Goal: Task Accomplishment & Management: Use online tool/utility

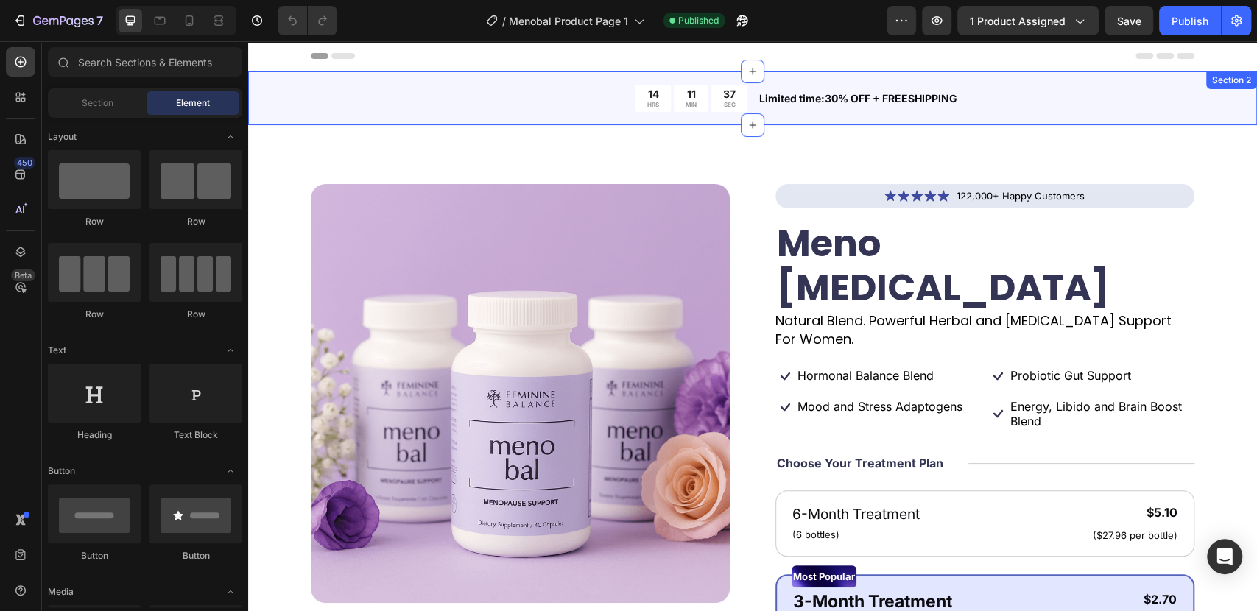
click at [269, 91] on div "14 HRS 11 MIN 37 SEC Countdown Timer Limited time:30% OFF + FREESHIPPING Text B…" at bounding box center [752, 98] width 1009 height 54
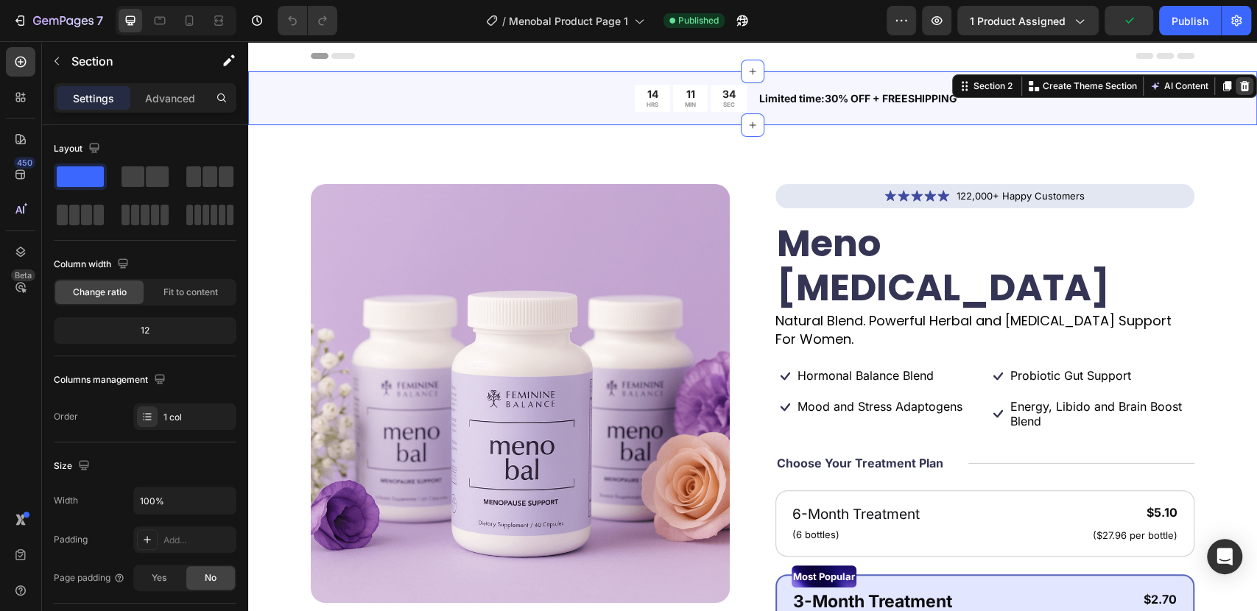
click at [1240, 85] on icon at bounding box center [1245, 86] width 10 height 10
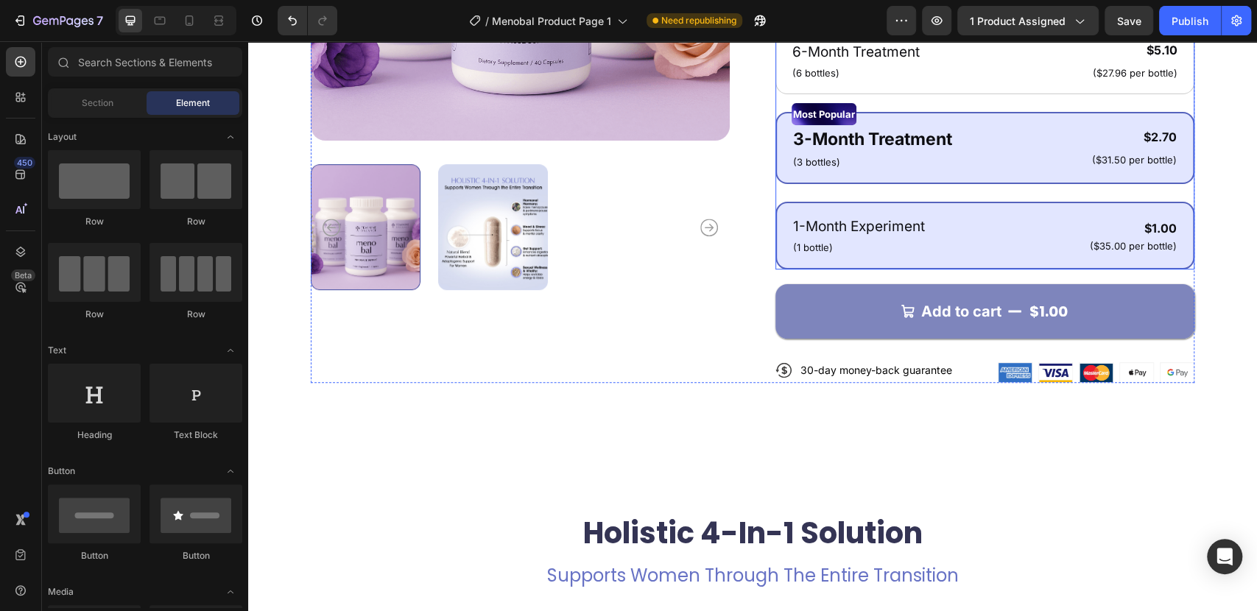
scroll to position [572, 0]
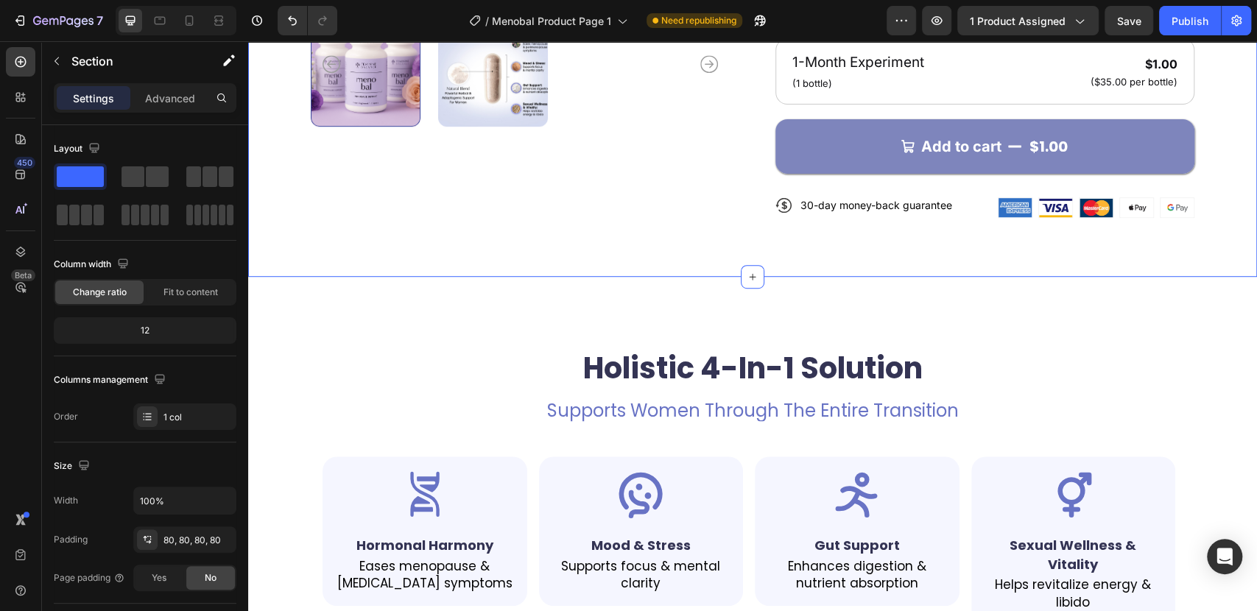
click at [157, 101] on p "Advanced" at bounding box center [170, 98] width 50 height 15
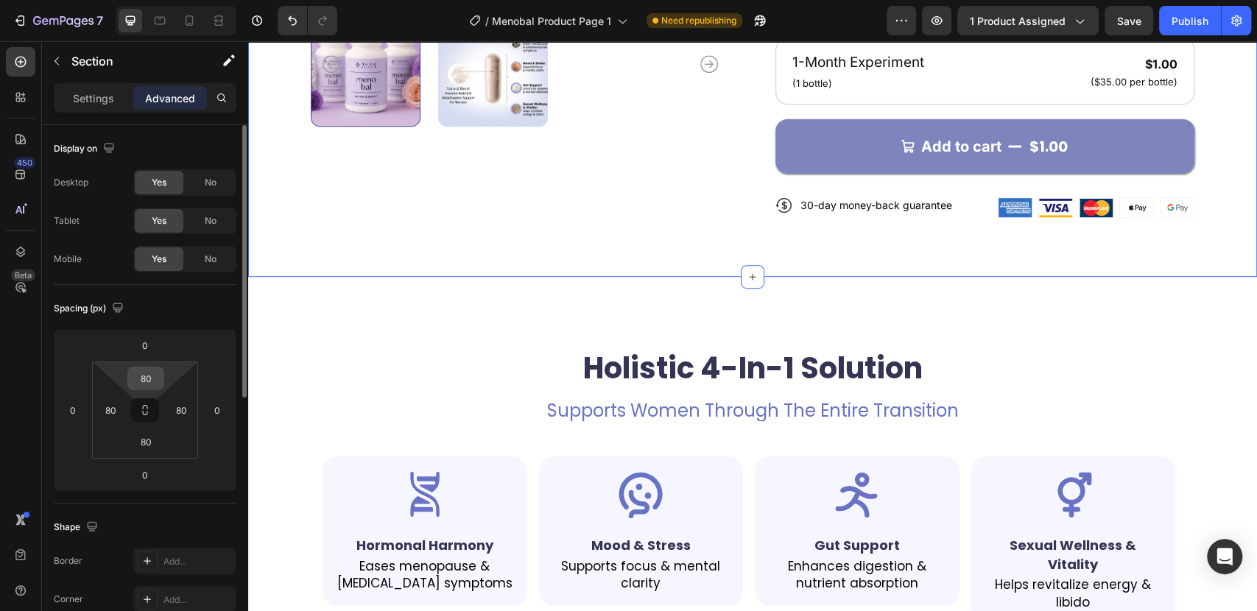
click at [150, 377] on input "80" at bounding box center [145, 378] width 29 height 22
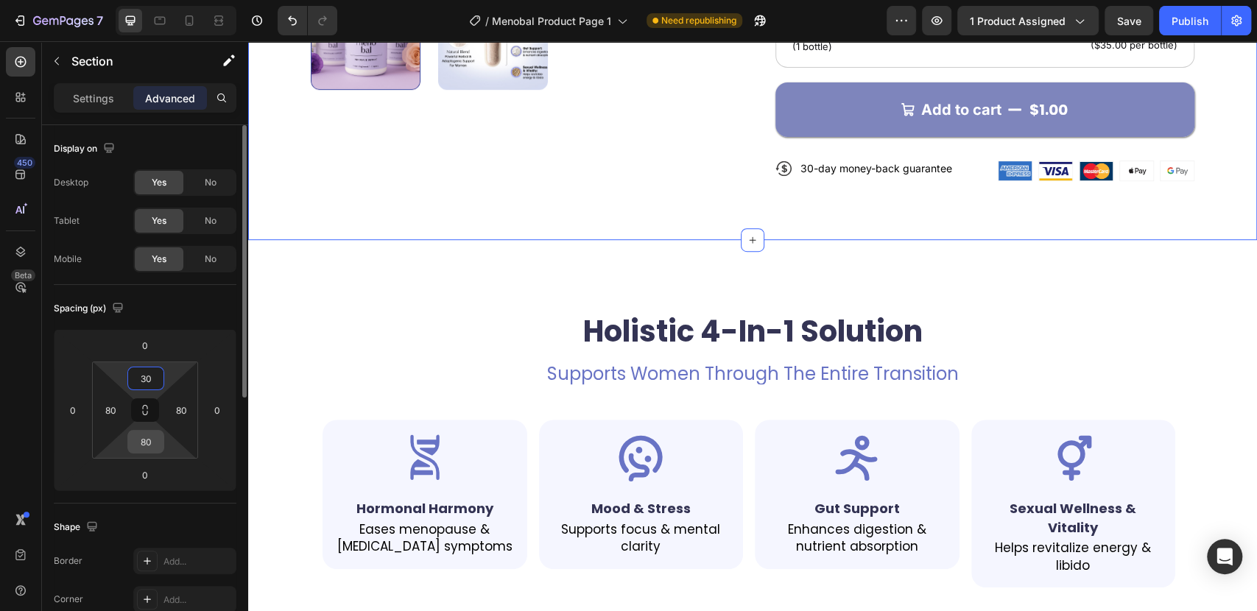
type input "30"
click at [149, 439] on input "80" at bounding box center [145, 442] width 29 height 22
type input "30"
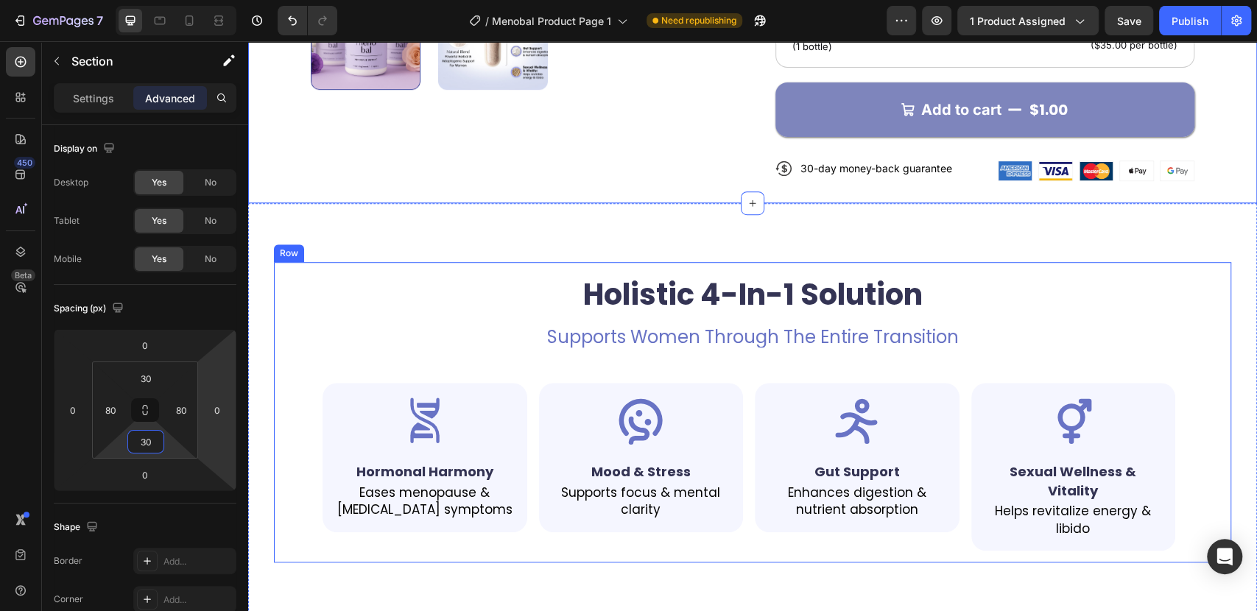
click at [300, 262] on div "Holistic 4-In-1 Solution Heading Supports Women Through The Entire Transition T…" at bounding box center [752, 412] width 957 height 300
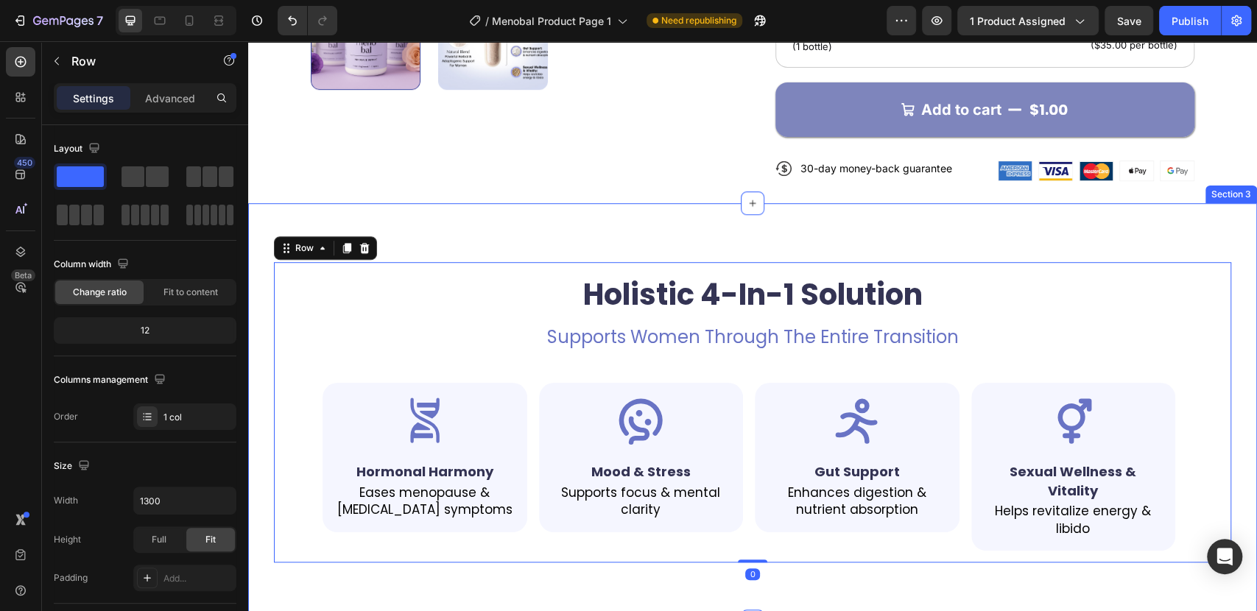
click at [363, 203] on div "Holistic 4-In-1 Solution Heading Supports Women Through The Entire Transition T…" at bounding box center [752, 412] width 1009 height 418
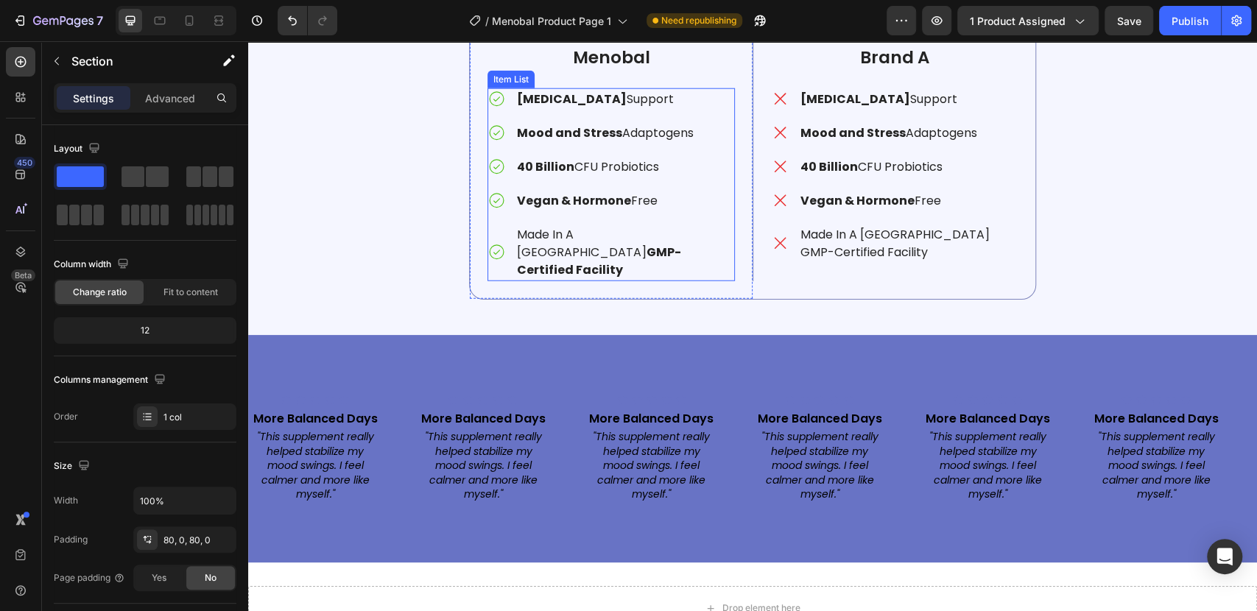
scroll to position [3027, 0]
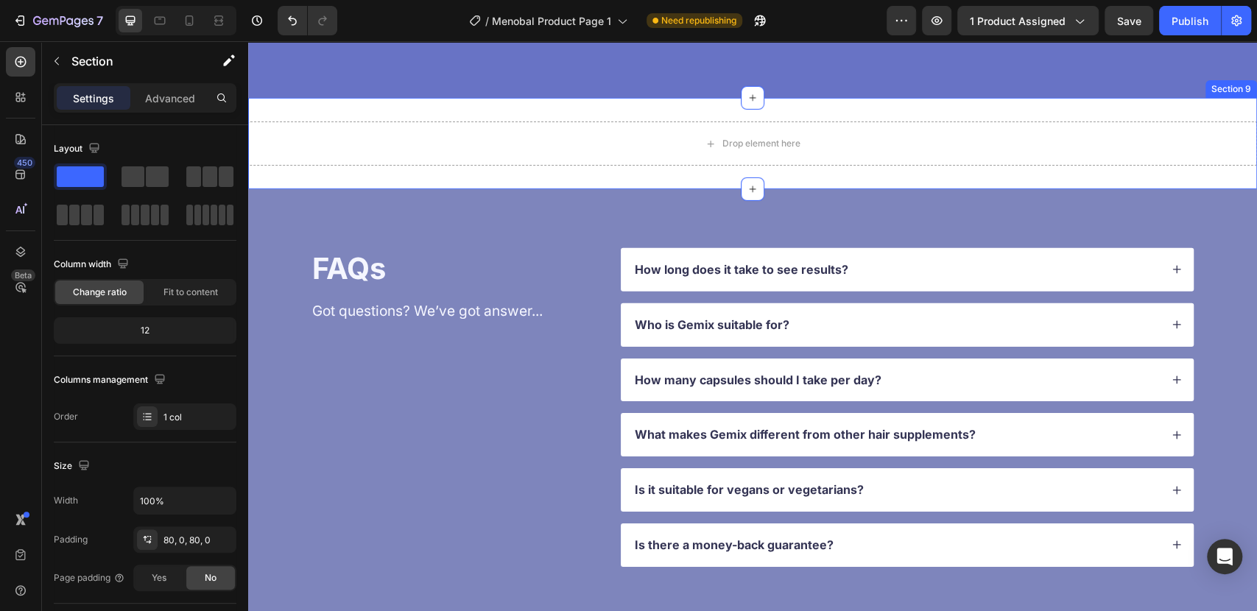
click at [725, 189] on div "Drop element here Section 9" at bounding box center [752, 143] width 1009 height 91
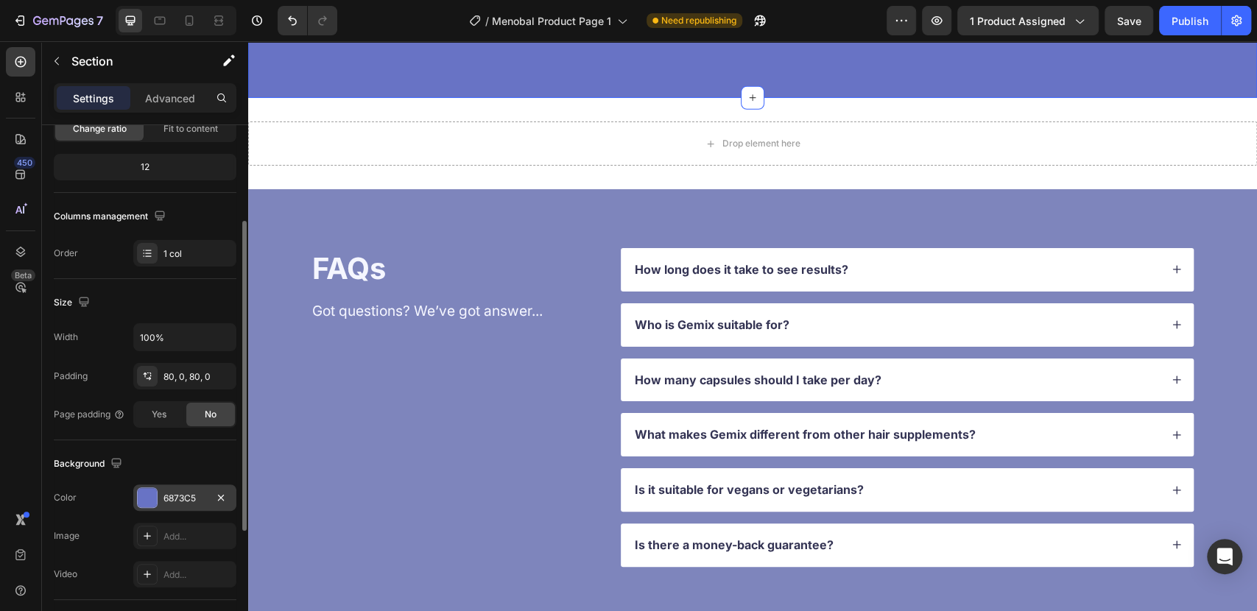
click at [152, 501] on div at bounding box center [147, 497] width 19 height 19
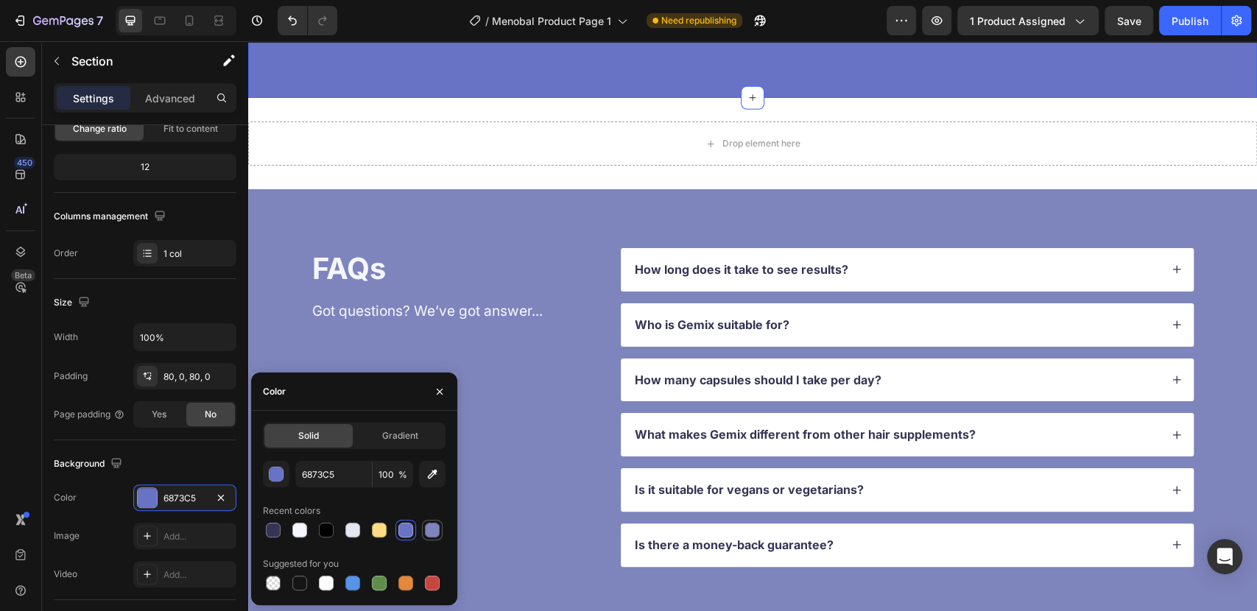
click at [434, 532] on div at bounding box center [432, 530] width 15 height 15
type input "7E85BC"
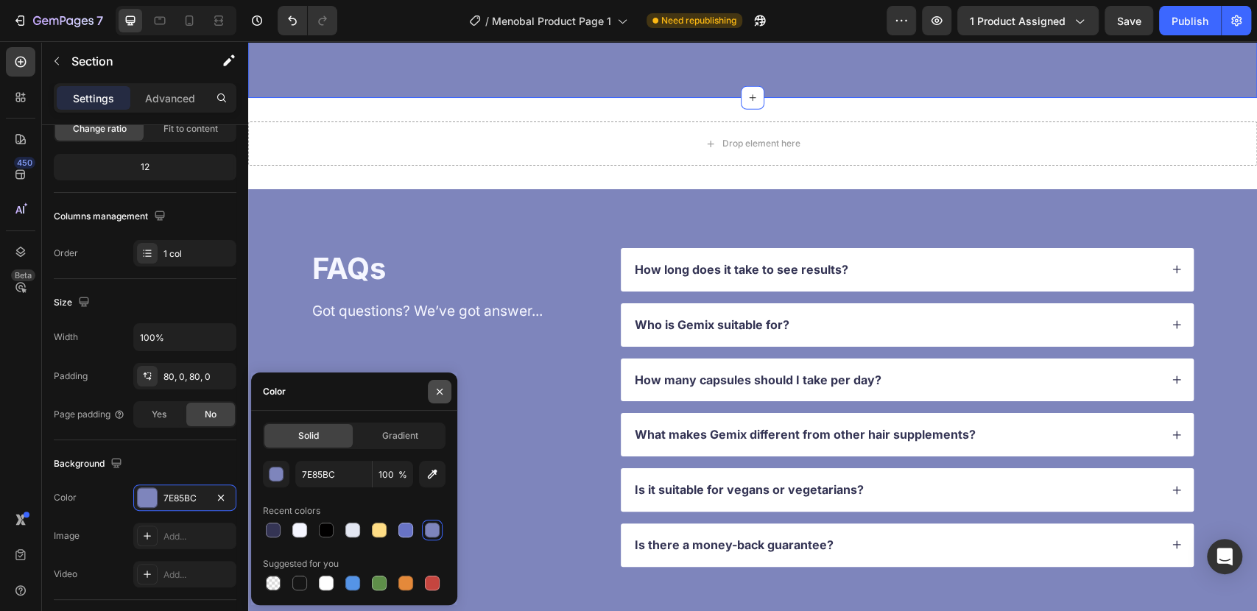
click at [440, 394] on icon "button" at bounding box center [440, 392] width 12 height 12
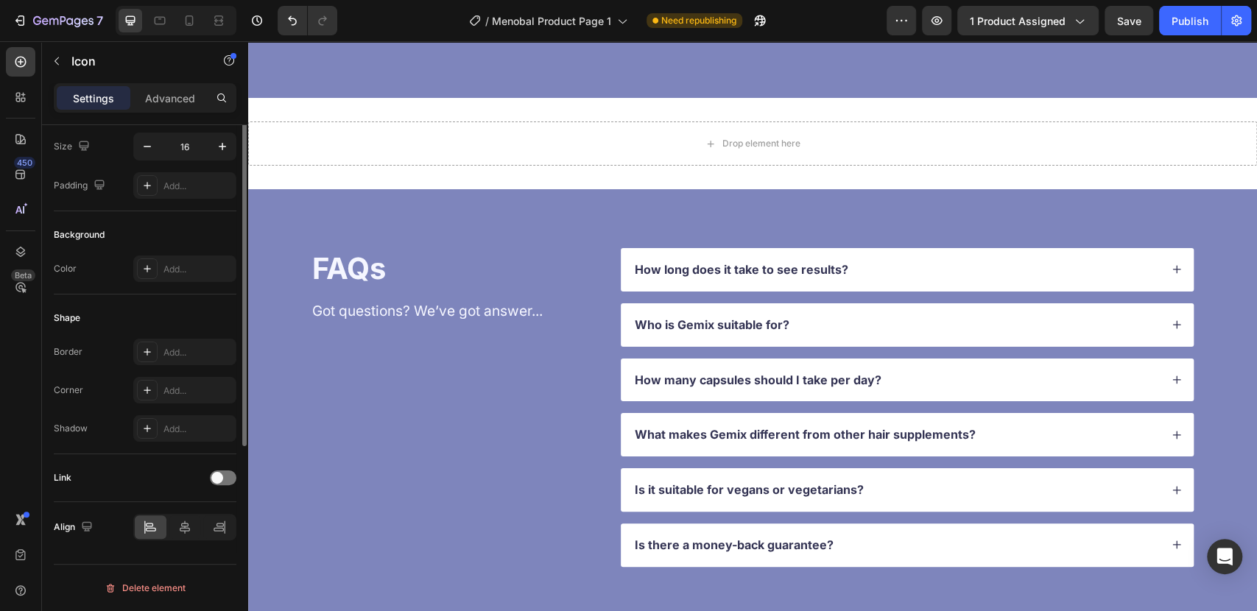
scroll to position [0, 0]
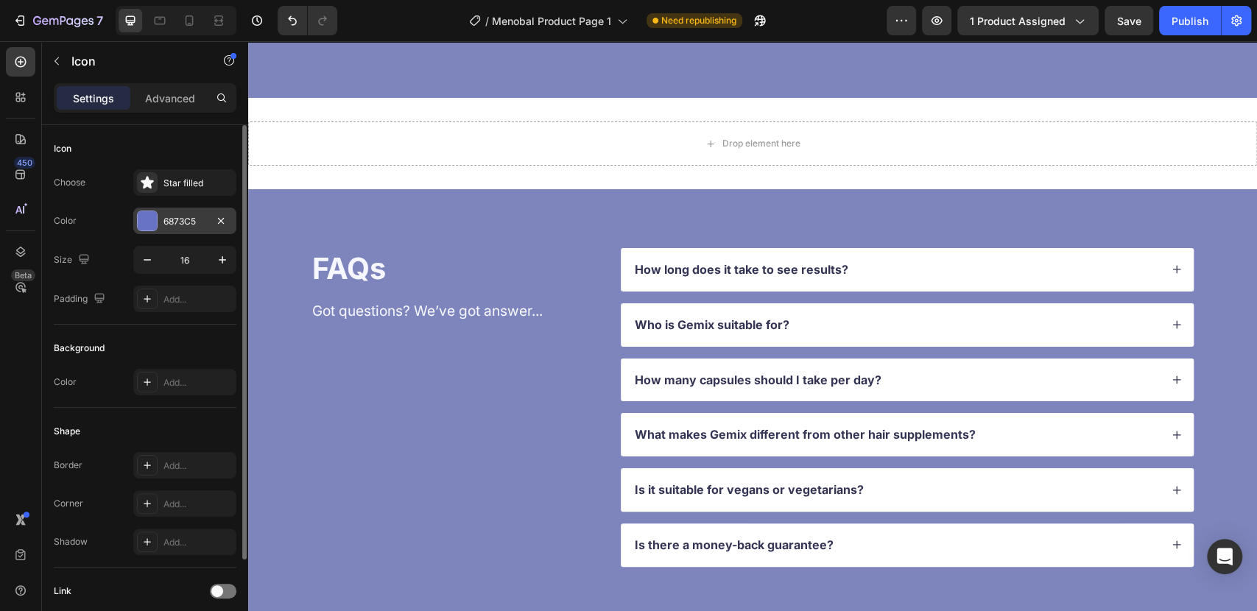
click at [152, 226] on div at bounding box center [147, 220] width 19 height 19
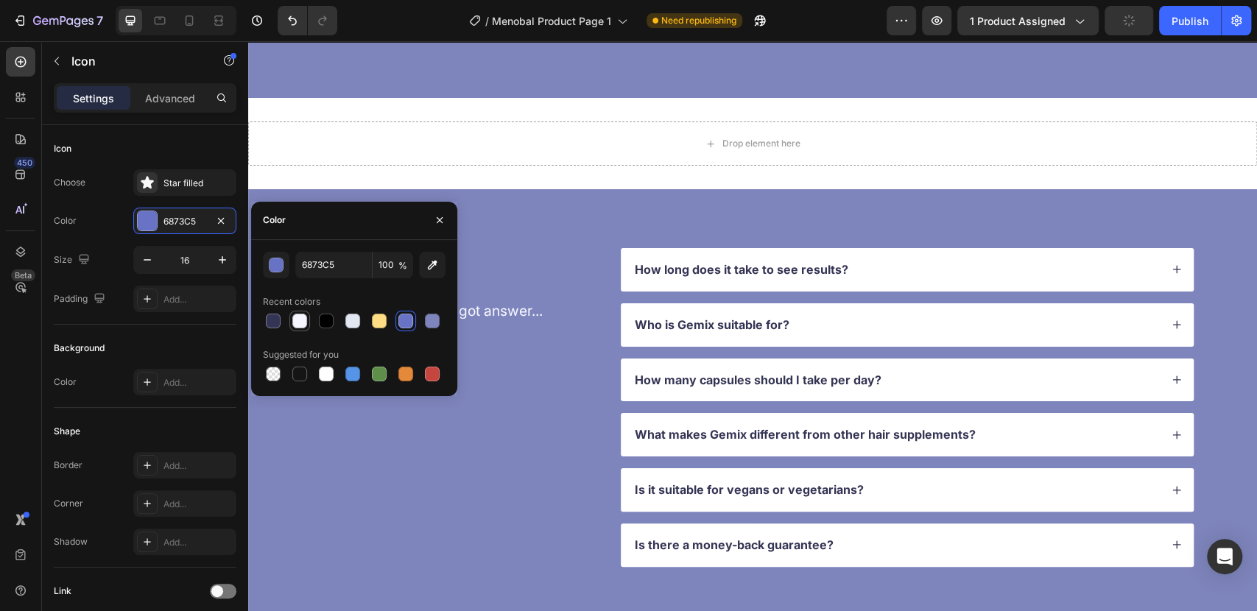
click at [296, 321] on div at bounding box center [299, 321] width 15 height 15
type input "FFFFFF"
drag, startPoint x: 441, startPoint y: 222, endPoint x: 171, endPoint y: 186, distance: 272.7
click at [441, 222] on icon "button" at bounding box center [440, 220] width 12 height 12
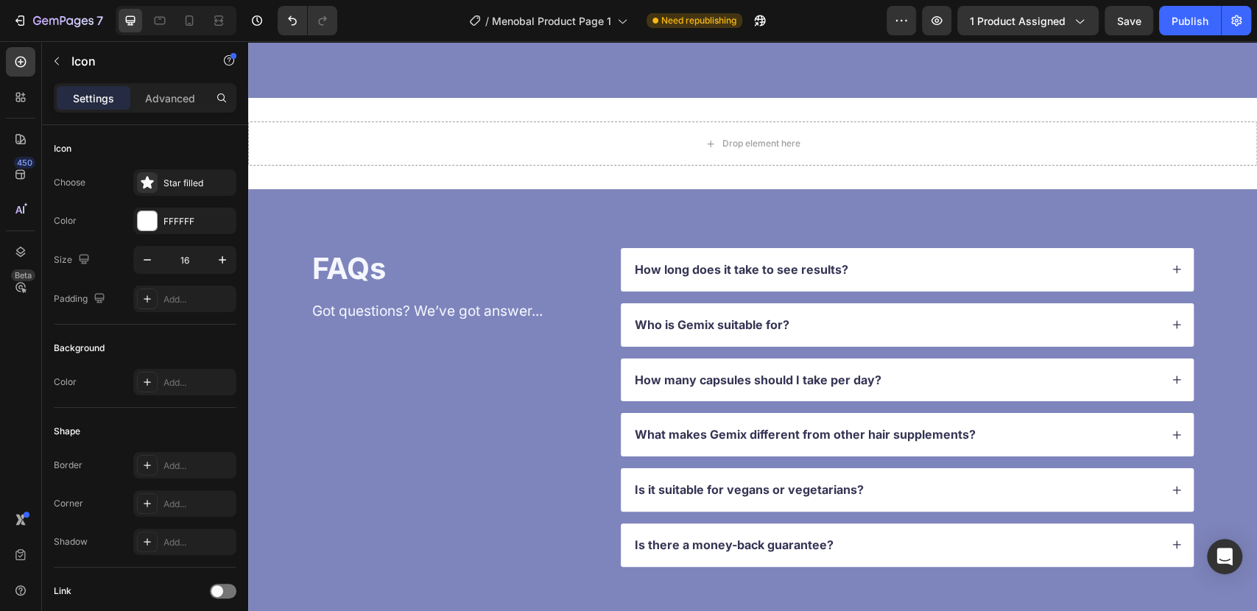
click at [186, 227] on div "6873C5" at bounding box center [184, 221] width 43 height 13
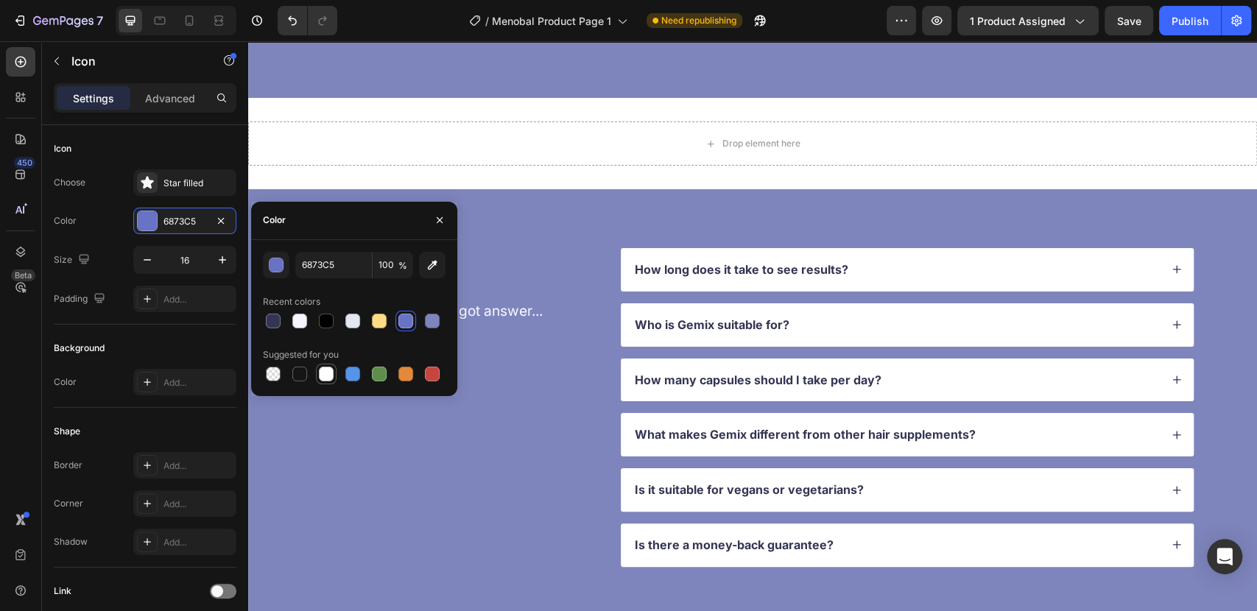
click at [330, 376] on div at bounding box center [326, 374] width 15 height 15
type input "FFFFFF"
click at [437, 218] on icon "button" at bounding box center [440, 220] width 6 height 6
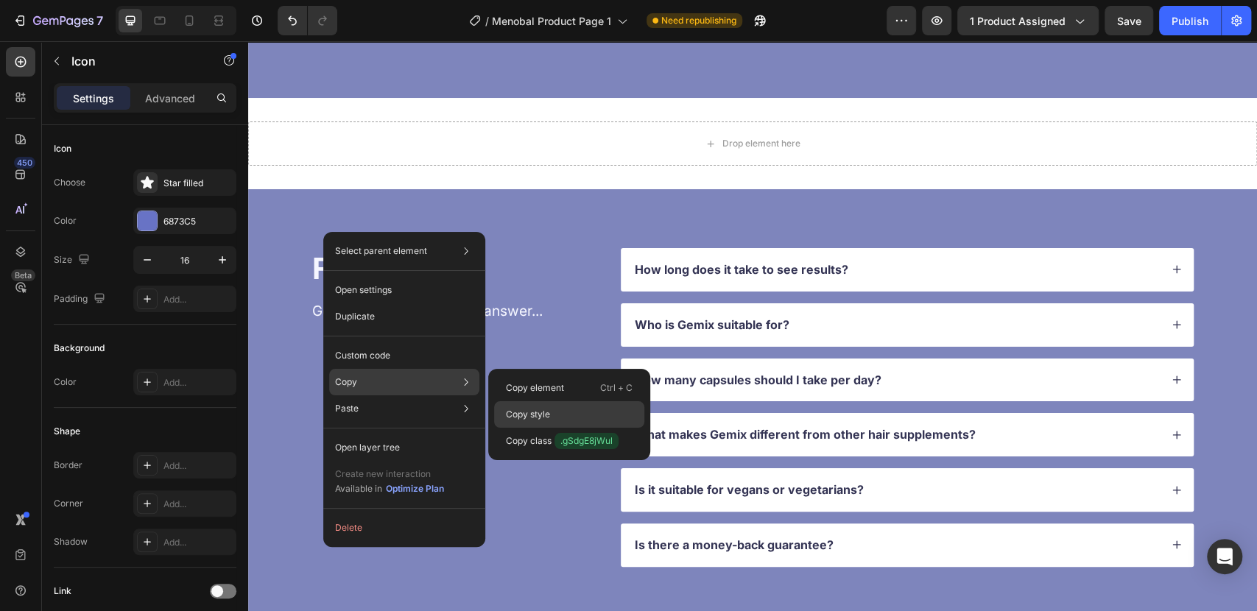
drag, startPoint x: 533, startPoint y: 413, endPoint x: 125, endPoint y: 183, distance: 468.1
click at [534, 414] on p "Copy style" at bounding box center [528, 414] width 44 height 13
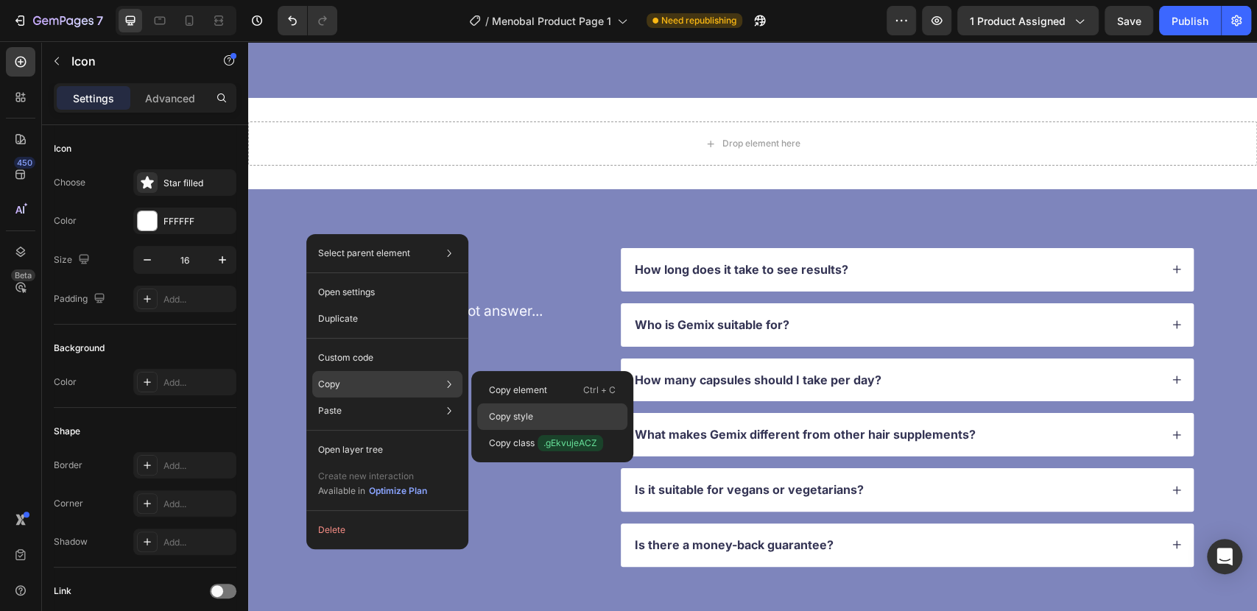
click at [531, 414] on p "Copy style" at bounding box center [511, 416] width 44 height 13
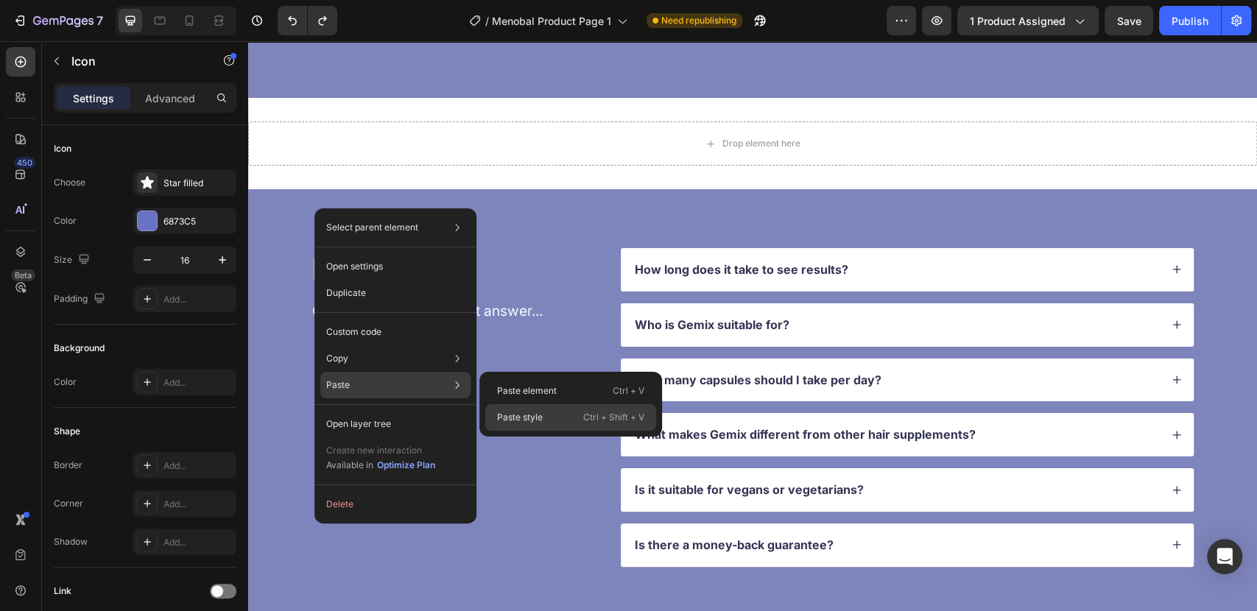
click at [565, 422] on div "Paste style Ctrl + Shift + V" at bounding box center [570, 417] width 171 height 27
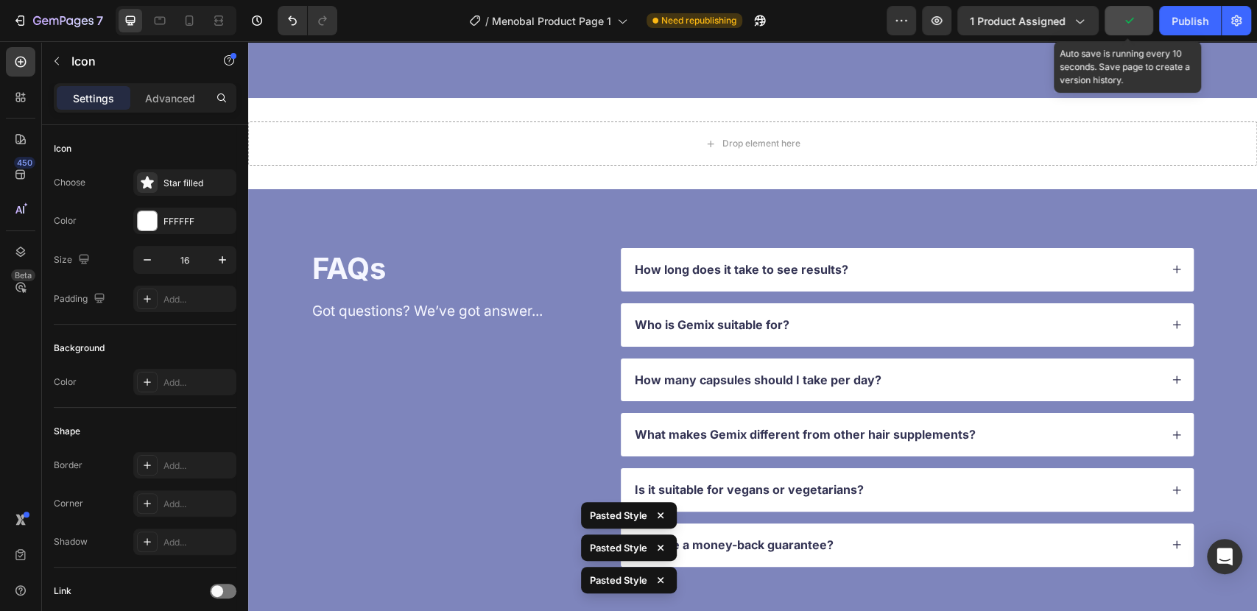
click at [1131, 26] on icon "button" at bounding box center [1128, 20] width 15 height 15
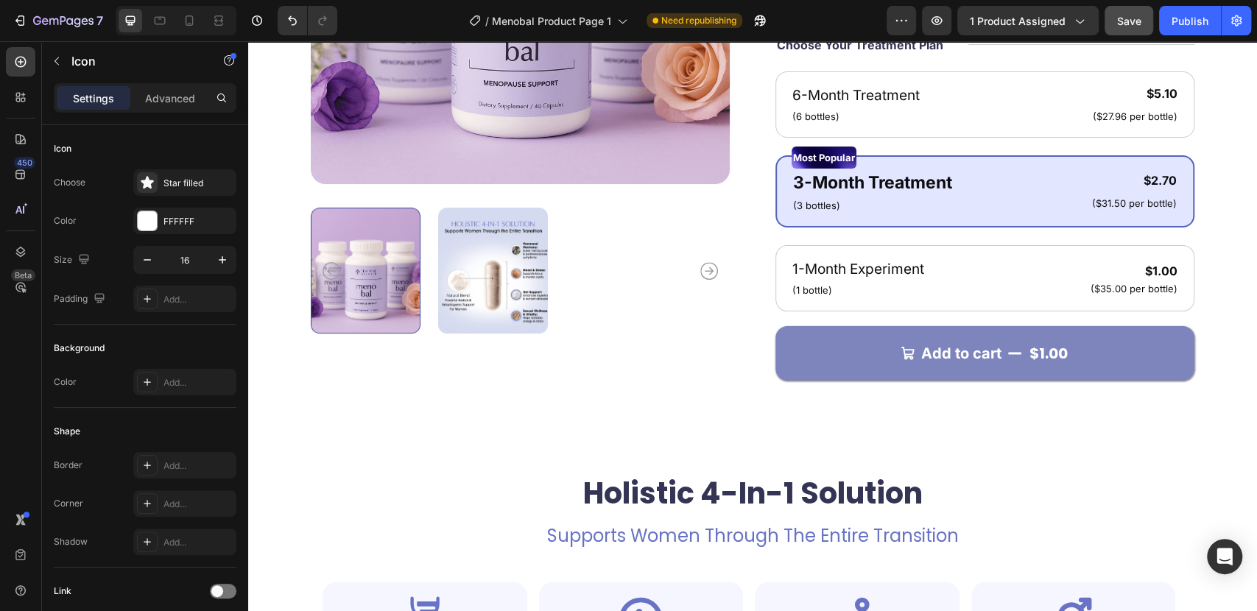
scroll to position [327, 0]
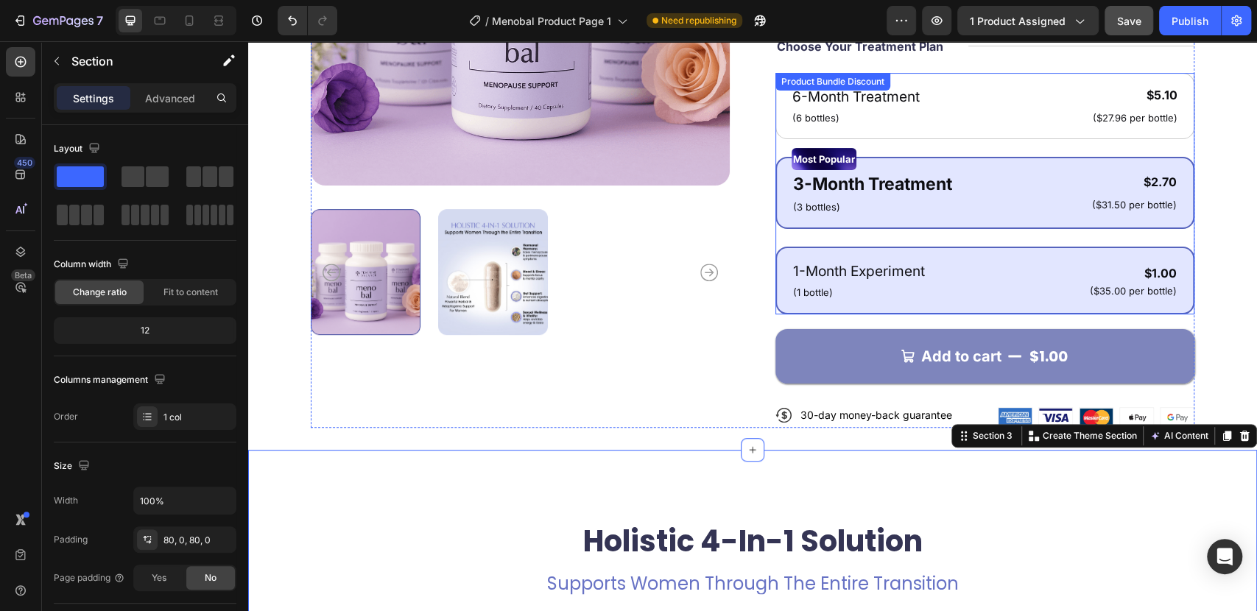
scroll to position [409, 0]
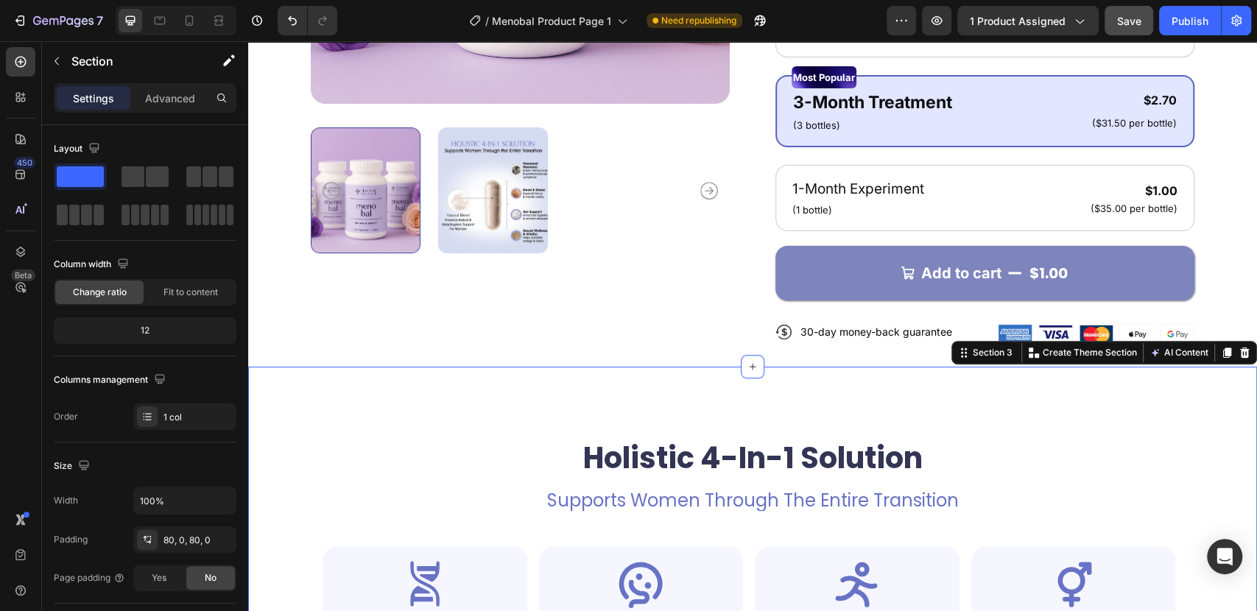
click at [380, 377] on div "Holistic 4-In-1 Solution Heading Supports Women Through The Entire Transition T…" at bounding box center [752, 576] width 1009 height 418
click at [181, 96] on p "Advanced" at bounding box center [170, 98] width 50 height 15
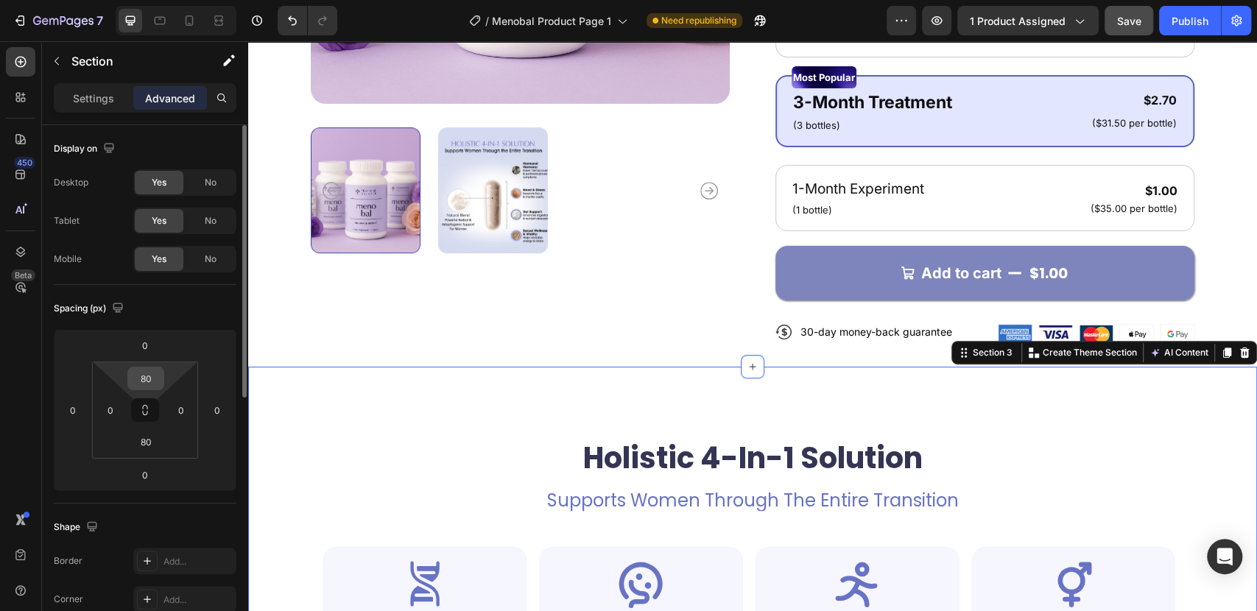
click at [149, 384] on input "80" at bounding box center [145, 378] width 29 height 22
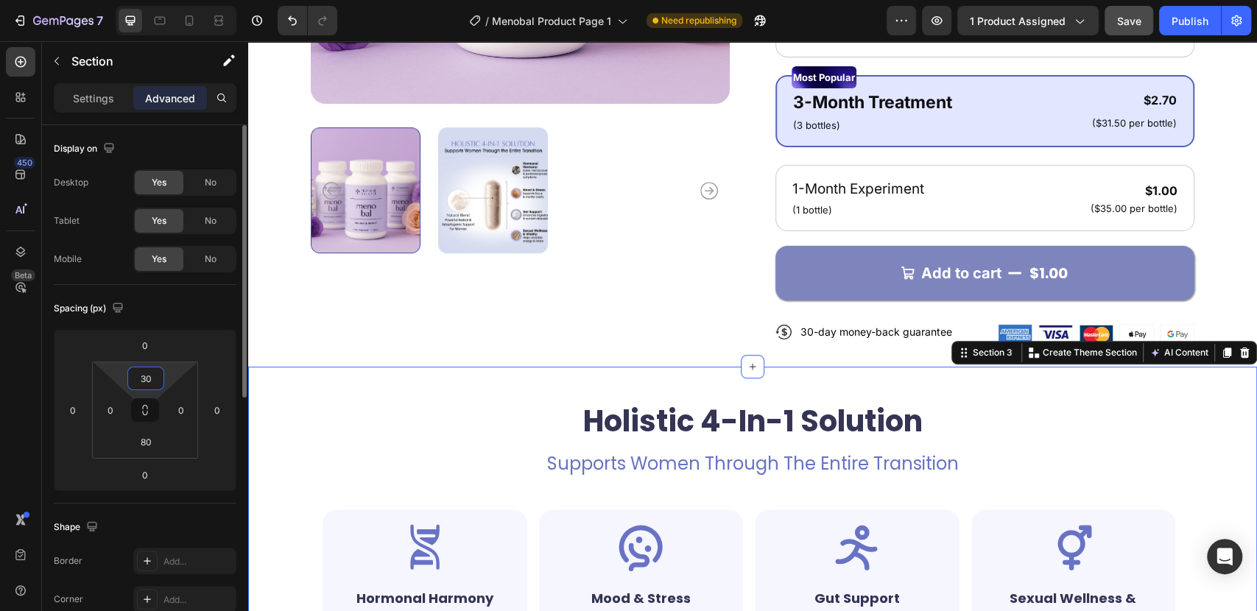
click at [147, 384] on input "30" at bounding box center [145, 378] width 29 height 22
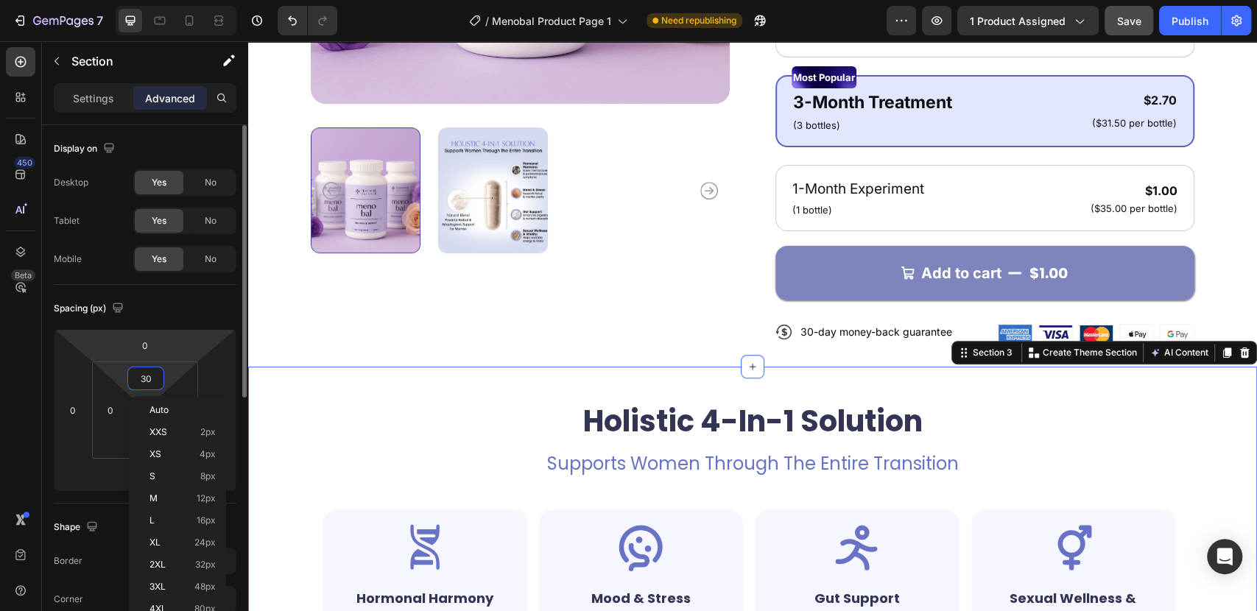
type input "30"
click at [215, 297] on div "Spacing (px)" at bounding box center [145, 309] width 183 height 24
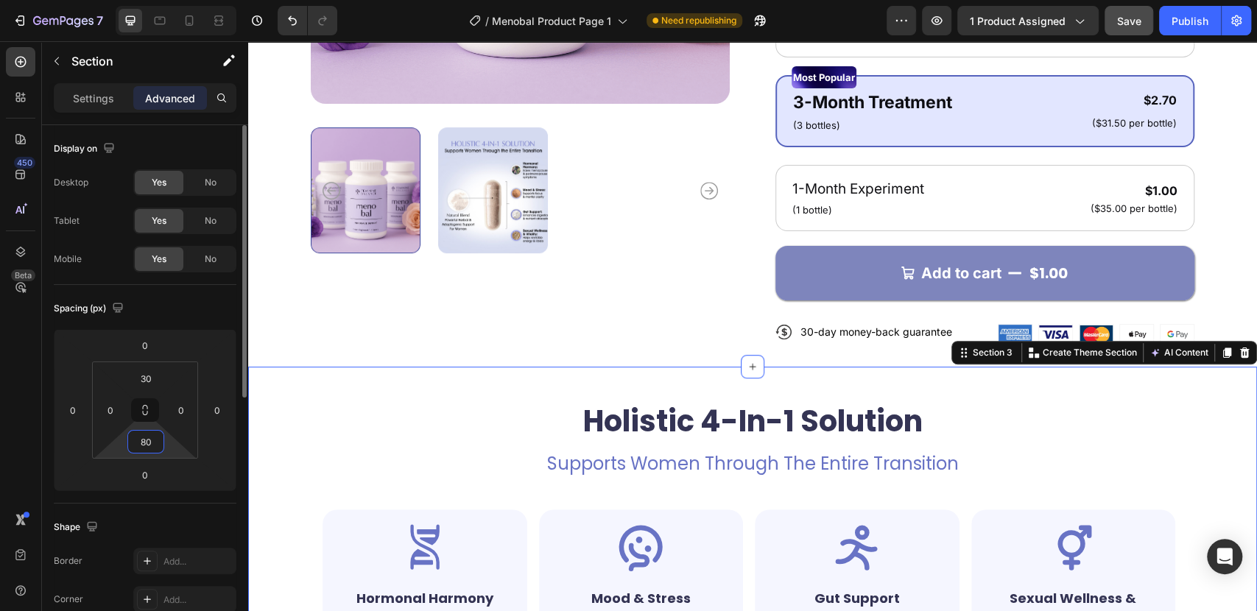
click at [147, 442] on input "80" at bounding box center [145, 442] width 29 height 22
paste input "3"
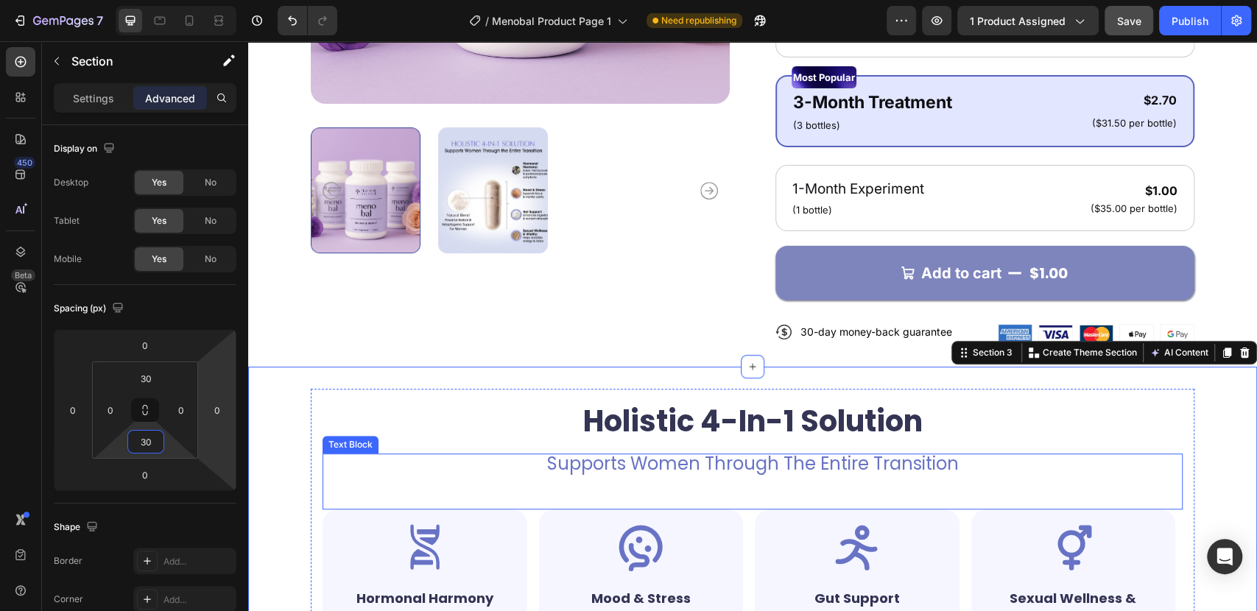
type input "30"
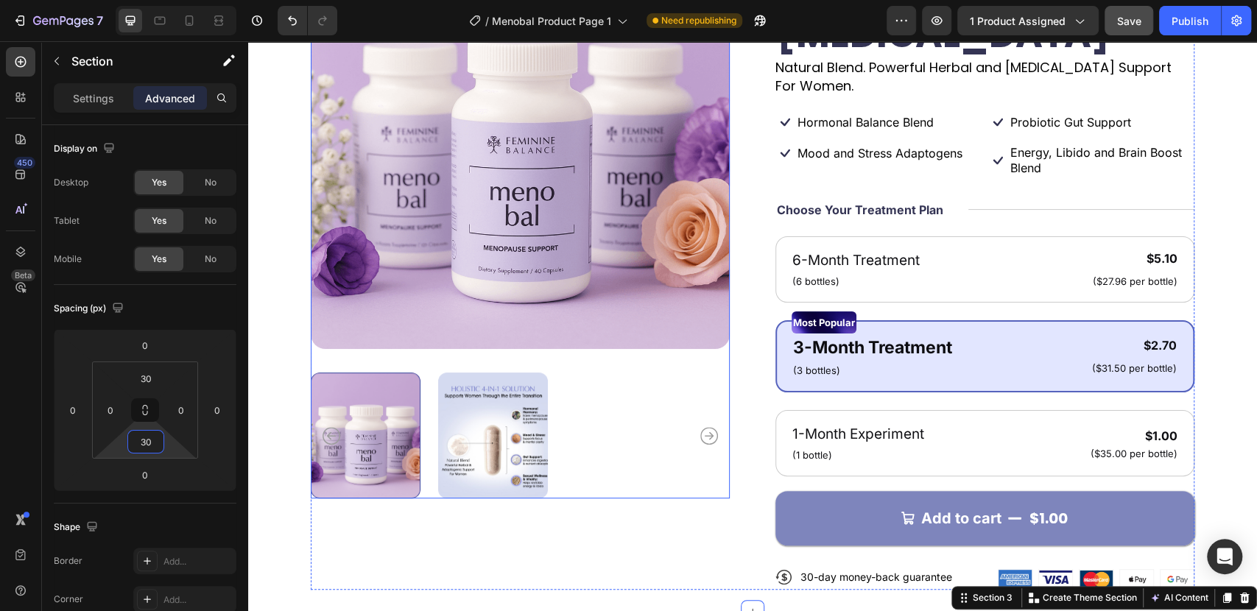
scroll to position [327, 0]
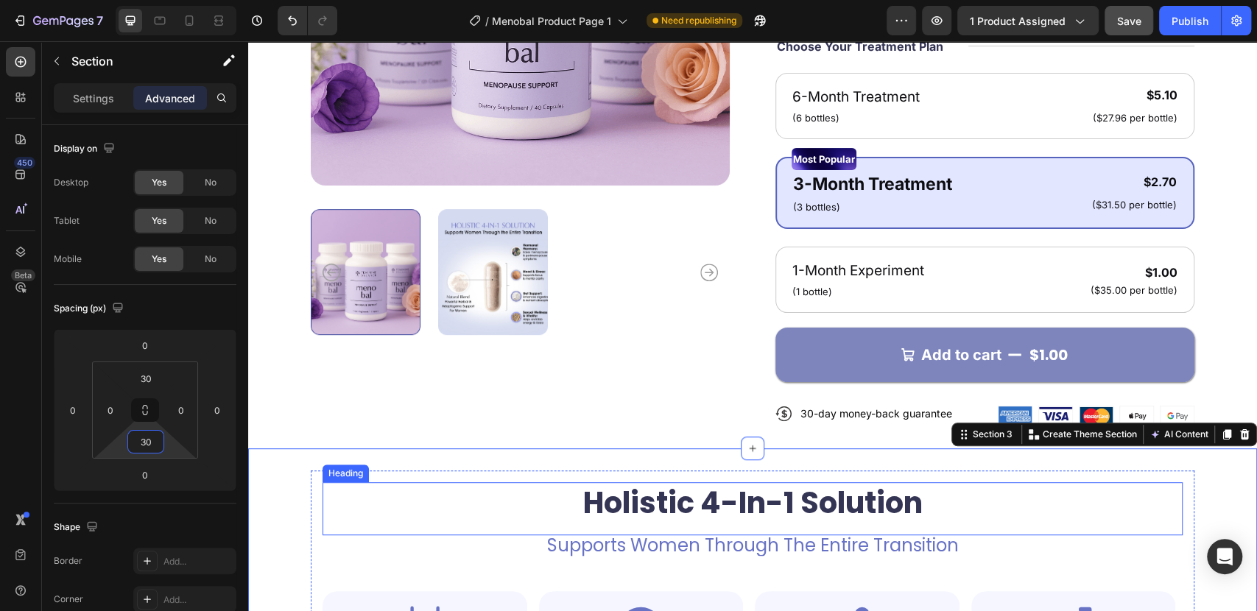
click at [360, 482] on h2 "Holistic 4-In-1 Solution" at bounding box center [752, 502] width 860 height 41
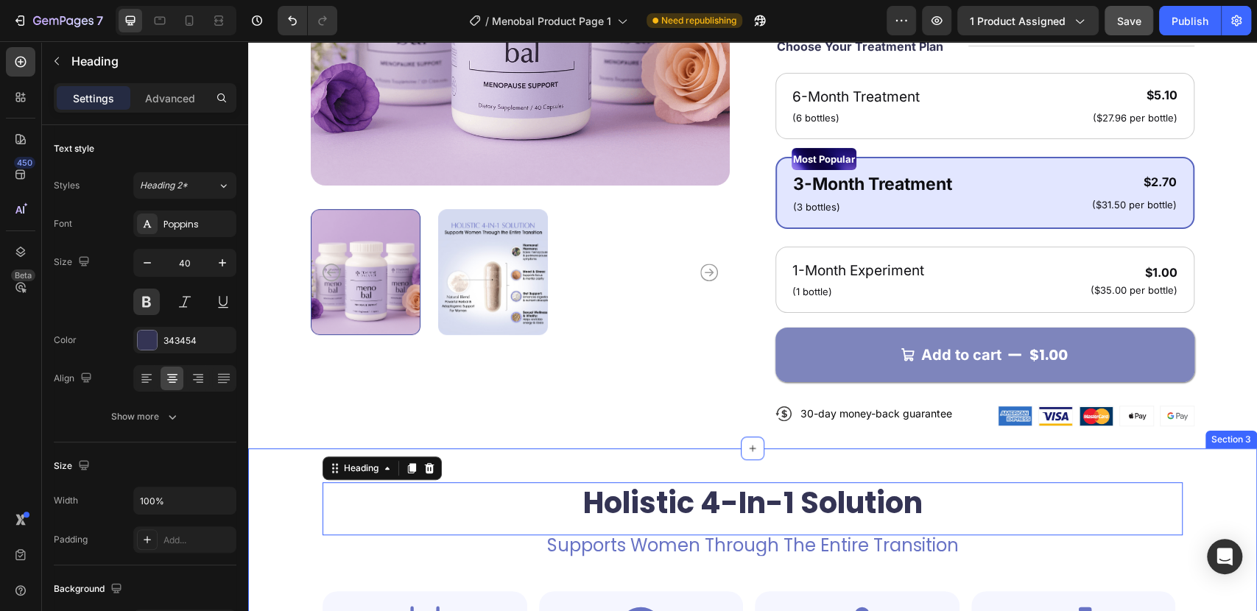
click at [278, 448] on div "Holistic 4-In-1 Solution Heading 0 Supports Women Through The Entire Transition…" at bounding box center [752, 620] width 1009 height 345
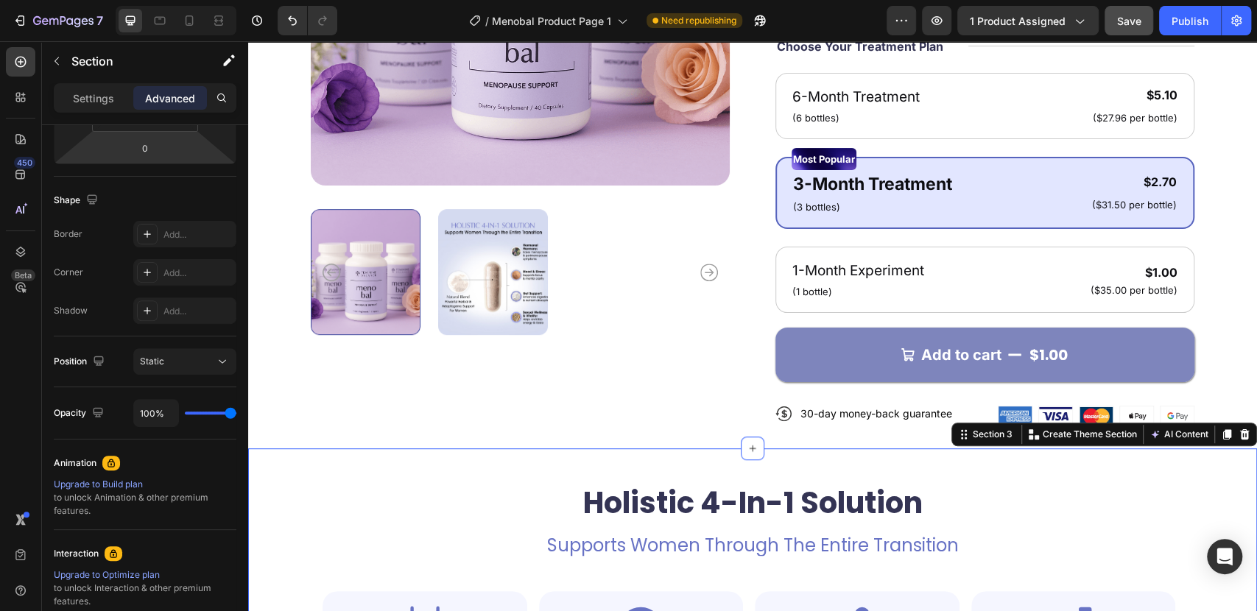
scroll to position [0, 0]
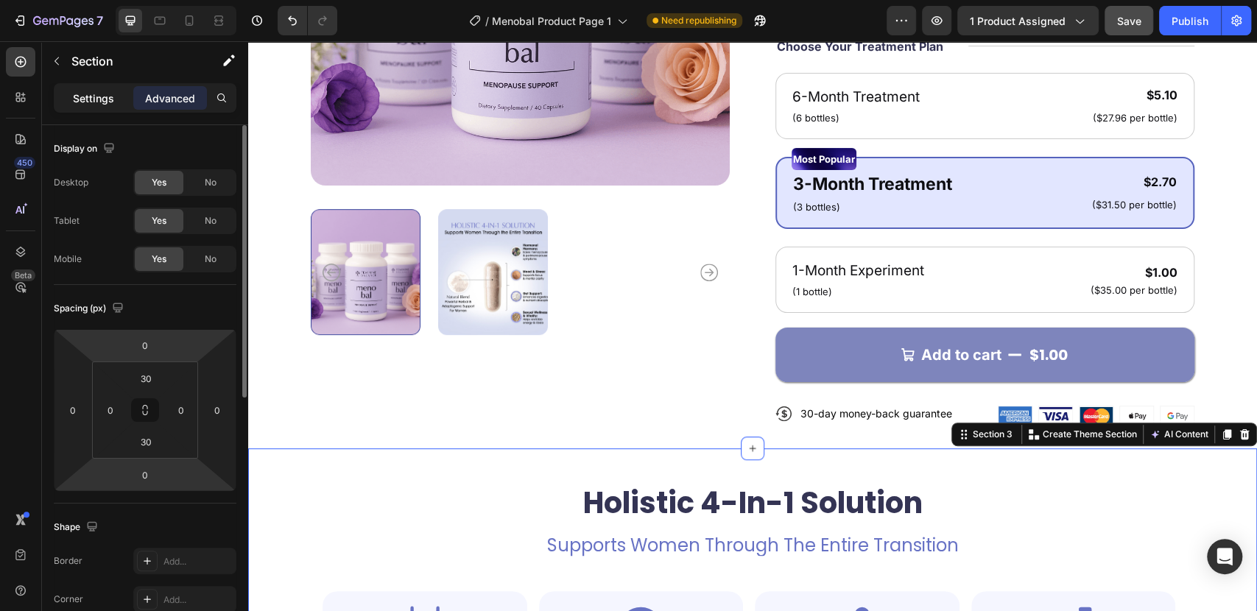
click at [89, 98] on p "Settings" at bounding box center [93, 98] width 41 height 15
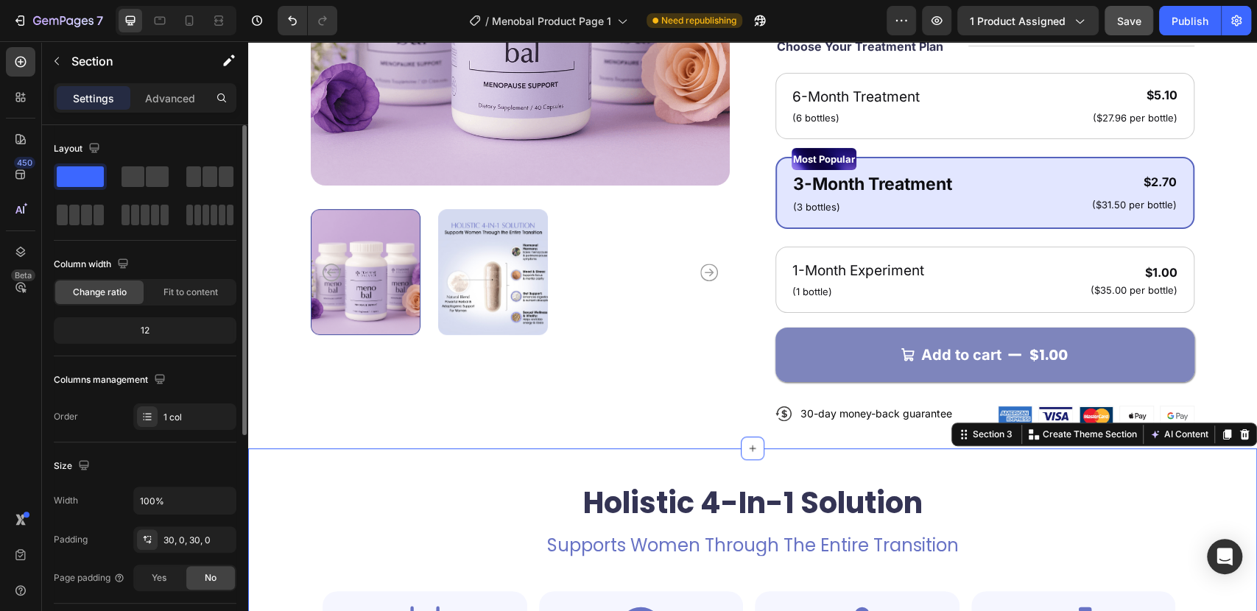
scroll to position [163, 0]
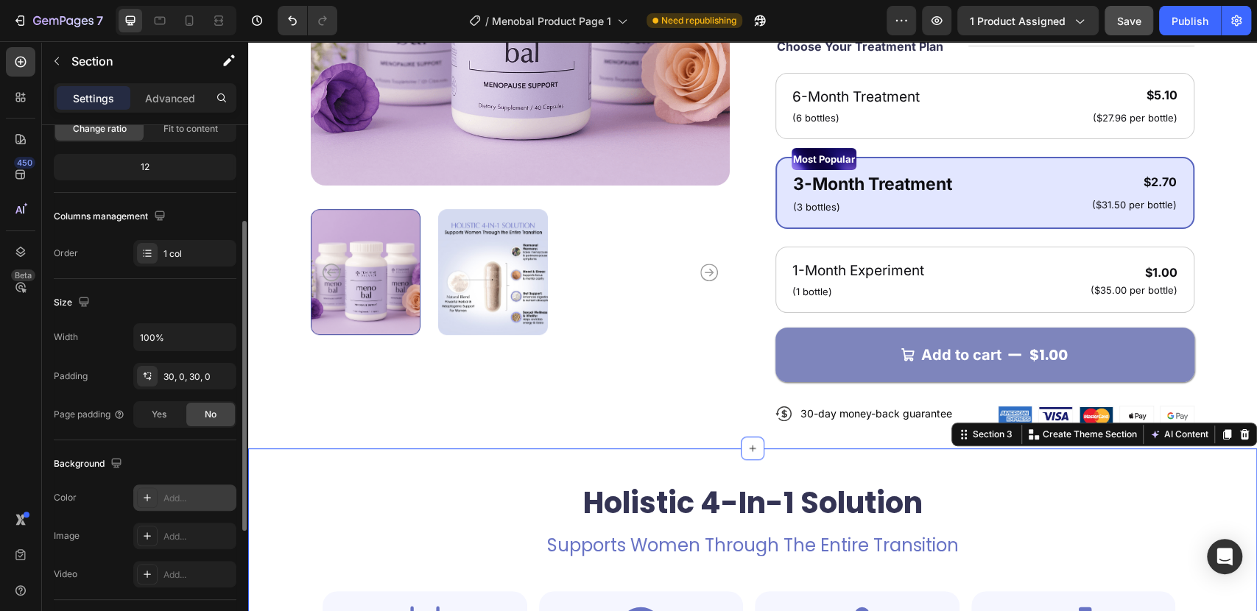
click at [148, 496] on icon at bounding box center [147, 497] width 7 height 7
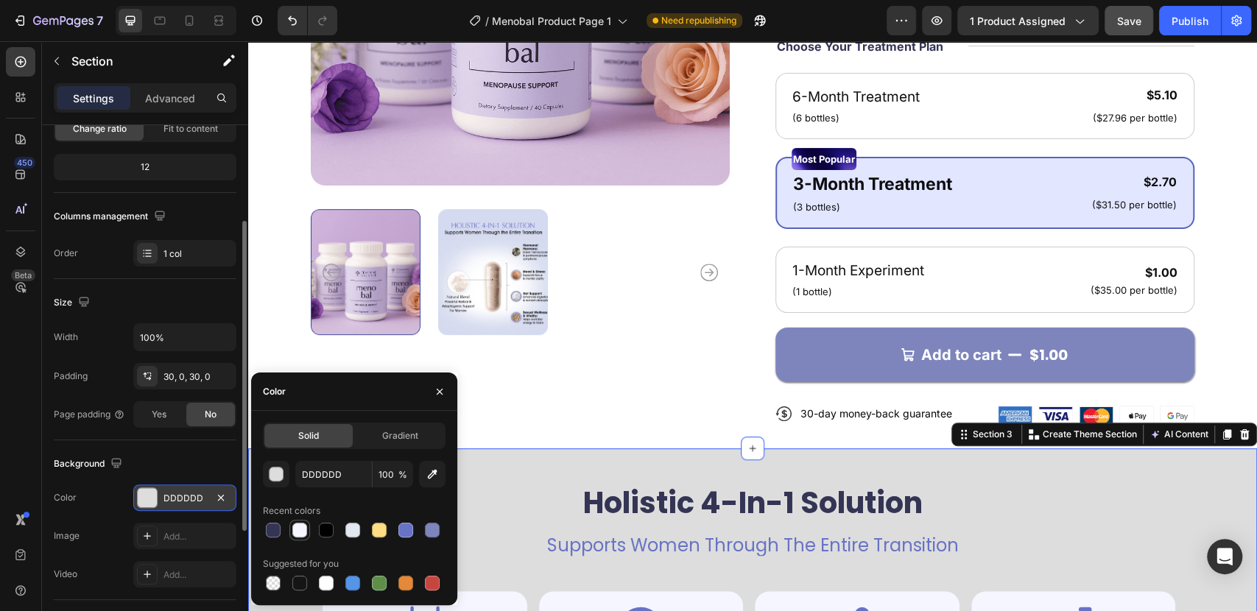
click at [301, 532] on div at bounding box center [299, 530] width 15 height 15
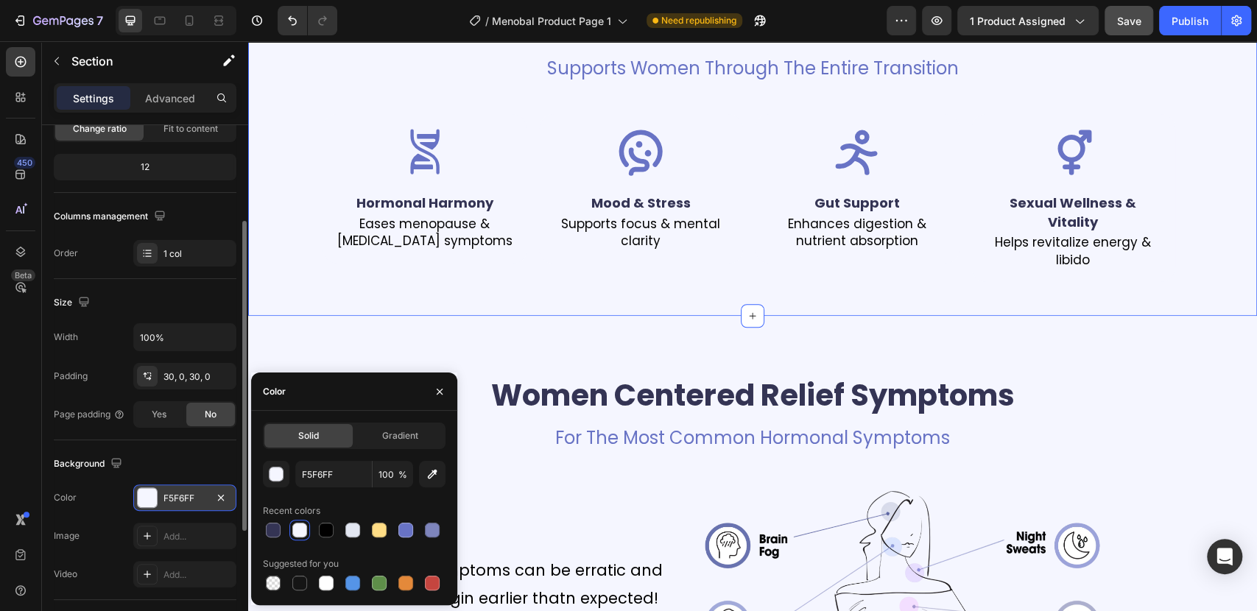
scroll to position [654, 0]
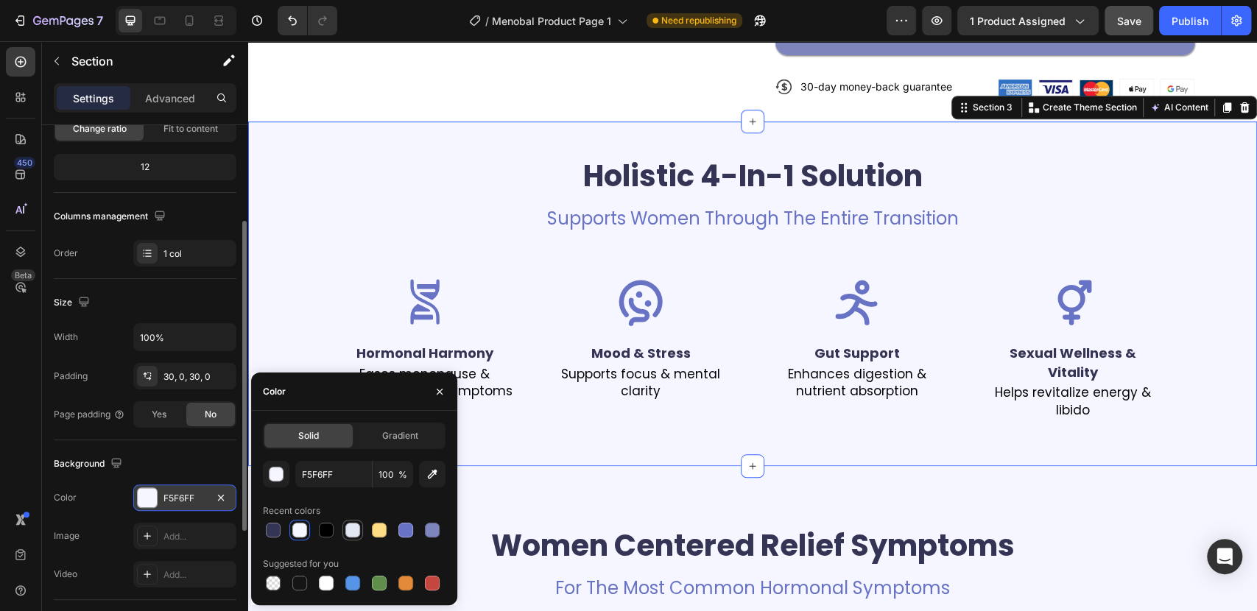
click at [353, 526] on div at bounding box center [352, 530] width 15 height 15
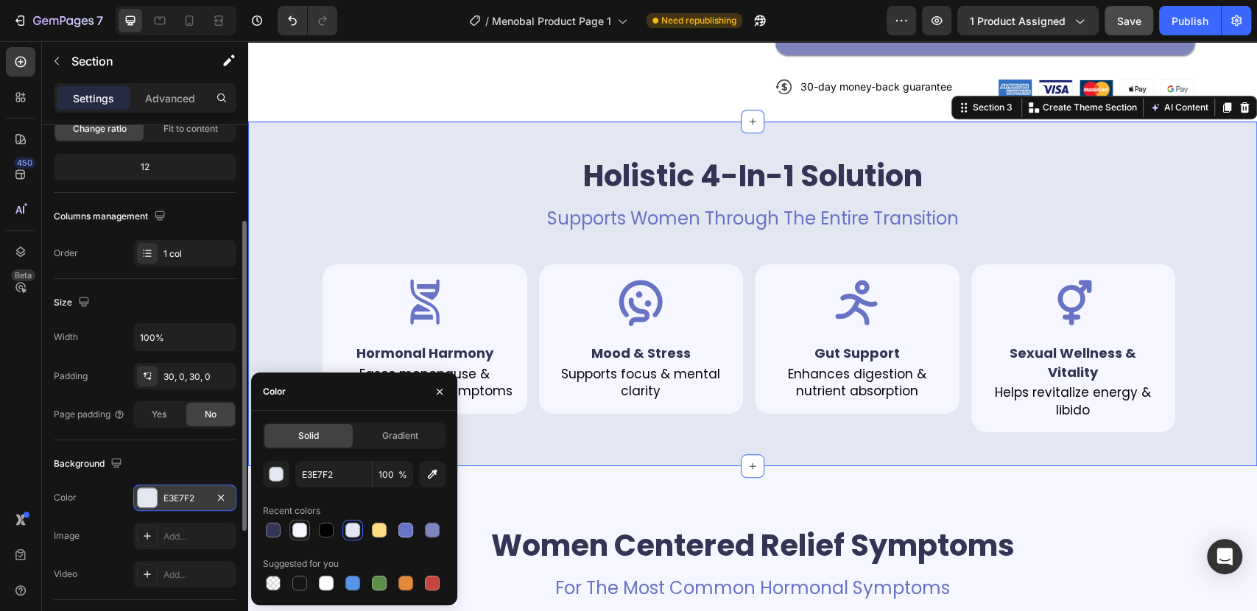
click at [294, 532] on div at bounding box center [299, 530] width 15 height 15
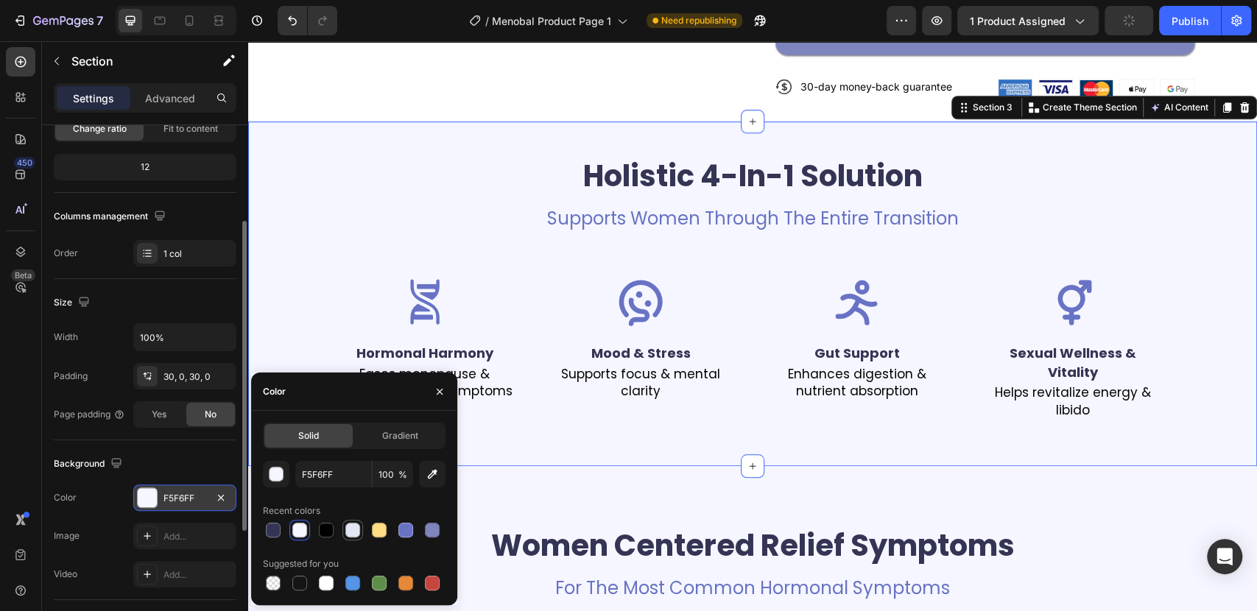
click at [356, 527] on div at bounding box center [352, 530] width 15 height 15
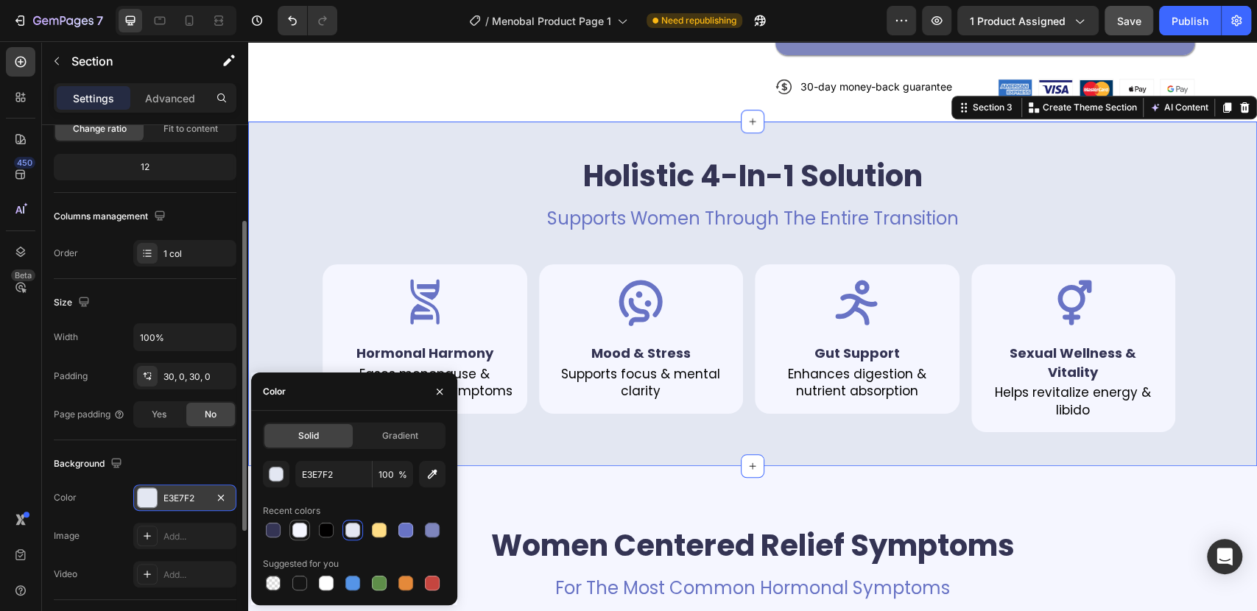
click at [298, 530] on div at bounding box center [299, 530] width 15 height 15
type input "F5F6FF"
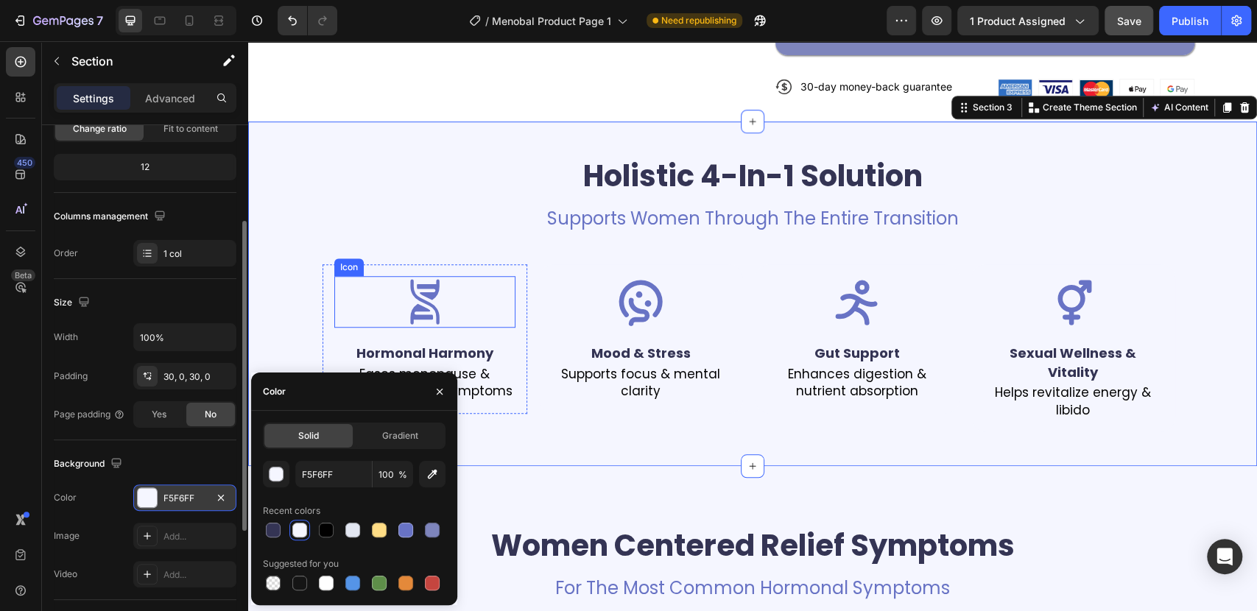
click at [347, 276] on div "Icon" at bounding box center [424, 302] width 181 height 52
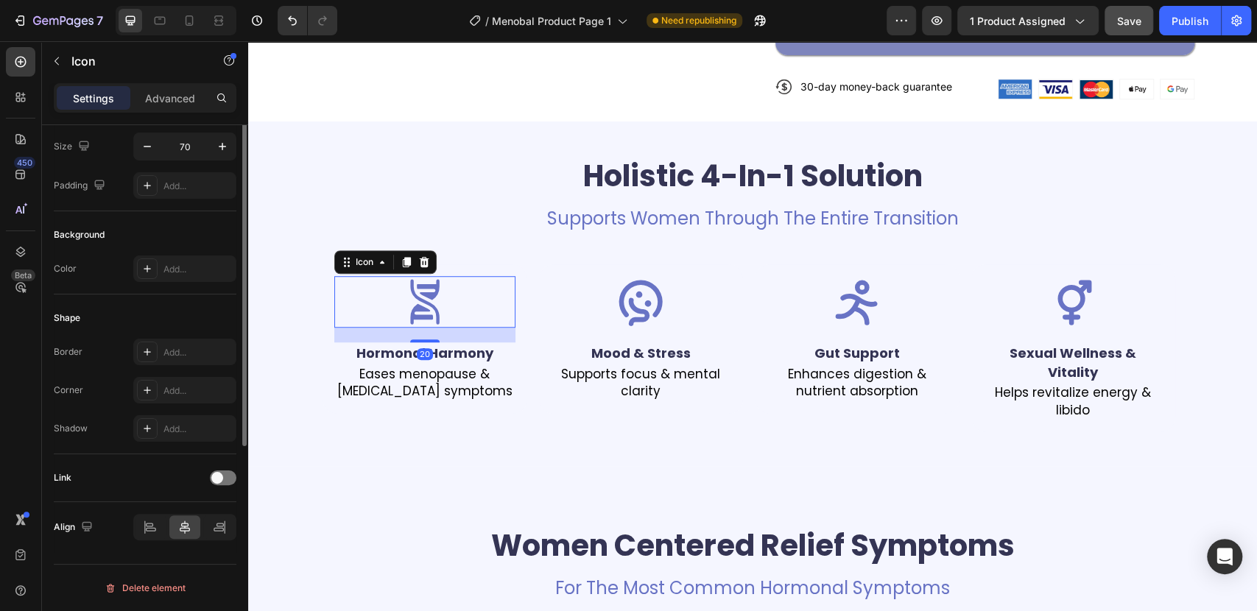
scroll to position [0, 0]
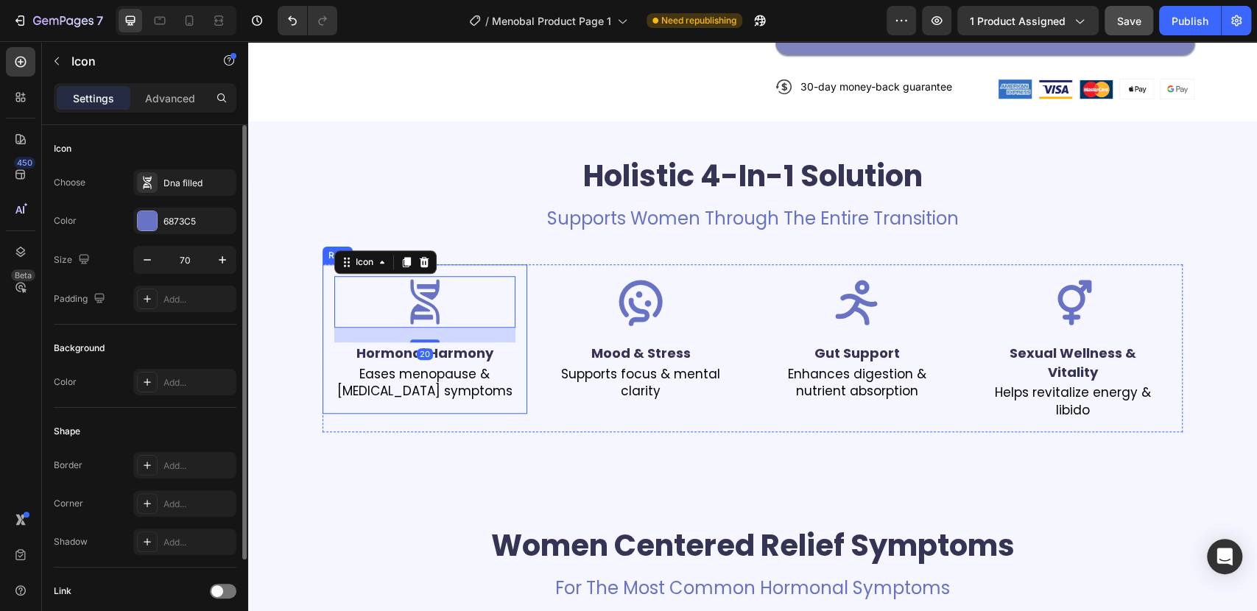
click at [322, 264] on div "Icon 20 Hormonal Harmony Text Block Eases menopause & perimenopause symptoms Te…" at bounding box center [424, 338] width 205 height 149
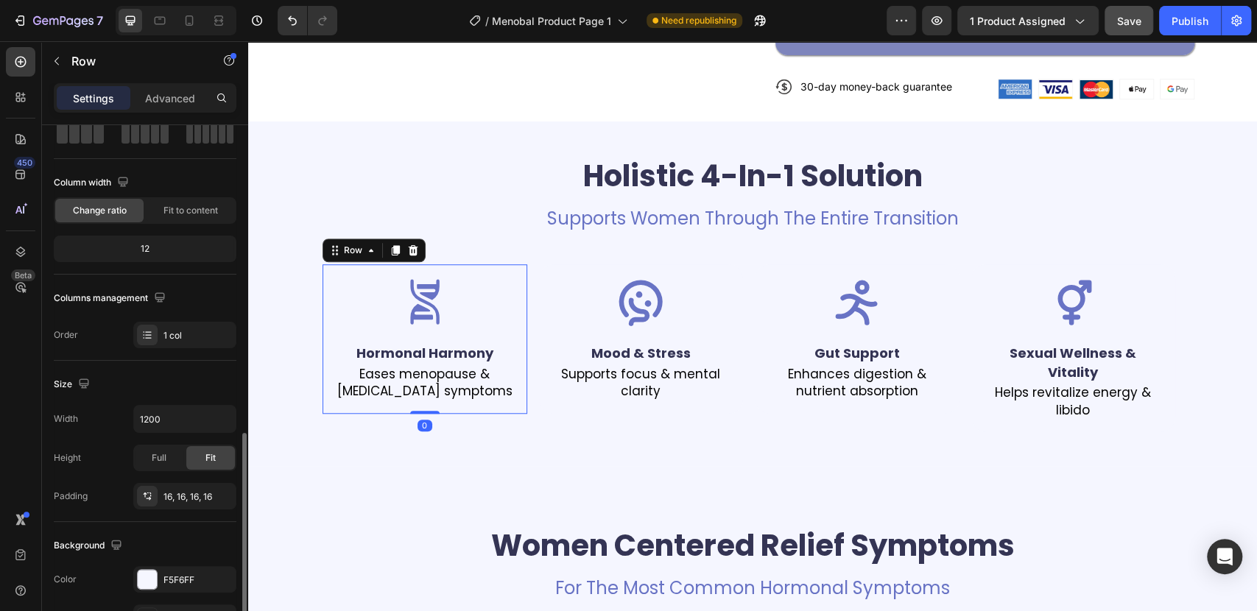
scroll to position [245, 0]
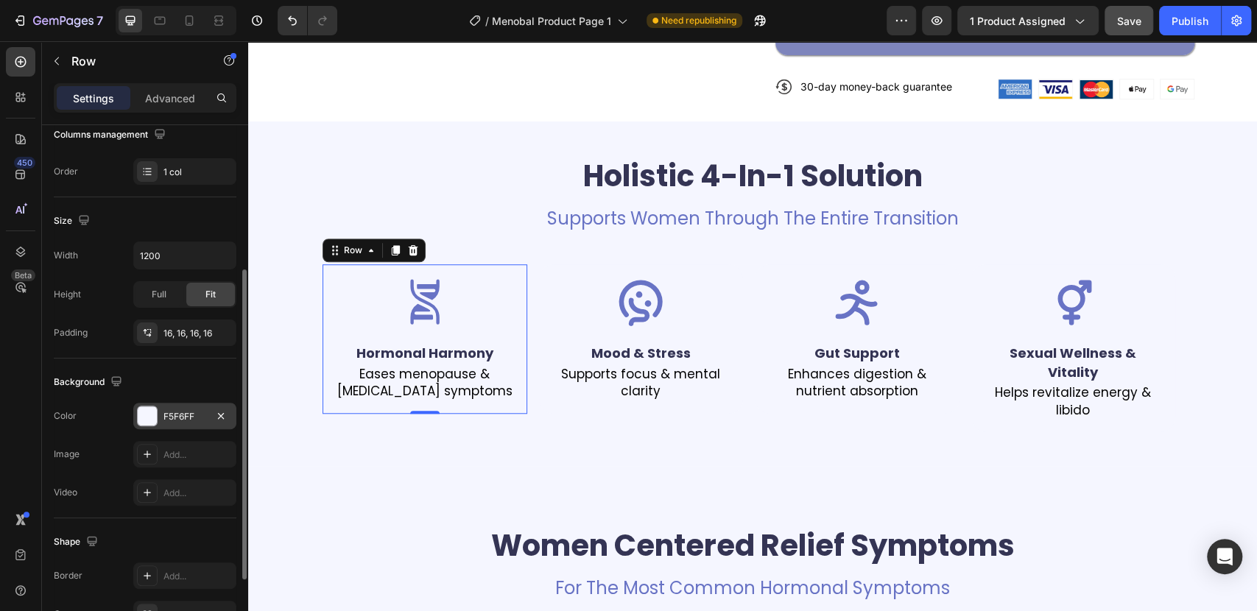
click at [155, 412] on div at bounding box center [147, 415] width 19 height 19
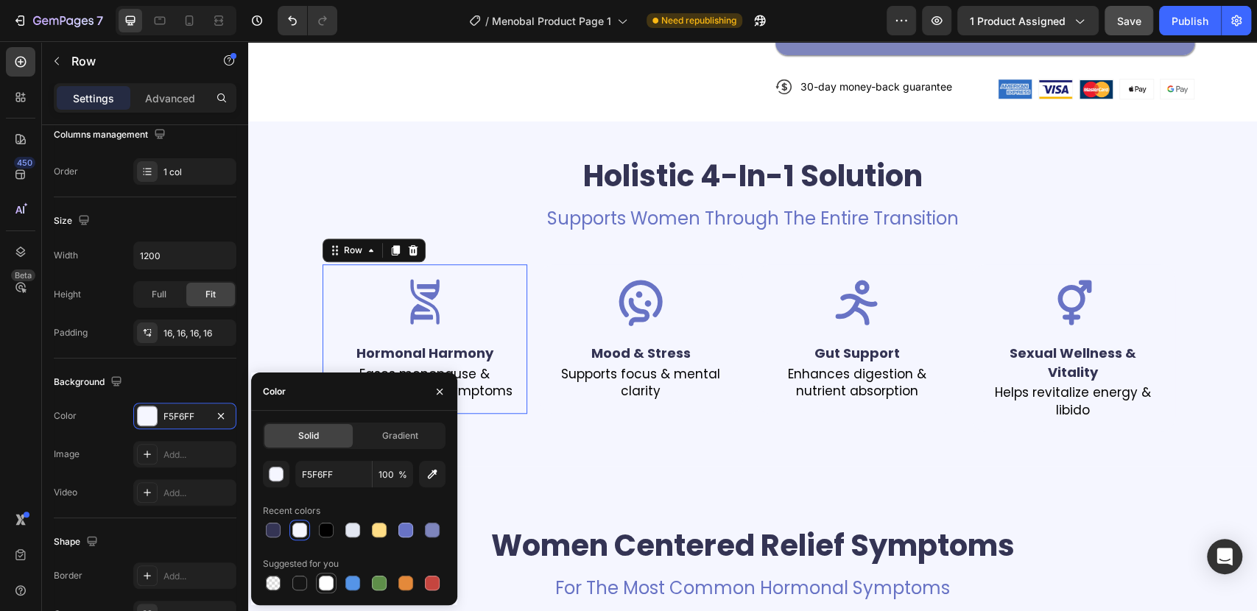
click at [325, 580] on div at bounding box center [326, 583] width 15 height 15
type input "FFFFFF"
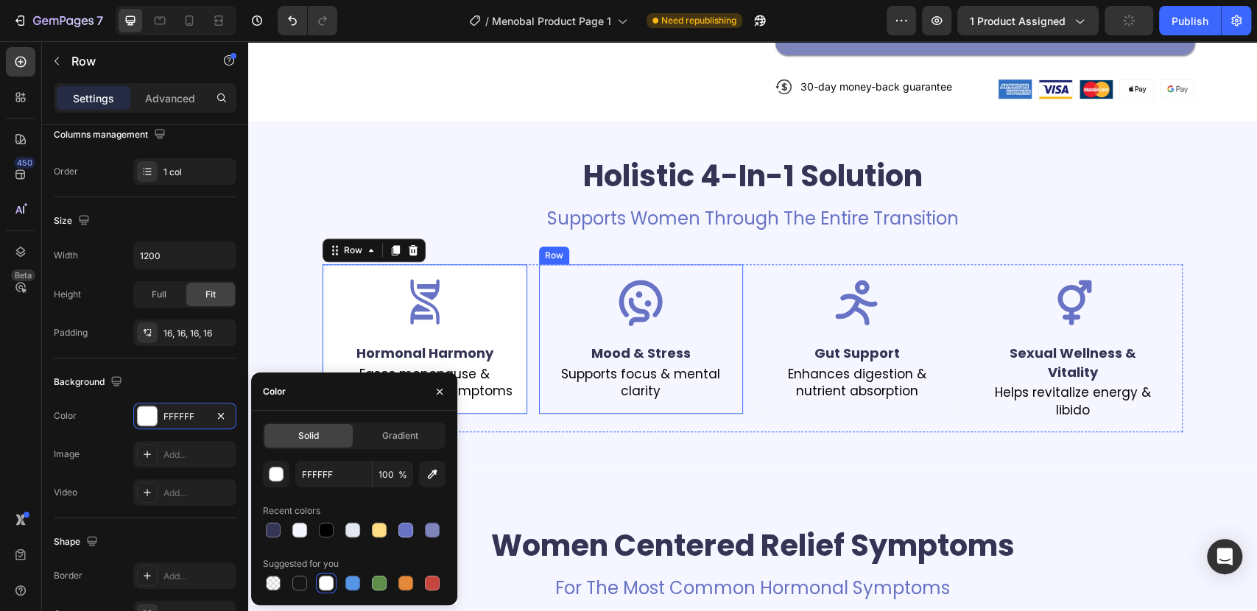
click at [539, 264] on div "Icon Mood & Stress Text Block Supports focus & mental clarity Text Block Row" at bounding box center [641, 338] width 205 height 149
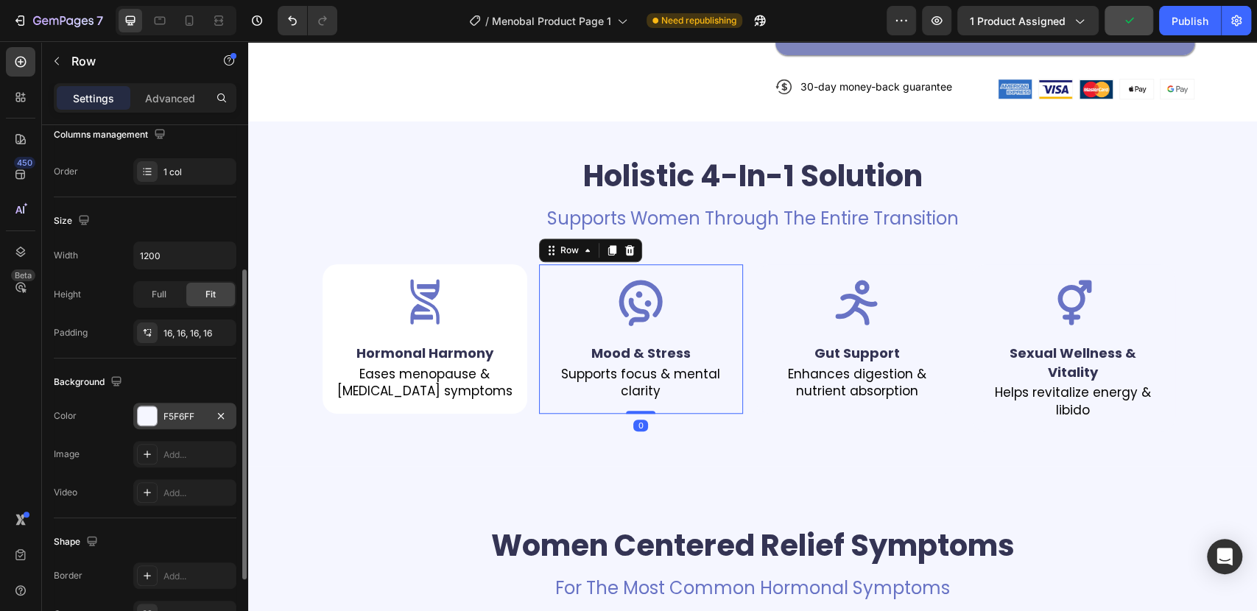
click at [152, 418] on div at bounding box center [147, 415] width 19 height 19
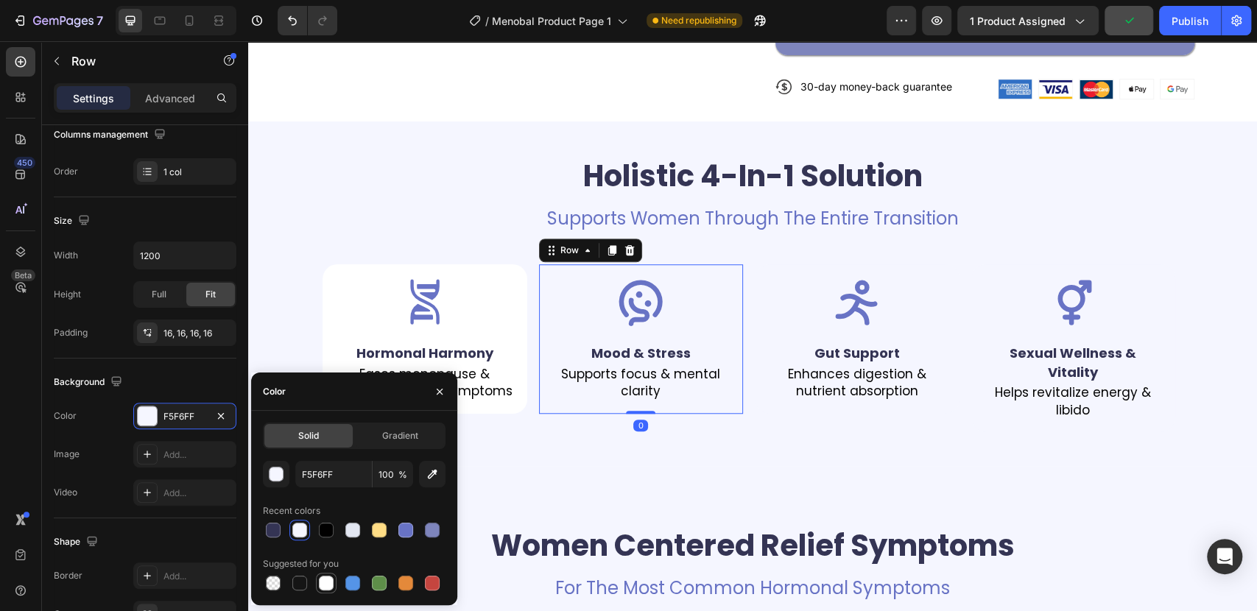
click at [329, 577] on div at bounding box center [326, 583] width 15 height 15
type input "FFFFFF"
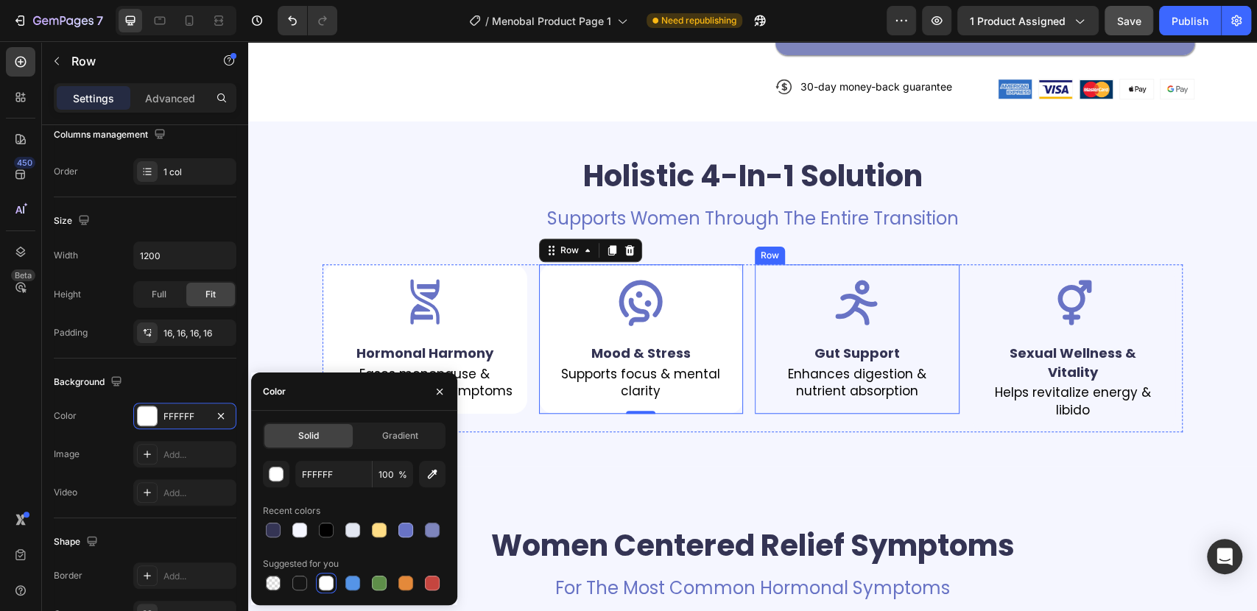
click at [755, 264] on div "Icon Gut Support Text Block Enhances digestion & nutrient absorption Text Block…" at bounding box center [857, 338] width 205 height 149
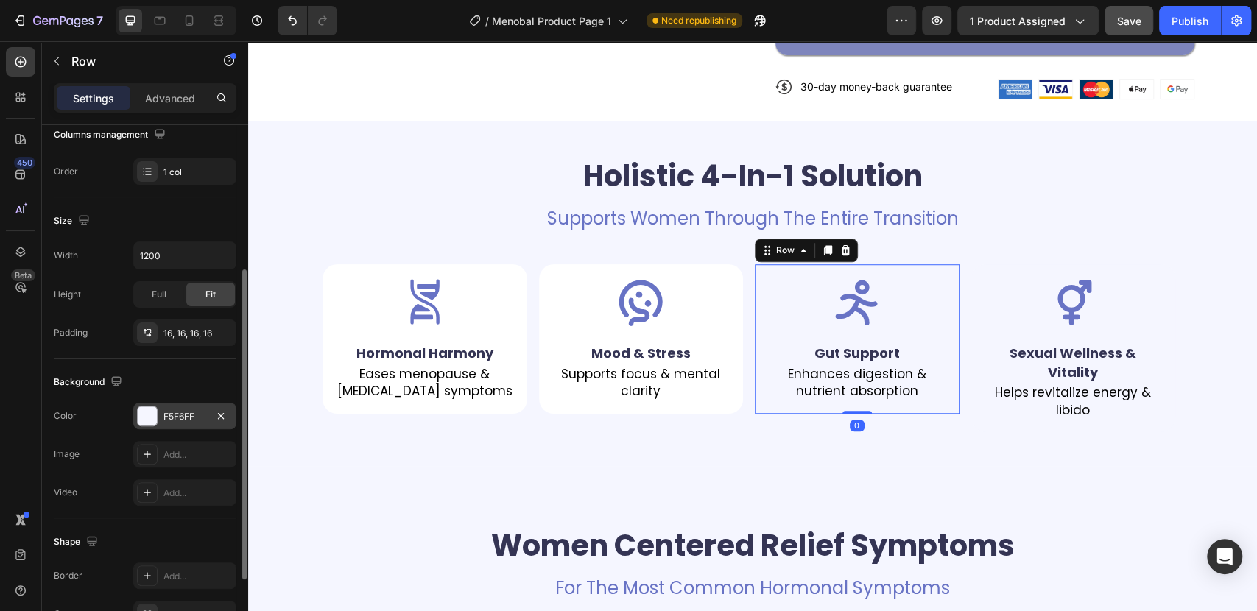
click at [163, 415] on div "F5F6FF" at bounding box center [184, 416] width 43 height 13
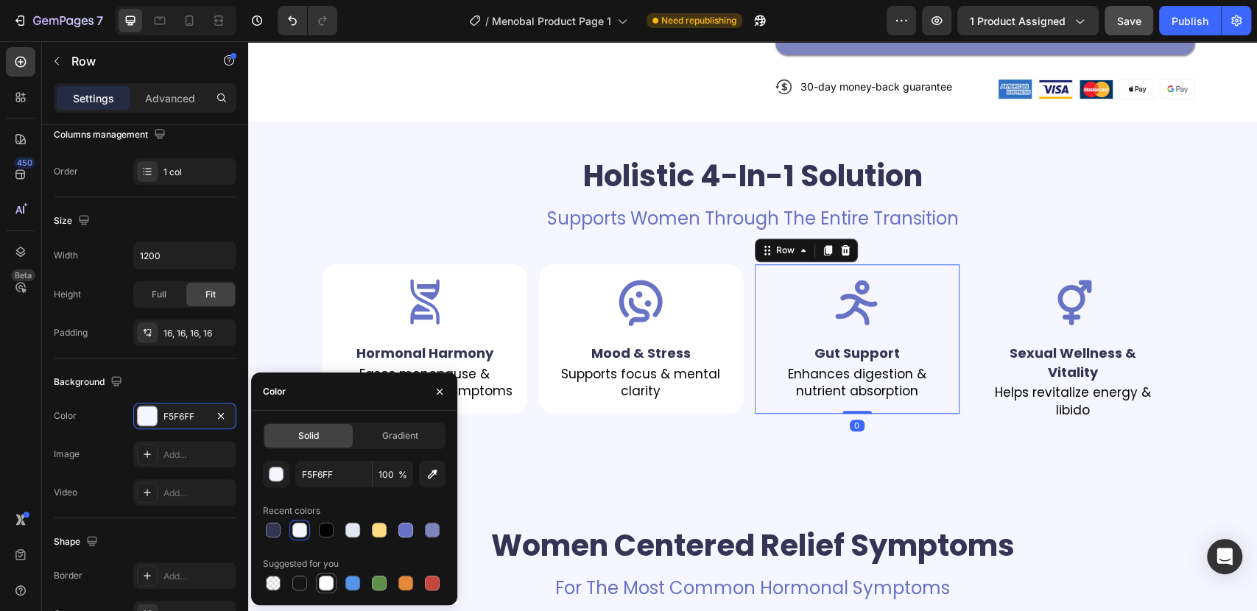
click at [330, 584] on div at bounding box center [326, 583] width 15 height 15
type input "FFFFFF"
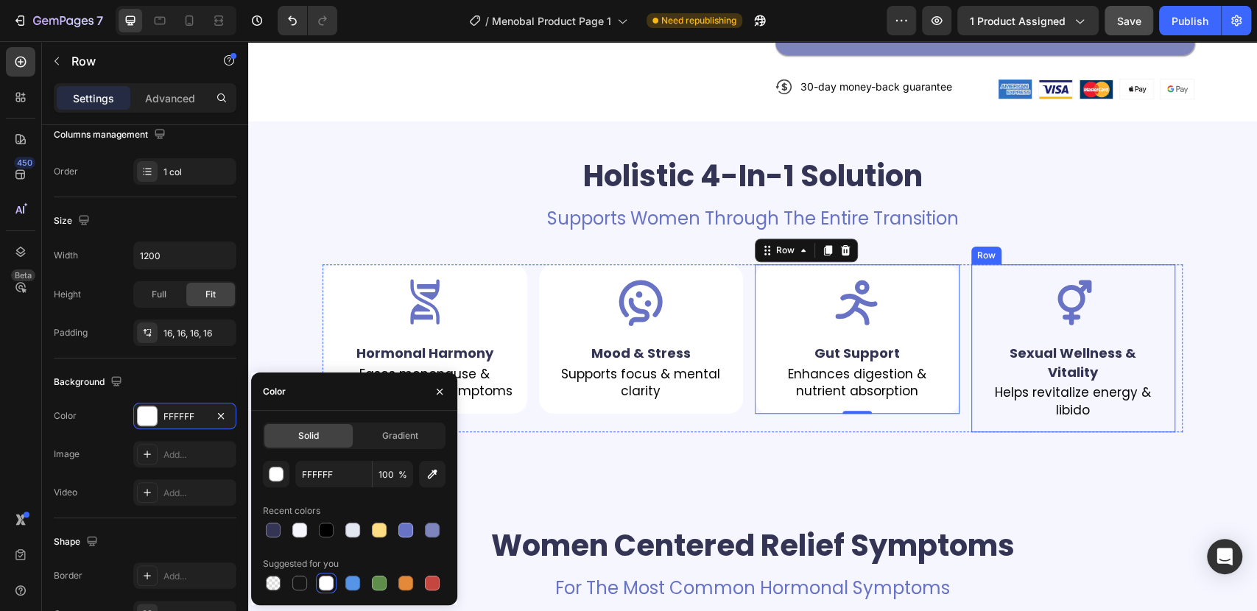
click at [972, 264] on div "Icon Sexual Wellness & Vitality Text Block Helps revitalize energy & libido Tex…" at bounding box center [1073, 348] width 205 height 168
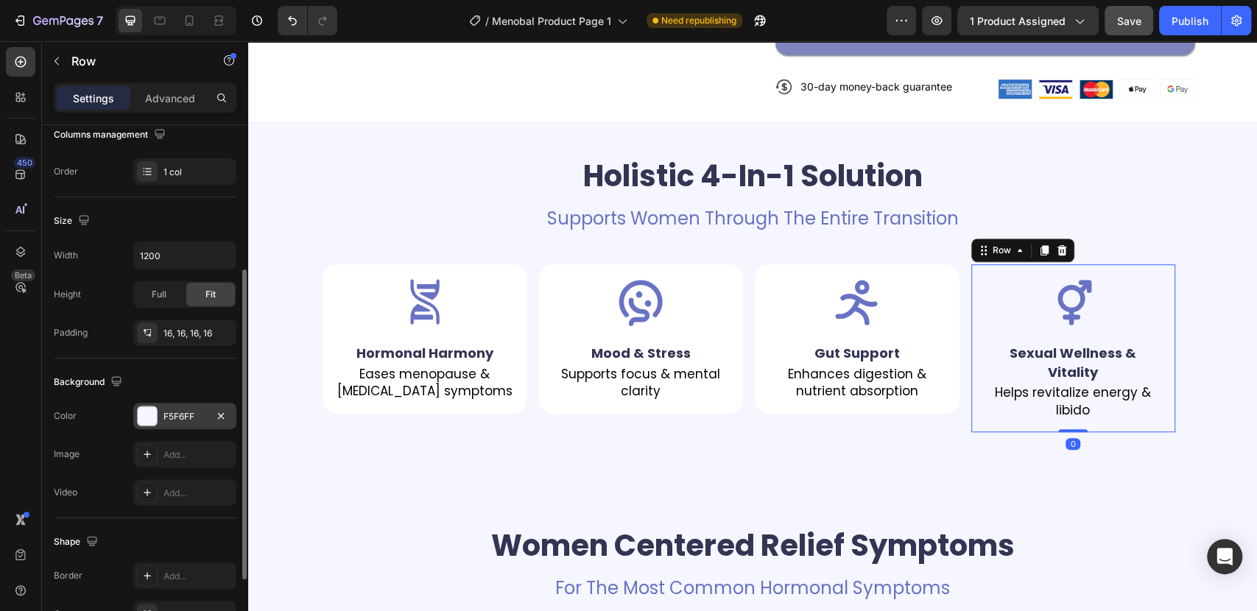
click at [152, 403] on div "F5F6FF" at bounding box center [184, 416] width 103 height 27
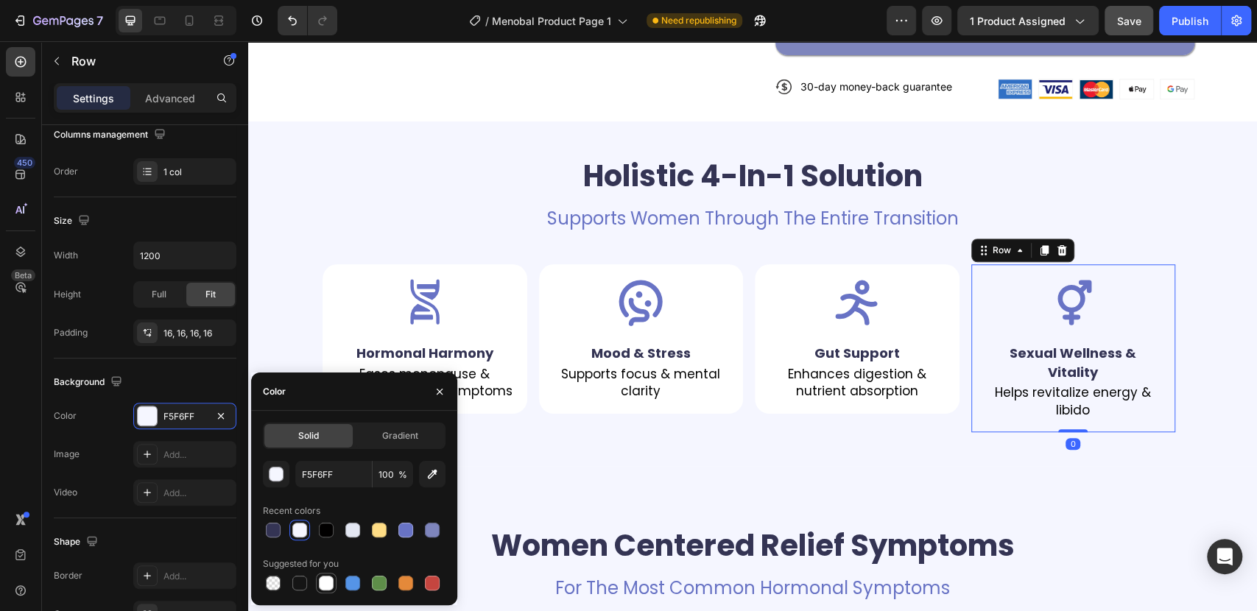
click at [325, 584] on div at bounding box center [326, 583] width 15 height 15
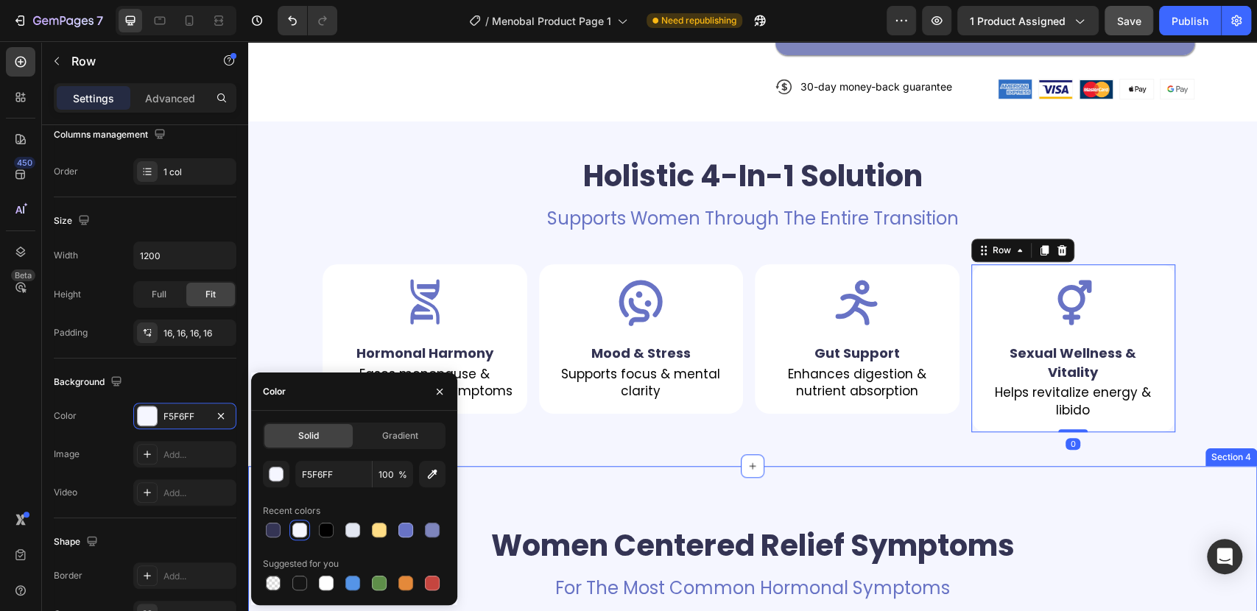
type input "FFFFFF"
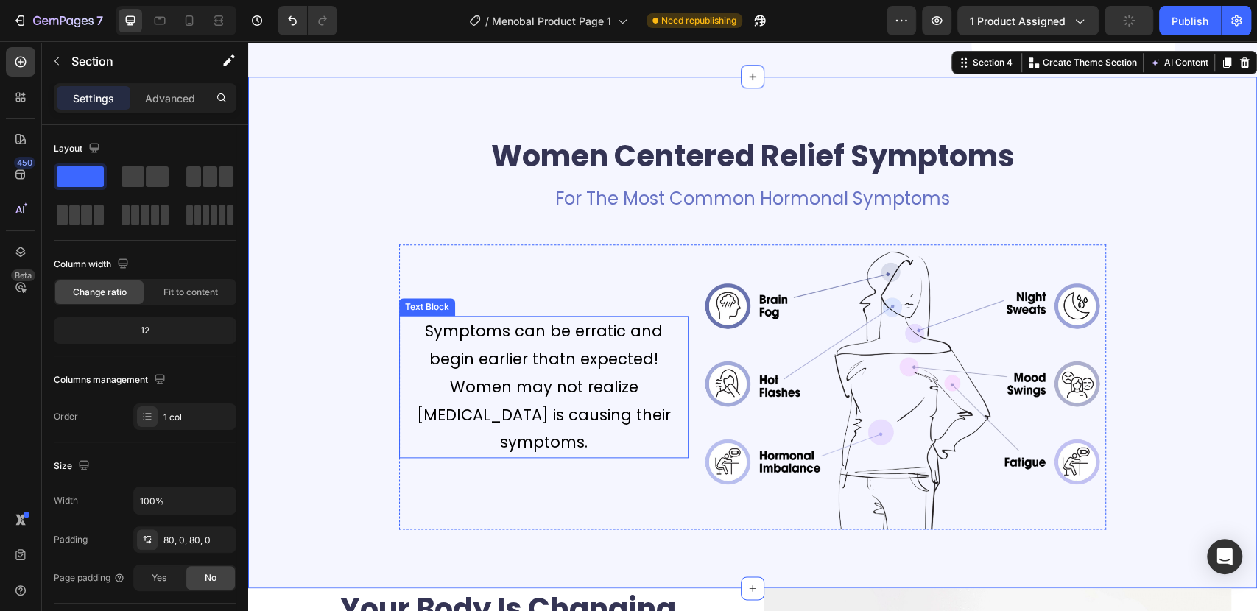
scroll to position [900, 0]
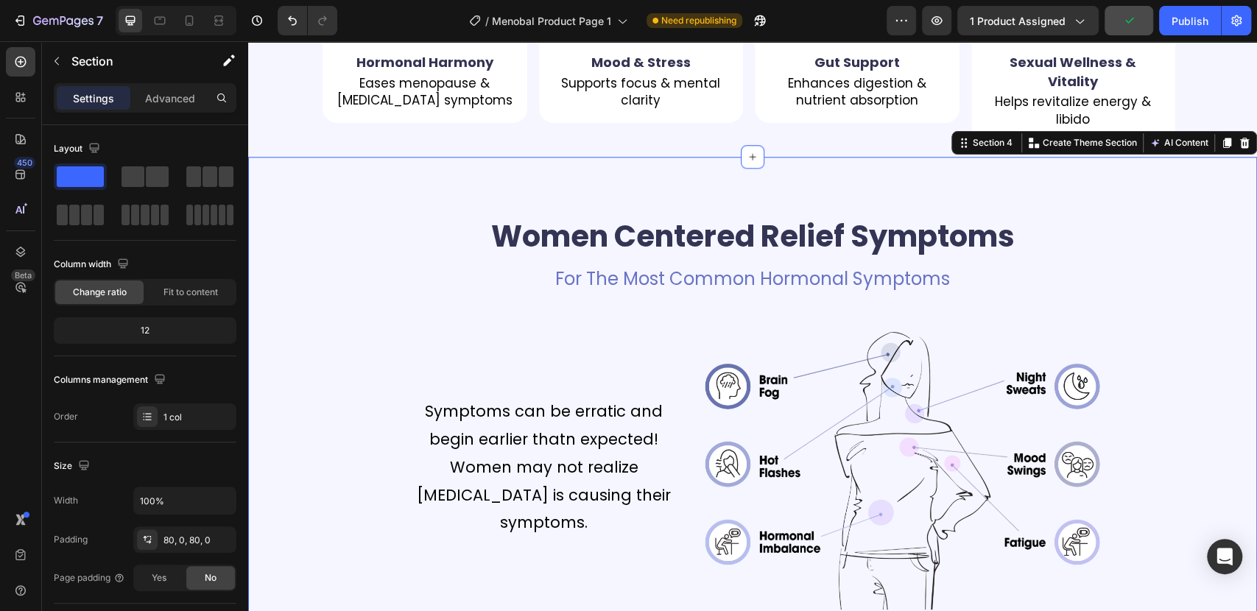
click at [326, 204] on div "Women Centered Relief Symptoms Heading For The Most Common Hormonal Symptoms Te…" at bounding box center [752, 413] width 1009 height 512
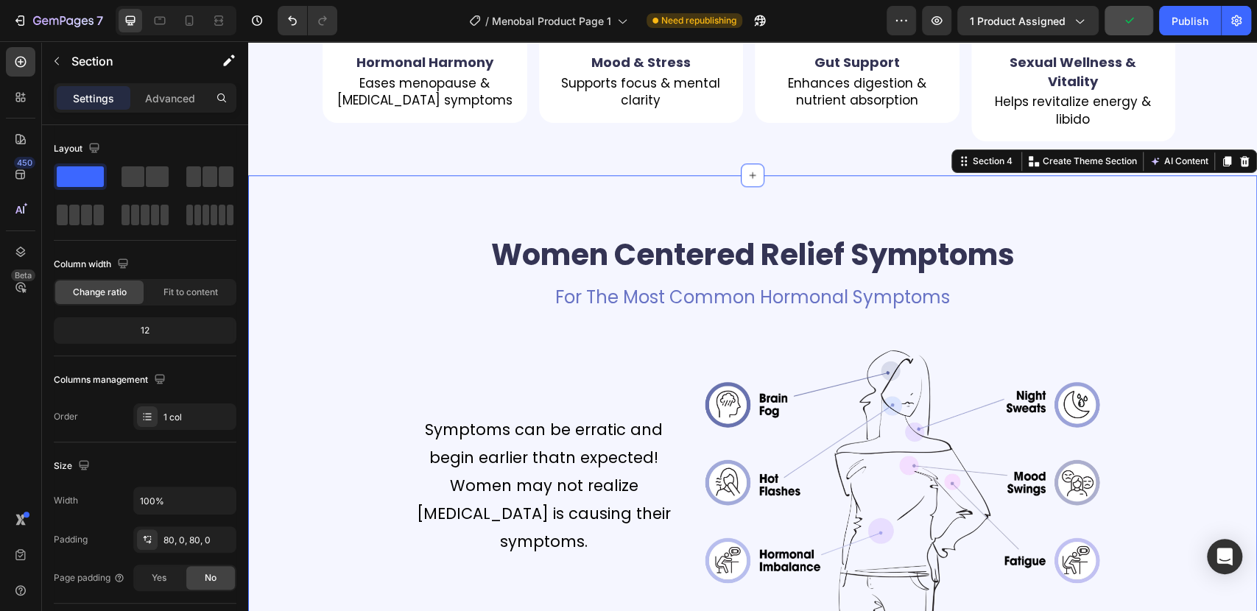
click at [298, 191] on div "Women Centered Relief Symptoms Heading For The Most Common Hormonal Symptoms Te…" at bounding box center [752, 431] width 1009 height 512
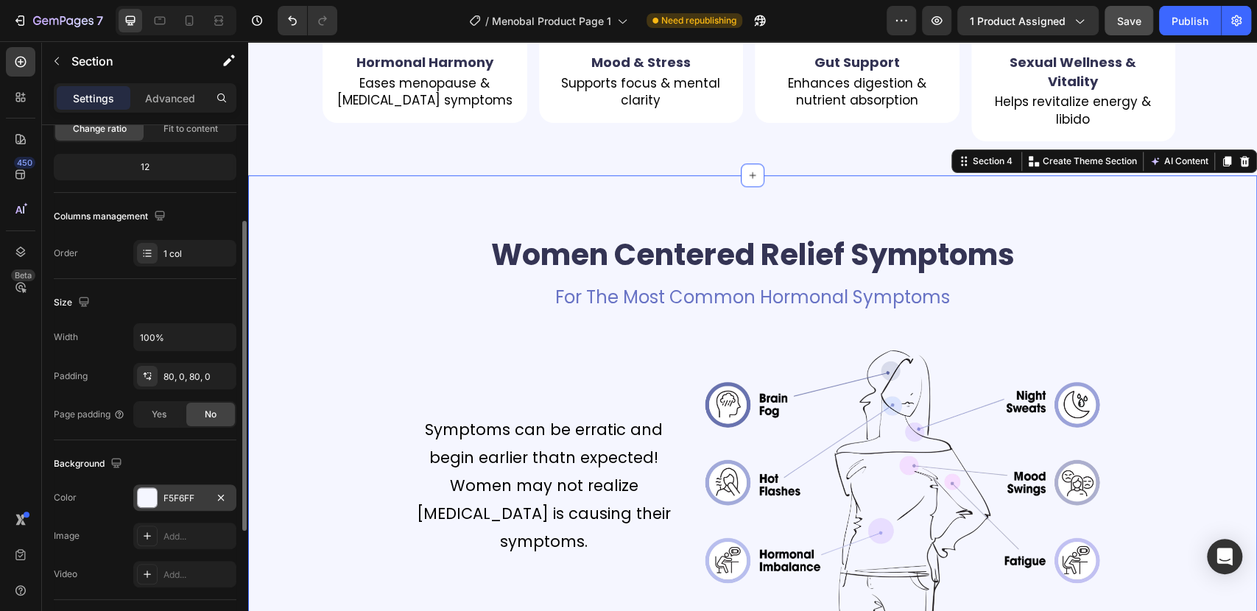
click at [158, 492] on div "F5F6FF" at bounding box center [184, 497] width 103 height 27
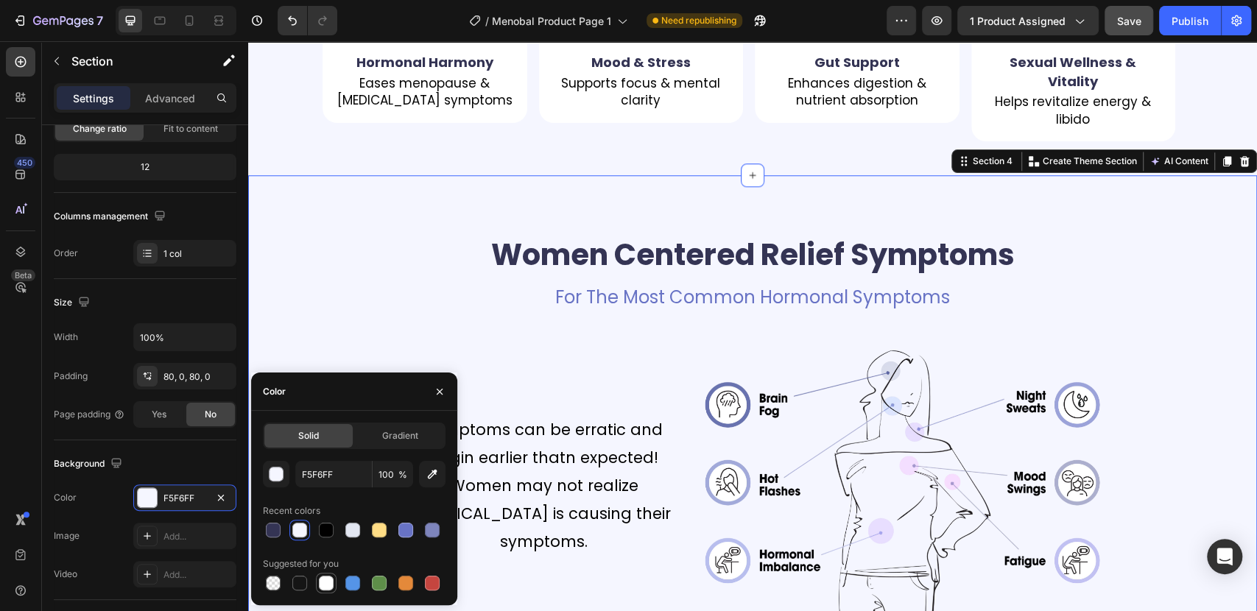
click at [325, 580] on div at bounding box center [326, 583] width 15 height 15
type input "FFFFFF"
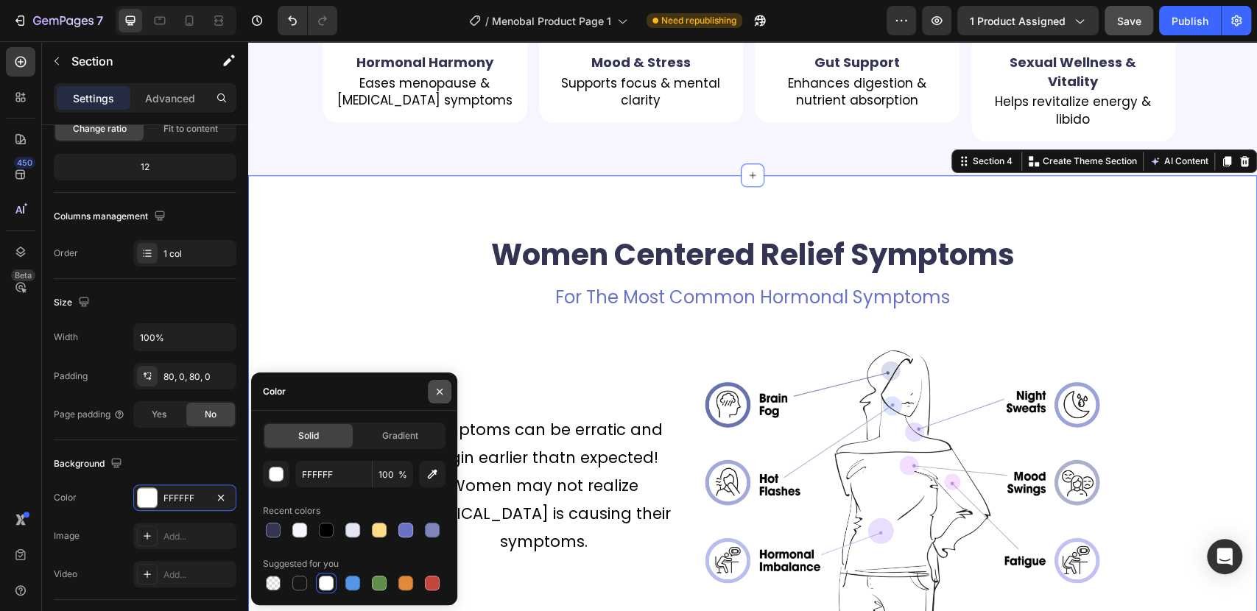
click at [439, 389] on icon "button" at bounding box center [440, 392] width 12 height 12
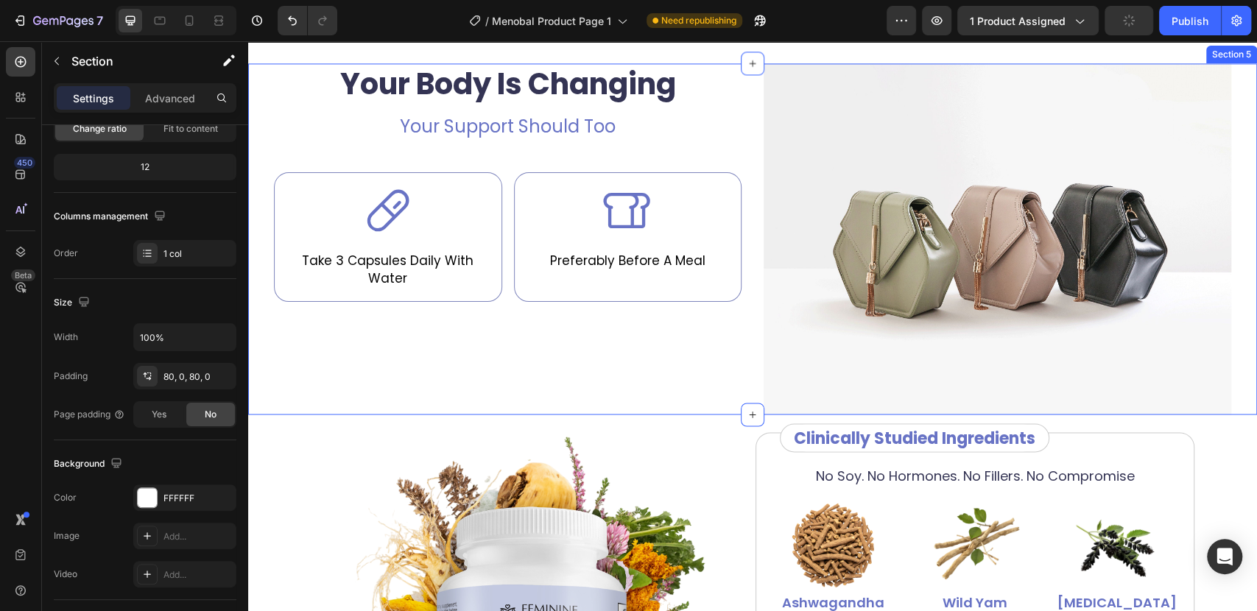
scroll to position [1390, 0]
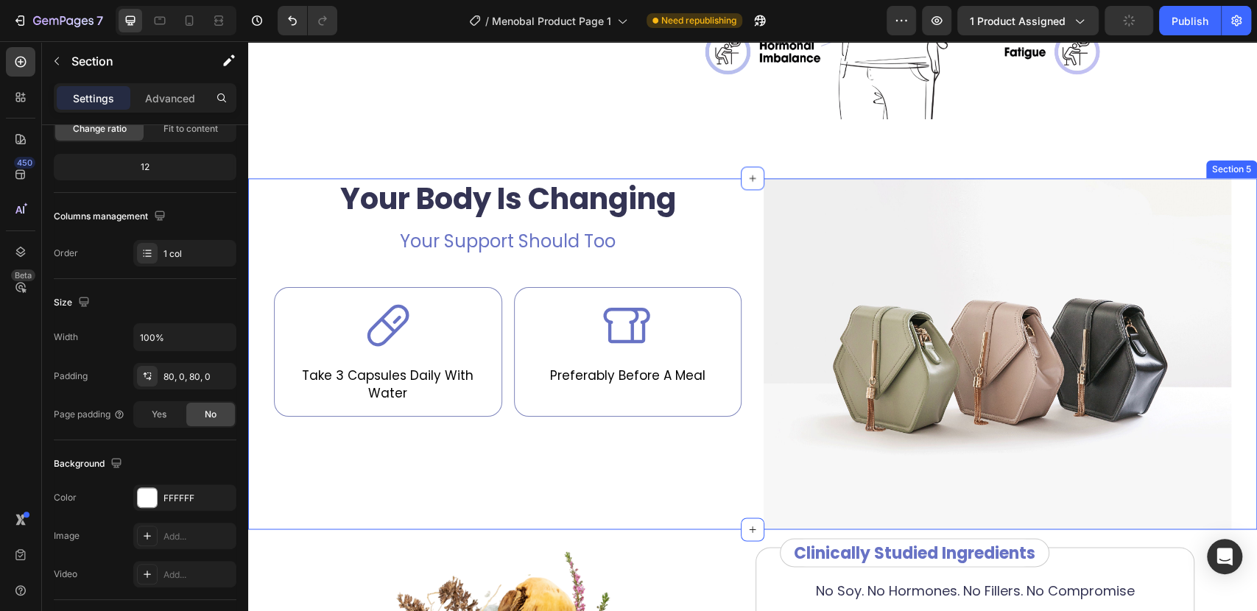
click at [252, 208] on div "Your Body Is Changing Heading Your Support Should Too Text Block Icon Take 3 Ca…" at bounding box center [752, 353] width 1009 height 350
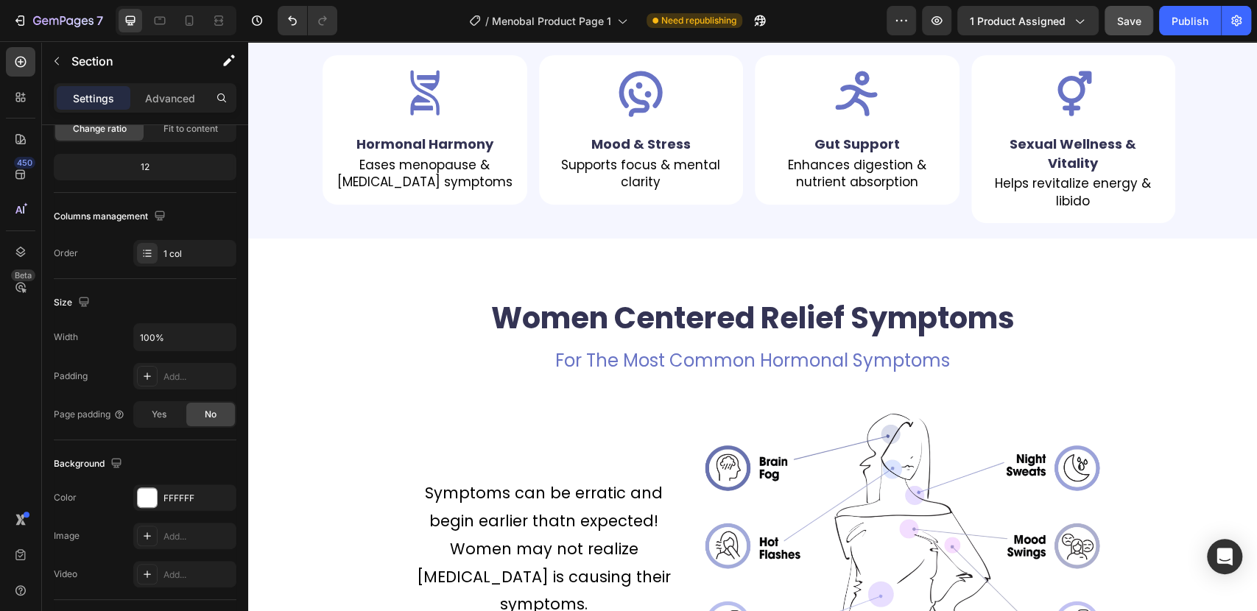
scroll to position [900, 0]
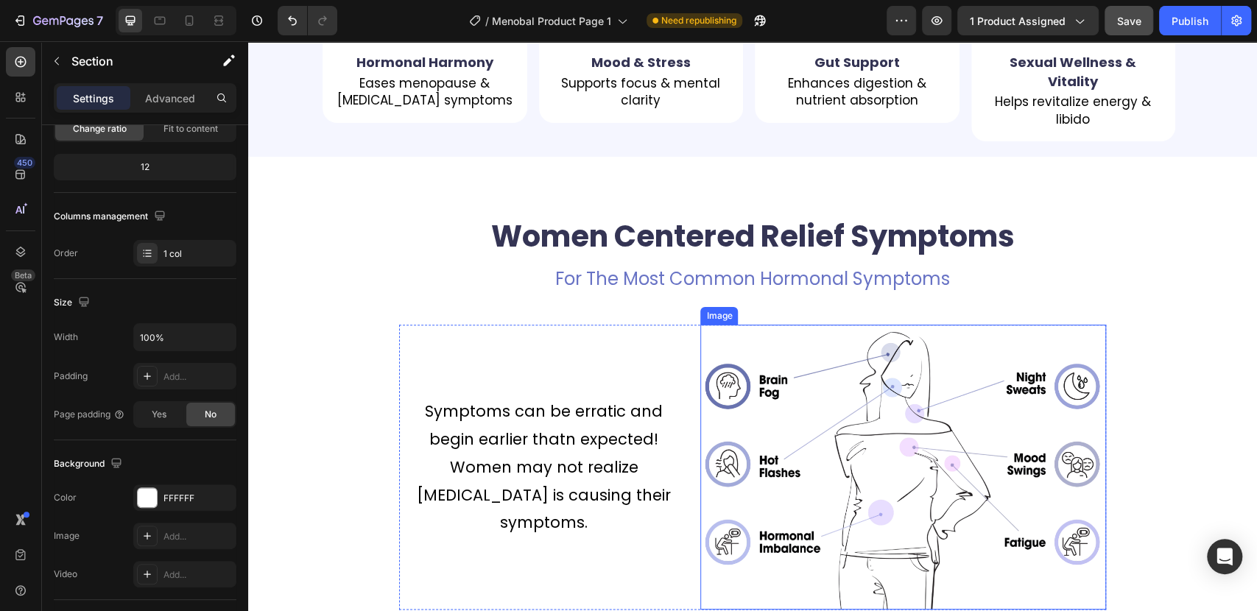
click at [877, 390] on img at bounding box center [903, 467] width 406 height 285
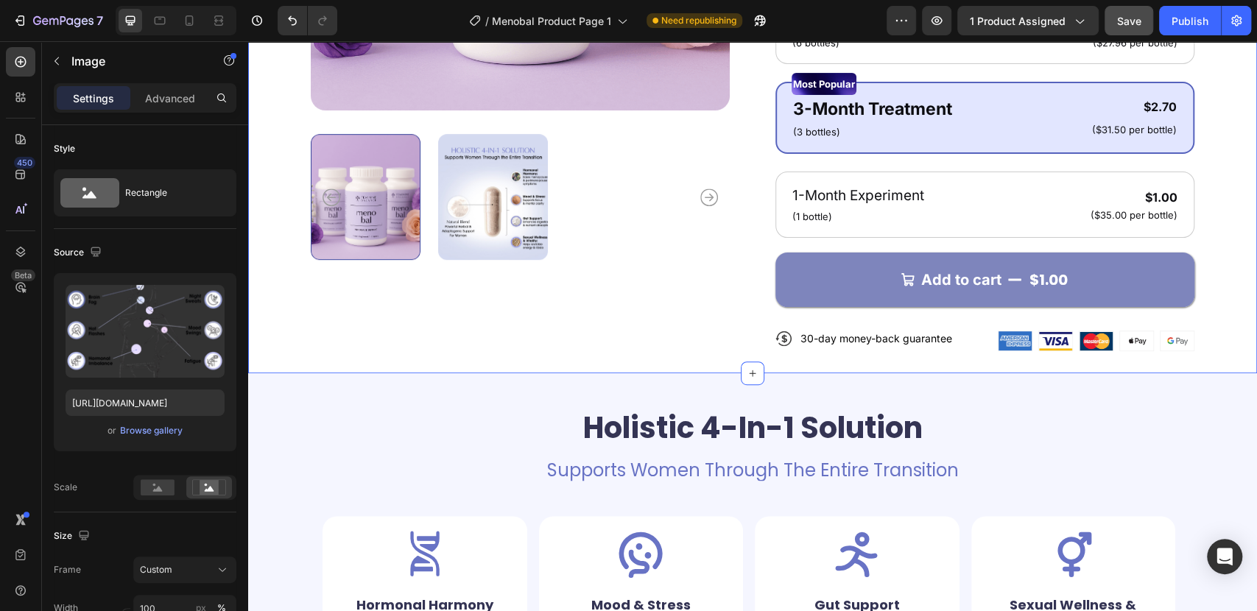
scroll to position [409, 0]
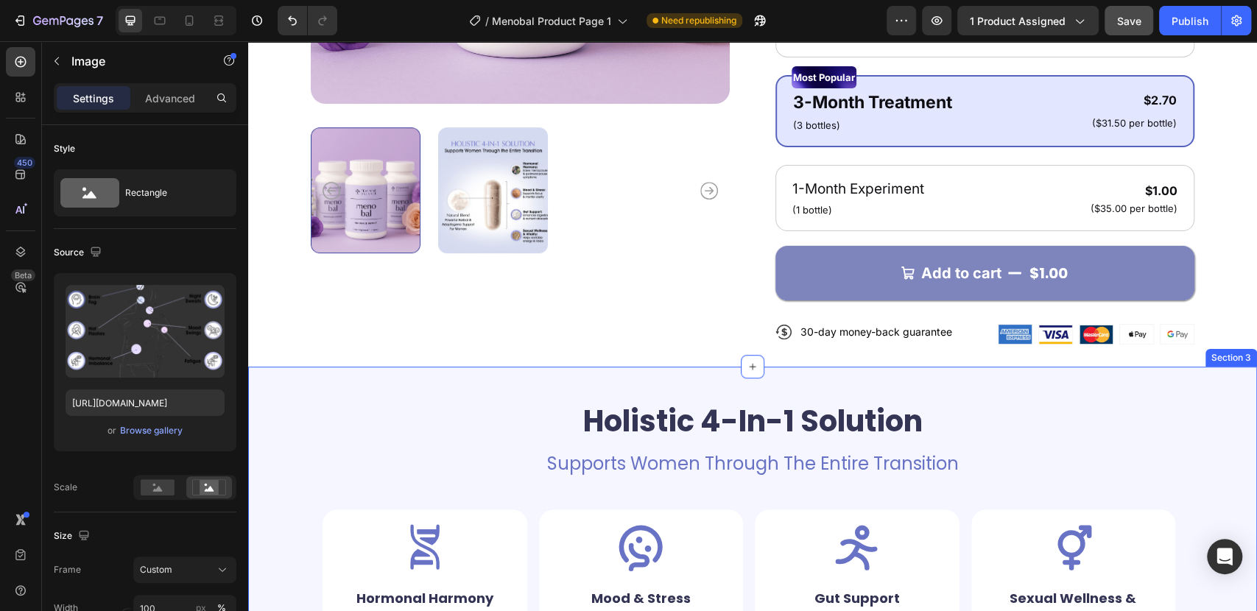
click at [411, 389] on div "Holistic 4-In-1 Solution Heading Supports Women Through The Entire Transition T…" at bounding box center [752, 539] width 883 height 300
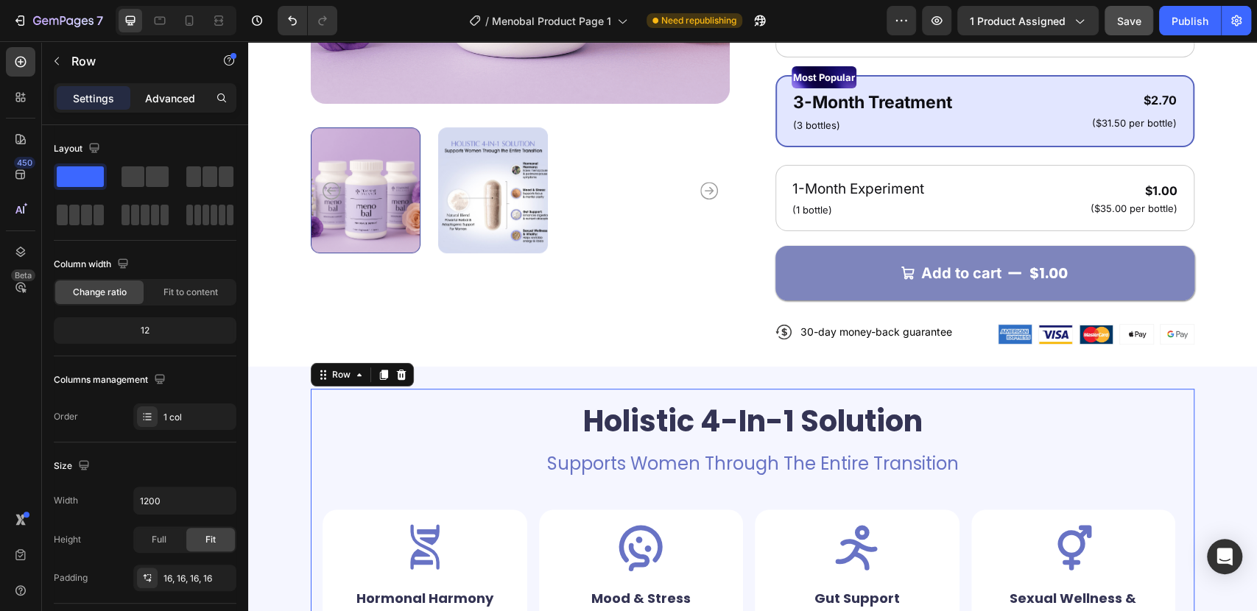
click at [192, 91] on p "Advanced" at bounding box center [170, 98] width 50 height 15
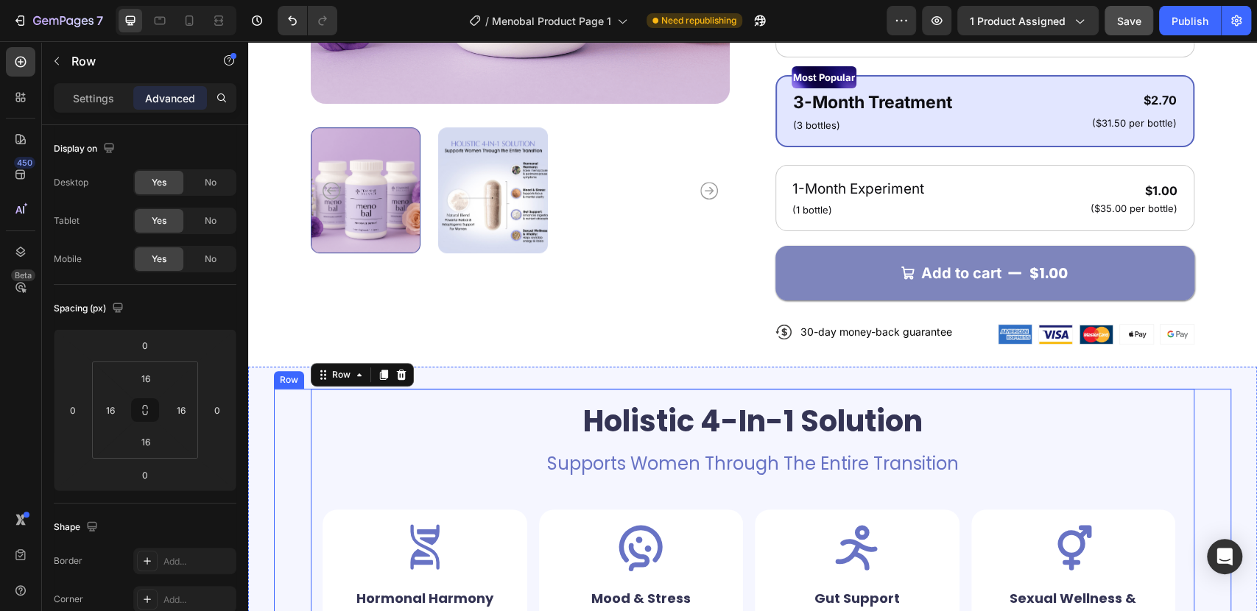
click at [275, 389] on div "Holistic 4-In-1 Solution Heading Supports Women Through The Entire Transition T…" at bounding box center [752, 539] width 957 height 300
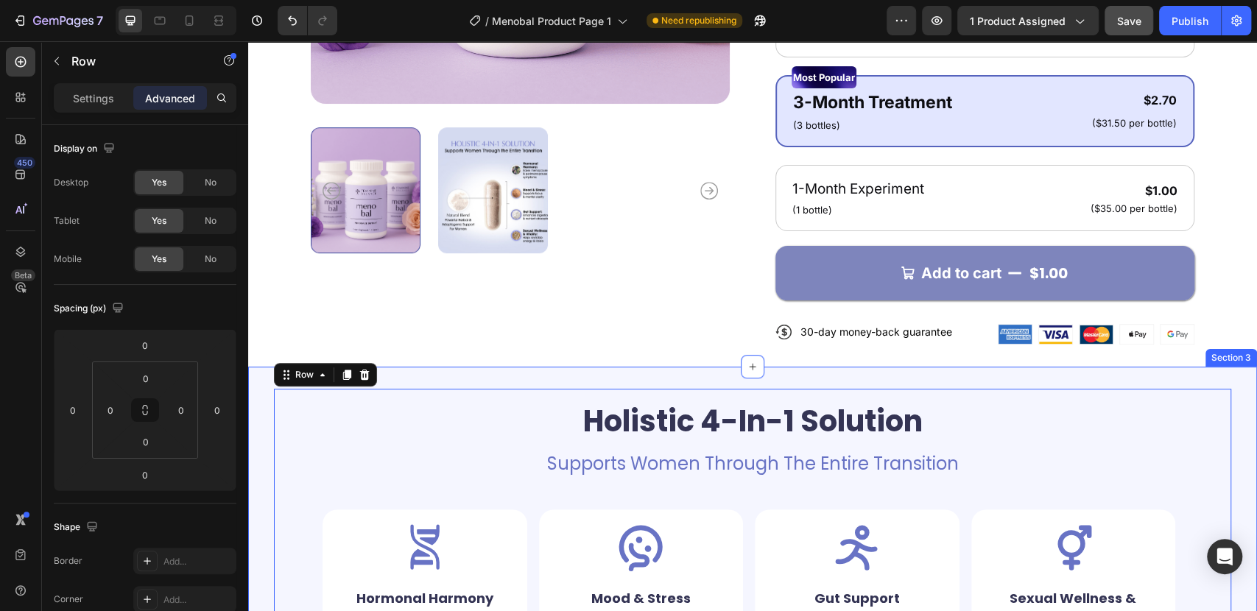
click at [259, 367] on div "Holistic 4-In-1 Solution Heading Supports Women Through The Entire Transition T…" at bounding box center [752, 539] width 1009 height 345
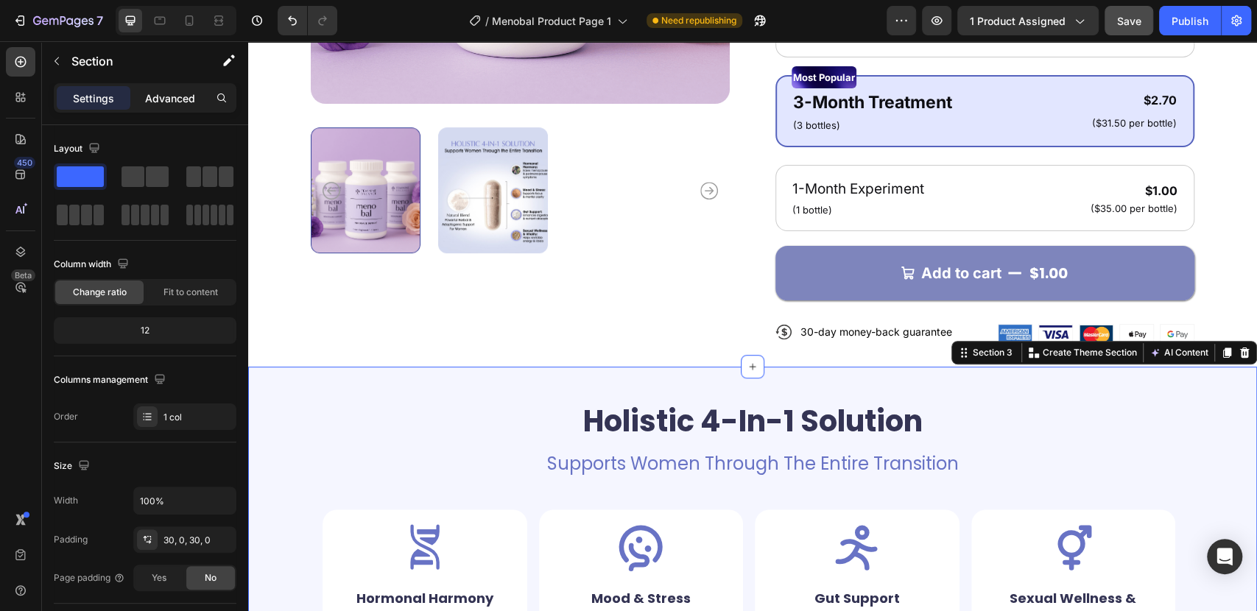
click at [156, 93] on p "Advanced" at bounding box center [170, 98] width 50 height 15
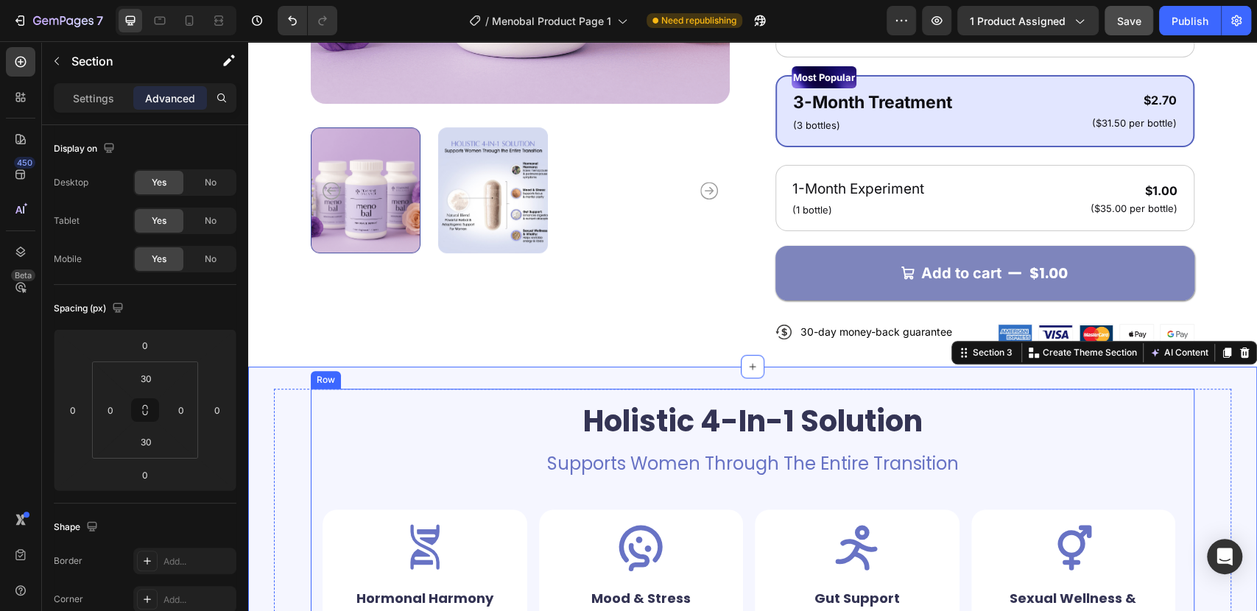
scroll to position [490, 0]
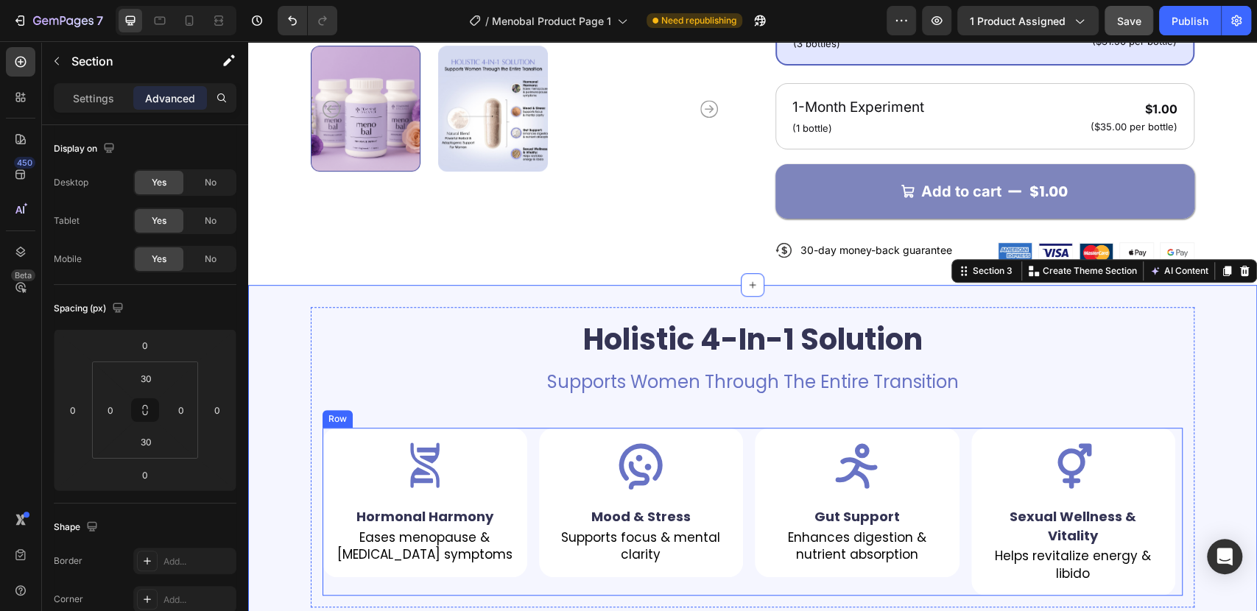
click at [525, 428] on div "Icon Hormonal Harmony Text Block Eases menopause & perimenopause symptoms Text …" at bounding box center [752, 512] width 860 height 168
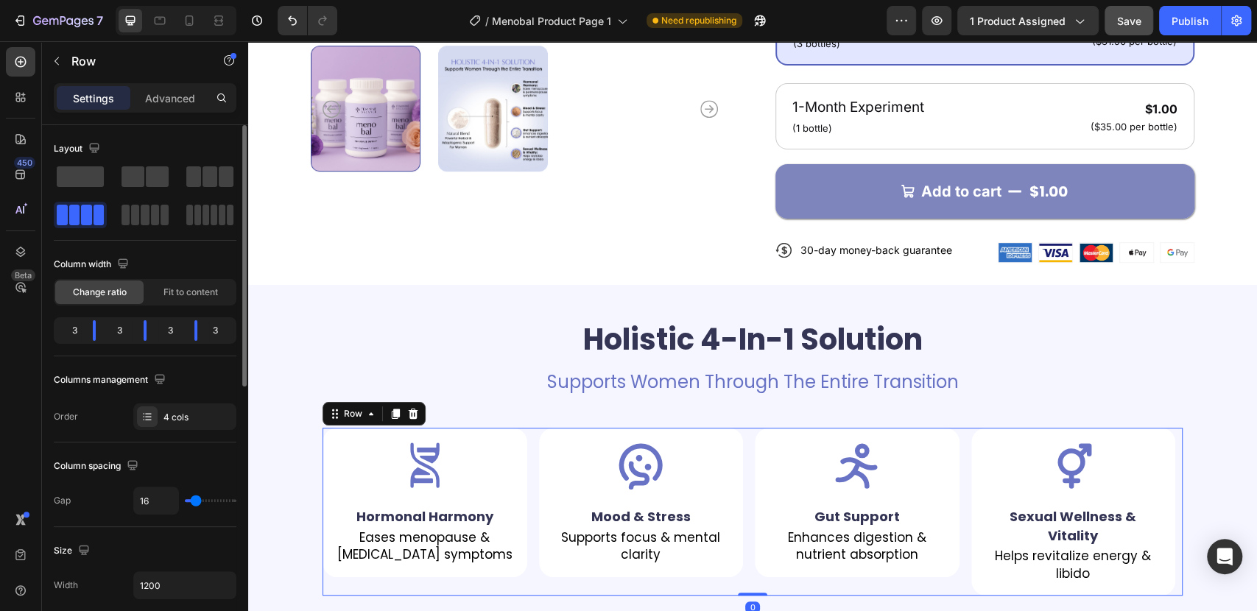
scroll to position [163, 0]
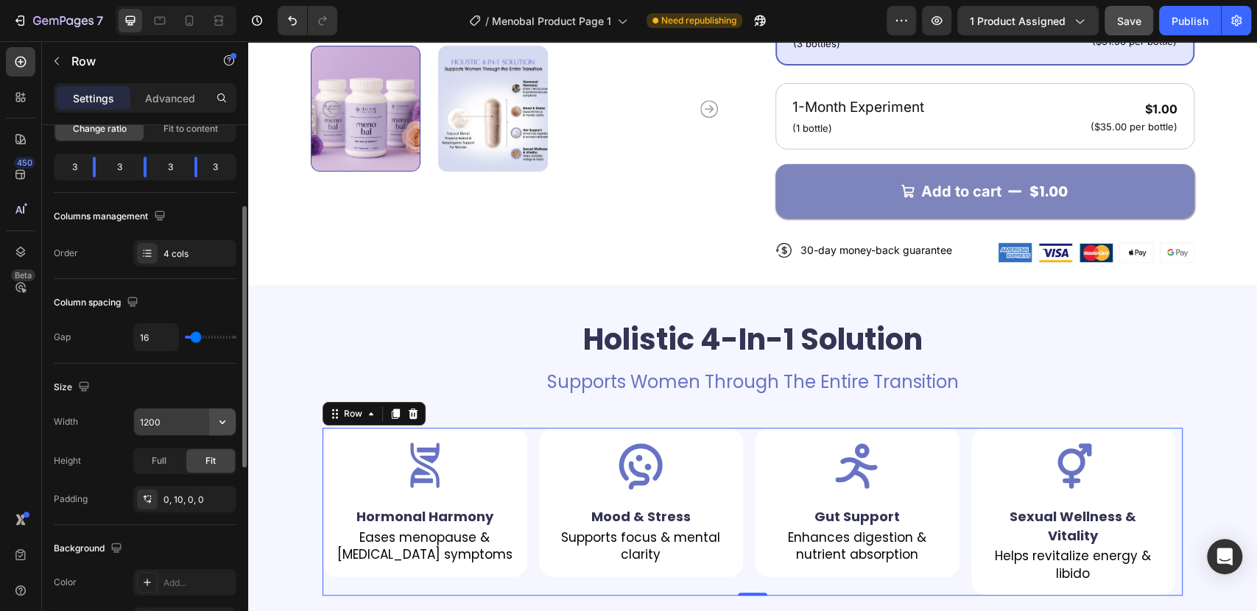
click at [216, 419] on icon "button" at bounding box center [222, 422] width 15 height 15
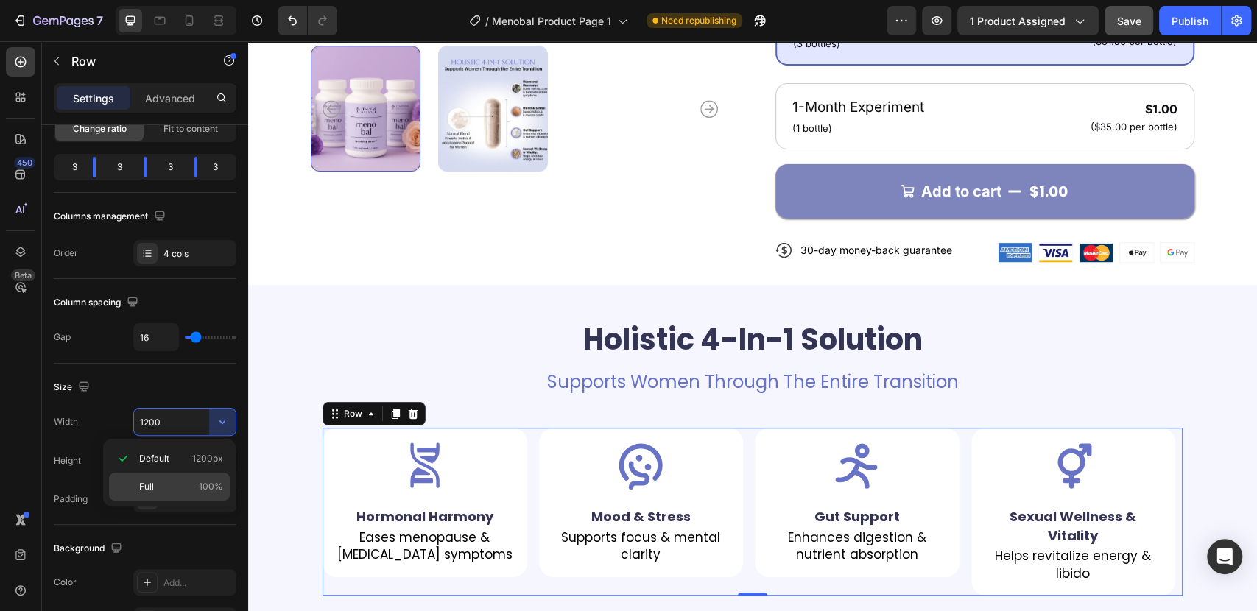
click at [172, 484] on p "Full 100%" at bounding box center [181, 486] width 84 height 13
drag, startPoint x: 169, startPoint y: 423, endPoint x: 139, endPoint y: 421, distance: 29.5
click at [139, 421] on input "100%" at bounding box center [185, 422] width 102 height 27
click at [159, 423] on input "100%" at bounding box center [185, 422] width 102 height 27
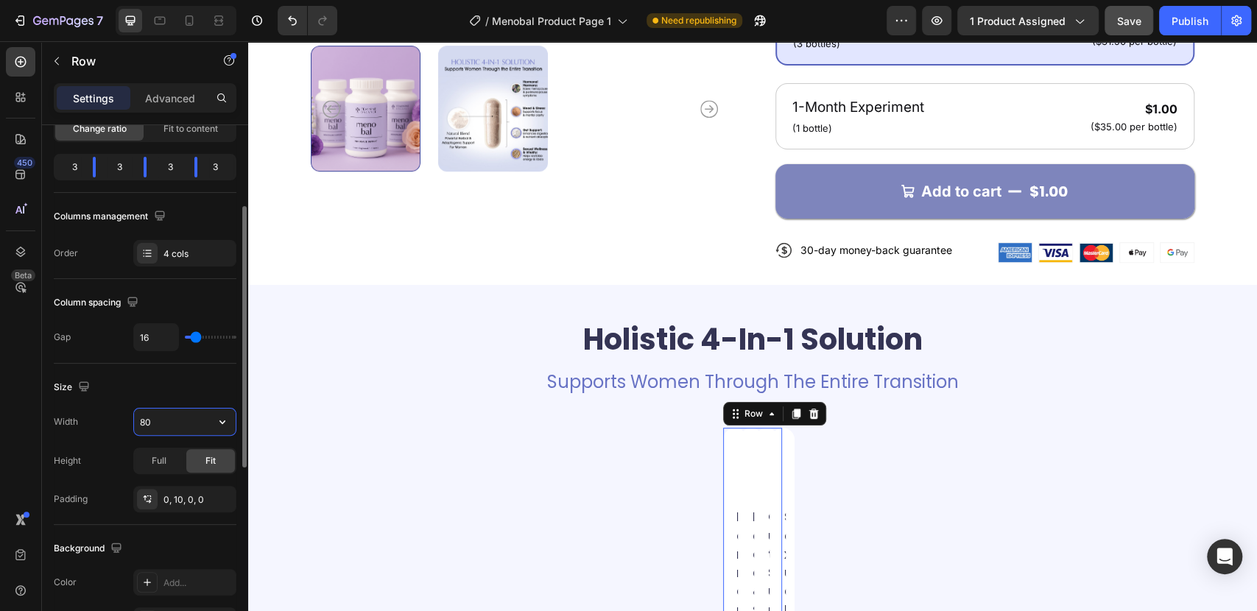
click at [171, 418] on input "80" at bounding box center [185, 422] width 102 height 27
click at [190, 426] on input "80" at bounding box center [185, 422] width 102 height 27
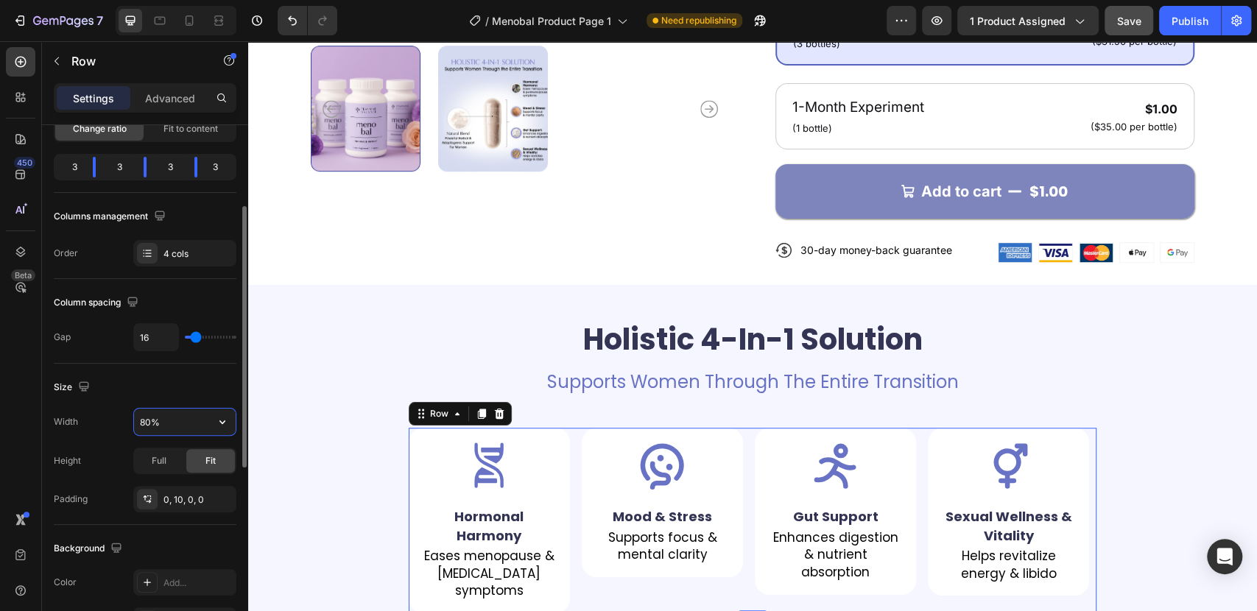
click at [142, 421] on input "80%" at bounding box center [185, 422] width 102 height 27
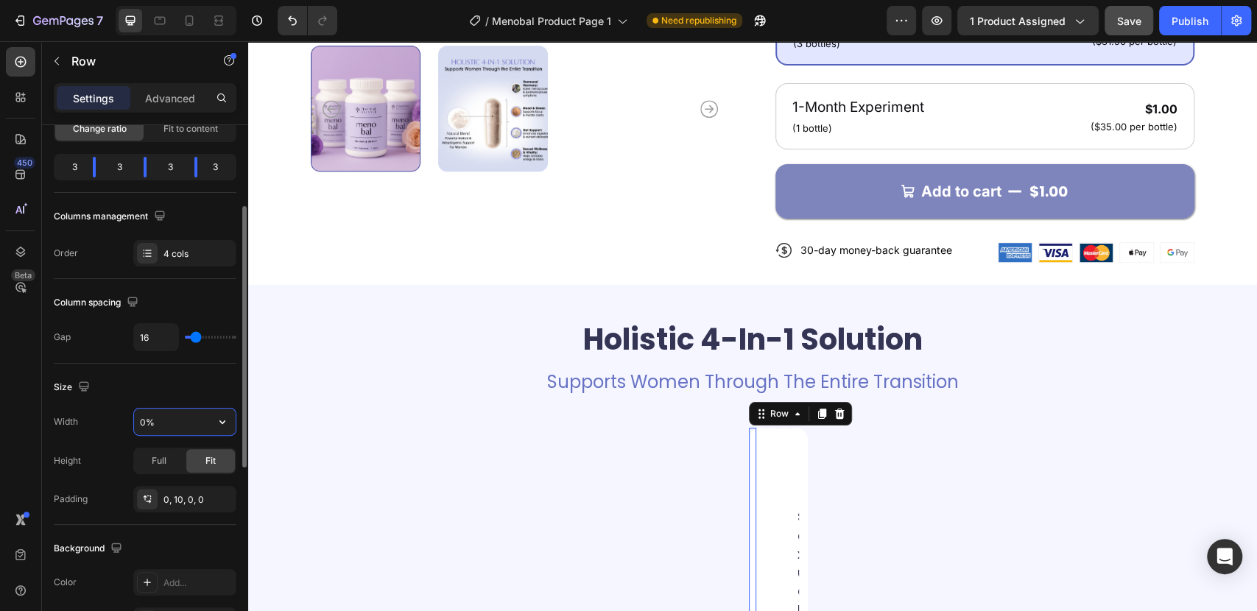
type input "90%"
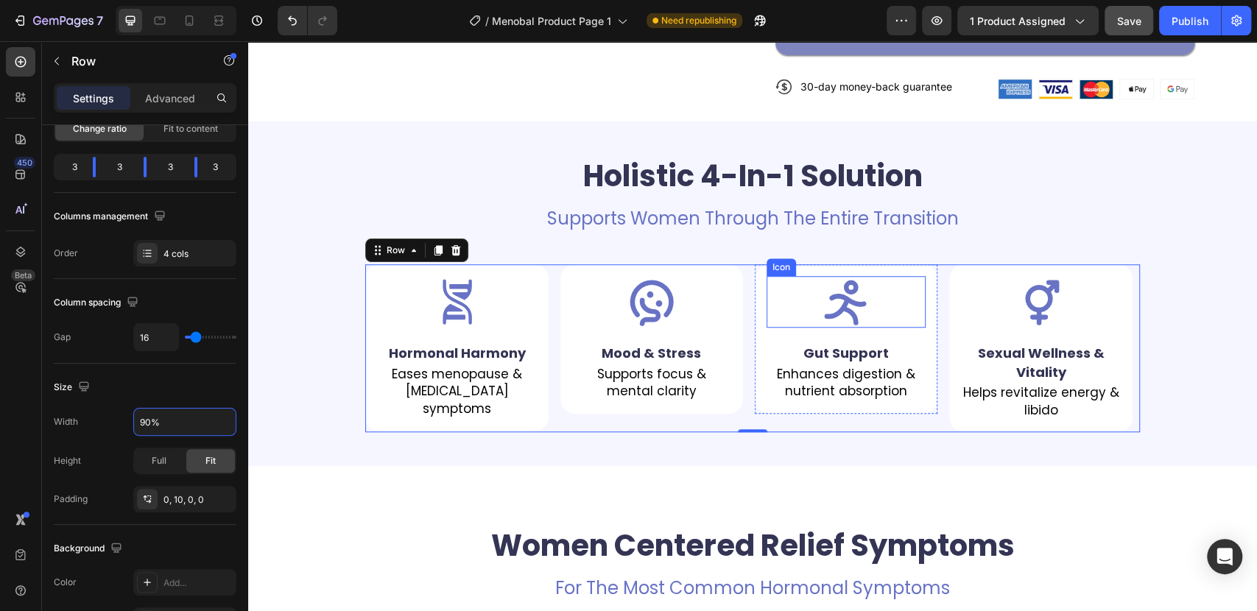
scroll to position [572, 0]
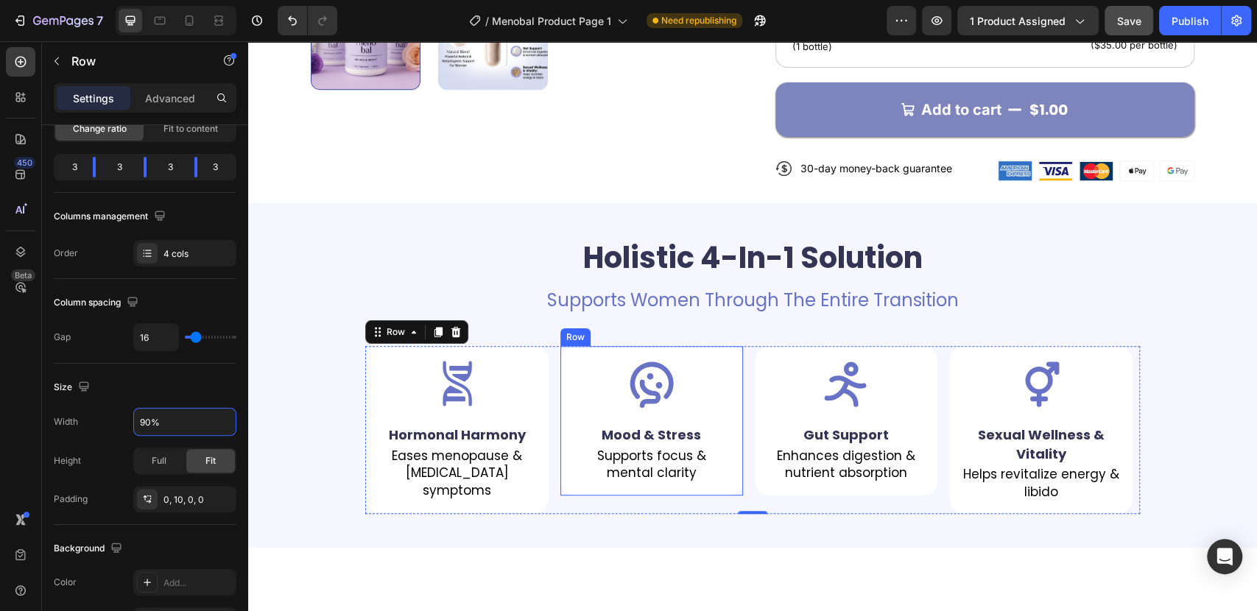
click at [581, 440] on div "Icon Mood & Stress Text Block Supports focus & mental clarity Text Block Row" at bounding box center [651, 420] width 183 height 149
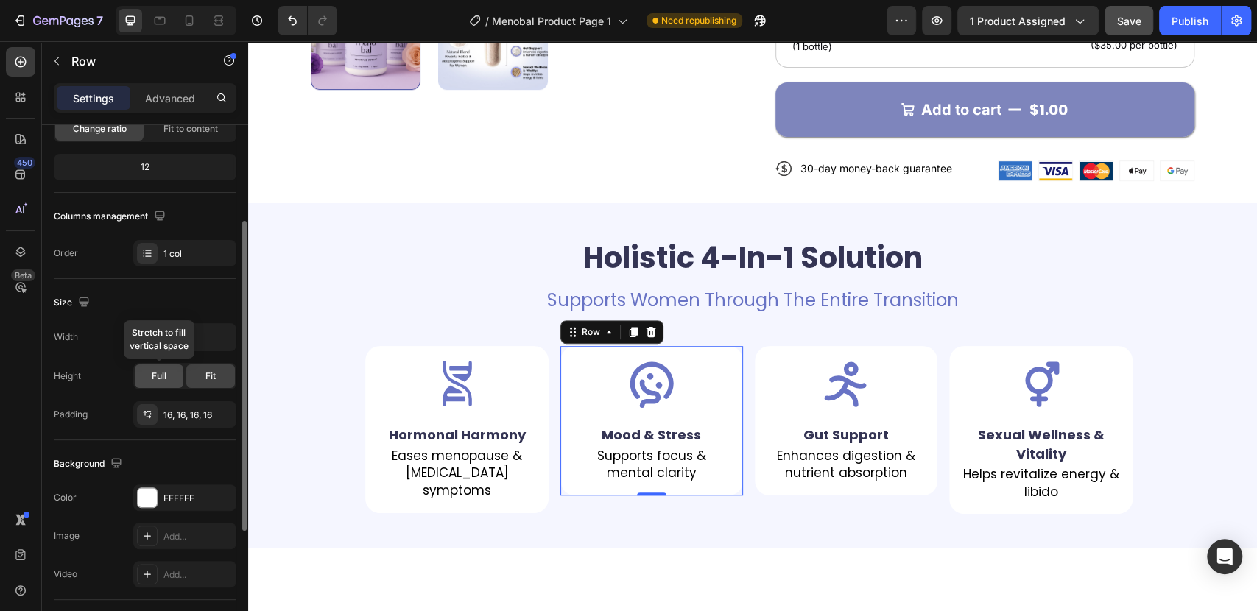
click at [168, 373] on div "Full" at bounding box center [159, 376] width 49 height 24
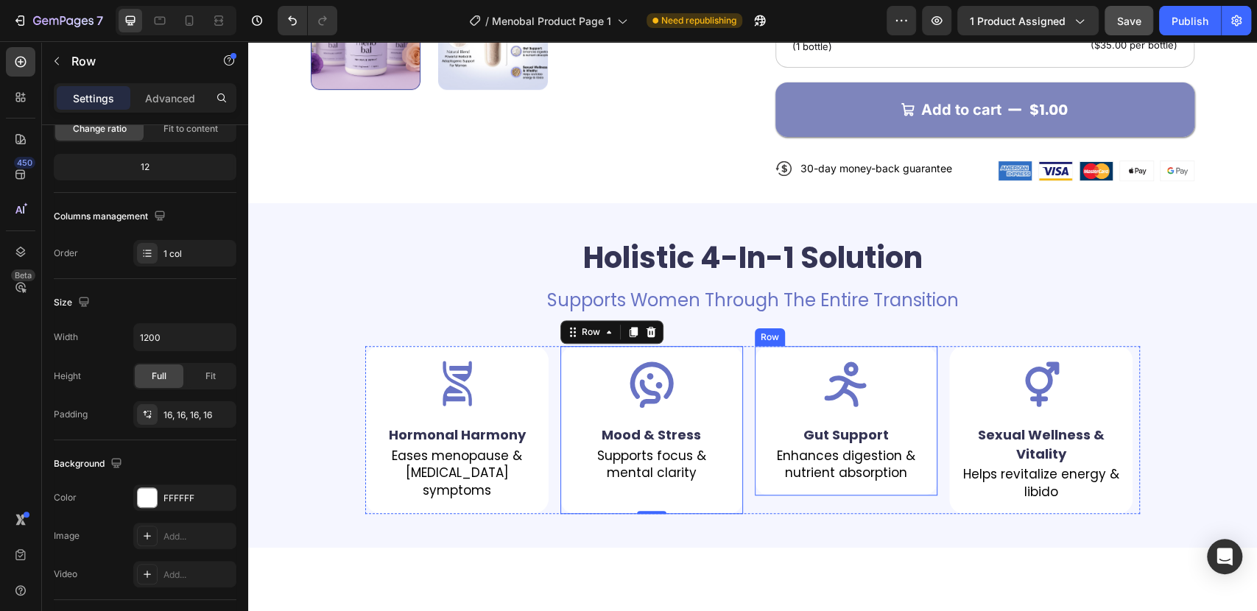
click at [775, 442] on div "Icon Gut Support Text Block Enhances digestion & nutrient absorption Text Block…" at bounding box center [846, 420] width 183 height 149
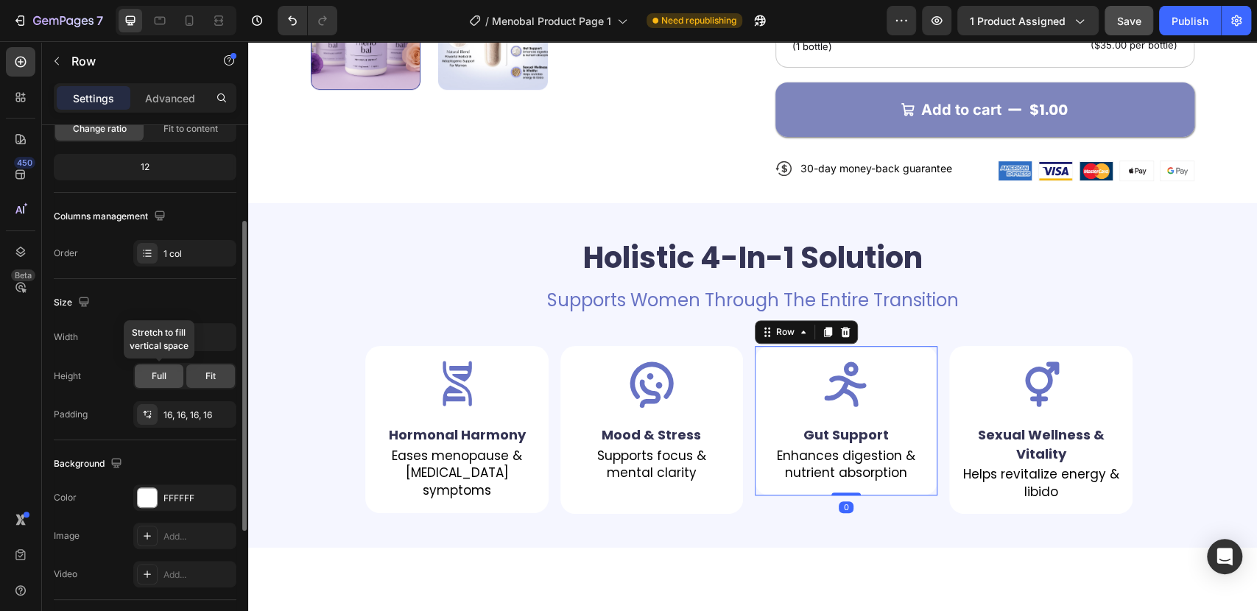
click at [157, 373] on span "Full" at bounding box center [159, 376] width 15 height 13
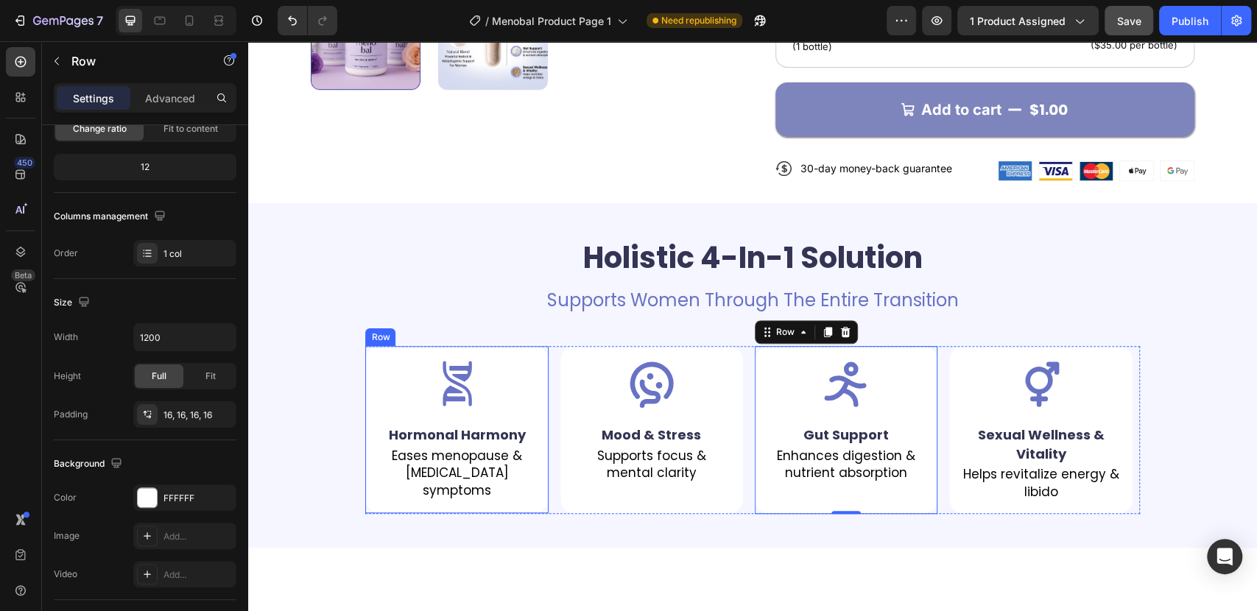
click at [513, 458] on div "Icon Hormonal Harmony Text Block Eases menopause & perimenopause symptoms Text …" at bounding box center [456, 429] width 183 height 167
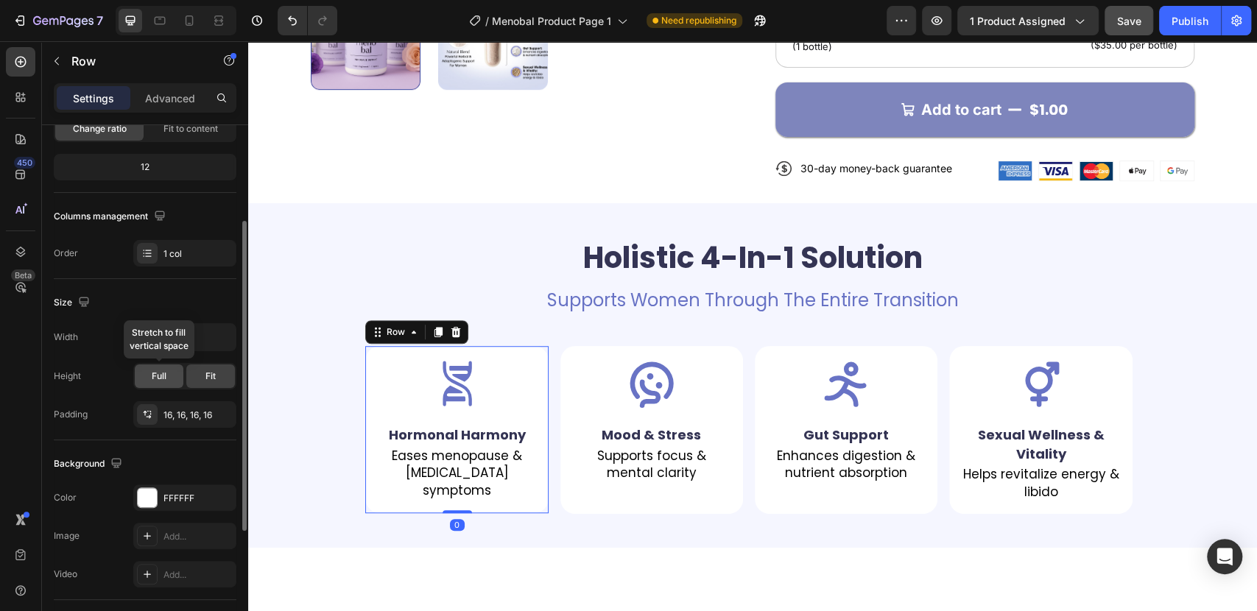
click at [149, 379] on div "Full" at bounding box center [159, 376] width 49 height 24
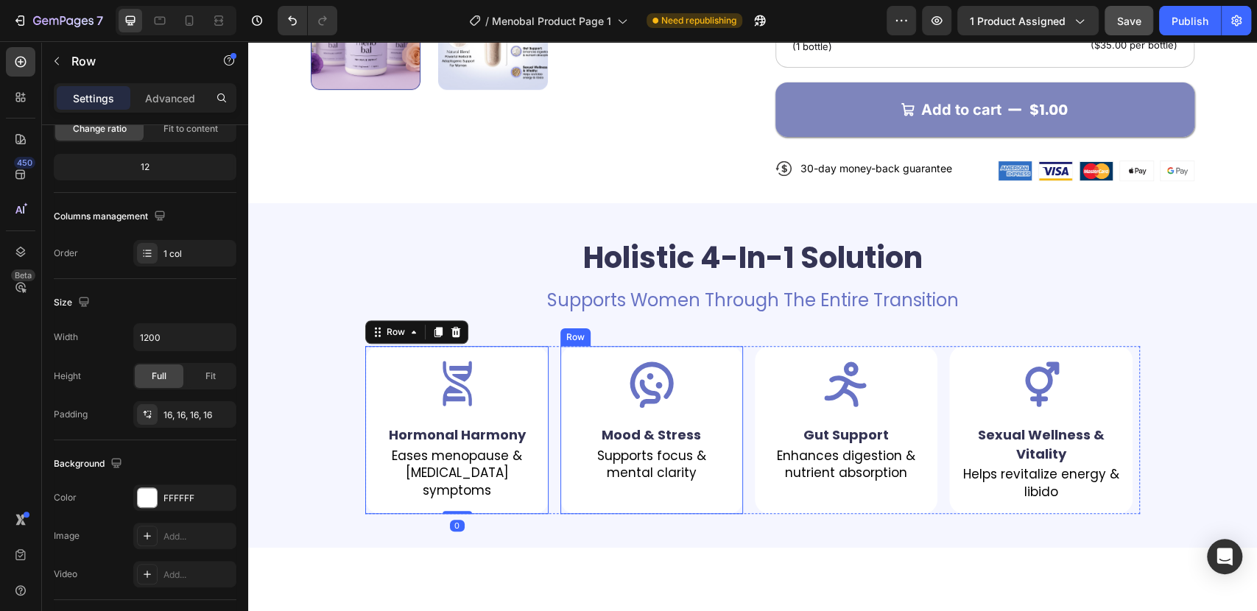
click at [572, 459] on div "Icon Mood & Stress Text Block Supports focus & mental clarity Text Block Row" at bounding box center [651, 430] width 183 height 168
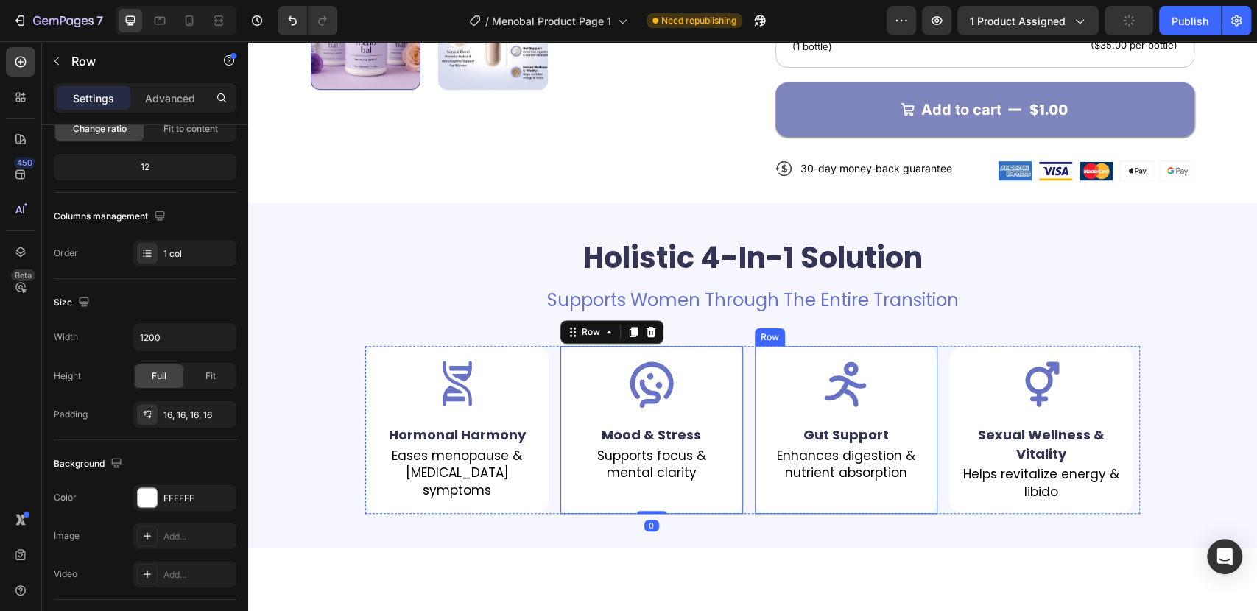
click at [798, 462] on div "Icon Gut Support Text Block Enhances digestion & nutrient absorption Text Block…" at bounding box center [846, 430] width 183 height 168
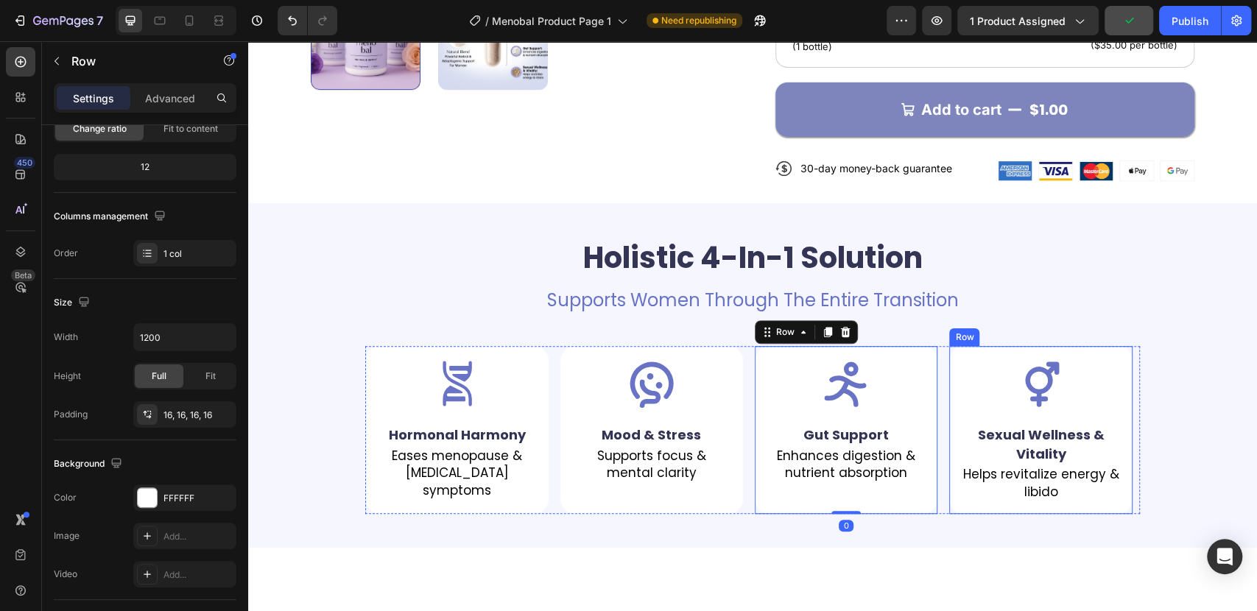
click at [978, 461] on div "Icon Sexual Wellness & Vitality Text Block Helps revitalize energy & libido Tex…" at bounding box center [1040, 430] width 183 height 168
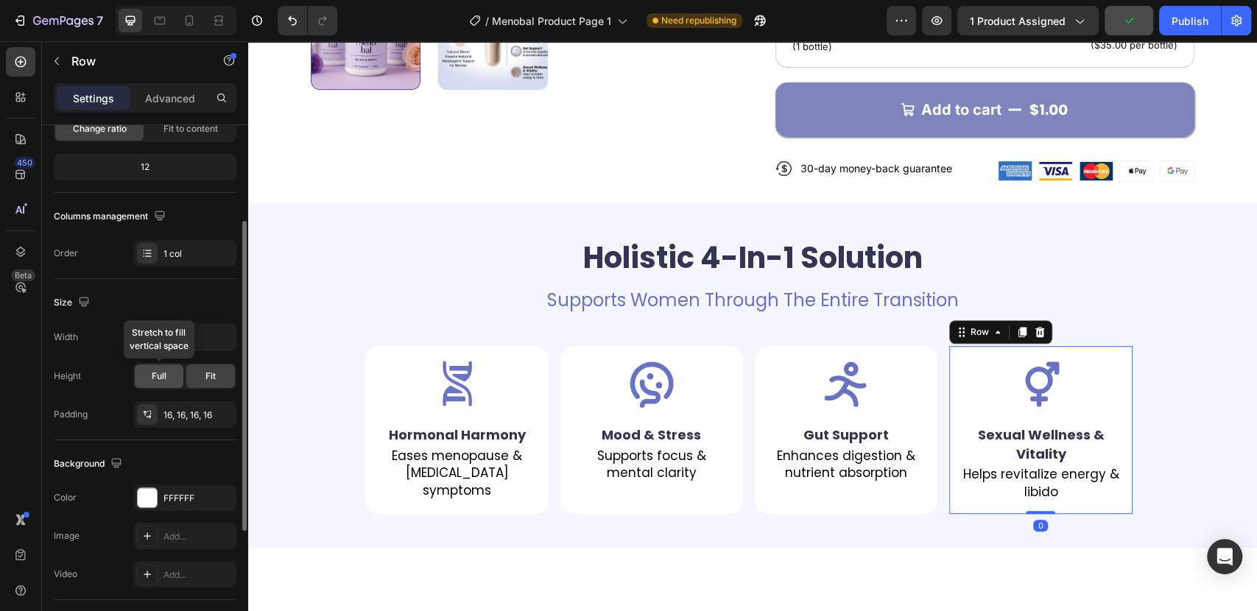
drag, startPoint x: 166, startPoint y: 370, endPoint x: 28, endPoint y: 323, distance: 145.3
click at [166, 370] on span "Full" at bounding box center [159, 376] width 15 height 13
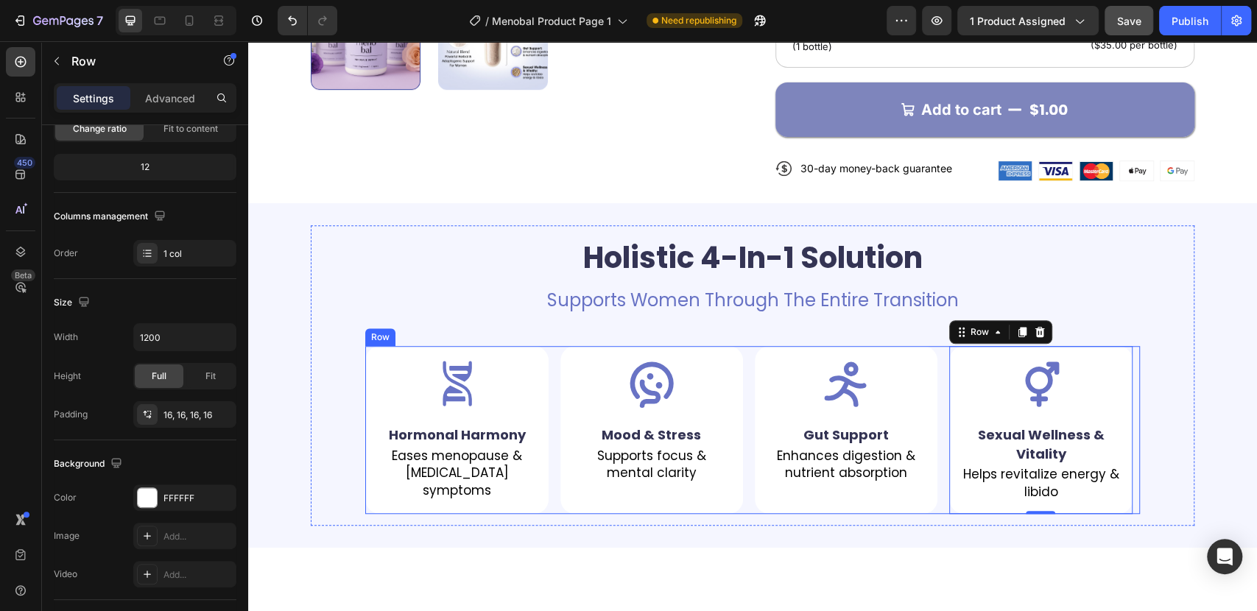
click at [547, 346] on div "Icon Hormonal Harmony Text Block Eases menopause & perimenopause symptoms Text …" at bounding box center [752, 430] width 774 height 168
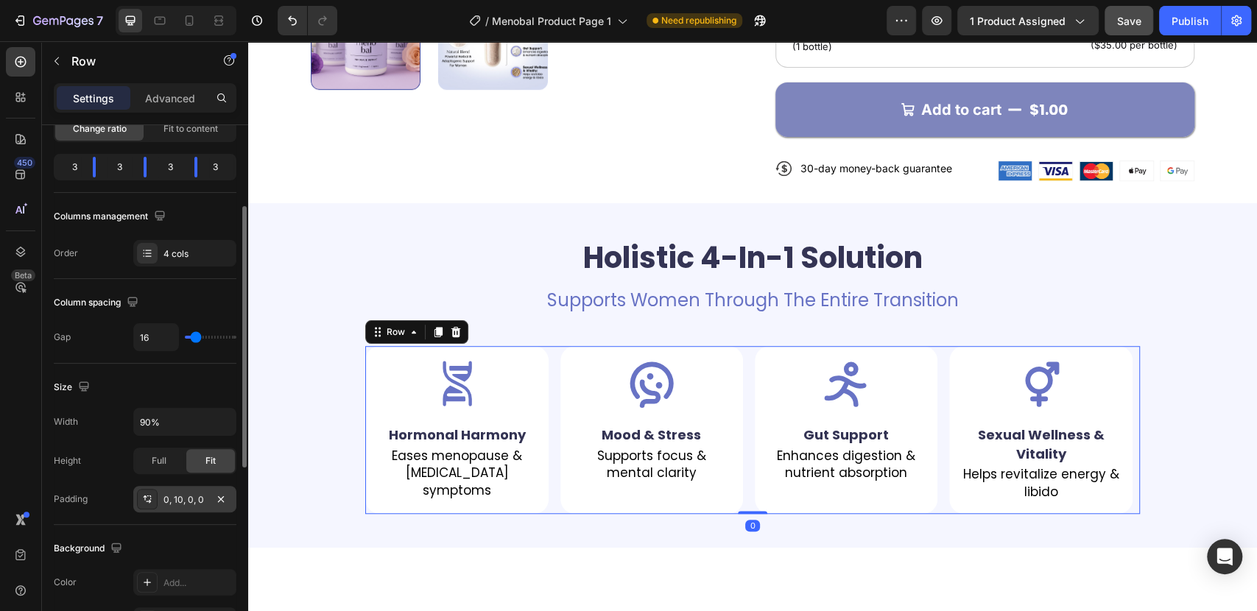
scroll to position [245, 0]
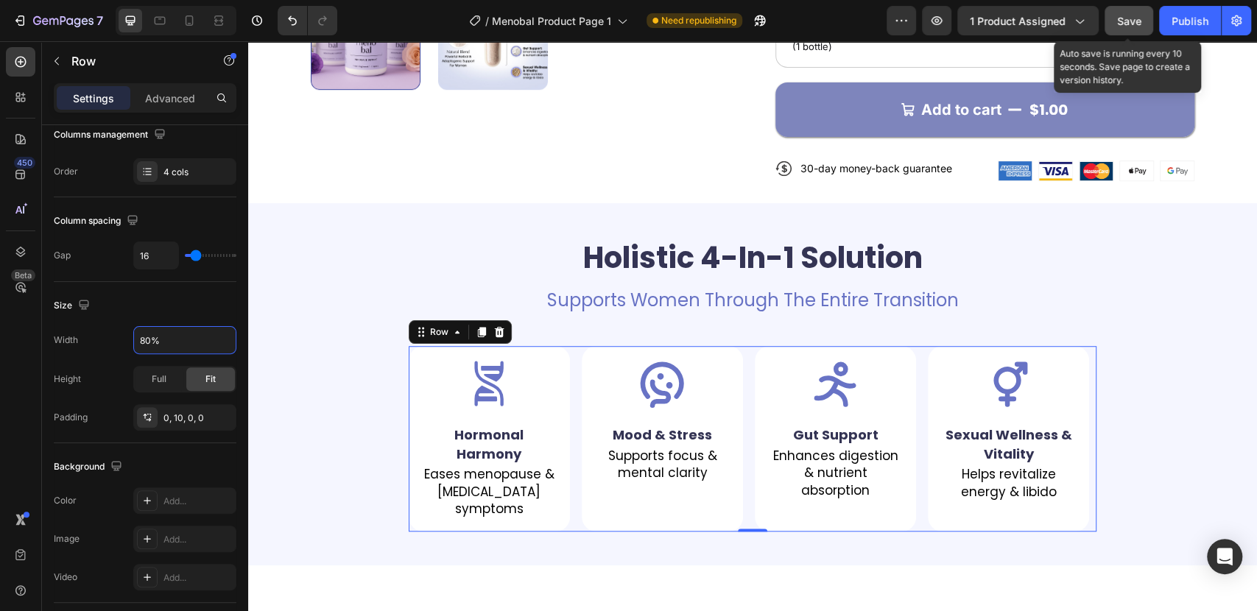
type input "80%"
click at [1129, 13] on div "Save" at bounding box center [1129, 20] width 24 height 15
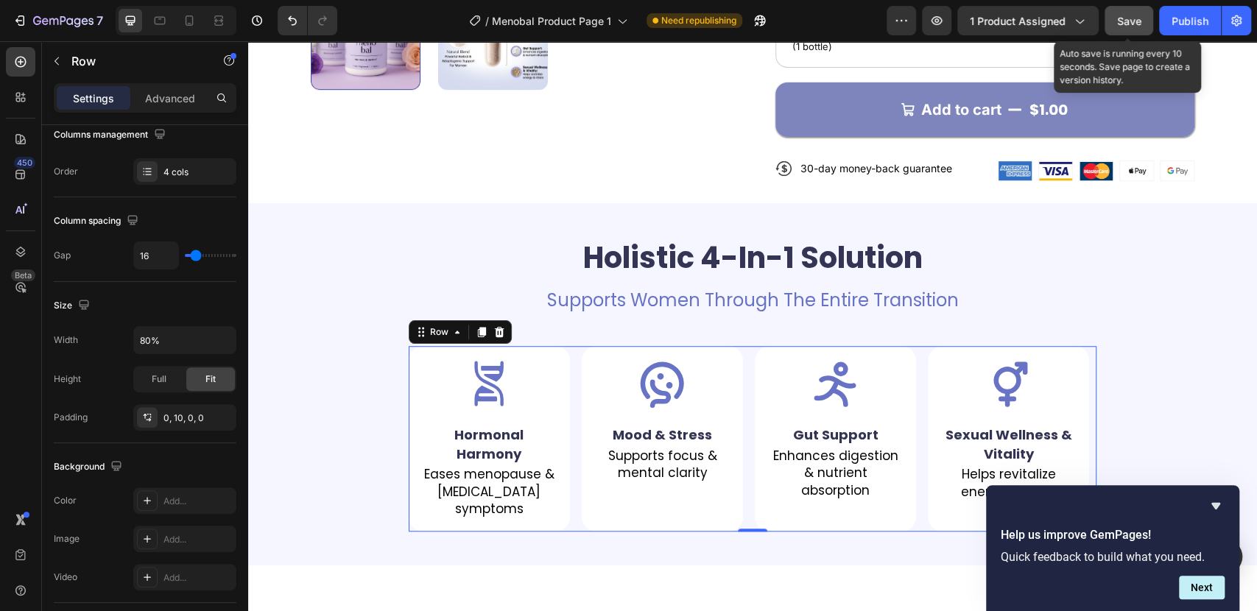
click at [1115, 16] on button "Save" at bounding box center [1128, 20] width 49 height 29
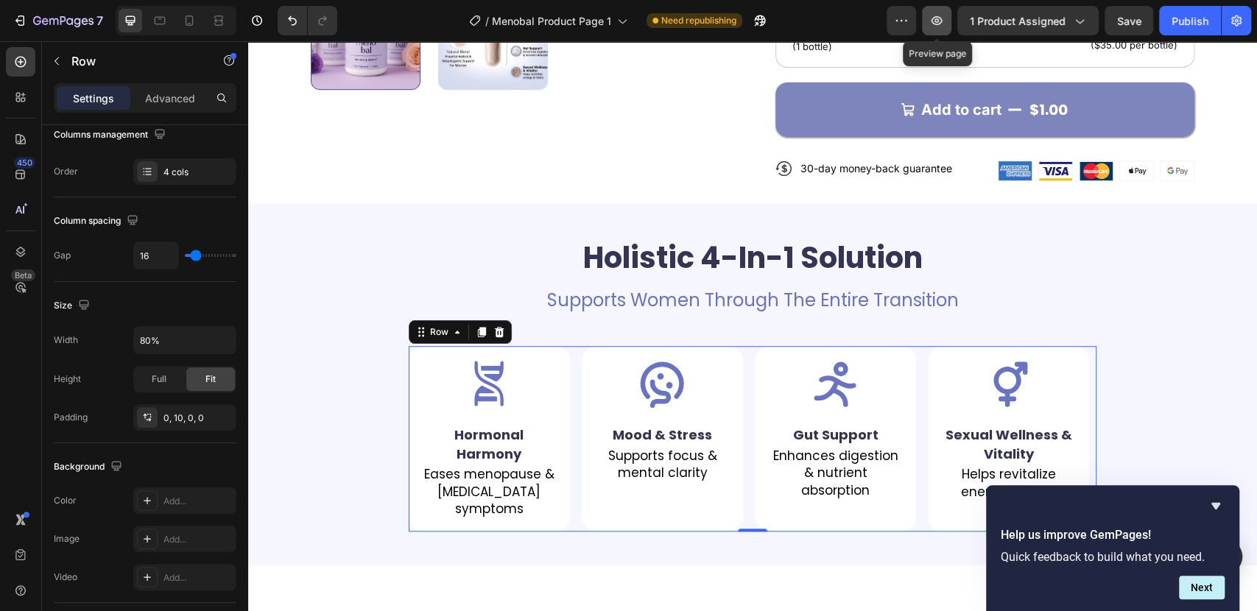
click at [948, 21] on button "button" at bounding box center [936, 20] width 29 height 29
click at [1210, 504] on icon "Hide survey" at bounding box center [1216, 506] width 18 height 18
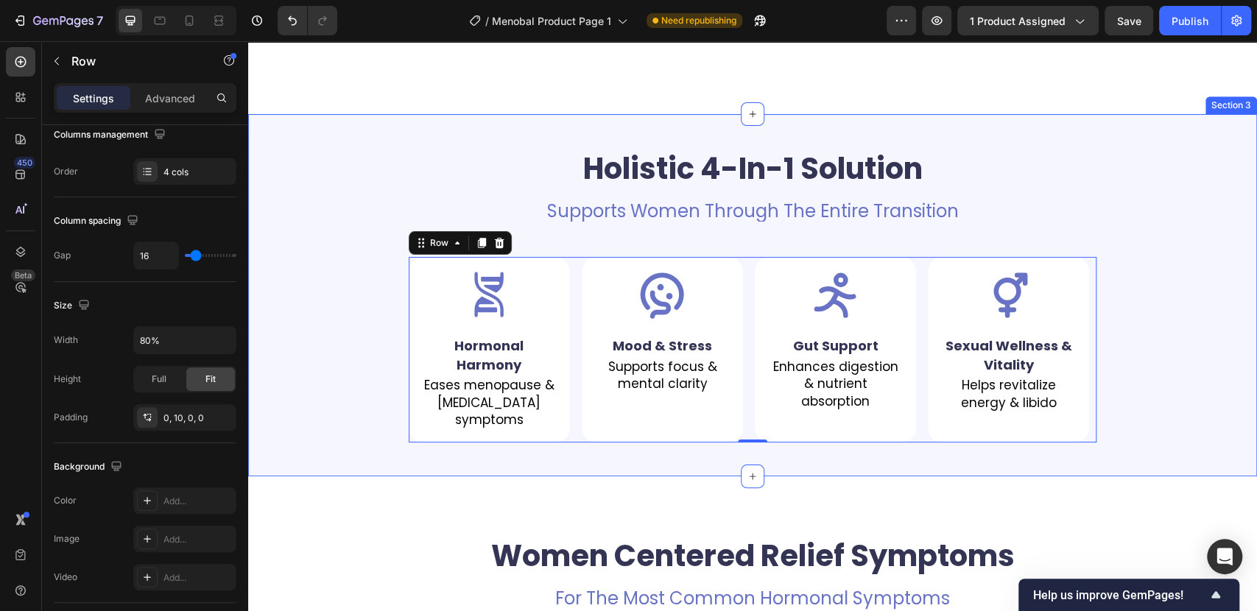
scroll to position [736, 0]
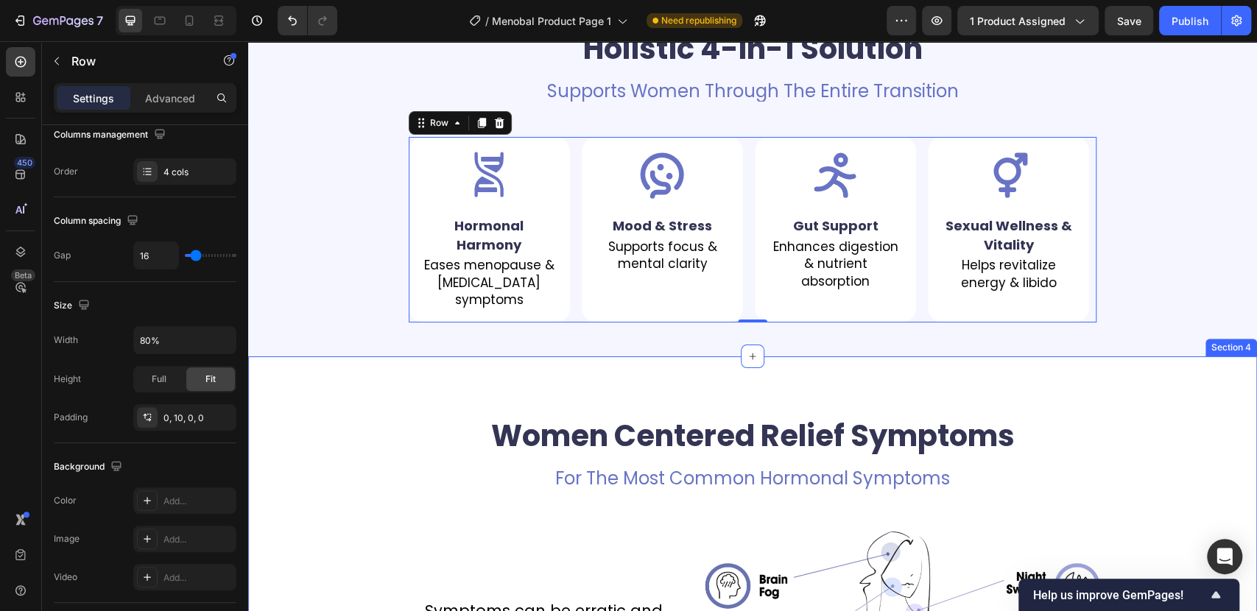
click at [389, 372] on div "Women Centered Relief Symptoms Heading For The Most Common Hormonal Symptoms Te…" at bounding box center [752, 612] width 1009 height 512
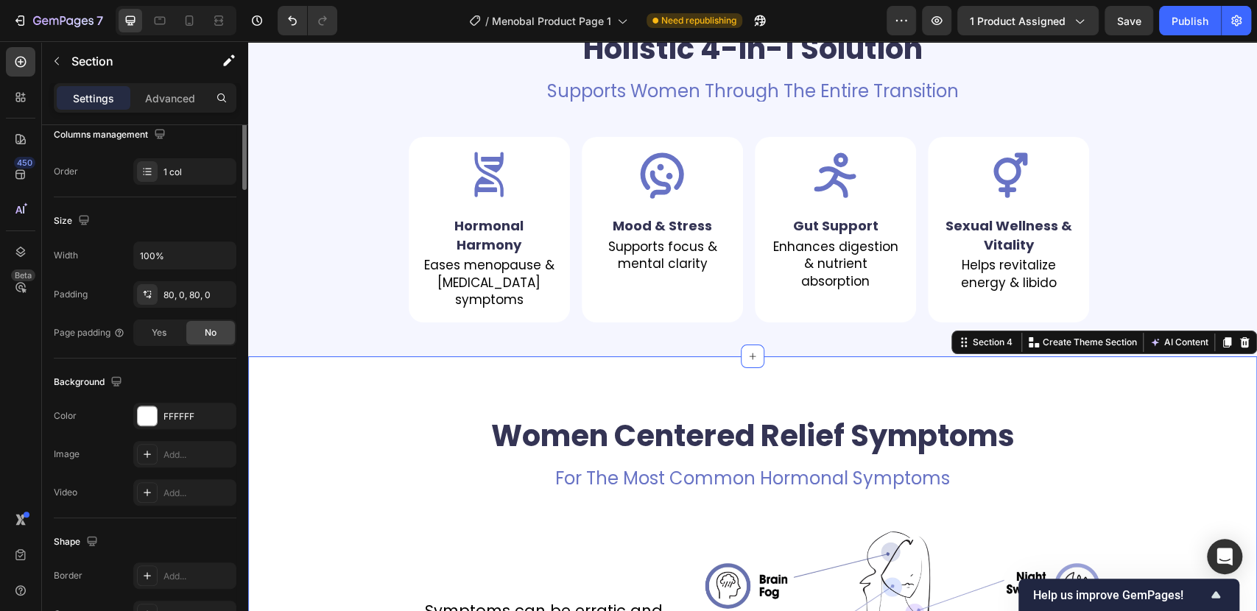
scroll to position [0, 0]
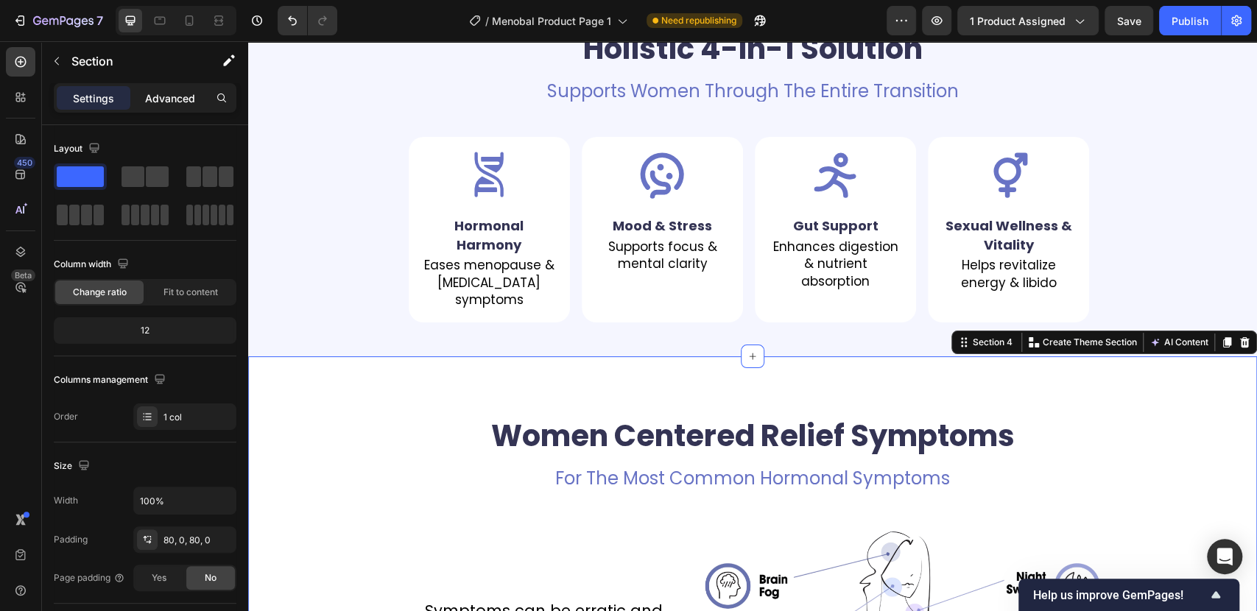
click at [186, 98] on p "Advanced" at bounding box center [170, 98] width 50 height 15
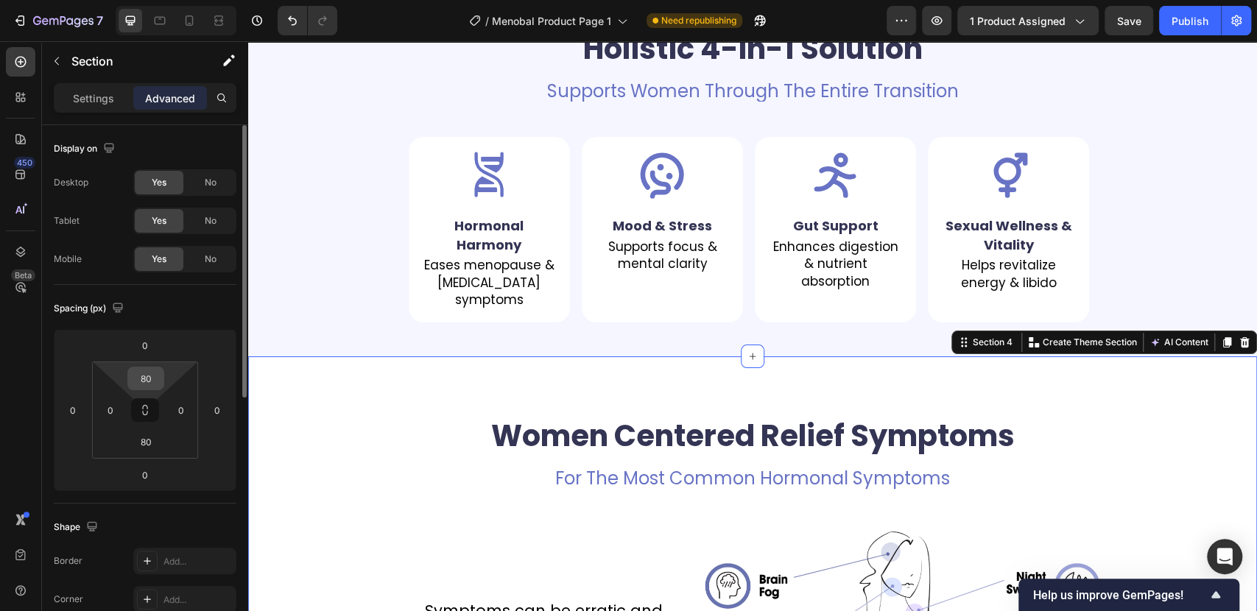
click at [147, 378] on input "80" at bounding box center [145, 378] width 29 height 22
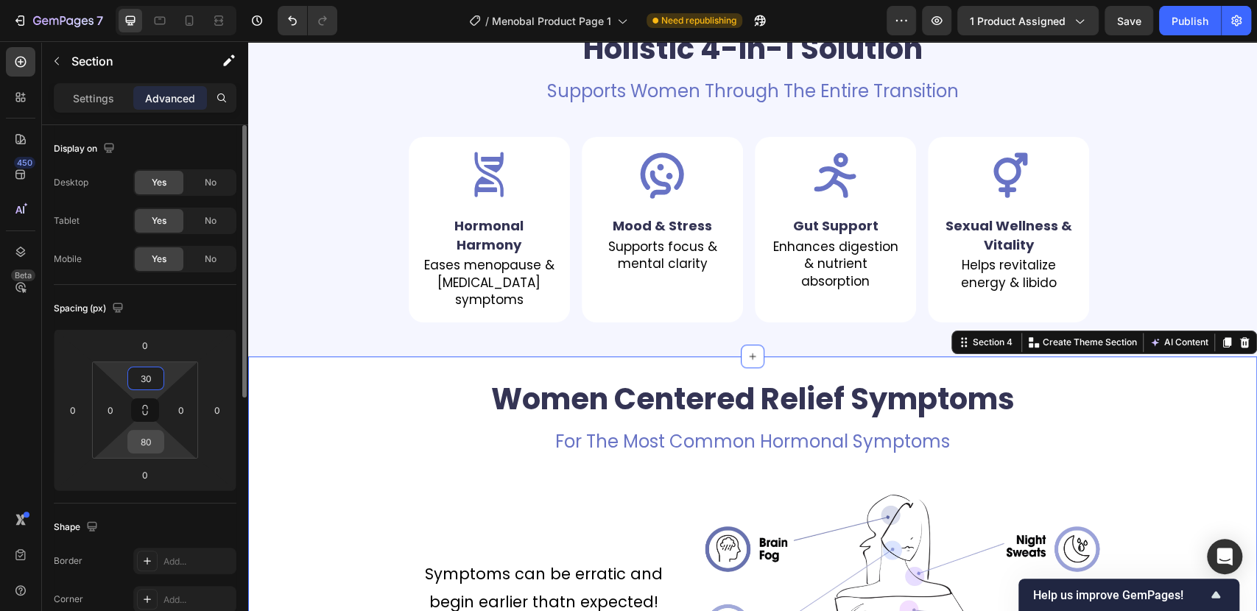
type input "30"
click at [144, 440] on input "80" at bounding box center [145, 442] width 29 height 22
type input "30"
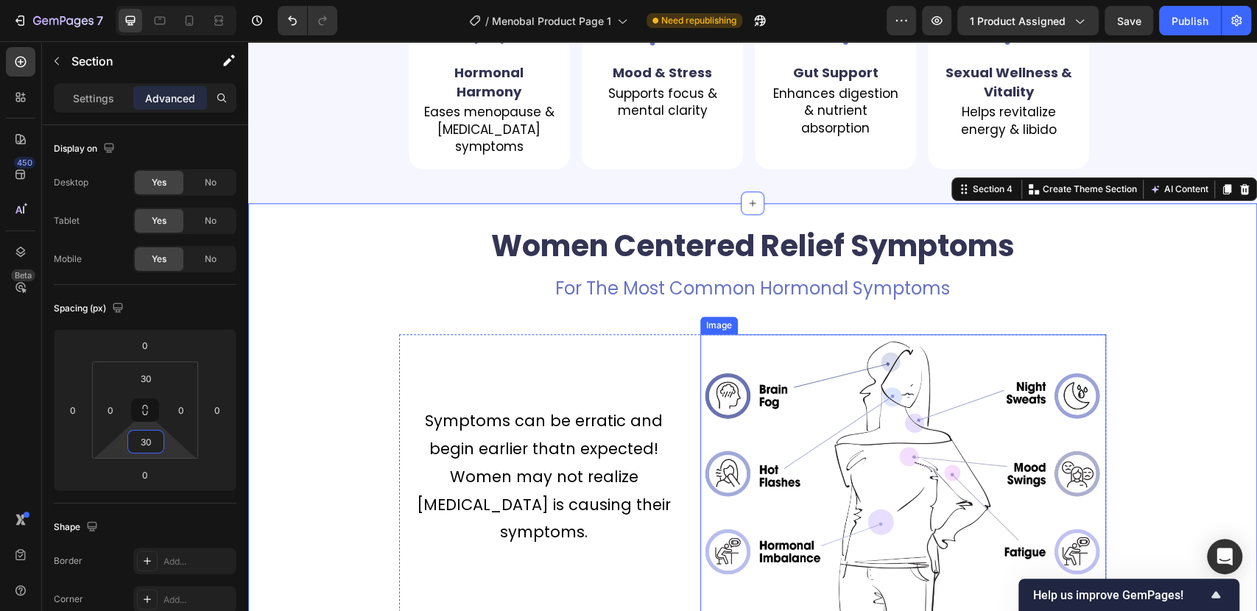
scroll to position [900, 0]
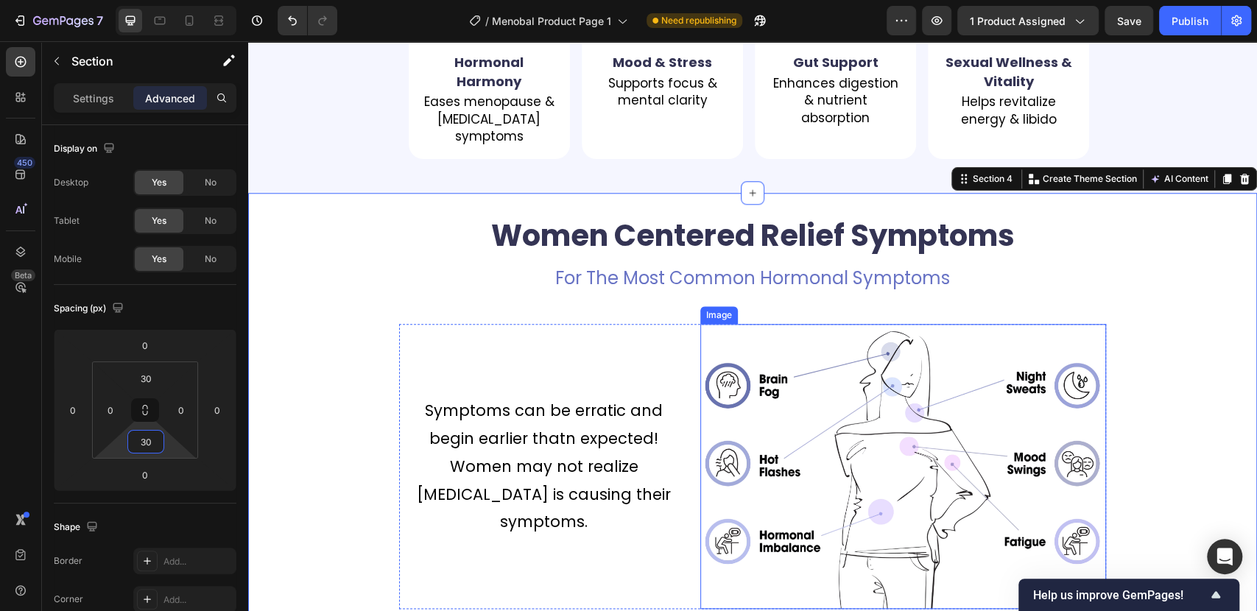
click at [884, 442] on img at bounding box center [903, 466] width 406 height 285
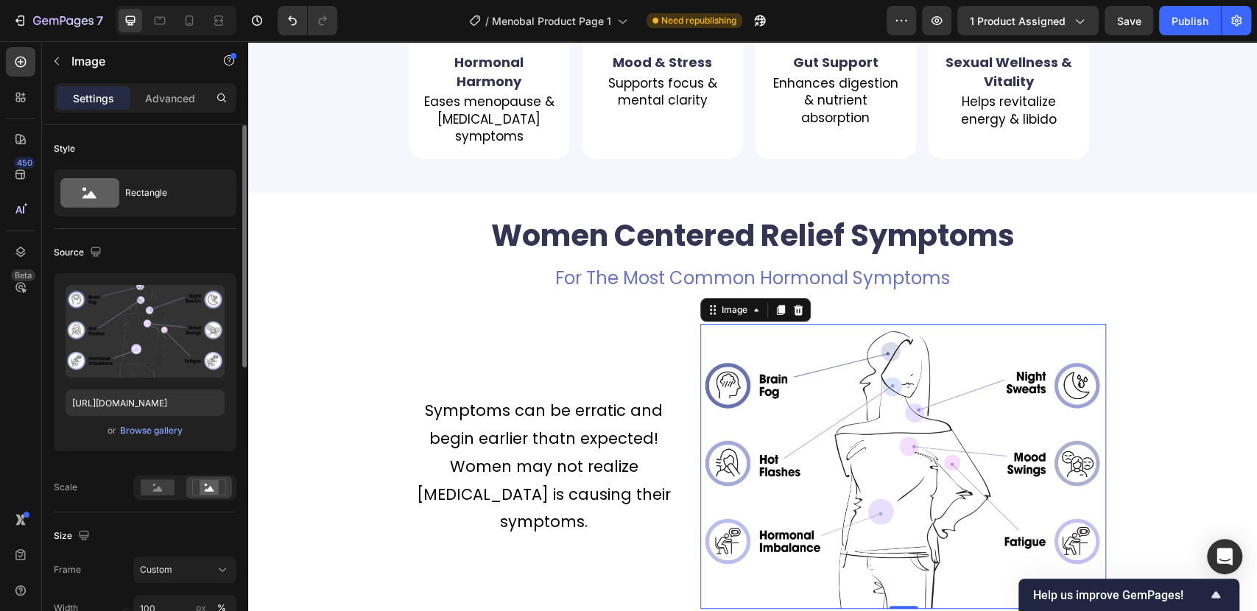
scroll to position [82, 0]
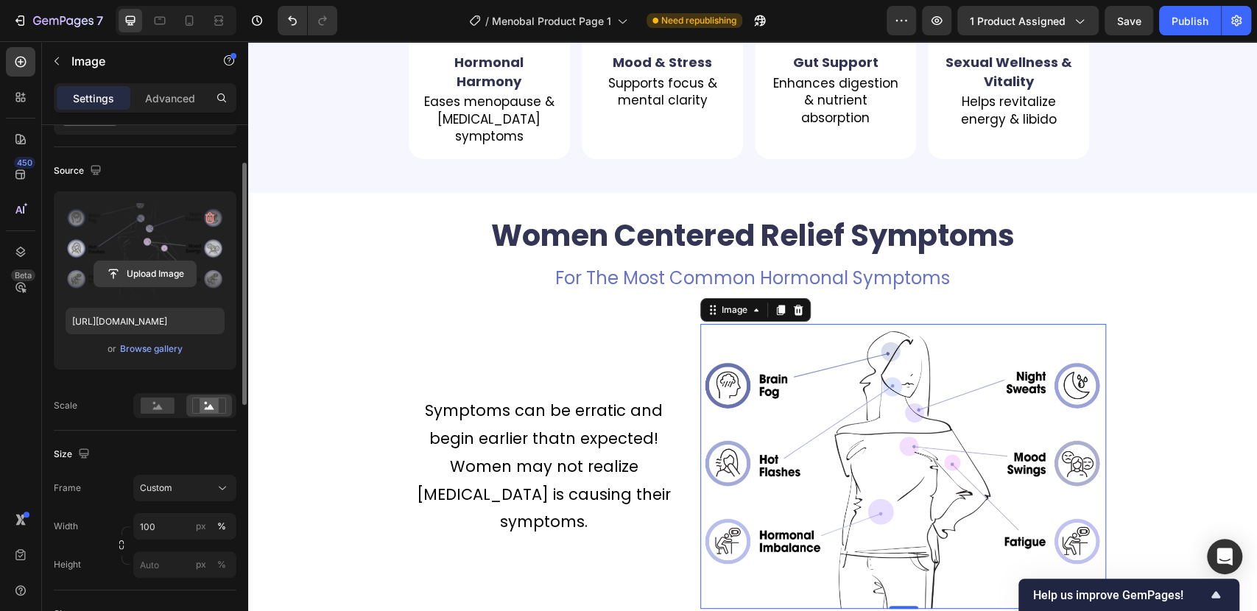
click at [136, 272] on input "file" at bounding box center [145, 273] width 102 height 25
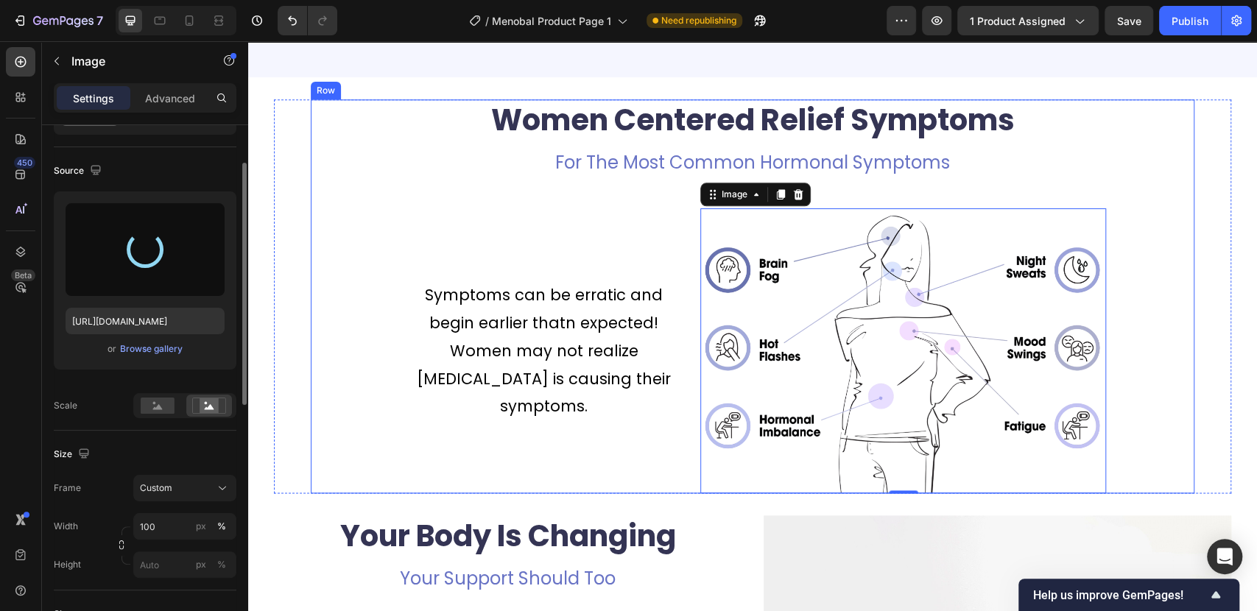
scroll to position [1063, 0]
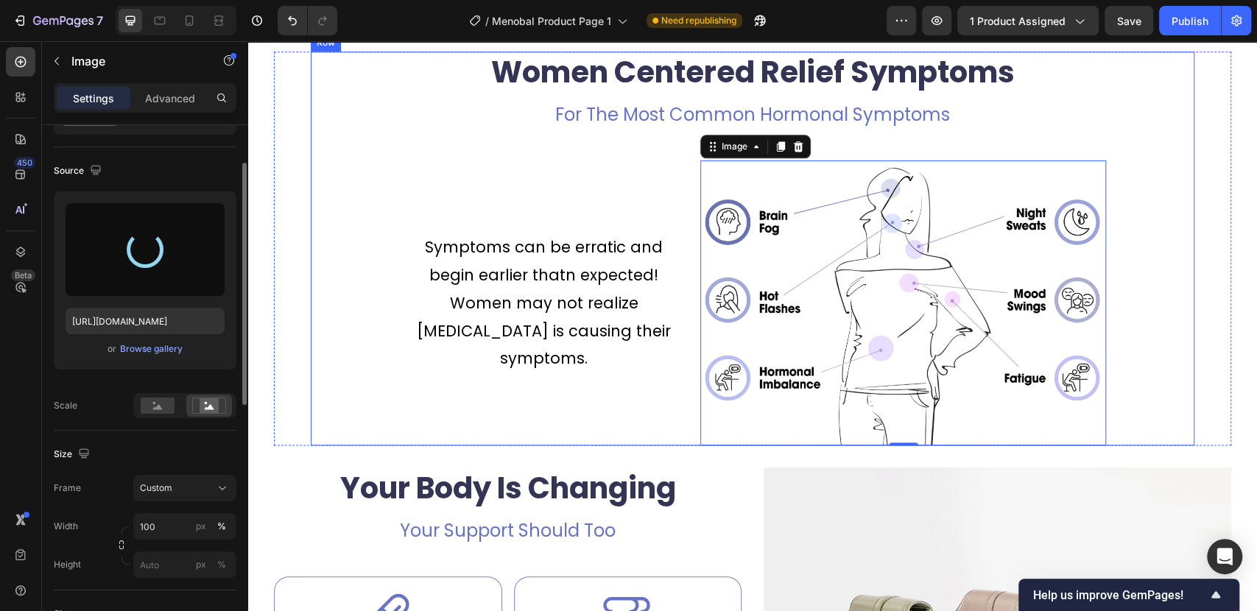
type input "https://cdn.shopify.com/s/files/1/0687/7731/2391/files/gempages_585803199743525…"
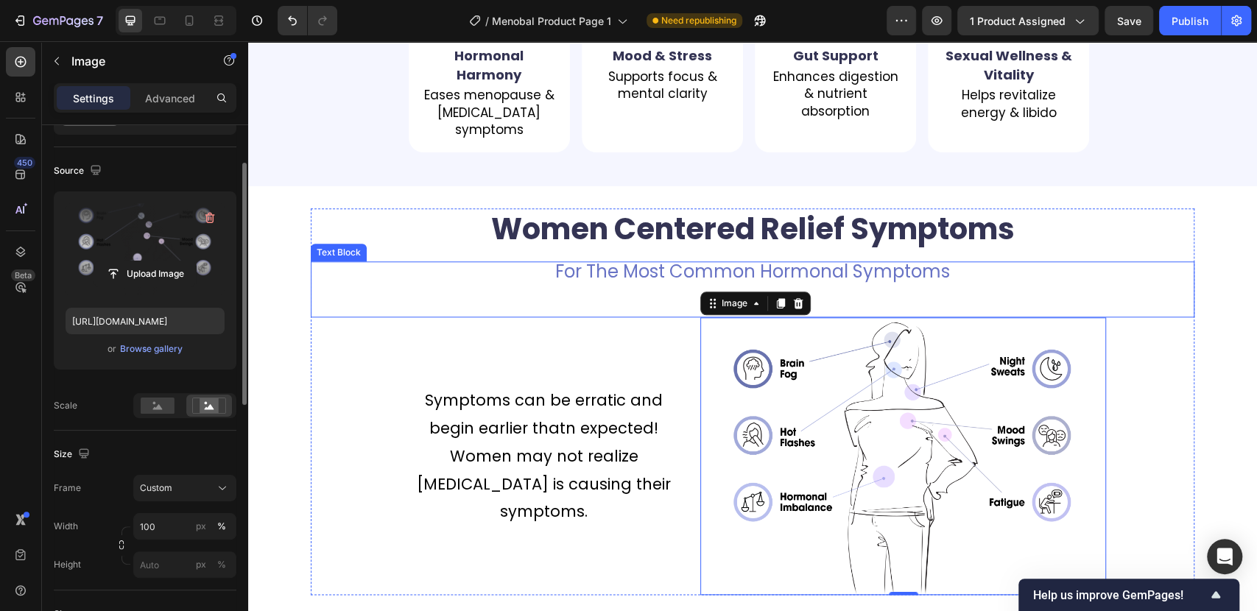
scroll to position [981, 0]
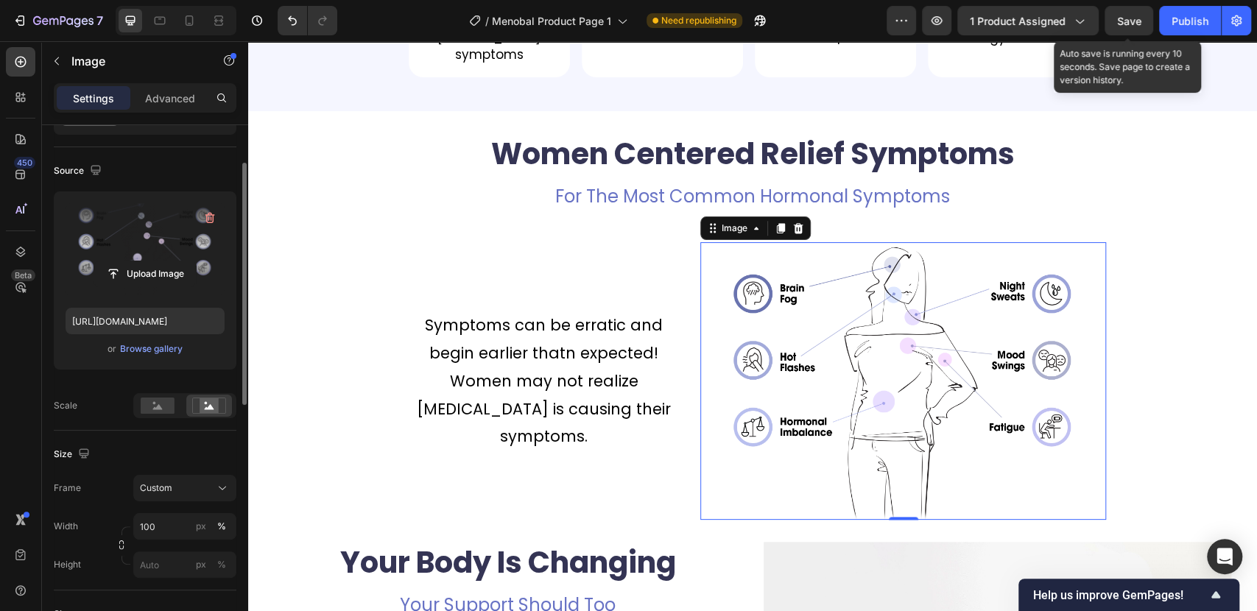
click at [1126, 25] on span "Save" at bounding box center [1129, 21] width 24 height 13
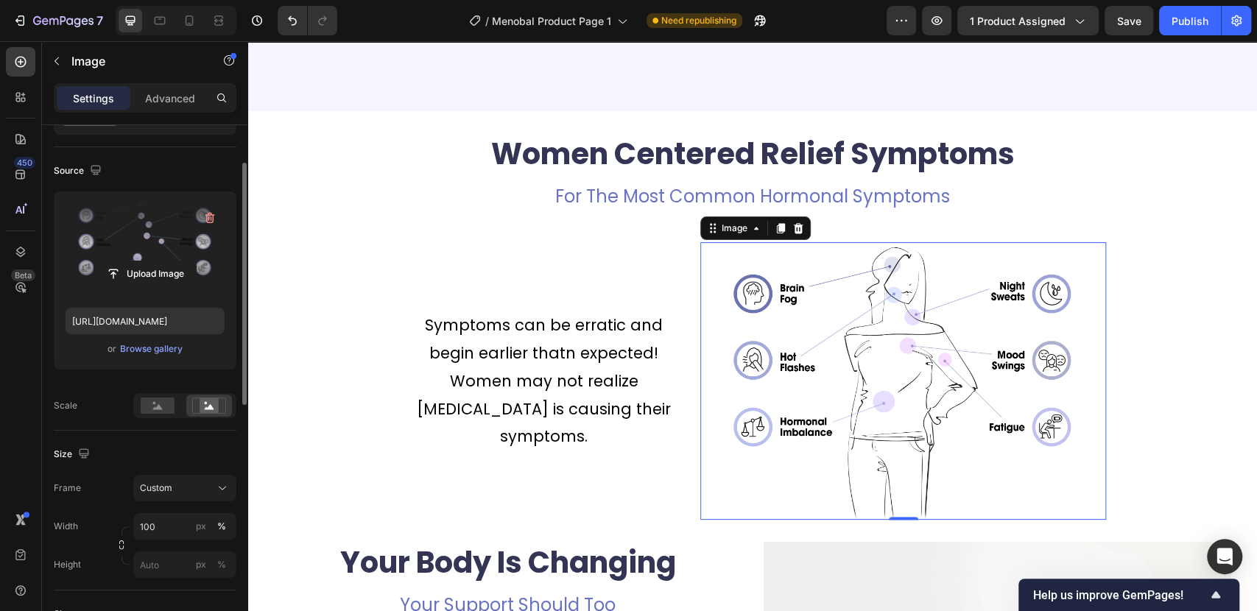
scroll to position [1227, 0]
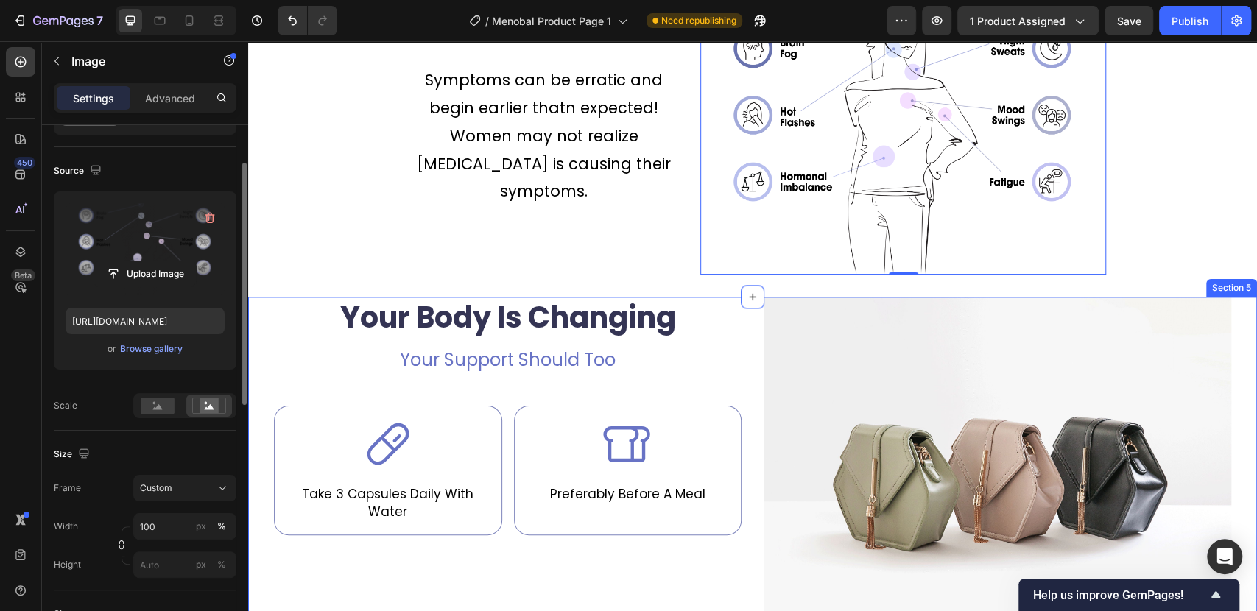
click at [255, 315] on div "Your Body Is Changing Heading Your Support Should Too Text Block Icon Take 3 Ca…" at bounding box center [752, 472] width 1009 height 350
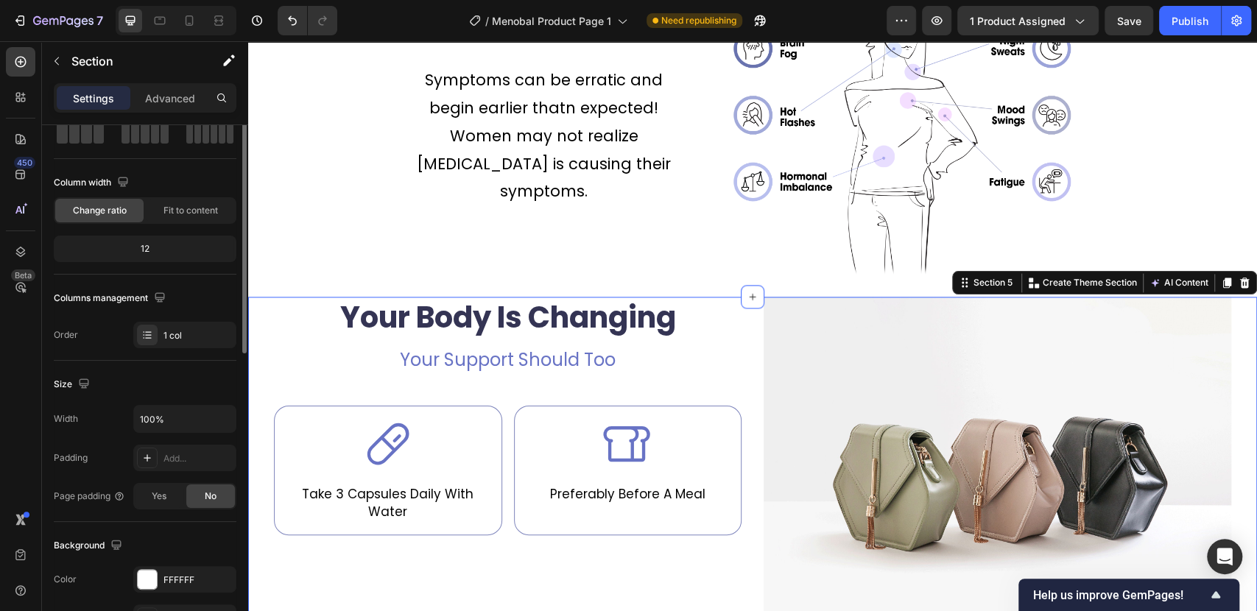
scroll to position [0, 0]
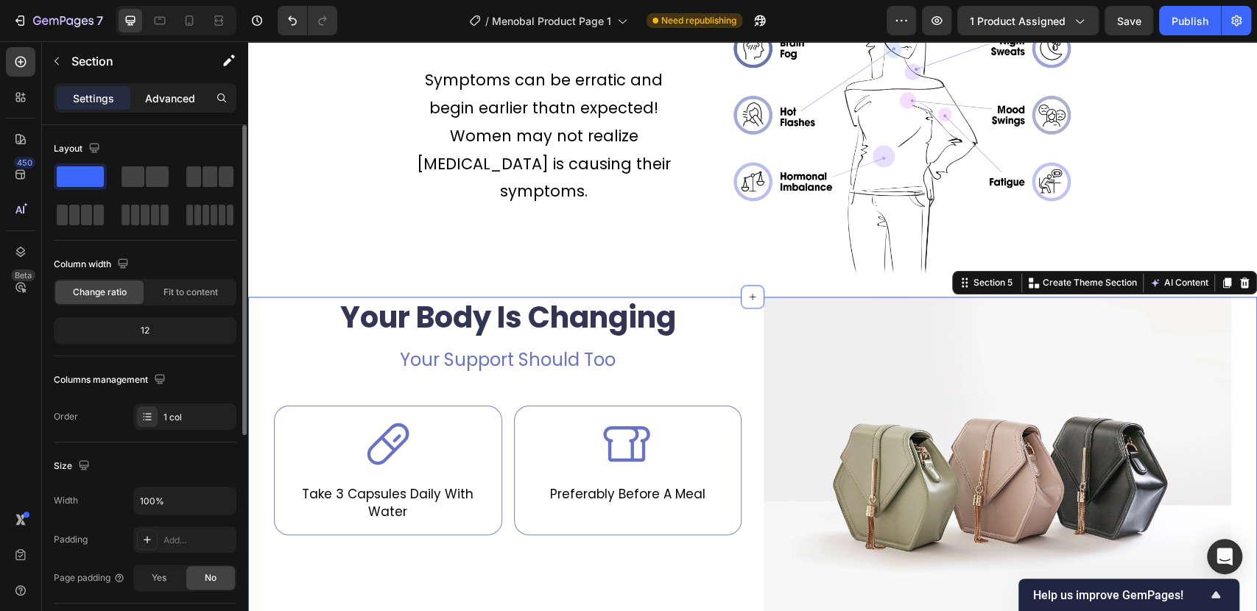
click at [155, 98] on p "Advanced" at bounding box center [170, 98] width 50 height 15
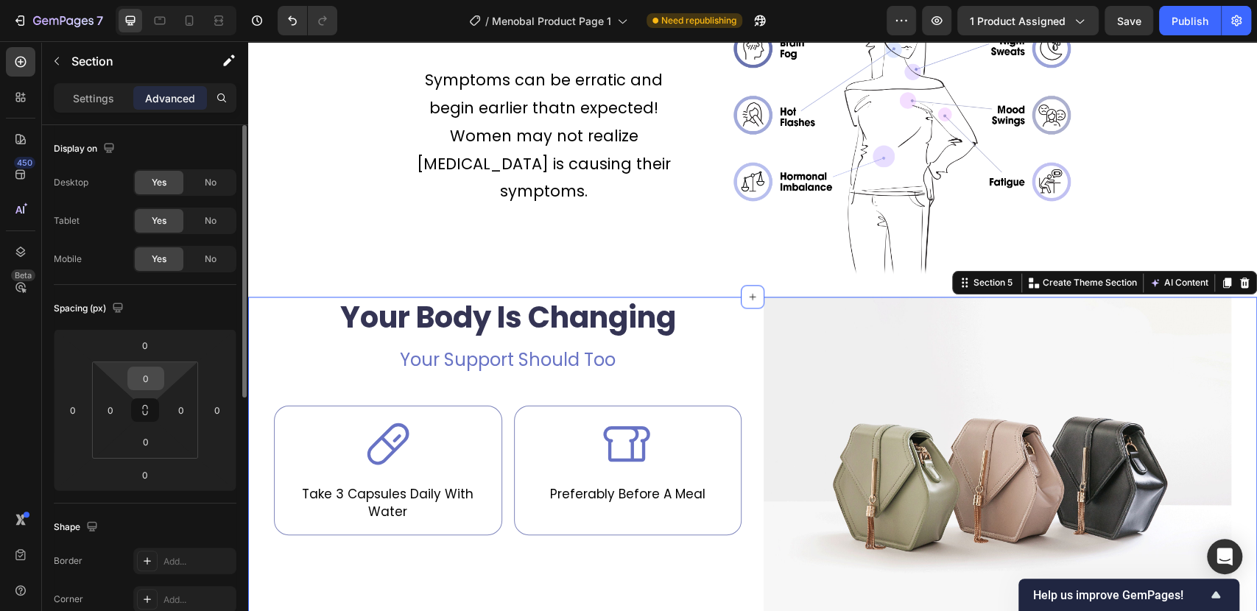
click at [151, 375] on input "0" at bounding box center [145, 378] width 29 height 22
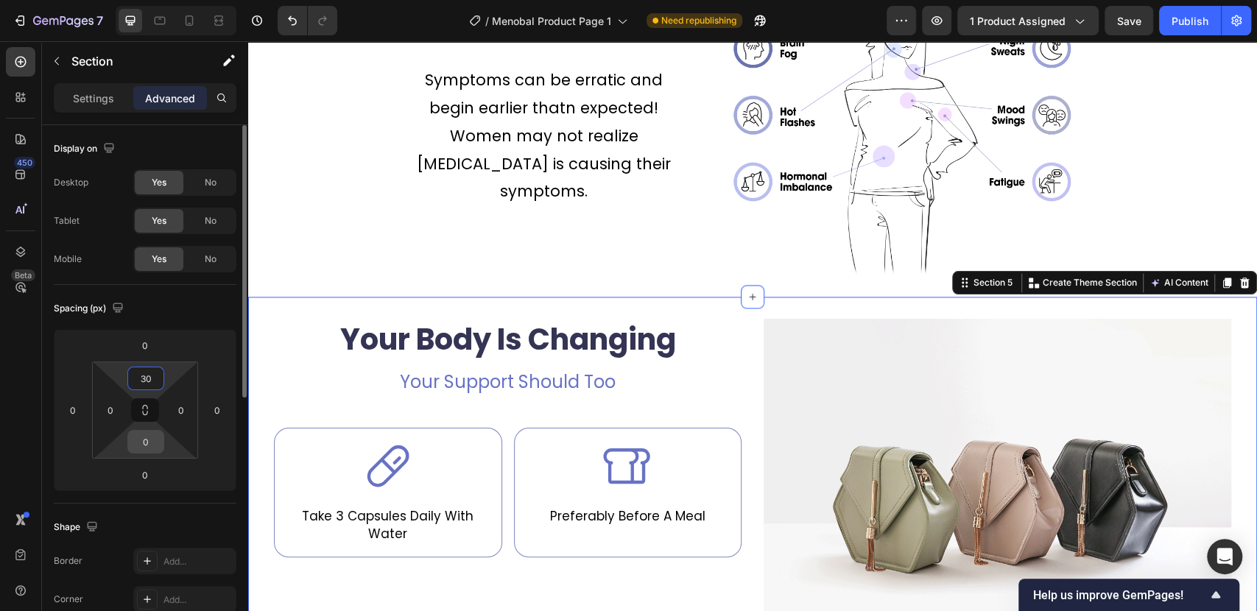
type input "30"
click at [147, 442] on input "0" at bounding box center [145, 442] width 29 height 22
click at [140, 437] on input "0" at bounding box center [145, 442] width 29 height 22
type input "30"
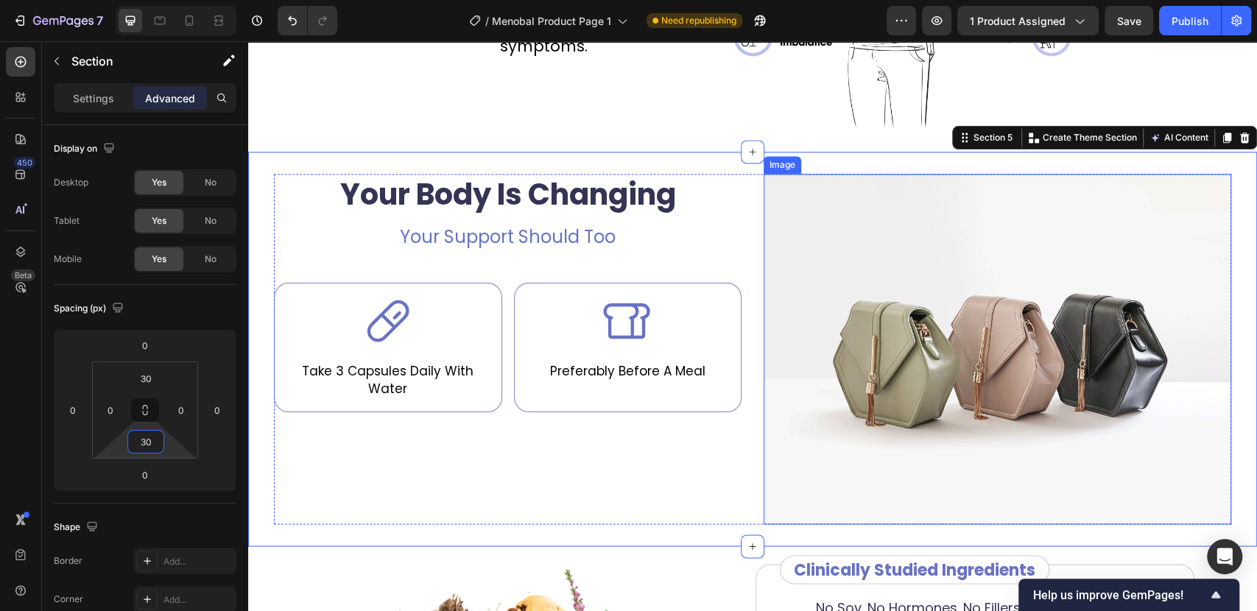
scroll to position [1390, 0]
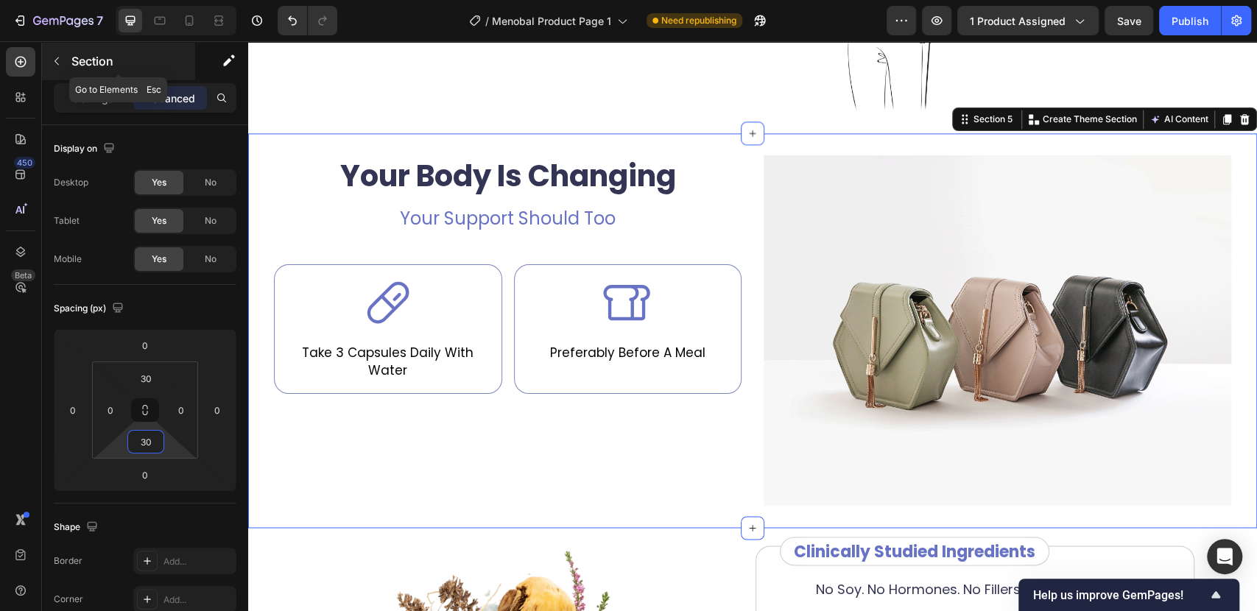
click at [54, 55] on icon "button" at bounding box center [57, 61] width 12 height 12
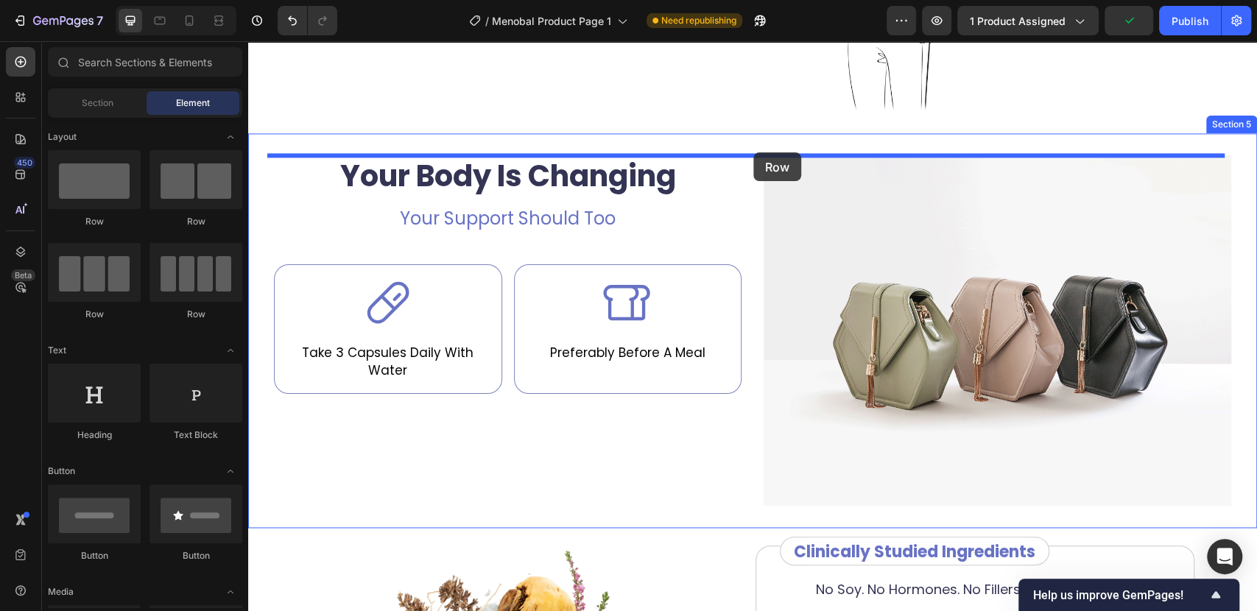
drag, startPoint x: 352, startPoint y: 225, endPoint x: 753, endPoint y: 152, distance: 407.8
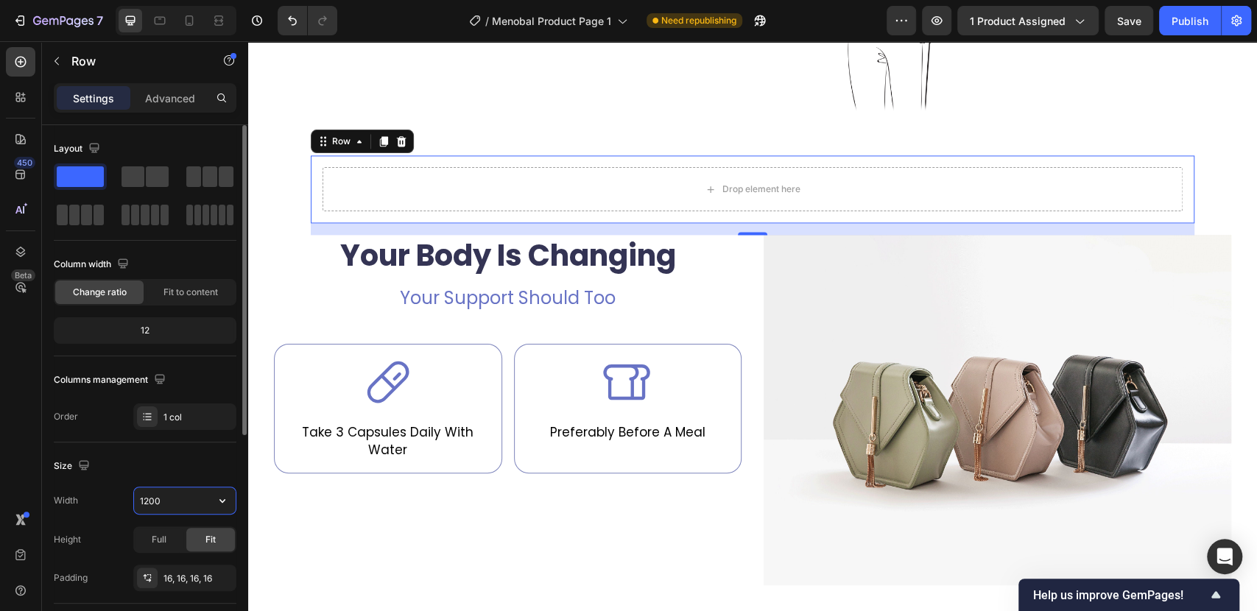
click at [147, 503] on input "1200" at bounding box center [185, 500] width 102 height 27
click at [146, 501] on input "1200" at bounding box center [185, 500] width 102 height 27
type input "1300"
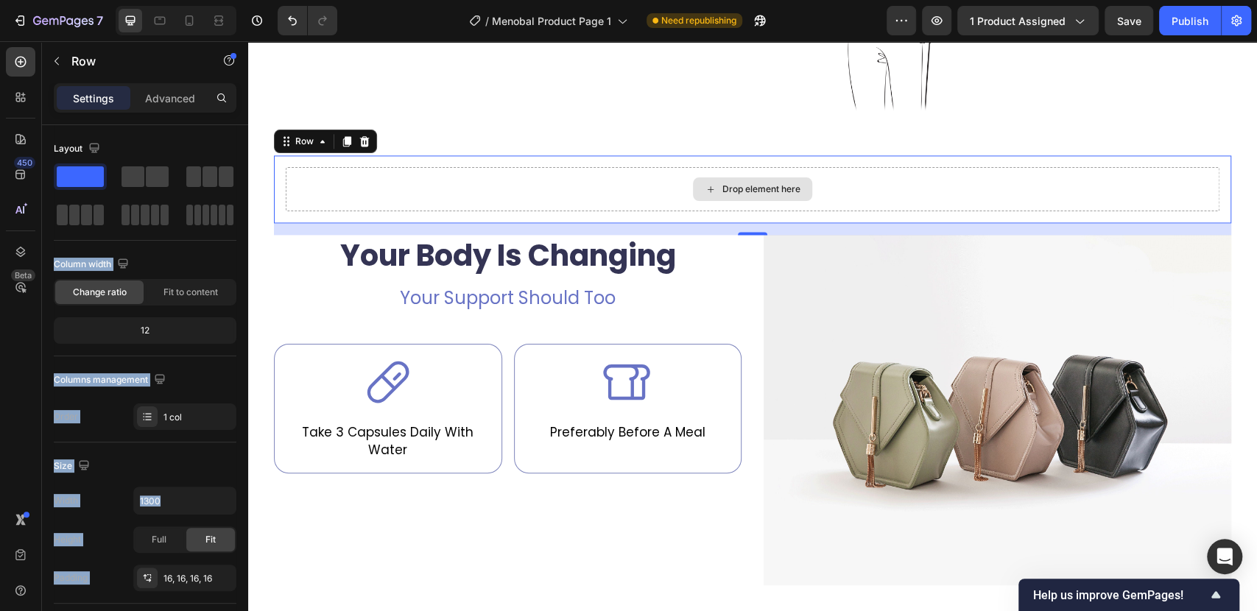
drag, startPoint x: 454, startPoint y: 213, endPoint x: 718, endPoint y: 180, distance: 266.4
click at [54, 64] on icon "button" at bounding box center [57, 61] width 12 height 12
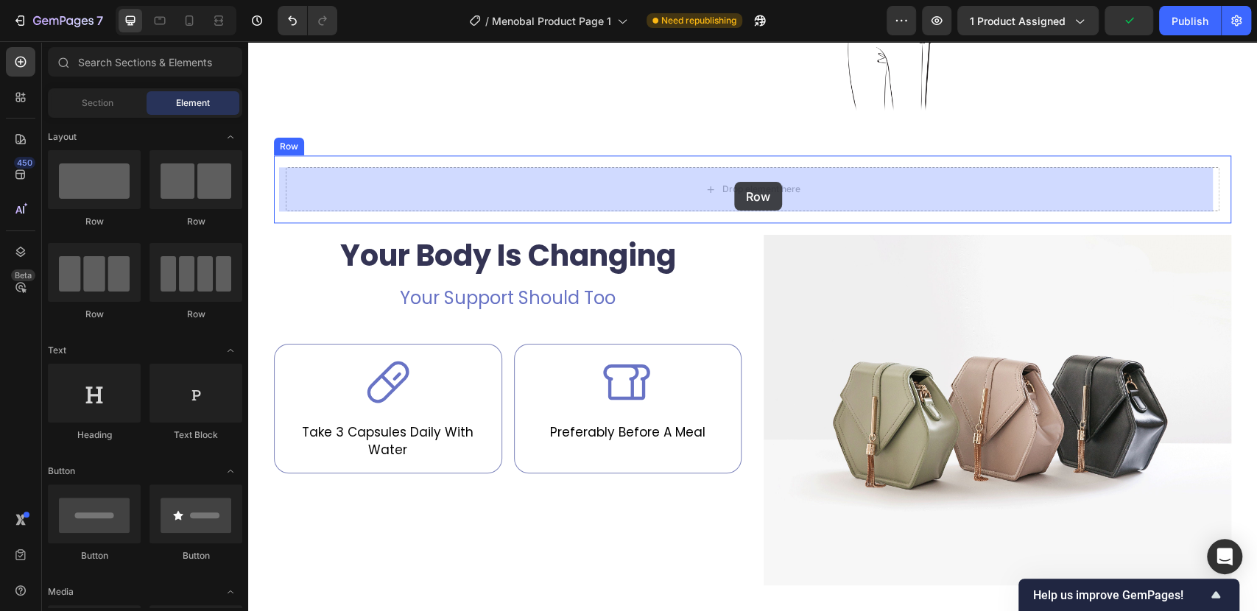
drag, startPoint x: 486, startPoint y: 227, endPoint x: 734, endPoint y: 182, distance: 252.3
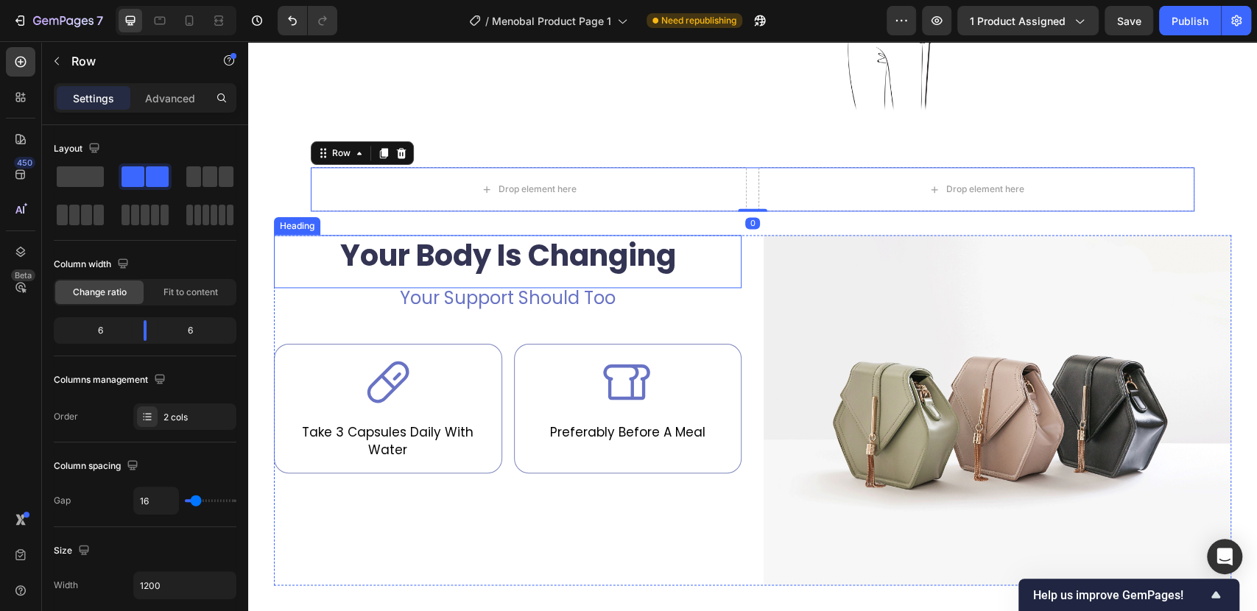
click at [604, 257] on h2 "Your Body Is Changing" at bounding box center [508, 255] width 468 height 41
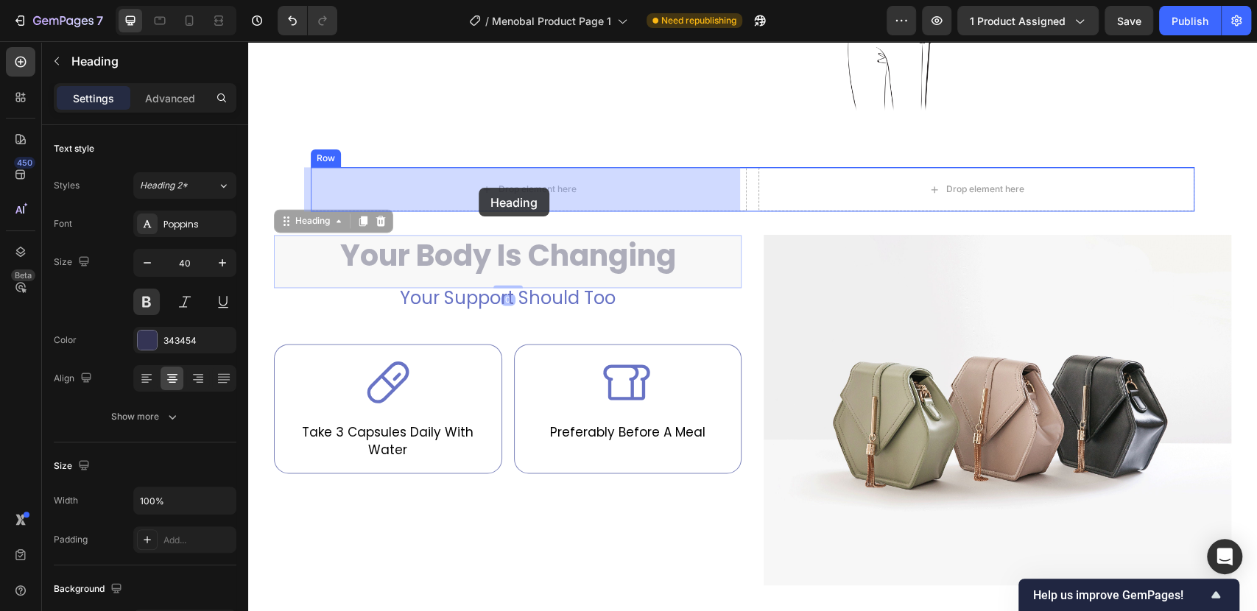
drag, startPoint x: 314, startPoint y: 225, endPoint x: 479, endPoint y: 188, distance: 168.3
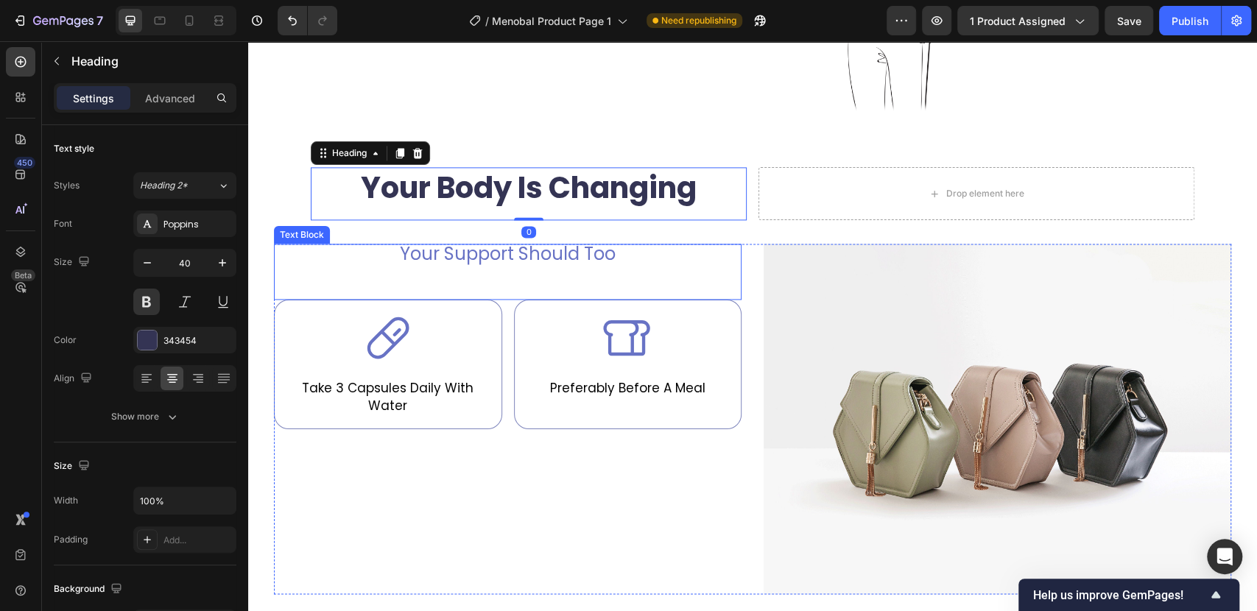
click at [460, 252] on p "Your Support Should Too" at bounding box center [507, 254] width 465 height 18
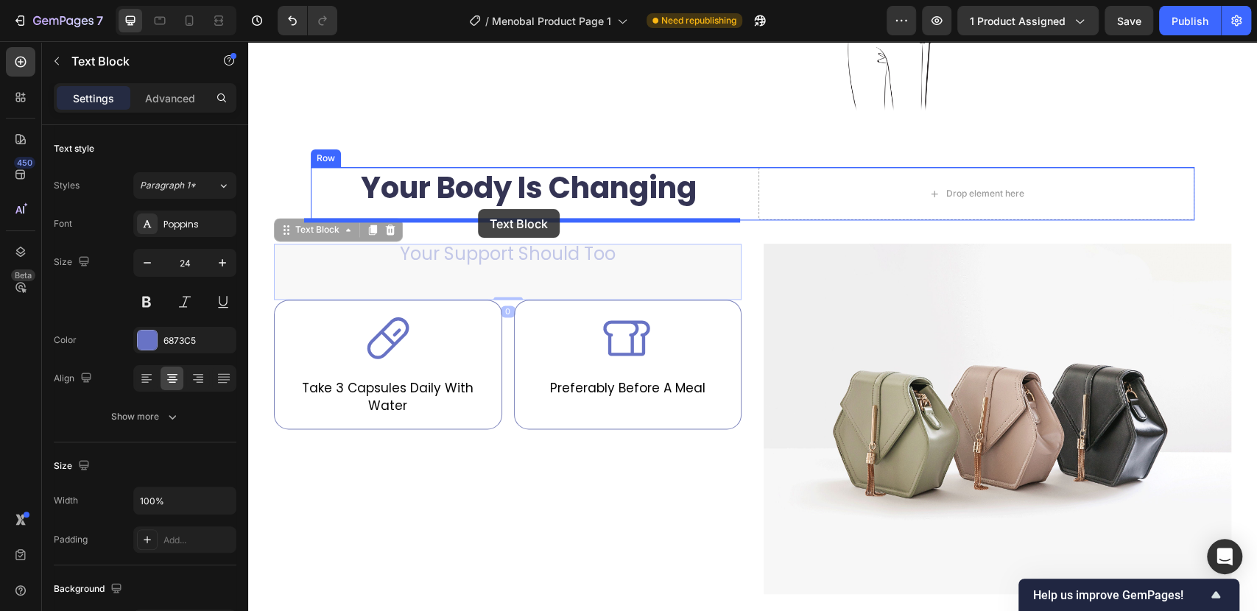
drag, startPoint x: 316, startPoint y: 228, endPoint x: 478, endPoint y: 209, distance: 163.1
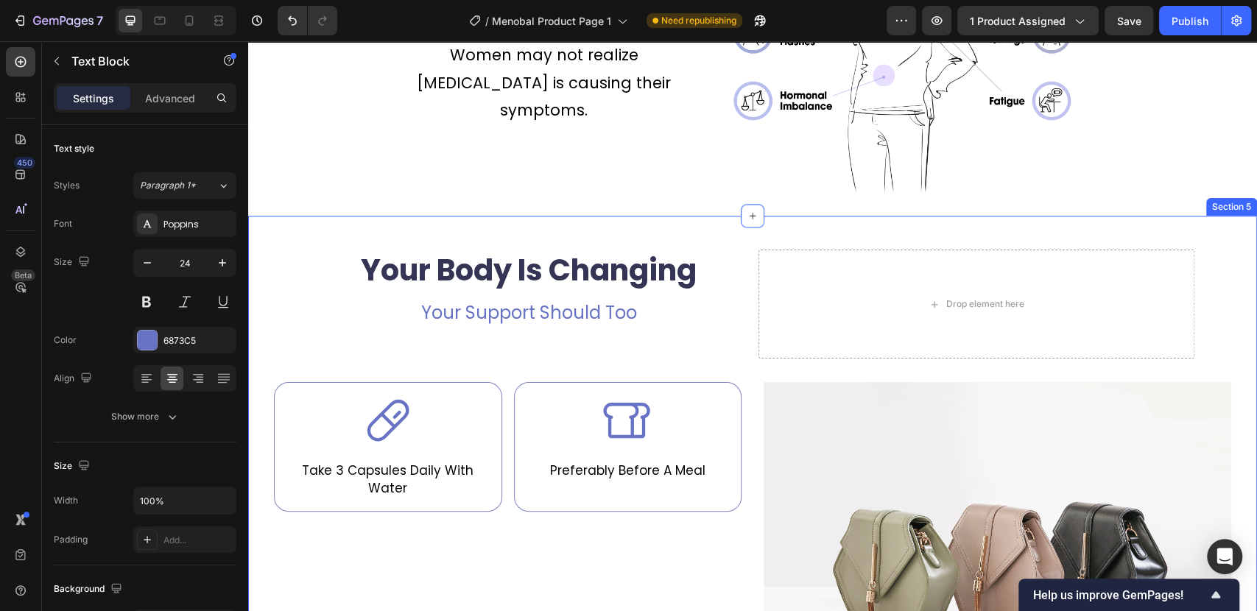
scroll to position [1308, 0]
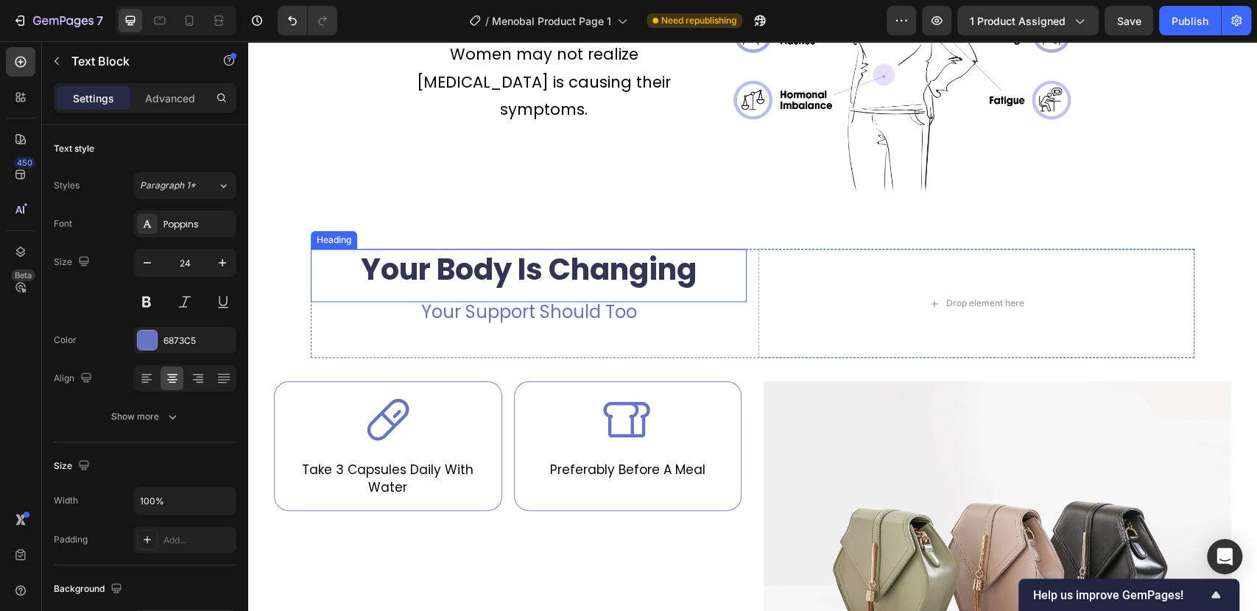
click at [578, 276] on h2 "Your Body Is Changing" at bounding box center [529, 269] width 436 height 41
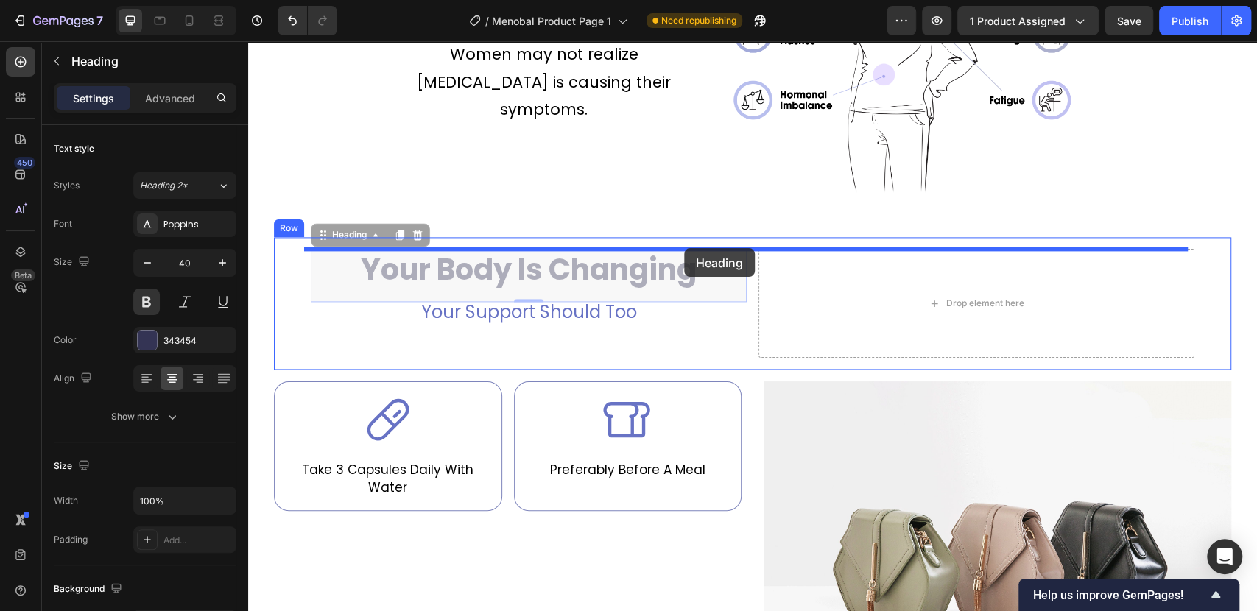
drag, startPoint x: 340, startPoint y: 235, endPoint x: 684, endPoint y: 248, distance: 344.1
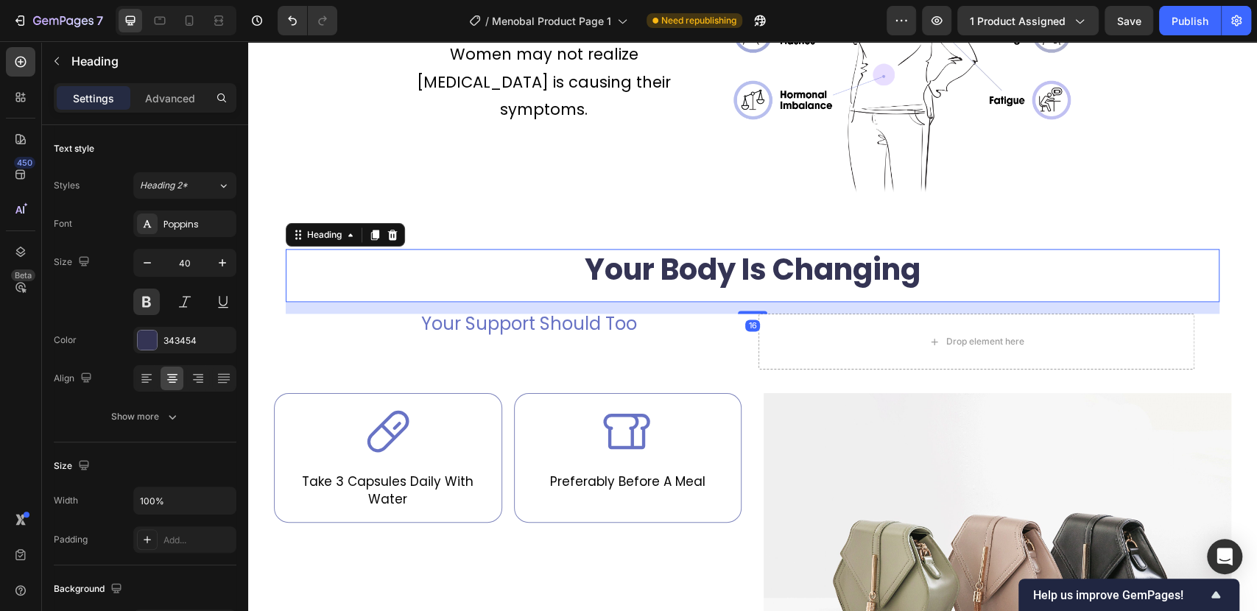
click at [527, 318] on p "Your Support Should Too" at bounding box center [528, 324] width 433 height 18
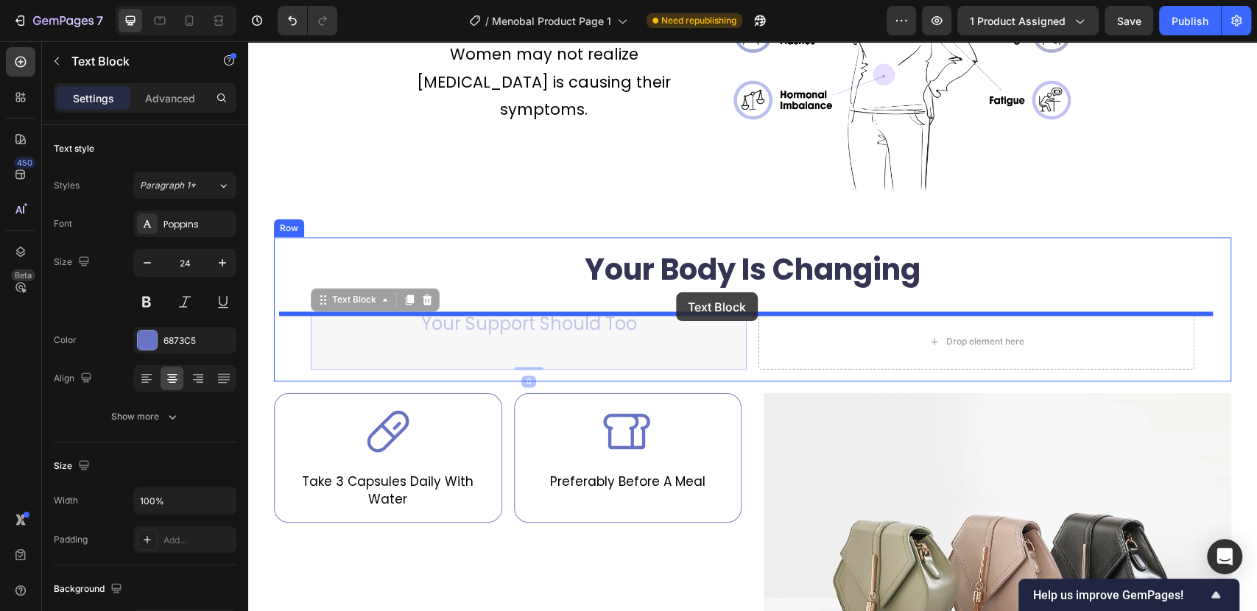
drag, startPoint x: 347, startPoint y: 305, endPoint x: 677, endPoint y: 292, distance: 330.1
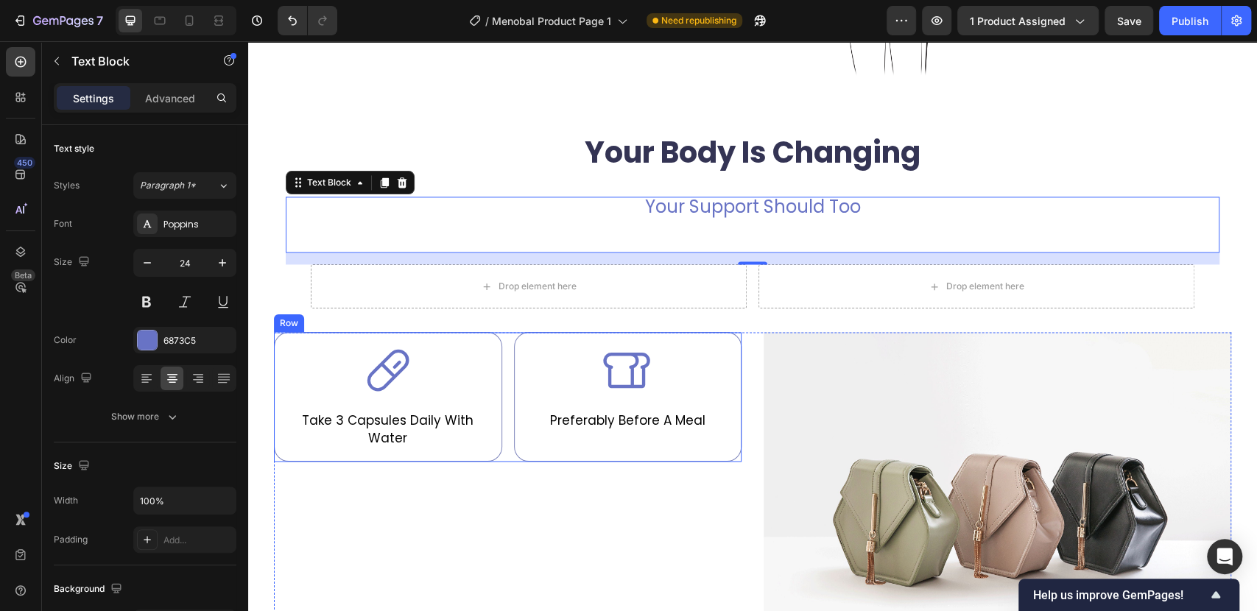
scroll to position [1390, 0]
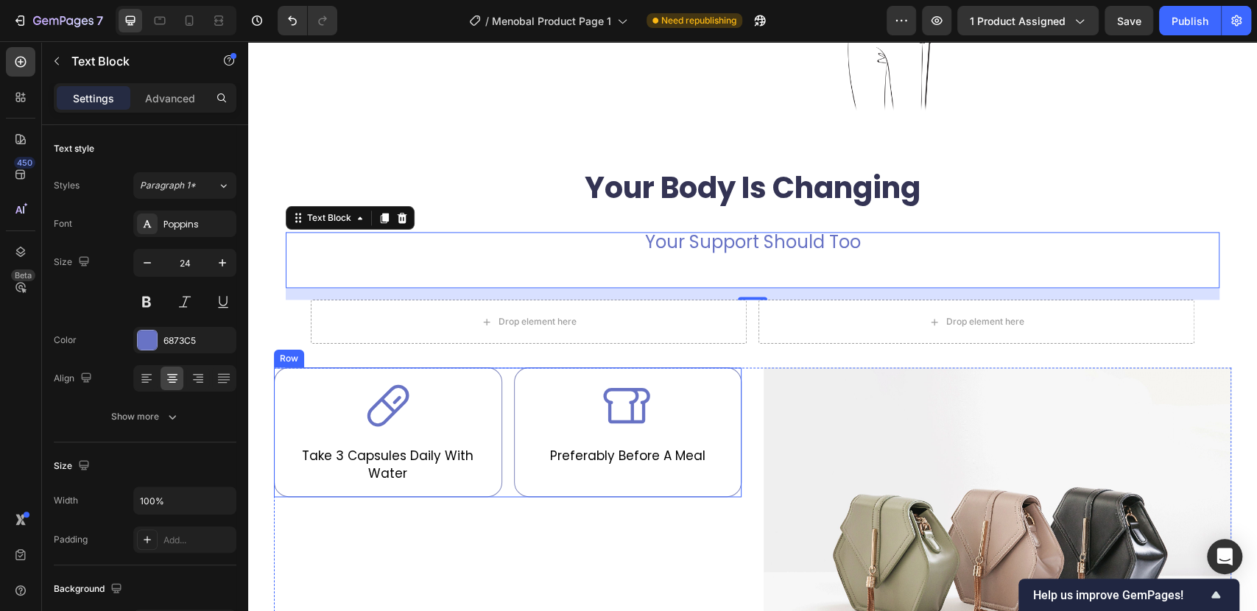
click at [498, 465] on div "Icon Take 3 Capsules Daily With Water Text Block Row Icon Preferably Before A M…" at bounding box center [508, 432] width 468 height 130
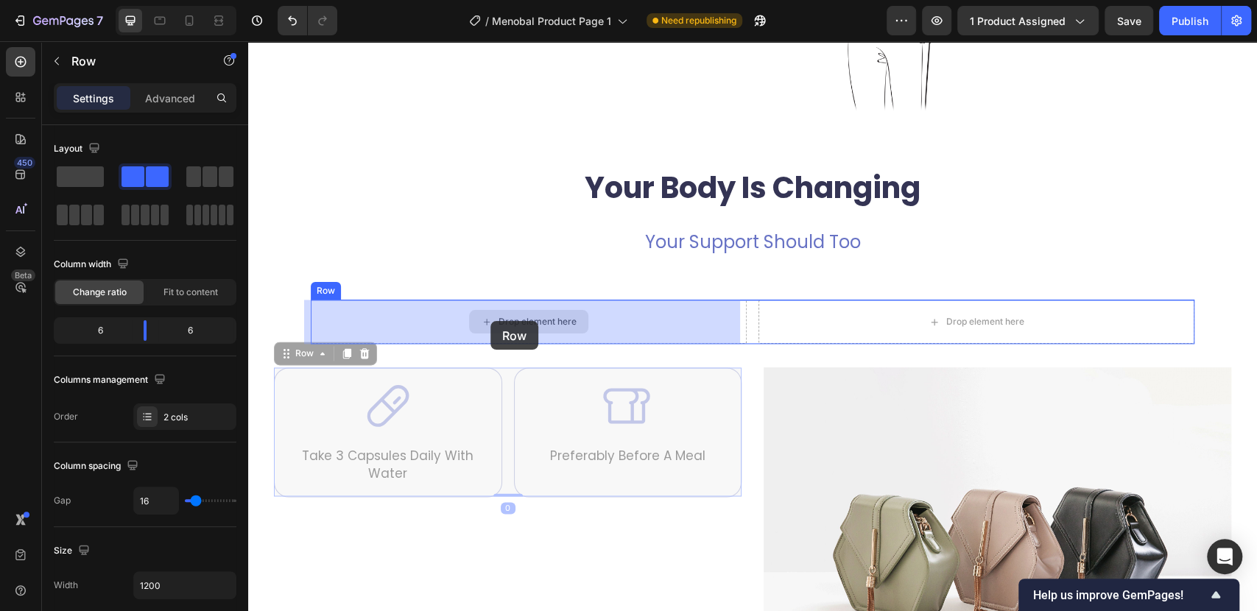
drag, startPoint x: 300, startPoint y: 356, endPoint x: 490, endPoint y: 321, distance: 193.8
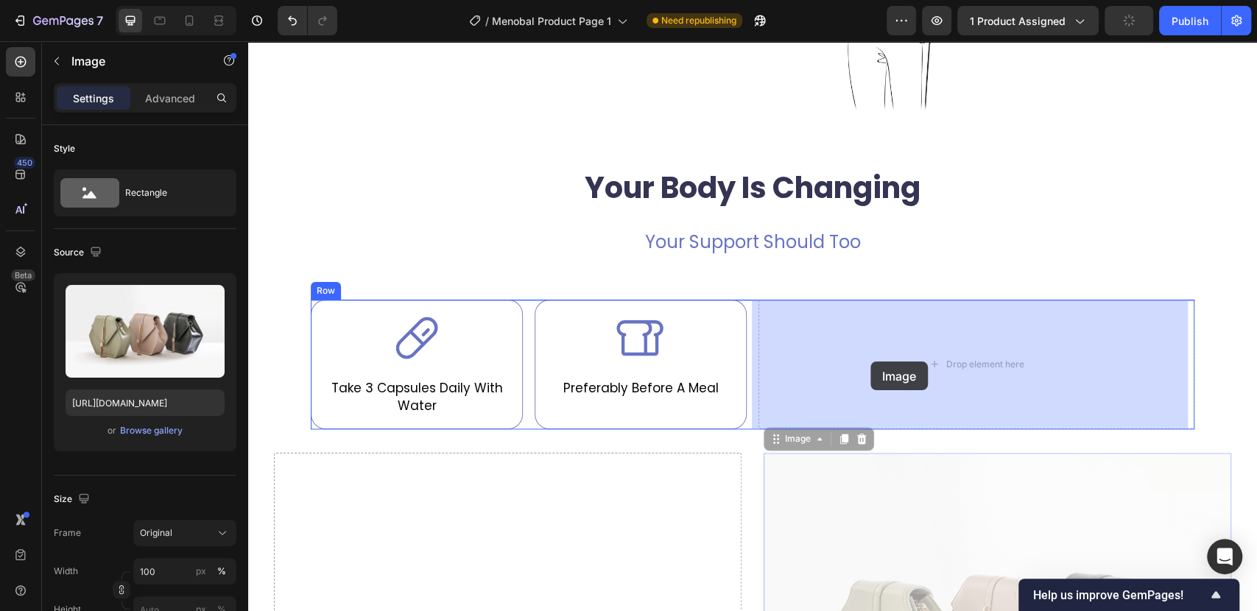
drag, startPoint x: 793, startPoint y: 435, endPoint x: 870, endPoint y: 361, distance: 106.8
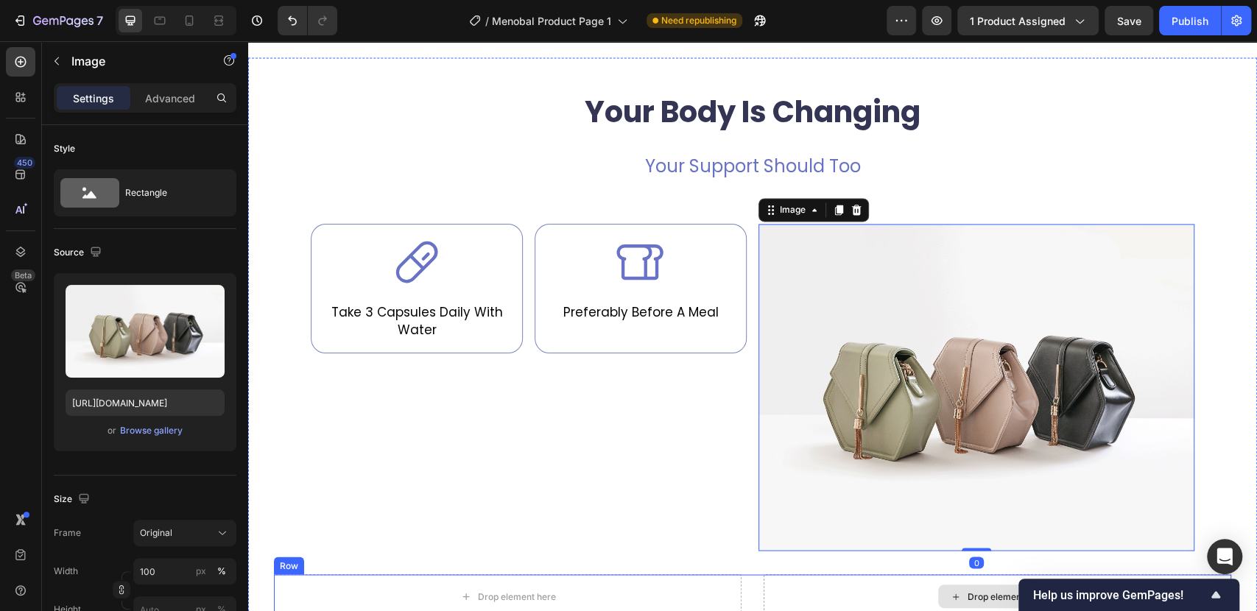
scroll to position [1718, 0]
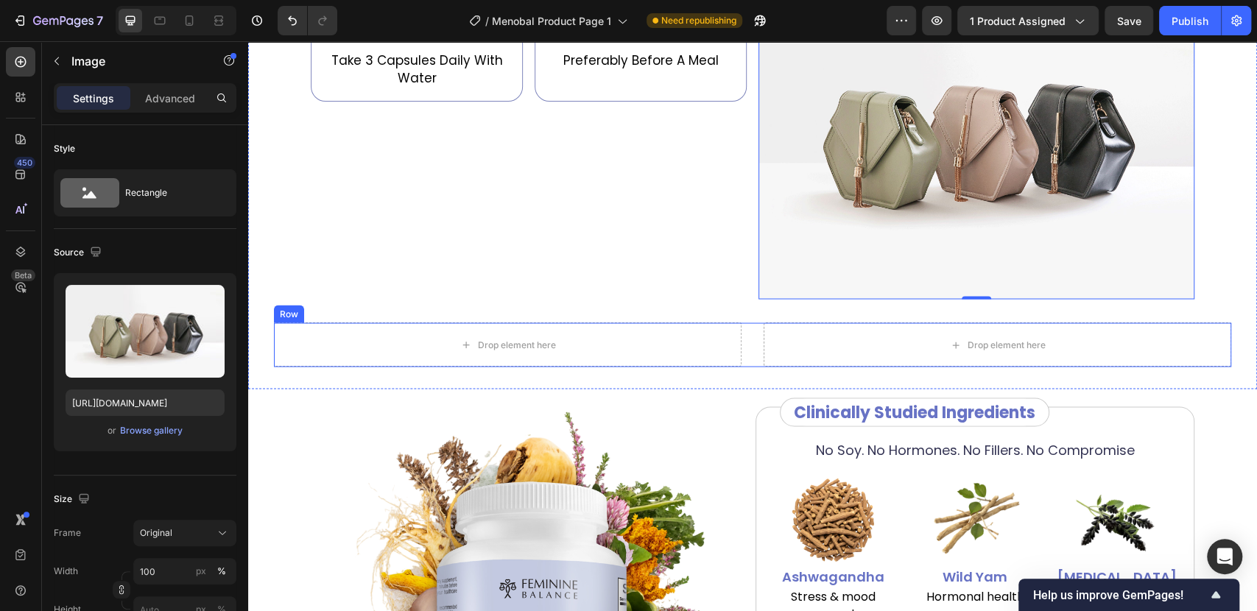
click at [749, 322] on div "Drop element here Drop element here Row" at bounding box center [752, 344] width 957 height 44
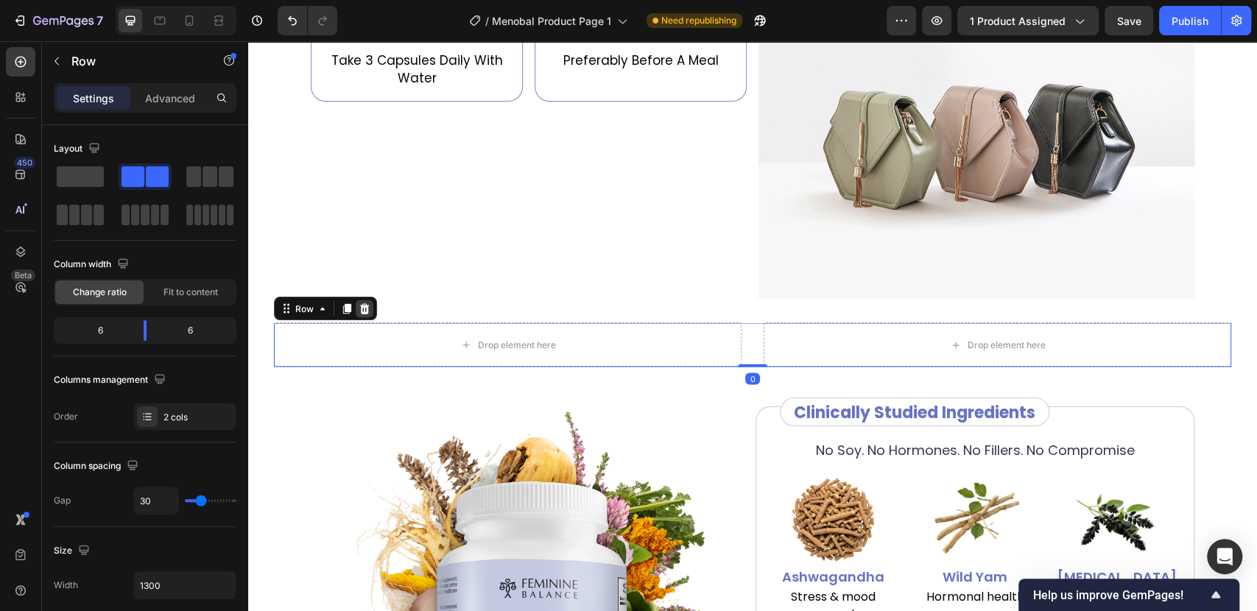
click at [360, 305] on icon at bounding box center [365, 308] width 10 height 10
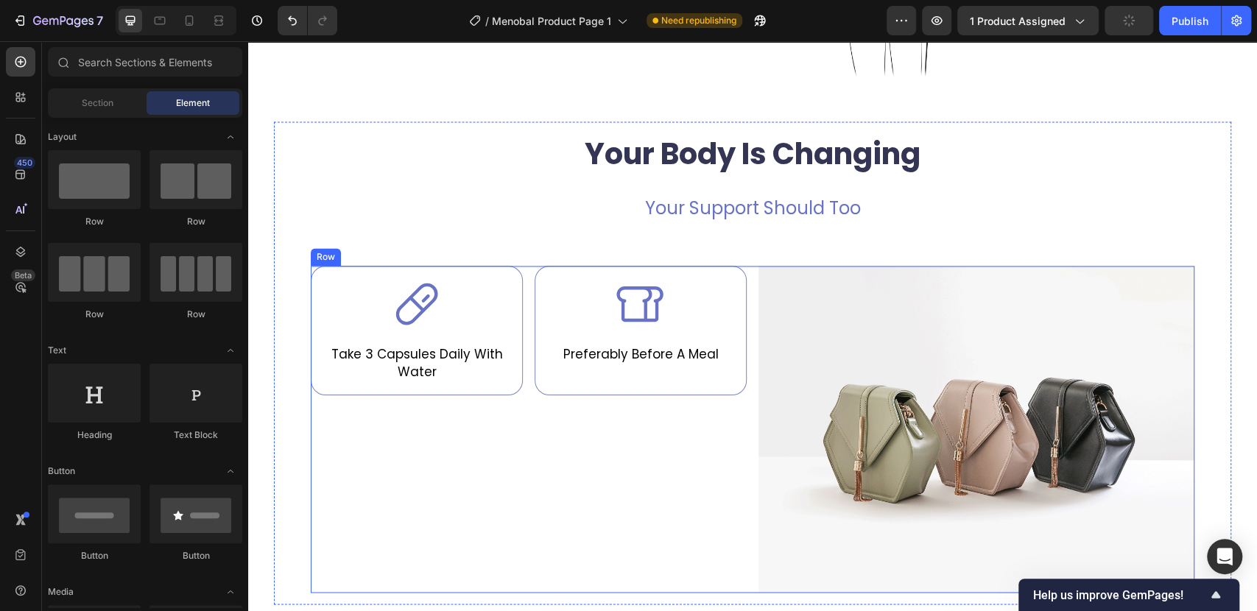
scroll to position [1472, 0]
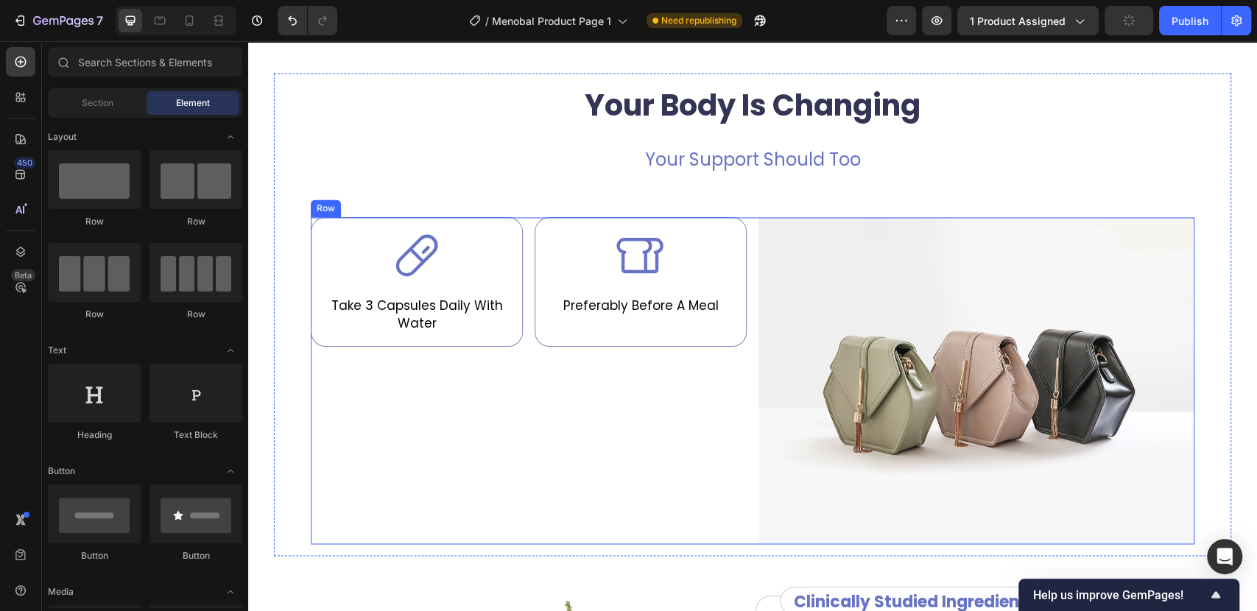
click at [726, 476] on div "Icon Take 3 Capsules Daily With Water Text Block Row Icon Preferably Before A M…" at bounding box center [529, 380] width 436 height 327
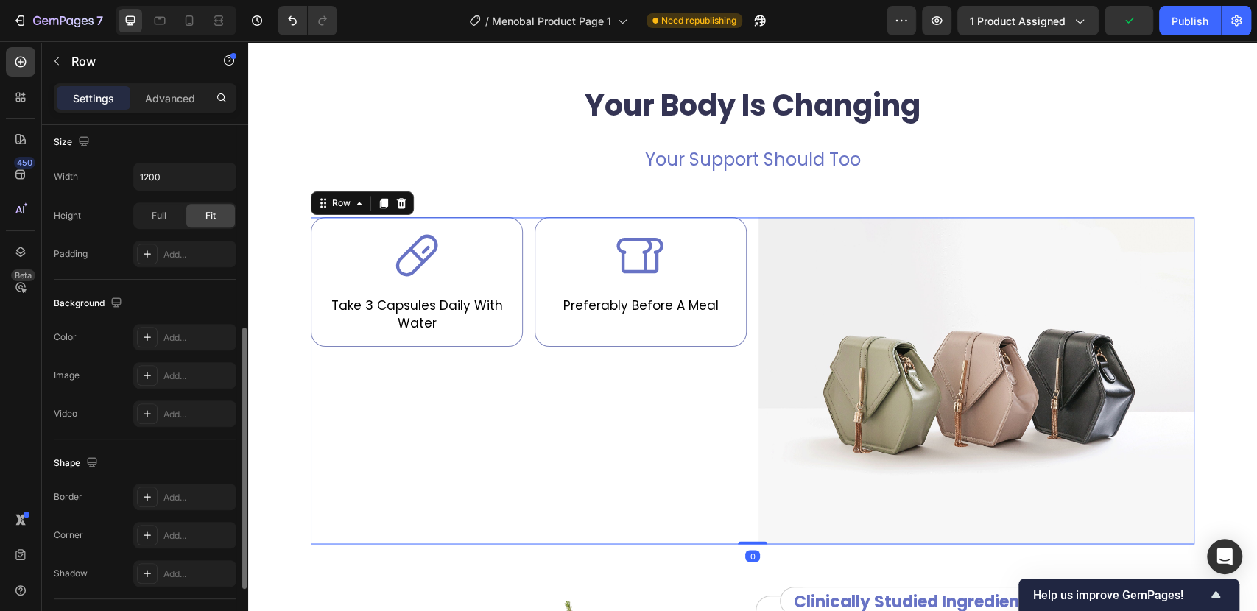
scroll to position [537, 0]
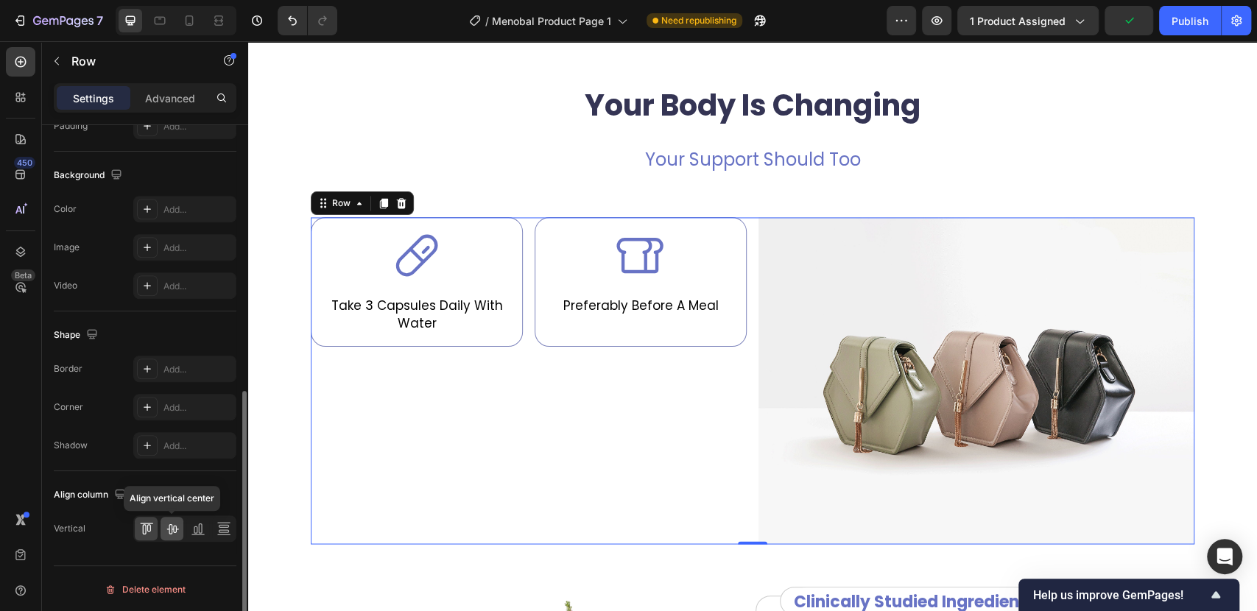
click at [170, 524] on icon at bounding box center [172, 528] width 15 height 15
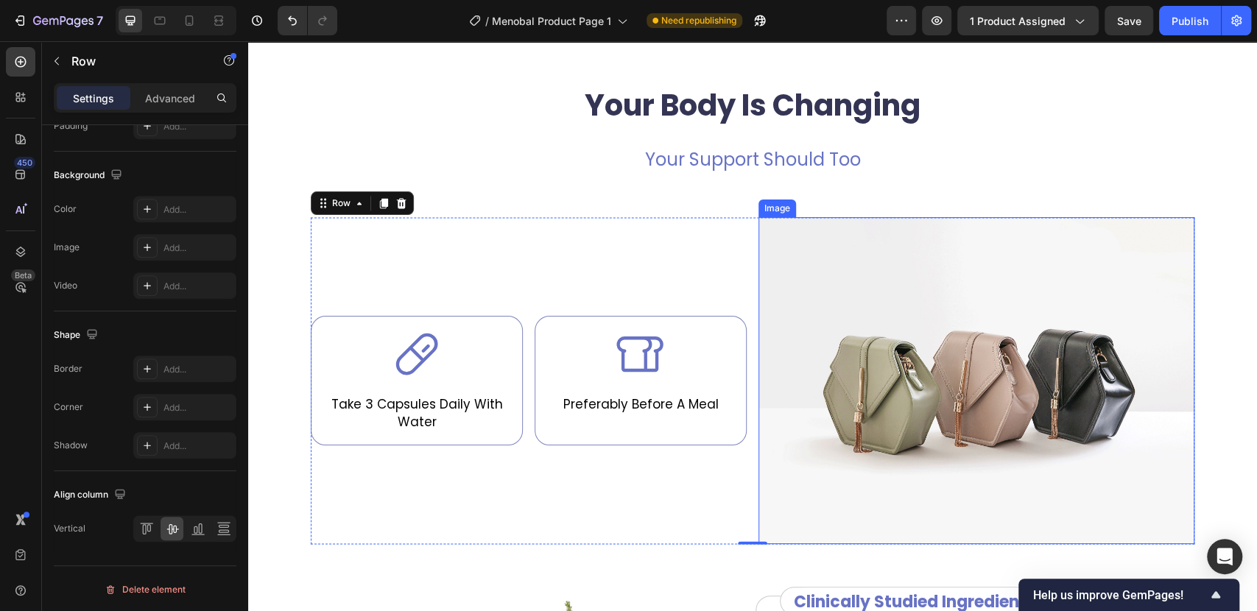
click at [977, 365] on img at bounding box center [976, 380] width 436 height 327
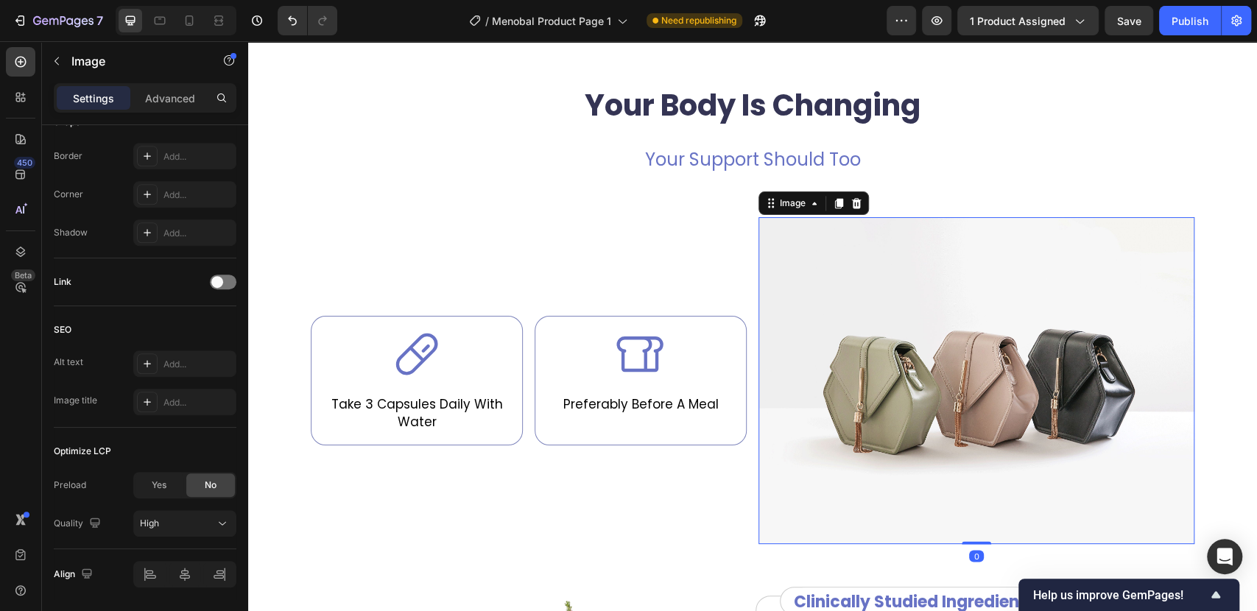
scroll to position [0, 0]
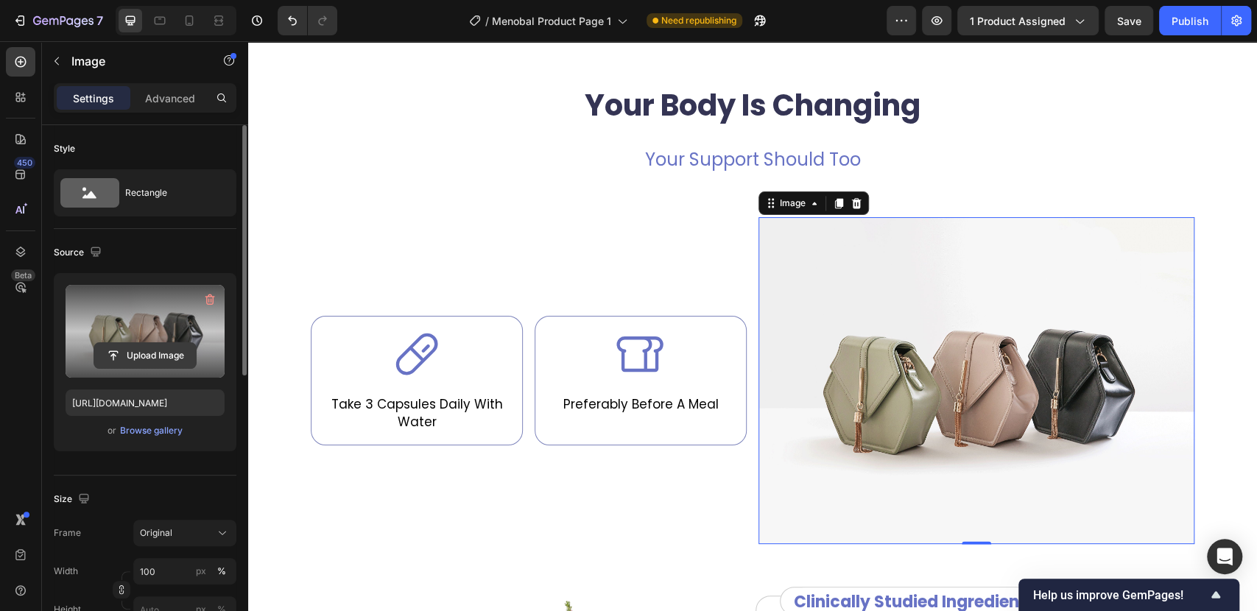
click at [103, 350] on input "file" at bounding box center [145, 355] width 102 height 25
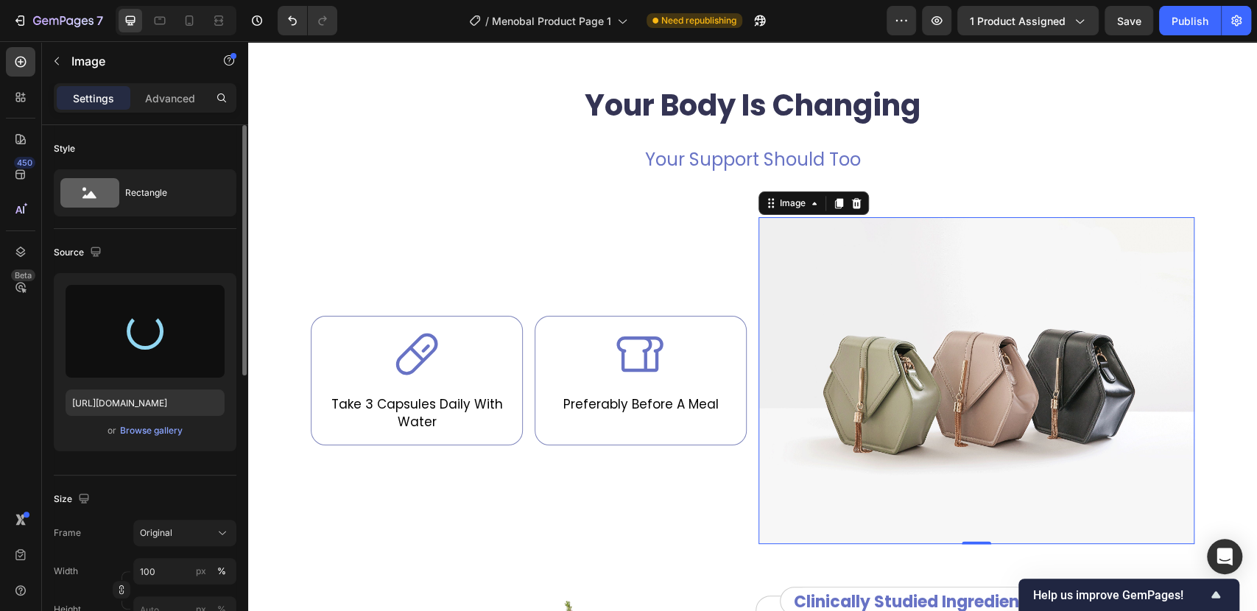
type input "https://cdn.shopify.com/s/files/1/0687/7731/2391/files/gempages_585803199743525…"
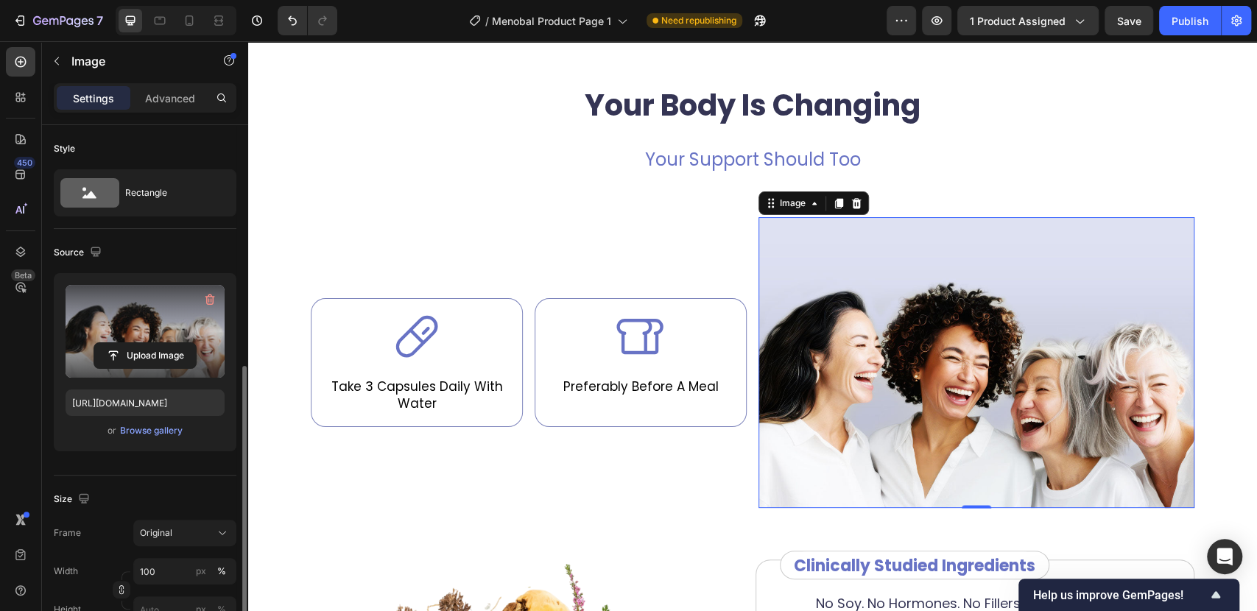
scroll to position [245, 0]
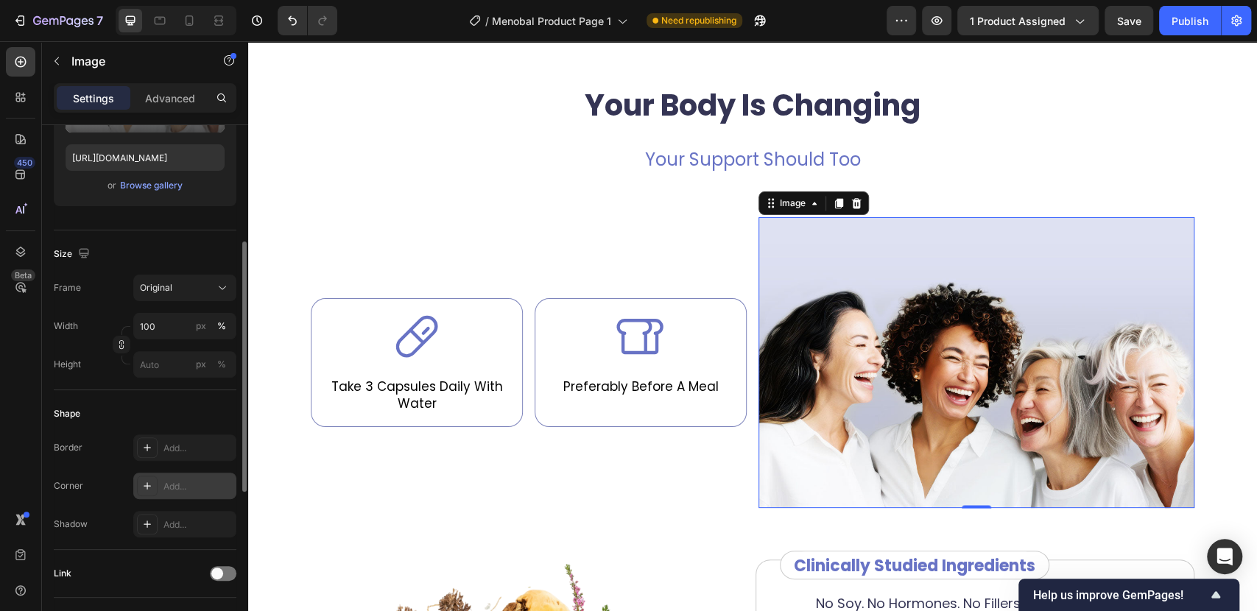
click at [173, 486] on div "Add..." at bounding box center [197, 486] width 69 height 13
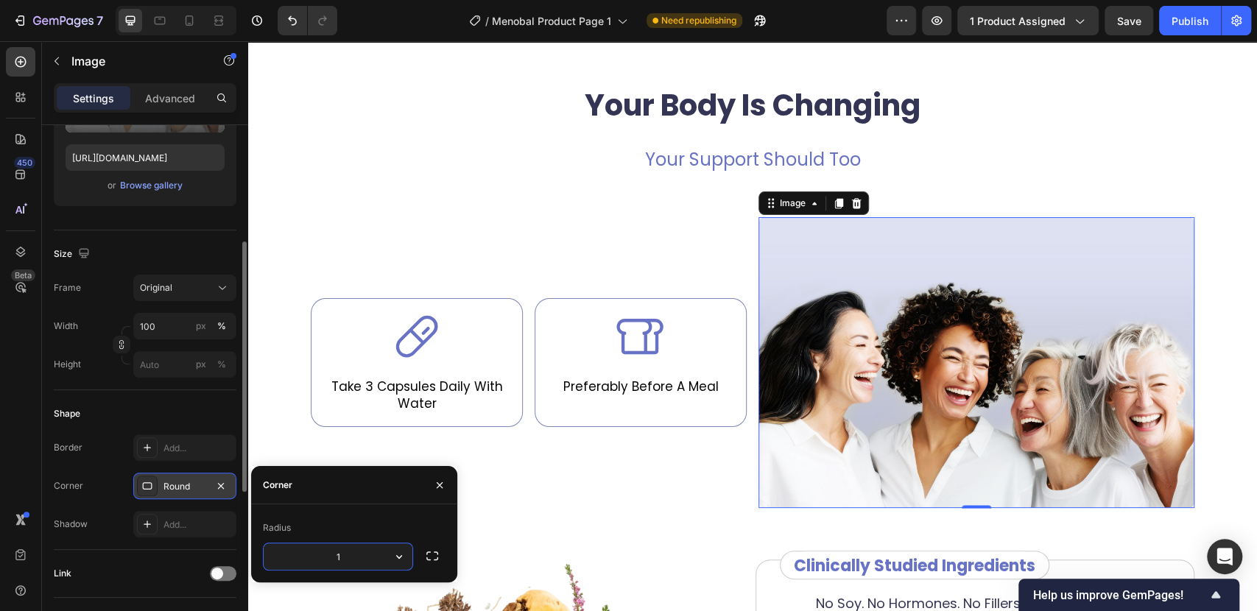
type input "15"
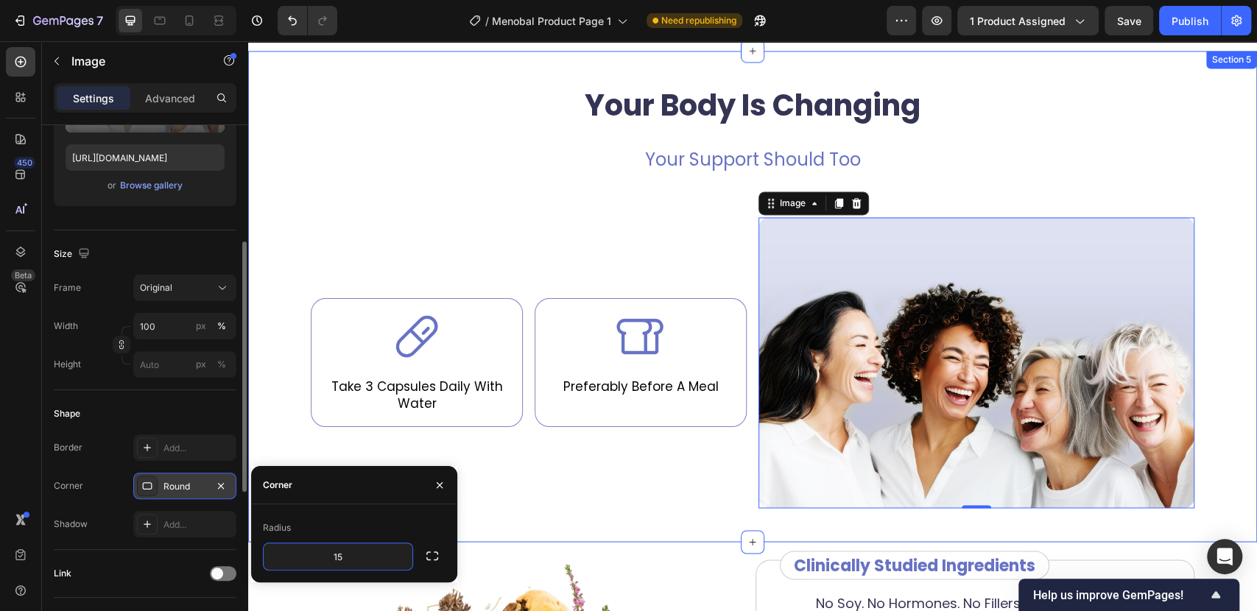
click at [604, 520] on div "Your Body Is Changing Heading Your Support Should Too Text Block Icon Take 3 Ca…" at bounding box center [752, 296] width 1009 height 491
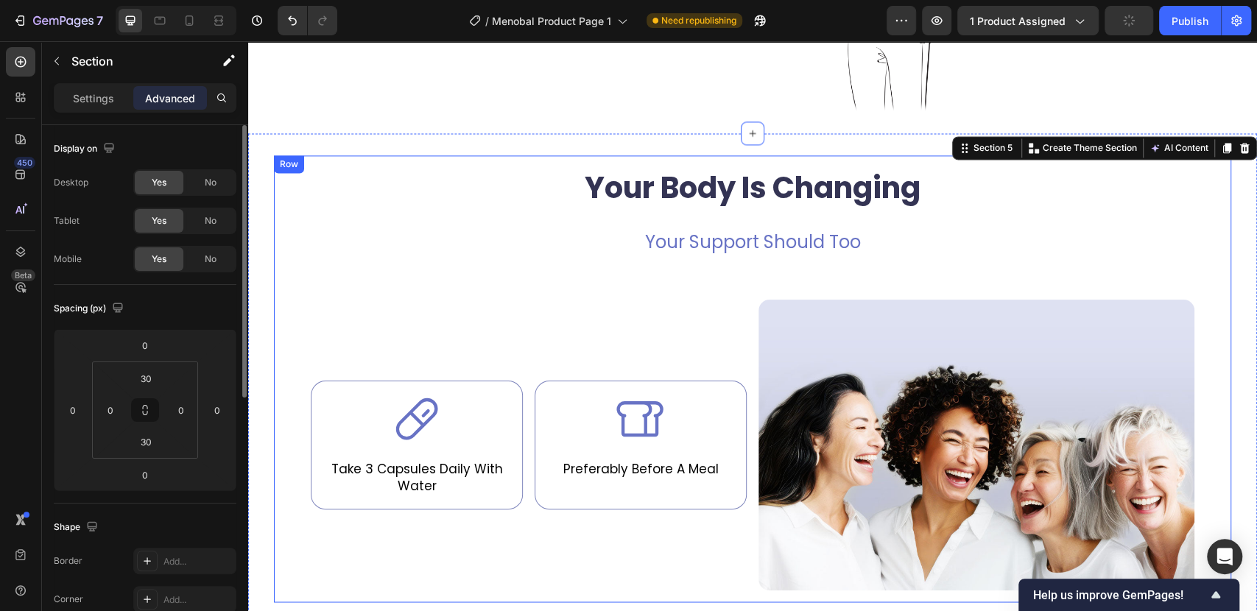
scroll to position [1472, 0]
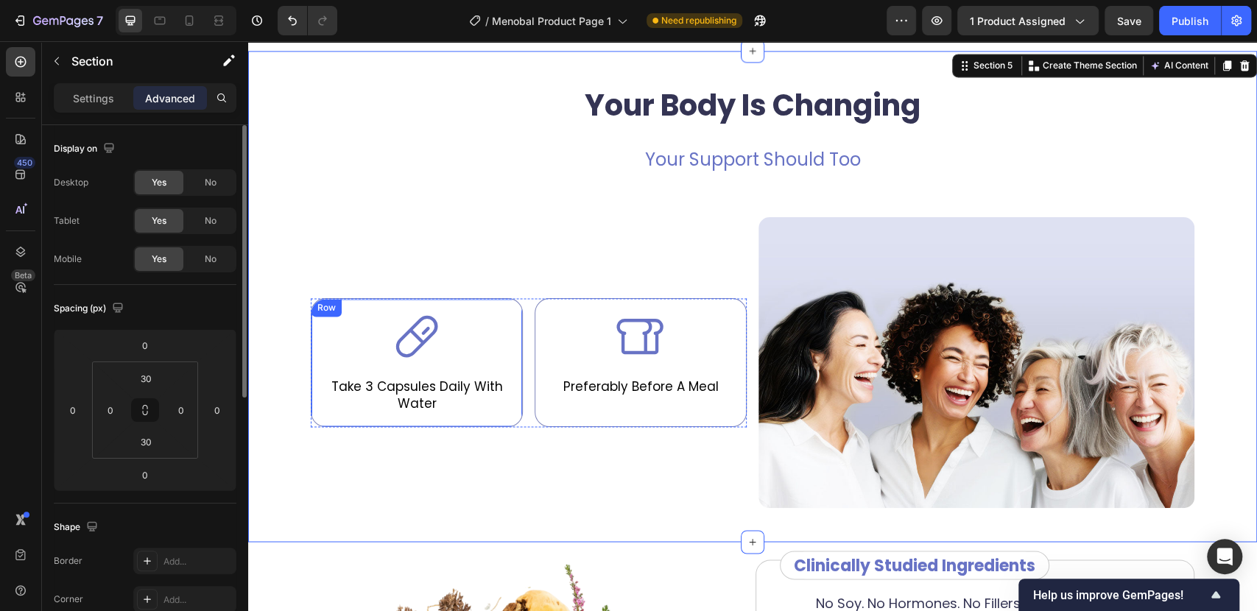
click at [505, 313] on div "Icon Take 3 Capsules Daily With Water Text Block Row" at bounding box center [417, 363] width 212 height 130
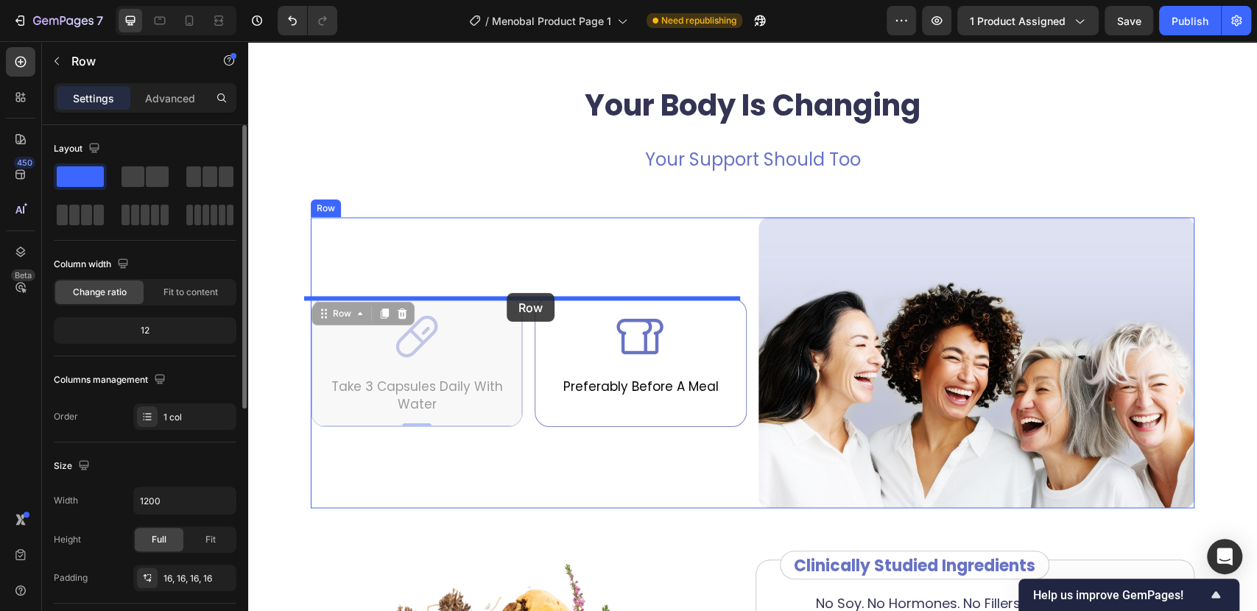
drag, startPoint x: 348, startPoint y: 312, endPoint x: 507, endPoint y: 293, distance: 160.2
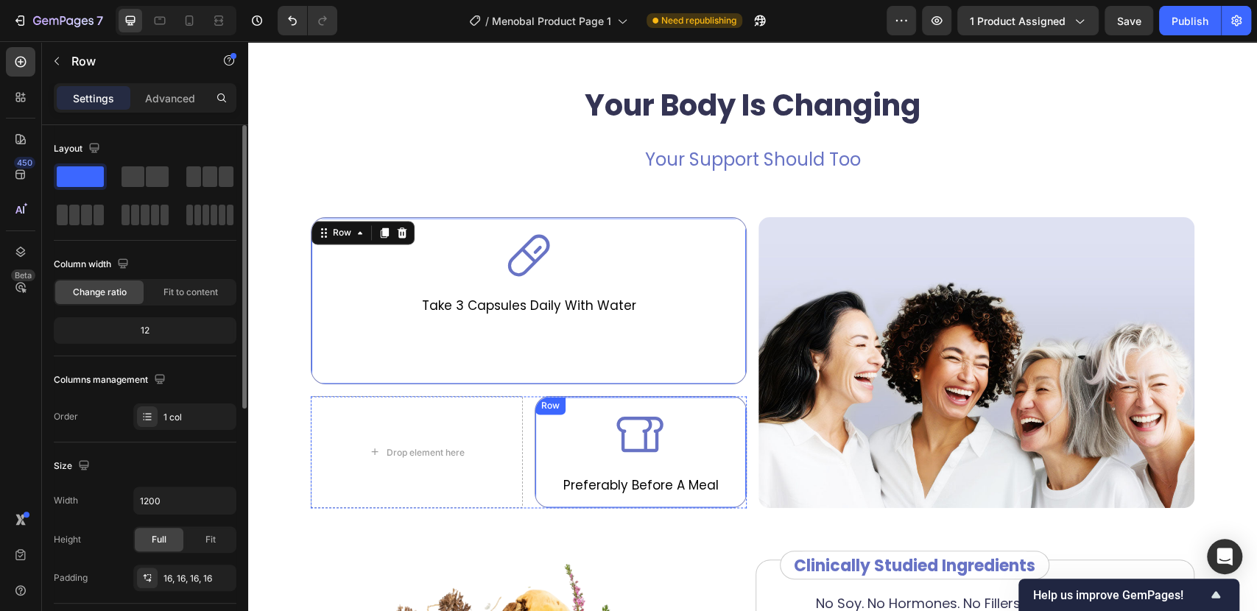
click at [535, 420] on div "Icon Preferably Before A Meal Text Block Row" at bounding box center [641, 452] width 212 height 112
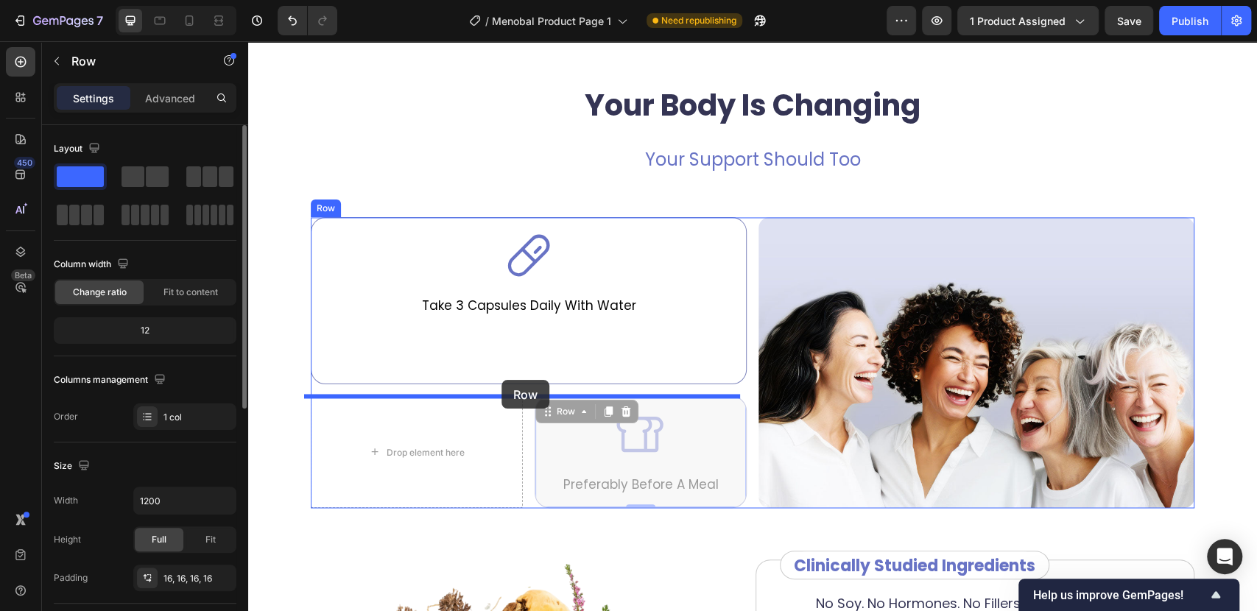
drag, startPoint x: 549, startPoint y: 411, endPoint x: 501, endPoint y: 380, distance: 57.0
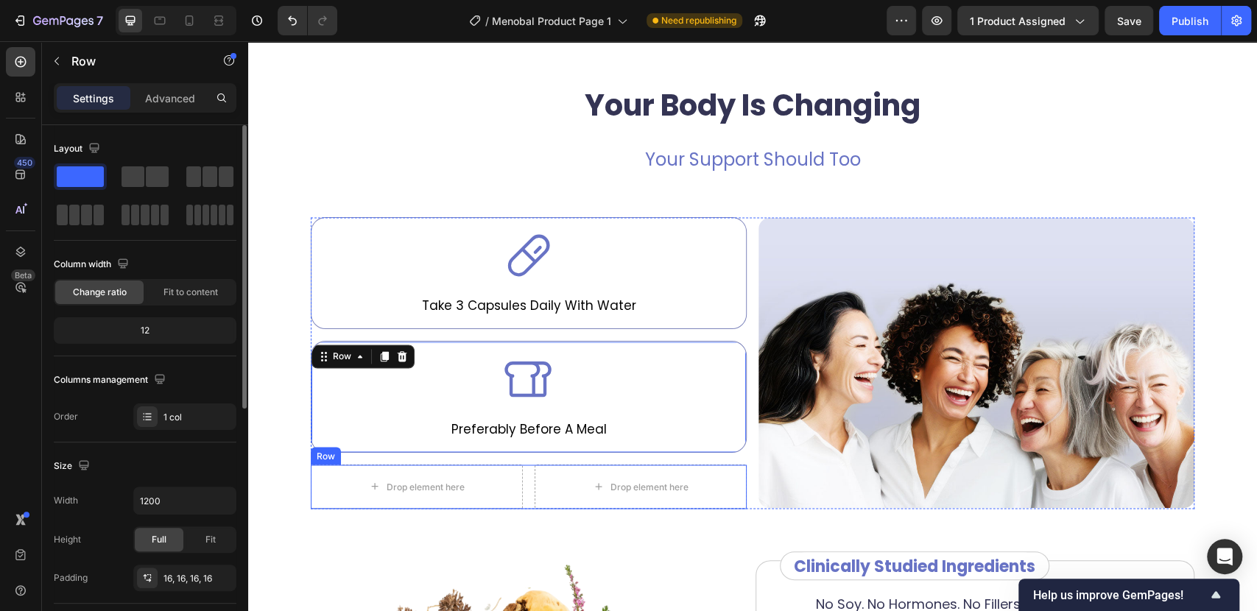
click at [521, 473] on div "Drop element here Drop element here Row" at bounding box center [529, 487] width 436 height 44
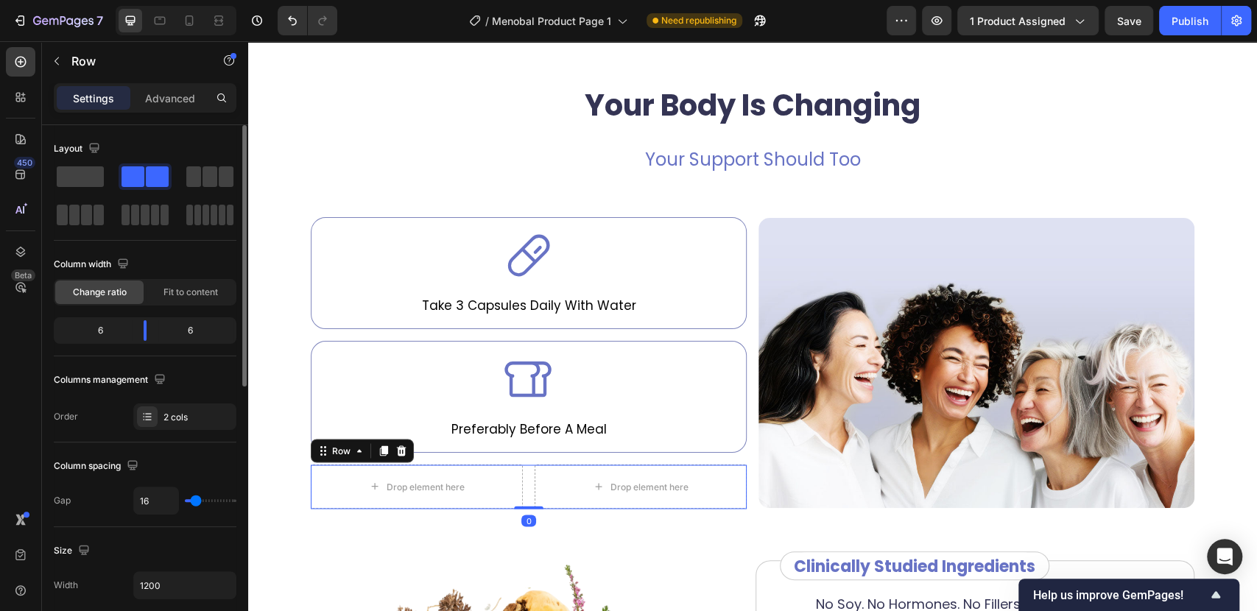
drag, startPoint x: 396, startPoint y: 448, endPoint x: 702, endPoint y: 401, distance: 309.2
click at [397, 448] on icon at bounding box center [402, 450] width 10 height 10
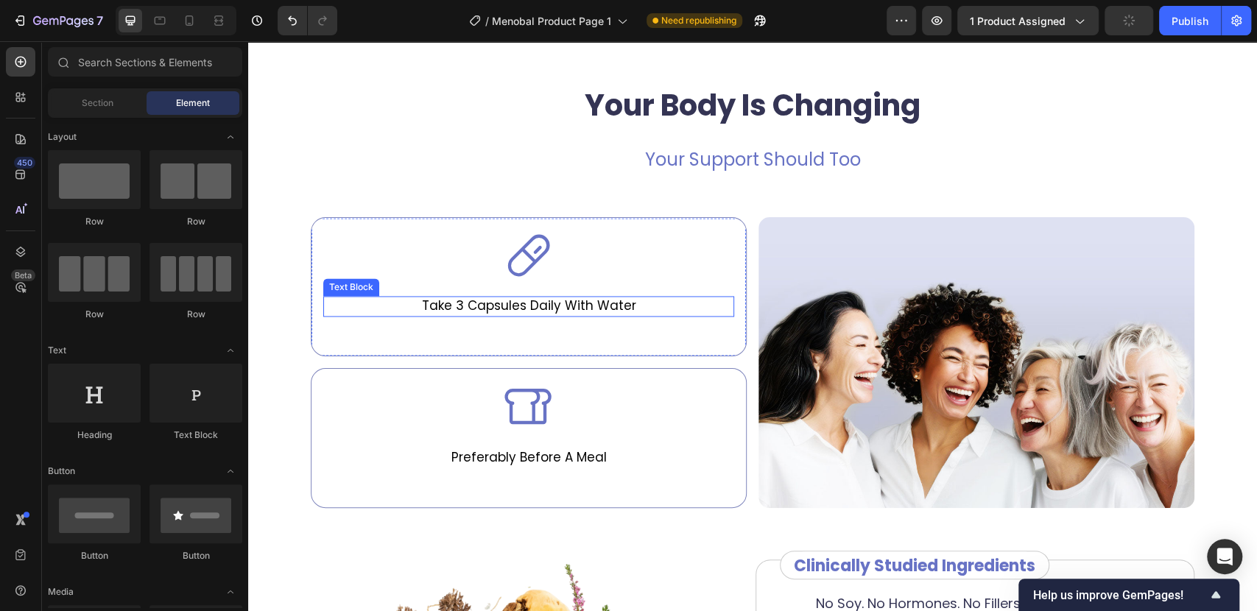
click at [532, 313] on p "Take 3 Capsules Daily With Water" at bounding box center [529, 306] width 408 height 18
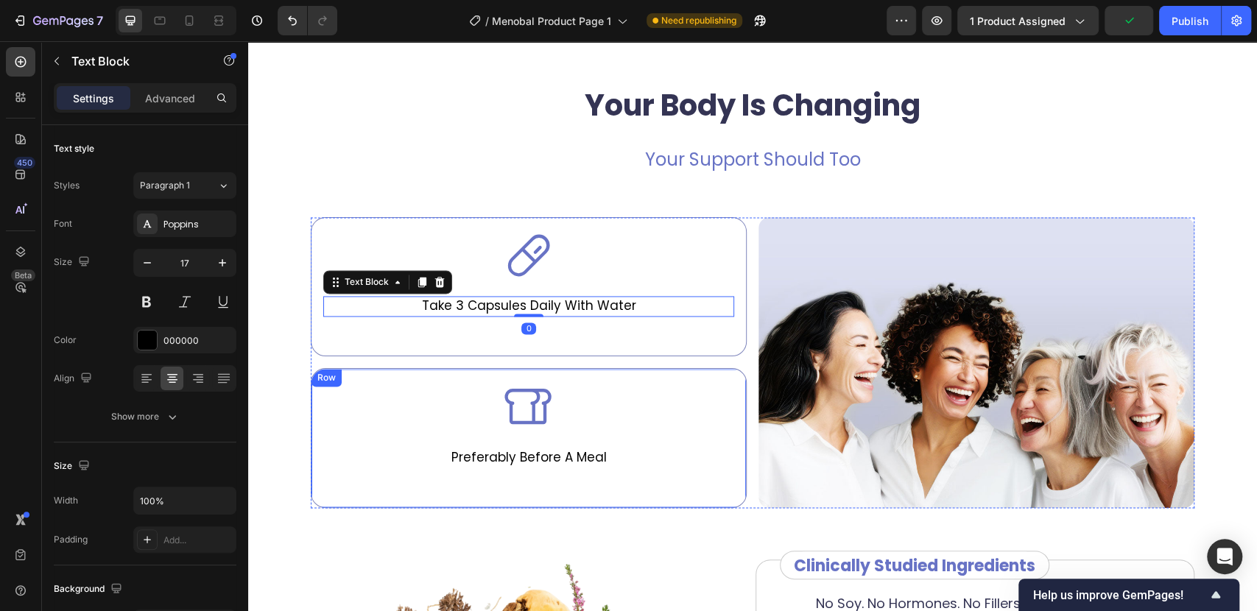
click at [421, 373] on div "Icon Preferably Before A Meal Text Block Row" at bounding box center [529, 437] width 436 height 139
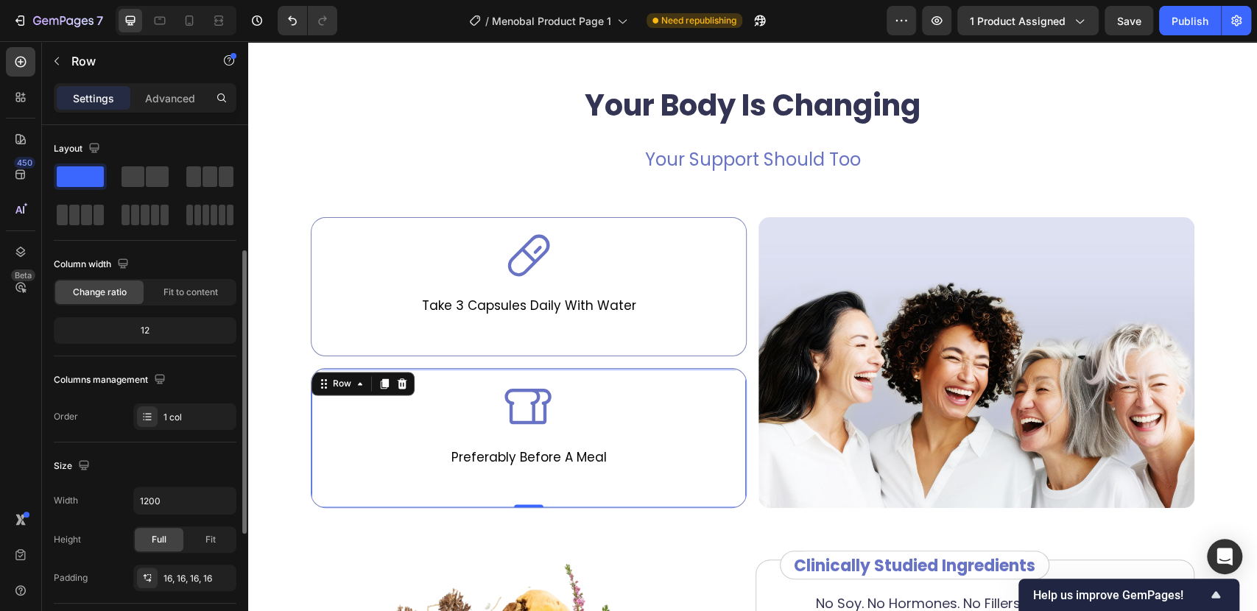
scroll to position [245, 0]
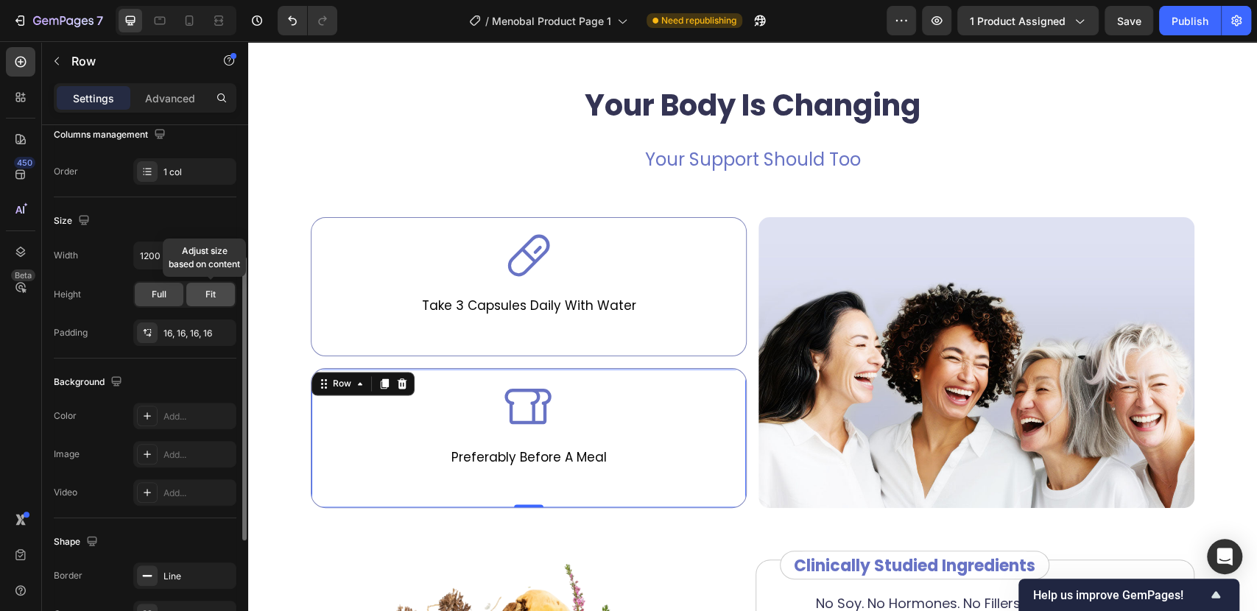
drag, startPoint x: 196, startPoint y: 296, endPoint x: 86, endPoint y: 270, distance: 112.7
click at [196, 295] on div "Fit" at bounding box center [210, 295] width 49 height 24
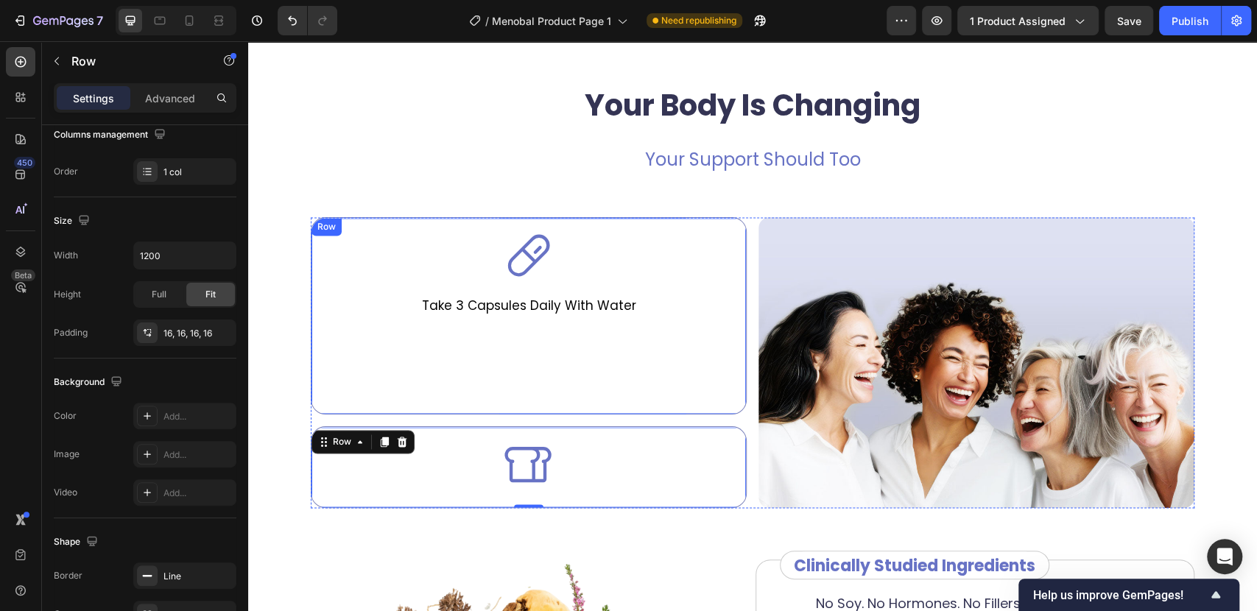
click at [354, 376] on div "Icon Take 3 Capsules Daily With Water Text Block" at bounding box center [528, 316] width 411 height 172
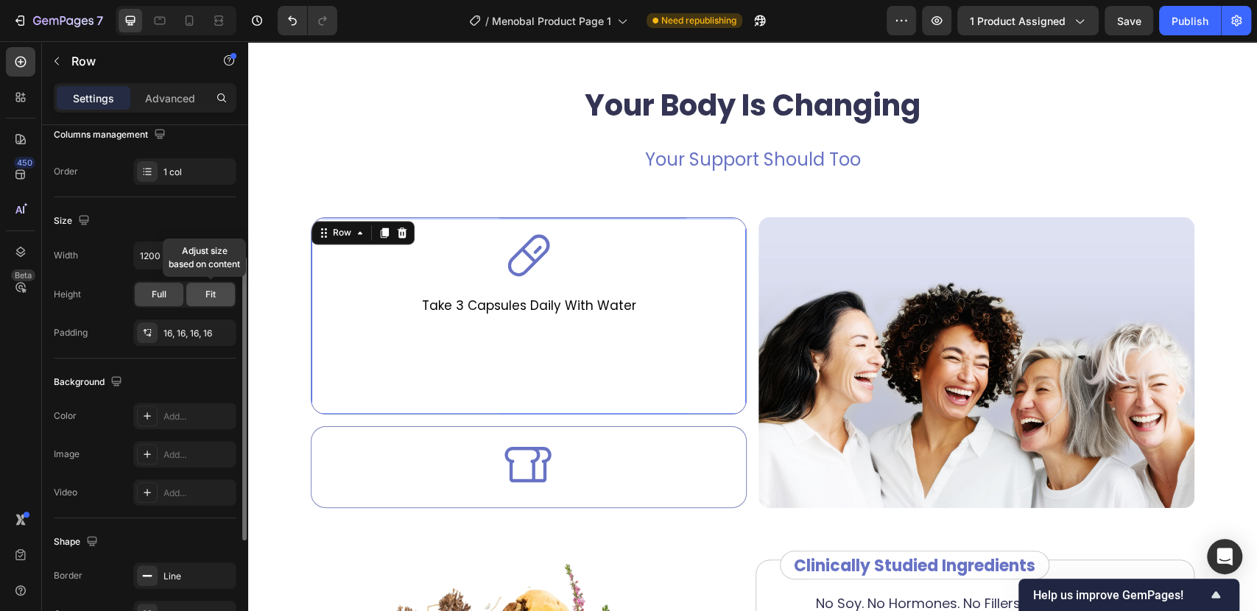
click at [200, 290] on div "Fit" at bounding box center [210, 295] width 49 height 24
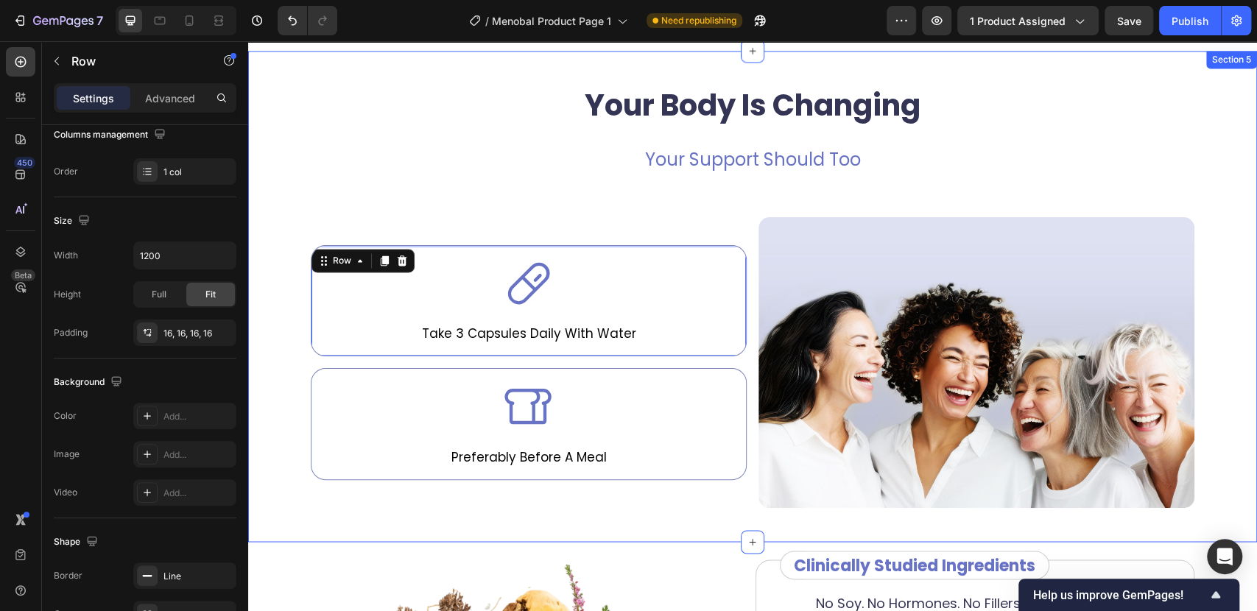
click at [1238, 148] on div "Your Body Is Changing Heading Your Support Should Too Text Block Icon Take 3 Ca…" at bounding box center [752, 296] width 1009 height 447
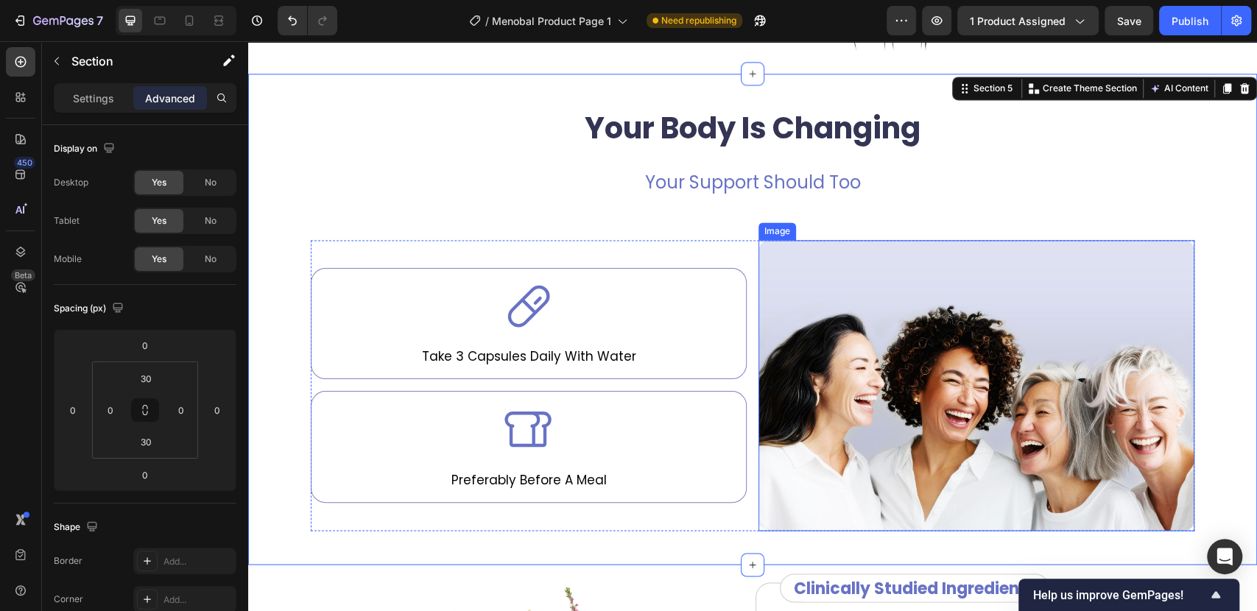
scroll to position [1472, 0]
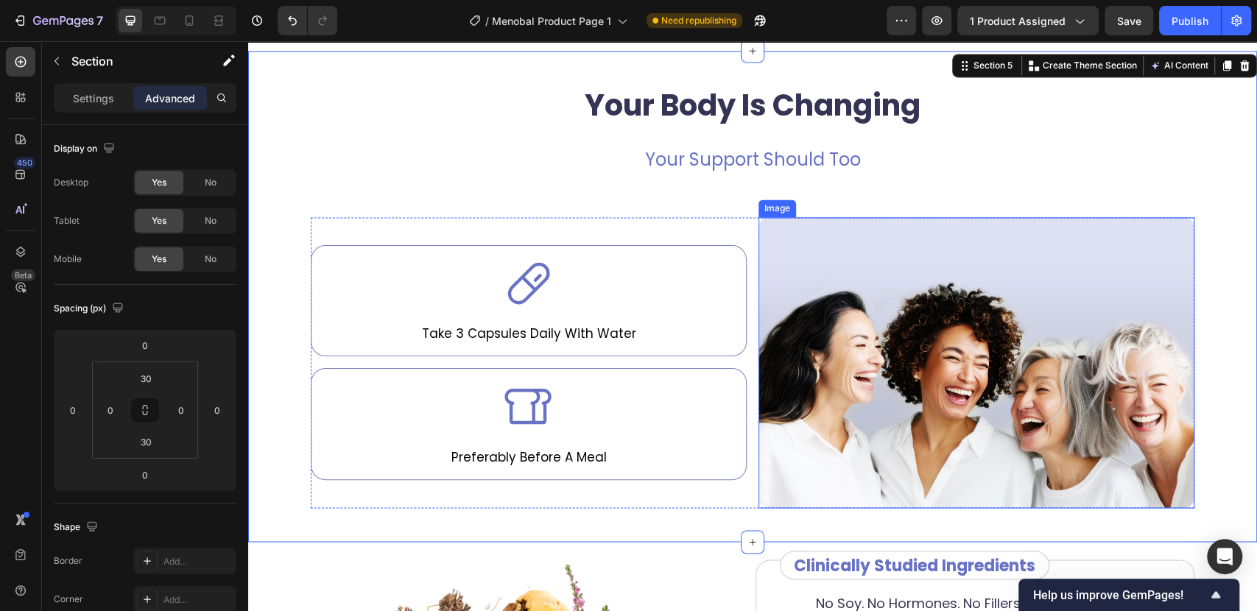
click at [964, 286] on img at bounding box center [976, 362] width 436 height 291
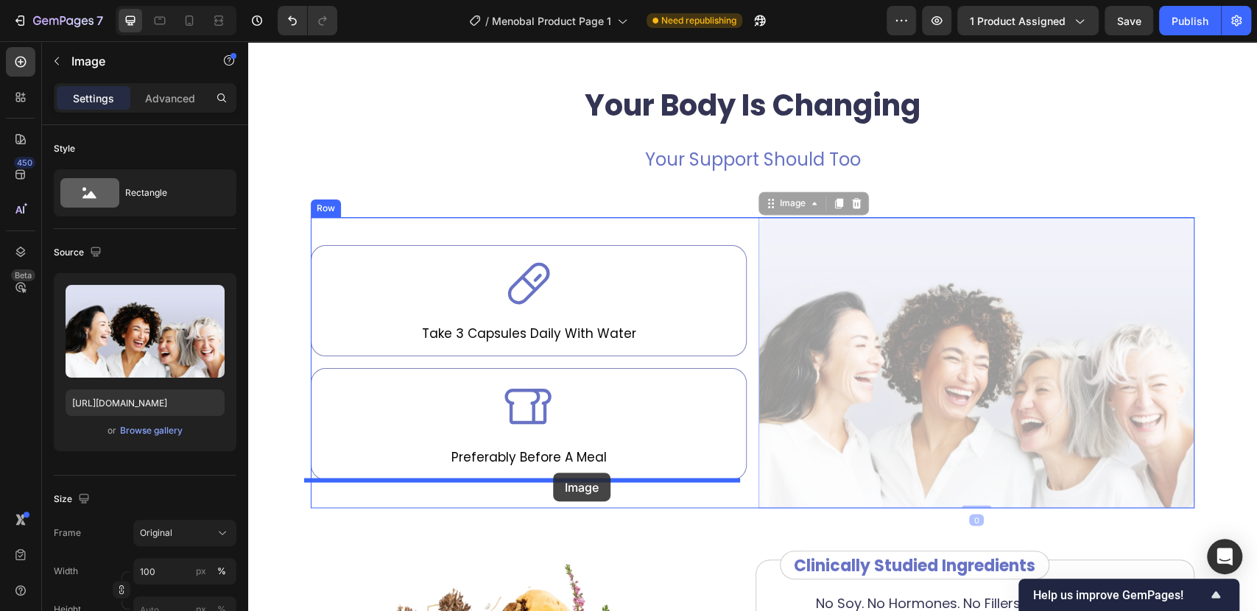
drag, startPoint x: 782, startPoint y: 205, endPoint x: 553, endPoint y: 473, distance: 351.9
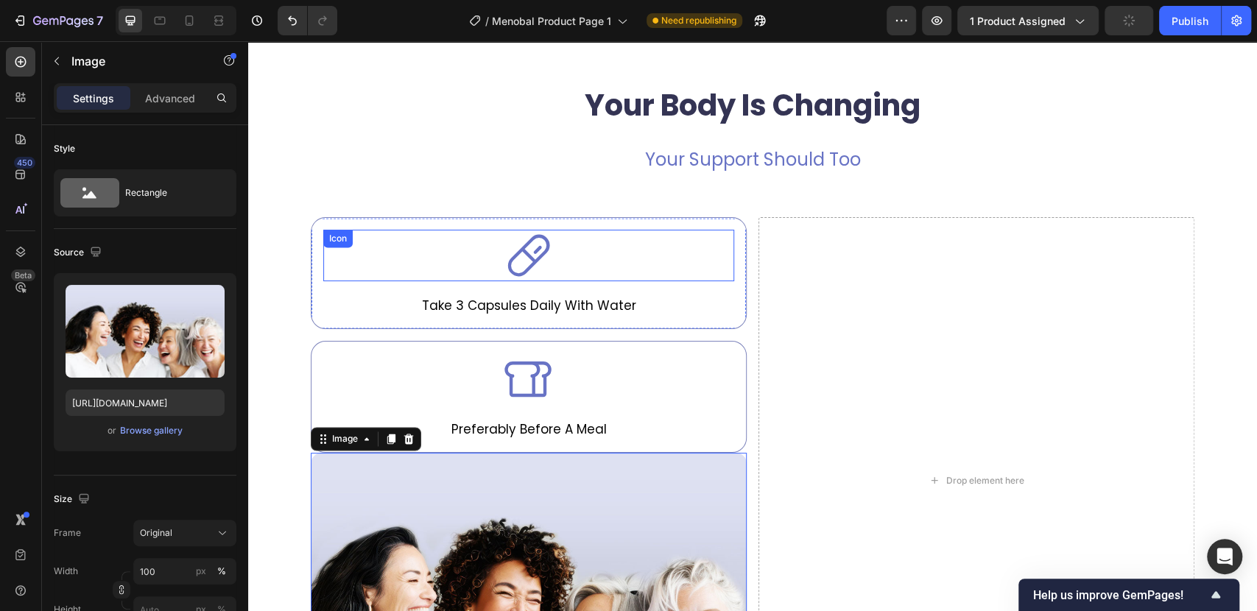
click at [451, 231] on div "Icon" at bounding box center [528, 256] width 411 height 52
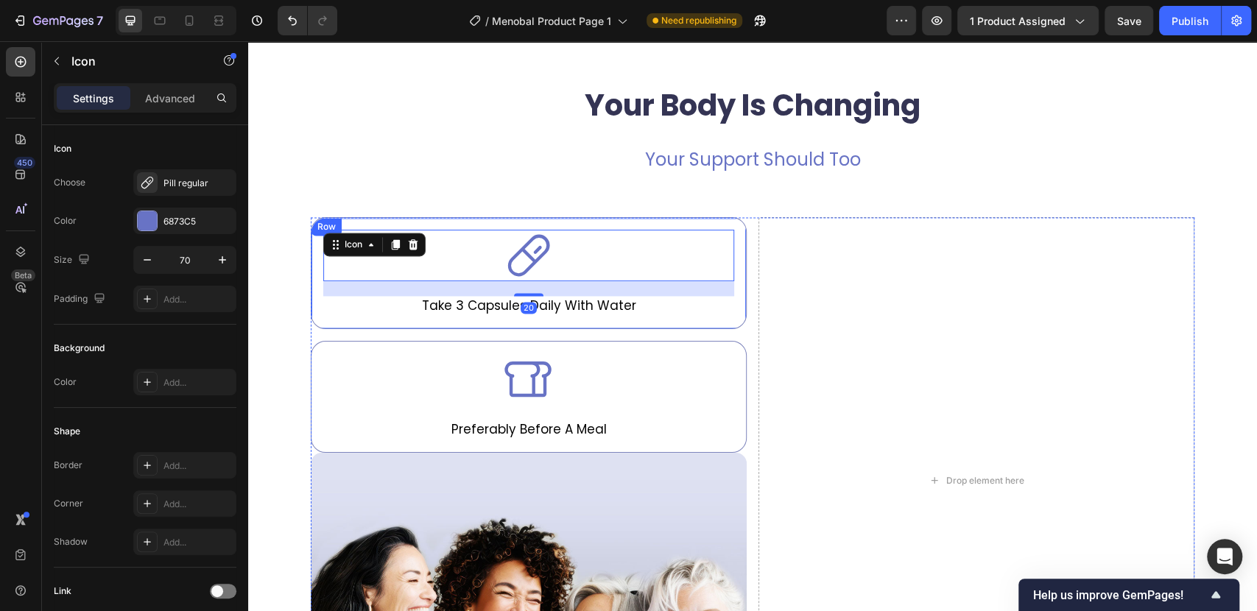
click at [448, 222] on div "Icon 20 Take 3 Capsules Daily With Water Text Block Row" at bounding box center [529, 273] width 436 height 112
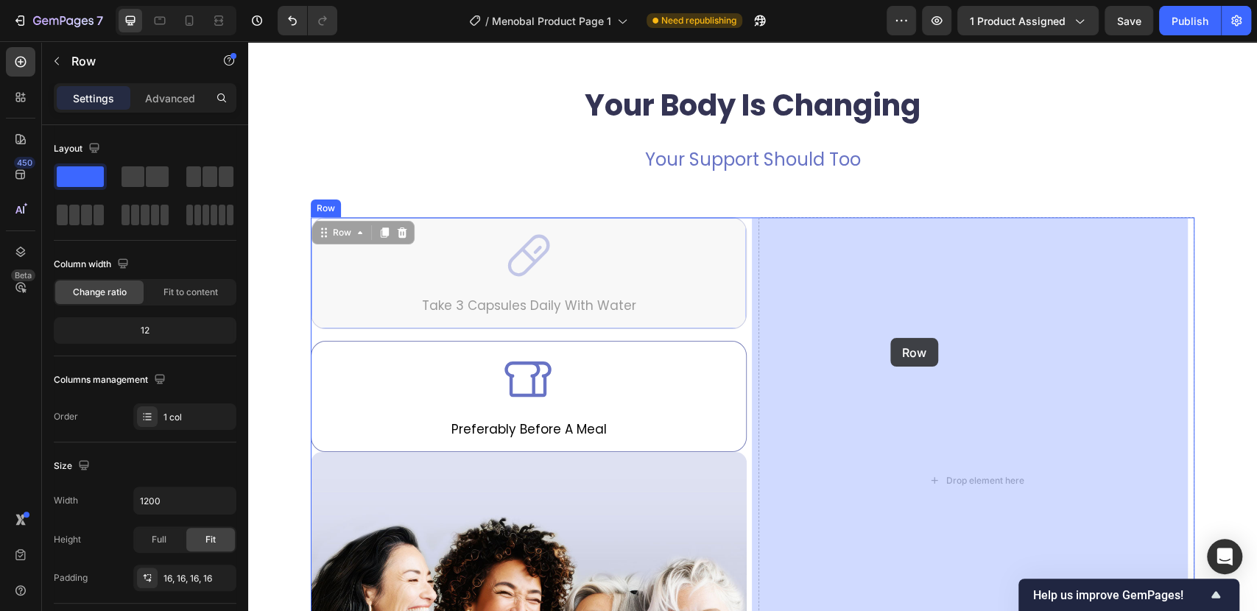
drag, startPoint x: 333, startPoint y: 234, endPoint x: 890, endPoint y: 338, distance: 566.9
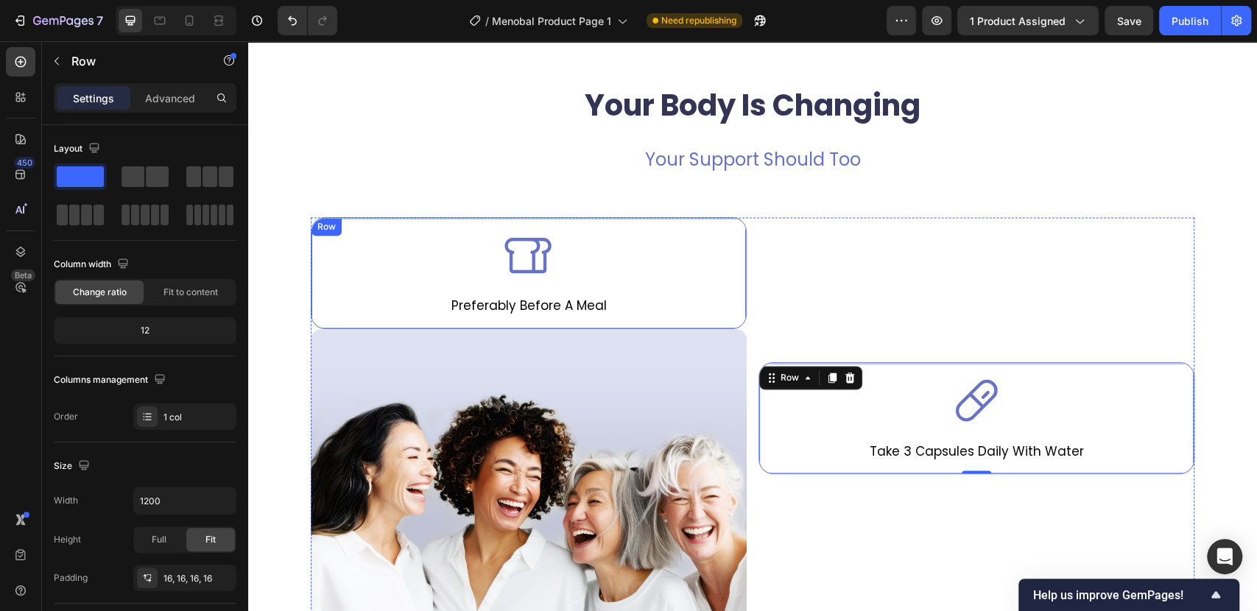
click at [380, 225] on div "Icon Preferably Before A Meal Text Block Row" at bounding box center [529, 273] width 436 height 112
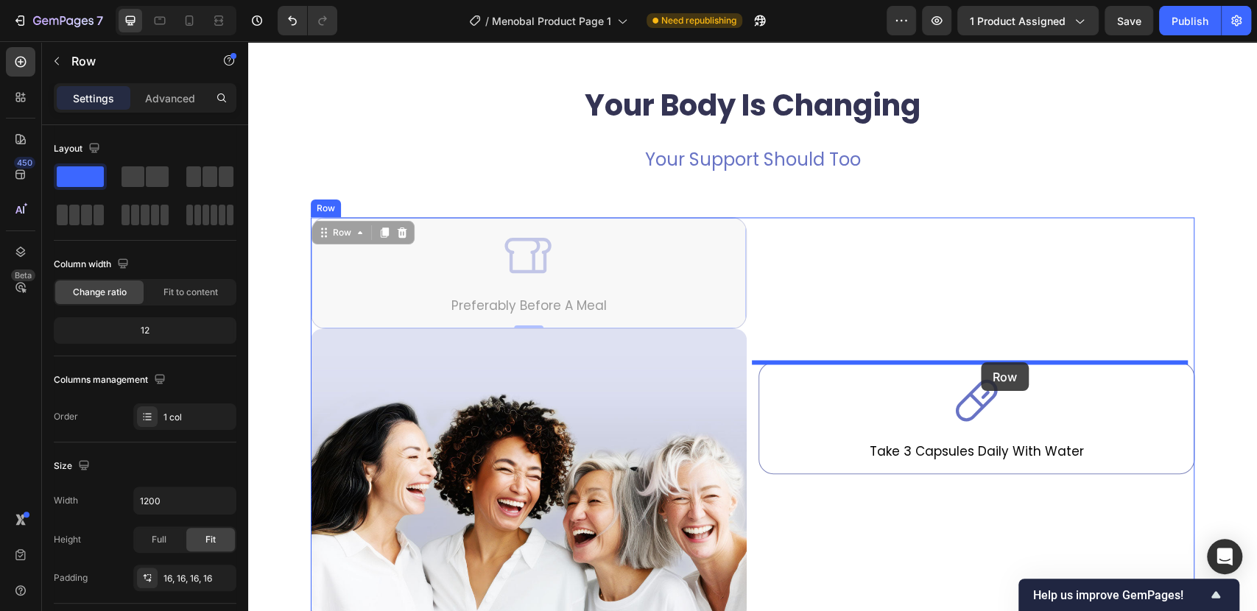
drag, startPoint x: 335, startPoint y: 233, endPoint x: 981, endPoint y: 362, distance: 658.6
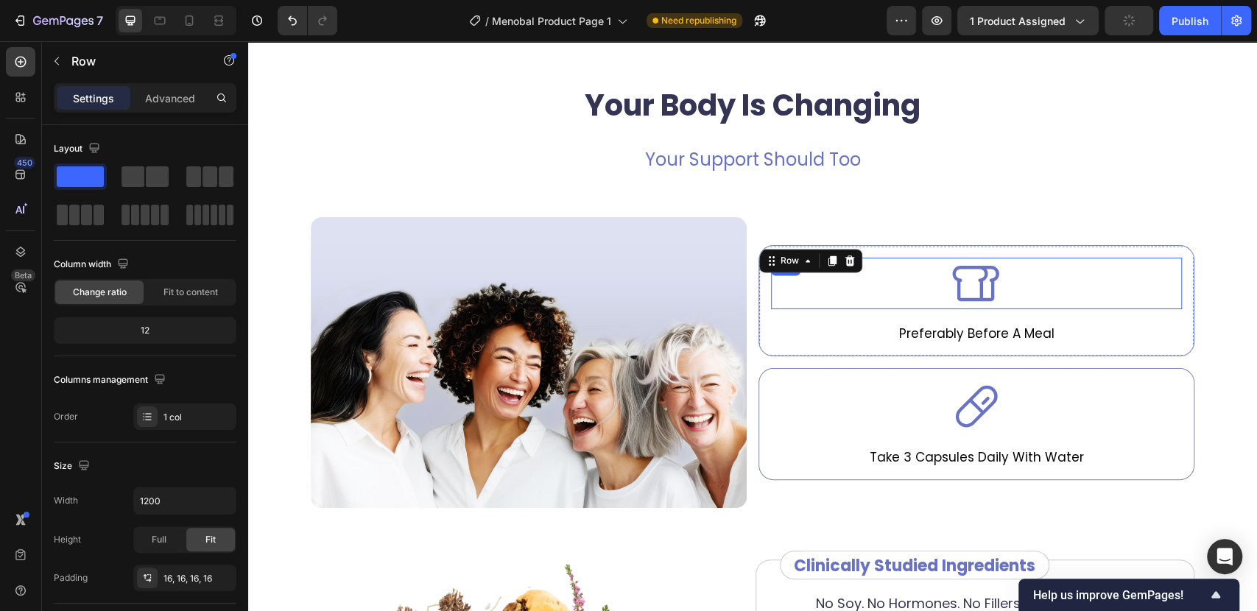
scroll to position [1554, 0]
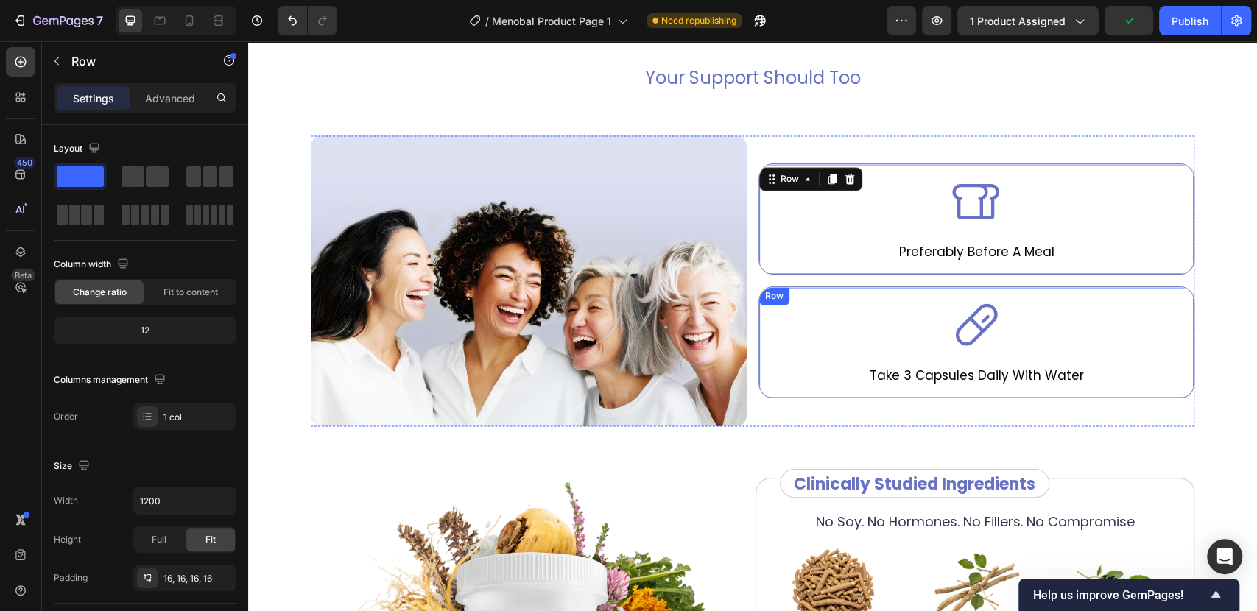
click at [789, 293] on div "Icon Take 3 Capsules Daily With Water Text Block Row" at bounding box center [976, 342] width 436 height 112
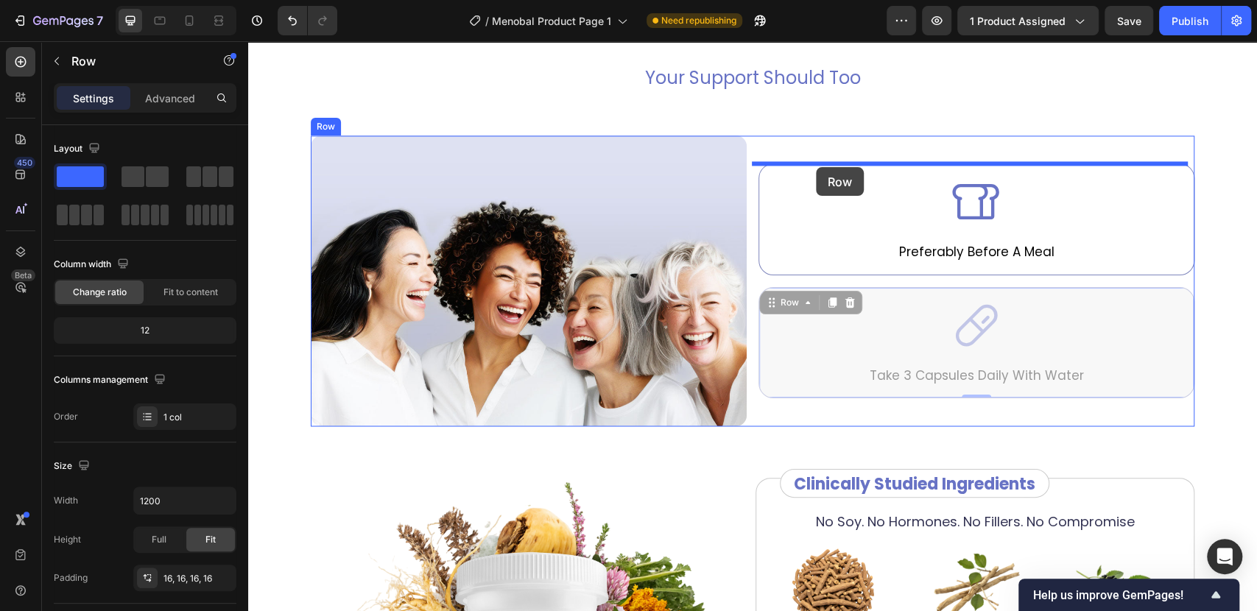
drag, startPoint x: 783, startPoint y: 303, endPoint x: 816, endPoint y: 167, distance: 140.2
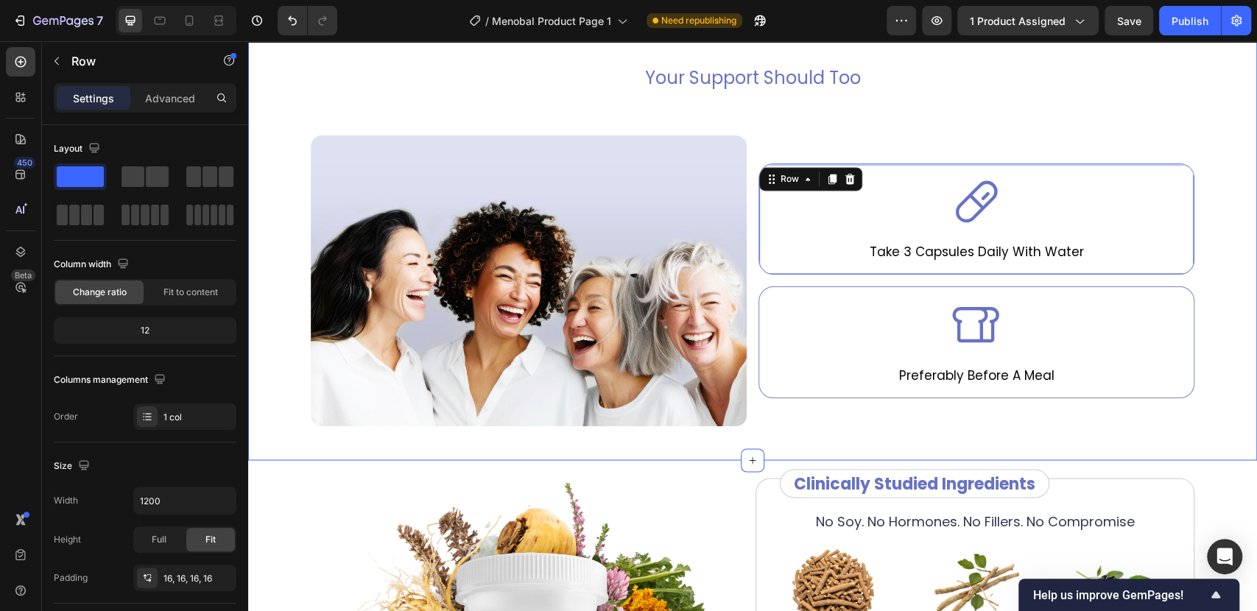
click at [1226, 202] on div "Your Body Is Changing Heading Your Support Should Too Text Block Image Icon Tak…" at bounding box center [752, 214] width 1009 height 447
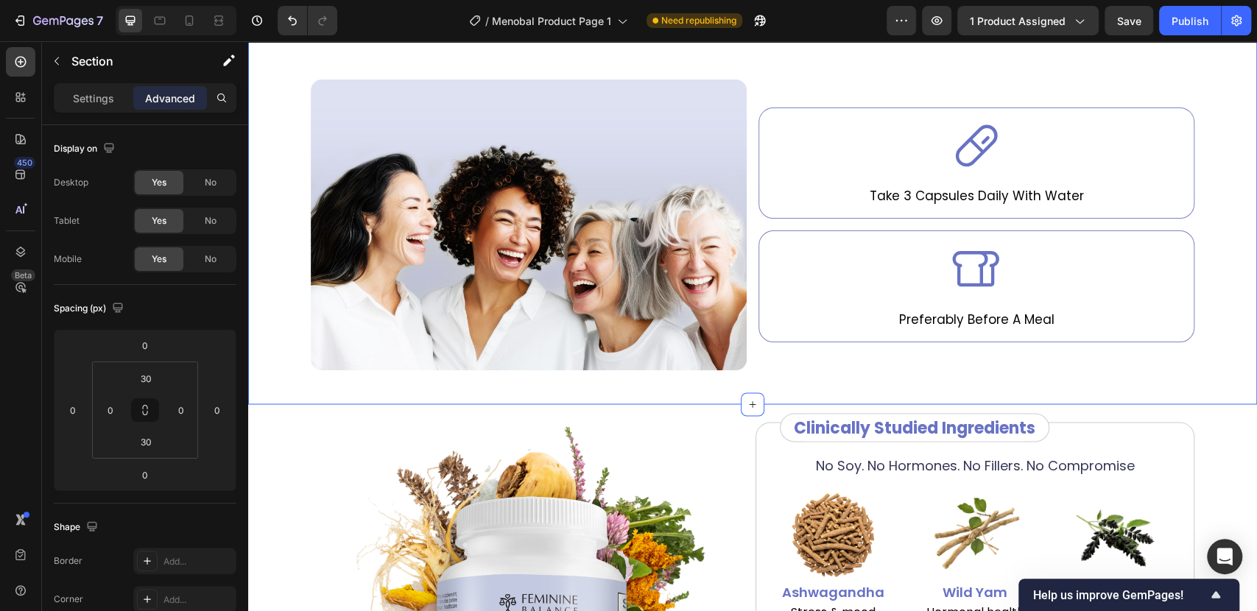
scroll to position [1636, 0]
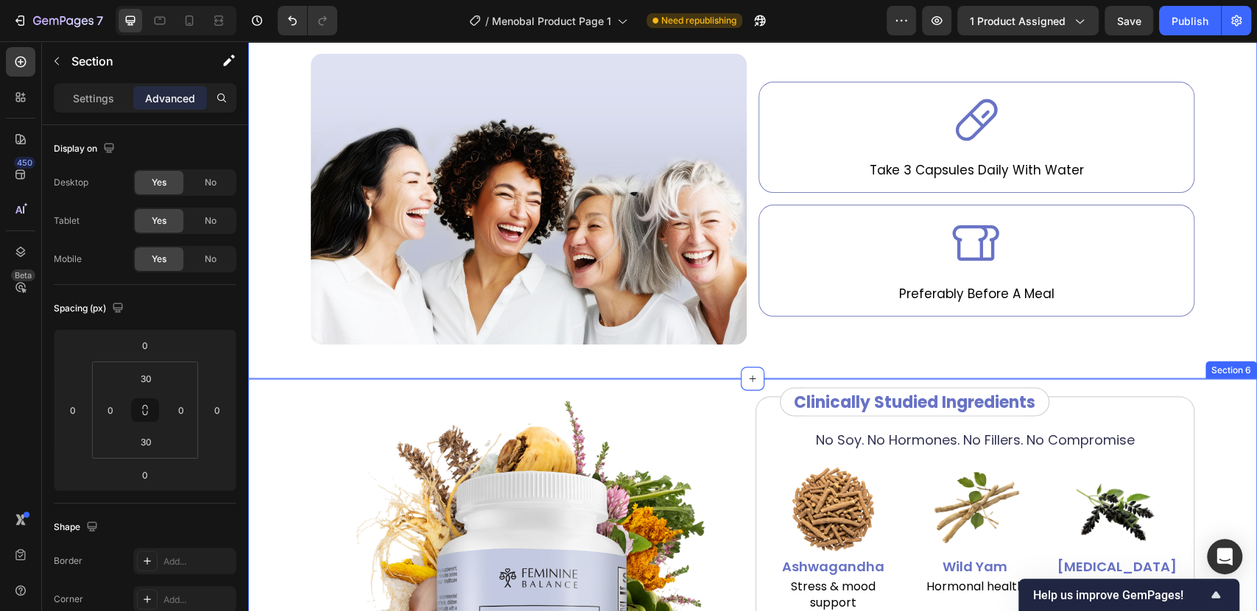
click at [288, 398] on div "Image No Soy. No Hormones. No Fillers. No Compromise Text Block Image Ashwagand…" at bounding box center [752, 614] width 1009 height 472
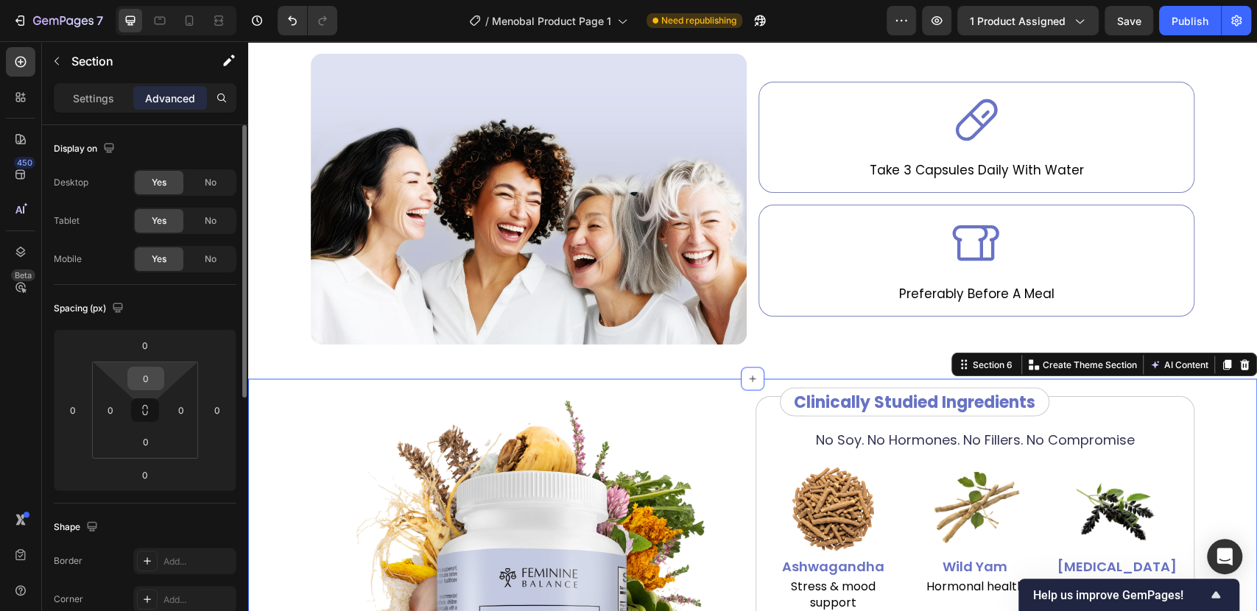
click at [147, 375] on input "0" at bounding box center [145, 378] width 29 height 22
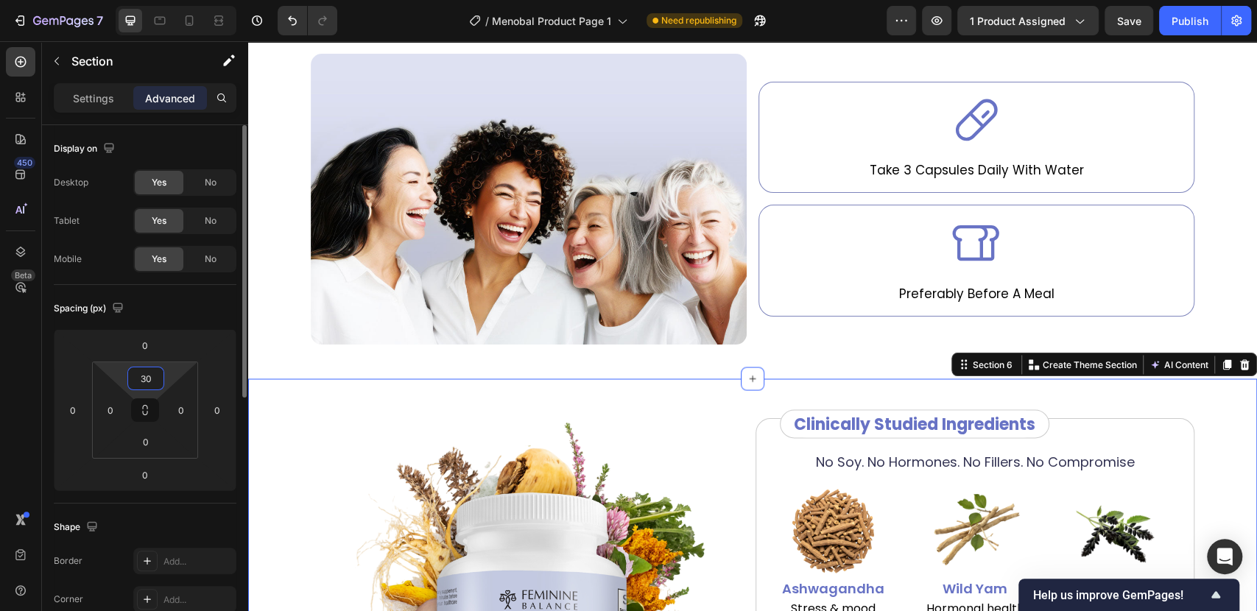
type input "30"
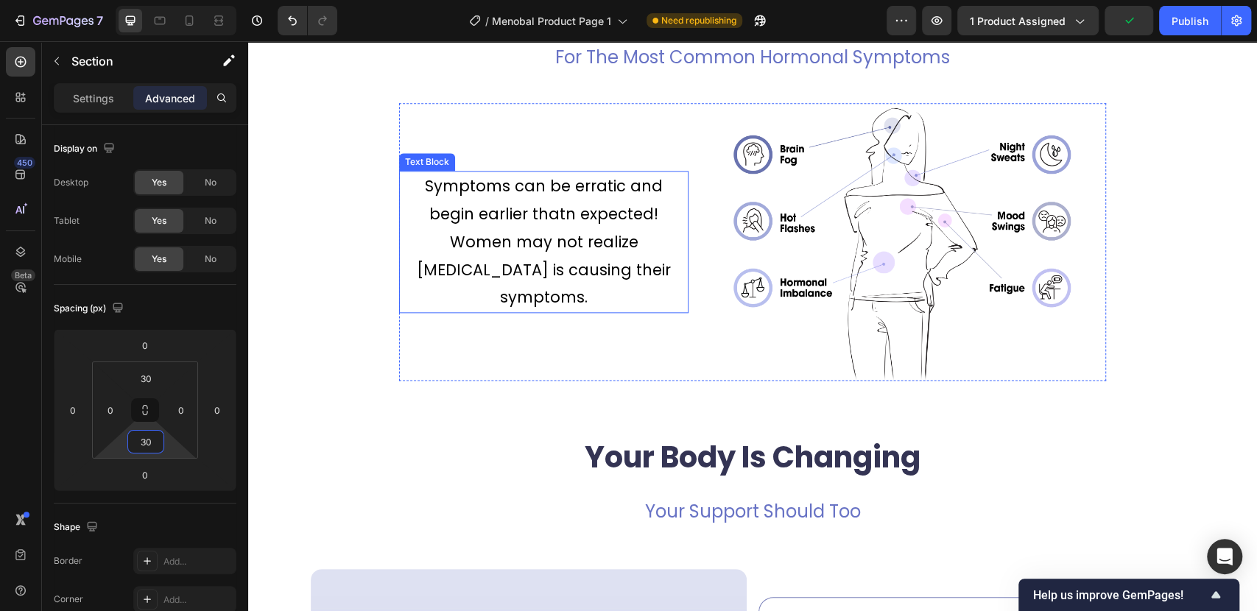
scroll to position [1308, 0]
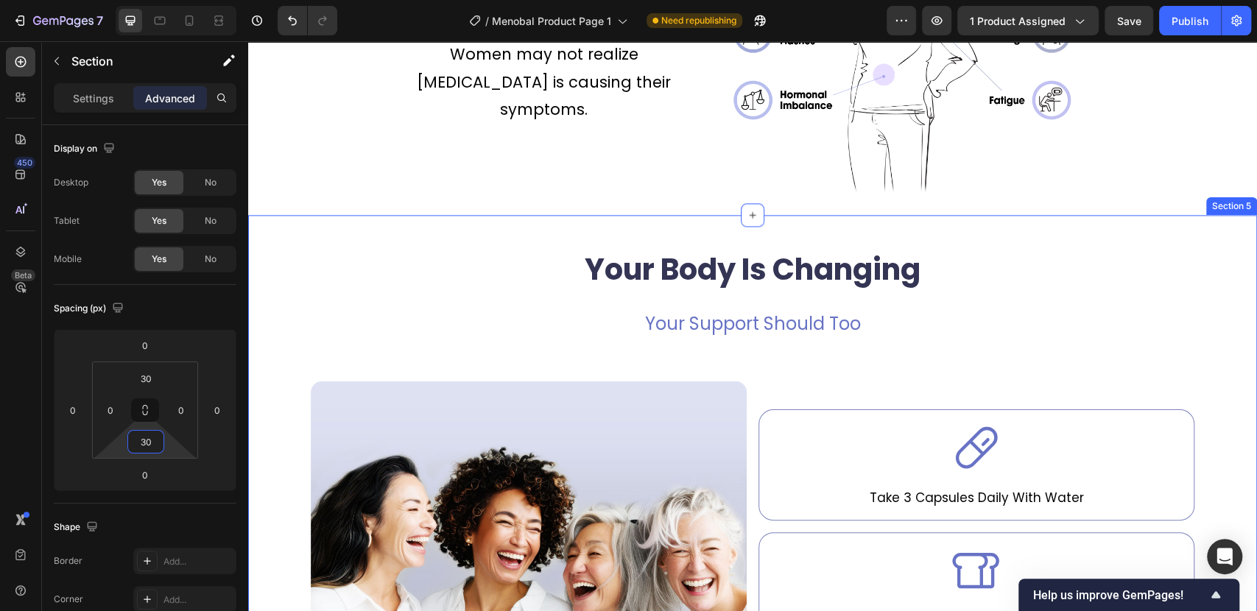
click at [264, 266] on div "Your Body Is Changing Heading Your Support Should Too Text Block Image Icon Tak…" at bounding box center [752, 460] width 1009 height 447
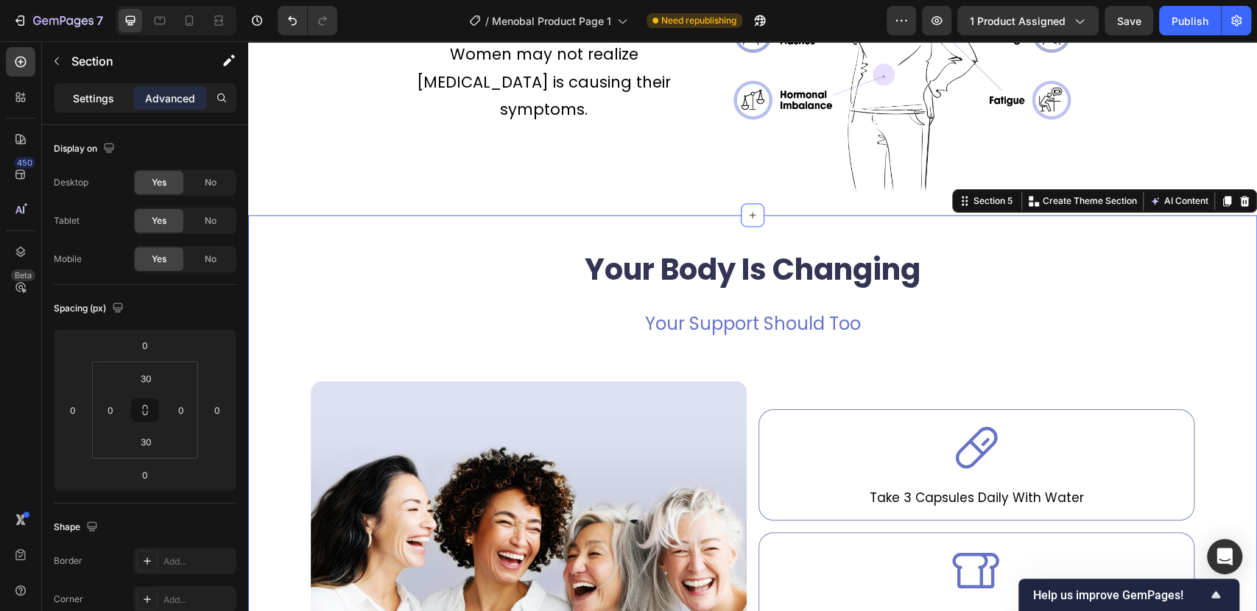
click at [80, 104] on p "Settings" at bounding box center [93, 98] width 41 height 15
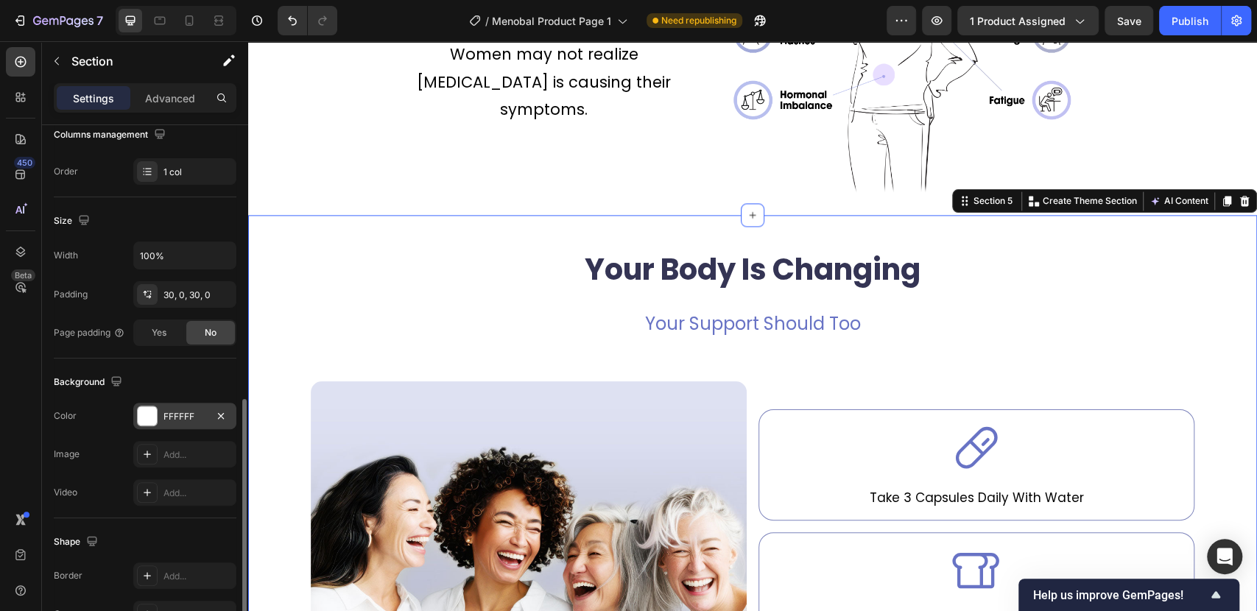
scroll to position [370, 0]
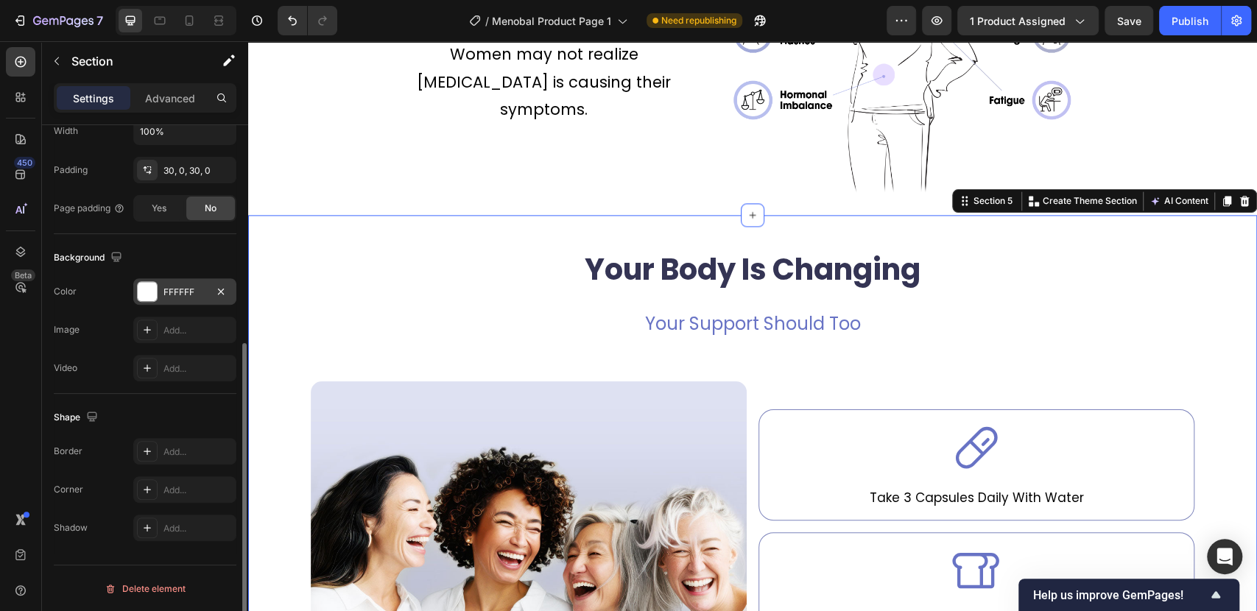
click at [155, 296] on div at bounding box center [147, 291] width 19 height 19
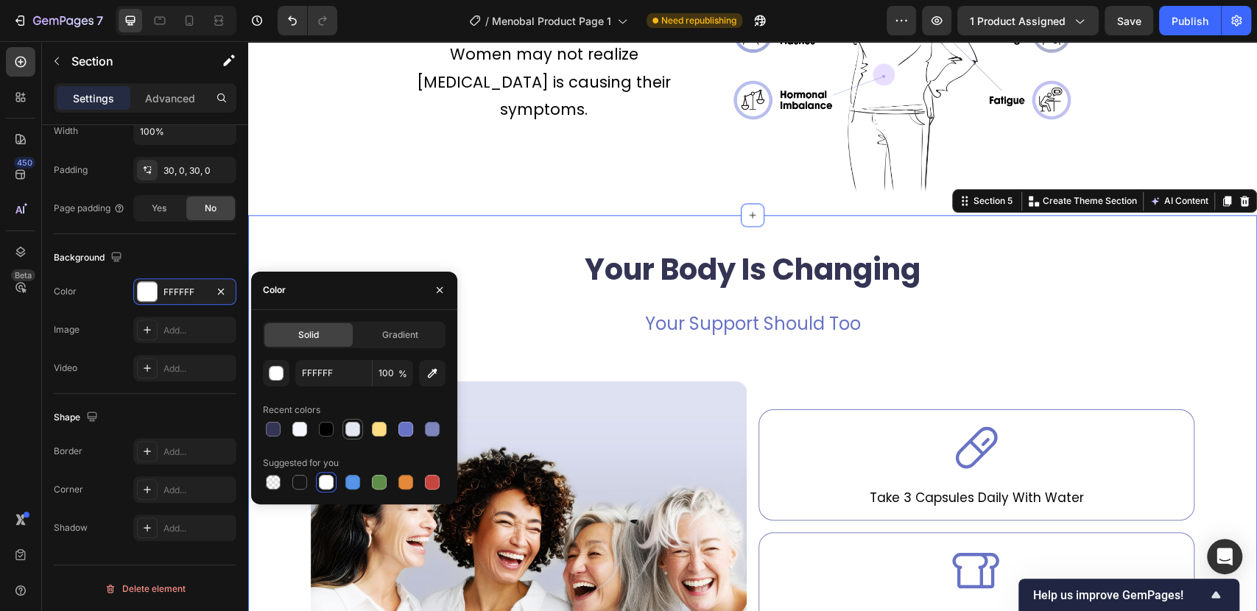
click at [351, 431] on div at bounding box center [352, 429] width 15 height 15
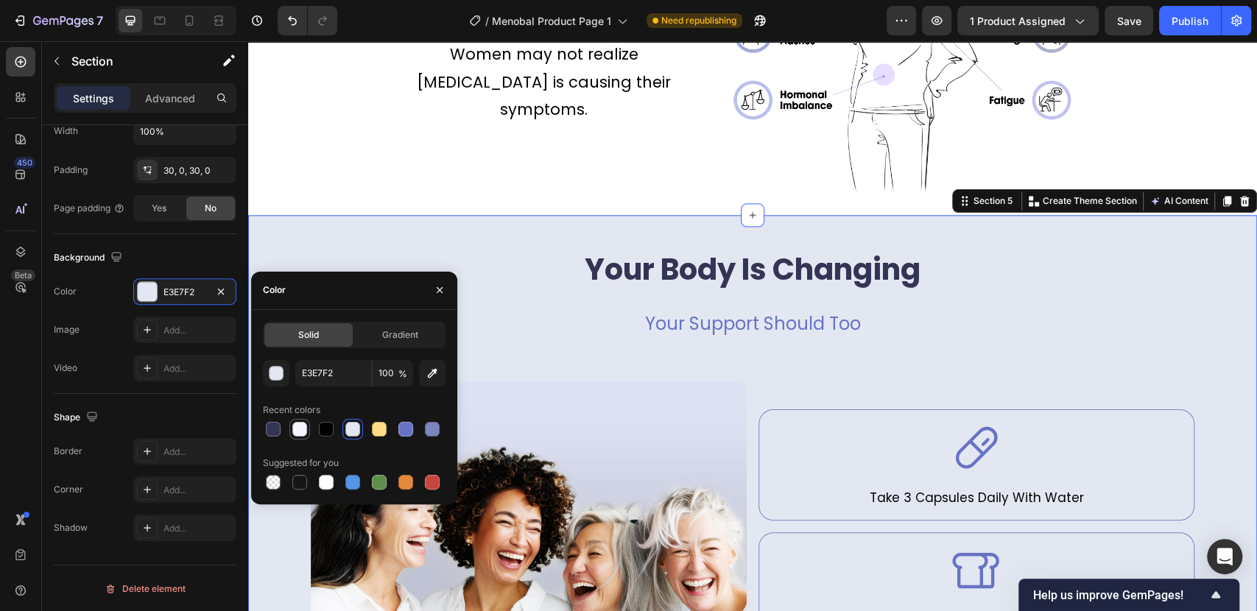
click at [294, 426] on div at bounding box center [299, 429] width 15 height 15
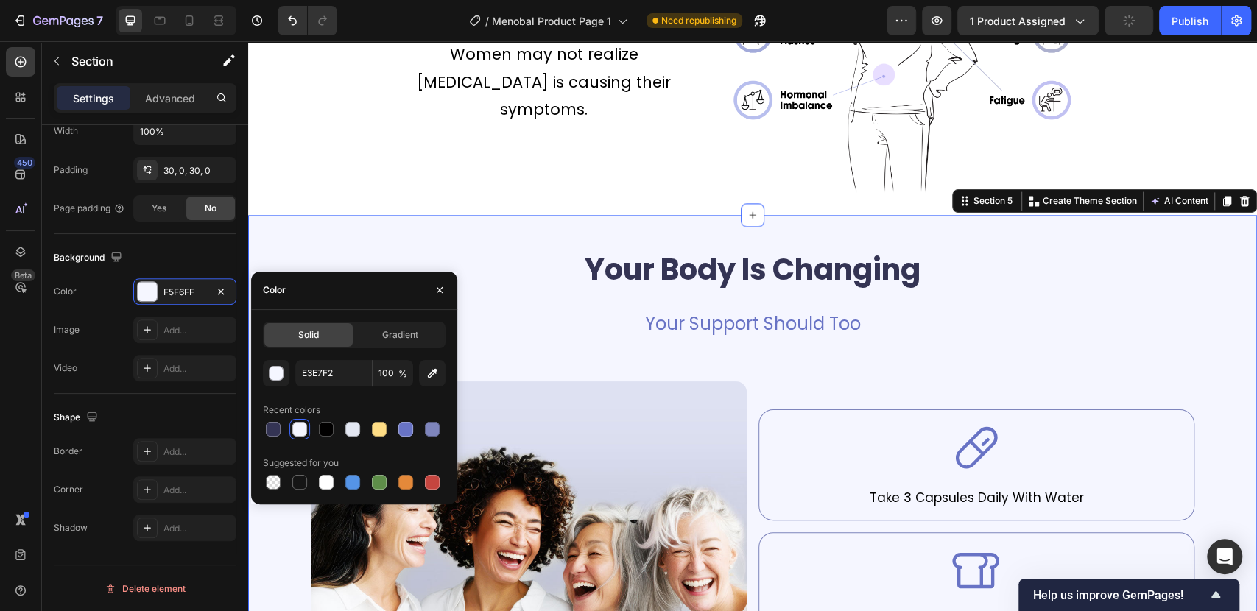
type input "F5F6FF"
click at [436, 285] on icon "button" at bounding box center [440, 290] width 12 height 12
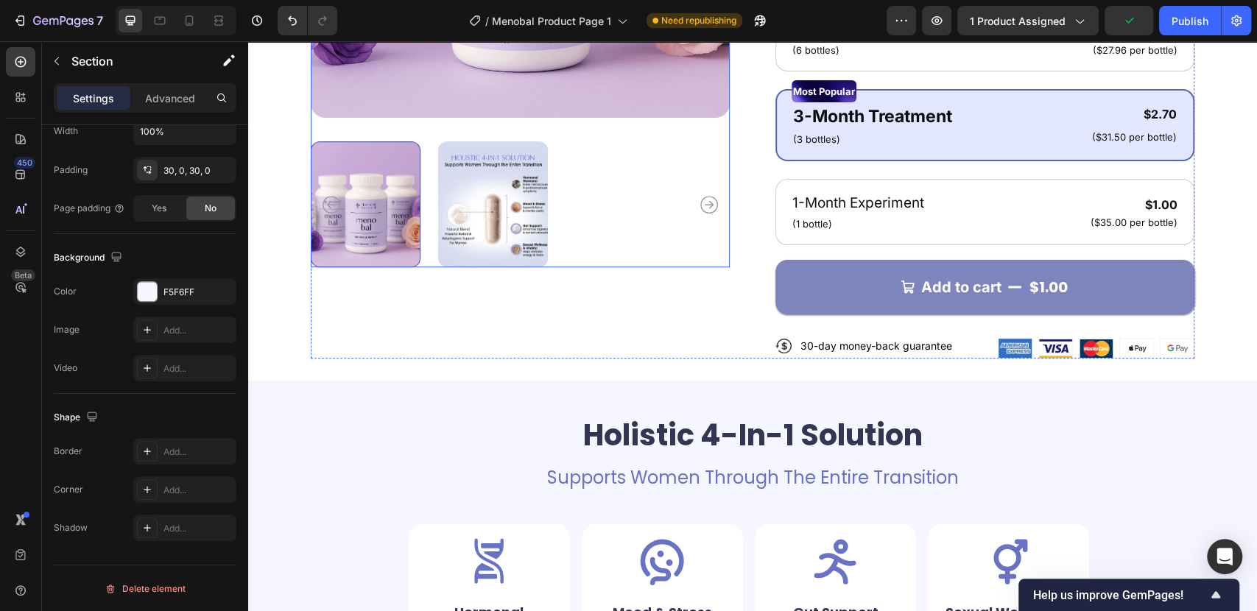
scroll to position [572, 0]
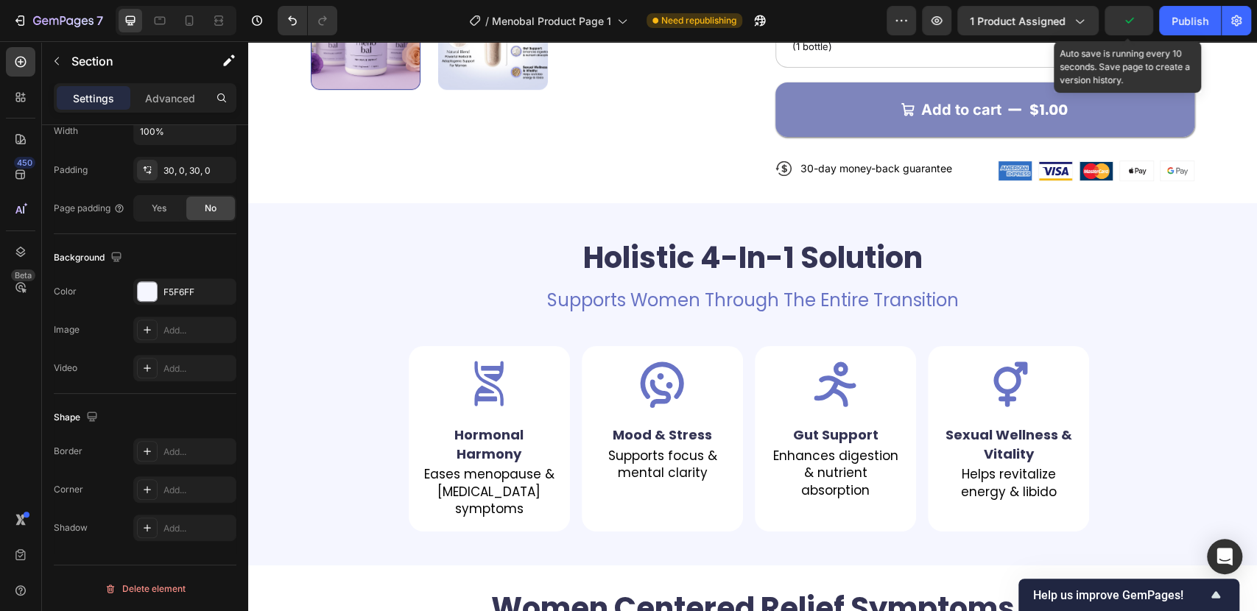
click at [1129, 17] on icon "button" at bounding box center [1128, 20] width 15 height 15
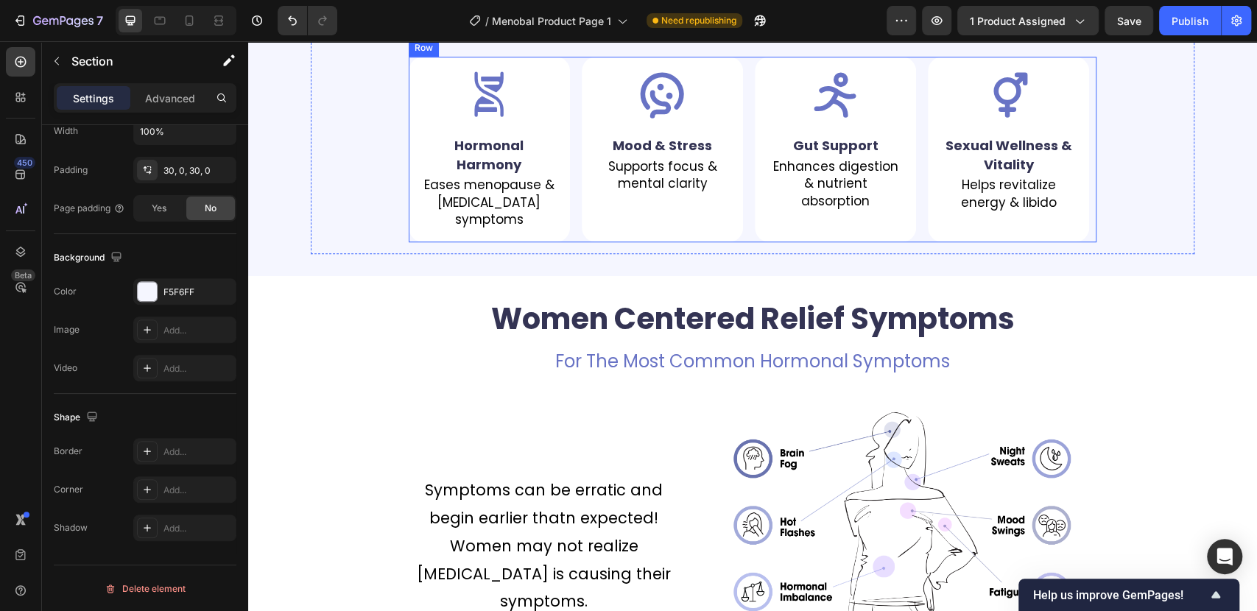
scroll to position [981, 0]
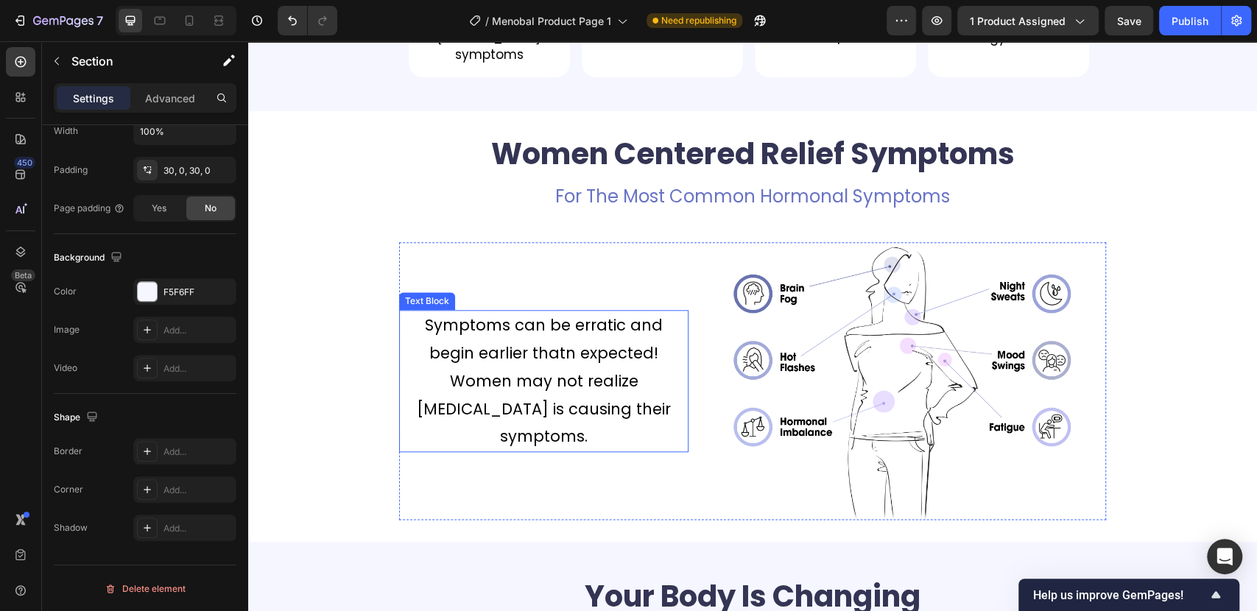
click at [492, 373] on p "Symptoms can be erratic and begin earlier thatn expected! Women may not realize…" at bounding box center [544, 380] width 286 height 139
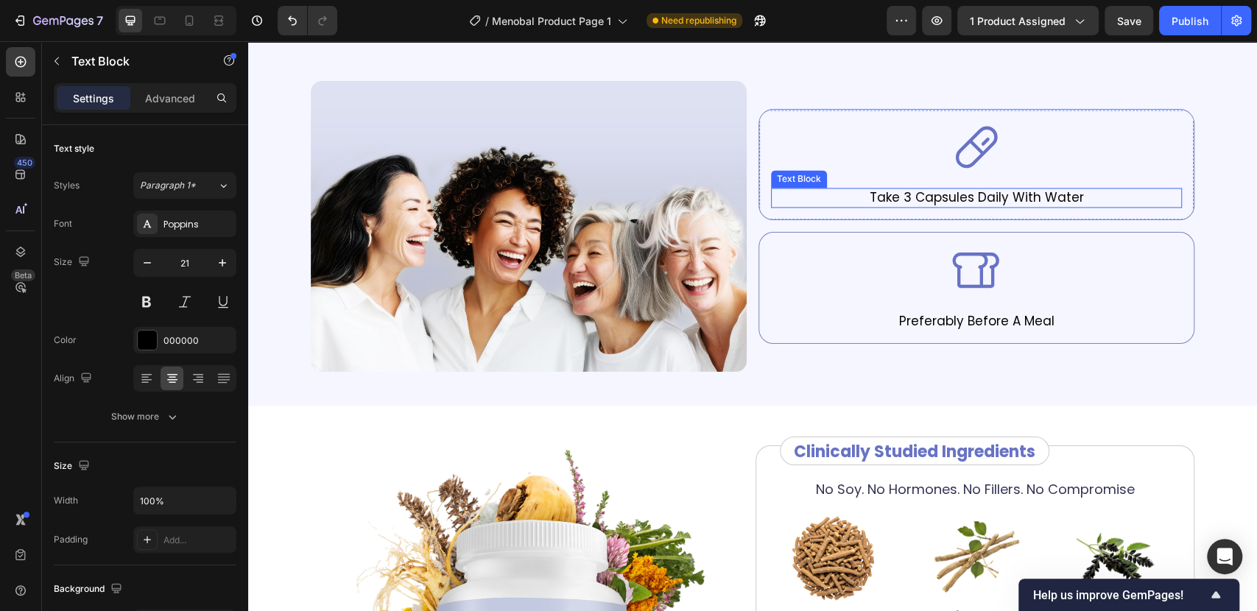
scroll to position [1519, 0]
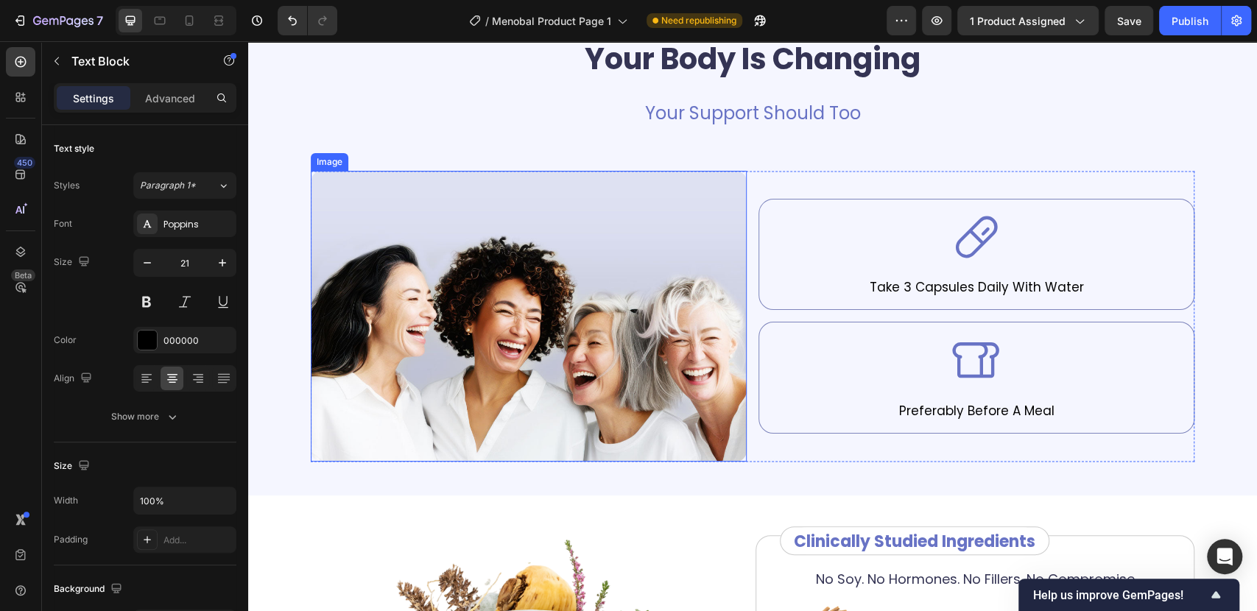
click at [490, 311] on img at bounding box center [529, 316] width 436 height 291
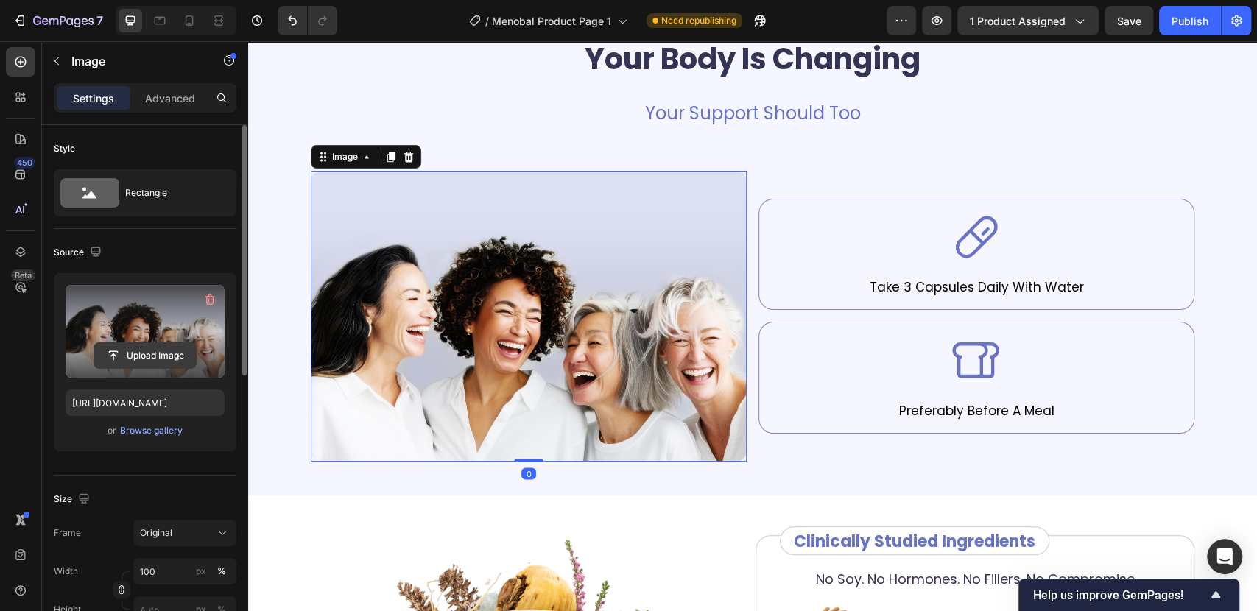
click at [148, 350] on input "file" at bounding box center [145, 355] width 102 height 25
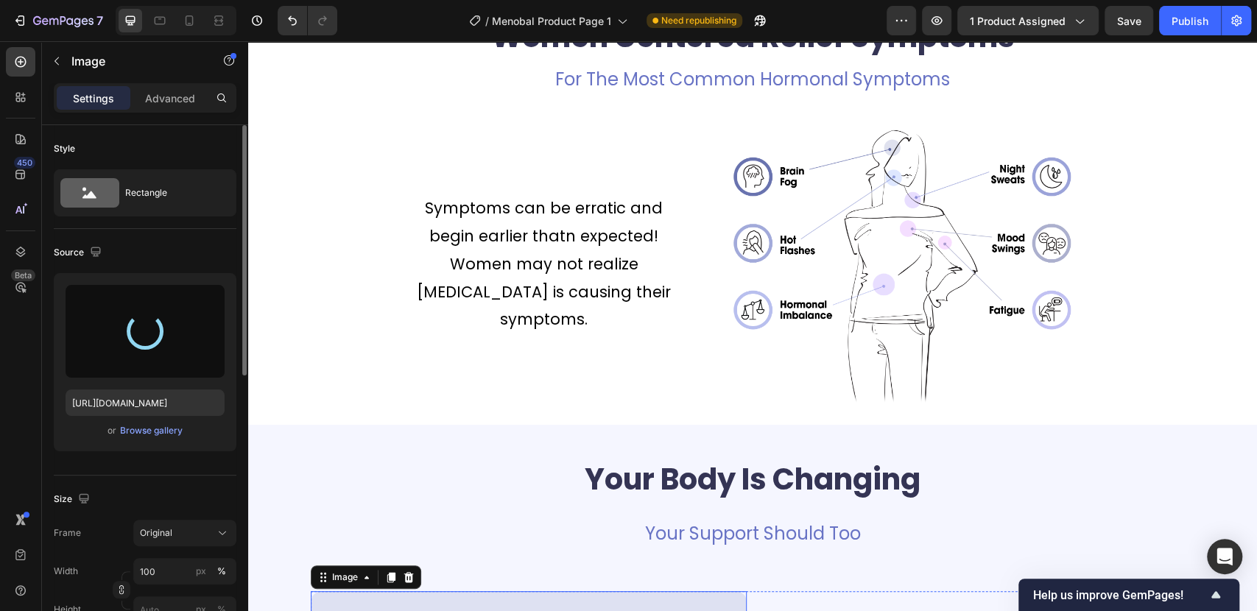
scroll to position [946, 0]
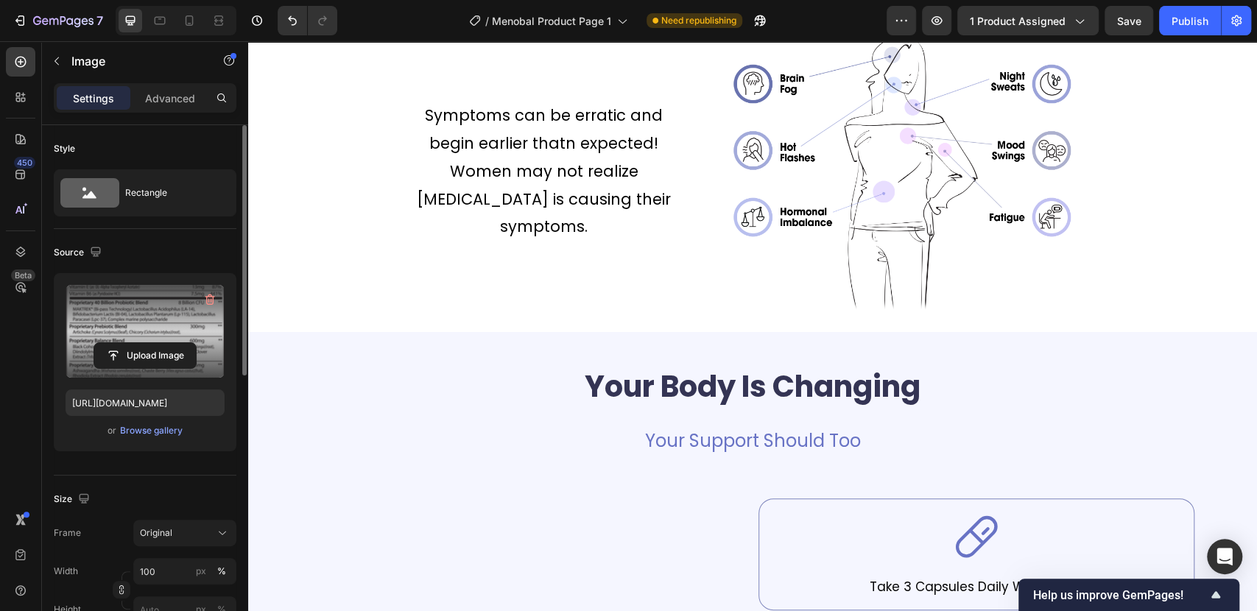
type input "https://cdn.shopify.com/s/files/1/0687/7731/2391/files/gempages_585803199743525…"
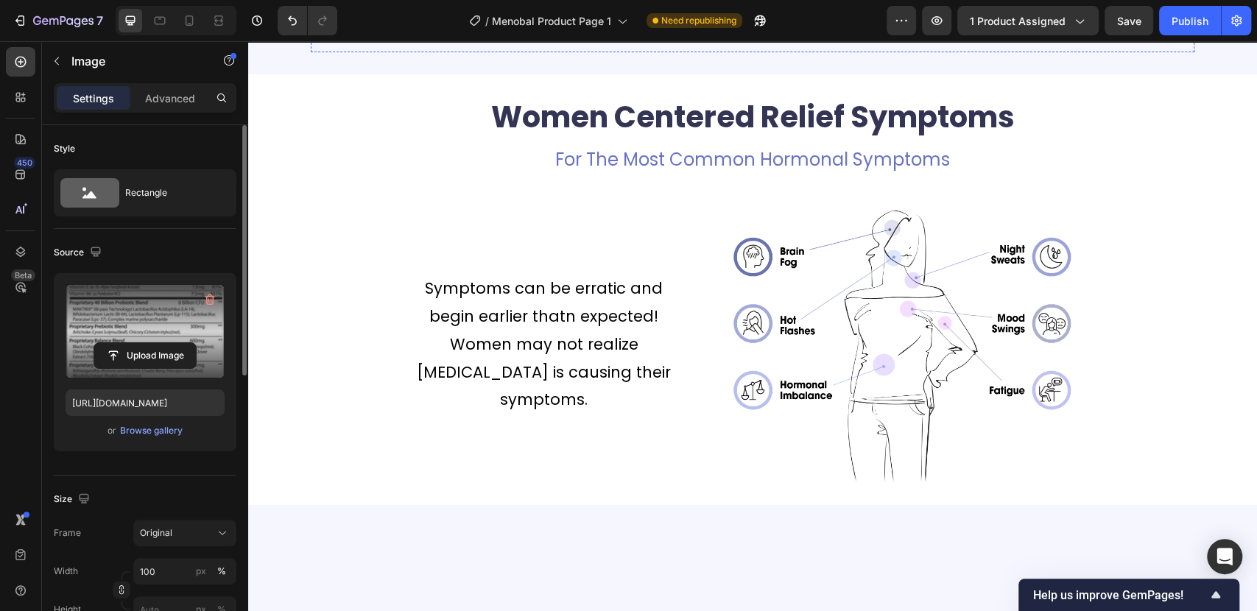
scroll to position [572, 0]
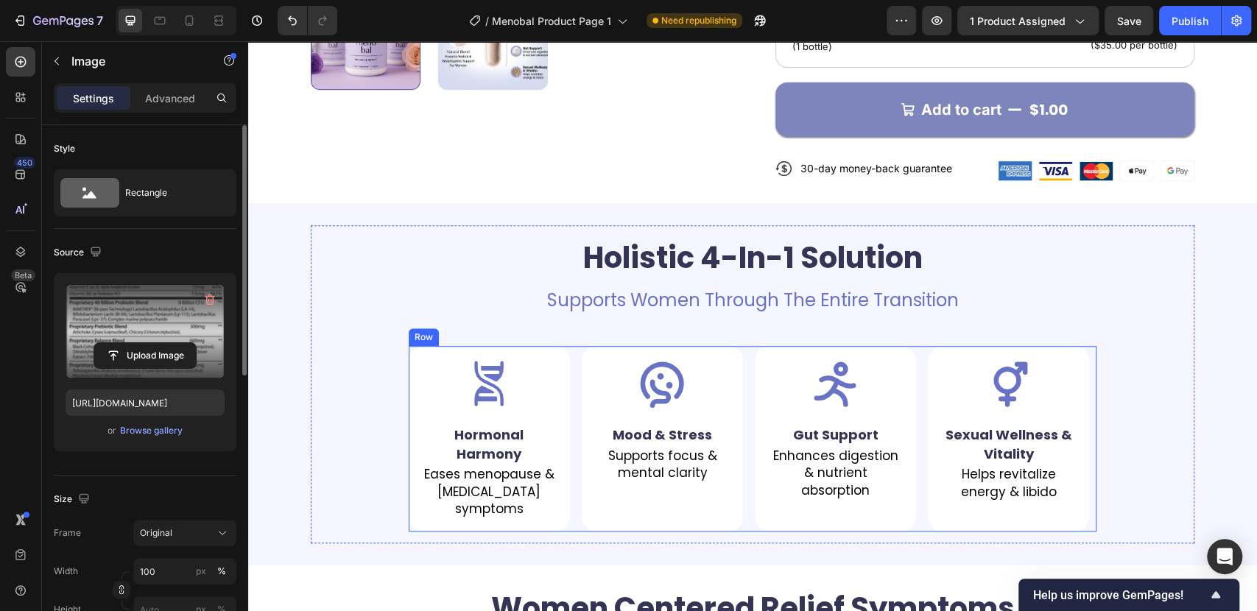
click at [572, 481] on div "Icon Hormonal Harmony Text Block Eases menopause & [MEDICAL_DATA] symptoms Text…" at bounding box center [753, 439] width 688 height 186
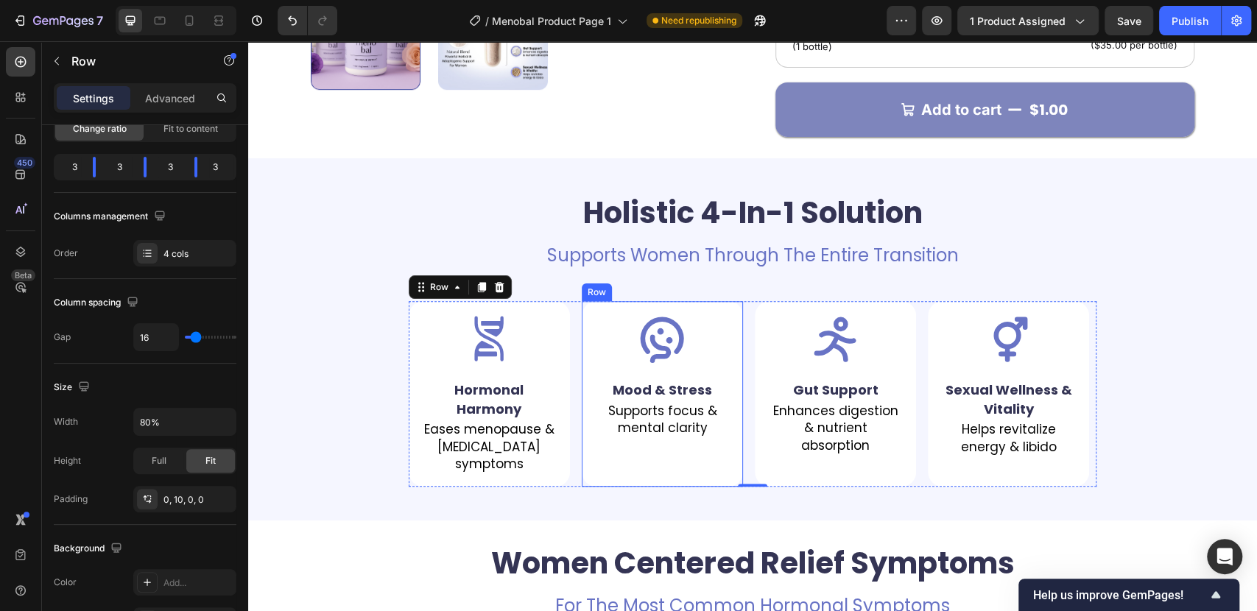
scroll to position [818, 0]
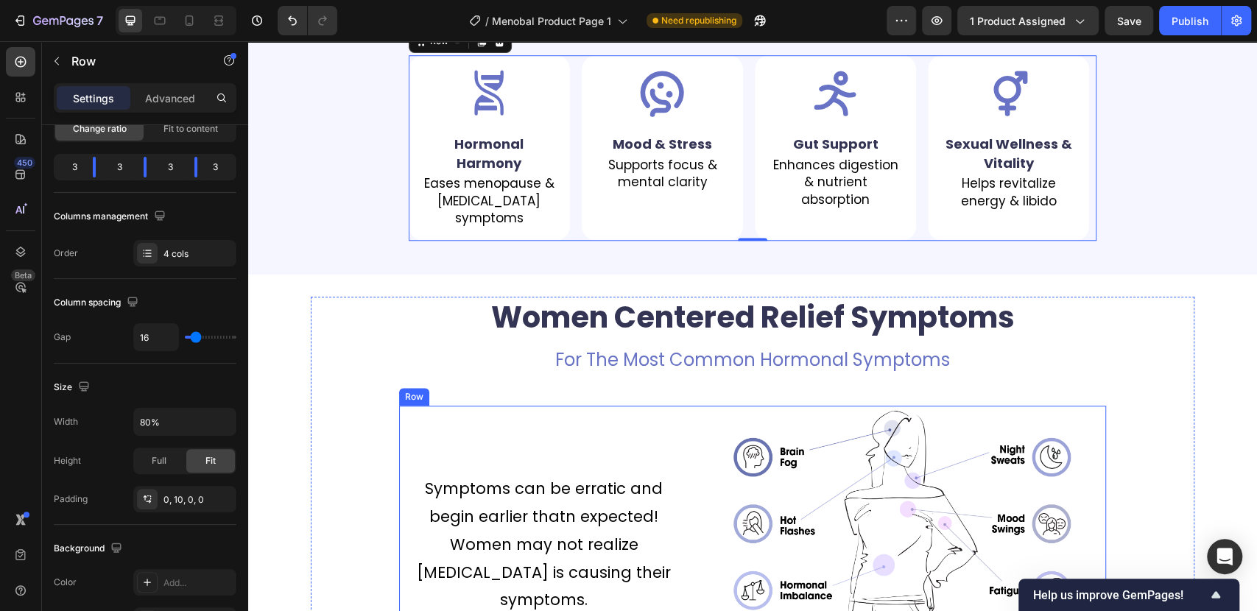
click at [567, 437] on div "Symptoms can be erratic and begin earlier thatn expected! Women may not realize…" at bounding box center [543, 545] width 289 height 278
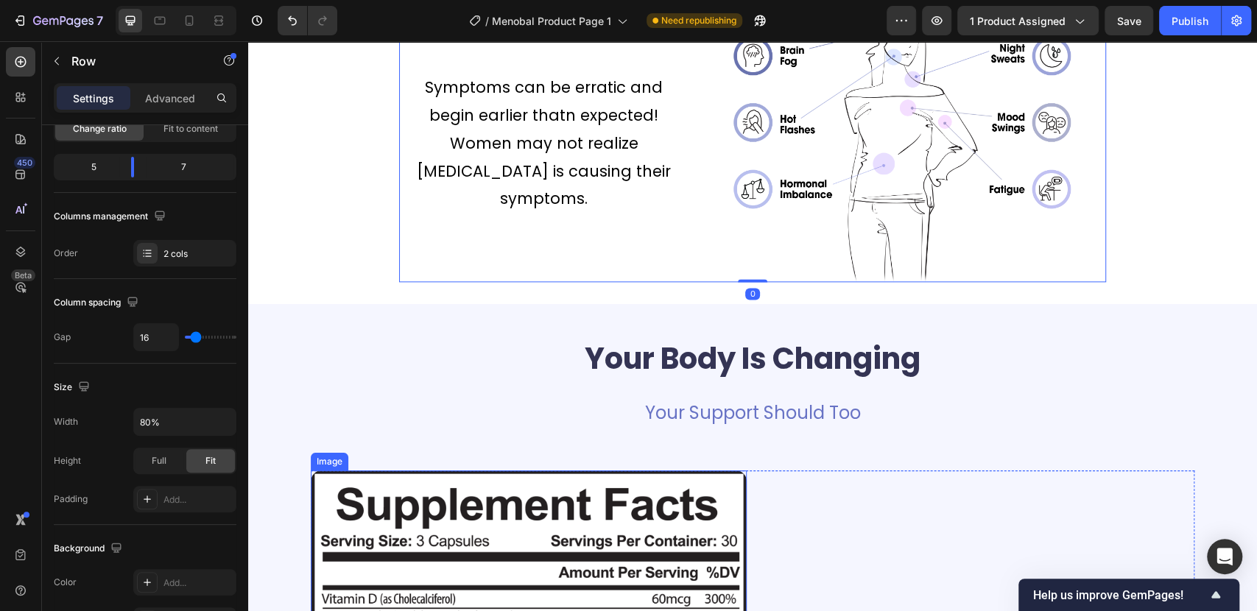
scroll to position [1390, 0]
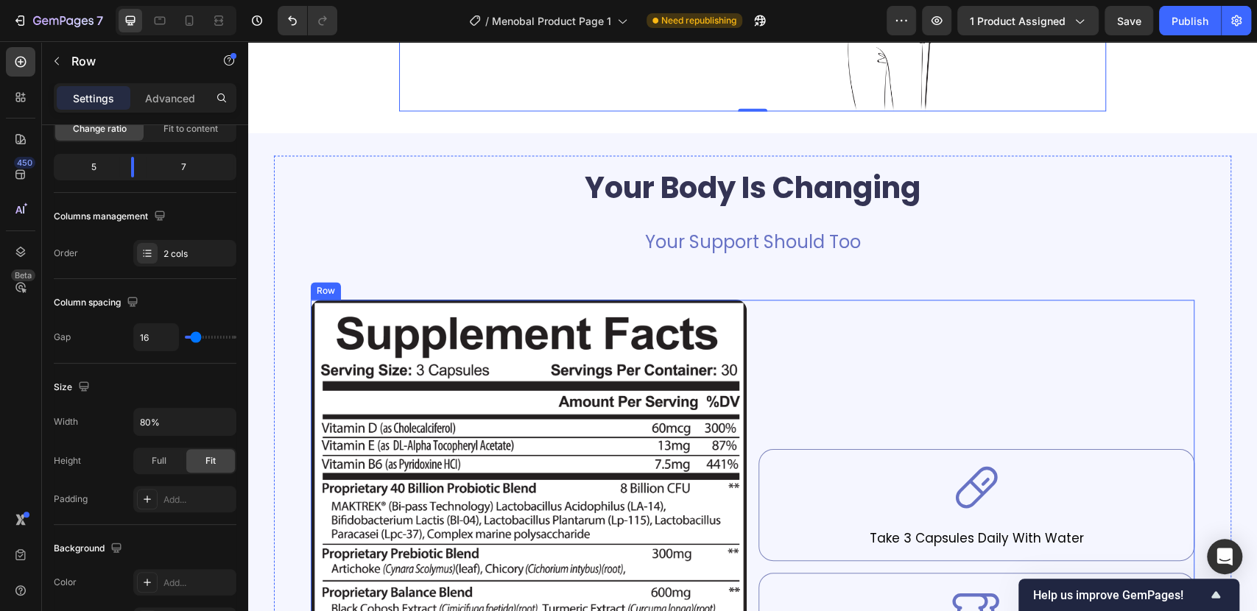
click at [814, 349] on div "Icon Take 3 Capsules Daily With Water Text Block Row Icon Preferably Before A M…" at bounding box center [976, 567] width 436 height 535
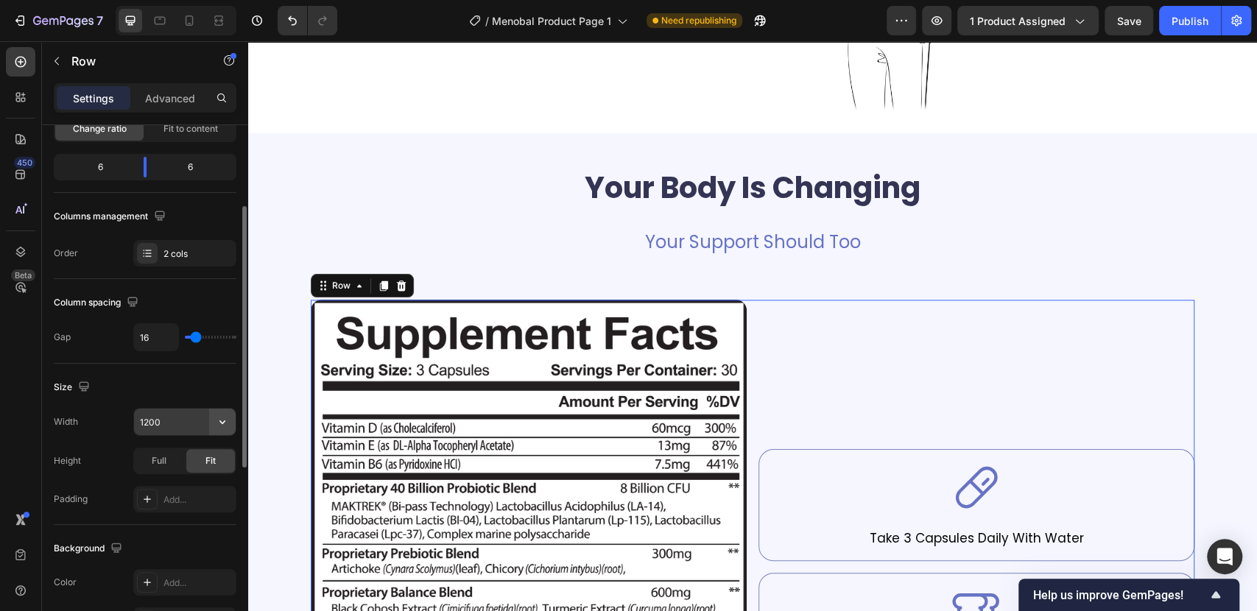
click at [219, 423] on icon "button" at bounding box center [222, 422] width 15 height 15
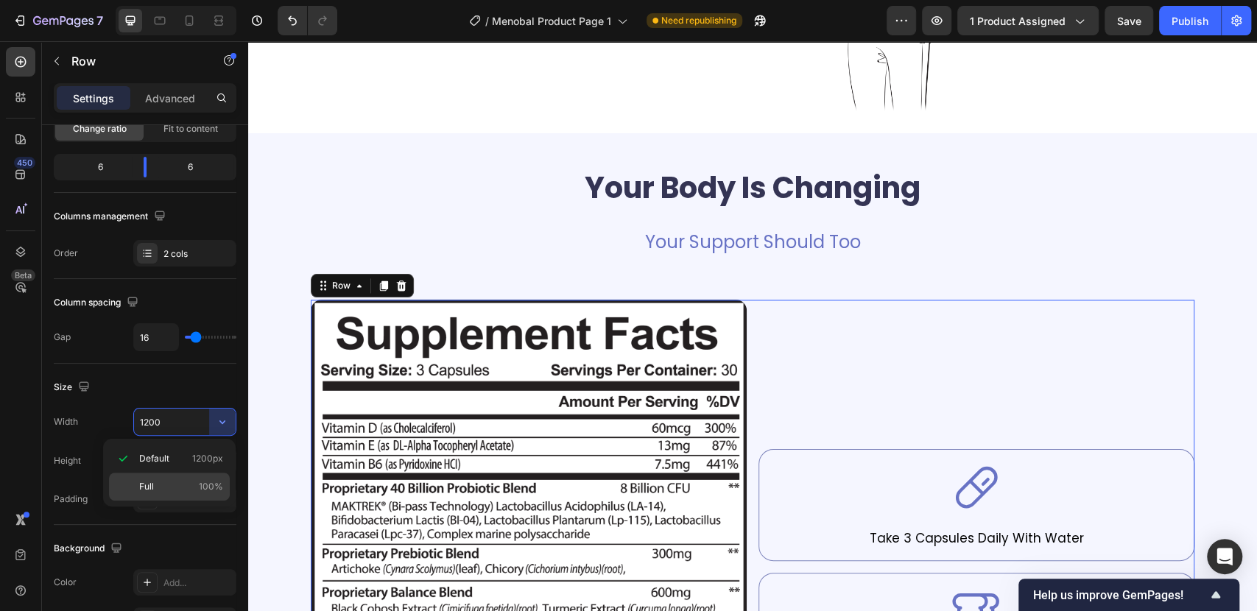
click at [172, 482] on p "Full 100%" at bounding box center [181, 486] width 84 height 13
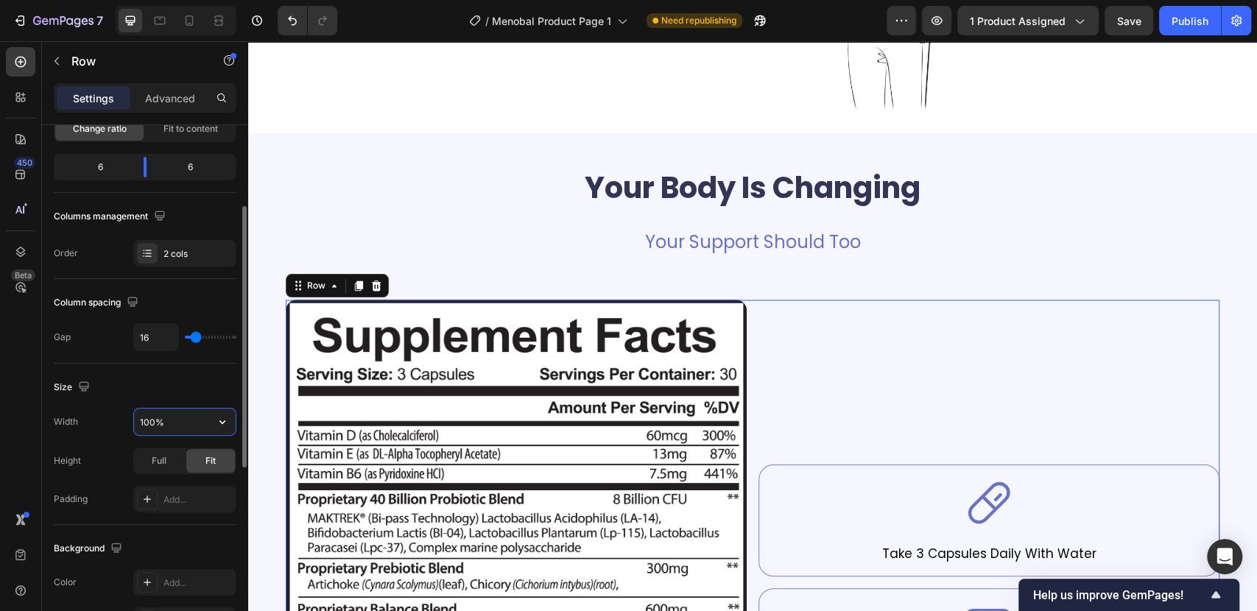
drag, startPoint x: 167, startPoint y: 423, endPoint x: 135, endPoint y: 420, distance: 32.5
click at [135, 420] on input "100%" at bounding box center [185, 422] width 102 height 27
click at [164, 422] on input "100%" at bounding box center [185, 422] width 102 height 27
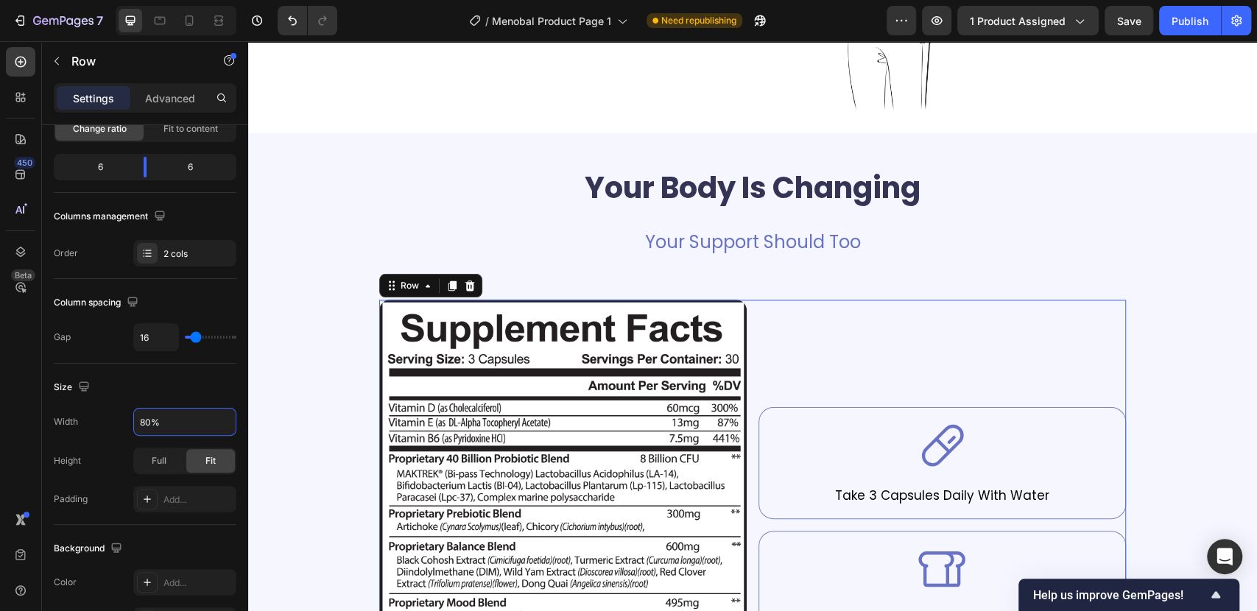
scroll to position [1472, 0]
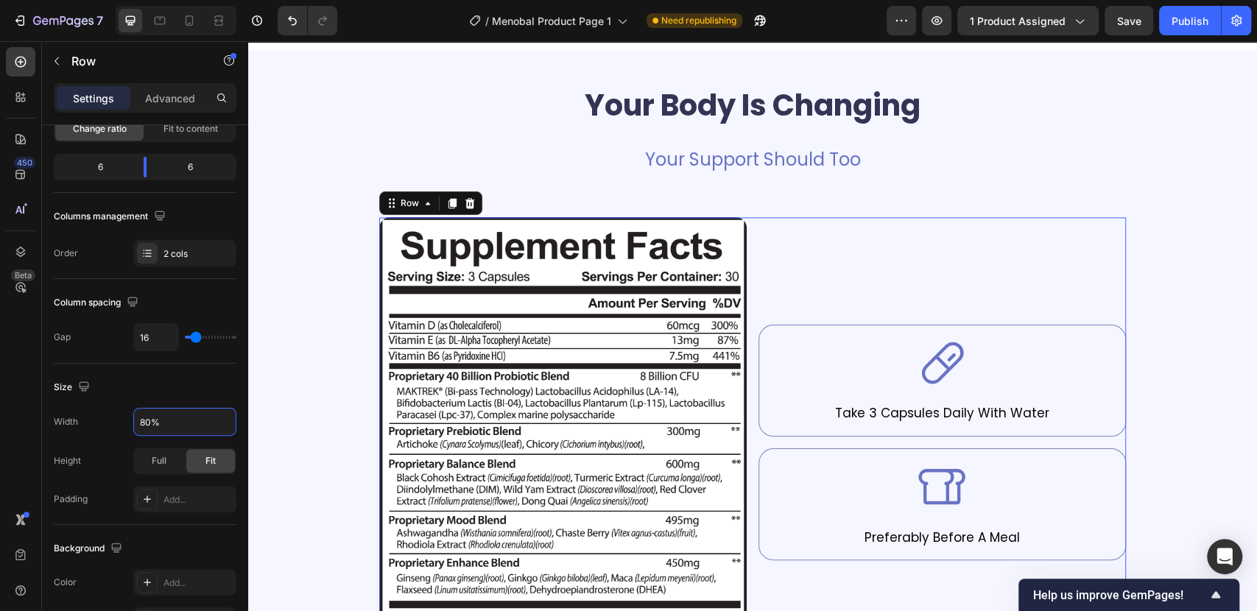
type input "80%"
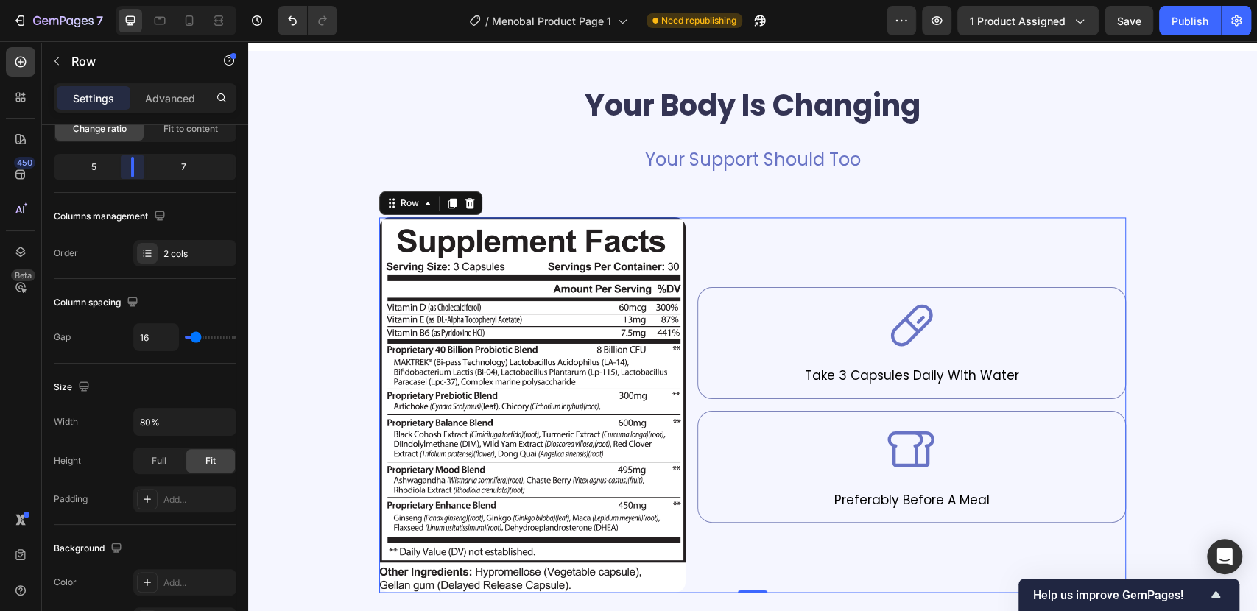
drag, startPoint x: 144, startPoint y: 166, endPoint x: 588, endPoint y: 392, distance: 497.2
click at [134, 0] on body "7 / Menobal Product Page 1 Need republishing Preview 1 product assigned Save Pu…" at bounding box center [628, 0] width 1257 height 0
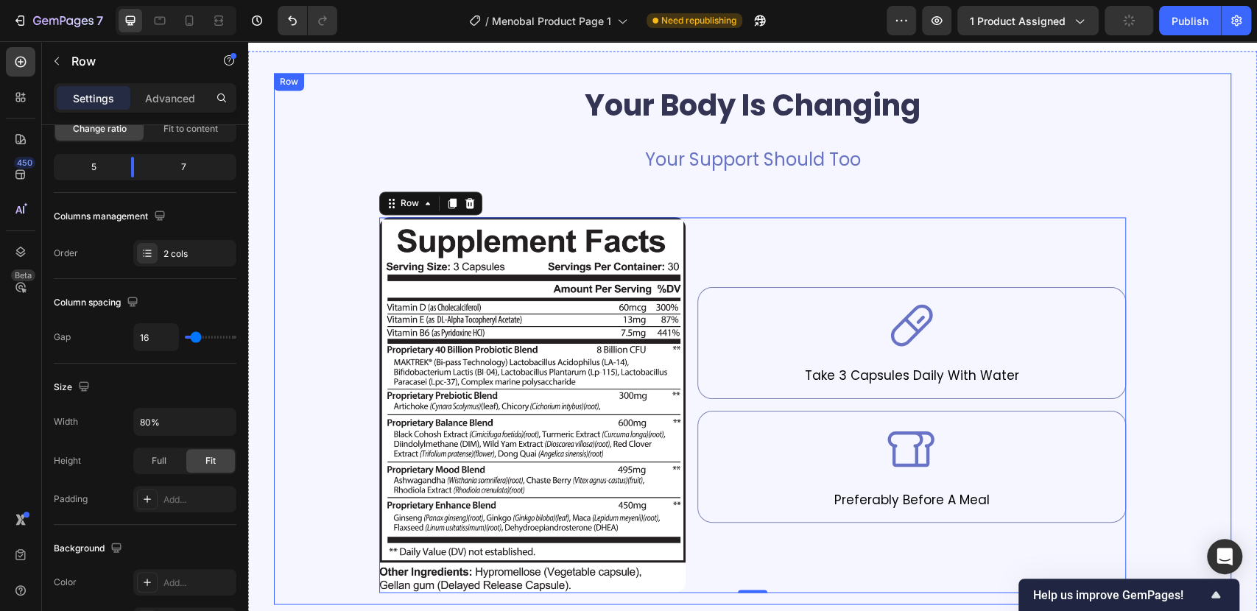
click at [1183, 253] on div "Your Body Is Changing Heading Your Support Should Too Text Block Image Icon Tak…" at bounding box center [753, 339] width 934 height 508
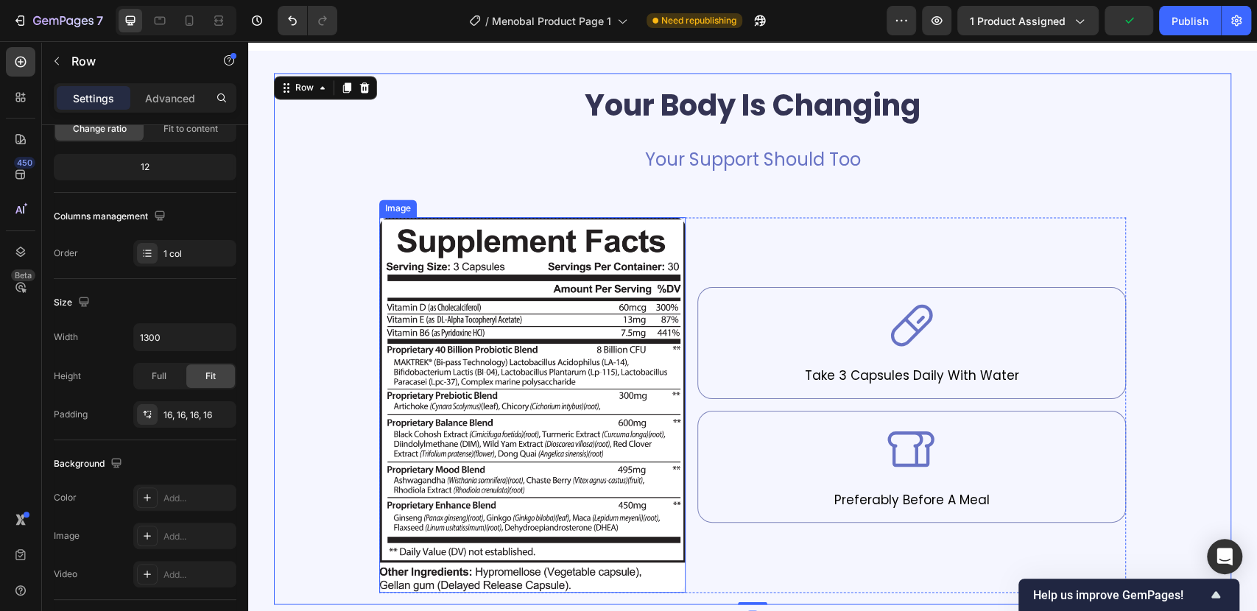
click at [476, 239] on img at bounding box center [532, 404] width 306 height 375
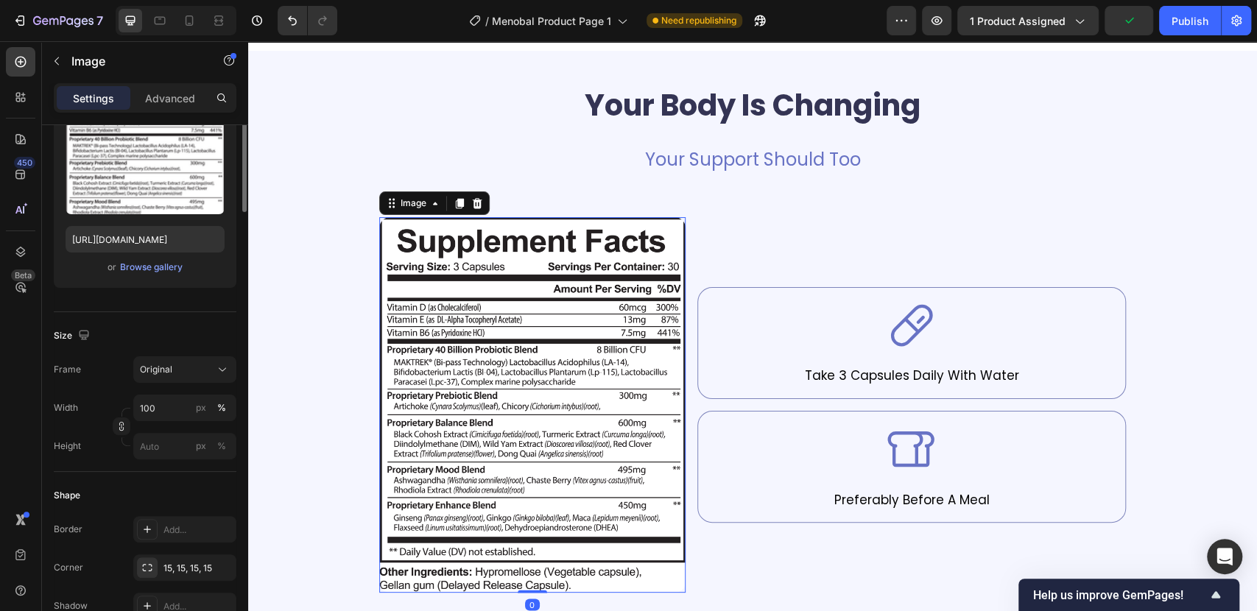
scroll to position [0, 0]
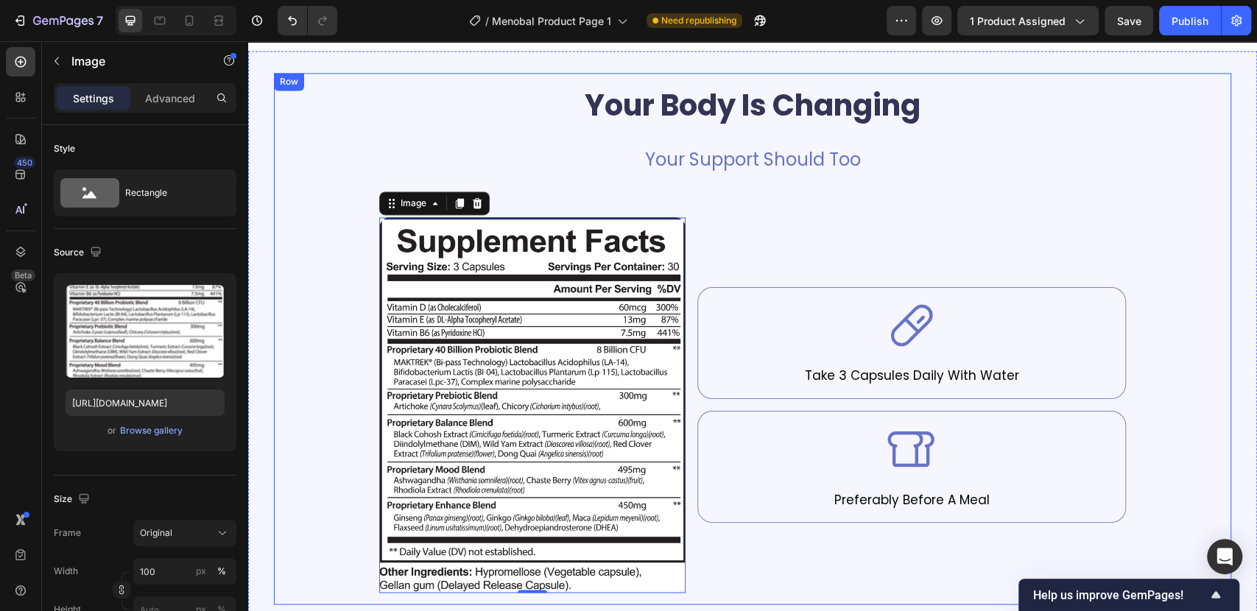
click at [1167, 213] on div "Your Body Is Changing Heading Your Support Should Too Text Block Image 0 Icon T…" at bounding box center [753, 339] width 934 height 508
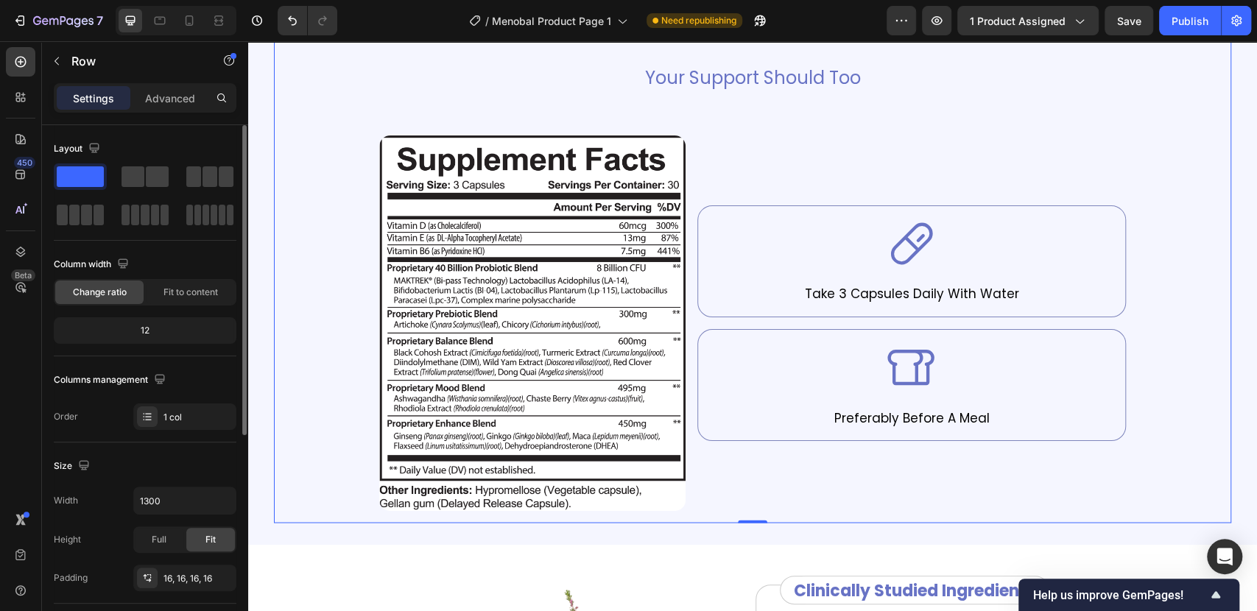
scroll to position [245, 0]
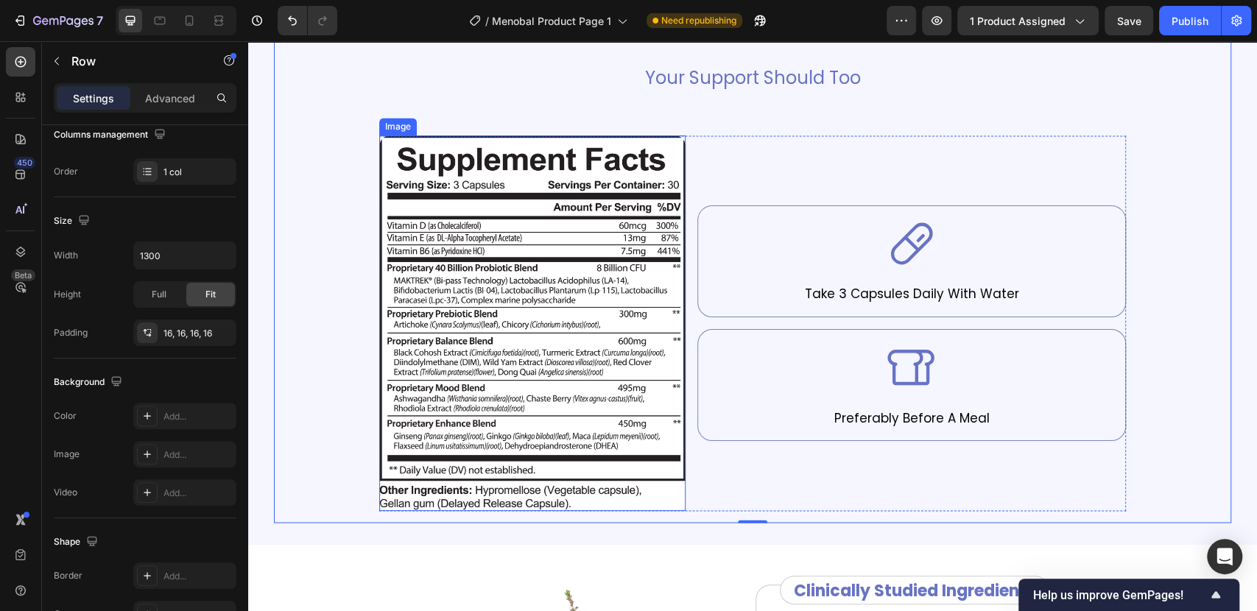
click at [444, 192] on img at bounding box center [532, 322] width 306 height 375
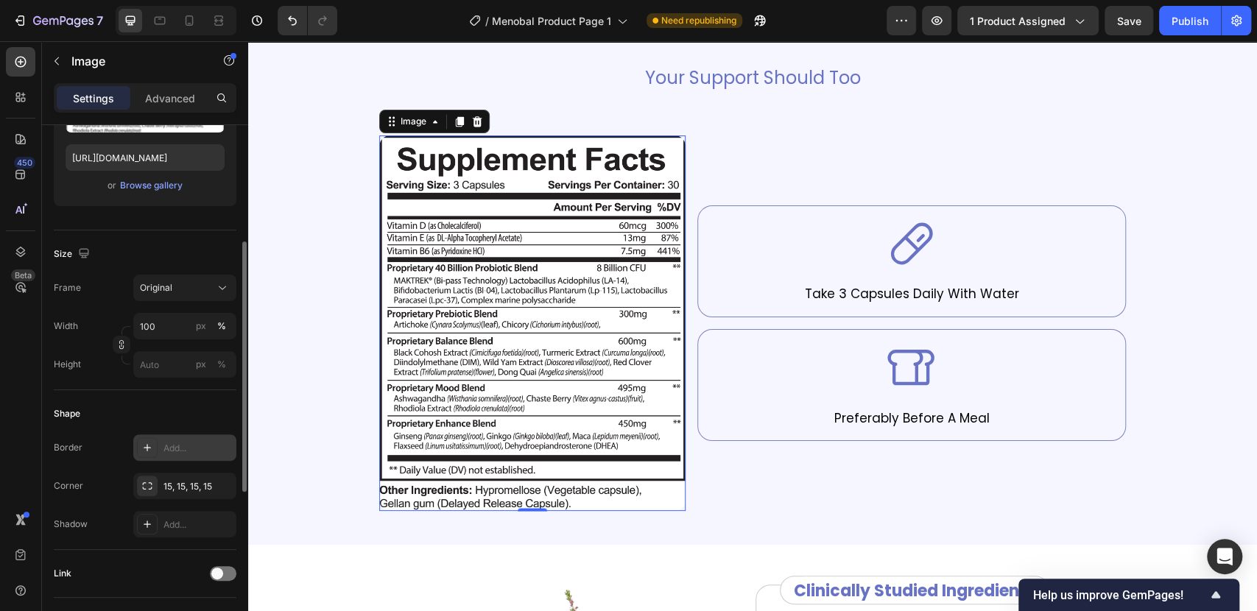
click at [141, 442] on icon at bounding box center [147, 448] width 12 height 12
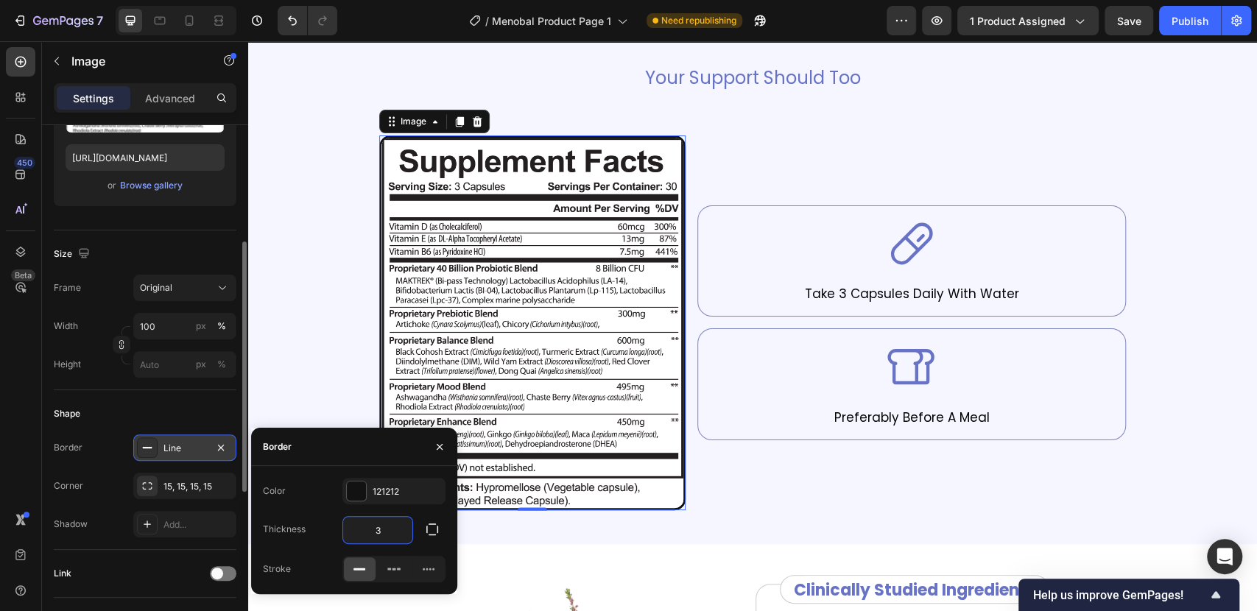
drag, startPoint x: 387, startPoint y: 526, endPoint x: 365, endPoint y: 520, distance: 22.4
click at [365, 520] on input "3" at bounding box center [377, 530] width 69 height 27
type input "0"
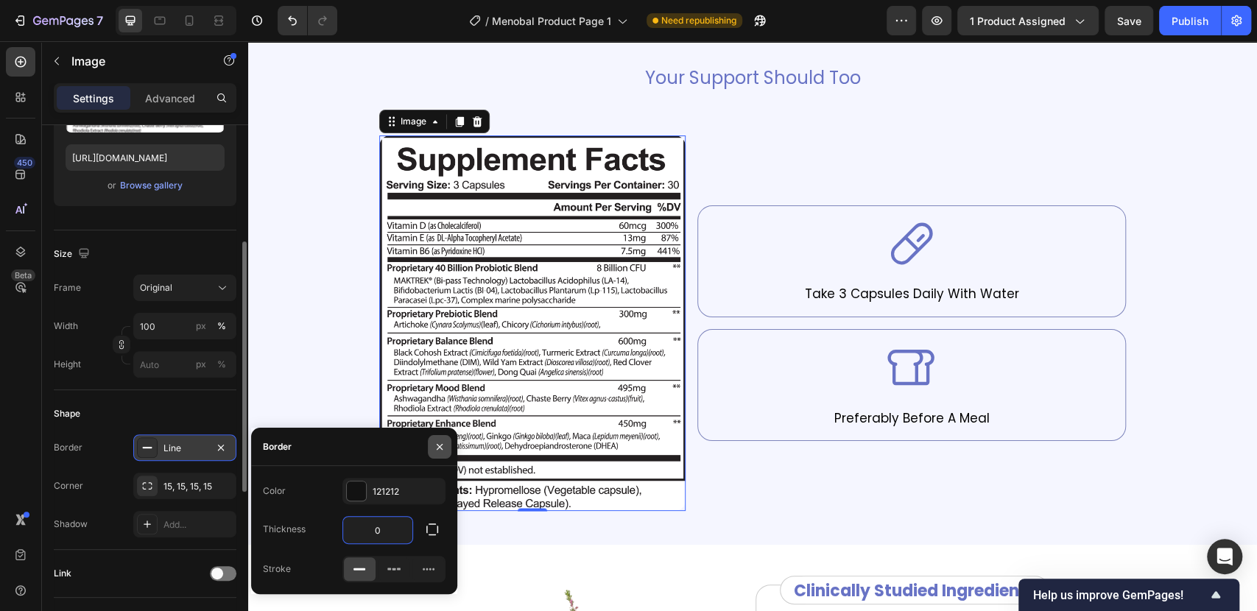
click at [437, 440] on button "button" at bounding box center [440, 447] width 24 height 24
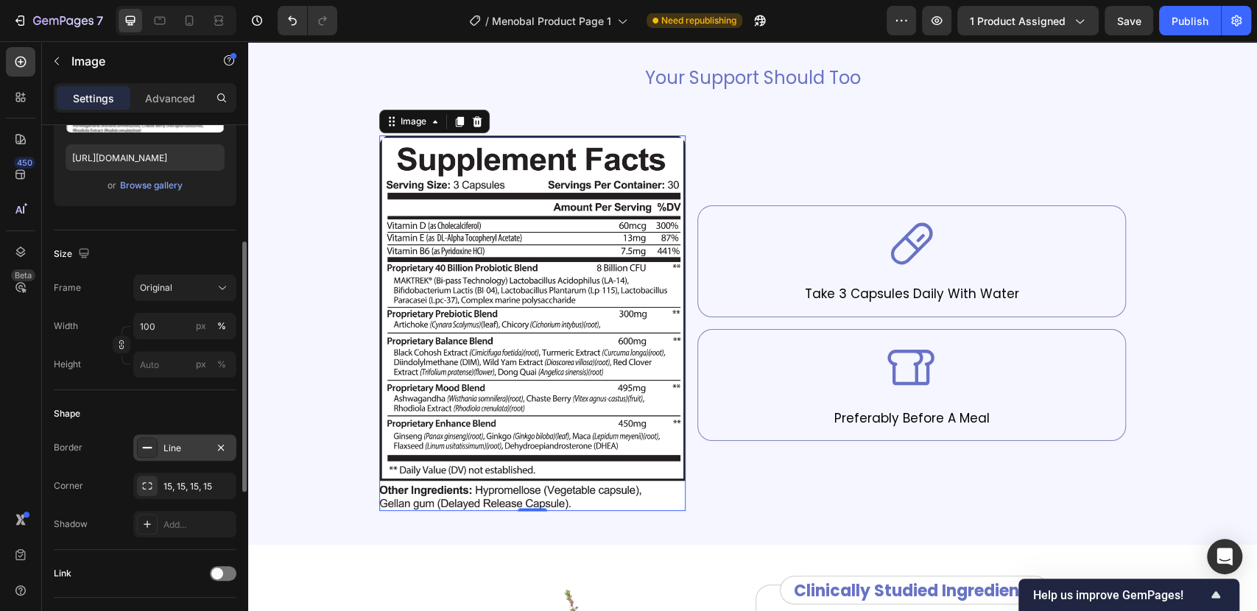
click at [442, 214] on img at bounding box center [532, 322] width 306 height 375
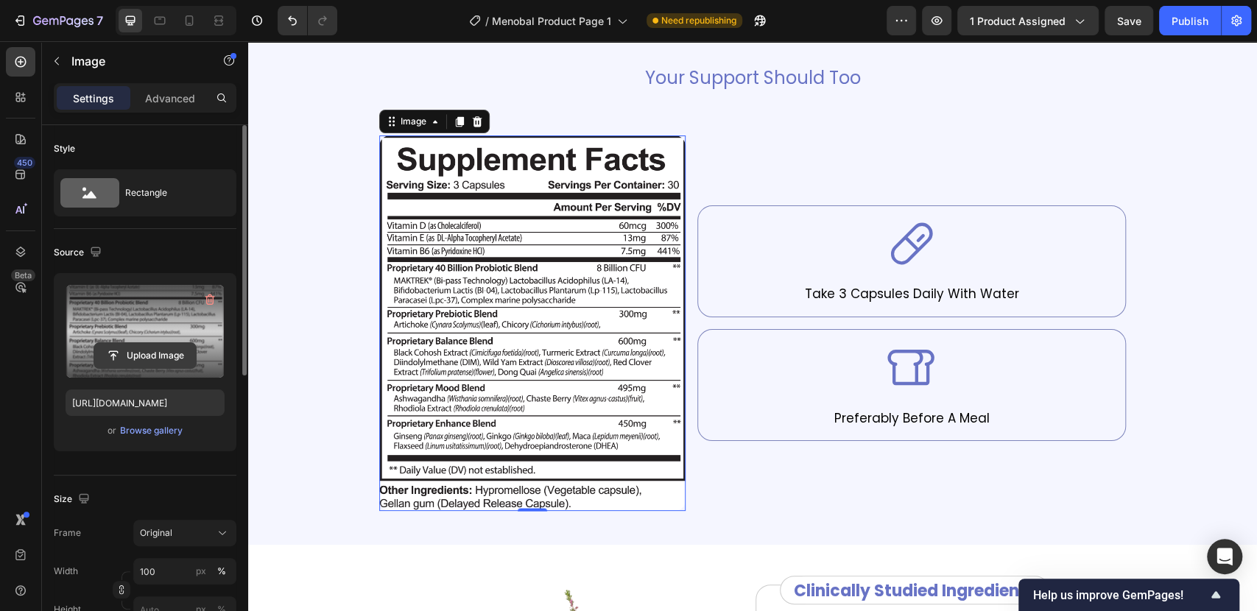
click at [140, 347] on input "file" at bounding box center [145, 355] width 102 height 25
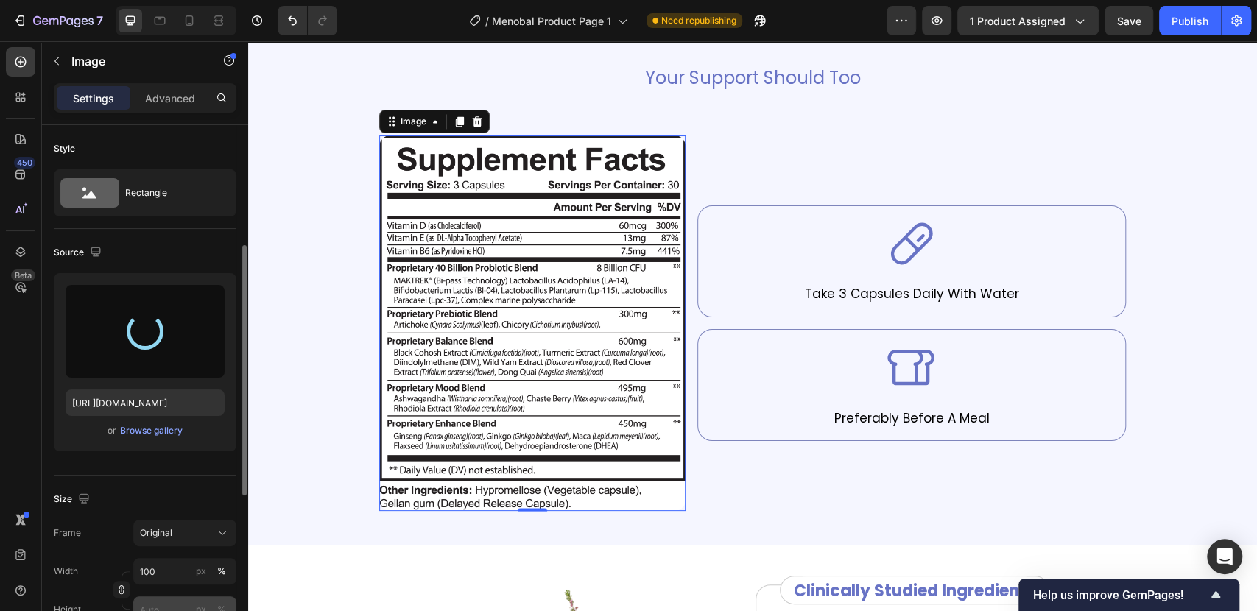
scroll to position [163, 0]
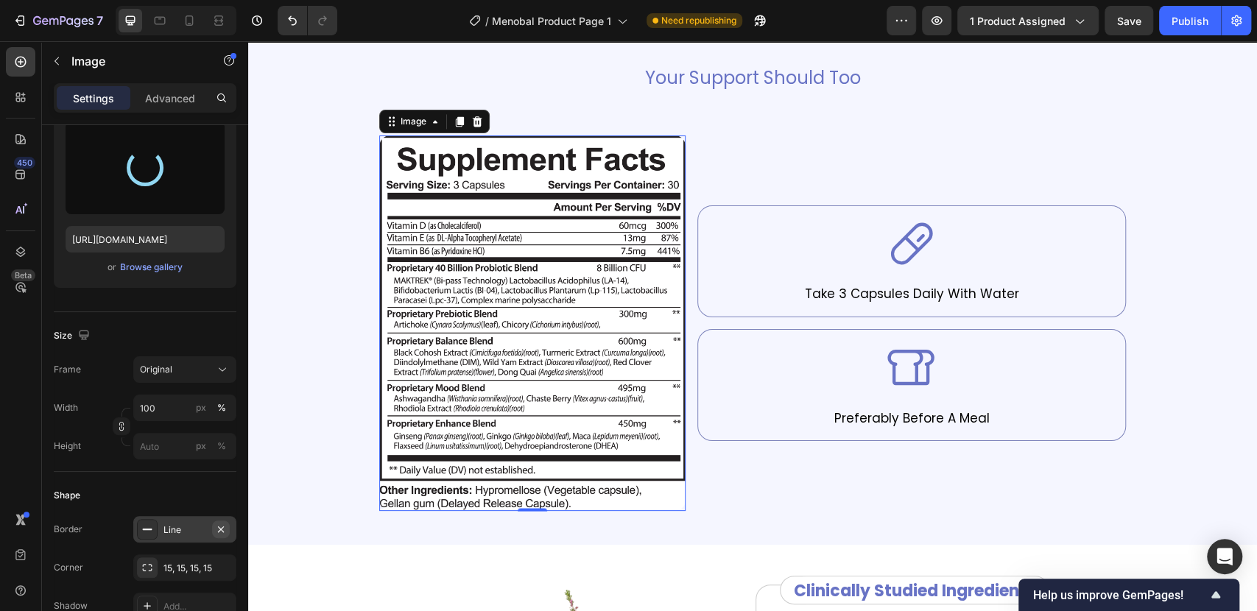
click at [220, 526] on icon "button" at bounding box center [221, 529] width 12 height 12
click at [220, 562] on icon "button" at bounding box center [221, 568] width 12 height 12
type input "https://cdn.shopify.com/s/files/1/0687/7731/2391/files/gempages_585803199743525…"
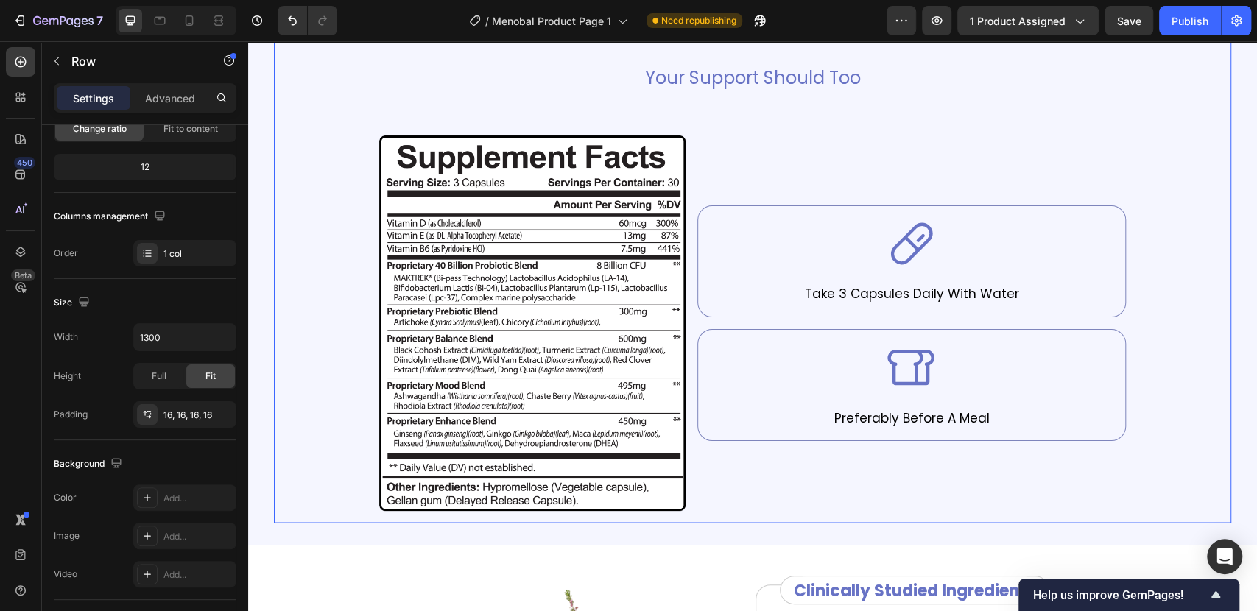
click at [311, 376] on div "Your Body Is Changing Heading Your Support Should Too Text Block Image Icon Tak…" at bounding box center [753, 257] width 934 height 508
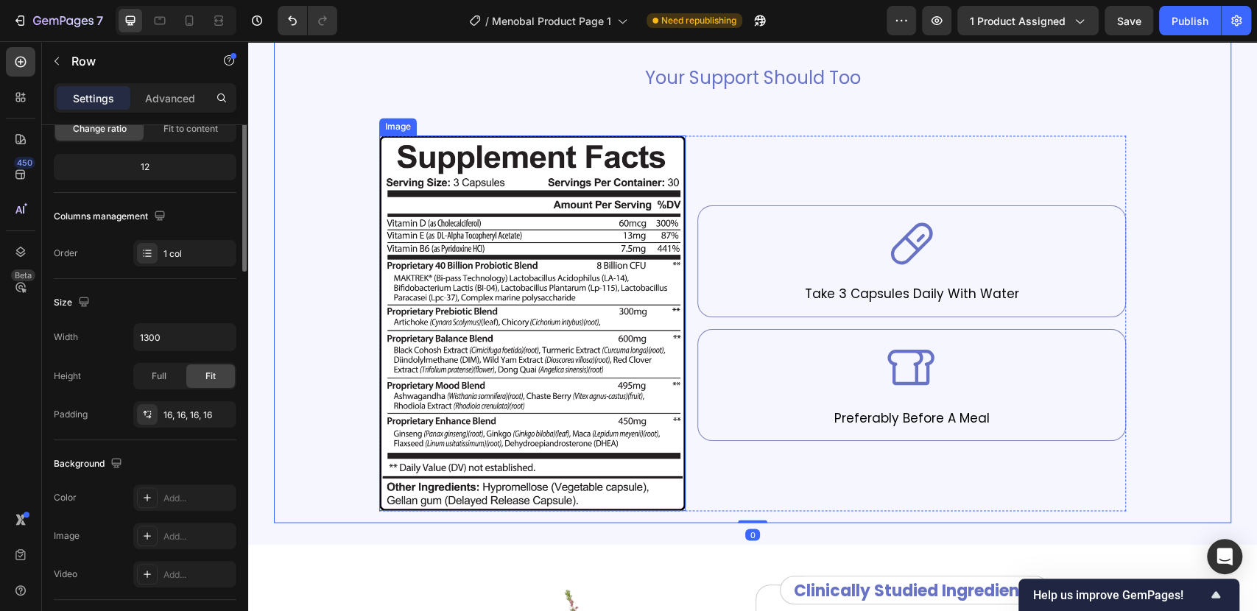
scroll to position [0, 0]
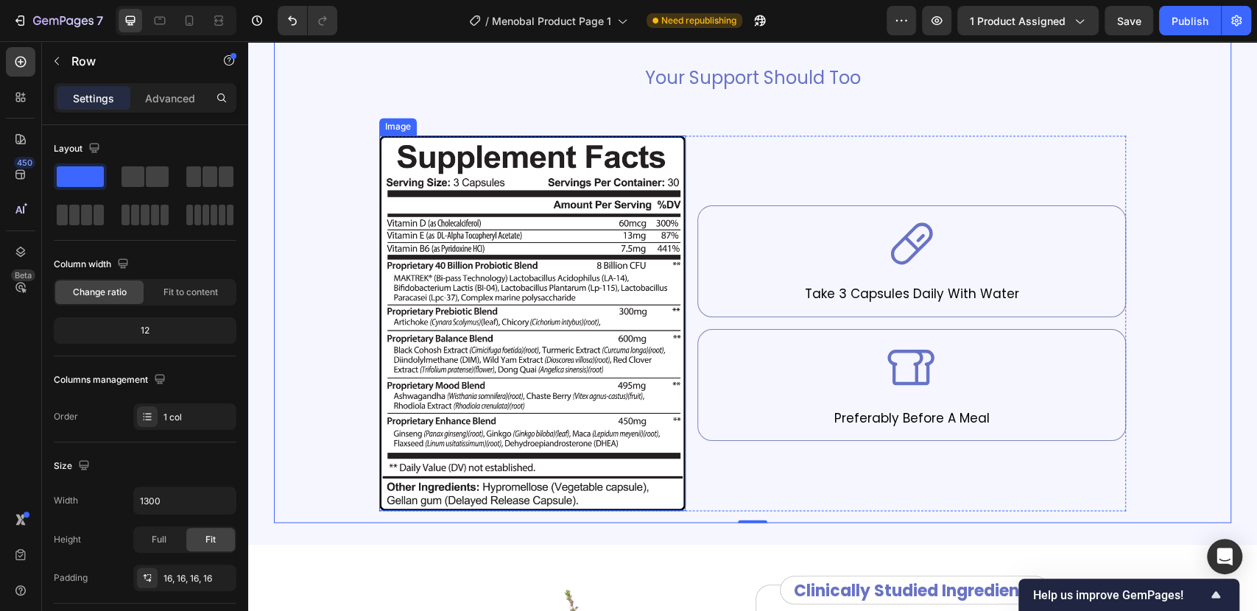
click at [618, 426] on img at bounding box center [532, 322] width 306 height 375
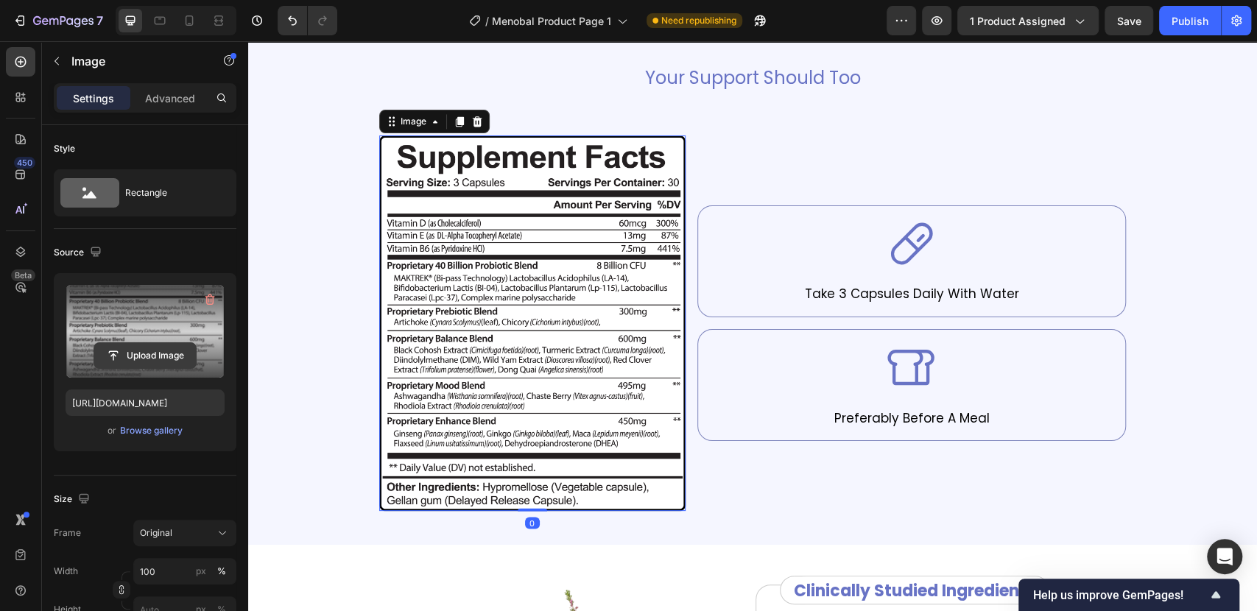
click at [147, 358] on input "file" at bounding box center [145, 355] width 102 height 25
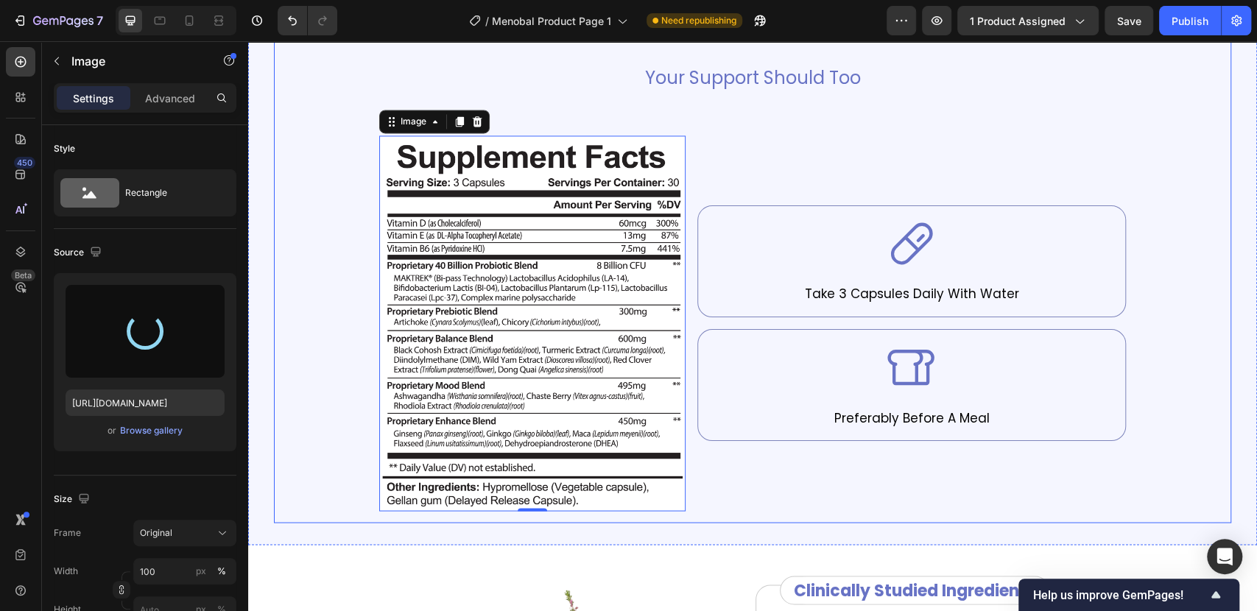
type input "https://cdn.shopify.com/s/files/1/0687/7731/2391/files/gempages_585803199743525…"
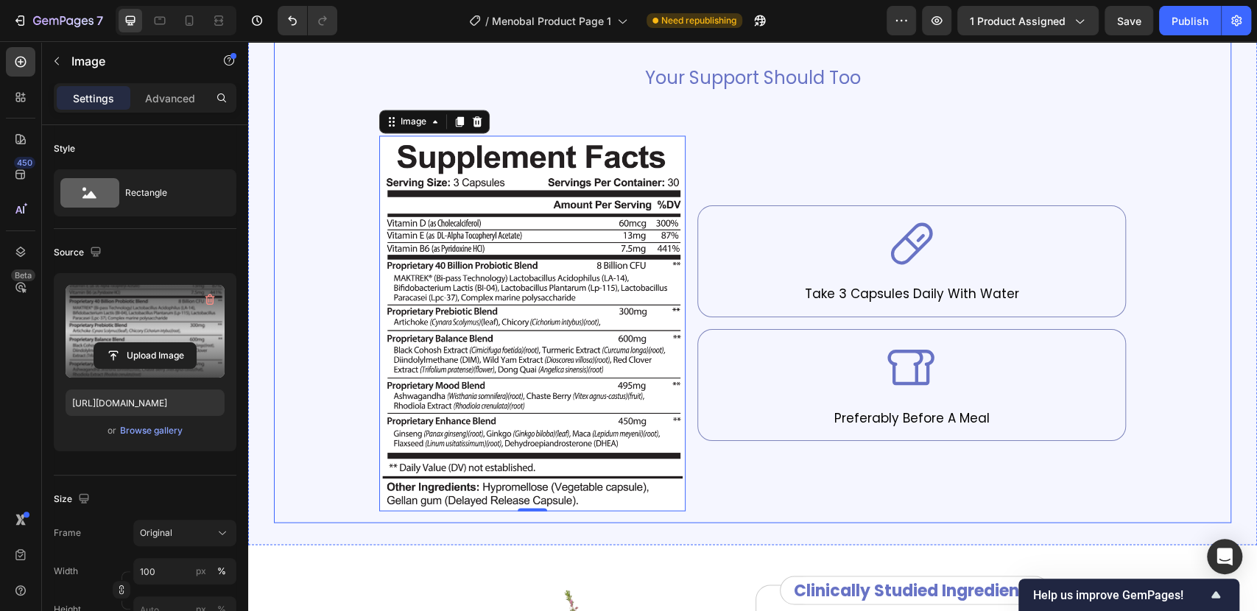
click at [1179, 202] on div "Your Body Is Changing Heading Your Support Should Too Text Block Image 0 Icon T…" at bounding box center [753, 257] width 934 height 508
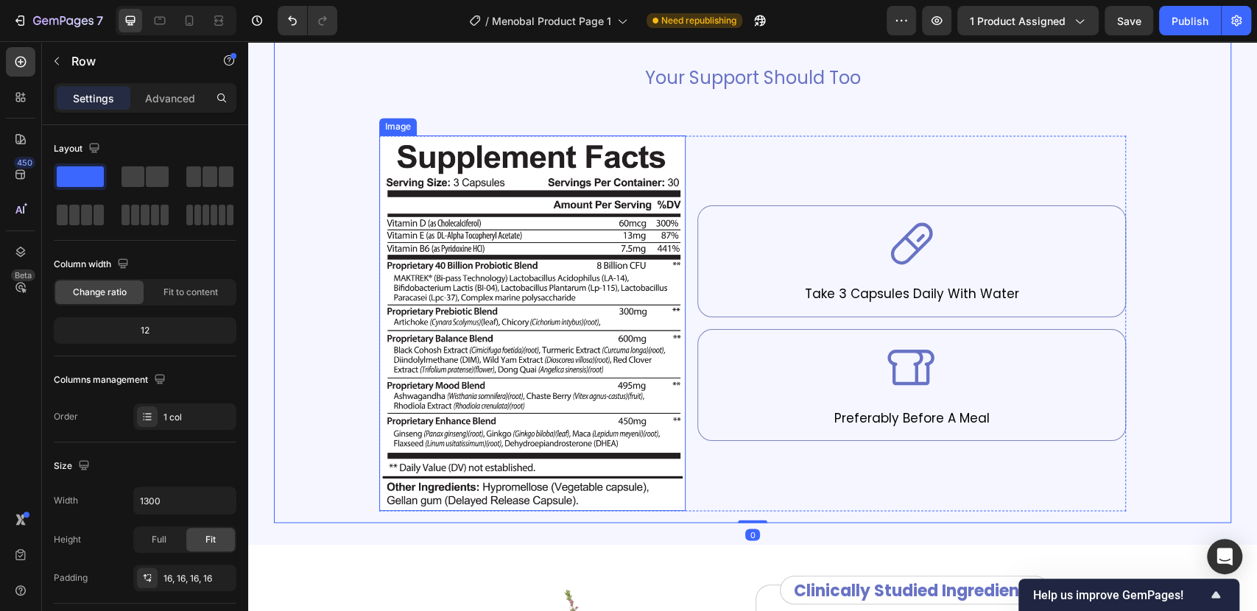
click at [554, 289] on img at bounding box center [532, 322] width 306 height 375
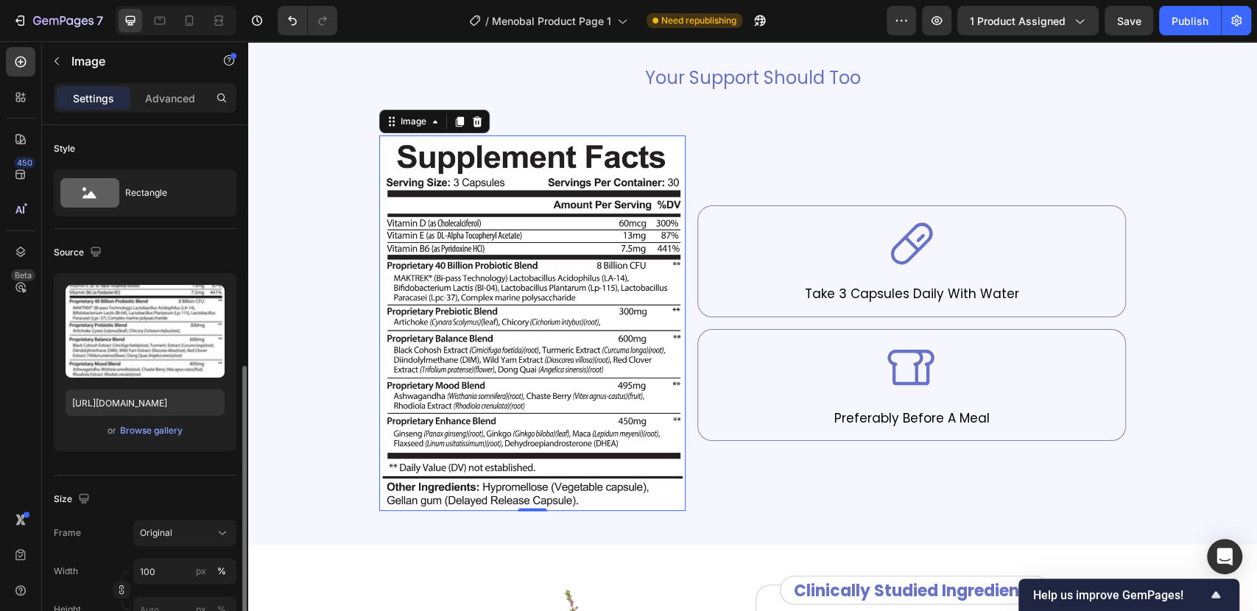
scroll to position [163, 0]
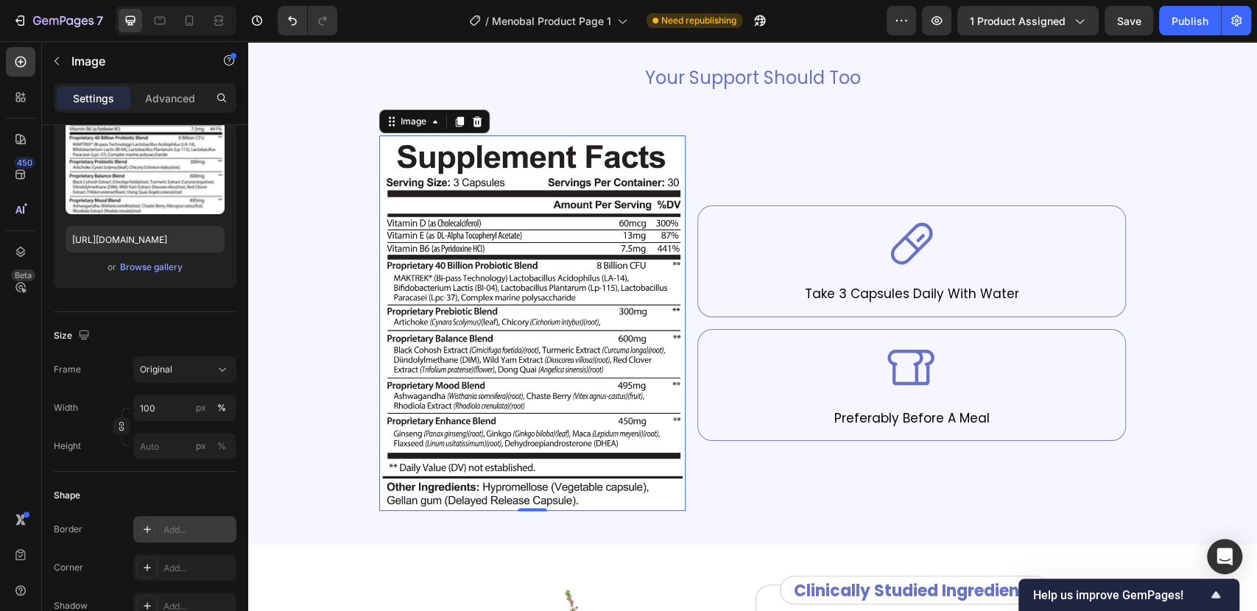
click at [141, 523] on icon at bounding box center [147, 529] width 12 height 12
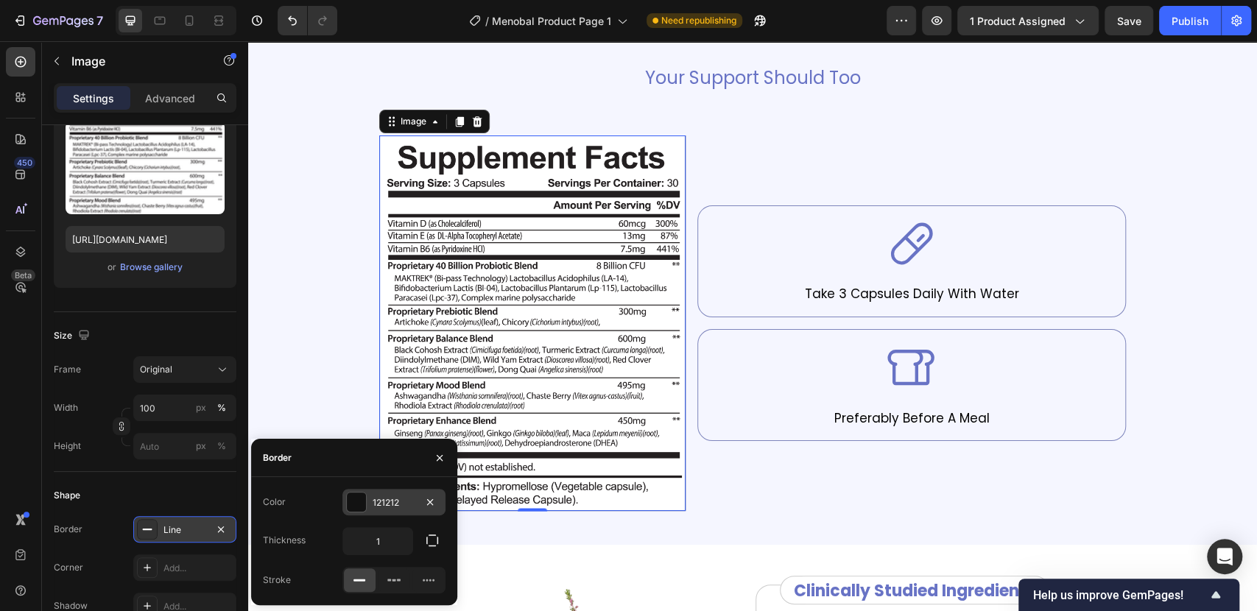
click at [355, 509] on div at bounding box center [356, 502] width 19 height 19
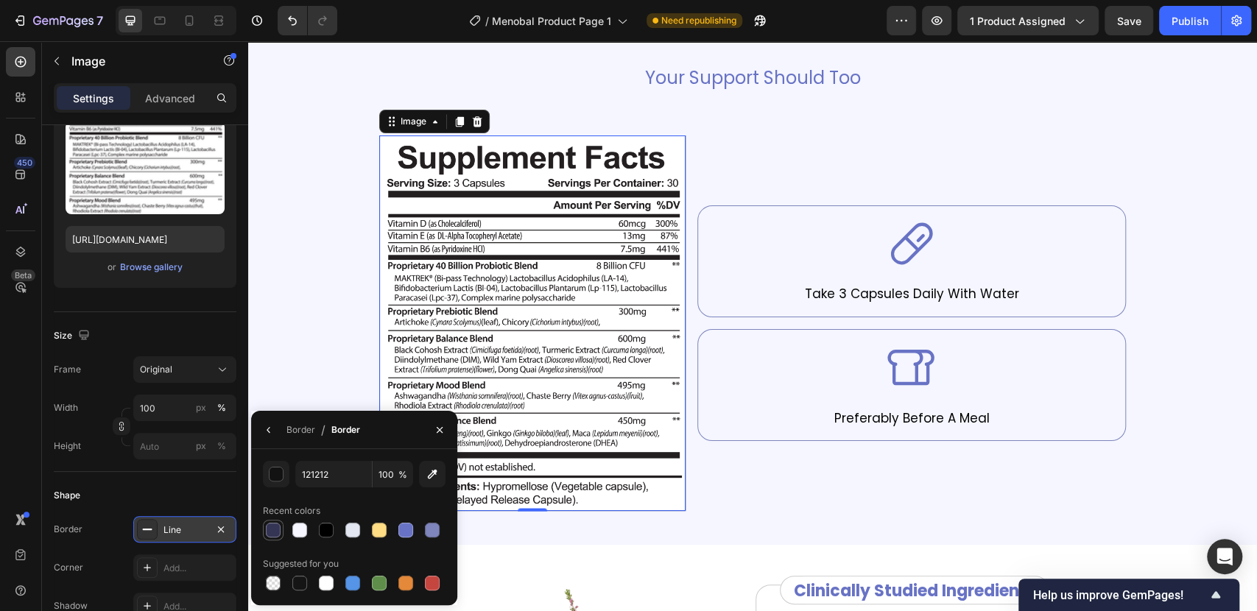
click at [277, 526] on div at bounding box center [273, 530] width 15 height 15
type input "343454"
click at [270, 428] on icon "button" at bounding box center [269, 430] width 12 height 12
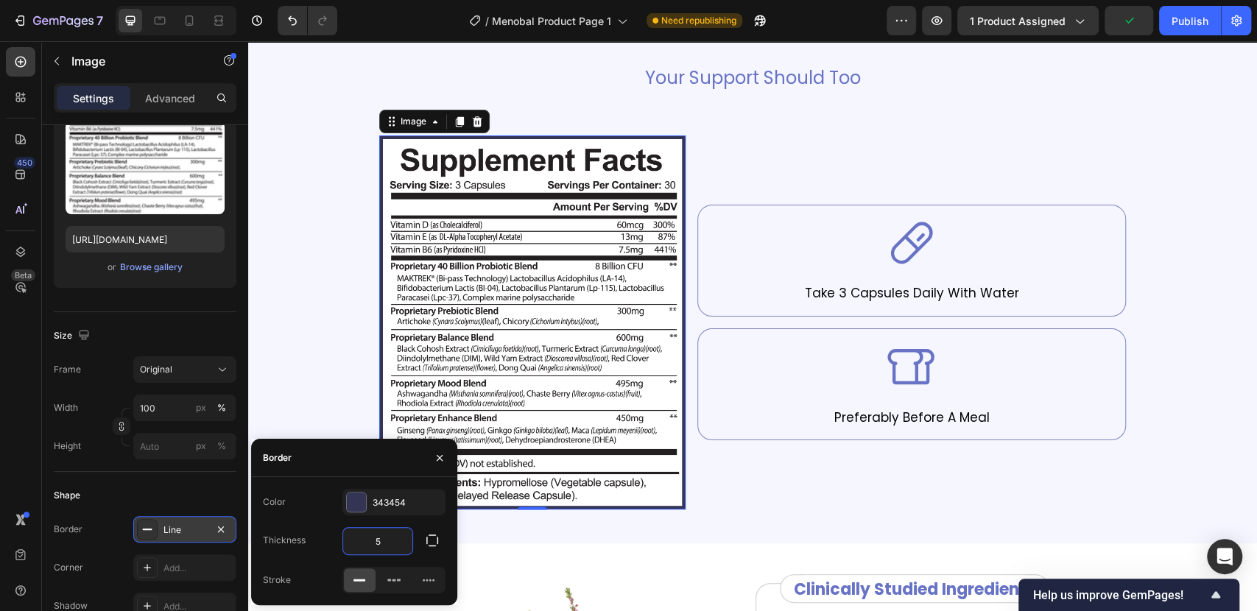
drag, startPoint x: 383, startPoint y: 544, endPoint x: 368, endPoint y: 543, distance: 14.7
click at [368, 543] on input "5" at bounding box center [377, 541] width 69 height 27
type input "2"
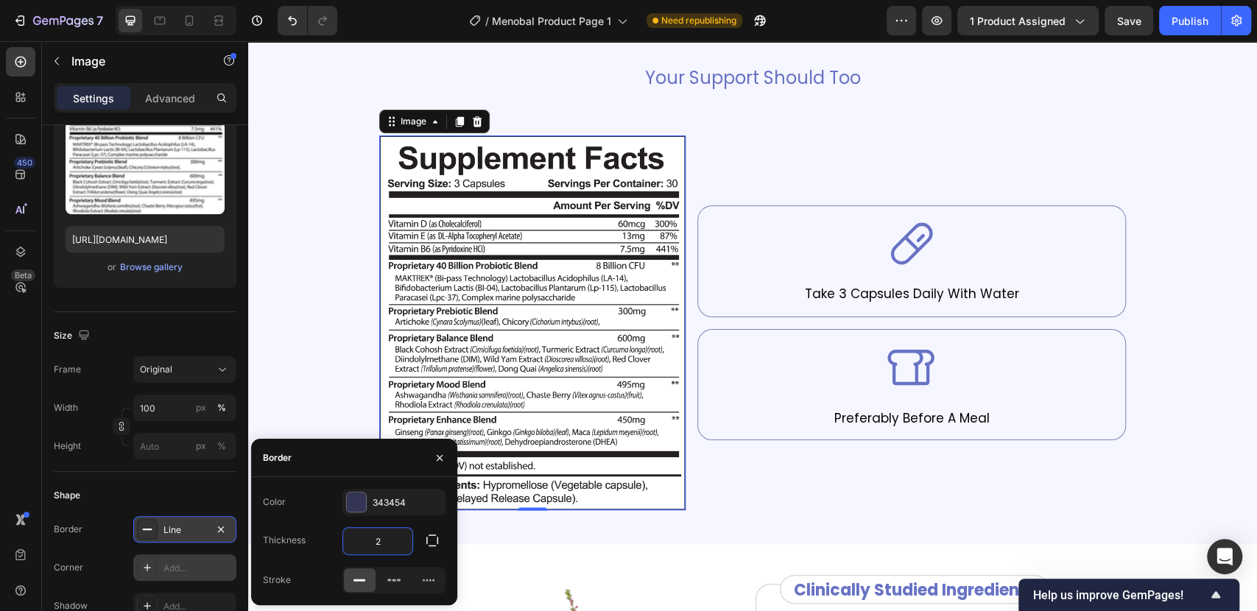
click at [144, 562] on icon at bounding box center [147, 568] width 12 height 12
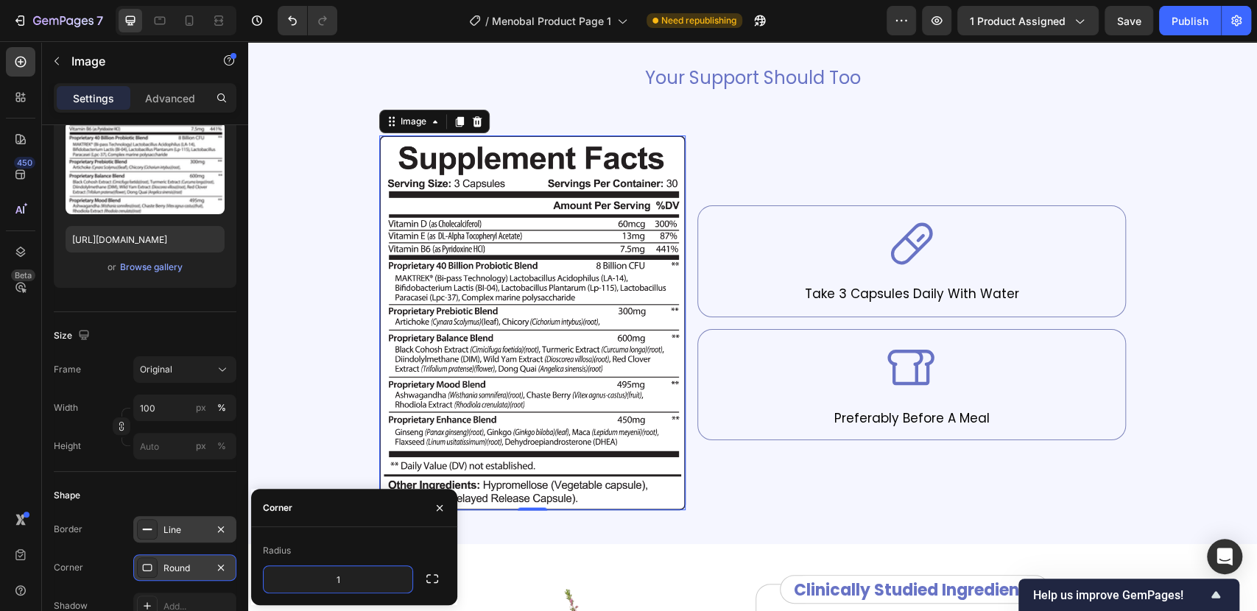
type input "15"
click at [435, 504] on icon "button" at bounding box center [440, 508] width 12 height 12
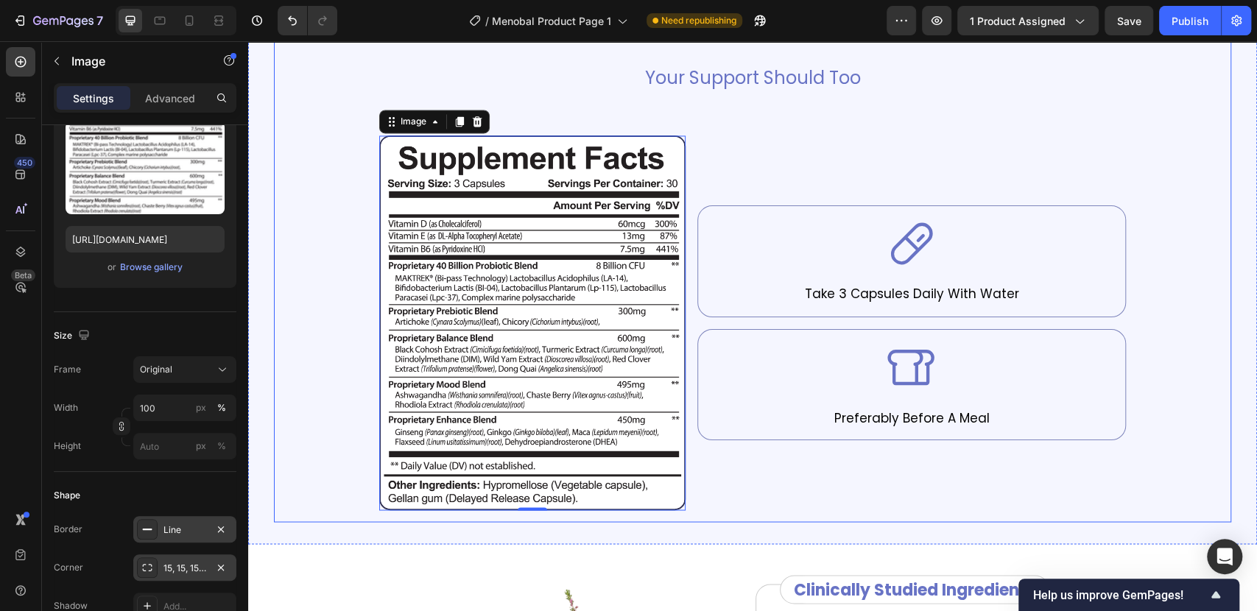
click at [334, 356] on div "Your Body Is Changing Heading Your Support Should Too Text Block Image 0 Icon T…" at bounding box center [753, 256] width 934 height 507
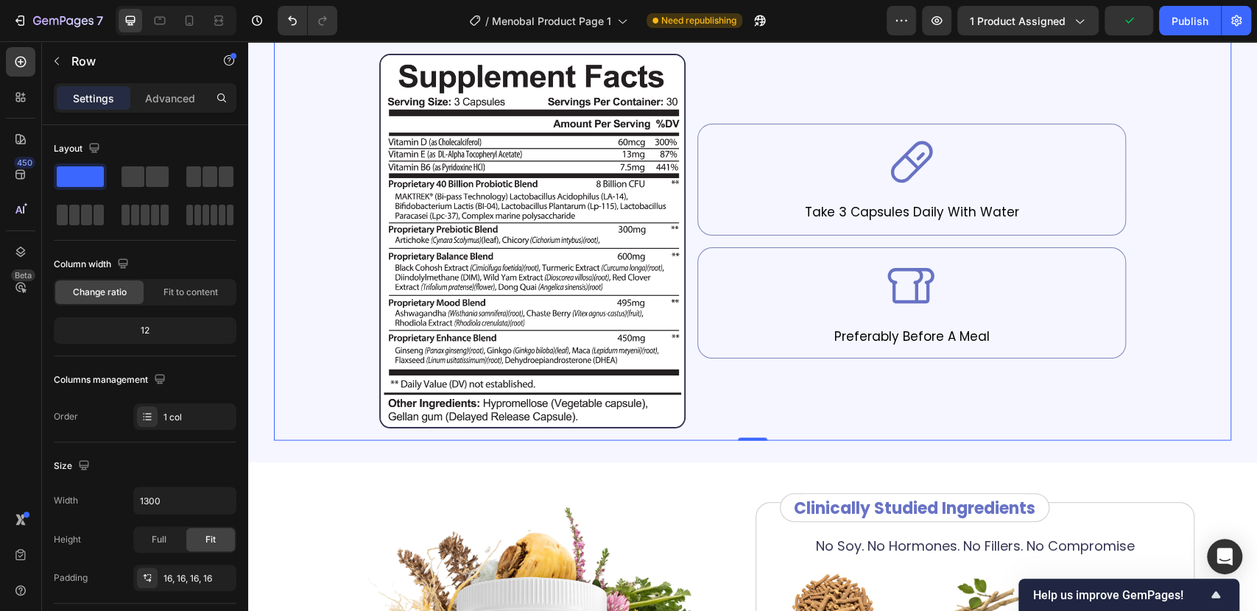
scroll to position [1554, 0]
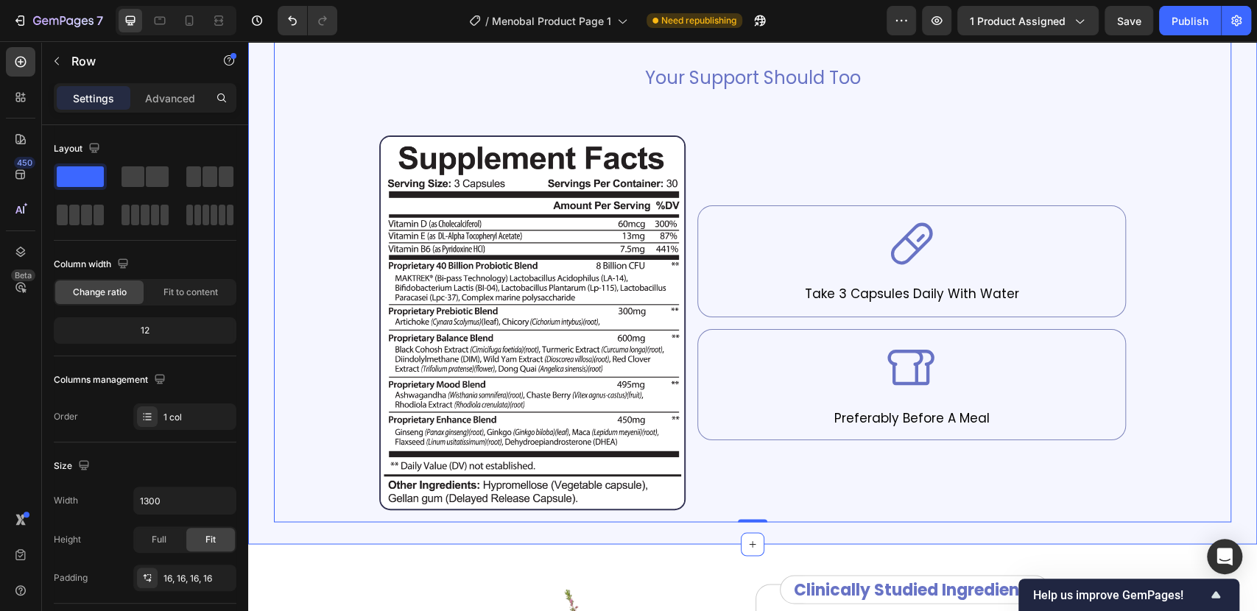
click at [831, 529] on div "Your Body Is Changing Heading Your Support Should Too Text Block Image Icon Tak…" at bounding box center [752, 256] width 1009 height 575
click at [312, 499] on div "Your Body Is Changing Heading Your Support Should Too Text Block Image Icon Tak…" at bounding box center [753, 256] width 934 height 507
click at [191, 97] on p "Advanced" at bounding box center [170, 98] width 50 height 15
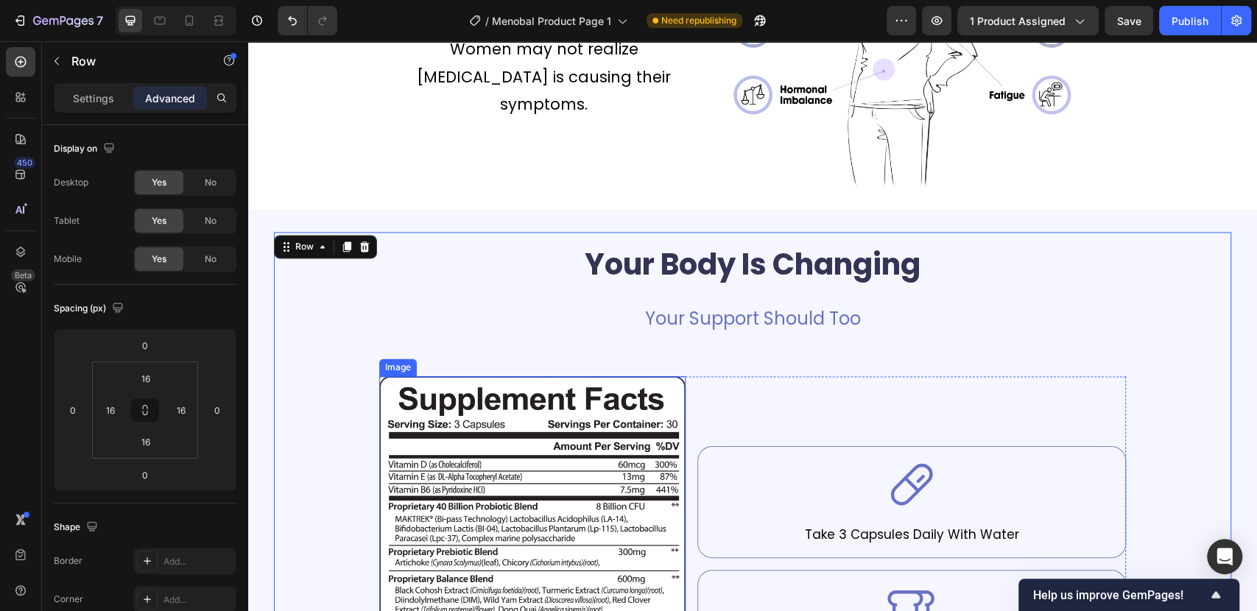
scroll to position [1308, 0]
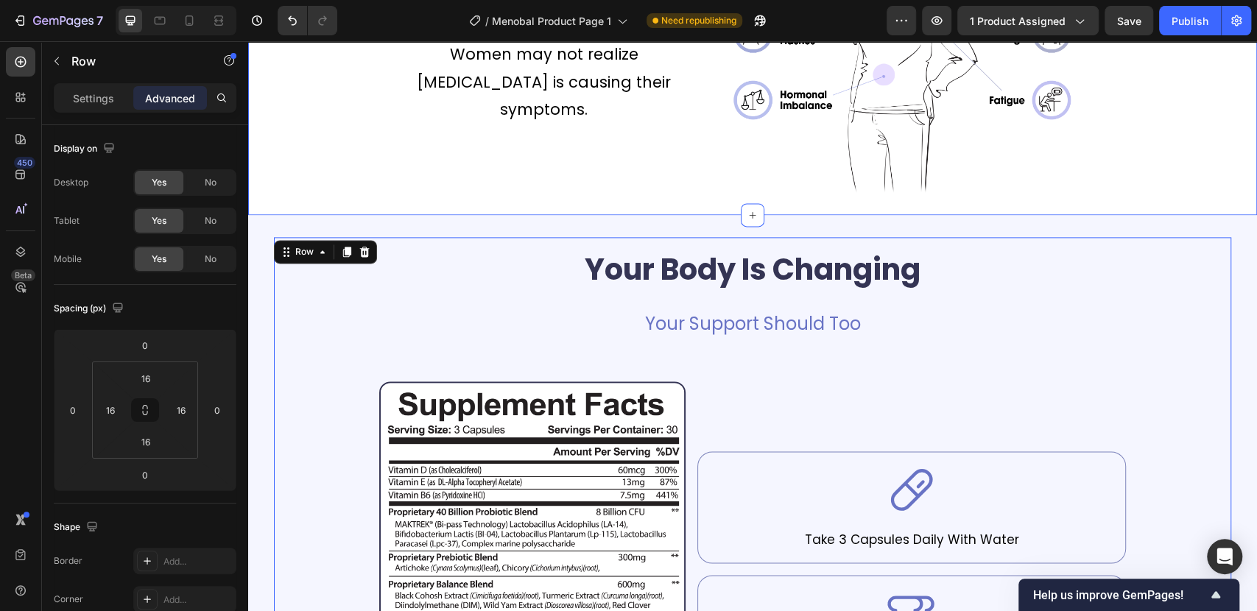
click at [479, 207] on div "Women Centered Relief Symptoms Heading For The Most Common Hormonal Symptoms Te…" at bounding box center [752, -1] width 1009 height 431
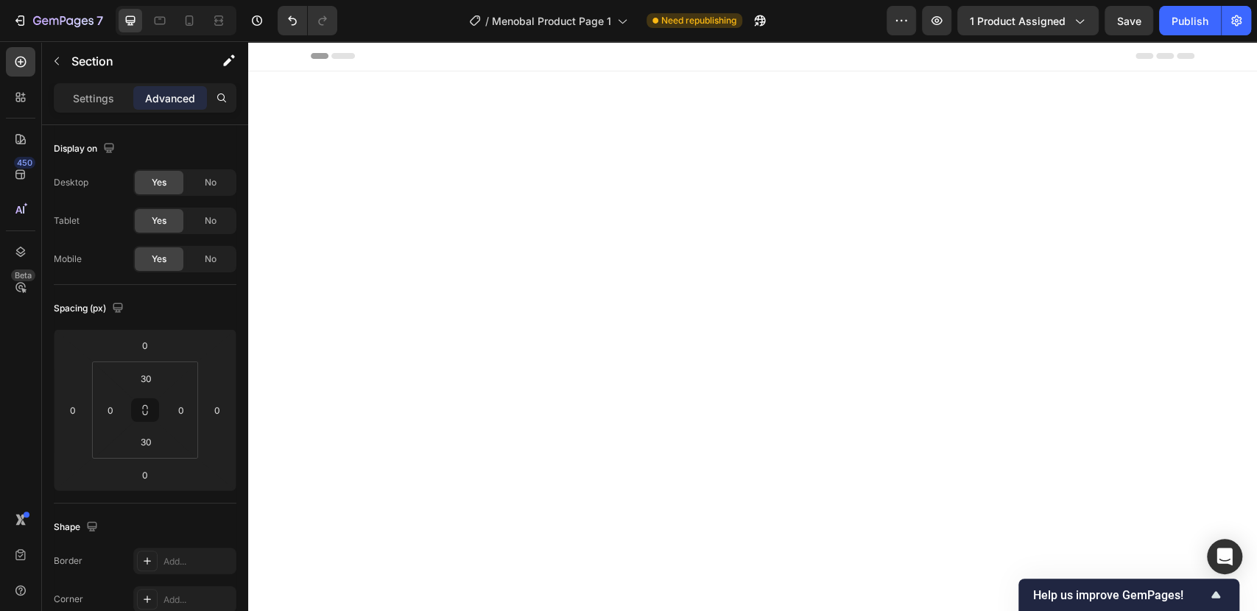
scroll to position [1308, 0]
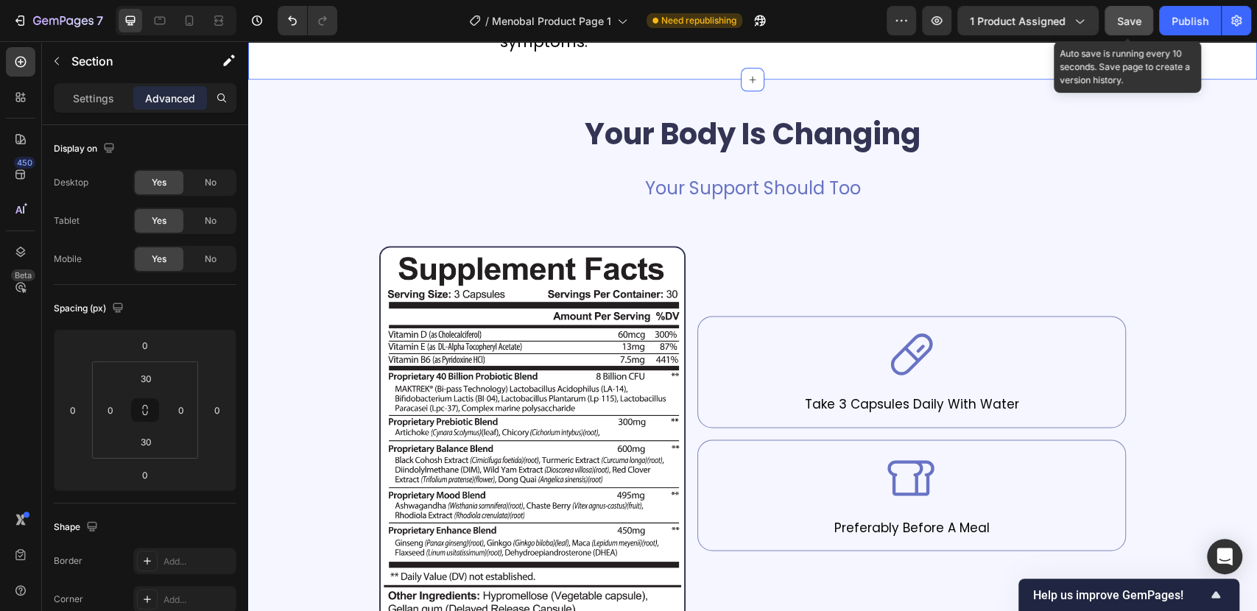
click at [1133, 22] on span "Save" at bounding box center [1129, 21] width 24 height 13
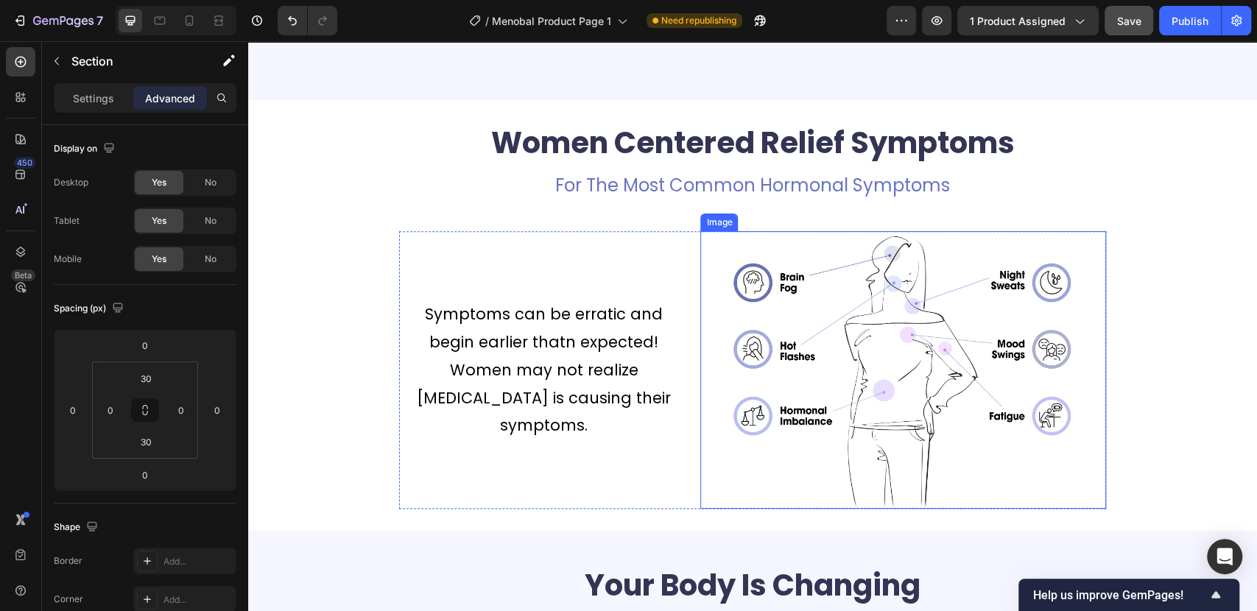
scroll to position [1227, 0]
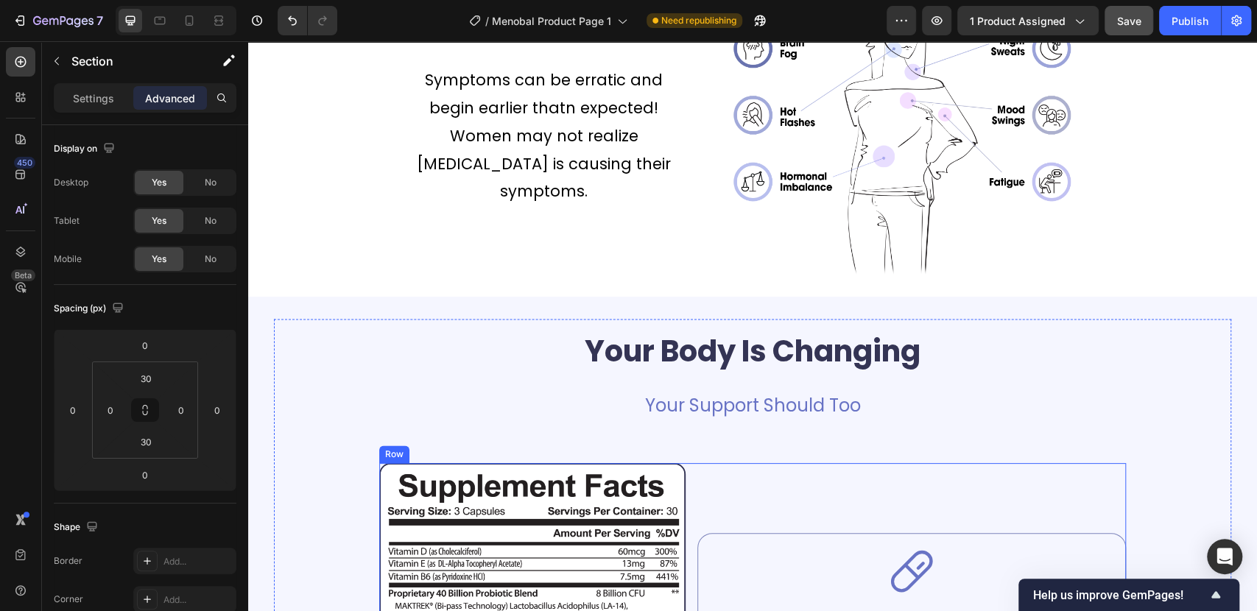
drag, startPoint x: 719, startPoint y: 490, endPoint x: 680, endPoint y: 479, distance: 41.3
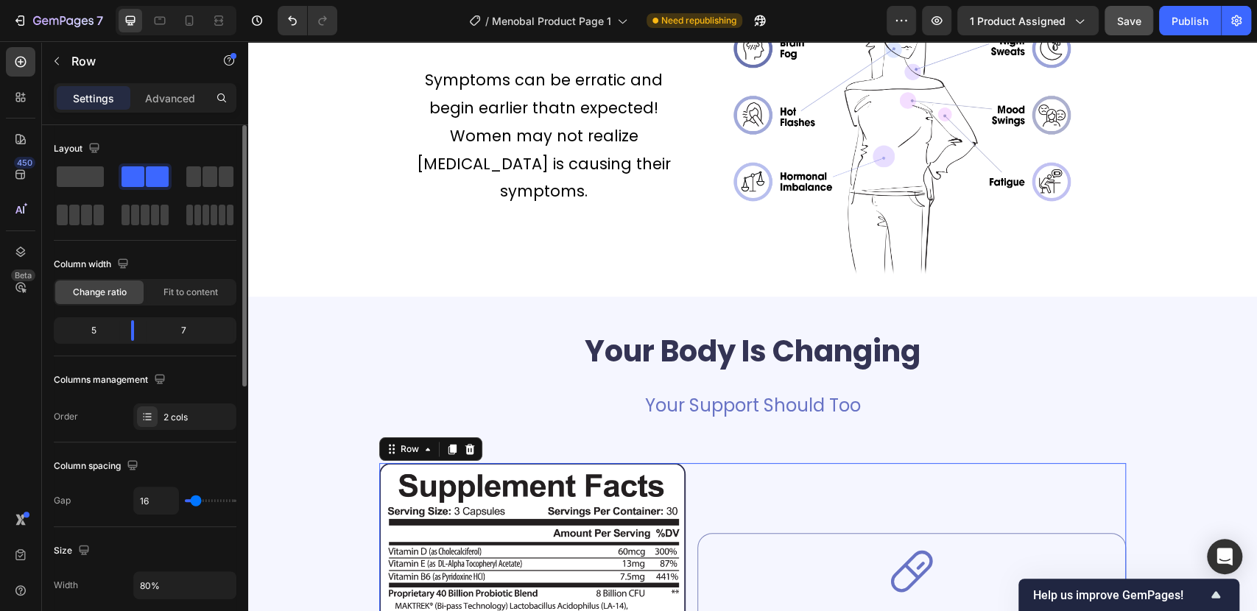
scroll to position [163, 0]
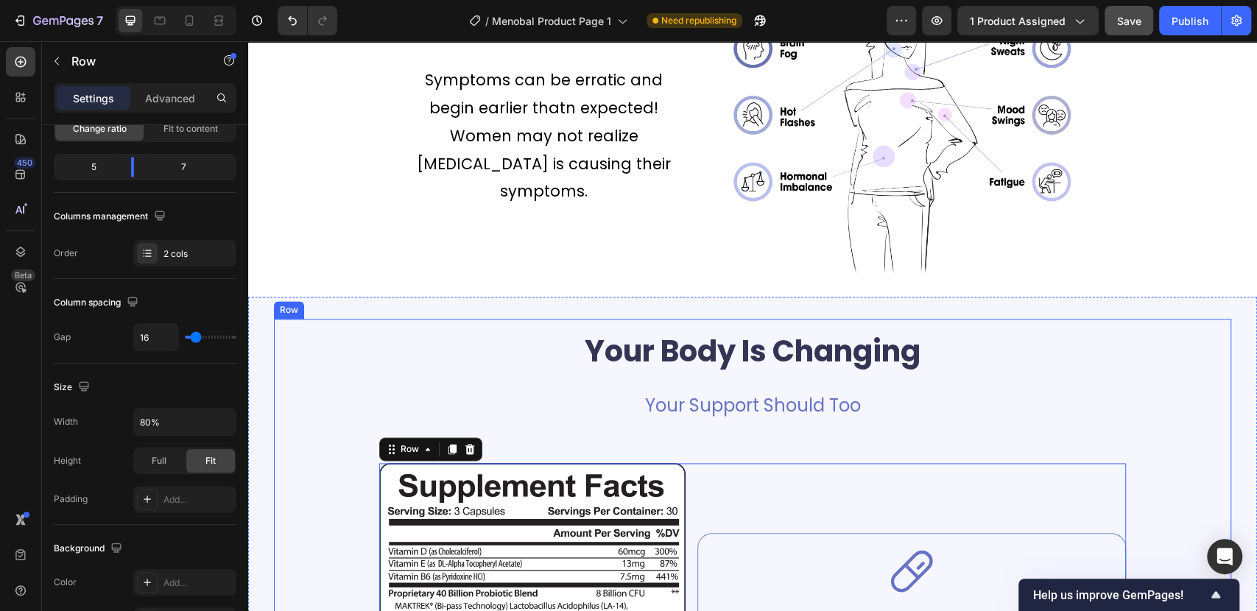
click at [758, 361] on h2 "Your Body Is Changing" at bounding box center [753, 351] width 934 height 41
click at [759, 361] on h2 "Your Body Is Changing" at bounding box center [753, 351] width 934 height 41
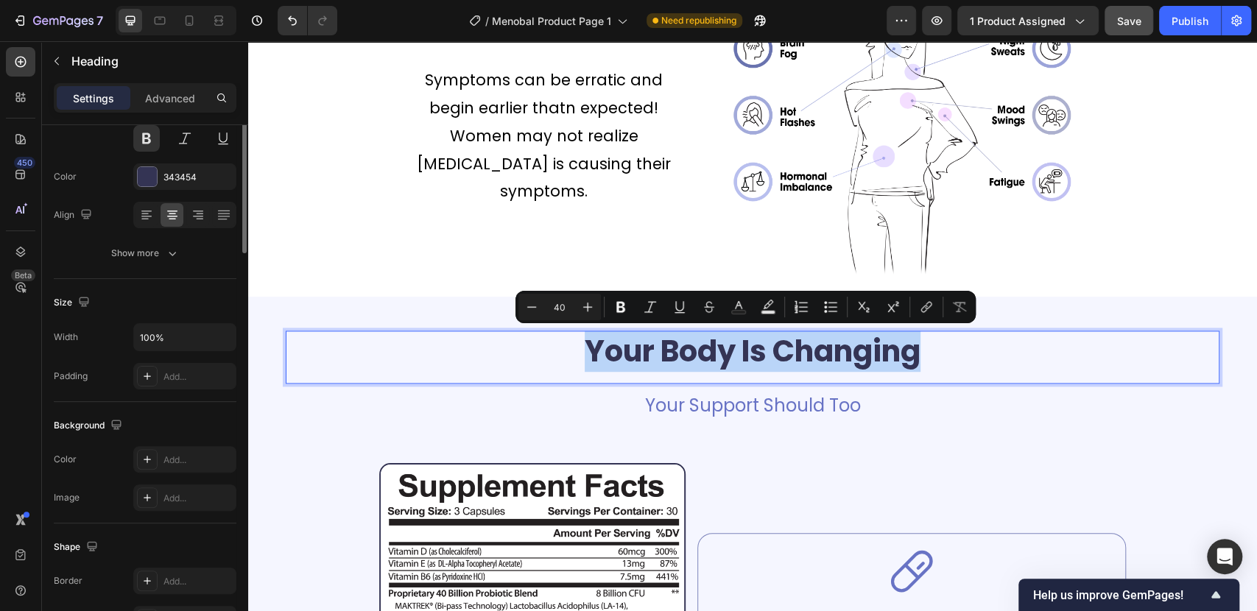
scroll to position [0, 0]
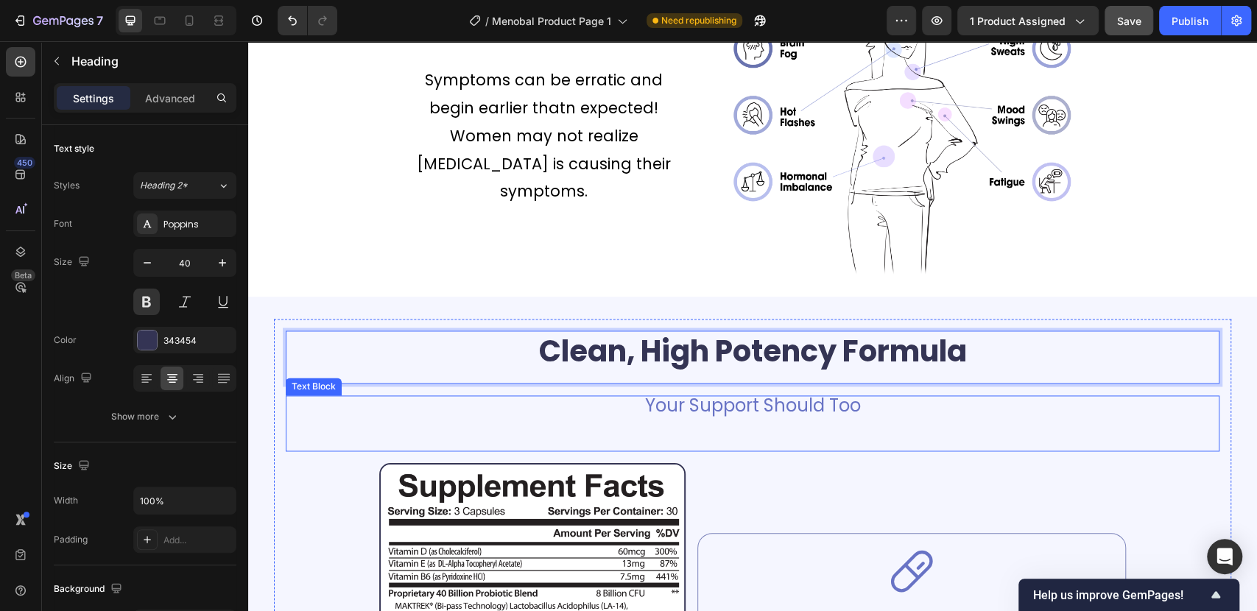
click at [629, 401] on p "Your Support Should Too" at bounding box center [752, 406] width 931 height 18
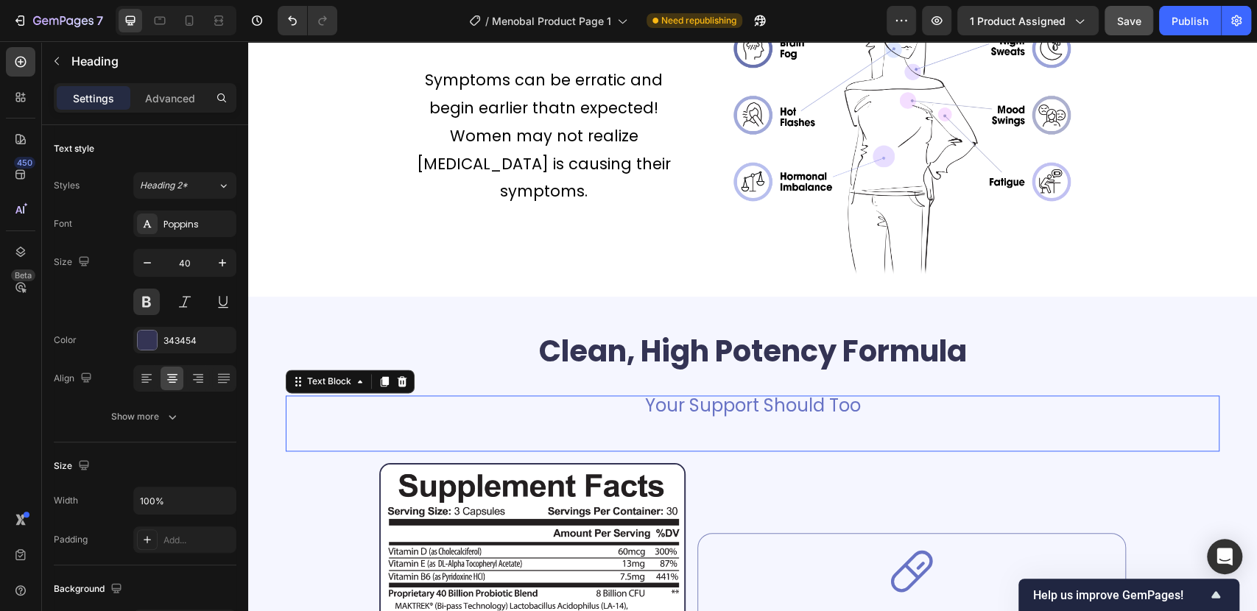
click at [629, 401] on p "Your Support Should Too" at bounding box center [752, 406] width 931 height 18
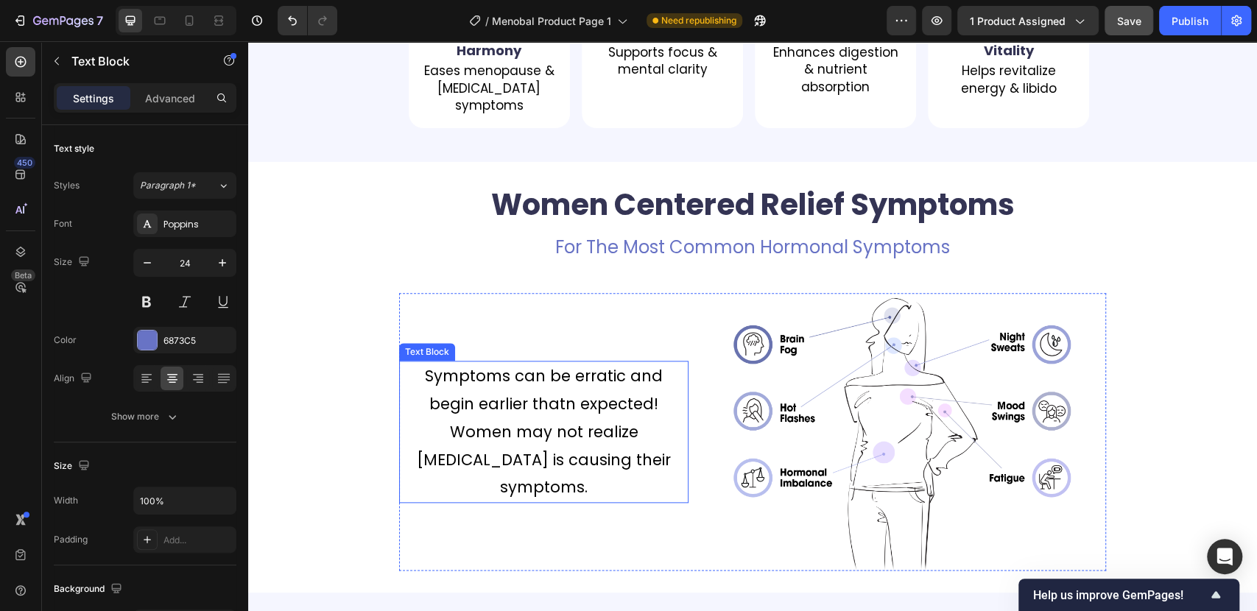
scroll to position [900, 0]
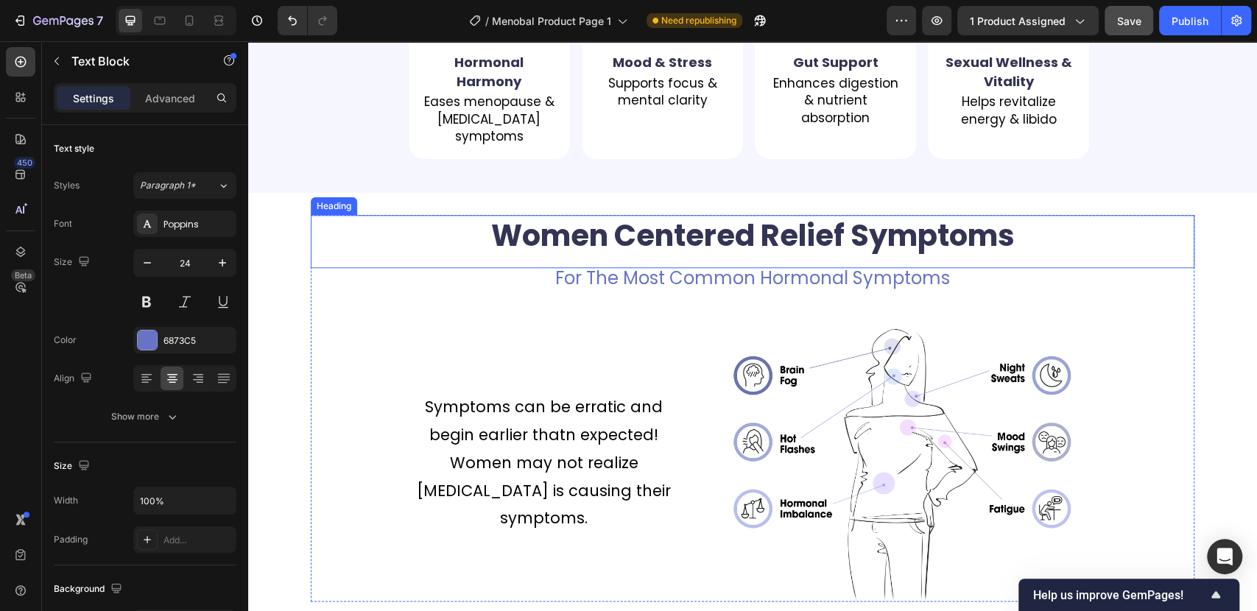
click at [619, 240] on h2 "Women Centered Relief Symptoms" at bounding box center [752, 235] width 883 height 41
click at [153, 104] on p "Advanced" at bounding box center [170, 98] width 50 height 15
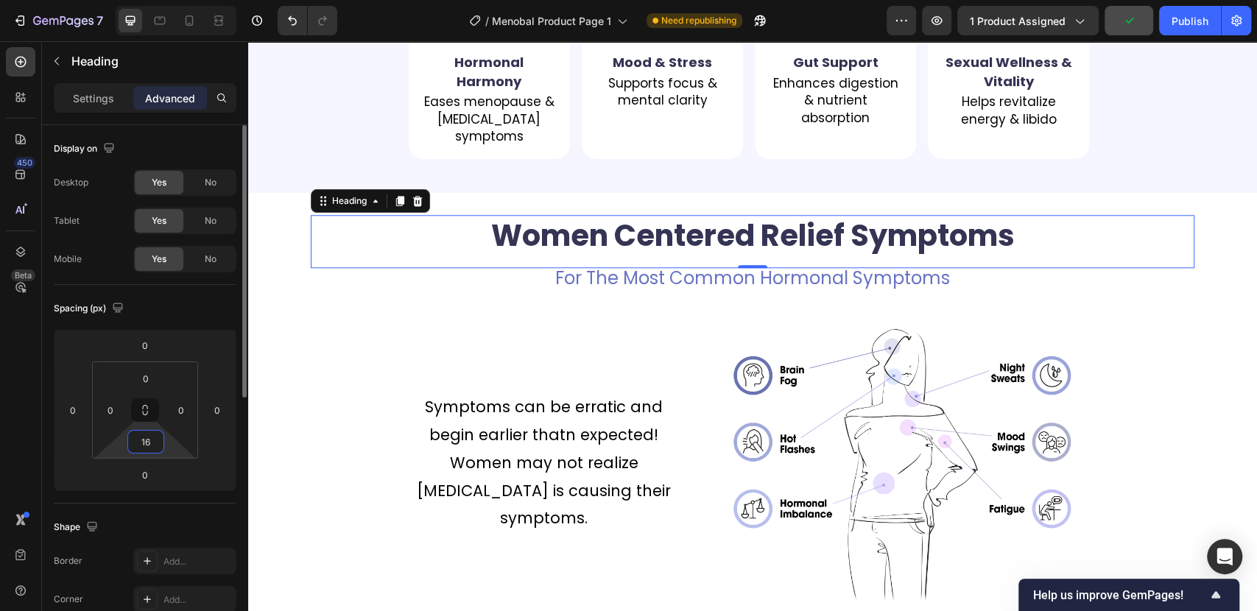
click at [146, 446] on input "16" at bounding box center [145, 442] width 29 height 22
type input "5"
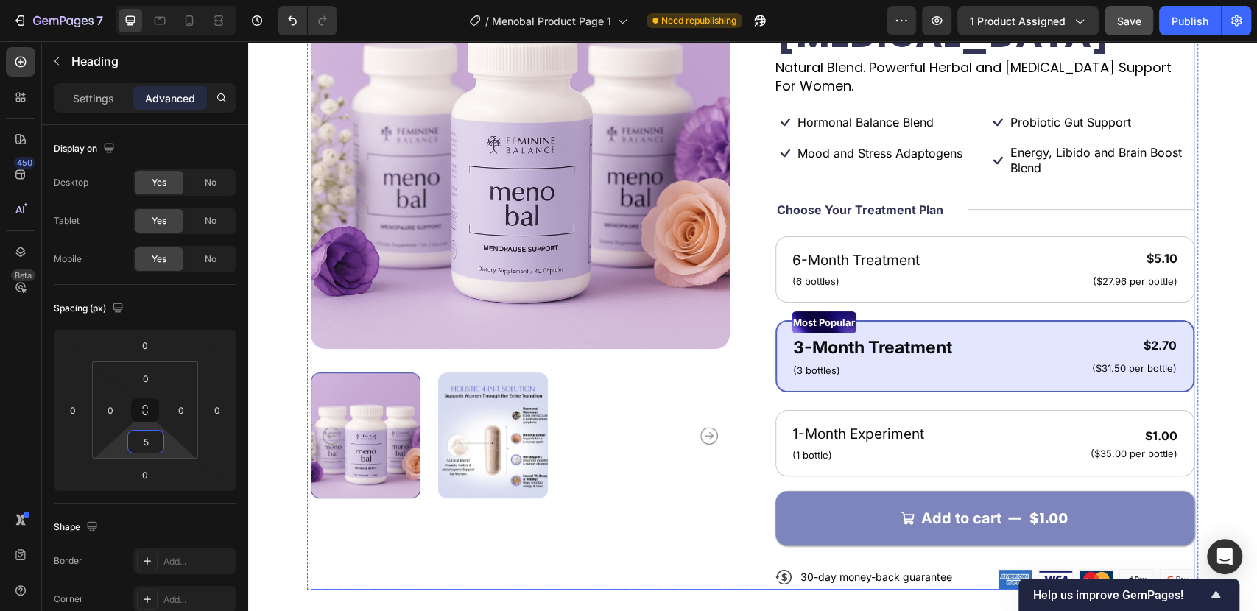
scroll to position [0, 0]
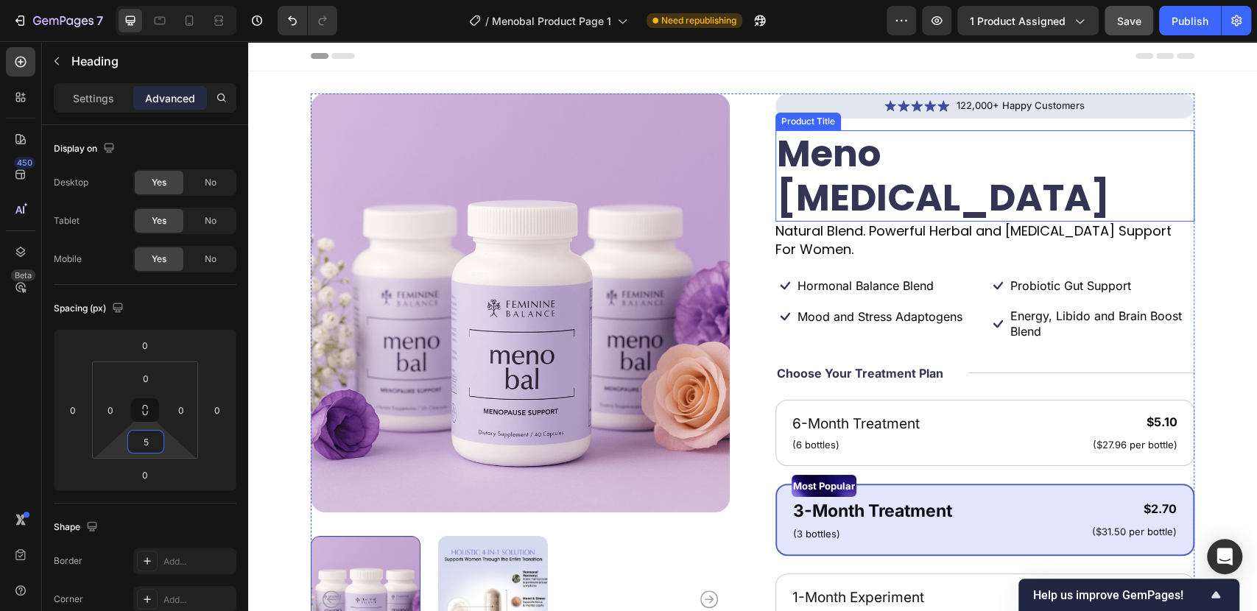
click at [818, 150] on h1 "Meno [MEDICAL_DATA]" at bounding box center [984, 175] width 419 height 91
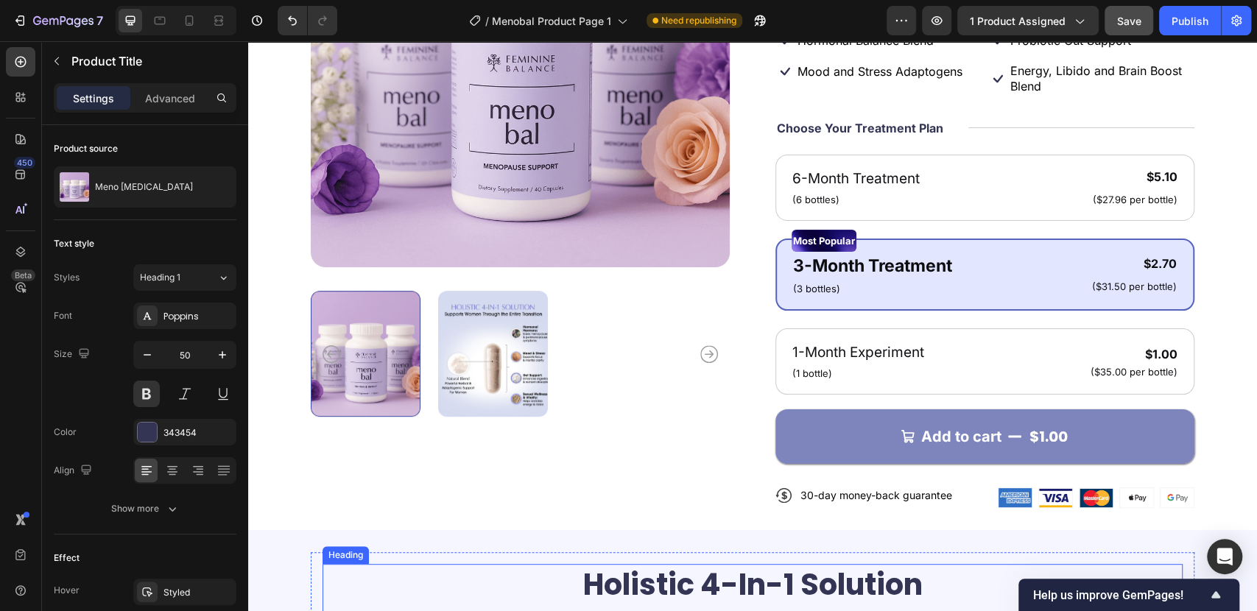
scroll to position [490, 0]
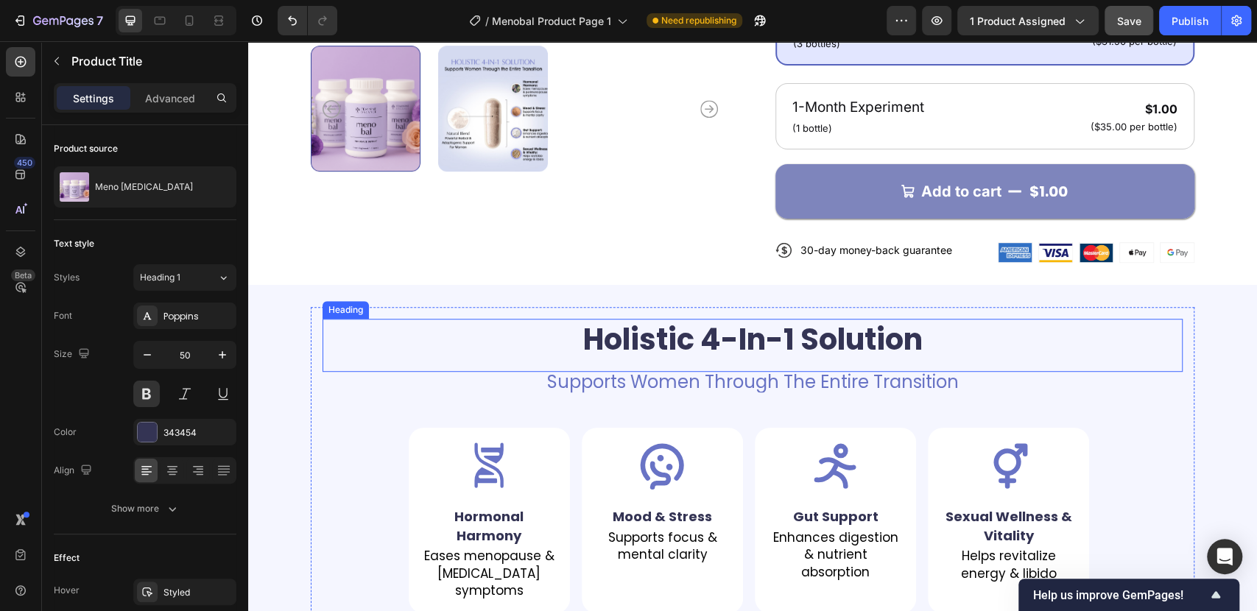
click at [601, 319] on h2 "Holistic 4-In-1 Solution" at bounding box center [752, 339] width 860 height 41
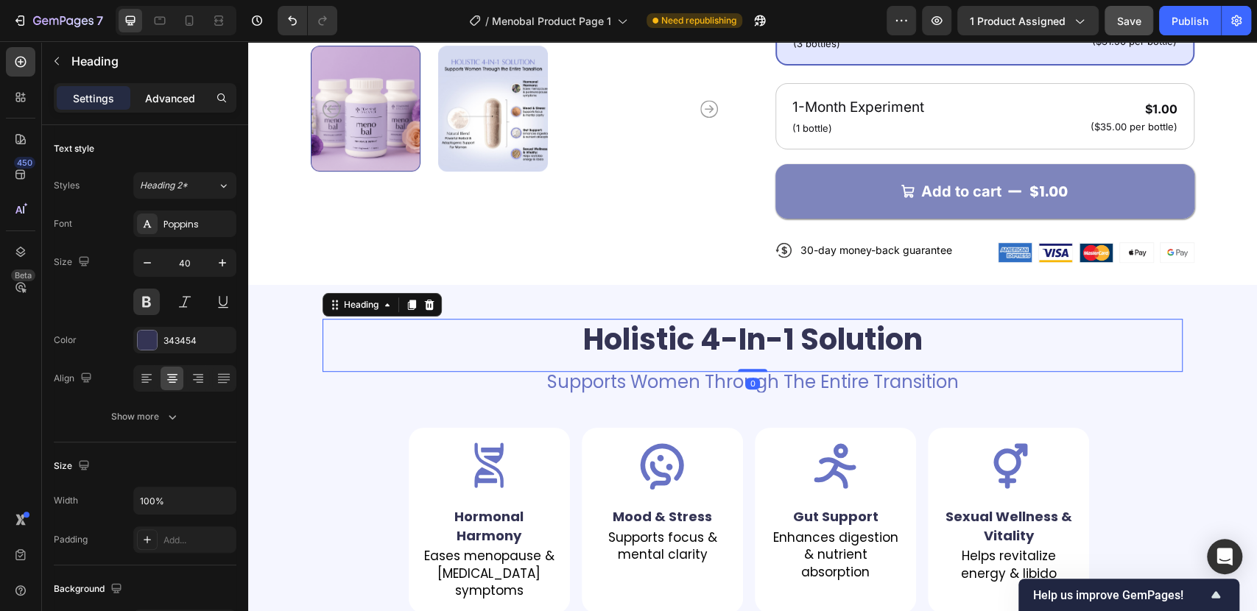
click at [169, 96] on p "Advanced" at bounding box center [170, 98] width 50 height 15
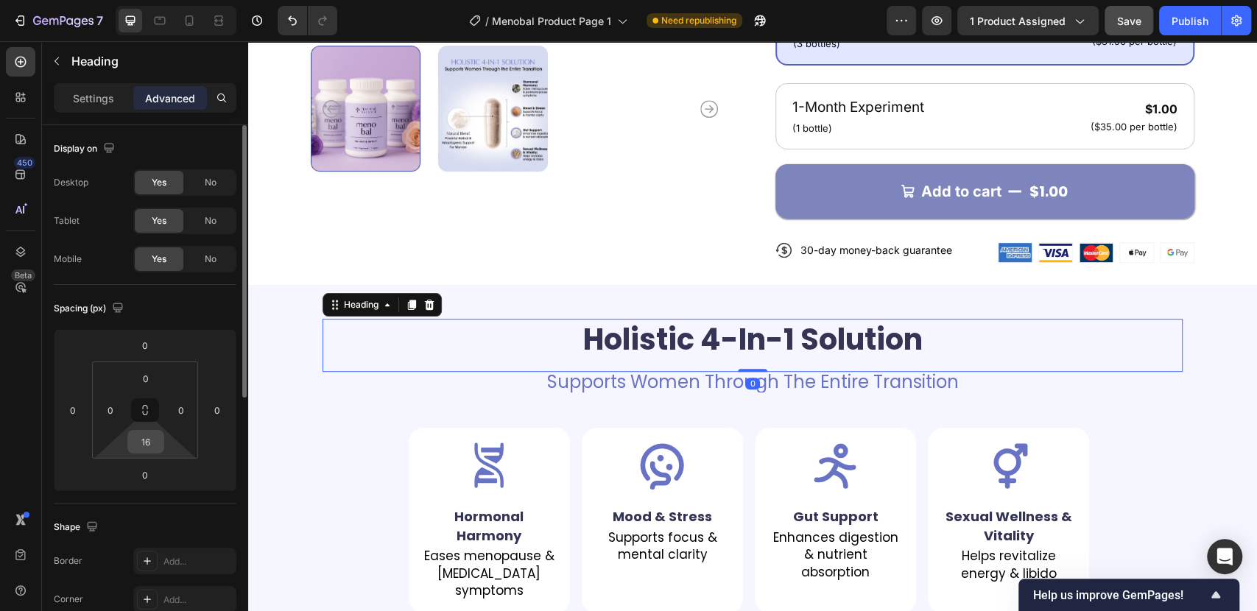
click at [145, 447] on input "16" at bounding box center [145, 442] width 29 height 22
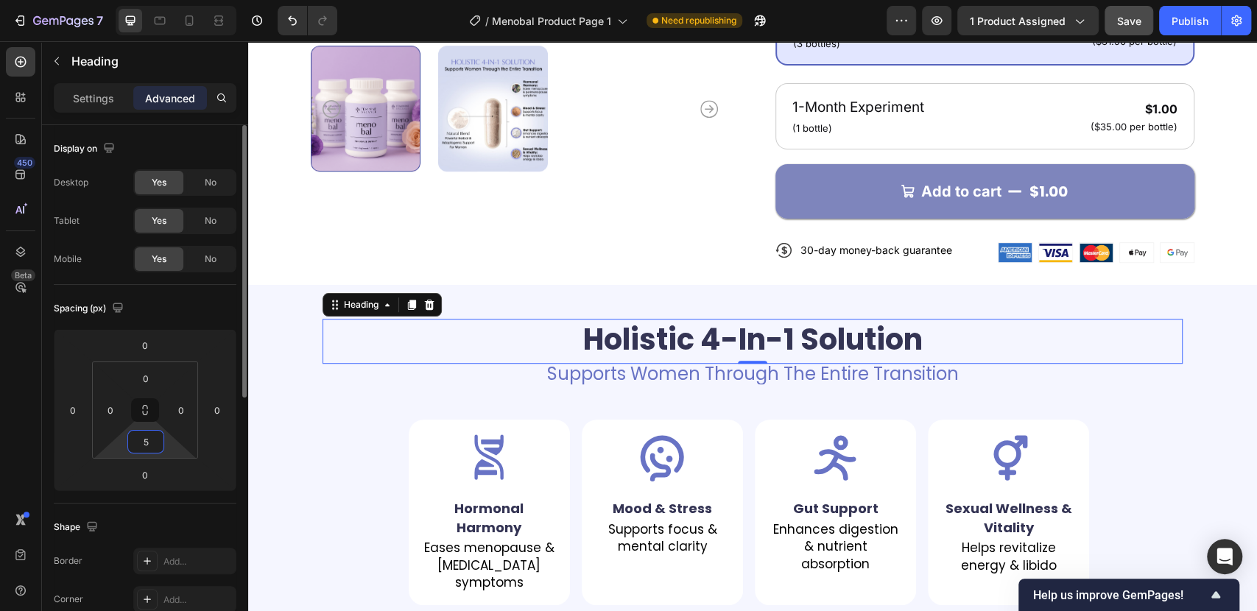
click at [143, 437] on input "5" at bounding box center [145, 442] width 29 height 22
type input "0"
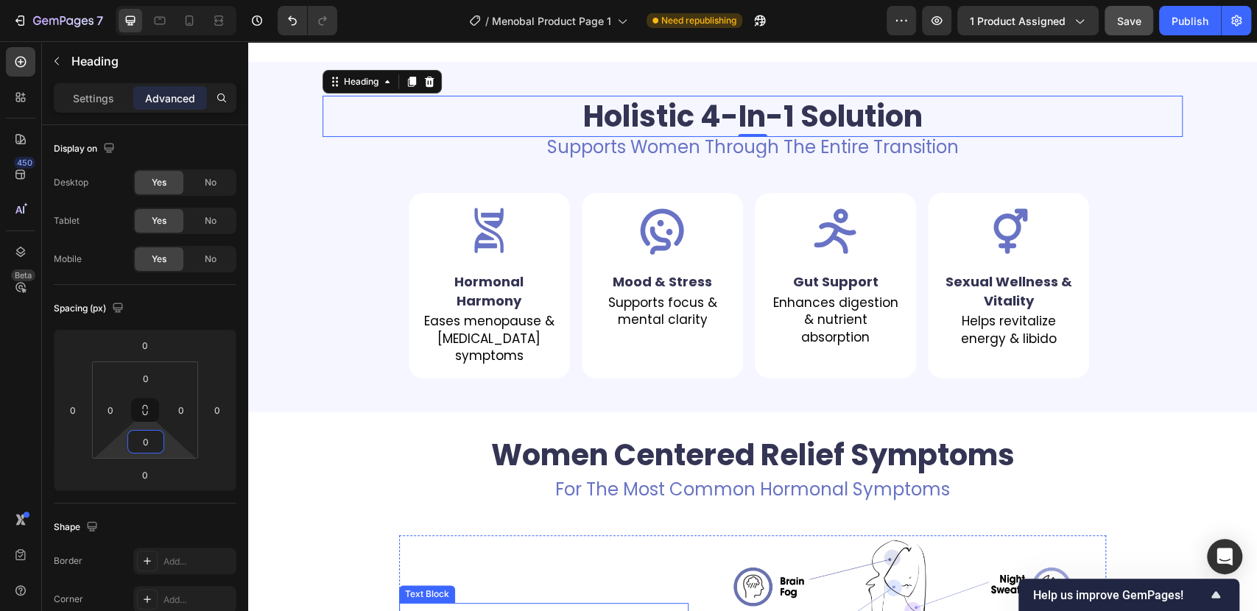
scroll to position [900, 0]
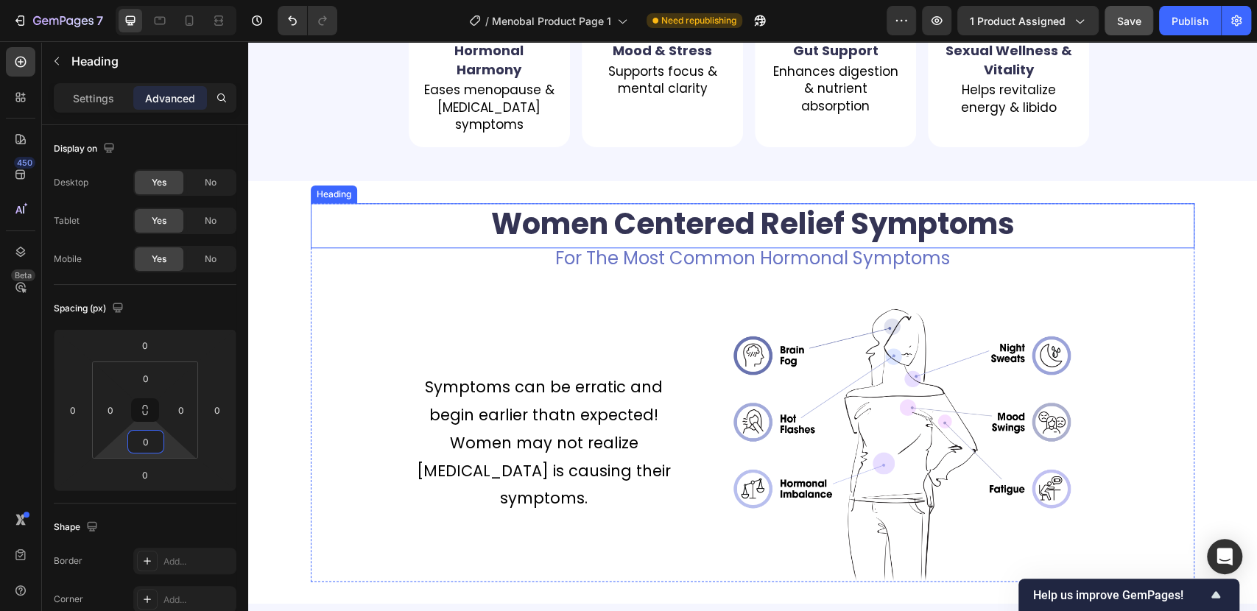
click at [565, 237] on h2 "Women Centered Relief Symptoms" at bounding box center [752, 223] width 883 height 41
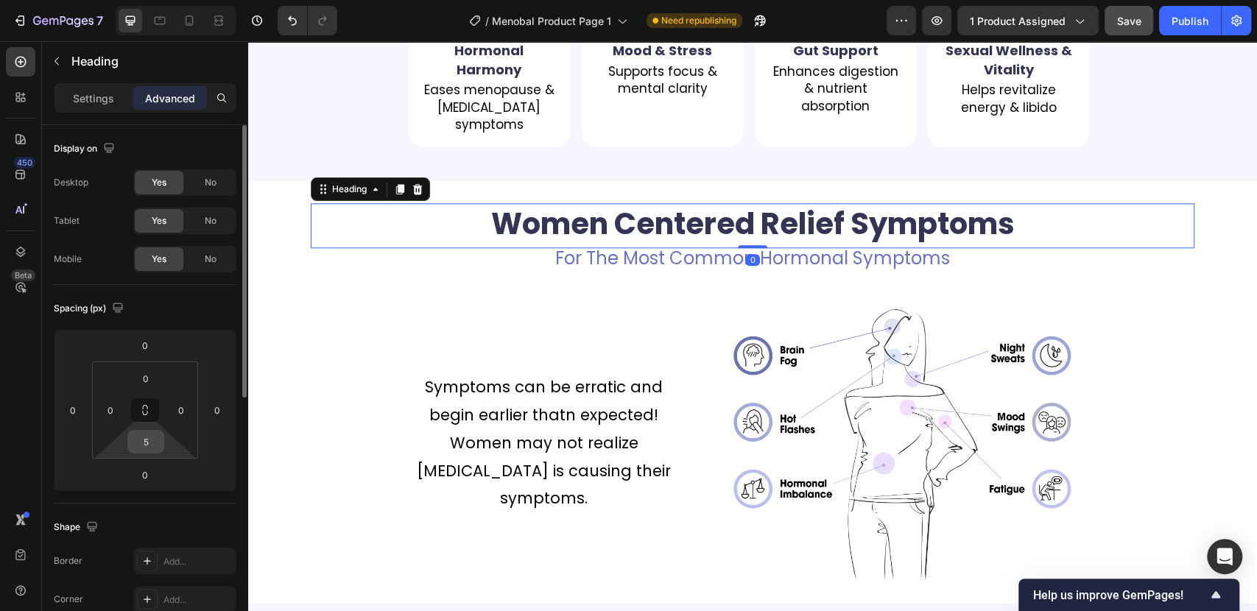
click at [132, 440] on input "5" at bounding box center [145, 442] width 29 height 22
type input "0"
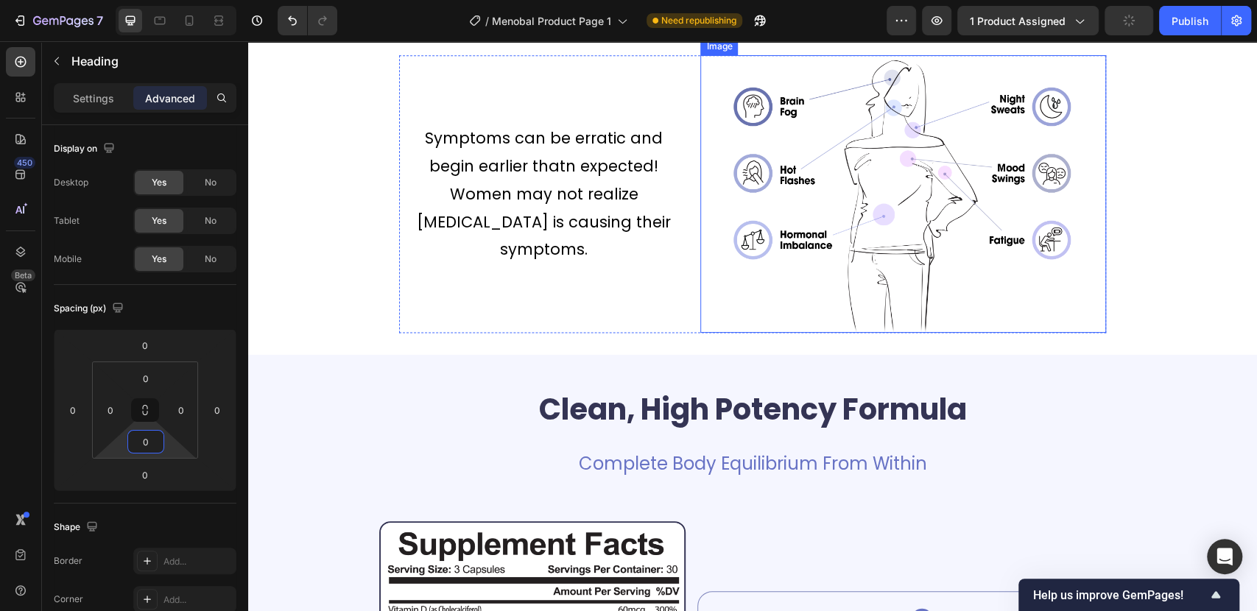
scroll to position [1390, 0]
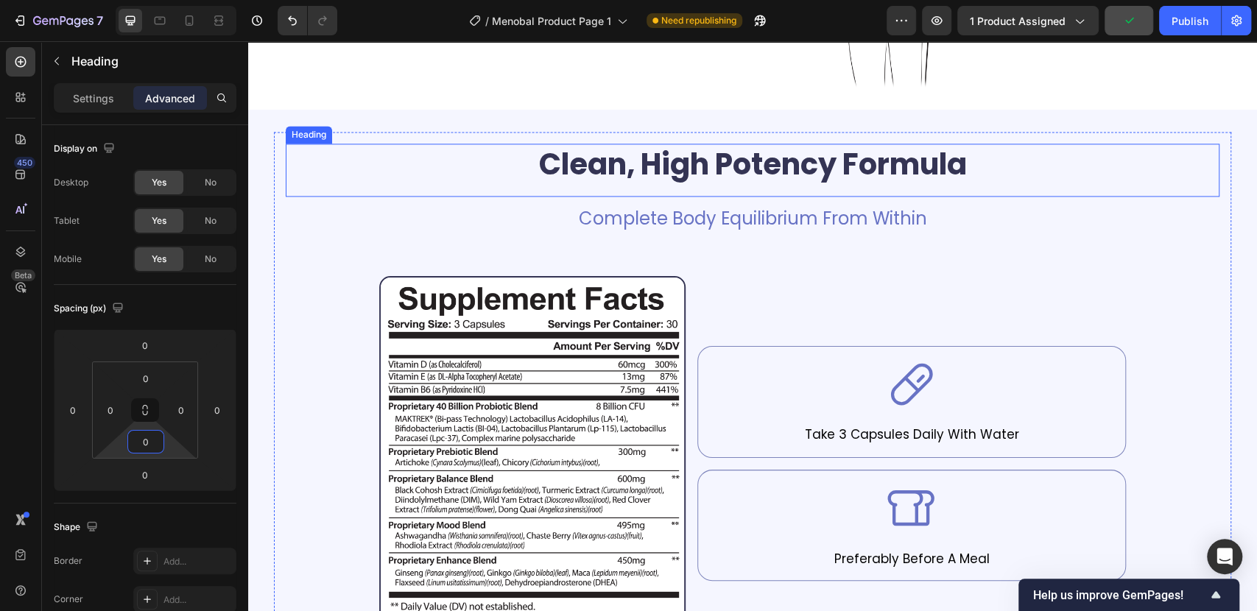
click at [629, 149] on h2 "Clean, High Potency Formula" at bounding box center [753, 164] width 934 height 41
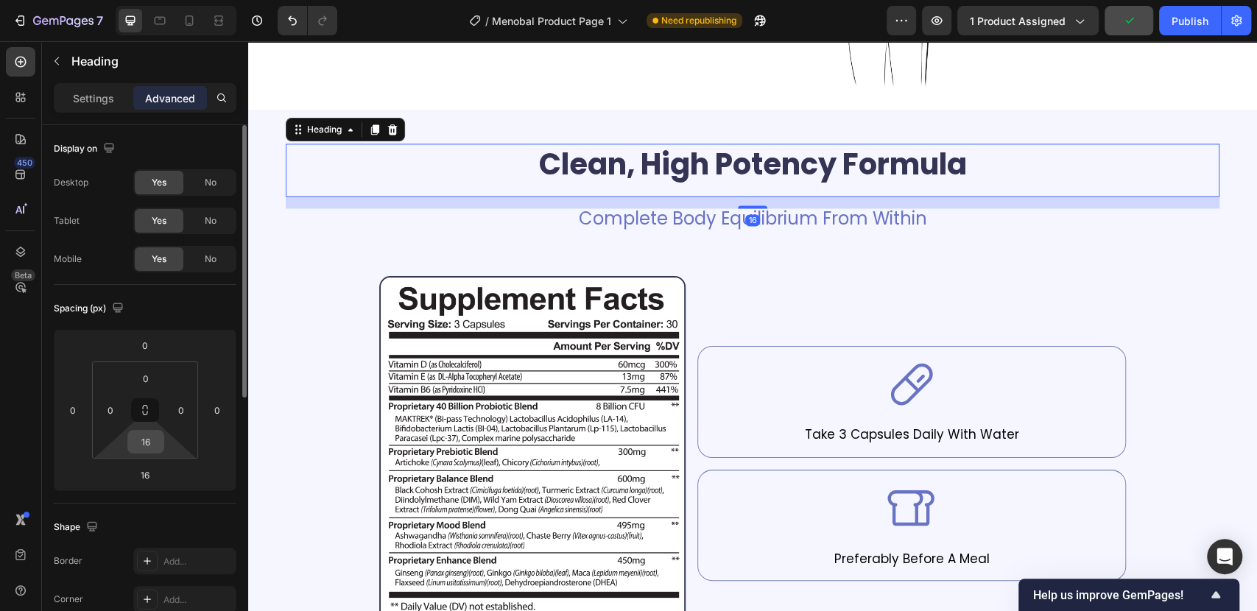
click at [142, 434] on input "16" at bounding box center [145, 442] width 29 height 22
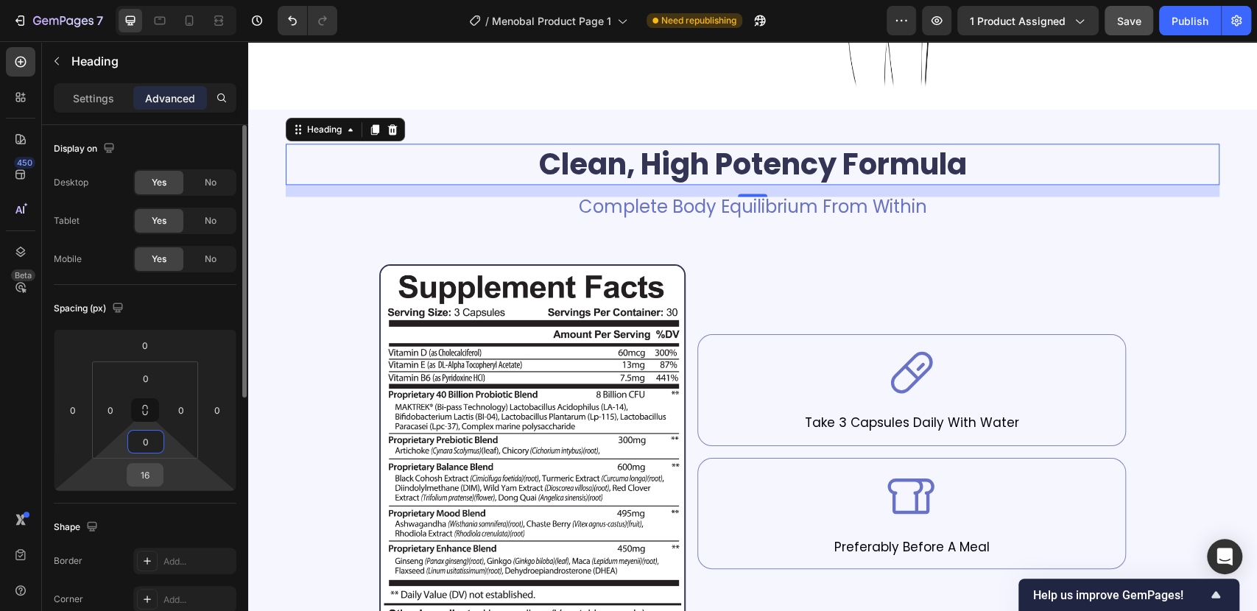
type input "0"
click at [147, 475] on input "16" at bounding box center [144, 475] width 29 height 22
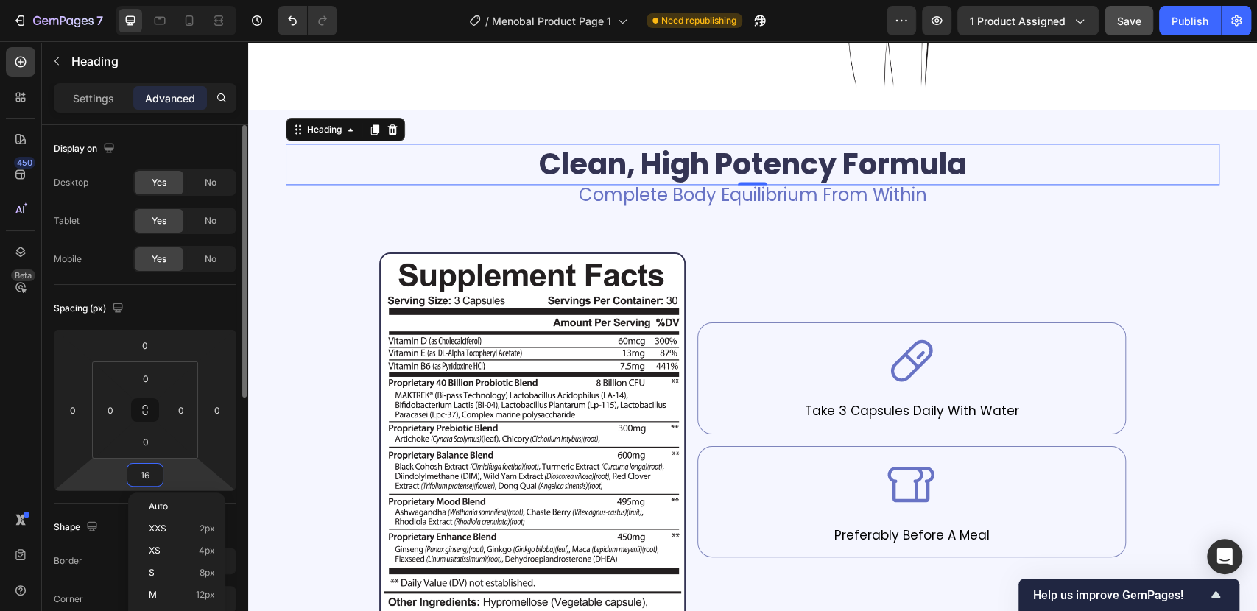
type input "0"
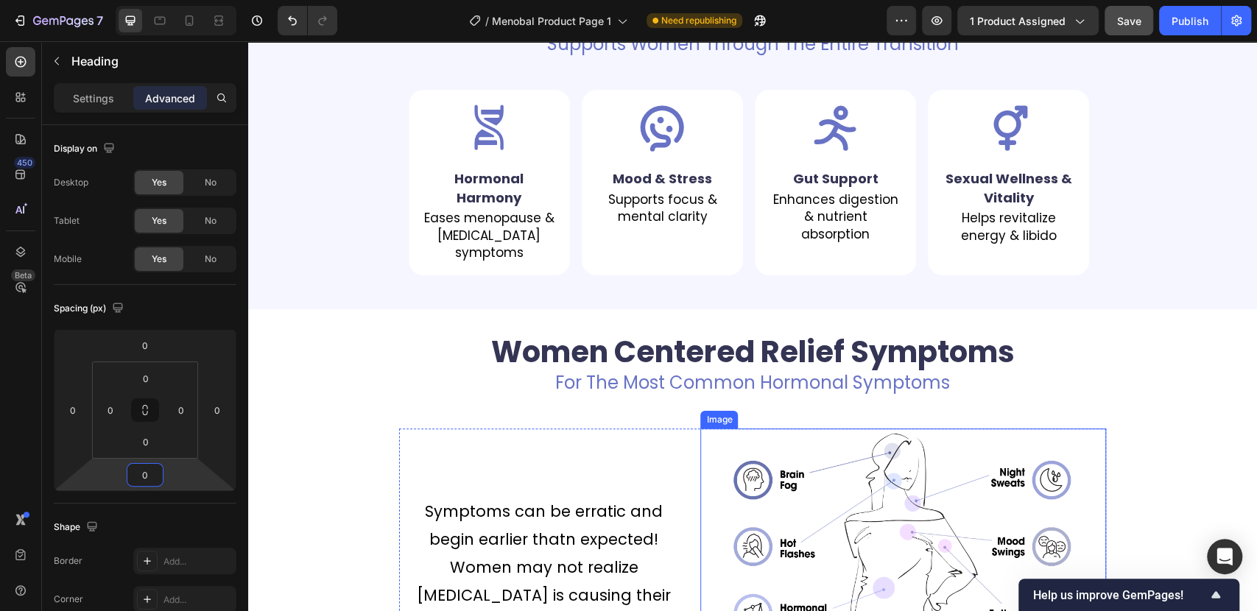
scroll to position [736, 0]
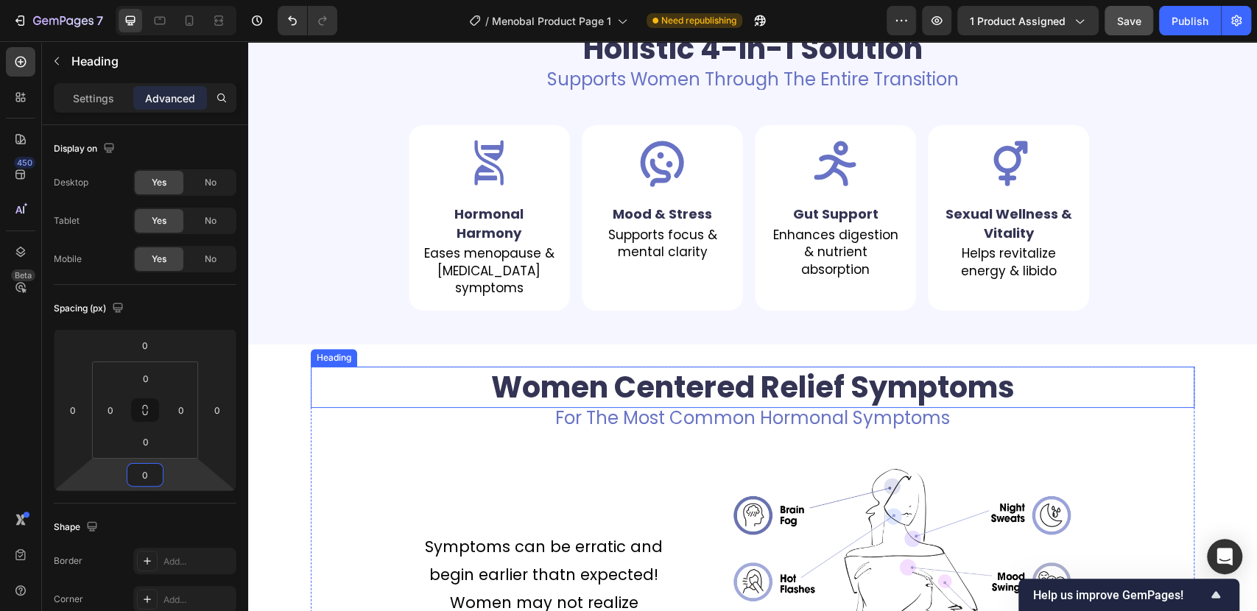
click at [445, 391] on h2 "Women Centered Relief Symptoms" at bounding box center [752, 387] width 883 height 41
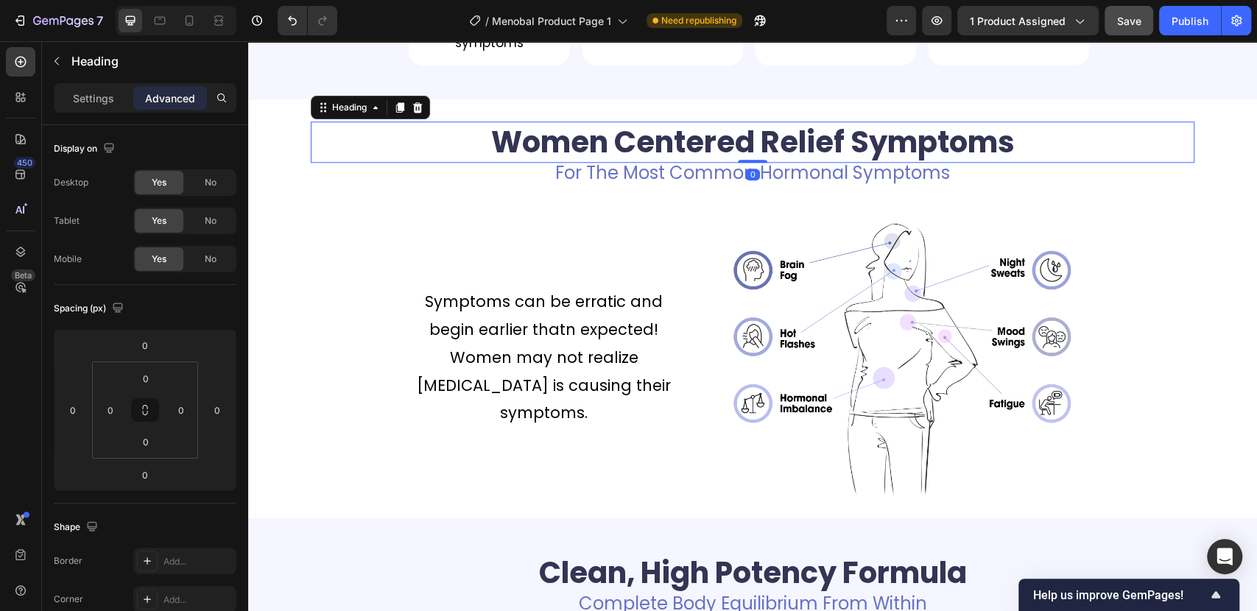
scroll to position [1227, 0]
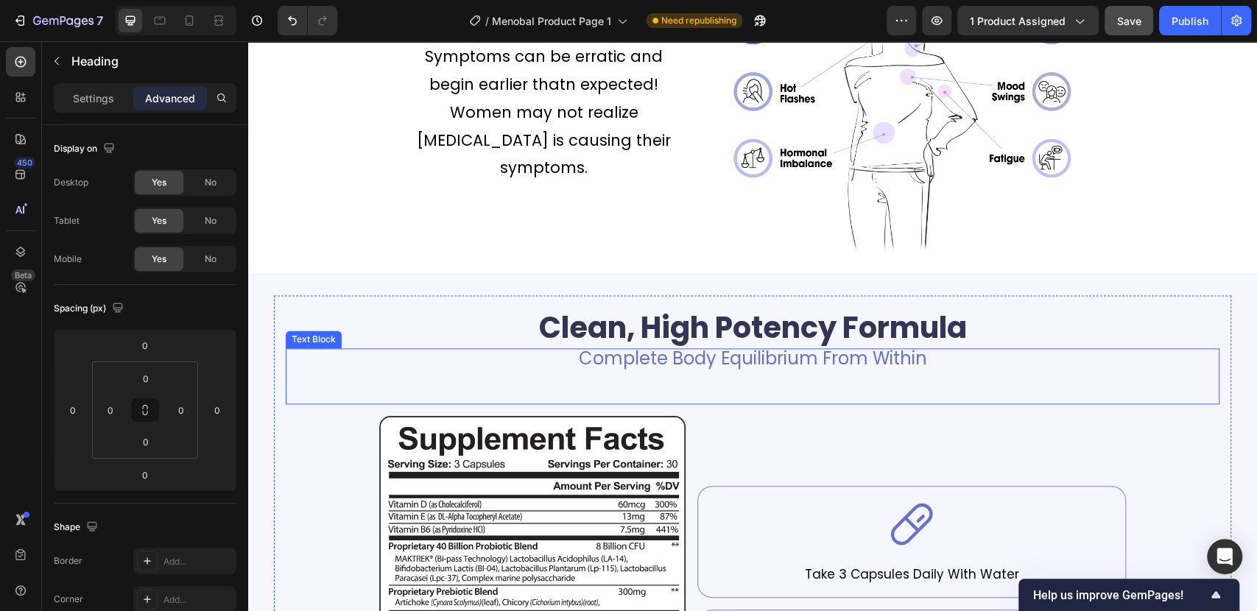
click at [507, 359] on p "Complete Body Equilibrium From Within" at bounding box center [752, 359] width 931 height 18
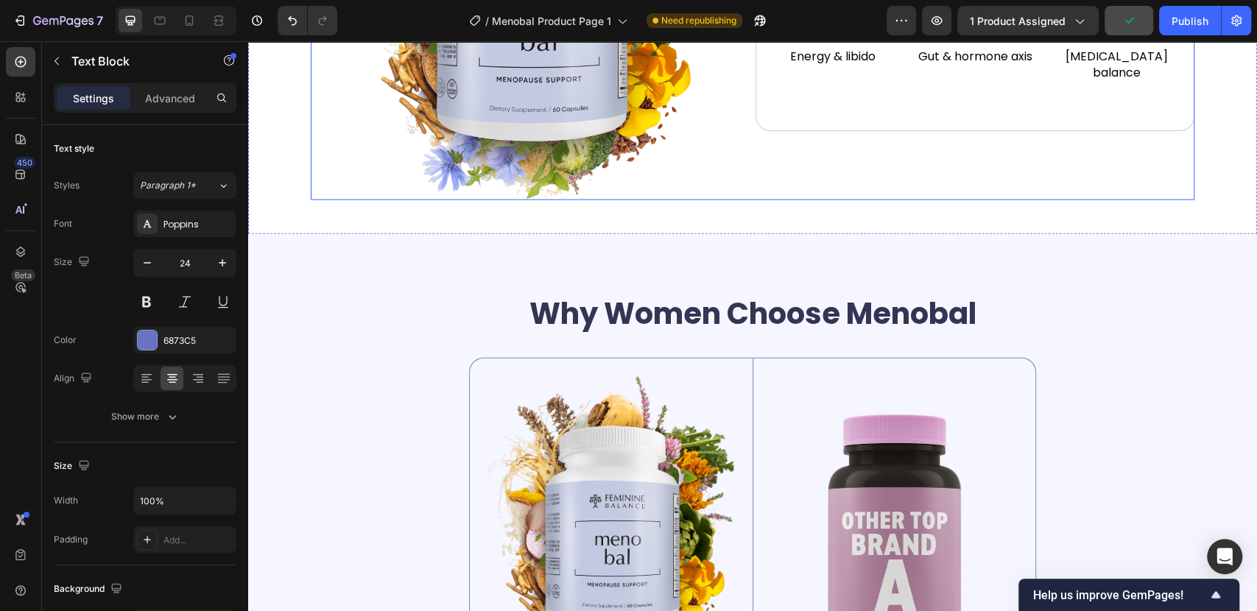
scroll to position [2290, 0]
click at [640, 334] on h2 "Why Women Choose Menobal" at bounding box center [752, 312] width 567 height 41
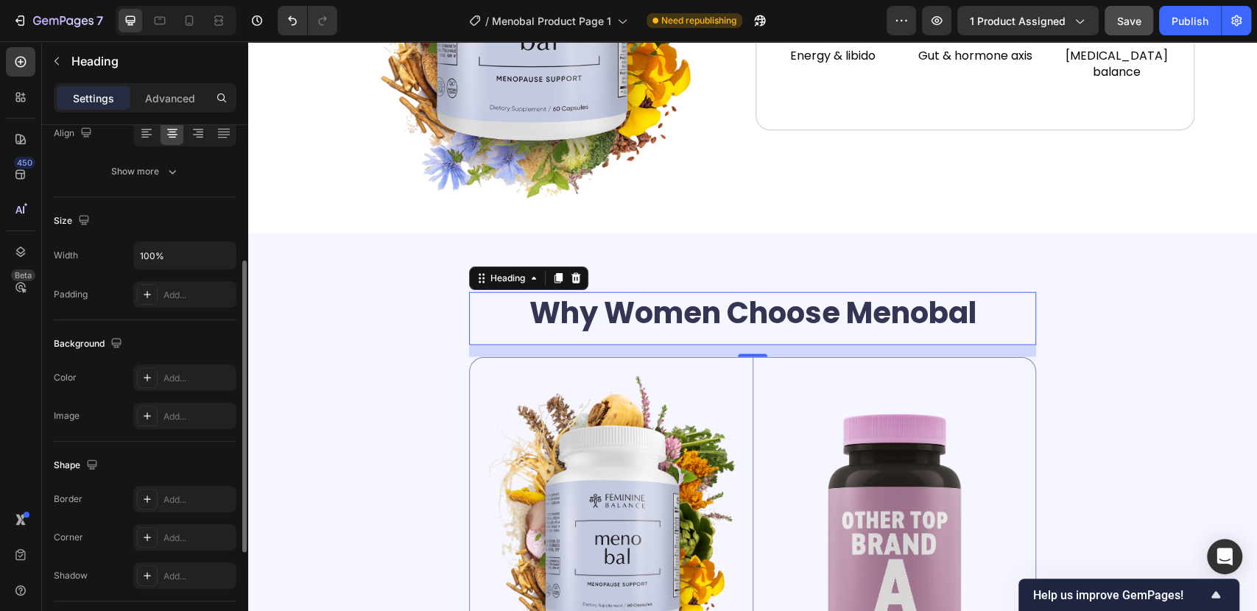
scroll to position [0, 0]
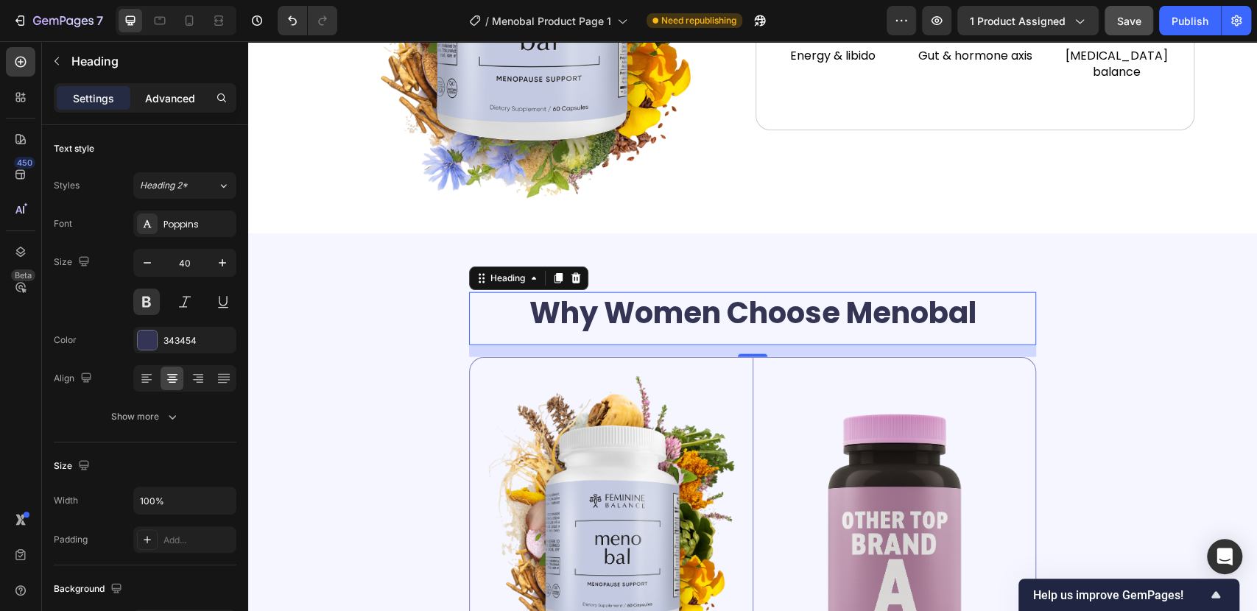
click at [169, 99] on p "Advanced" at bounding box center [170, 98] width 50 height 15
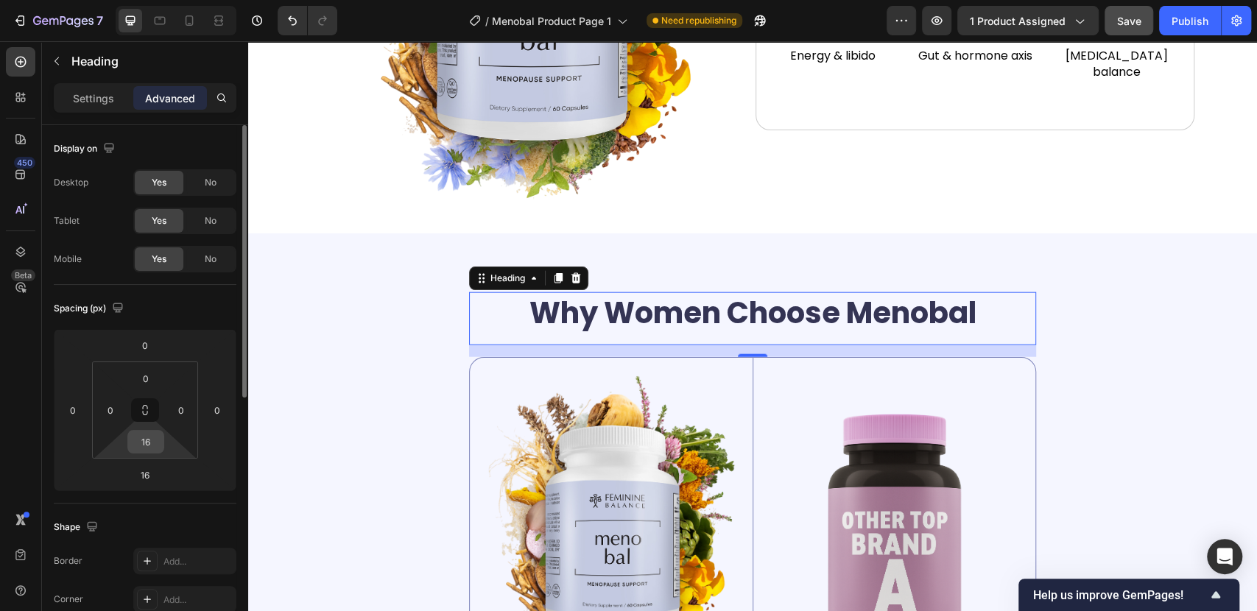
click at [149, 438] on input "16" at bounding box center [145, 442] width 29 height 22
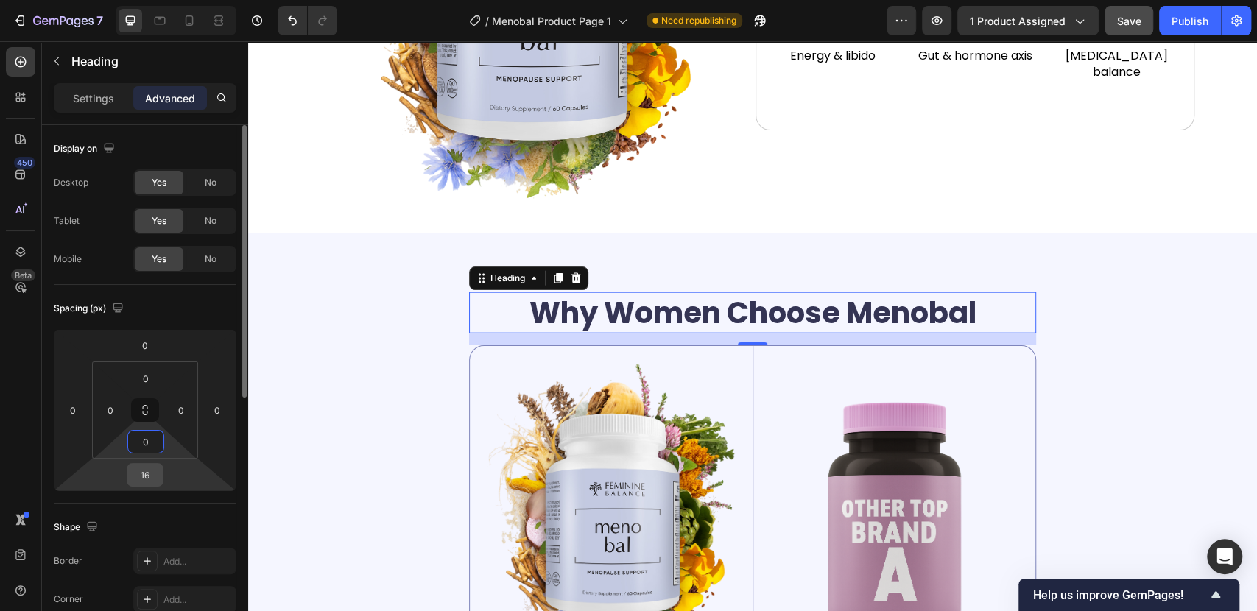
type input "0"
click at [144, 473] on input "16" at bounding box center [144, 475] width 29 height 22
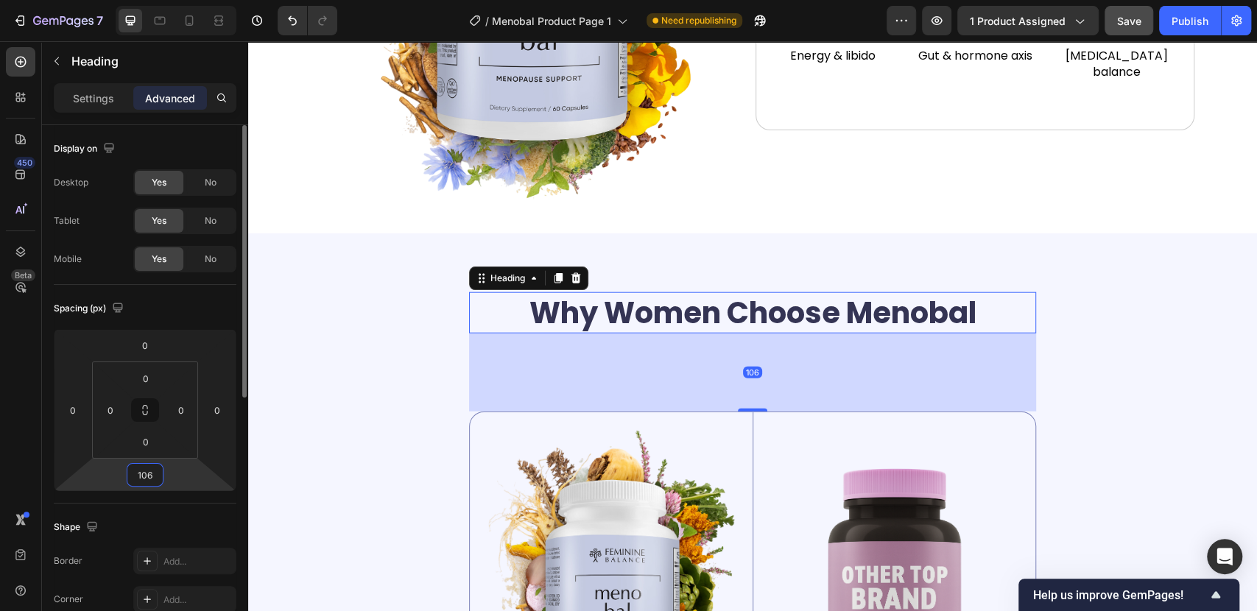
click at [147, 470] on input "106" at bounding box center [144, 475] width 29 height 22
type input "0"
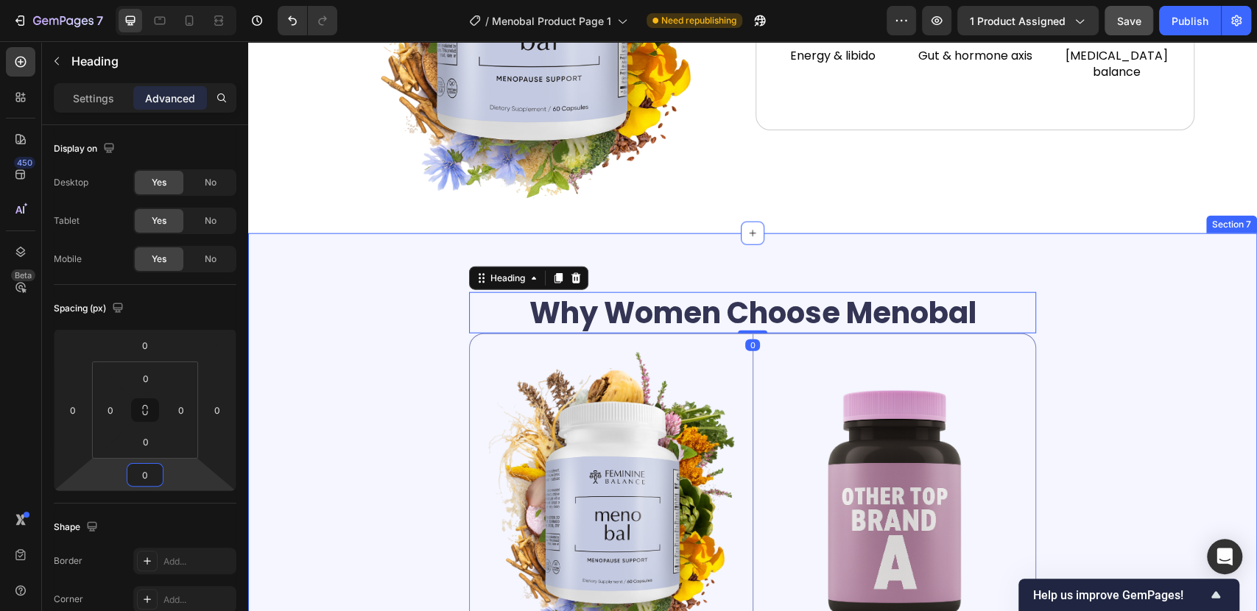
click at [1102, 412] on div "Why Women Choose Menobal Heading 0 Image Menobal Text Block Perimenopause Suppo…" at bounding box center [752, 604] width 987 height 625
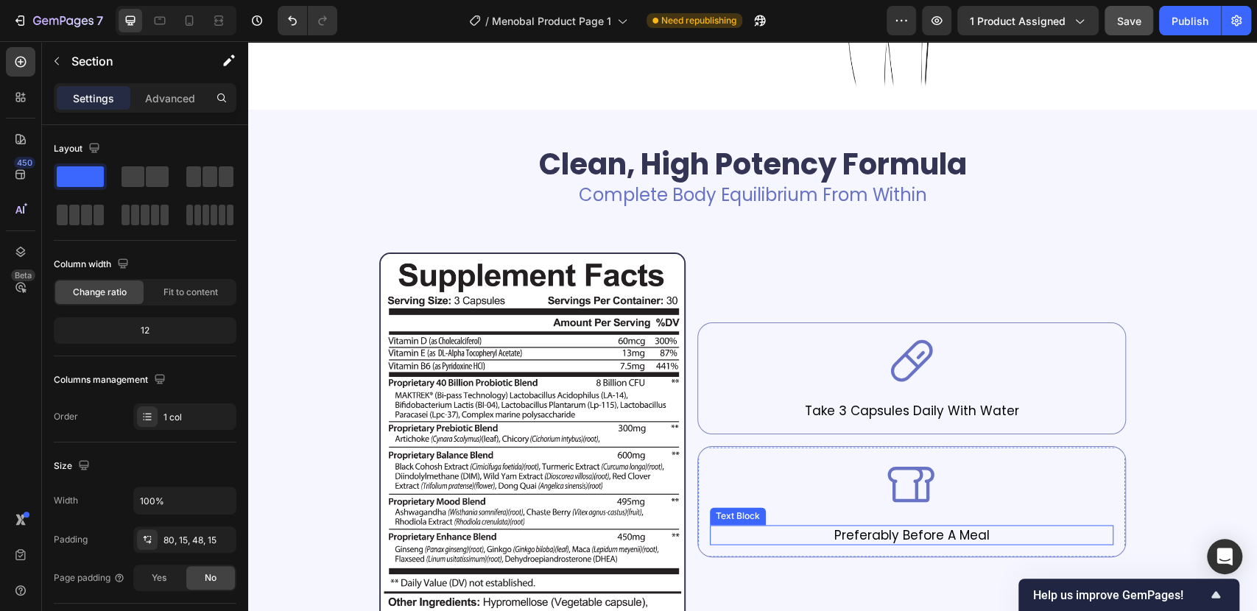
scroll to position [1308, 0]
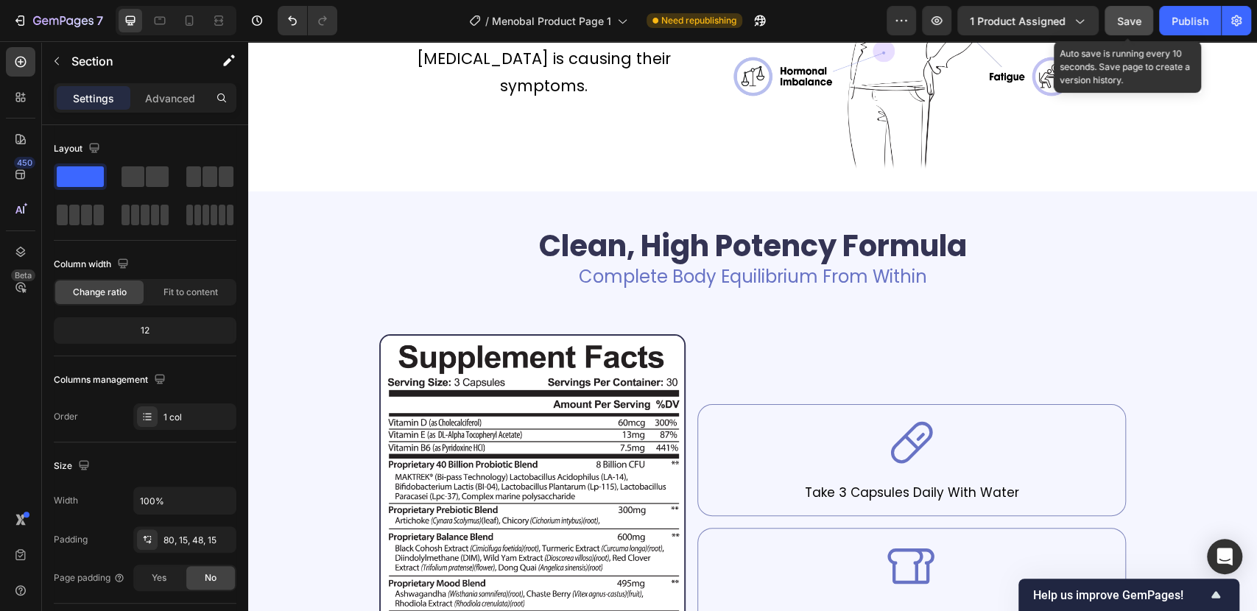
click at [1129, 19] on span "Save" at bounding box center [1129, 21] width 24 height 13
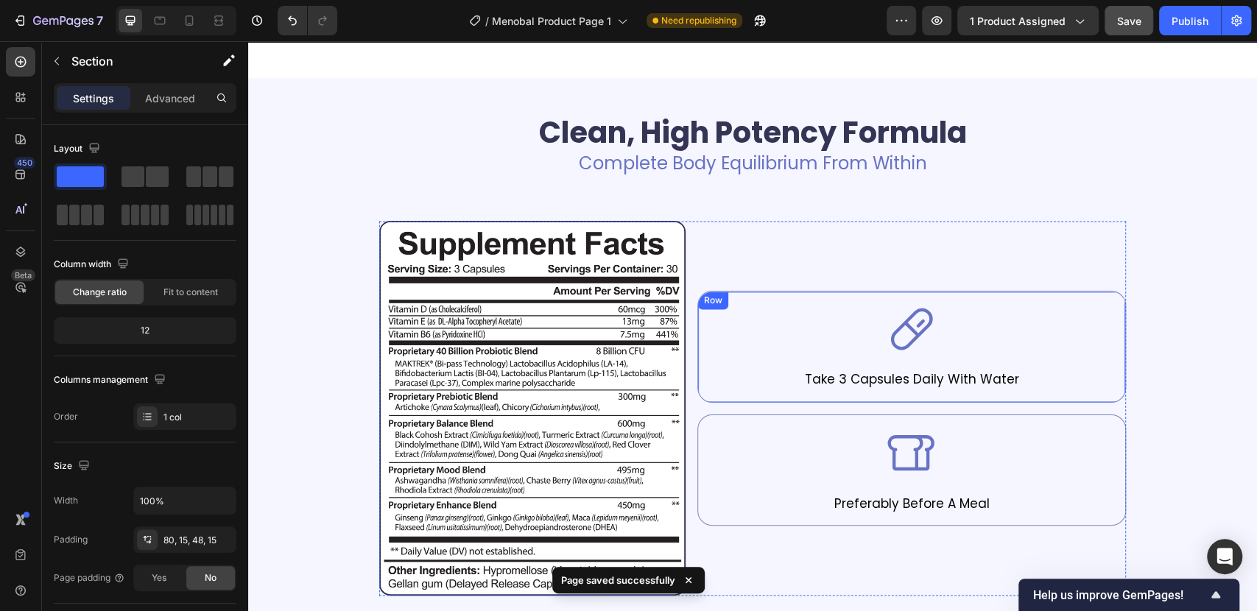
scroll to position [1472, 0]
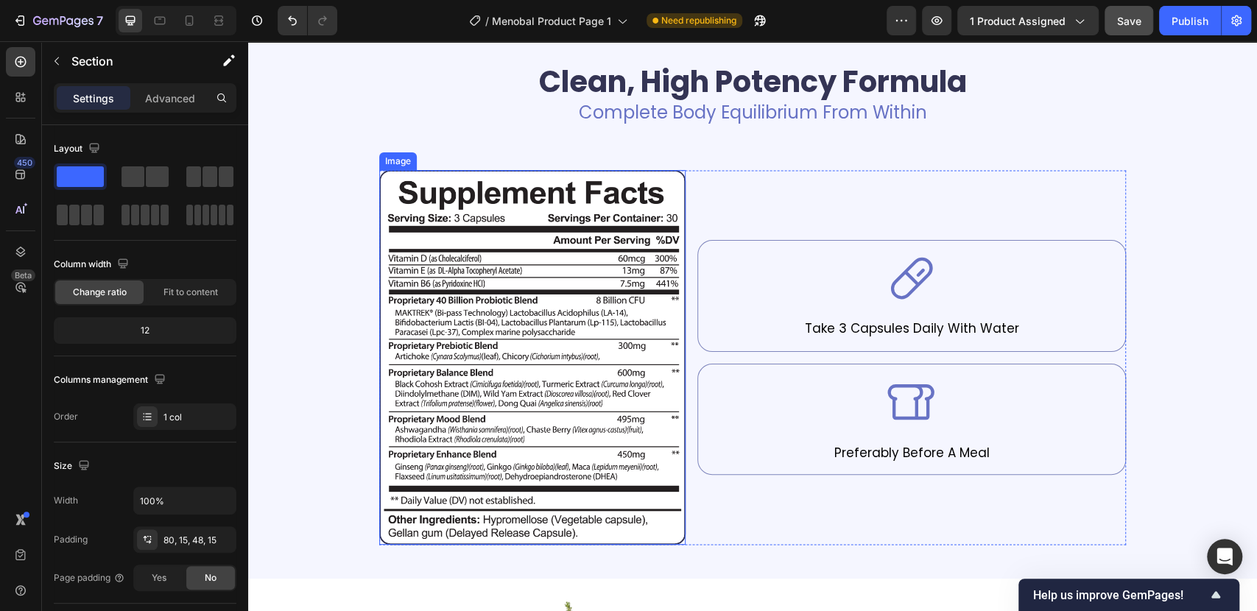
click at [610, 319] on img at bounding box center [532, 357] width 306 height 375
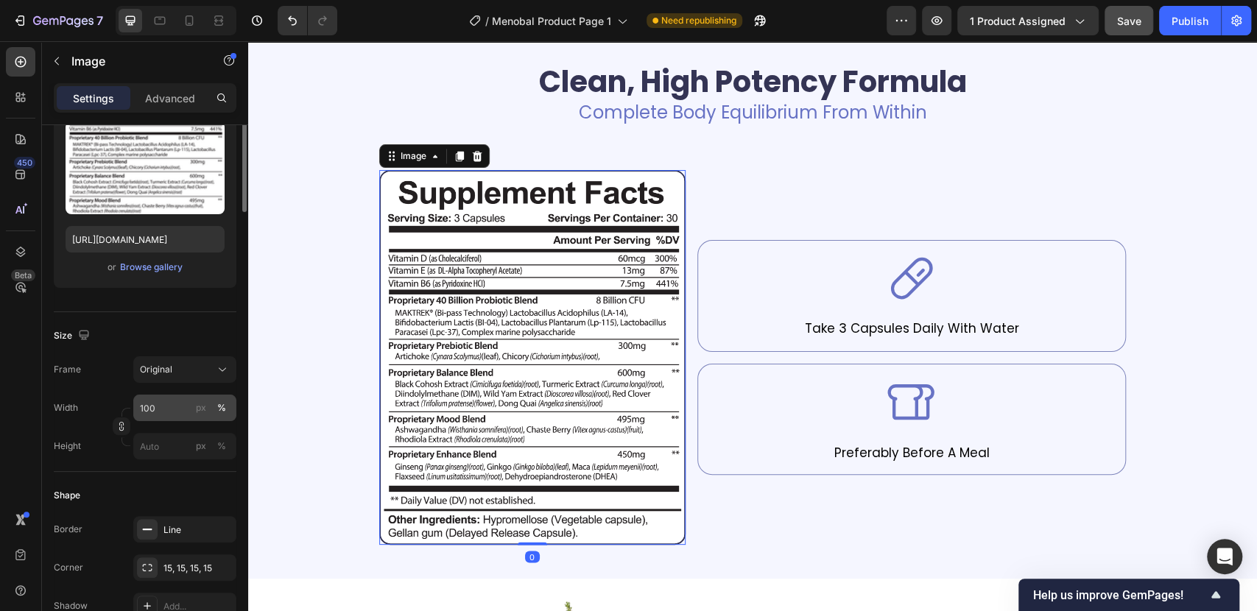
scroll to position [245, 0]
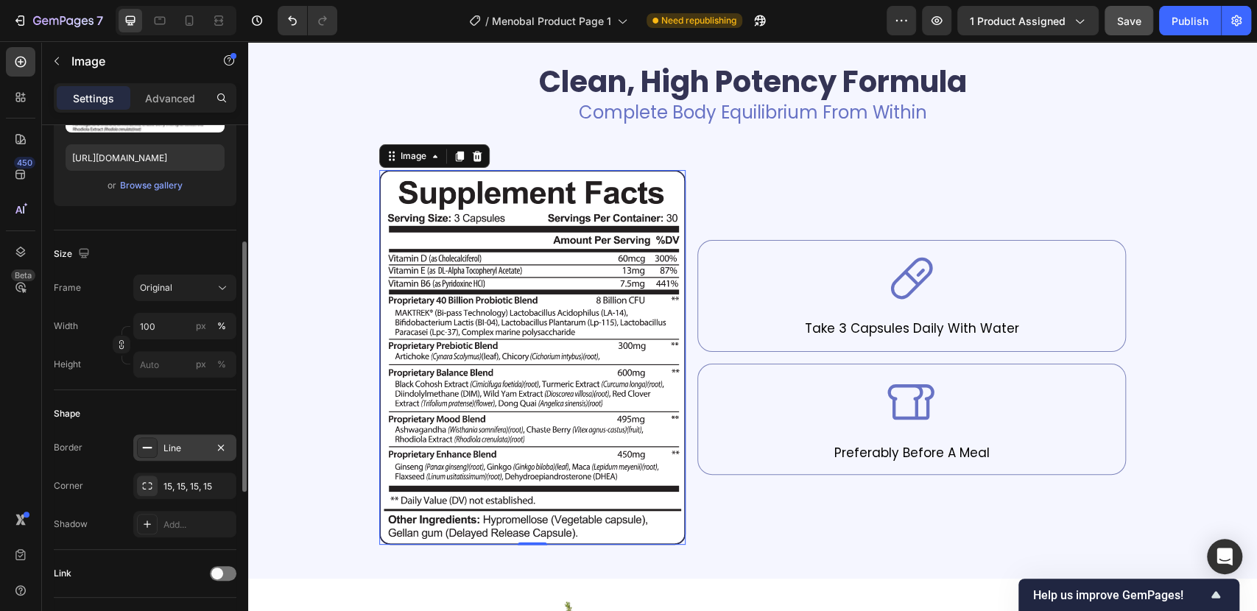
click at [186, 461] on div "Border Line Corner 15, 15, 15, 15 Shadow Add..." at bounding box center [145, 485] width 183 height 103
click at [186, 447] on div "Line" at bounding box center [184, 448] width 43 height 13
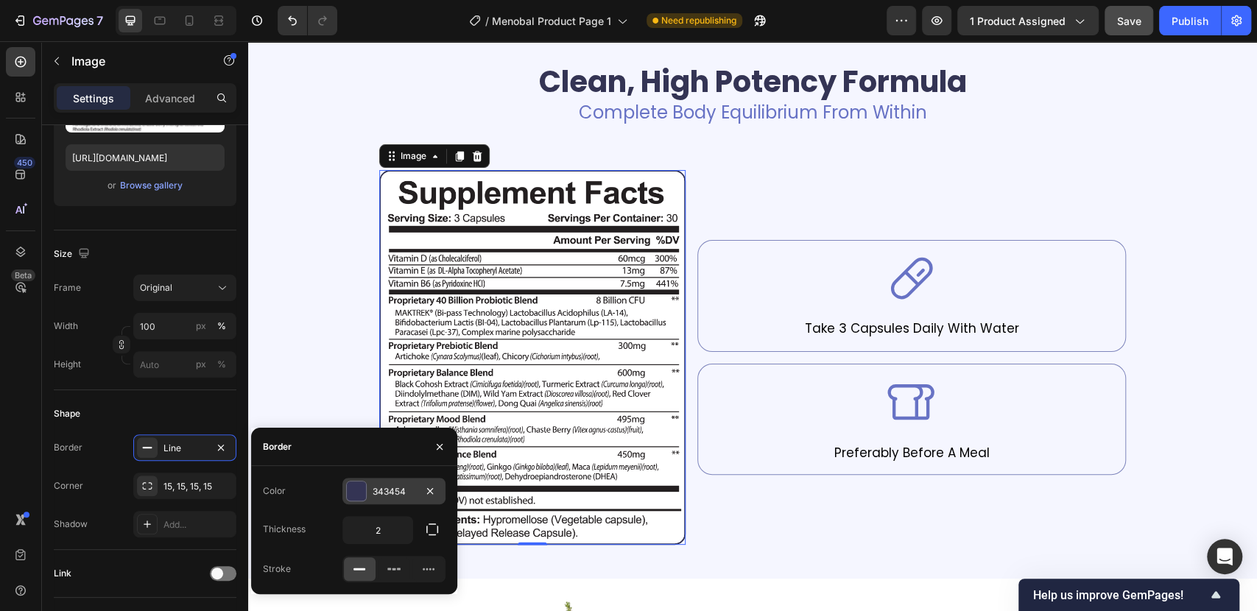
click at [360, 496] on div at bounding box center [356, 491] width 19 height 19
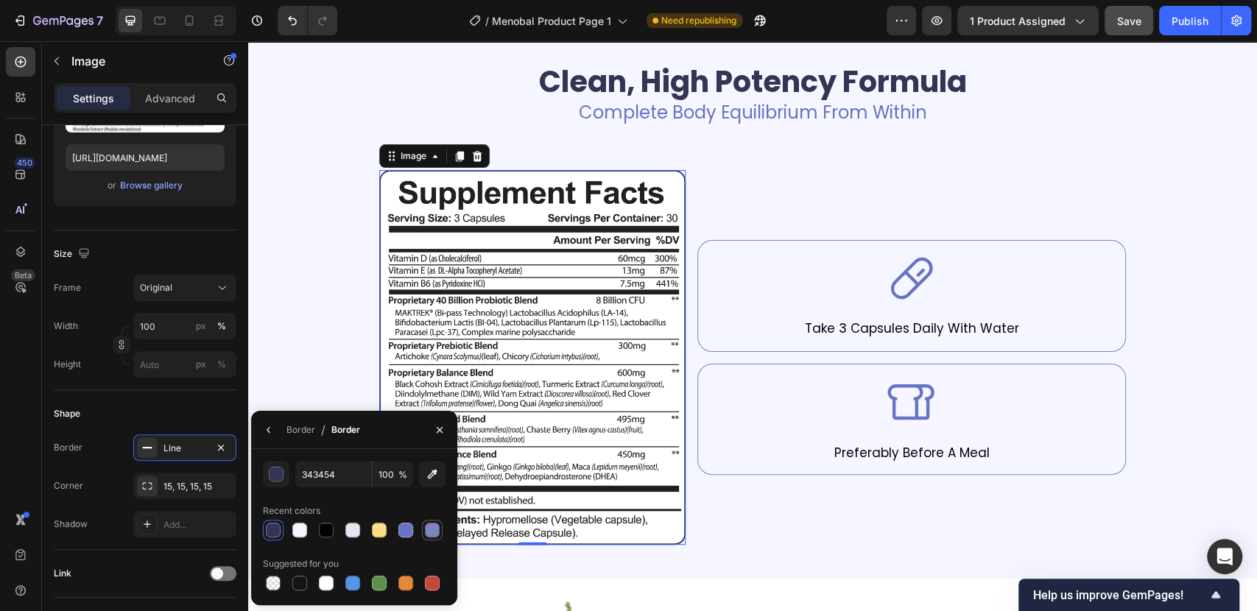
click at [434, 527] on div at bounding box center [432, 530] width 15 height 15
type input "7E85BC"
click at [269, 424] on icon "button" at bounding box center [269, 430] width 12 height 12
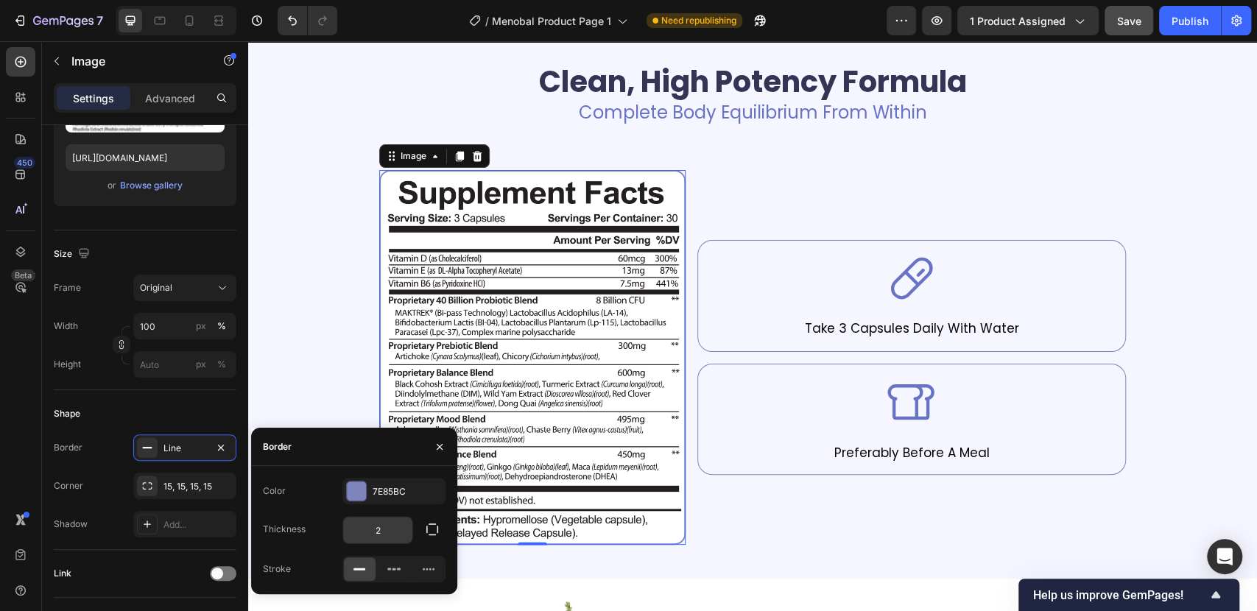
click at [381, 537] on input "2" at bounding box center [377, 530] width 69 height 27
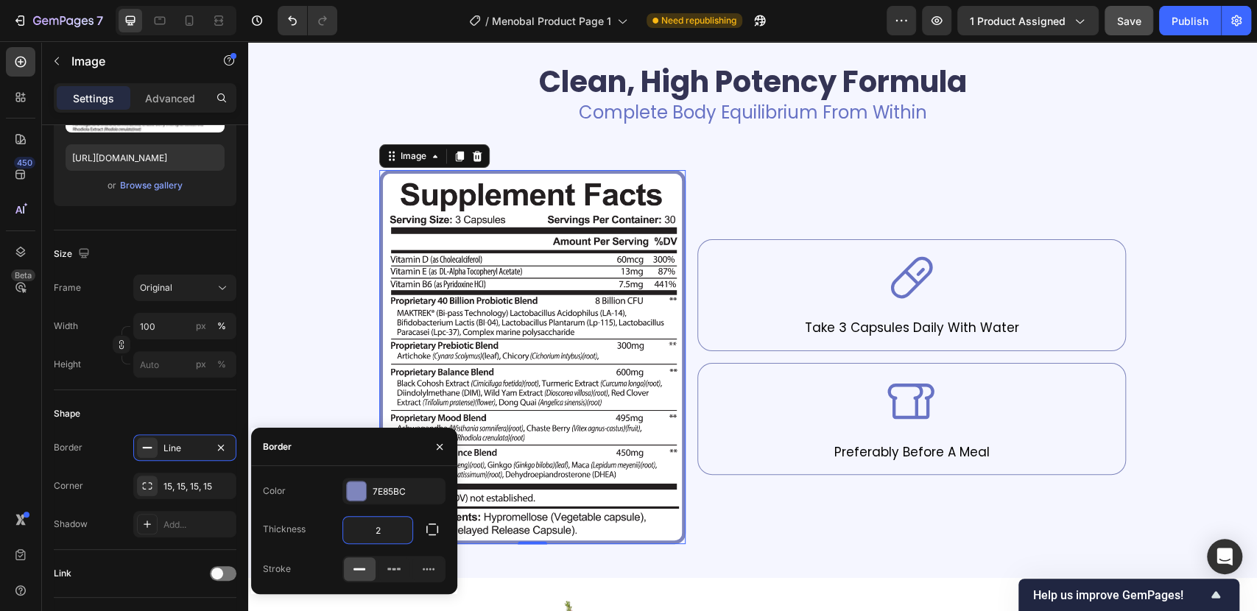
type input "5"
click at [448, 436] on button "button" at bounding box center [440, 447] width 24 height 24
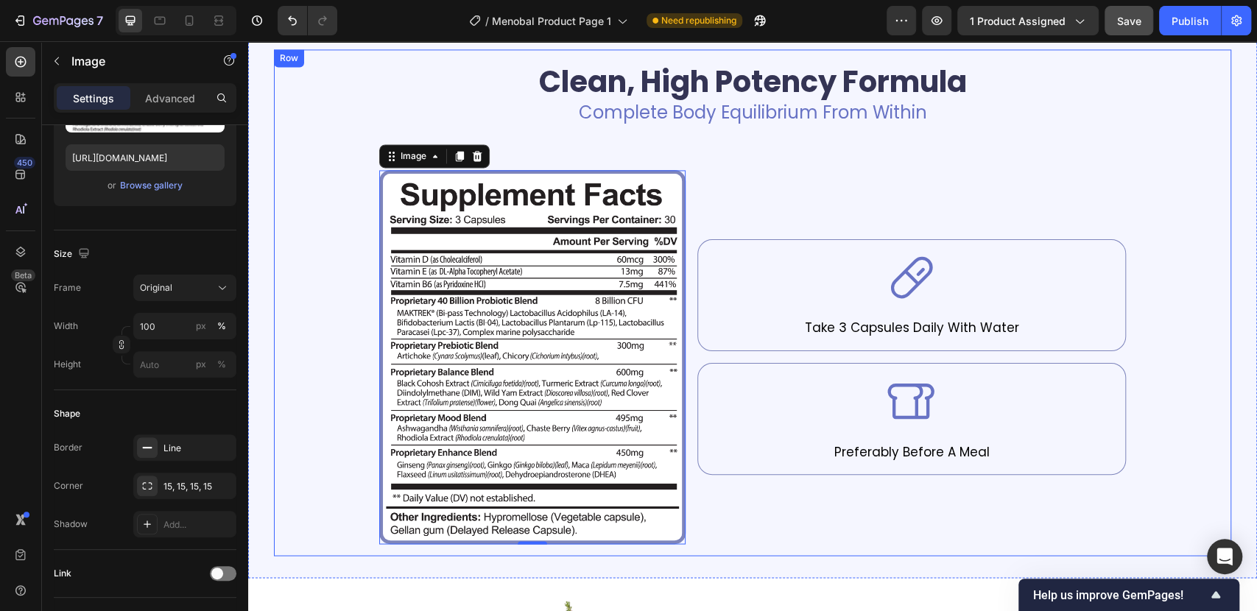
click at [332, 308] on div "Clean, High Potency Formula Heading Complete Body Equilibrium From Within Text …" at bounding box center [753, 302] width 934 height 483
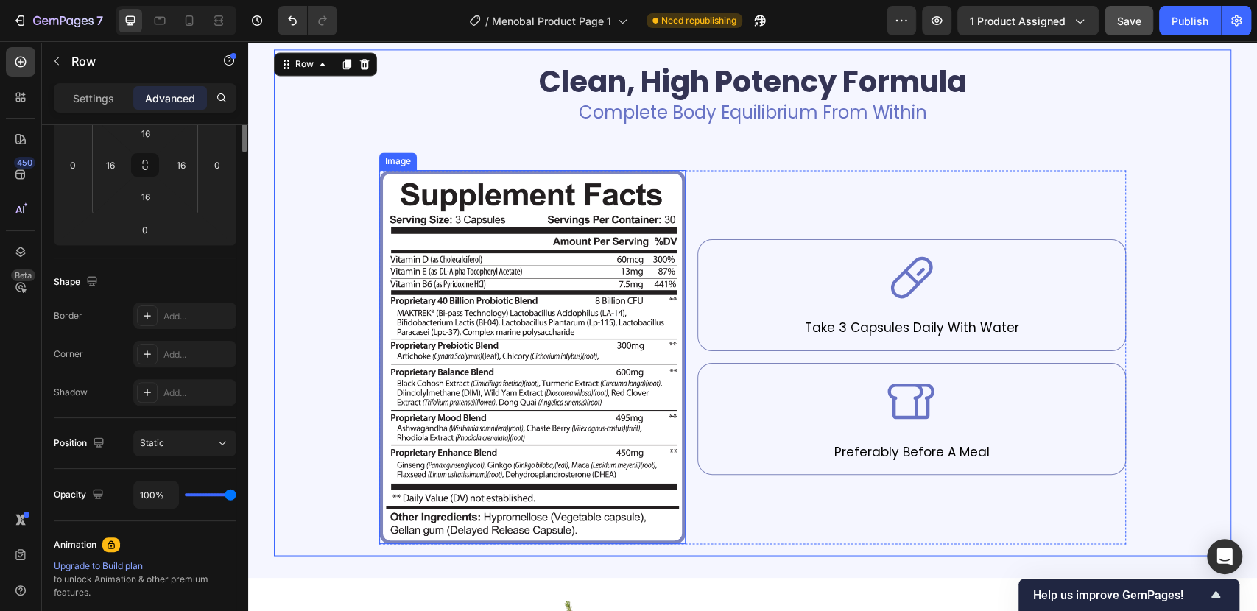
scroll to position [0, 0]
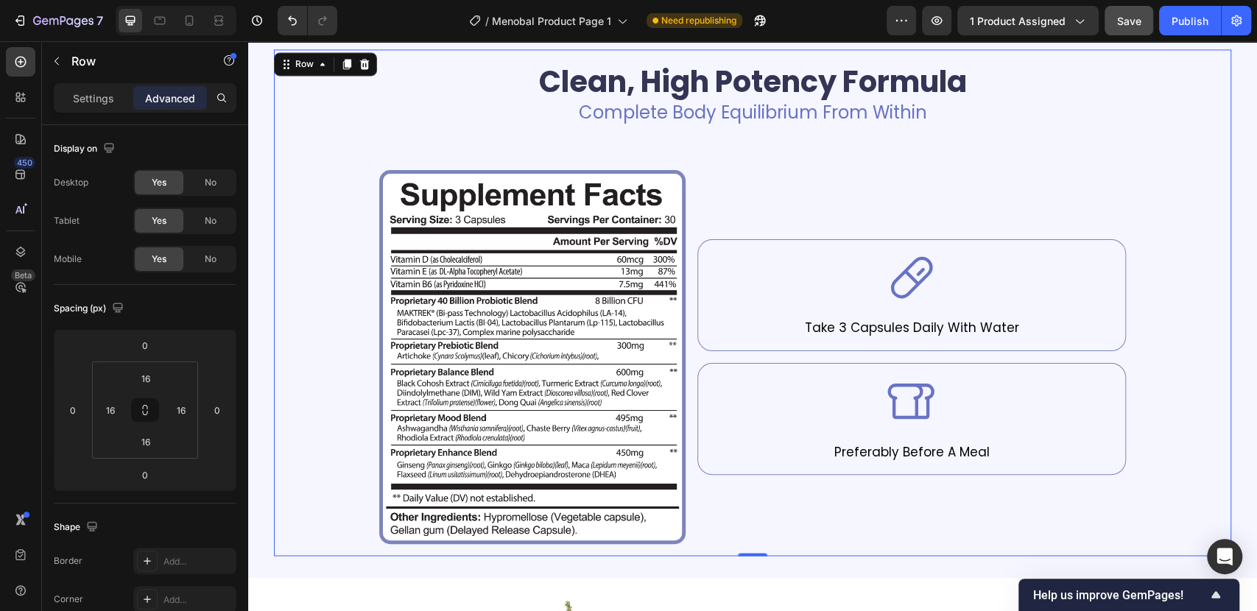
click at [1149, 356] on div "Clean, High Potency Formula Heading Complete Body Equilibrium From Within Text …" at bounding box center [753, 302] width 934 height 483
click at [1110, 243] on div "Icon Take 3 Capsules Daily With Water Text Block Row" at bounding box center [911, 295] width 428 height 112
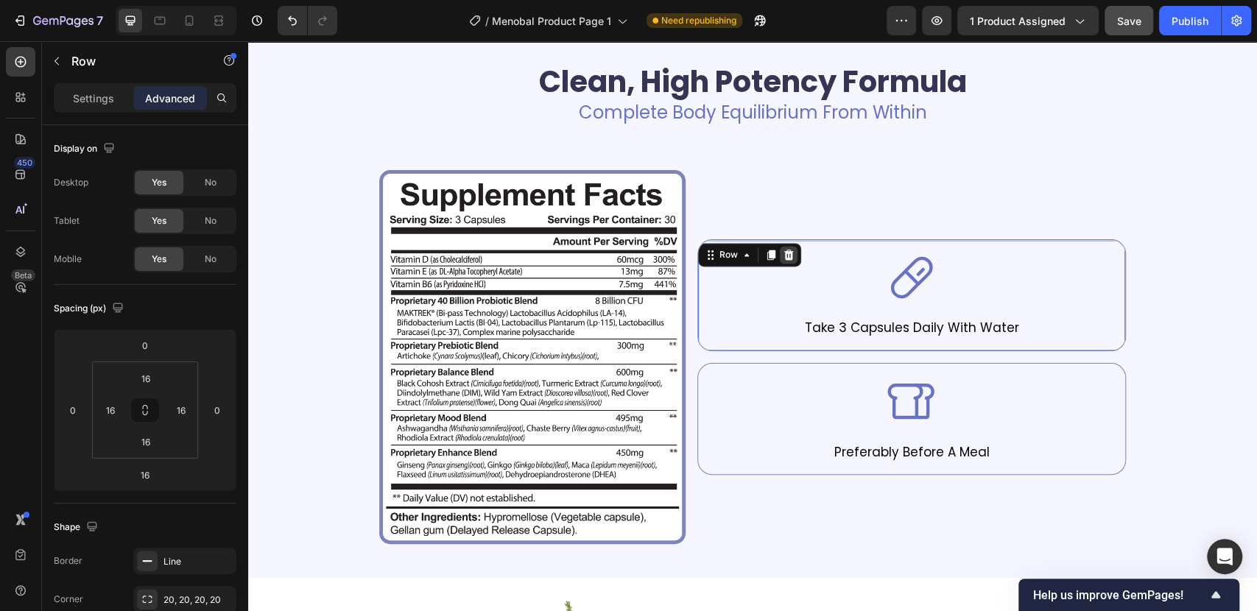
click at [784, 253] on icon at bounding box center [788, 255] width 10 height 10
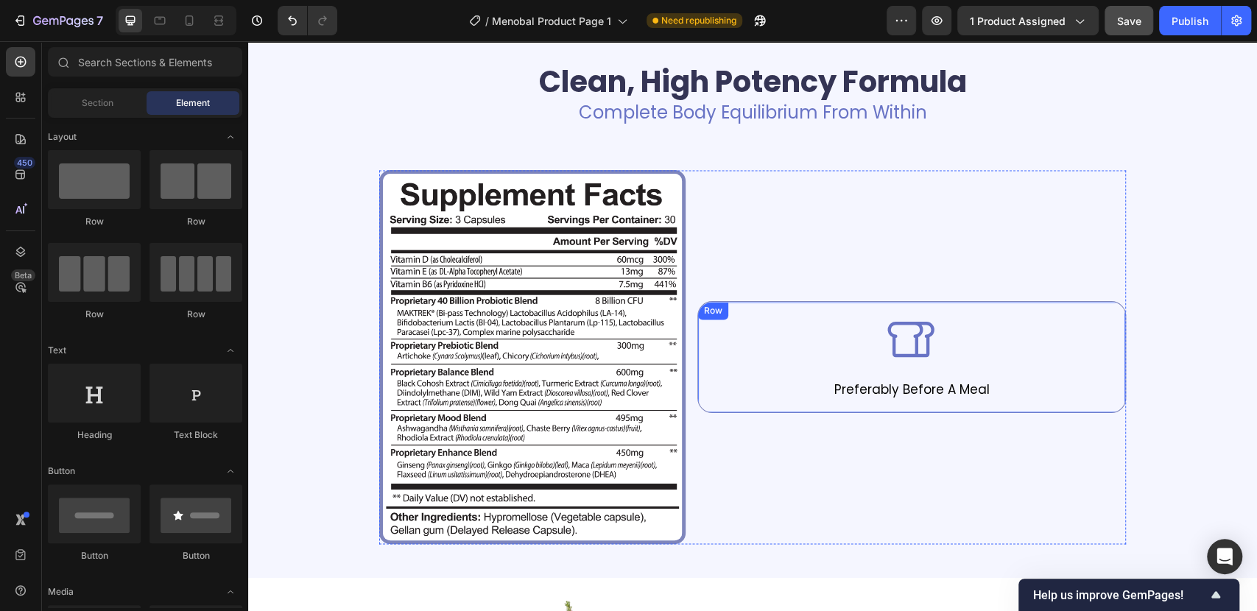
click at [1101, 311] on div "Icon Preferably Before A Meal Text Block Row" at bounding box center [911, 357] width 428 height 112
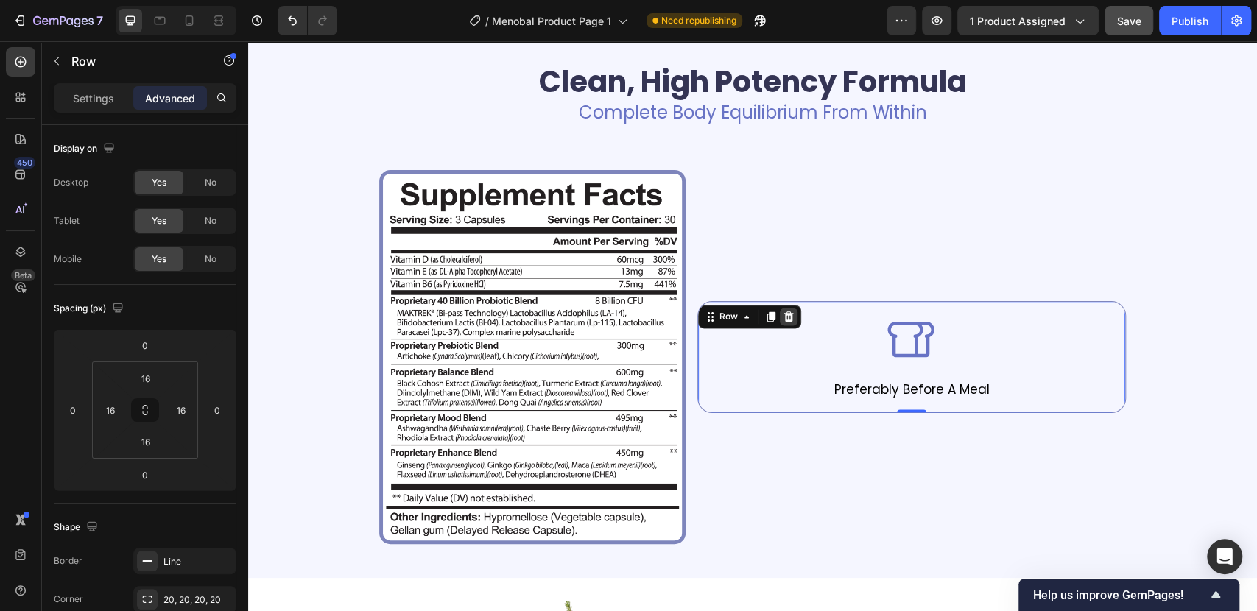
click at [784, 311] on icon at bounding box center [789, 317] width 12 height 12
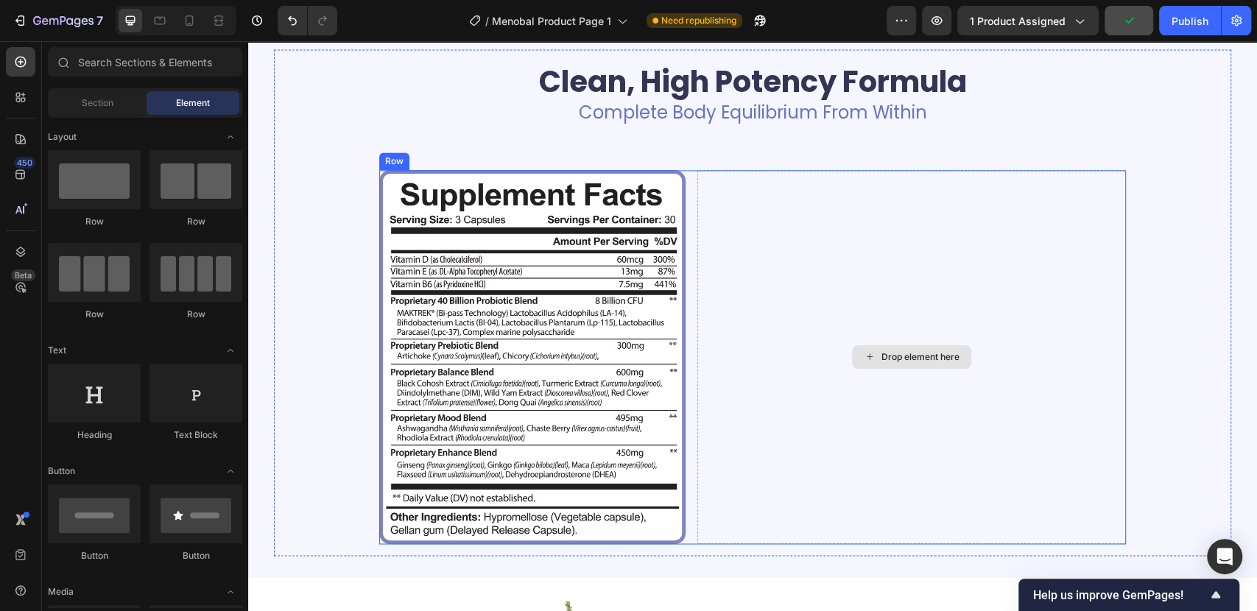
click at [769, 408] on div "Drop element here" at bounding box center [911, 357] width 428 height 374
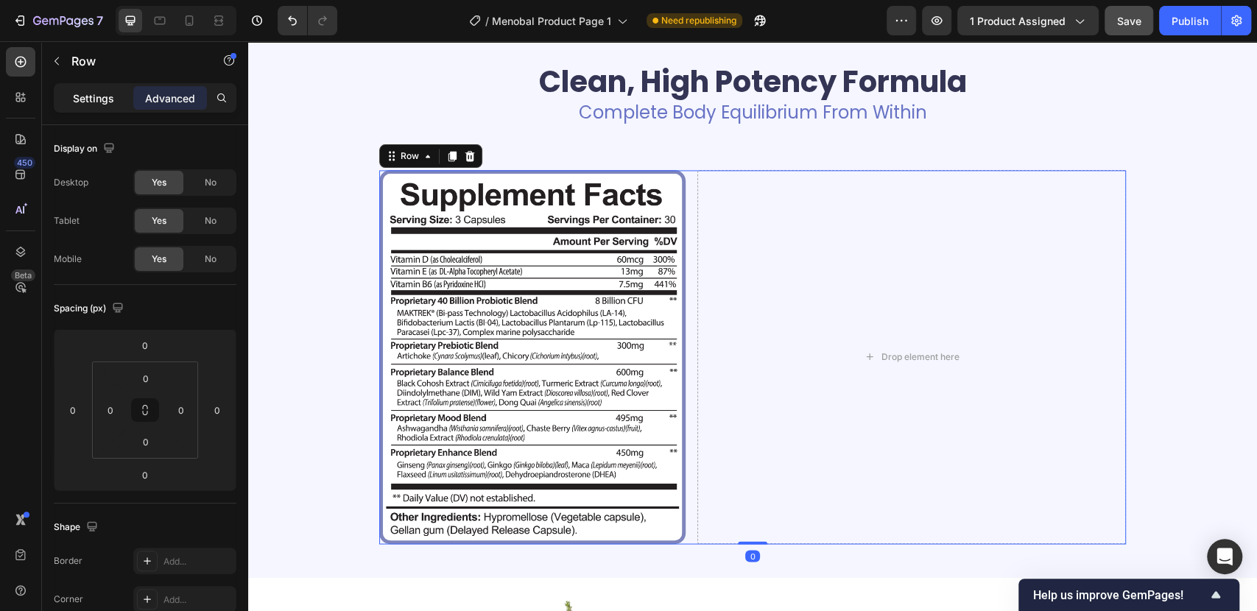
click at [80, 99] on p "Settings" at bounding box center [93, 98] width 41 height 15
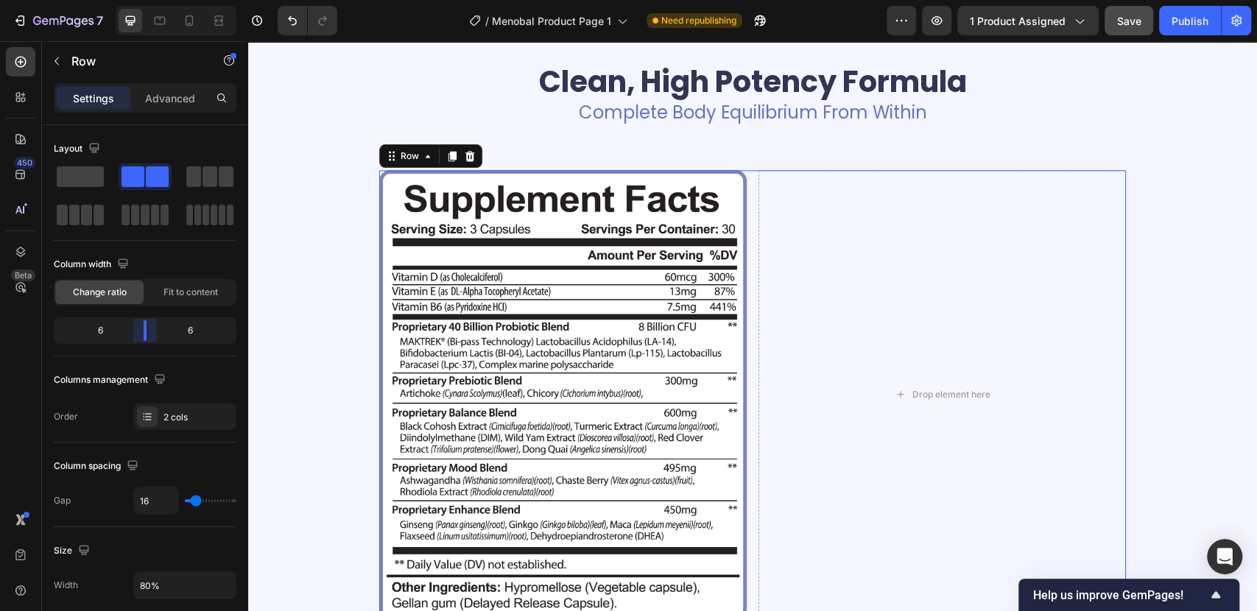
drag, startPoint x: 135, startPoint y: 330, endPoint x: 147, endPoint y: 328, distance: 12.0
click at [147, 0] on body "7 / Menobal Product Page 1 Need republishing Preview 1 product assigned Save Pu…" at bounding box center [628, 0] width 1257 height 0
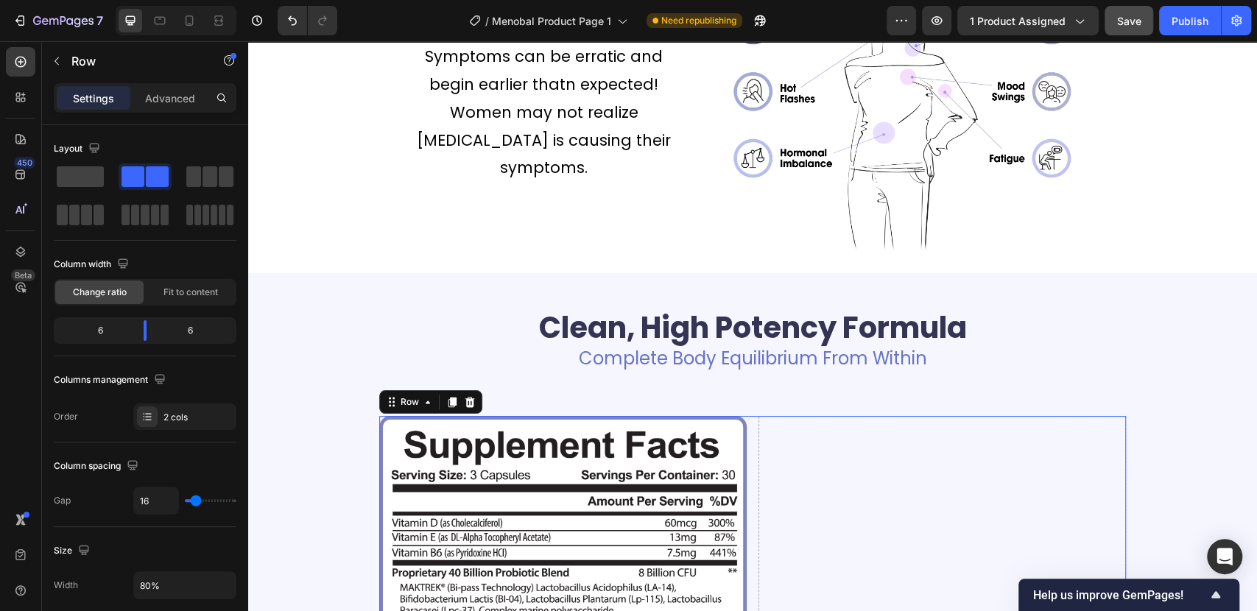
scroll to position [981, 0]
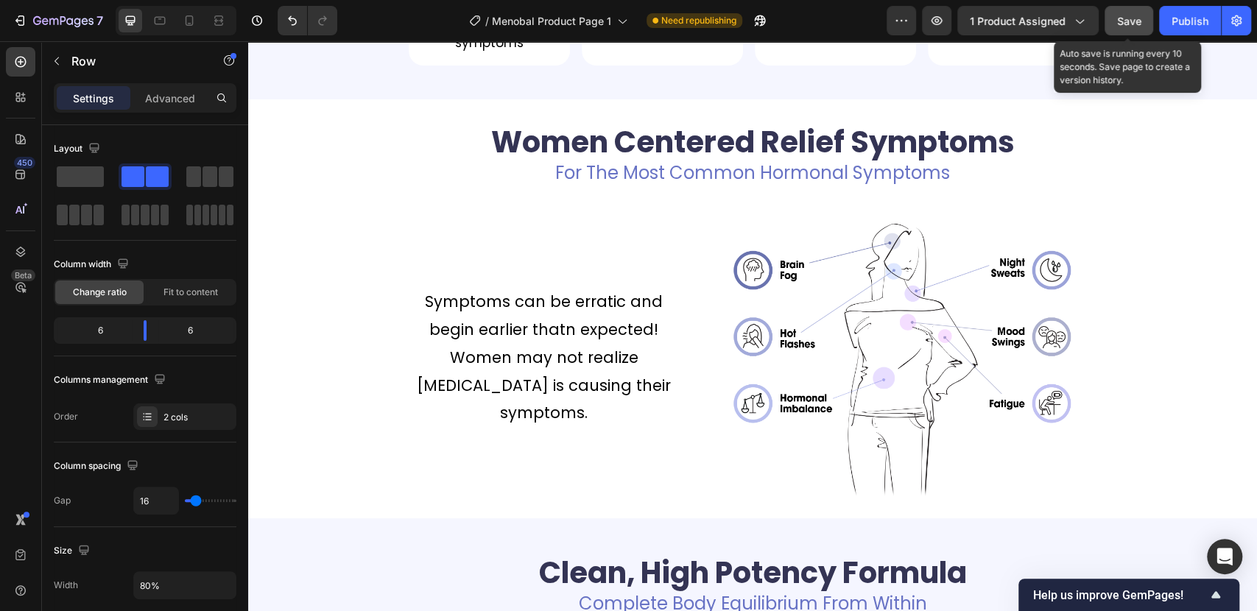
click at [1151, 14] on button "Save" at bounding box center [1128, 20] width 49 height 29
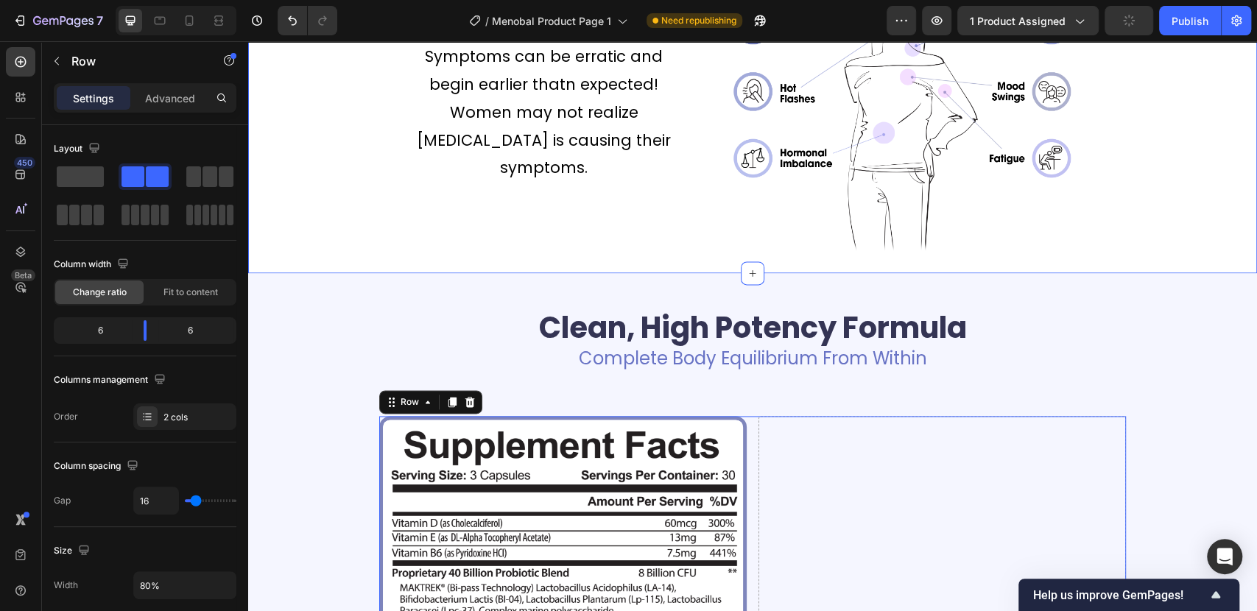
scroll to position [1472, 0]
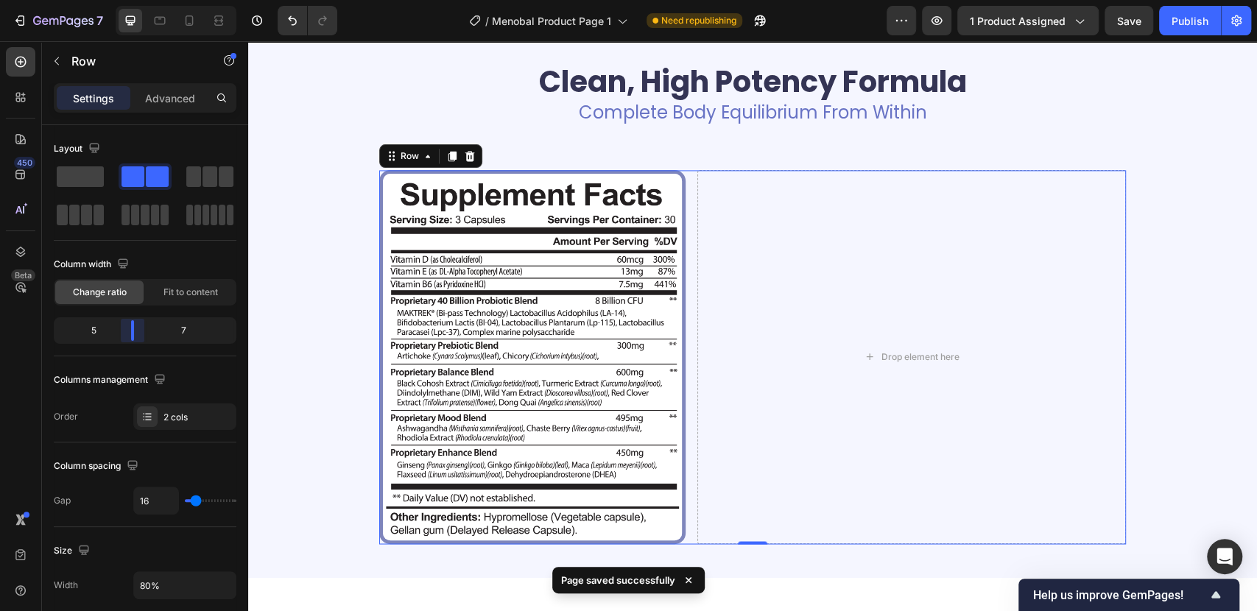
drag, startPoint x: 147, startPoint y: 332, endPoint x: 135, endPoint y: 331, distance: 11.9
click at [135, 0] on body "7 / Menobal Product Page 1 Need republishing Preview 1 product assigned Save Pu…" at bounding box center [628, 0] width 1257 height 0
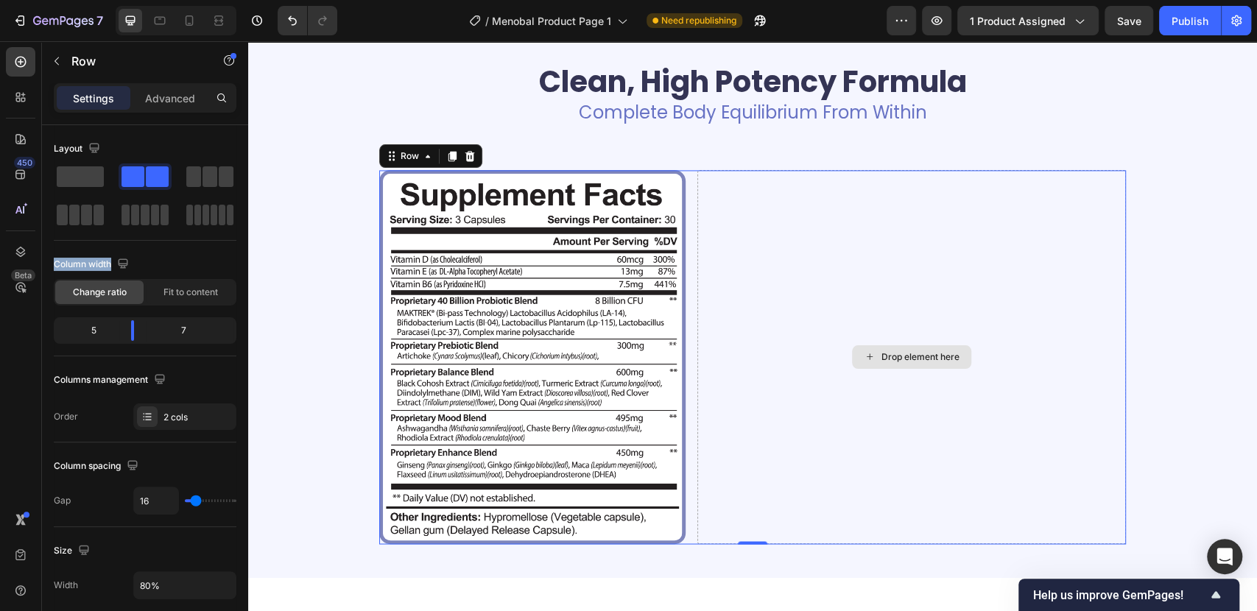
drag, startPoint x: 338, startPoint y: 214, endPoint x: 878, endPoint y: 352, distance: 557.0
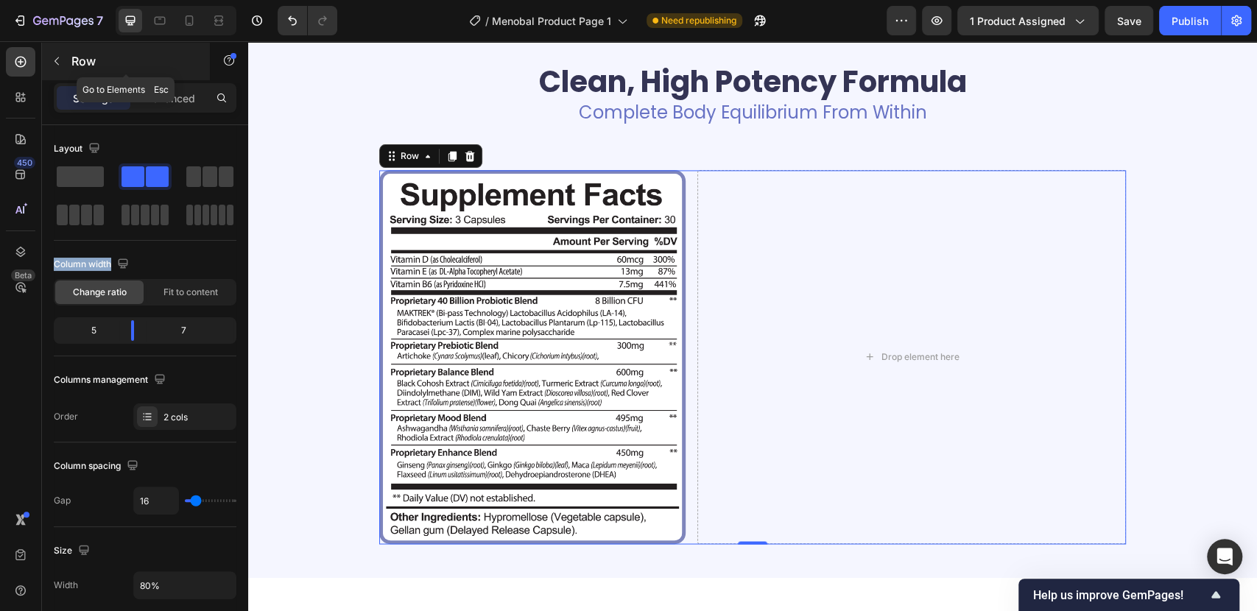
click at [63, 63] on button "button" at bounding box center [57, 61] width 24 height 24
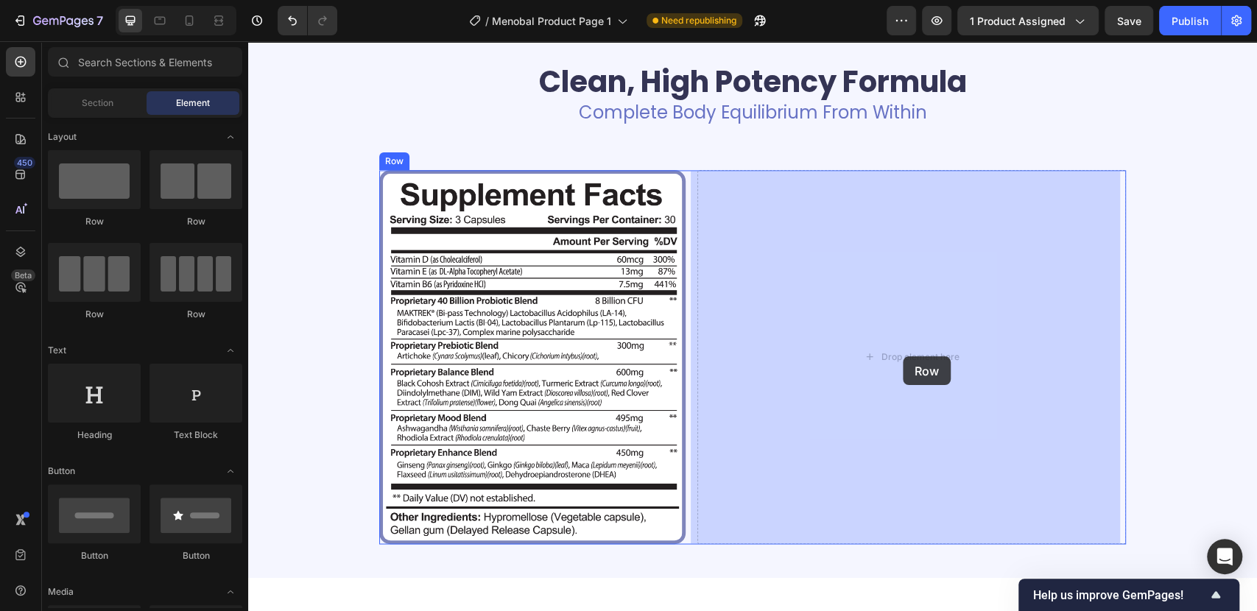
drag, startPoint x: 360, startPoint y: 235, endPoint x: 903, endPoint y: 356, distance: 555.9
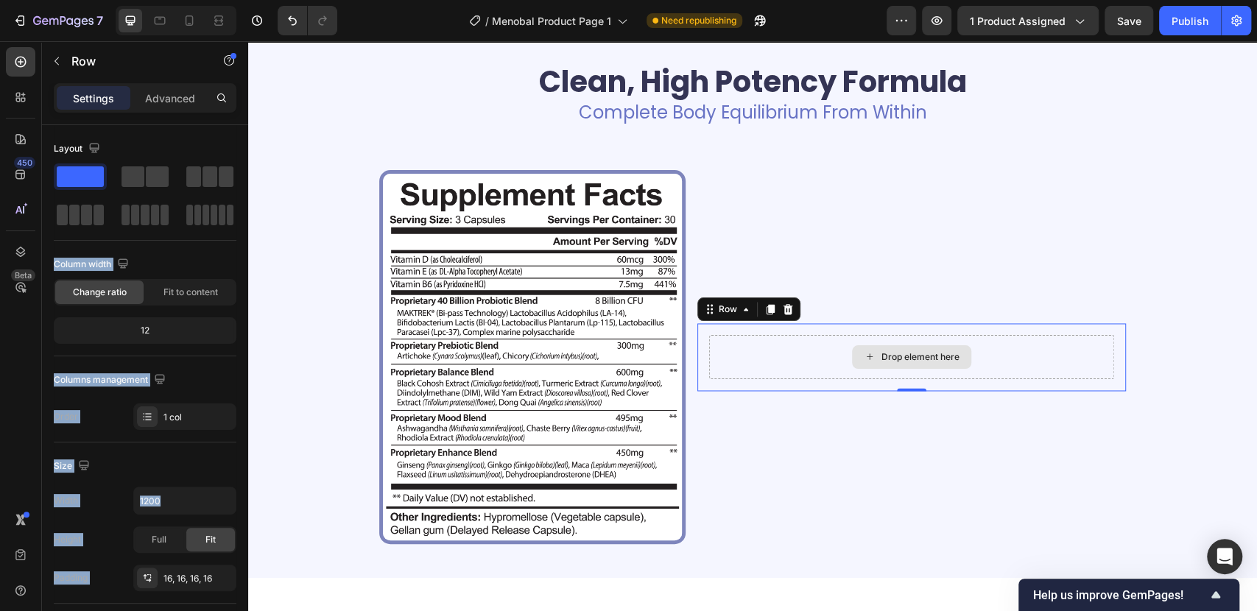
drag, startPoint x: 395, startPoint y: 219, endPoint x: 850, endPoint y: 364, distance: 476.9
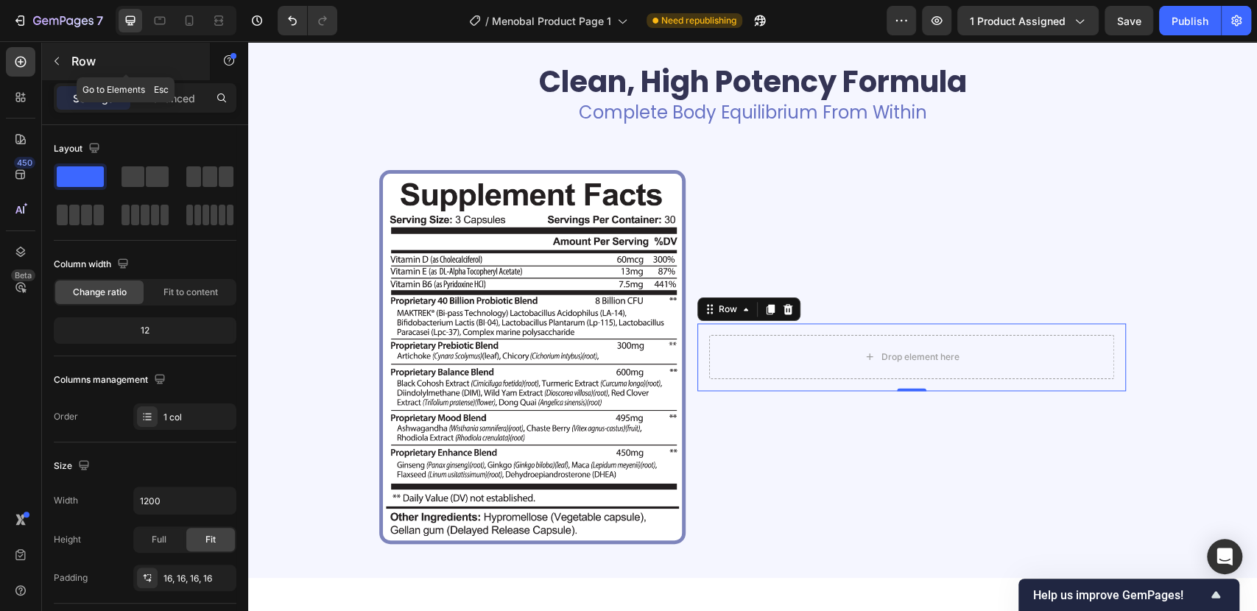
click at [60, 44] on div "Row" at bounding box center [126, 61] width 168 height 38
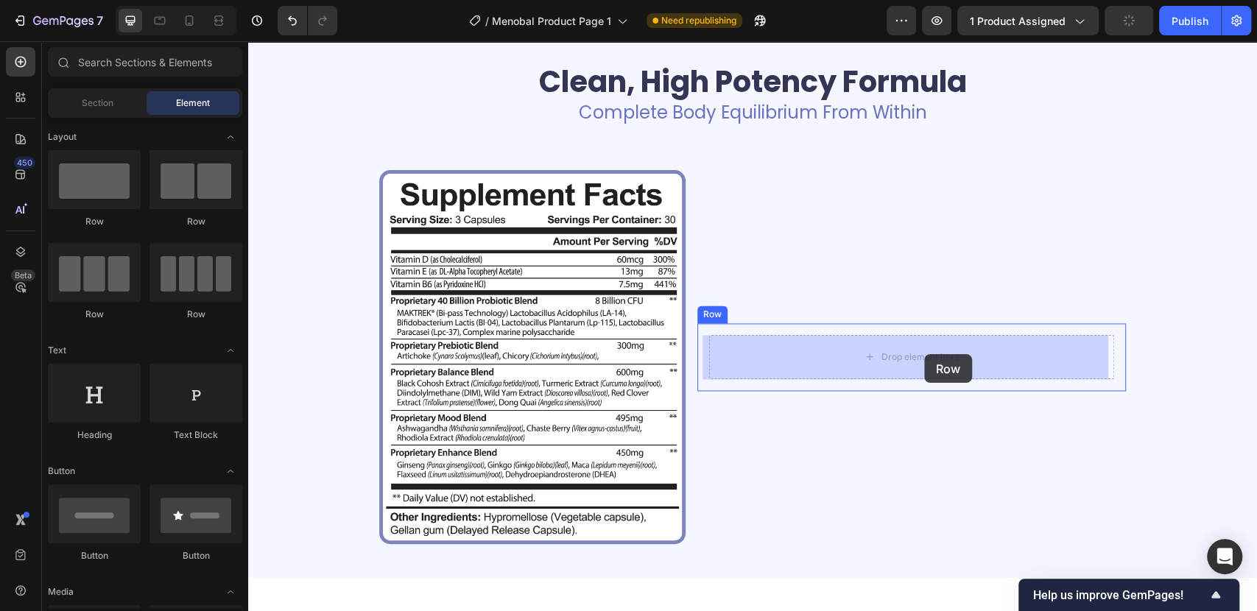
drag, startPoint x: 442, startPoint y: 233, endPoint x: 924, endPoint y: 354, distance: 497.3
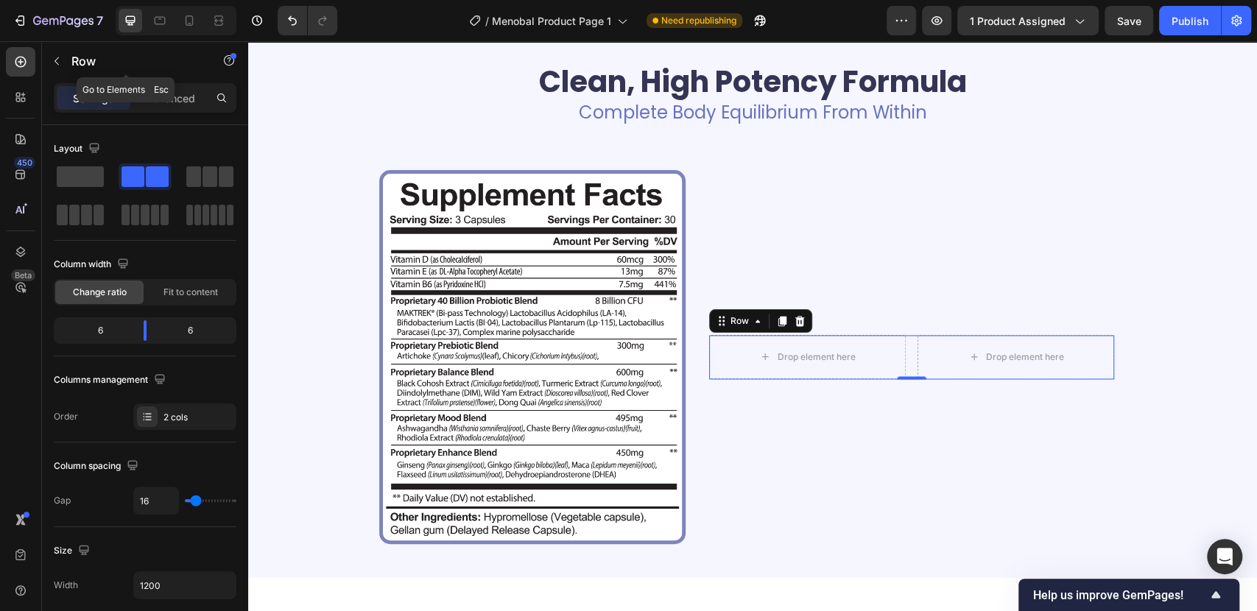
click at [54, 55] on icon "button" at bounding box center [57, 61] width 12 height 12
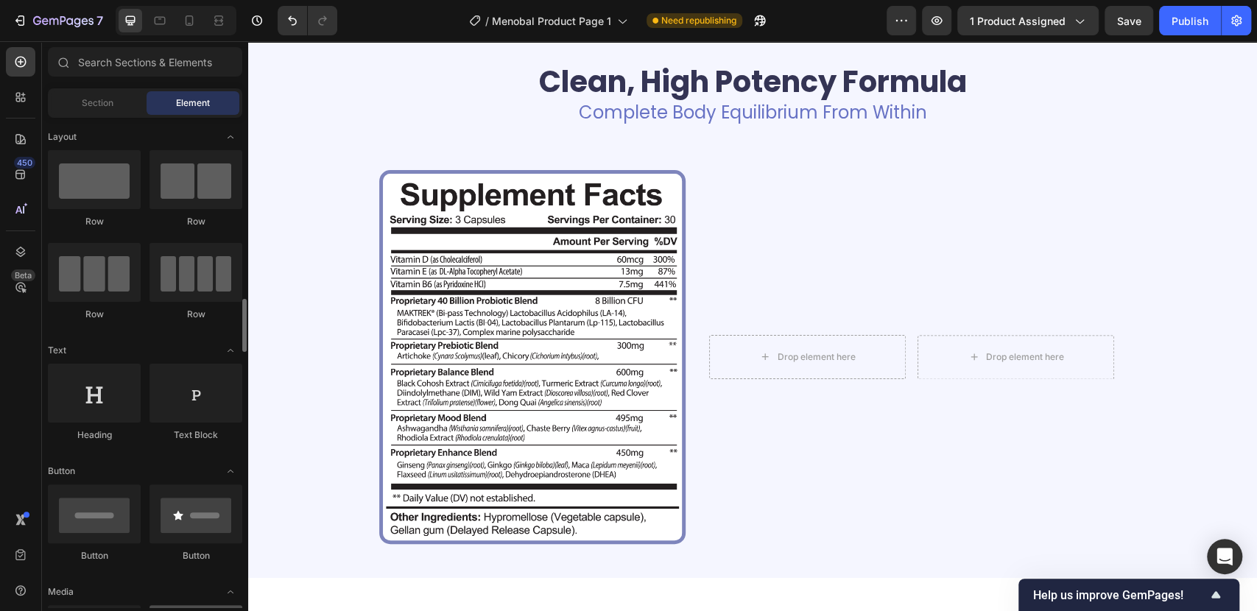
scroll to position [163, 0]
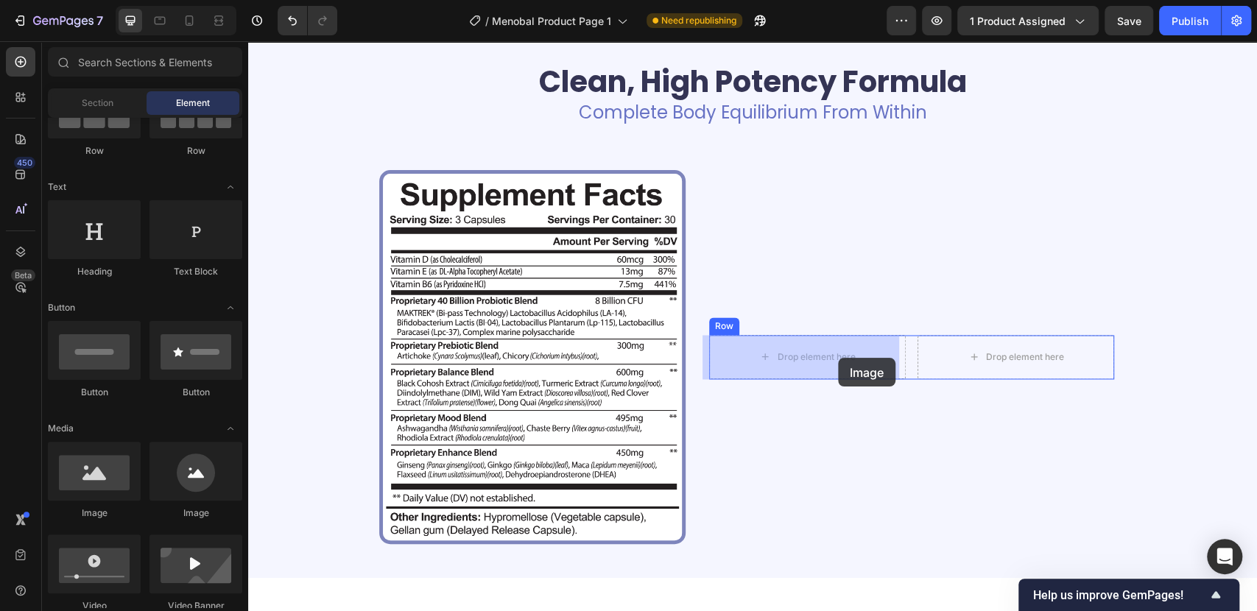
drag, startPoint x: 345, startPoint y: 523, endPoint x: 838, endPoint y: 358, distance: 519.7
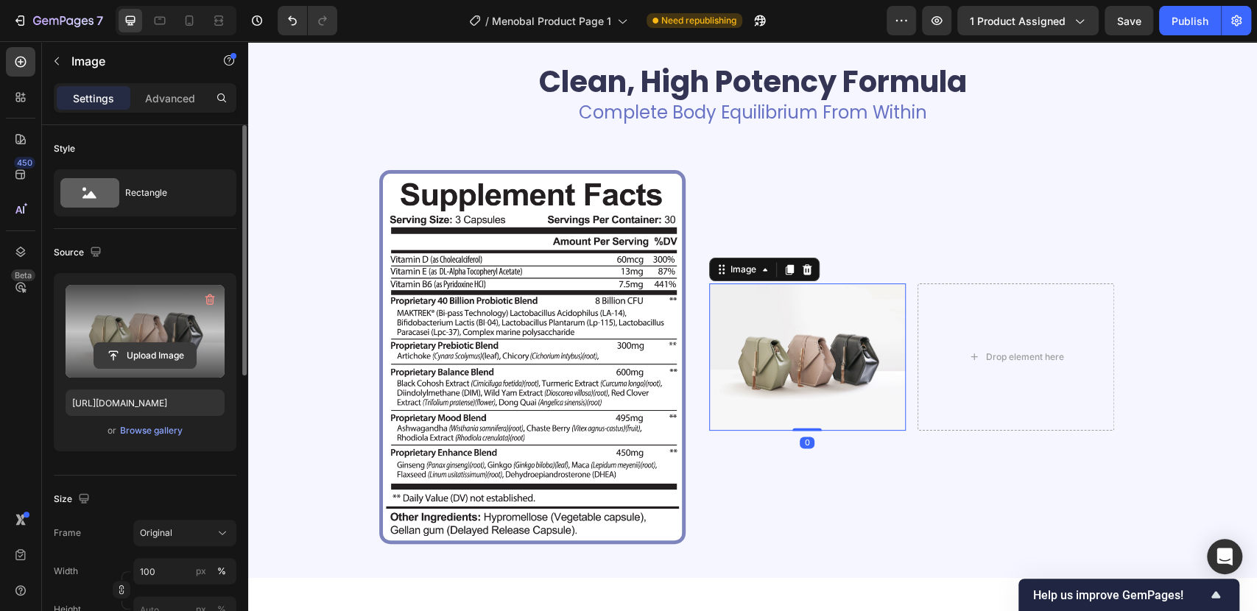
click at [150, 354] on input "file" at bounding box center [145, 355] width 102 height 25
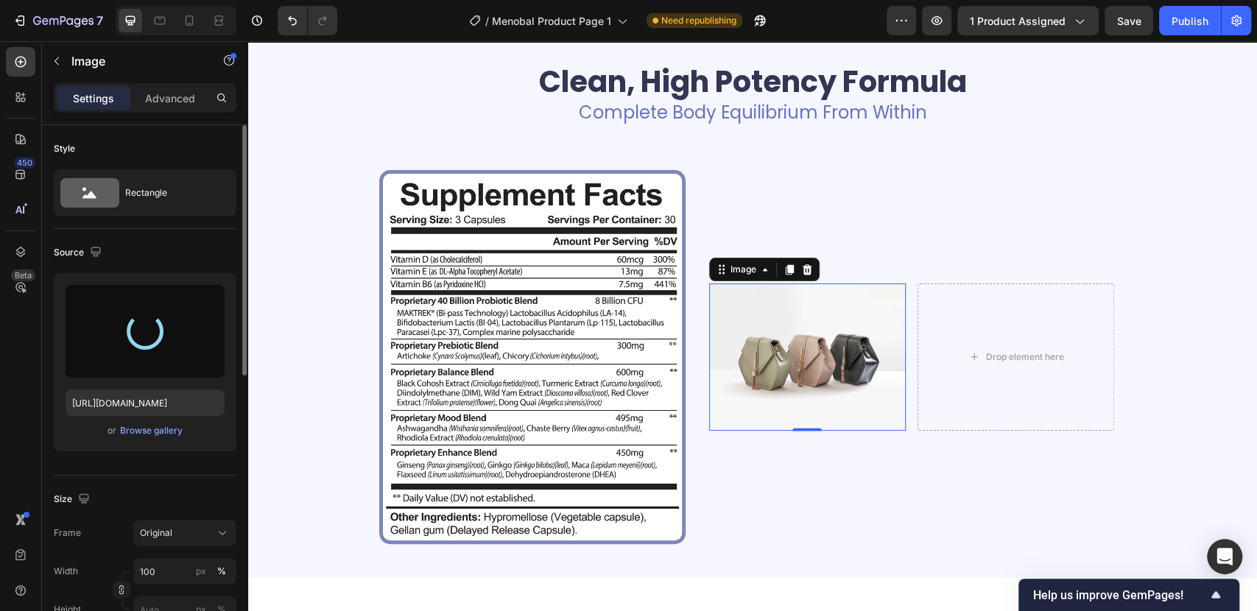
type input "https://cdn.shopify.com/s/files/1/0687/7731/2391/files/gempages_585803199743525…"
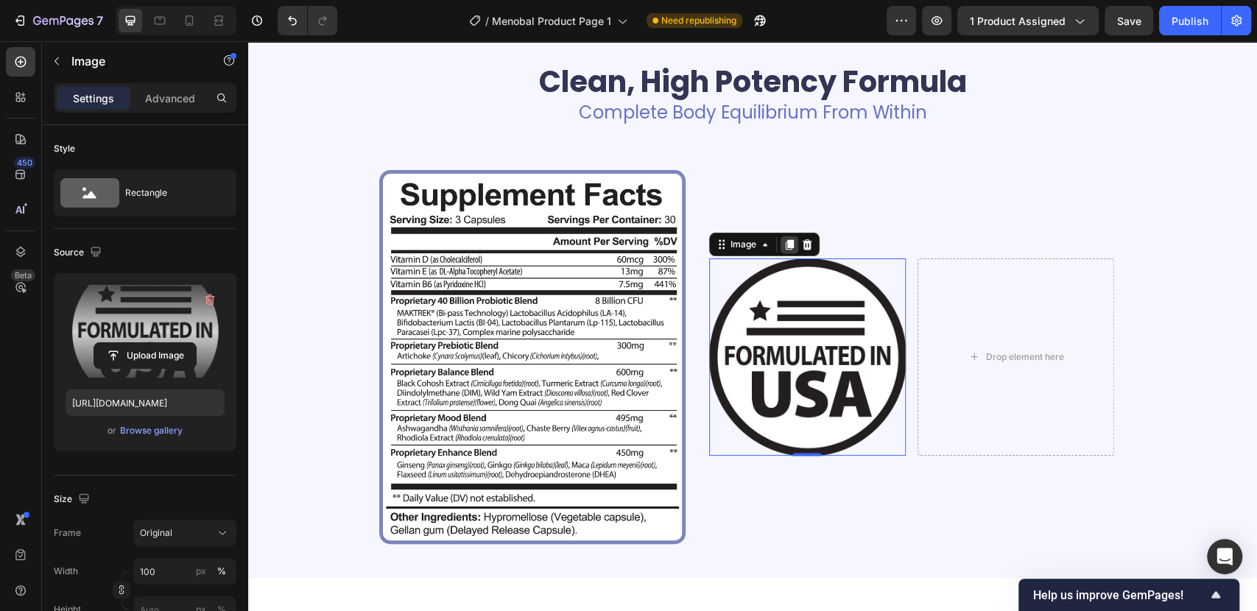
click at [786, 251] on div at bounding box center [789, 245] width 18 height 18
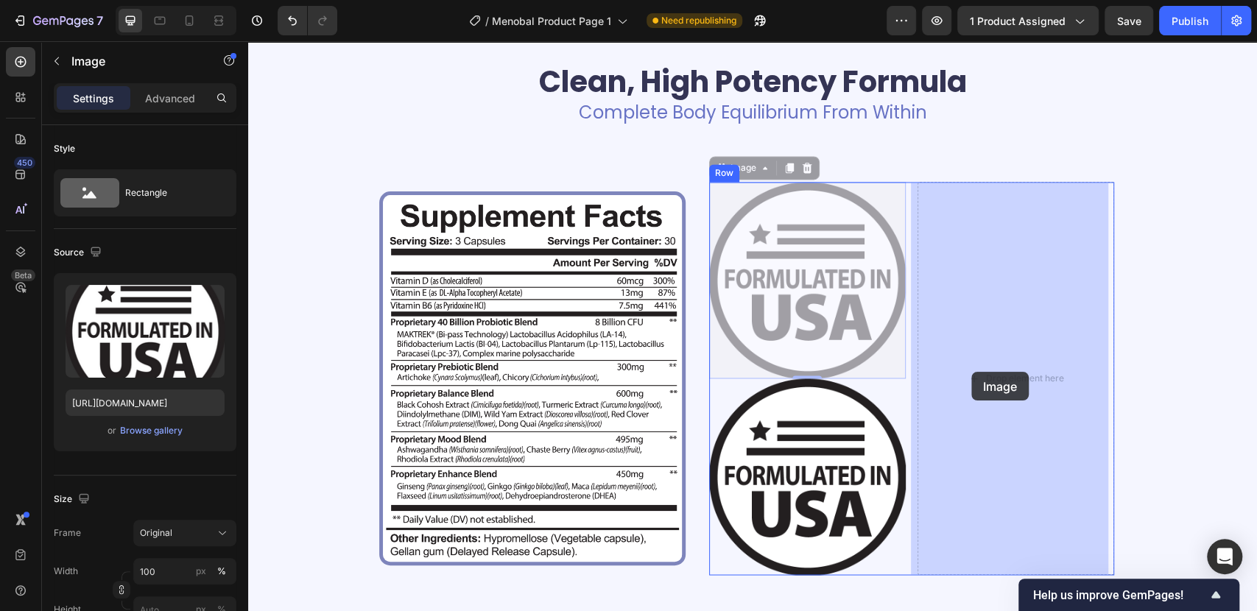
drag, startPoint x: 805, startPoint y: 299, endPoint x: 967, endPoint y: 371, distance: 178.0
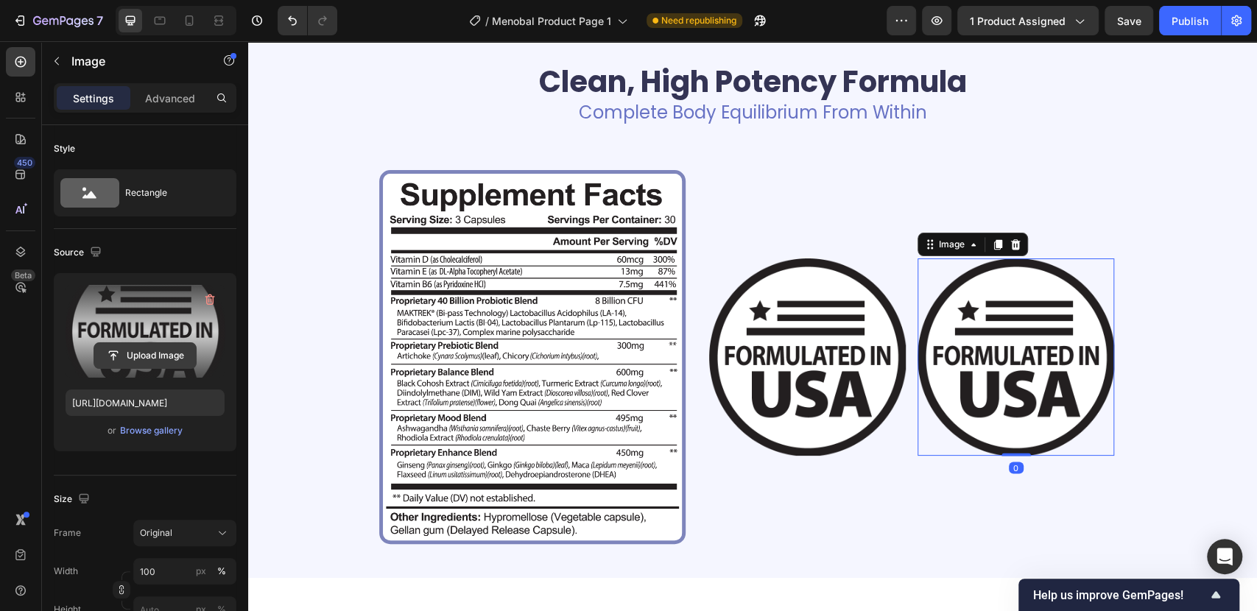
click at [130, 345] on input "file" at bounding box center [145, 355] width 102 height 25
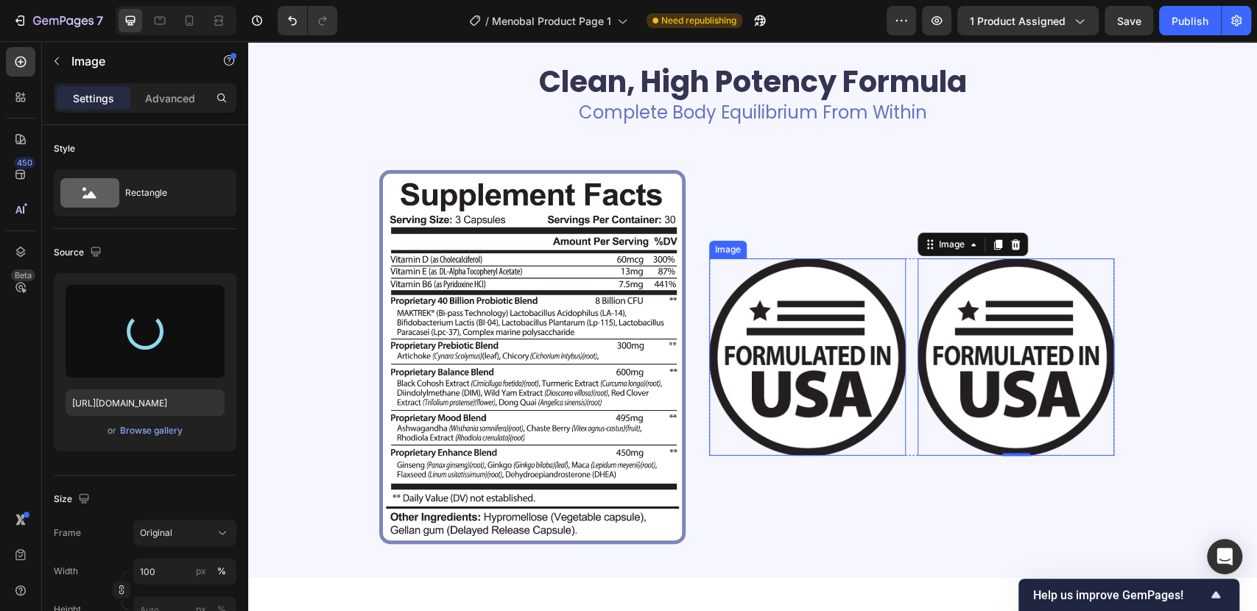
click at [794, 325] on img at bounding box center [807, 356] width 197 height 197
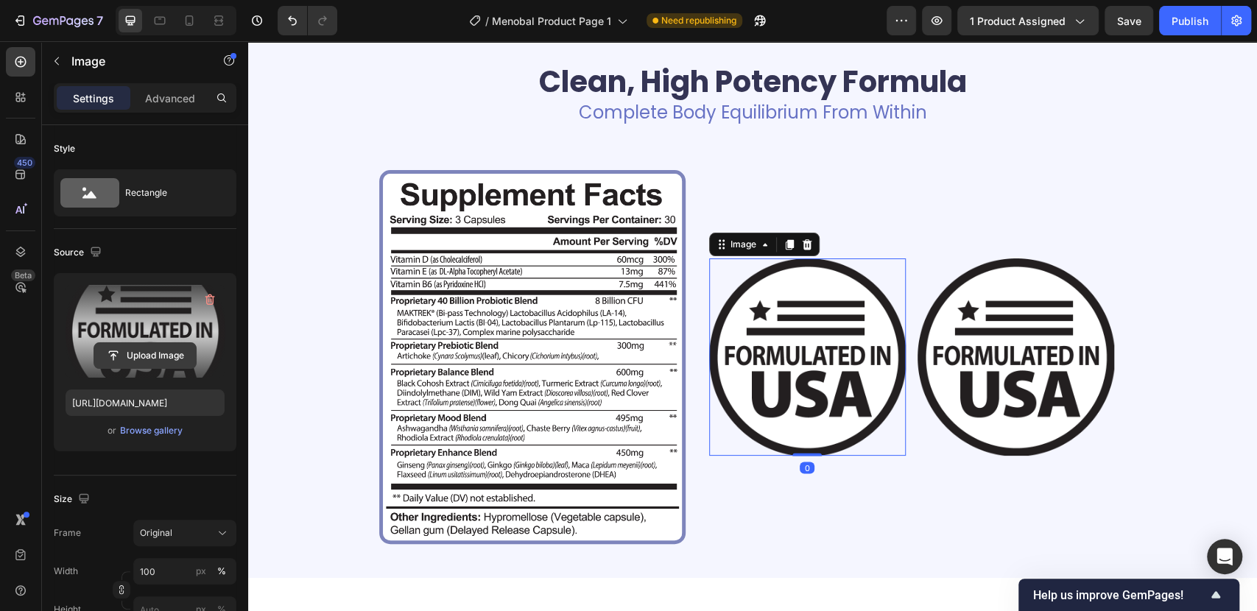
click at [152, 353] on input "file" at bounding box center [145, 355] width 102 height 25
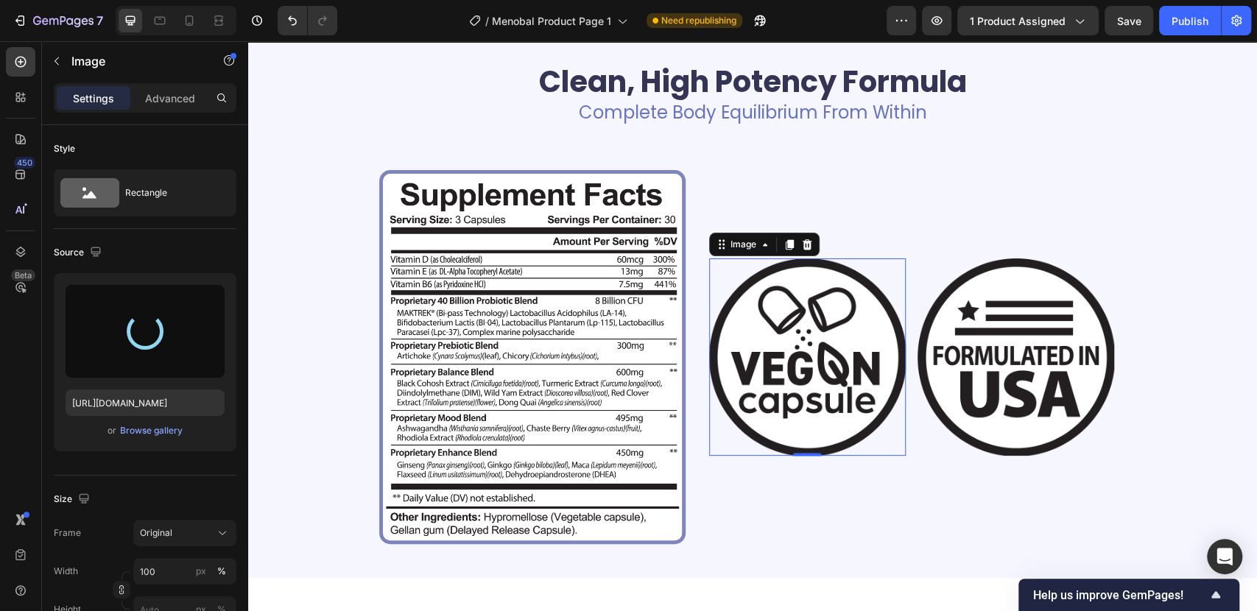
type input "https://cdn.shopify.com/s/files/1/0687/7731/2391/files/gempages_585803199743525…"
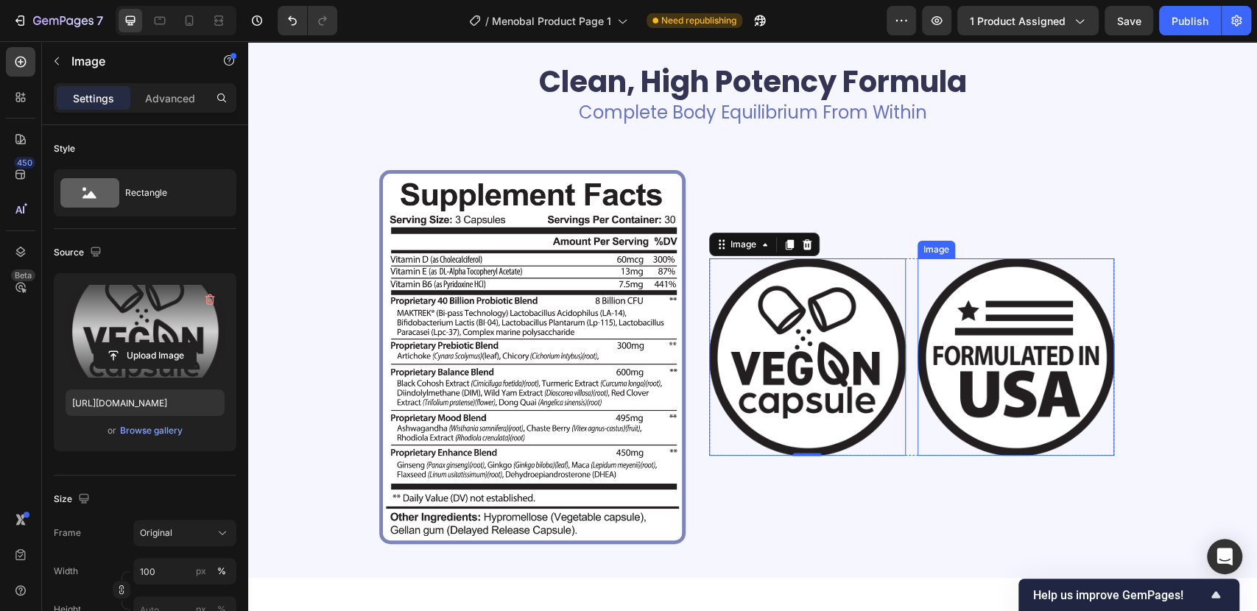
click at [1007, 327] on img at bounding box center [1015, 356] width 197 height 197
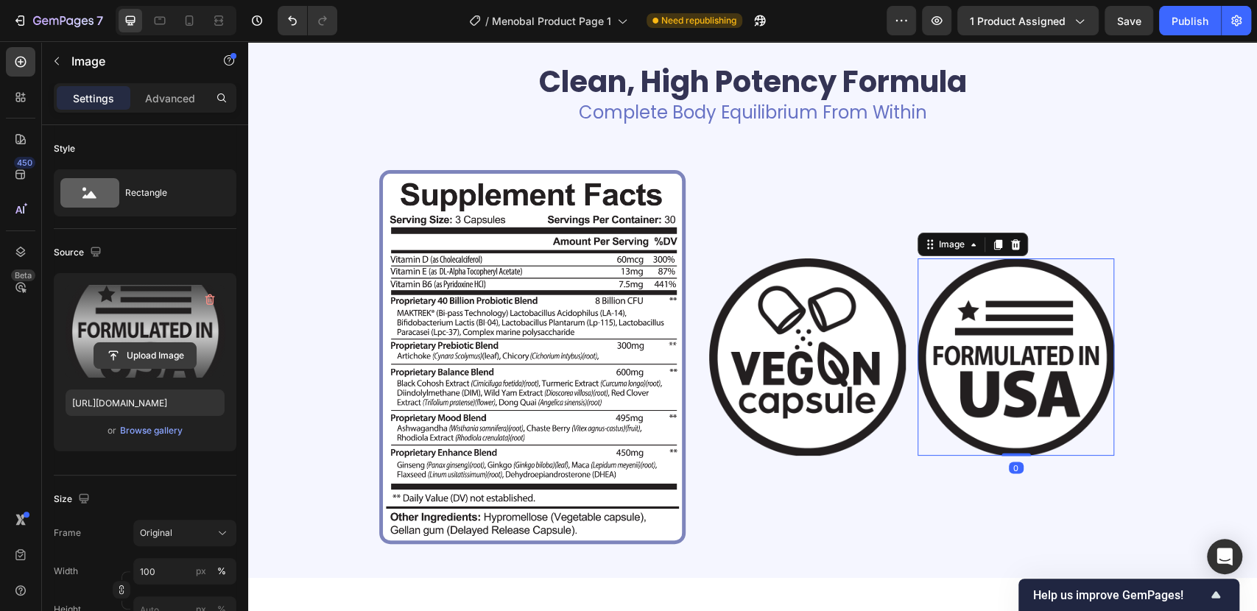
click at [153, 355] on input "file" at bounding box center [145, 355] width 102 height 25
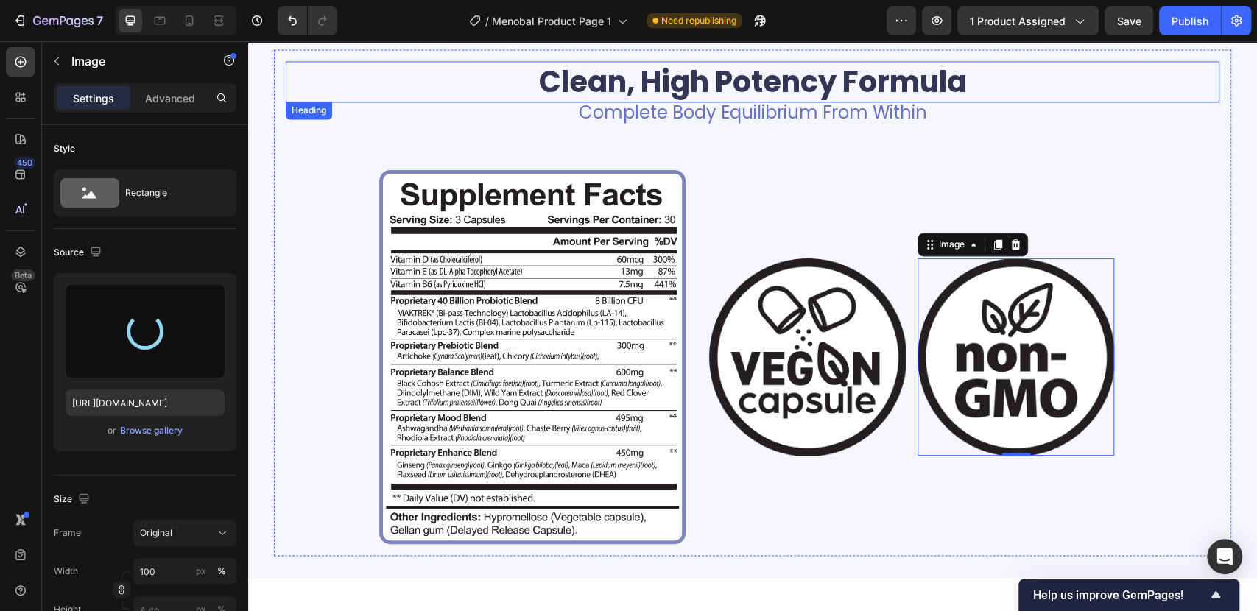
type input "https://cdn.shopify.com/s/files/1/0687/7731/2391/files/gempages_585803199743525…"
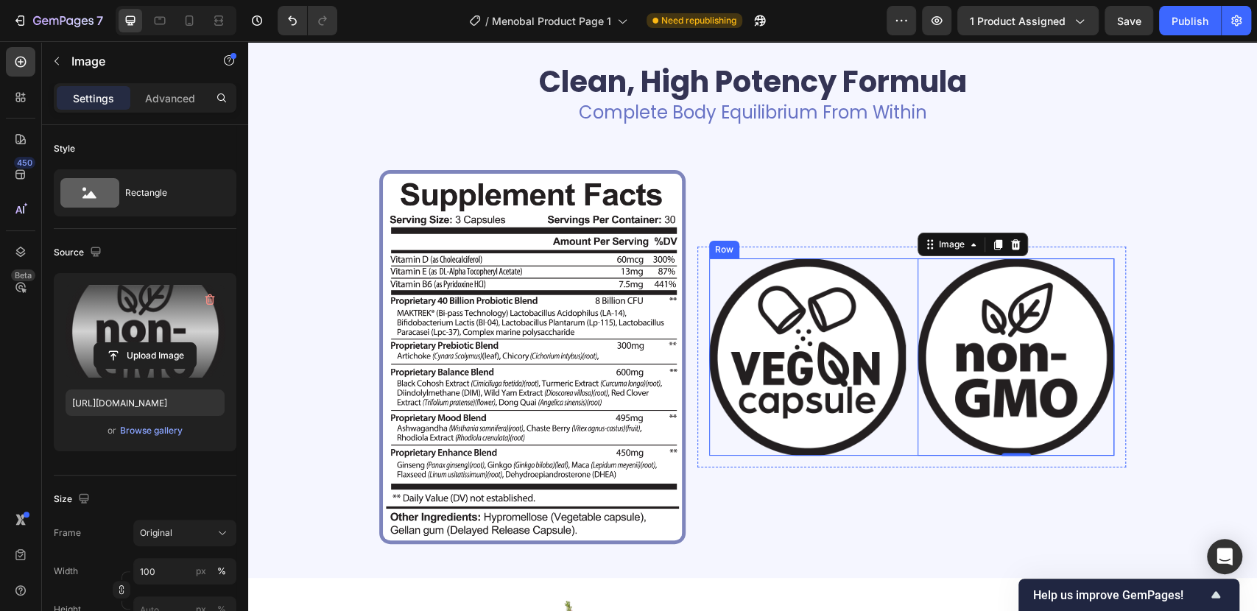
click at [908, 270] on div "Image Image 0 Row" at bounding box center [911, 356] width 405 height 197
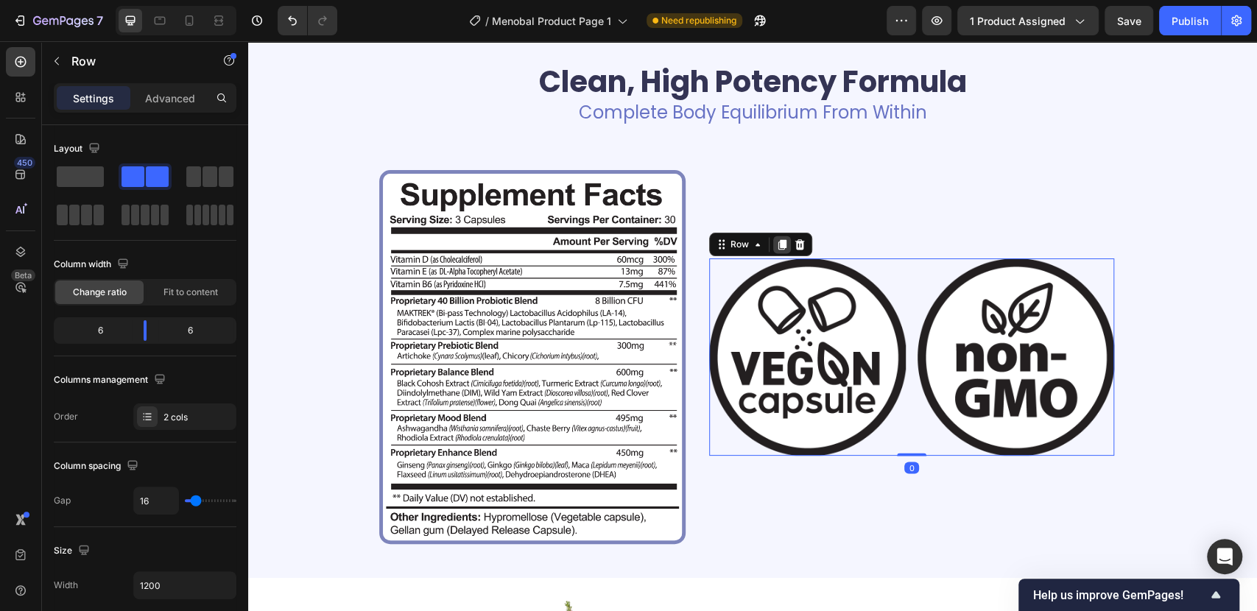
click at [776, 250] on icon at bounding box center [782, 245] width 12 height 12
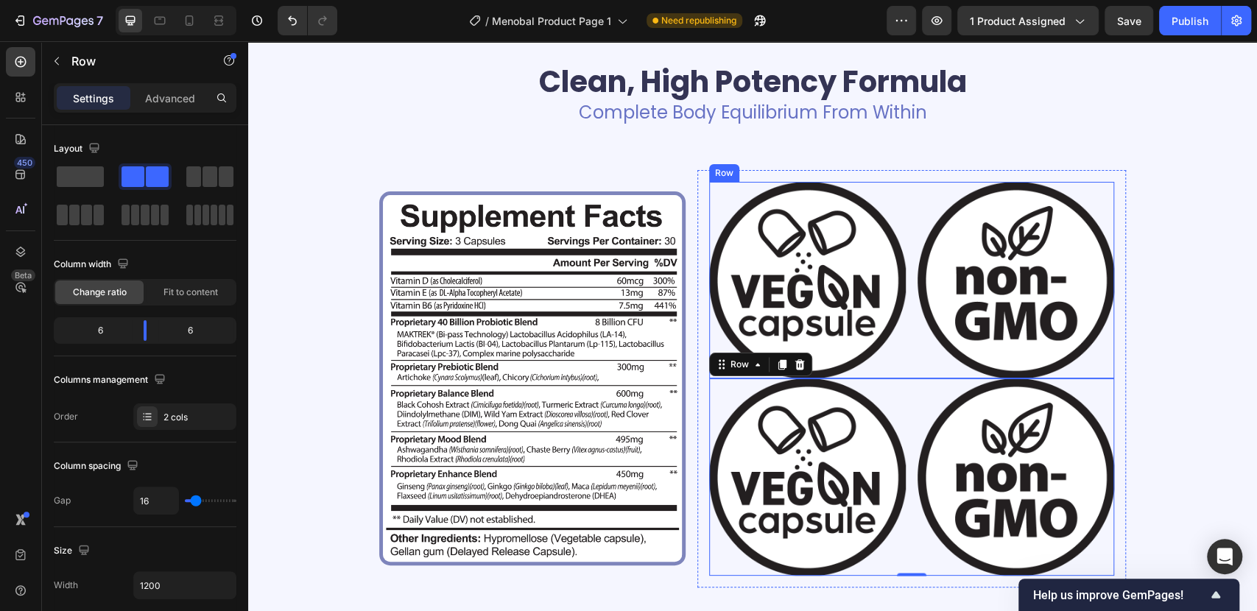
click at [903, 190] on div "Image Image Row" at bounding box center [911, 280] width 405 height 197
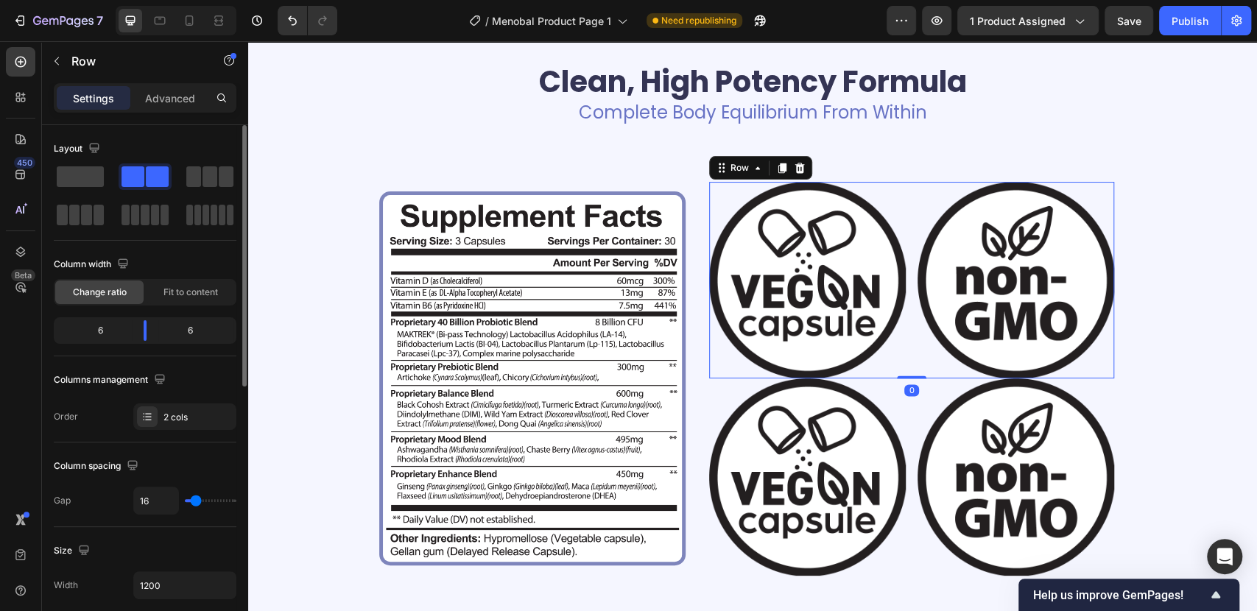
click at [173, 107] on div "Advanced" at bounding box center [170, 98] width 74 height 24
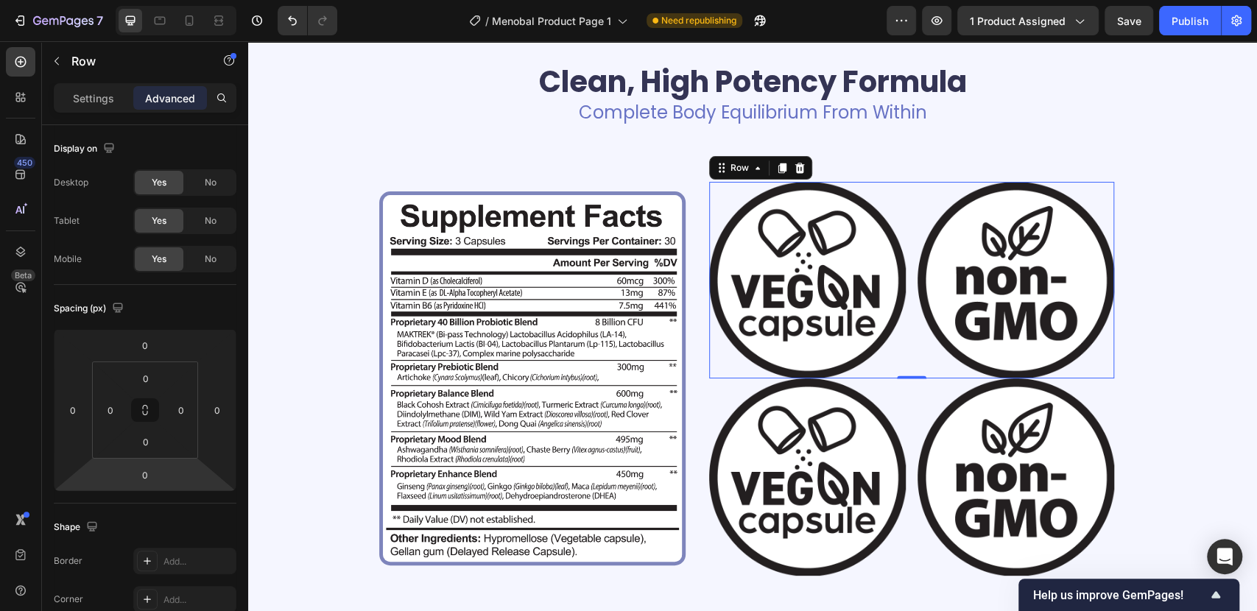
click at [145, 478] on input "0" at bounding box center [144, 475] width 29 height 22
click at [138, 473] on input "0" at bounding box center [144, 475] width 29 height 22
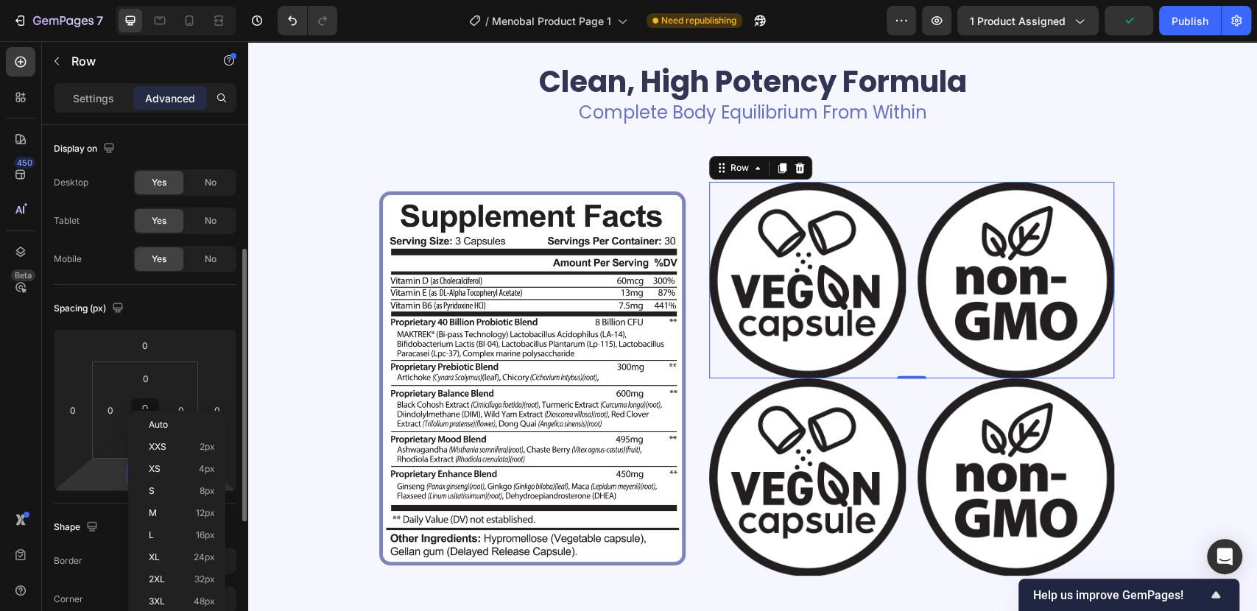
scroll to position [82, 0]
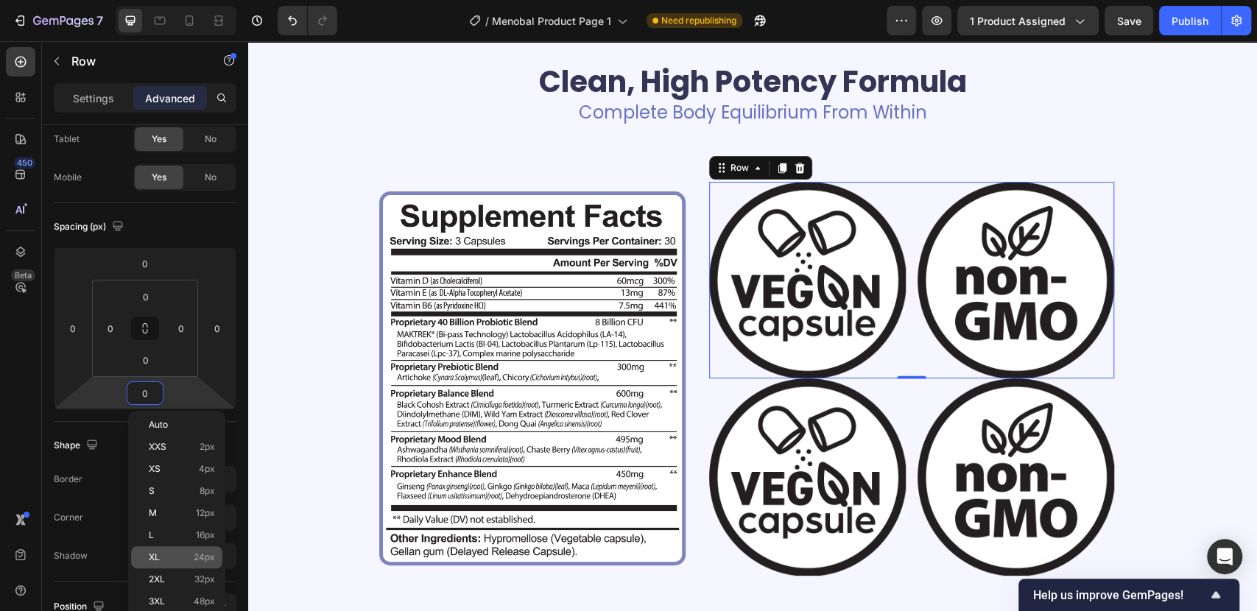
click at [159, 551] on div "XL 24px" at bounding box center [176, 557] width 91 height 22
type input "24"
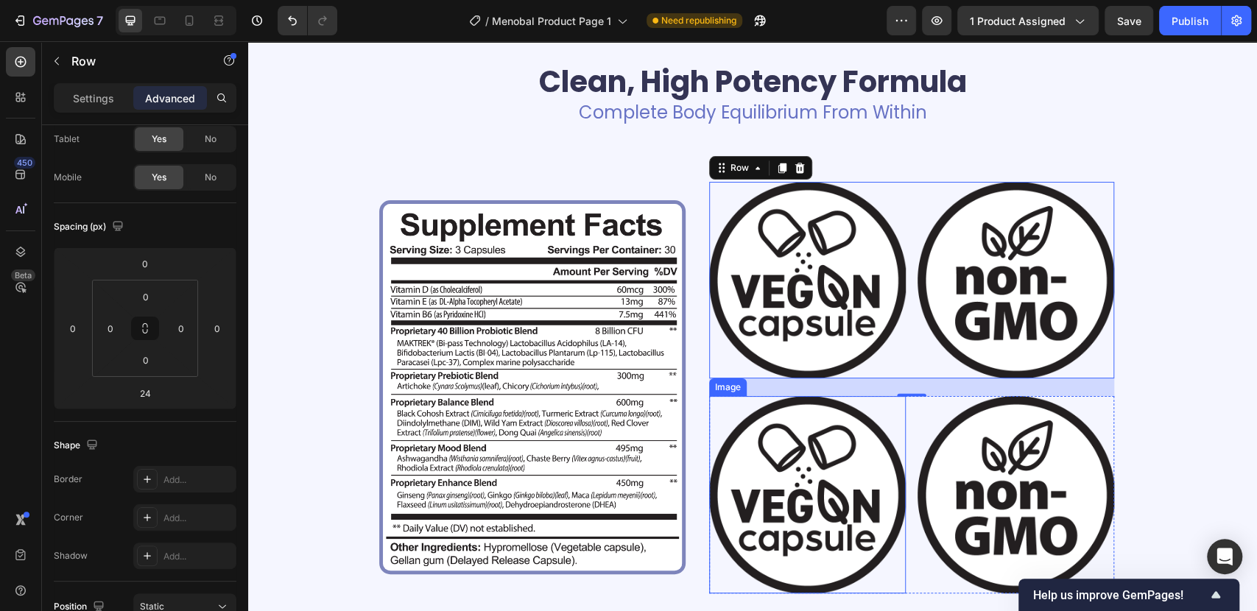
click at [794, 517] on img at bounding box center [807, 494] width 197 height 197
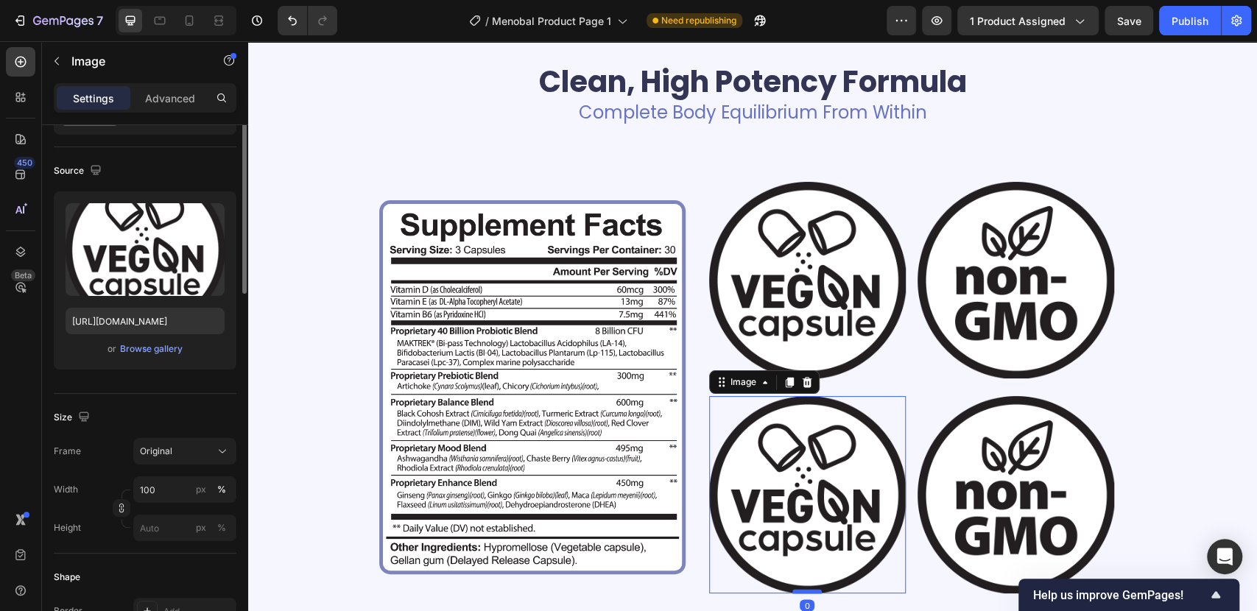
scroll to position [0, 0]
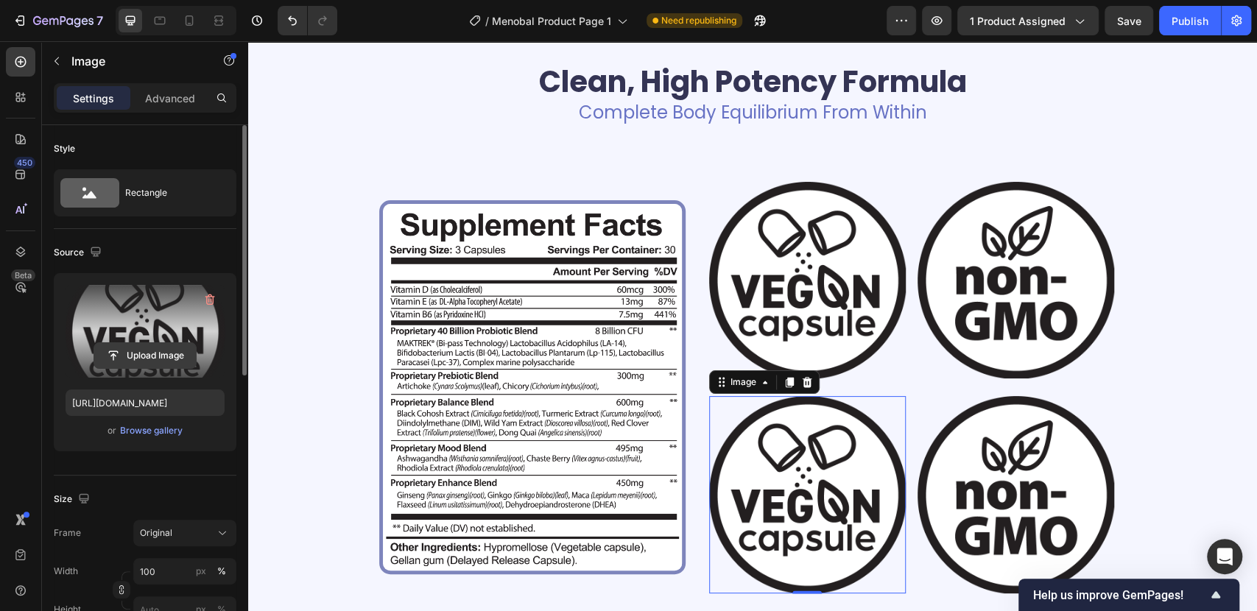
click at [162, 347] on input "file" at bounding box center [145, 355] width 102 height 25
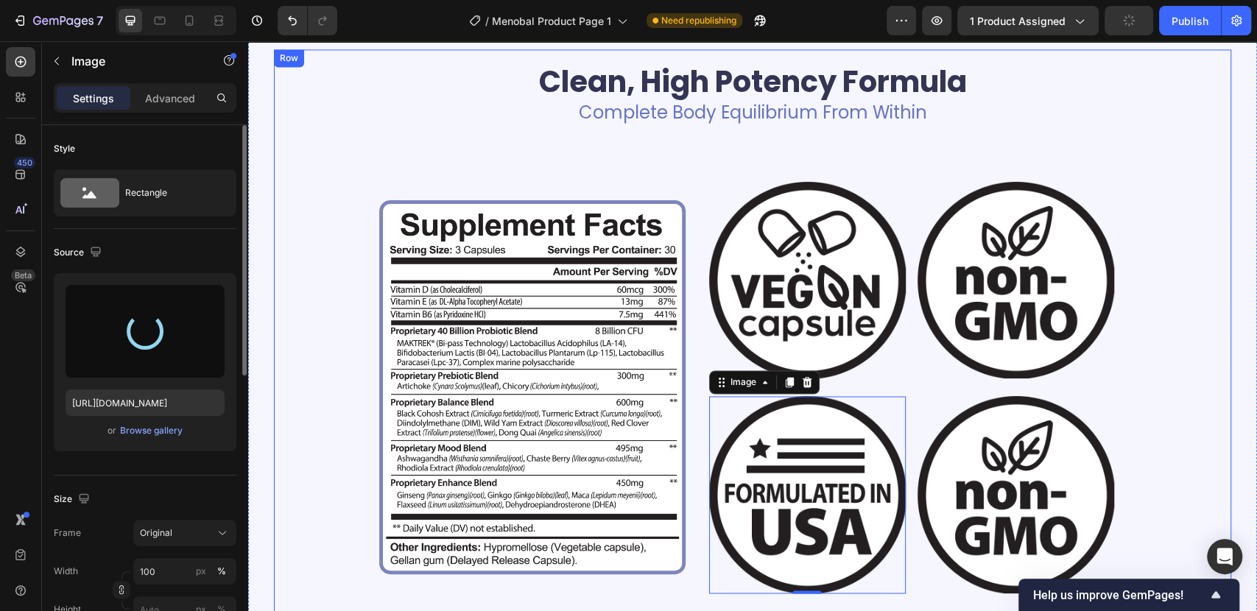
type input "https://cdn.shopify.com/s/files/1/0687/7731/2391/files/gempages_585803199743525…"
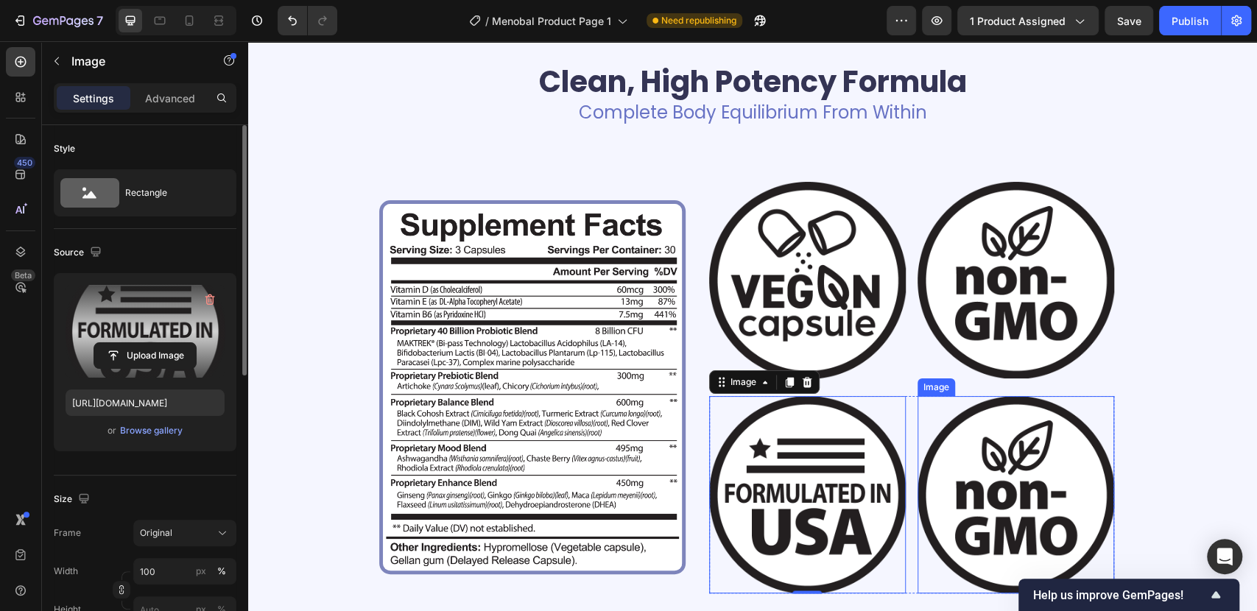
drag, startPoint x: 1008, startPoint y: 496, endPoint x: 372, endPoint y: 424, distance: 640.2
click at [1008, 494] on img at bounding box center [1015, 494] width 197 height 197
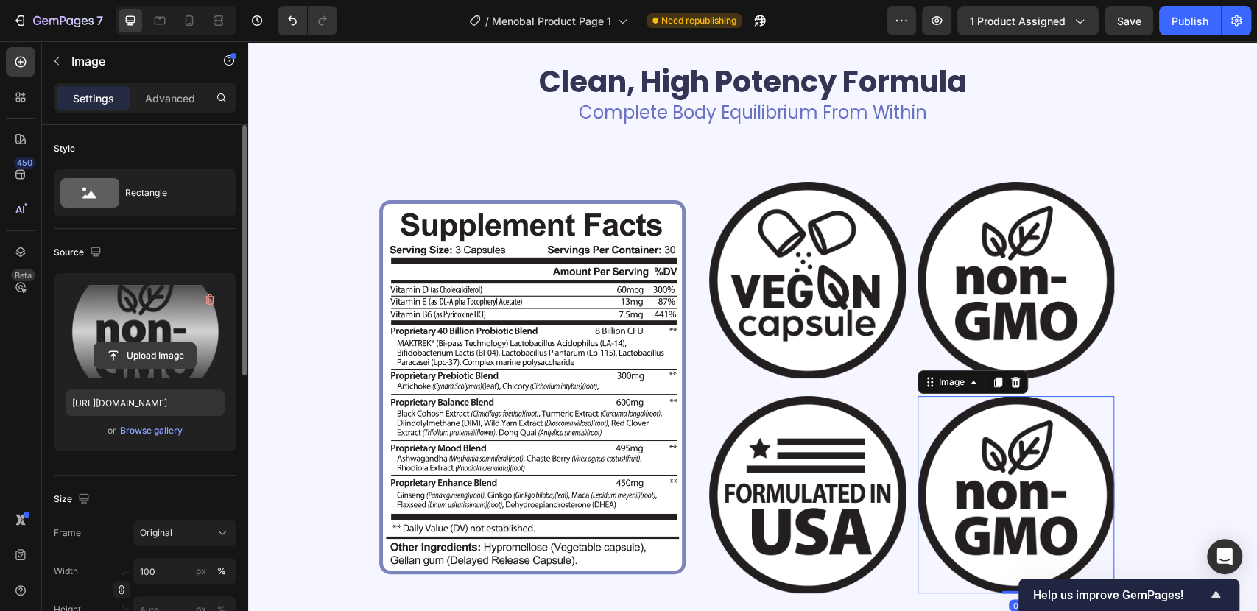
click at [146, 353] on input "file" at bounding box center [145, 355] width 102 height 25
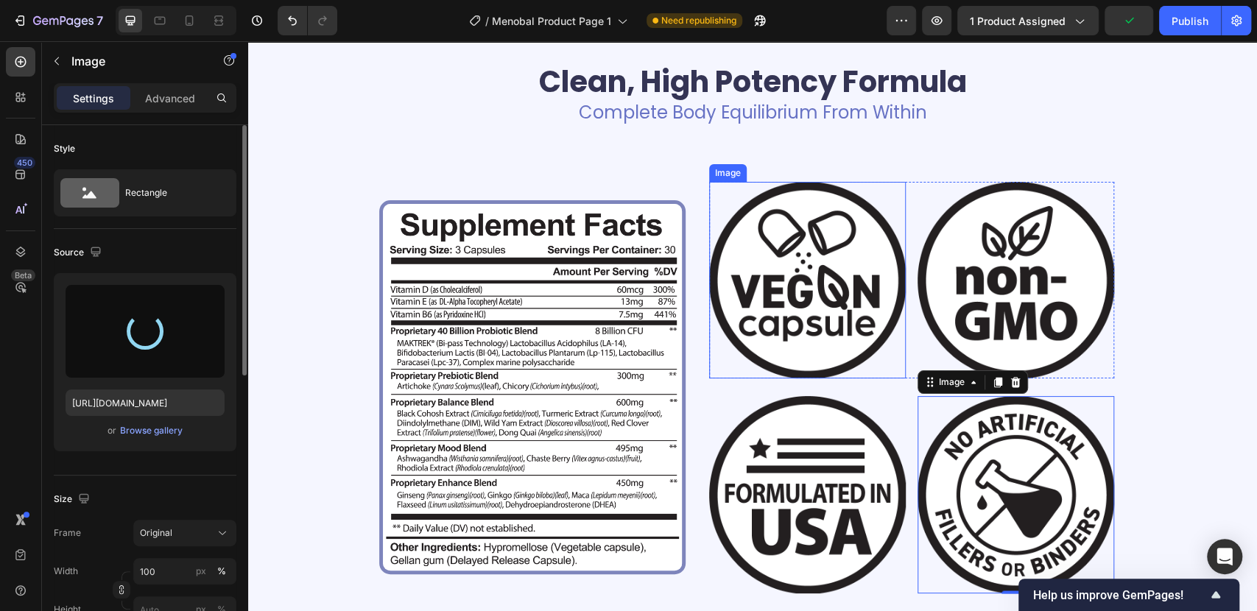
type input "https://cdn.shopify.com/s/files/1/0687/7731/2391/files/gempages_585803199743525…"
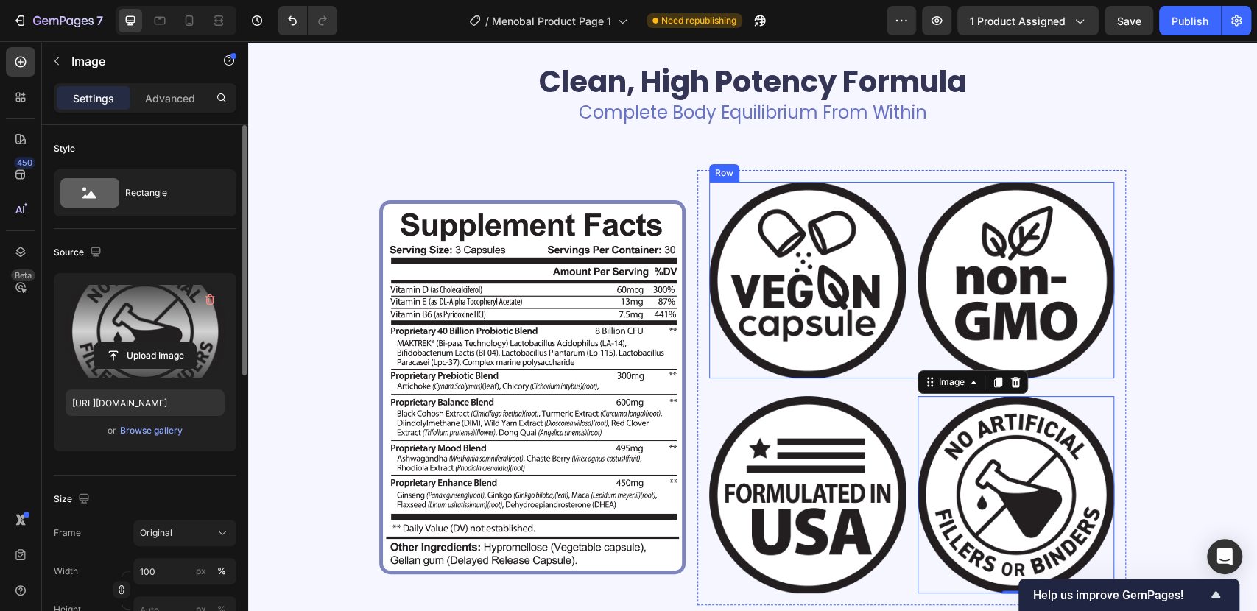
click at [908, 185] on div "Image Image Row" at bounding box center [911, 280] width 405 height 197
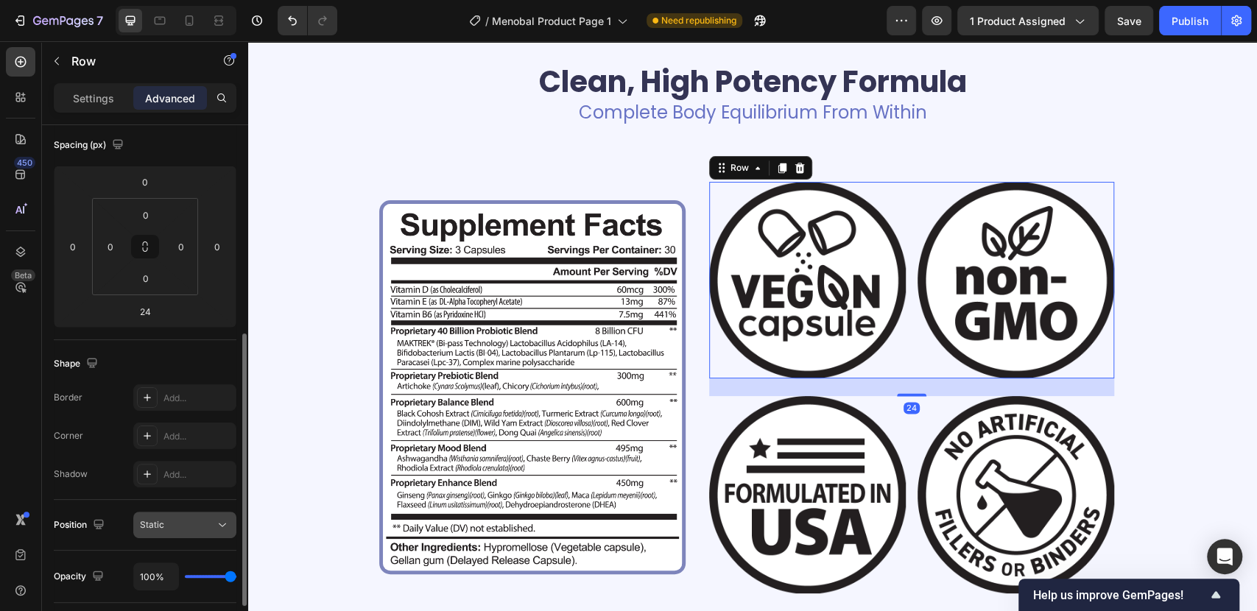
scroll to position [327, 0]
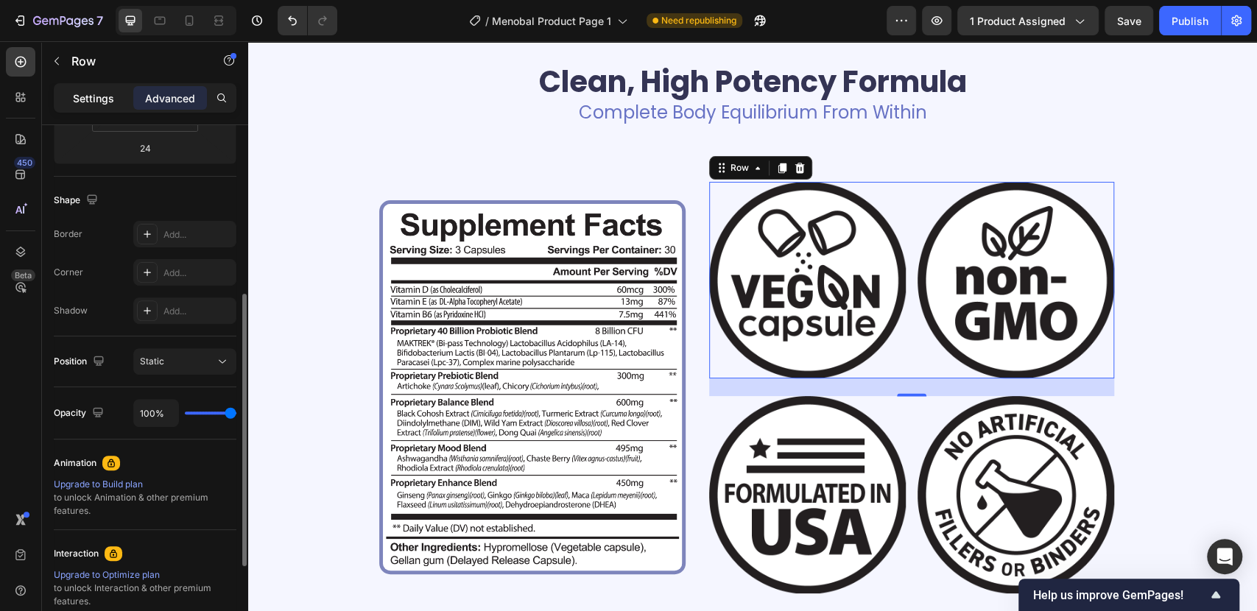
click at [101, 99] on p "Settings" at bounding box center [93, 98] width 41 height 15
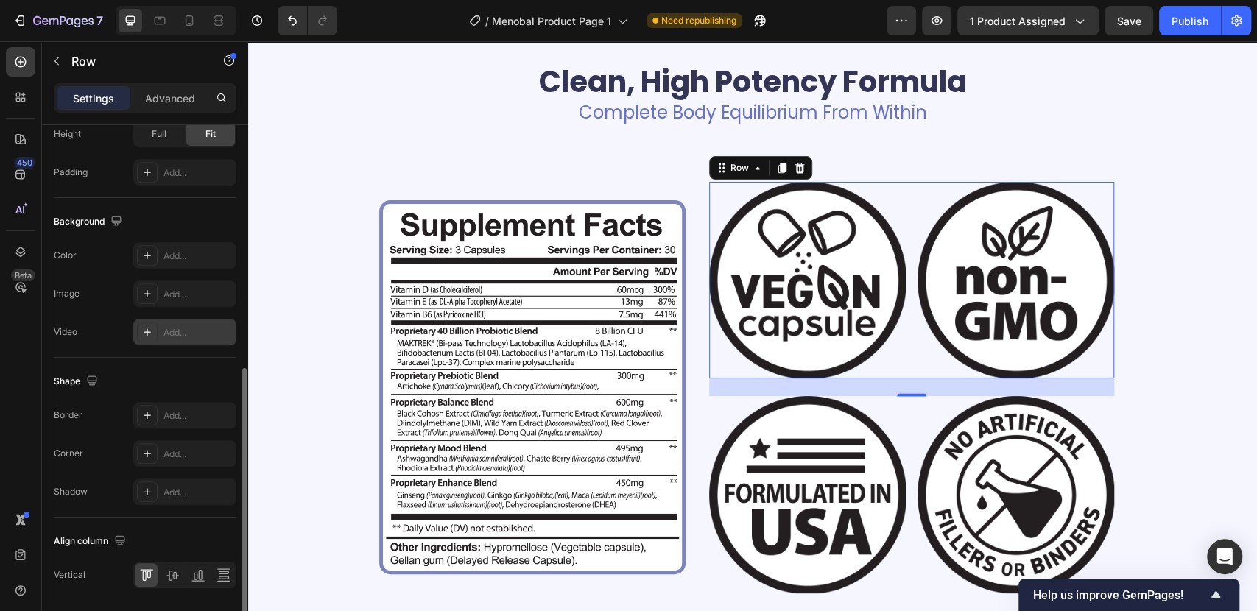
scroll to position [245, 0]
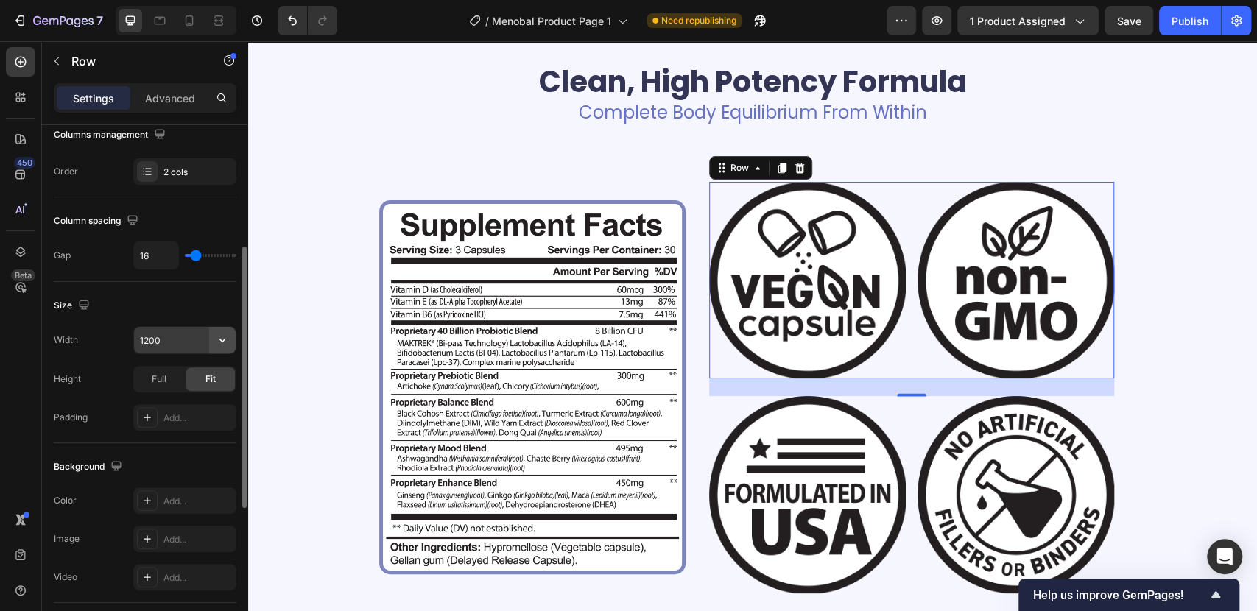
click at [224, 341] on icon "button" at bounding box center [222, 340] width 15 height 15
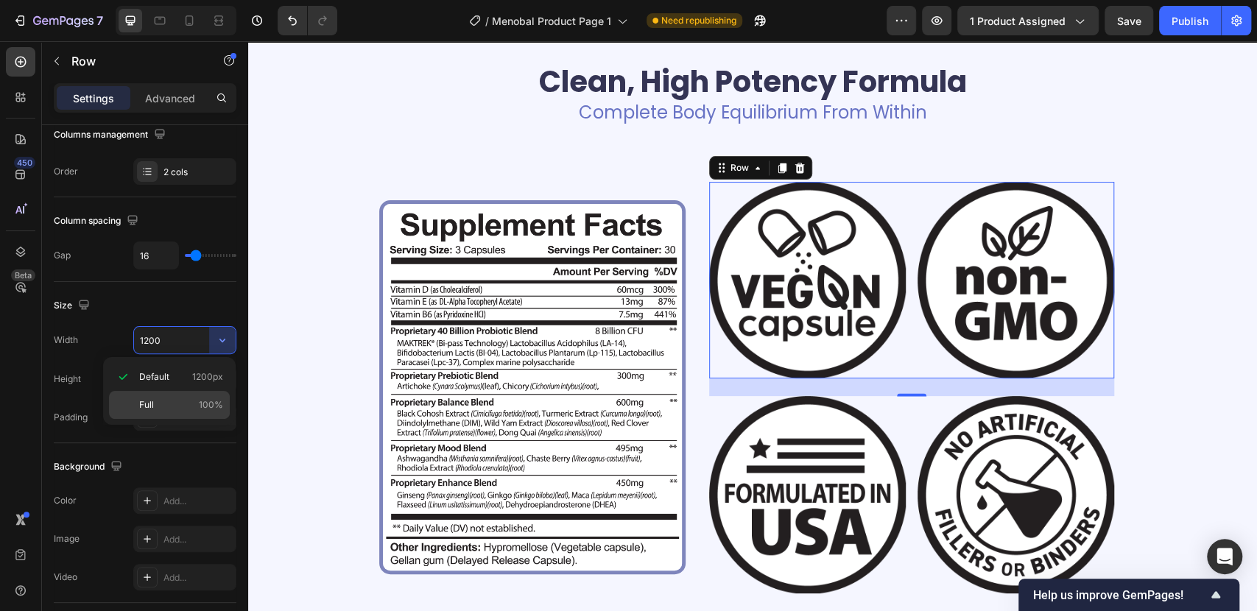
click at [169, 406] on p "Full 100%" at bounding box center [181, 404] width 84 height 13
drag, startPoint x: 170, startPoint y: 336, endPoint x: 190, endPoint y: 331, distance: 20.7
click at [190, 331] on input "100%" at bounding box center [185, 340] width 102 height 27
drag, startPoint x: 154, startPoint y: 340, endPoint x: 126, endPoint y: 340, distance: 28.0
click at [126, 340] on div "Width 100%" at bounding box center [145, 340] width 183 height 28
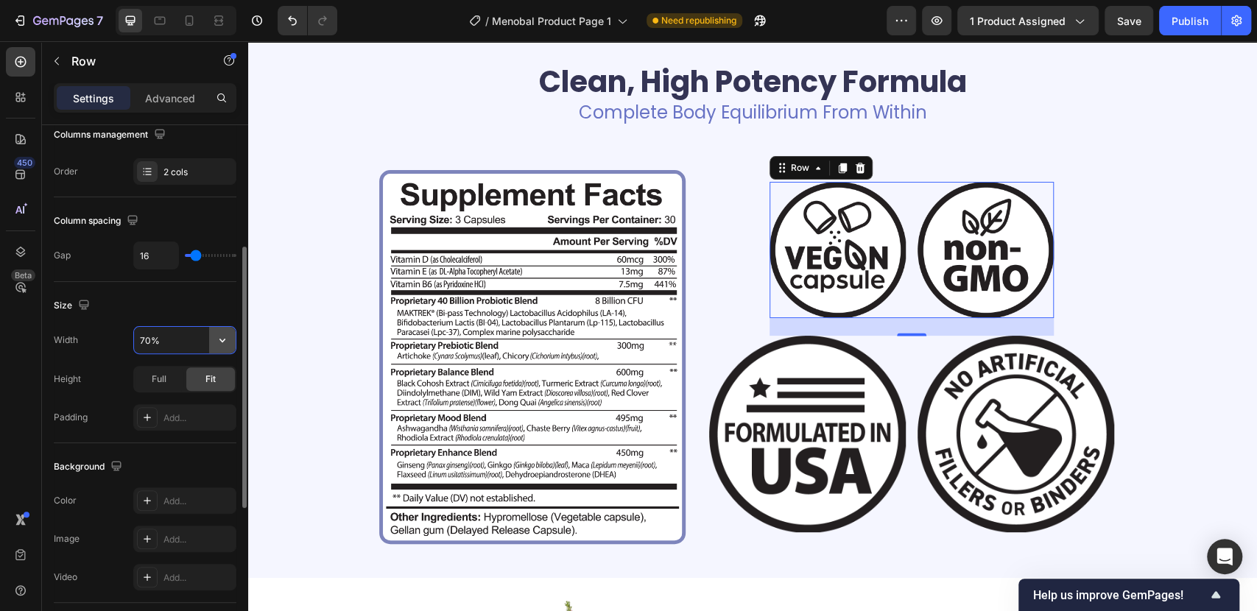
click at [229, 337] on icon "button" at bounding box center [222, 340] width 15 height 15
click at [173, 401] on p "Full 100%" at bounding box center [181, 404] width 84 height 13
type input "100%"
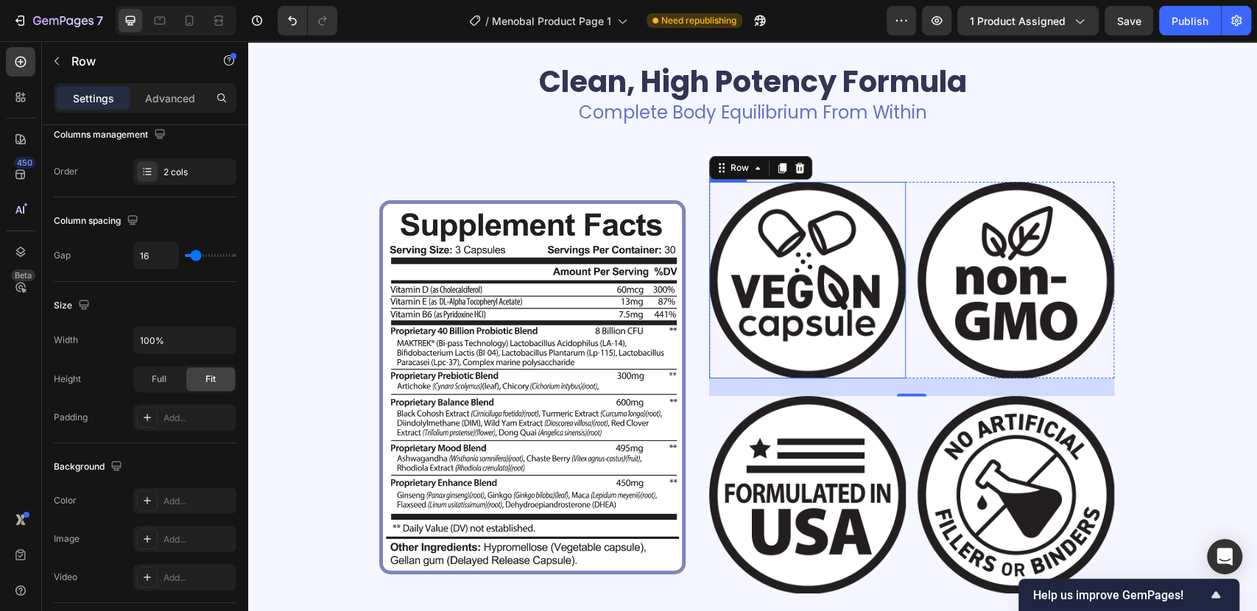
click at [791, 308] on img at bounding box center [807, 280] width 197 height 197
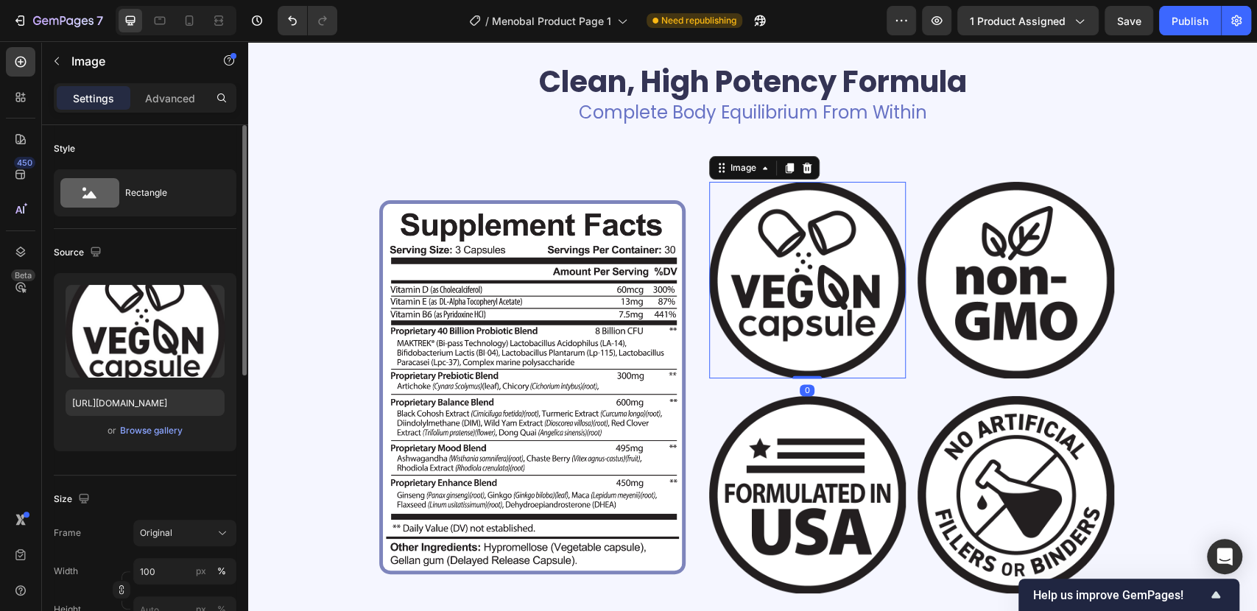
scroll to position [82, 0]
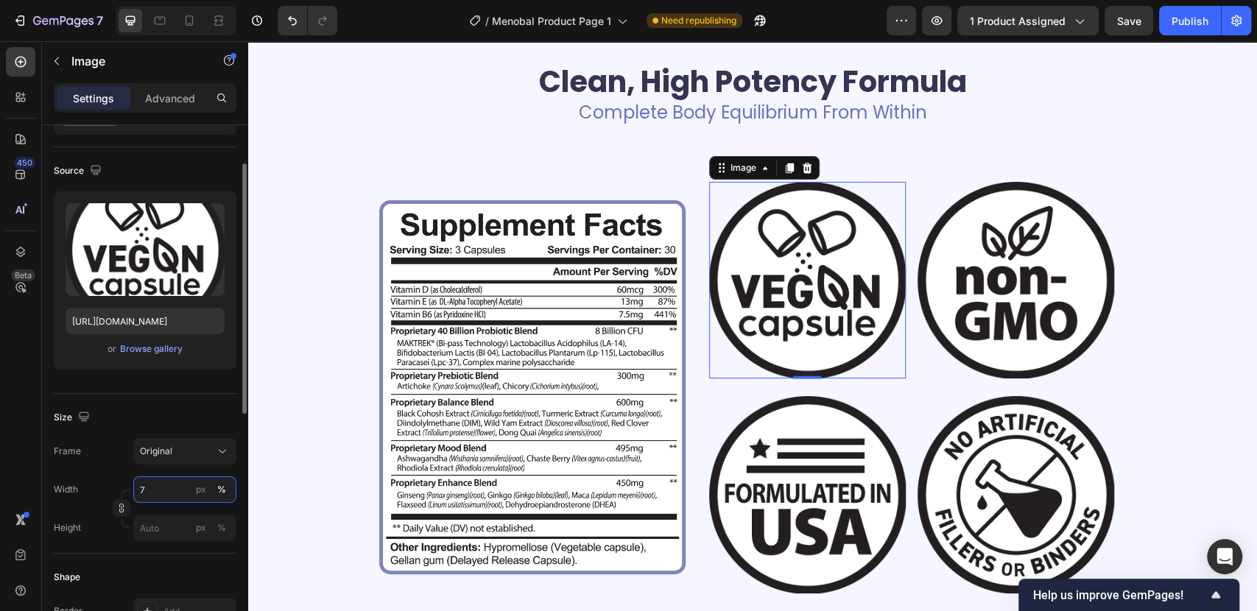
type input "70"
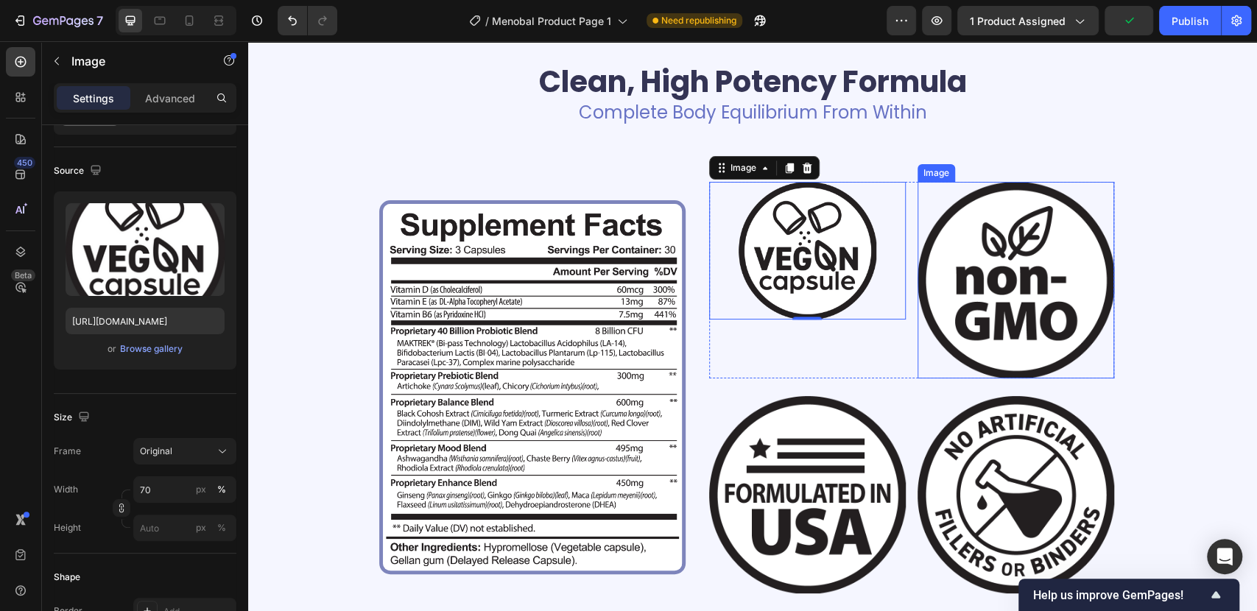
click at [963, 290] on img at bounding box center [1015, 280] width 197 height 197
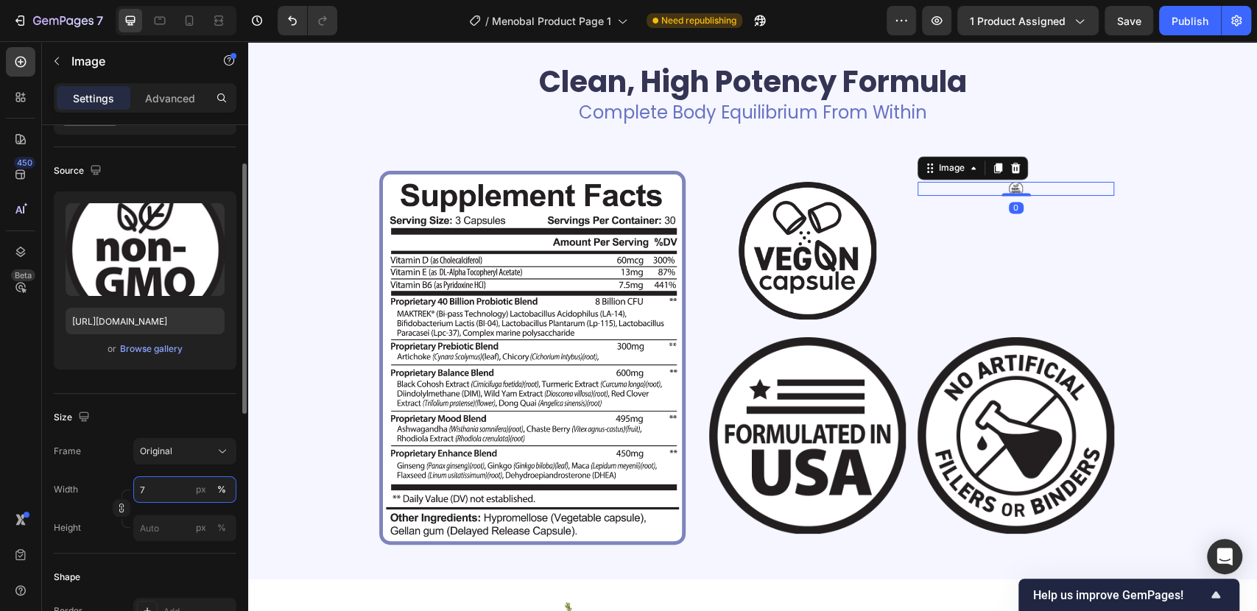
type input "70"
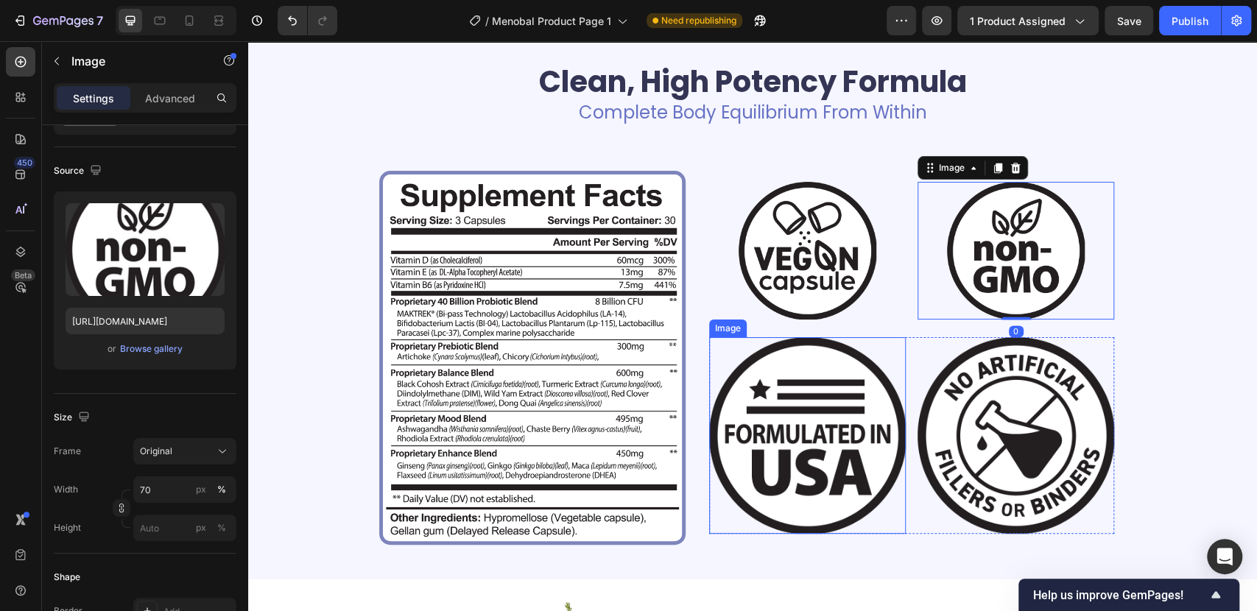
click at [844, 444] on img at bounding box center [807, 435] width 197 height 197
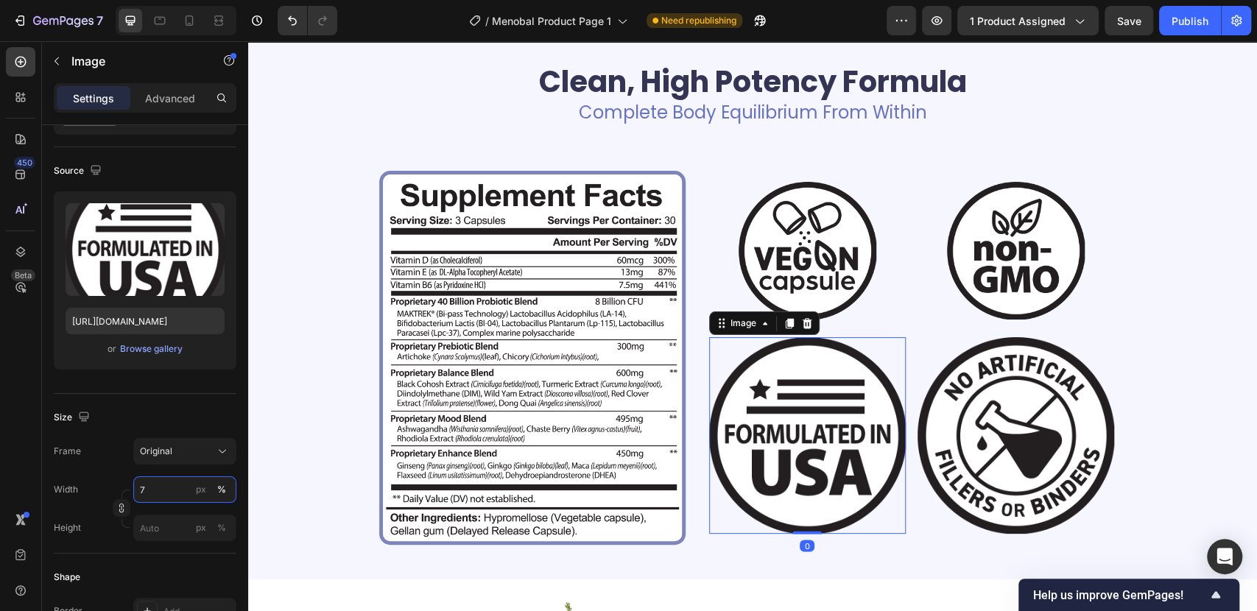
type input "70"
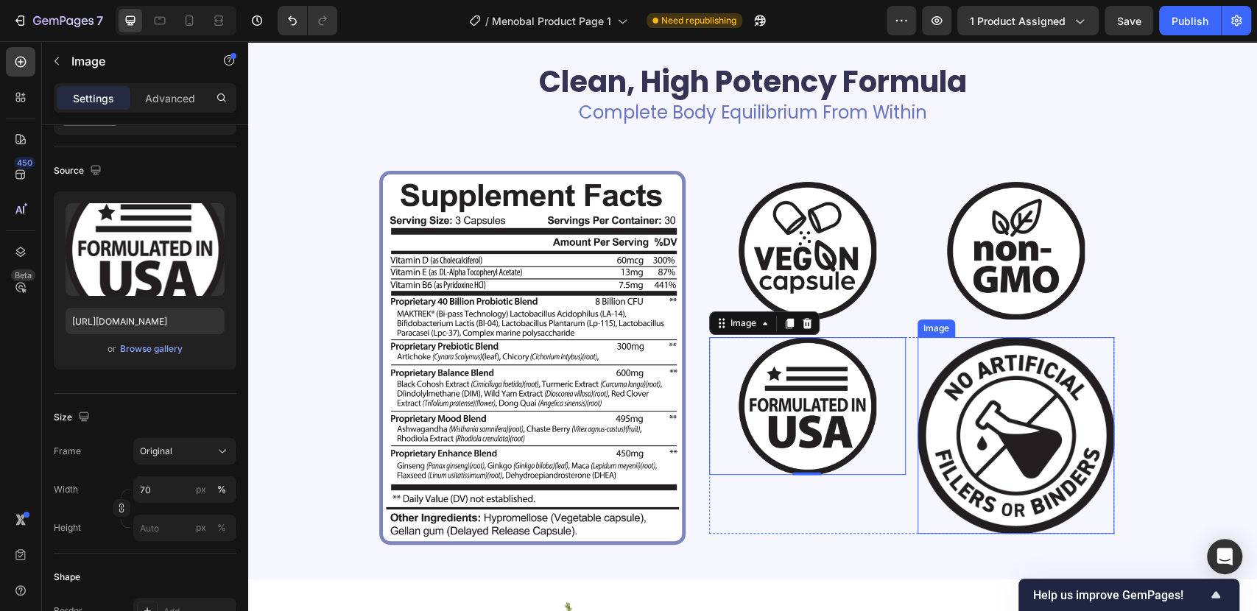
click at [1058, 462] on img at bounding box center [1015, 435] width 197 height 197
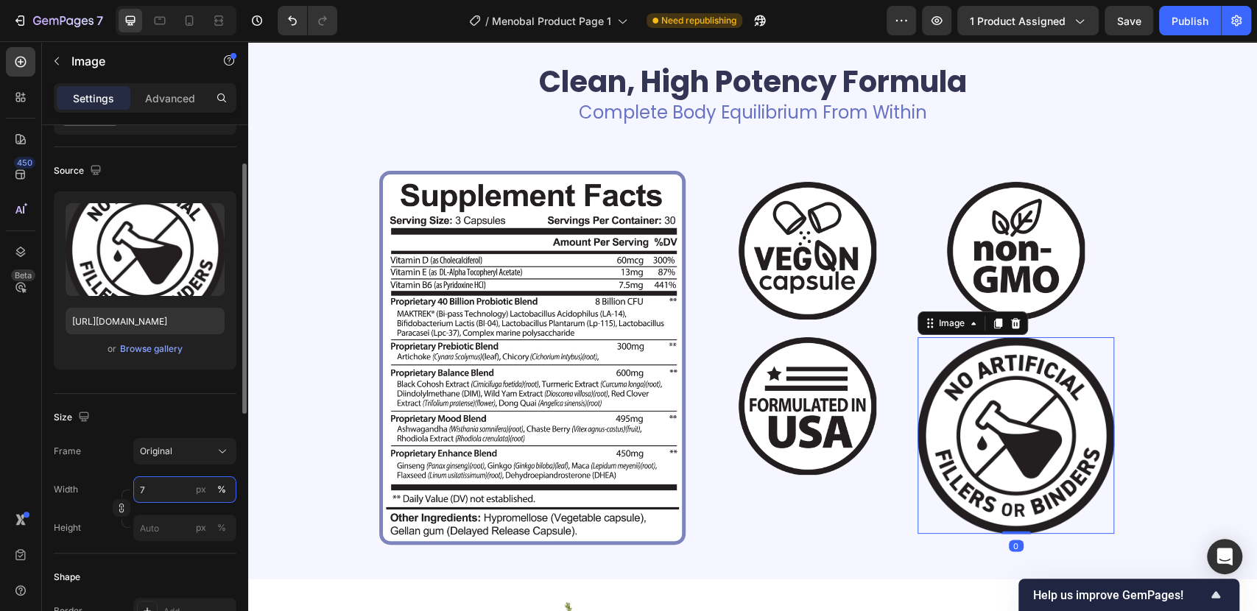
type input "70"
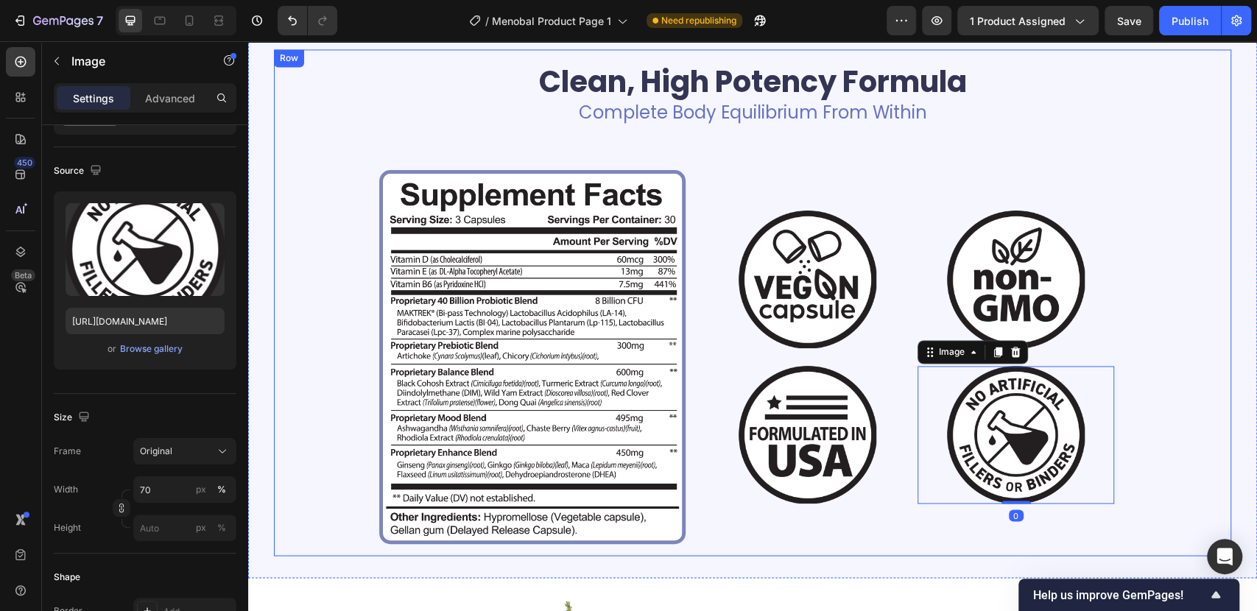
click at [1170, 384] on div "Clean, High Potency Formula Heading Complete Body Equilibrium From Within Text …" at bounding box center [753, 302] width 934 height 483
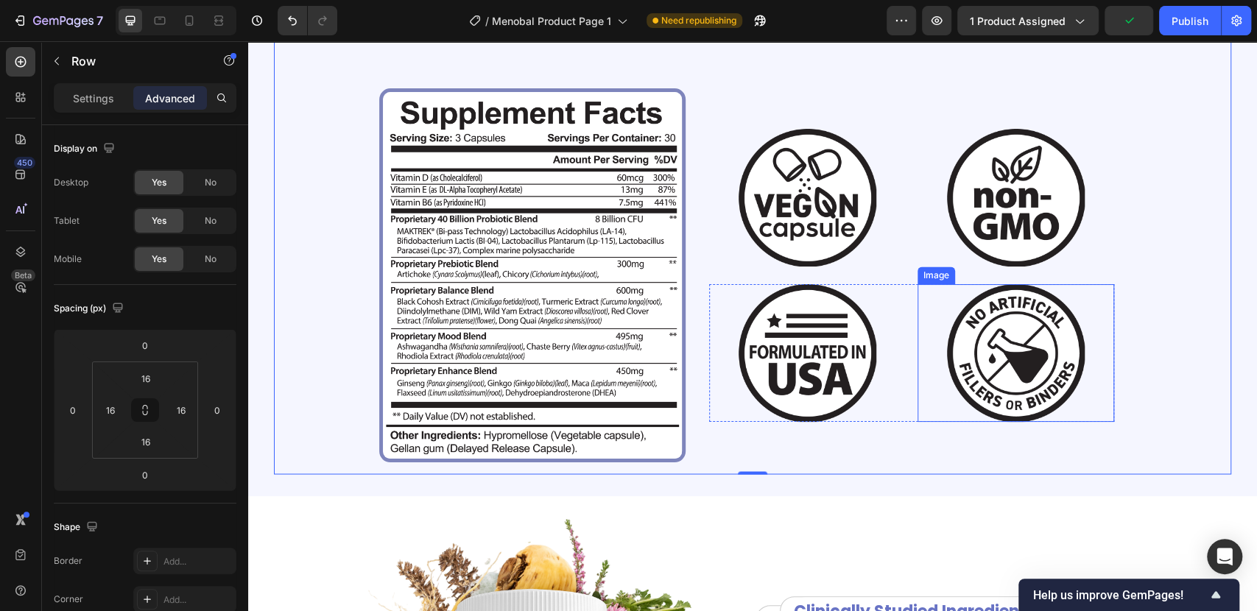
scroll to position [1472, 0]
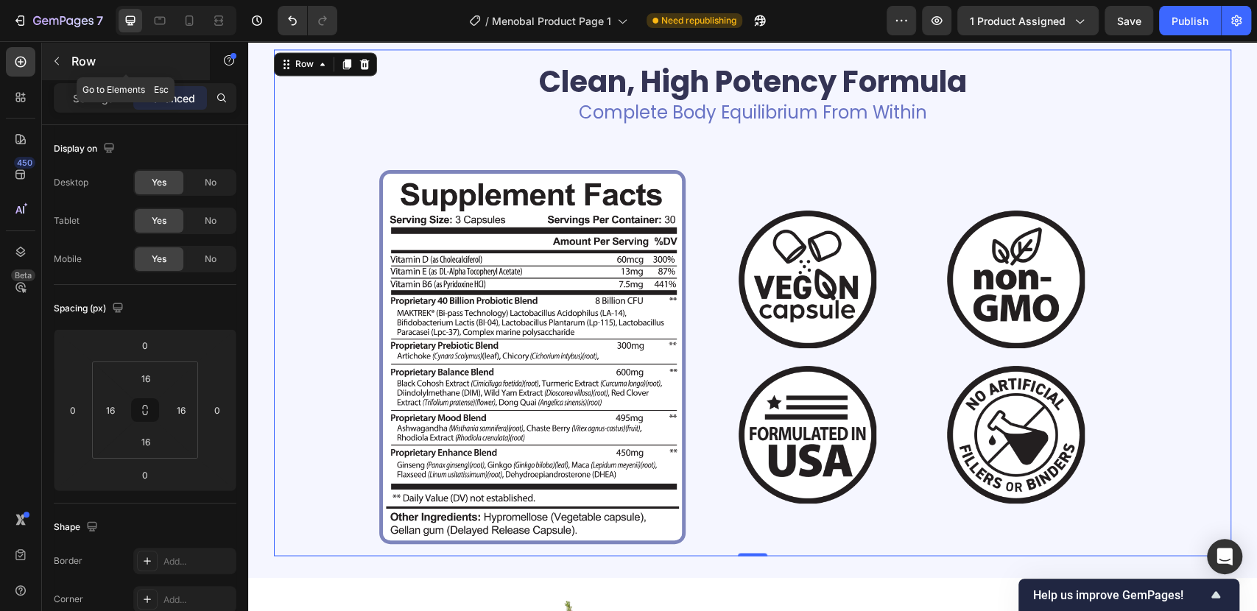
click at [66, 63] on button "button" at bounding box center [57, 61] width 24 height 24
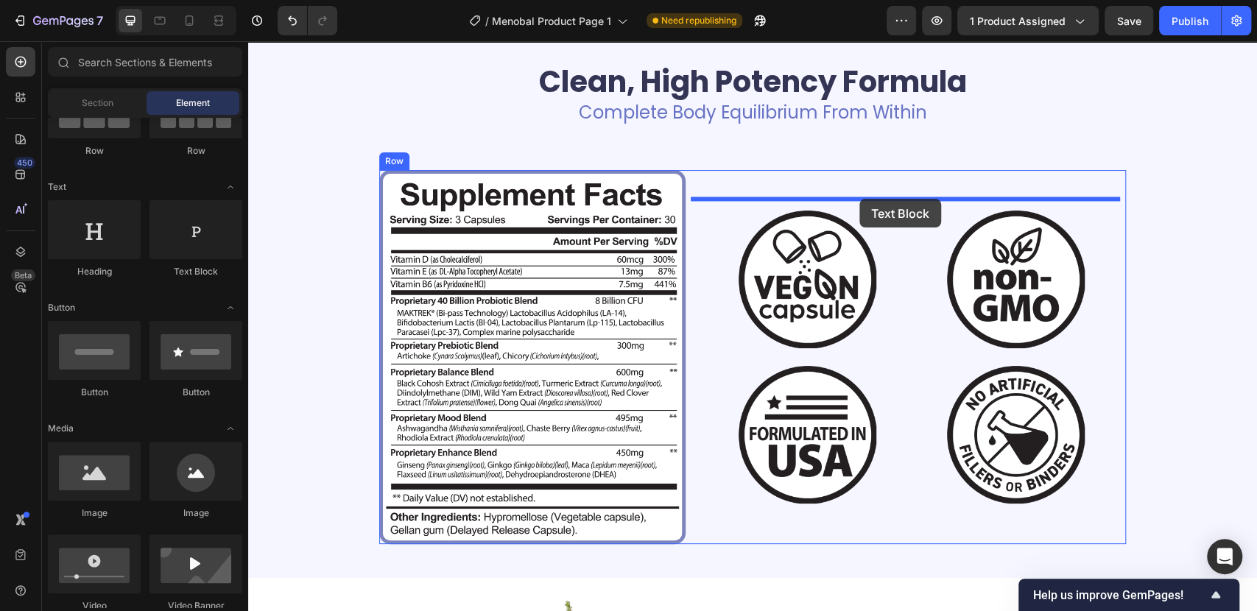
drag, startPoint x: 472, startPoint y: 300, endPoint x: 859, endPoint y: 199, distance: 400.2
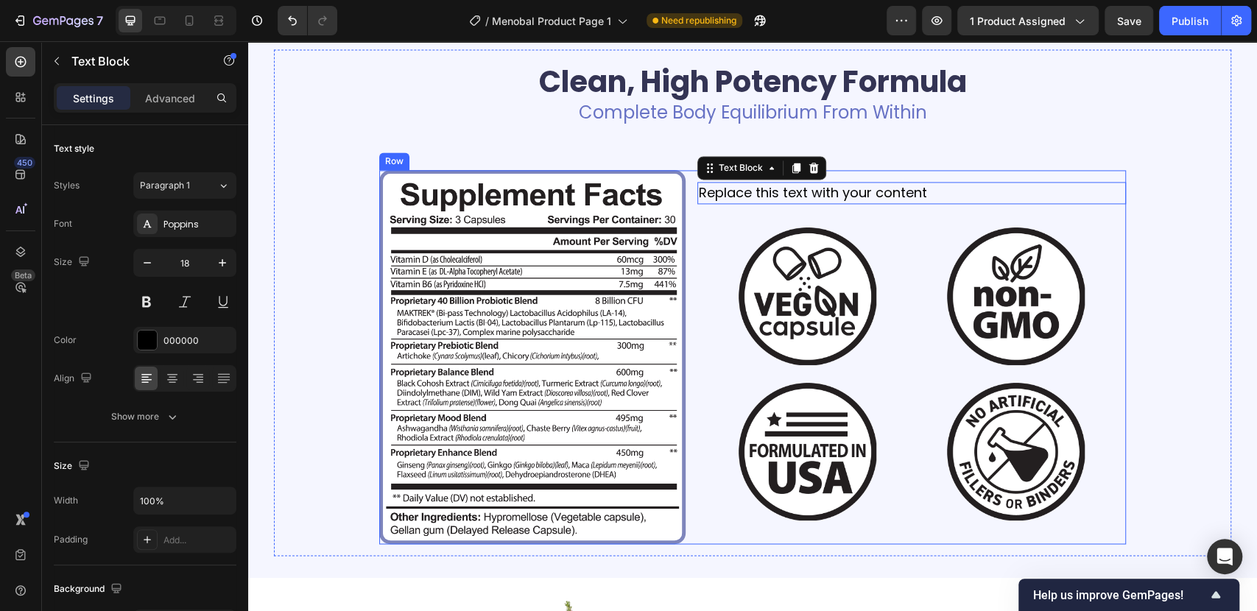
click at [839, 191] on div "Replace this text with your content" at bounding box center [911, 192] width 428 height 21
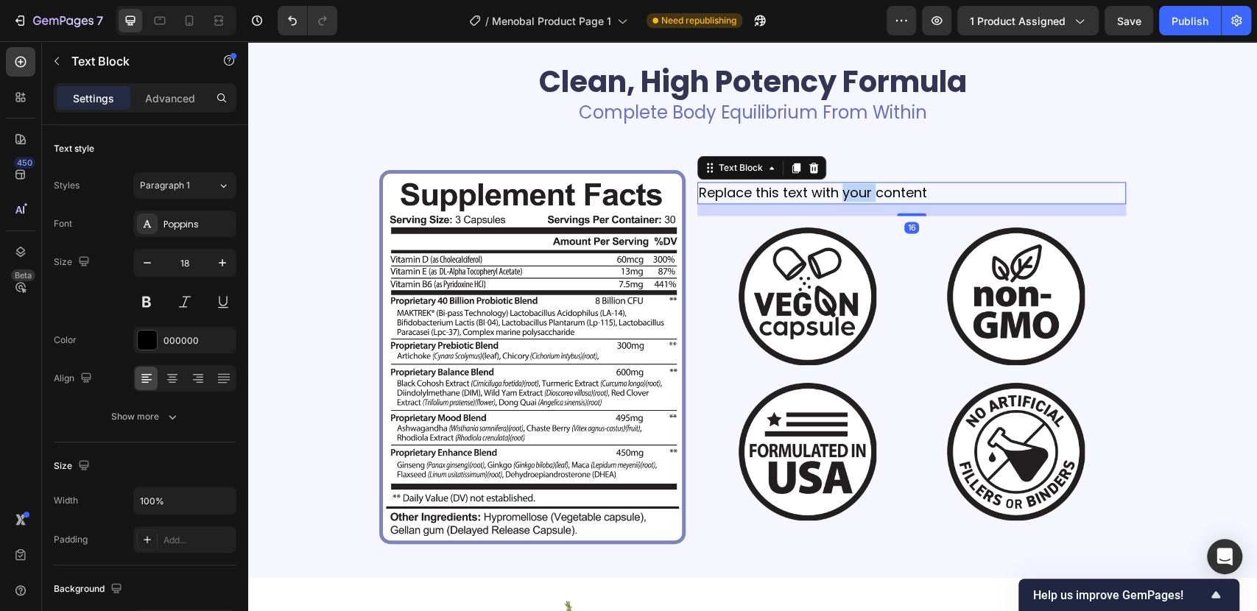
click at [839, 191] on p "Replace this text with your content" at bounding box center [912, 192] width 426 height 18
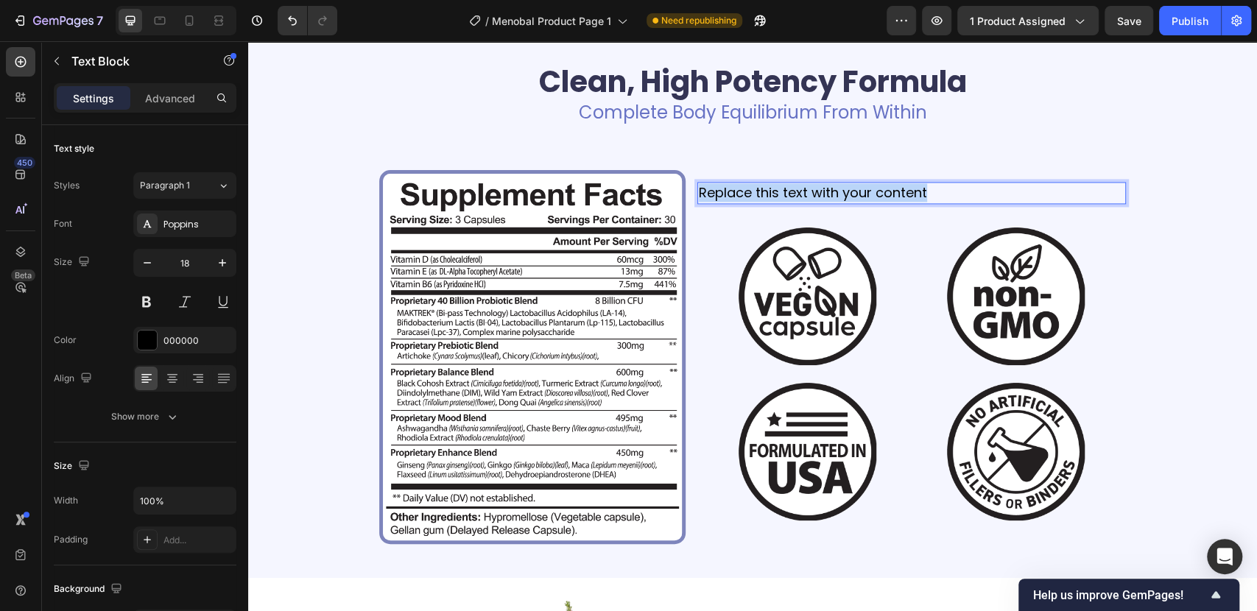
click at [839, 191] on p "Replace this text with your content" at bounding box center [912, 192] width 426 height 18
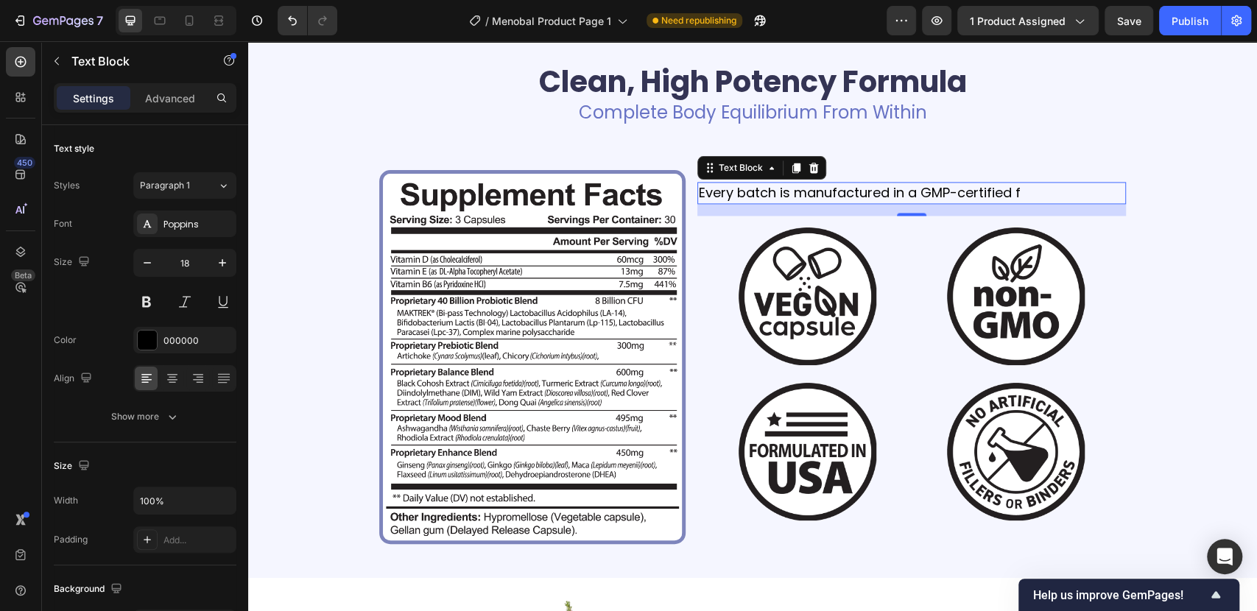
click at [1042, 197] on p "Every batch is manufactured in a GMP-certified f" at bounding box center [912, 192] width 426 height 18
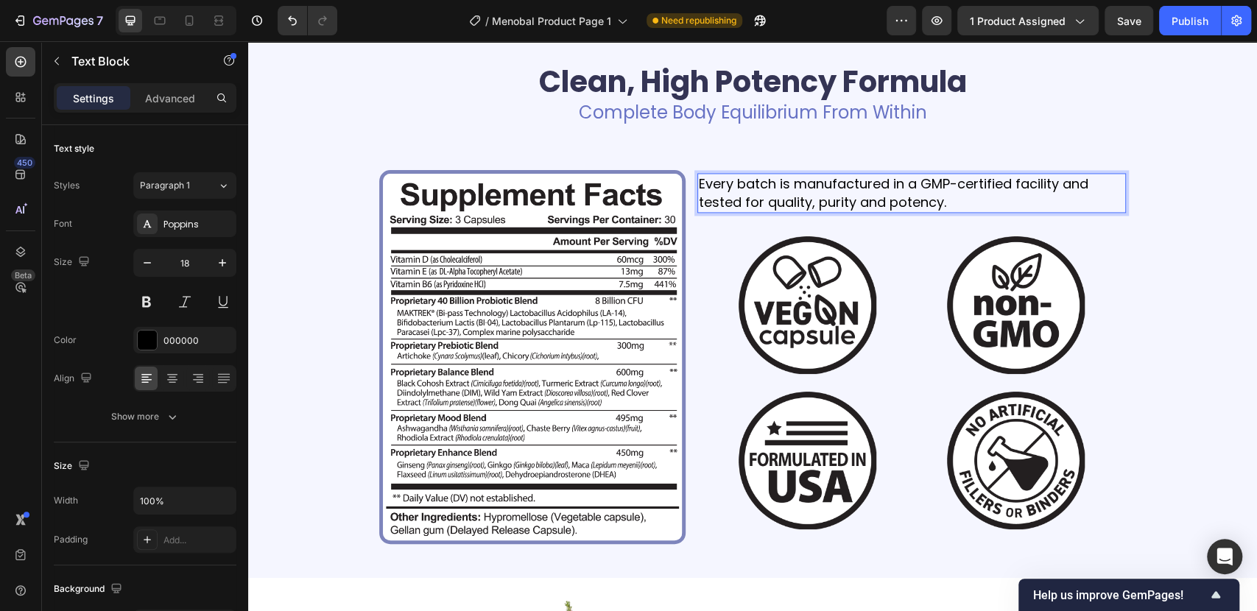
click at [954, 202] on p "Every batch is manufactured in a GMP-certified facility and tested for quality,…" at bounding box center [912, 192] width 426 height 37
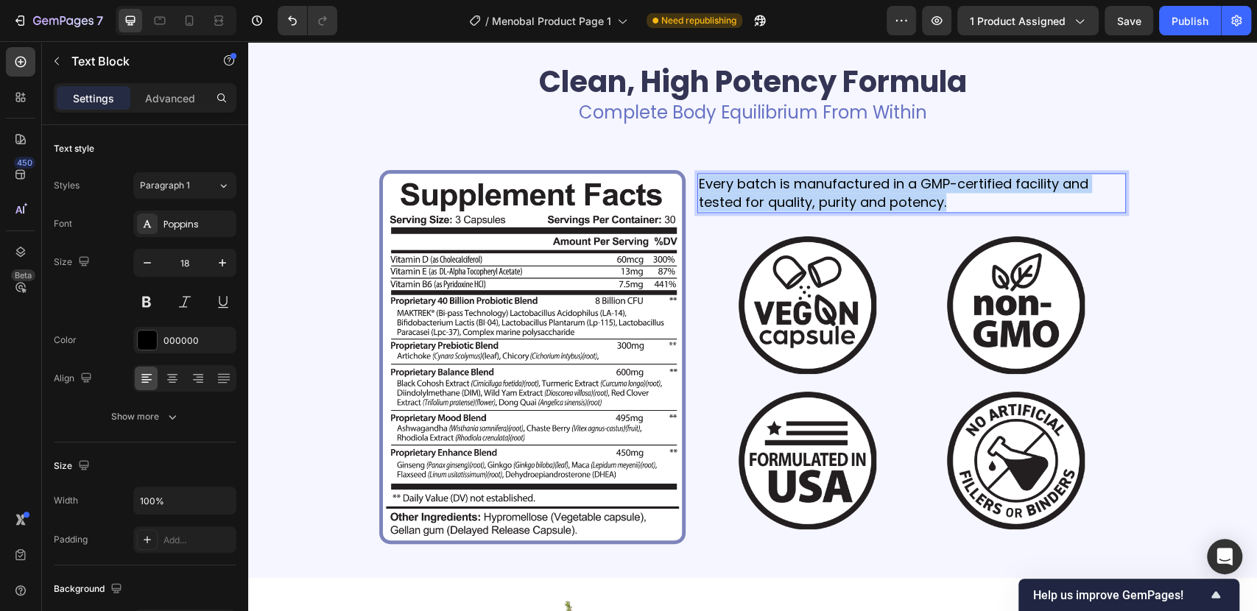
click at [953, 202] on p "Every batch is manufactured in a GMP-certified facility and tested for quality,…" at bounding box center [912, 192] width 426 height 37
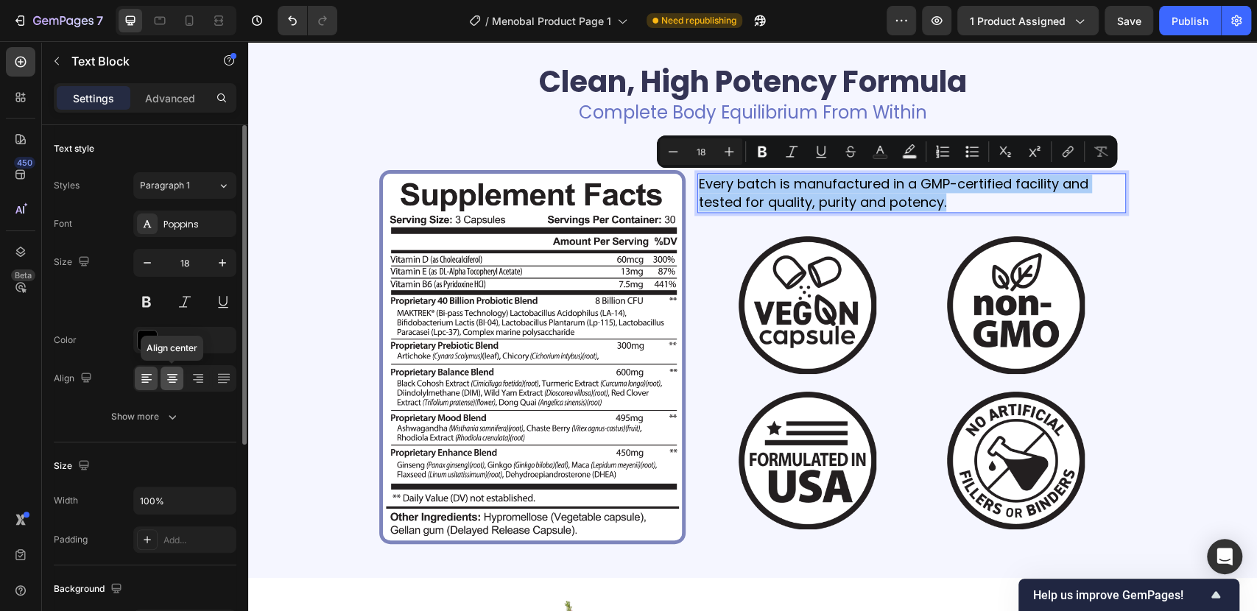
click at [168, 387] on div at bounding box center [172, 379] width 23 height 24
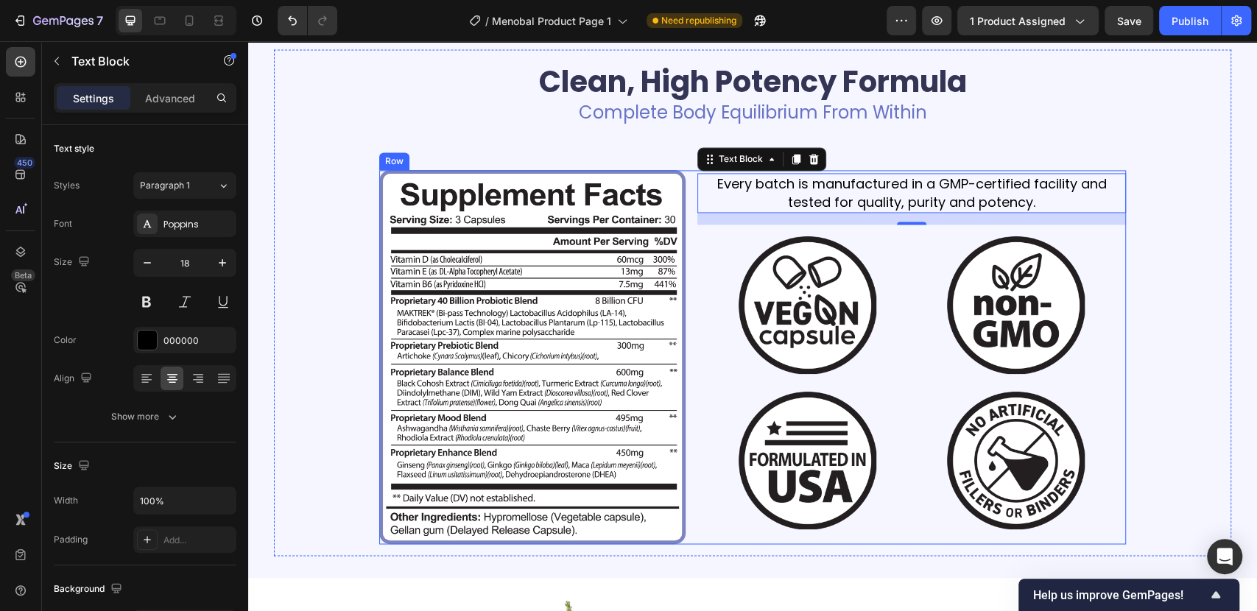
click at [680, 249] on div "Image Every batch is manufactured in a GMP-certified facility and tested for qu…" at bounding box center [752, 357] width 747 height 374
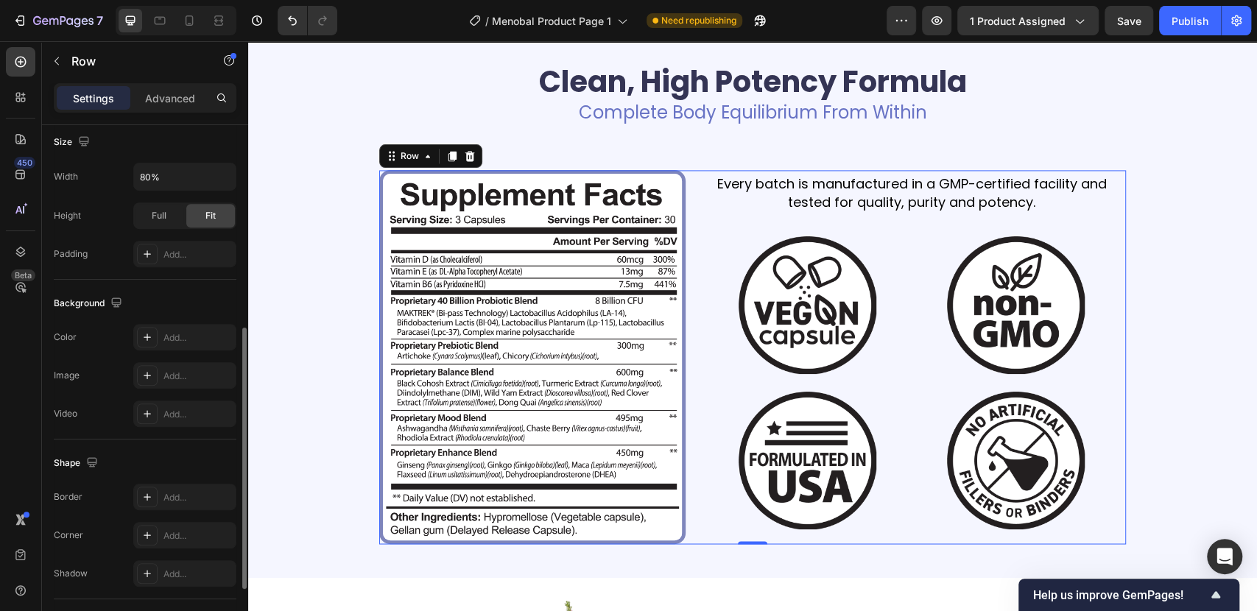
scroll to position [537, 0]
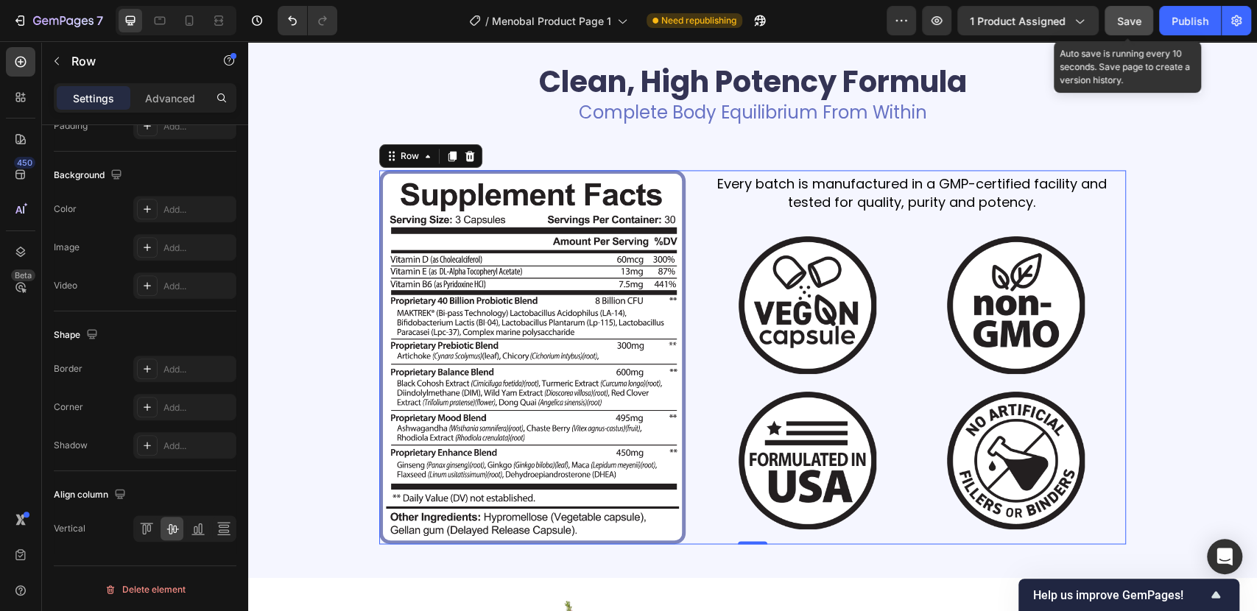
click at [1116, 20] on button "Save" at bounding box center [1128, 20] width 49 height 29
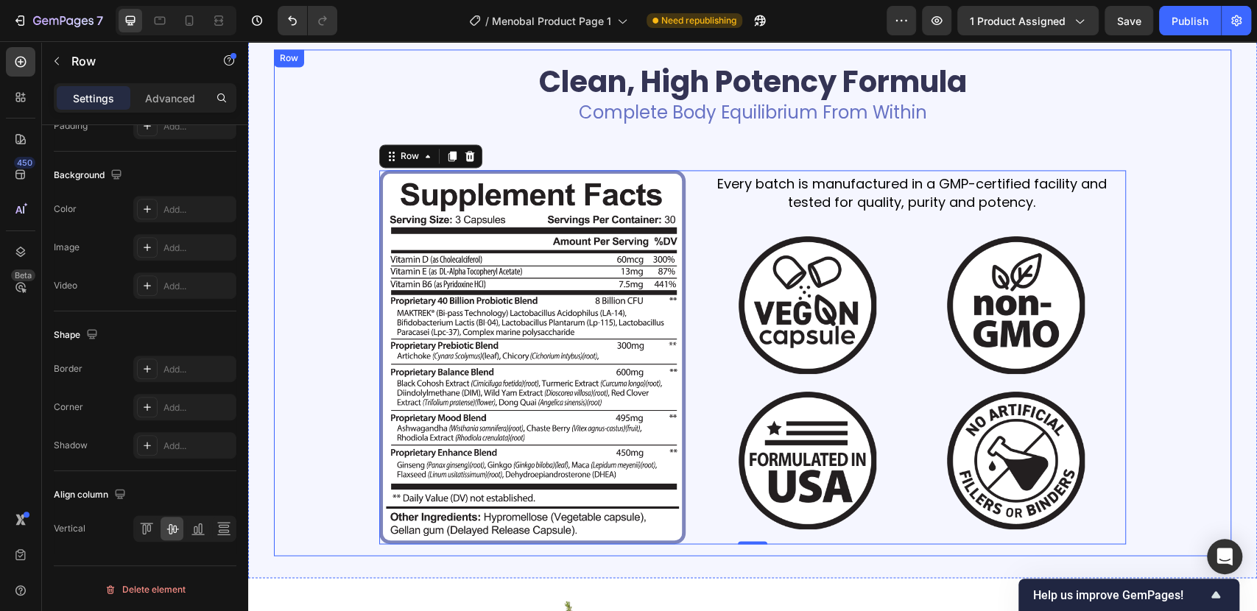
click at [1187, 206] on div "Clean, High Potency Formula Heading Complete Body Equilibrium From Within Text …" at bounding box center [753, 302] width 934 height 483
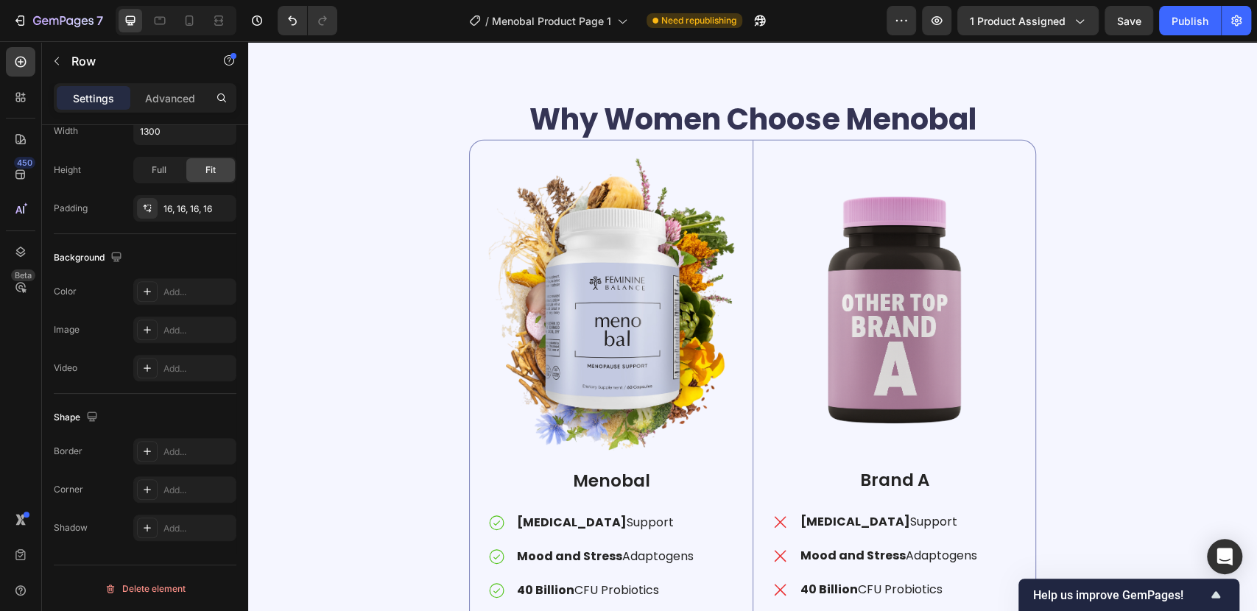
scroll to position [2536, 0]
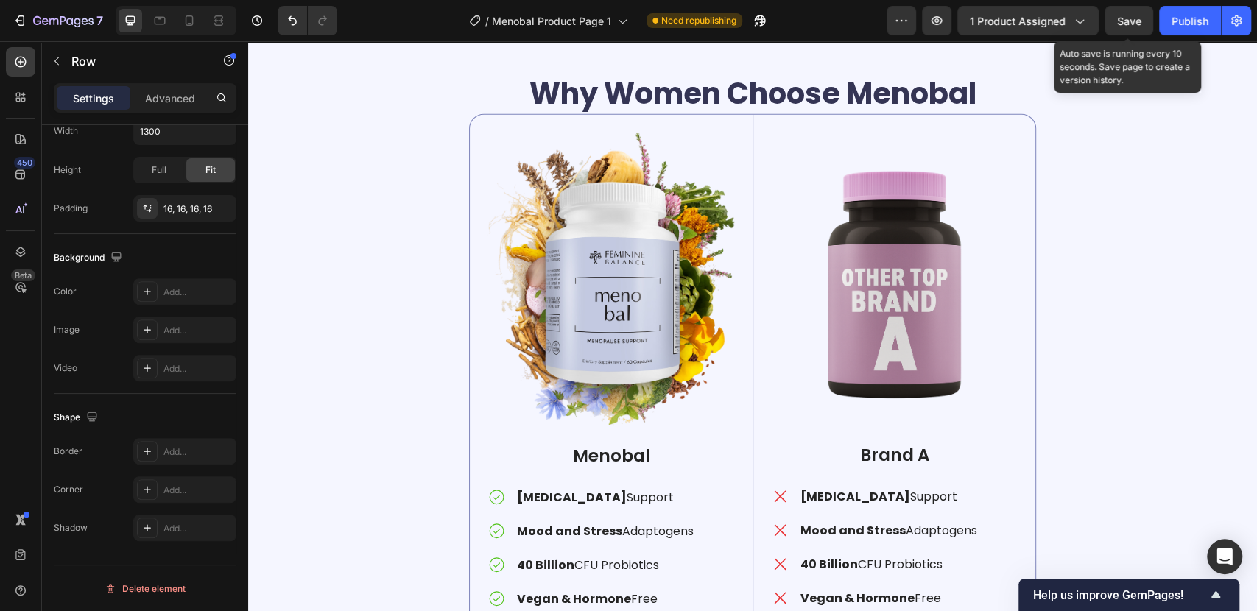
drag, startPoint x: 1125, startPoint y: 13, endPoint x: 1125, endPoint y: 30, distance: 17.7
click at [1125, 13] on div "Save" at bounding box center [1129, 20] width 24 height 15
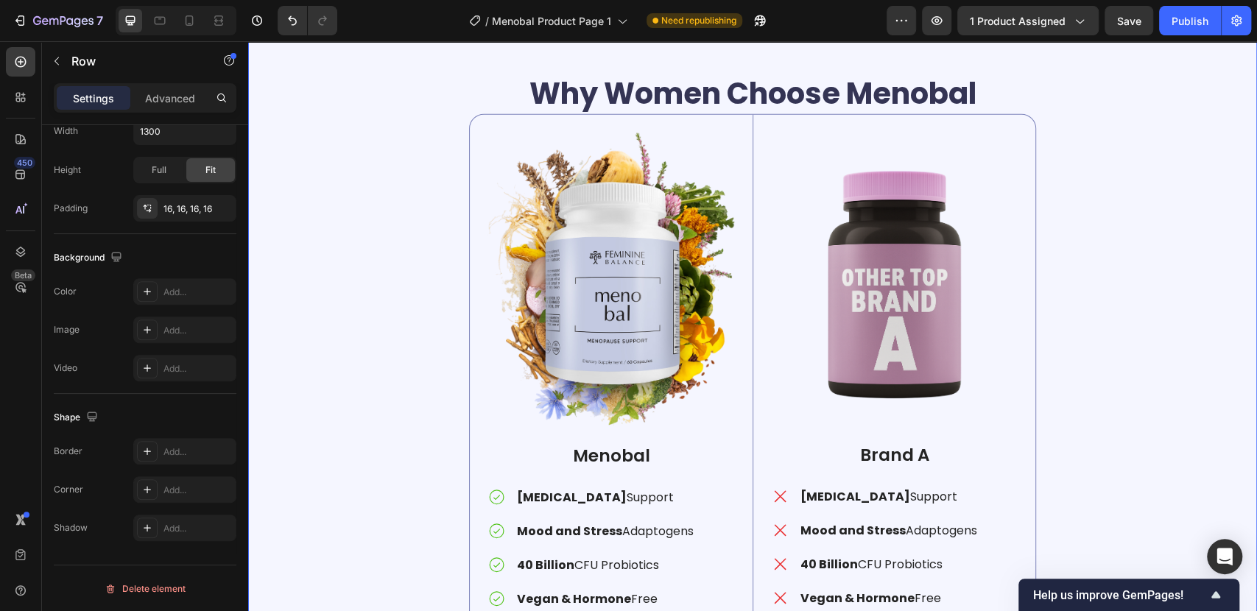
click at [395, 240] on div "Why Women Choose Menobal Heading Image Menobal Text Block Perimenopause Support…" at bounding box center [752, 385] width 987 height 625
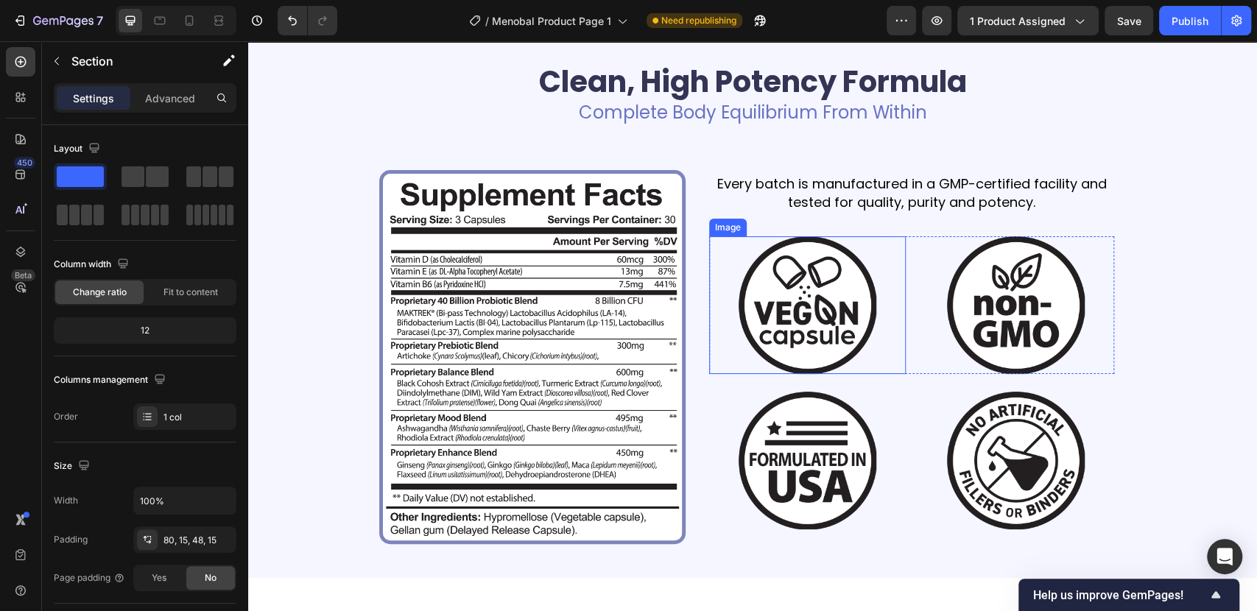
scroll to position [1390, 0]
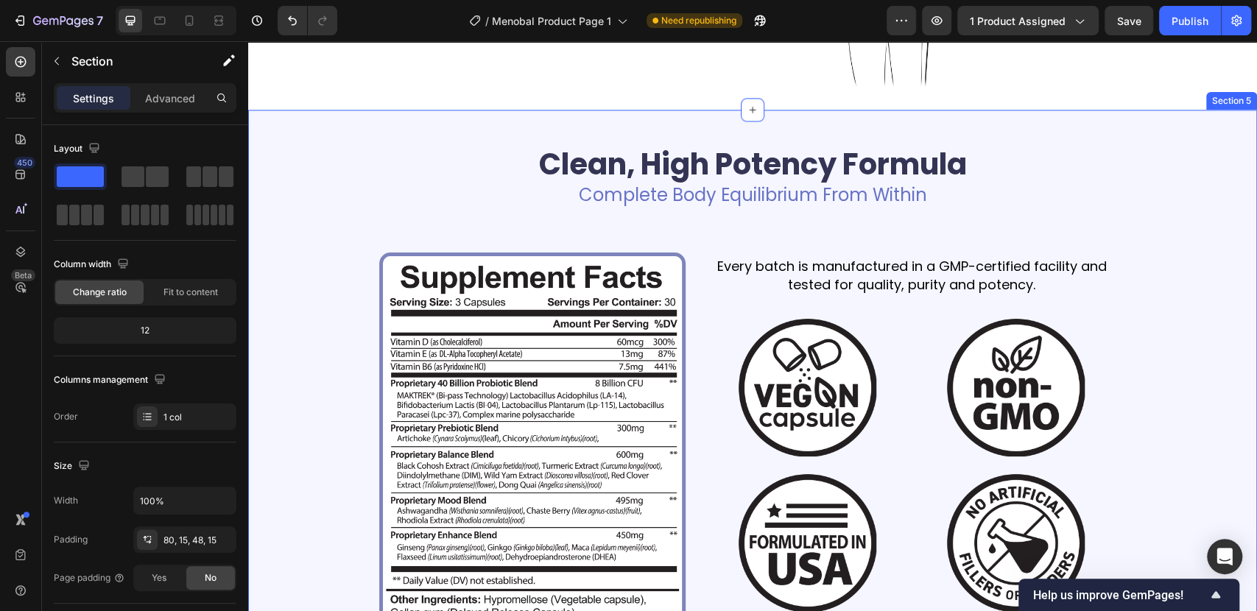
click at [1069, 125] on div "Clean, High Potency Formula Heading Complete Body Equilibrium From Within Text …" at bounding box center [752, 385] width 1009 height 551
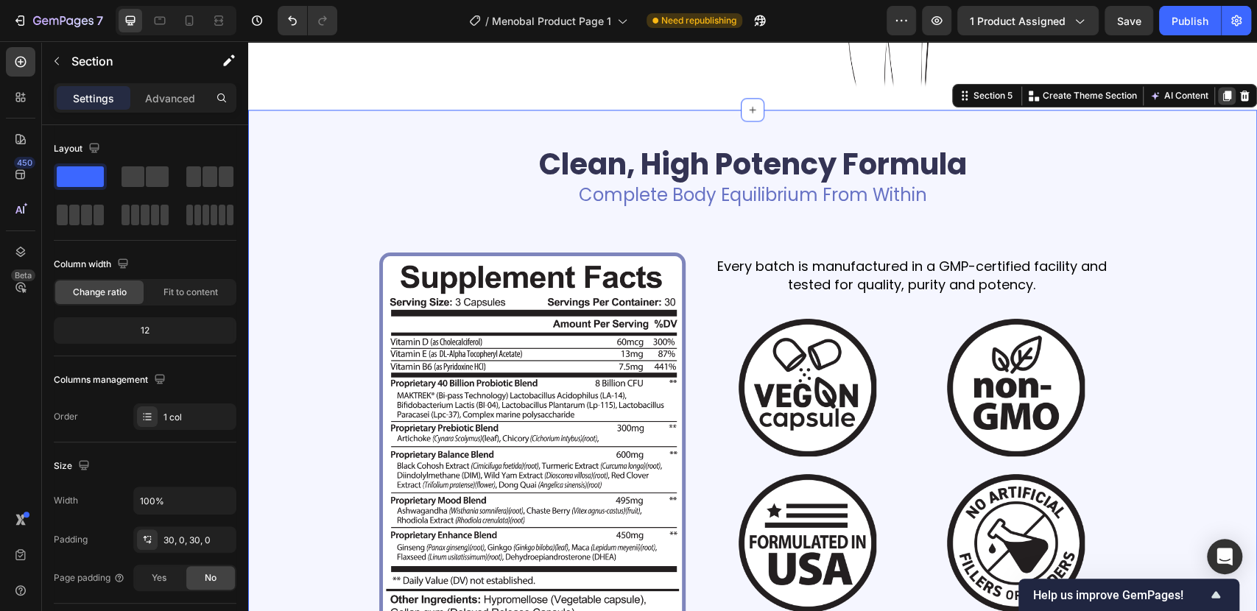
click at [1221, 94] on icon at bounding box center [1227, 96] width 12 height 12
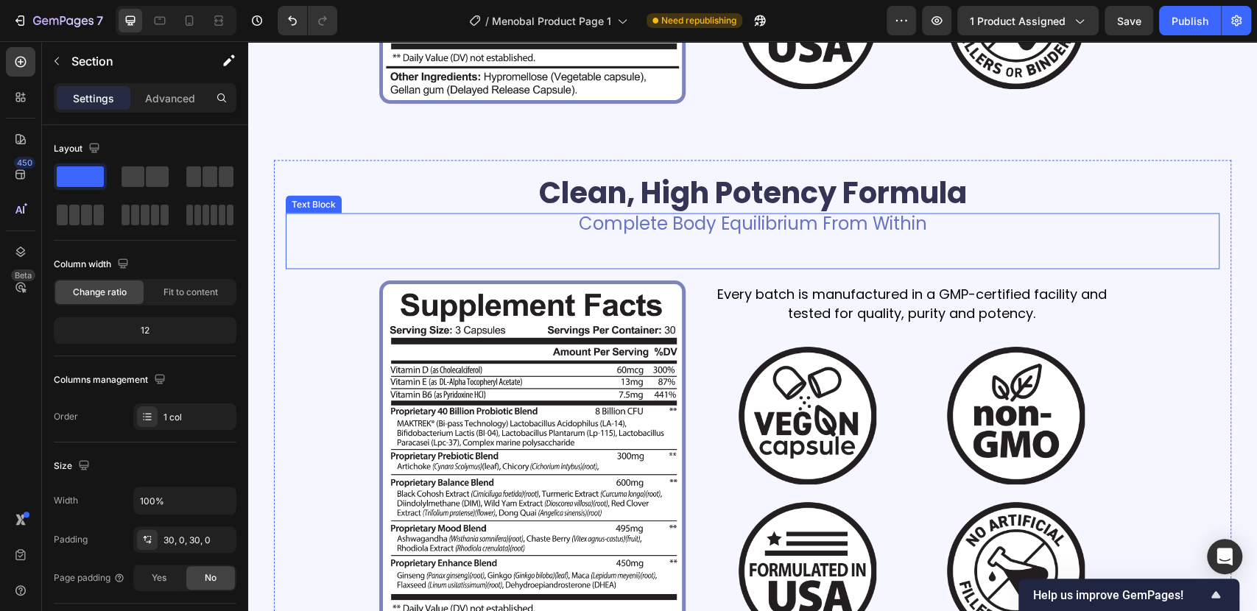
scroll to position [1875, 0]
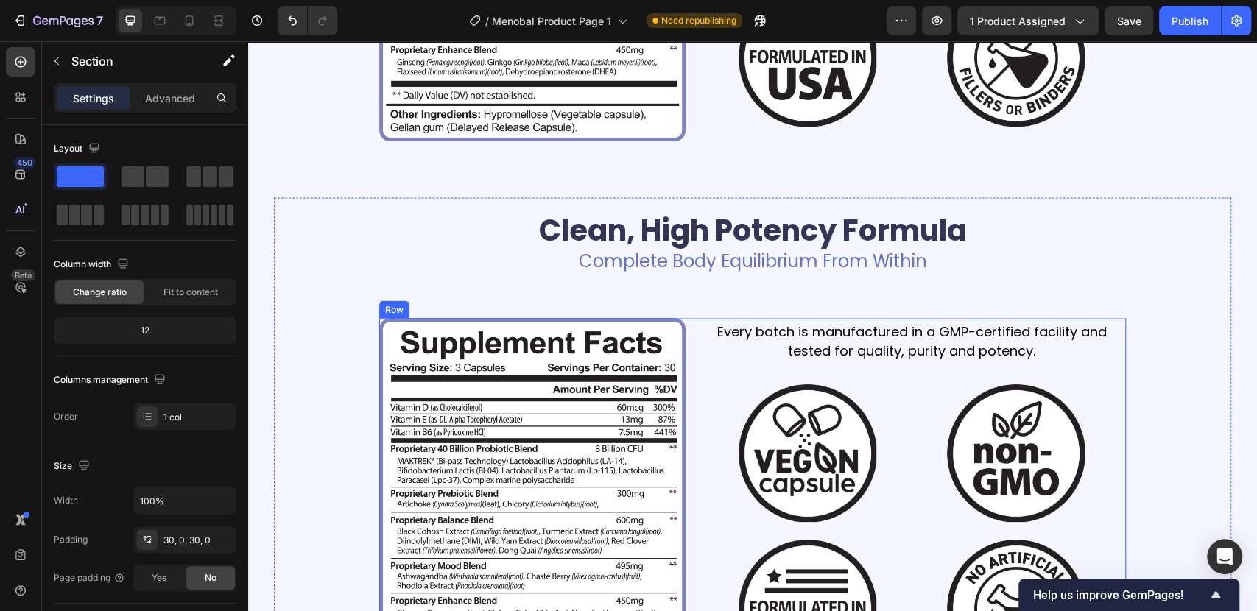
click at [684, 325] on div "Image Every batch is manufactured in a GMP-certified facility and tested for qu…" at bounding box center [752, 505] width 747 height 374
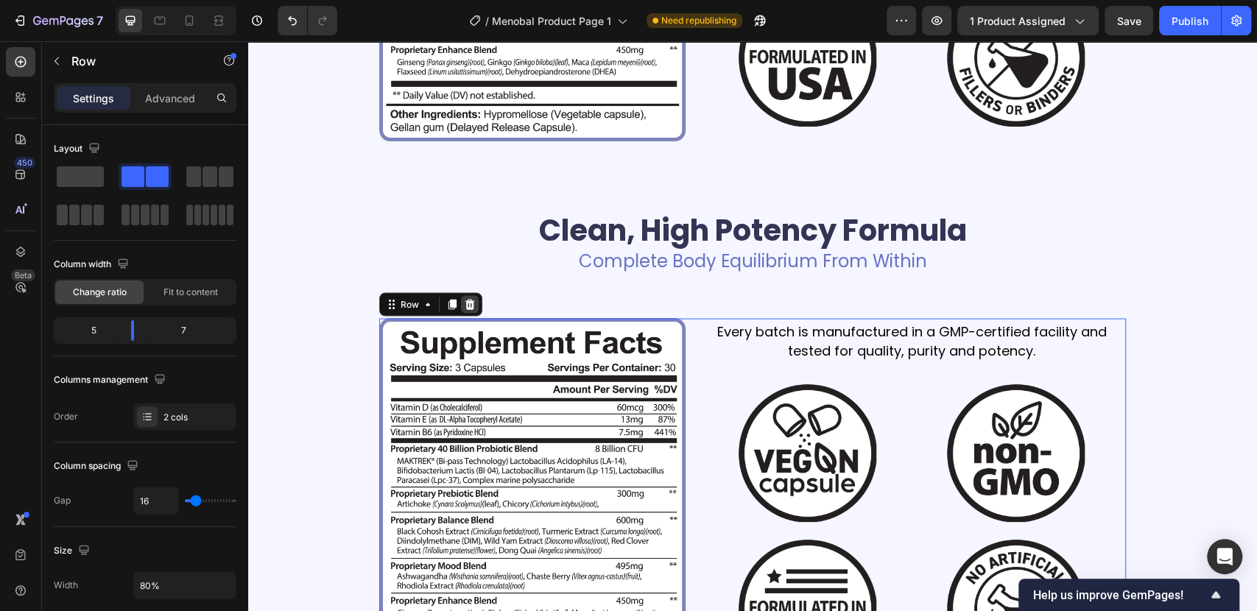
click at [465, 299] on icon at bounding box center [470, 304] width 10 height 10
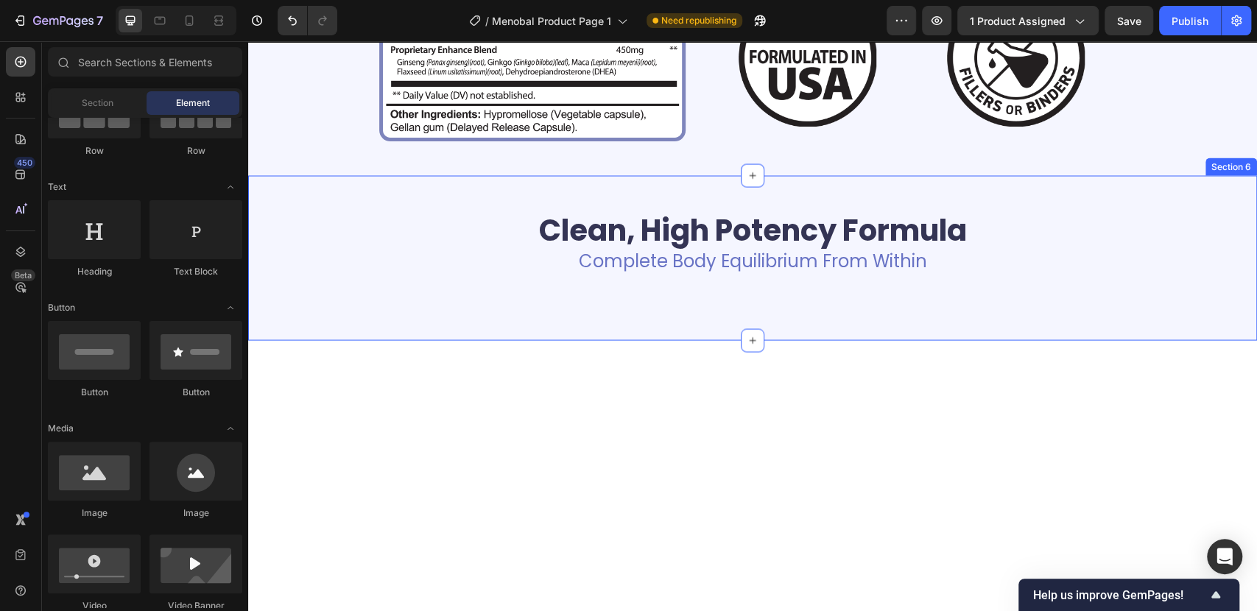
click at [264, 231] on div "Clean, High Potency Formula Heading Complete Body Equilibrium From Within Text …" at bounding box center [752, 257] width 1009 height 121
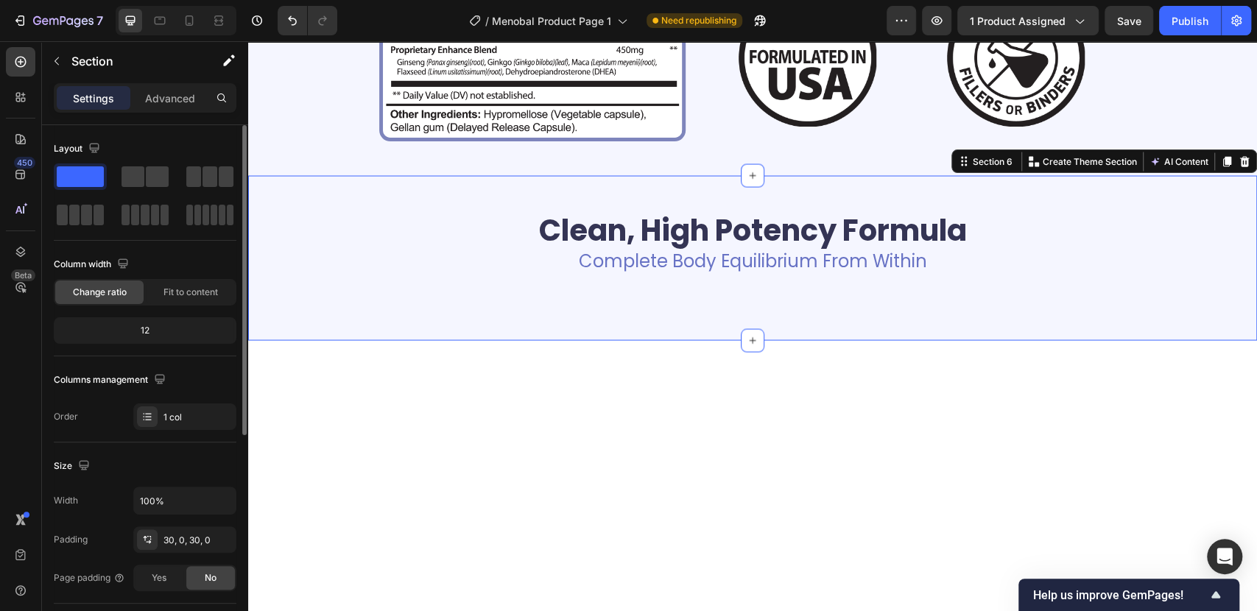
scroll to position [245, 0]
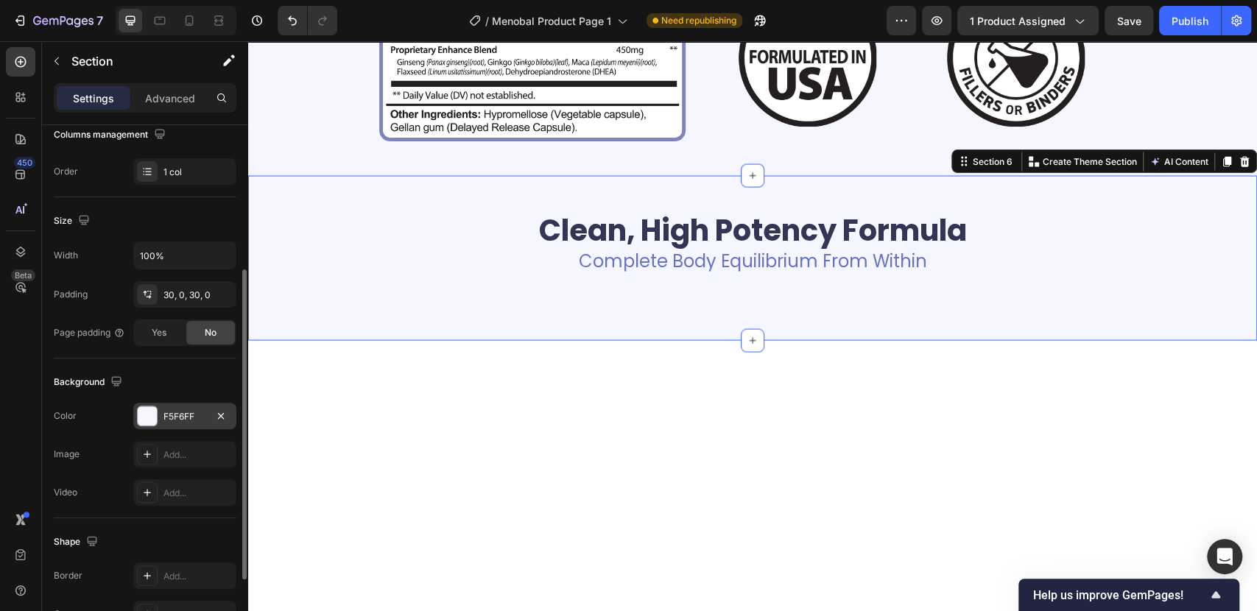
click at [194, 414] on div "F5F6FF" at bounding box center [184, 416] width 43 height 13
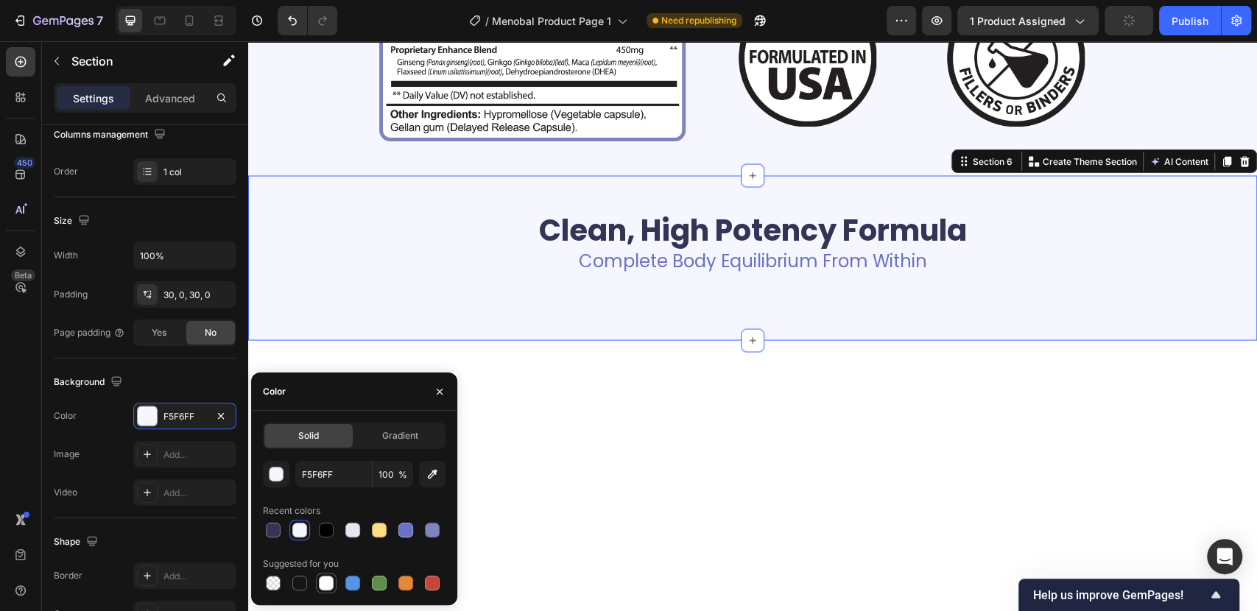
click at [325, 590] on div at bounding box center [326, 583] width 15 height 15
type input "FFFFFF"
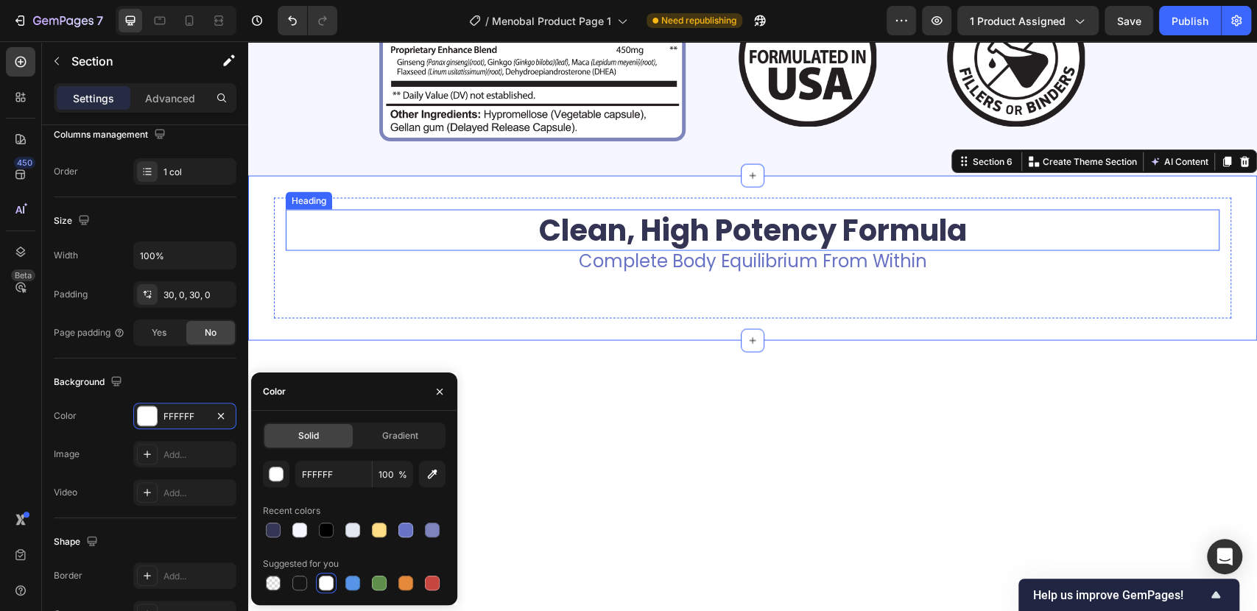
click at [694, 227] on h2 "Clean, High Potency Formula" at bounding box center [753, 229] width 934 height 41
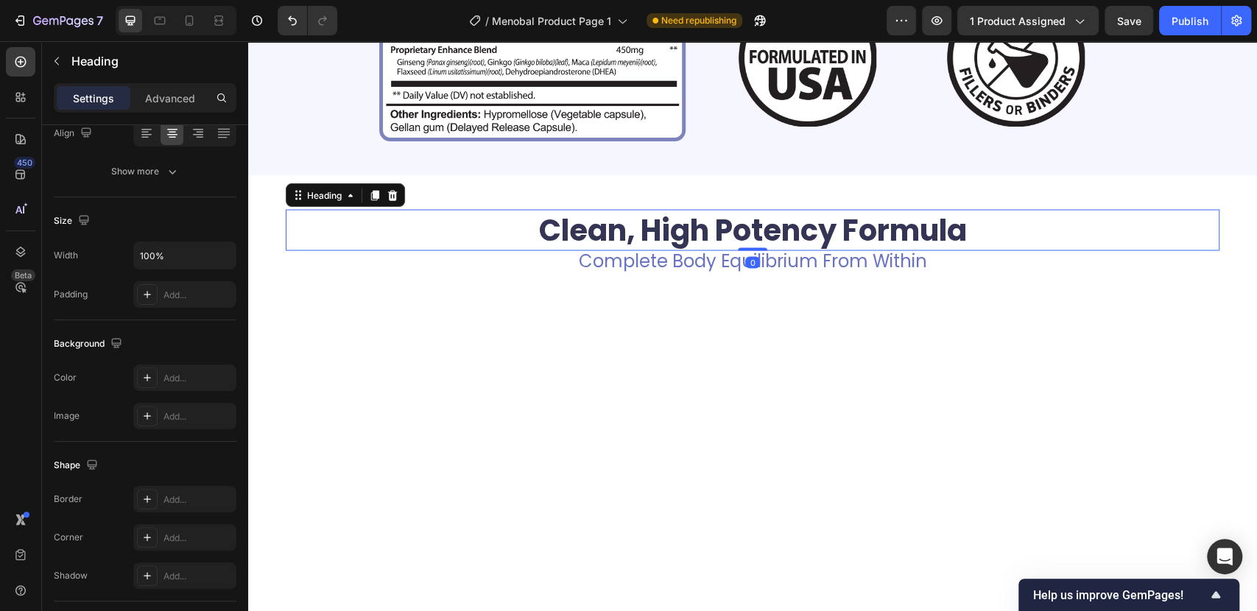
click at [694, 227] on p "Clean, High Potency Formula" at bounding box center [752, 230] width 931 height 38
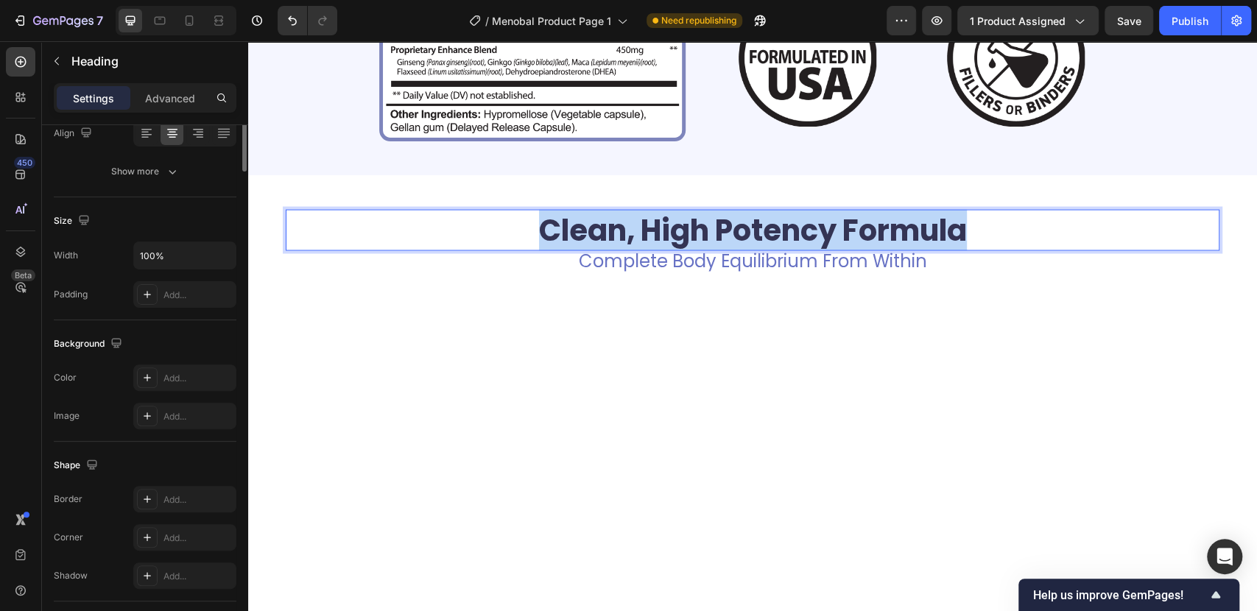
scroll to position [0, 0]
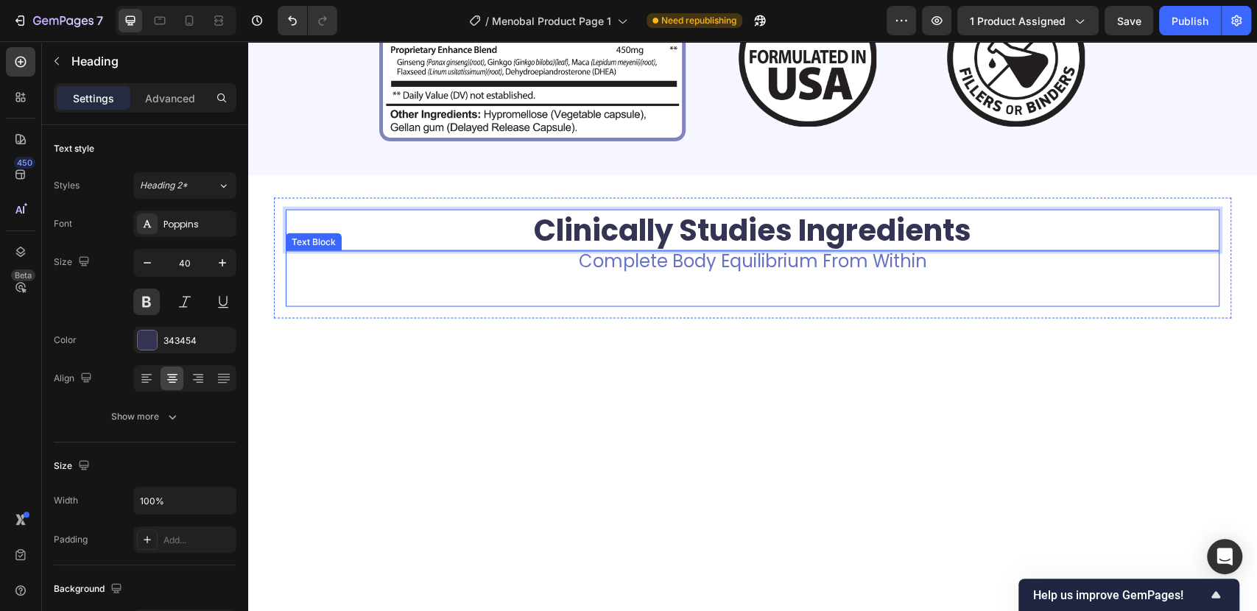
click at [693, 261] on p "Complete Body Equilibrium From Within" at bounding box center [752, 261] width 931 height 18
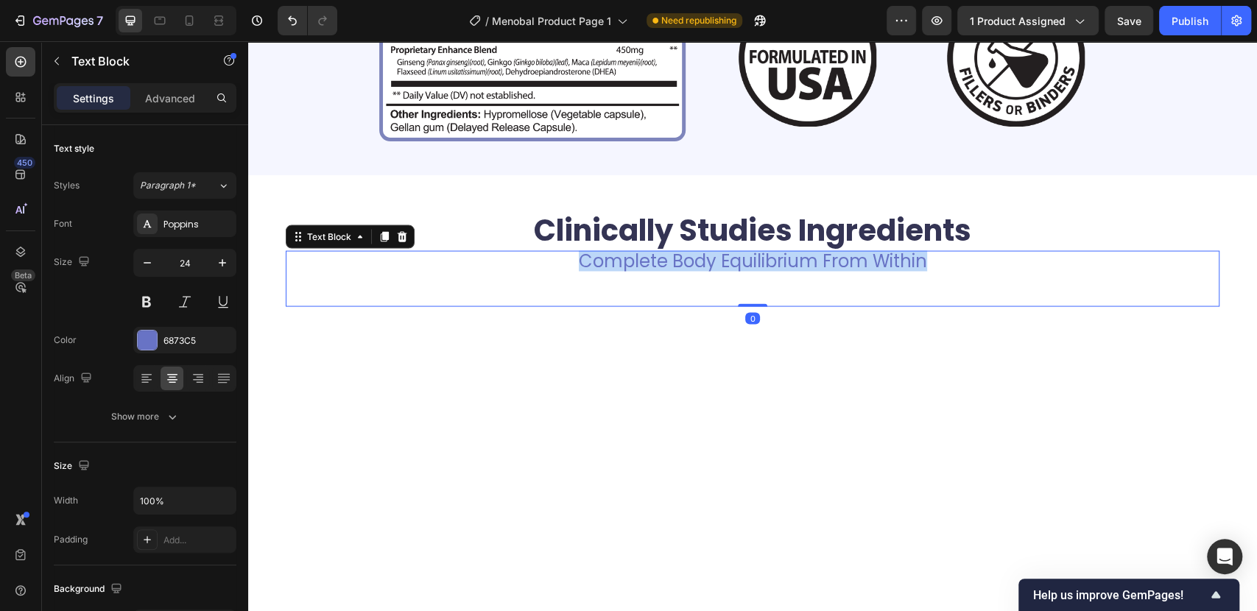
click at [693, 261] on p "Complete Body Equilibrium From Within" at bounding box center [752, 261] width 931 height 18
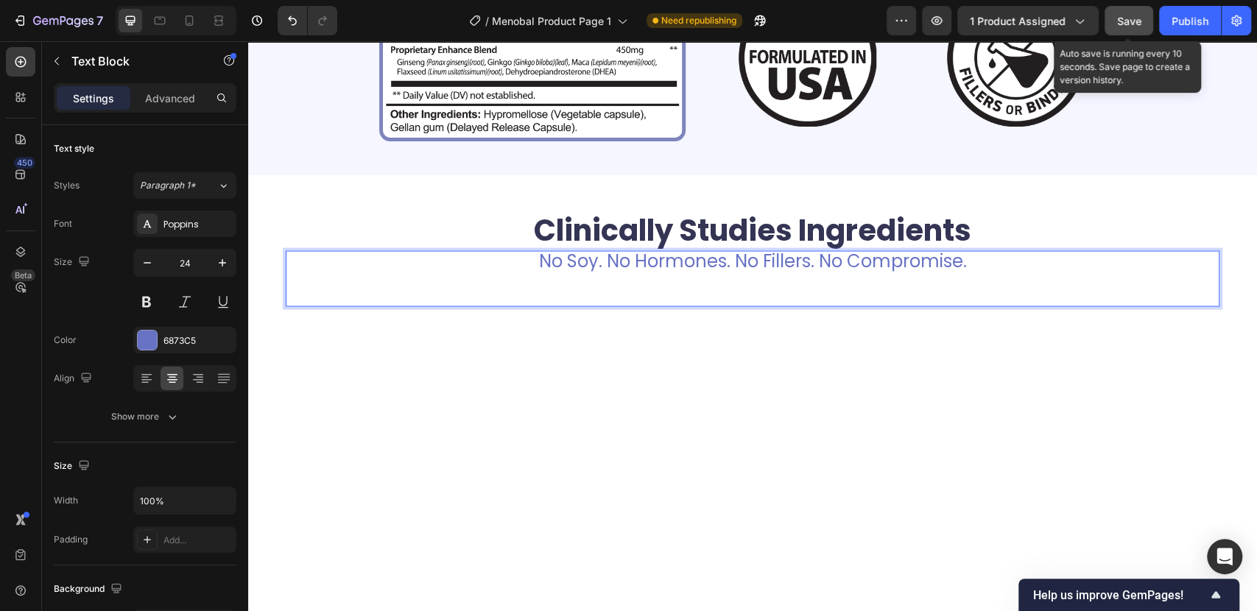
click at [1135, 25] on span "Save" at bounding box center [1129, 21] width 24 height 13
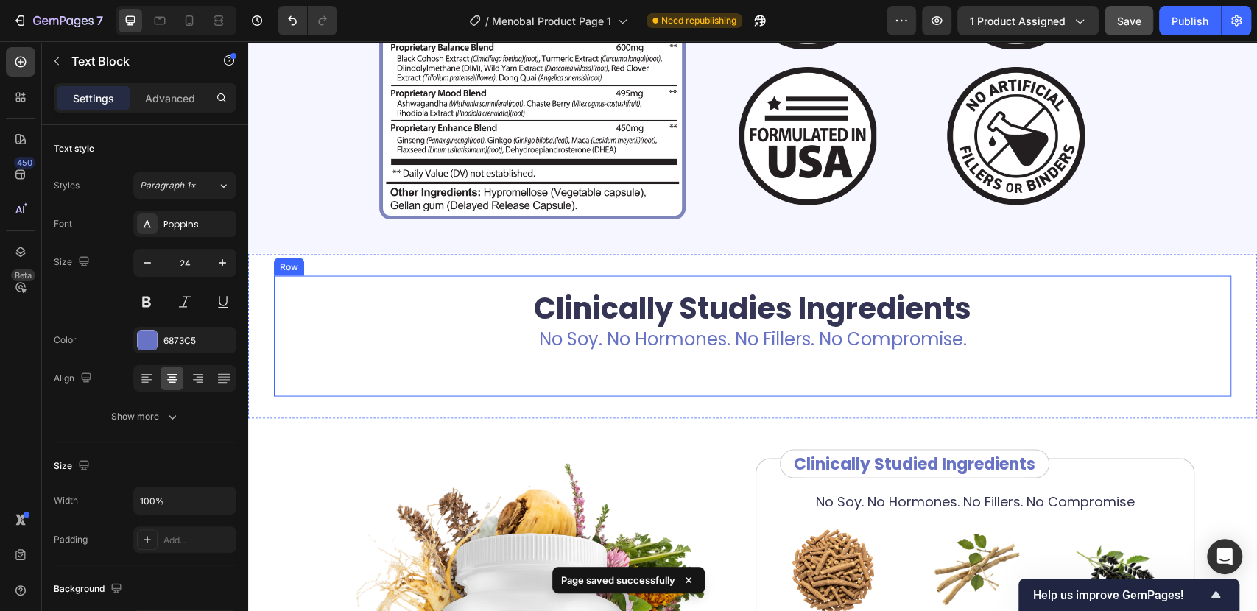
scroll to position [1875, 0]
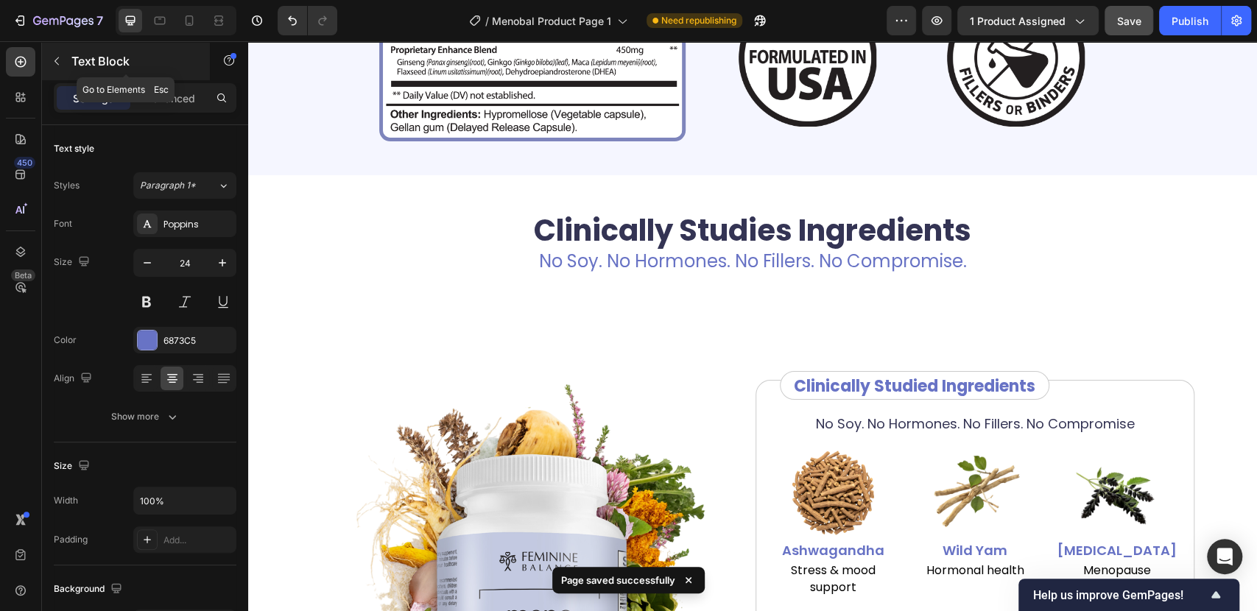
click at [52, 72] on div "Text Block" at bounding box center [126, 61] width 168 height 38
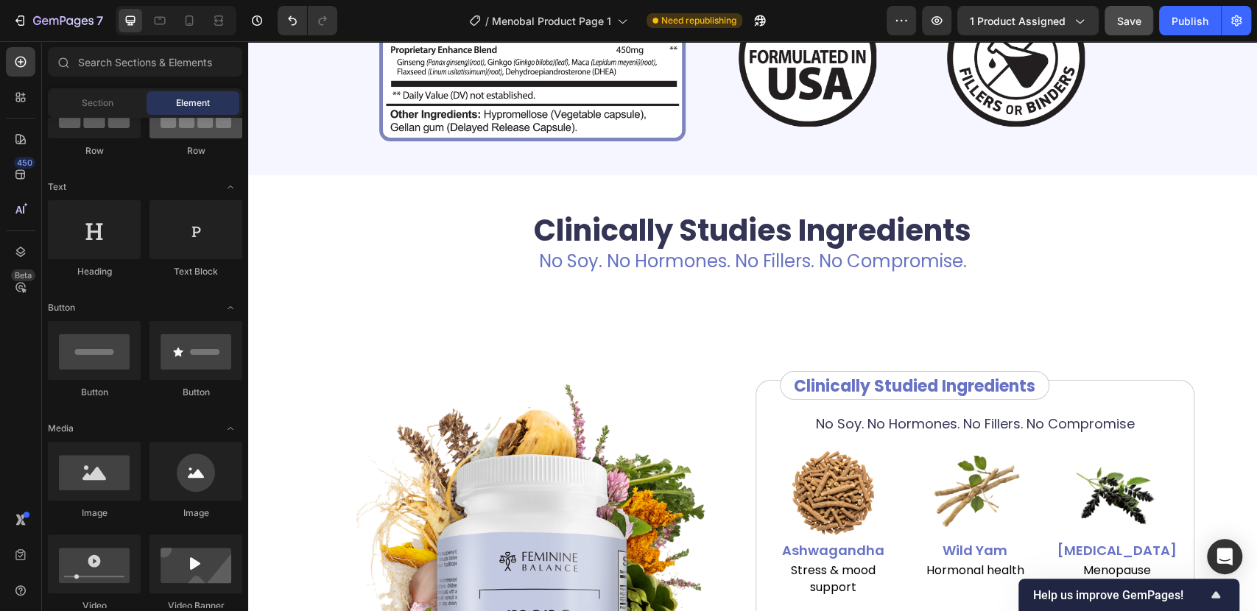
scroll to position [0, 0]
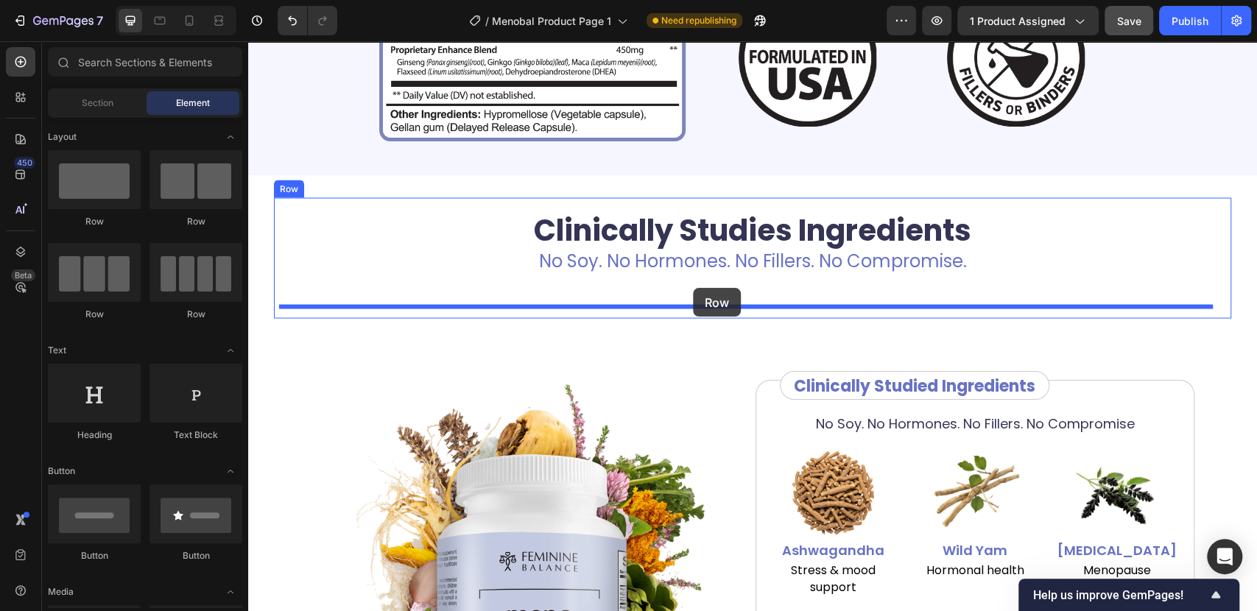
drag, startPoint x: 343, startPoint y: 306, endPoint x: 693, endPoint y: 288, distance: 350.2
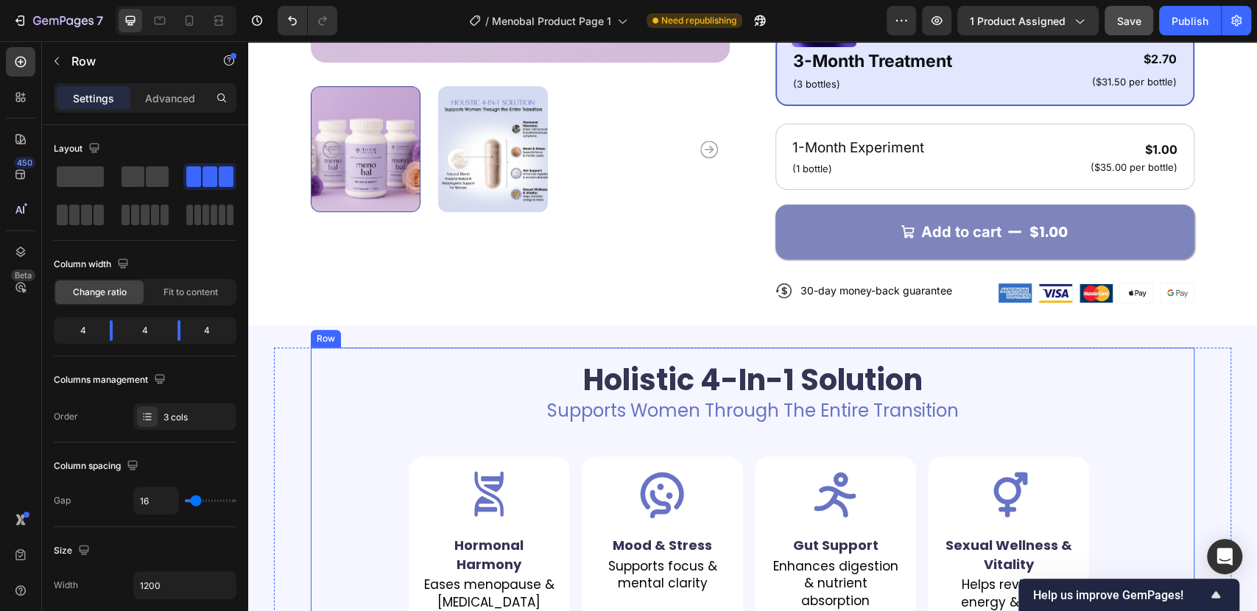
scroll to position [454, 0]
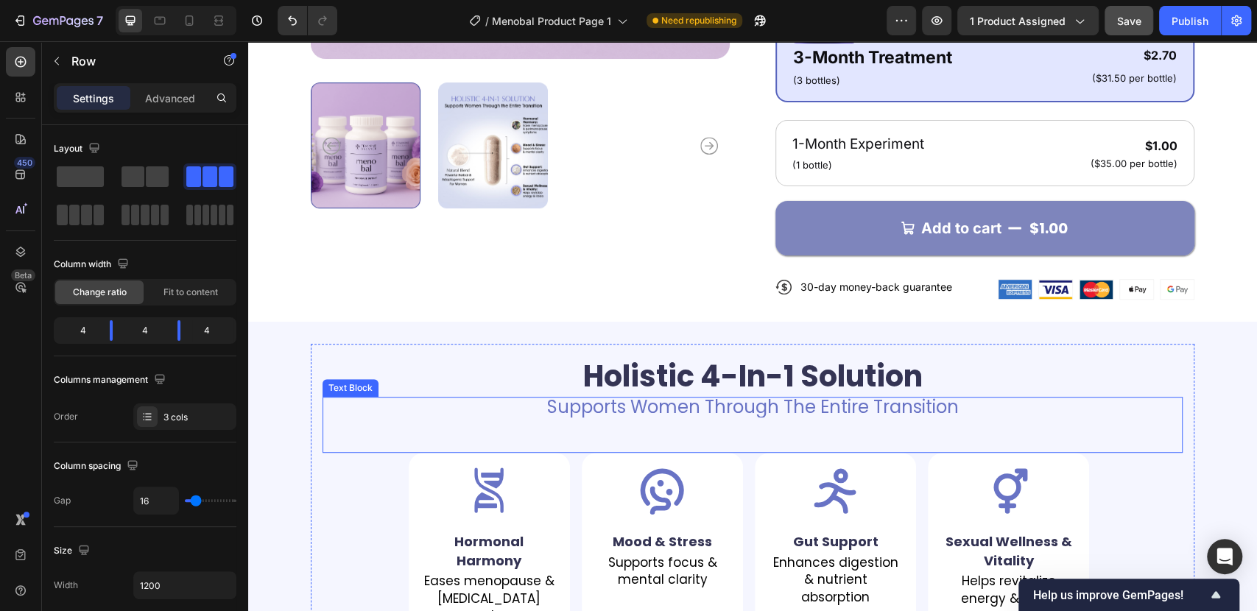
click at [681, 398] on p "Supports Women Through The Entire Transition" at bounding box center [752, 407] width 857 height 18
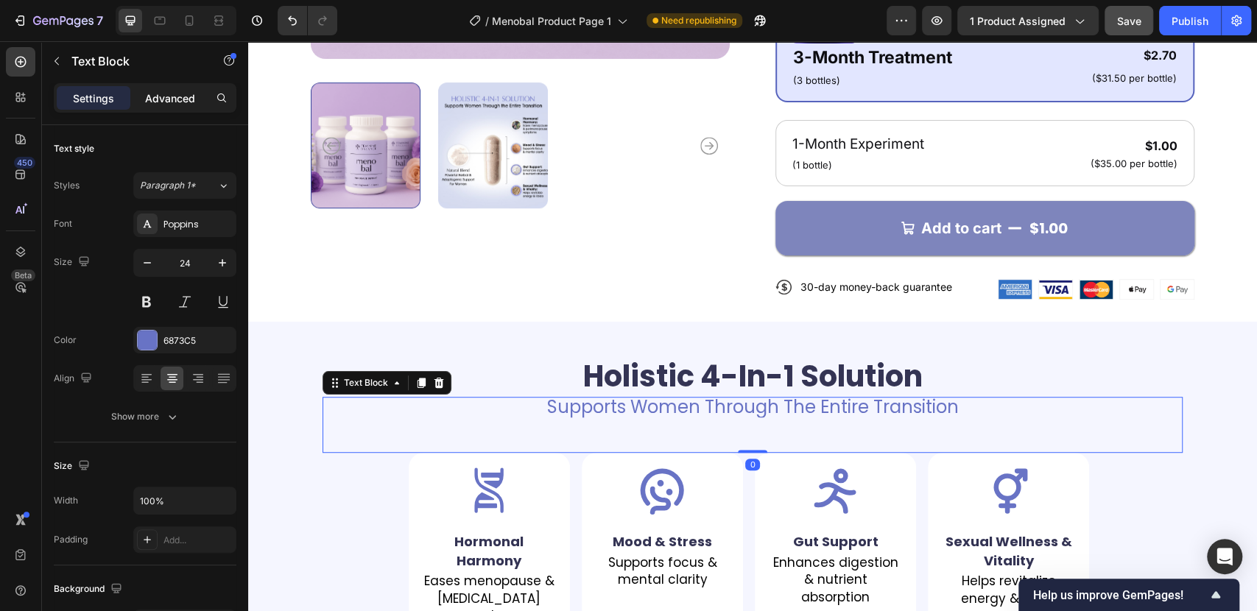
click at [161, 100] on p "Advanced" at bounding box center [170, 98] width 50 height 15
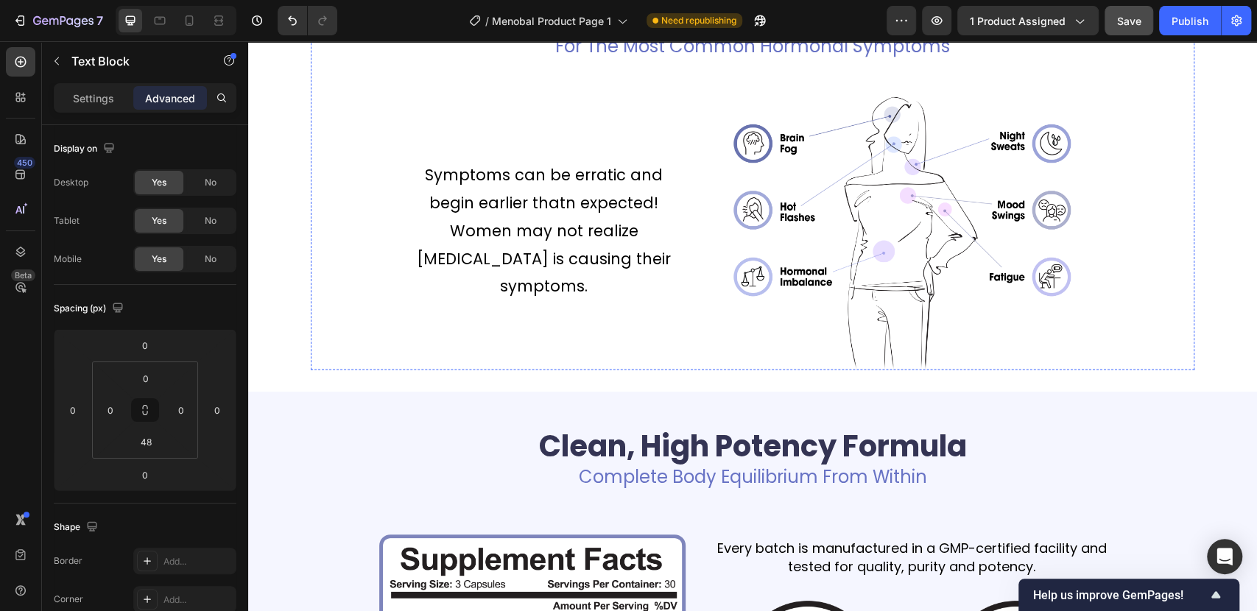
scroll to position [945, 0]
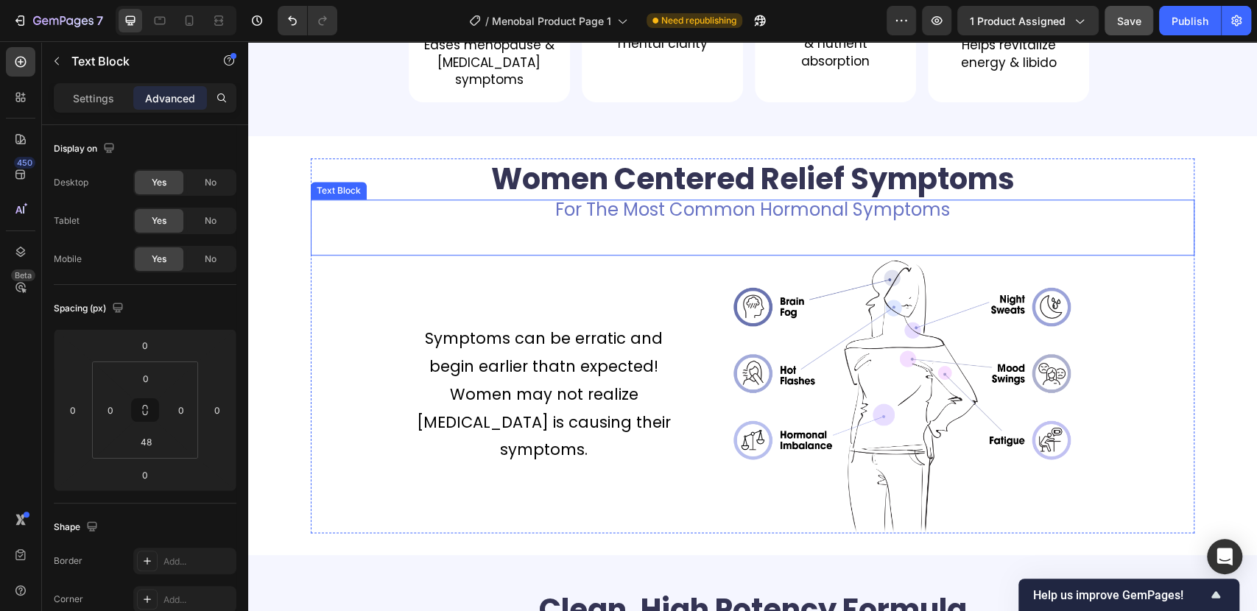
click at [599, 250] on div "For The Most Common Hormonal Symptoms Text Block" at bounding box center [752, 228] width 883 height 56
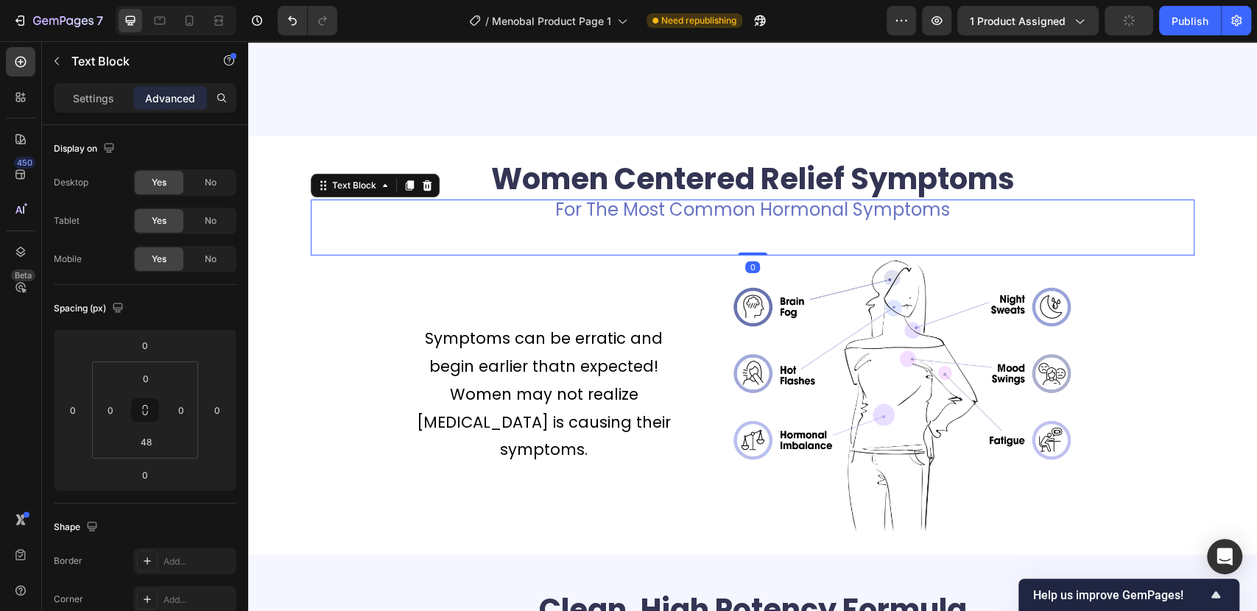
scroll to position [1272, 0]
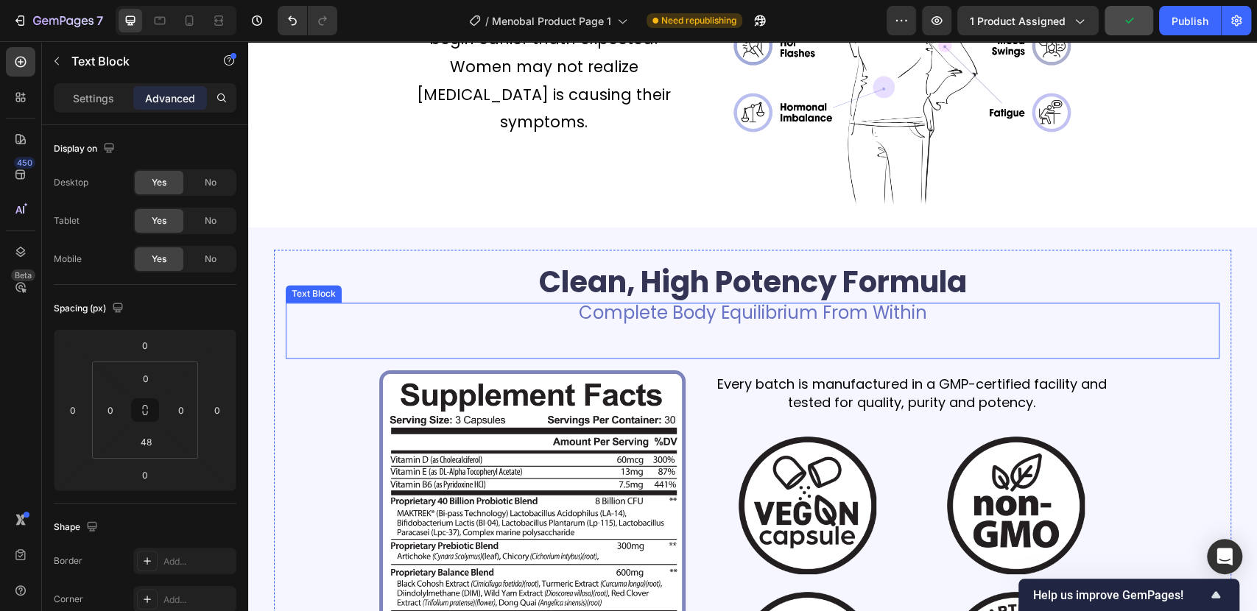
click at [562, 325] on div "Complete Body Equilibrium From Within Text Block" at bounding box center [753, 331] width 934 height 56
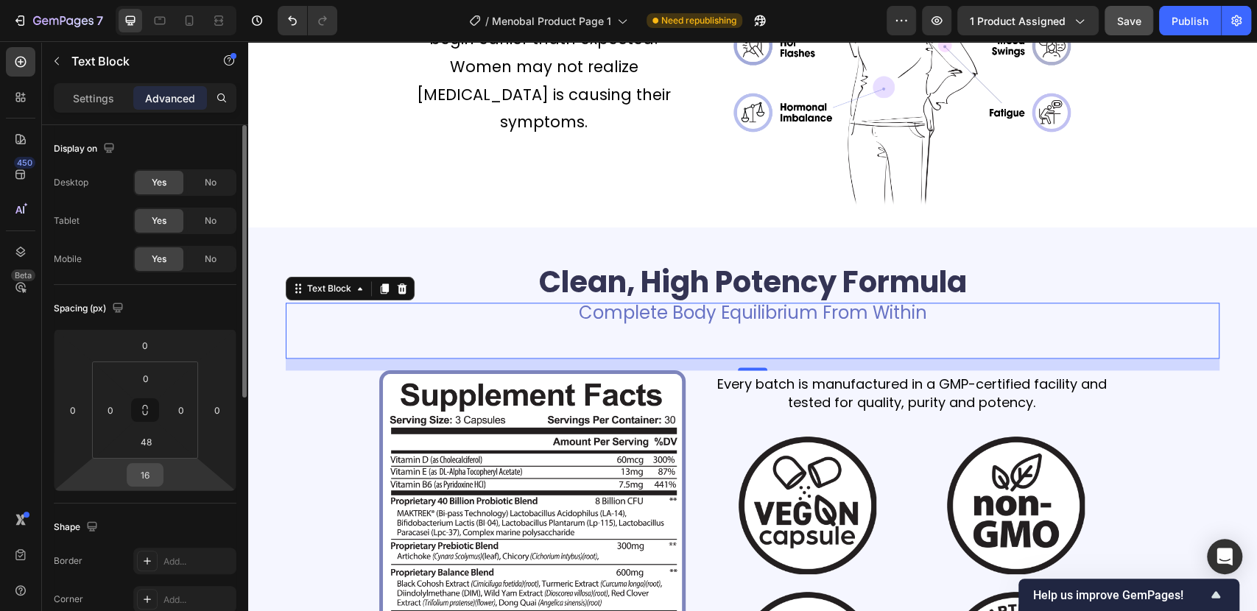
click at [155, 473] on input "16" at bounding box center [144, 475] width 29 height 22
type input "0"
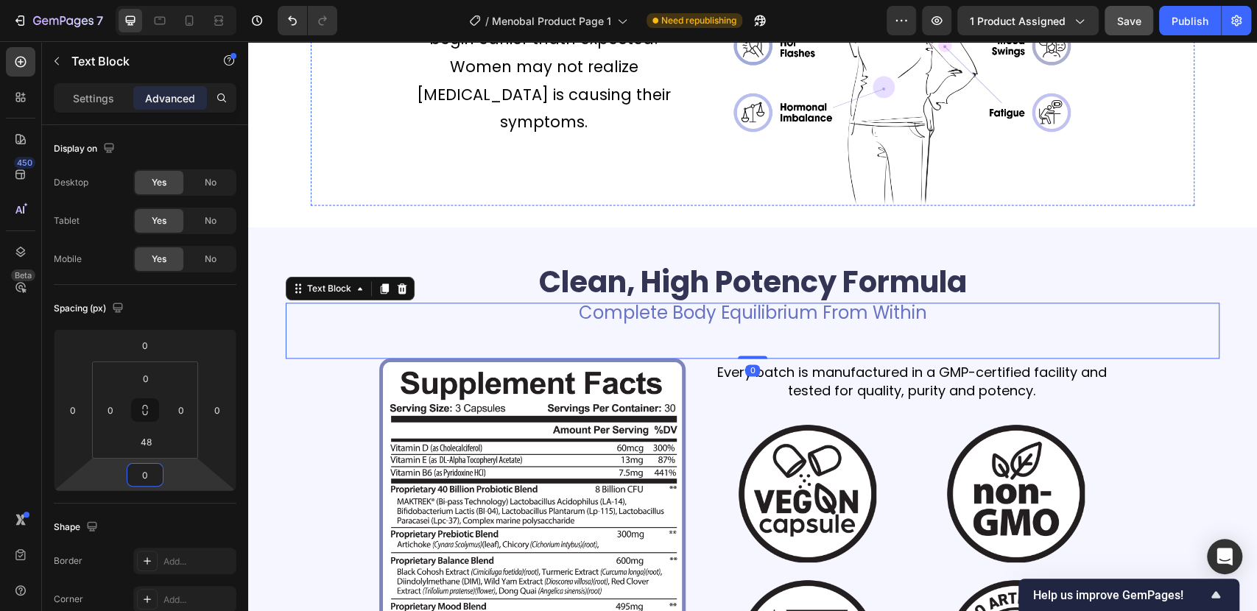
scroll to position [863, 0]
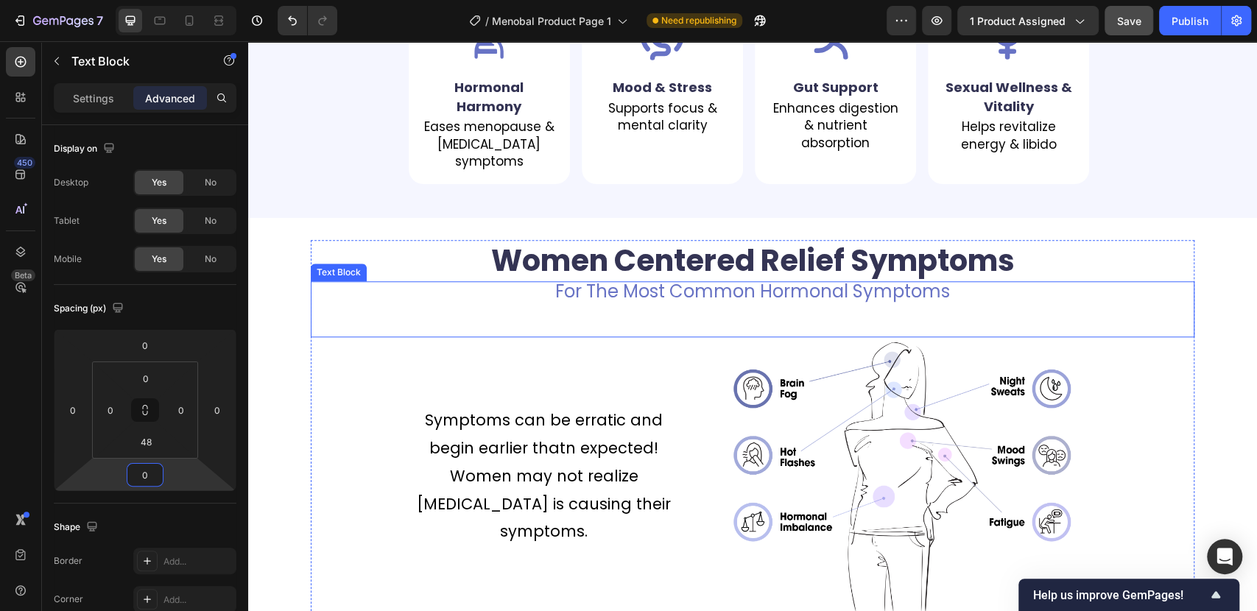
click at [429, 331] on div "For The Most Common Hormonal Symptoms Text Block" at bounding box center [752, 309] width 883 height 56
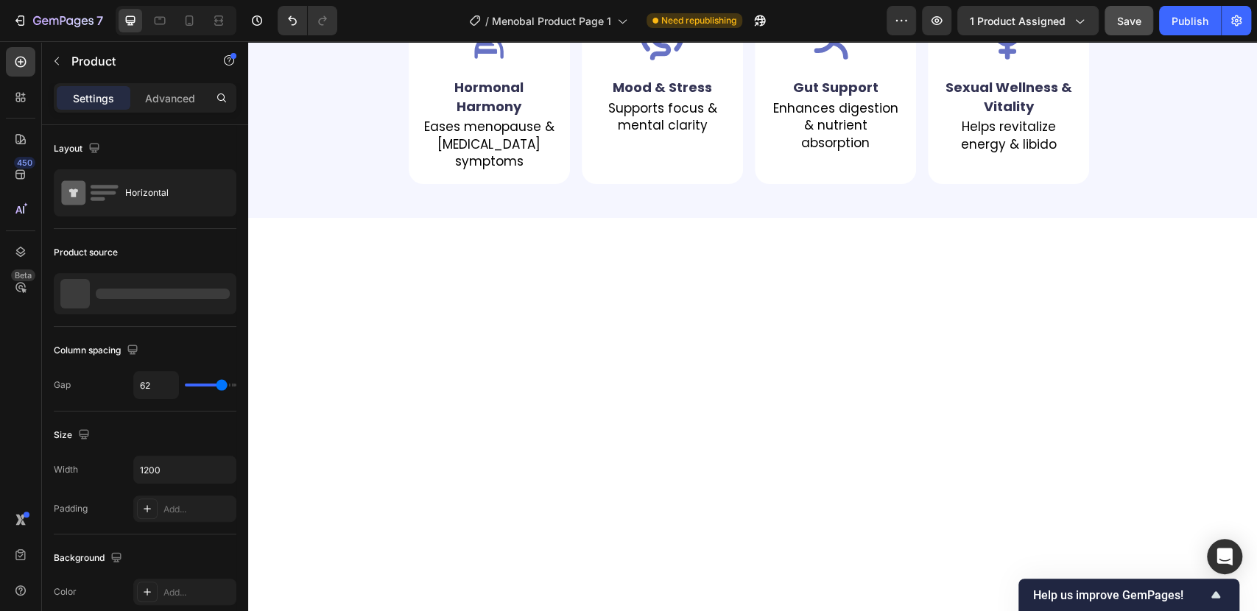
scroll to position [454, 0]
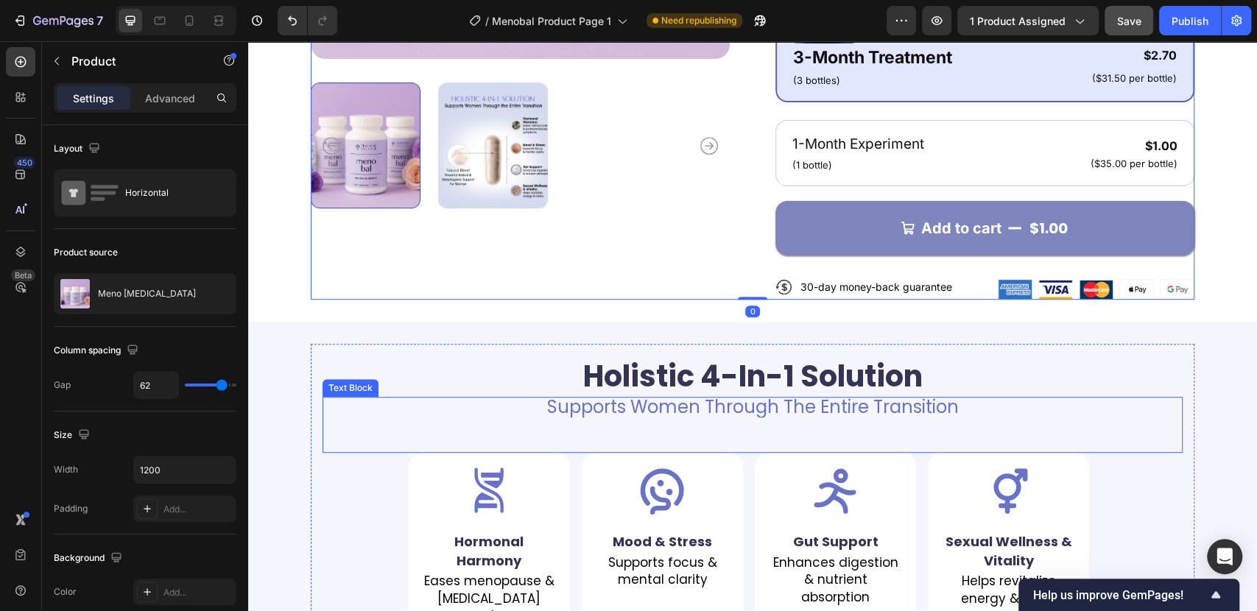
click at [530, 398] on p "Supports Women Through The Entire Transition" at bounding box center [752, 407] width 857 height 18
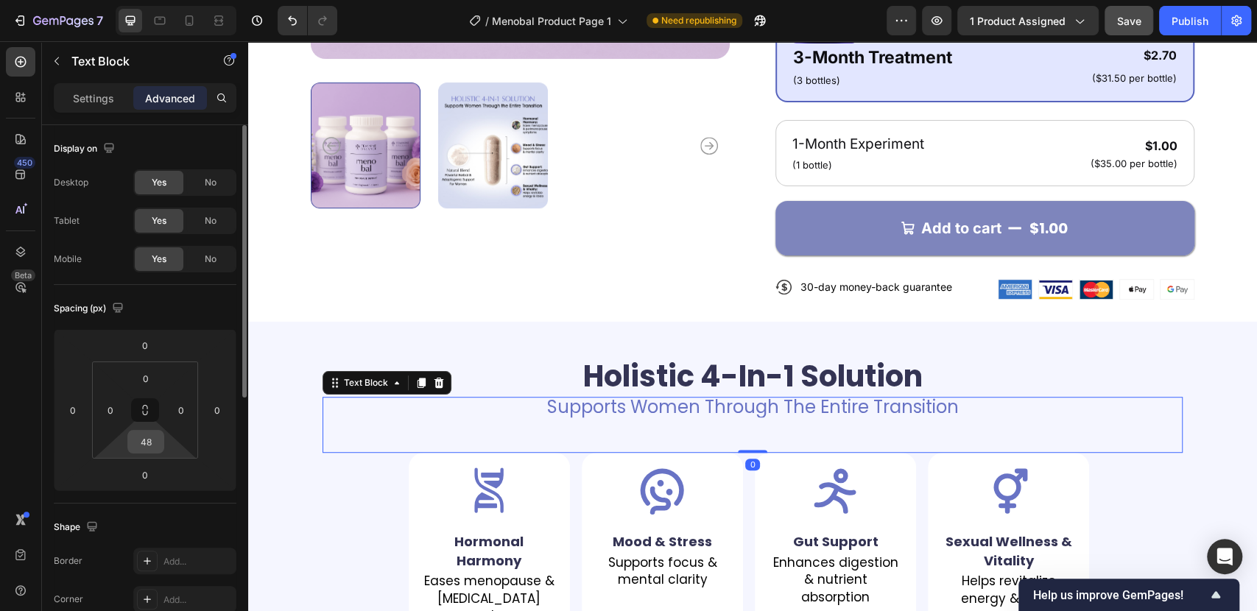
click at [145, 443] on input "48" at bounding box center [145, 442] width 29 height 22
click at [145, 442] on input "48" at bounding box center [145, 442] width 29 height 22
type input "8"
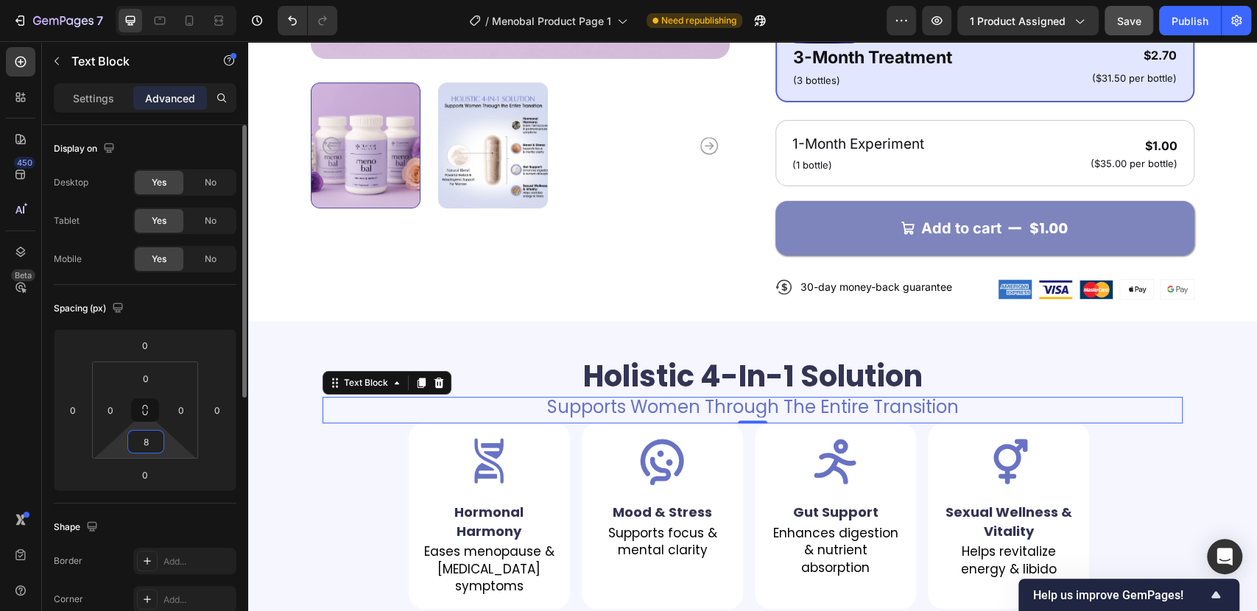
click at [143, 440] on input "8" at bounding box center [145, 442] width 29 height 22
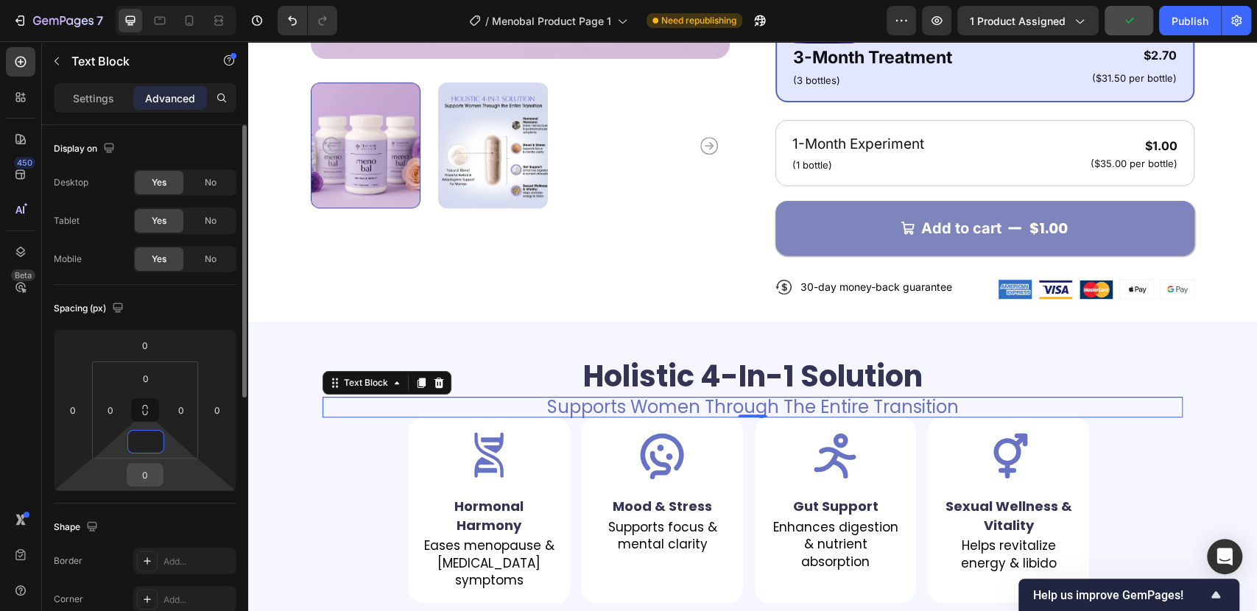
type input "0"
click at [135, 476] on input "0" at bounding box center [144, 475] width 29 height 22
paste input "4"
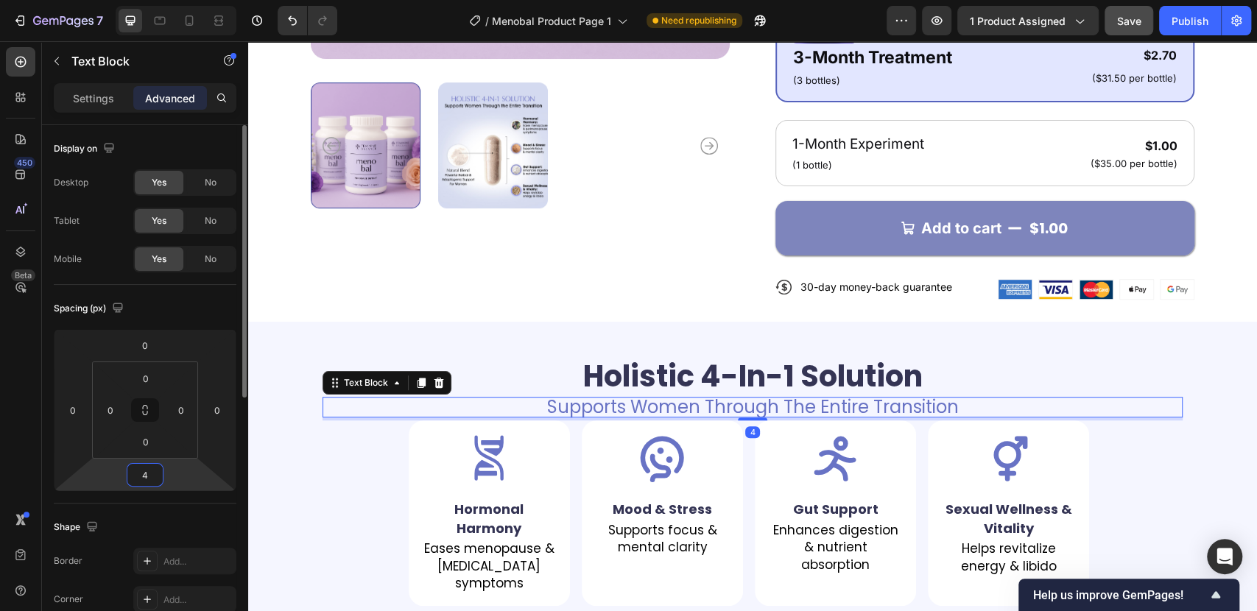
type input "48"
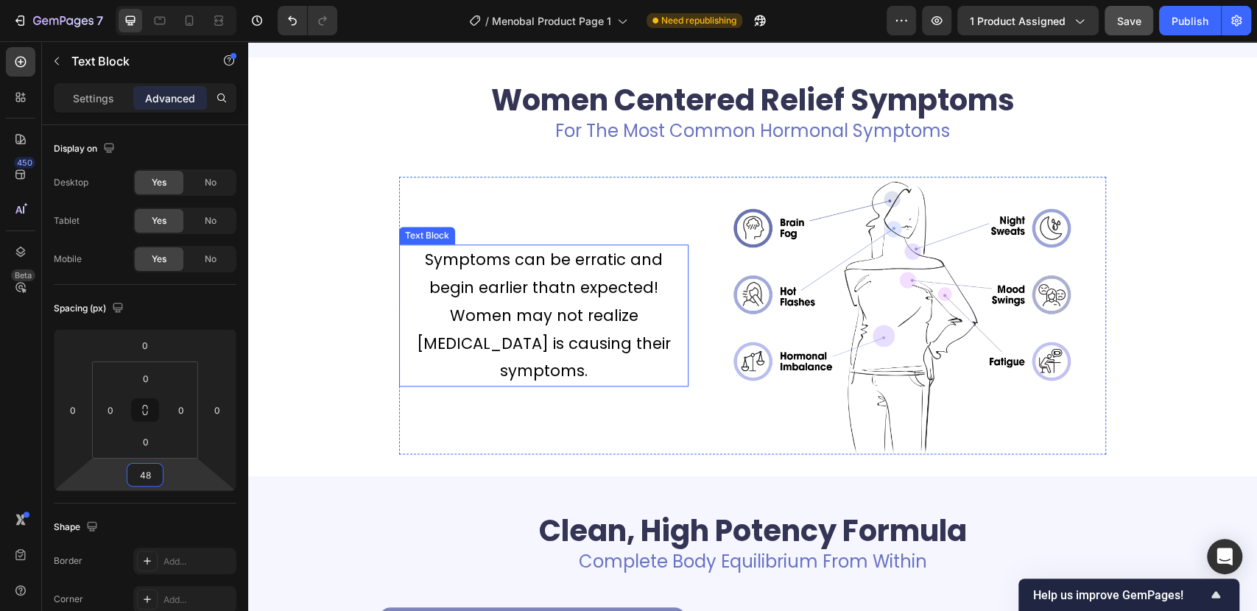
scroll to position [1026, 0]
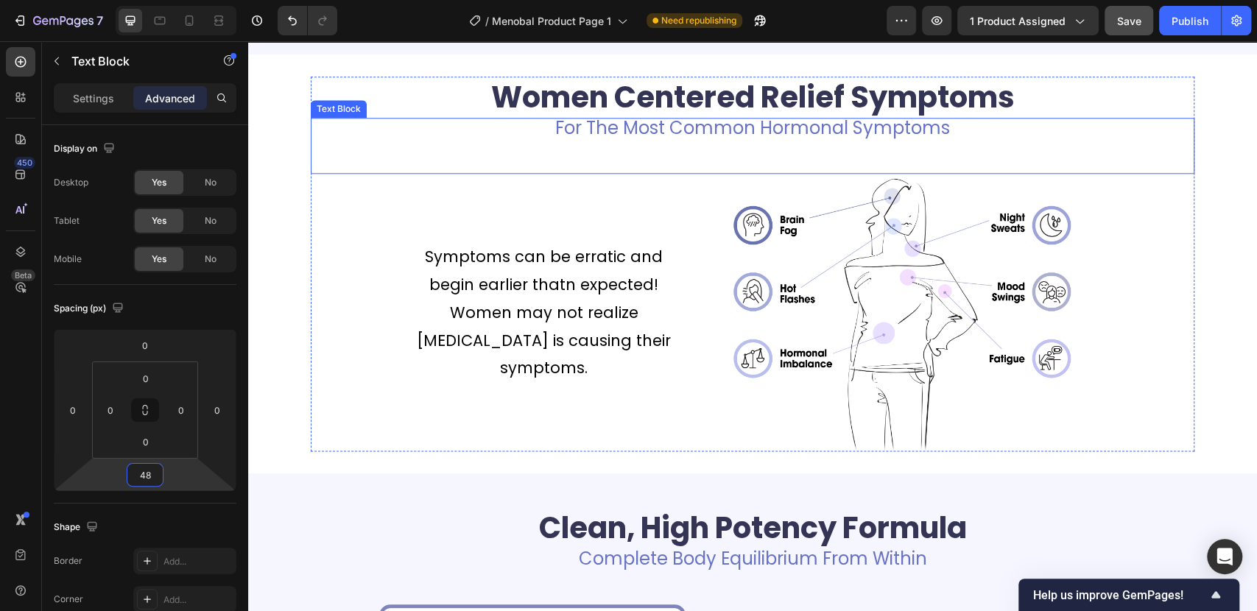
click at [528, 144] on div "For The Most Common Hormonal Symptoms Text Block" at bounding box center [752, 146] width 883 height 56
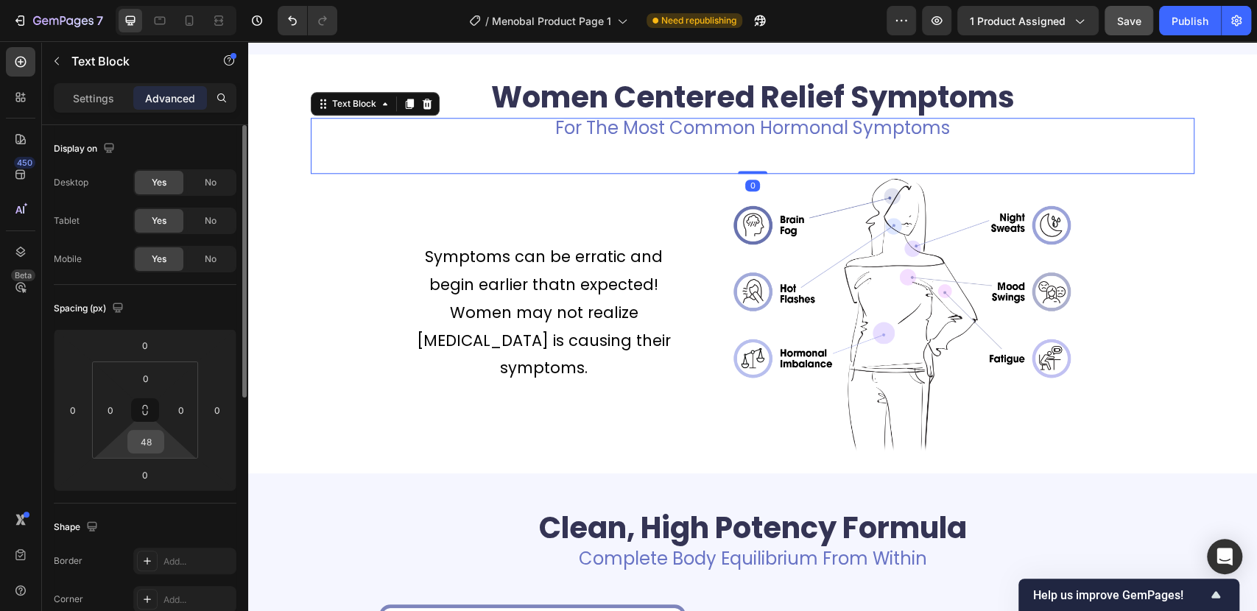
click at [149, 448] on input "48" at bounding box center [145, 442] width 29 height 22
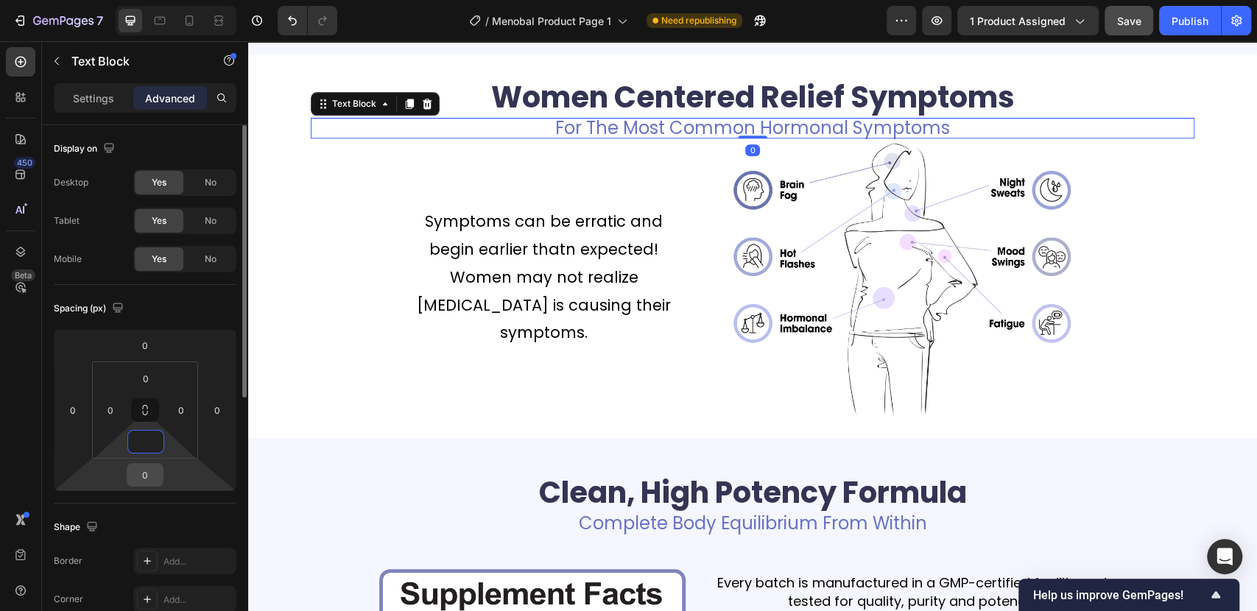
type input "0"
click at [139, 477] on input "0" at bounding box center [144, 475] width 29 height 22
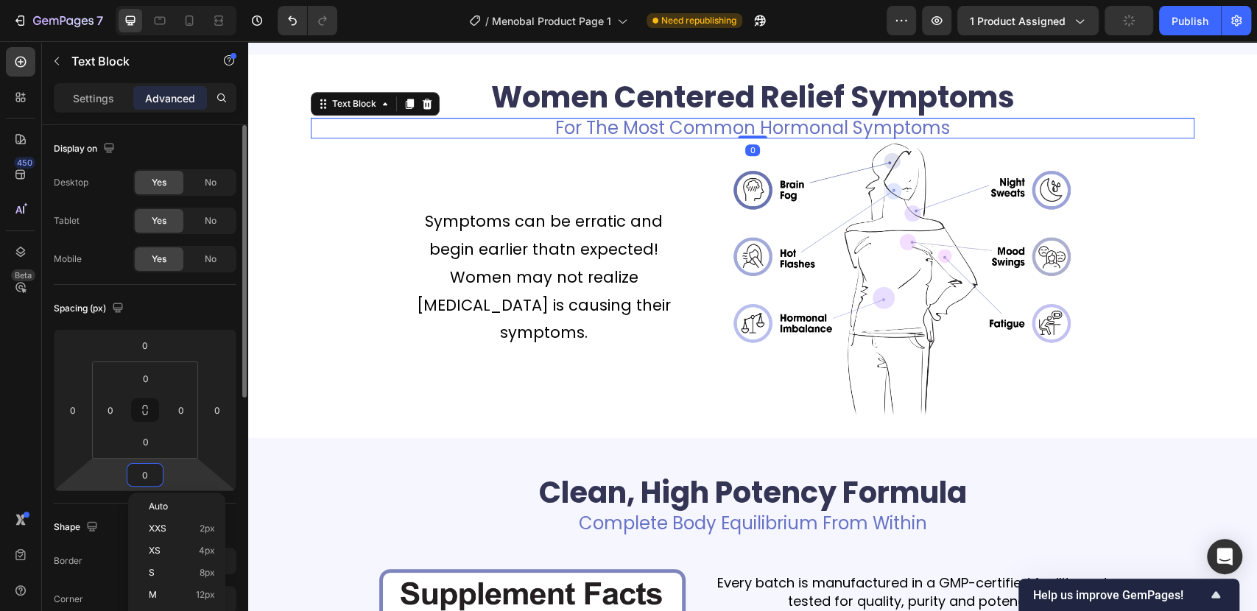
click at [140, 477] on input "0" at bounding box center [144, 475] width 29 height 22
paste input "48"
type input "48"
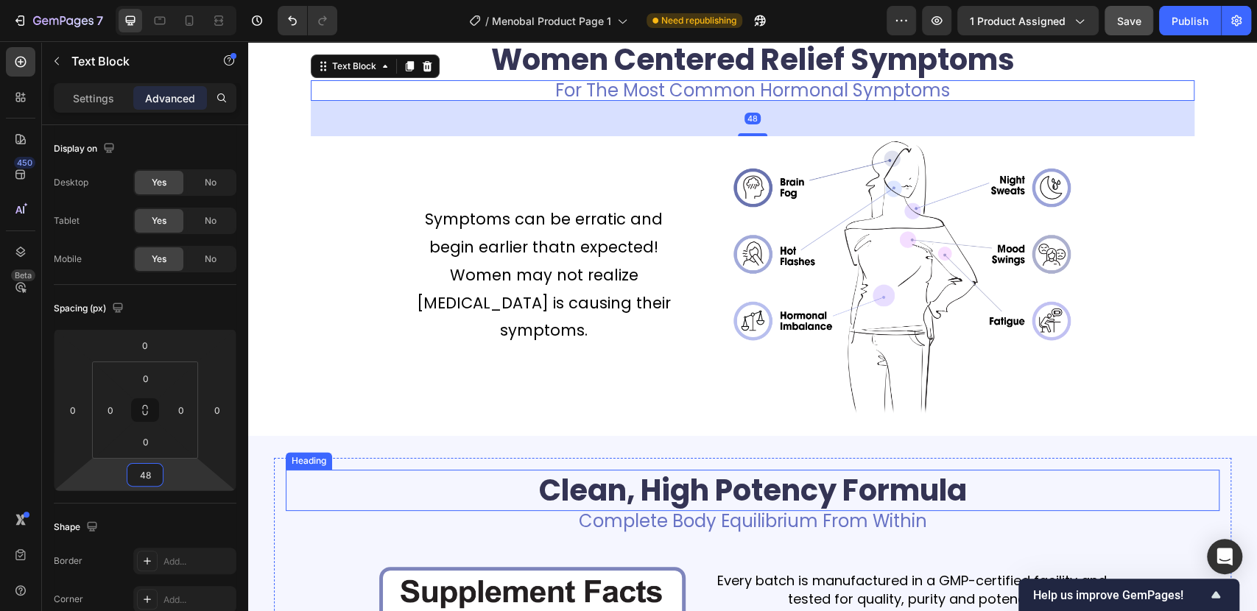
scroll to position [1354, 0]
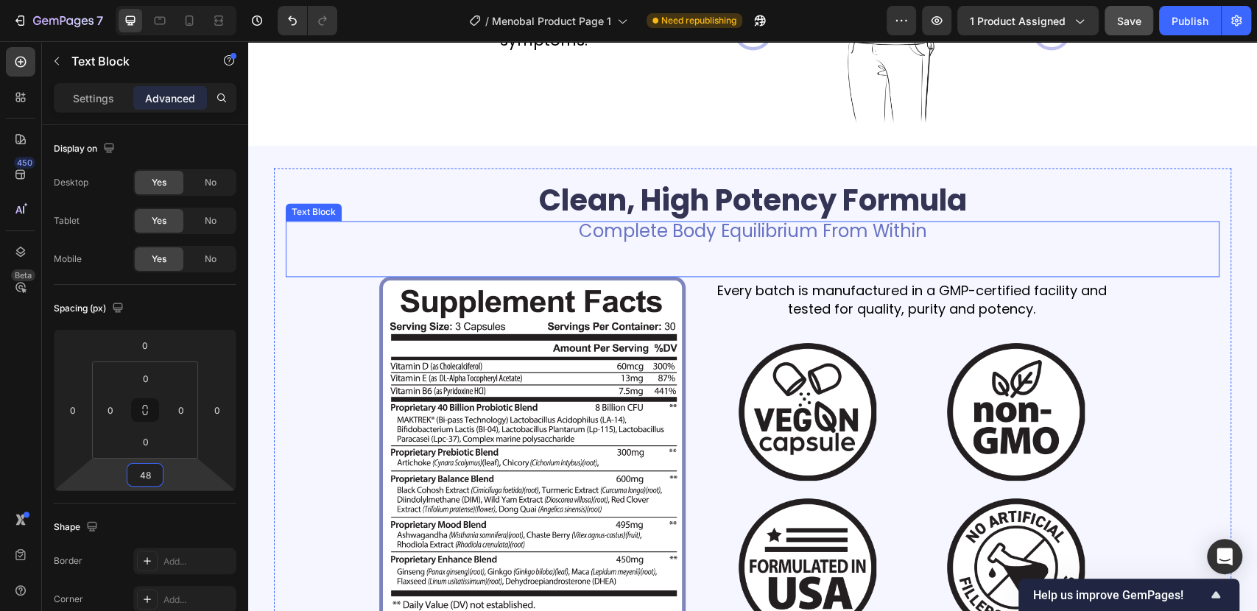
click at [529, 247] on div "Complete Body Equilibrium From Within Text Block" at bounding box center [753, 249] width 934 height 56
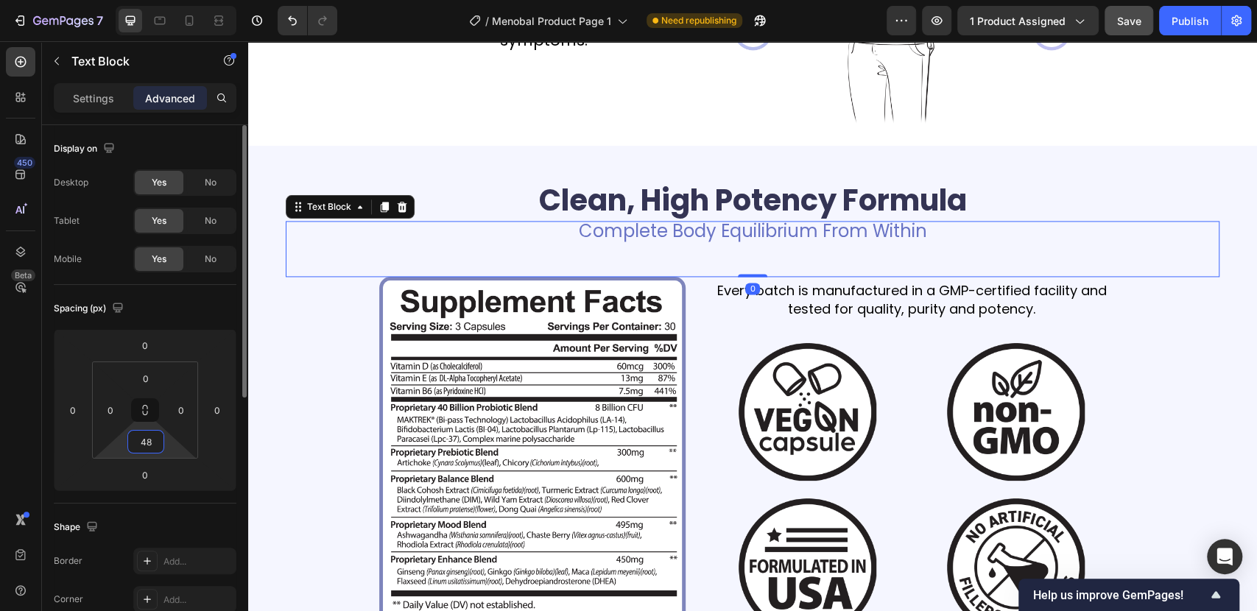
click at [144, 445] on input "48" at bounding box center [145, 442] width 29 height 22
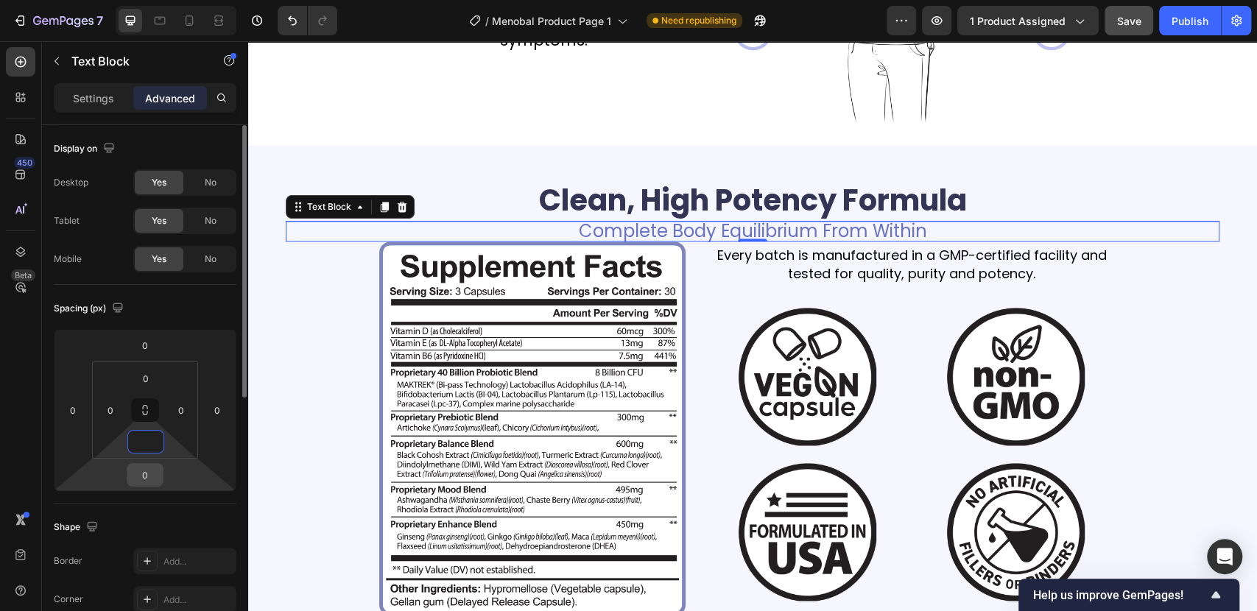
type input "0"
click at [135, 482] on input "0" at bounding box center [144, 475] width 29 height 22
click at [137, 480] on input "0" at bounding box center [144, 475] width 29 height 22
paste input "48"
type input "48"
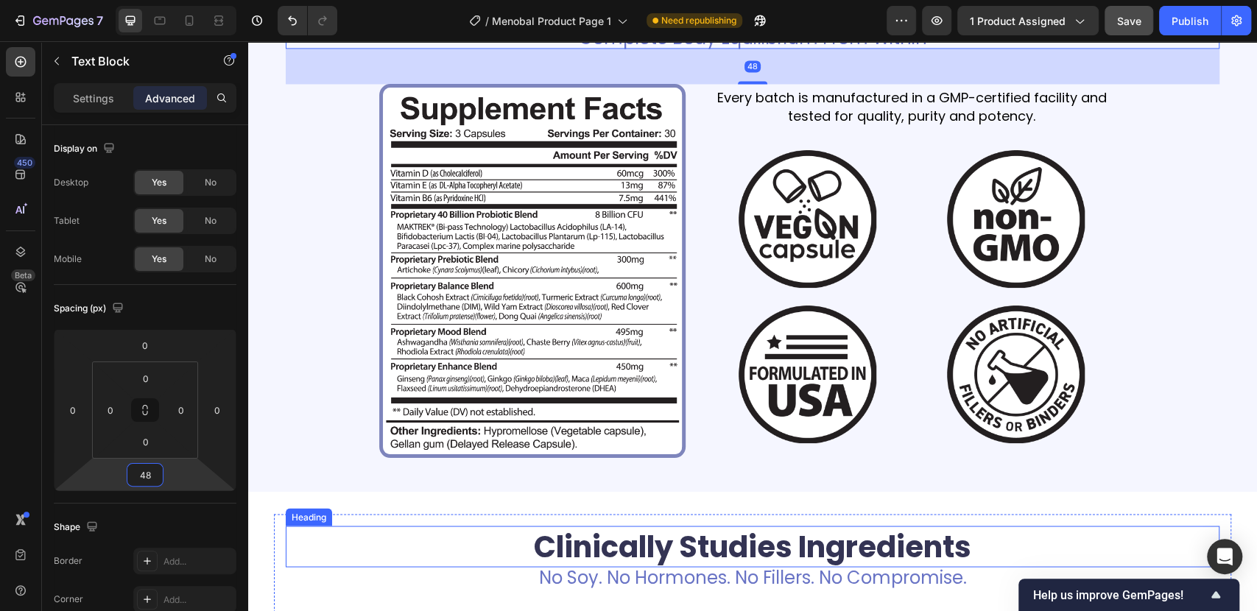
scroll to position [1681, 0]
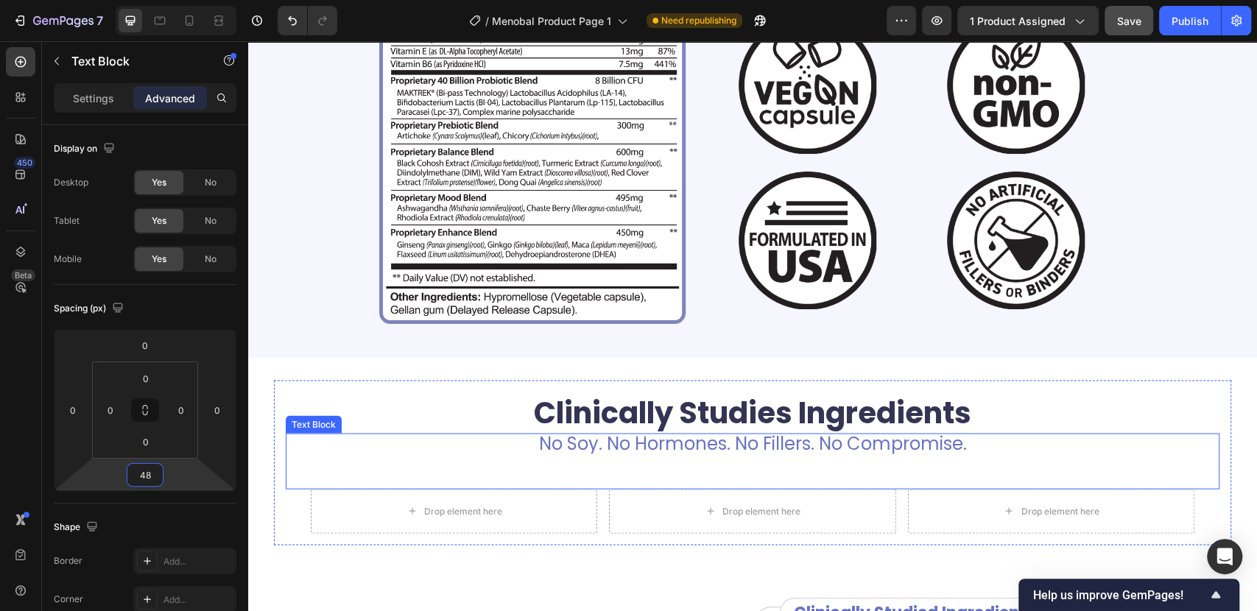
click at [534, 443] on p "No Soy. No Hormones. No Fillers. No Compromise." at bounding box center [752, 443] width 931 height 18
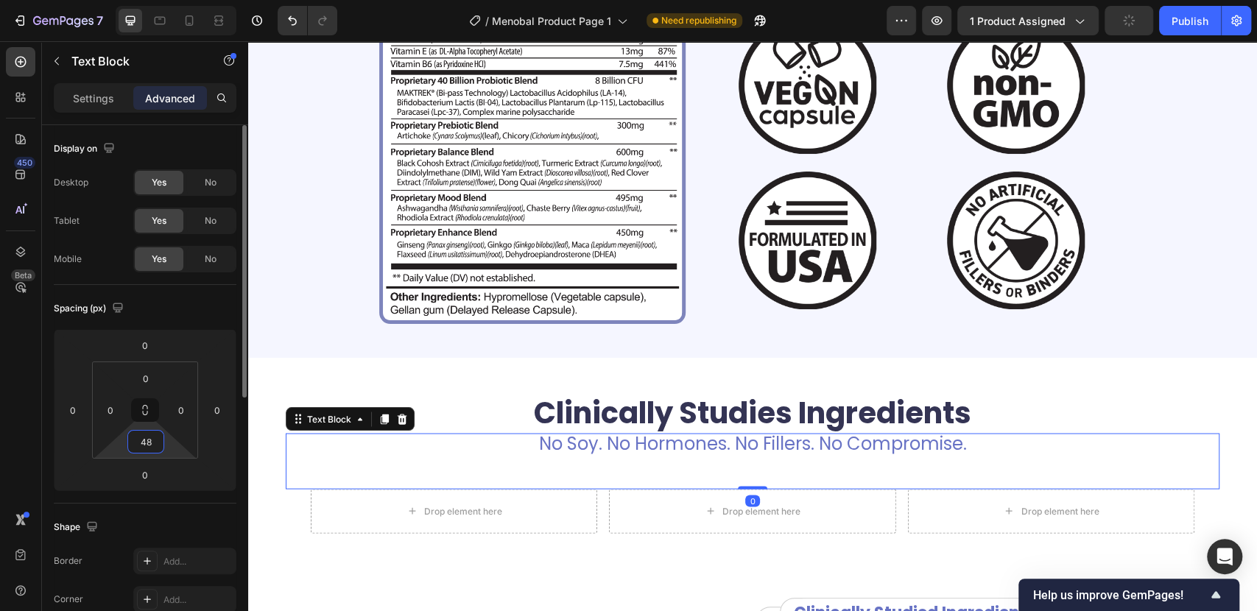
click at [144, 450] on input "48" at bounding box center [145, 442] width 29 height 22
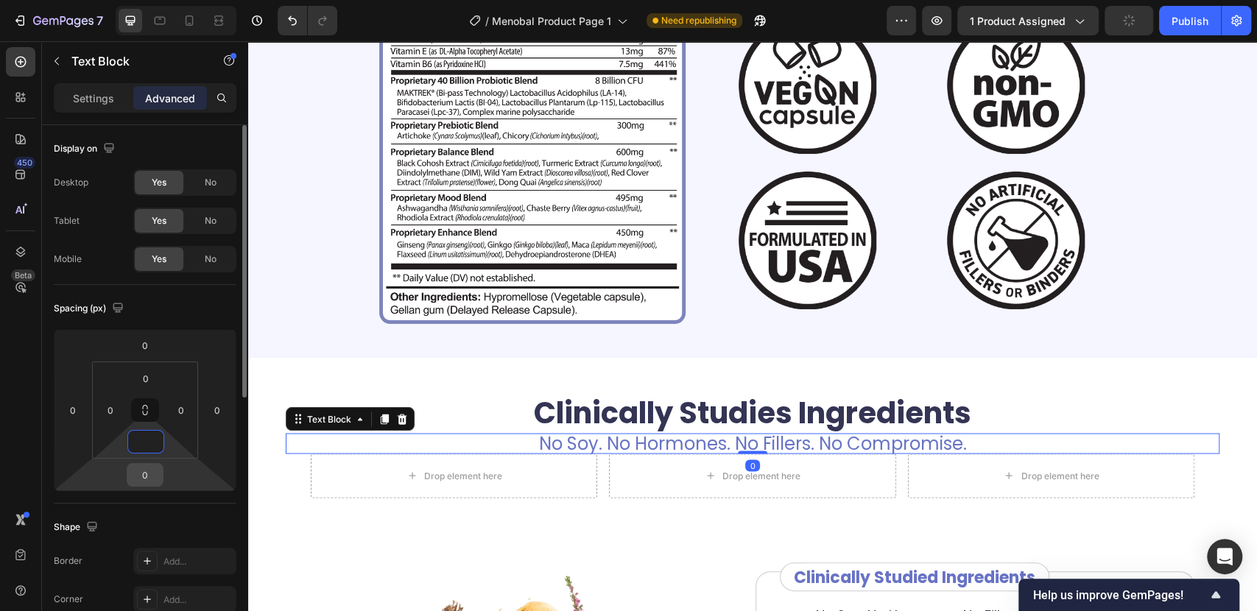
type input "0"
click at [137, 481] on input "0" at bounding box center [144, 475] width 29 height 22
click at [138, 481] on input "0" at bounding box center [144, 475] width 29 height 22
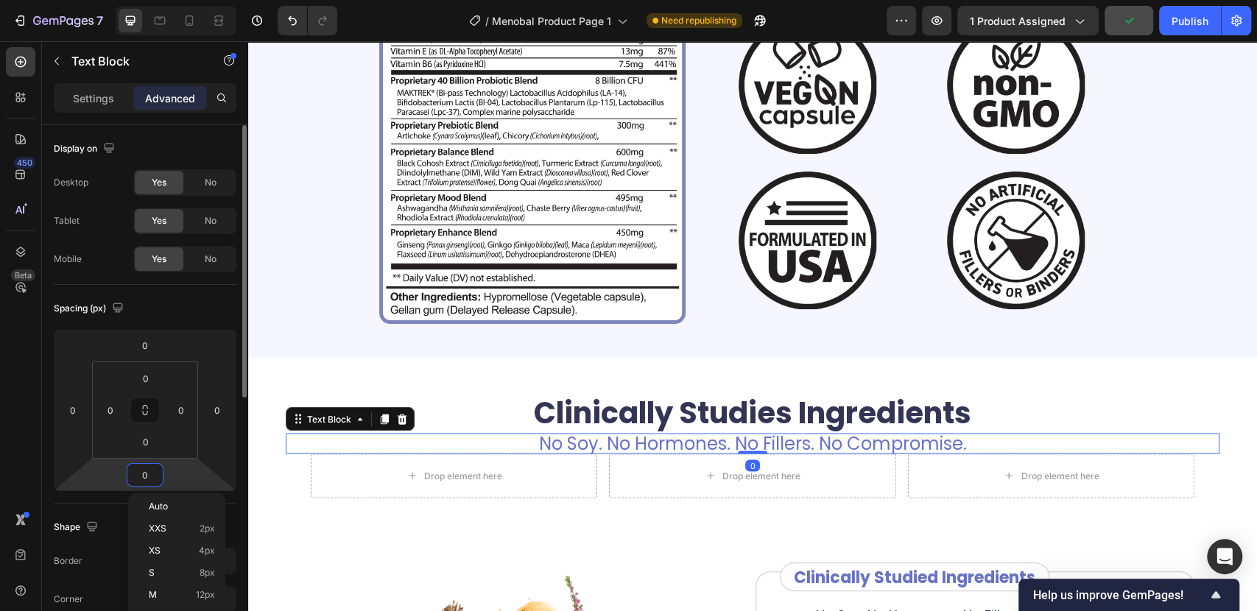
paste input "48"
type input "48"
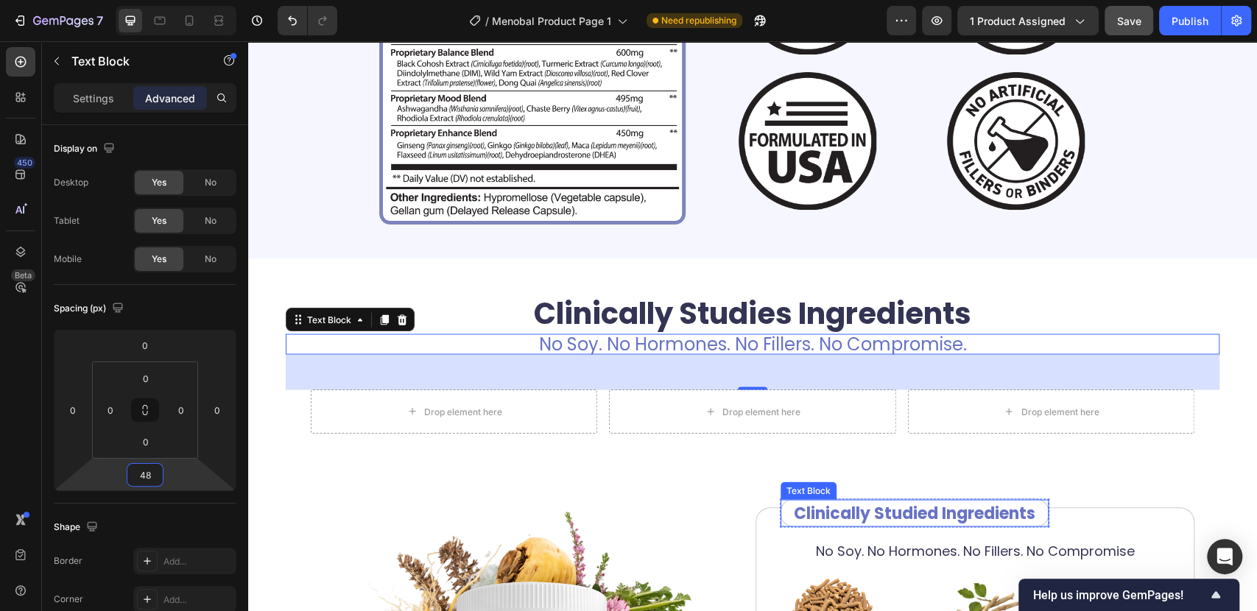
scroll to position [1844, 0]
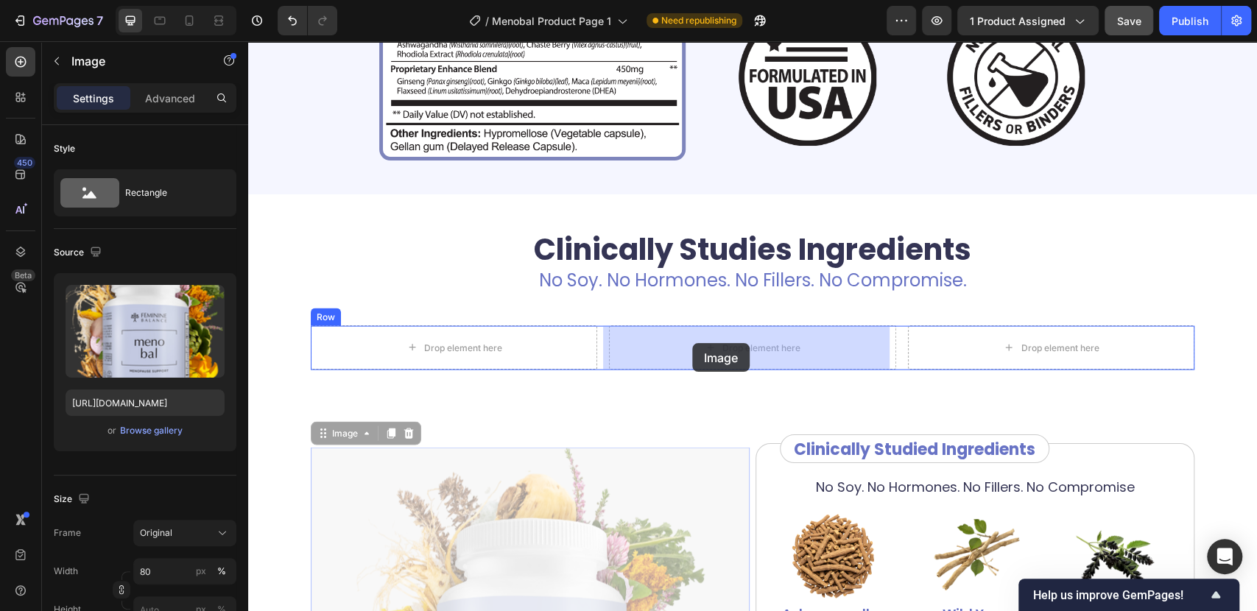
drag, startPoint x: 474, startPoint y: 501, endPoint x: 674, endPoint y: 331, distance: 262.3
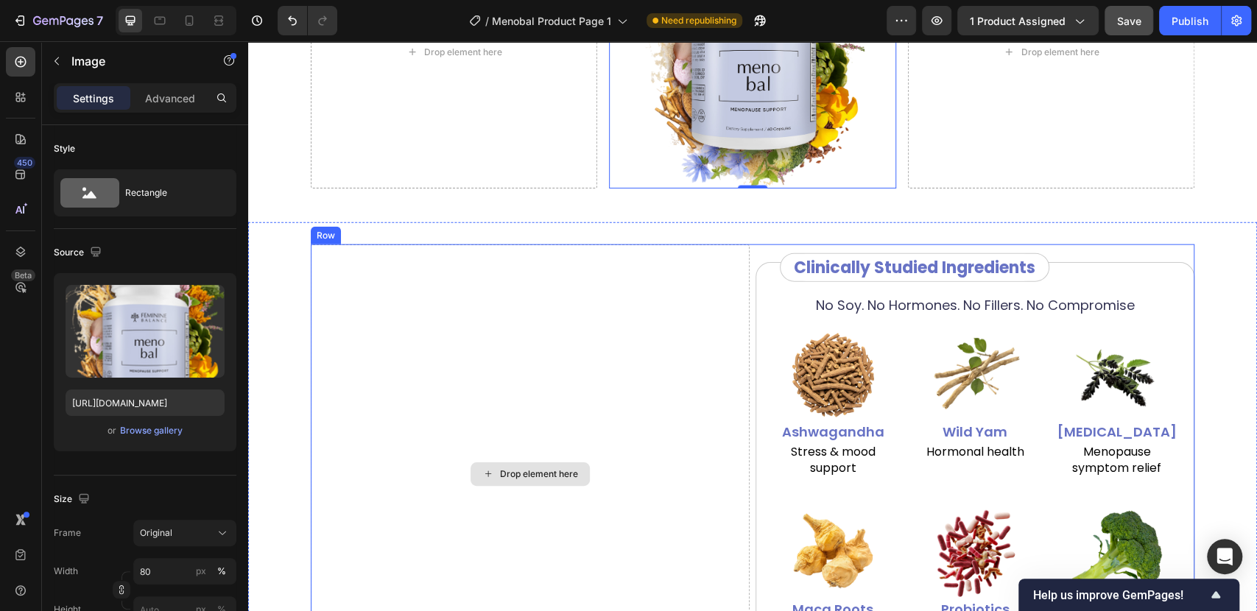
scroll to position [2008, 0]
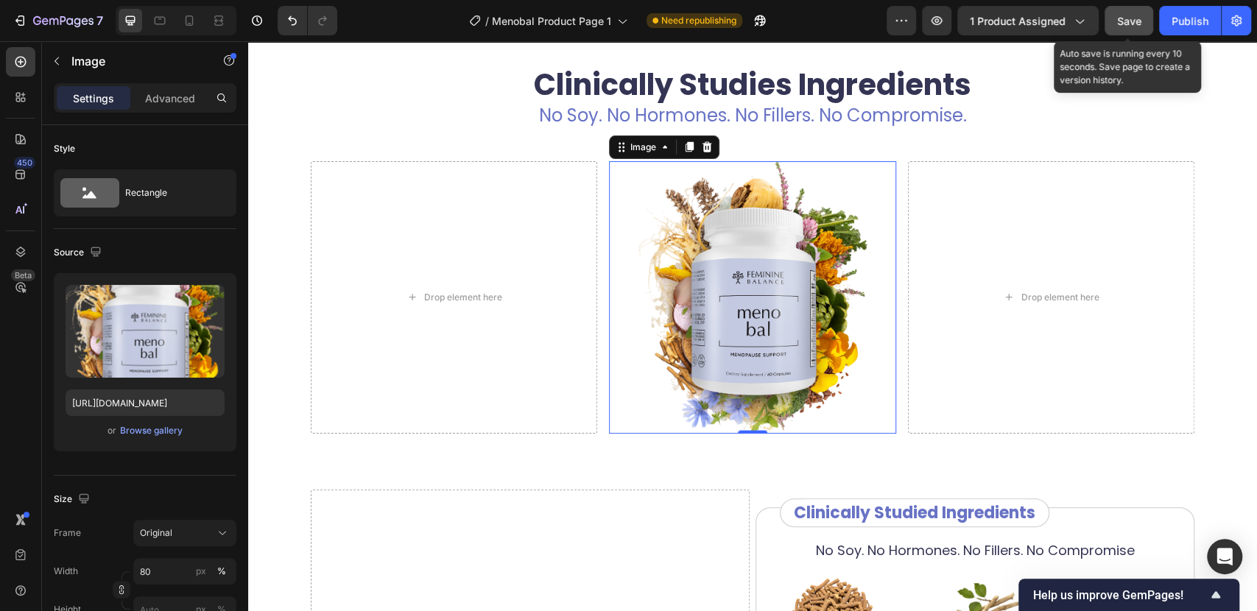
click at [1145, 26] on button "Save" at bounding box center [1128, 20] width 49 height 29
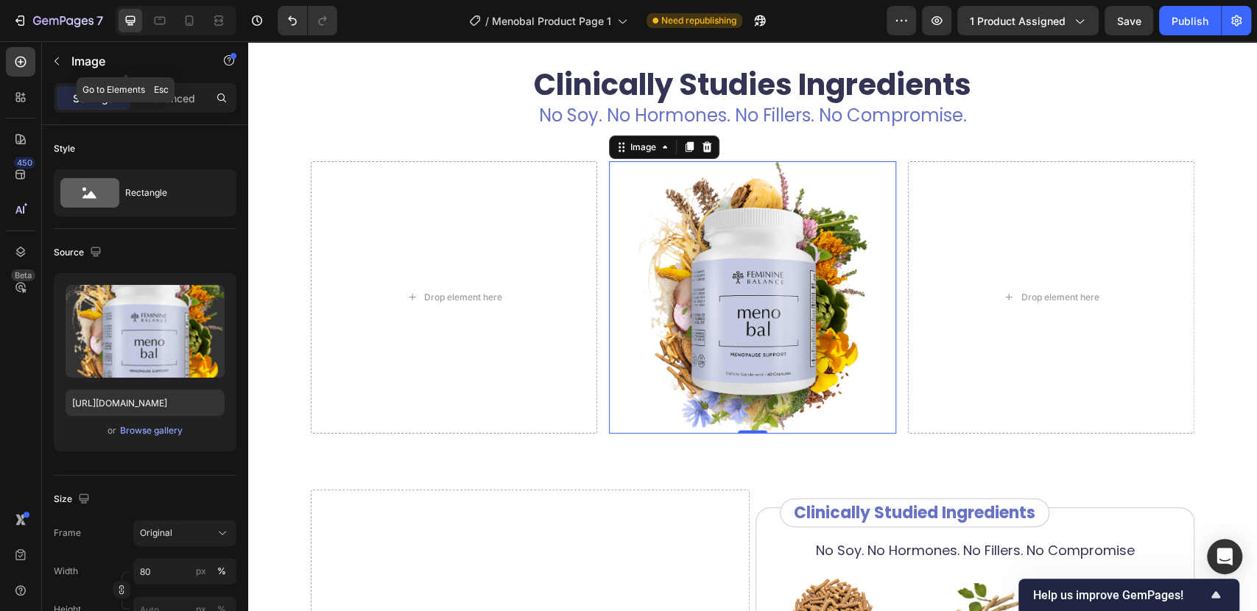
click at [59, 64] on icon "button" at bounding box center [57, 61] width 12 height 12
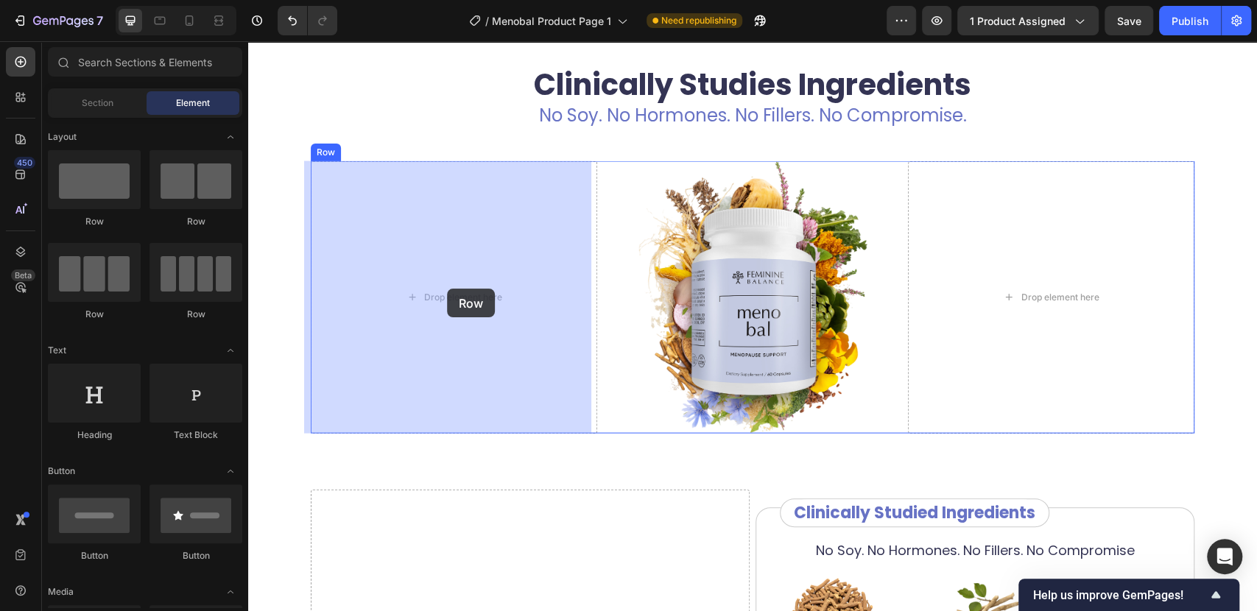
drag, startPoint x: 454, startPoint y: 226, endPoint x: 445, endPoint y: 288, distance: 62.5
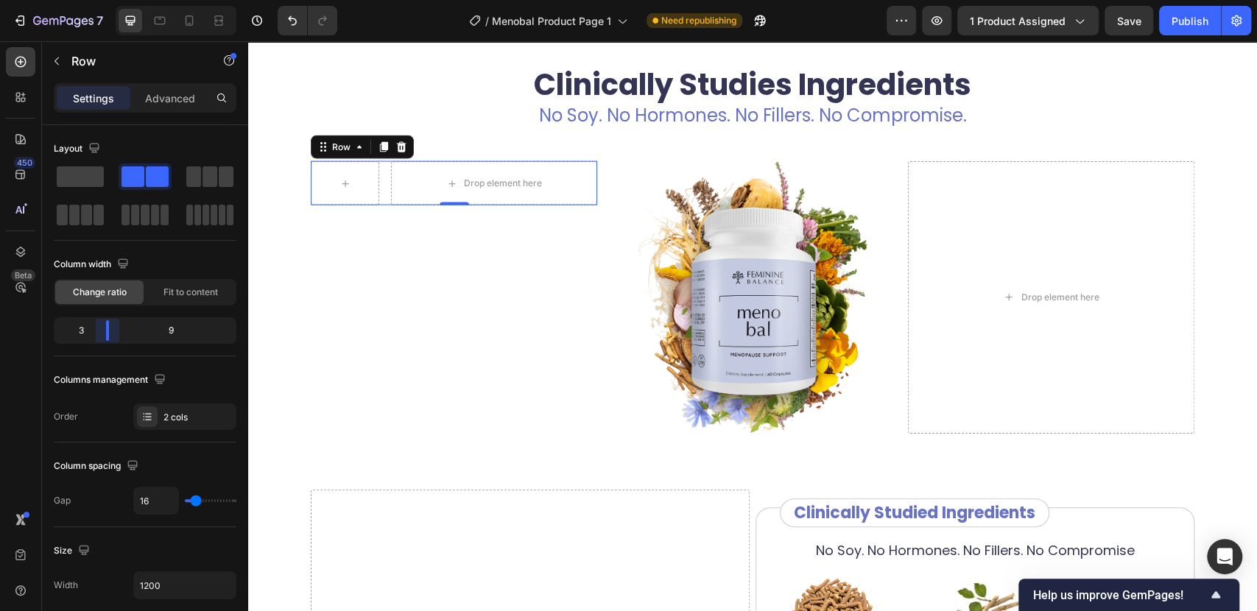
click at [96, 0] on body "7 / Menobal Product Page 1 Need republishing Preview 1 product assigned Save Pu…" at bounding box center [628, 0] width 1257 height 0
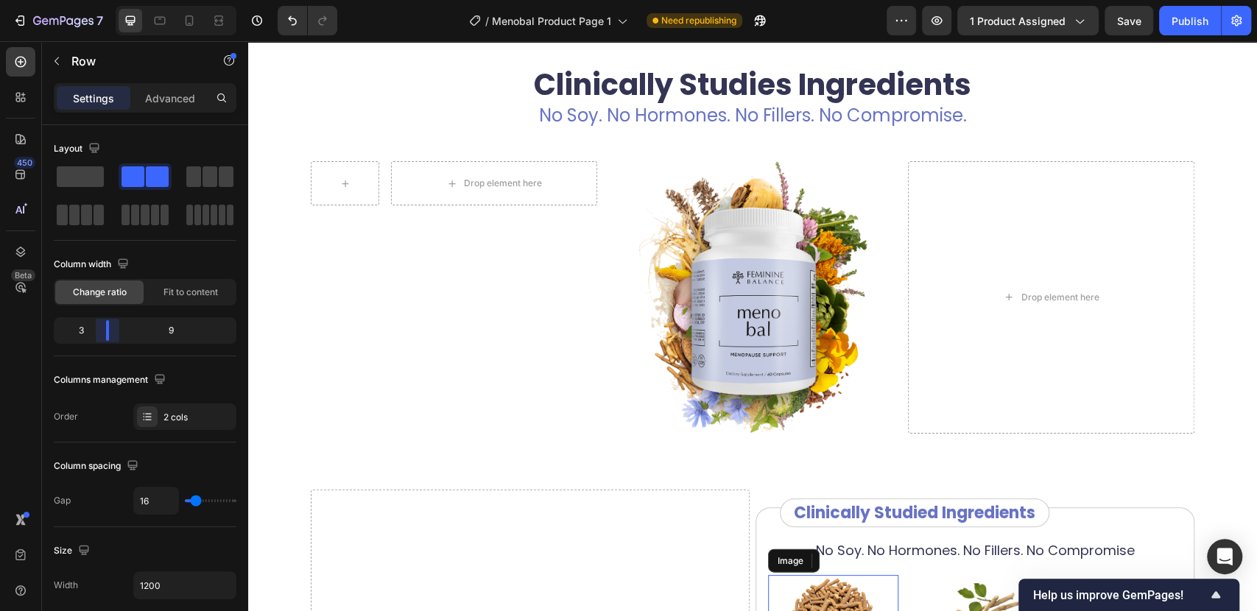
click at [817, 598] on img at bounding box center [833, 620] width 91 height 91
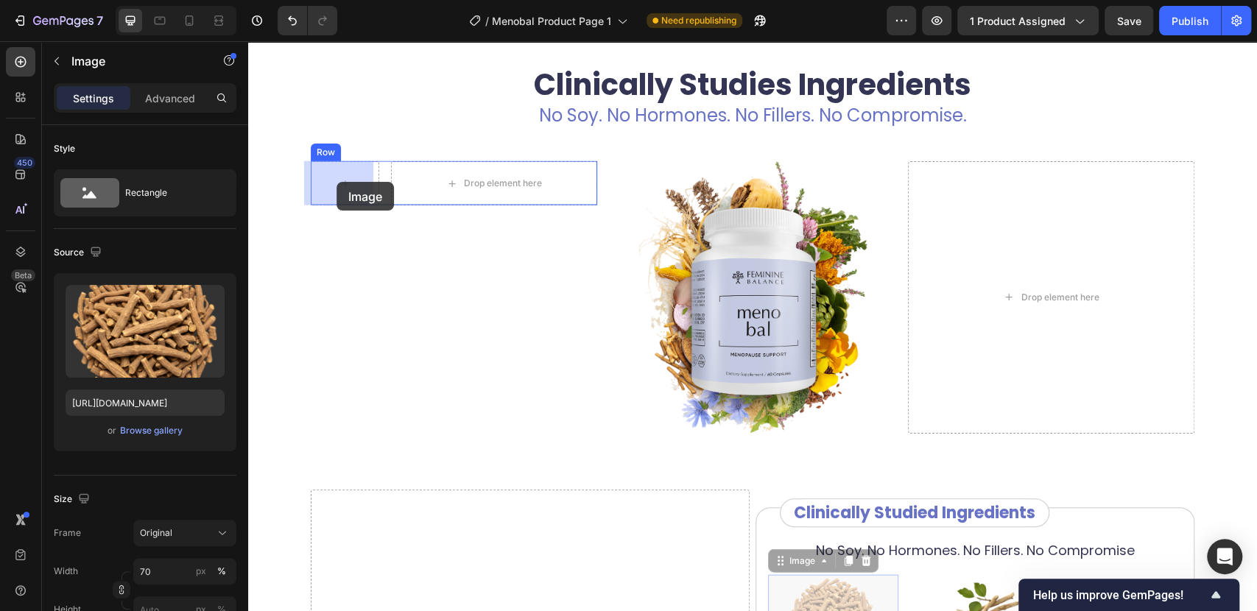
drag, startPoint x: 833, startPoint y: 600, endPoint x: 336, endPoint y: 182, distance: 649.5
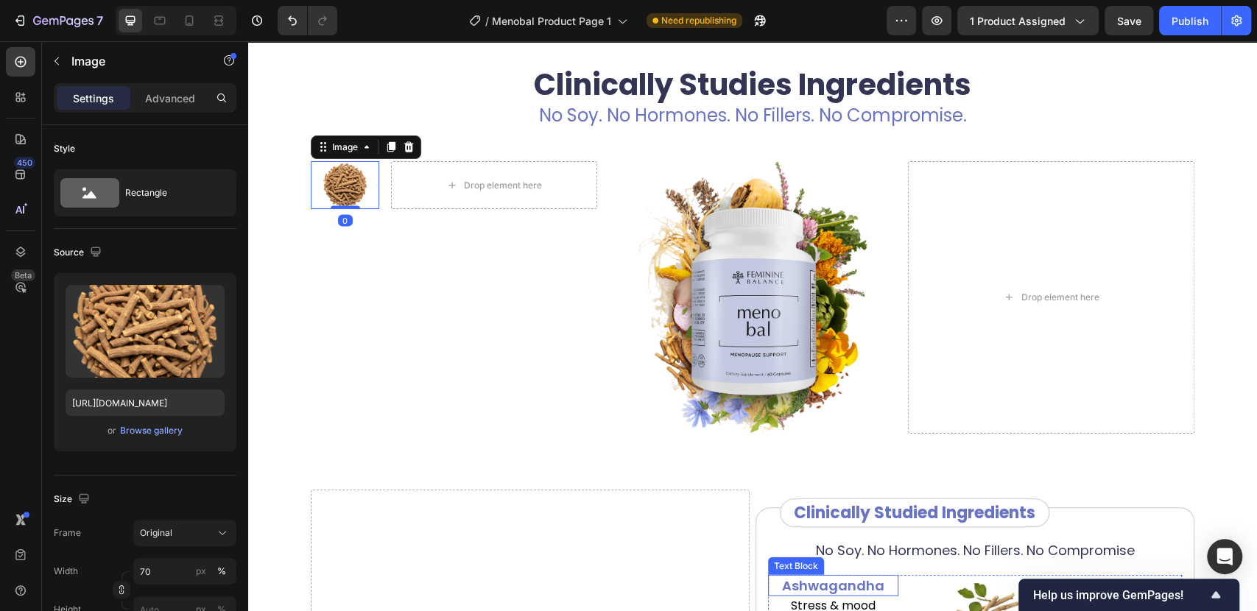
click at [862, 583] on p "Ashwagandha" at bounding box center [832, 585] width 127 height 18
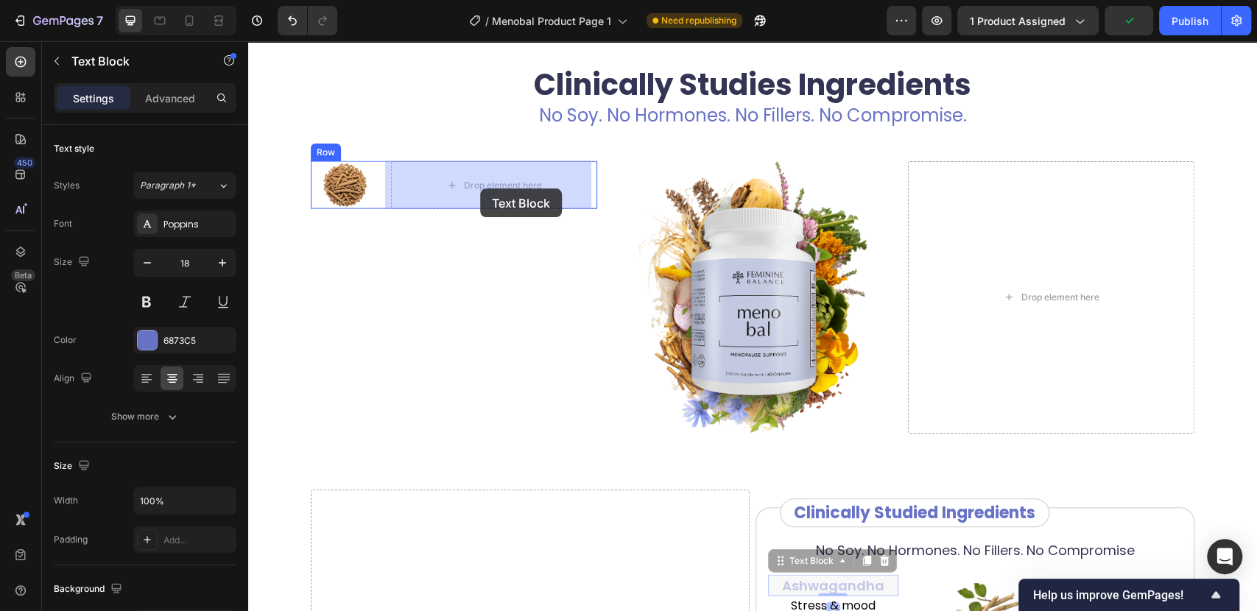
drag, startPoint x: 802, startPoint y: 564, endPoint x: 480, endPoint y: 188, distance: 494.5
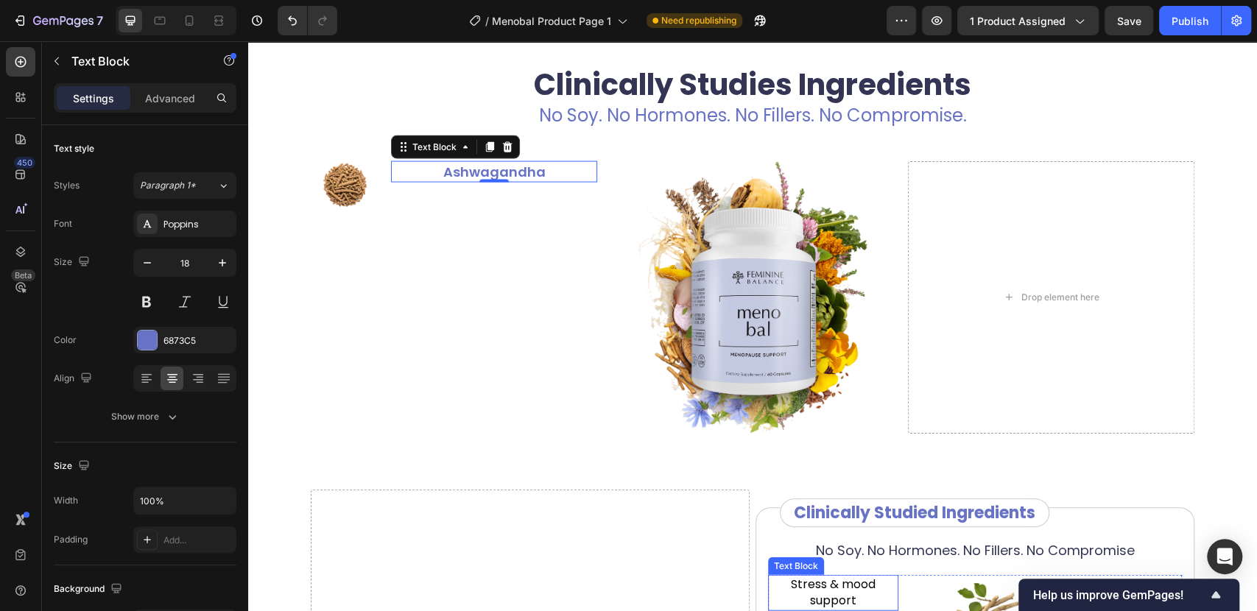
click at [827, 593] on p "Stress & mood support" at bounding box center [832, 592] width 127 height 33
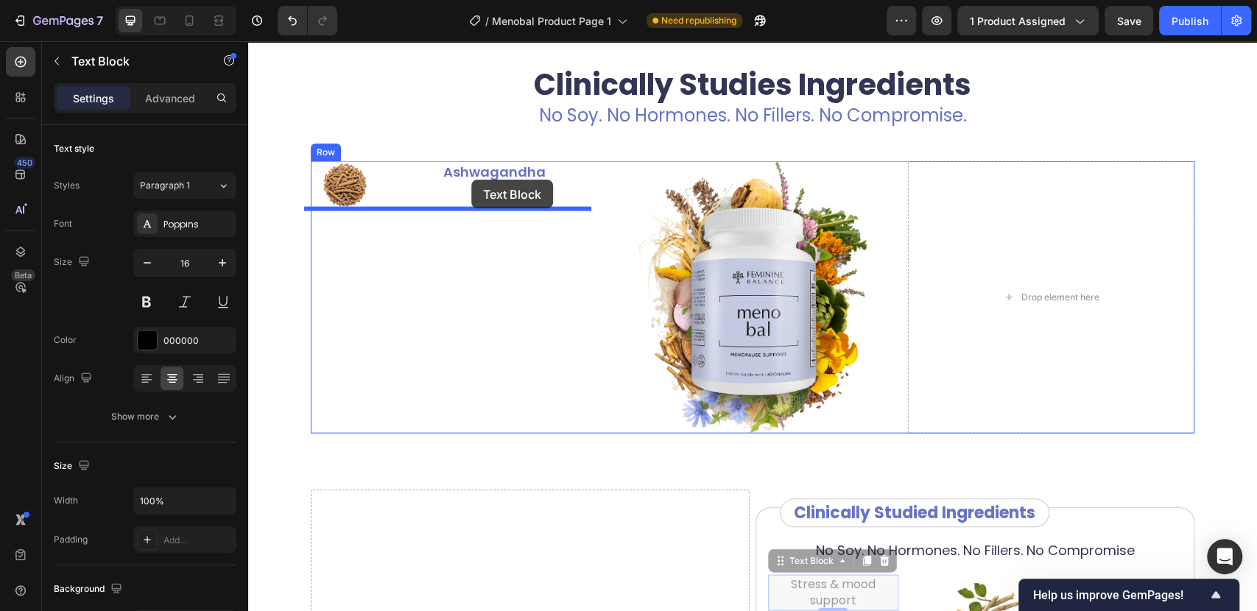
scroll to position [2053, 0]
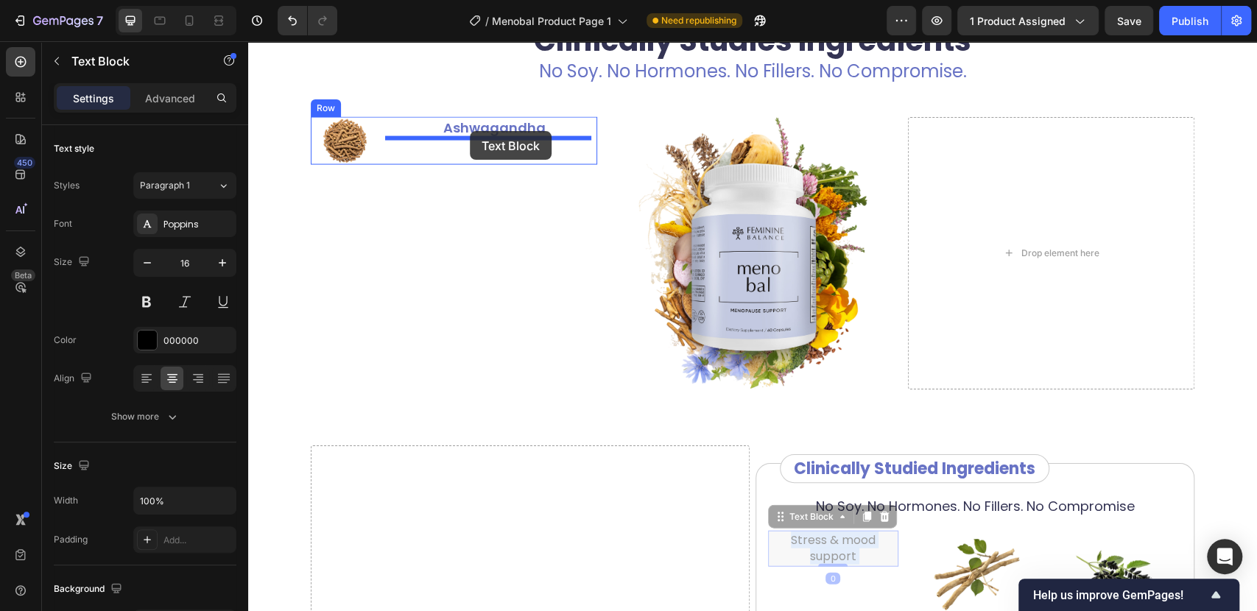
drag, startPoint x: 825, startPoint y: 579, endPoint x: 470, endPoint y: 131, distance: 572.3
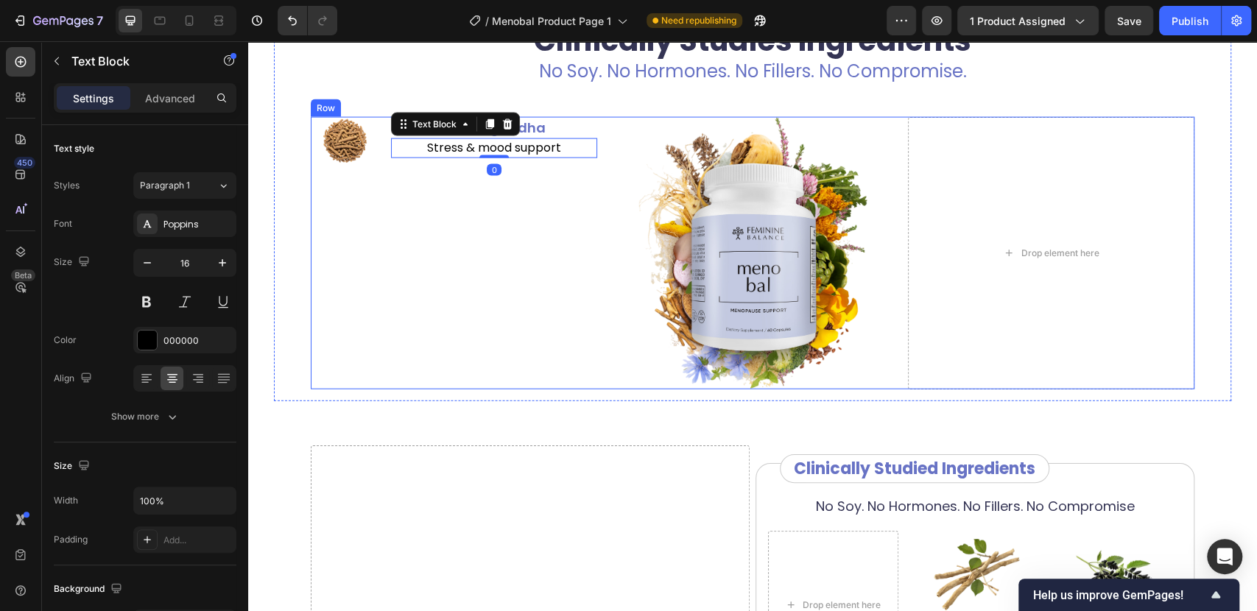
scroll to position [1971, 0]
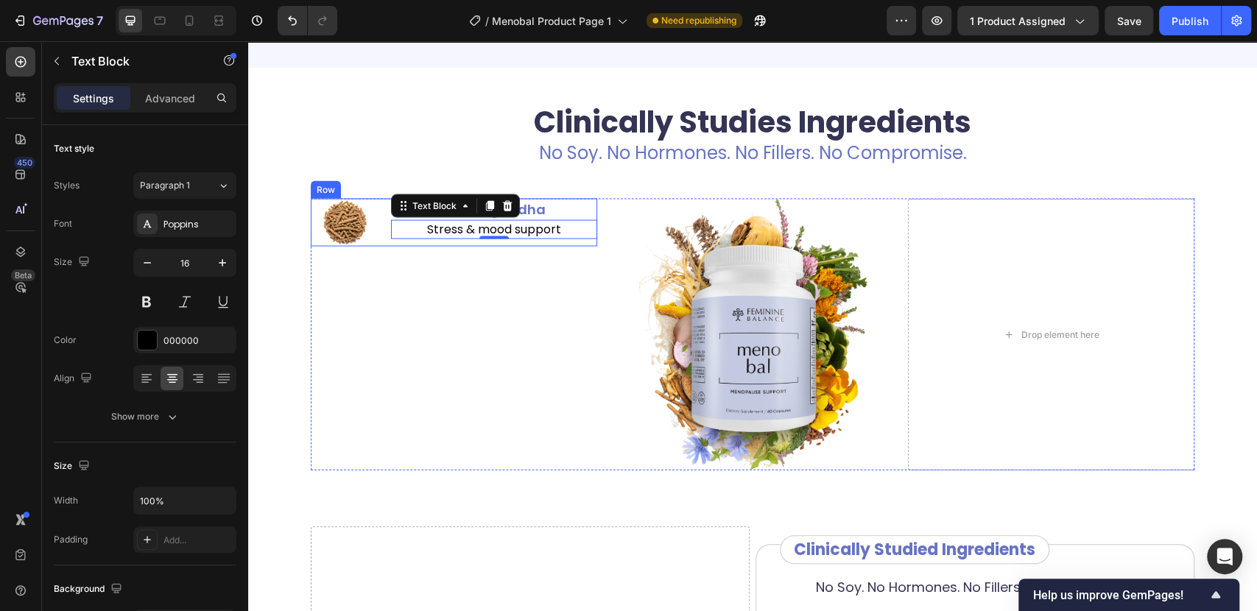
click at [375, 239] on div "Image Ashwagandha Text Block Stress & mood support Text Block 0 Row" at bounding box center [454, 223] width 286 height 48
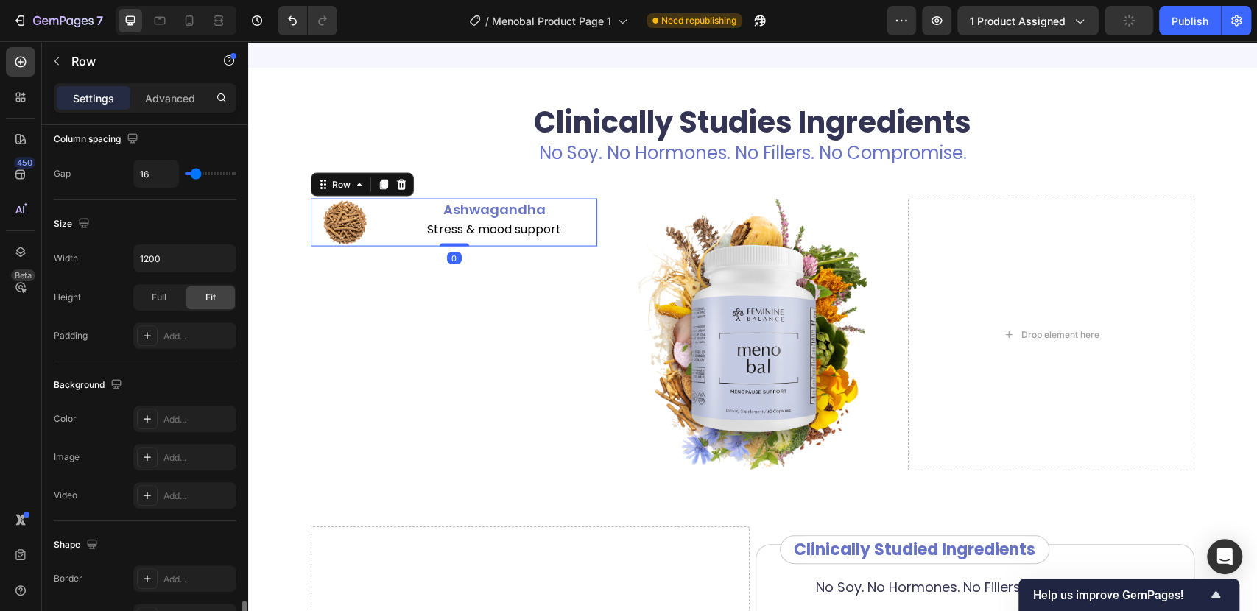
scroll to position [537, 0]
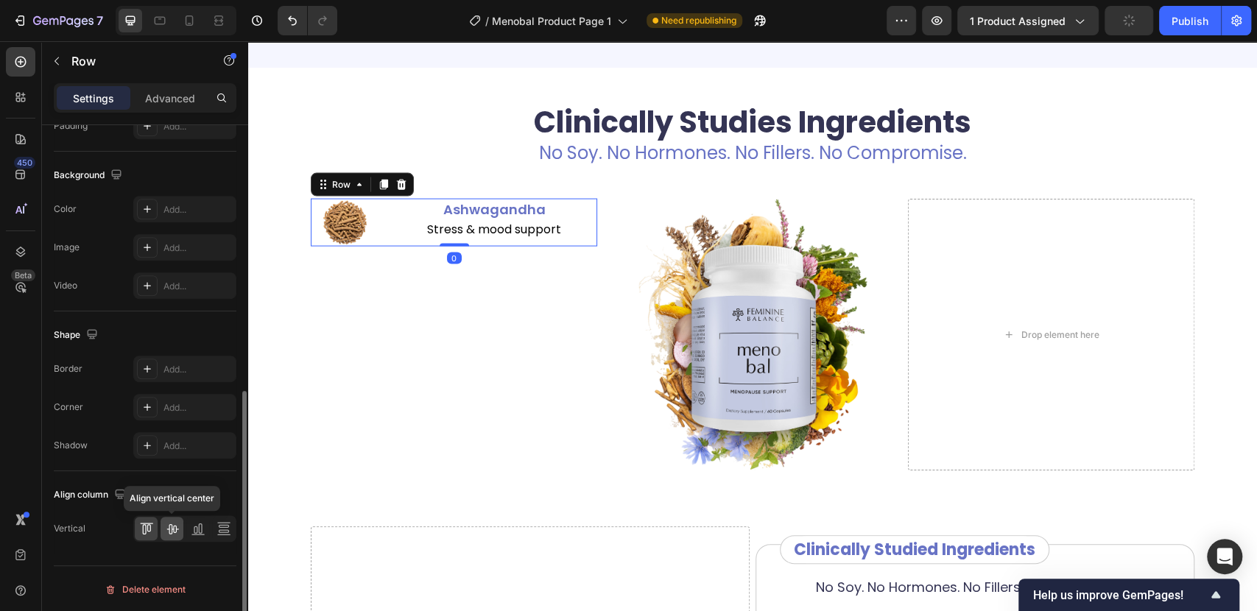
click at [172, 525] on icon at bounding box center [172, 528] width 15 height 15
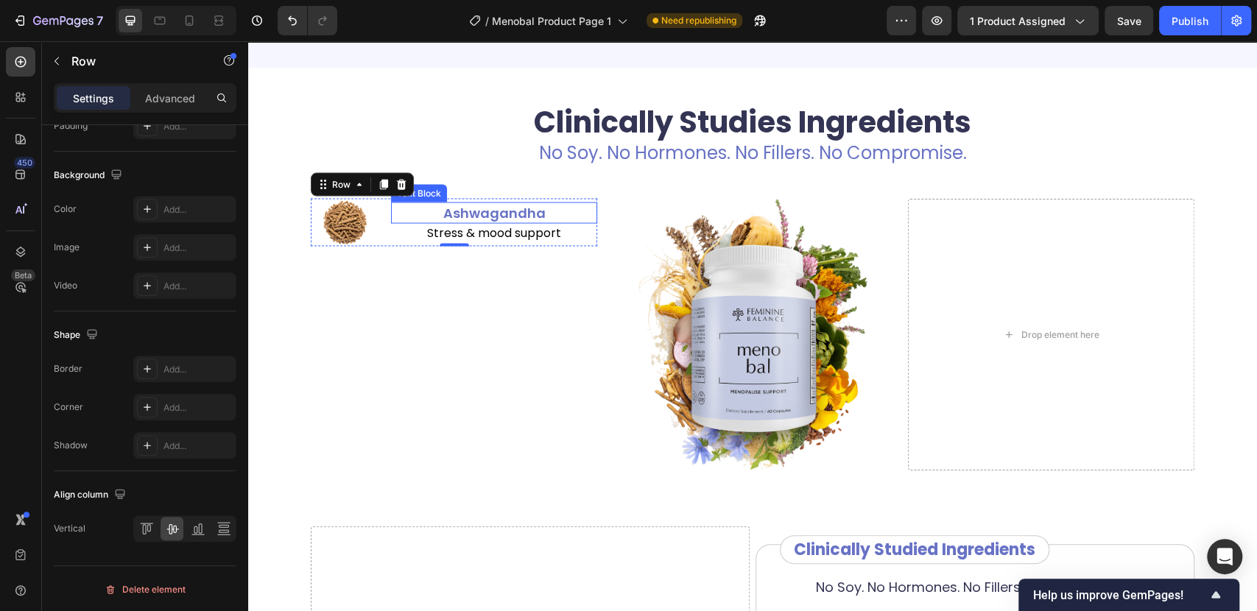
click at [456, 219] on p "Ashwagandha" at bounding box center [493, 213] width 203 height 18
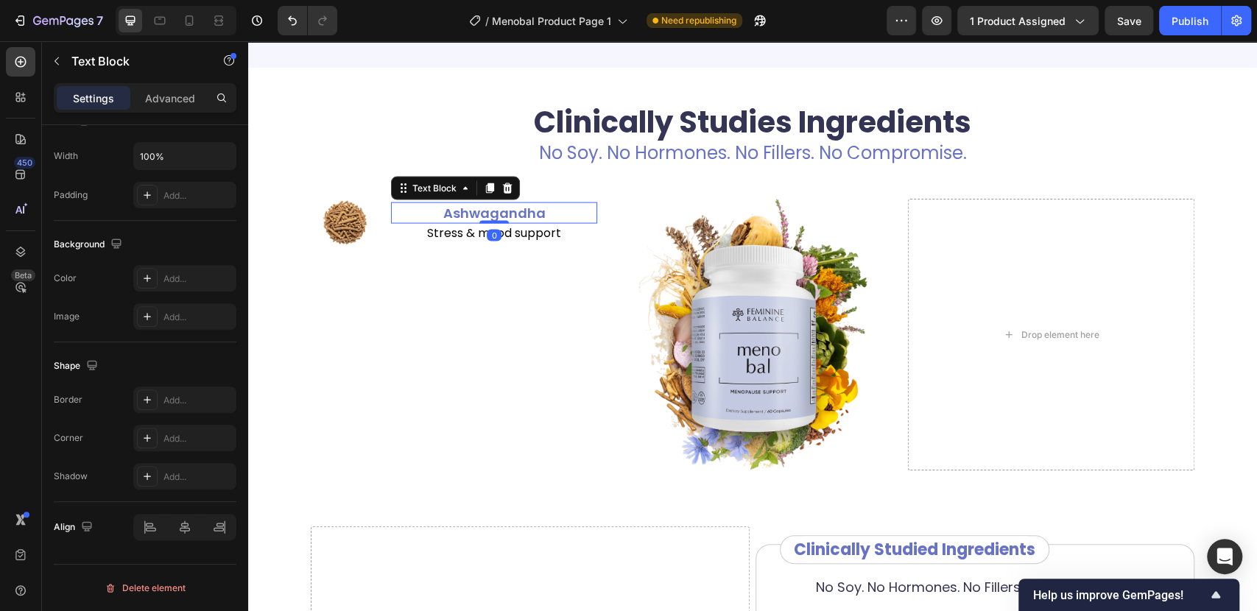
scroll to position [0, 0]
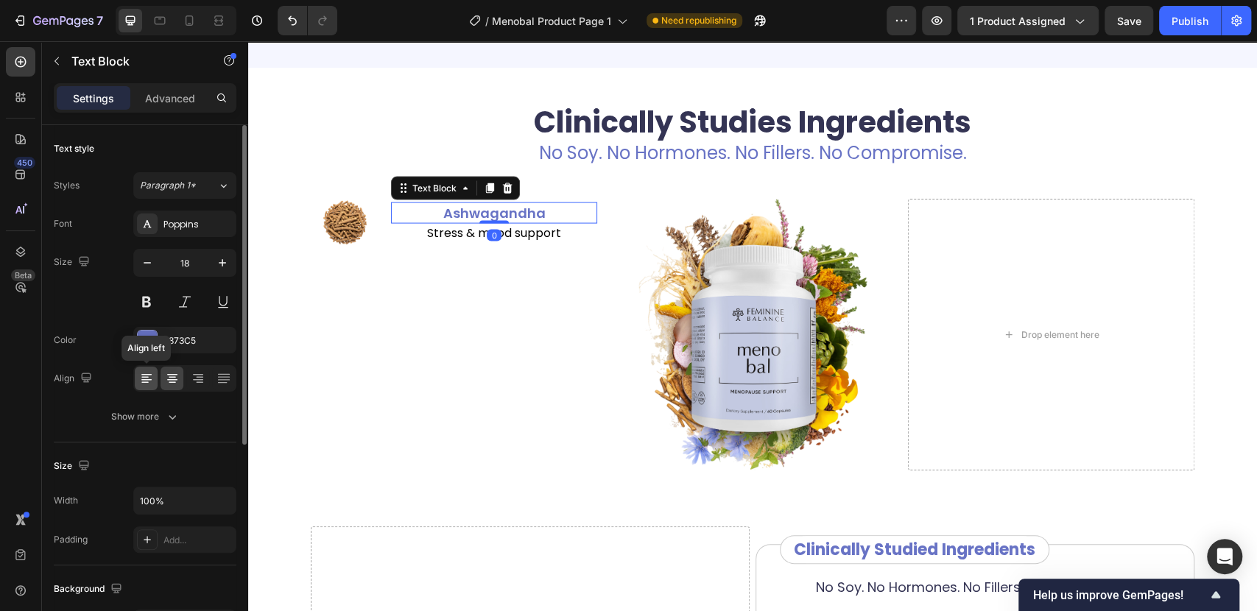
click at [144, 378] on icon at bounding box center [146, 378] width 15 height 15
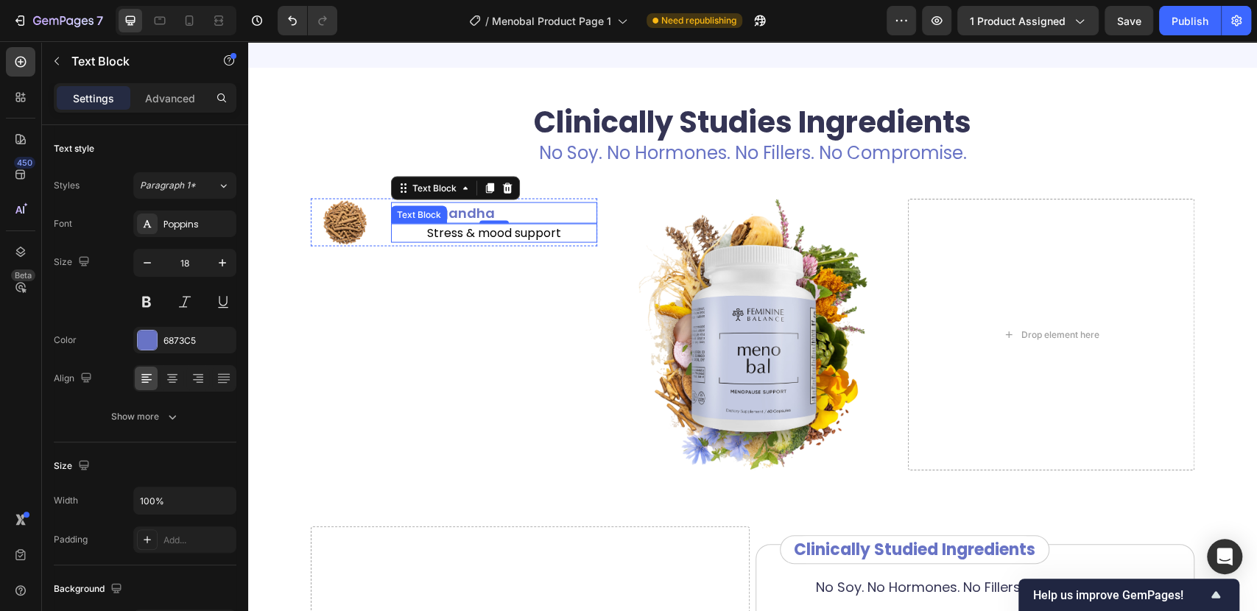
click at [453, 234] on p "Stress & mood support" at bounding box center [493, 233] width 203 height 16
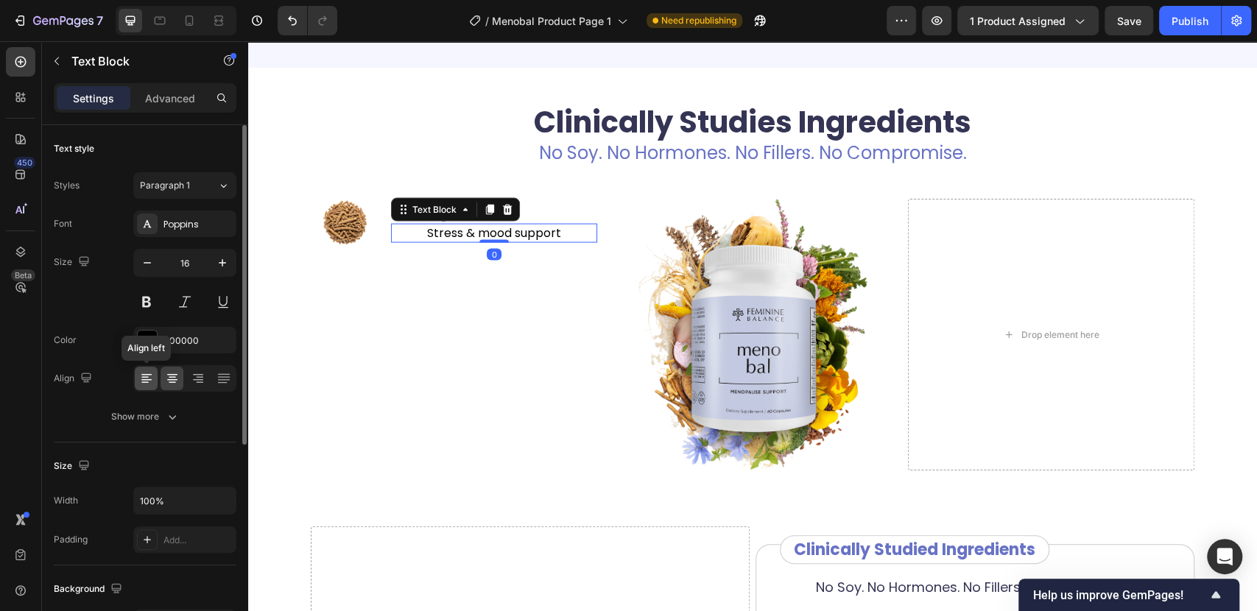
click at [143, 377] on icon at bounding box center [144, 377] width 7 height 1
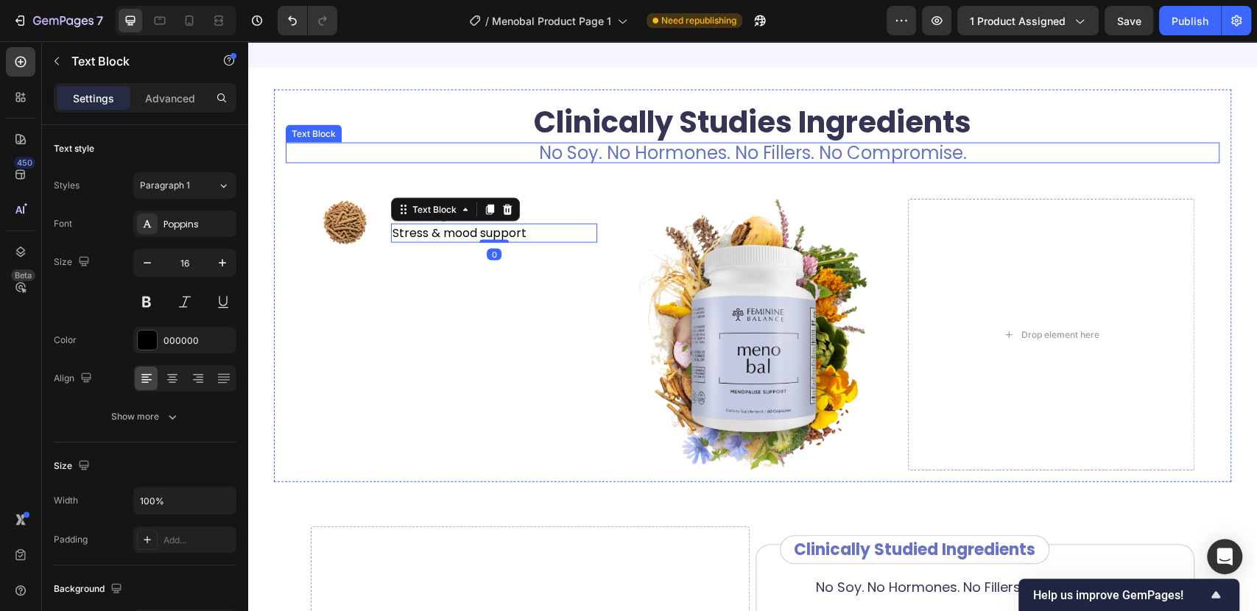
click at [1120, 155] on p "No Soy. No Hormones. No Fillers. No Compromise." at bounding box center [752, 153] width 931 height 18
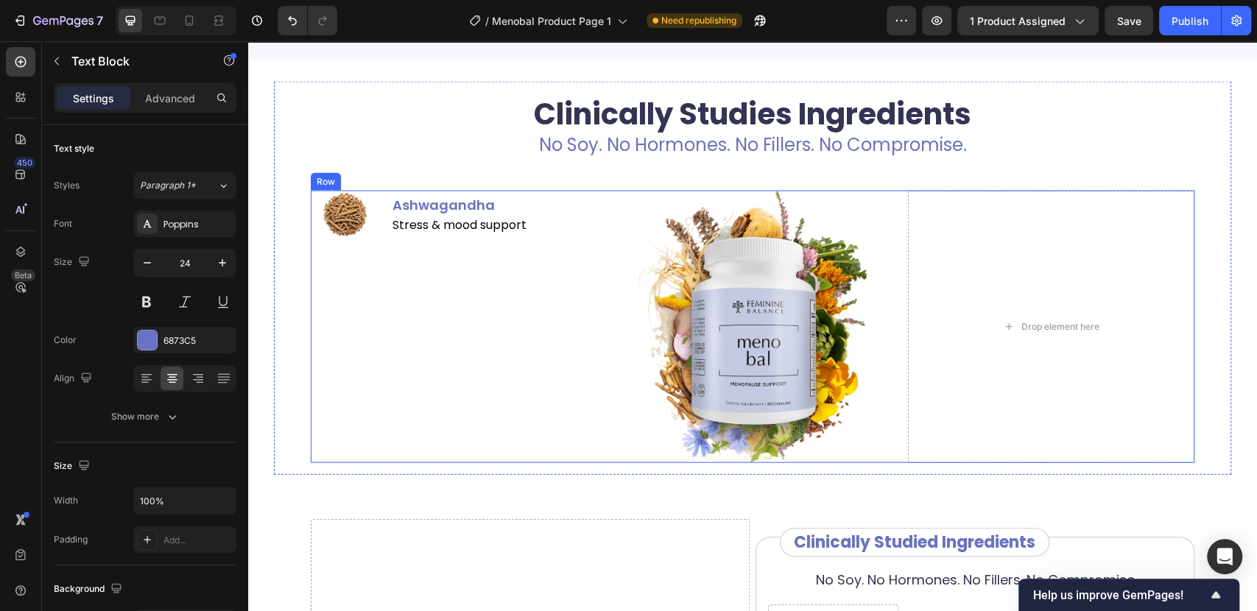
scroll to position [1971, 0]
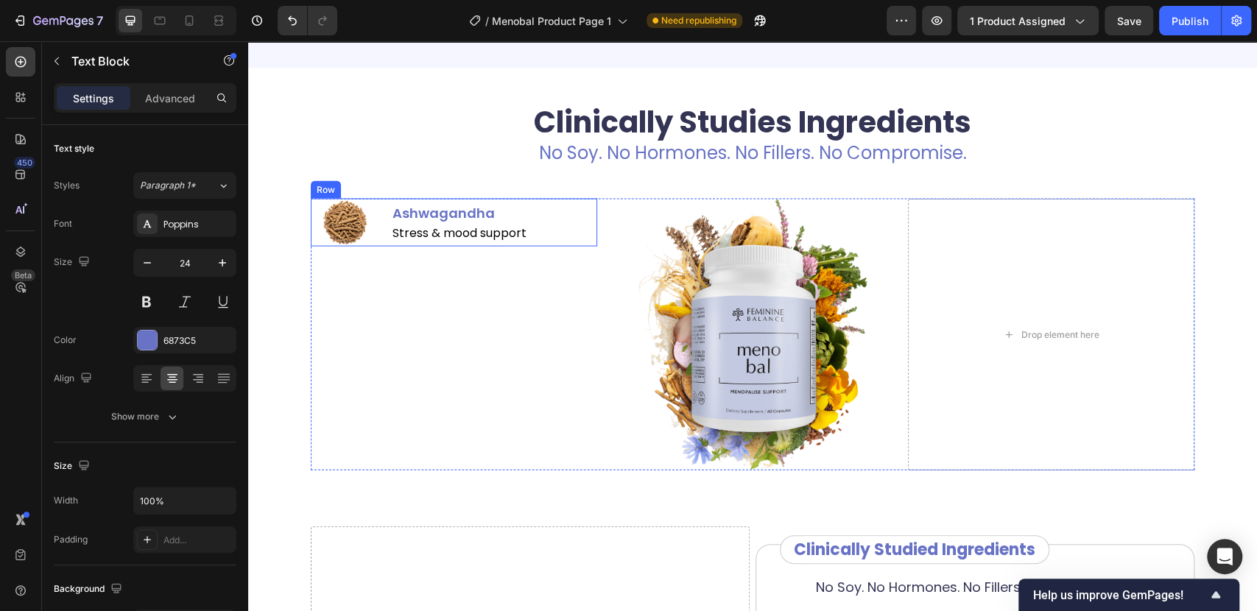
click at [378, 234] on div "Image Ashwagandha Text Block Stress & mood support Text Block Row" at bounding box center [454, 223] width 286 height 48
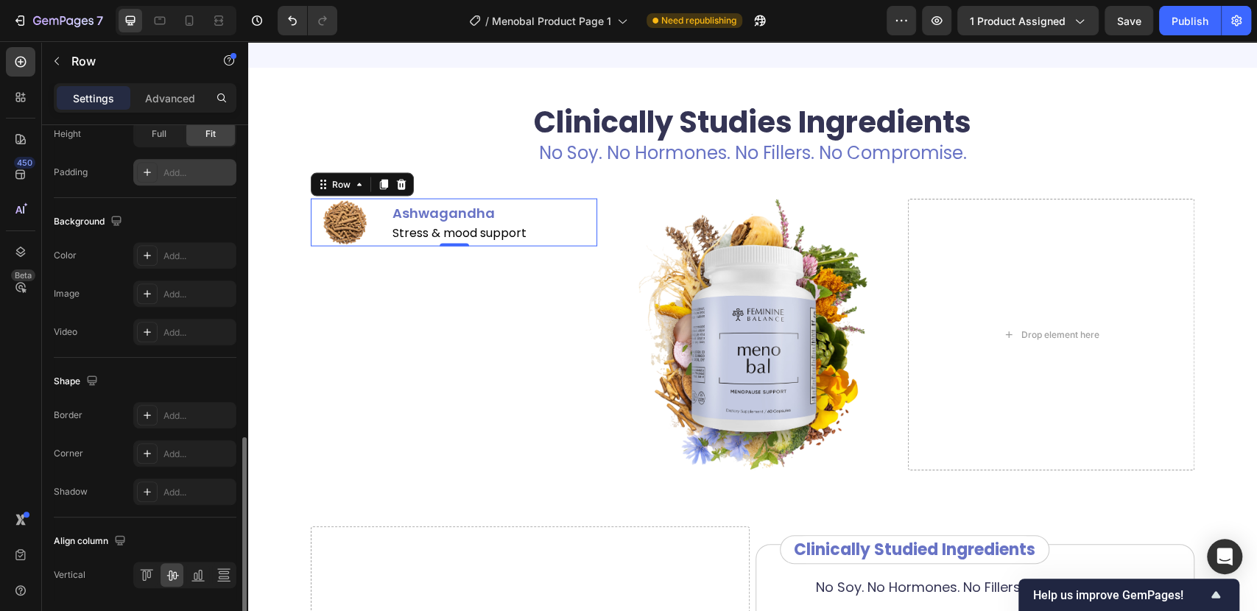
scroll to position [537, 0]
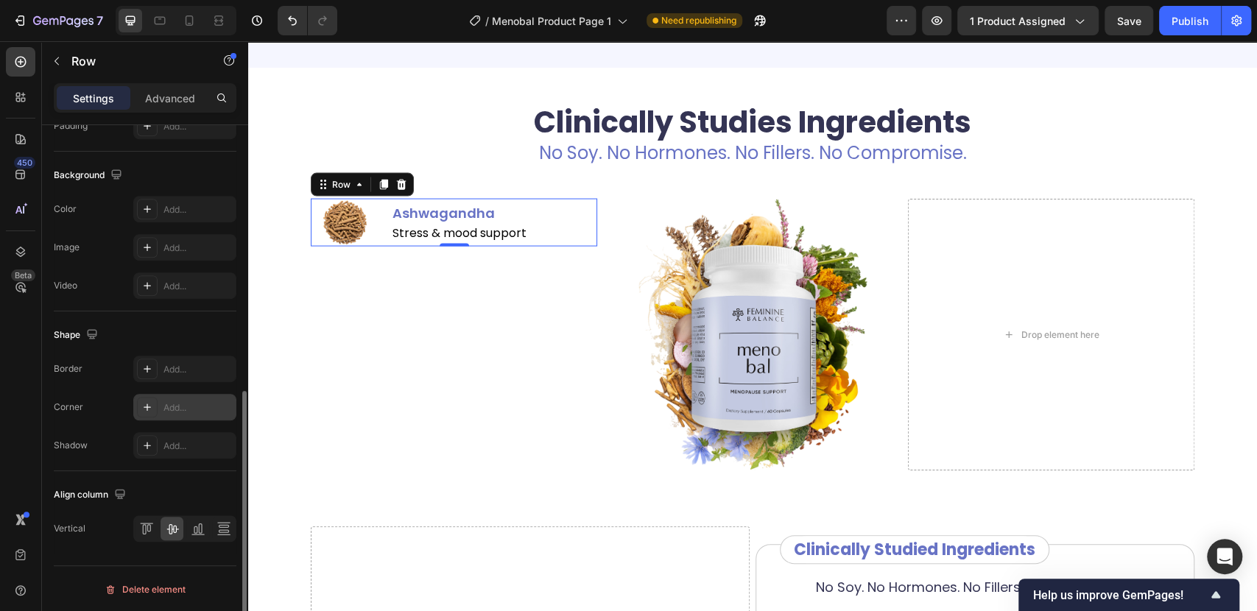
click at [143, 402] on icon at bounding box center [147, 407] width 12 height 12
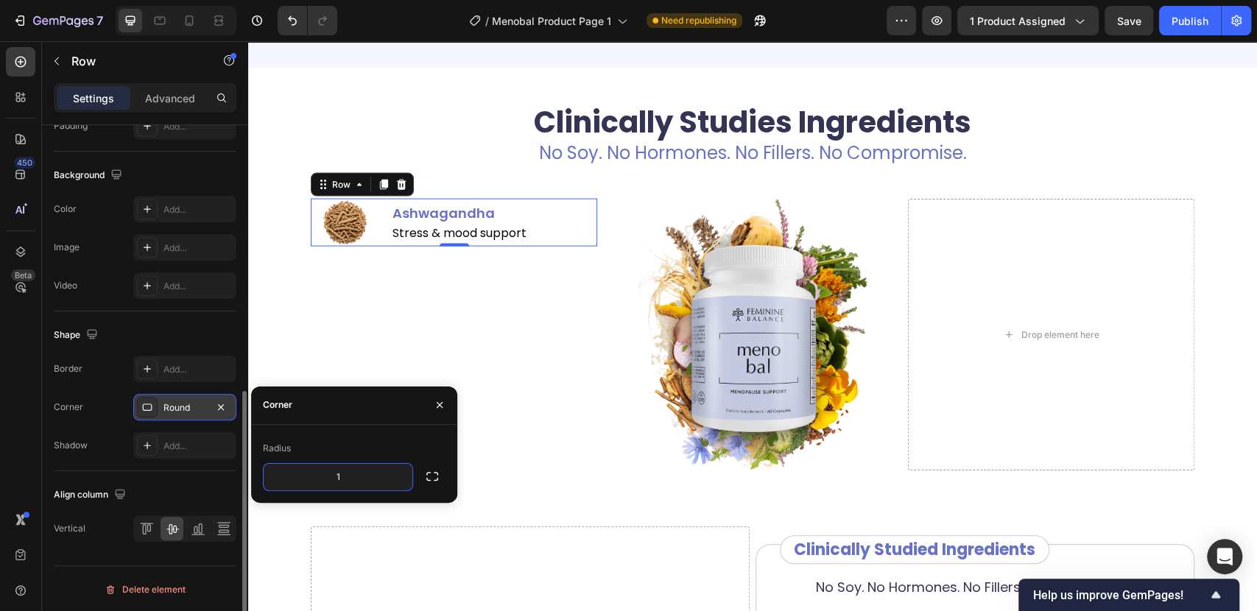
type input "15"
click at [136, 370] on div "Add..." at bounding box center [184, 369] width 103 height 27
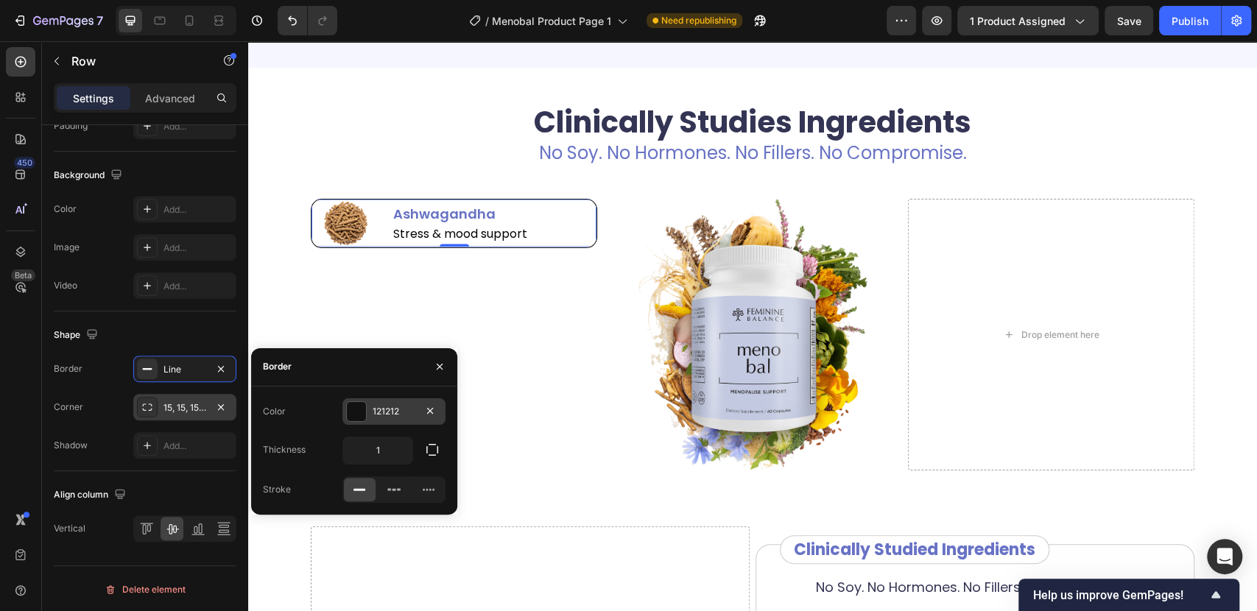
click at [349, 406] on div at bounding box center [356, 411] width 19 height 19
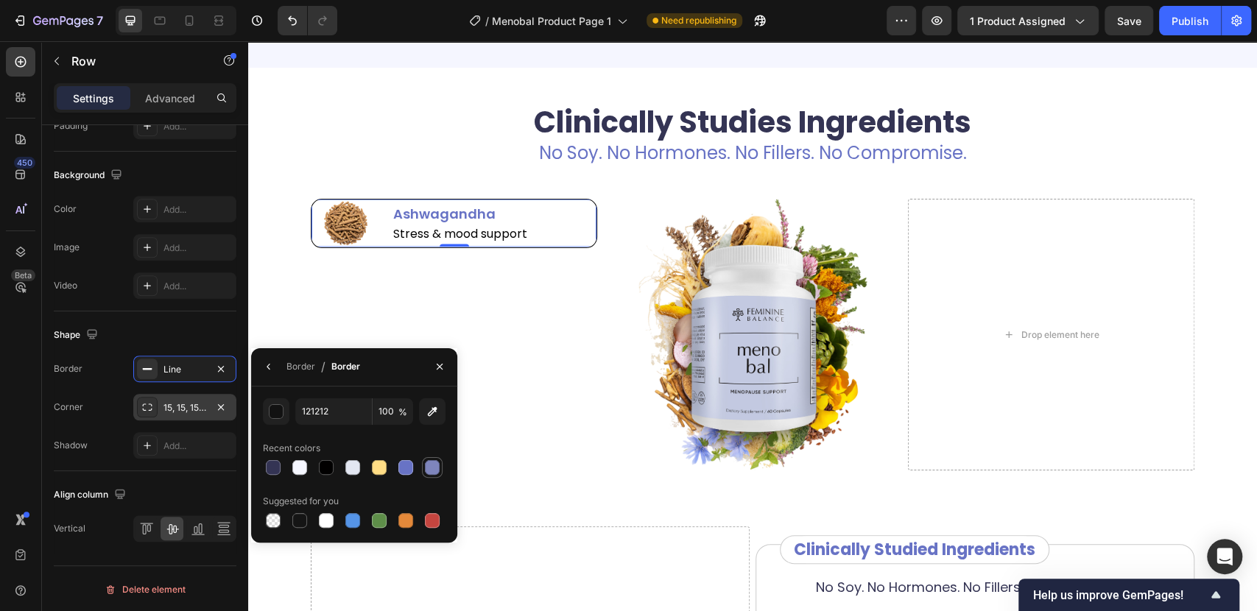
click at [426, 465] on div at bounding box center [432, 467] width 15 height 15
type input "7E85BC"
click at [261, 354] on div "Border / Border" at bounding box center [308, 367] width 115 height 38
click at [265, 361] on icon "button" at bounding box center [269, 367] width 12 height 12
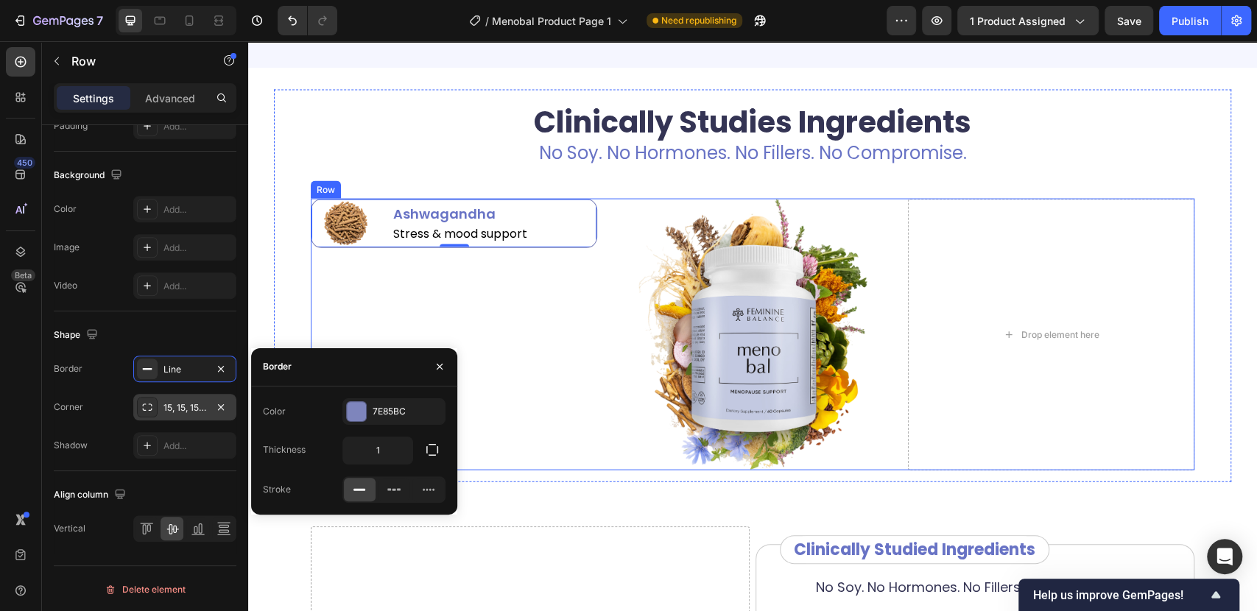
click at [525, 336] on div "Image Ashwagandha Text Block Stress & mood support Text Block Row 0" at bounding box center [454, 335] width 286 height 272
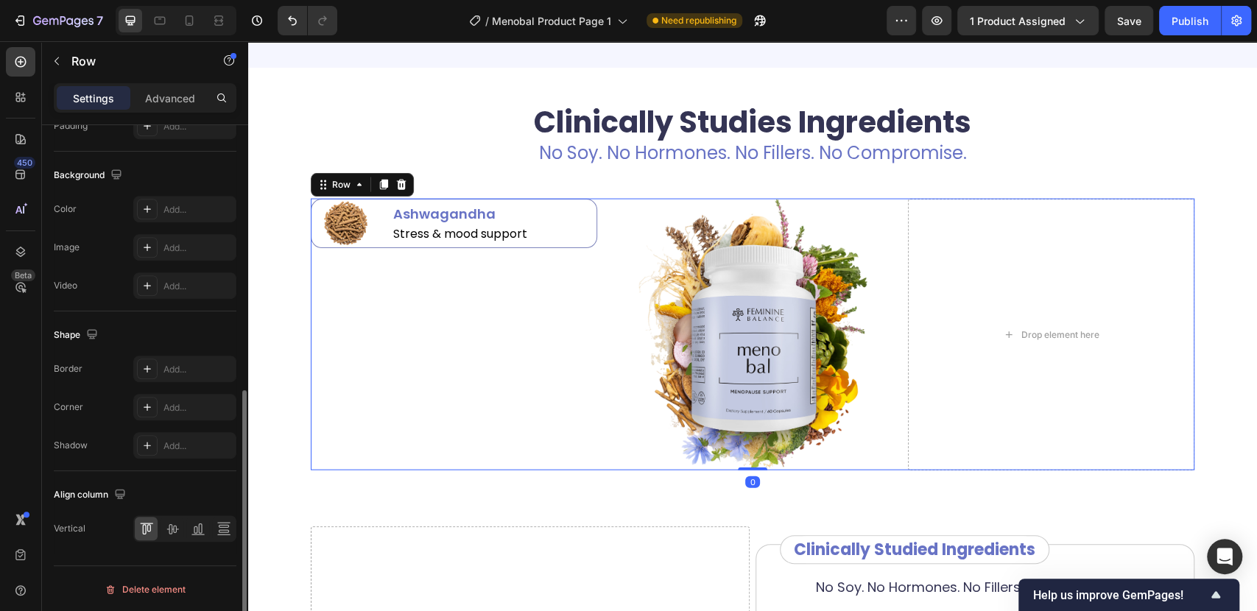
scroll to position [536, 0]
click at [278, 200] on div "Clinically Studies Ingredients Heading No Soy. No Hormones. No Fillers. No Comp…" at bounding box center [752, 286] width 957 height 393
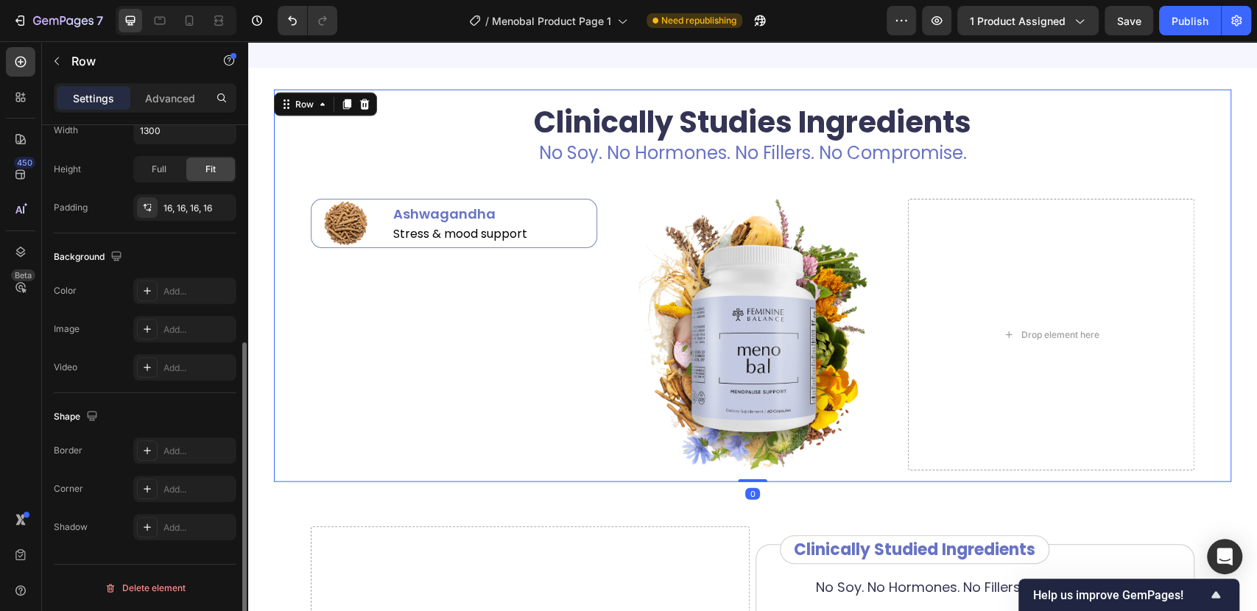
scroll to position [370, 0]
click at [311, 222] on div "Image" at bounding box center [345, 224] width 68 height 48
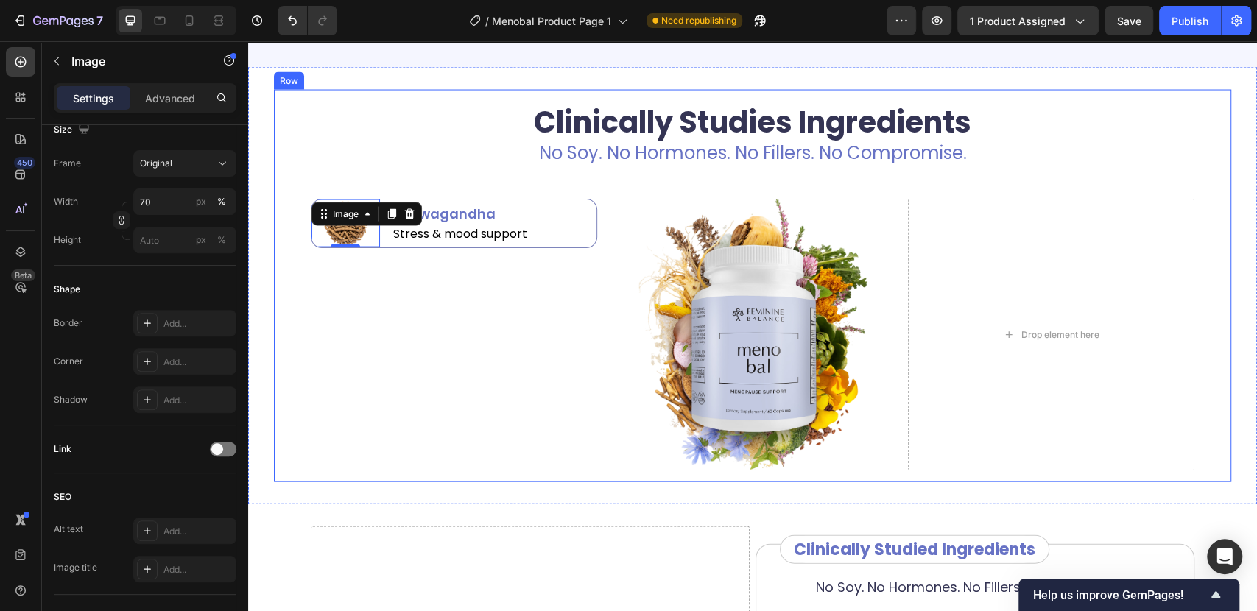
scroll to position [0, 0]
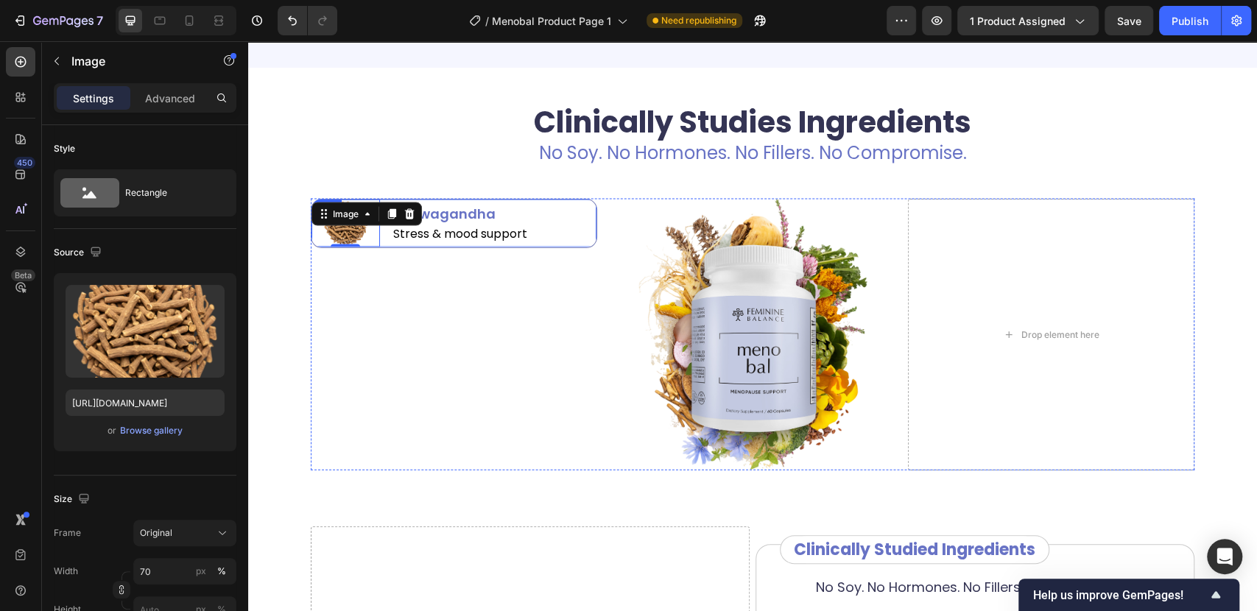
click at [381, 241] on div "Image 0 Ashwagandha Text Block Stress & mood support Text Block Row" at bounding box center [454, 223] width 286 height 49
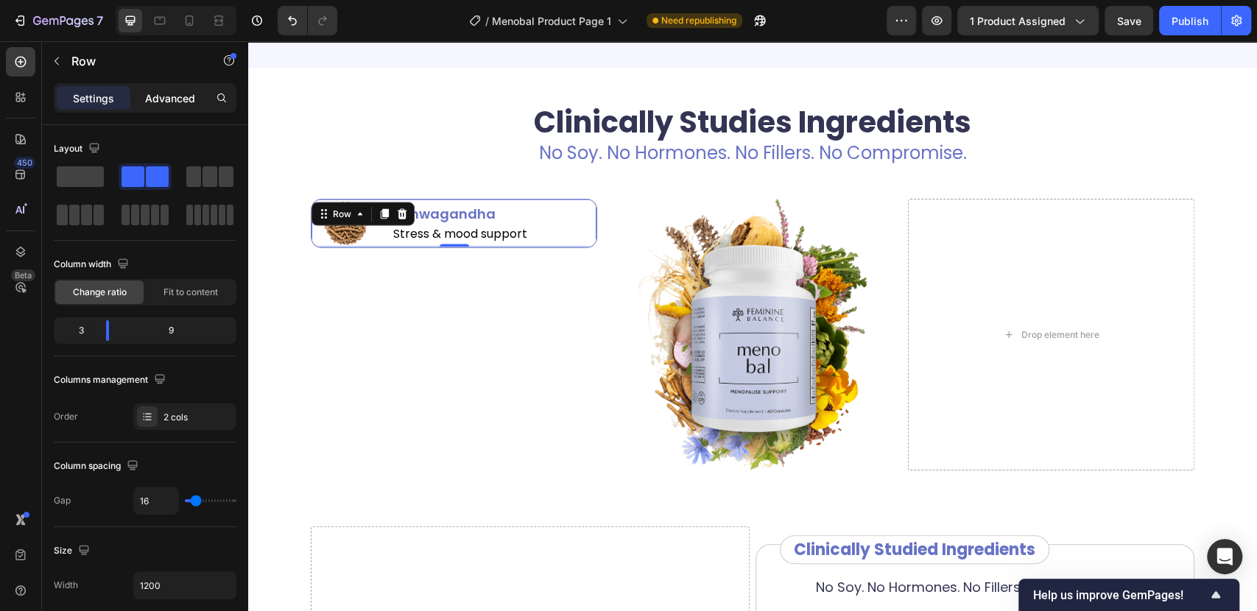
click at [159, 96] on p "Advanced" at bounding box center [170, 98] width 50 height 15
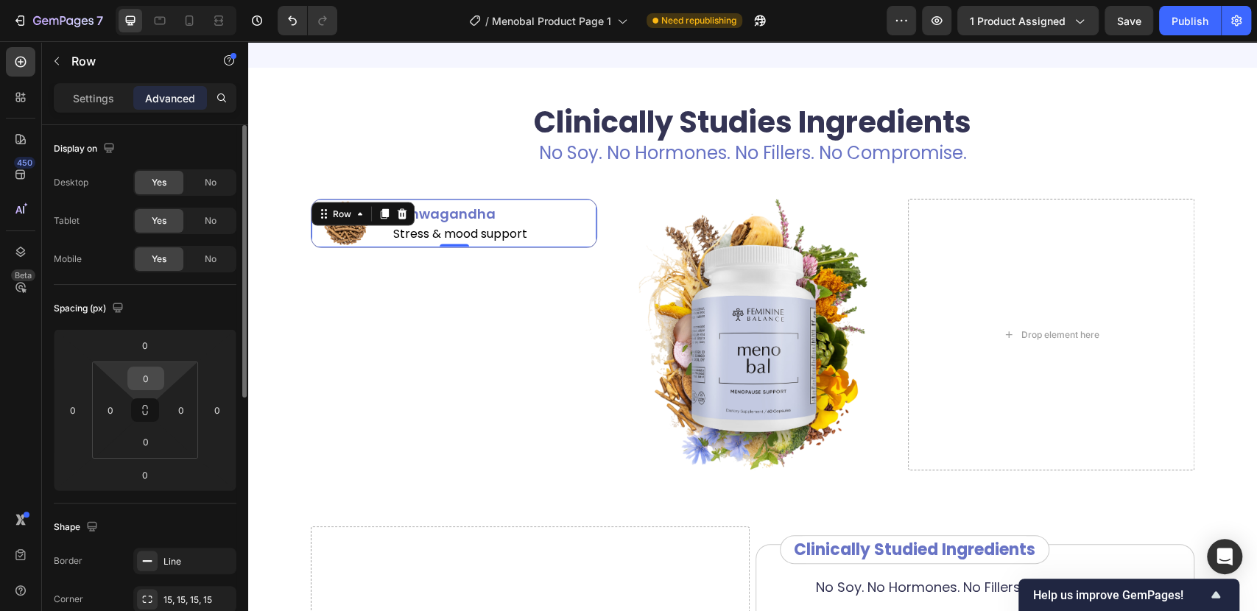
click at [147, 380] on input "0" at bounding box center [145, 378] width 29 height 22
type input "5"
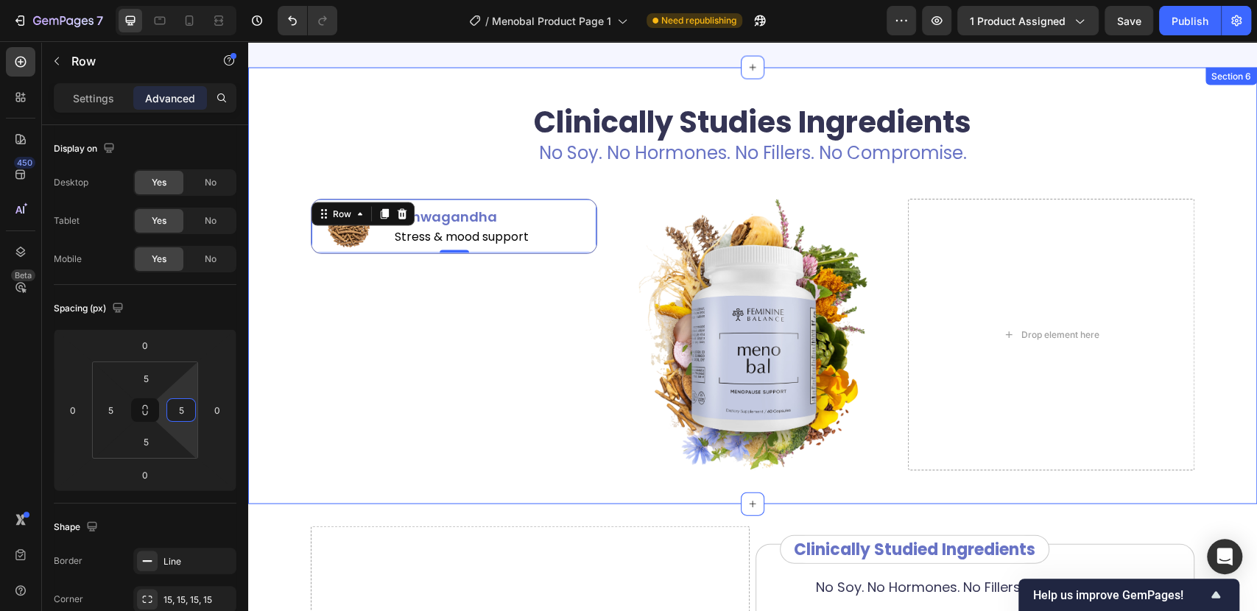
click at [258, 336] on div "Clinically Studies Ingredients Heading No Soy. No Hormones. No Fillers. No Comp…" at bounding box center [752, 286] width 1009 height 393
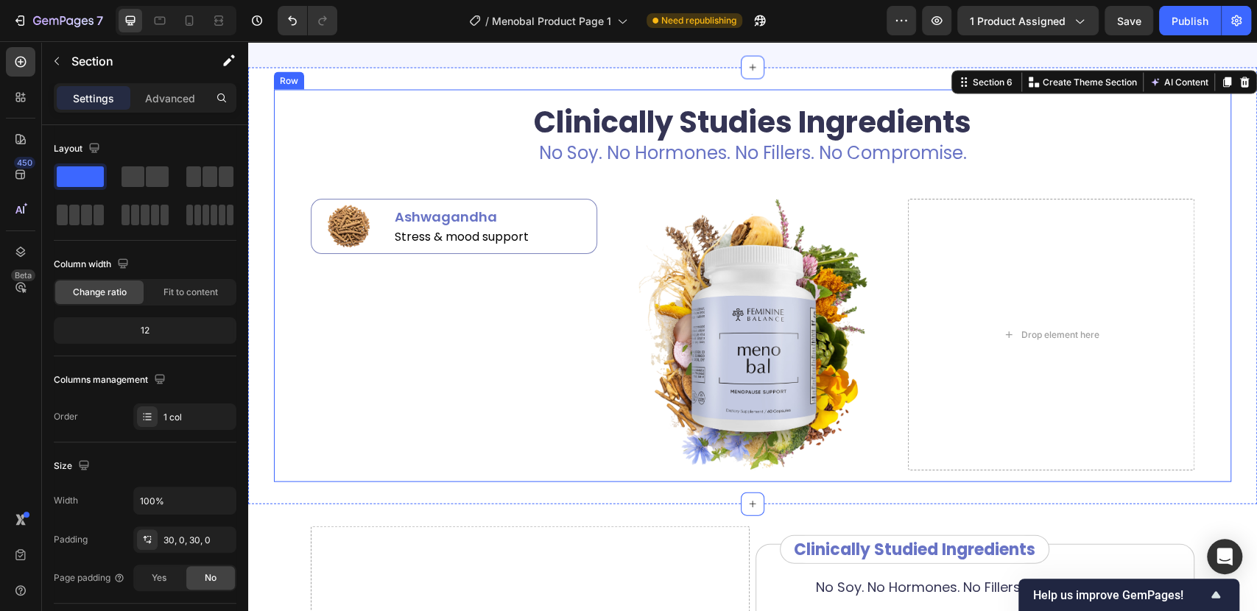
click at [1040, 169] on div "Clinically Studies Ingredients Heading No Soy. No Hormones. No Fillers. No Comp…" at bounding box center [753, 287] width 934 height 370
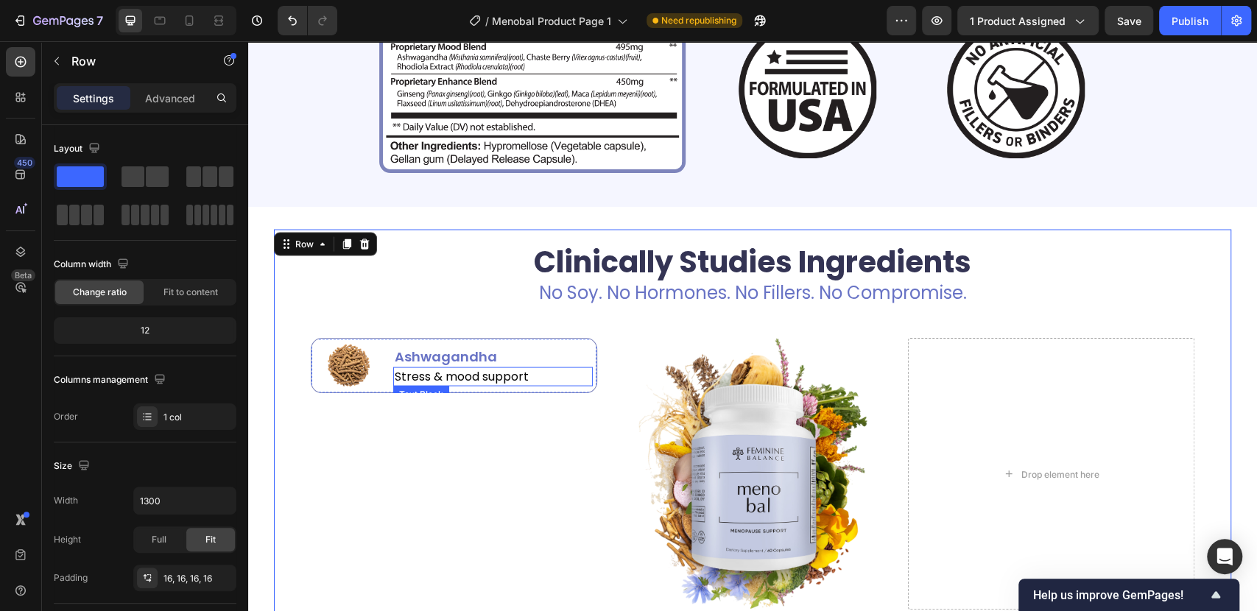
scroll to position [1889, 0]
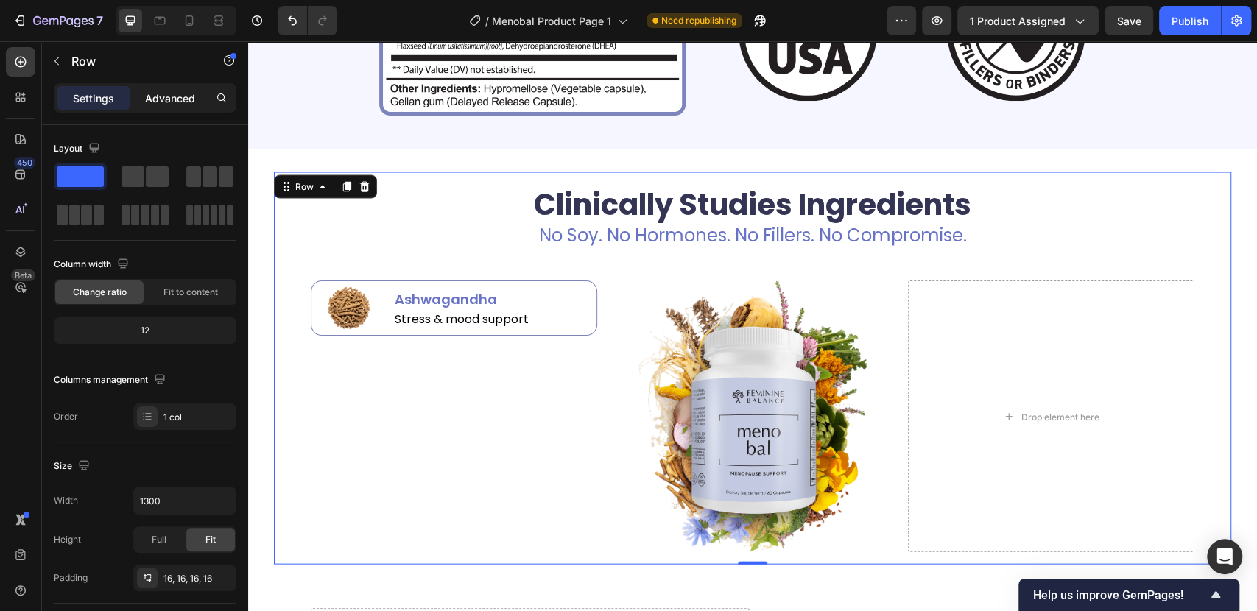
click at [161, 105] on p "Advanced" at bounding box center [170, 98] width 50 height 15
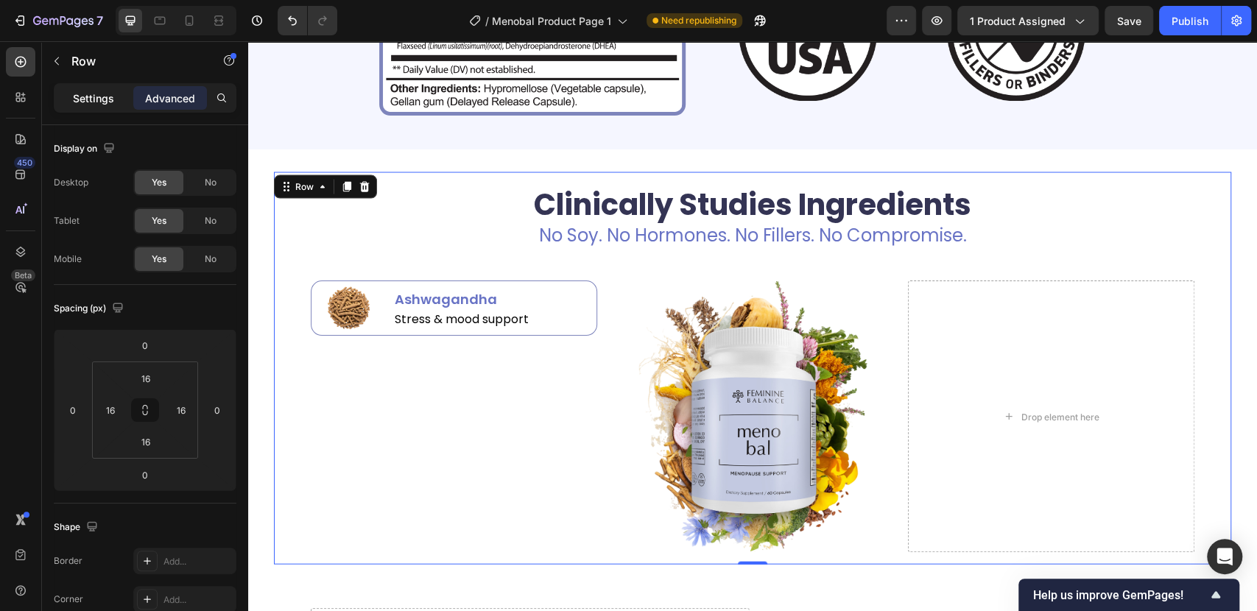
click at [95, 102] on p "Settings" at bounding box center [93, 98] width 41 height 15
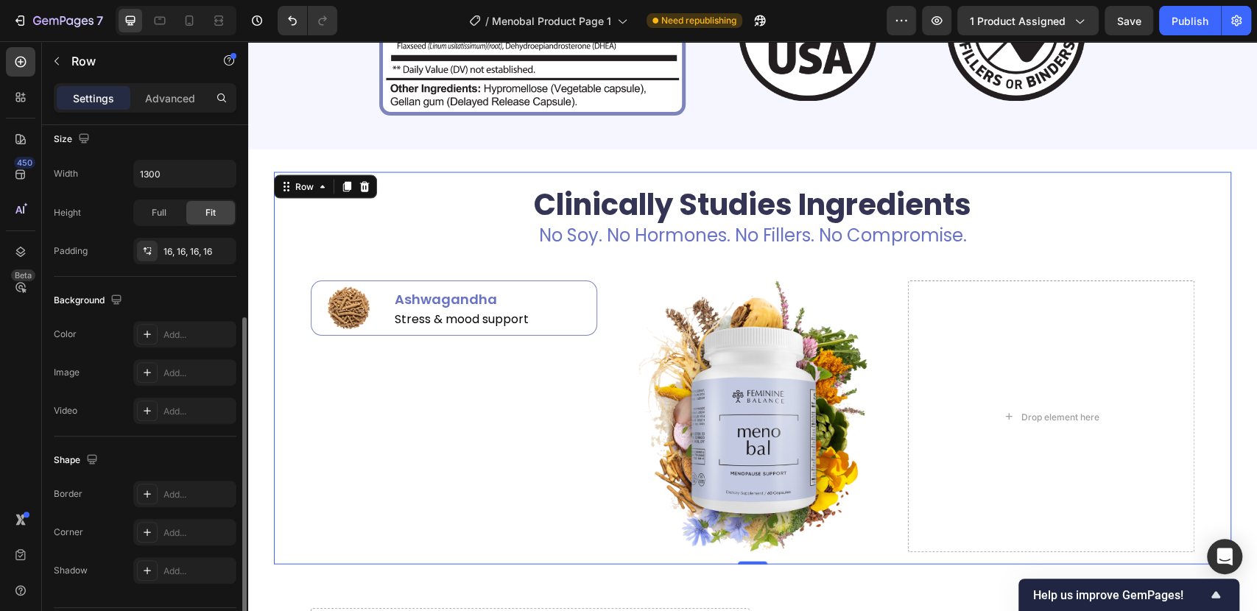
scroll to position [0, 0]
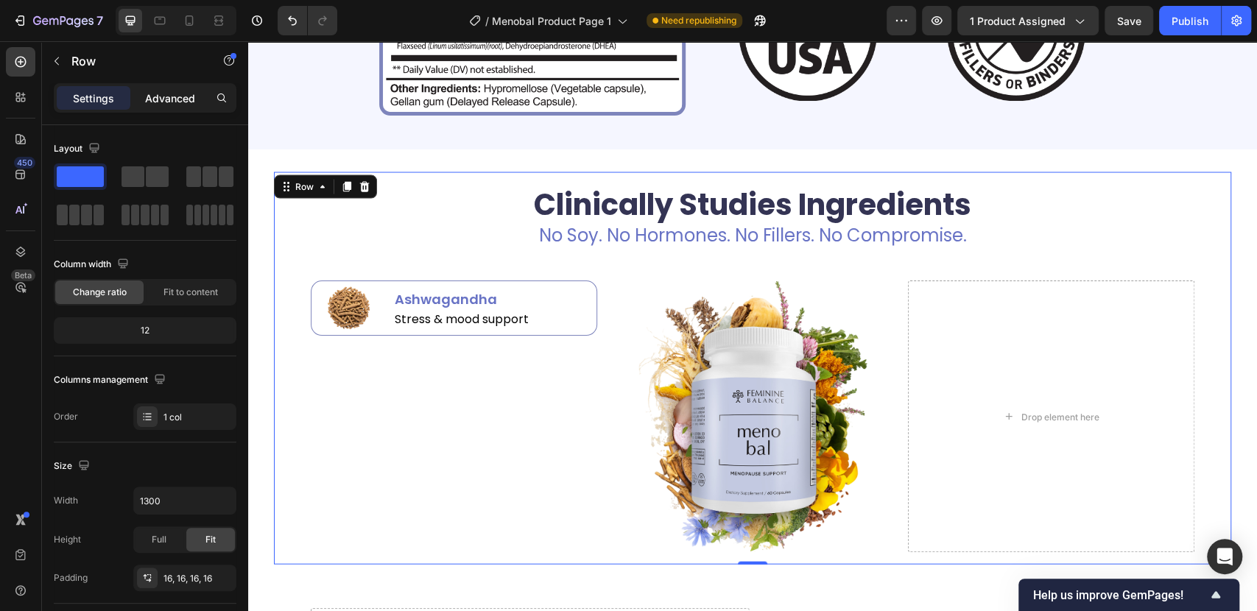
click at [168, 102] on p "Advanced" at bounding box center [170, 98] width 50 height 15
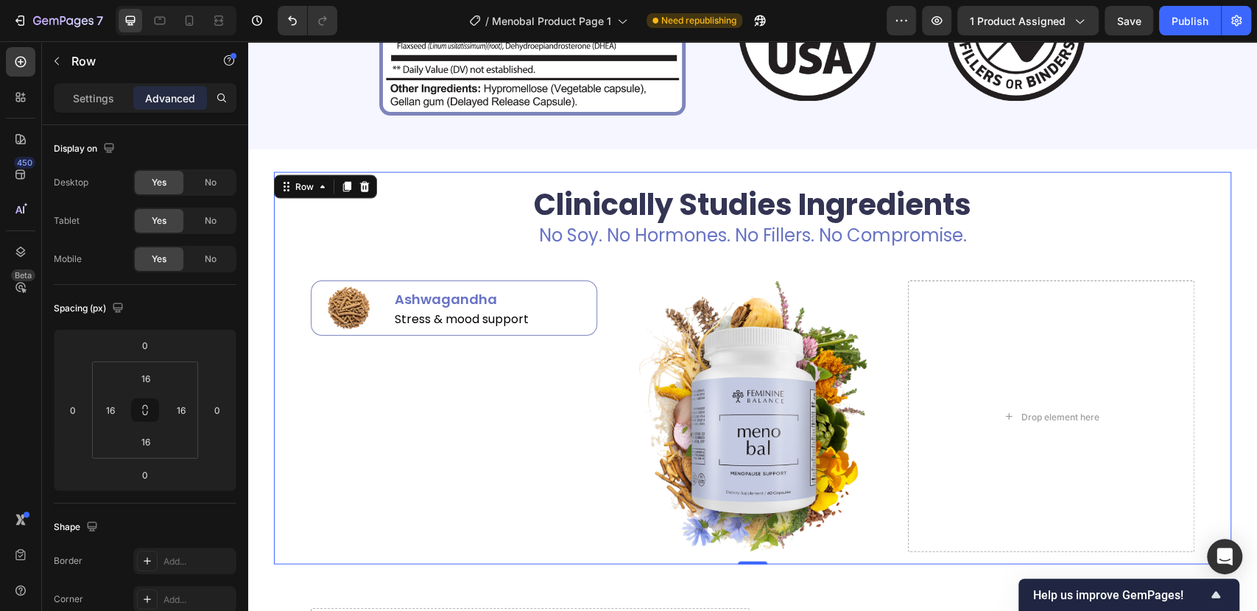
scroll to position [409, 0]
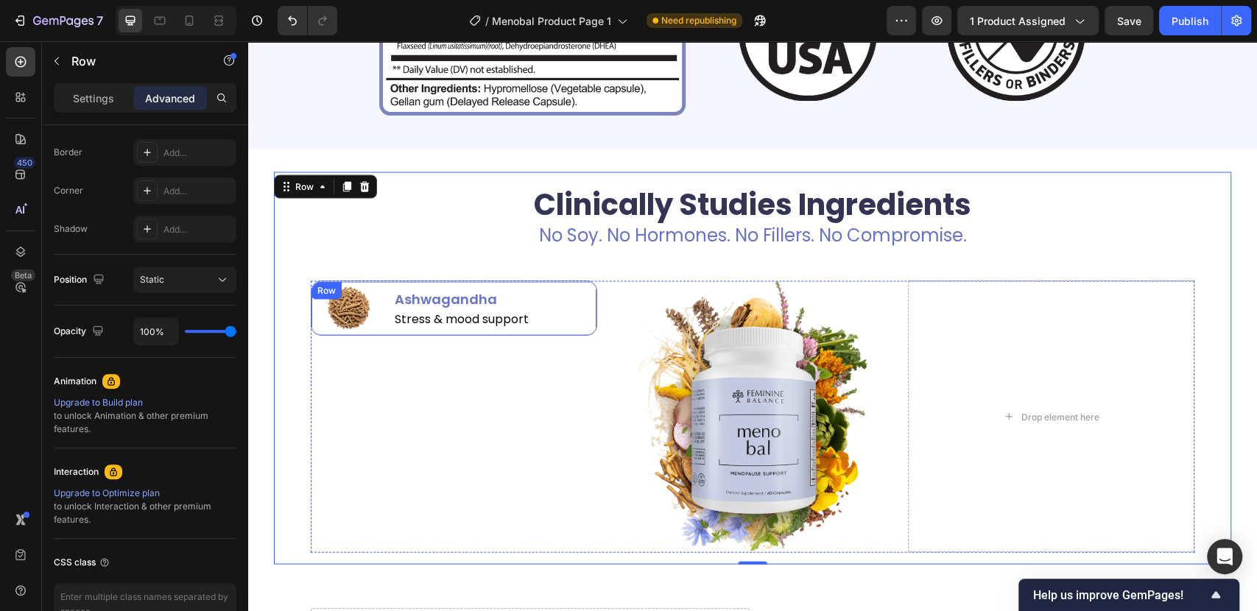
click at [380, 334] on div "Image Ashwagandha Text Block Stress & mood support Text Block Row" at bounding box center [454, 308] width 286 height 55
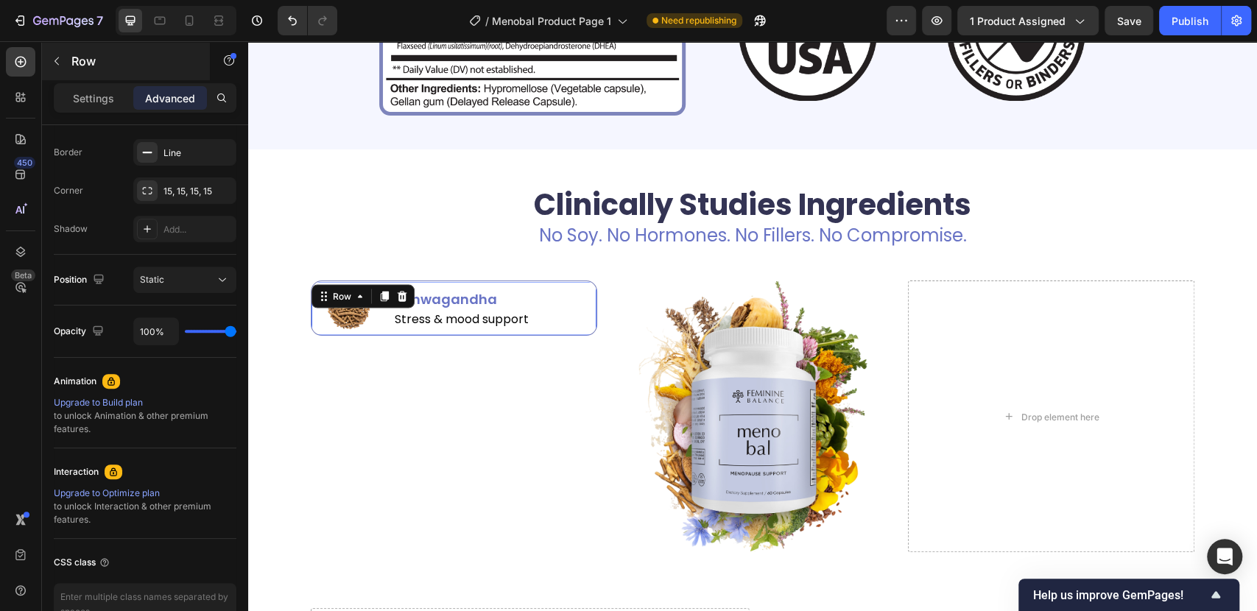
scroll to position [0, 0]
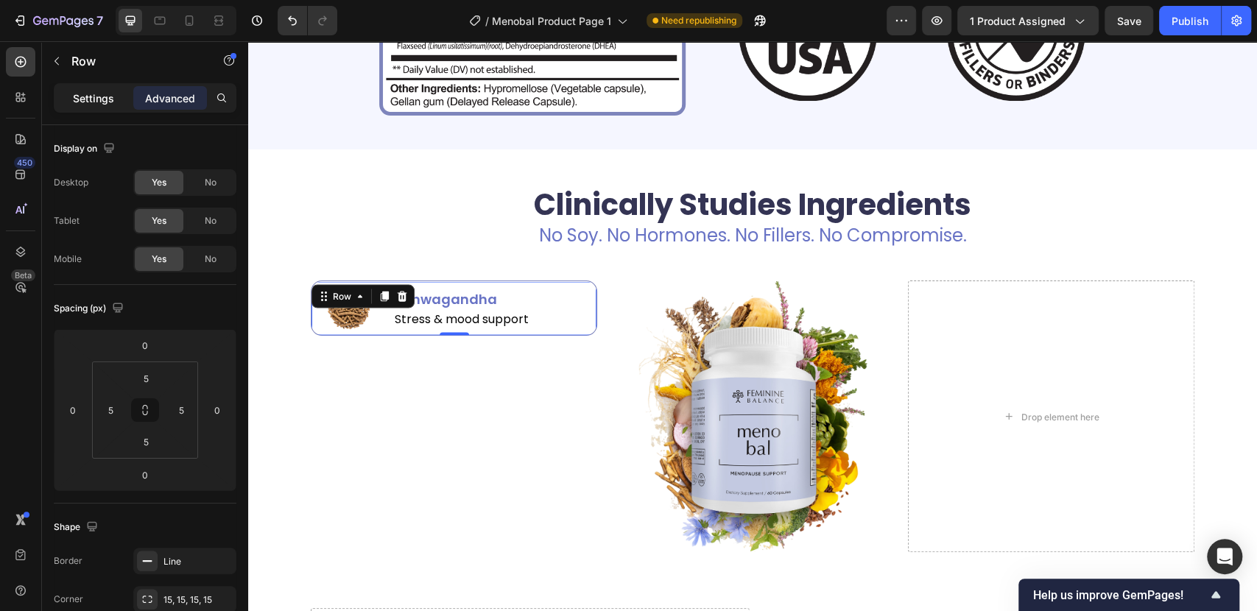
drag, startPoint x: 76, startPoint y: 94, endPoint x: 82, endPoint y: 102, distance: 9.9
click at [77, 94] on p "Settings" at bounding box center [93, 98] width 41 height 15
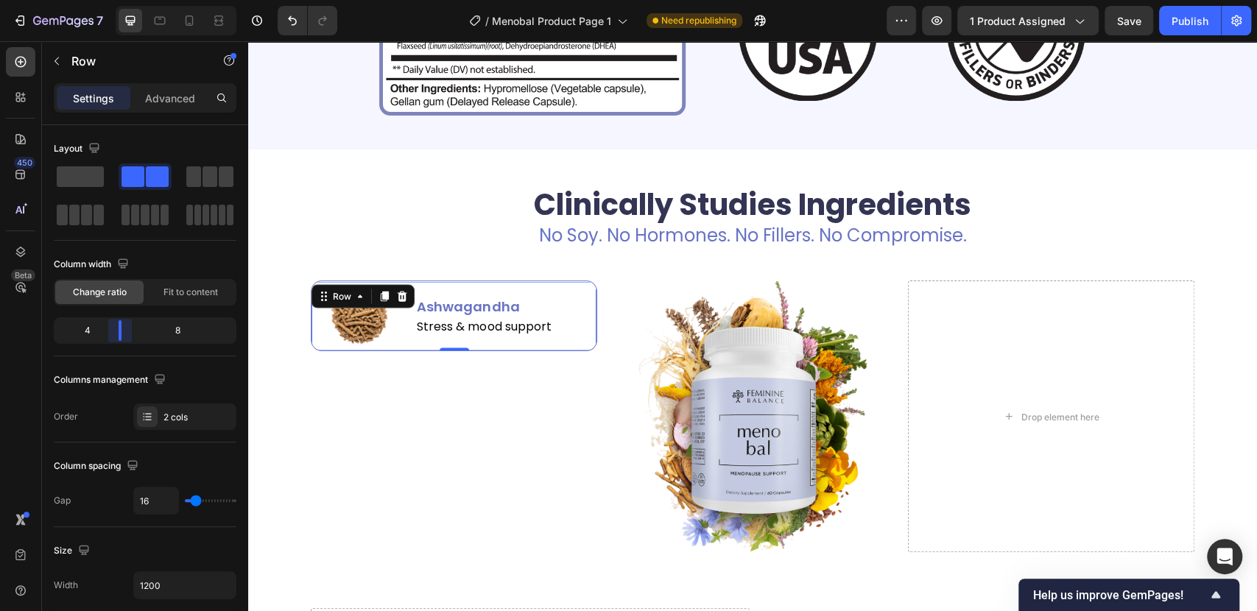
drag, startPoint x: 110, startPoint y: 329, endPoint x: 16, endPoint y: 342, distance: 94.4
click at [118, 0] on body "7 / Menobal Product Page 1 Need republishing Preview 1 product assigned Save Pu…" at bounding box center [628, 0] width 1257 height 0
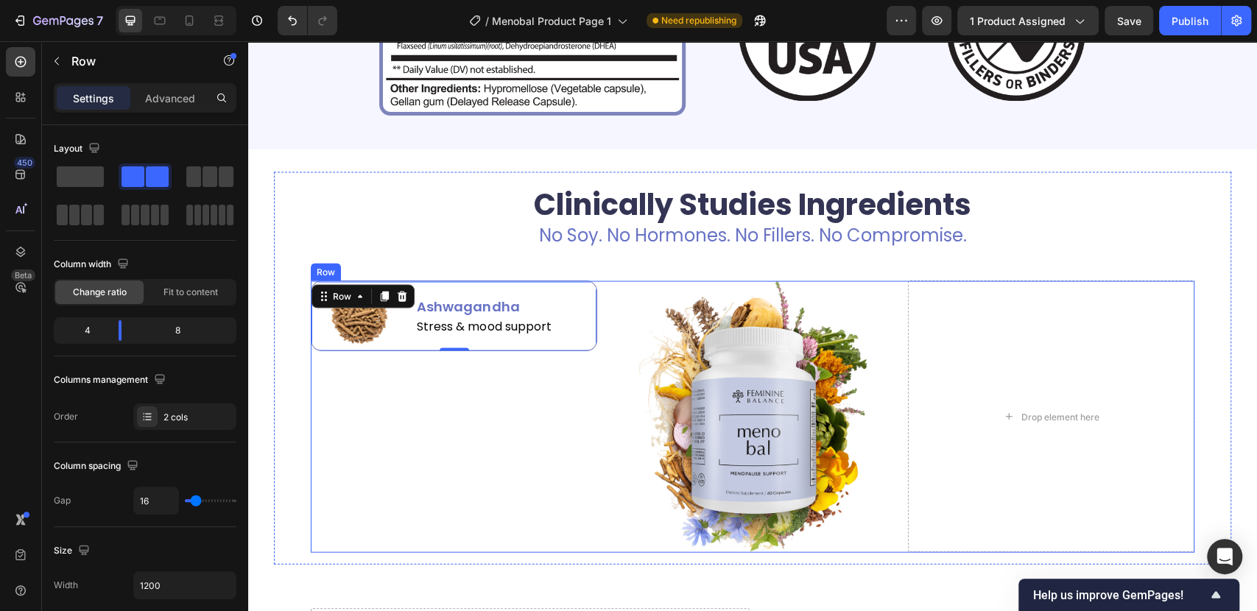
click at [345, 409] on div "Image Ashwagandha Text Block Stress & mood support Text Block Row 0" at bounding box center [454, 417] width 286 height 272
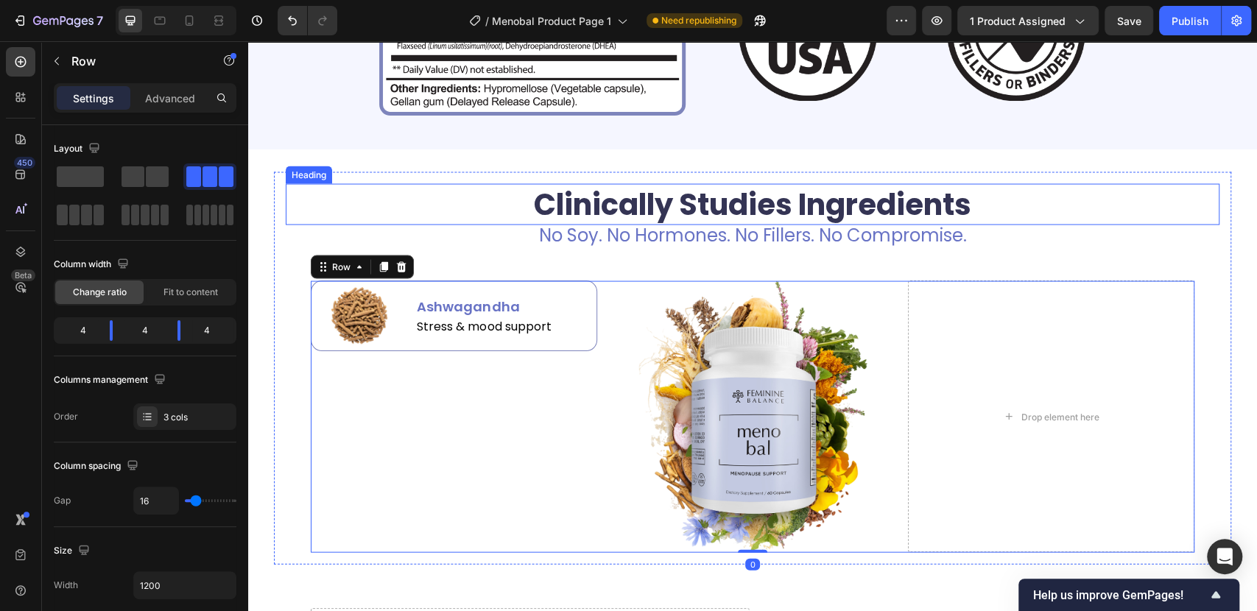
click at [1160, 223] on h2 "Clinically Studies Ingredients" at bounding box center [753, 203] width 934 height 41
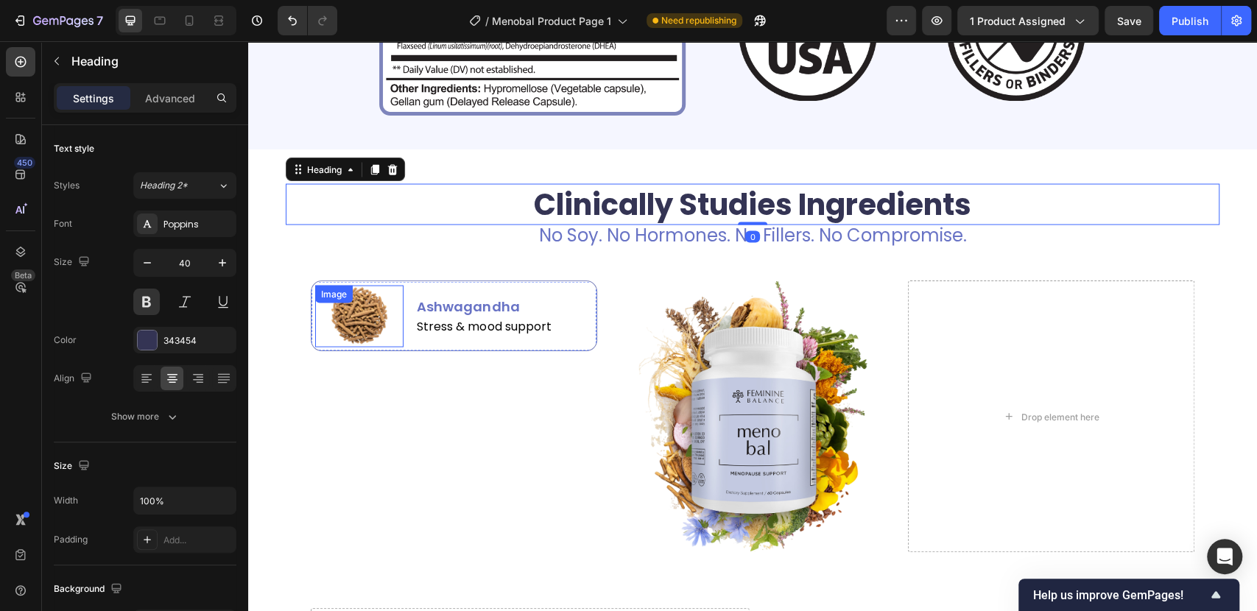
click at [347, 332] on img at bounding box center [359, 316] width 62 height 62
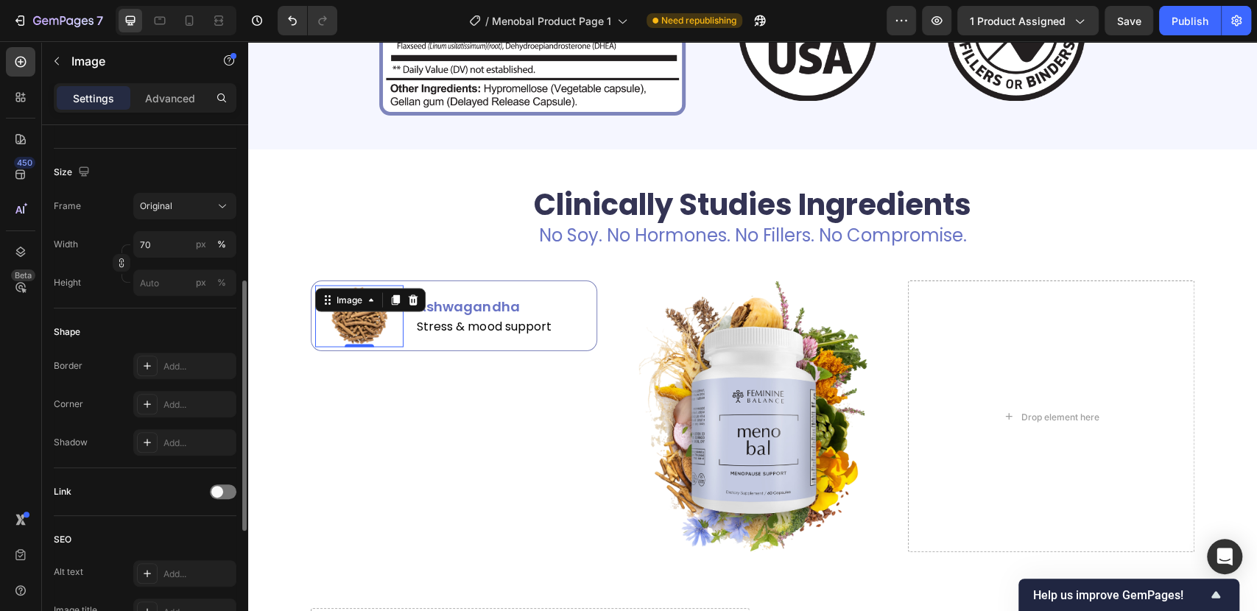
scroll to position [163, 0]
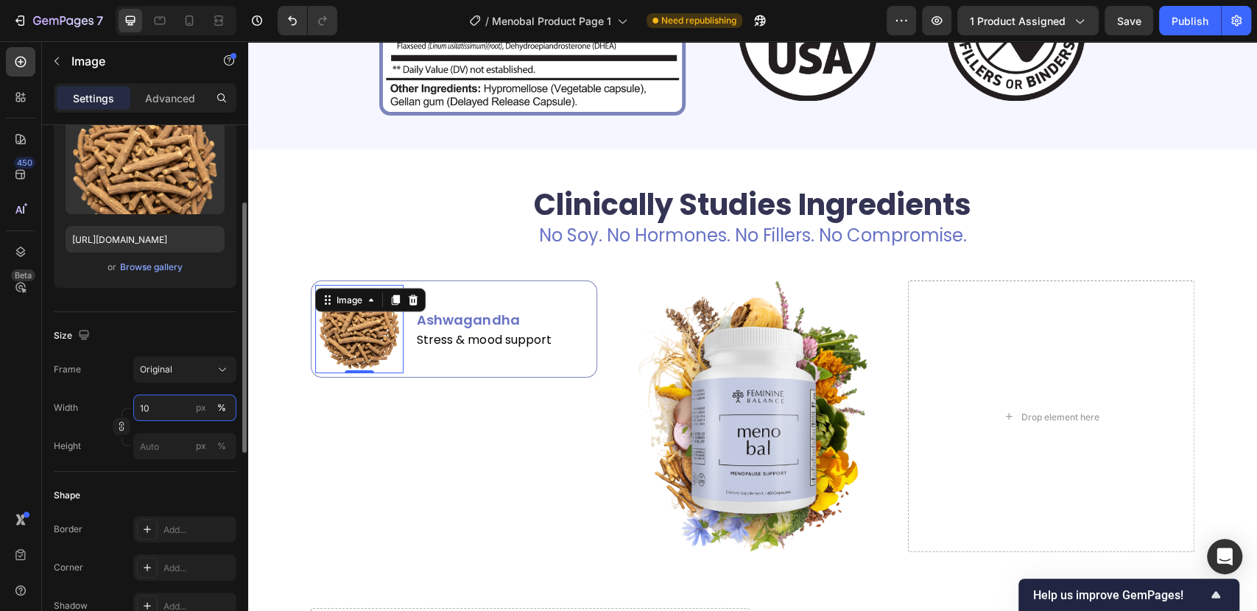
type input "100"
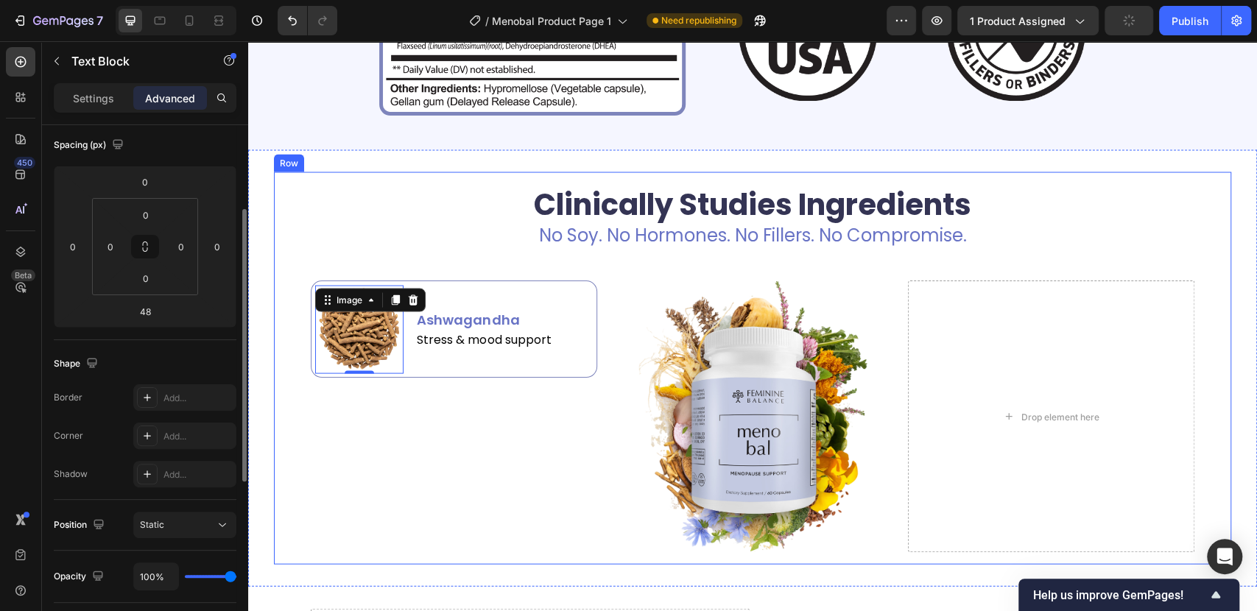
click at [373, 244] on div "No Soy. No Hormones. No Fillers. No Compromise." at bounding box center [753, 235] width 934 height 21
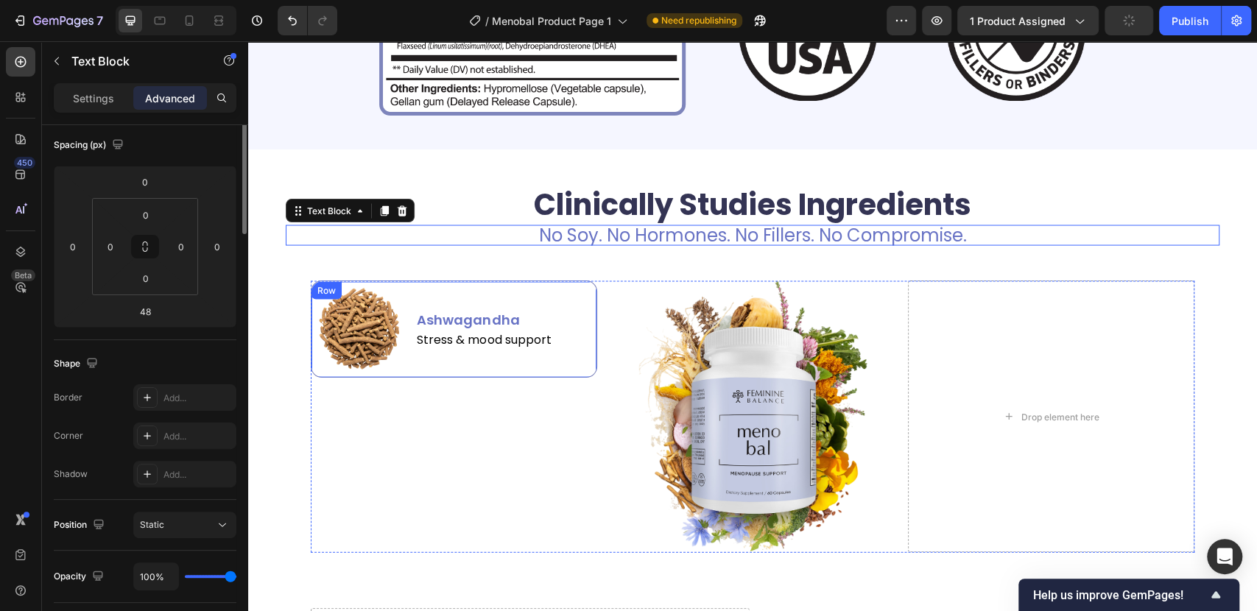
scroll to position [0, 0]
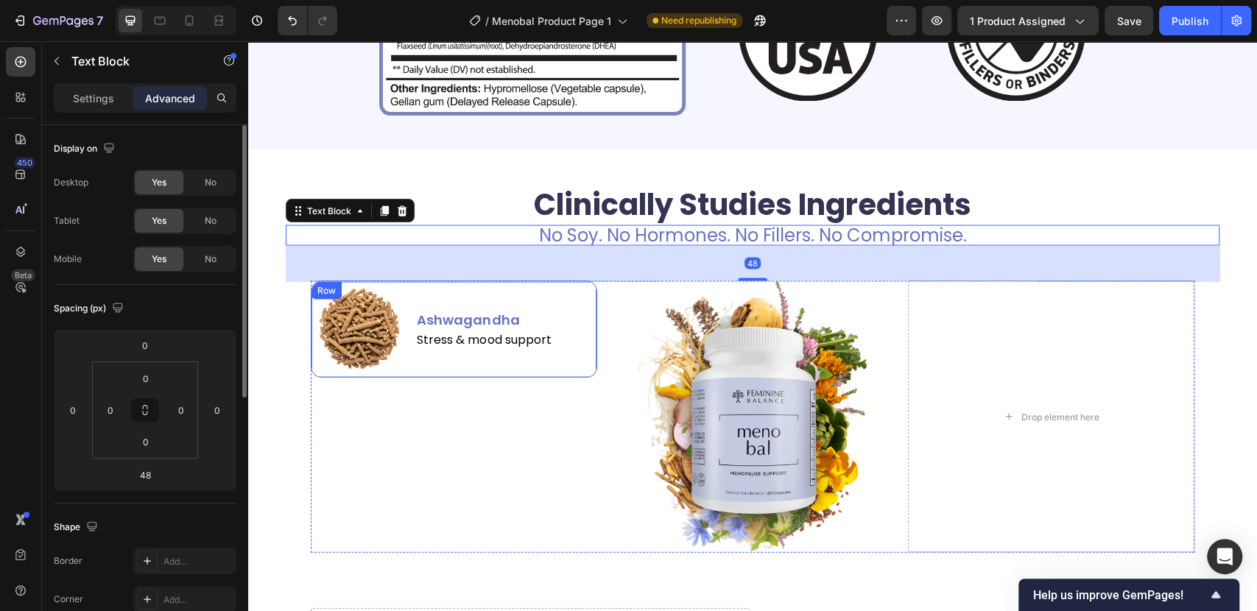
click at [403, 377] on div "Image Ashwagandha Text Block Stress & mood support Text Block Row" at bounding box center [454, 329] width 286 height 97
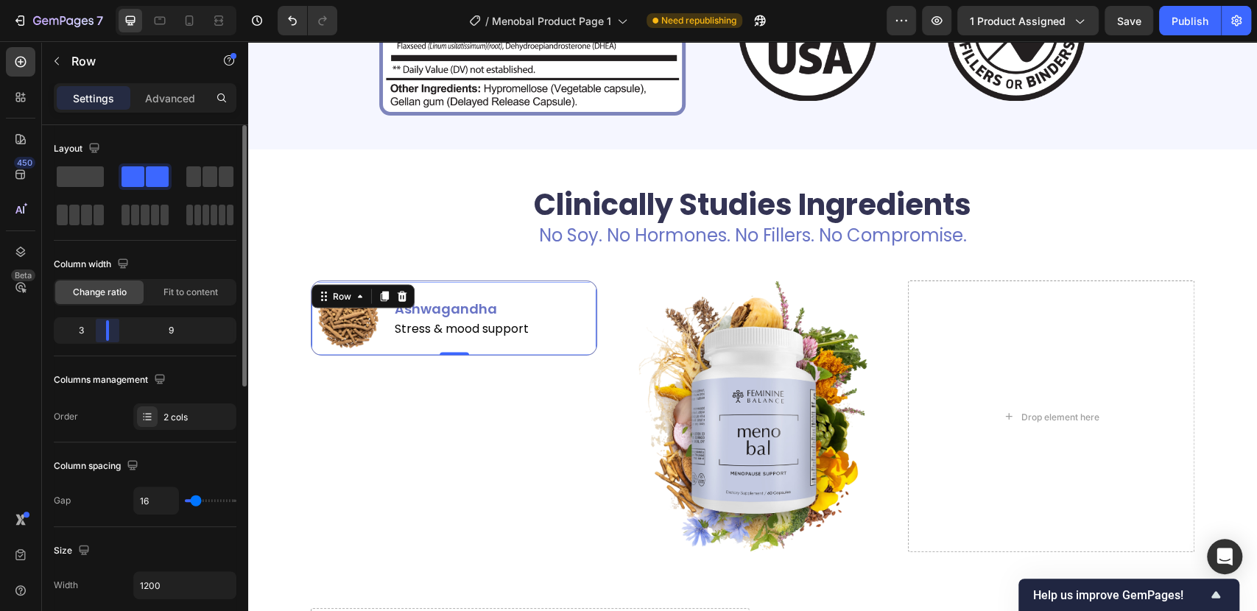
click at [99, 0] on body "7 / Menobal Product Page 1 Need republishing Preview 1 product assigned Save Pu…" at bounding box center [628, 0] width 1257 height 0
click at [429, 491] on div "Image Ashwagandha Text Block Stress & mood support Text Block Row 0" at bounding box center [454, 417] width 286 height 272
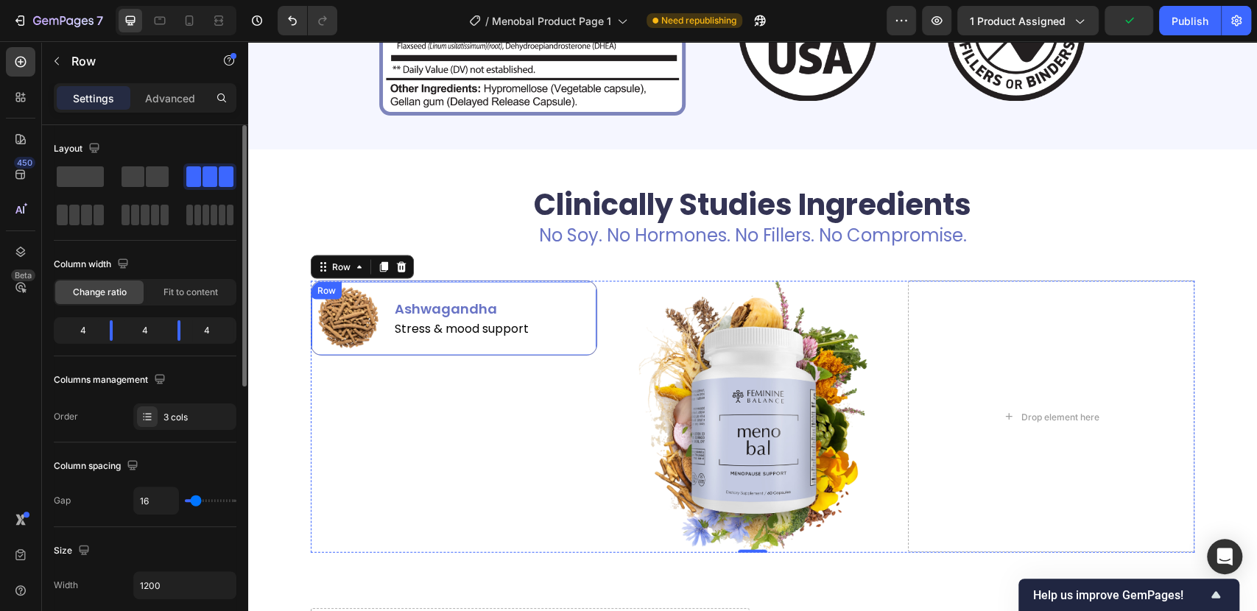
click at [317, 355] on div "Image Ashwagandha Text Block Stress & mood support Text Block Row" at bounding box center [454, 318] width 286 height 75
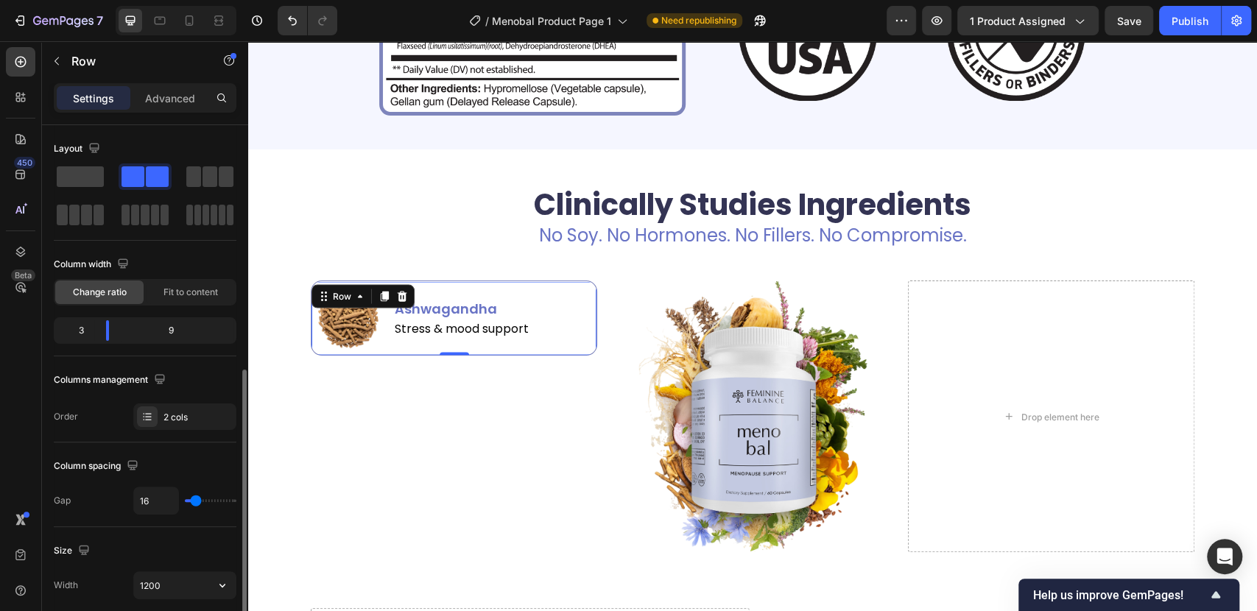
scroll to position [327, 0]
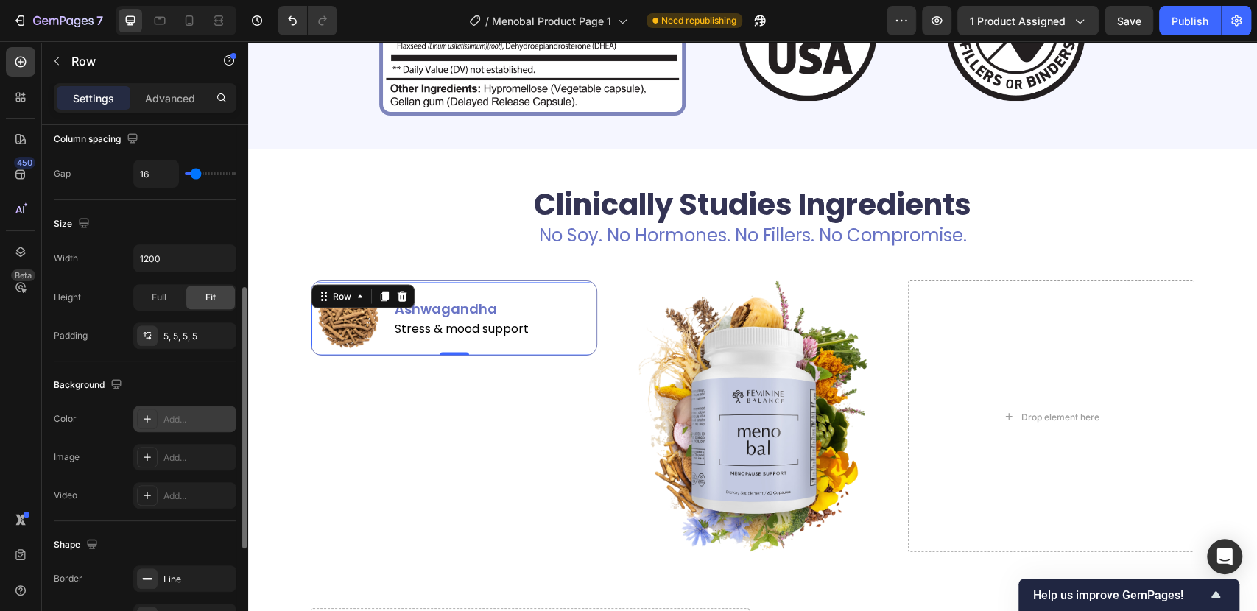
click at [146, 415] on icon at bounding box center [147, 419] width 12 height 12
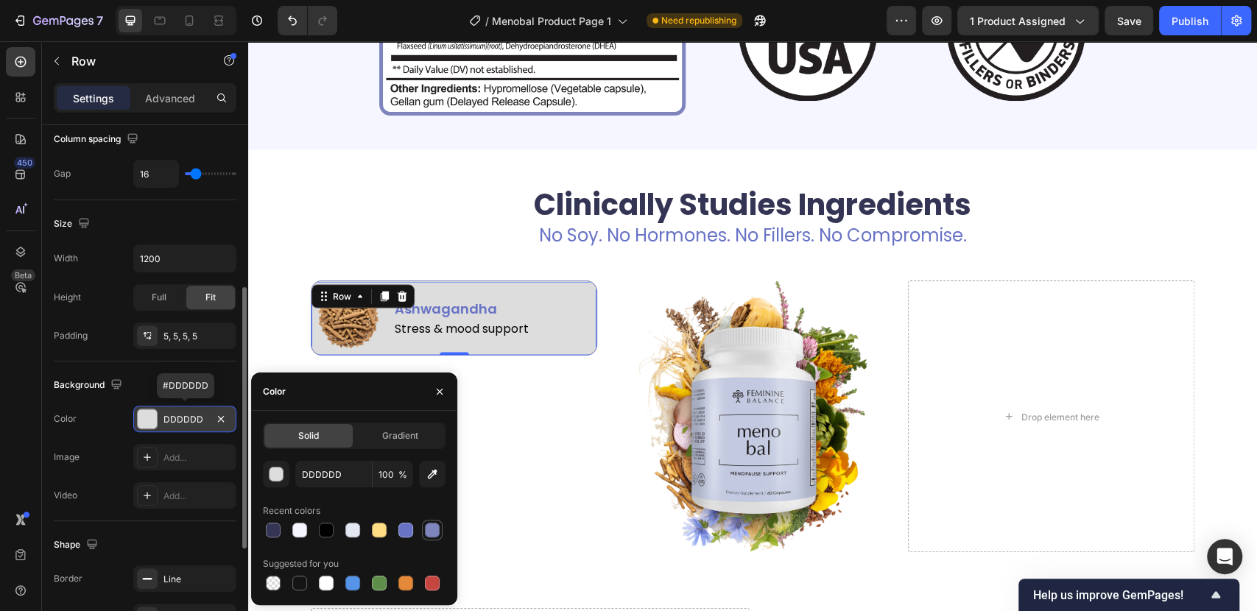
click at [435, 527] on div at bounding box center [432, 530] width 15 height 15
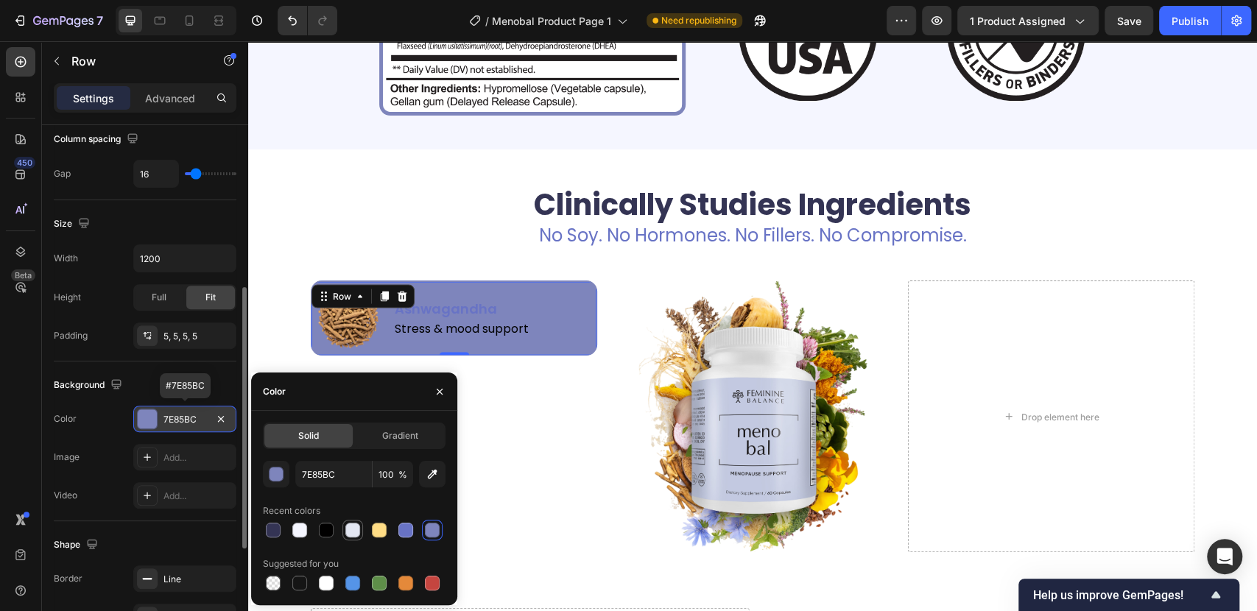
click at [353, 521] on div at bounding box center [353, 530] width 18 height 18
type input "E3E7F2"
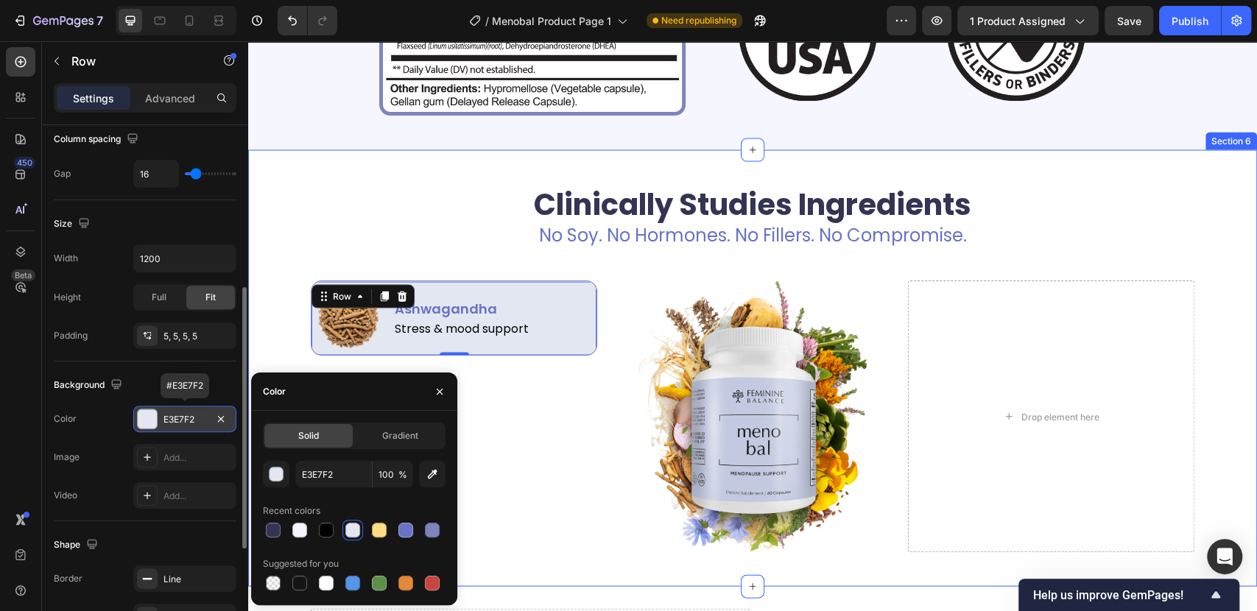
drag, startPoint x: 320, startPoint y: 154, endPoint x: 542, endPoint y: 300, distance: 265.7
click at [323, 152] on div "Clinically Studies Ingredients Heading No Soy. No Hormones. No Fillers. No Comp…" at bounding box center [752, 367] width 1009 height 437
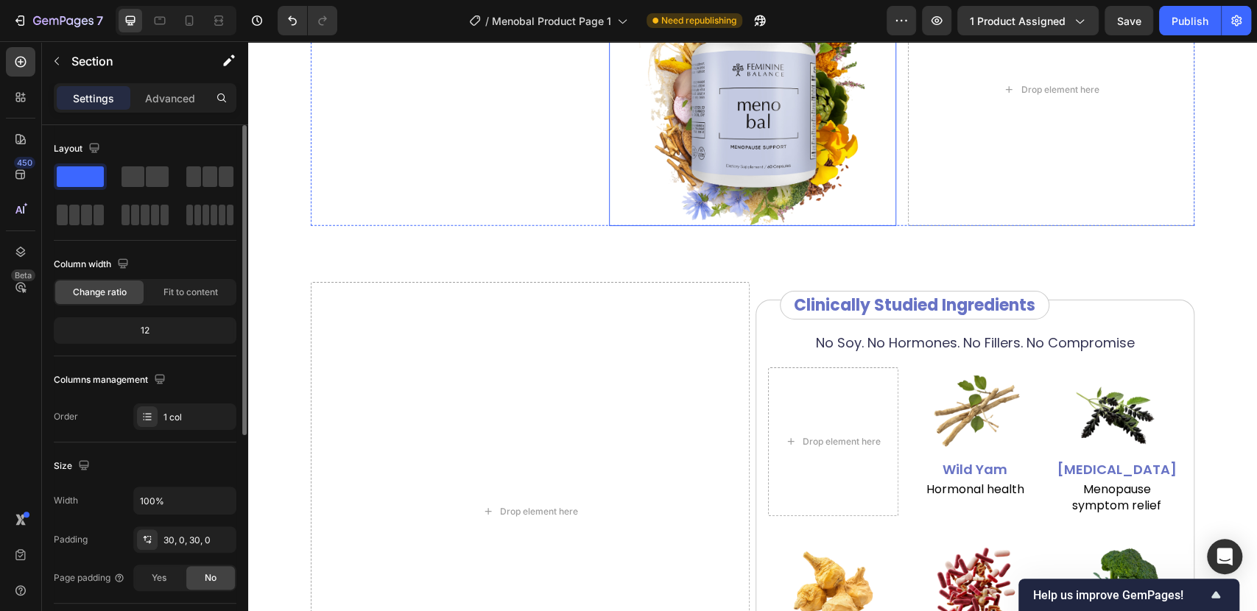
scroll to position [1889, 0]
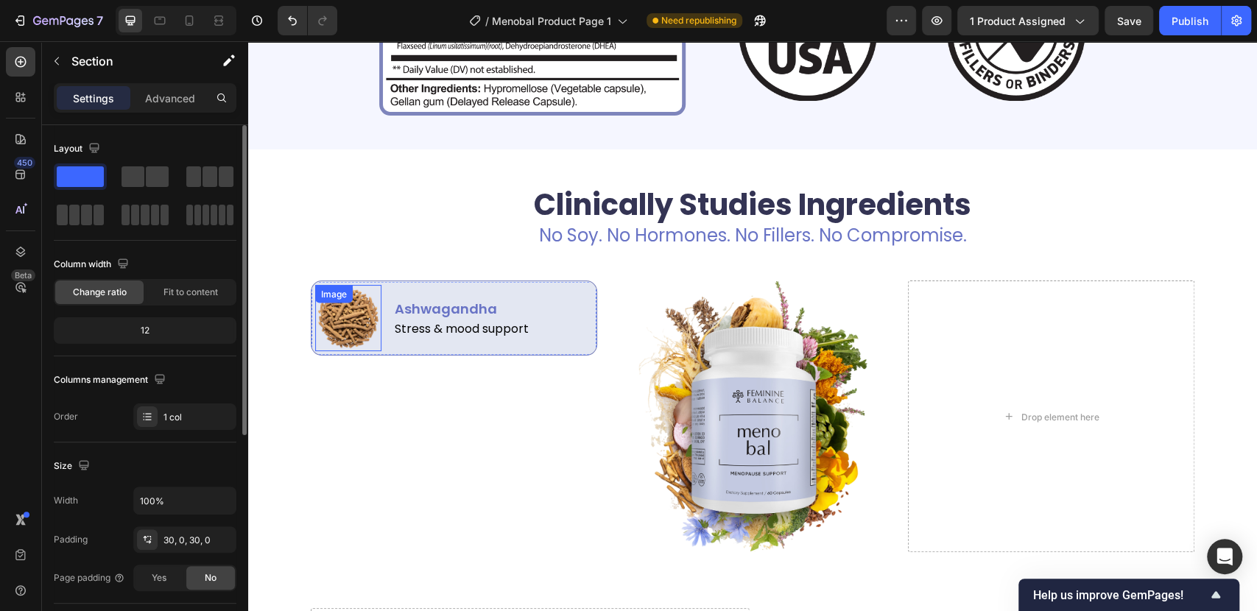
click at [315, 350] on img at bounding box center [348, 318] width 66 height 66
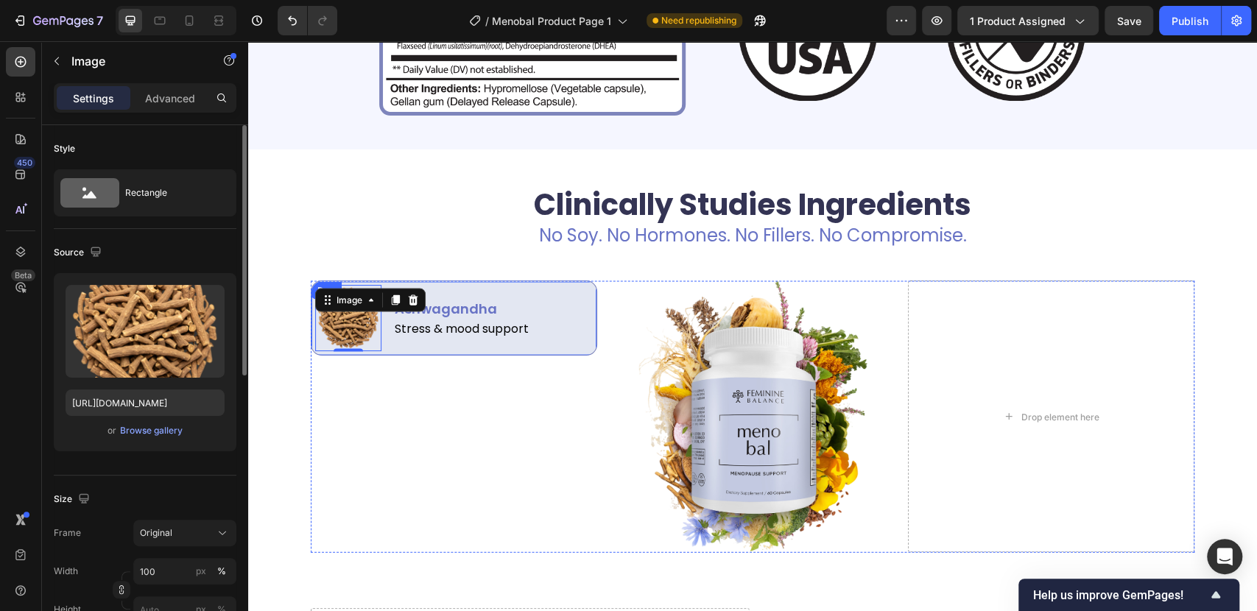
click at [321, 353] on div "Image 0 Ashwagandha Text Block Stress & mood support Text Block Row" at bounding box center [454, 318] width 286 height 75
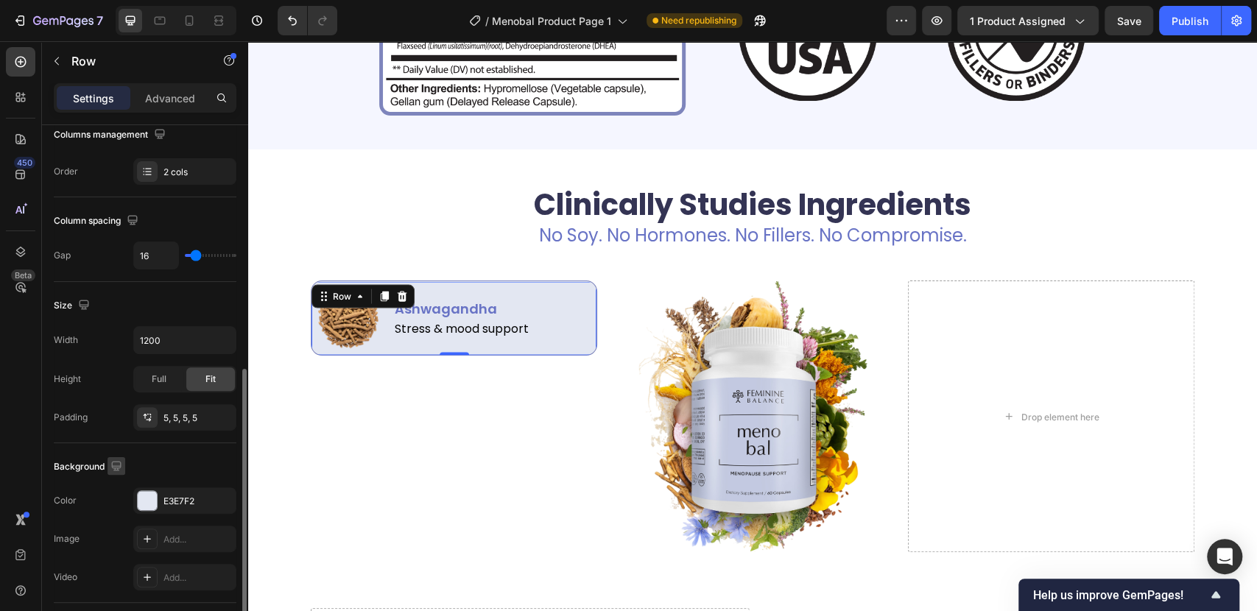
scroll to position [409, 0]
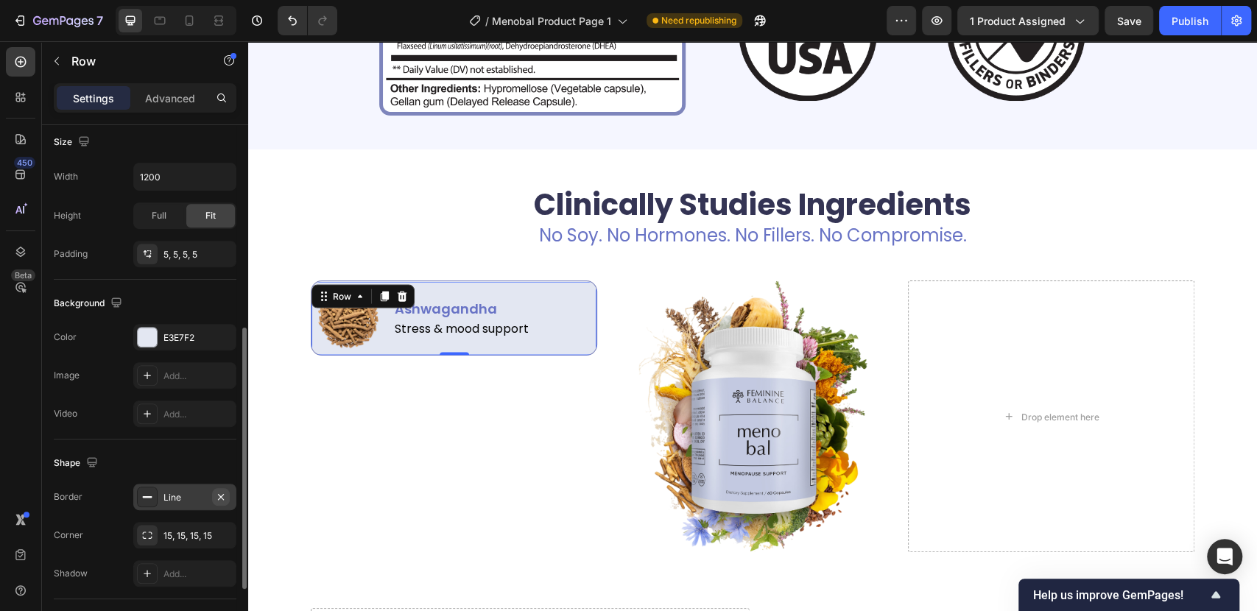
click at [227, 490] on button "button" at bounding box center [221, 497] width 18 height 18
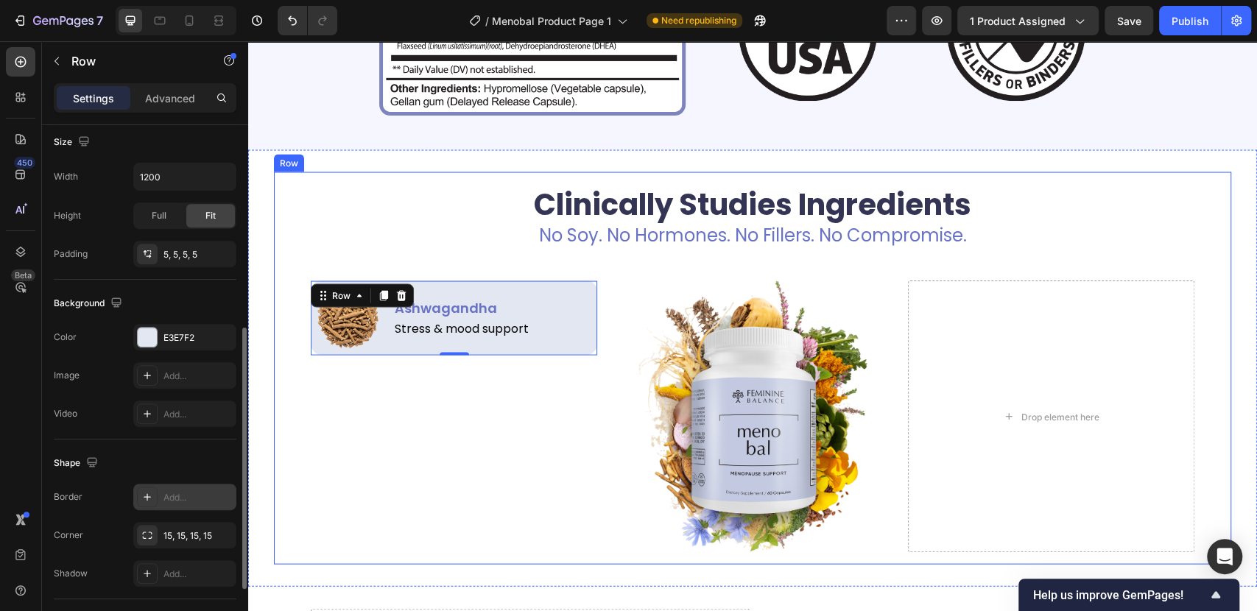
click at [286, 428] on div "Clinically Studies Ingredients Heading No Soy. No Hormones. No Fillers. No Comp…" at bounding box center [753, 368] width 934 height 370
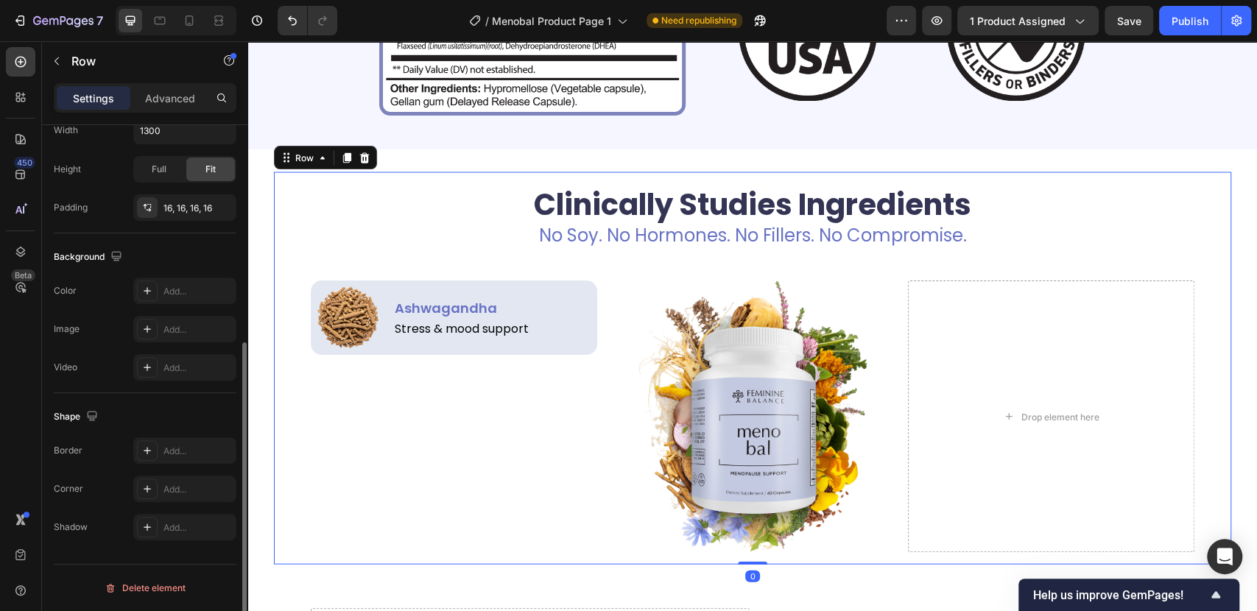
scroll to position [370, 0]
click at [542, 284] on div "Ashwagandha Text Block Stress & mood support Text Block" at bounding box center [493, 317] width 201 height 67
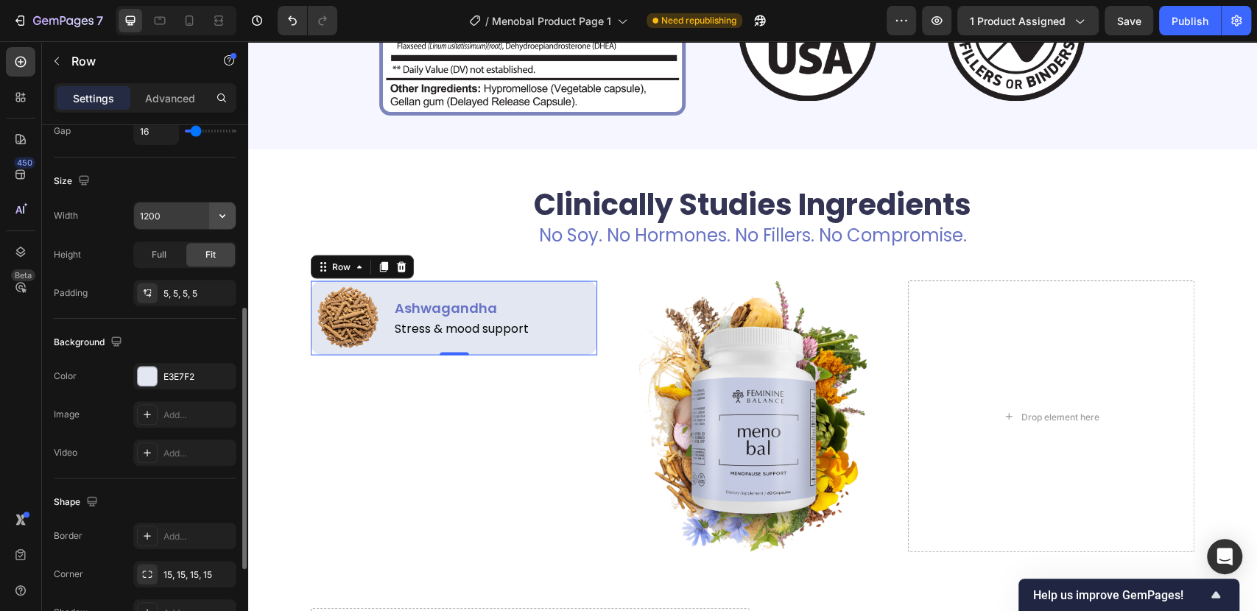
click at [219, 216] on icon "button" at bounding box center [222, 215] width 15 height 15
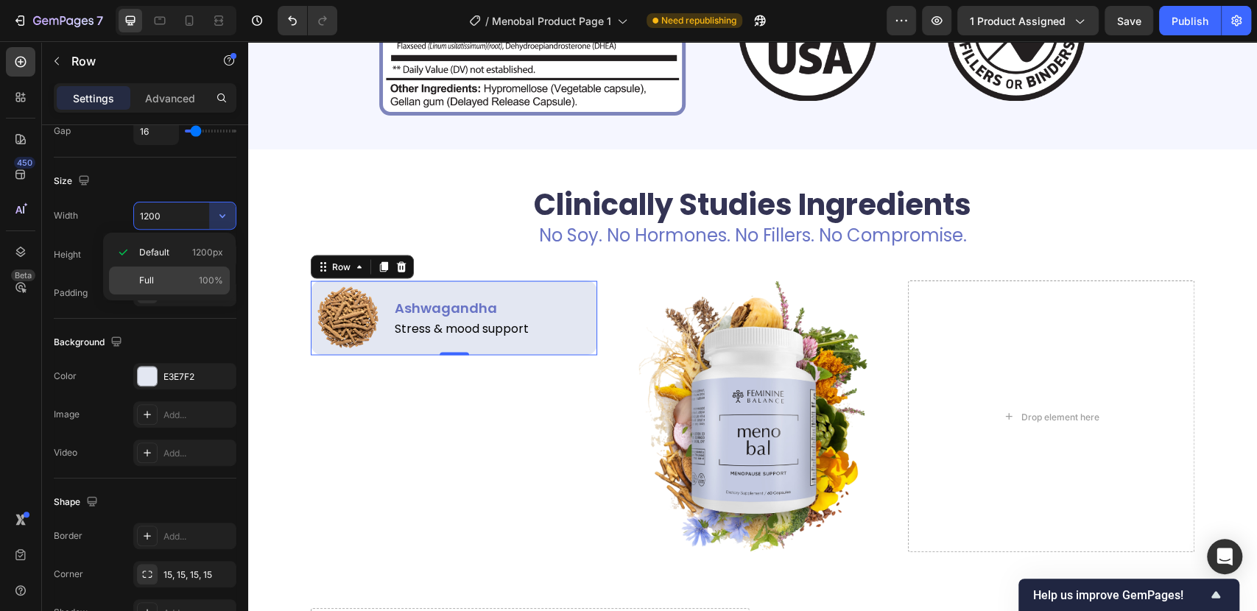
click at [177, 274] on p "Full 100%" at bounding box center [181, 280] width 84 height 13
type input "100%"
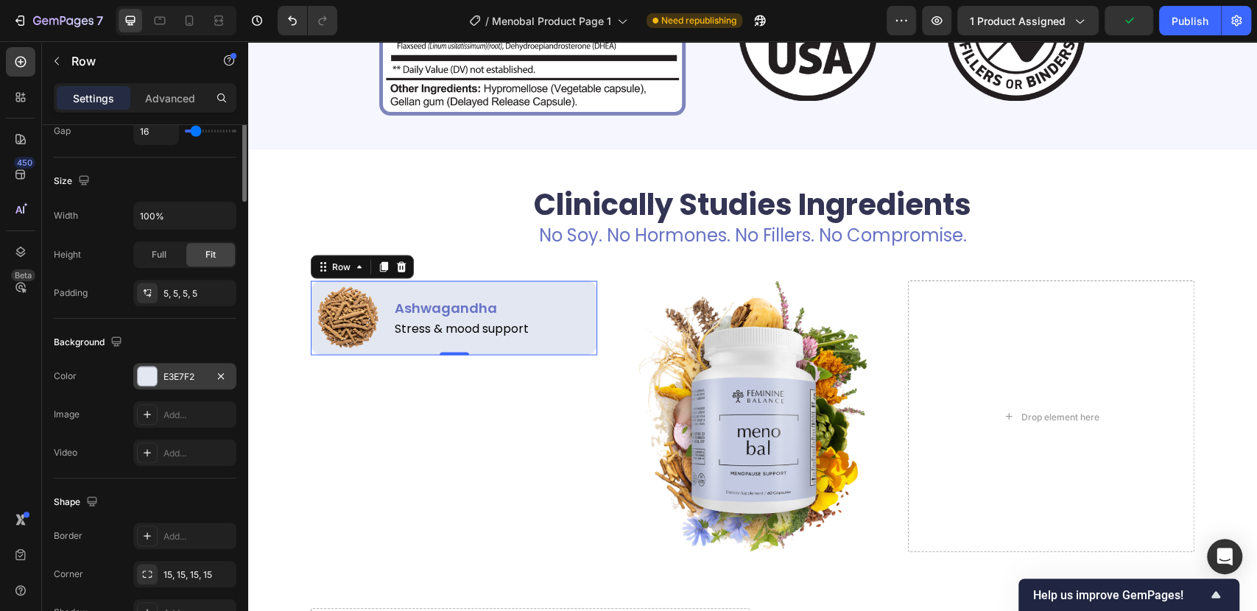
scroll to position [42, 0]
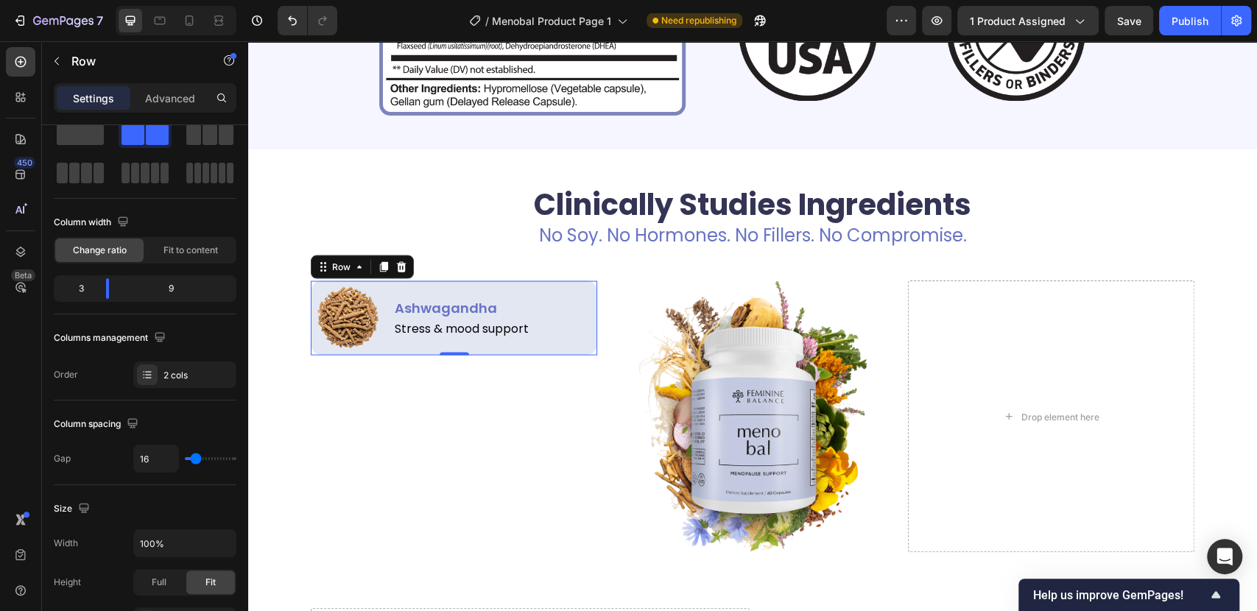
click at [163, 84] on div "Settings Advanced" at bounding box center [145, 97] width 183 height 29
click at [171, 93] on p "Advanced" at bounding box center [170, 98] width 50 height 15
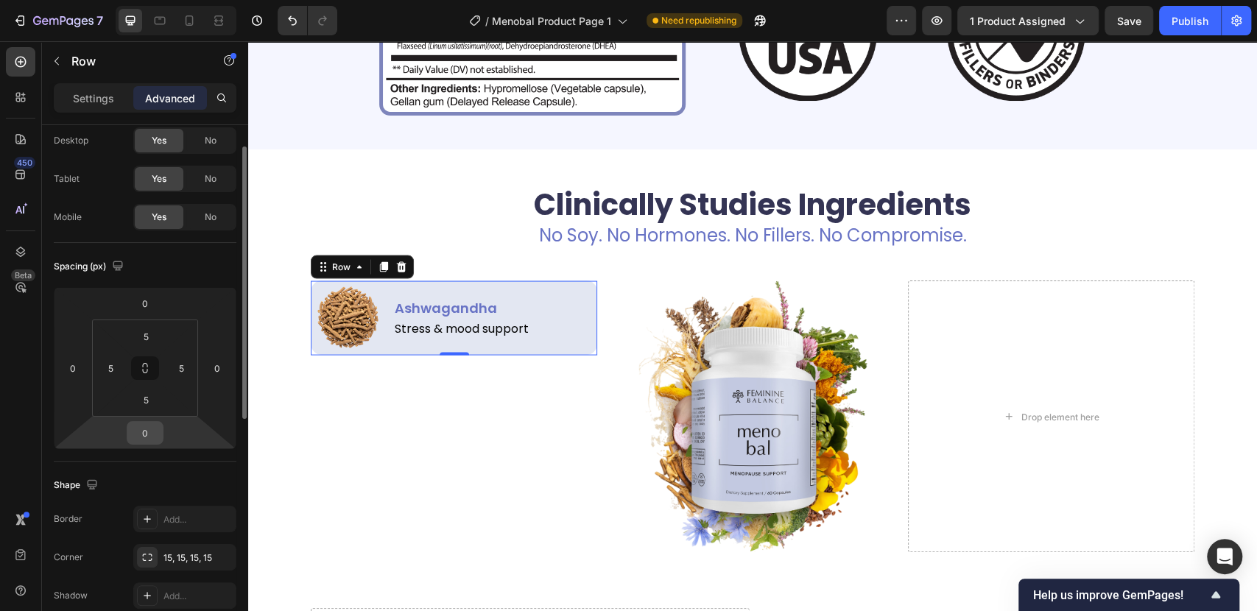
click at [144, 436] on input "0" at bounding box center [144, 433] width 29 height 22
type input "15"
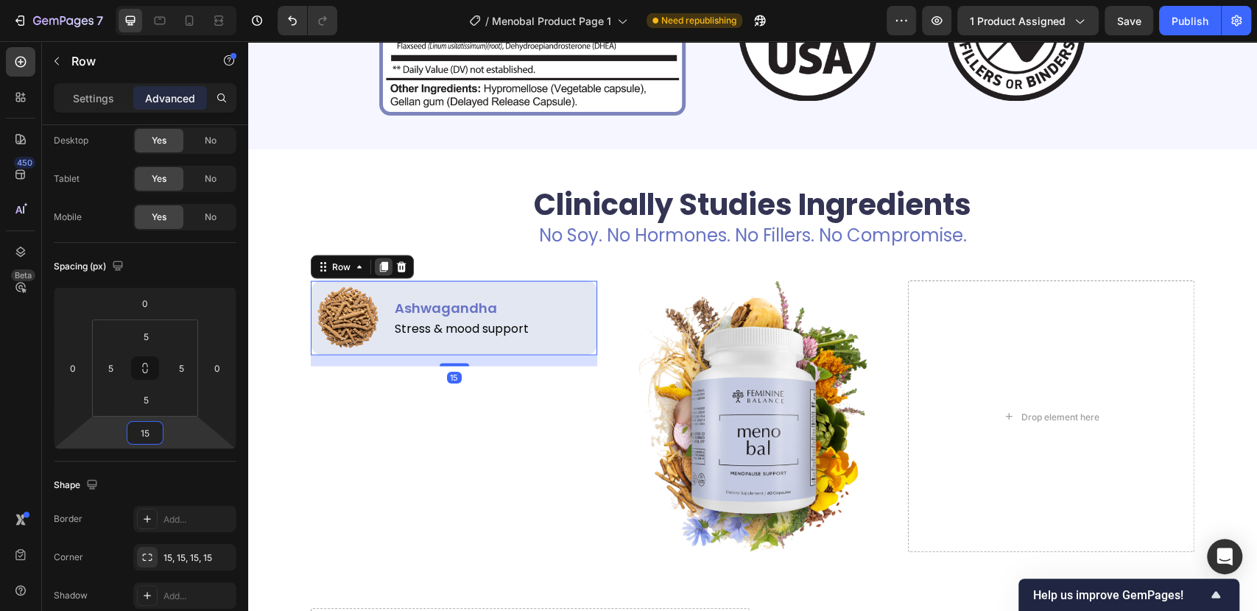
click at [381, 264] on icon at bounding box center [384, 267] width 12 height 12
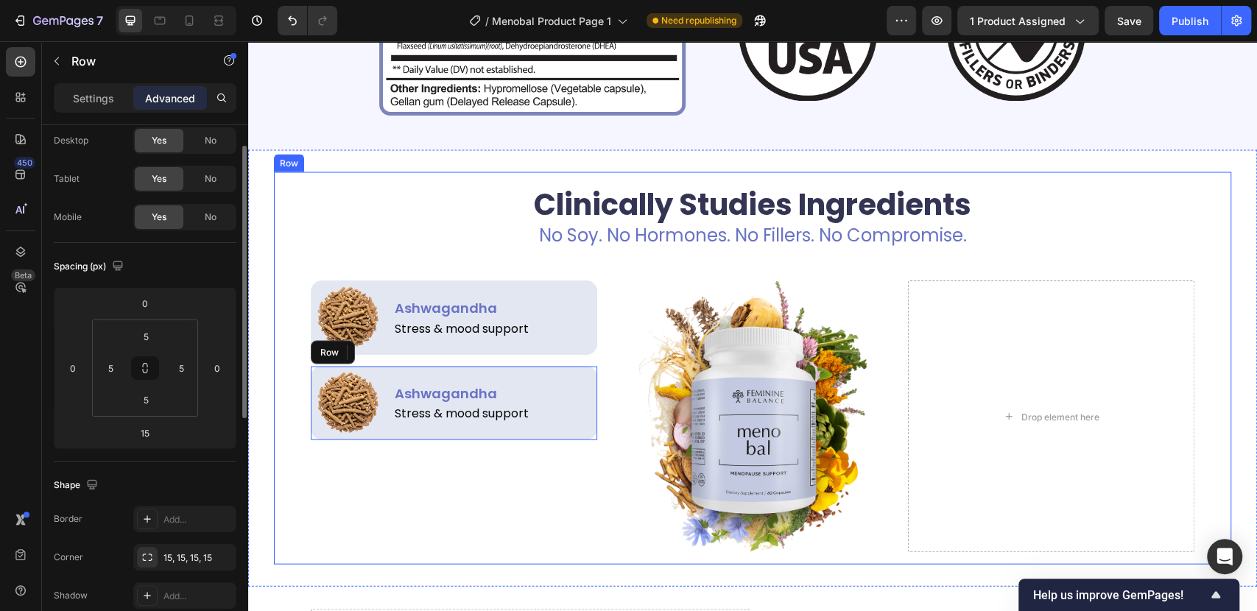
scroll to position [41, 0]
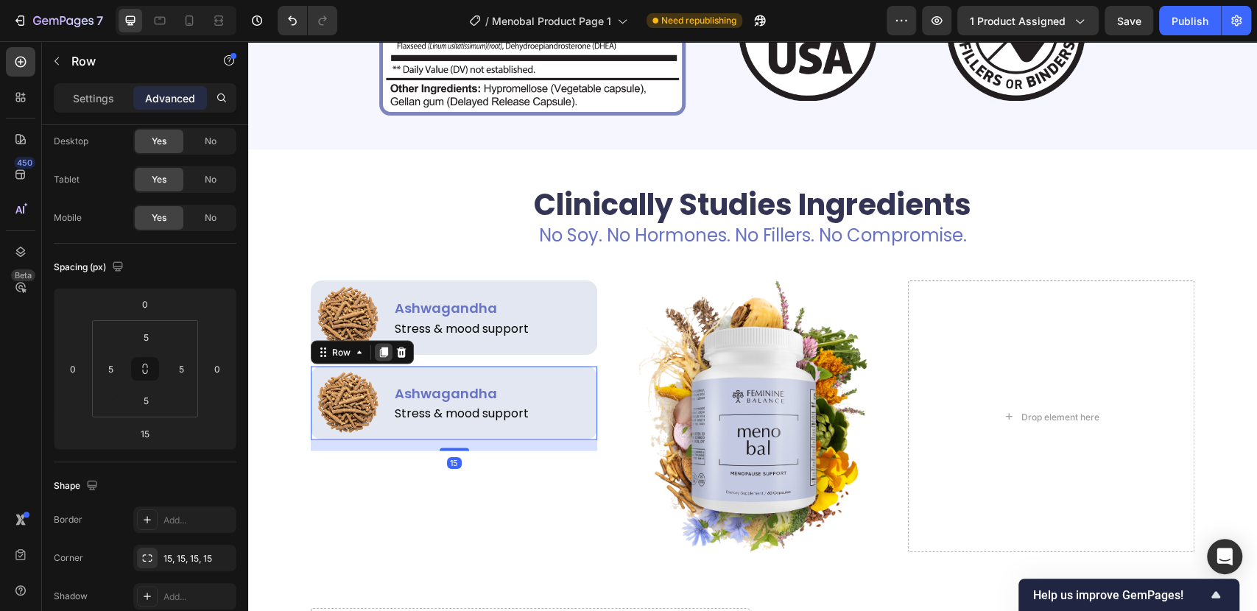
click at [384, 355] on div at bounding box center [384, 352] width 18 height 18
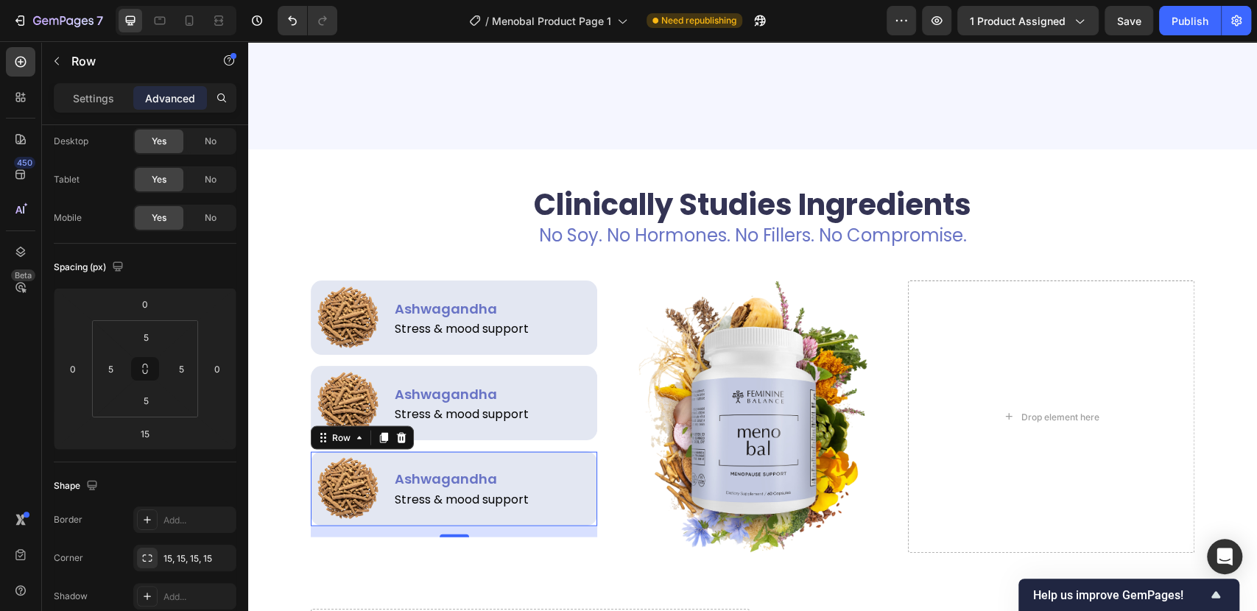
scroll to position [2134, 0]
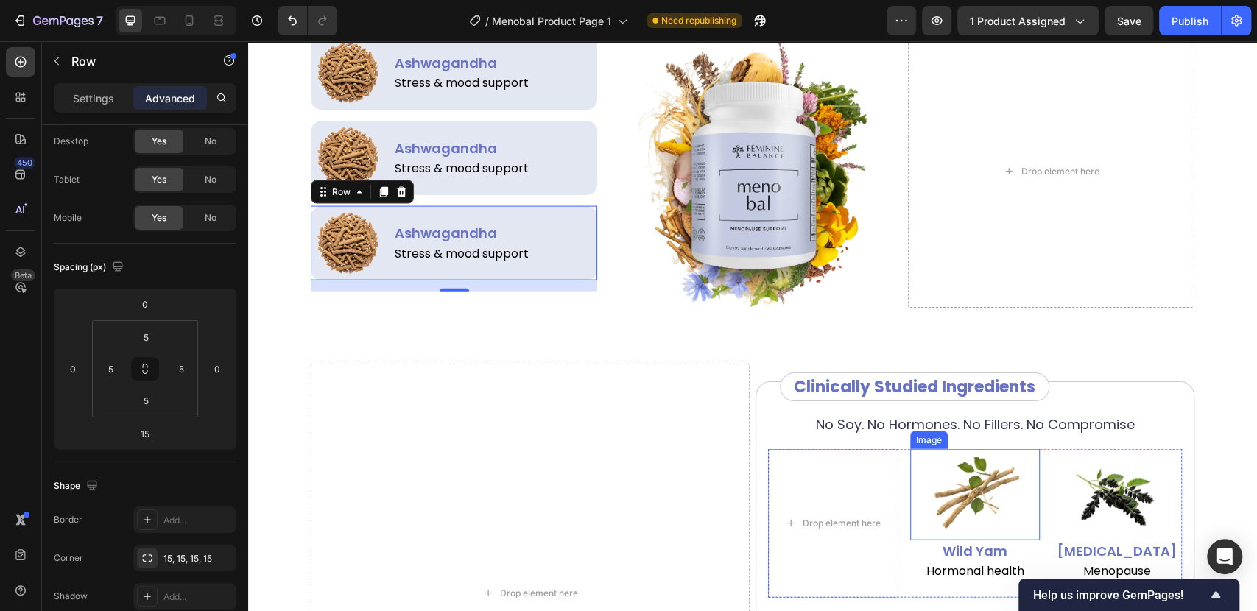
click at [967, 473] on img at bounding box center [974, 494] width 91 height 91
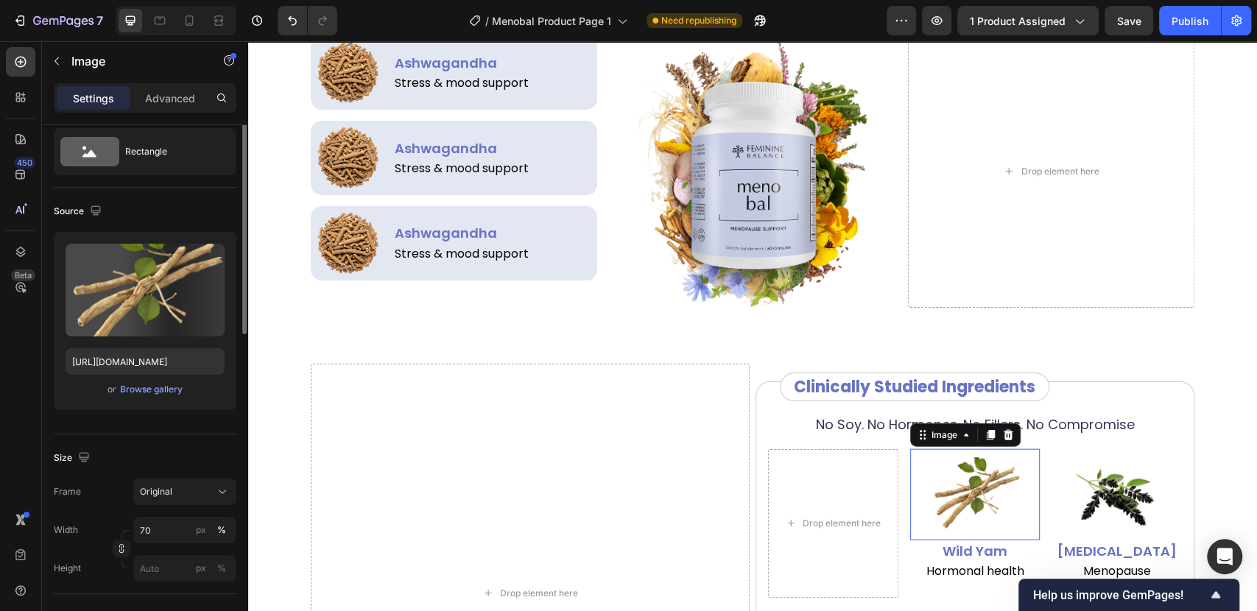
scroll to position [0, 0]
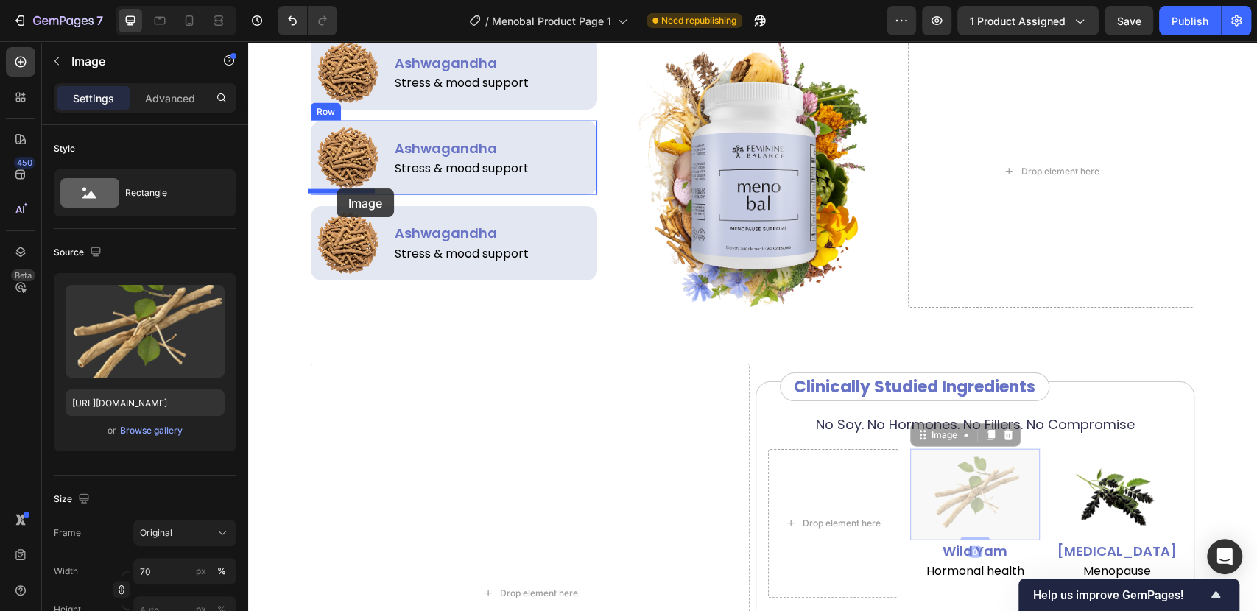
drag, startPoint x: 927, startPoint y: 468, endPoint x: 336, endPoint y: 188, distance: 653.4
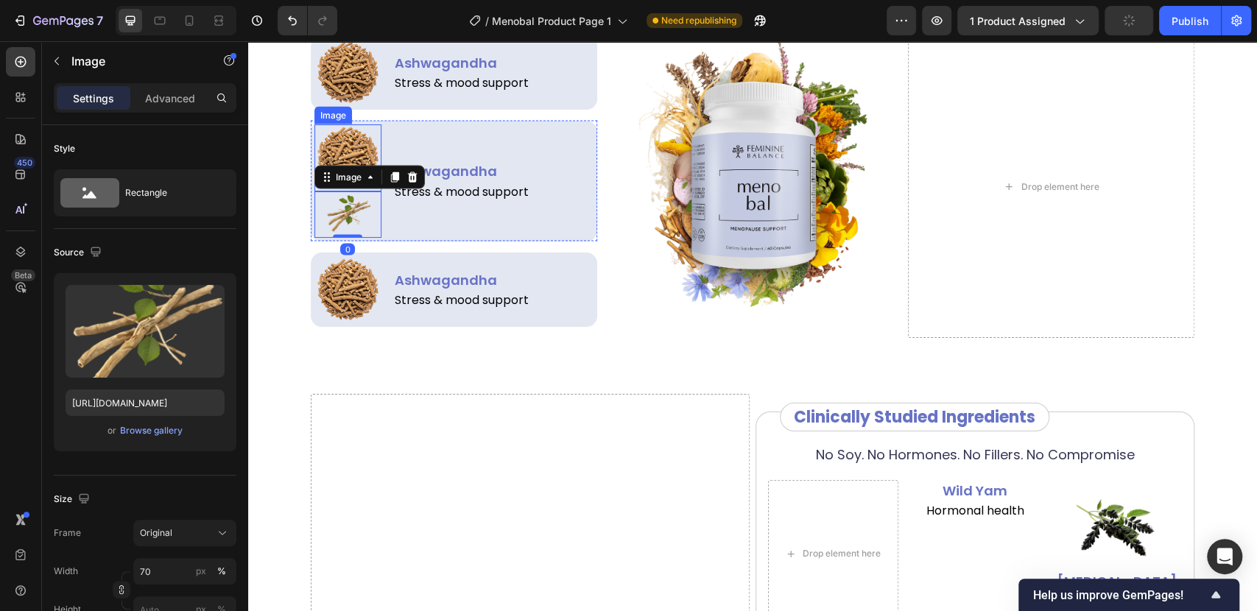
click at [348, 150] on img at bounding box center [347, 157] width 67 height 67
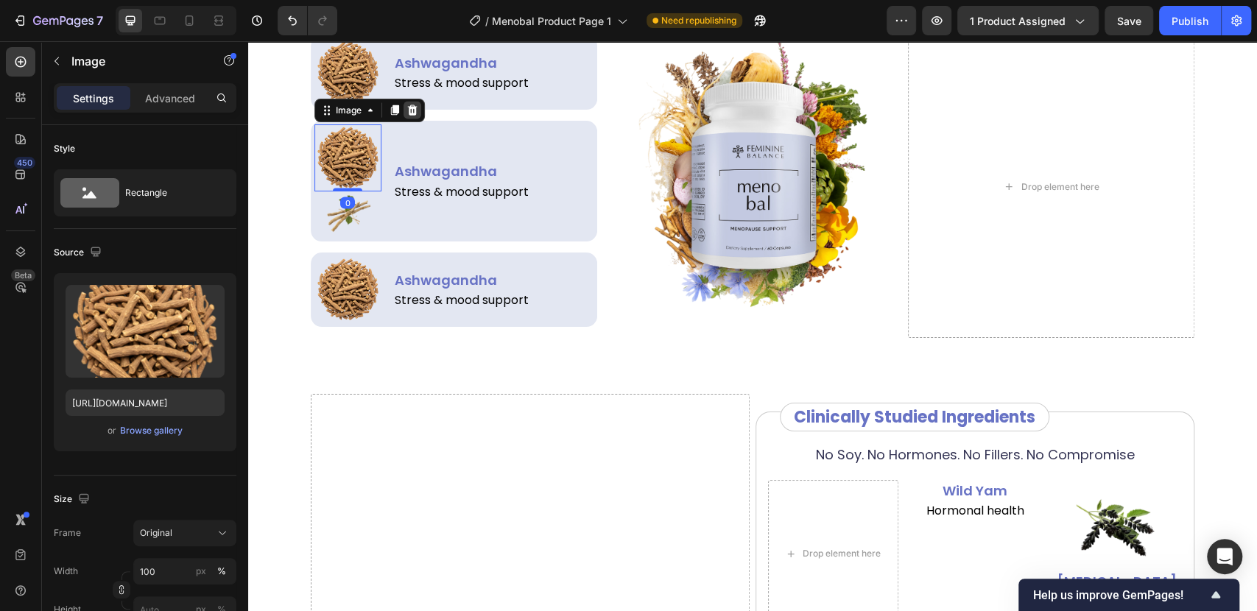
click at [406, 109] on icon at bounding box center [412, 111] width 12 height 12
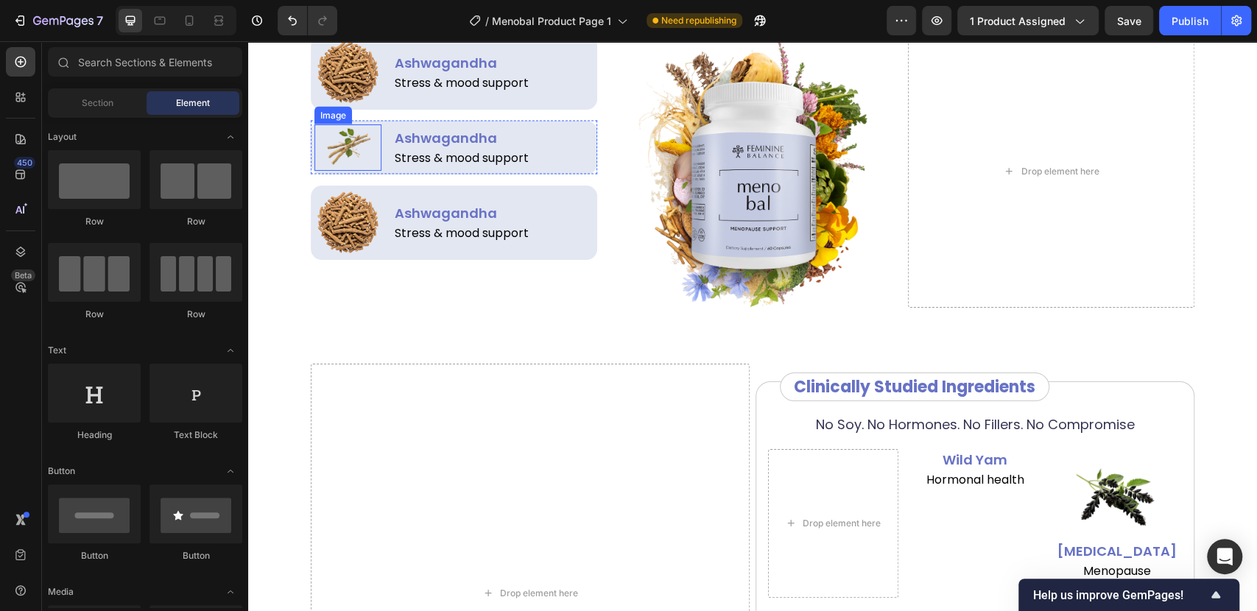
click at [336, 150] on img at bounding box center [348, 147] width 47 height 47
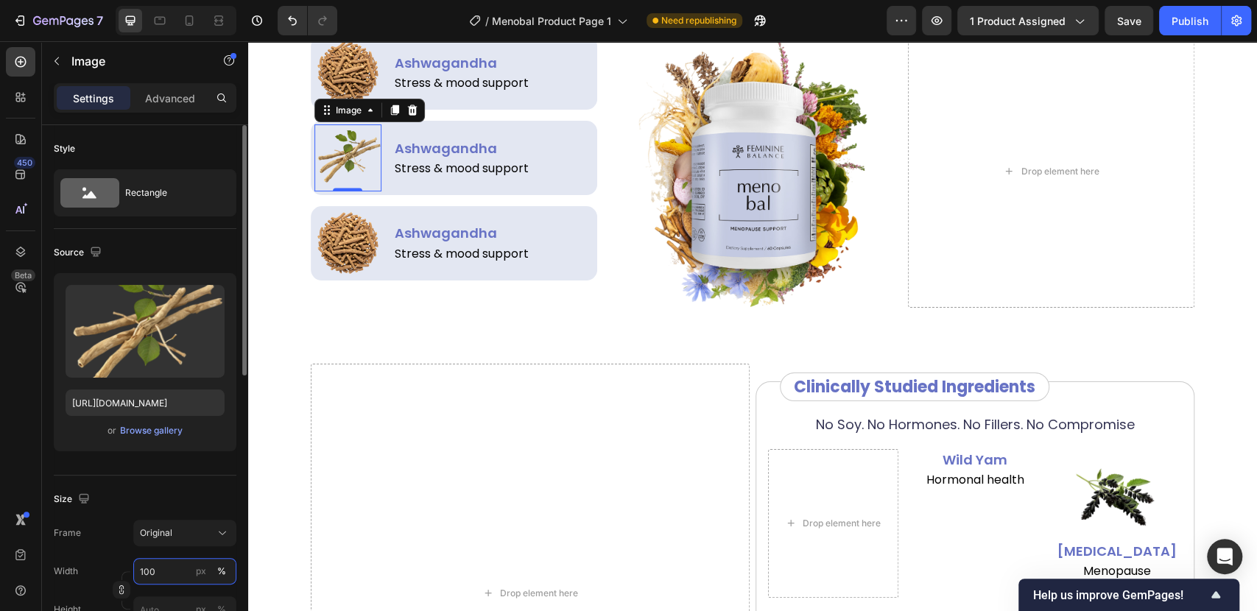
type input "100"
click at [969, 461] on p "Wild Yam" at bounding box center [974, 460] width 127 height 18
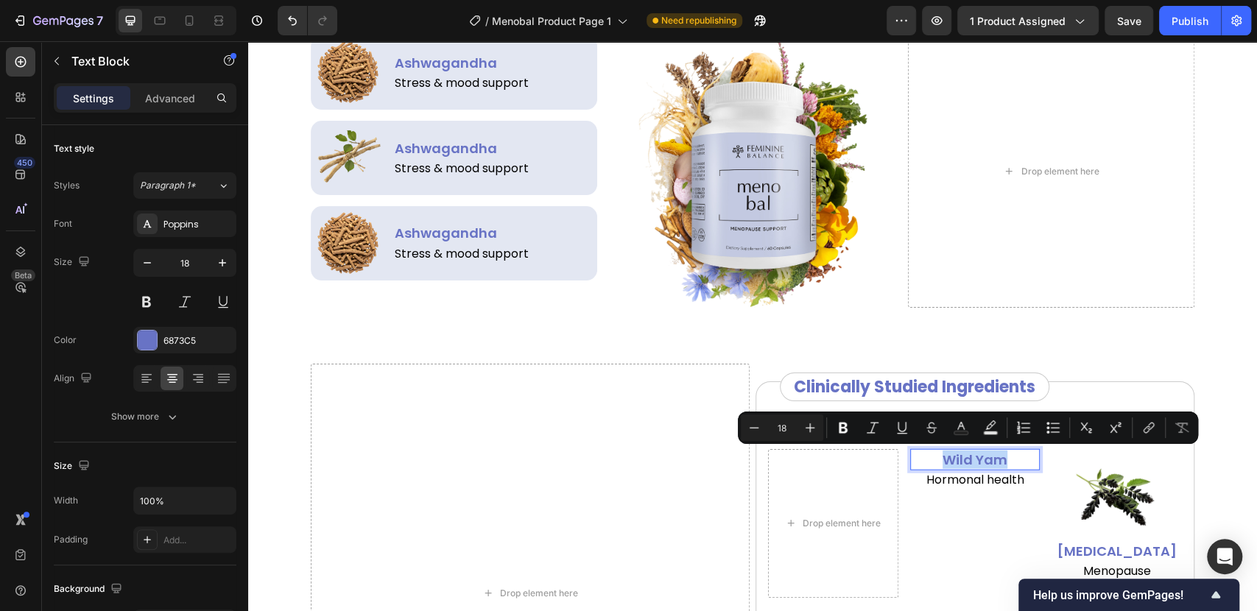
copy p "Wild Yam"
click at [423, 141] on div "Text Block" at bounding box center [421, 150] width 56 height 18
click at [423, 144] on div "Text Block" at bounding box center [421, 150] width 50 height 13
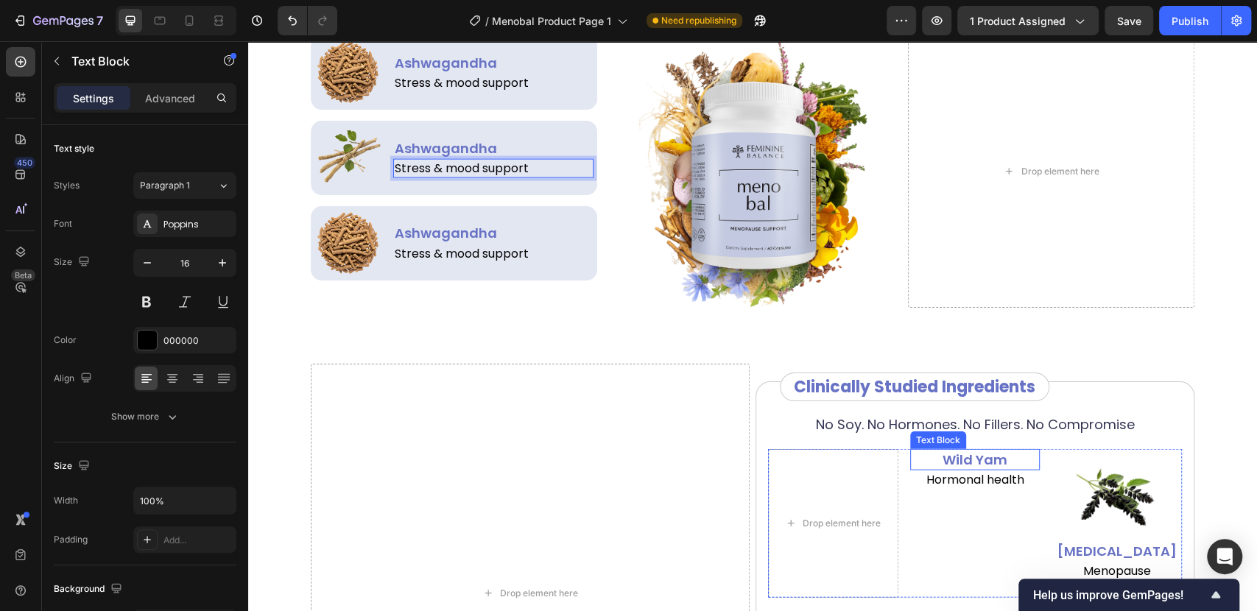
click at [966, 452] on p "Wild Yam" at bounding box center [974, 460] width 127 height 18
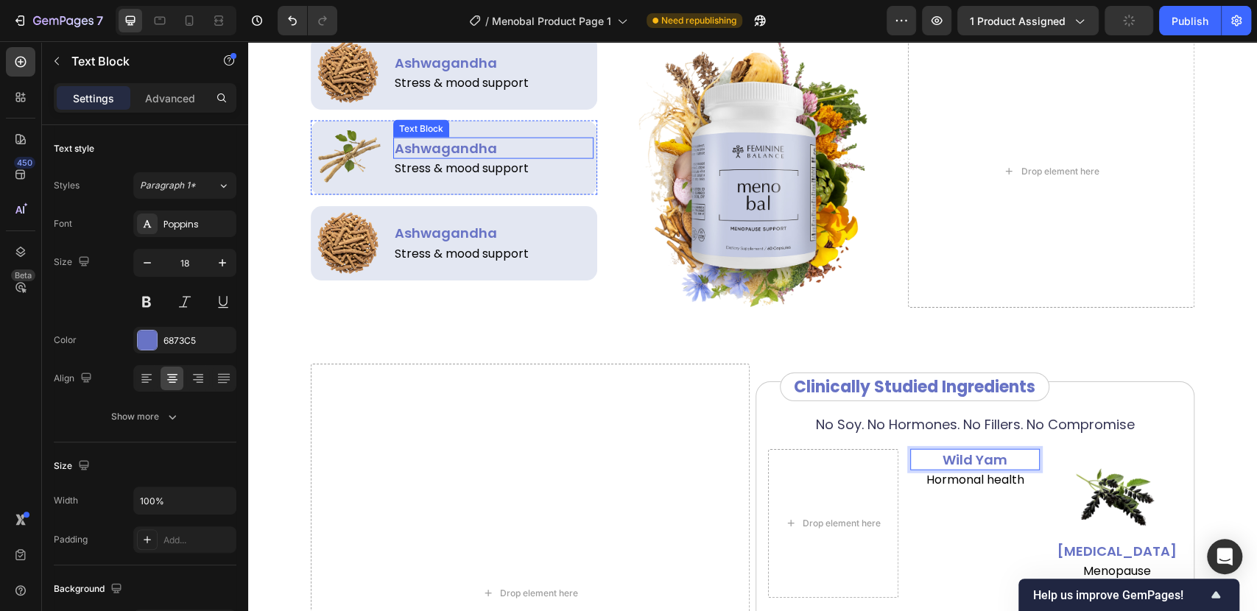
drag, startPoint x: 566, startPoint y: 262, endPoint x: 442, endPoint y: 149, distance: 167.8
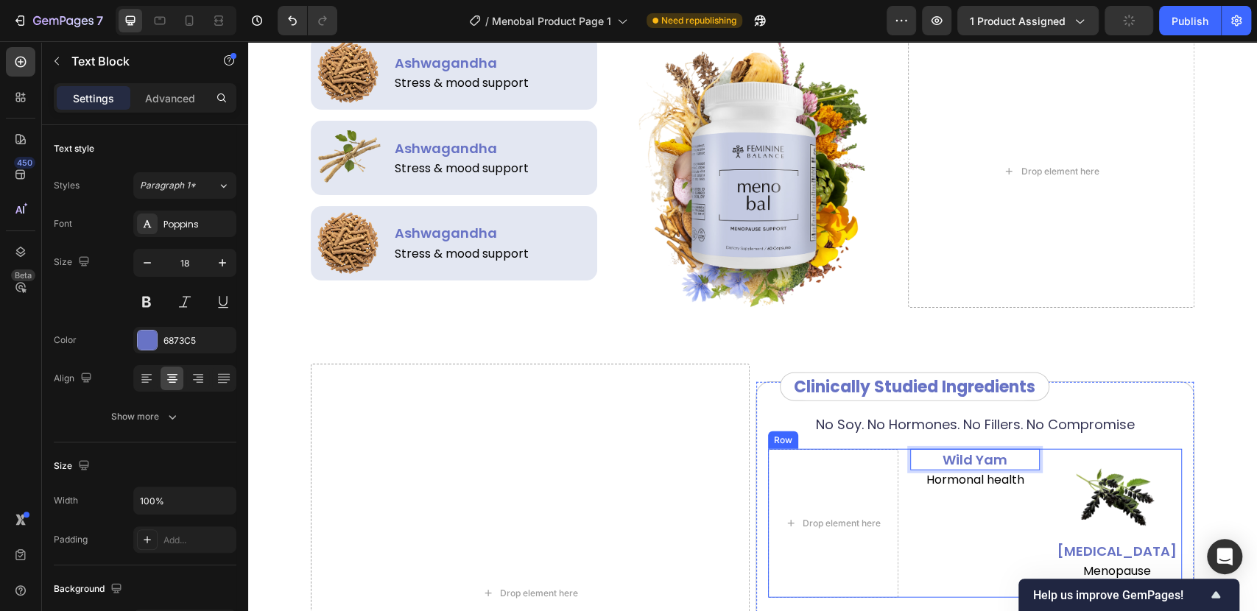
click at [964, 494] on div "Wild Yam Text Block 0 Hormonal health Text Block" at bounding box center [975, 523] width 130 height 149
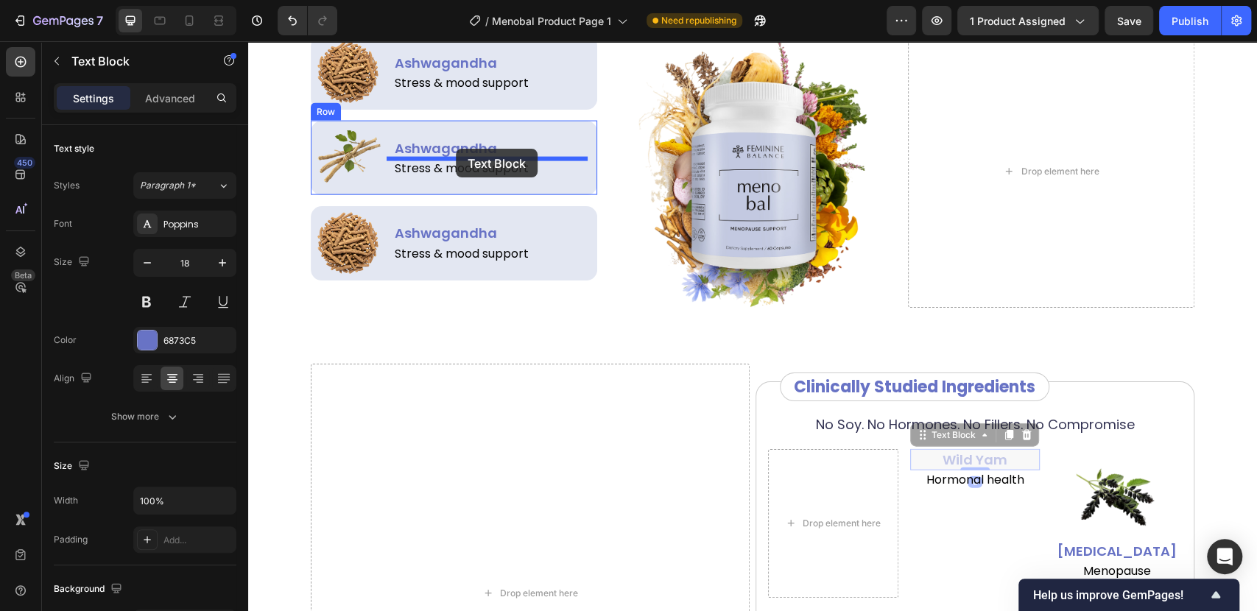
drag, startPoint x: 709, startPoint y: 334, endPoint x: 456, endPoint y: 149, distance: 314.0
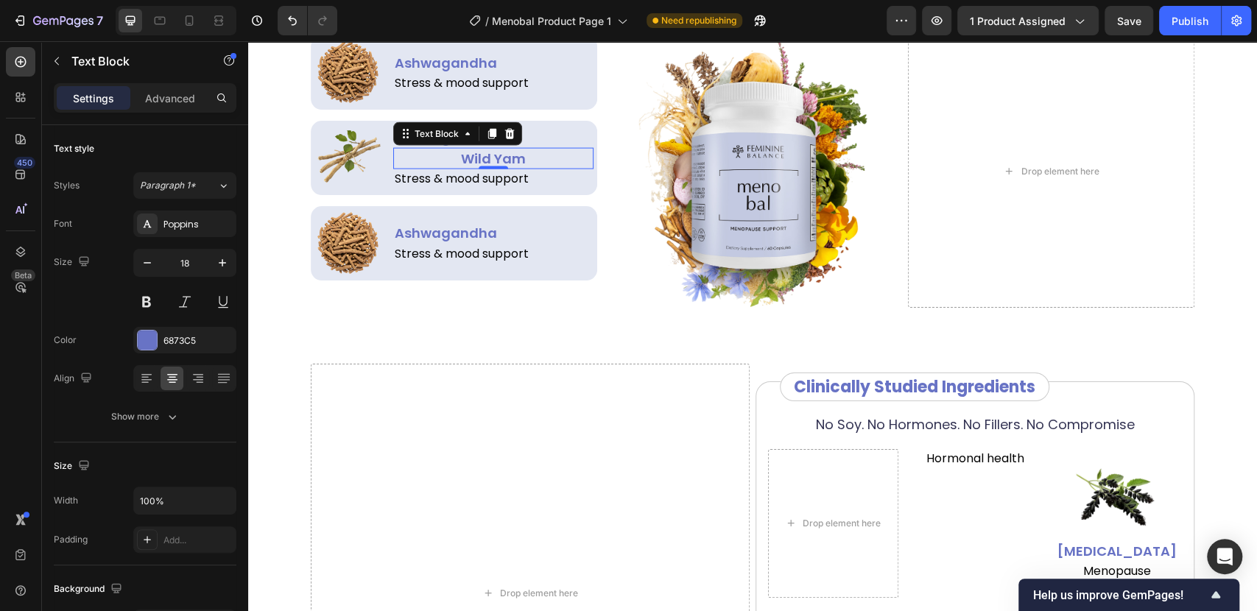
click at [490, 148] on div "Wild Yam" at bounding box center [493, 158] width 201 height 21
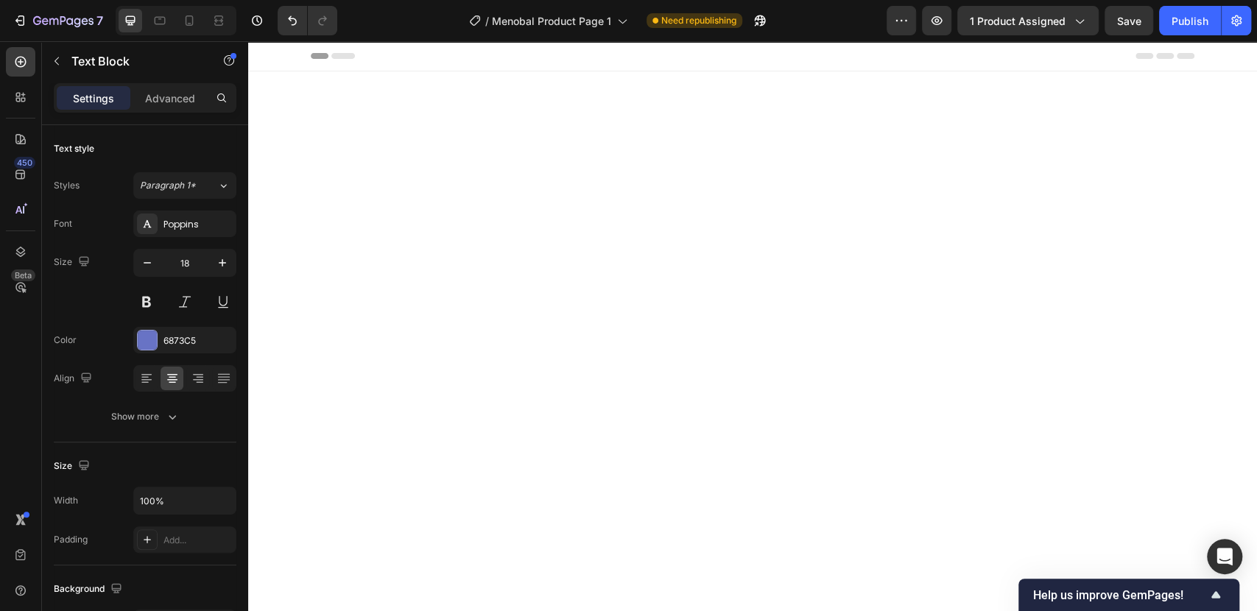
scroll to position [2134, 0]
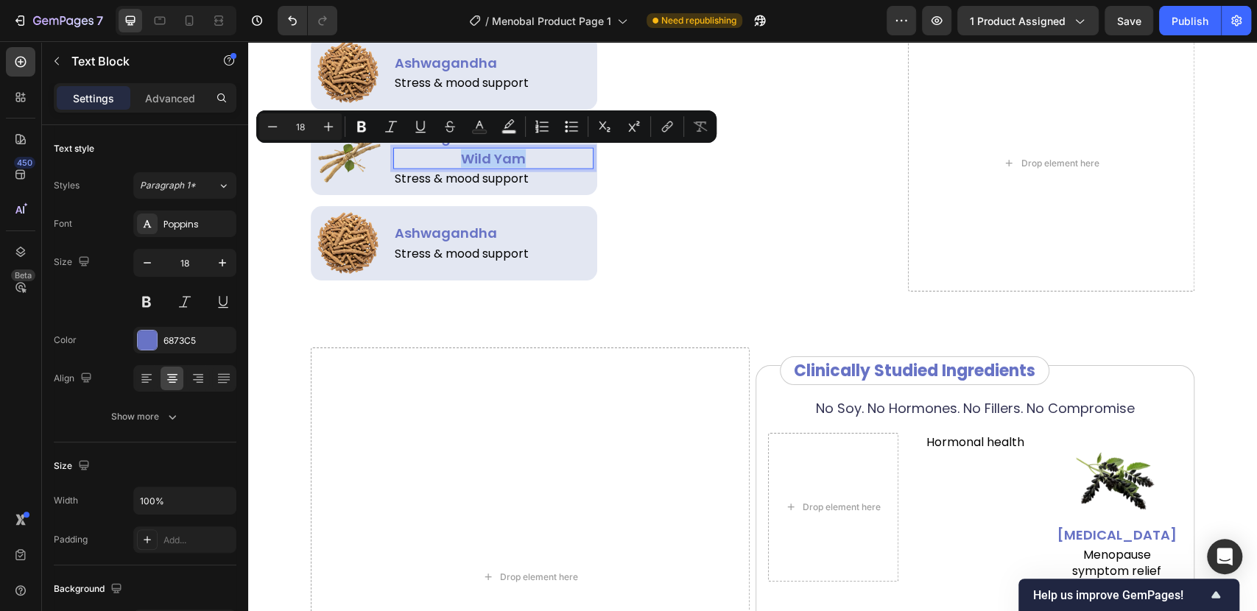
copy p "Wild Yam"
click at [550, 188] on div "Stress & mood support" at bounding box center [493, 178] width 201 height 19
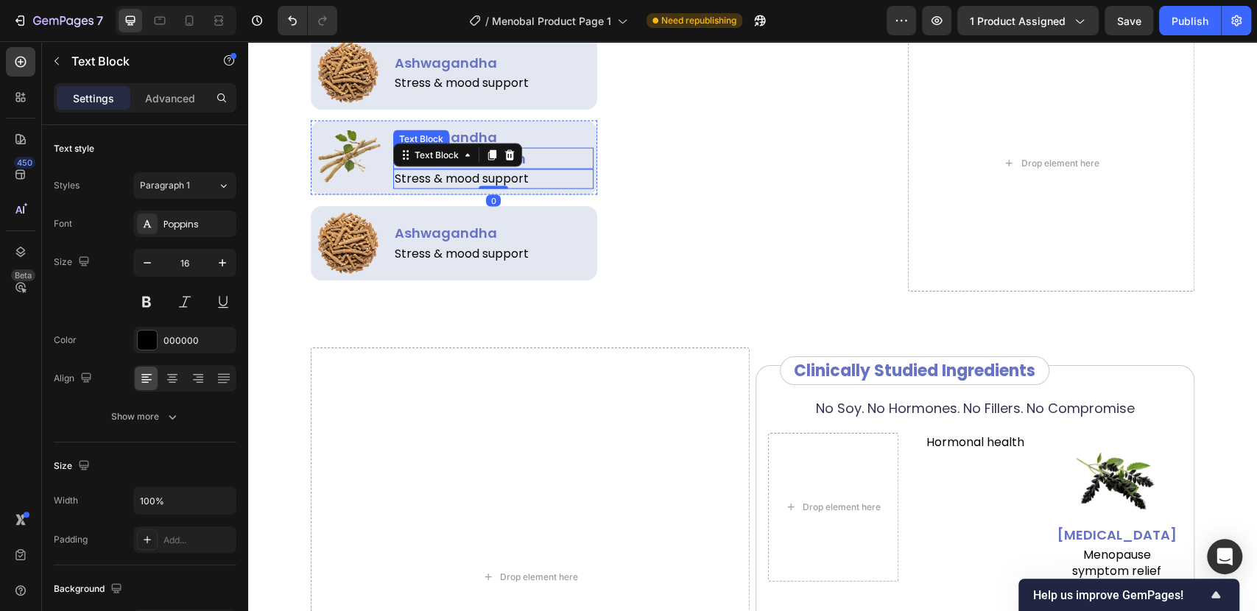
click at [536, 157] on p "Wild Yam" at bounding box center [494, 158] width 198 height 18
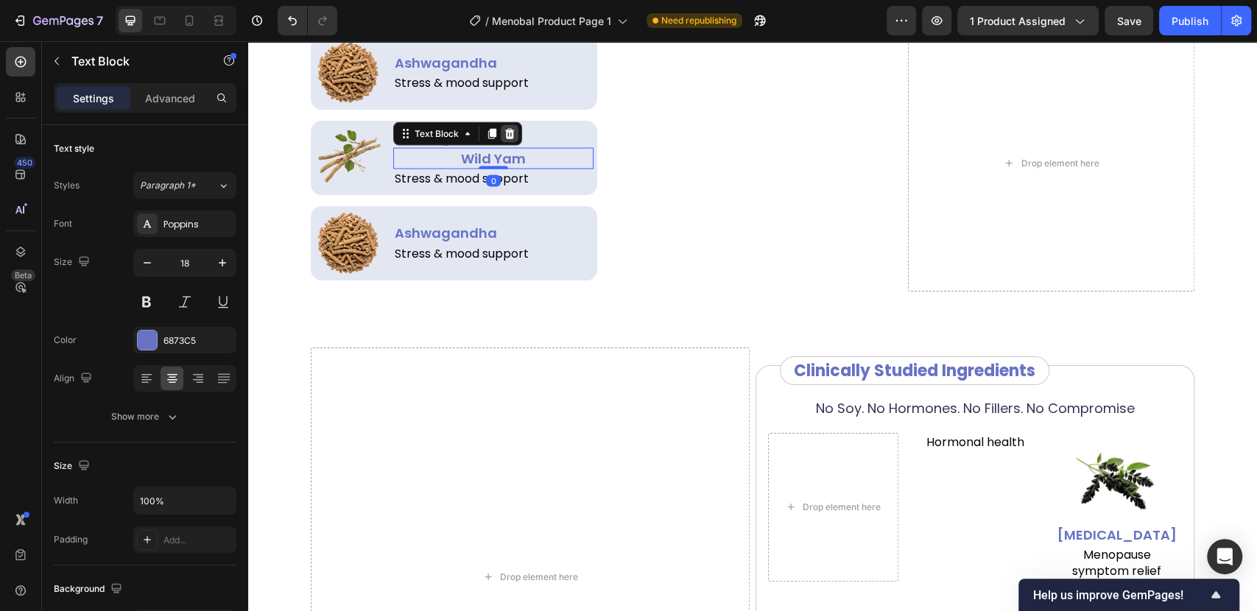
click at [504, 135] on icon at bounding box center [509, 134] width 10 height 10
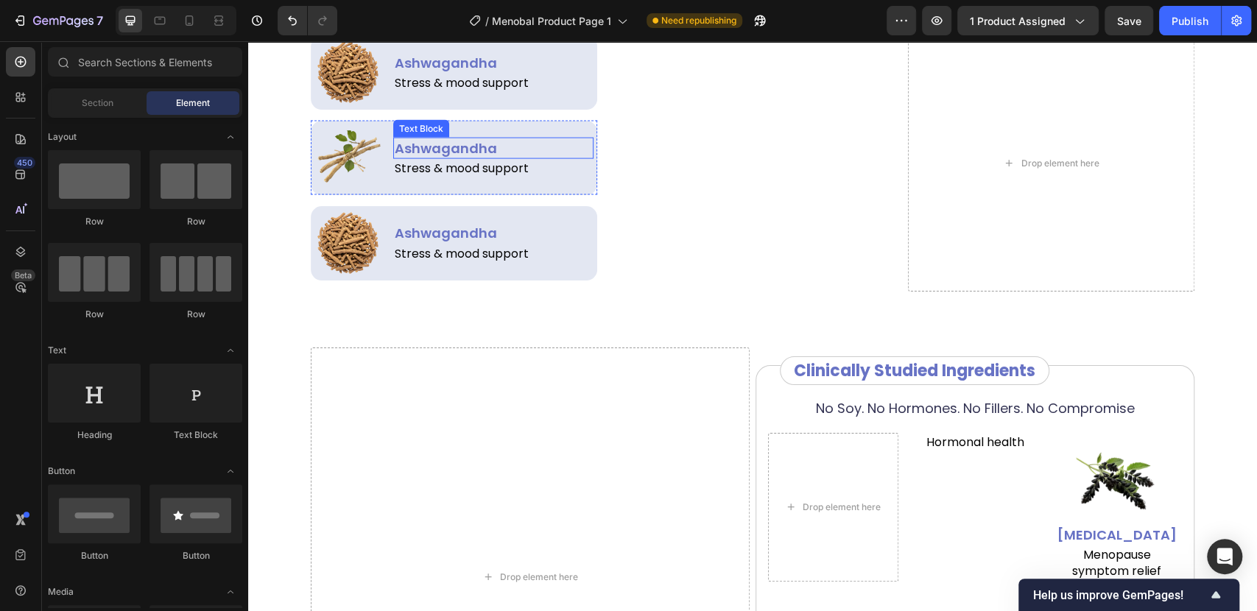
click at [442, 147] on p "Ashwagandha" at bounding box center [494, 148] width 198 height 18
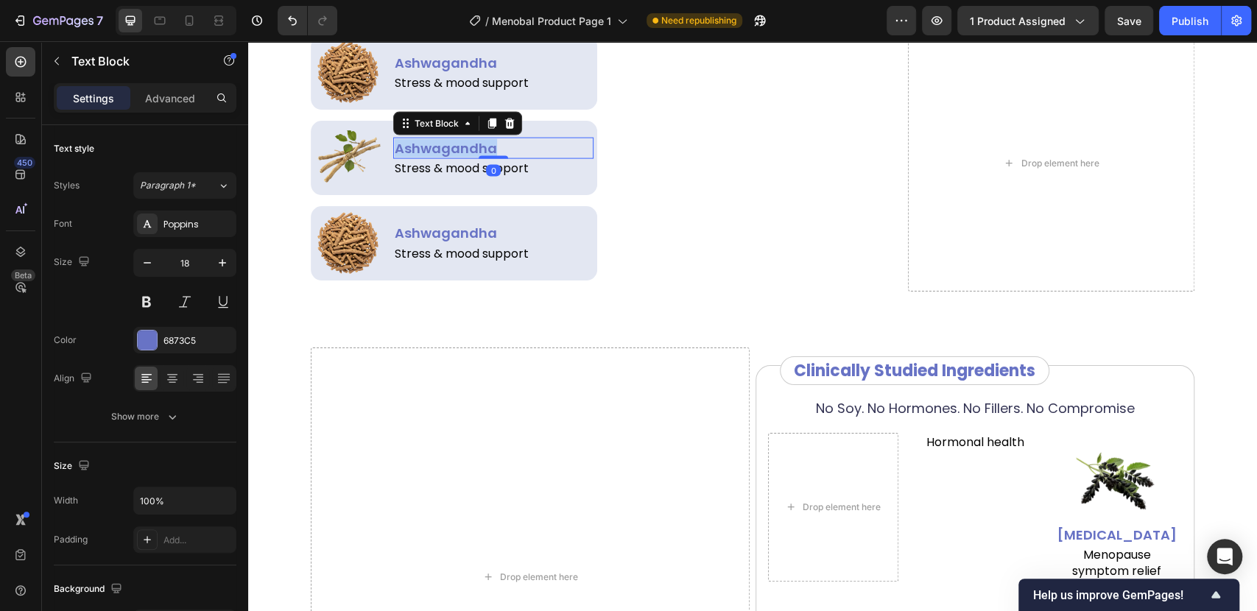
click at [442, 147] on p "Ashwagandha" at bounding box center [494, 148] width 198 height 18
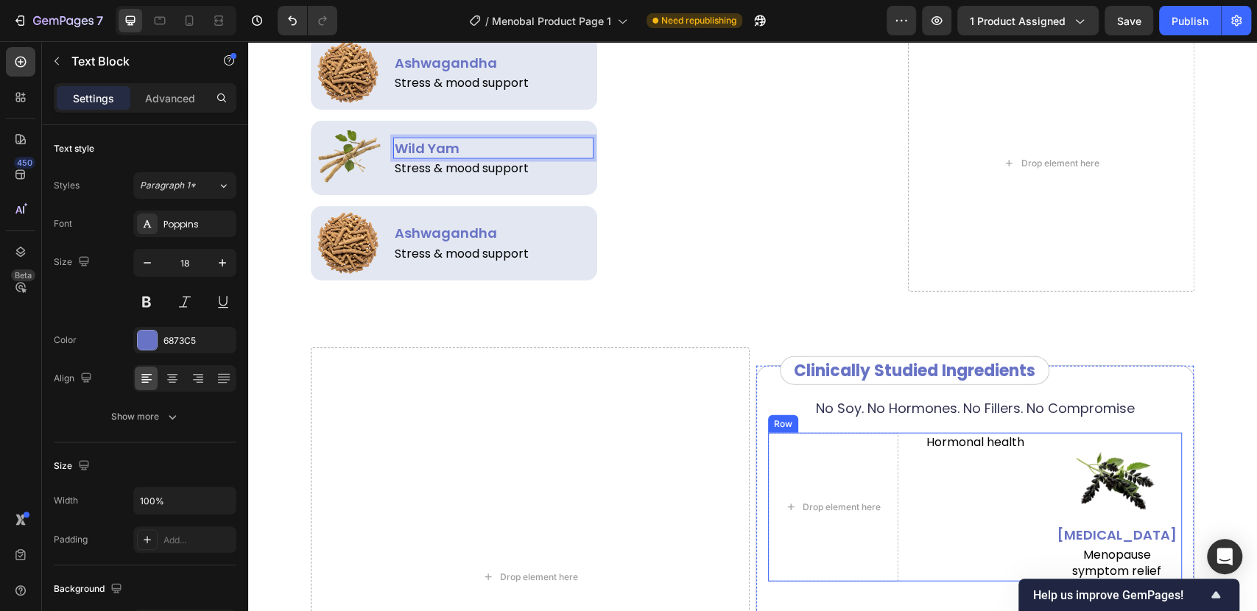
click at [948, 447] on div "No Soy. No Hormones. No Fillers. No Compromise Text Block Drop element here Hor…" at bounding box center [975, 587] width 414 height 406
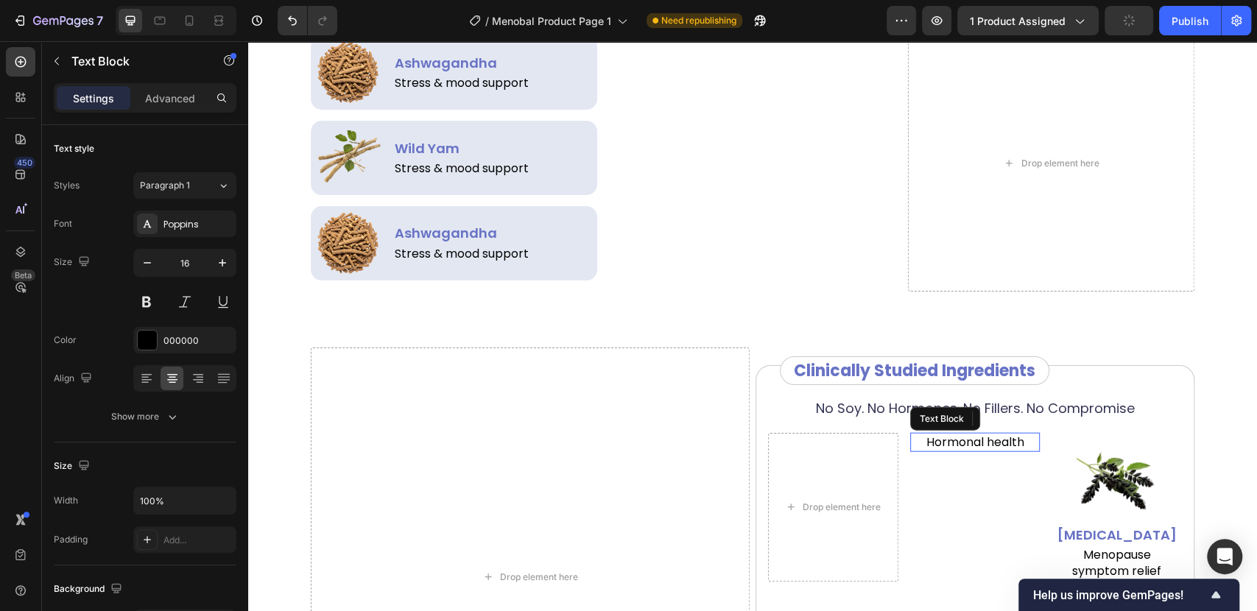
click at [949, 451] on p "Hormonal health" at bounding box center [974, 442] width 127 height 16
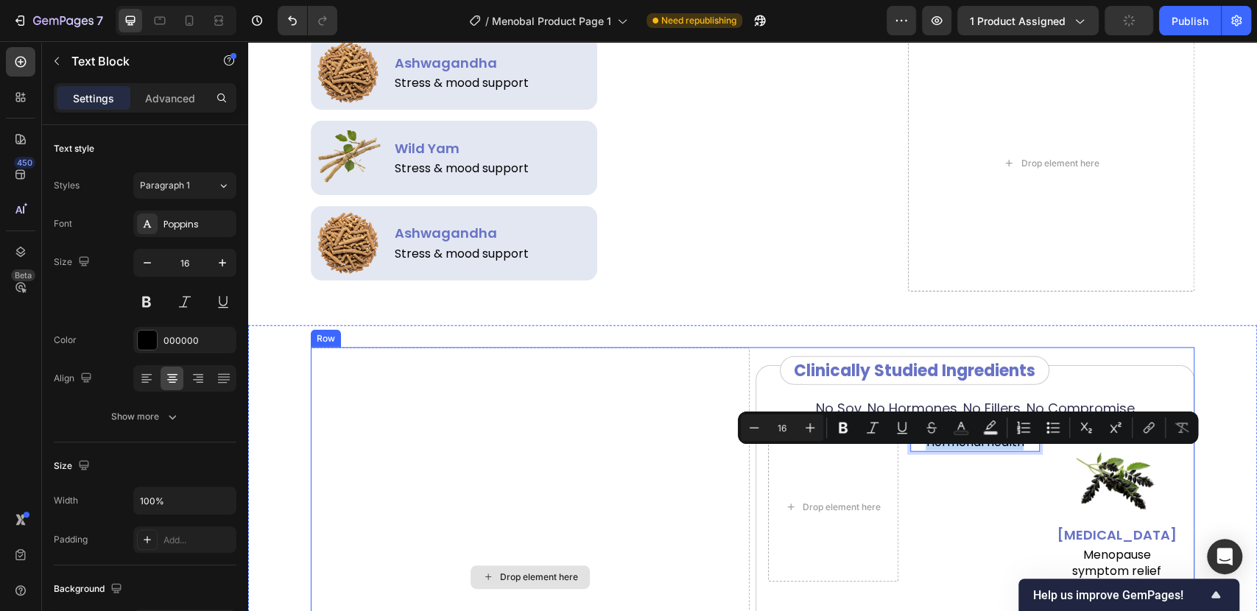
copy p "Hormonal health"
click at [434, 169] on p "Stress & mood support" at bounding box center [494, 169] width 198 height 16
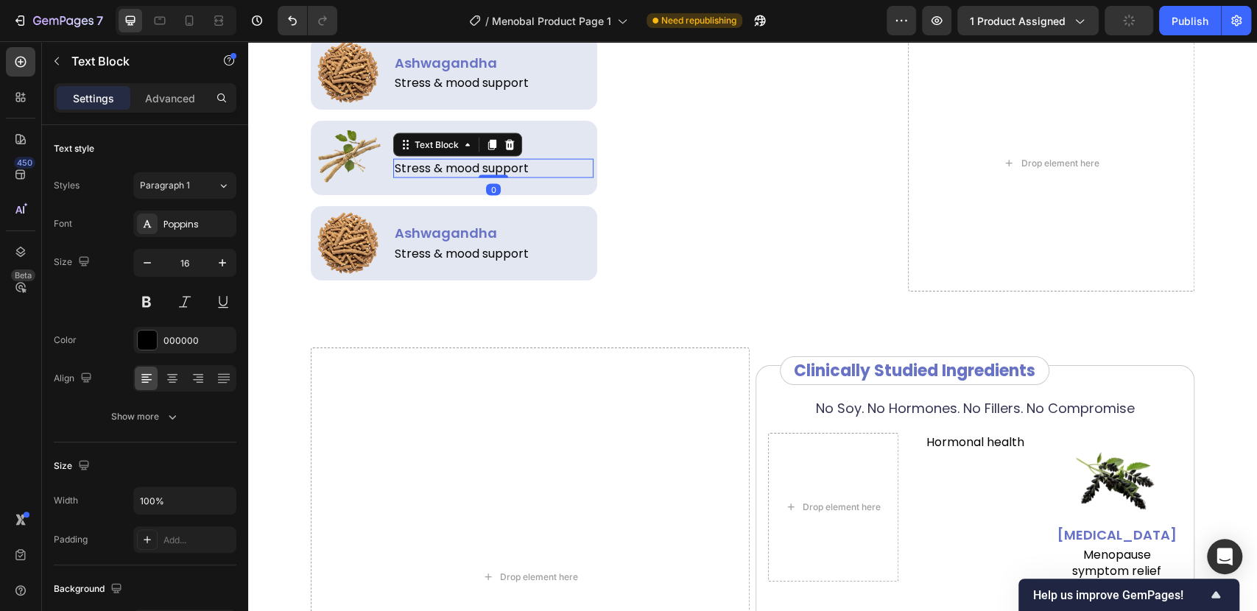
click at [434, 169] on p "Stress & mood support" at bounding box center [494, 169] width 198 height 16
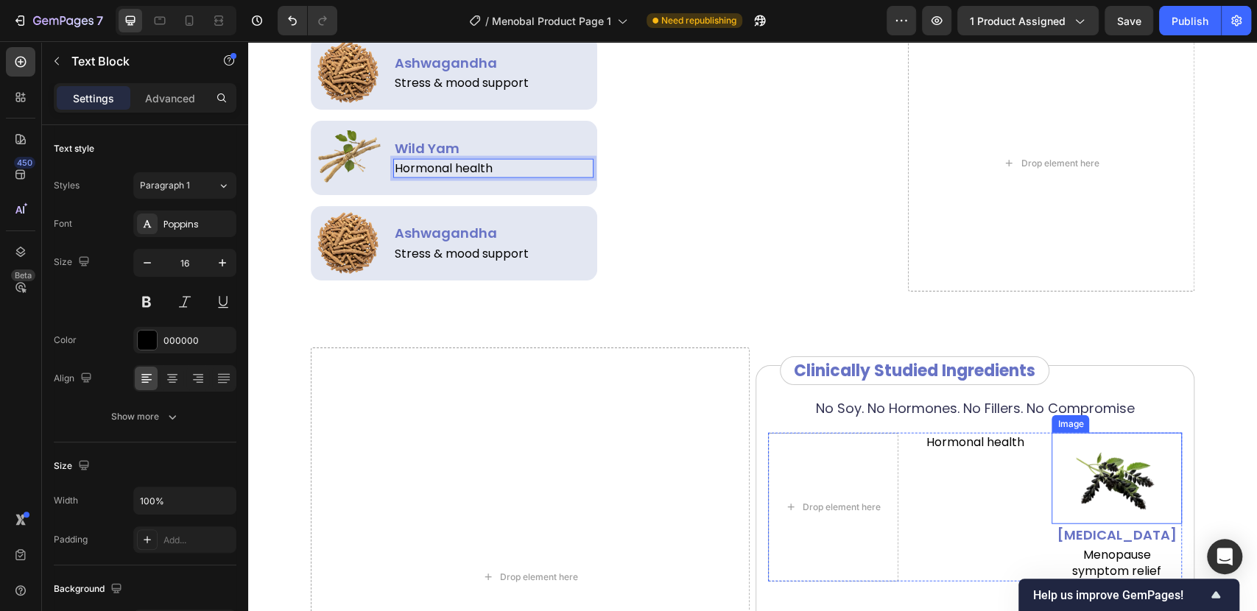
click at [1098, 481] on img at bounding box center [1116, 478] width 91 height 91
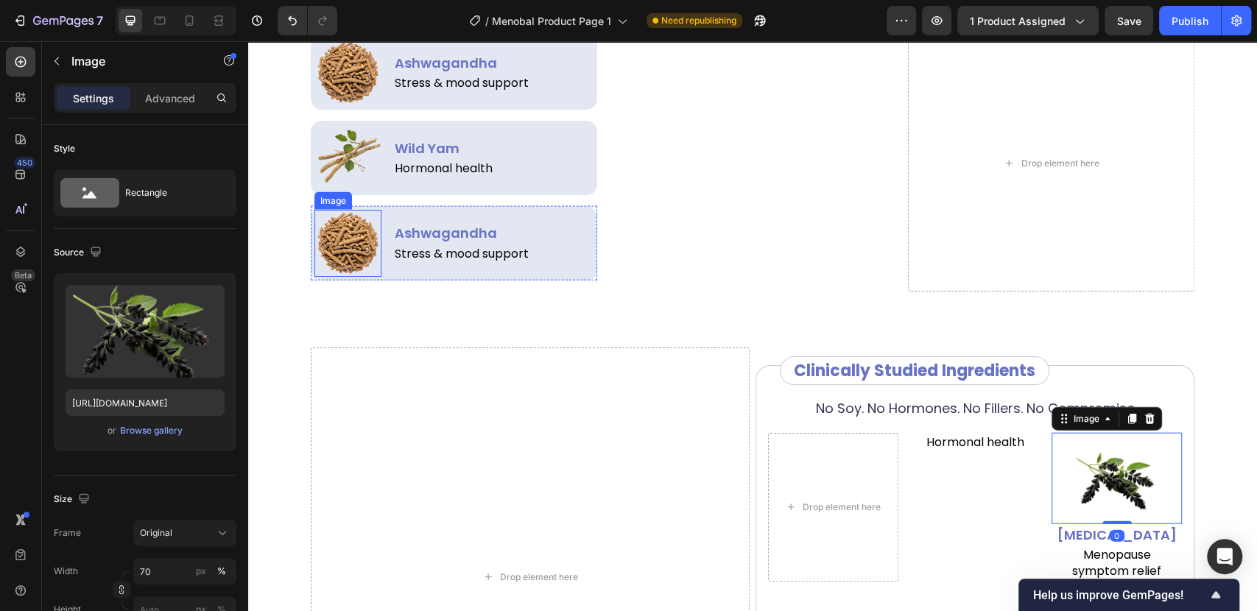
click at [348, 251] on img at bounding box center [347, 243] width 67 height 67
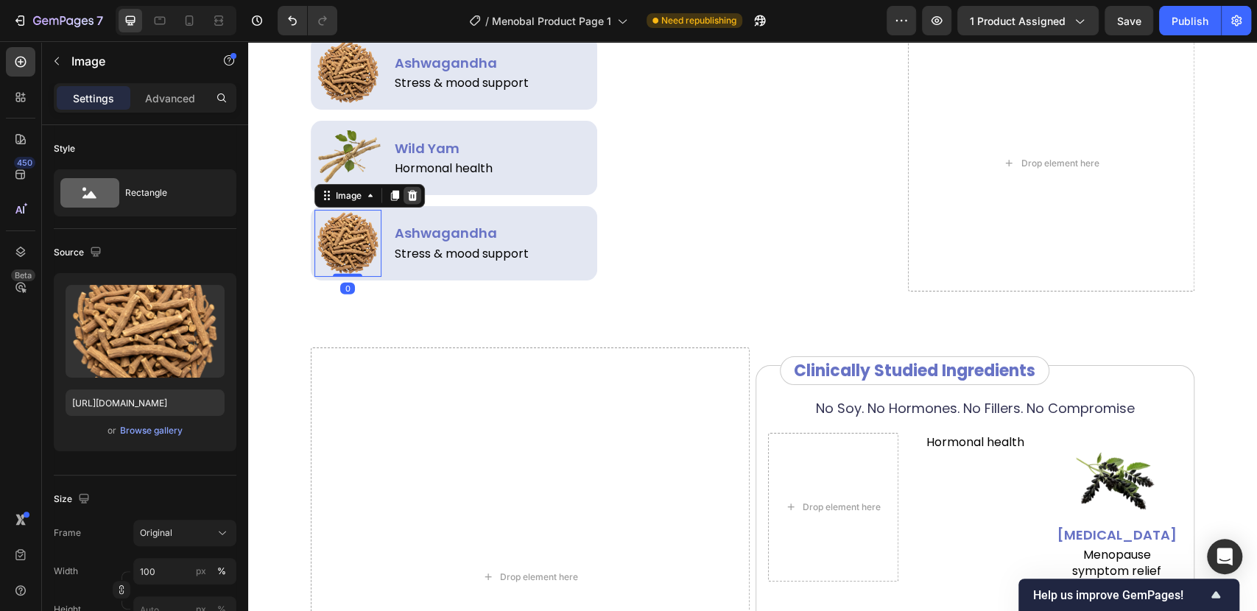
click at [409, 192] on icon at bounding box center [413, 196] width 10 height 10
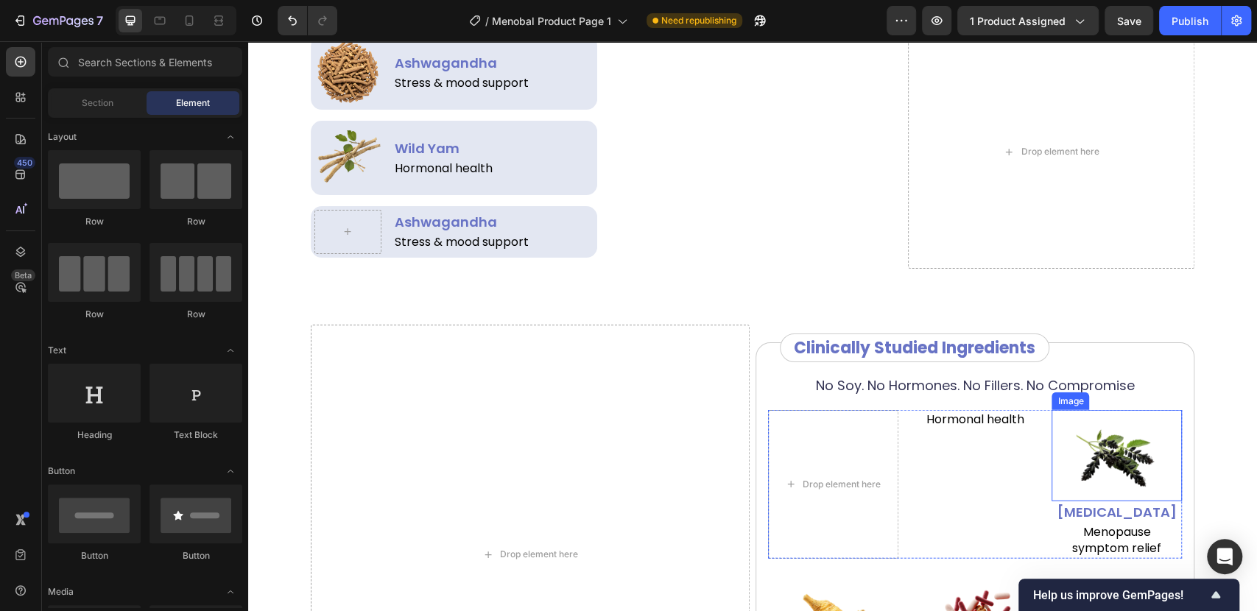
click at [1097, 481] on img at bounding box center [1116, 455] width 91 height 91
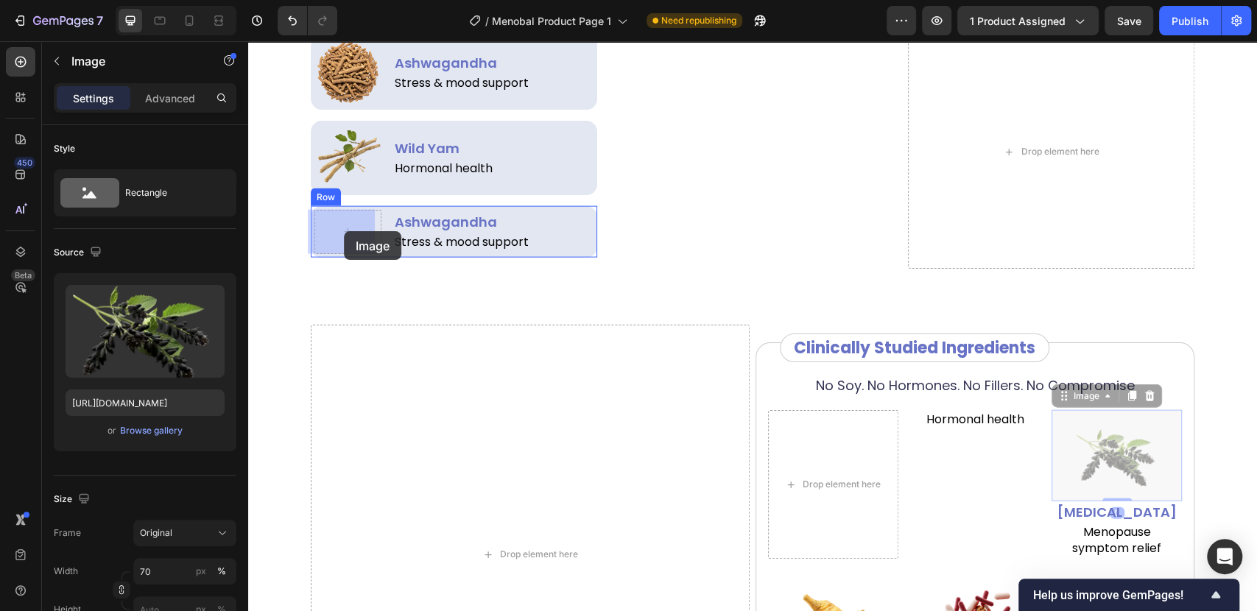
drag, startPoint x: 1082, startPoint y: 434, endPoint x: 344, endPoint y: 231, distance: 765.9
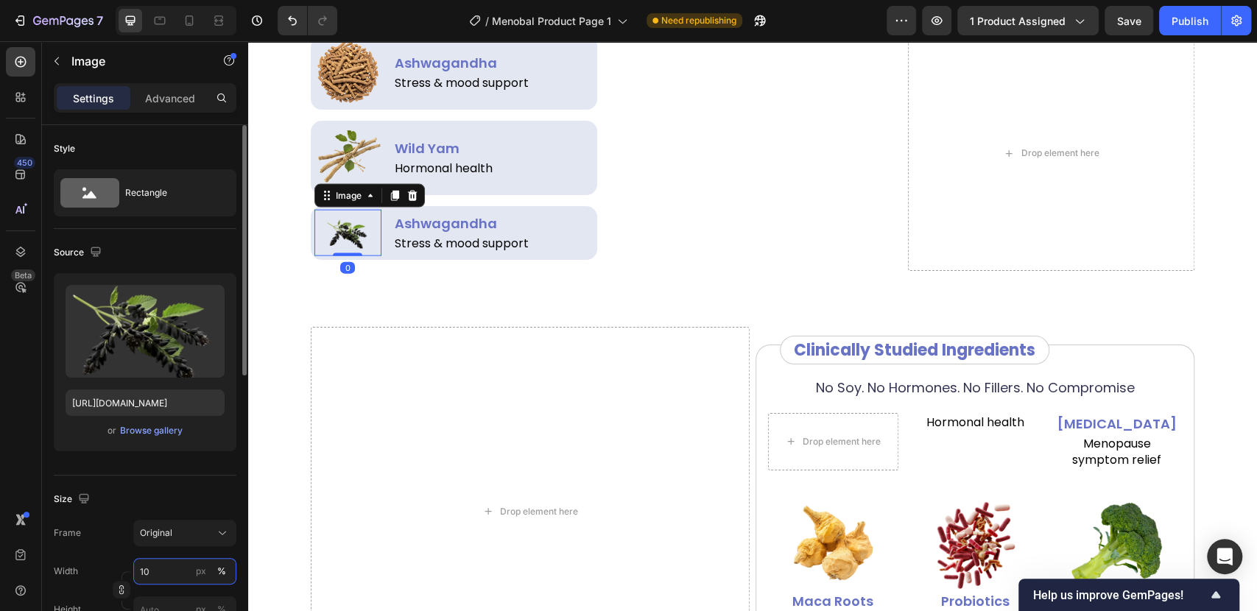
type input "100"
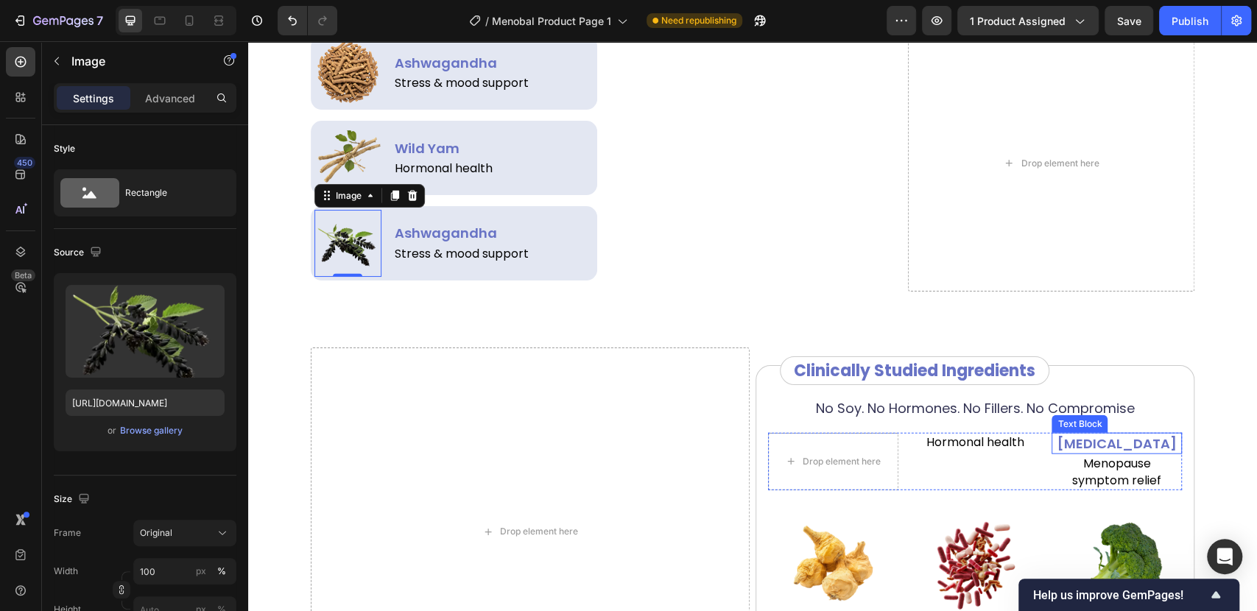
click at [1113, 453] on p "[MEDICAL_DATA]" at bounding box center [1116, 443] width 127 height 18
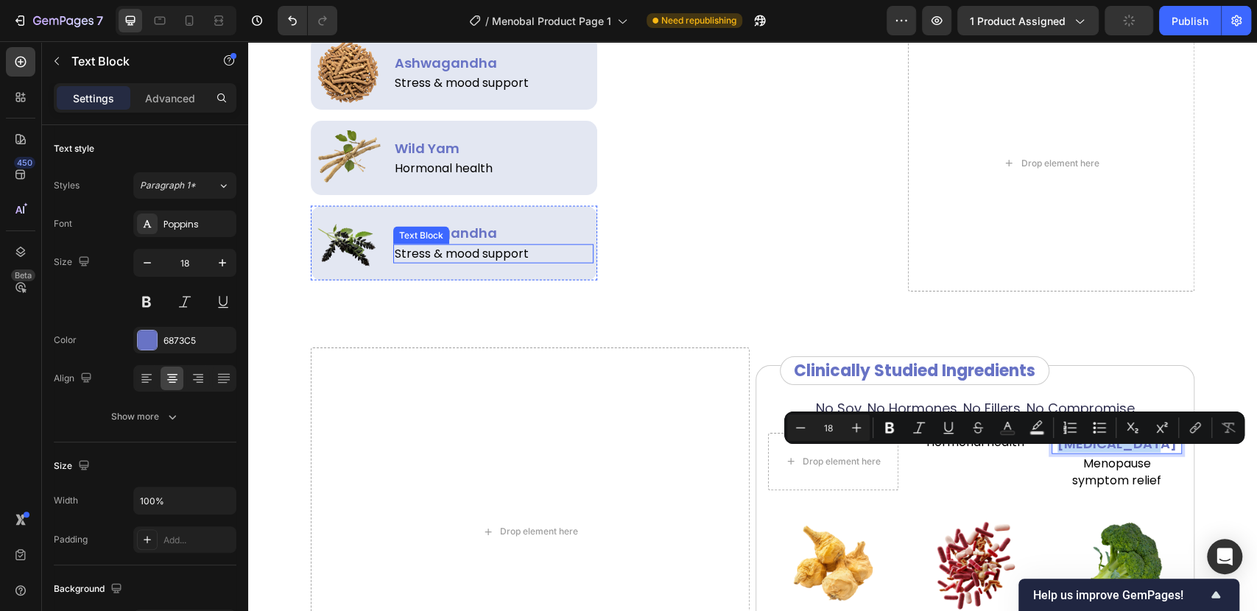
click at [431, 236] on div "Text Block" at bounding box center [421, 235] width 50 height 13
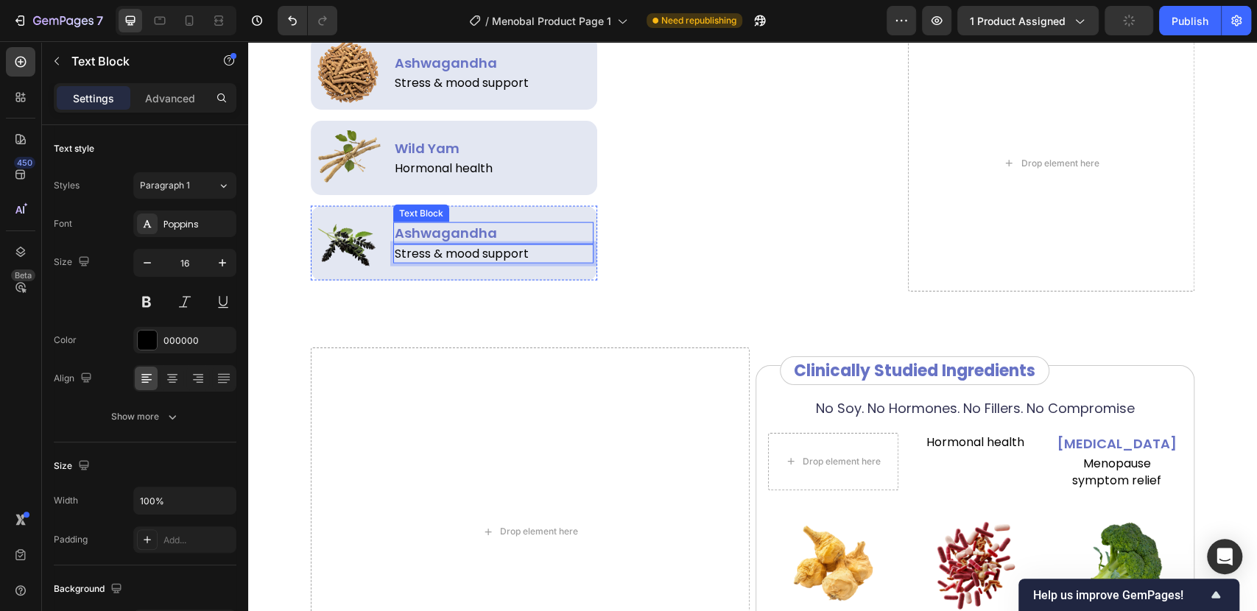
click at [527, 233] on p "Ashwagandha" at bounding box center [494, 233] width 198 height 18
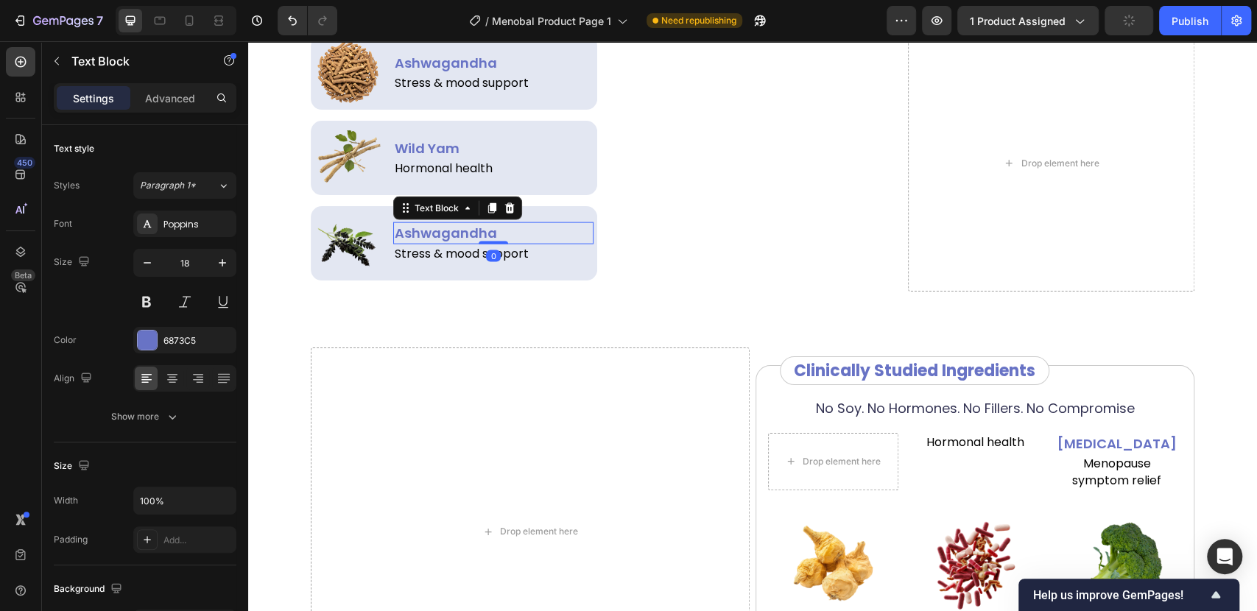
click at [527, 233] on p "Ashwagandha" at bounding box center [494, 233] width 198 height 18
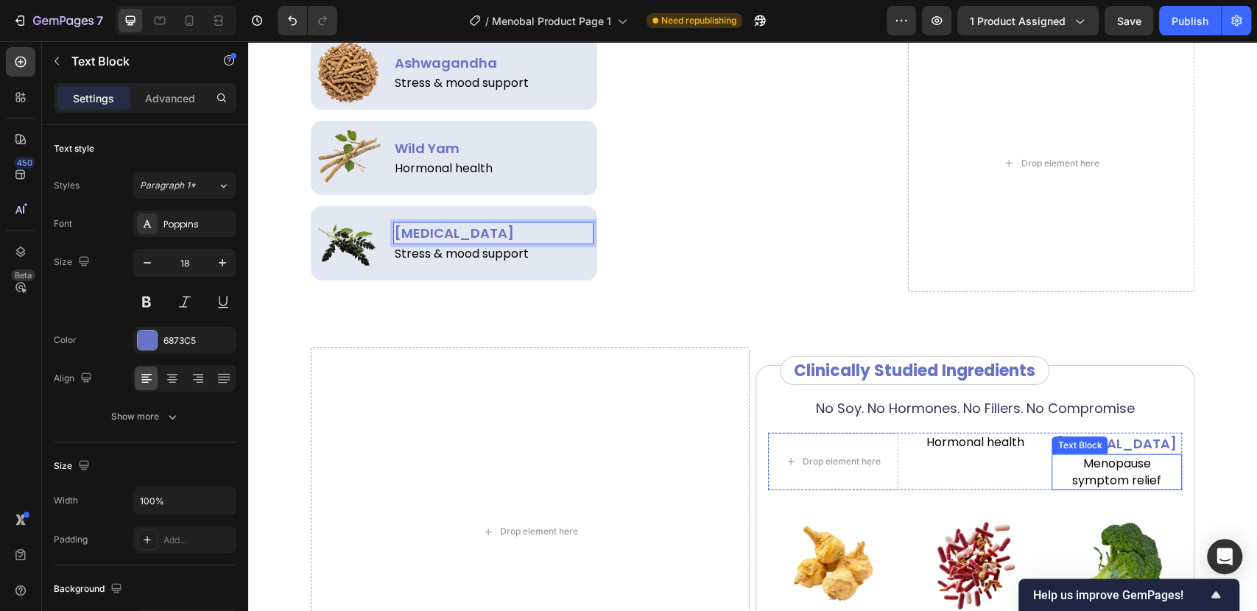
click at [1096, 488] on p "Menopause symptom relief" at bounding box center [1116, 472] width 127 height 33
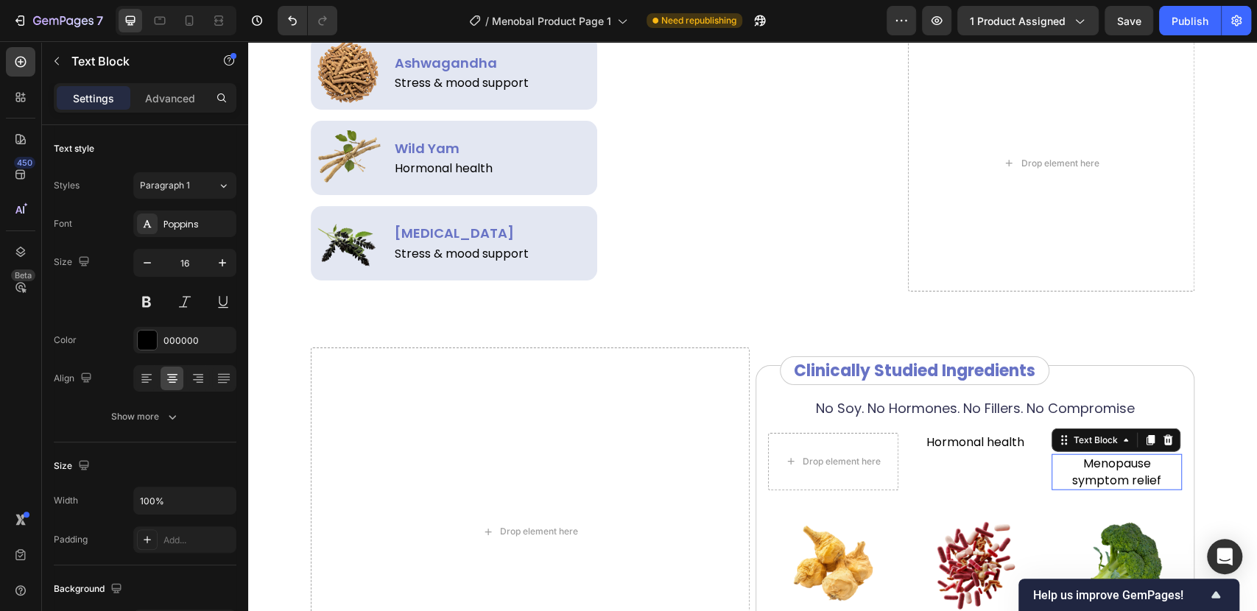
click at [1096, 488] on p "Menopause symptom relief" at bounding box center [1116, 472] width 127 height 33
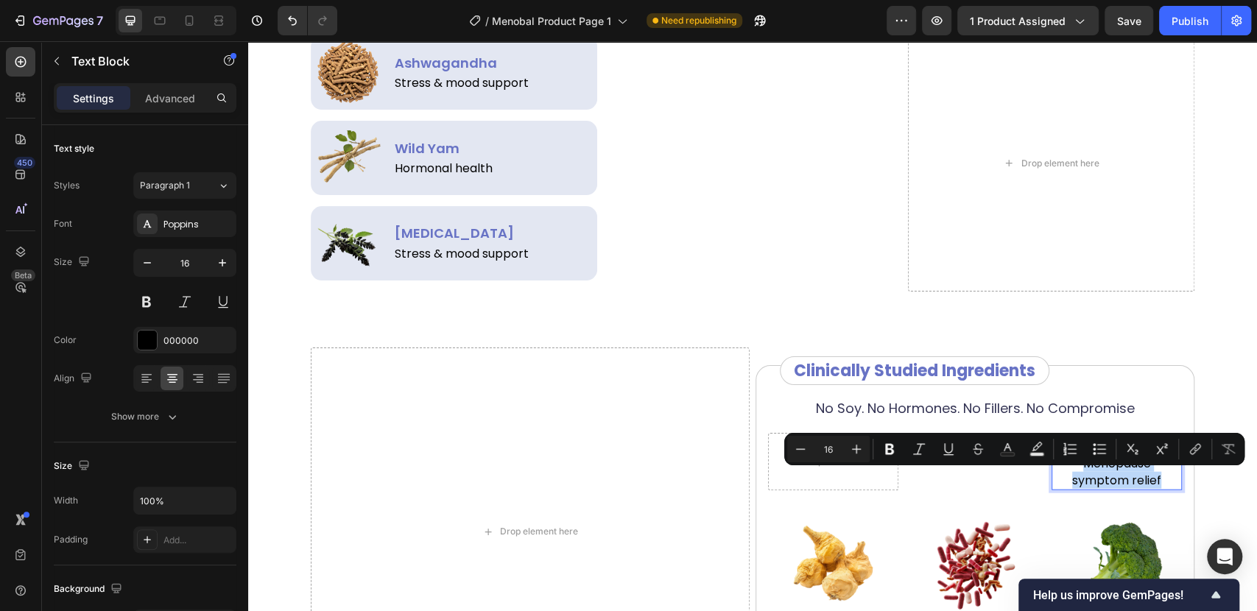
copy p "Menopause symptom relief"
click at [437, 251] on p "Stress & mood support" at bounding box center [494, 254] width 198 height 16
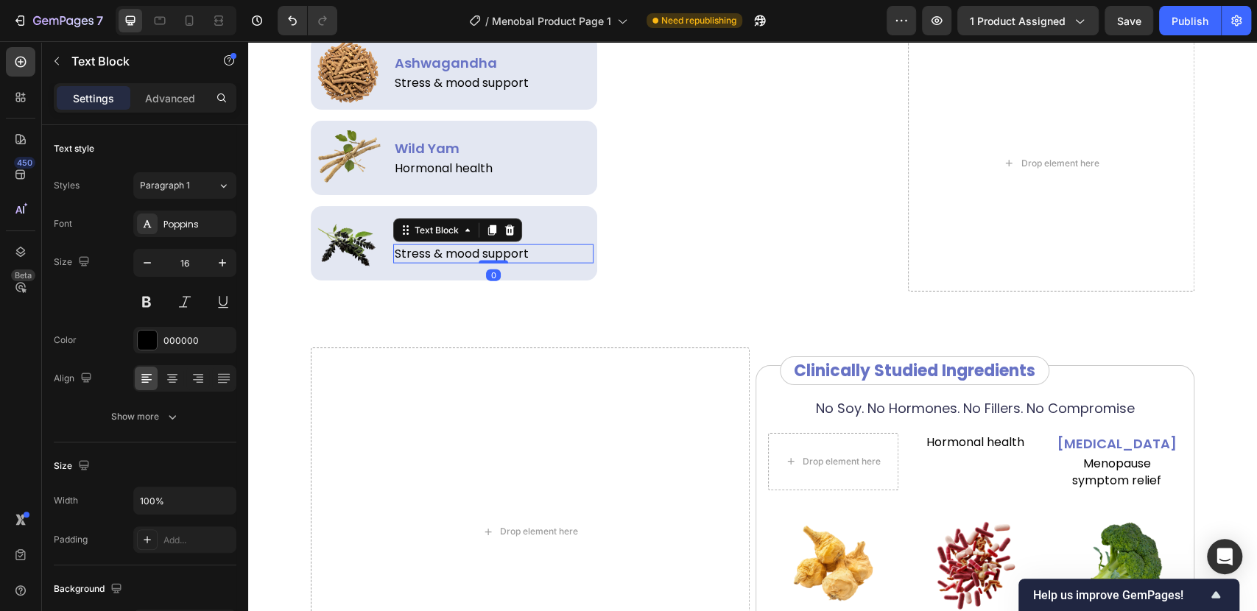
click at [437, 251] on p "Stress & mood support" at bounding box center [494, 254] width 198 height 16
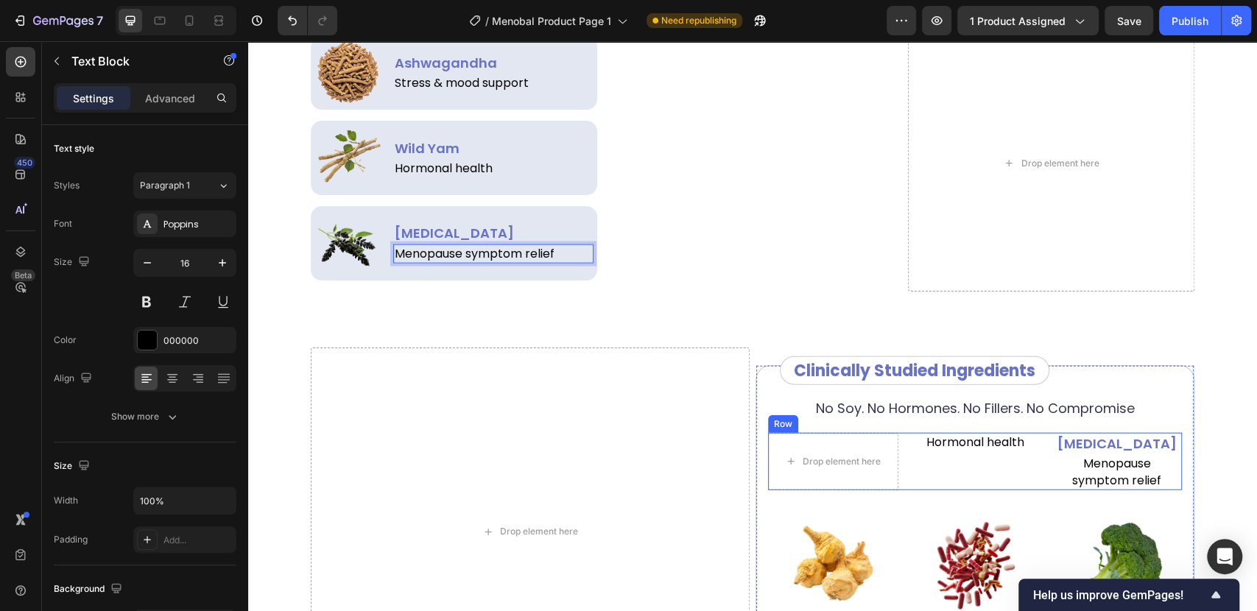
click at [948, 490] on div "Hormonal health Text Block" at bounding box center [975, 461] width 130 height 57
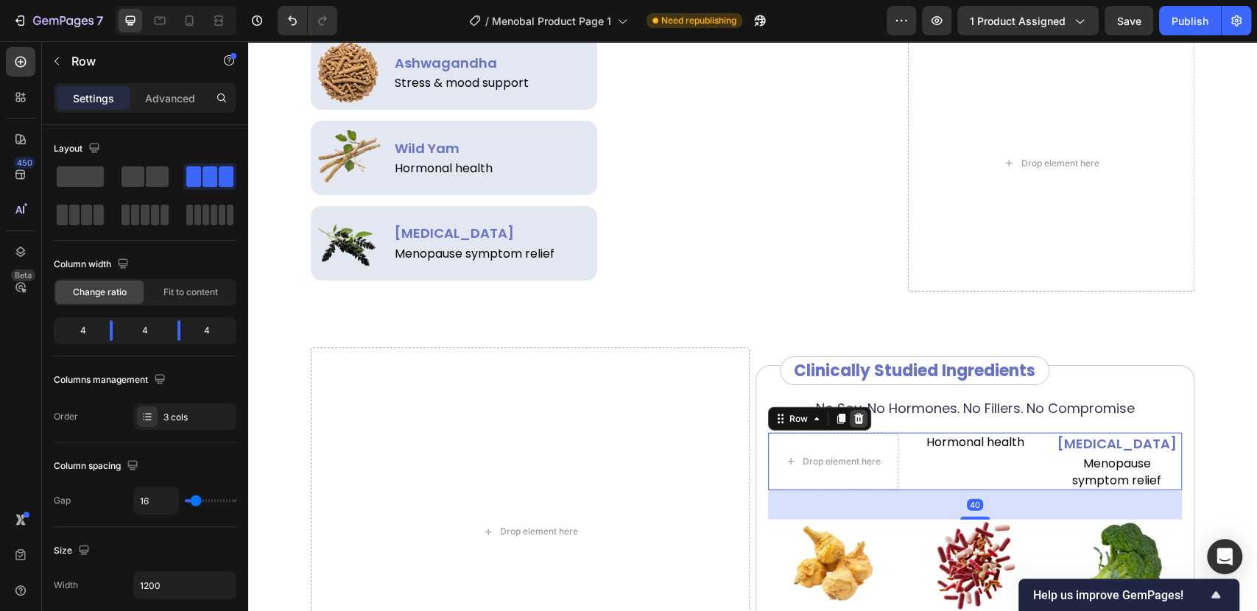
click at [855, 424] on icon at bounding box center [859, 419] width 10 height 10
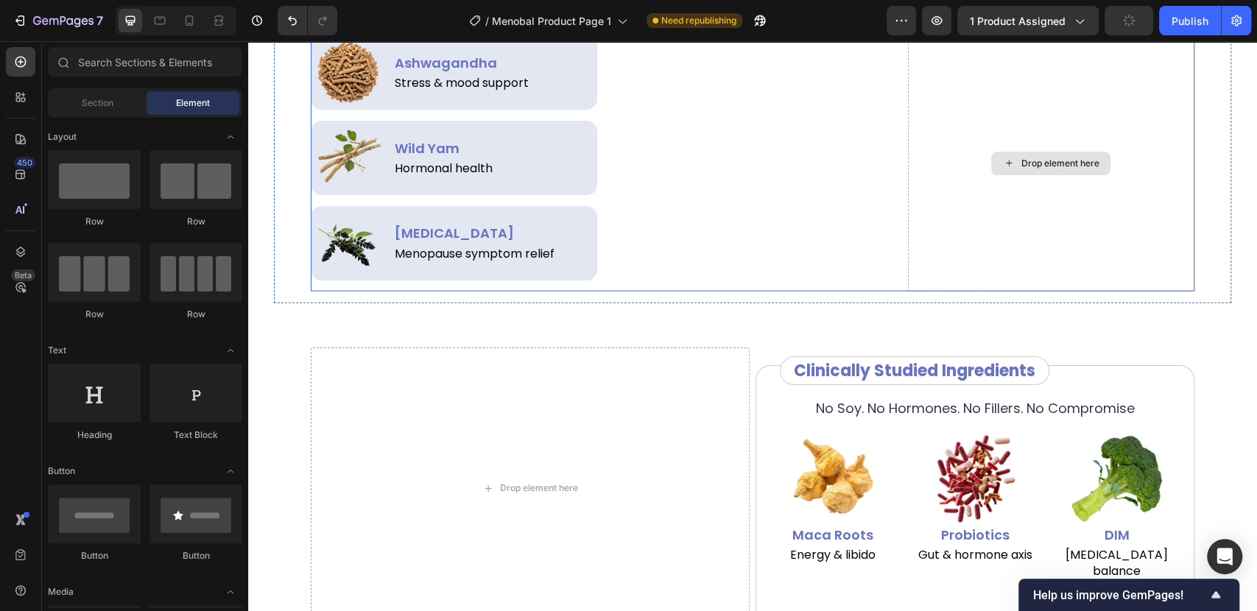
scroll to position [1971, 0]
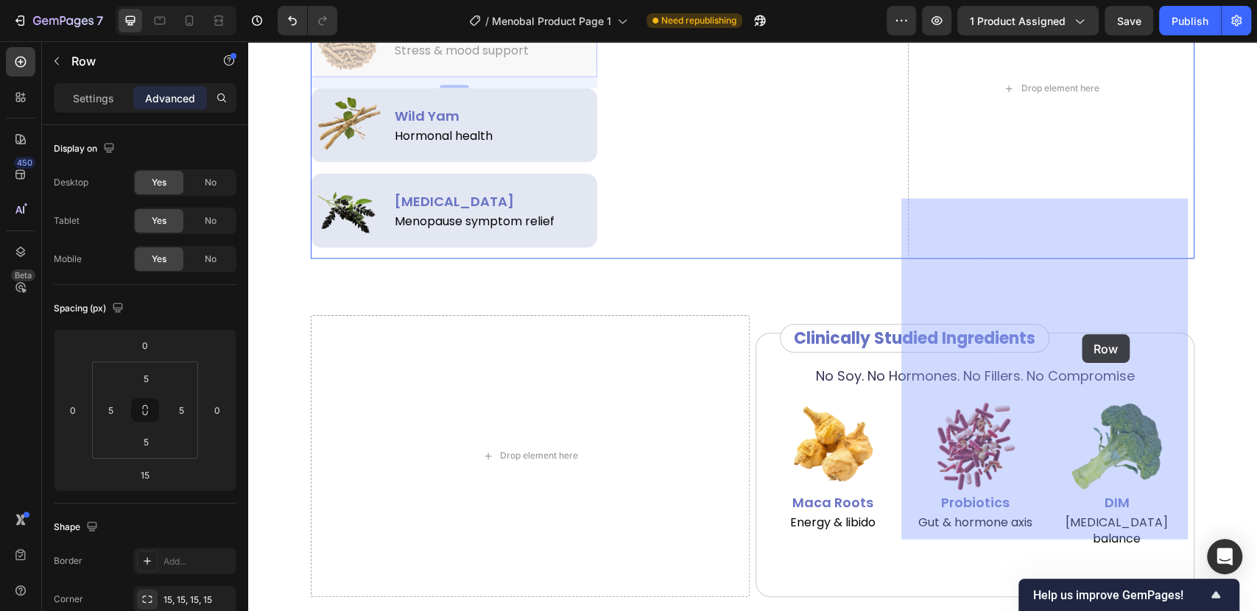
drag, startPoint x: 328, startPoint y: 274, endPoint x: 1083, endPoint y: 334, distance: 757.1
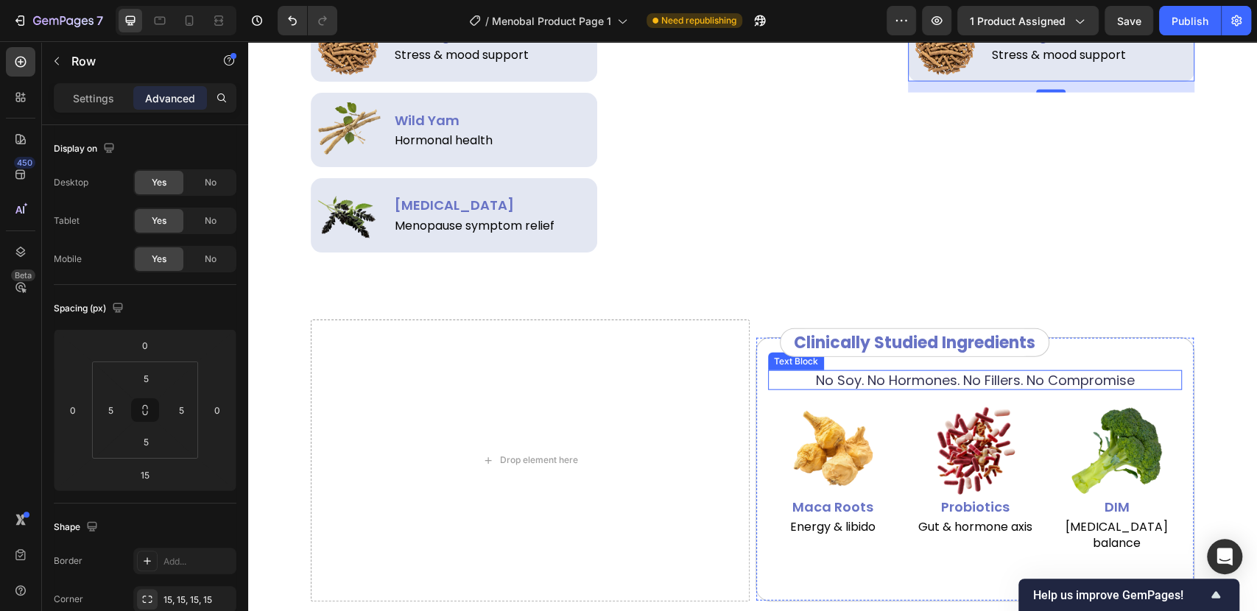
scroll to position [2134, 0]
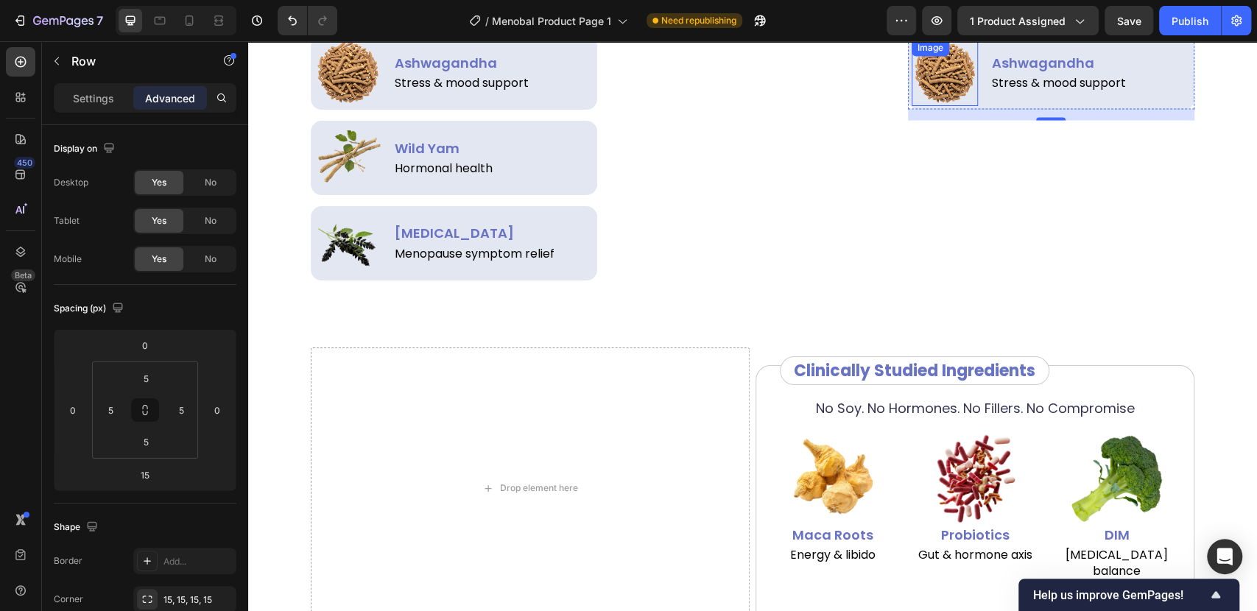
click at [939, 80] on img at bounding box center [944, 72] width 67 height 67
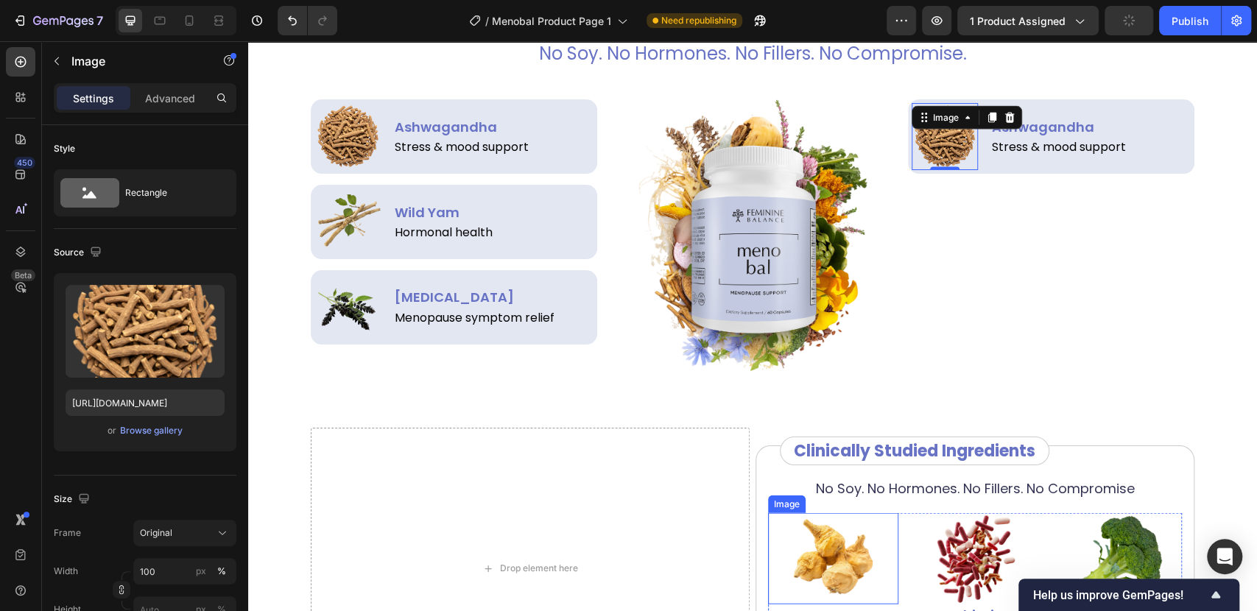
scroll to position [2053, 0]
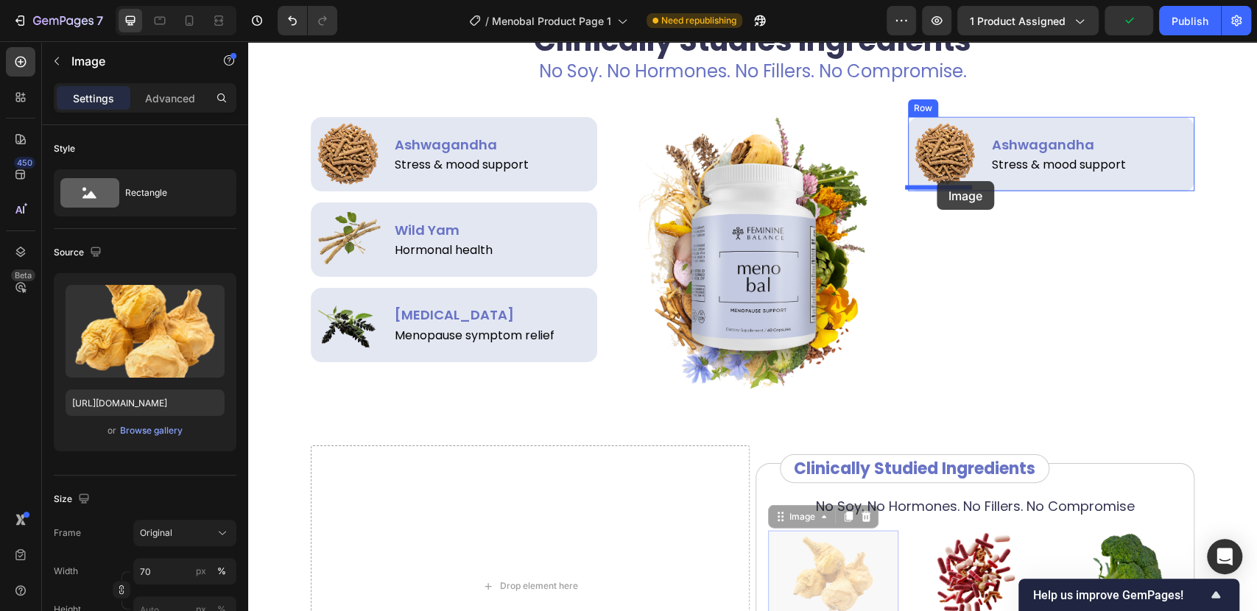
drag, startPoint x: 823, startPoint y: 574, endPoint x: 937, endPoint y: 181, distance: 408.5
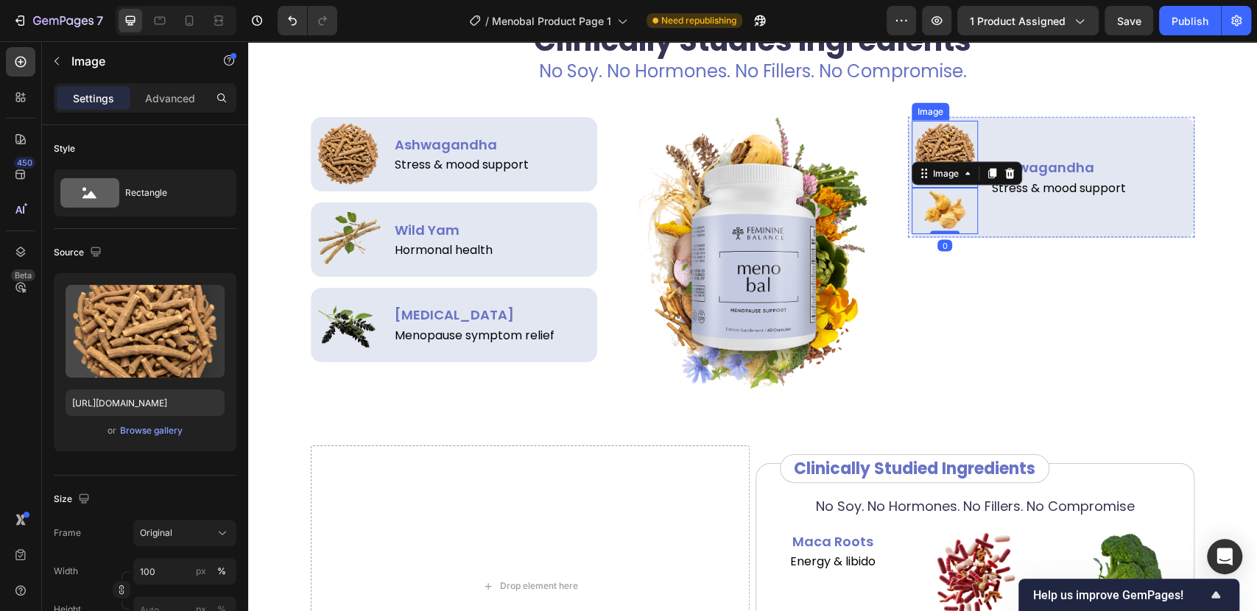
click at [939, 155] on img at bounding box center [944, 154] width 67 height 67
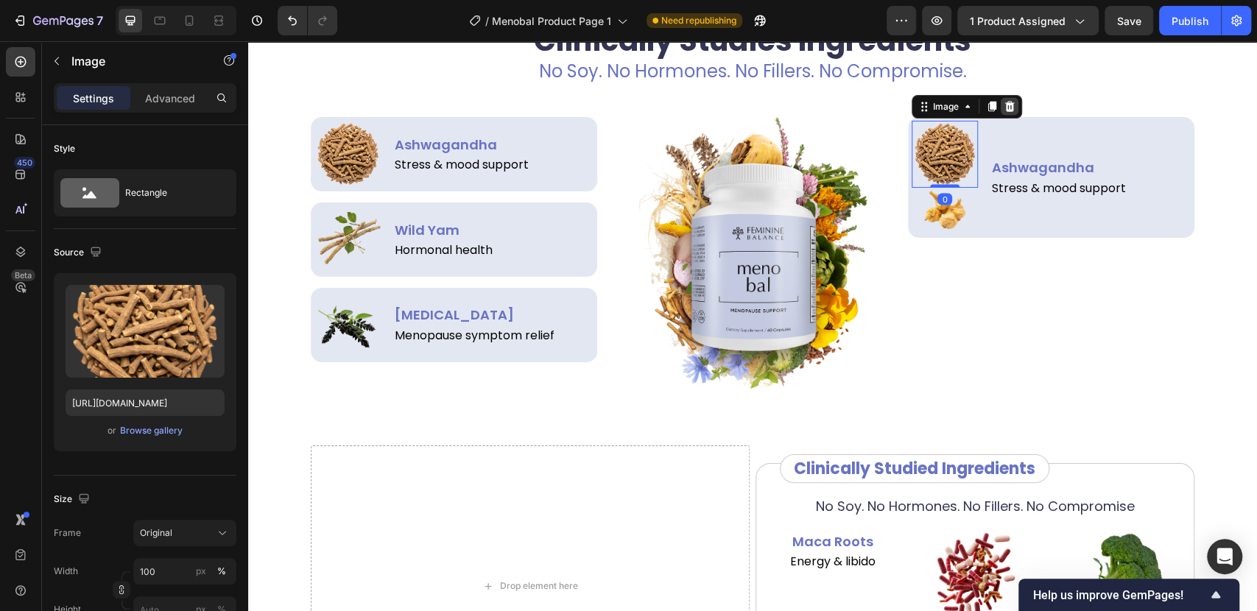
click at [1003, 108] on icon at bounding box center [1009, 107] width 12 height 12
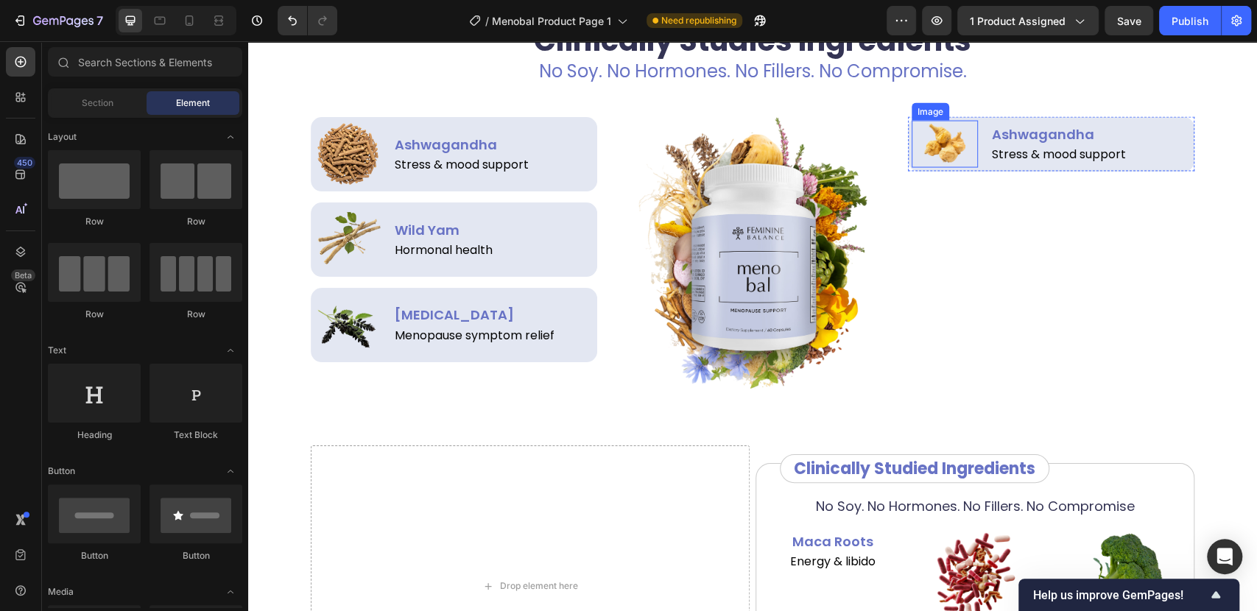
drag, startPoint x: 935, startPoint y: 149, endPoint x: 875, endPoint y: 184, distance: 69.3
click at [934, 149] on img at bounding box center [944, 144] width 47 height 47
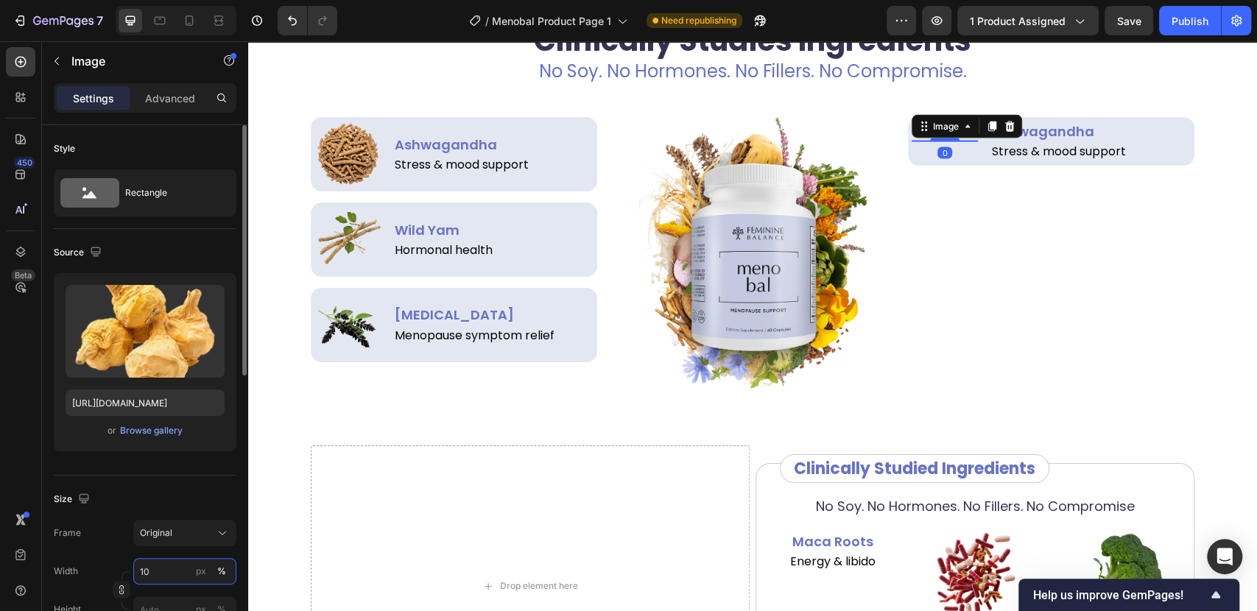
type input "100"
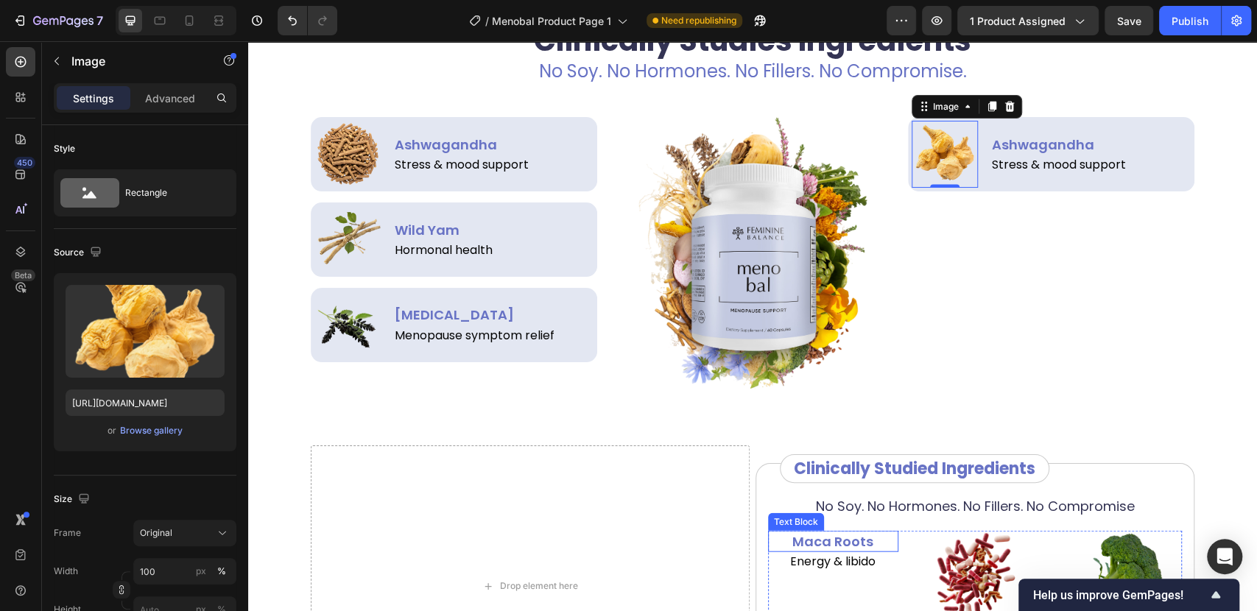
click at [847, 537] on p "Maca Roots" at bounding box center [832, 541] width 127 height 18
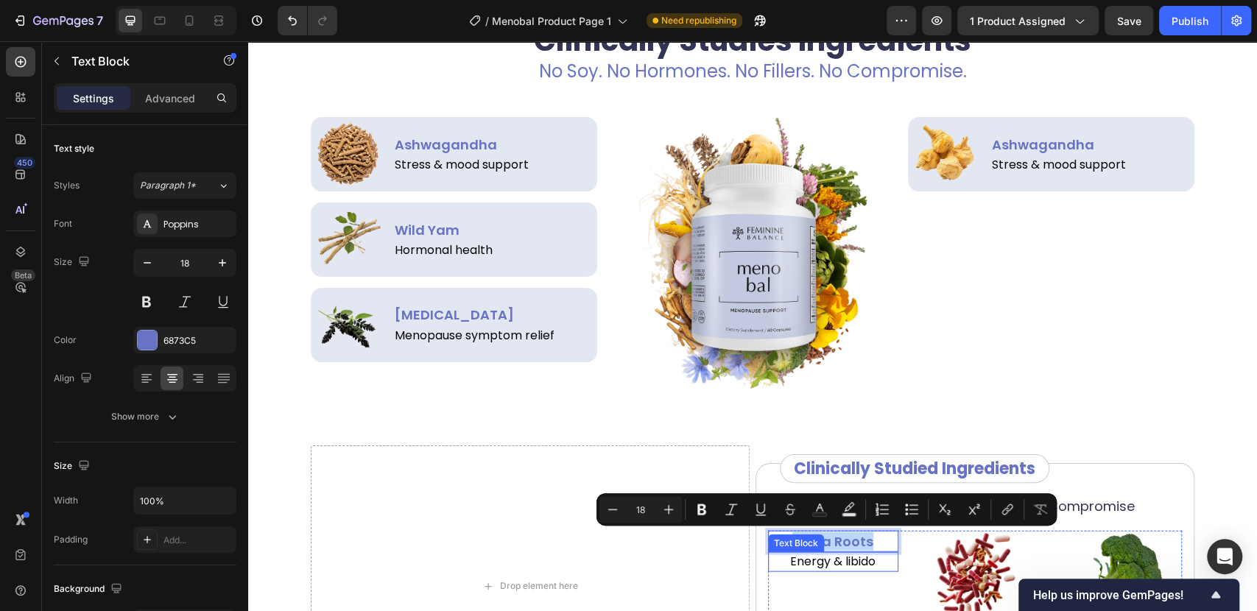
copy p "Maca Roots"
click at [1031, 152] on div "Text Block" at bounding box center [1018, 147] width 56 height 18
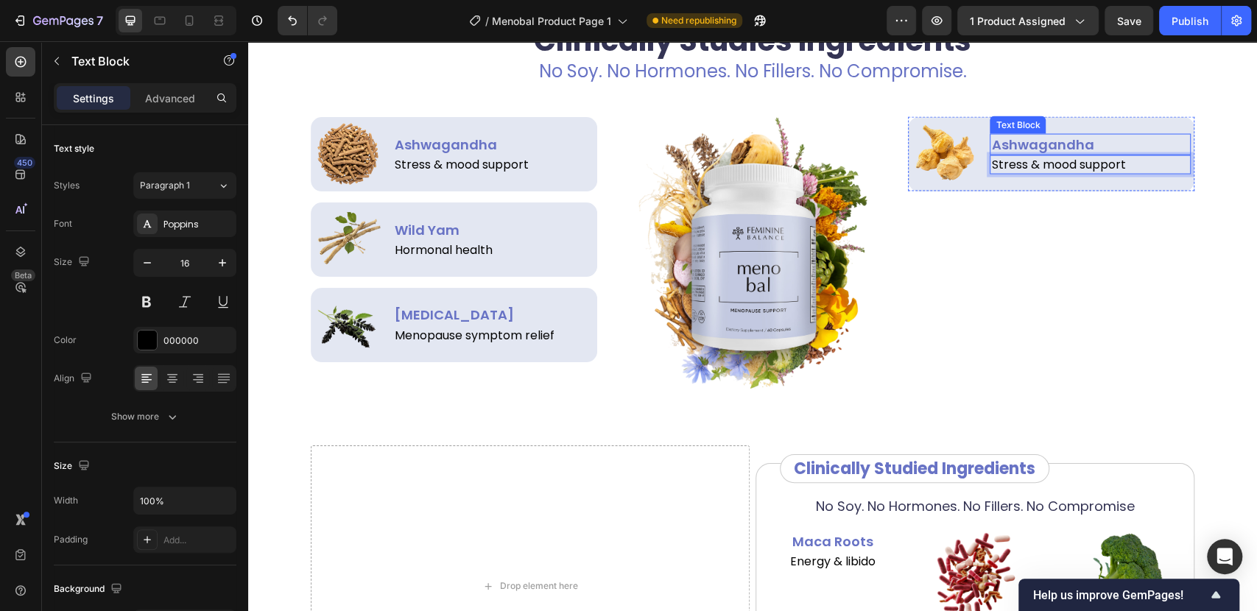
click at [1110, 148] on p "Ashwagandha" at bounding box center [1090, 144] width 198 height 18
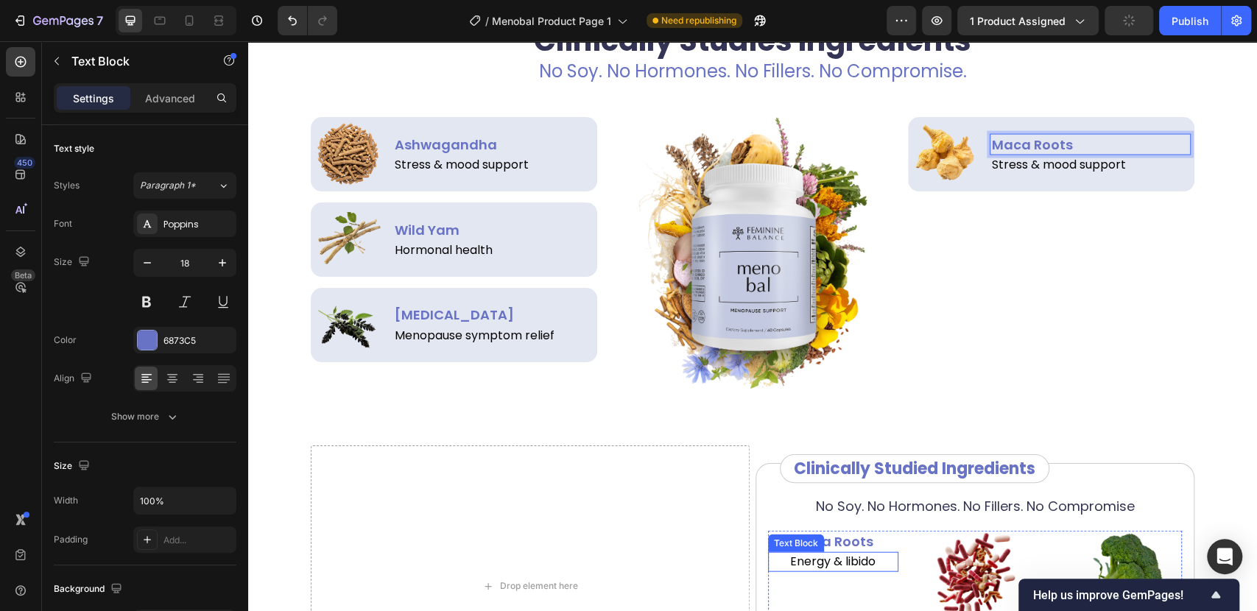
click at [824, 562] on p "Energy & libido" at bounding box center [832, 562] width 127 height 16
click at [824, 560] on p "Energy & libido" at bounding box center [832, 562] width 127 height 16
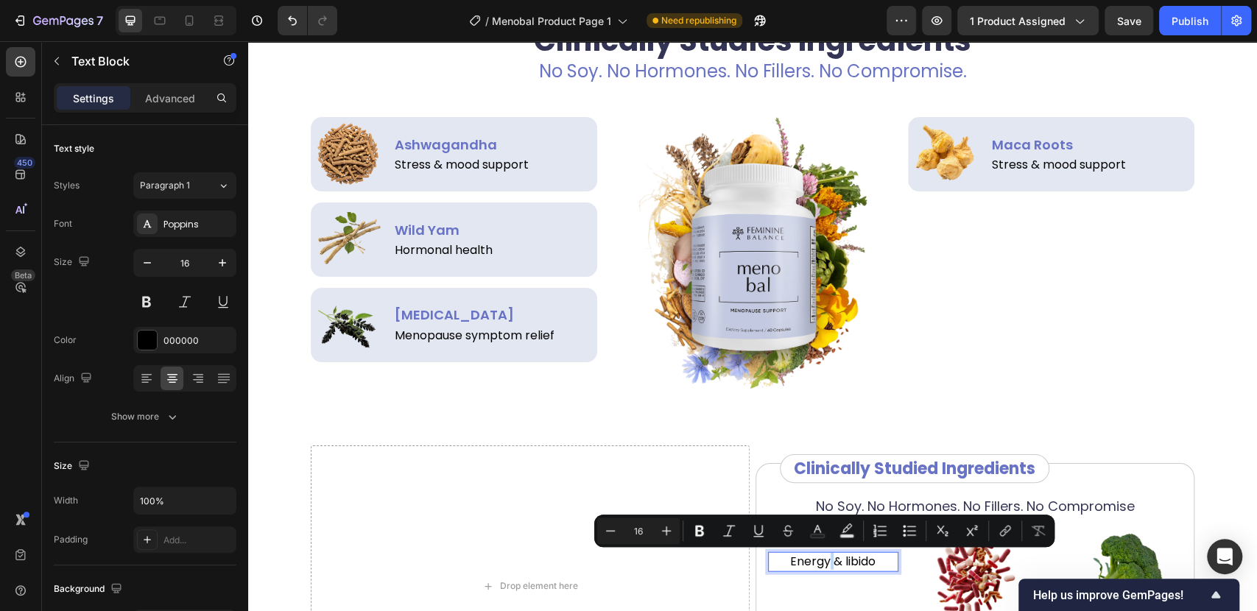
click at [826, 561] on p "Energy & libido" at bounding box center [832, 562] width 127 height 16
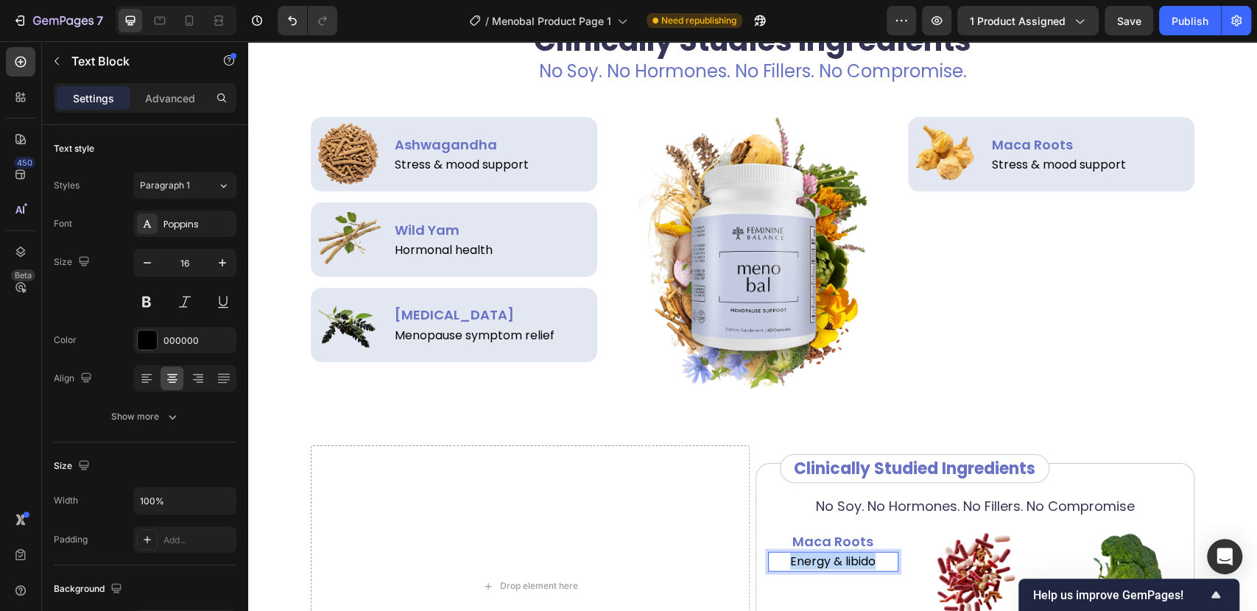
click at [826, 561] on p "Energy & libido" at bounding box center [832, 562] width 127 height 16
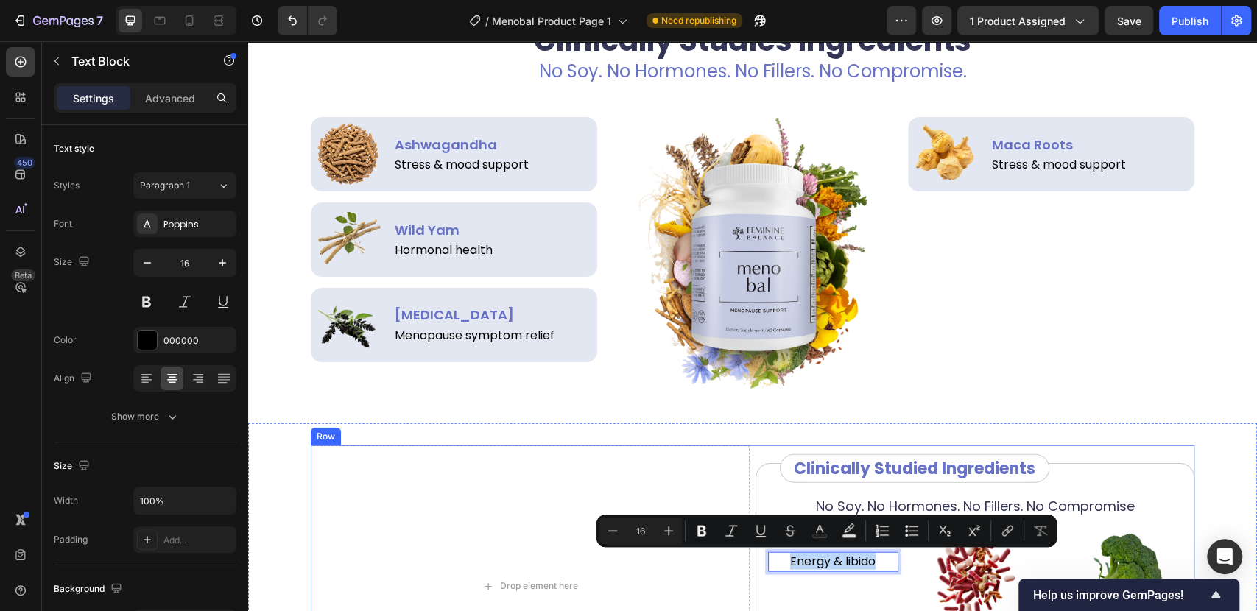
copy p "Energy & libido"
click at [1061, 169] on p "Stress & mood support" at bounding box center [1090, 165] width 198 height 16
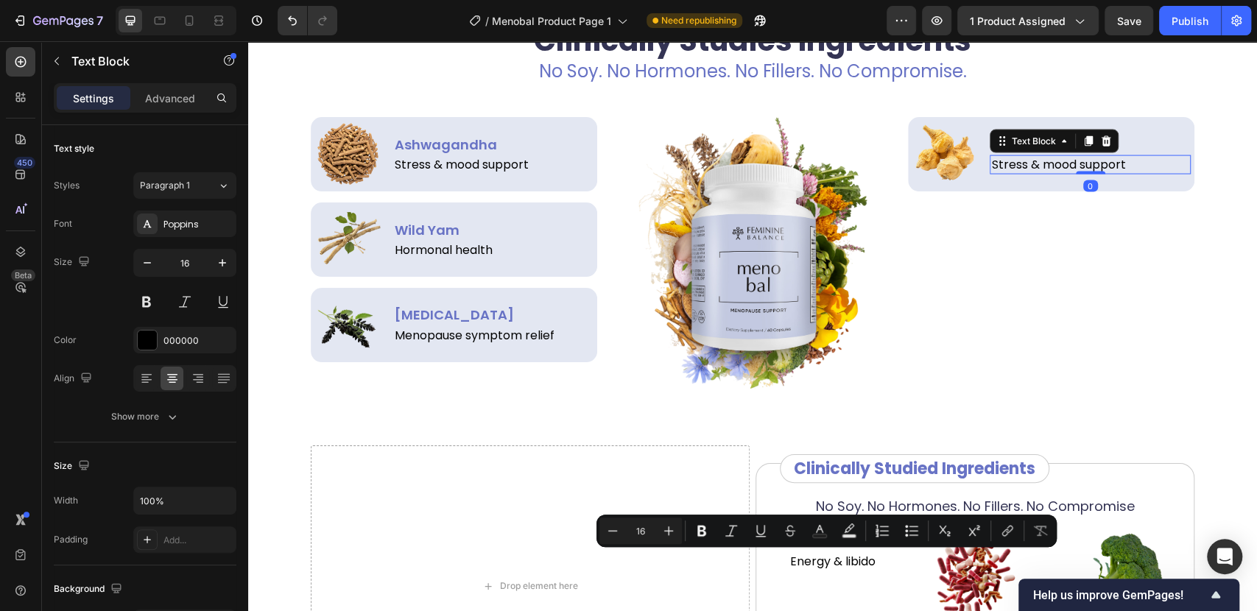
click at [1061, 169] on p "Stress & mood support" at bounding box center [1090, 165] width 198 height 16
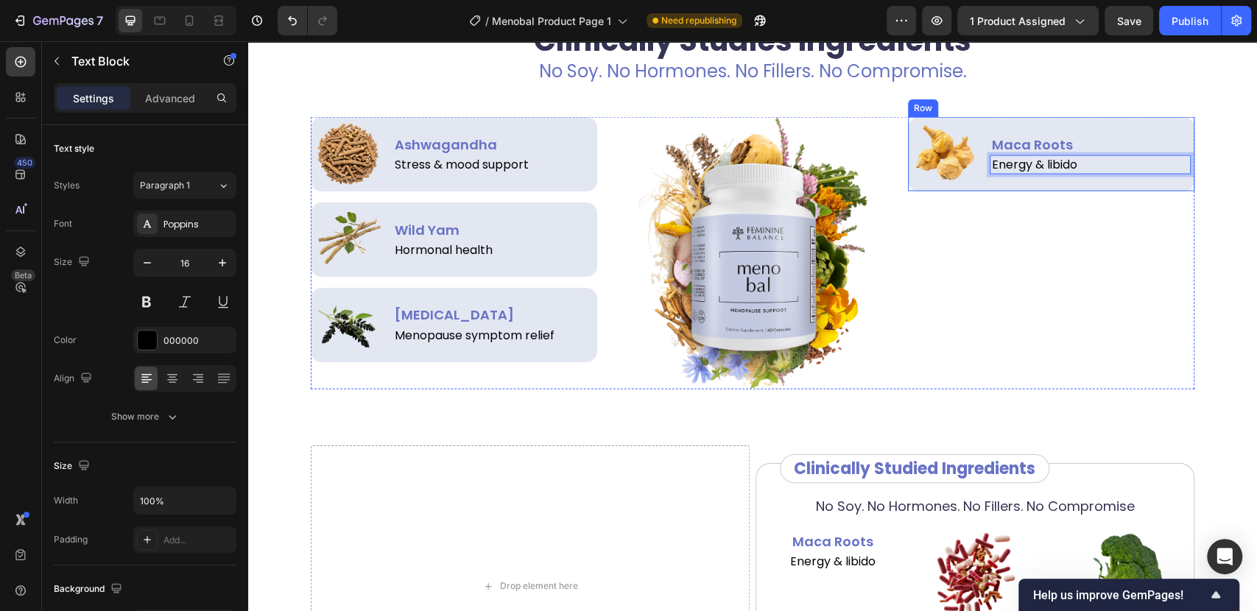
drag, startPoint x: 1071, startPoint y: 125, endPoint x: 1024, endPoint y: 120, distance: 47.4
click at [1072, 125] on div "Maca Roots Text Block Energy & libido Text Block 0" at bounding box center [1090, 154] width 201 height 67
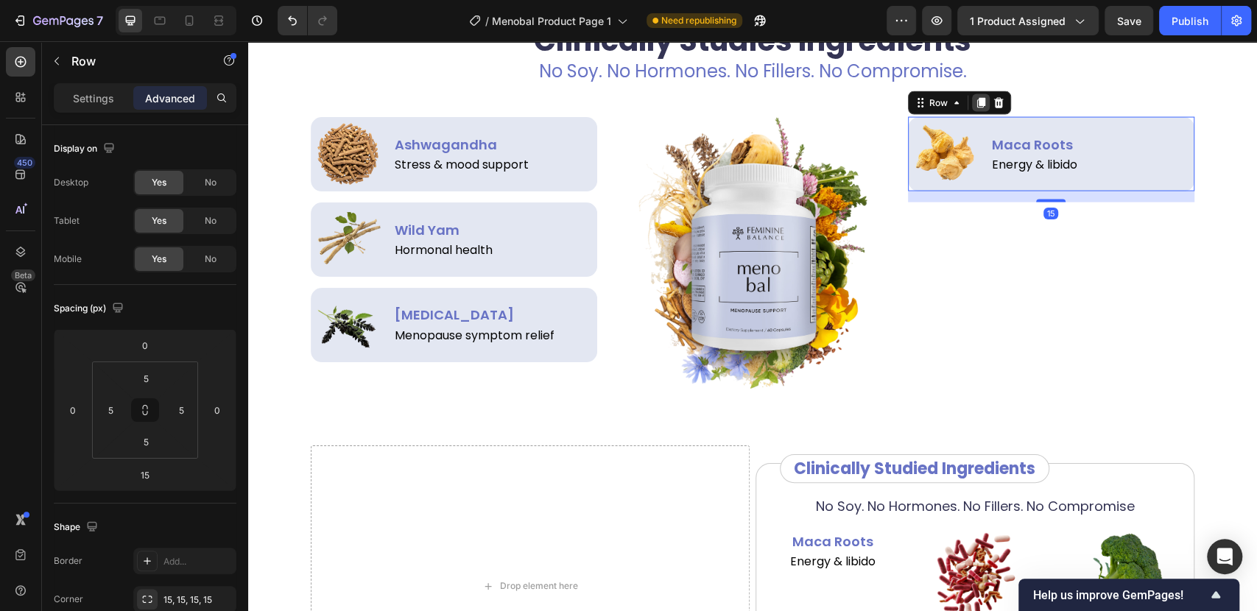
click at [976, 105] on icon at bounding box center [980, 103] width 8 height 10
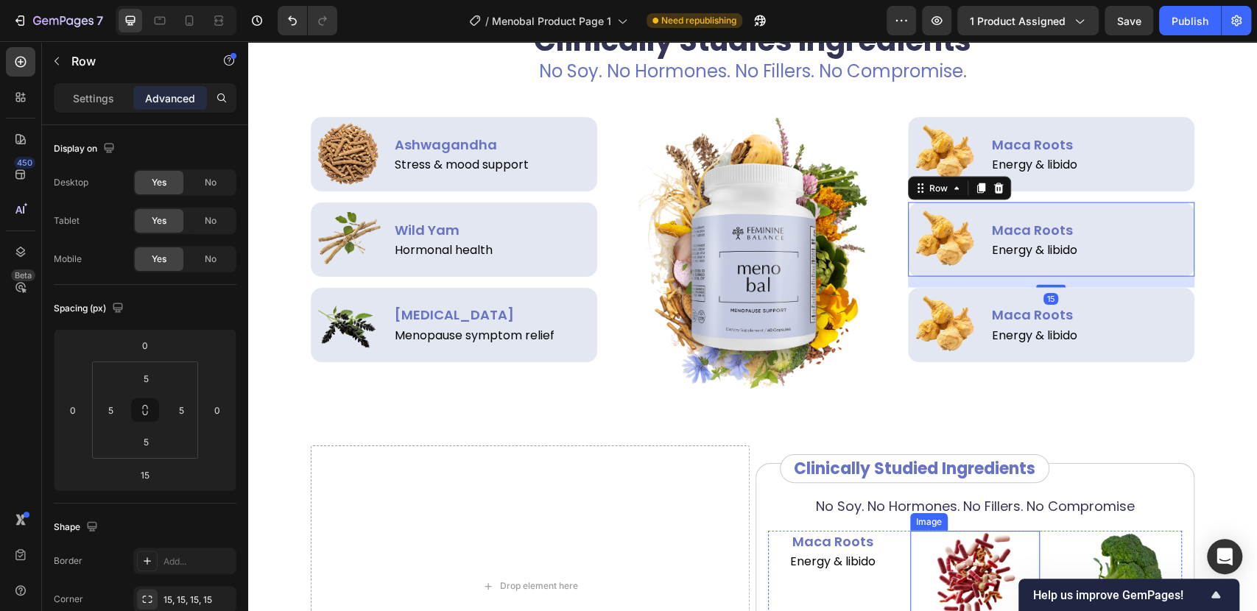
scroll to position [2134, 0]
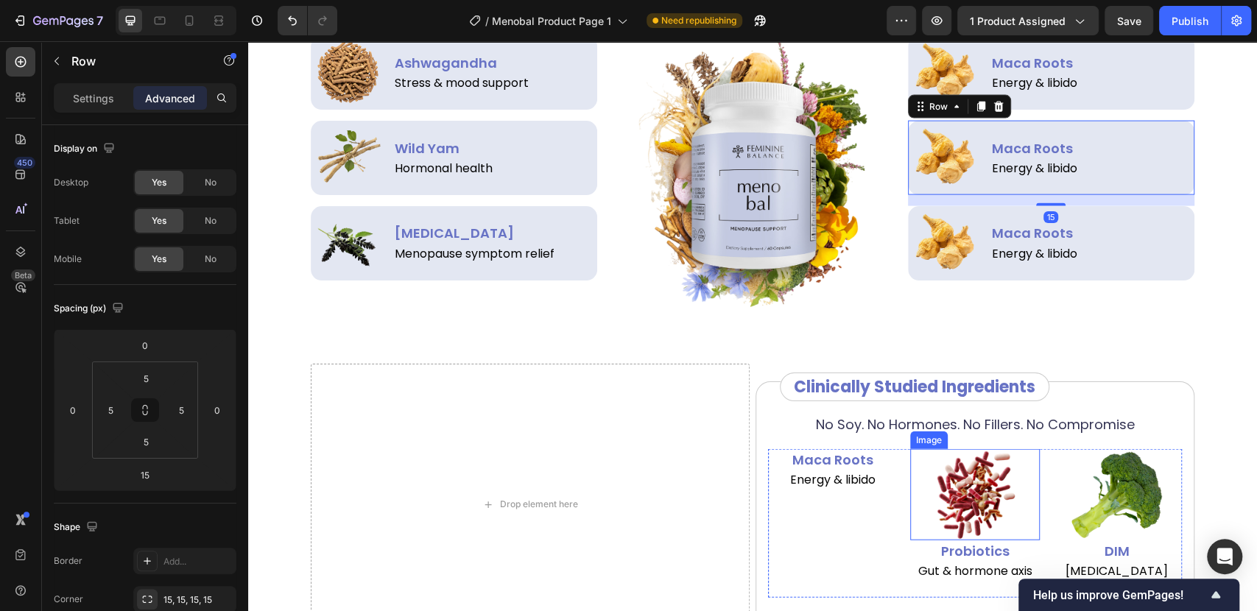
click at [973, 556] on p "Probiotics" at bounding box center [974, 551] width 127 height 18
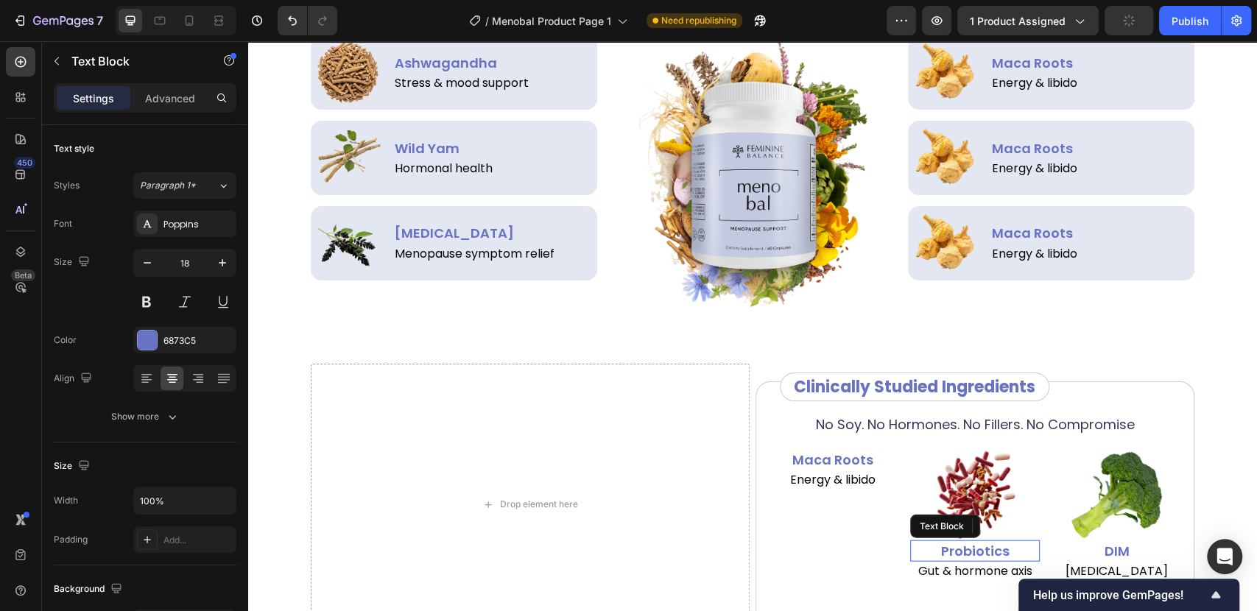
click at [973, 556] on p "Probiotics" at bounding box center [974, 551] width 127 height 18
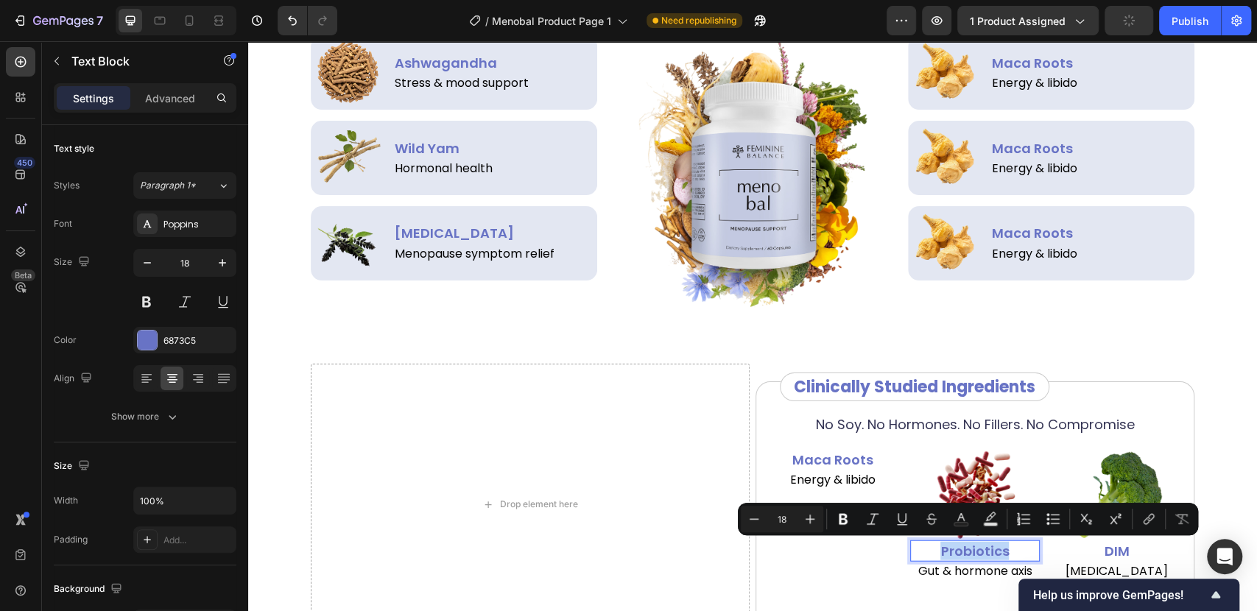
copy p "Probiotics"
click at [1012, 144] on div "Text Block" at bounding box center [1017, 150] width 50 height 13
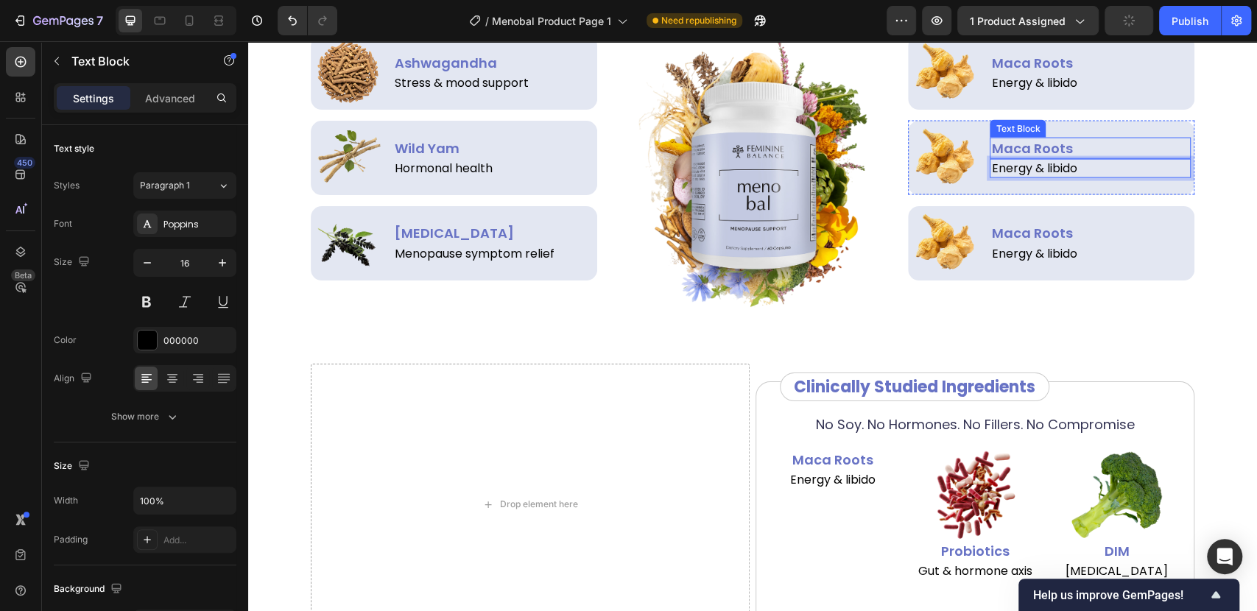
click at [1124, 144] on p "Maca Roots" at bounding box center [1090, 148] width 198 height 18
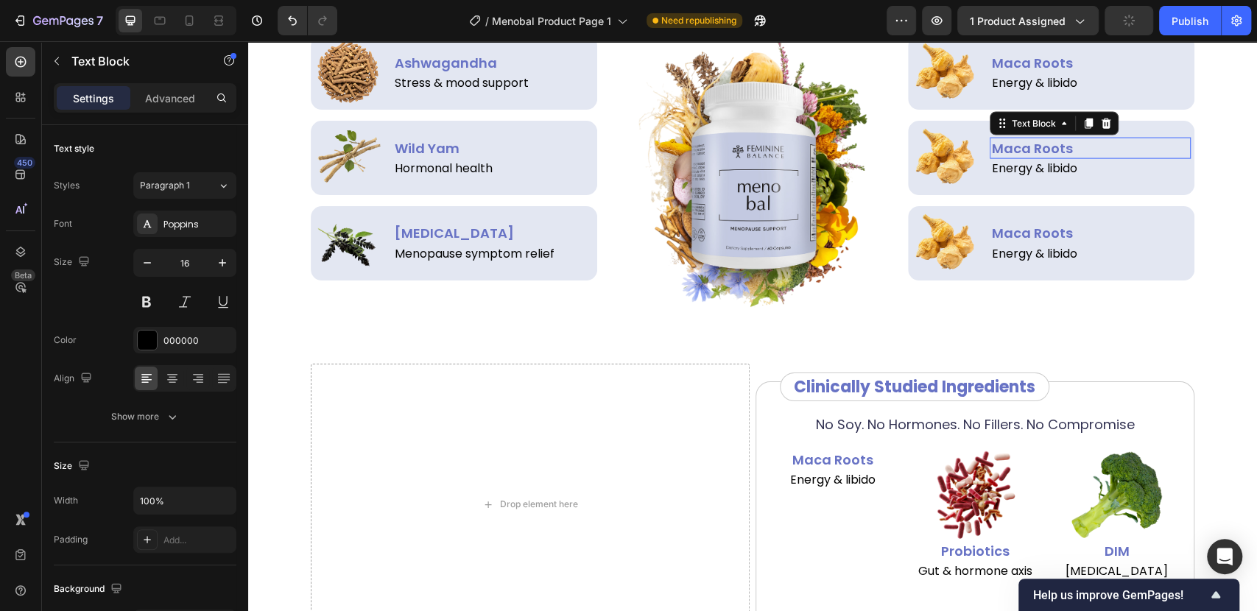
click at [1124, 144] on p "Maca Roots" at bounding box center [1090, 148] width 198 height 18
click at [971, 567] on p "Gut & hormone axis" at bounding box center [974, 571] width 127 height 16
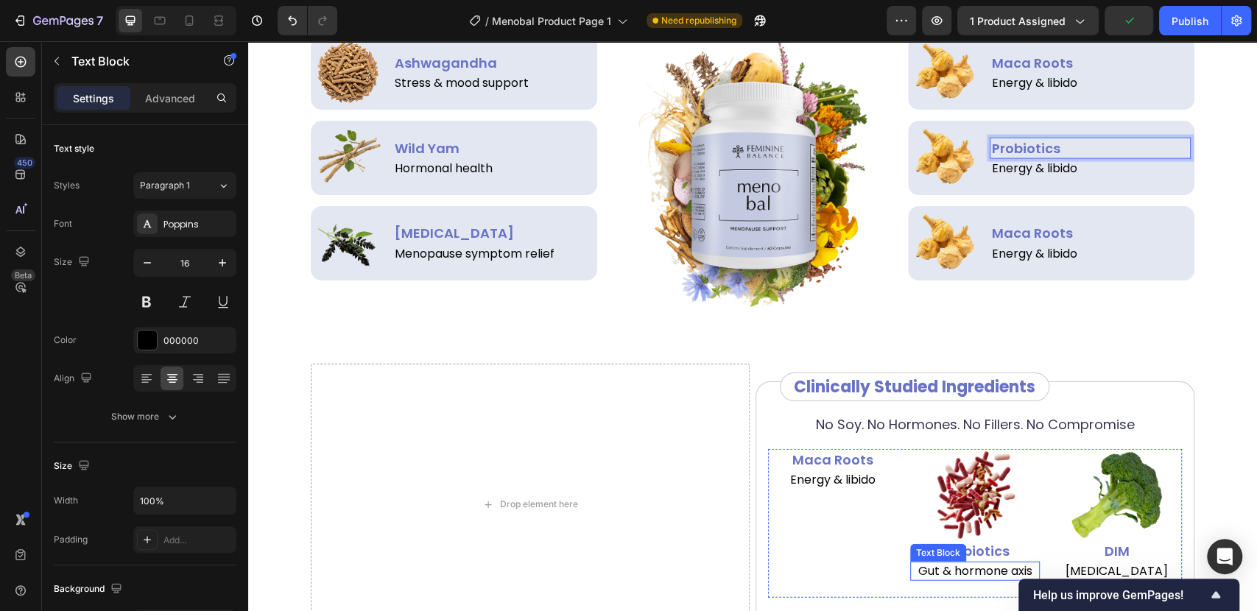
click at [971, 567] on p "Gut & hormone axis" at bounding box center [974, 571] width 127 height 16
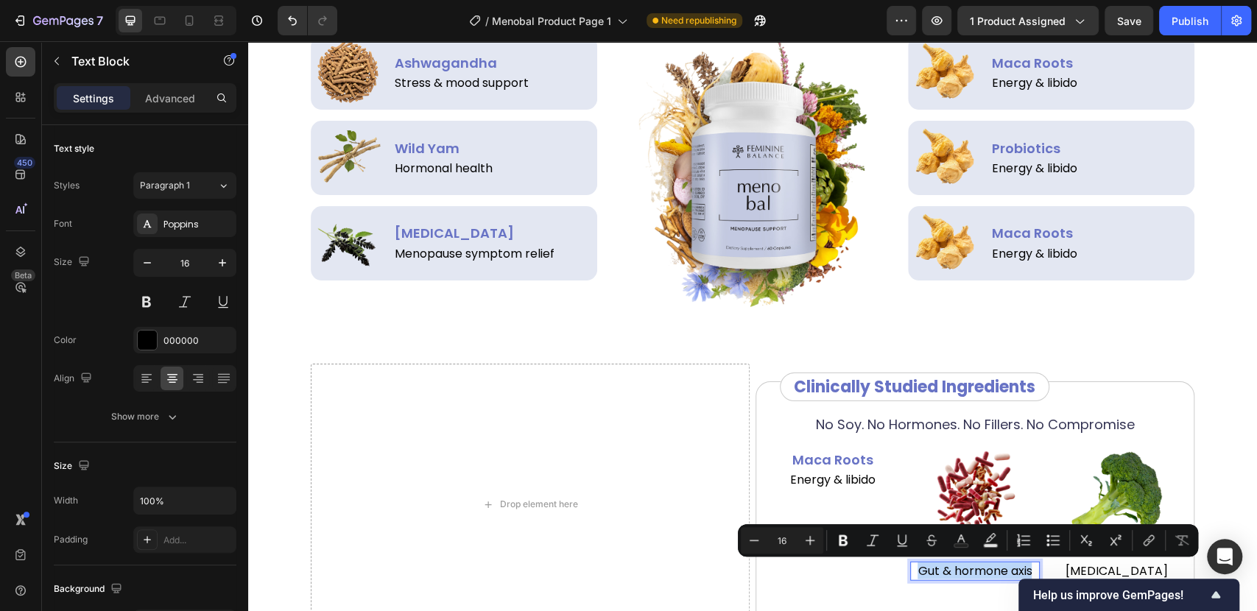
copy p "Gut & hormone axis"
click at [1067, 167] on p "Energy & libido" at bounding box center [1090, 169] width 198 height 16
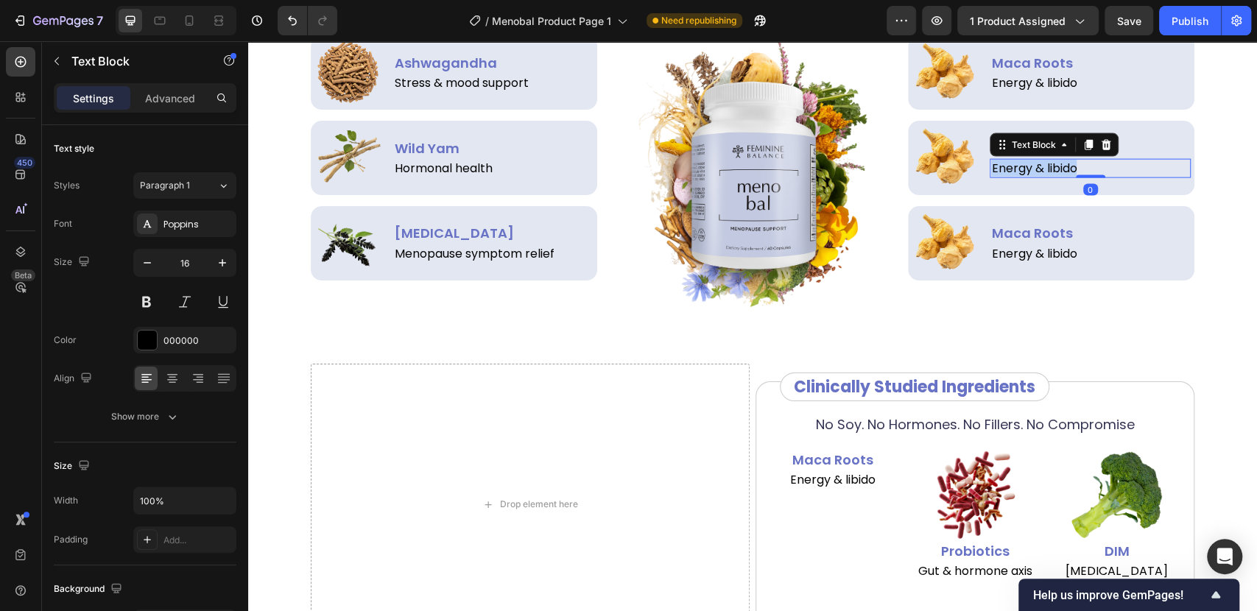
click at [1067, 167] on p "Energy & libido" at bounding box center [1090, 169] width 198 height 16
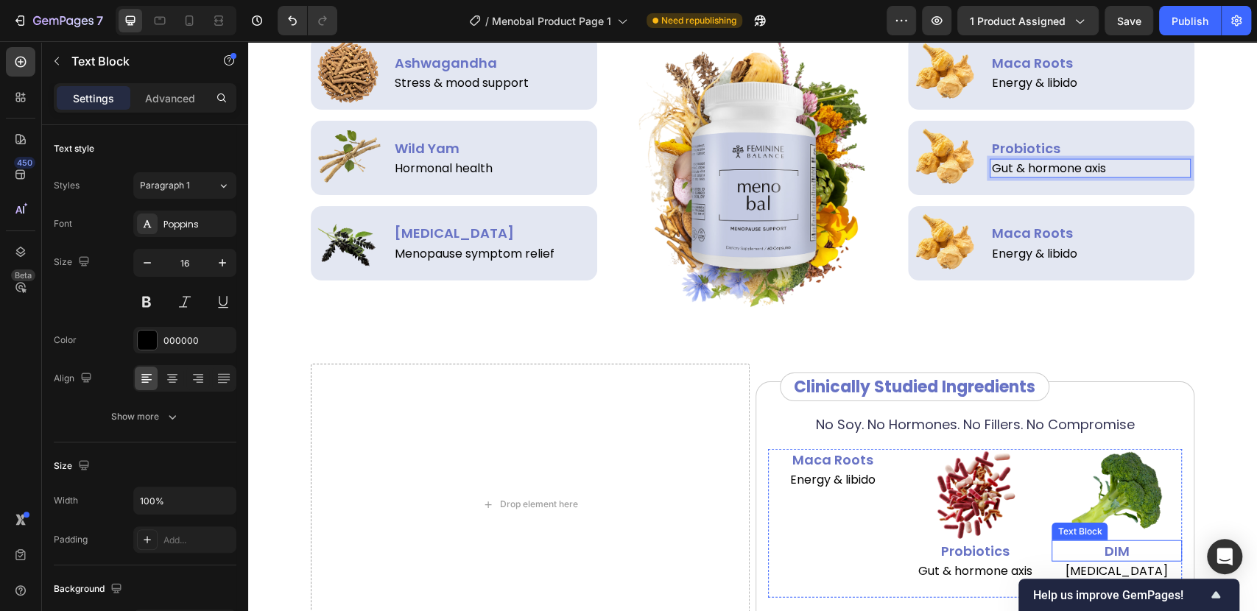
click at [1114, 554] on p "DIM" at bounding box center [1116, 551] width 127 height 18
click at [1114, 553] on p "DIM" at bounding box center [1116, 551] width 127 height 18
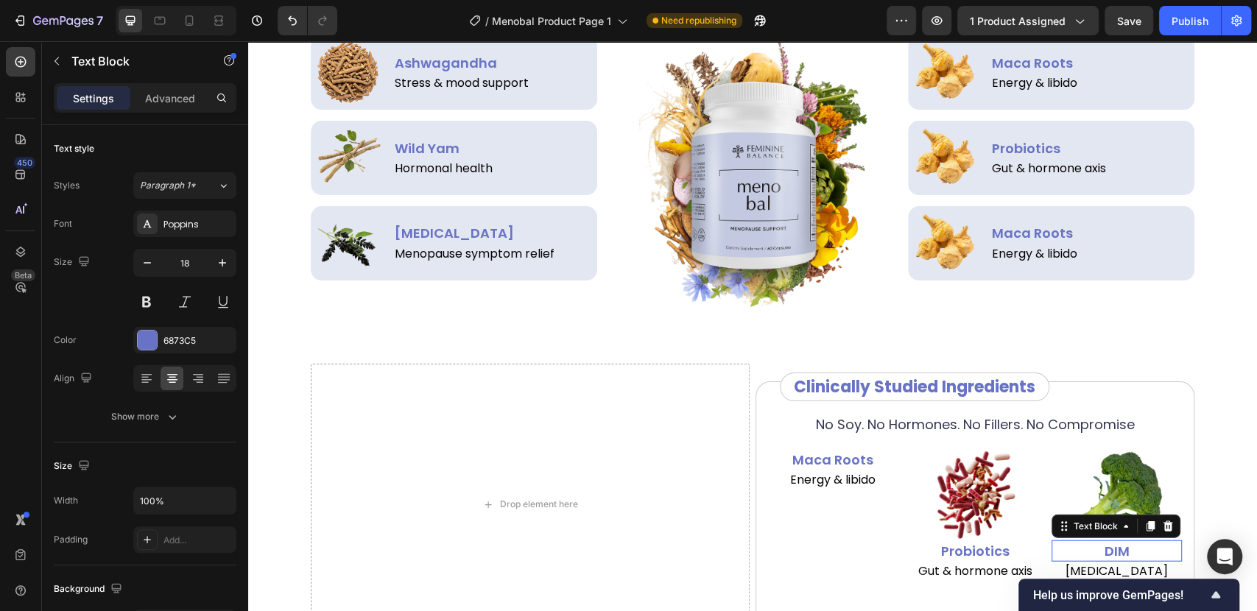
click at [1114, 553] on p "DIM" at bounding box center [1116, 551] width 127 height 18
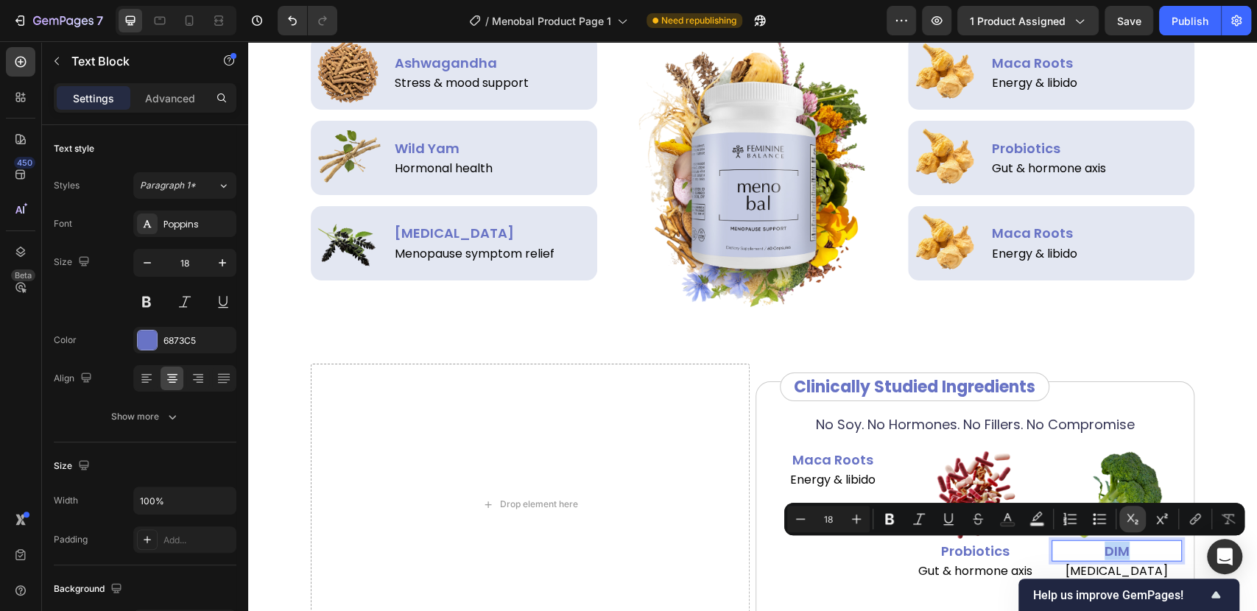
copy p "DIM"
click at [1029, 233] on div "Text Block" at bounding box center [1017, 235] width 50 height 13
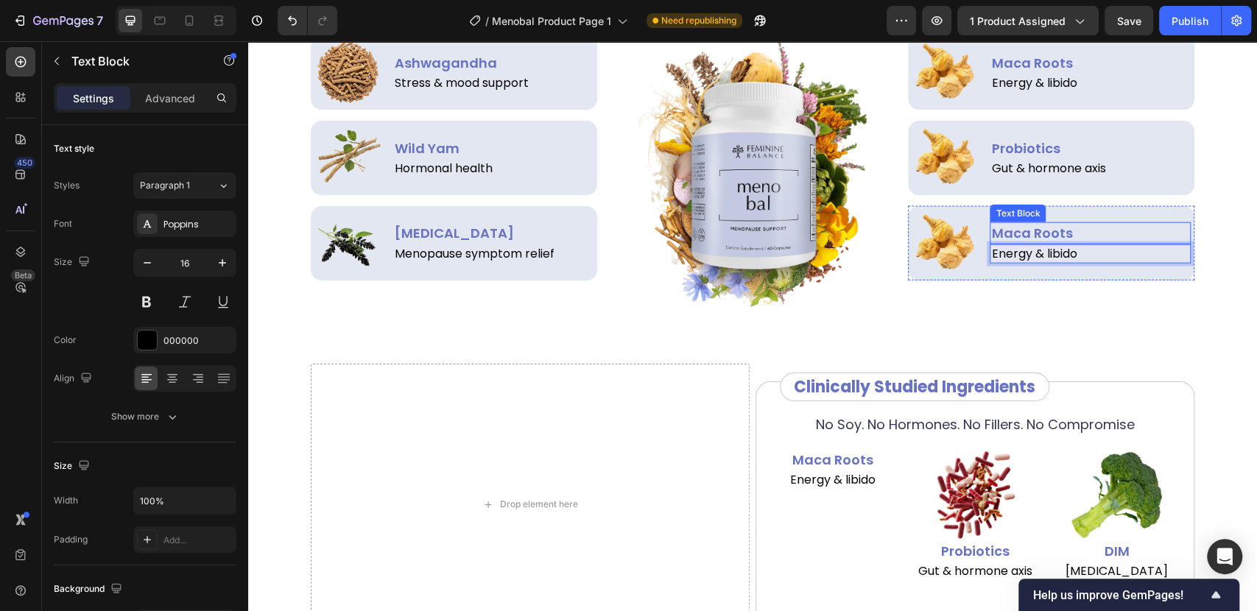
click at [1110, 227] on p "Maca Roots" at bounding box center [1090, 233] width 198 height 18
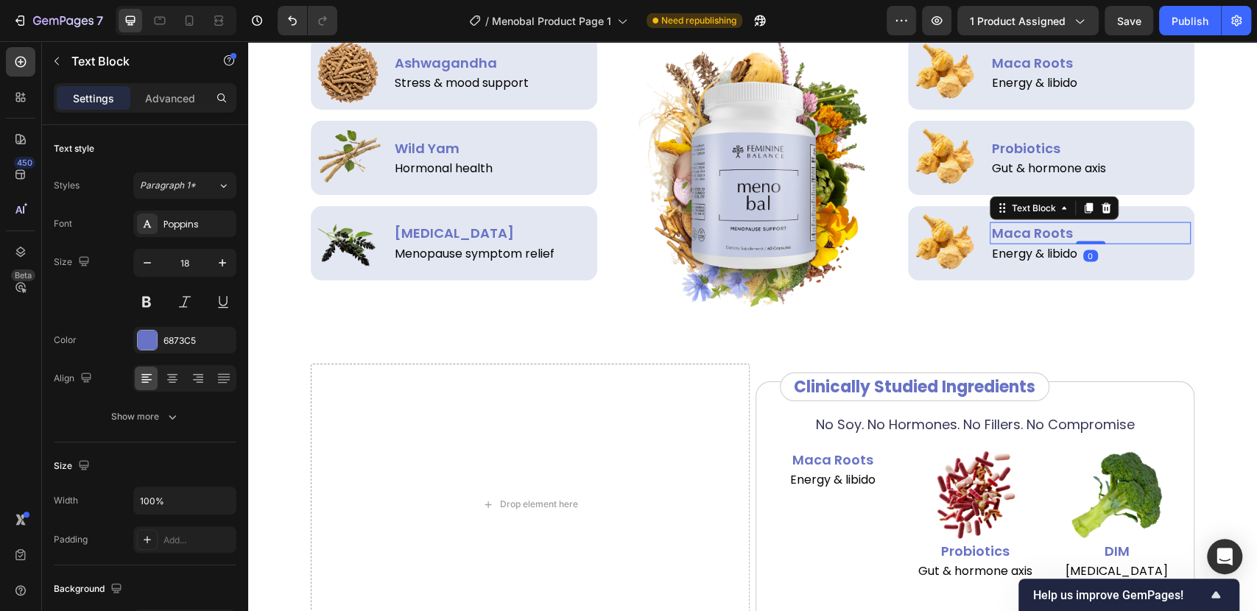
click at [1110, 227] on p "Maca Roots" at bounding box center [1090, 233] width 198 height 18
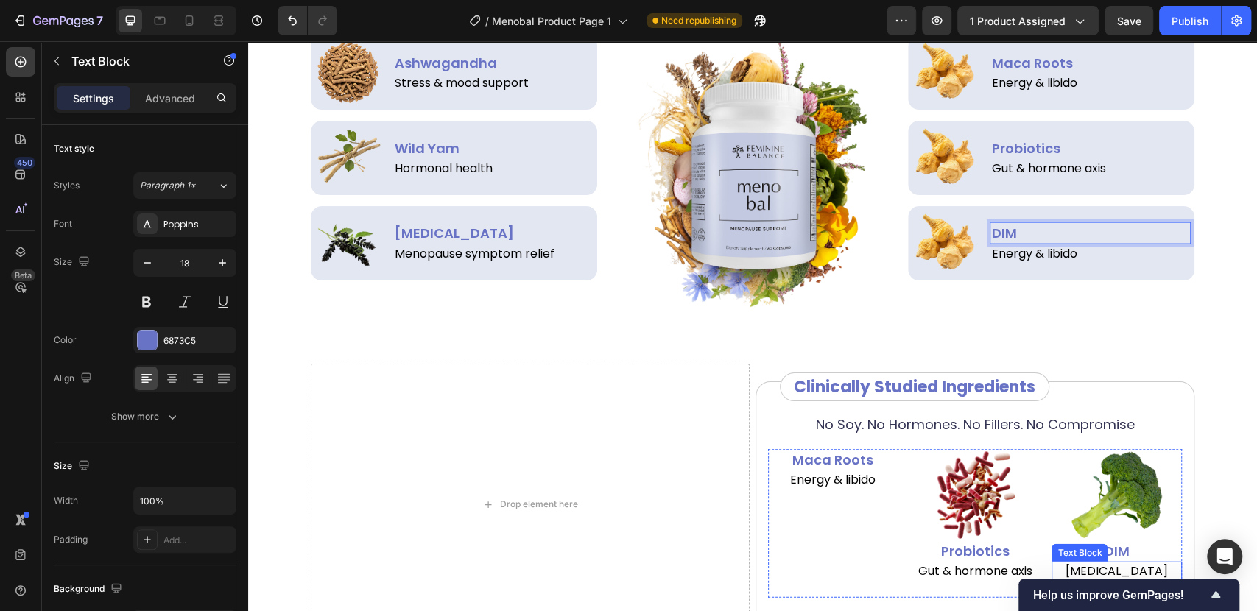
click at [1119, 571] on p "[MEDICAL_DATA] balance" at bounding box center [1116, 579] width 127 height 33
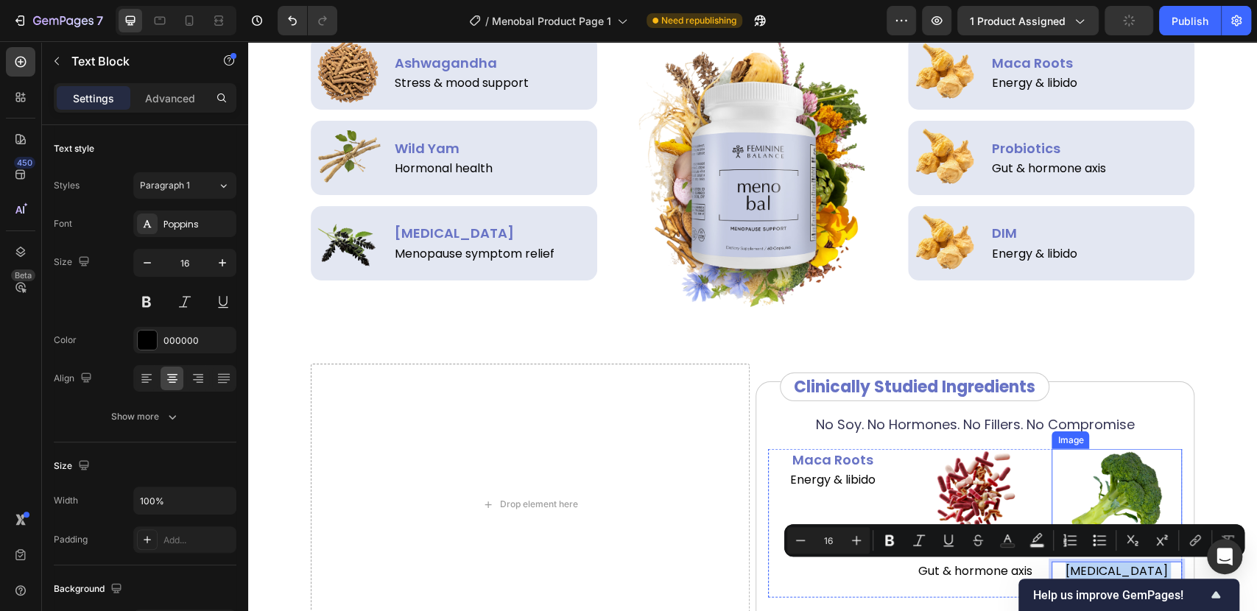
copy p "[MEDICAL_DATA] balance"
click at [1044, 250] on p "Energy & libido" at bounding box center [1090, 254] width 198 height 16
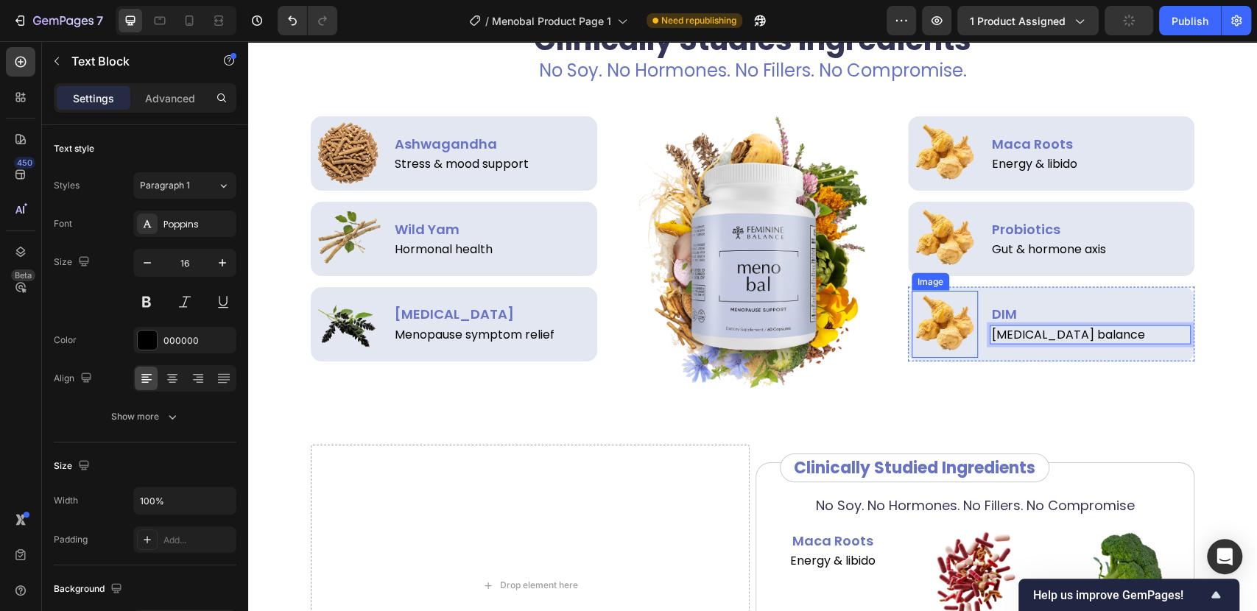
scroll to position [2053, 0]
click at [951, 246] on img at bounding box center [944, 239] width 67 height 67
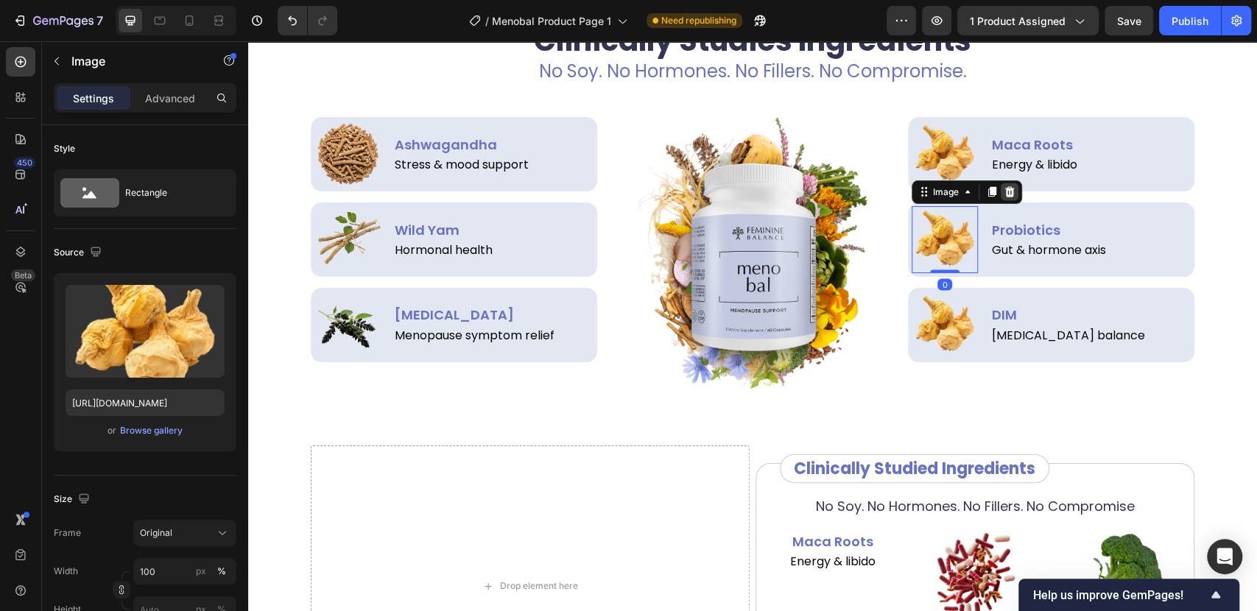
click at [1004, 191] on icon at bounding box center [1009, 192] width 10 height 10
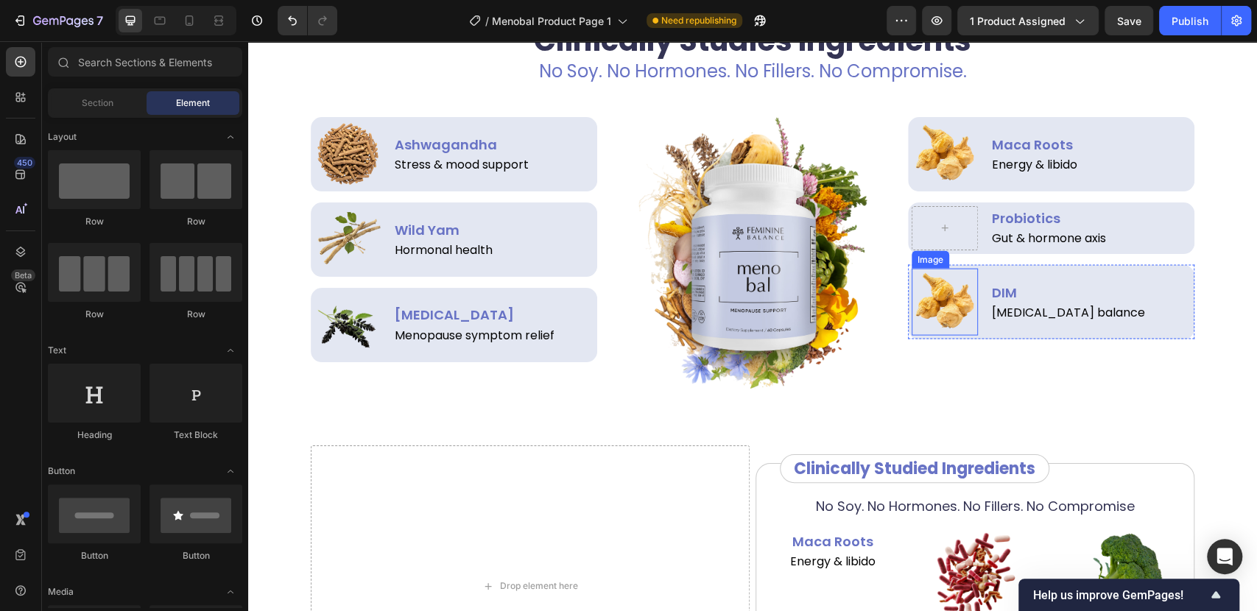
click at [943, 283] on img at bounding box center [944, 302] width 67 height 67
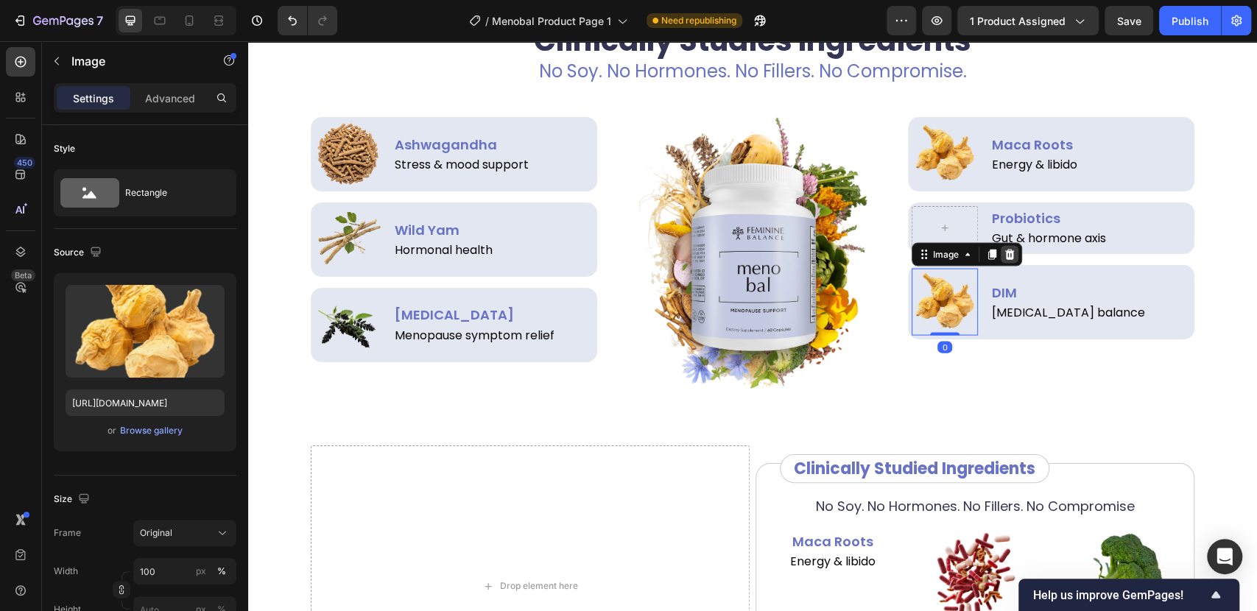
click at [1004, 258] on icon at bounding box center [1009, 255] width 10 height 10
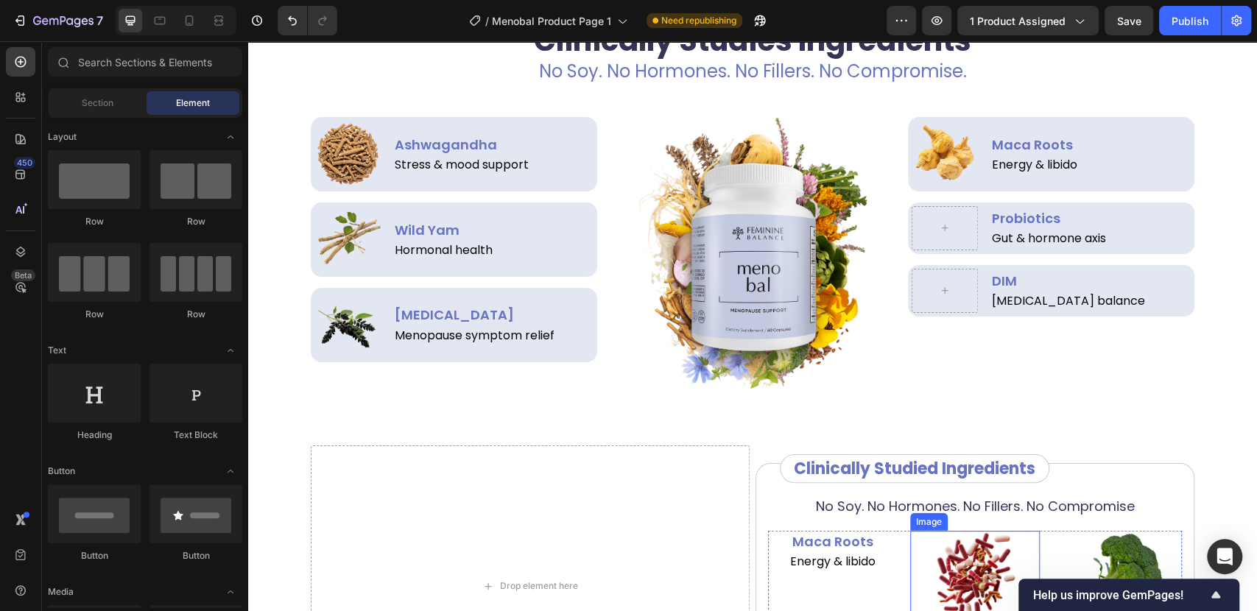
click at [992, 556] on img at bounding box center [974, 576] width 91 height 91
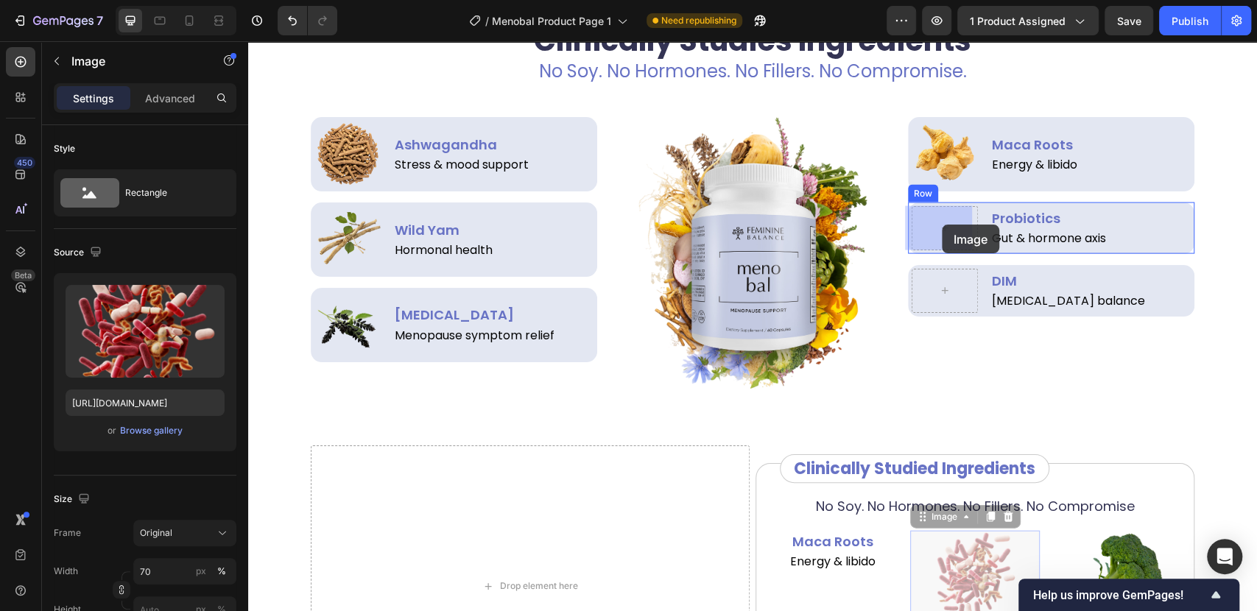
drag, startPoint x: 961, startPoint y: 562, endPoint x: 942, endPoint y: 225, distance: 338.5
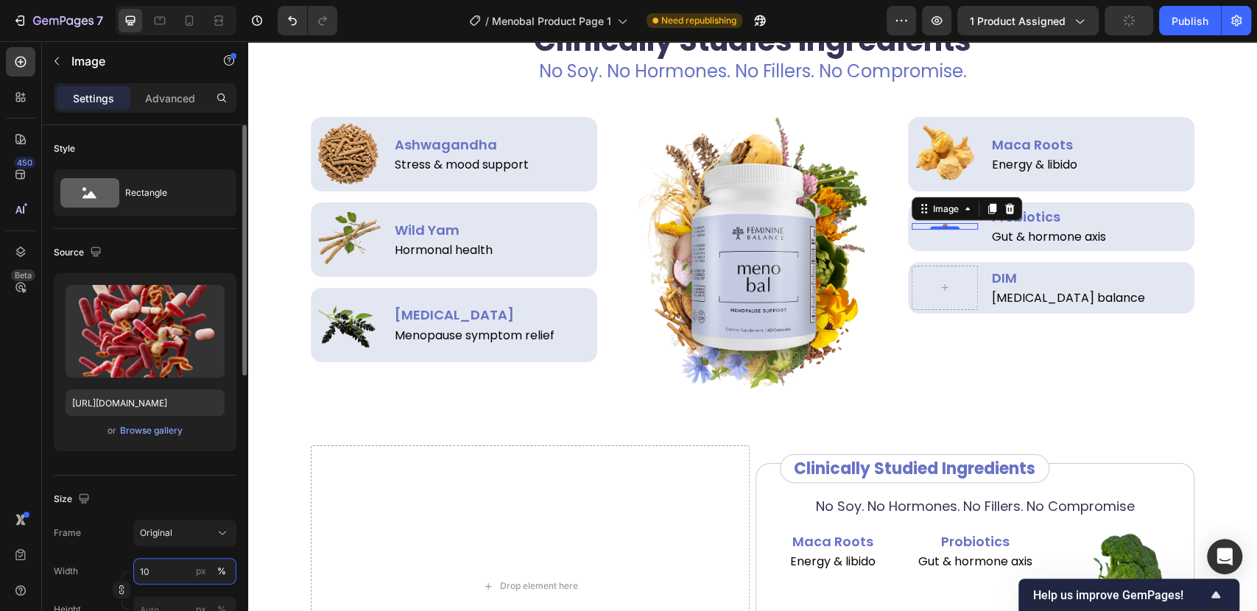
type input "100"
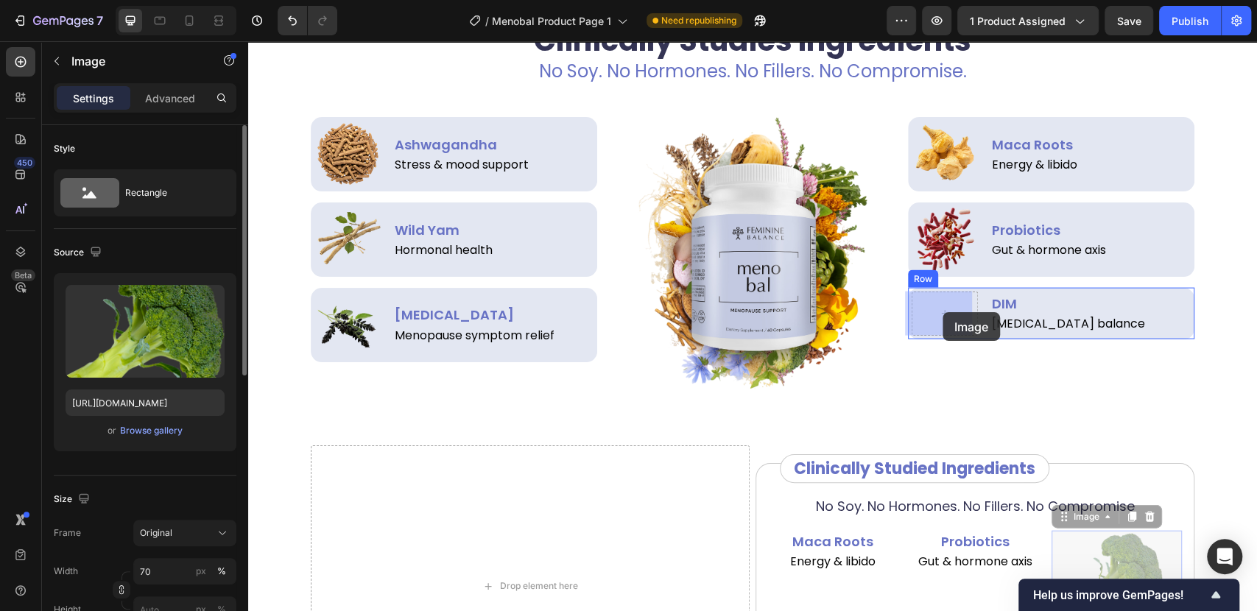
drag, startPoint x: 1122, startPoint y: 557, endPoint x: 944, endPoint y: 315, distance: 300.1
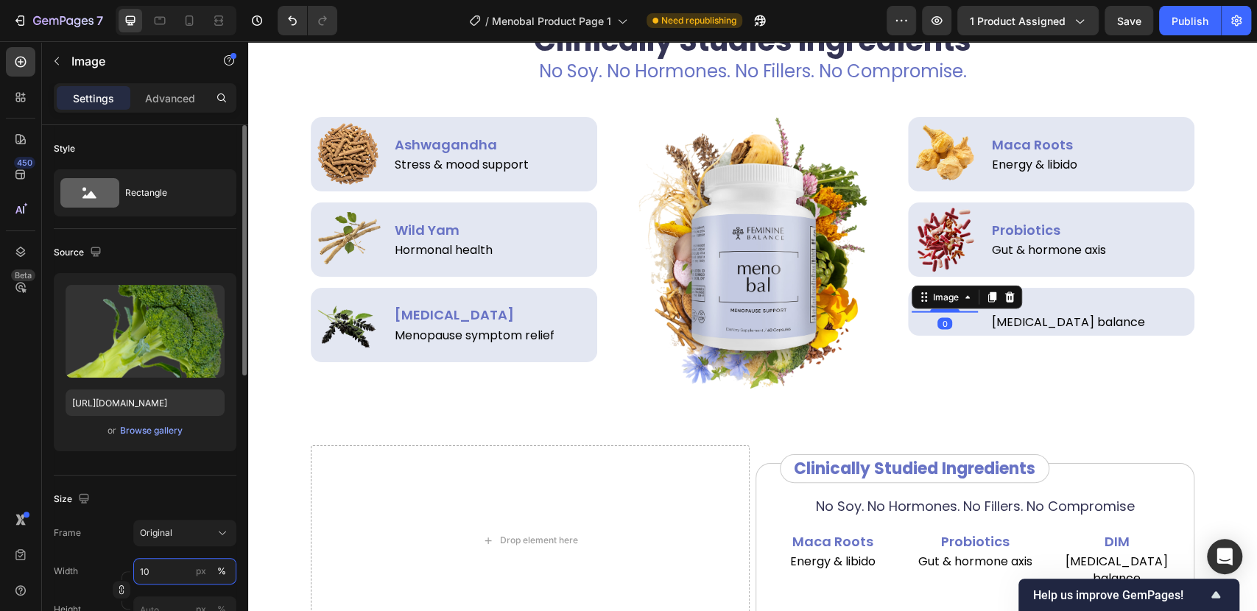
type input "100"
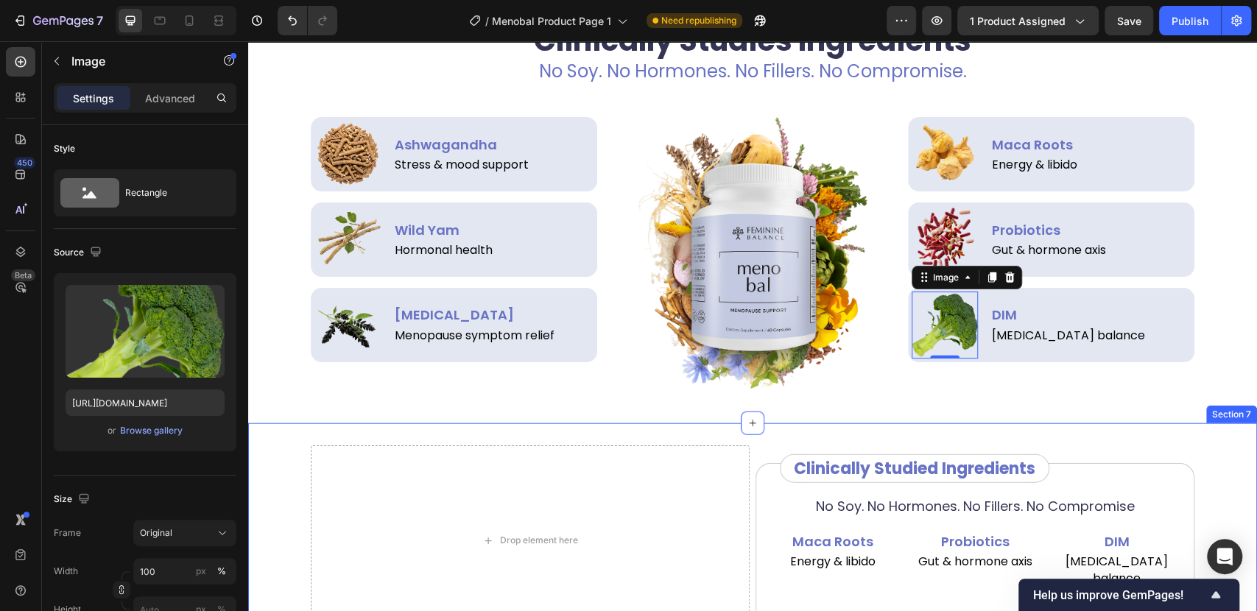
click at [280, 441] on div "Drop element here No Soy. No Hormones. No Fillers. No Compromise Text Block Mac…" at bounding box center [752, 546] width 1009 height 247
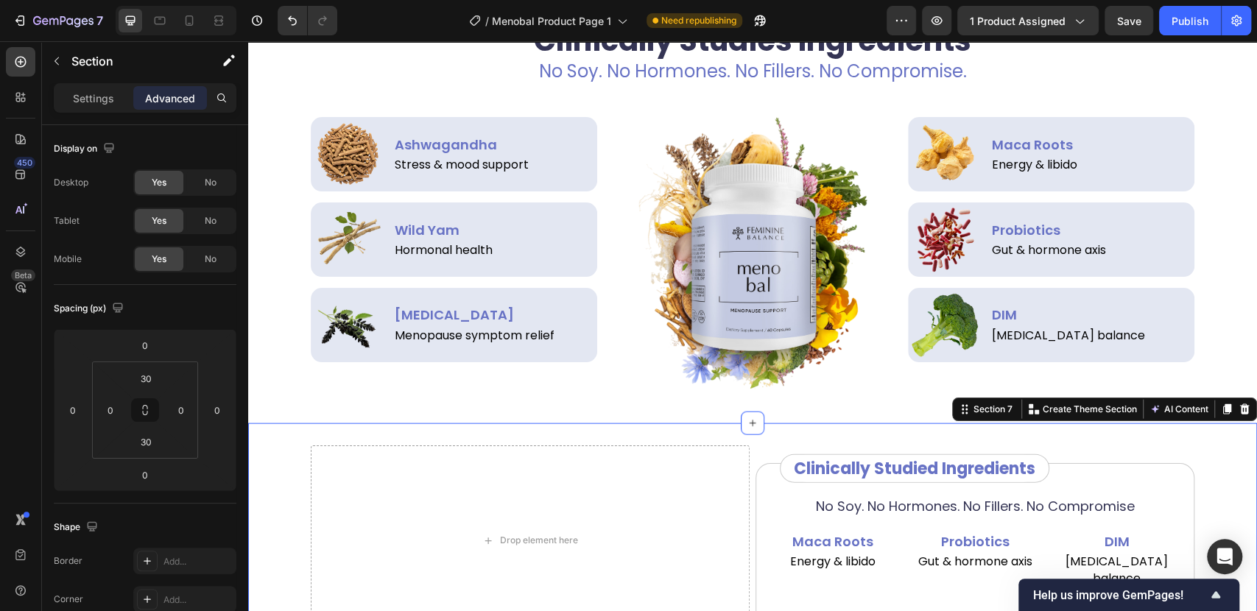
scroll to position [2298, 0]
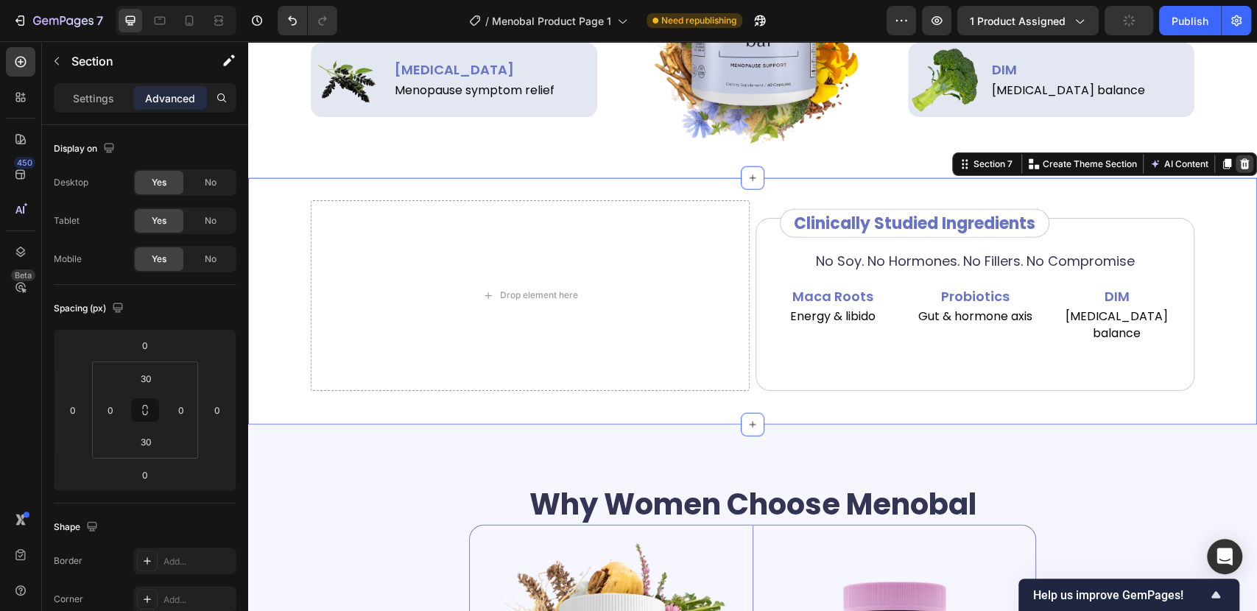
click at [1238, 159] on div at bounding box center [1244, 164] width 18 height 18
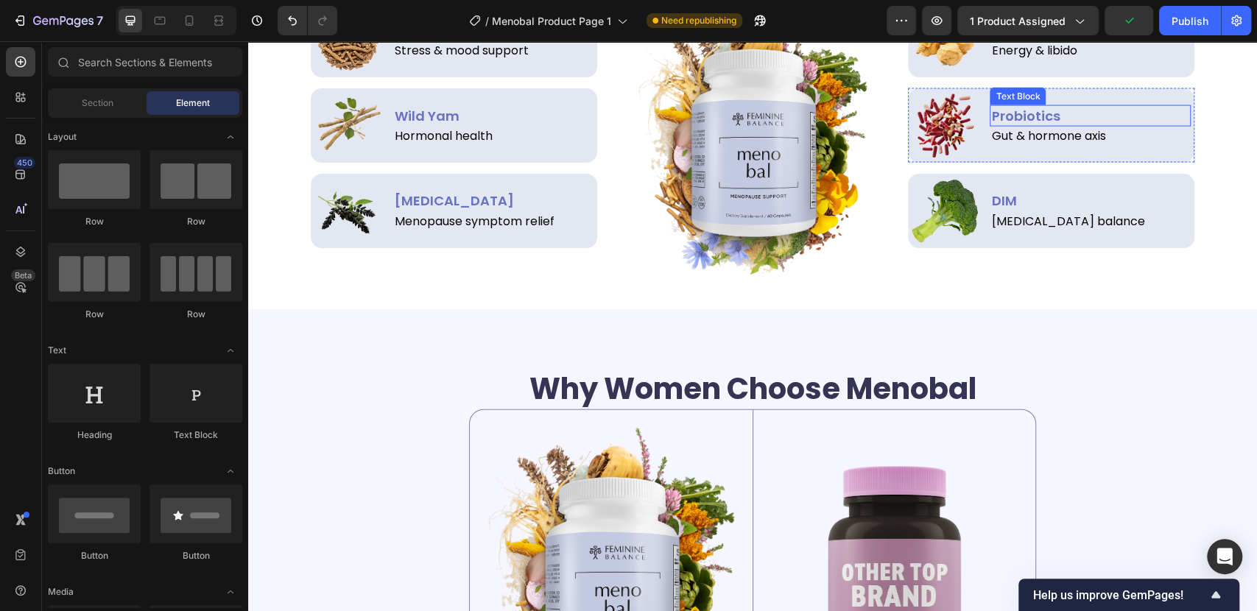
scroll to position [2053, 0]
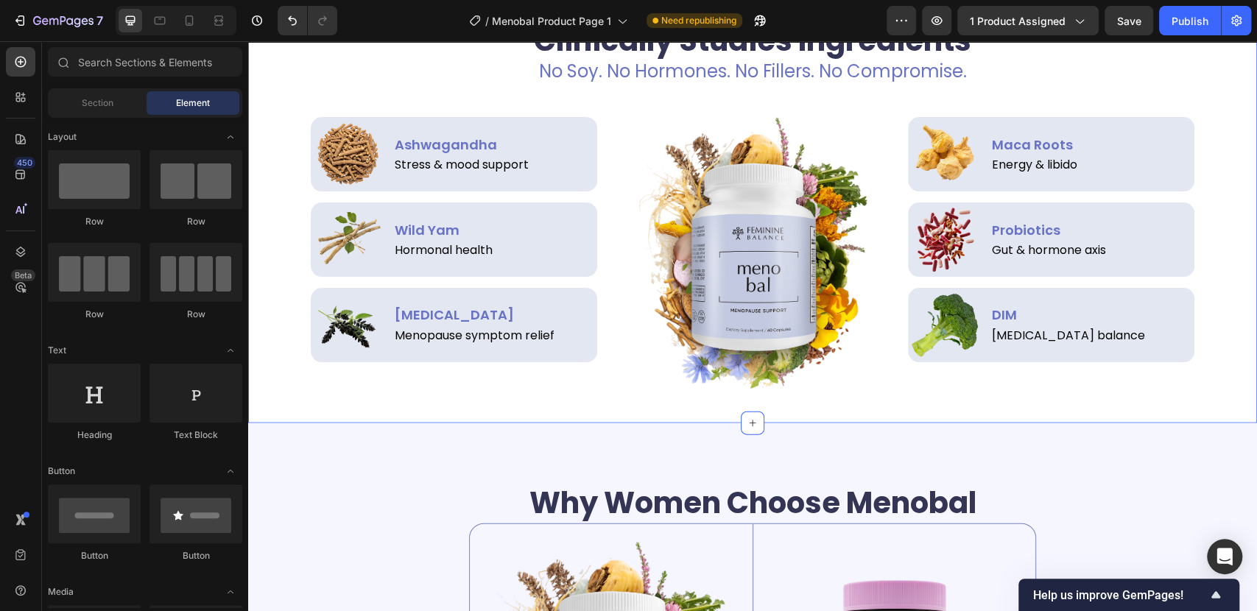
click at [275, 409] on div "Clinically Studies Ingredients Heading No Soy. No Hormones. No Fillers. No Comp…" at bounding box center [752, 204] width 1009 height 437
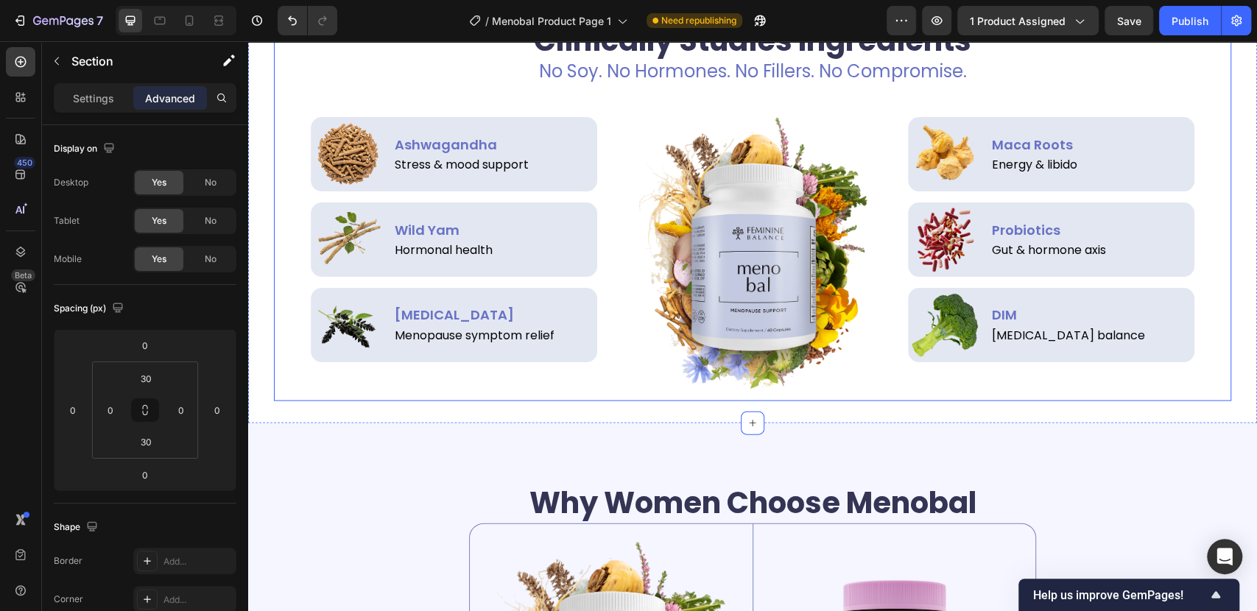
click at [297, 392] on div "Clinically Studies Ingredients Heading No Soy. No Hormones. No Fillers. No Comp…" at bounding box center [752, 204] width 957 height 393
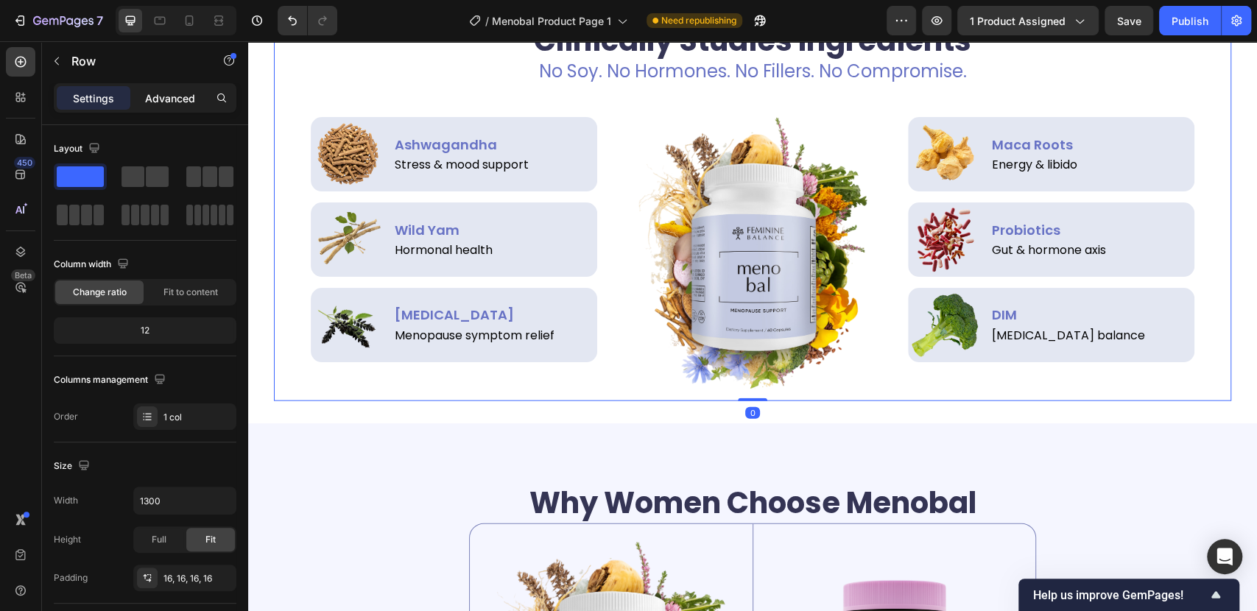
click at [177, 96] on p "Advanced" at bounding box center [170, 98] width 50 height 15
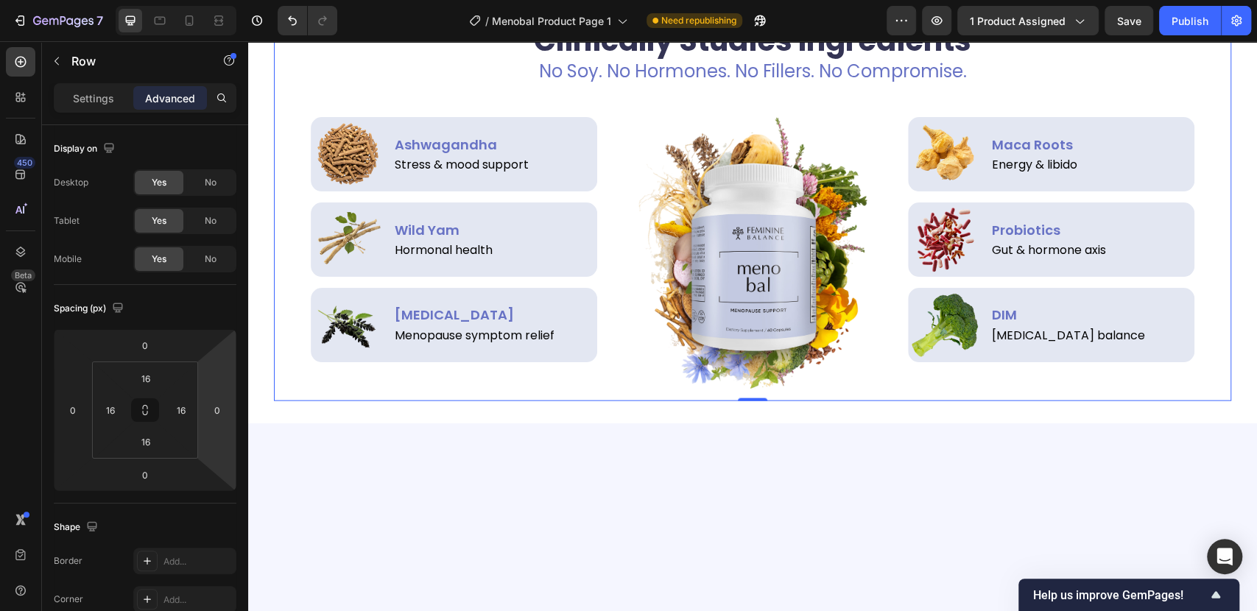
scroll to position [1726, 0]
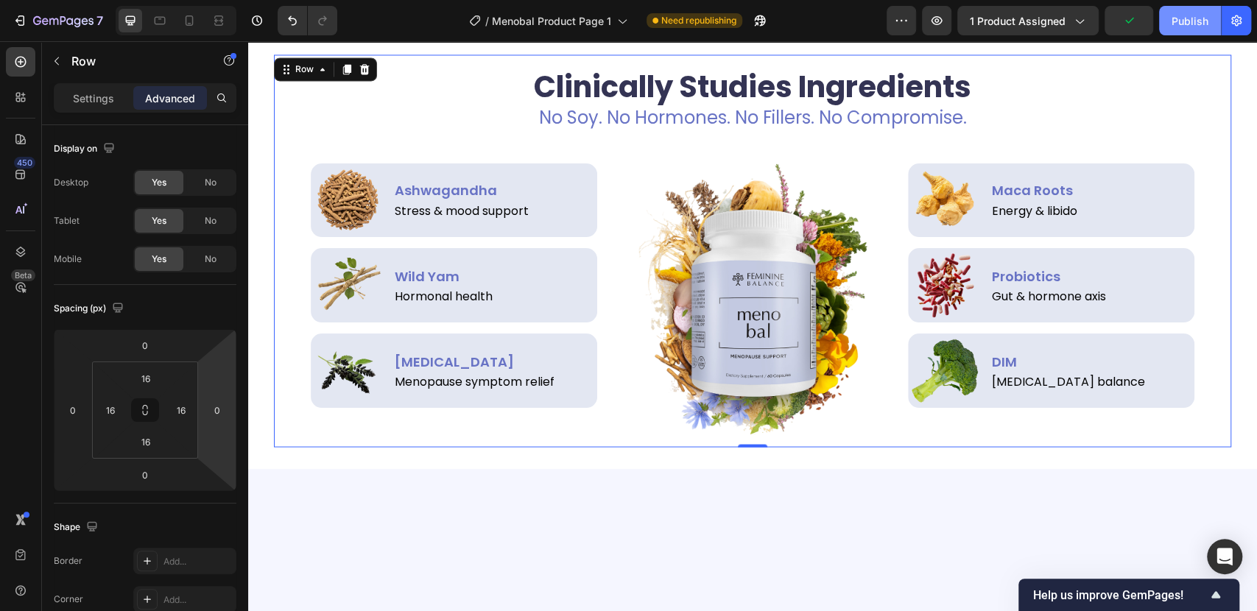
click at [1191, 10] on button "Publish" at bounding box center [1190, 20] width 62 height 29
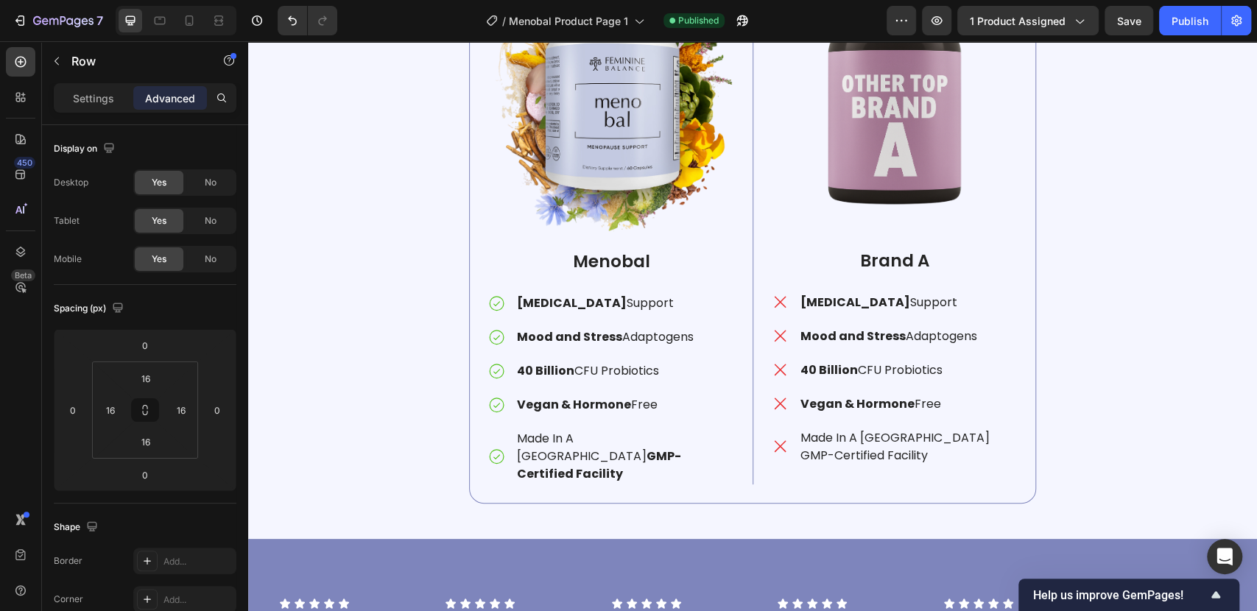
scroll to position [3027, 0]
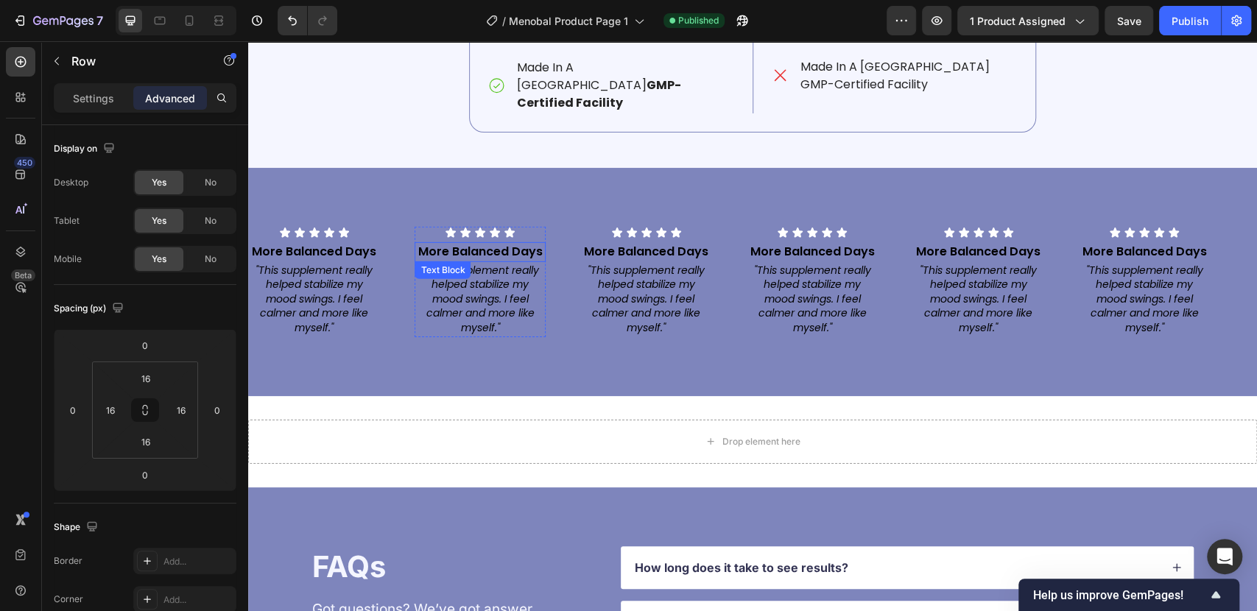
click at [470, 244] on p "More Balanced Days" at bounding box center [479, 252] width 127 height 16
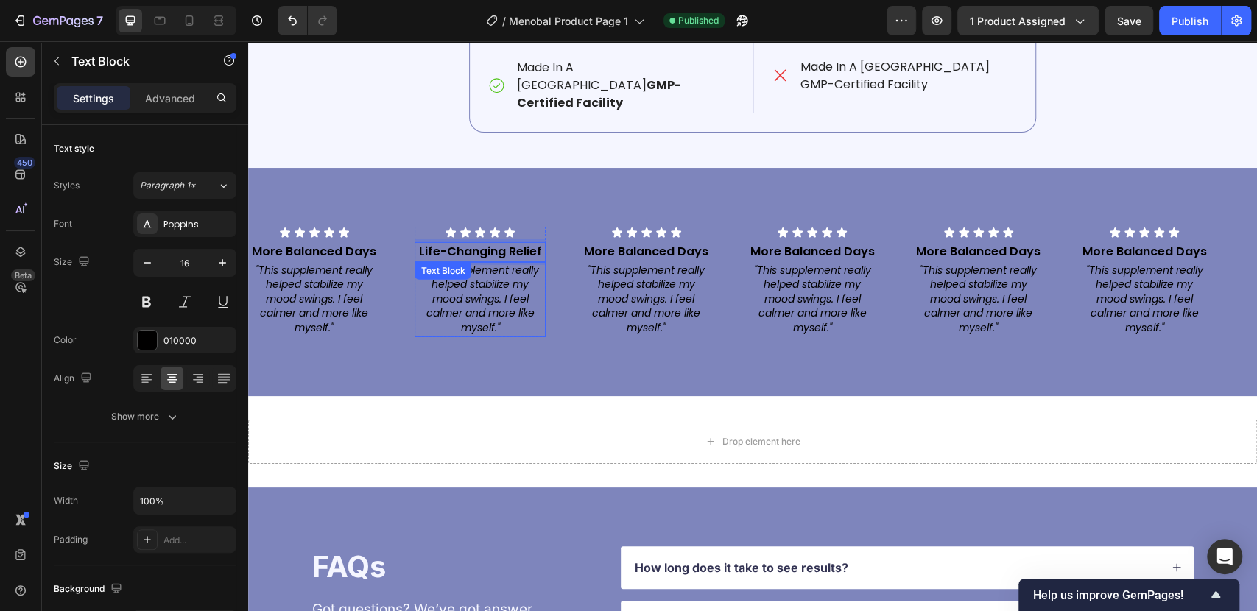
click at [495, 269] on icon ""This supplement really helped stabilize my mood swings. I feel calmer and more…" at bounding box center [480, 299] width 117 height 72
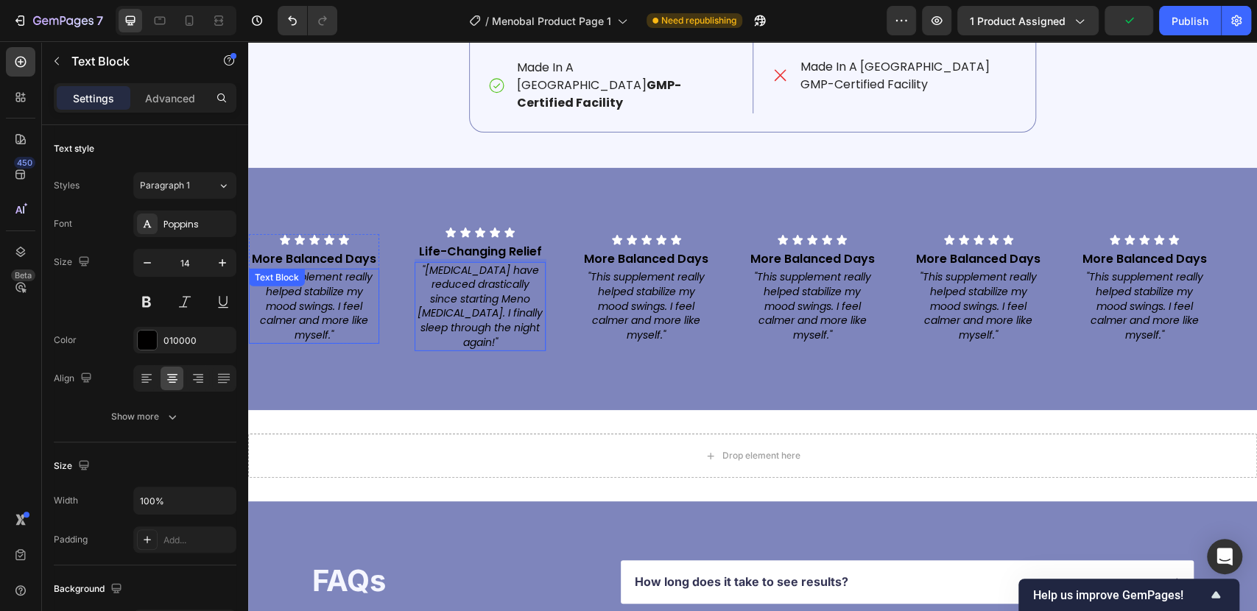
click at [337, 275] on icon ""This supplement really helped stabilize my mood swings. I feel calmer and more…" at bounding box center [313, 305] width 117 height 72
click at [345, 279] on icon at bounding box center [348, 284] width 8 height 10
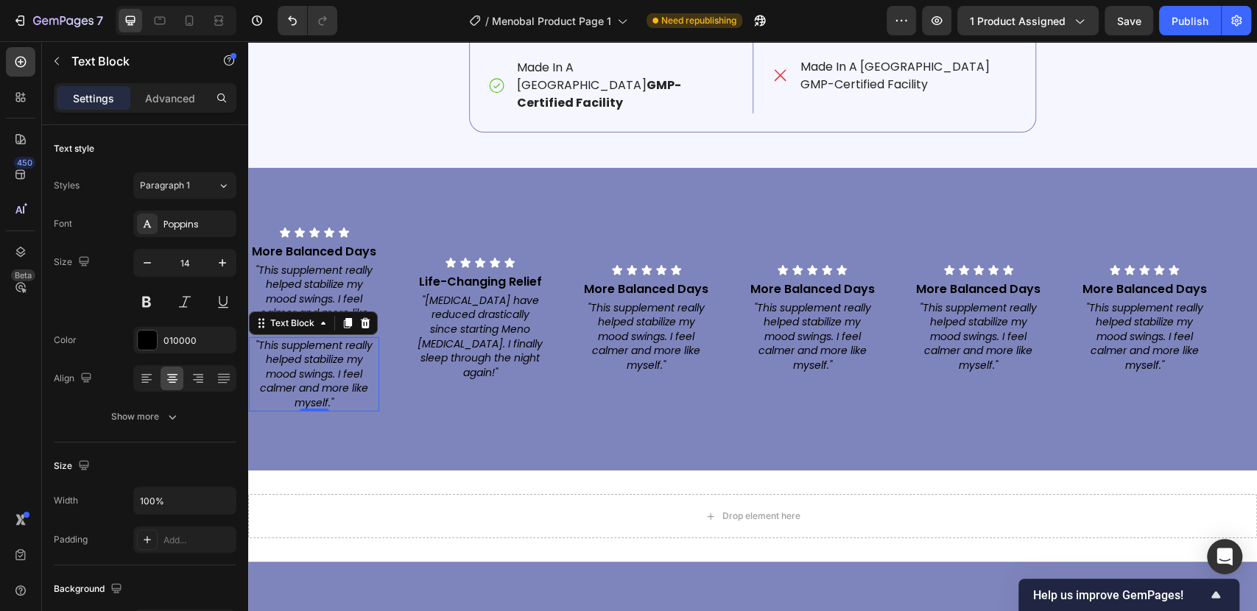
click at [303, 347] on icon ""This supplement really helped stabilize my mood swings. I feel calmer and more…" at bounding box center [313, 374] width 117 height 72
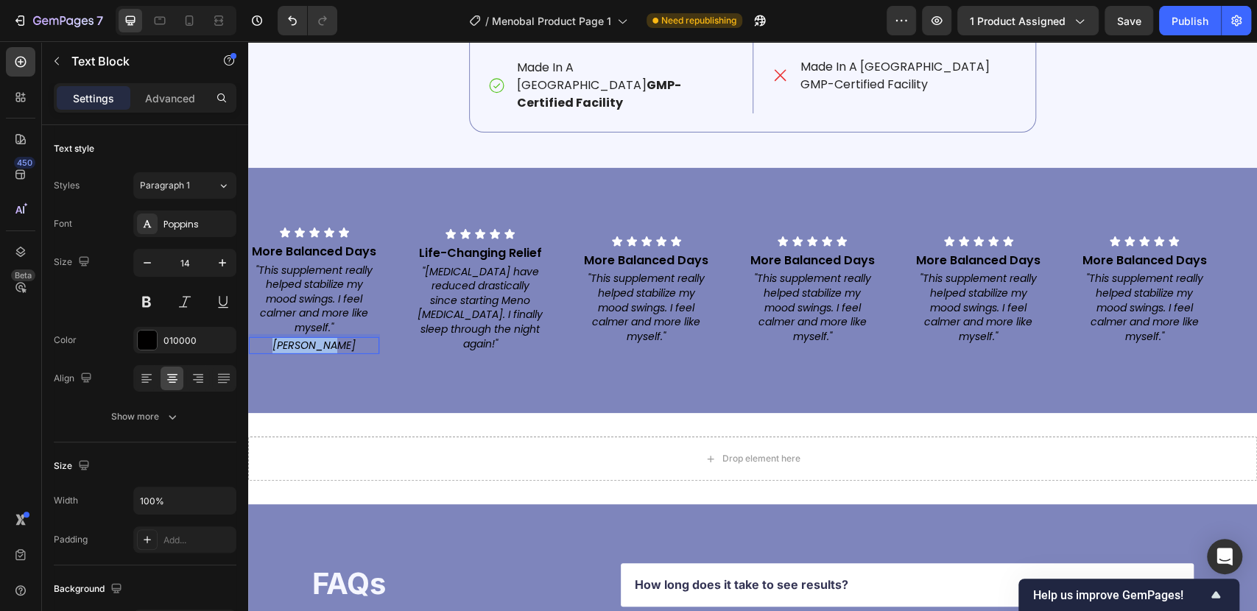
drag, startPoint x: 333, startPoint y: 324, endPoint x: 313, endPoint y: 334, distance: 22.1
click at [288, 339] on p "[PERSON_NAME]" at bounding box center [313, 346] width 127 height 15
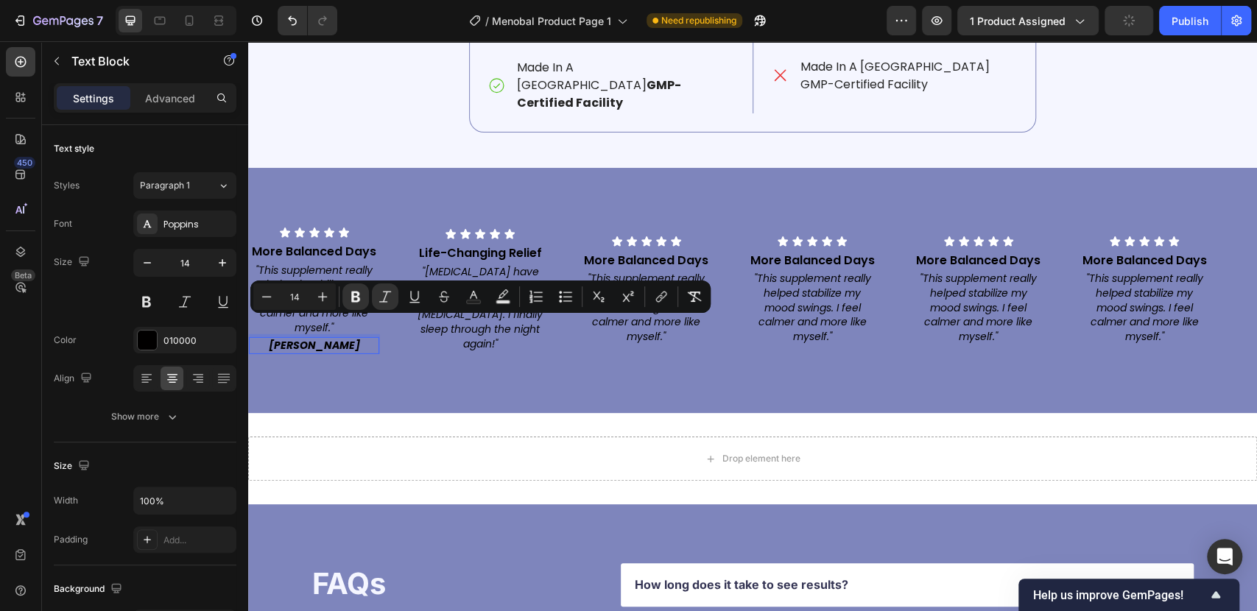
click at [375, 361] on div "Icon Icon Icon Icon Icon Icon List More Balanced Days Text Block "This suppleme…" at bounding box center [752, 290] width 1009 height 245
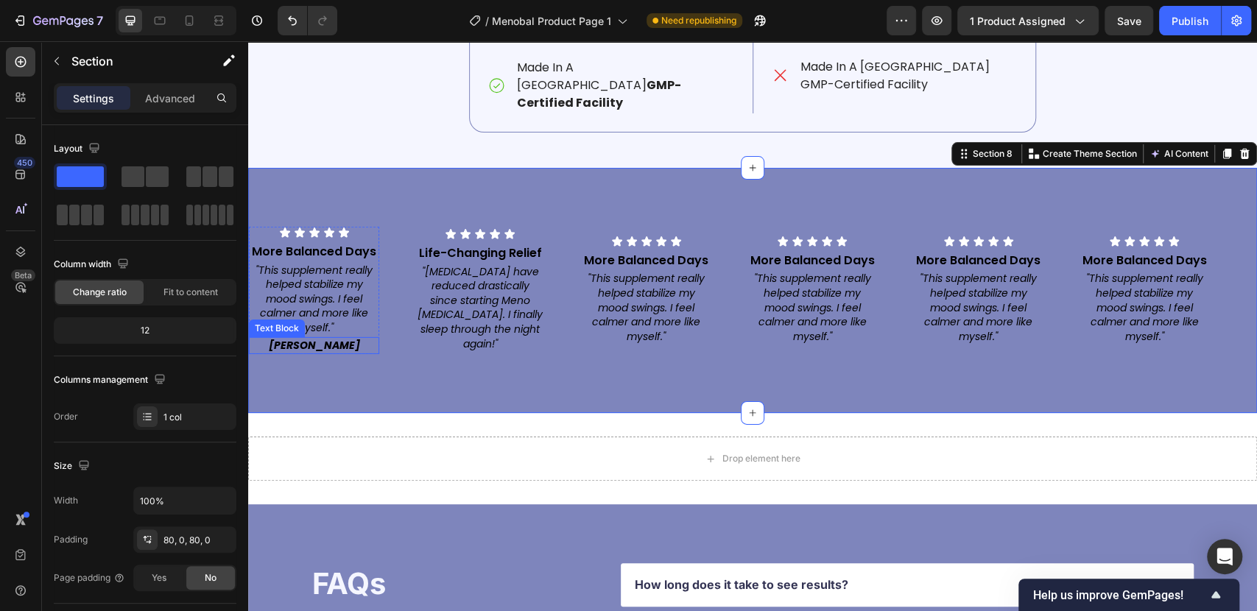
click at [316, 338] on strong "[PERSON_NAME]" at bounding box center [314, 345] width 91 height 15
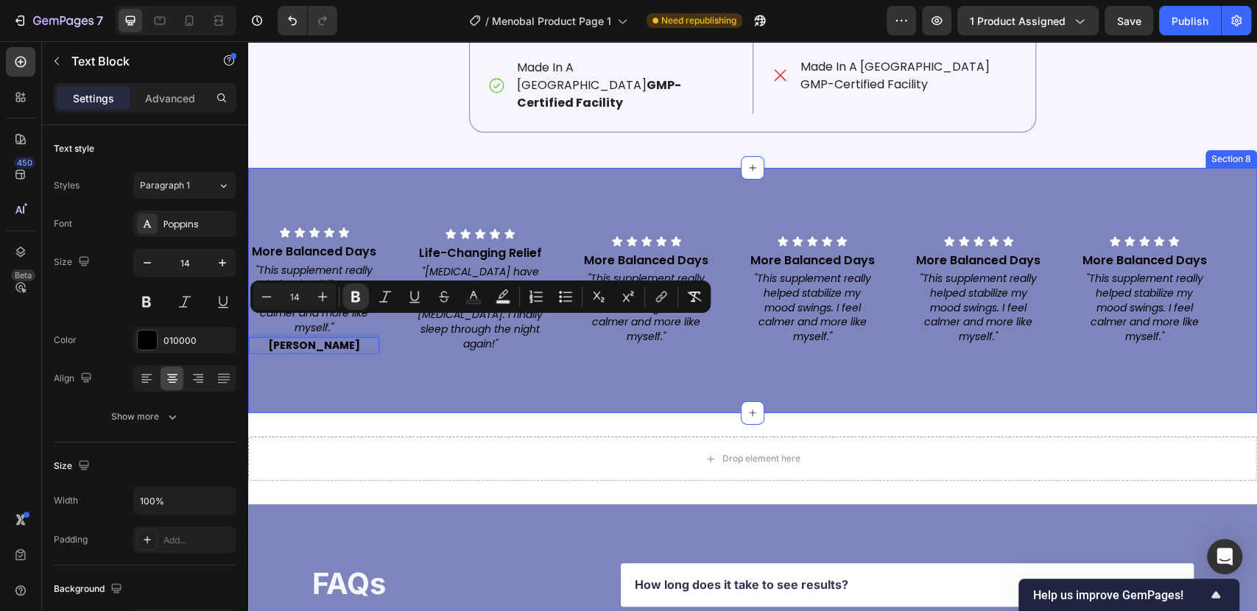
click at [356, 372] on div "Icon Icon Icon Icon Icon Icon List More Balanced Days Text Block "This suppleme…" at bounding box center [752, 290] width 1009 height 245
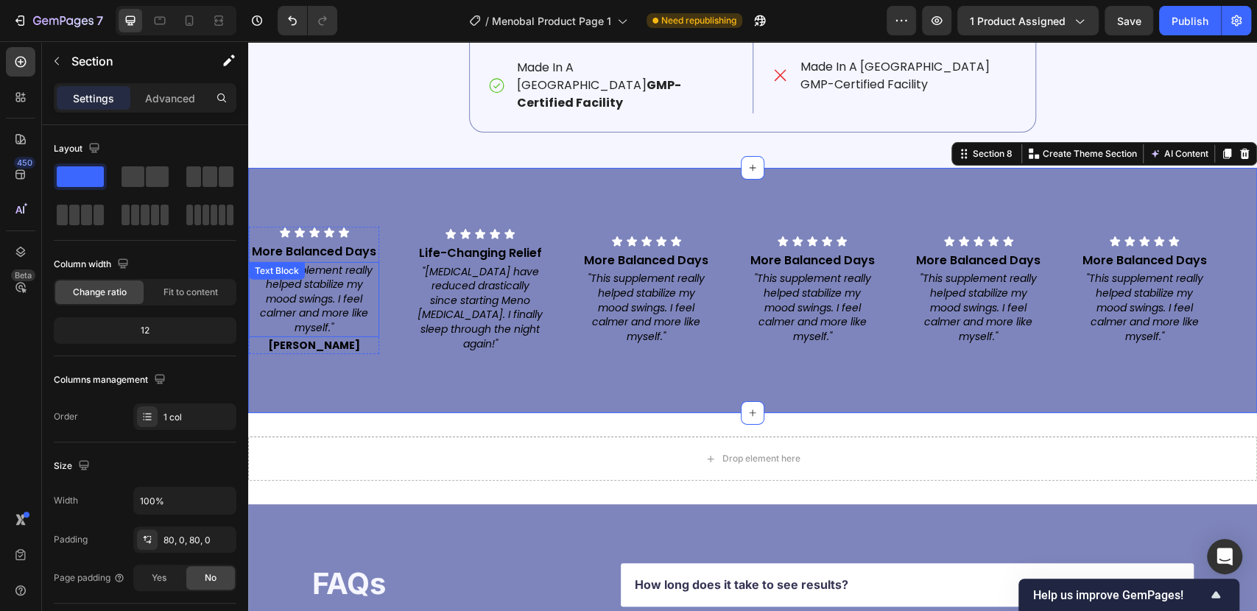
click at [331, 338] on strong "[PERSON_NAME]" at bounding box center [314, 345] width 92 height 15
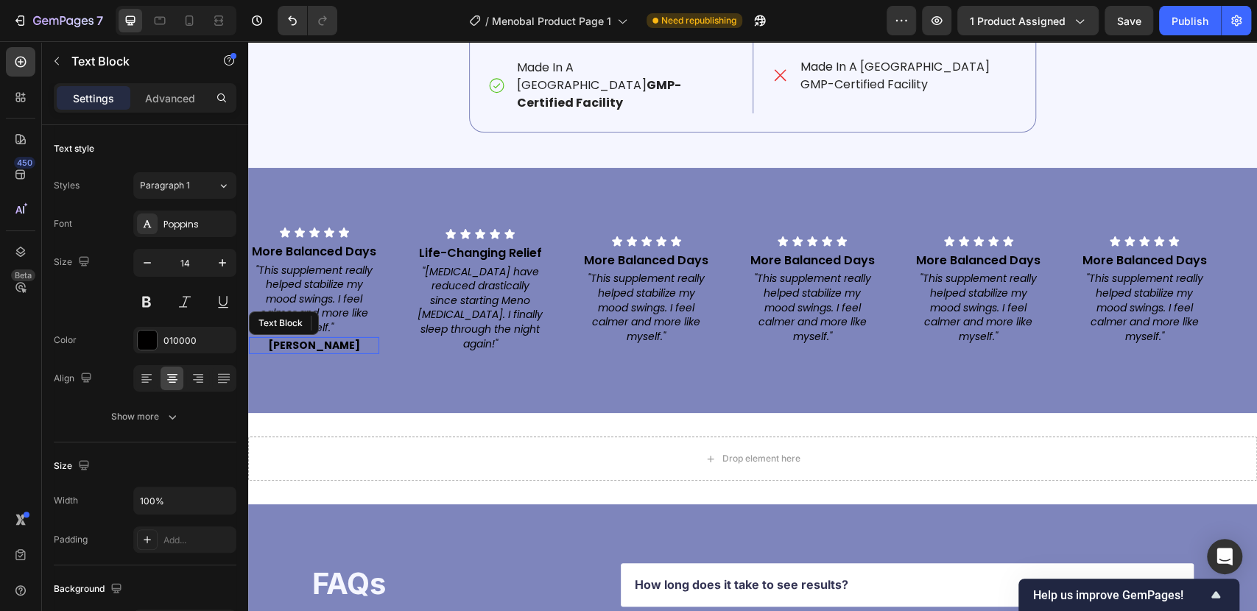
click at [322, 338] on strong "[PERSON_NAME]" at bounding box center [314, 345] width 92 height 15
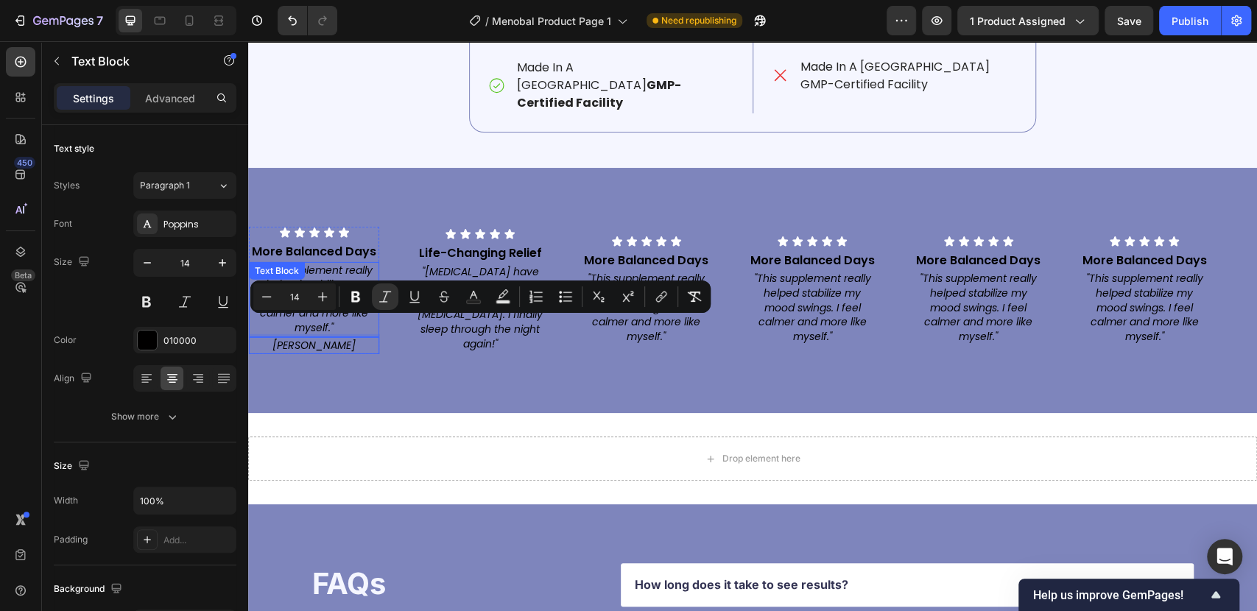
click at [340, 266] on icon ""This supplement really helped stabilize my mood swings. I feel calmer and more…" at bounding box center [313, 299] width 117 height 72
click at [342, 264] on icon ""This supplement really helped stabilize my mood swings. I feel calmer and more…" at bounding box center [313, 299] width 117 height 72
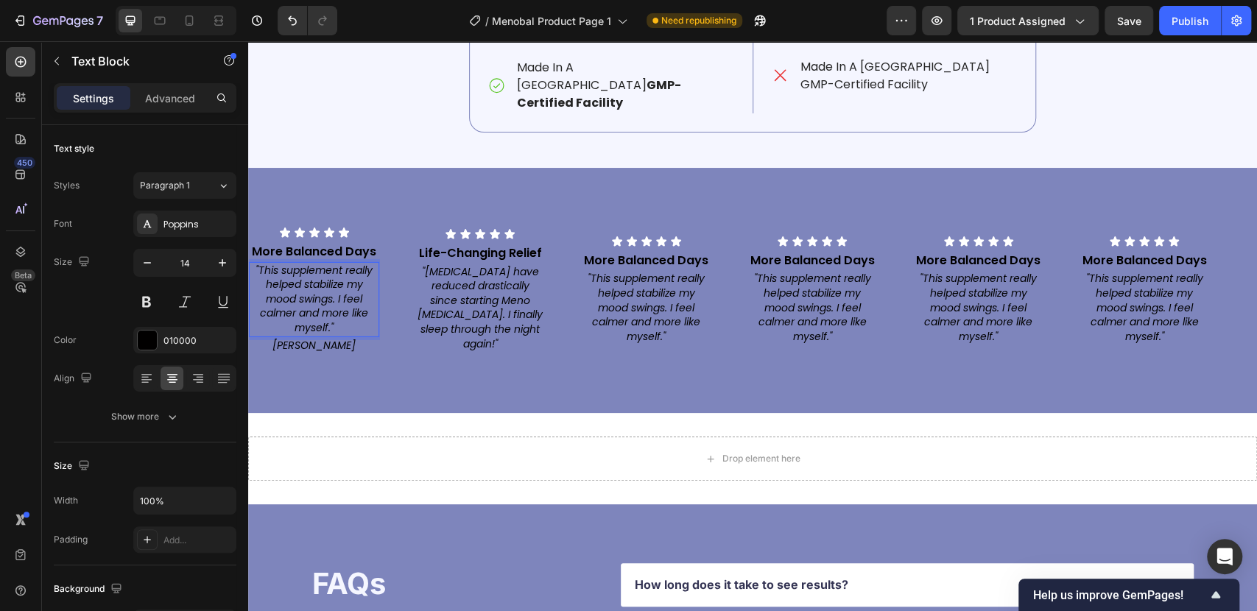
click at [339, 292] on icon ""This supplement really helped stabilize my mood swings. I feel calmer and more…" at bounding box center [313, 299] width 117 height 72
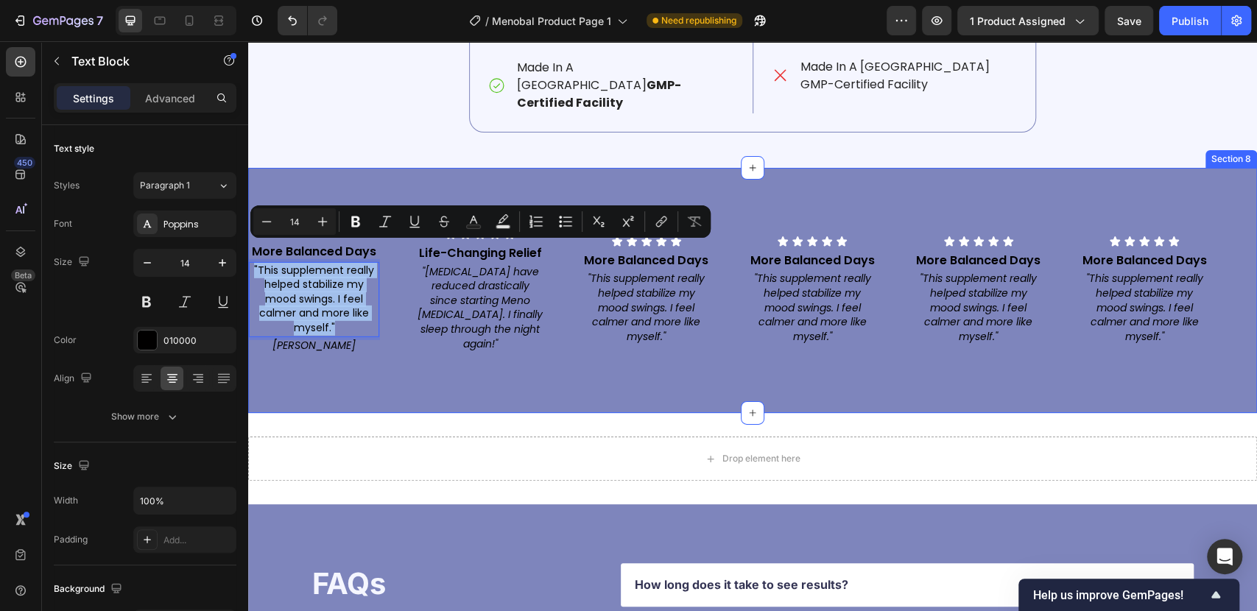
drag, startPoint x: 413, startPoint y: 350, endPoint x: 425, endPoint y: 350, distance: 11.8
click at [414, 350] on div "Icon Icon Icon Icon Icon Icon List More Balanced Days Text Block "This suppleme…" at bounding box center [752, 290] width 1009 height 245
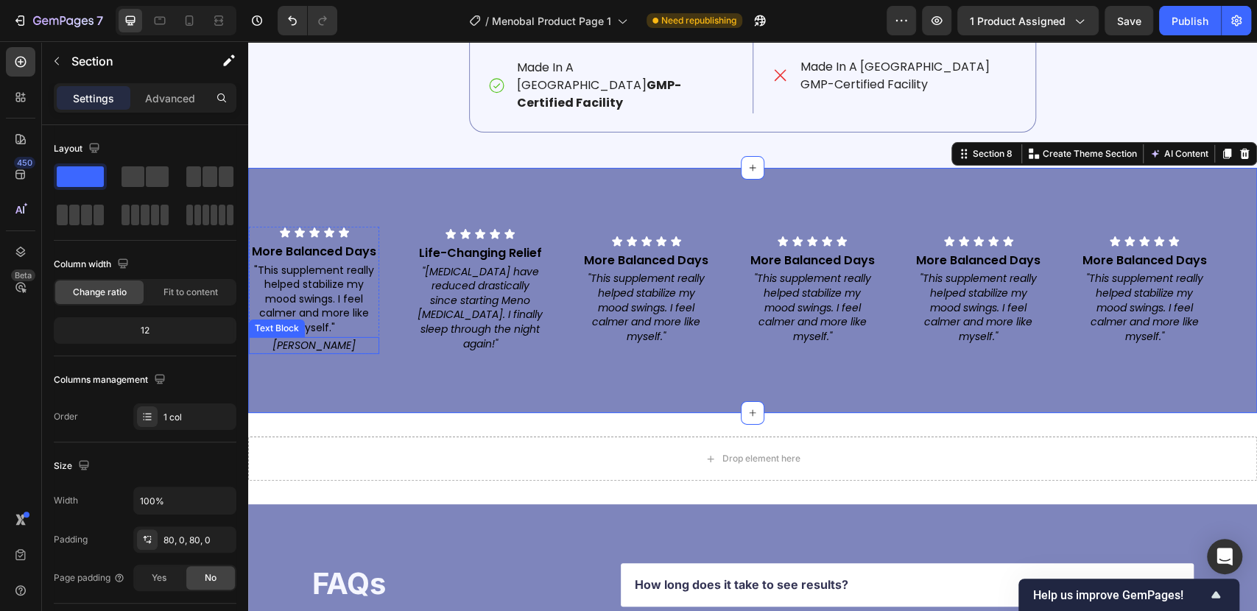
click at [333, 338] on icon "[PERSON_NAME]" at bounding box center [313, 345] width 83 height 15
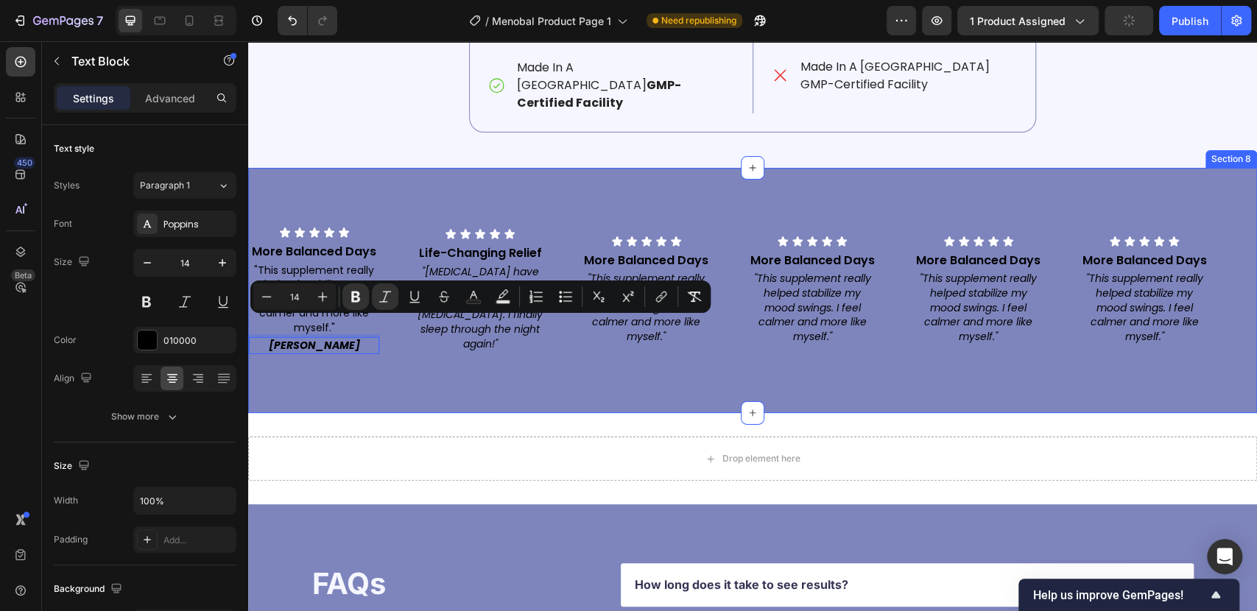
click at [328, 361] on div "Icon Icon Icon Icon Icon Icon List More Balanced Days Text Block "This suppleme…" at bounding box center [752, 290] width 1009 height 245
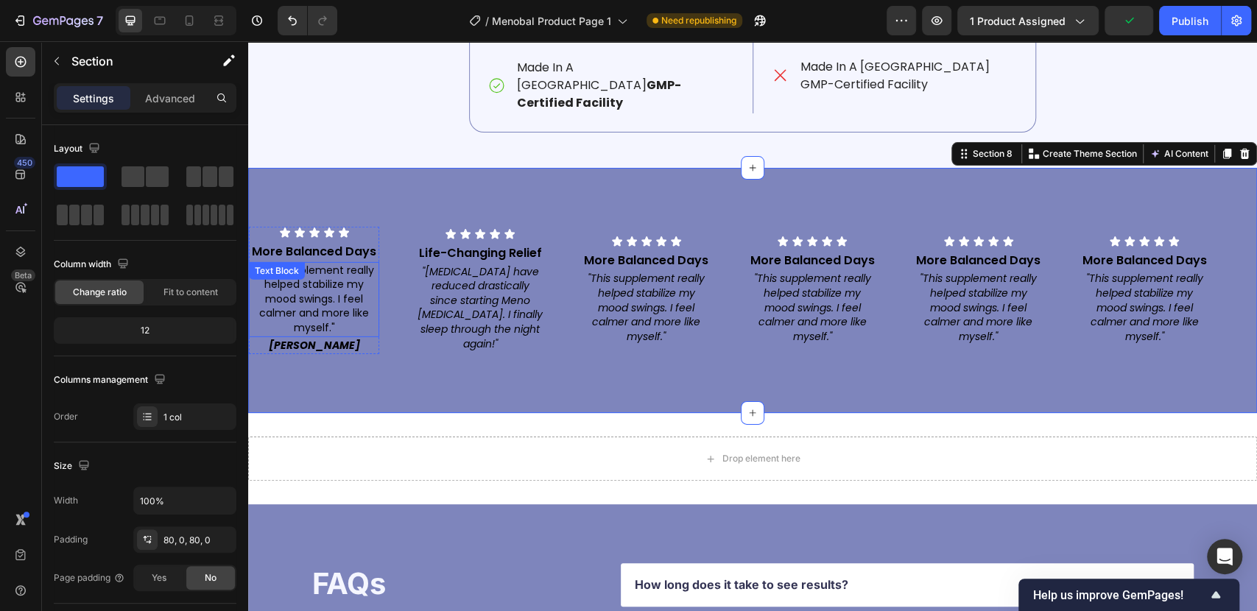
click at [311, 291] on p ""This supplement really helped stabilize my mood swings. I feel calmer and more…" at bounding box center [313, 300] width 127 height 72
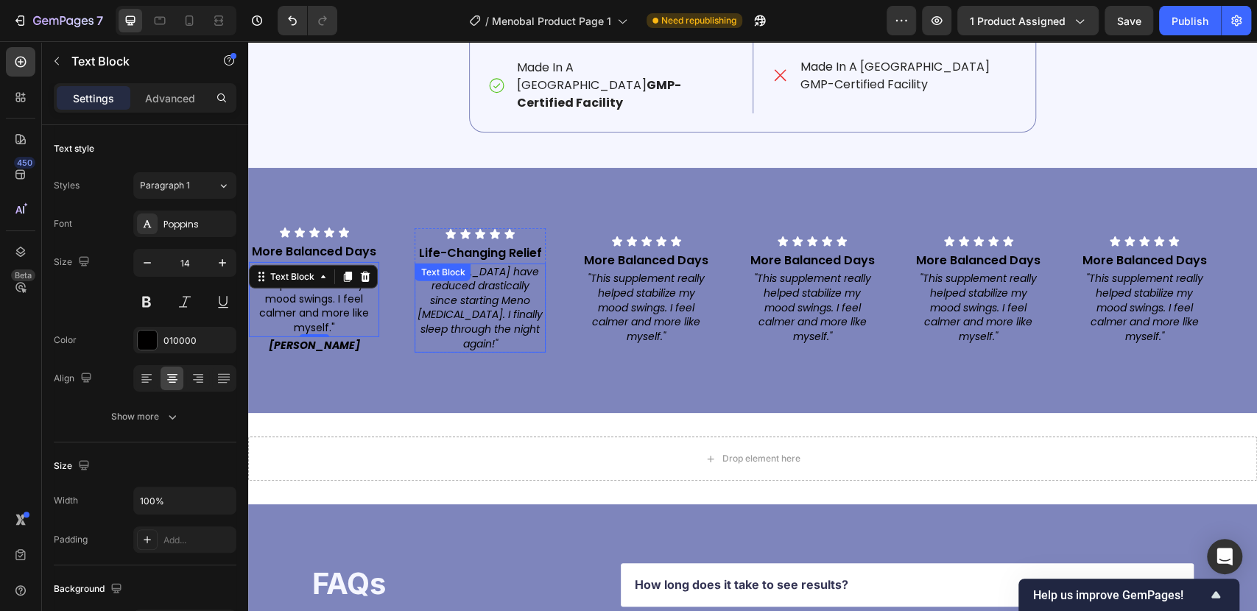
click at [486, 278] on icon ""[MEDICAL_DATA] have reduced drastically since starting Meno [MEDICAL_DATA]. I …" at bounding box center [479, 307] width 125 height 87
click at [331, 244] on p "More Balanced Days" at bounding box center [313, 252] width 127 height 16
click at [177, 95] on p "Advanced" at bounding box center [170, 98] width 50 height 15
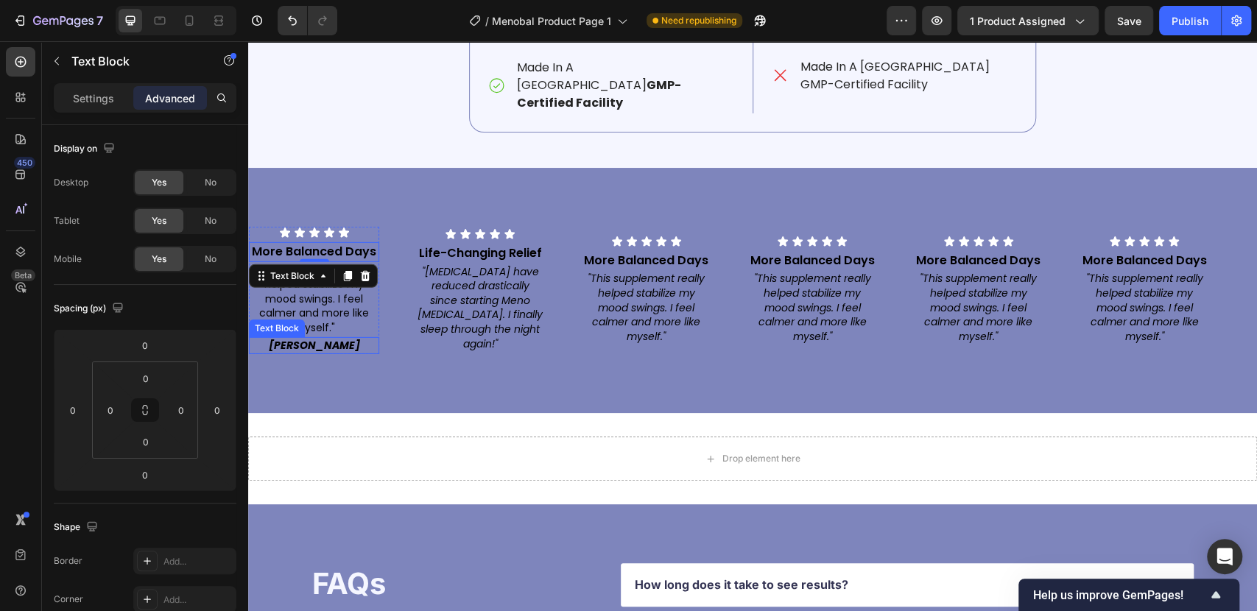
click at [307, 338] on strong "[PERSON_NAME]" at bounding box center [314, 345] width 91 height 15
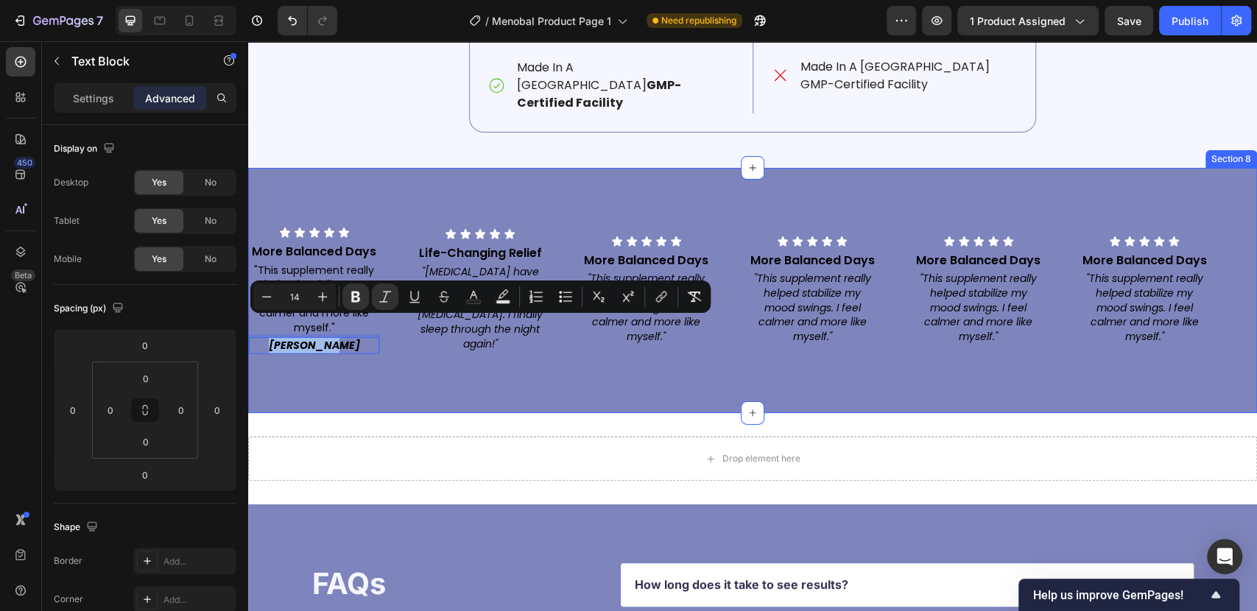
click at [371, 343] on div "Icon Icon Icon Icon Icon Icon List More Balanced Days Text Block "This suppleme…" at bounding box center [752, 290] width 1009 height 245
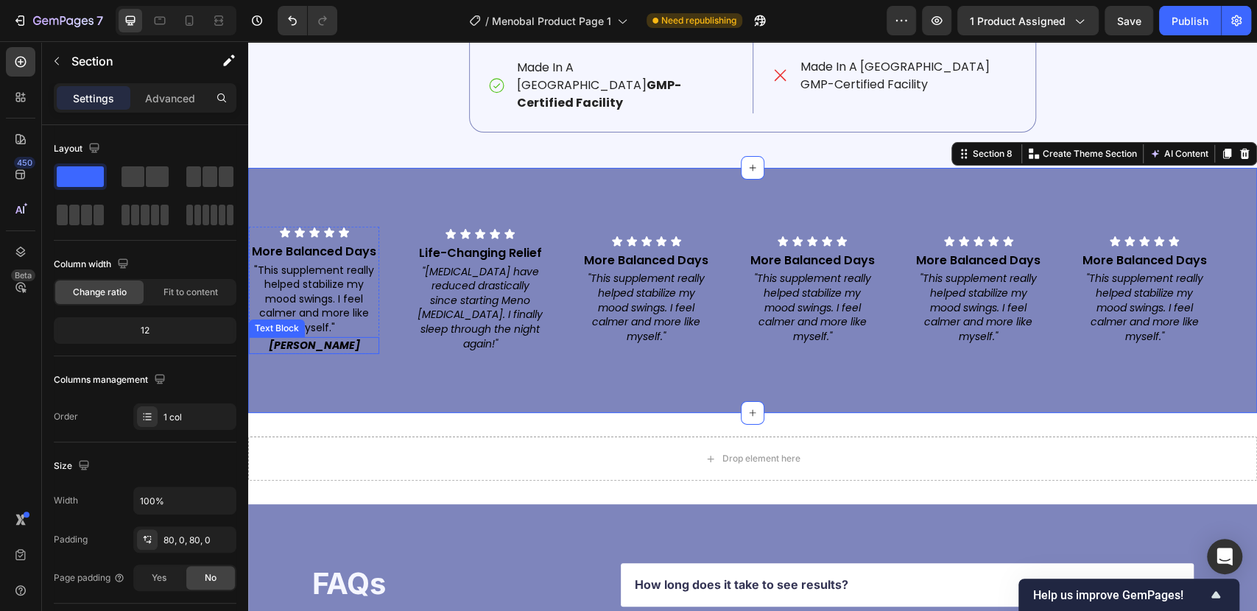
click at [356, 339] on p "[PERSON_NAME]" at bounding box center [313, 346] width 127 height 15
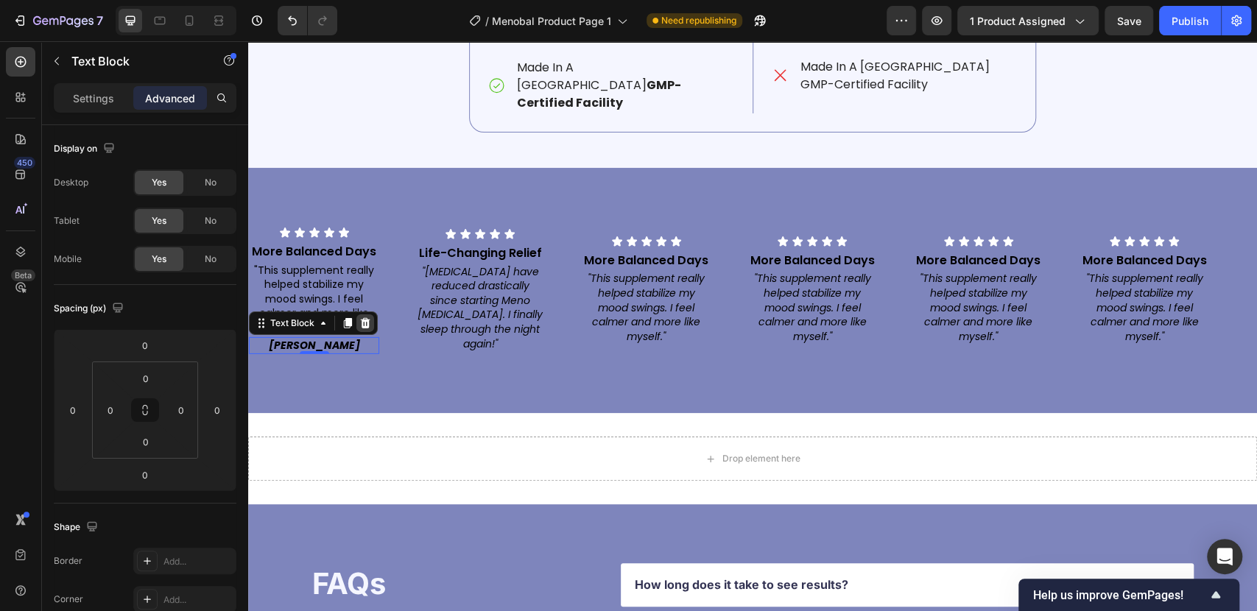
click at [365, 317] on icon at bounding box center [366, 322] width 10 height 10
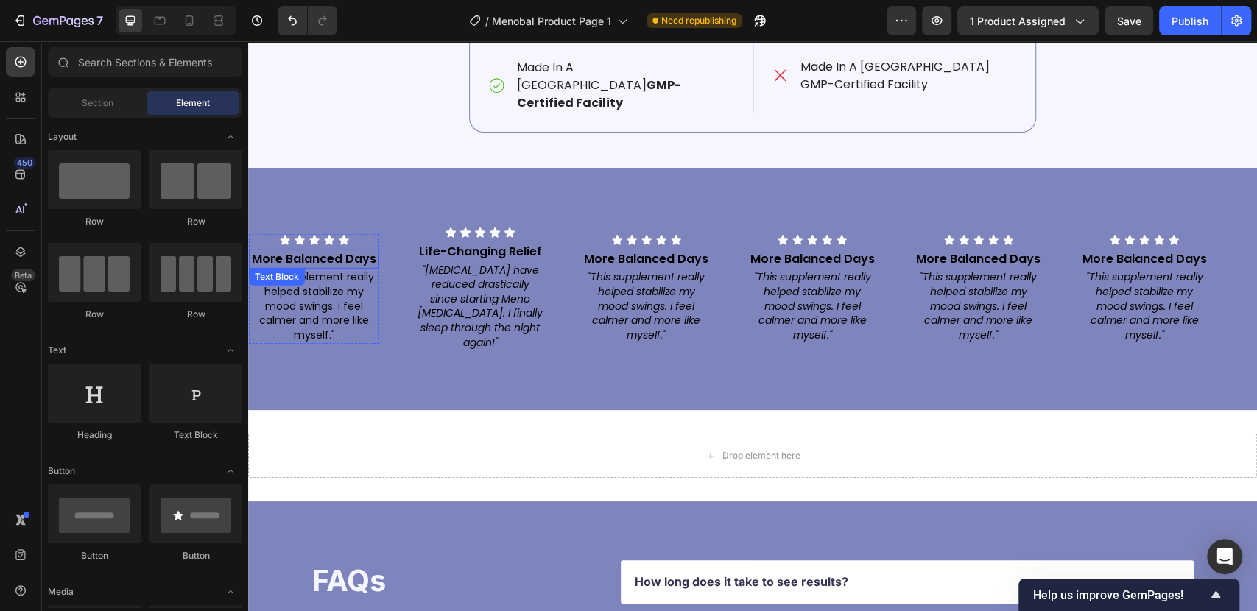
click at [322, 251] on p "More Balanced Days" at bounding box center [313, 259] width 127 height 16
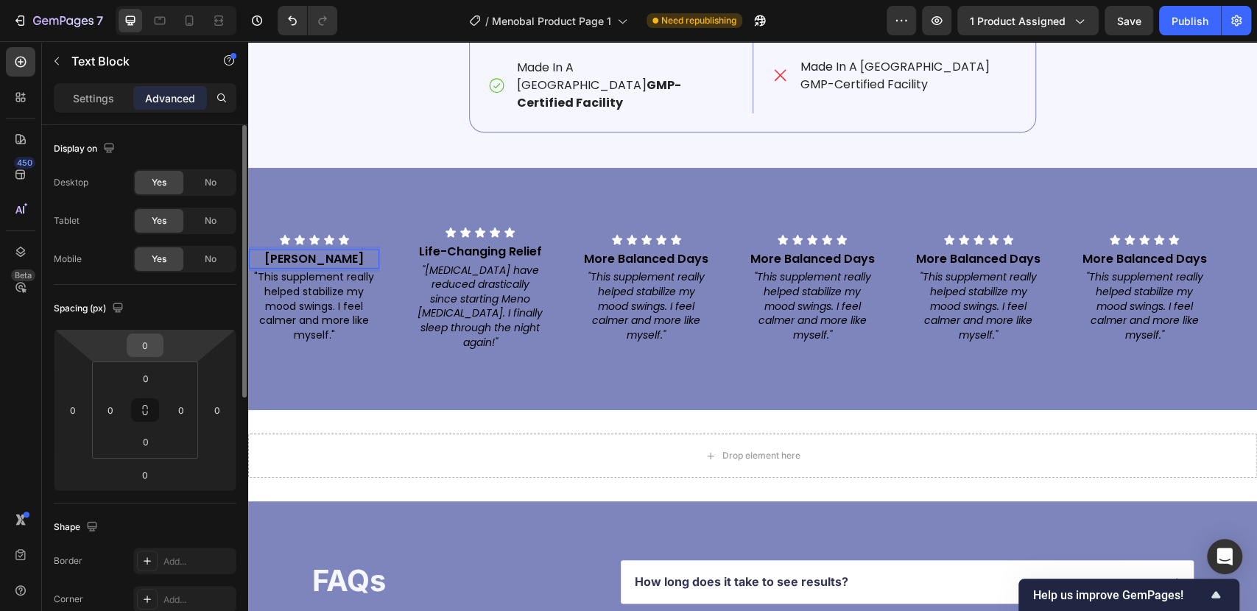
drag, startPoint x: 153, startPoint y: 349, endPoint x: 141, endPoint y: 345, distance: 12.3
click at [153, 349] on input "0" at bounding box center [144, 345] width 29 height 22
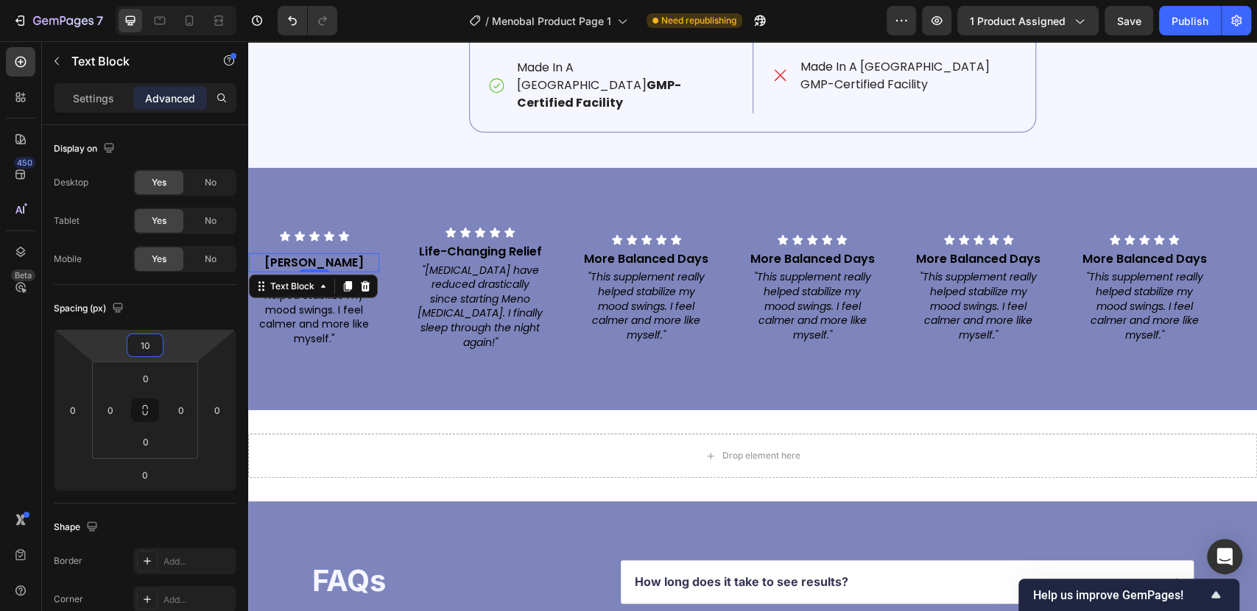
type input "10"
click at [484, 244] on p "Life-Changing Relief" at bounding box center [479, 252] width 127 height 16
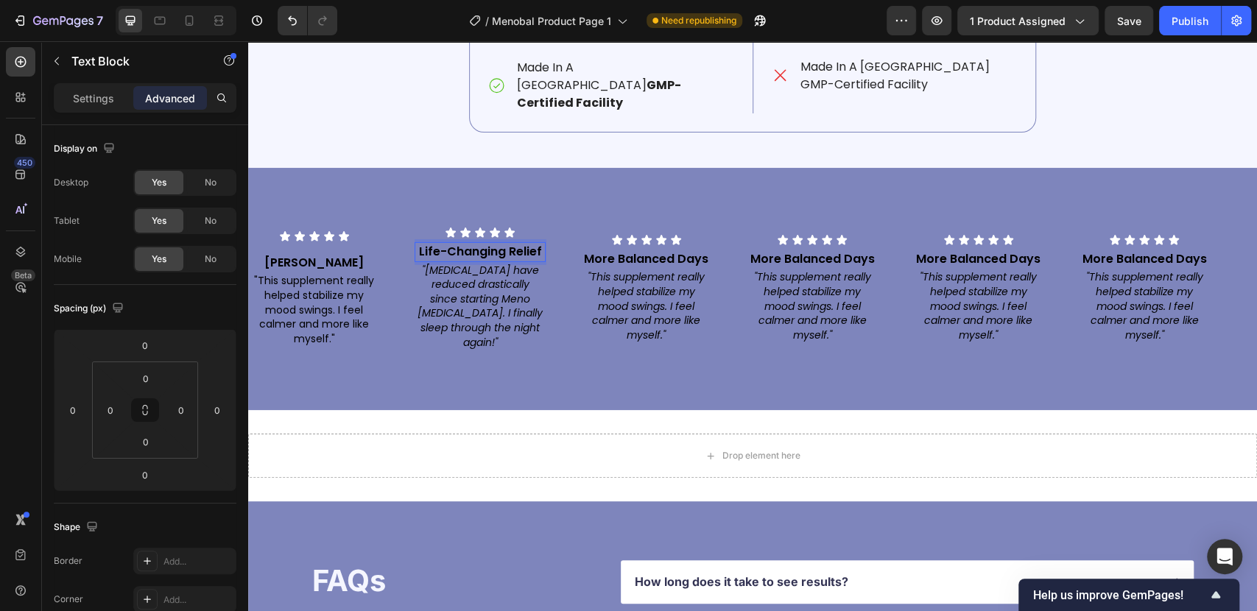
click at [483, 244] on p "Life-Changing Relief" at bounding box center [479, 252] width 127 height 16
click at [467, 244] on p "Life-Changing Relief" at bounding box center [479, 252] width 127 height 16
click at [159, 345] on input "0" at bounding box center [144, 345] width 29 height 22
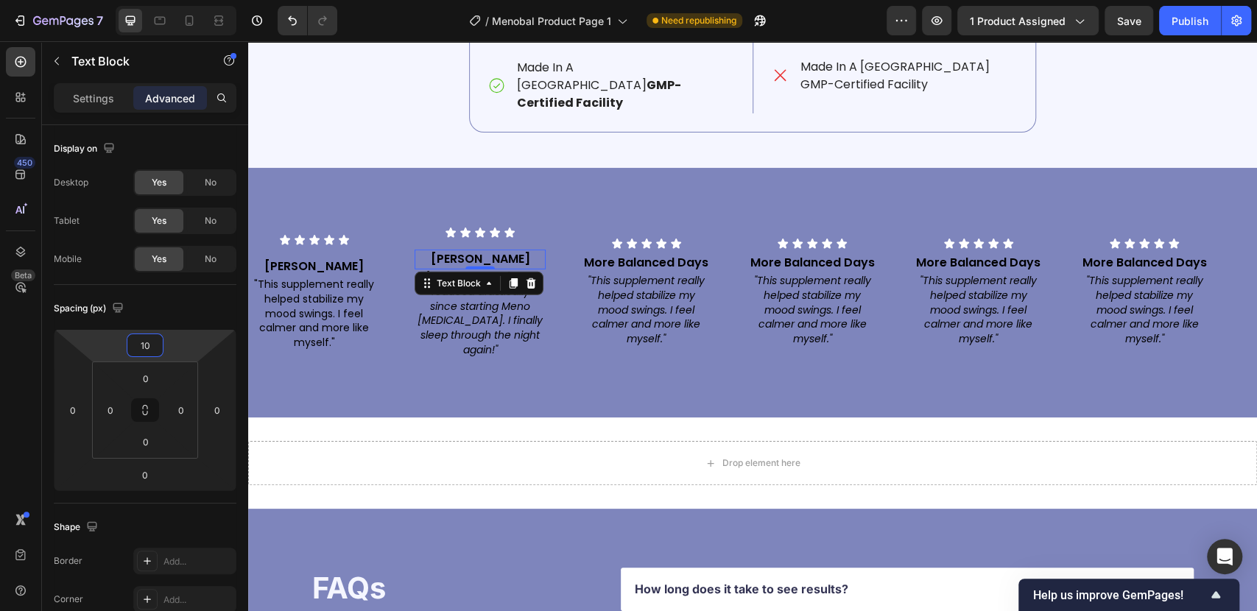
type input "10"
click at [649, 276] on icon ""This supplement really helped stabilize my mood swings. I feel calmer and more…" at bounding box center [646, 309] width 117 height 72
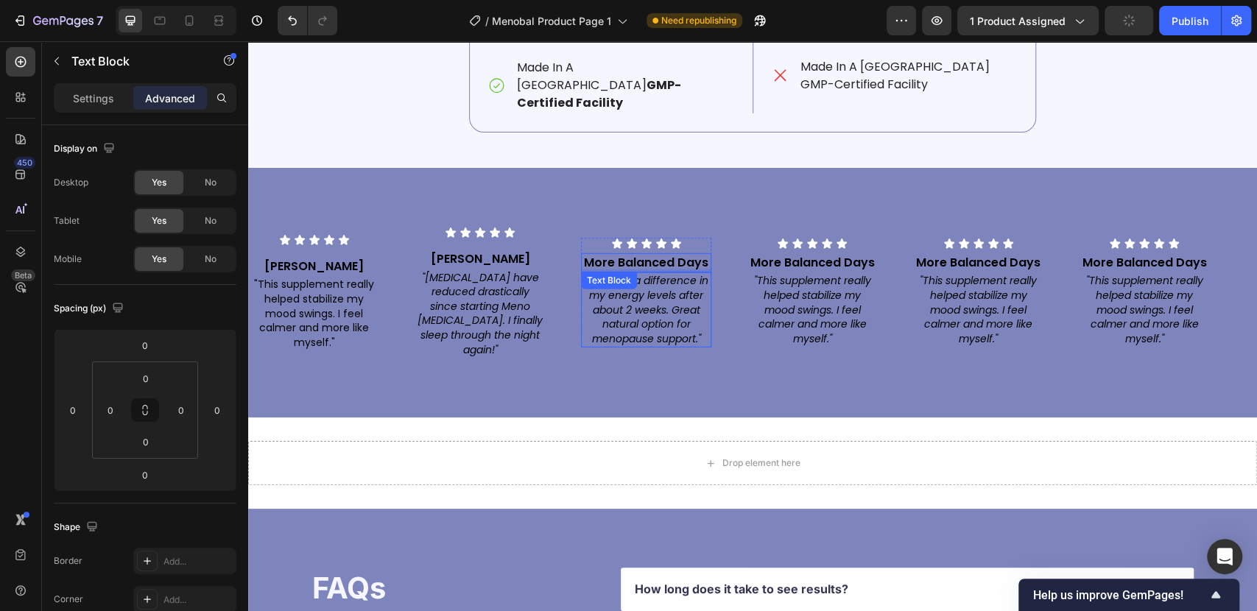
click at [643, 255] on p "More Balanced Days" at bounding box center [645, 263] width 127 height 16
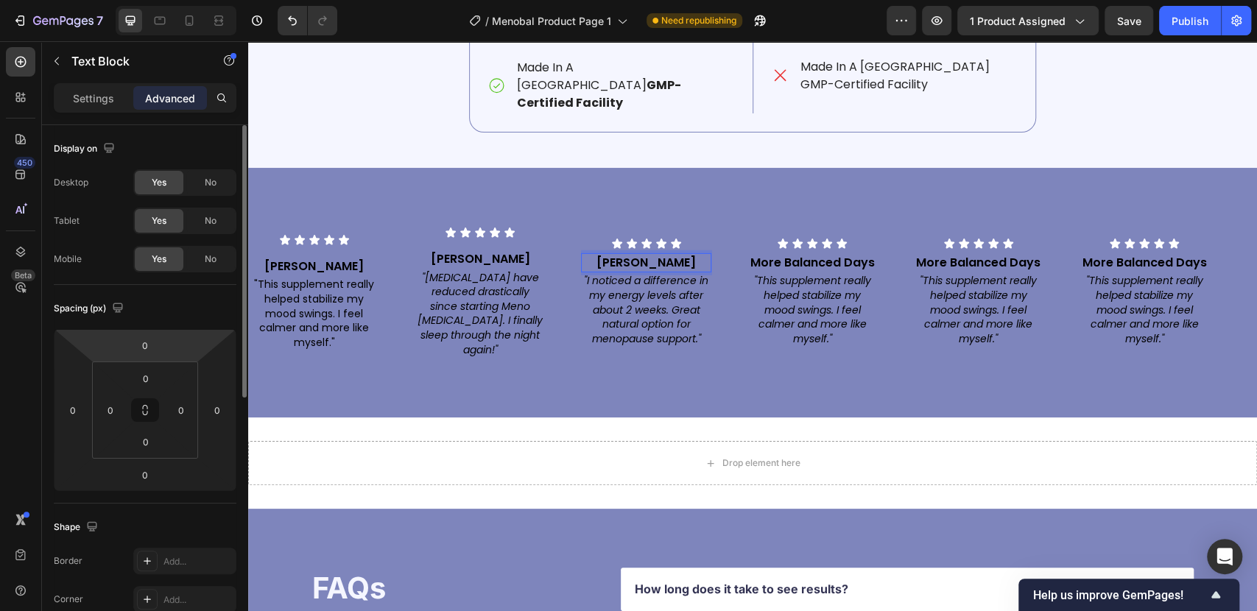
click at [149, 345] on input "0" at bounding box center [144, 345] width 29 height 22
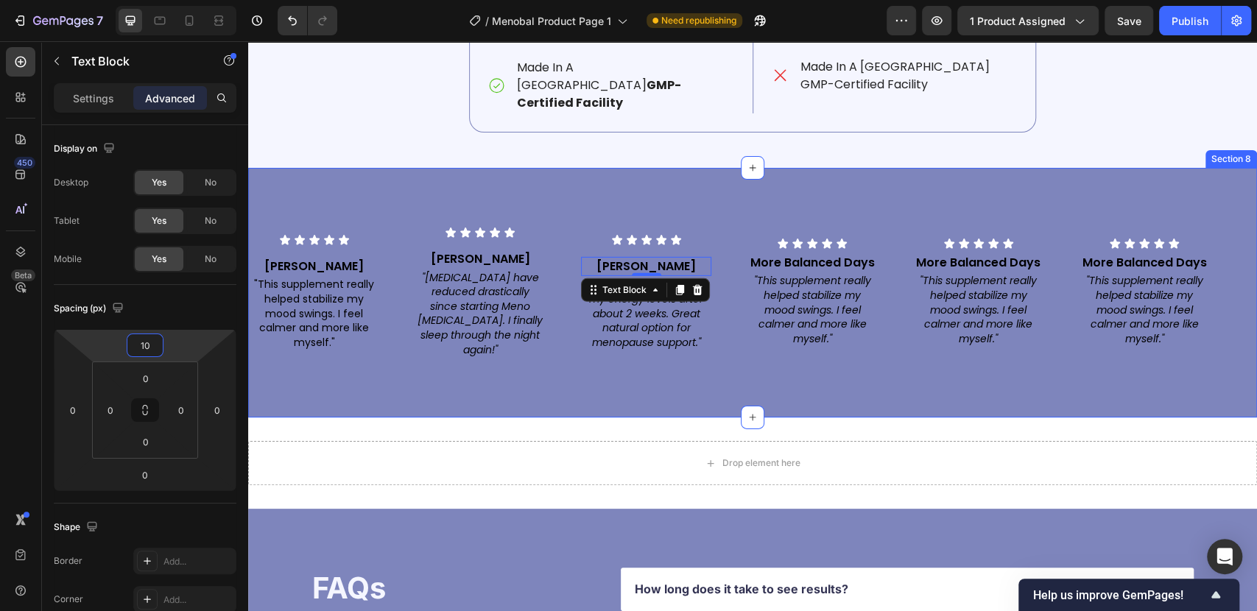
type input "10"
click at [812, 255] on p "More Balanced Days" at bounding box center [811, 263] width 127 height 16
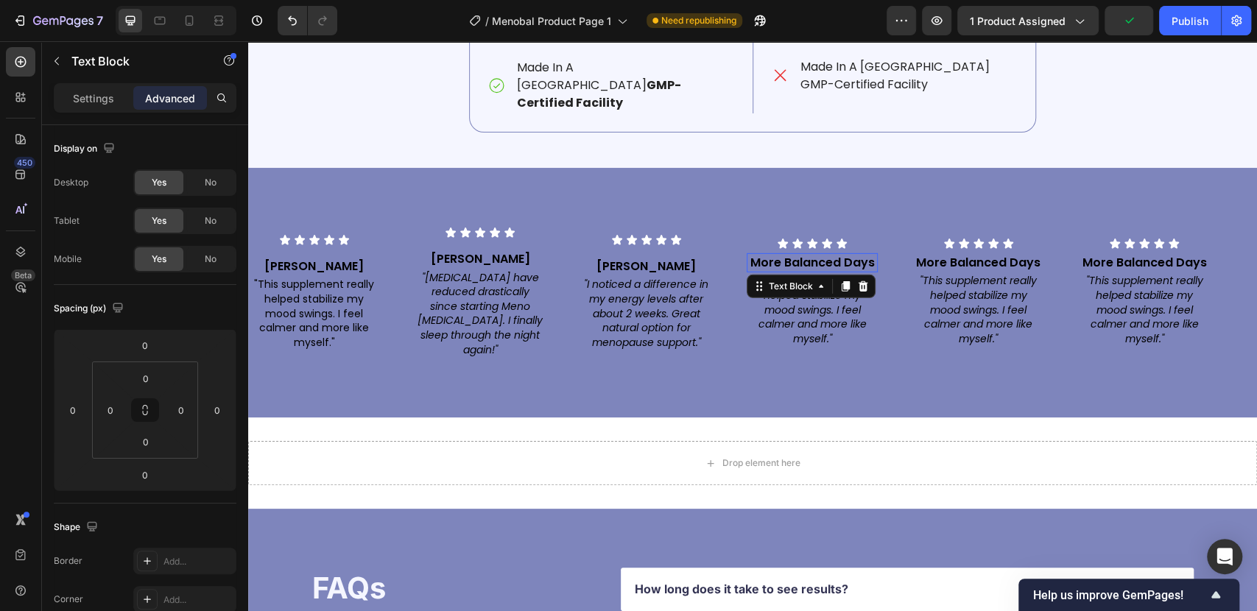
click at [811, 255] on p "More Balanced Days" at bounding box center [811, 263] width 127 height 16
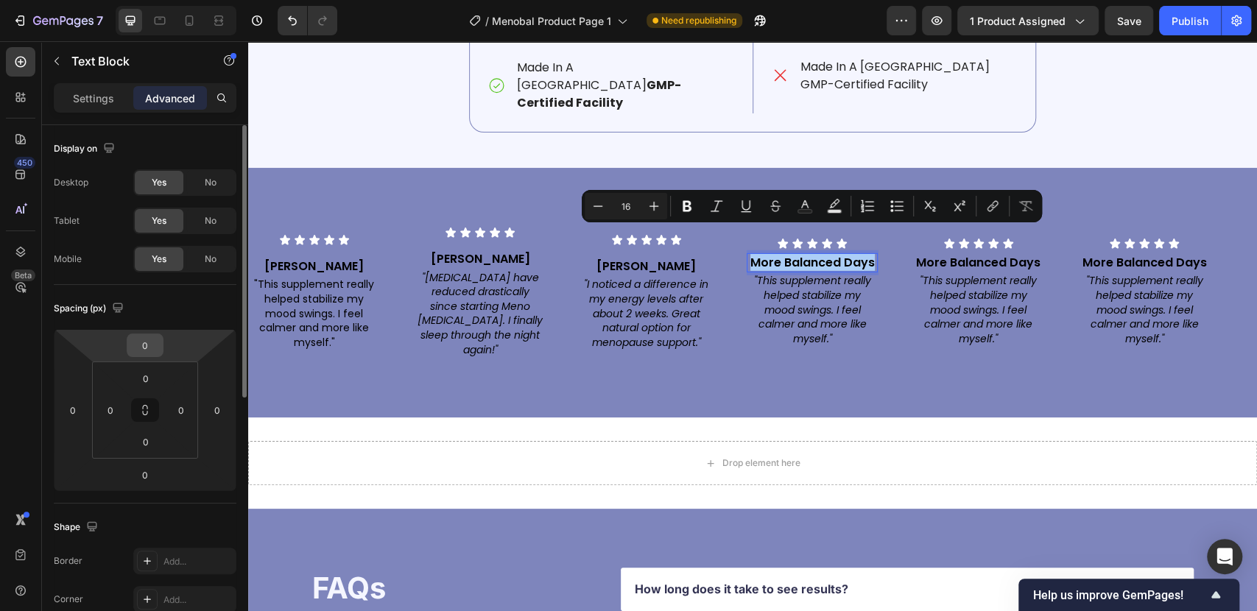
click at [148, 347] on input "0" at bounding box center [144, 345] width 29 height 22
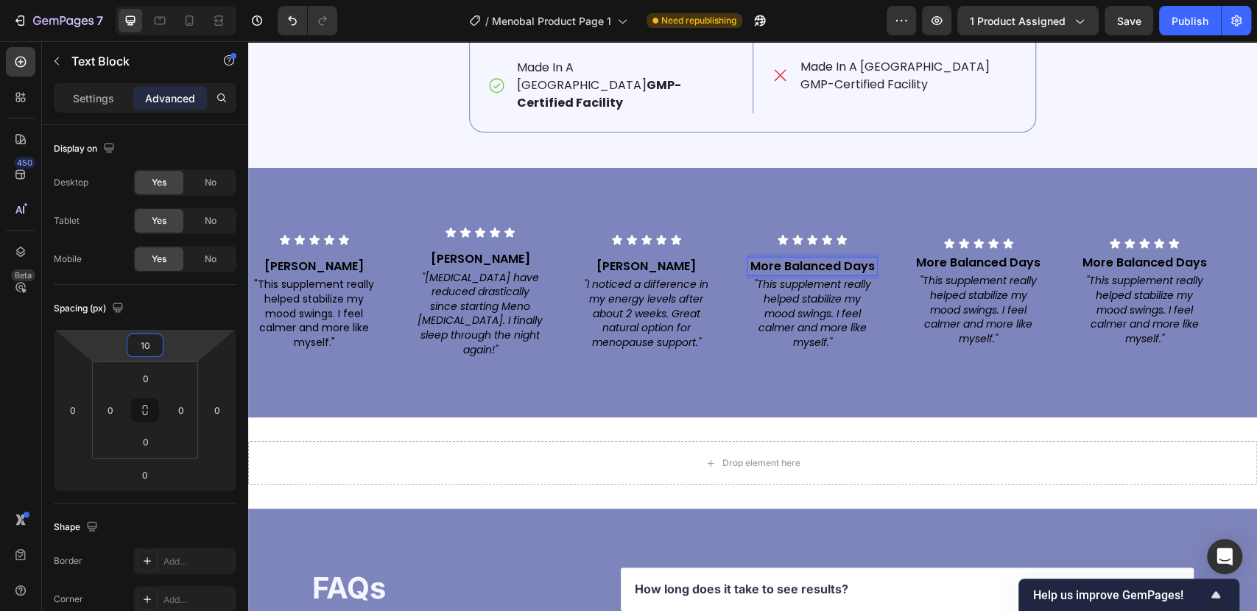
type input "10"
click at [833, 258] on p "More Balanced Days" at bounding box center [811, 266] width 127 height 16
click at [814, 276] on div ""This supplement really helped stabilize my mood swings. I feel calmer and more…" at bounding box center [812, 313] width 130 height 75
click at [803, 267] on div "Text Block" at bounding box center [775, 267] width 56 height 18
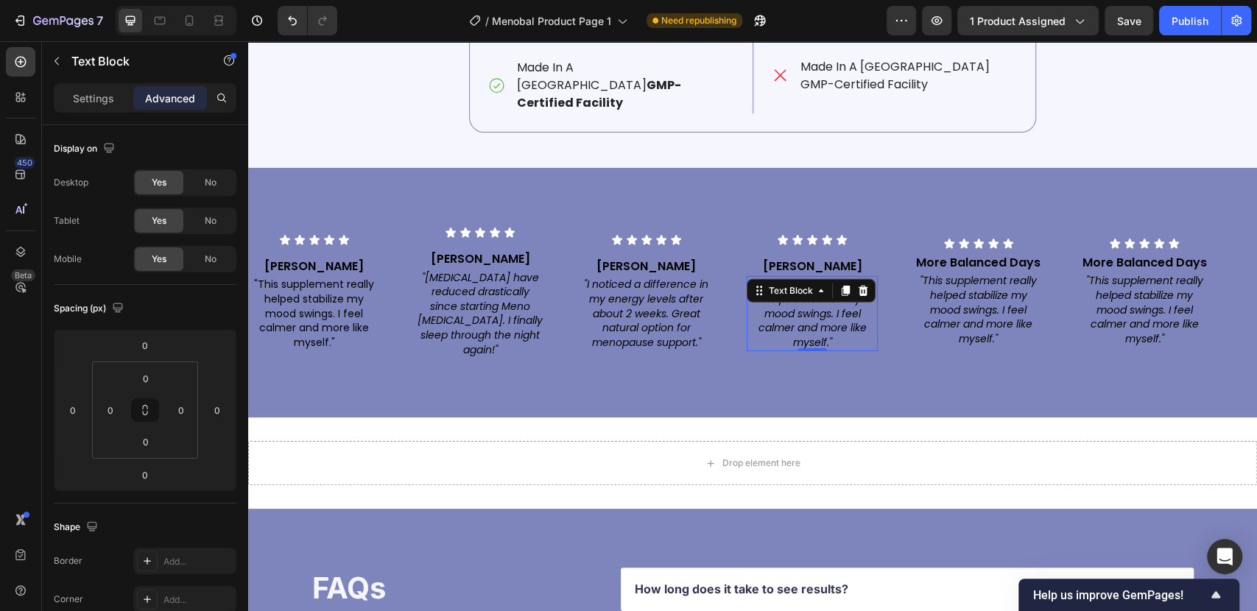
click at [835, 303] on icon ""This supplement really helped stabilize my mood swings. I feel calmer and more…" at bounding box center [812, 313] width 117 height 72
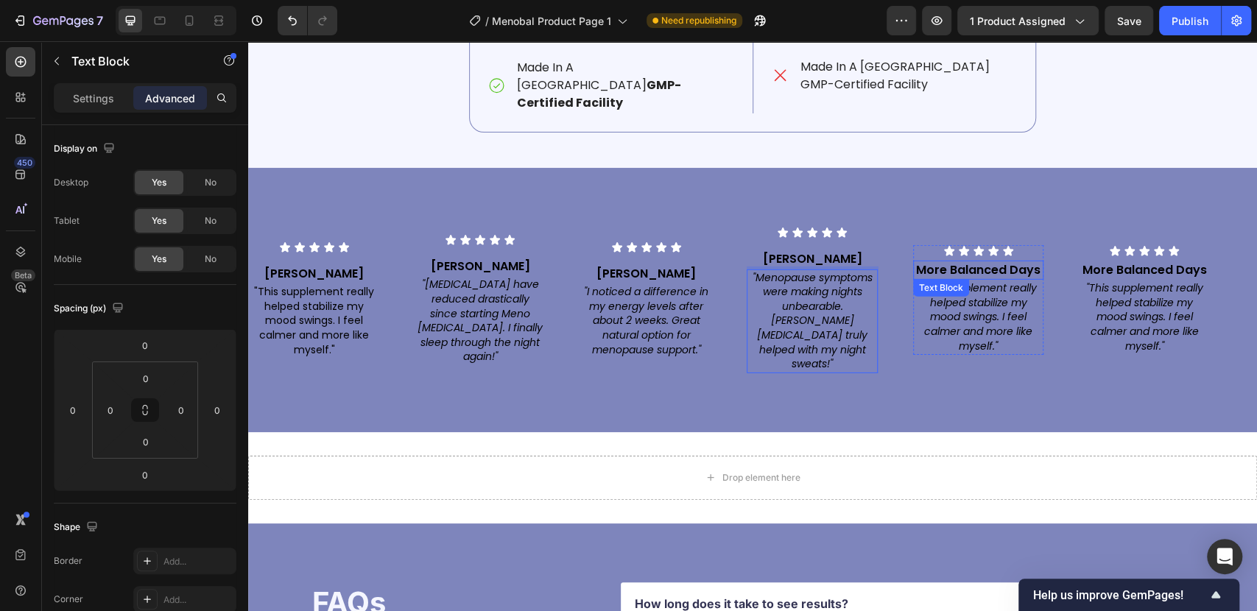
click at [998, 262] on p "More Balanced Days" at bounding box center [977, 270] width 127 height 16
click at [1008, 262] on p "More Balanced Days" at bounding box center [977, 270] width 127 height 16
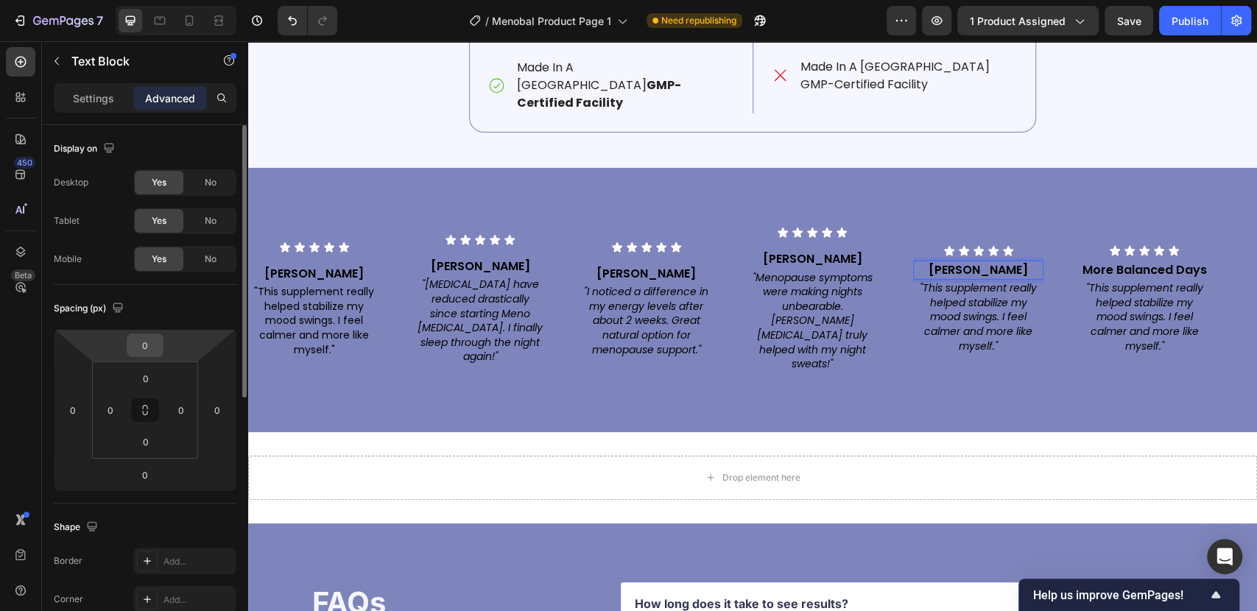
click at [149, 347] on input "0" at bounding box center [144, 345] width 29 height 22
type input "10"
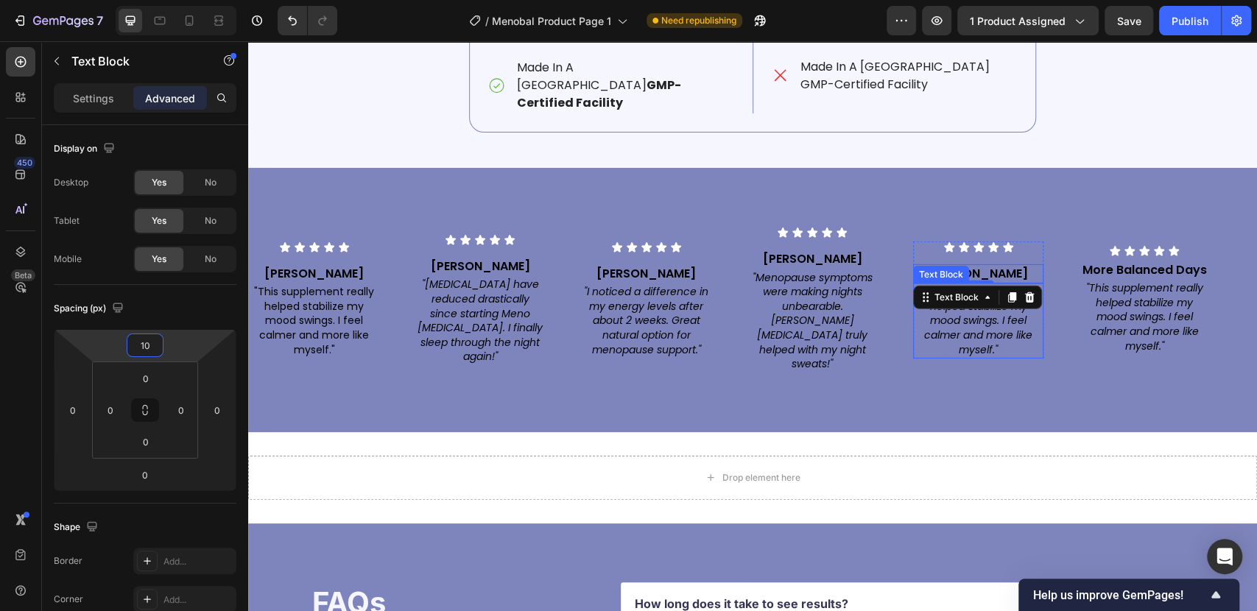
click at [987, 308] on icon ""This supplement really helped stabilize my mood swings. I feel calmer and more…" at bounding box center [978, 320] width 117 height 72
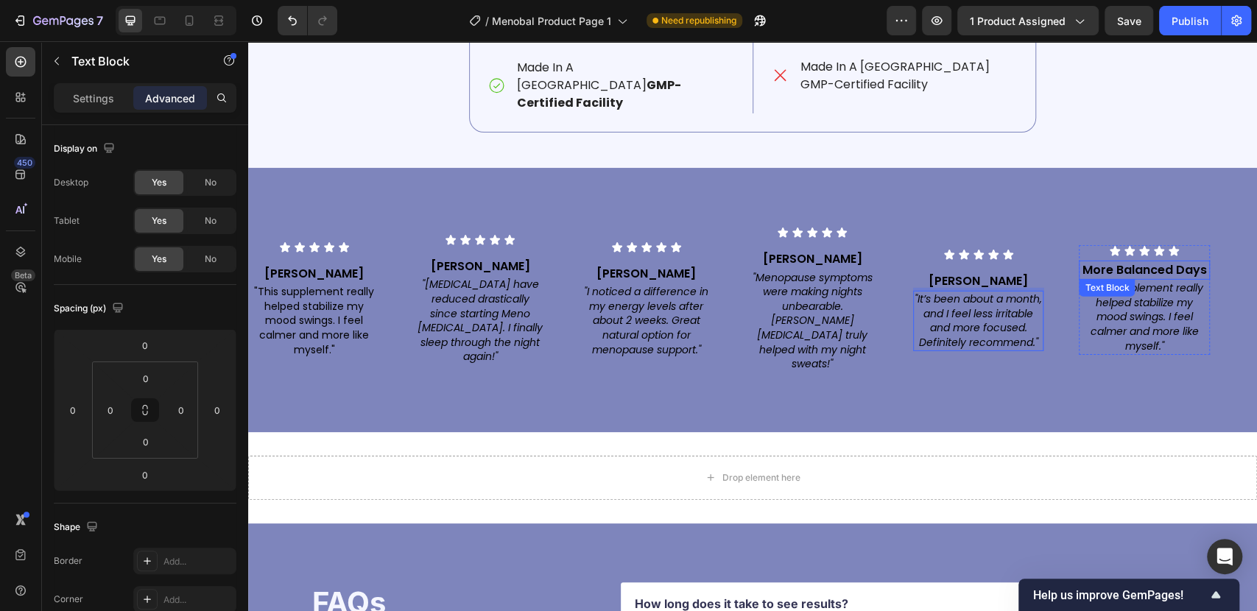
click at [1128, 262] on p "More Balanced Days" at bounding box center [1143, 270] width 127 height 16
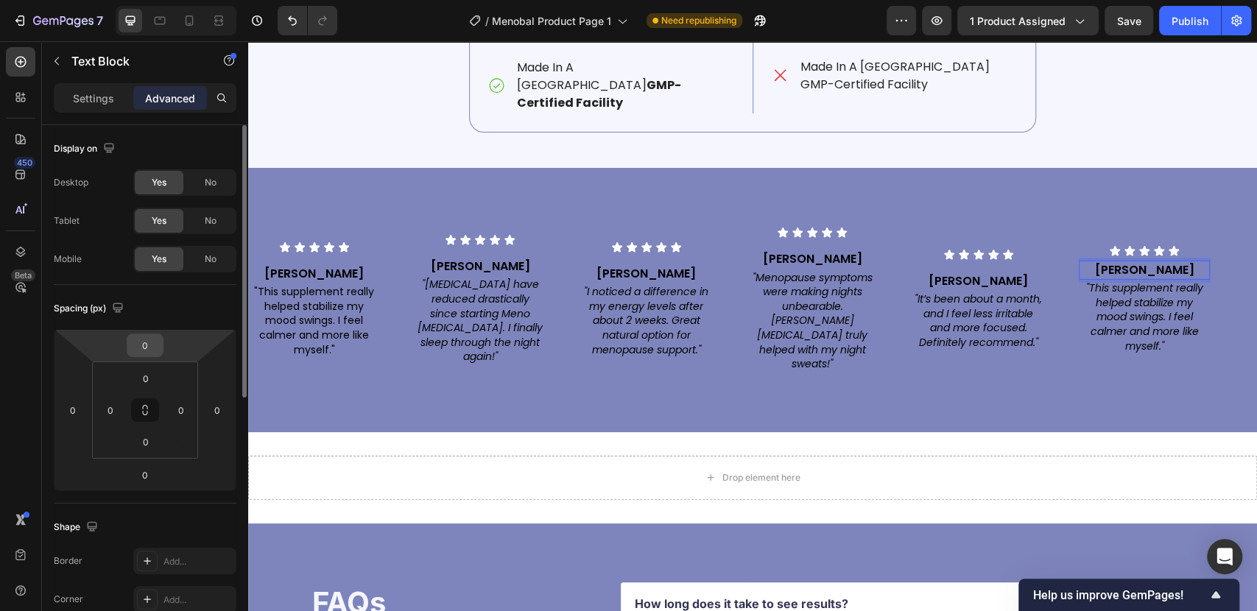
click at [141, 344] on input "0" at bounding box center [144, 345] width 29 height 22
type input "10"
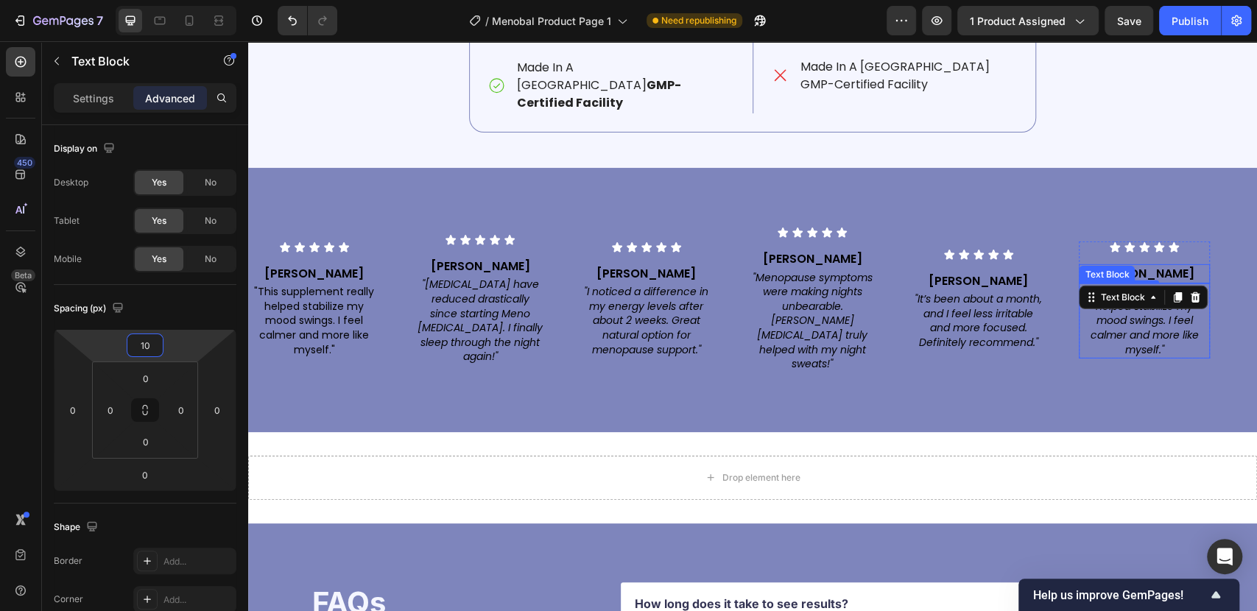
click at [1149, 288] on icon ""This supplement really helped stabilize my mood swings. I feel calmer and more…" at bounding box center [1144, 320] width 117 height 72
click at [1149, 287] on icon ""This supplement really helped stabilize my mood swings. I feel calmer and more…" at bounding box center [1144, 320] width 117 height 72
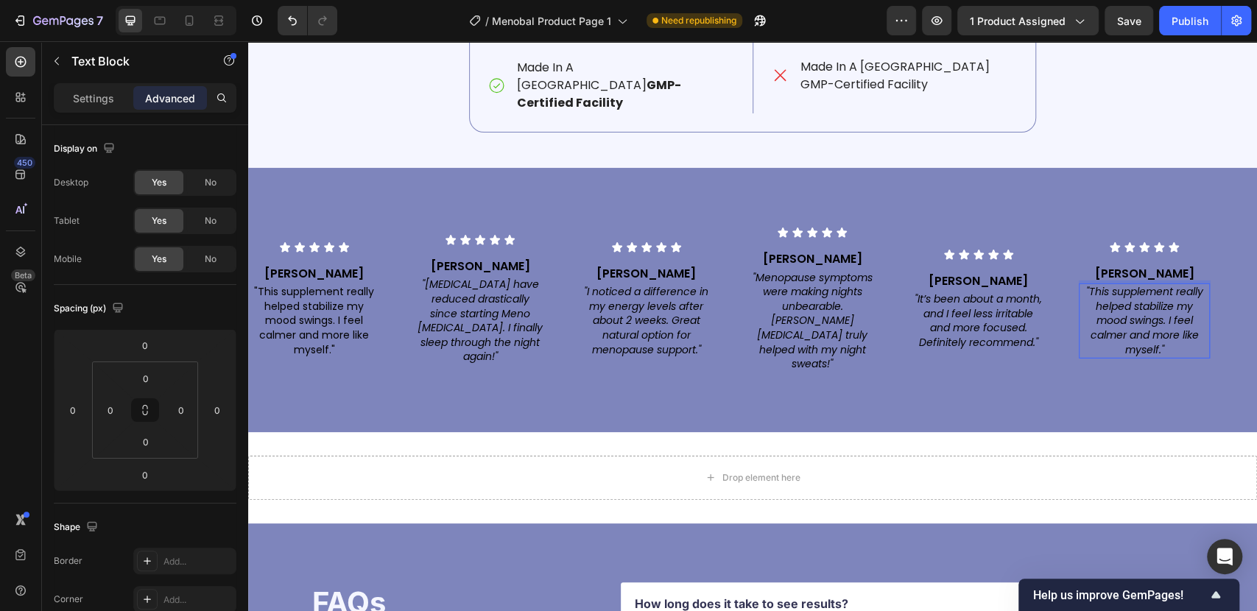
scroll to position [3033, 0]
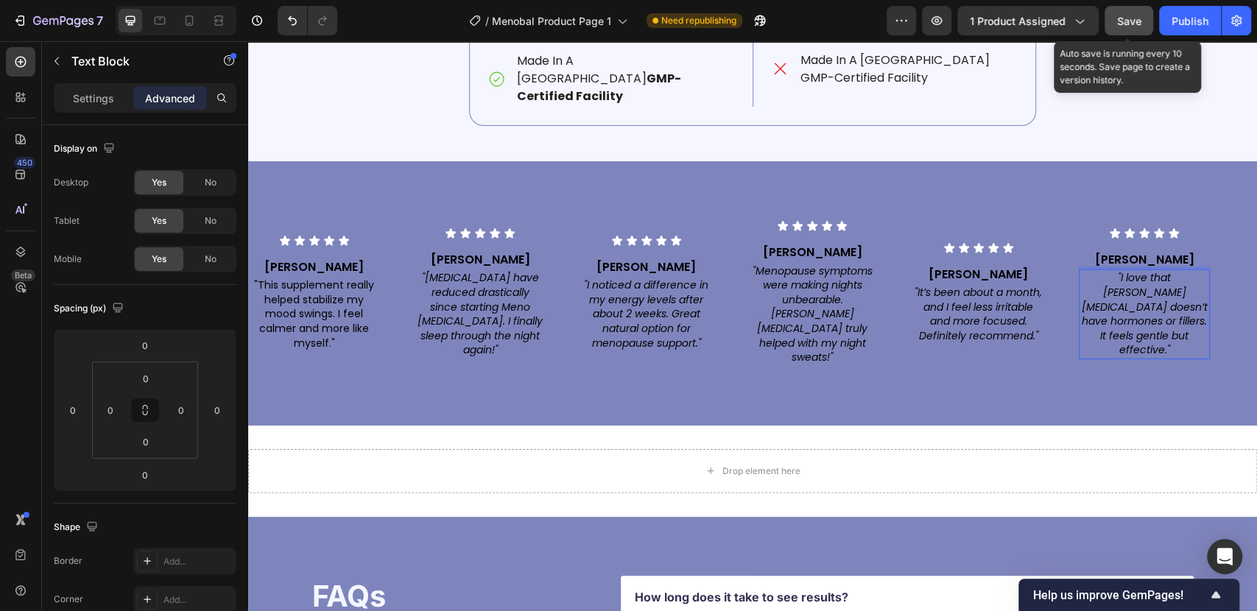
click at [1137, 15] on span "Save" at bounding box center [1129, 21] width 24 height 13
click at [314, 259] on p "[PERSON_NAME]" at bounding box center [313, 267] width 127 height 16
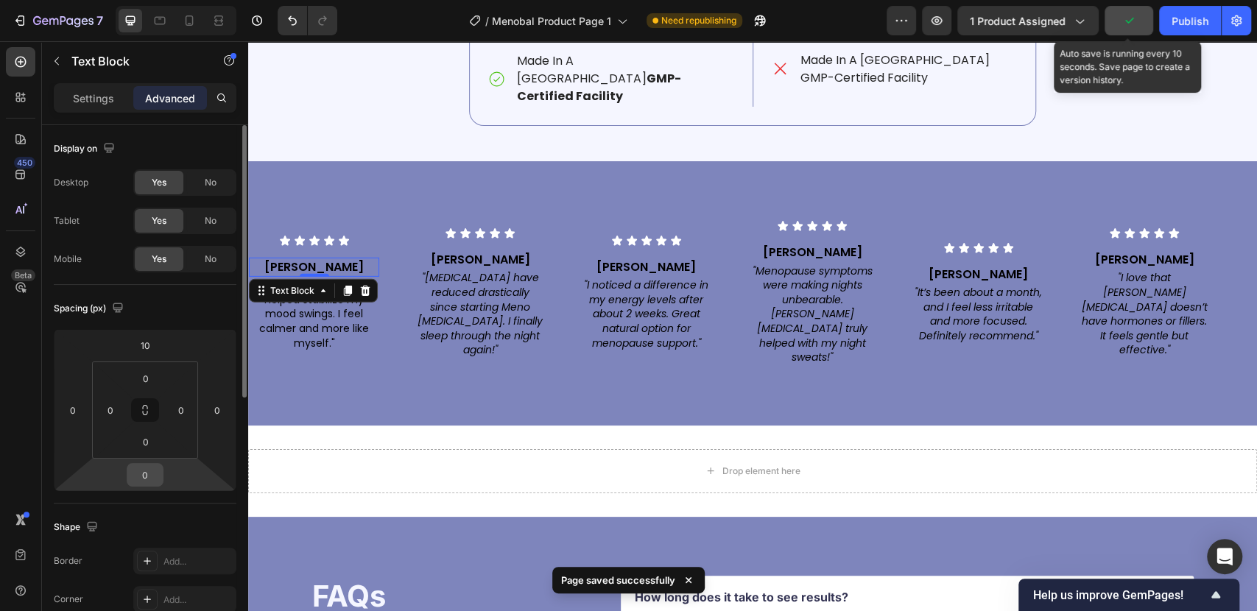
click at [153, 482] on input "0" at bounding box center [144, 475] width 29 height 22
type input "10"
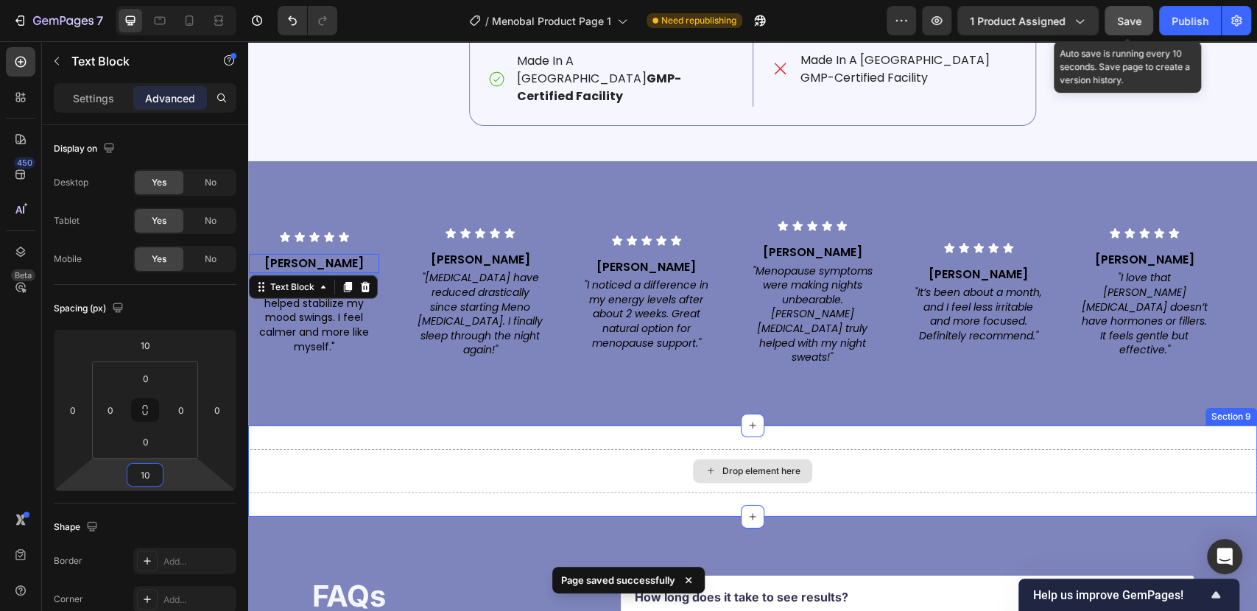
click at [448, 449] on div "Drop element here" at bounding box center [752, 471] width 1009 height 44
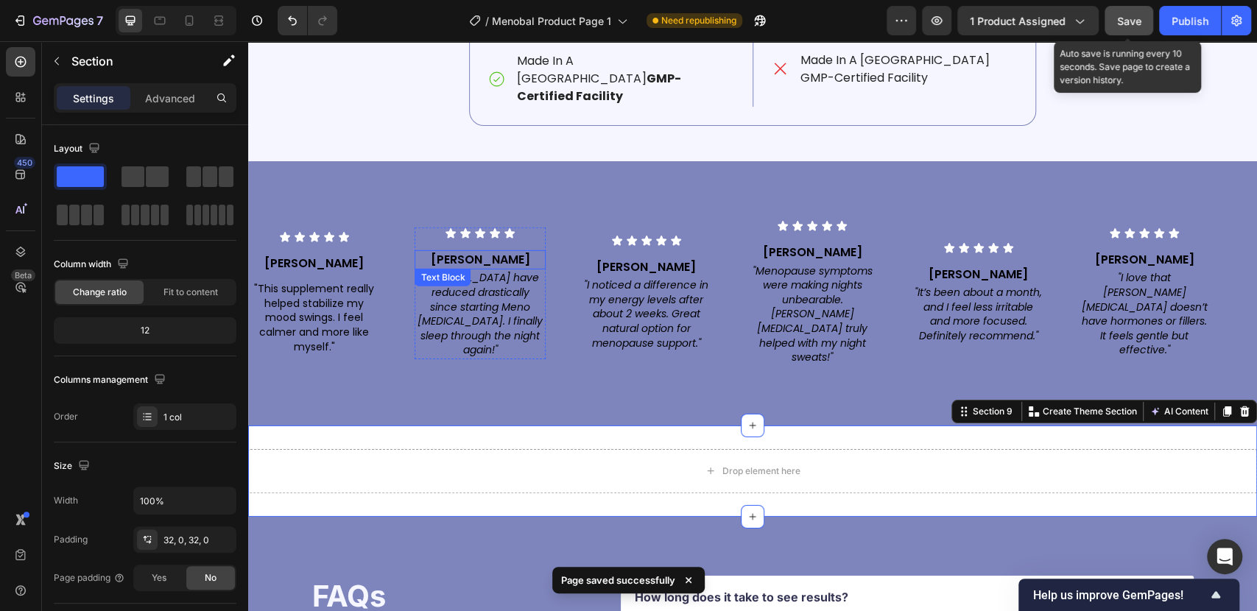
click at [480, 252] on p "[PERSON_NAME]" at bounding box center [479, 260] width 127 height 16
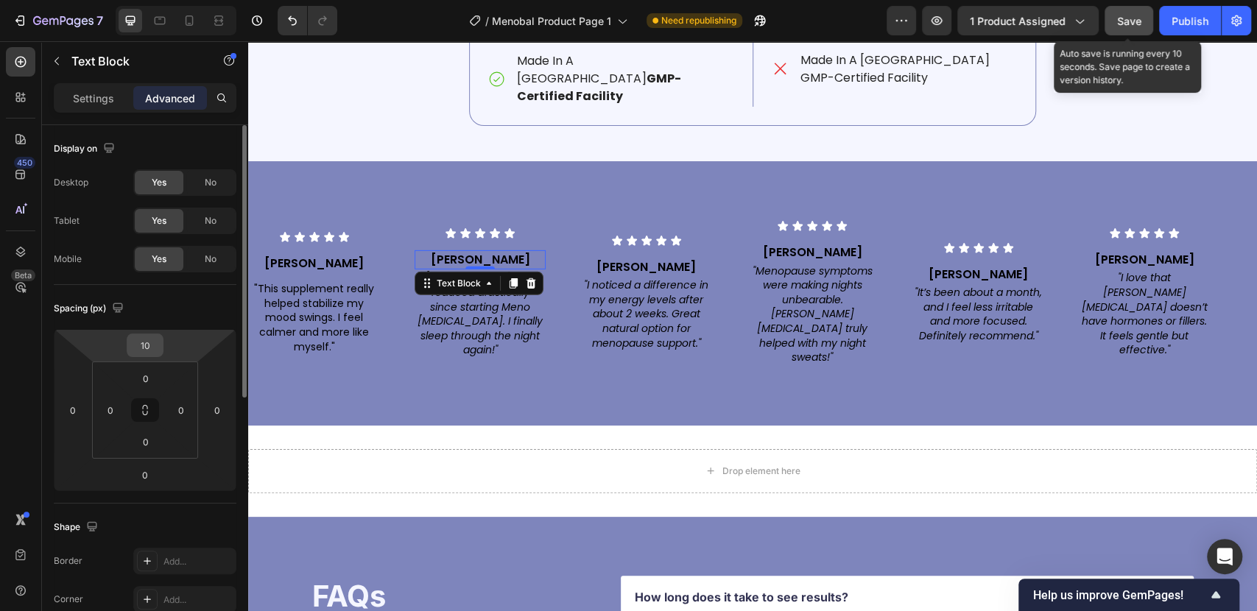
click at [148, 345] on input "10" at bounding box center [144, 345] width 29 height 22
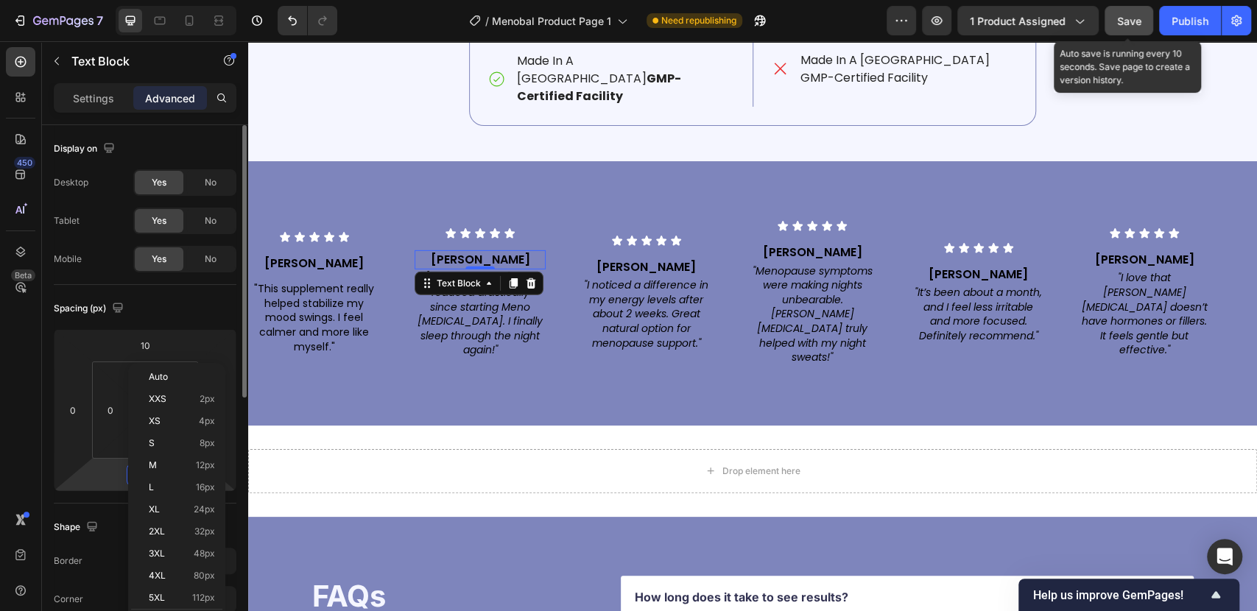
paste input "1"
type input "10"
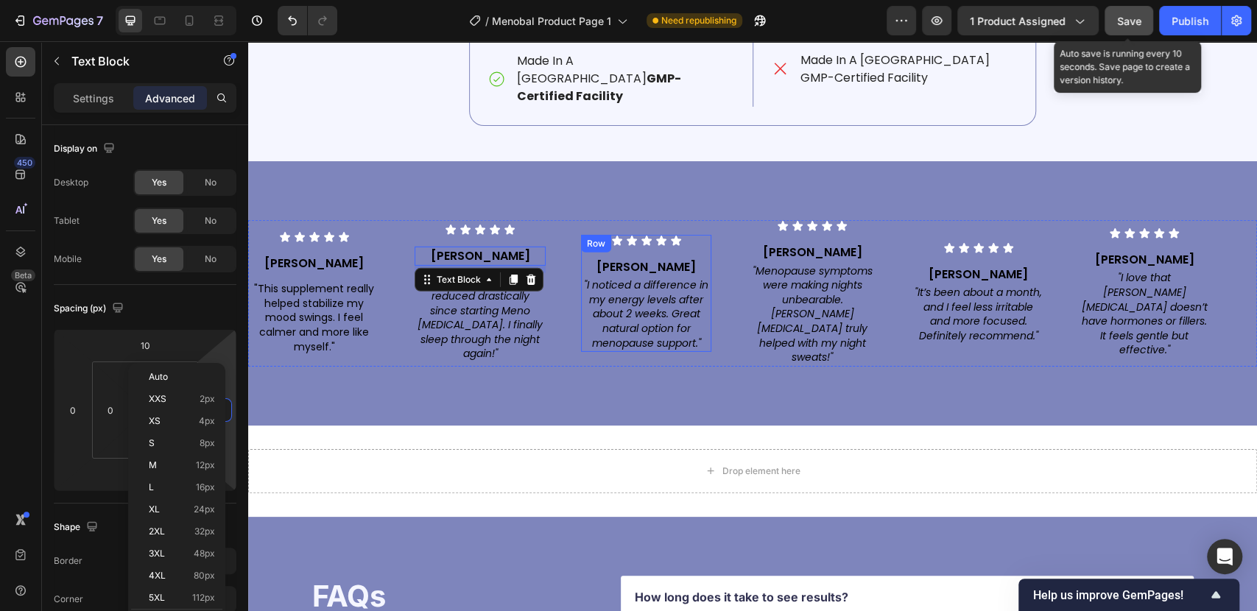
click at [635, 259] on p "[PERSON_NAME]" at bounding box center [645, 267] width 127 height 16
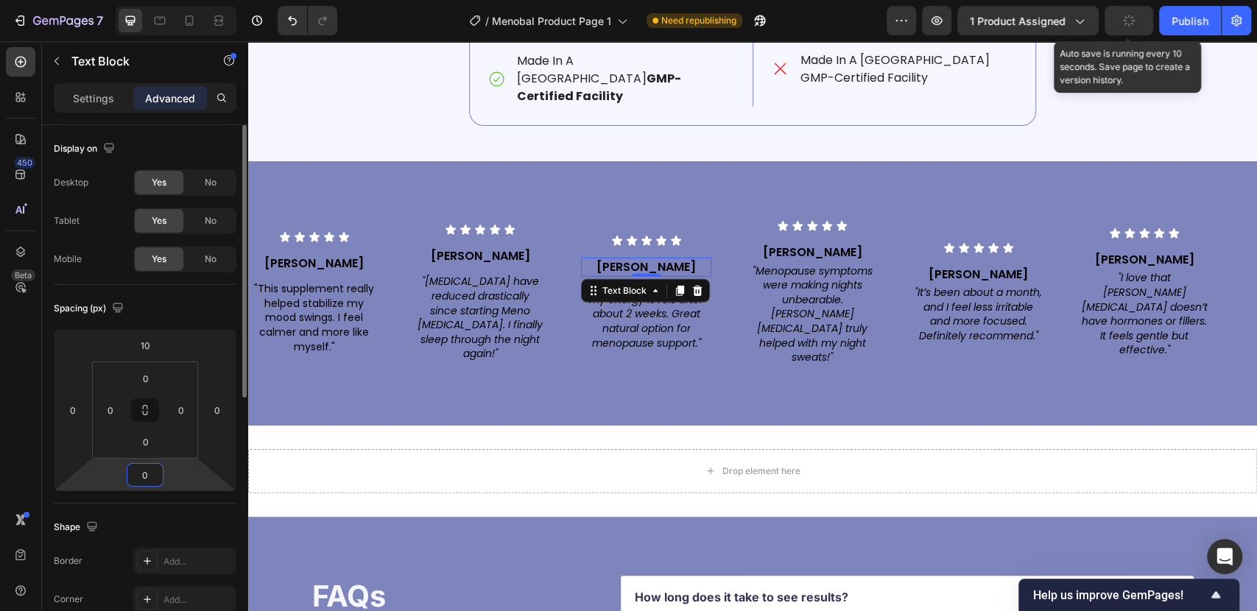
click at [146, 474] on input "0" at bounding box center [144, 475] width 29 height 22
paste input "1"
type input "10"
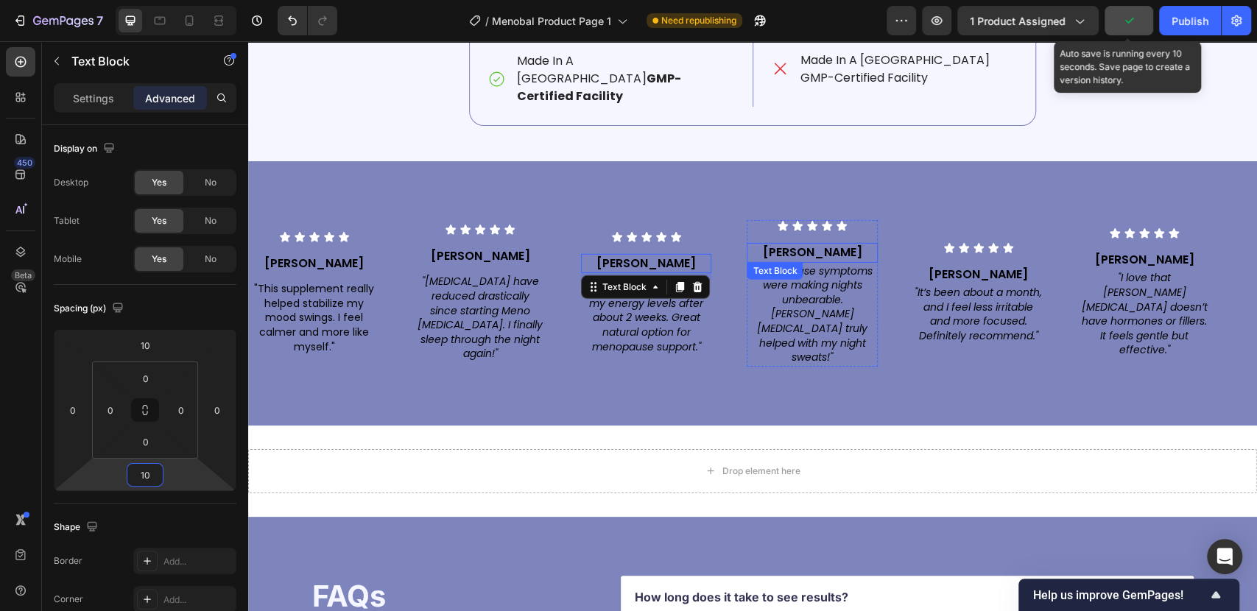
click at [799, 244] on p "[PERSON_NAME]" at bounding box center [811, 252] width 127 height 16
click at [146, 479] on input "0" at bounding box center [144, 475] width 29 height 22
type input "10"
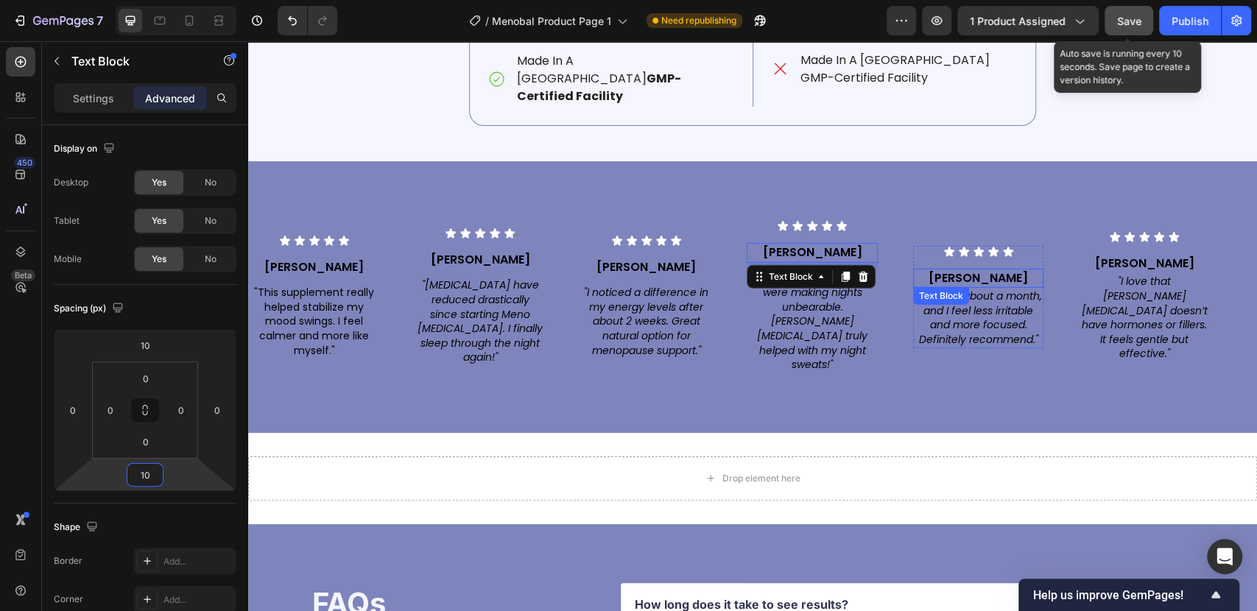
click at [984, 270] on p "[PERSON_NAME]" at bounding box center [977, 278] width 127 height 16
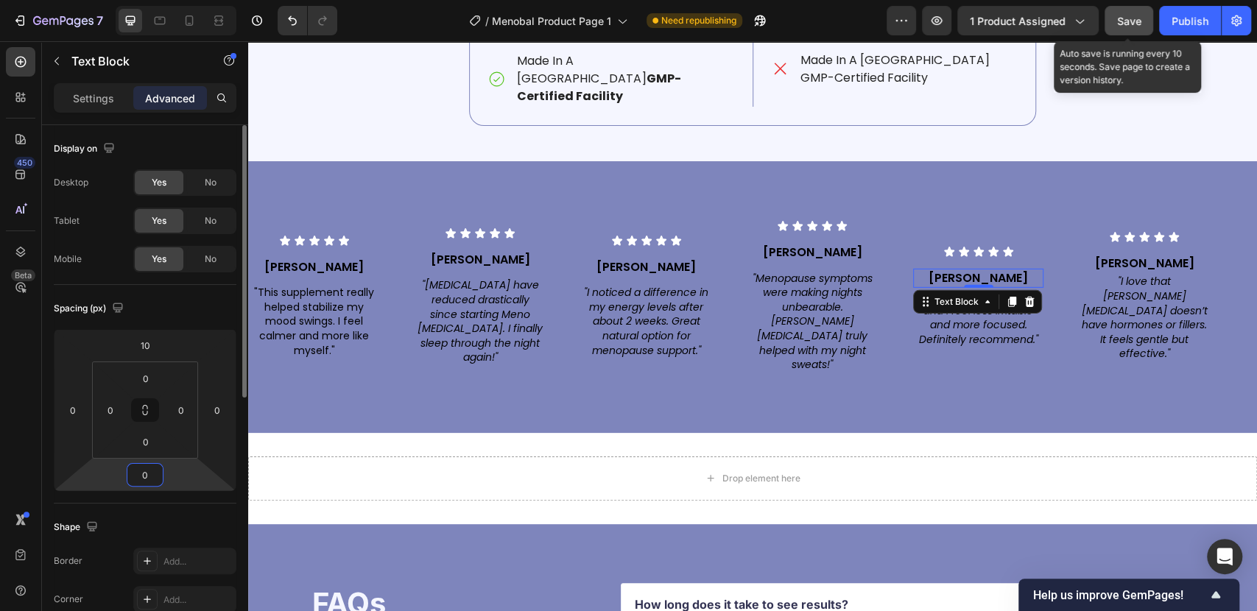
drag, startPoint x: 147, startPoint y: 474, endPoint x: 180, endPoint y: 474, distance: 32.4
click at [147, 473] on input "0" at bounding box center [144, 475] width 29 height 22
paste input "1"
type input "10"
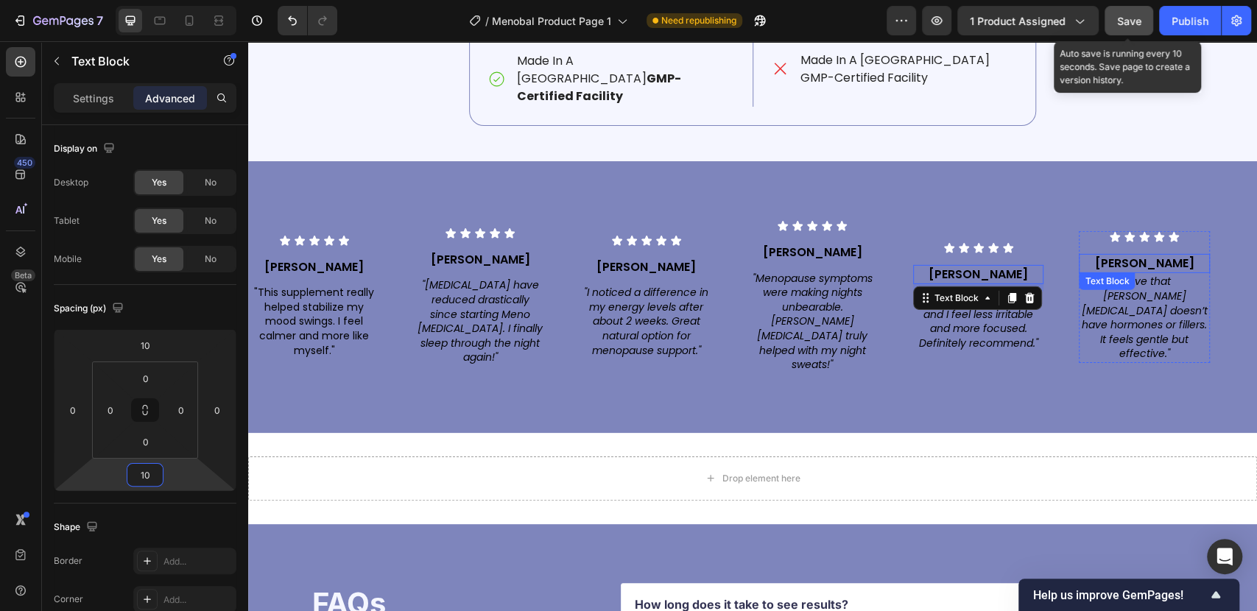
click at [1128, 255] on p "[PERSON_NAME]" at bounding box center [1143, 263] width 127 height 16
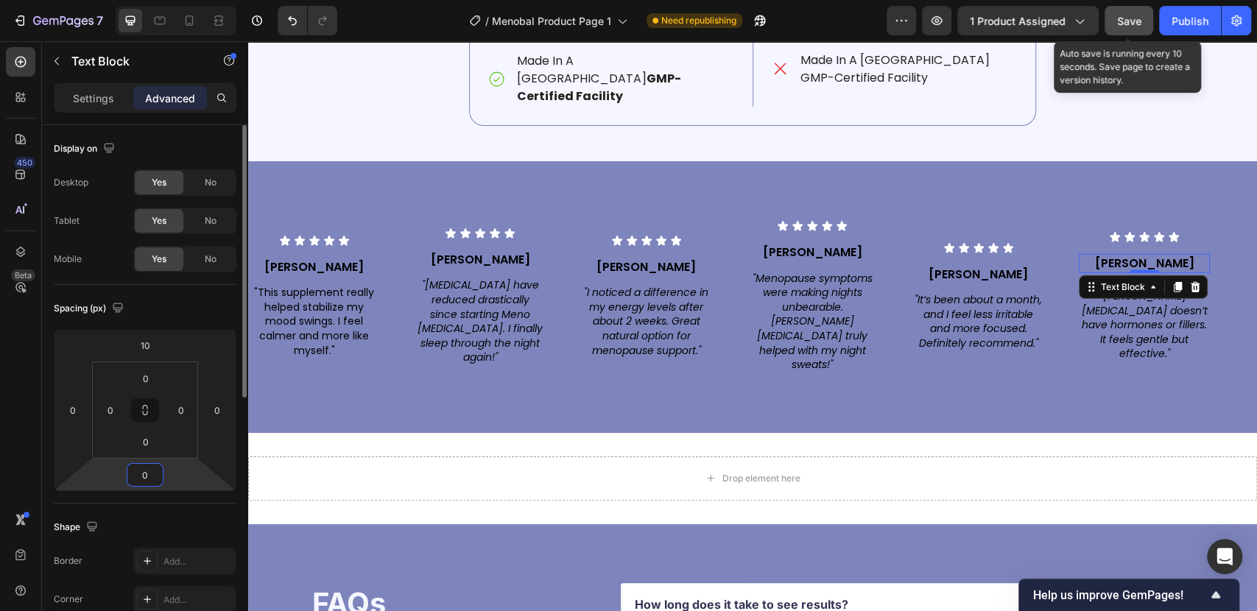
click at [151, 477] on input "0" at bounding box center [144, 475] width 29 height 22
paste input "1"
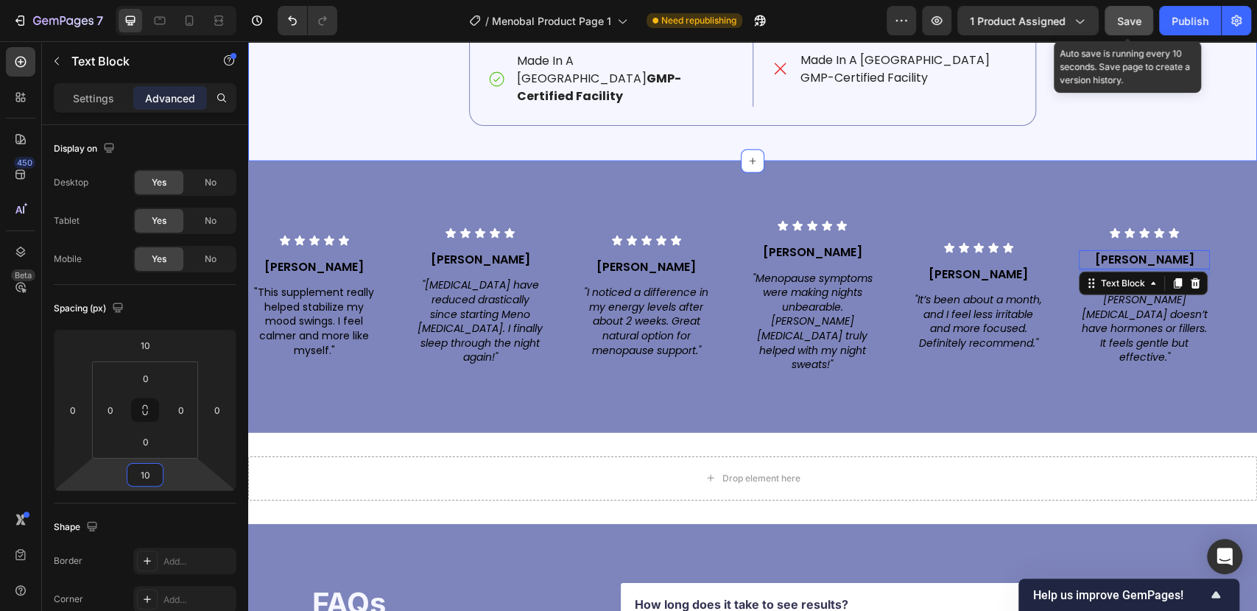
type input "10"
click at [1128, 19] on span "Save" at bounding box center [1129, 21] width 24 height 13
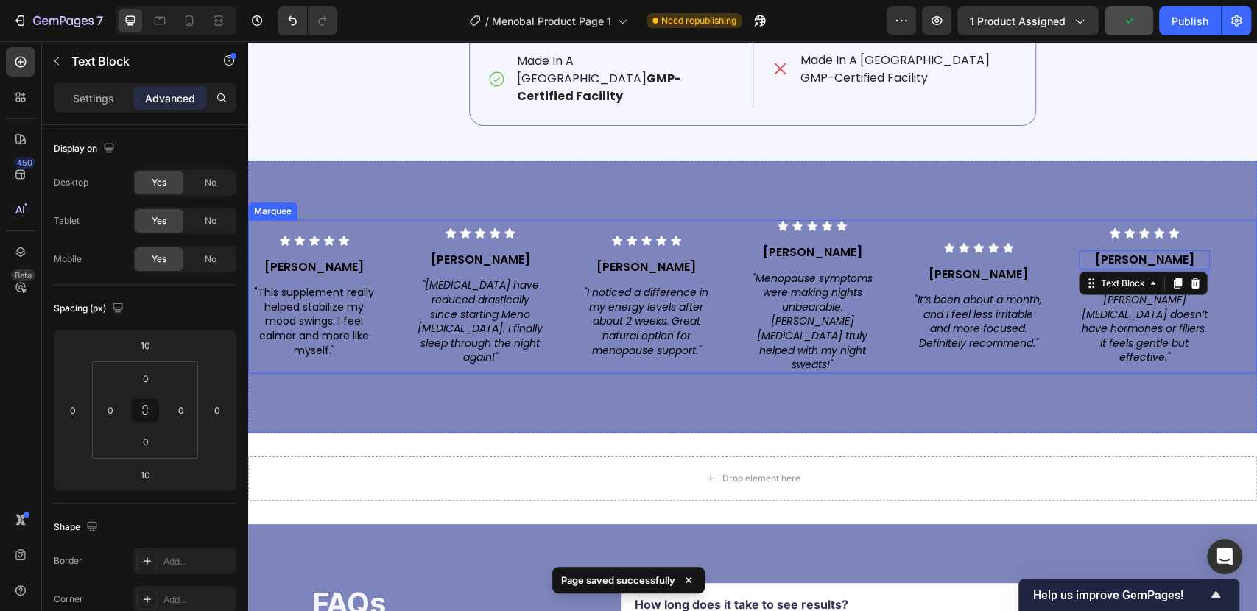
click at [562, 318] on div "Icon Icon Icon Icon Icon Icon List Karen D. Text Block "Hot flashes have reduce…" at bounding box center [498, 296] width 166 height 139
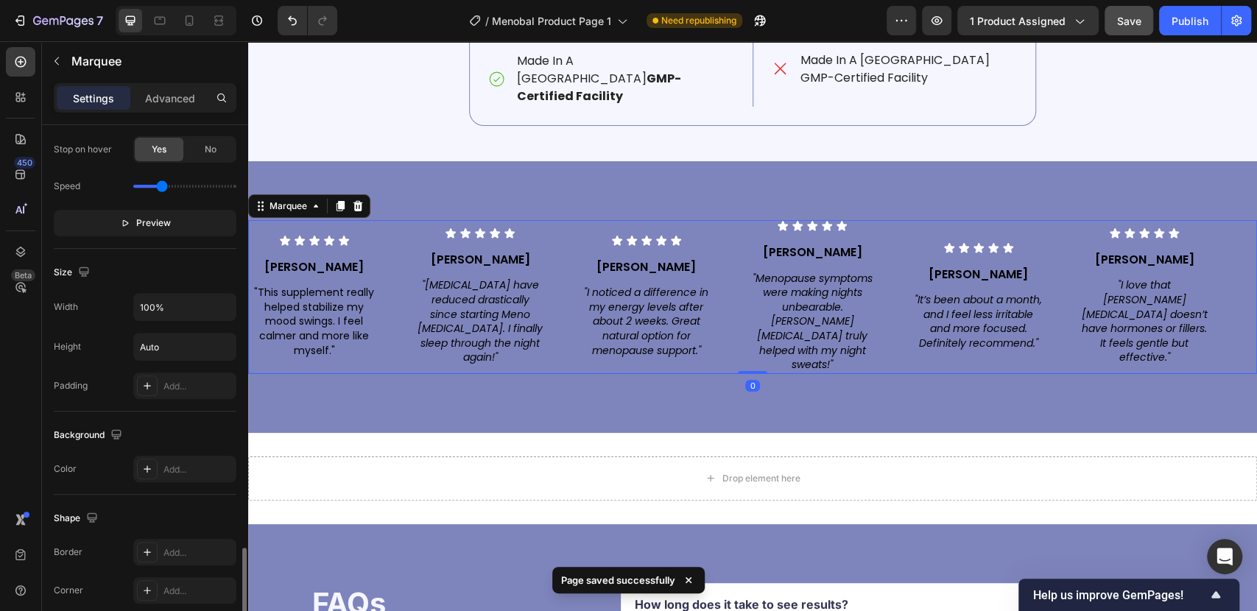
scroll to position [560, 0]
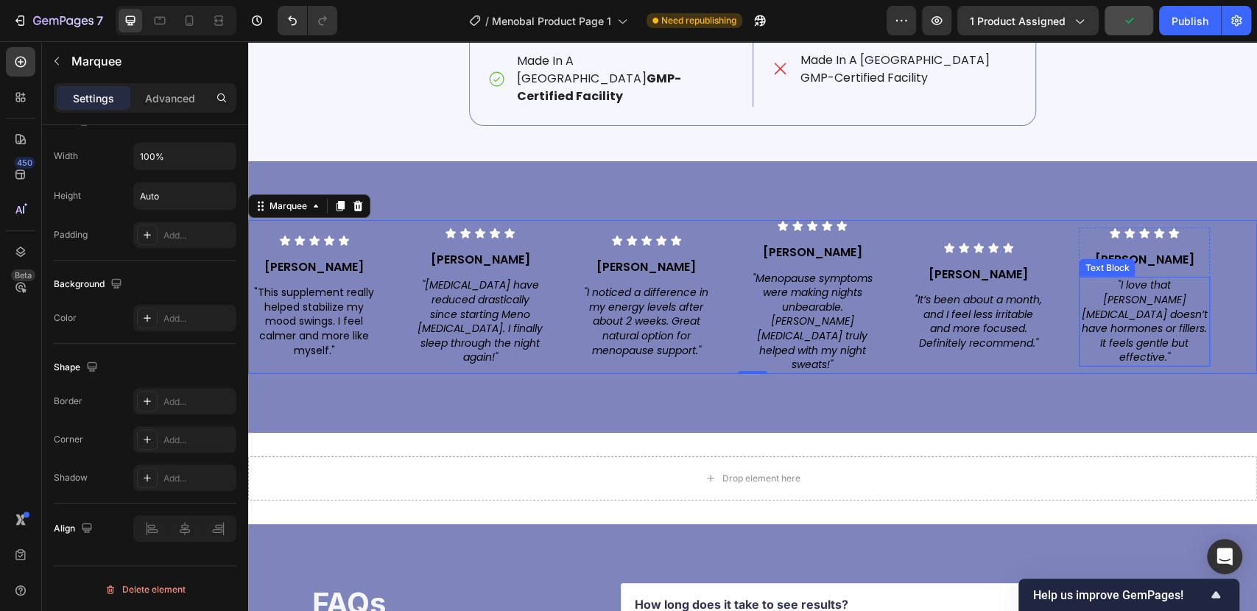
click at [1090, 311] on p ""I love that Meno Bal doesn’t have hormones or fillers. It feels gentle but eff…" at bounding box center [1143, 321] width 127 height 87
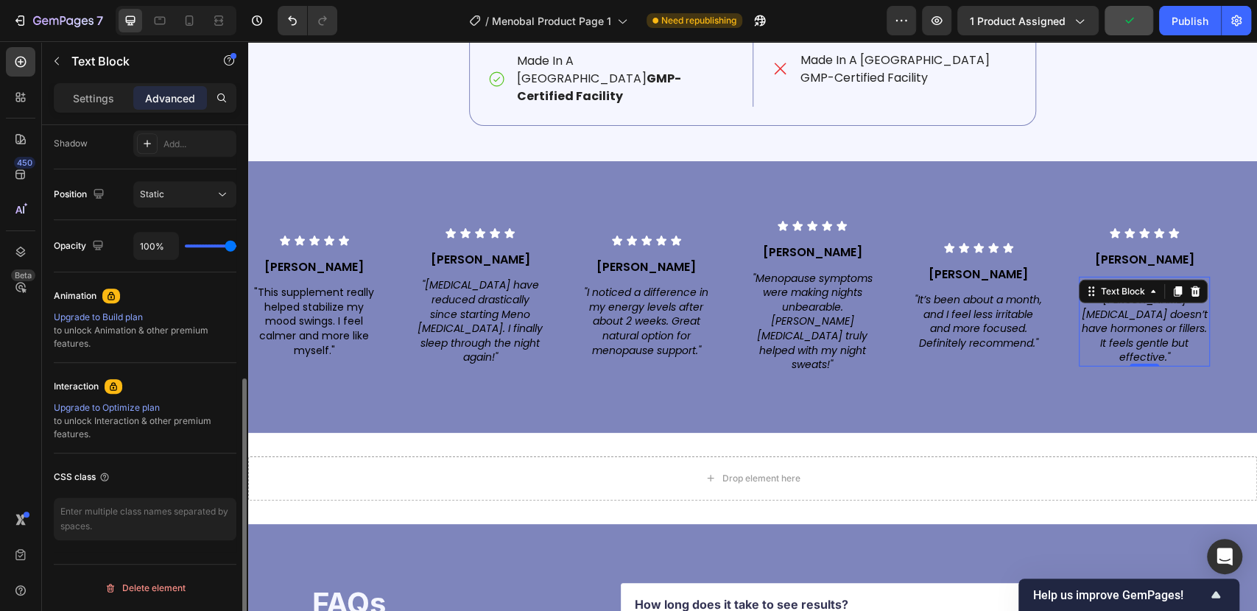
scroll to position [0, 0]
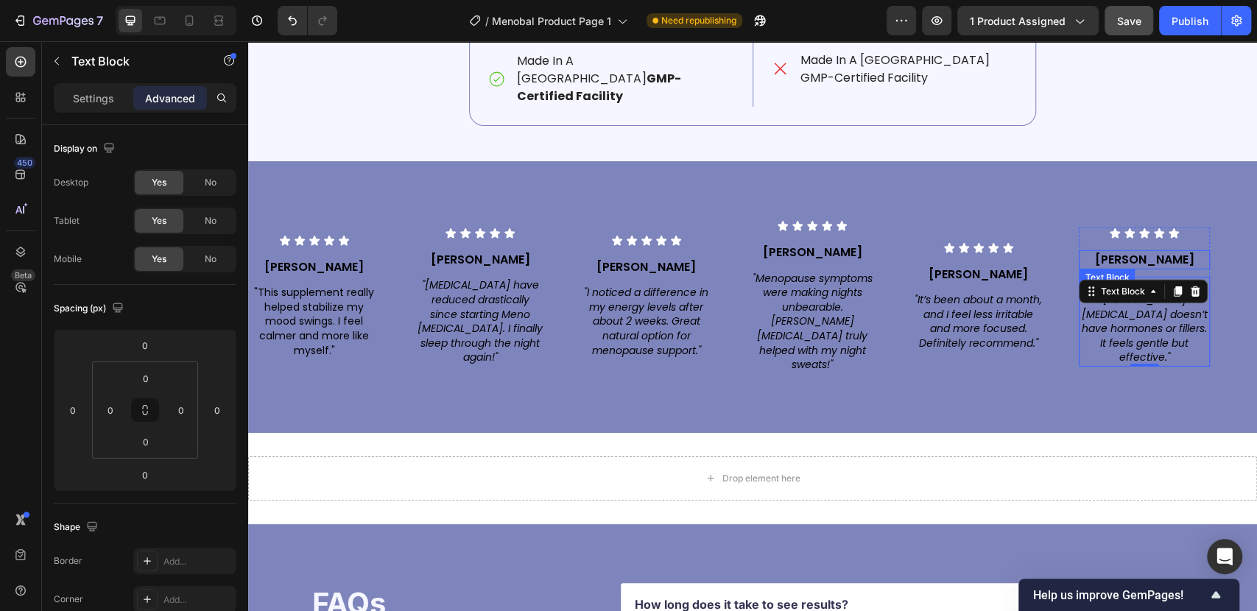
click at [1095, 252] on p "[PERSON_NAME]" at bounding box center [1143, 260] width 127 height 16
click at [1207, 227] on div "Icon Icon Icon Icon Icon Icon List Patricia S. Text Block 10 "I love that Meno …" at bounding box center [1144, 296] width 130 height 139
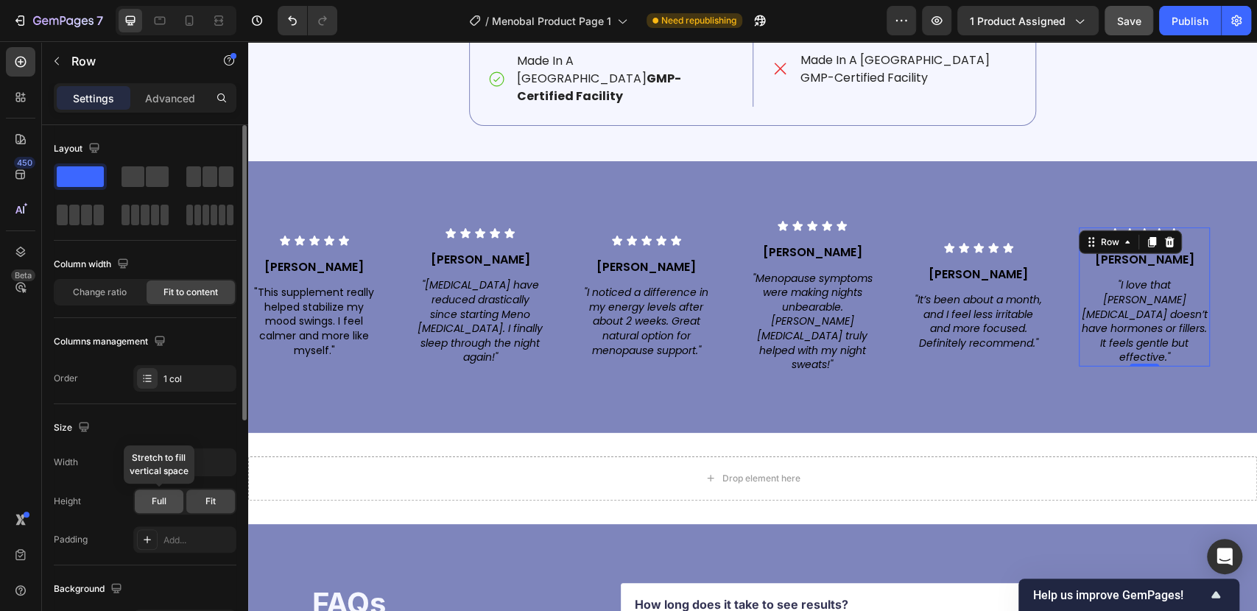
click at [166, 495] on span "Full" at bounding box center [159, 501] width 15 height 13
click at [204, 507] on div "Fit" at bounding box center [210, 502] width 49 height 24
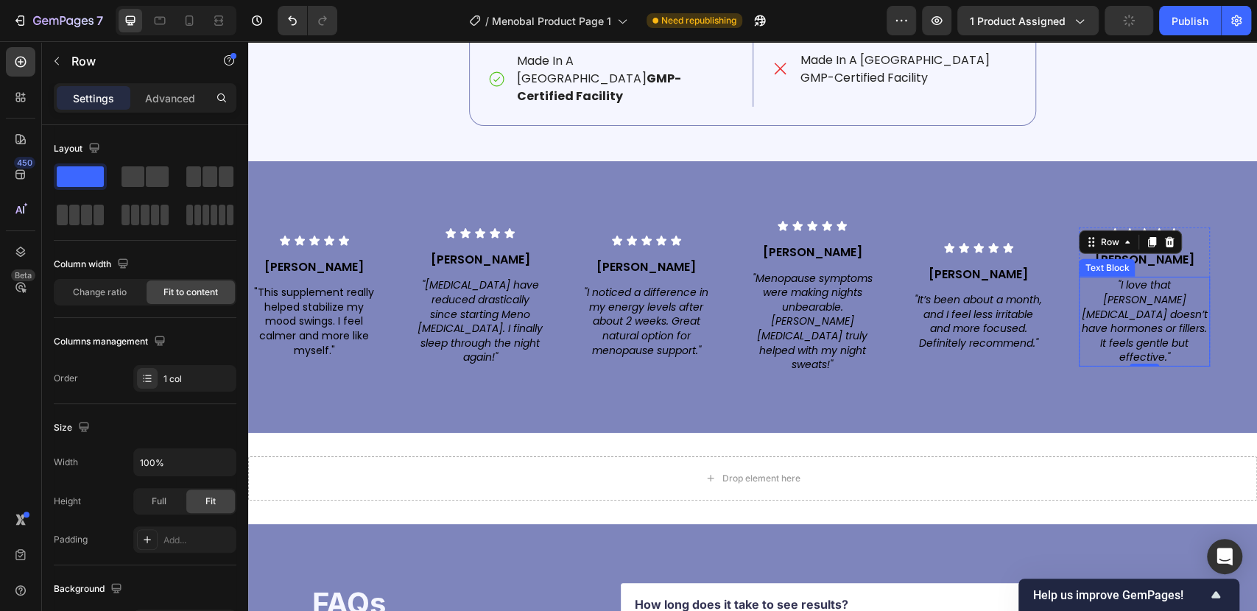
click at [1105, 283] on div ""I love that Meno Bal doesn’t have hormones or fillers. It feels gentle but eff…" at bounding box center [1144, 322] width 130 height 90
click at [1105, 277] on div "Text Block" at bounding box center [1107, 268] width 56 height 18
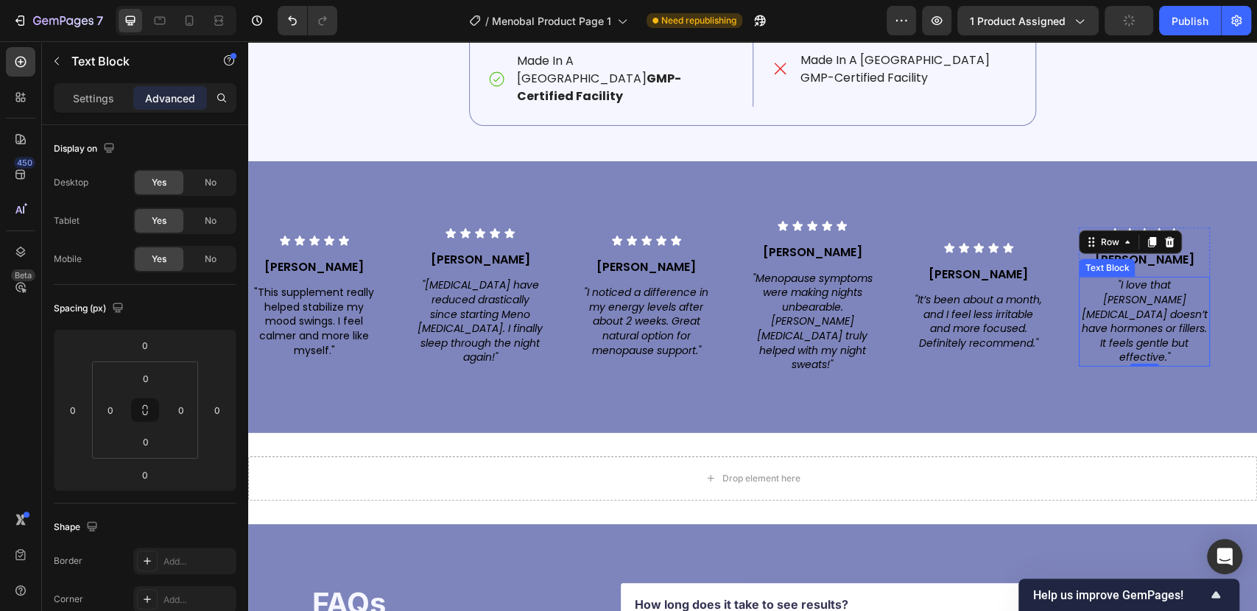
click at [1105, 277] on div "Text Block" at bounding box center [1107, 268] width 56 height 18
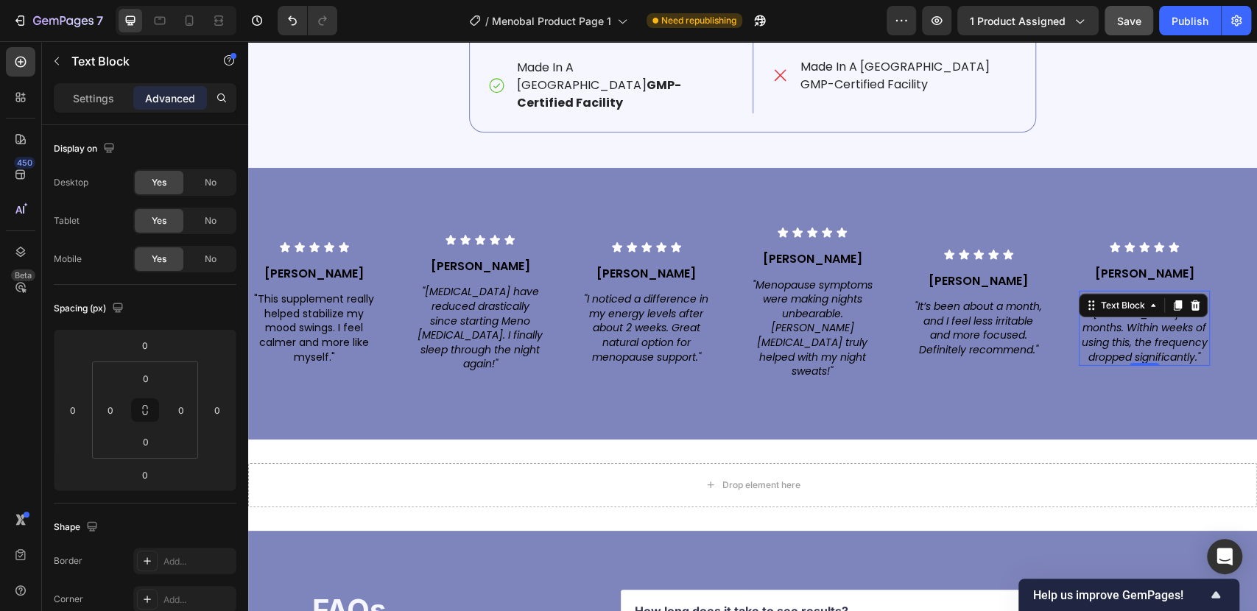
click at [1113, 3] on div "7 / Menobal Product Page 1 Need republishing Preview 1 product assigned Save Pu…" at bounding box center [628, 21] width 1257 height 42
click at [1127, 15] on span "Save" at bounding box center [1129, 21] width 24 height 13
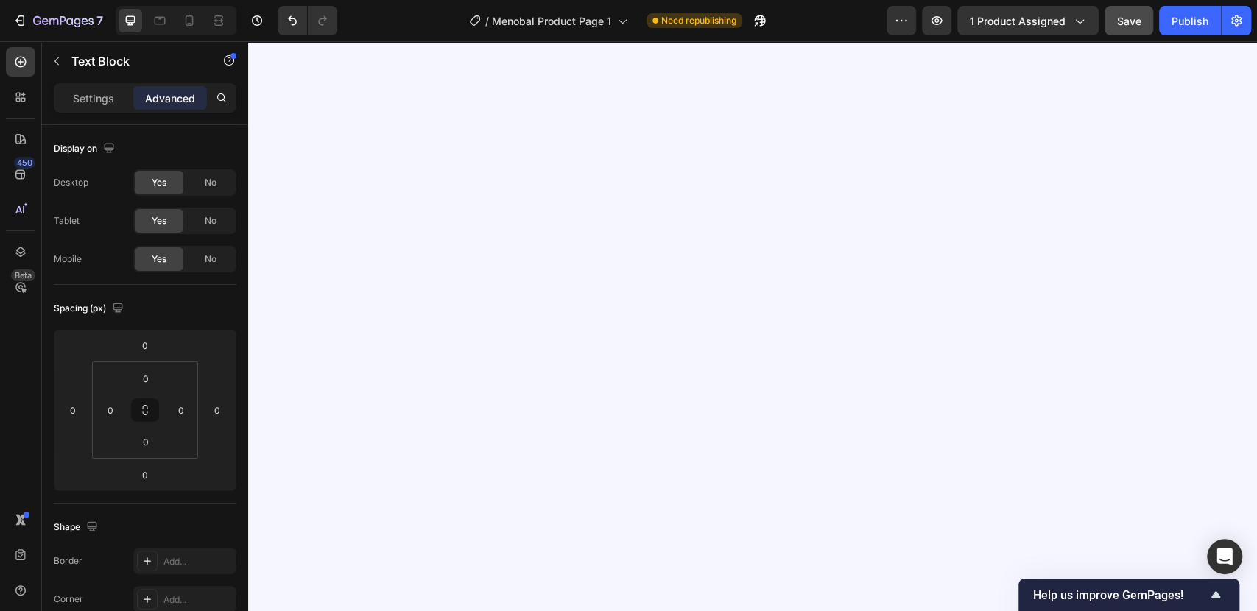
scroll to position [3517, 0]
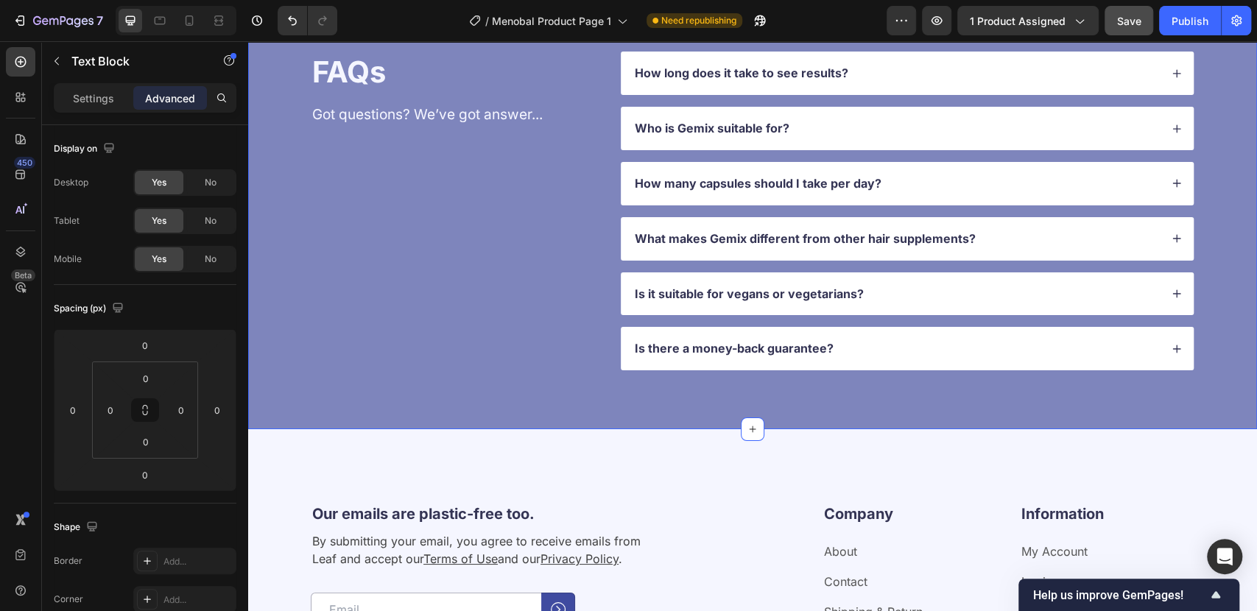
click at [53, 60] on icon "button" at bounding box center [57, 61] width 12 height 12
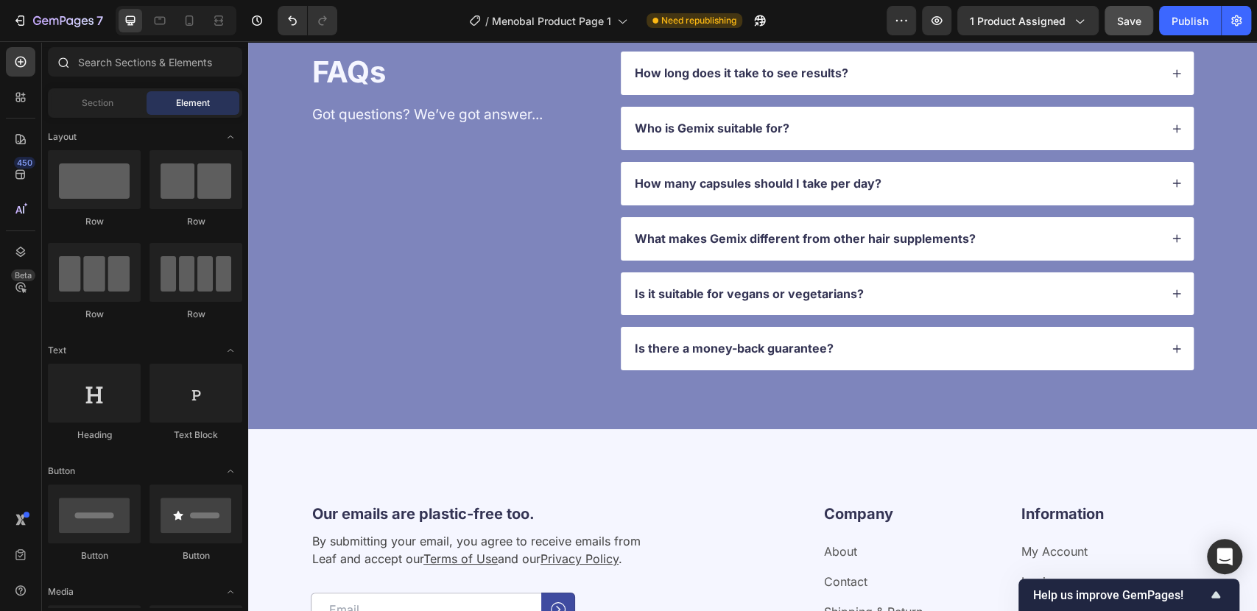
scroll to position [3272, 0]
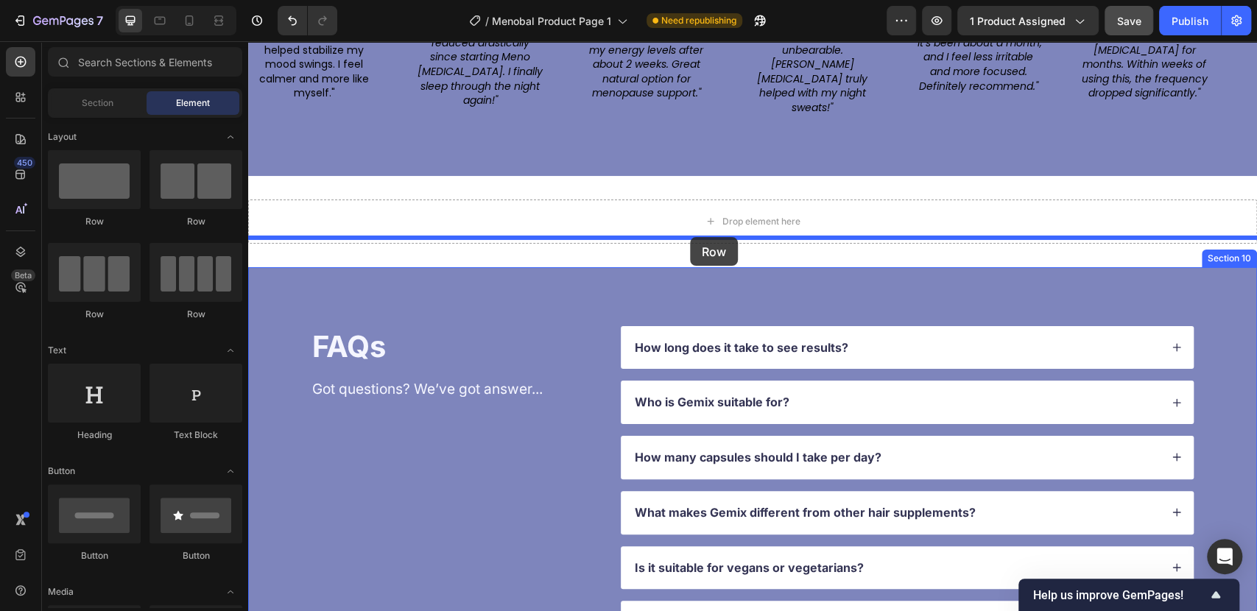
drag, startPoint x: 531, startPoint y: 214, endPoint x: 690, endPoint y: 237, distance: 160.8
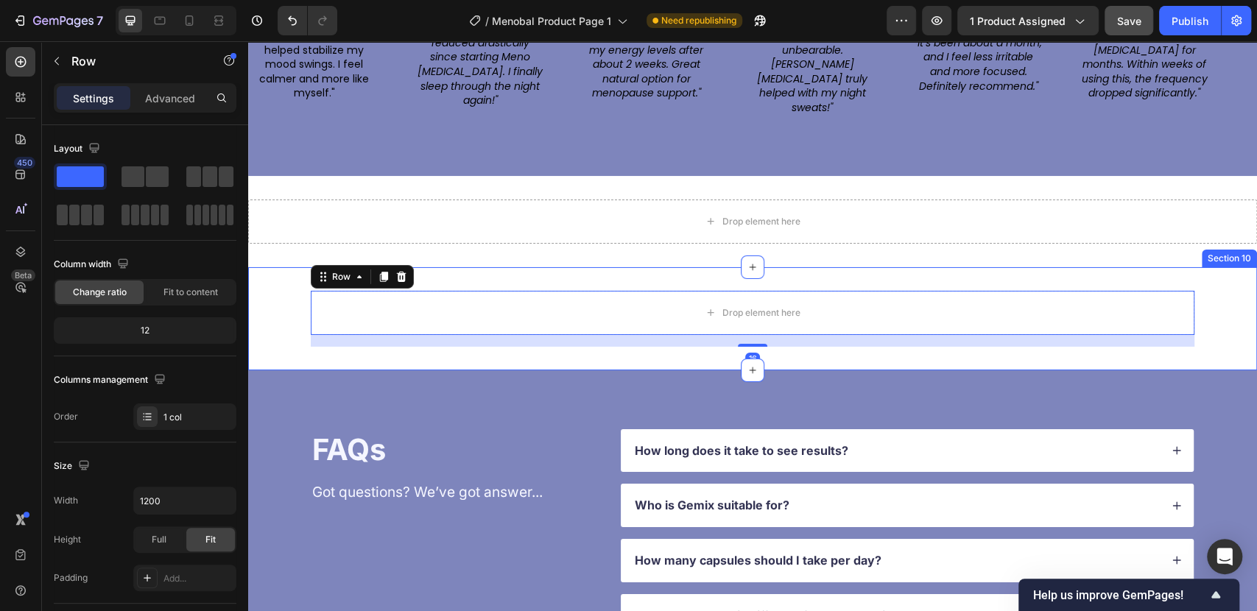
click at [272, 291] on div "Drop element here Row 16" at bounding box center [752, 319] width 1009 height 56
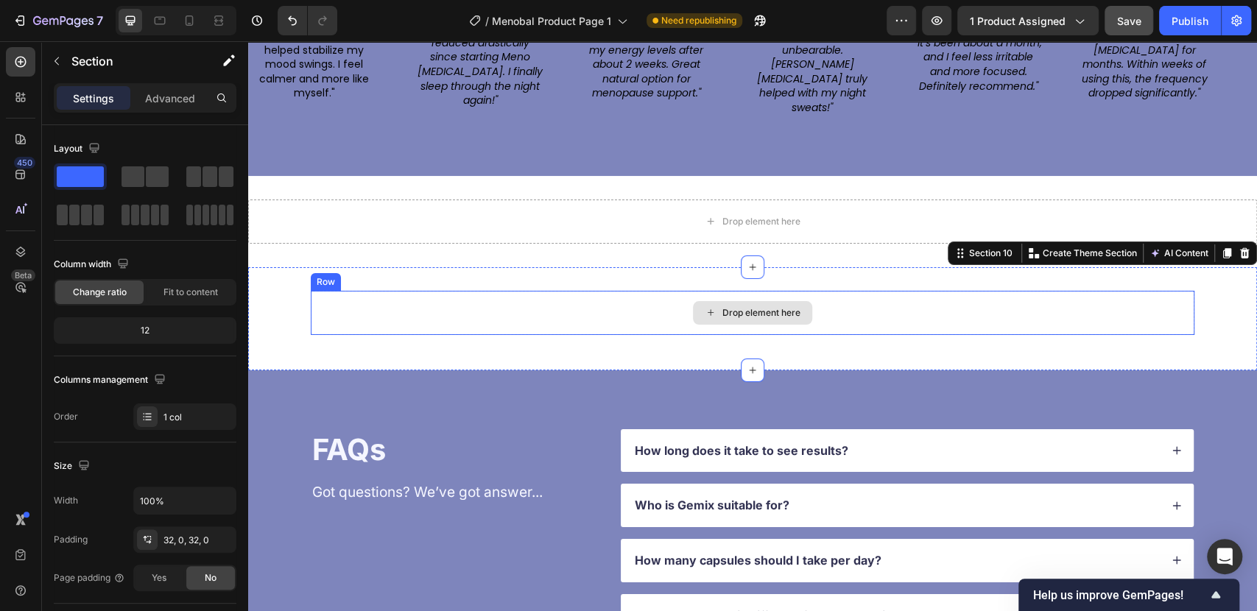
click at [541, 291] on div "Drop element here" at bounding box center [752, 313] width 883 height 44
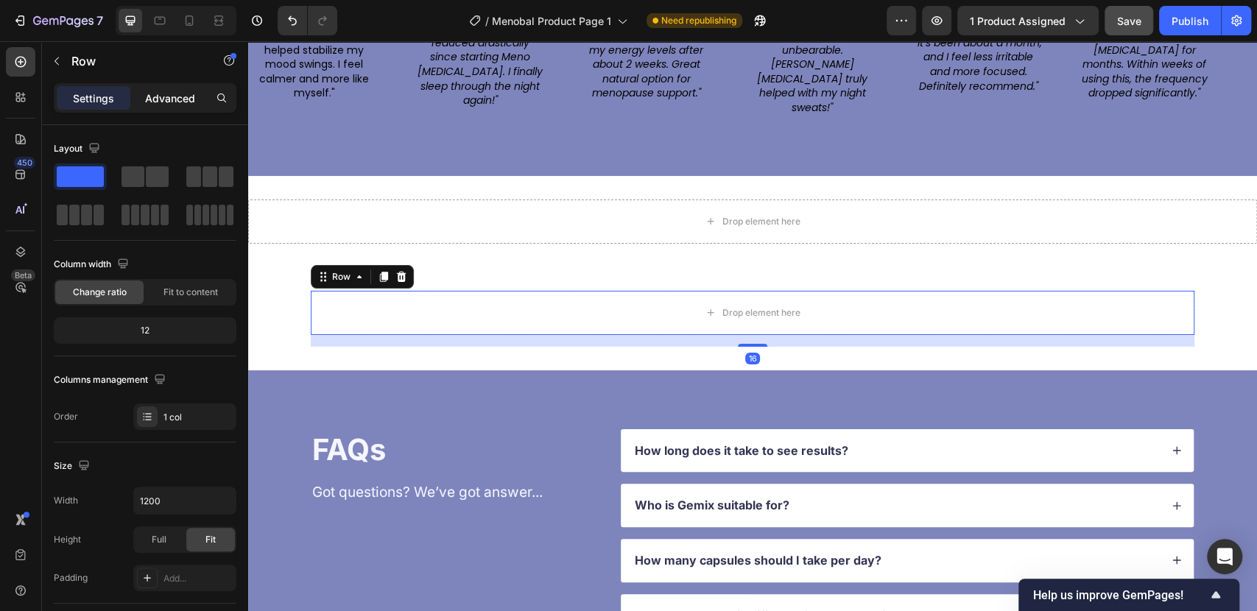
click at [154, 87] on div "Advanced" at bounding box center [170, 98] width 74 height 24
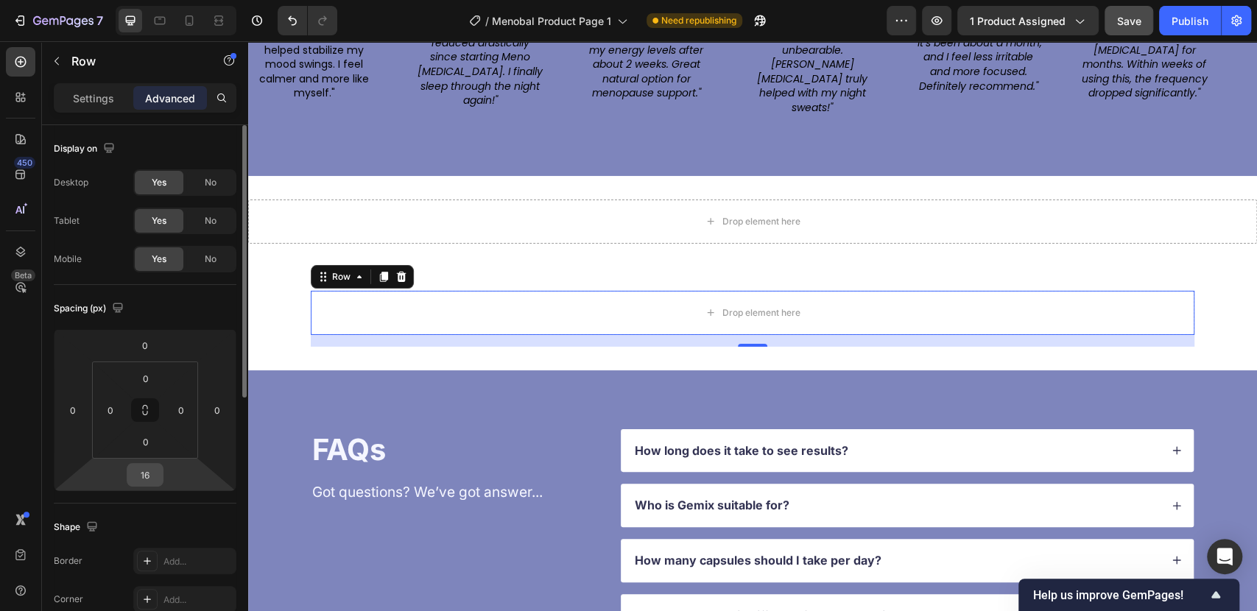
click at [148, 468] on input "16" at bounding box center [144, 475] width 29 height 22
type input "0"
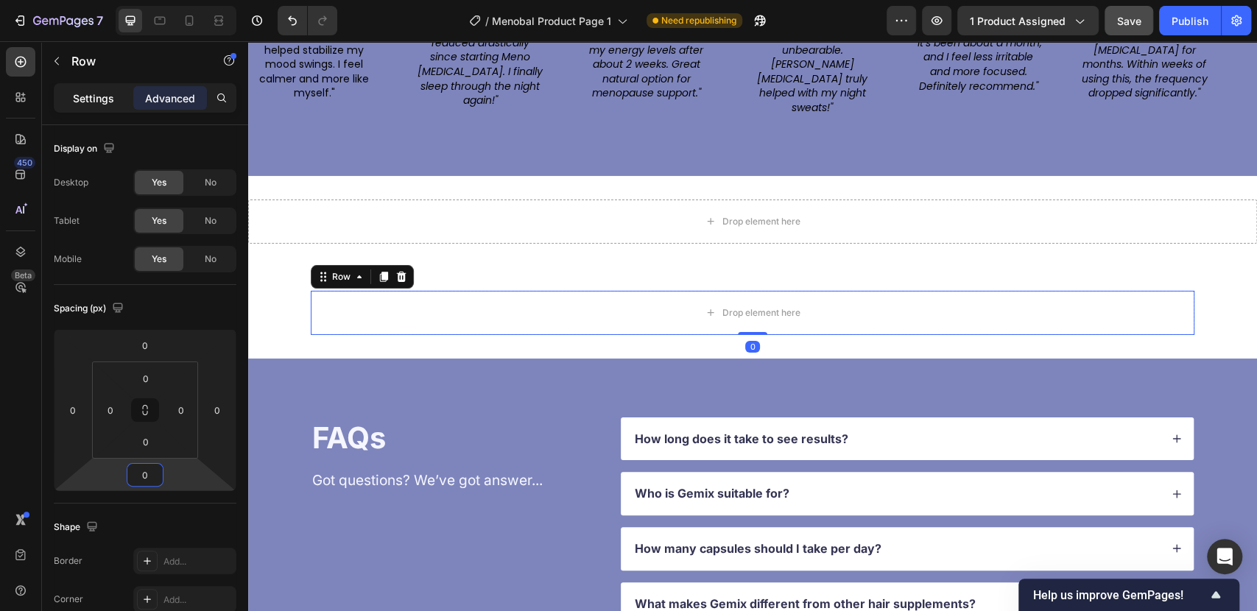
click at [90, 109] on div "Settings" at bounding box center [94, 98] width 74 height 24
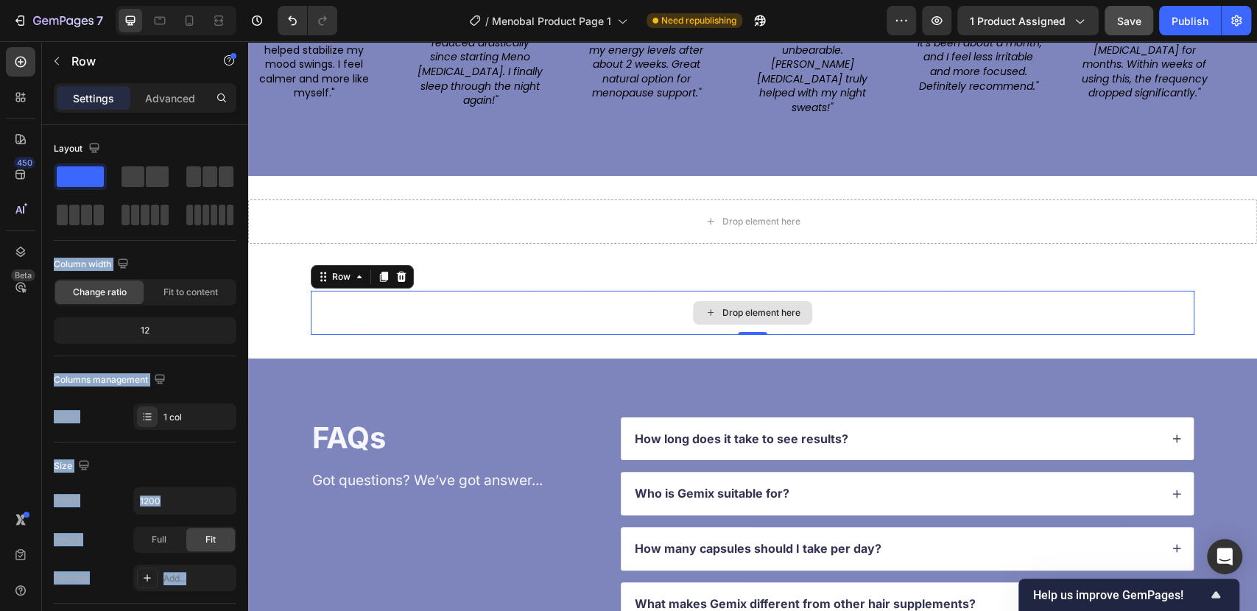
drag, startPoint x: 343, startPoint y: 214, endPoint x: 719, endPoint y: 282, distance: 382.3
click at [49, 62] on button "button" at bounding box center [57, 61] width 24 height 24
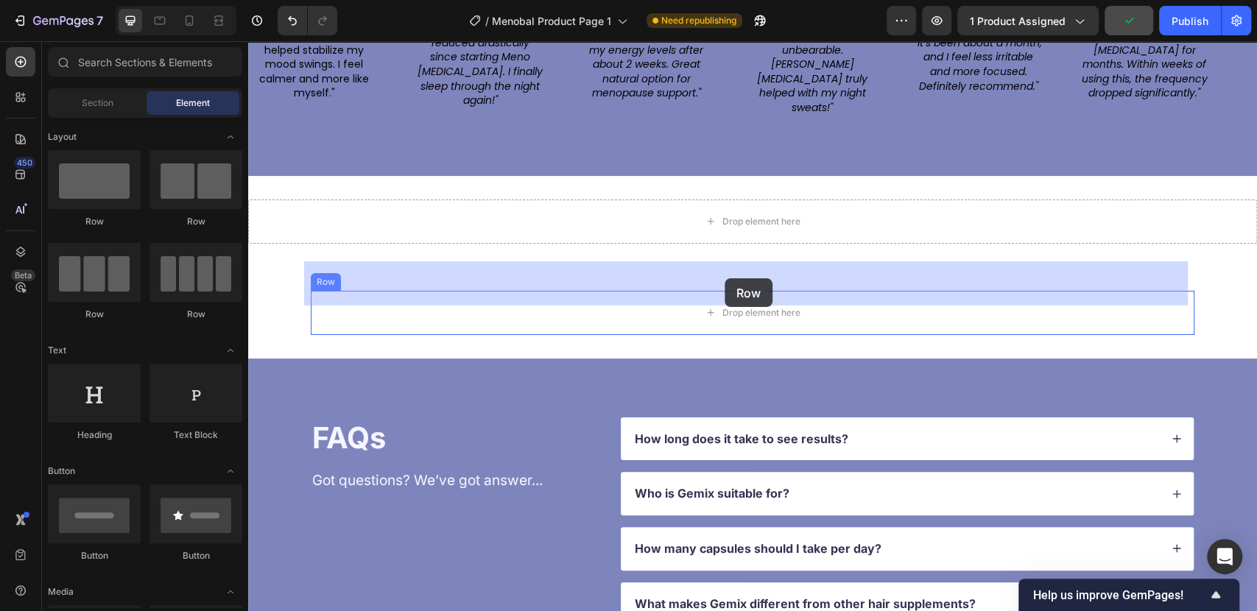
drag, startPoint x: 489, startPoint y: 253, endPoint x: 724, endPoint y: 278, distance: 237.0
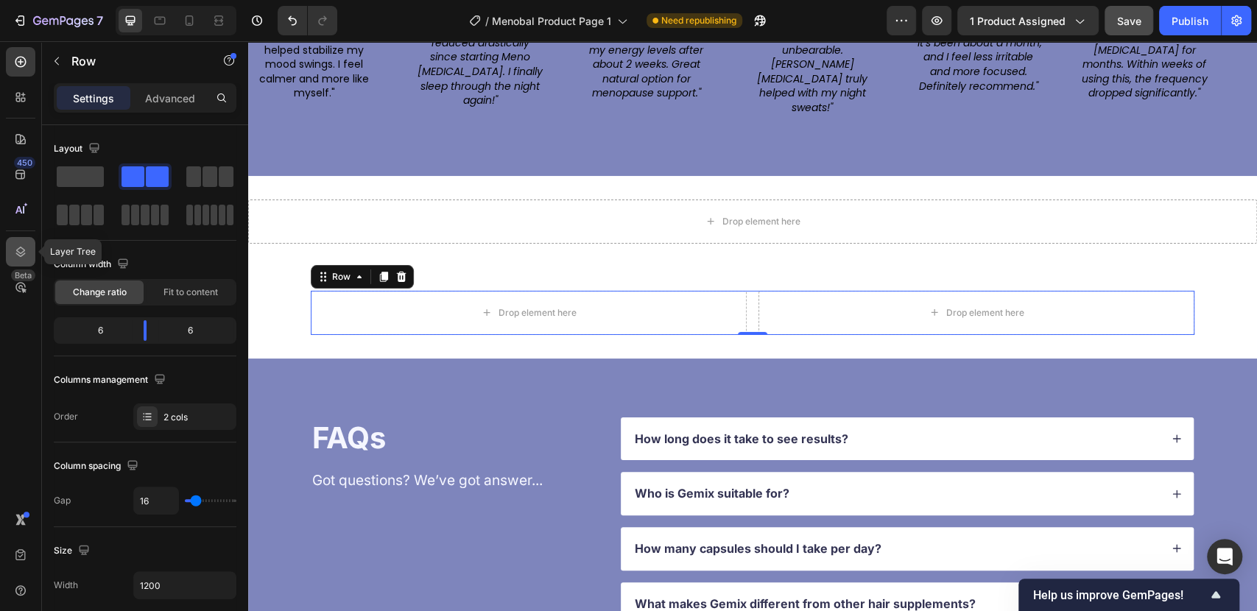
click at [18, 249] on icon at bounding box center [21, 252] width 10 height 10
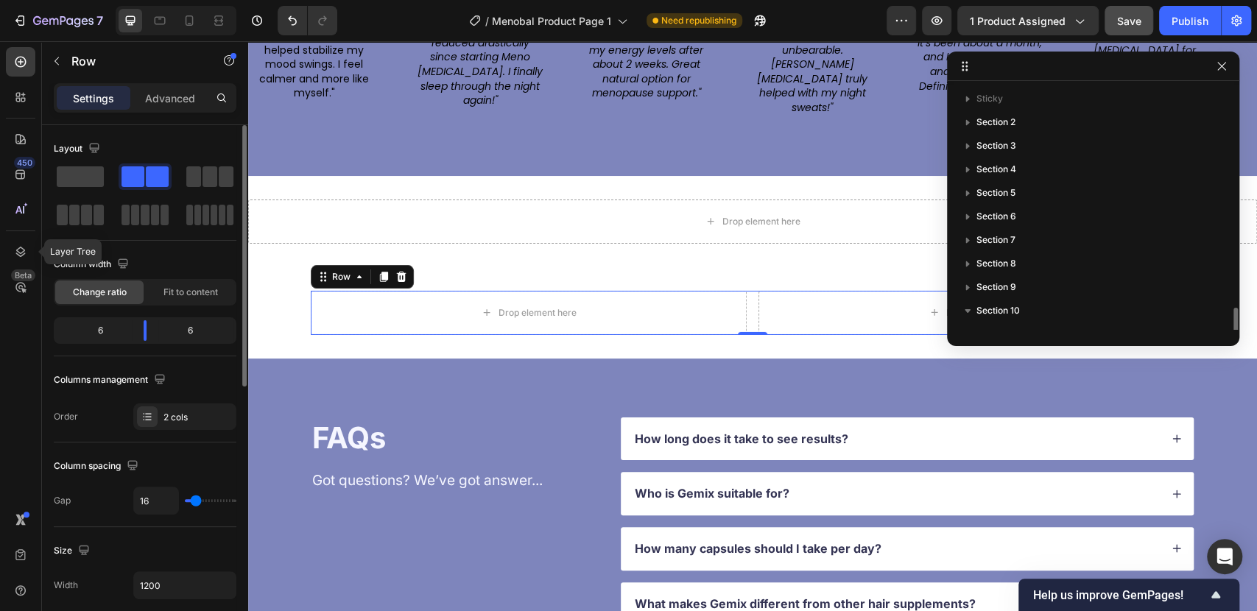
scroll to position [134, 0]
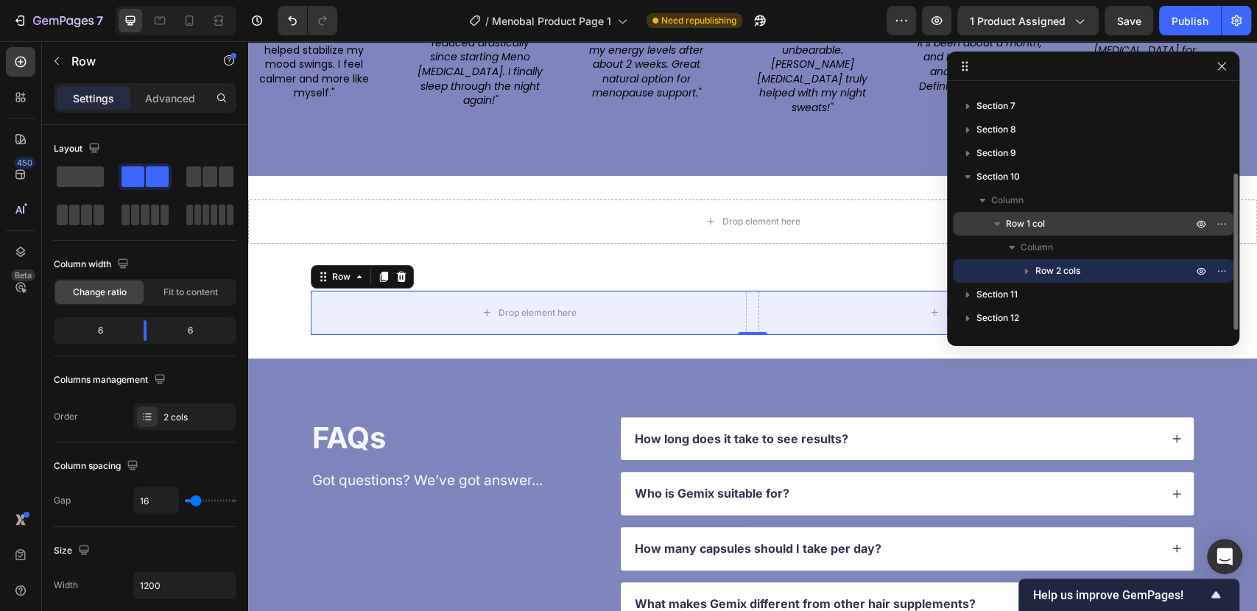
click at [1025, 225] on span "Row 1 col" at bounding box center [1025, 223] width 39 height 15
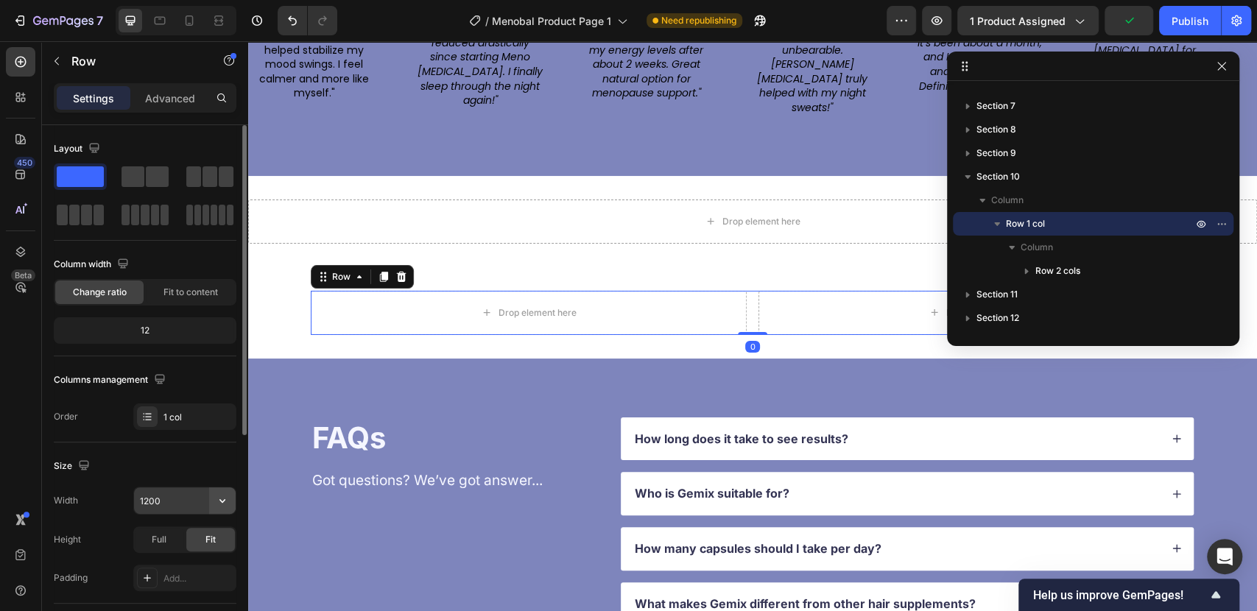
click at [225, 500] on icon "button" at bounding box center [222, 500] width 15 height 15
click at [169, 563] on p "Full 100%" at bounding box center [181, 565] width 84 height 13
type input "100%"
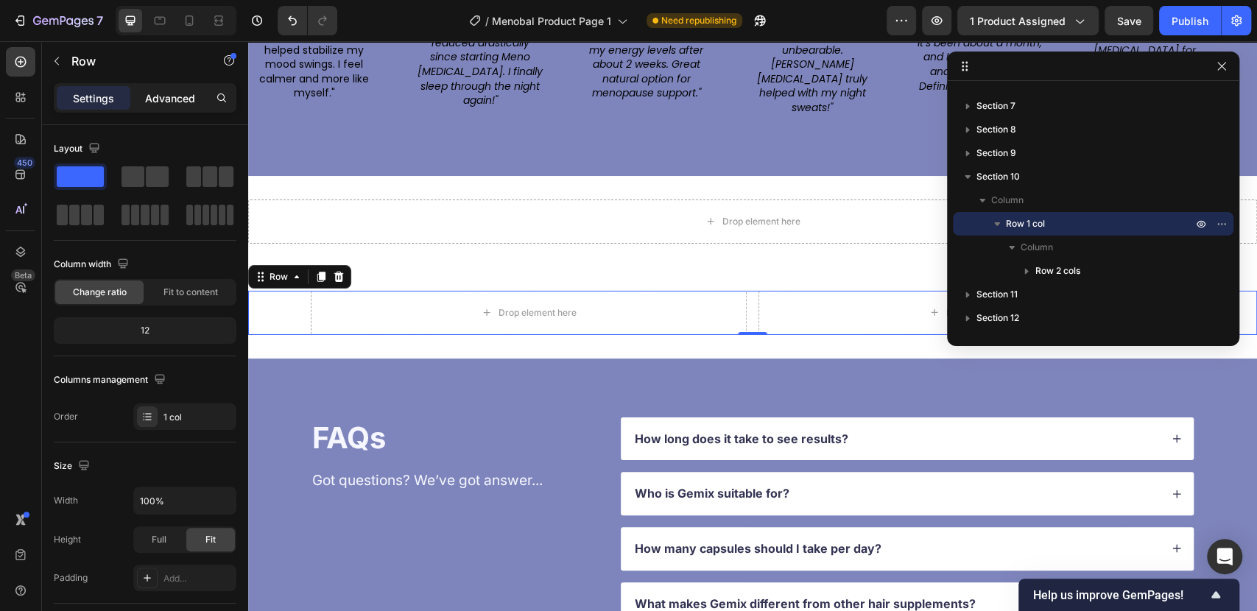
drag, startPoint x: 160, startPoint y: 99, endPoint x: 172, endPoint y: 107, distance: 14.3
click at [160, 100] on p "Advanced" at bounding box center [170, 98] width 50 height 15
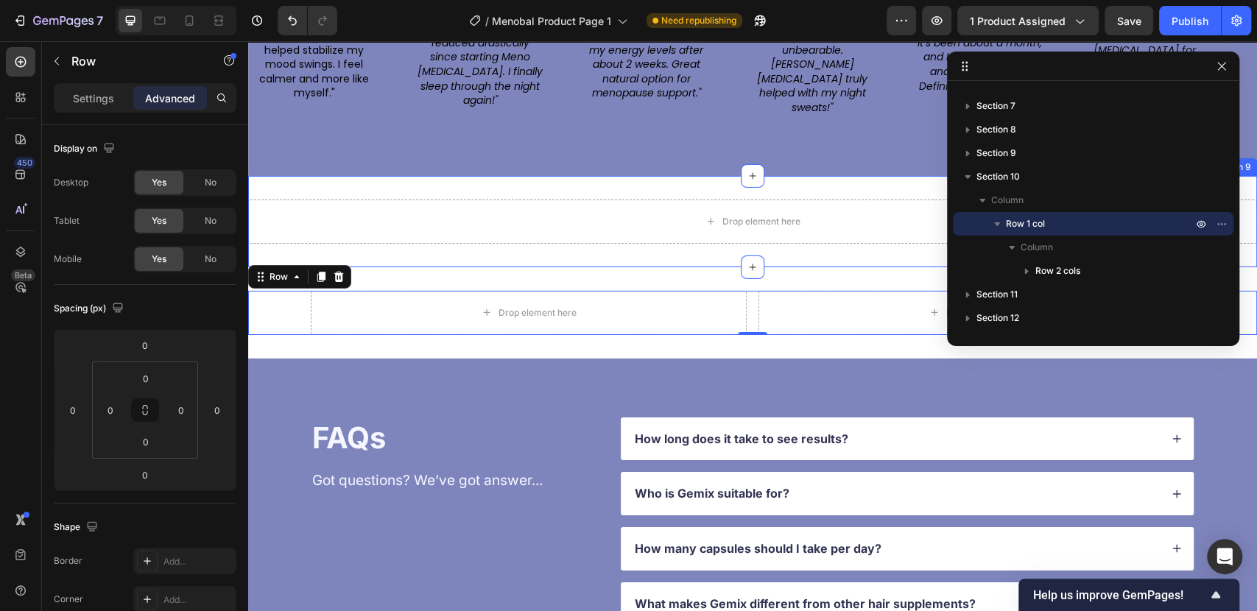
click at [390, 230] on div "Drop element here Section 9" at bounding box center [752, 221] width 1009 height 91
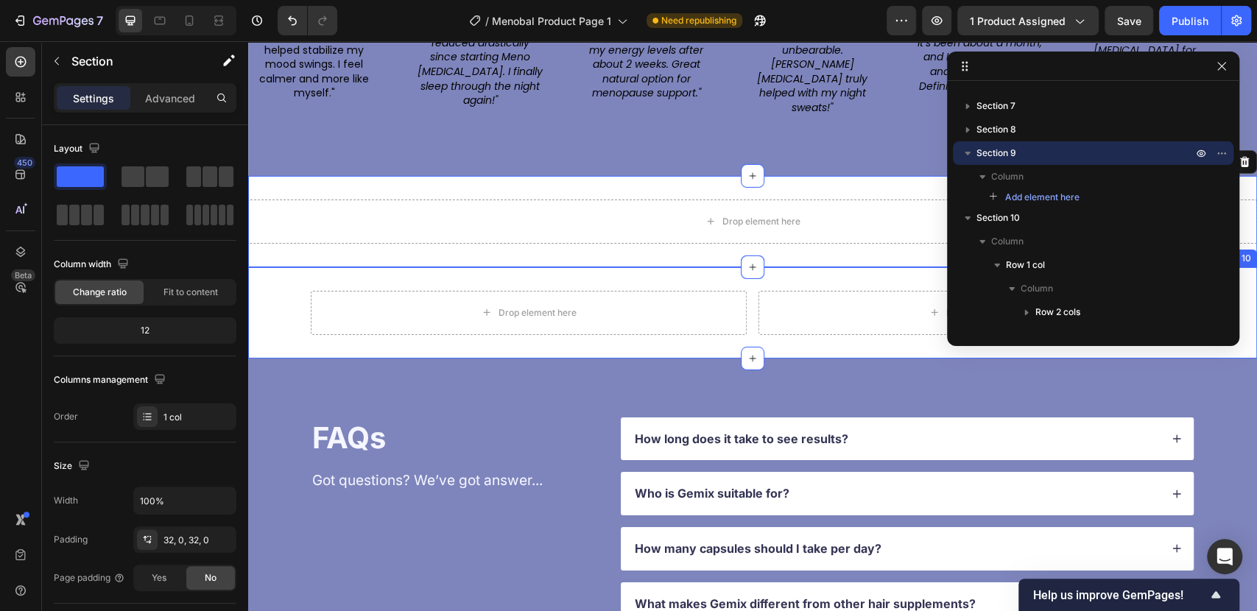
click at [392, 267] on div "Drop element here Drop element here Row Row Section 10" at bounding box center [752, 312] width 1009 height 91
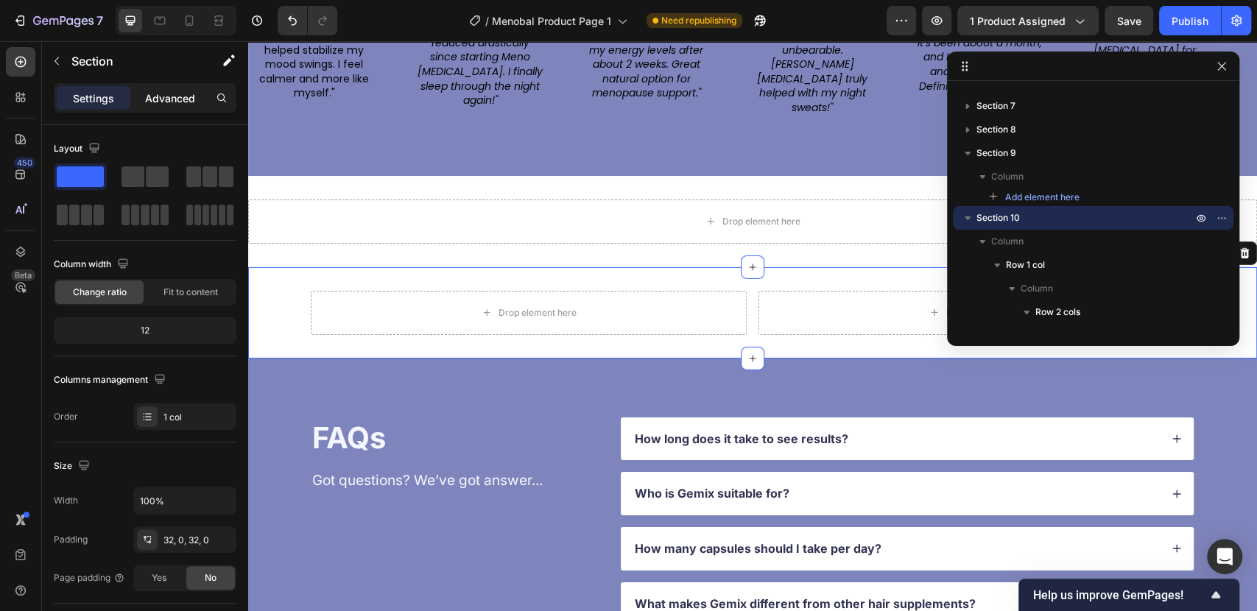
click at [143, 86] on div "Advanced" at bounding box center [170, 98] width 74 height 24
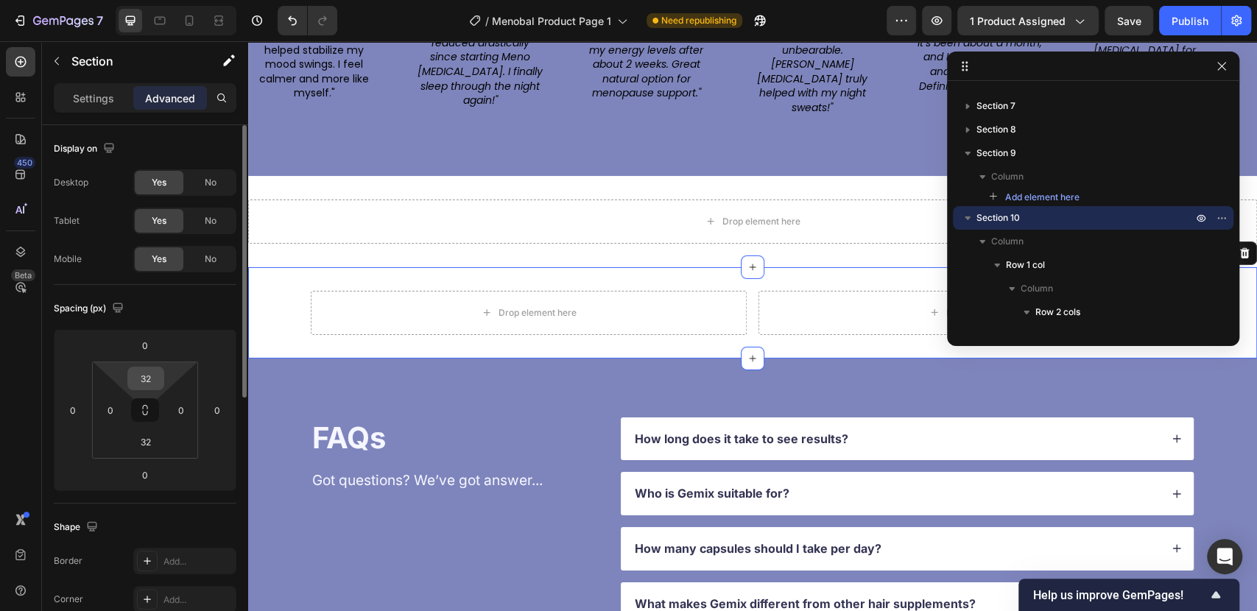
click at [152, 373] on input "32" at bounding box center [145, 378] width 29 height 22
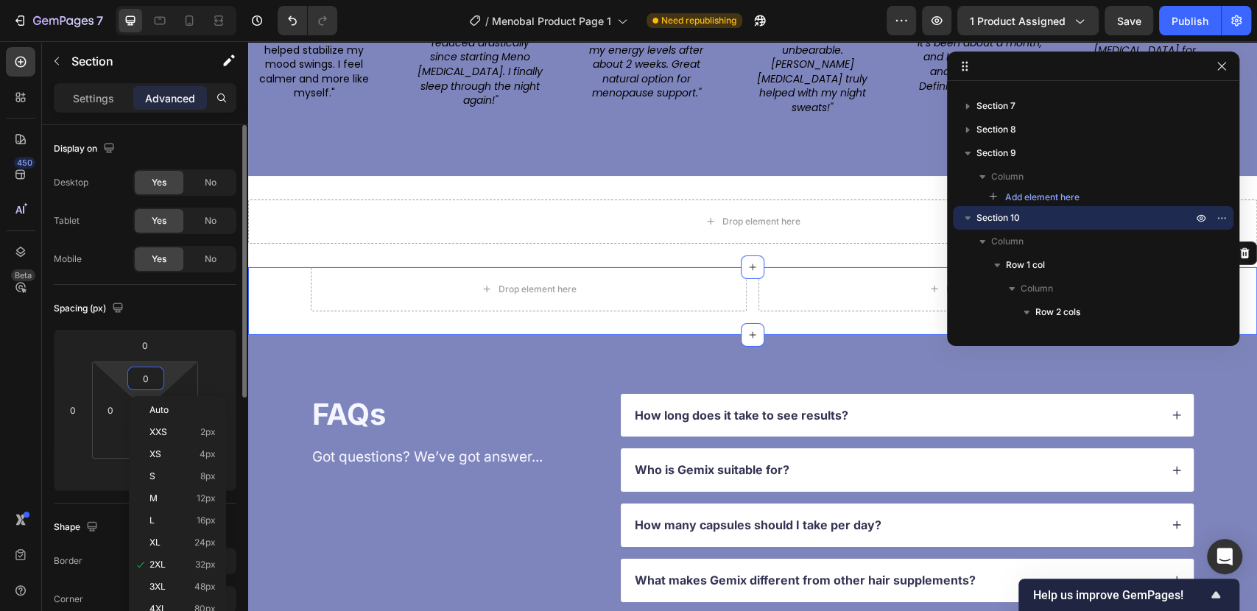
type input "0"
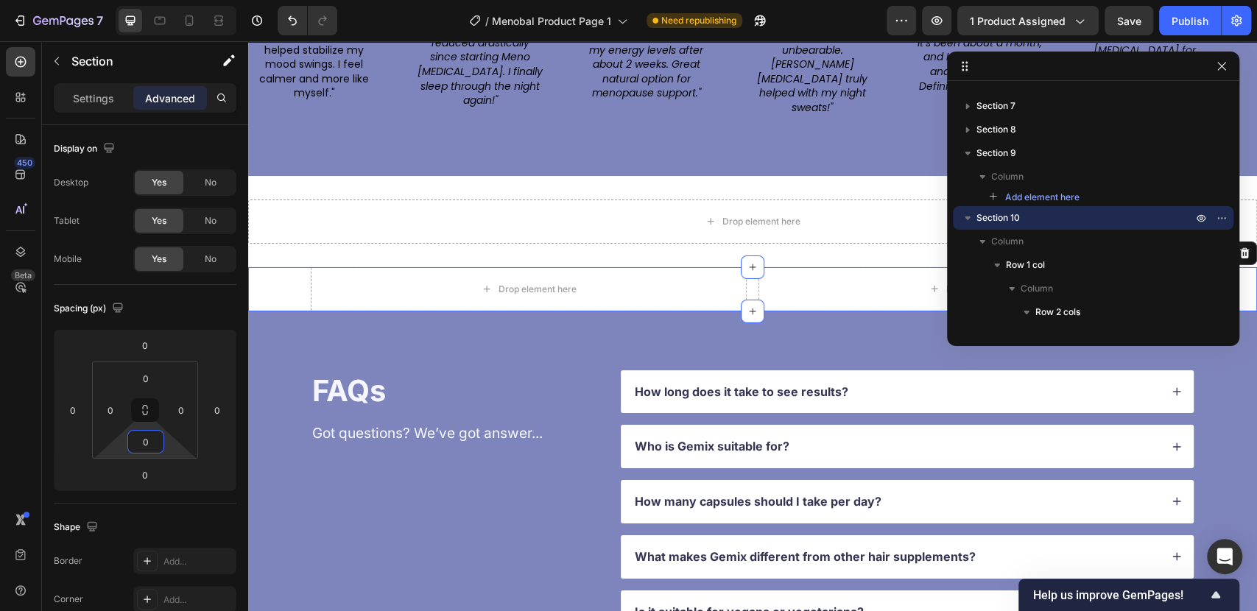
type input "0"
click at [65, 66] on button "button" at bounding box center [57, 61] width 24 height 24
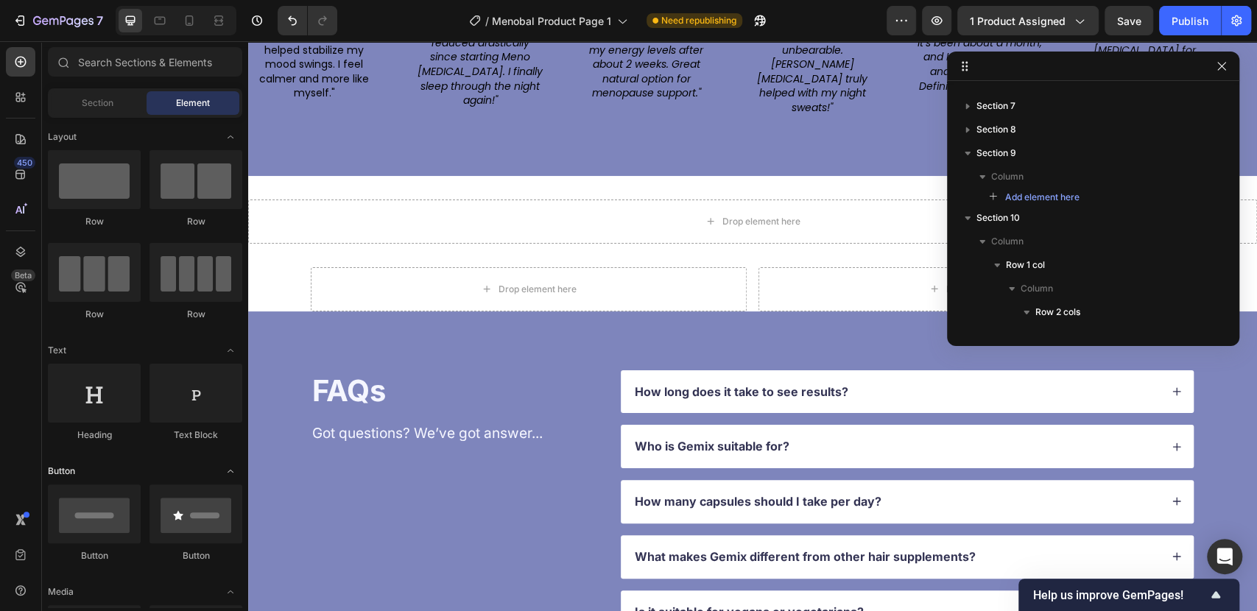
scroll to position [245, 0]
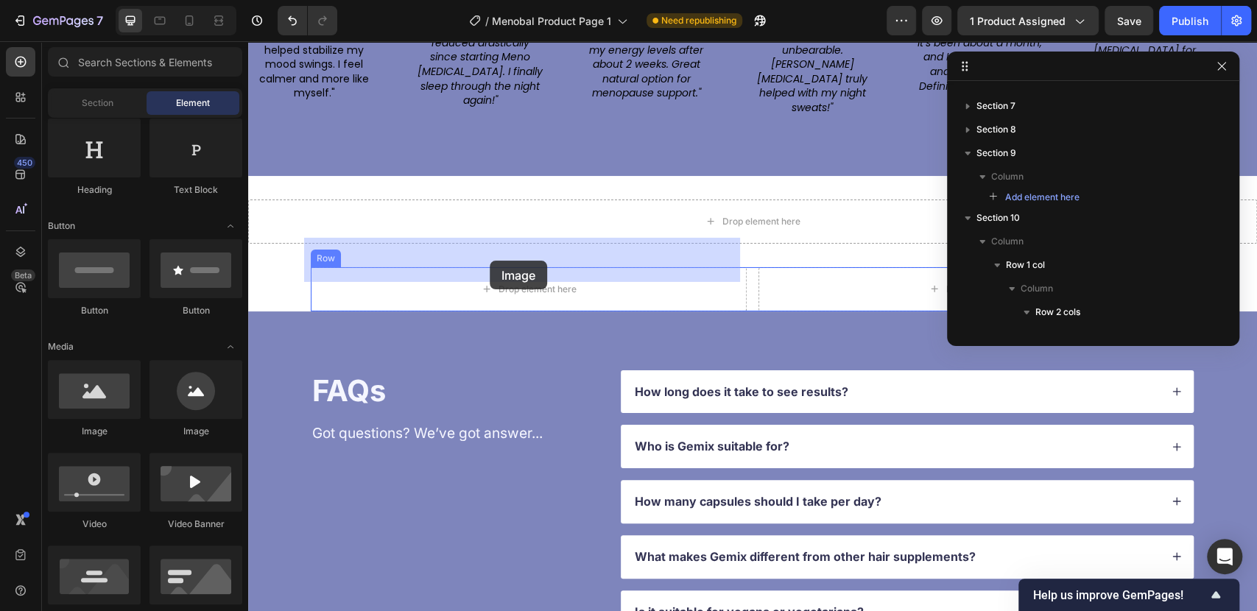
drag, startPoint x: 334, startPoint y: 432, endPoint x: 490, endPoint y: 261, distance: 231.4
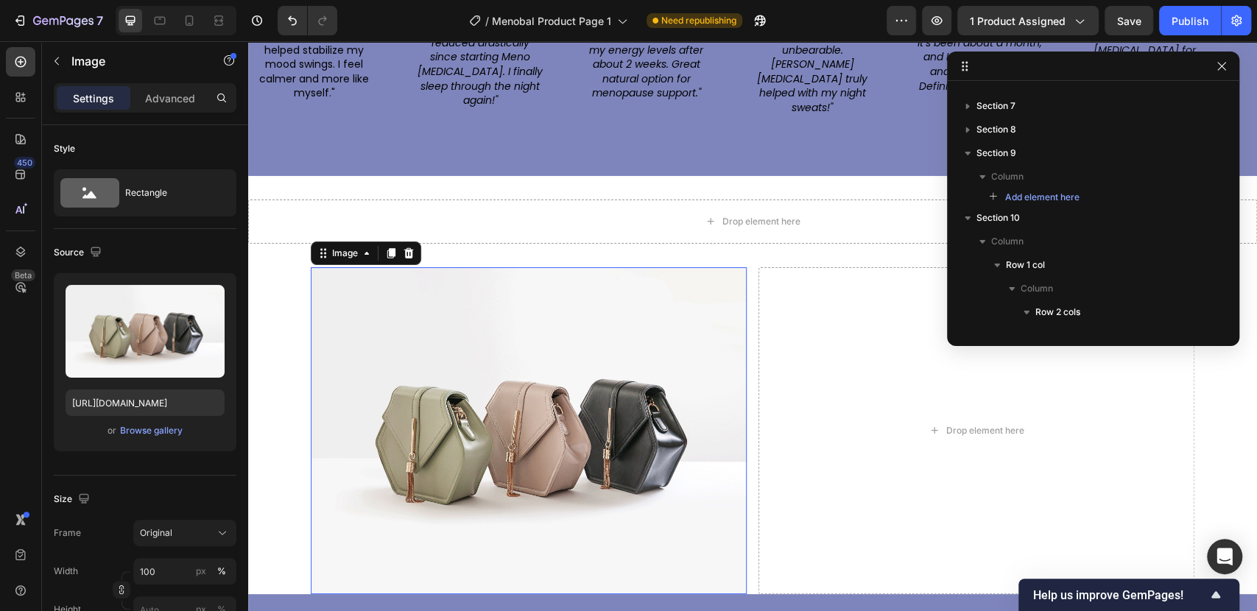
scroll to position [264, 0]
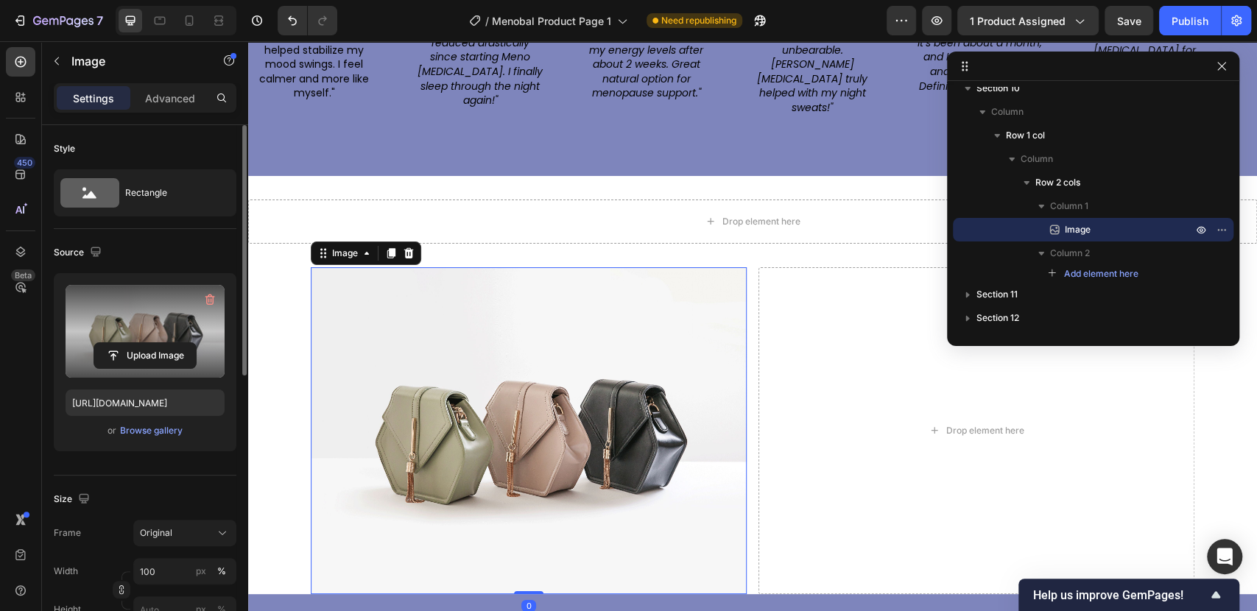
click at [149, 314] on label at bounding box center [145, 331] width 159 height 93
click at [149, 343] on input "file" at bounding box center [145, 355] width 102 height 25
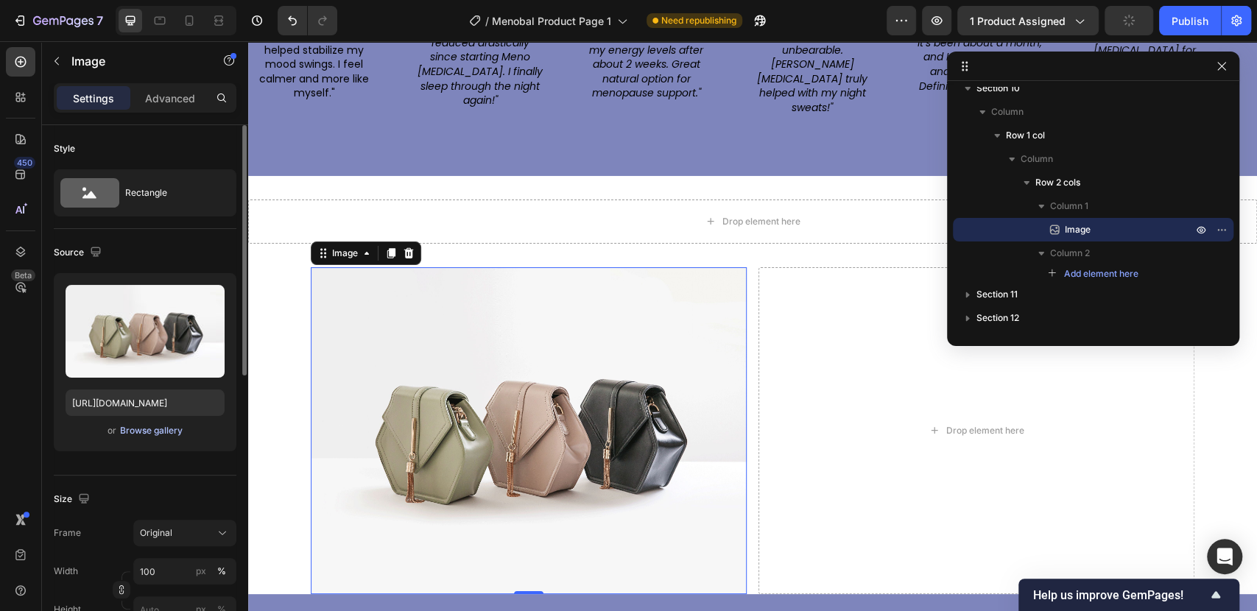
click at [153, 426] on div "Browse gallery" at bounding box center [151, 430] width 63 height 13
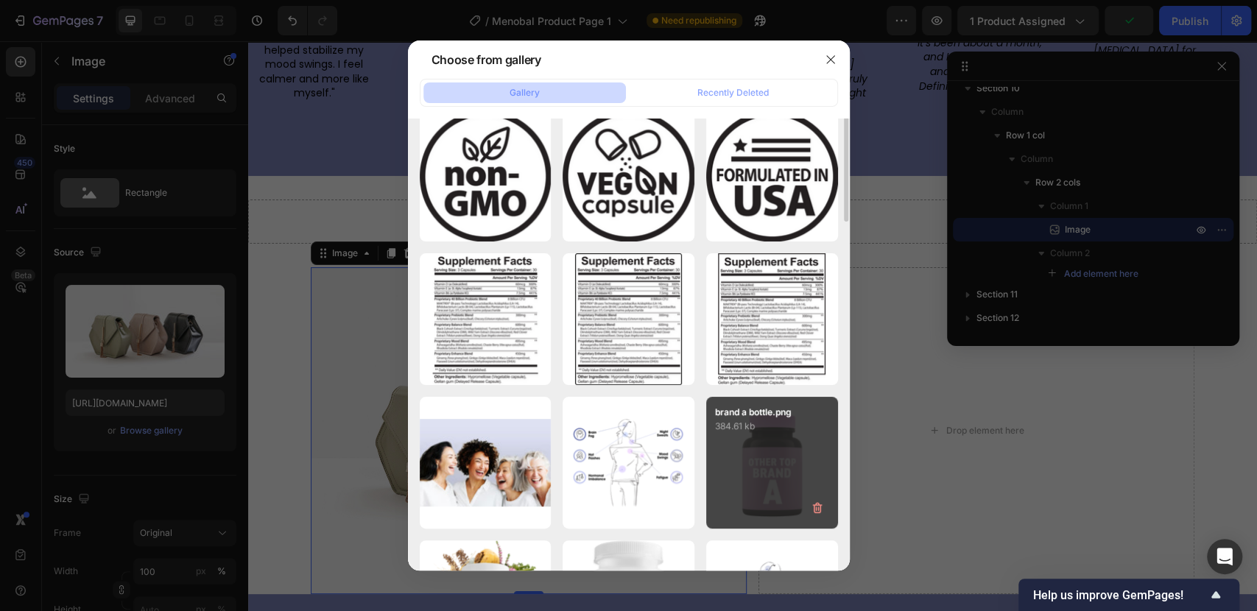
scroll to position [245, 0]
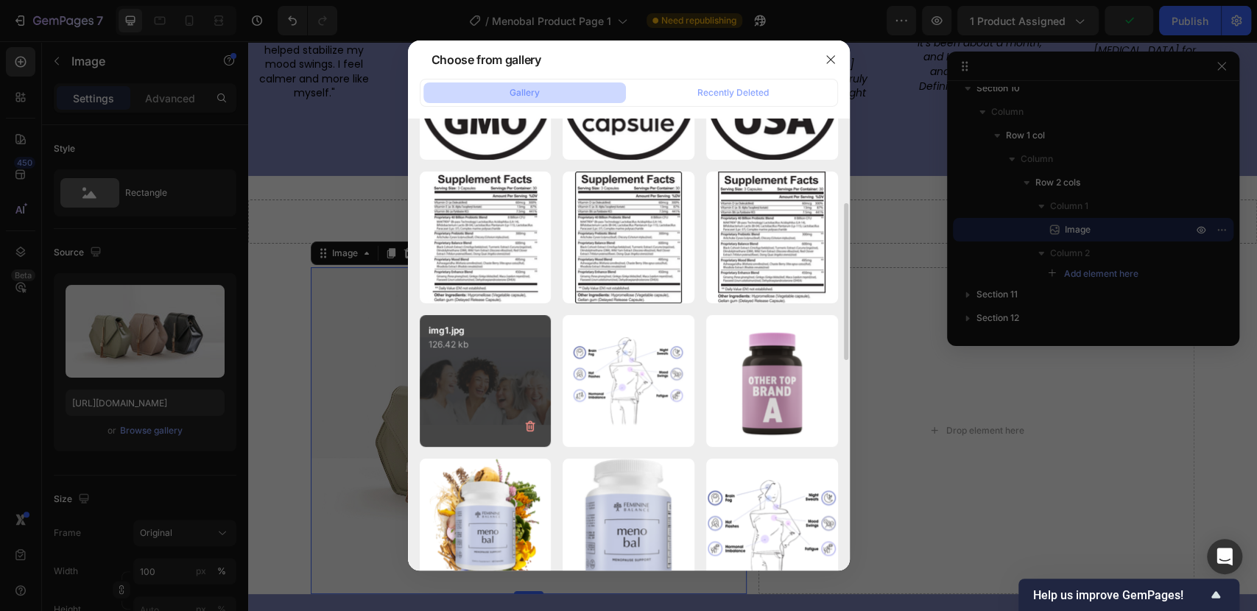
click at [493, 373] on div "img1.jpg 126.42 kb" at bounding box center [486, 381] width 132 height 132
type input "https://cdn.shopify.com/s/files/1/0687/7731/2391/files/gempages_585803199743525…"
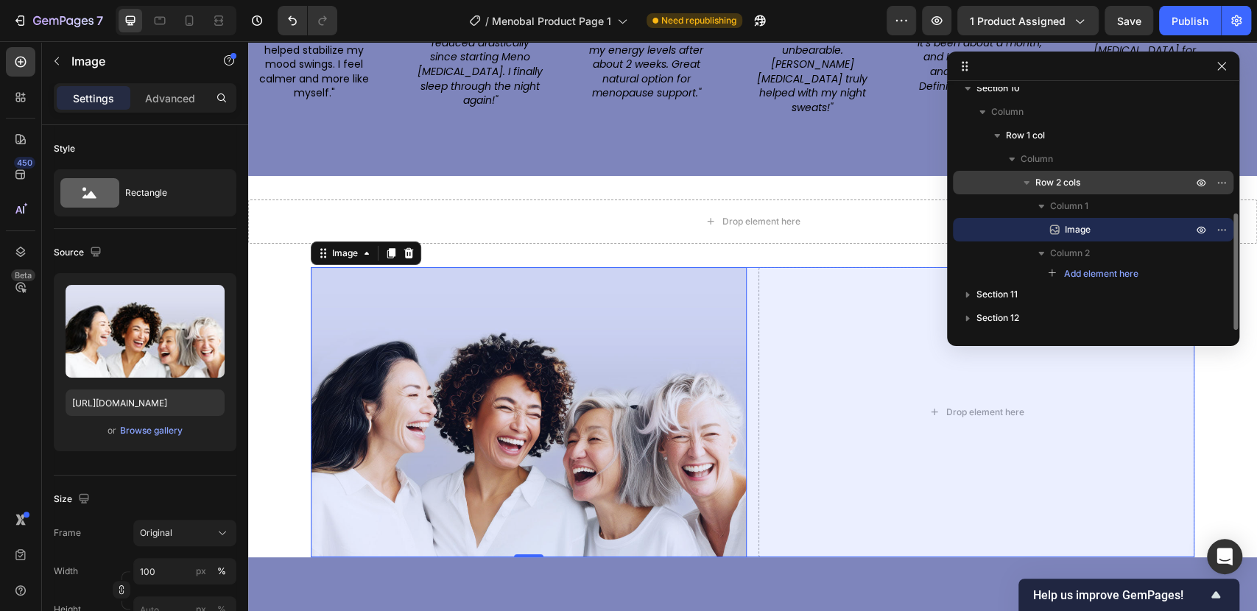
click at [1063, 184] on span "Row 2 cols" at bounding box center [1057, 182] width 45 height 15
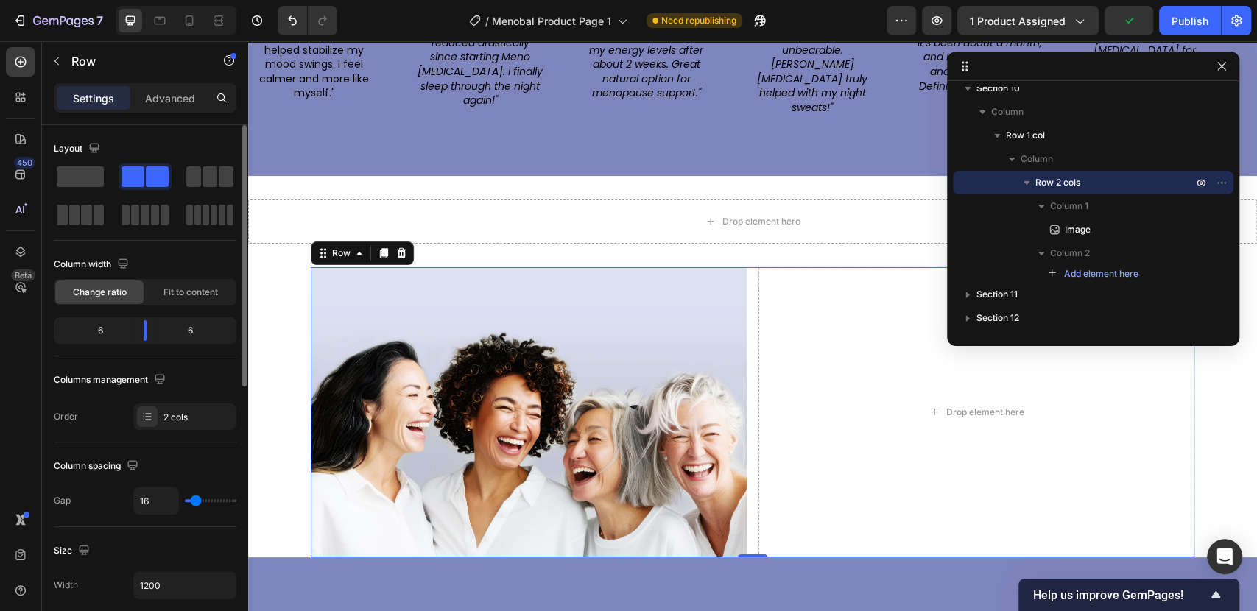
scroll to position [82, 0]
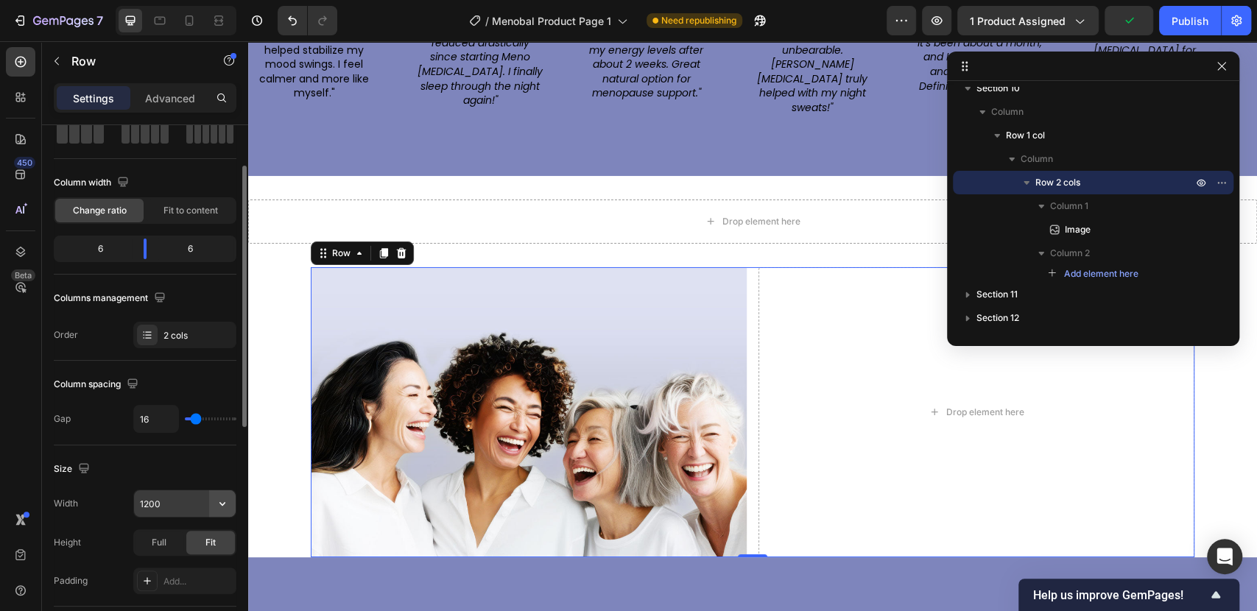
click at [222, 505] on icon "button" at bounding box center [222, 503] width 15 height 15
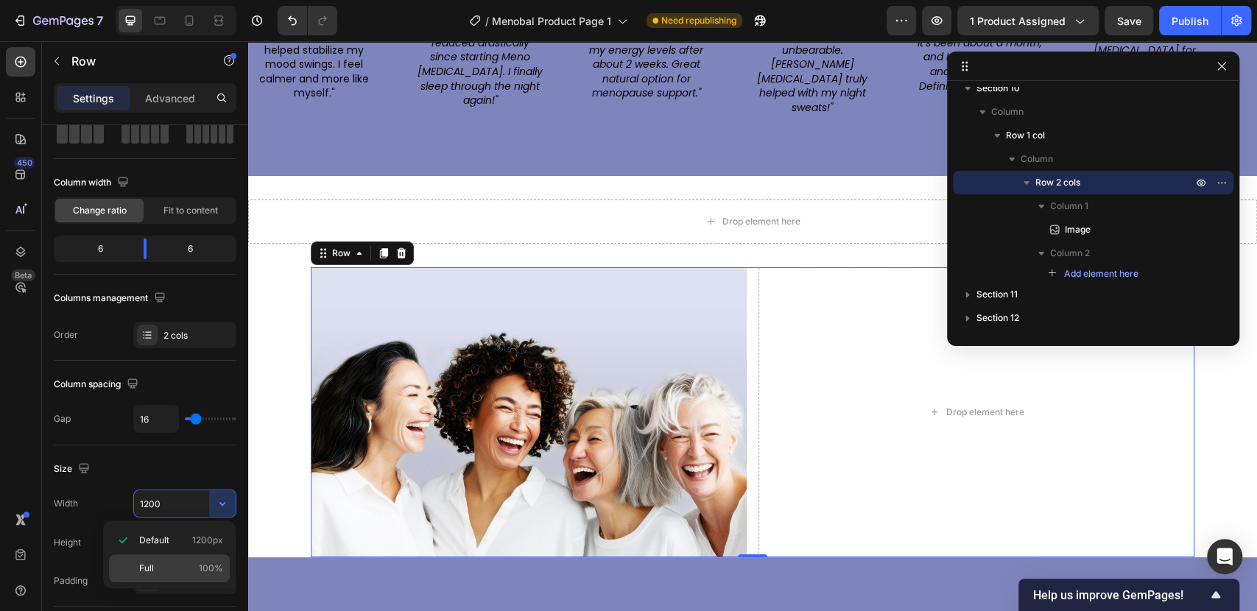
click at [166, 571] on p "Full 100%" at bounding box center [181, 568] width 84 height 13
type input "100%"
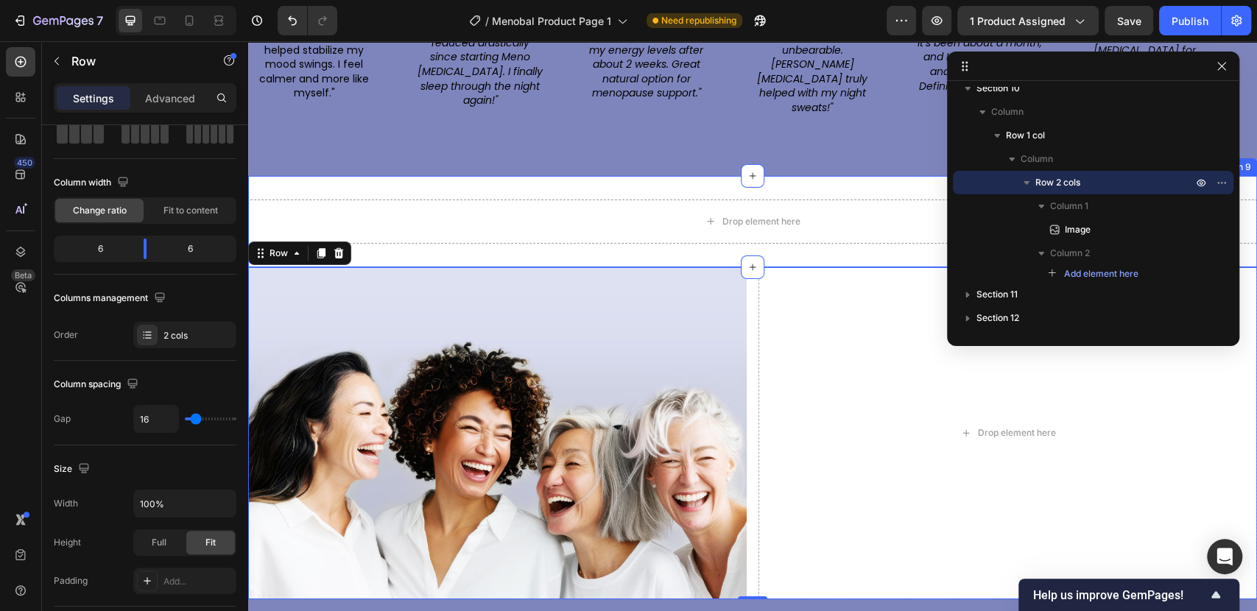
click at [763, 227] on div "Drop element here Section 9" at bounding box center [752, 221] width 1009 height 91
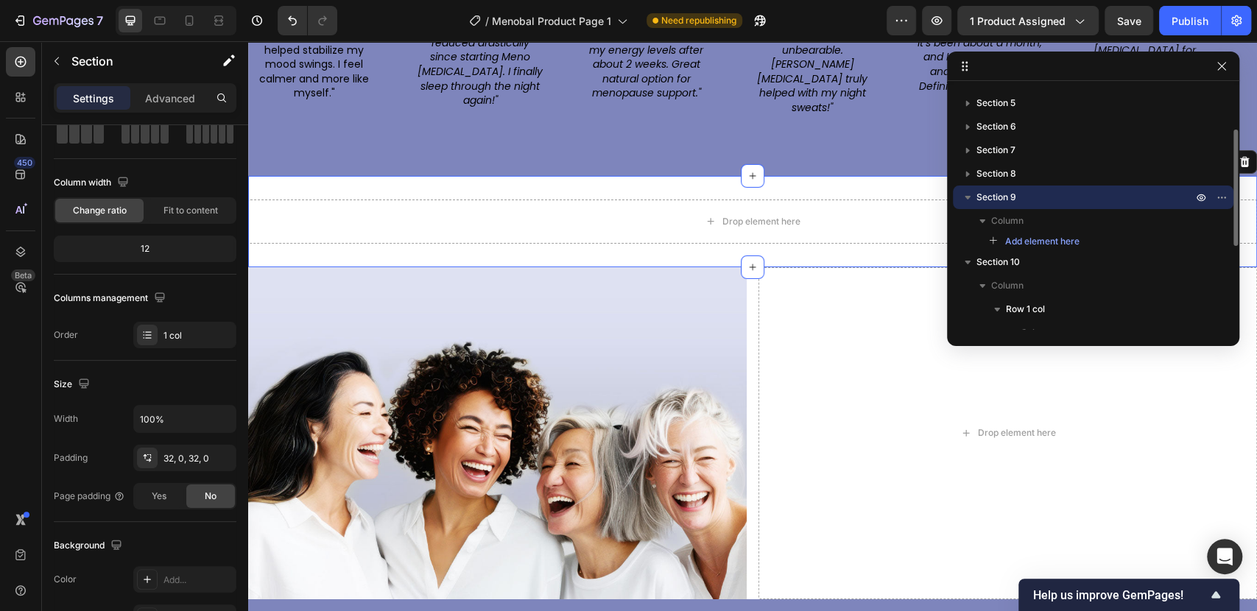
scroll to position [0, 0]
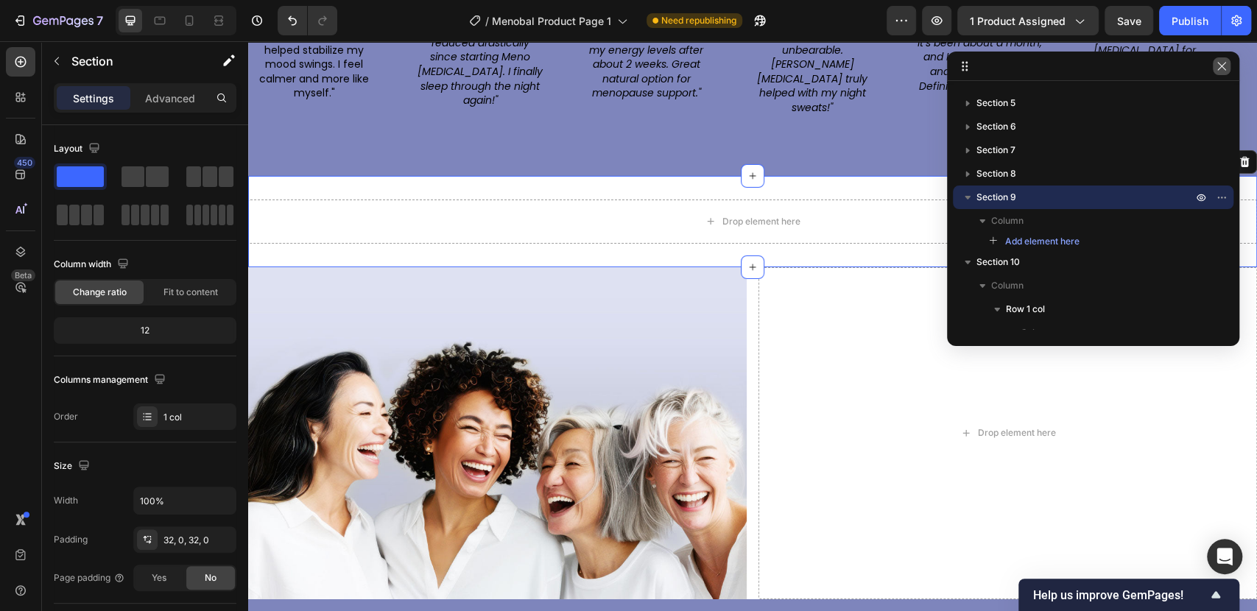
click at [1225, 71] on icon "button" at bounding box center [1222, 66] width 12 height 12
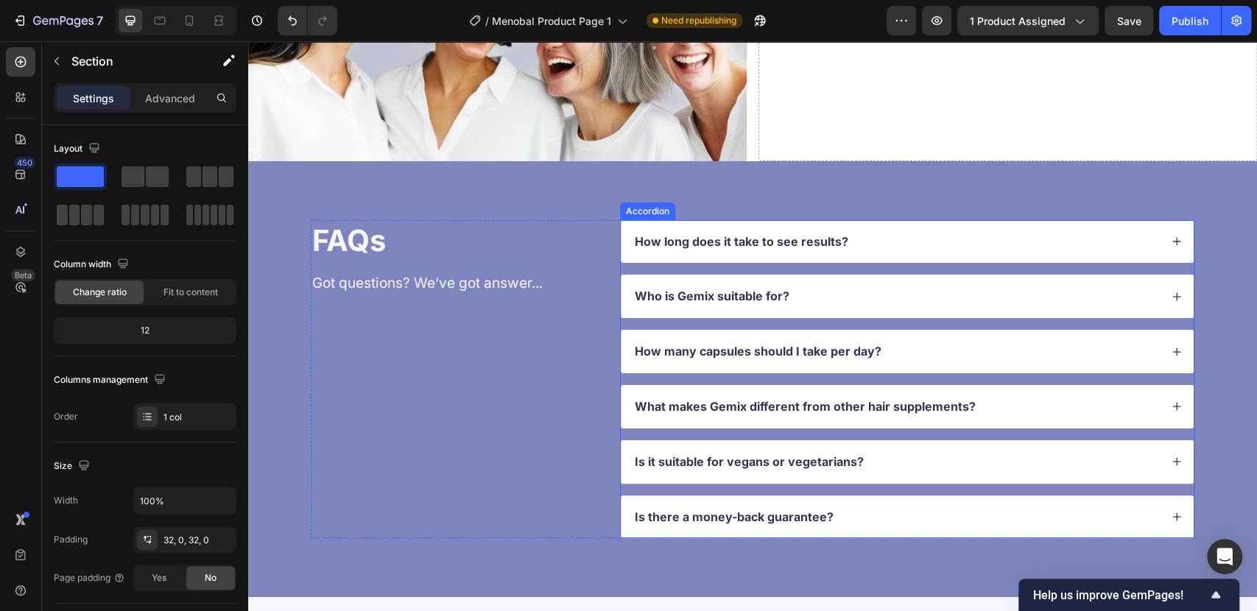
scroll to position [3354, 0]
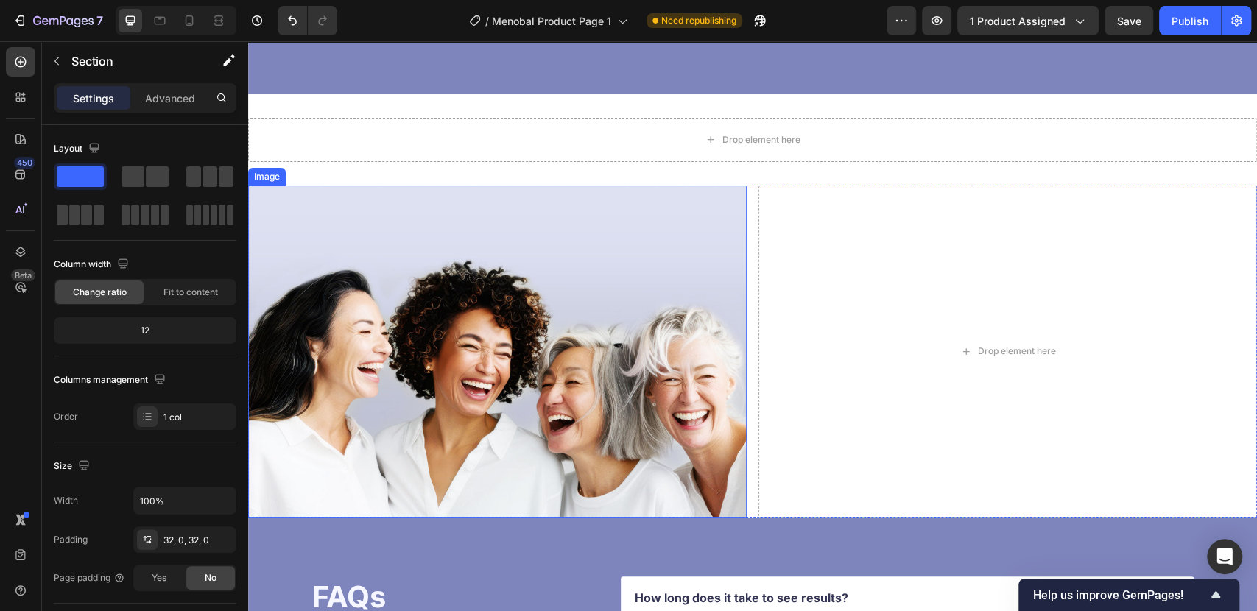
click at [474, 186] on img at bounding box center [497, 352] width 498 height 332
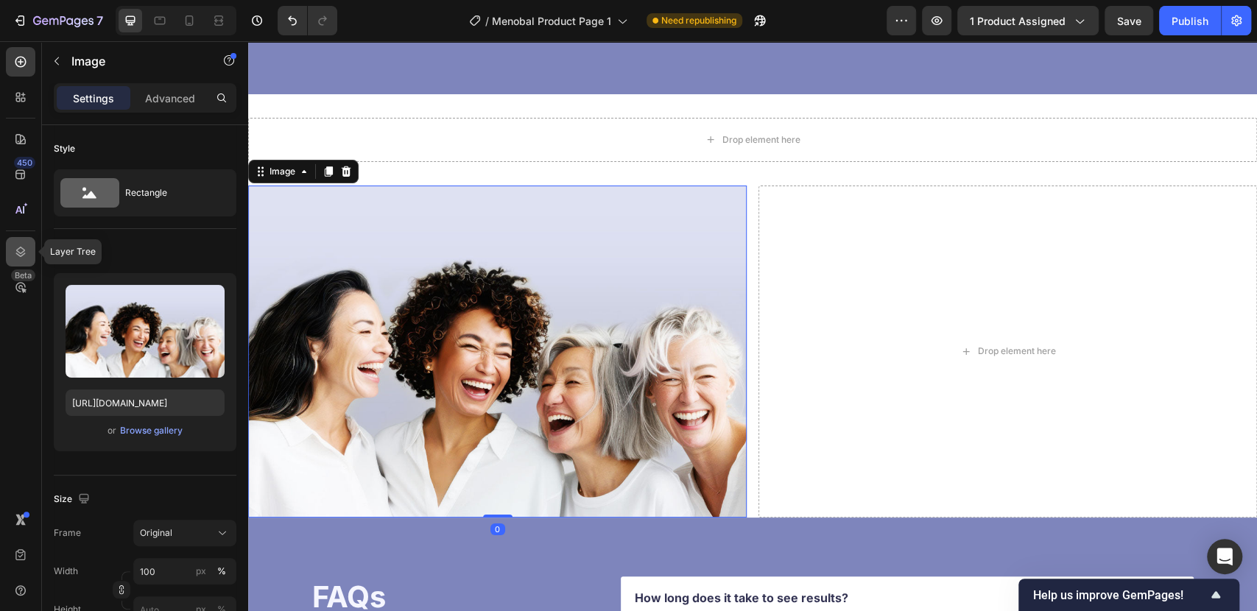
click at [9, 256] on div at bounding box center [20, 251] width 29 height 29
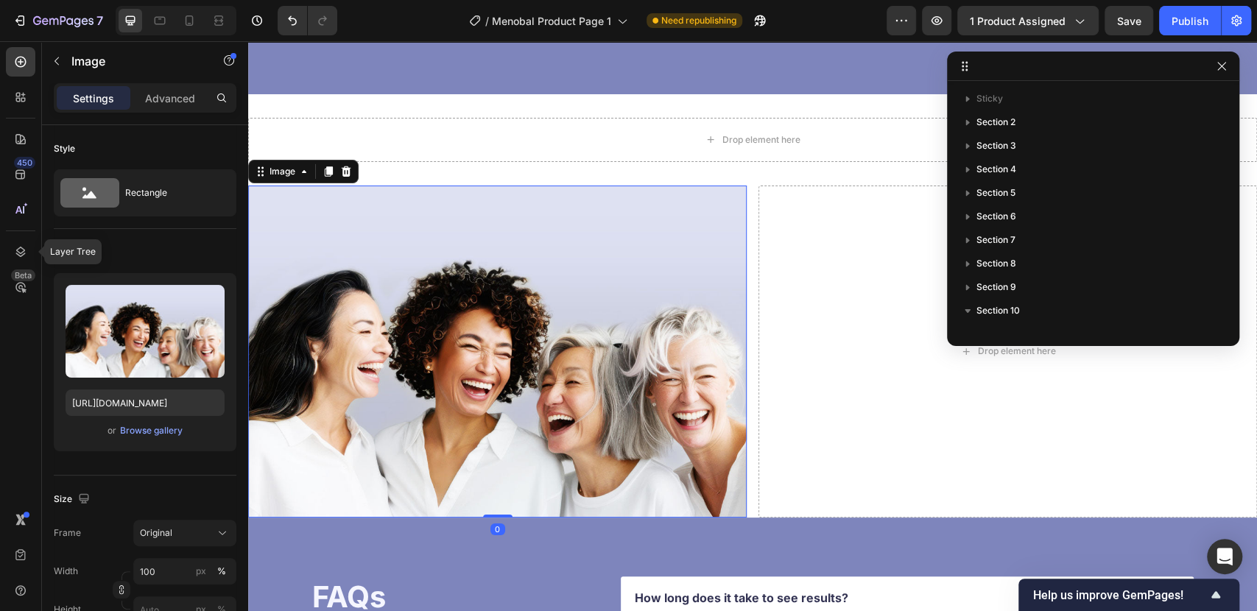
scroll to position [222, 0]
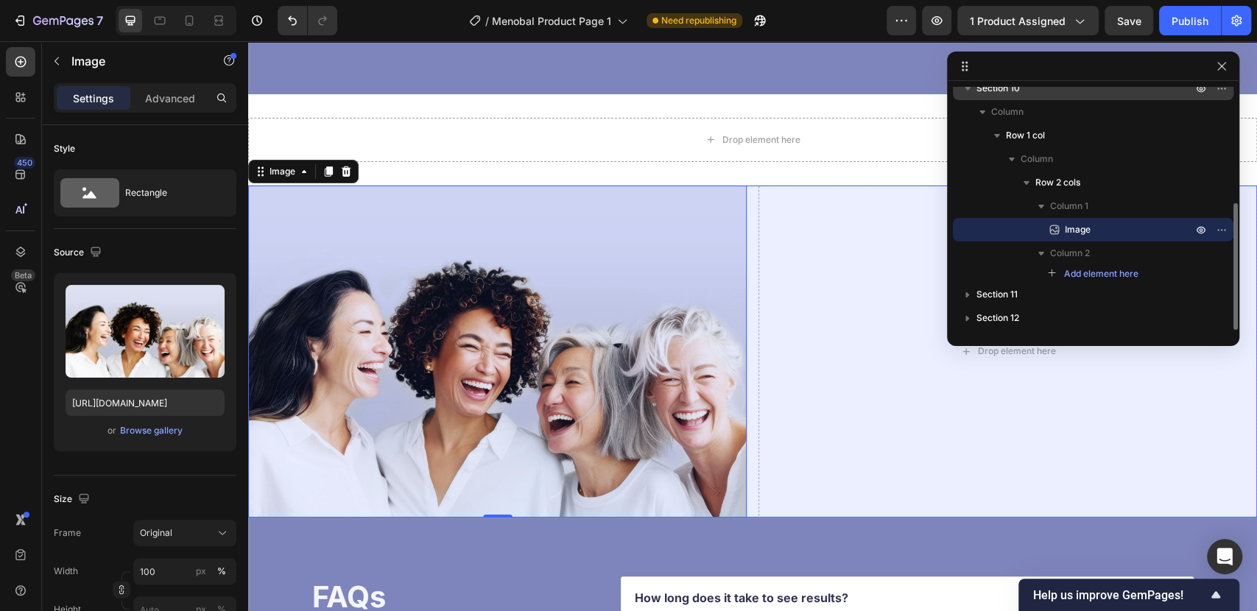
click at [1002, 96] on div "Section 10" at bounding box center [1093, 89] width 269 height 24
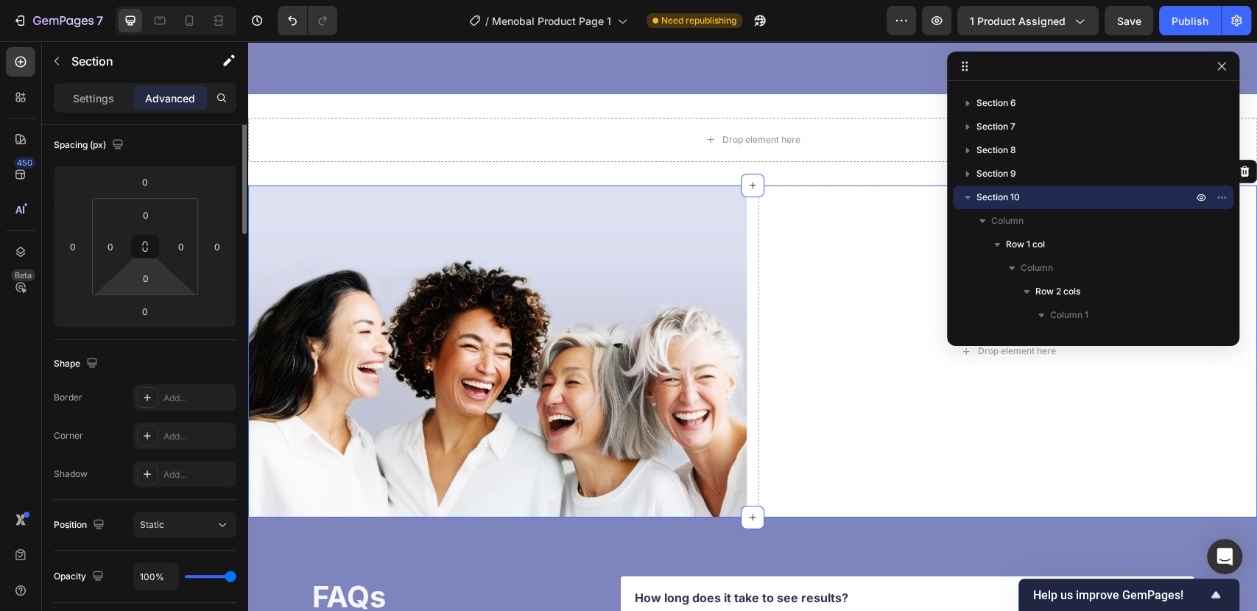
scroll to position [0, 0]
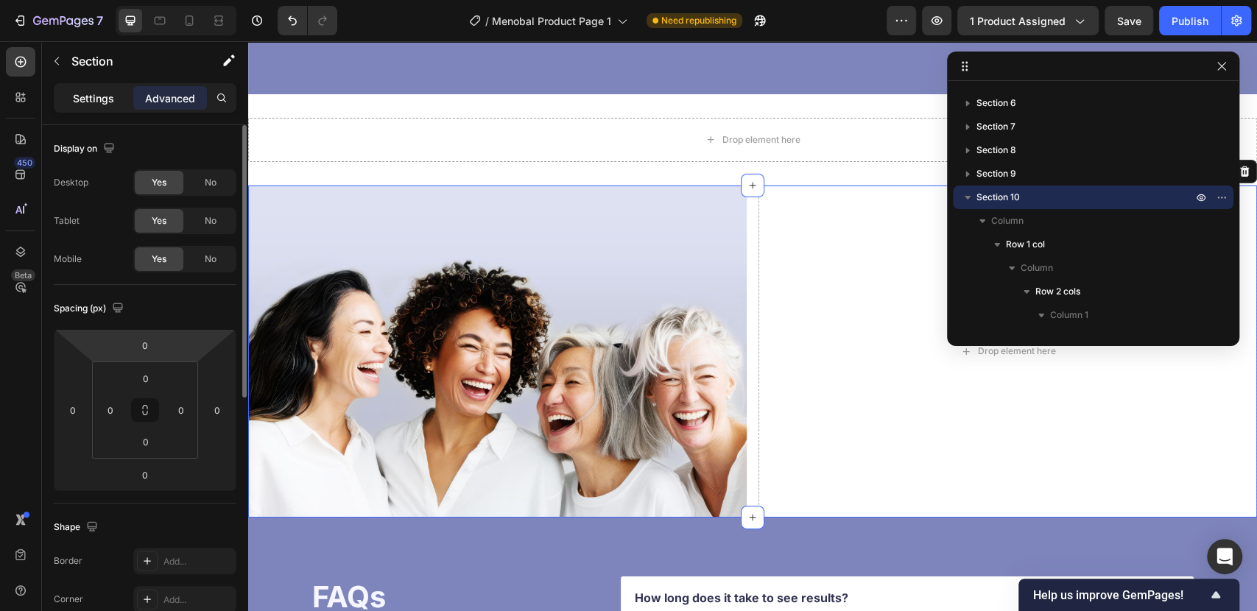
click at [96, 105] on p "Settings" at bounding box center [93, 98] width 41 height 15
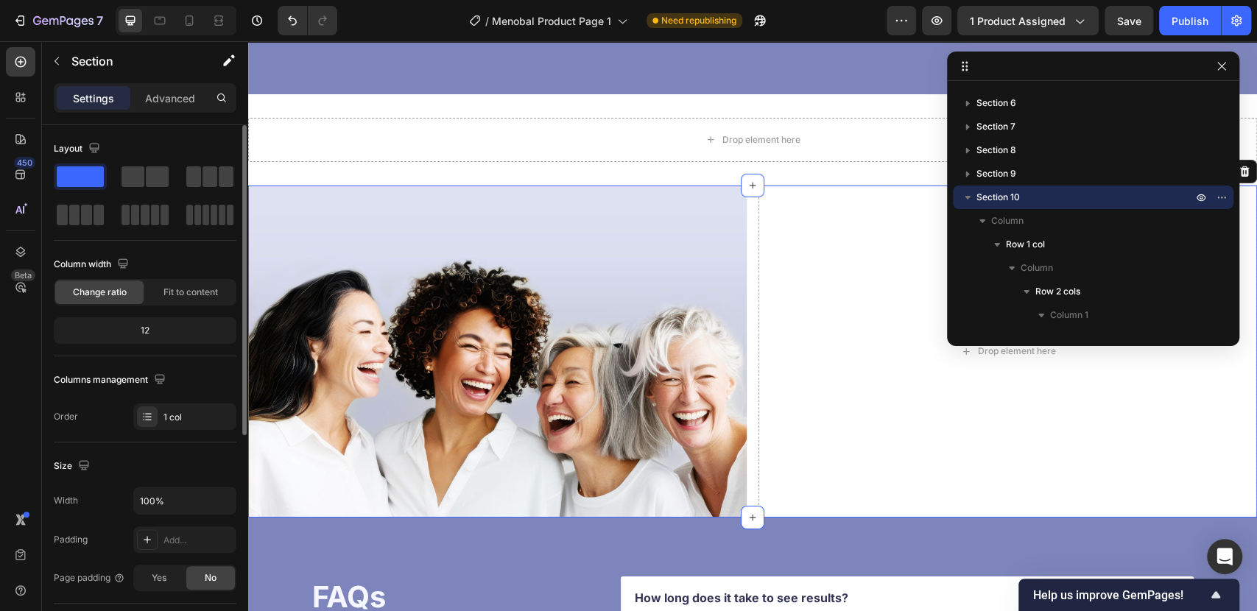
scroll to position [163, 0]
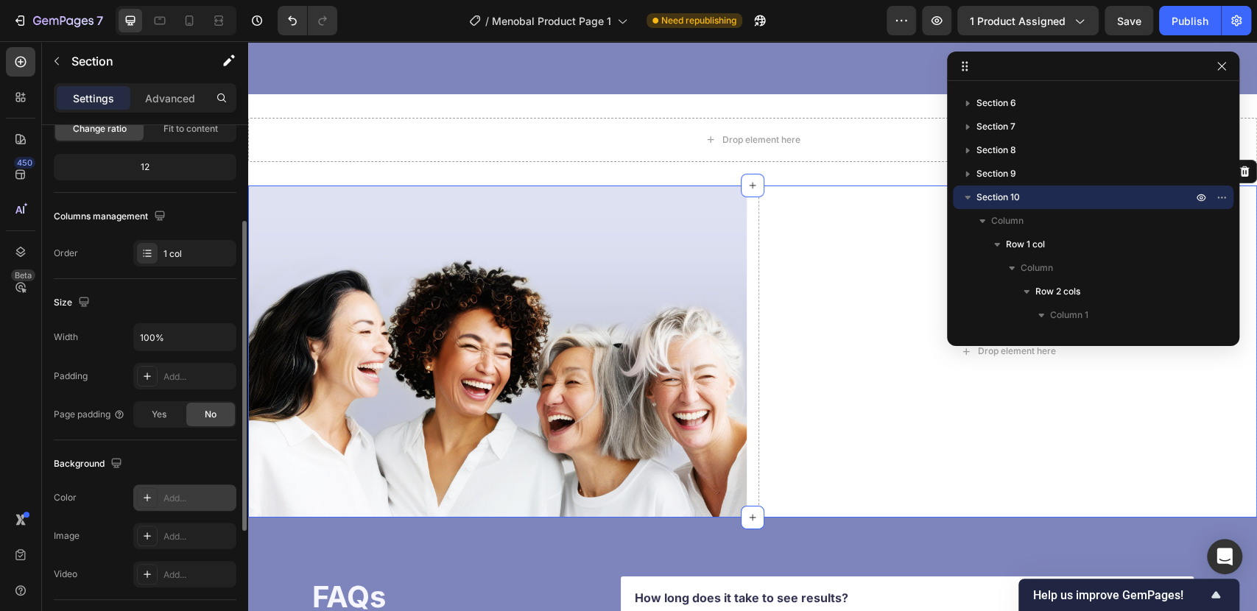
click at [147, 495] on icon at bounding box center [147, 497] width 7 height 7
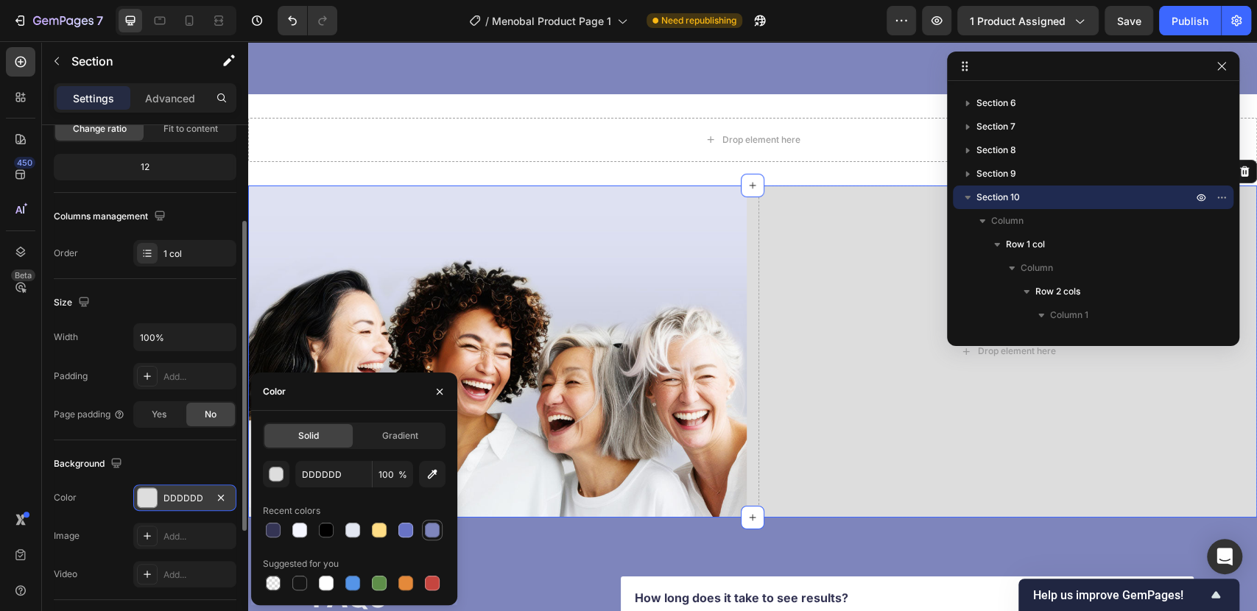
click at [430, 528] on div at bounding box center [432, 530] width 15 height 15
type input "7E85BC"
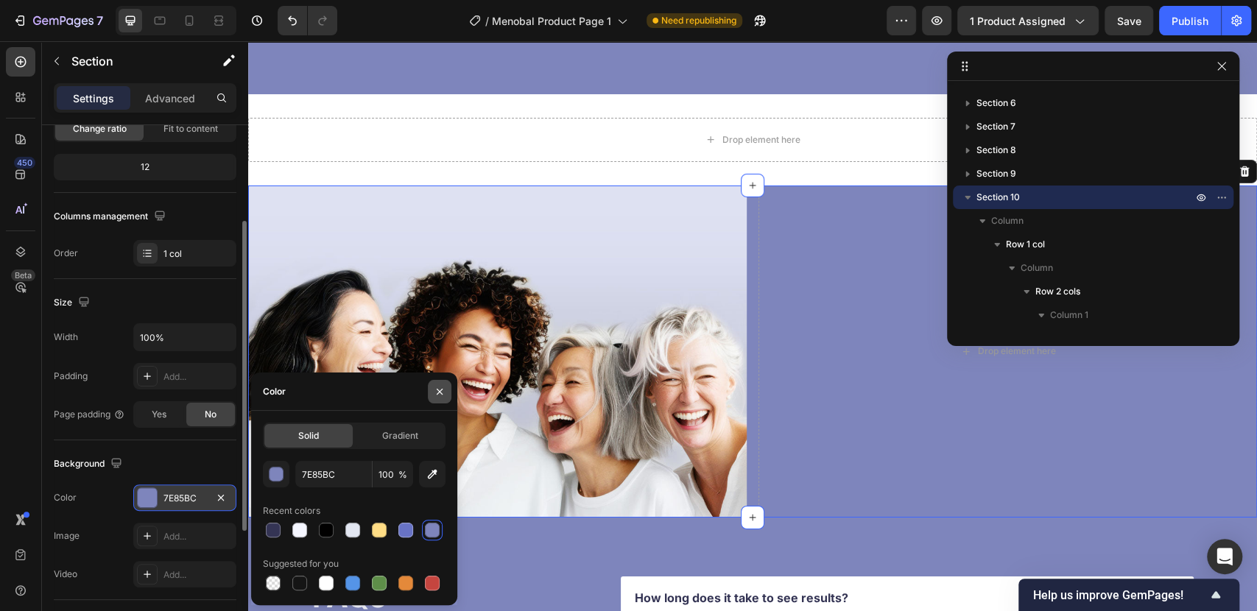
click at [440, 387] on icon "button" at bounding box center [440, 392] width 12 height 12
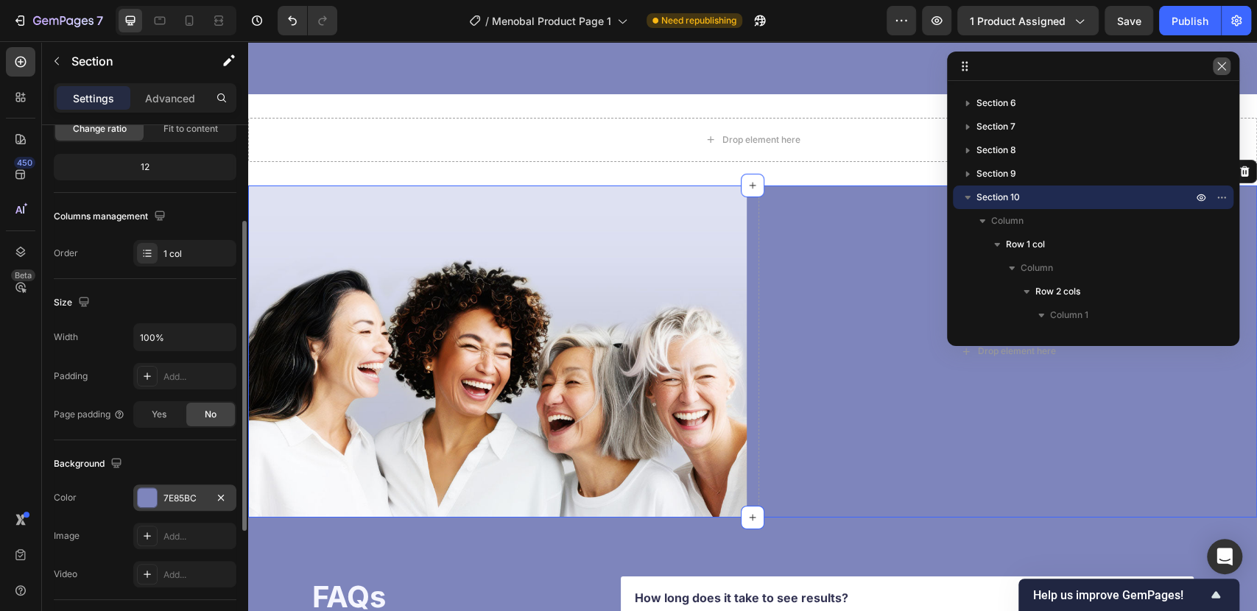
click at [1221, 71] on icon "button" at bounding box center [1222, 66] width 12 height 12
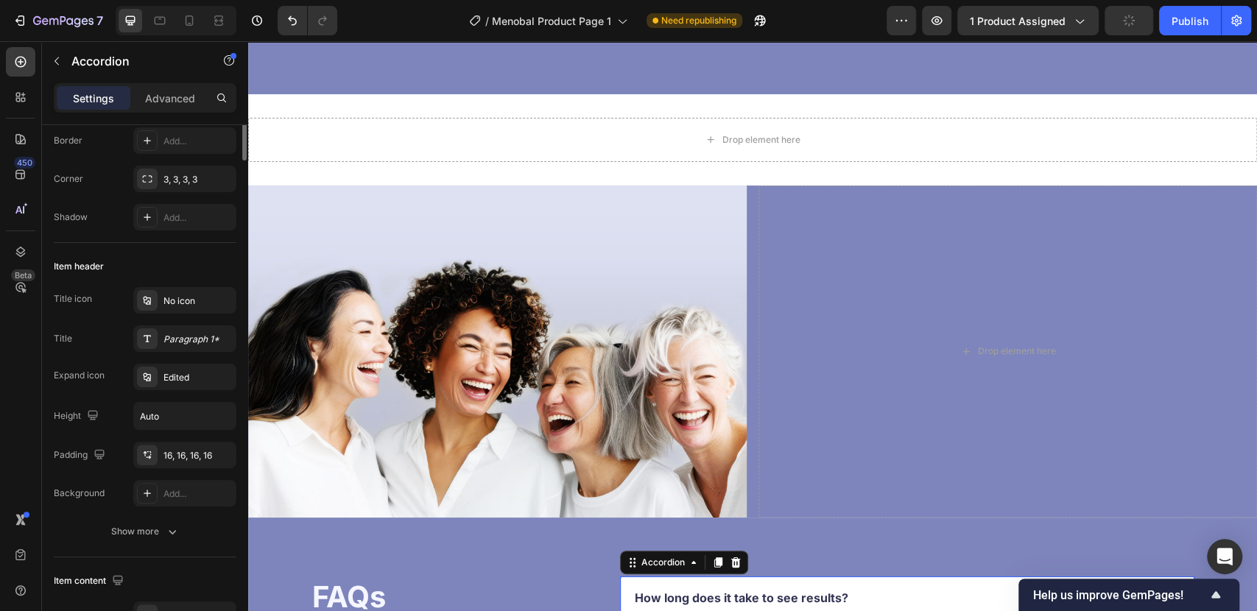
scroll to position [0, 0]
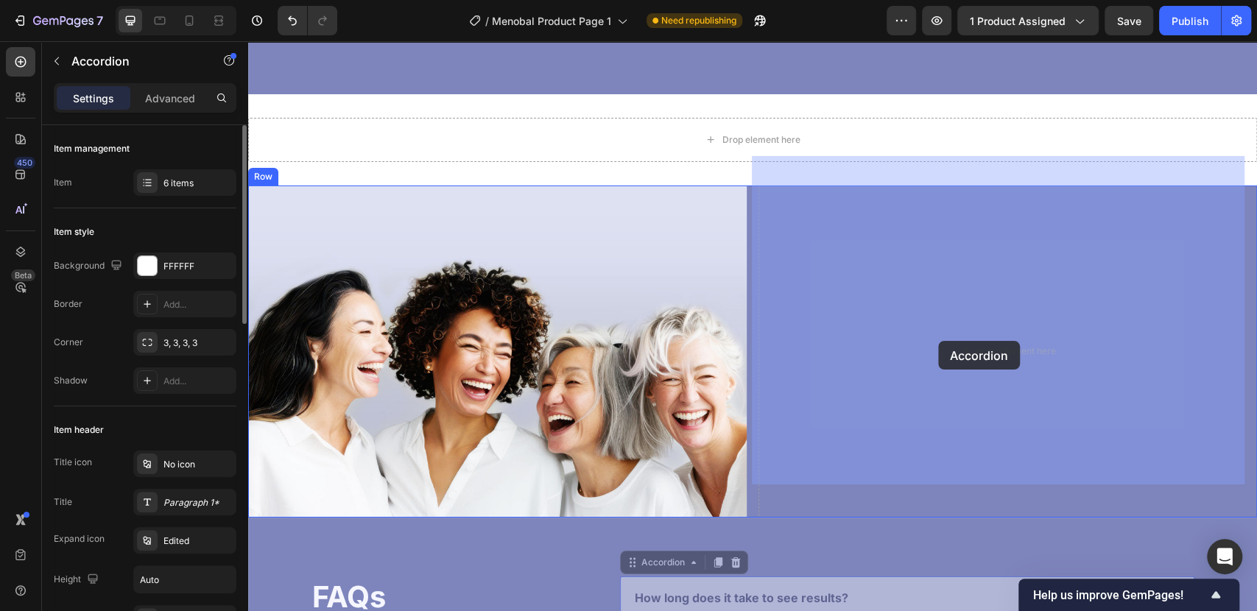
drag, startPoint x: 660, startPoint y: 530, endPoint x: 938, endPoint y: 341, distance: 336.5
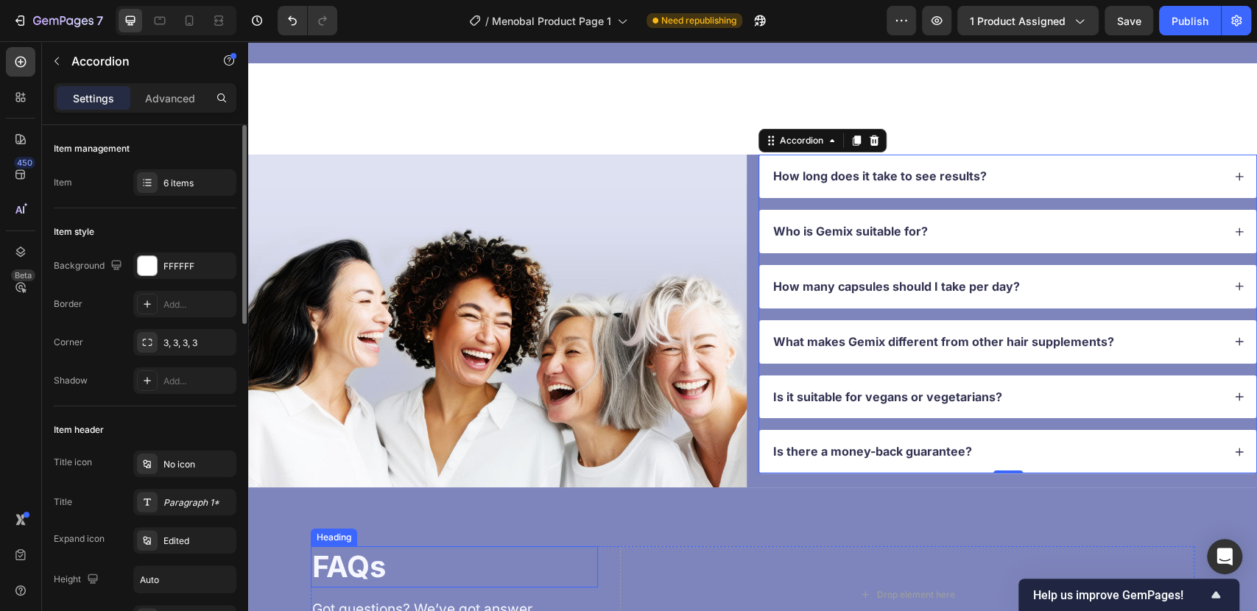
scroll to position [3517, 0]
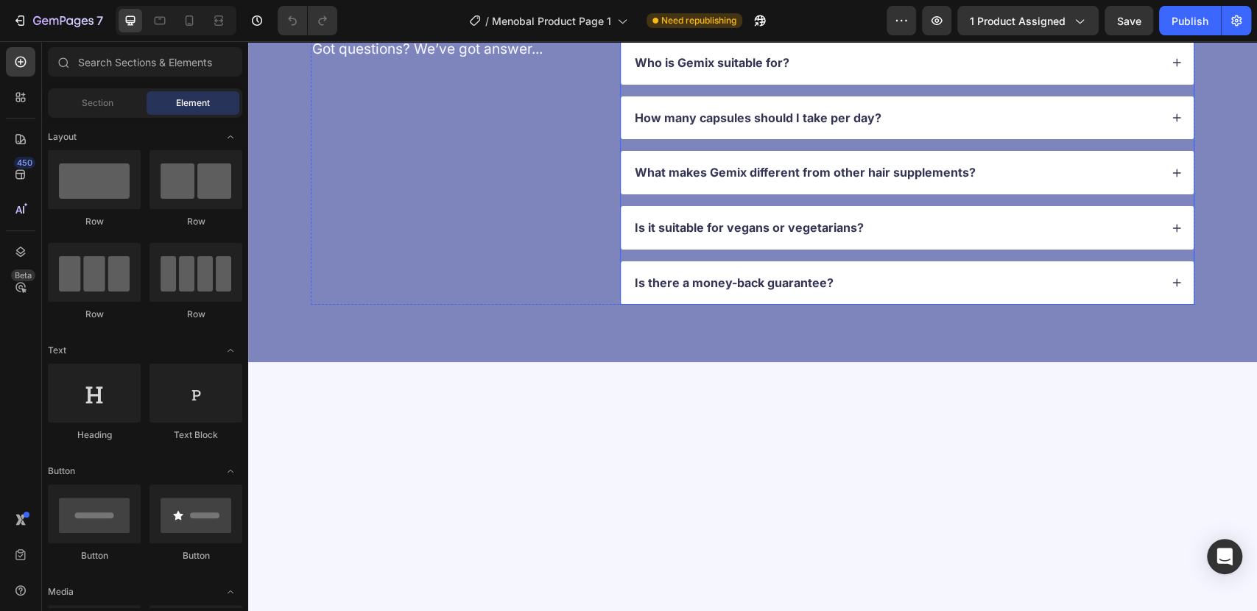
scroll to position [3599, 0]
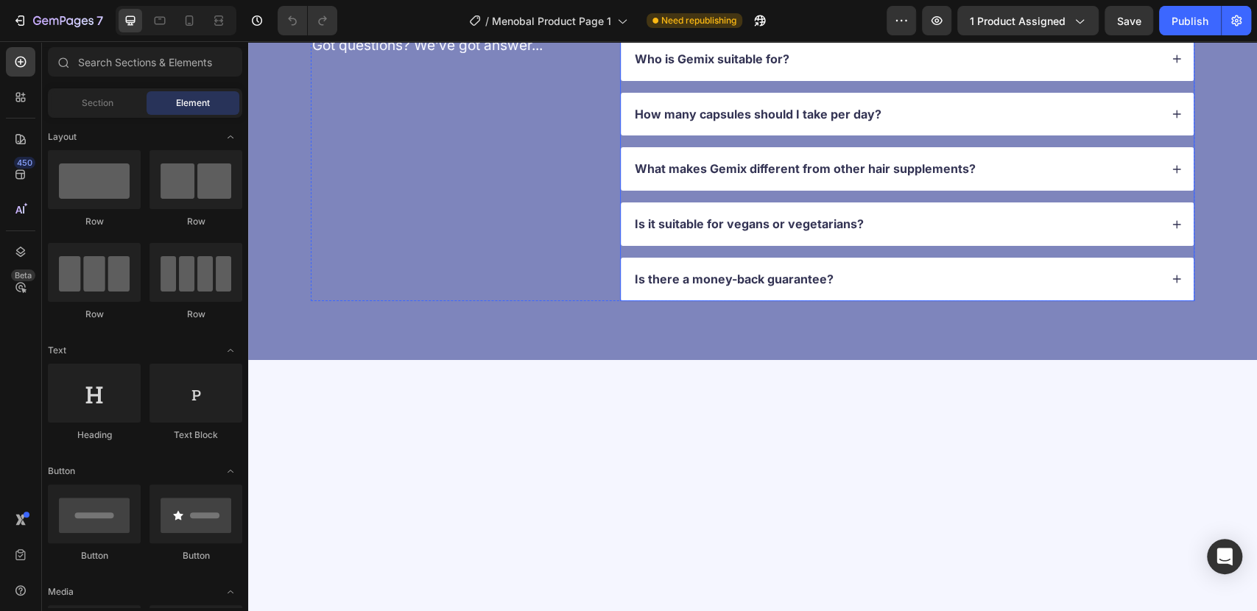
click at [646, 301] on div "How long does it take to see results? Who is Gemix suitable for? How many capsu…" at bounding box center [907, 141] width 574 height 319
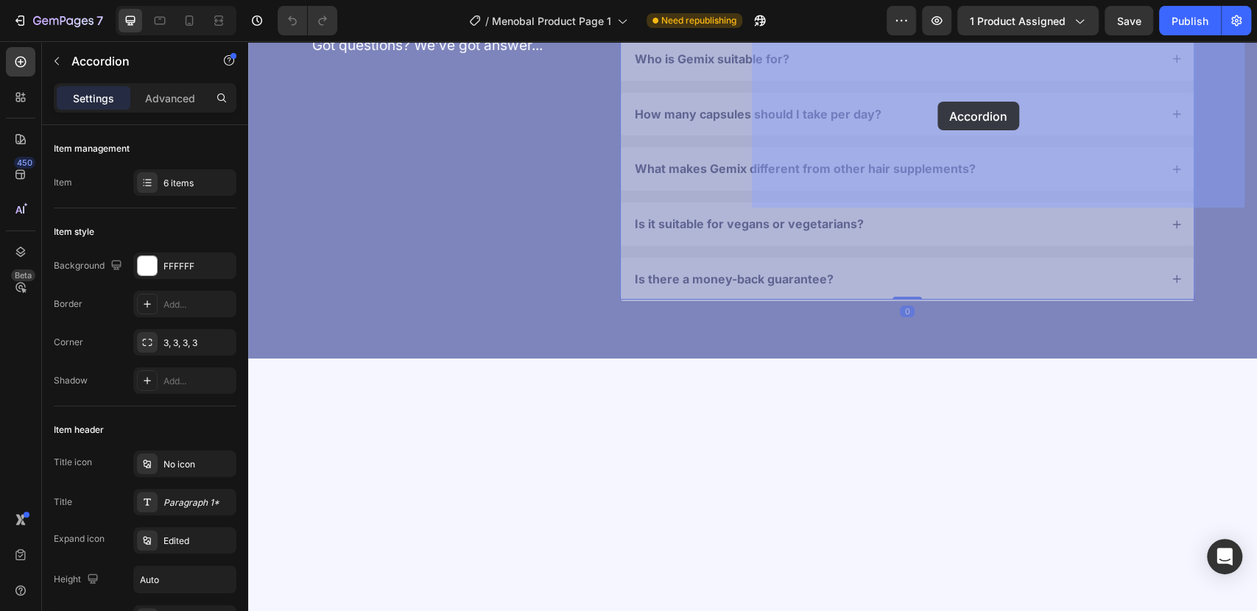
drag, startPoint x: 656, startPoint y: 252, endPoint x: 937, endPoint y: 102, distance: 318.8
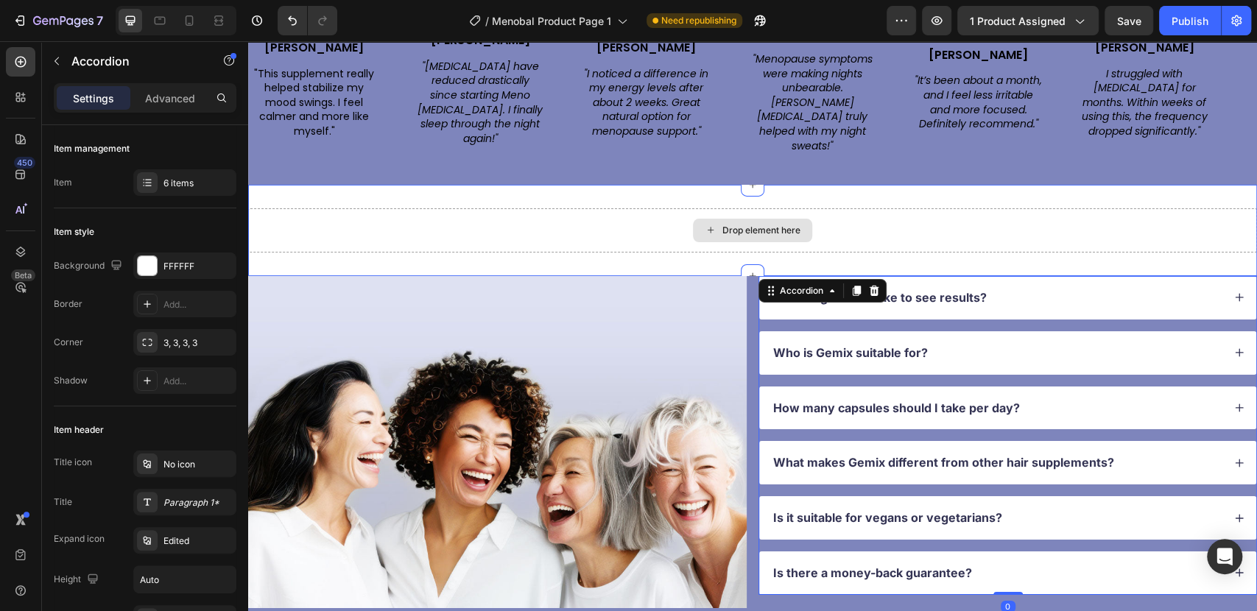
scroll to position [3272, 0]
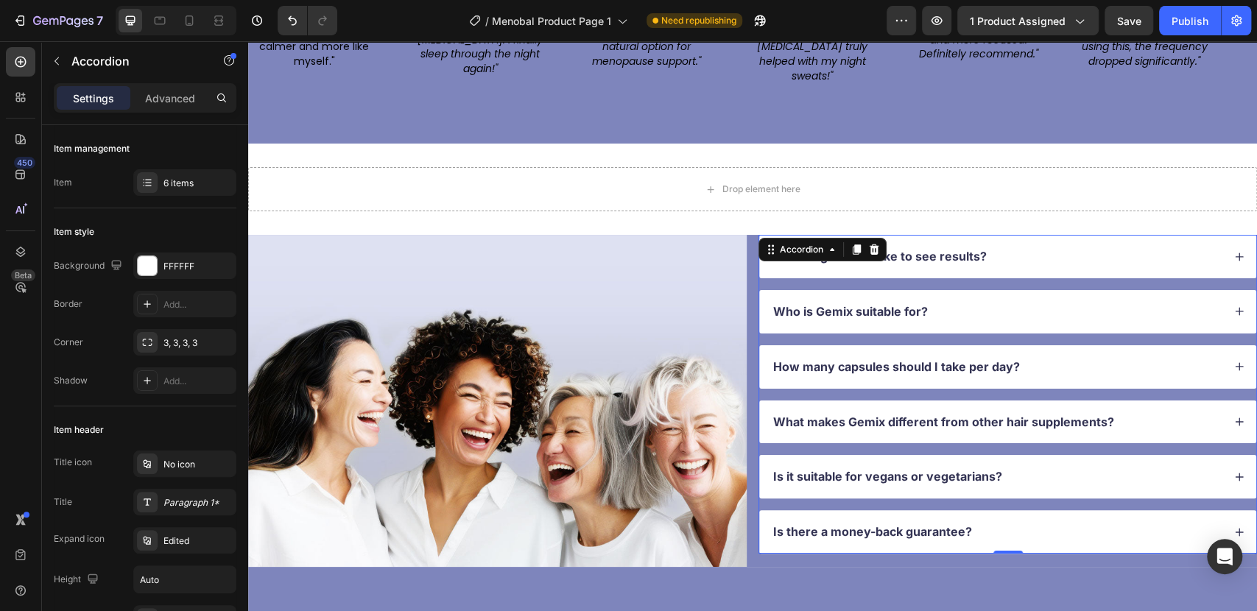
click at [766, 253] on div "How long does it take to see results? Who is Gemix suitable for? How many capsu…" at bounding box center [1007, 394] width 498 height 319
click at [829, 241] on div "Accordion" at bounding box center [801, 250] width 79 height 18
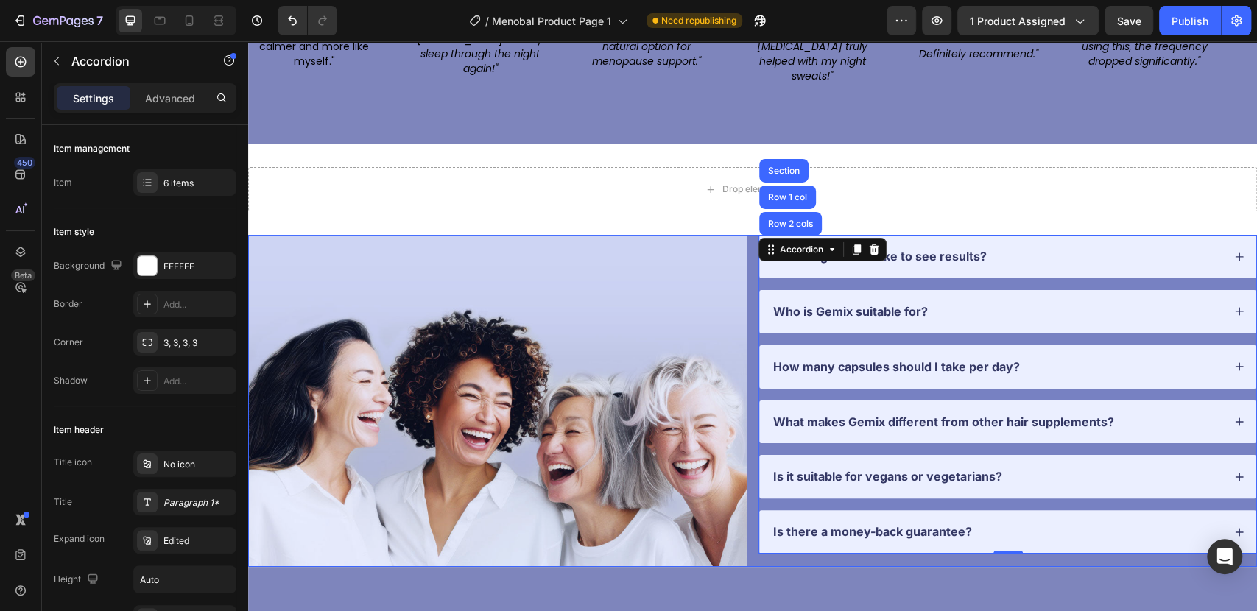
click at [782, 219] on div "Row 2 cols" at bounding box center [790, 223] width 51 height 9
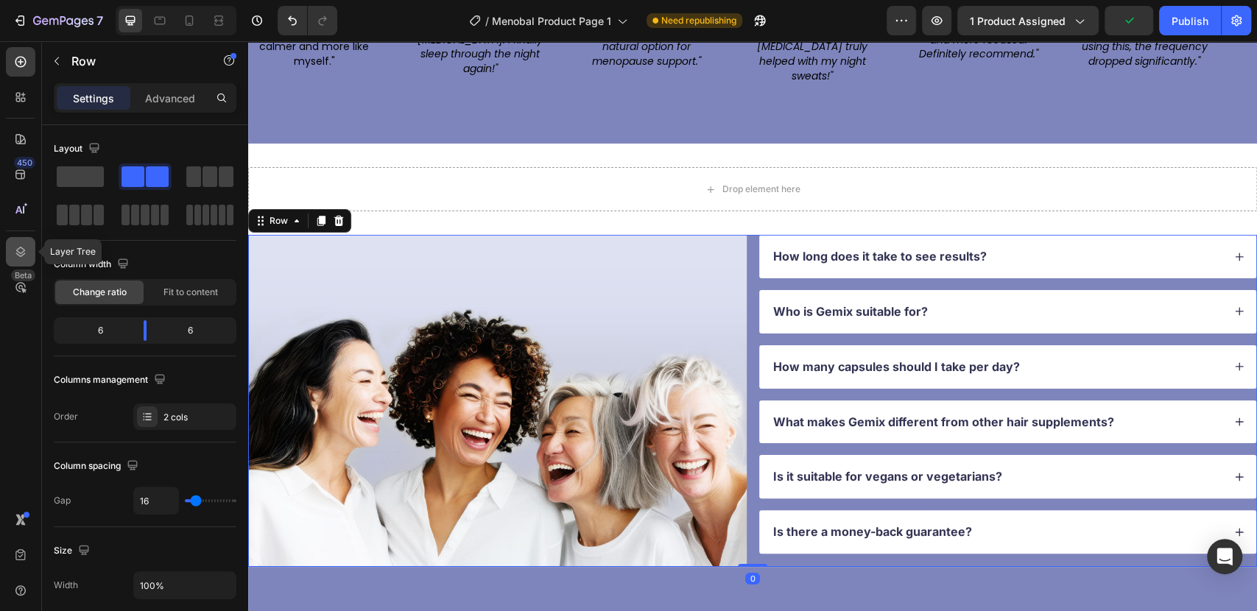
click at [15, 255] on icon at bounding box center [20, 251] width 15 height 15
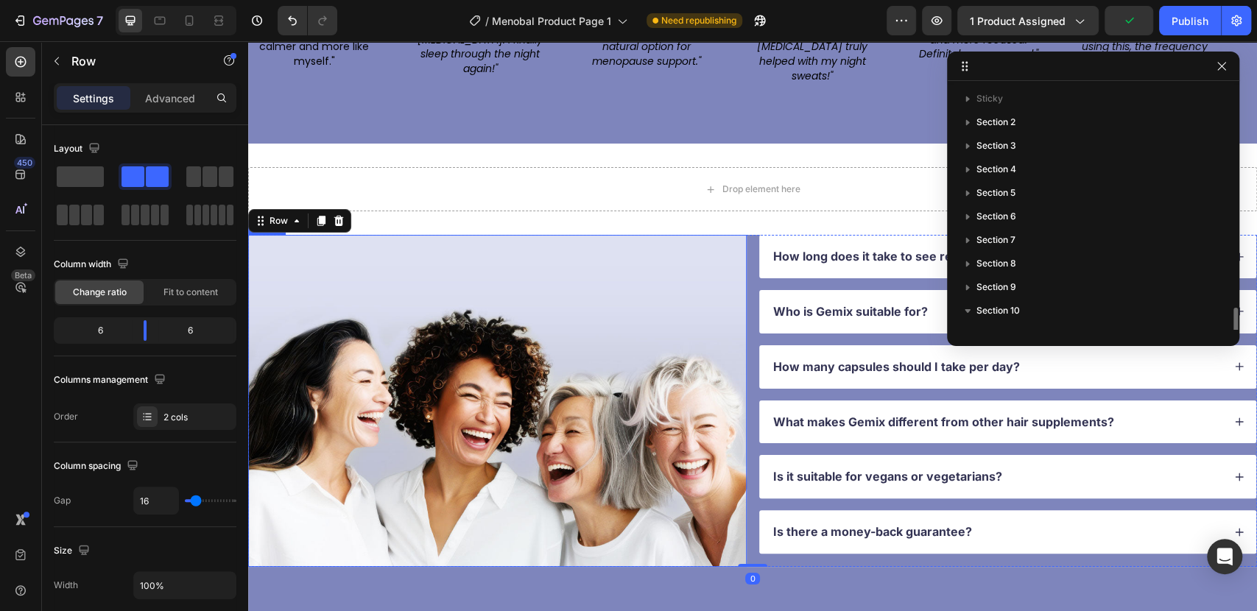
scroll to position [134, 0]
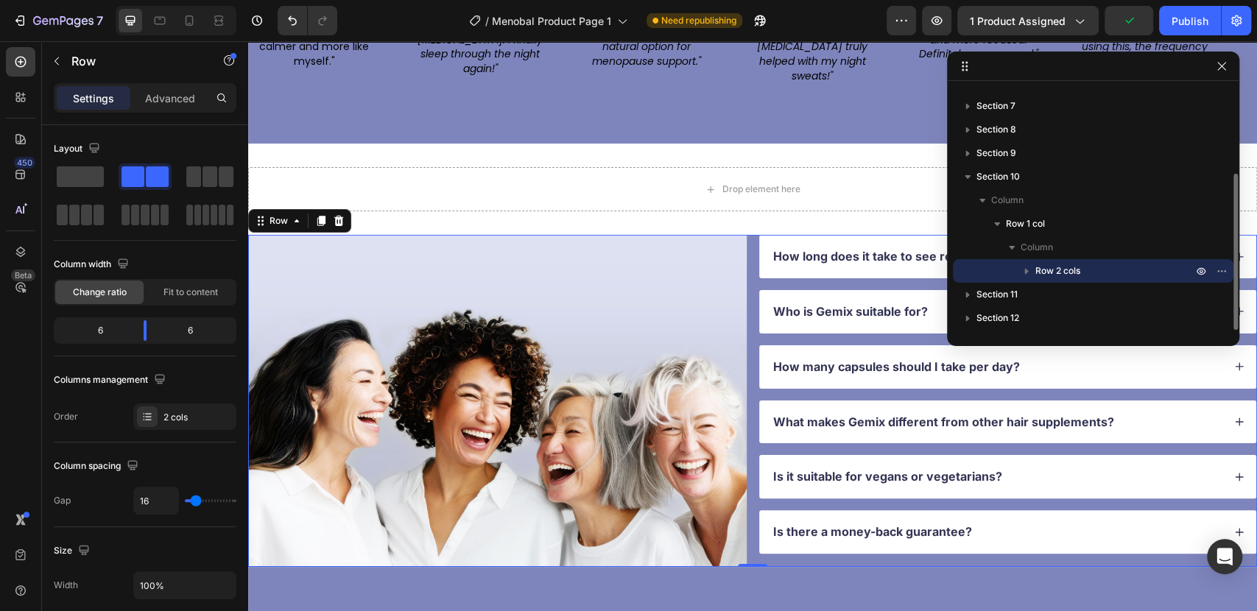
click at [1030, 269] on icon "button" at bounding box center [1026, 271] width 15 height 15
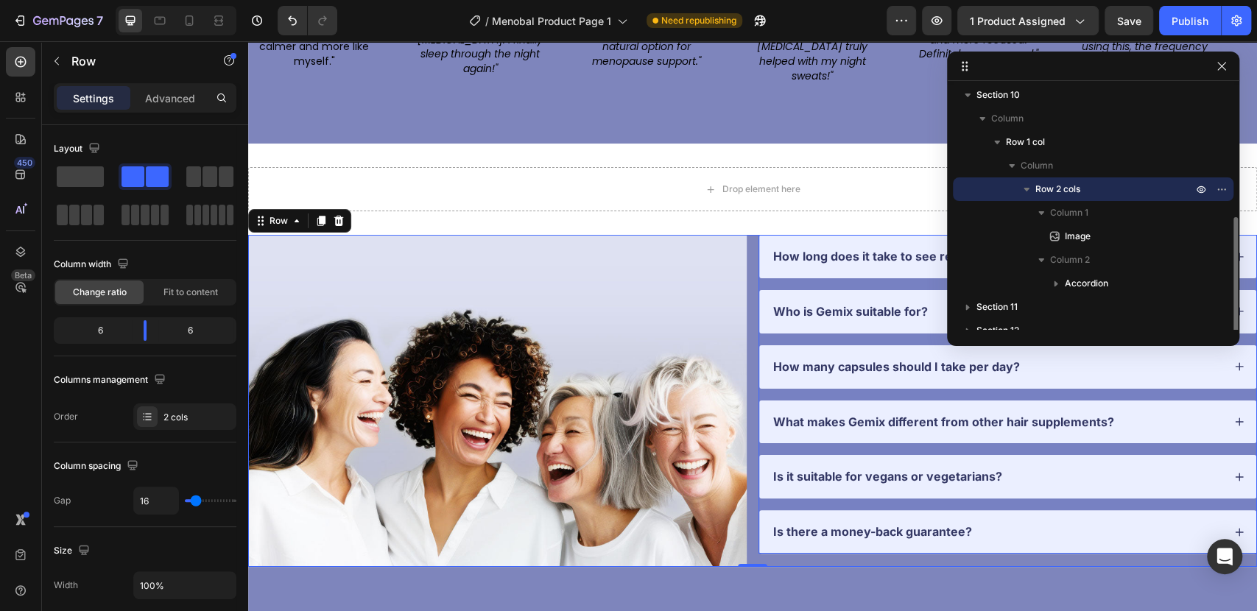
scroll to position [228, 0]
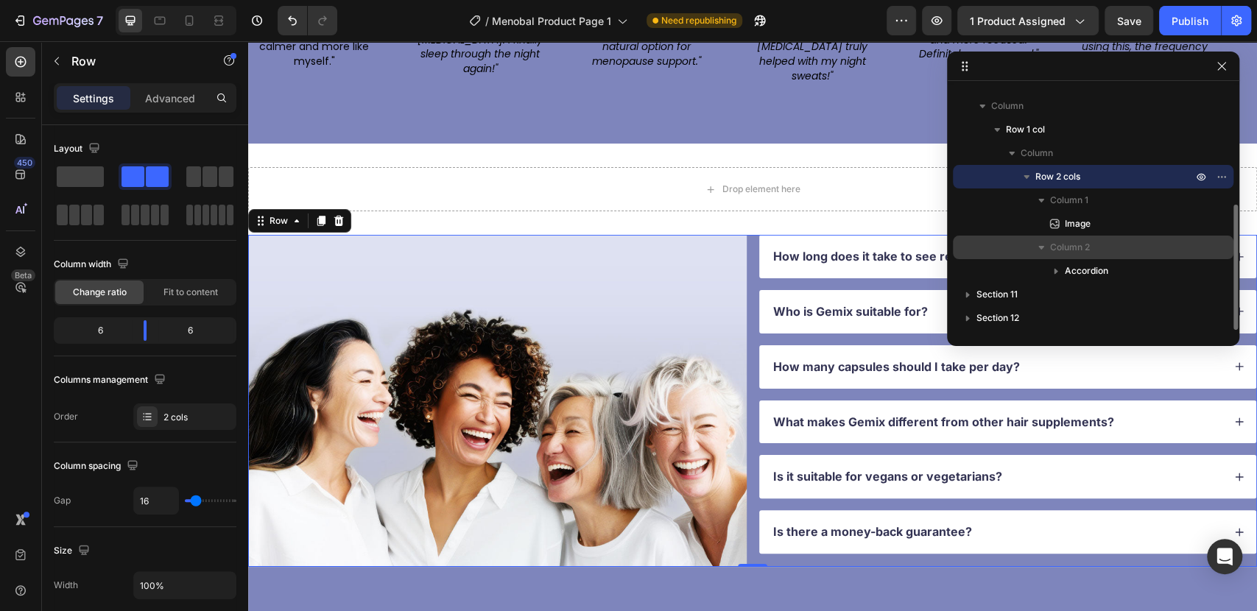
click at [1057, 241] on span "Column 2" at bounding box center [1070, 247] width 40 height 15
click at [1067, 248] on span "Column 2" at bounding box center [1070, 247] width 40 height 15
click at [1061, 243] on span "Column 2" at bounding box center [1070, 247] width 40 height 15
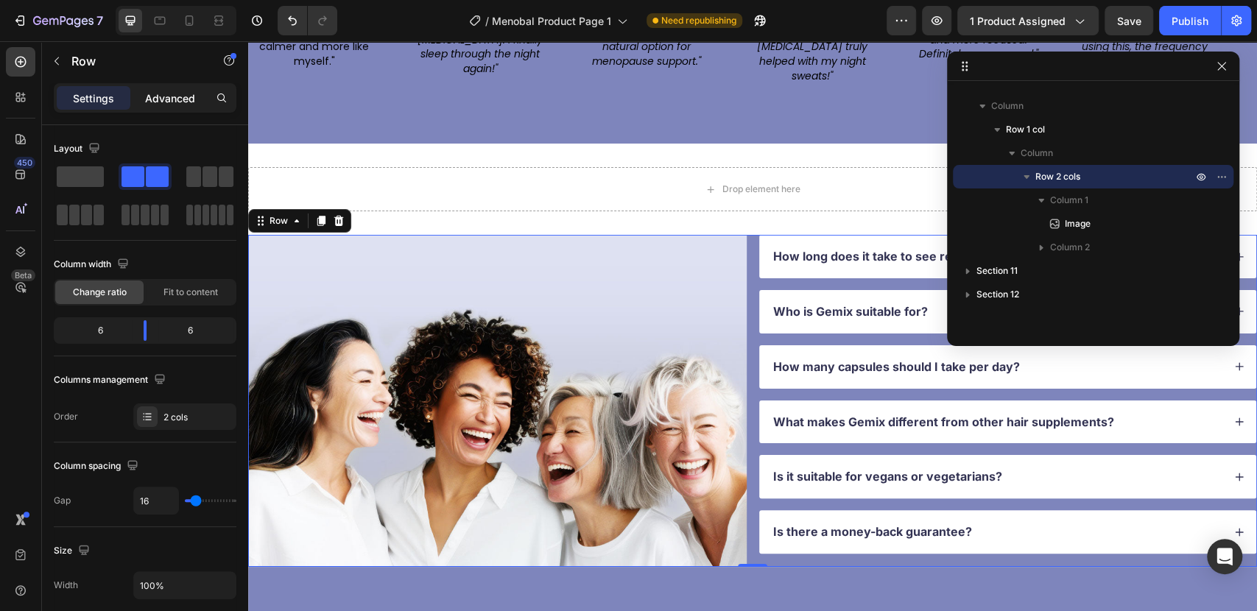
click at [177, 87] on div "Advanced" at bounding box center [170, 98] width 74 height 24
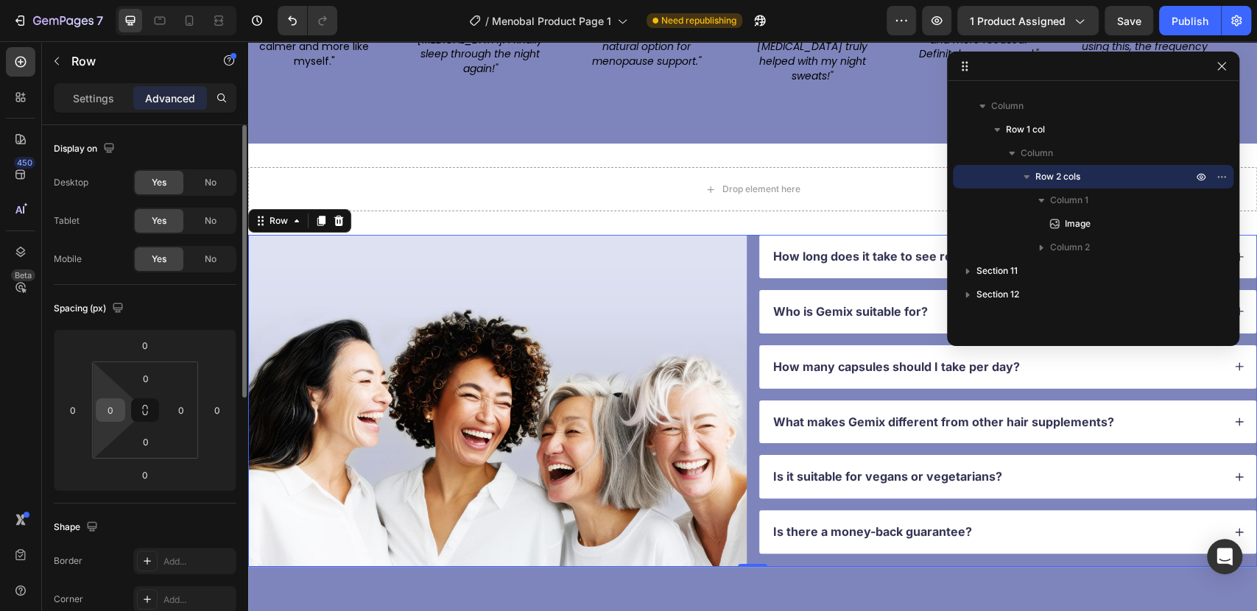
click at [110, 407] on input "0" at bounding box center [110, 410] width 22 height 22
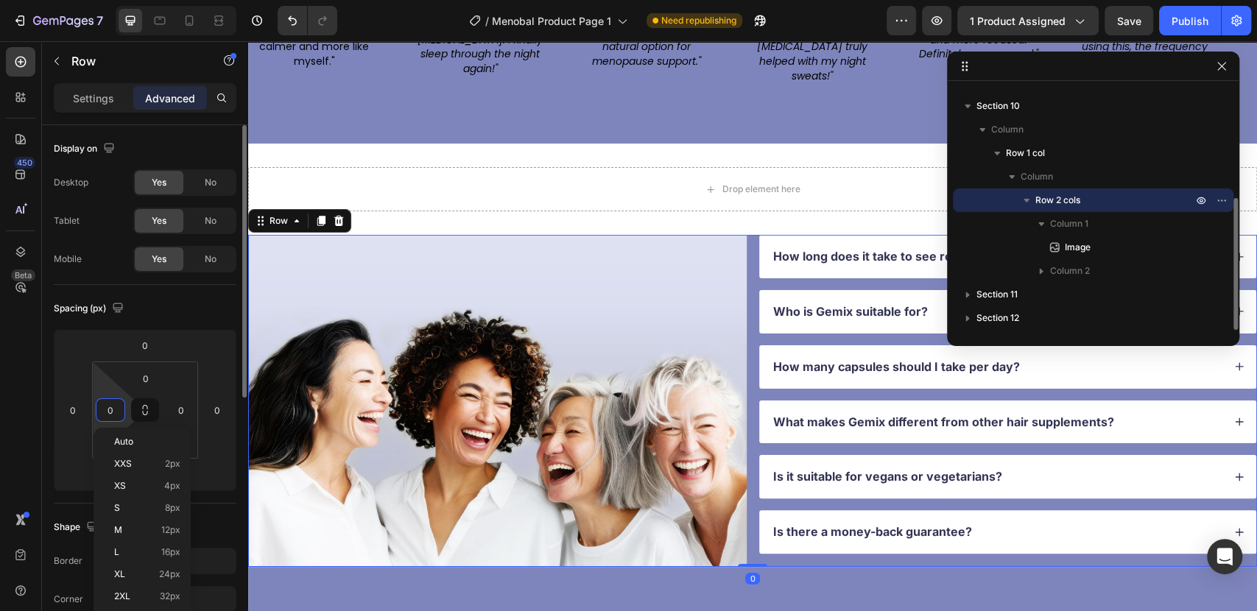
scroll to position [205, 0]
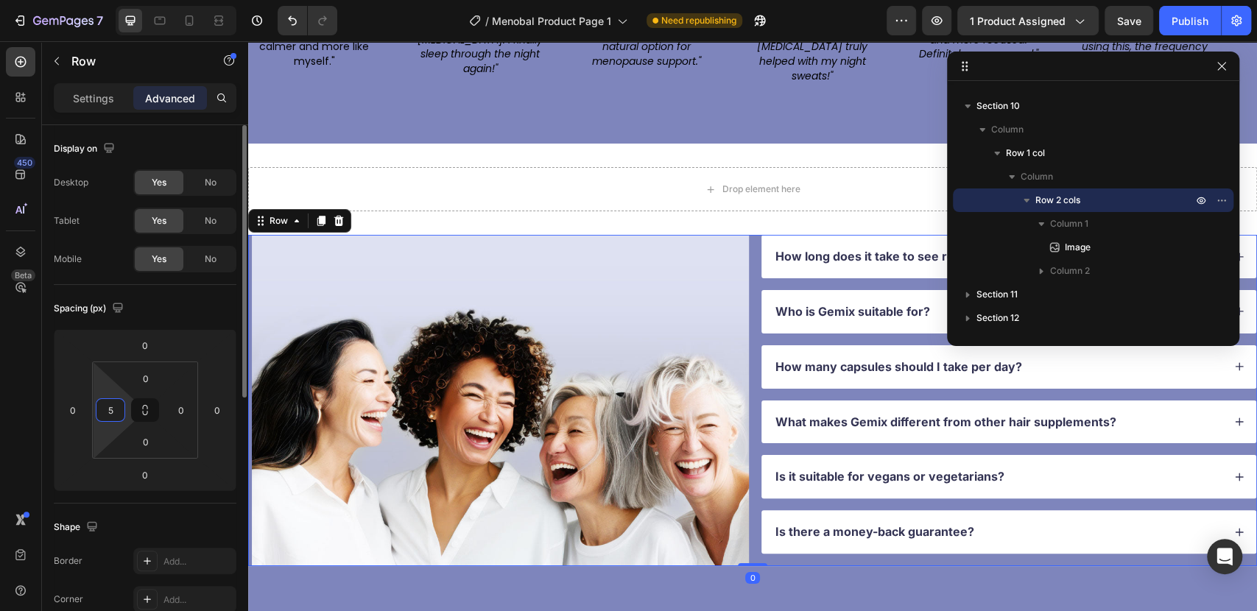
click at [110, 407] on input "5" at bounding box center [110, 410] width 22 height 22
type input "0"
click at [1218, 67] on icon "button" at bounding box center [1222, 66] width 12 height 12
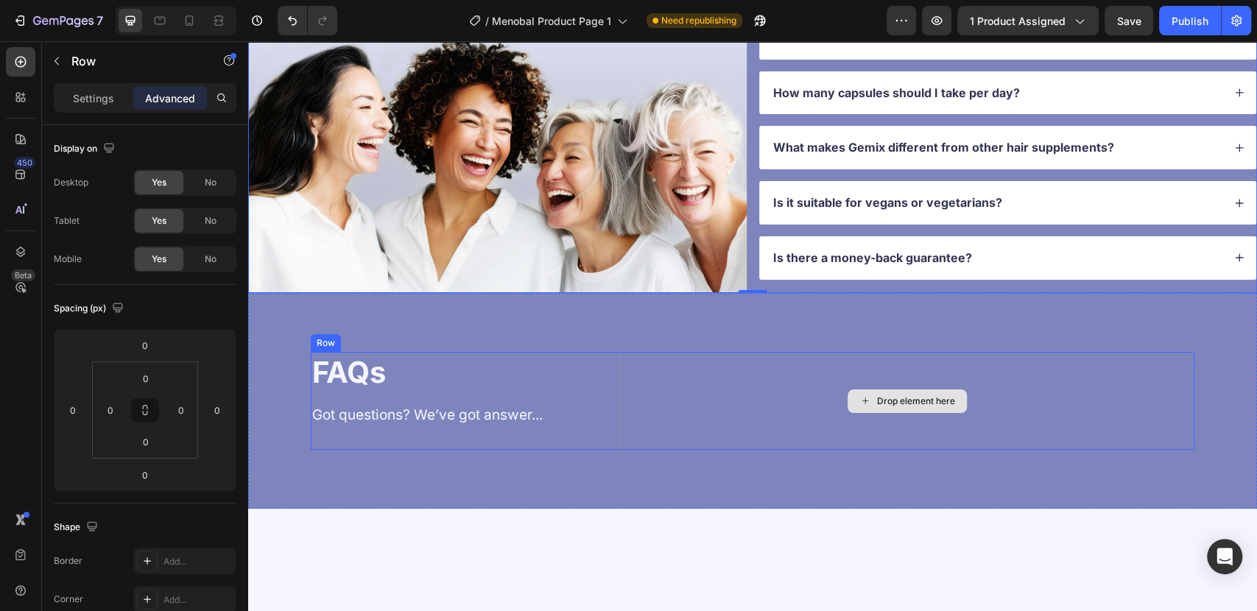
scroll to position [3354, 0]
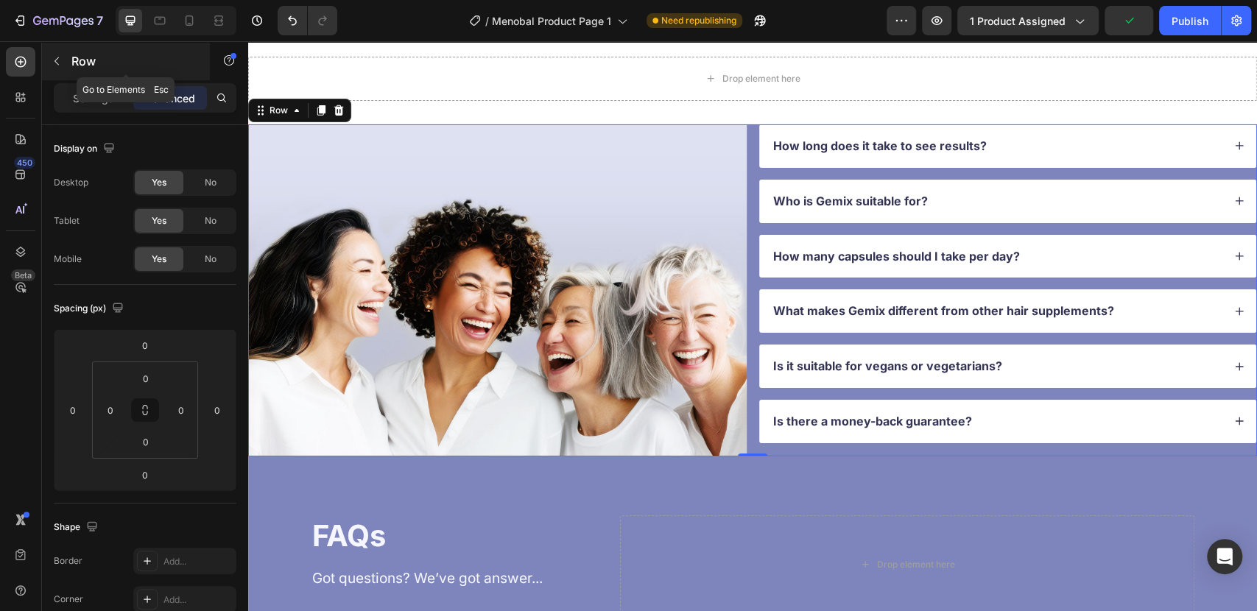
click at [56, 65] on icon "button" at bounding box center [57, 61] width 12 height 12
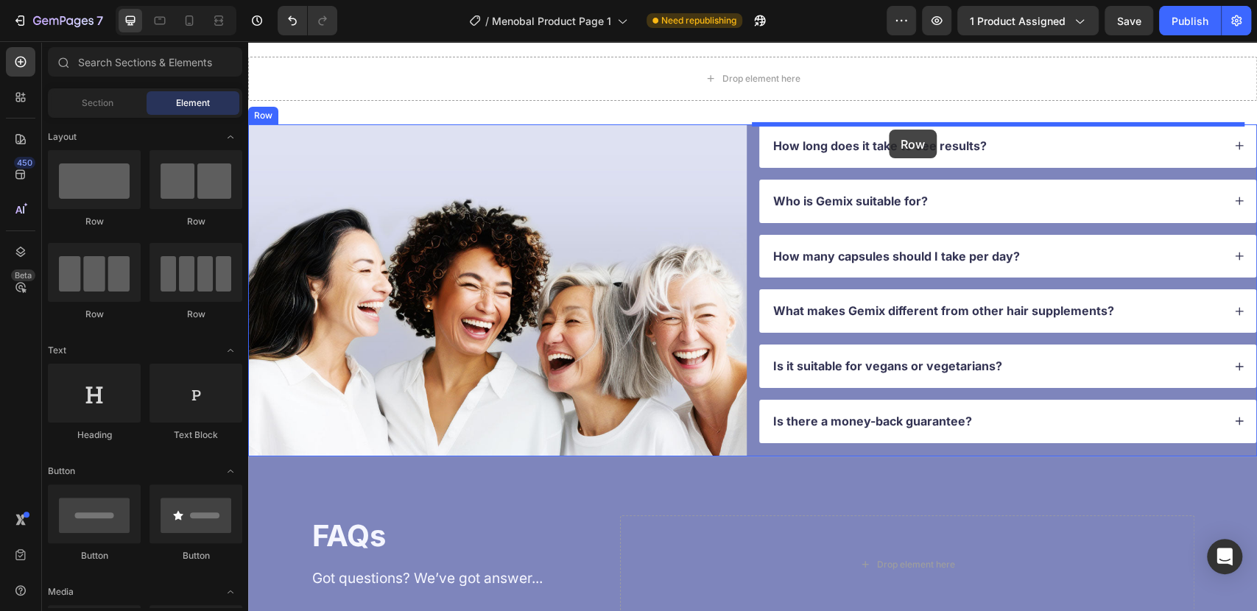
drag, startPoint x: 348, startPoint y: 227, endPoint x: 889, endPoint y: 130, distance: 549.2
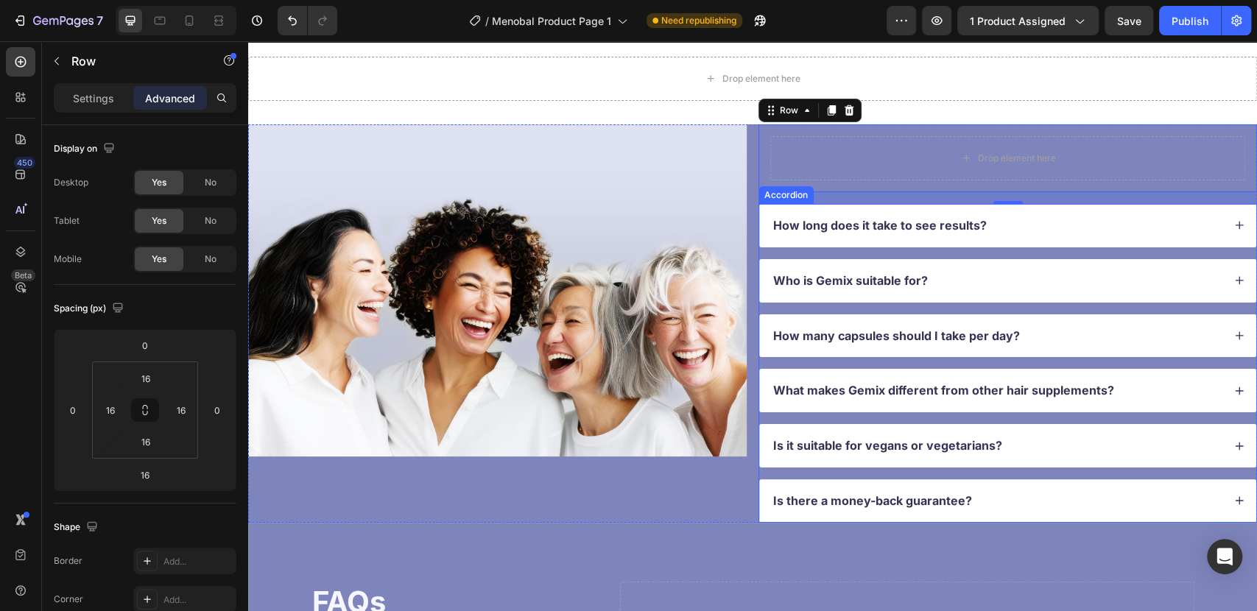
click at [814, 253] on div "How long does it take to see results? Who is Gemix suitable for? How many capsu…" at bounding box center [1007, 363] width 498 height 319
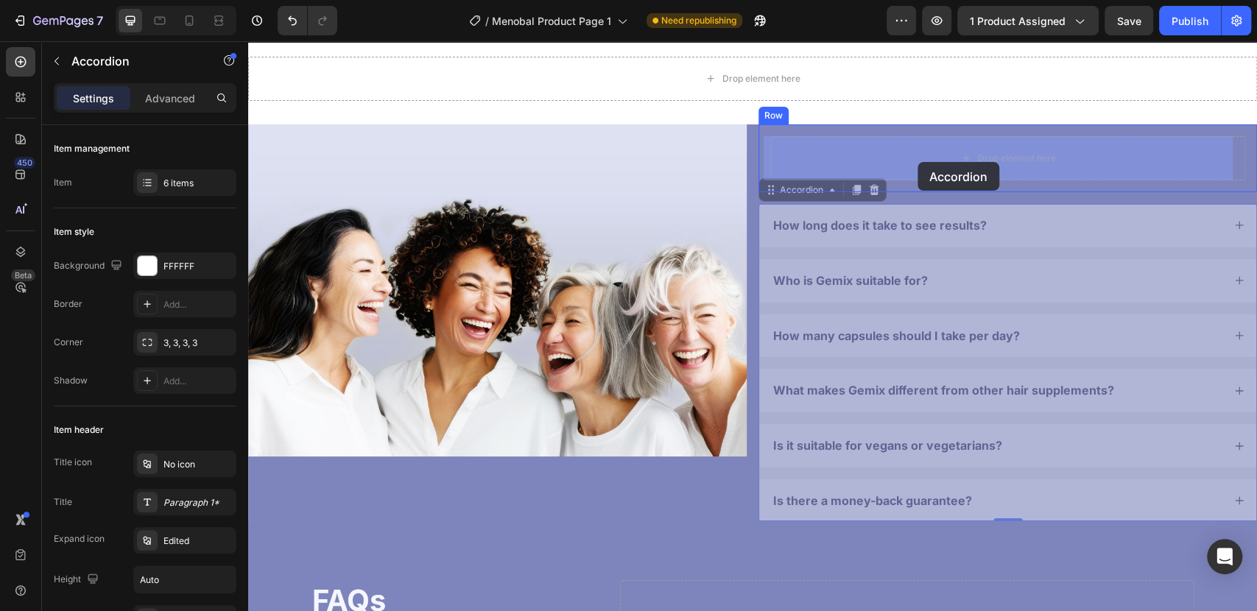
drag, startPoint x: 792, startPoint y: 192, endPoint x: 917, endPoint y: 167, distance: 127.6
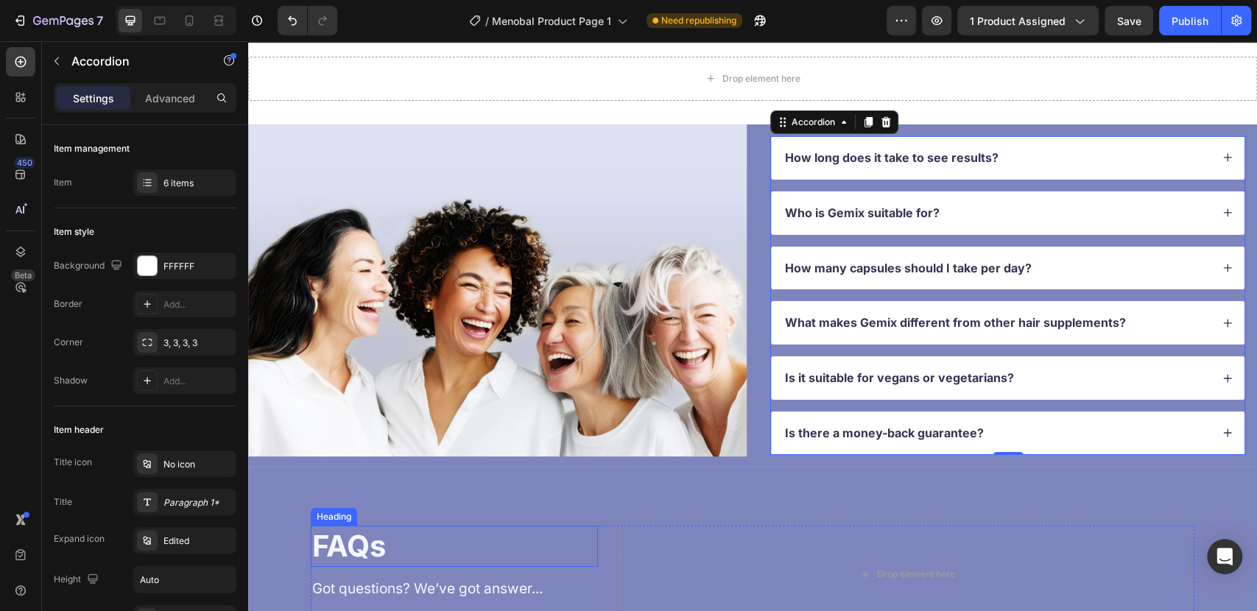
click at [361, 560] on h2 "FAQs" at bounding box center [454, 546] width 287 height 41
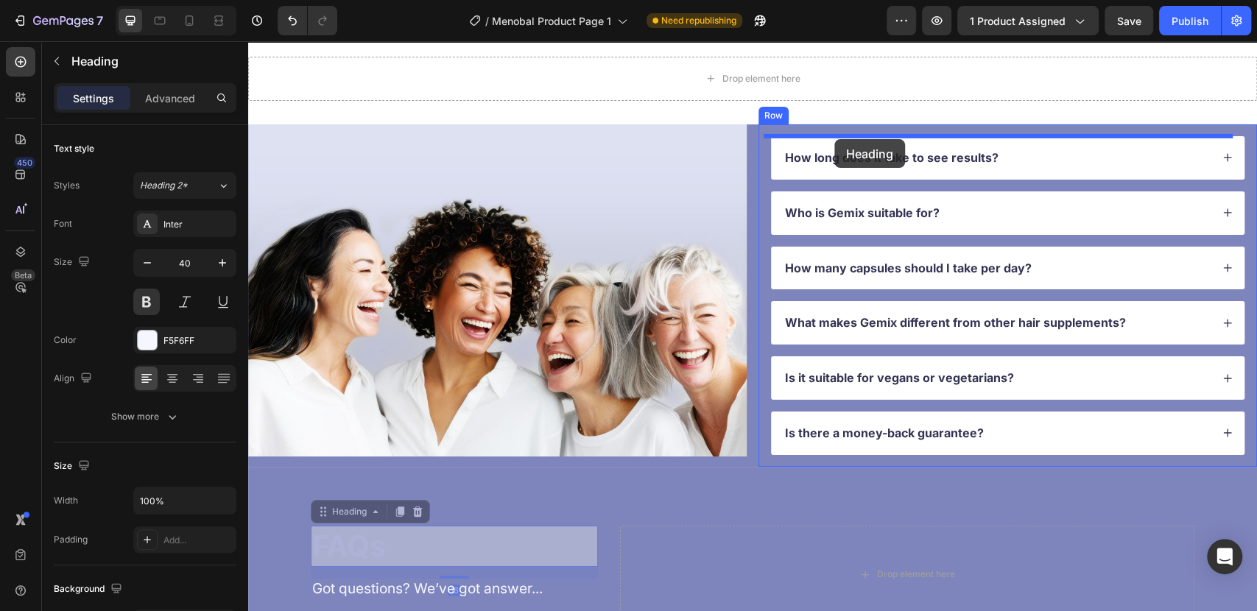
drag, startPoint x: 348, startPoint y: 509, endPoint x: 834, endPoint y: 139, distance: 610.5
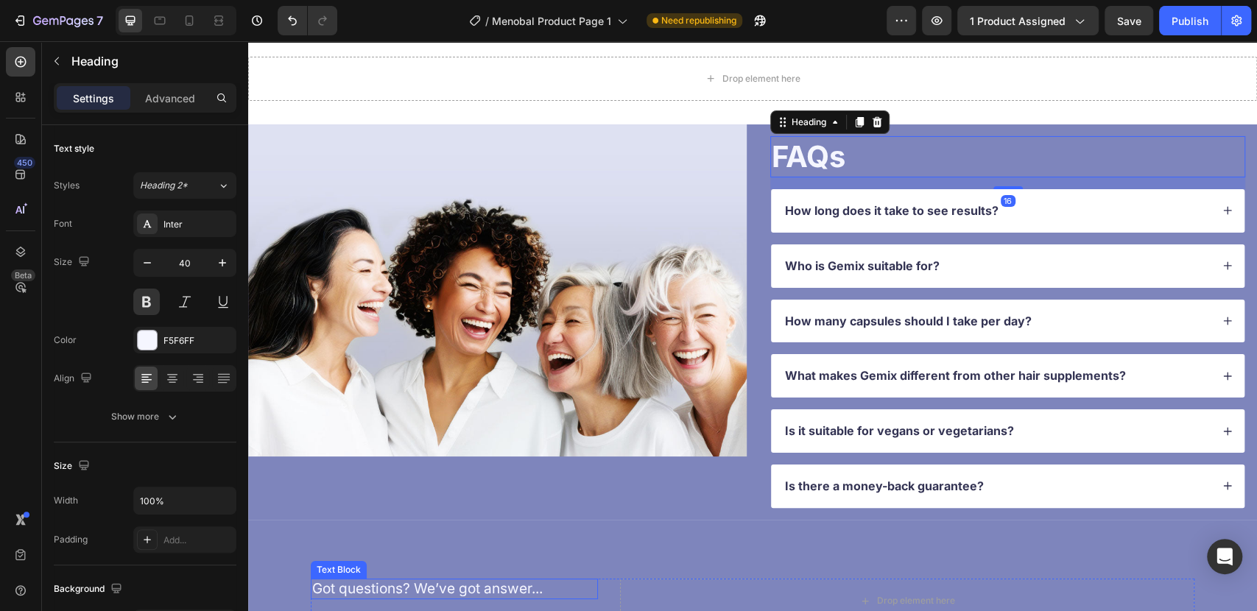
click at [465, 592] on p "Got questions? We’ve got answer..." at bounding box center [454, 589] width 284 height 18
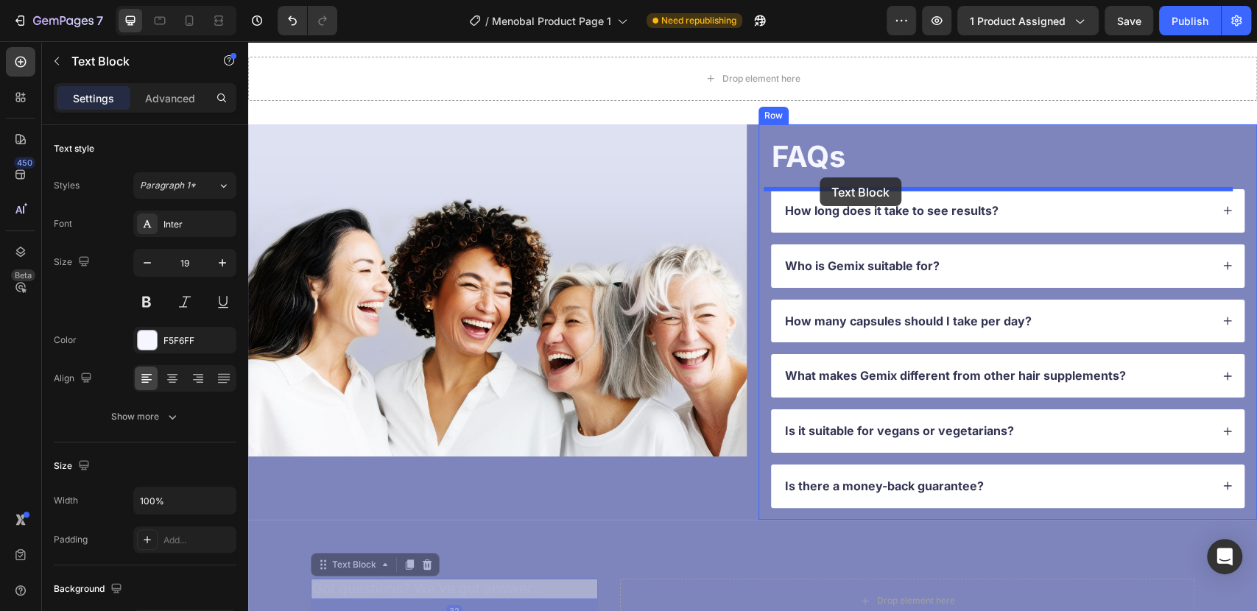
drag, startPoint x: 378, startPoint y: 562, endPoint x: 819, endPoint y: 177, distance: 585.5
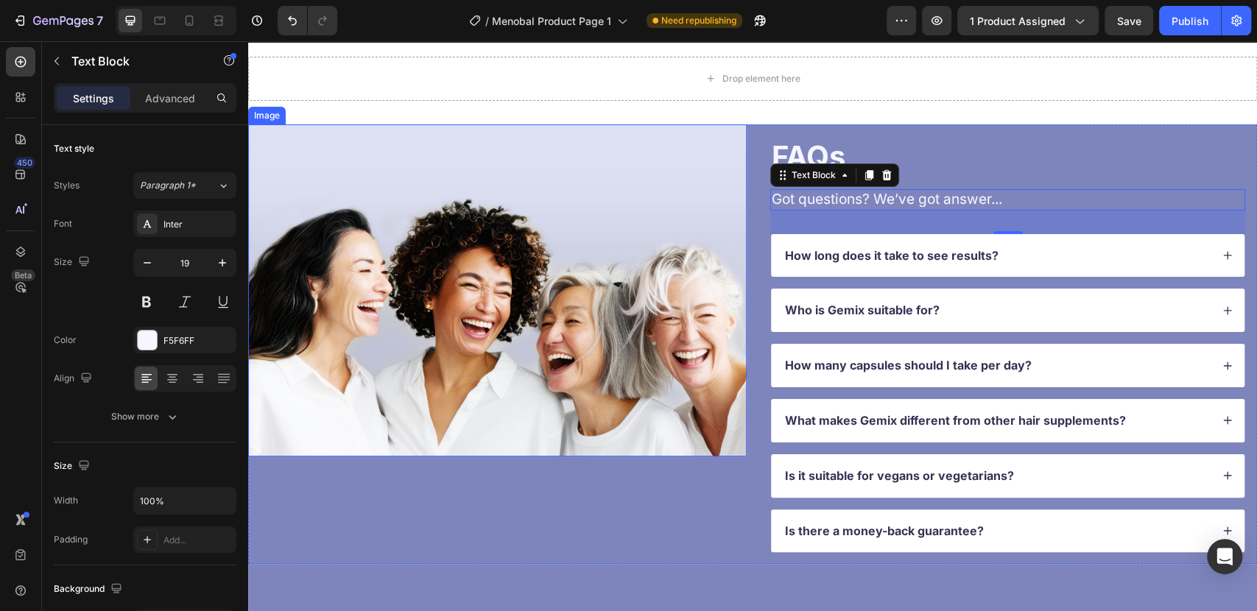
click at [535, 426] on img at bounding box center [497, 290] width 498 height 332
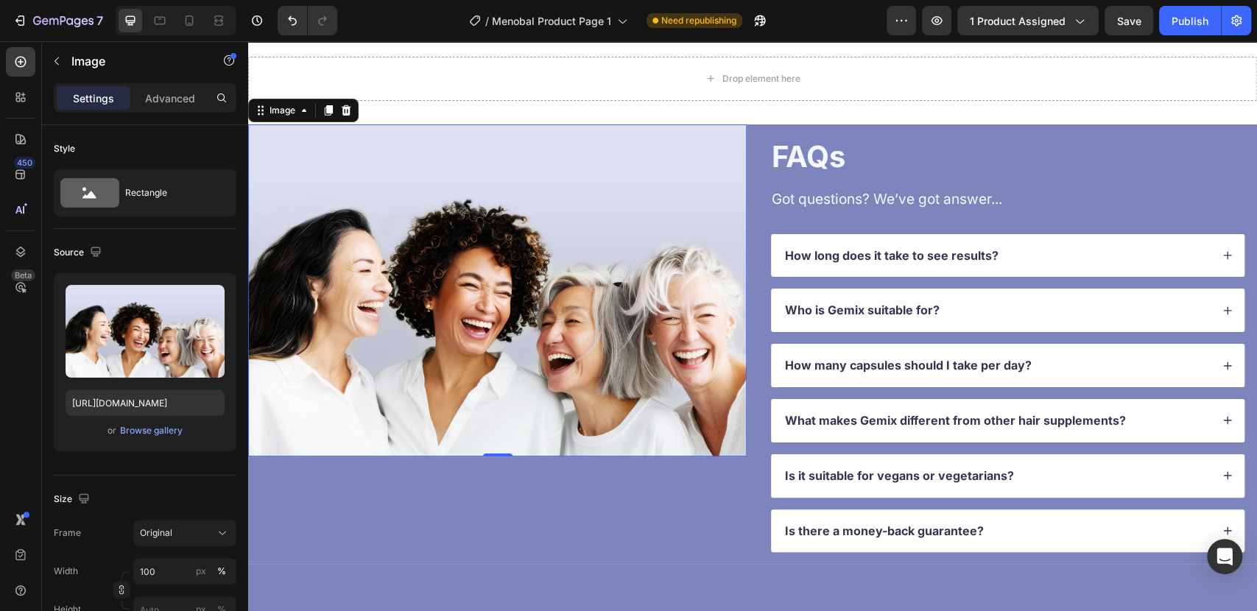
scroll to position [3272, 0]
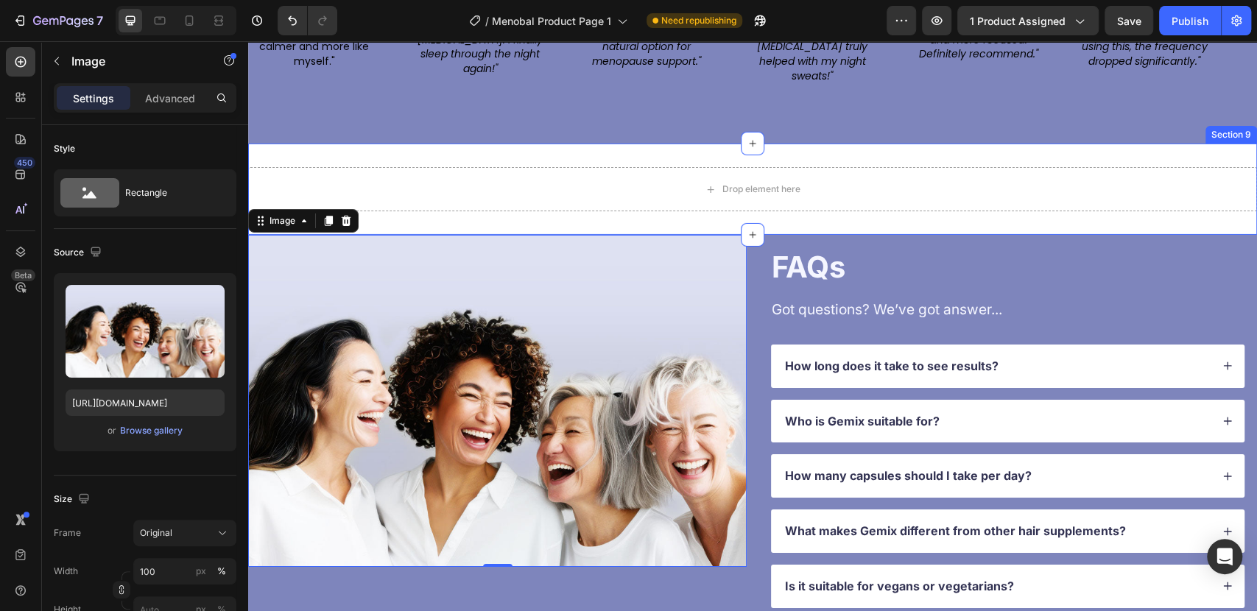
click at [1214, 144] on div "Drop element here Section 9" at bounding box center [752, 189] width 1009 height 91
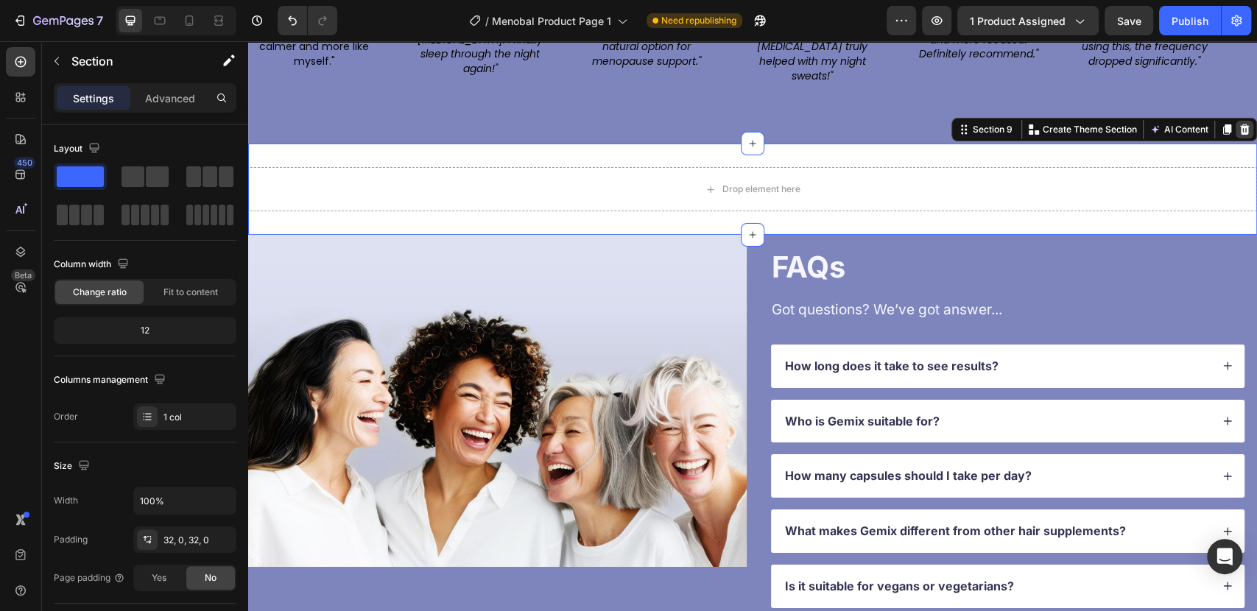
click at [1240, 124] on icon at bounding box center [1245, 129] width 10 height 10
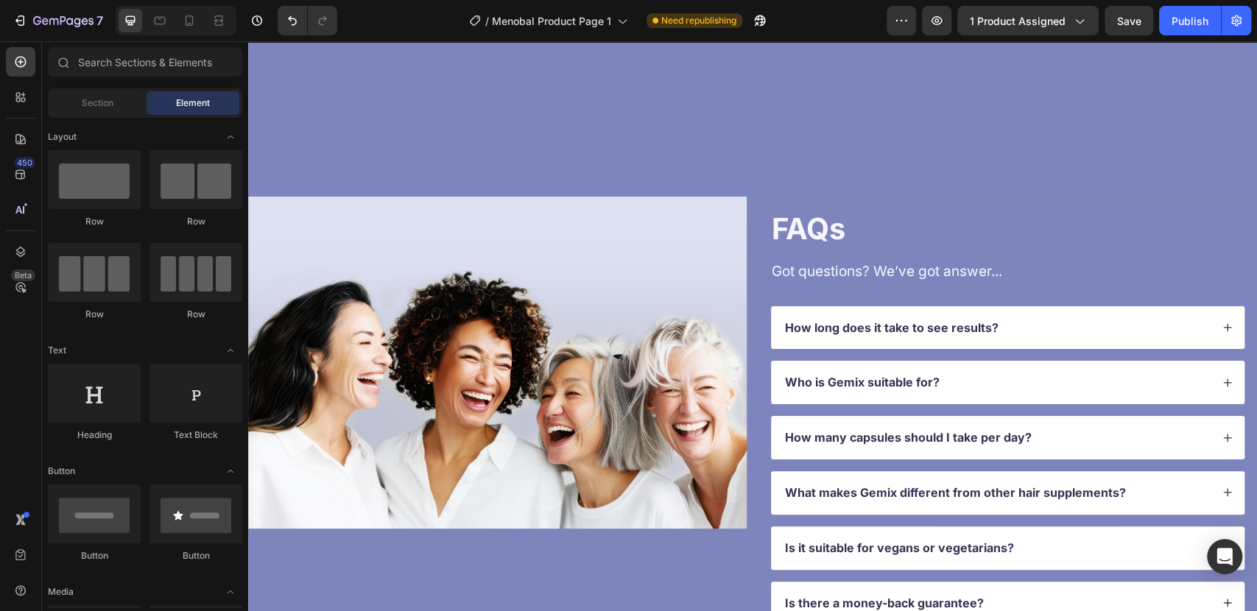
scroll to position [3517, 0]
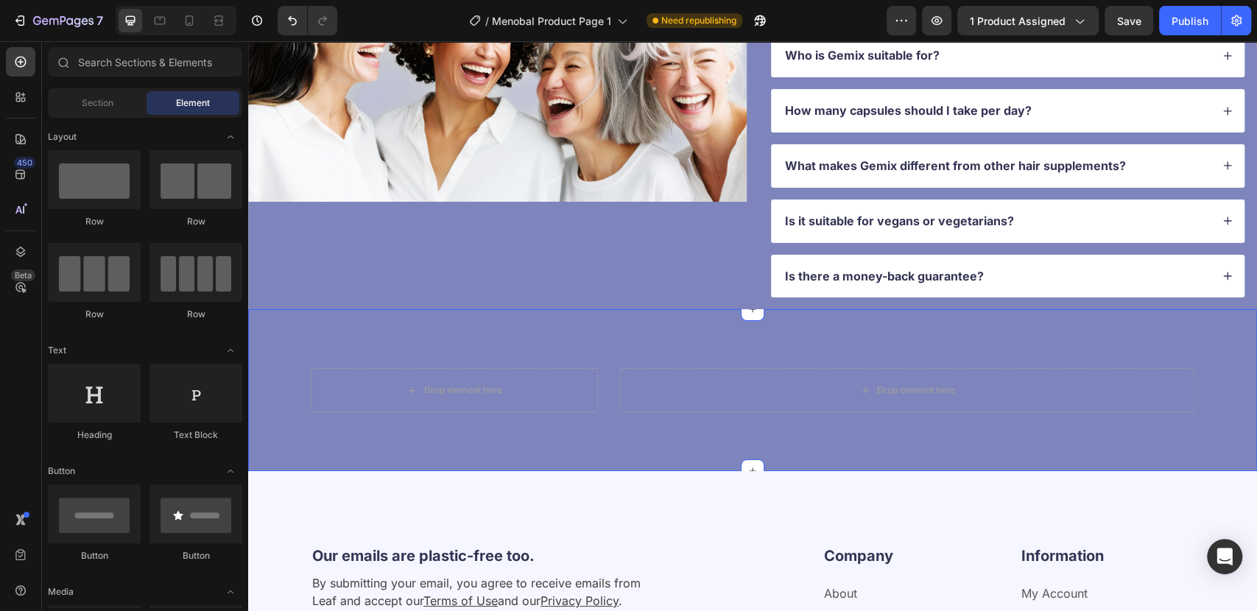
click at [576, 339] on div "Drop element here Drop element here Row Section 10" at bounding box center [752, 390] width 1009 height 162
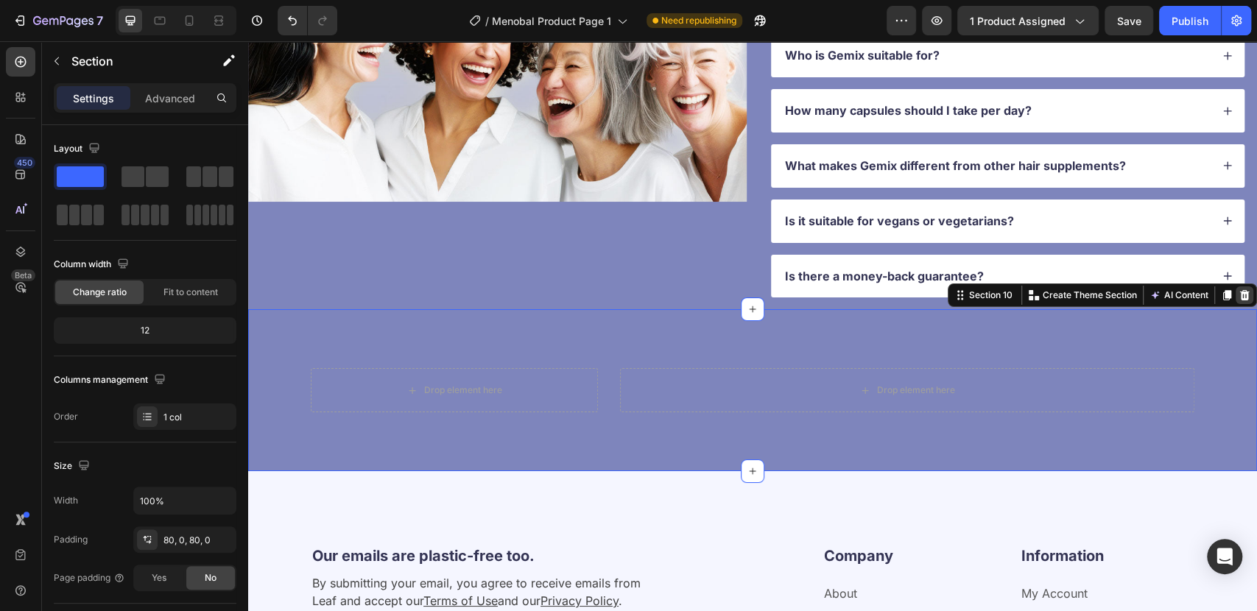
click at [1238, 296] on div at bounding box center [1244, 295] width 18 height 18
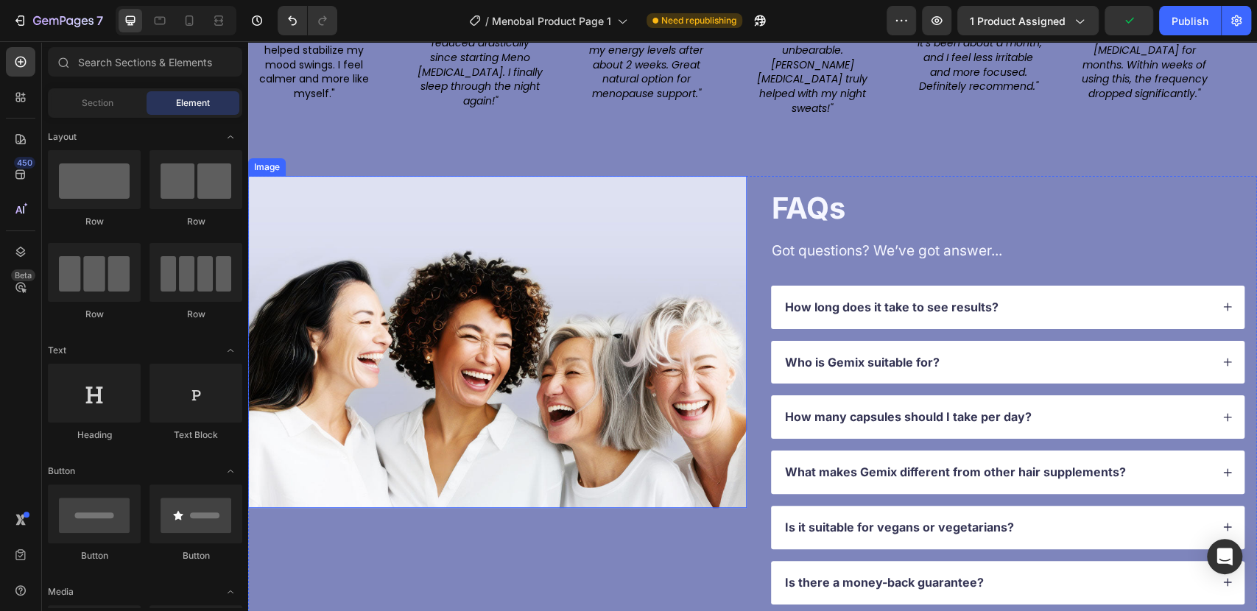
scroll to position [3354, 0]
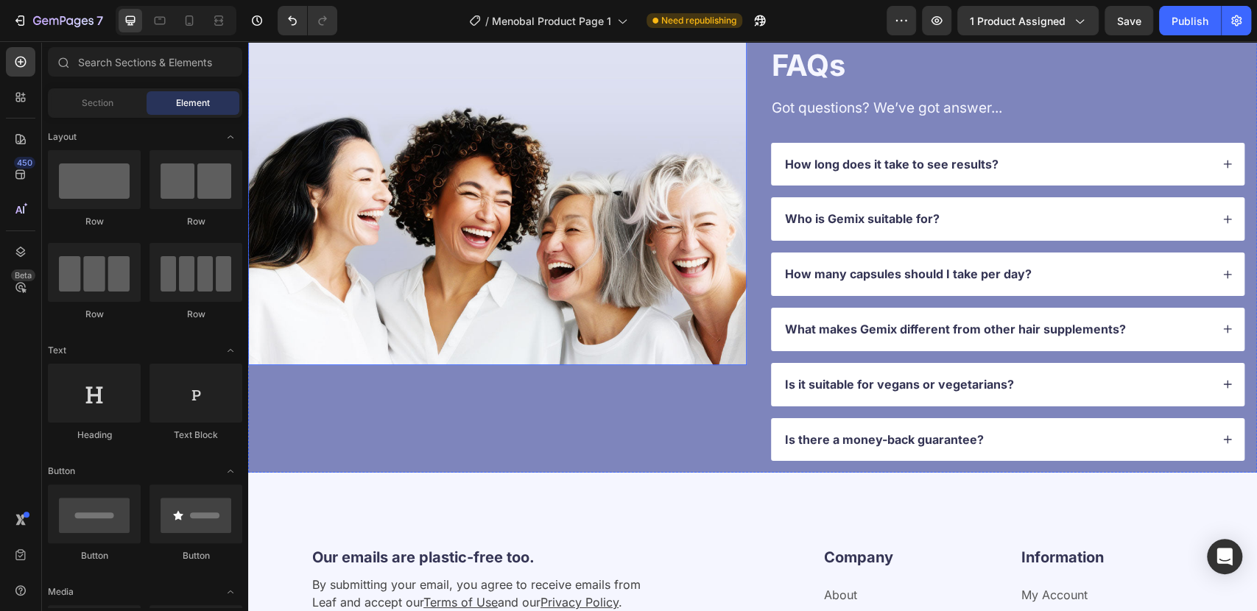
click at [518, 293] on img at bounding box center [497, 199] width 498 height 332
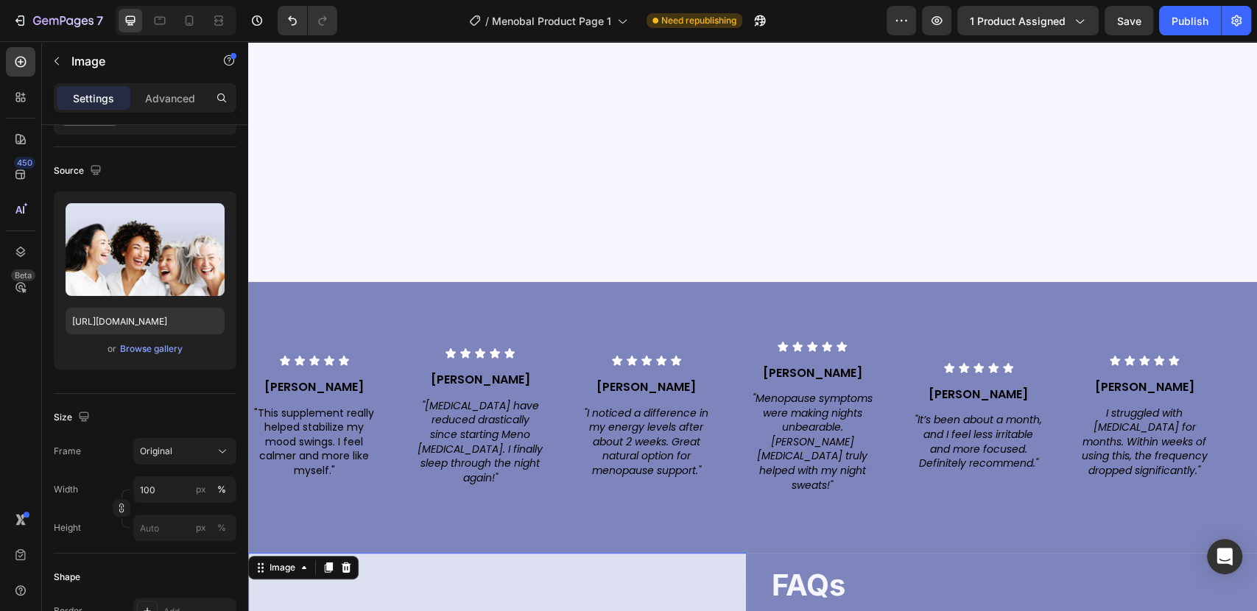
scroll to position [3190, 0]
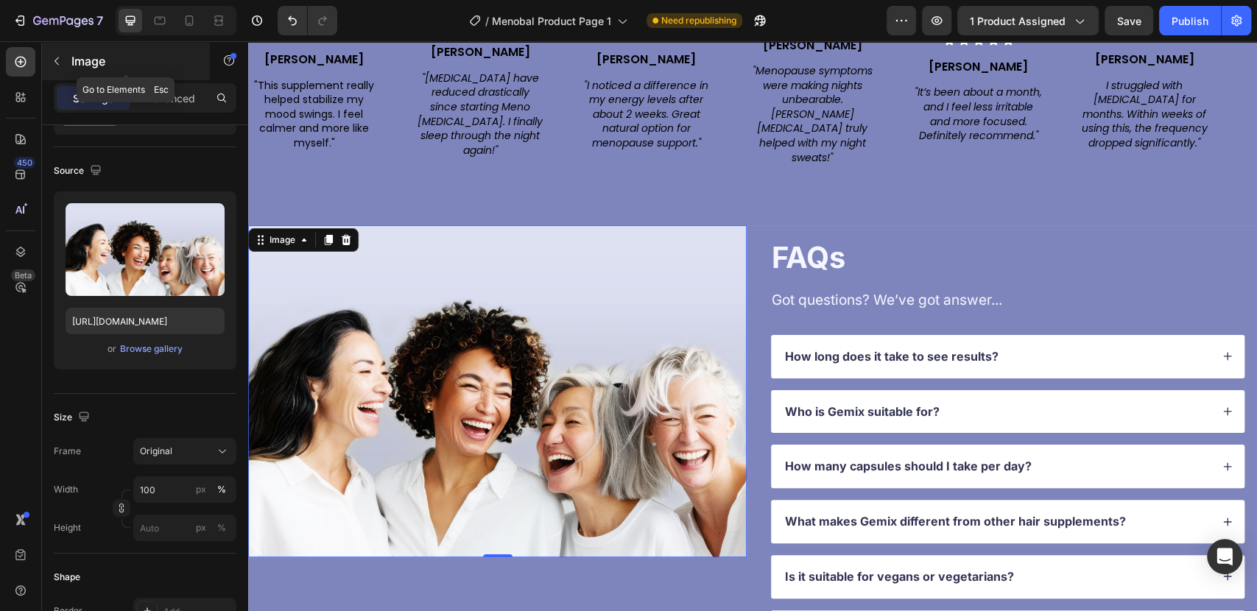
click at [54, 67] on button "button" at bounding box center [57, 61] width 24 height 24
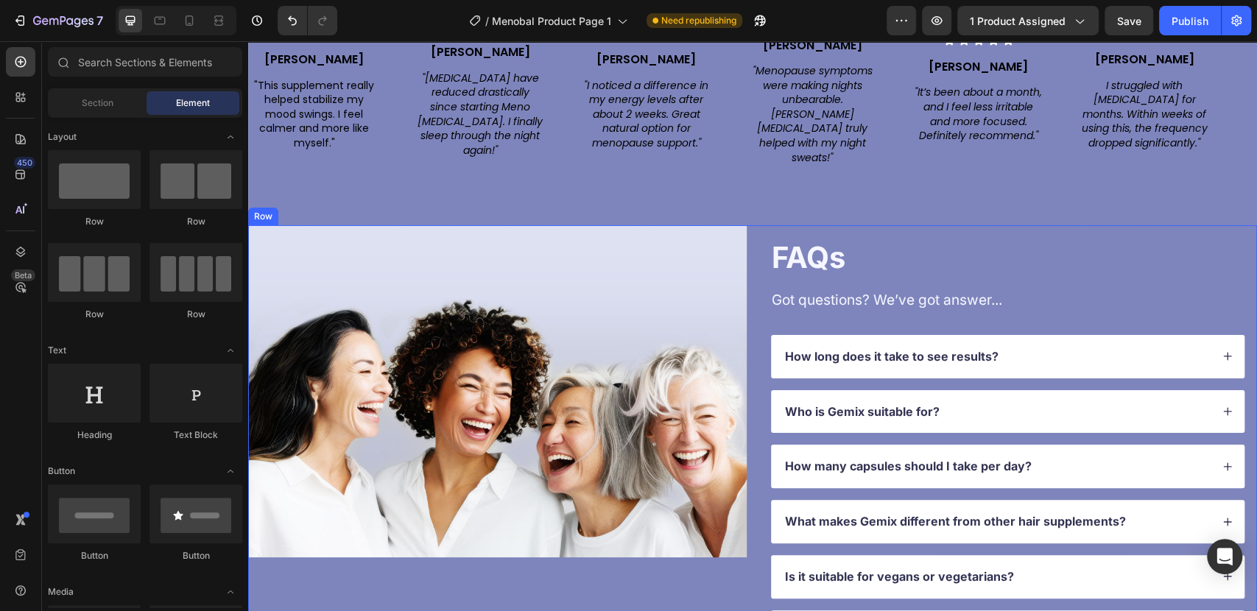
click at [535, 587] on div "Image" at bounding box center [497, 445] width 498 height 440
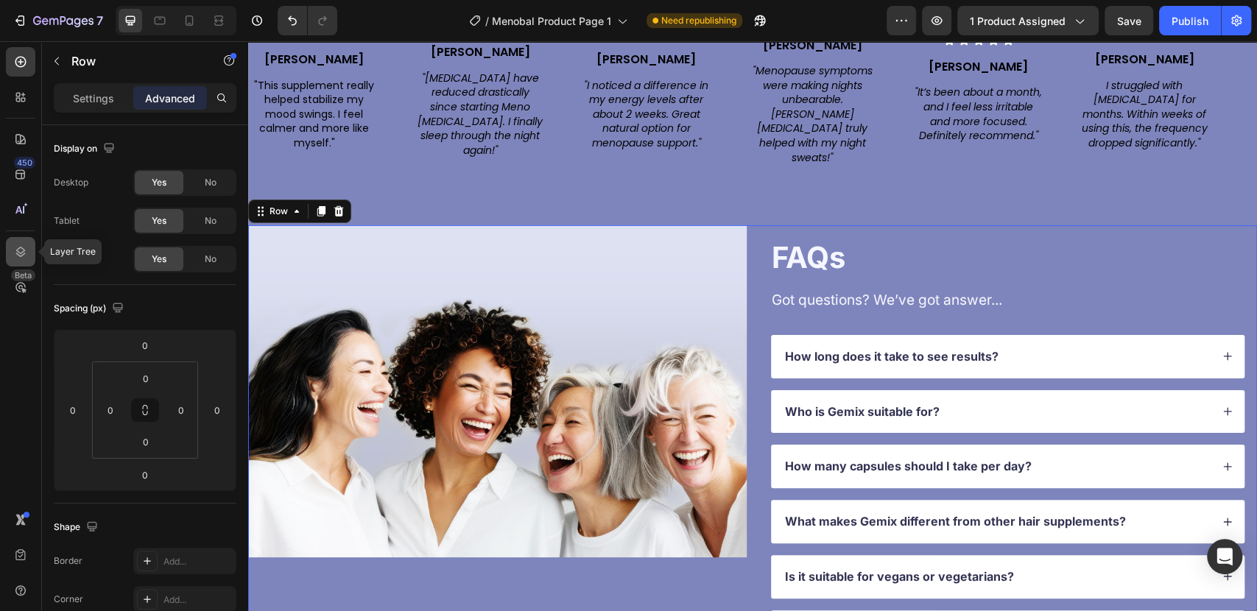
click at [18, 251] on icon at bounding box center [21, 252] width 10 height 10
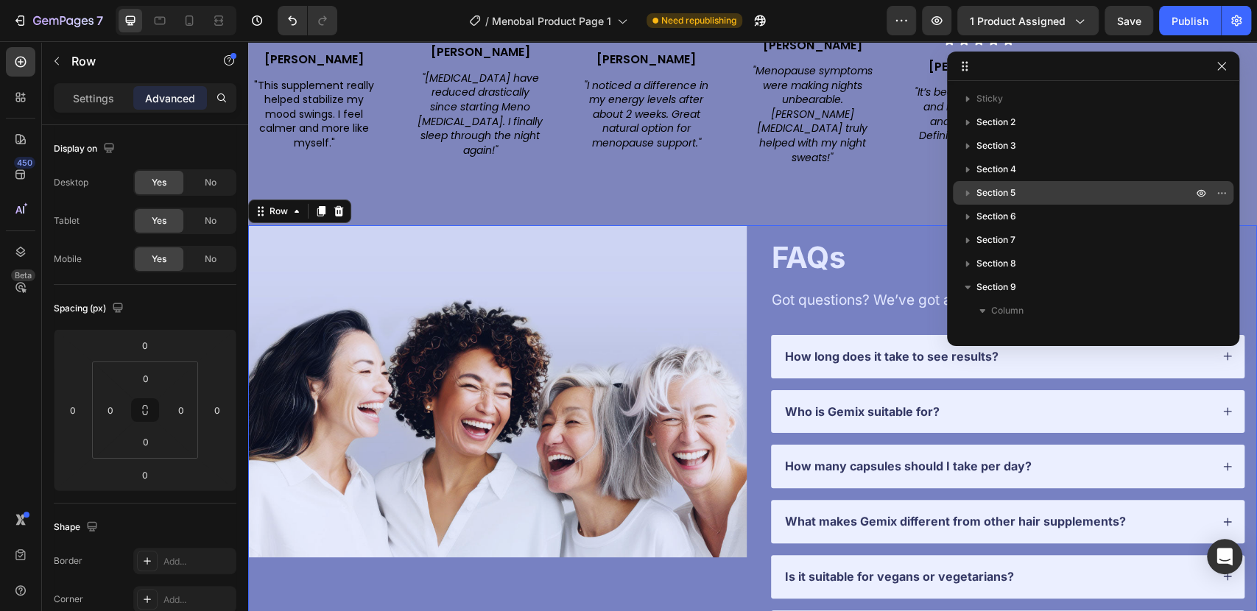
scroll to position [87, 0]
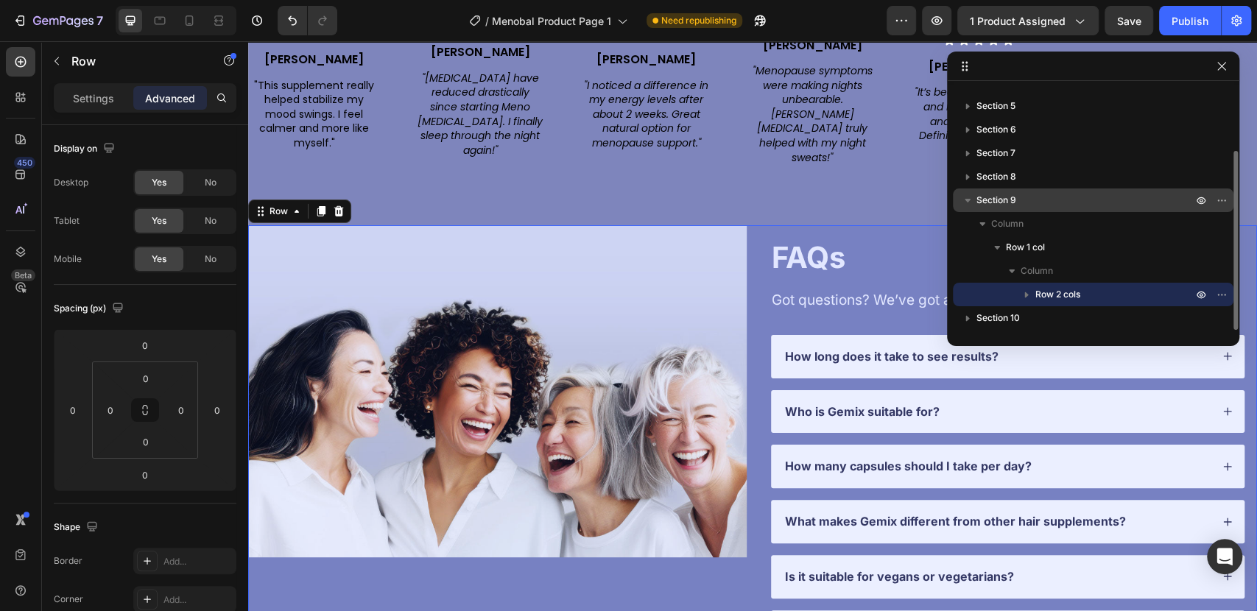
click at [968, 202] on icon "button" at bounding box center [967, 200] width 15 height 15
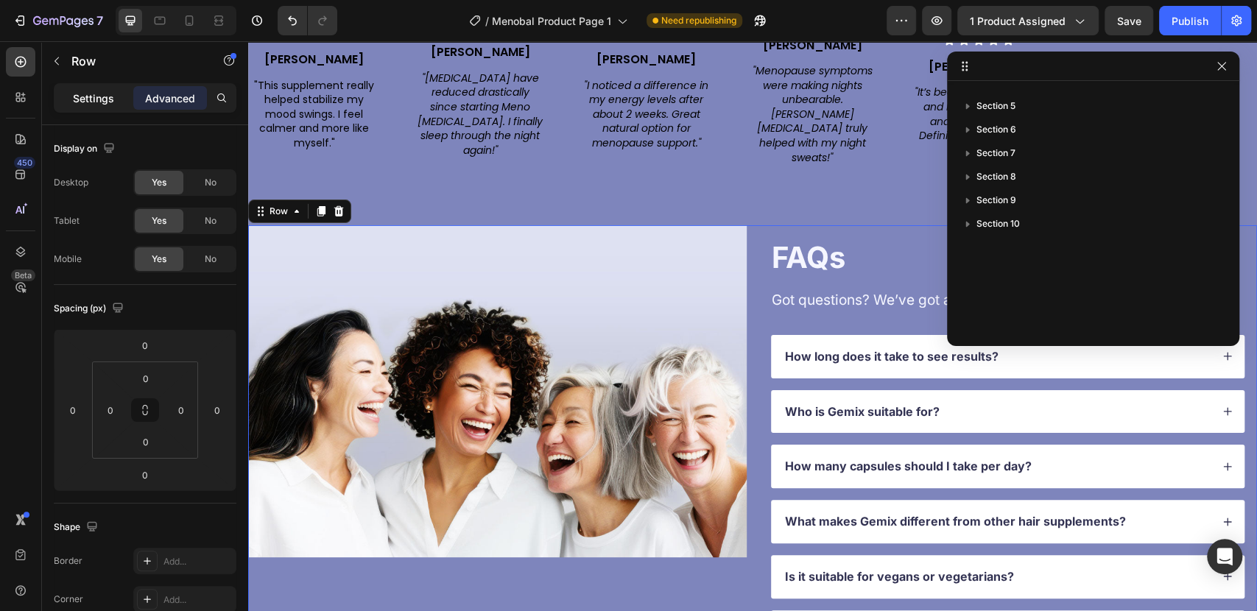
click at [77, 99] on p "Settings" at bounding box center [93, 98] width 41 height 15
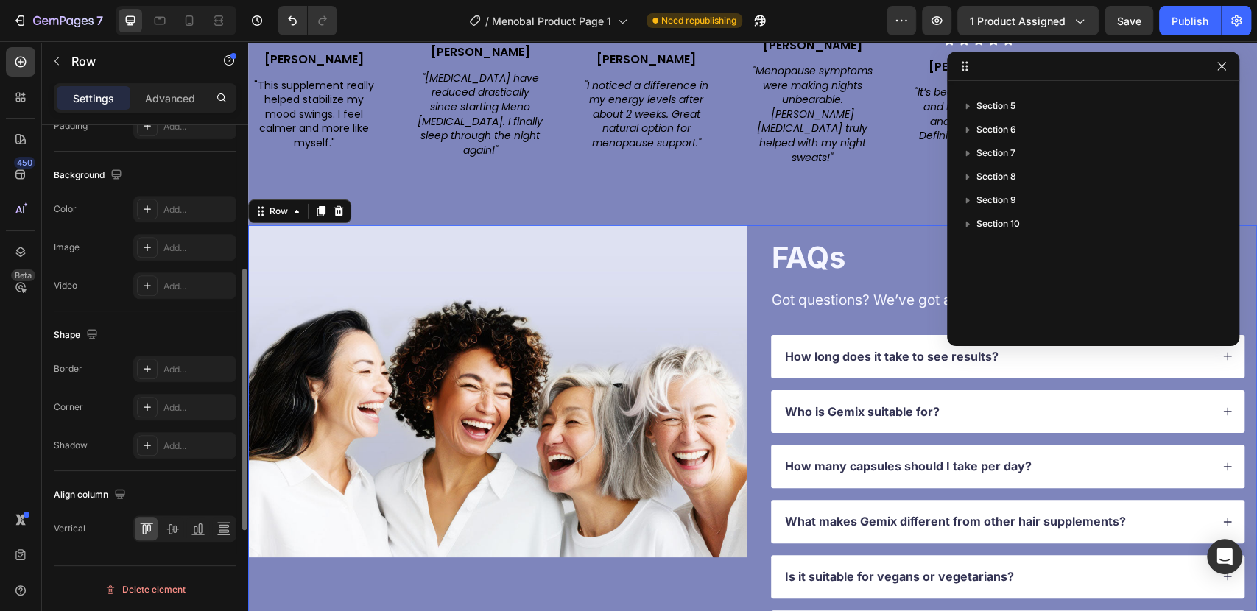
scroll to position [210, 0]
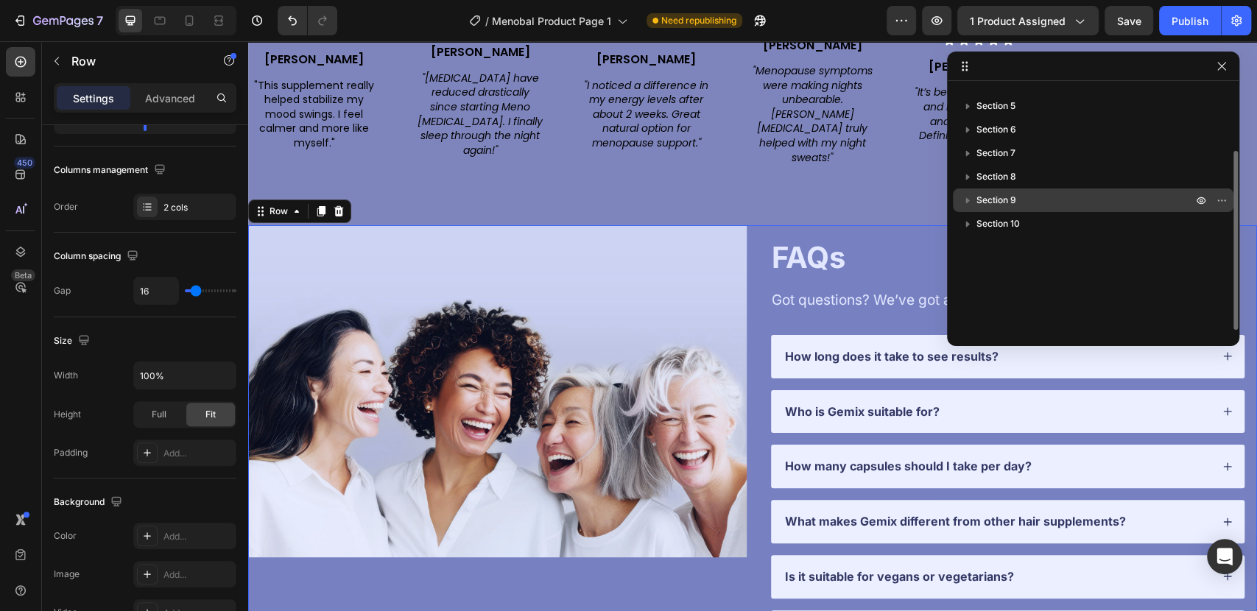
click at [998, 207] on span "Section 9" at bounding box center [996, 200] width 40 height 15
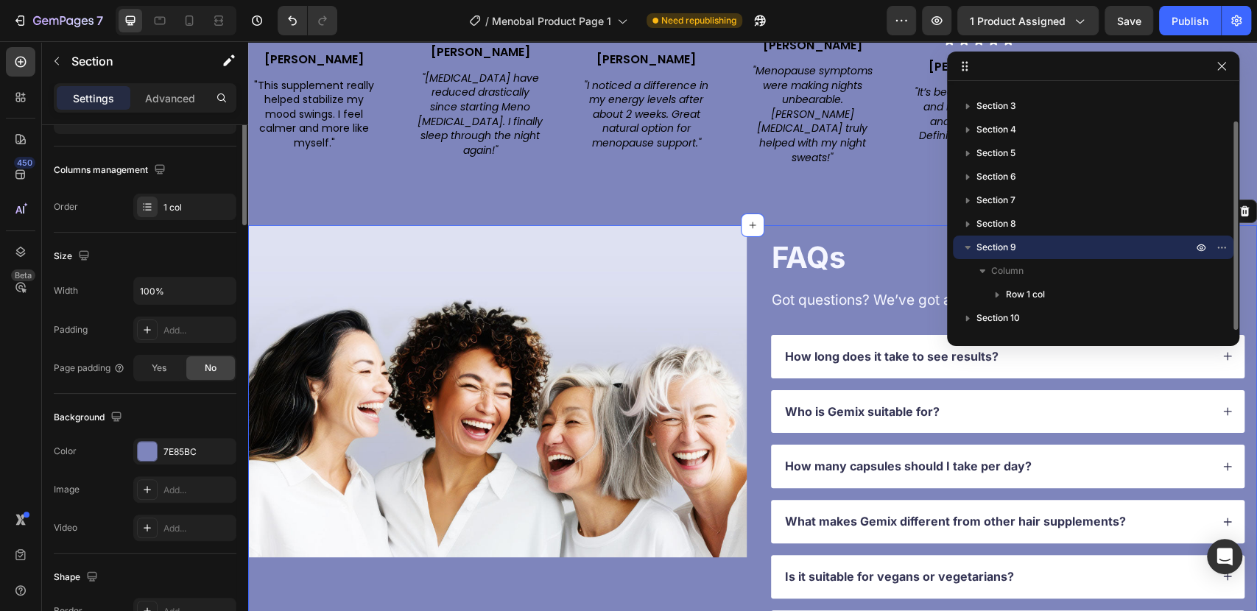
scroll to position [0, 0]
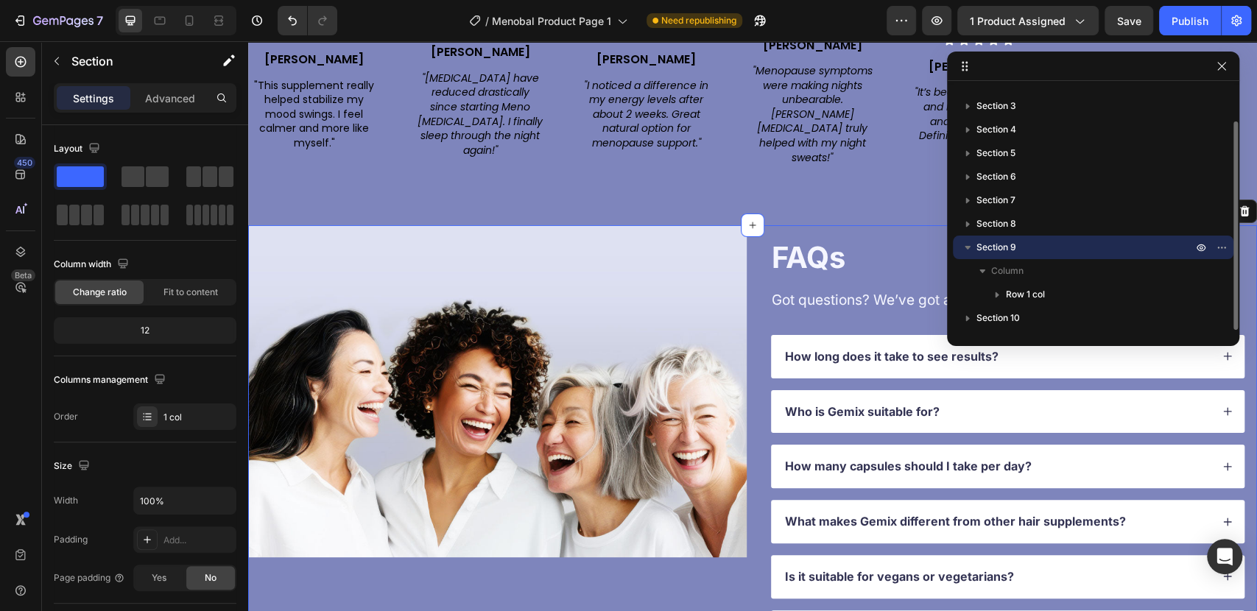
click at [967, 247] on icon "button" at bounding box center [967, 248] width 6 height 4
click at [597, 588] on div "Image" at bounding box center [497, 445] width 498 height 440
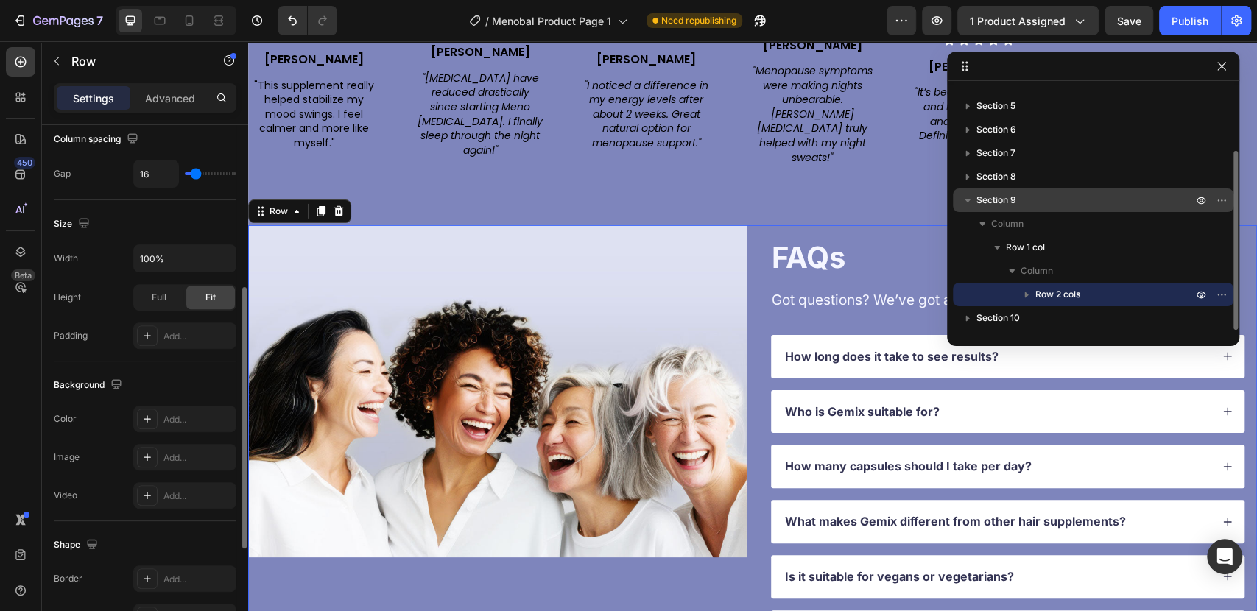
scroll to position [537, 0]
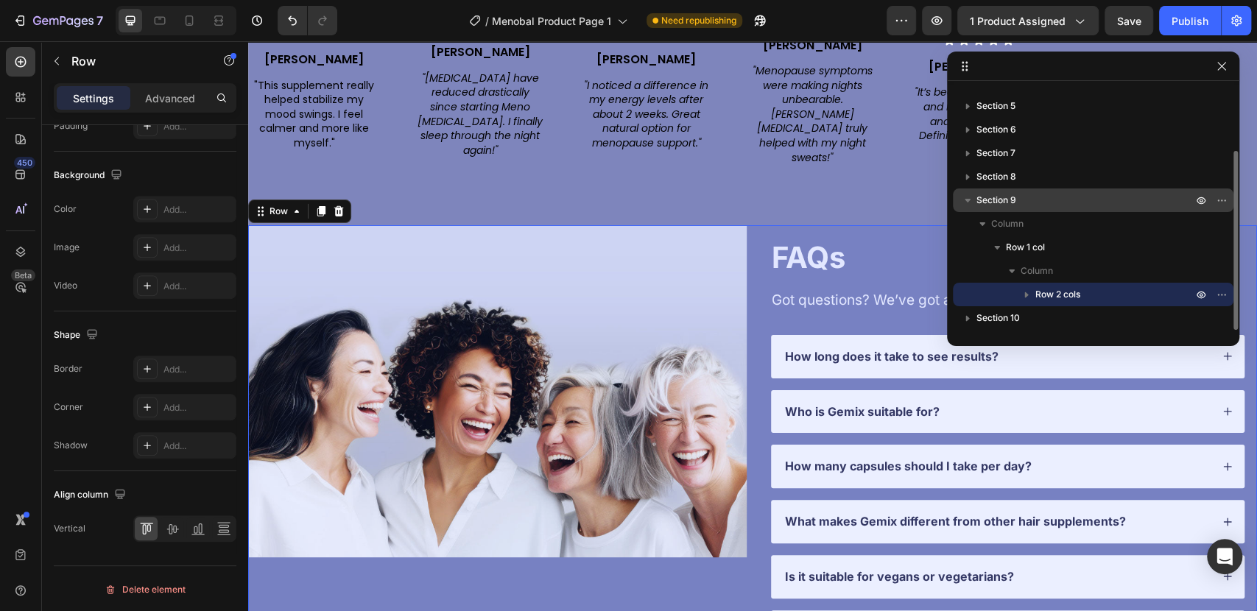
click at [994, 202] on span "Section 9" at bounding box center [996, 200] width 40 height 15
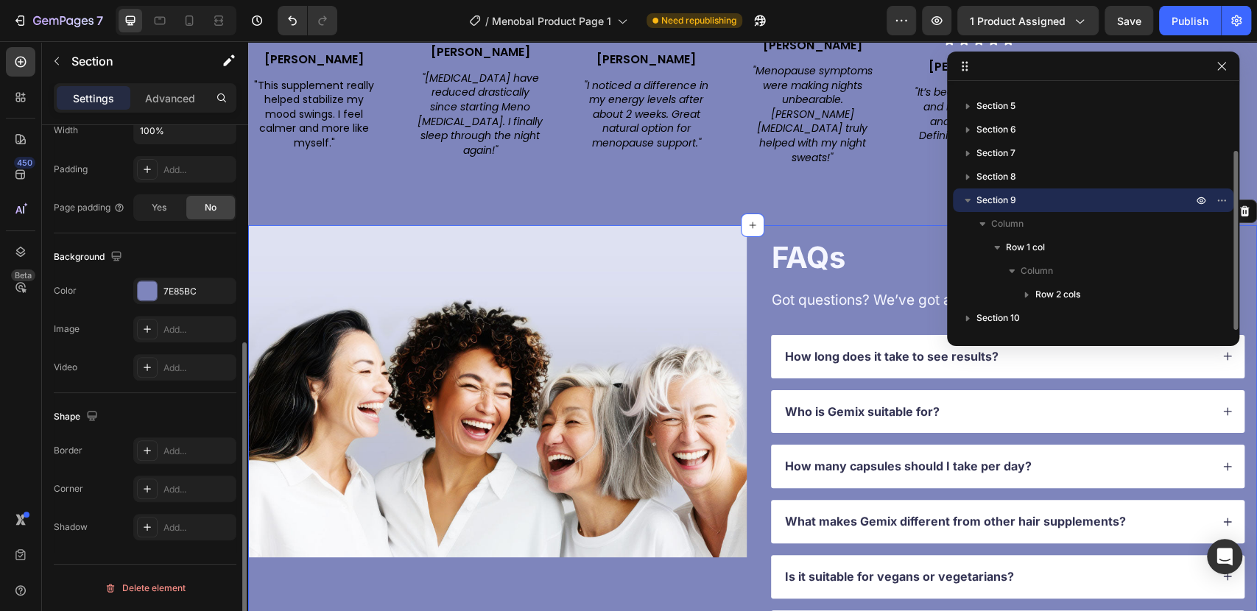
scroll to position [0, 0]
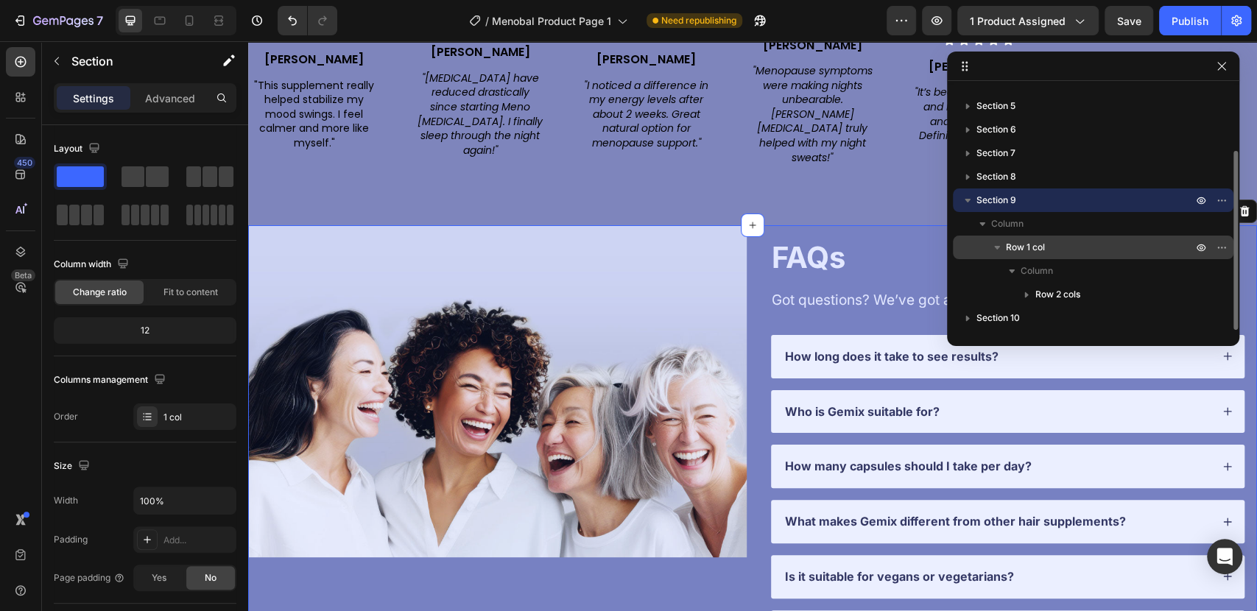
click at [1020, 244] on span "Row 1 col" at bounding box center [1025, 247] width 39 height 15
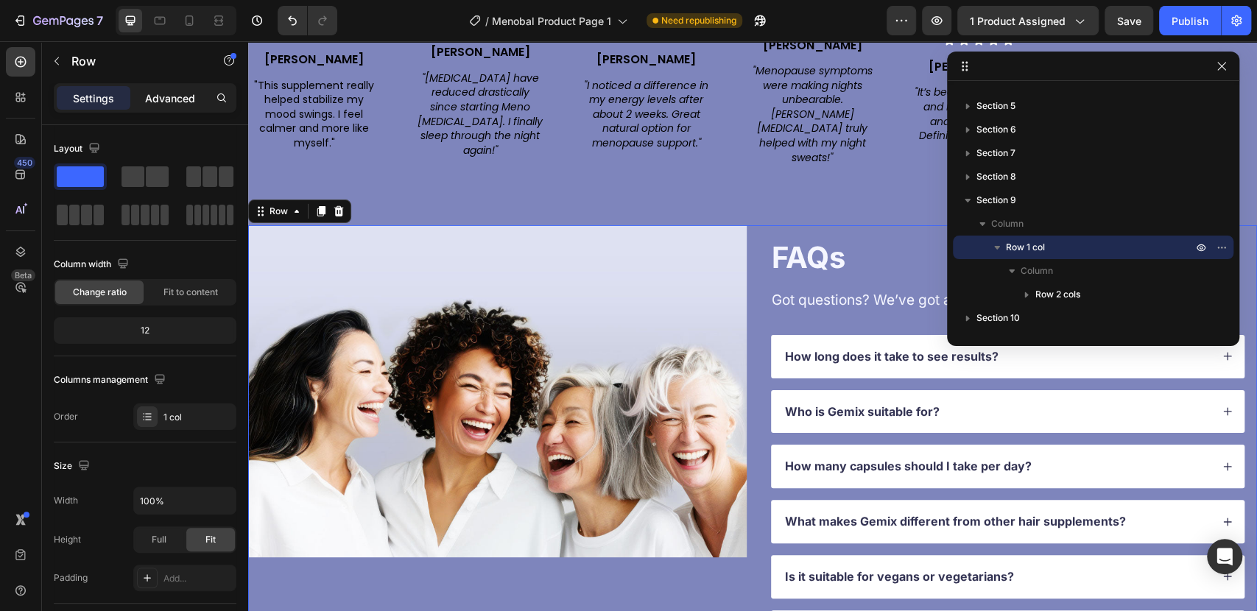
click at [188, 96] on p "Advanced" at bounding box center [170, 98] width 50 height 15
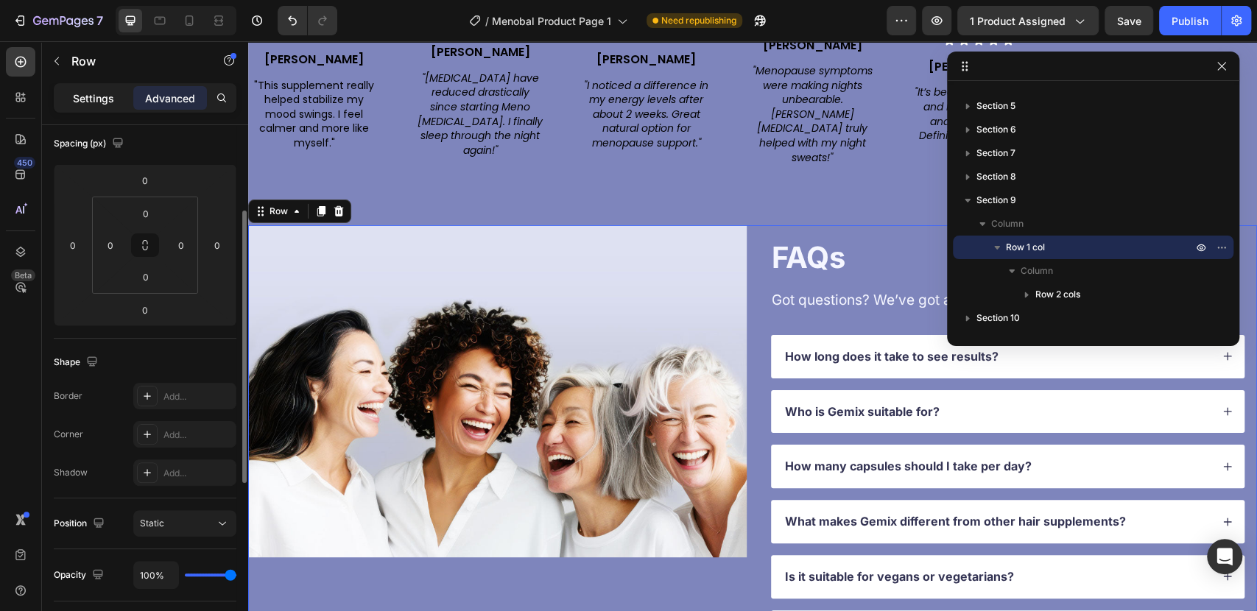
click at [86, 99] on p "Settings" at bounding box center [93, 98] width 41 height 15
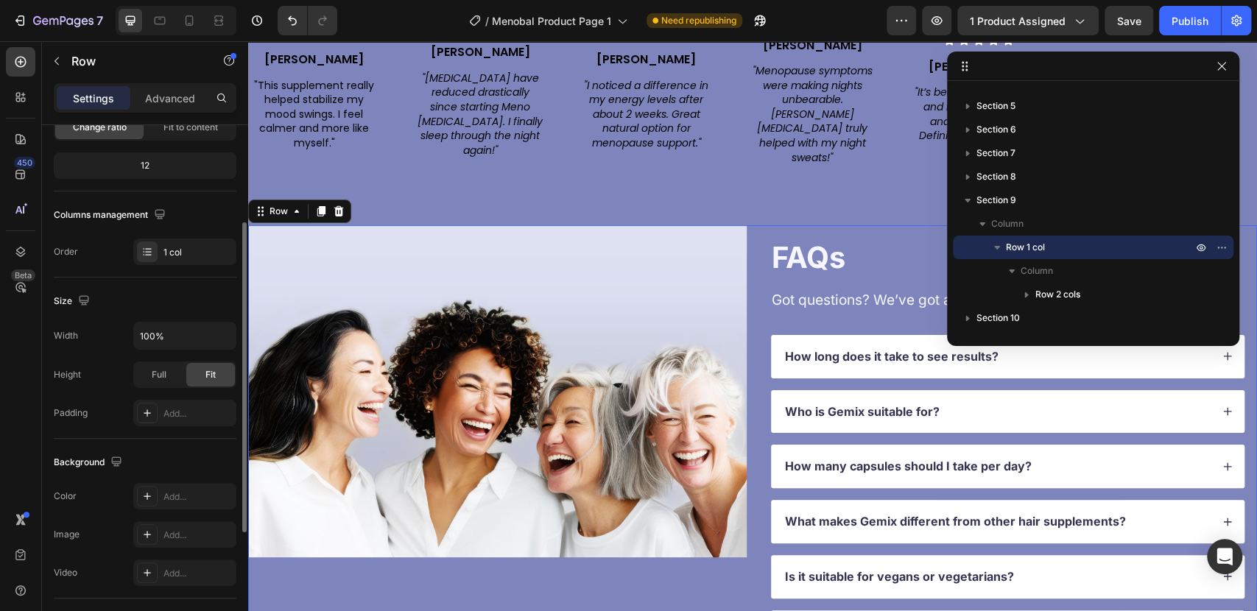
scroll to position [370, 0]
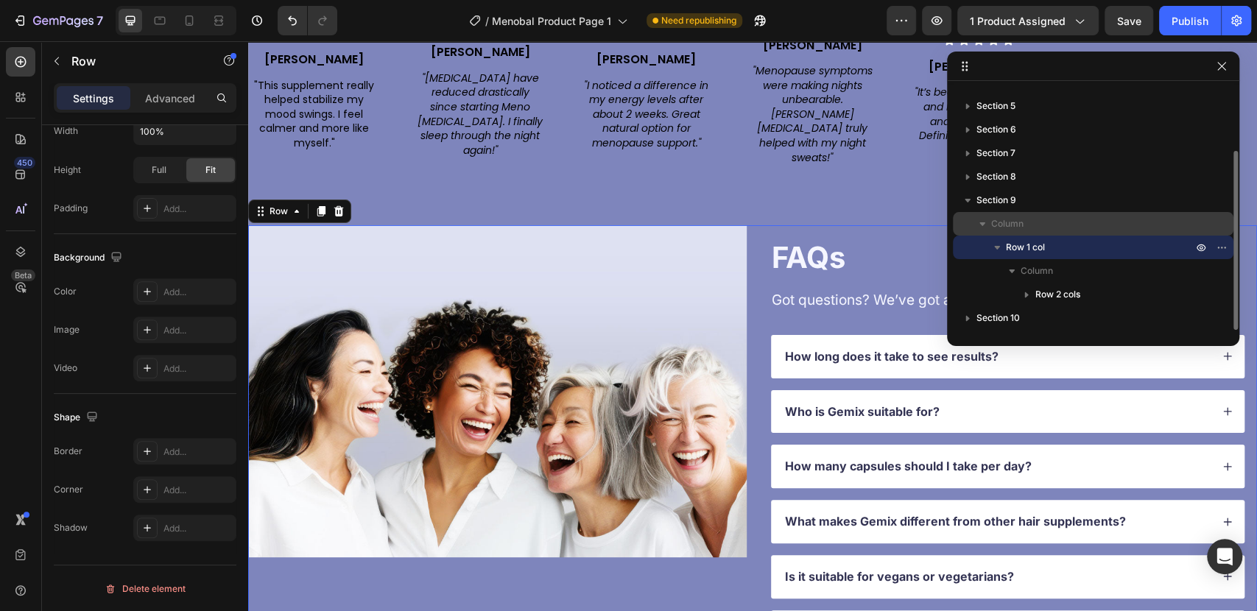
click at [1014, 222] on span "Column" at bounding box center [1007, 223] width 32 height 15
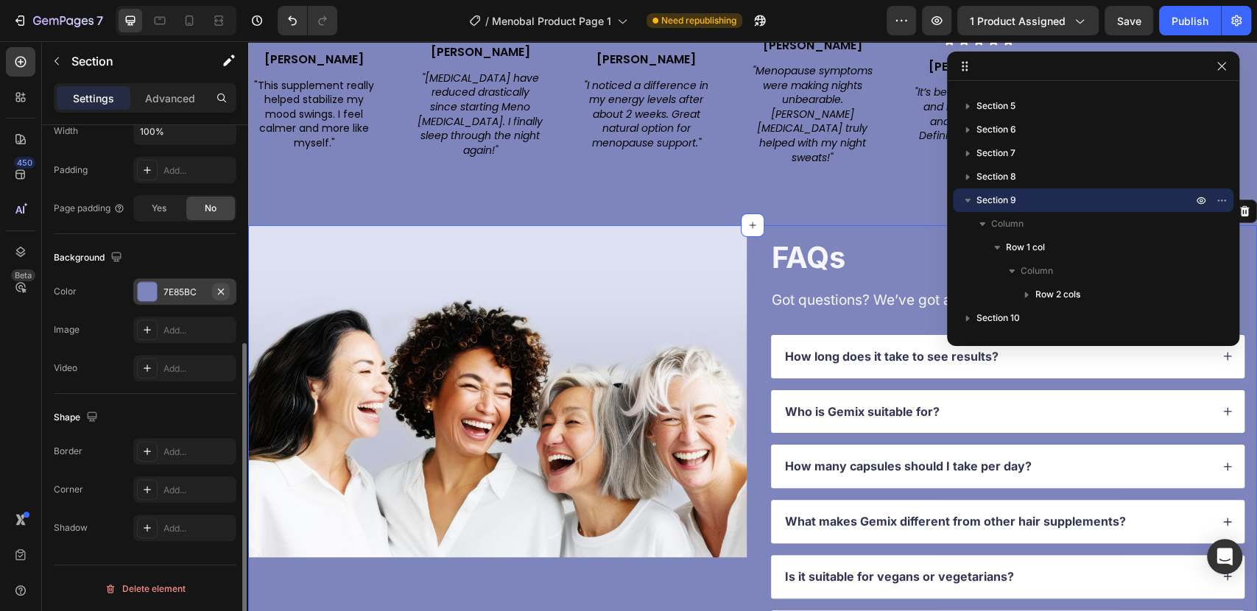
click at [224, 289] on icon "button" at bounding box center [221, 292] width 12 height 12
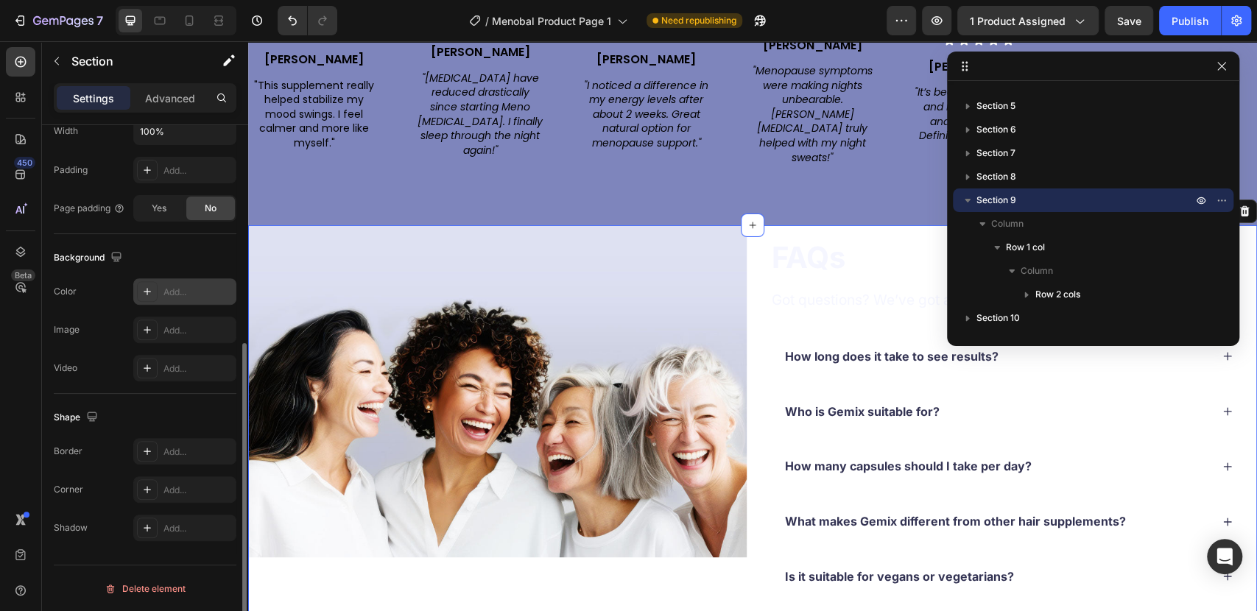
click at [149, 288] on icon at bounding box center [147, 292] width 12 height 12
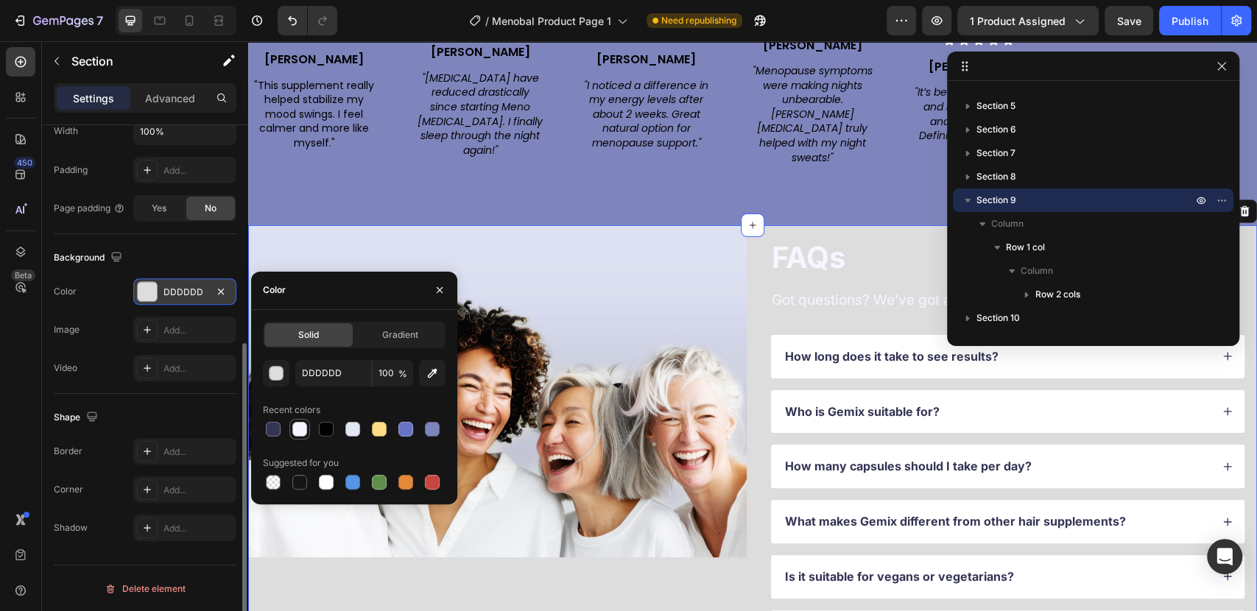
click at [294, 428] on div at bounding box center [299, 429] width 15 height 15
type input "F5F6FF"
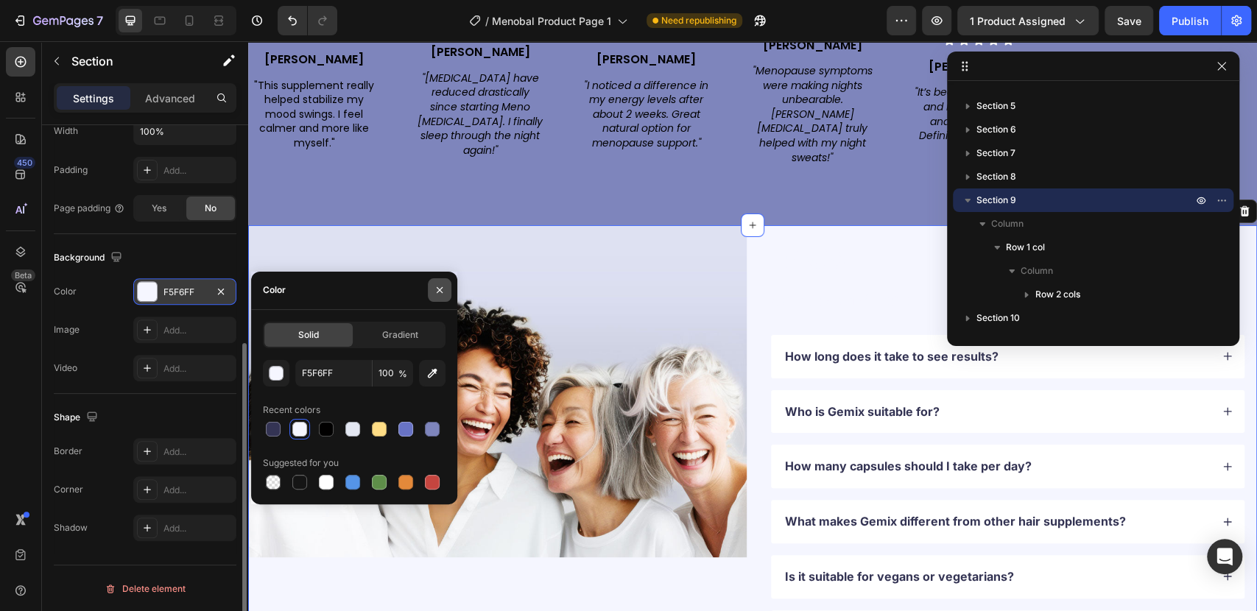
click at [442, 286] on icon "button" at bounding box center [440, 290] width 12 height 12
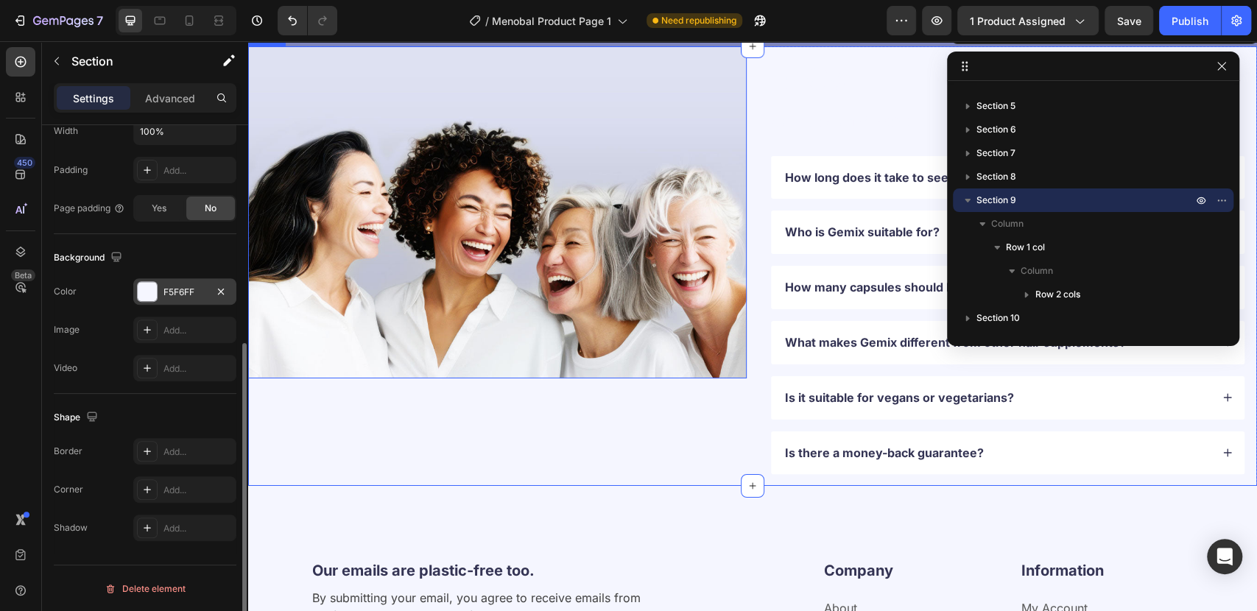
scroll to position [3354, 0]
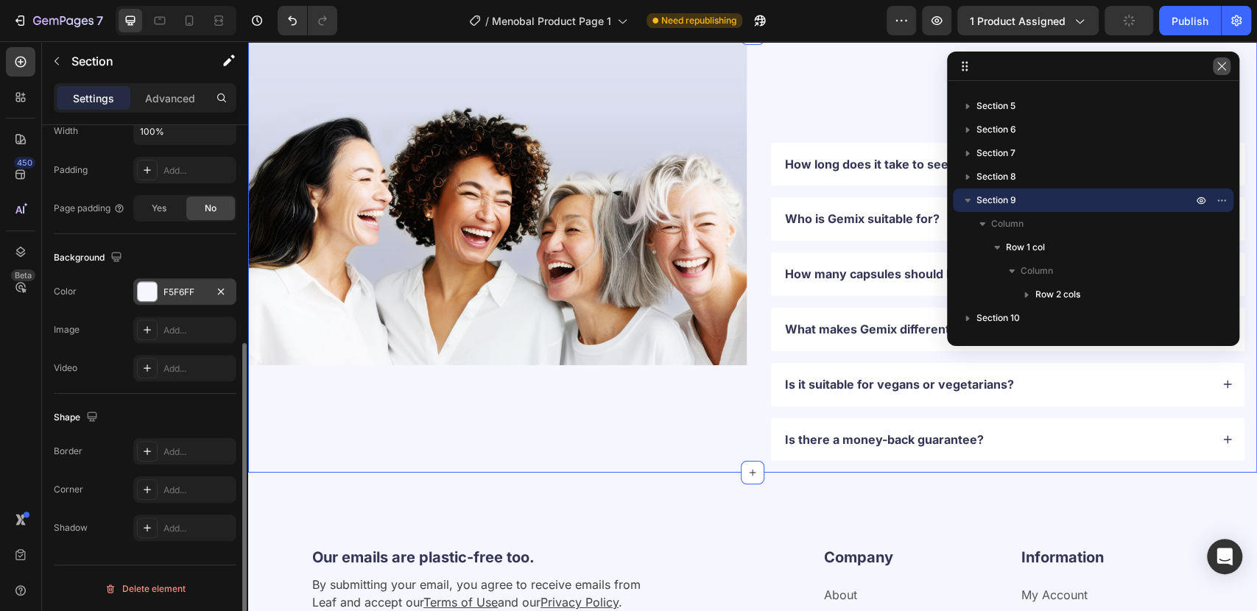
click at [1217, 71] on icon "button" at bounding box center [1222, 66] width 12 height 12
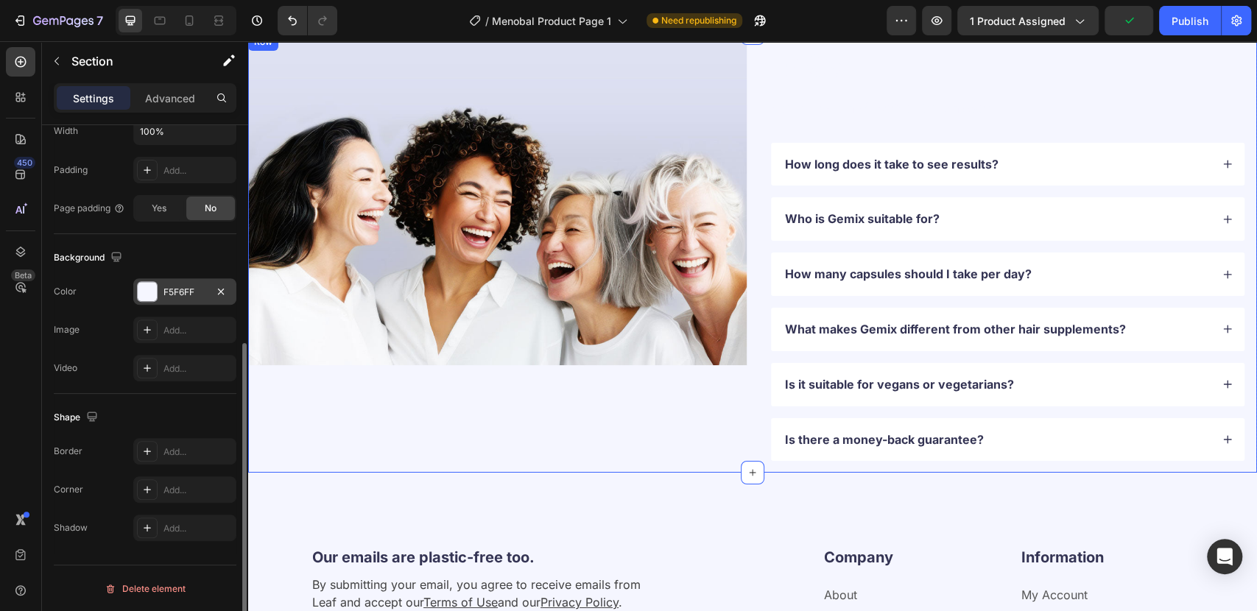
click at [627, 448] on div "Image" at bounding box center [497, 253] width 498 height 440
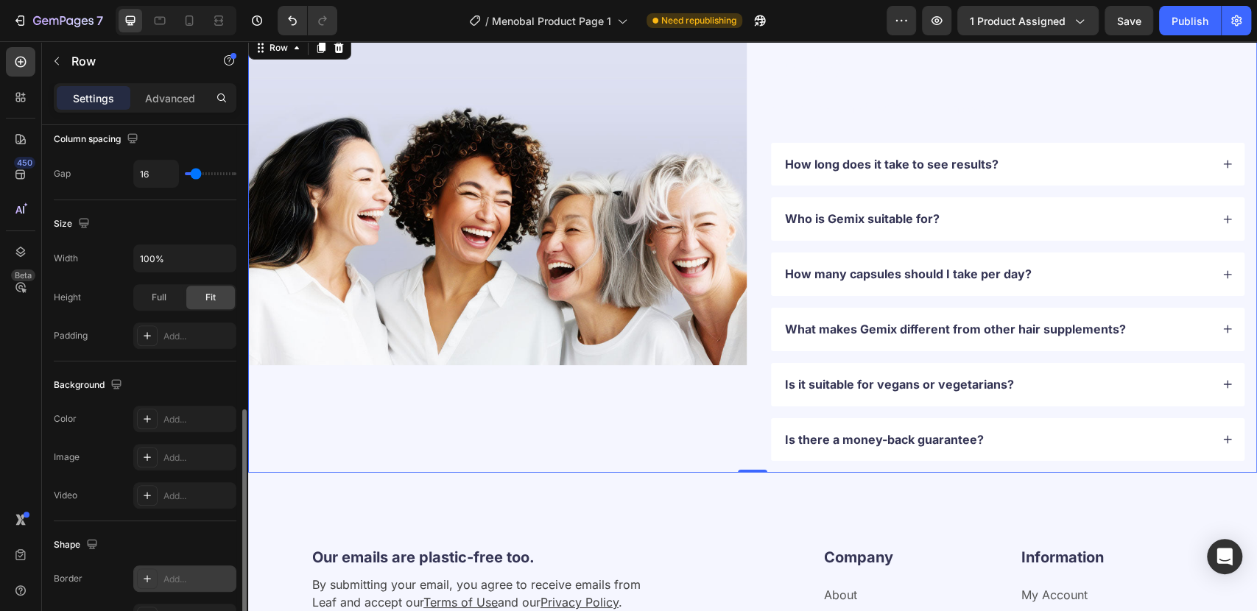
scroll to position [537, 0]
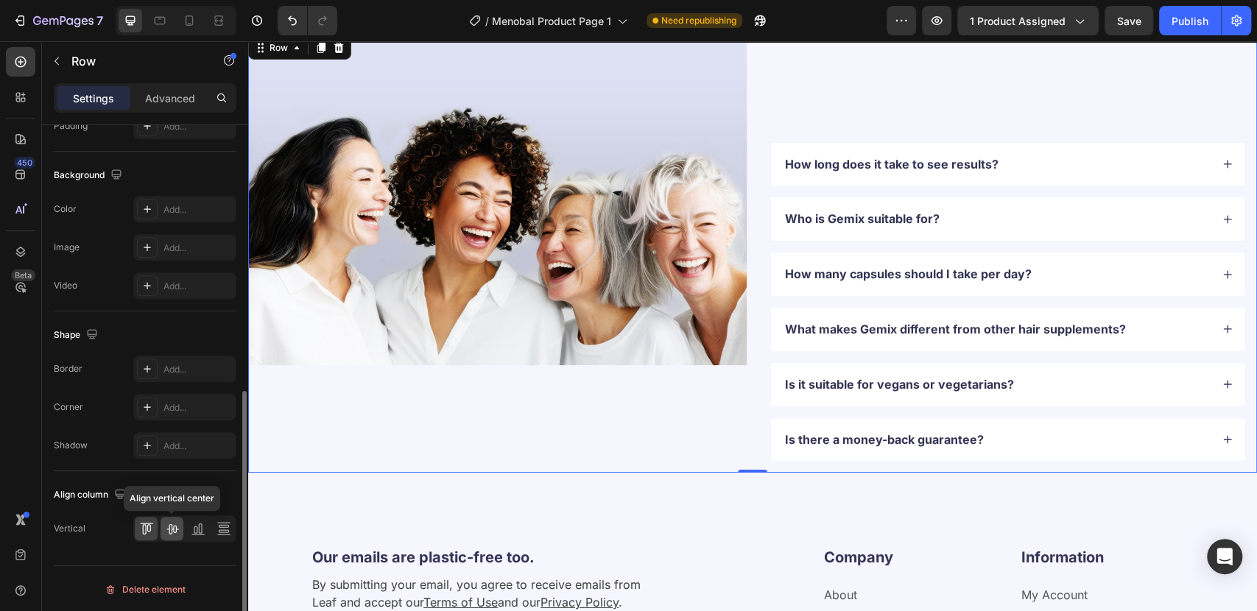
drag, startPoint x: 180, startPoint y: 535, endPoint x: 152, endPoint y: 437, distance: 102.0
click at [180, 535] on div at bounding box center [172, 529] width 23 height 24
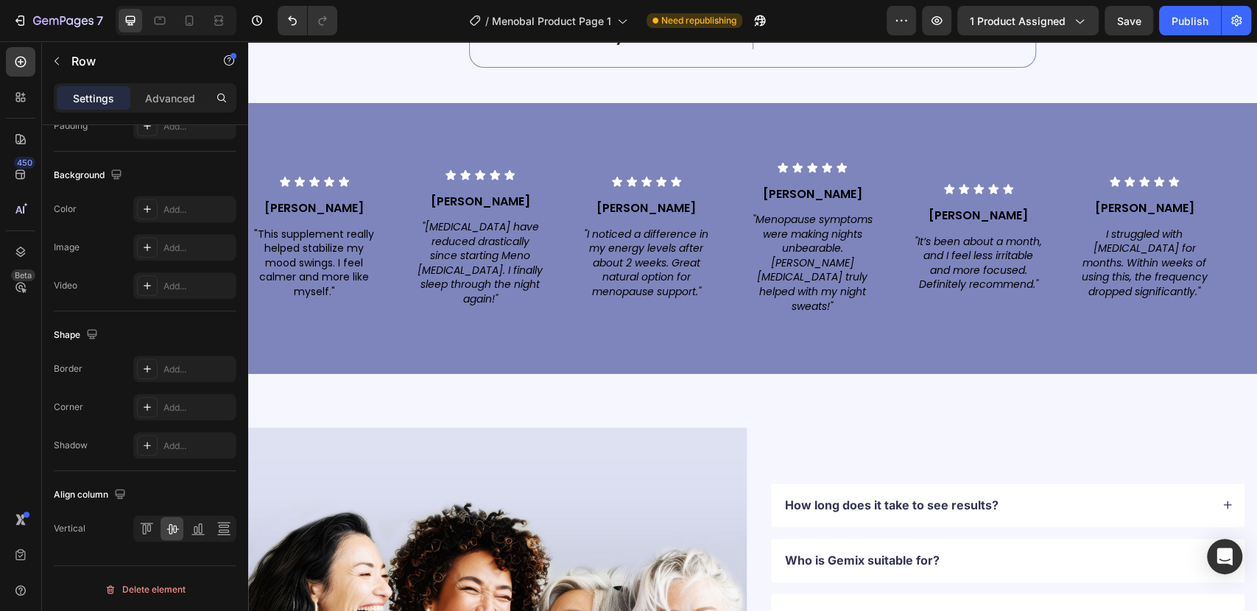
scroll to position [3108, 0]
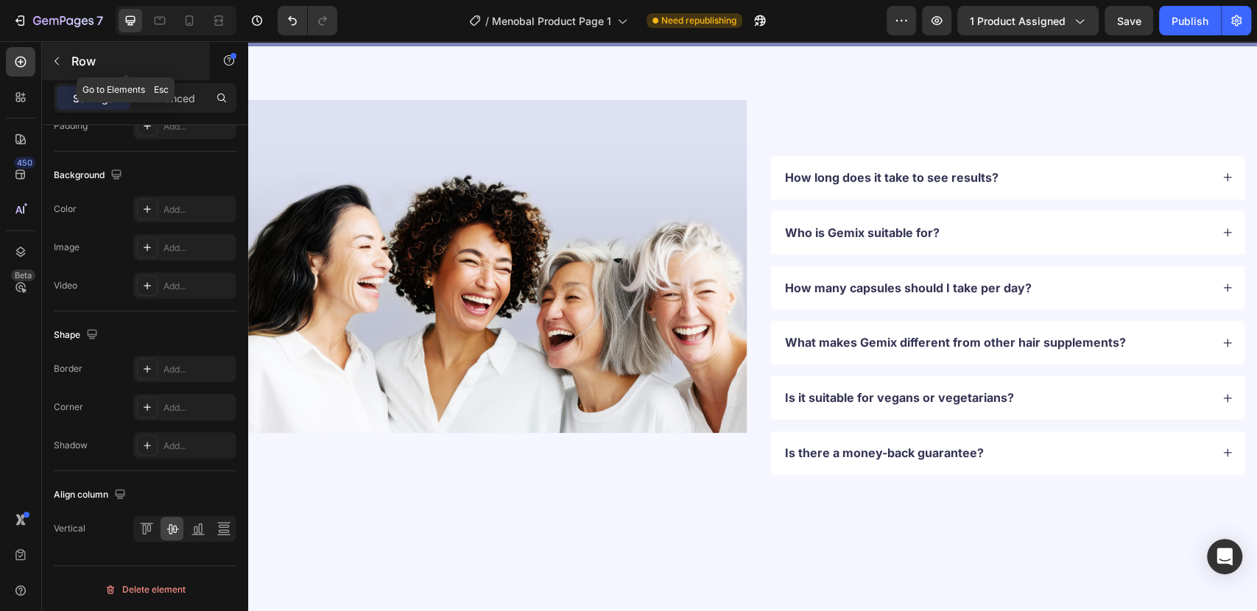
click at [59, 60] on icon "button" at bounding box center [57, 61] width 12 height 12
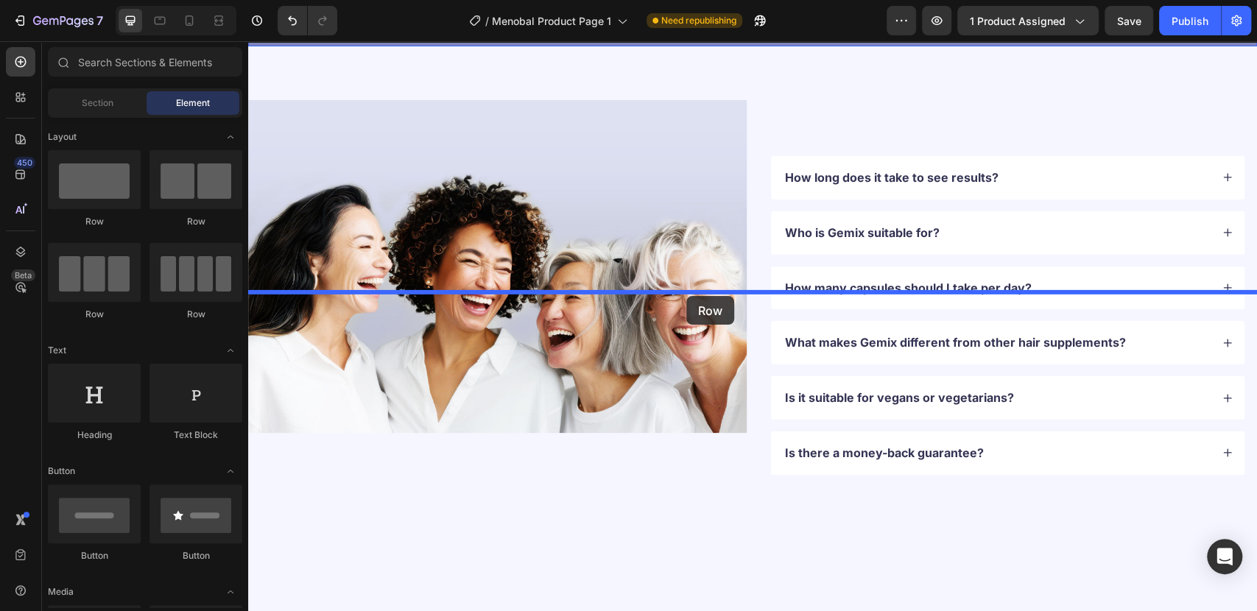
drag, startPoint x: 594, startPoint y: 256, endPoint x: 685, endPoint y: 296, distance: 99.6
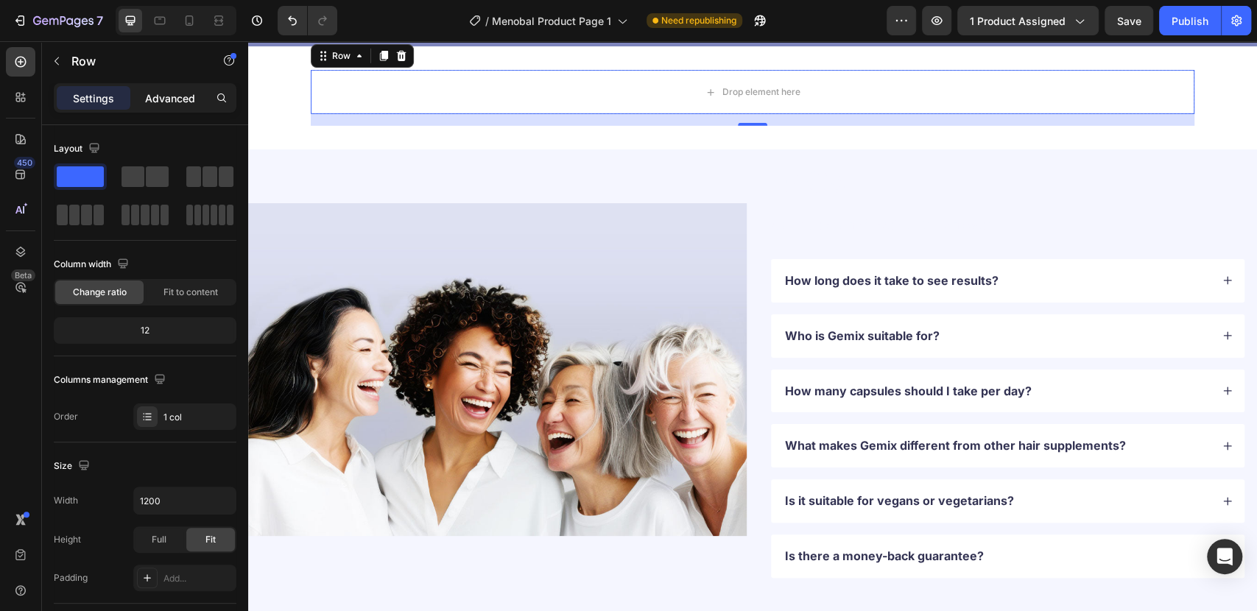
click at [160, 100] on p "Advanced" at bounding box center [170, 98] width 50 height 15
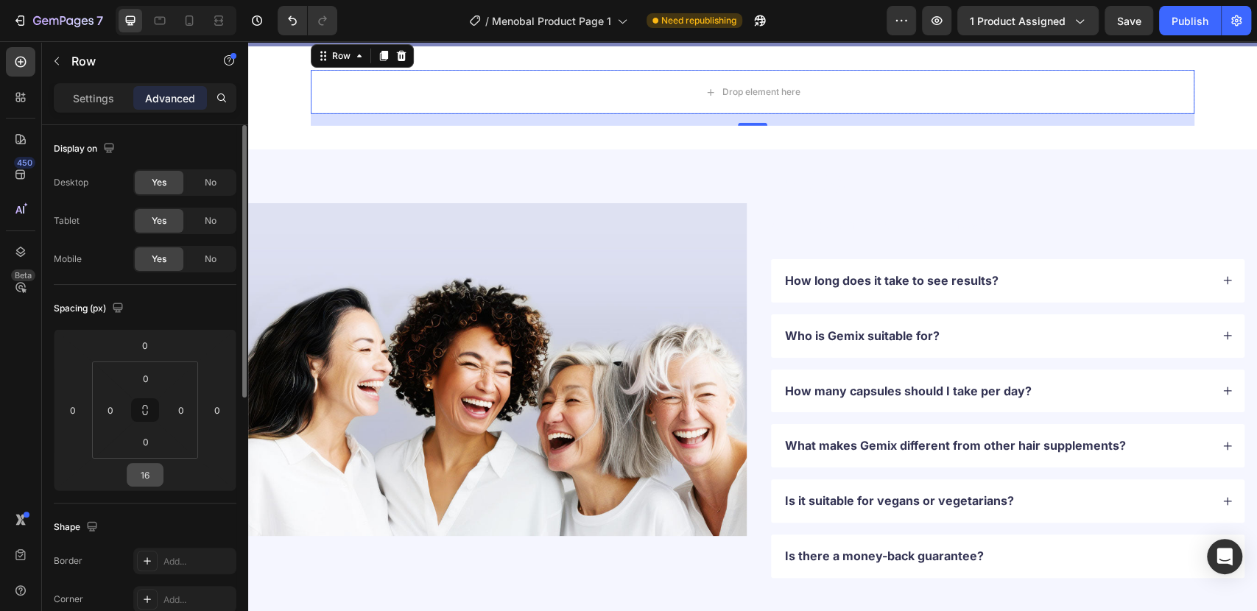
click at [147, 481] on input "16" at bounding box center [144, 475] width 29 height 22
type input "0"
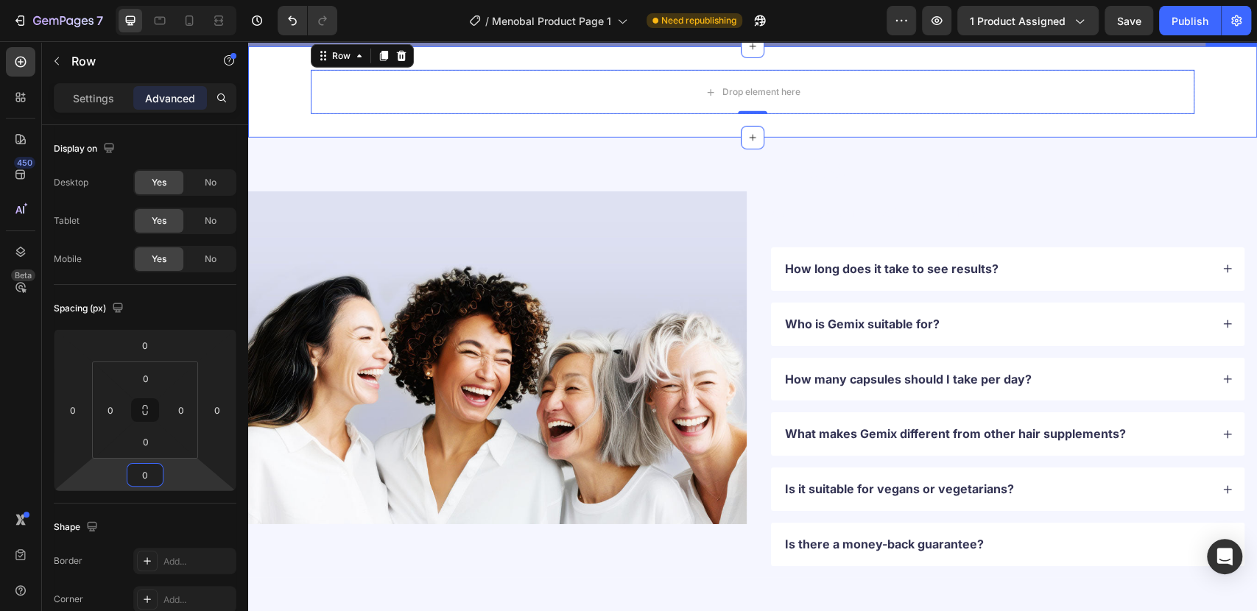
click at [278, 114] on div "Drop element here Row 0" at bounding box center [752, 92] width 1009 height 44
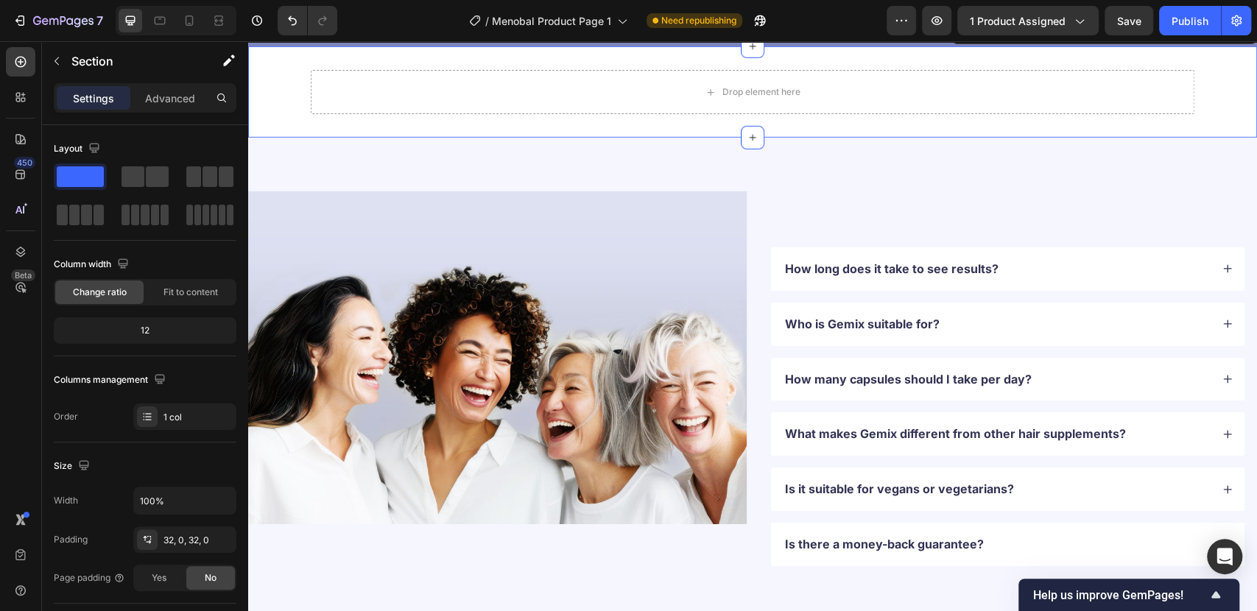
click at [283, 114] on div "Drop element here Row" at bounding box center [752, 92] width 1009 height 44
click at [189, 541] on div "32, 0, 32, 0" at bounding box center [184, 540] width 43 height 13
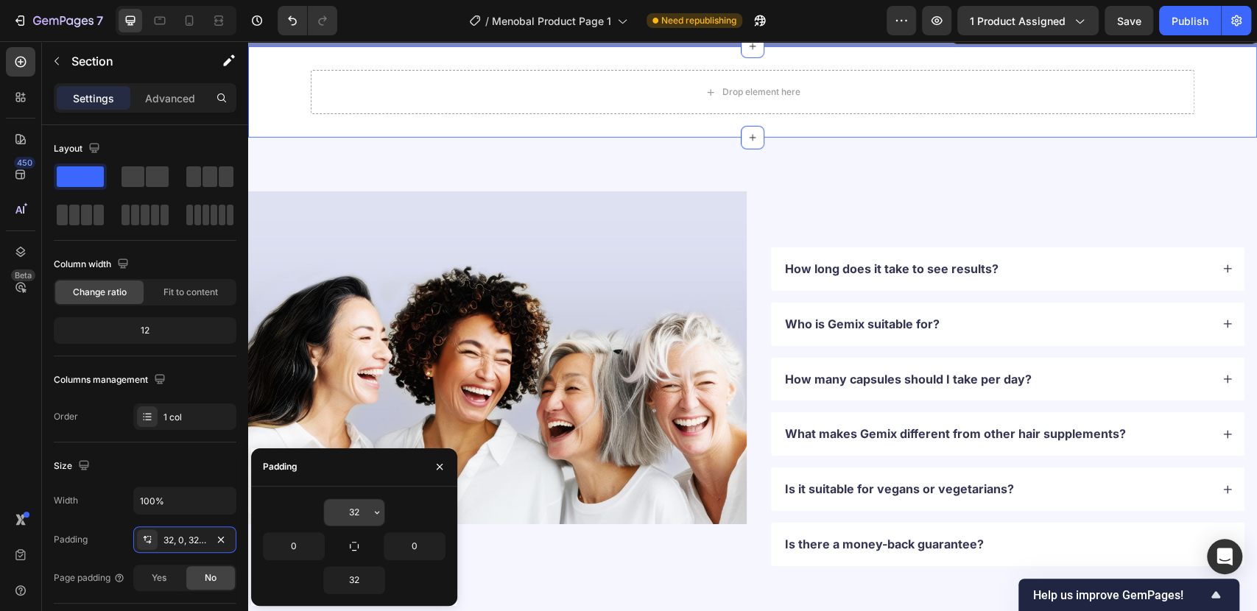
click at [351, 515] on input "32" at bounding box center [354, 512] width 60 height 27
type input "0"
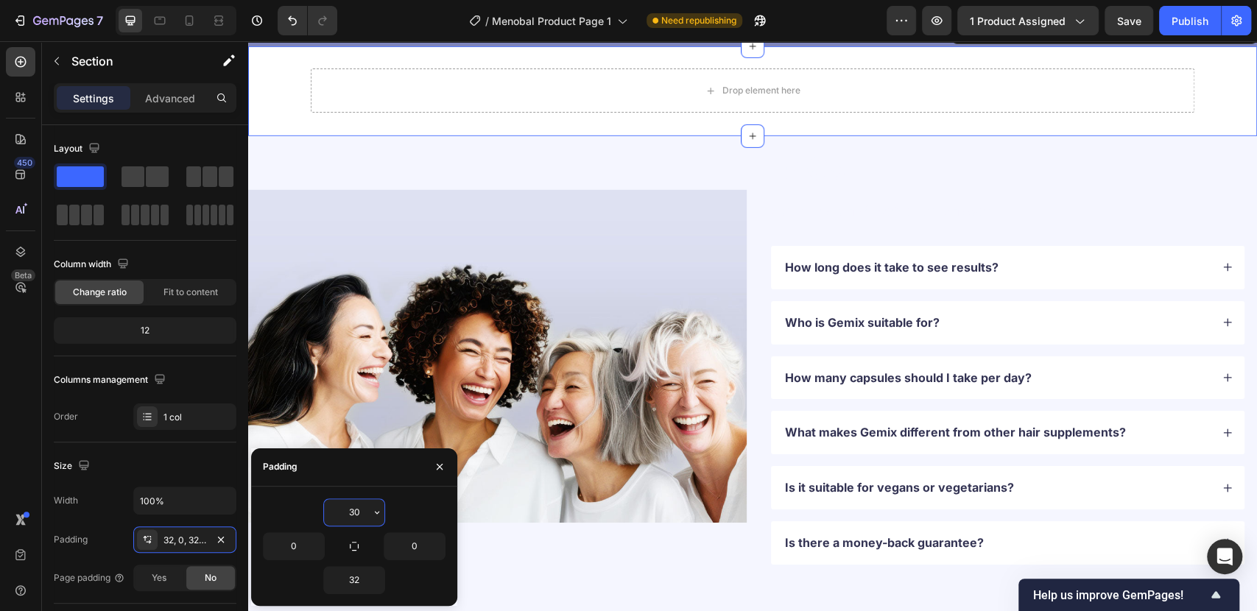
type input "30"
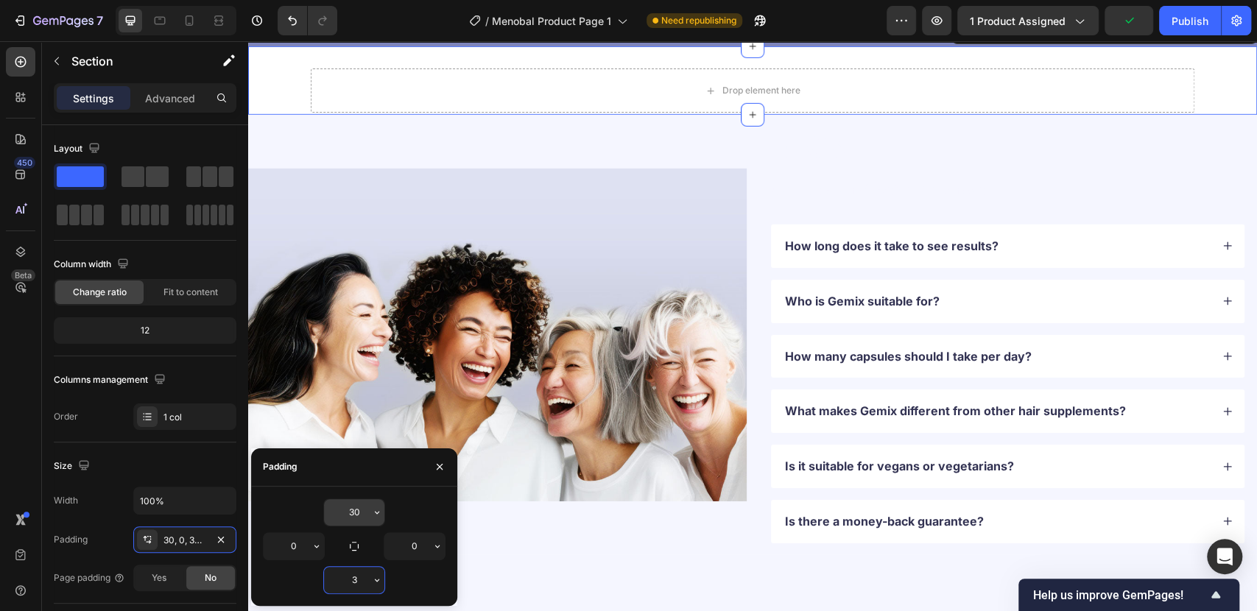
type input "30"
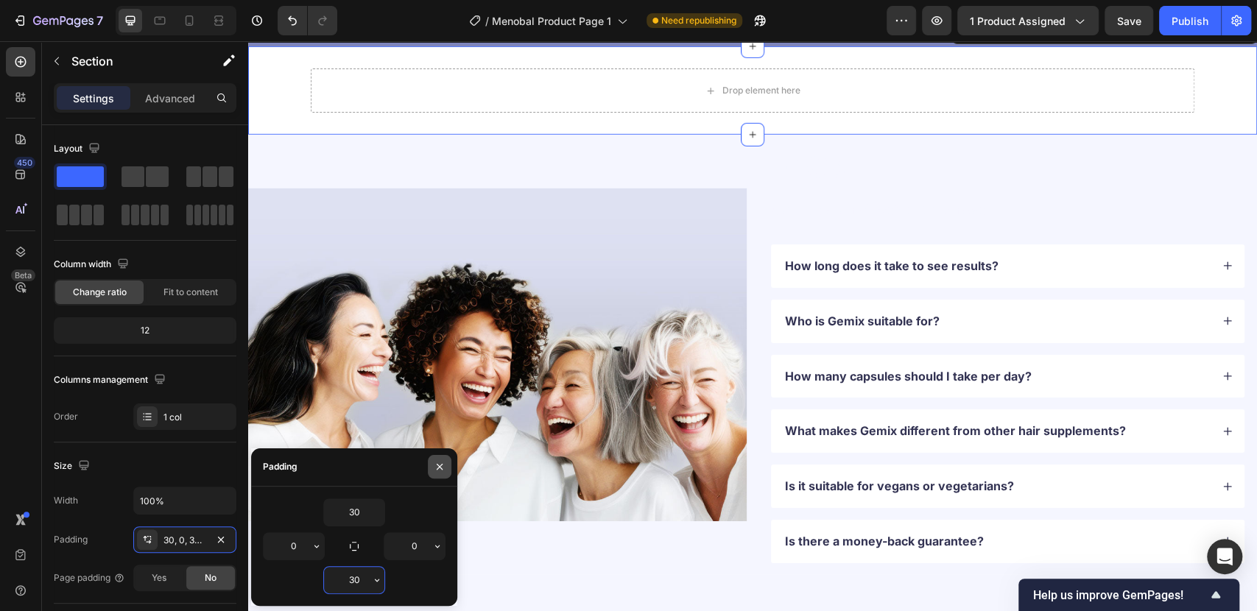
click at [445, 470] on button "button" at bounding box center [440, 467] width 24 height 24
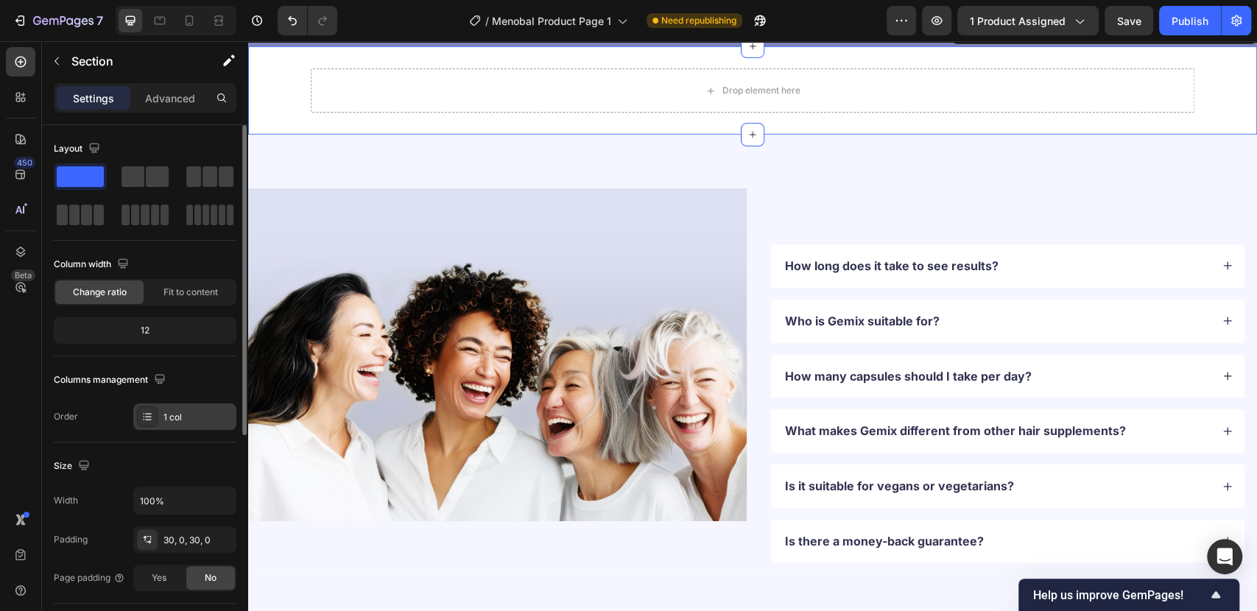
scroll to position [370, 0]
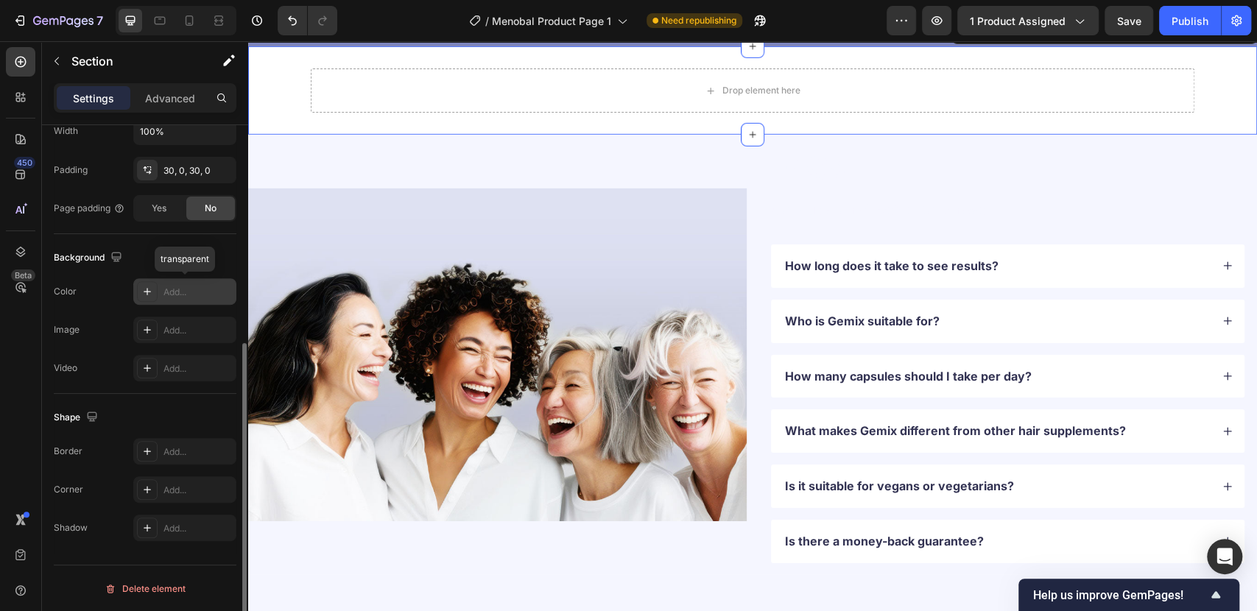
click at [147, 292] on icon at bounding box center [147, 292] width 12 height 12
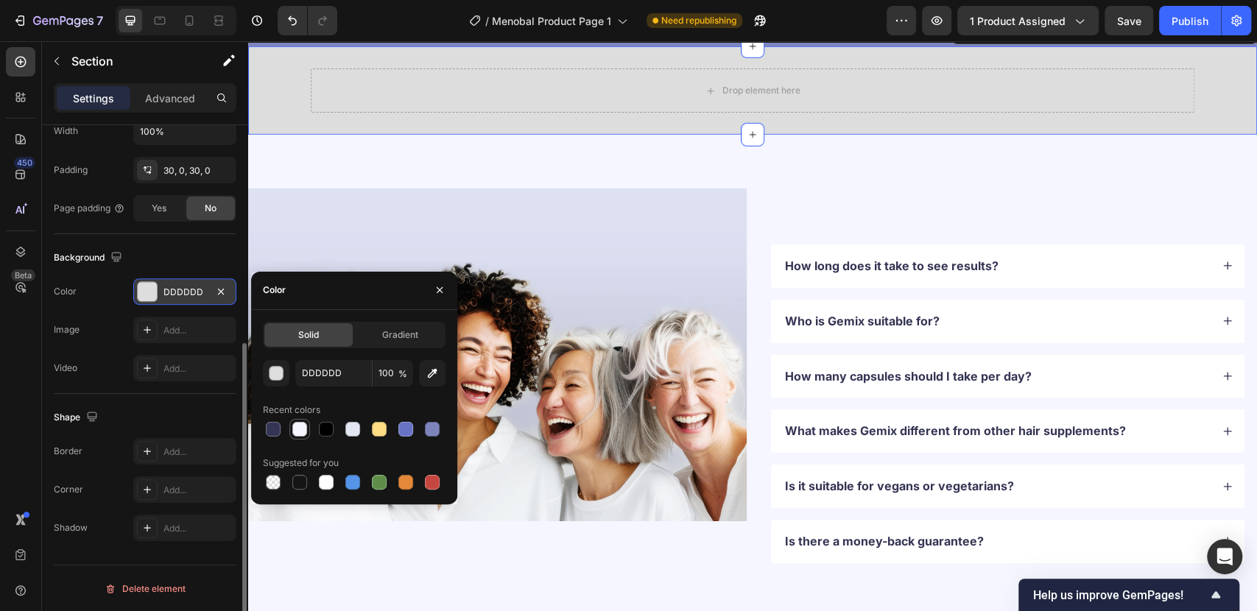
click at [305, 431] on div at bounding box center [299, 429] width 15 height 15
type input "F5F6FF"
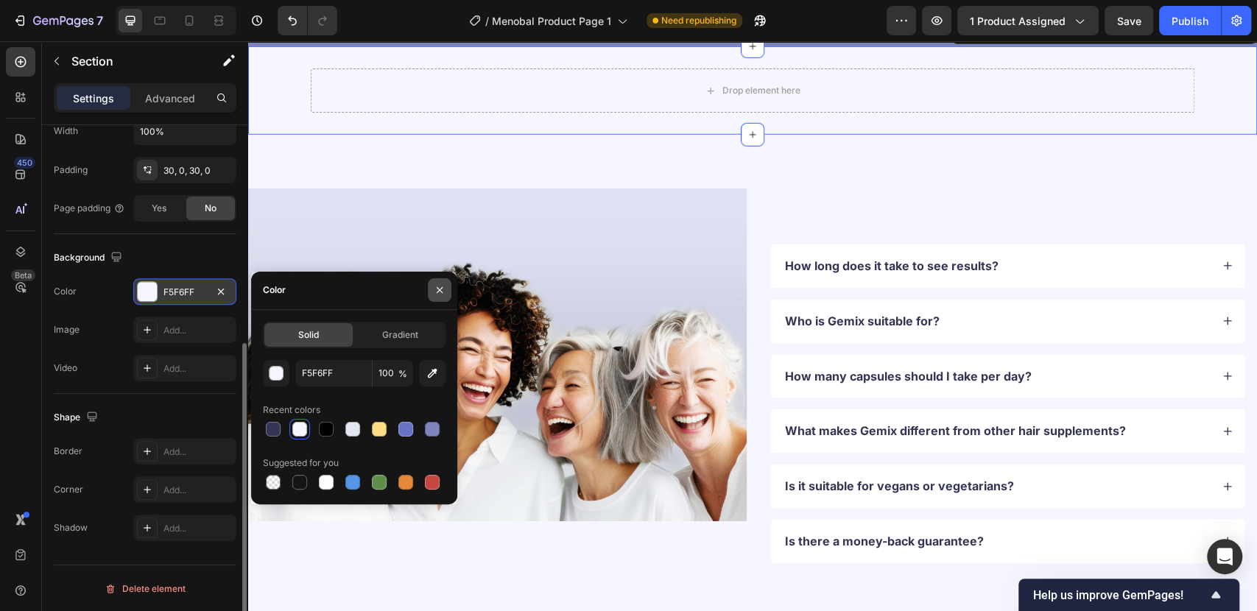
click at [436, 287] on icon "button" at bounding box center [440, 290] width 12 height 12
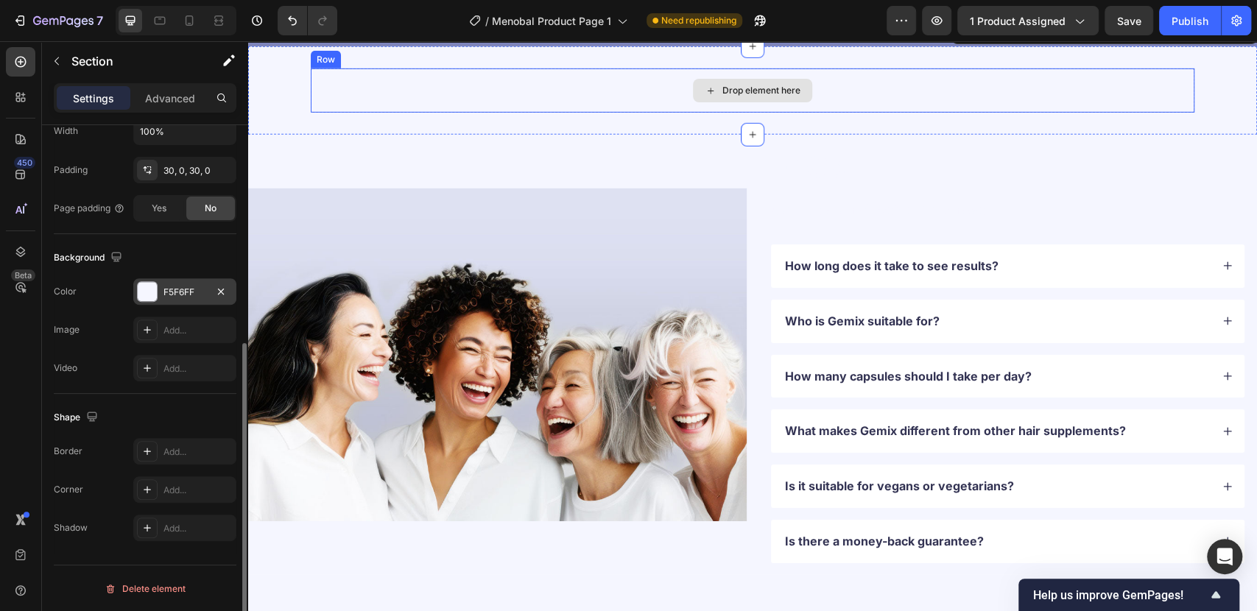
click at [353, 113] on div "Drop element here" at bounding box center [752, 90] width 883 height 44
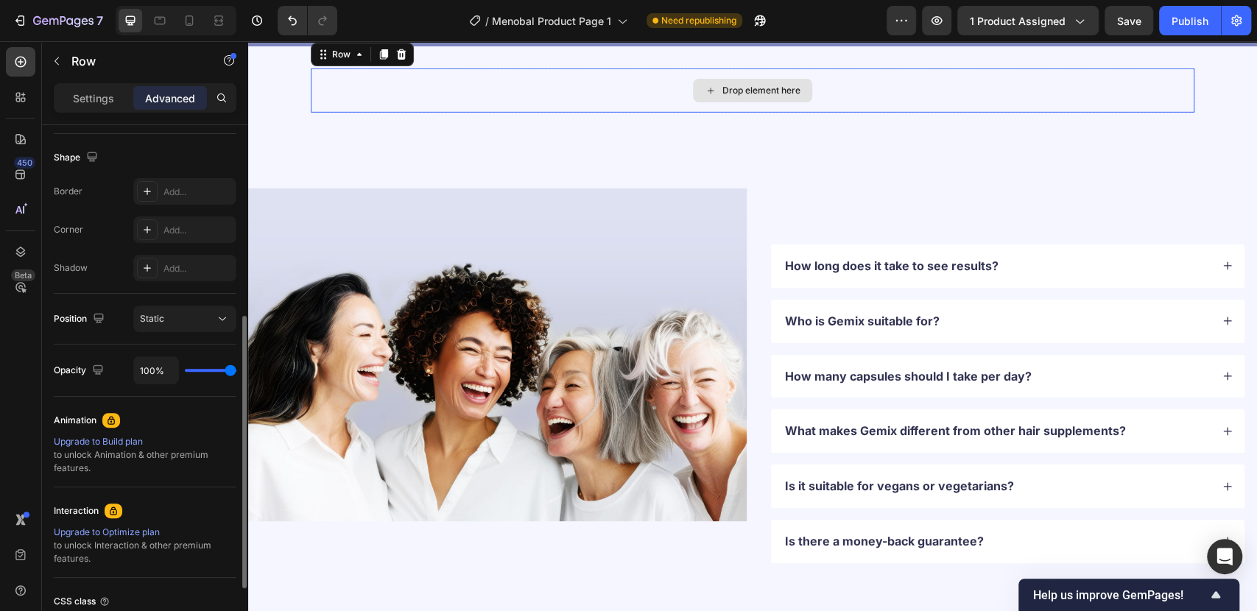
scroll to position [0, 0]
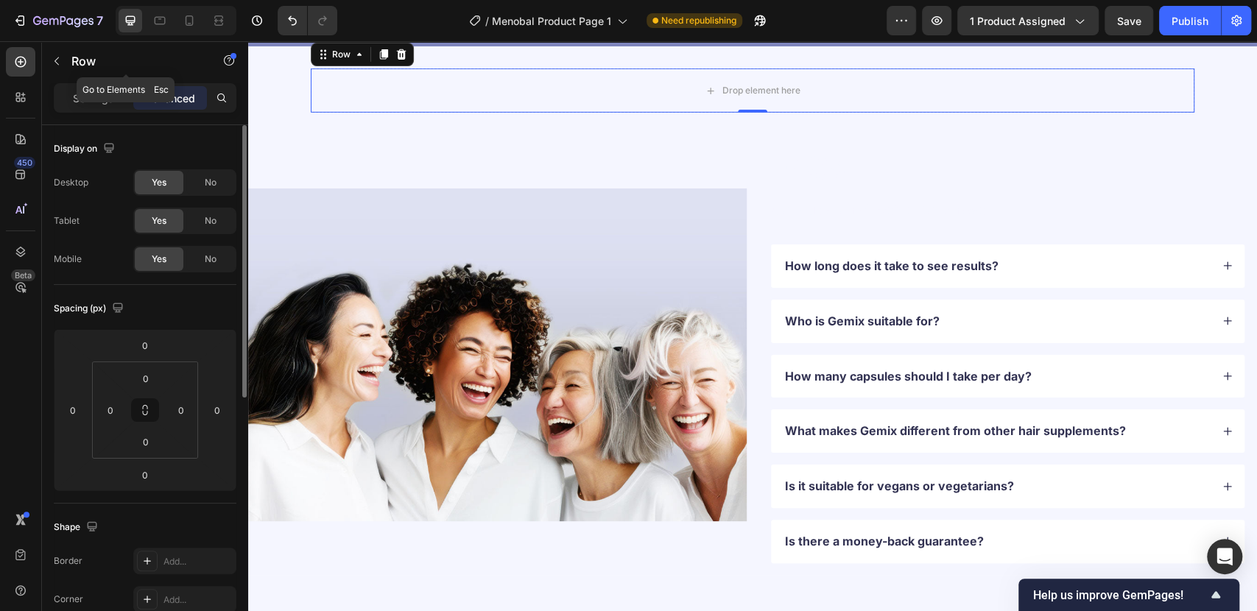
click at [54, 61] on icon "button" at bounding box center [57, 61] width 12 height 12
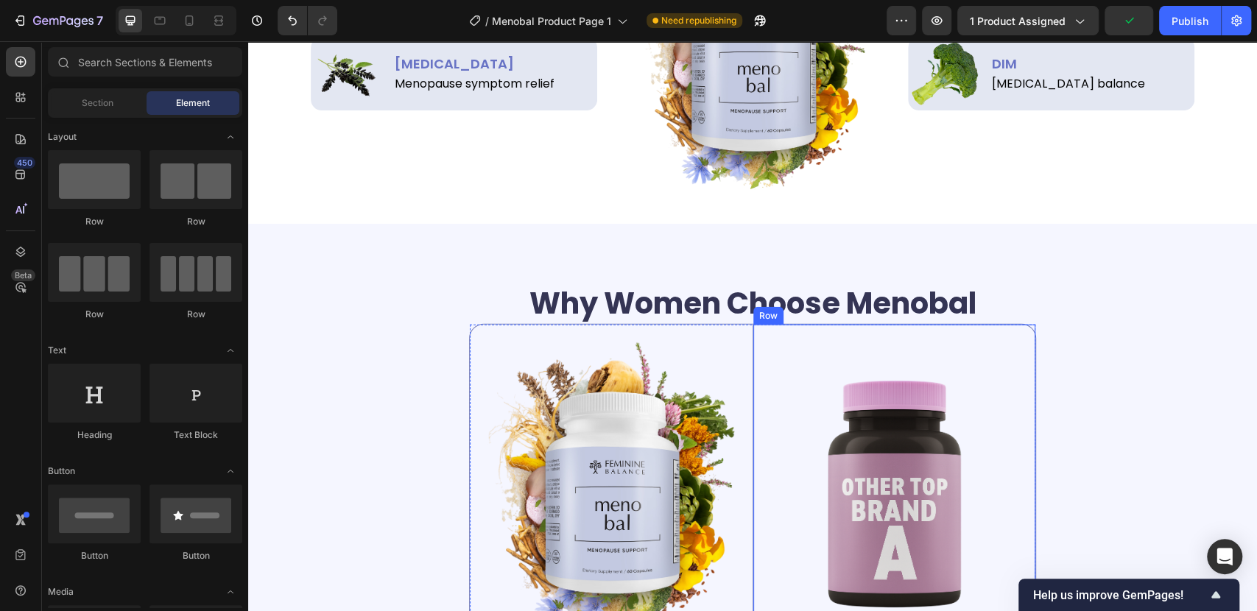
scroll to position [2153, 0]
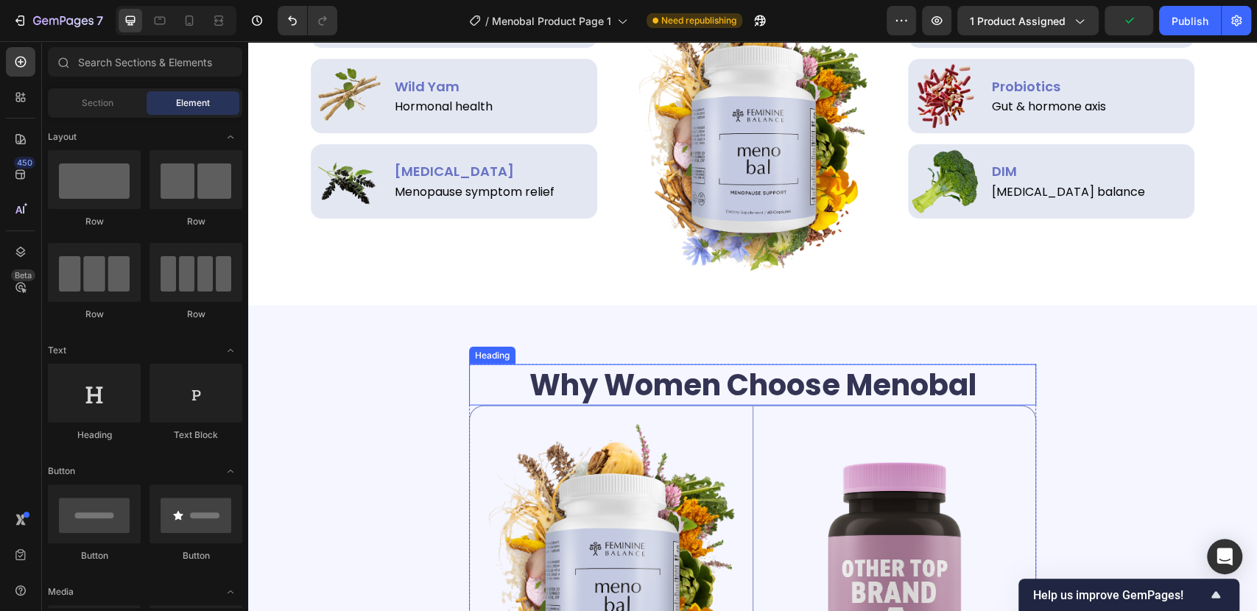
click at [828, 383] on h2 "Why Women Choose Menobal" at bounding box center [752, 384] width 567 height 41
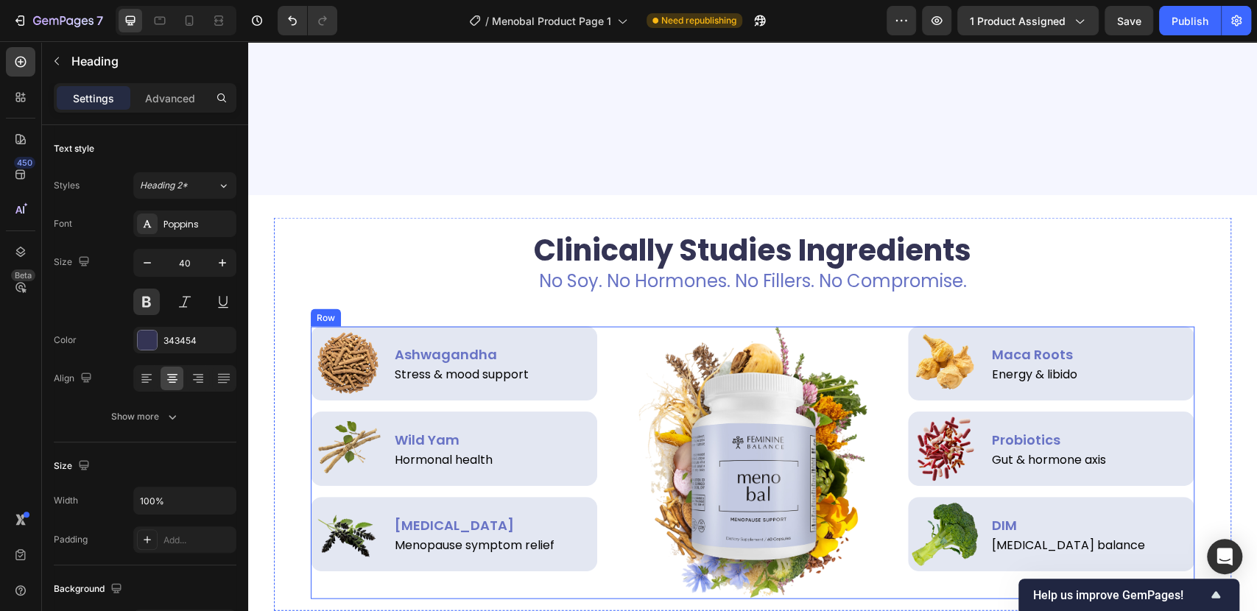
scroll to position [1662, 0]
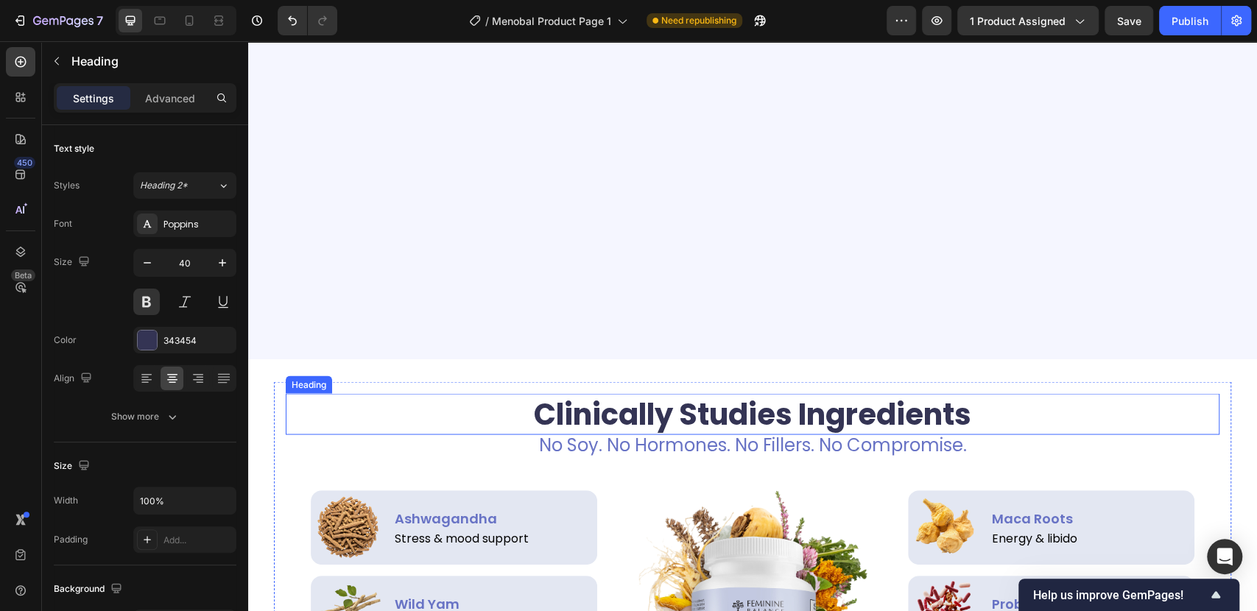
click at [868, 421] on h2 "Clinically Studies Ingredients" at bounding box center [753, 413] width 934 height 41
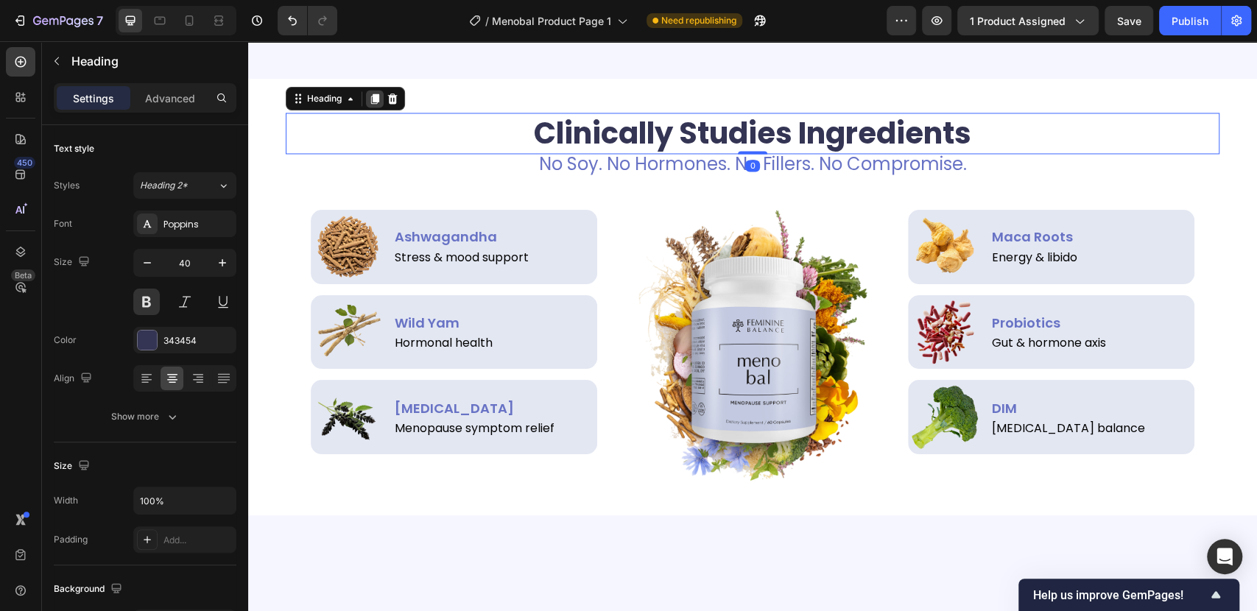
click at [366, 107] on div at bounding box center [375, 99] width 18 height 18
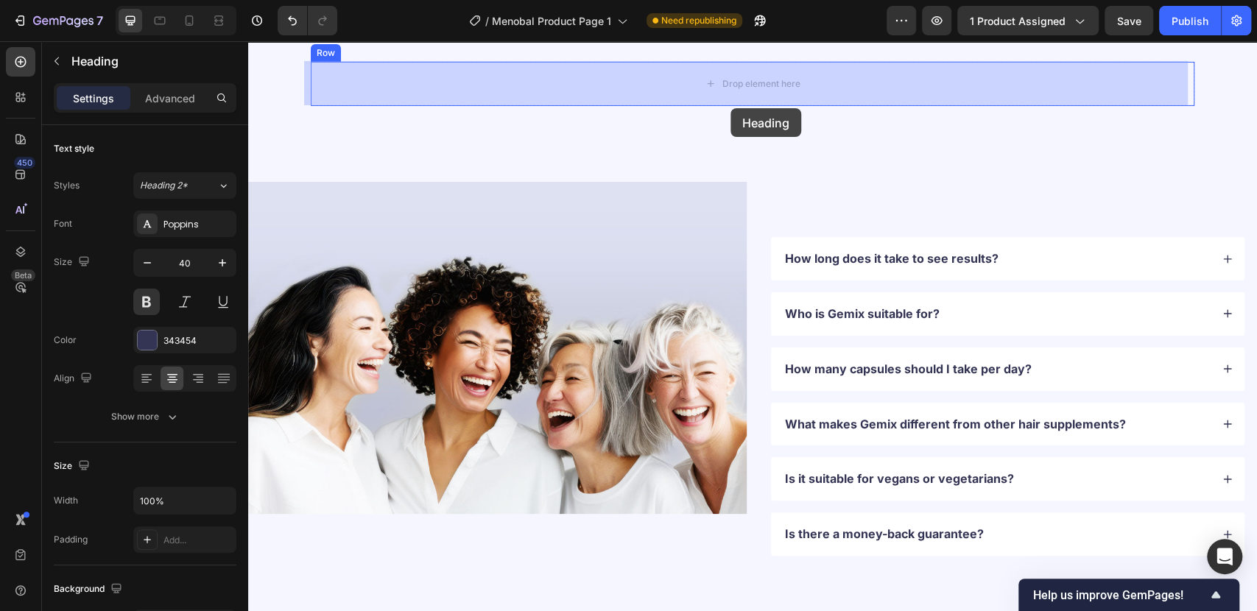
scroll to position [3375, 0]
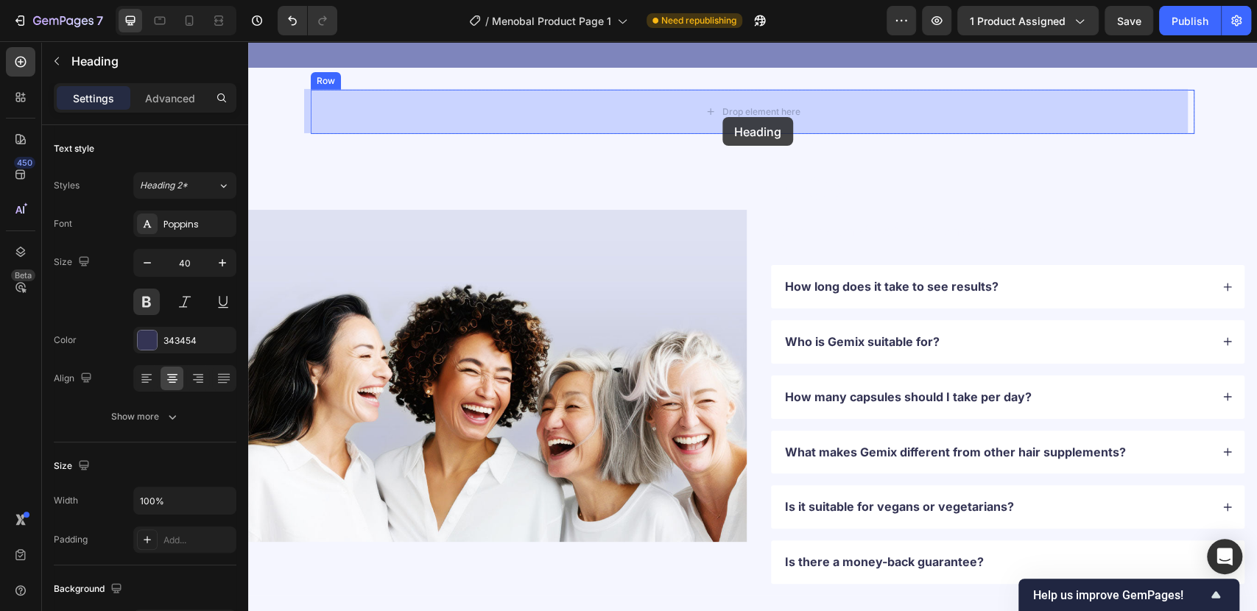
drag, startPoint x: 325, startPoint y: 425, endPoint x: 722, endPoint y: 117, distance: 502.8
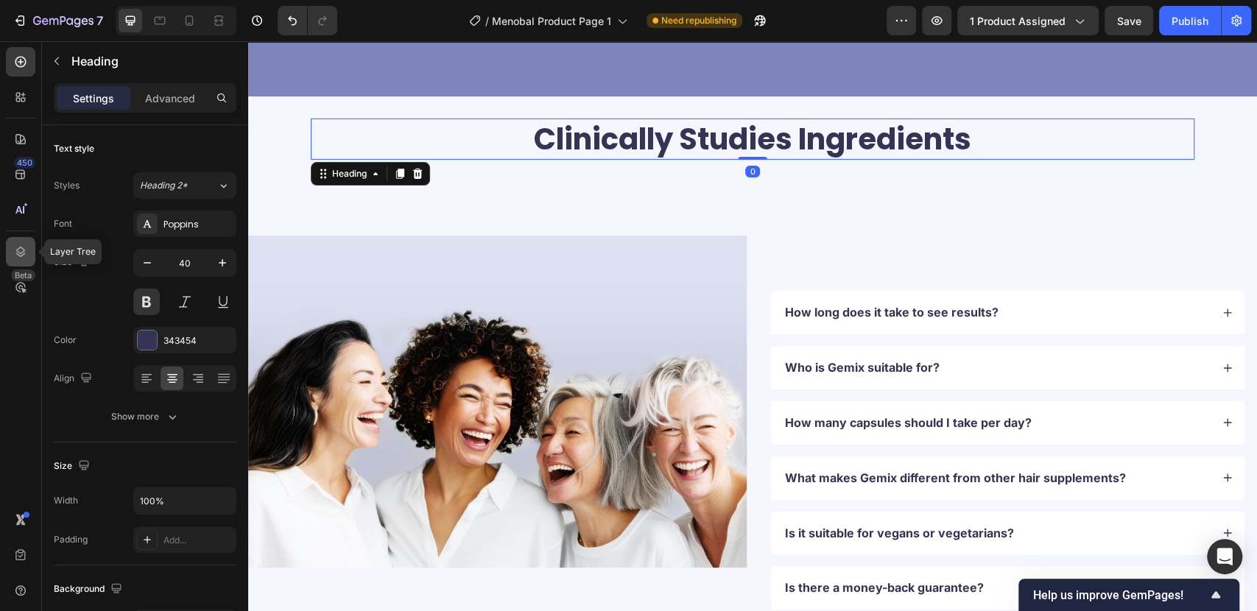
click at [13, 244] on icon at bounding box center [20, 251] width 15 height 15
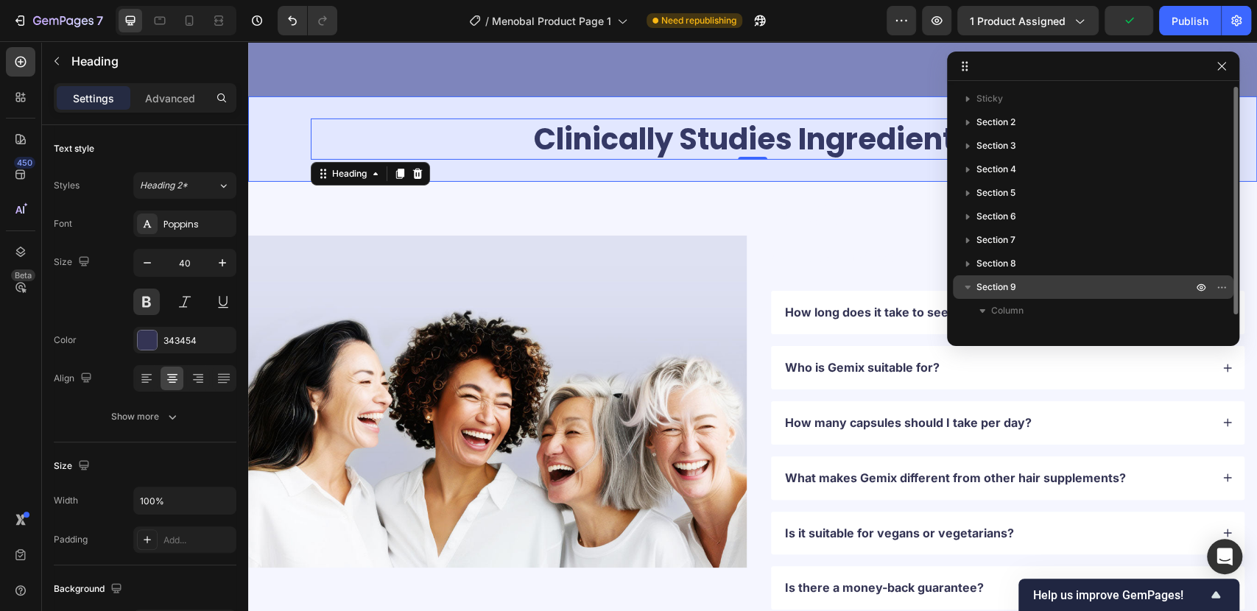
click at [1013, 286] on span "Section 9" at bounding box center [996, 287] width 40 height 15
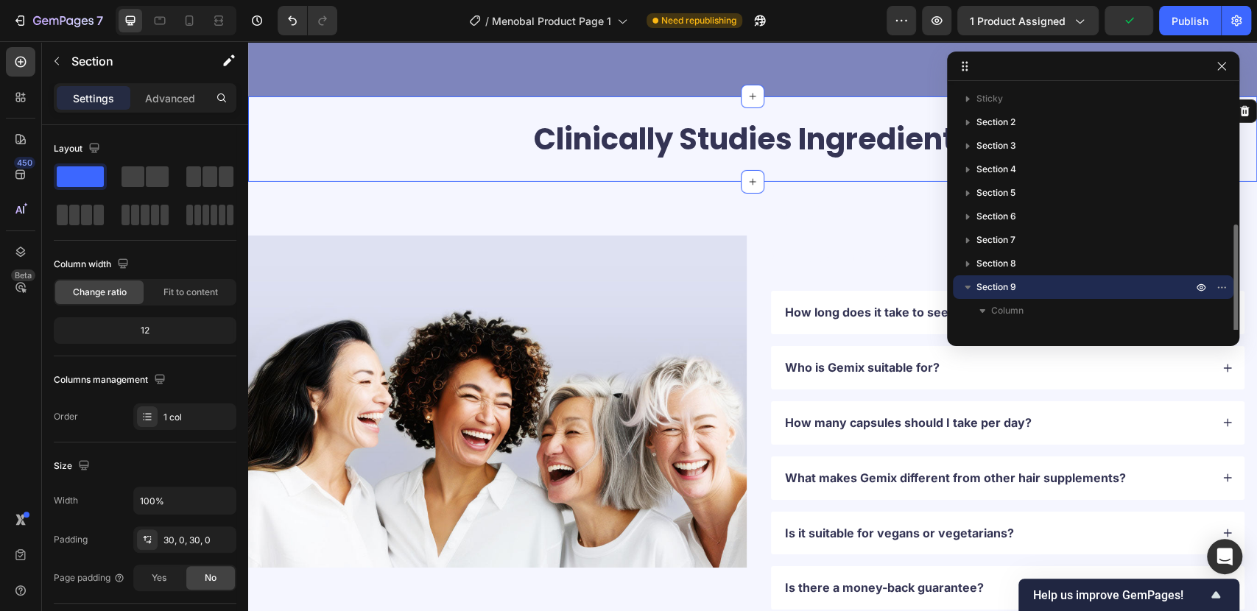
scroll to position [82, 0]
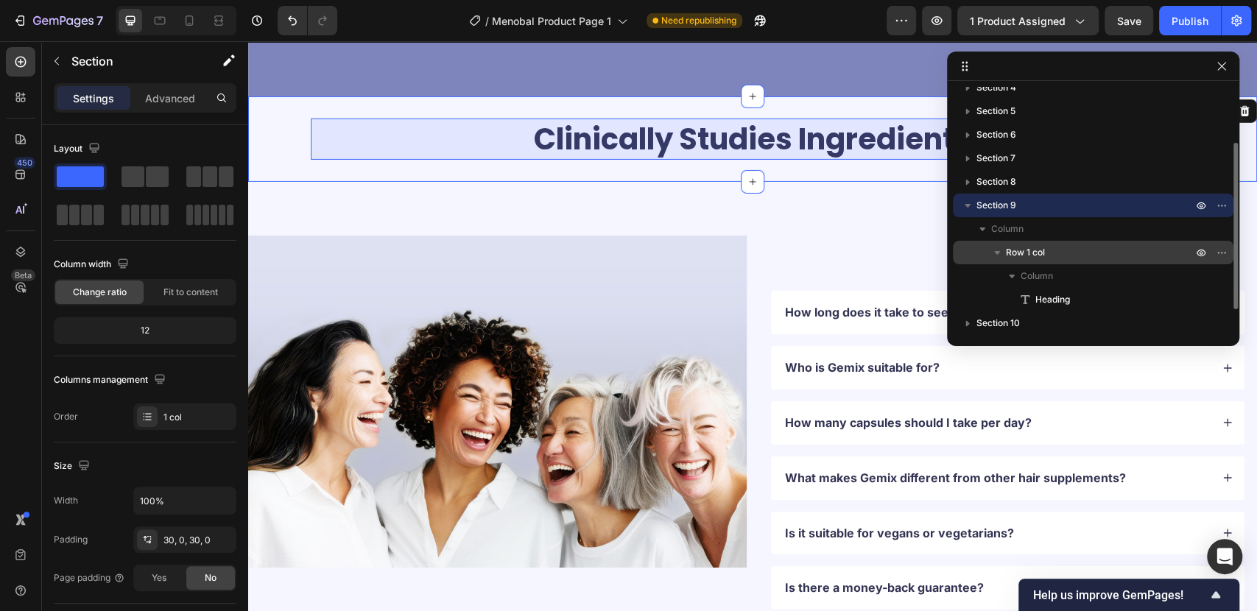
click at [1020, 250] on span "Row 1 col" at bounding box center [1025, 252] width 39 height 15
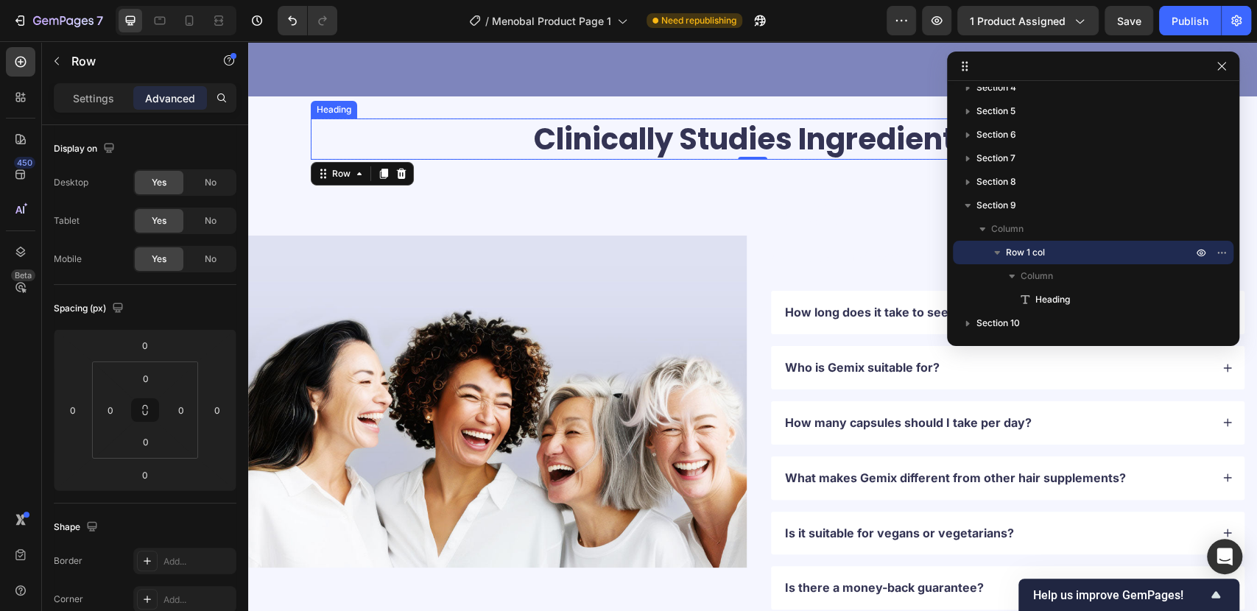
click at [647, 121] on h2 "Clinically Studies Ingredients" at bounding box center [752, 139] width 883 height 41
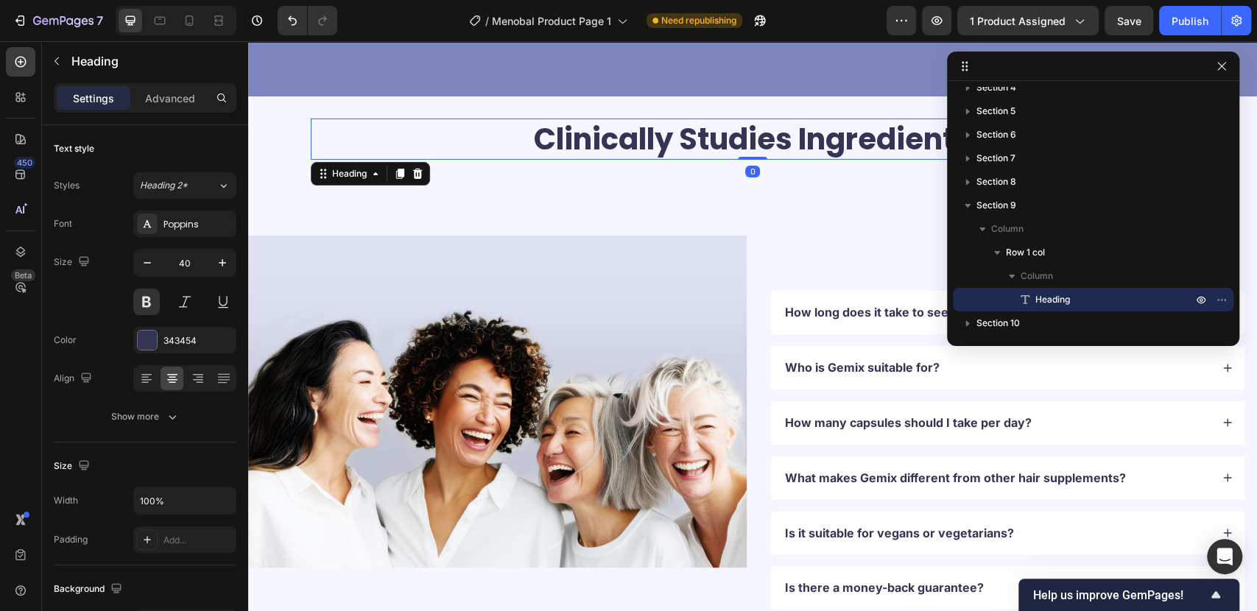
click at [647, 121] on p "Clinically Studies Ingredients" at bounding box center [752, 139] width 881 height 38
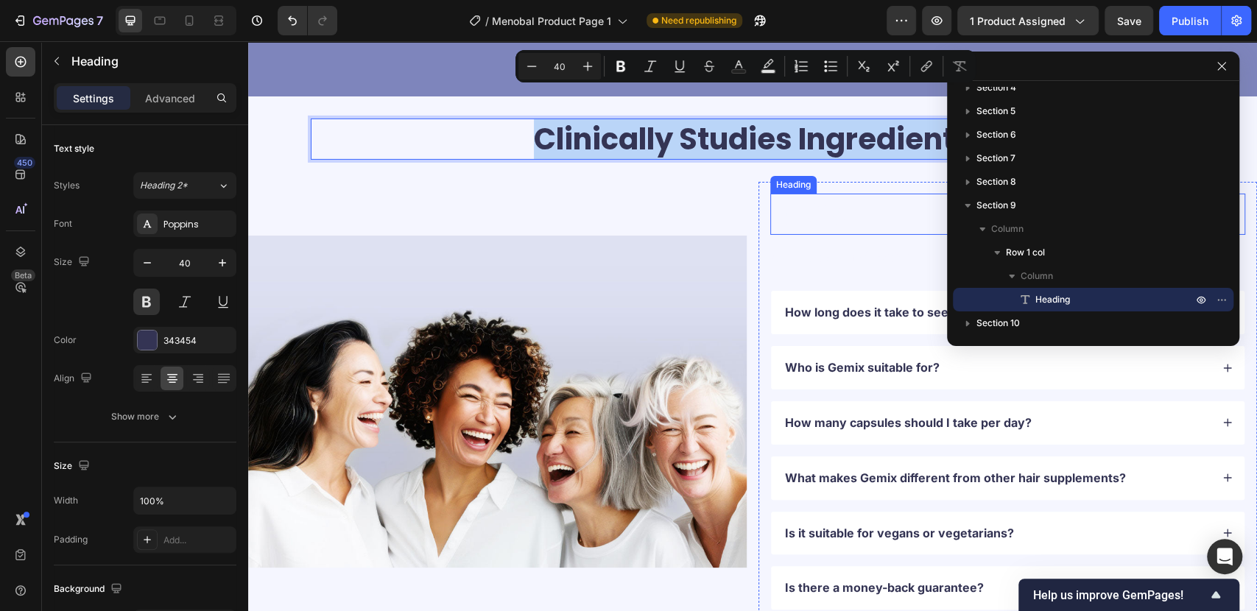
click at [850, 194] on h2 "FAQs" at bounding box center [1007, 214] width 475 height 41
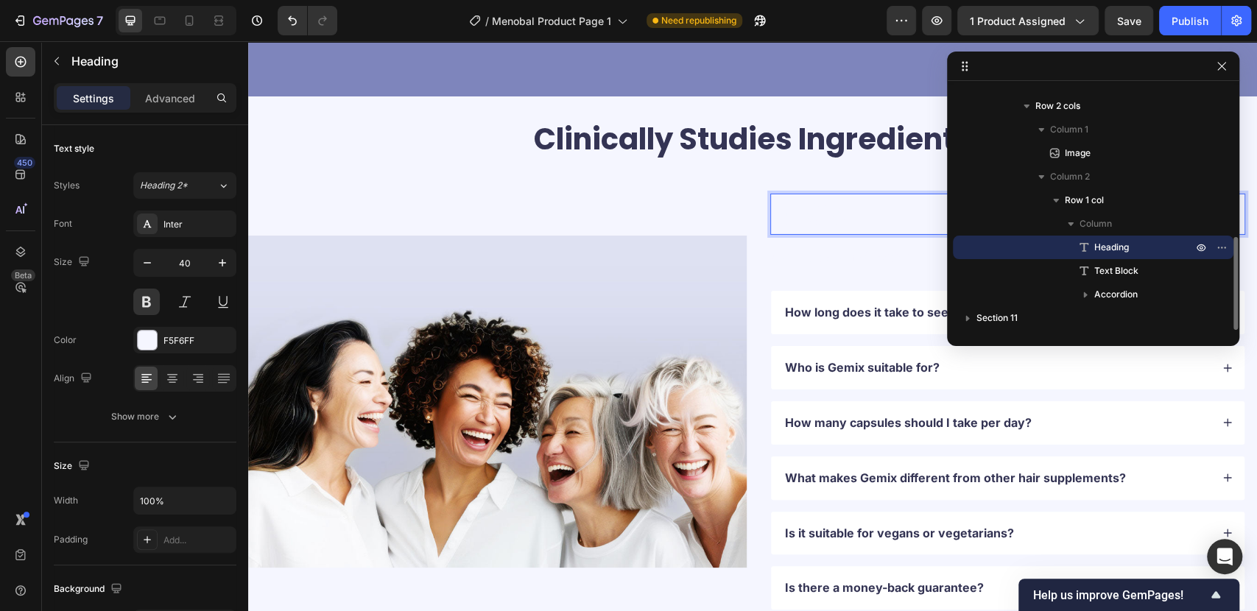
click at [642, 120] on p "Clinically Studies Ingredients" at bounding box center [752, 139] width 881 height 38
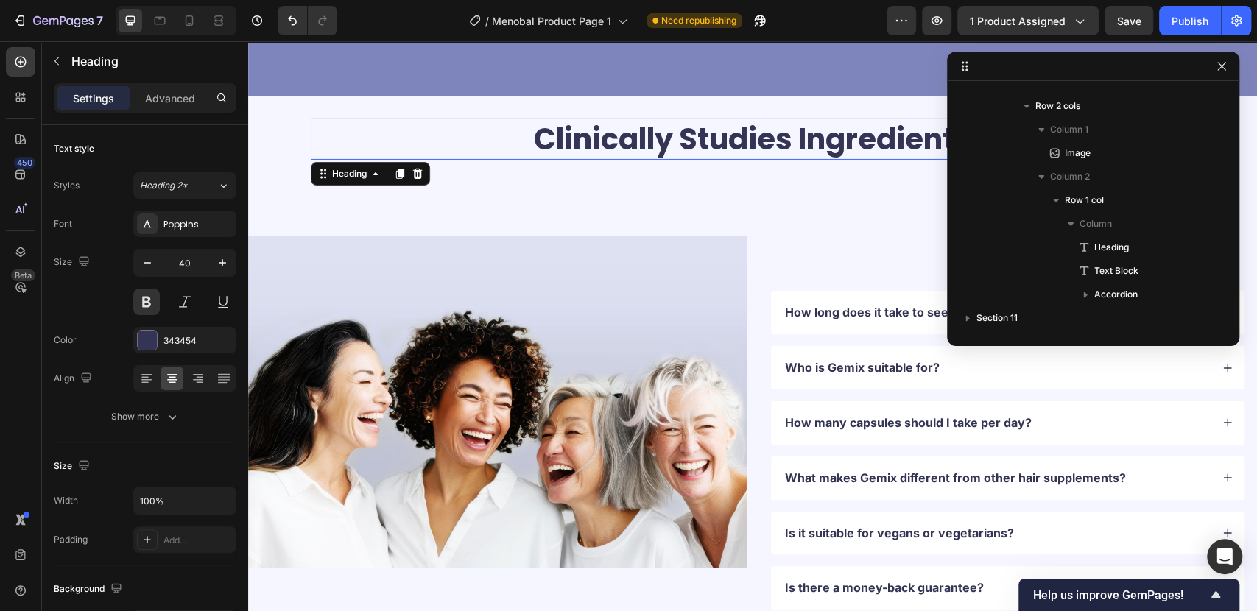
scroll to position [184, 0]
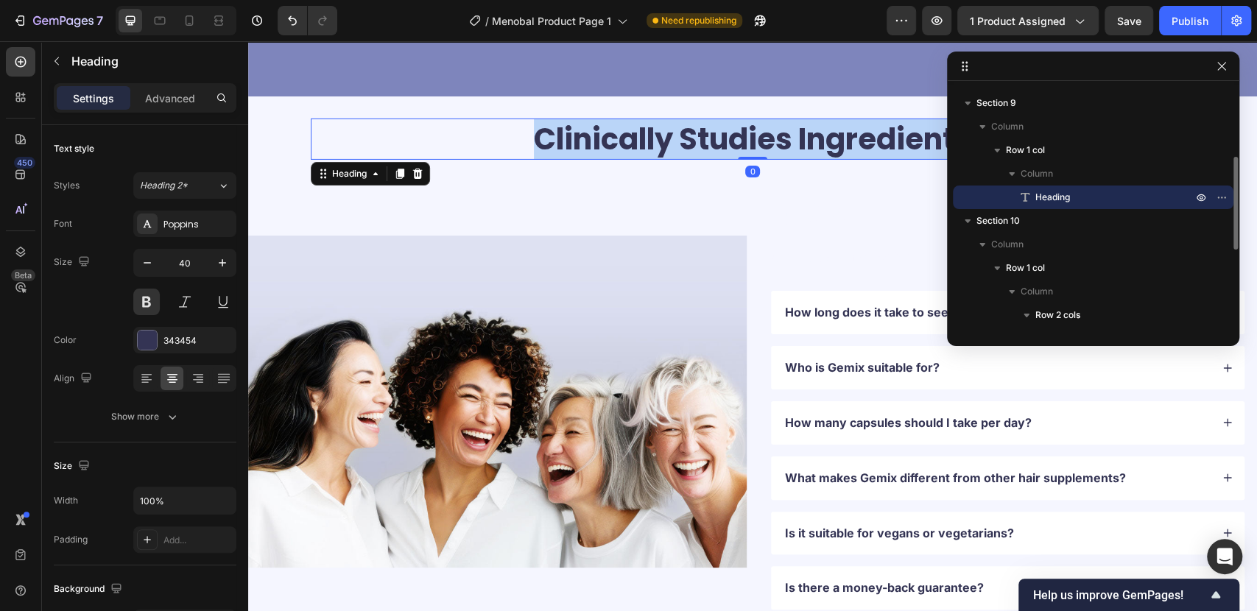
click at [642, 120] on p "Clinically Studies Ingredients" at bounding box center [752, 139] width 881 height 38
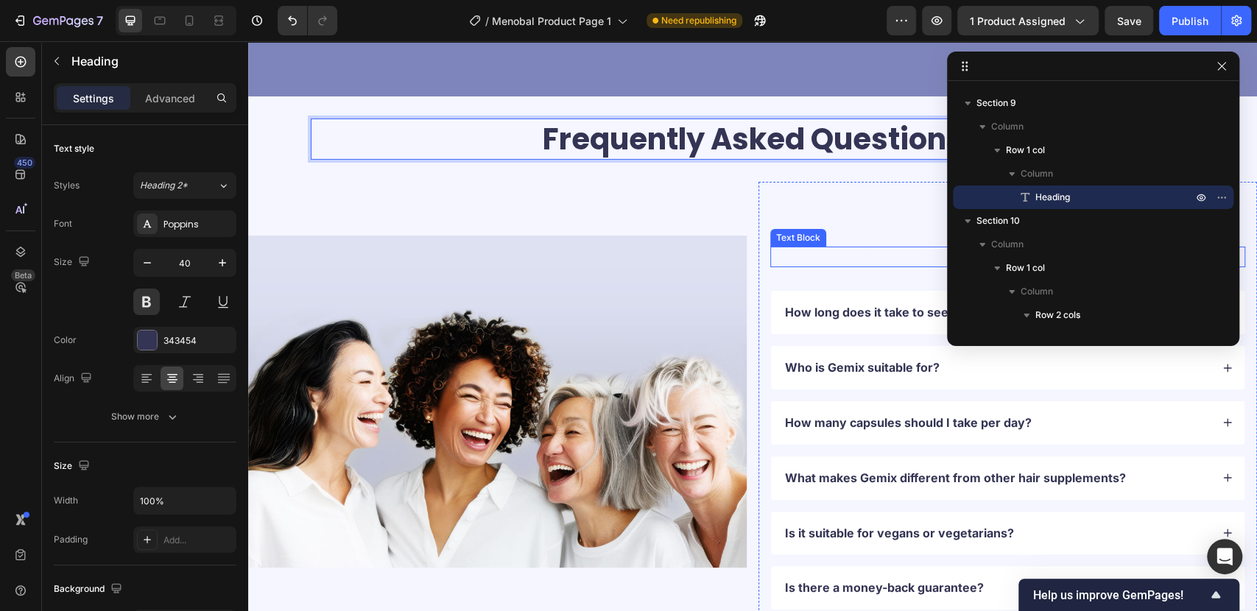
click at [857, 248] on p "Got questions? We’ve got answer..." at bounding box center [1008, 257] width 472 height 18
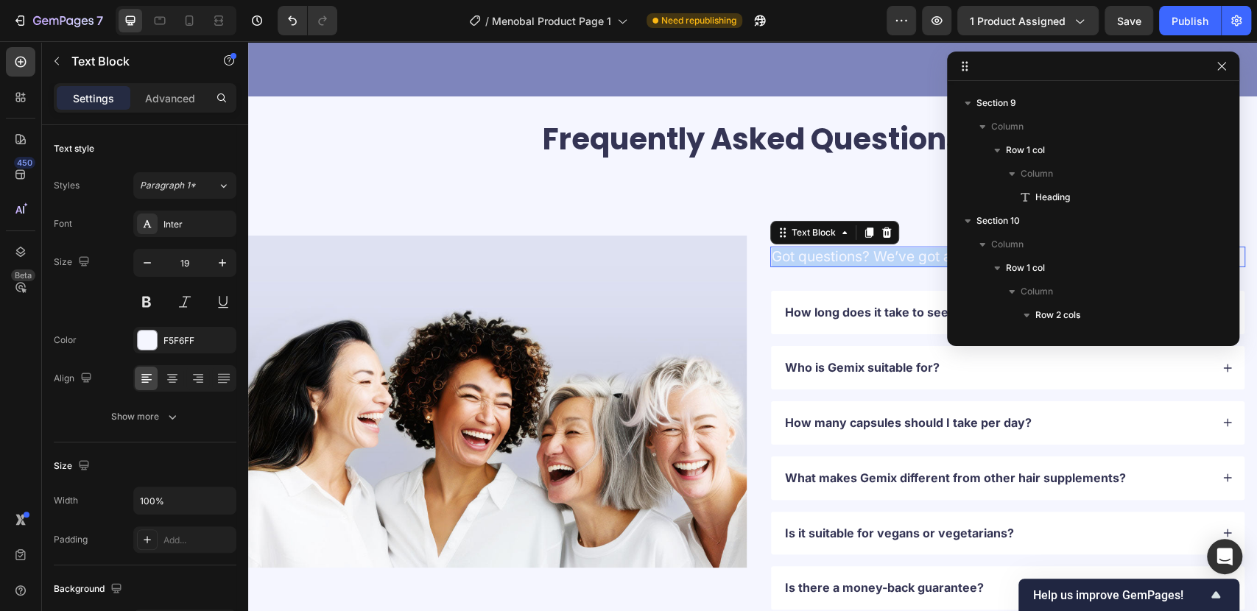
scroll to position [467, 0]
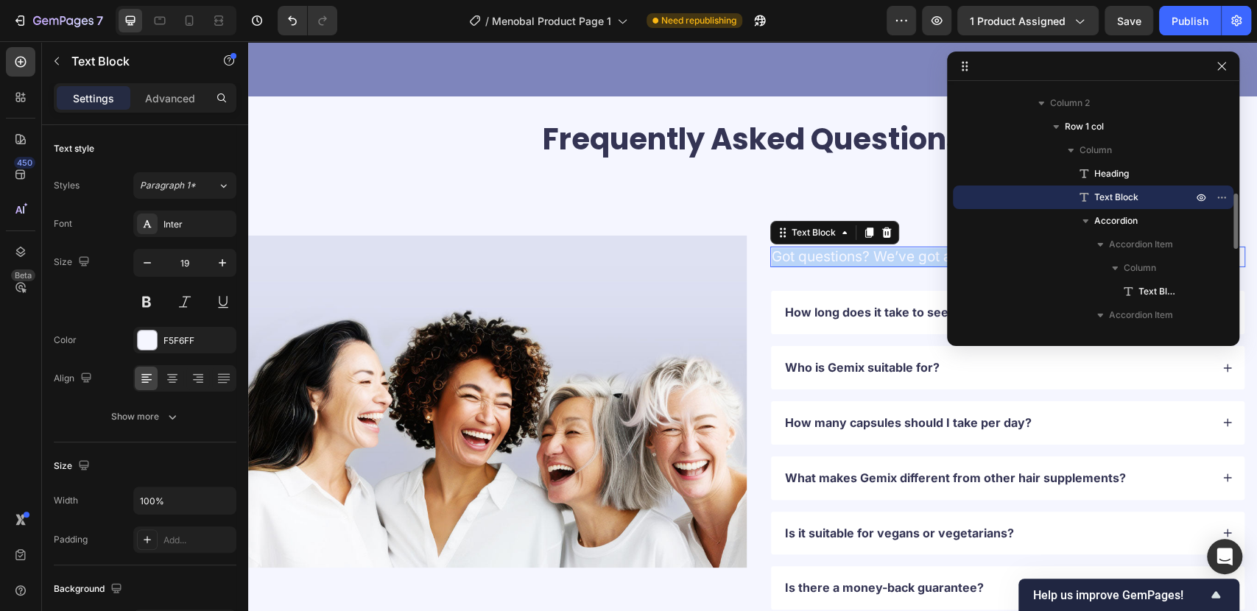
click at [857, 248] on p "Got questions? We’ve got answer..." at bounding box center [1008, 257] width 472 height 18
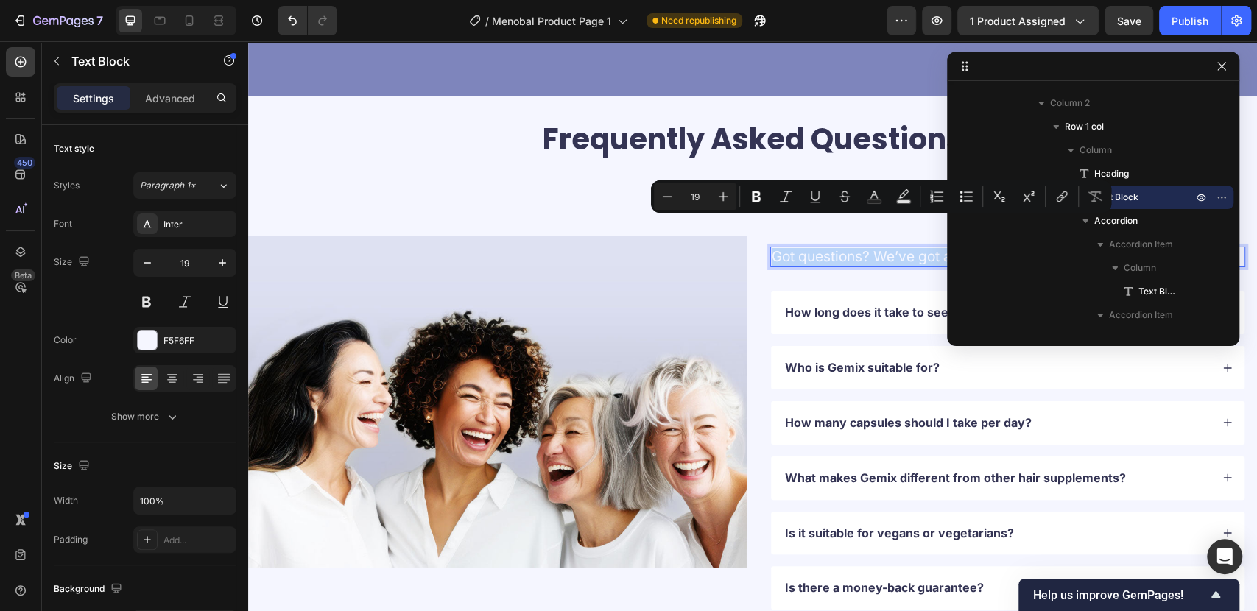
copy p "Got questions? We’ve got answer..."
click at [59, 55] on icon "button" at bounding box center [57, 61] width 12 height 12
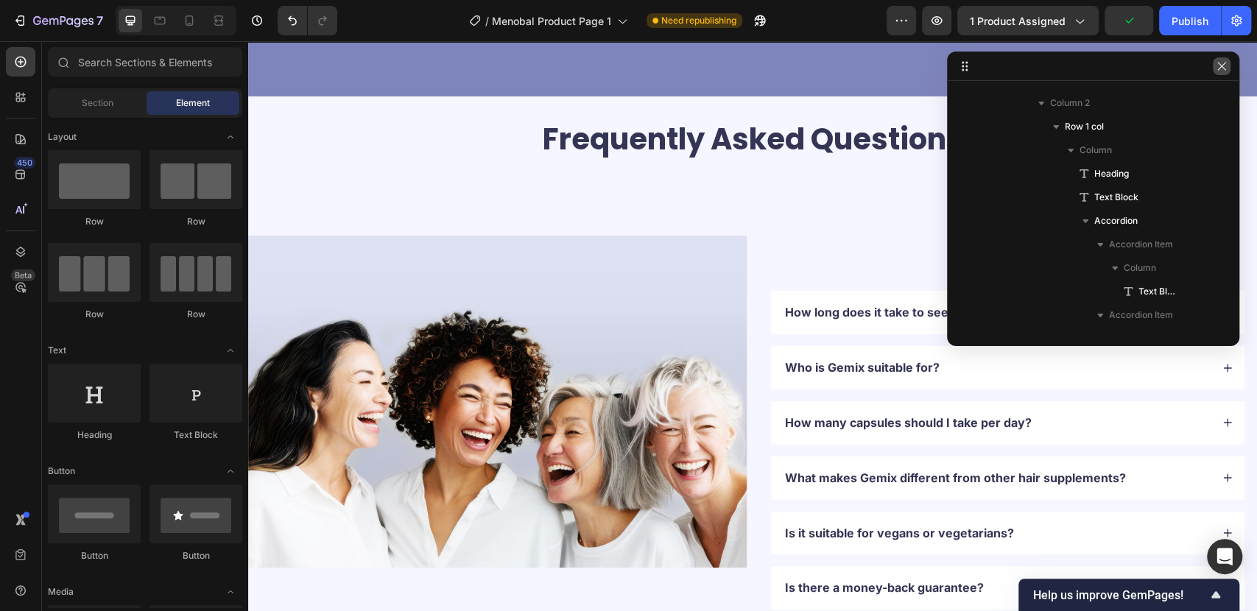
click at [1225, 63] on icon "button" at bounding box center [1221, 66] width 8 height 8
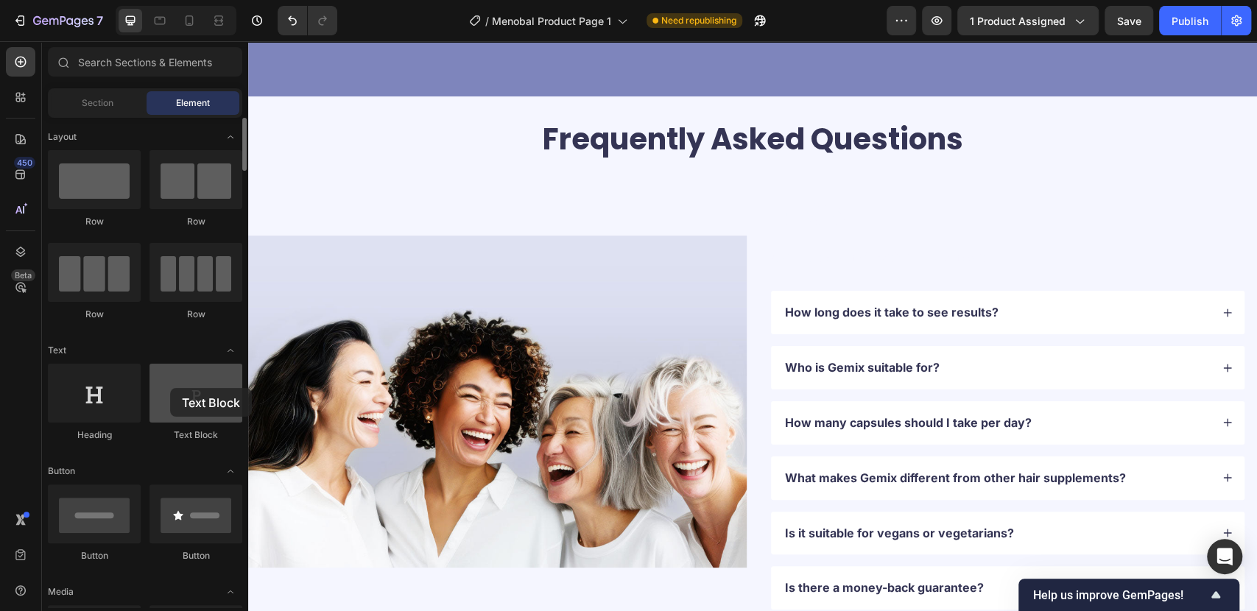
drag, startPoint x: 366, startPoint y: 259, endPoint x: 225, endPoint y: 298, distance: 146.6
click at [170, 388] on div at bounding box center [195, 393] width 93 height 59
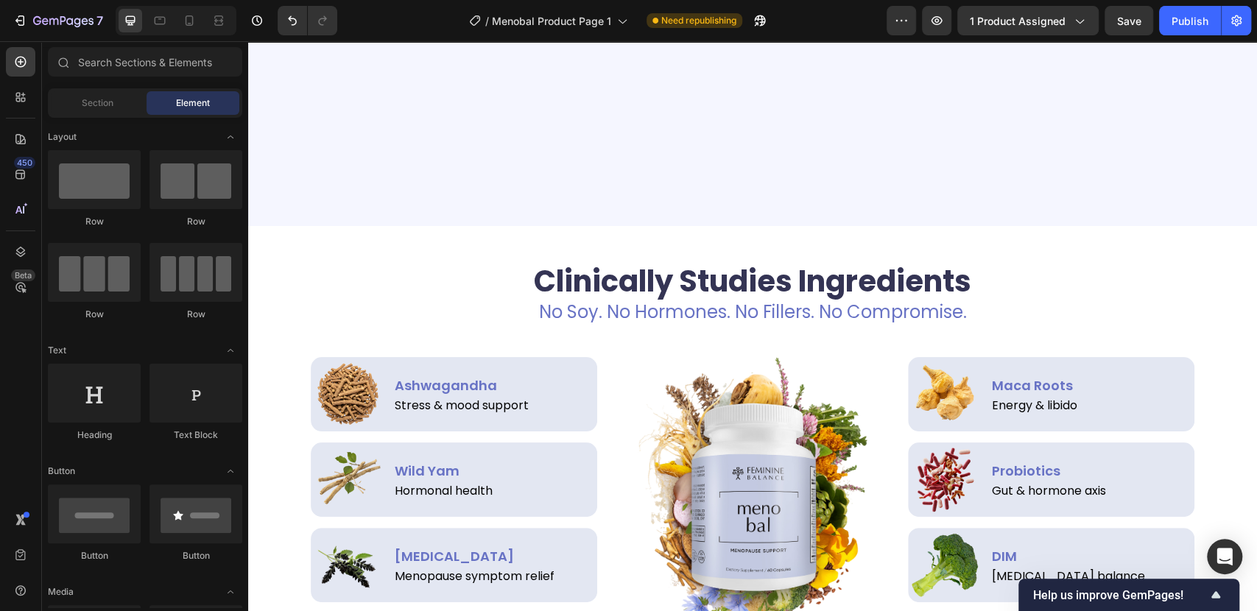
scroll to position [1738, 0]
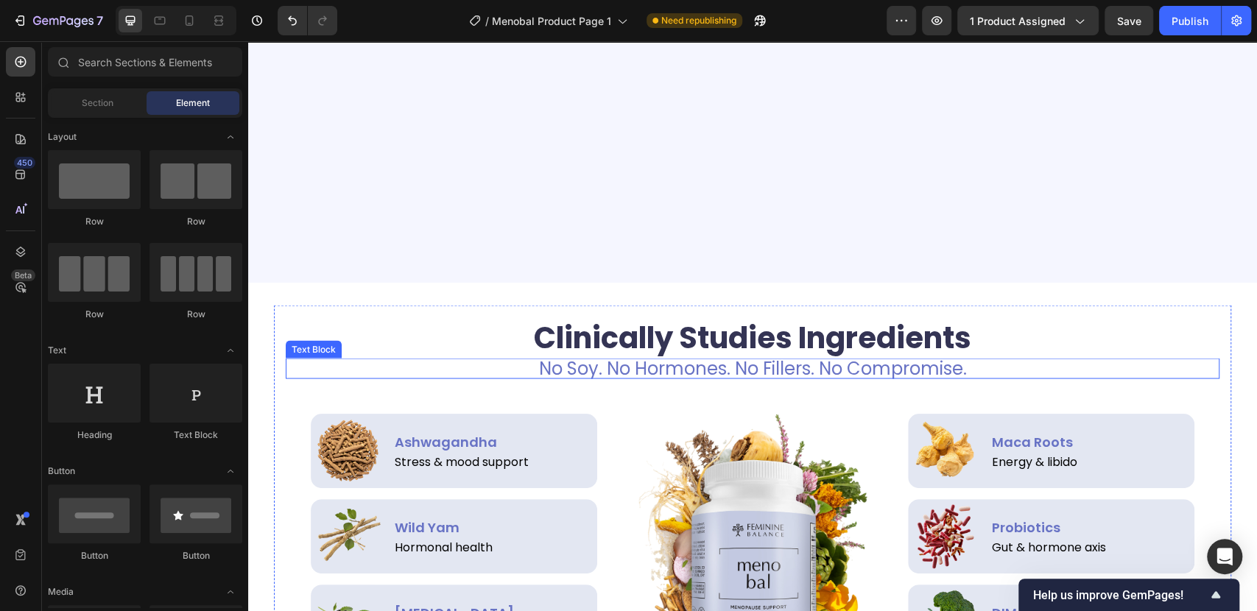
click at [701, 366] on p "No Soy. No Hormones. No Fillers. No Compromise." at bounding box center [752, 368] width 931 height 18
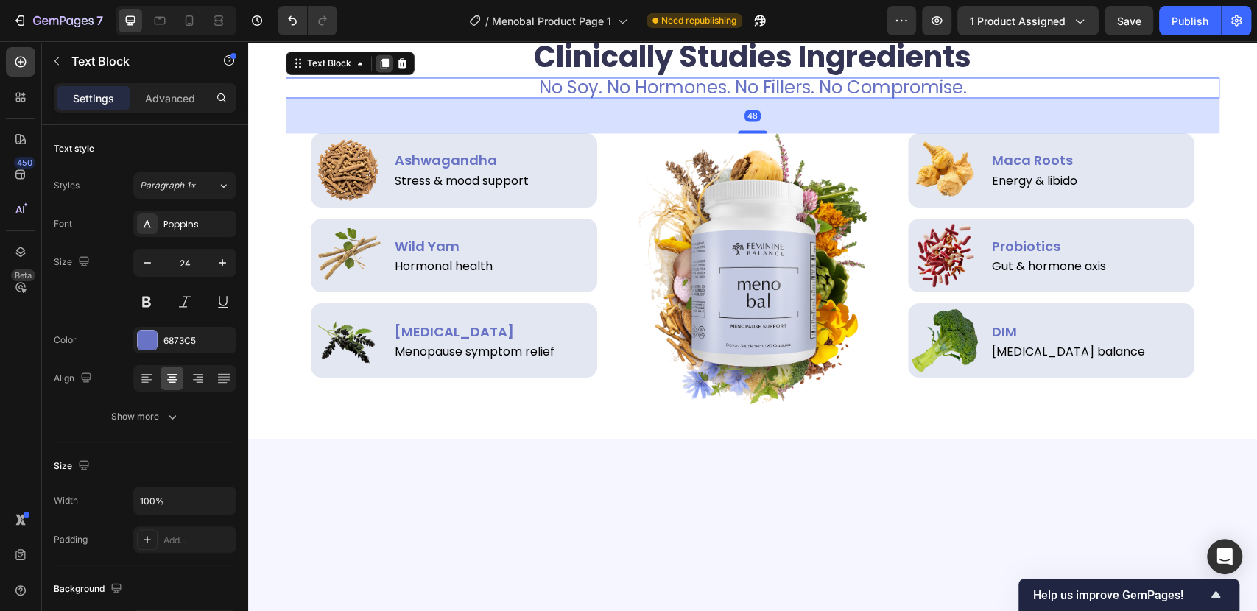
click at [381, 68] on icon at bounding box center [385, 63] width 8 height 10
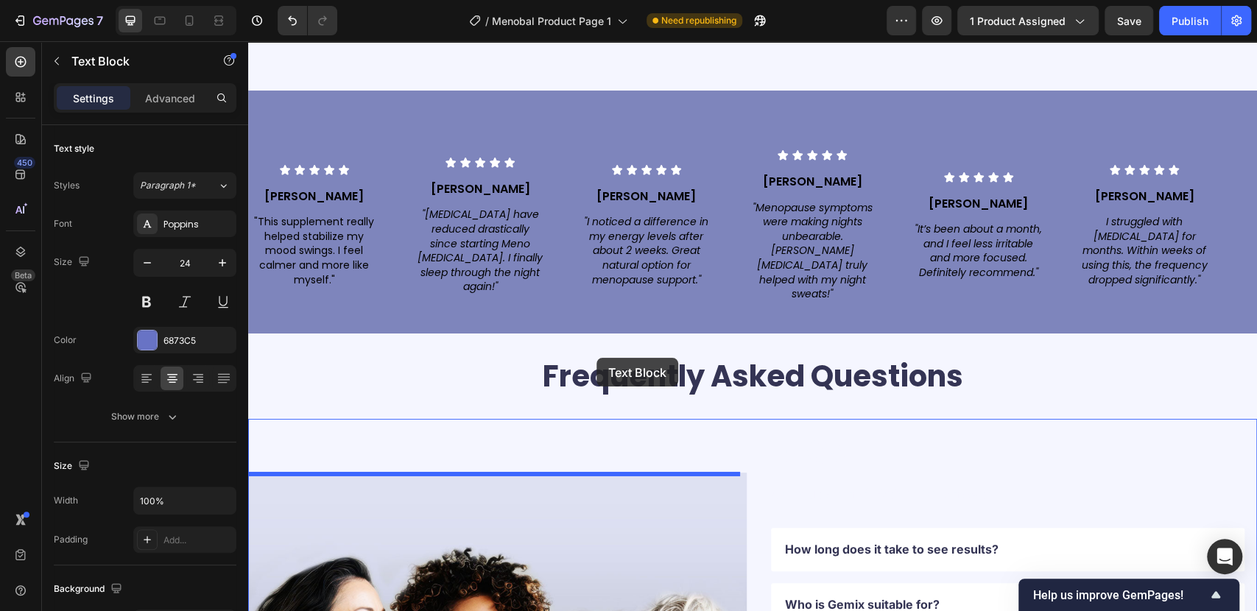
scroll to position [3200, 0]
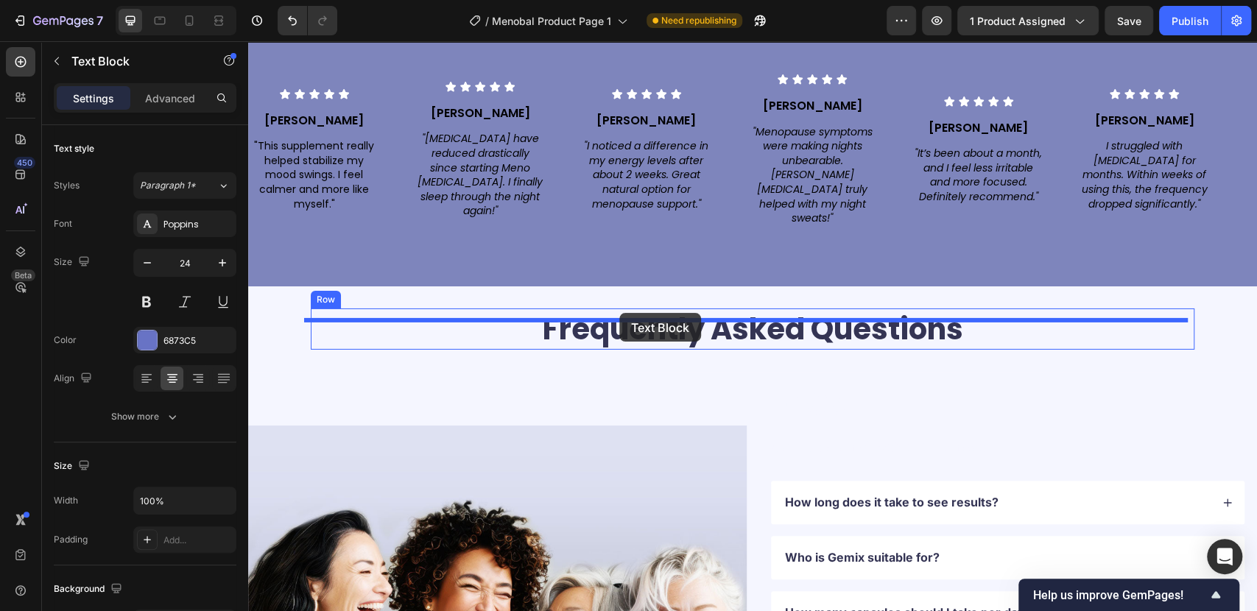
drag, startPoint x: 333, startPoint y: 402, endPoint x: 619, endPoint y: 313, distance: 299.9
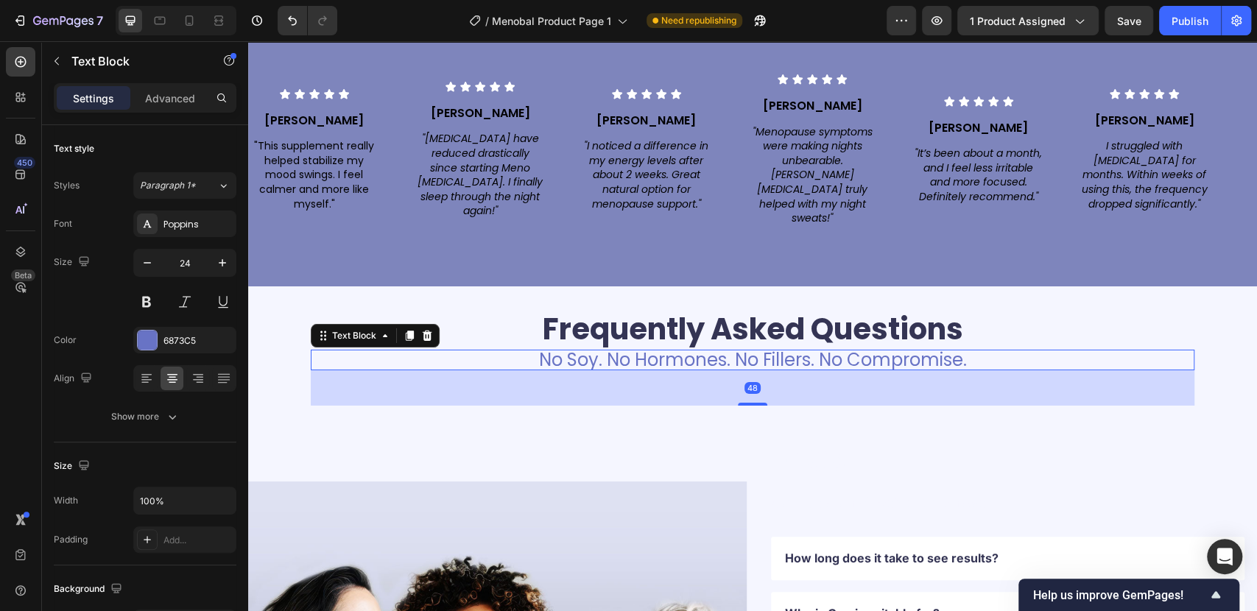
click at [638, 351] on p "No Soy. No Hormones. No Fillers. No Compromise." at bounding box center [752, 360] width 881 height 18
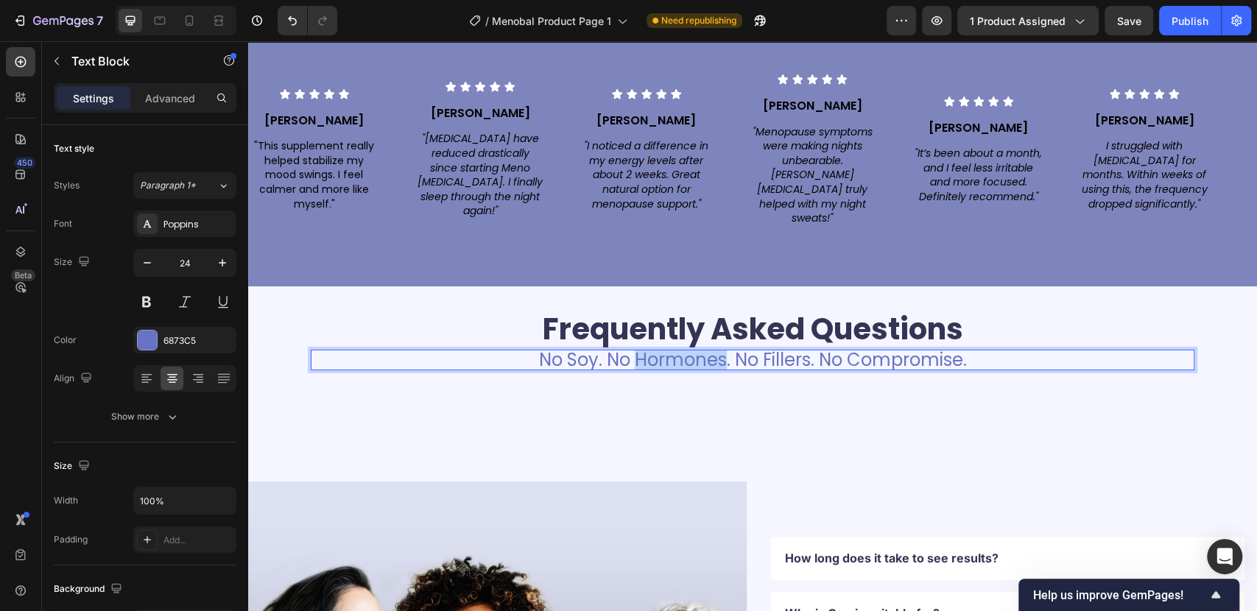
click at [638, 351] on p "No Soy. No Hormones. No Fillers. No Compromise." at bounding box center [752, 360] width 881 height 18
click at [183, 100] on p "Advanced" at bounding box center [170, 98] width 50 height 15
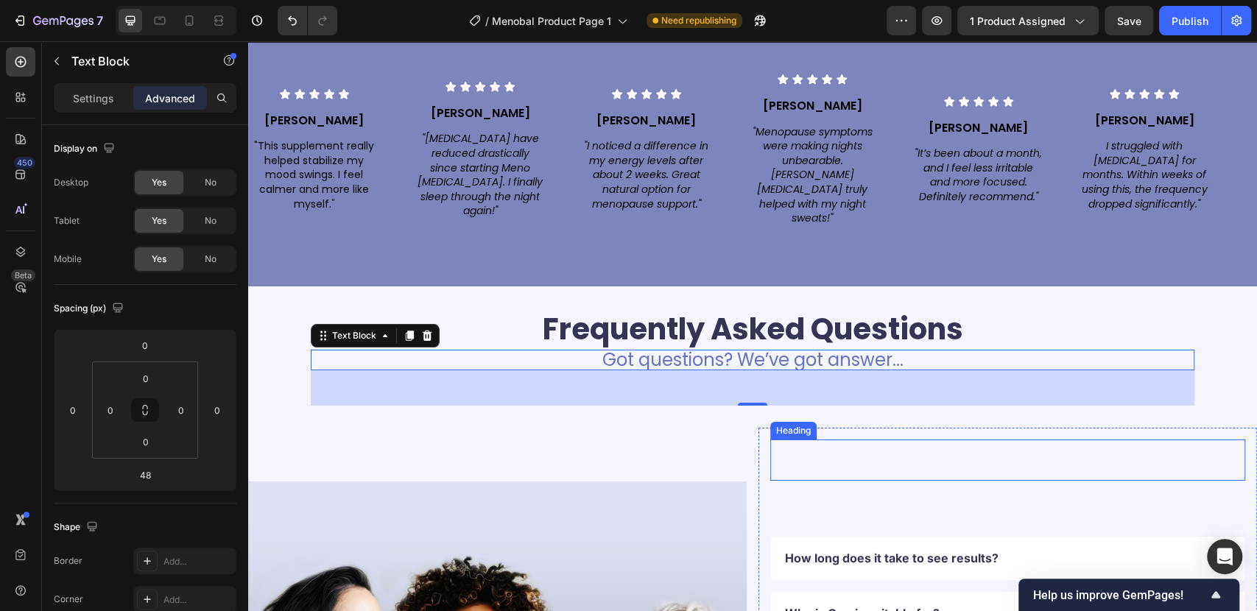
scroll to position [3363, 0]
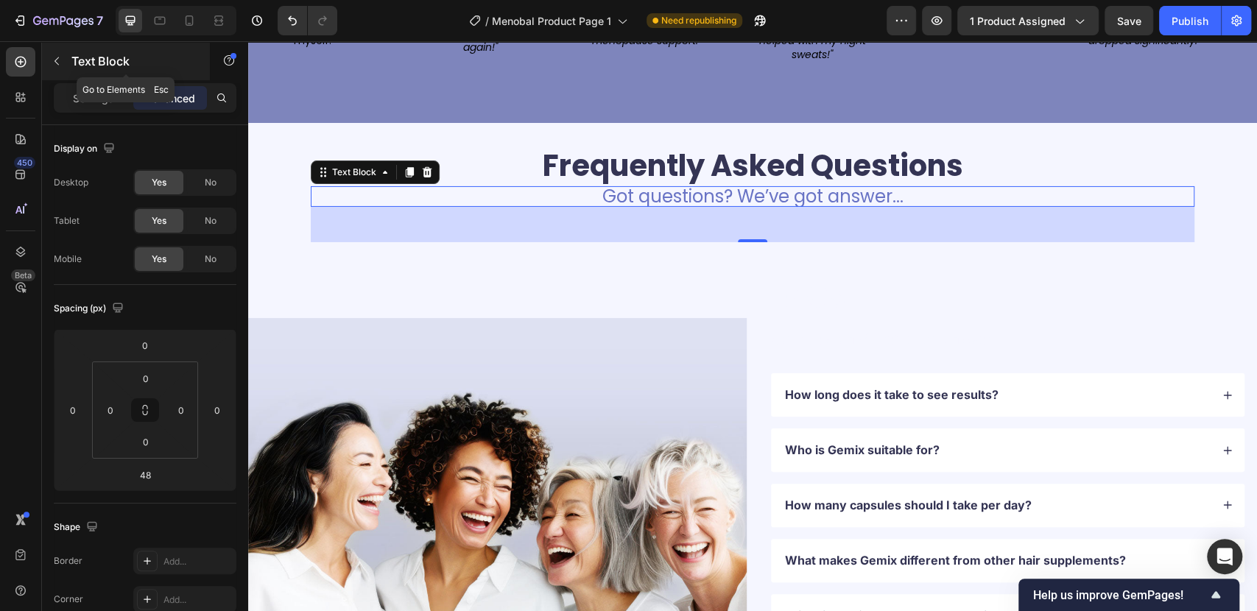
click at [57, 68] on button "button" at bounding box center [57, 61] width 24 height 24
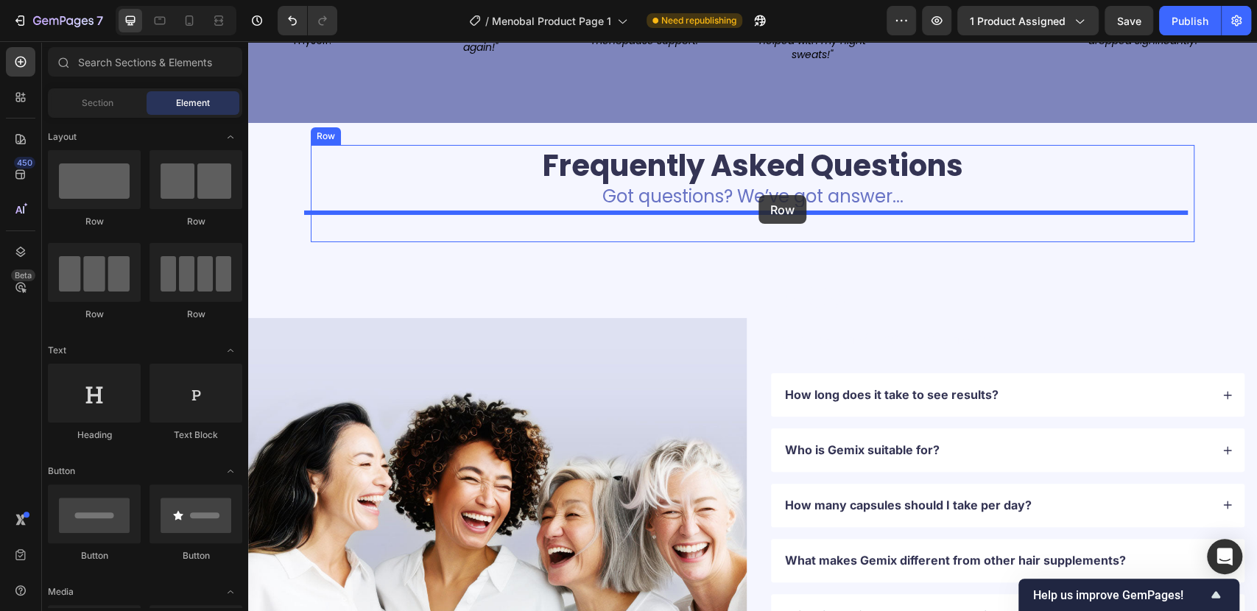
drag, startPoint x: 442, startPoint y: 233, endPoint x: 758, endPoint y: 195, distance: 318.2
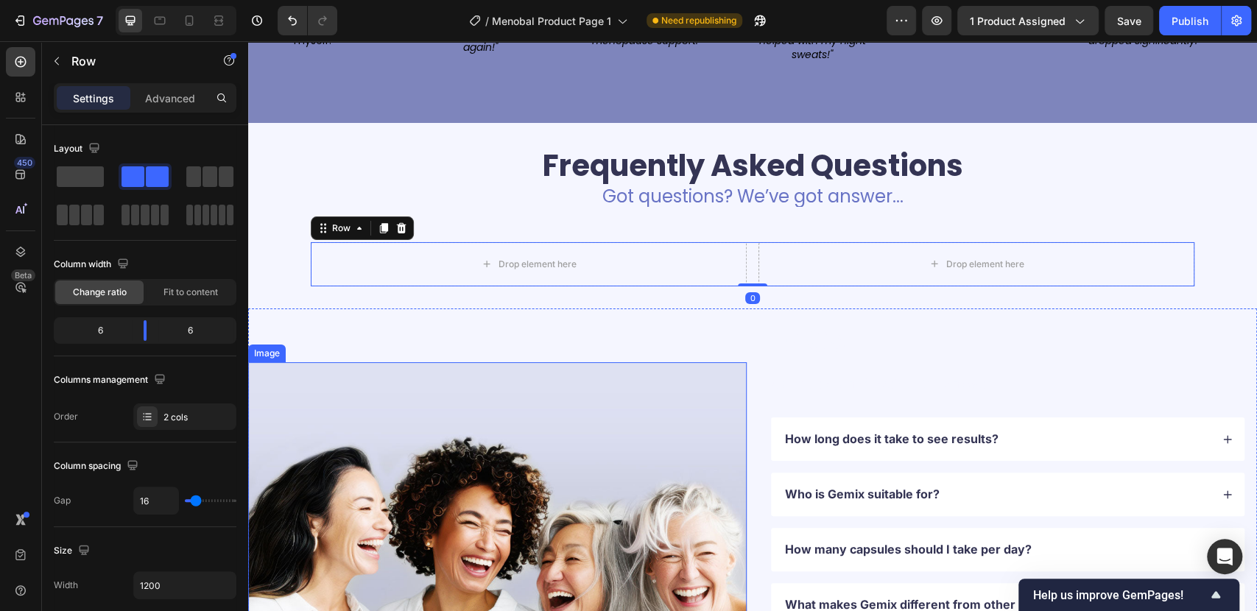
click at [549, 502] on img at bounding box center [497, 528] width 498 height 332
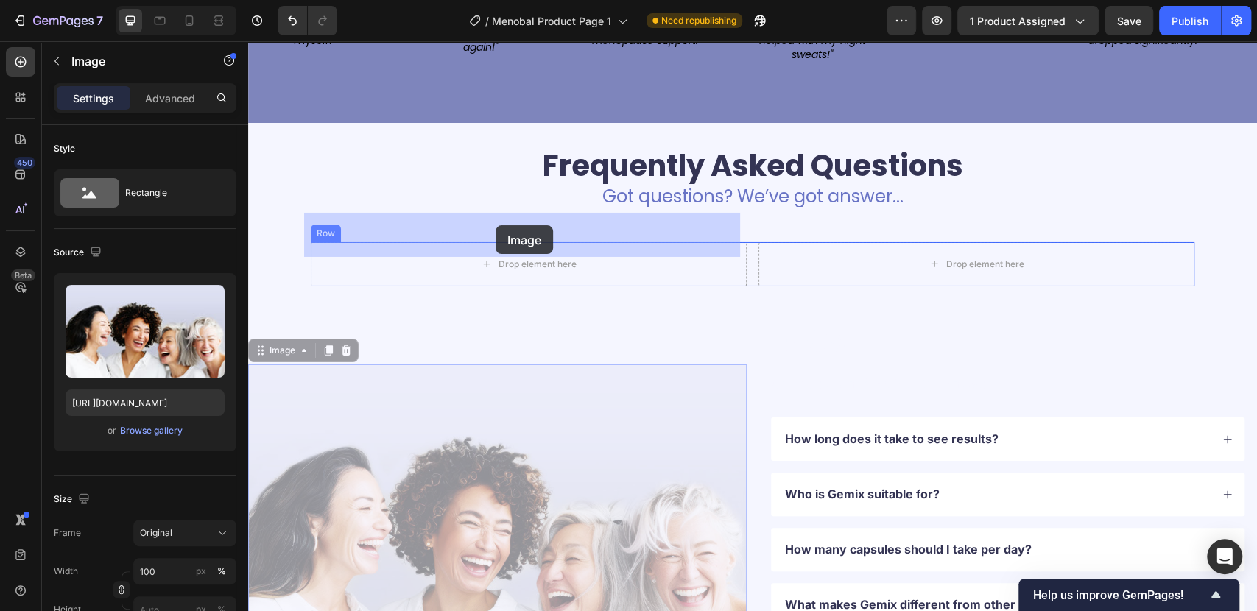
drag, startPoint x: 293, startPoint y: 320, endPoint x: 495, endPoint y: 225, distance: 223.3
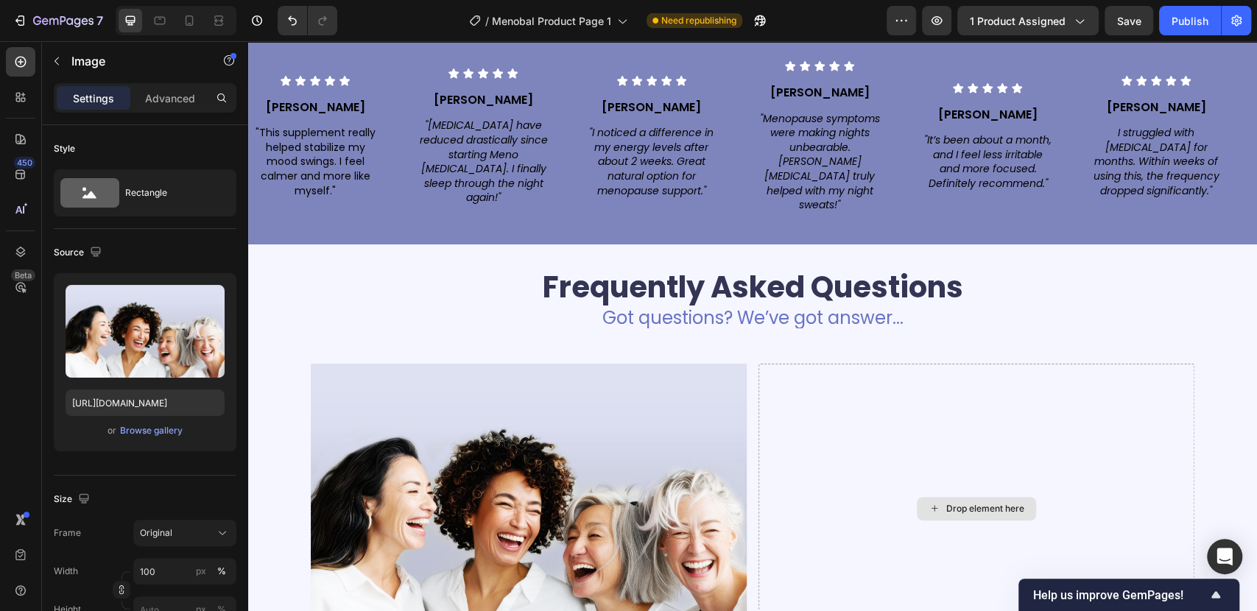
scroll to position [3281, 0]
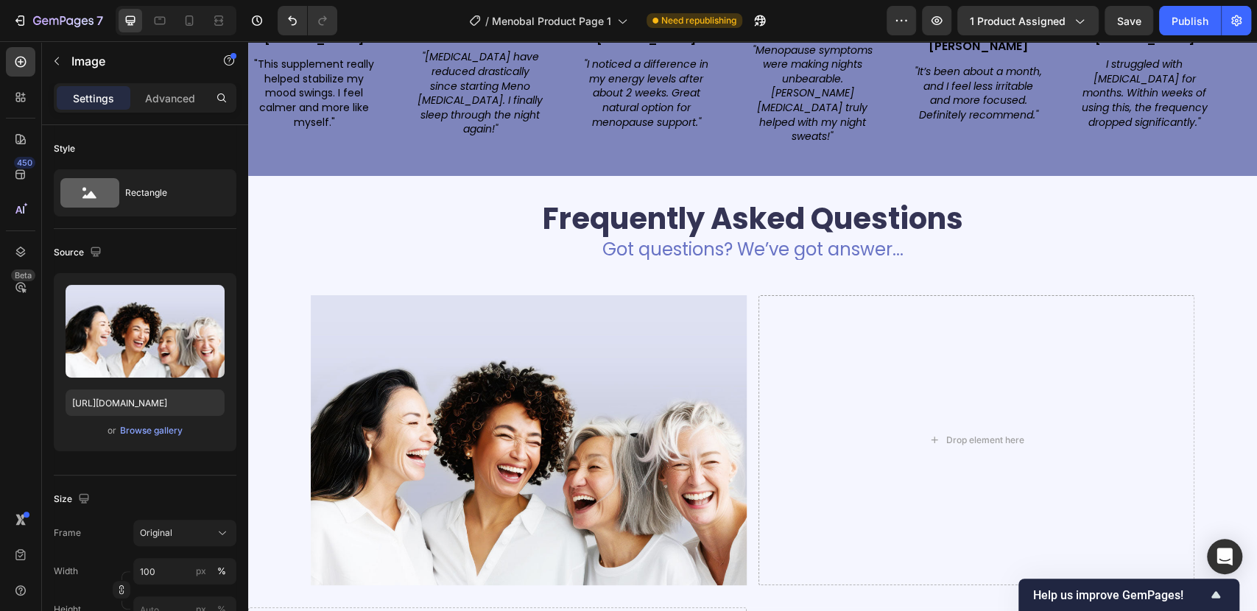
click at [493, 425] on img at bounding box center [529, 440] width 436 height 291
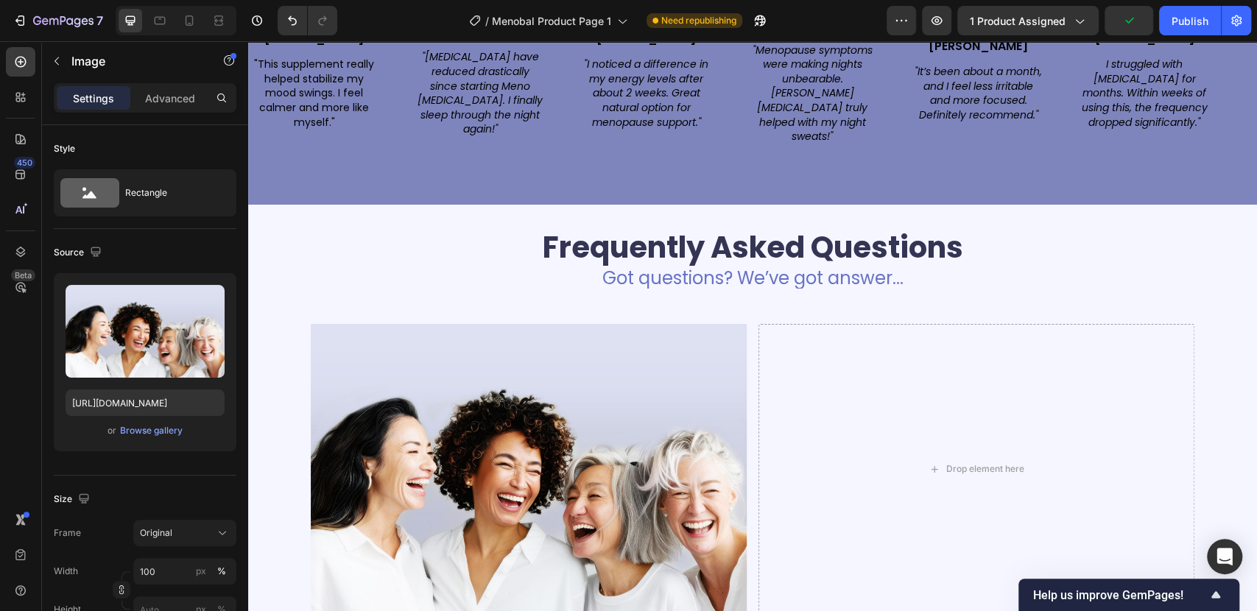
click at [578, 387] on img at bounding box center [529, 469] width 436 height 291
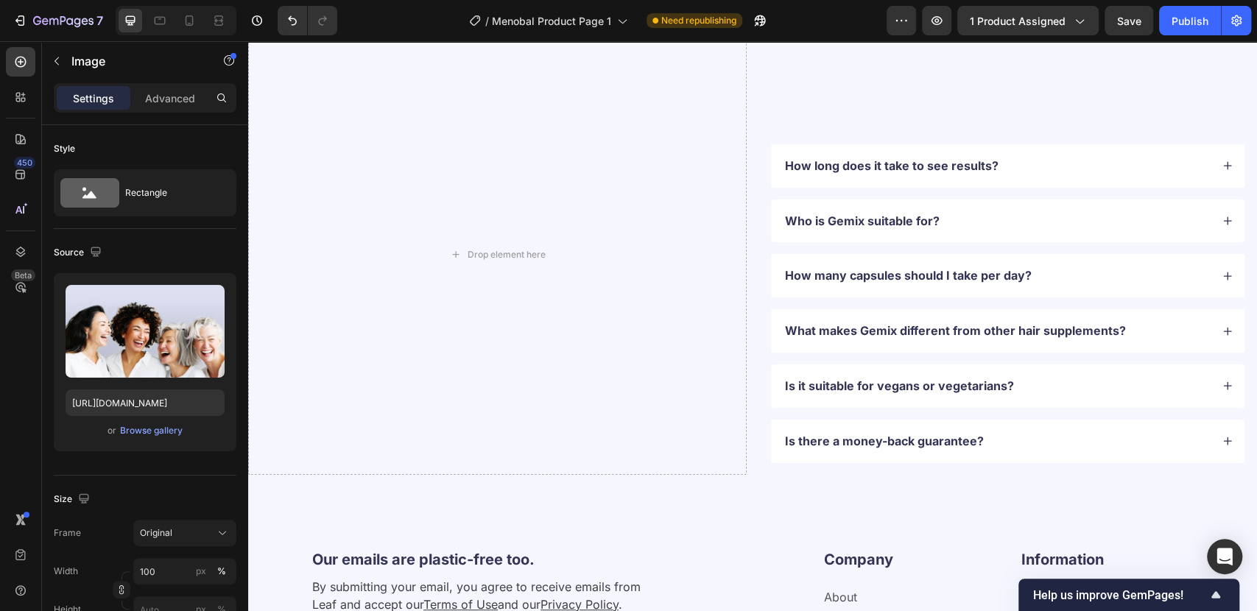
scroll to position [3527, 0]
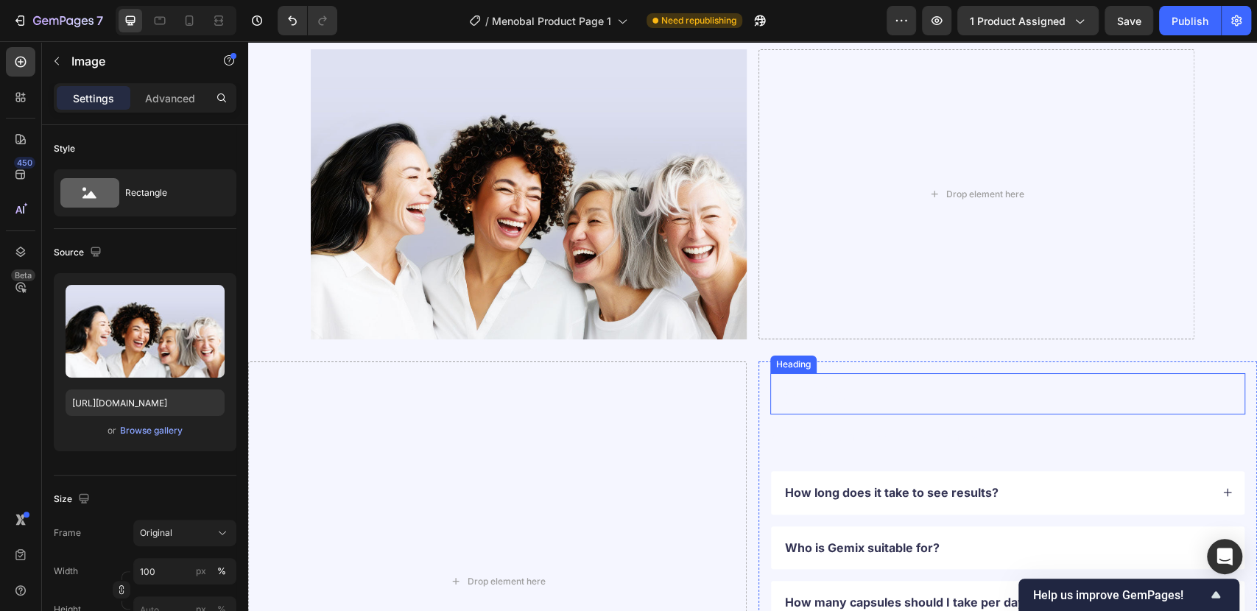
click at [842, 393] on h2 "FAQs" at bounding box center [1007, 393] width 475 height 41
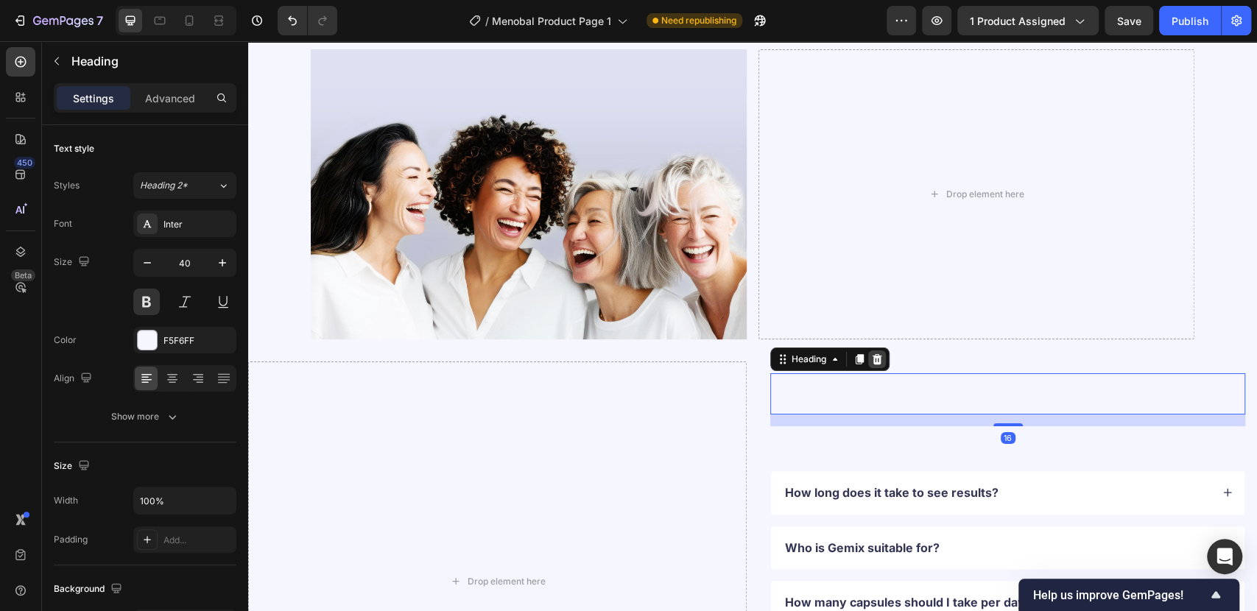
click at [878, 361] on div at bounding box center [877, 359] width 18 height 18
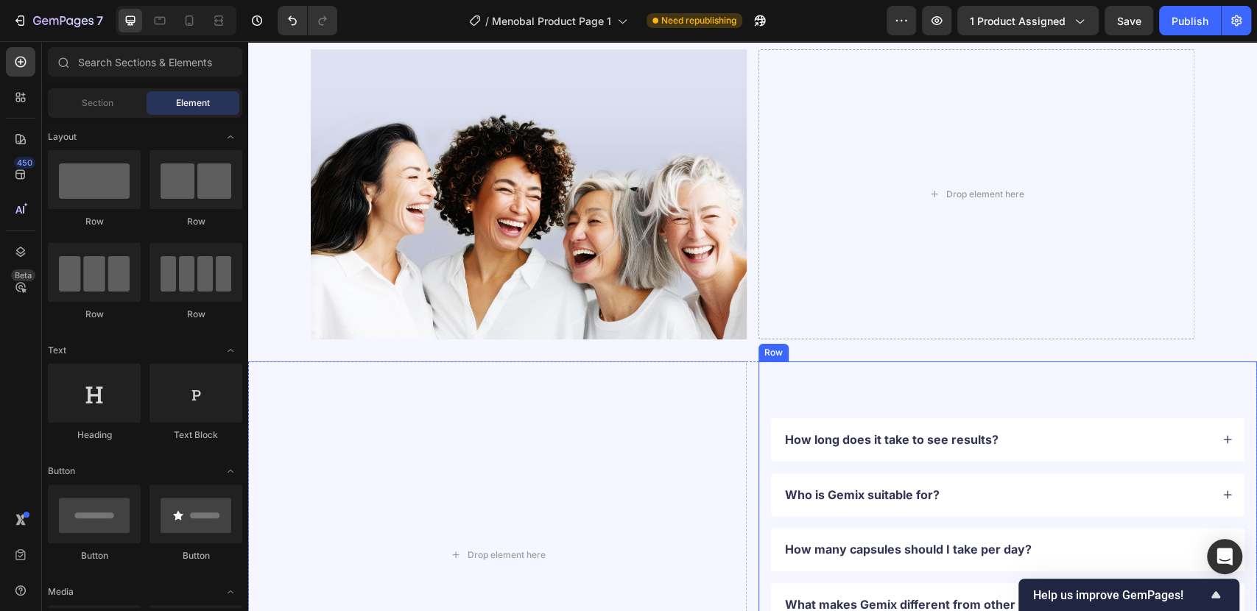
click at [866, 395] on div "Got questions? We’ve got answer... Text Block How long does it take to see resu…" at bounding box center [1007, 554] width 475 height 363
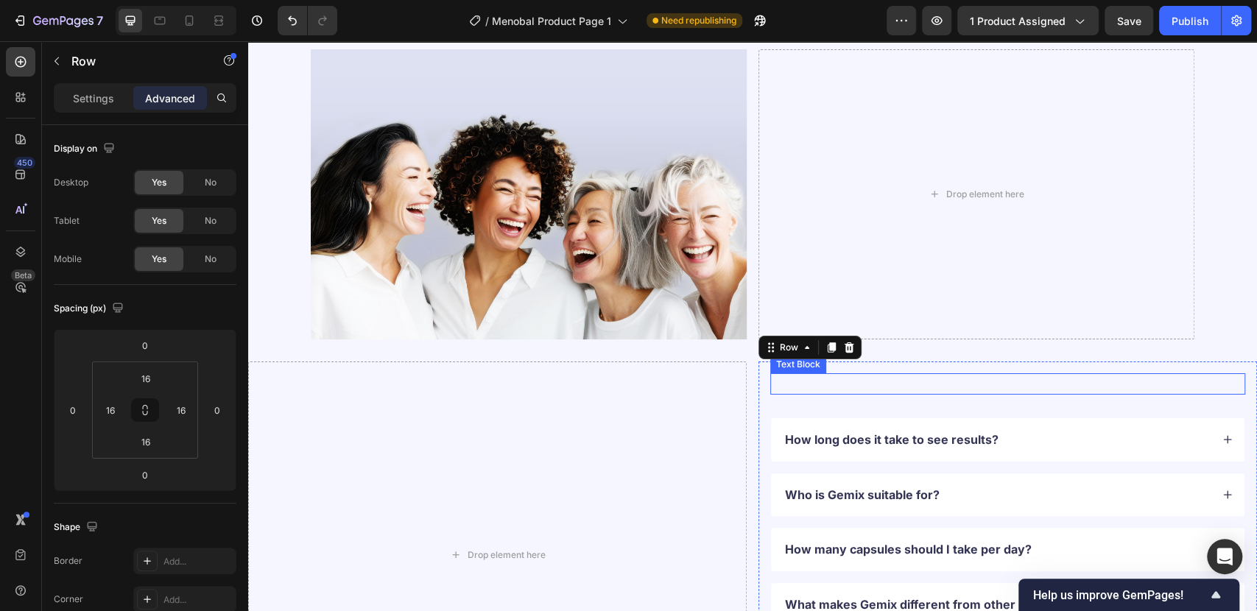
click at [832, 384] on p "Got questions? We’ve got answer..." at bounding box center [1008, 384] width 472 height 18
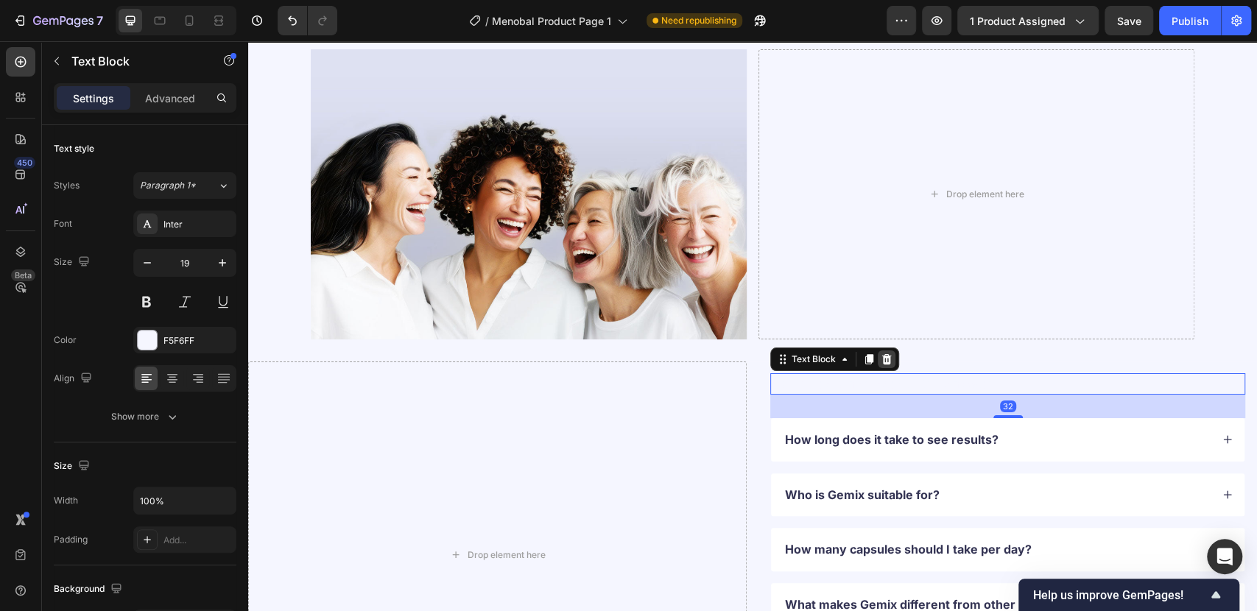
click at [881, 357] on icon at bounding box center [887, 359] width 12 height 12
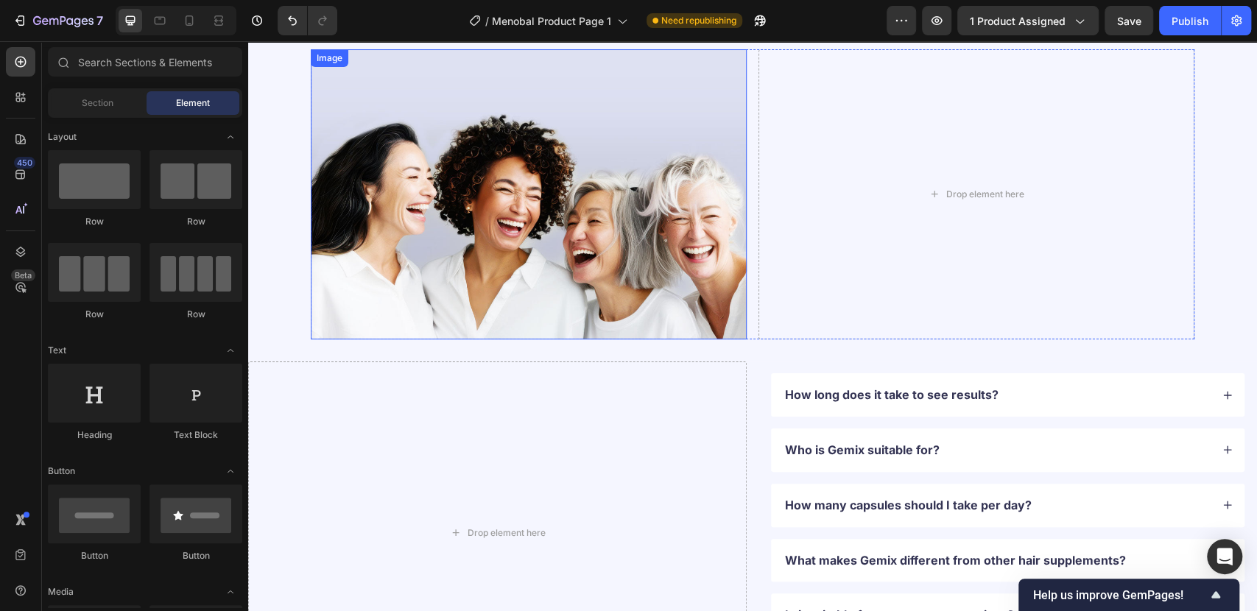
click at [521, 243] on img at bounding box center [529, 194] width 436 height 291
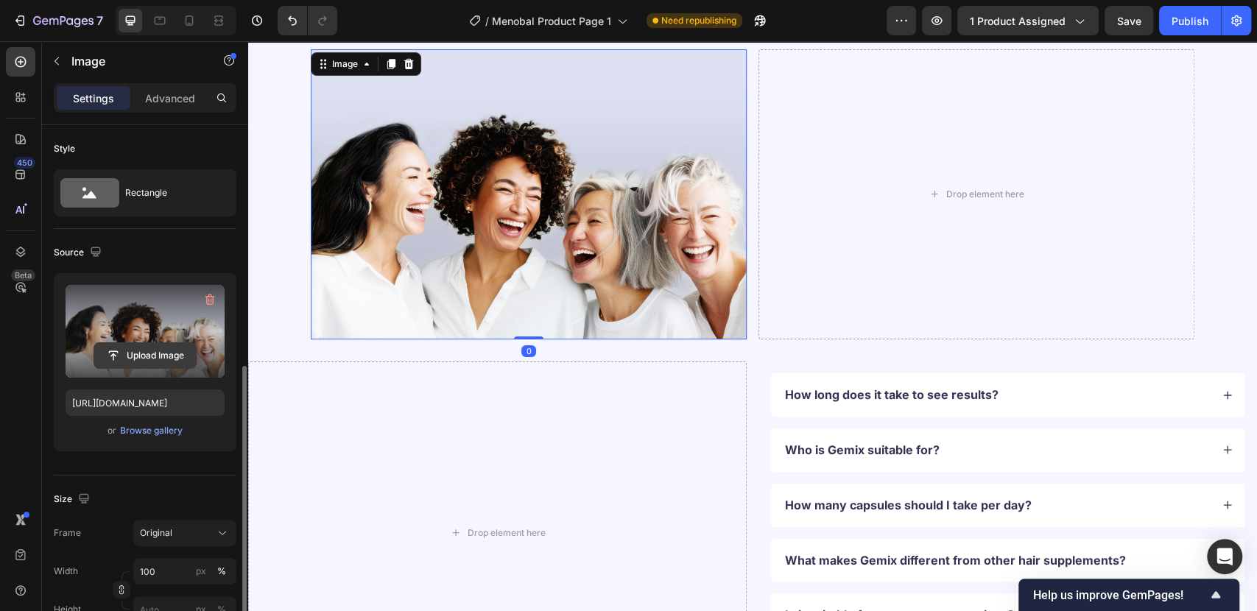
scroll to position [245, 0]
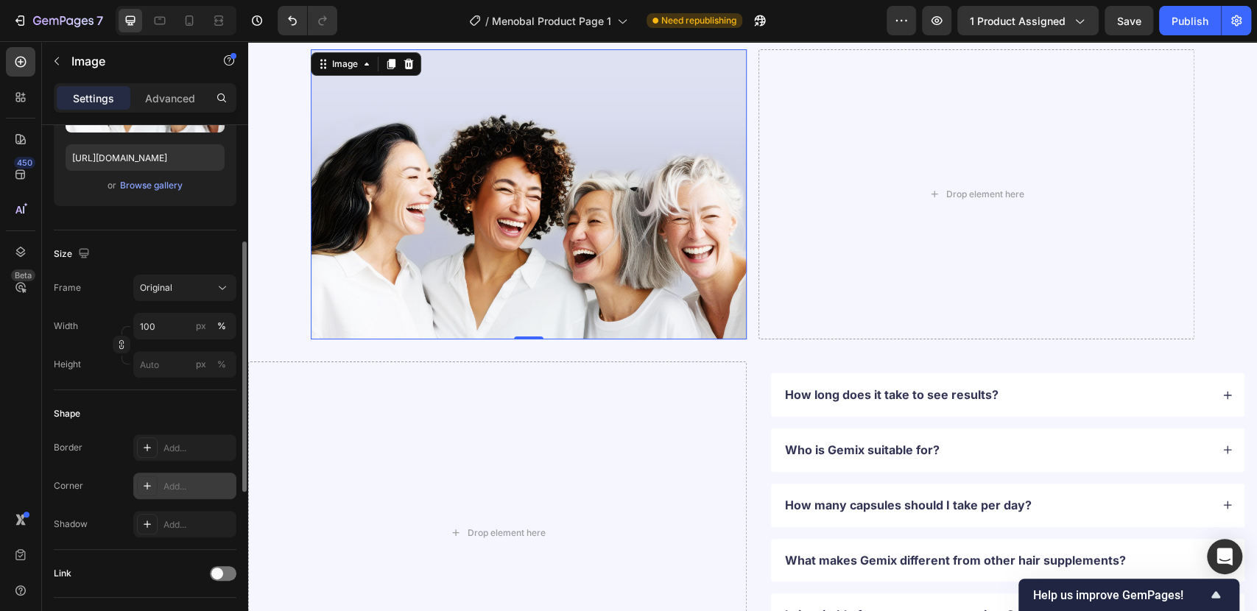
click at [180, 482] on div "Add..." at bounding box center [197, 486] width 69 height 13
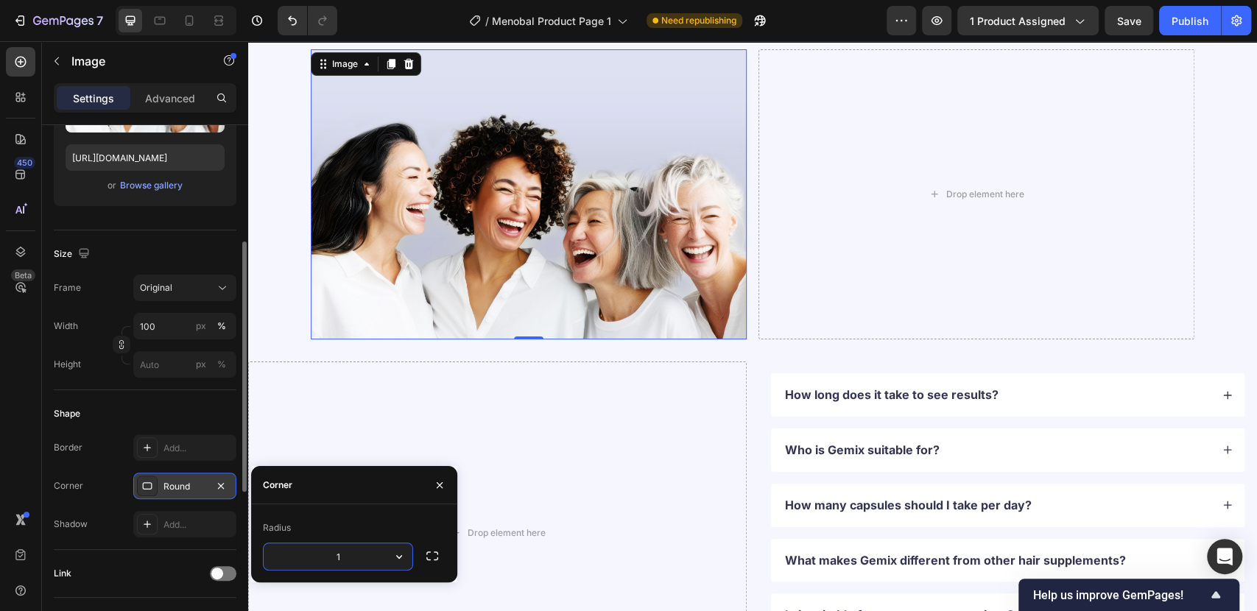
type input "15"
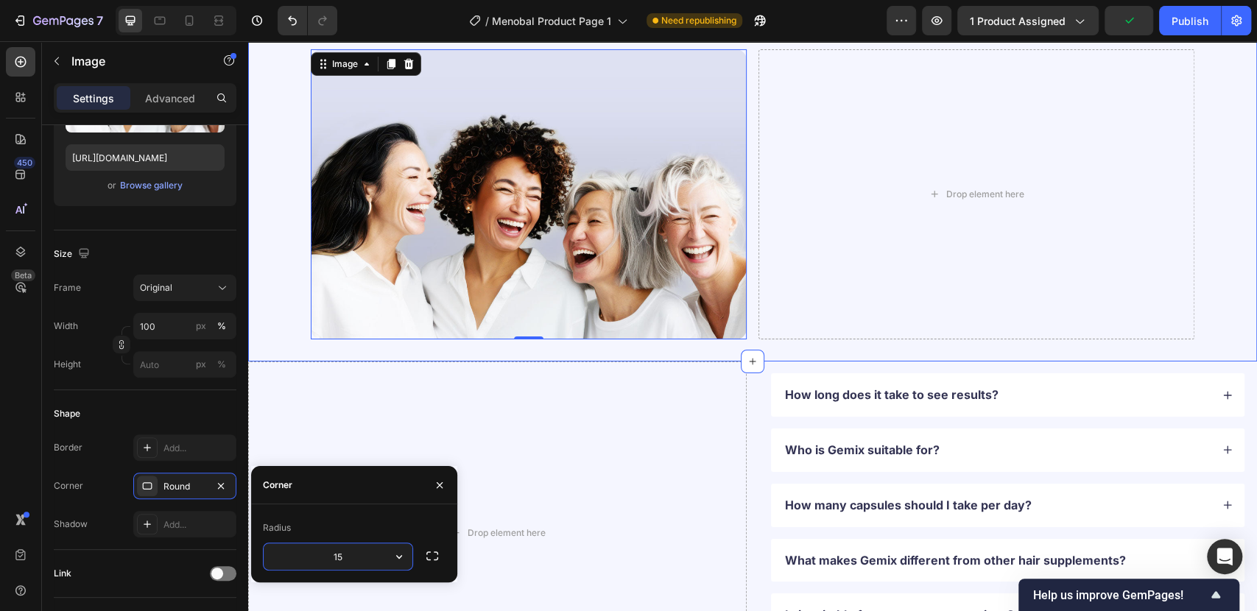
click at [1213, 336] on div "Frequently Asked Questions Heading Got questions? We’ve got answer... Text Bloc…" at bounding box center [752, 146] width 1009 height 388
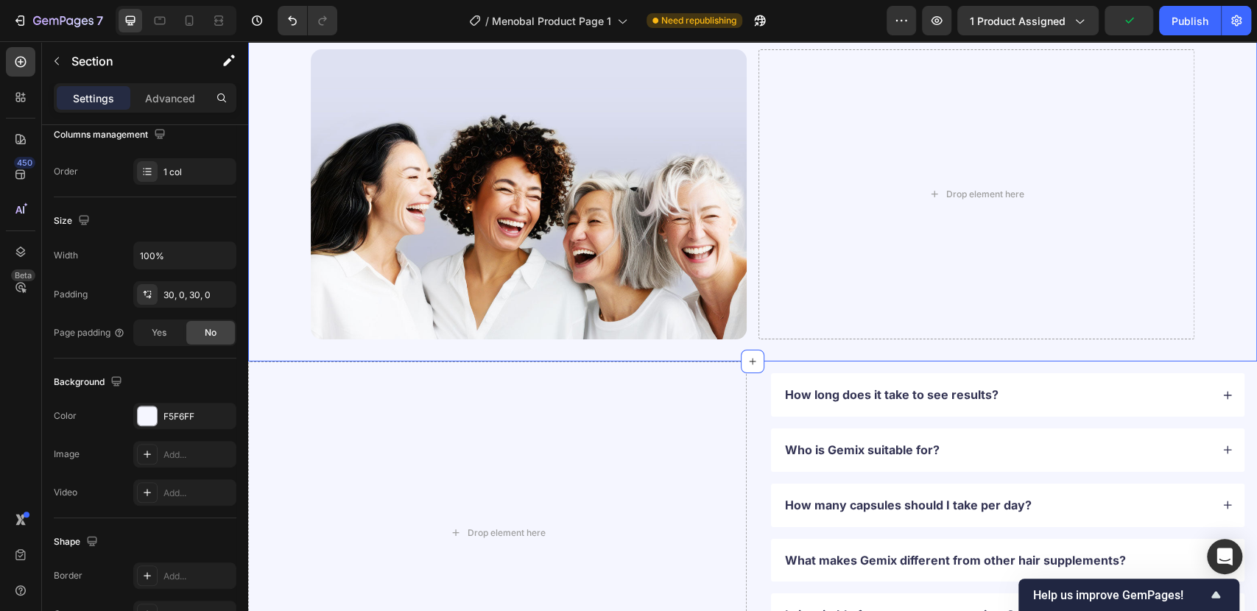
scroll to position [0, 0]
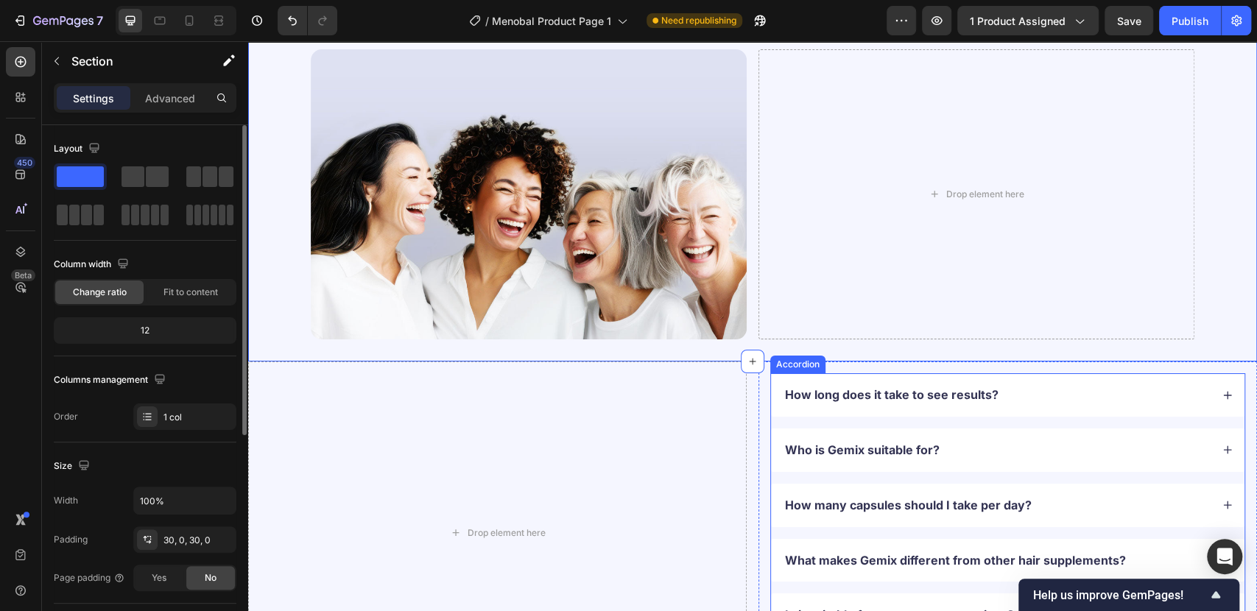
click at [871, 422] on div "How long does it take to see results? Who is Gemix suitable for? How many capsu…" at bounding box center [1007, 532] width 475 height 319
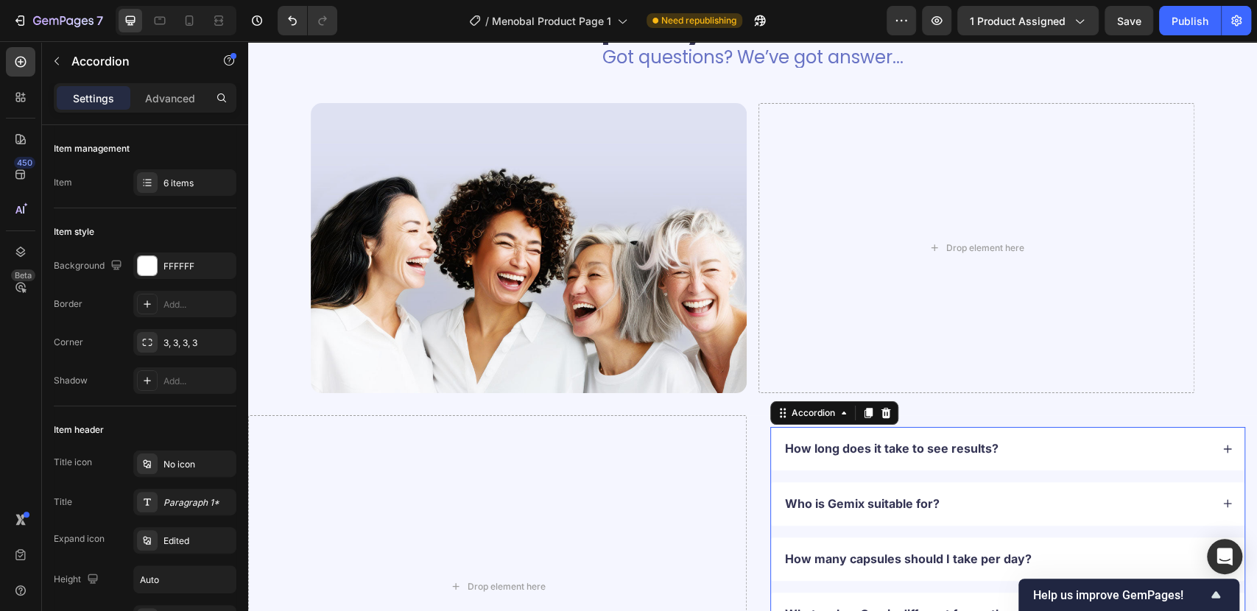
scroll to position [3446, 0]
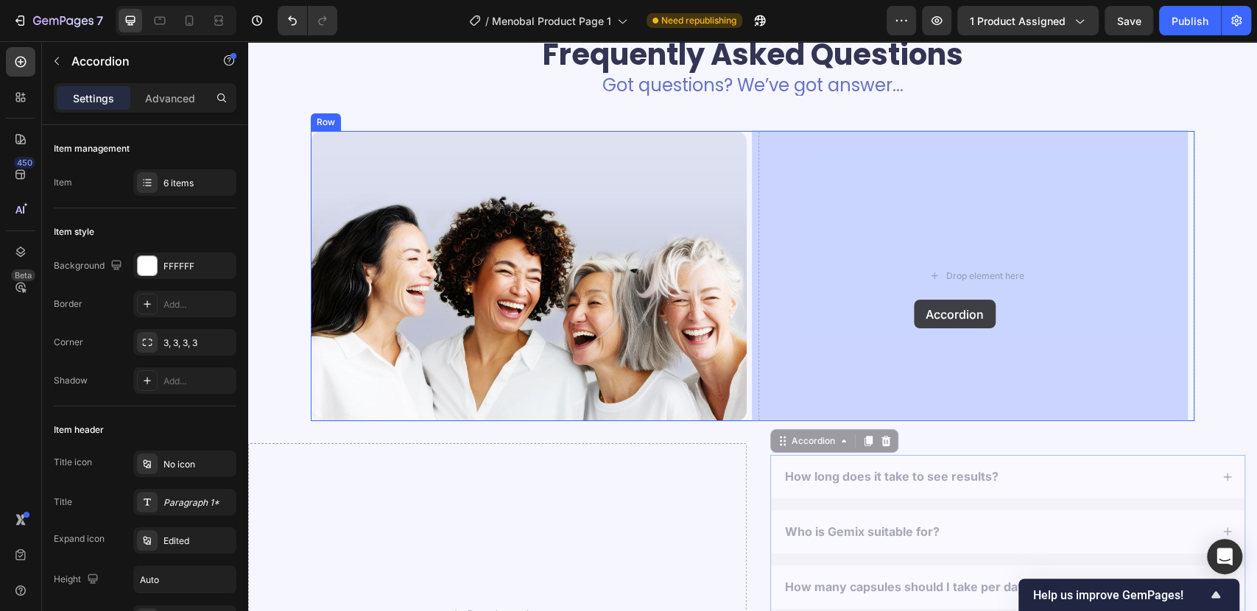
drag, startPoint x: 822, startPoint y: 443, endPoint x: 914, endPoint y: 300, distance: 170.5
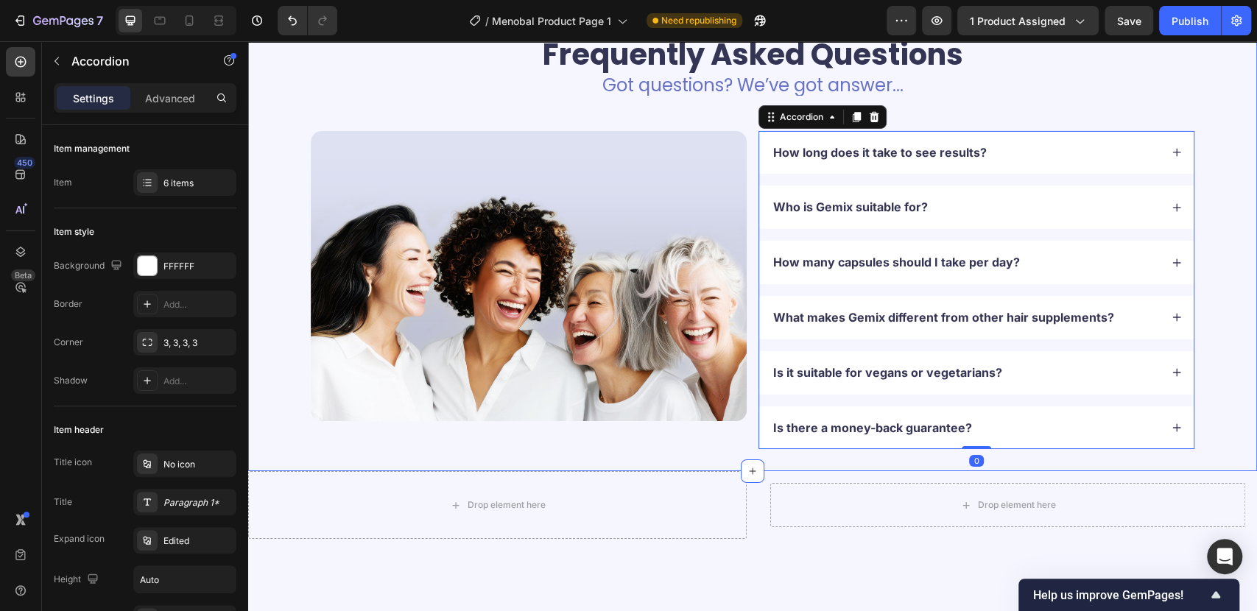
click at [1204, 95] on div "Frequently Asked Questions Heading Got questions? We’ve got answer... Text Bloc…" at bounding box center [752, 242] width 1009 height 416
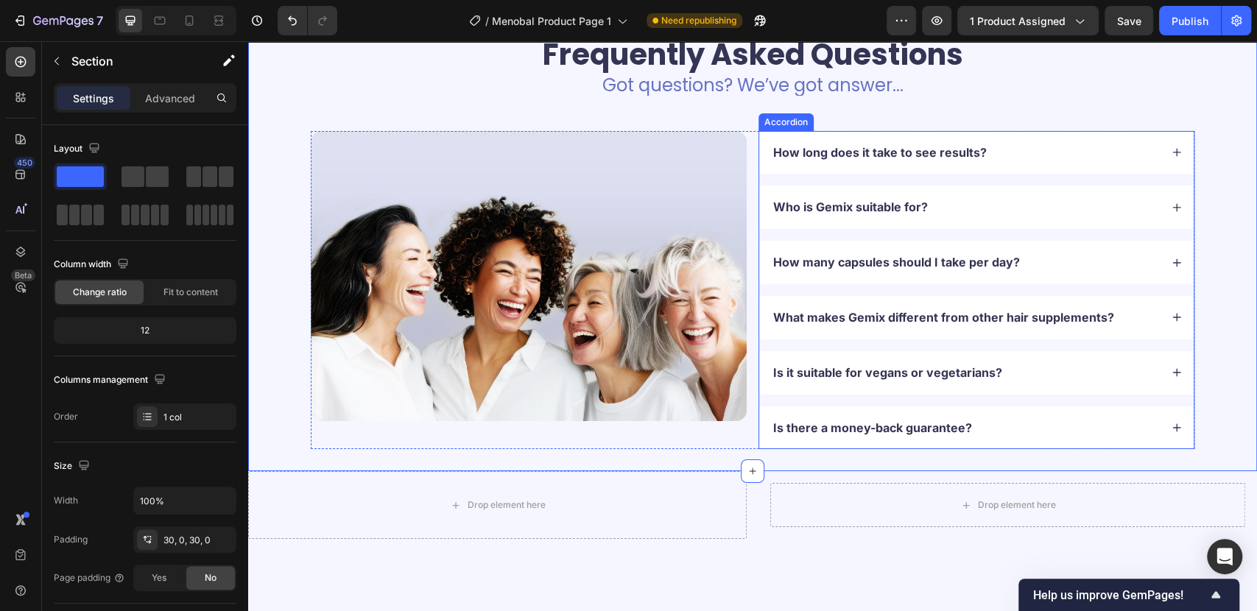
scroll to position [3609, 0]
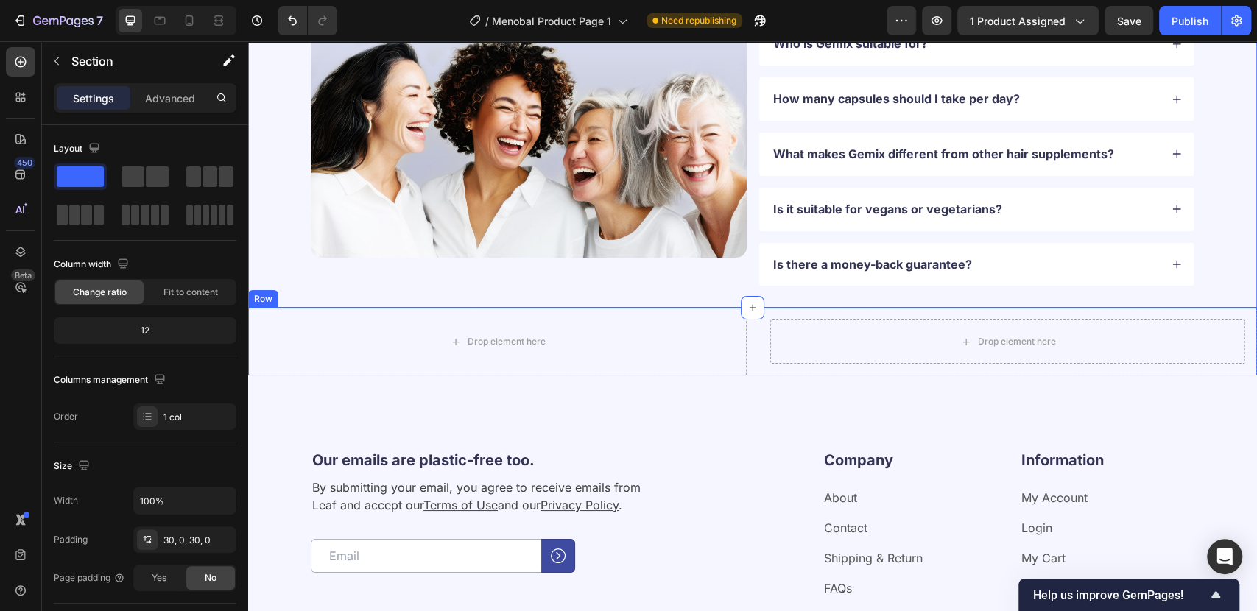
click at [749, 355] on div "Drop element here Drop element here Row Row" at bounding box center [752, 342] width 1009 height 68
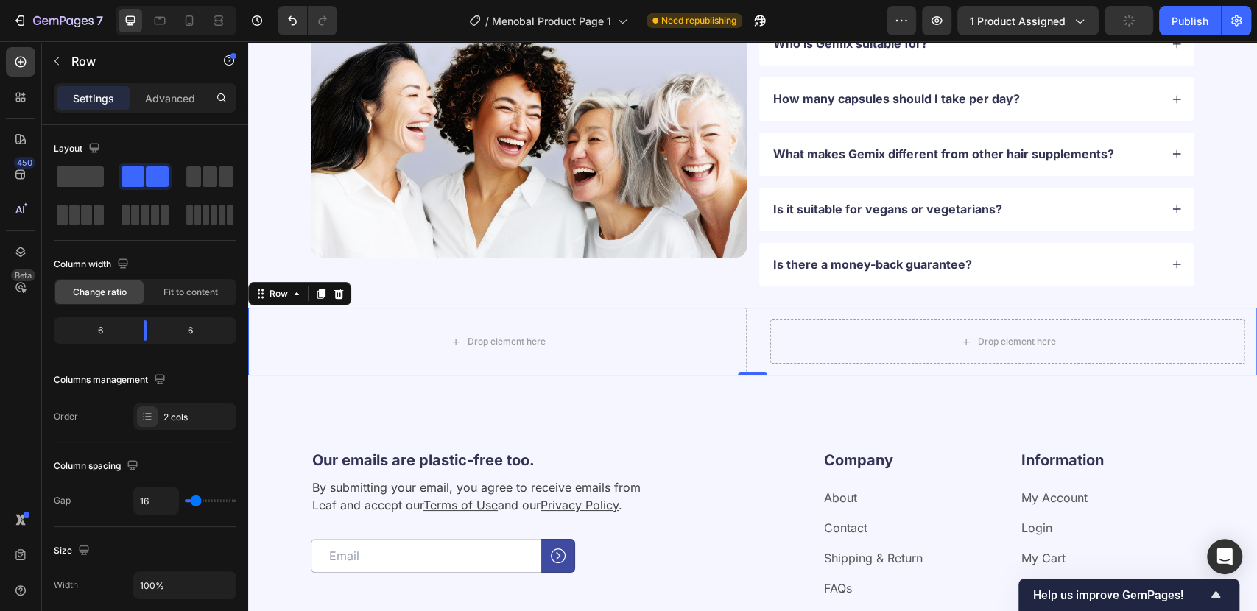
click at [343, 292] on icon at bounding box center [339, 294] width 12 height 12
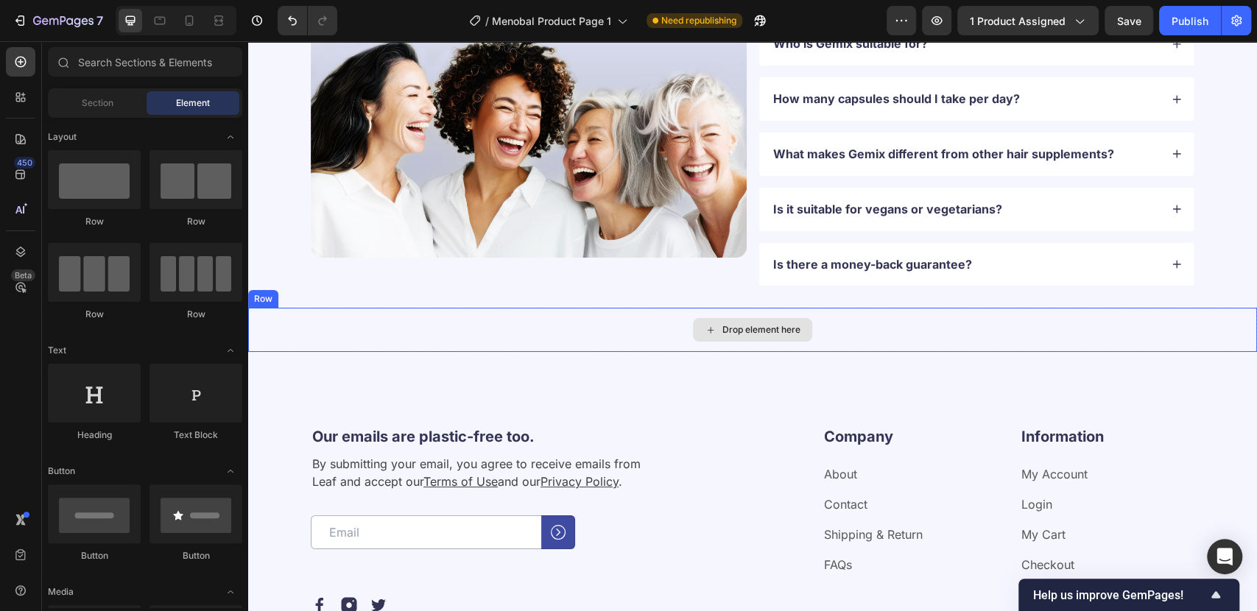
click at [1181, 323] on div "Drop element here" at bounding box center [752, 330] width 1009 height 44
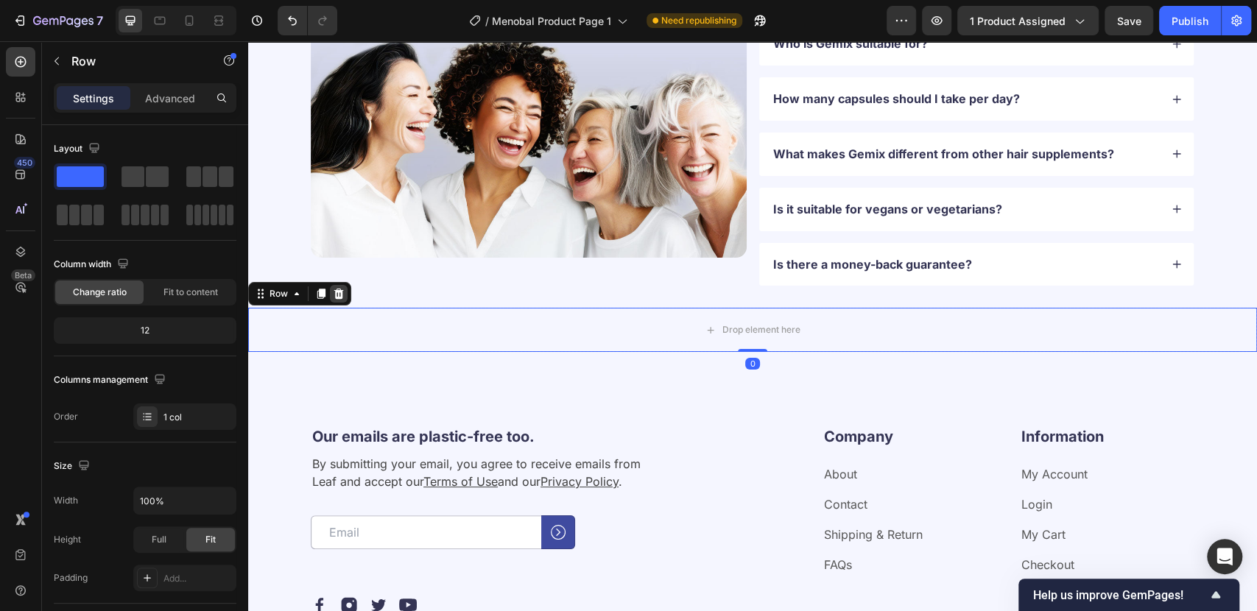
click at [342, 297] on icon at bounding box center [339, 294] width 12 height 12
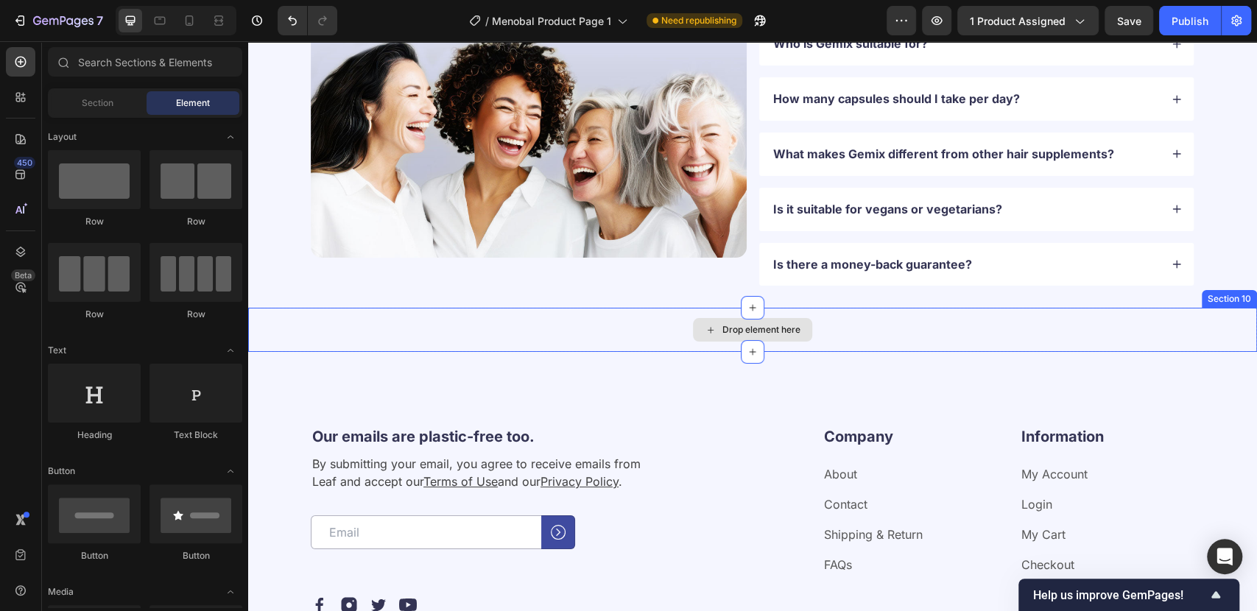
click at [475, 317] on div "Drop element here" at bounding box center [752, 330] width 1009 height 44
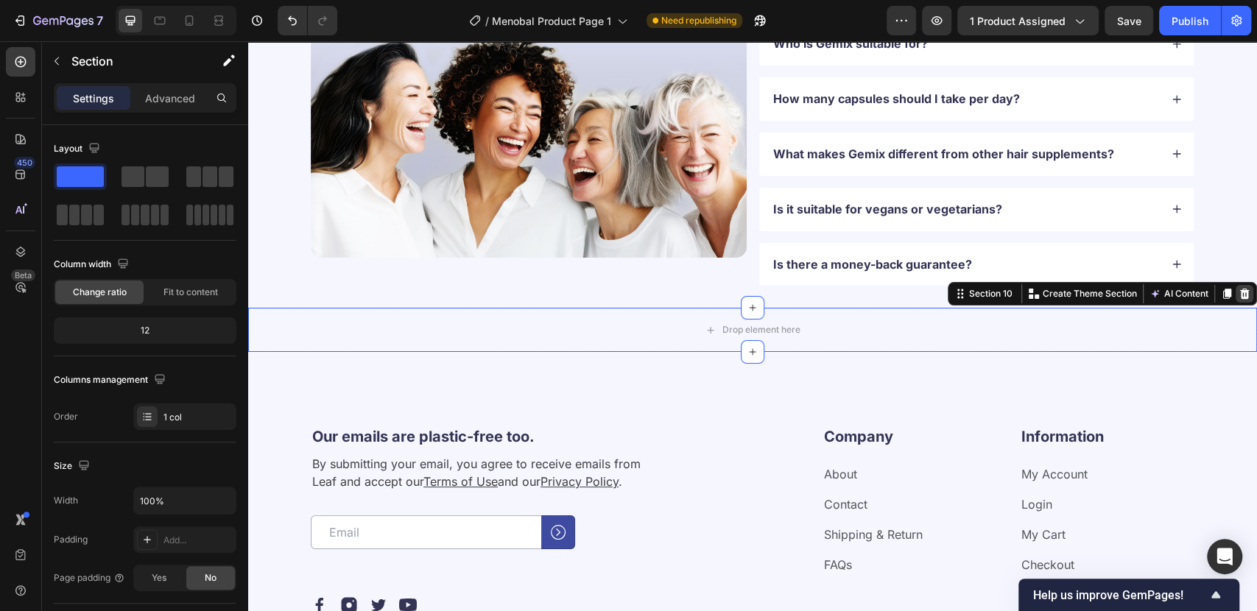
click at [1240, 293] on icon at bounding box center [1245, 294] width 10 height 10
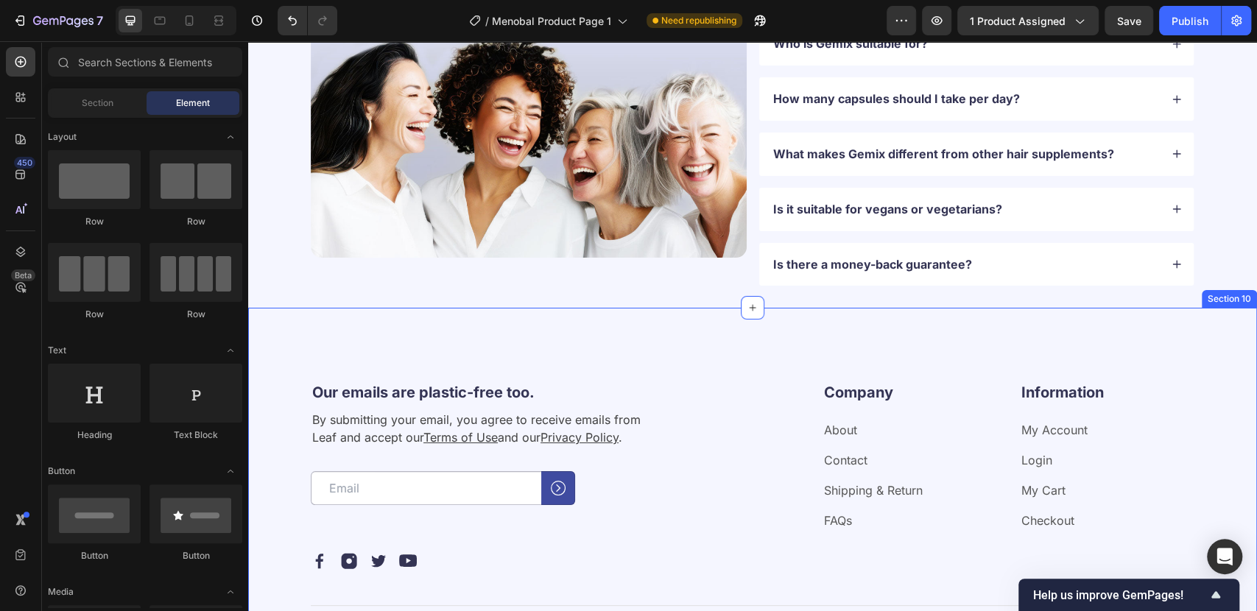
click at [717, 325] on div "Our emails are plastic-free too. Heading By submitting your email, you agree to…" at bounding box center [752, 514] width 1009 height 413
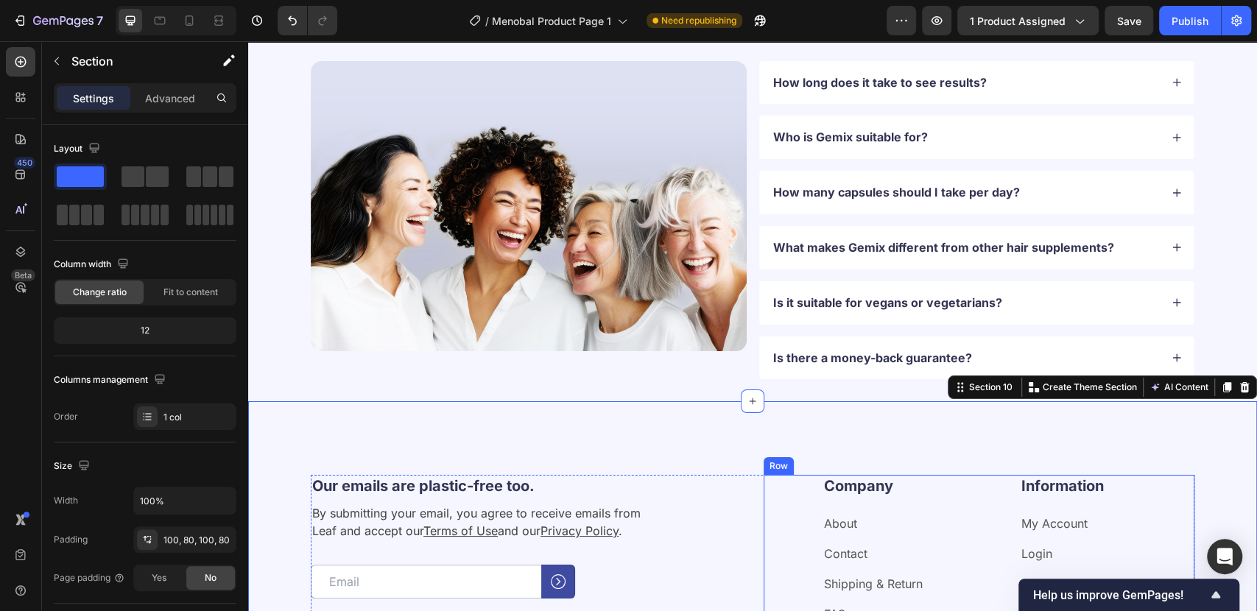
scroll to position [3446, 0]
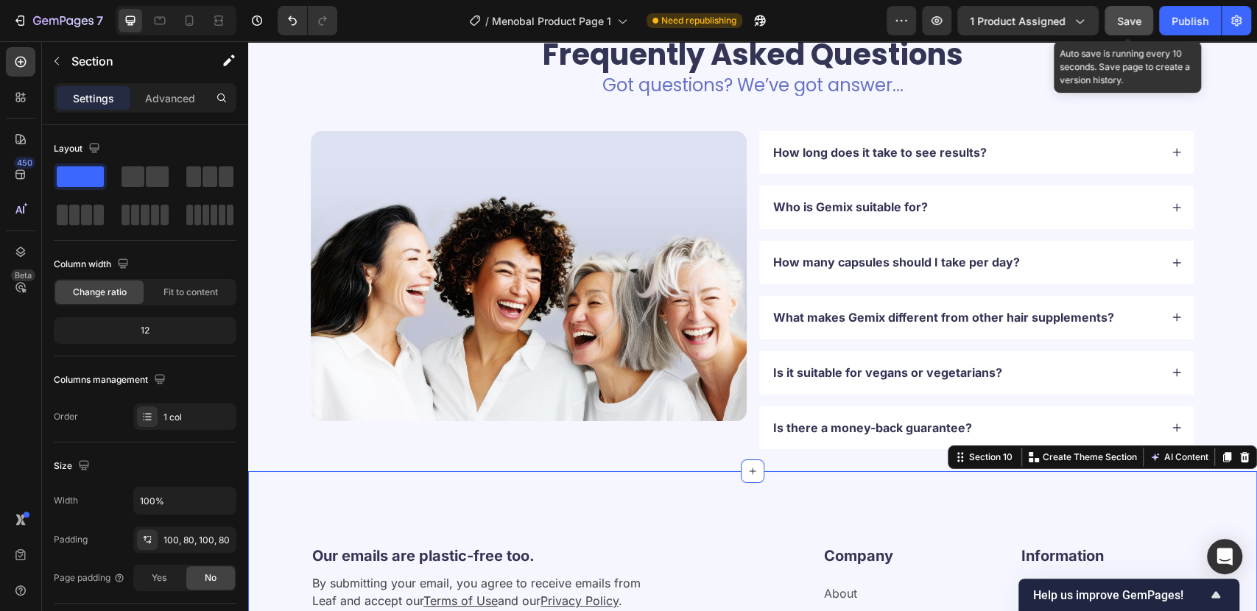
click at [1144, 25] on button "Save" at bounding box center [1128, 20] width 49 height 29
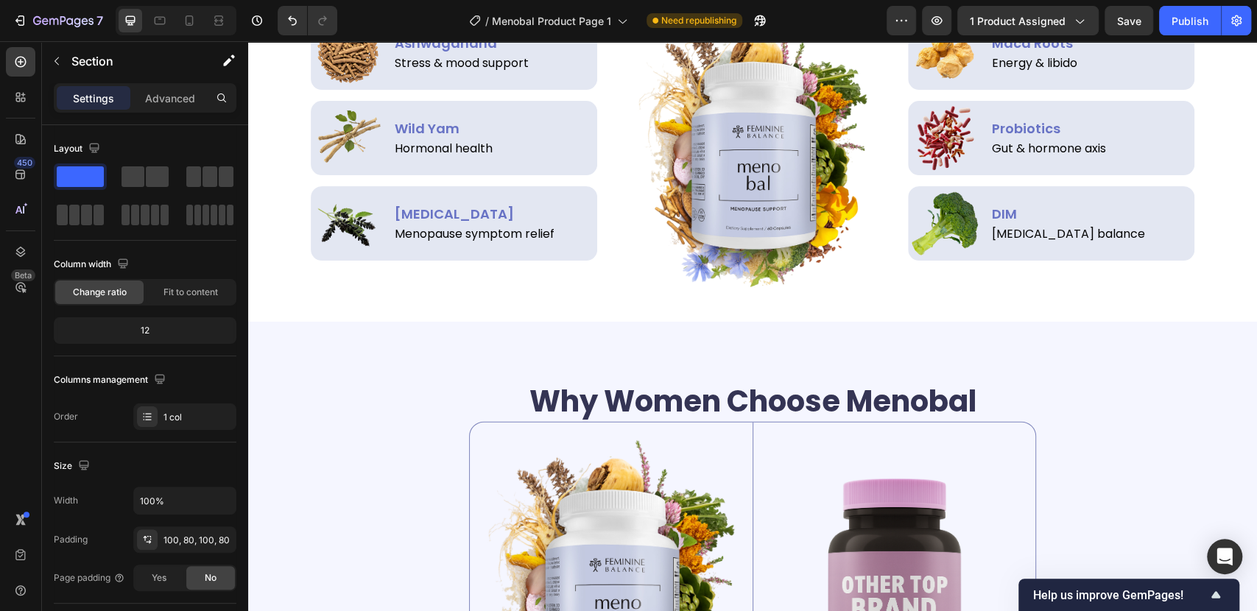
scroll to position [2382, 0]
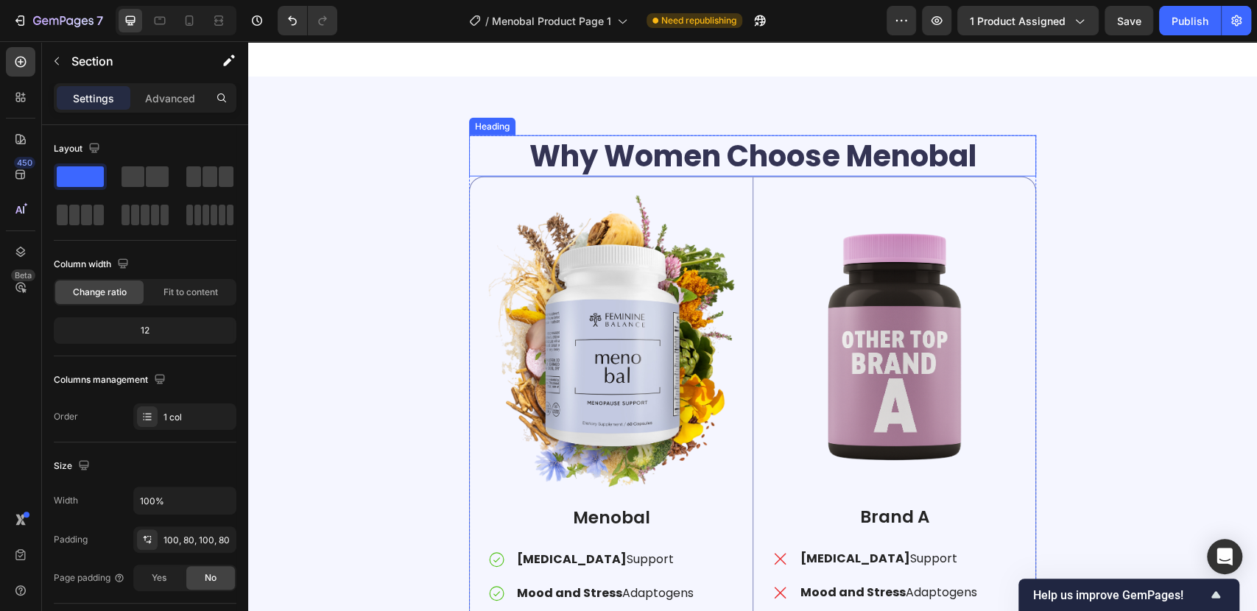
click at [748, 154] on h2 "Why Women Choose Menobal" at bounding box center [752, 155] width 567 height 41
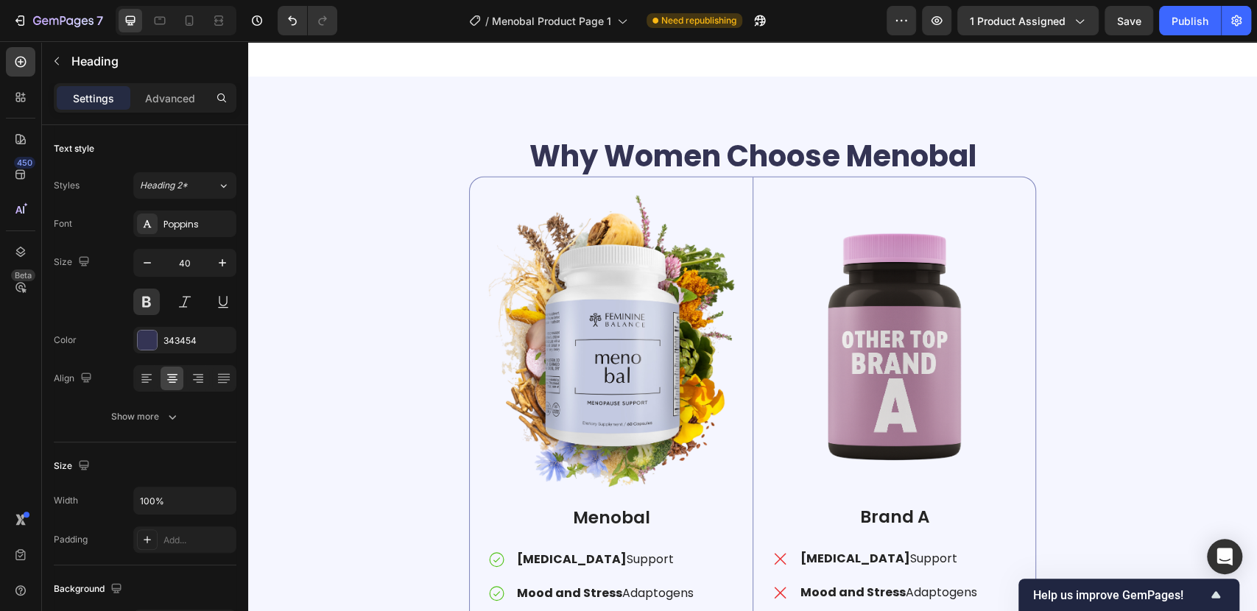
click at [655, 155] on h2 "Why Women Choose Menobal" at bounding box center [752, 155] width 567 height 41
click at [655, 155] on p "Why Women Choose Menobal" at bounding box center [752, 156] width 564 height 38
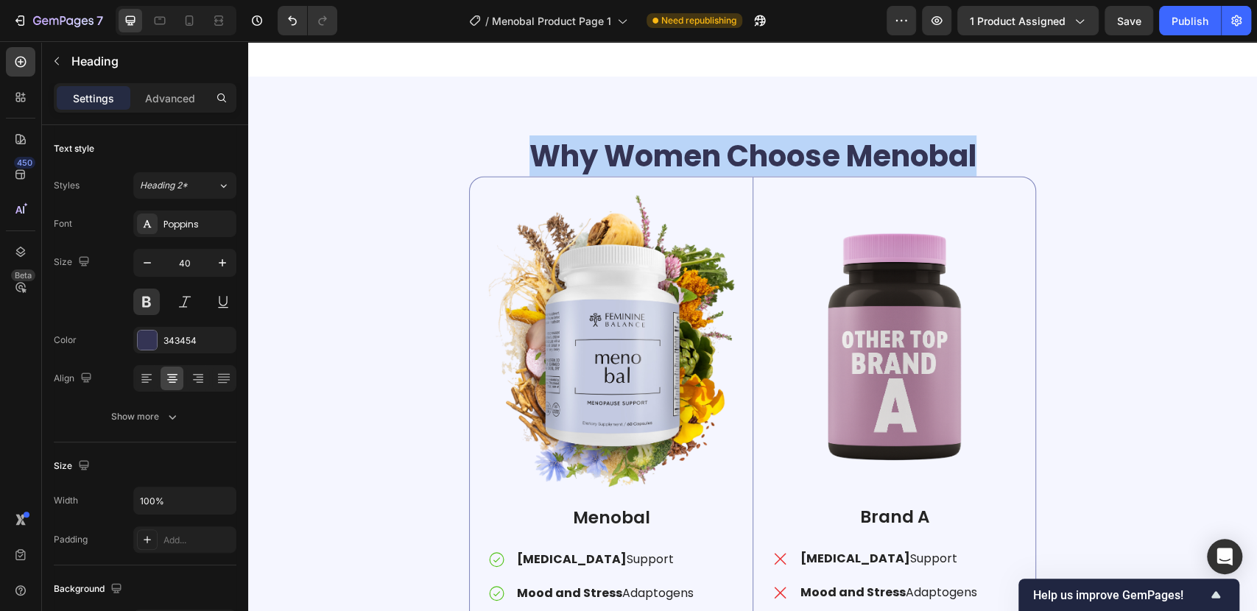
click at [655, 155] on p "Why Women Choose Menobal" at bounding box center [752, 156] width 564 height 38
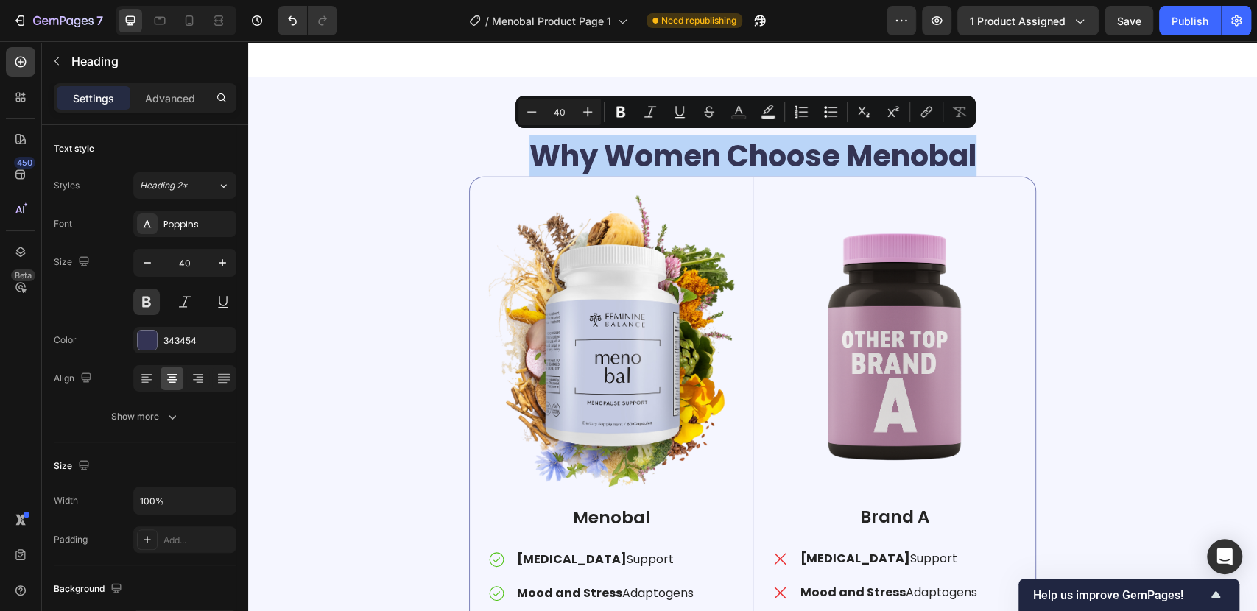
copy p "Why Women Choose Menobal"
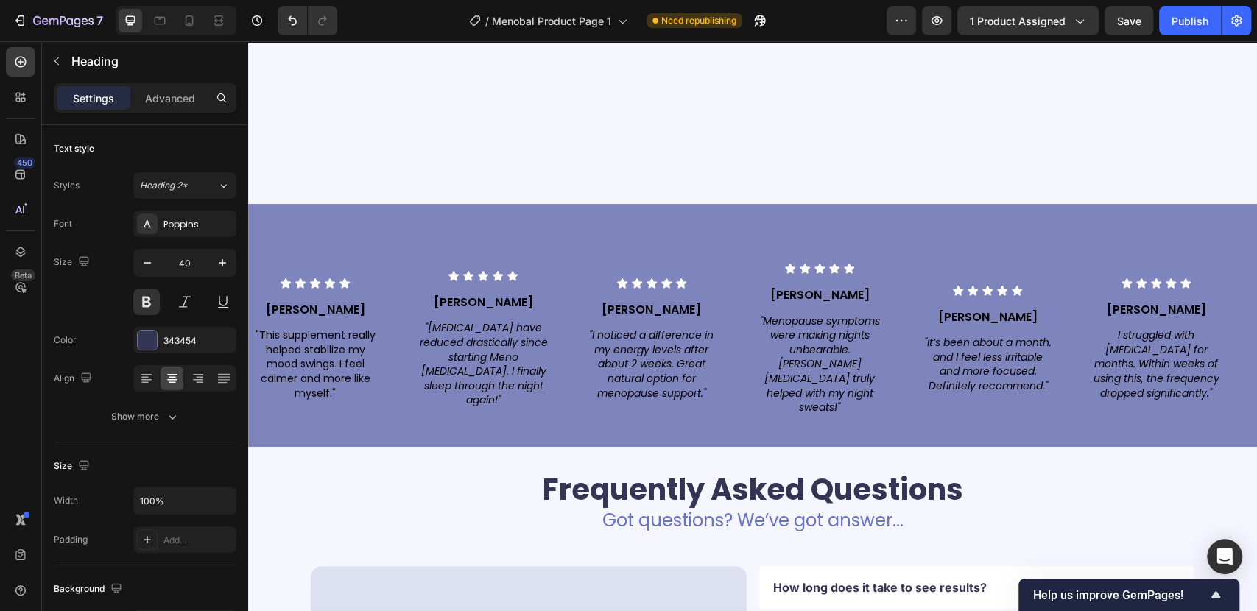
type input "16"
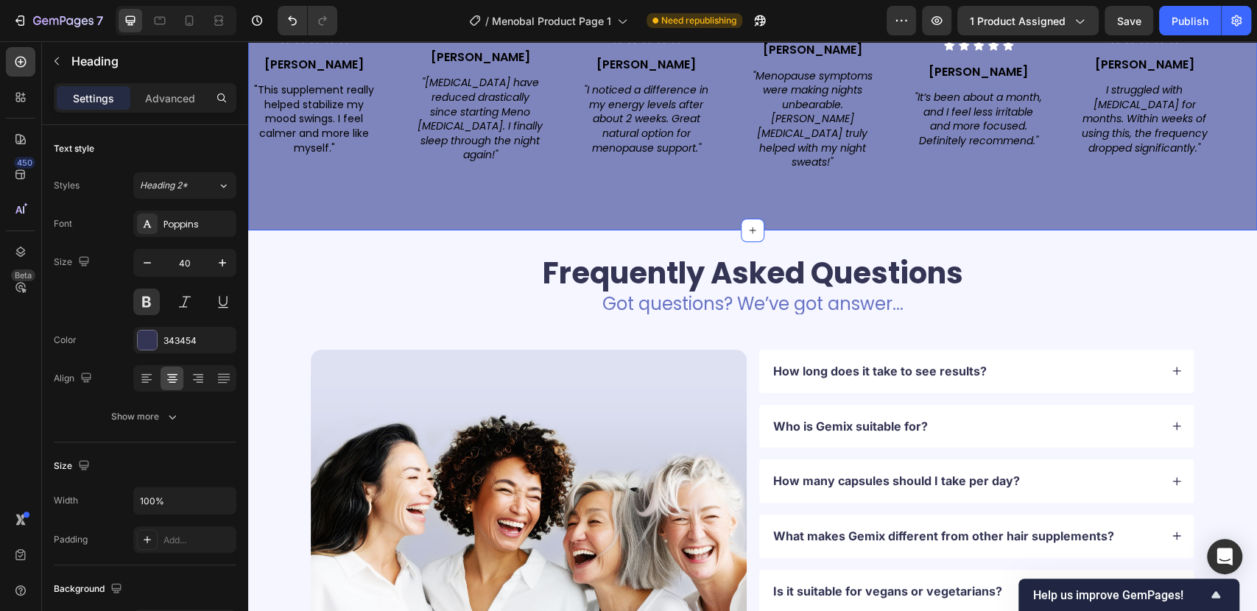
click at [522, 169] on div "Icon Icon Icon Icon Icon Icon List [PERSON_NAME] Text Block "This supplement re…" at bounding box center [752, 95] width 1009 height 272
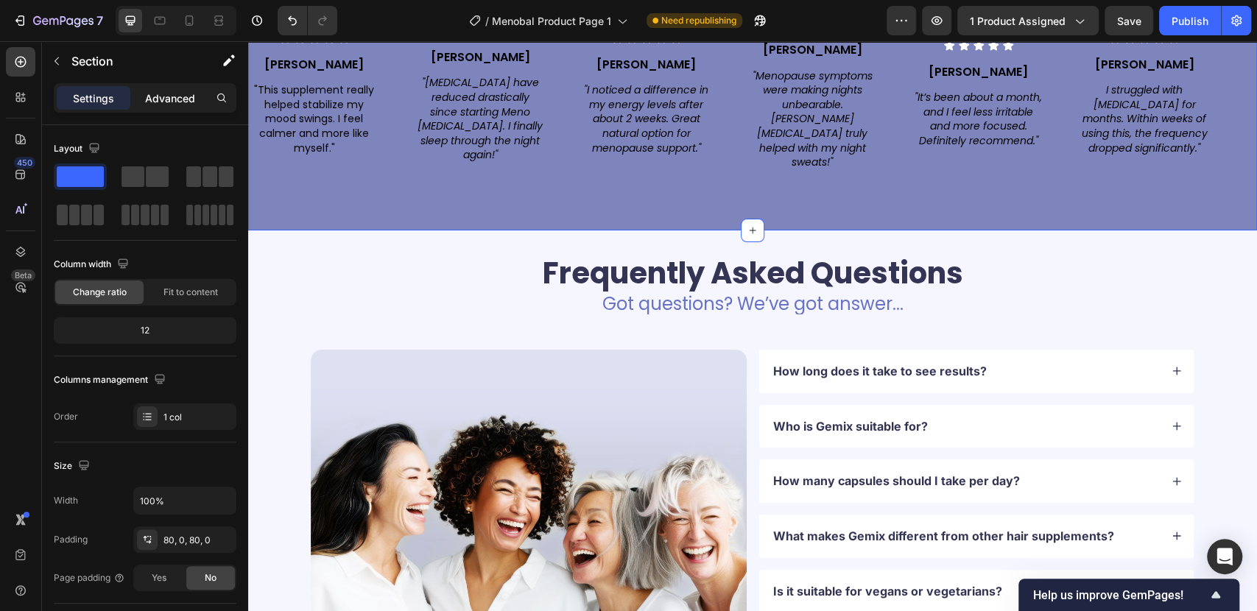
click at [170, 88] on div "Advanced" at bounding box center [170, 98] width 74 height 24
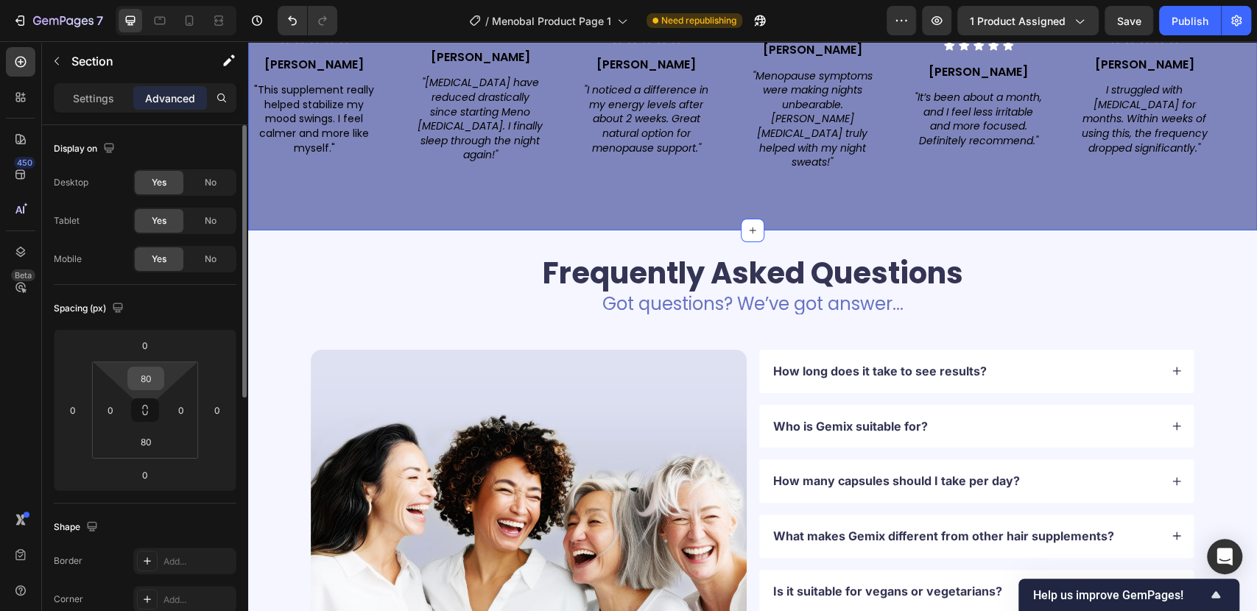
click at [153, 373] on input "80" at bounding box center [145, 378] width 29 height 22
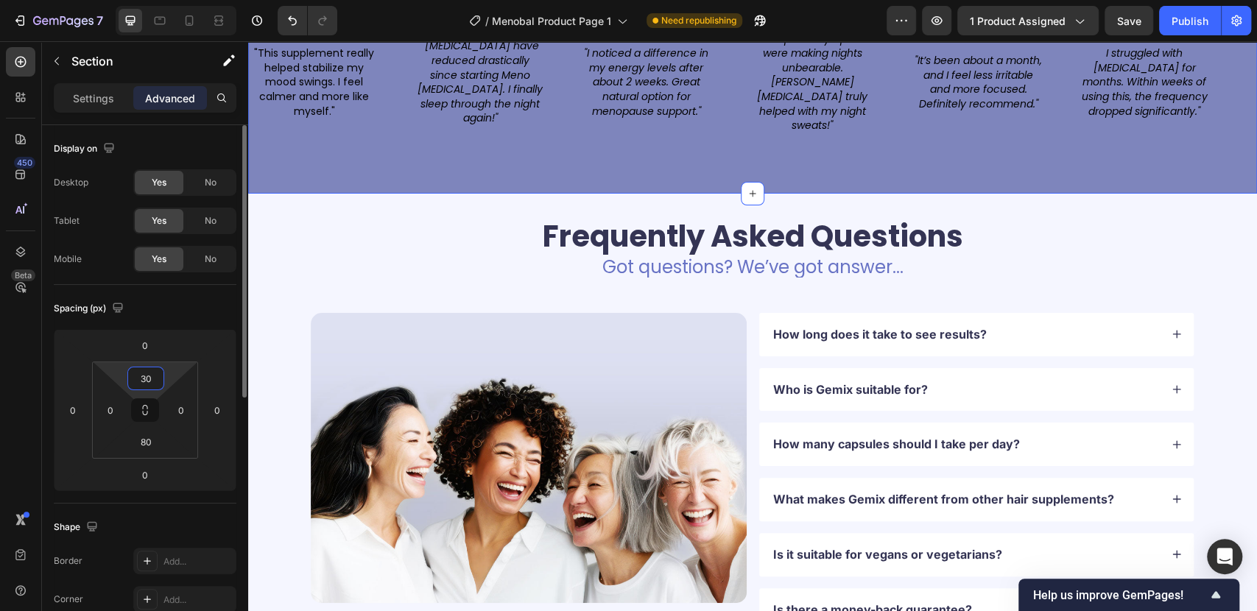
type input "30"
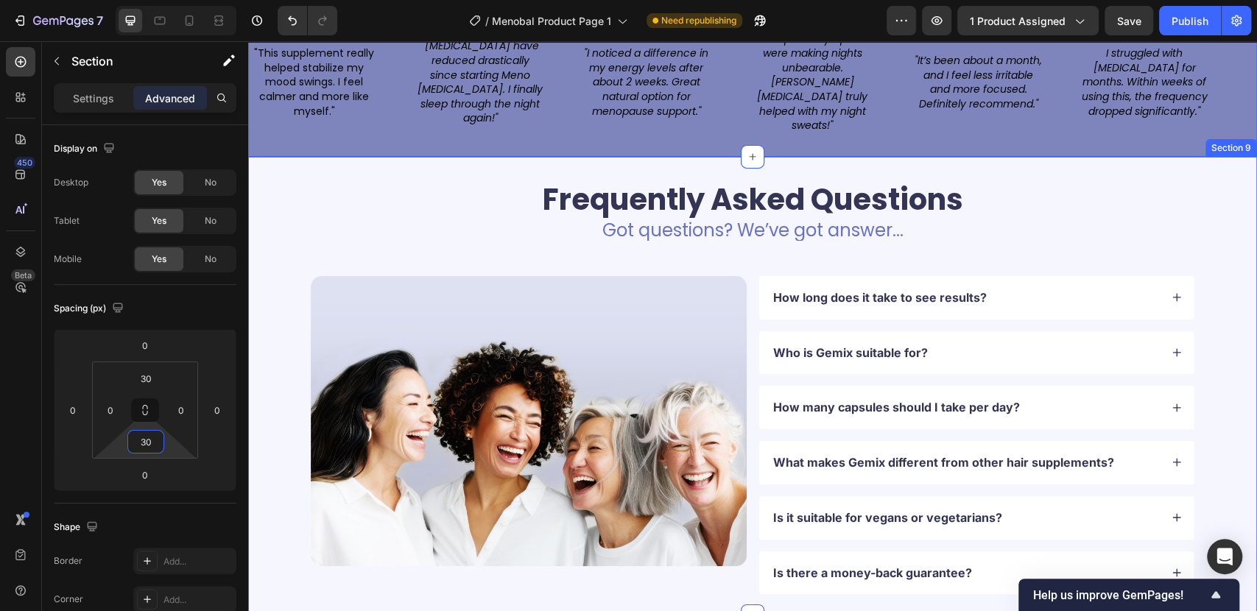
scroll to position [3036, 0]
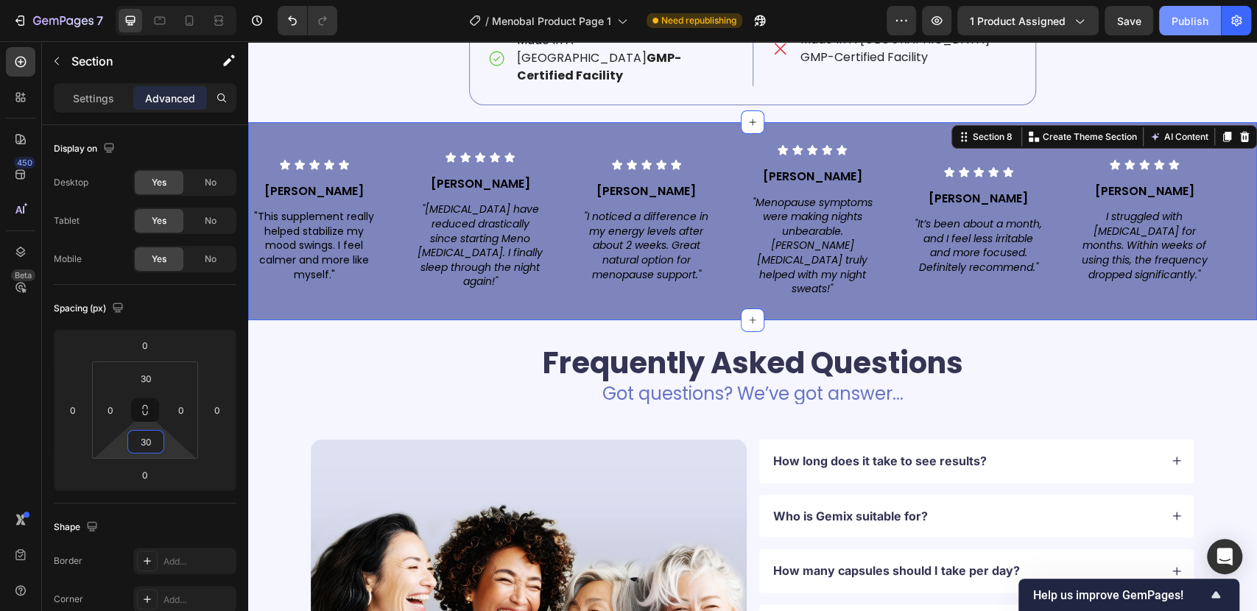
type input "30"
click at [1173, 25] on div "Publish" at bounding box center [1189, 20] width 37 height 15
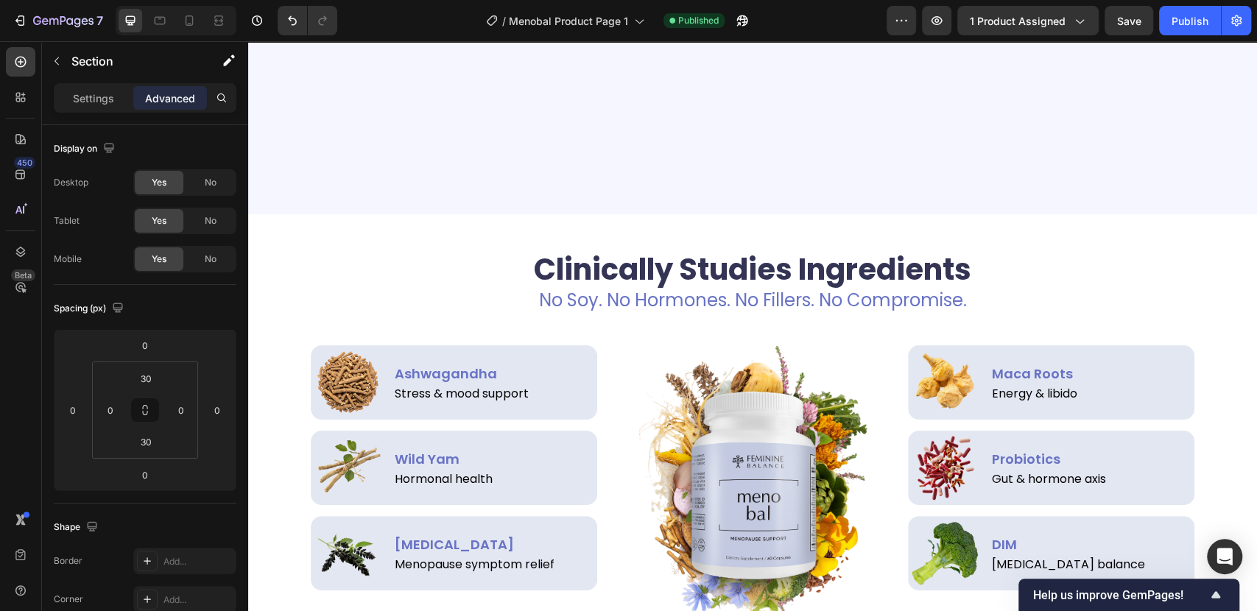
scroll to position [1809, 0]
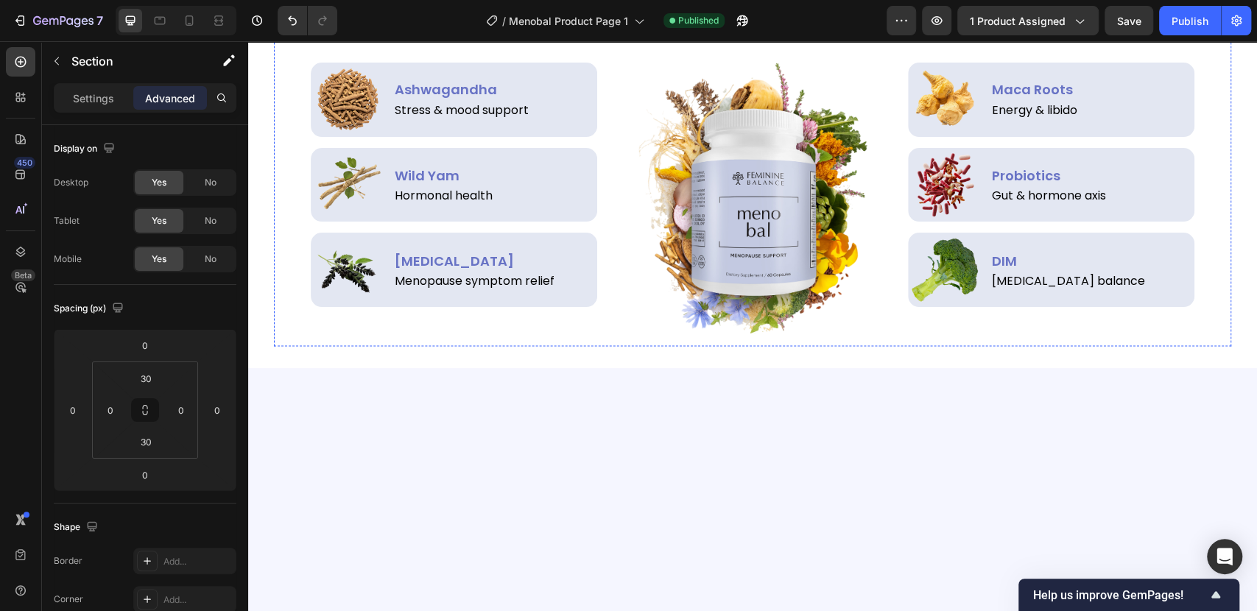
click at [890, 26] on p "No Soy. No Hormones. No Fillers. No Compromise." at bounding box center [752, 17] width 931 height 18
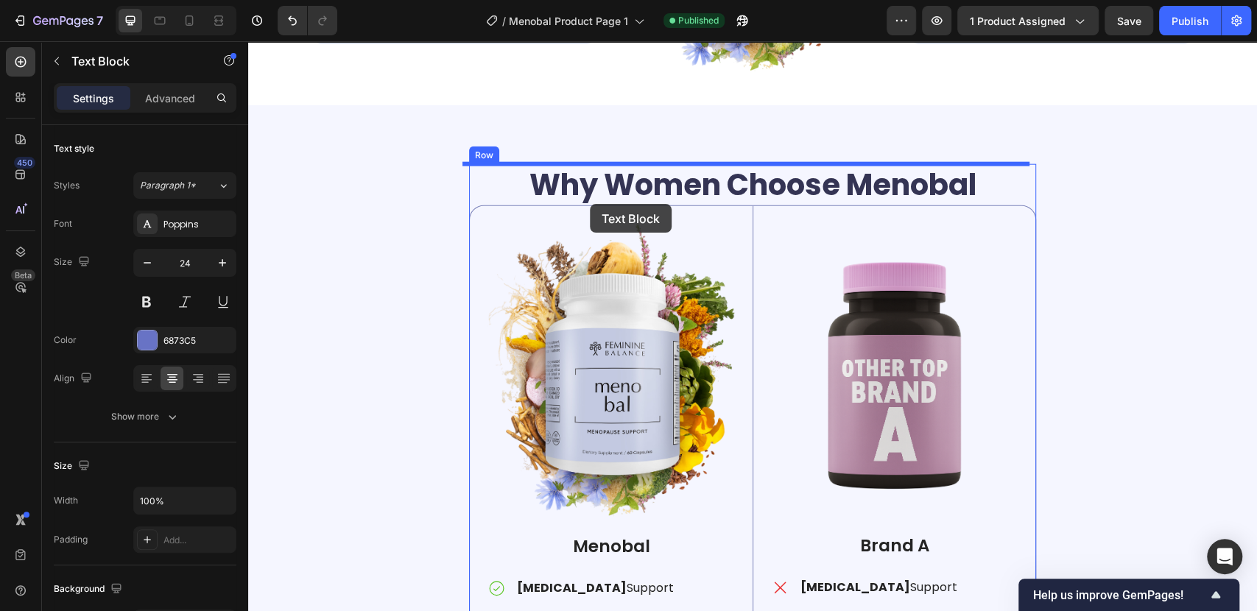
scroll to position [2503, 0]
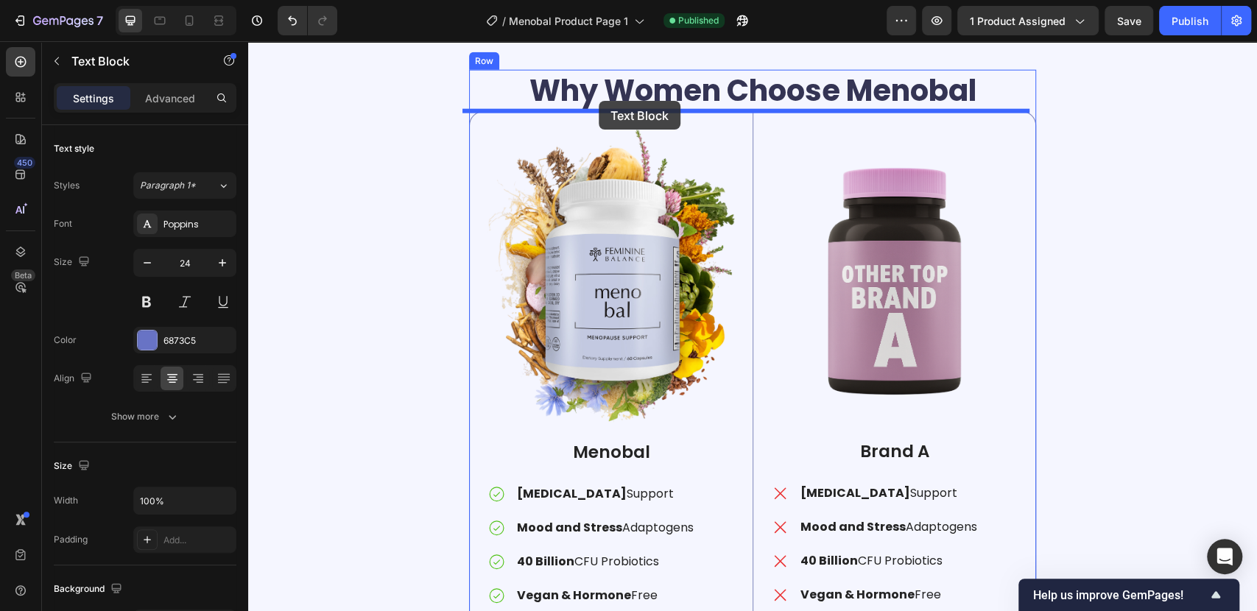
drag, startPoint x: 333, startPoint y: 169, endPoint x: 599, endPoint y: 100, distance: 274.5
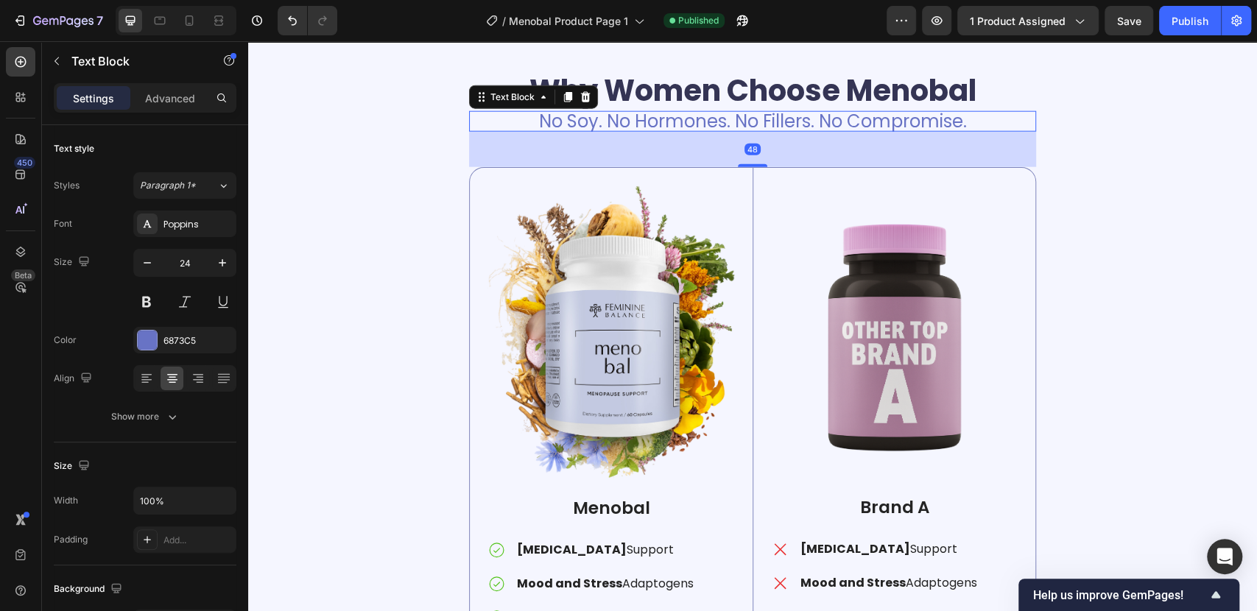
click at [655, 125] on p "No Soy. No Hormones. No Fillers. No Compromise." at bounding box center [752, 122] width 564 height 18
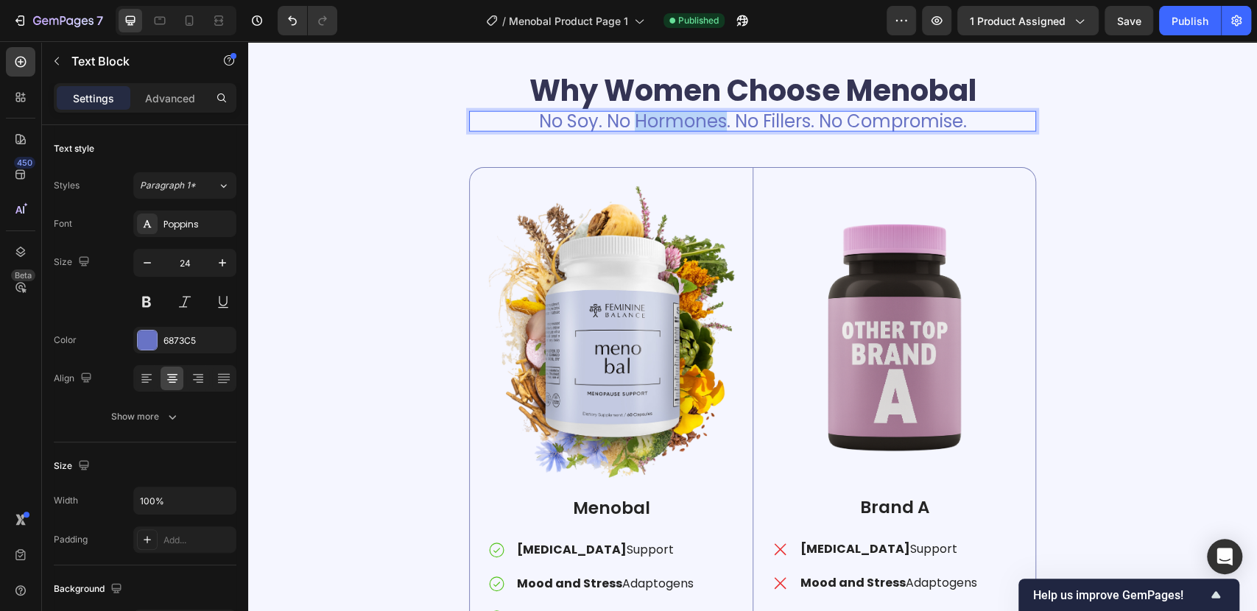
click at [655, 125] on p "No Soy. No Hormones. No Fillers. No Compromise." at bounding box center [752, 122] width 564 height 18
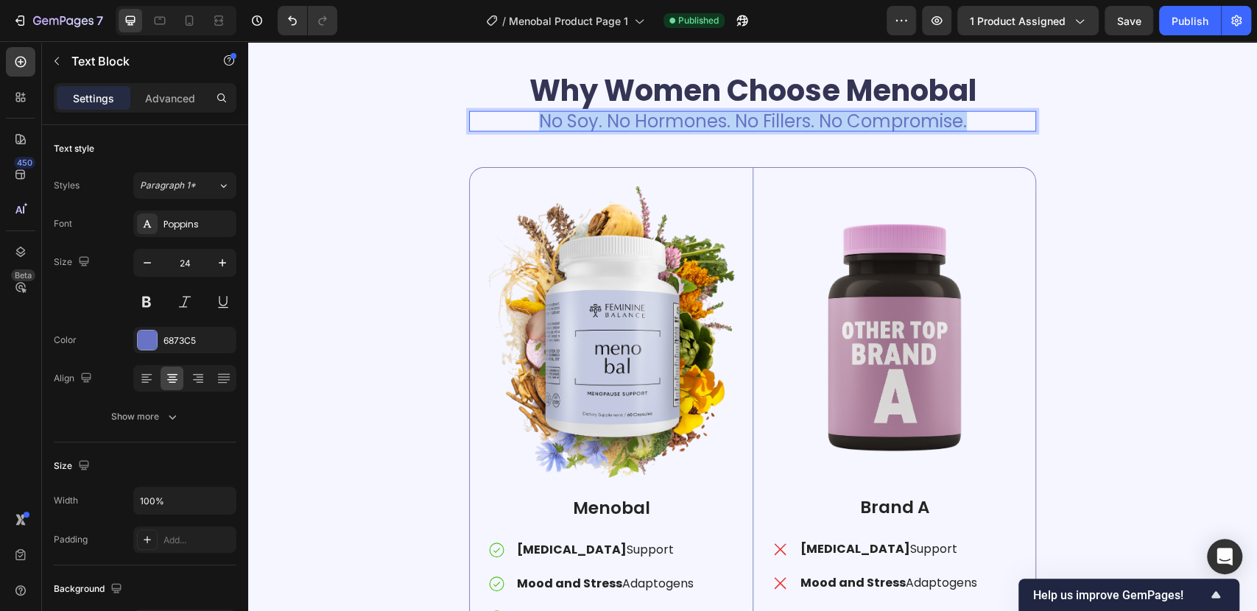
click at [655, 125] on p "No Soy. No Hormones. No Fillers. No Compromise." at bounding box center [752, 122] width 564 height 18
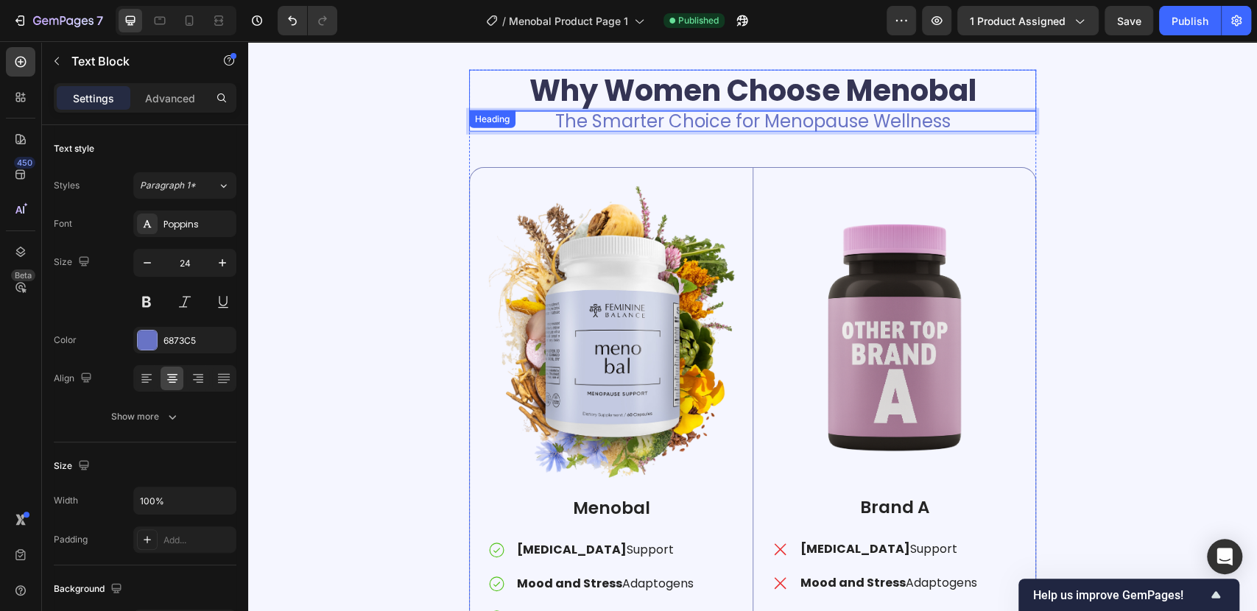
click at [743, 90] on h2 "Why Women Choose Menobal" at bounding box center [752, 90] width 567 height 41
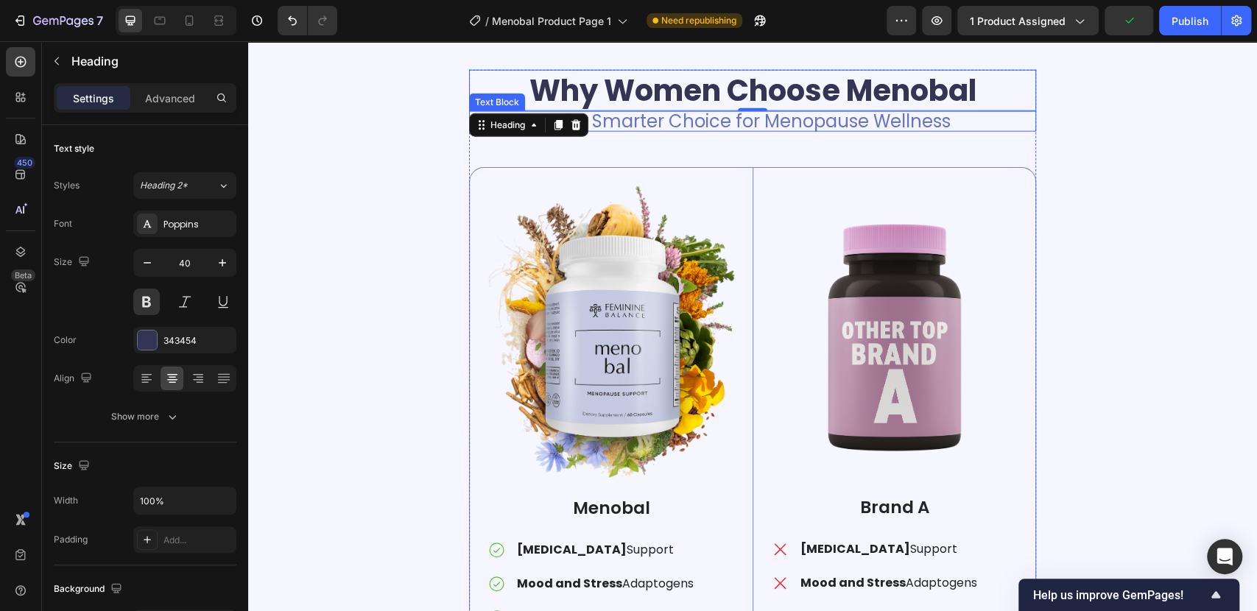
click at [819, 128] on p "The Smarter Choice for Menopause Wellness" at bounding box center [752, 122] width 564 height 18
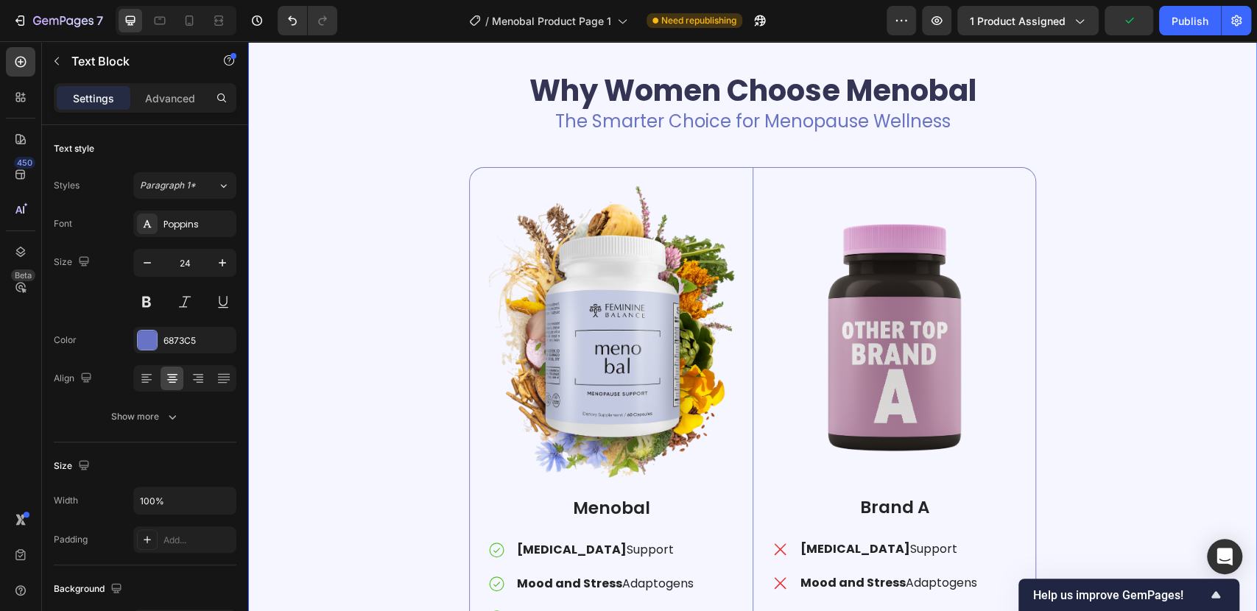
click at [1105, 202] on div "Why Women Choose Menobal Heading The Smarter Choice for Menopause Wellness Text…" at bounding box center [752, 410] width 987 height 681
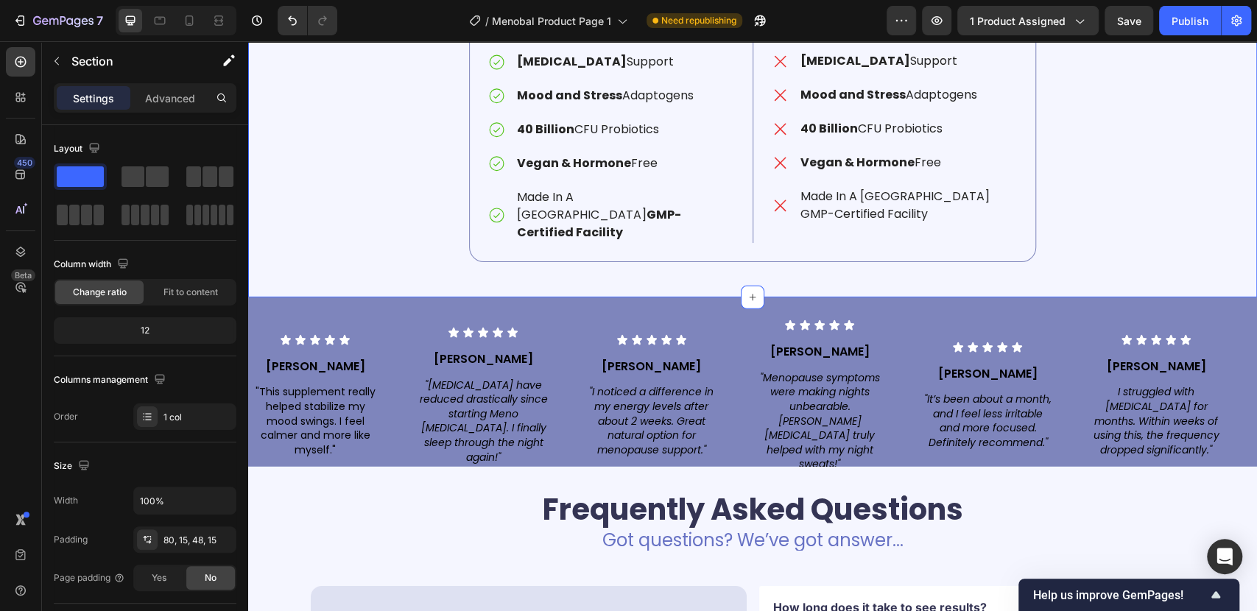
scroll to position [3075, 0]
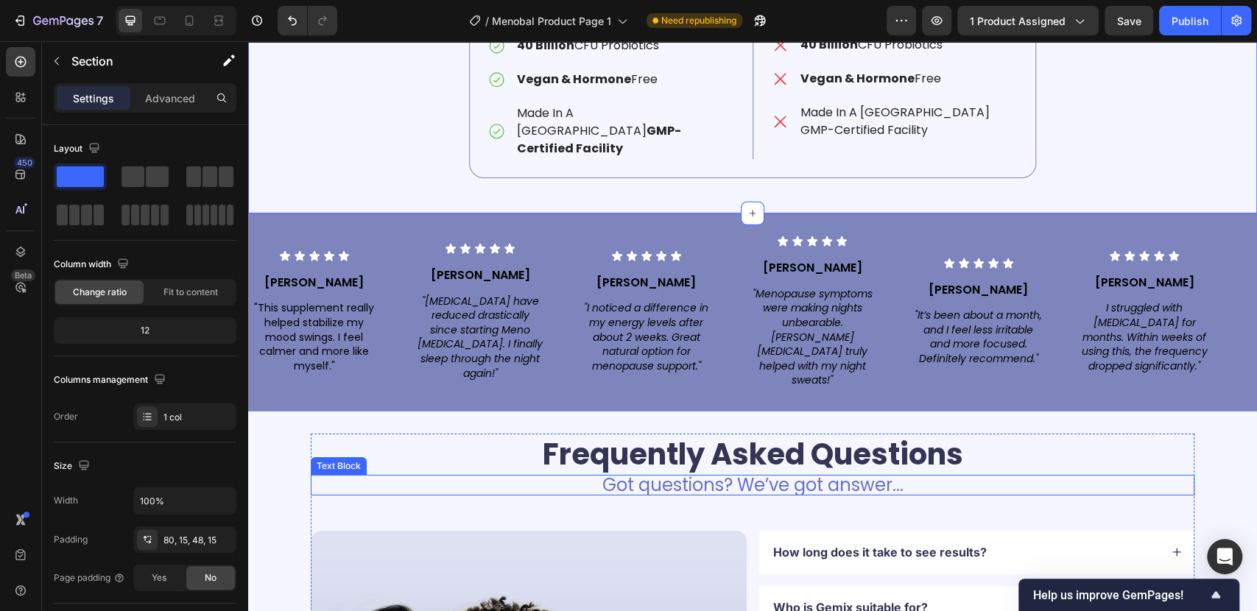
click at [679, 476] on p "Got questions? We’ve got answer..." at bounding box center [752, 485] width 881 height 18
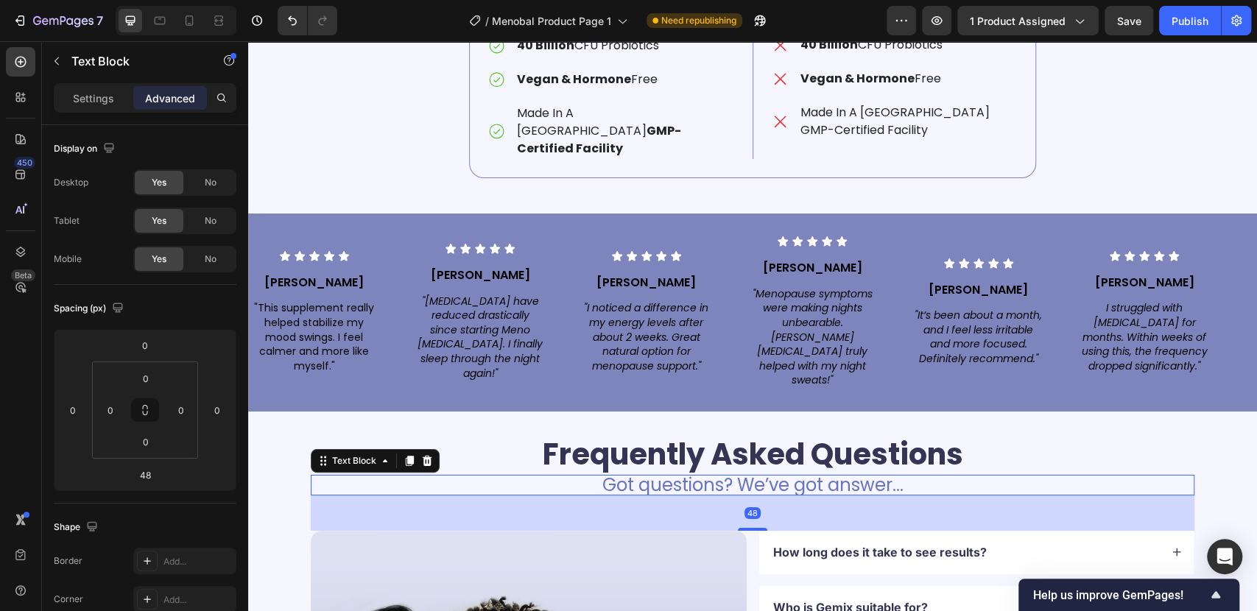
click at [638, 476] on p "Got questions? We’ve got answer..." at bounding box center [752, 485] width 881 height 18
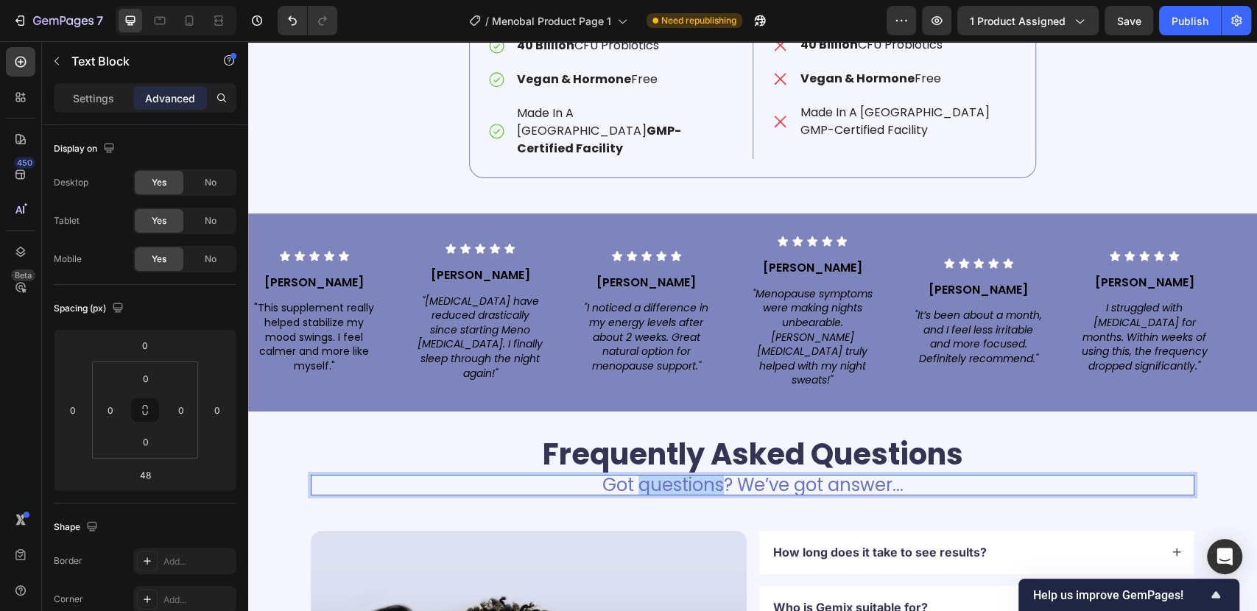
click at [638, 476] on p "Got questions? We’ve got answer..." at bounding box center [752, 485] width 881 height 18
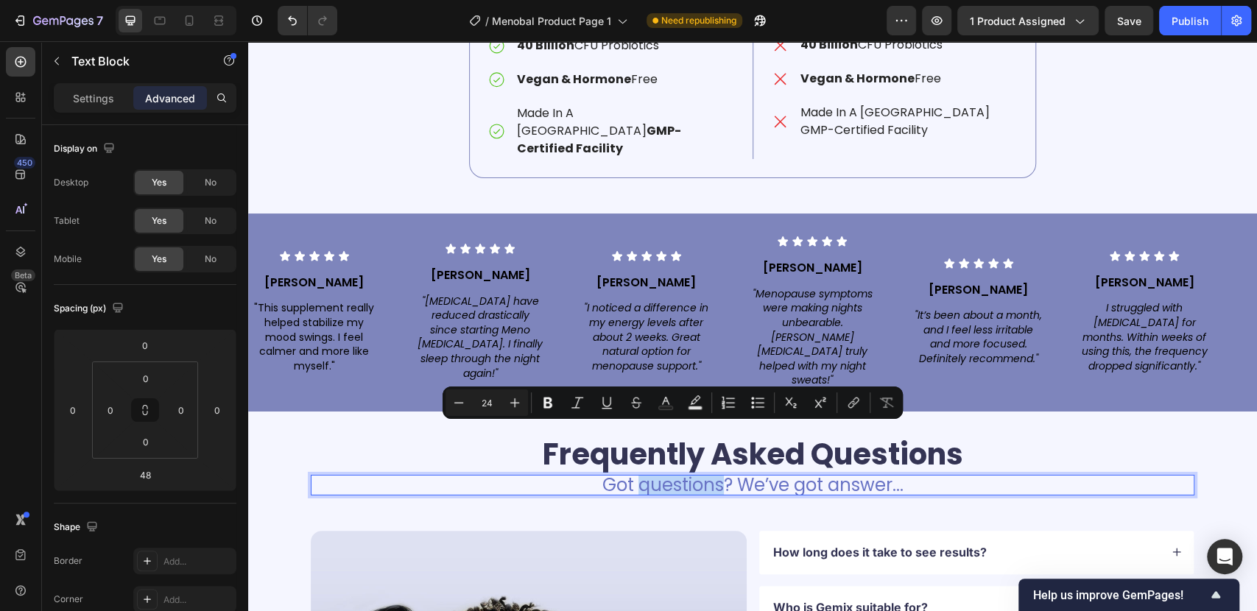
click at [643, 476] on p "Got questions? We’ve got answer..." at bounding box center [752, 485] width 881 height 18
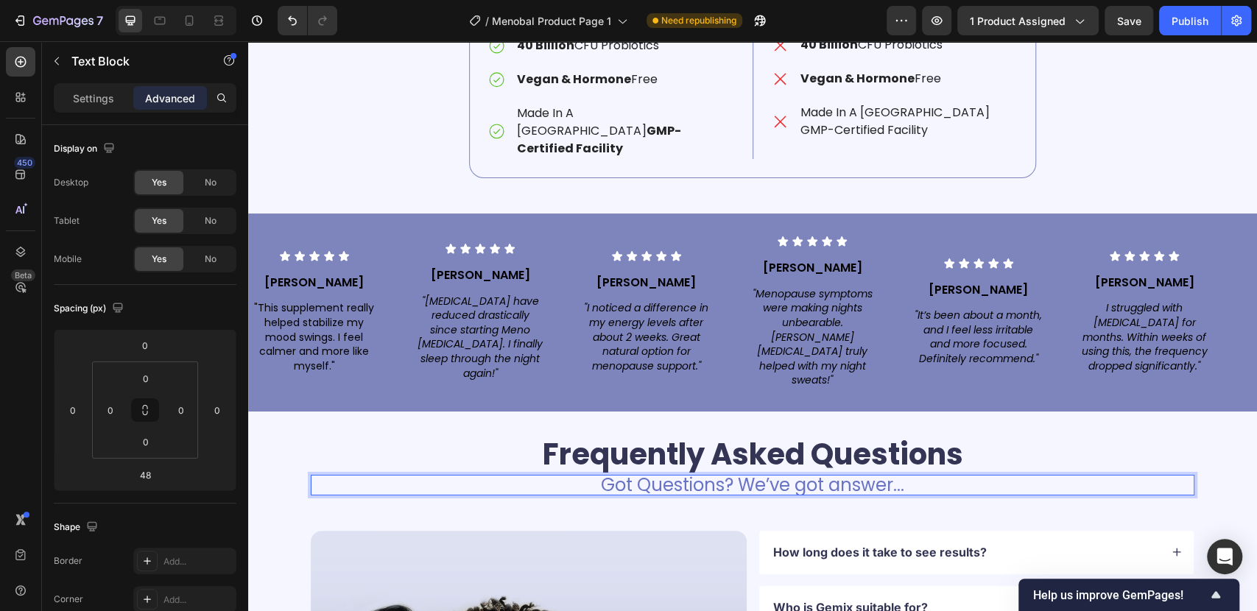
click at [797, 476] on p "Got Questions? We’ve got answer..." at bounding box center [752, 485] width 881 height 18
click at [837, 476] on p "Got Questions? We’ve Got answer..." at bounding box center [752, 485] width 881 height 18
click at [837, 476] on p "Got Questions? We’ve Got Answer..." at bounding box center [752, 485] width 881 height 18
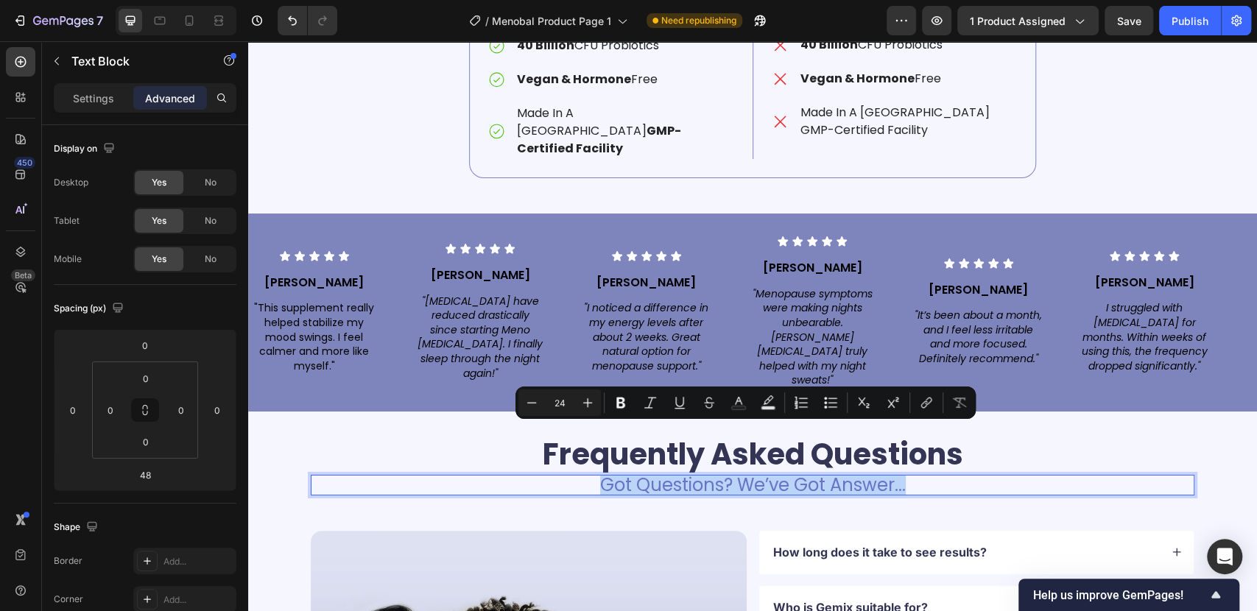
copy p "Got Questions? We’ve Got Answer..."
click at [629, 476] on p "Got Questions? We’ve Got Answer..." at bounding box center [752, 485] width 881 height 18
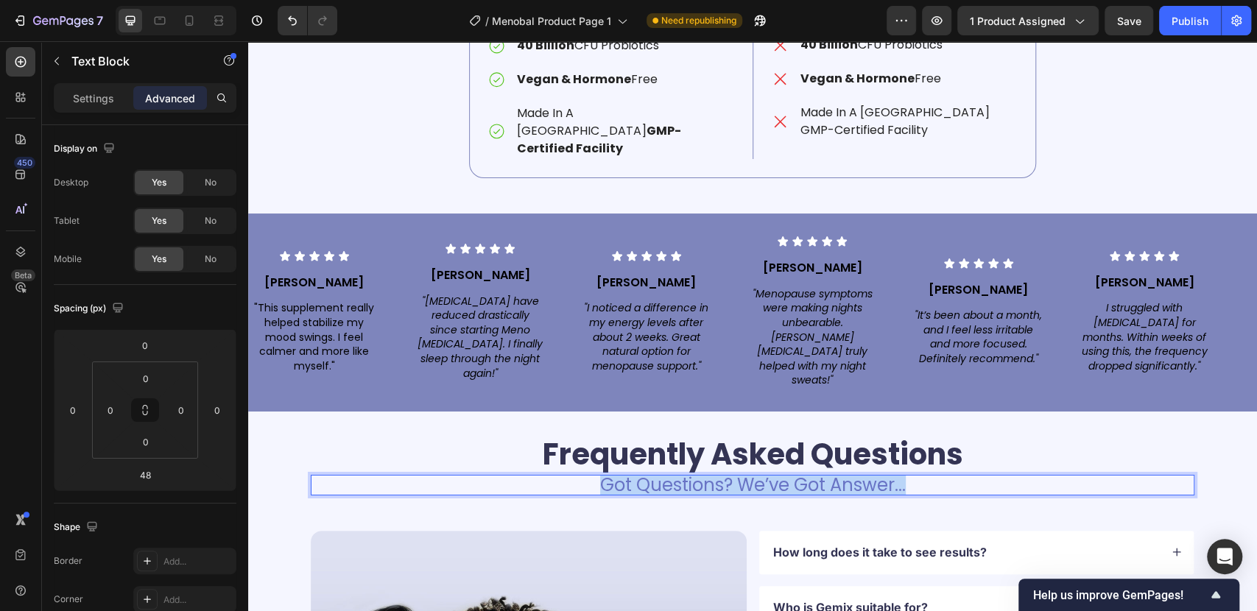
click at [629, 476] on p "Got Questions? We’ve Got Answer..." at bounding box center [752, 485] width 881 height 18
click at [655, 476] on p "Questions on Your Mind? We’re Here to Help." at bounding box center [752, 485] width 881 height 18
click at [981, 476] on p "Questions On Your Mind? We’re Here to Help." at bounding box center [752, 485] width 881 height 18
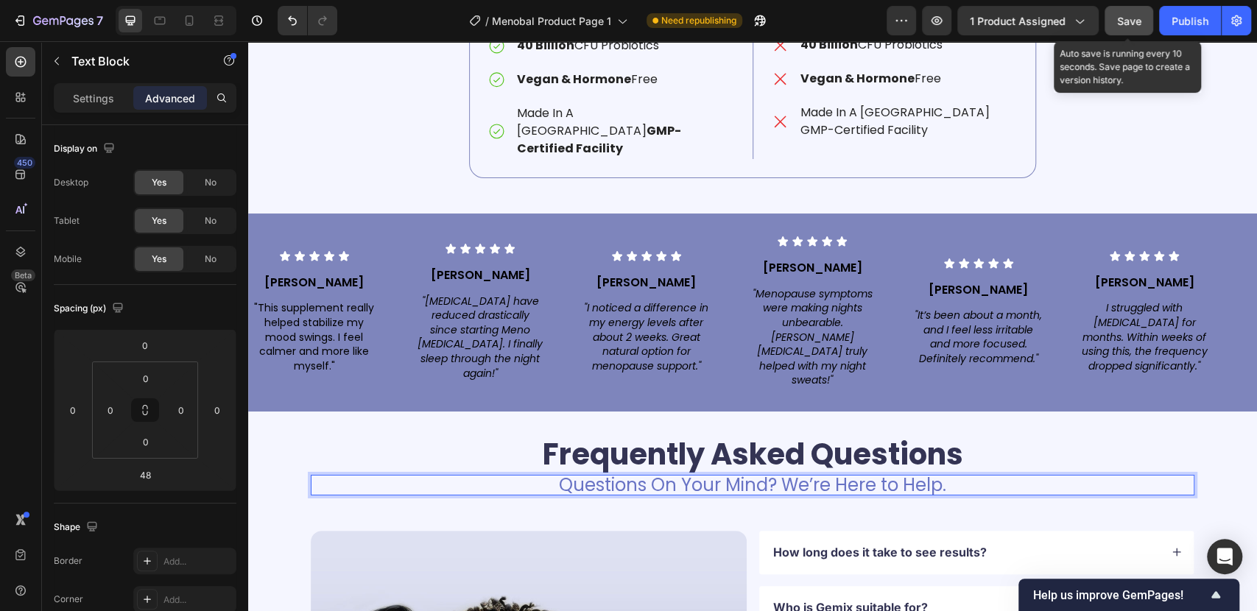
click at [1111, 19] on button "Save" at bounding box center [1128, 20] width 49 height 29
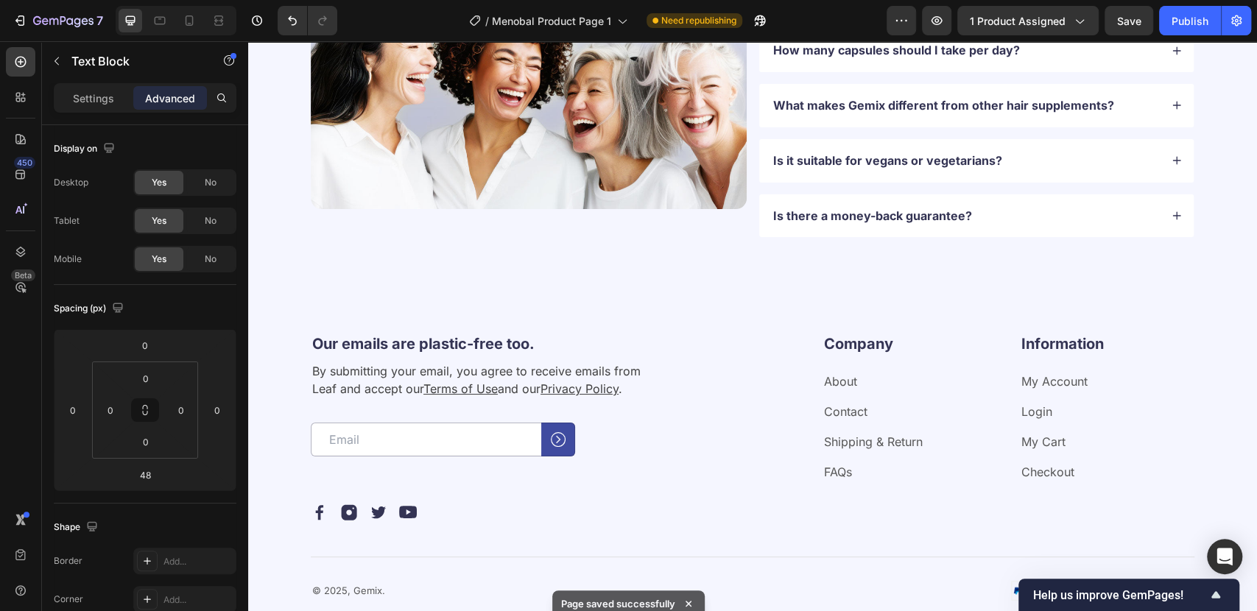
scroll to position [3730, 0]
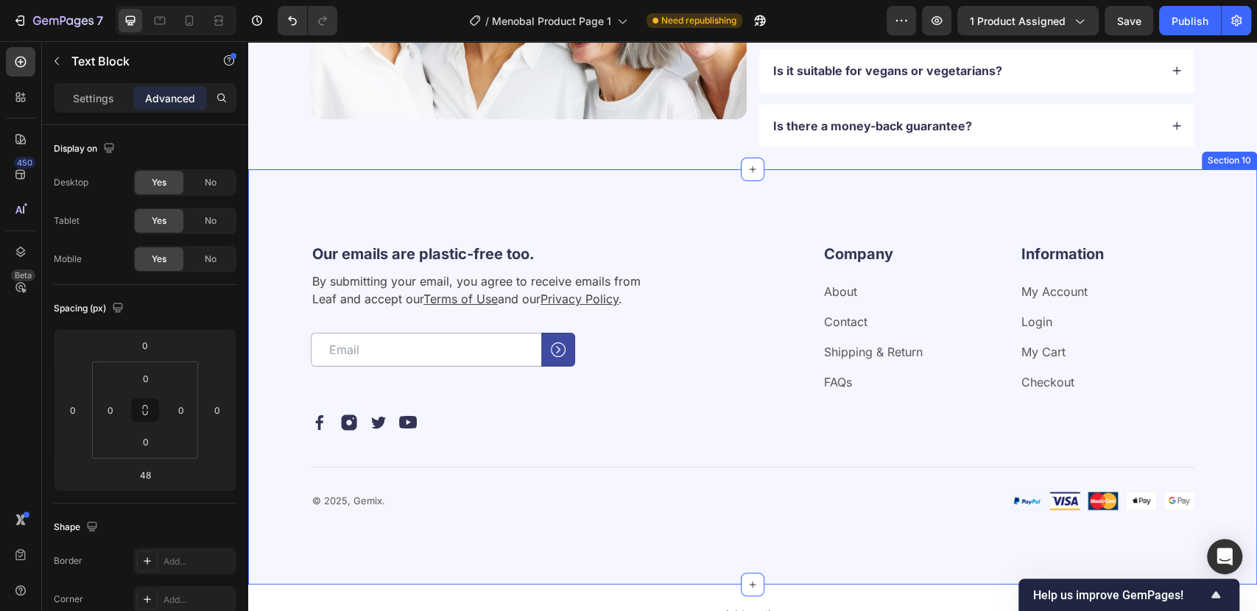
click at [622, 210] on div "Our emails are plastic-free too. Heading By submitting your email, you agree to…" at bounding box center [752, 376] width 1009 height 415
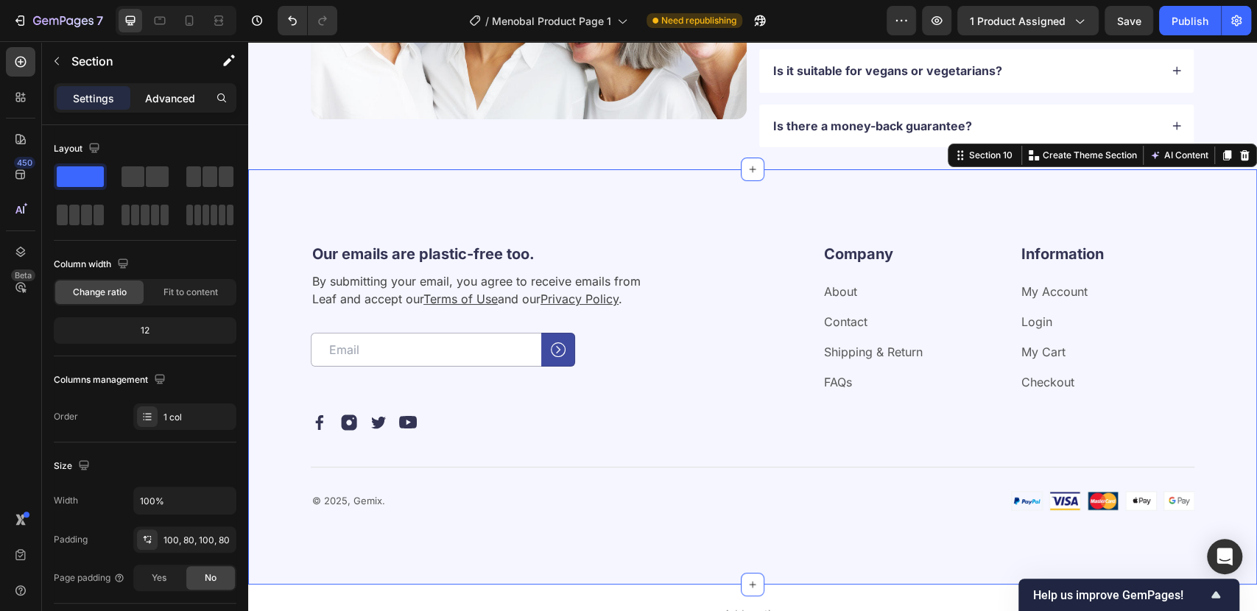
click at [156, 100] on p "Advanced" at bounding box center [170, 98] width 50 height 15
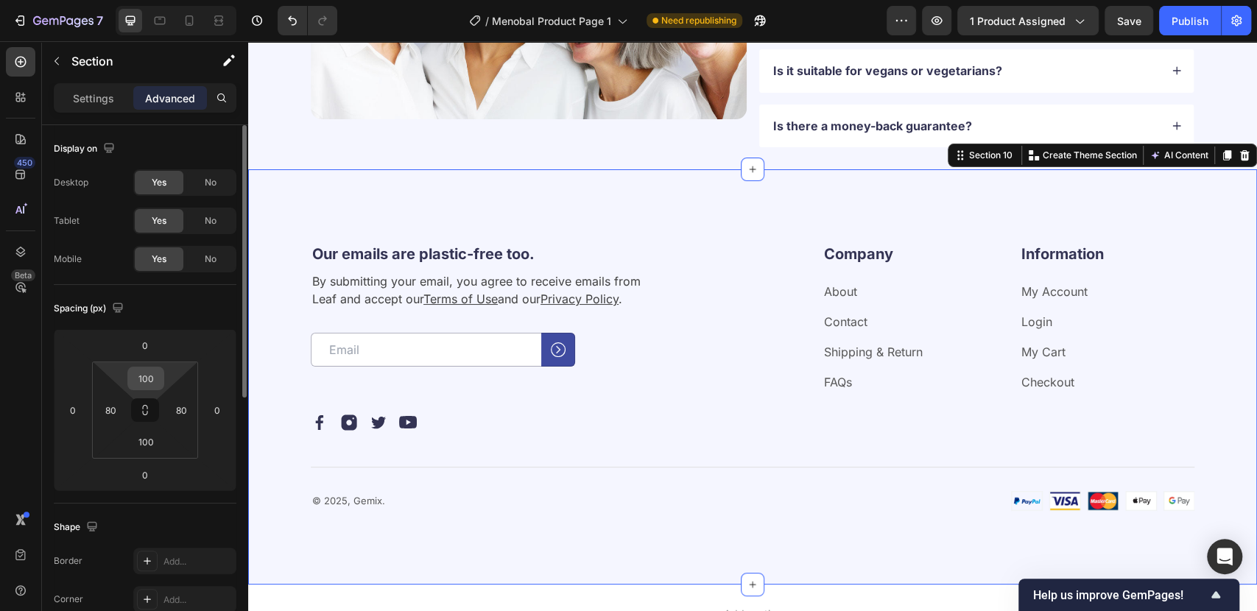
click at [144, 370] on input "100" at bounding box center [145, 378] width 29 height 22
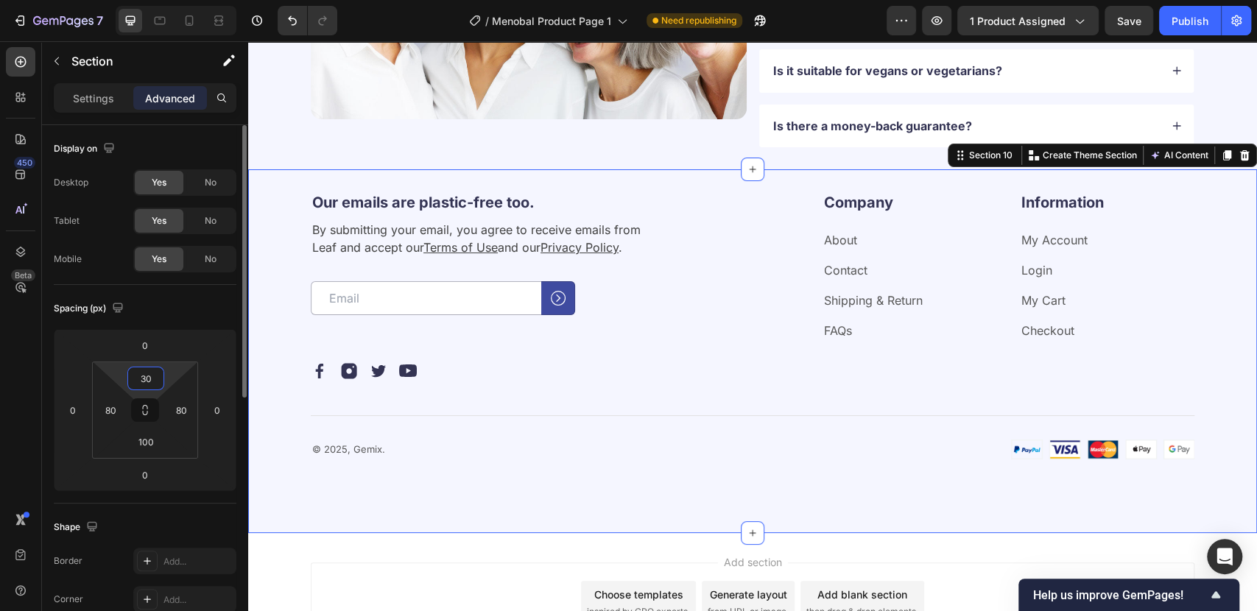
type input "30"
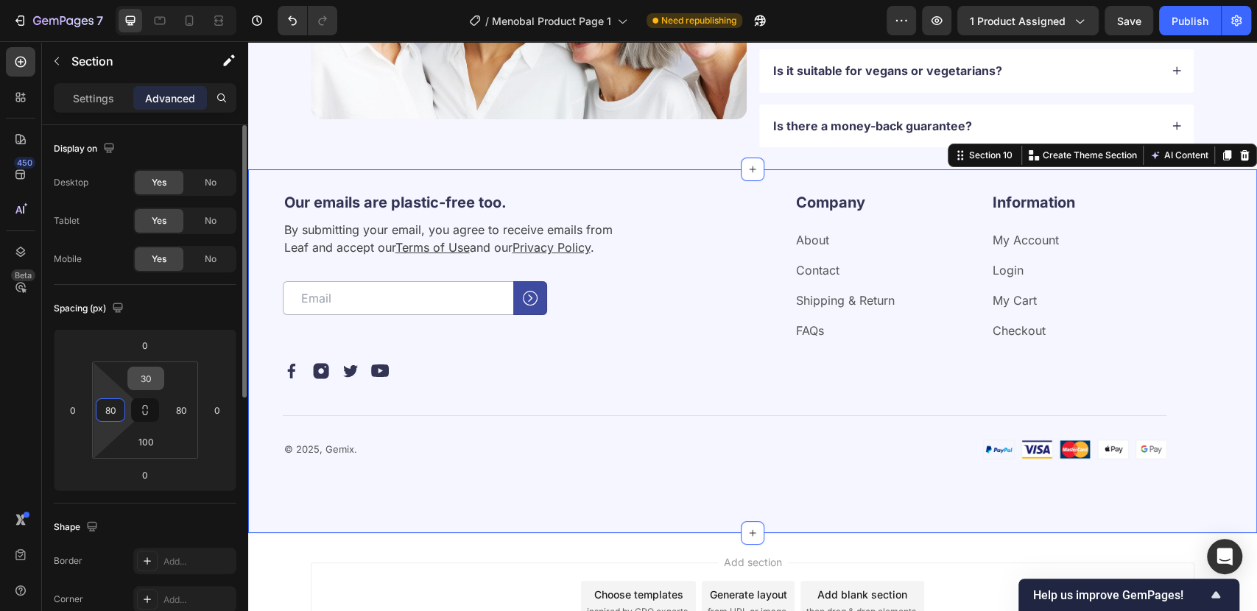
type input "3"
type input "0"
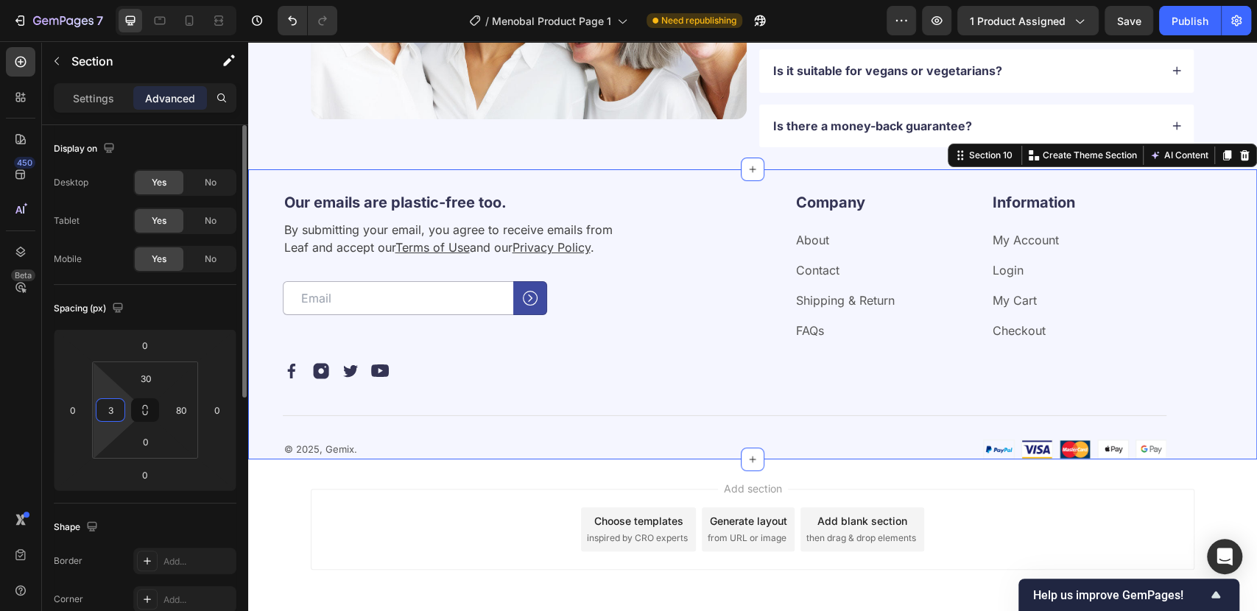
click at [115, 412] on input "3" at bounding box center [110, 410] width 22 height 22
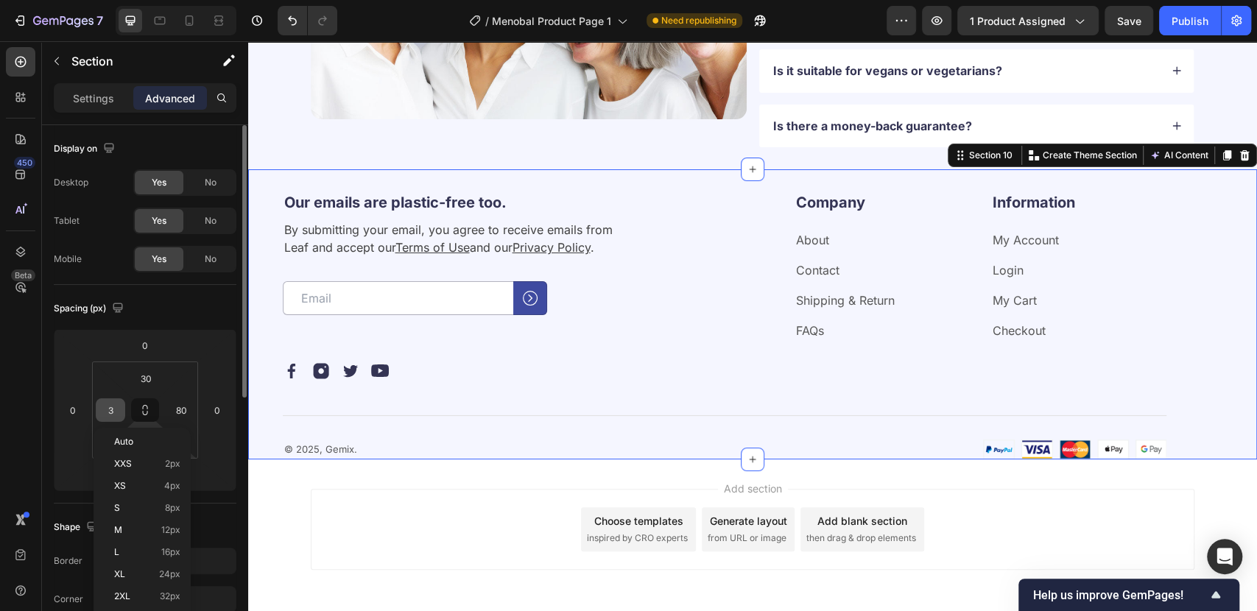
click at [109, 409] on input "3" at bounding box center [110, 410] width 22 height 22
type input "0"
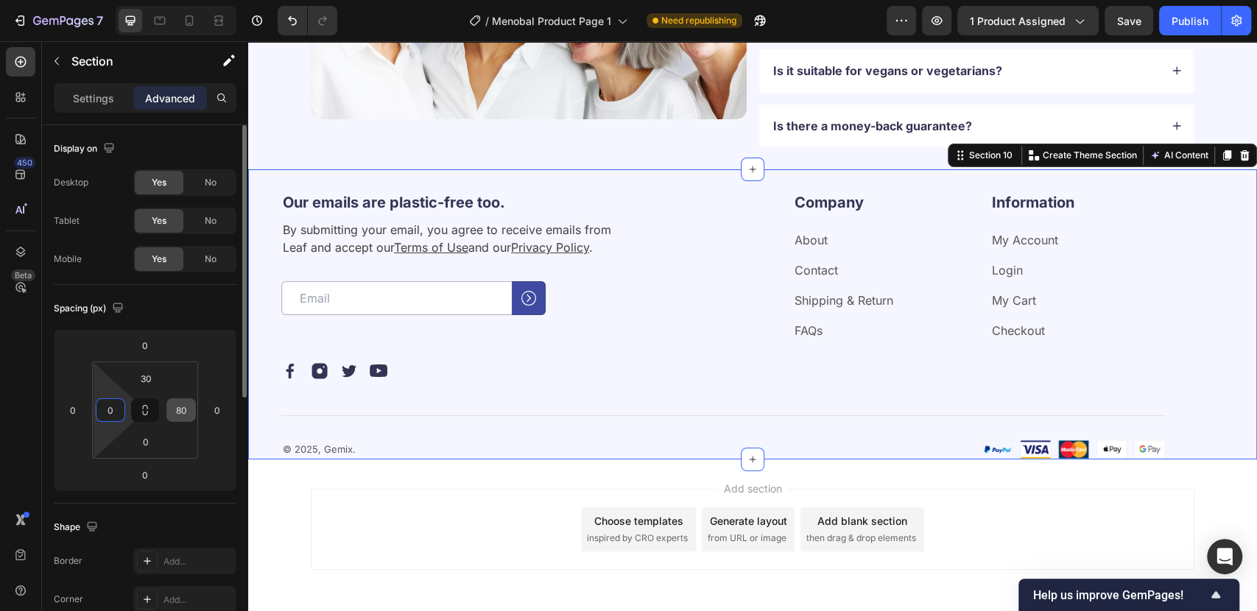
click at [177, 408] on input "80" at bounding box center [181, 410] width 22 height 22
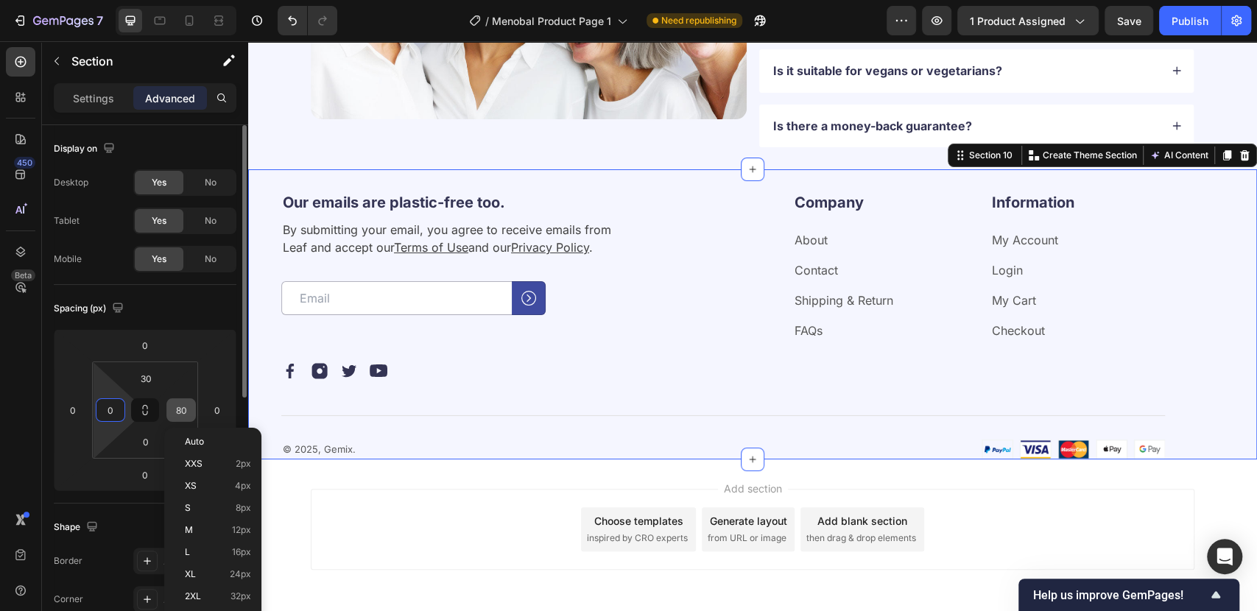
click at [188, 415] on input "80" at bounding box center [181, 410] width 22 height 22
click at [191, 0] on html "7 / Menobal Product Page 1 Need republishing Preview 1 product assigned Save Pu…" at bounding box center [628, 0] width 1257 height 0
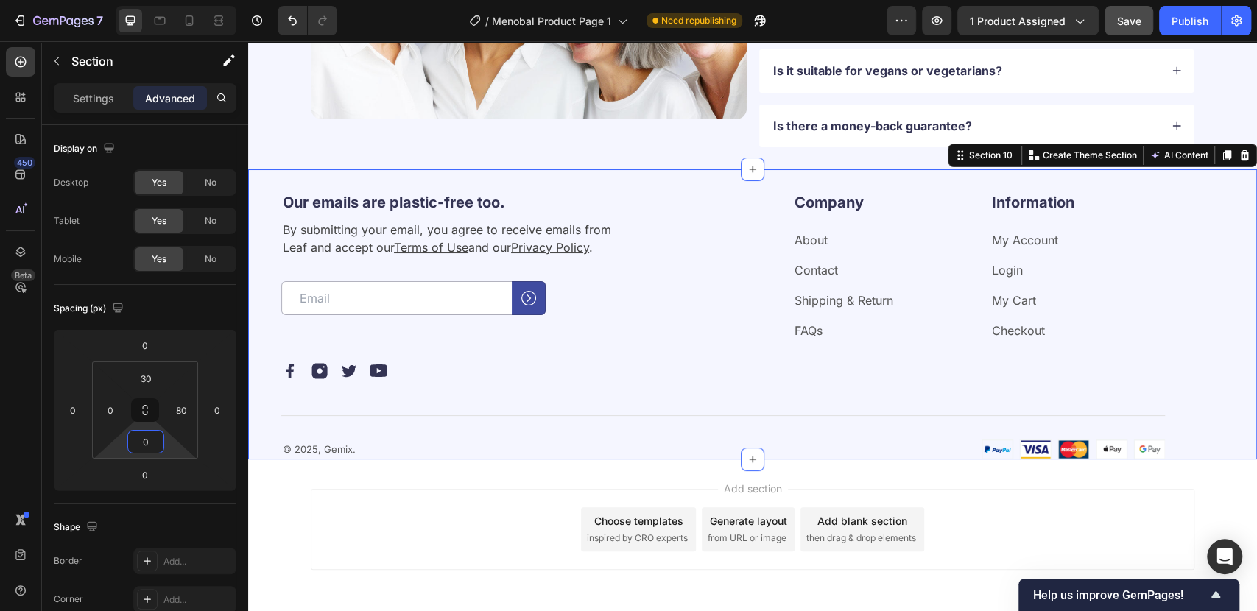
click at [1127, 13] on div "Save" at bounding box center [1129, 20] width 24 height 15
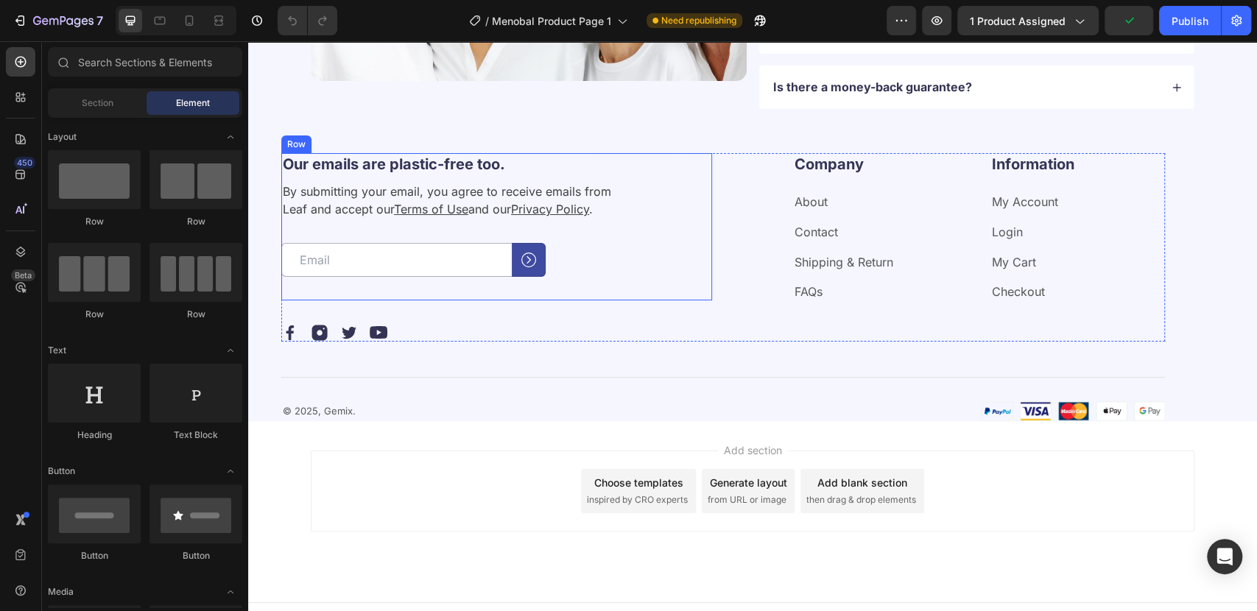
scroll to position [3648, 0]
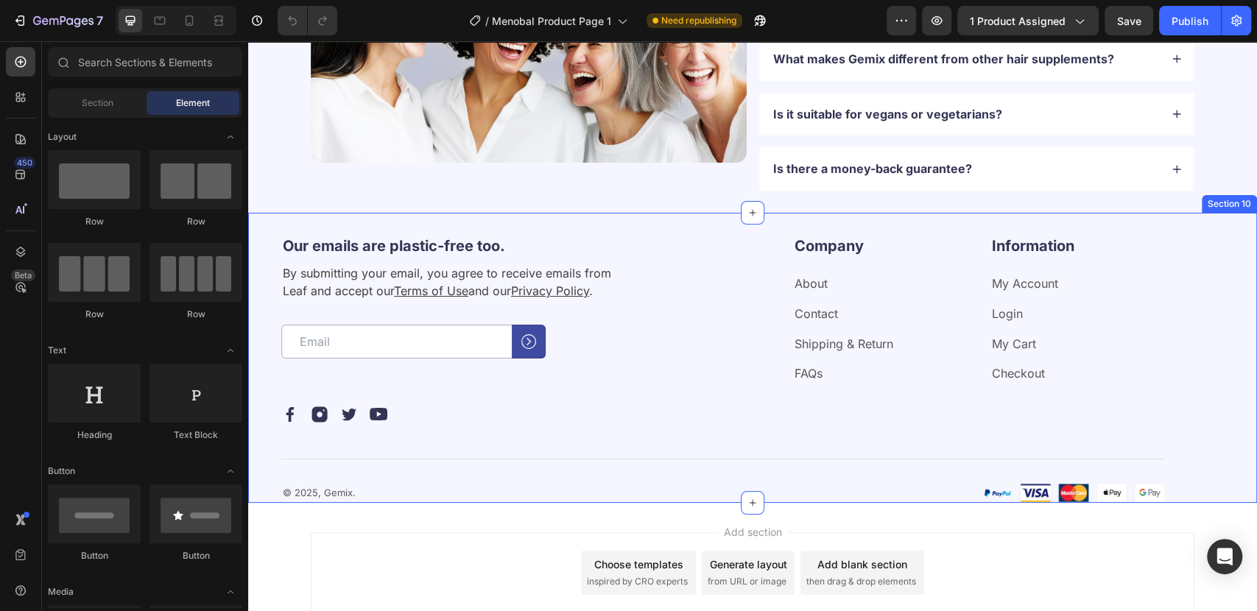
click at [428, 227] on div "Our emails are plastic-free too. Heading By submitting your email, you agree to…" at bounding box center [752, 358] width 1009 height 290
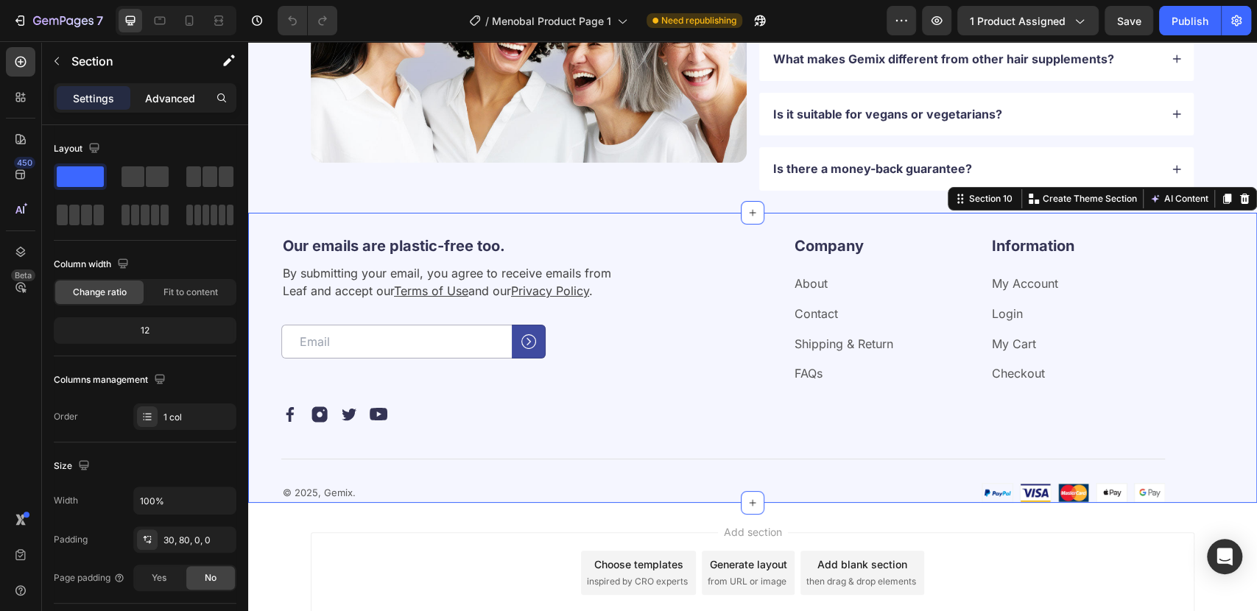
click at [155, 98] on p "Advanced" at bounding box center [170, 98] width 50 height 15
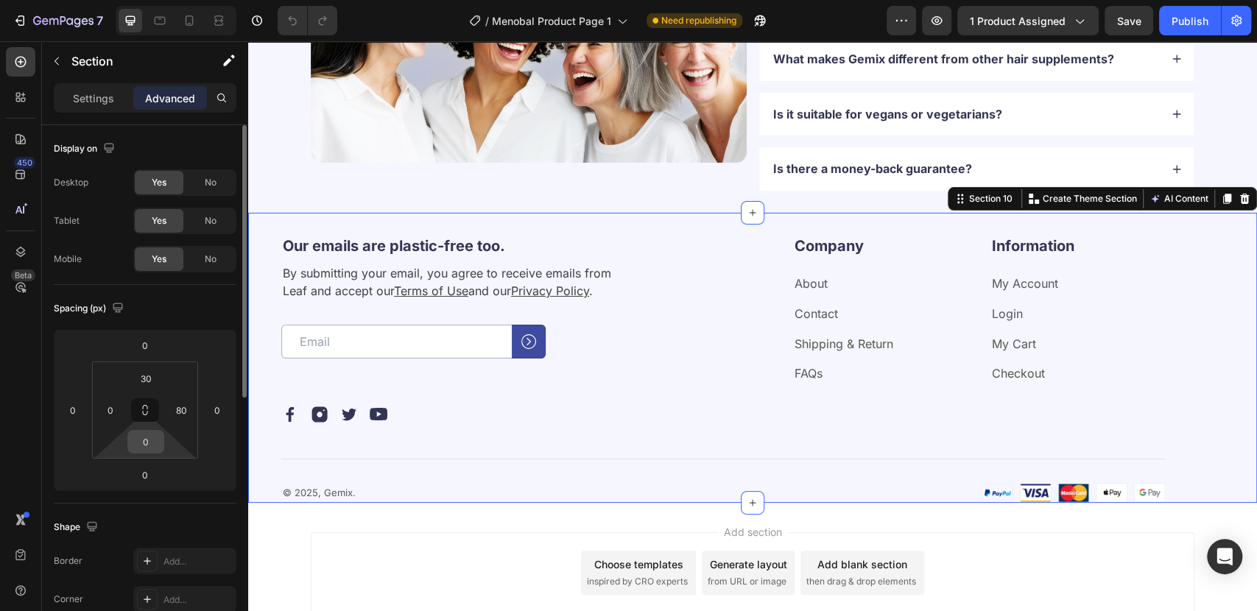
click at [143, 446] on input "0" at bounding box center [145, 442] width 29 height 22
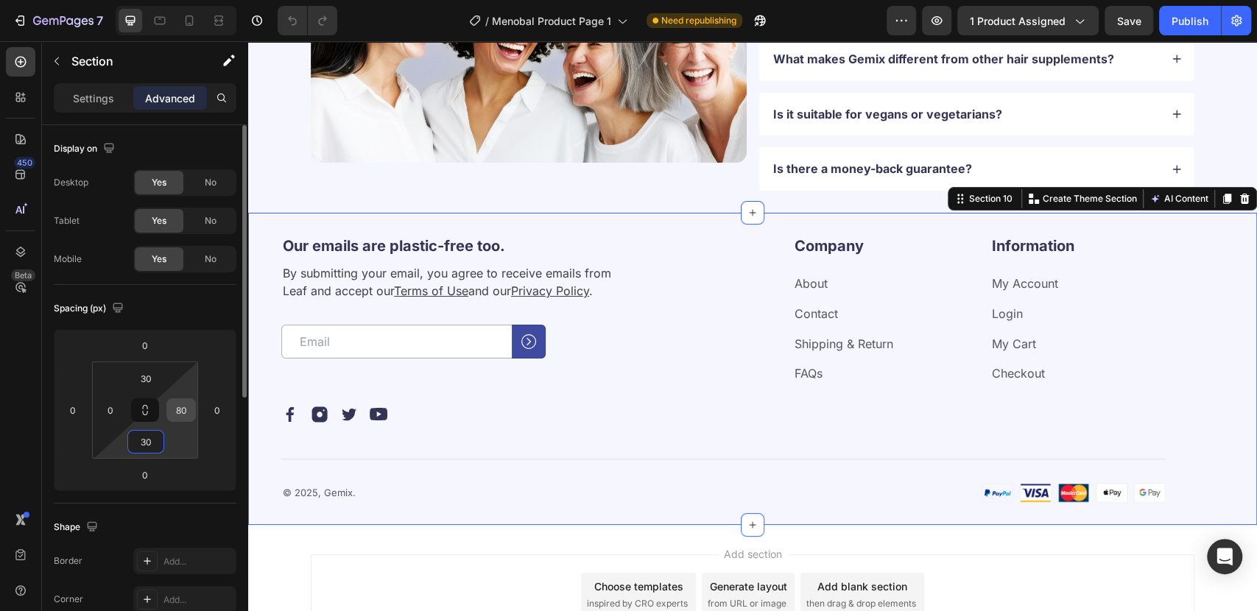
type input "30"
click at [183, 411] on input "80" at bounding box center [181, 410] width 22 height 22
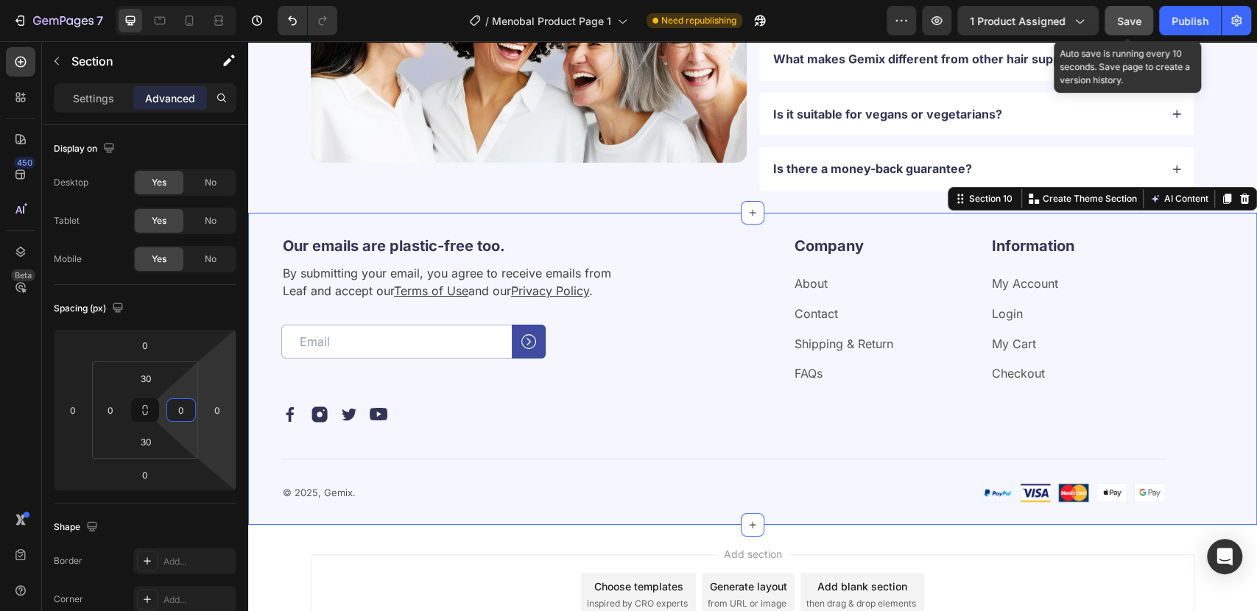
type input "0"
click at [1131, 19] on span "Save" at bounding box center [1129, 21] width 24 height 13
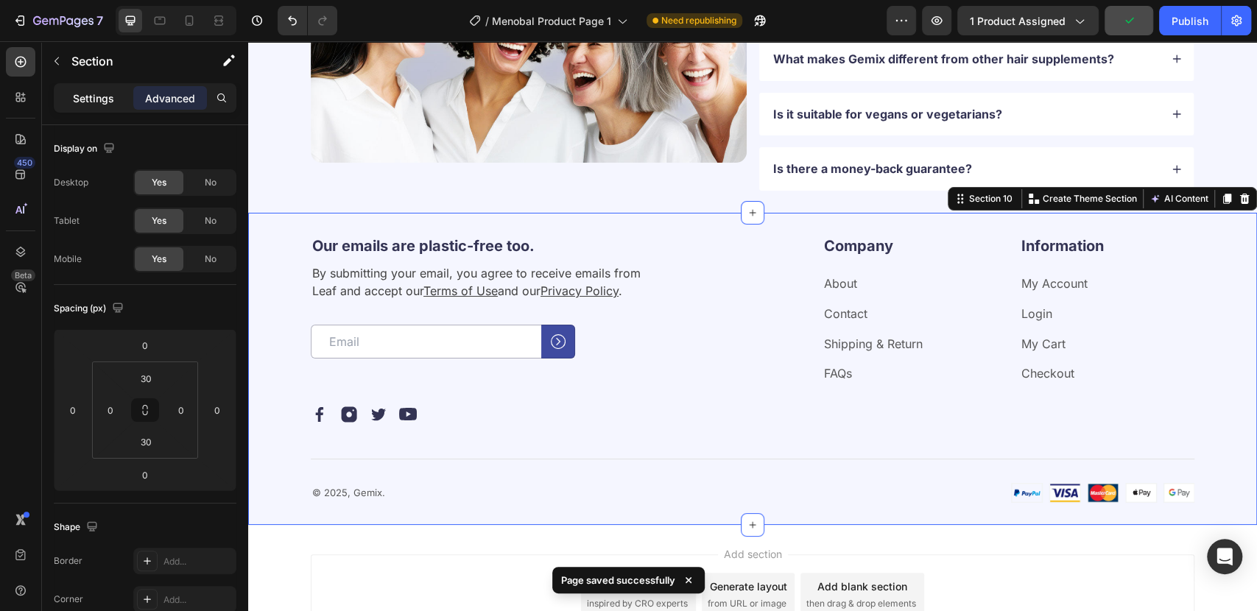
click at [82, 94] on p "Settings" at bounding box center [93, 98] width 41 height 15
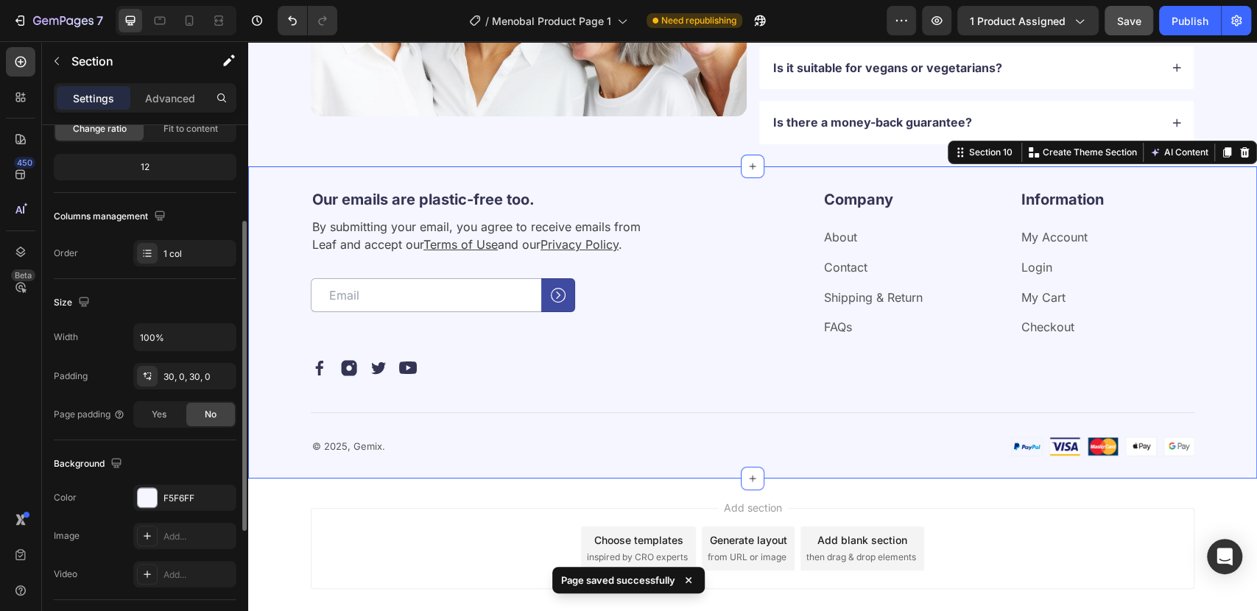
scroll to position [3608, 0]
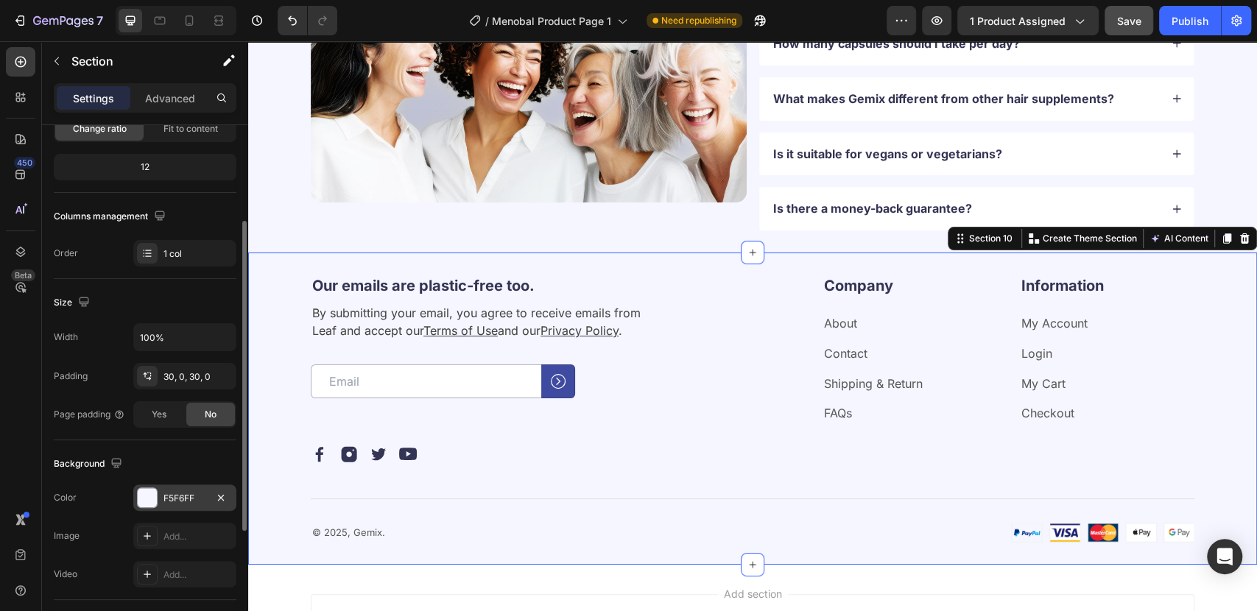
click at [141, 502] on div at bounding box center [147, 497] width 19 height 19
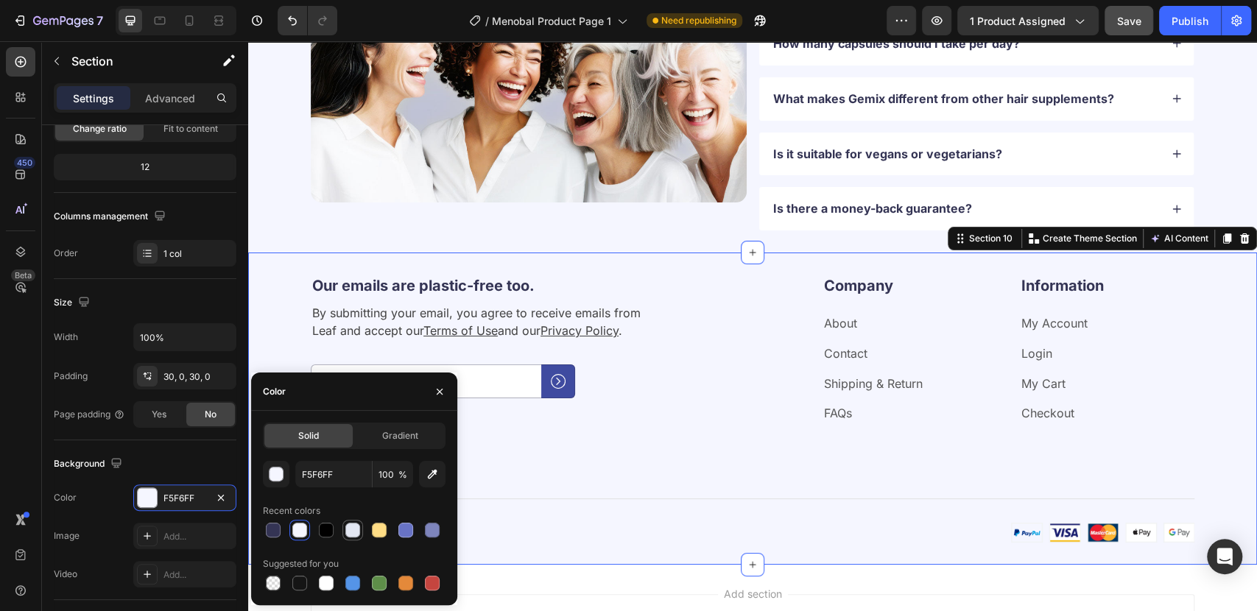
click at [351, 532] on div at bounding box center [352, 530] width 15 height 15
type input "E3E7F2"
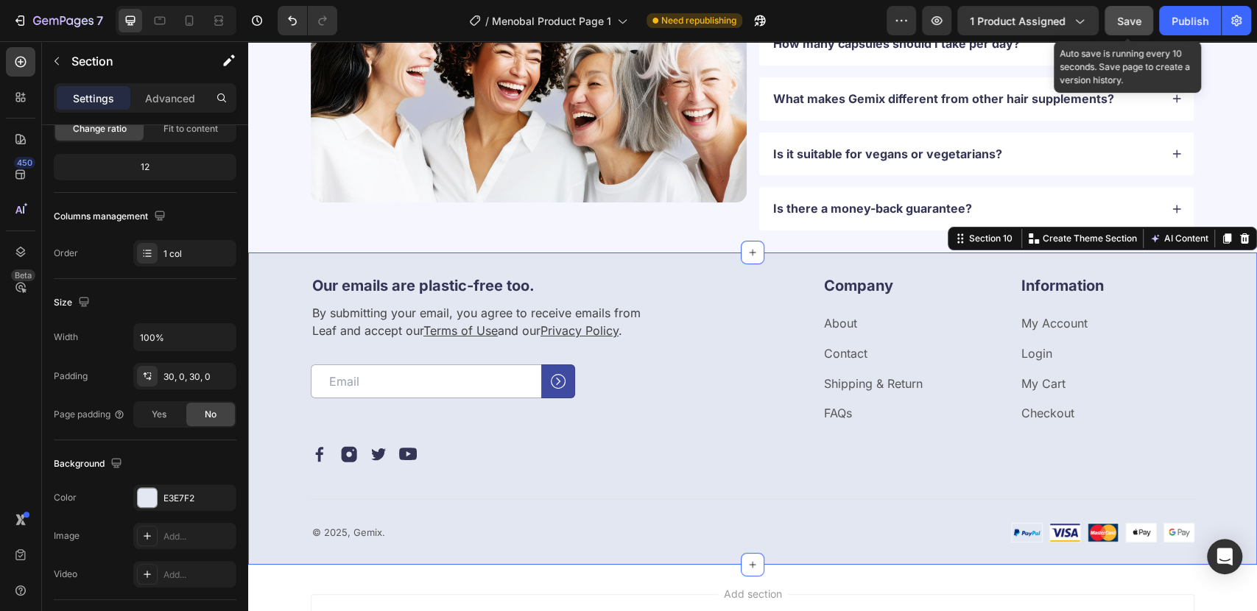
click at [1126, 16] on span "Save" at bounding box center [1129, 21] width 24 height 13
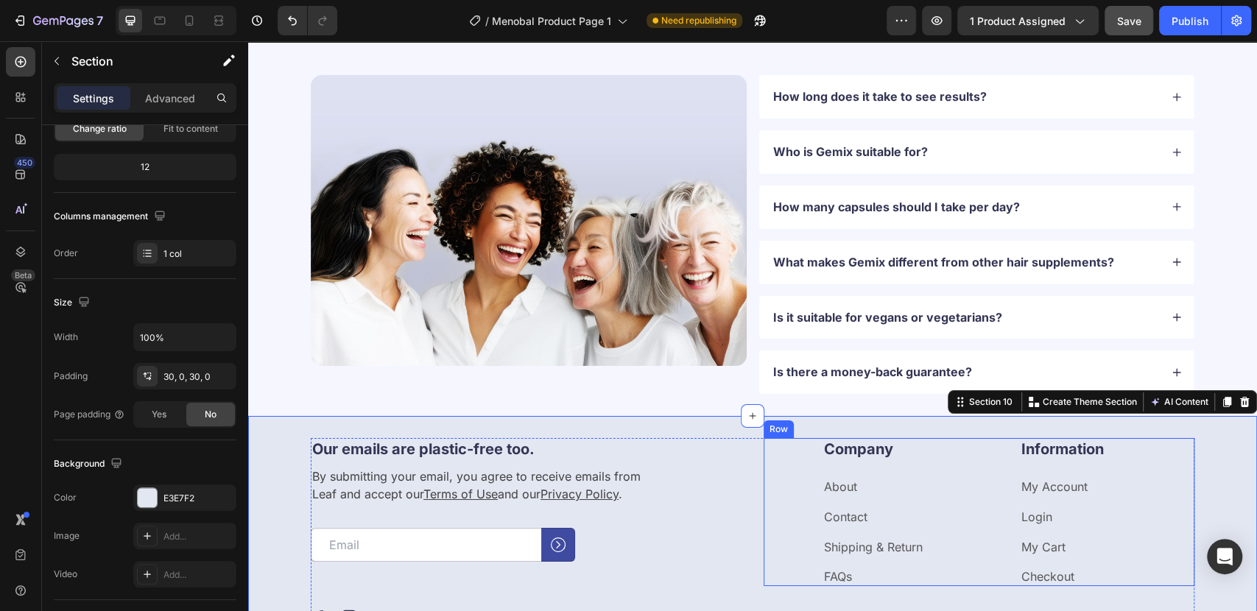
scroll to position [3363, 0]
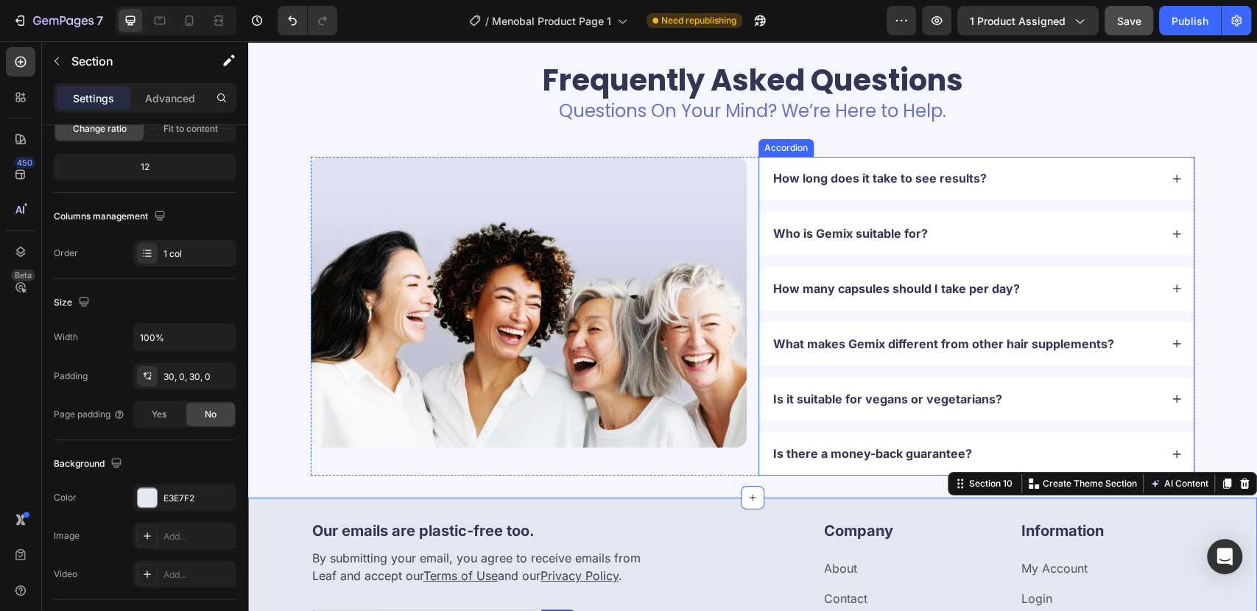
click at [834, 199] on div "How long does it take to see results?" at bounding box center [976, 178] width 434 height 43
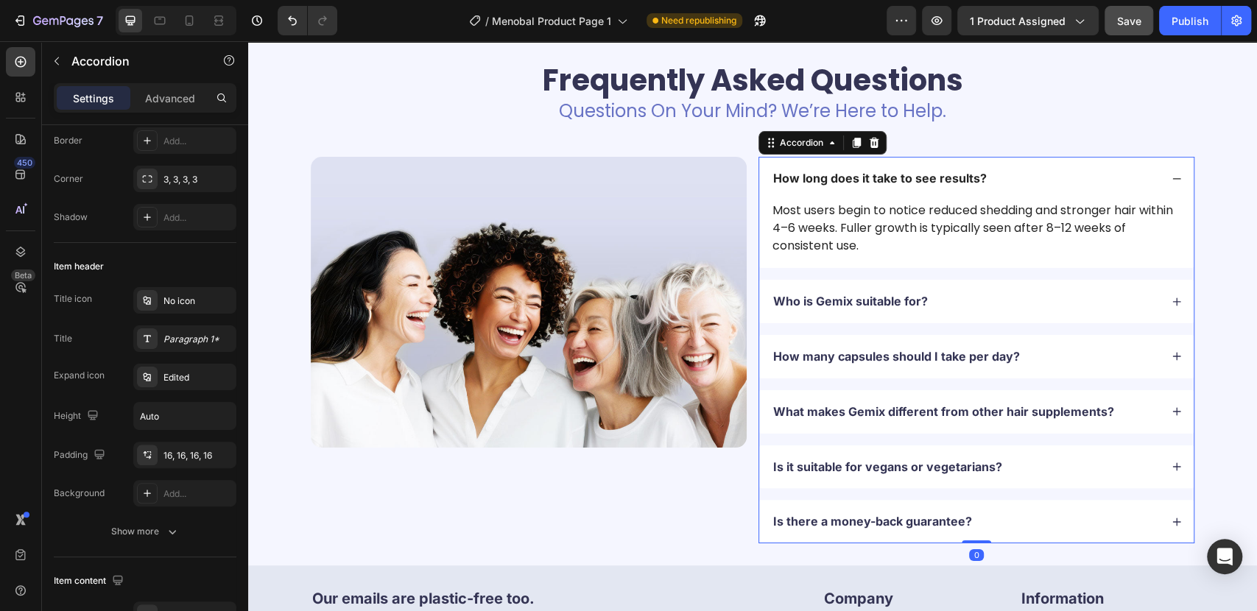
scroll to position [0, 0]
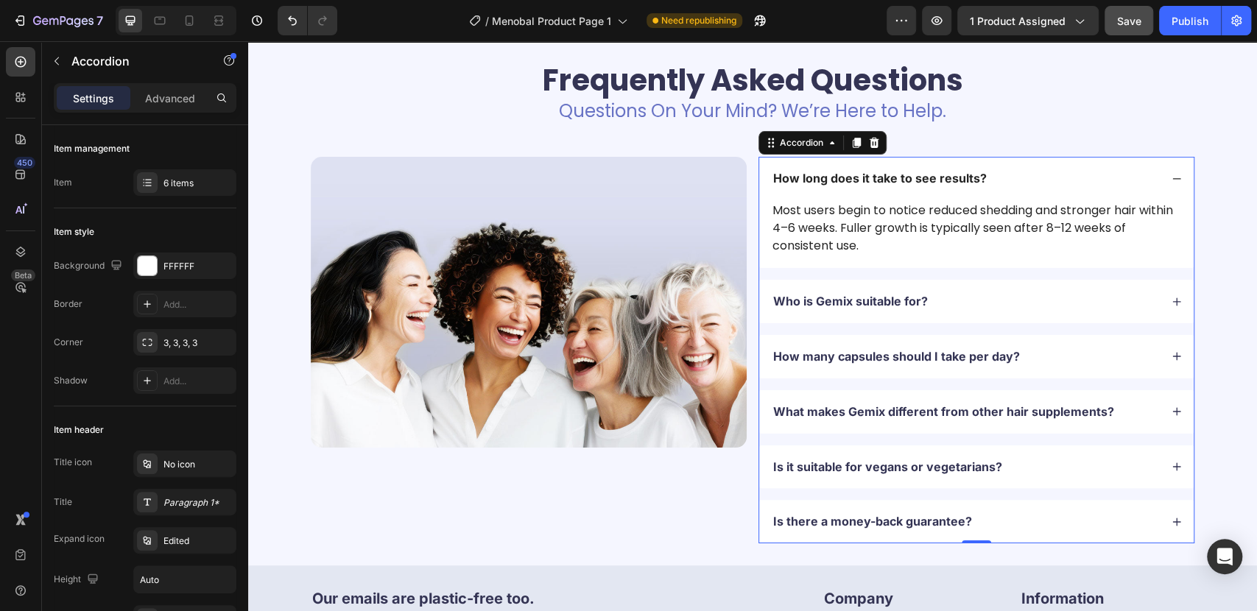
click at [815, 183] on p "How long does it take to see results?" at bounding box center [880, 178] width 214 height 15
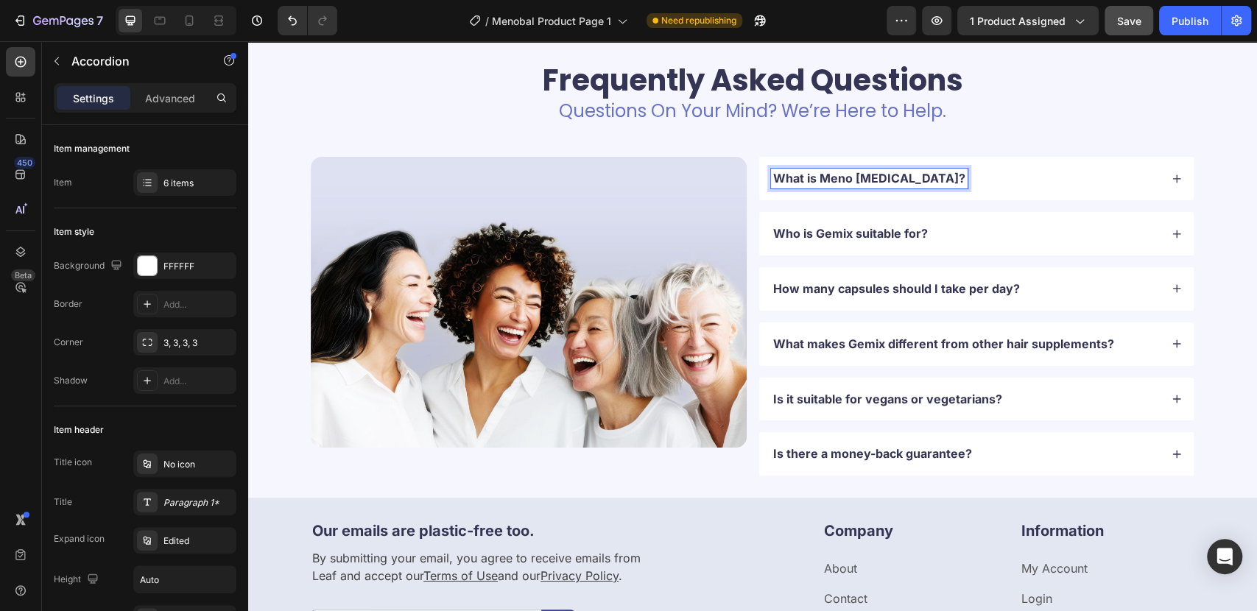
click at [926, 174] on div "What is Meno [MEDICAL_DATA]?" at bounding box center [965, 179] width 389 height 20
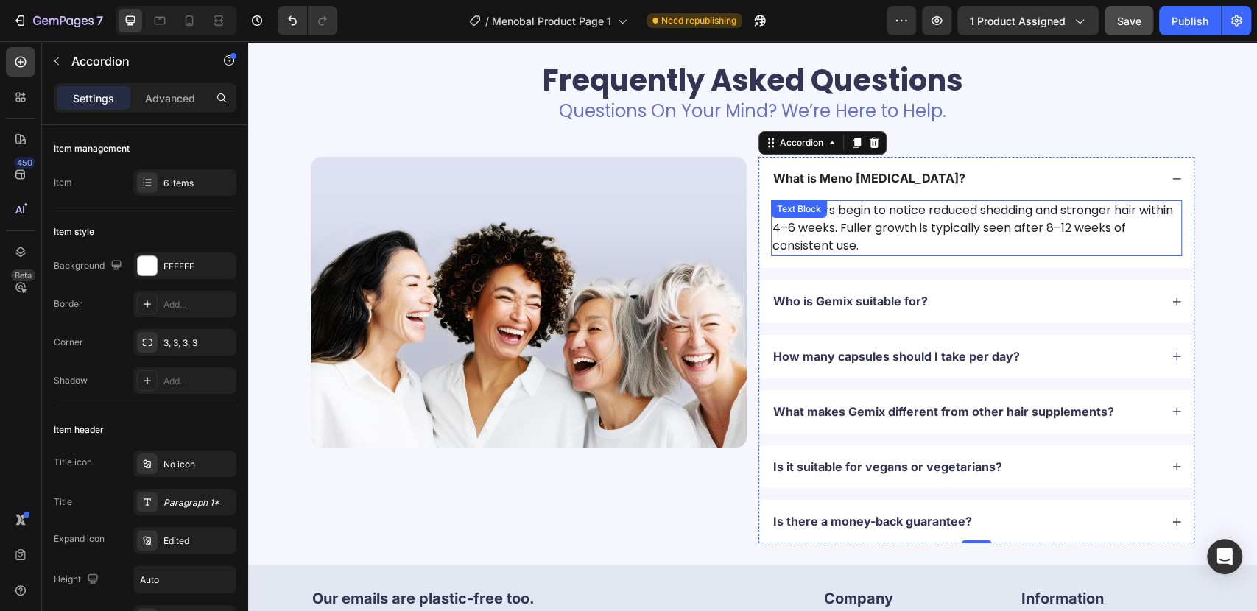
click at [875, 220] on p "Most users begin to notice reduced shedding and stronger hair within 4–6 weeks.…" at bounding box center [976, 228] width 408 height 53
click at [875, 220] on div "Most users begin to notice reduced shedding and stronger hair within 4–6 weeks.…" at bounding box center [976, 228] width 411 height 56
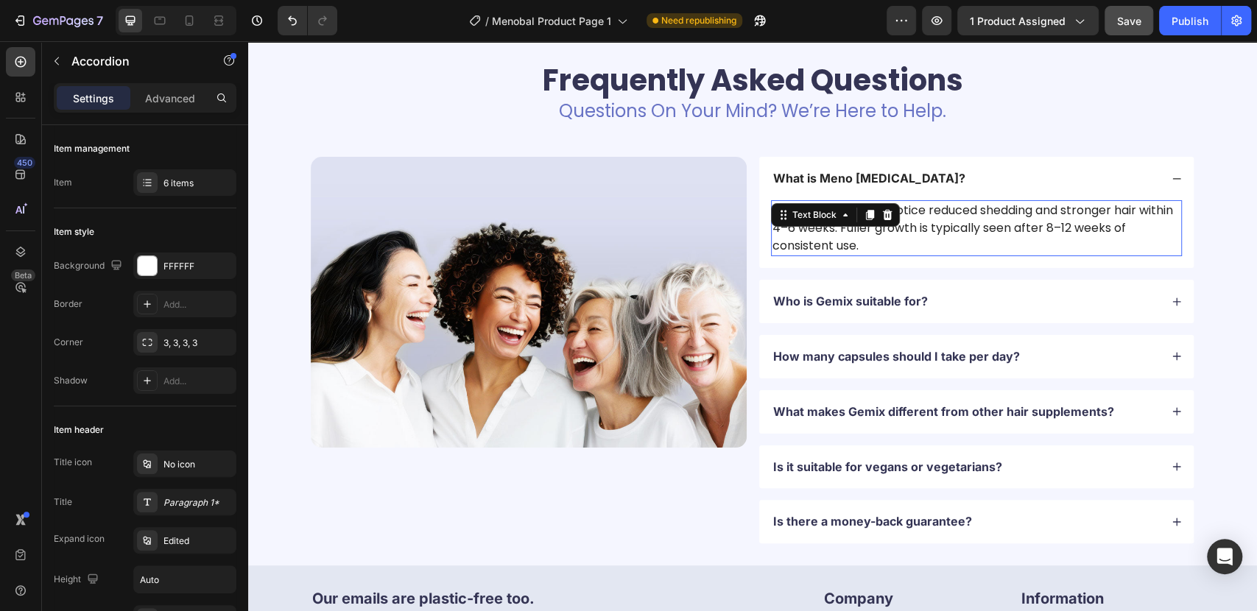
click at [881, 220] on icon at bounding box center [887, 215] width 12 height 12
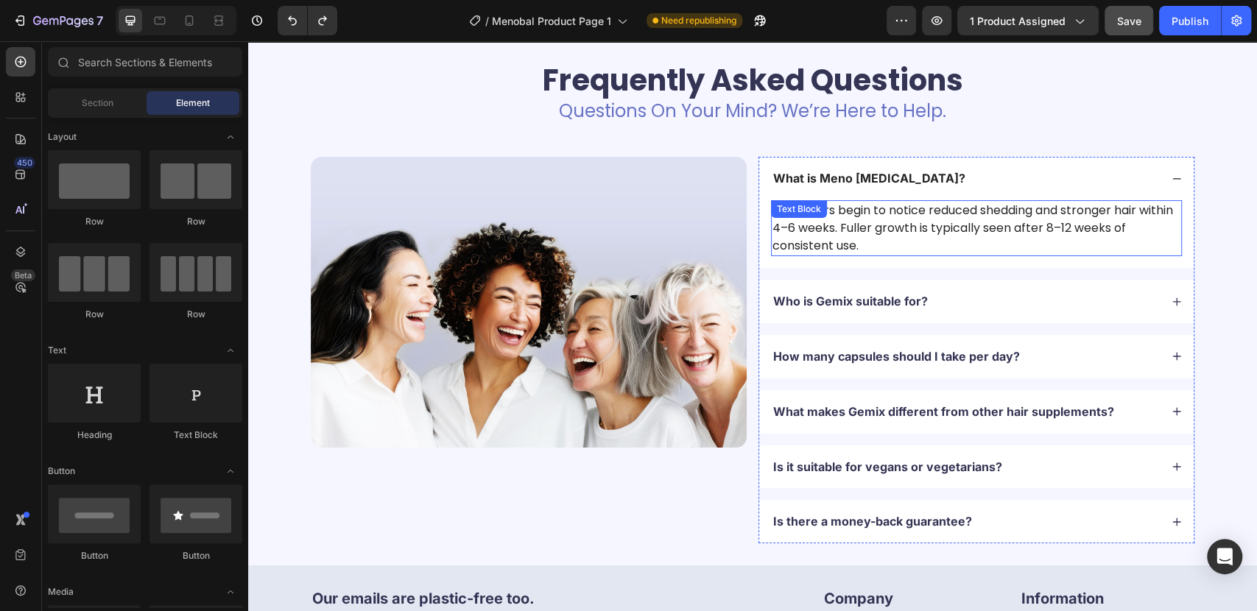
click at [993, 239] on p "Most users begin to notice reduced shedding and stronger hair within 4–6 weeks.…" at bounding box center [976, 228] width 408 height 53
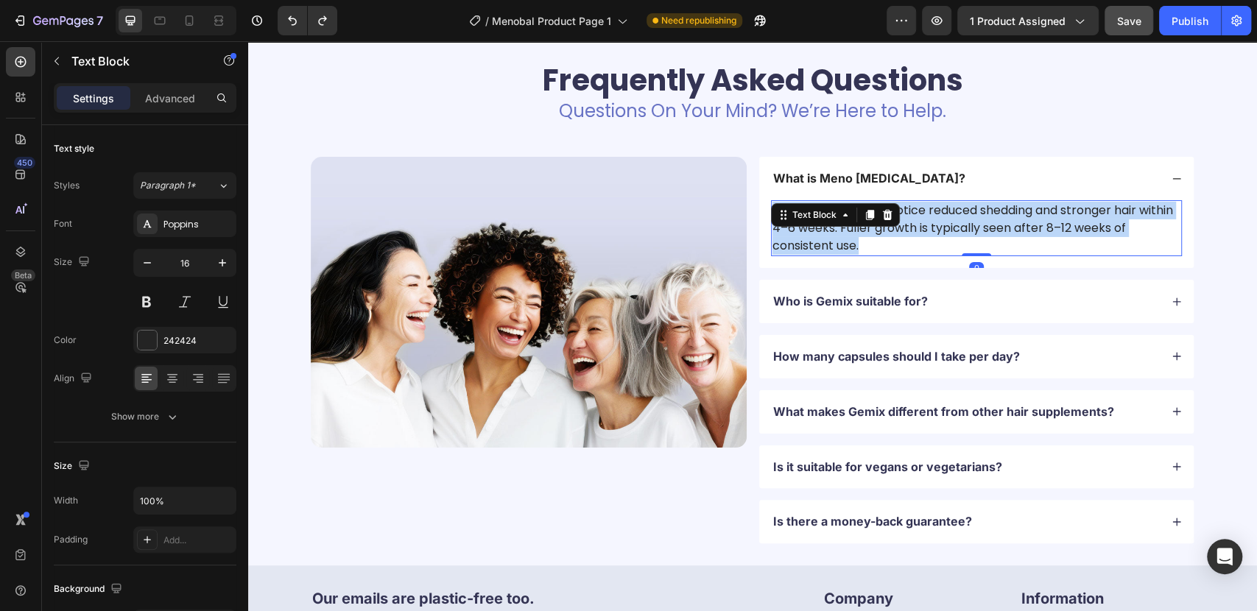
click at [993, 239] on p "Most users begin to notice reduced shedding and stronger hair within 4–6 weeks.…" at bounding box center [976, 228] width 408 height 53
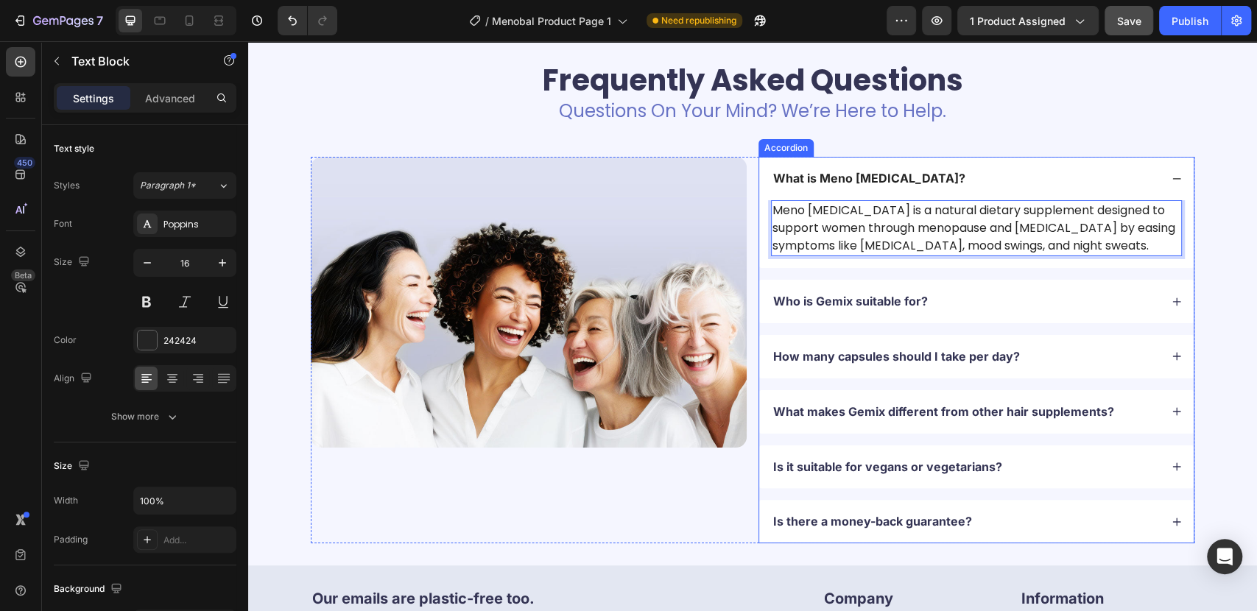
click at [895, 302] on p "Who is Gemix suitable for?" at bounding box center [850, 301] width 155 height 15
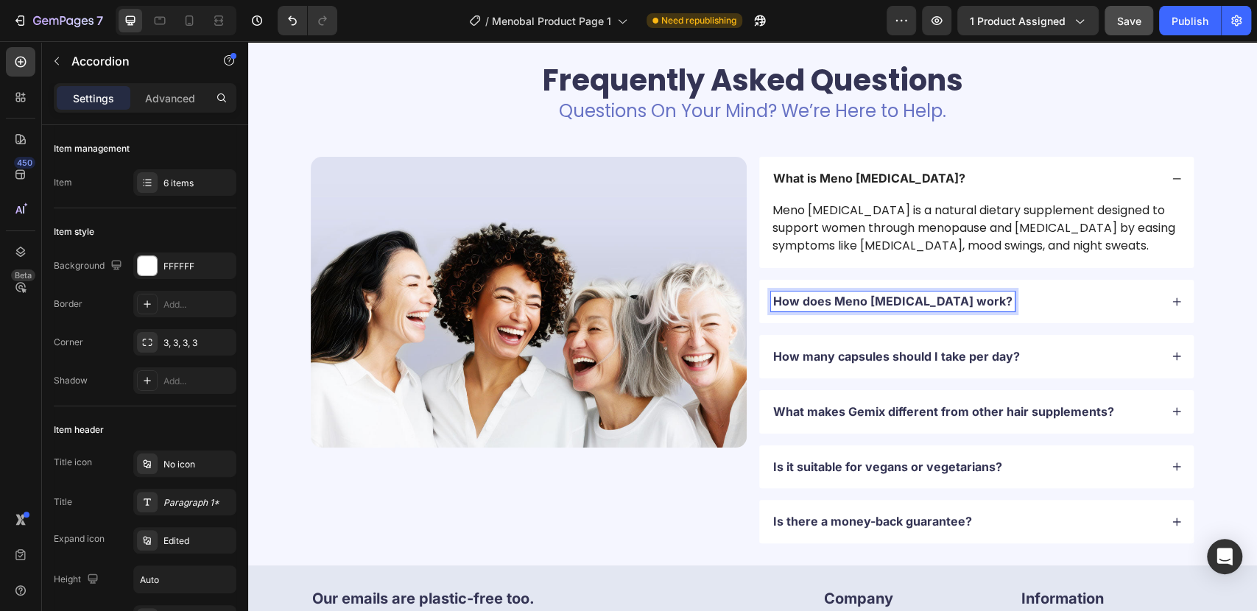
click at [1160, 300] on div "How does Meno [MEDICAL_DATA] work?" at bounding box center [976, 301] width 434 height 43
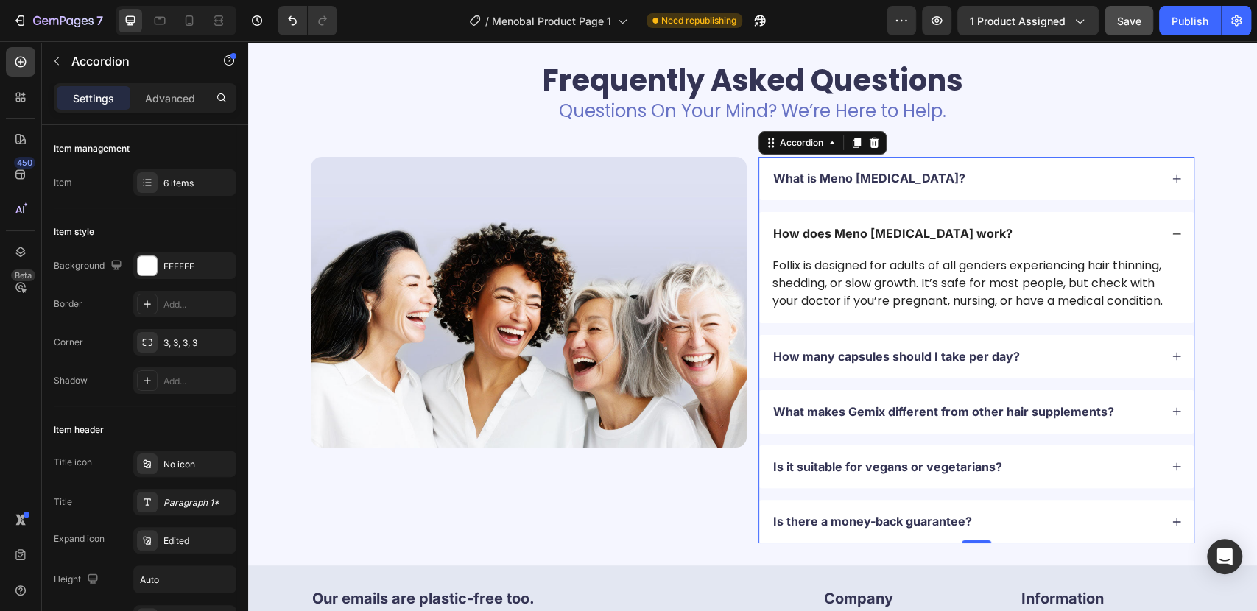
click at [842, 292] on p "Follix is designed for adults of all genders experiencing hair thinning, sheddi…" at bounding box center [976, 283] width 408 height 53
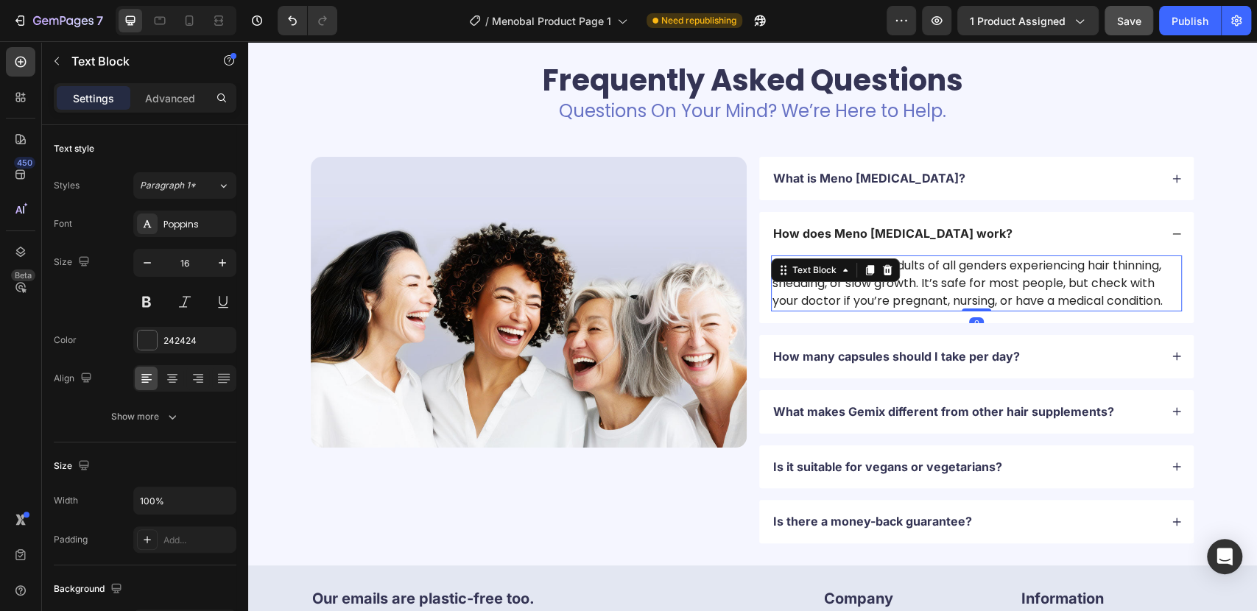
click at [842, 292] on p "Follix is designed for adults of all genders experiencing hair thinning, sheddi…" at bounding box center [976, 283] width 408 height 53
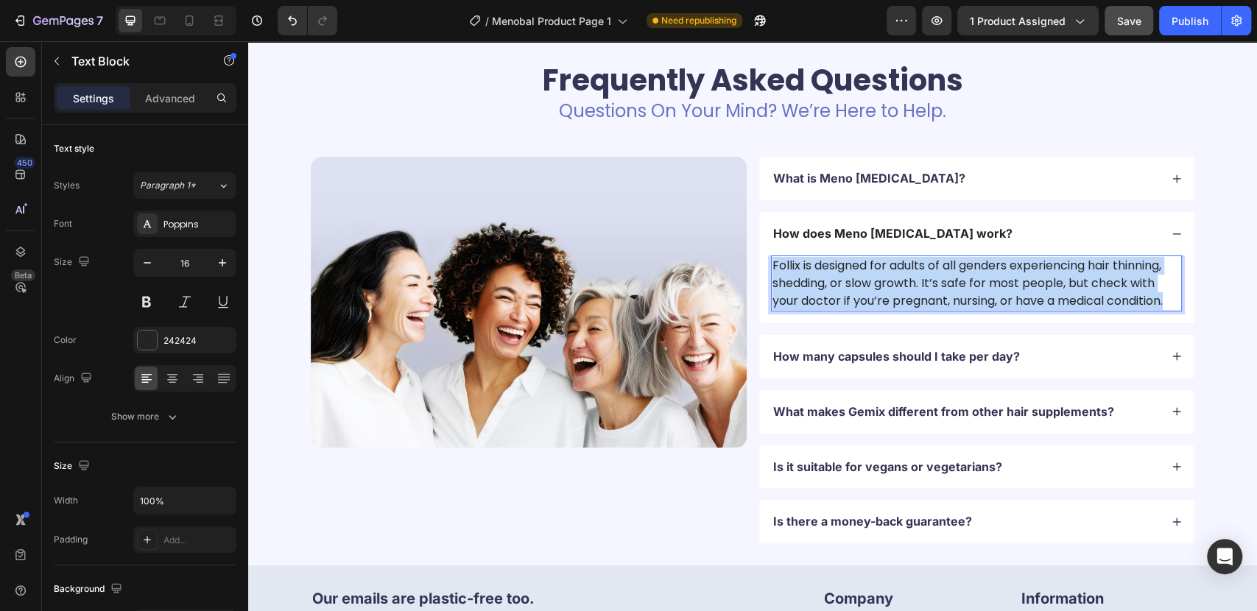
click at [842, 292] on p "Follix is designed for adults of all genders experiencing hair thinning, sheddi…" at bounding box center [976, 283] width 408 height 53
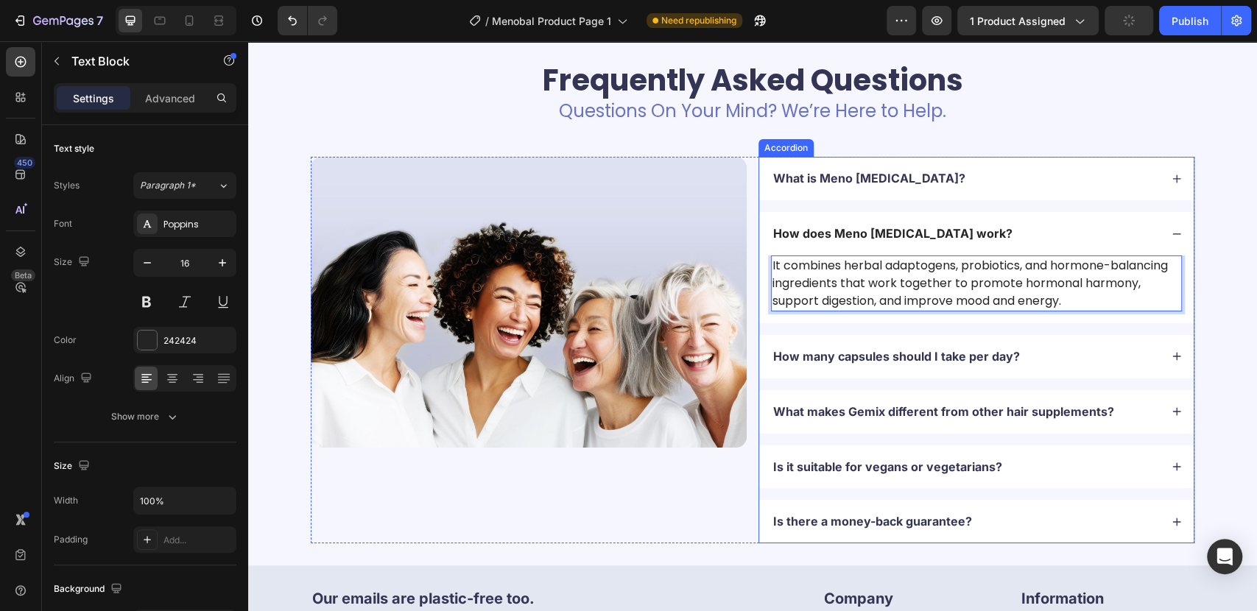
click at [822, 356] on p "How many capsules should I take per day?" at bounding box center [896, 356] width 247 height 15
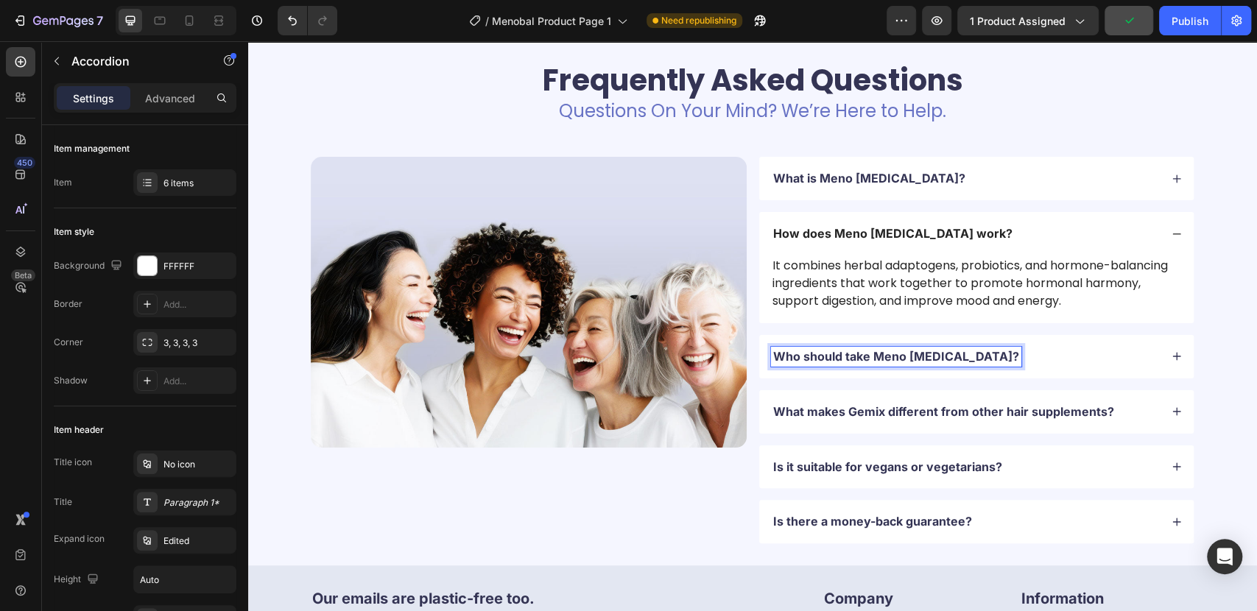
click at [1099, 361] on div "Who should take Meno [MEDICAL_DATA]?" at bounding box center [965, 357] width 389 height 20
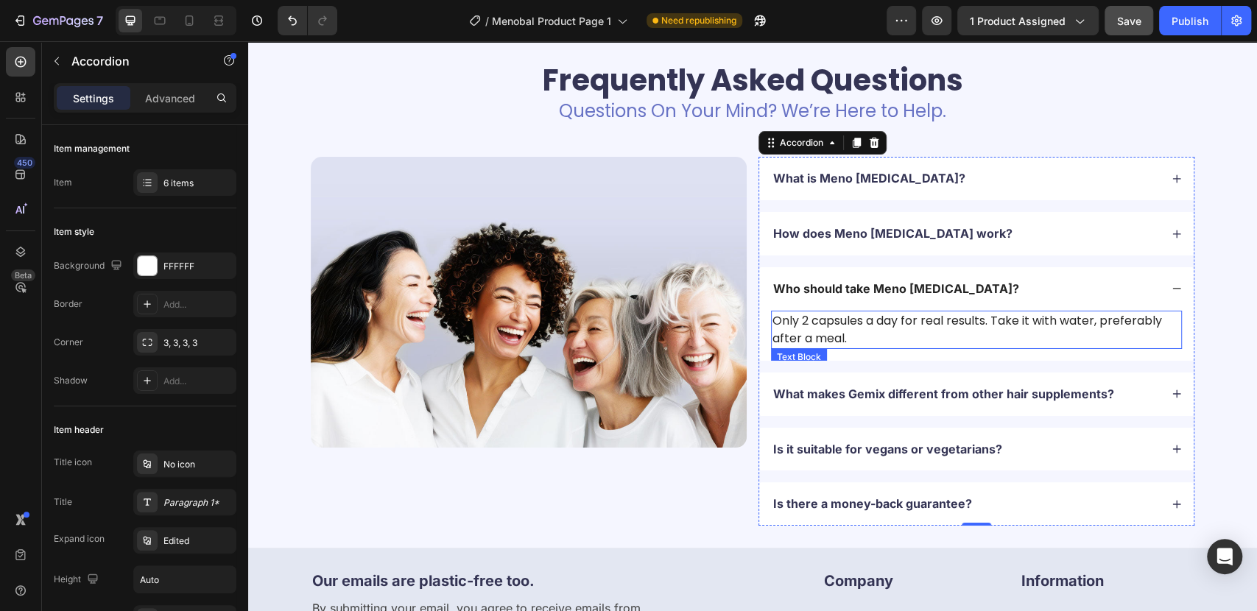
click at [819, 340] on p "Only 2 capsules a day for real results. Take it with water, preferably after a …" at bounding box center [976, 329] width 408 height 35
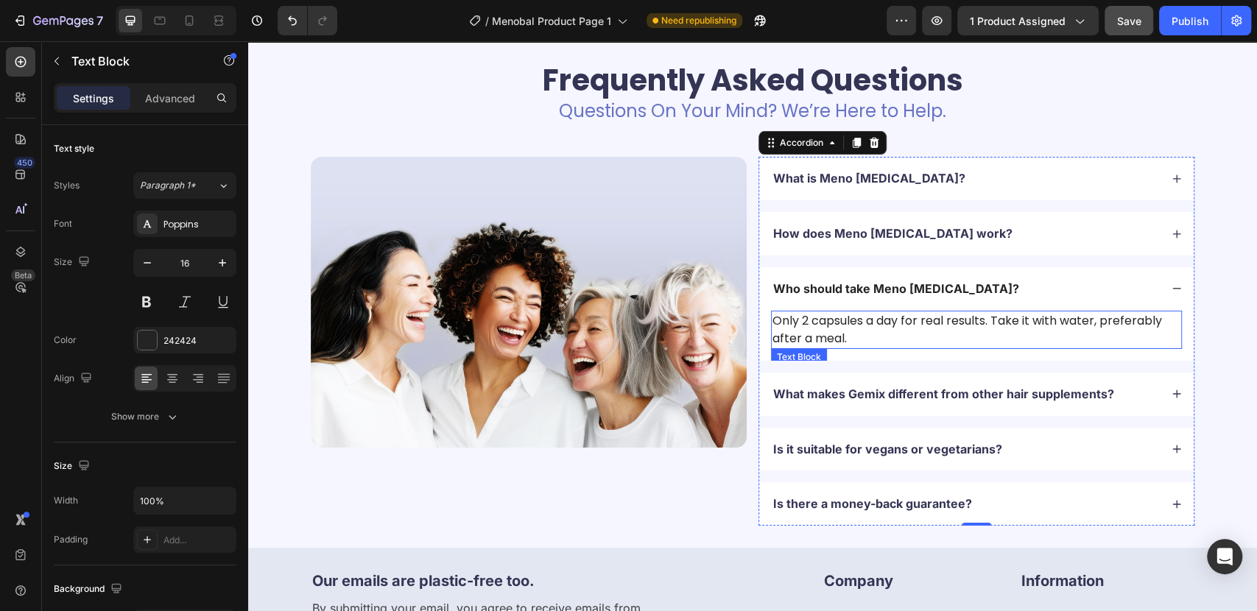
click at [819, 340] on p "Only 2 capsules a day for real results. Take it with water, preferably after a …" at bounding box center [976, 329] width 408 height 35
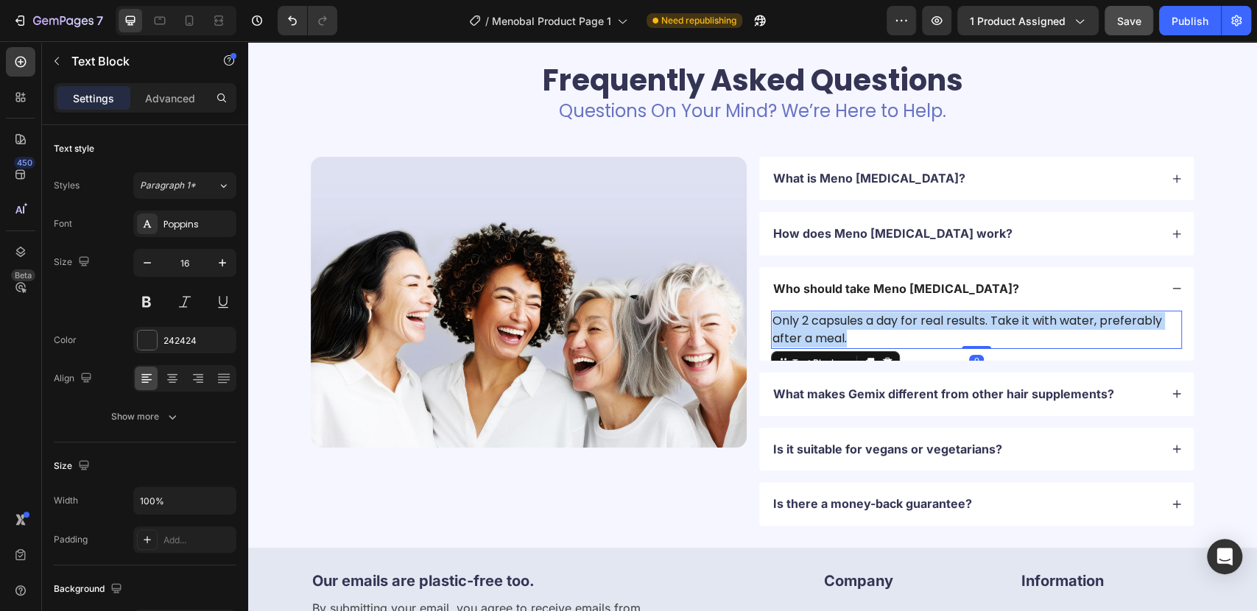
click at [819, 340] on p "Only 2 capsules a day for real results. Take it with water, preferably after a …" at bounding box center [976, 329] width 408 height 35
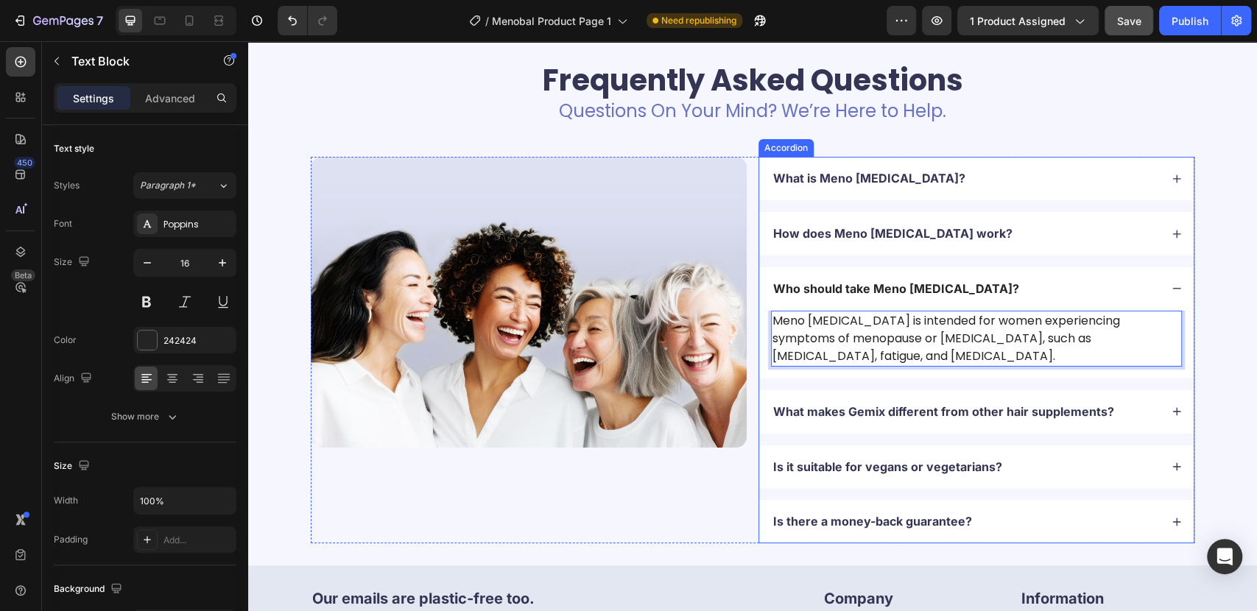
click at [875, 412] on p "What makes Gemix different from other hair supplements?" at bounding box center [943, 411] width 341 height 15
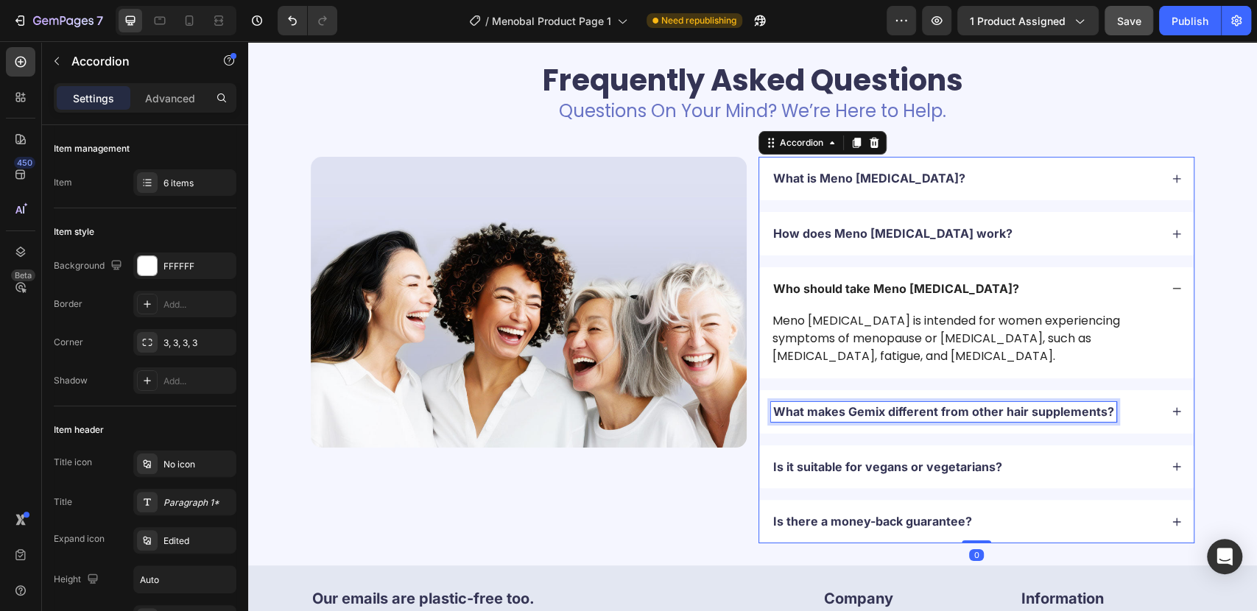
click at [875, 412] on p "What makes Gemix different from other hair supplements?" at bounding box center [943, 411] width 341 height 15
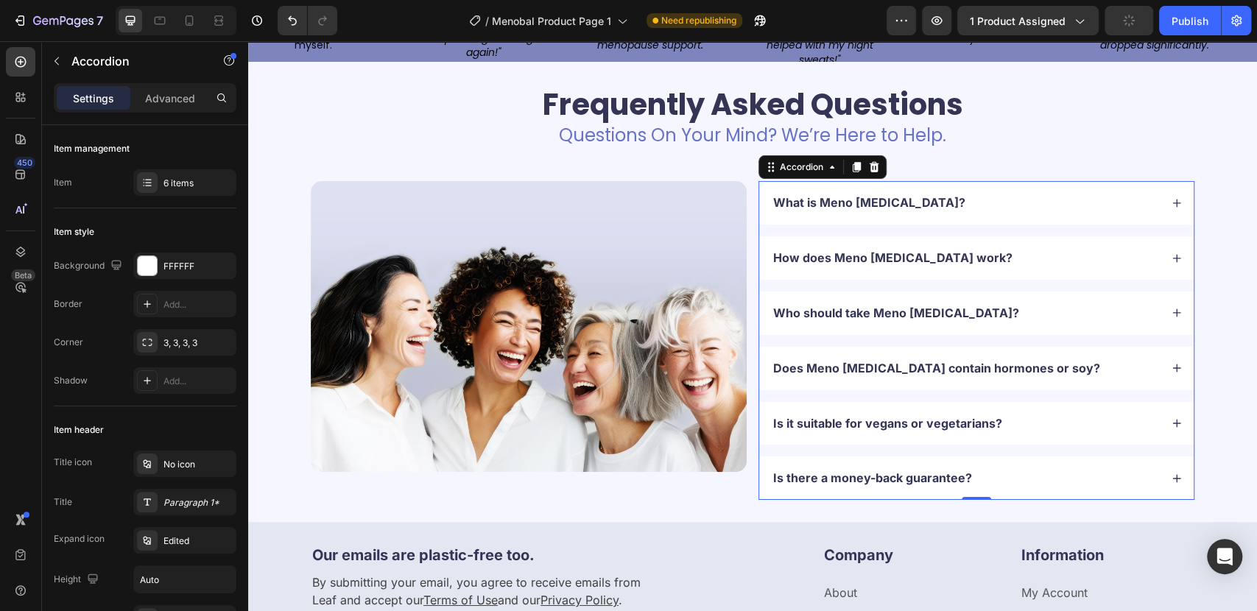
scroll to position [3295, 0]
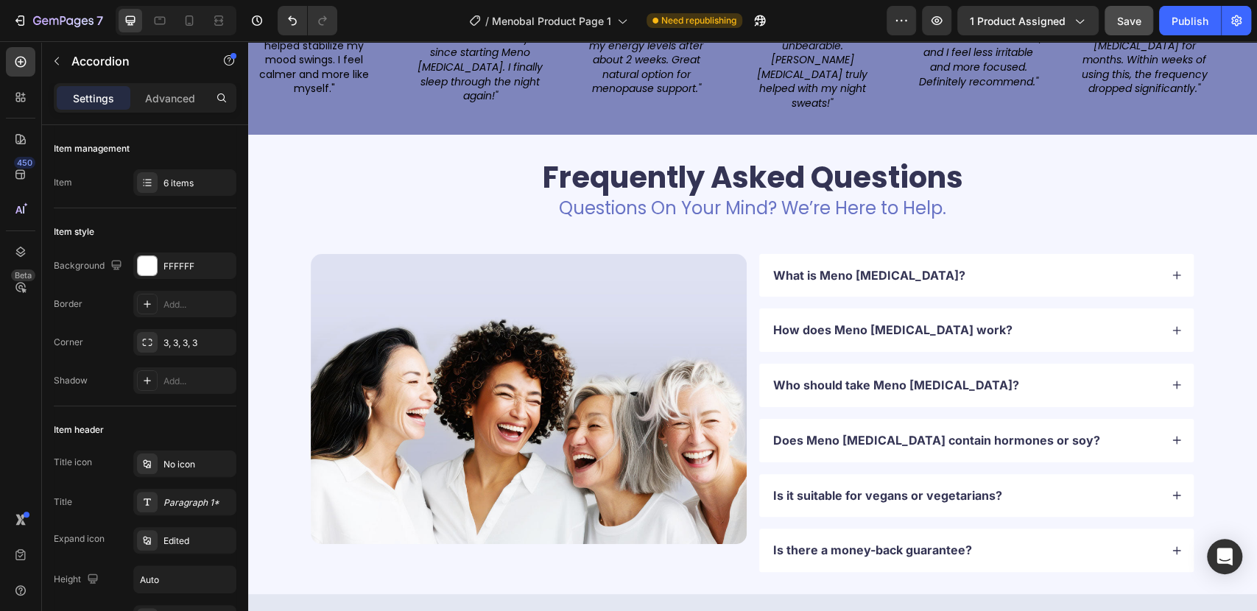
click at [1126, 431] on div "Does Meno [MEDICAL_DATA] contain hormones or soy?" at bounding box center [965, 441] width 389 height 20
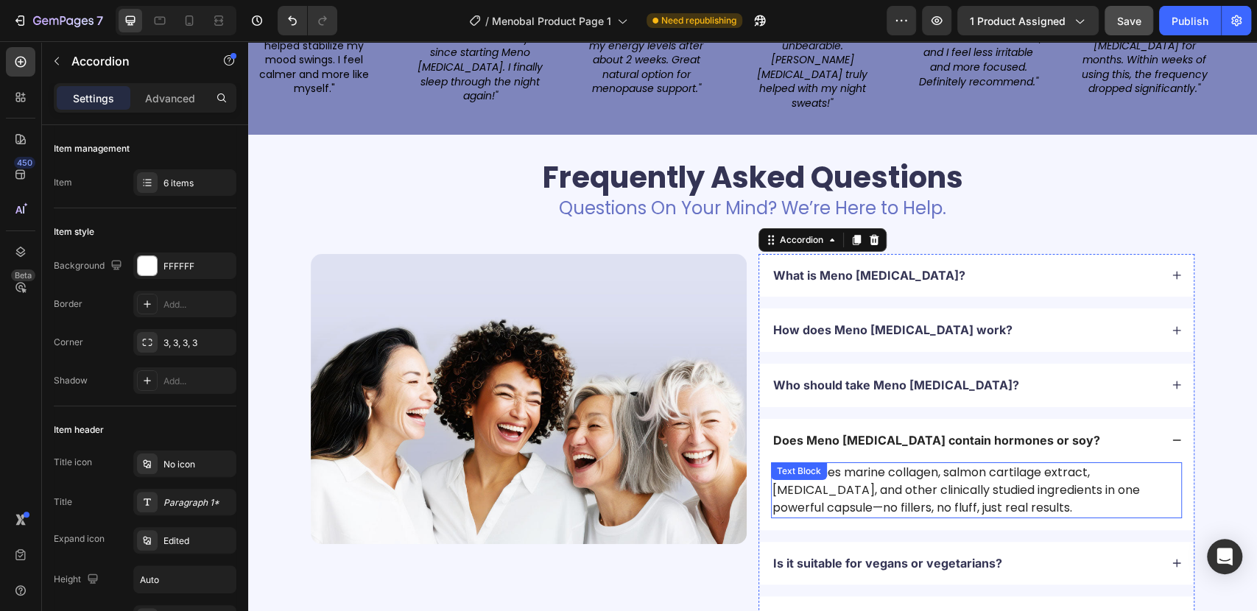
click at [886, 464] on p "It combines marine collagen, salmon cartilage extract, [MEDICAL_DATA], and othe…" at bounding box center [976, 490] width 408 height 53
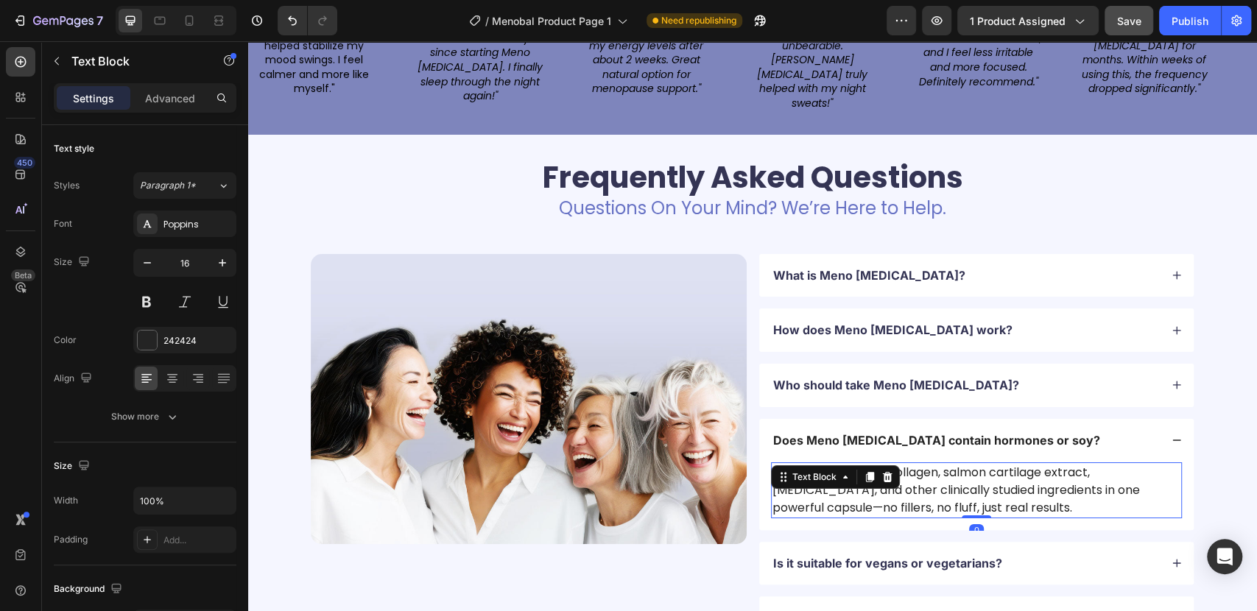
click at [886, 468] on div at bounding box center [887, 477] width 18 height 18
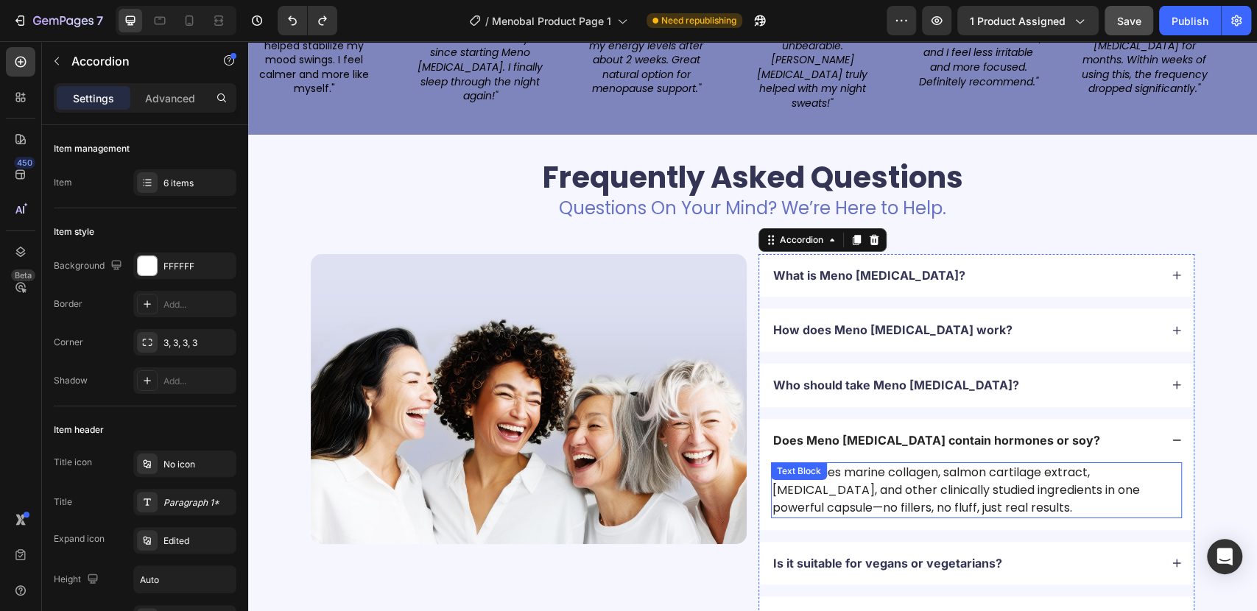
click at [1012, 468] on p "It combines marine collagen, salmon cartilage extract, [MEDICAL_DATA], and othe…" at bounding box center [976, 490] width 408 height 53
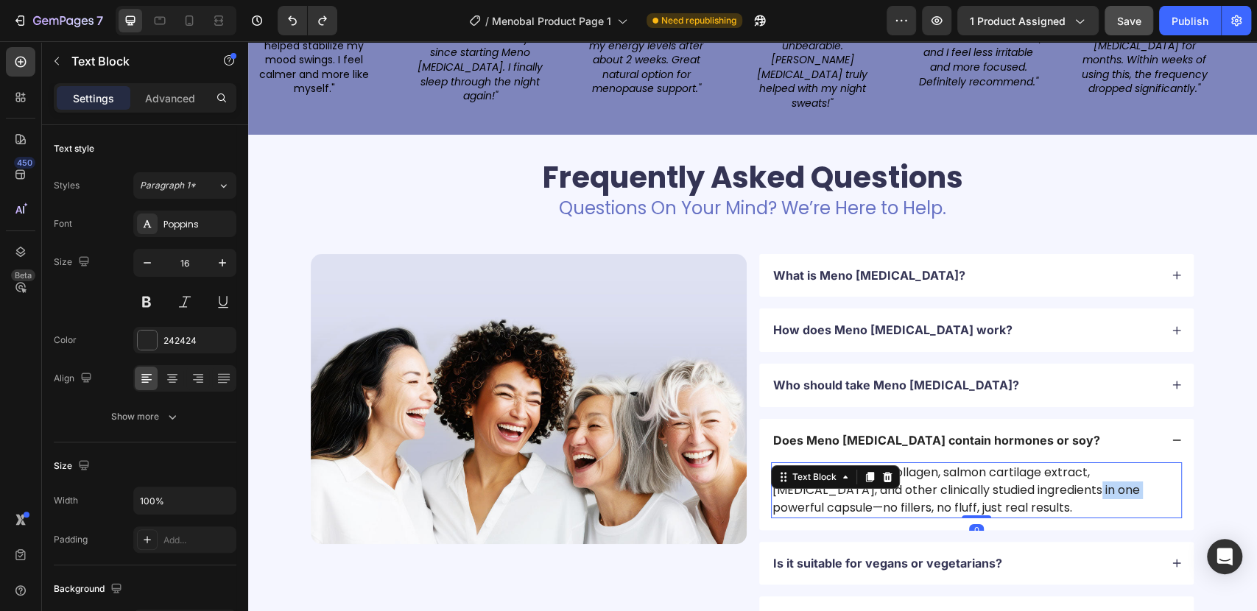
click at [1011, 468] on p "It combines marine collagen, salmon cartilage extract, [MEDICAL_DATA], and othe…" at bounding box center [976, 490] width 408 height 53
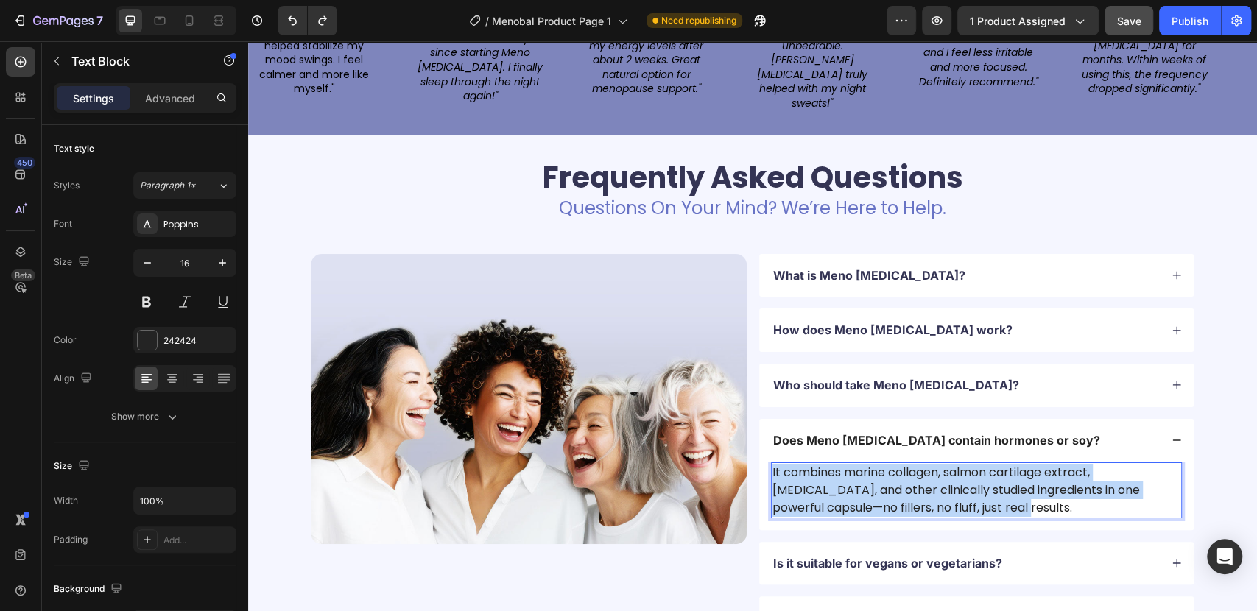
click at [1011, 468] on p "It combines marine collagen, salmon cartilage extract, [MEDICAL_DATA], and othe…" at bounding box center [976, 490] width 408 height 53
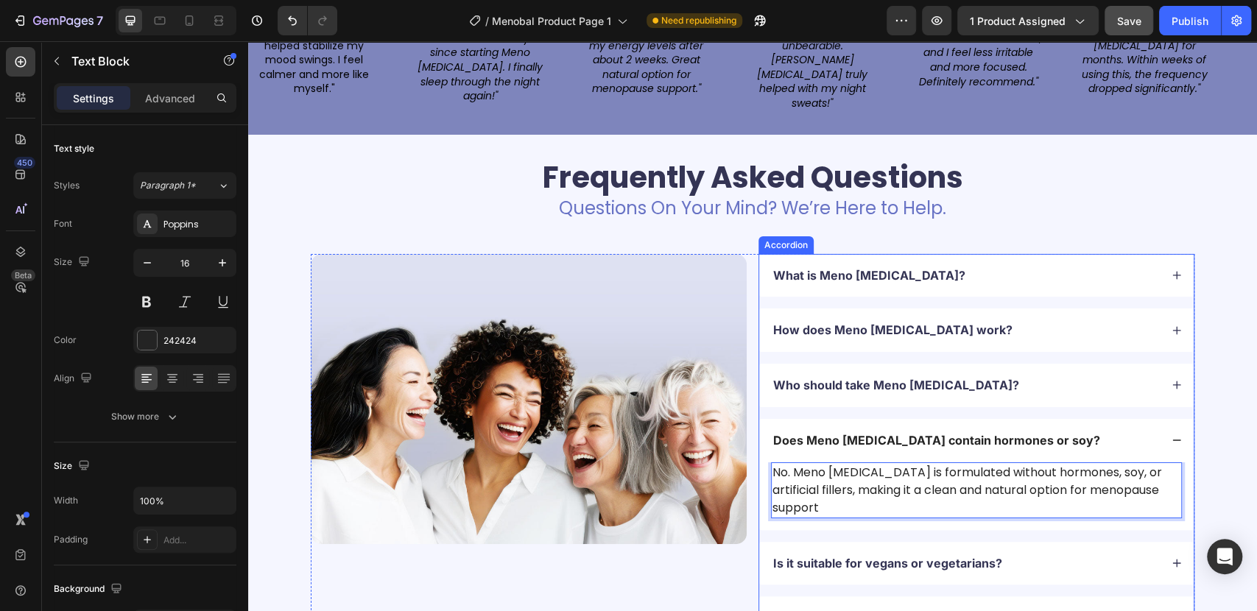
click at [902, 556] on p "Is it suitable for vegans or vegetarians?" at bounding box center [887, 563] width 229 height 15
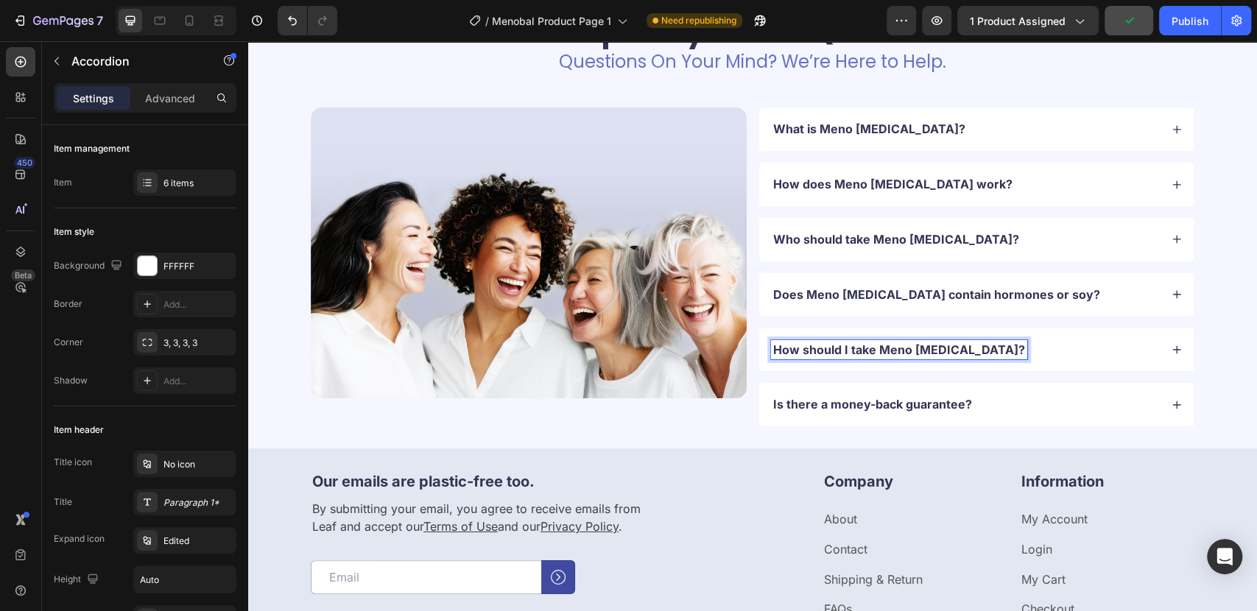
scroll to position [3410, 0]
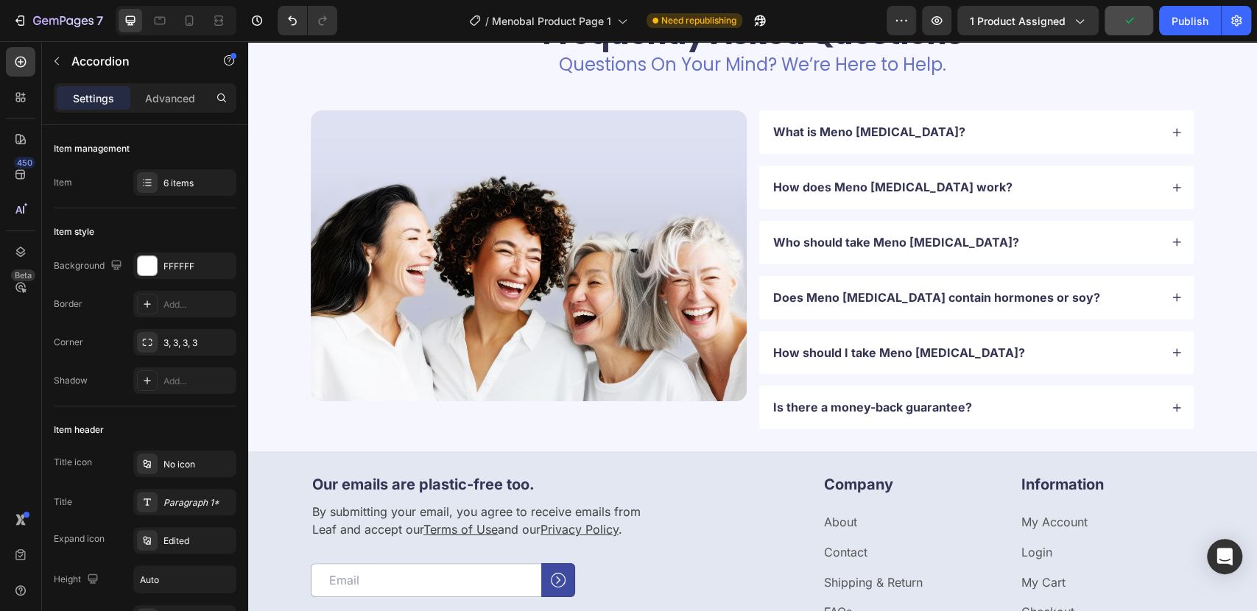
click at [1161, 351] on div "How should I take Meno [MEDICAL_DATA]?" at bounding box center [976, 352] width 434 height 43
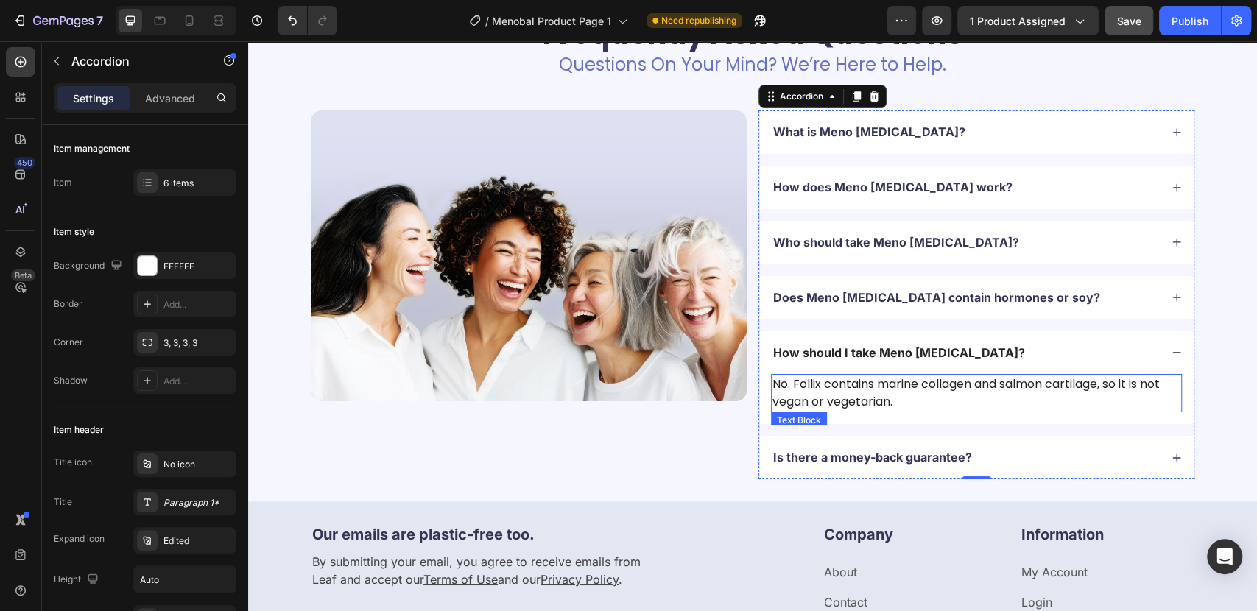
click at [931, 398] on p "No. Follix contains marine collagen and salmon cartilage, so it is not vegan or…" at bounding box center [976, 392] width 408 height 35
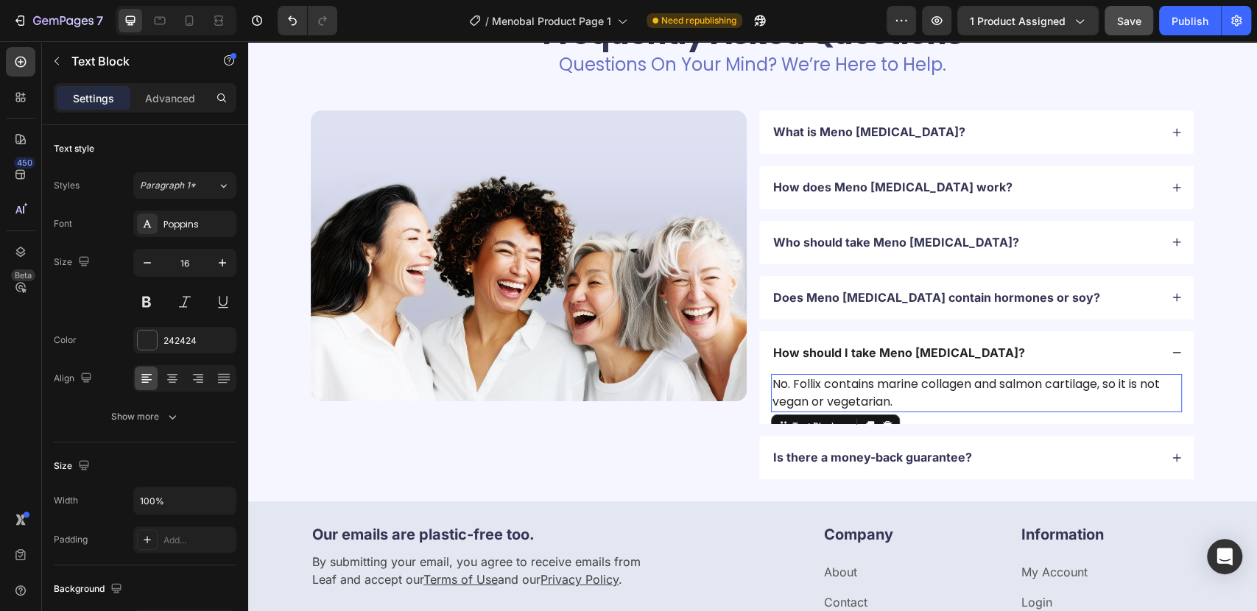
click at [931, 398] on p "No. Follix contains marine collagen and salmon cartilage, so it is not vegan or…" at bounding box center [976, 392] width 408 height 35
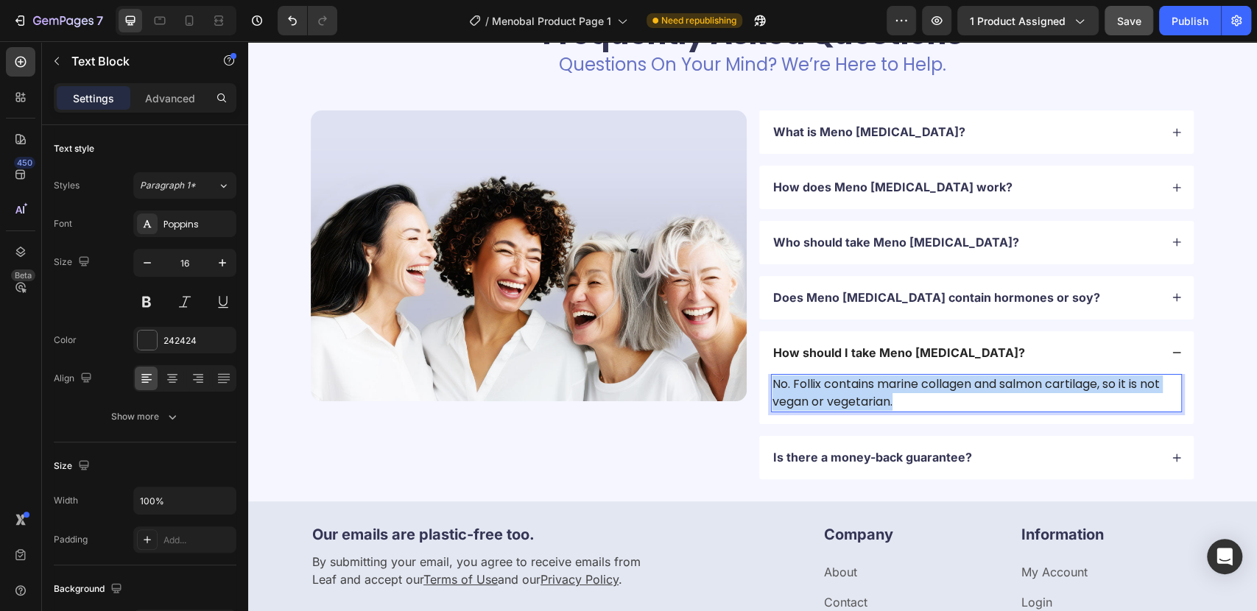
click at [931, 398] on p "No. Follix contains marine collagen and salmon cartilage, so it is not vegan or…" at bounding box center [976, 392] width 408 height 35
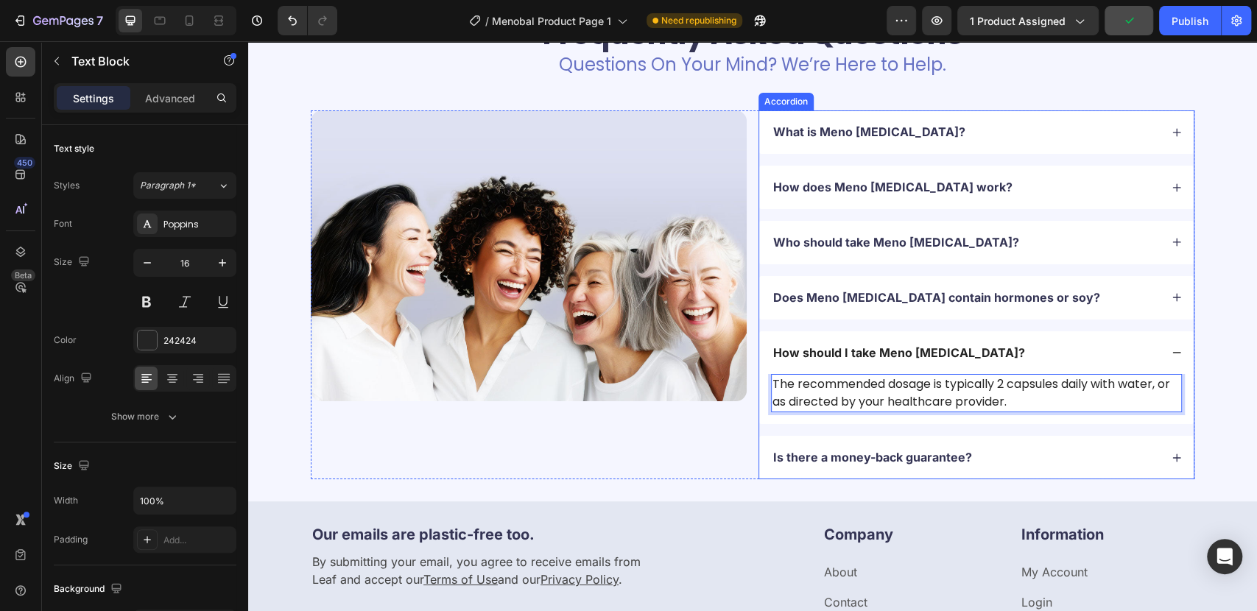
click at [1007, 431] on div "What is Meno [MEDICAL_DATA]? How does Meno [MEDICAL_DATA] work? Who should take…" at bounding box center [976, 294] width 436 height 369
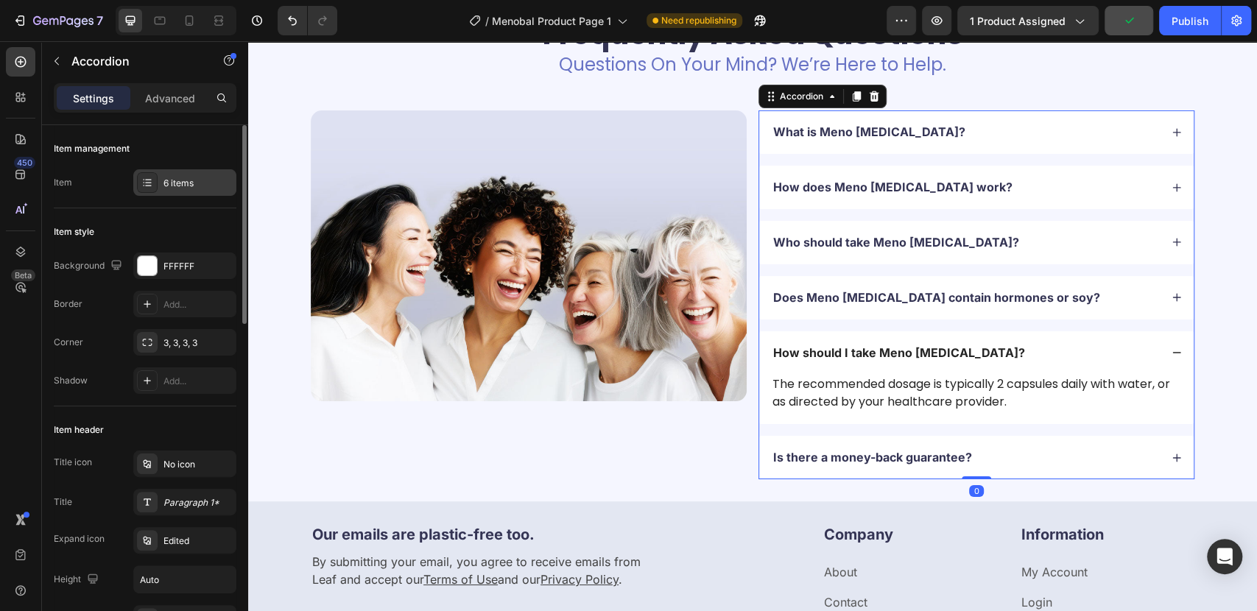
click at [162, 180] on div "6 items" at bounding box center [184, 182] width 103 height 27
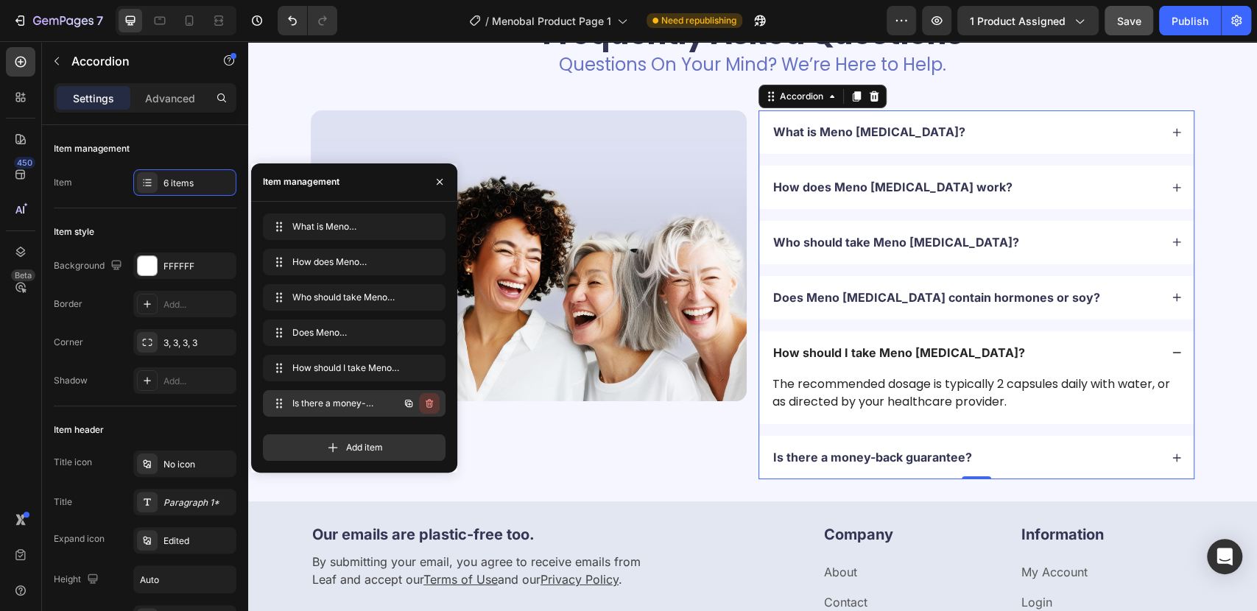
click at [434, 402] on icon "button" at bounding box center [429, 404] width 12 height 12
click at [423, 402] on div "Delete" at bounding box center [419, 403] width 27 height 13
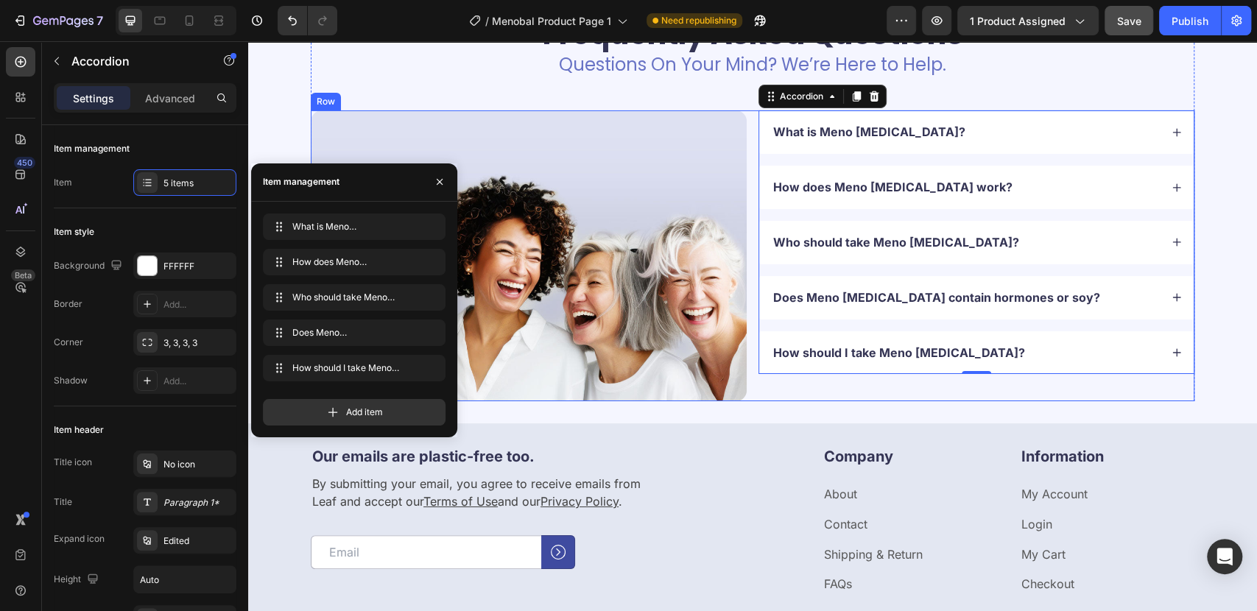
click at [780, 386] on div "What is Meno [MEDICAL_DATA]? How does Meno [MEDICAL_DATA] work? Who should take…" at bounding box center [976, 255] width 436 height 291
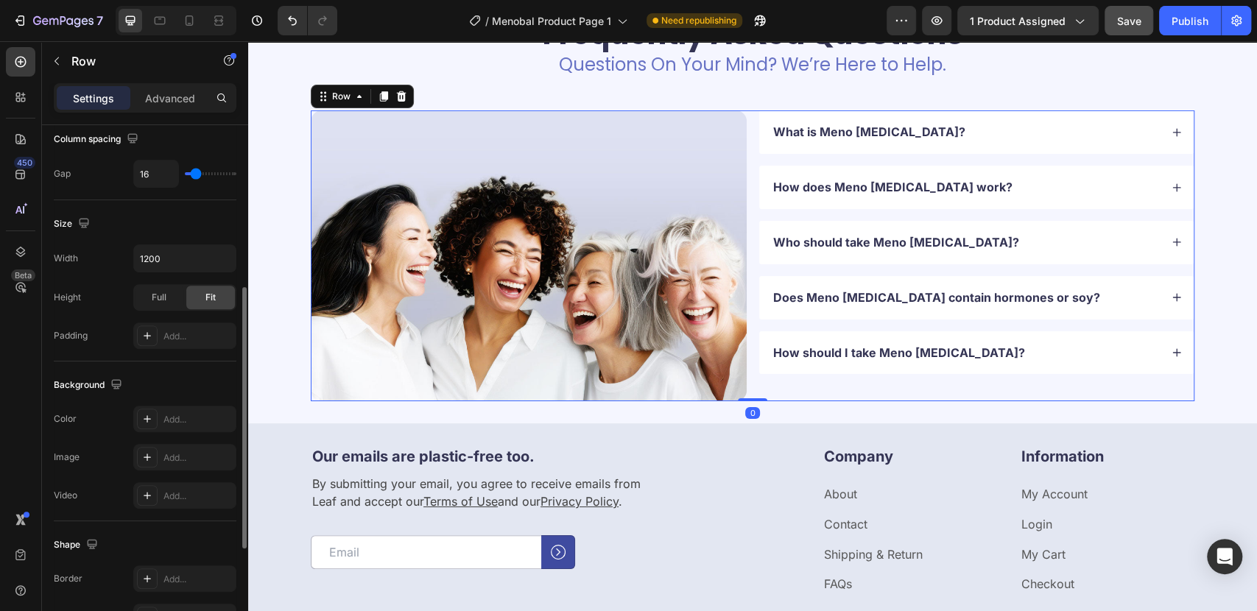
scroll to position [537, 0]
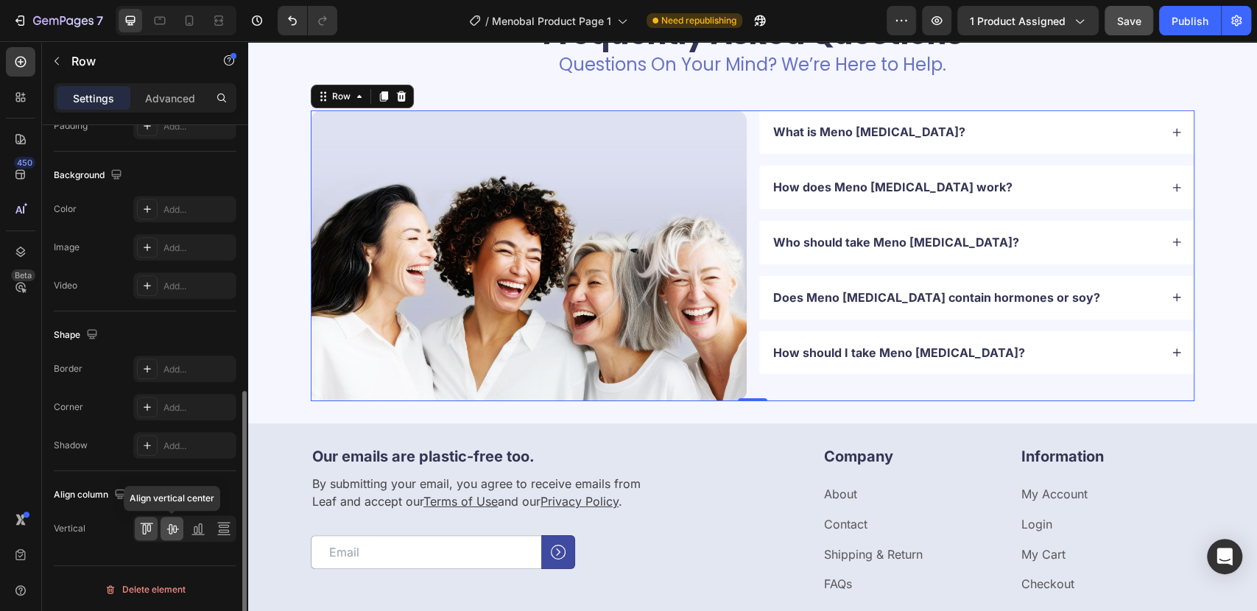
click at [177, 528] on icon at bounding box center [172, 528] width 15 height 15
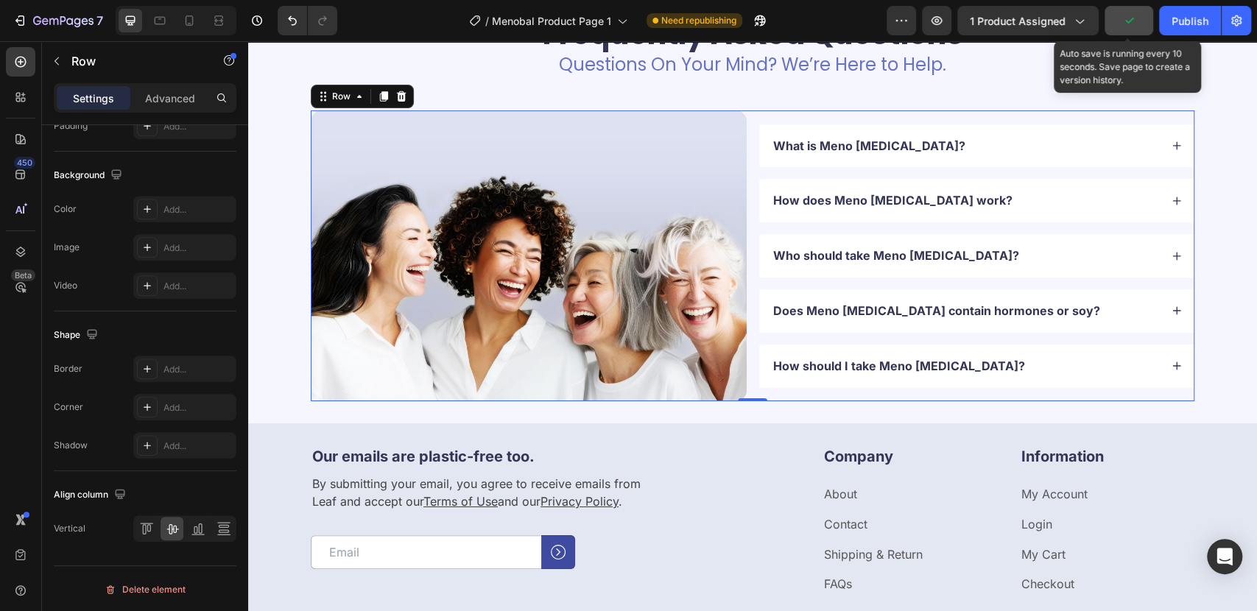
click at [1128, 25] on icon "button" at bounding box center [1128, 20] width 15 height 15
click at [1128, 25] on span "Save" at bounding box center [1129, 21] width 24 height 13
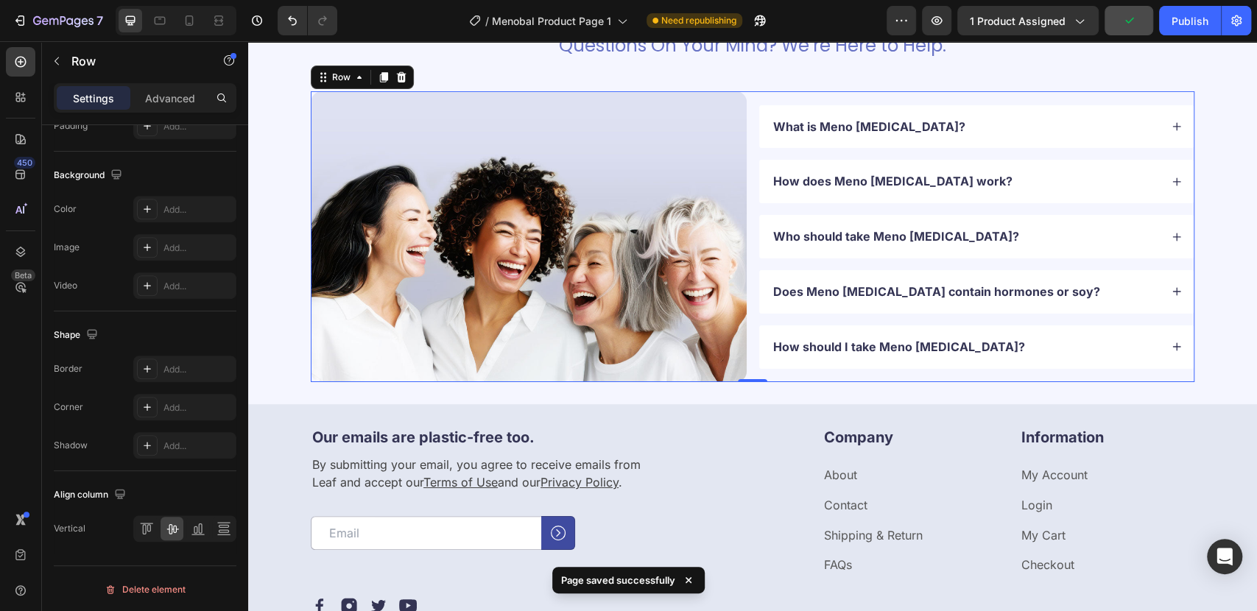
scroll to position [3328, 0]
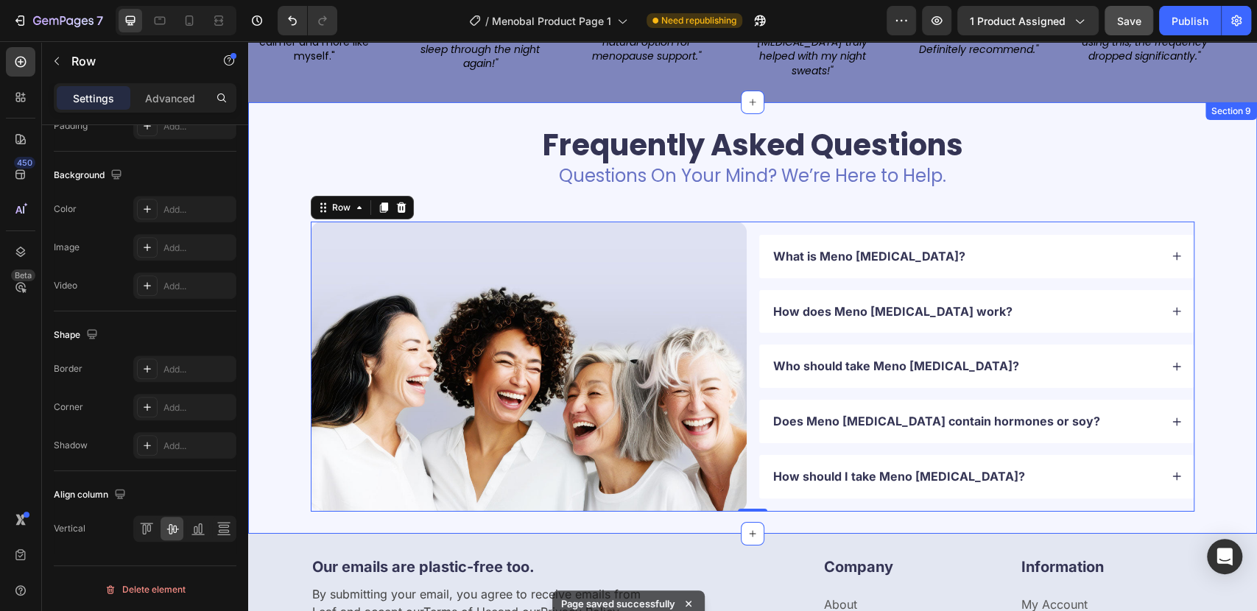
click at [1174, 345] on div "Who should take Meno [MEDICAL_DATA]?" at bounding box center [976, 366] width 434 height 43
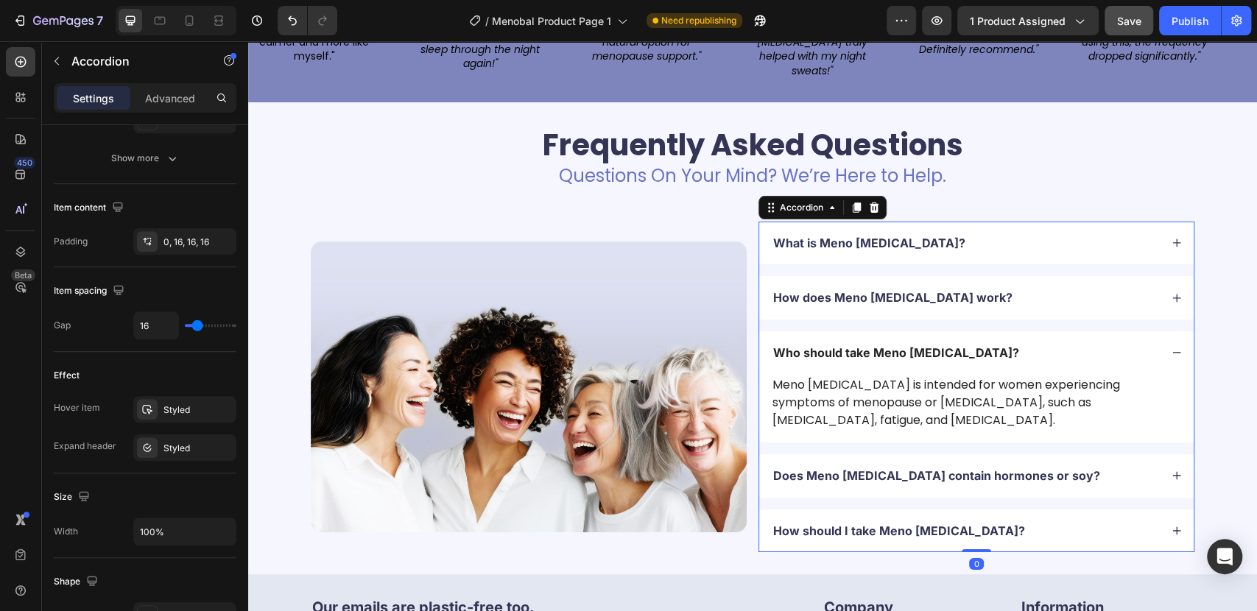
scroll to position [0, 0]
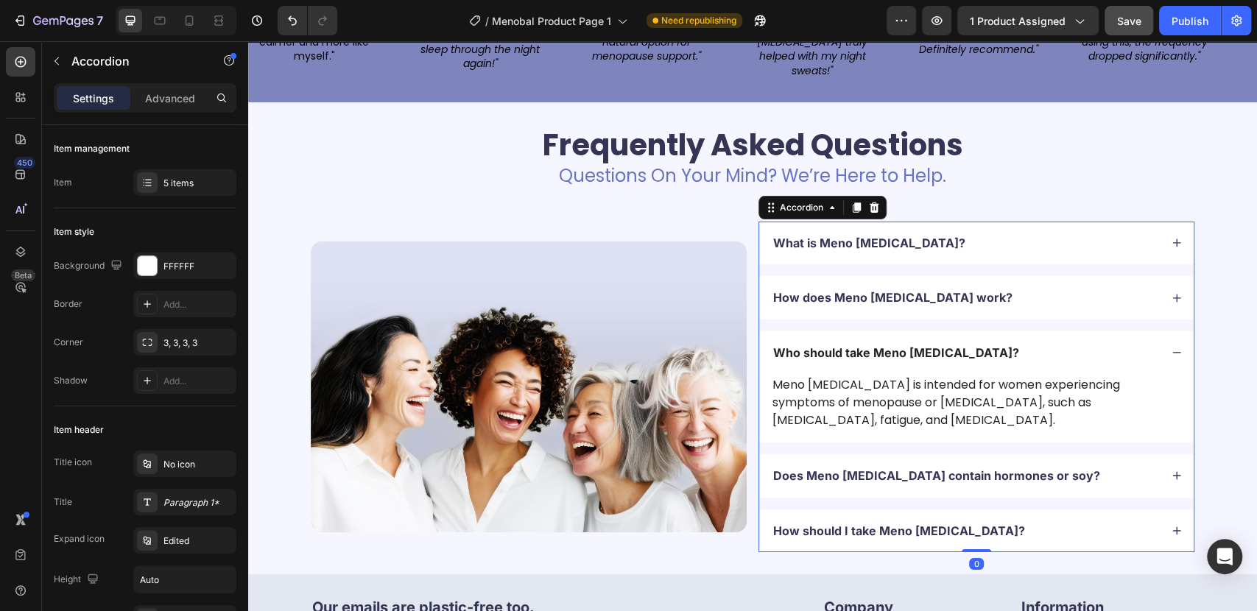
click at [1171, 348] on icon at bounding box center [1176, 353] width 10 height 10
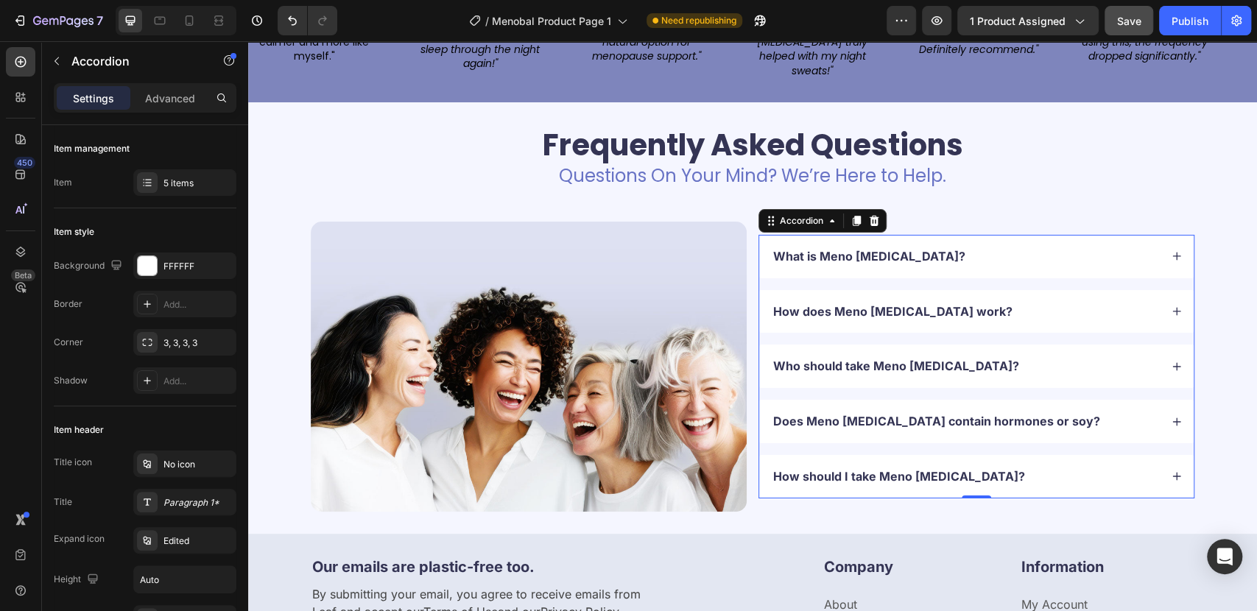
click at [1107, 467] on div "How should I take Meno [MEDICAL_DATA]?" at bounding box center [965, 477] width 389 height 20
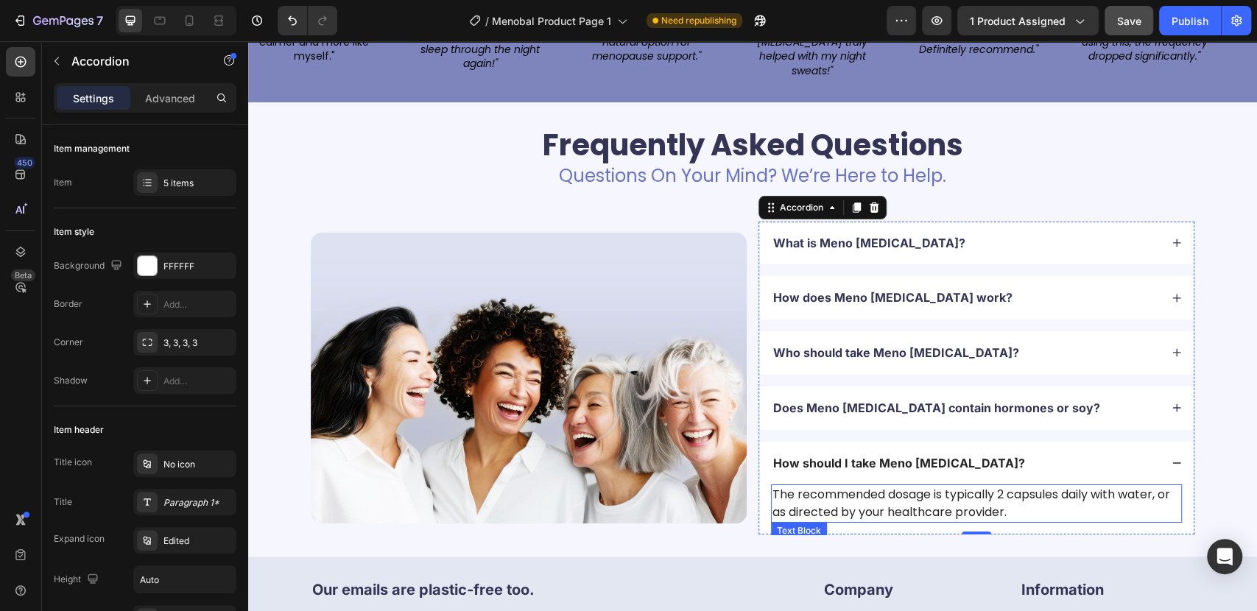
click at [1012, 486] on p "The recommended dosage is typically 2 capsules daily with water, or as directed…" at bounding box center [976, 503] width 408 height 35
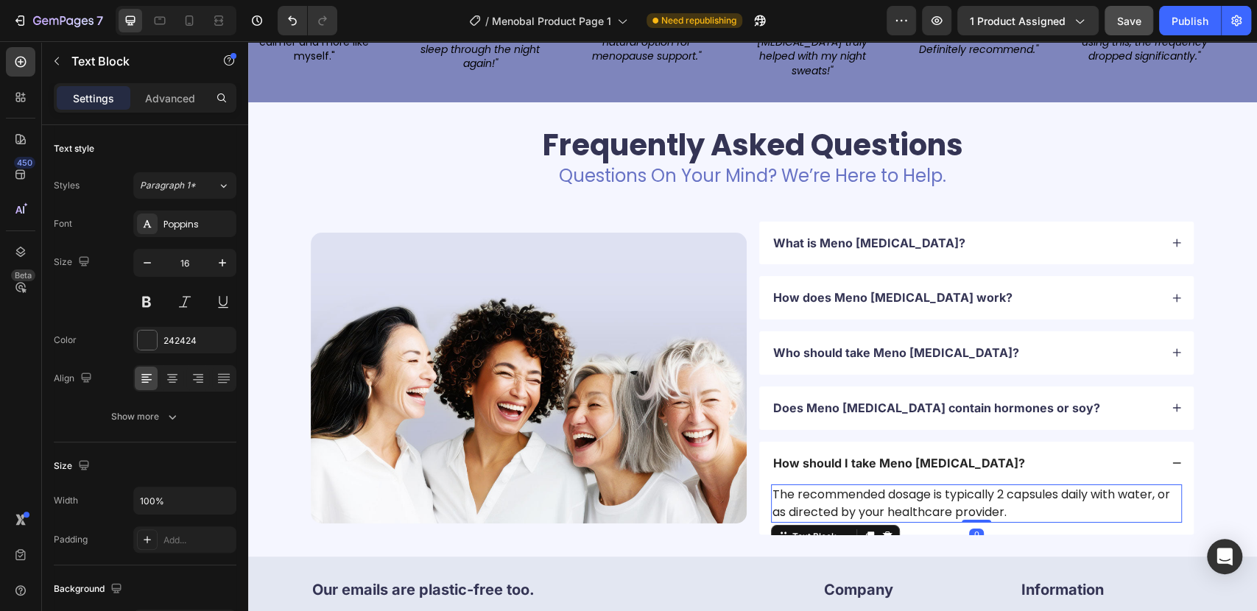
click at [992, 486] on p "The recommended dosage is typically 2 capsules daily with water, or as directed…" at bounding box center [976, 503] width 408 height 35
click at [1001, 486] on p "The recommended dosage is typically 2 capsules daily with water, or as directed…" at bounding box center [976, 503] width 408 height 35
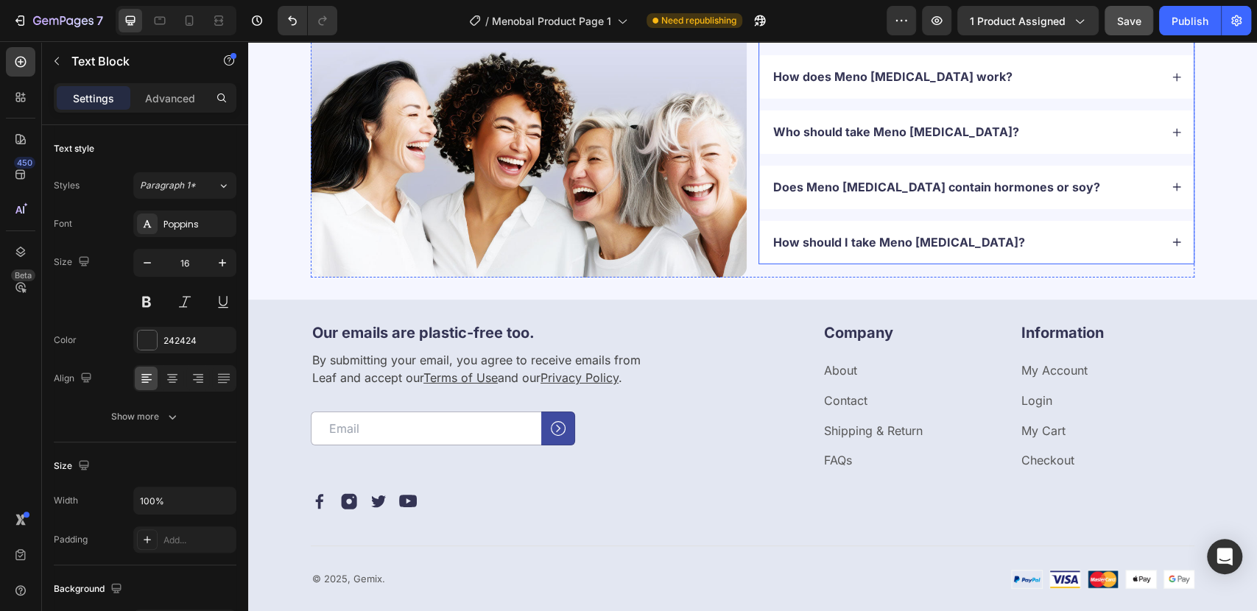
scroll to position [3491, 0]
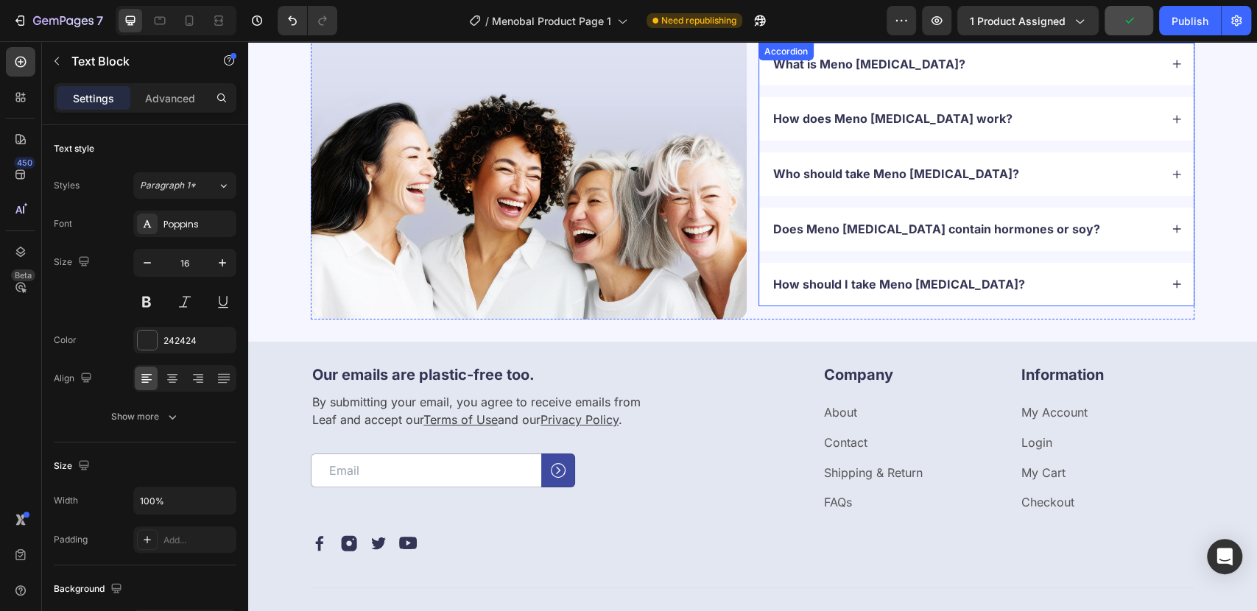
click at [1173, 283] on icon at bounding box center [1177, 285] width 8 height 8
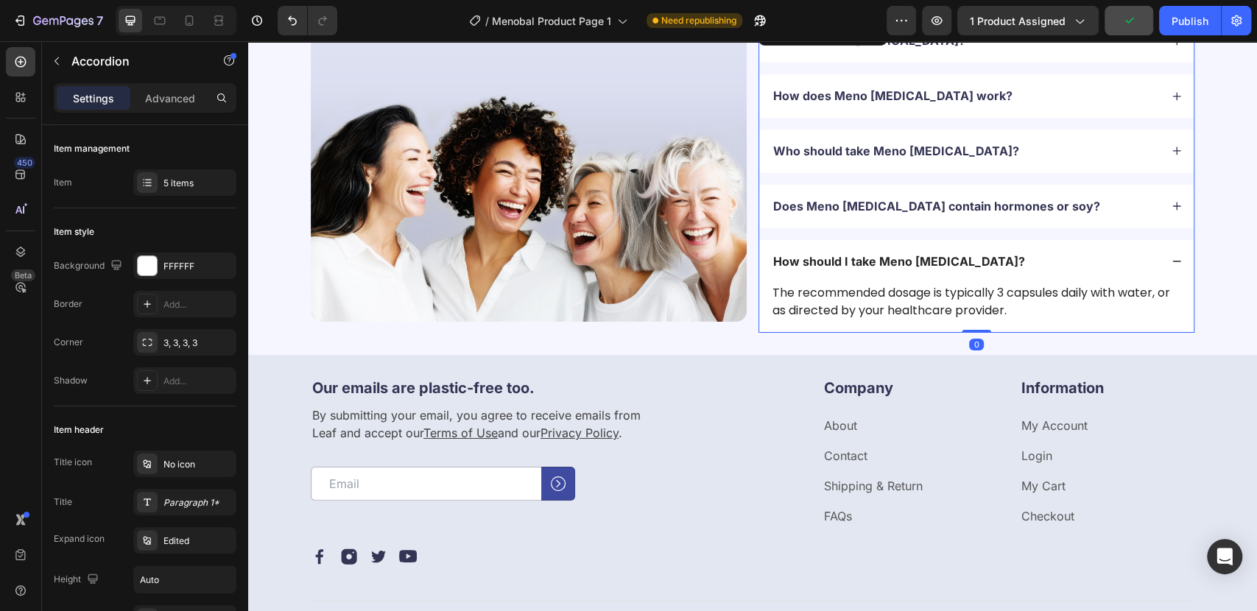
scroll to position [3502, 0]
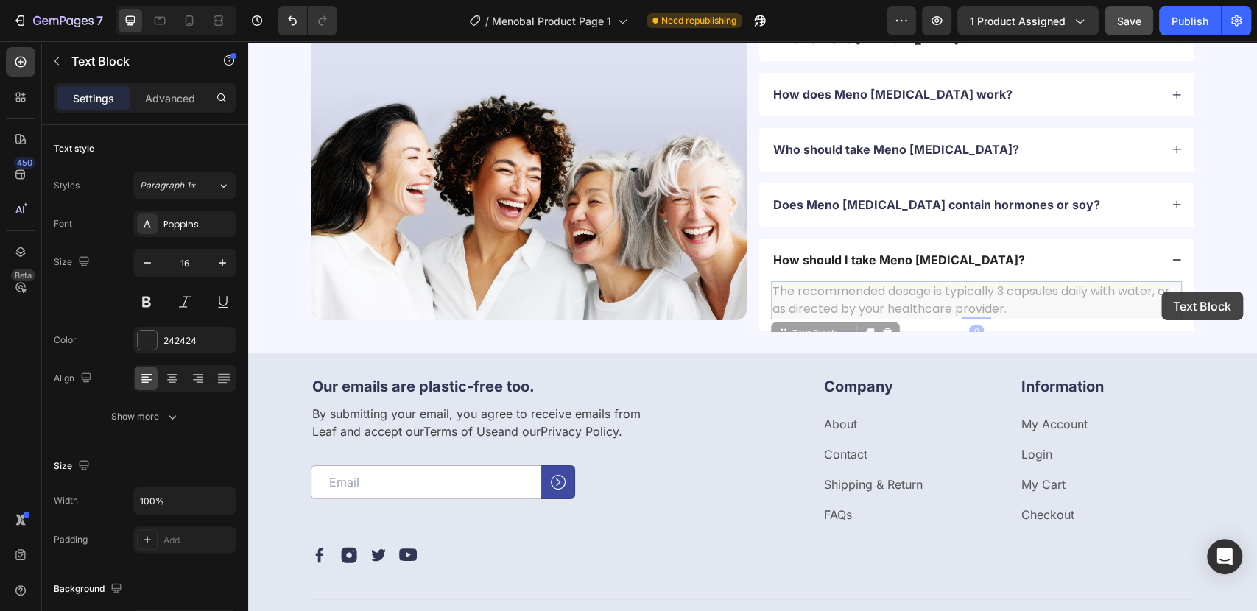
drag, startPoint x: 1161, startPoint y: 292, endPoint x: 1161, endPoint y: 307, distance: 14.7
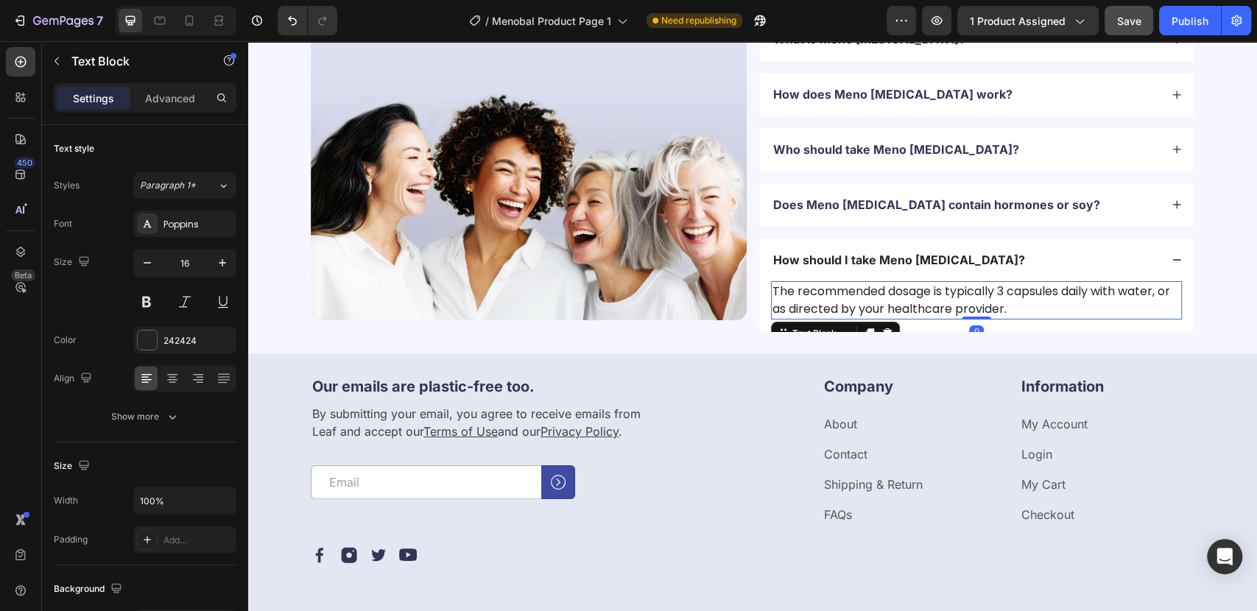
click at [1132, 293] on p "The recommended dosage is typically 3 capsules daily with water, or as directed…" at bounding box center [976, 300] width 408 height 35
click at [1157, 314] on p "The recommended dosage is typically 3 capsules daily with water, or as directed…" at bounding box center [976, 300] width 408 height 35
drag, startPoint x: 1158, startPoint y: 308, endPoint x: 1161, endPoint y: 296, distance: 12.1
click at [1158, 300] on p "The recommended dosage is typically 3 capsules daily with water, or as directed…" at bounding box center [976, 300] width 408 height 35
click at [1161, 296] on p "The recommended dosage is typically 3 capsules daily with water, or as directed…" at bounding box center [976, 300] width 408 height 35
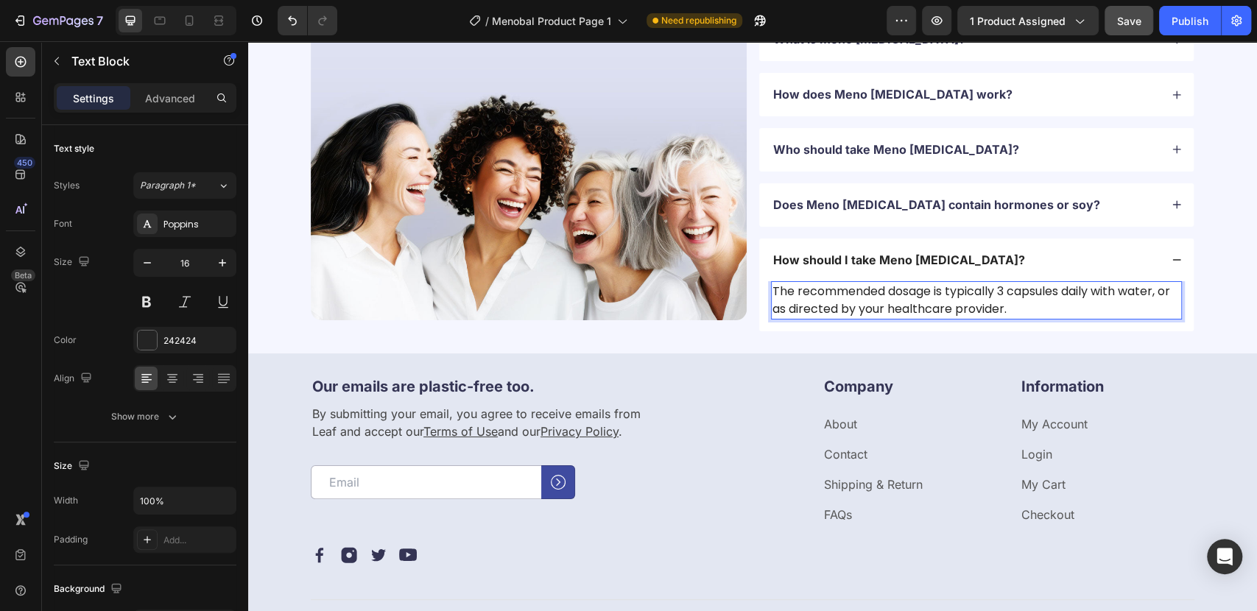
click at [1161, 307] on p "The recommended dosage is typically 3 capsules daily with water, or as directed…" at bounding box center [976, 300] width 408 height 35
click at [829, 309] on p "The recommended dosage is typically 3 capsules daily with water, preferrable be…" at bounding box center [976, 300] width 408 height 35
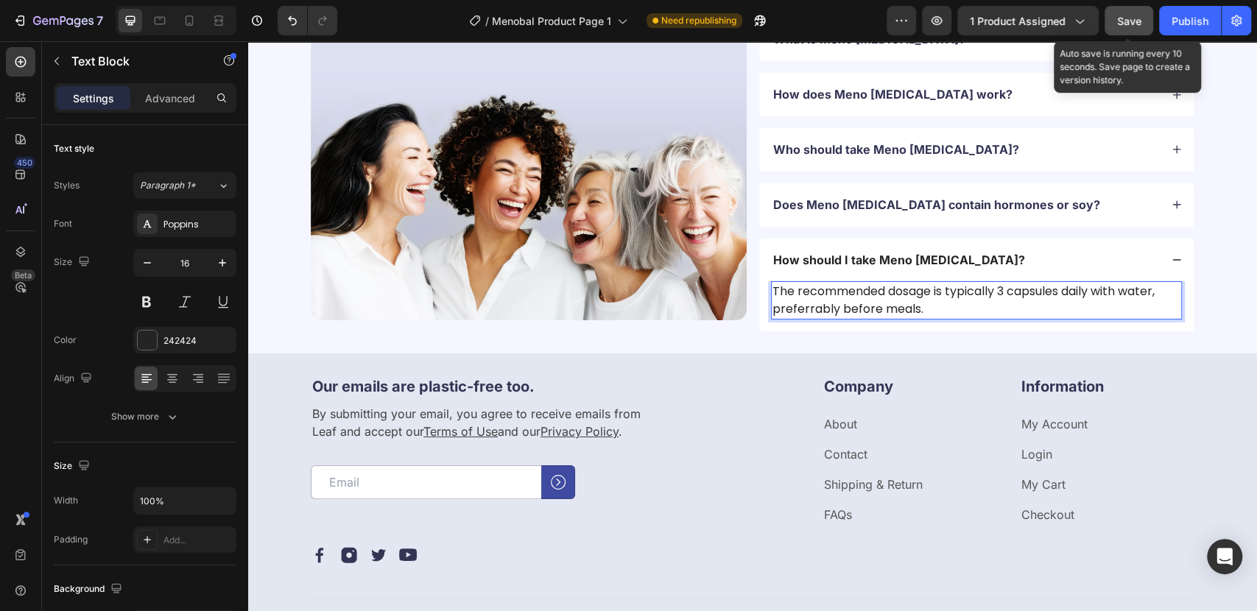
click at [1123, 26] on div "Save" at bounding box center [1129, 20] width 24 height 15
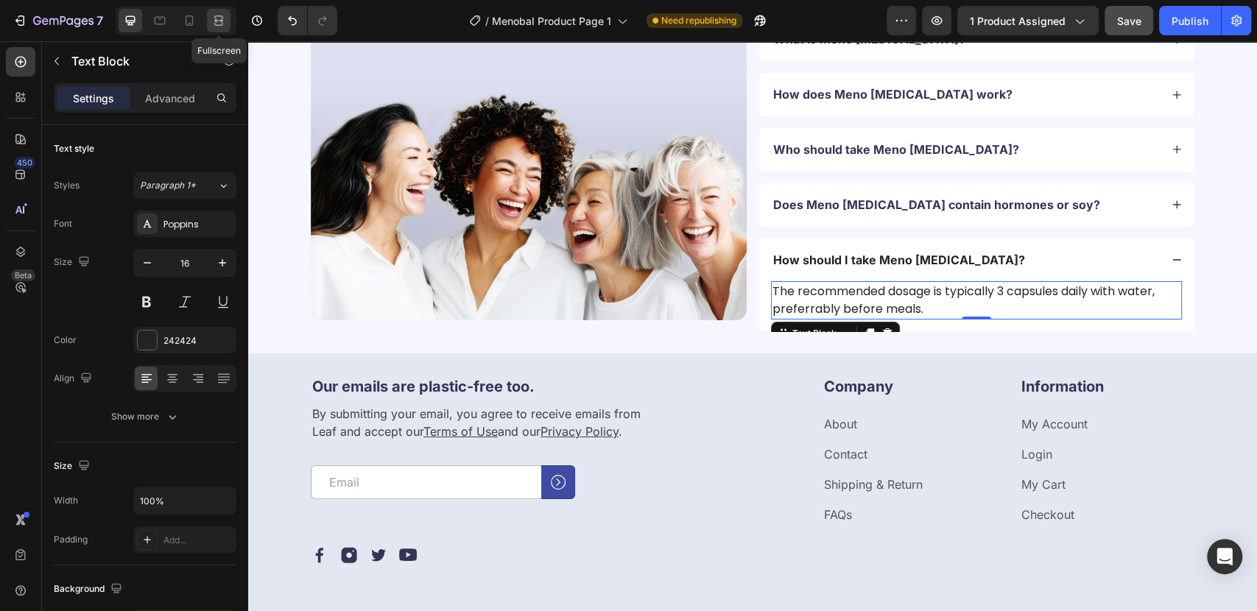
click at [219, 21] on icon at bounding box center [218, 20] width 15 height 15
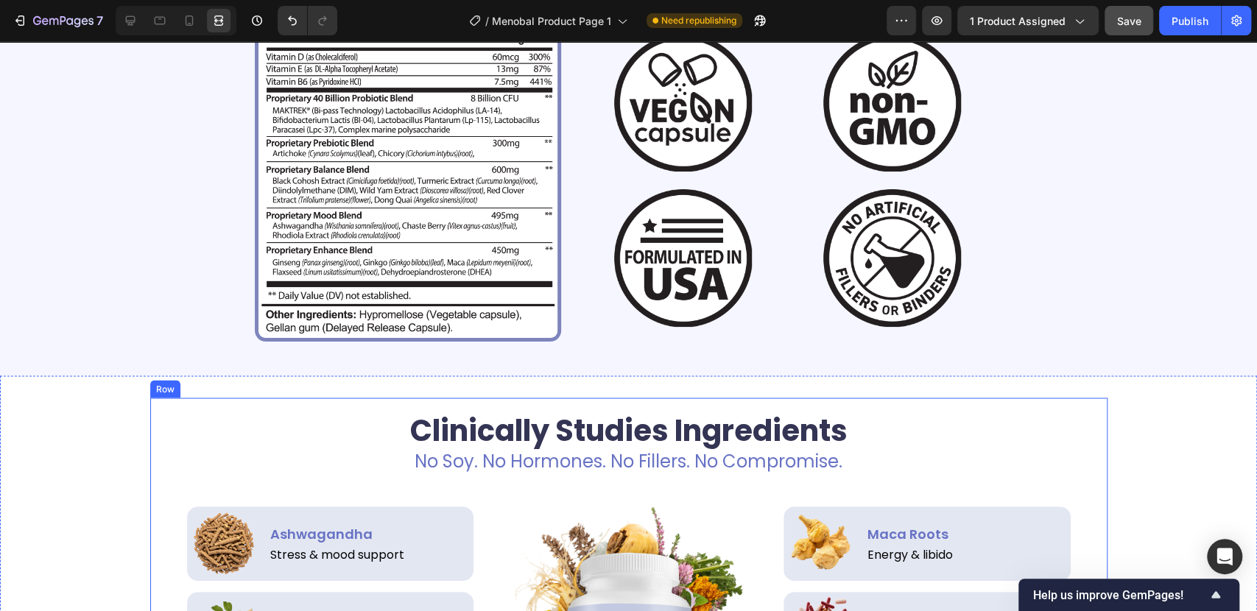
scroll to position [1554, 0]
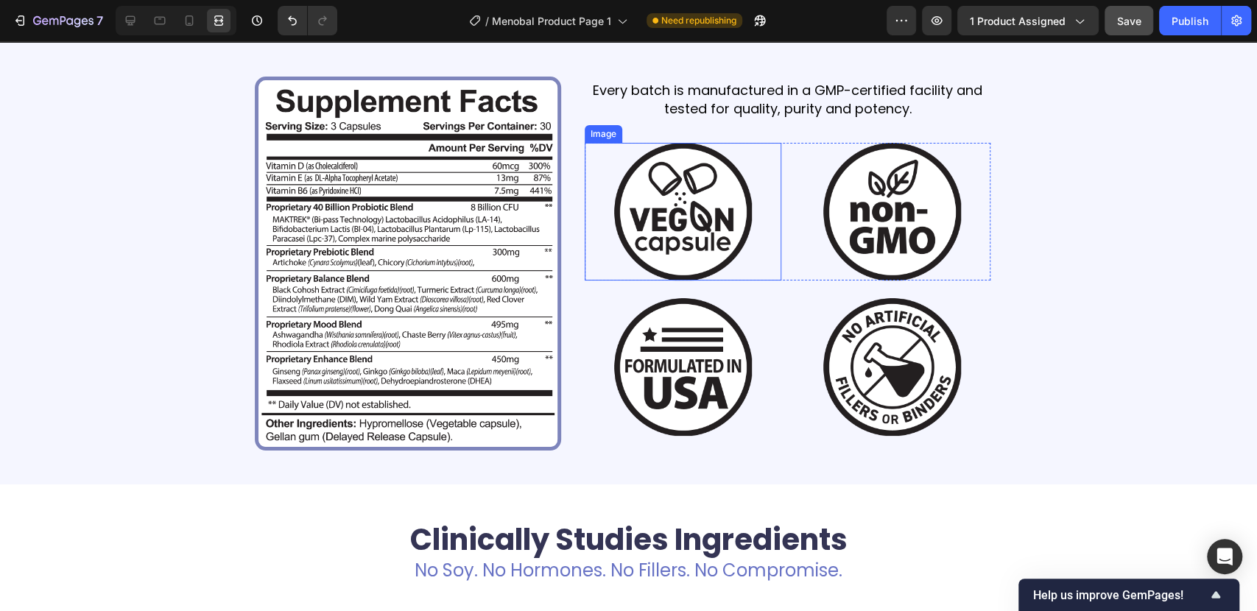
click at [736, 218] on img at bounding box center [683, 212] width 138 height 138
click at [139, 22] on div at bounding box center [131, 21] width 24 height 24
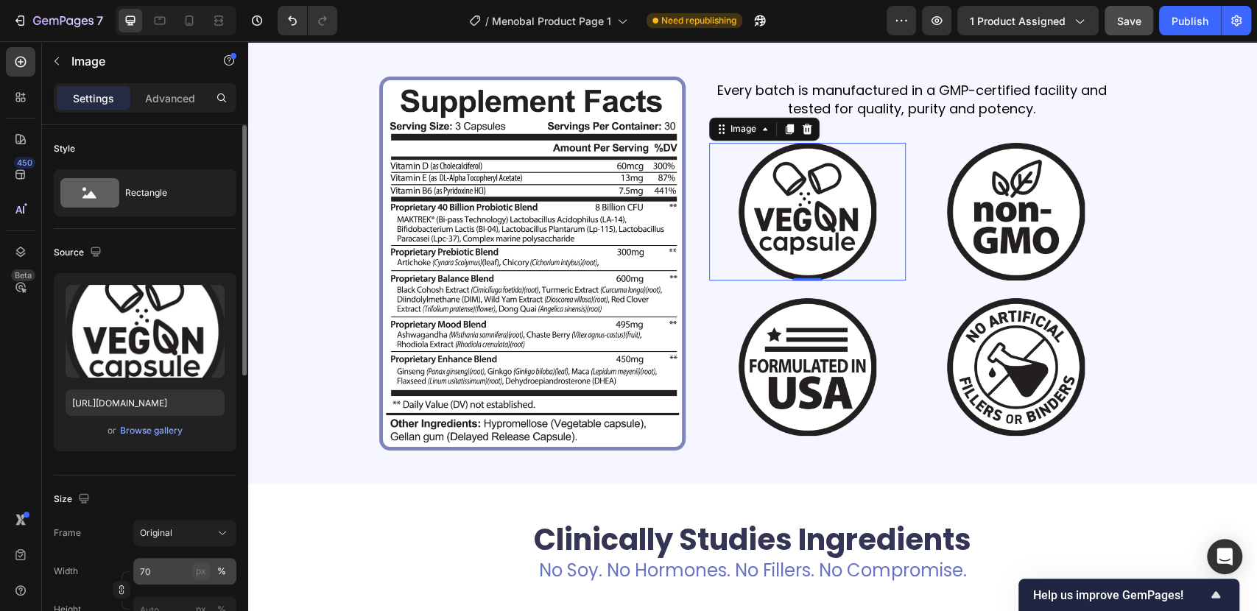
click at [202, 569] on div "px" at bounding box center [201, 571] width 10 height 13
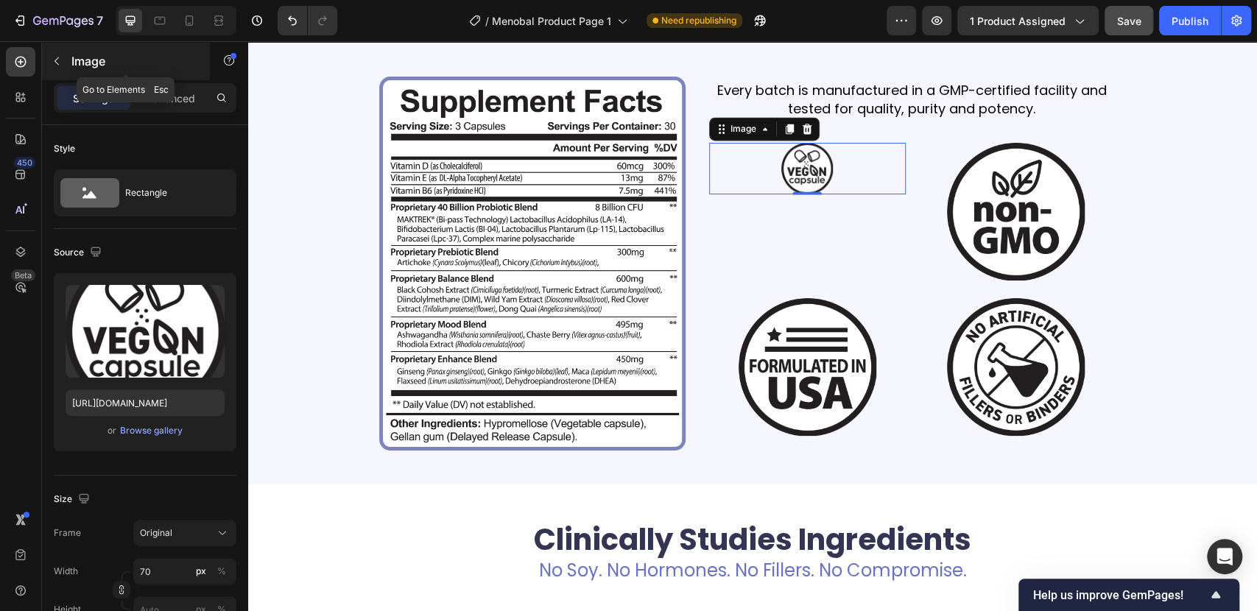
click at [52, 53] on button "button" at bounding box center [57, 61] width 24 height 24
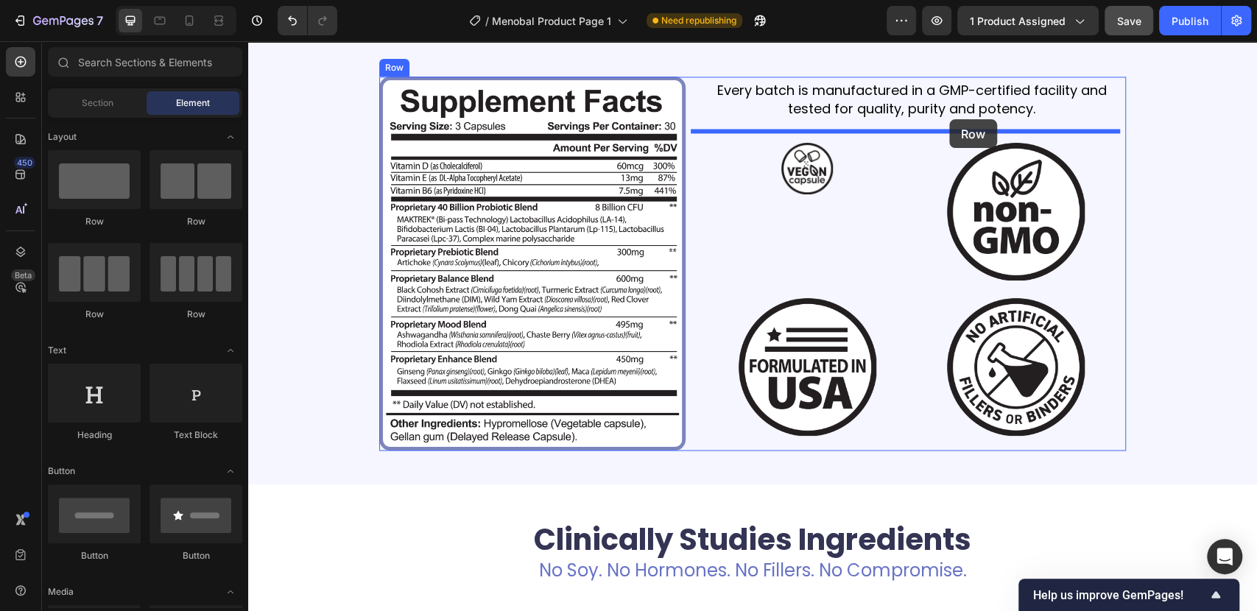
drag, startPoint x: 426, startPoint y: 324, endPoint x: 949, endPoint y: 119, distance: 562.1
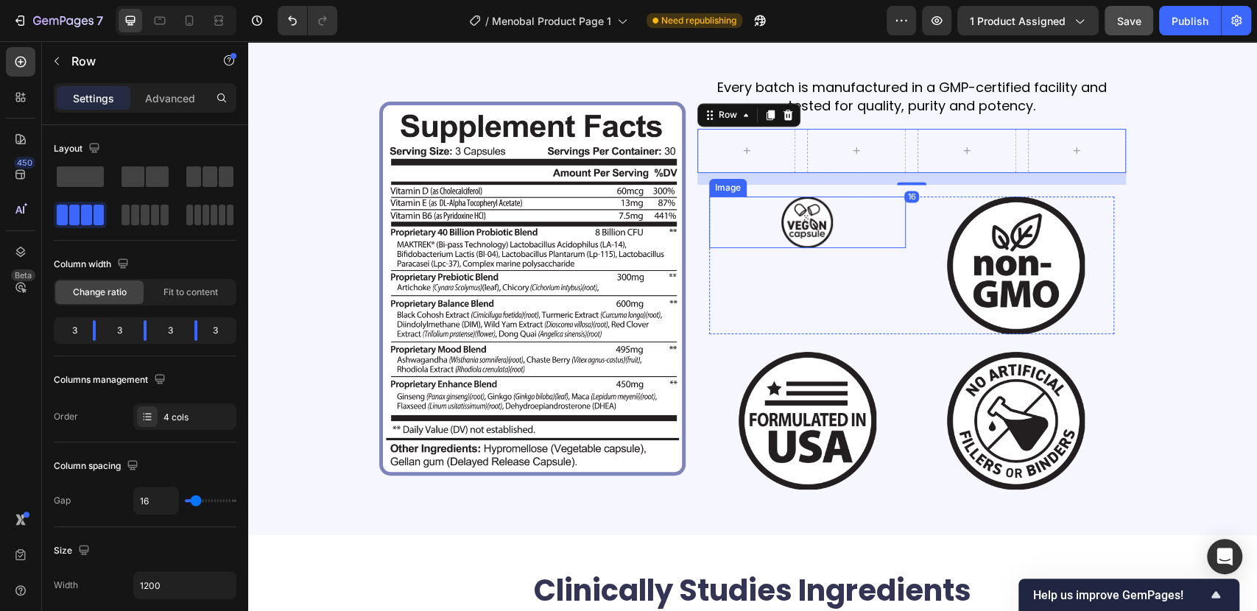
click at [808, 227] on img at bounding box center [807, 223] width 52 height 52
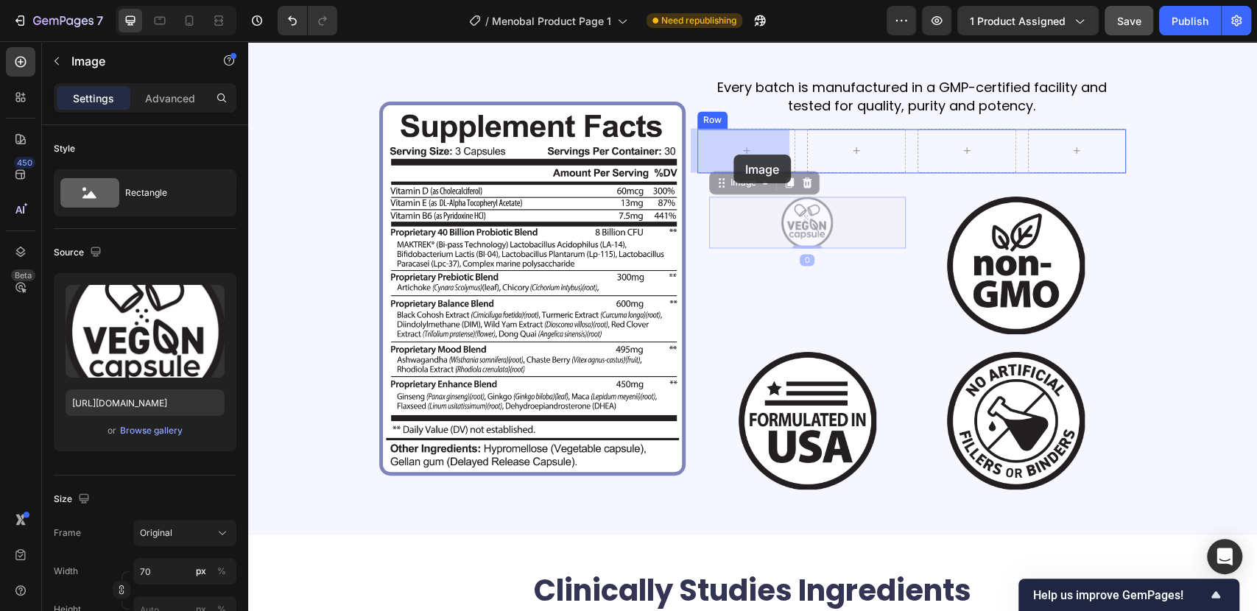
drag, startPoint x: 741, startPoint y: 188, endPoint x: 733, endPoint y: 159, distance: 30.4
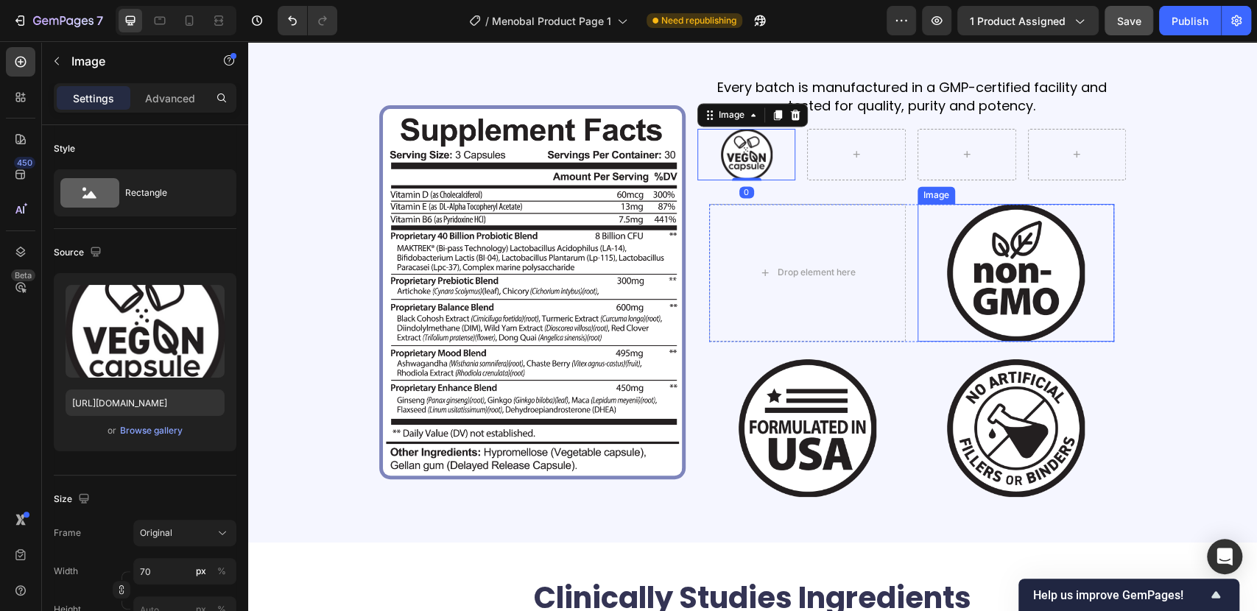
click at [1019, 258] on img at bounding box center [1016, 273] width 138 height 138
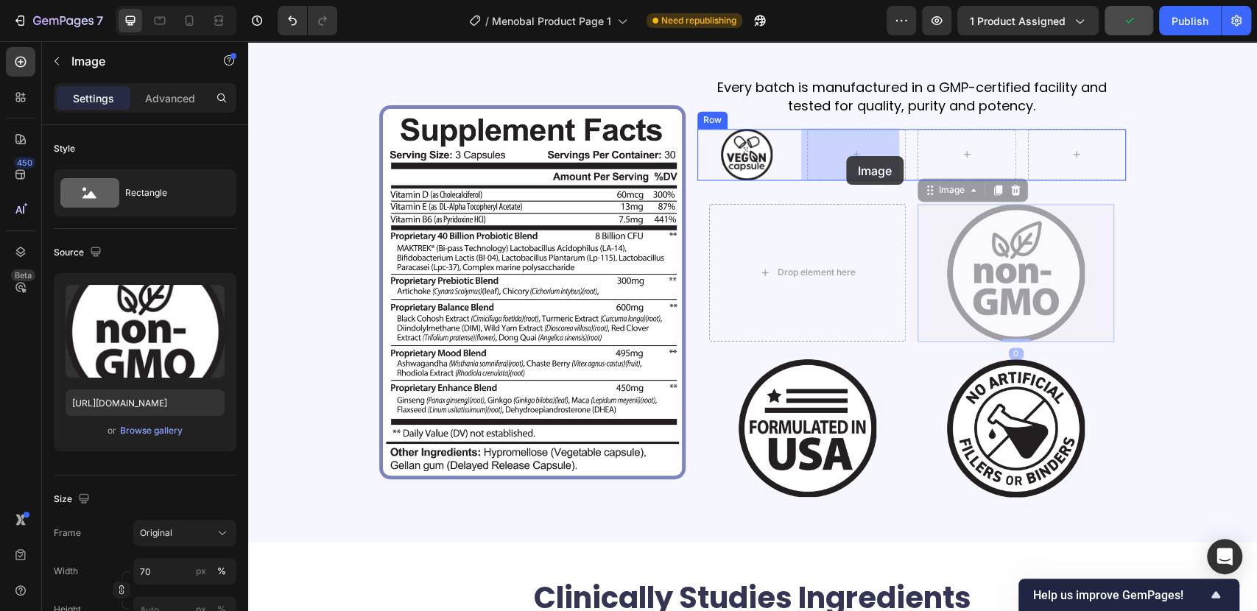
drag, startPoint x: 936, startPoint y: 190, endPoint x: 853, endPoint y: 159, distance: 88.8
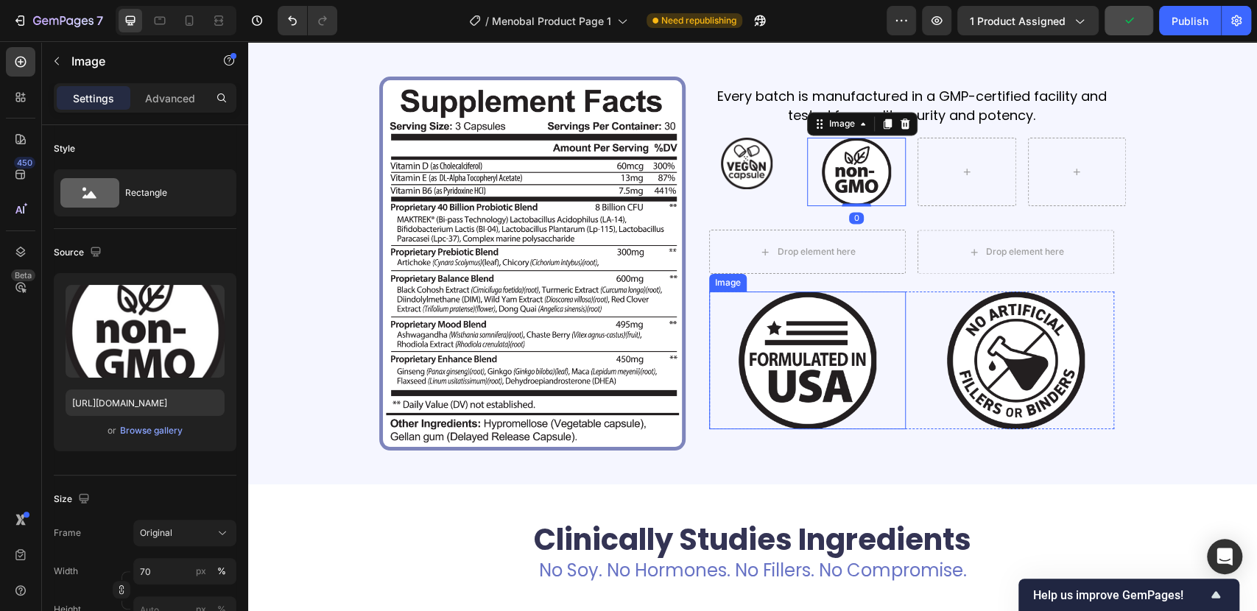
click at [794, 390] on img at bounding box center [807, 361] width 138 height 138
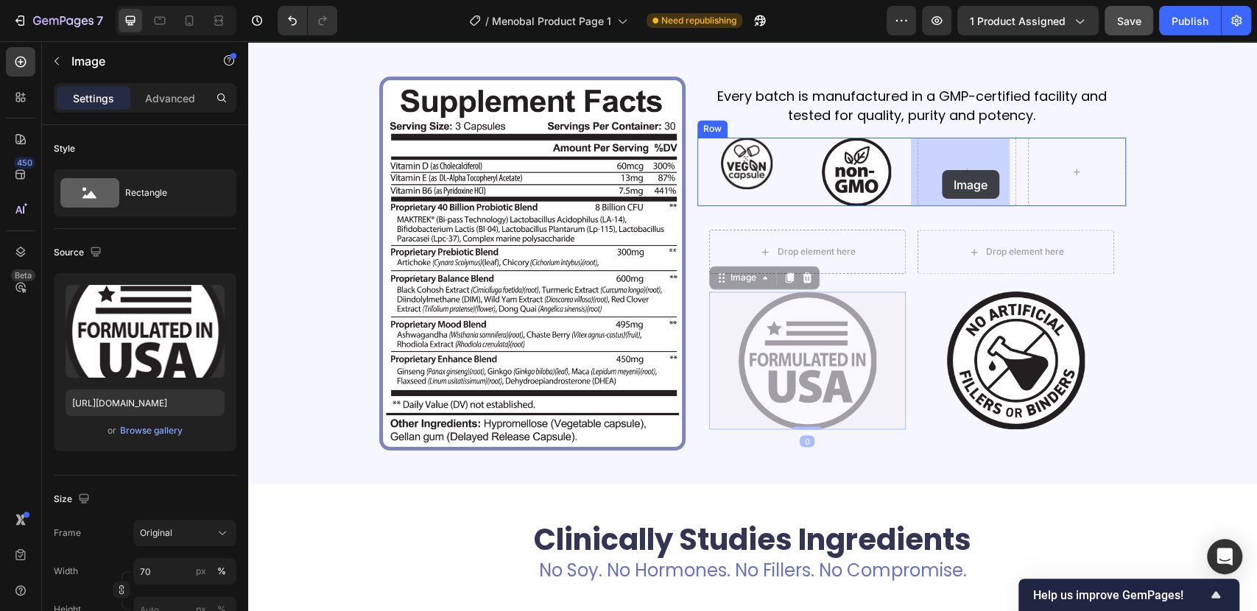
drag, startPoint x: 736, startPoint y: 275, endPoint x: 942, endPoint y: 170, distance: 231.5
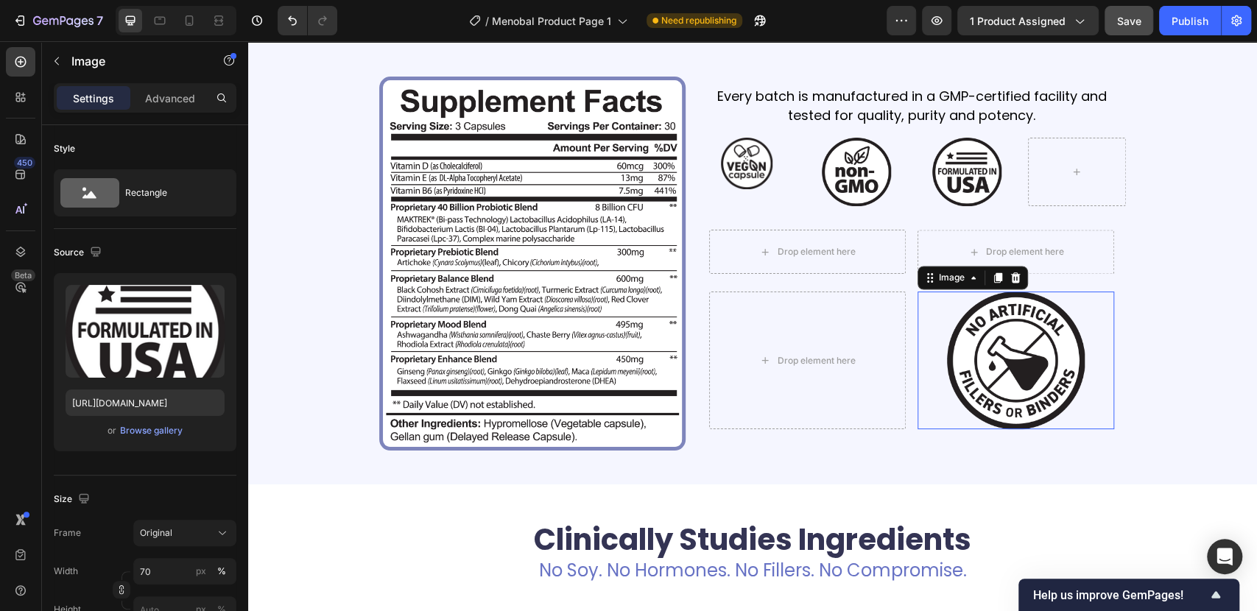
click at [1004, 348] on img at bounding box center [1016, 361] width 138 height 138
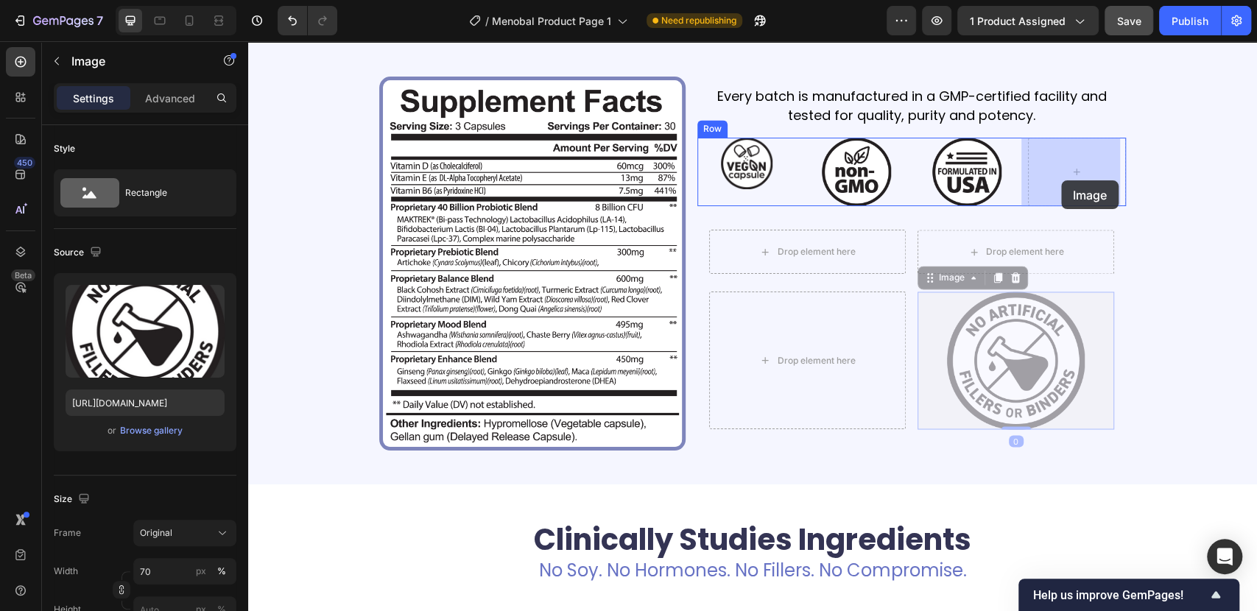
drag, startPoint x: 939, startPoint y: 277, endPoint x: 1061, endPoint y: 180, distance: 155.7
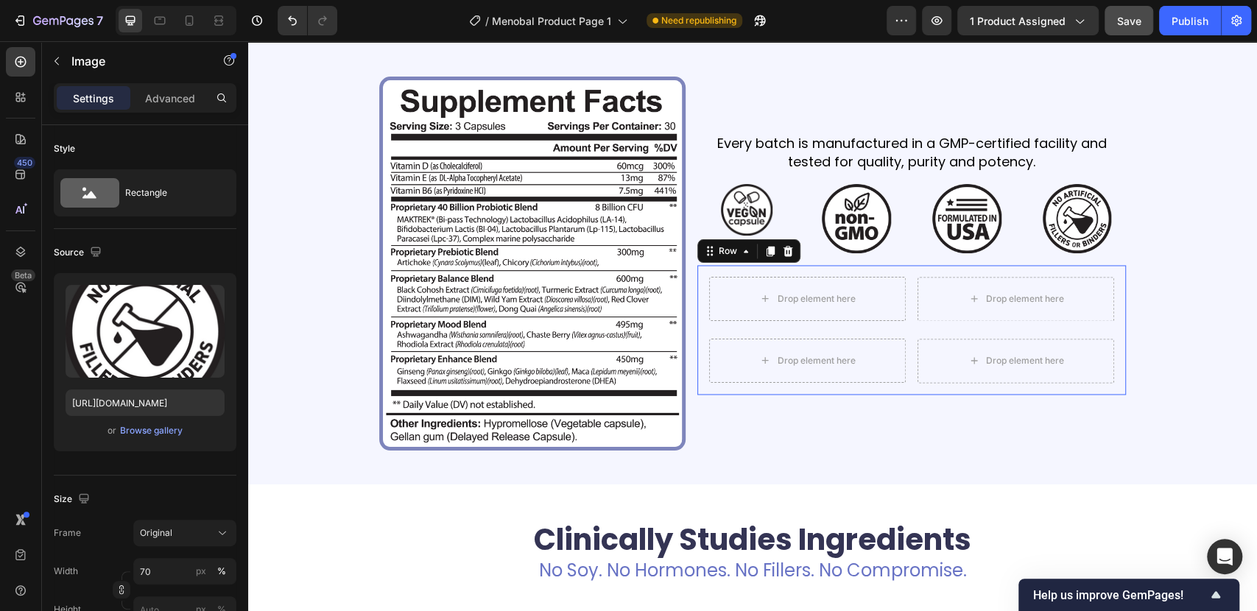
click at [896, 269] on div "Drop element here Drop element here Row Drop element here Drop element here Row…" at bounding box center [911, 330] width 428 height 130
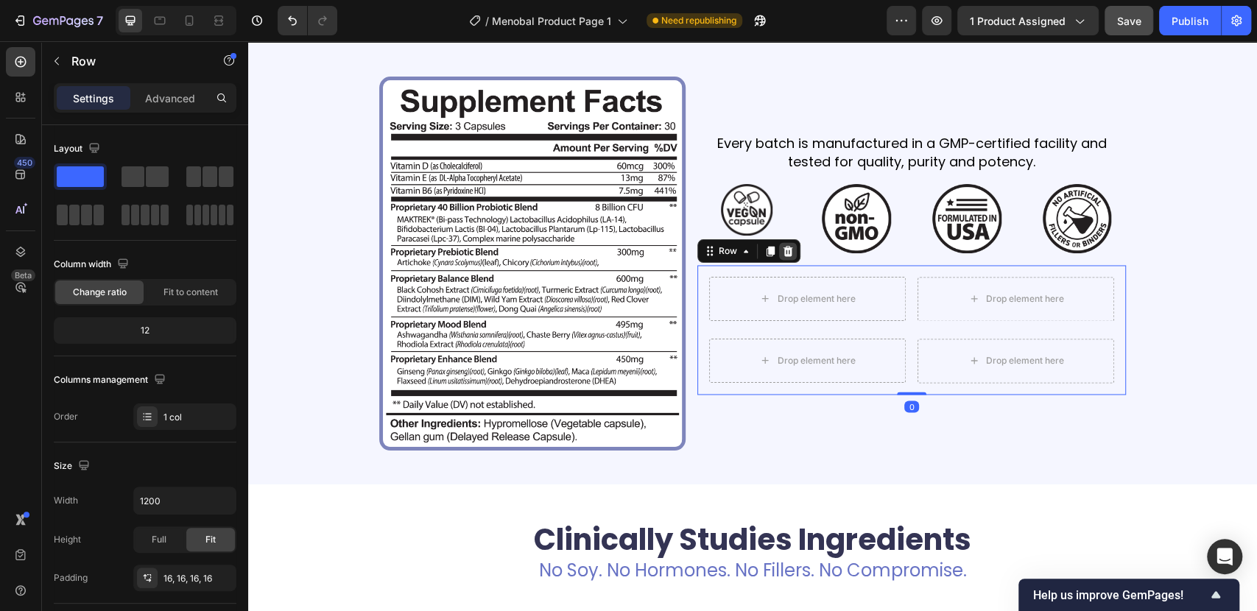
click at [783, 252] on icon at bounding box center [788, 251] width 10 height 10
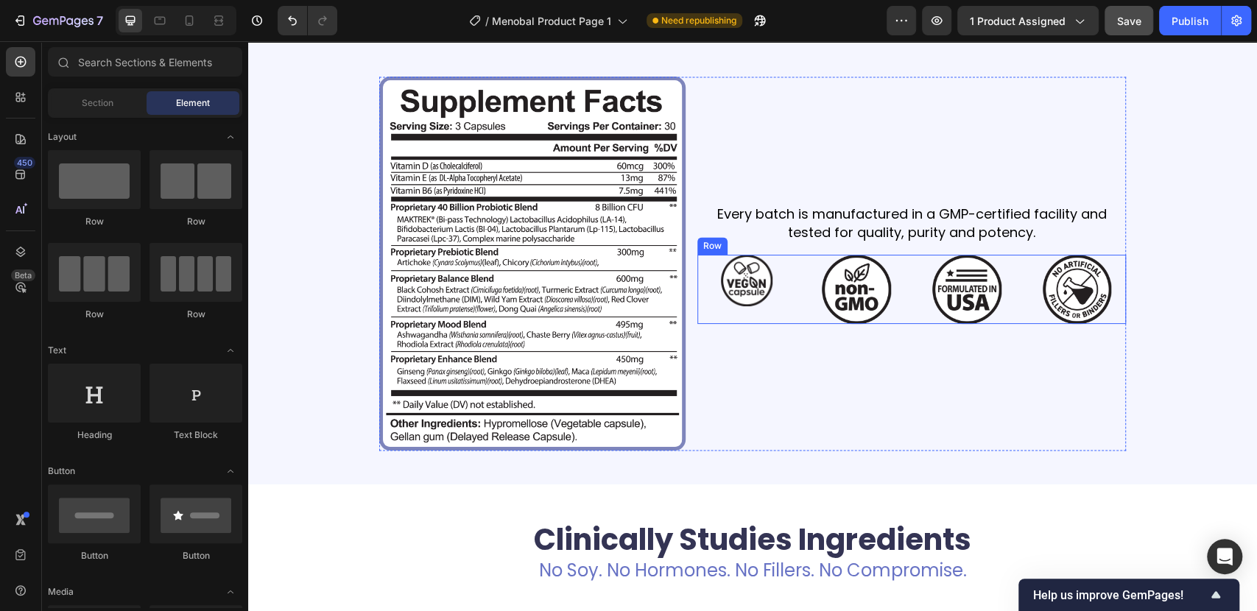
click at [727, 286] on img at bounding box center [747, 281] width 52 height 52
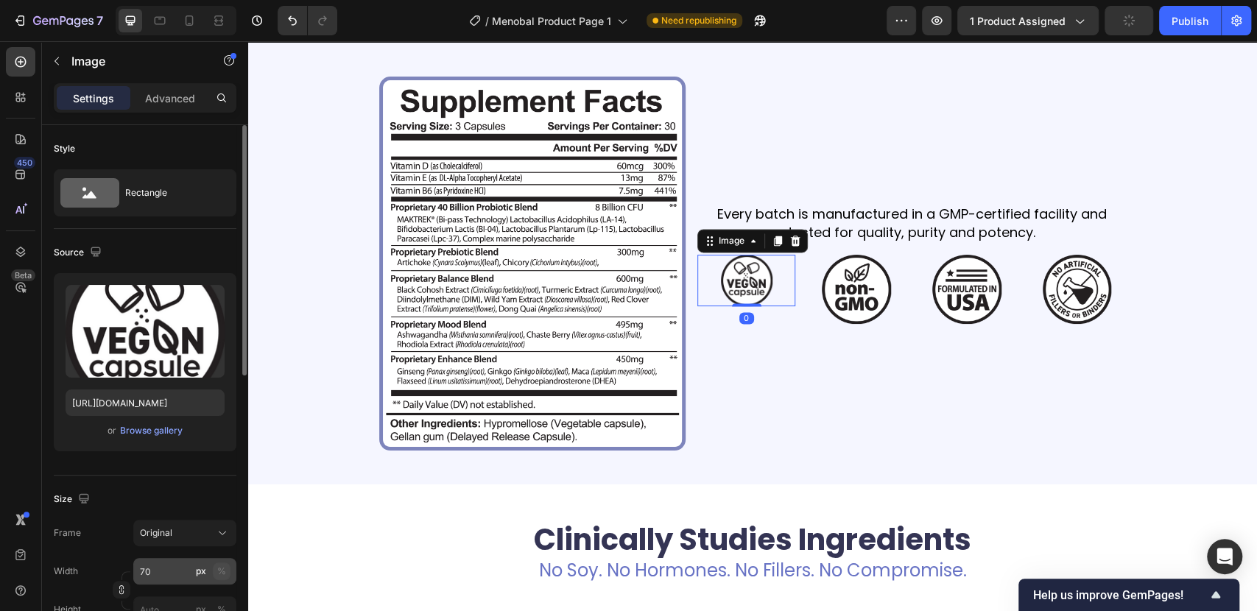
click at [224, 567] on div "%" at bounding box center [221, 571] width 9 height 13
type input "100"
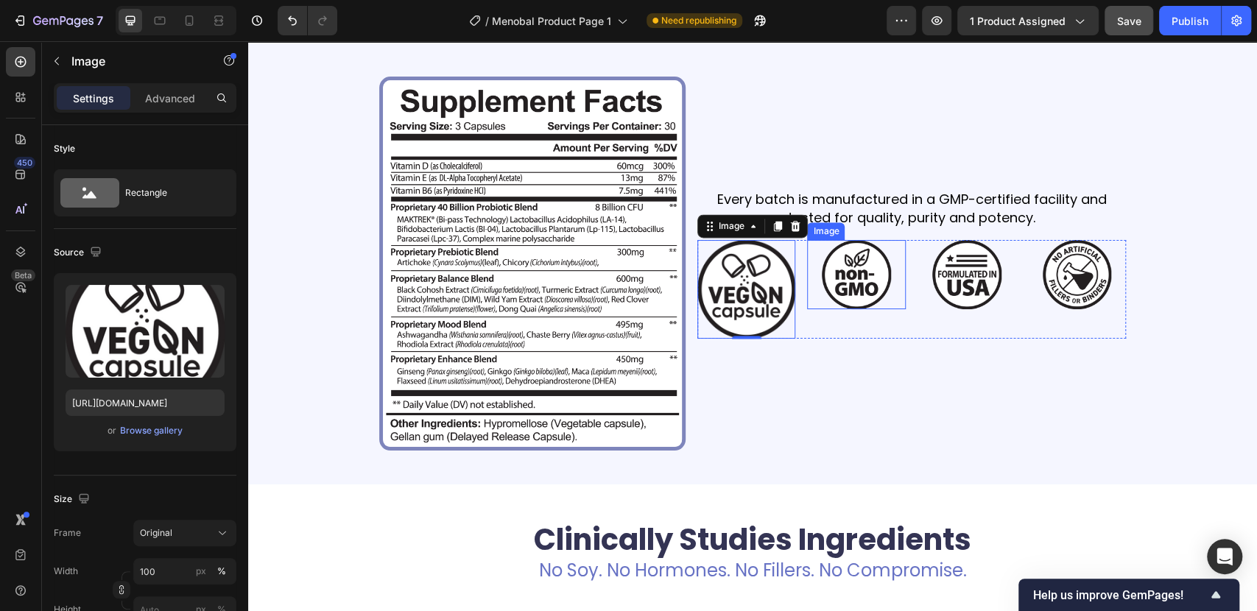
click at [855, 261] on img at bounding box center [856, 274] width 69 height 69
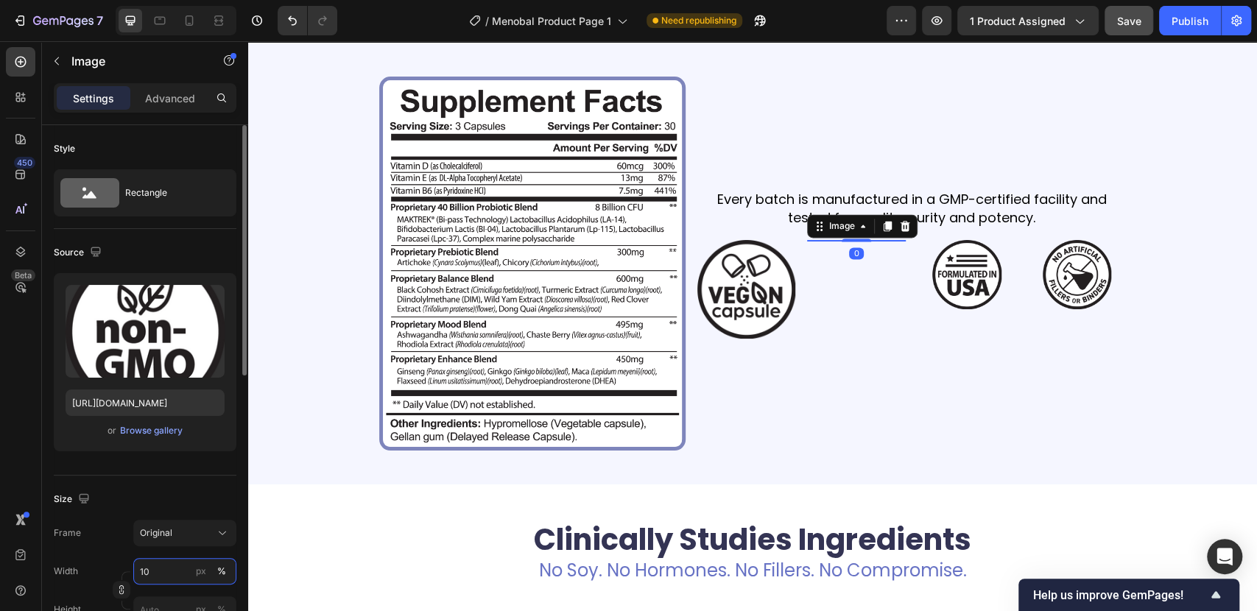
type input "100"
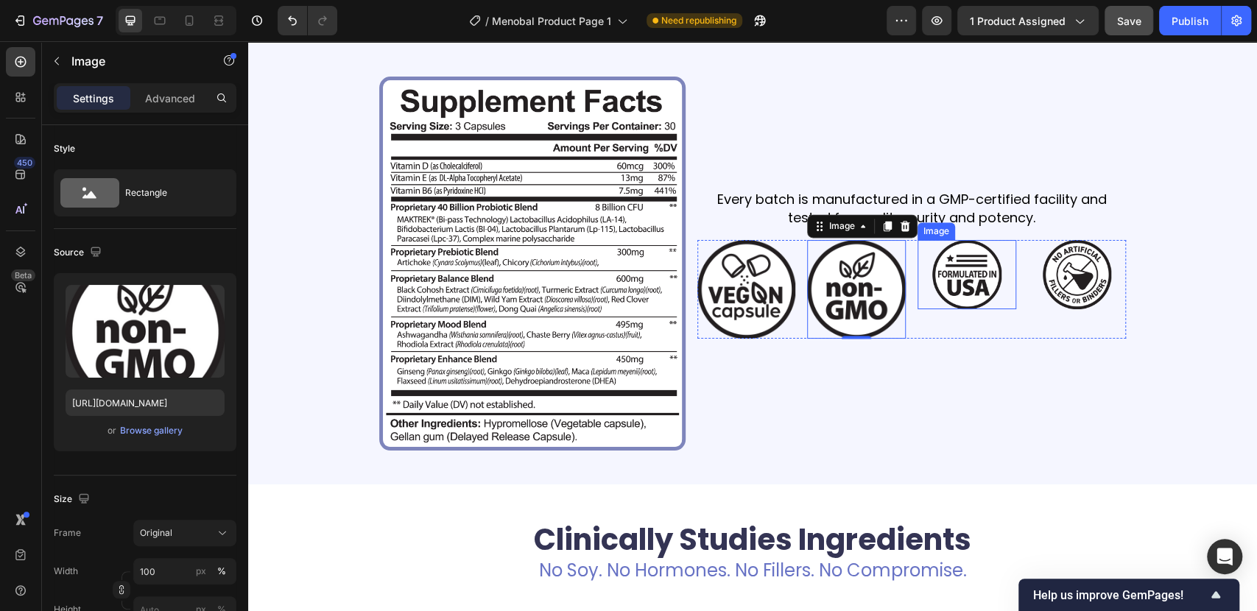
click at [976, 247] on img at bounding box center [966, 274] width 69 height 69
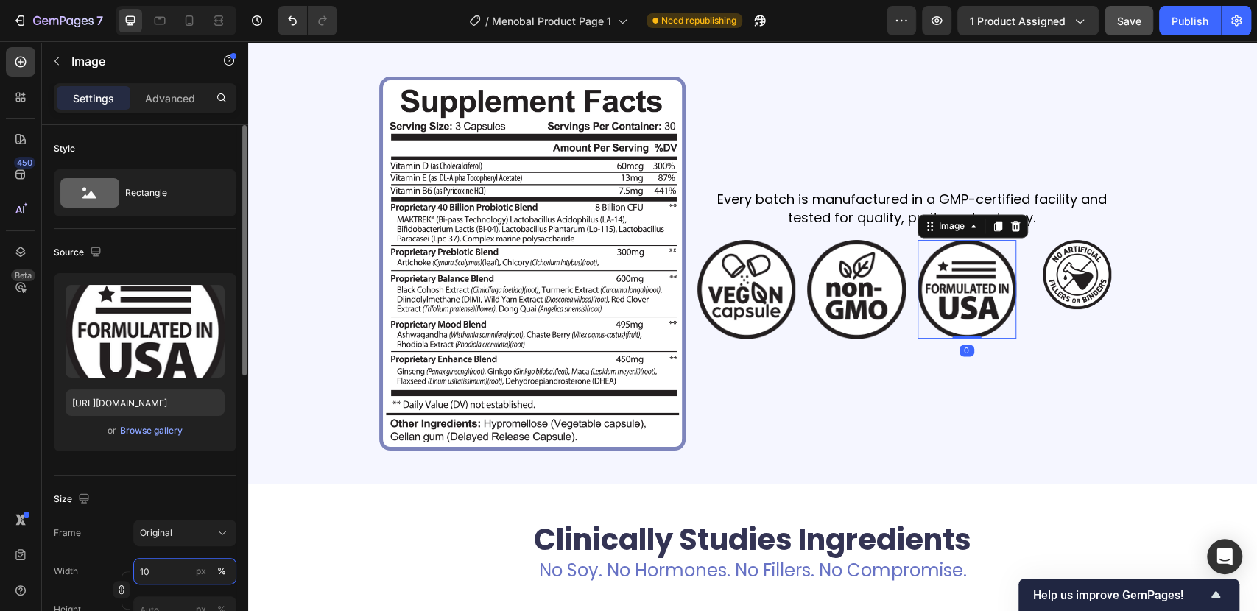
type input "100"
click at [1093, 264] on img at bounding box center [1077, 274] width 69 height 69
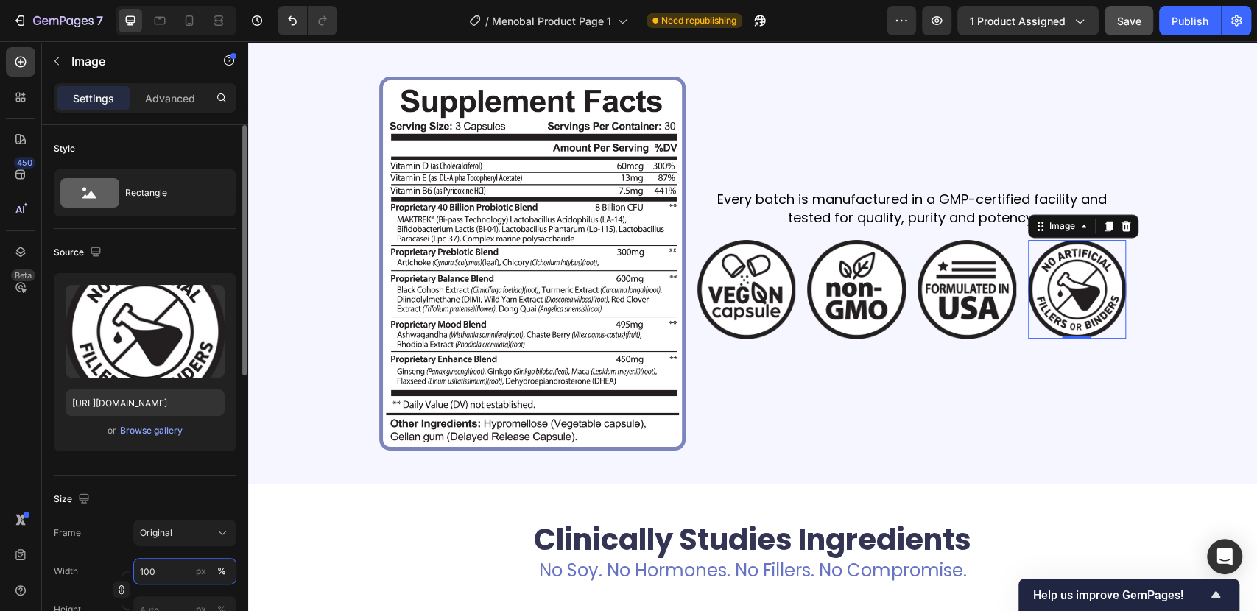
drag, startPoint x: 160, startPoint y: 576, endPoint x: 141, endPoint y: 576, distance: 19.1
click at [141, 576] on input "100" at bounding box center [184, 571] width 103 height 27
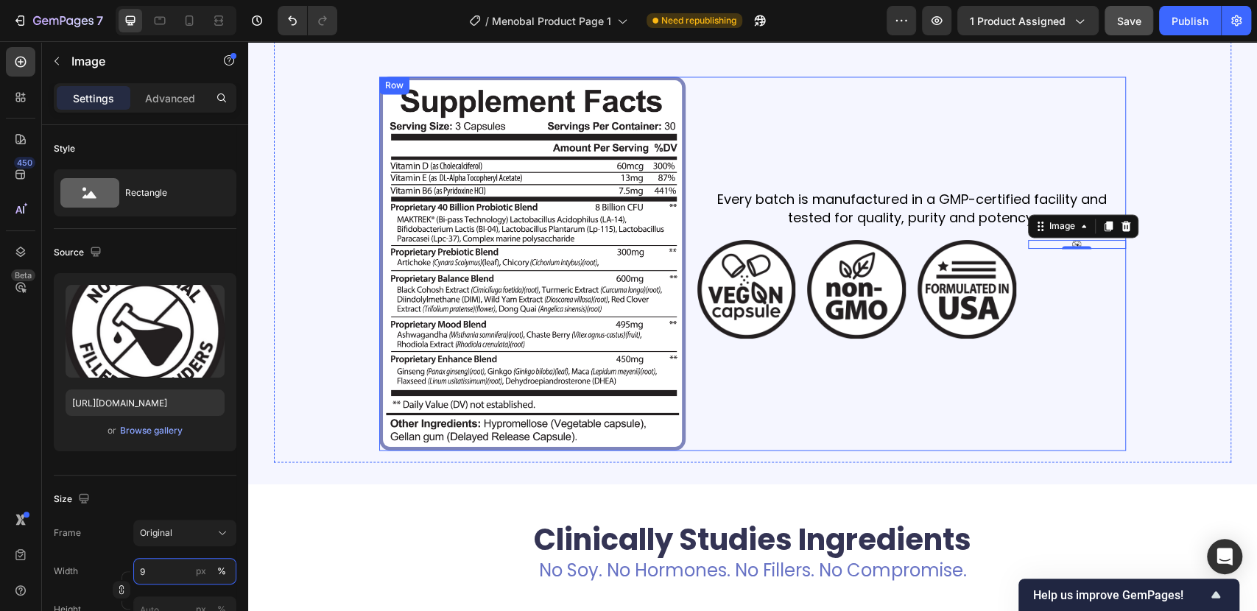
type input "90"
click at [959, 323] on img at bounding box center [966, 289] width 99 height 99
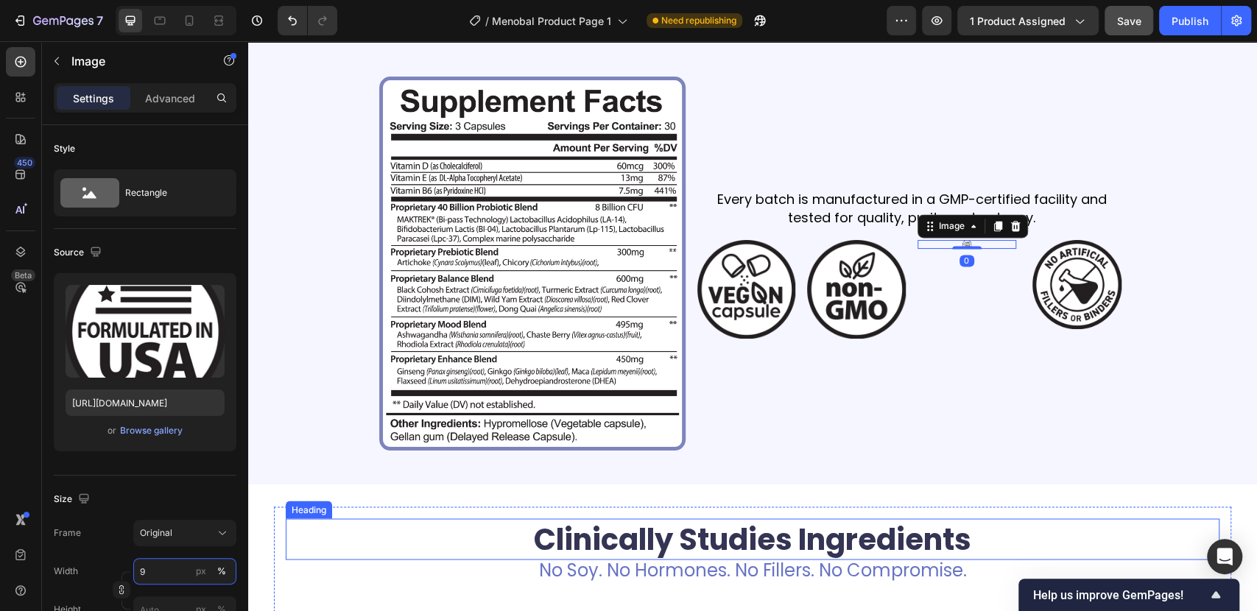
type input "90"
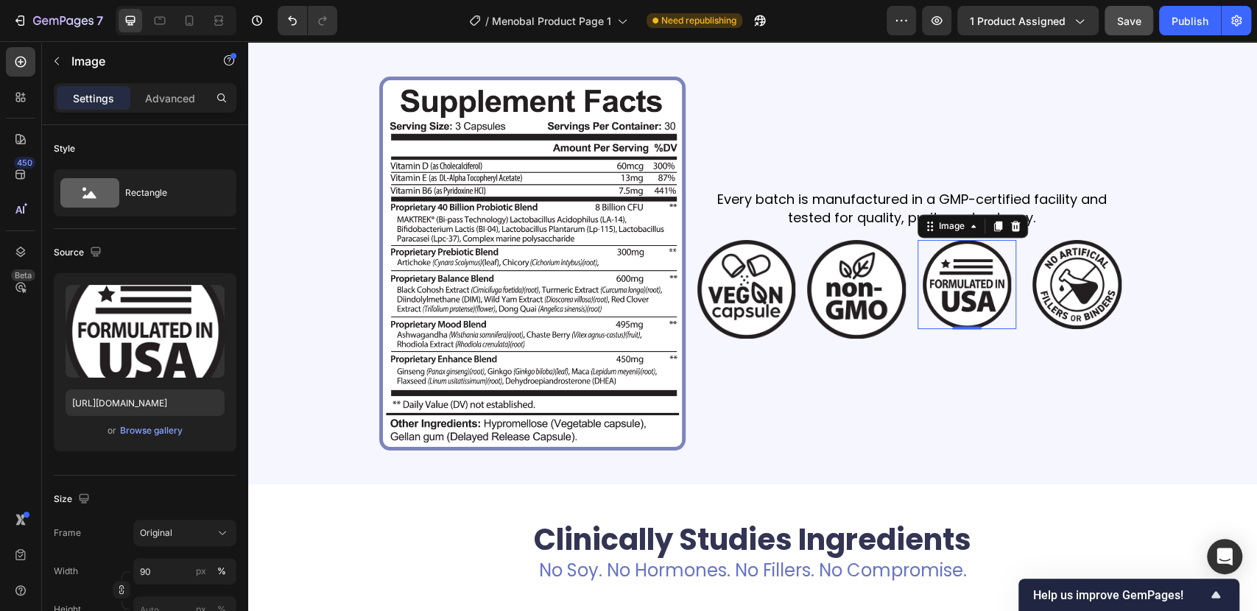
click at [868, 291] on img at bounding box center [856, 289] width 99 height 99
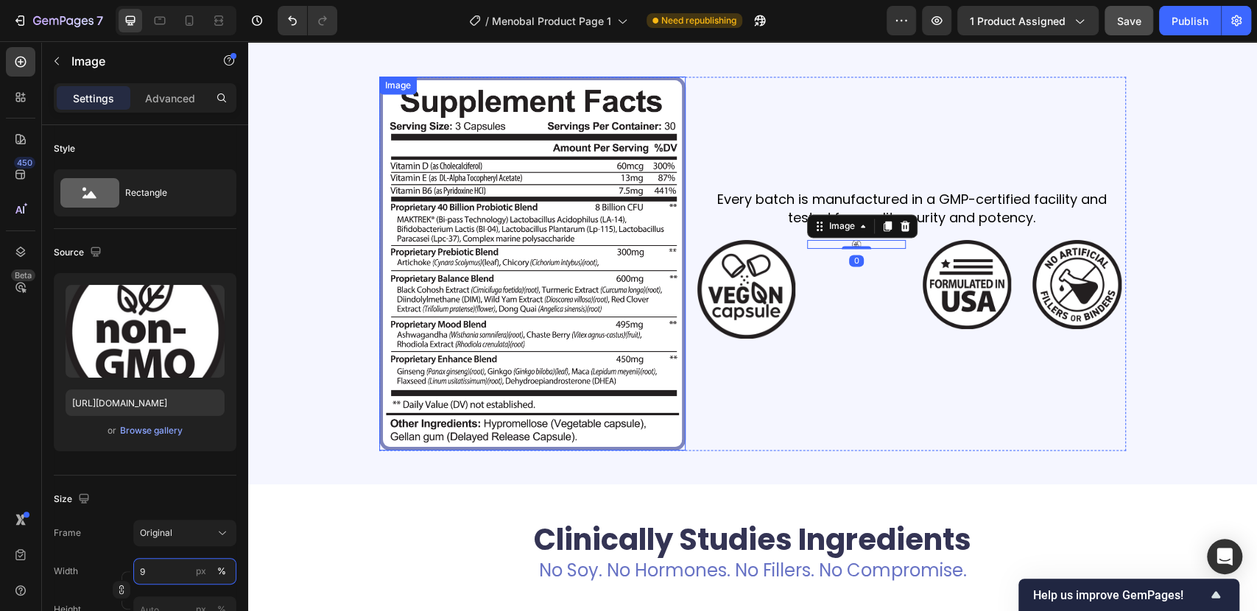
type input "90"
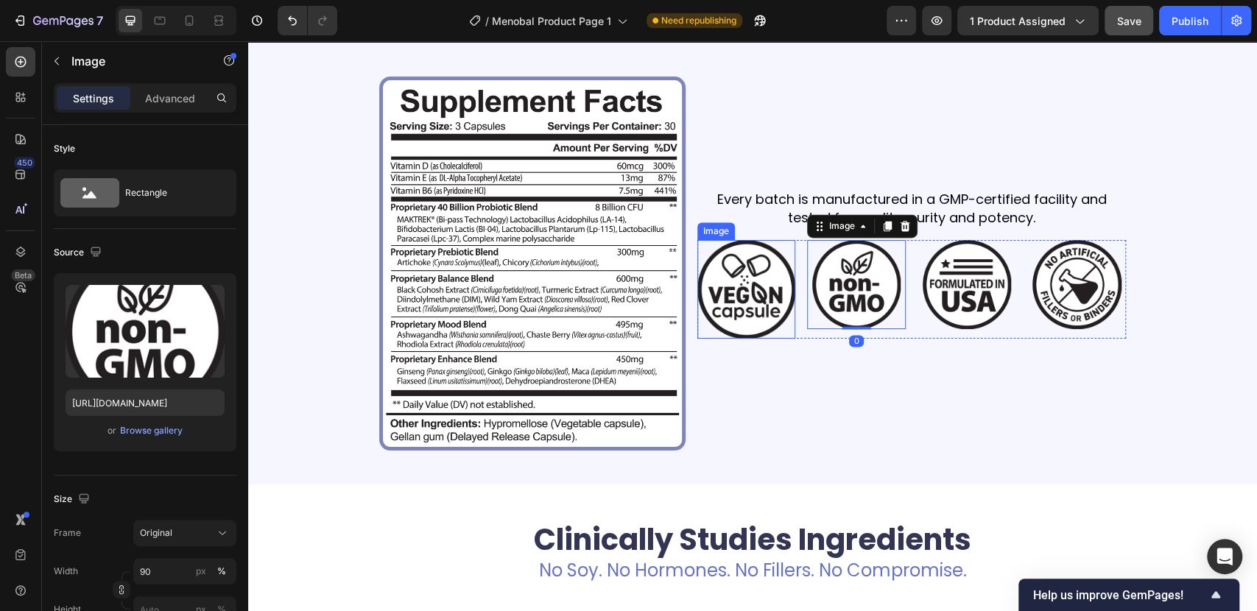
click at [747, 300] on img at bounding box center [746, 289] width 99 height 99
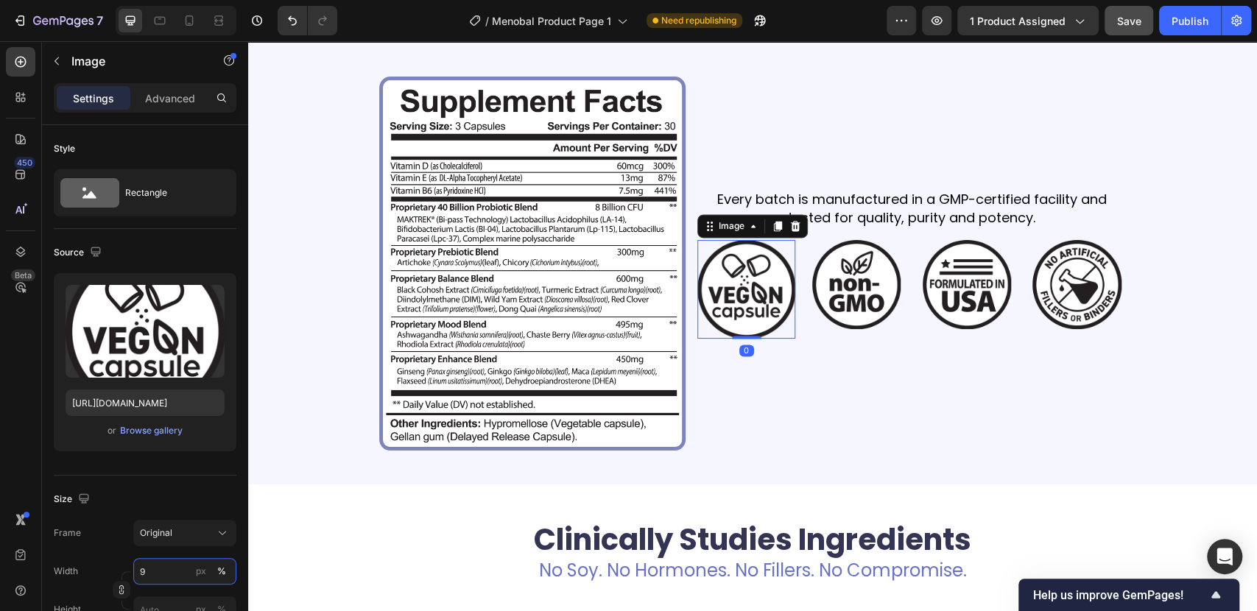
type input "90"
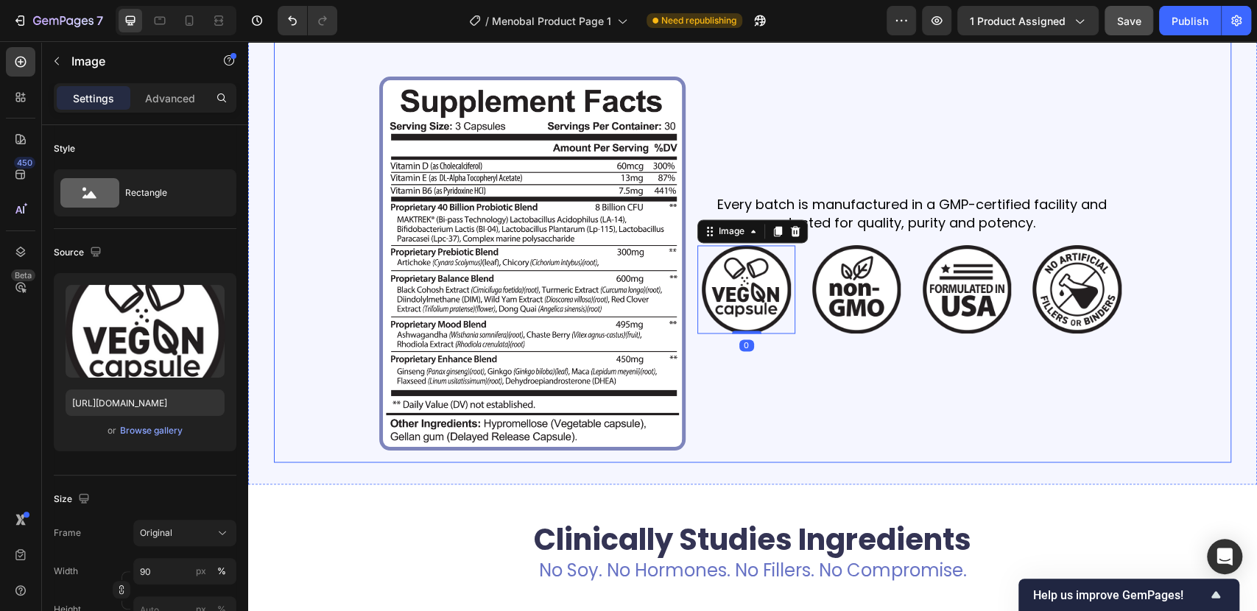
click at [1200, 297] on div "Clean, High Potency Formula Heading Complete Body Equilibrium From Within Text …" at bounding box center [753, 214] width 934 height 471
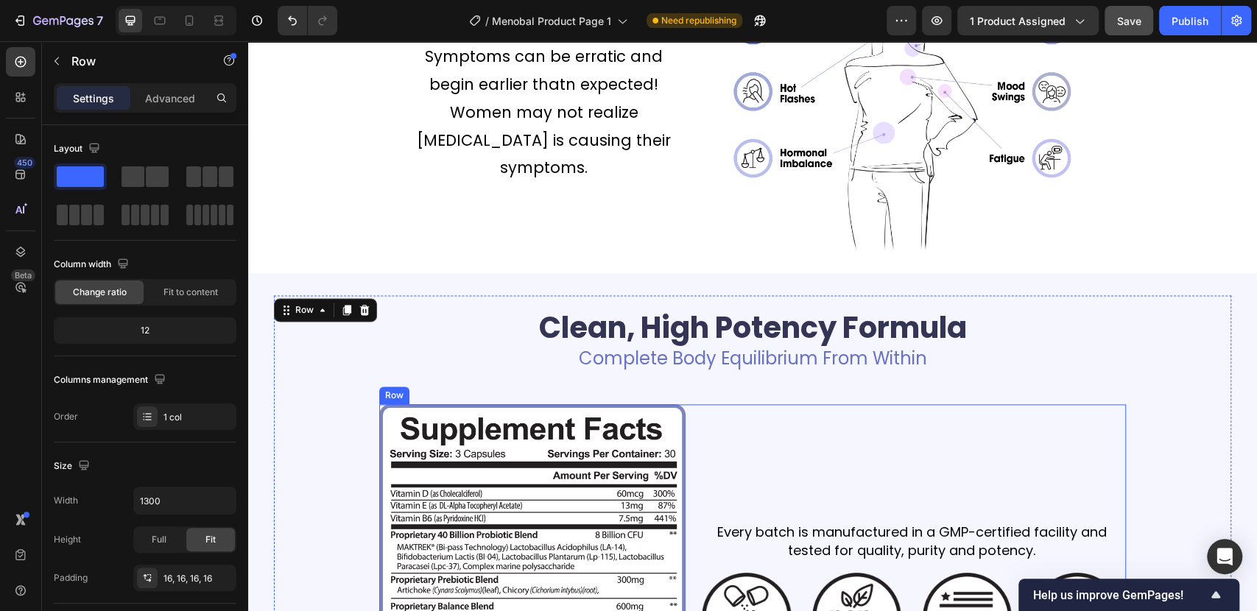
scroll to position [1390, 0]
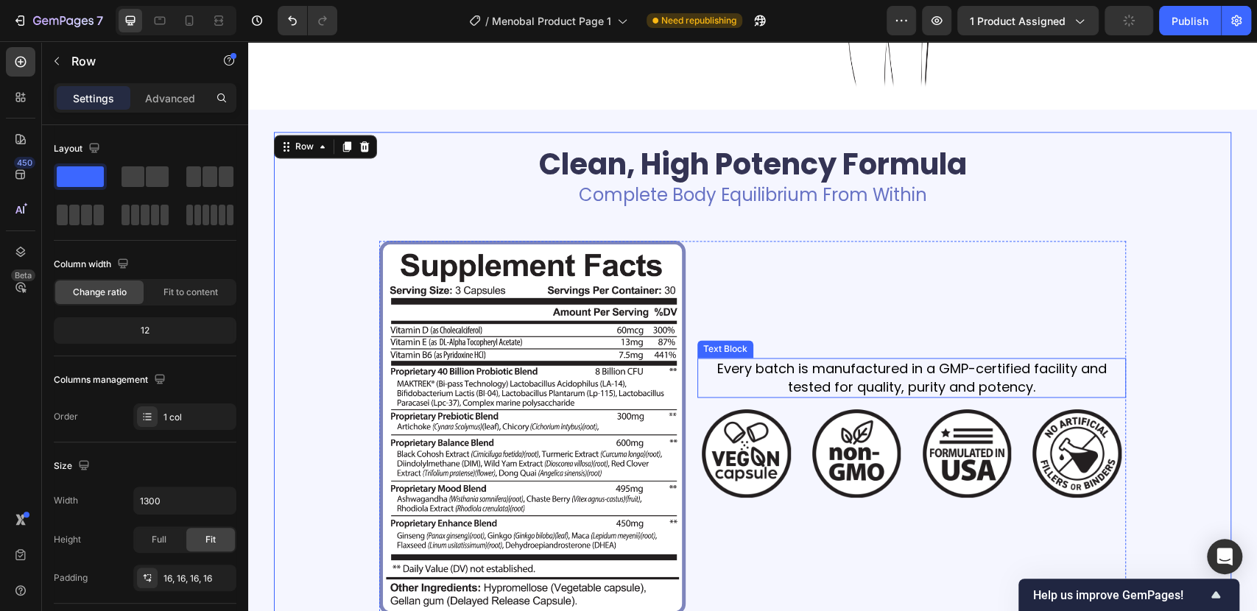
click at [883, 378] on p "Every batch is manufactured in a GMP-certified facility and tested for quality,…" at bounding box center [912, 377] width 426 height 37
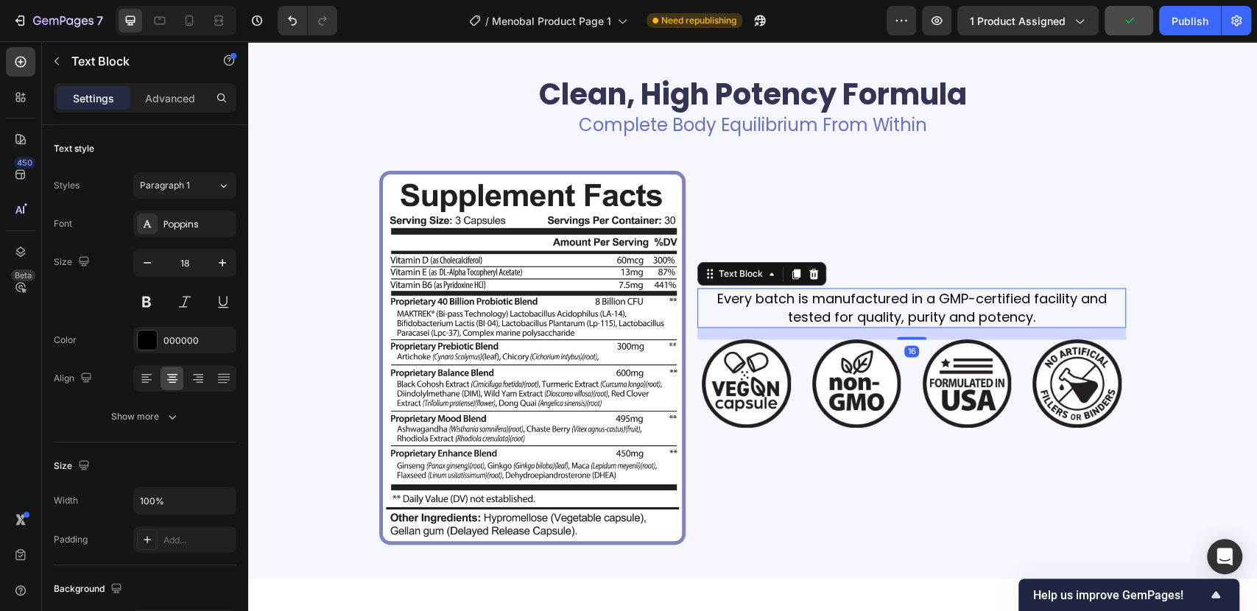
scroll to position [1472, 0]
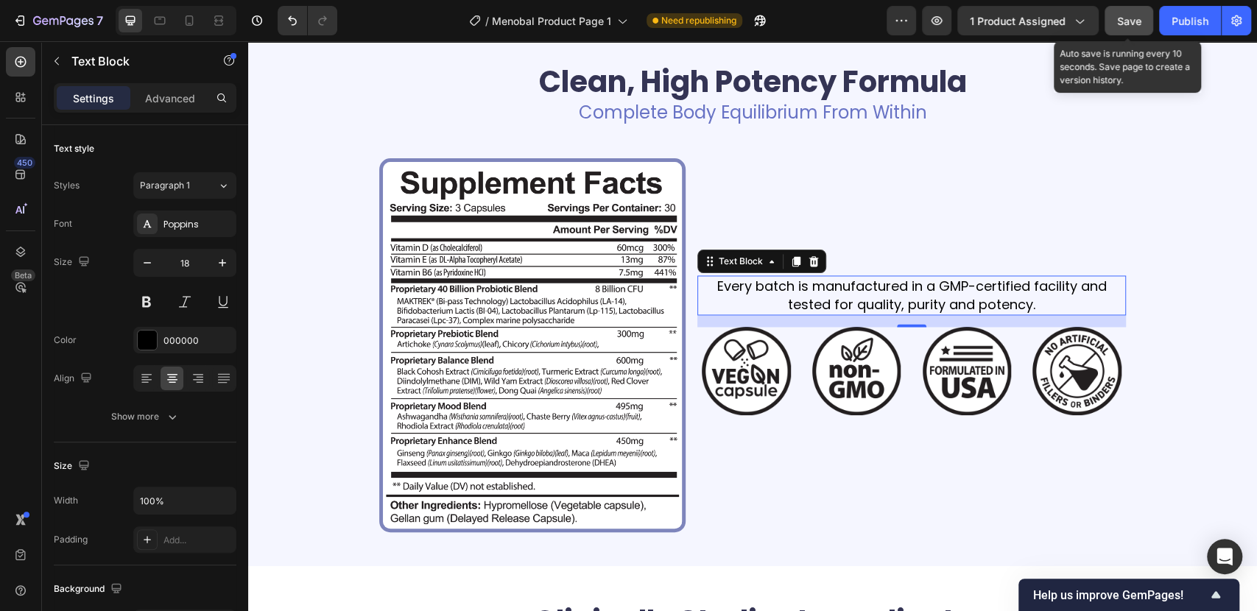
click at [1128, 21] on span "Save" at bounding box center [1129, 21] width 24 height 13
click at [1128, 17] on span "Save" at bounding box center [1129, 21] width 24 height 13
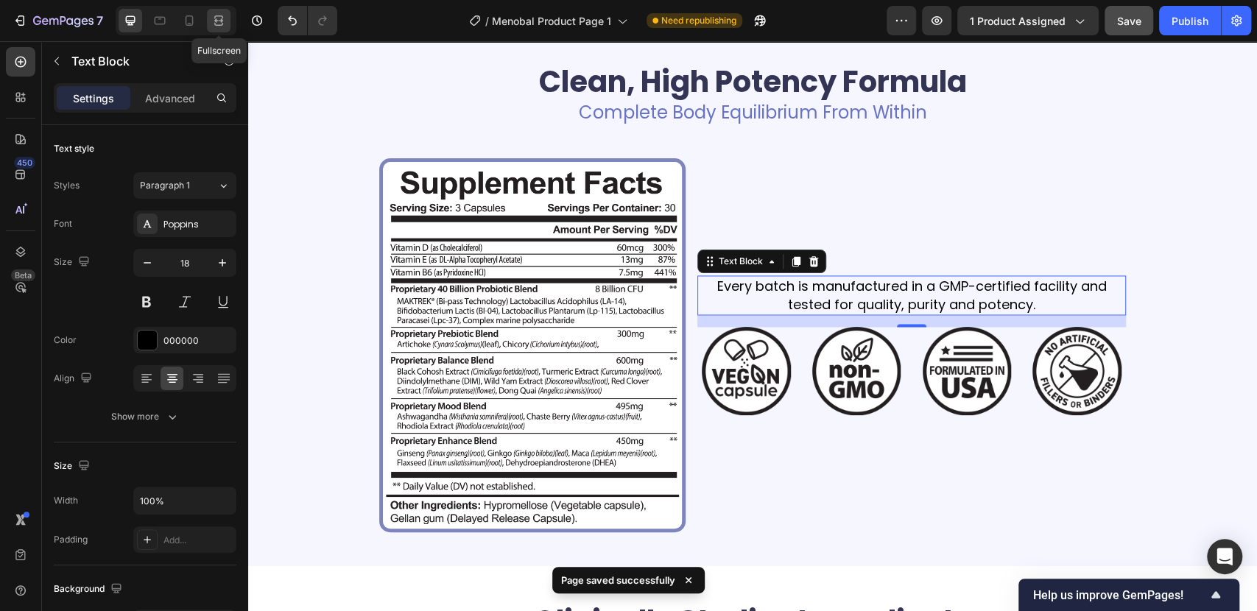
click at [219, 22] on icon at bounding box center [218, 20] width 15 height 15
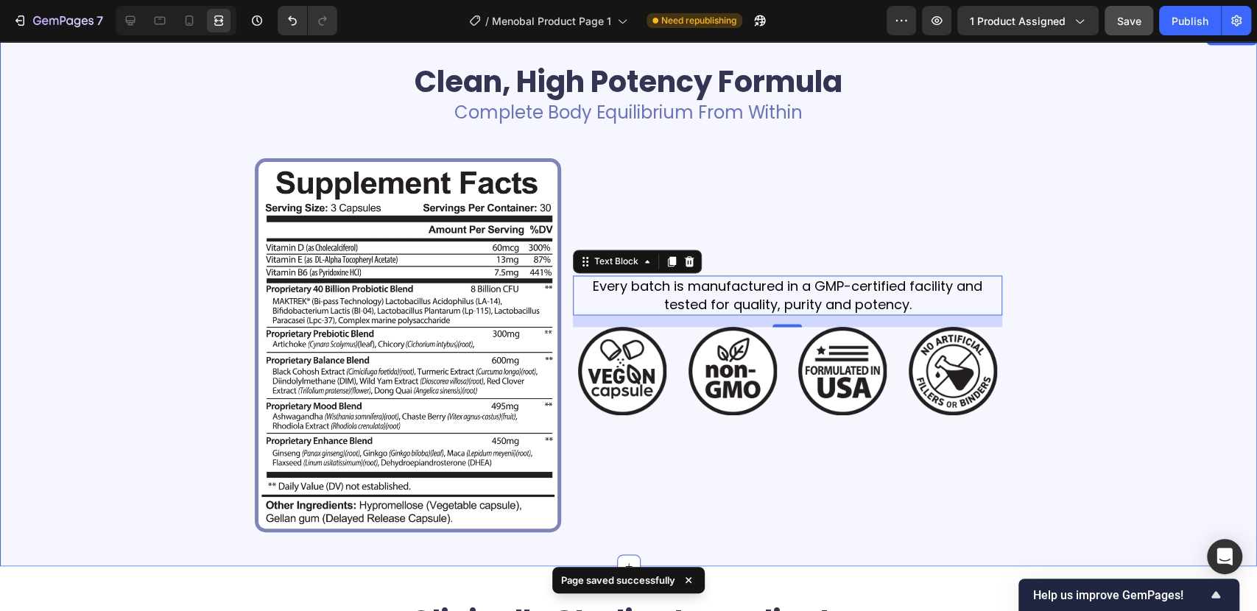
click at [1206, 326] on div "Clean, High Potency Formula Heading Complete Body Equilibrium From Within Text …" at bounding box center [628, 296] width 1257 height 495
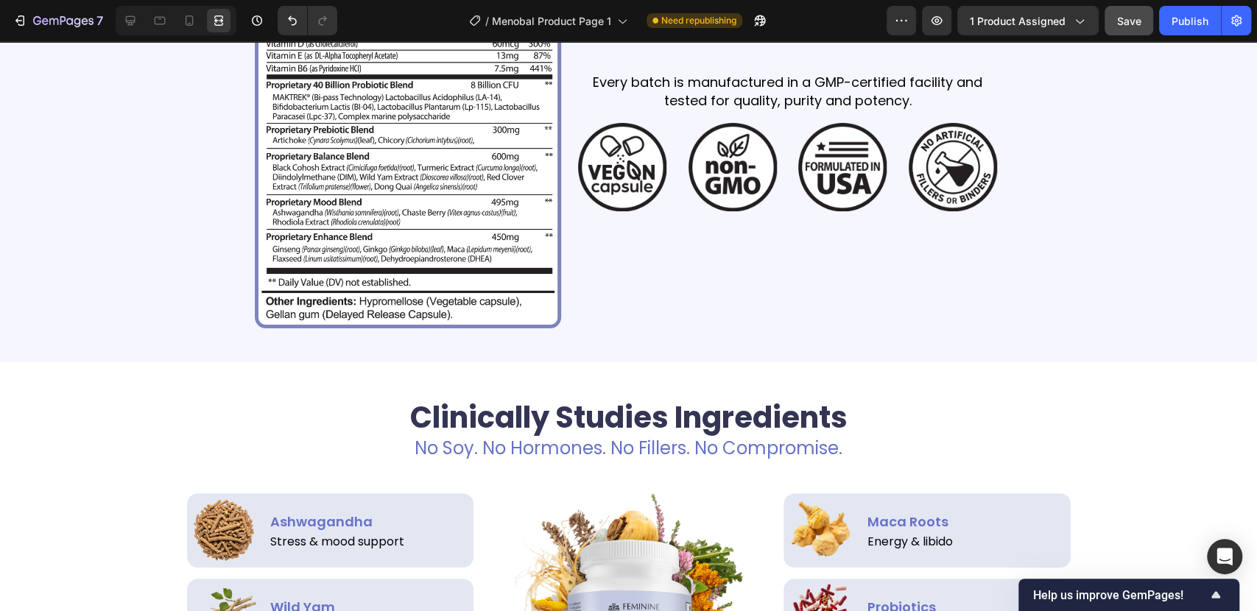
scroll to position [1478, 0]
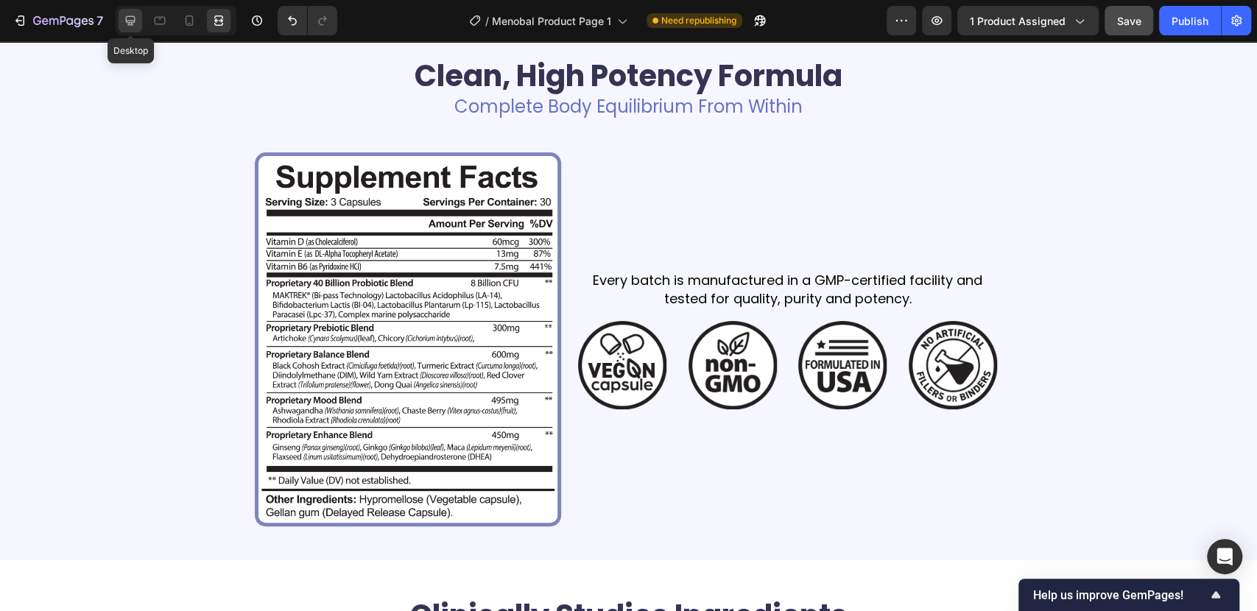
click at [134, 26] on icon at bounding box center [130, 20] width 15 height 15
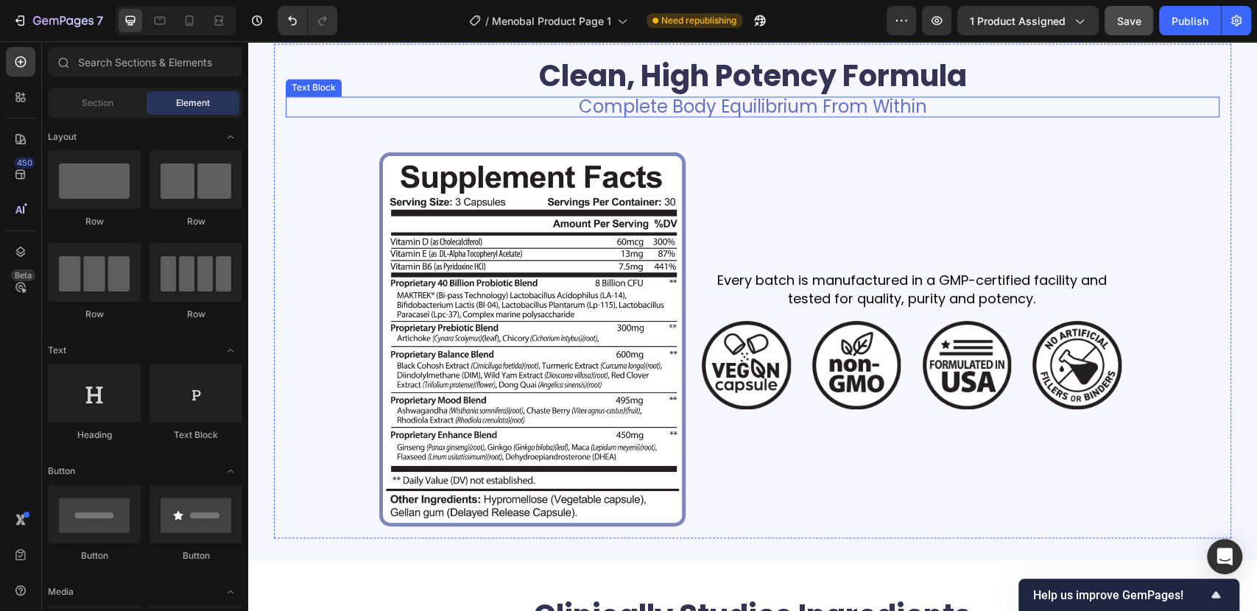
click at [749, 102] on p "Complete Body Equilibrium From Within" at bounding box center [752, 107] width 931 height 18
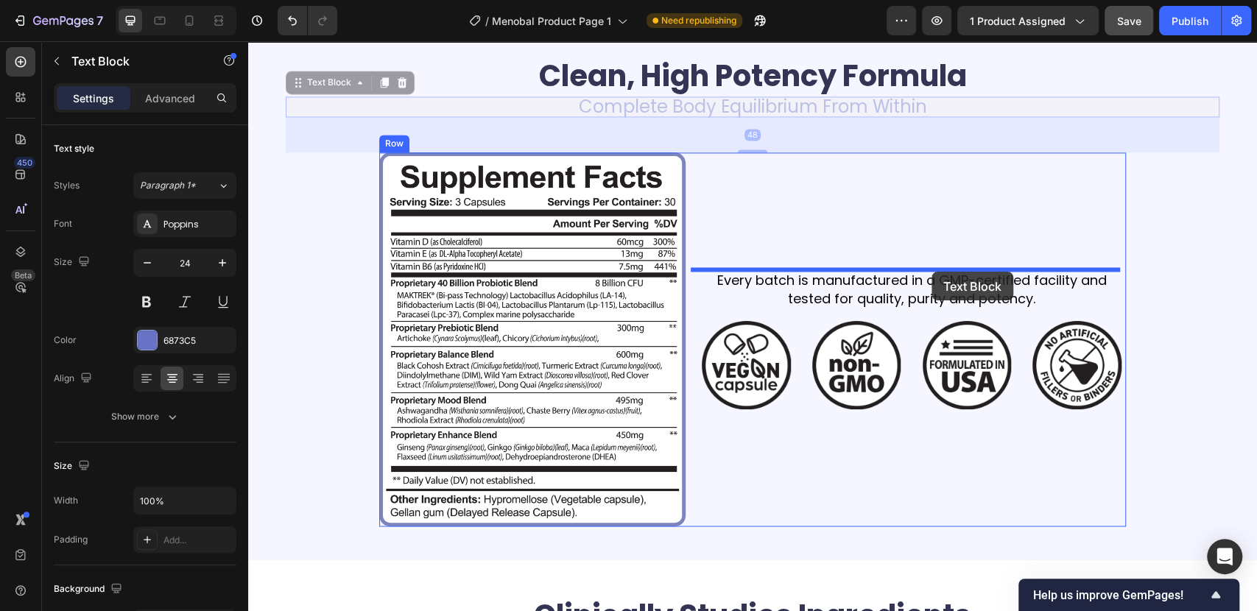
drag, startPoint x: 341, startPoint y: 85, endPoint x: 931, endPoint y: 272, distance: 619.4
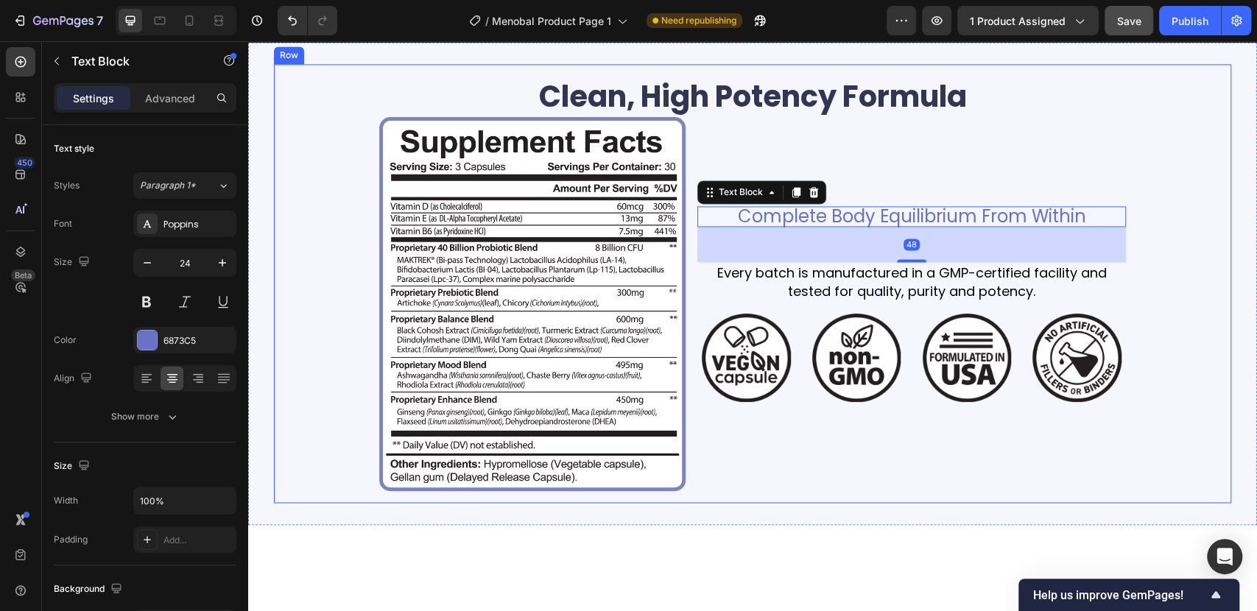
scroll to position [1315, 0]
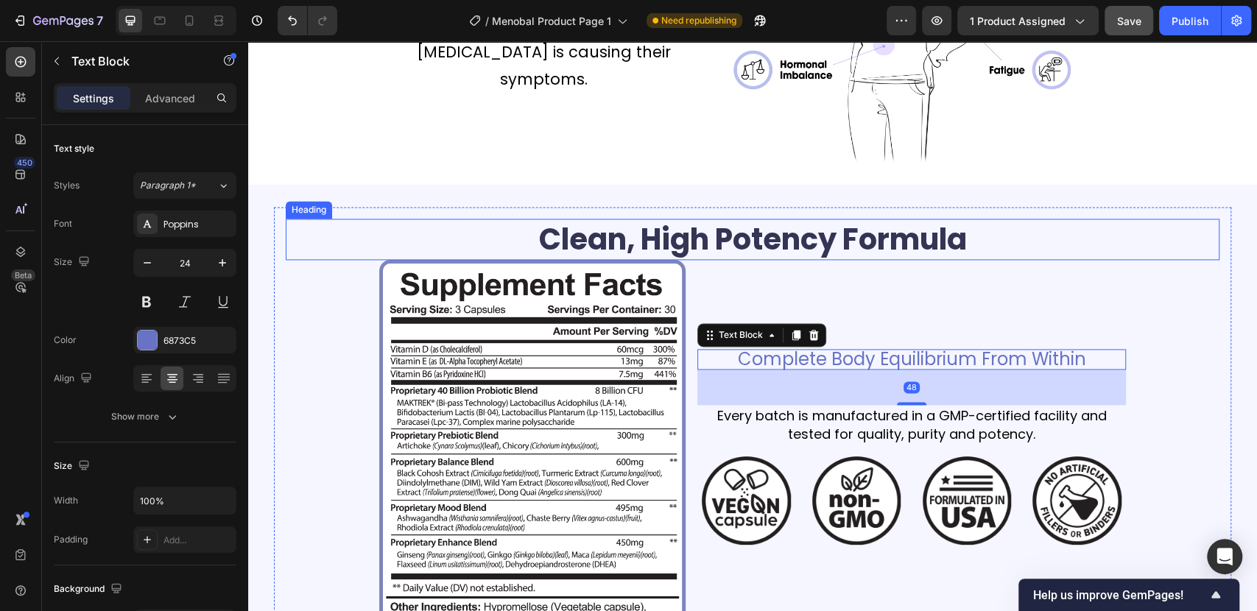
click at [801, 232] on h2 "Clean, High Potency Formula" at bounding box center [753, 239] width 934 height 41
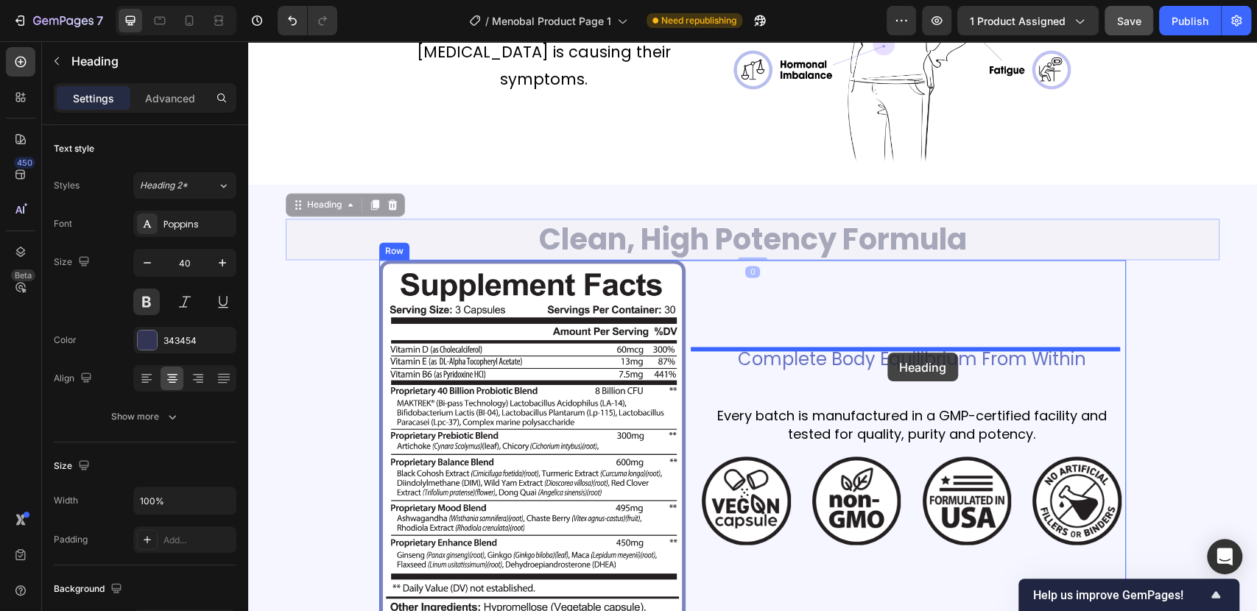
drag, startPoint x: 332, startPoint y: 207, endPoint x: 887, endPoint y: 353, distance: 573.9
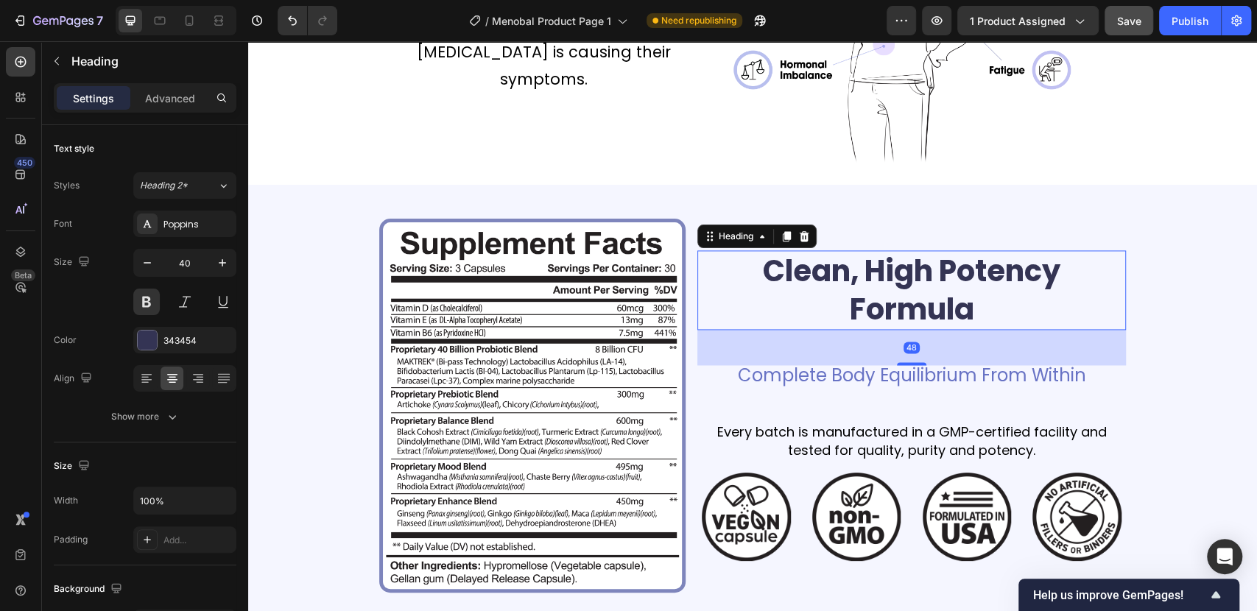
click at [990, 306] on h2 "Clean, High Potency Formula" at bounding box center [911, 290] width 428 height 80
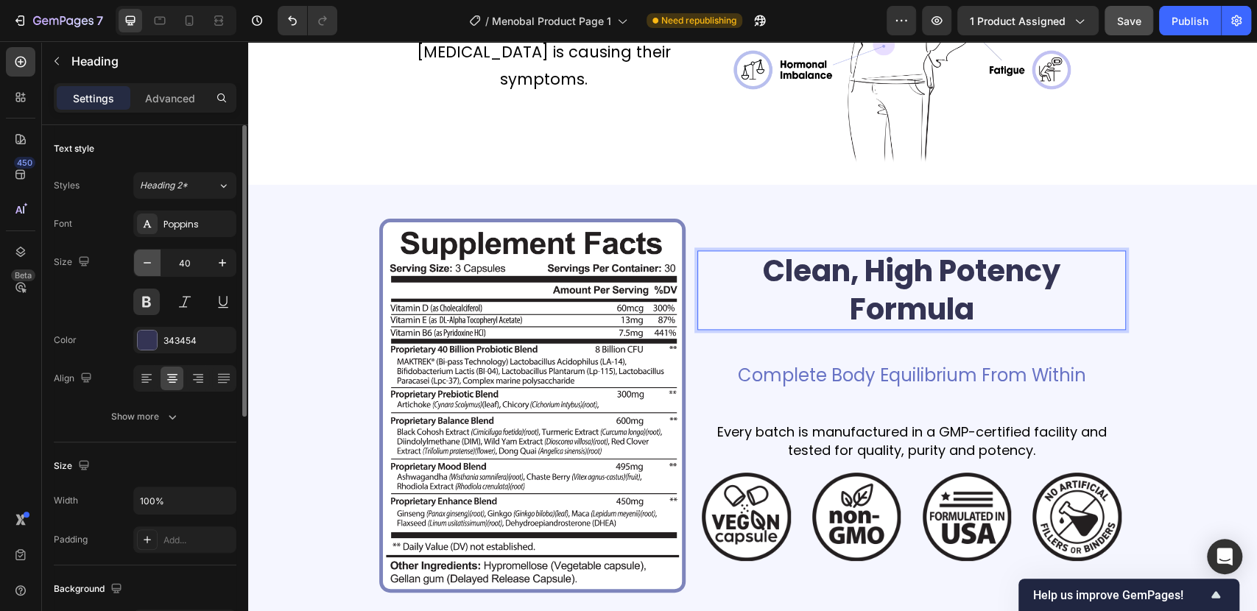
click at [141, 262] on icon "button" at bounding box center [147, 262] width 15 height 15
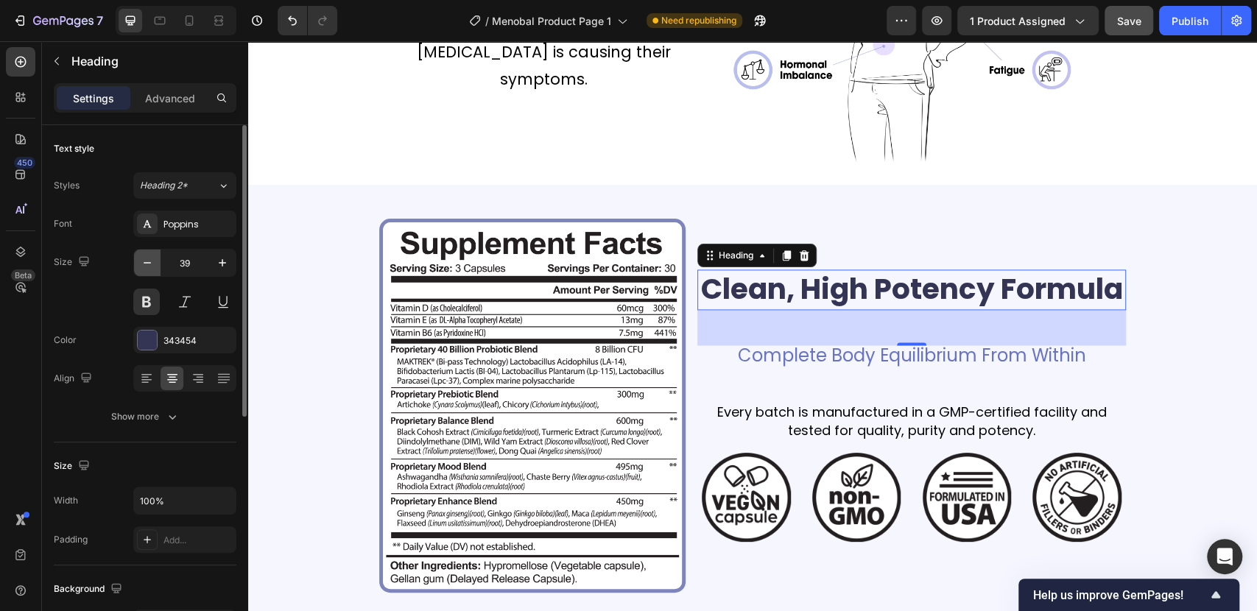
click at [141, 262] on icon "button" at bounding box center [147, 262] width 15 height 15
type input "38"
click at [172, 96] on p "Advanced" at bounding box center [170, 98] width 50 height 15
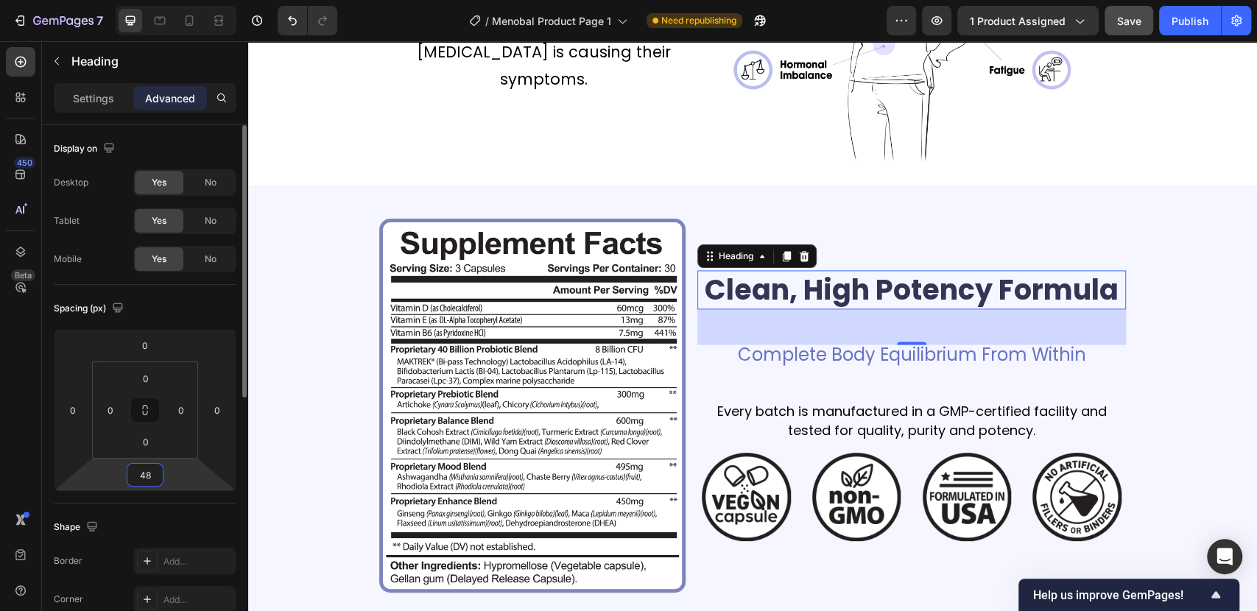
click at [147, 473] on input "48" at bounding box center [144, 475] width 29 height 22
type input "0"
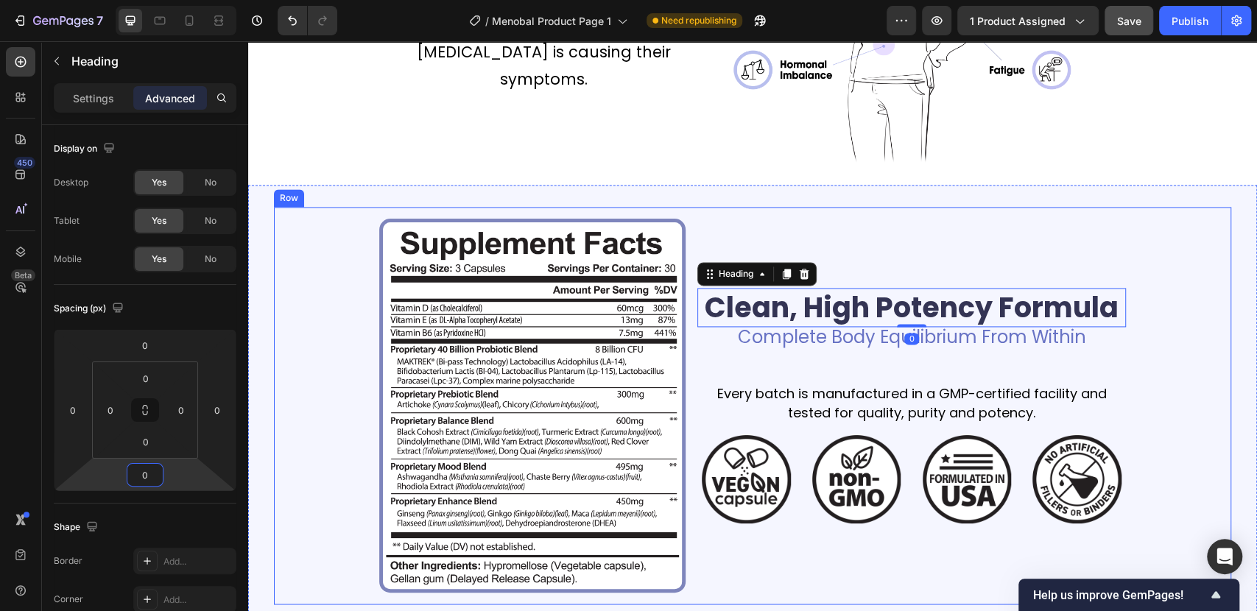
click at [1132, 354] on div "Image Clean, High Potency Formula Heading 0 Complete Body Equilibrium From With…" at bounding box center [753, 406] width 934 height 374
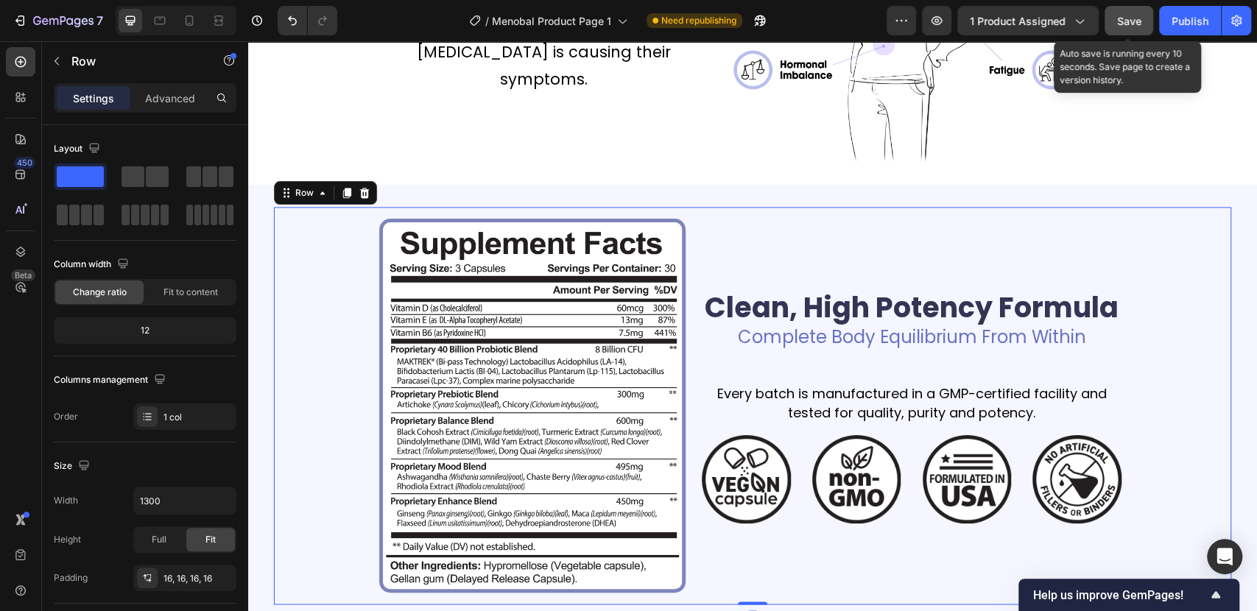
click at [1129, 21] on span "Save" at bounding box center [1129, 21] width 24 height 13
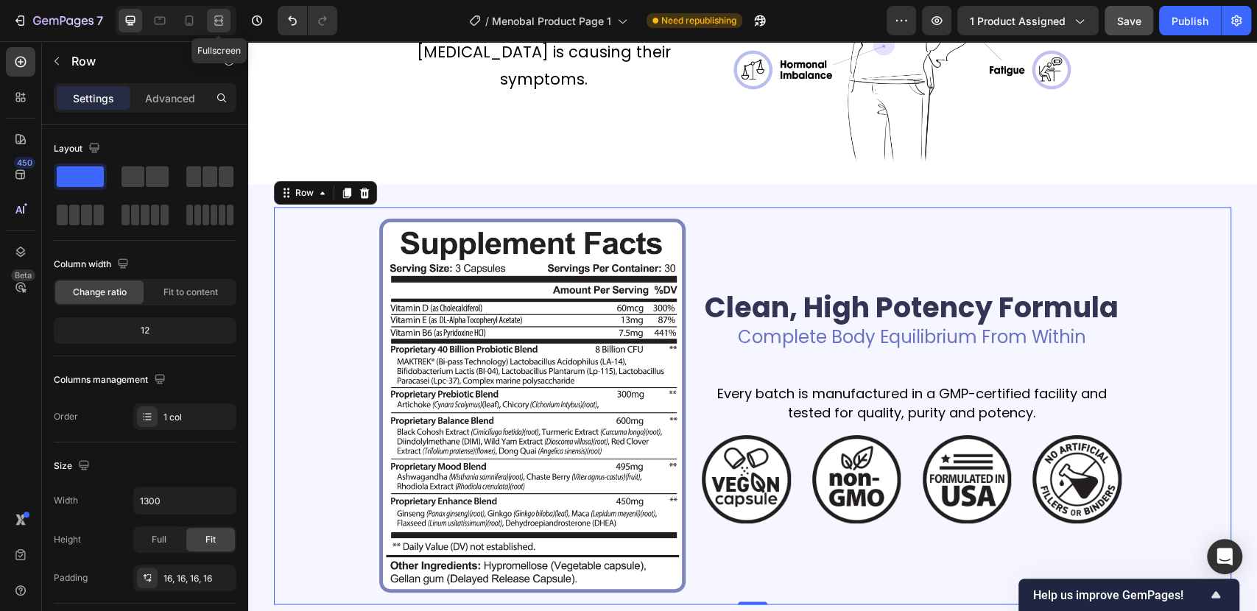
click at [224, 21] on icon at bounding box center [218, 20] width 15 height 15
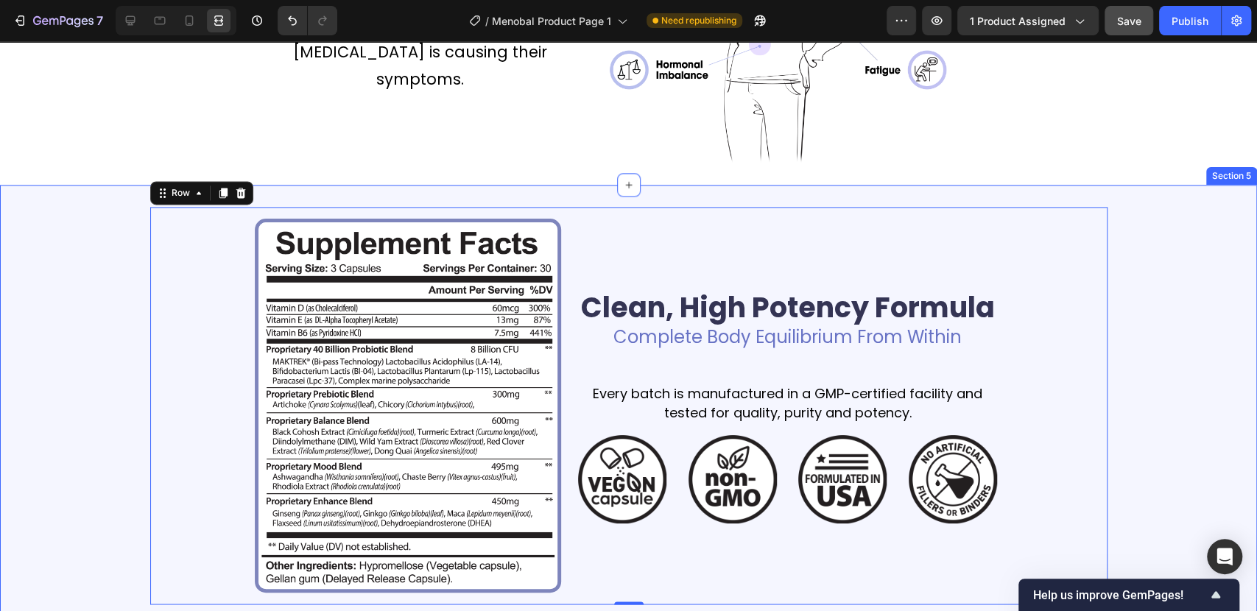
click at [1136, 286] on div "Image Clean, High Potency Formula Heading Complete Body Equilibrium From Within…" at bounding box center [628, 406] width 1257 height 398
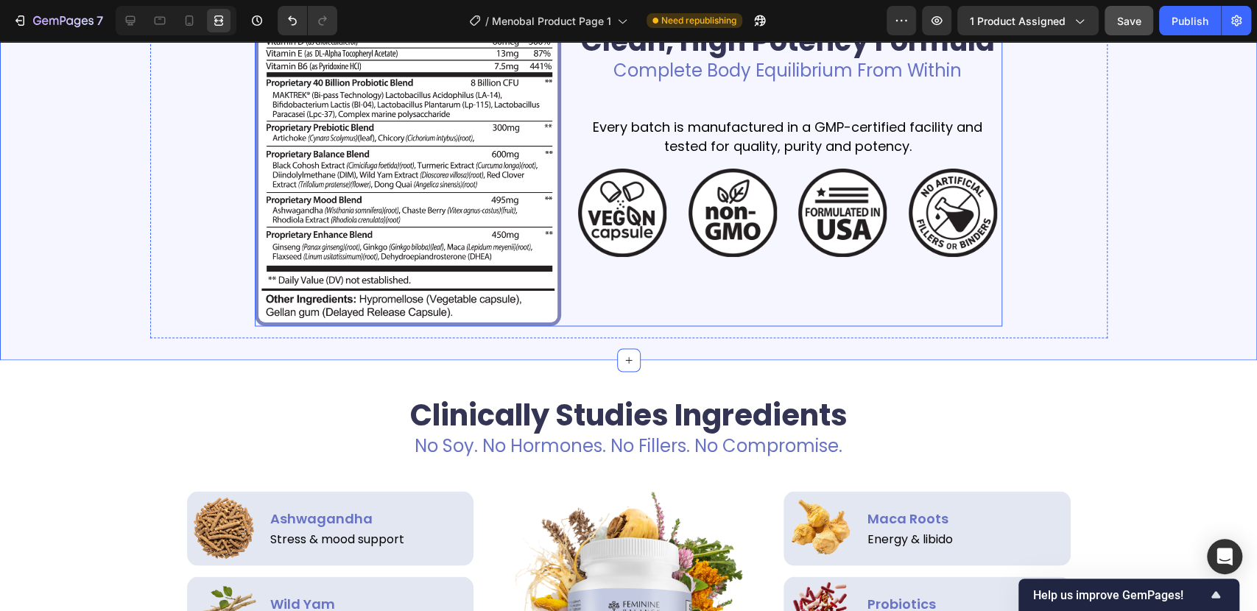
scroll to position [1643, 0]
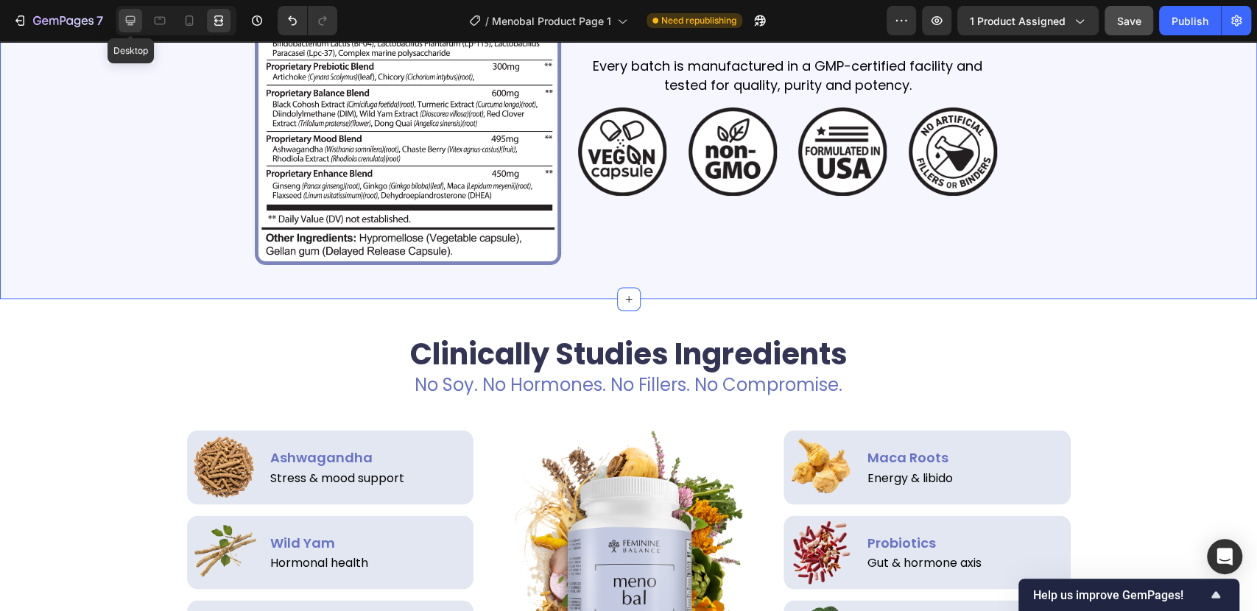
click at [127, 21] on icon at bounding box center [131, 21] width 10 height 10
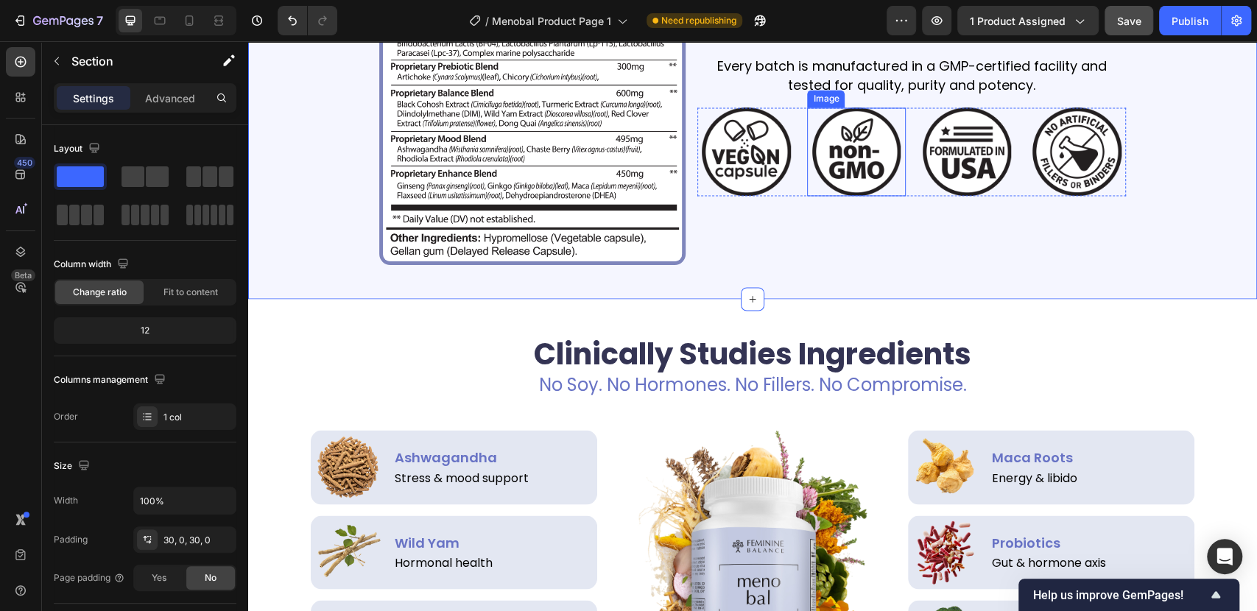
click at [866, 74] on p "Every batch is manufactured in a GMP-certified facility and tested for quality,…" at bounding box center [912, 75] width 426 height 37
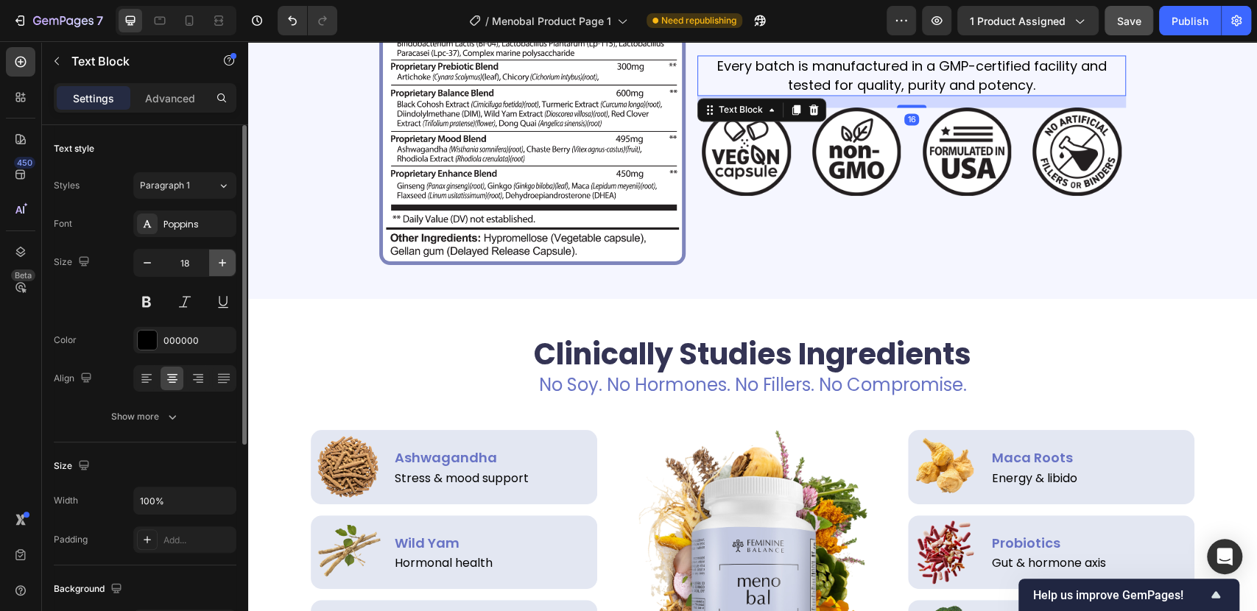
click at [218, 271] on button "button" at bounding box center [222, 263] width 27 height 27
click at [218, 270] on button "button" at bounding box center [222, 263] width 27 height 27
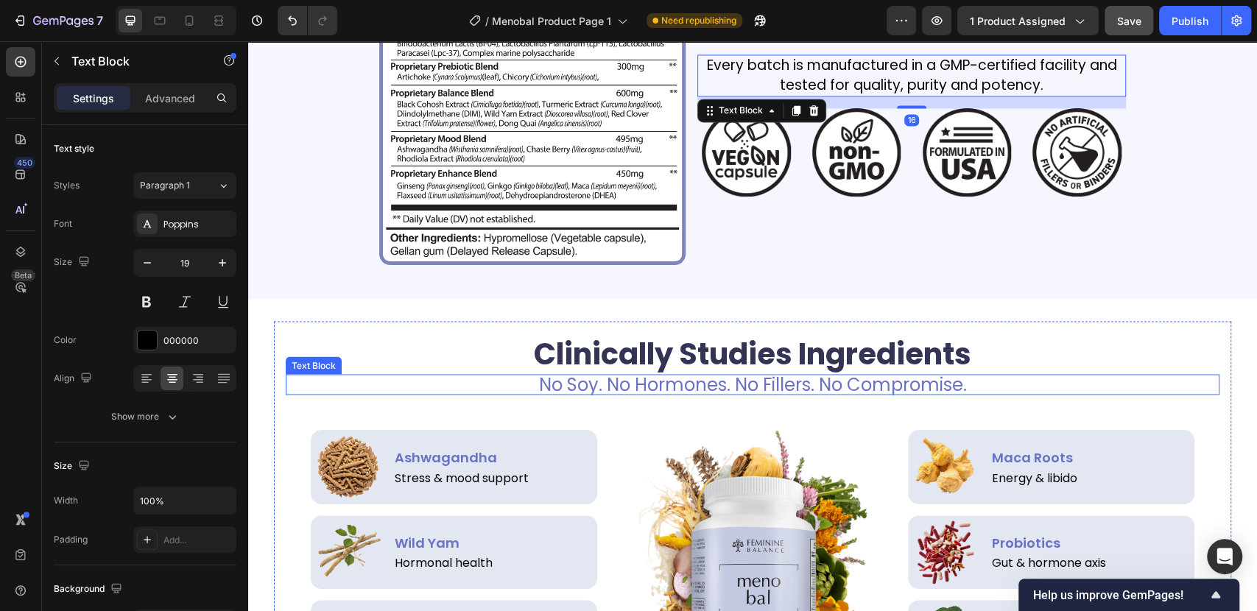
type input "20"
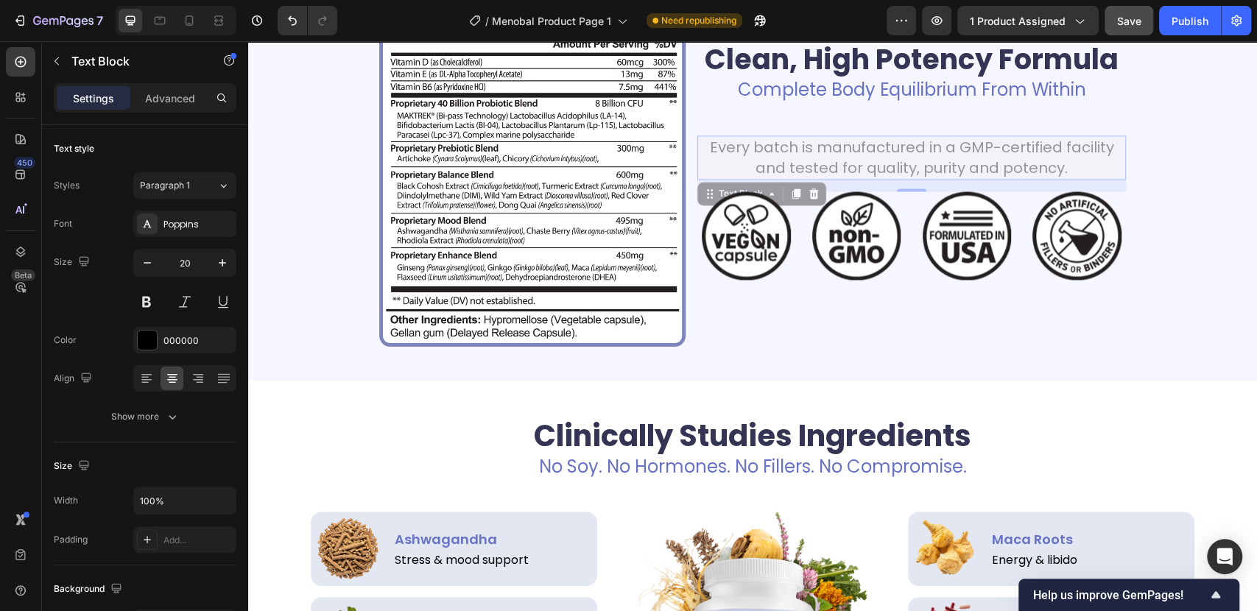
scroll to position [1532, 0]
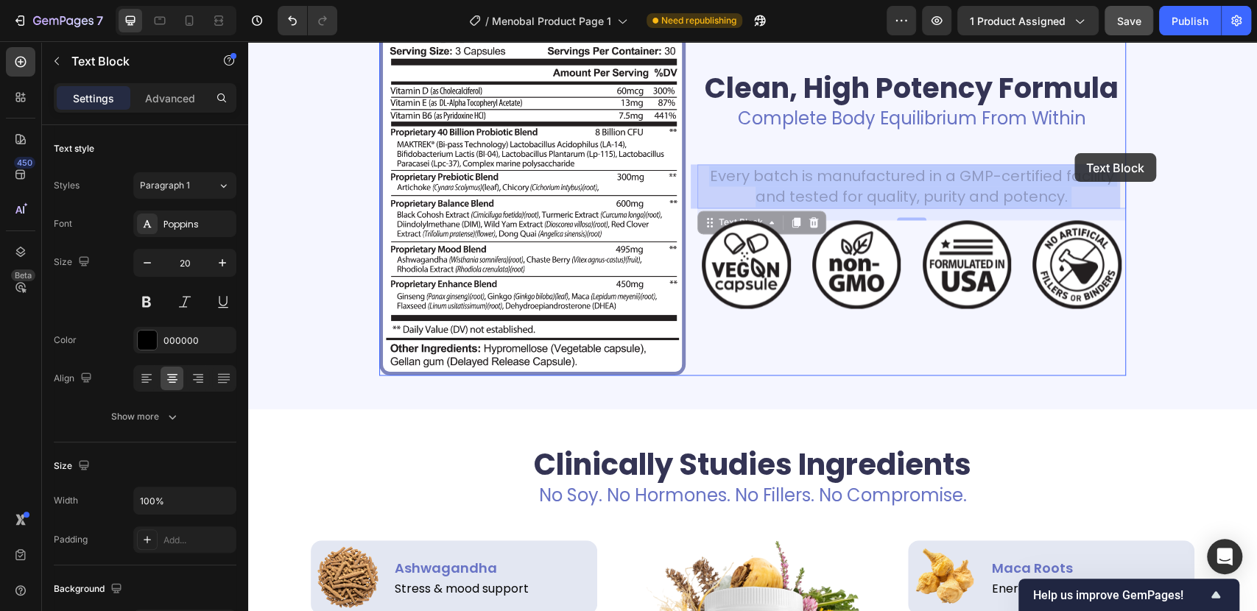
drag, startPoint x: 958, startPoint y: 149, endPoint x: 1074, endPoint y: 153, distance: 116.4
click at [1074, 153] on div "Header Product Images Meno [MEDICAL_DATA] Product Title $1.00 Product Price Pro…" at bounding box center [752, 611] width 1009 height 4204
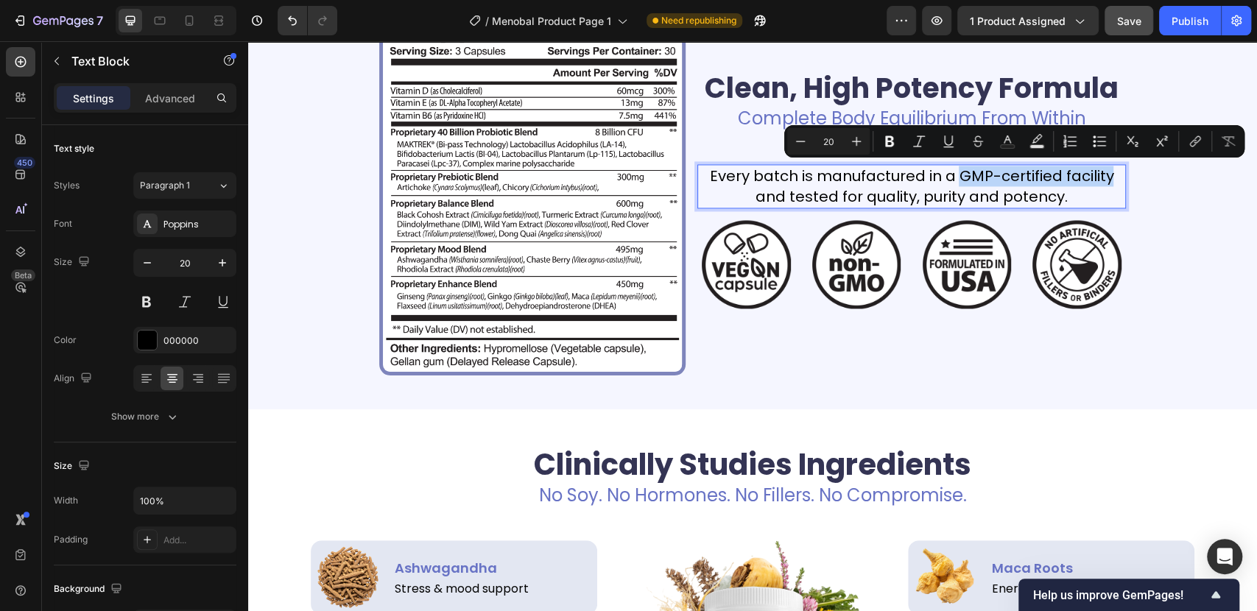
drag, startPoint x: 953, startPoint y: 178, endPoint x: 1105, endPoint y: 170, distance: 152.6
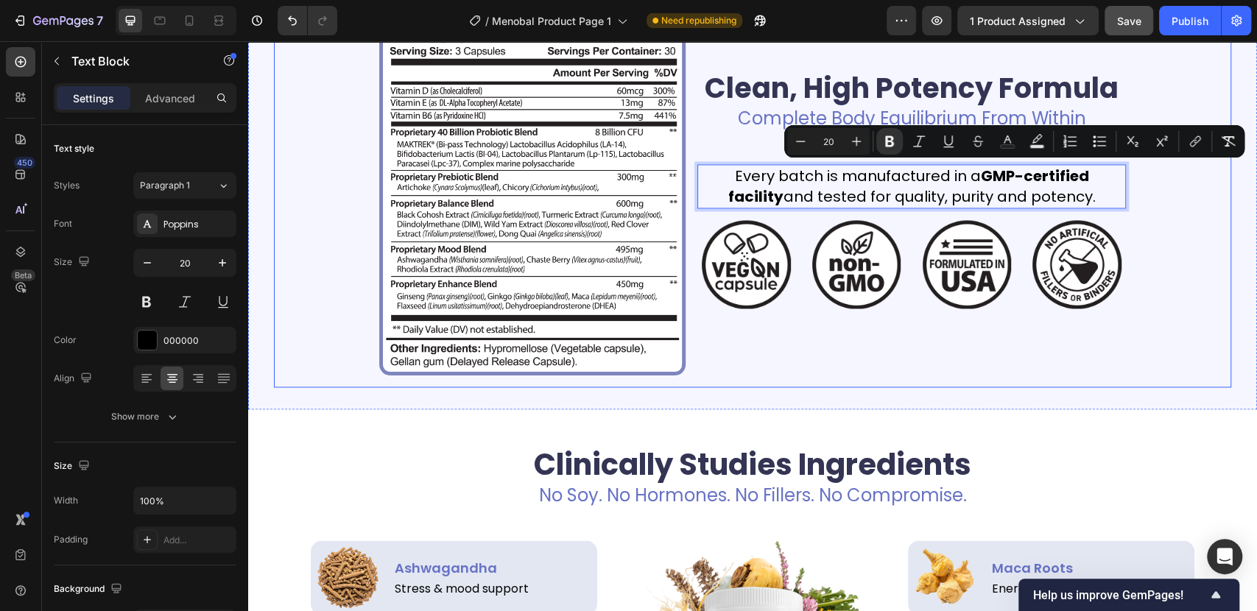
click at [1202, 271] on div "Image Clean, High Potency Formula Heading Complete Body Equilibrium From Within…" at bounding box center [753, 188] width 934 height 374
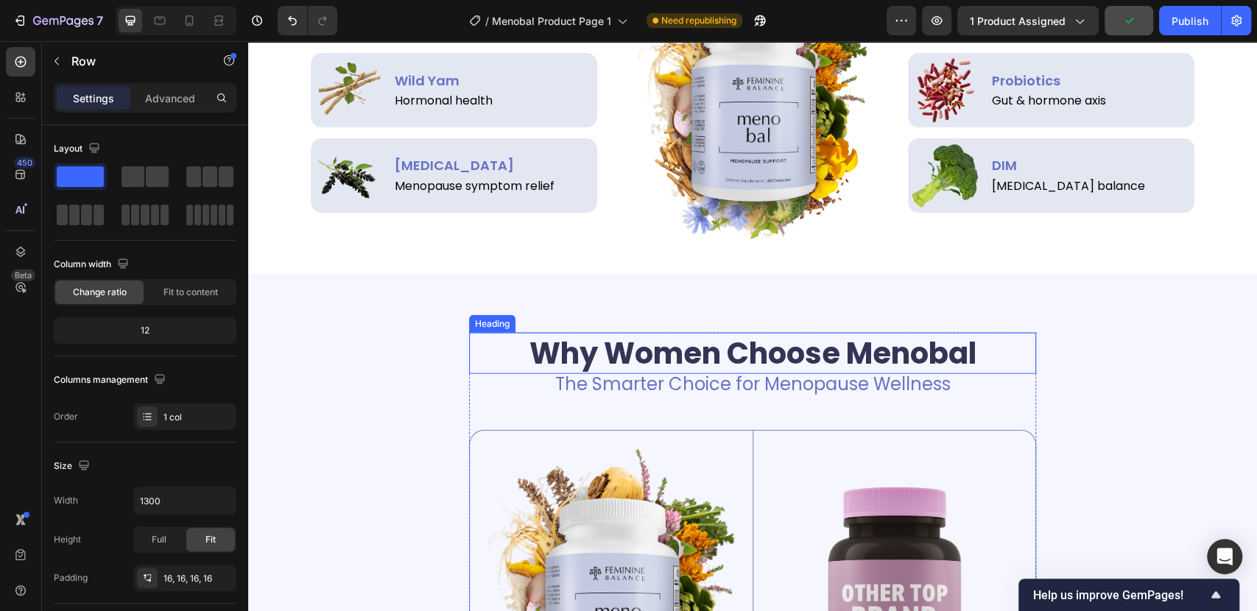
scroll to position [2268, 0]
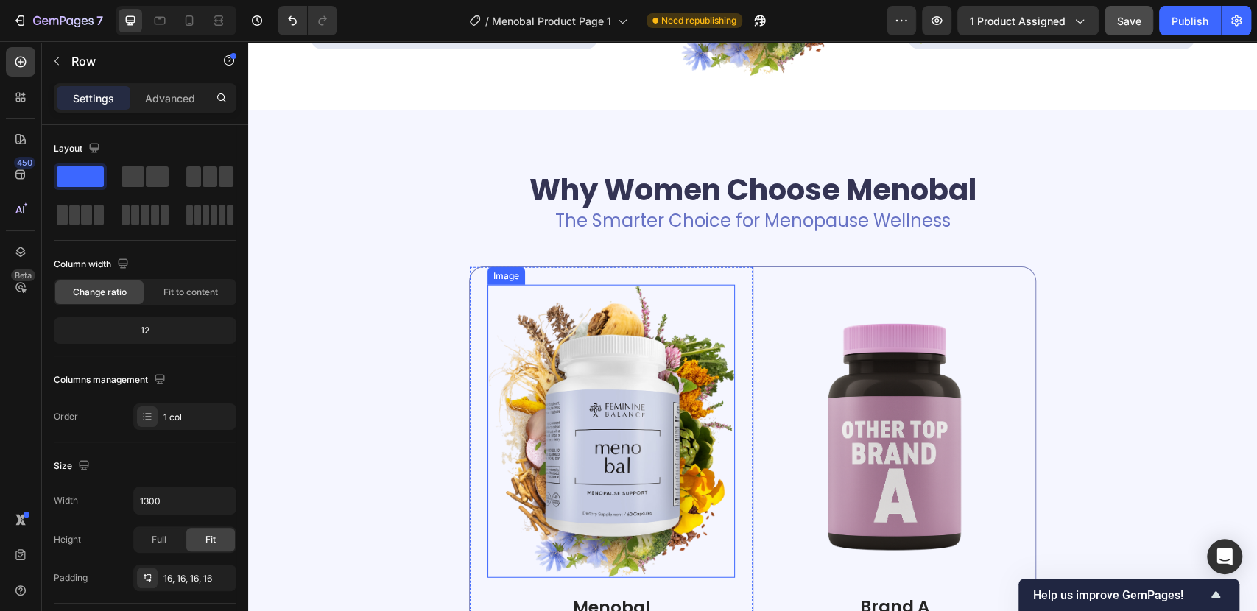
click at [662, 437] on img at bounding box center [610, 432] width 247 height 294
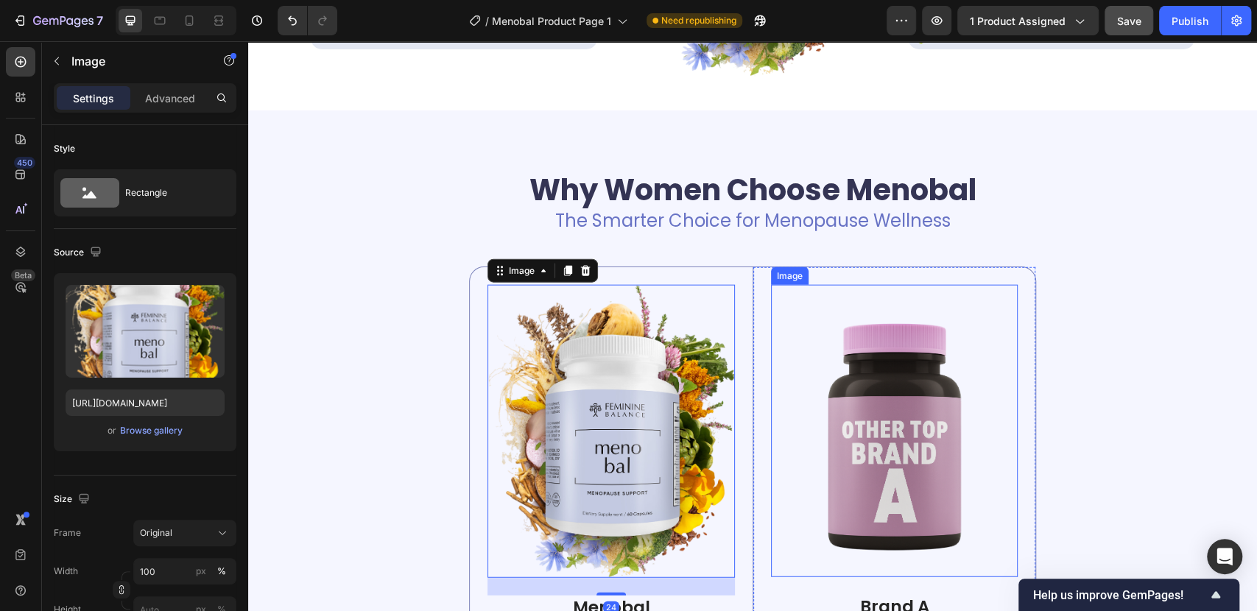
click at [932, 454] on img at bounding box center [894, 431] width 247 height 292
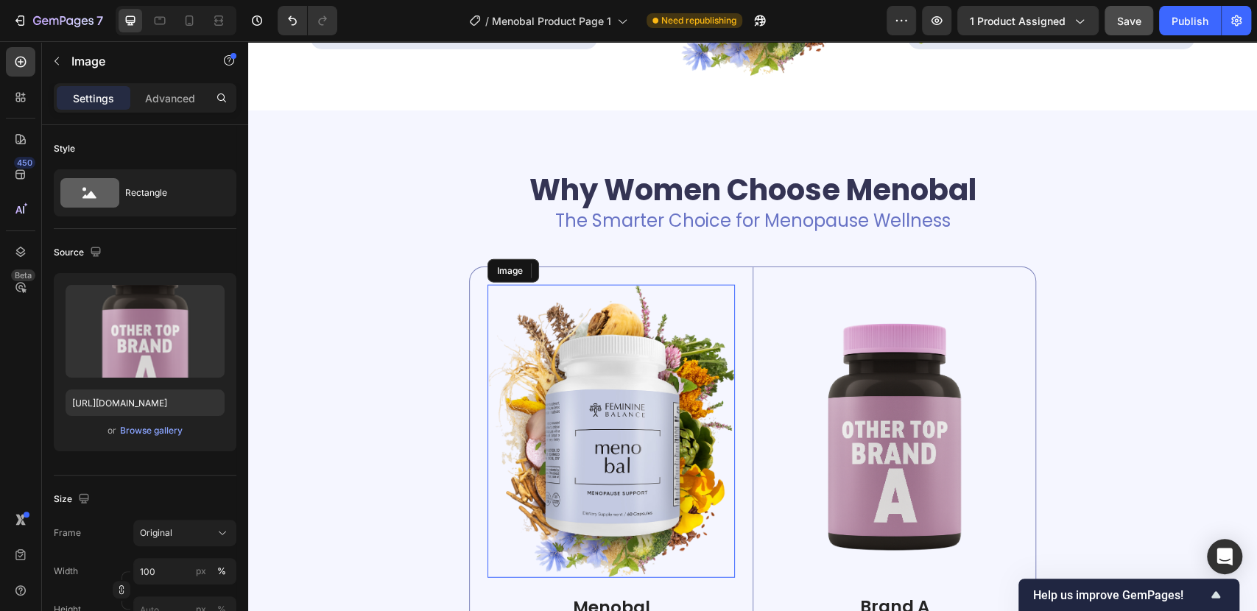
click at [667, 460] on img at bounding box center [610, 432] width 247 height 294
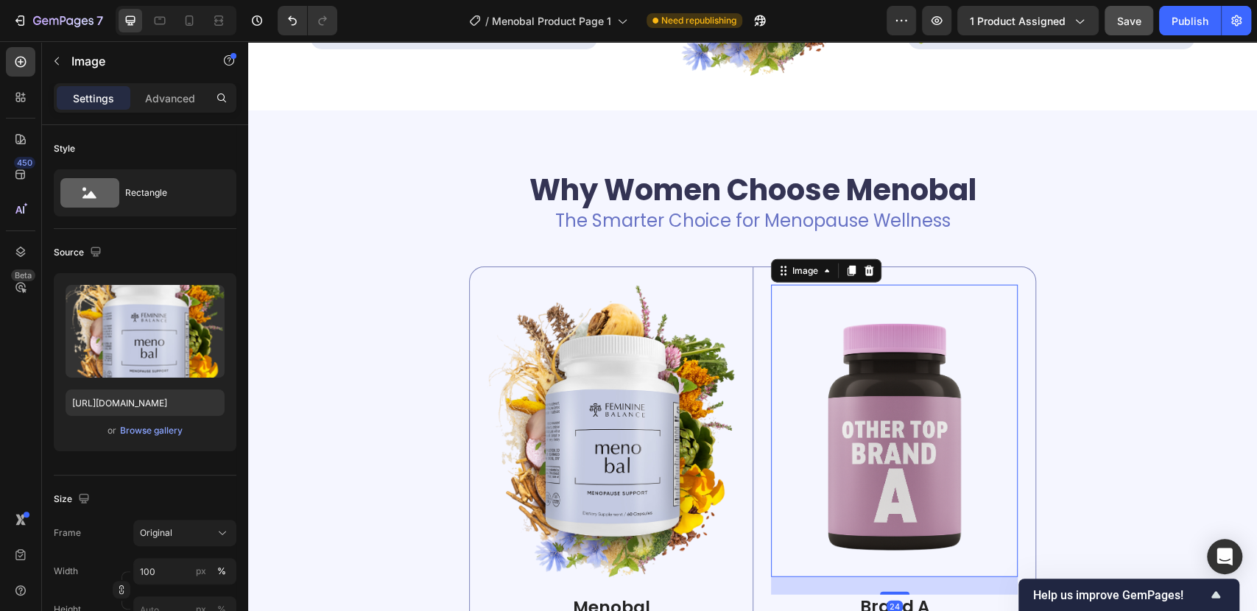
click at [861, 434] on img at bounding box center [894, 431] width 247 height 292
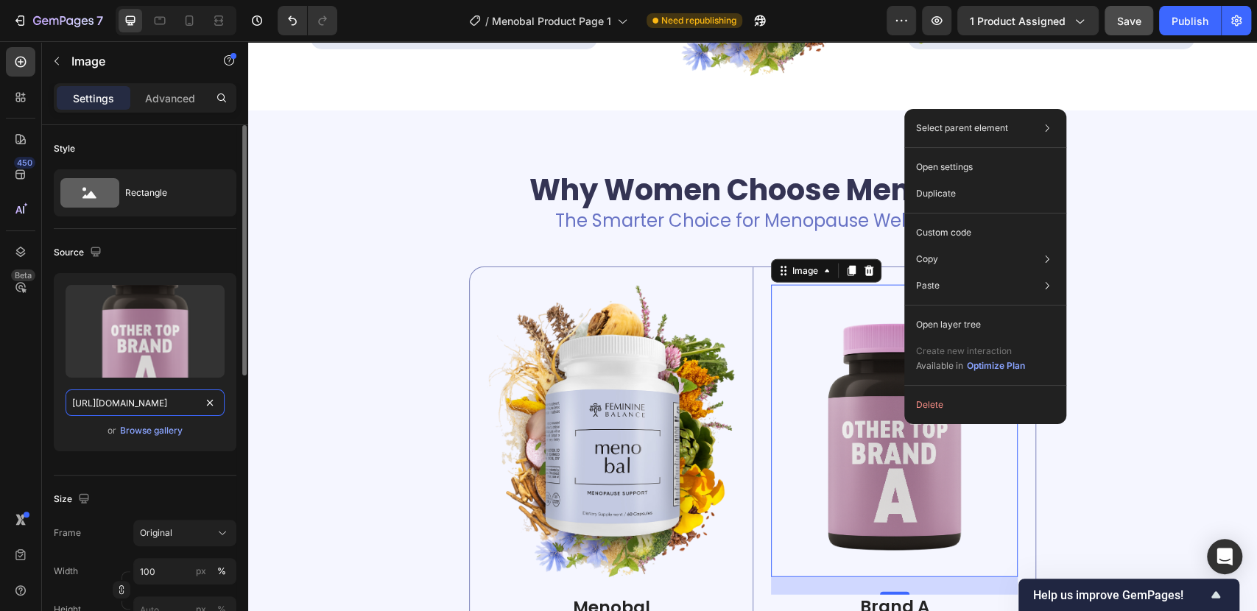
click at [163, 398] on input "[URL][DOMAIN_NAME]" at bounding box center [145, 402] width 159 height 27
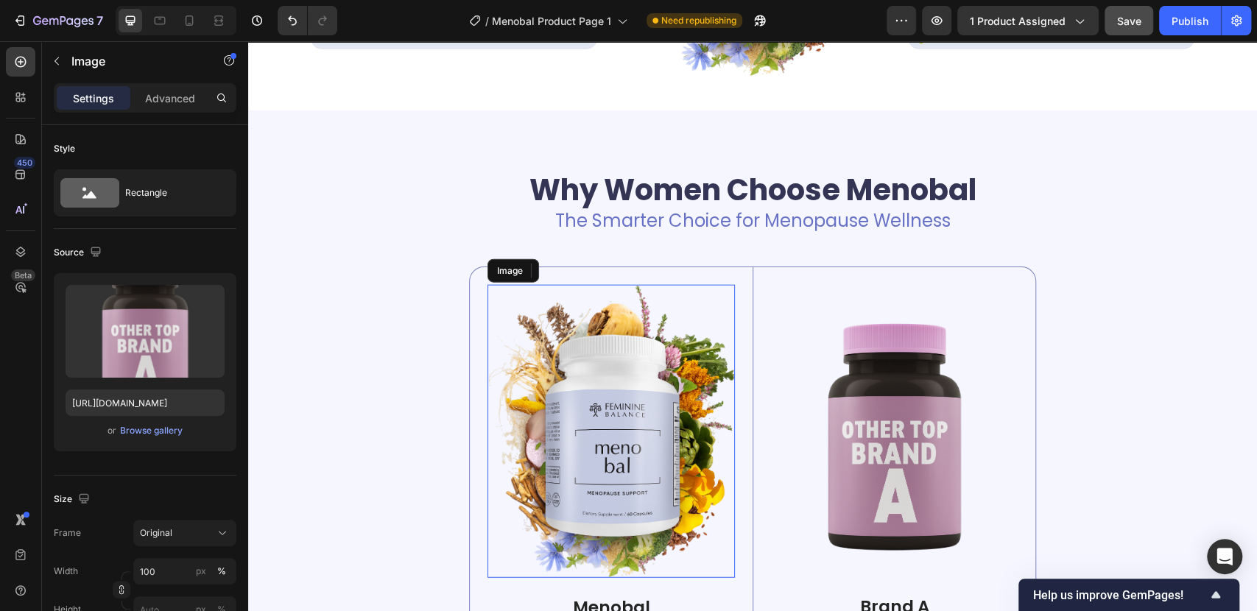
click at [604, 426] on img at bounding box center [610, 432] width 247 height 294
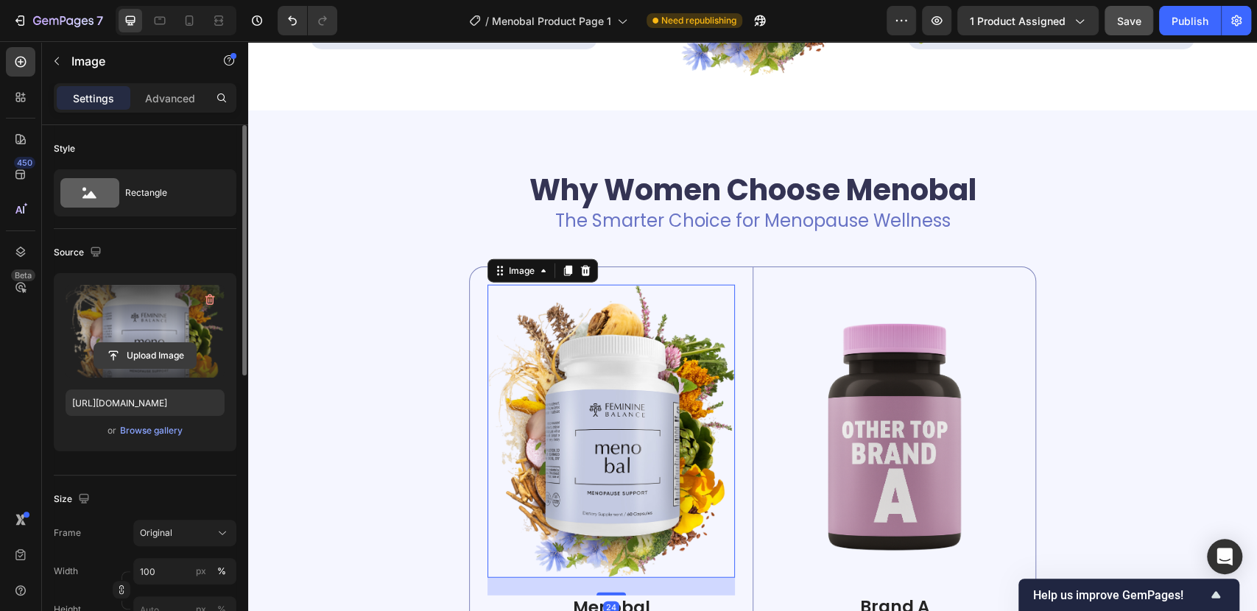
click at [148, 347] on input "file" at bounding box center [145, 355] width 102 height 25
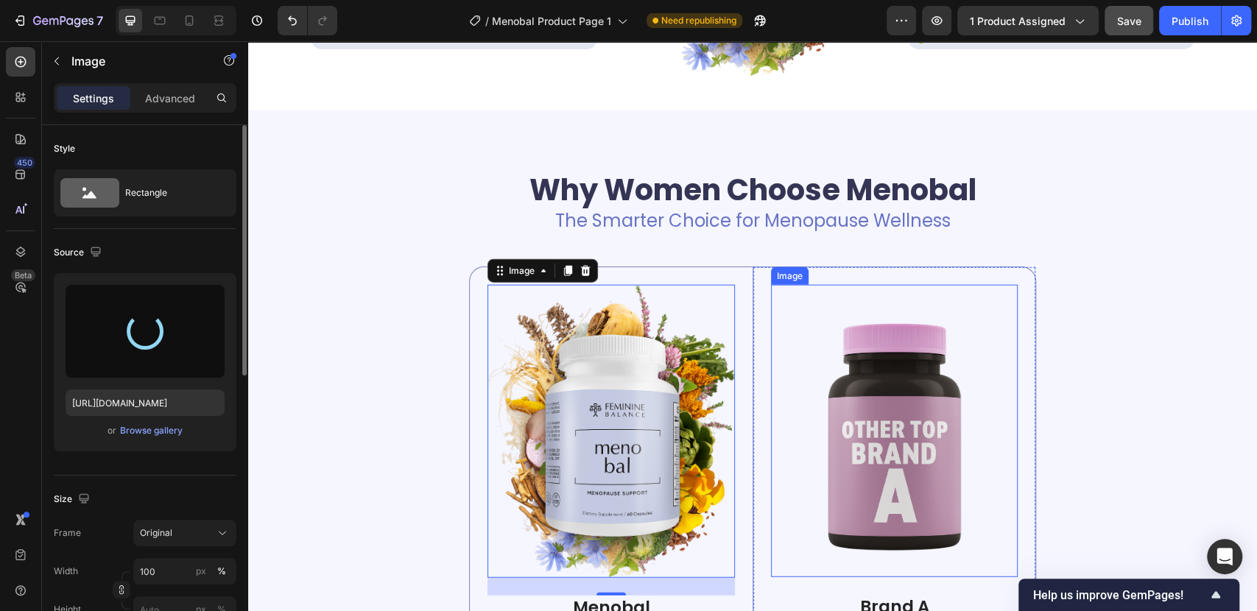
type input "[URL][DOMAIN_NAME]"
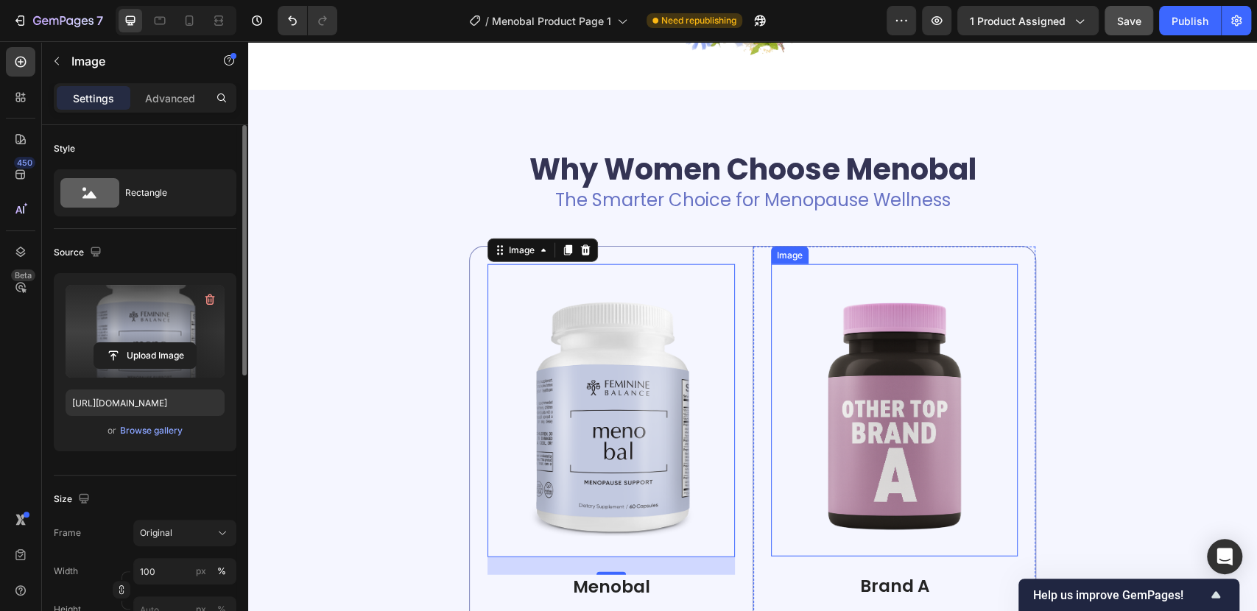
scroll to position [2350, 0]
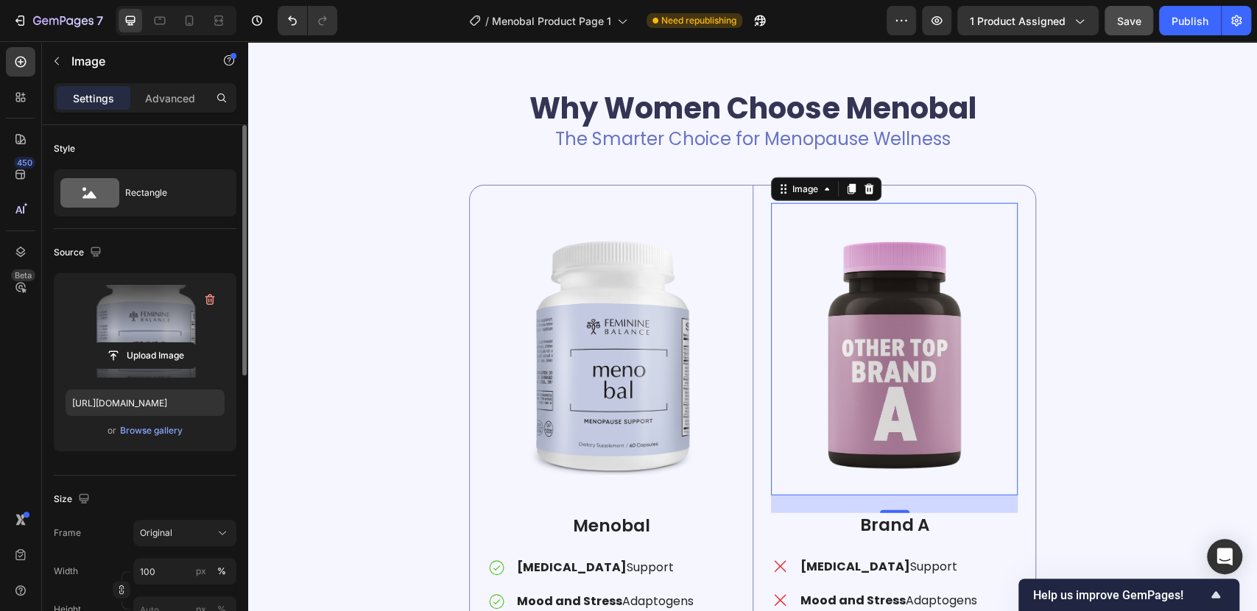
click at [873, 452] on img at bounding box center [894, 349] width 247 height 292
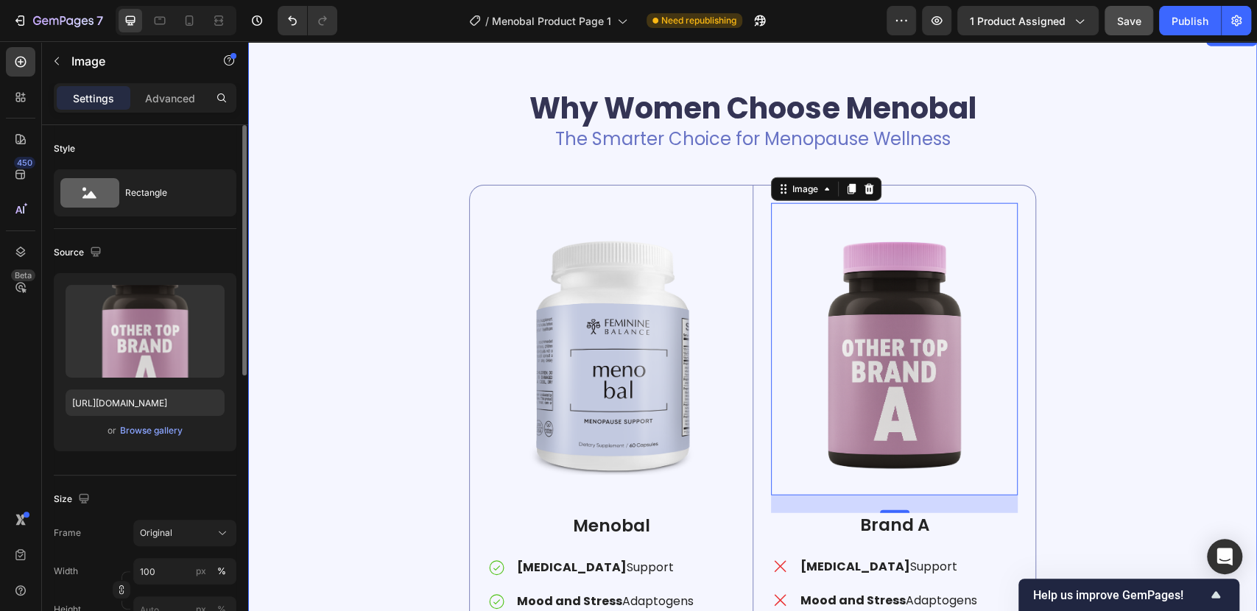
click at [1121, 323] on div "Why Women Choose Menobal Heading The Smarter Choice for Menopause Wellness Text…" at bounding box center [752, 428] width 987 height 681
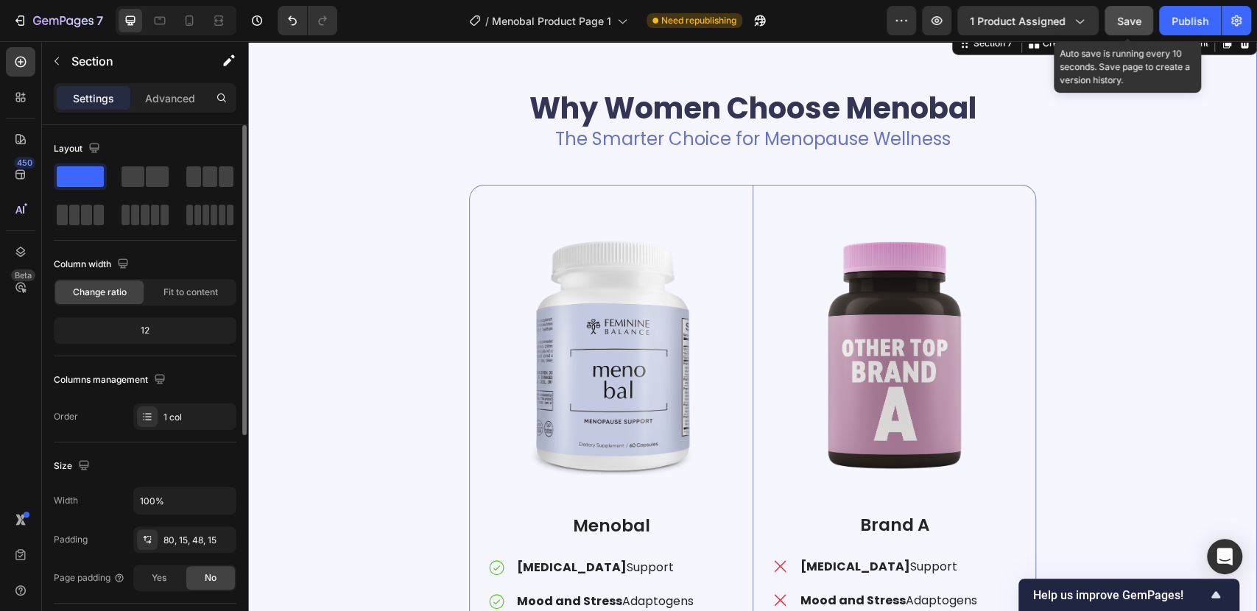
click at [1124, 24] on span "Save" at bounding box center [1129, 21] width 24 height 13
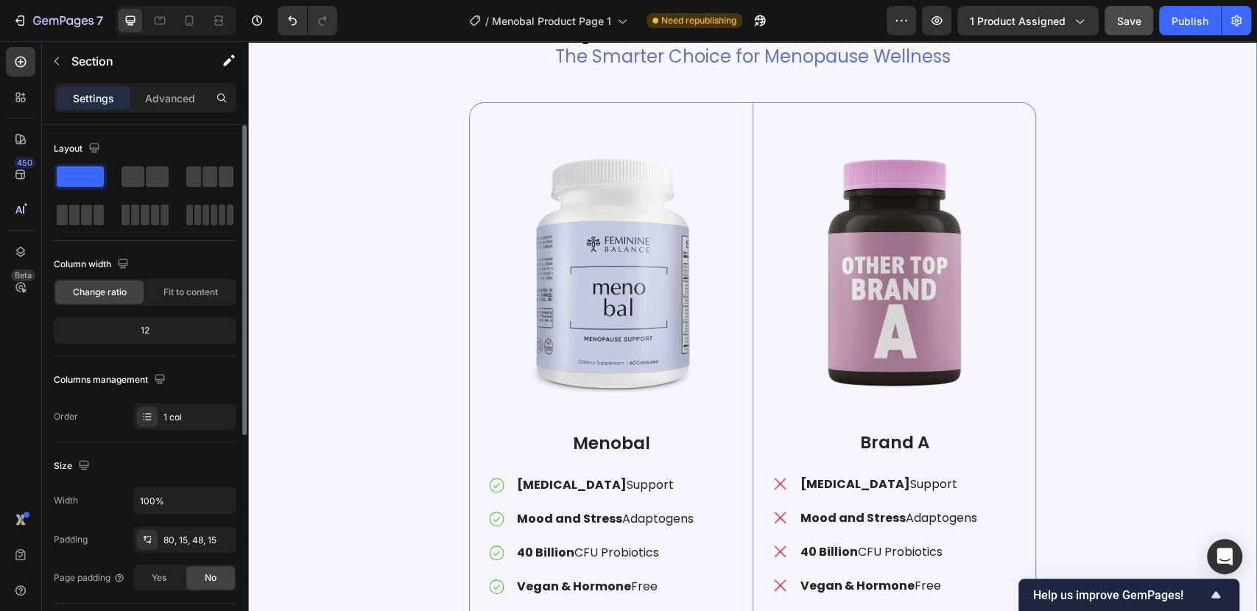
scroll to position [2678, 0]
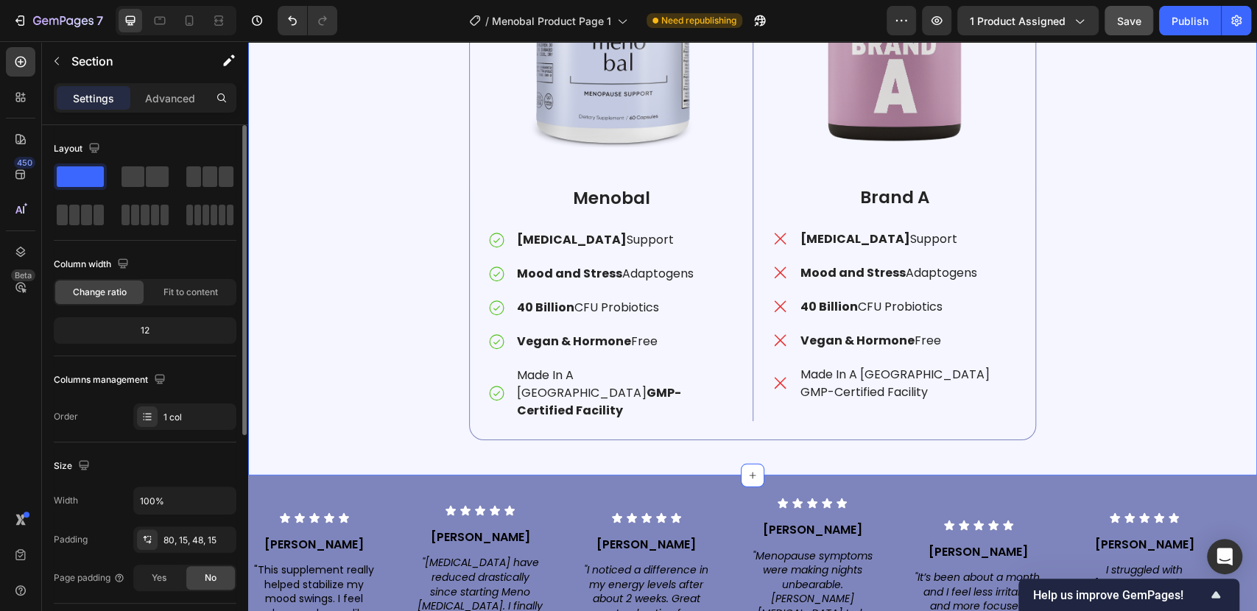
click at [1151, 361] on div "Why Women Choose Menobal Heading The Smarter Choice for Menopause Wellness Text…" at bounding box center [752, 100] width 987 height 681
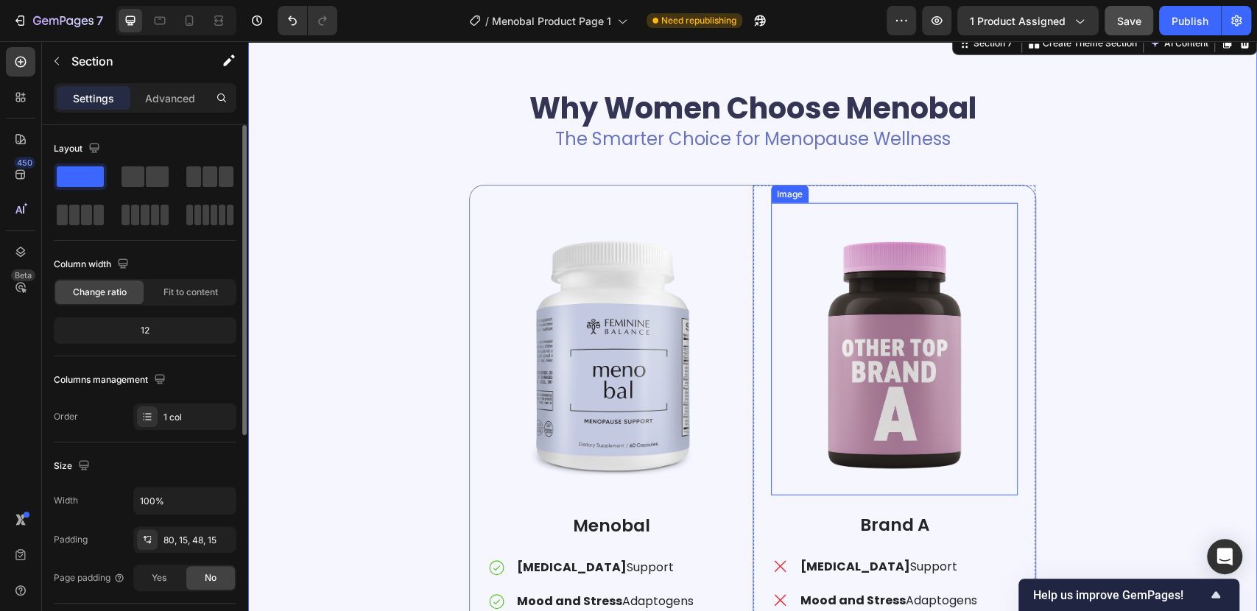
scroll to position [2268, 0]
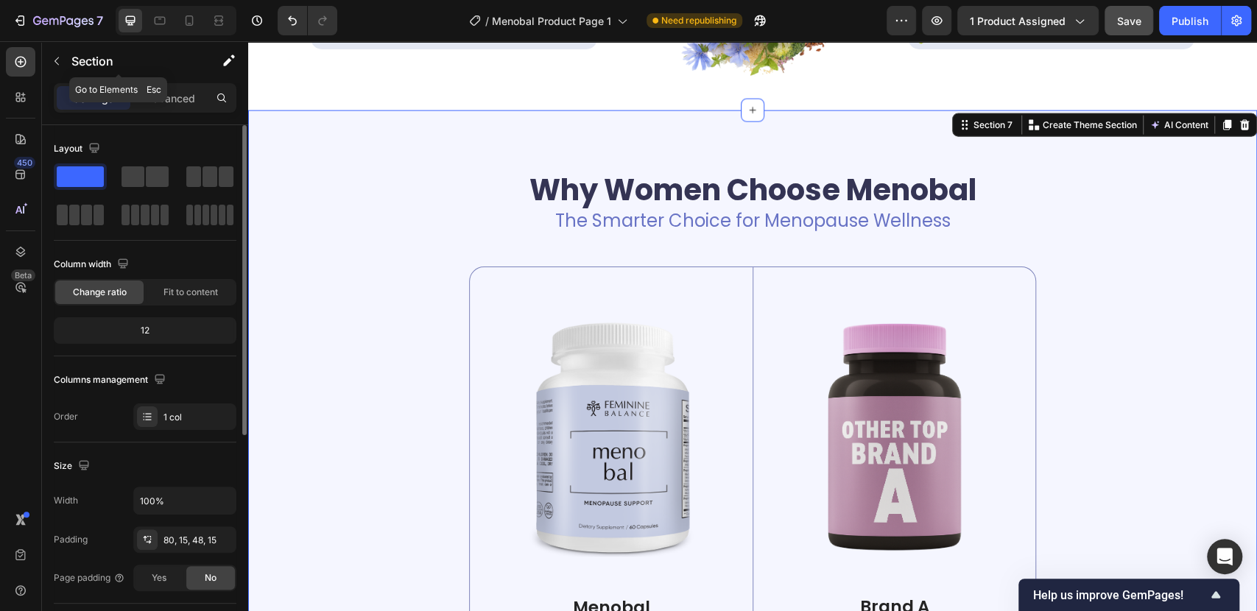
click at [54, 60] on icon "button" at bounding box center [57, 61] width 12 height 12
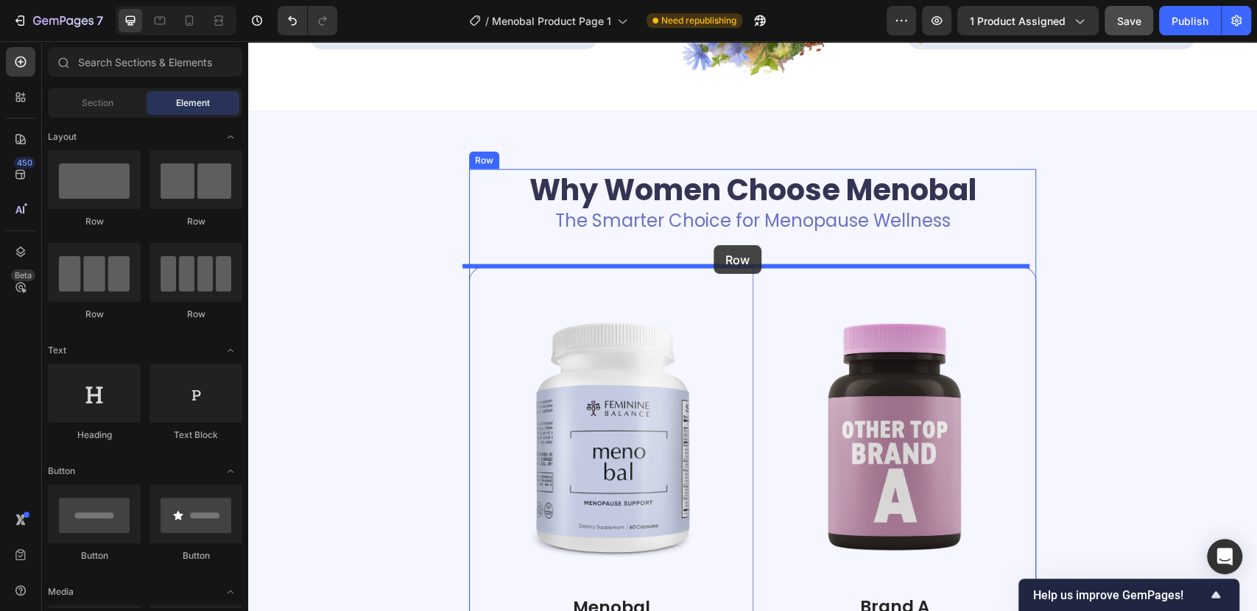
drag, startPoint x: 440, startPoint y: 230, endPoint x: 713, endPoint y: 245, distance: 274.3
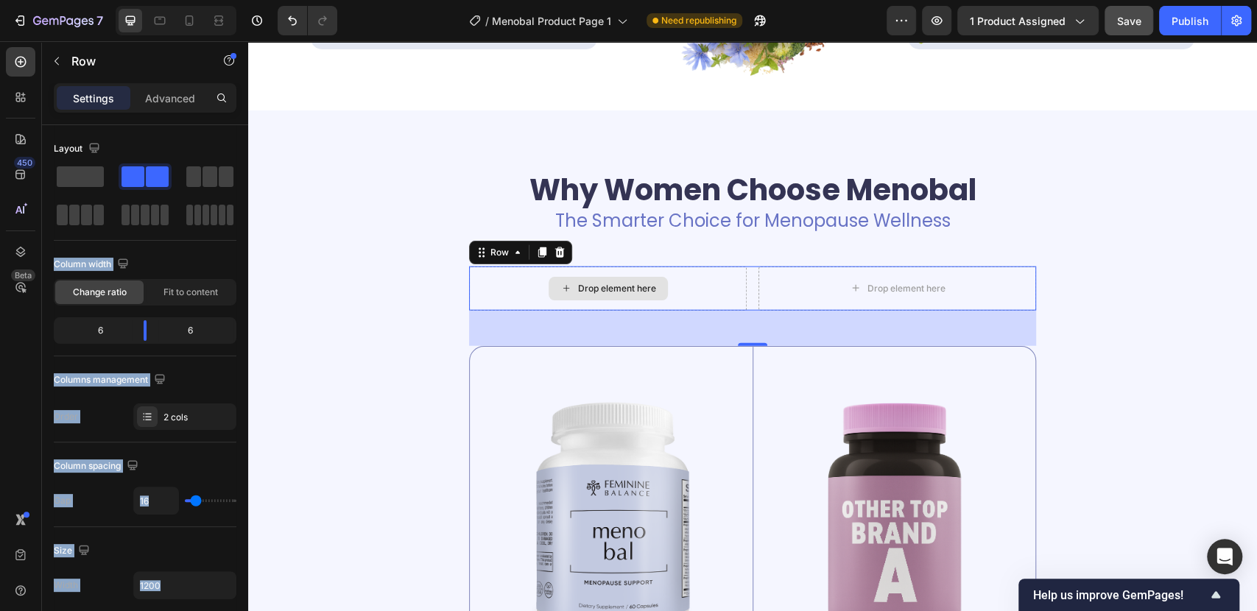
drag, startPoint x: 320, startPoint y: 215, endPoint x: 588, endPoint y: 283, distance: 275.7
click at [61, 52] on button "button" at bounding box center [57, 61] width 24 height 24
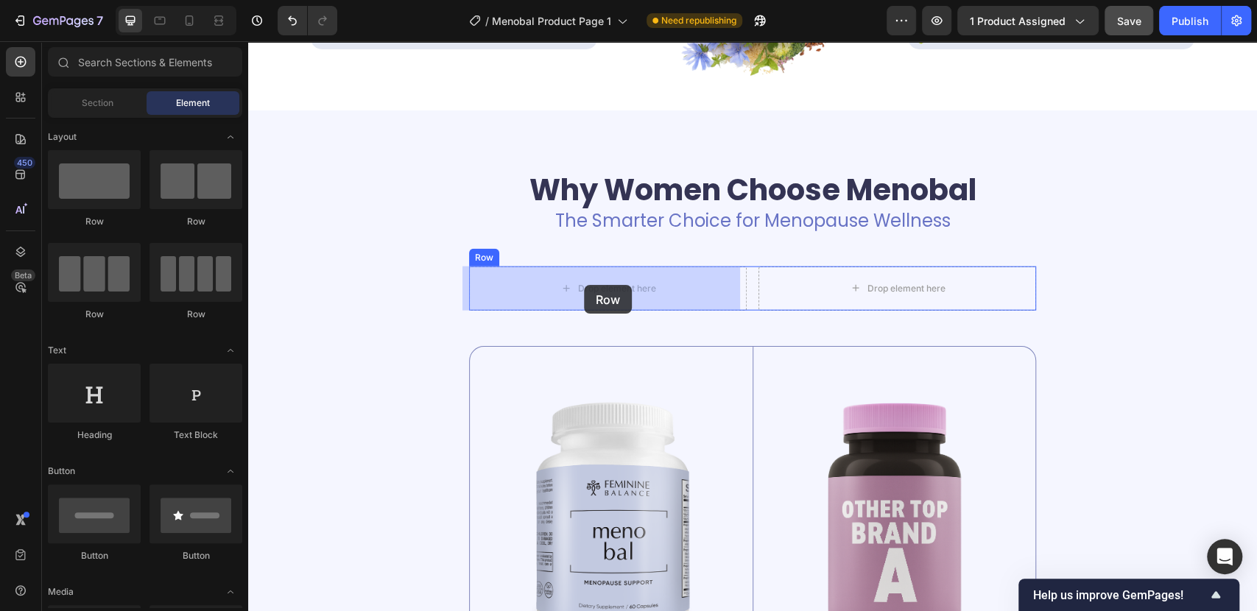
drag, startPoint x: 345, startPoint y: 244, endPoint x: 584, endPoint y: 284, distance: 241.8
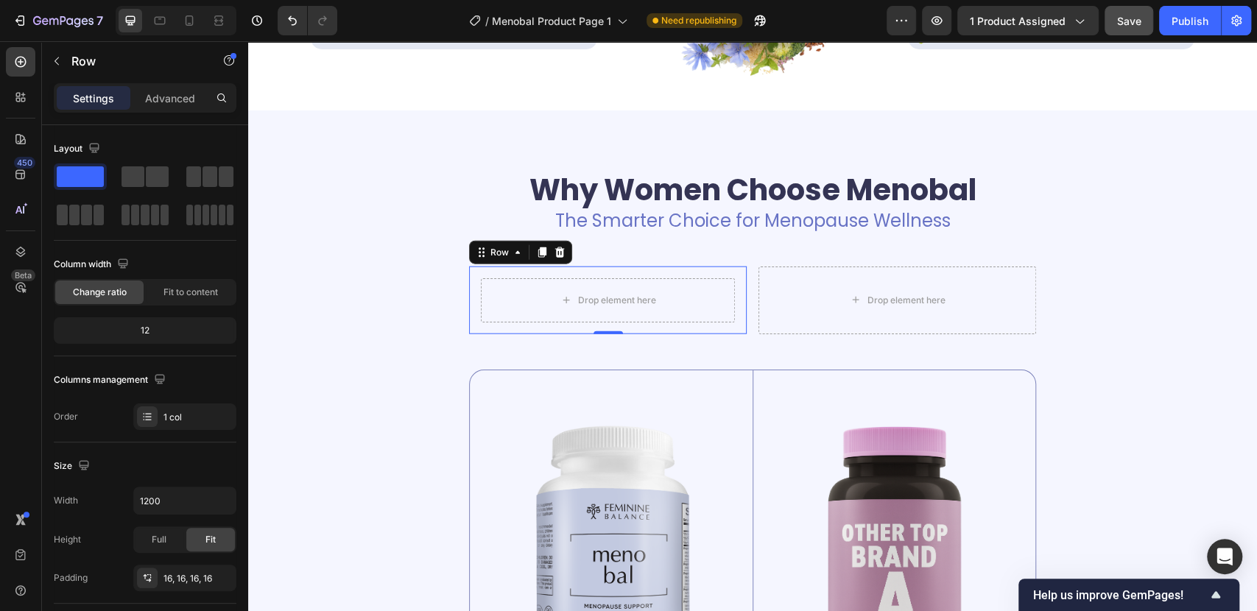
scroll to position [370, 0]
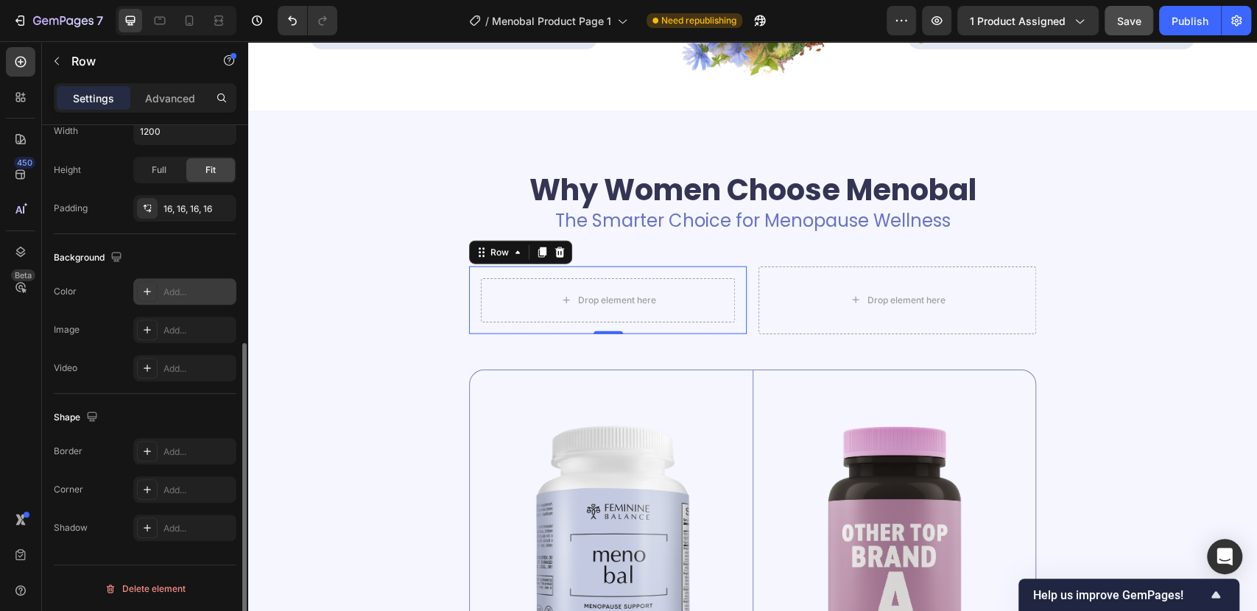
click at [141, 286] on icon at bounding box center [147, 292] width 12 height 12
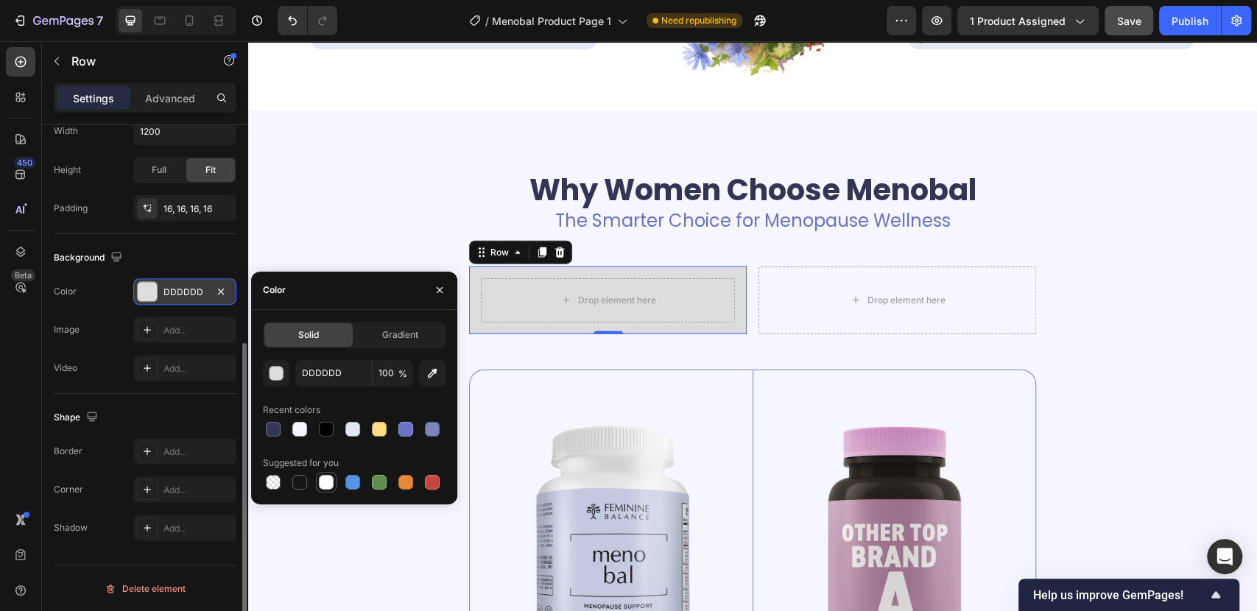
click at [317, 485] on div at bounding box center [326, 482] width 18 height 18
type input "FFFFFF"
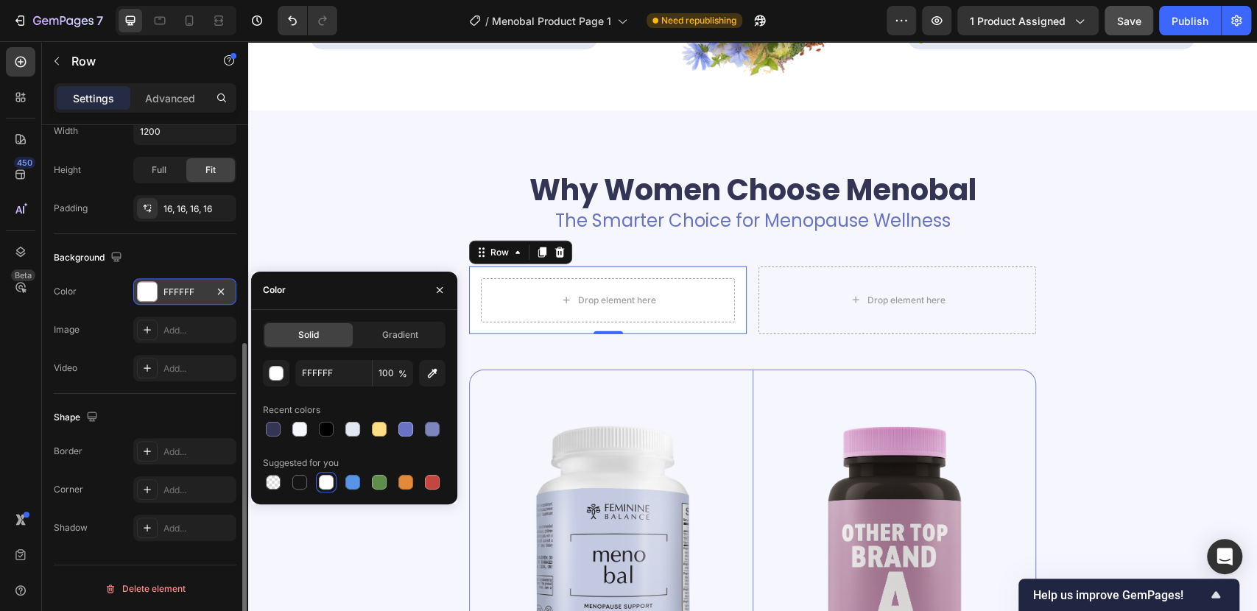
click at [322, 485] on div at bounding box center [326, 482] width 15 height 15
click at [166, 490] on div "Add..." at bounding box center [197, 490] width 69 height 13
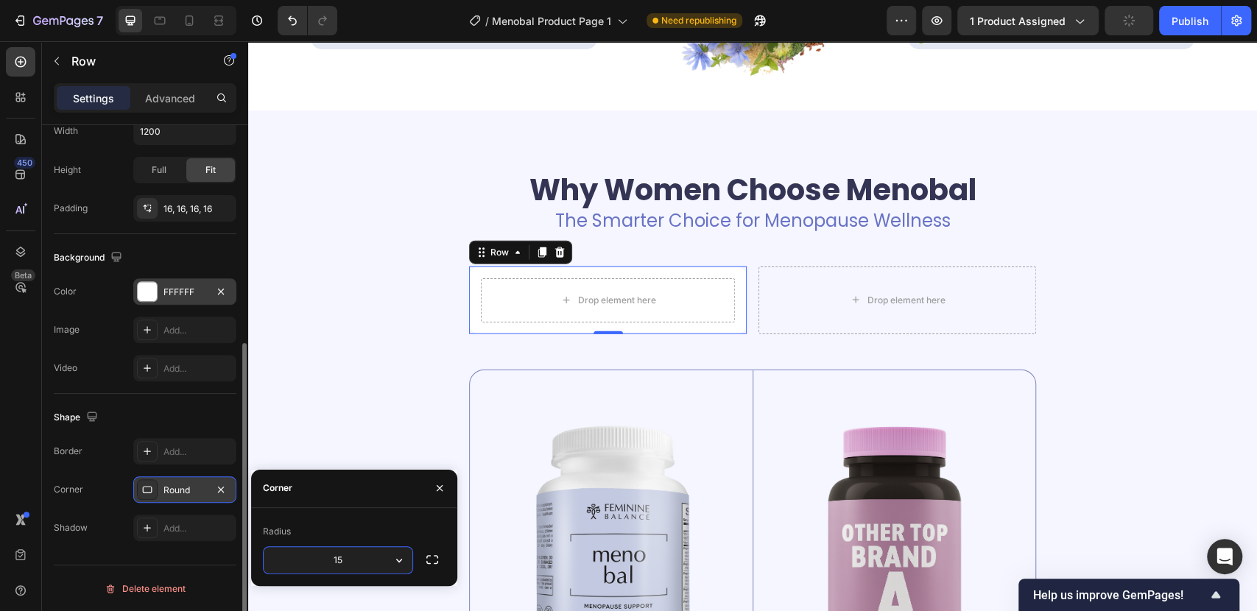
type input "15"
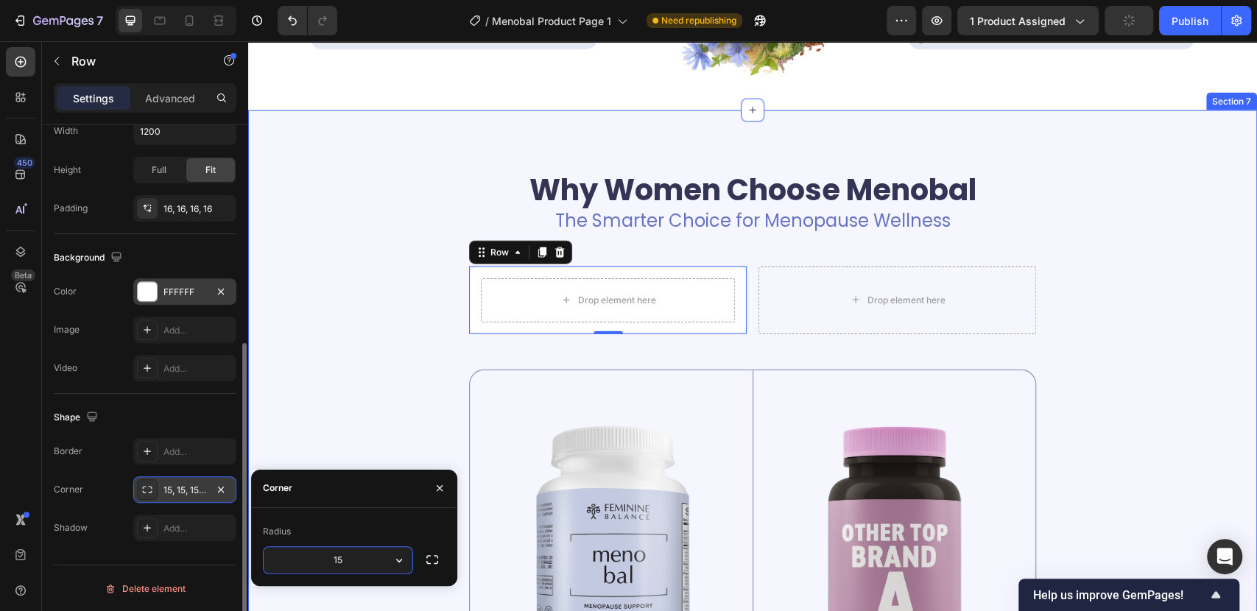
click at [375, 284] on div "Why Women Choose Menobal Heading The Smarter Choice for Menopause Wellness Text…" at bounding box center [752, 561] width 987 height 784
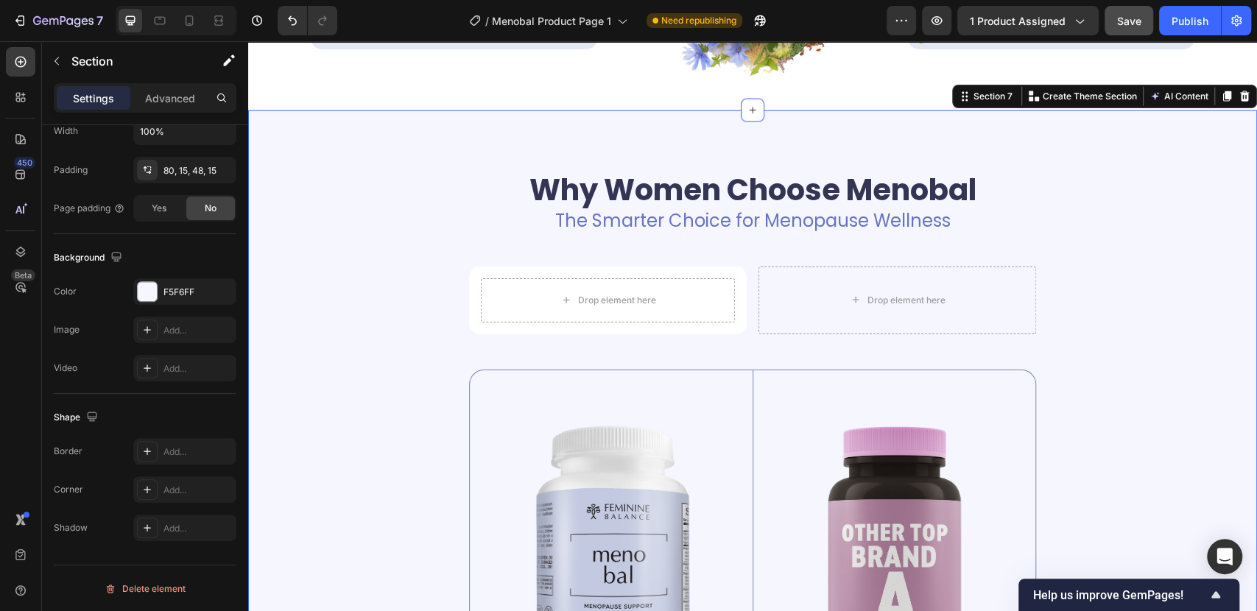
scroll to position [0, 0]
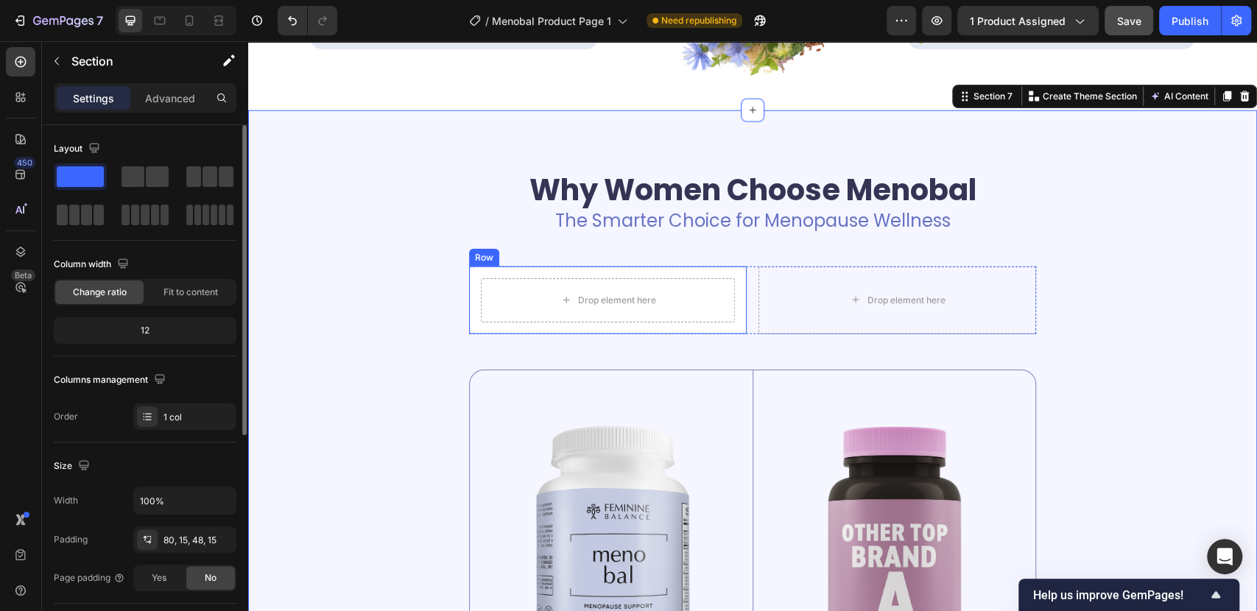
click at [495, 273] on div "Drop element here Row" at bounding box center [608, 301] width 278 height 68
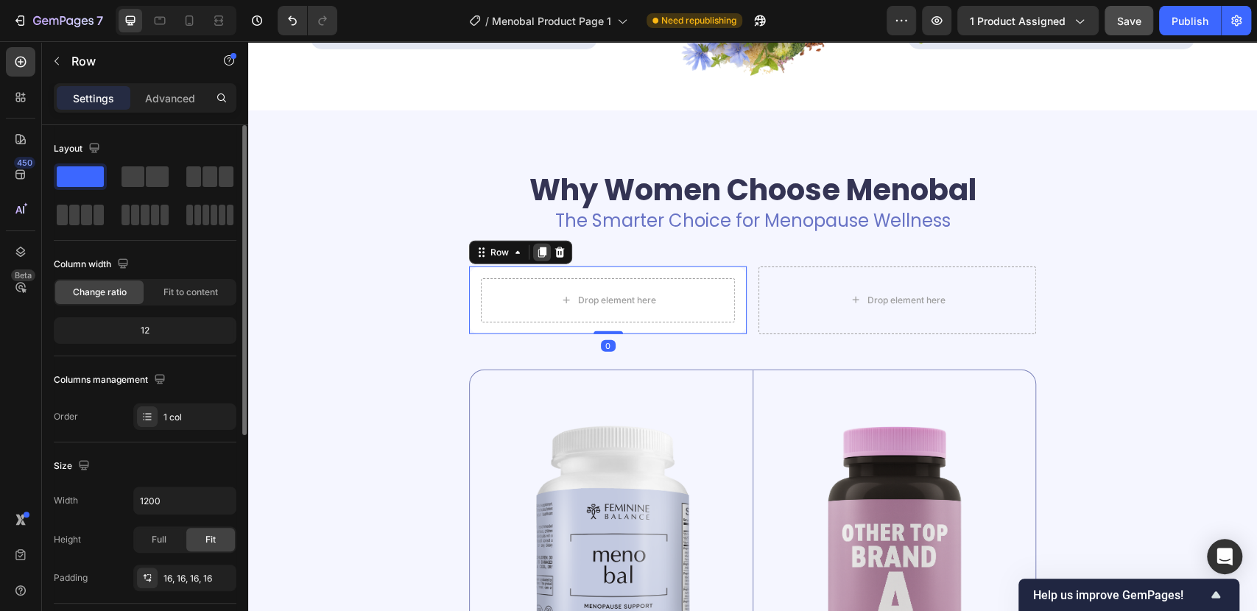
click at [540, 252] on icon at bounding box center [542, 253] width 12 height 12
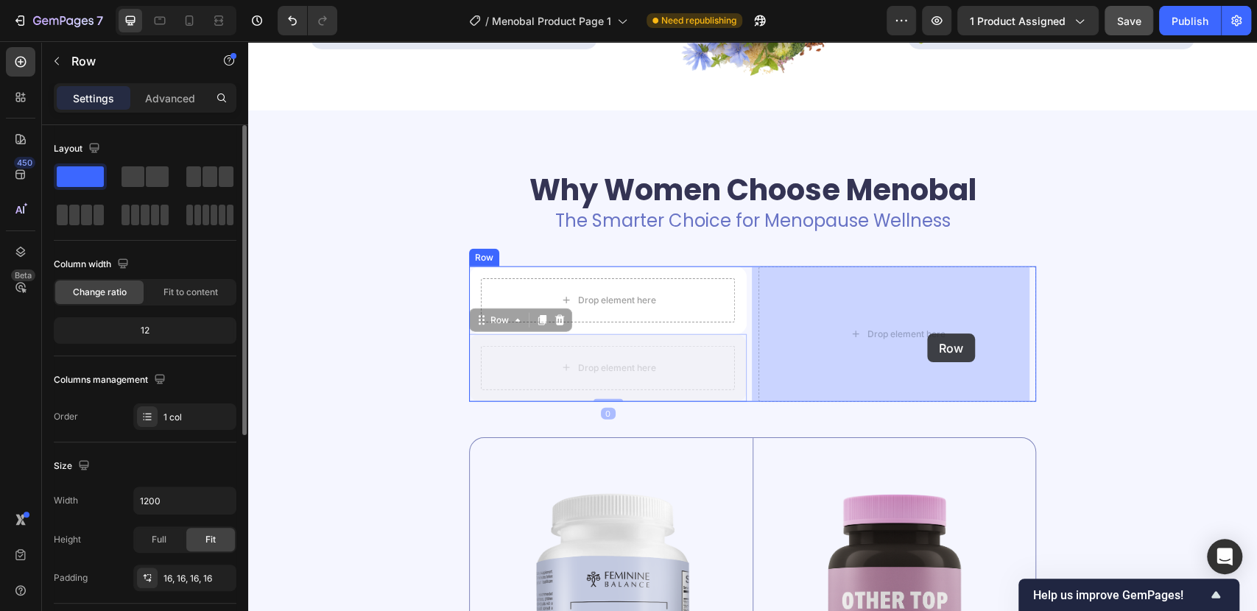
drag, startPoint x: 480, startPoint y: 322, endPoint x: 927, endPoint y: 334, distance: 447.0
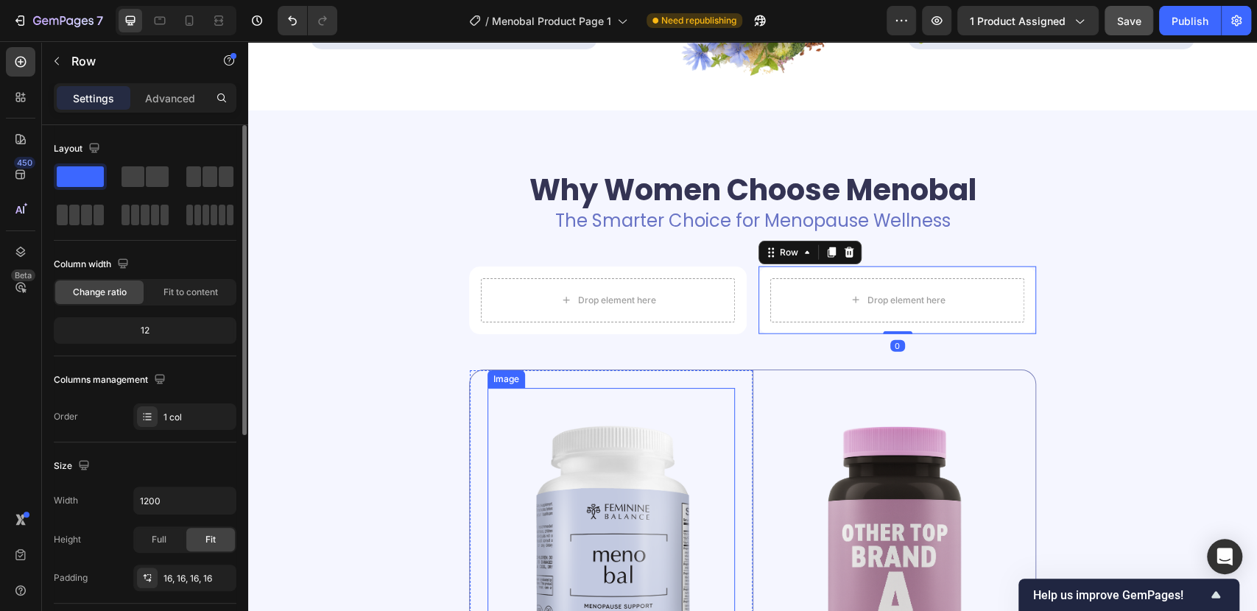
click at [560, 493] on img at bounding box center [610, 535] width 247 height 294
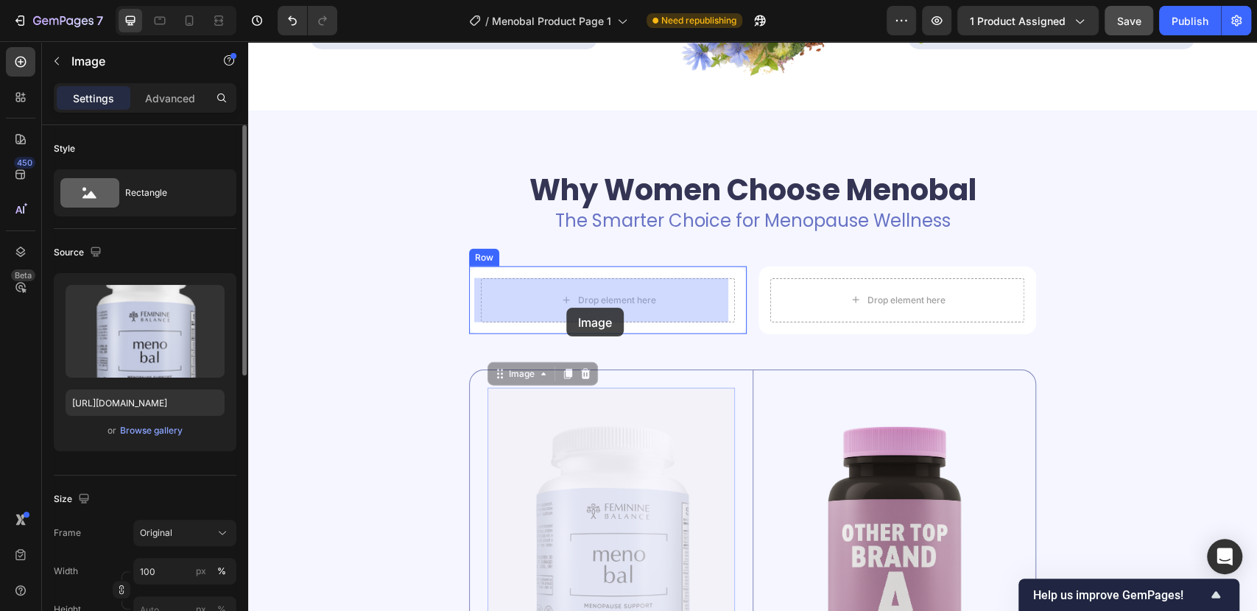
drag, startPoint x: 515, startPoint y: 374, endPoint x: 566, endPoint y: 309, distance: 82.8
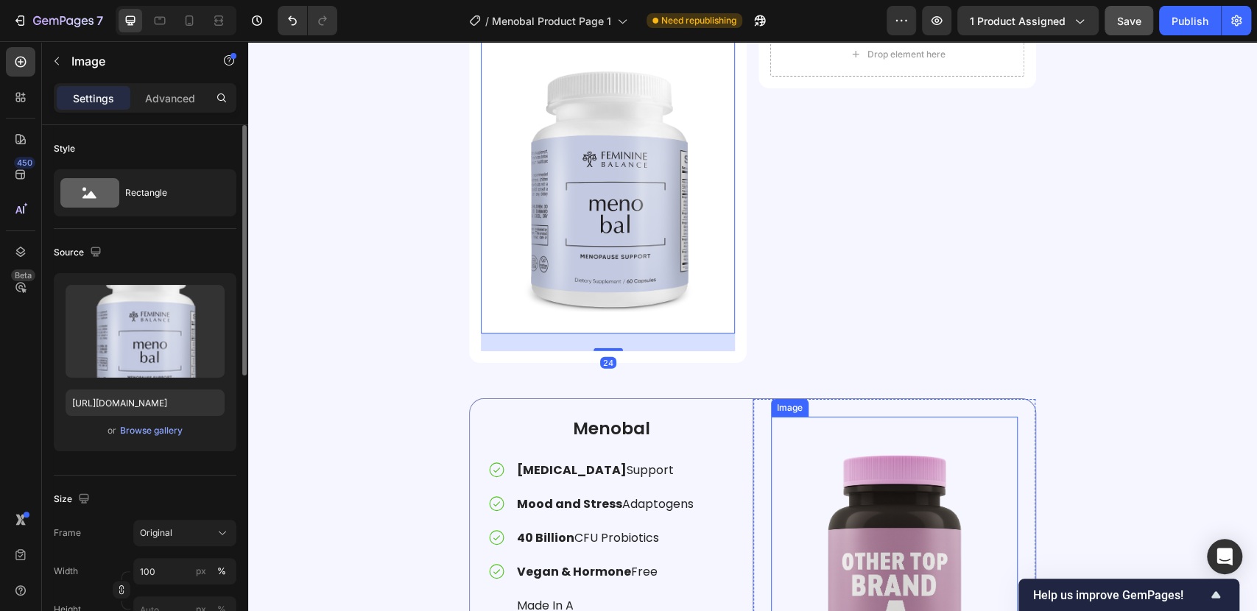
click at [890, 515] on img at bounding box center [894, 563] width 247 height 292
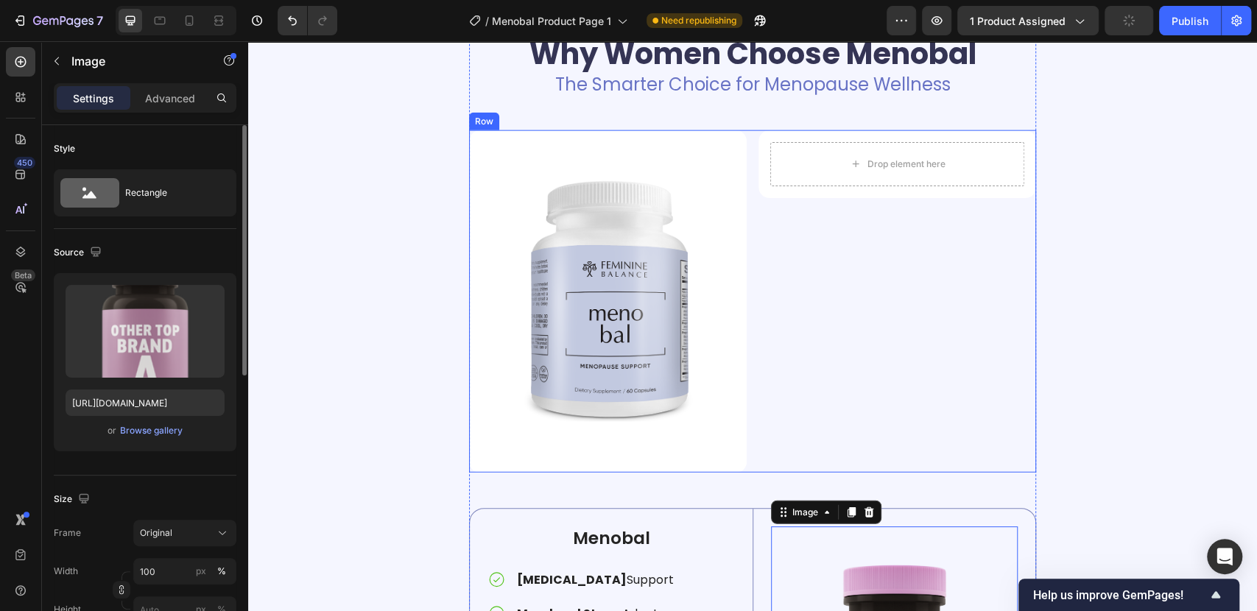
scroll to position [2350, 0]
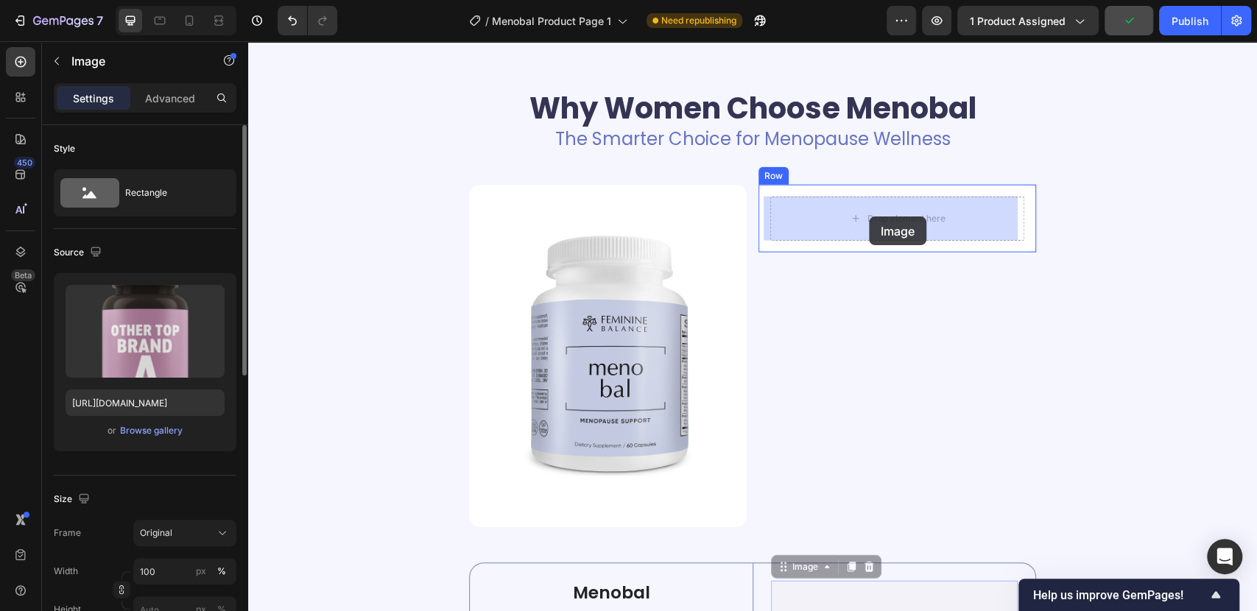
drag, startPoint x: 804, startPoint y: 570, endPoint x: 867, endPoint y: 238, distance: 337.9
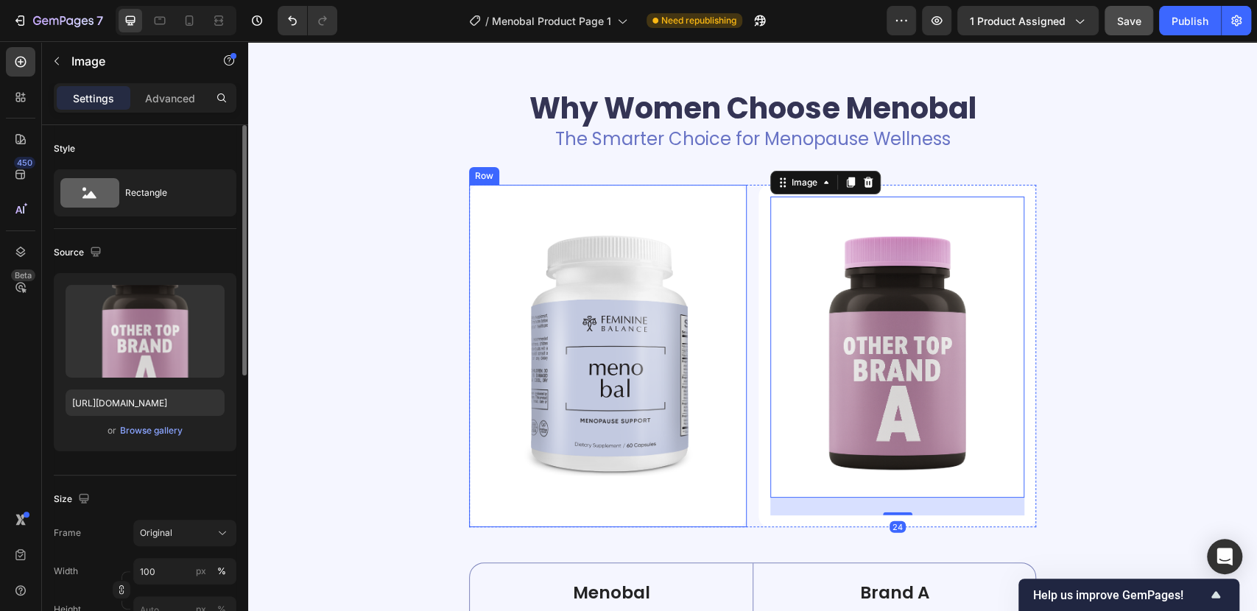
click at [586, 194] on div "Image Row" at bounding box center [608, 356] width 278 height 342
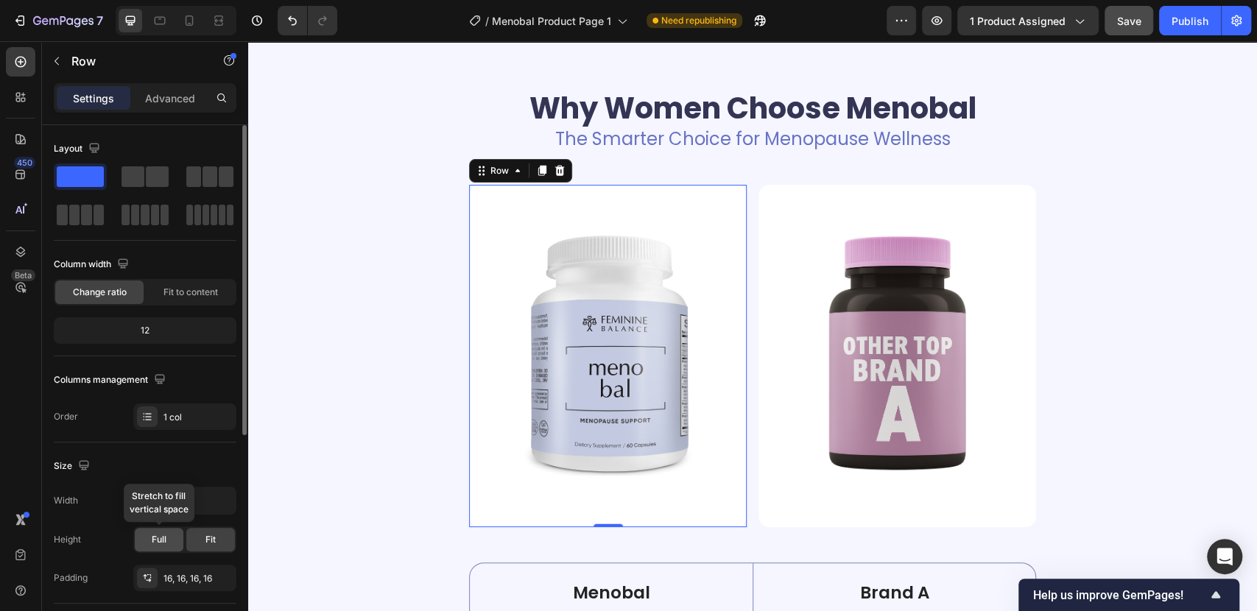
drag, startPoint x: 172, startPoint y: 537, endPoint x: 565, endPoint y: 440, distance: 405.9
click at [172, 537] on div "Full" at bounding box center [159, 540] width 49 height 24
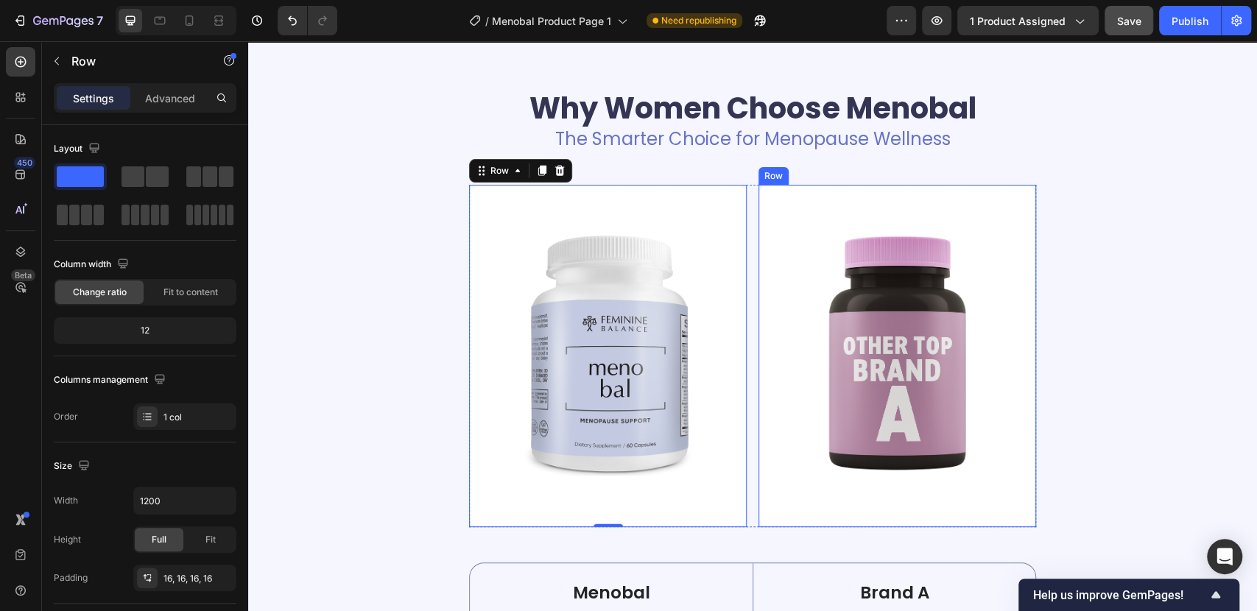
click at [811, 512] on div "Image" at bounding box center [897, 356] width 254 height 319
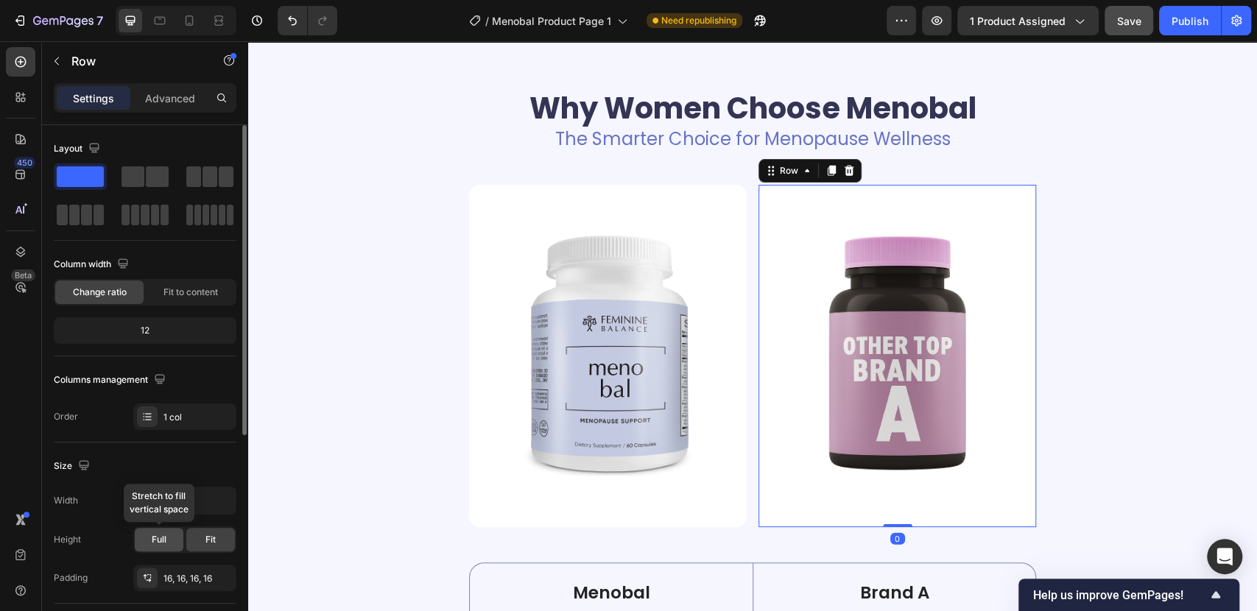
click at [166, 540] on div "Full" at bounding box center [159, 540] width 49 height 24
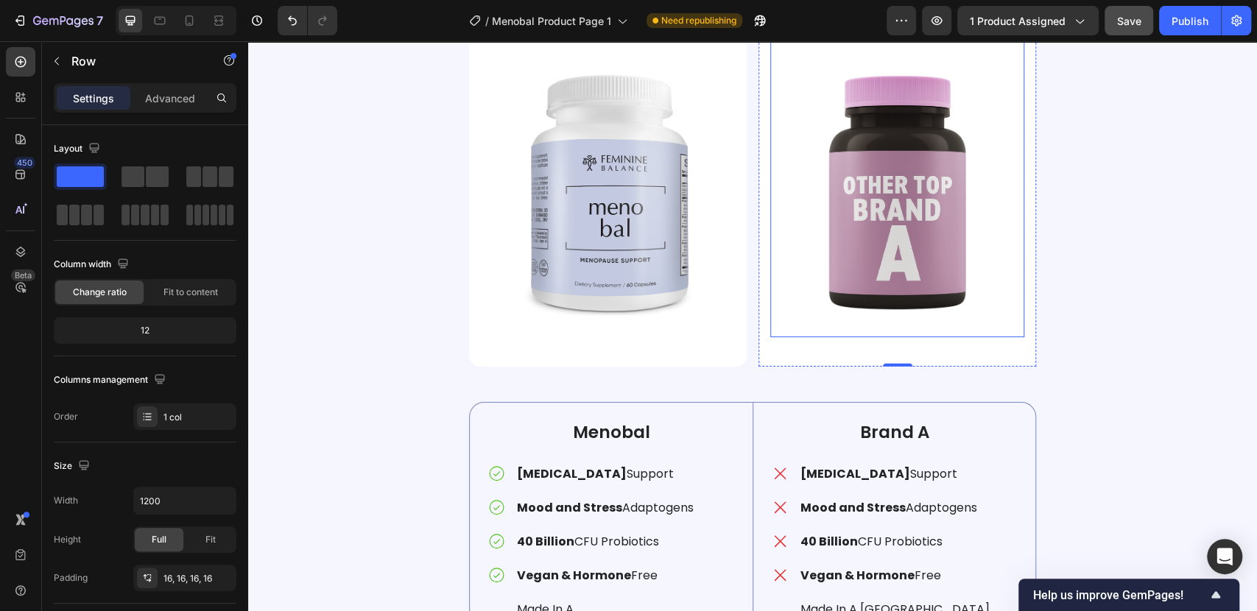
scroll to position [2514, 0]
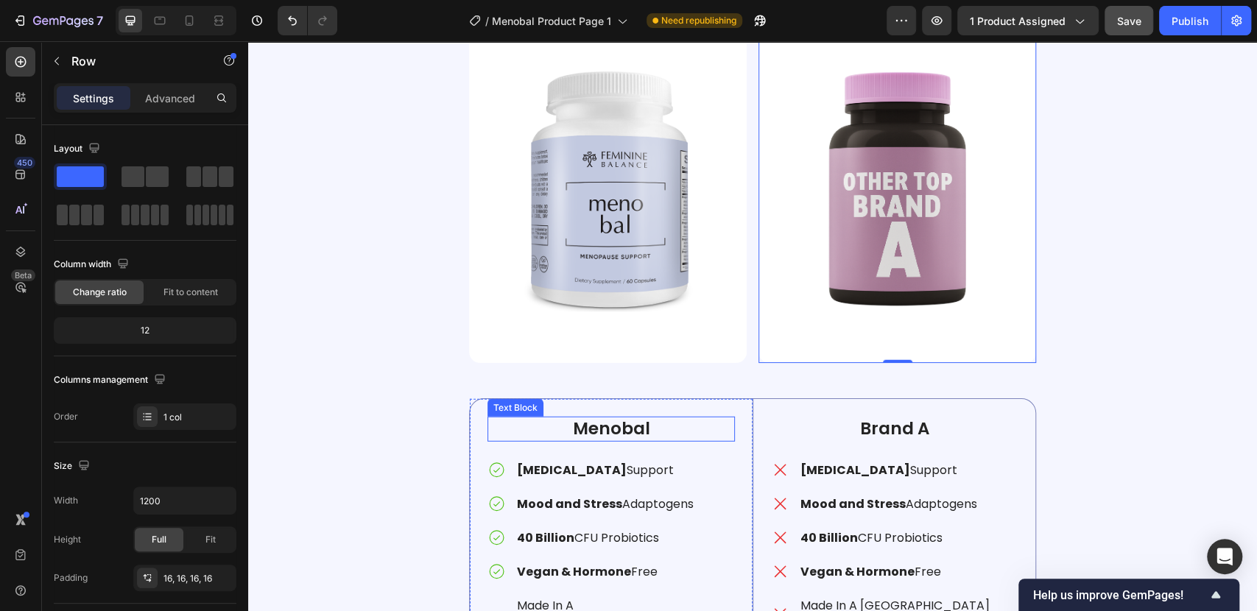
click at [634, 435] on p "Menobal" at bounding box center [611, 429] width 244 height 22
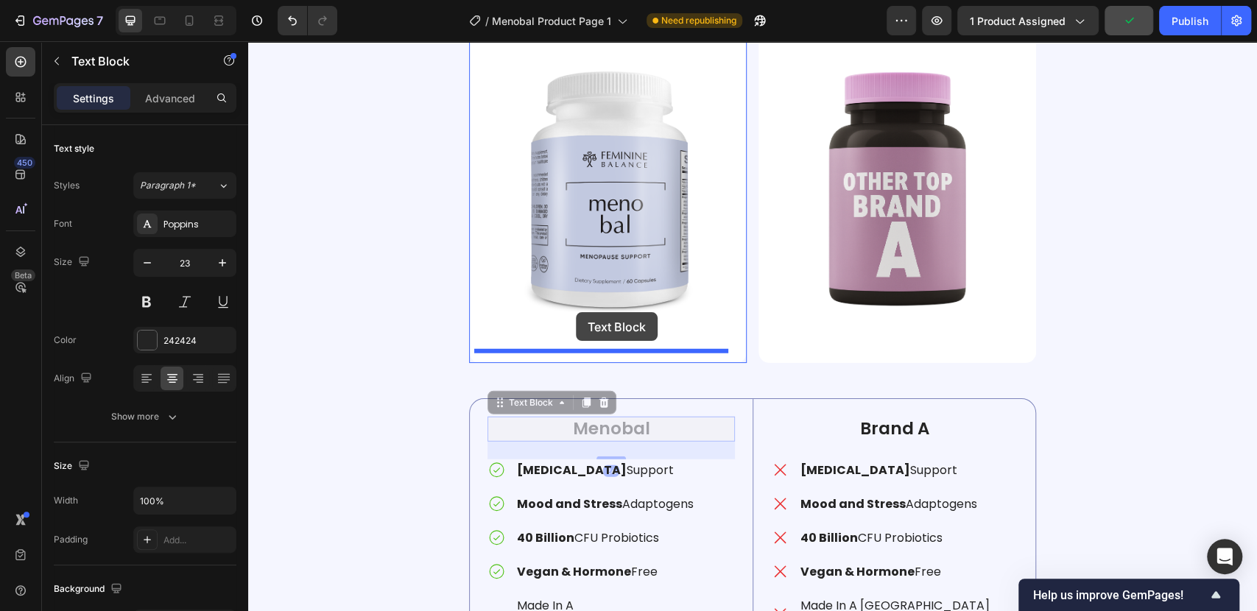
drag, startPoint x: 521, startPoint y: 411, endPoint x: 576, endPoint y: 312, distance: 112.7
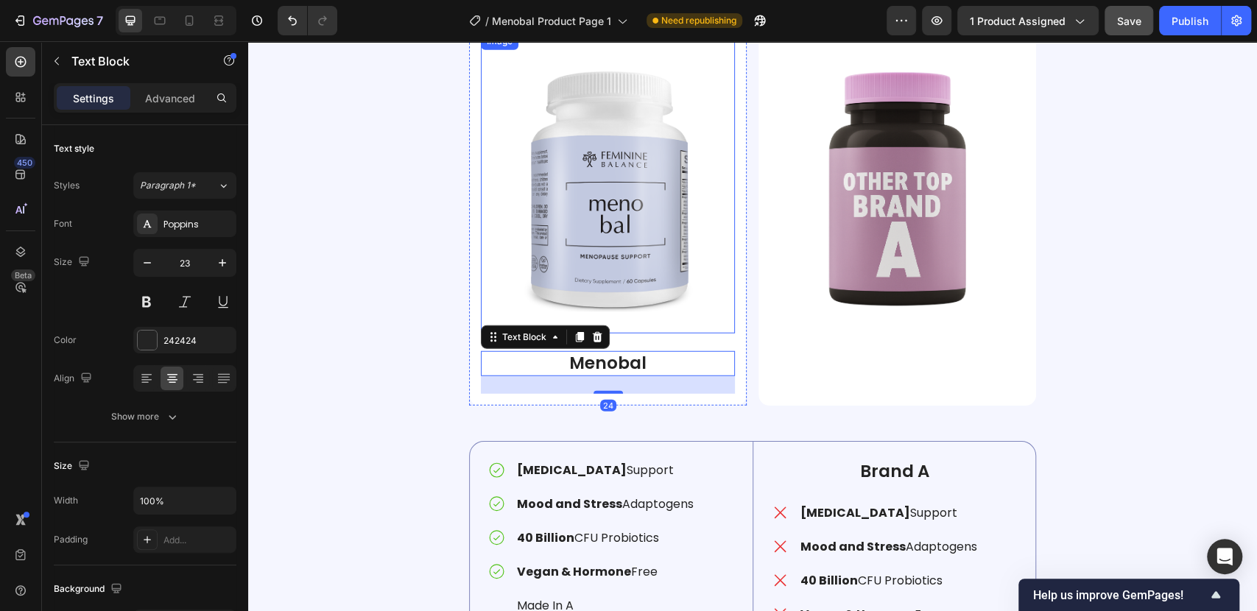
click at [621, 310] on img at bounding box center [608, 182] width 254 height 301
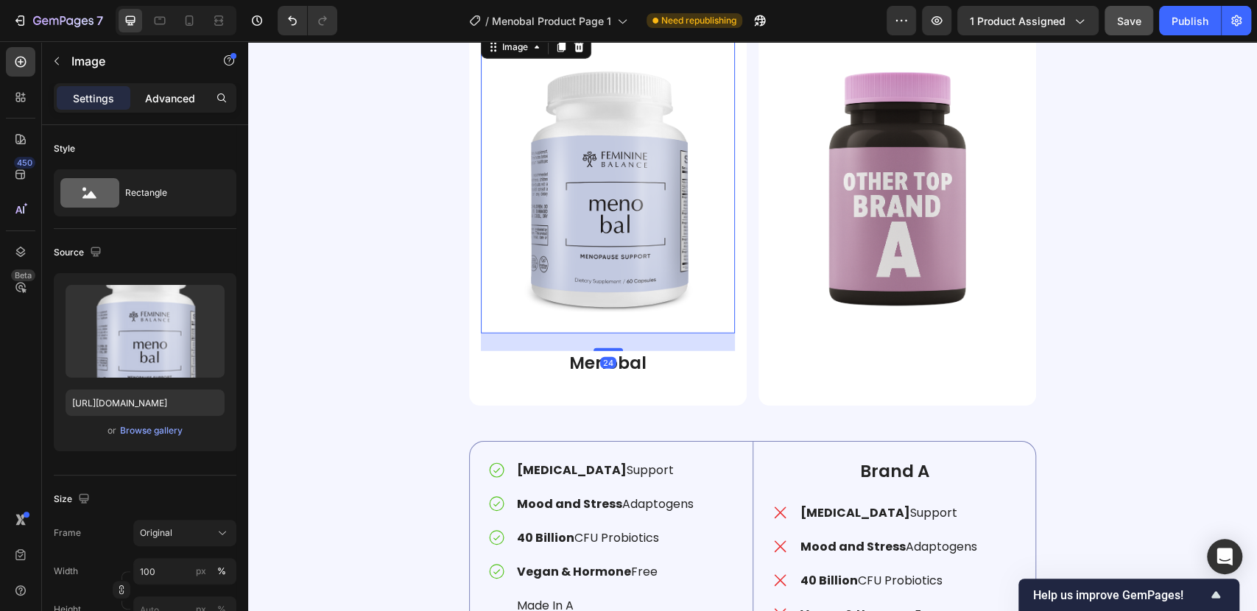
click at [171, 97] on p "Advanced" at bounding box center [170, 98] width 50 height 15
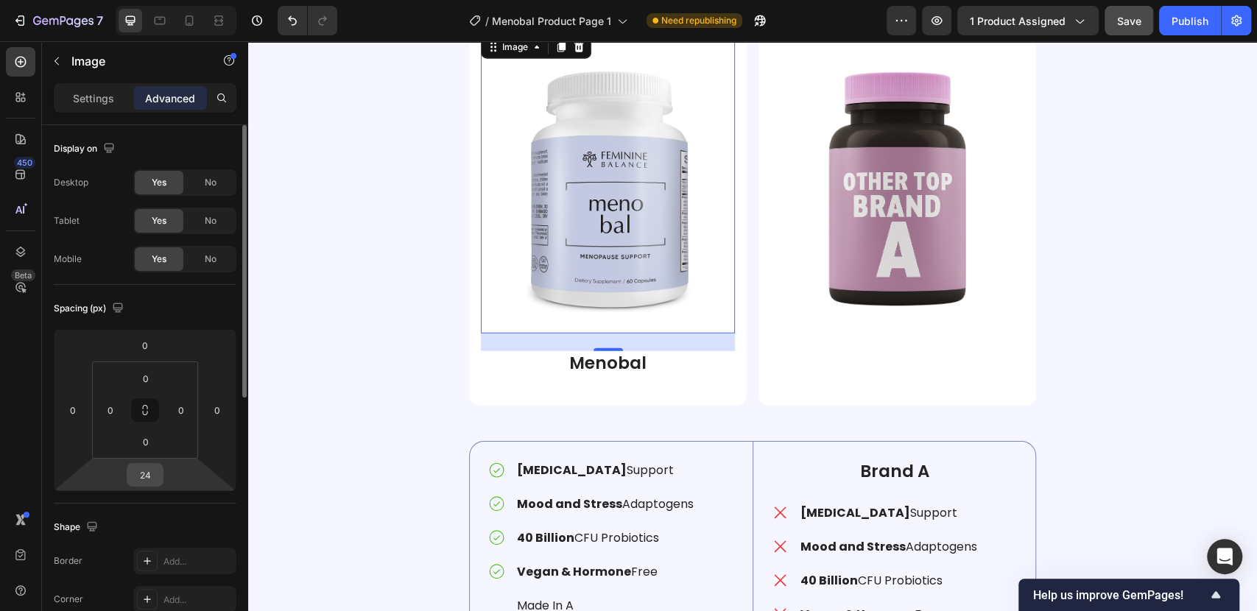
click at [148, 479] on input "24" at bounding box center [144, 475] width 29 height 22
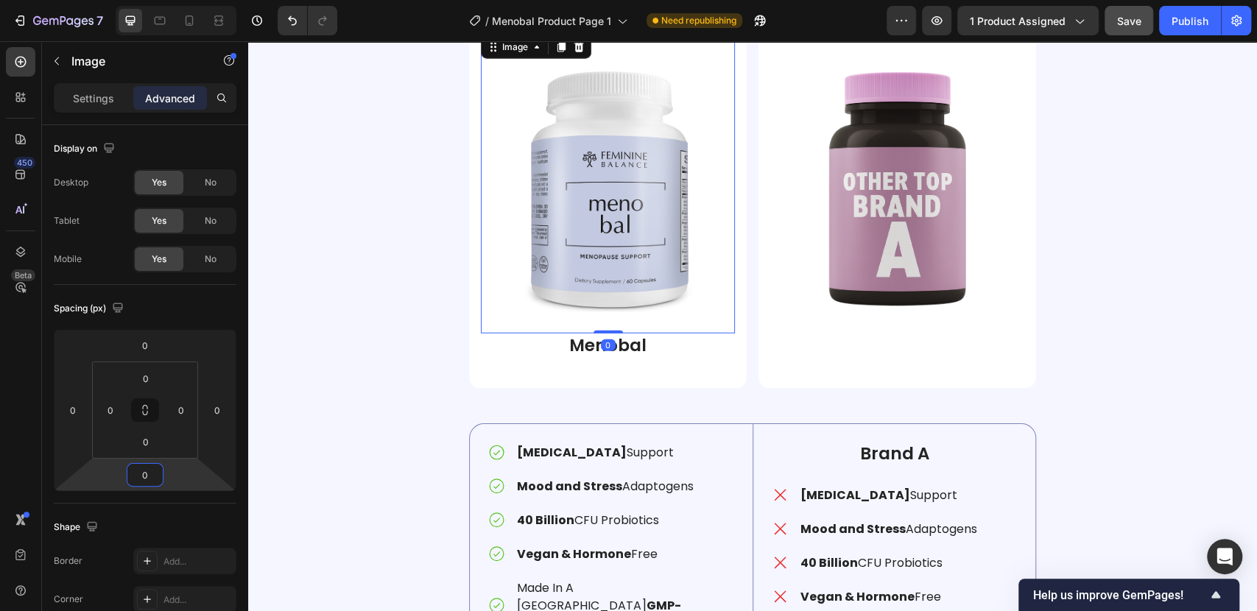
type input "0"
click at [610, 261] on img at bounding box center [608, 182] width 254 height 301
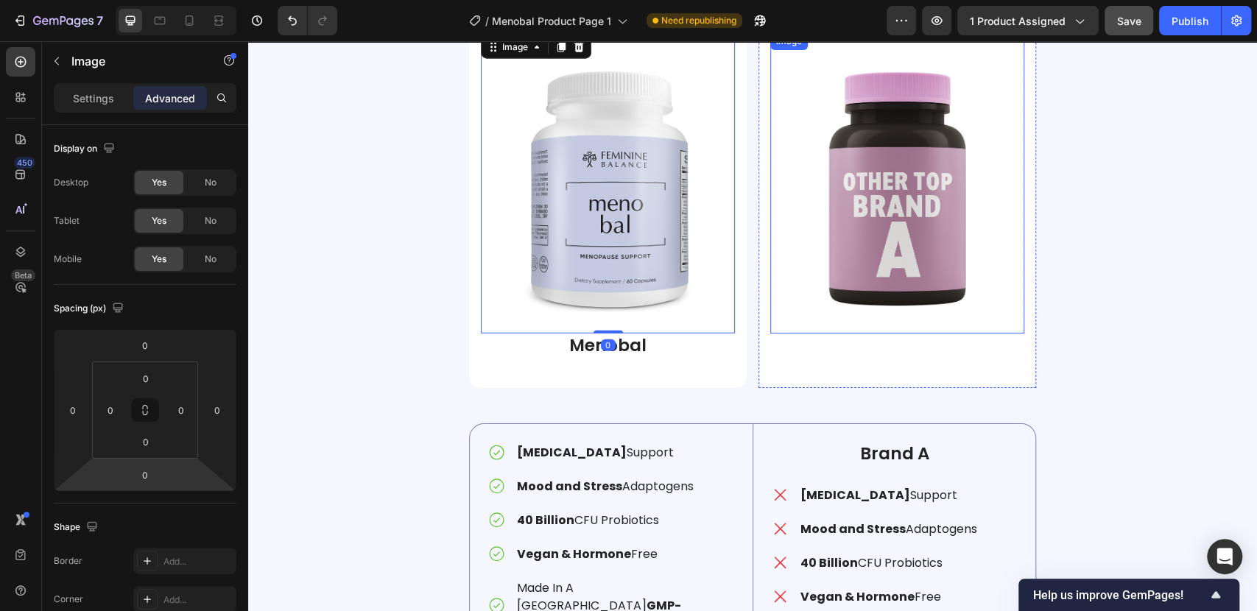
click at [859, 236] on img at bounding box center [897, 182] width 254 height 301
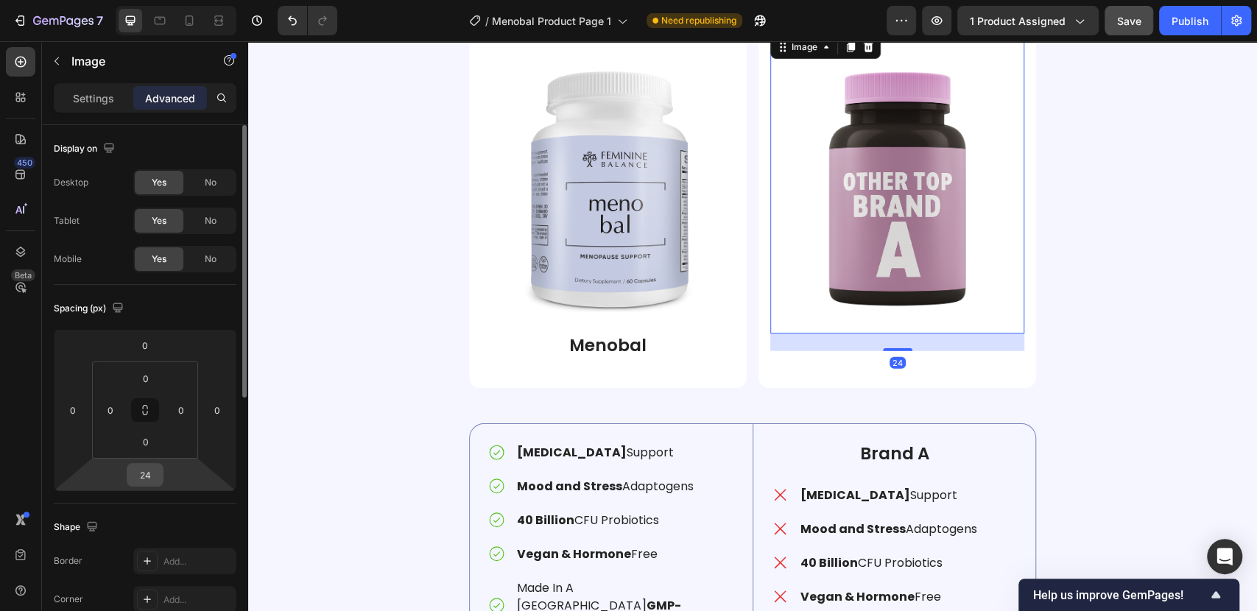
click at [142, 479] on input "24" at bounding box center [144, 475] width 29 height 22
type input "0"
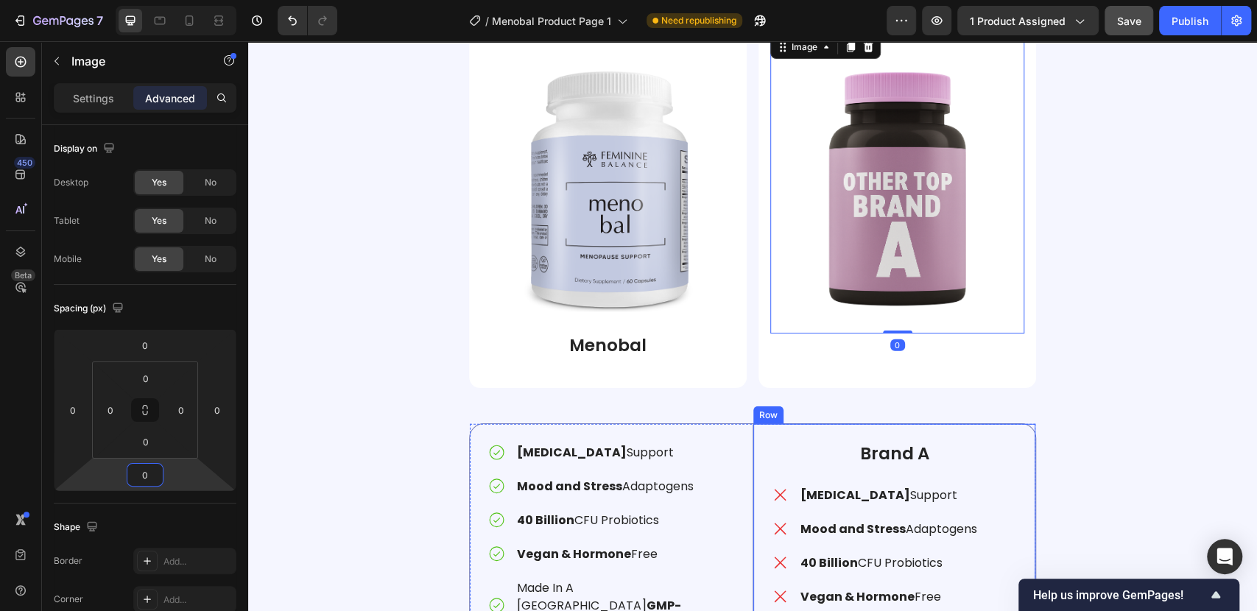
click at [896, 463] on p "Brand A" at bounding box center [894, 454] width 244 height 22
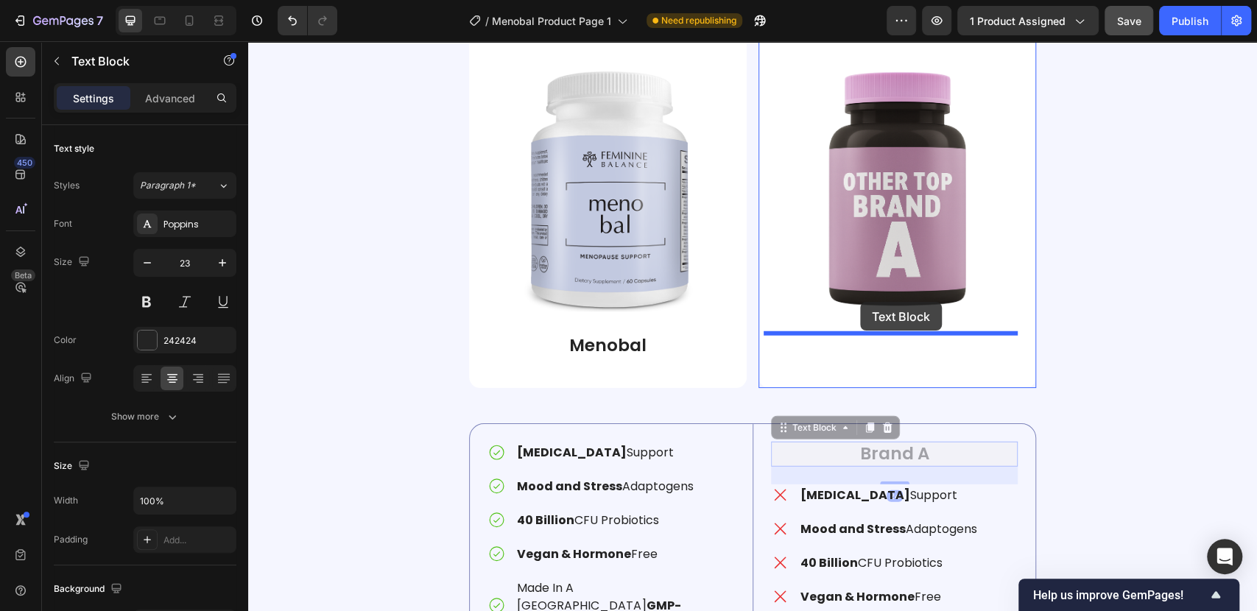
drag, startPoint x: 824, startPoint y: 378, endPoint x: 860, endPoint y: 302, distance: 84.0
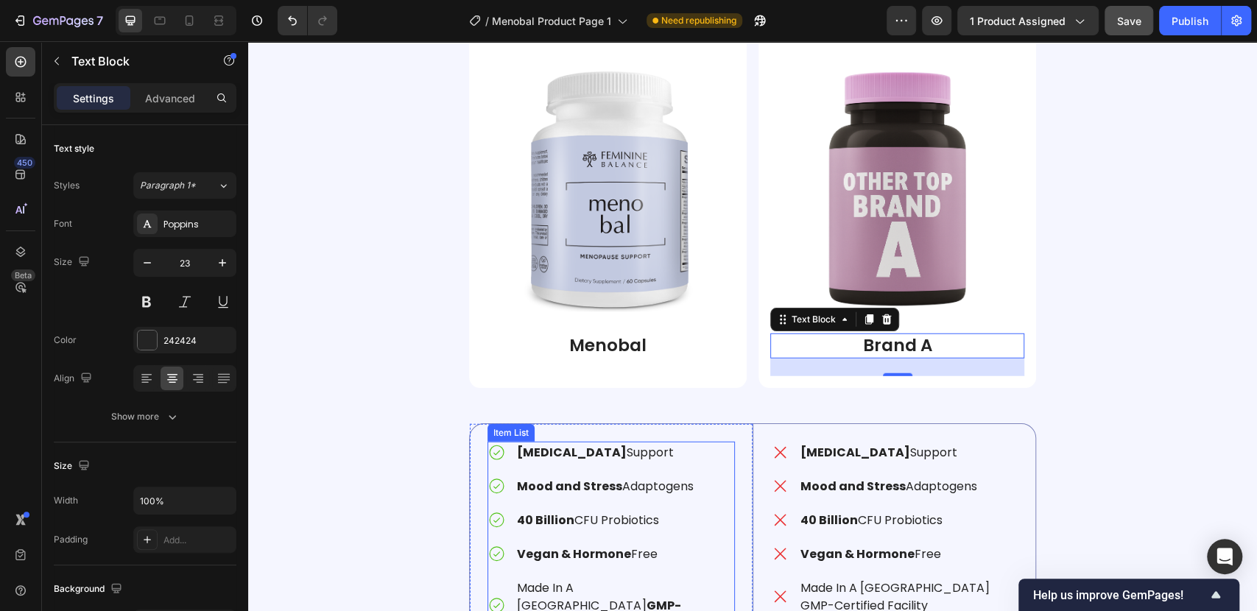
click at [578, 465] on div "[MEDICAL_DATA] Support Mood and Stress Adaptogens 40 Billion CFU Probiotics Veg…" at bounding box center [610, 538] width 247 height 193
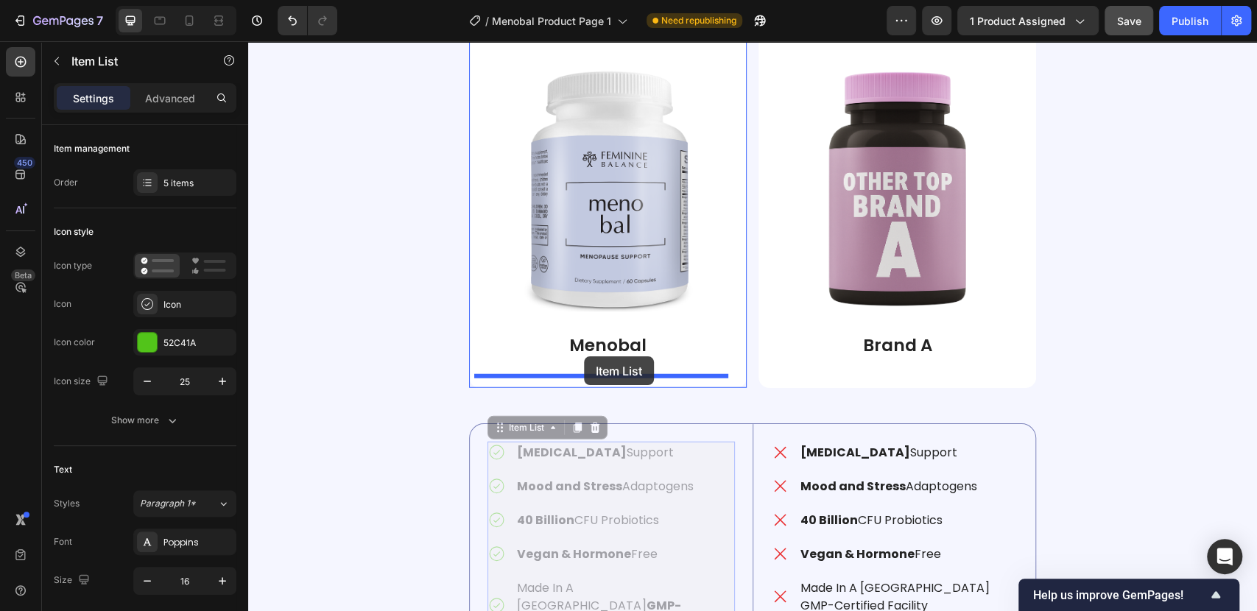
drag, startPoint x: 530, startPoint y: 427, endPoint x: 584, endPoint y: 356, distance: 88.8
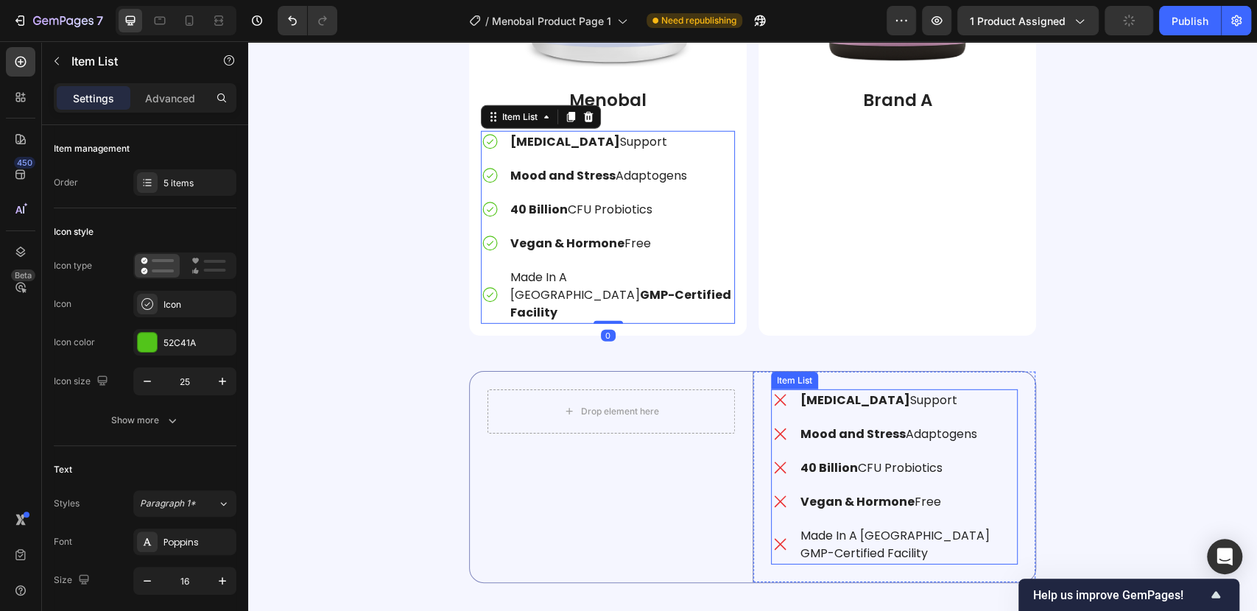
scroll to position [2596, 0]
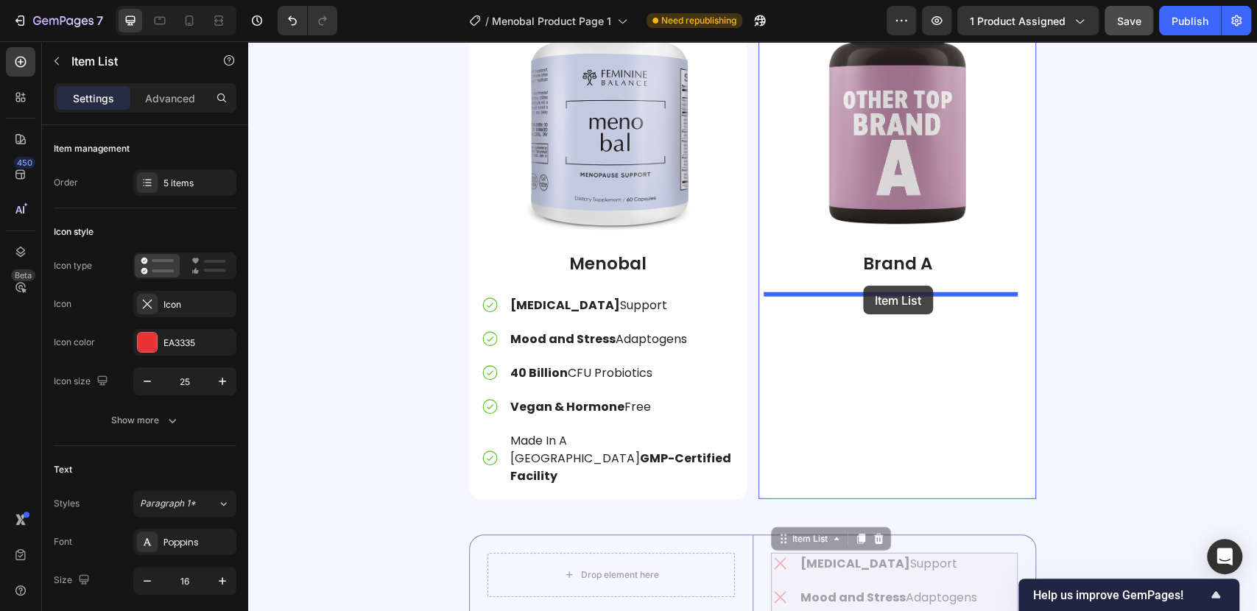
drag, startPoint x: 789, startPoint y: 503, endPoint x: 863, endPoint y: 286, distance: 229.6
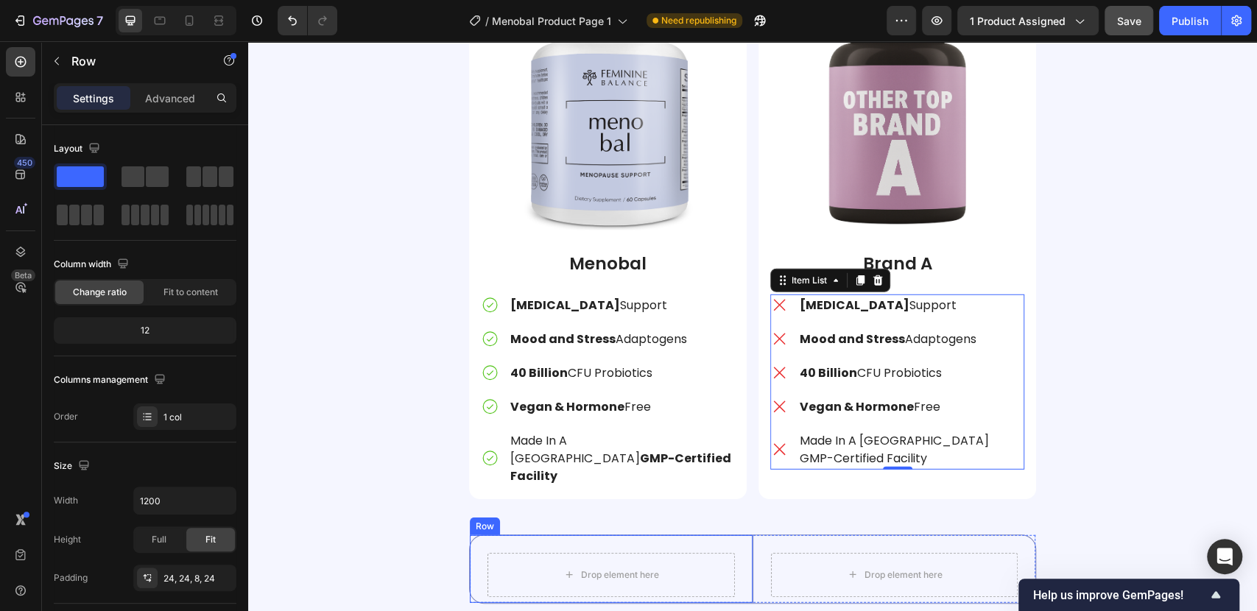
click at [713, 535] on div "Drop element here Row" at bounding box center [611, 569] width 283 height 68
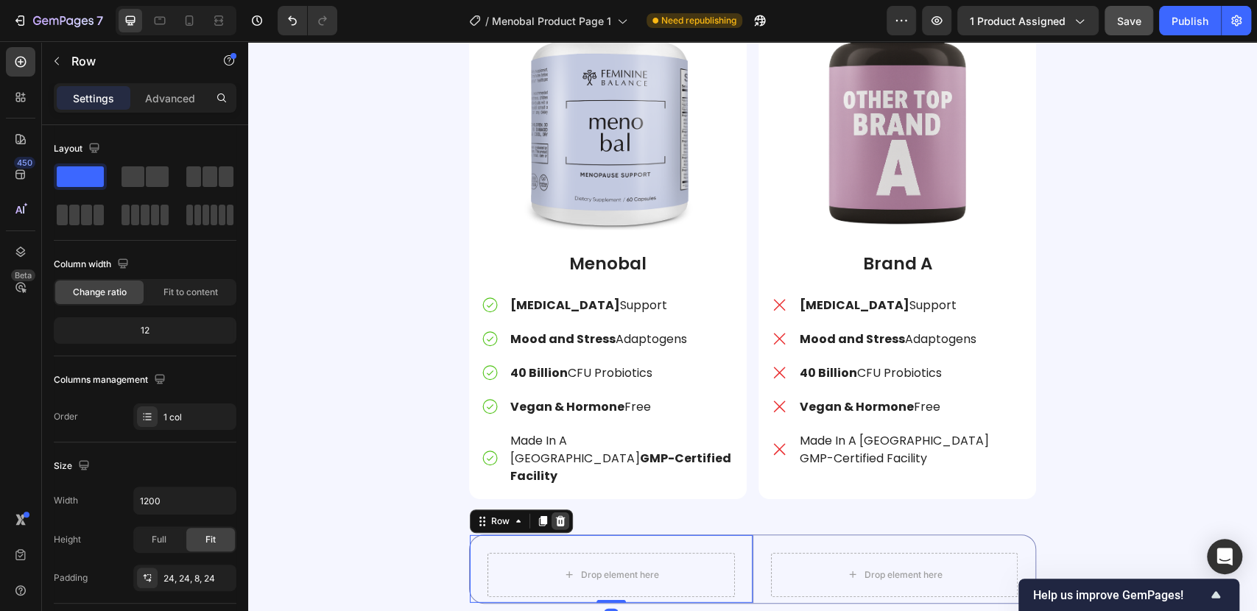
click at [557, 515] on icon at bounding box center [560, 521] width 12 height 12
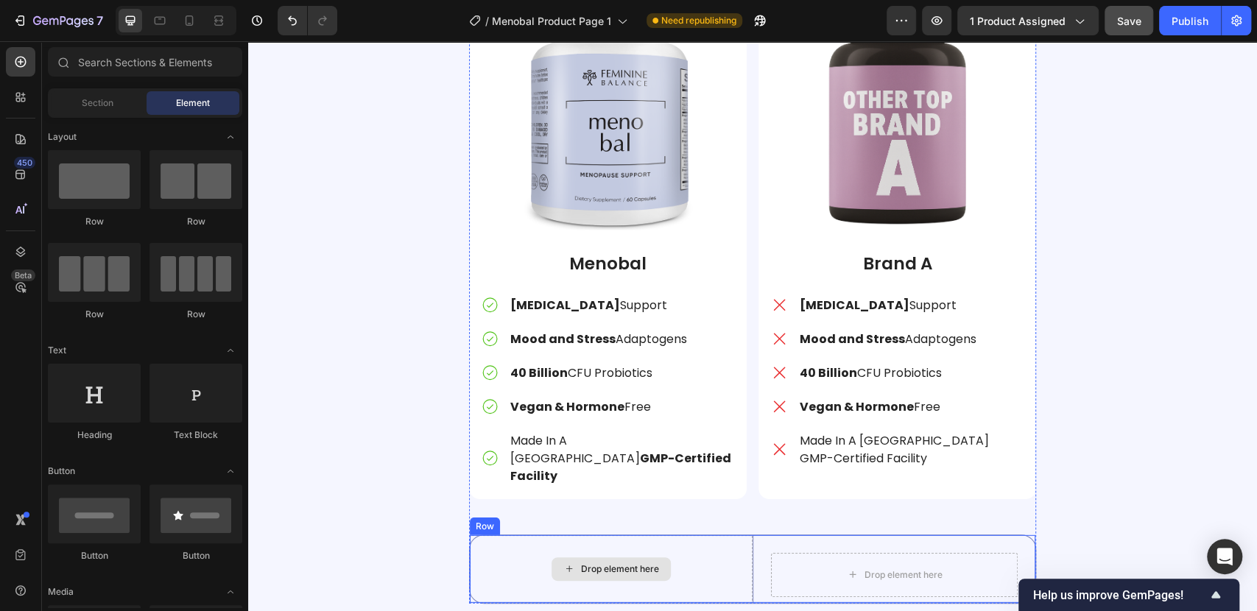
click at [557, 535] on div "Drop element here" at bounding box center [611, 569] width 283 height 68
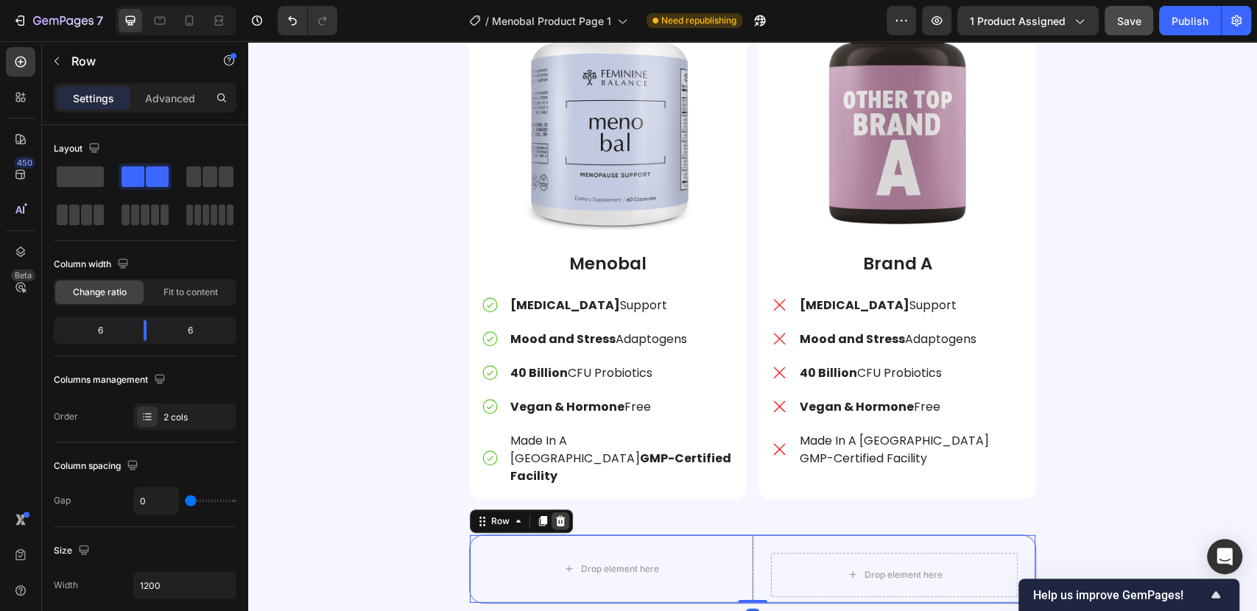
click at [556, 516] on icon at bounding box center [561, 521] width 10 height 10
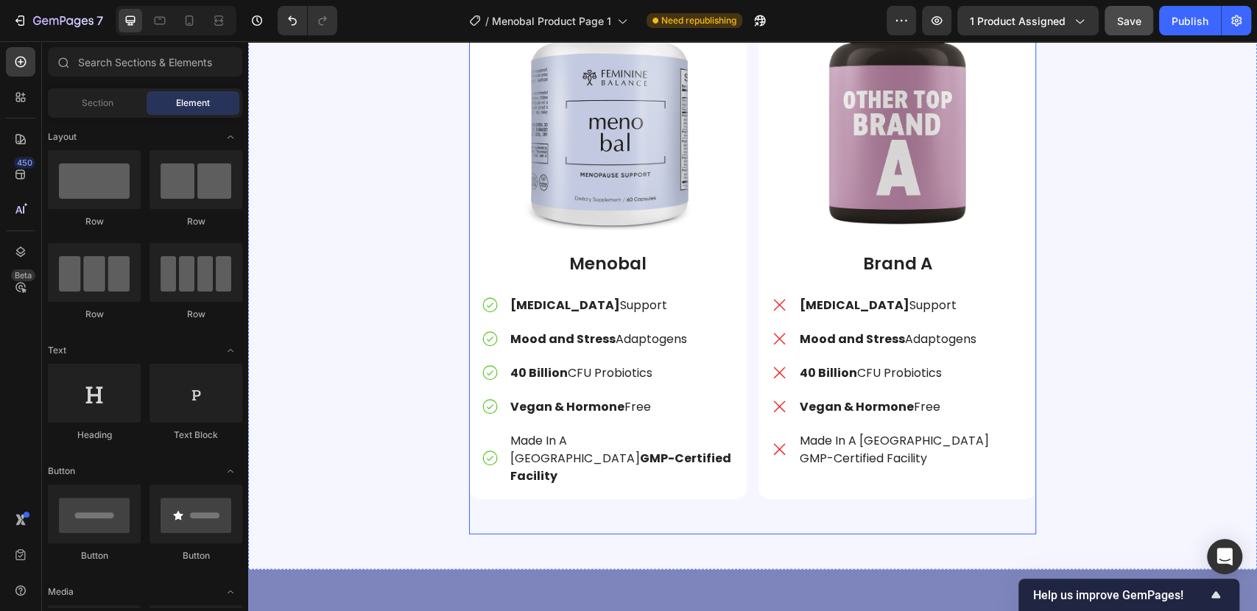
click at [727, 471] on div "Why Women Choose Menobal Heading The Smarter Choice for Menopause Wellness Text…" at bounding box center [752, 188] width 567 height 693
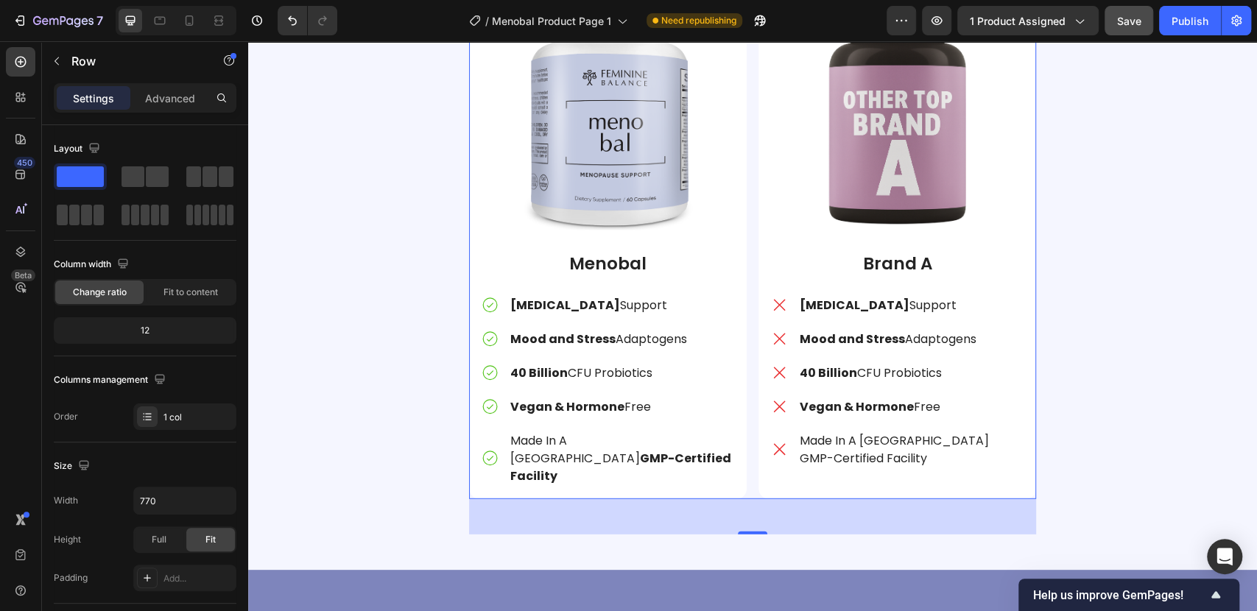
click at [749, 455] on div "Image Menobal Text Block [MEDICAL_DATA] Support Mood and Stress Adaptogens 40 B…" at bounding box center [752, 219] width 567 height 560
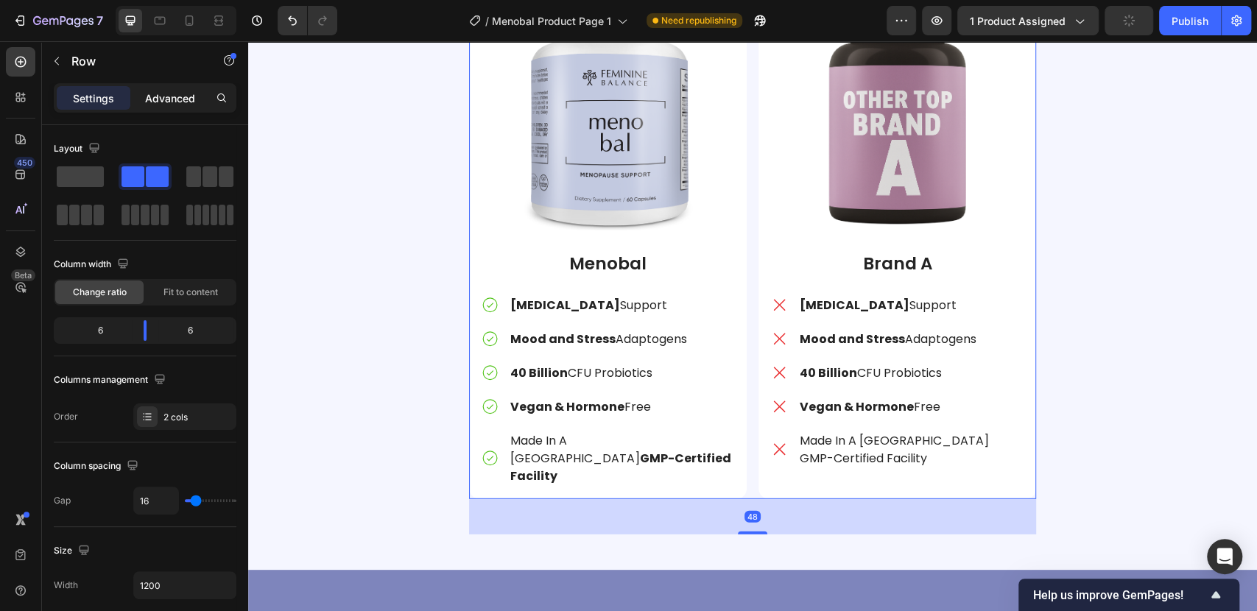
click at [162, 101] on p "Advanced" at bounding box center [170, 98] width 50 height 15
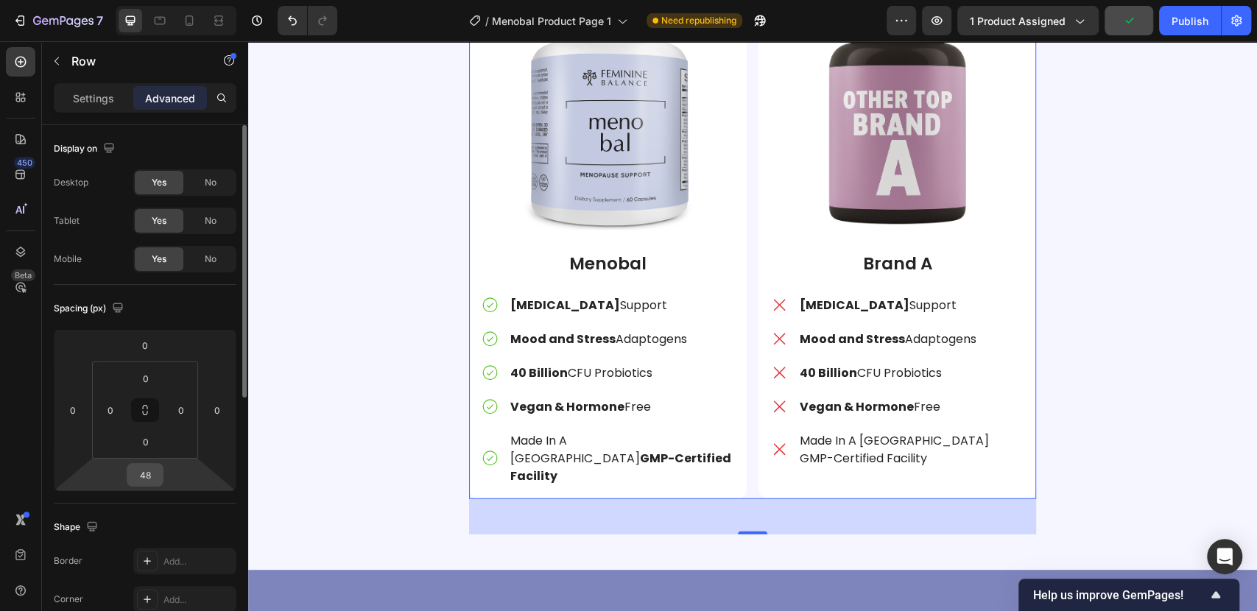
click at [144, 472] on input "48" at bounding box center [144, 475] width 29 height 22
type input "0"
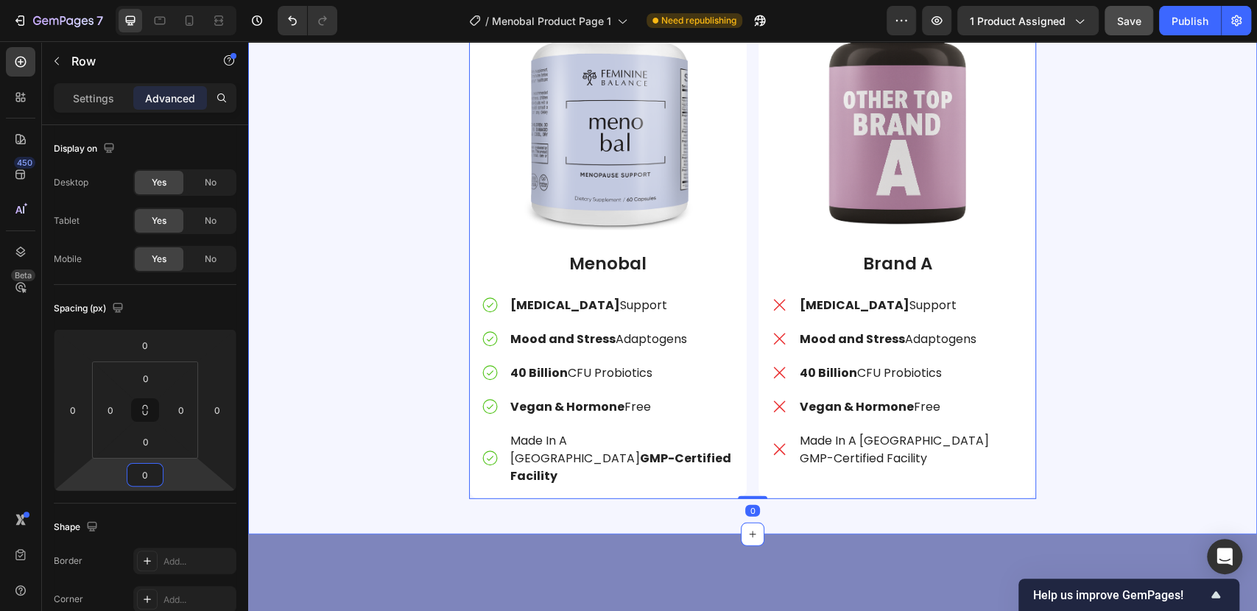
click at [1129, 389] on div "Why Women Choose Menobal Heading The Smarter Choice for Menopause Wellness Text…" at bounding box center [752, 170] width 987 height 657
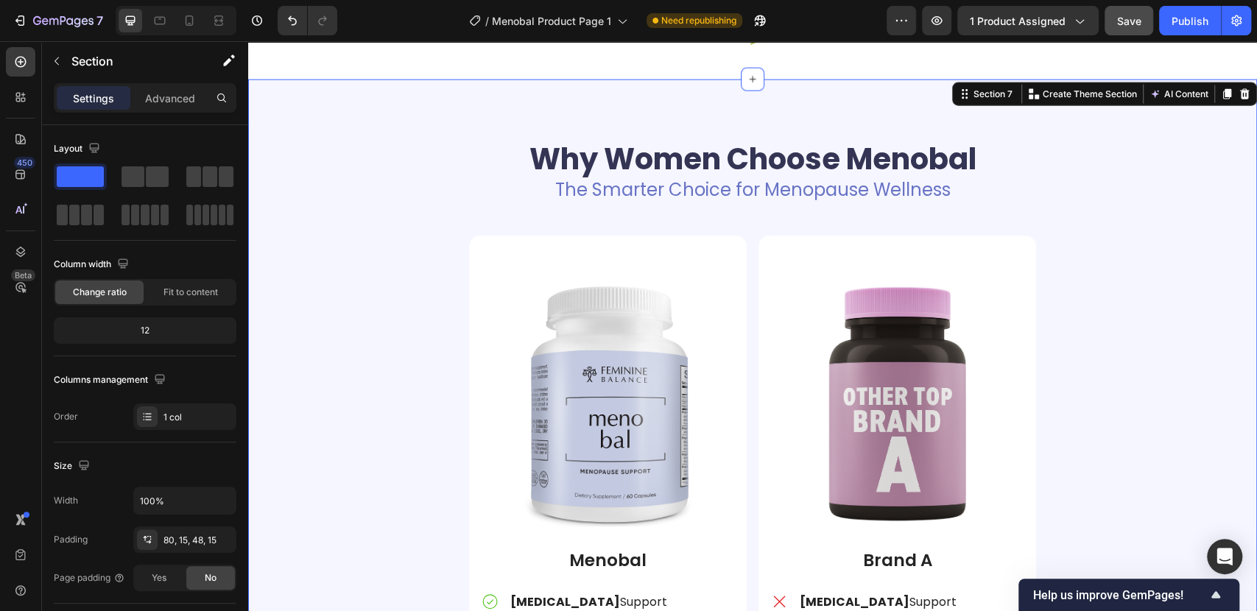
scroll to position [2238, 0]
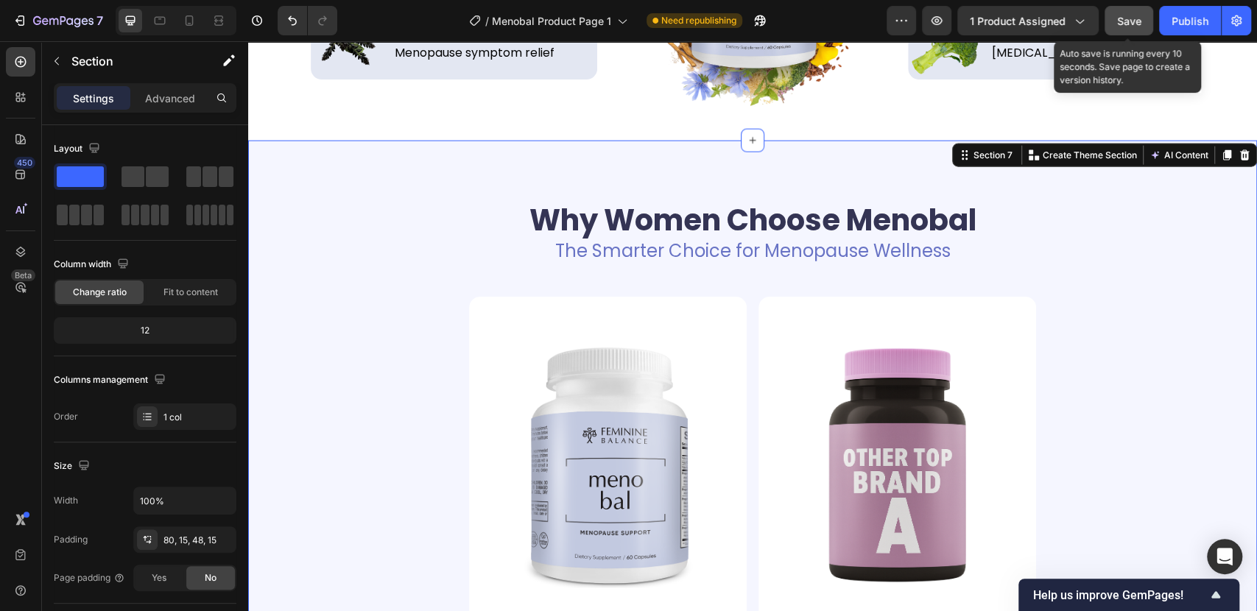
click at [1141, 19] on button "Save" at bounding box center [1128, 20] width 49 height 29
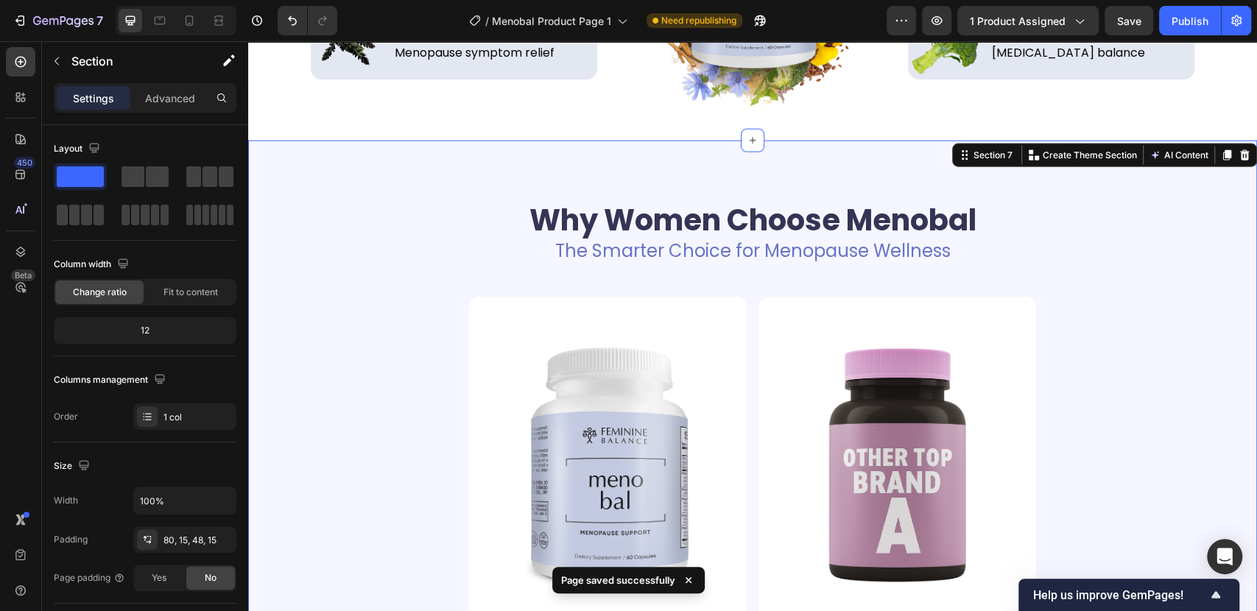
click at [687, 184] on div "Why Women Choose Menobal Heading The Smarter Choice for Menopause Wellness Text…" at bounding box center [752, 517] width 1009 height 752
click at [584, 179] on div "Why Women Choose Menobal Heading The Smarter Choice for Menopause Wellness Text…" at bounding box center [752, 517] width 1009 height 752
click at [147, 91] on p "Advanced" at bounding box center [170, 98] width 50 height 15
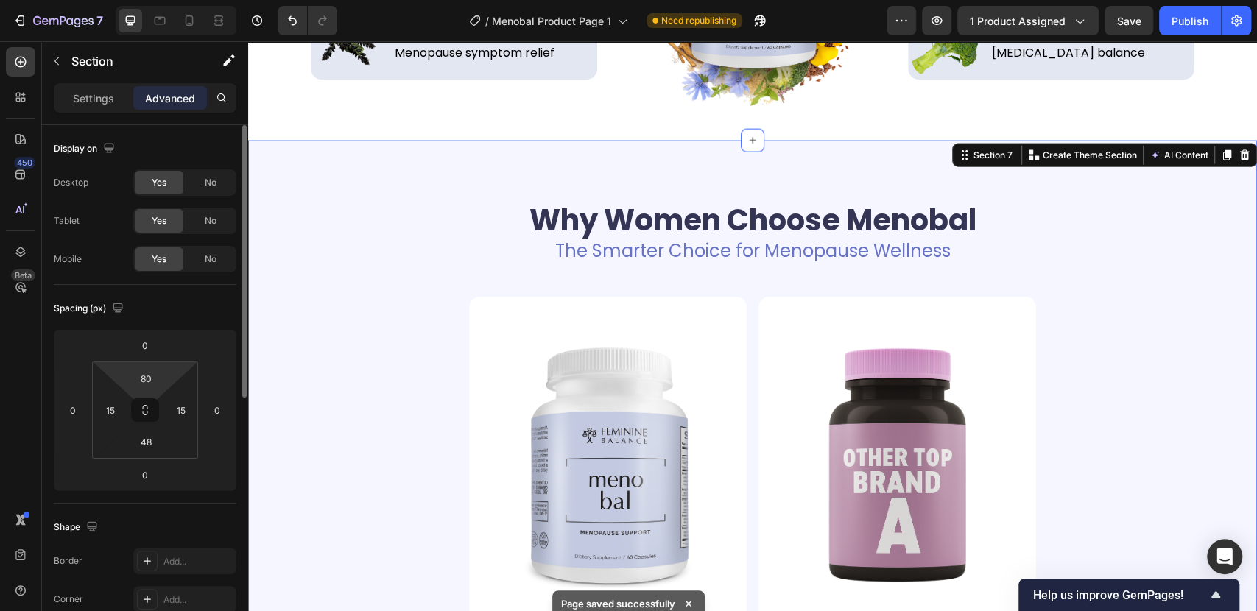
click at [166, 0] on html "7 / Menobal Product Page 1 Need republishing Preview 1 product assigned Save Pu…" at bounding box center [628, 0] width 1257 height 0
click at [155, 375] on input "80" at bounding box center [145, 378] width 29 height 22
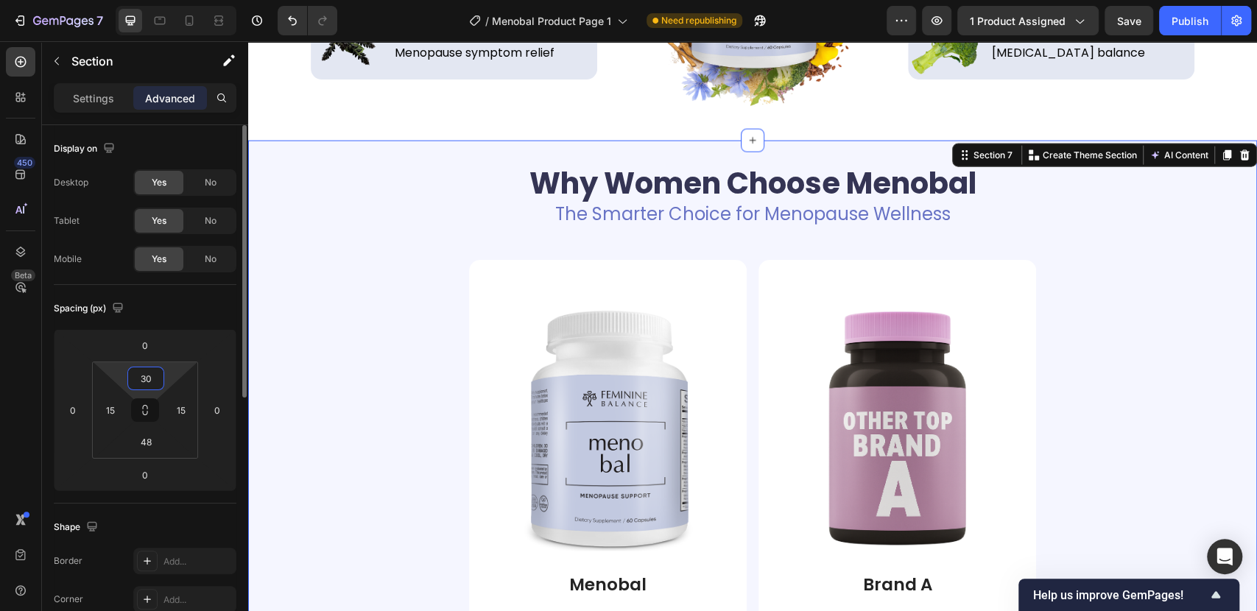
type input "30"
click at [104, 410] on input "15" at bounding box center [110, 410] width 22 height 22
type input "0"
click at [183, 411] on input "15" at bounding box center [181, 410] width 22 height 22
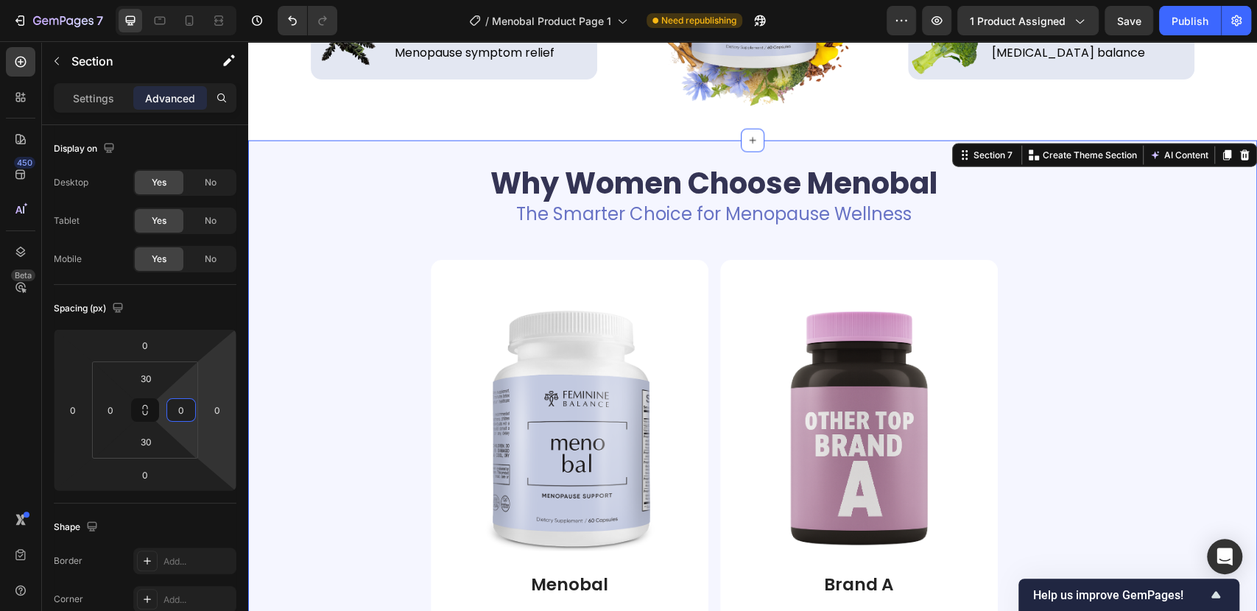
type input "0"
click at [1130, 15] on span "Save" at bounding box center [1129, 21] width 24 height 13
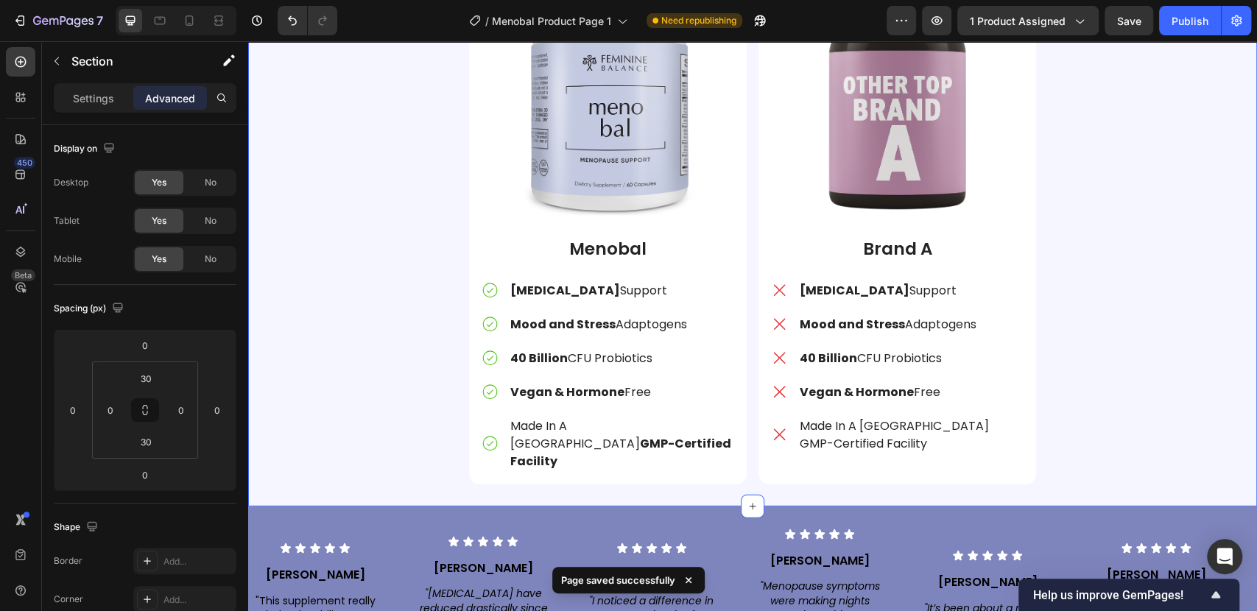
scroll to position [2648, 0]
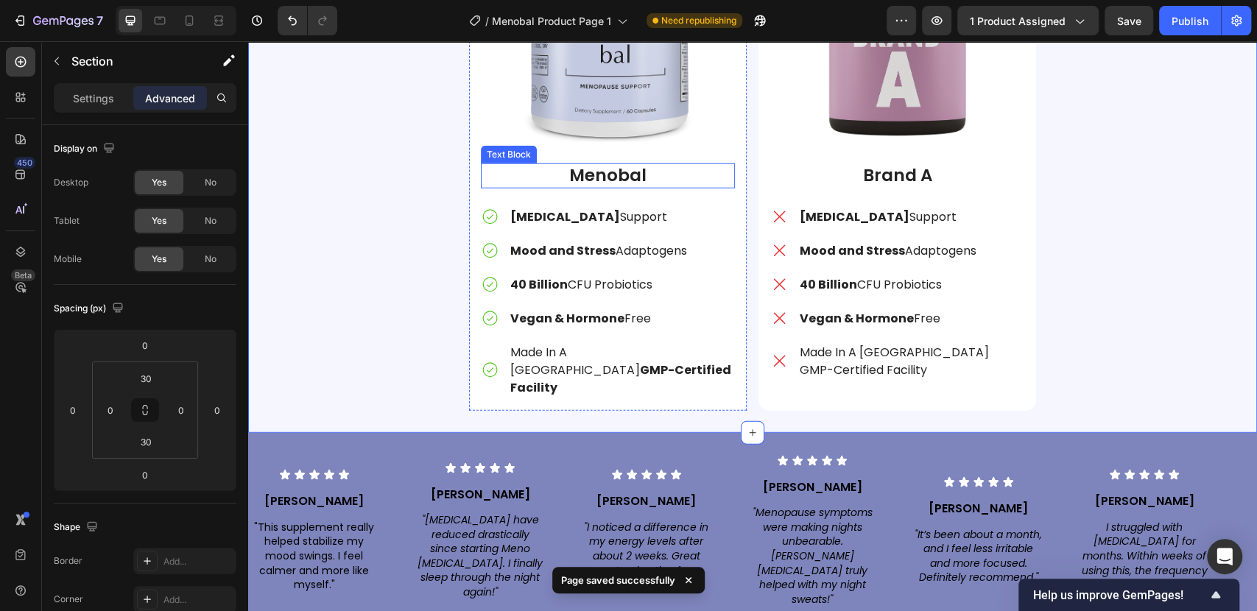
click at [576, 172] on p "Menobal" at bounding box center [607, 176] width 251 height 22
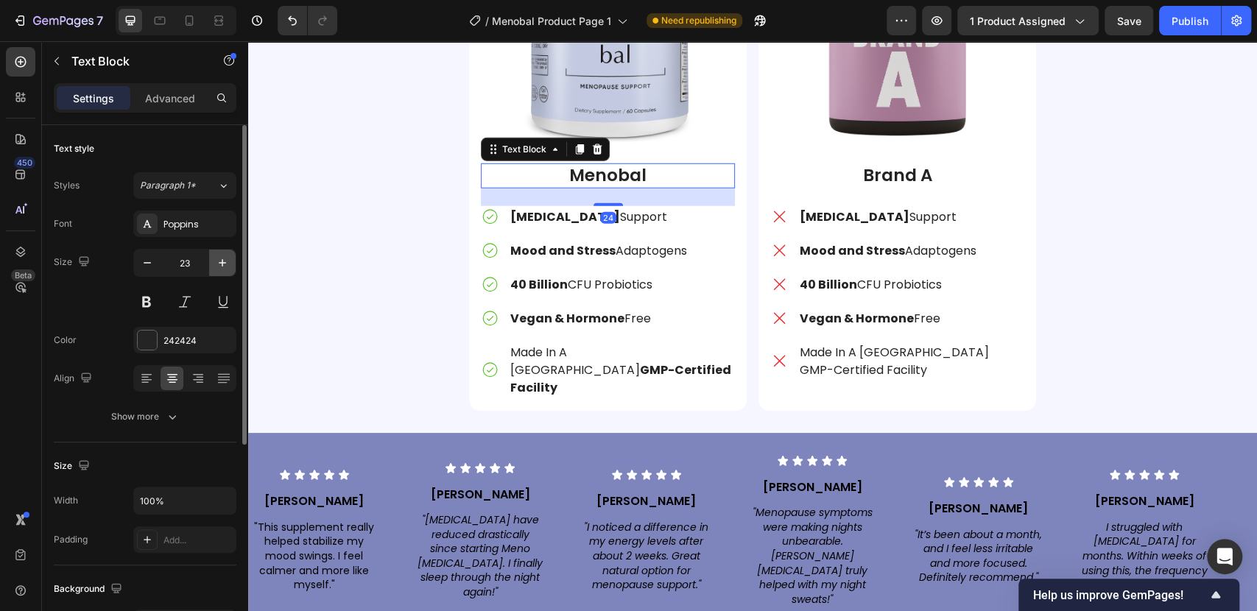
click at [230, 261] on button "button" at bounding box center [222, 263] width 27 height 27
type input "25"
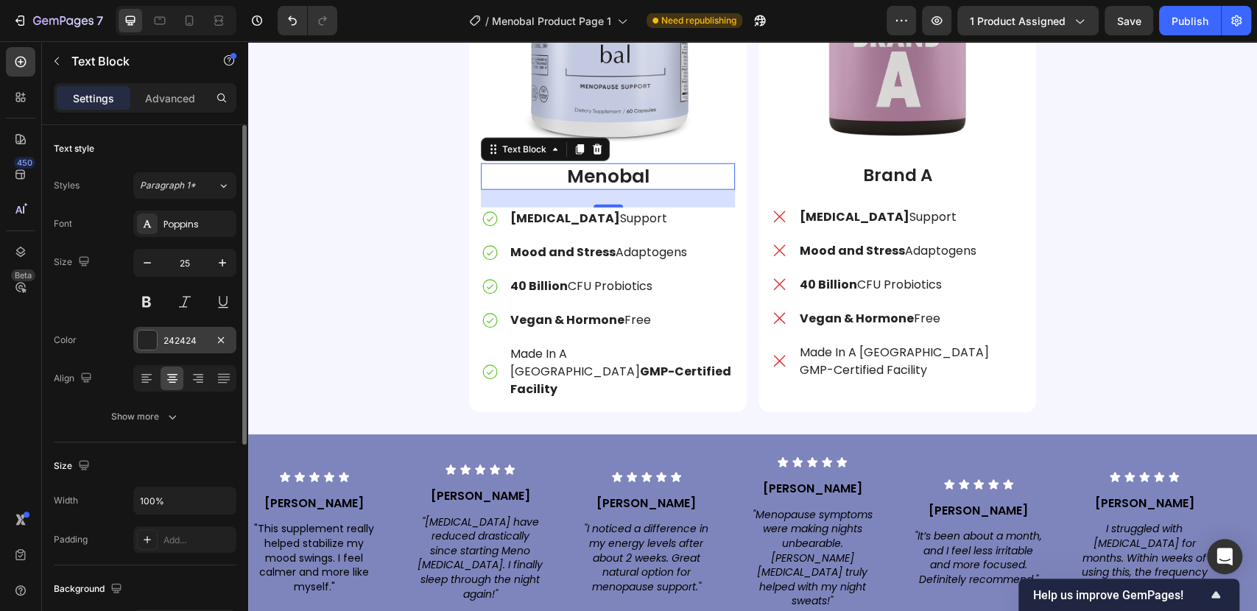
click at [152, 339] on div at bounding box center [147, 340] width 19 height 19
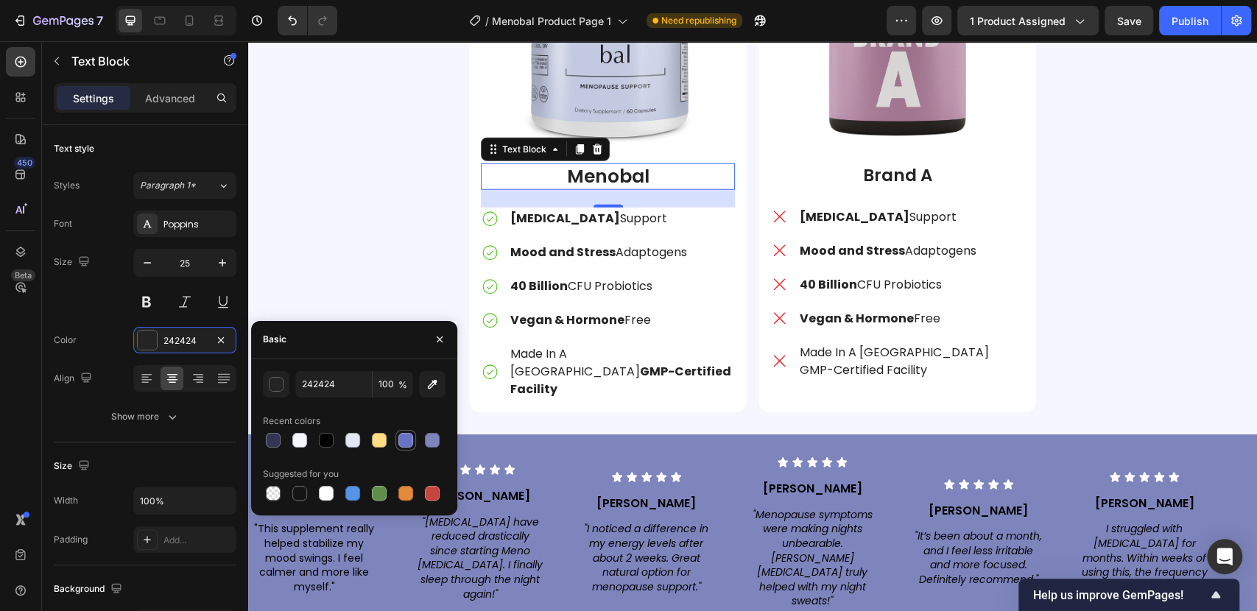
click at [405, 434] on div at bounding box center [405, 440] width 15 height 15
type input "6873C5"
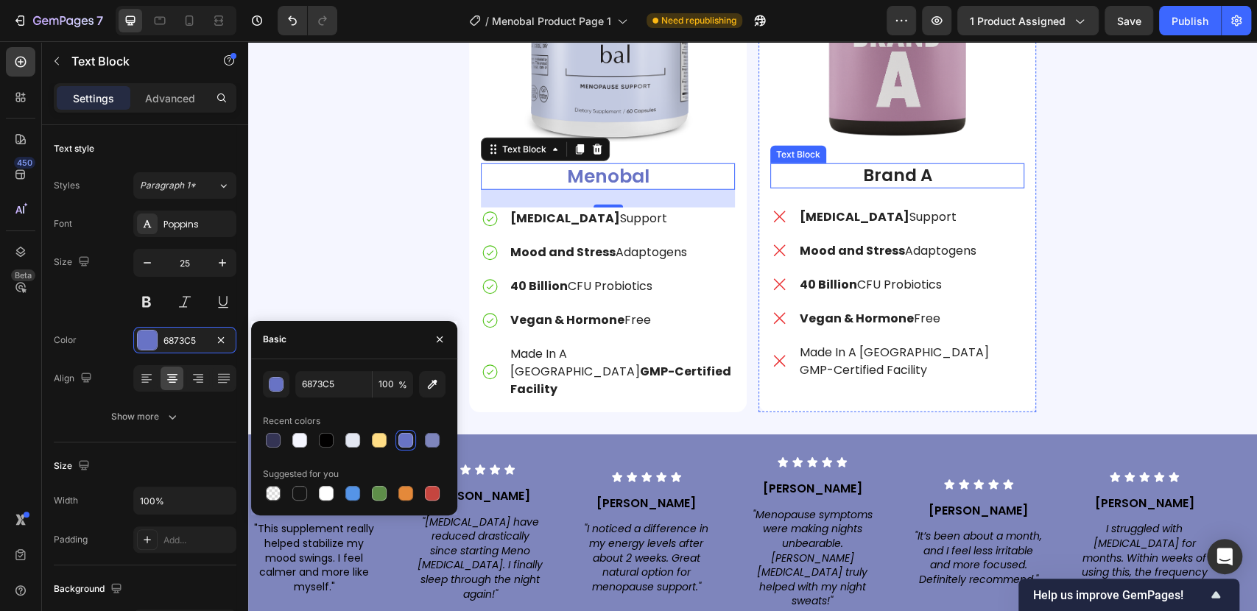
click at [883, 172] on p "Brand A" at bounding box center [897, 176] width 251 height 22
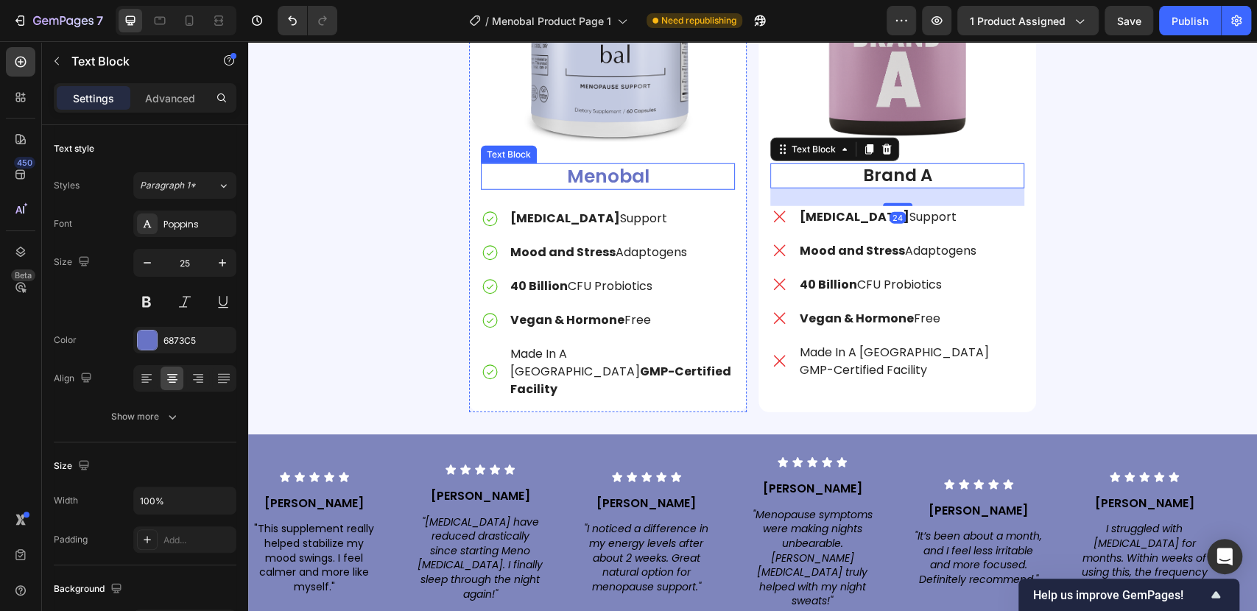
click at [578, 168] on p "Menobal" at bounding box center [607, 177] width 251 height 24
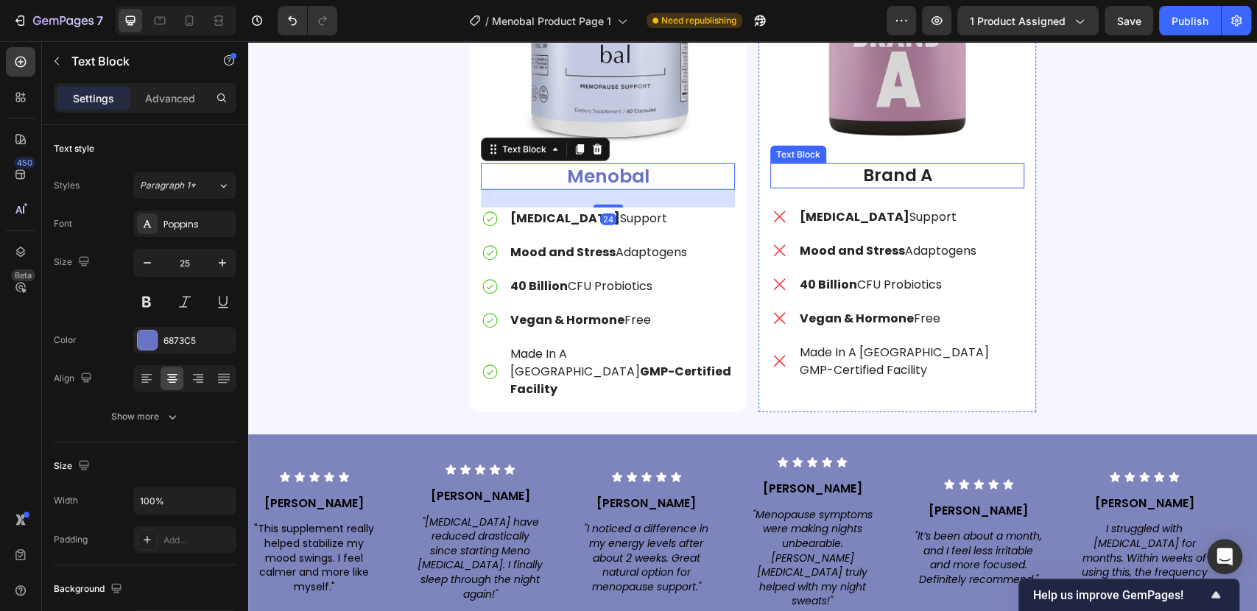
click at [837, 172] on p "Brand A" at bounding box center [897, 176] width 251 height 22
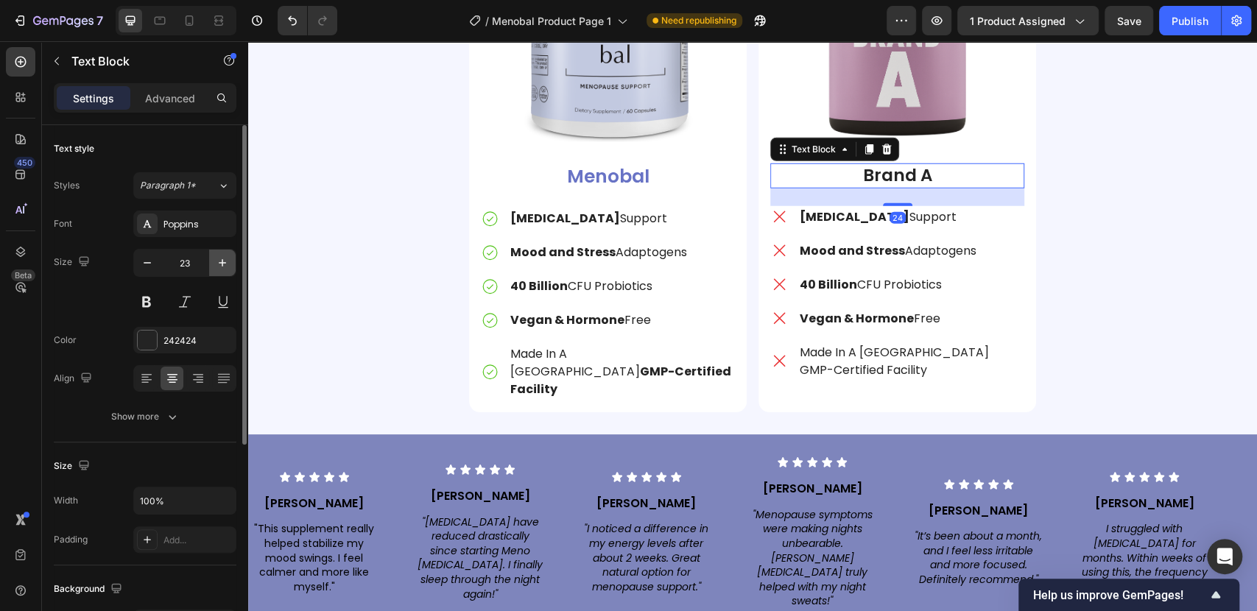
click at [219, 255] on icon "button" at bounding box center [222, 262] width 15 height 15
type input "25"
click at [147, 343] on div at bounding box center [147, 340] width 19 height 19
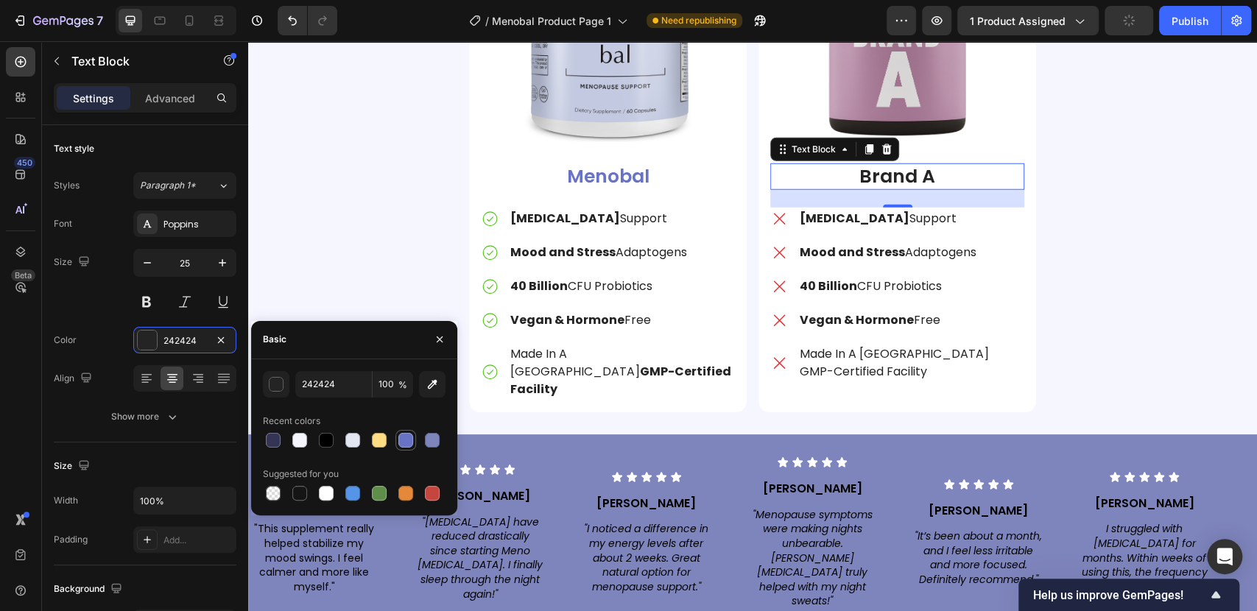
click at [401, 437] on div at bounding box center [405, 440] width 15 height 15
type input "6873C5"
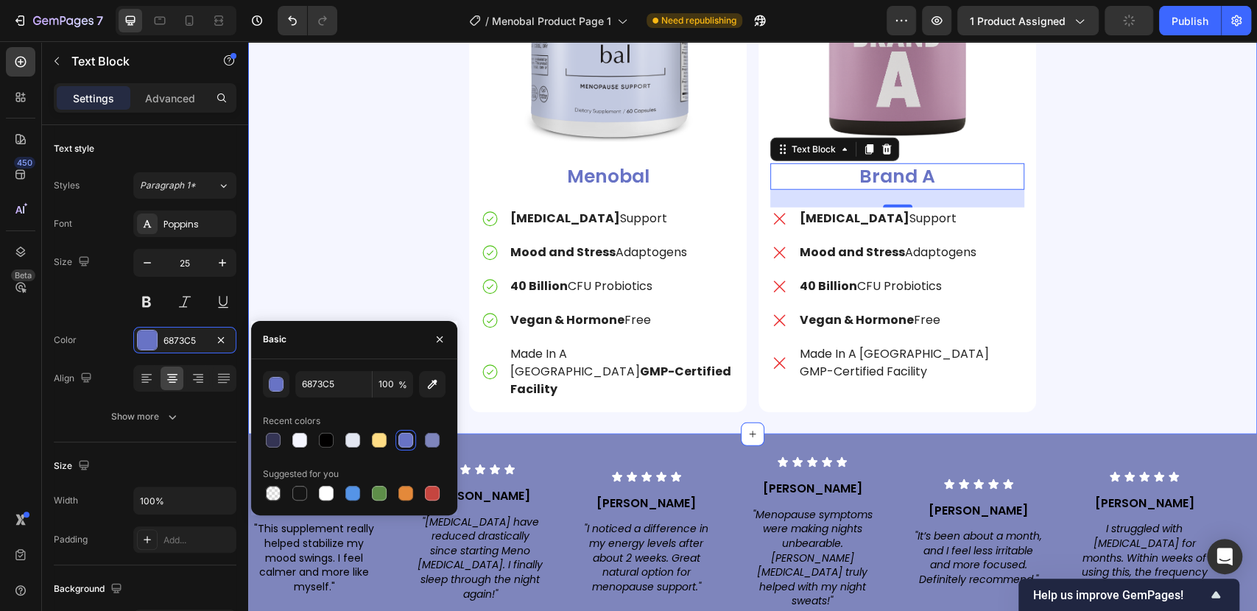
click at [1105, 222] on div "Why Women Choose Menobal Heading The Smarter Choice for Menopause Wellness Text…" at bounding box center [752, 83] width 1009 height 660
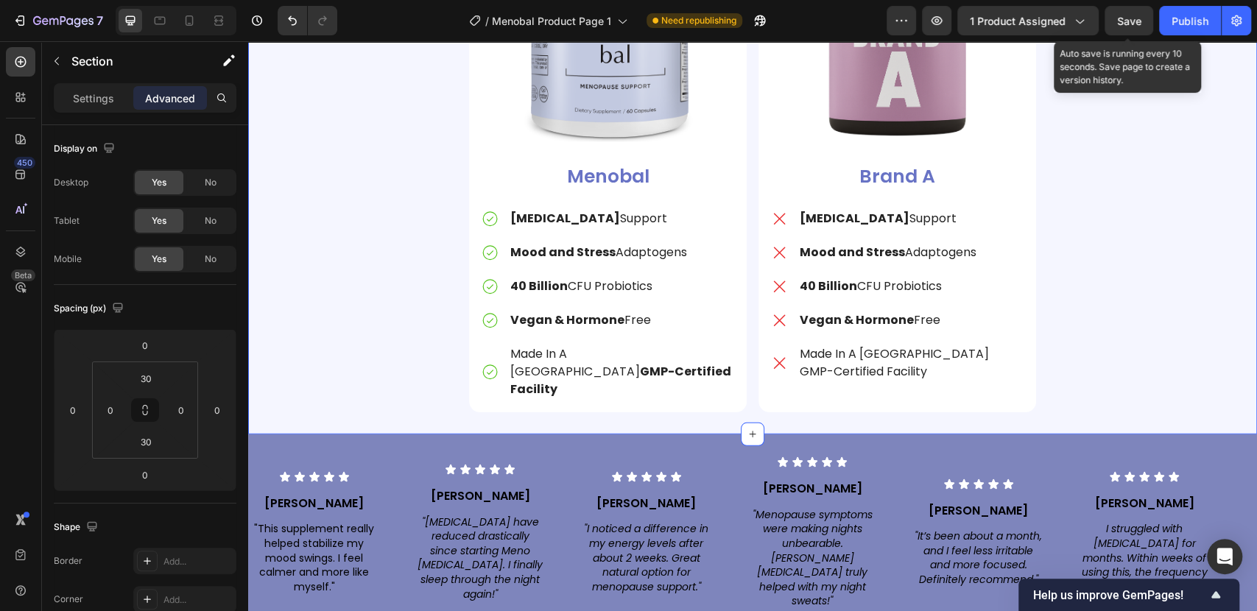
click at [1125, 15] on span "Save" at bounding box center [1129, 21] width 24 height 13
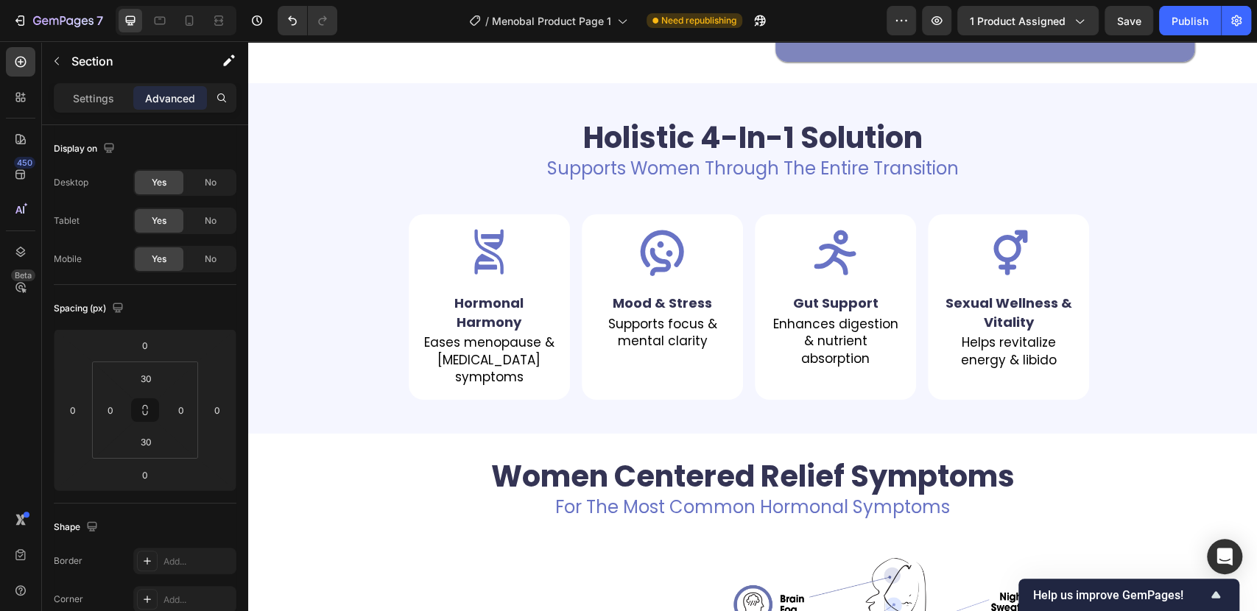
scroll to position [645, 0]
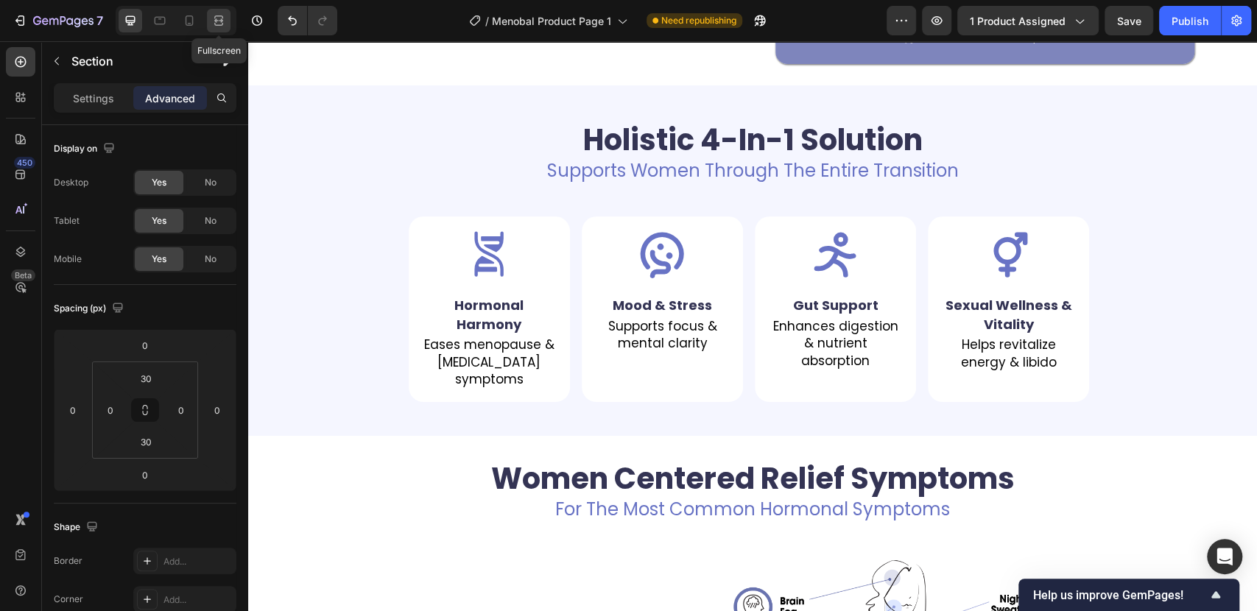
click at [223, 19] on icon at bounding box center [218, 20] width 15 height 15
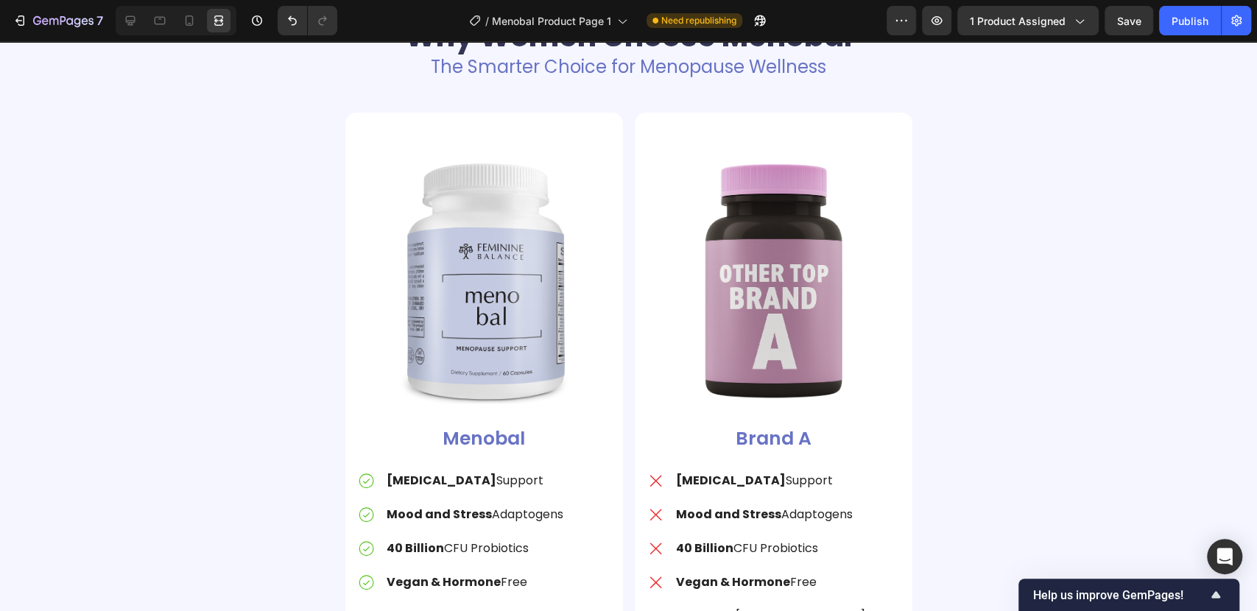
scroll to position [2381, 0]
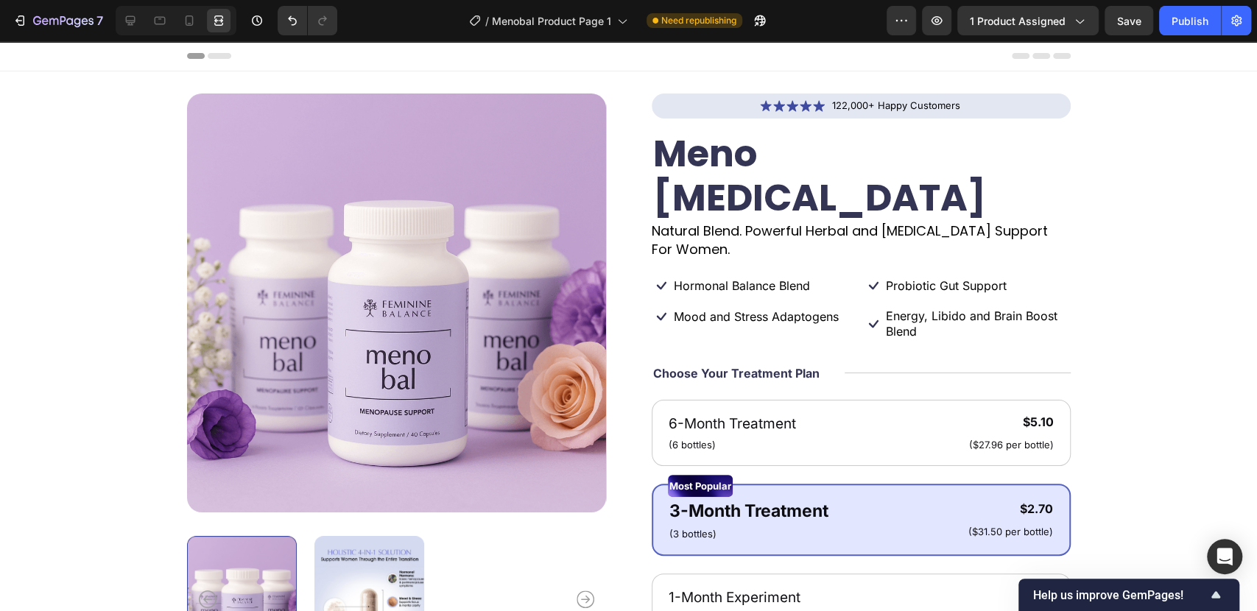
drag, startPoint x: 1255, startPoint y: 415, endPoint x: 1246, endPoint y: 69, distance: 345.4
click at [131, 17] on icon at bounding box center [130, 20] width 15 height 15
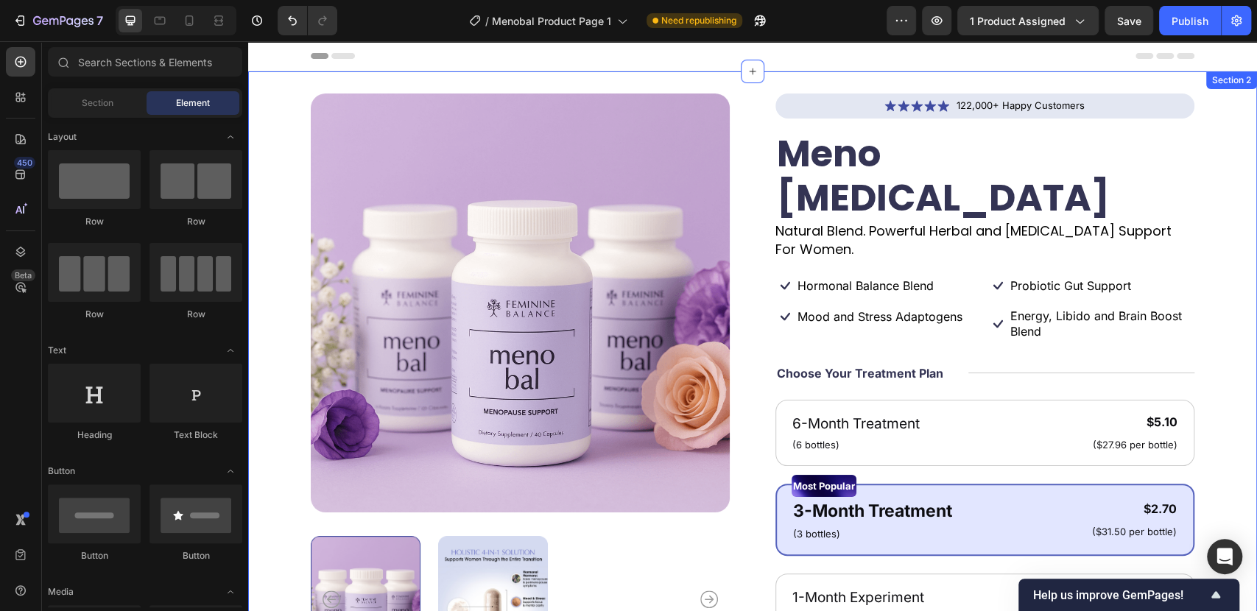
click at [280, 106] on div "Product Images Icon Icon Icon Icon Icon Icon List 122,000+ Happy Customers Text…" at bounding box center [752, 421] width 1009 height 700
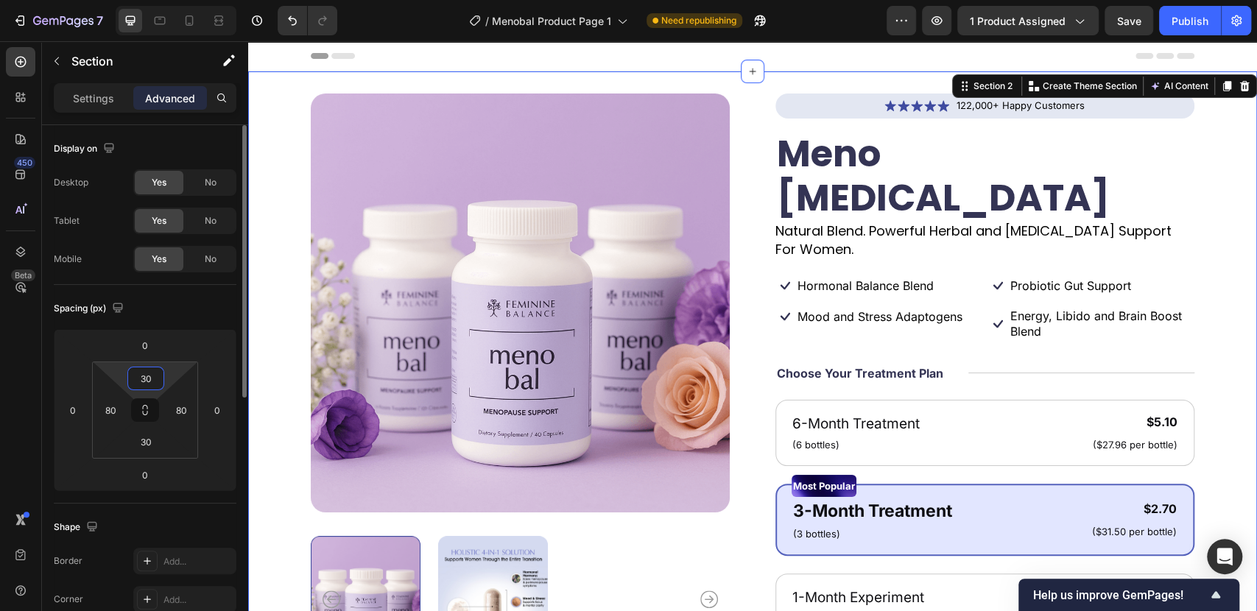
click at [147, 378] on input "30" at bounding box center [145, 378] width 29 height 22
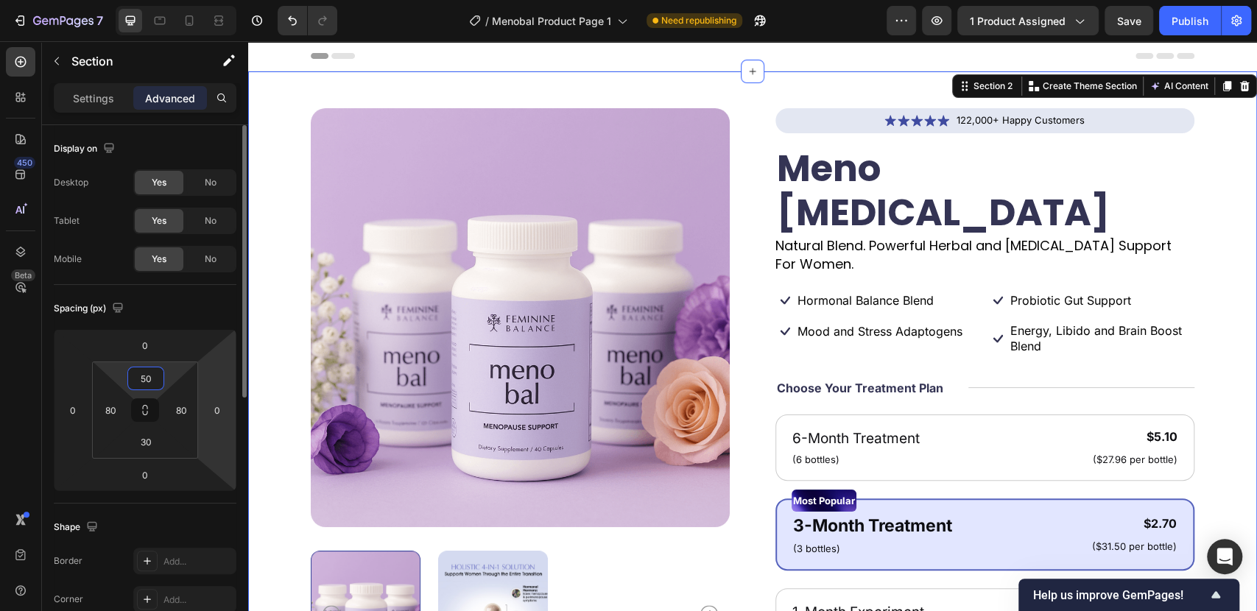
type input "50"
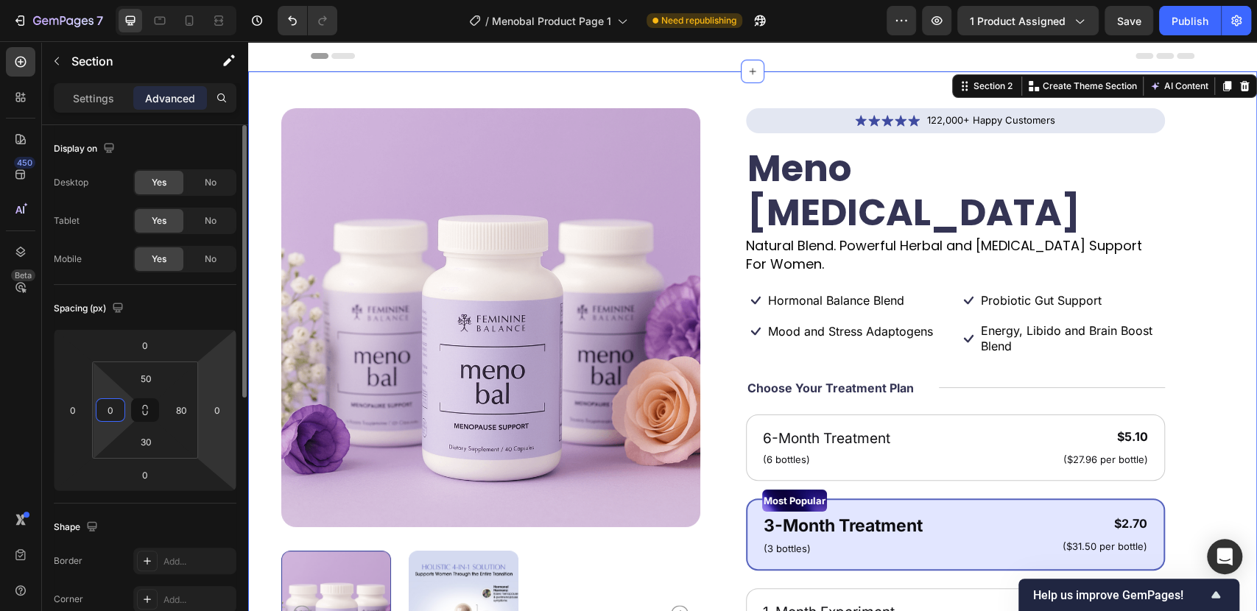
type input "0"
type input "50"
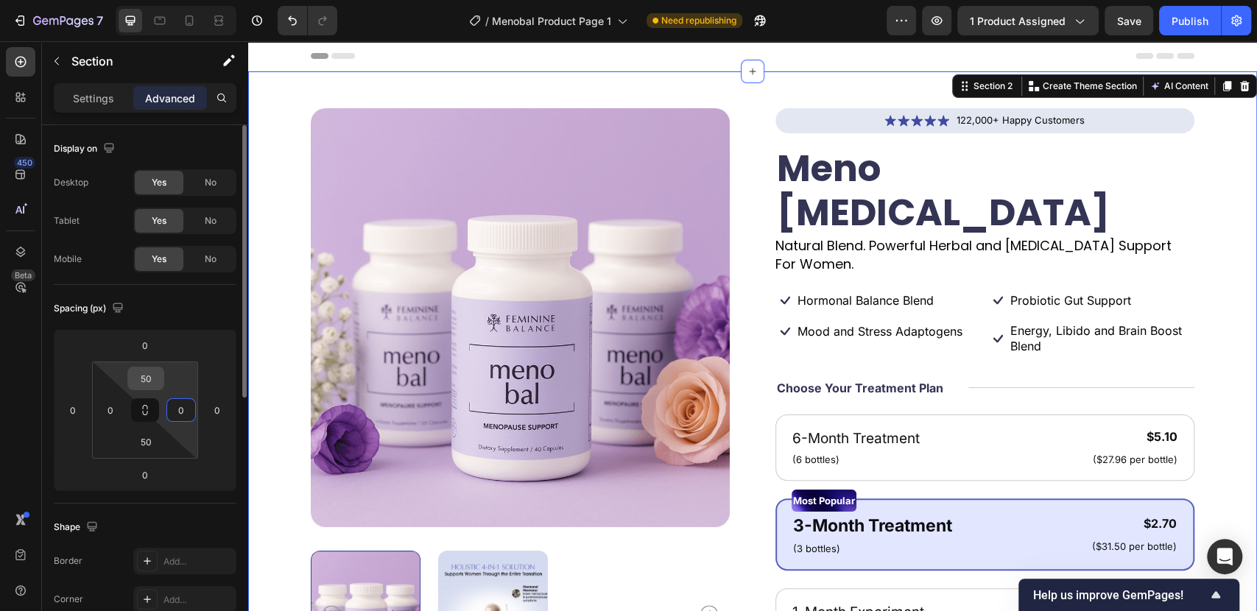
type input "0"
click at [141, 370] on input "50" at bounding box center [145, 378] width 29 height 22
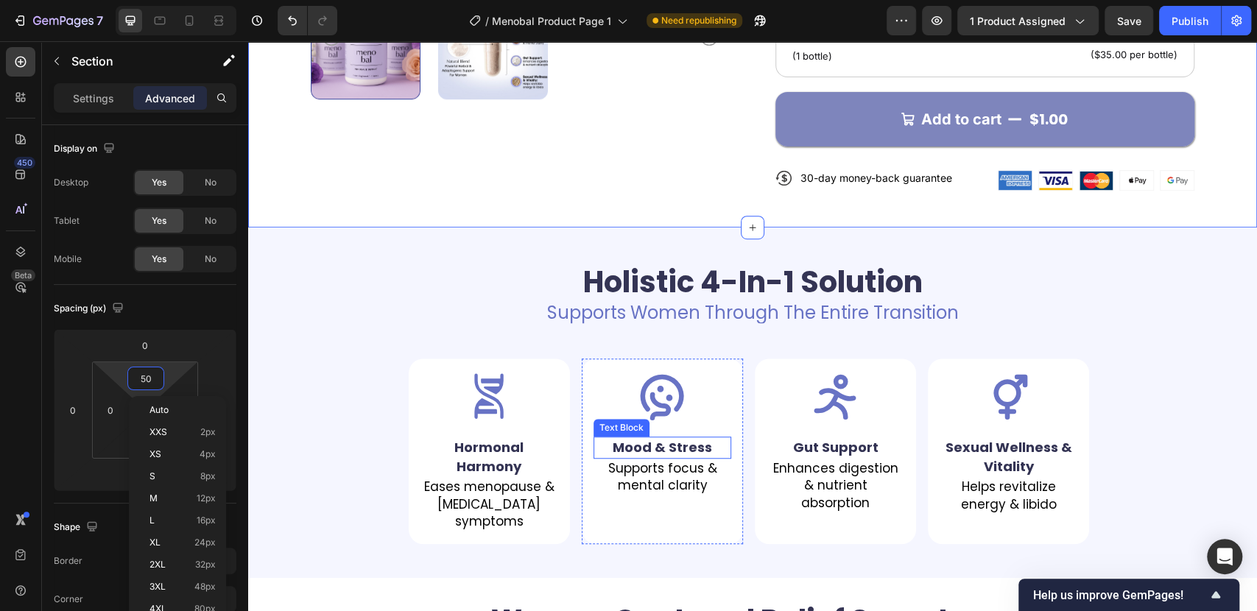
scroll to position [654, 0]
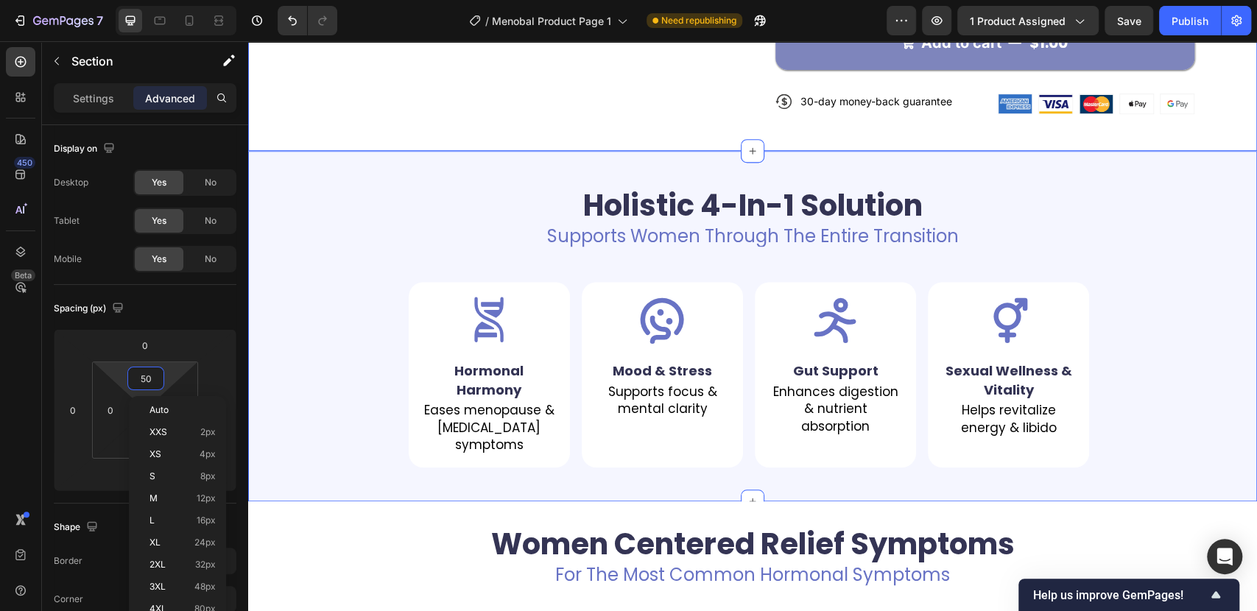
click at [260, 151] on div "Holistic 4-In-1 Solution Heading Supports Women Through The Entire Transition T…" at bounding box center [752, 326] width 1009 height 350
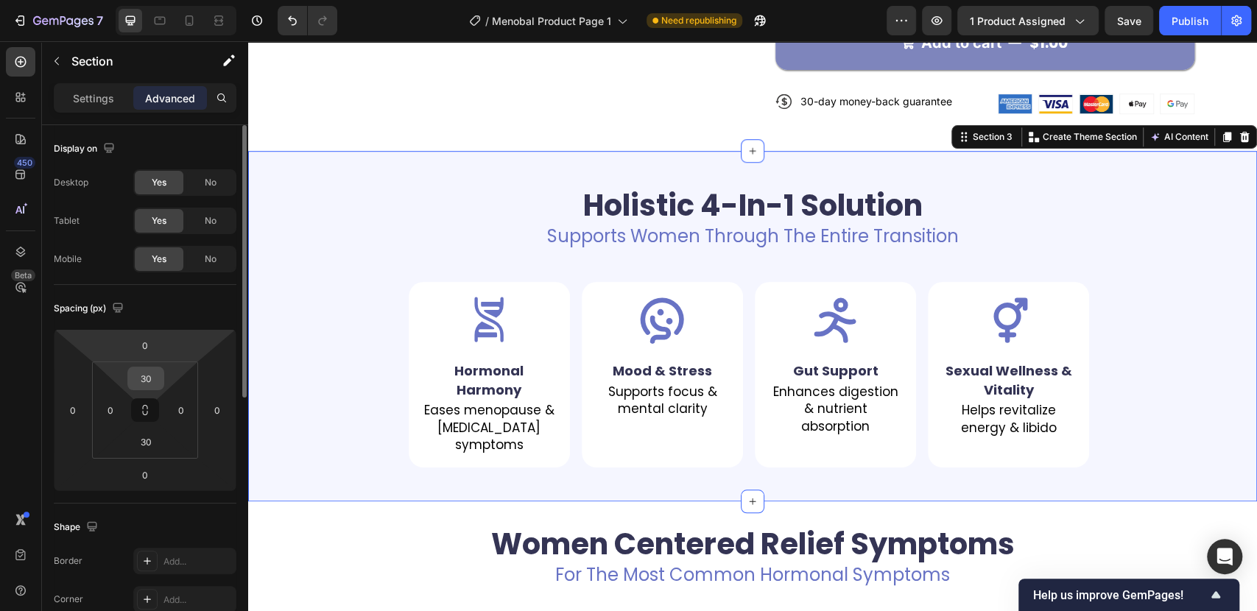
click at [152, 378] on input "30" at bounding box center [145, 378] width 29 height 22
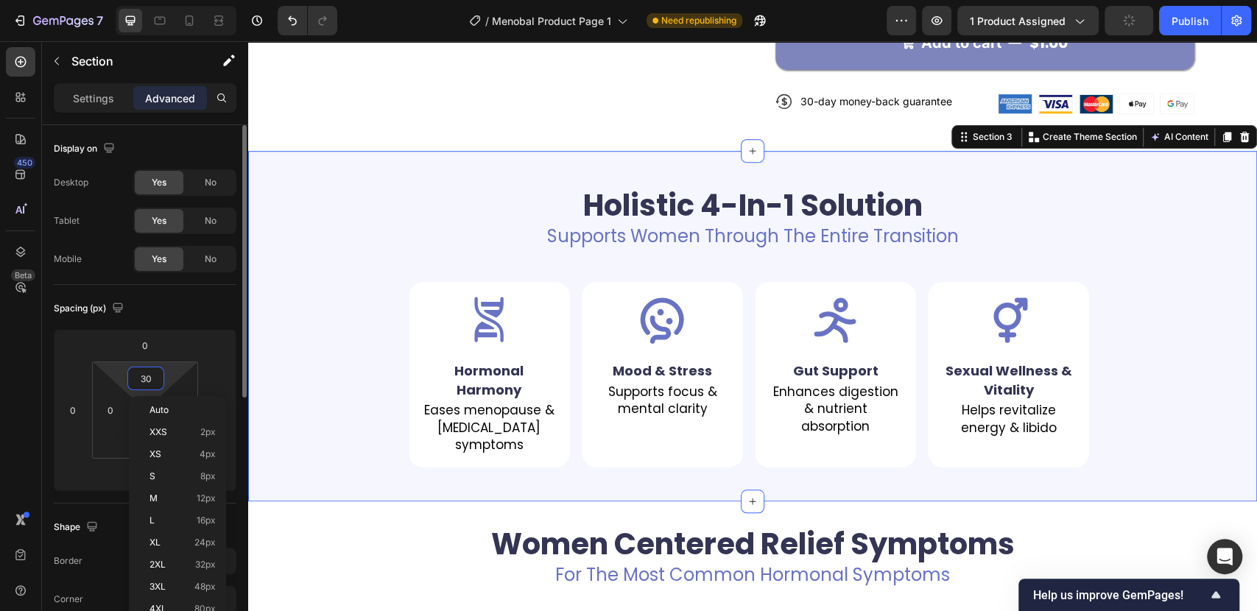
paste input "5"
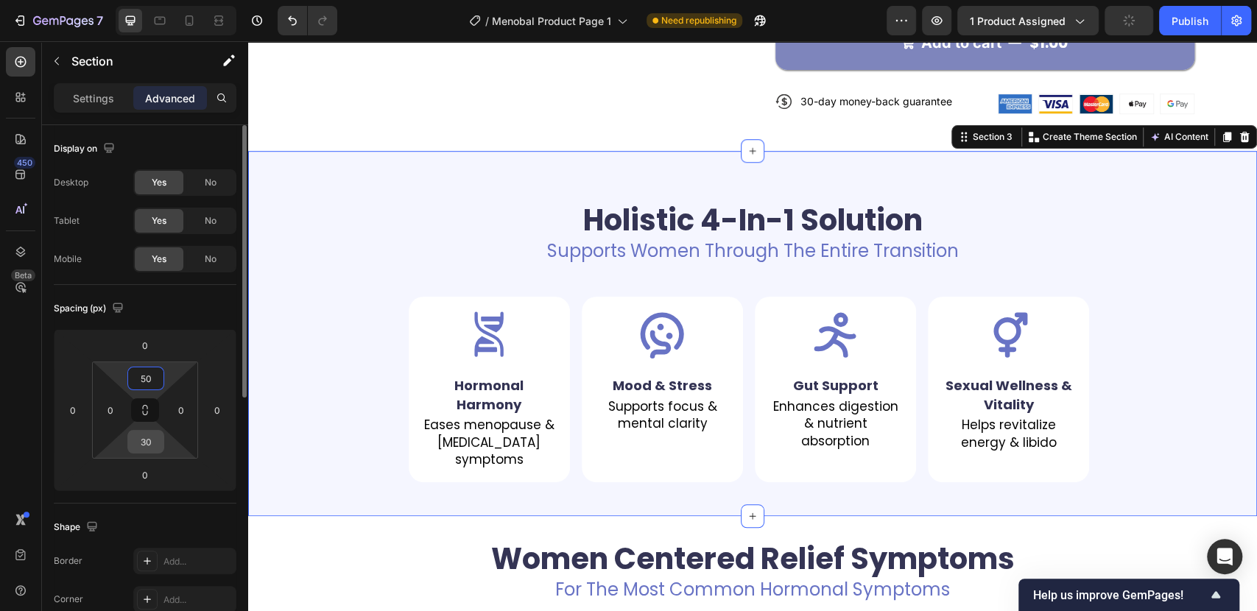
type input "50"
click at [148, 440] on input "30" at bounding box center [145, 442] width 29 height 22
paste input "5"
type input "50"
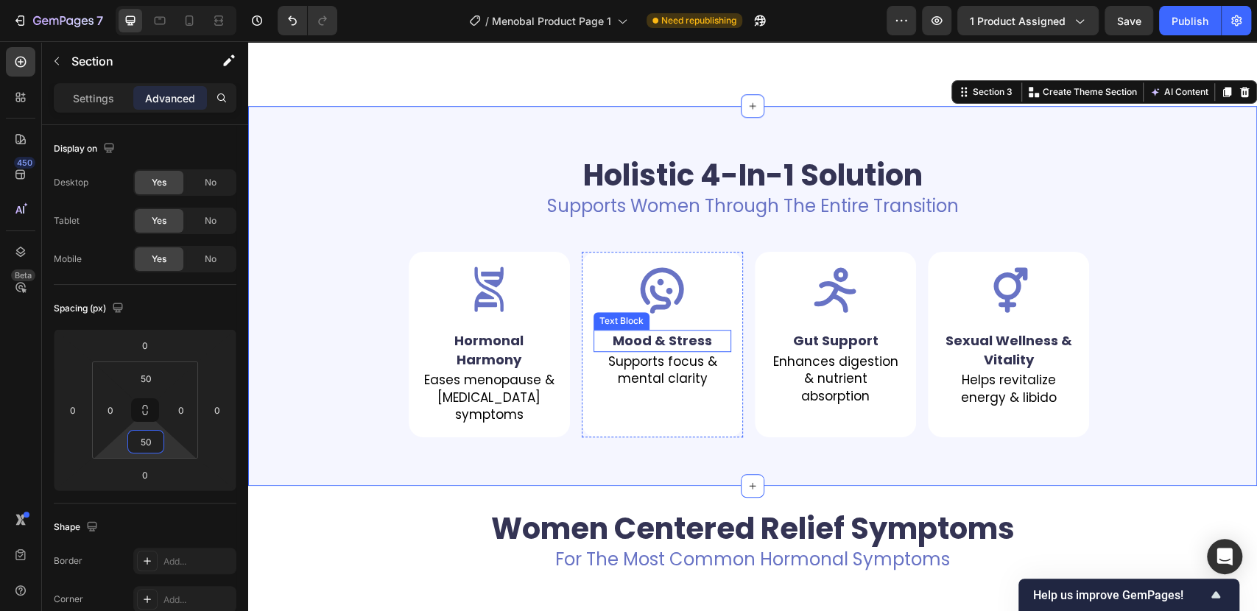
scroll to position [818, 0]
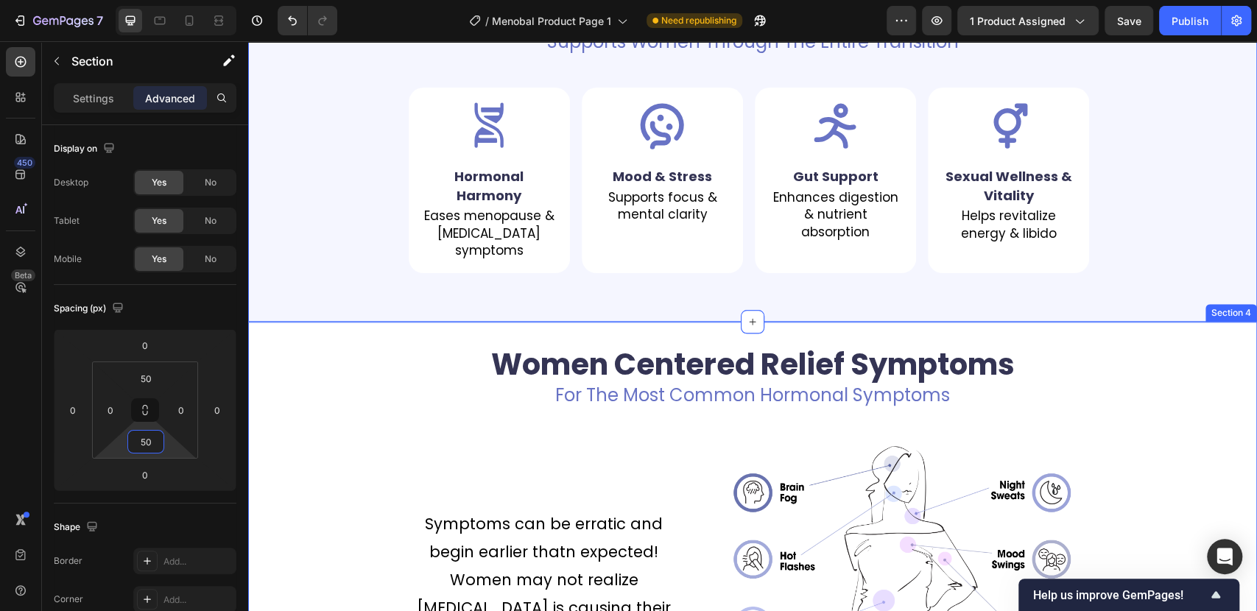
click at [284, 340] on div "Women Centered Relief Symptoms Heading For The Most Common Hormonal Symptoms Te…" at bounding box center [752, 531] width 1009 height 419
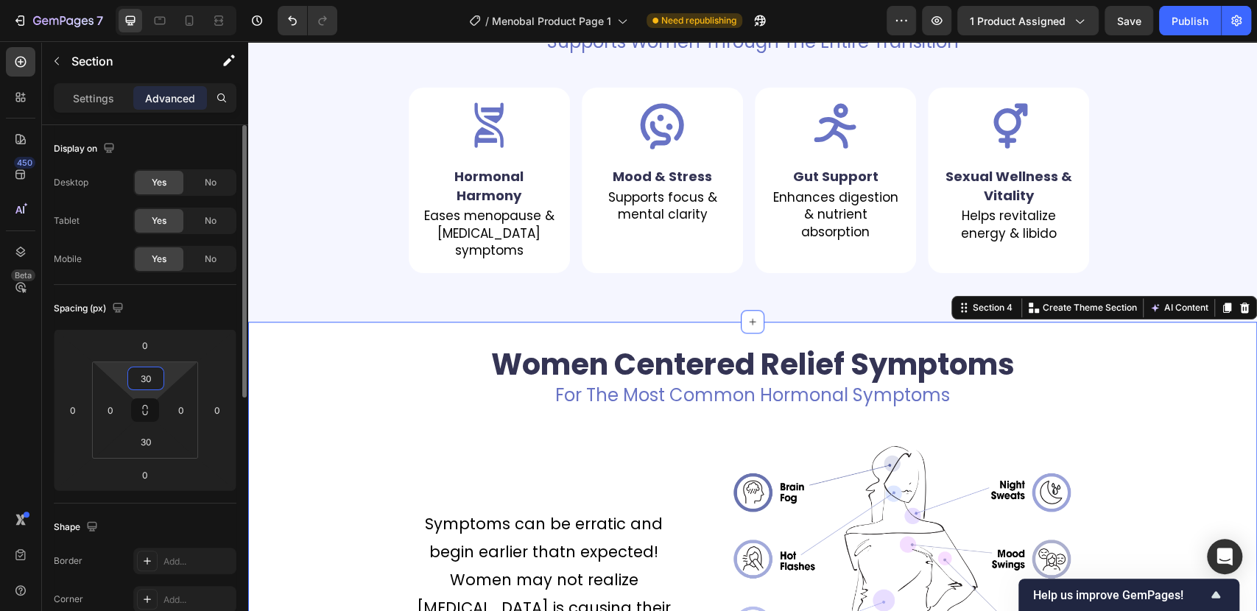
click at [147, 376] on input "30" at bounding box center [145, 378] width 29 height 22
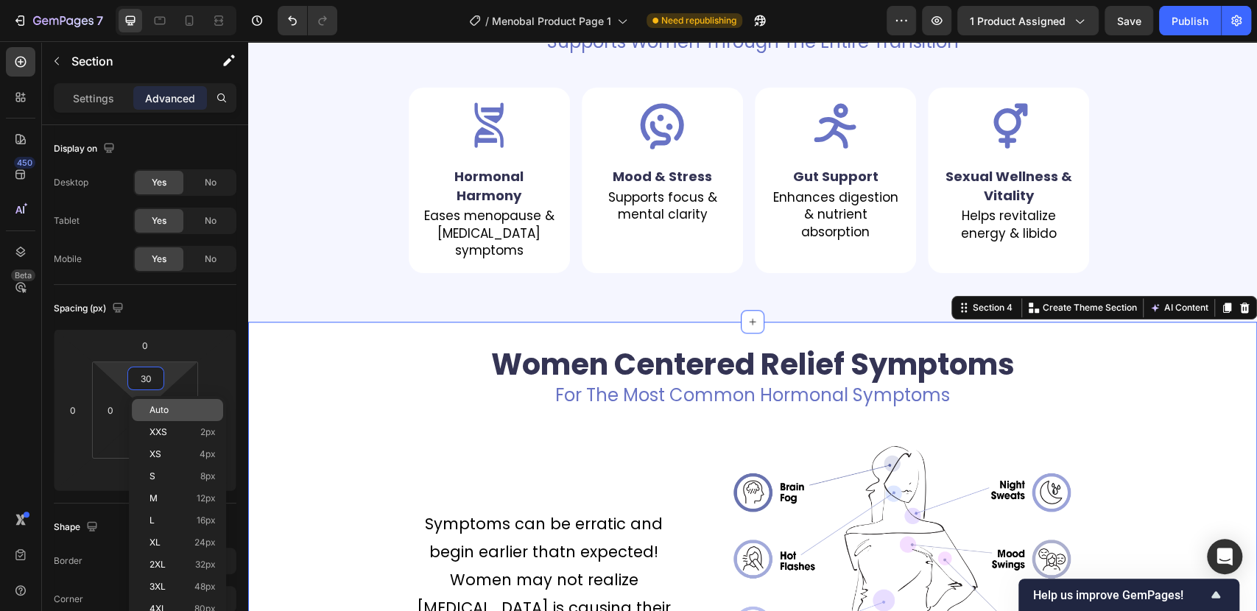
paste input "5"
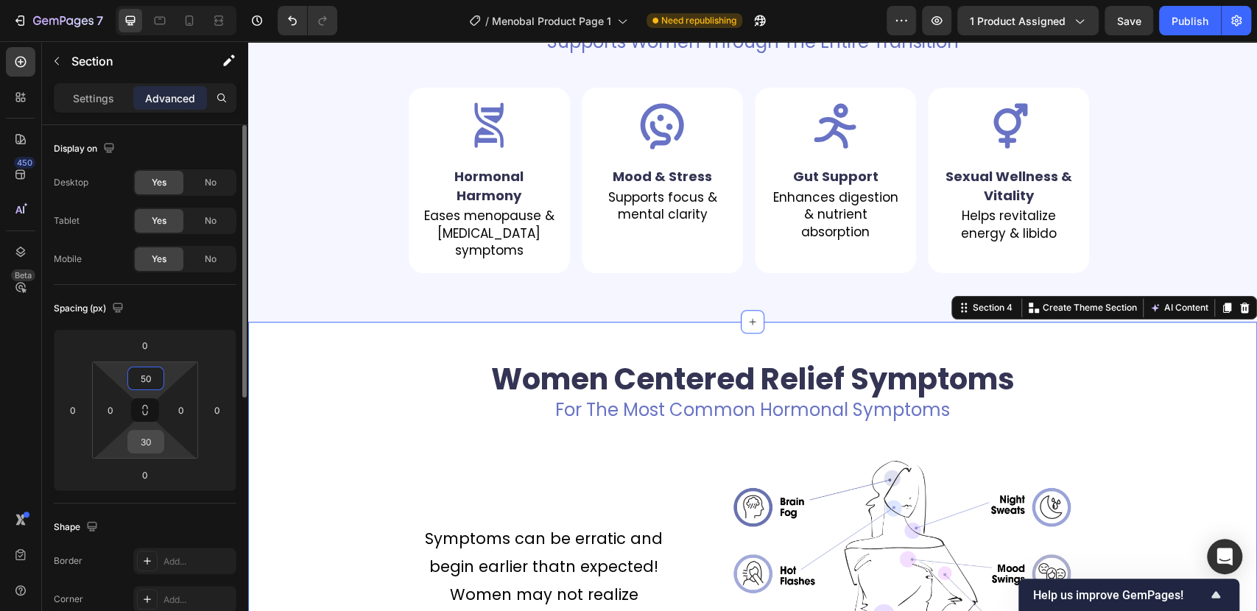
type input "50"
click at [149, 442] on input "30" at bounding box center [145, 442] width 29 height 22
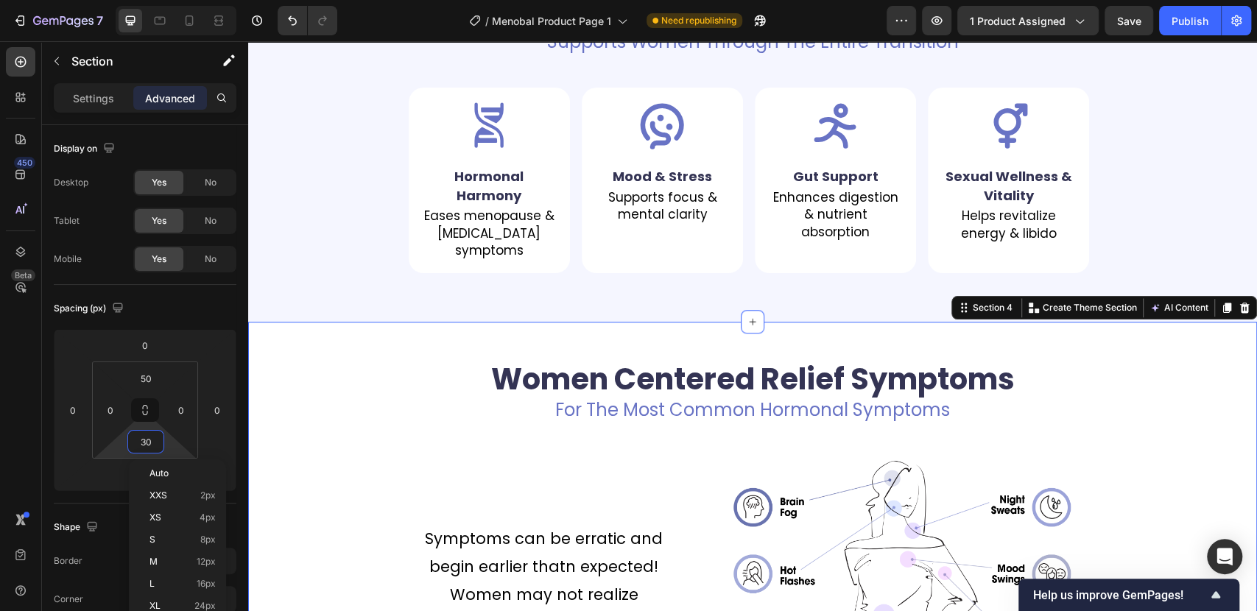
paste input "5"
type input "50"
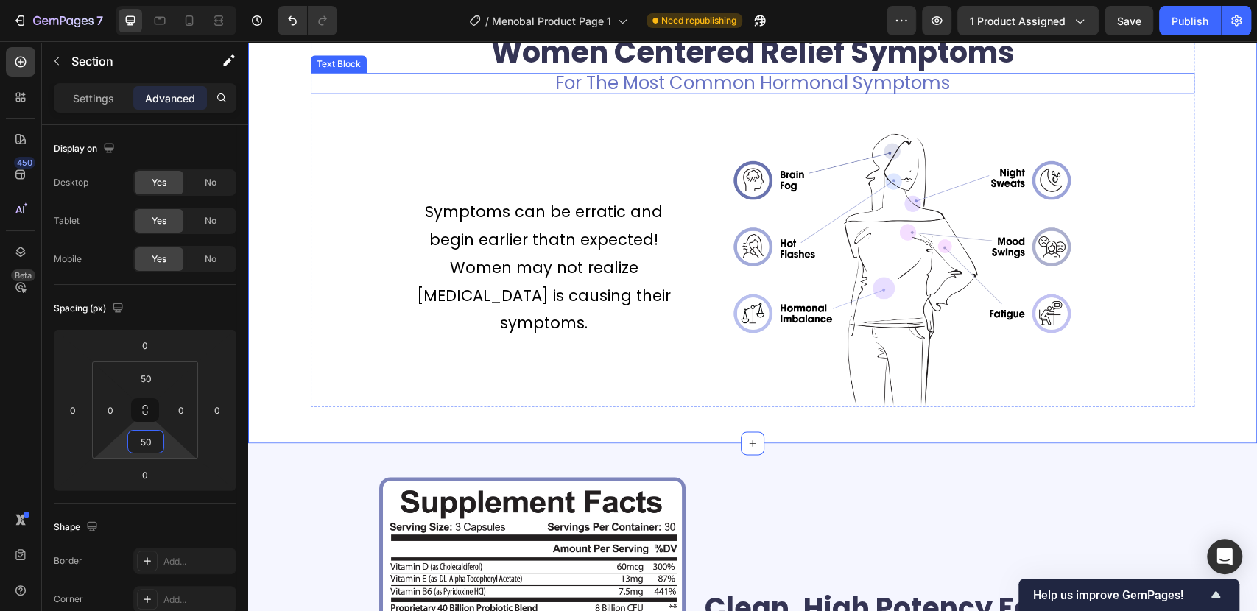
scroll to position [1390, 0]
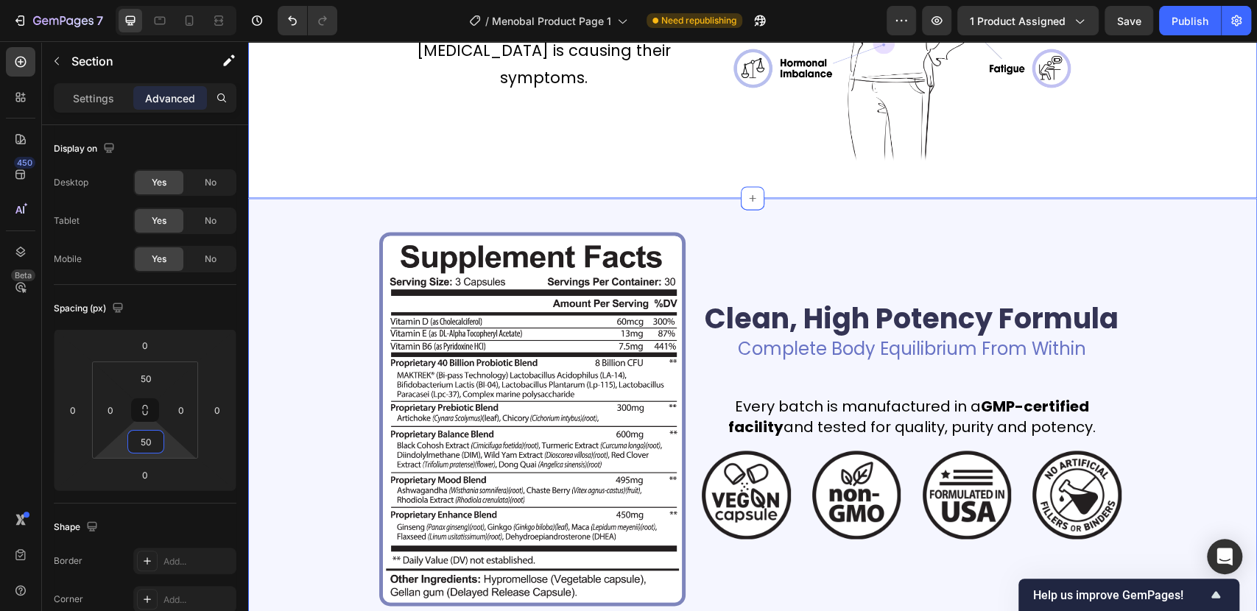
drag, startPoint x: 255, startPoint y: 205, endPoint x: 255, endPoint y: 216, distance: 11.0
click at [255, 205] on div "Image Clean, High Potency Formula Heading Complete Body Equilibrium From Within…" at bounding box center [752, 419] width 1009 height 442
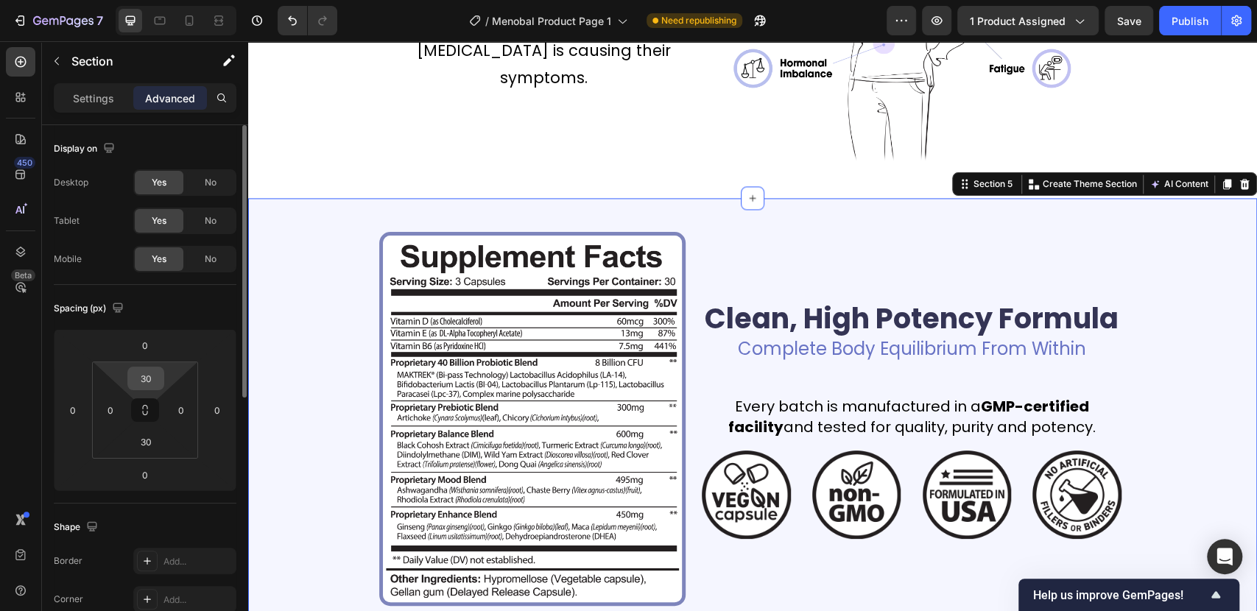
click at [152, 379] on input "30" at bounding box center [145, 378] width 29 height 22
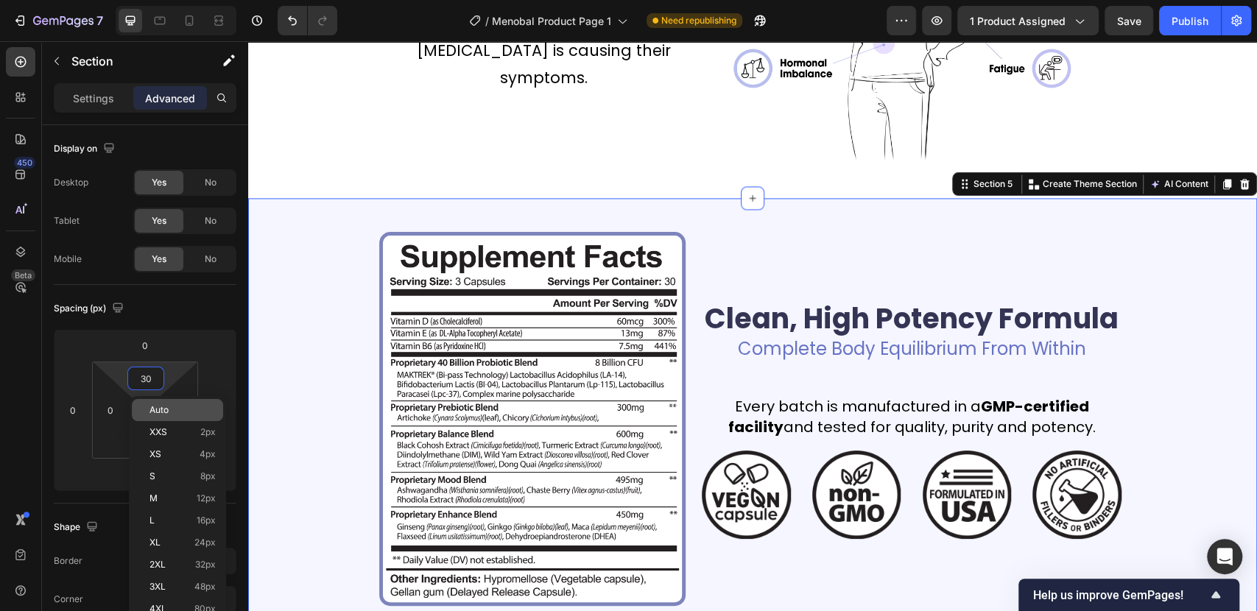
paste input "5"
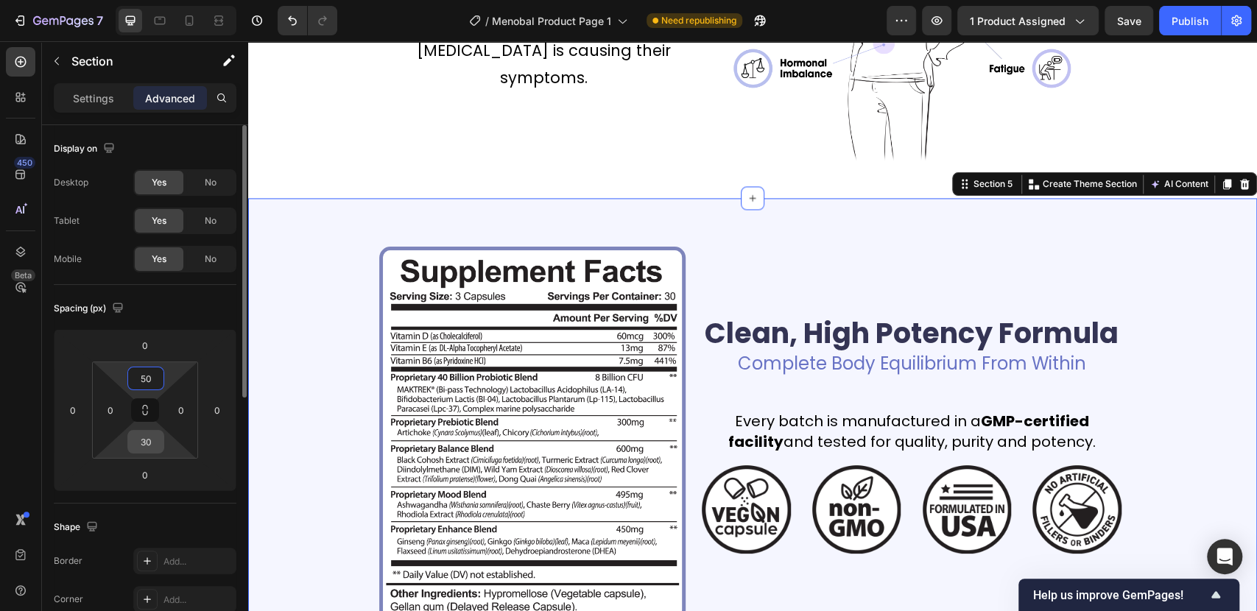
type input "50"
click at [147, 446] on input "30" at bounding box center [145, 442] width 29 height 22
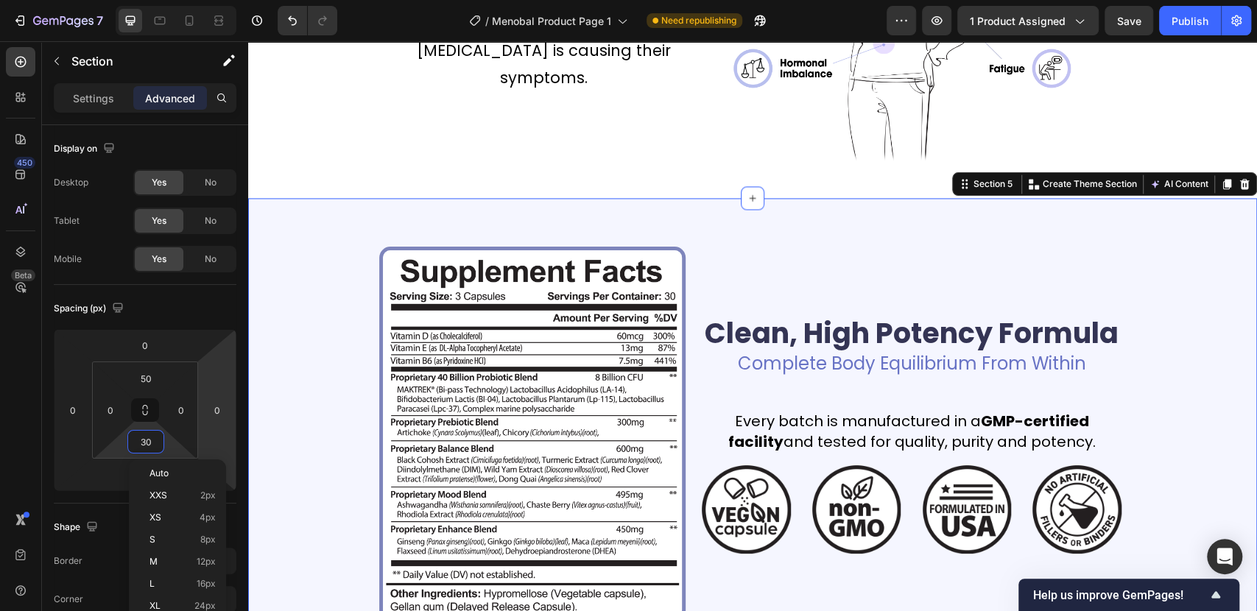
paste input "5"
type input "50"
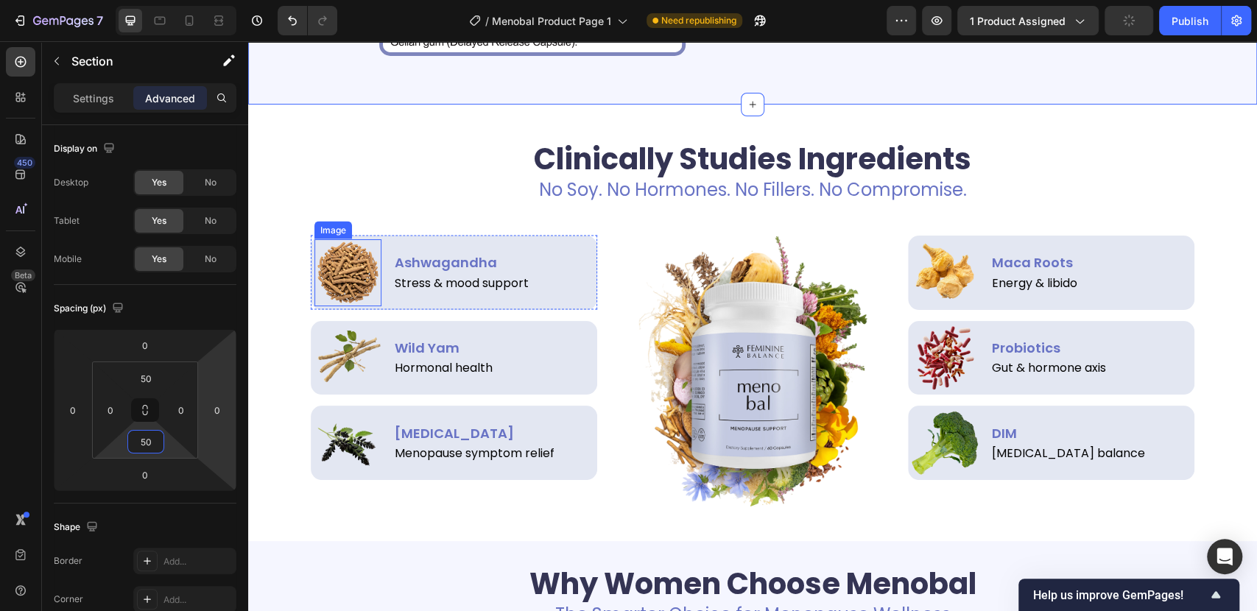
scroll to position [1963, 0]
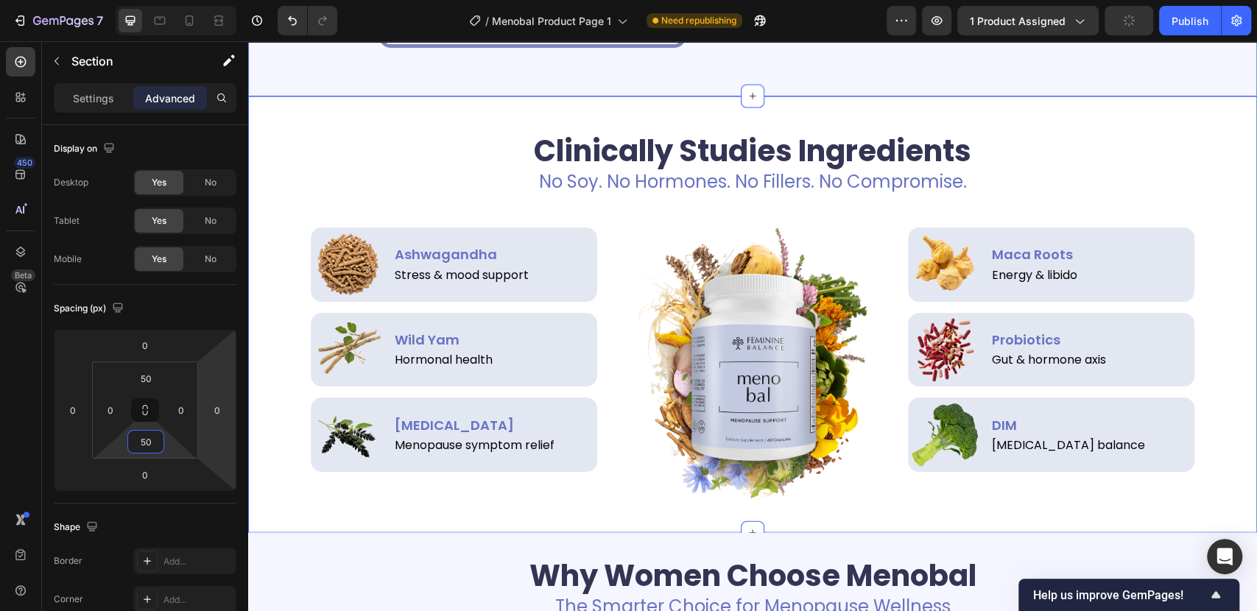
click at [261, 121] on div "Clinically Studies Ingredients Heading No Soy. No Hormones. No Fillers. No Comp…" at bounding box center [752, 315] width 1009 height 393
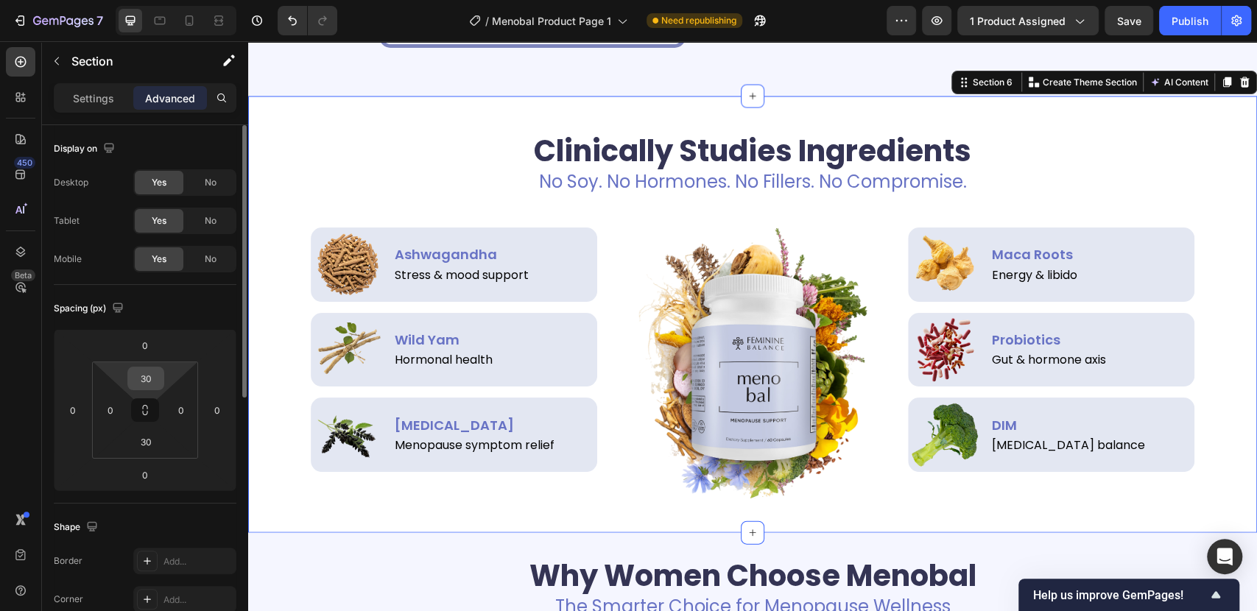
click at [145, 378] on input "30" at bounding box center [145, 378] width 29 height 22
paste input "5"
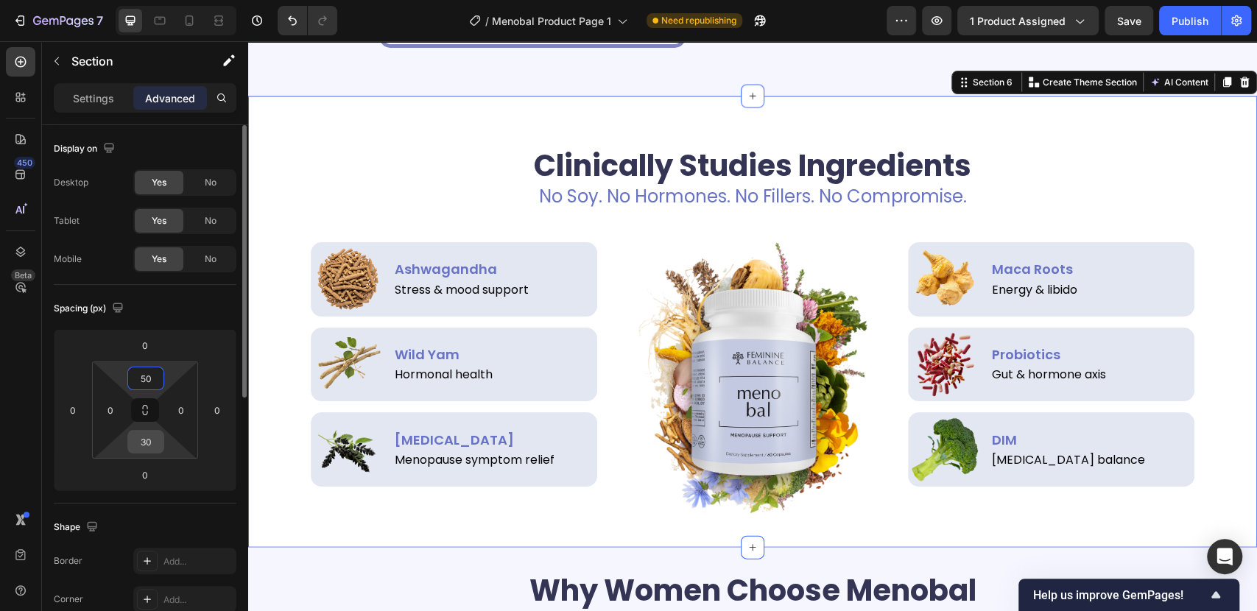
type input "50"
click at [149, 443] on input "30" at bounding box center [145, 442] width 29 height 22
paste input "5"
type input "50"
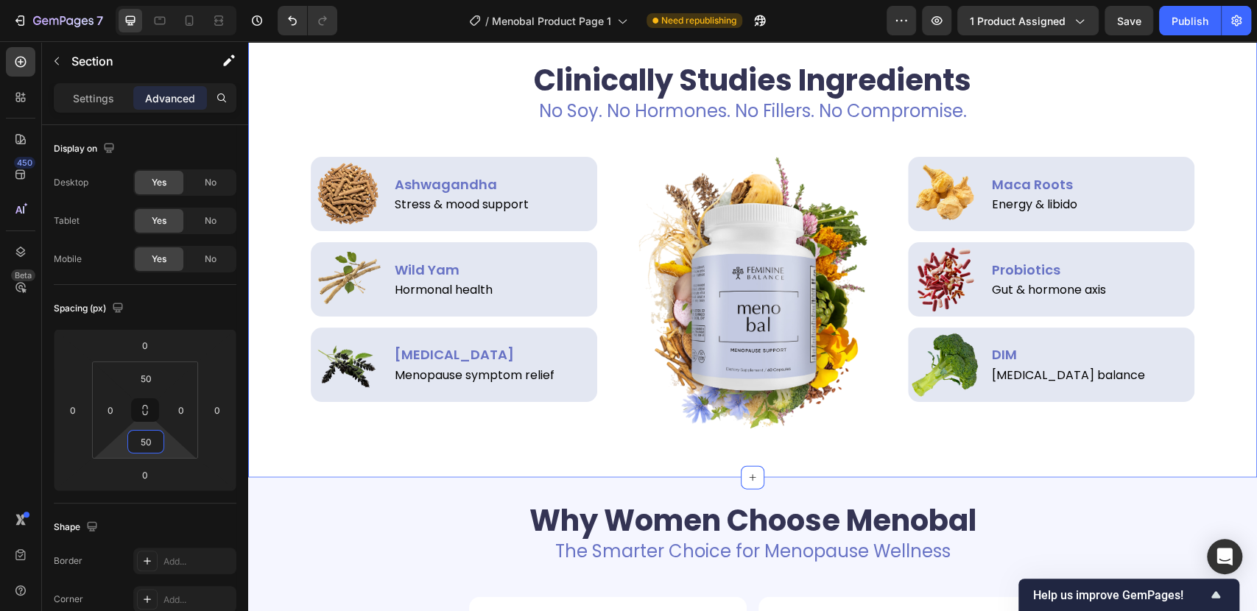
scroll to position [2126, 0]
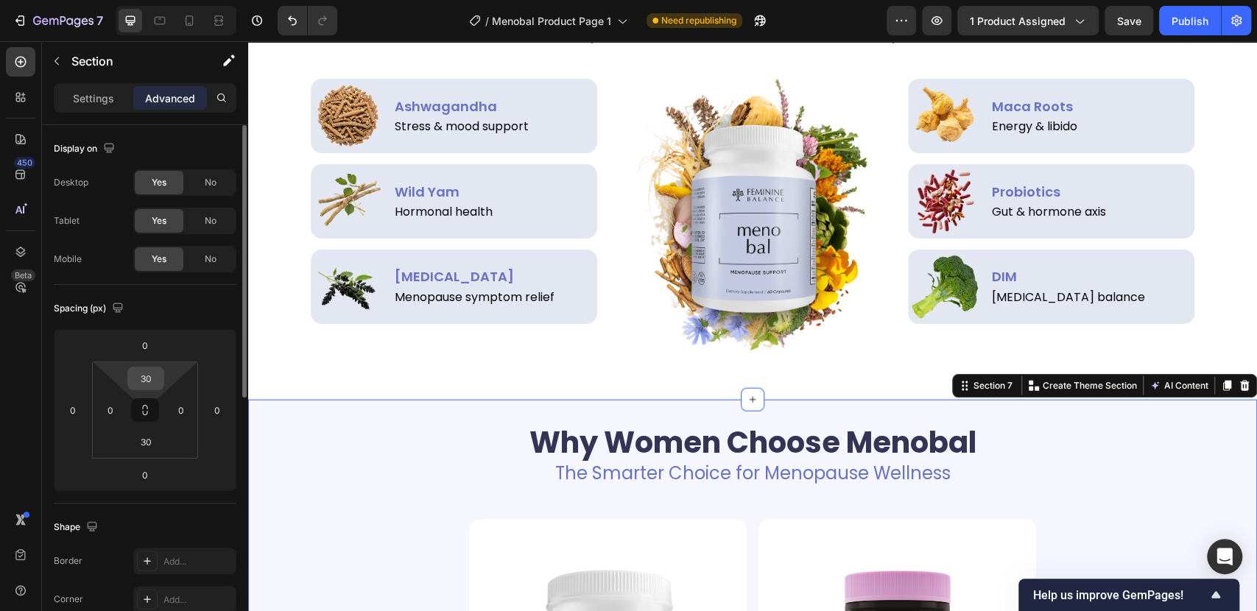
click at [147, 375] on input "30" at bounding box center [145, 378] width 29 height 22
paste input "5"
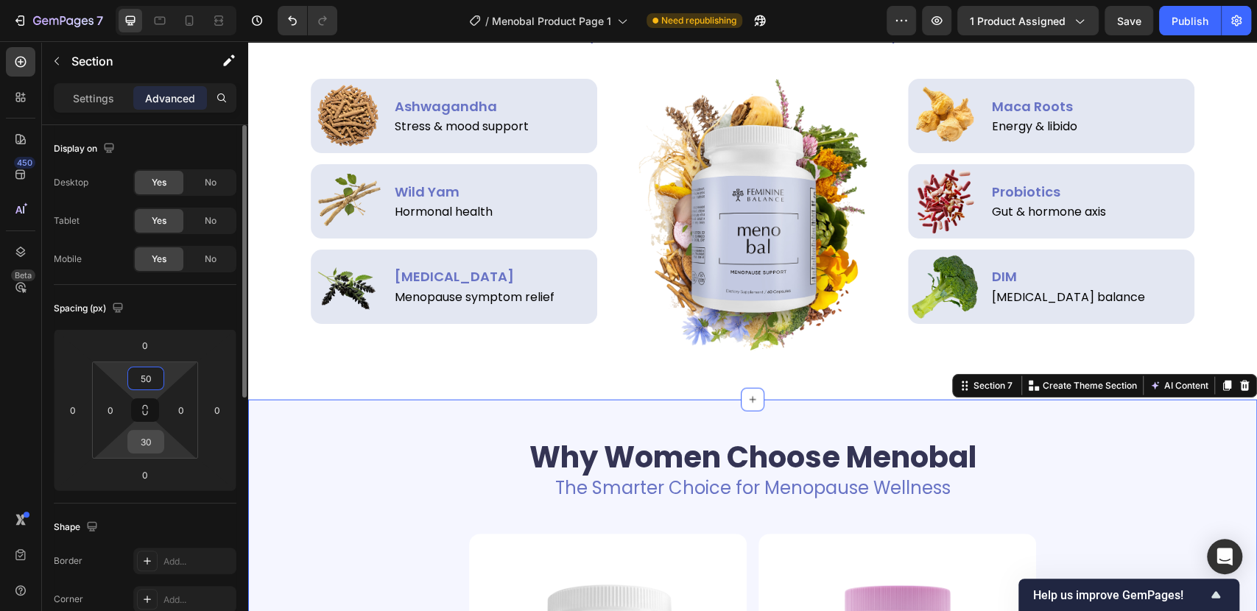
type input "50"
click at [152, 443] on input "30" at bounding box center [145, 442] width 29 height 22
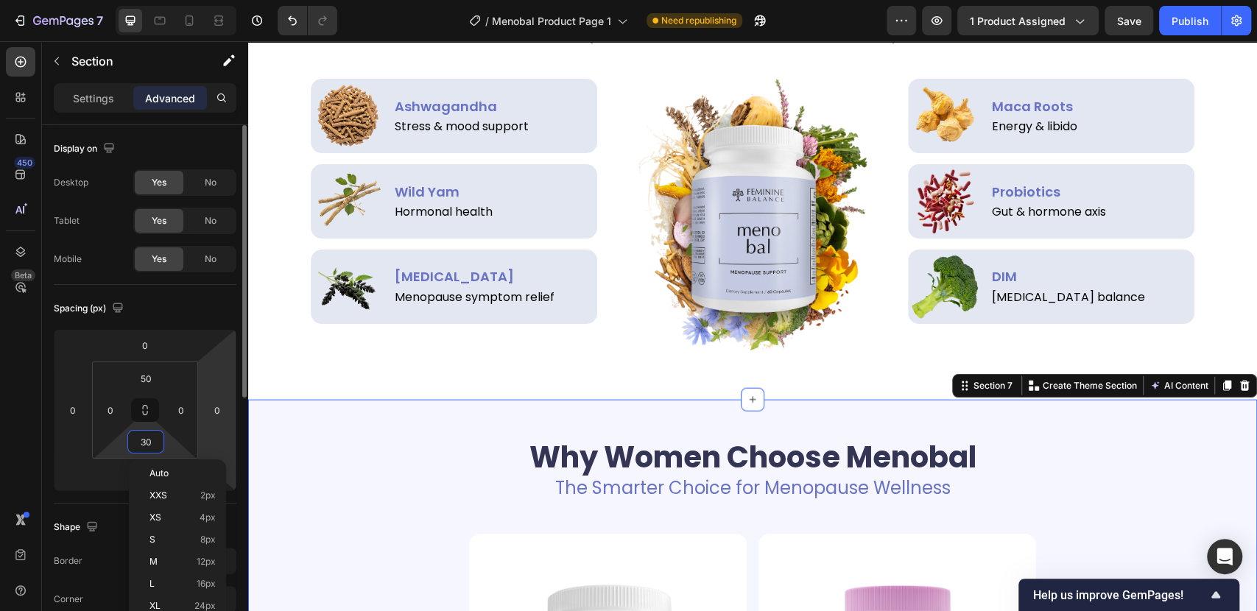
paste input "5"
type input "50"
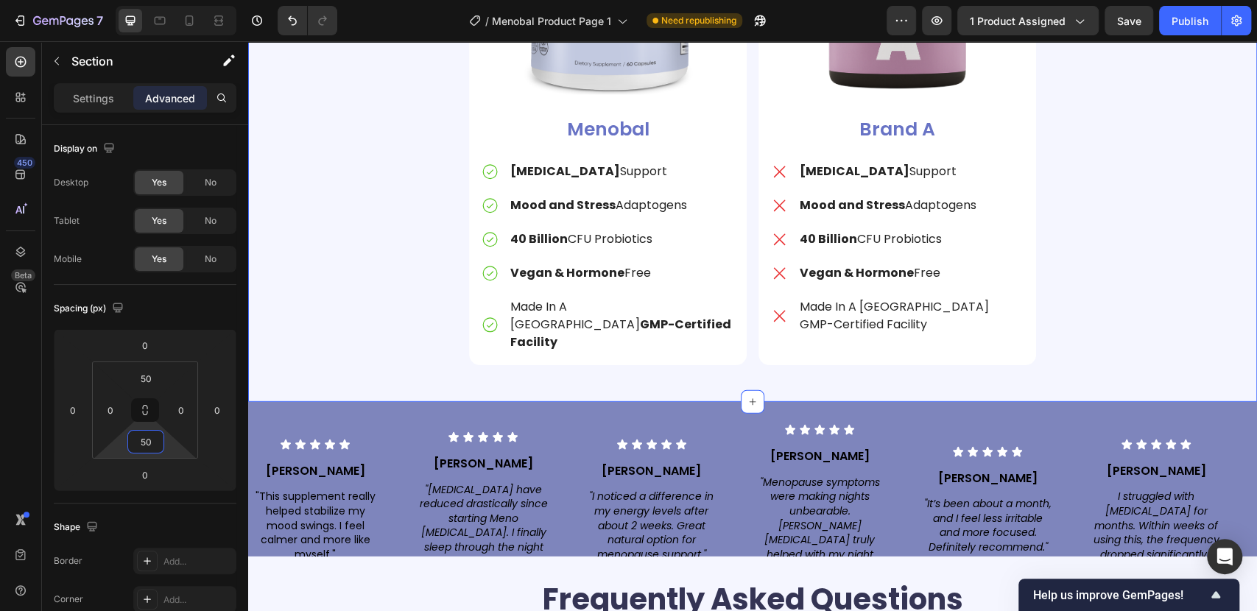
scroll to position [2945, 0]
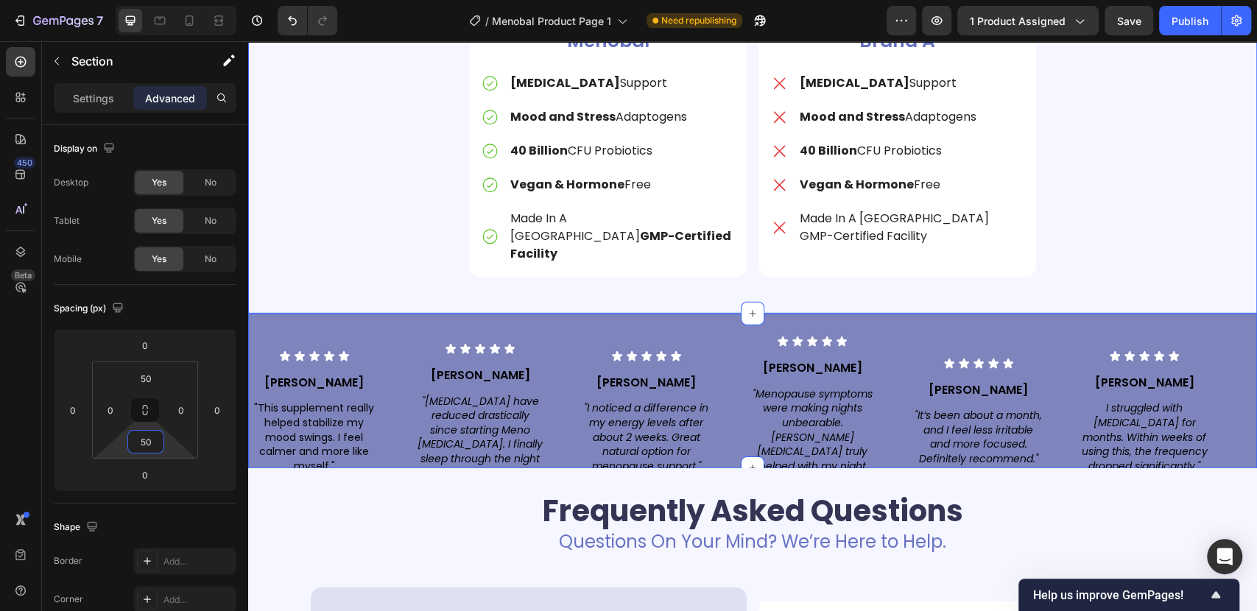
click at [252, 314] on div "Icon Icon Icon Icon Icon Icon List [PERSON_NAME] Text Block "This supplement re…" at bounding box center [752, 391] width 1009 height 155
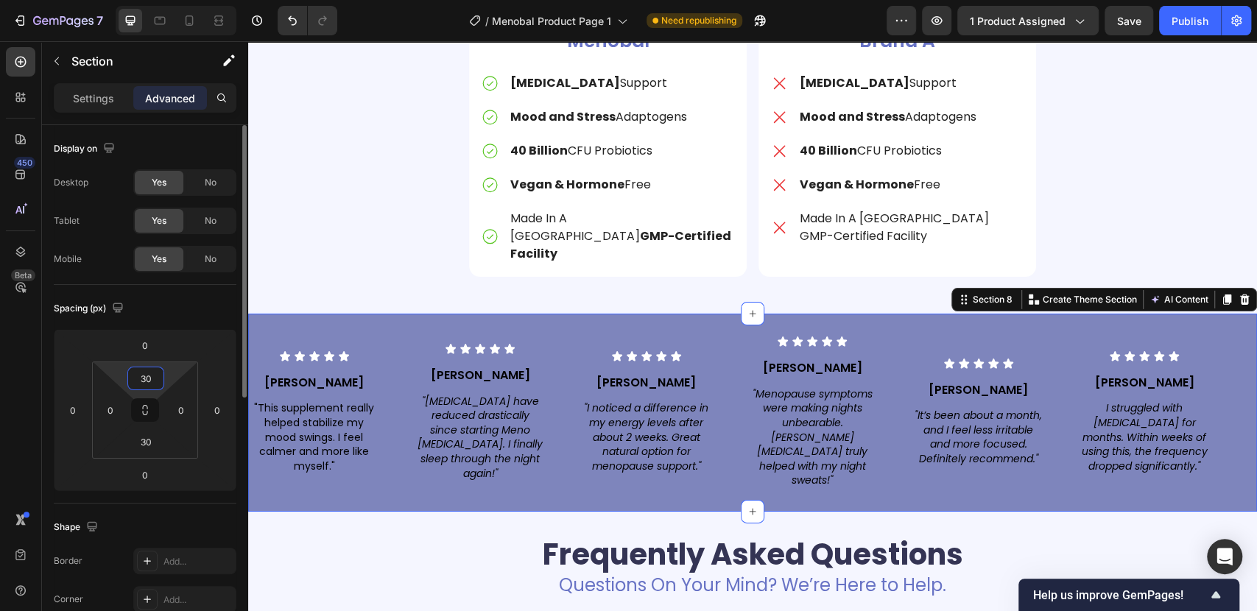
click at [149, 374] on input "30" at bounding box center [145, 378] width 29 height 22
paste input "5"
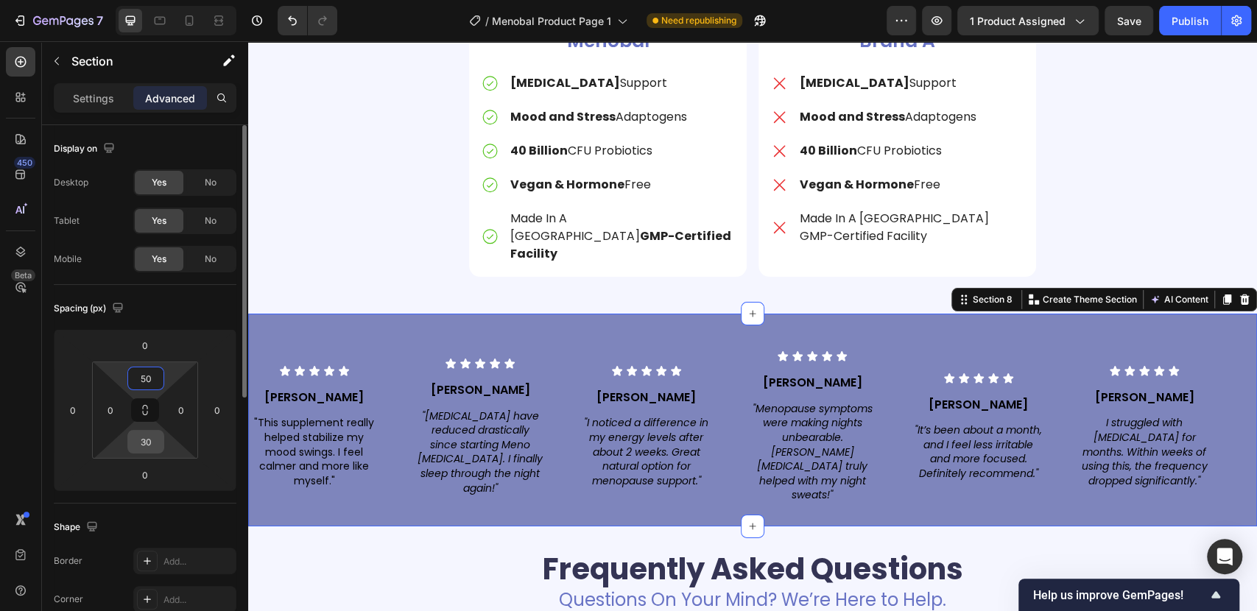
type input "50"
click at [150, 445] on input "30" at bounding box center [145, 442] width 29 height 22
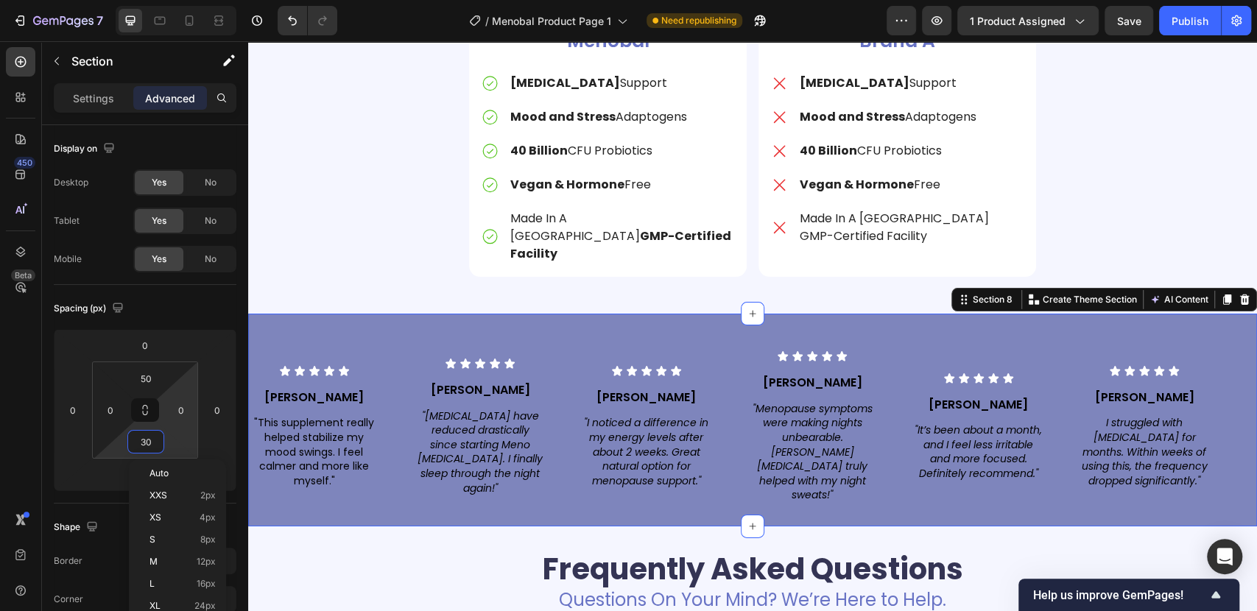
paste input "5"
type input "50"
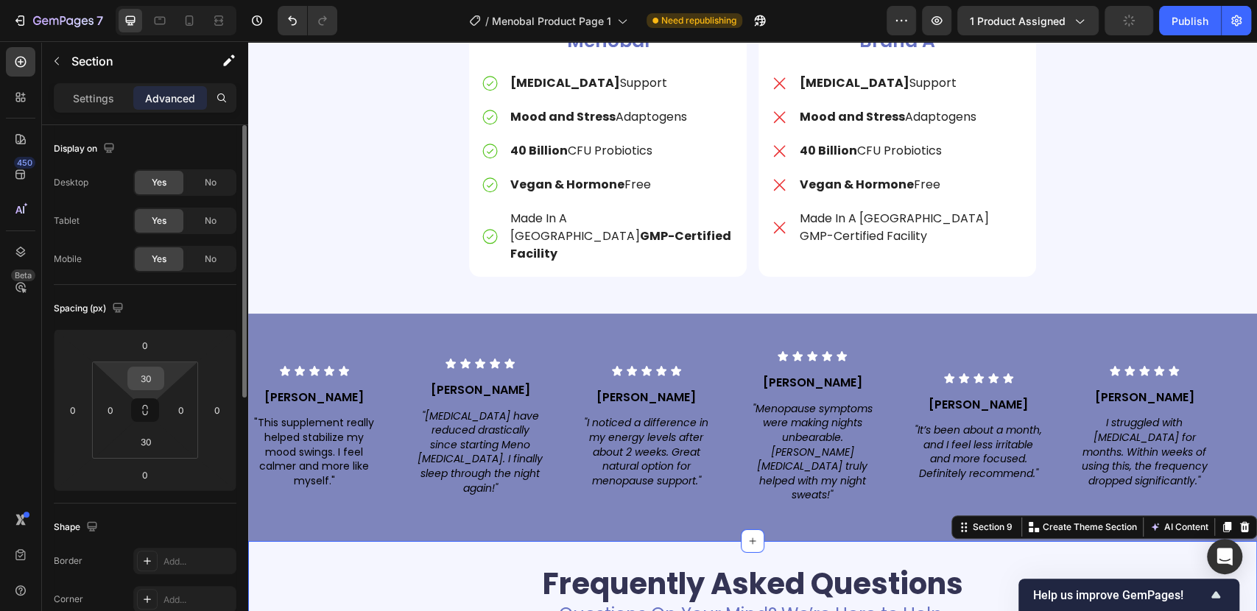
click at [145, 375] on input "30" at bounding box center [145, 378] width 29 height 22
paste input "5"
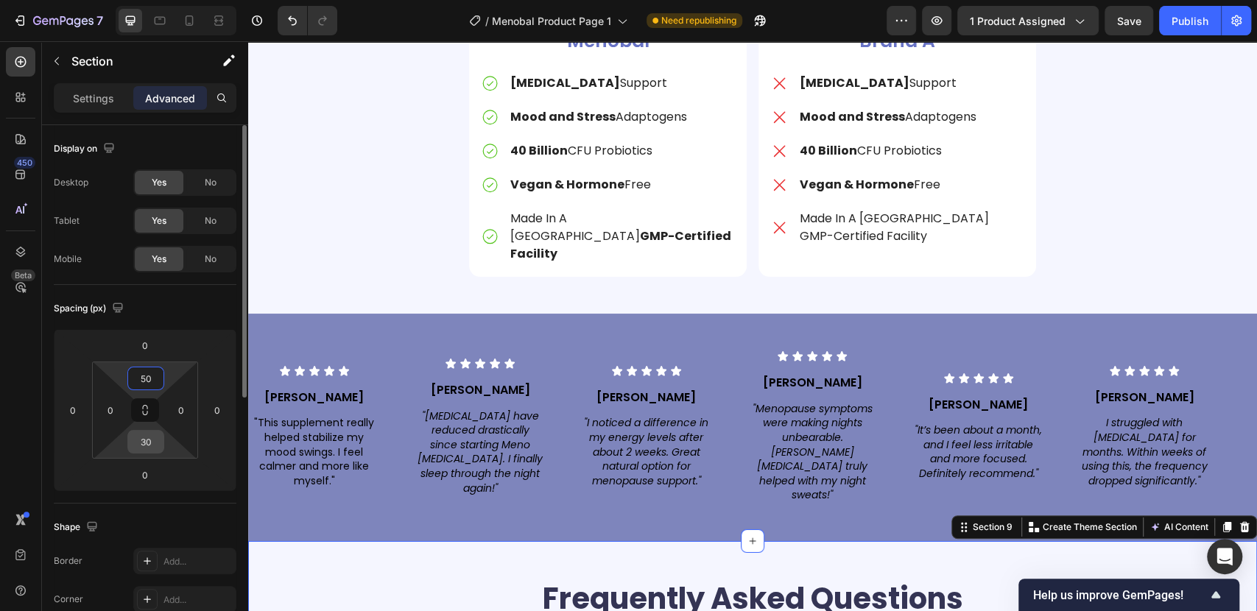
type input "50"
click at [149, 440] on input "30" at bounding box center [145, 442] width 29 height 22
paste input "5"
type input "50"
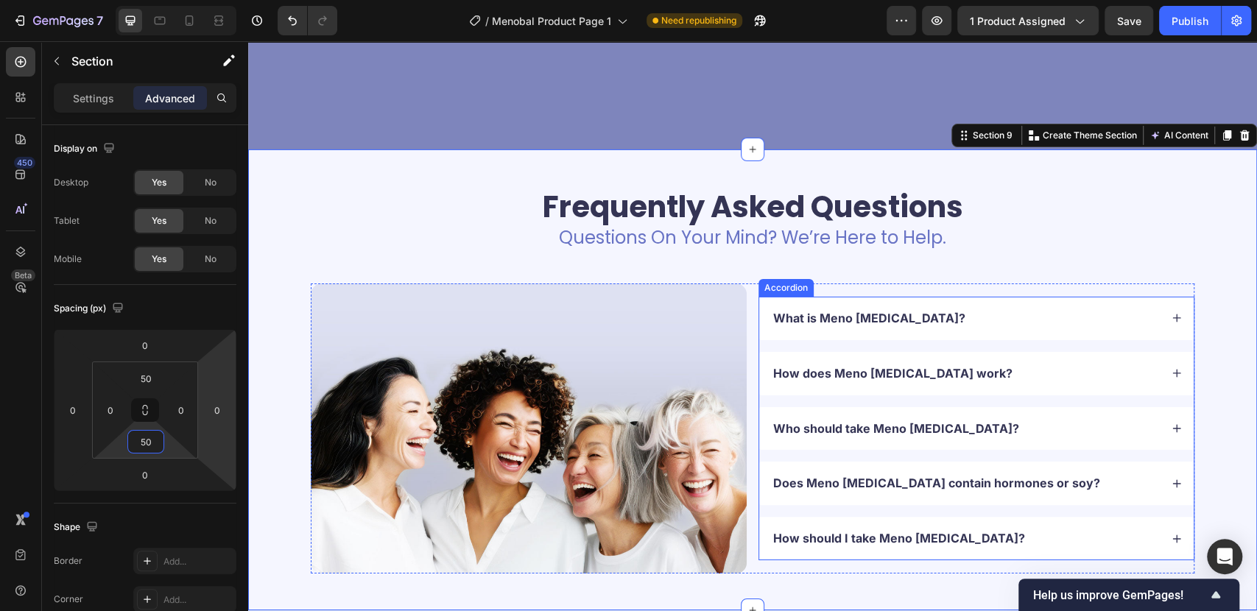
scroll to position [3517, 0]
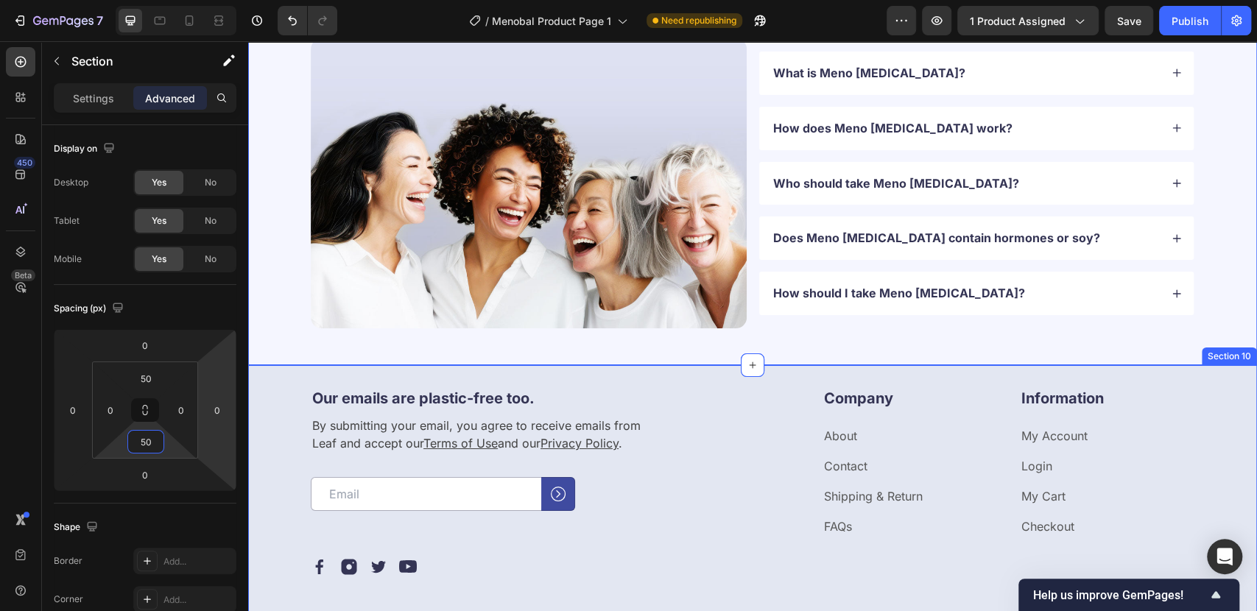
click at [290, 378] on div "Our emails are plastic-free too. Heading By submitting your email, you agree to…" at bounding box center [752, 520] width 1009 height 310
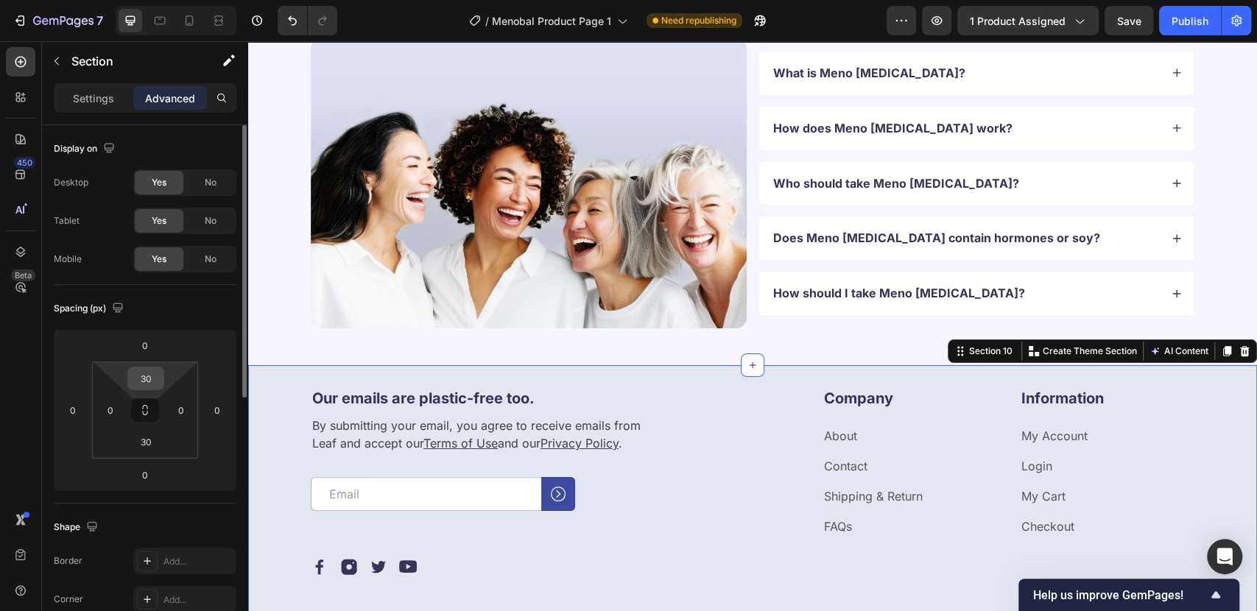
click at [147, 381] on input "30" at bounding box center [145, 378] width 29 height 22
paste input "5"
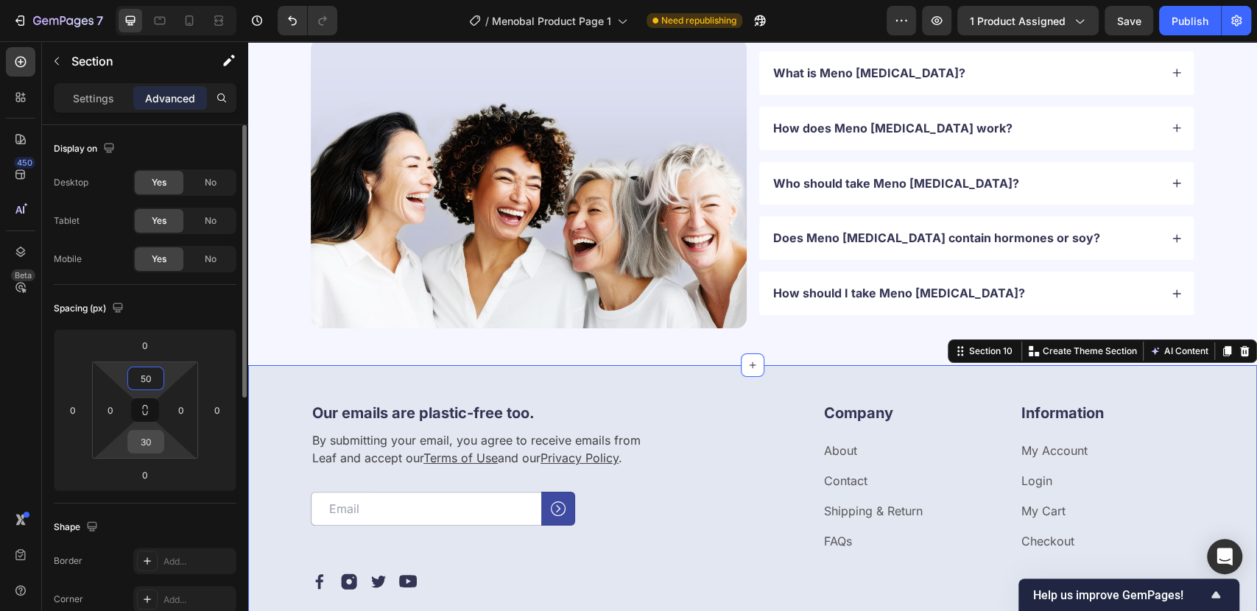
type input "50"
click at [141, 443] on input "30" at bounding box center [145, 442] width 29 height 22
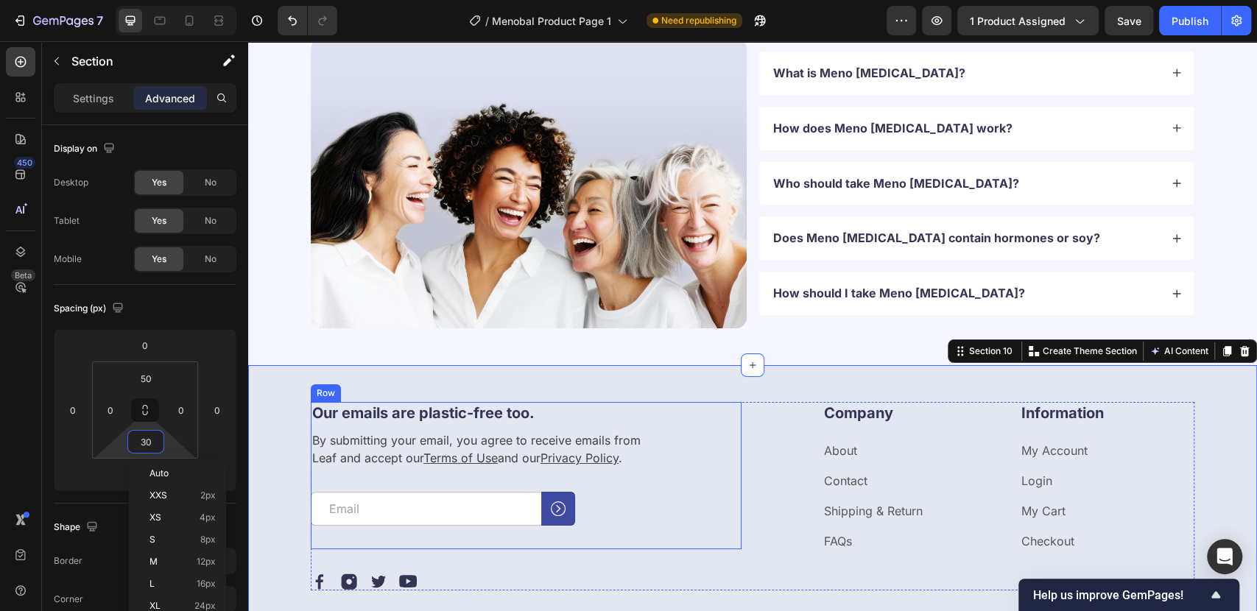
paste input "5"
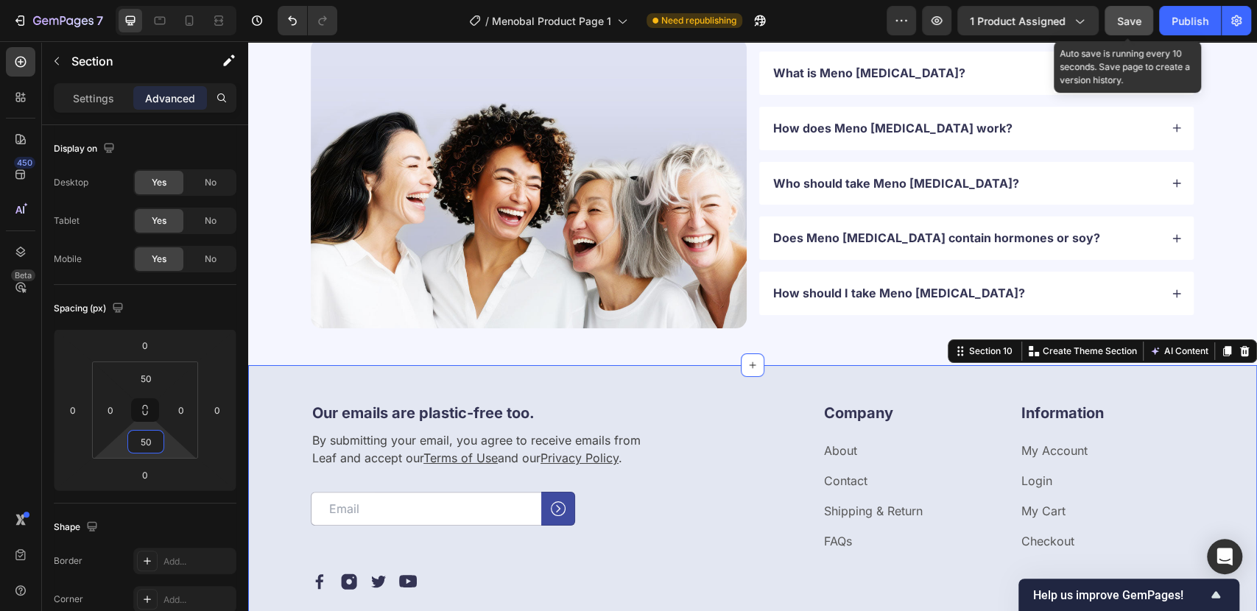
type input "50"
click at [1118, 15] on span "Save" at bounding box center [1129, 21] width 24 height 13
click at [1128, 7] on button "Save" at bounding box center [1128, 20] width 49 height 29
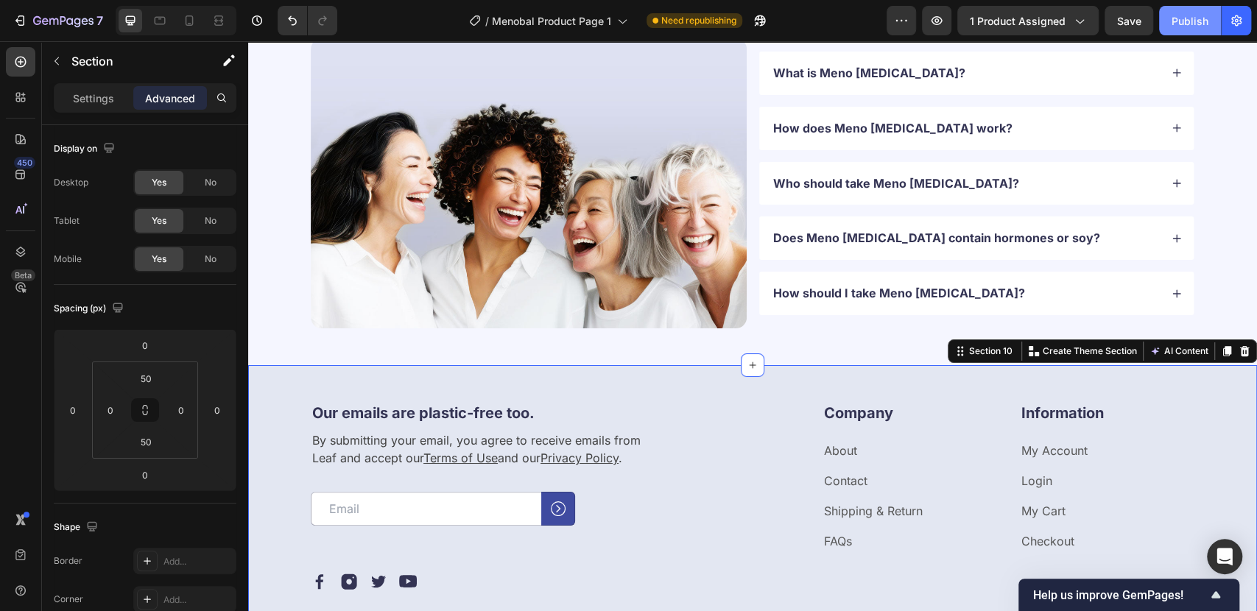
click at [1194, 24] on div "Publish" at bounding box center [1189, 20] width 37 height 15
click at [184, 21] on icon at bounding box center [189, 20] width 15 height 15
type input "72"
type input "20"
type input "72"
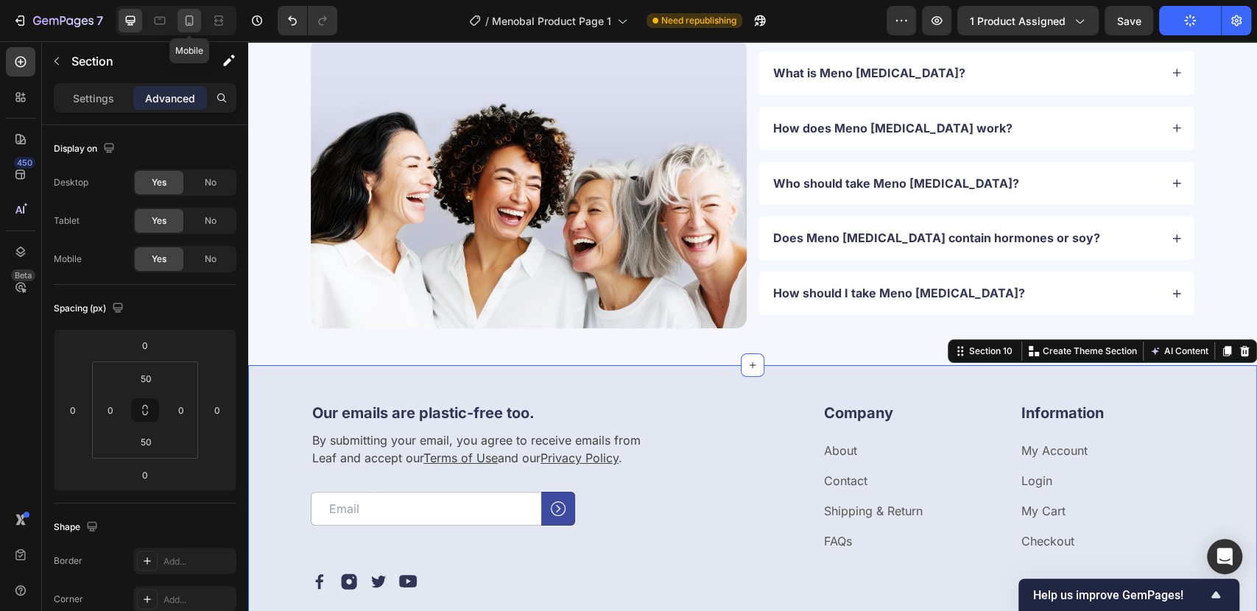
type input "20"
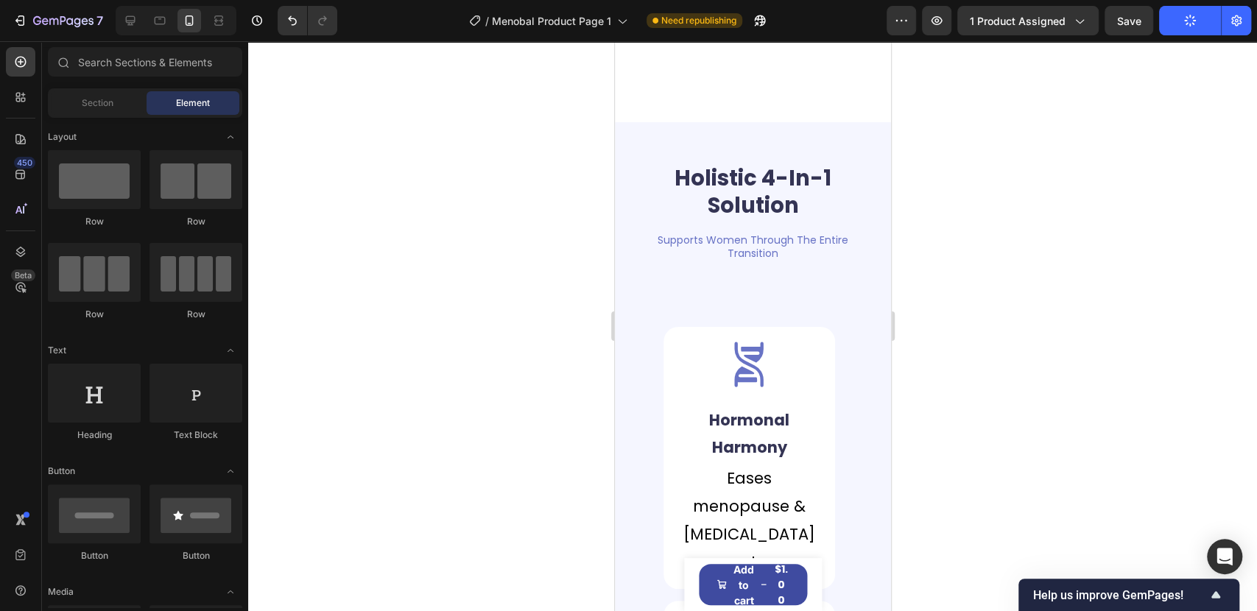
scroll to position [1063, 0]
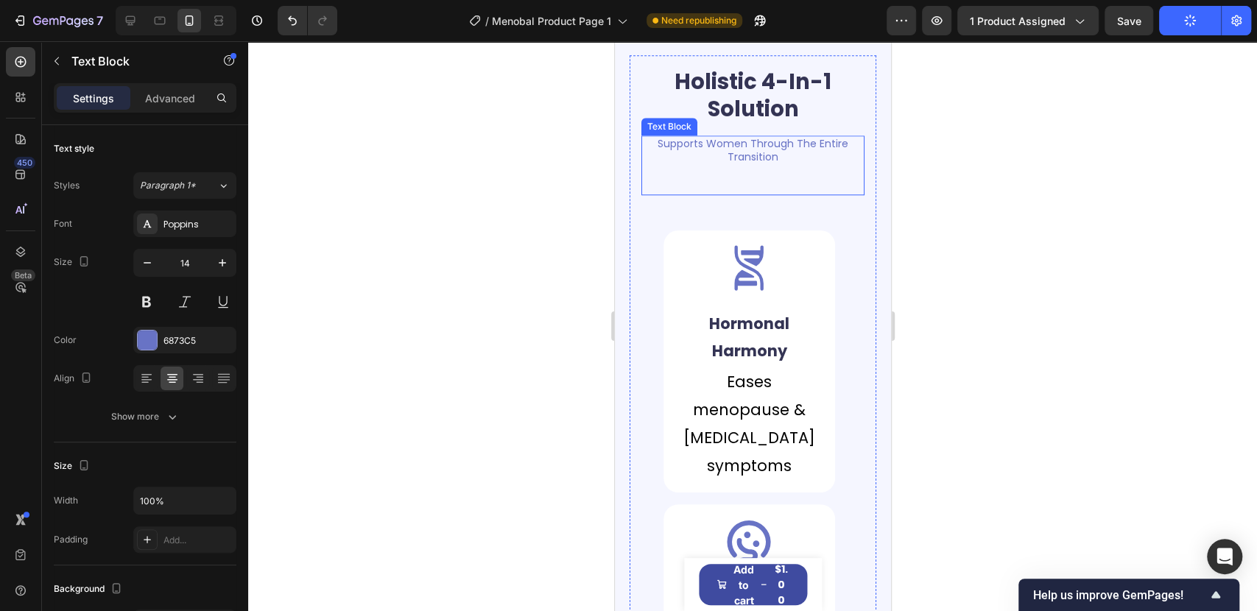
click at [757, 158] on p "Supports Women Through The Entire Transition" at bounding box center [752, 150] width 220 height 27
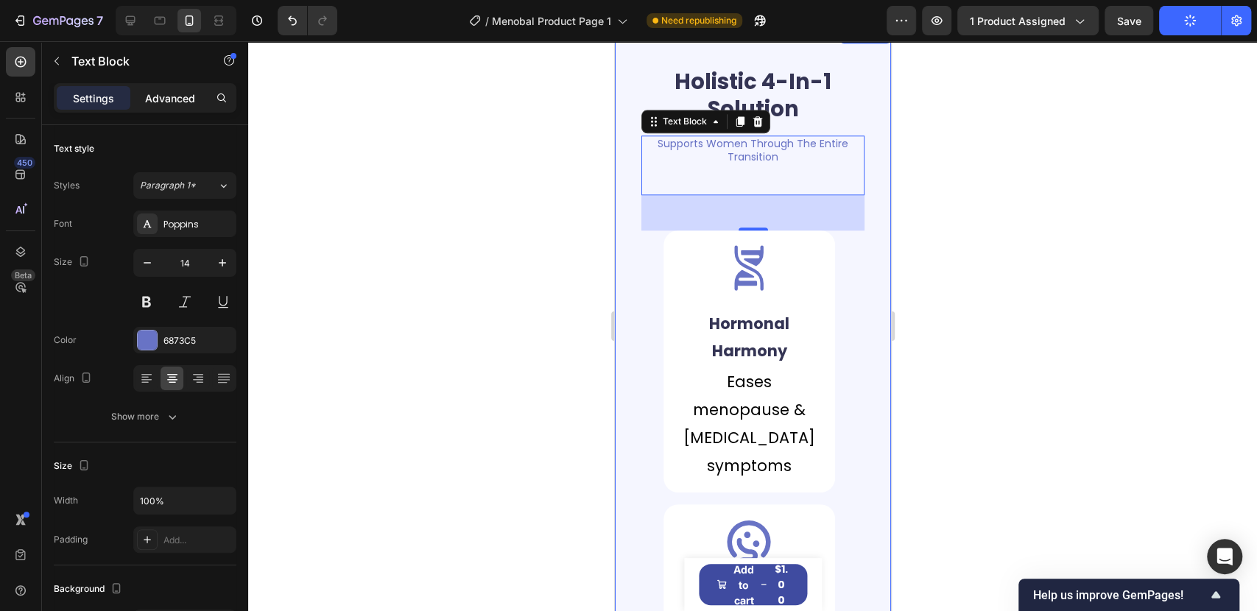
click at [161, 99] on p "Advanced" at bounding box center [170, 98] width 50 height 15
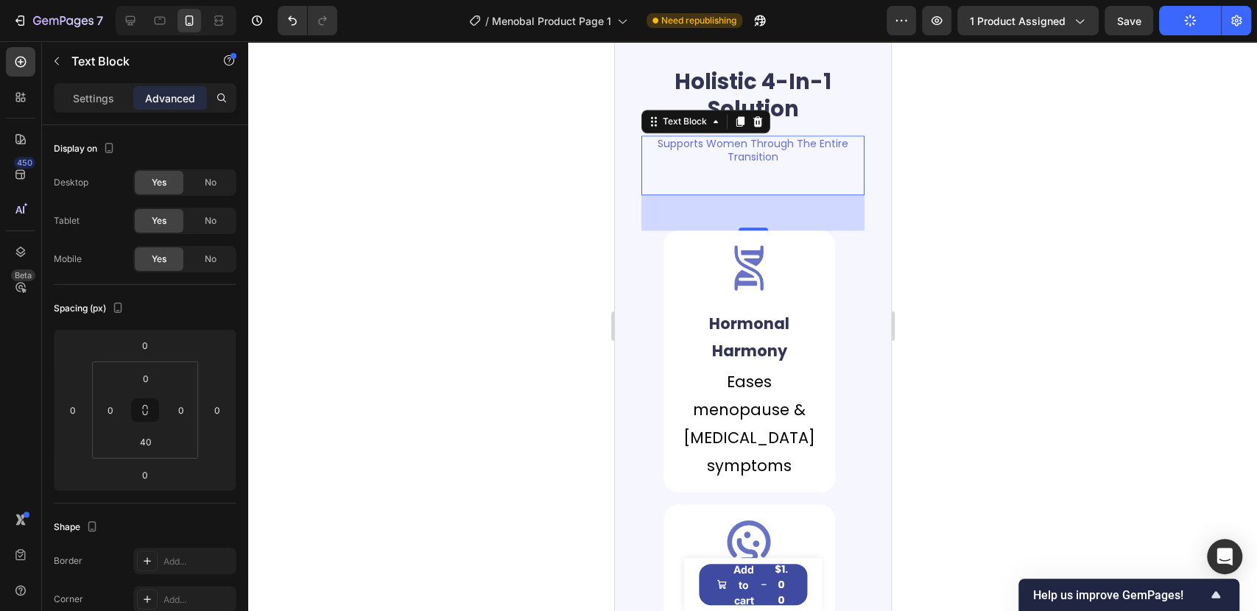
click at [756, 158] on p "Supports Women Through The Entire Transition" at bounding box center [752, 150] width 220 height 27
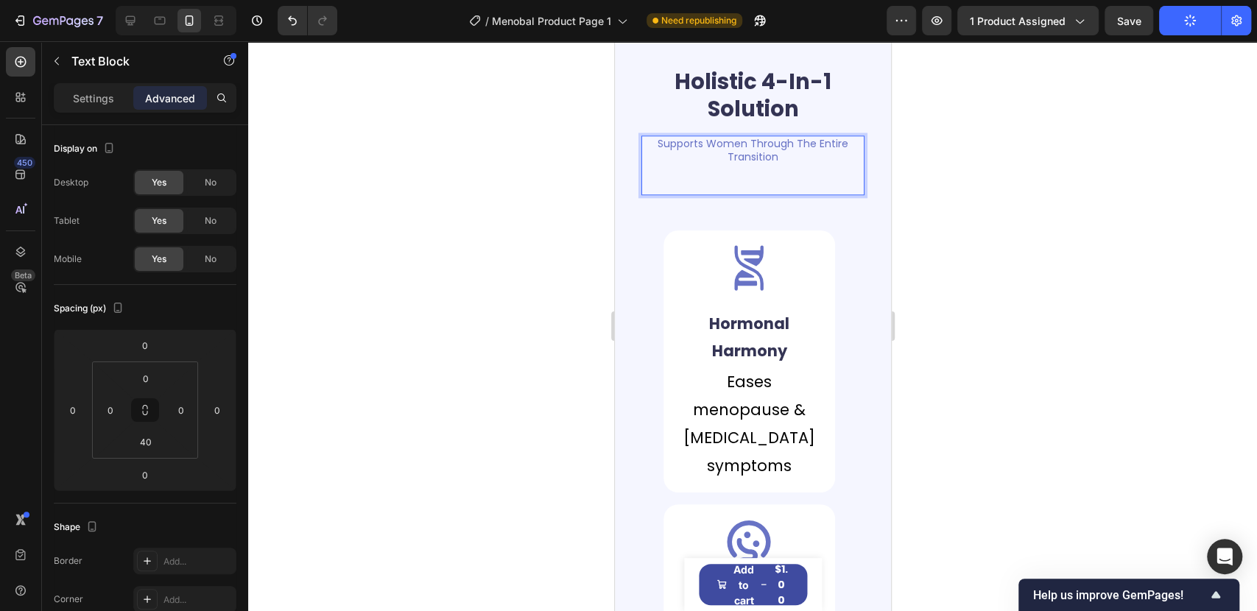
click at [789, 160] on p "Supports Women Through The Entire Transition" at bounding box center [752, 150] width 220 height 27
click at [77, 86] on div "Settings" at bounding box center [94, 98] width 74 height 24
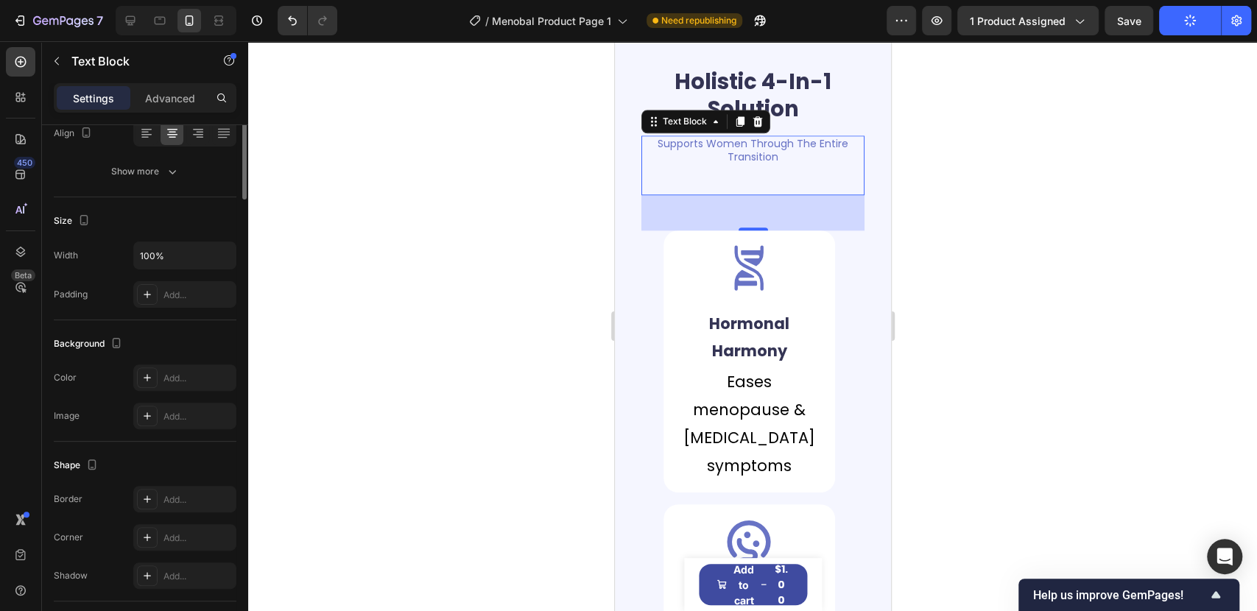
scroll to position [0, 0]
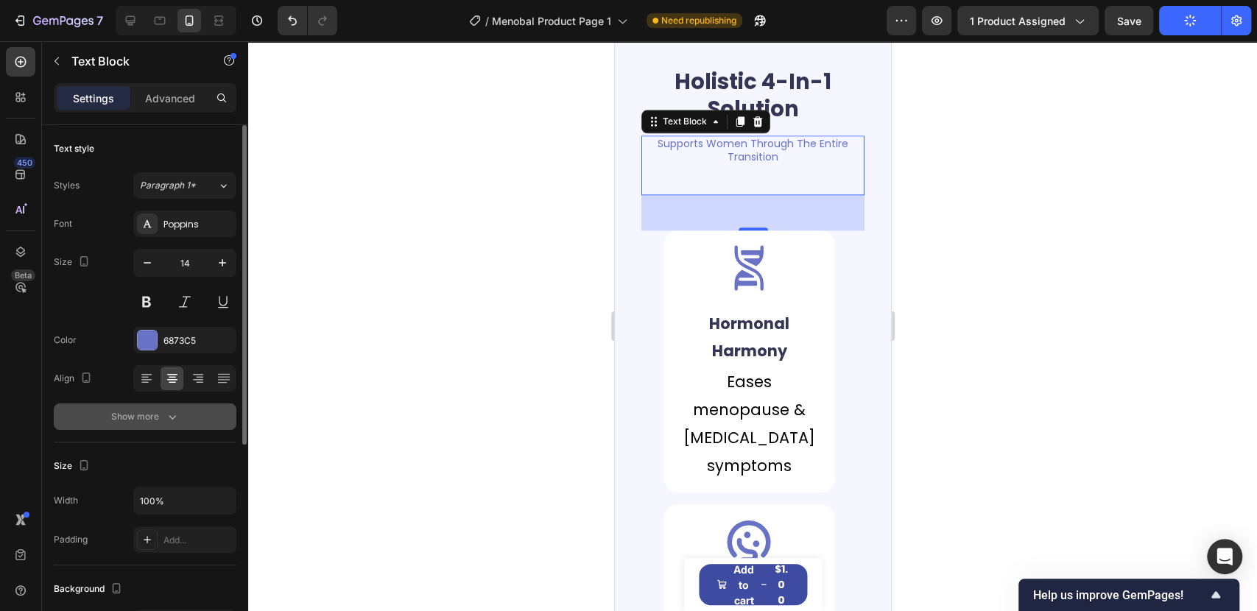
click at [160, 410] on div "Show more" at bounding box center [145, 416] width 68 height 15
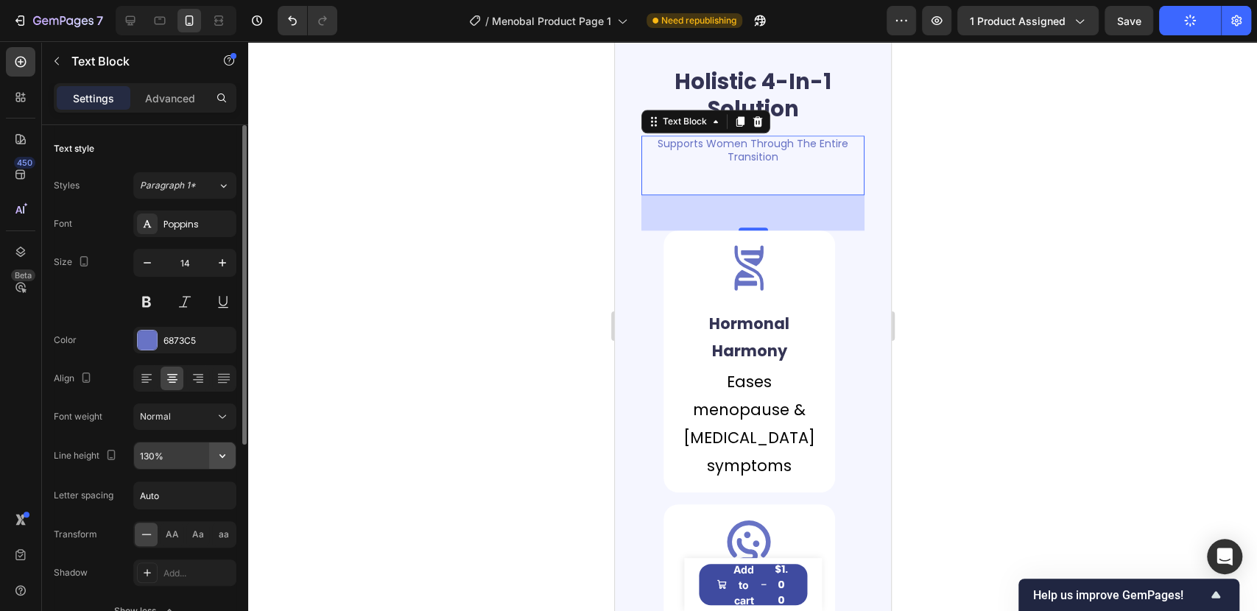
click at [215, 456] on icon "button" at bounding box center [222, 455] width 15 height 15
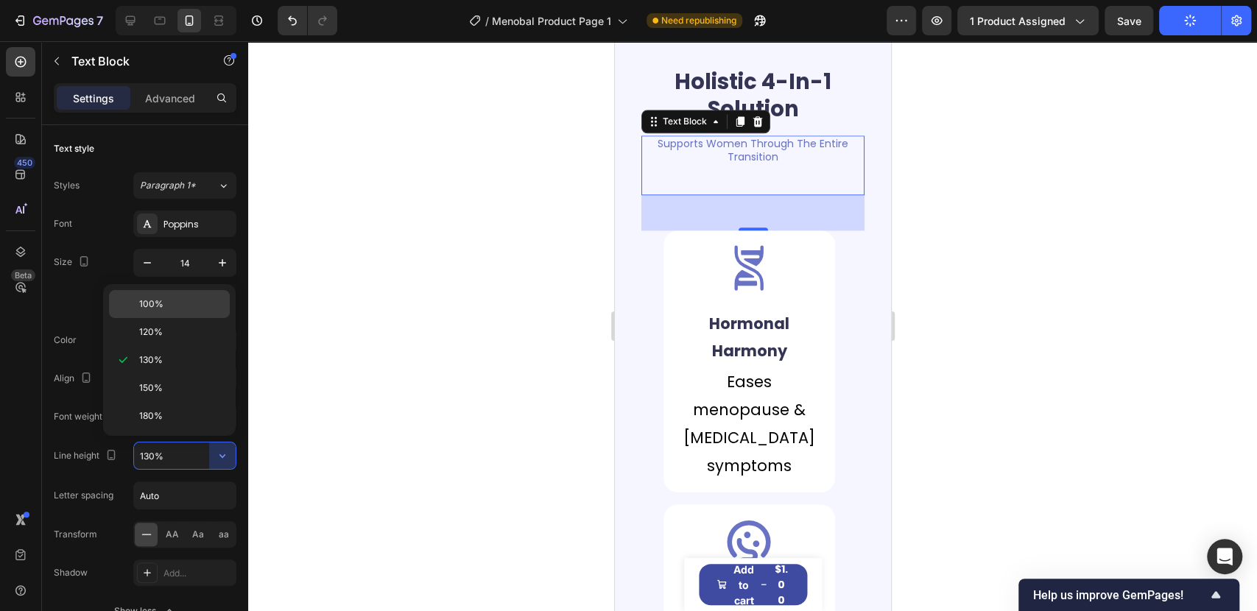
click at [164, 302] on p "100%" at bounding box center [181, 303] width 84 height 13
type input "100%"
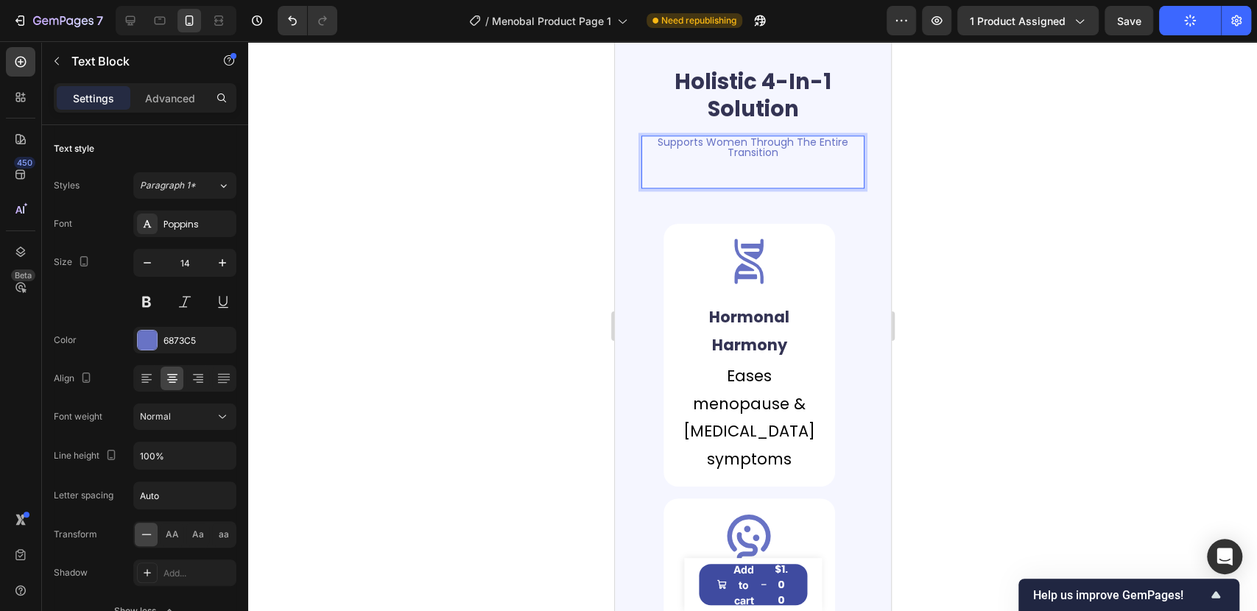
click at [785, 152] on p "Supports Women Through The Entire Transition" at bounding box center [752, 147] width 220 height 21
click at [653, 205] on div "Holistic 4-In-1 Solution Heading Supports Women Through The Entire Transition T…" at bounding box center [752, 605] width 223 height 1076
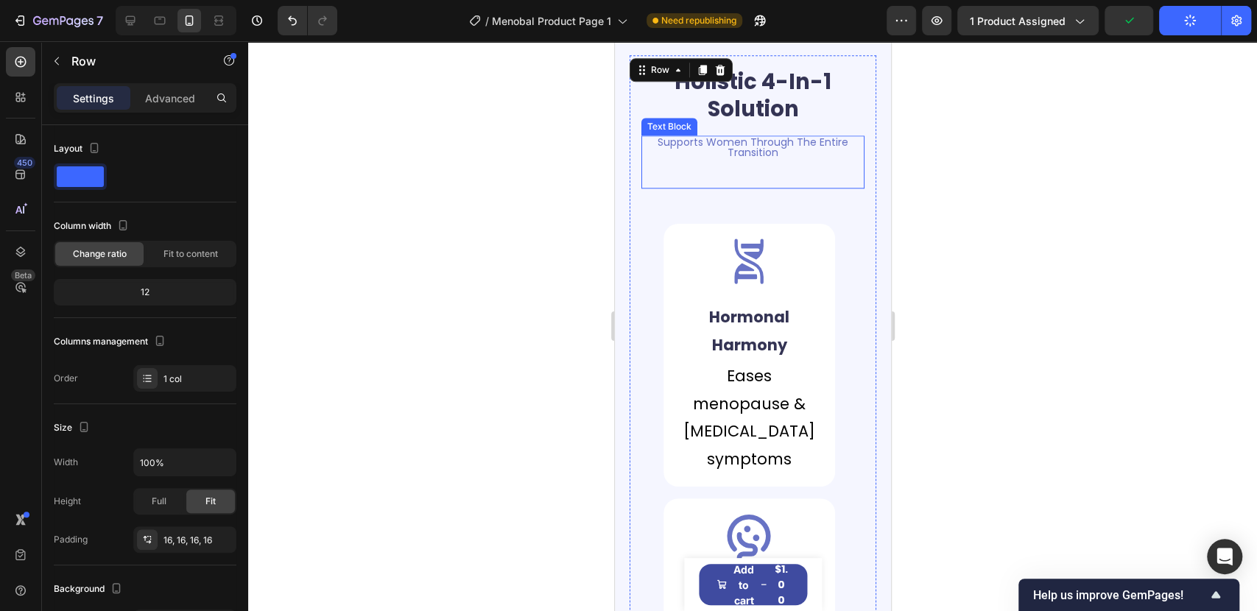
click at [666, 169] on div "Supports Women Through The Entire Transition Text Block" at bounding box center [752, 161] width 223 height 53
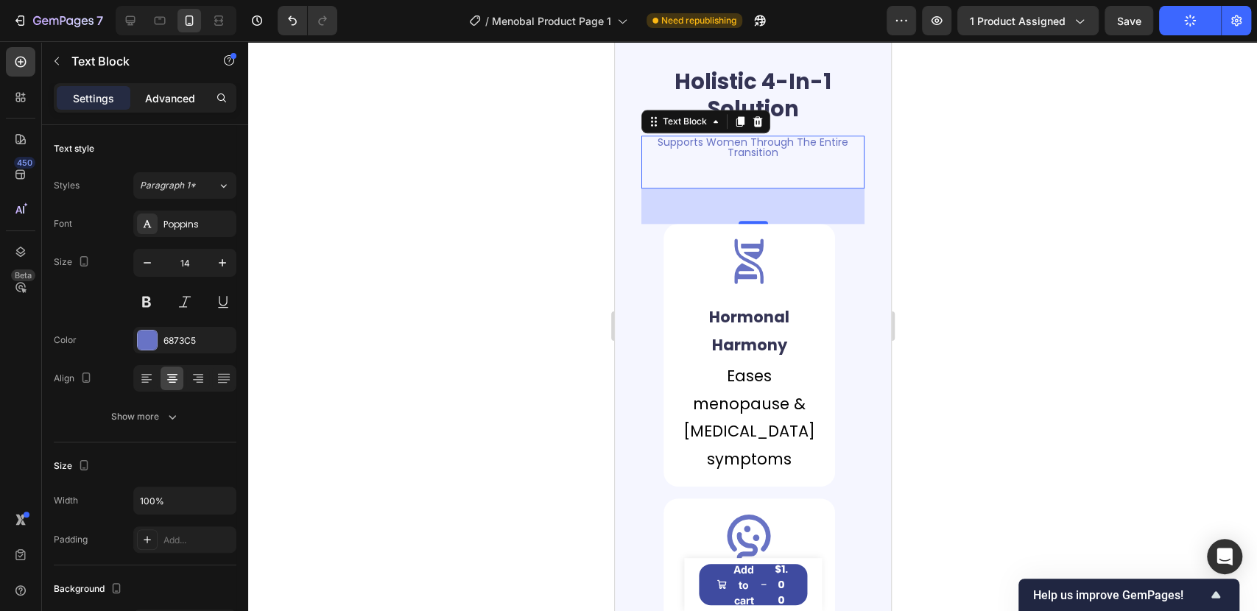
click at [159, 102] on p "Advanced" at bounding box center [170, 98] width 50 height 15
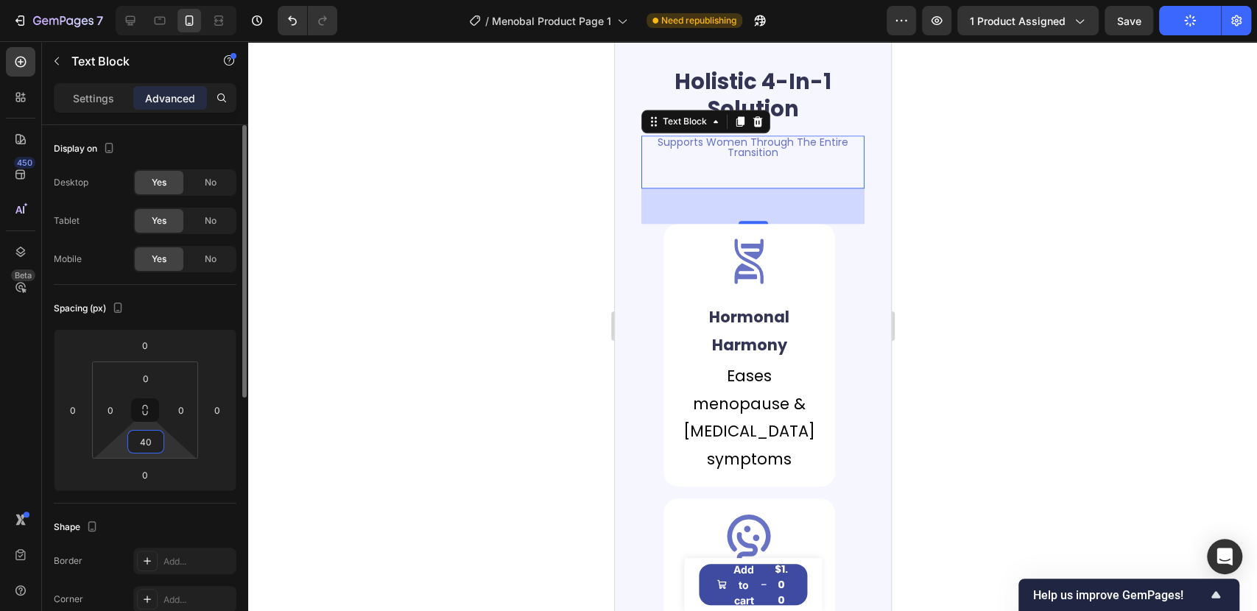
click at [152, 444] on input "40" at bounding box center [145, 442] width 29 height 22
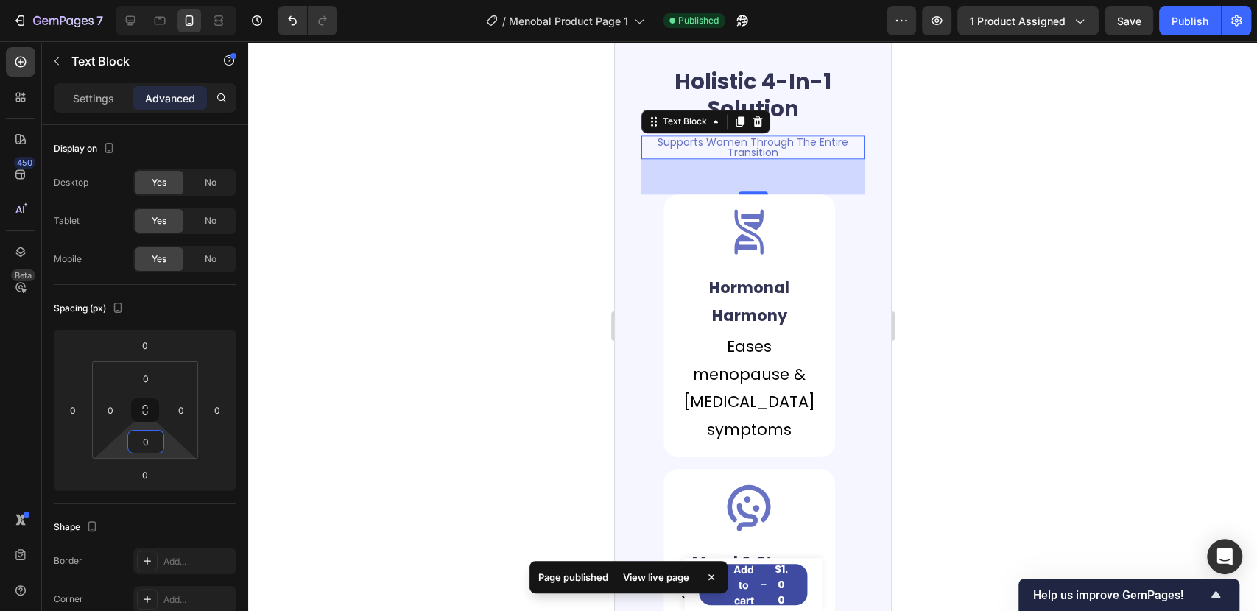
type input "0"
click at [732, 179] on div "Holistic 4-In-1 Solution Heading Supports Women Through The Entire Transition T…" at bounding box center [752, 590] width 223 height 1047
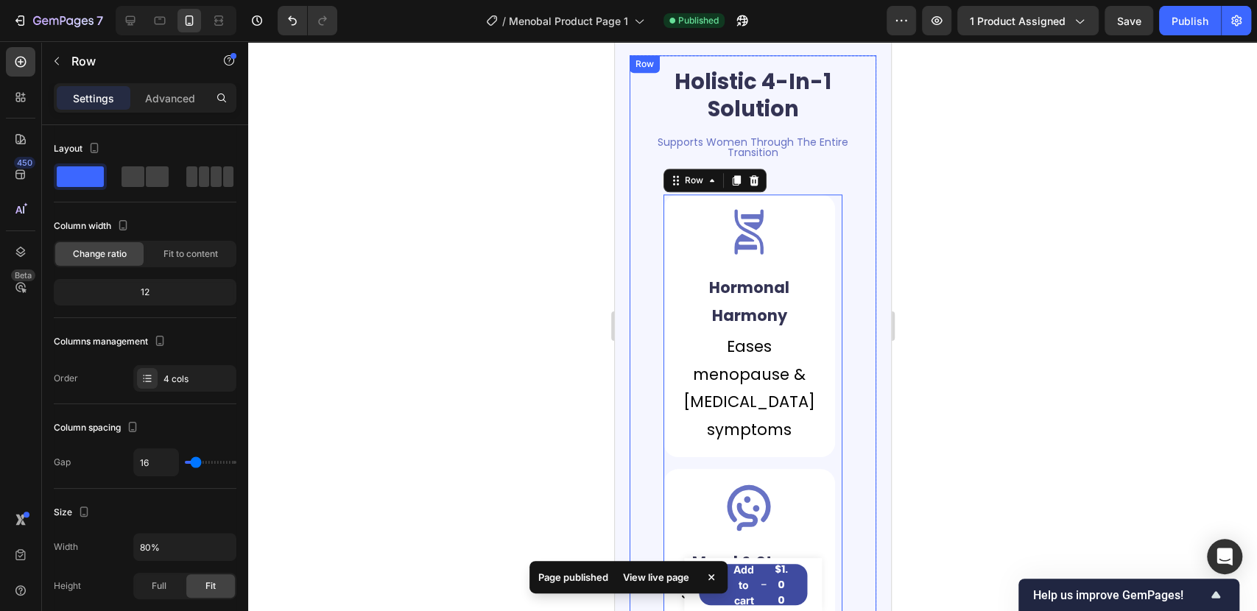
click at [746, 165] on div "Holistic 4-In-1 Solution Heading Supports Women Through The Entire Transition T…" at bounding box center [752, 590] width 223 height 1047
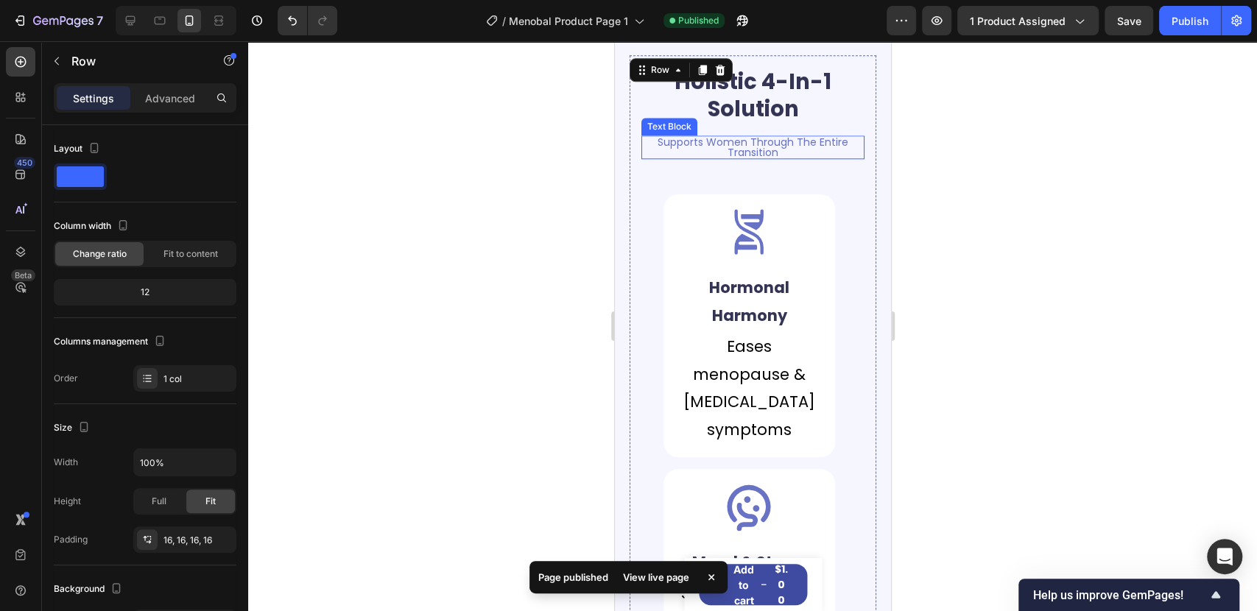
click at [759, 154] on p "Supports Women Through The Entire Transition" at bounding box center [752, 147] width 220 height 21
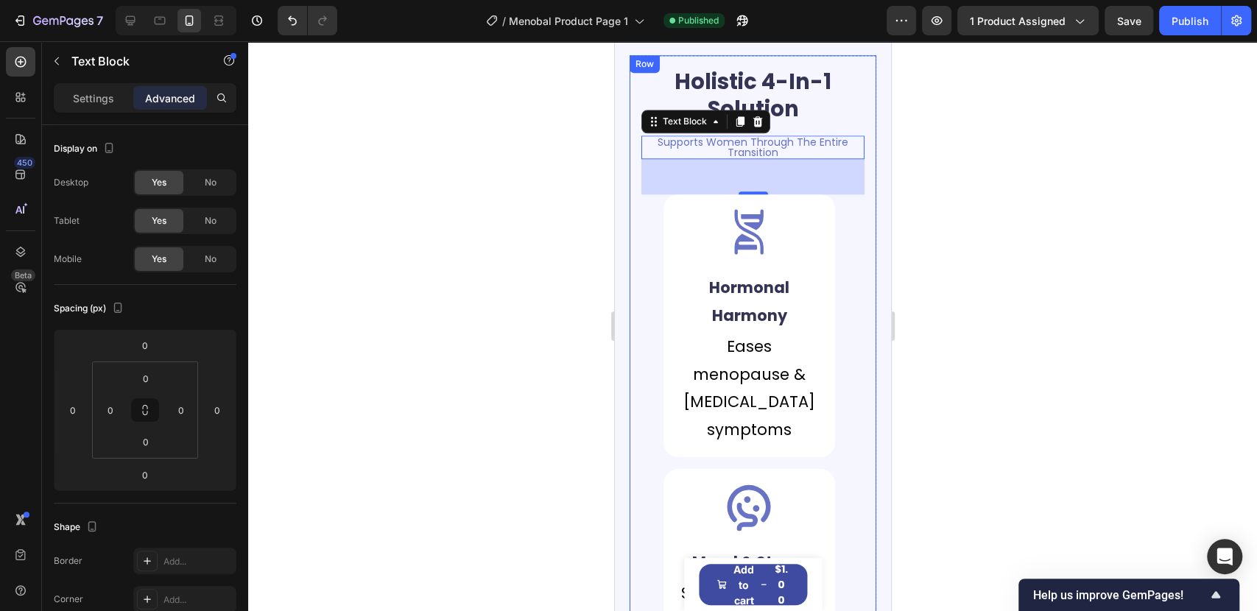
click at [845, 307] on div "Holistic 4-In-1 Solution Heading Supports Women Through The Entire Transition T…" at bounding box center [752, 590] width 223 height 1047
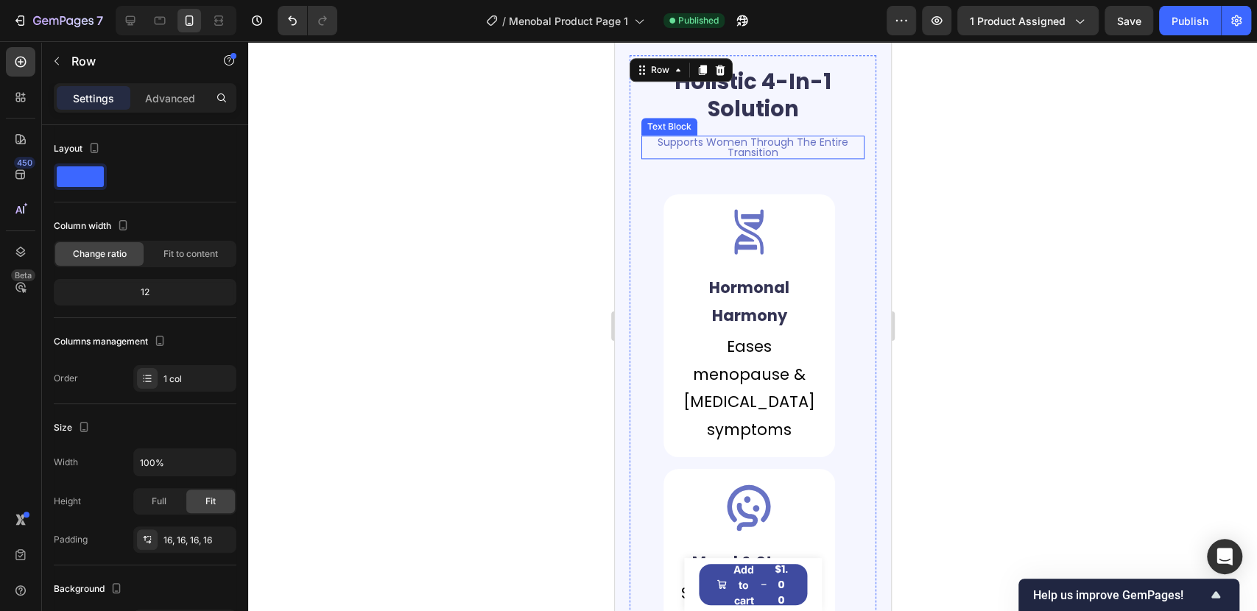
click at [764, 147] on p "Supports Women Through The Entire Transition" at bounding box center [752, 147] width 220 height 21
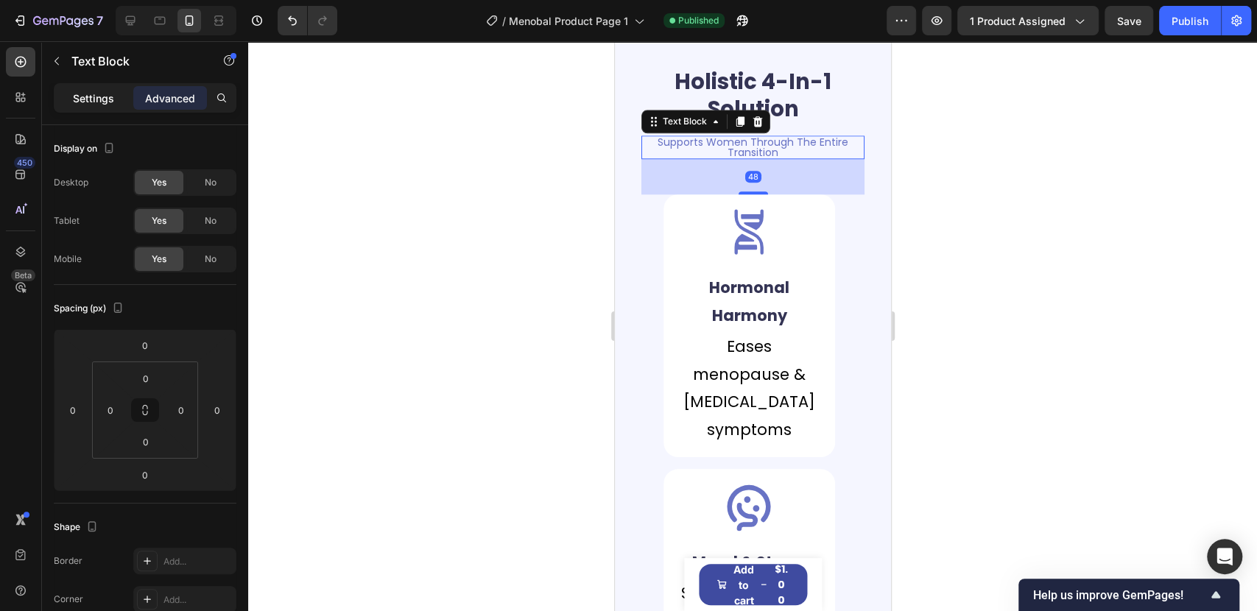
click at [81, 96] on p "Settings" at bounding box center [93, 98] width 41 height 15
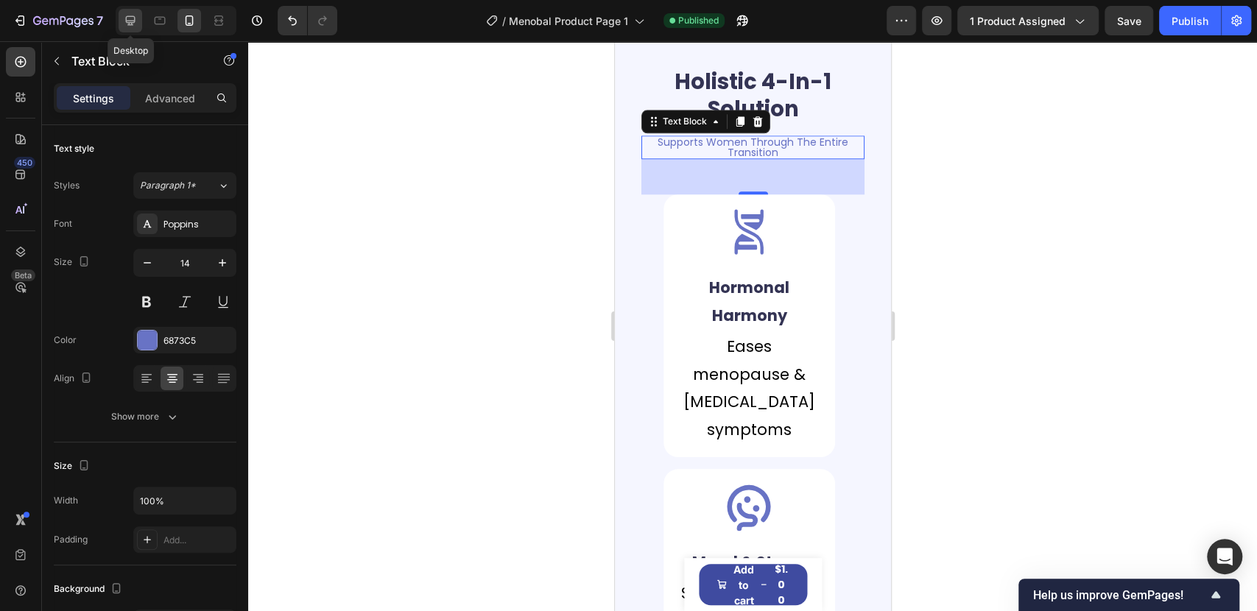
click at [135, 28] on div at bounding box center [131, 21] width 24 height 24
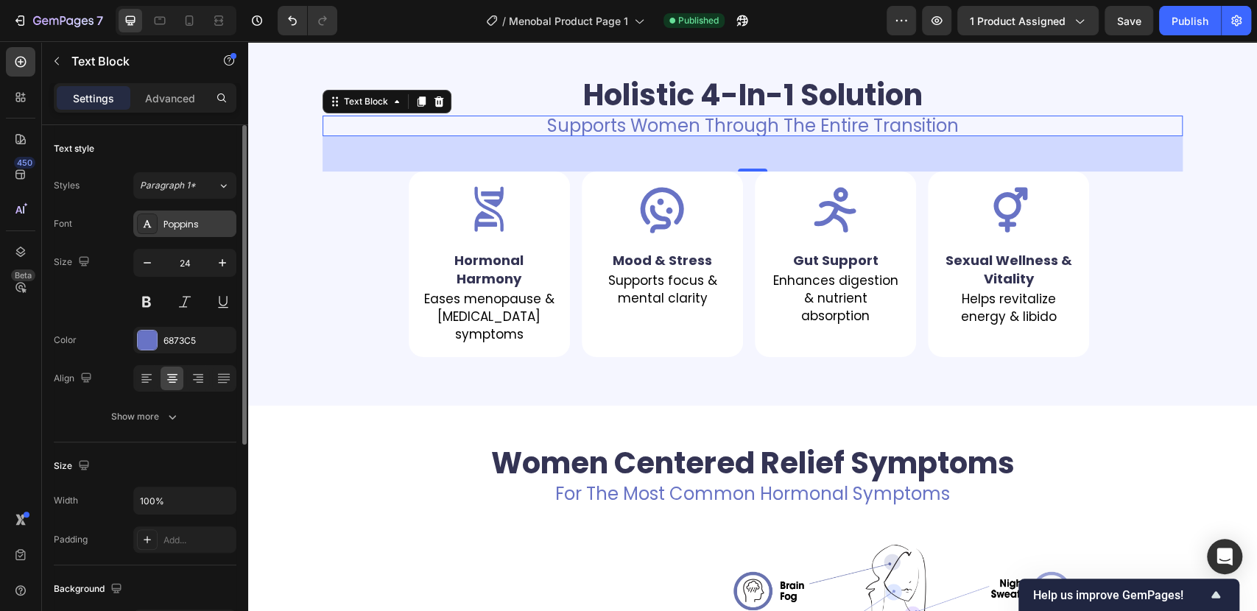
scroll to position [1085, 0]
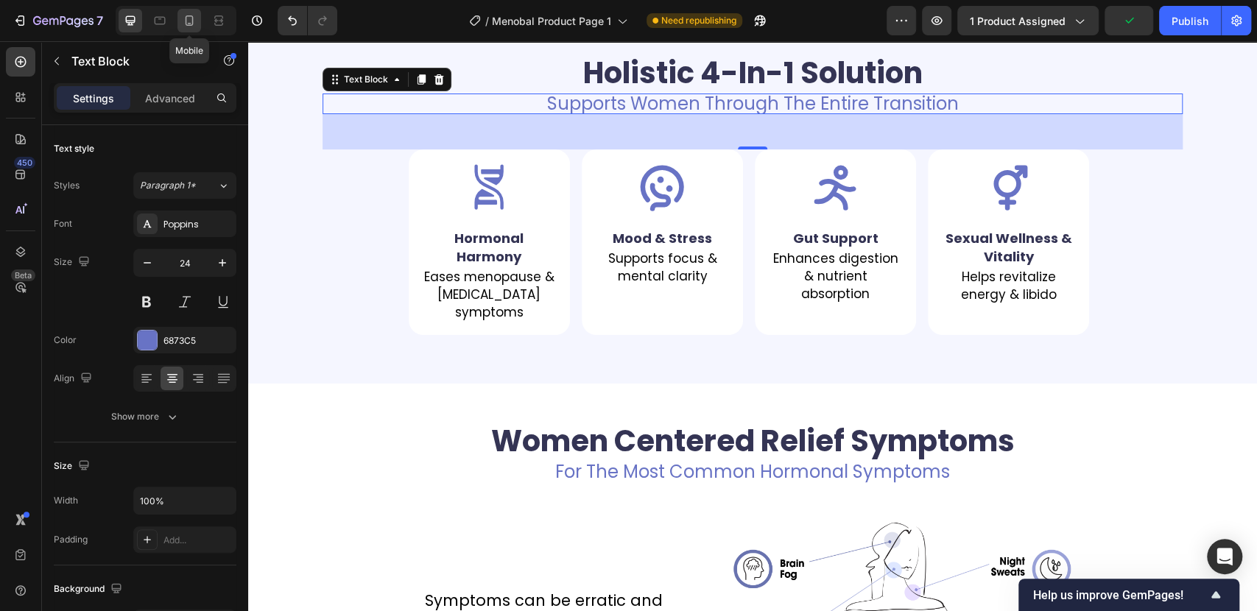
click at [197, 21] on div at bounding box center [189, 21] width 24 height 24
type input "14"
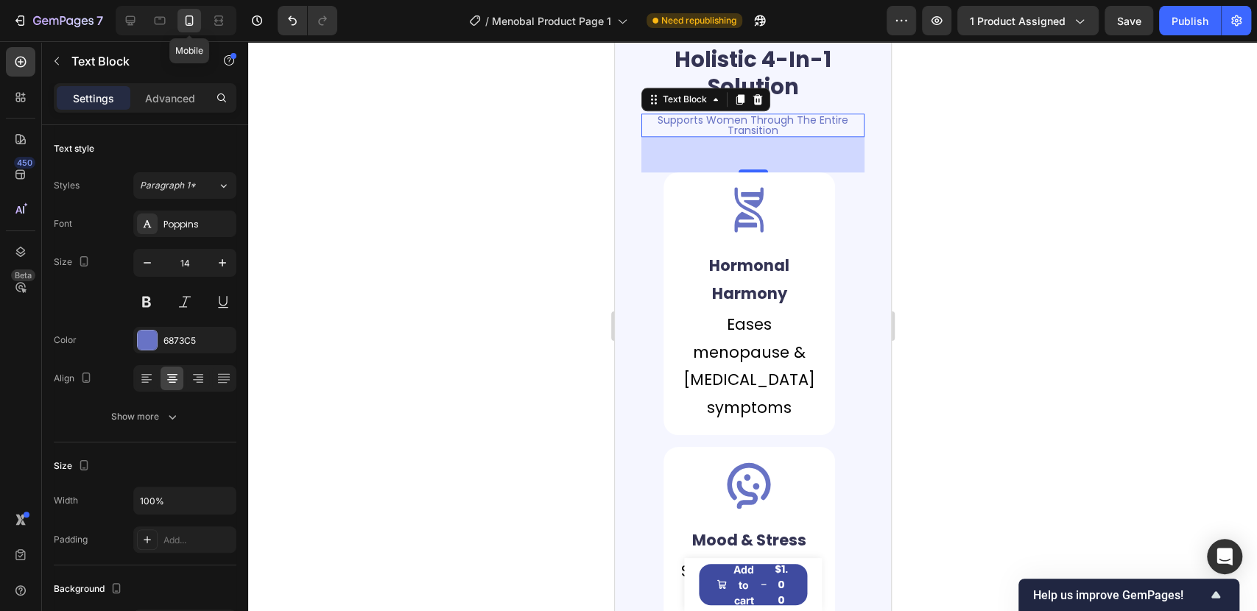
scroll to position [1106, 0]
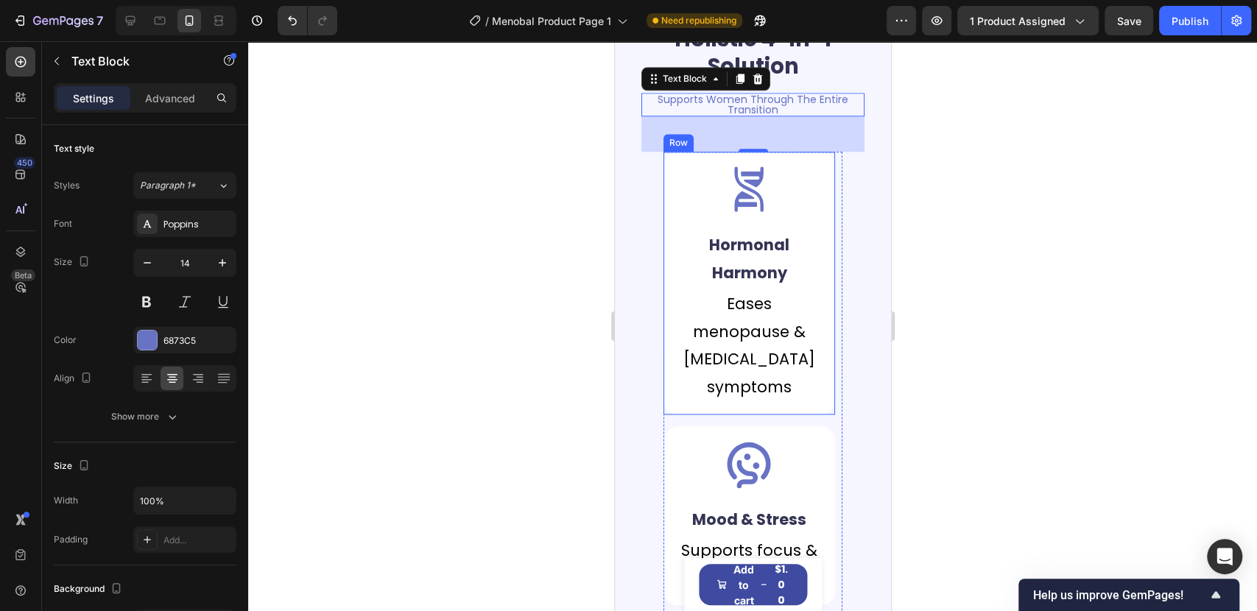
click at [663, 206] on div "Icon Hormonal Harmony Text Block Eases menopause & [MEDICAL_DATA] symptoms Text…" at bounding box center [748, 283] width 171 height 263
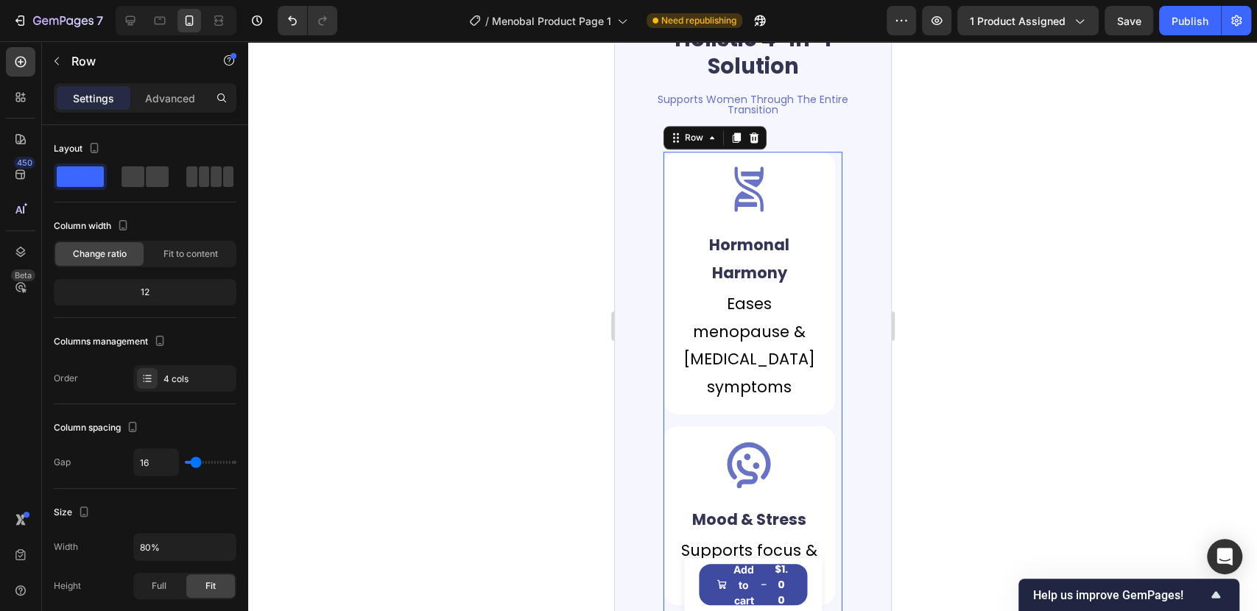
click at [708, 419] on div "Icon Hormonal Harmony Text Block Eases menopause & [MEDICAL_DATA] symptoms Text…" at bounding box center [752, 611] width 178 height 919
click at [225, 547] on icon "button" at bounding box center [222, 547] width 15 height 15
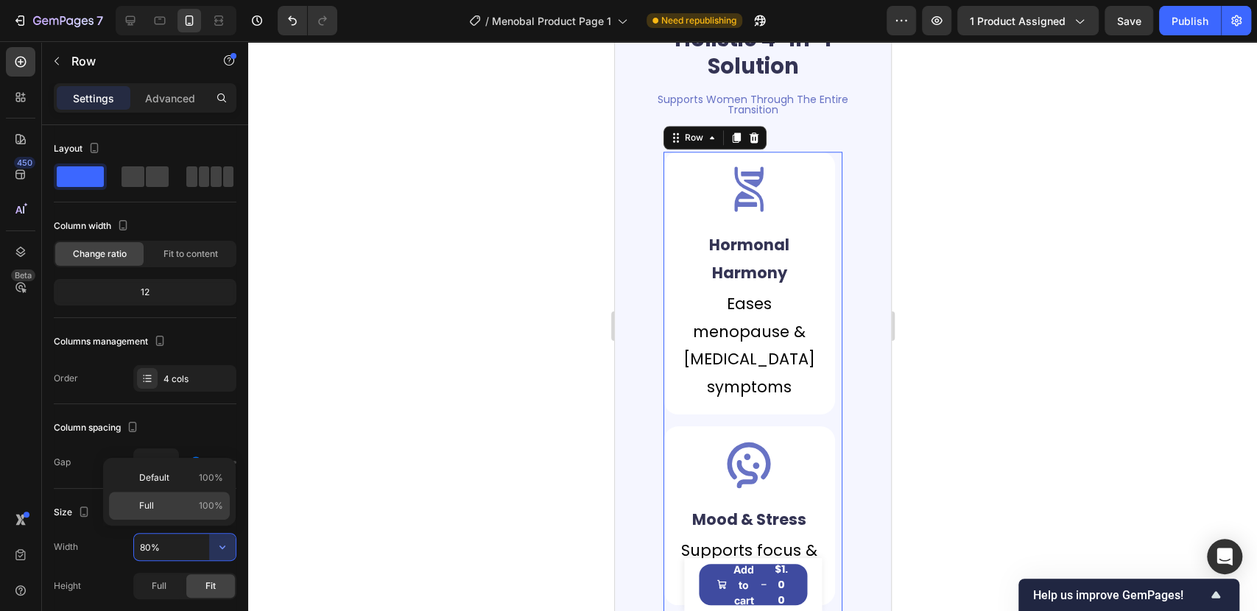
click at [159, 512] on p "Full 100%" at bounding box center [181, 505] width 84 height 13
type input "100%"
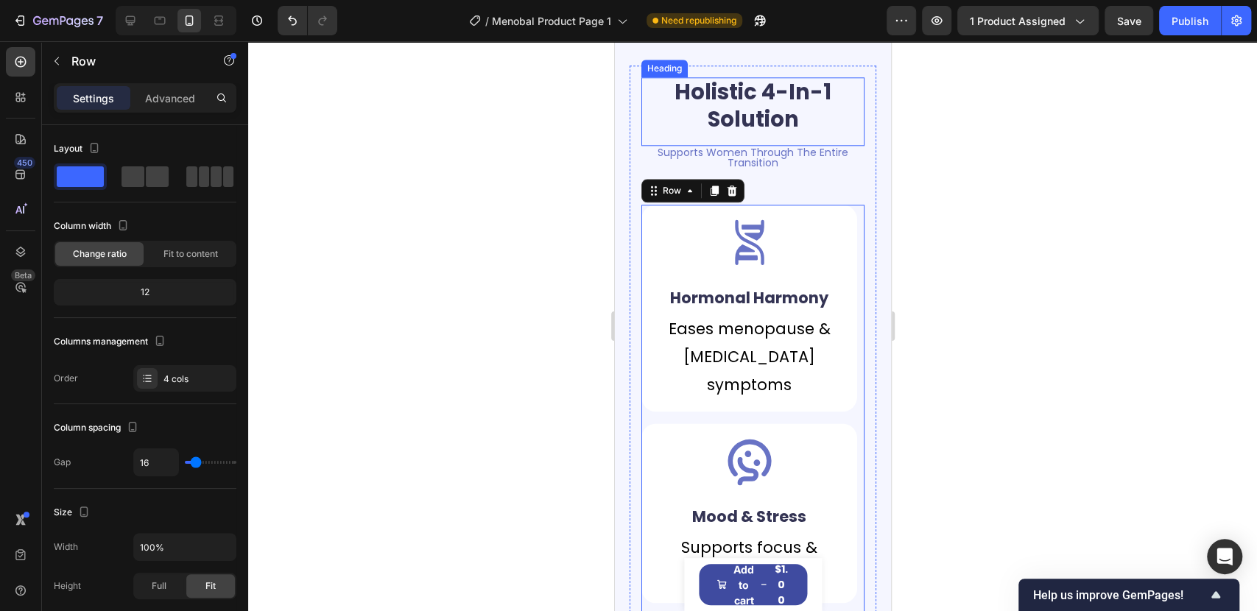
scroll to position [941, 0]
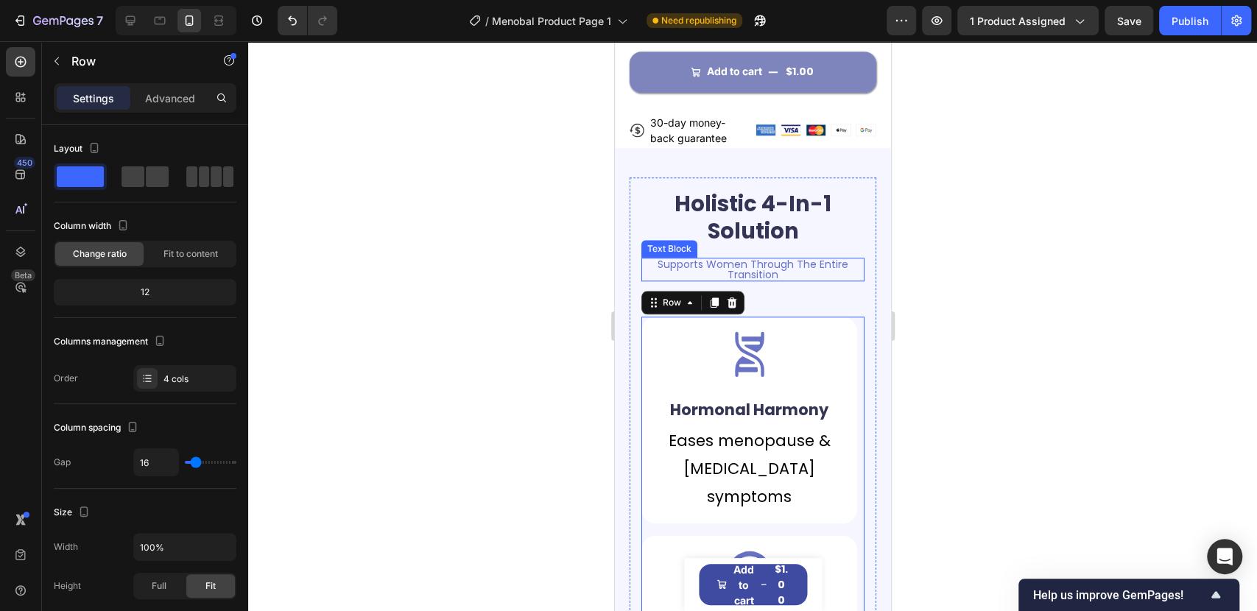
click at [763, 275] on p "Supports Women Through The Entire Transition" at bounding box center [752, 269] width 220 height 21
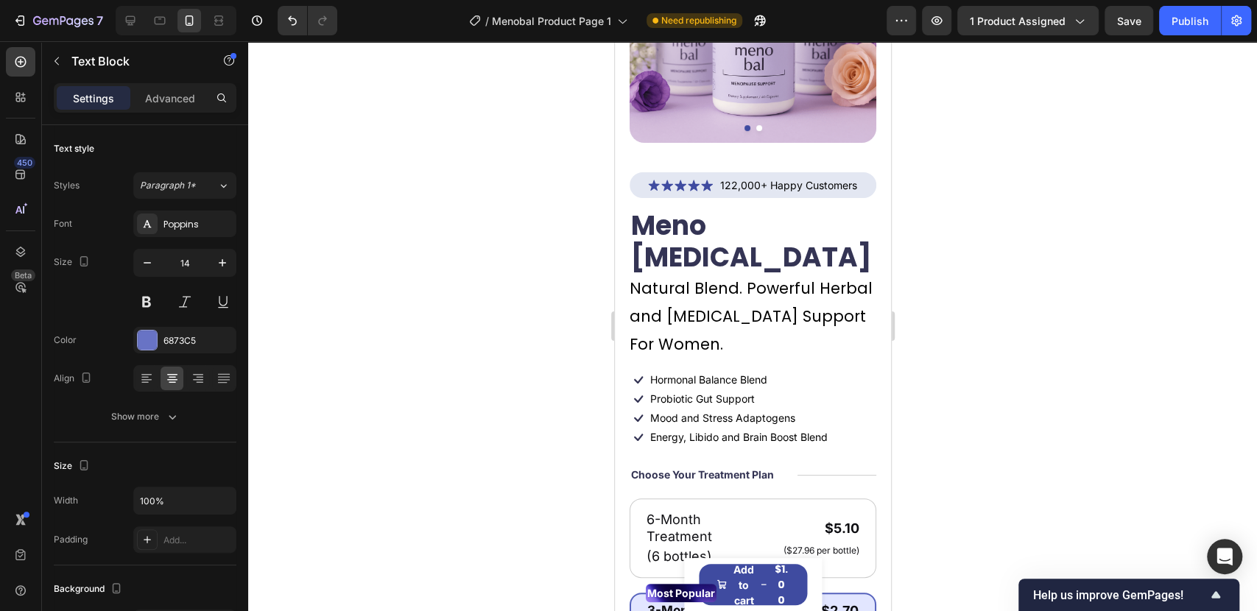
scroll to position [0, 0]
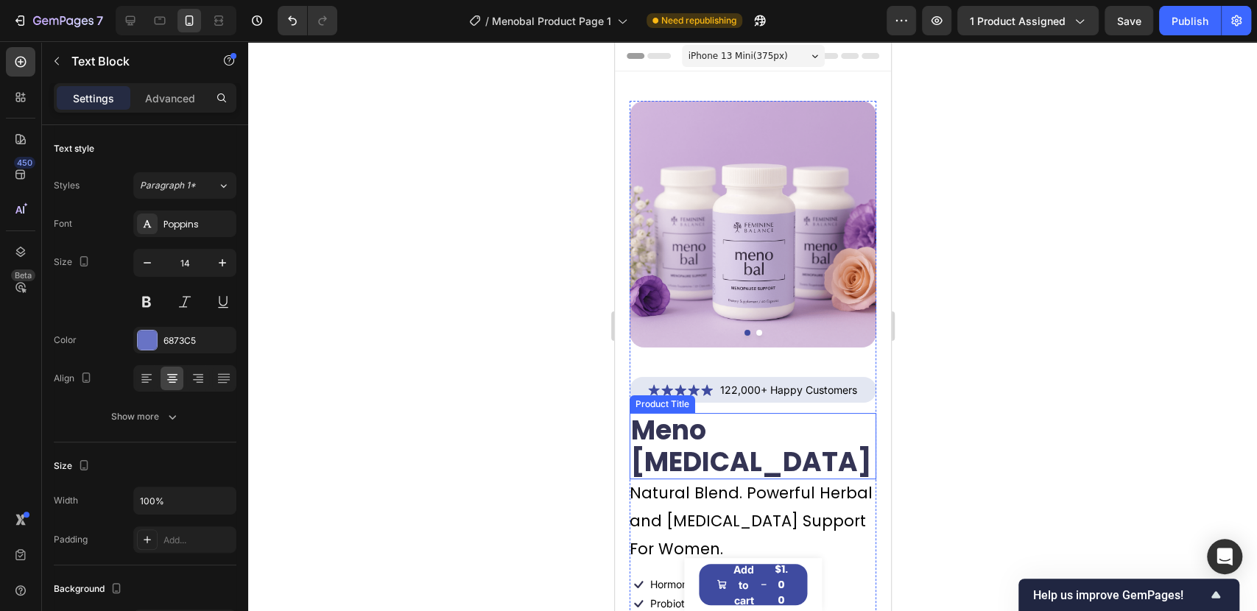
click at [702, 414] on h1 "Meno [MEDICAL_DATA]" at bounding box center [752, 446] width 247 height 66
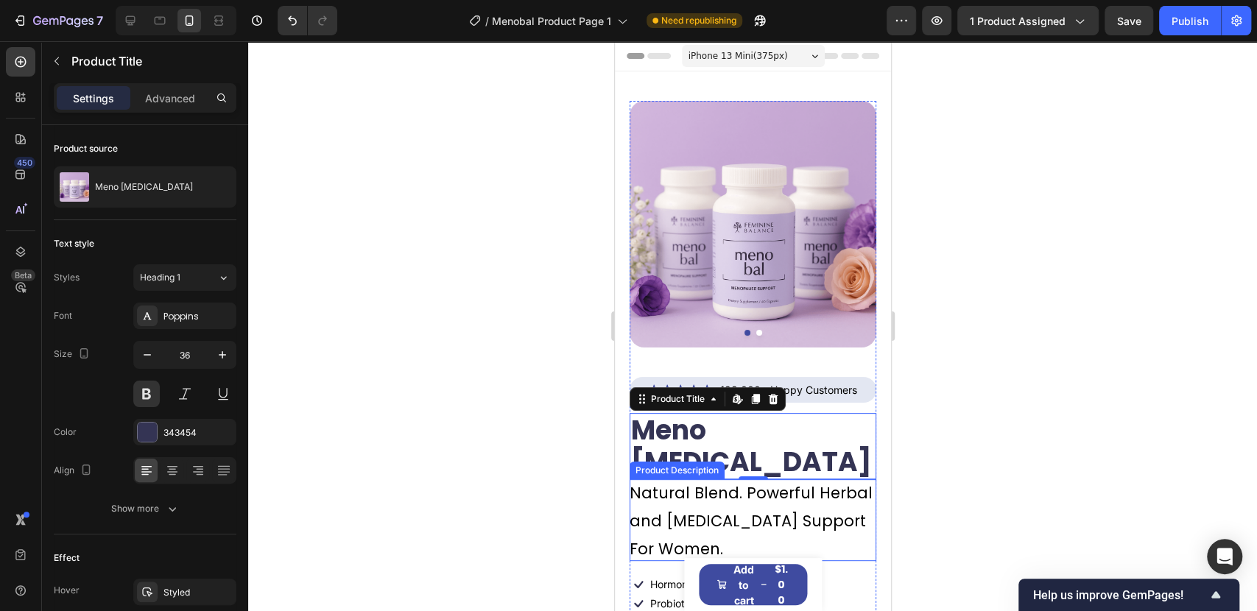
click at [716, 482] on p "Natural Blend. Powerful Herbal and [MEDICAL_DATA] Support For Women." at bounding box center [750, 520] width 243 height 77
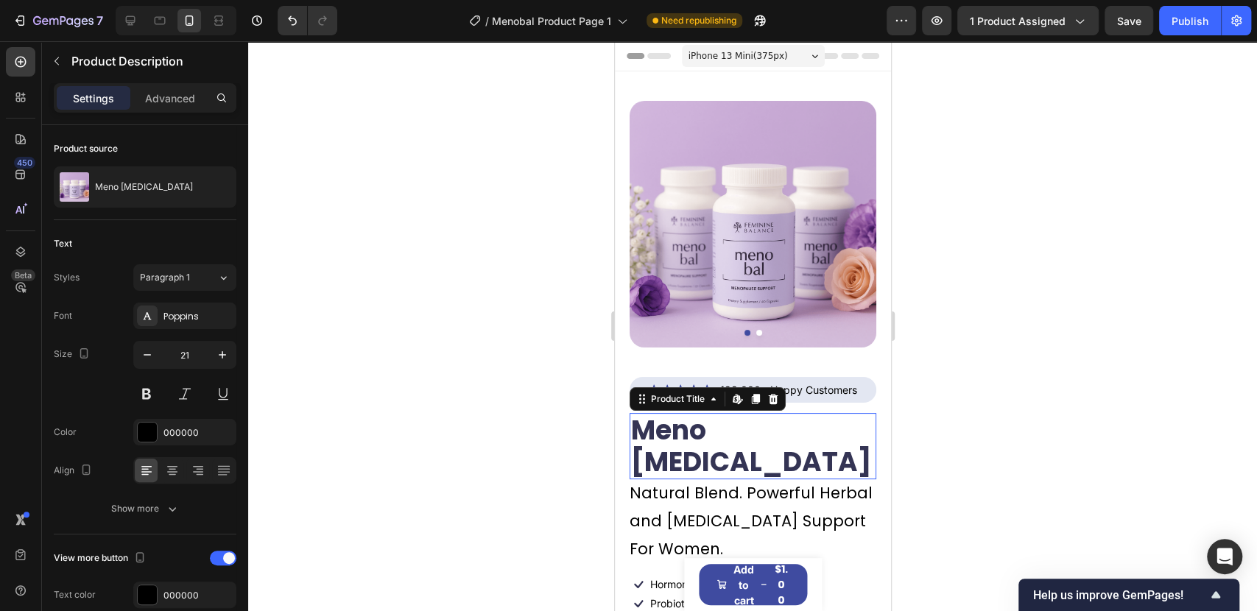
click at [842, 416] on h1 "Meno [MEDICAL_DATA]" at bounding box center [752, 446] width 247 height 66
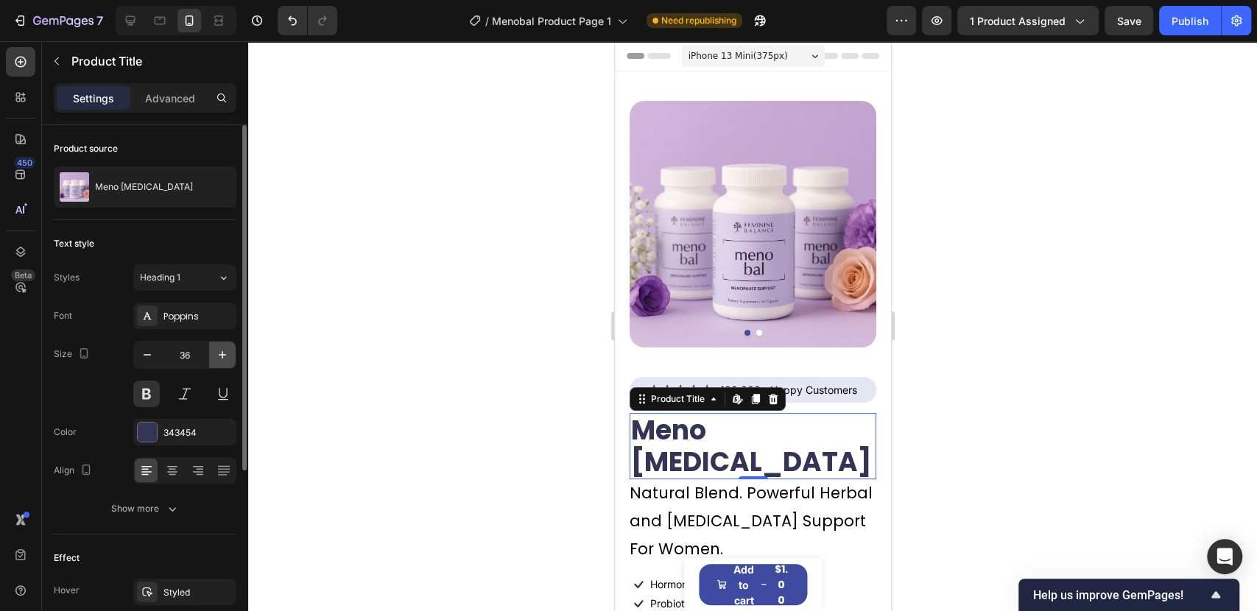
click at [222, 353] on icon "button" at bounding box center [222, 355] width 15 height 15
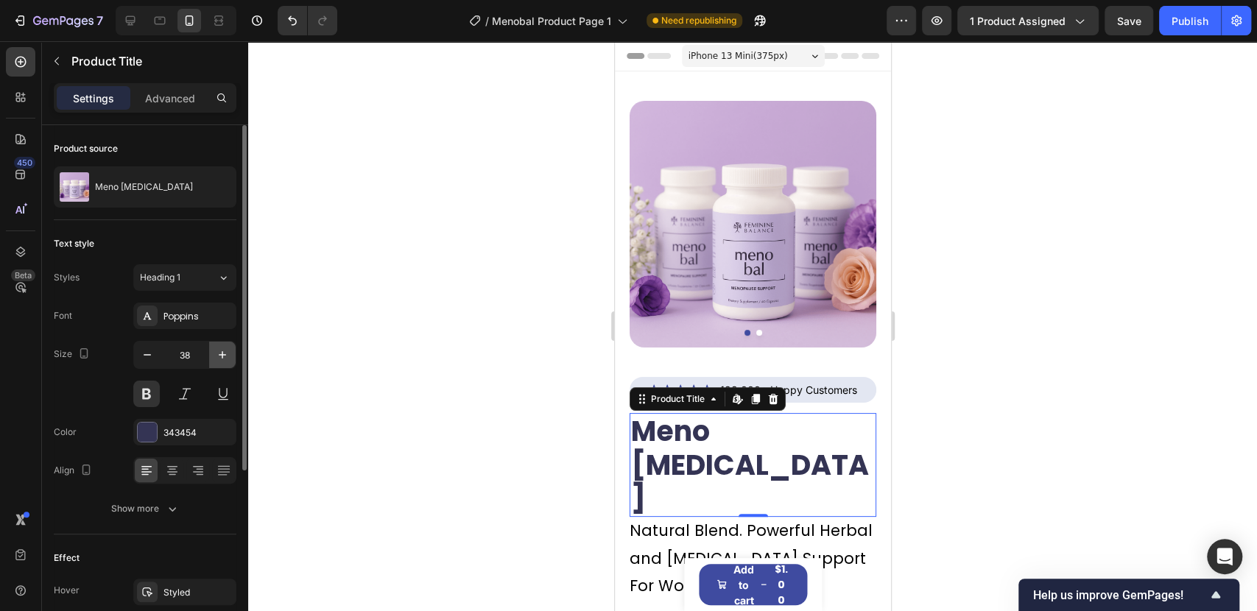
click at [222, 353] on icon "button" at bounding box center [222, 355] width 15 height 15
type input "40"
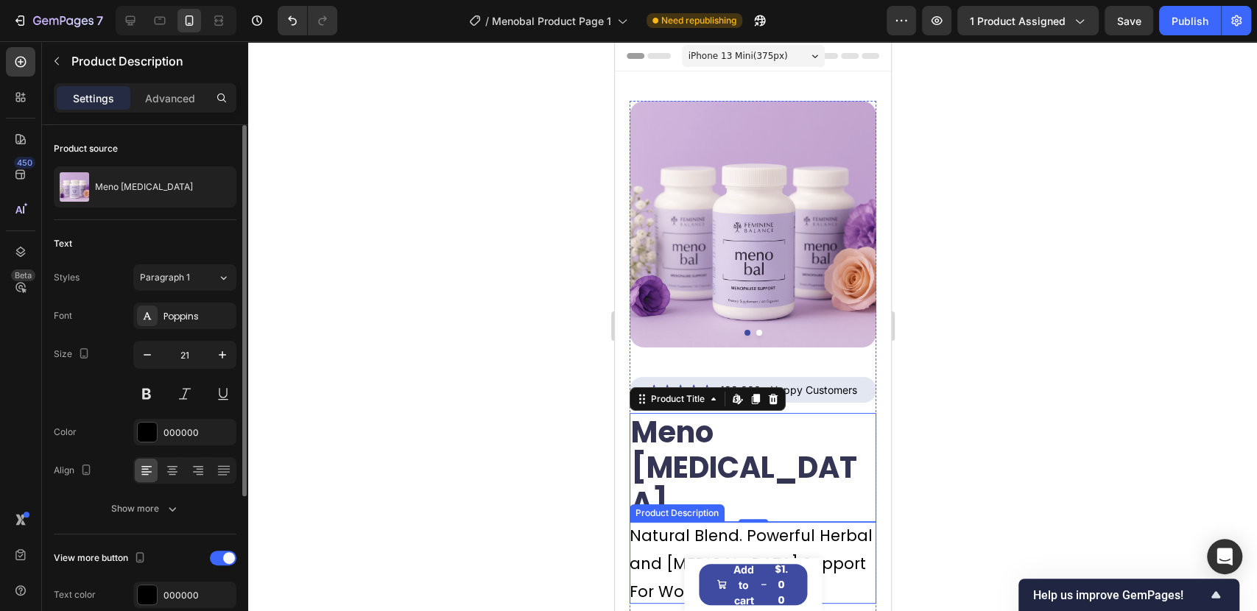
click at [752, 522] on div "Natural Blend. Powerful Herbal and [MEDICAL_DATA] Support For Women." at bounding box center [752, 563] width 247 height 82
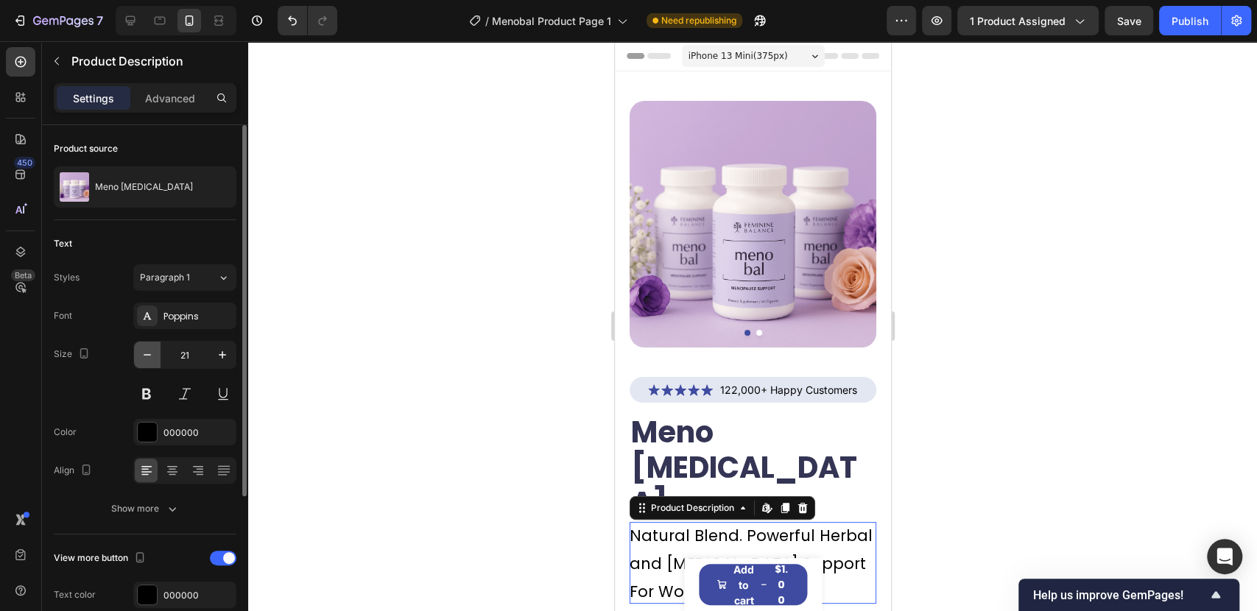
click at [143, 345] on button "button" at bounding box center [147, 355] width 27 height 27
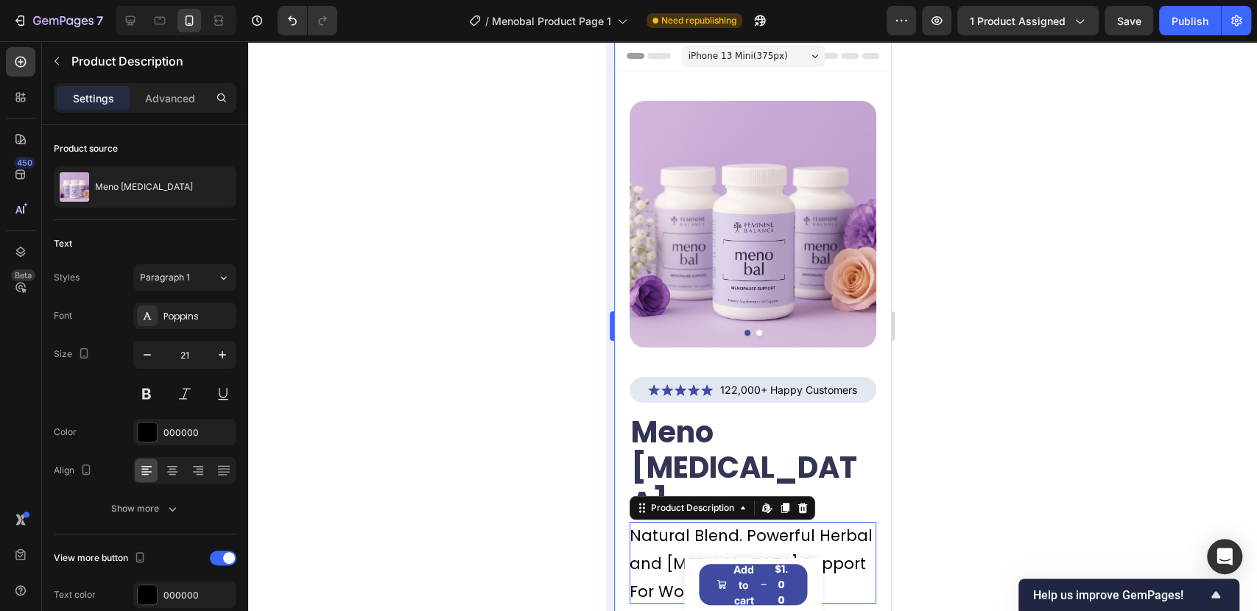
type input "20"
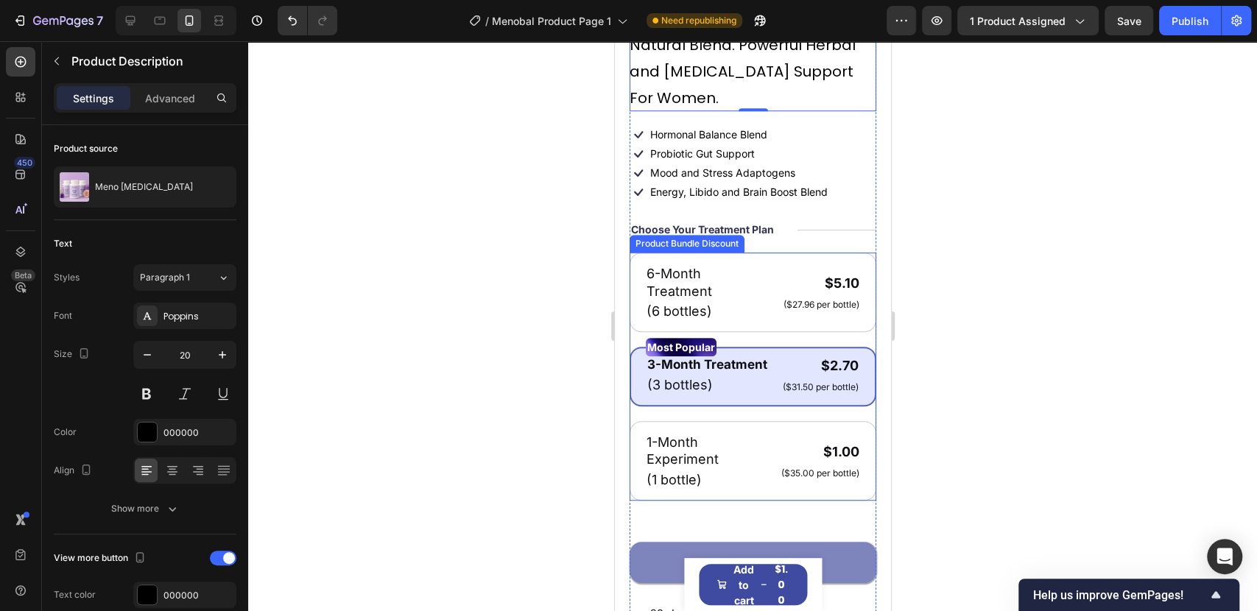
scroll to position [736, 0]
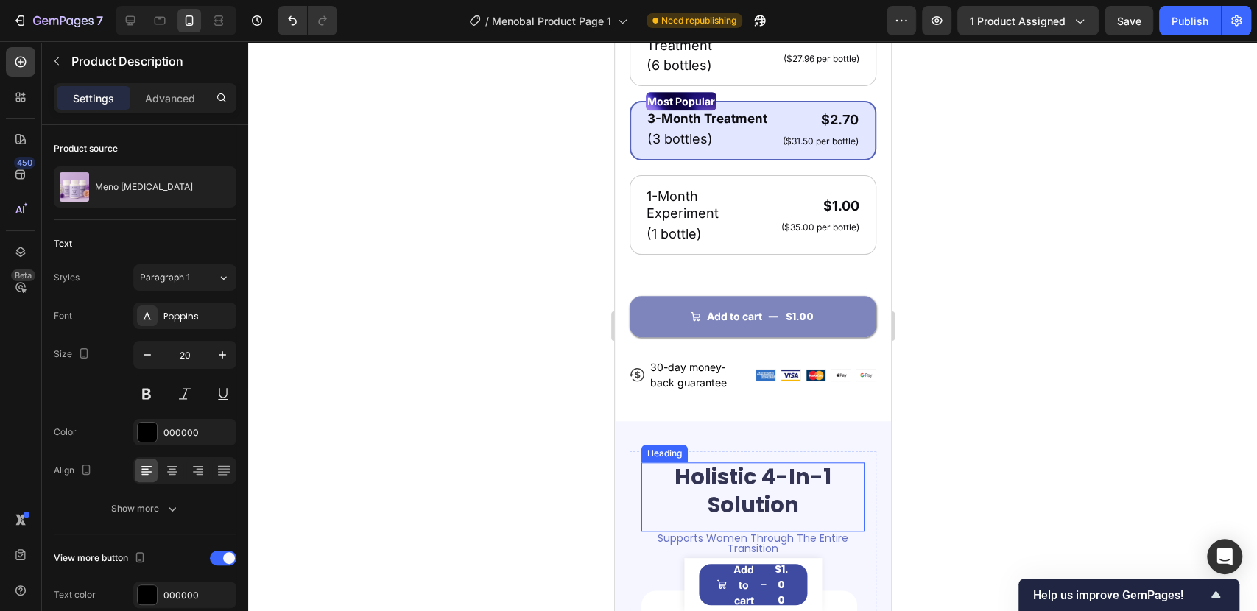
click at [730, 462] on h2 "Holistic 4-In-1 Solution" at bounding box center [752, 491] width 223 height 58
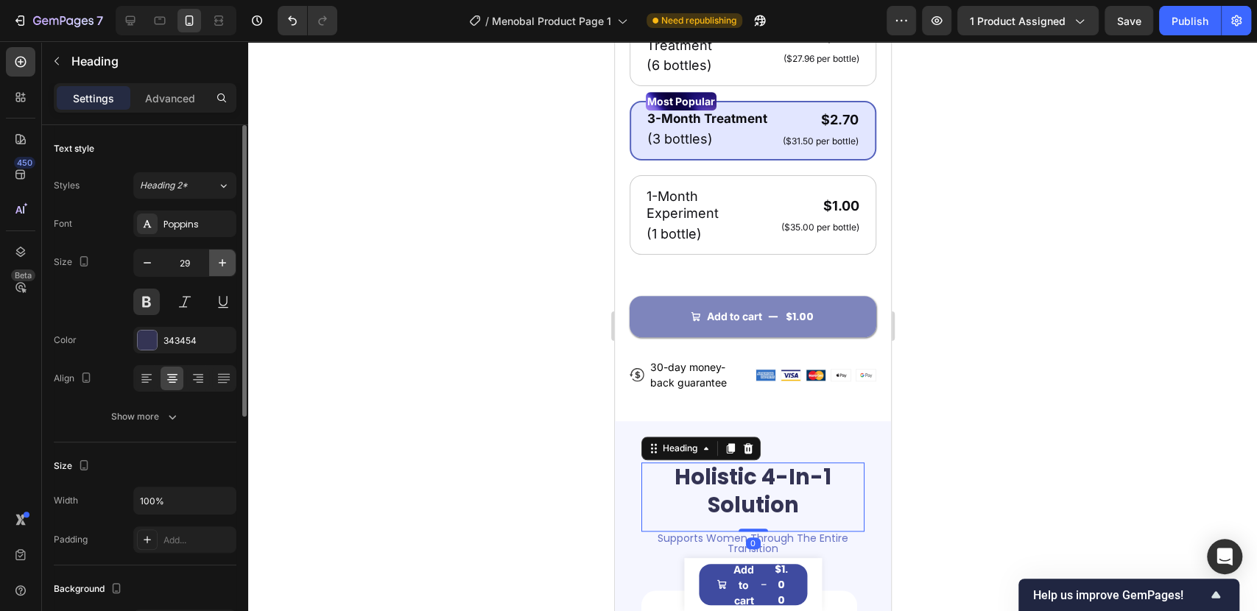
click at [227, 258] on icon "button" at bounding box center [222, 262] width 15 height 15
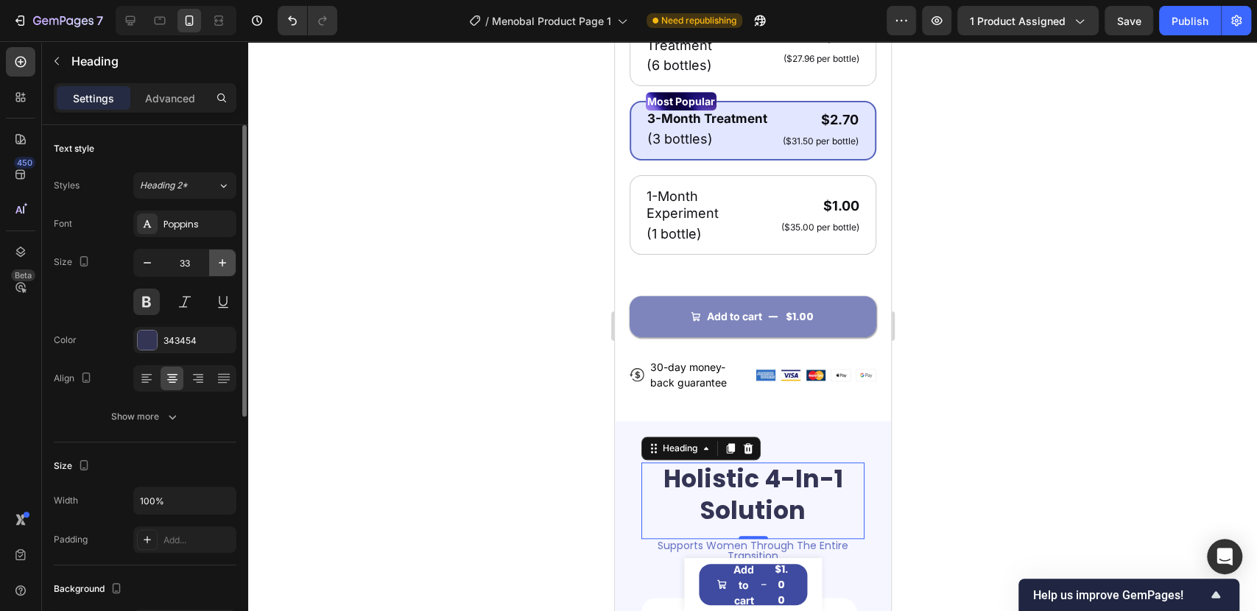
click at [227, 258] on icon "button" at bounding box center [222, 262] width 15 height 15
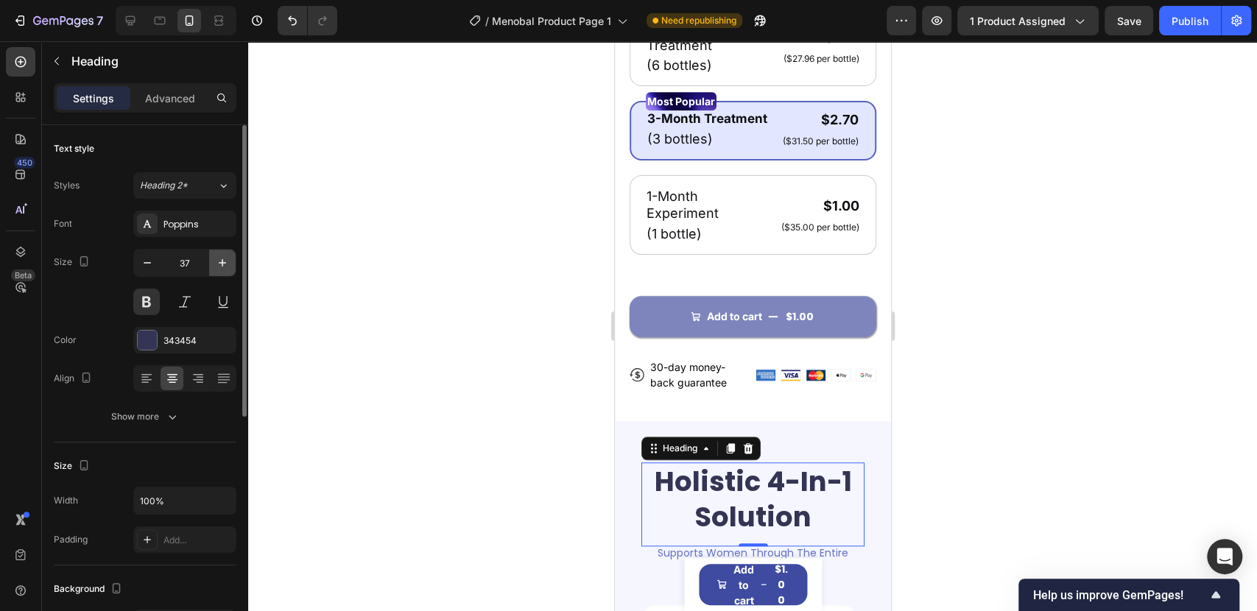
click at [227, 258] on icon "button" at bounding box center [222, 262] width 15 height 15
type input "40"
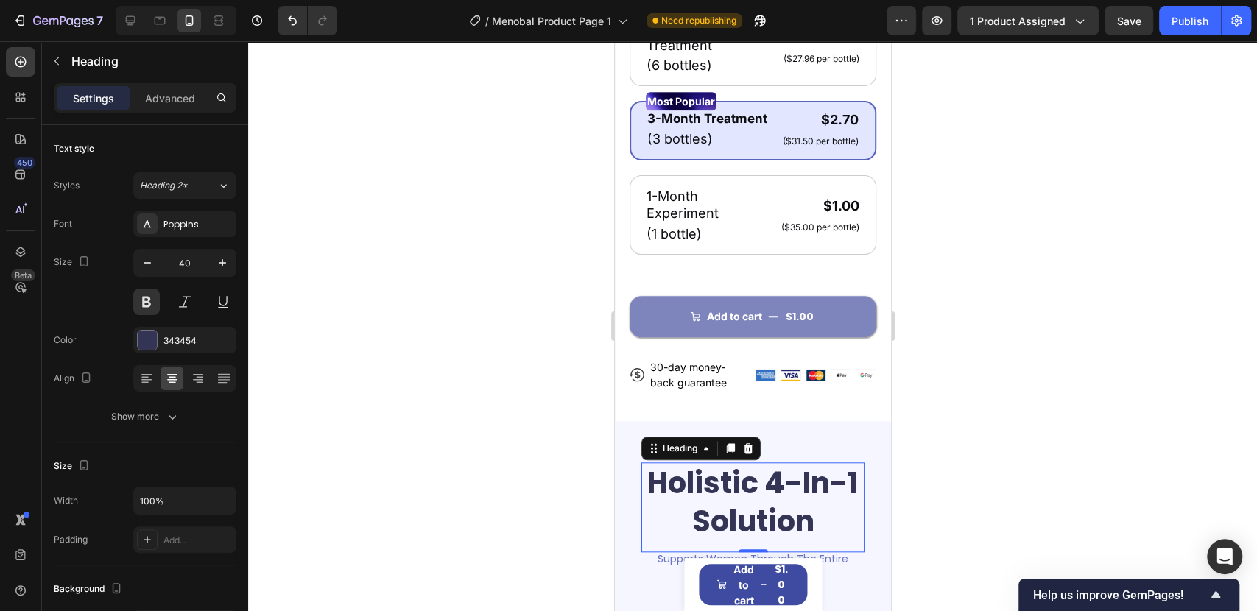
click at [745, 558] on div "0" at bounding box center [752, 564] width 15 height 12
click at [719, 554] on p "Supports Women Through The Entire Transition" at bounding box center [752, 564] width 220 height 21
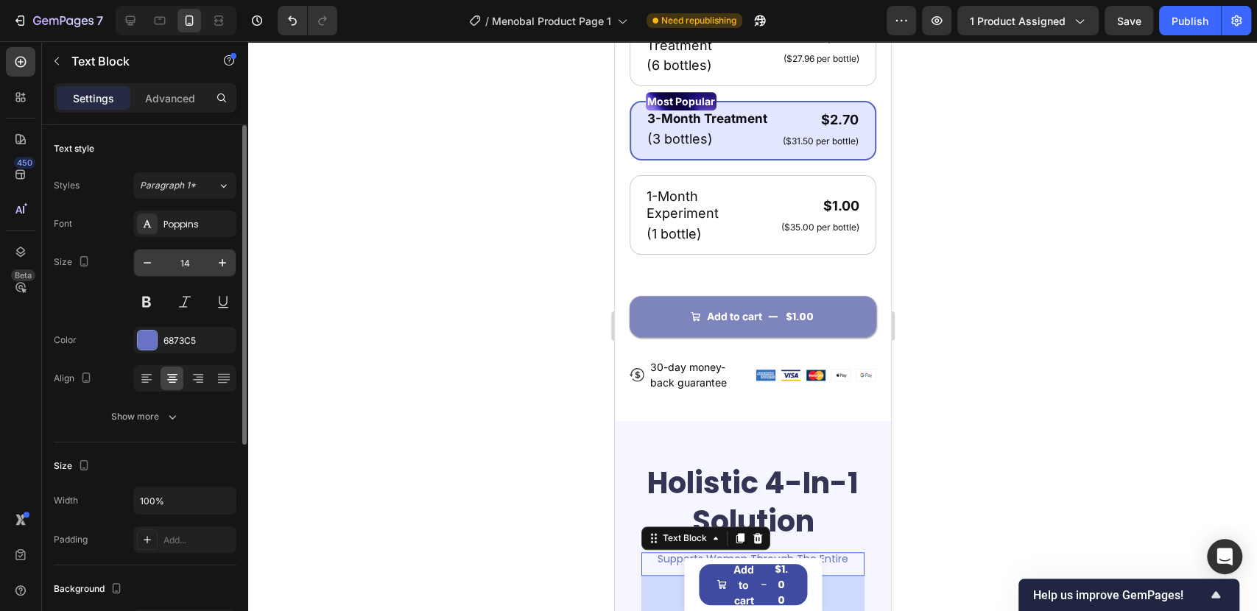
click at [194, 255] on input "14" at bounding box center [185, 263] width 49 height 27
type input "20"
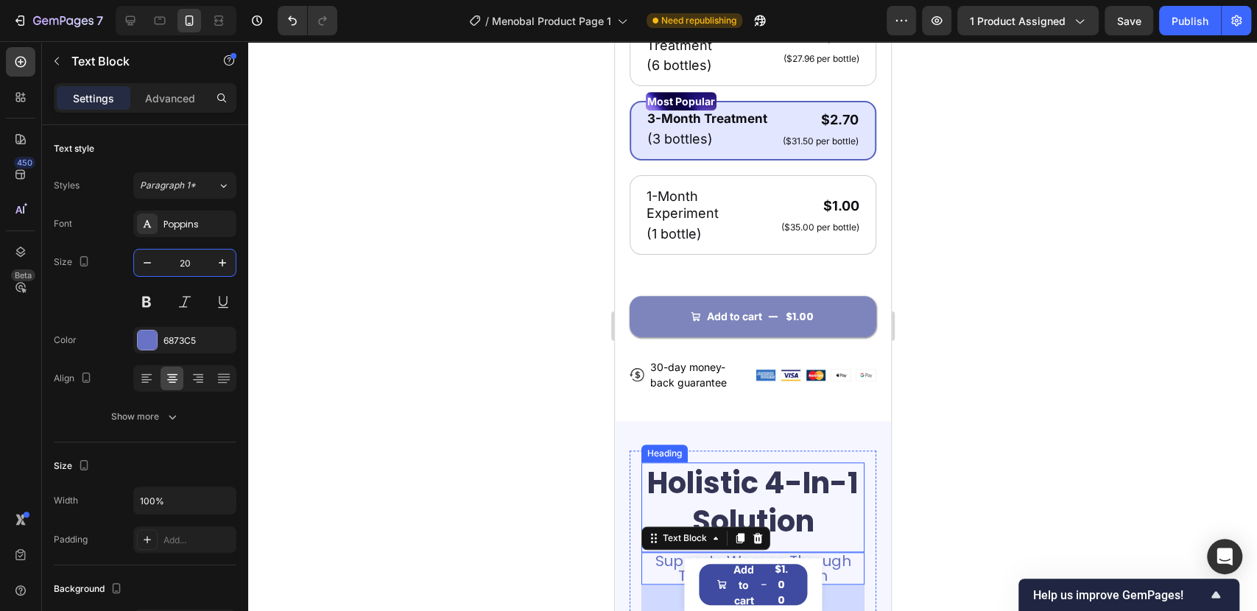
click at [740, 462] on h2 "Holistic 4-In-1 Solution" at bounding box center [752, 502] width 223 height 80
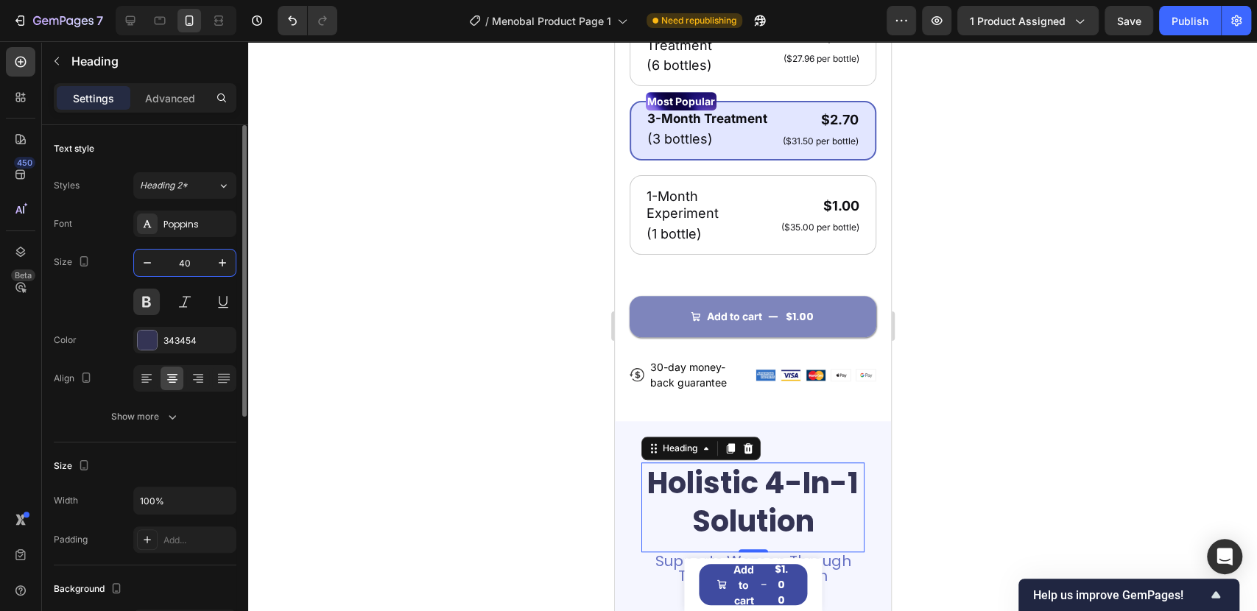
click at [185, 264] on input "40" at bounding box center [185, 263] width 49 height 27
type input "35"
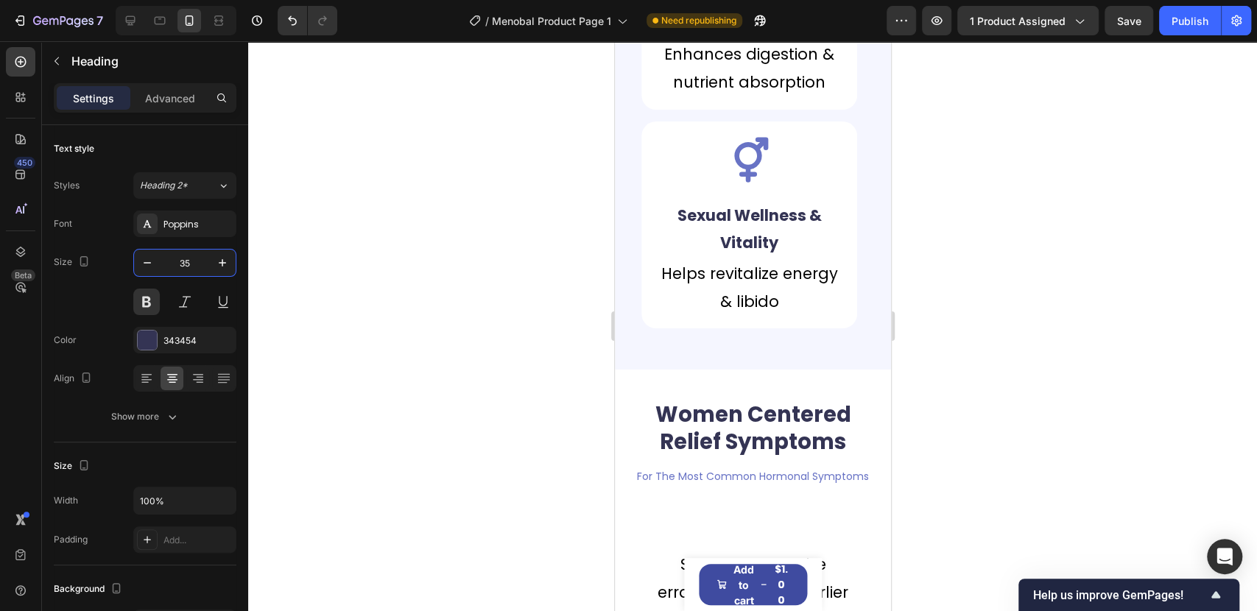
scroll to position [1799, 0]
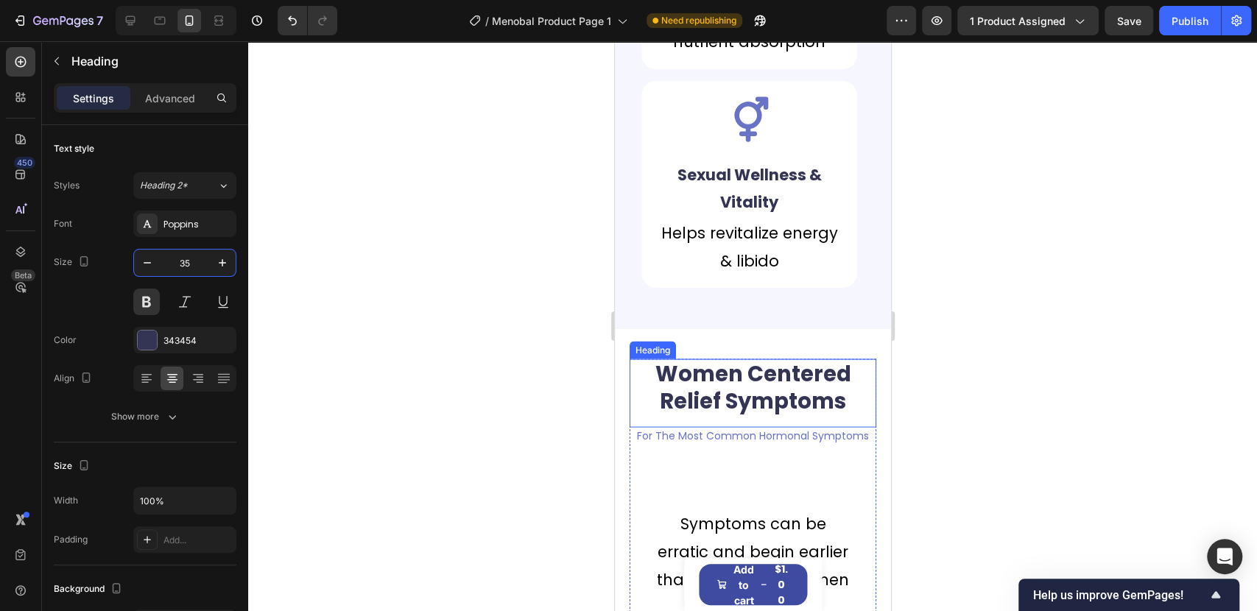
click at [736, 364] on h2 "Women Centered Relief Symptoms" at bounding box center [752, 388] width 247 height 58
click at [193, 266] on input "29" at bounding box center [185, 263] width 49 height 27
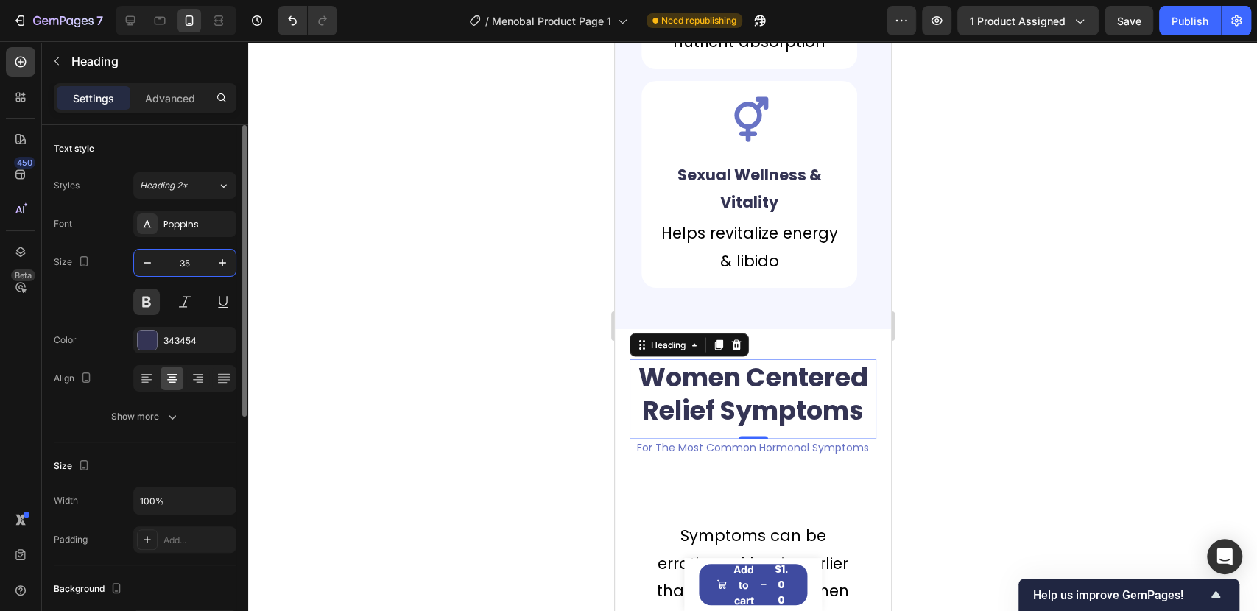
click at [191, 267] on input "35" at bounding box center [185, 263] width 49 height 27
click at [191, 266] on input "35" at bounding box center [185, 263] width 49 height 27
type input "30"
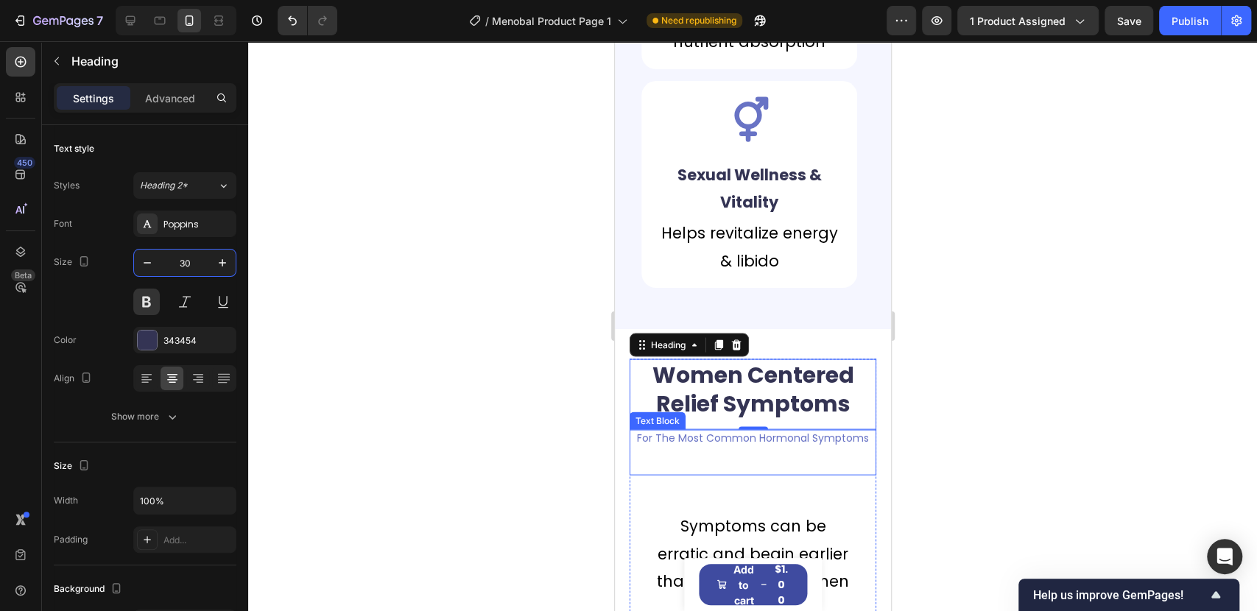
click at [699, 437] on p "For The Most Common Hormonal Symptoms" at bounding box center [752, 437] width 244 height 13
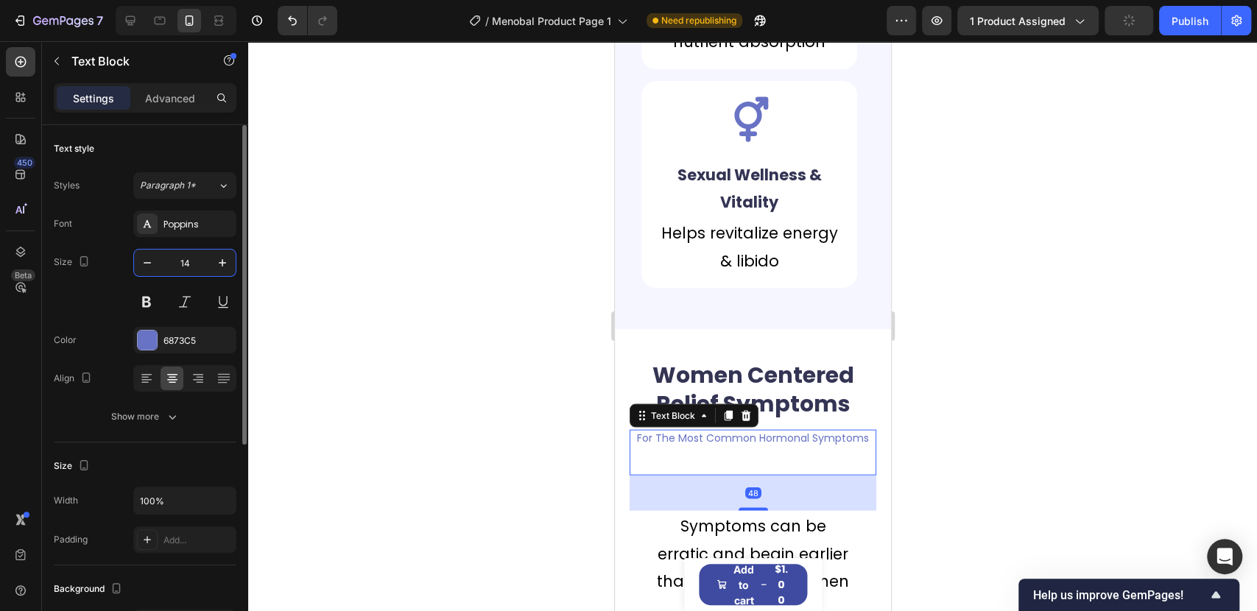
click at [188, 259] on input "14" at bounding box center [185, 263] width 49 height 27
type input "20"
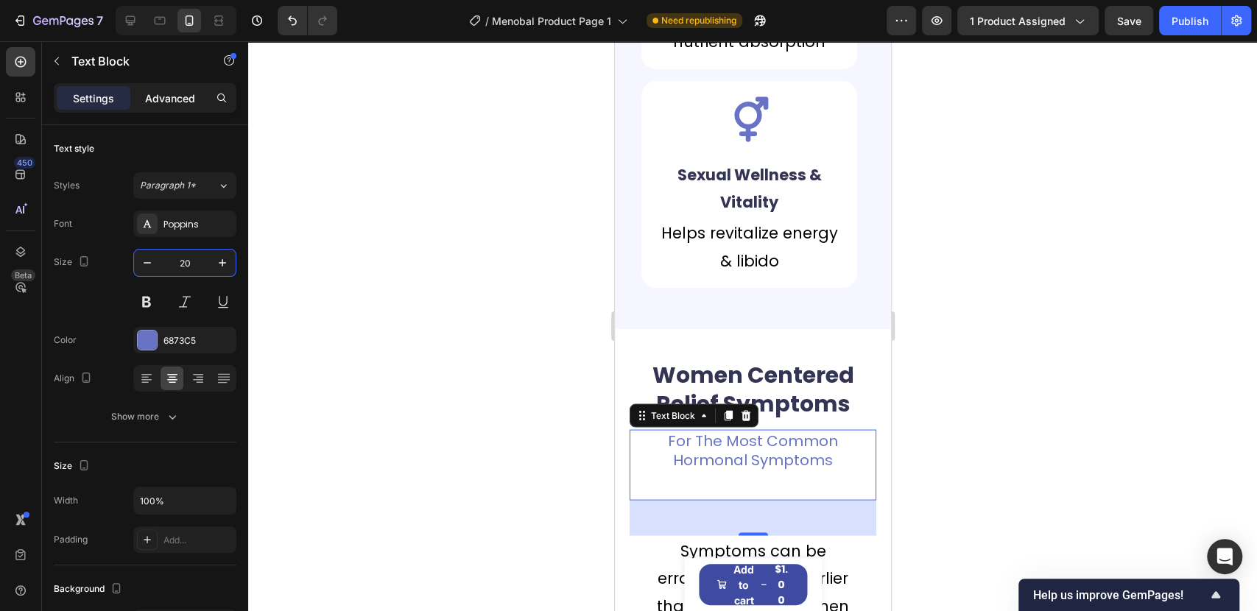
click at [176, 105] on p "Advanced" at bounding box center [170, 98] width 50 height 15
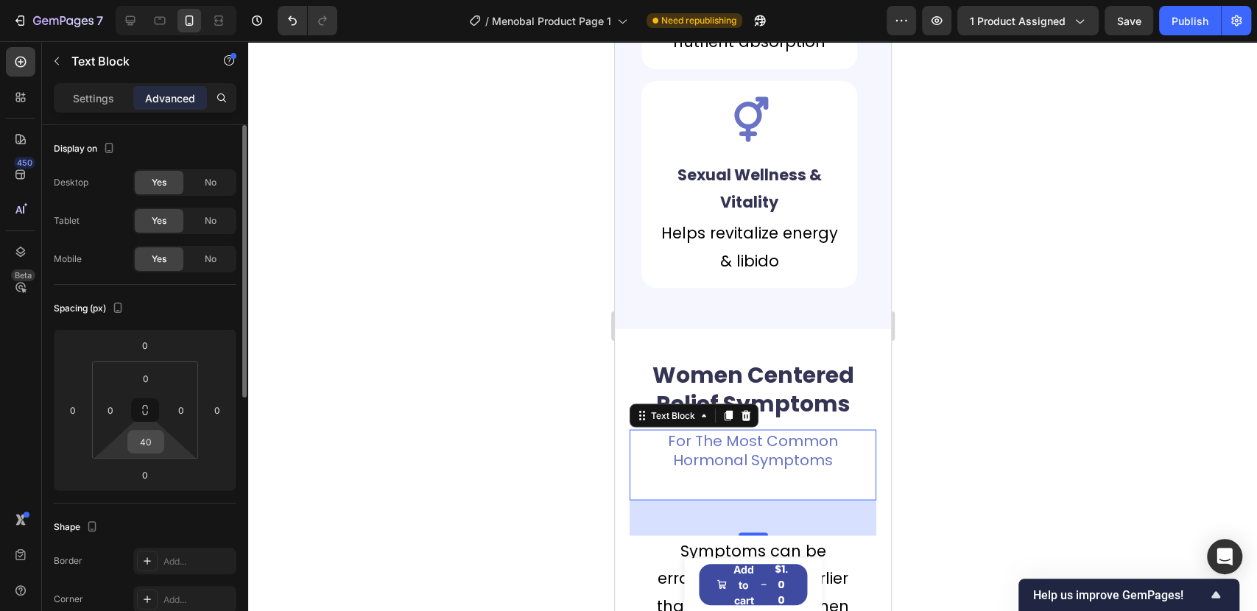
click at [155, 440] on input "40" at bounding box center [145, 442] width 29 height 22
type input "0"
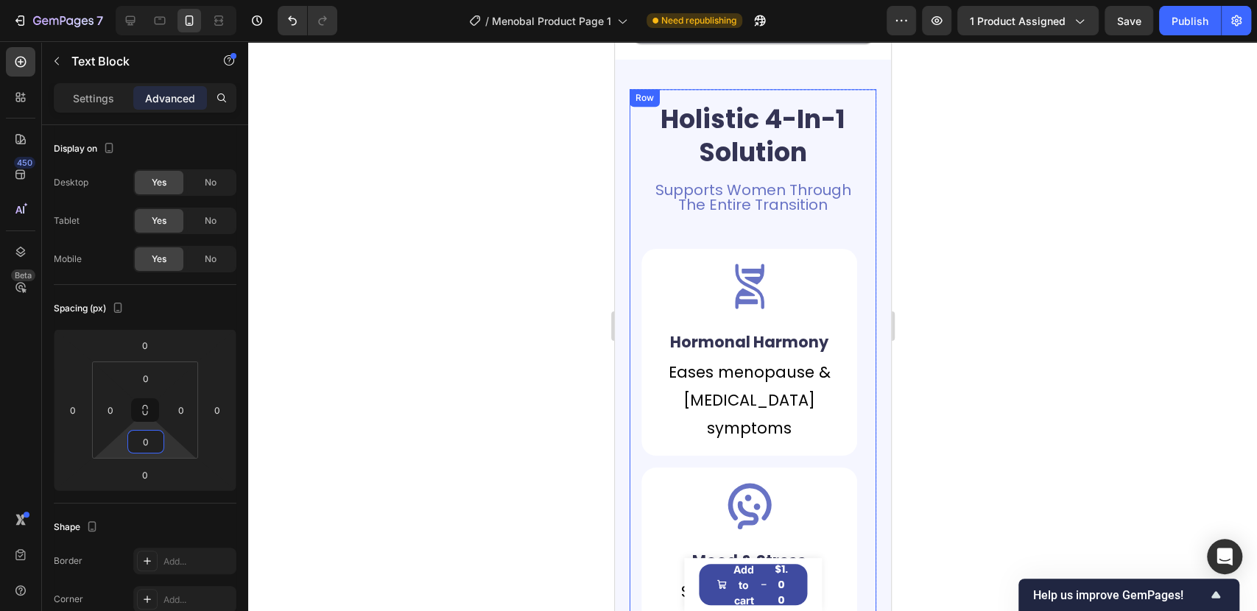
scroll to position [981, 0]
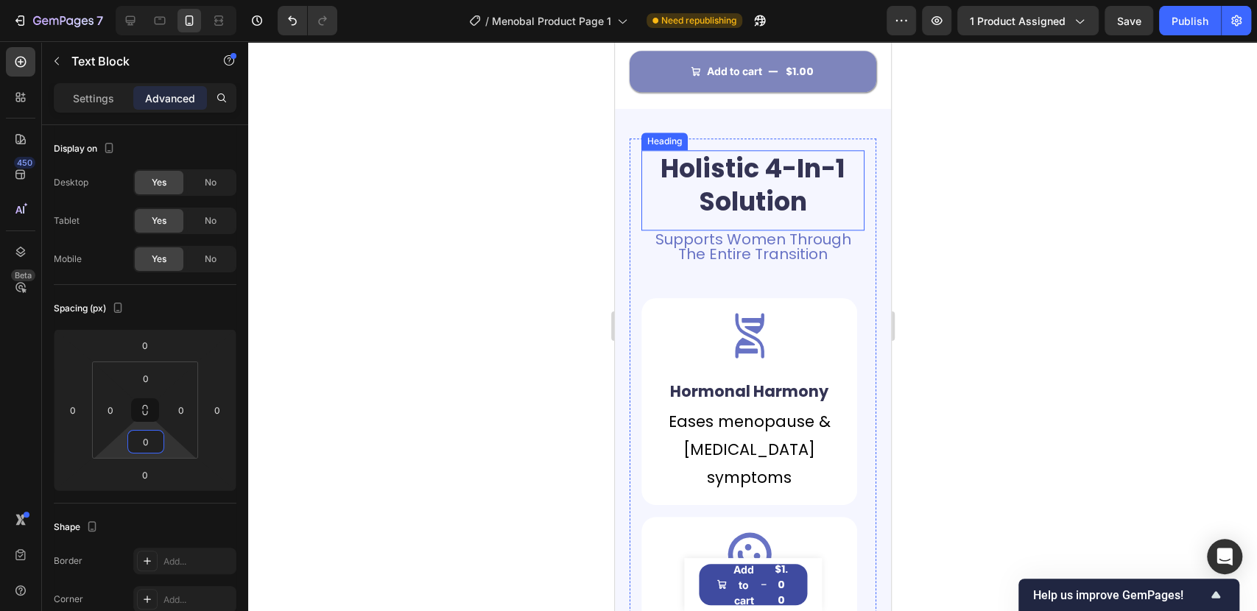
click at [733, 201] on h2 "Holistic 4-In-1 Solution" at bounding box center [752, 185] width 223 height 70
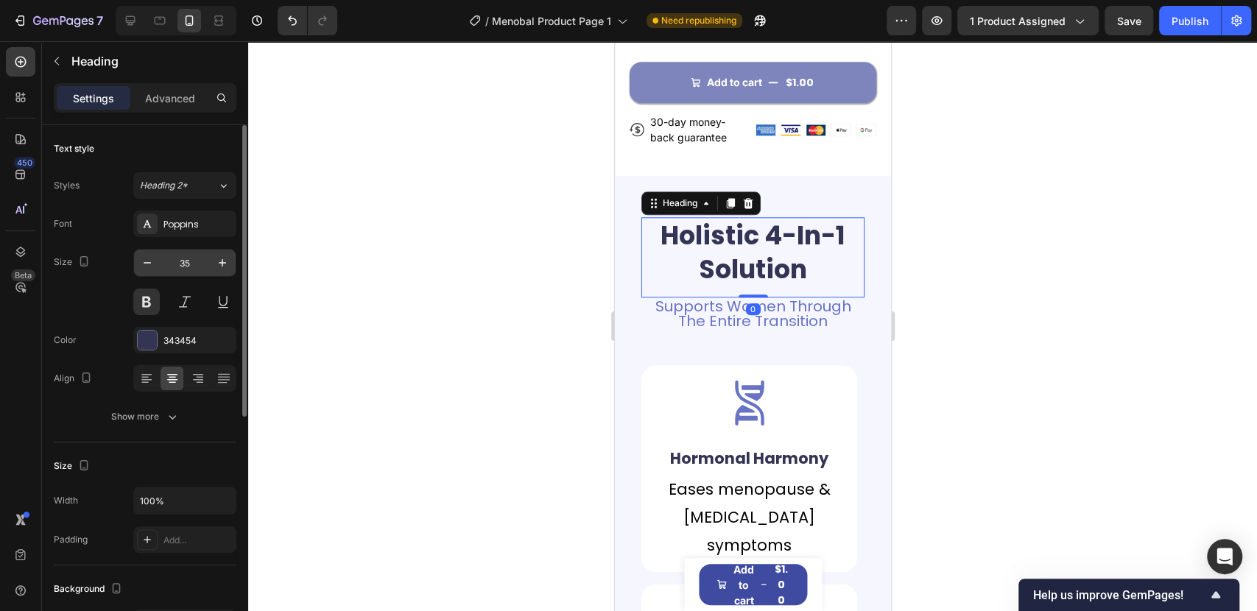
click at [181, 255] on input "35" at bounding box center [185, 263] width 49 height 27
type input "30"
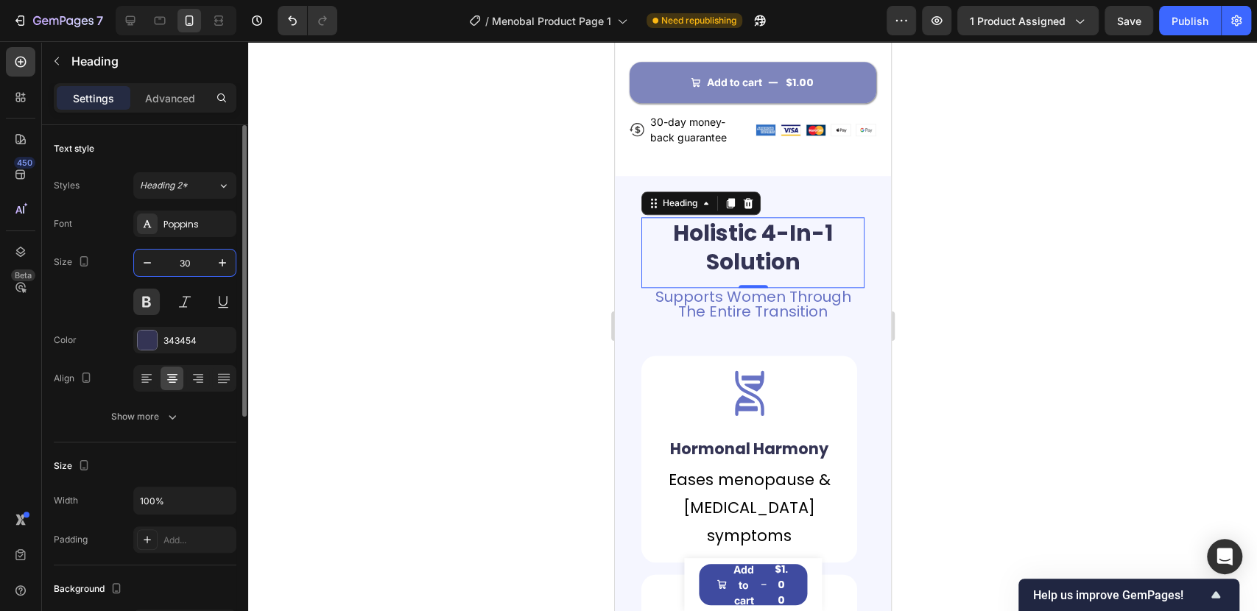
click at [181, 255] on input "30" at bounding box center [185, 263] width 49 height 27
click at [778, 289] on p "Supports Women Through The Entire Transition" at bounding box center [752, 303] width 220 height 29
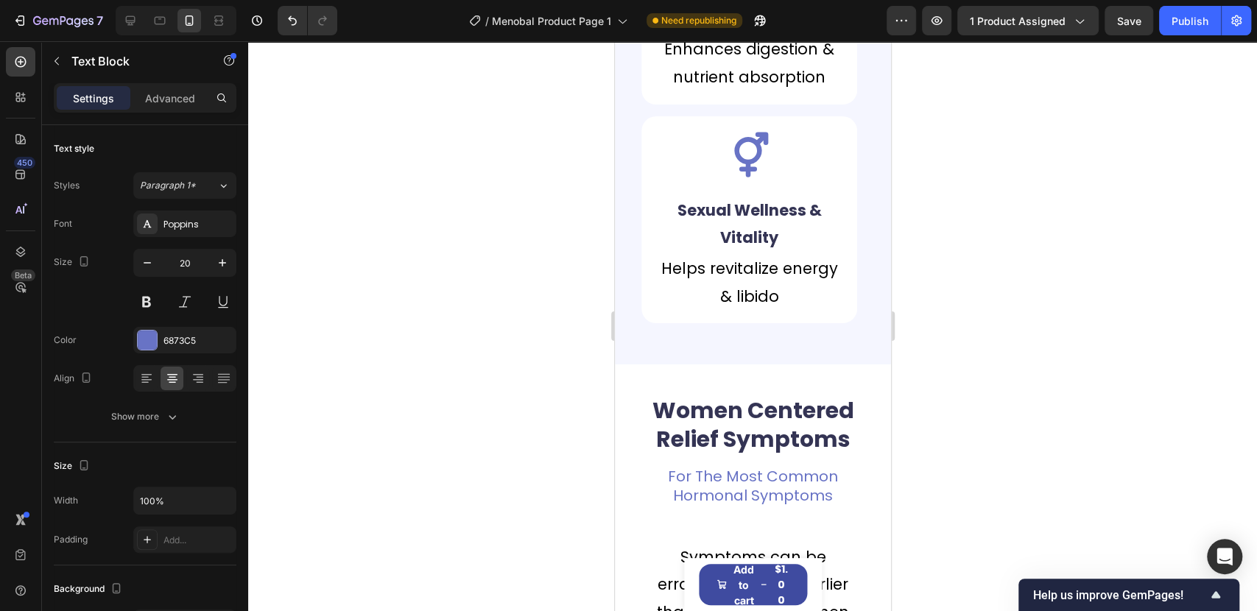
scroll to position [1881, 0]
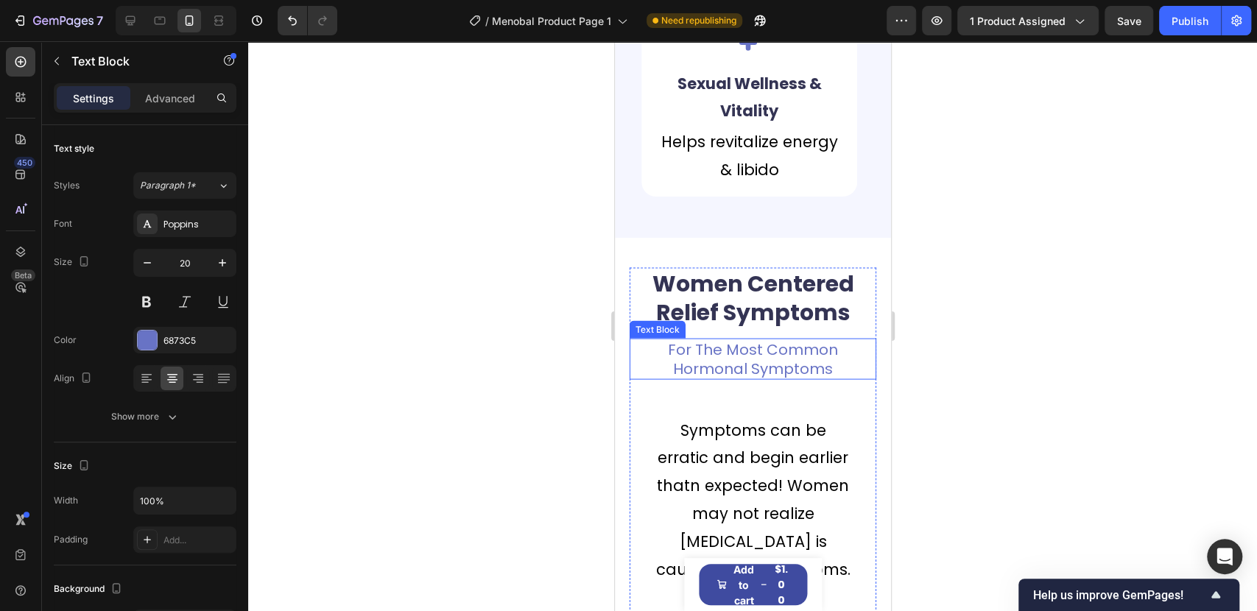
click at [778, 360] on p "For The Most Common Hormonal Symptoms" at bounding box center [752, 358] width 244 height 38
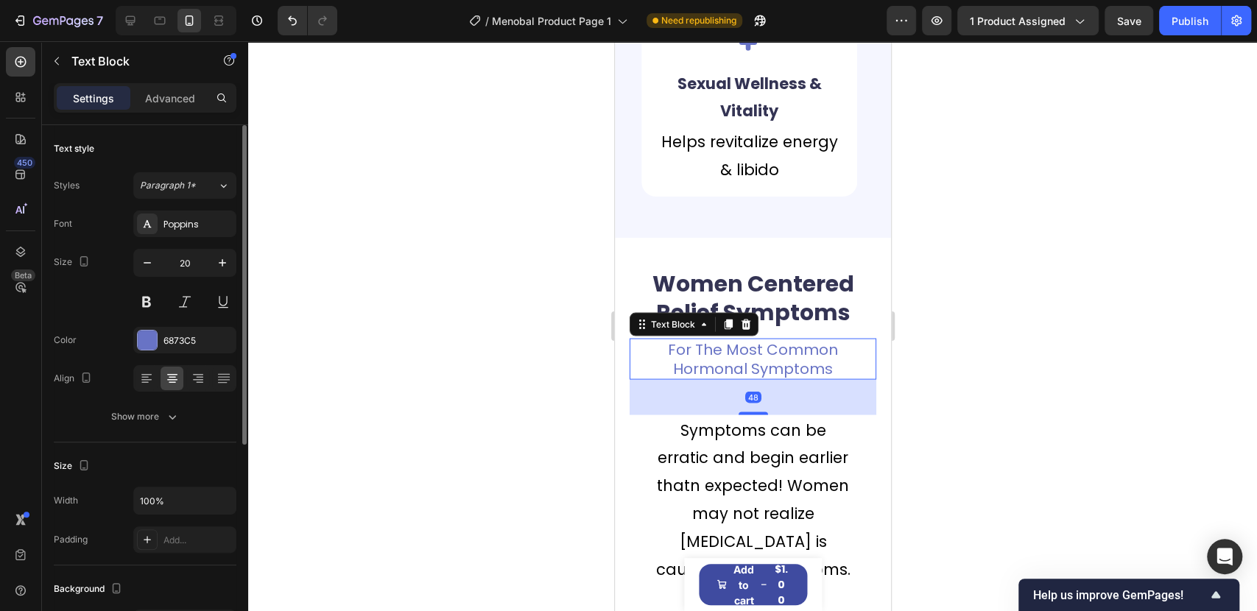
click at [149, 431] on div "Text style Styles Paragraph 1* Font Poppins Size 20 Color 6873C5 Align Show more" at bounding box center [145, 283] width 183 height 317
click at [153, 417] on div "Show more" at bounding box center [145, 416] width 68 height 15
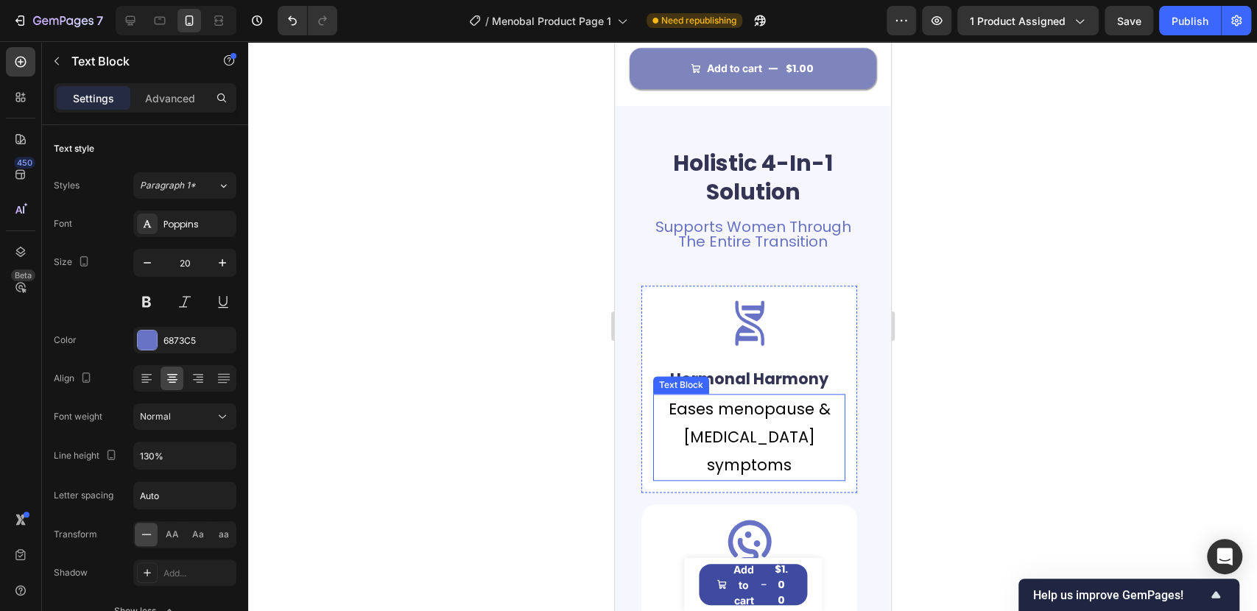
scroll to position [818, 0]
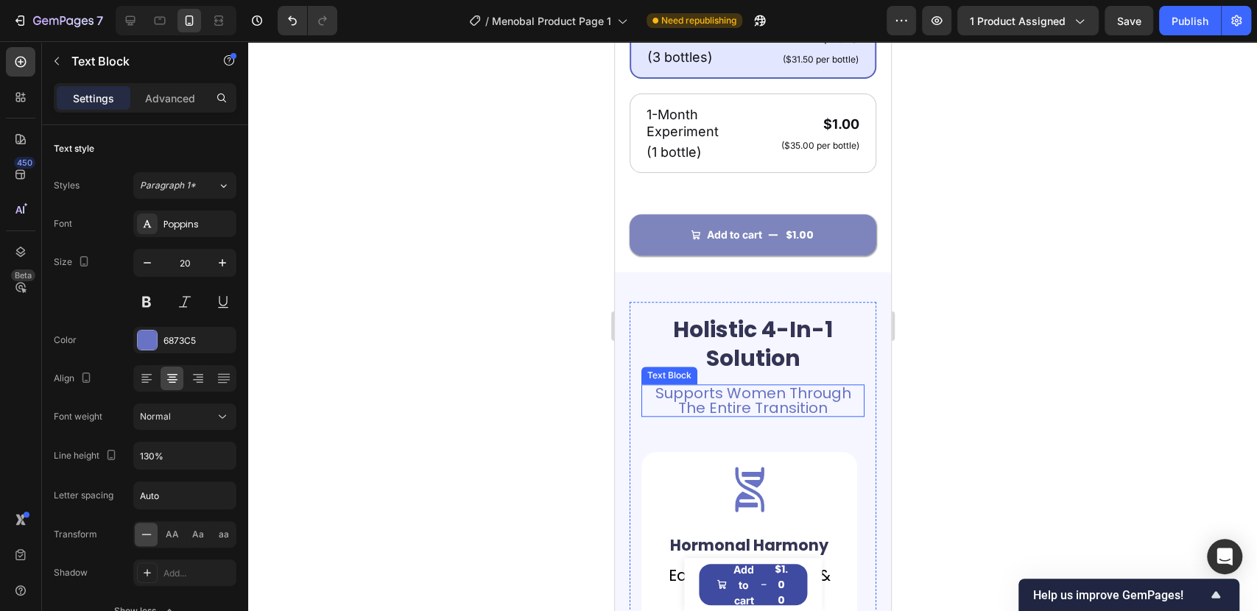
click at [705, 406] on p "Supports Women Through The Entire Transition" at bounding box center [752, 400] width 220 height 29
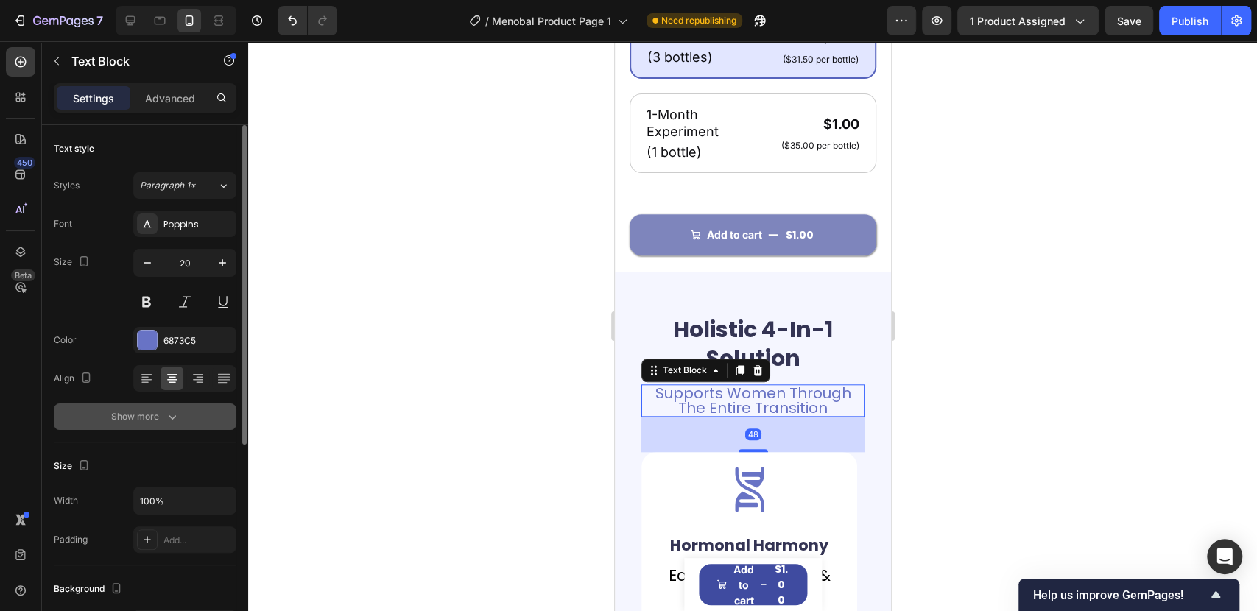
click at [141, 417] on div "Show more" at bounding box center [145, 416] width 68 height 15
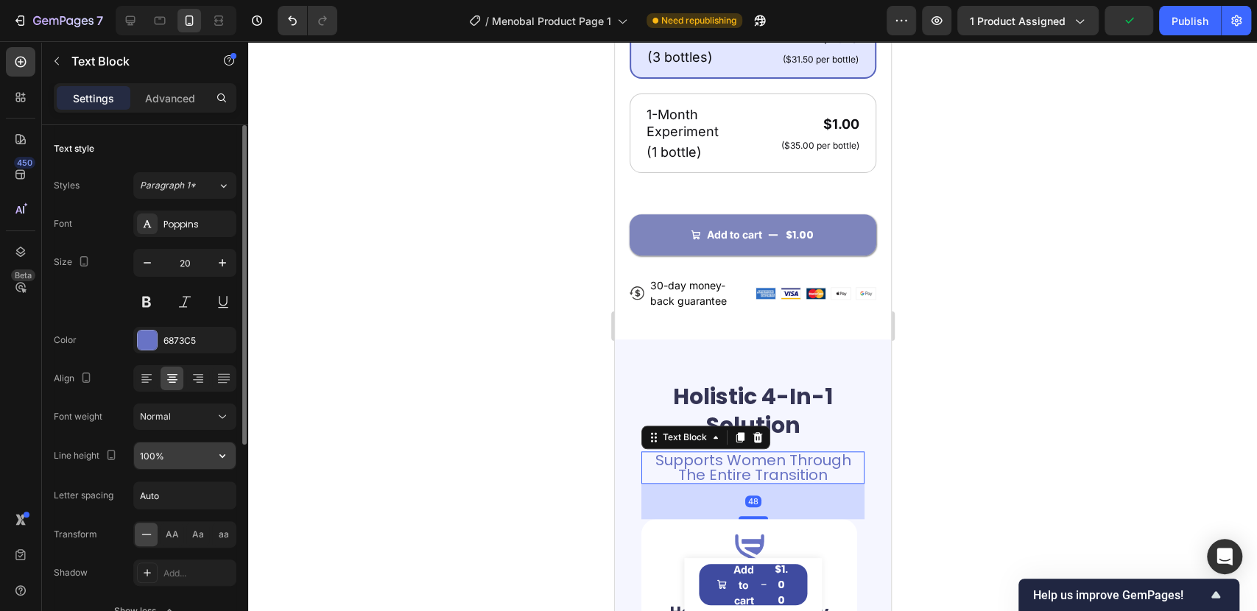
click at [212, 458] on button "button" at bounding box center [222, 455] width 27 height 27
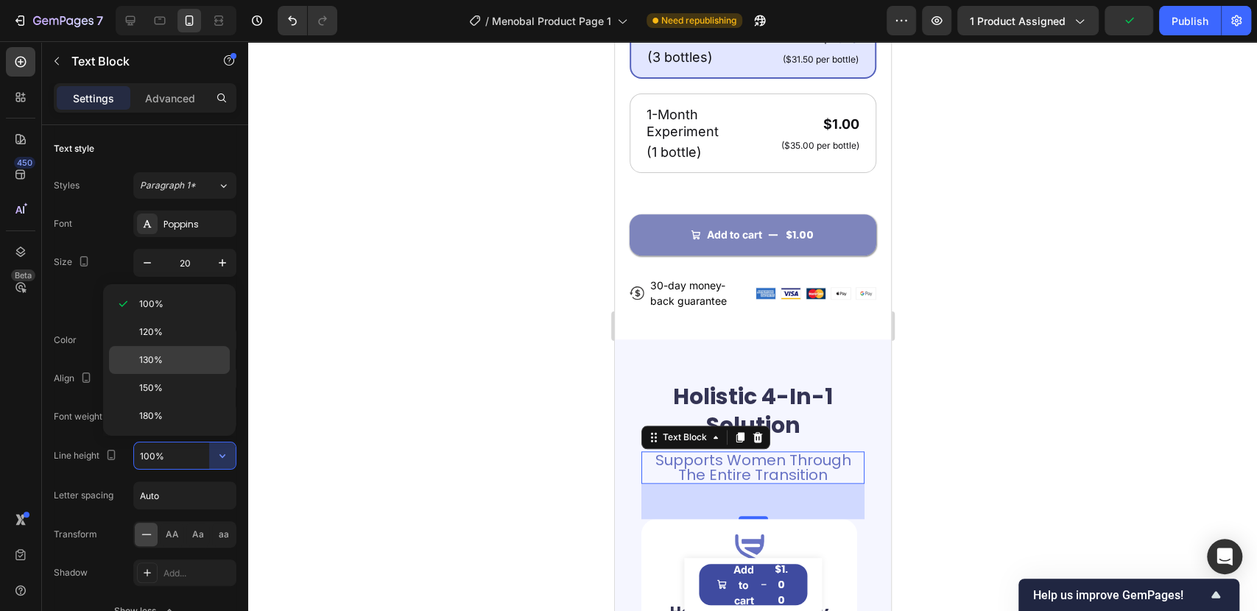
click at [149, 361] on span "130%" at bounding box center [151, 359] width 24 height 13
type input "130%"
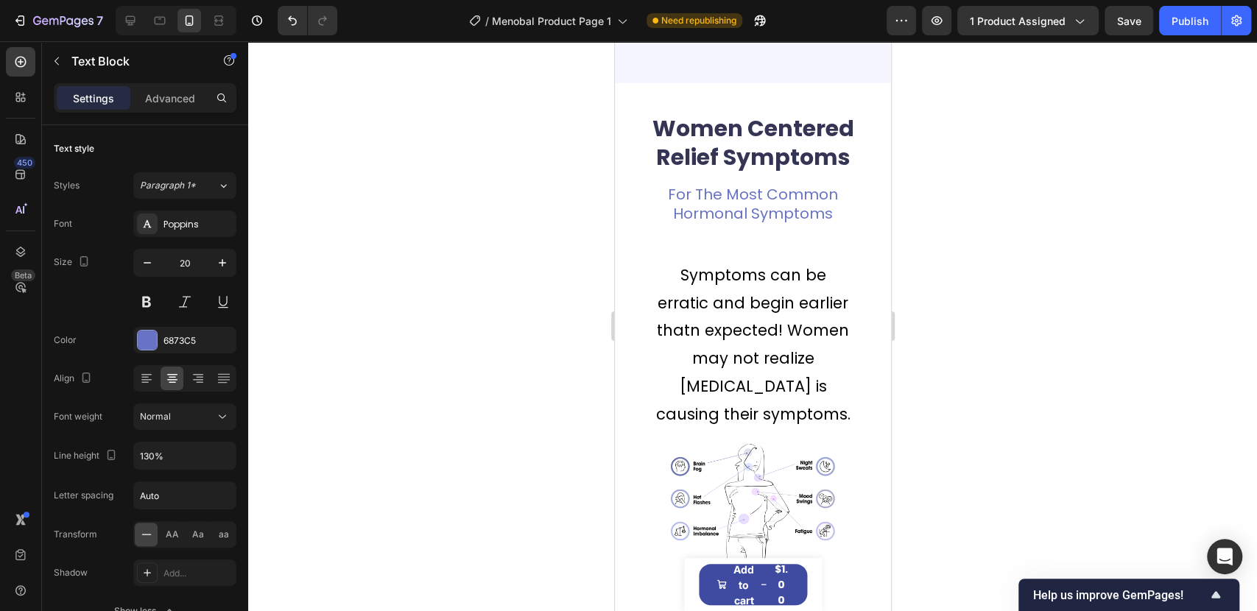
scroll to position [2372, 0]
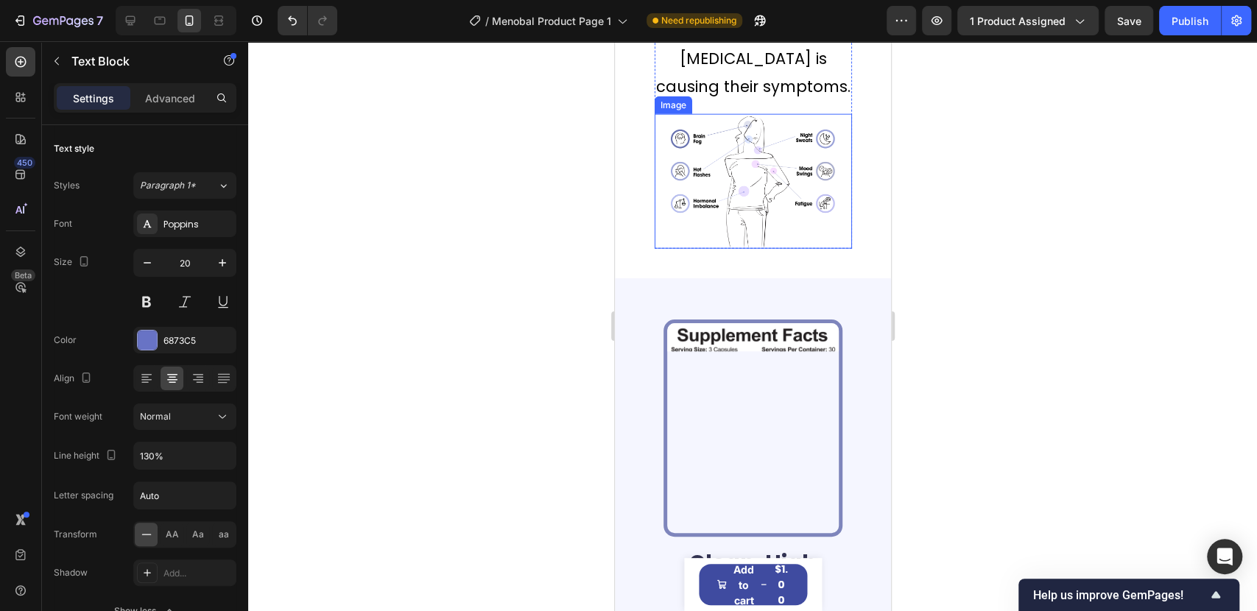
click at [757, 202] on img at bounding box center [752, 181] width 197 height 135
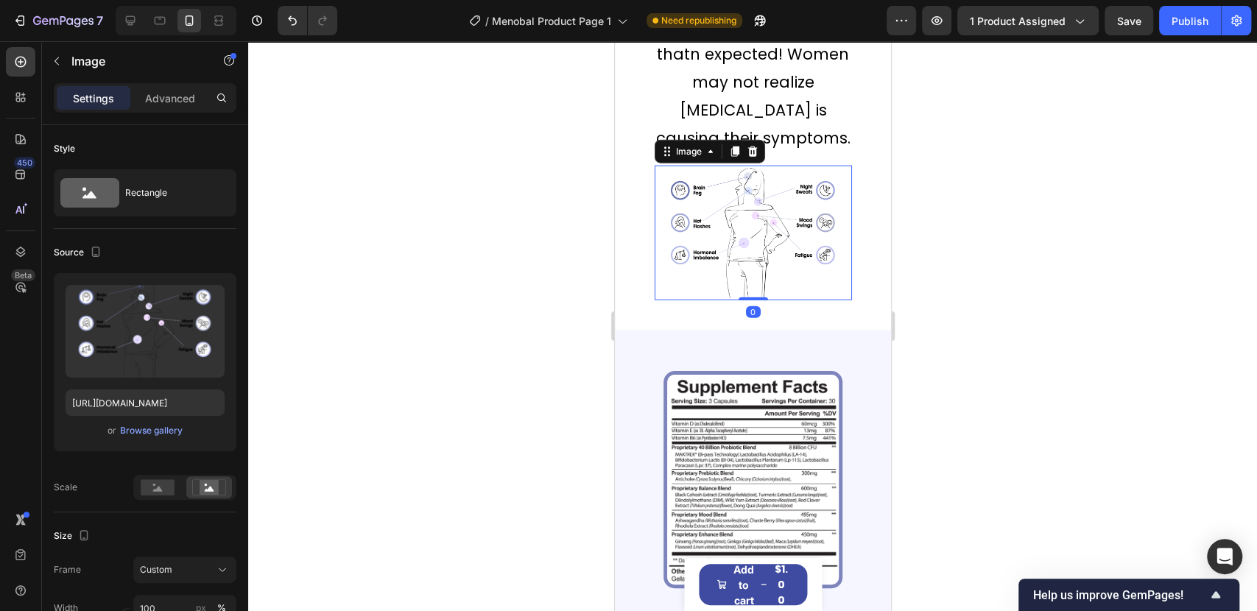
scroll to position [2209, 0]
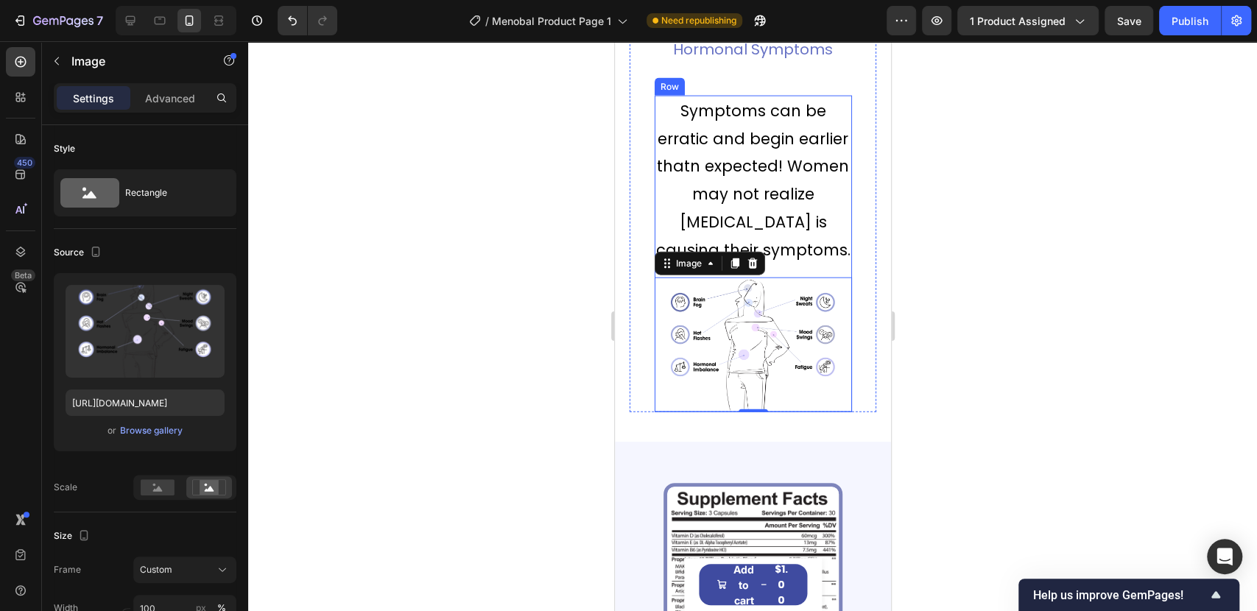
click at [825, 297] on div "Symptoms can be erratic and begin earlier thatn expected! Women may not realize…" at bounding box center [752, 254] width 197 height 317
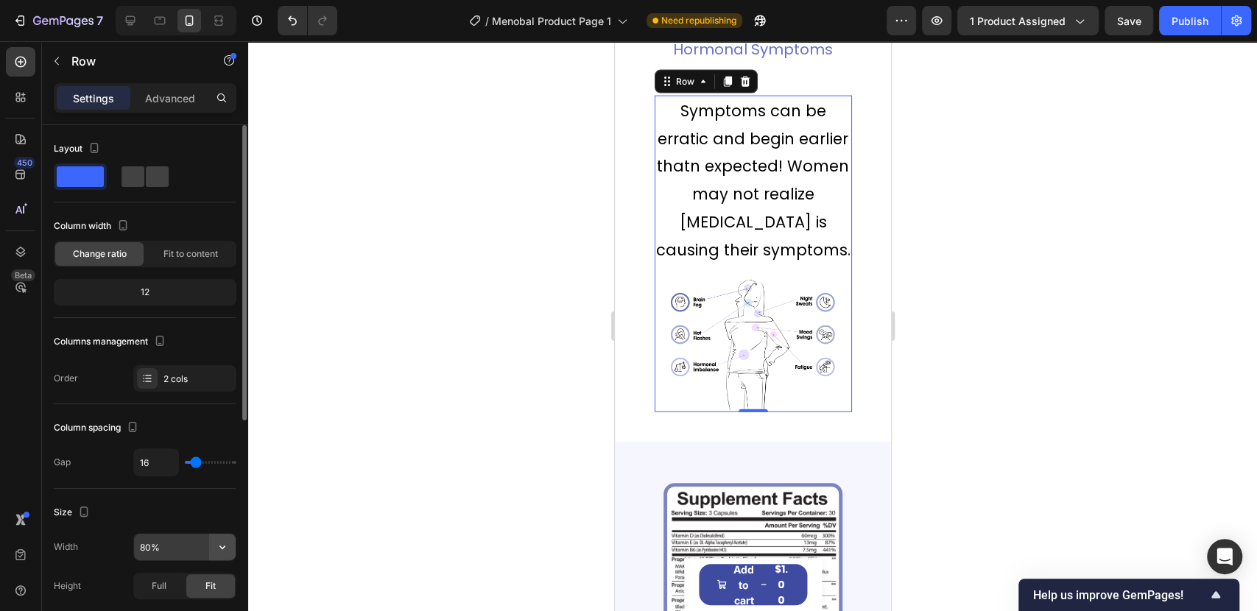
click at [217, 546] on icon "button" at bounding box center [222, 547] width 15 height 15
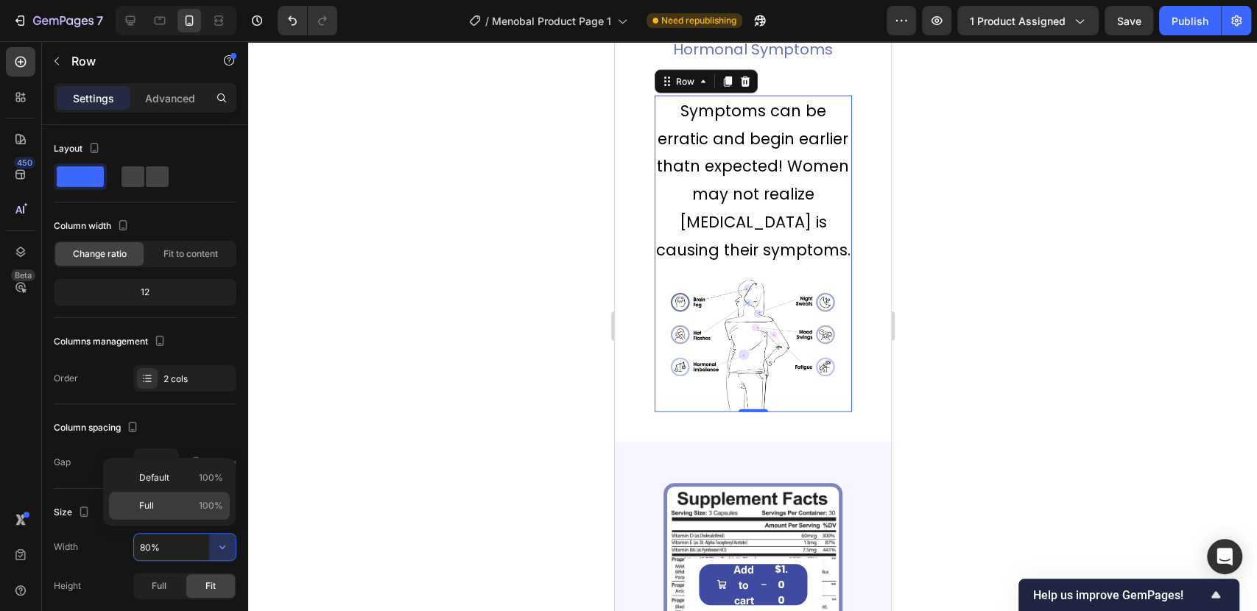
click at [158, 501] on p "Full 100%" at bounding box center [181, 505] width 84 height 13
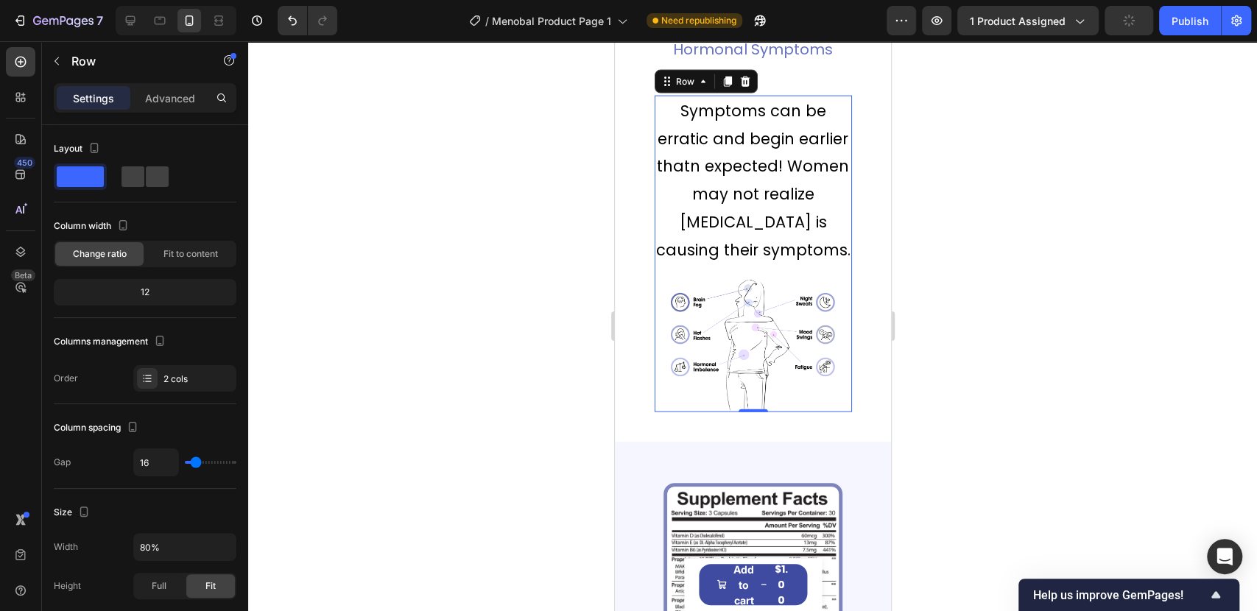
type input "100%"
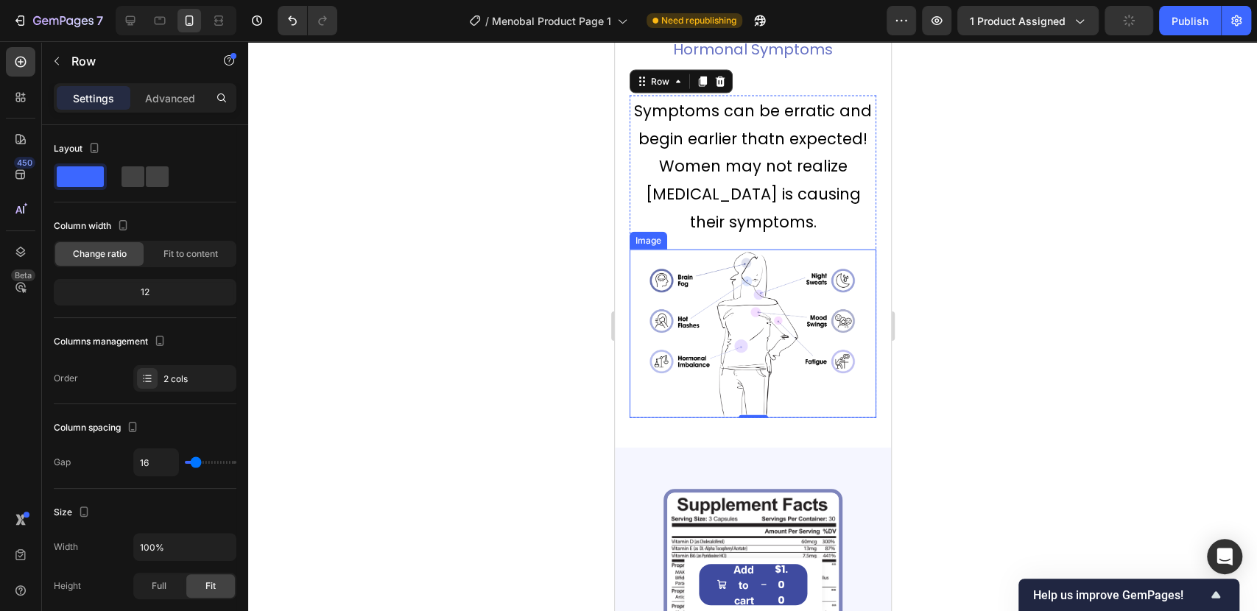
click at [780, 313] on img at bounding box center [752, 334] width 247 height 169
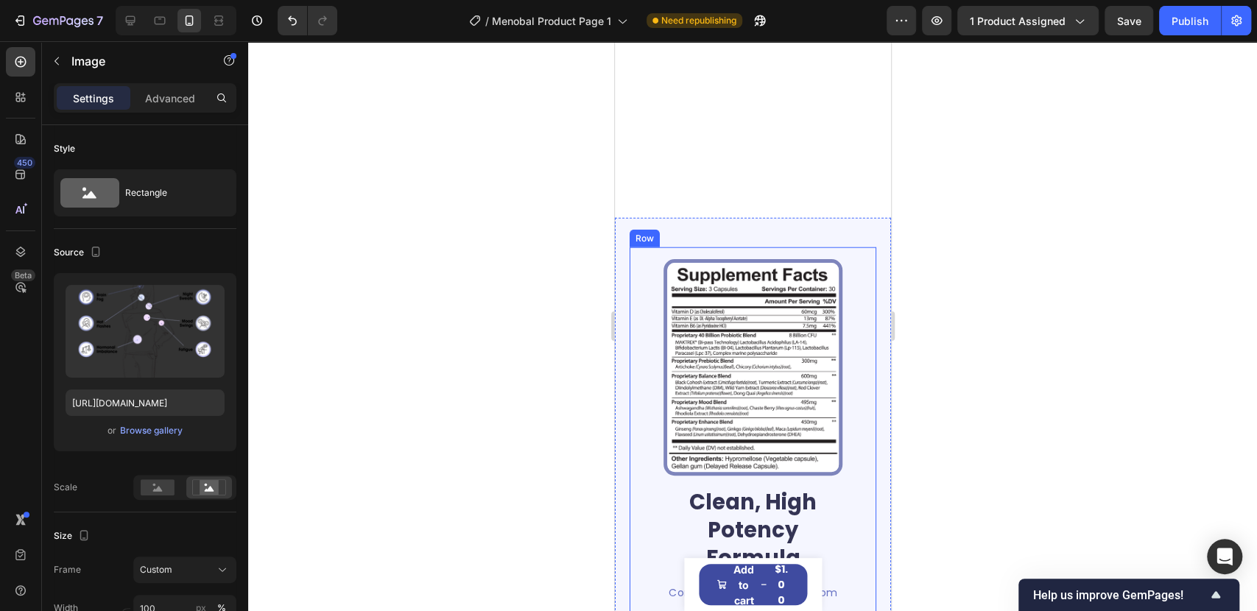
scroll to position [2617, 0]
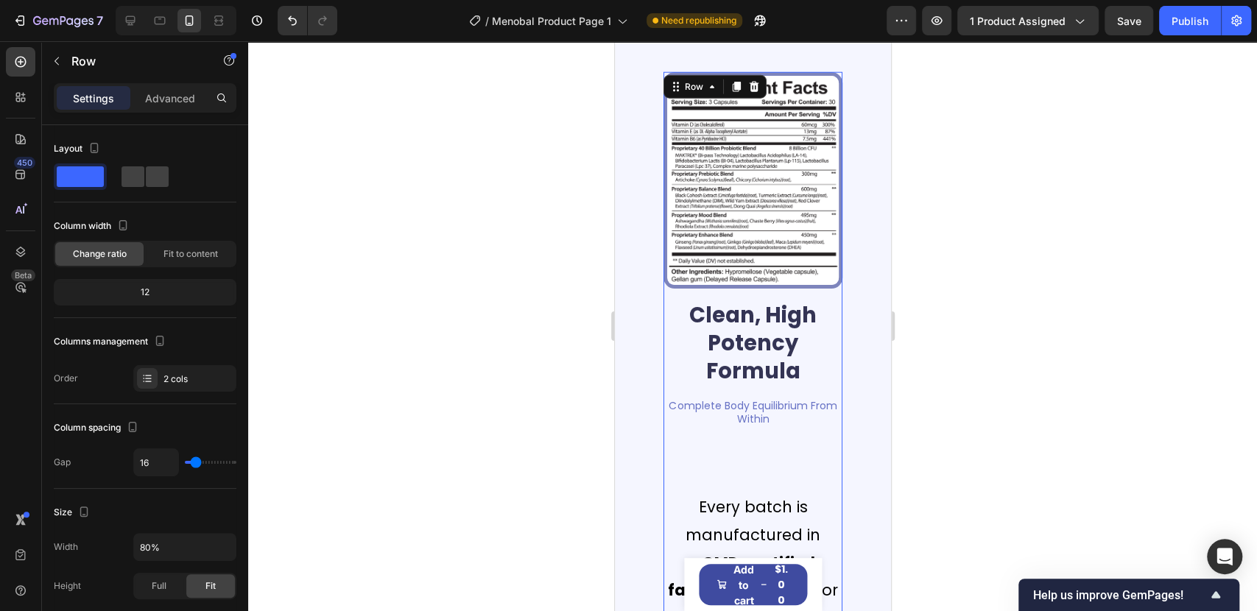
click at [221, 551] on icon "button" at bounding box center [222, 547] width 15 height 15
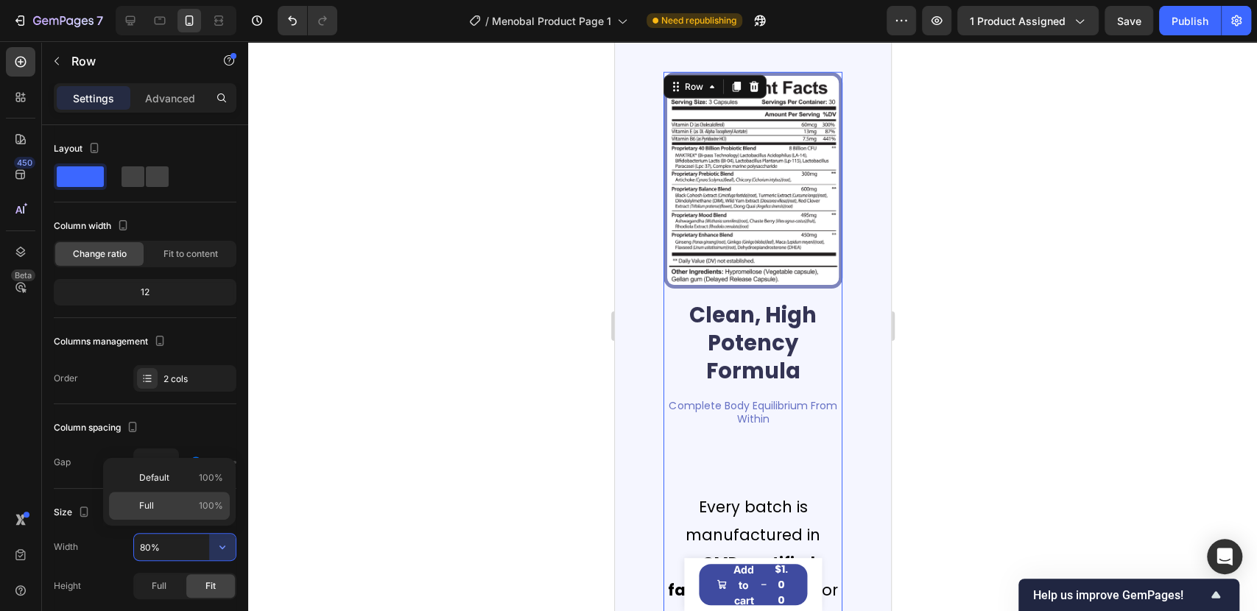
click at [153, 512] on p "Full 100%" at bounding box center [181, 505] width 84 height 13
type input "100%"
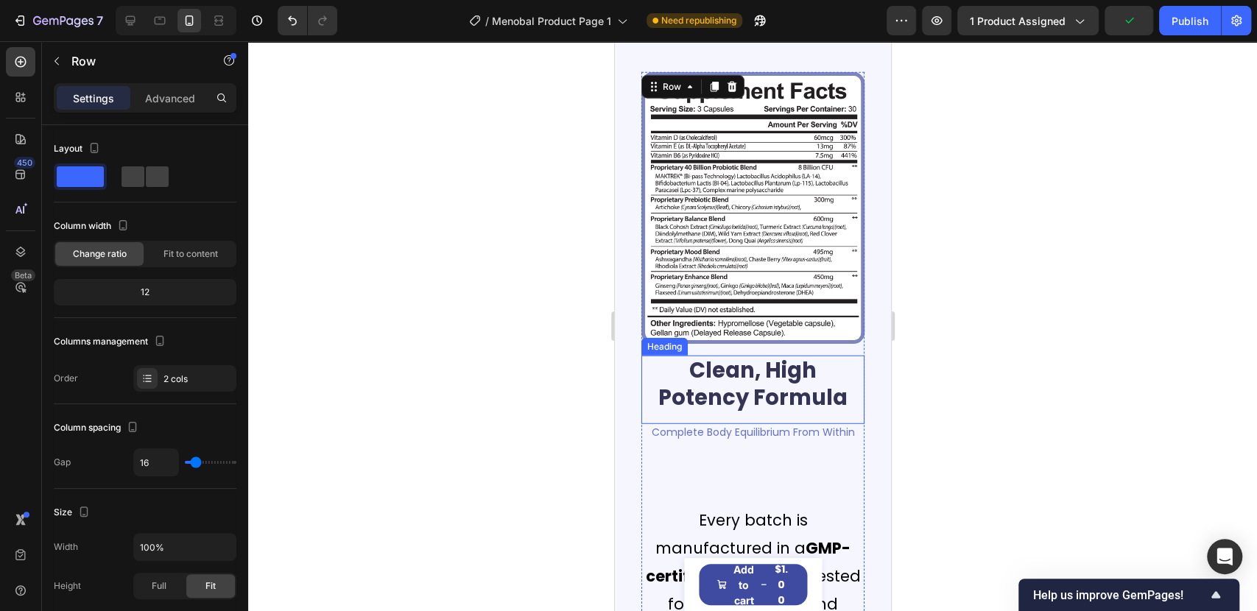
click at [784, 374] on h2 "Clean, High Potency Formula" at bounding box center [752, 385] width 223 height 58
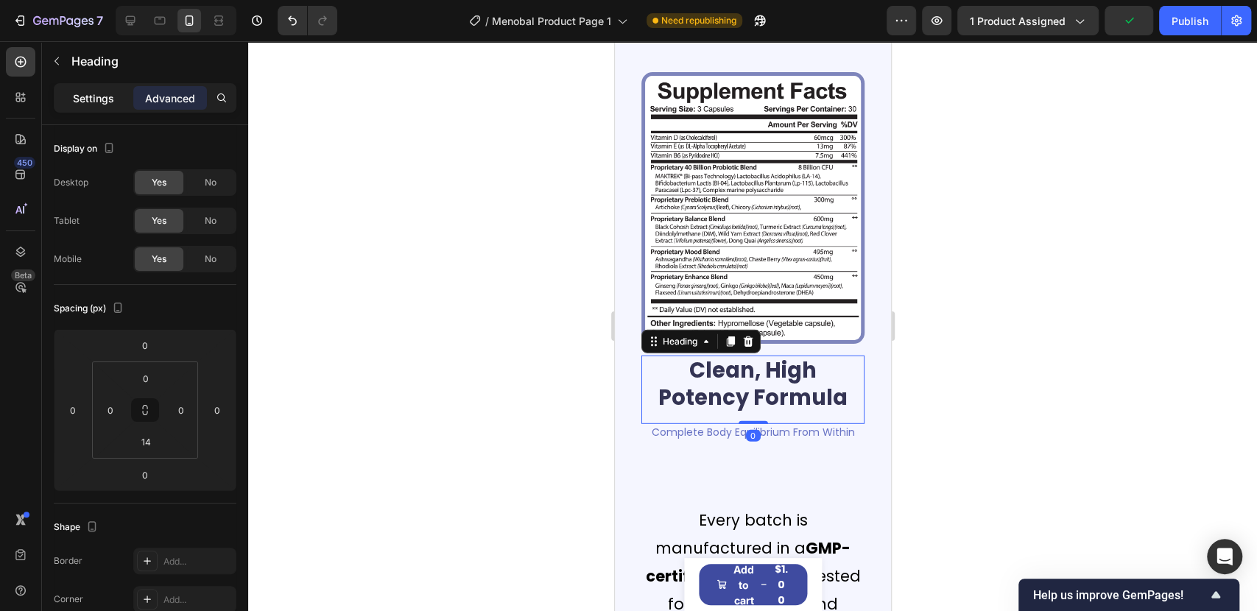
click at [82, 97] on p "Settings" at bounding box center [93, 98] width 41 height 15
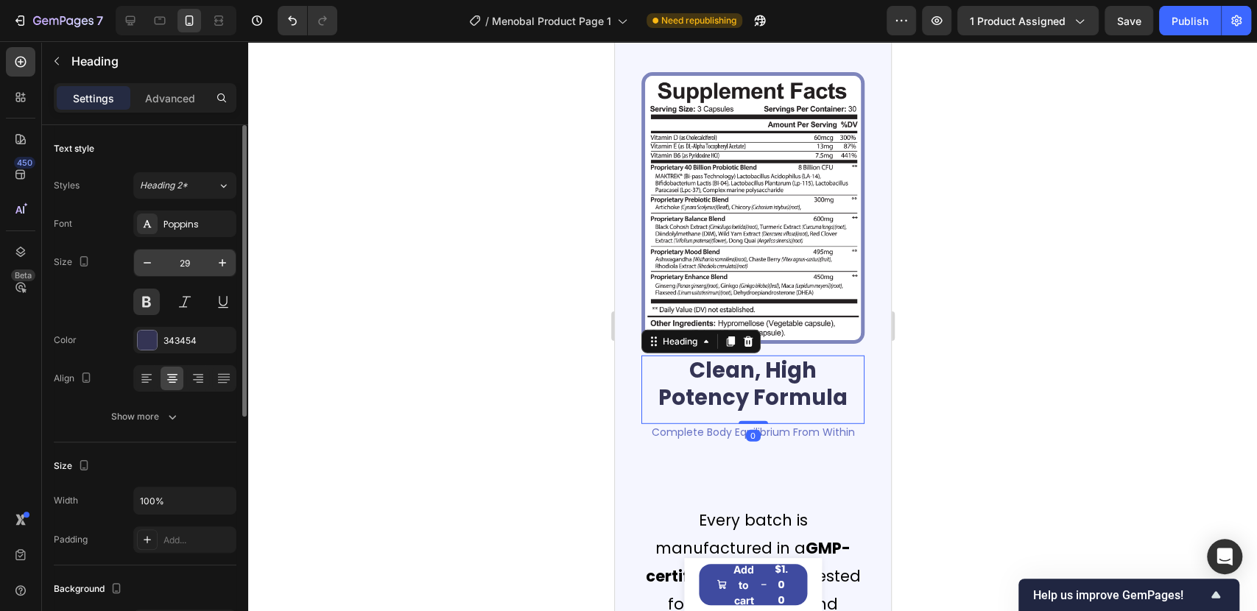
click at [191, 267] on input "29" at bounding box center [185, 263] width 49 height 27
click at [219, 262] on icon "button" at bounding box center [222, 262] width 7 height 7
type input "30"
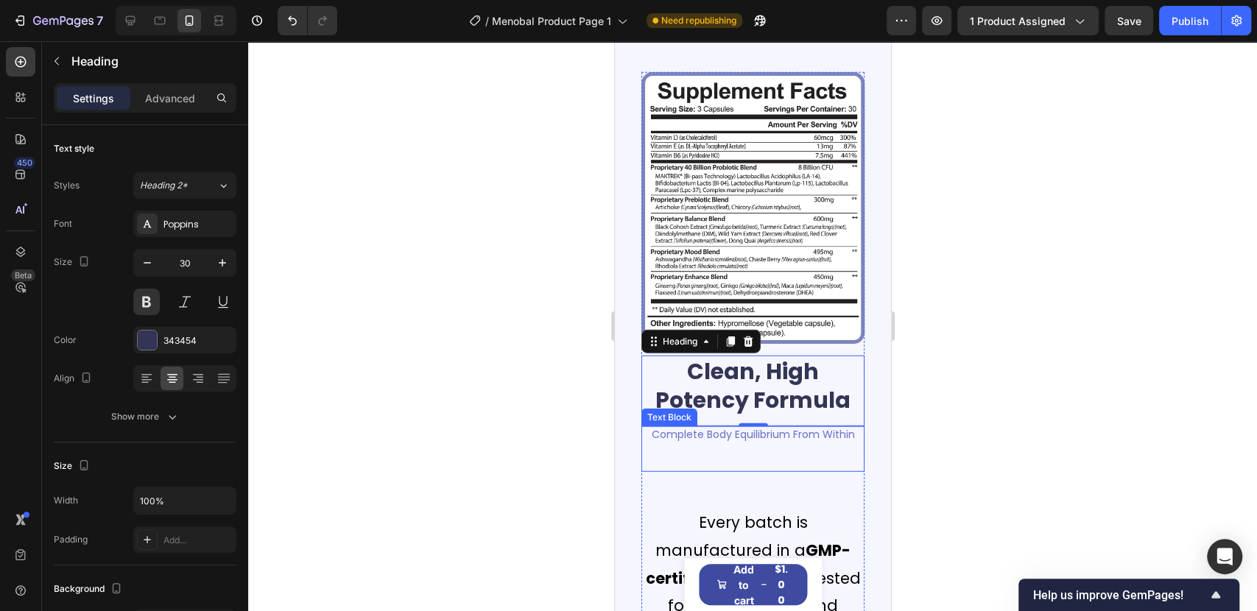
click at [720, 428] on p "Complete Body Equilibrium From Within" at bounding box center [752, 434] width 220 height 13
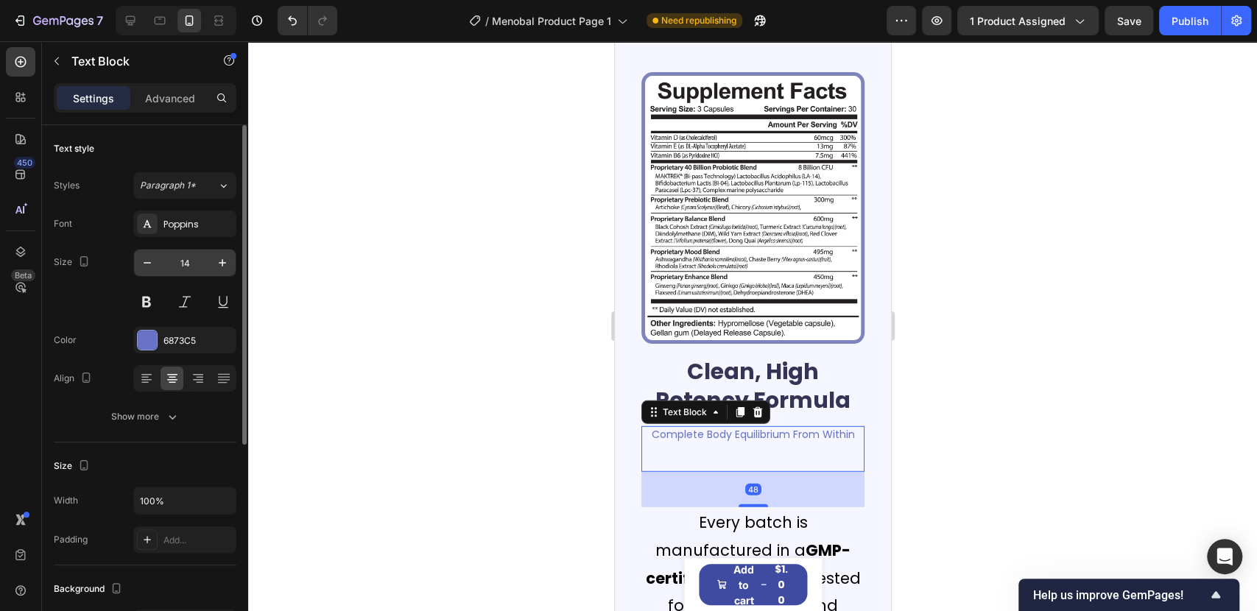
click at [182, 267] on input "14" at bounding box center [185, 263] width 49 height 27
type input "20"
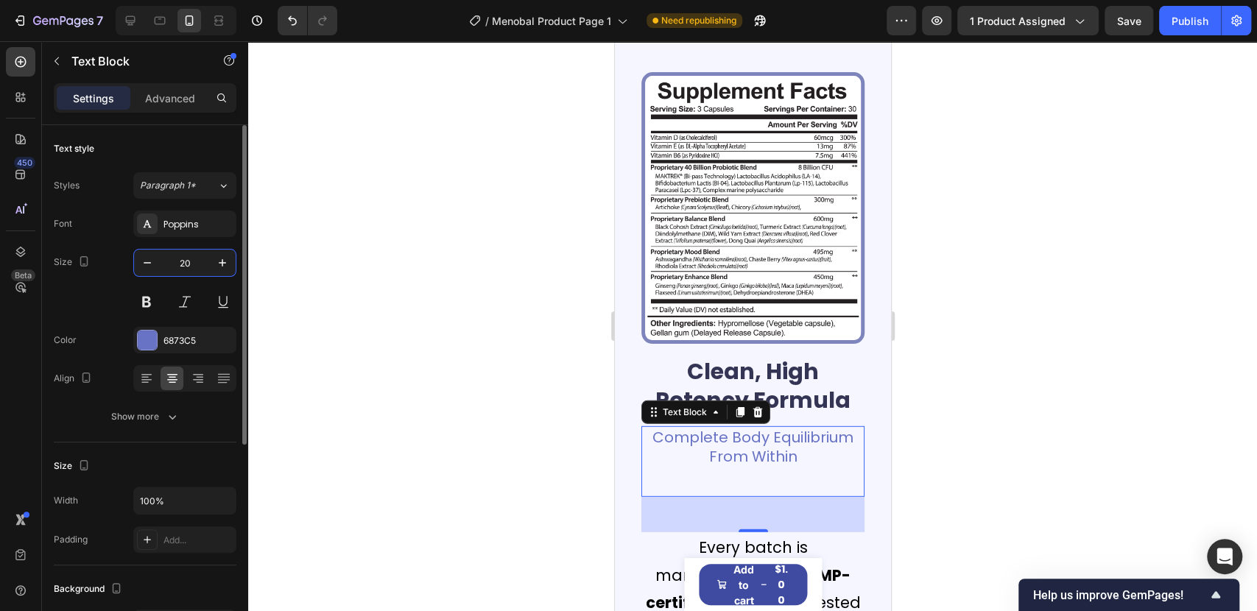
click at [171, 264] on input "20" at bounding box center [185, 263] width 49 height 27
click at [164, 100] on p "Advanced" at bounding box center [170, 98] width 50 height 15
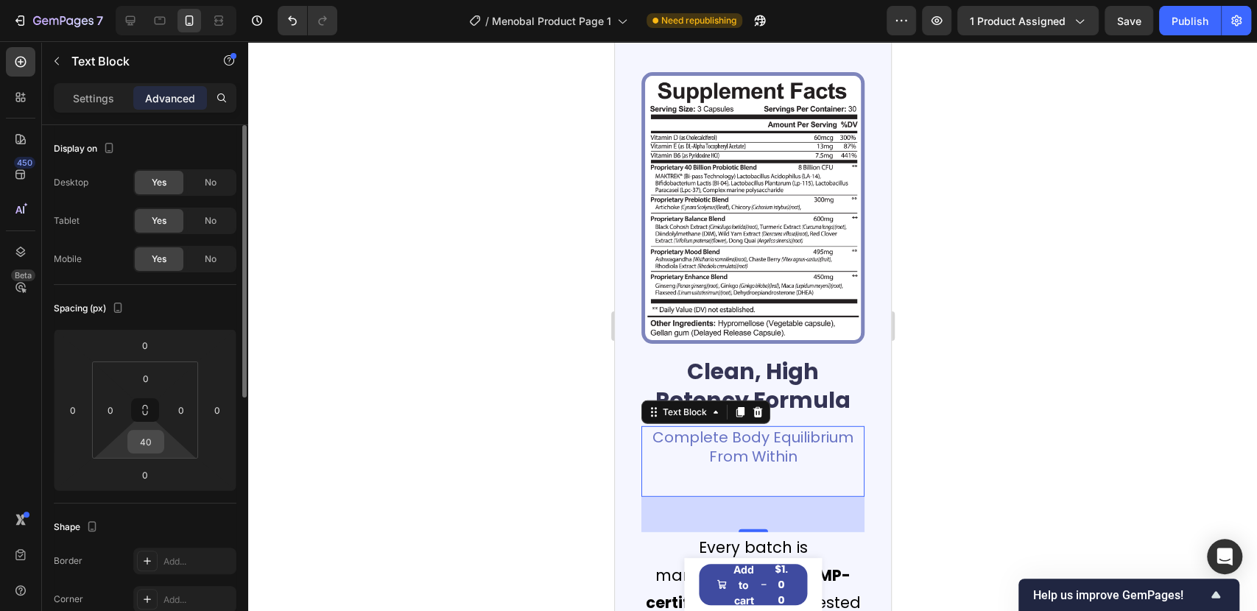
click at [154, 448] on input "40" at bounding box center [145, 442] width 29 height 22
type input "0"
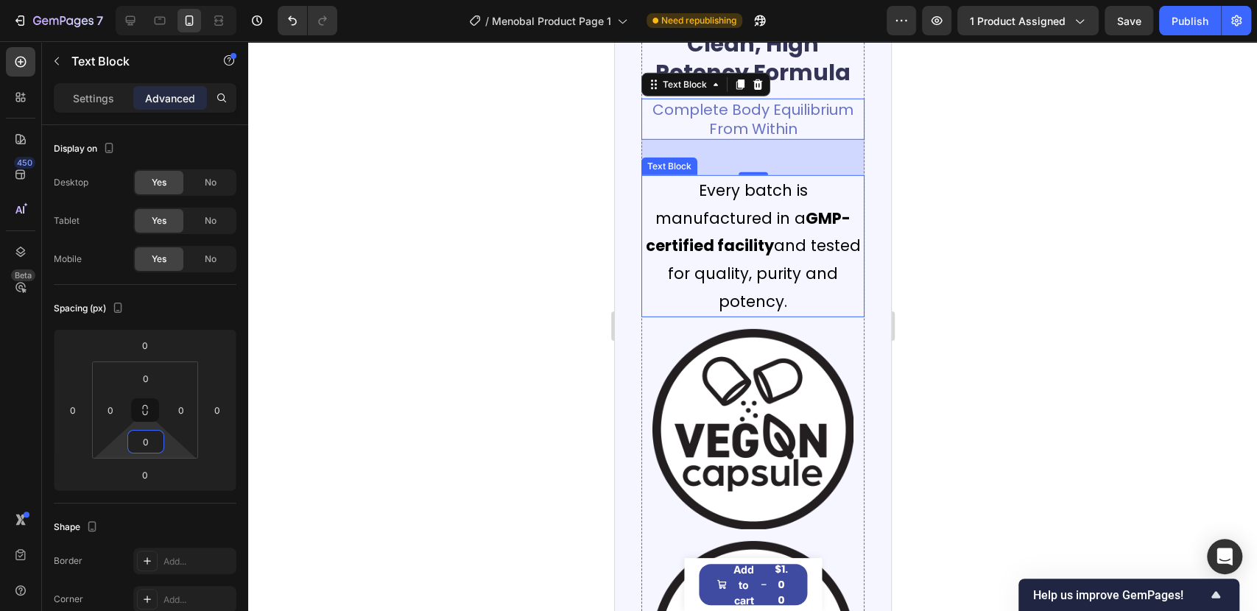
drag, startPoint x: 761, startPoint y: 231, endPoint x: 791, endPoint y: 289, distance: 65.2
click at [761, 230] on strong "GMP-certified facility" at bounding box center [747, 232] width 205 height 49
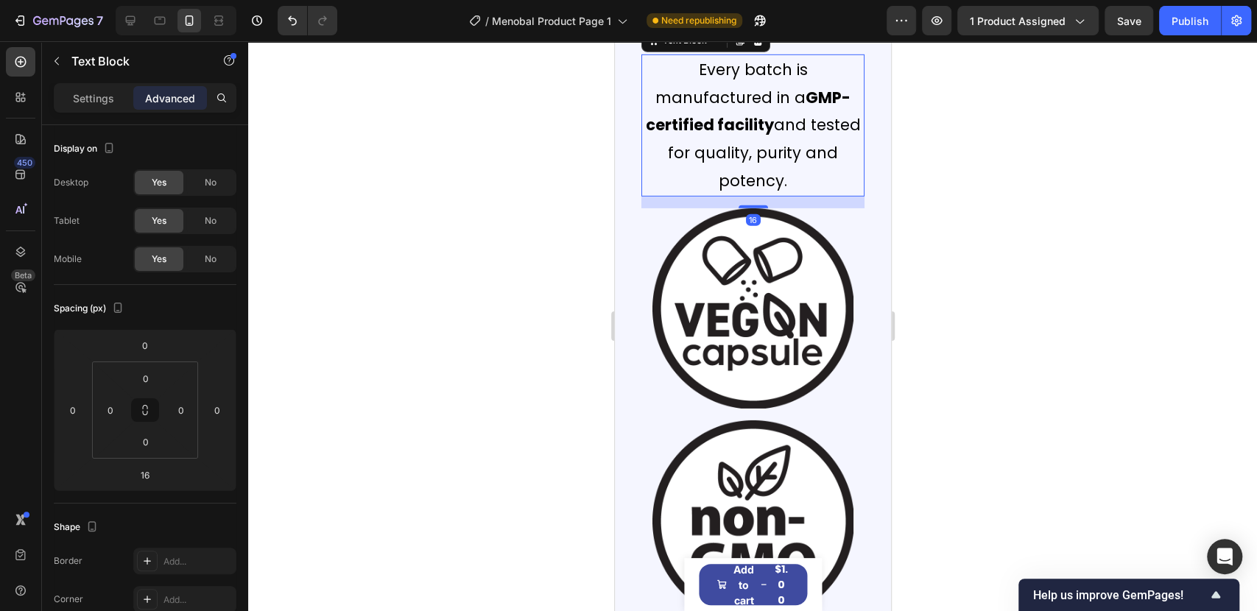
scroll to position [3190, 0]
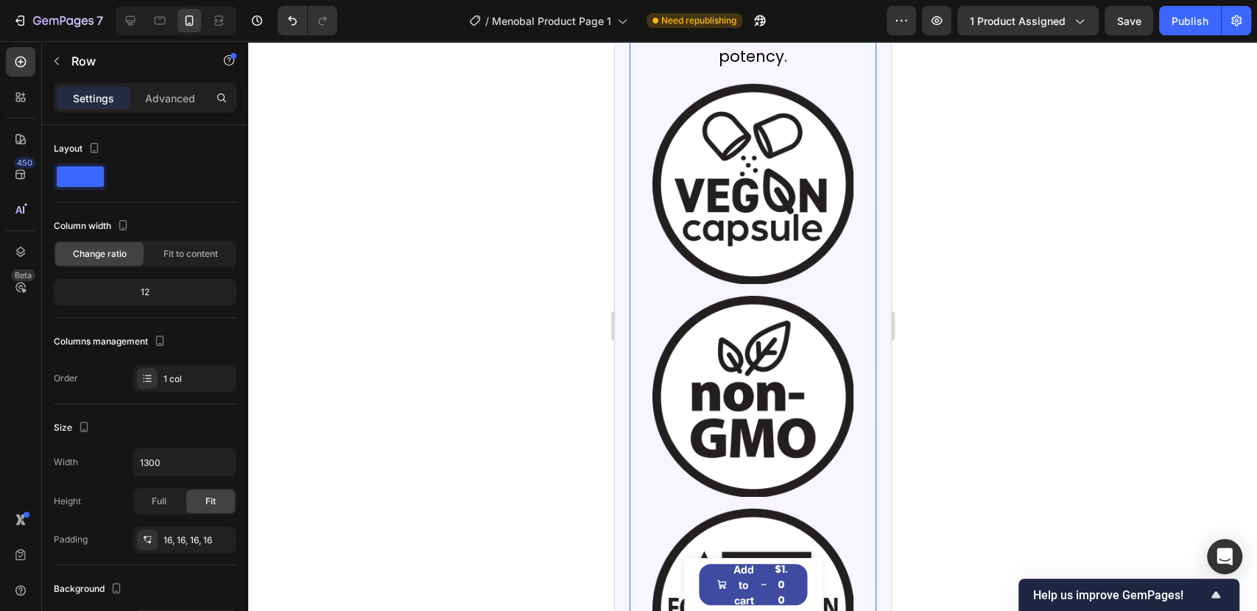
click at [853, 276] on div "Image Clean, High Potency Formula Heading Complete Body Equilibrium From Within…" at bounding box center [752, 211] width 247 height 1447
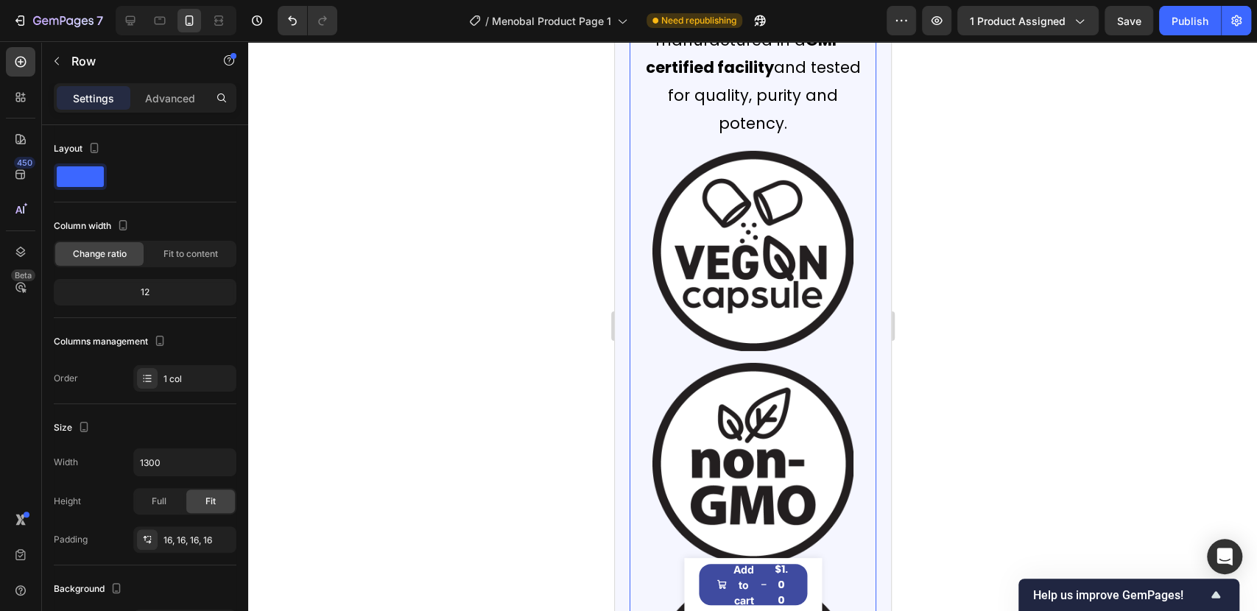
scroll to position [3108, 0]
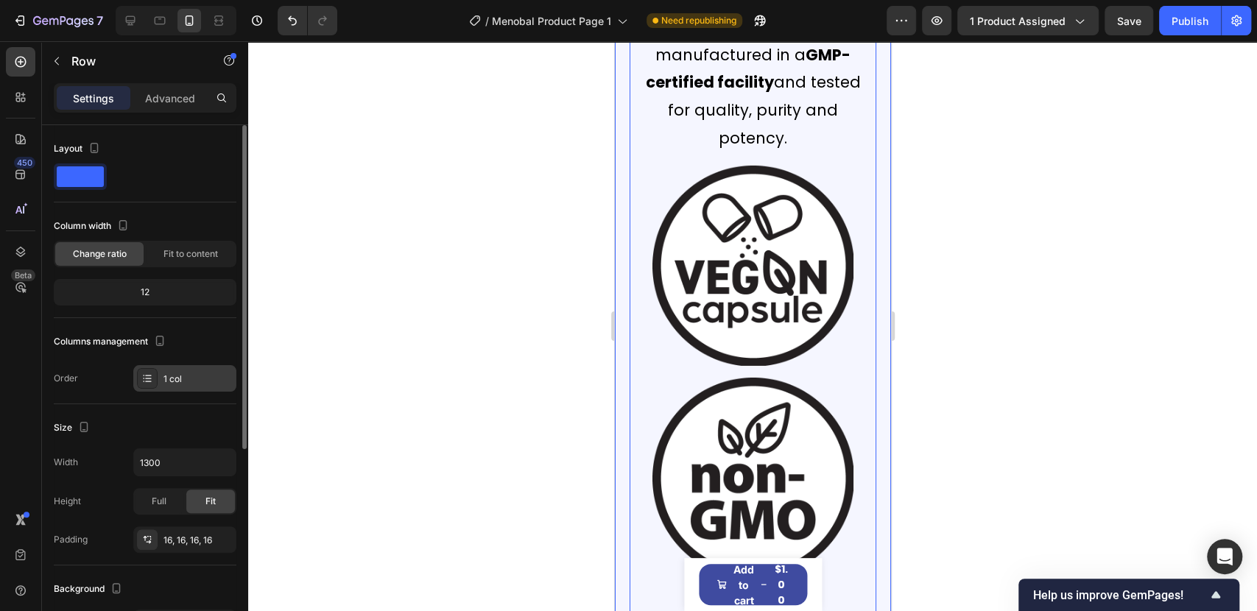
click at [152, 379] on icon at bounding box center [147, 379] width 12 height 12
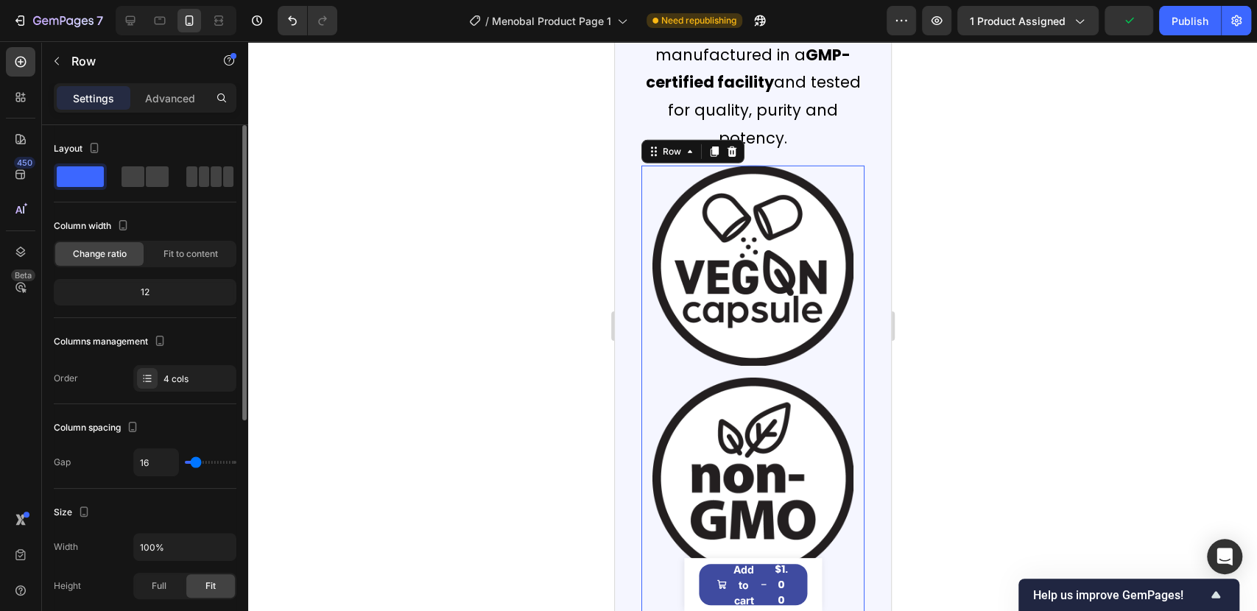
click at [680, 345] on div "Image Image Image Image Row 0" at bounding box center [752, 585] width 223 height 839
click at [211, 174] on span at bounding box center [216, 176] width 11 height 21
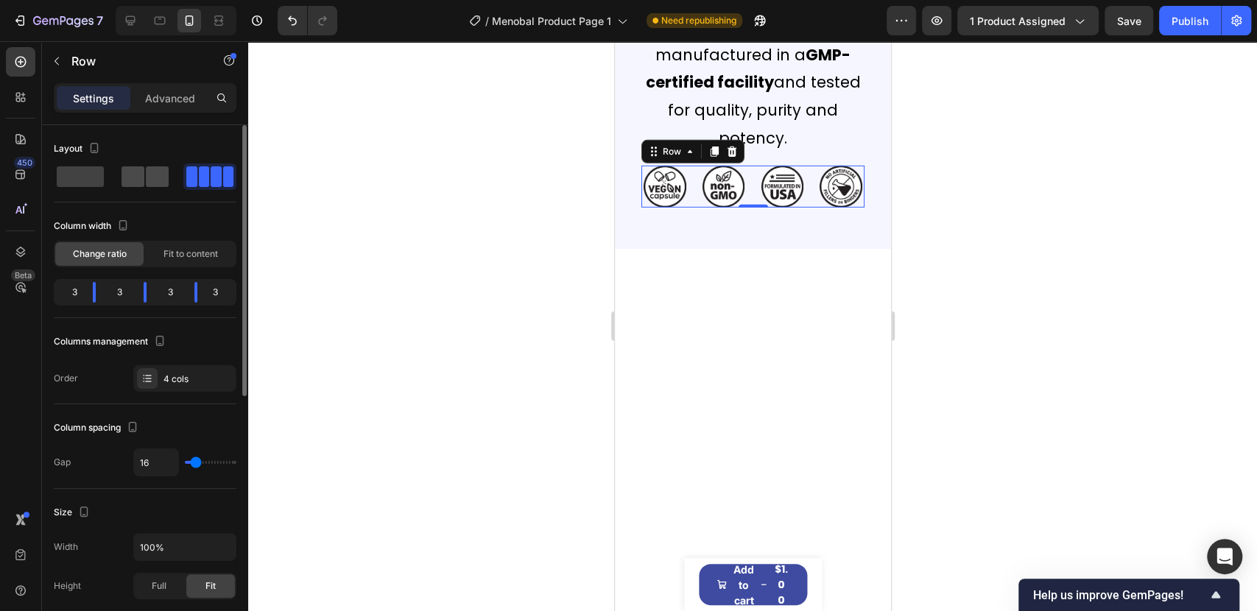
click at [143, 178] on span at bounding box center [132, 176] width 23 height 21
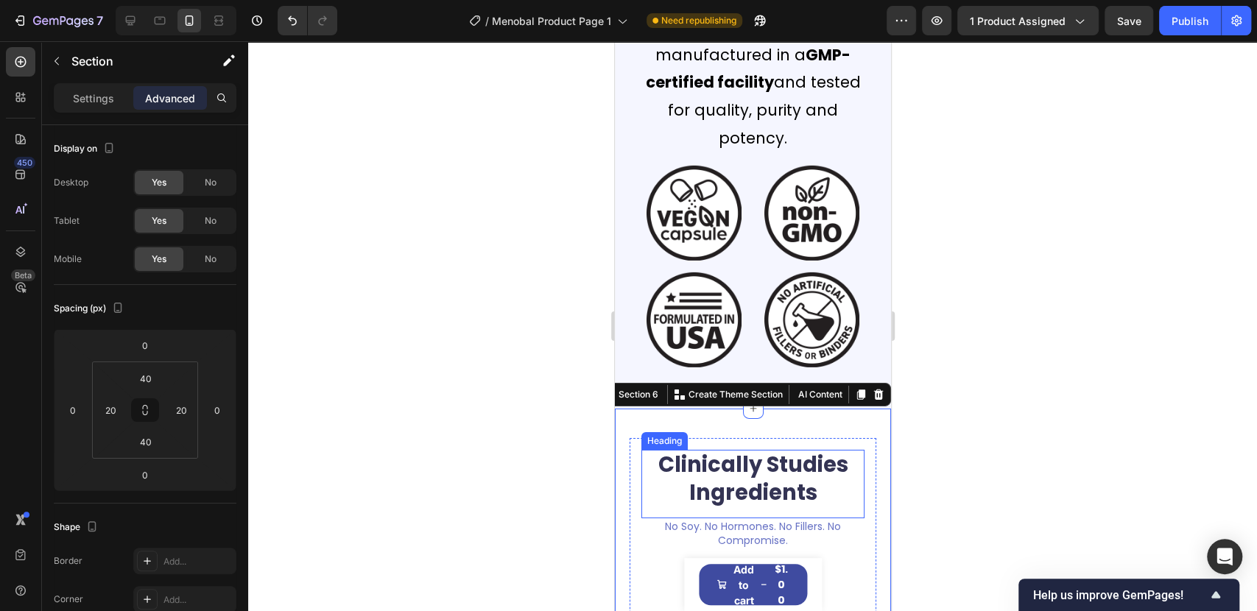
click at [691, 450] on h2 "Clinically Studies Ingredients" at bounding box center [752, 479] width 223 height 58
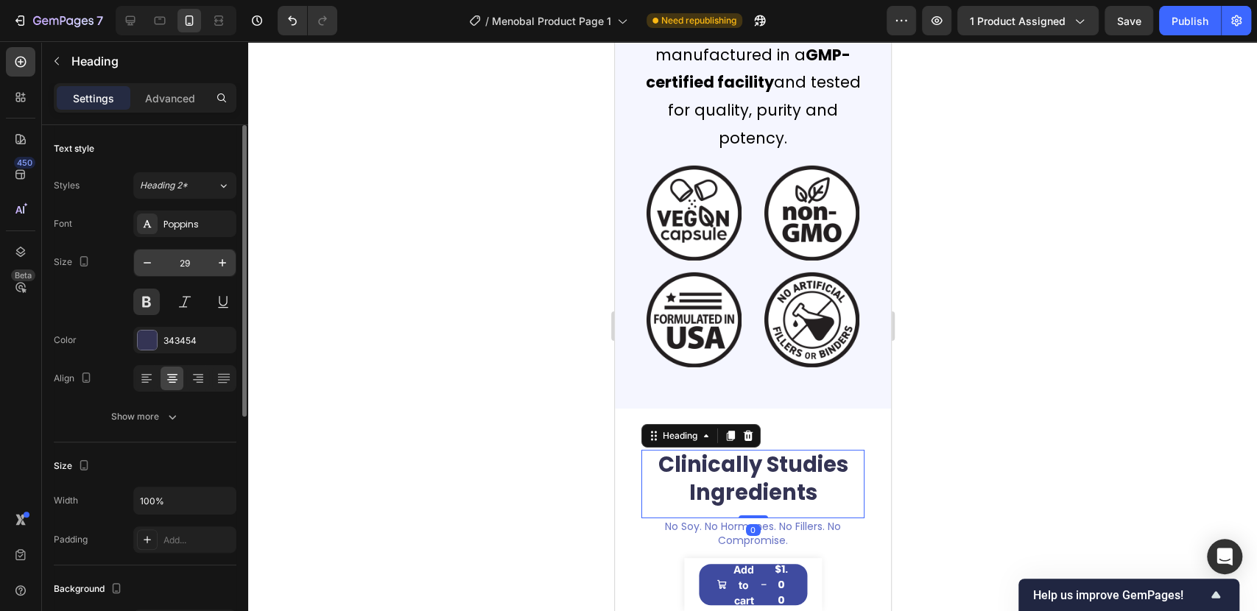
click at [208, 258] on input "29" at bounding box center [185, 263] width 49 height 27
click at [222, 258] on icon "button" at bounding box center [222, 262] width 15 height 15
type input "30"
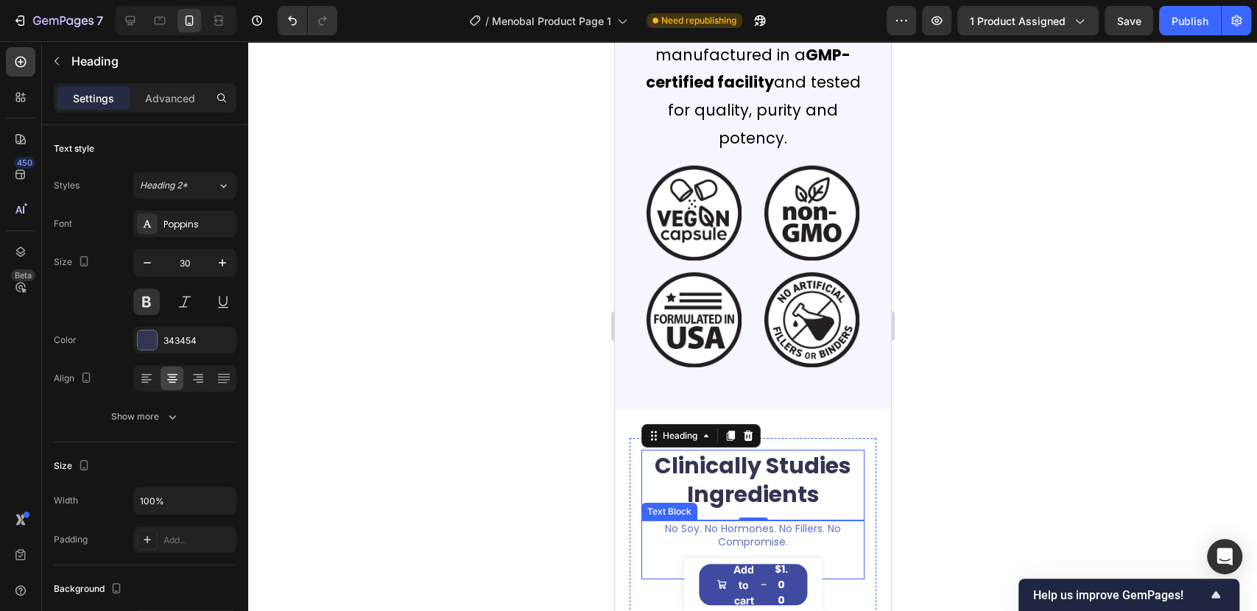
click at [752, 522] on p "No Soy. No Hormones. No Fillers. No Compromise." at bounding box center [752, 535] width 220 height 27
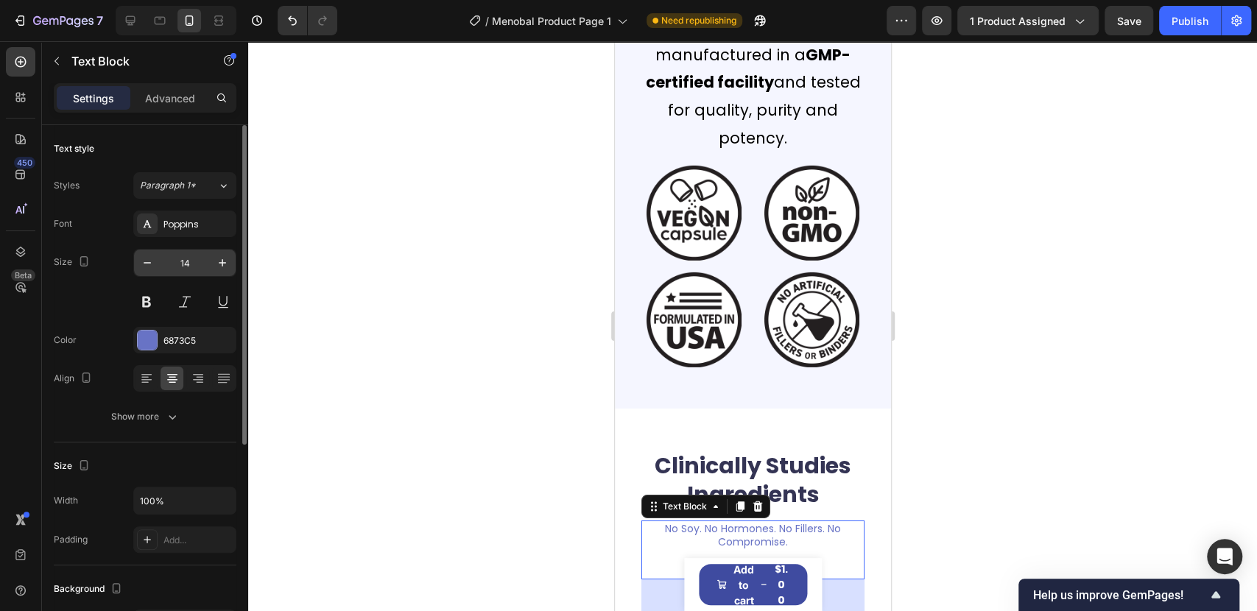
click at [186, 261] on input "14" at bounding box center [185, 263] width 49 height 27
paste input "20"
type input "20"
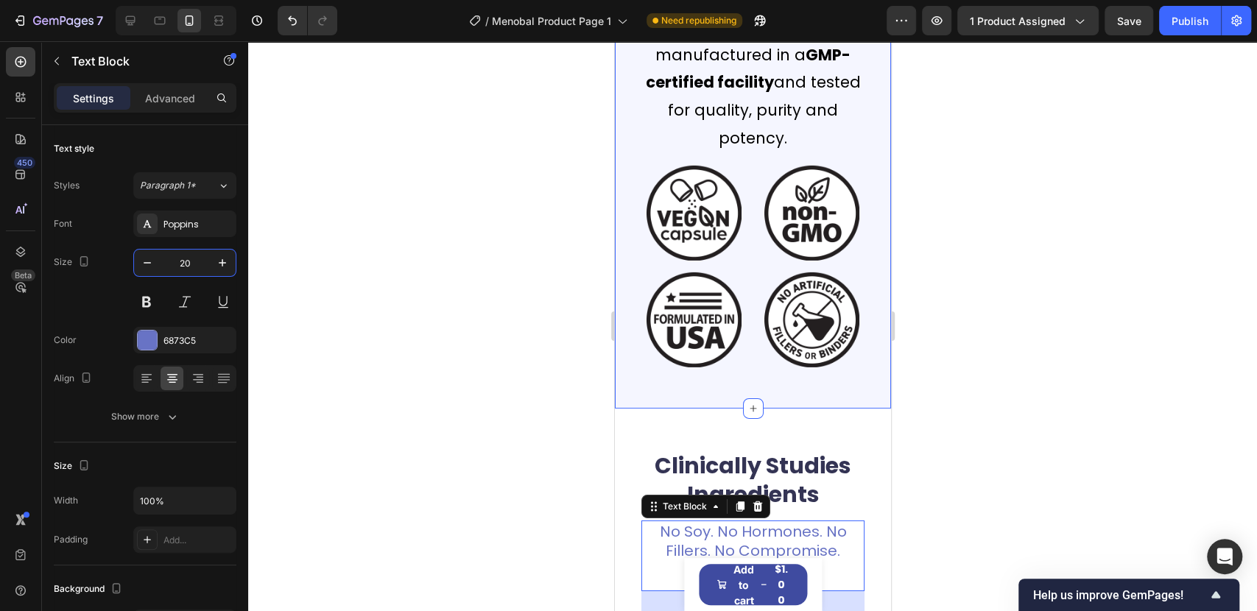
scroll to position [3354, 0]
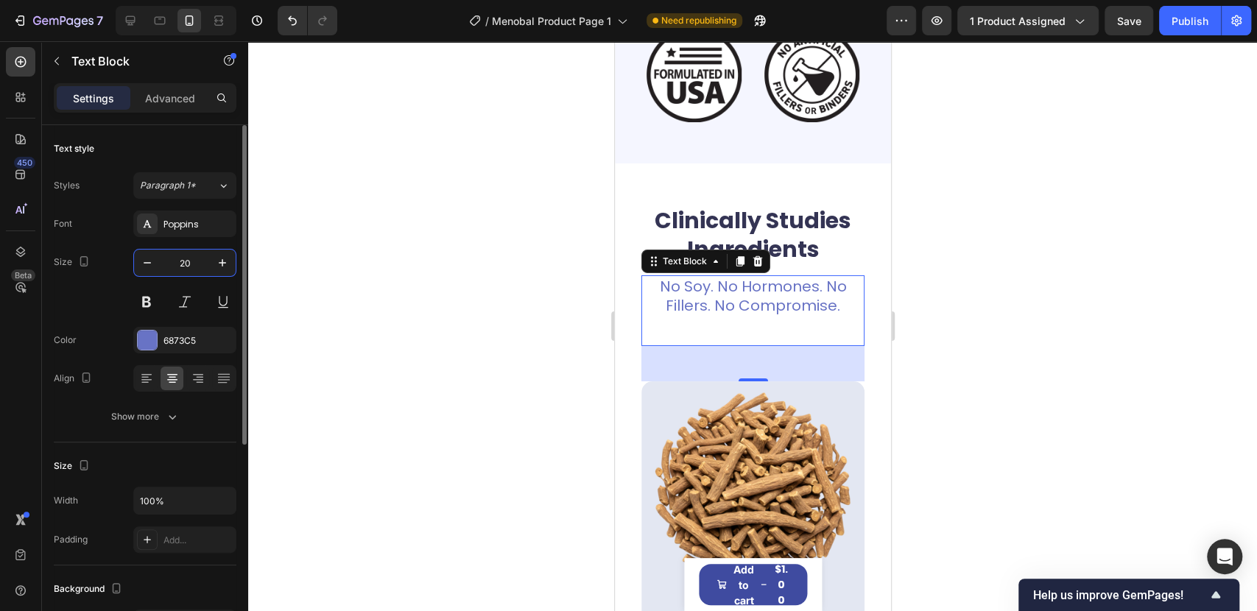
click at [164, 107] on div "Advanced" at bounding box center [170, 98] width 74 height 24
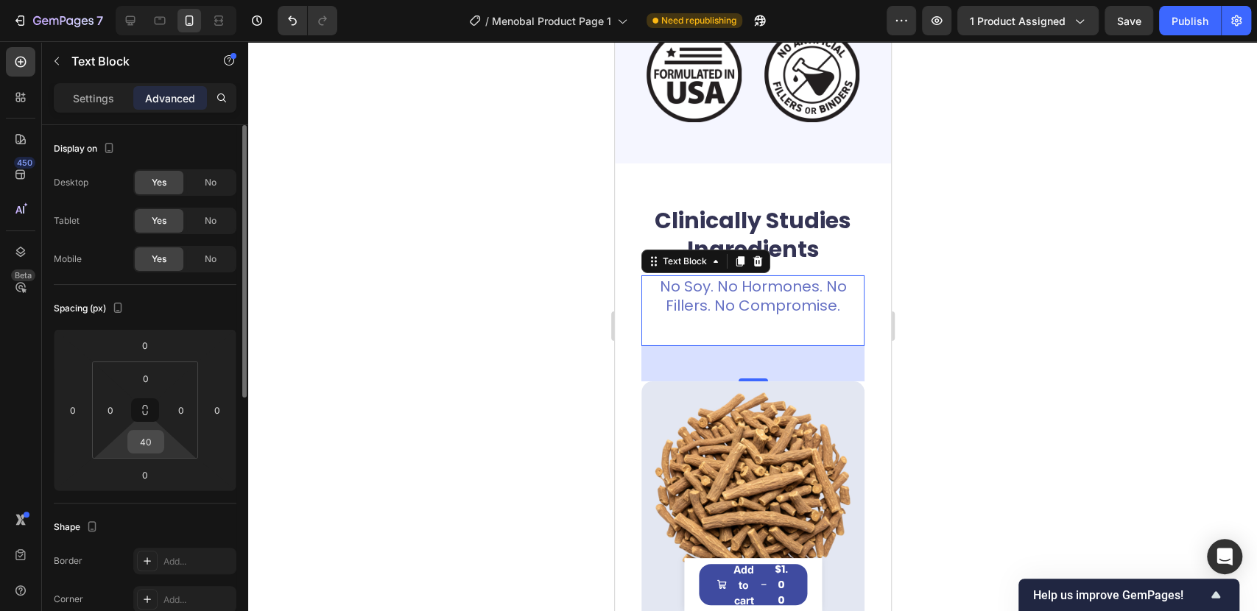
click at [152, 437] on input "40" at bounding box center [145, 442] width 29 height 22
type input "0"
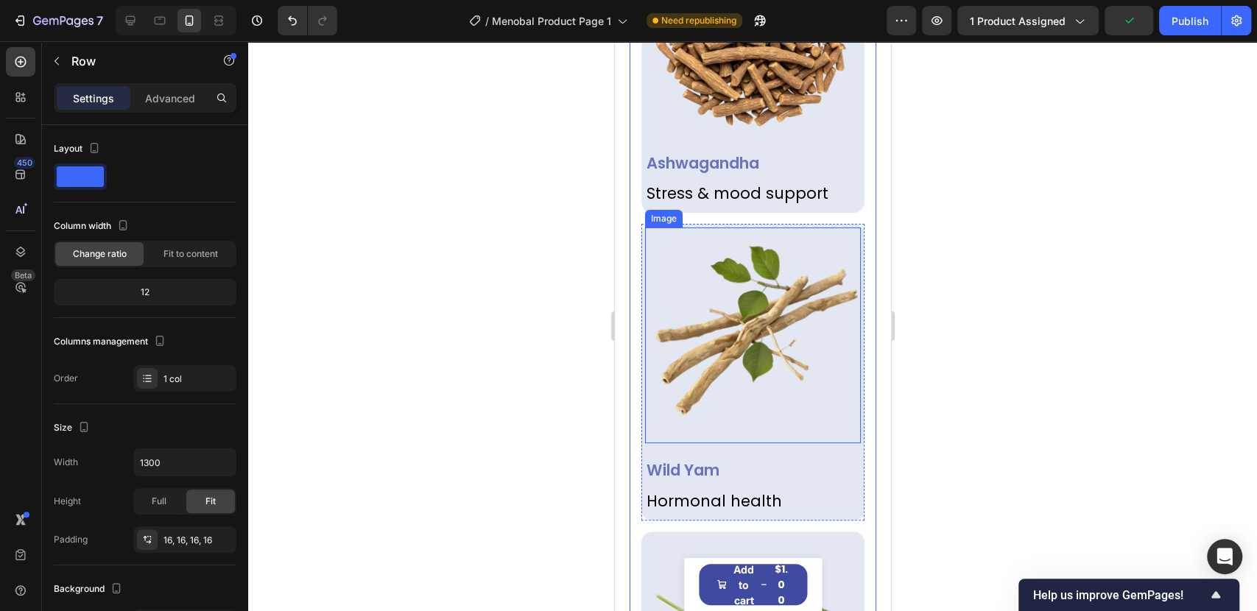
scroll to position [3681, 0]
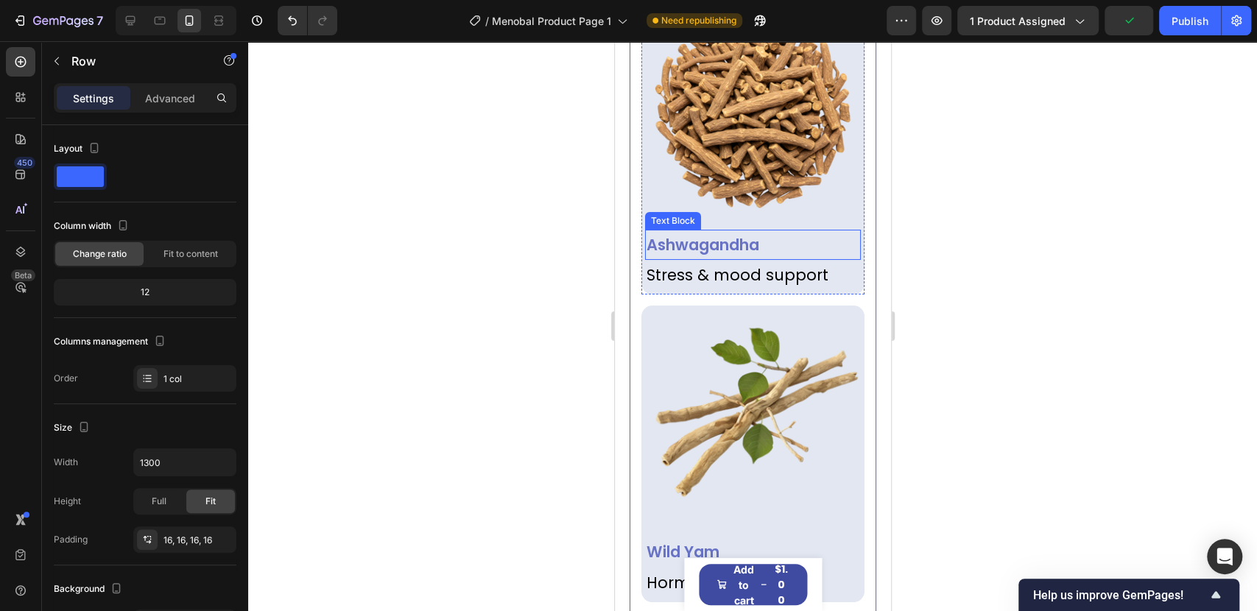
click at [772, 234] on p "Ashwagandha" at bounding box center [752, 245] width 213 height 28
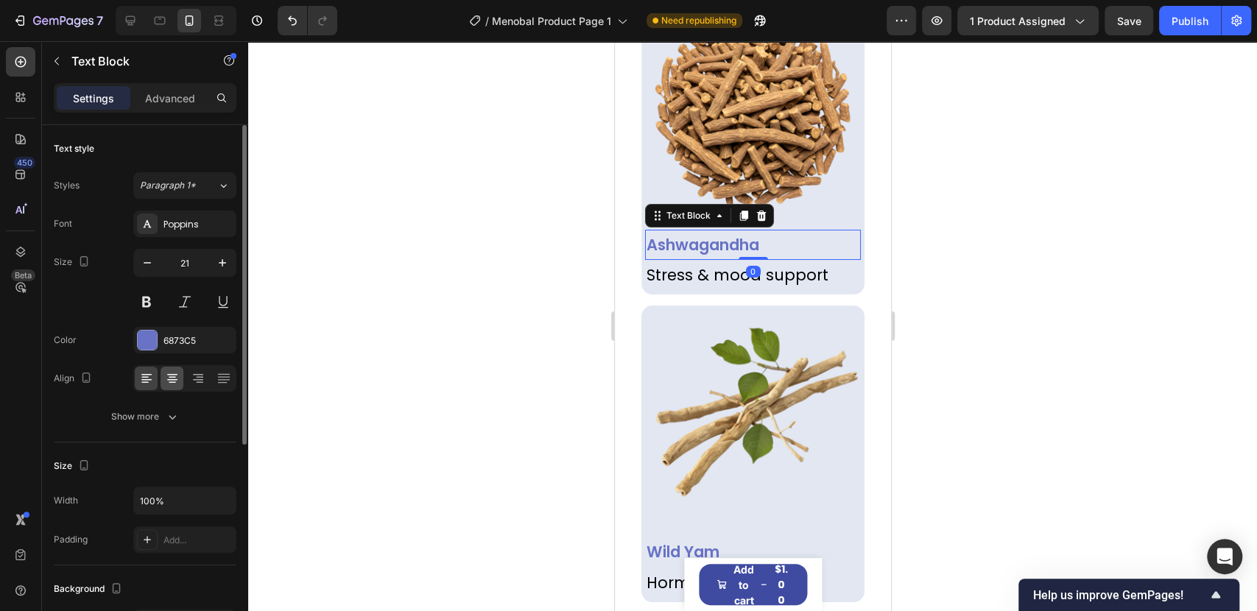
drag, startPoint x: 174, startPoint y: 381, endPoint x: 101, endPoint y: 311, distance: 101.0
click at [174, 381] on icon at bounding box center [172, 378] width 15 height 15
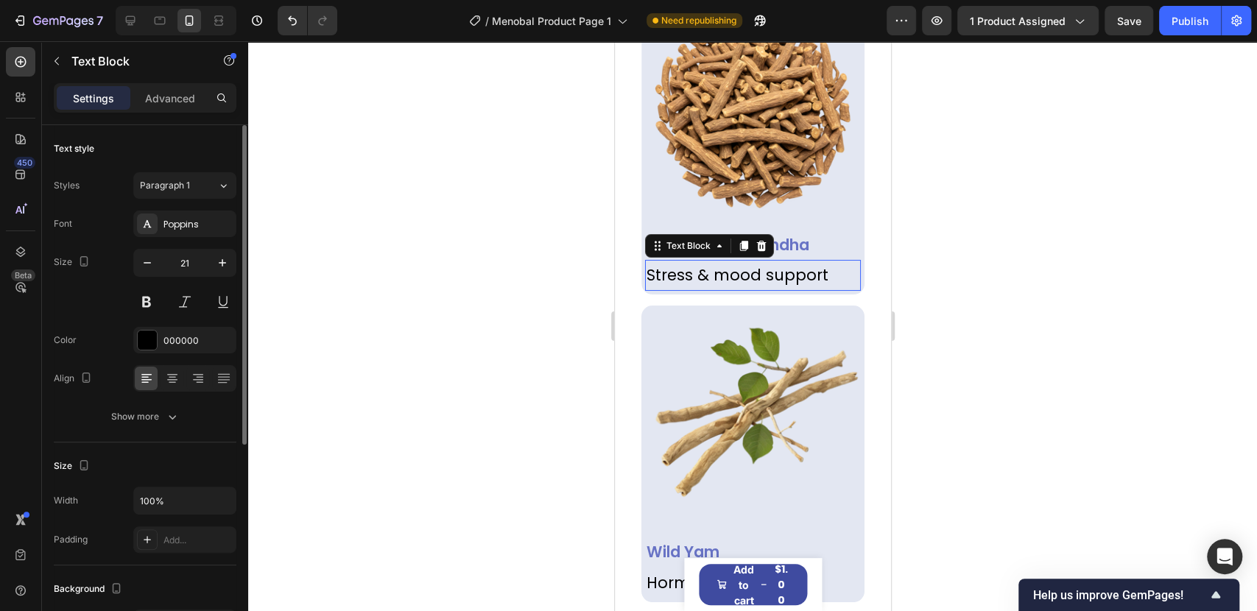
click at [748, 268] on p "Stress & mood support" at bounding box center [752, 275] width 213 height 28
click at [170, 381] on icon at bounding box center [172, 378] width 15 height 15
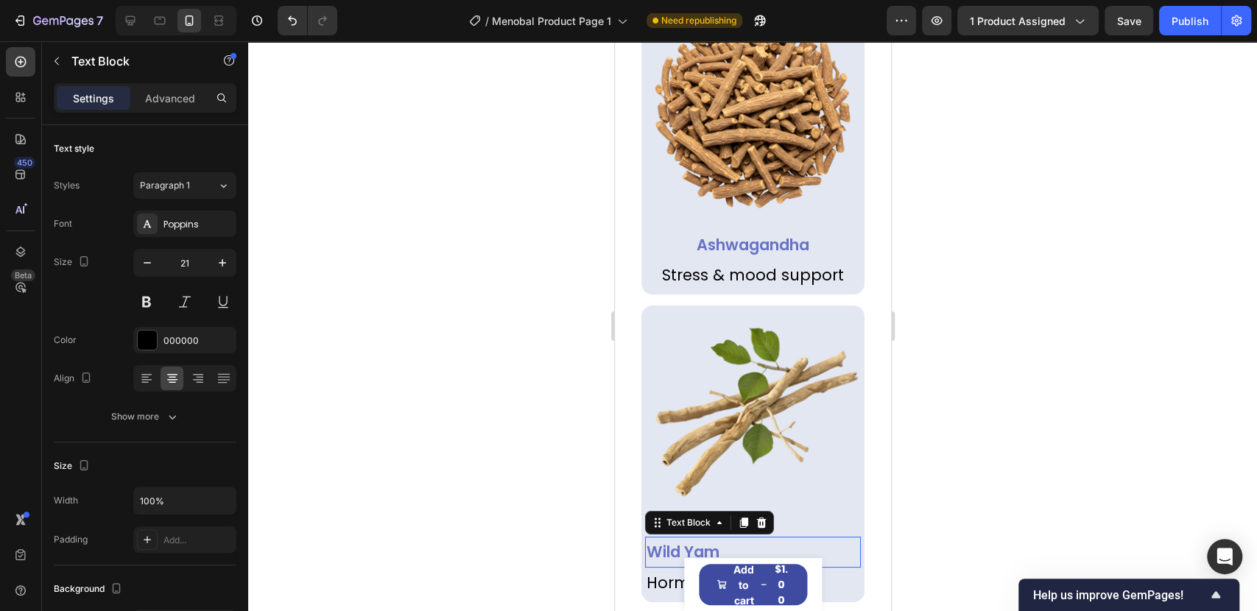
click at [714, 538] on p "Wild Yam" at bounding box center [752, 552] width 213 height 28
click at [174, 378] on icon at bounding box center [172, 378] width 15 height 15
click at [817, 569] on p "Hormonal health" at bounding box center [752, 583] width 213 height 28
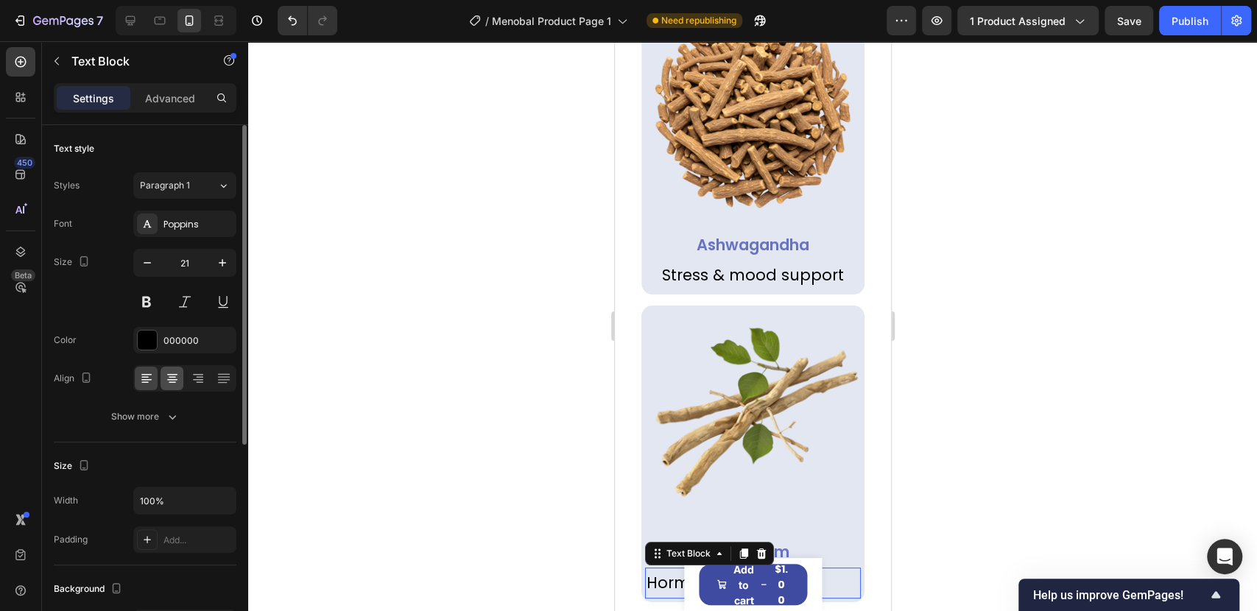
click at [166, 380] on icon at bounding box center [172, 378] width 15 height 15
click at [128, 16] on icon at bounding box center [131, 21] width 10 height 10
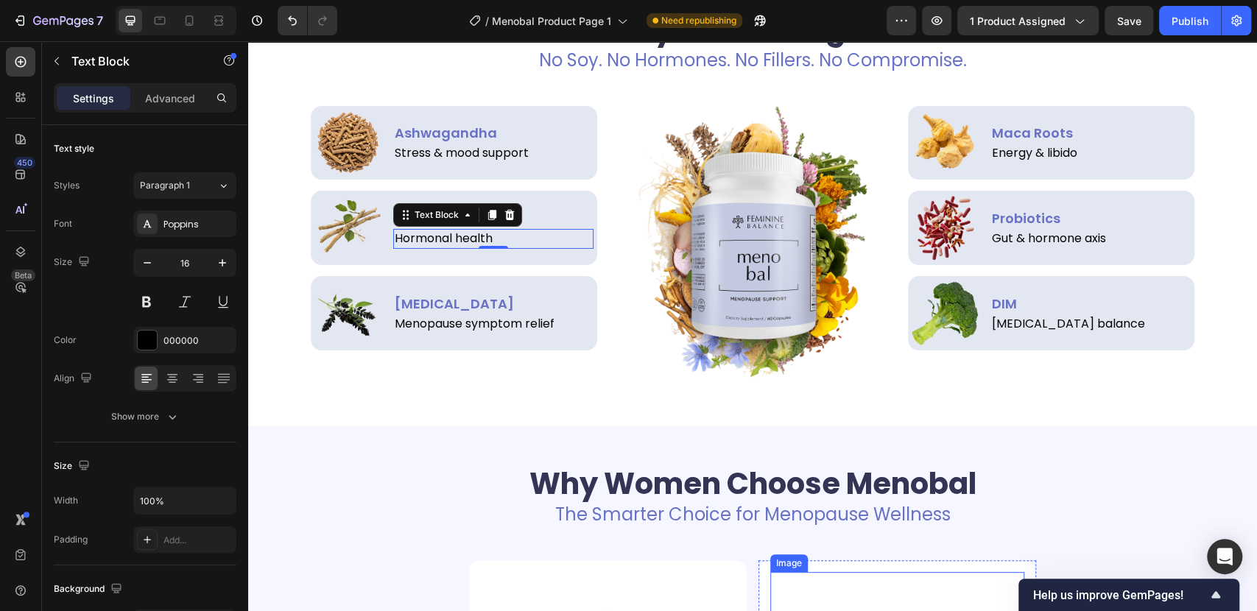
scroll to position [3504, 0]
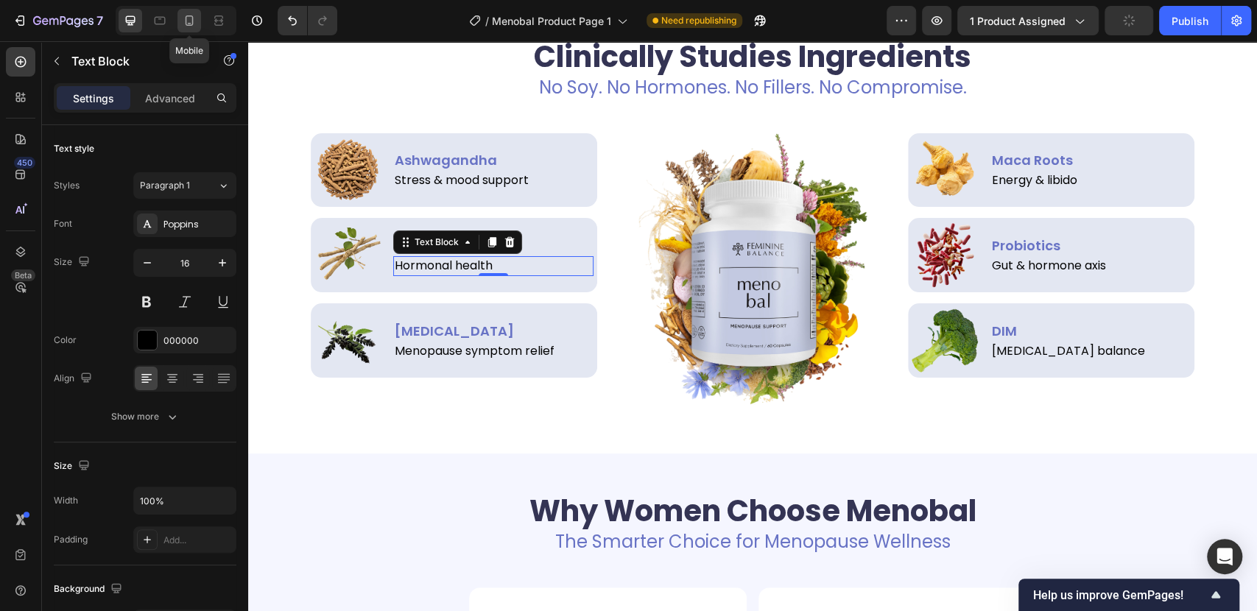
click at [194, 23] on icon at bounding box center [189, 20] width 15 height 15
type input "21"
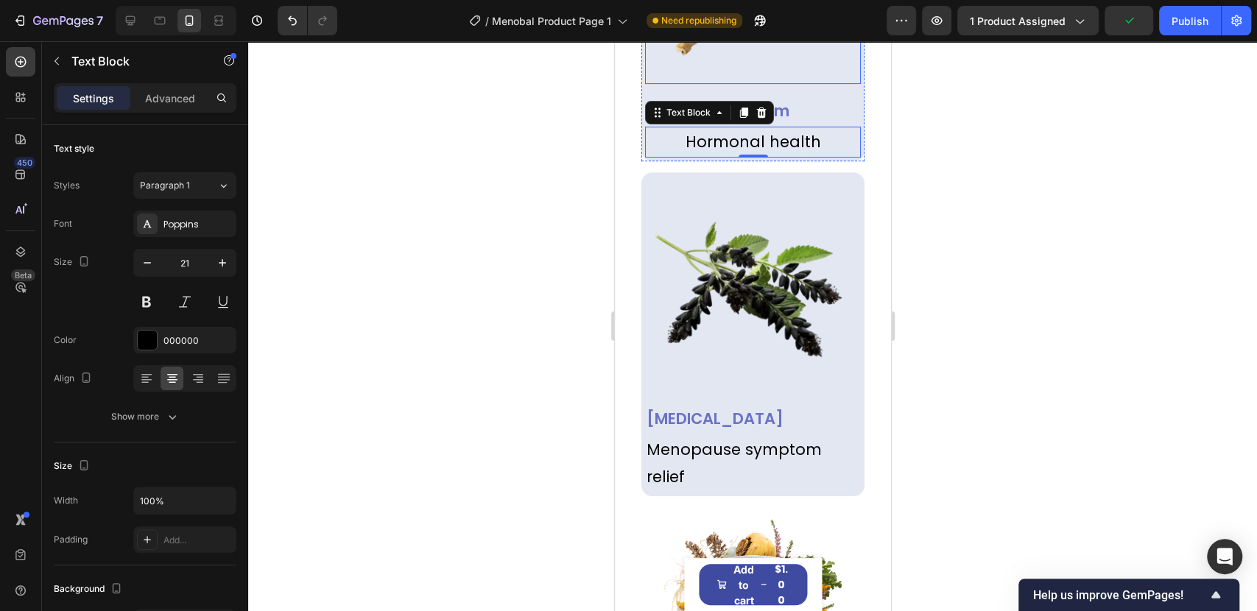
scroll to position [4131, 0]
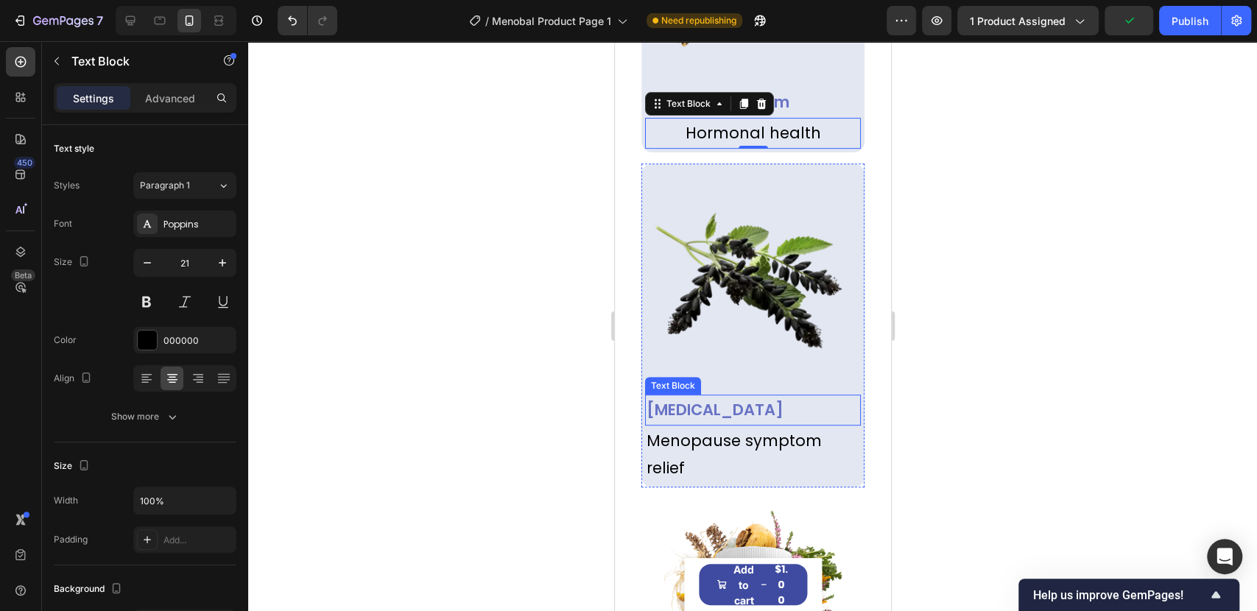
click at [780, 396] on p "[MEDICAL_DATA]" at bounding box center [752, 410] width 213 height 28
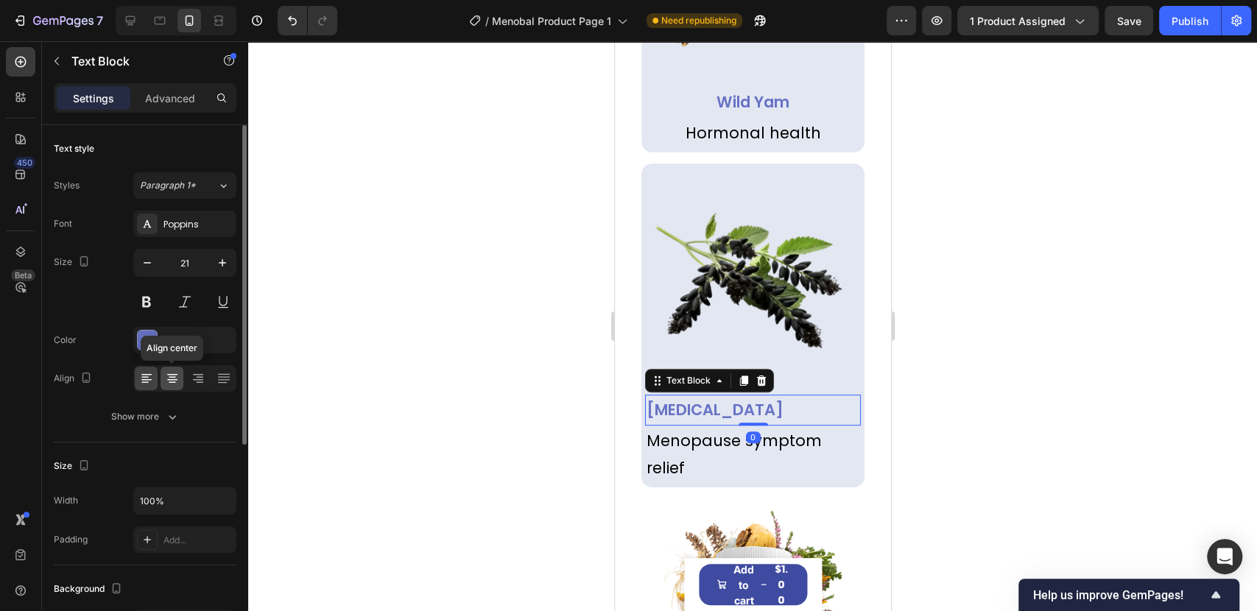
click at [180, 382] on div at bounding box center [172, 379] width 23 height 24
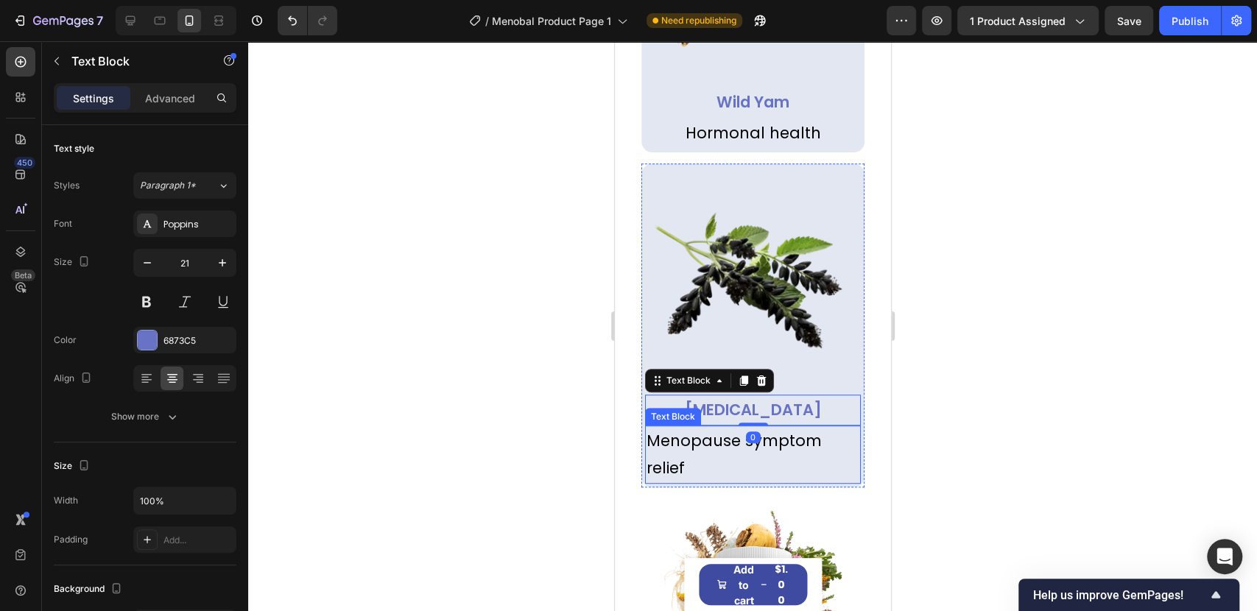
click at [763, 427] on p "Menopause symptom relief" at bounding box center [752, 455] width 213 height 56
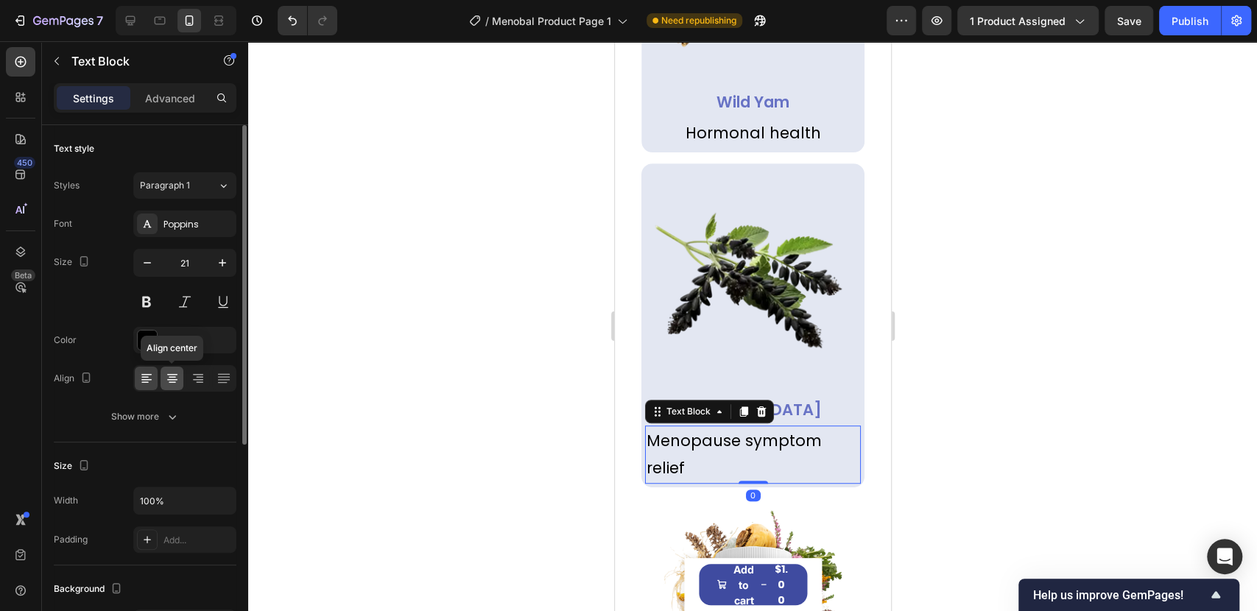
click at [169, 379] on icon at bounding box center [172, 379] width 10 height 1
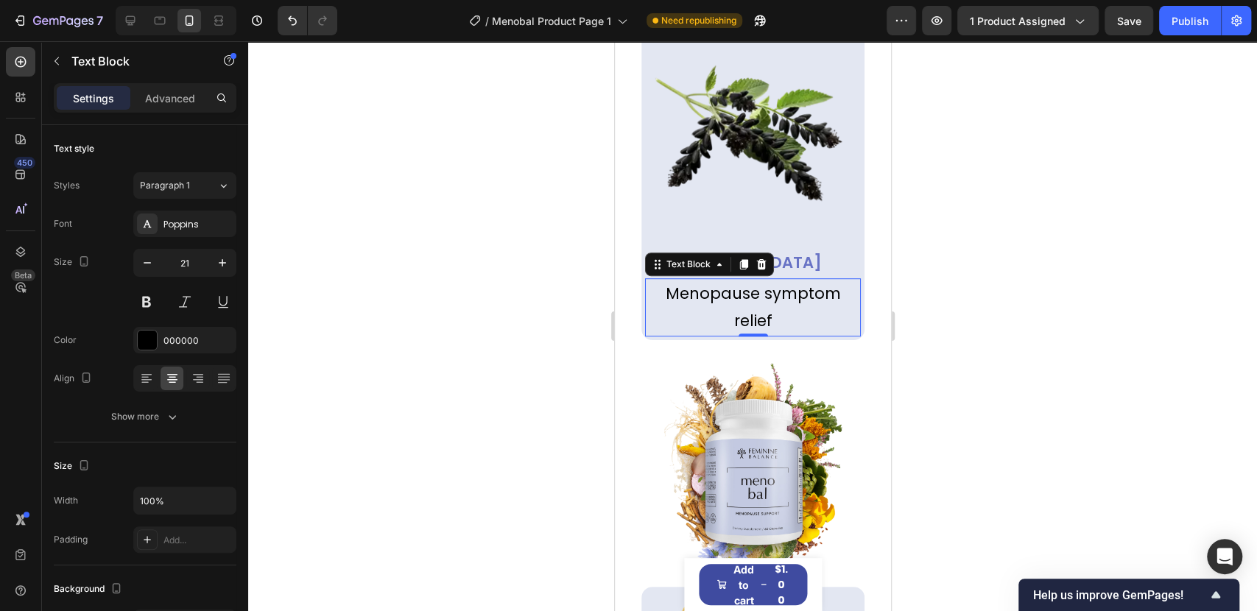
scroll to position [4459, 0]
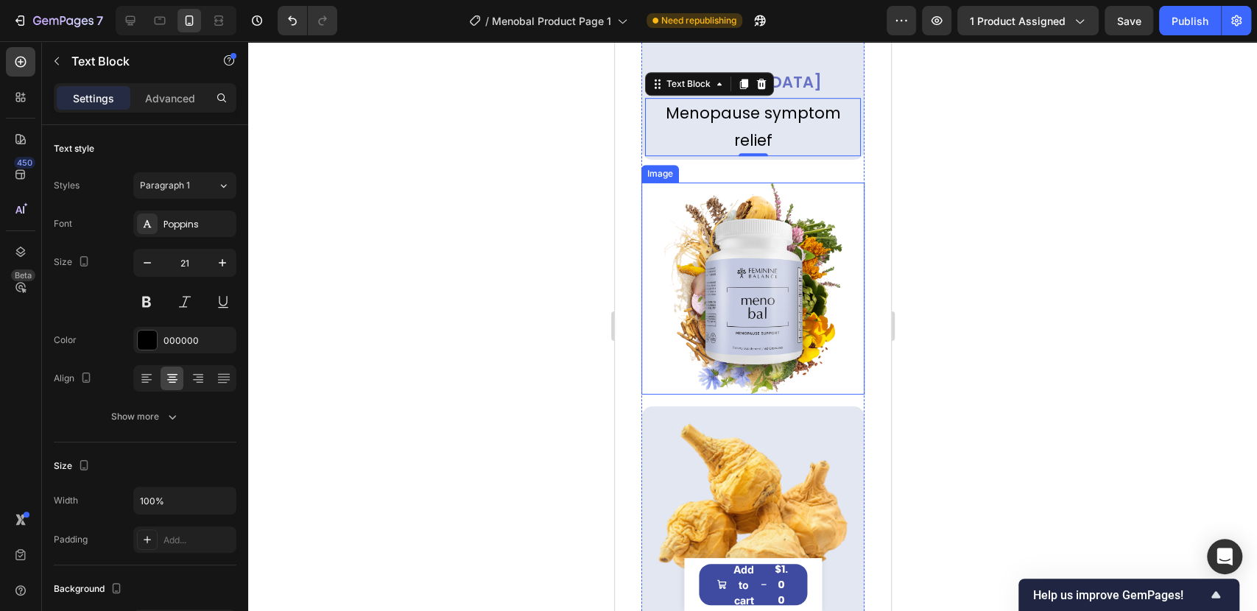
click at [801, 325] on img at bounding box center [752, 289] width 178 height 212
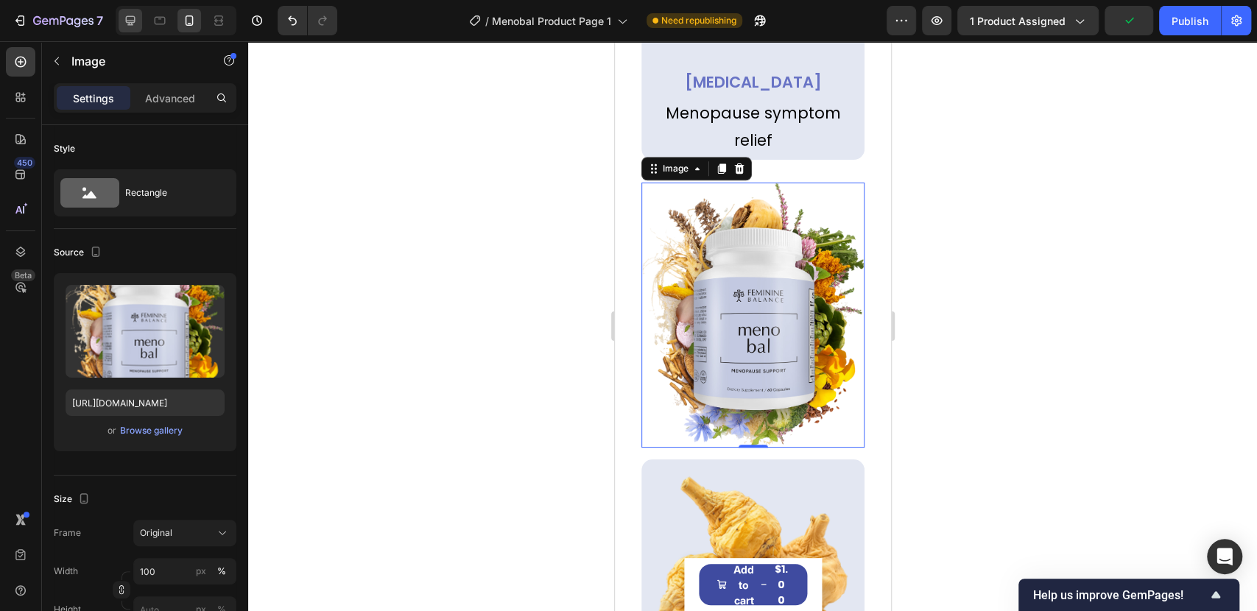
click at [140, 18] on div at bounding box center [131, 21] width 24 height 24
type input "80"
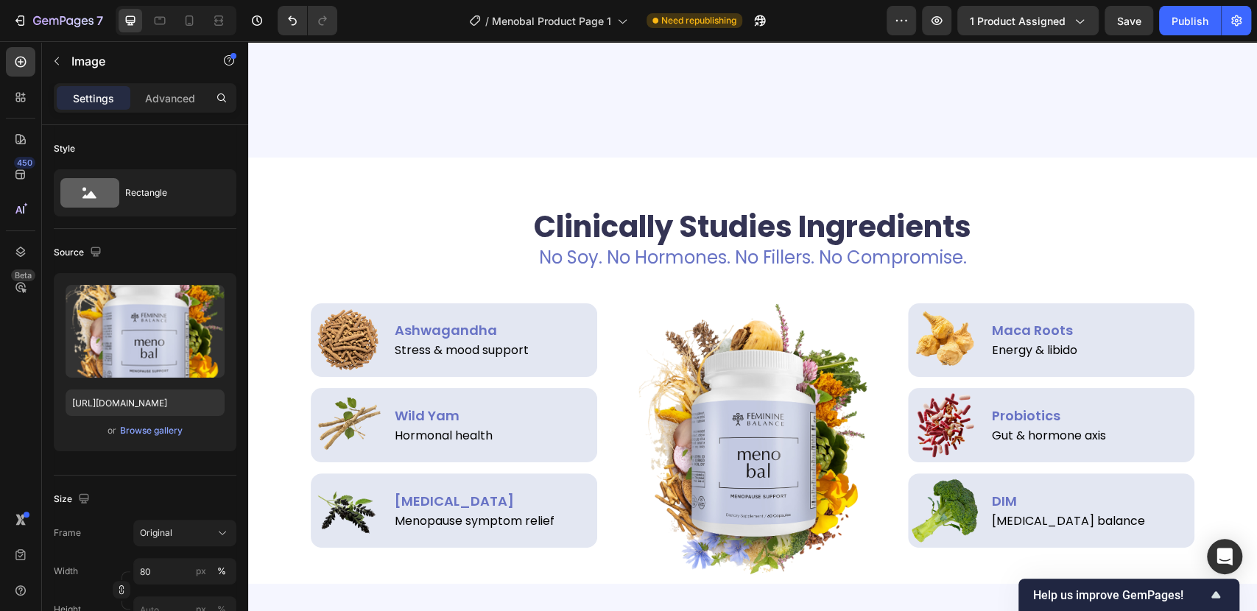
scroll to position [3306, 0]
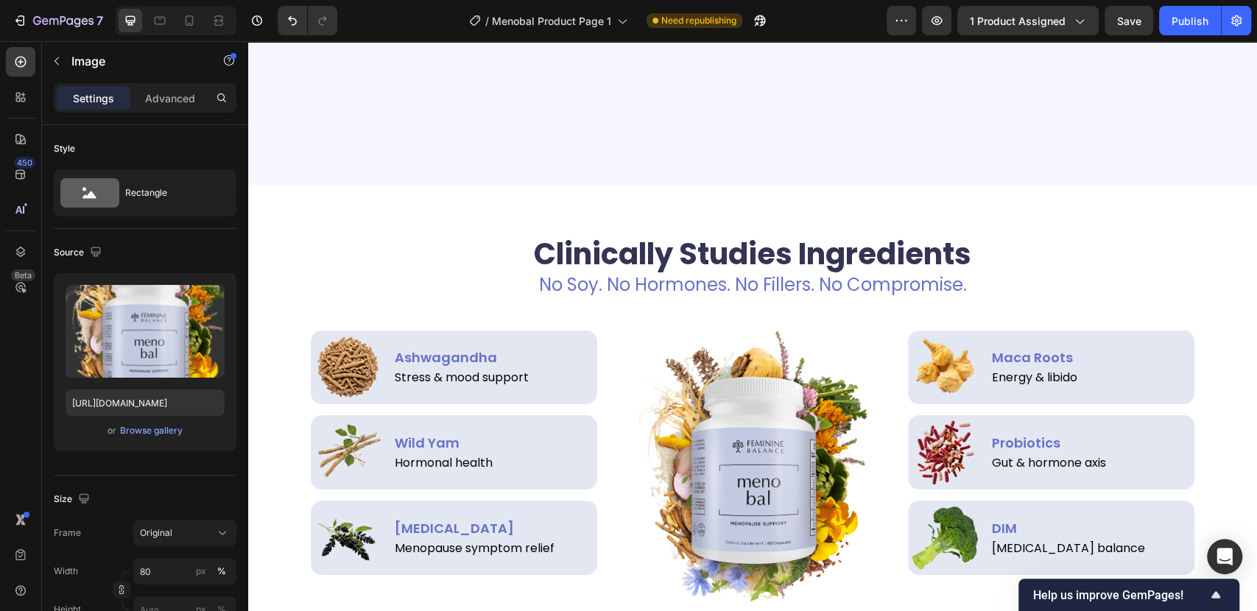
click at [768, 375] on img at bounding box center [752, 467] width 229 height 272
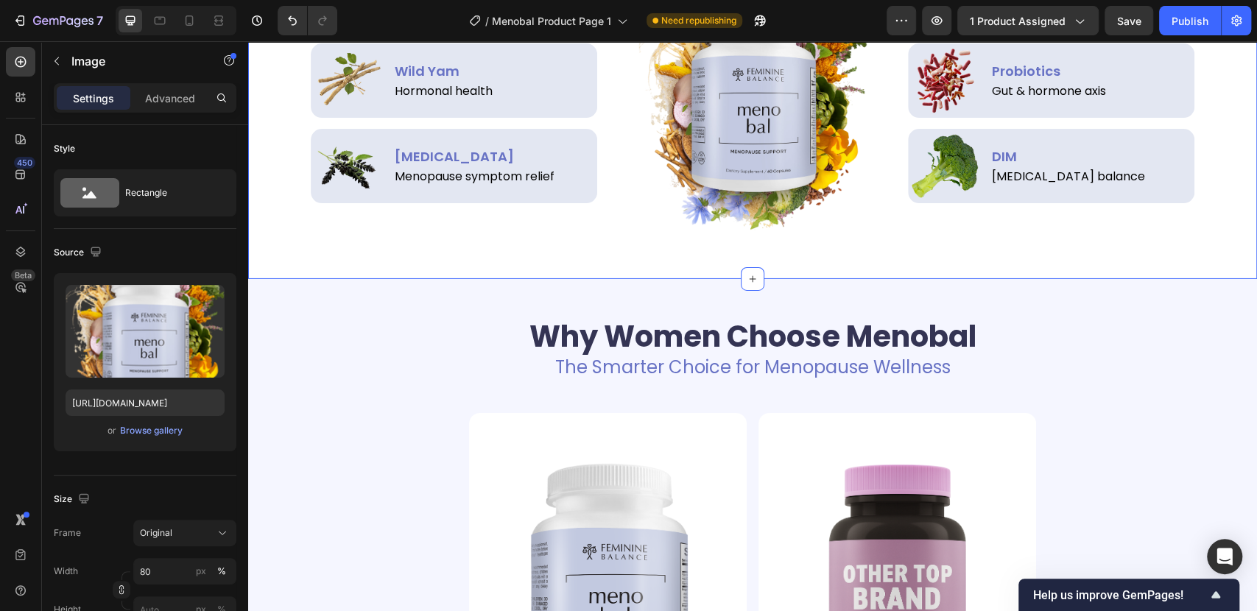
scroll to position [3143, 0]
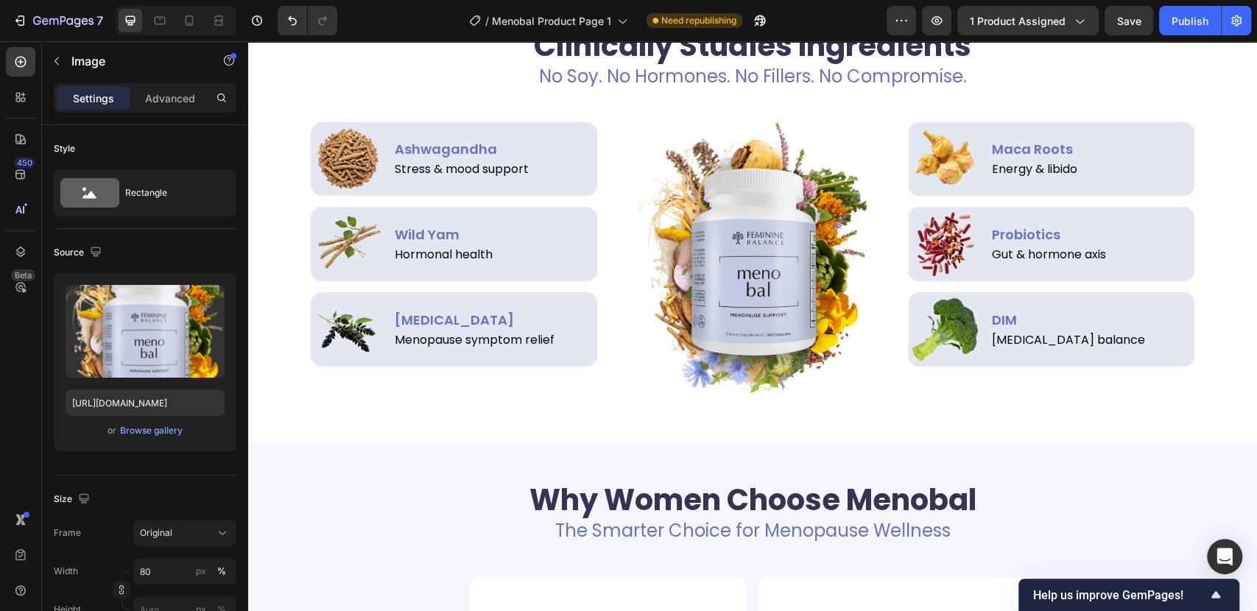
click at [717, 305] on img at bounding box center [752, 258] width 229 height 272
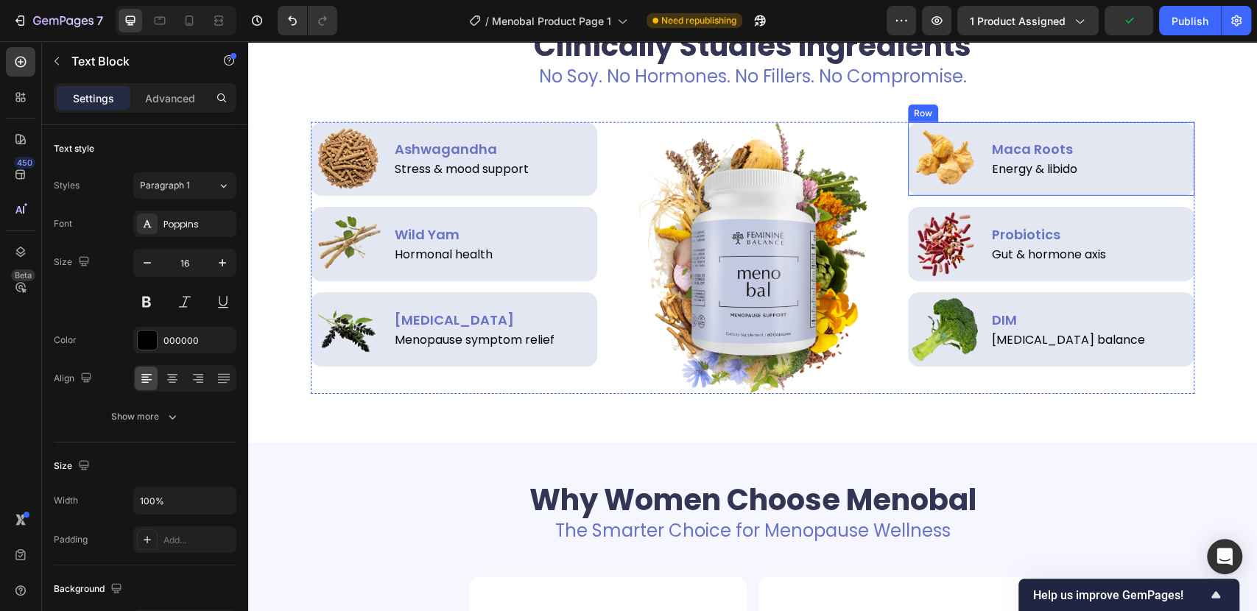
click at [998, 176] on p "Energy & libido" at bounding box center [1090, 169] width 198 height 16
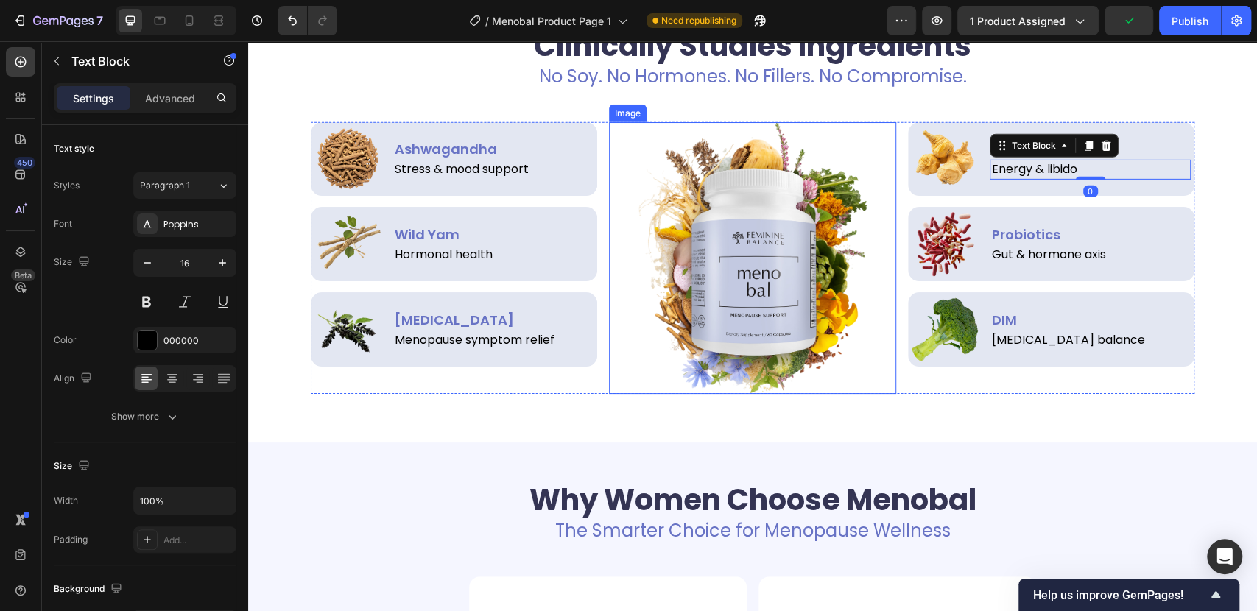
click at [749, 243] on img at bounding box center [752, 258] width 229 height 272
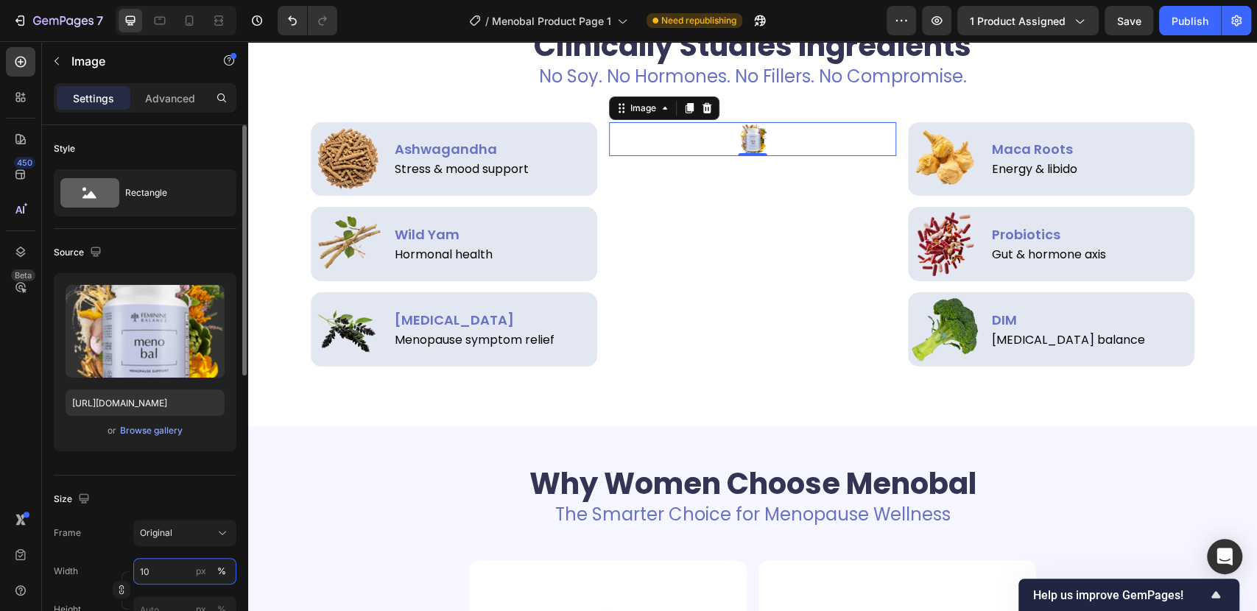
type input "100"
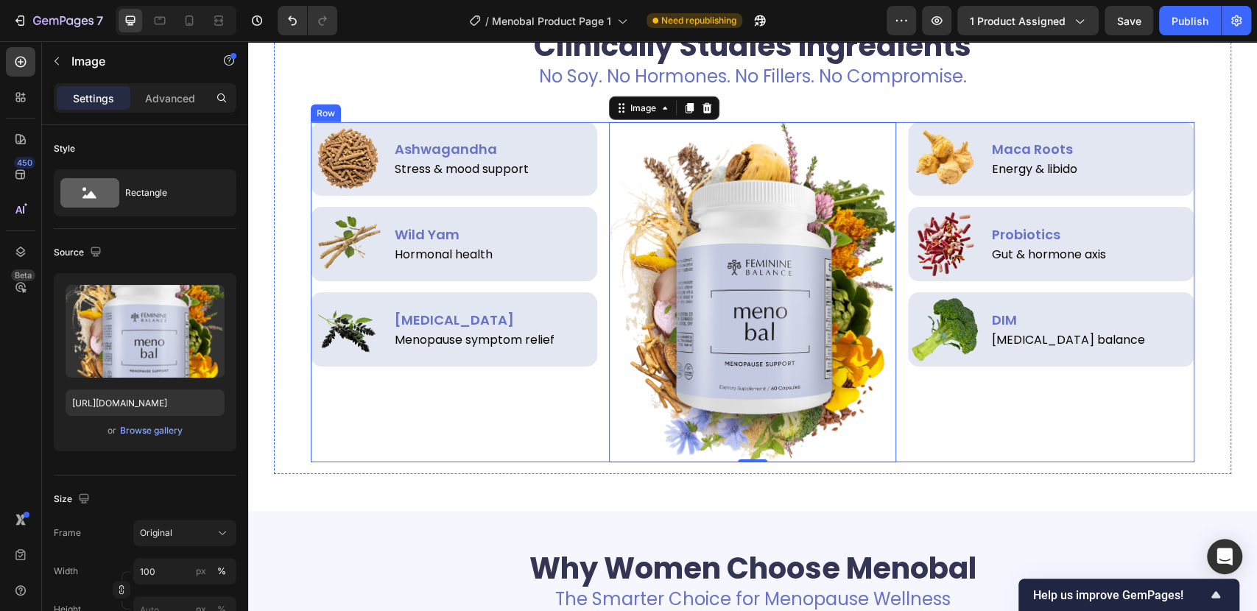
click at [557, 443] on div "Image Ashwagandha Text Block Stress & mood support Text Block Row Image Wild Ya…" at bounding box center [454, 292] width 286 height 340
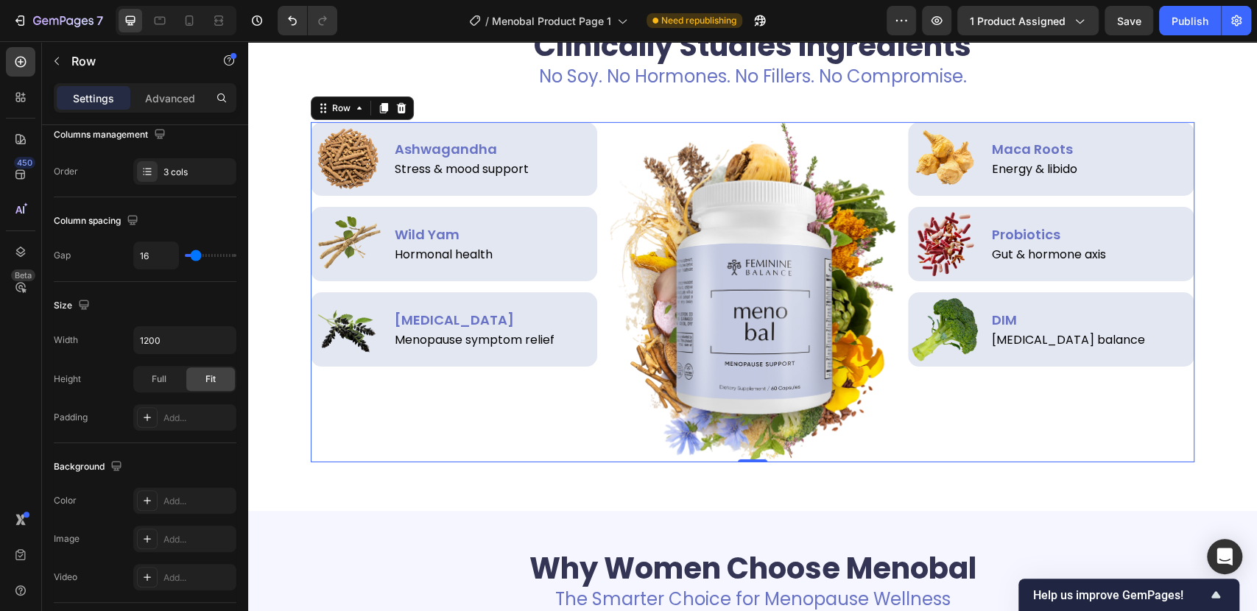
scroll to position [490, 0]
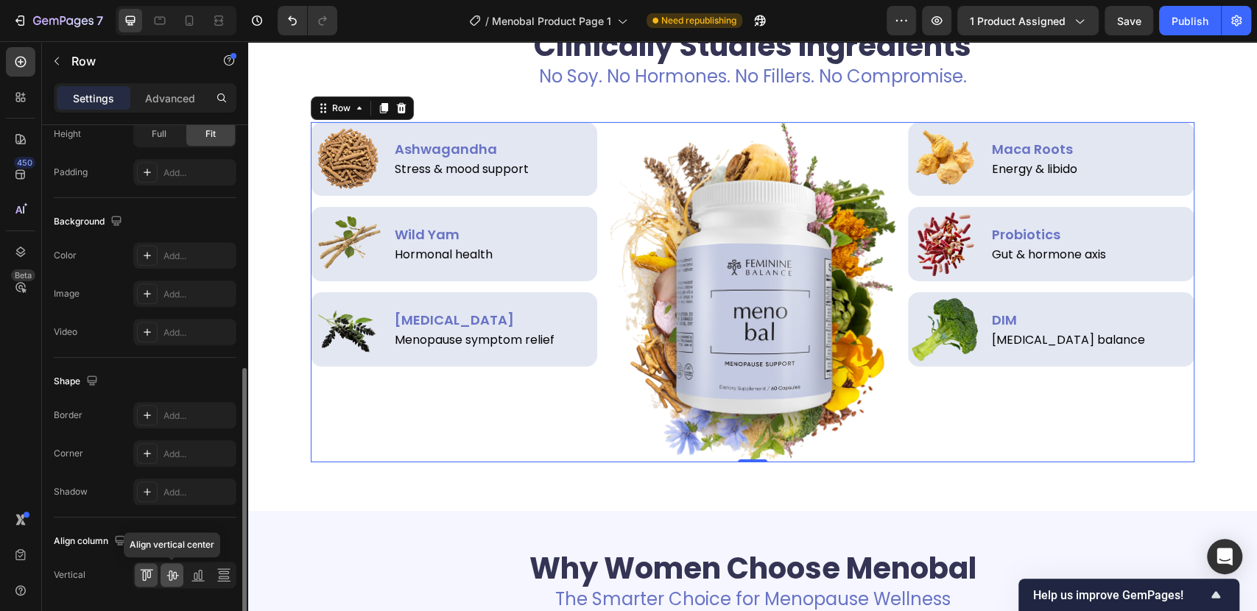
click at [174, 571] on icon at bounding box center [172, 575] width 15 height 15
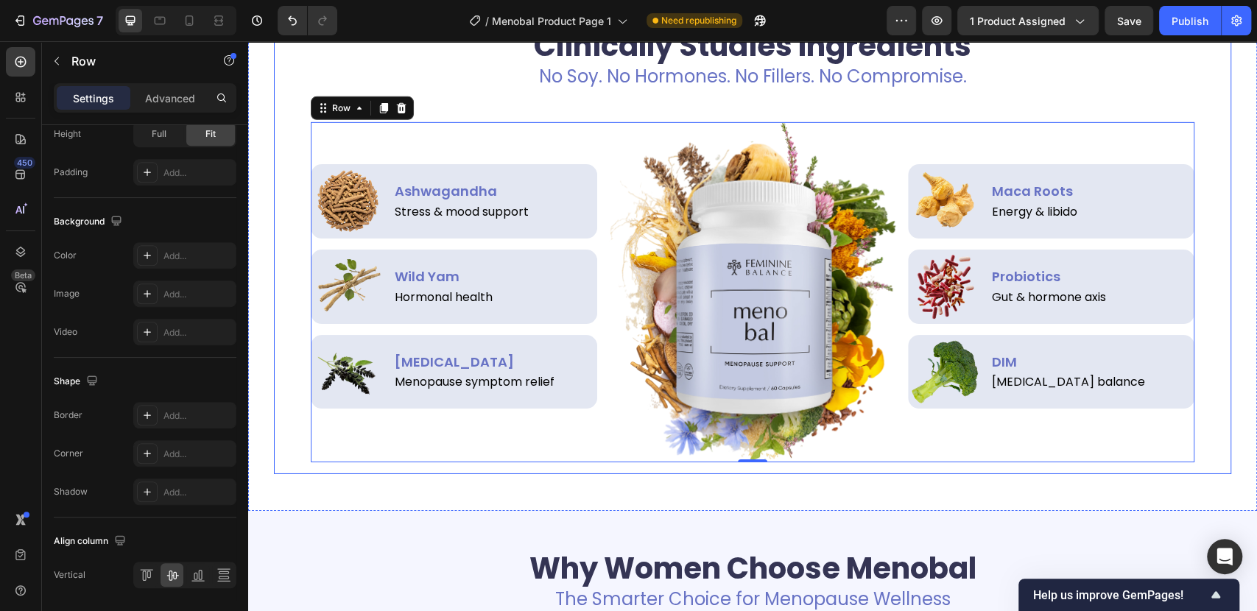
click at [1220, 115] on div "Clinically Studies Ingredients Heading No Soy. No Hormones. No Fillers. No Comp…" at bounding box center [752, 243] width 957 height 461
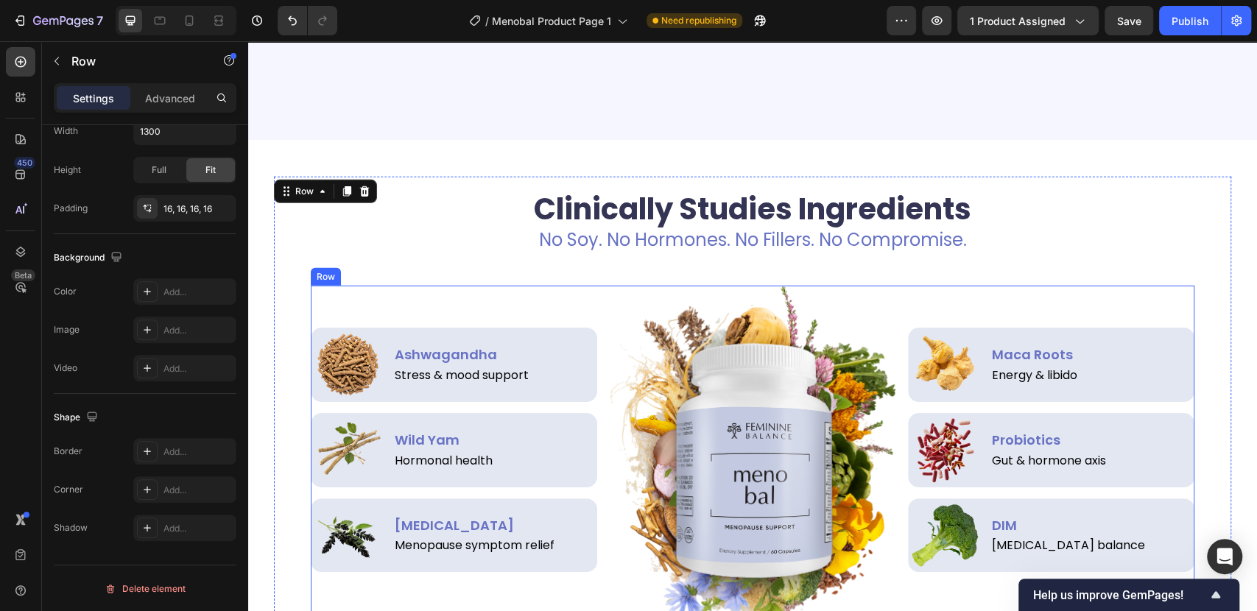
scroll to position [3306, 0]
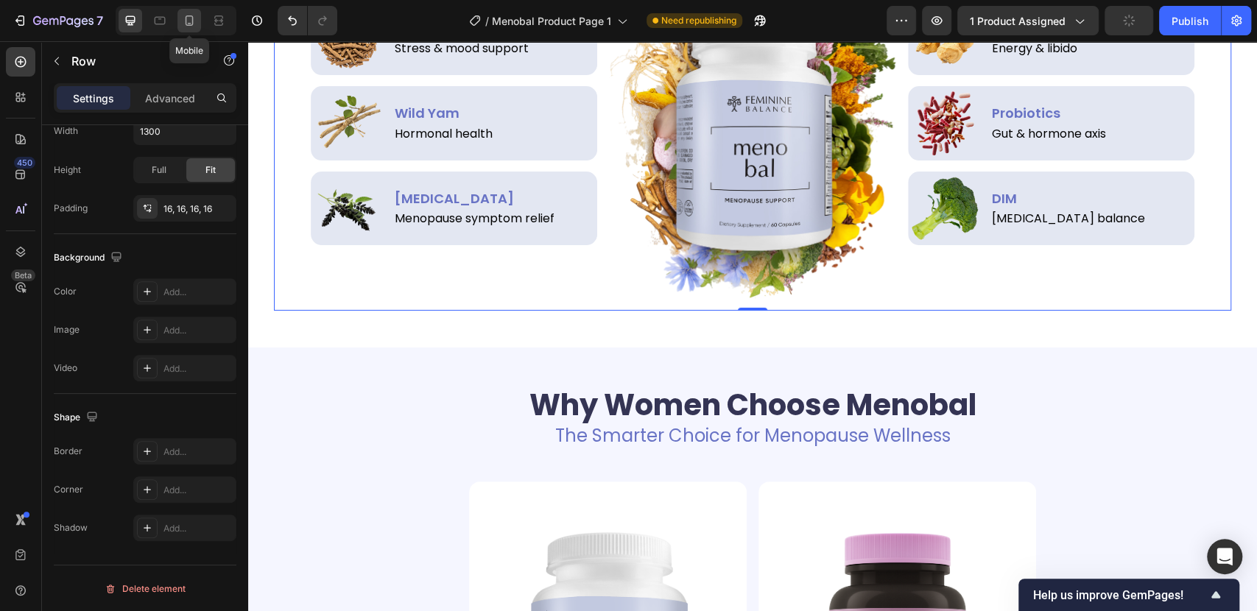
click at [194, 23] on icon at bounding box center [189, 20] width 15 height 15
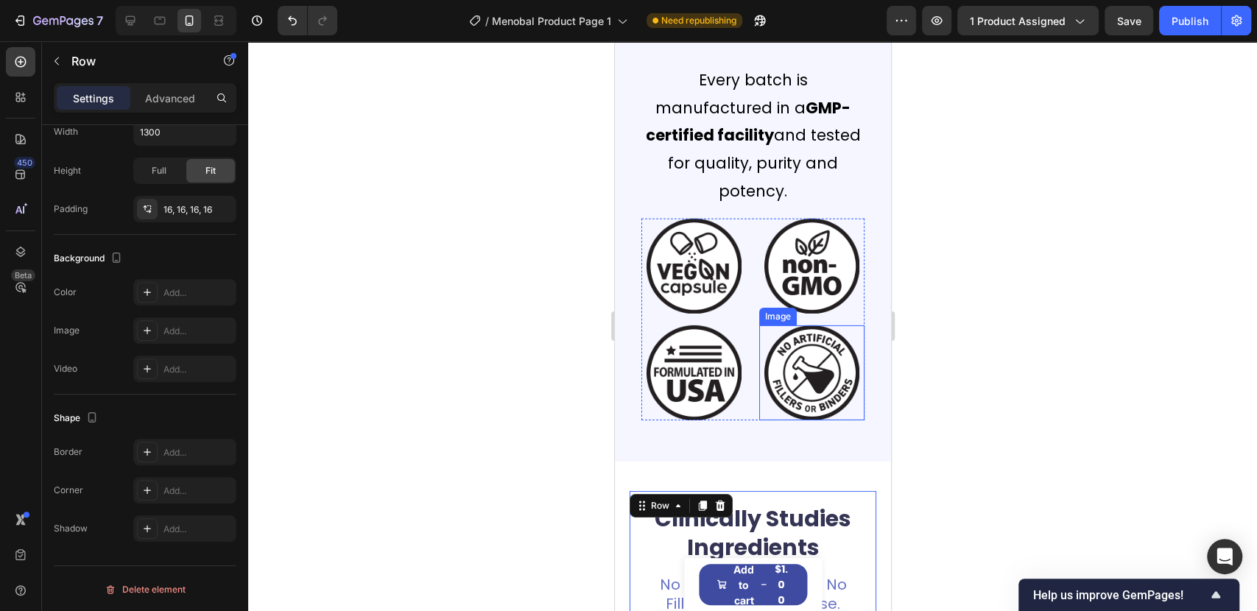
scroll to position [3382, 0]
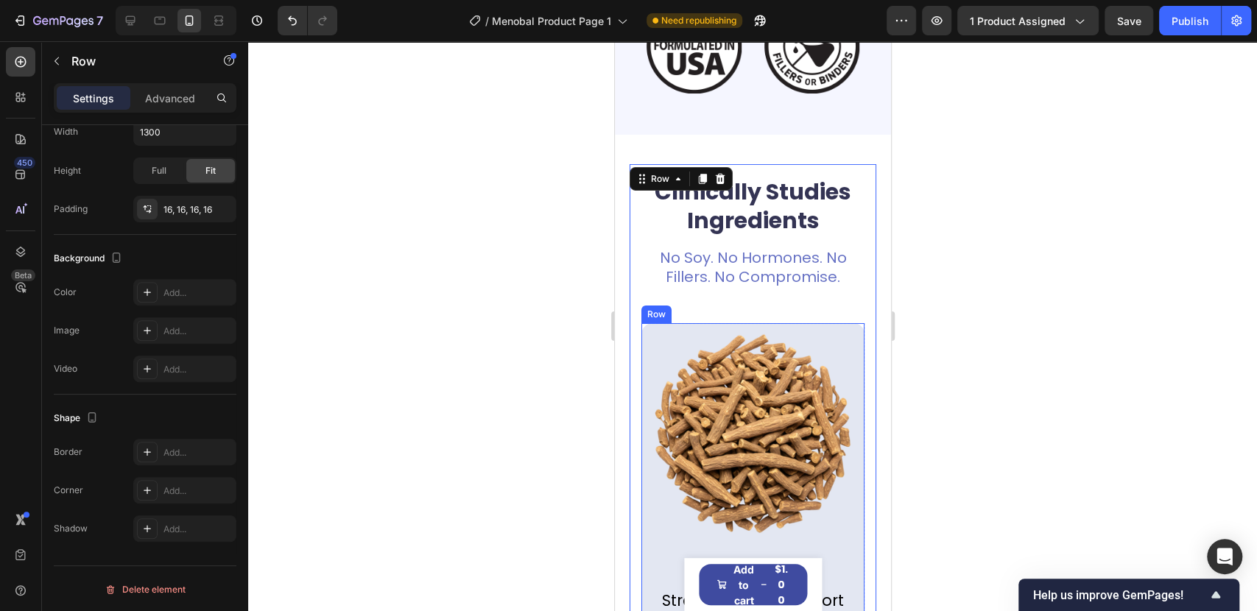
click at [713, 323] on div "Image Ashwagandha Text Block Stress & mood support Text Block Row" at bounding box center [752, 471] width 223 height 297
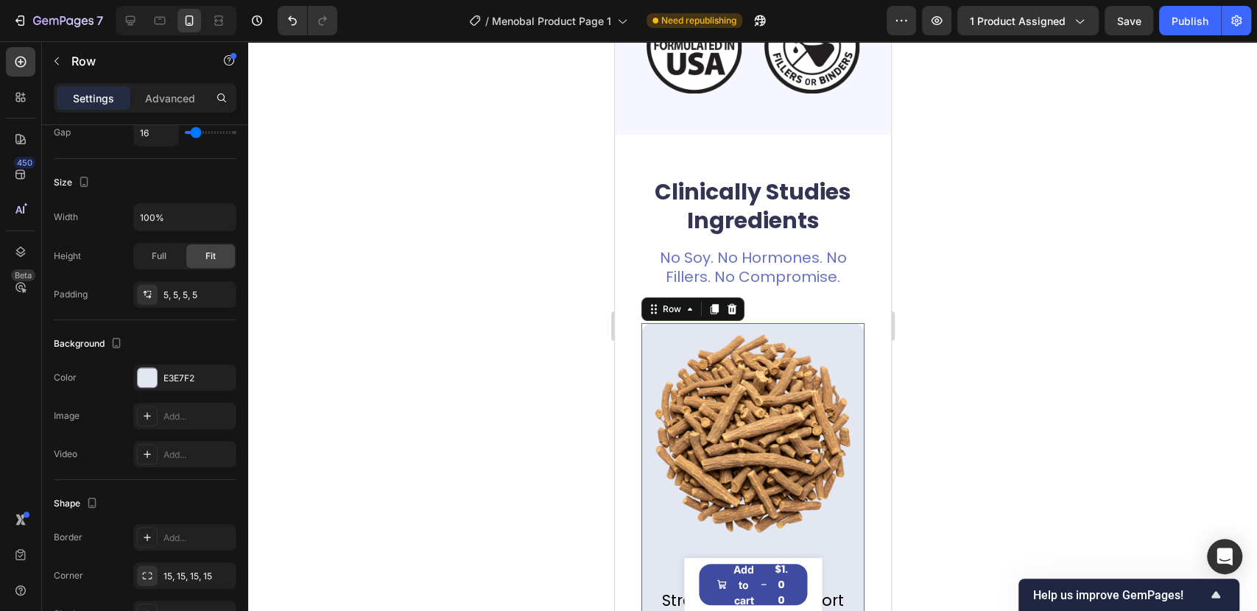
scroll to position [0, 0]
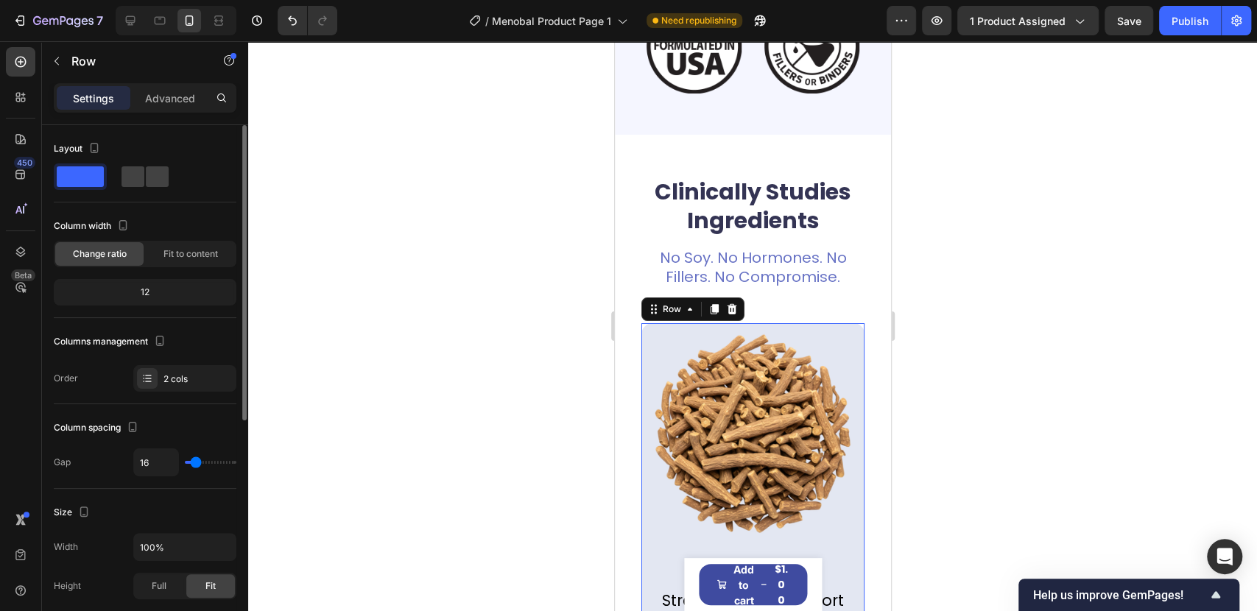
click at [136, 161] on div "Layout" at bounding box center [145, 163] width 183 height 53
click at [144, 179] on span at bounding box center [132, 176] width 23 height 21
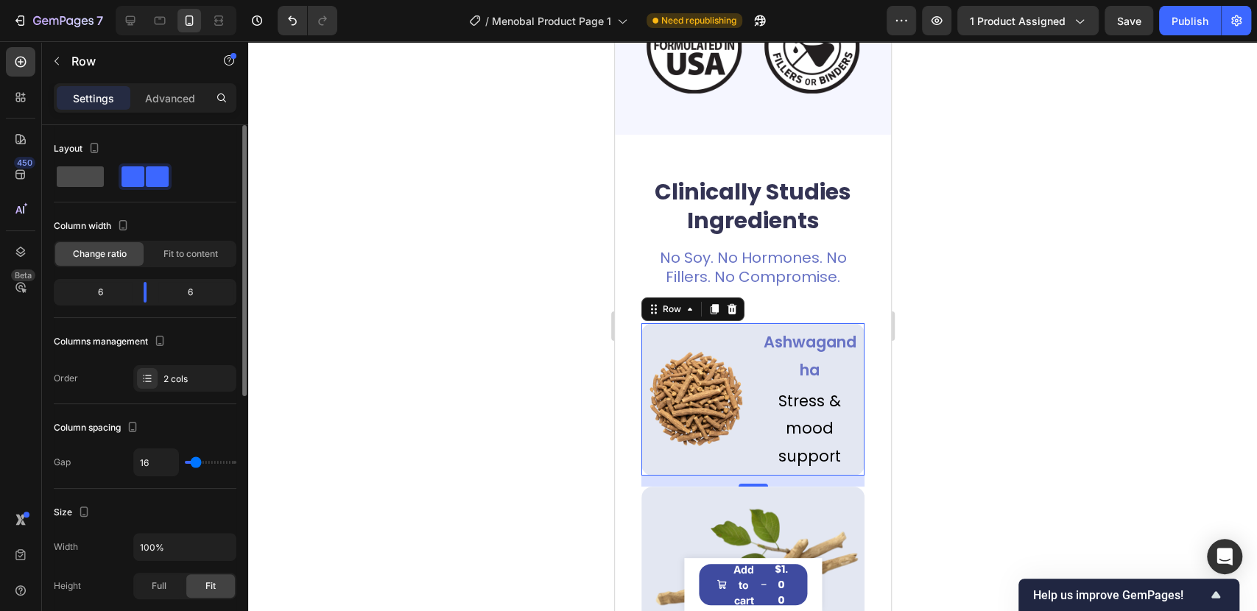
click at [89, 177] on span at bounding box center [80, 176] width 47 height 21
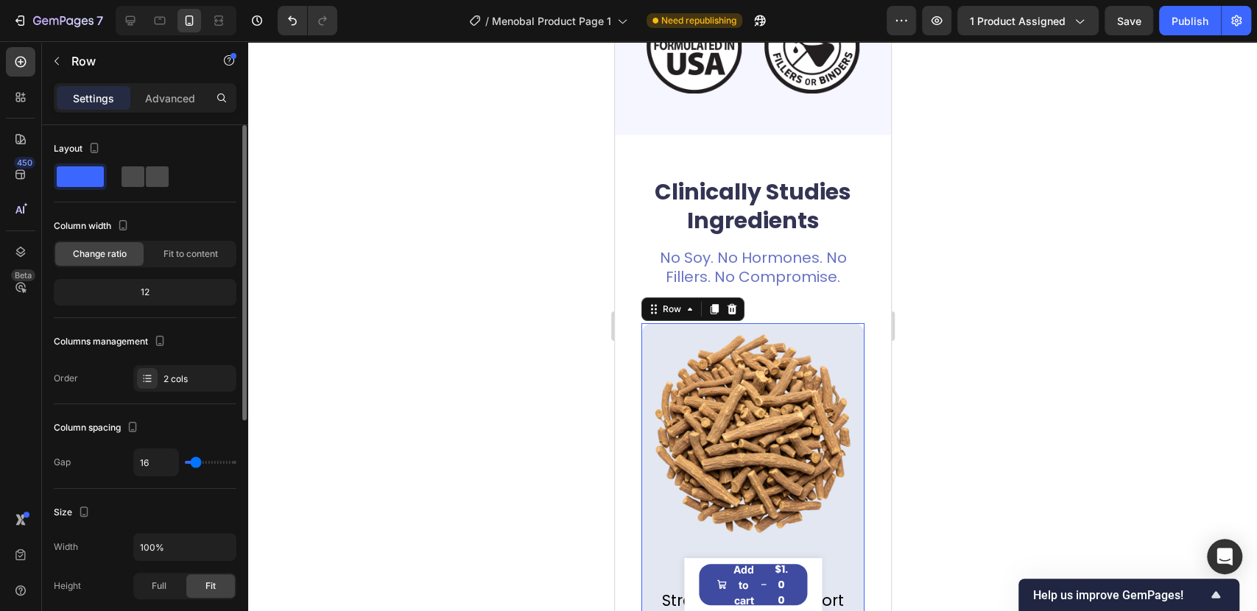
click at [158, 182] on span at bounding box center [157, 176] width 23 height 21
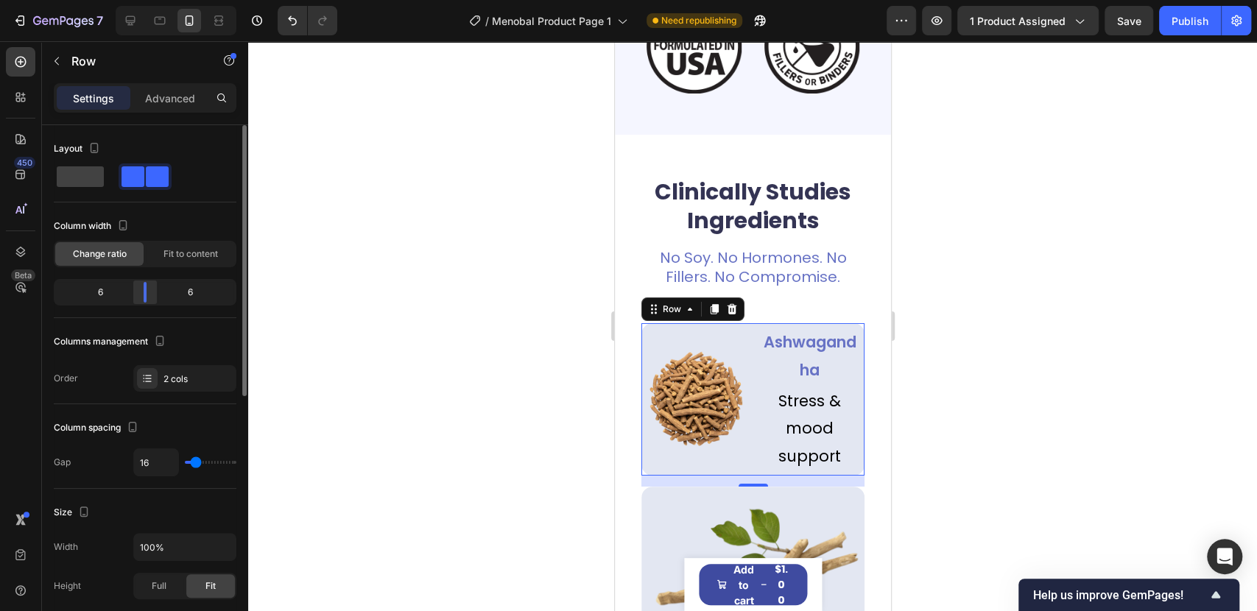
drag, startPoint x: 138, startPoint y: 290, endPoint x: 148, endPoint y: 292, distance: 9.7
click at [148, 292] on div at bounding box center [145, 292] width 27 height 21
click at [96, 185] on span at bounding box center [80, 176] width 47 height 21
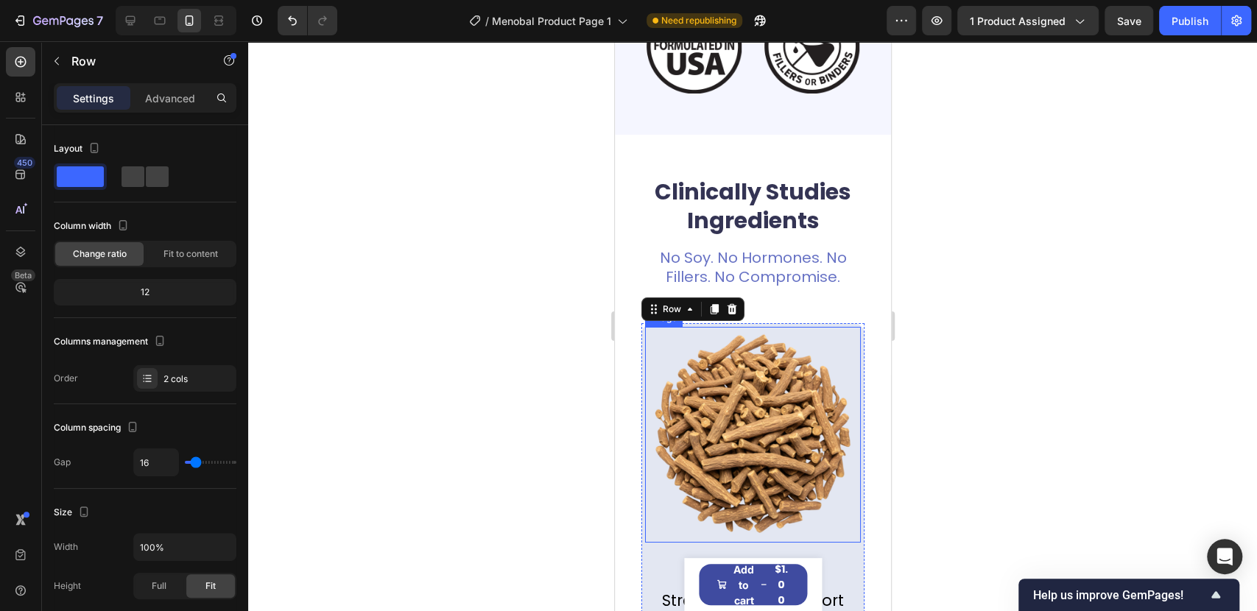
click at [778, 402] on img at bounding box center [752, 435] width 216 height 216
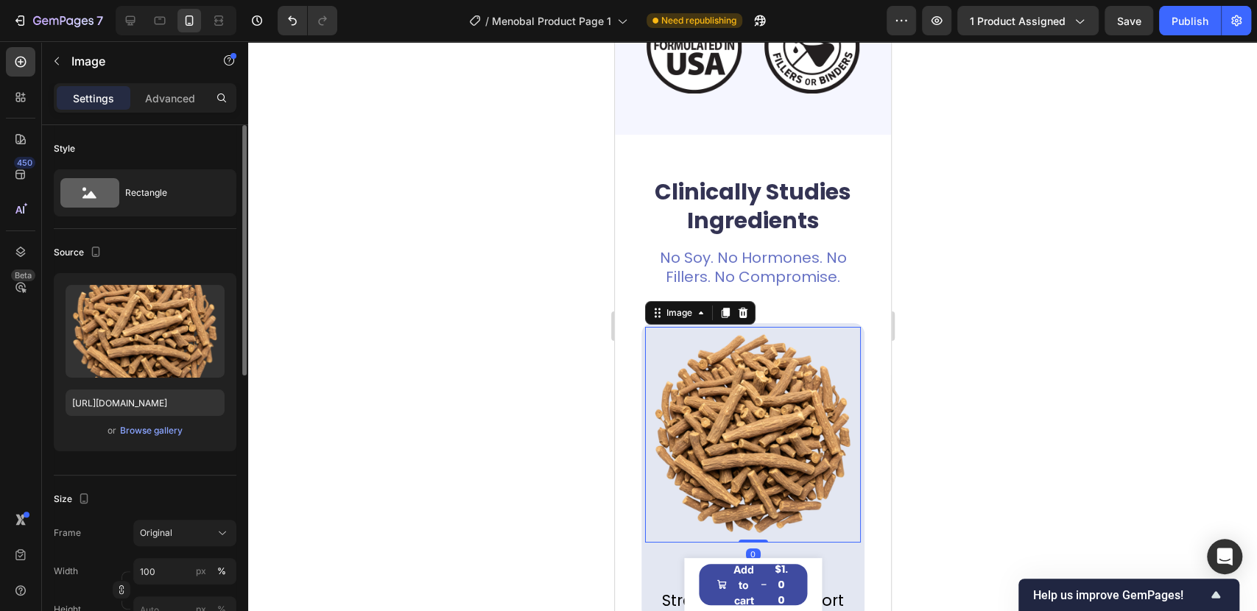
scroll to position [245, 0]
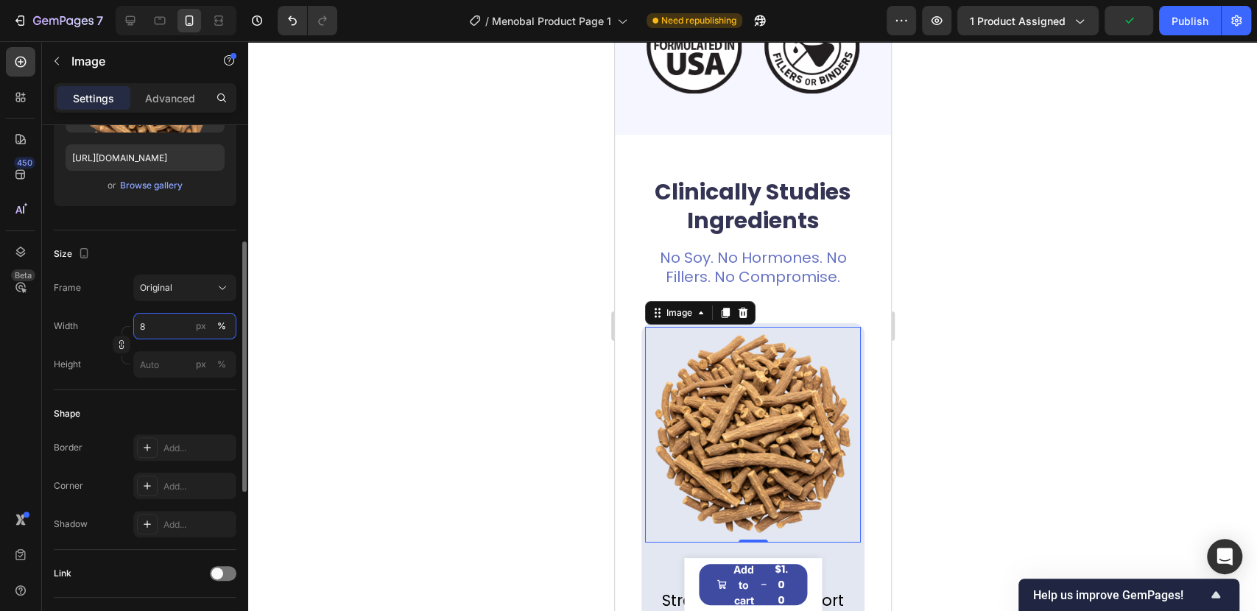
type input "80"
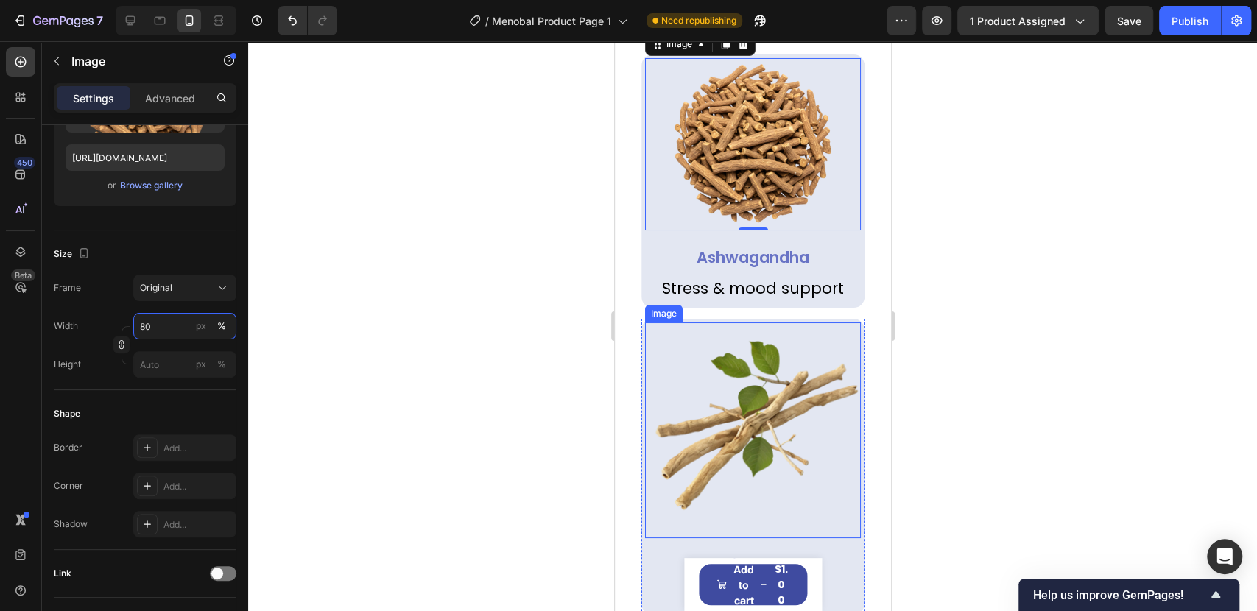
scroll to position [3628, 0]
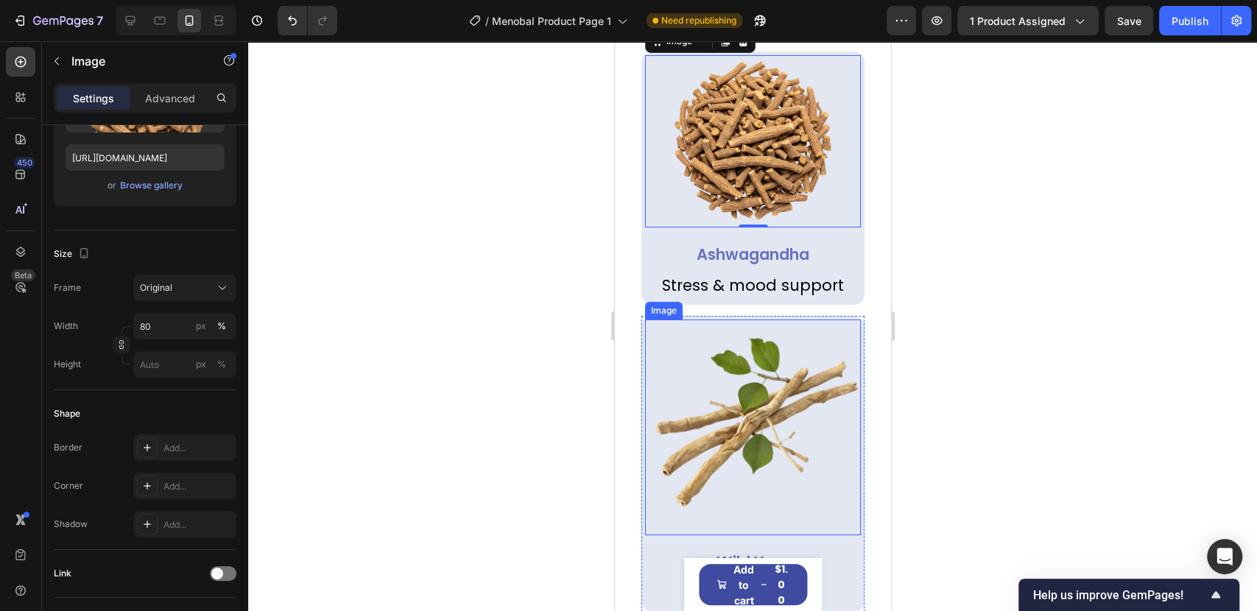
click at [763, 428] on img at bounding box center [752, 428] width 216 height 216
click at [722, 132] on img at bounding box center [752, 141] width 172 height 172
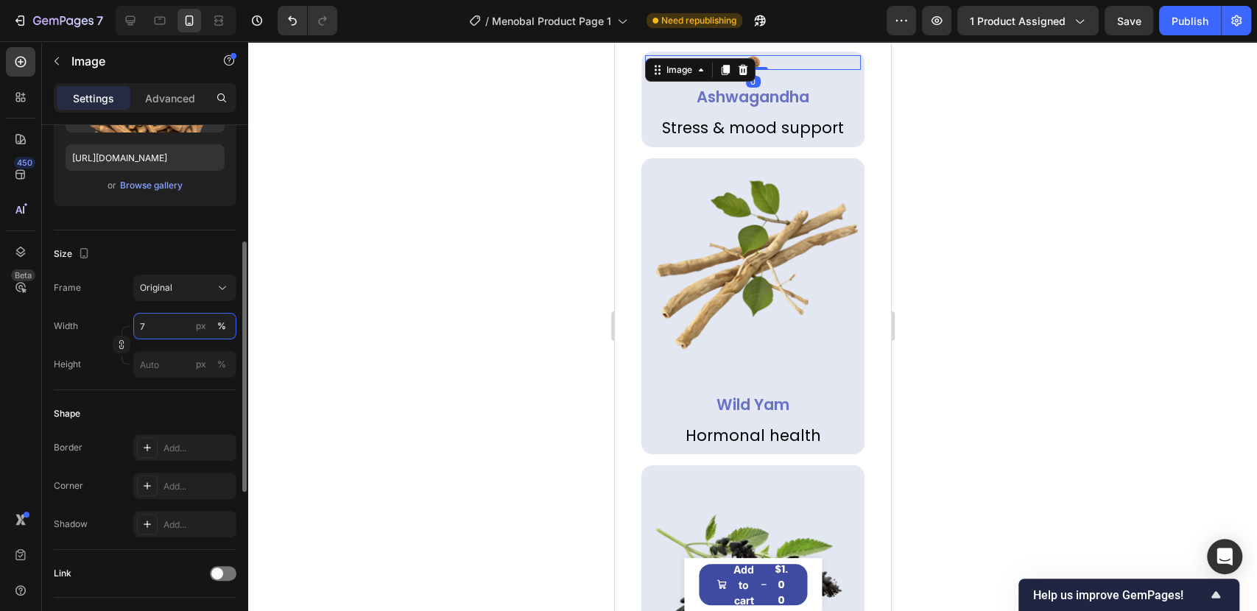
type input "70"
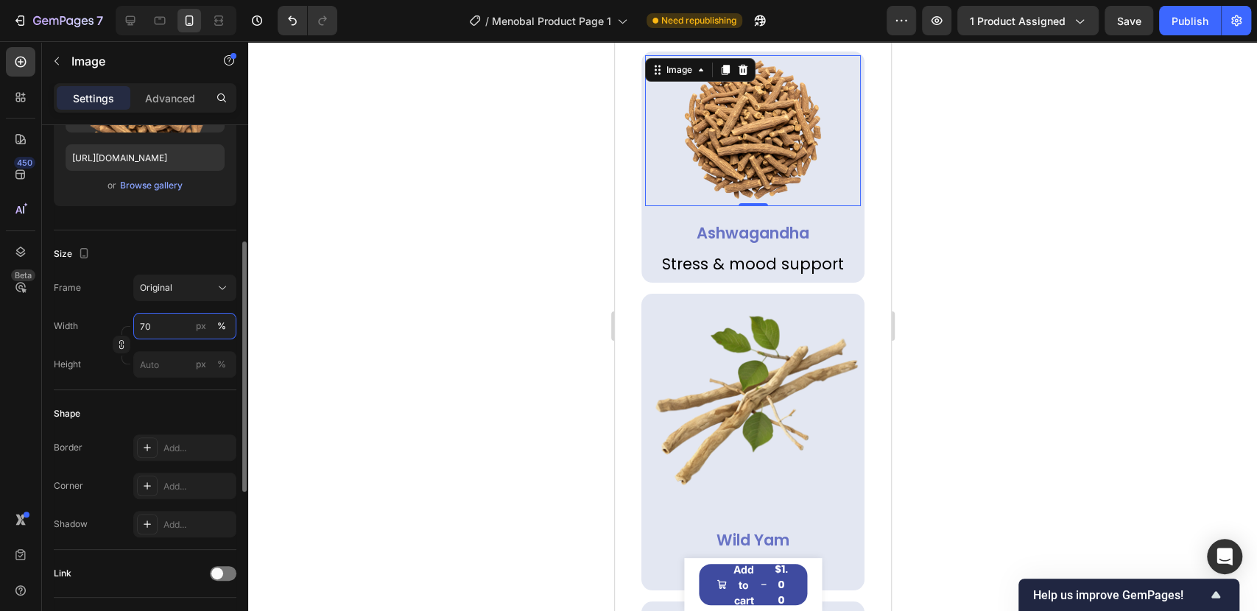
click at [147, 325] on input "70" at bounding box center [184, 326] width 103 height 27
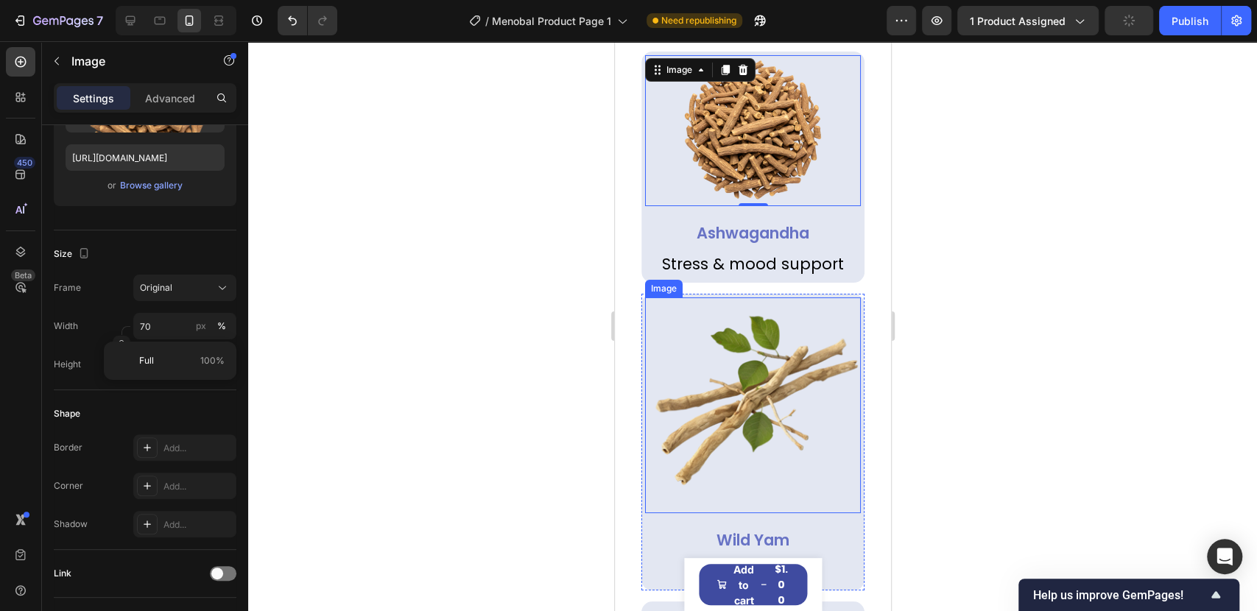
click at [786, 368] on img at bounding box center [752, 405] width 216 height 216
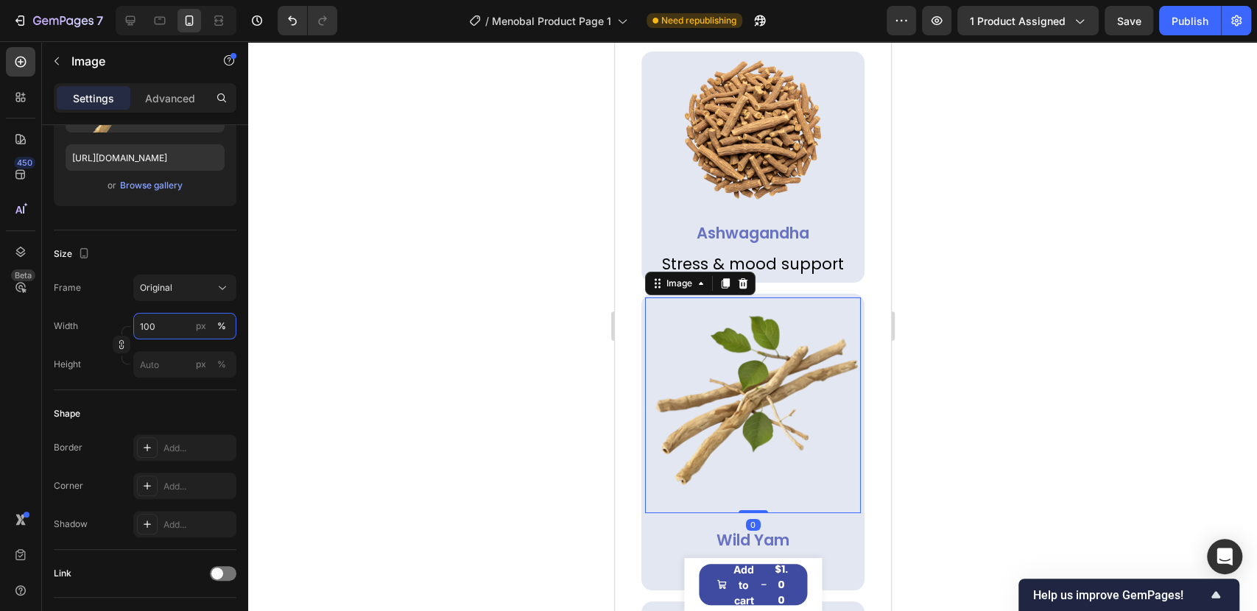
paste input "7"
type input "70"
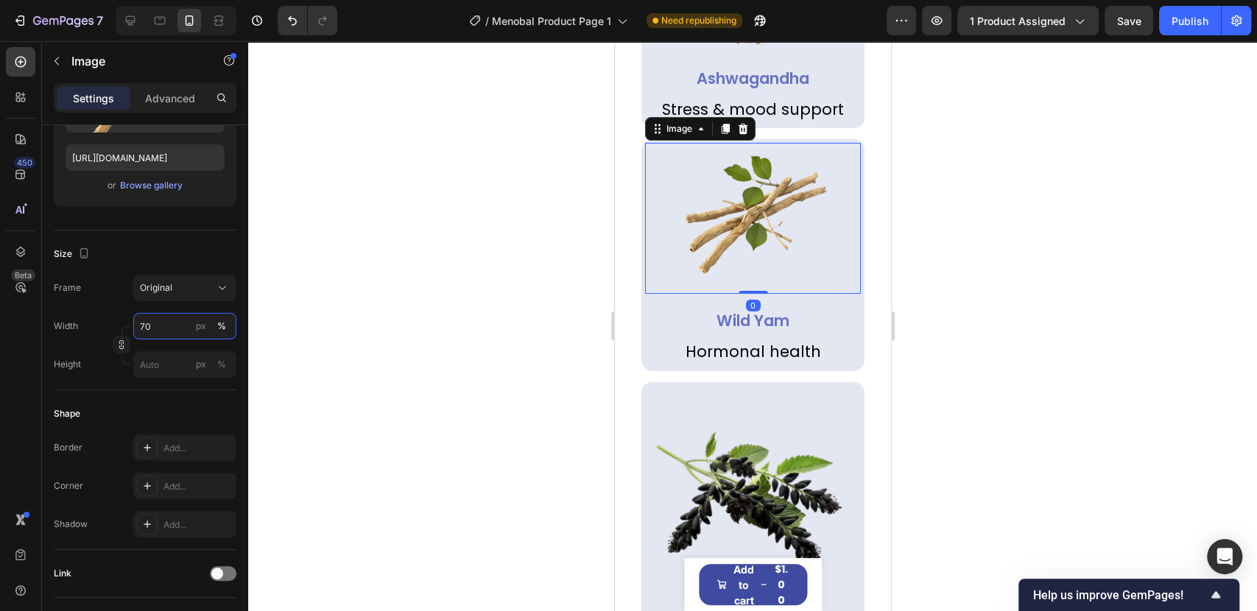
scroll to position [3792, 0]
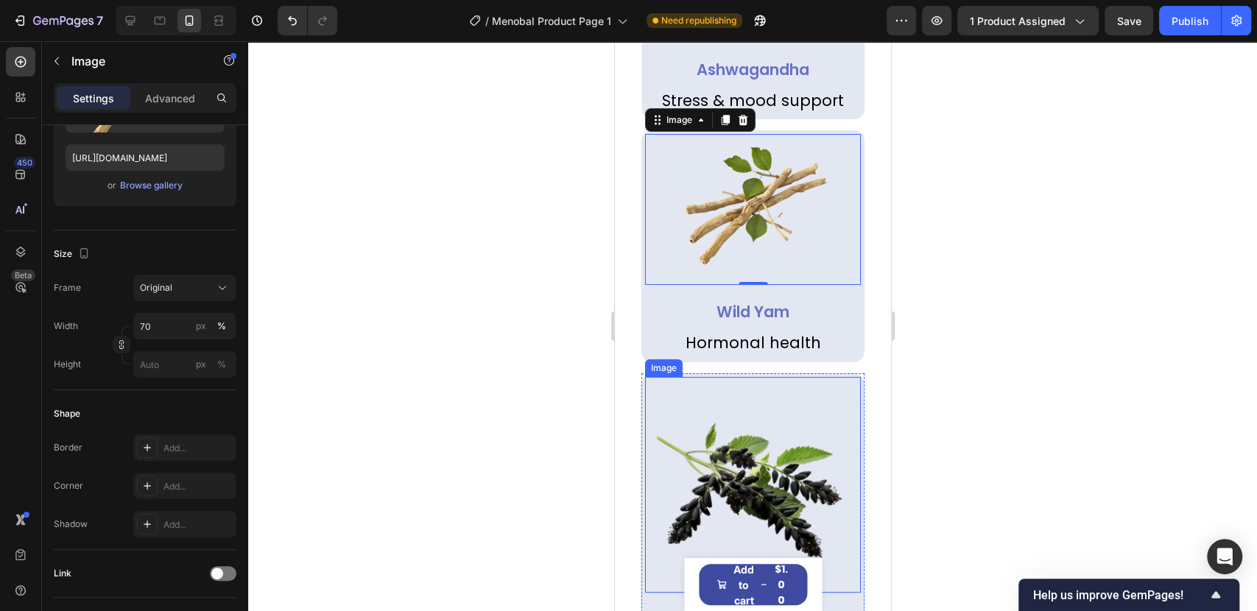
click at [738, 459] on img at bounding box center [752, 485] width 216 height 216
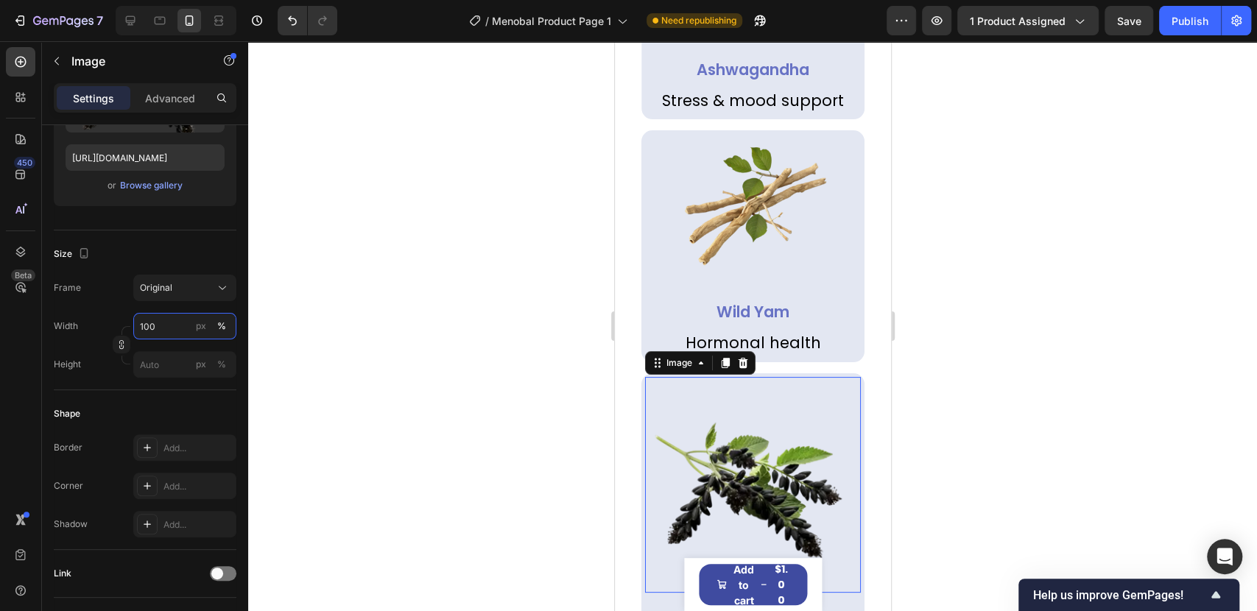
paste input "7"
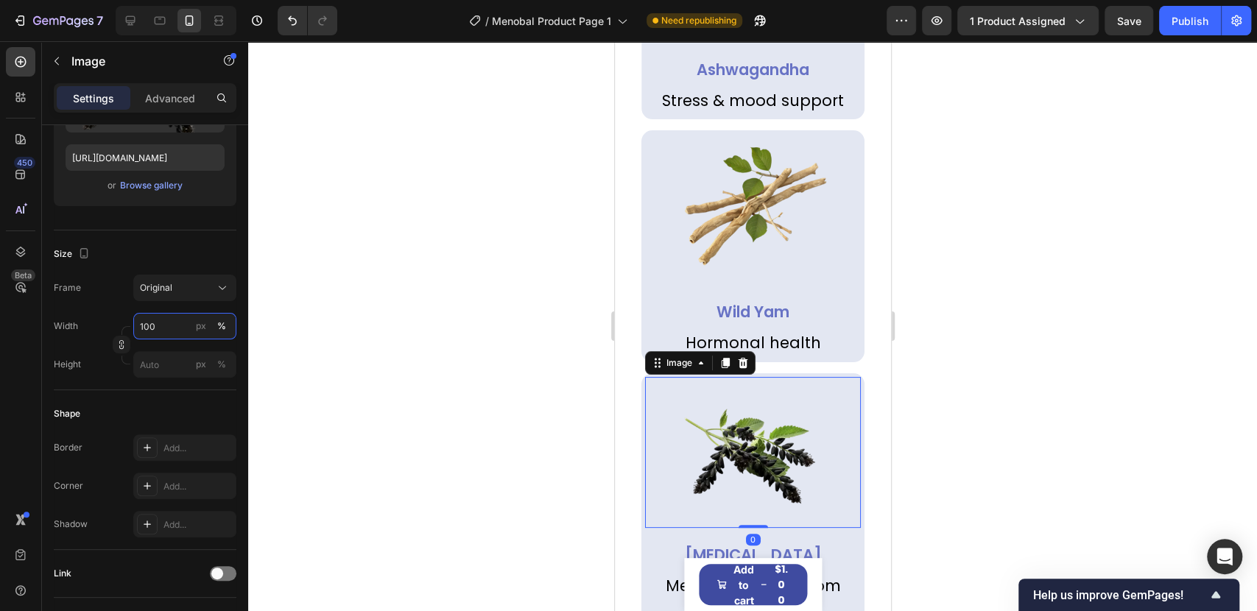
type input "70"
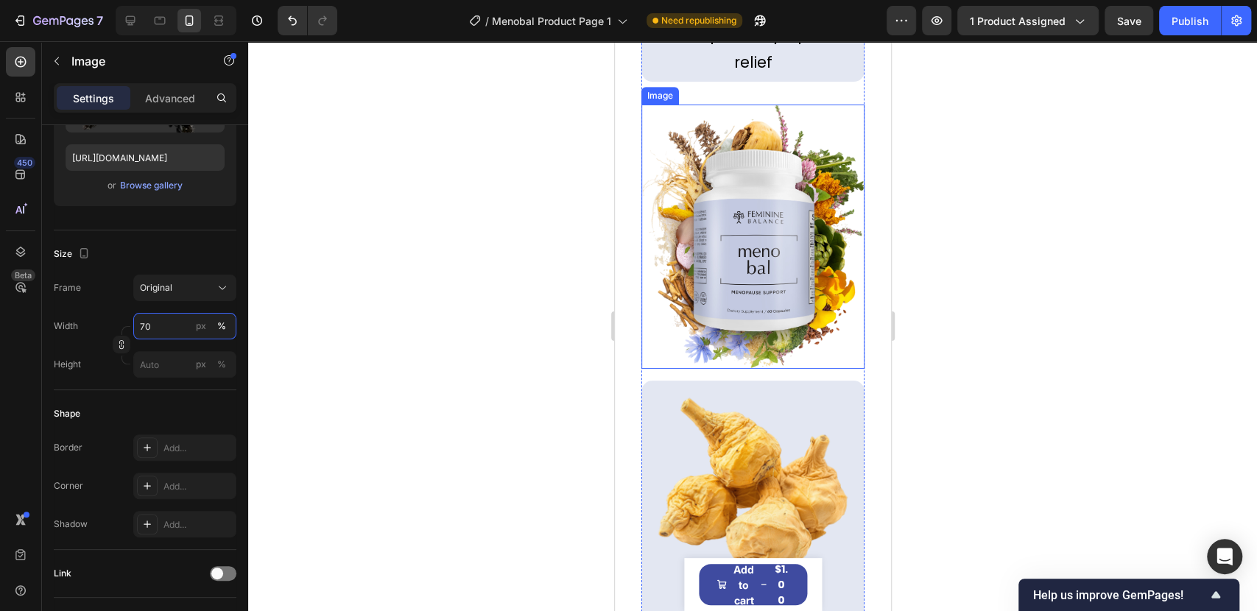
scroll to position [4446, 0]
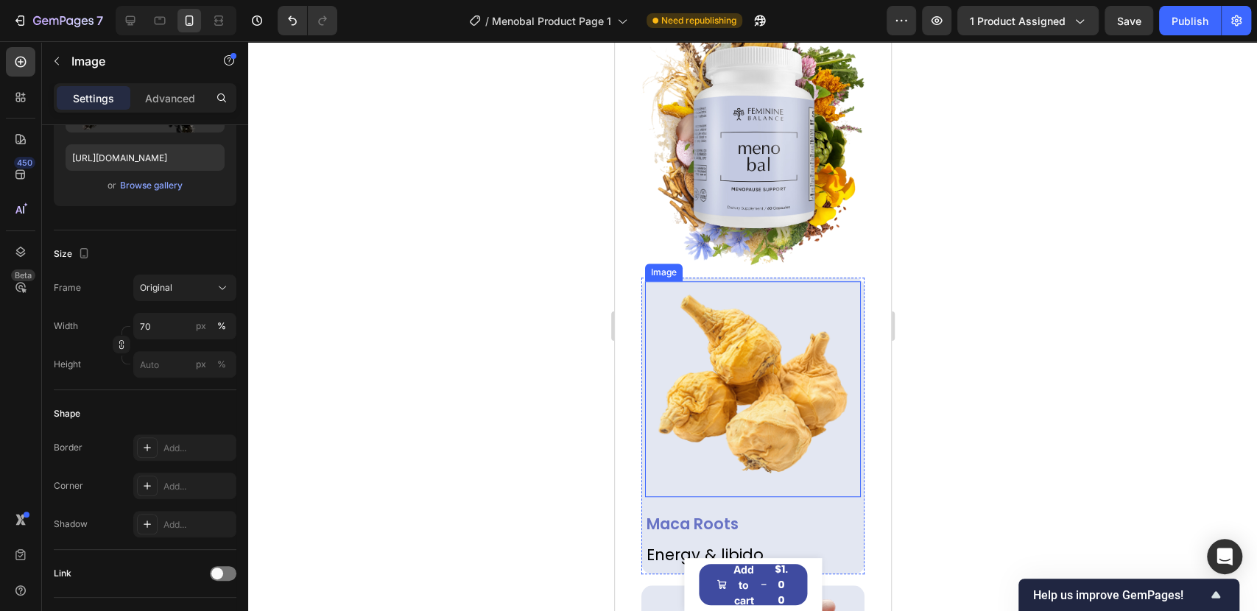
click at [747, 323] on img at bounding box center [752, 389] width 216 height 216
paste input "7"
type input "70"
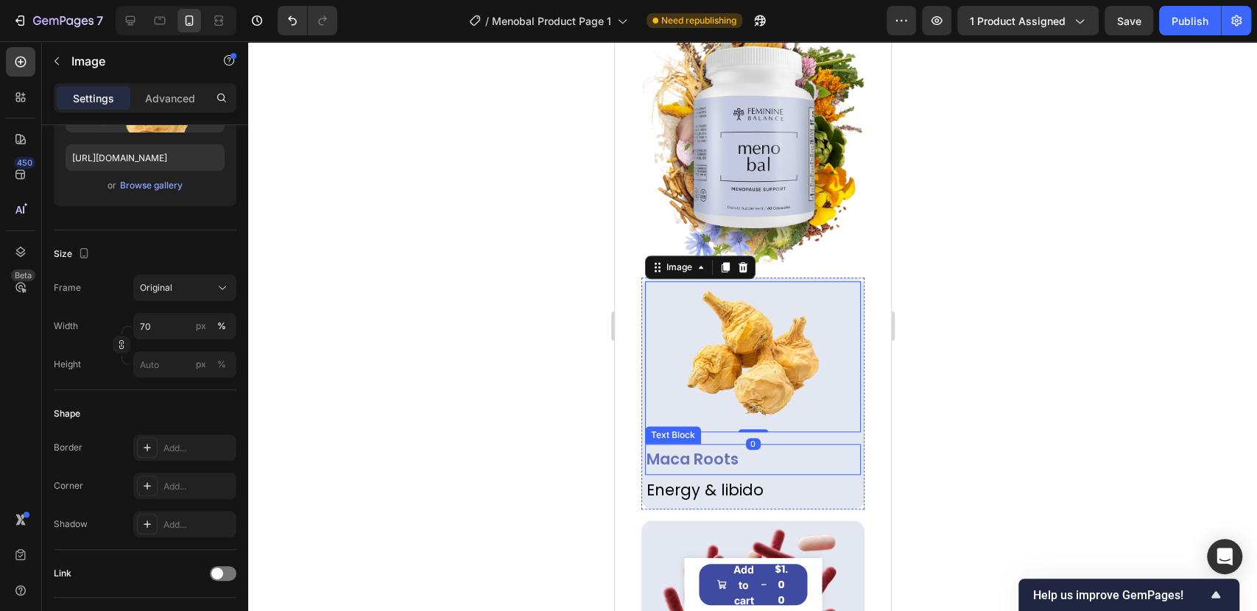
click at [698, 445] on p "Maca Roots" at bounding box center [752, 459] width 213 height 28
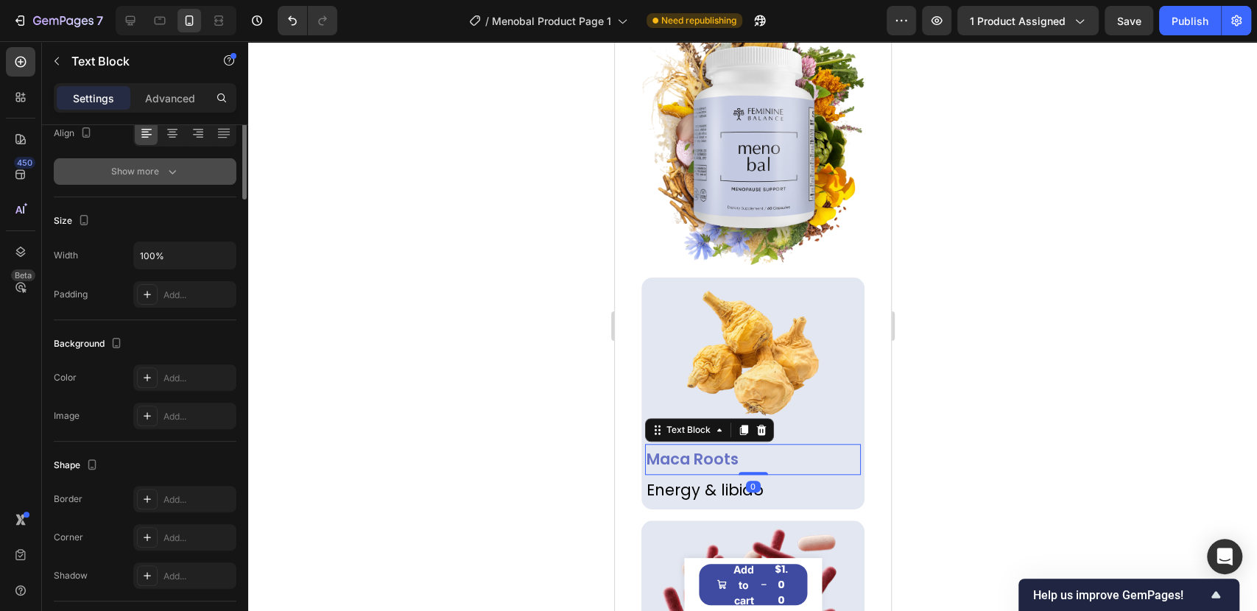
scroll to position [0, 0]
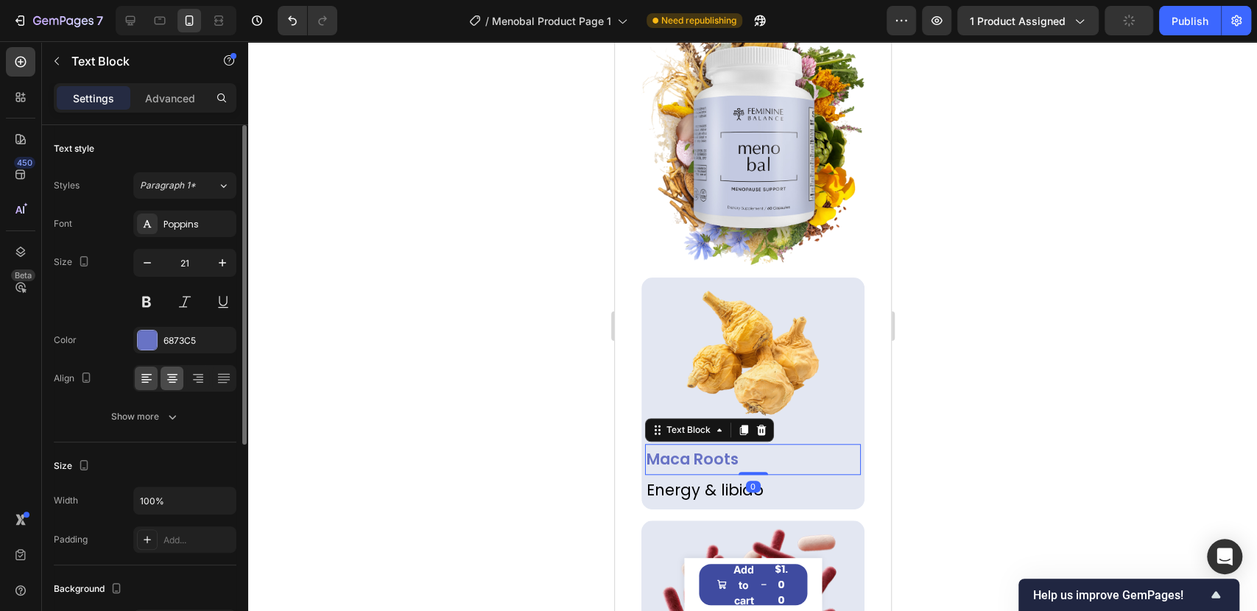
click at [175, 387] on div at bounding box center [172, 379] width 23 height 24
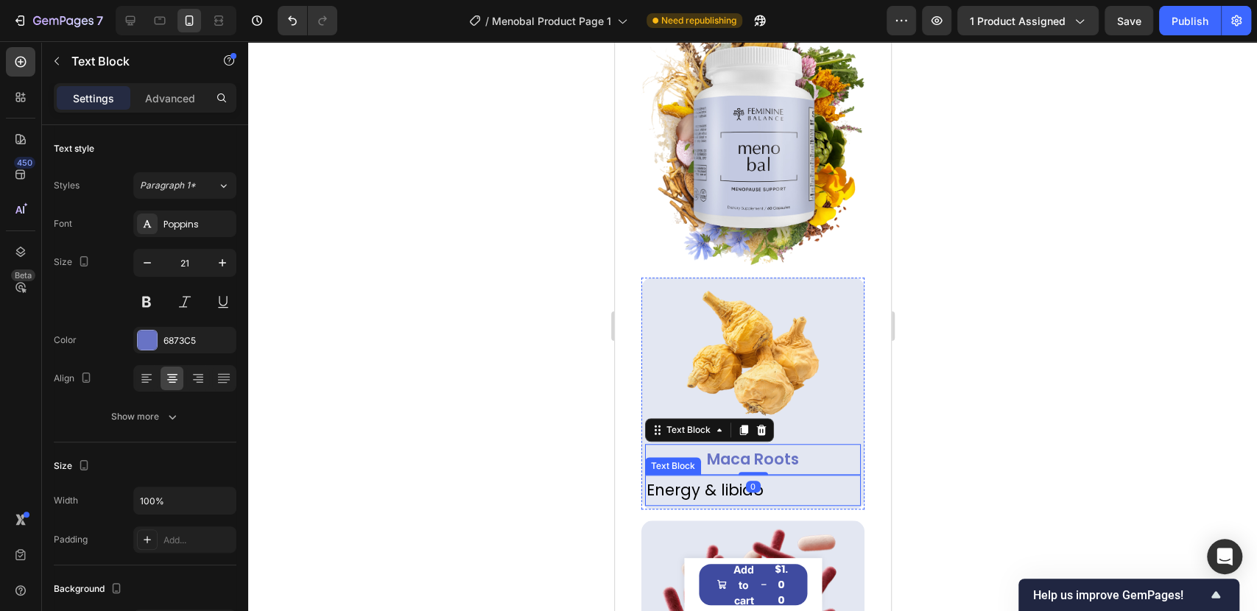
click at [730, 476] on p "Energy & libido" at bounding box center [752, 490] width 213 height 28
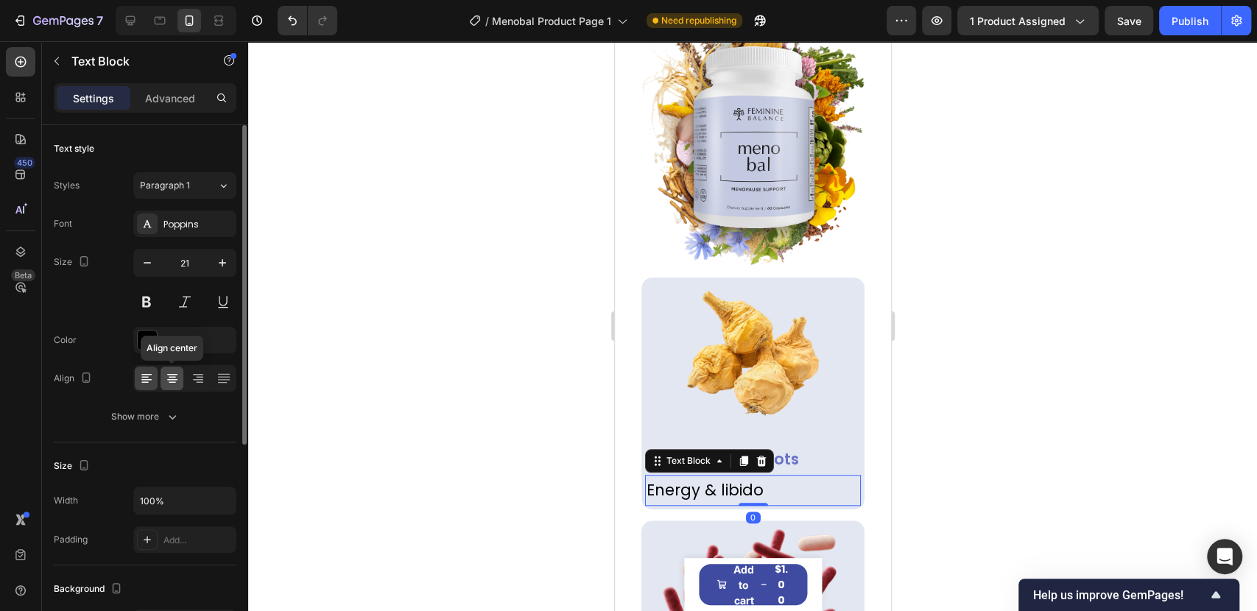
click at [172, 372] on icon at bounding box center [172, 378] width 15 height 15
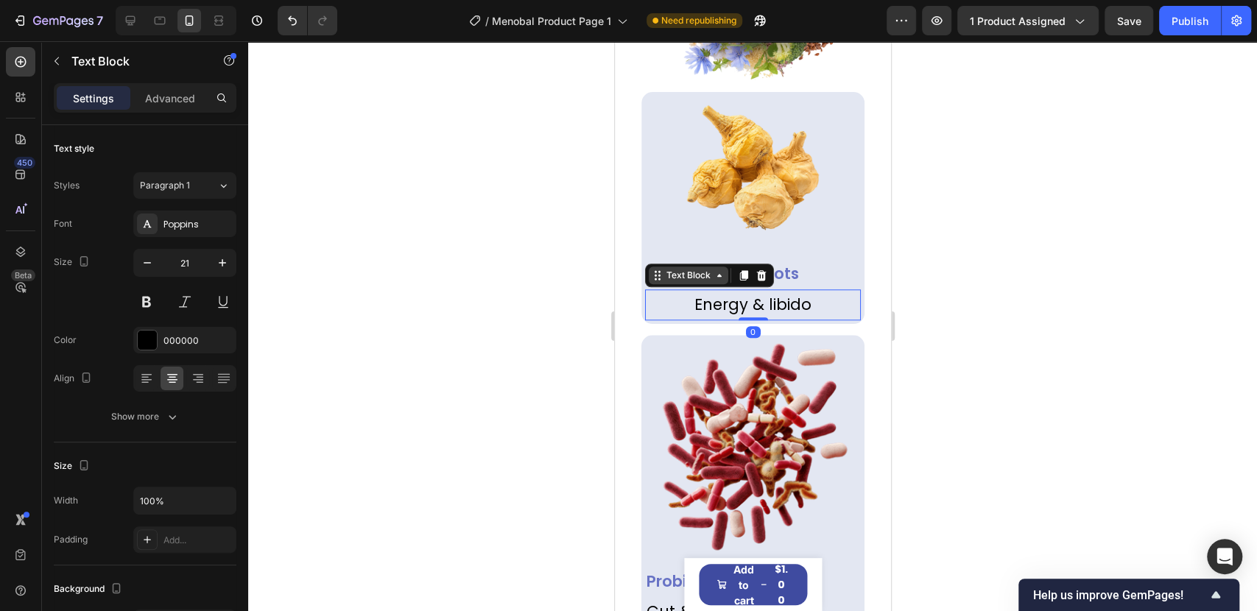
scroll to position [4691, 0]
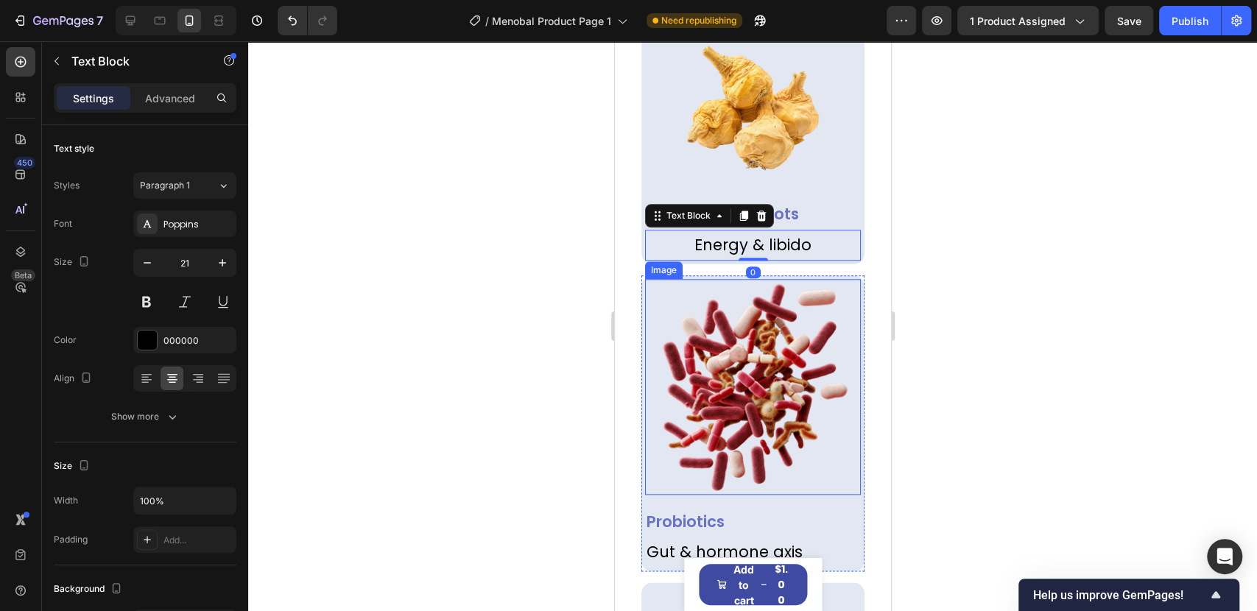
click at [713, 334] on img at bounding box center [752, 387] width 216 height 216
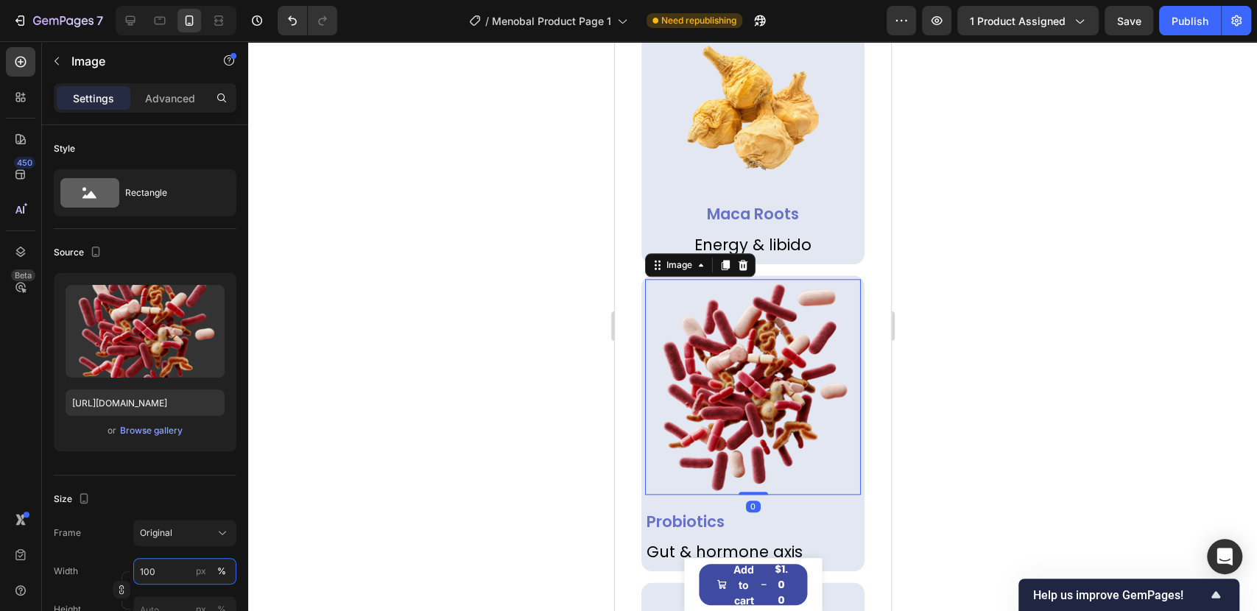
paste input "7"
type input "70"
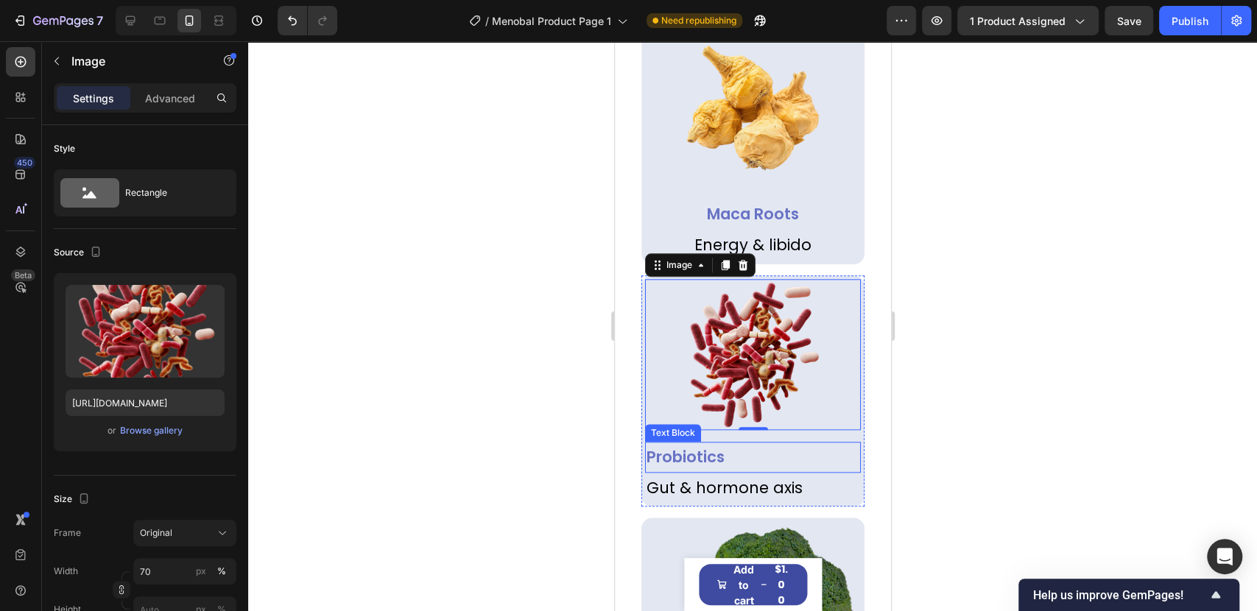
click at [719, 443] on p "Probiotics" at bounding box center [752, 457] width 213 height 28
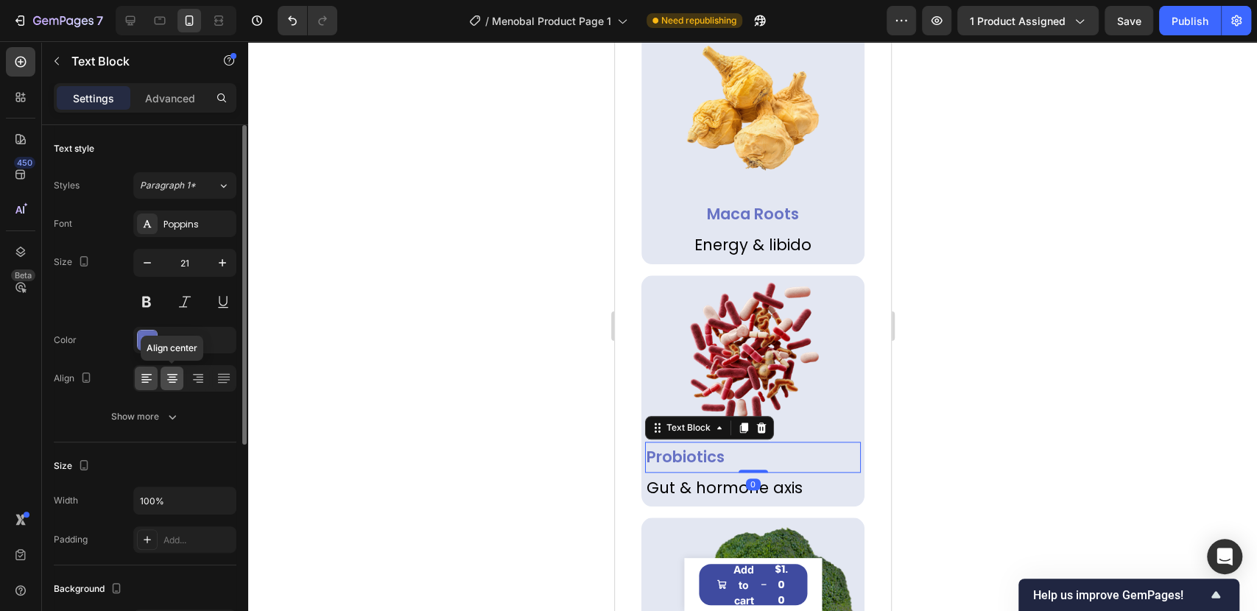
click at [169, 379] on icon at bounding box center [172, 379] width 10 height 1
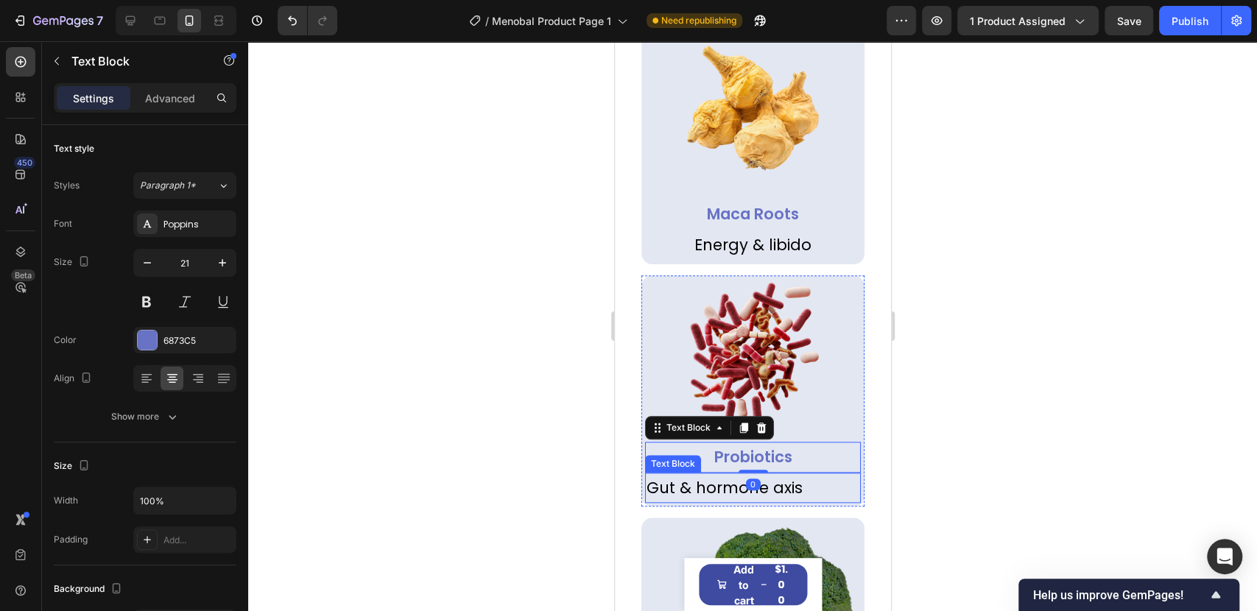
drag, startPoint x: 1135, startPoint y: 453, endPoint x: 660, endPoint y: 426, distance: 475.6
click at [702, 474] on p "Gut & hormone axis" at bounding box center [752, 488] width 213 height 28
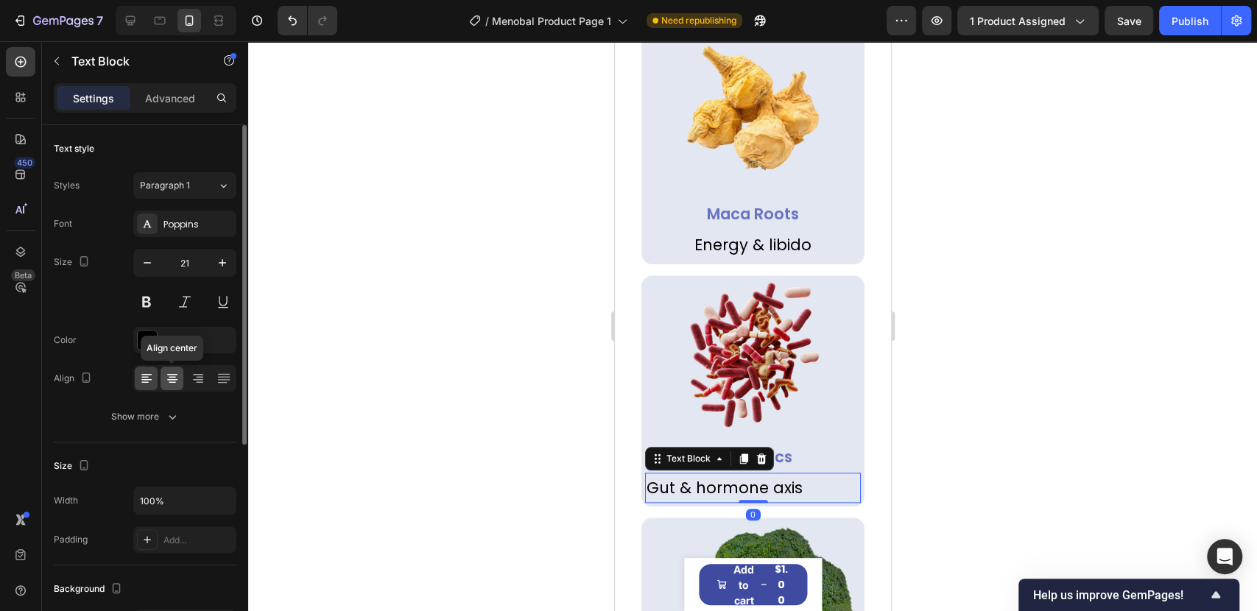
click at [167, 371] on icon at bounding box center [172, 378] width 15 height 15
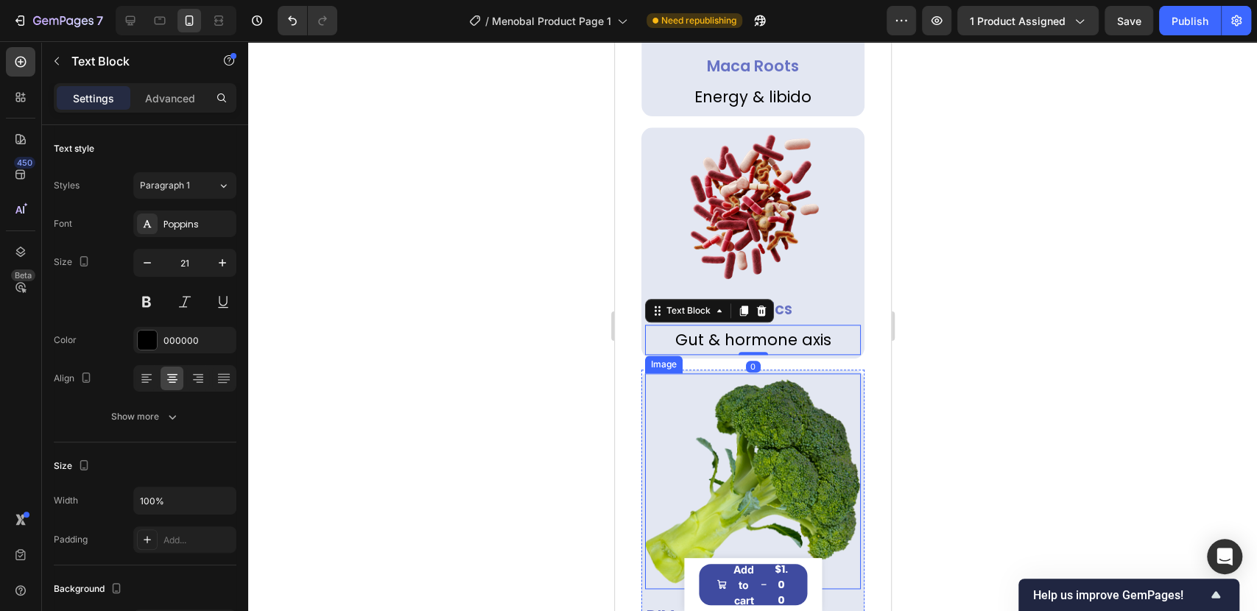
scroll to position [4937, 0]
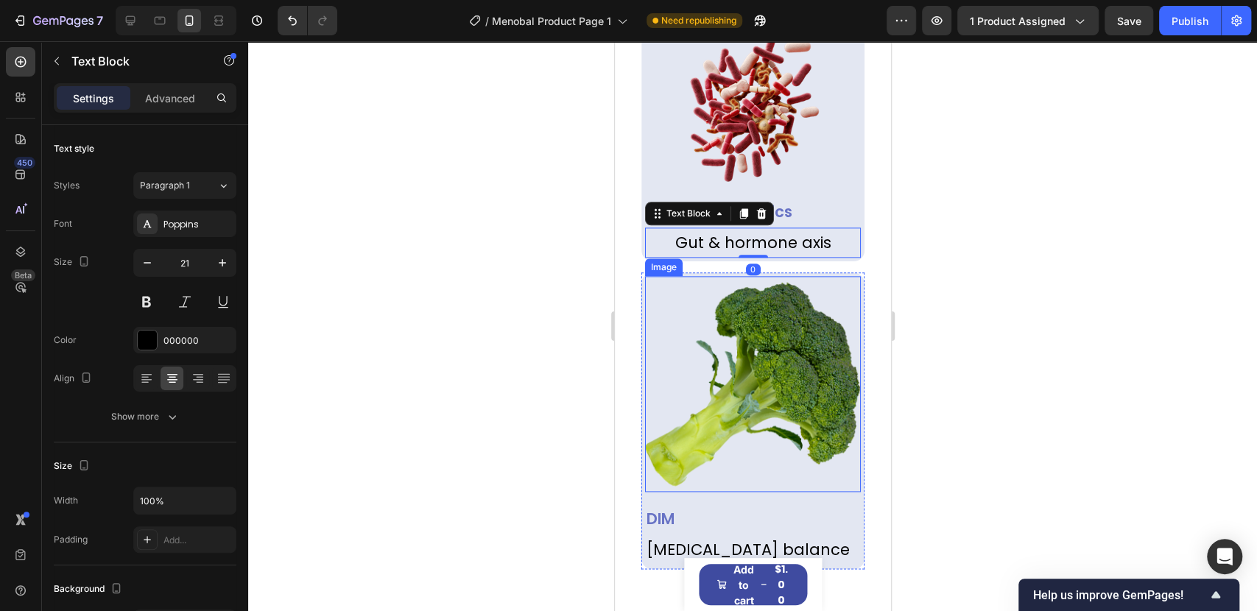
click at [770, 308] on img at bounding box center [752, 384] width 216 height 216
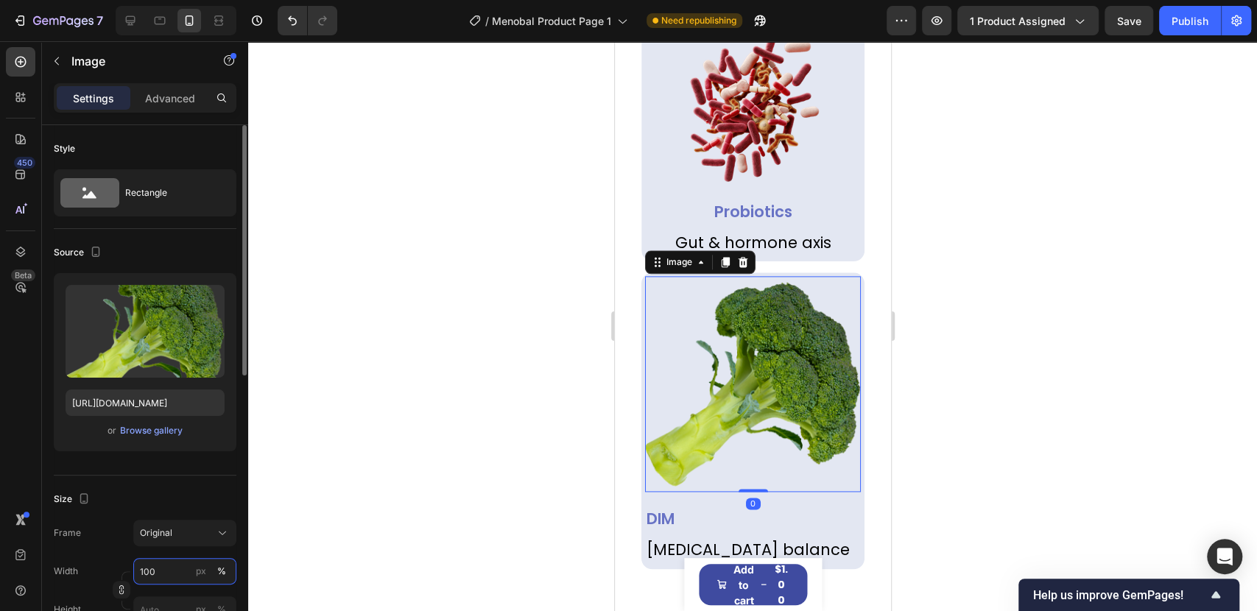
paste input "7"
type input "70"
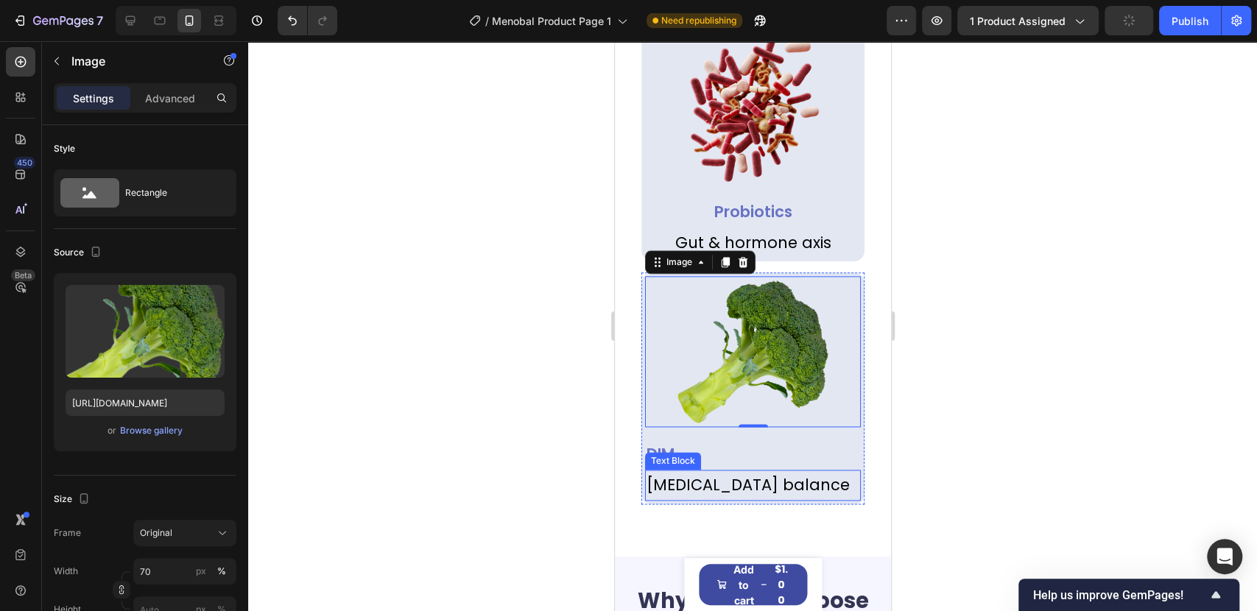
click at [673, 452] on div "Text Block" at bounding box center [672, 461] width 56 height 18
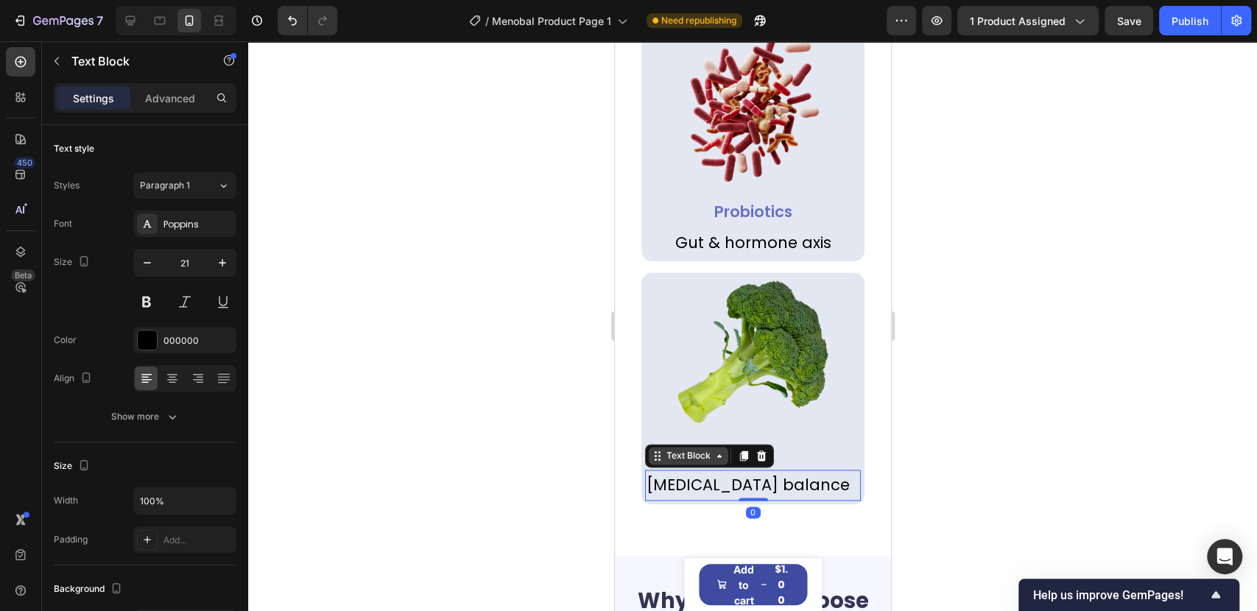
click at [720, 450] on icon at bounding box center [719, 456] width 12 height 12
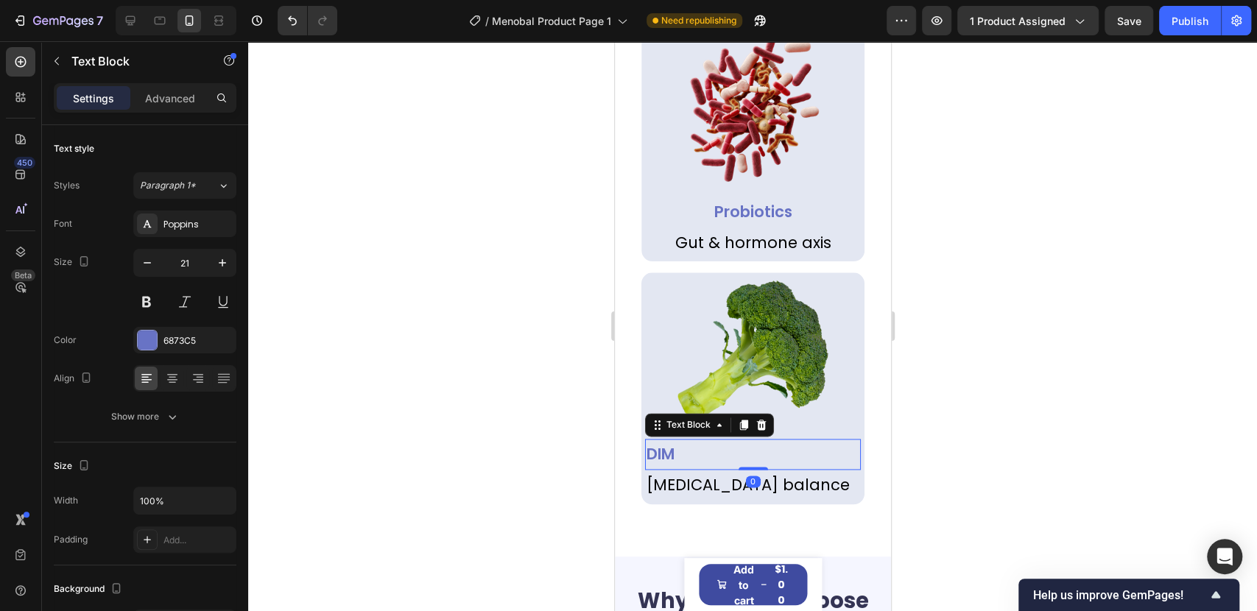
click at [784, 440] on p "DIM" at bounding box center [752, 454] width 213 height 28
click at [181, 387] on div at bounding box center [172, 379] width 23 height 24
click at [694, 471] on p "[MEDICAL_DATA] balance" at bounding box center [752, 485] width 213 height 28
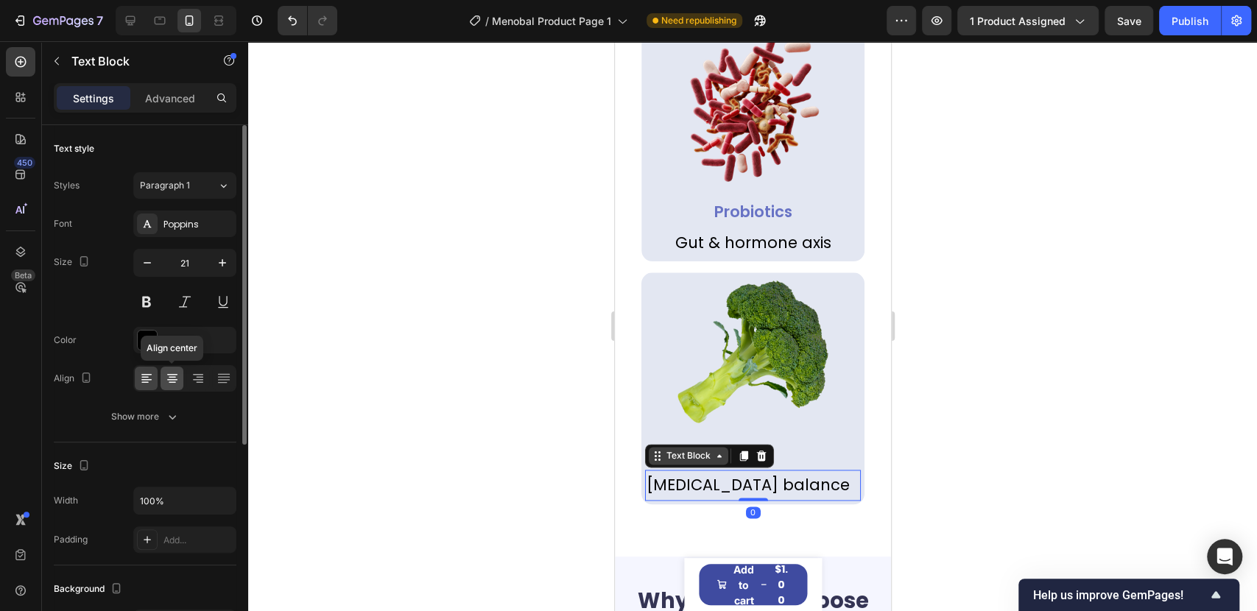
click at [176, 375] on icon at bounding box center [172, 378] width 15 height 15
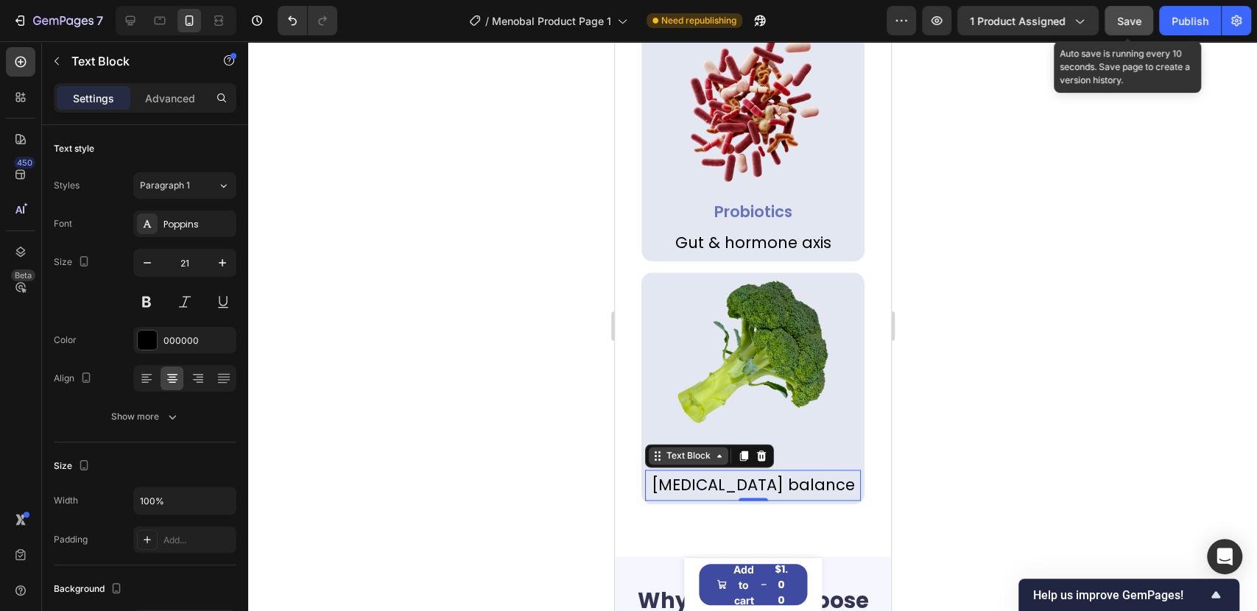
click at [1128, 17] on span "Save" at bounding box center [1129, 21] width 24 height 13
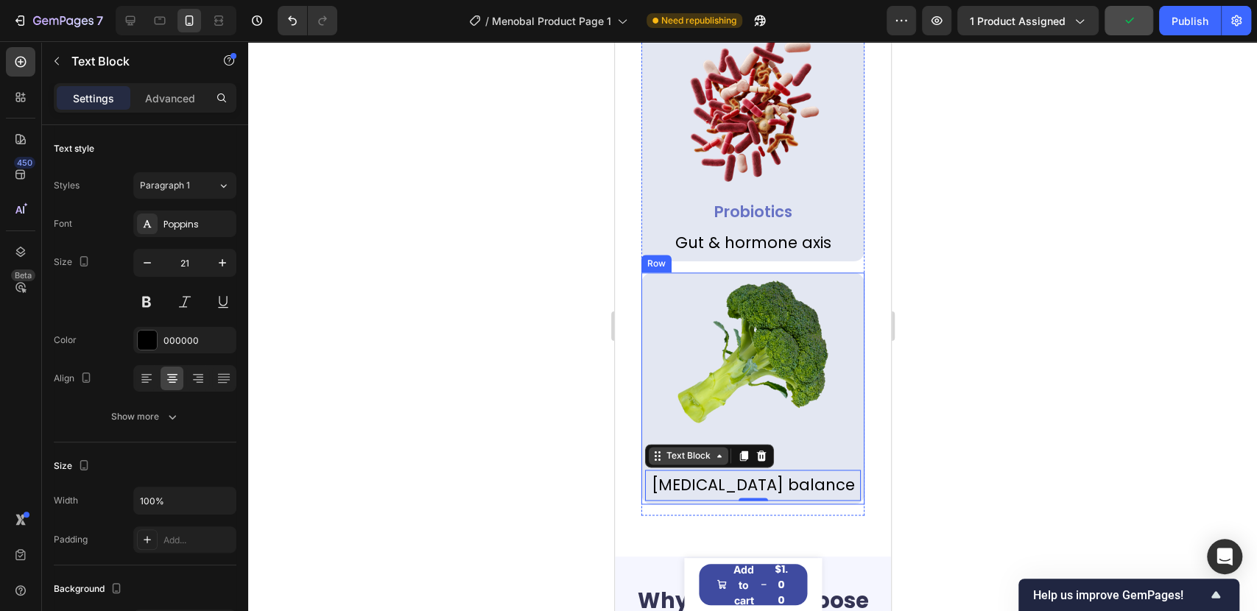
scroll to position [5182, 0]
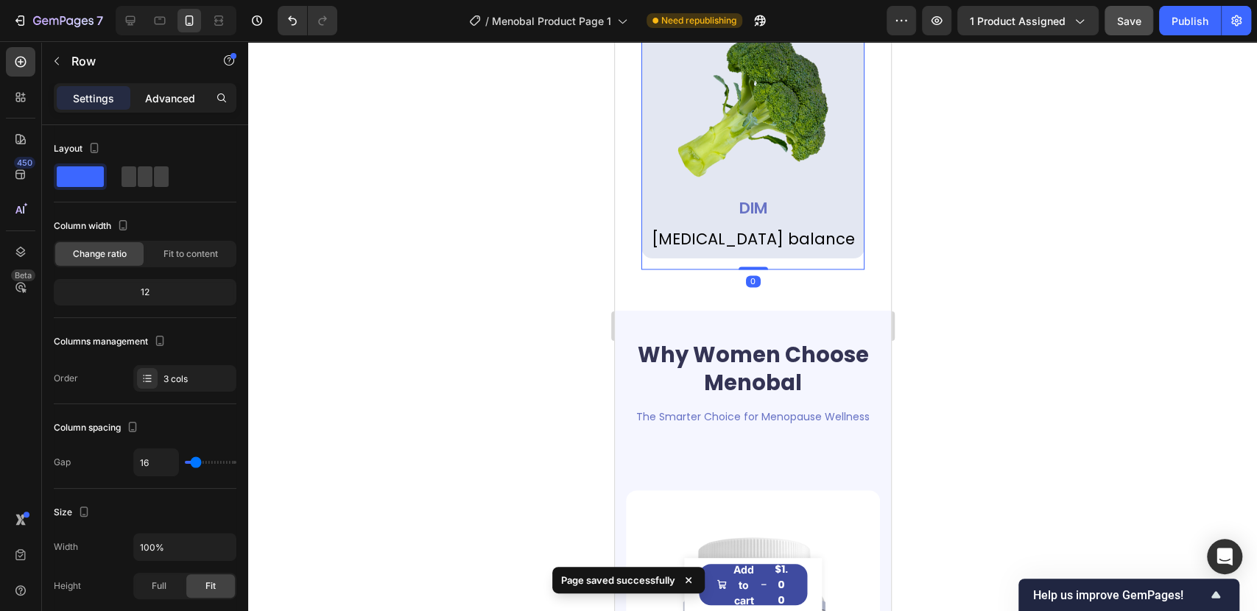
click at [155, 98] on p "Advanced" at bounding box center [170, 98] width 50 height 15
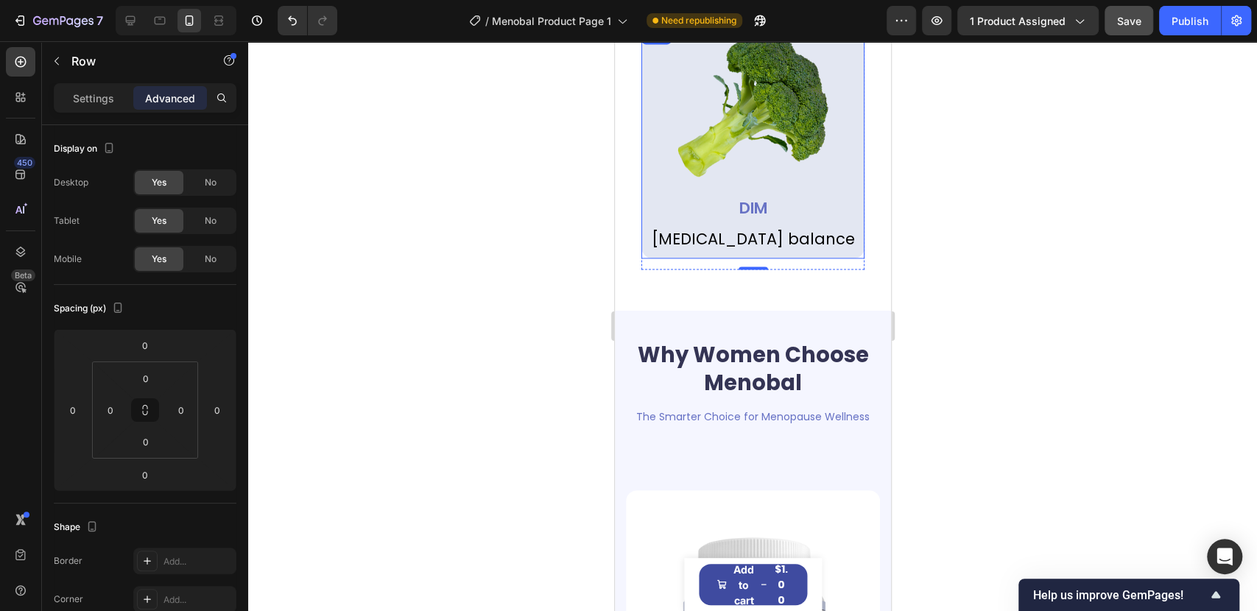
click at [649, 190] on div "Image DIM Text Block [MEDICAL_DATA] balance Text Block Row" at bounding box center [752, 143] width 223 height 232
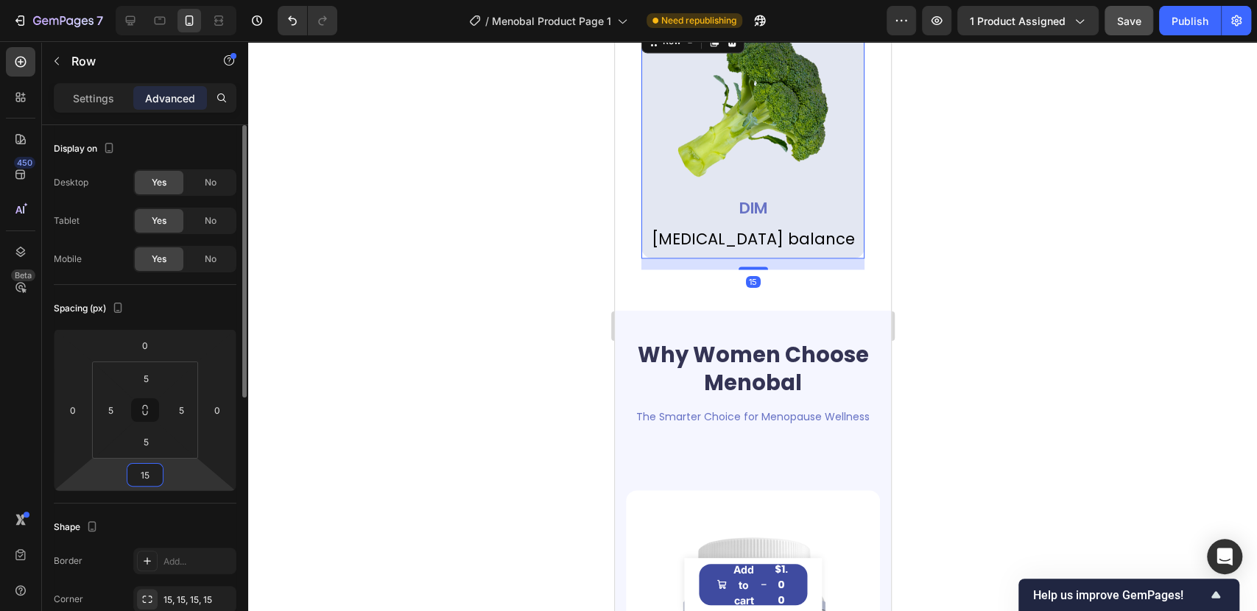
click at [151, 476] on input "15" at bounding box center [144, 475] width 29 height 22
type input "0"
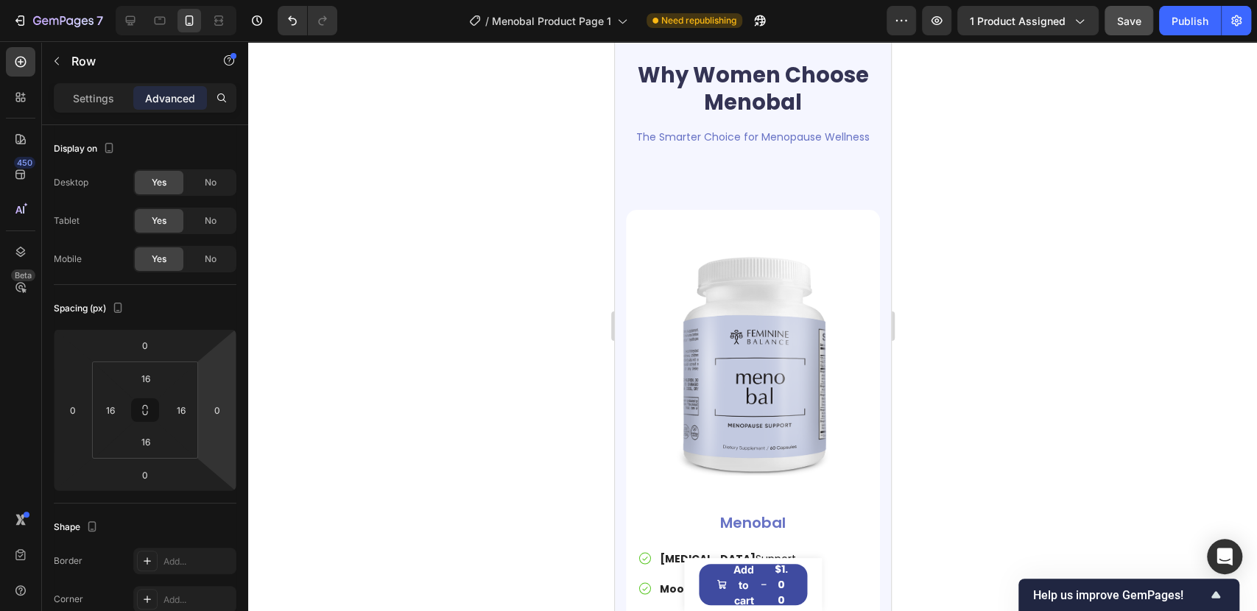
scroll to position [5264, 0]
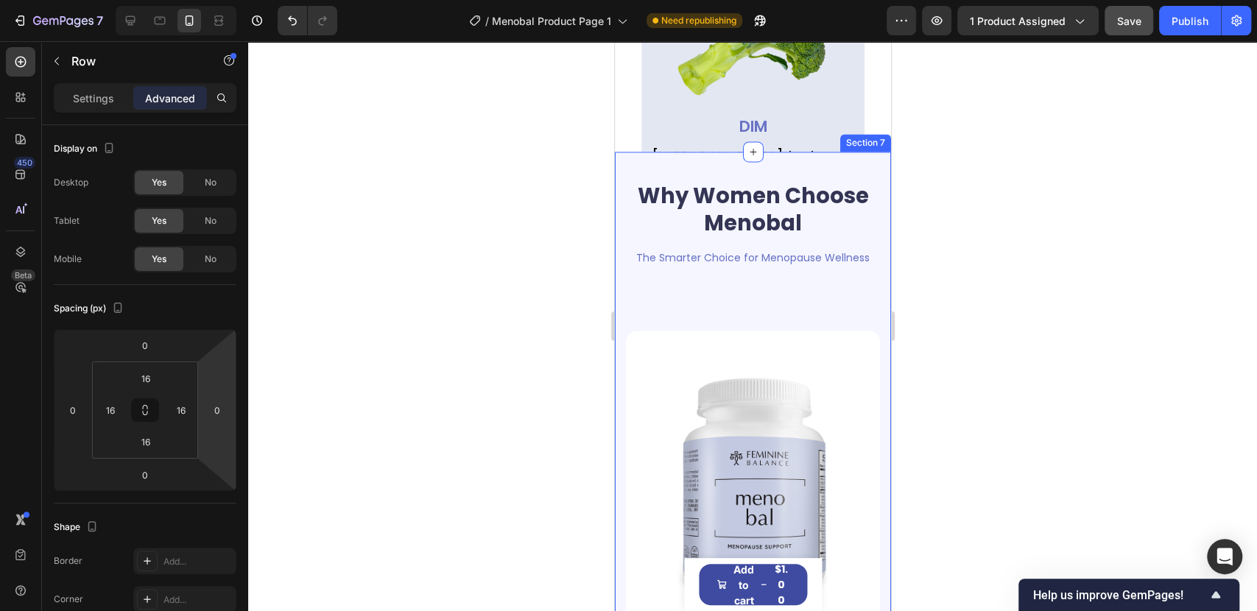
click at [730, 202] on h2 "Why Women Choose Menobal" at bounding box center [752, 210] width 254 height 58
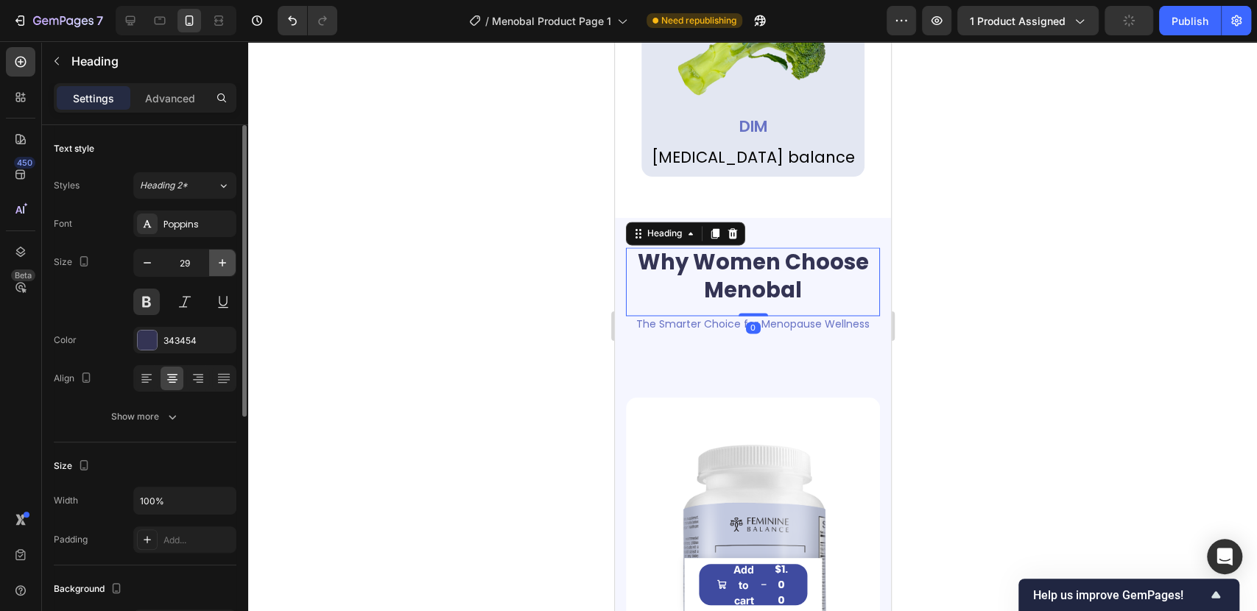
click at [222, 267] on icon "button" at bounding box center [222, 262] width 15 height 15
type input "30"
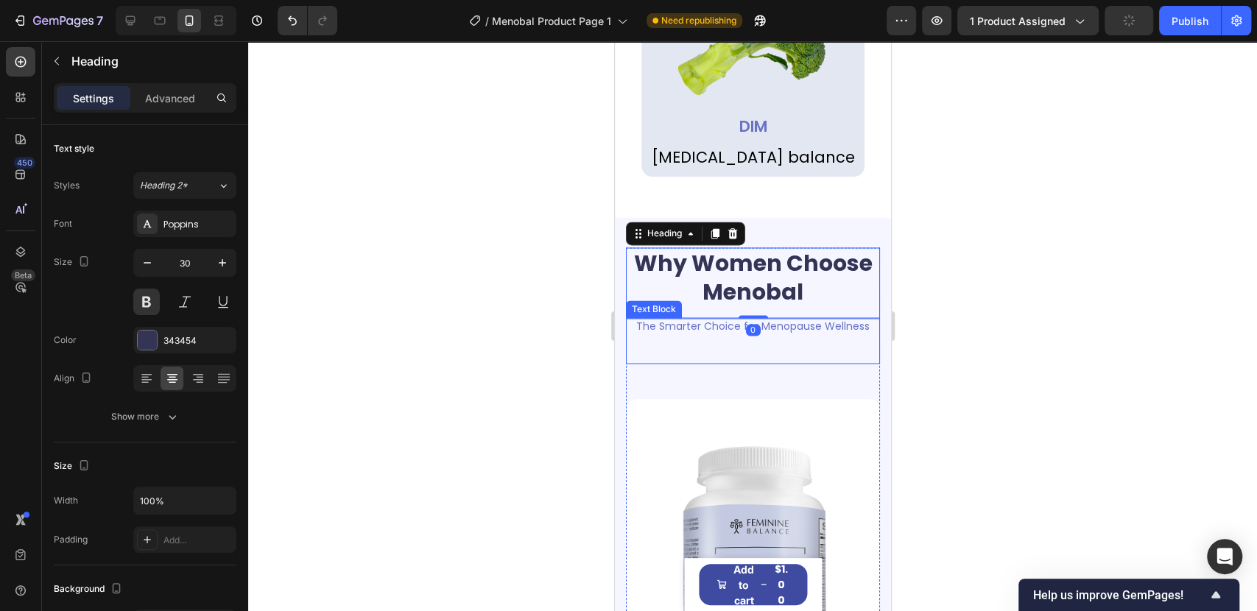
click at [695, 318] on div "The Smarter Choice for Menopause Wellness Text Block" at bounding box center [752, 341] width 254 height 46
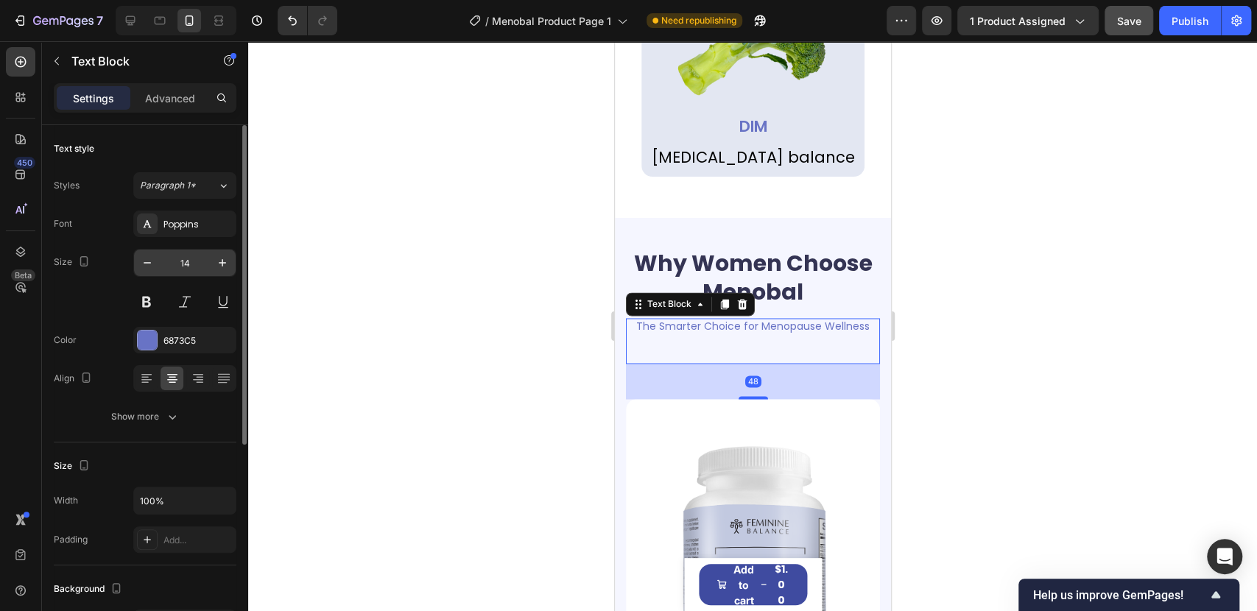
click at [181, 262] on input "14" at bounding box center [185, 263] width 49 height 27
type input "20"
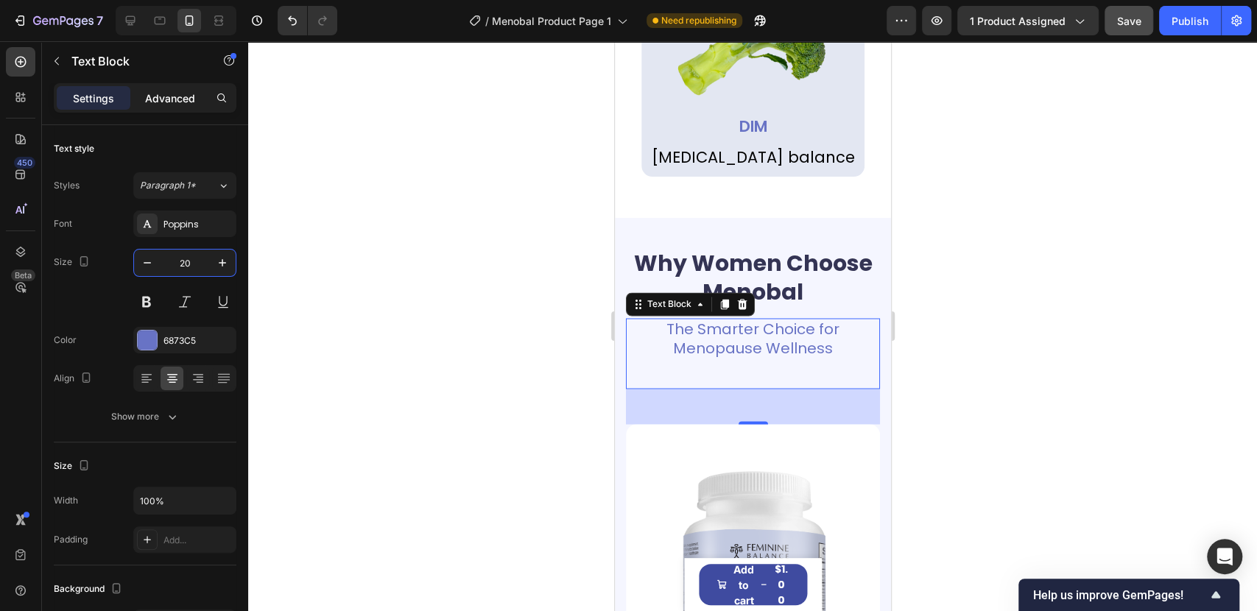
click at [191, 103] on p "Advanced" at bounding box center [170, 98] width 50 height 15
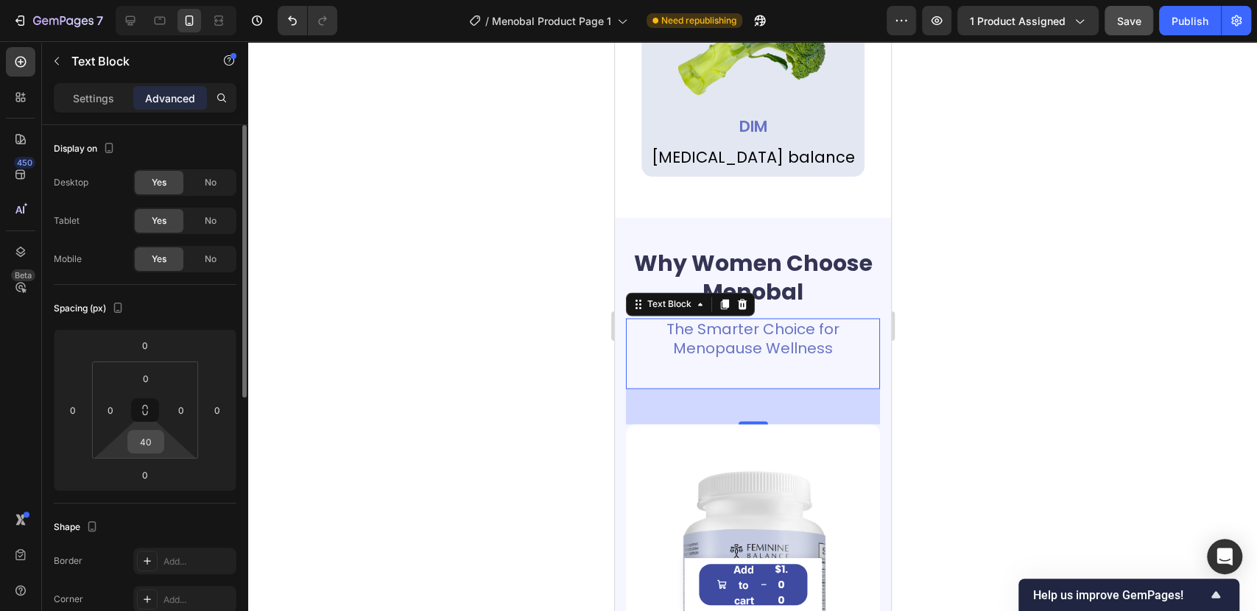
click at [151, 439] on input "40" at bounding box center [145, 442] width 29 height 22
type input "0"
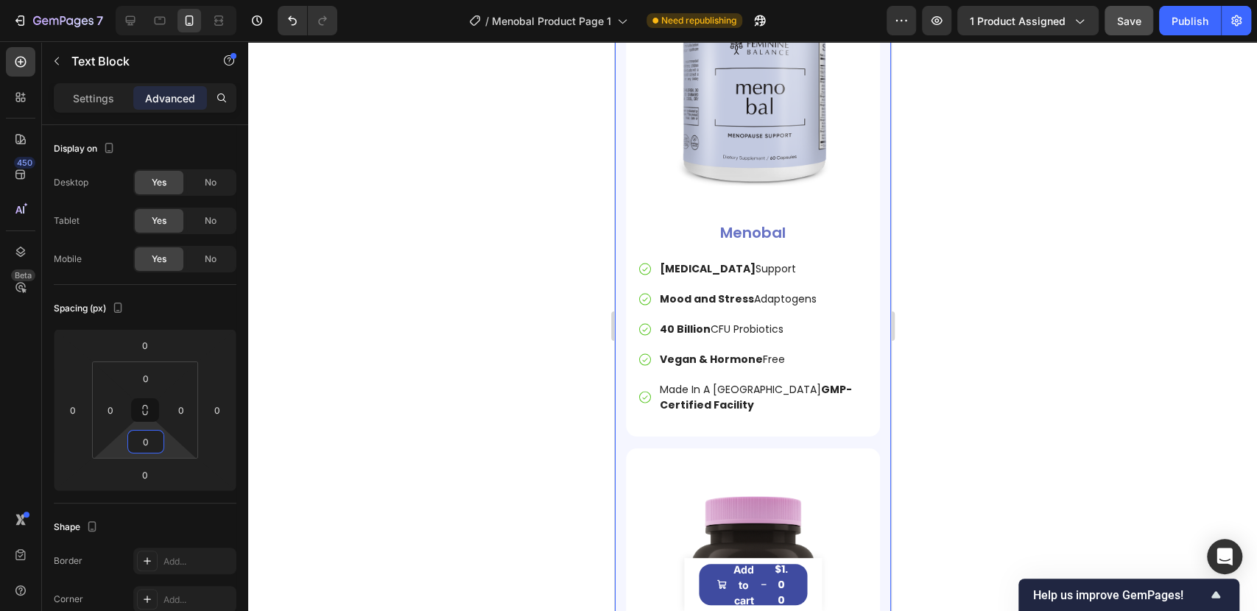
scroll to position [5673, 0]
click at [852, 264] on div "[MEDICAL_DATA] Support Mood and Stress Adaptogens 40 Billion CFU Probiotics Veg…" at bounding box center [752, 336] width 230 height 156
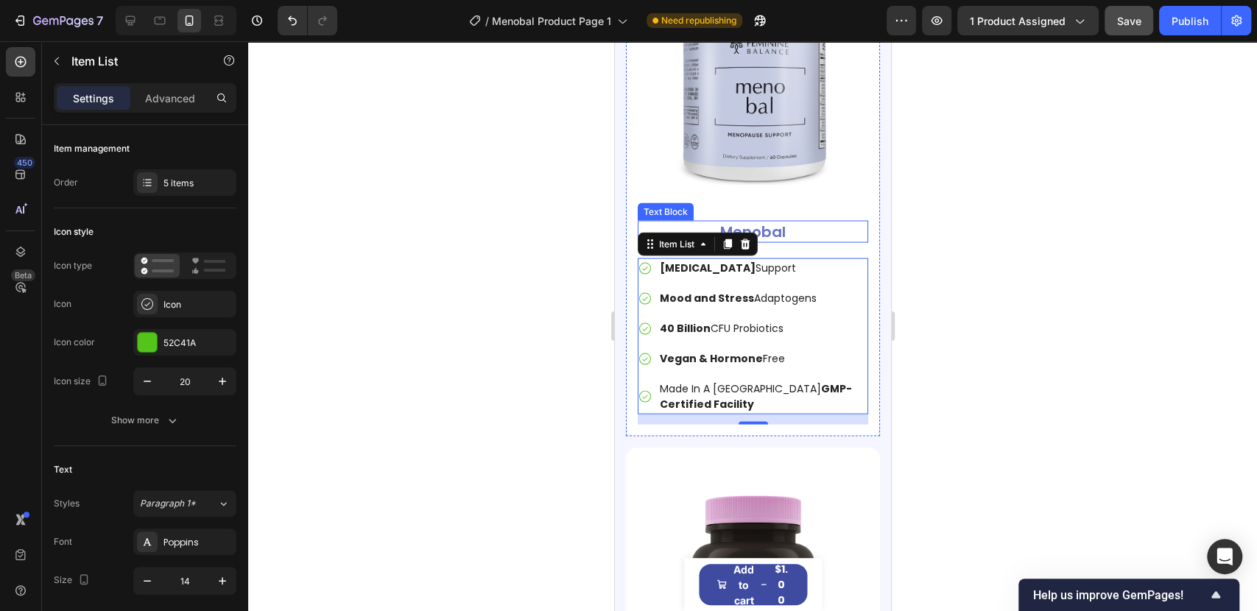
click at [781, 222] on p "Menobal" at bounding box center [751, 231] width 227 height 19
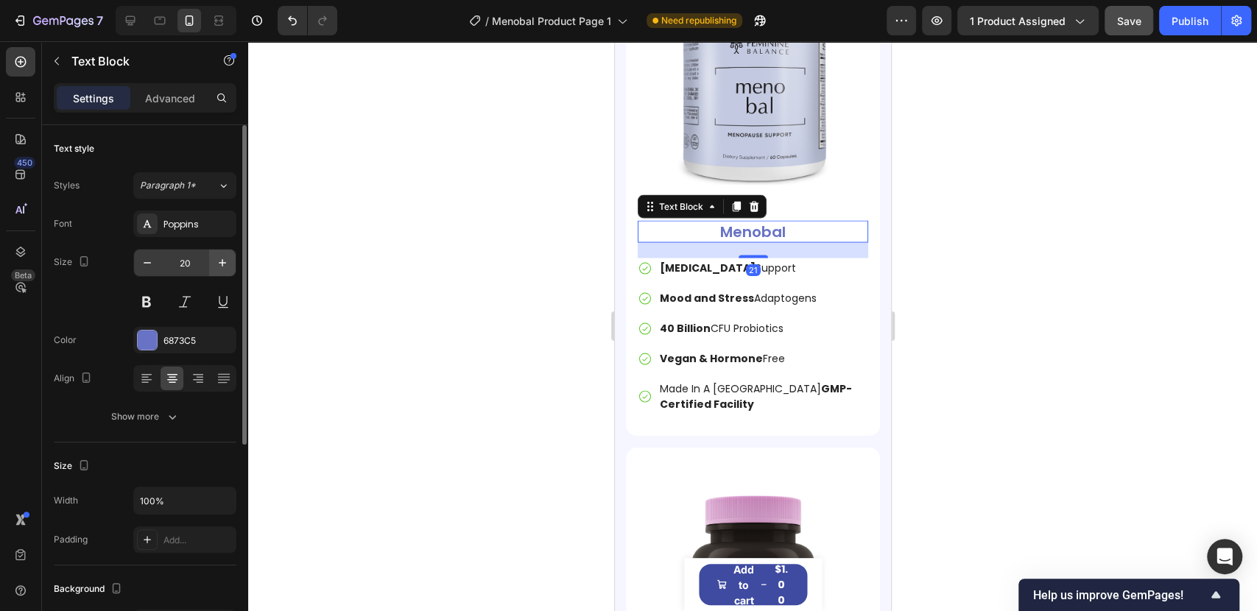
click at [233, 270] on button "button" at bounding box center [222, 263] width 27 height 27
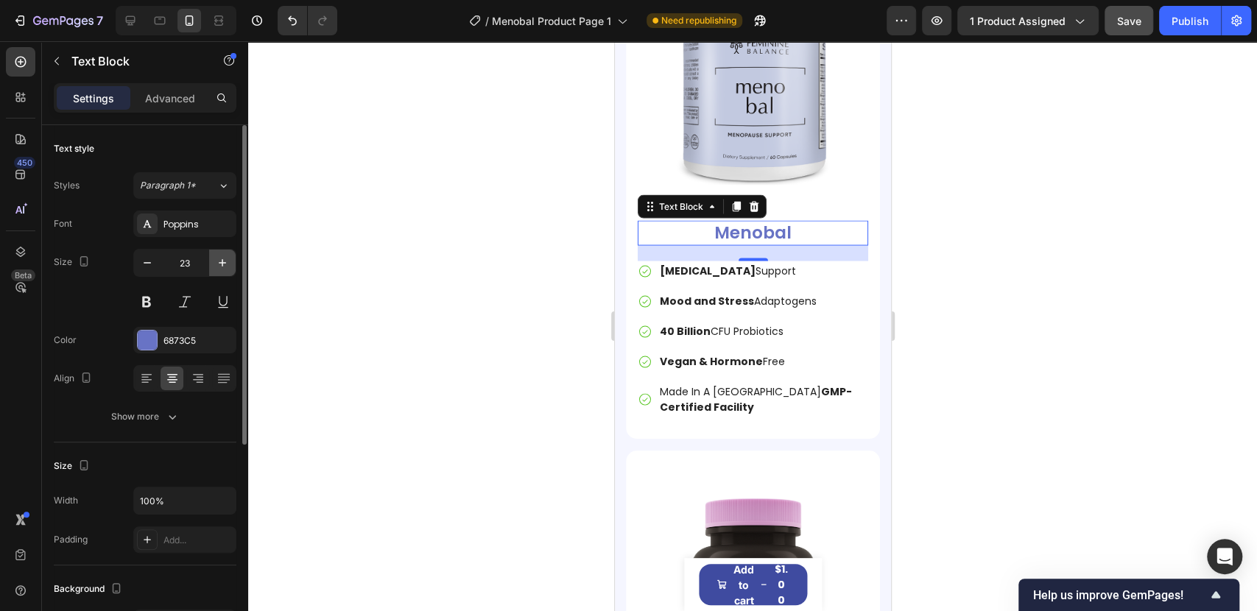
click at [233, 270] on button "button" at bounding box center [222, 263] width 27 height 27
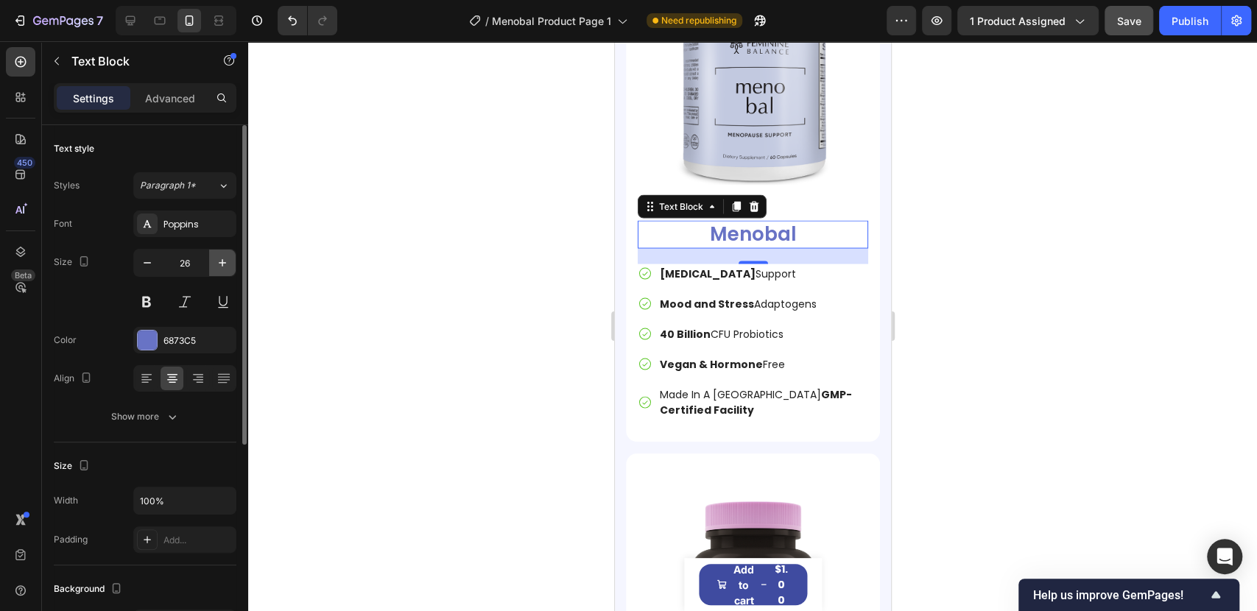
click at [233, 270] on button "button" at bounding box center [222, 263] width 27 height 27
click at [225, 264] on icon "button" at bounding box center [222, 262] width 15 height 15
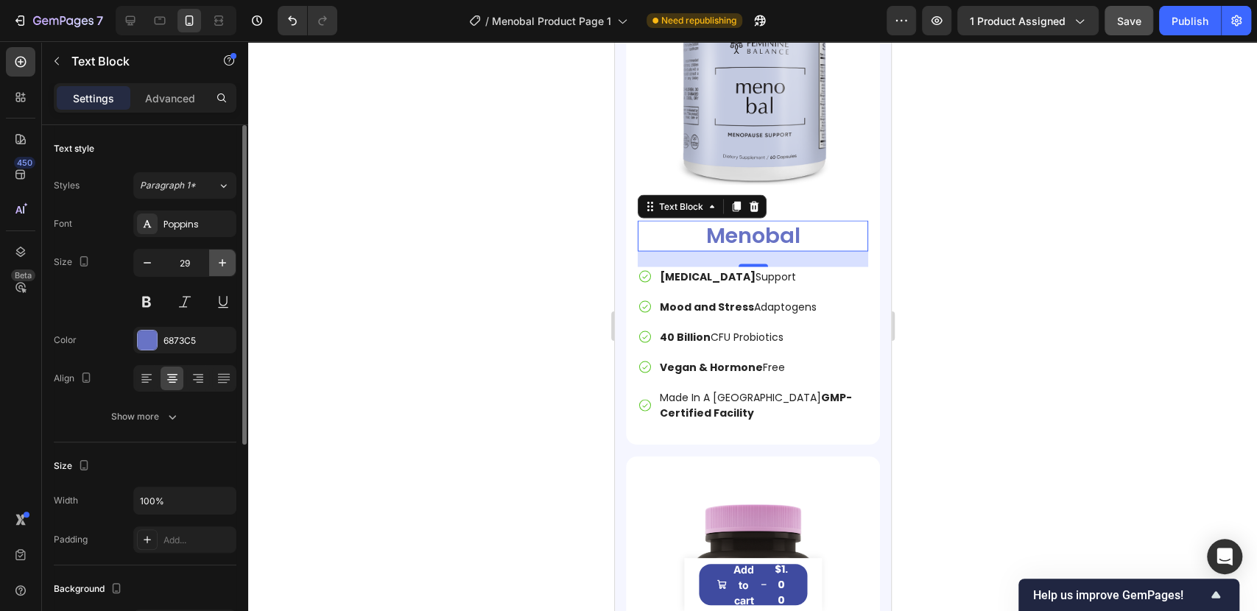
click at [225, 264] on icon "button" at bounding box center [222, 262] width 15 height 15
type input "30"
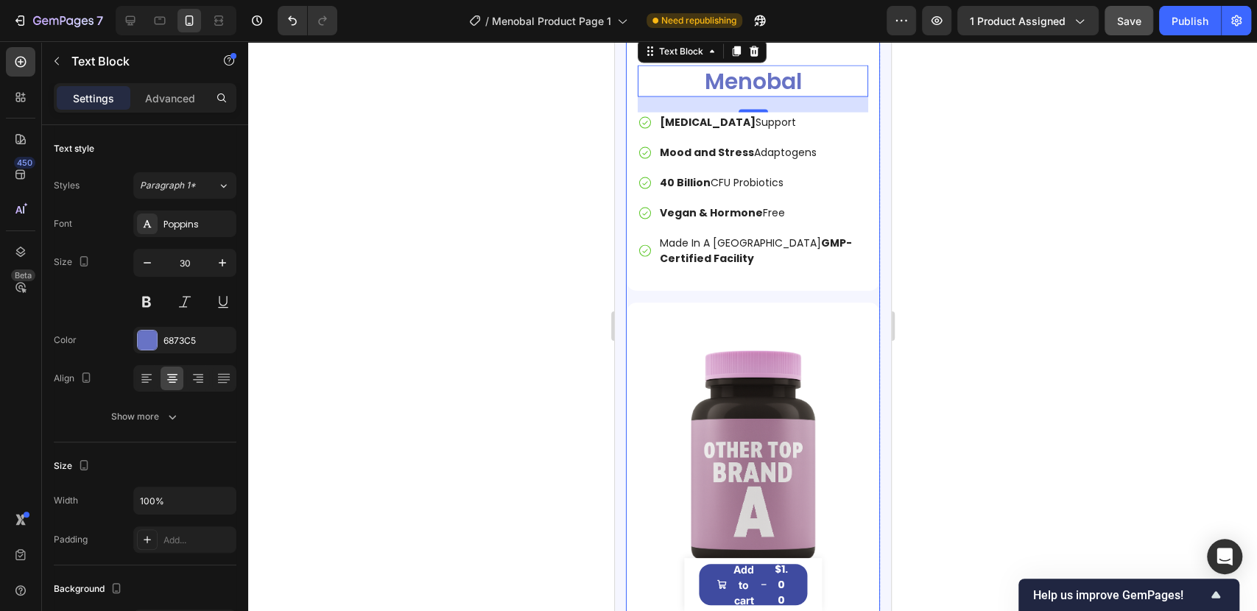
scroll to position [5919, 0]
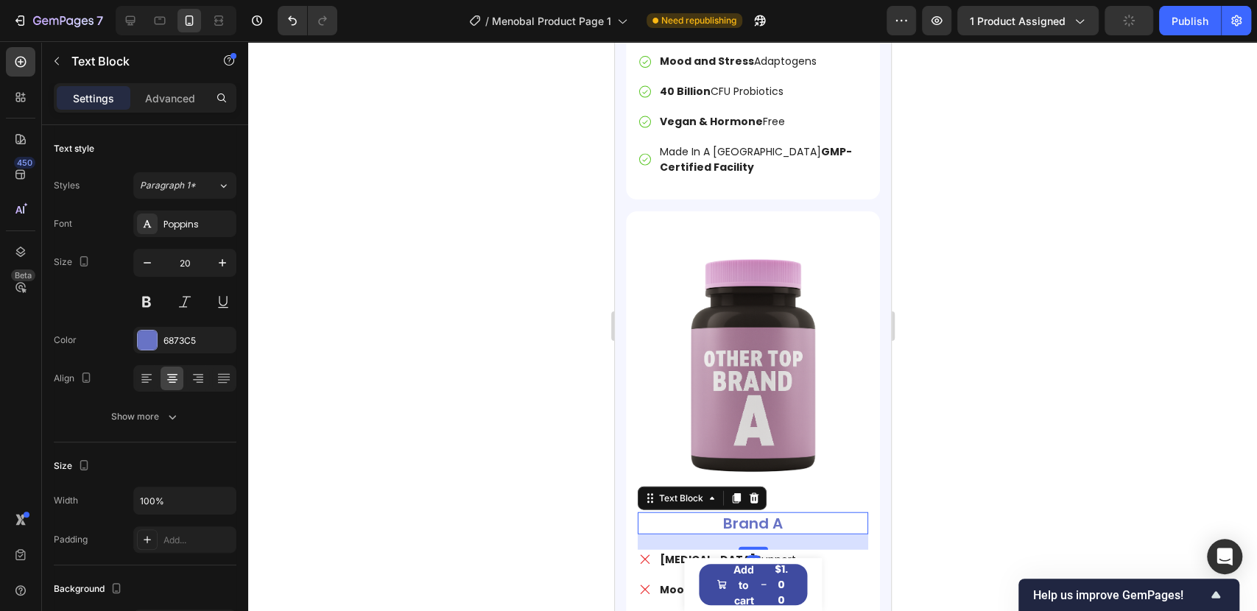
click at [731, 514] on p "Brand A" at bounding box center [751, 523] width 227 height 19
click at [181, 257] on input "20" at bounding box center [185, 263] width 49 height 27
type input "30"
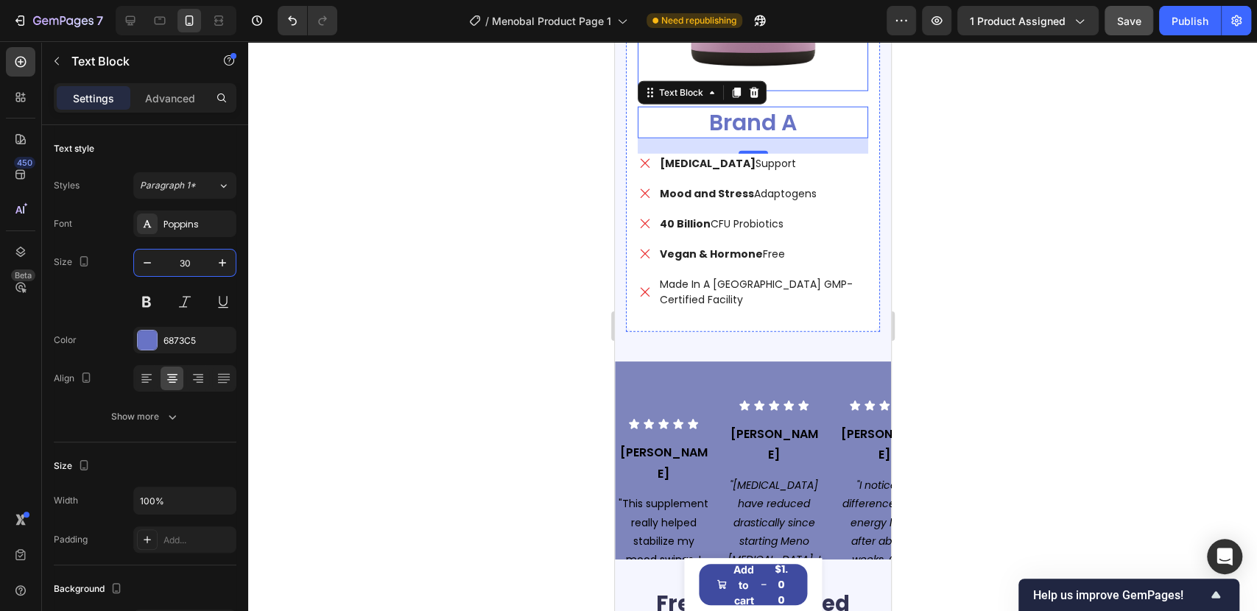
scroll to position [6327, 0]
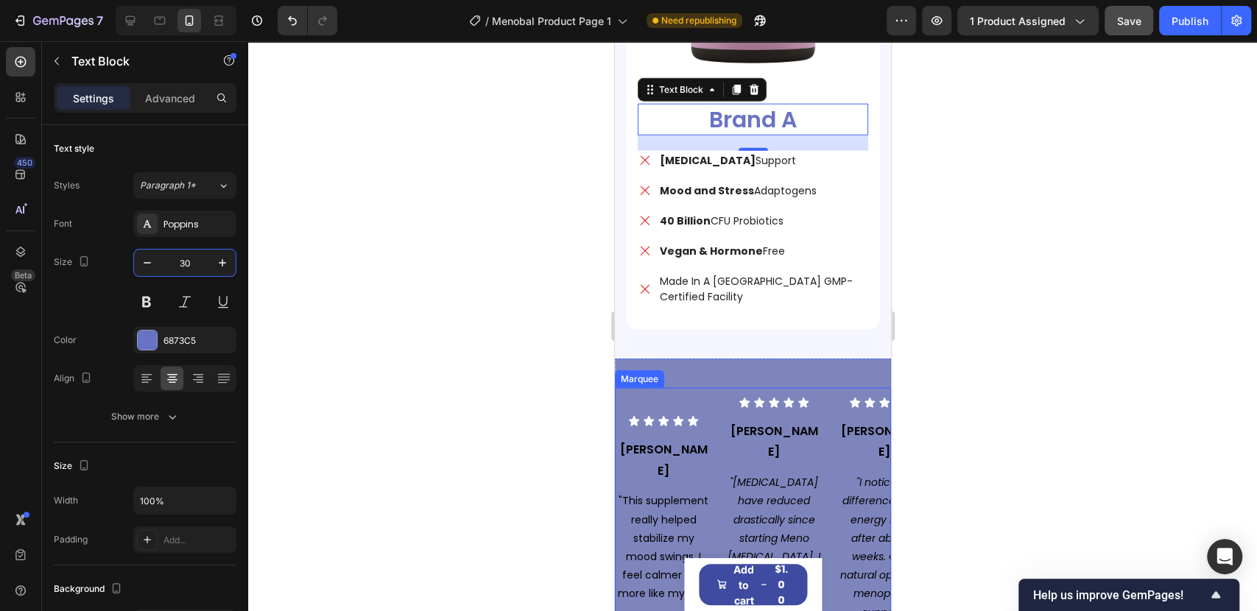
click at [728, 397] on div "Icon Icon Icon Icon Icon Icon List [PERSON_NAME] Text Block "This supplement re…" at bounding box center [946, 510] width 663 height 227
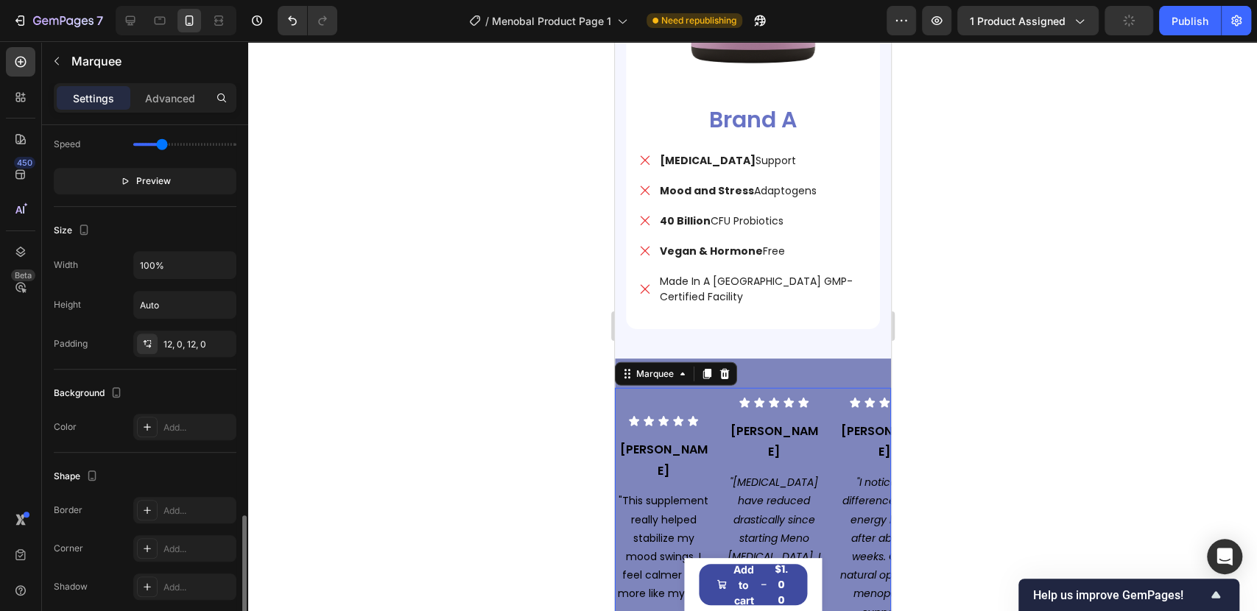
scroll to position [599, 0]
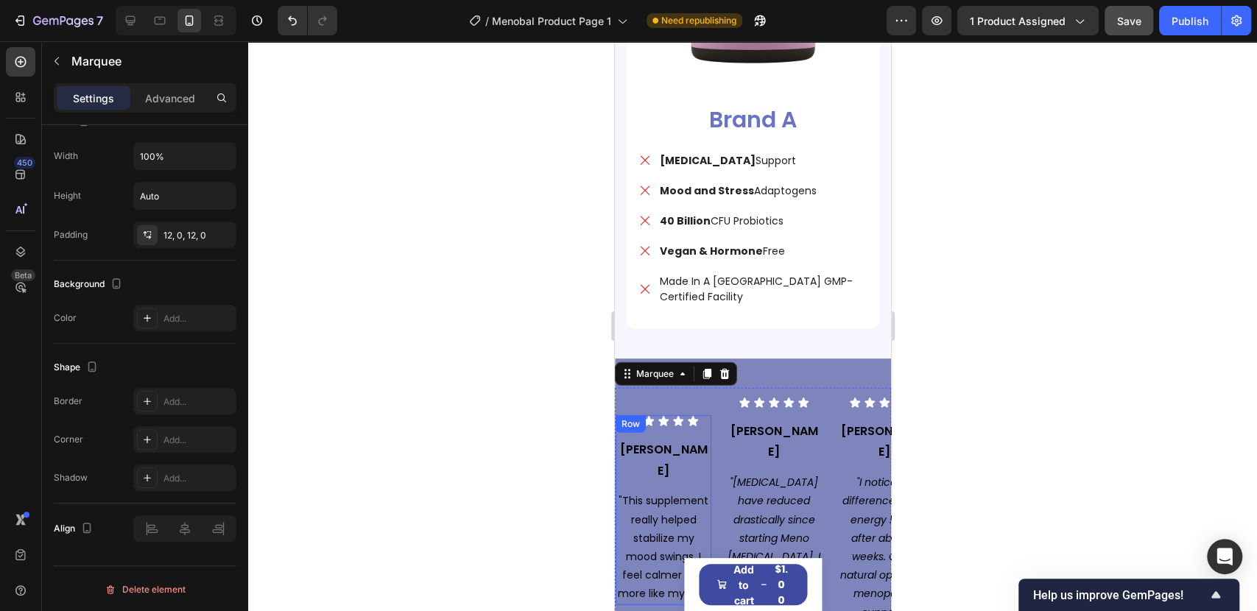
click at [708, 415] on div "Icon Icon Icon Icon Icon Icon List [PERSON_NAME] Text Block "This supplement re…" at bounding box center [663, 510] width 96 height 190
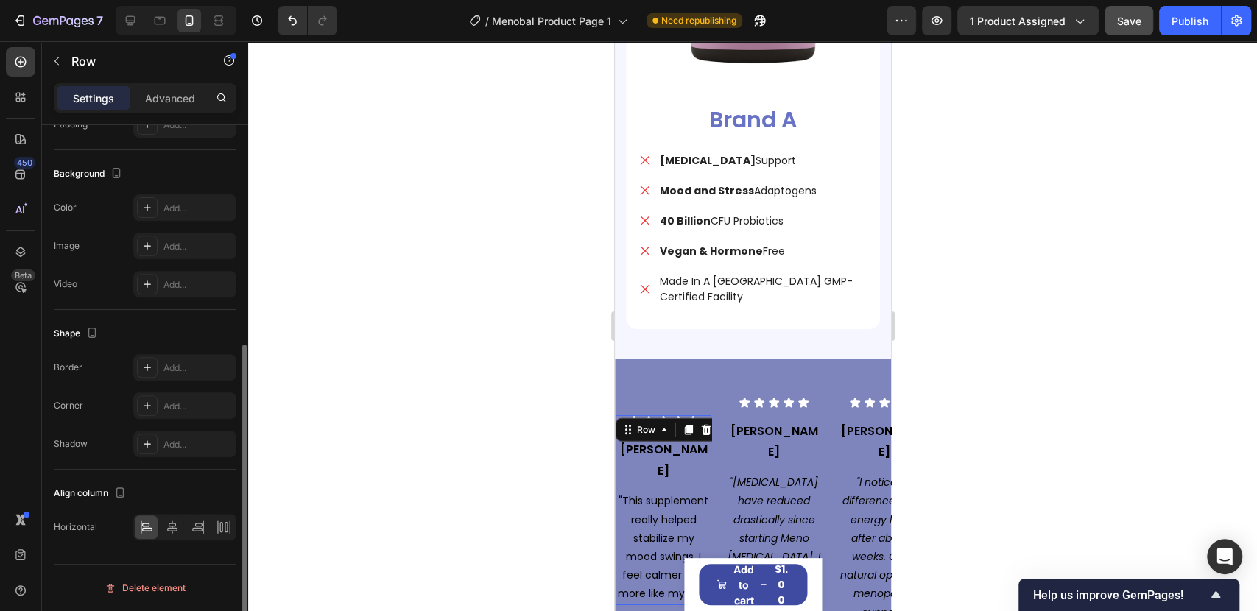
scroll to position [0, 0]
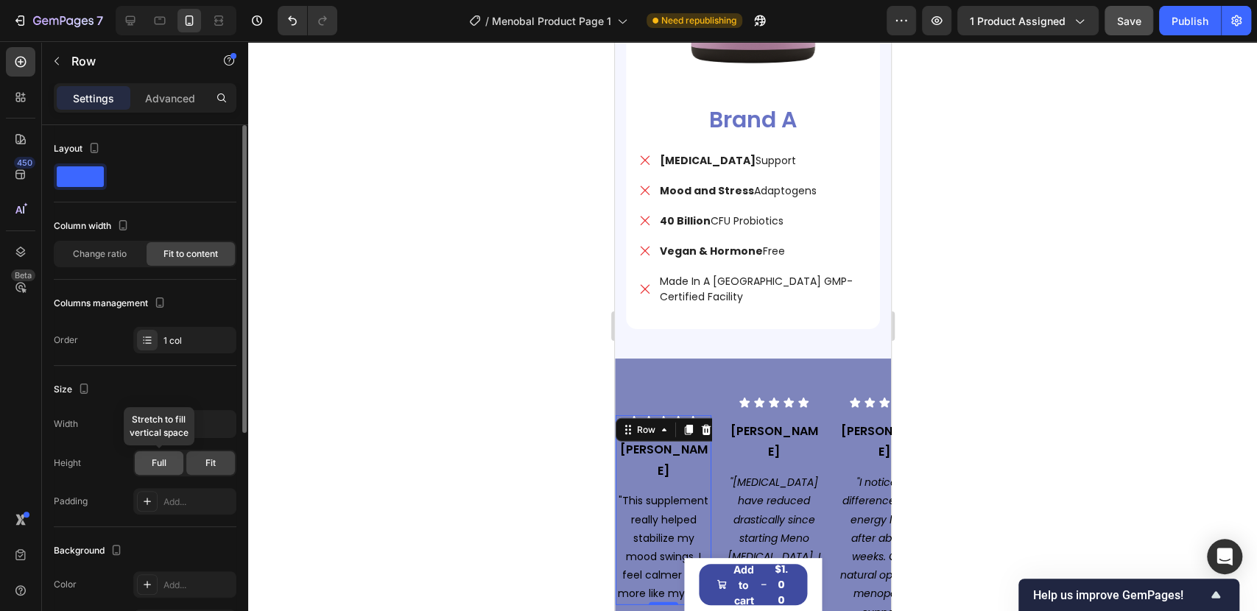
click at [154, 461] on span "Full" at bounding box center [159, 462] width 15 height 13
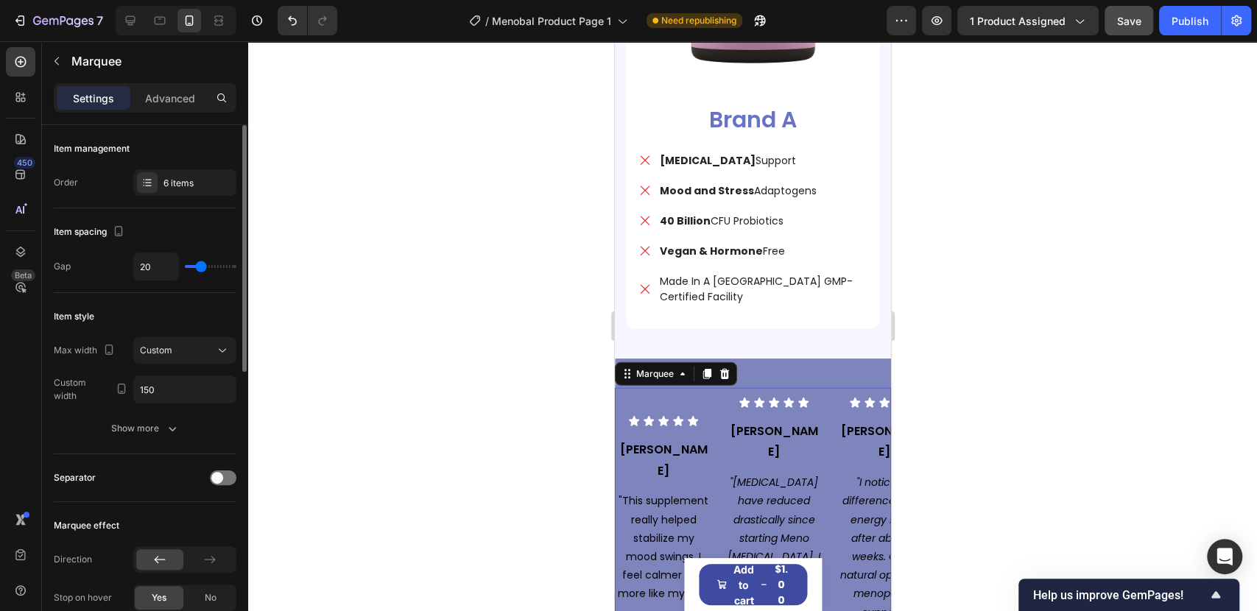
click at [764, 388] on div "Icon Icon Icon Icon Icon Icon List [PERSON_NAME] Text Block "This supplement re…" at bounding box center [752, 510] width 276 height 244
click at [686, 368] on icon at bounding box center [682, 374] width 12 height 12
click at [23, 251] on icon at bounding box center [21, 252] width 10 height 10
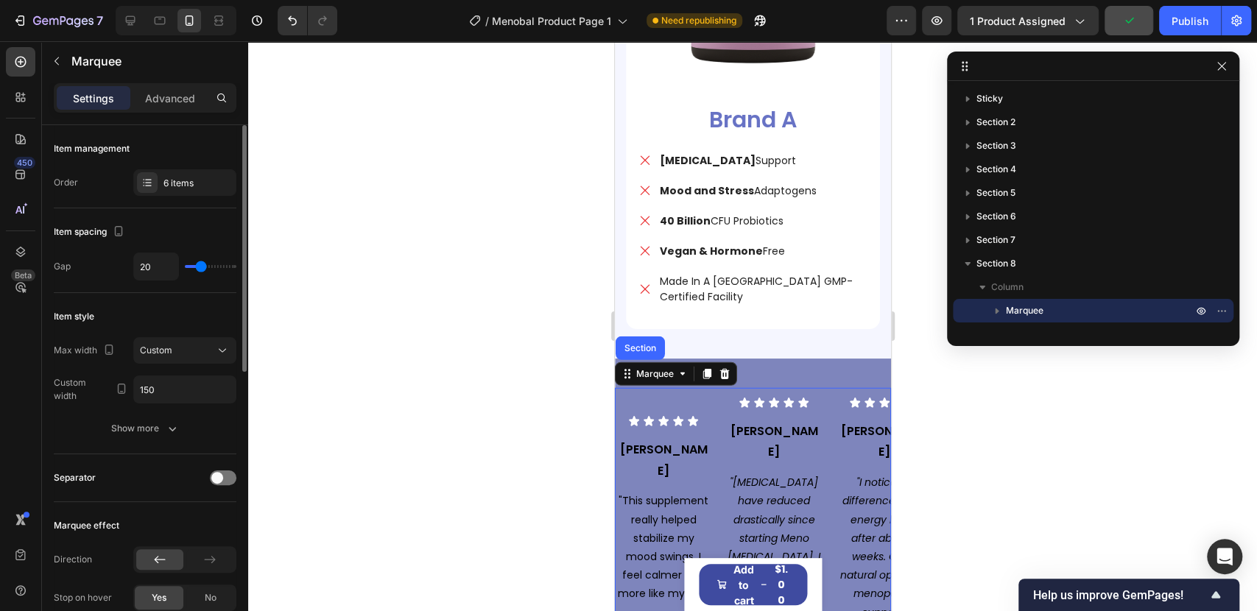
click at [997, 311] on icon "button" at bounding box center [997, 311] width 4 height 6
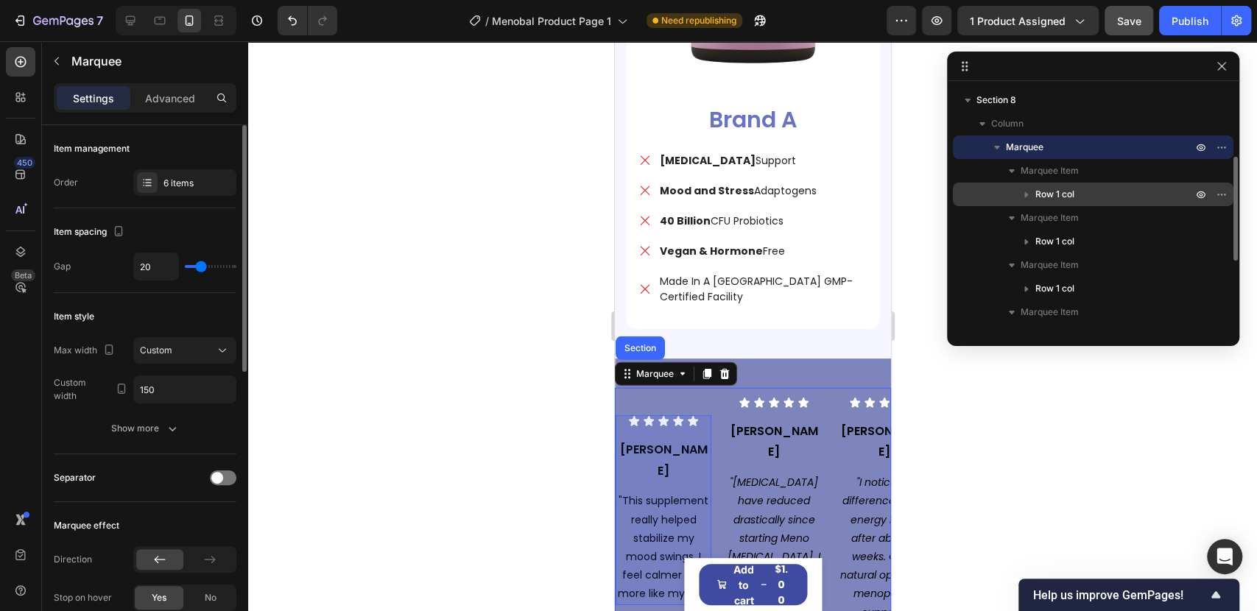
click at [1057, 194] on span "Row 1 col" at bounding box center [1054, 194] width 39 height 15
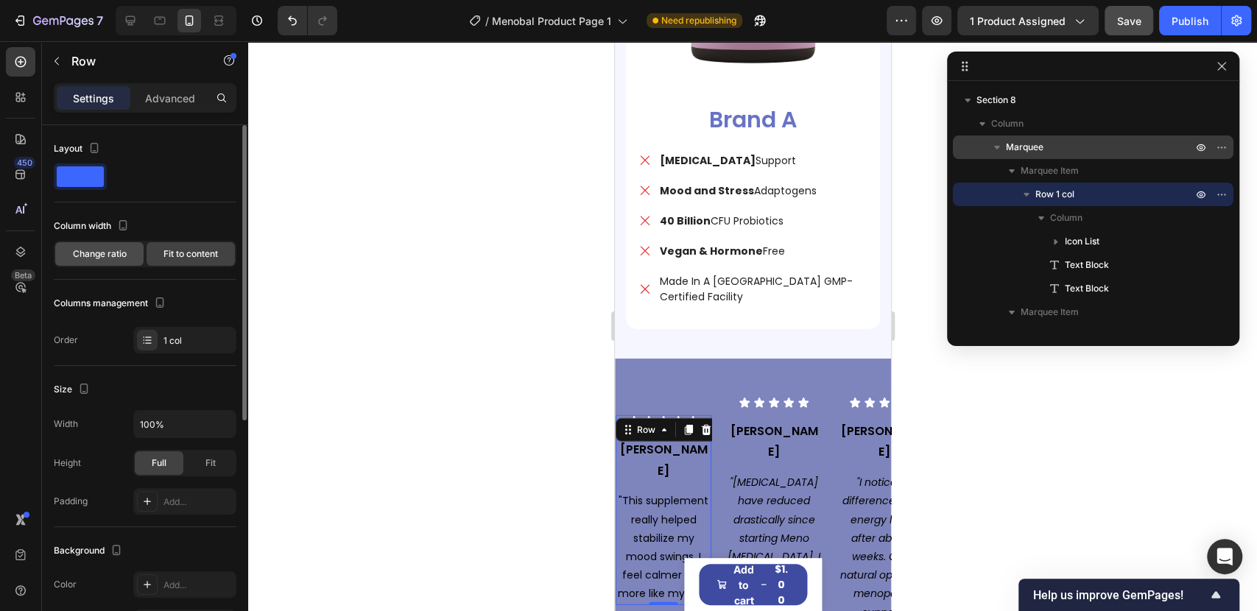
click at [106, 250] on span "Change ratio" at bounding box center [100, 253] width 54 height 13
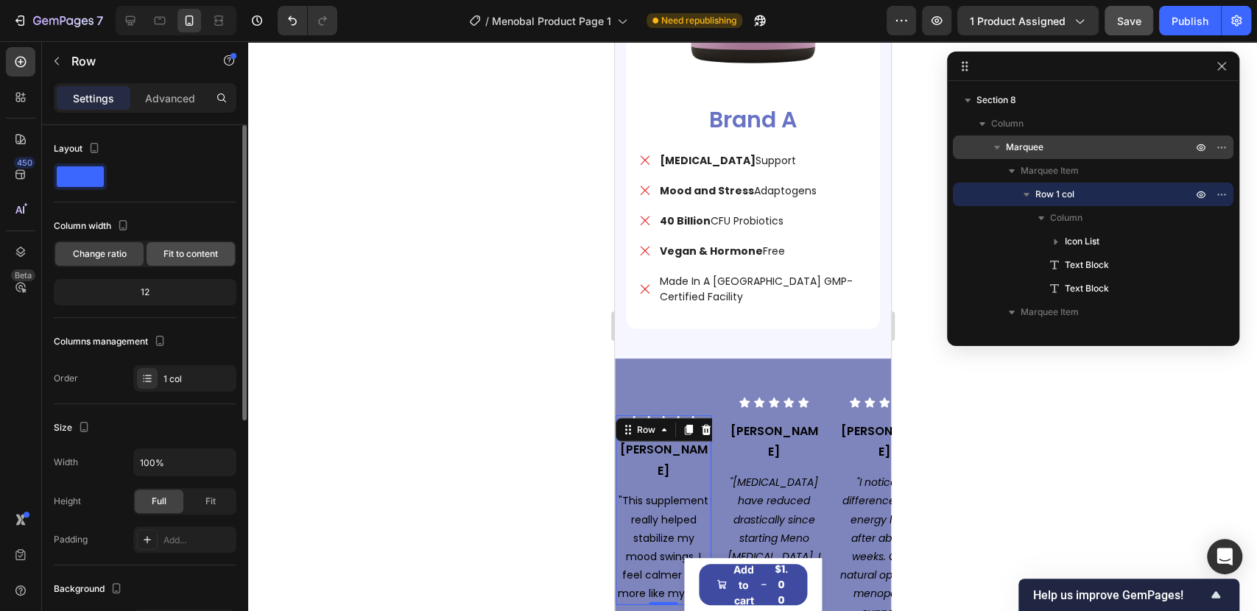
click at [165, 249] on span "Fit to content" at bounding box center [190, 253] width 54 height 13
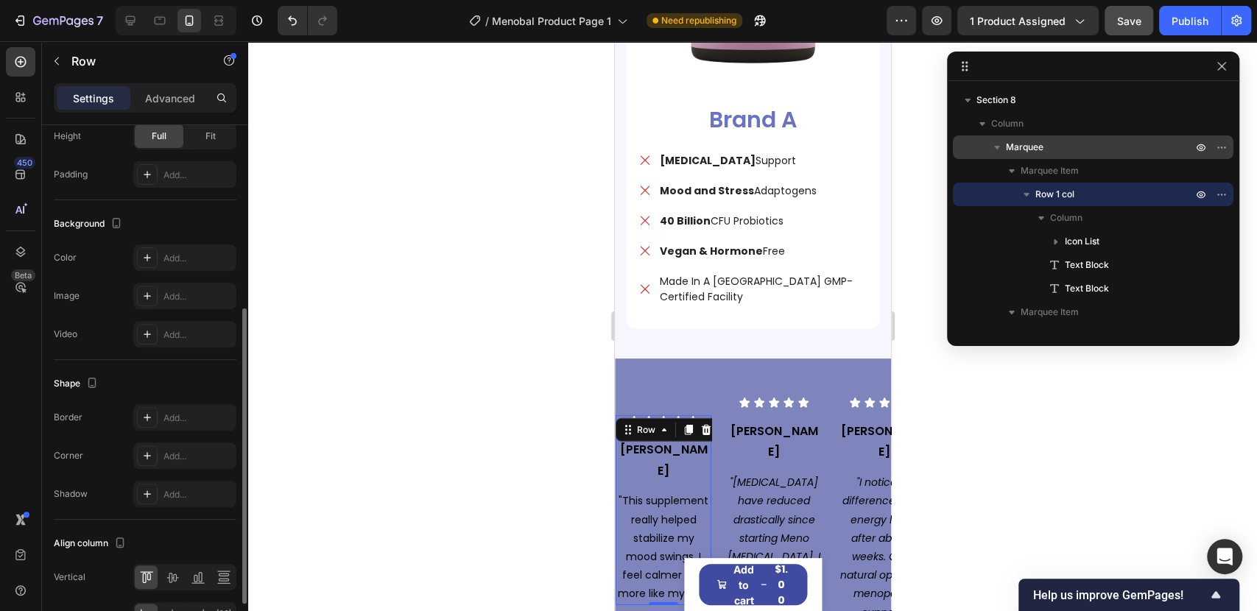
scroll to position [414, 0]
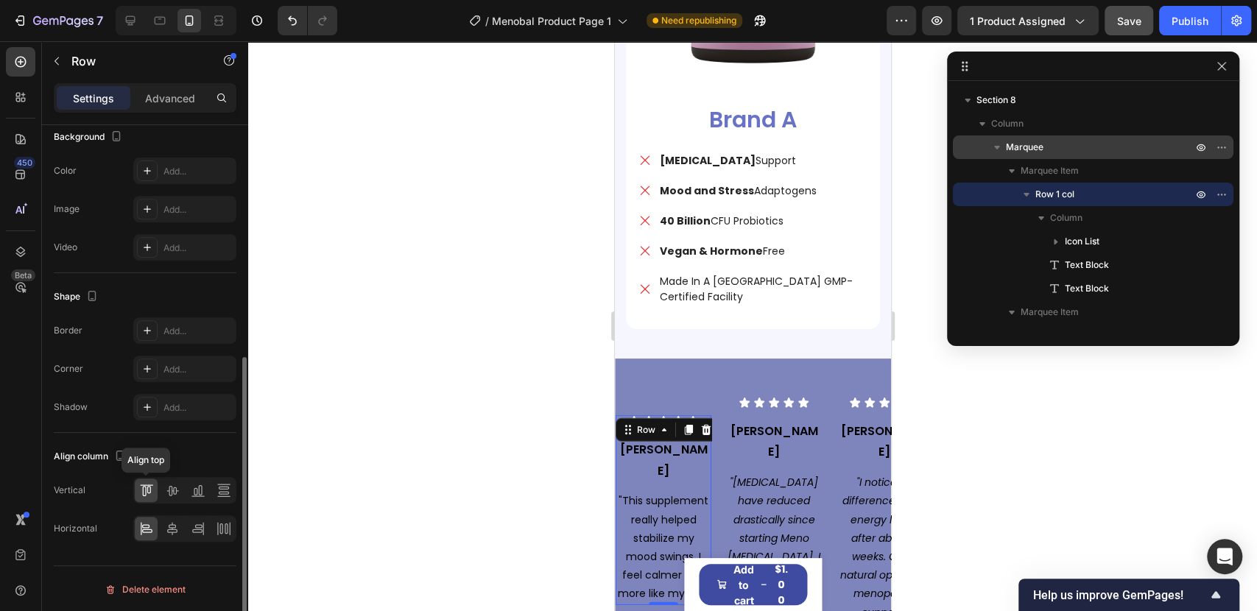
click at [142, 490] on icon at bounding box center [144, 491] width 4 height 10
click at [168, 489] on icon at bounding box center [172, 491] width 12 height 10
click at [149, 486] on icon at bounding box center [149, 489] width 4 height 7
click at [167, 523] on icon at bounding box center [172, 528] width 15 height 15
click at [147, 529] on icon at bounding box center [146, 528] width 15 height 15
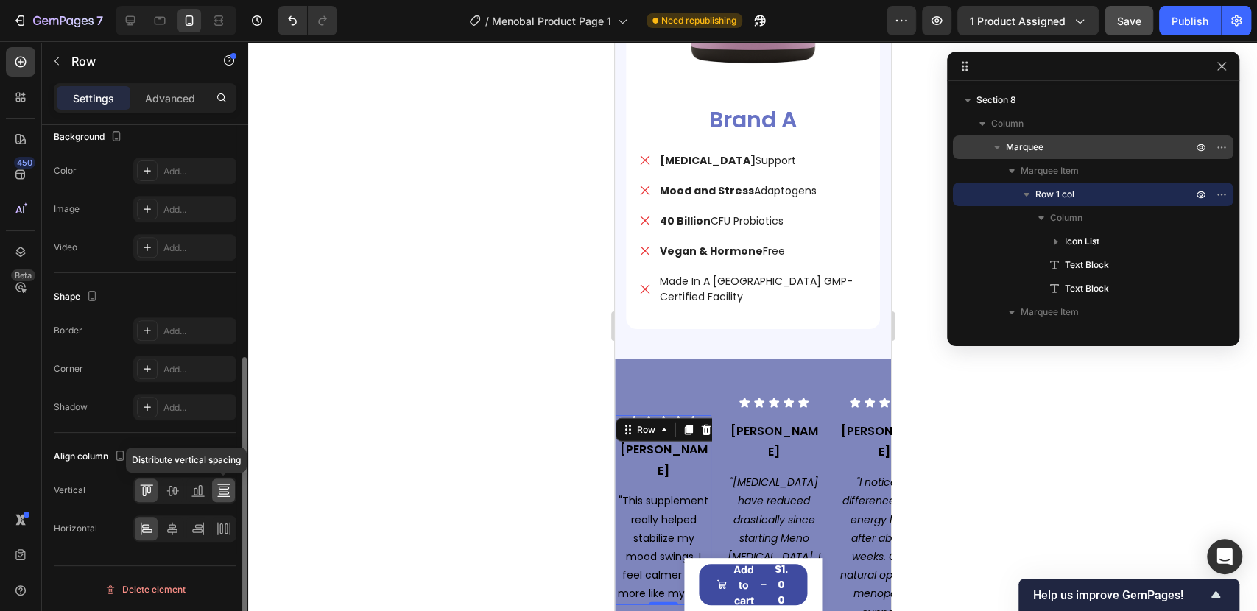
click at [228, 484] on icon at bounding box center [223, 484] width 13 height 1
click at [147, 487] on icon at bounding box center [146, 490] width 15 height 15
click at [669, 492] on p ""This supplement really helped stabilize my mood swings. I feel calmer and more…" at bounding box center [662, 547] width 93 height 111
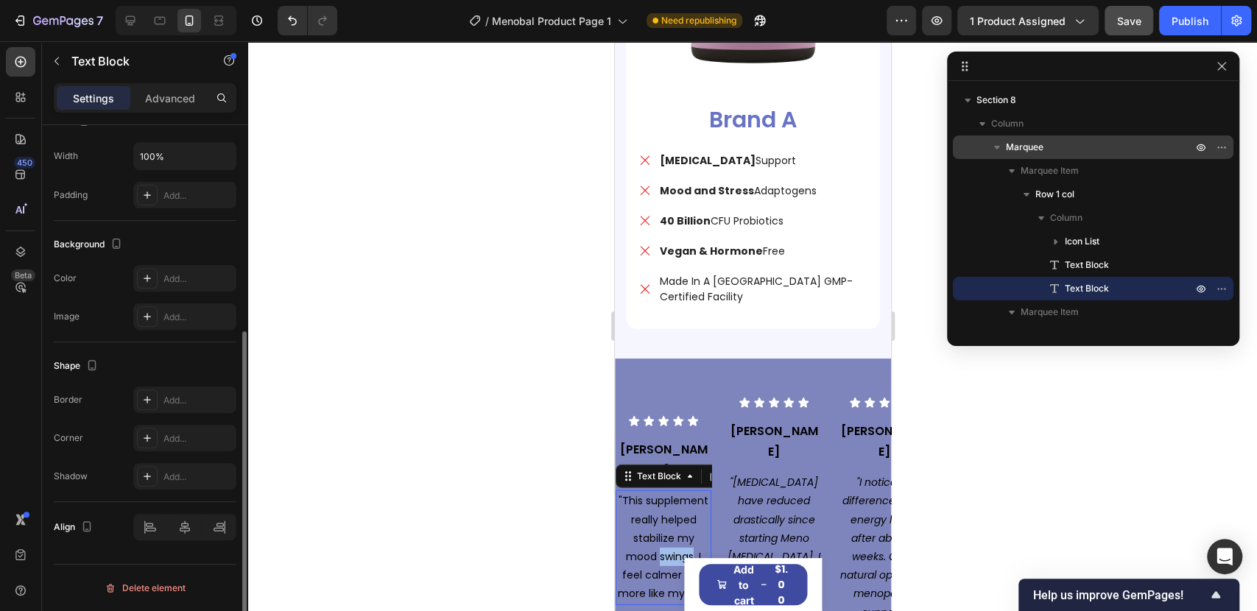
scroll to position [0, 0]
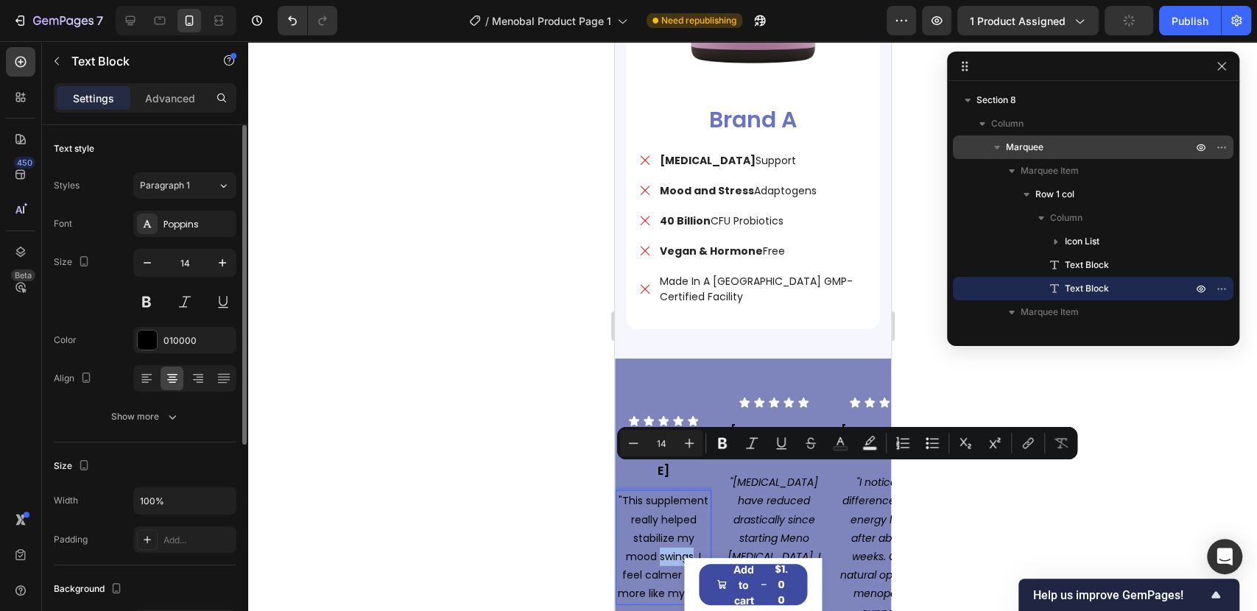
click at [669, 492] on p ""This supplement really helped stabilize my mood swings. I feel calmer and more…" at bounding box center [662, 547] width 93 height 111
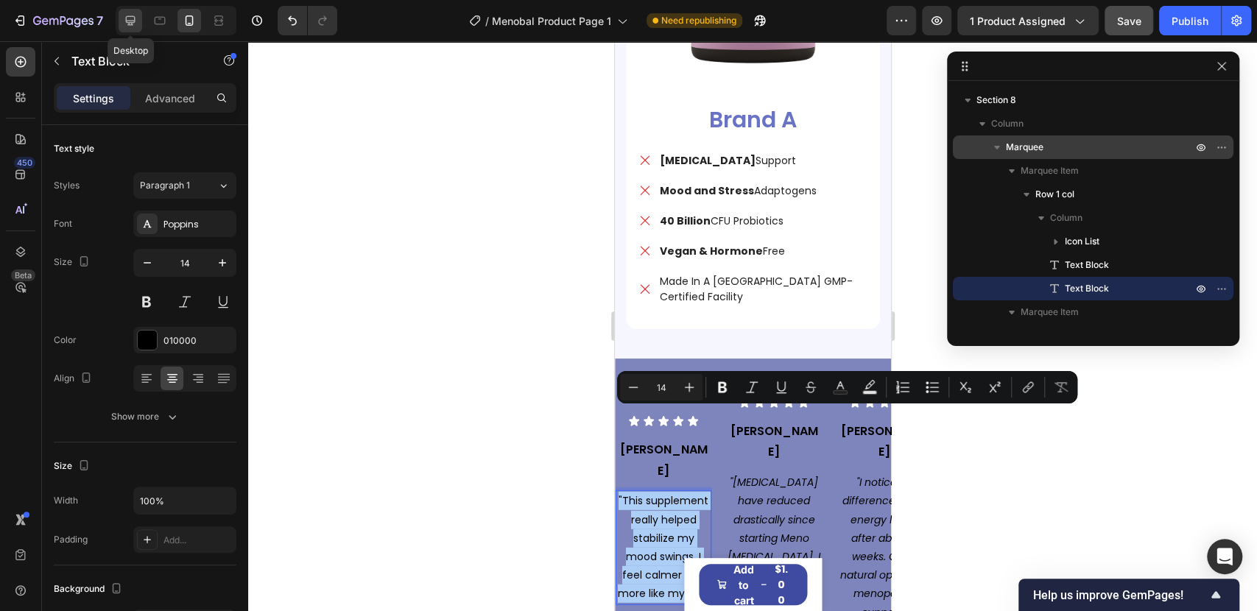
click at [137, 19] on icon at bounding box center [130, 20] width 15 height 15
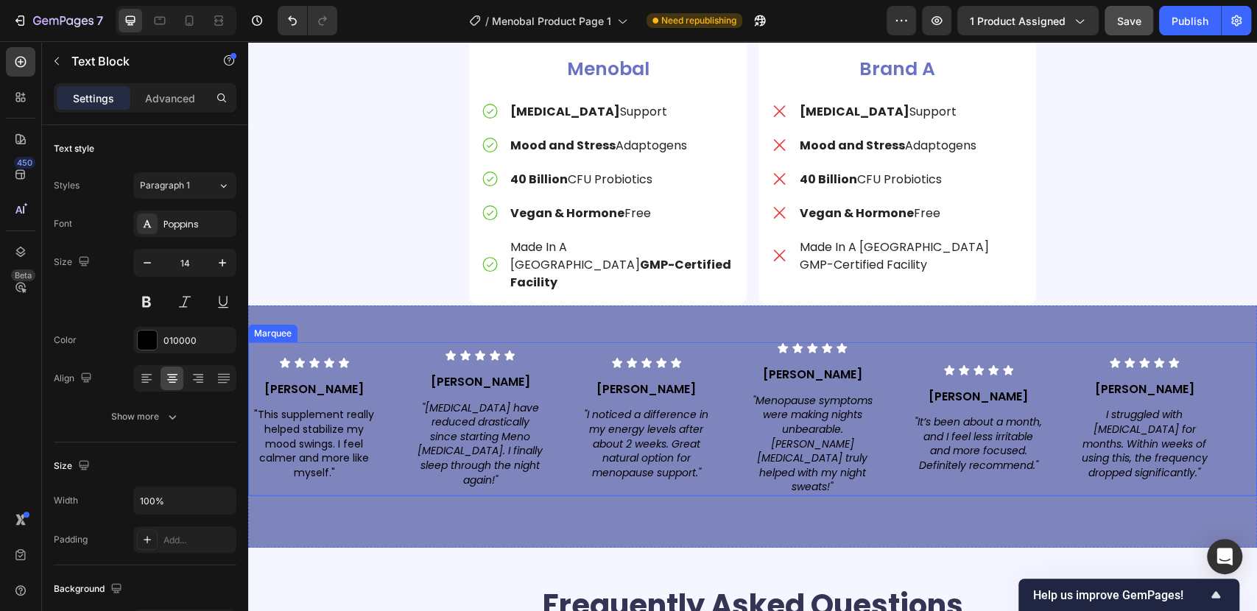
scroll to position [5816, 0]
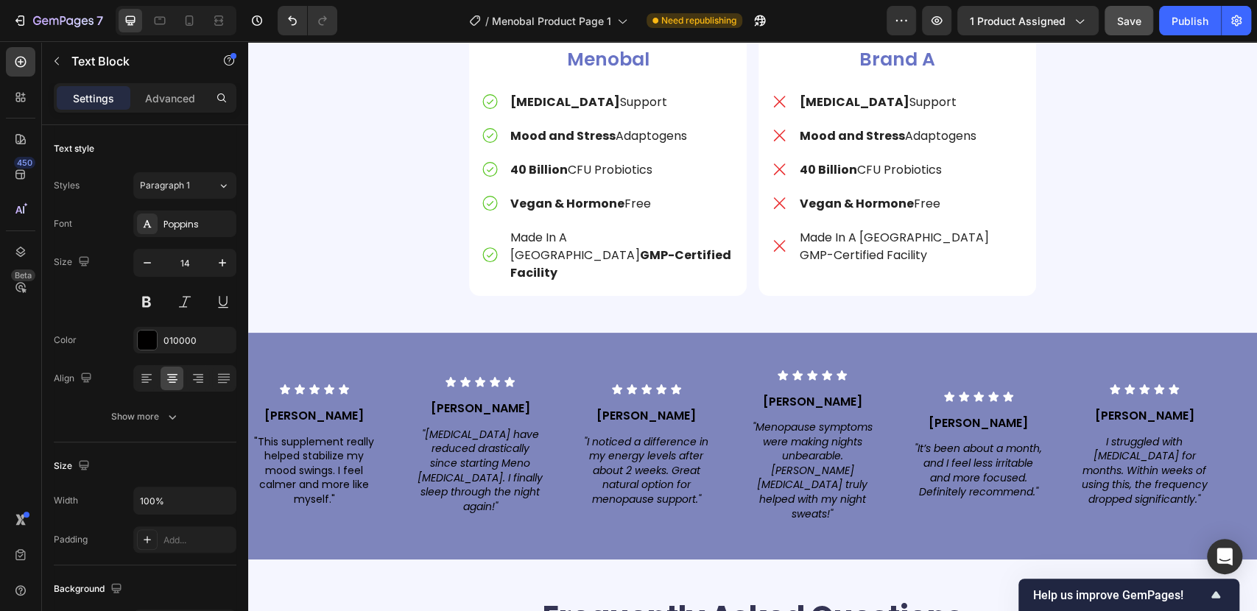
click at [317, 435] on p ""This supplement really helped stabilize my mood swings. I feel calmer and more…" at bounding box center [313, 471] width 127 height 72
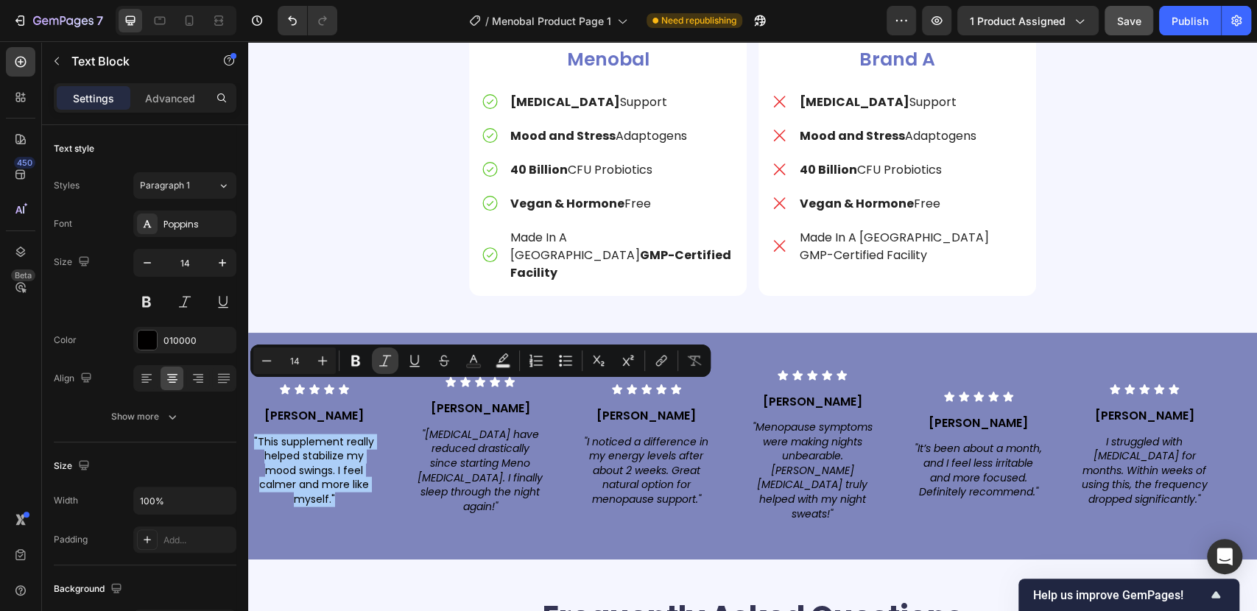
click at [380, 365] on icon "Editor contextual toolbar" at bounding box center [385, 360] width 15 height 15
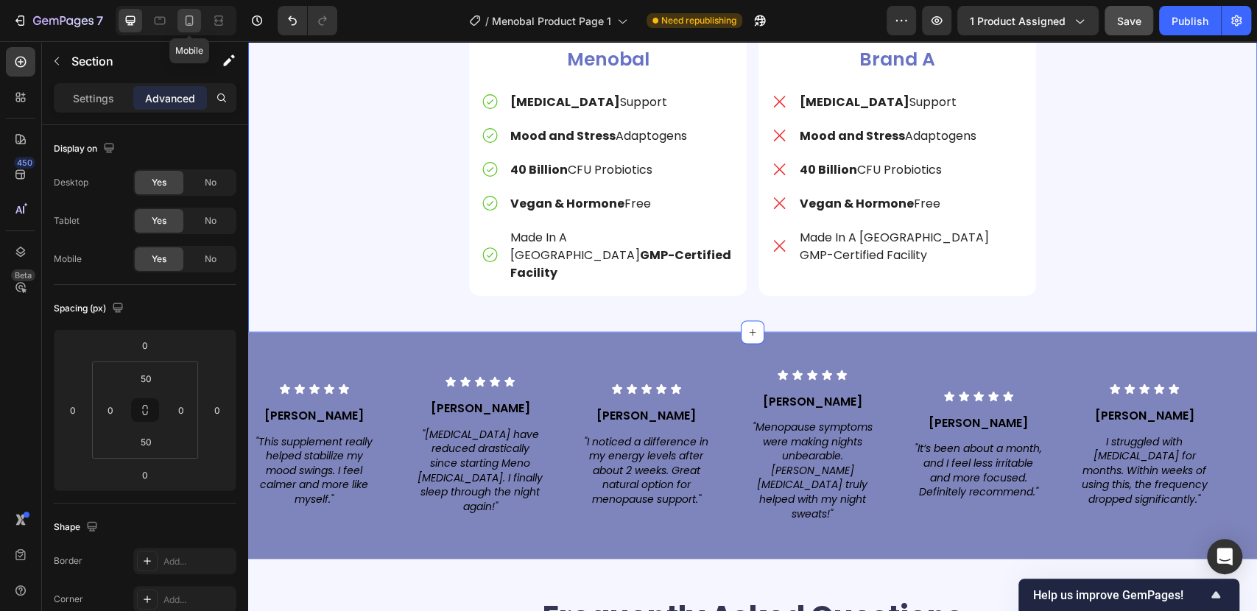
click at [196, 21] on icon at bounding box center [189, 20] width 15 height 15
type input "40"
type input "15"
type input "40"
type input "15"
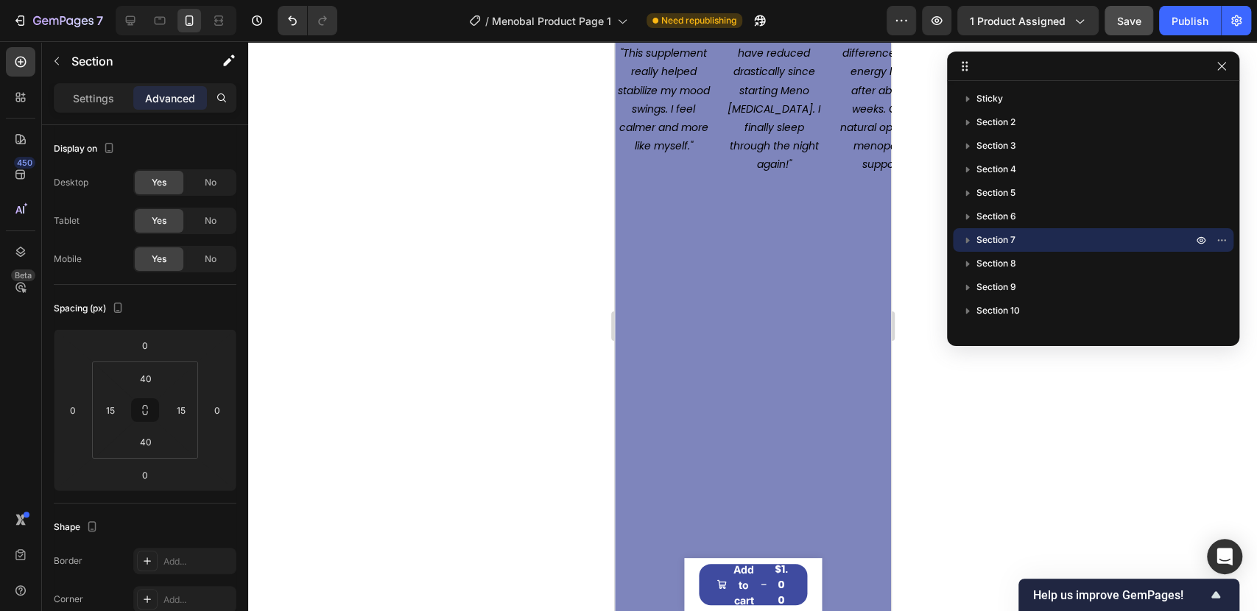
scroll to position [6467, 0]
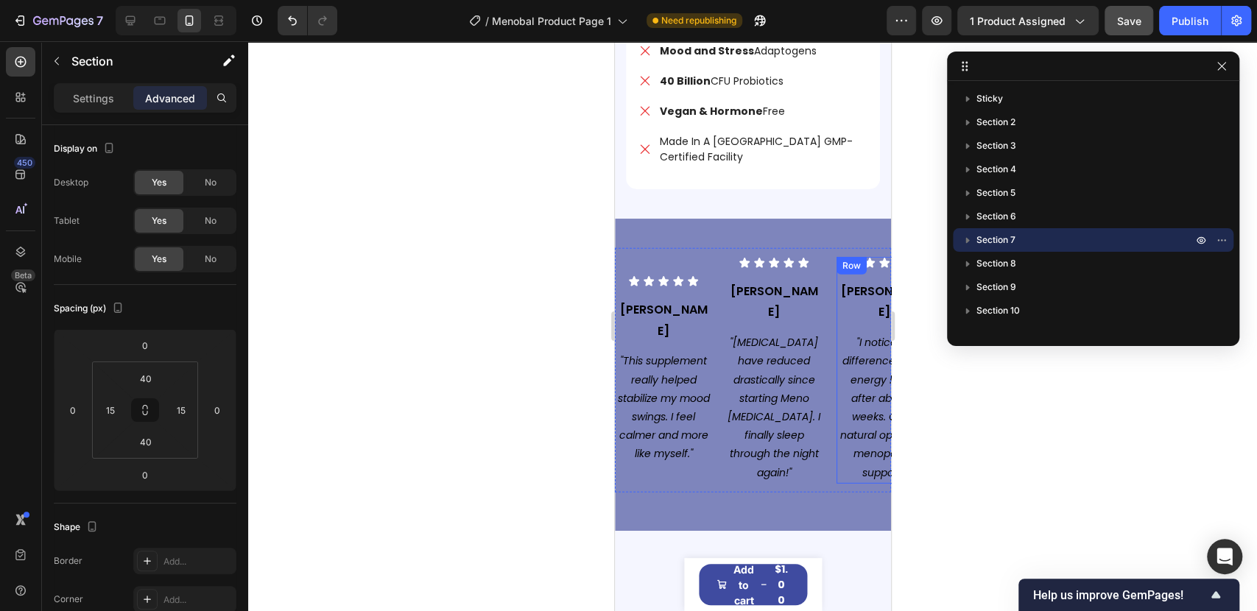
click at [844, 257] on div "Icon Icon Icon Icon Icon Icon List [PERSON_NAME] Text Block "I noticed a differ…" at bounding box center [884, 370] width 96 height 227
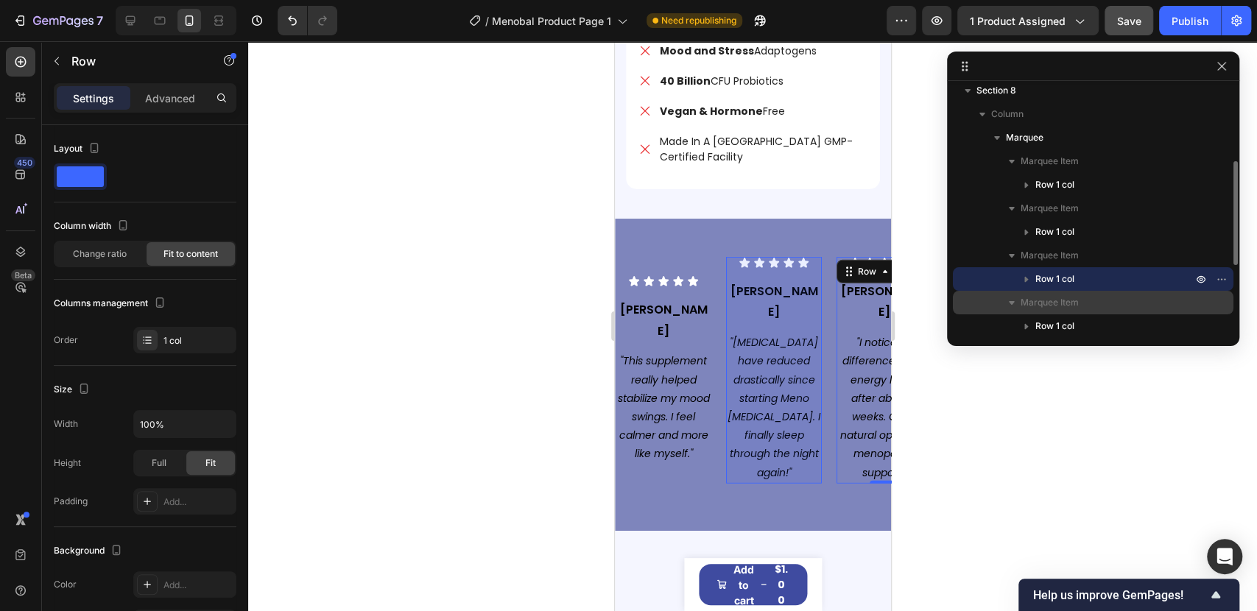
scroll to position [91, 0]
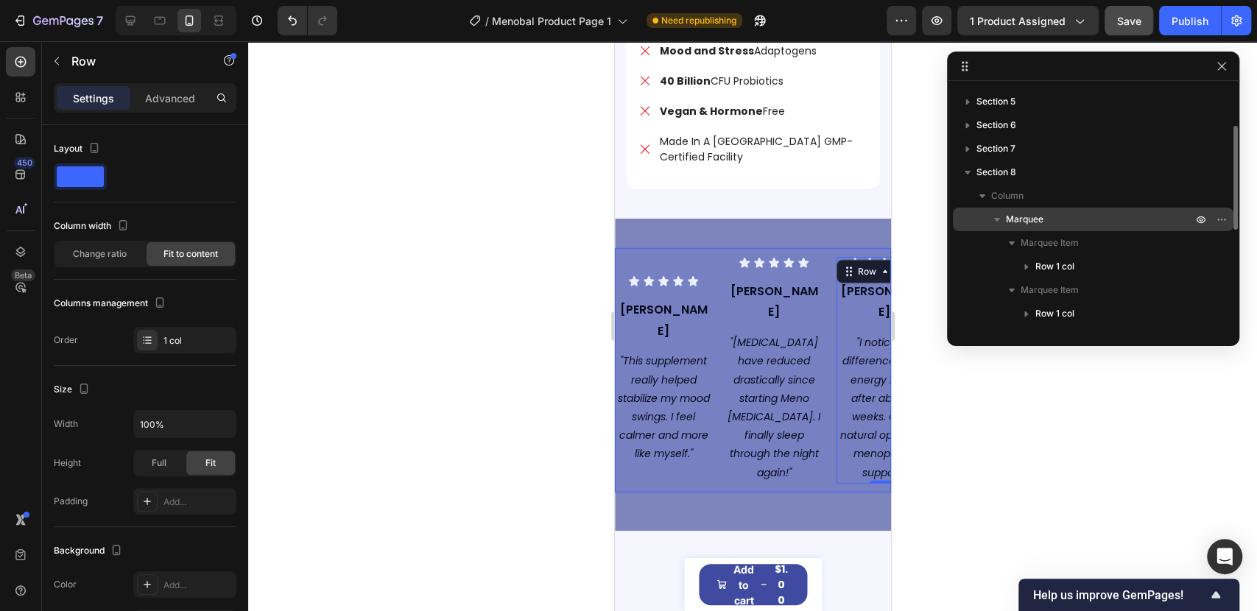
click at [1024, 222] on span "Marquee" at bounding box center [1025, 219] width 38 height 15
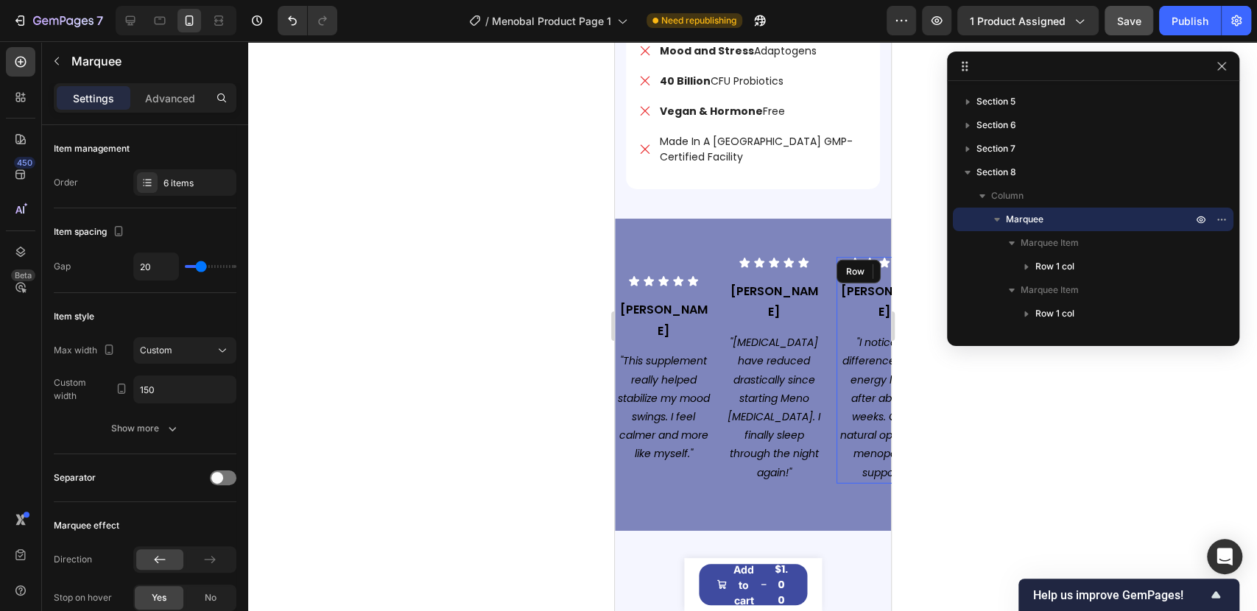
type input "15"
type input "10"
type input "0"
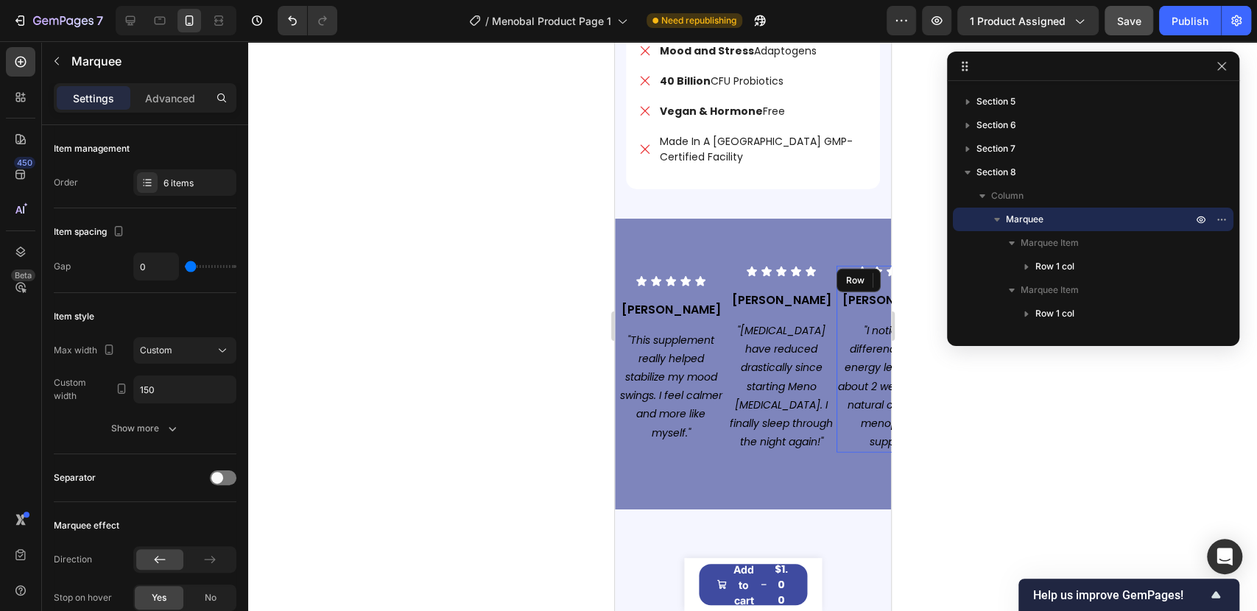
drag, startPoint x: 200, startPoint y: 269, endPoint x: 171, endPoint y: 267, distance: 29.5
type input "0"
click at [185, 267] on input "range" at bounding box center [211, 266] width 52 height 3
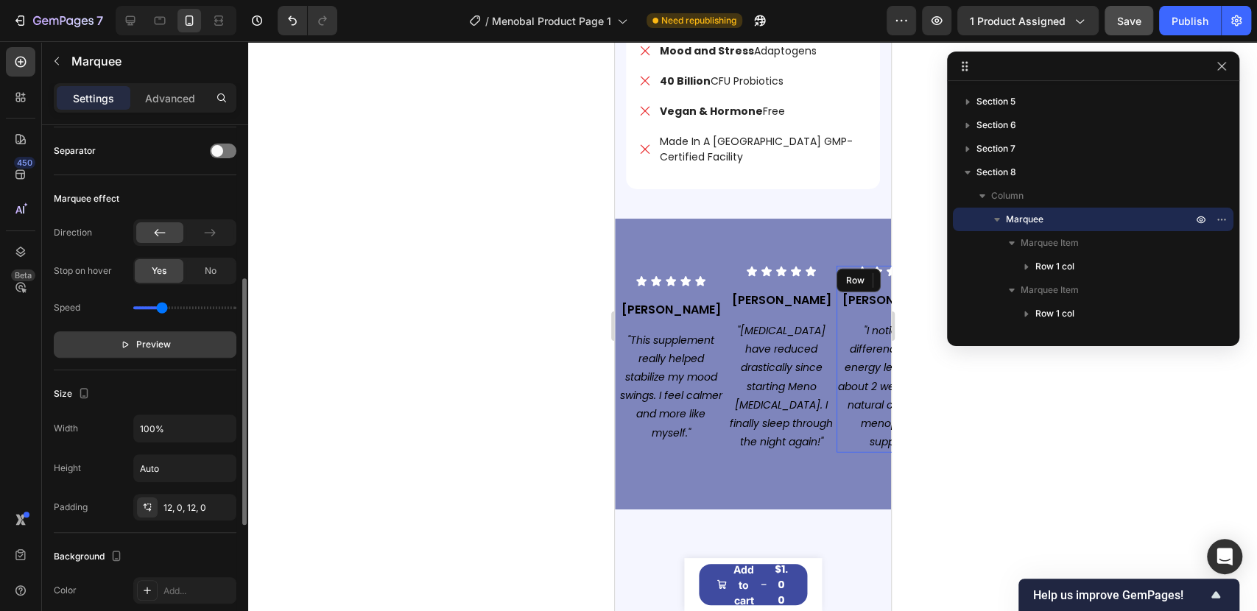
click at [137, 340] on span "Preview" at bounding box center [153, 344] width 35 height 15
click at [137, 340] on p "Pause" at bounding box center [145, 344] width 42 height 15
click at [171, 308] on input "range" at bounding box center [184, 307] width 103 height 3
drag, startPoint x: 171, startPoint y: 308, endPoint x: 153, endPoint y: 309, distance: 17.7
click at [153, 309] on input "range" at bounding box center [184, 307] width 103 height 3
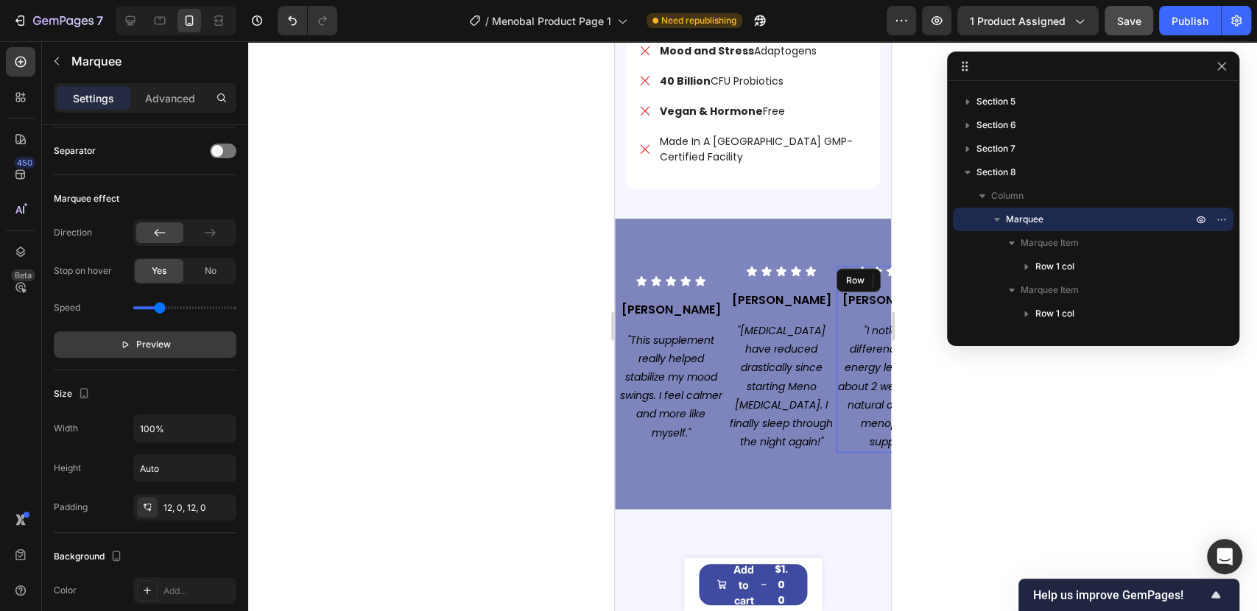
click at [159, 306] on input "range" at bounding box center [184, 307] width 103 height 3
type input "0.6"
click at [153, 306] on input "range" at bounding box center [184, 307] width 103 height 3
click at [204, 231] on icon at bounding box center [209, 232] width 15 height 15
click at [165, 232] on icon at bounding box center [159, 232] width 15 height 15
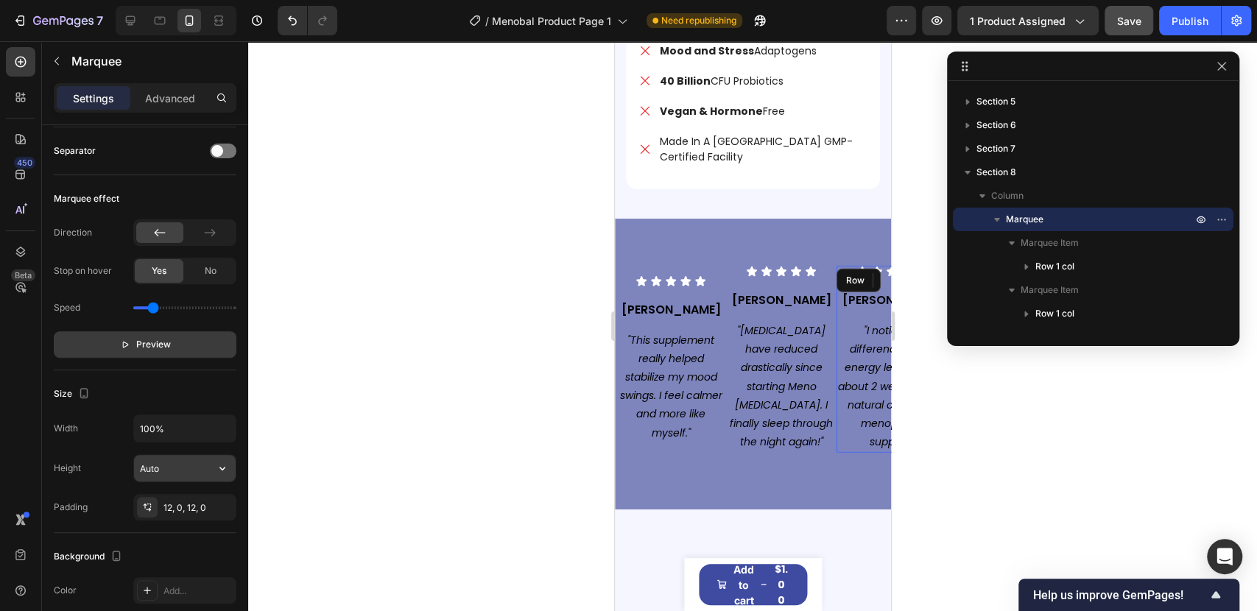
click at [163, 465] on input "Auto" at bounding box center [185, 468] width 102 height 27
click at [214, 470] on button "button" at bounding box center [222, 468] width 27 height 27
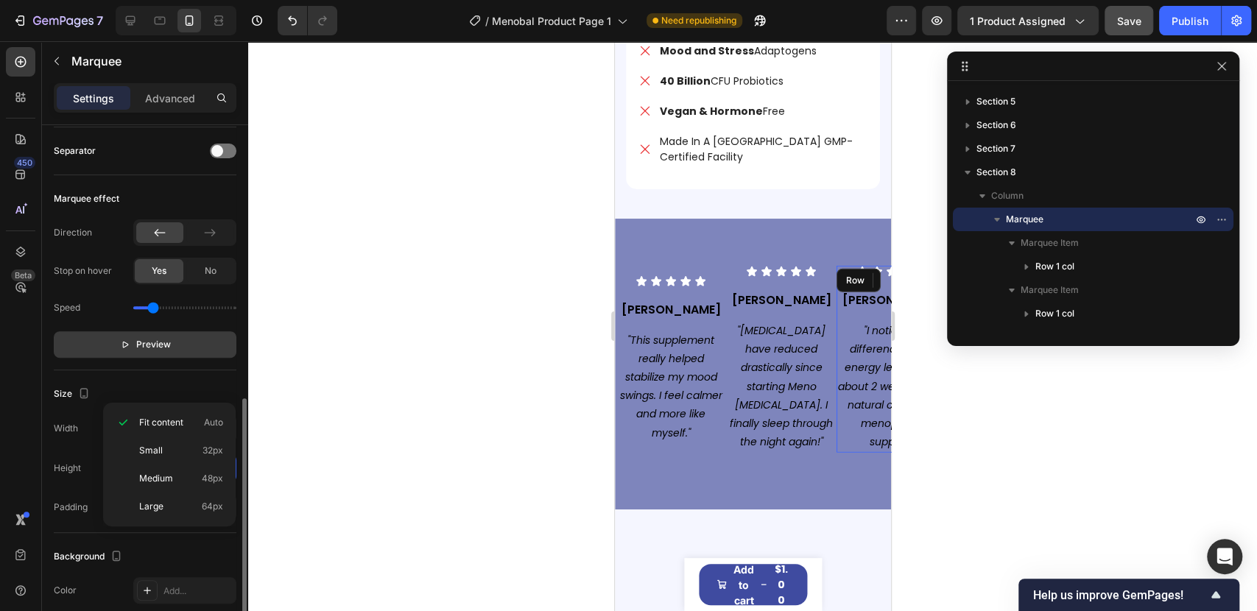
scroll to position [409, 0]
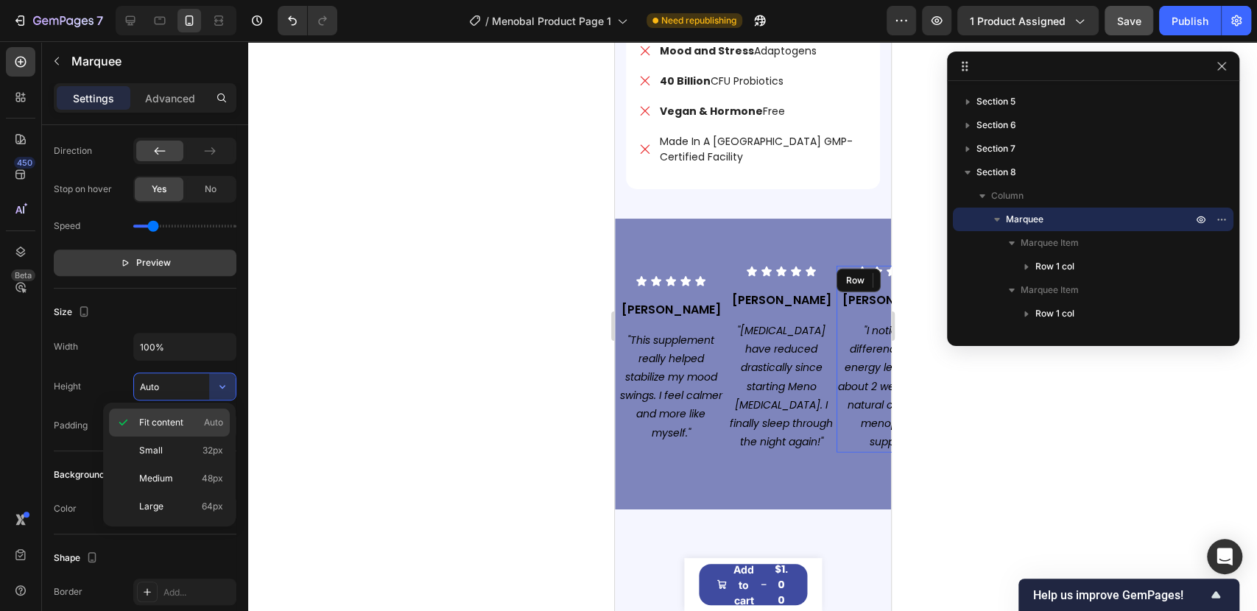
click at [191, 424] on p "Fit content Auto" at bounding box center [181, 422] width 84 height 13
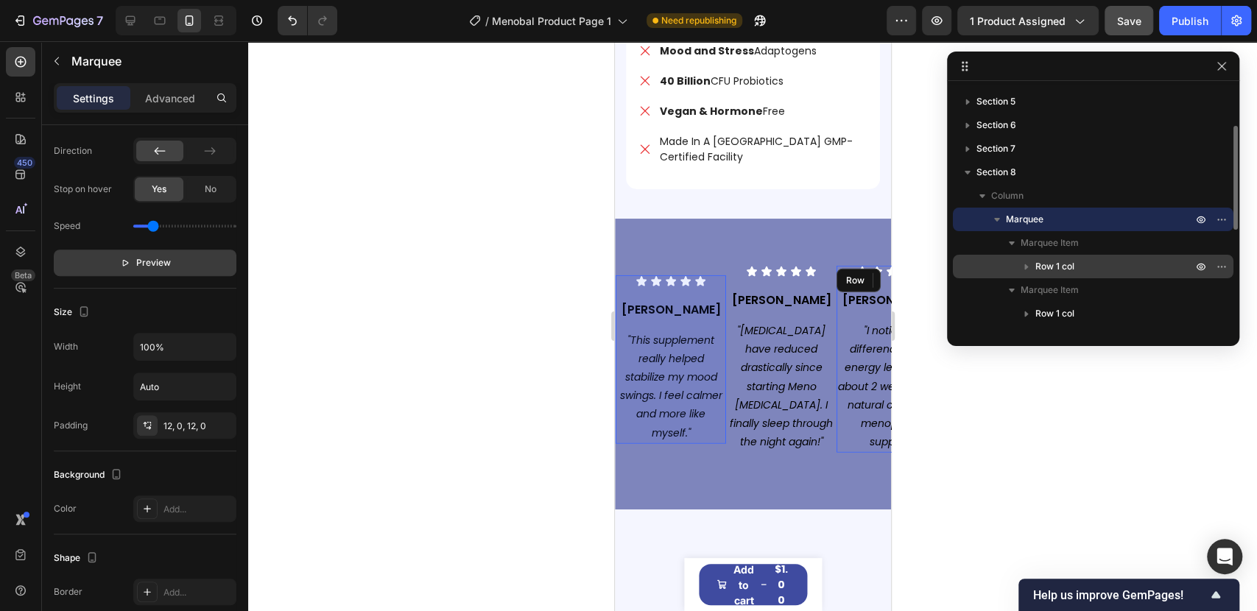
click at [1057, 265] on span "Row 1 col" at bounding box center [1054, 266] width 39 height 15
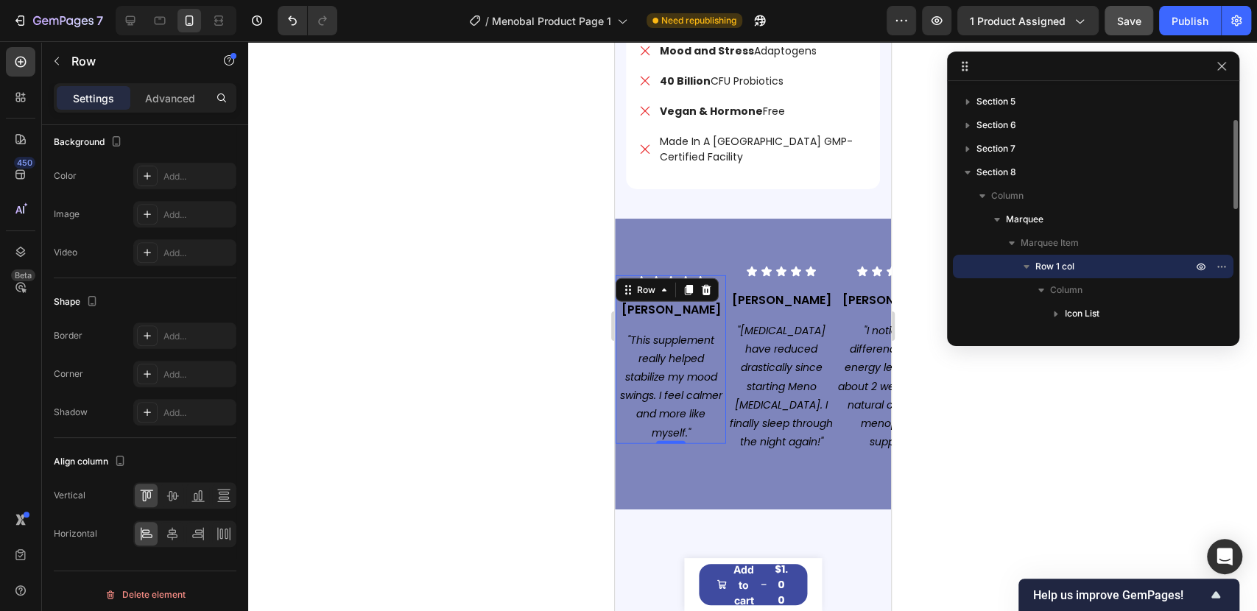
scroll to position [0, 0]
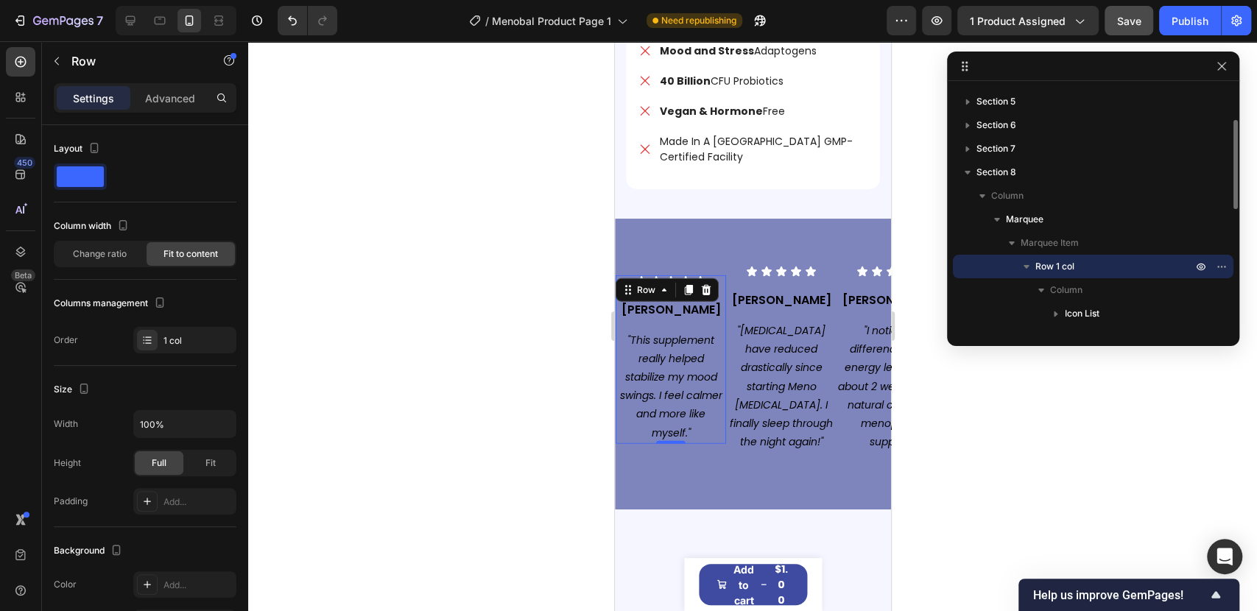
click at [1022, 264] on icon "button" at bounding box center [1026, 266] width 15 height 15
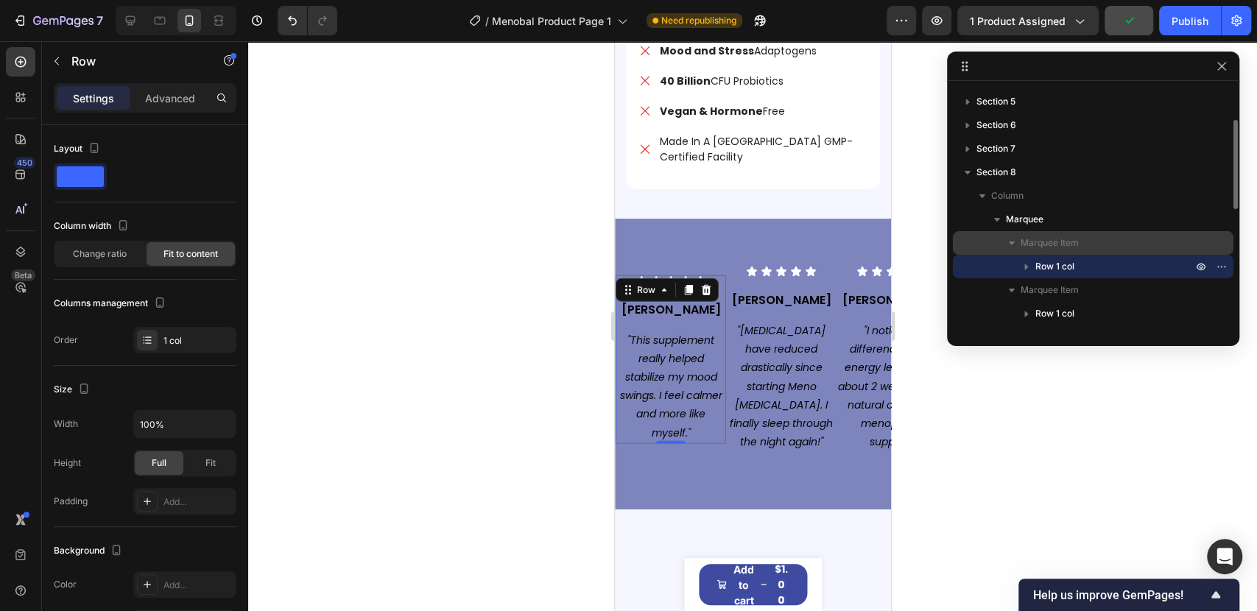
click at [1043, 247] on span "Marquee Item" at bounding box center [1049, 243] width 58 height 15
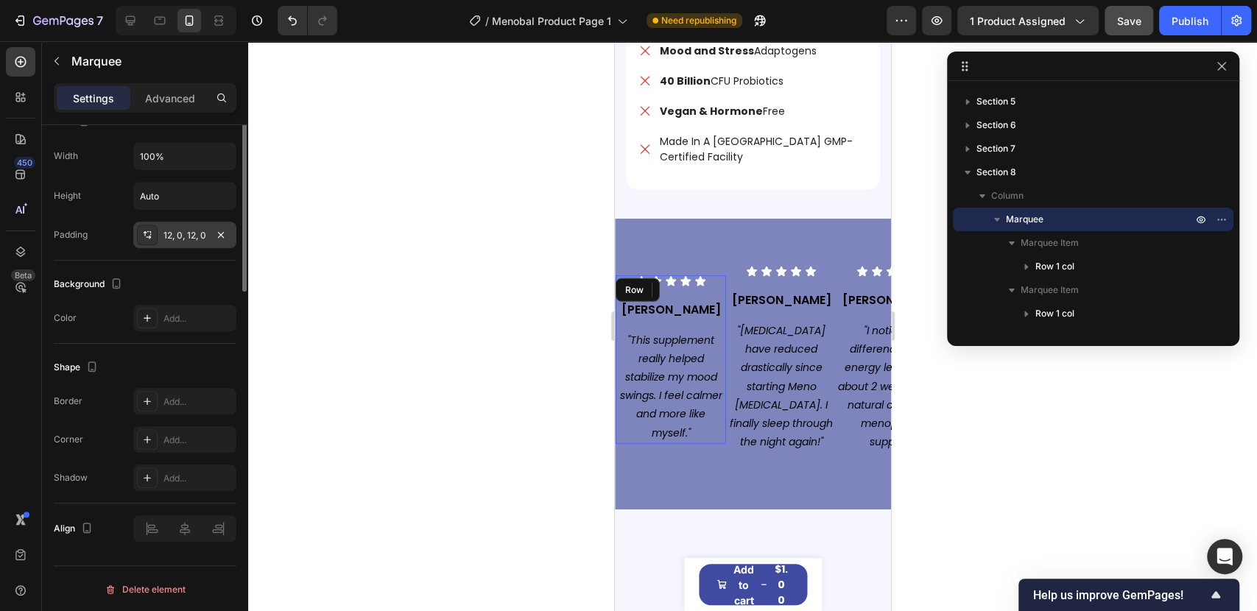
scroll to position [272, 0]
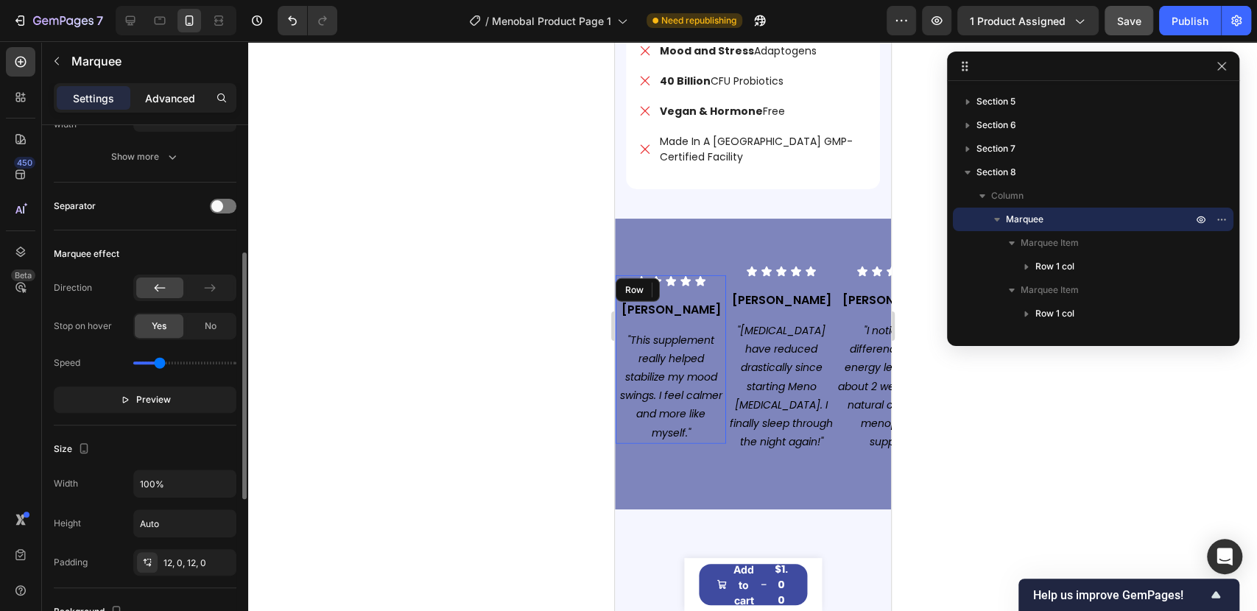
click at [176, 94] on p "Advanced" at bounding box center [170, 98] width 50 height 15
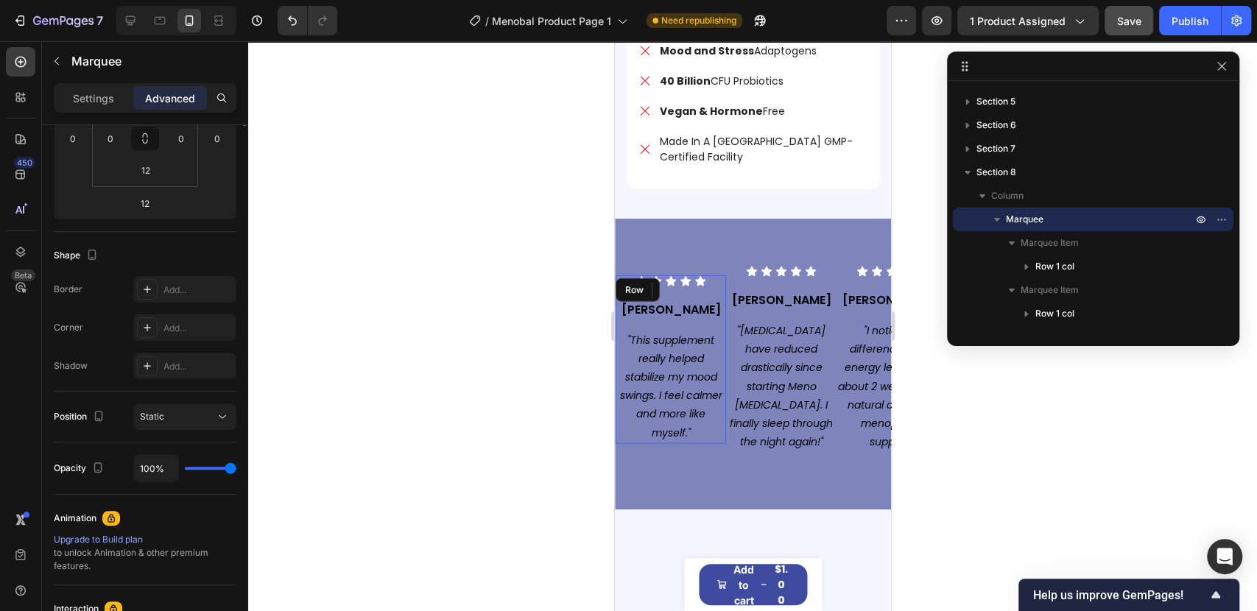
scroll to position [0, 0]
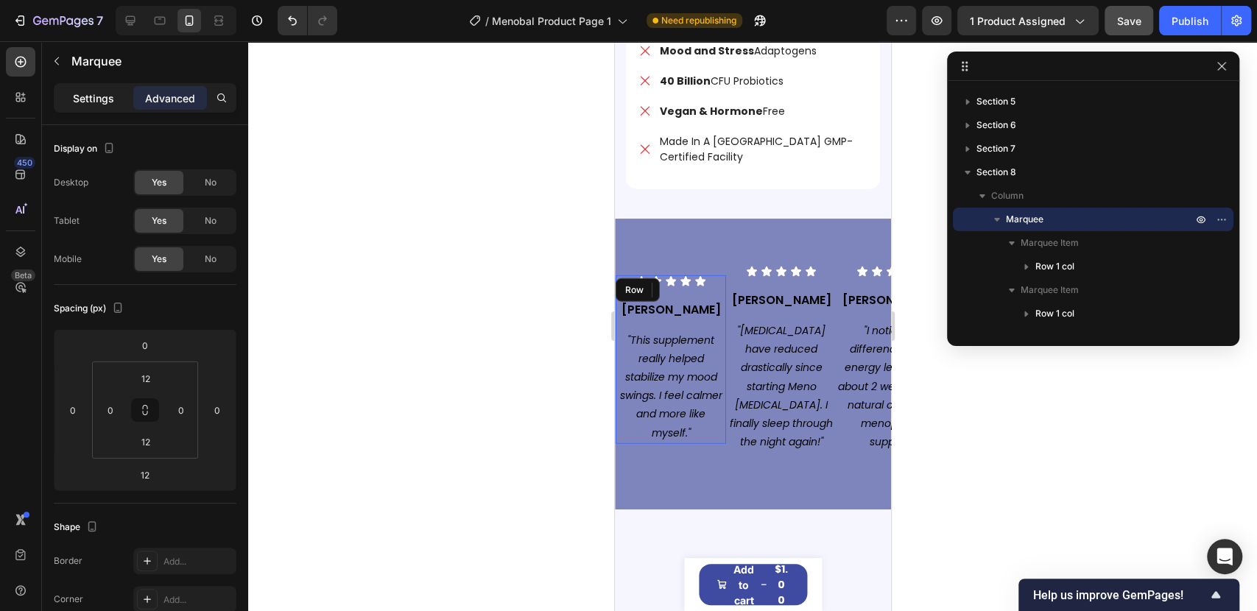
click at [101, 95] on p "Settings" at bounding box center [93, 98] width 41 height 15
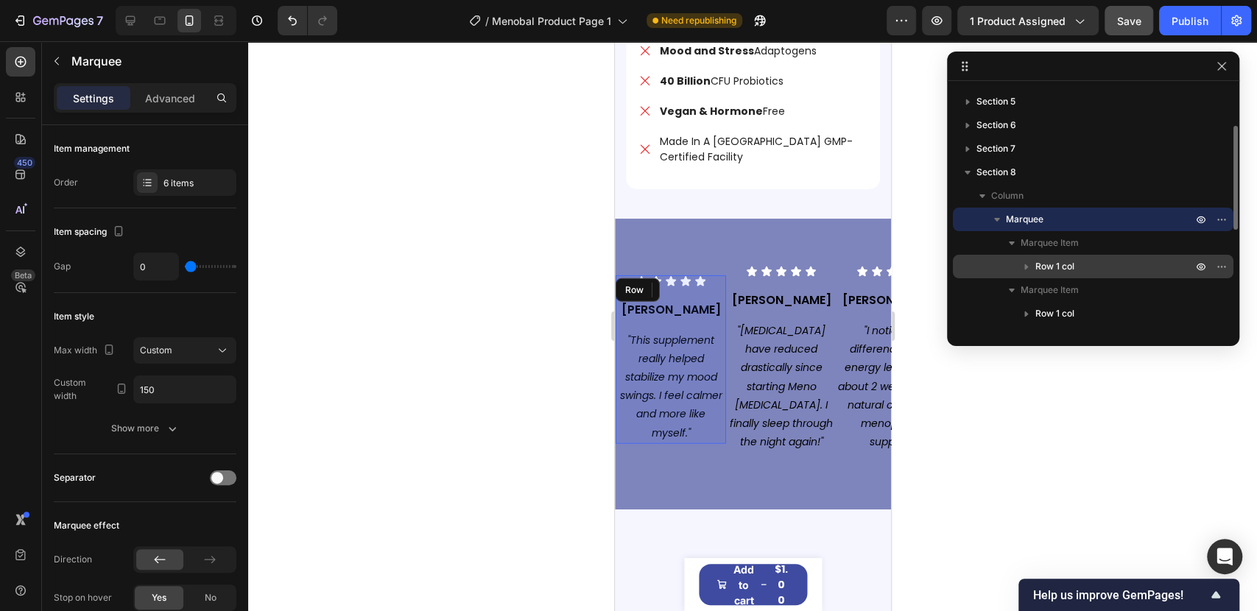
click at [1047, 266] on span "Row 1 col" at bounding box center [1054, 266] width 39 height 15
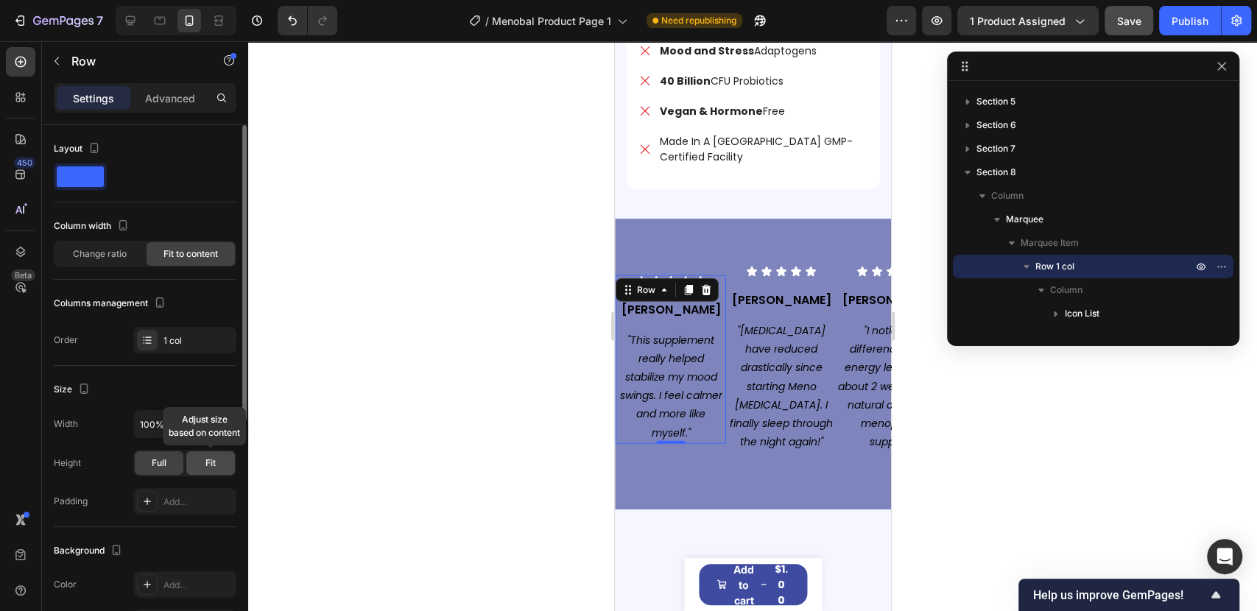
click at [202, 459] on div "Fit" at bounding box center [210, 463] width 49 height 24
click at [154, 470] on div "Full" at bounding box center [159, 463] width 49 height 24
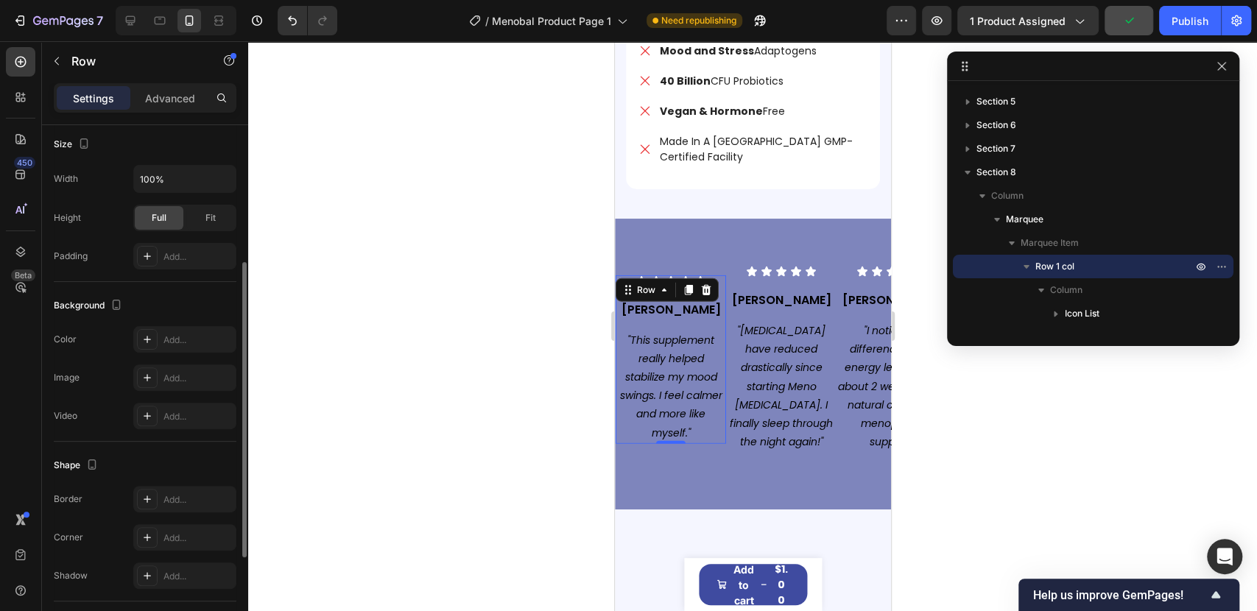
scroll to position [414, 0]
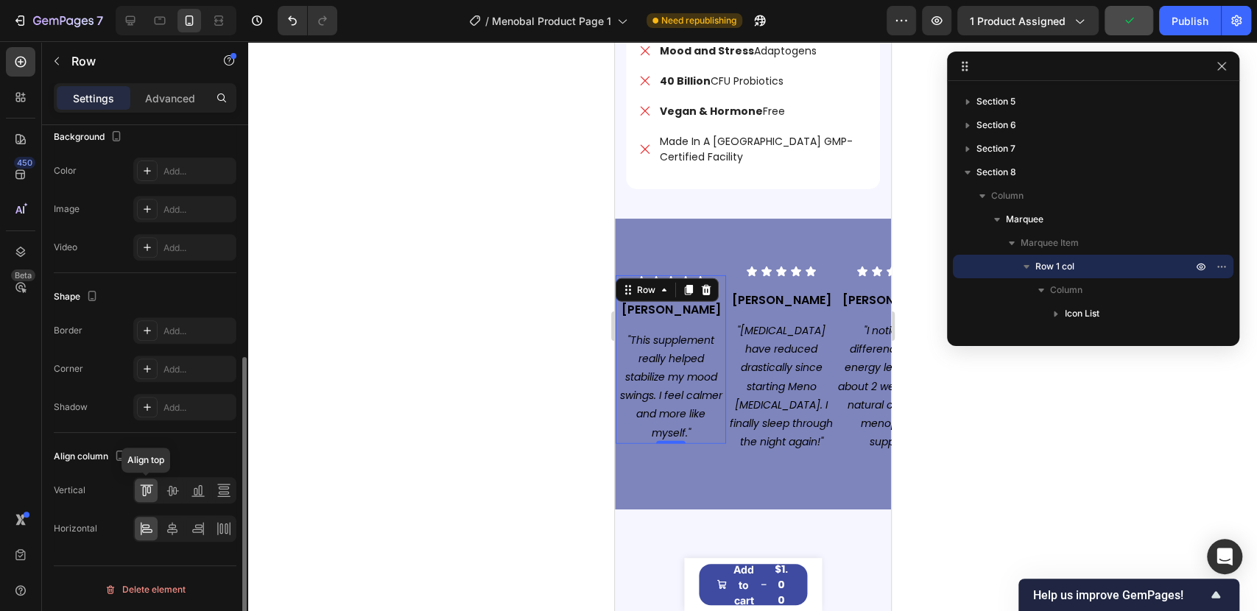
click at [150, 487] on icon at bounding box center [146, 490] width 15 height 15
click at [172, 490] on icon at bounding box center [172, 490] width 15 height 15
click at [147, 490] on icon at bounding box center [149, 489] width 4 height 7
click at [1026, 266] on icon "button" at bounding box center [1026, 267] width 6 height 4
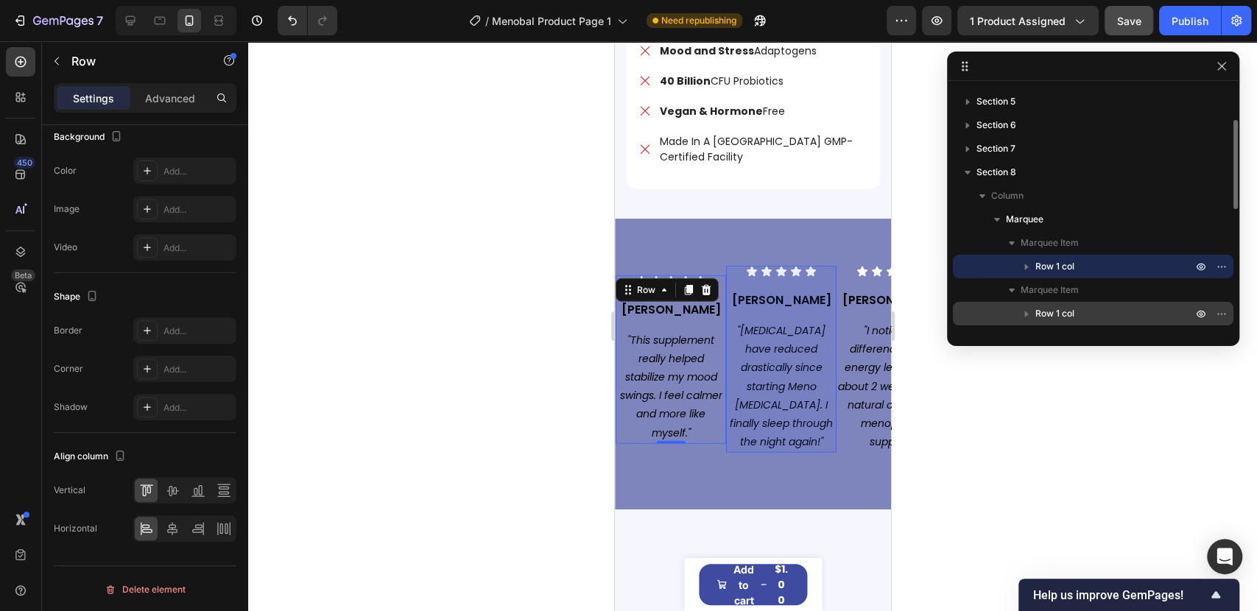
click at [1048, 312] on span "Row 1 col" at bounding box center [1054, 313] width 39 height 15
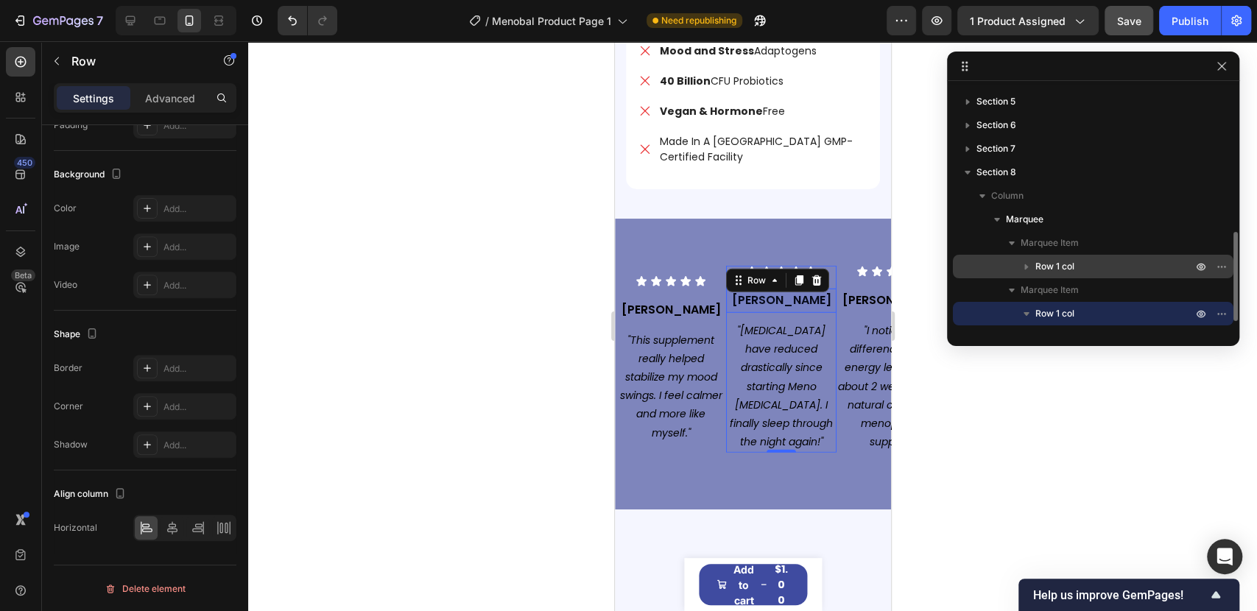
scroll to position [173, 0]
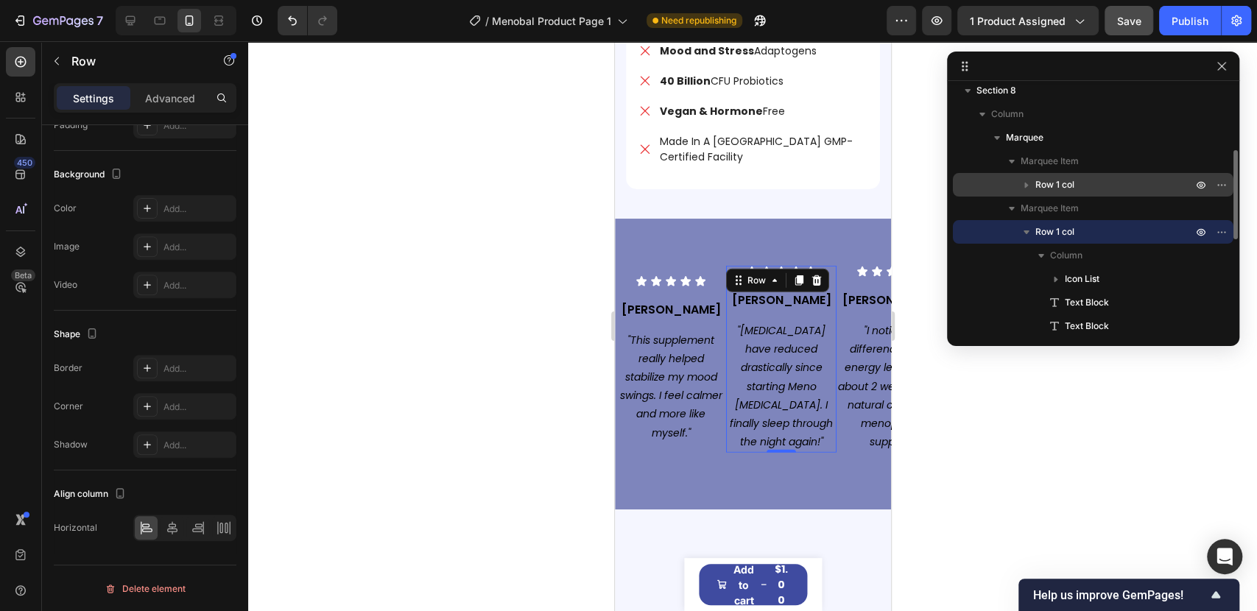
click at [1023, 231] on icon "button" at bounding box center [1026, 232] width 15 height 15
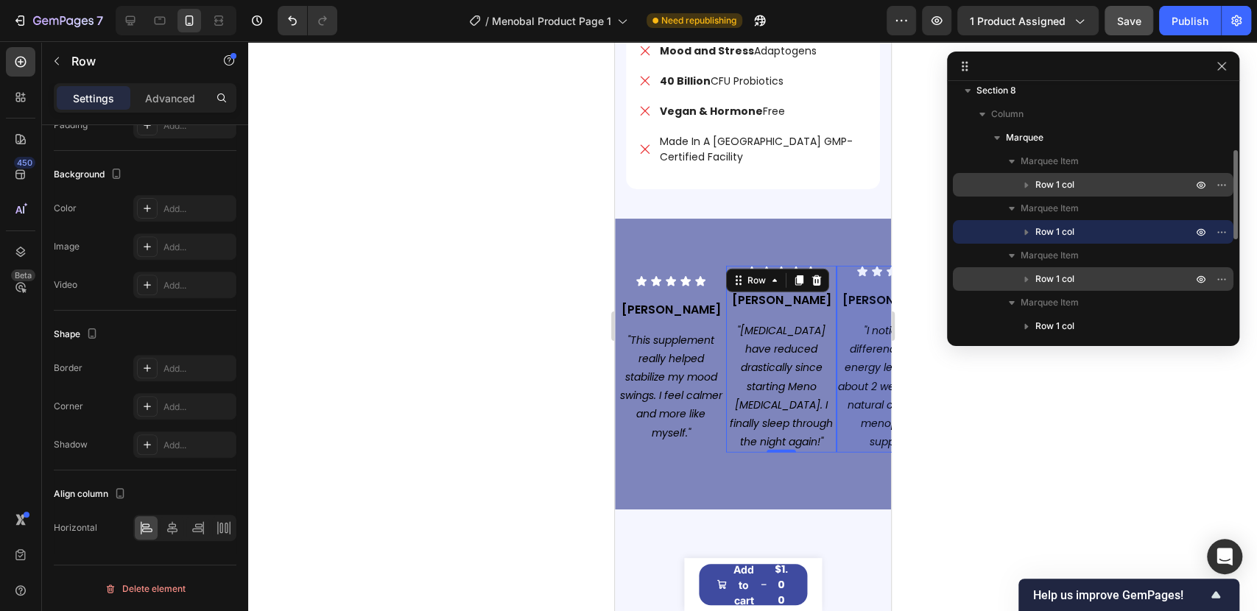
click at [1035, 278] on span "Row 1 col" at bounding box center [1054, 279] width 39 height 15
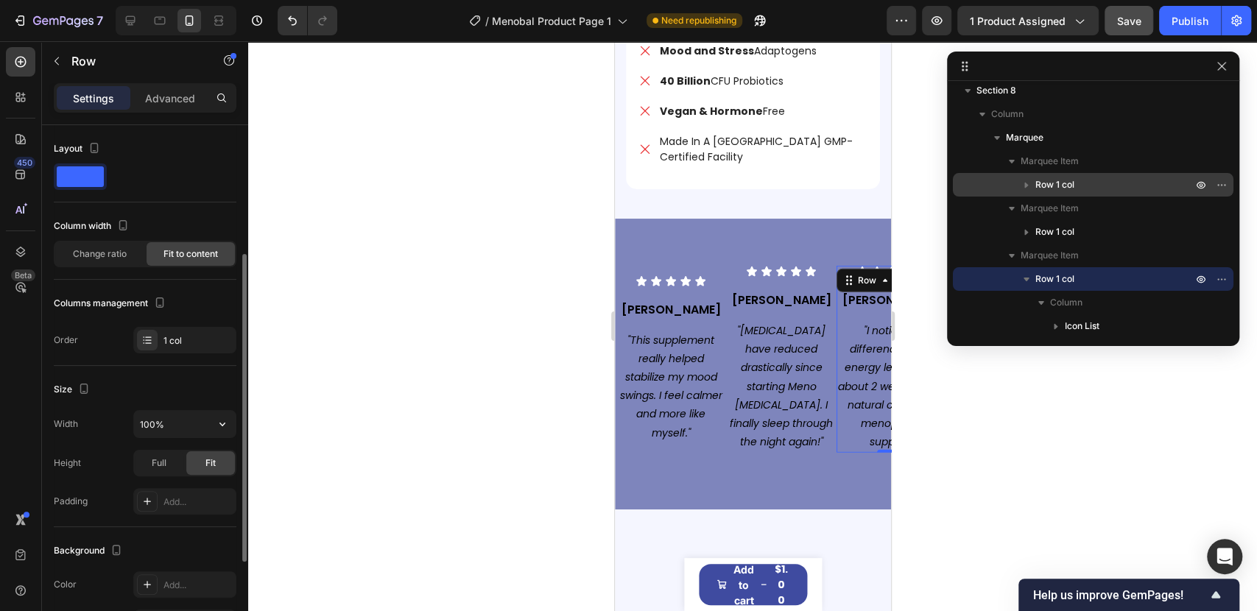
scroll to position [82, 0]
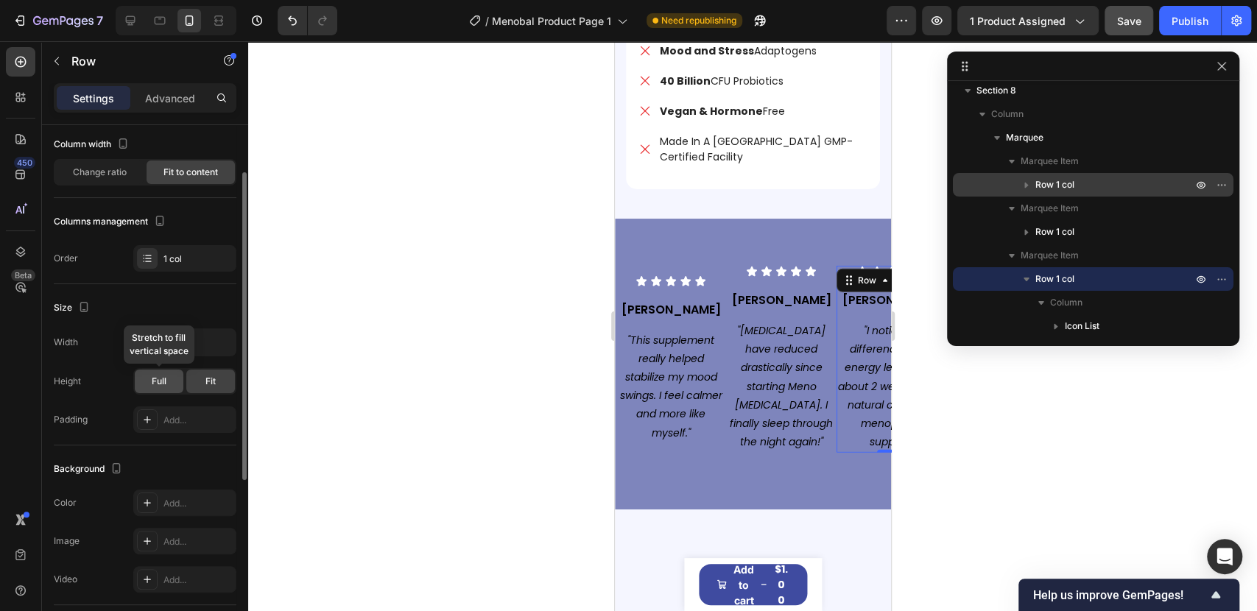
click at [154, 380] on span "Full" at bounding box center [159, 381] width 15 height 13
click at [202, 378] on div "Fit" at bounding box center [210, 382] width 49 height 24
click at [1020, 281] on icon "button" at bounding box center [1026, 279] width 15 height 15
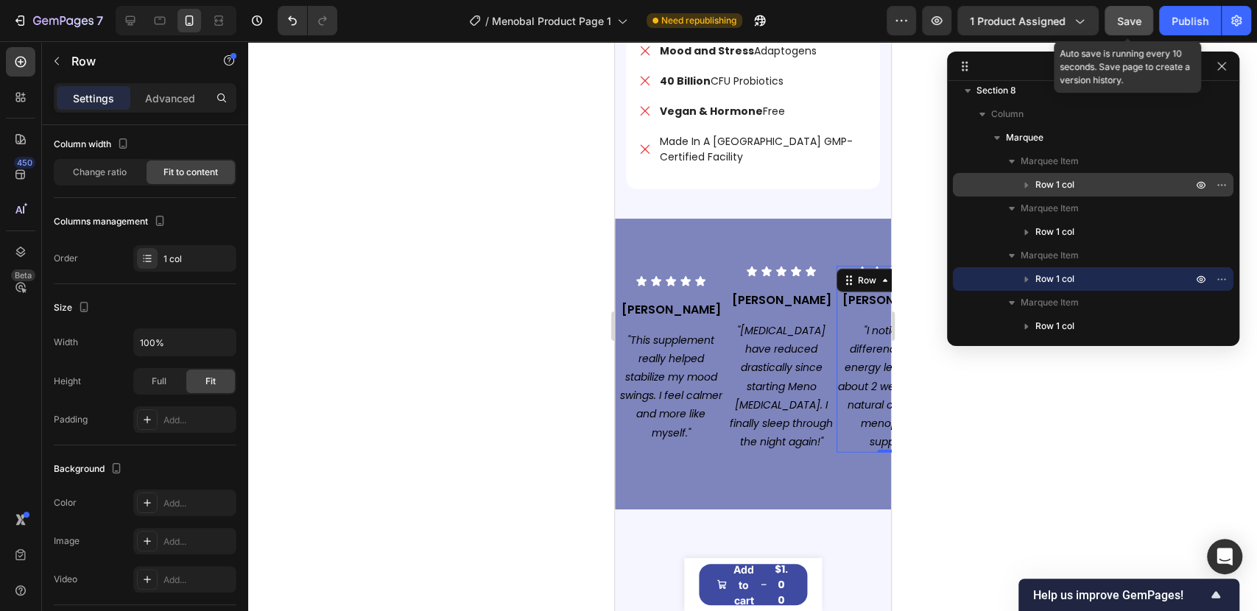
click at [1125, 13] on div "Save" at bounding box center [1129, 20] width 24 height 15
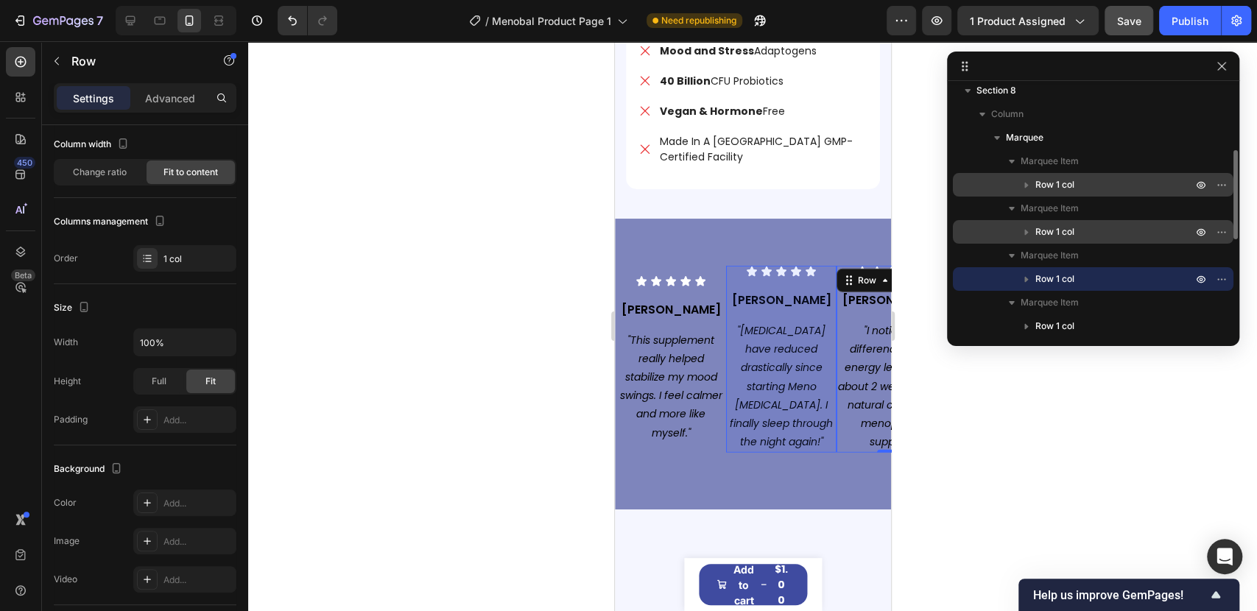
click at [1048, 231] on span "Row 1 col" at bounding box center [1054, 232] width 39 height 15
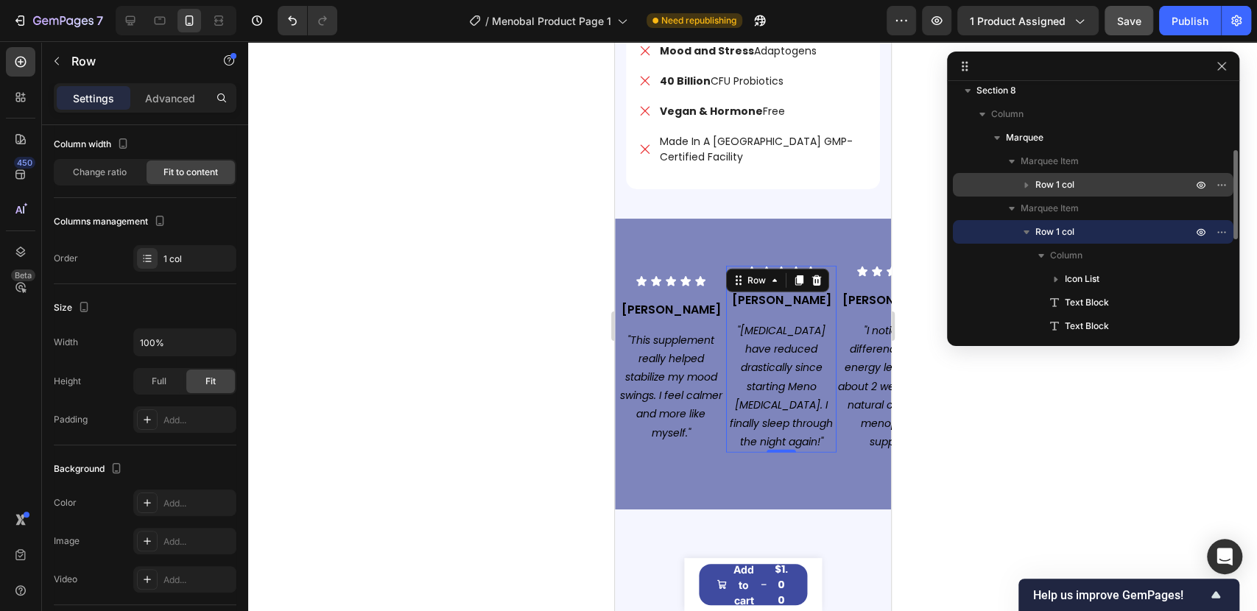
click at [1023, 231] on icon "button" at bounding box center [1026, 232] width 15 height 15
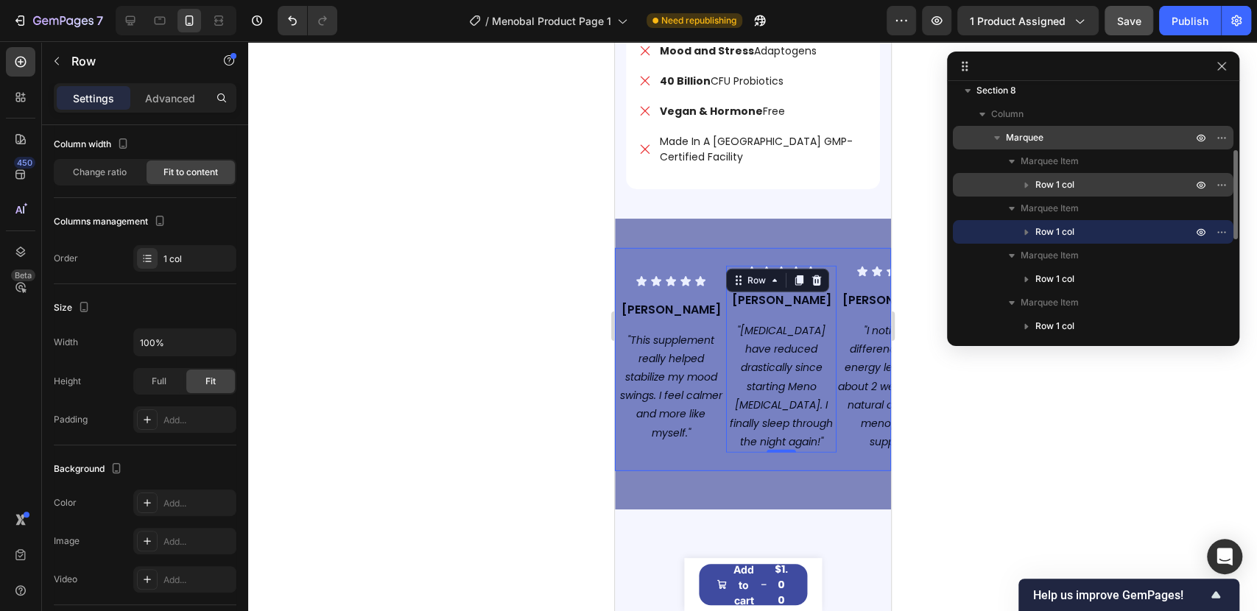
click at [1023, 144] on span "Marquee" at bounding box center [1025, 137] width 38 height 15
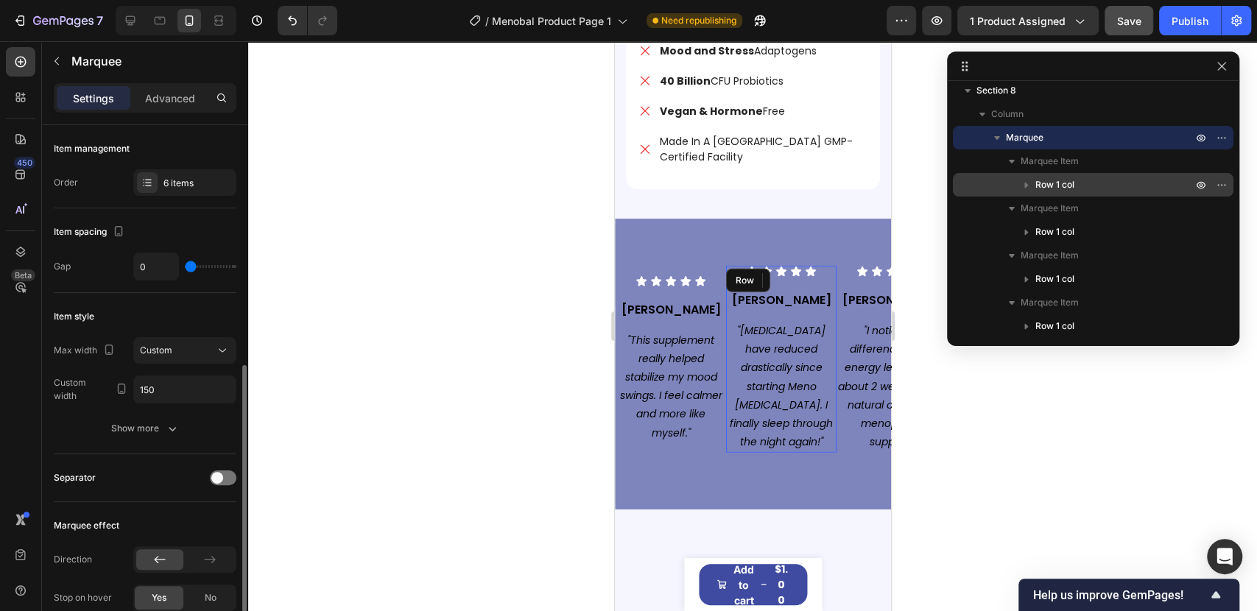
scroll to position [163, 0]
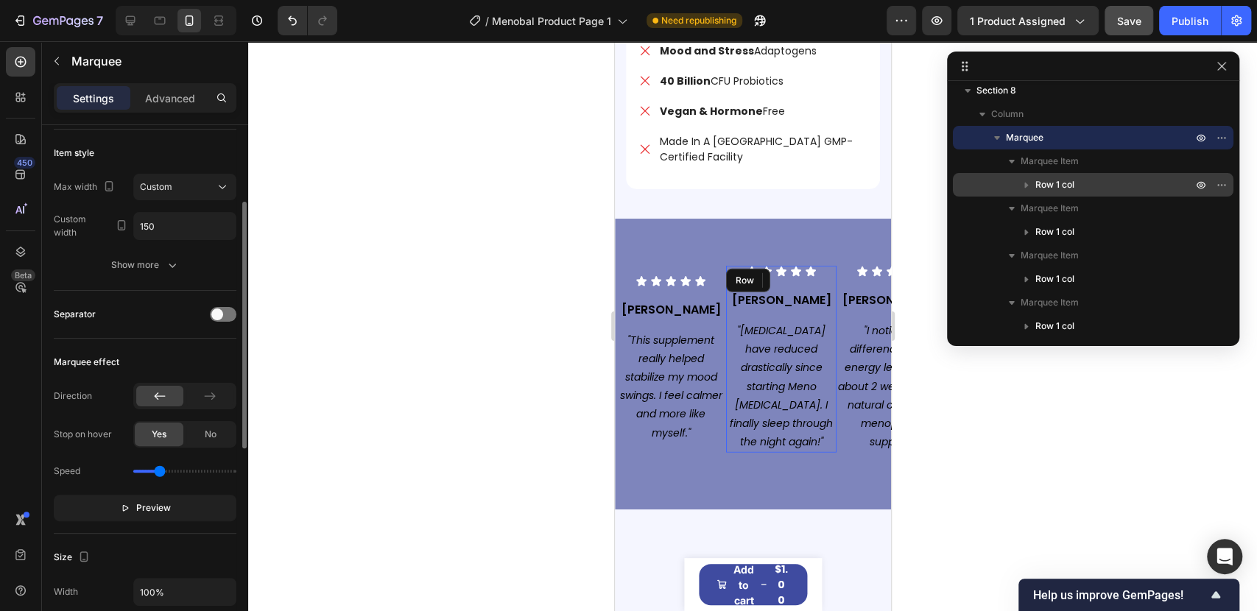
click at [179, 508] on button "Preview" at bounding box center [145, 508] width 183 height 27
click at [179, 508] on button "Pause" at bounding box center [145, 508] width 183 height 27
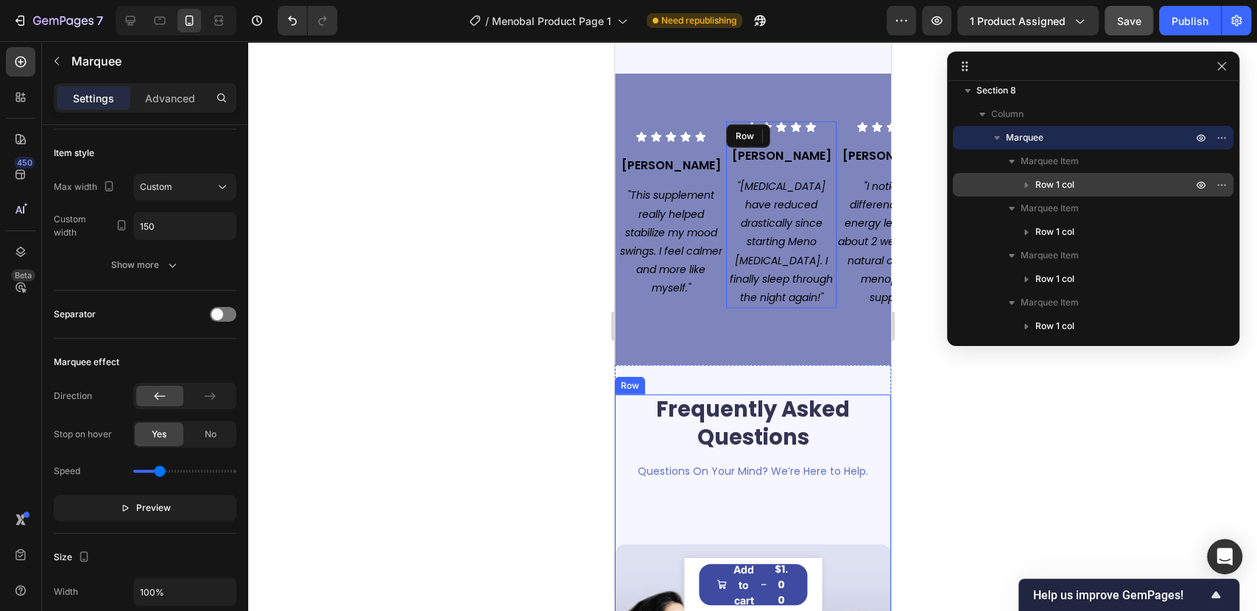
scroll to position [6713, 0]
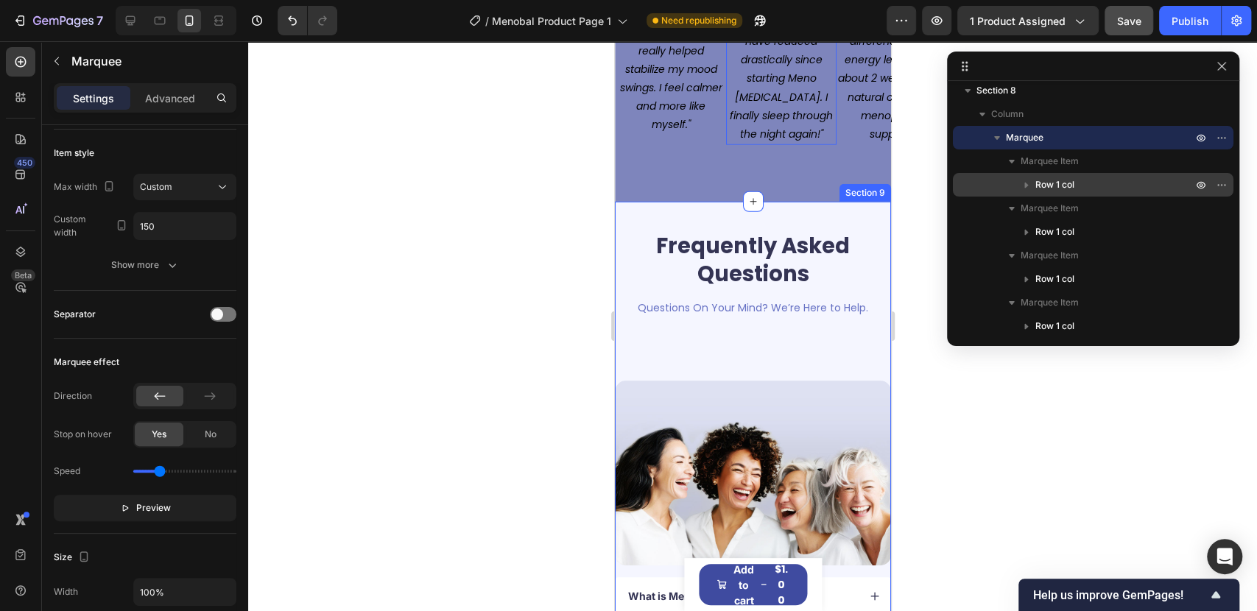
click at [691, 202] on div "Frequently Asked Questions Heading Questions On Your Mind? We’re Here to Help. …" at bounding box center [752, 528] width 276 height 652
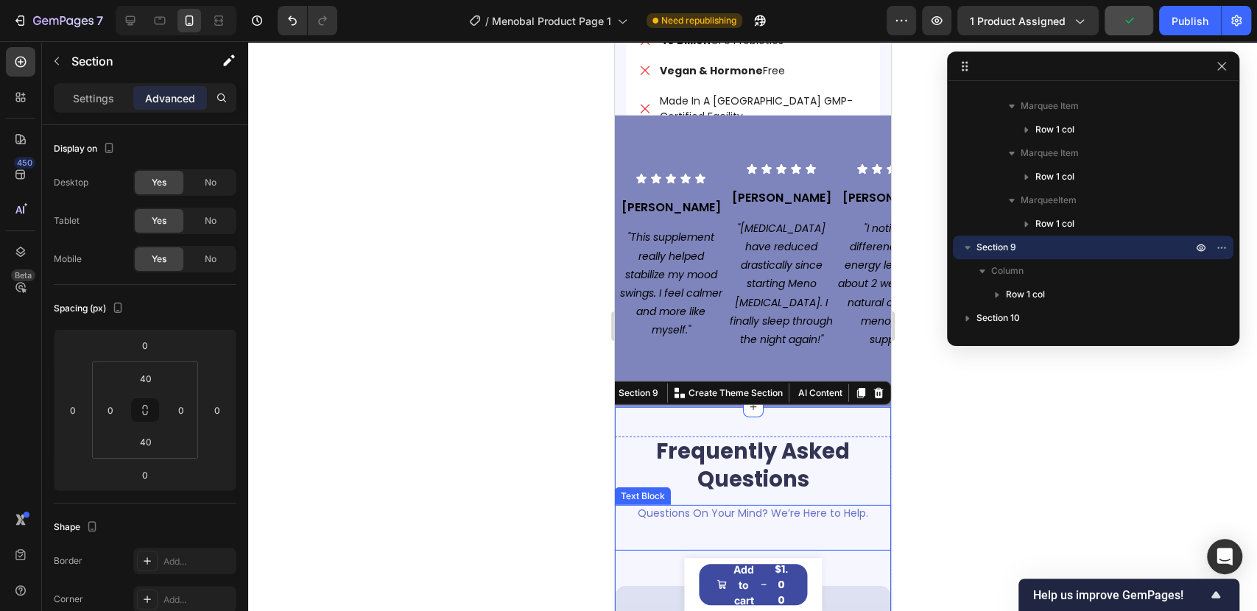
scroll to position [6385, 0]
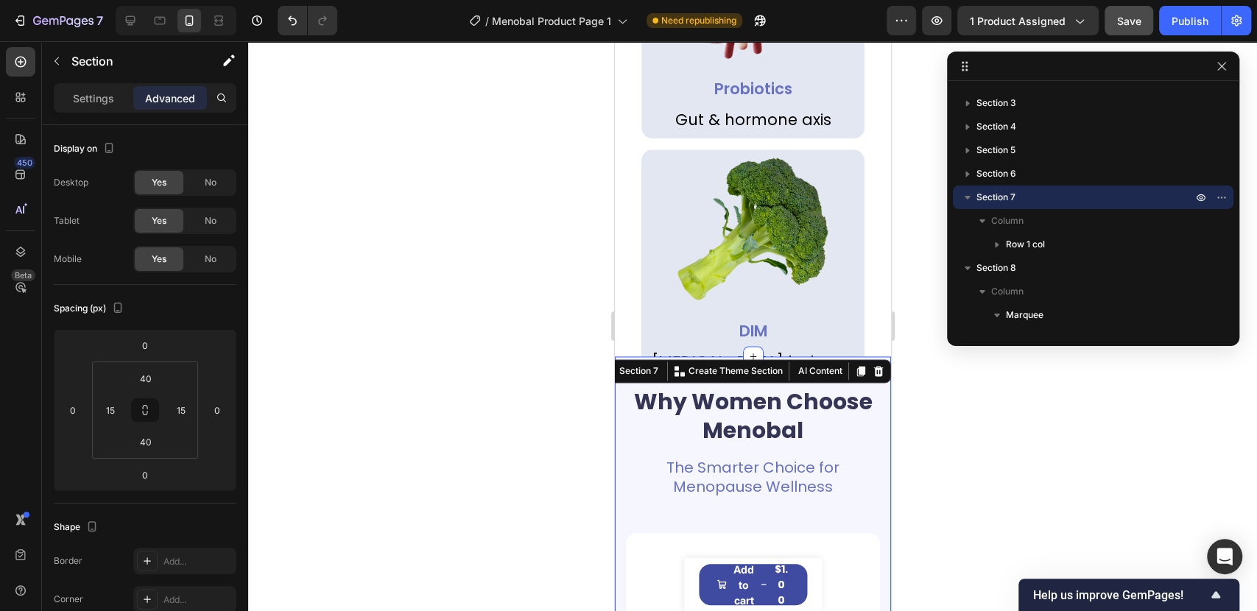
scroll to position [4913, 0]
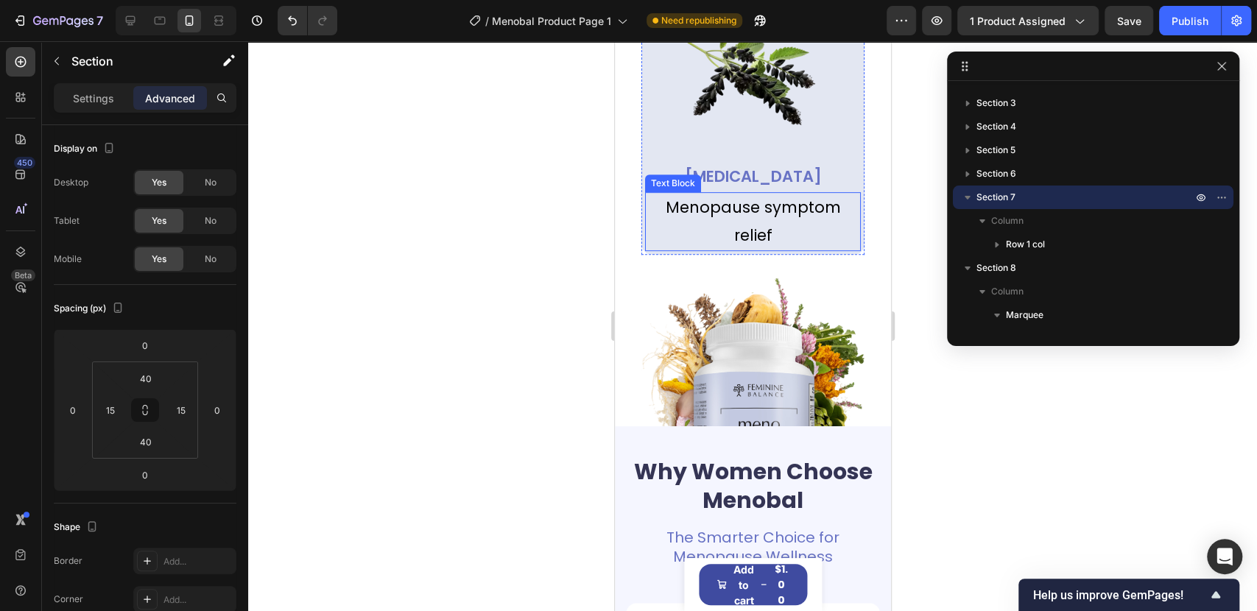
scroll to position [4194, 0]
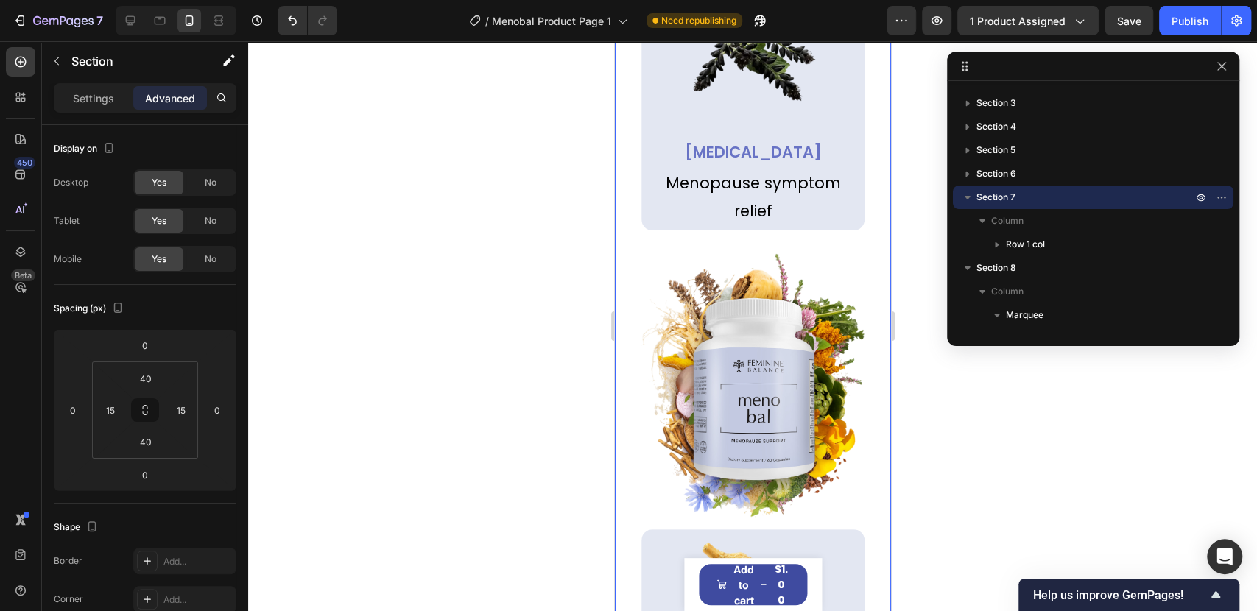
click at [625, 459] on div "Clinically Studies Ingredients Heading No Soy. No Hormones. No Fillers. No Comp…" at bounding box center [752, 292] width 276 height 1991
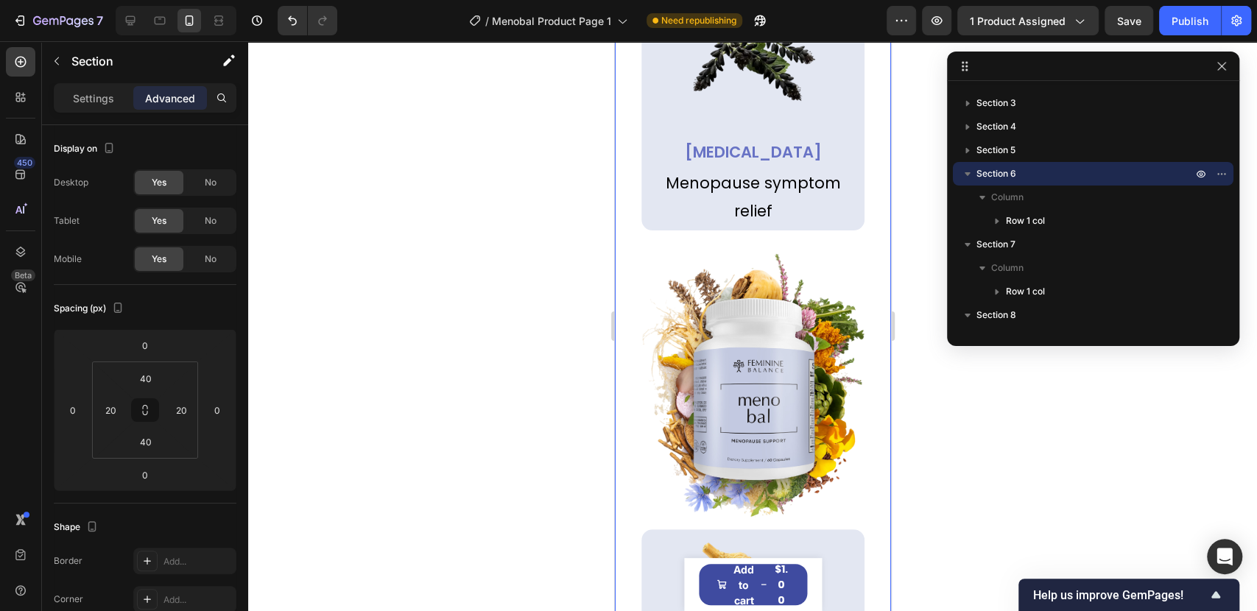
click at [624, 473] on div "Clinically Studies Ingredients Heading No Soy. No Hormones. No Fillers. No Comp…" at bounding box center [752, 292] width 276 height 1991
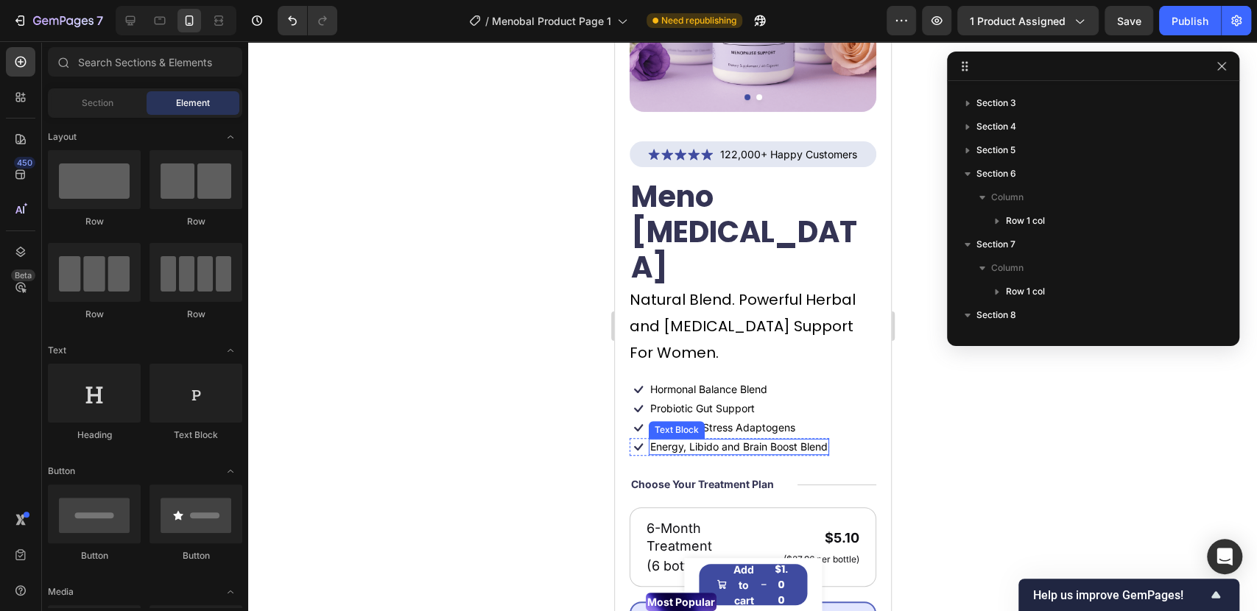
scroll to position [0, 0]
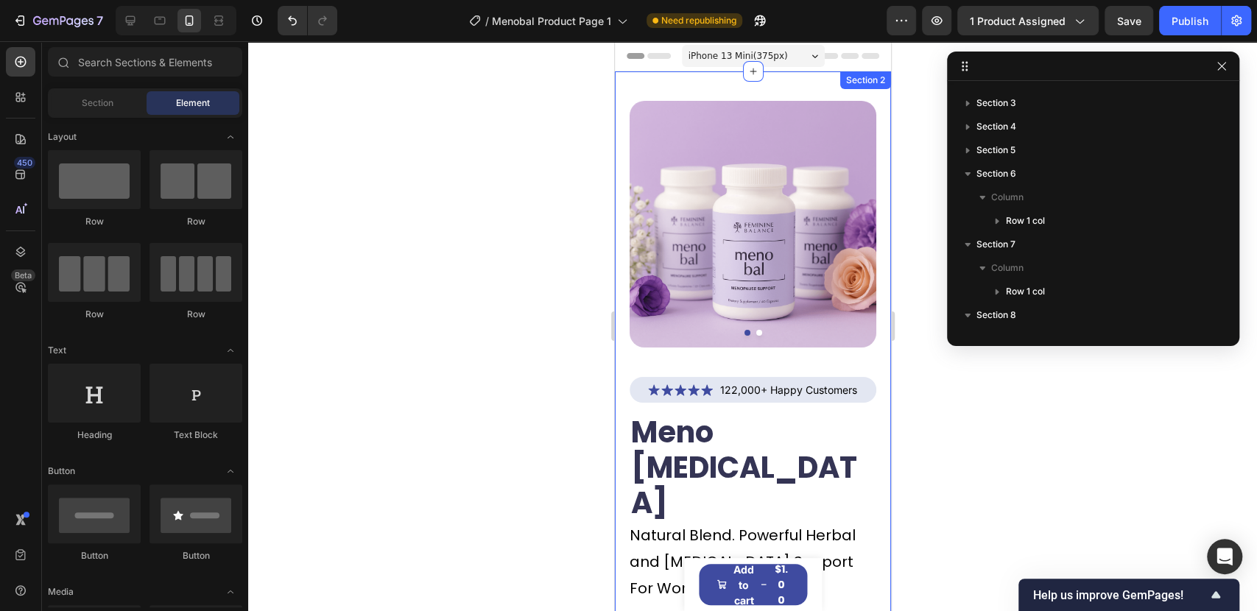
click at [621, 174] on div "Product Images Icon Icon Icon Icon Icon Icon List 122,000+ Happy Customers Text…" at bounding box center [752, 614] width 276 height 1086
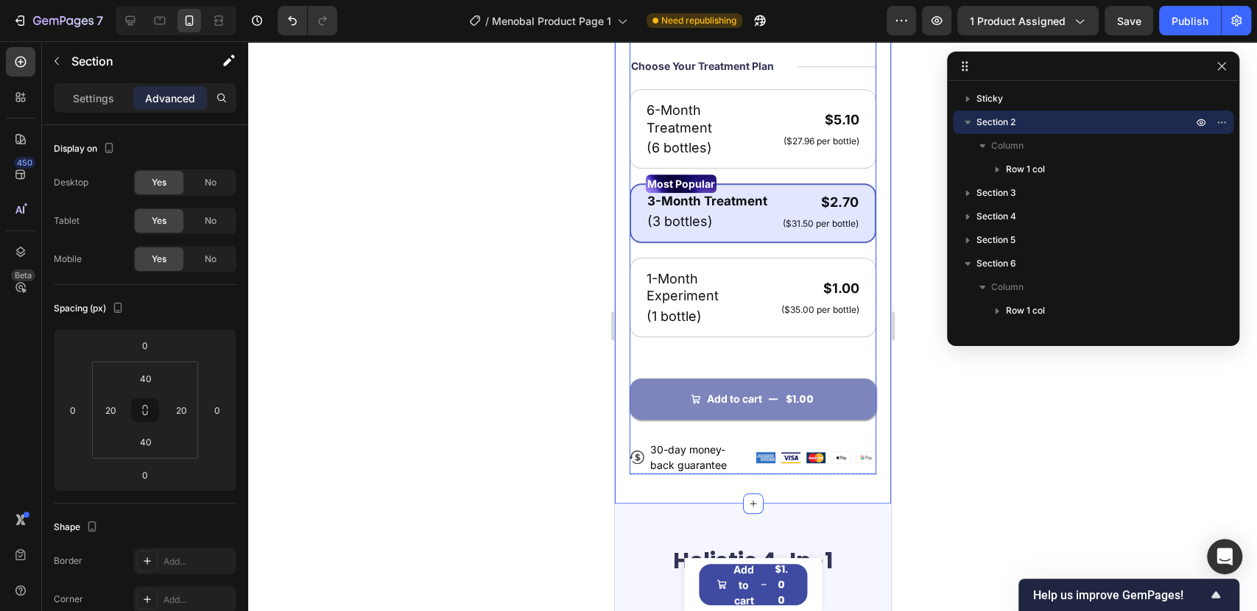
scroll to position [900, 0]
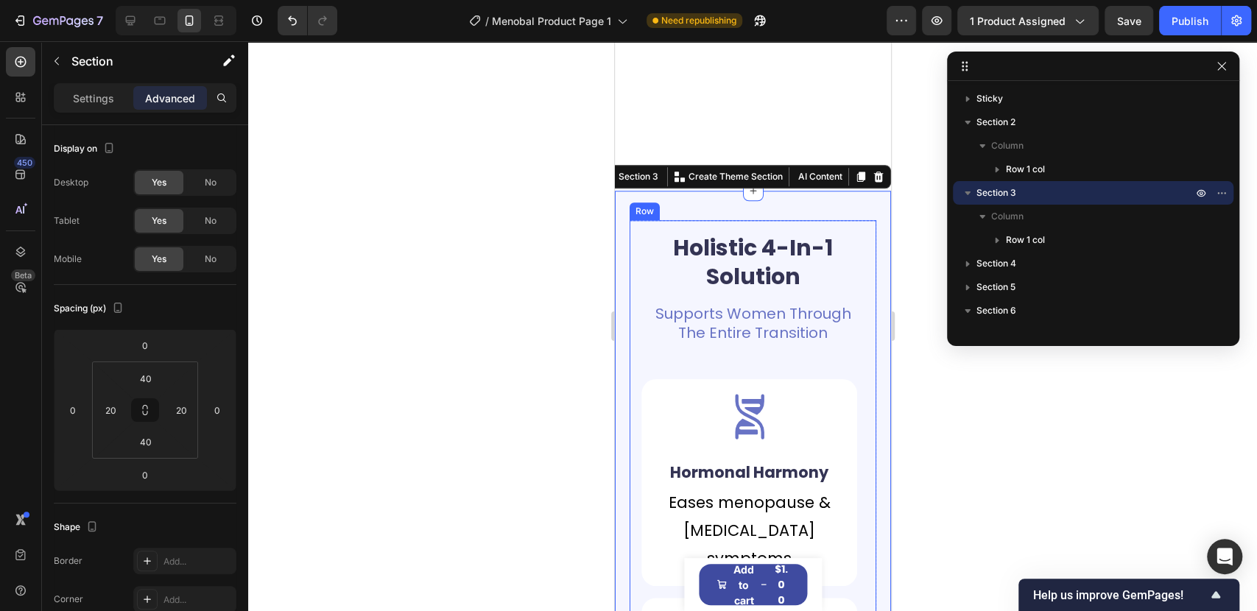
scroll to position [1227, 0]
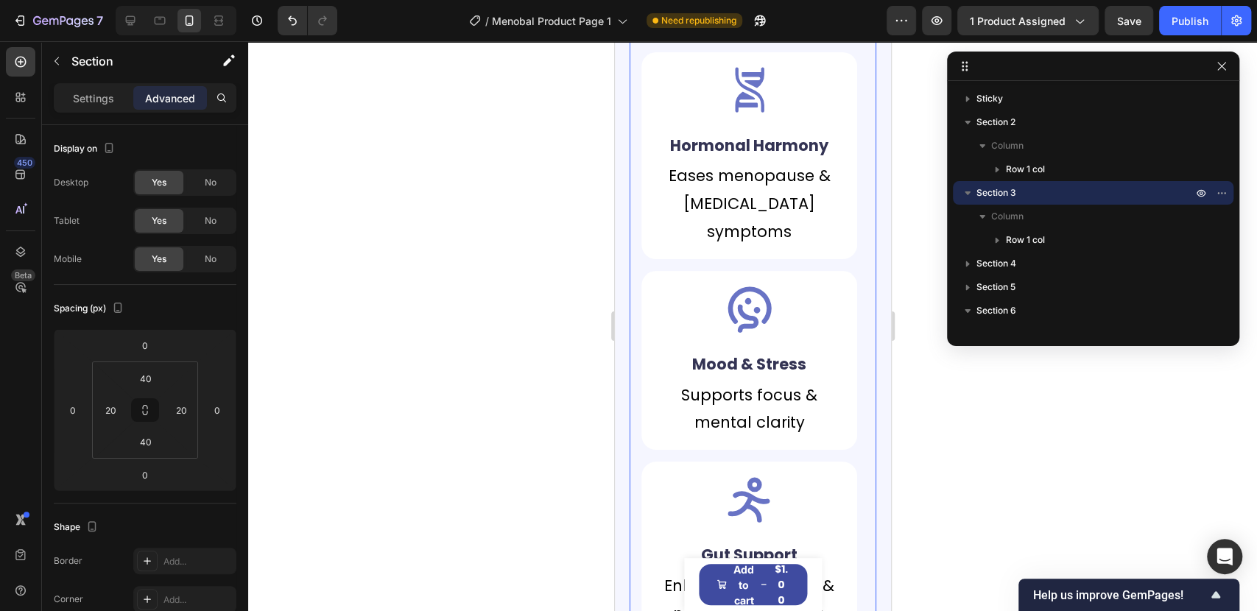
click at [638, 257] on div "Holistic 4-In-1 Solution Heading Supports Women Through The Entire Transition T…" at bounding box center [752, 382] width 247 height 978
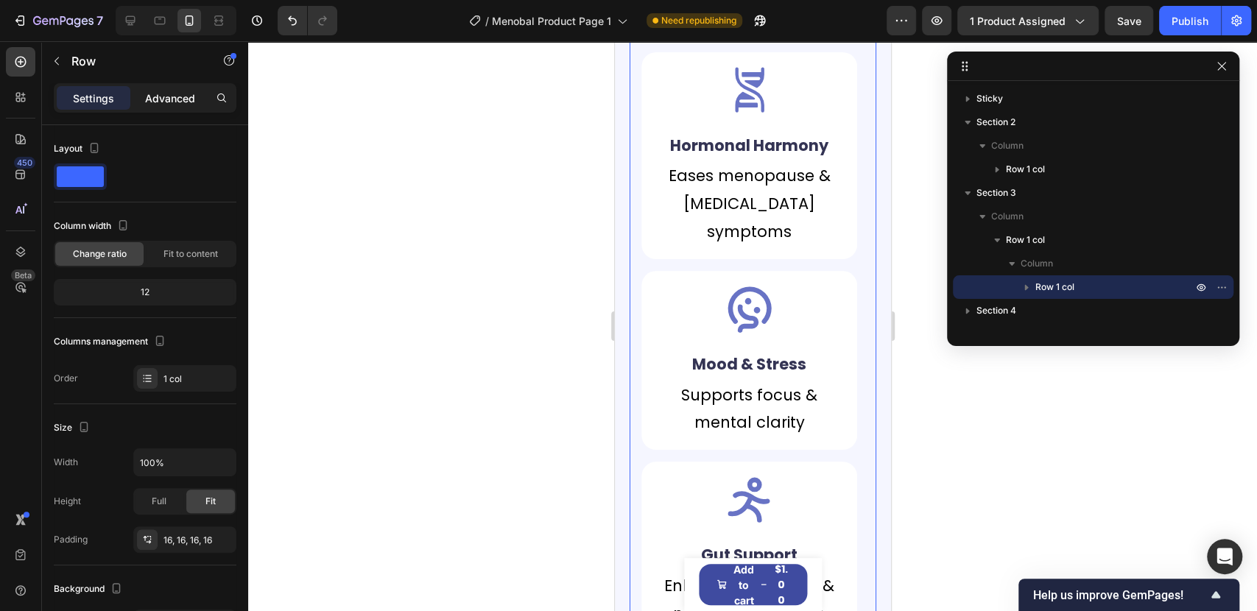
click at [170, 107] on div "Advanced" at bounding box center [170, 98] width 74 height 24
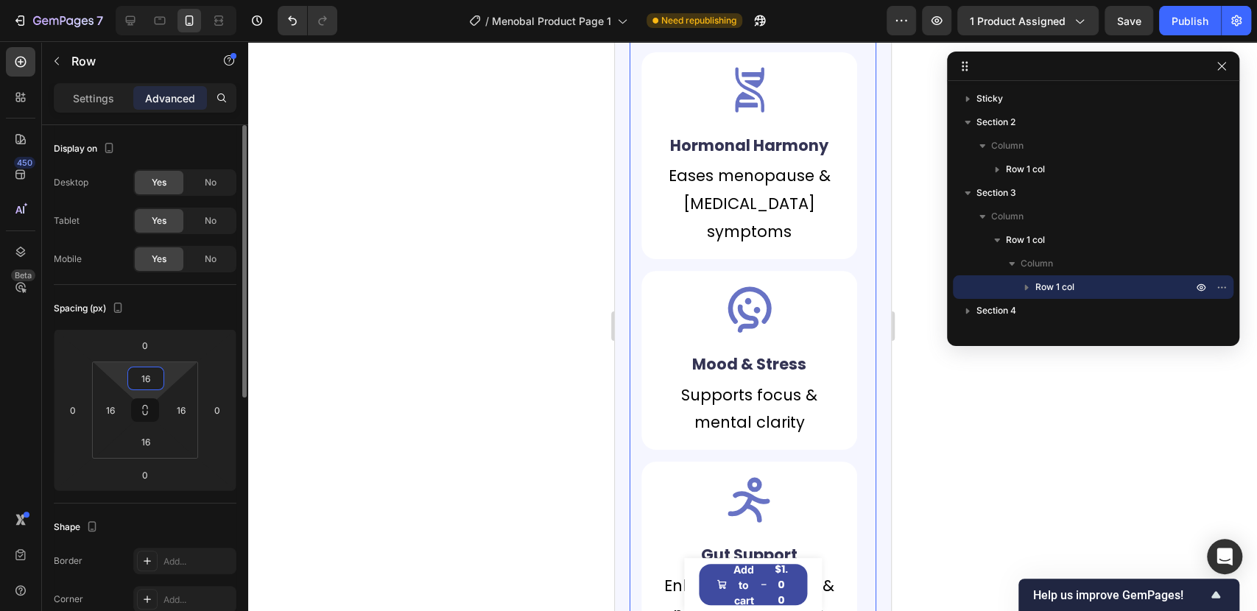
click at [155, 378] on input "16" at bounding box center [145, 378] width 29 height 22
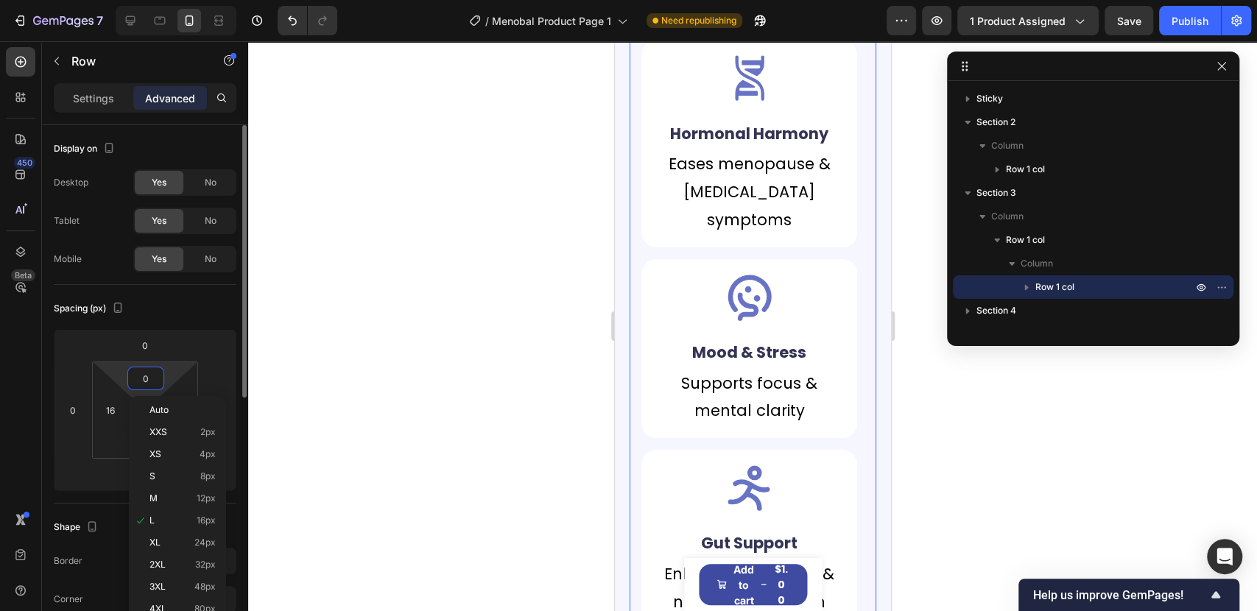
type input "0"
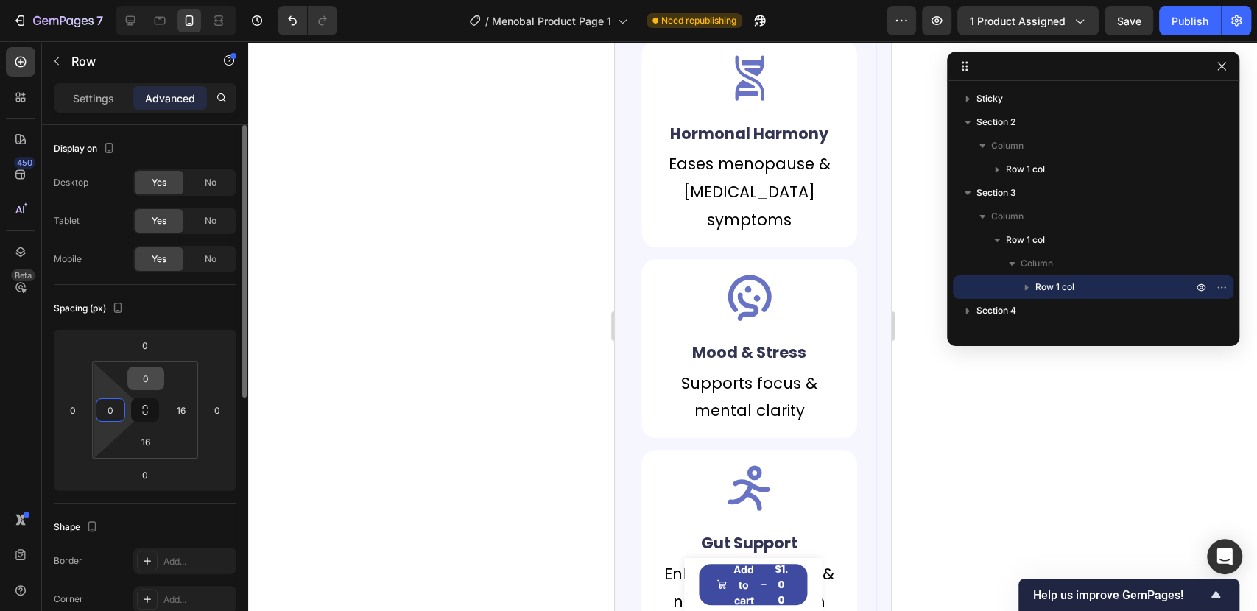
type input "0"
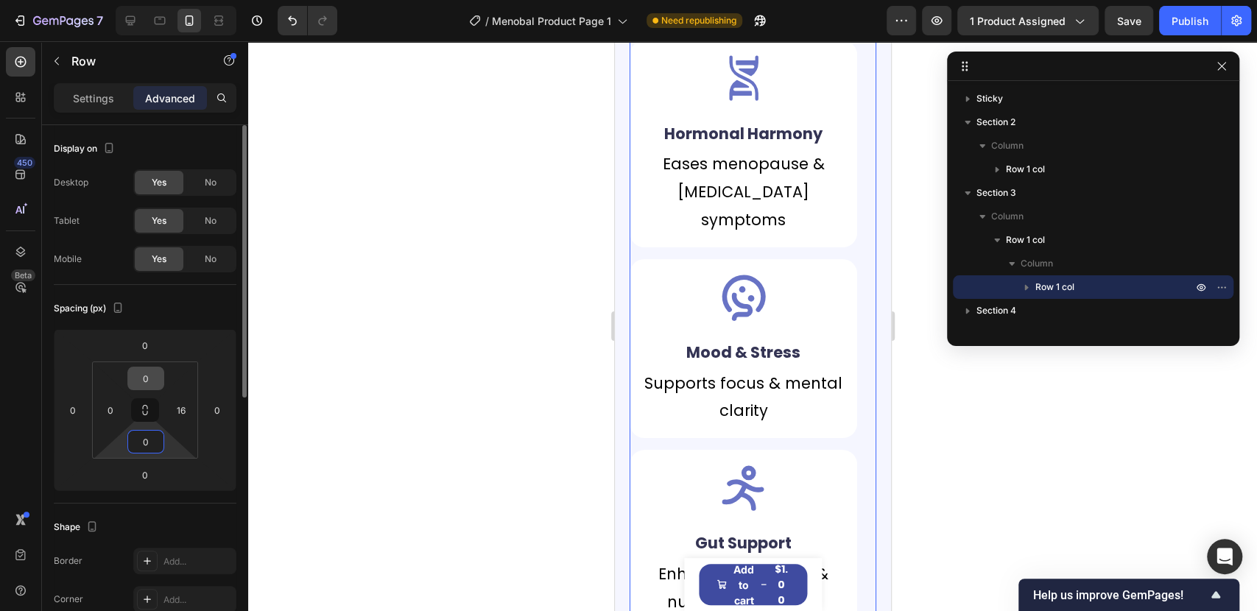
type input "0"
click at [227, 308] on div "Spacing (px)" at bounding box center [145, 309] width 183 height 24
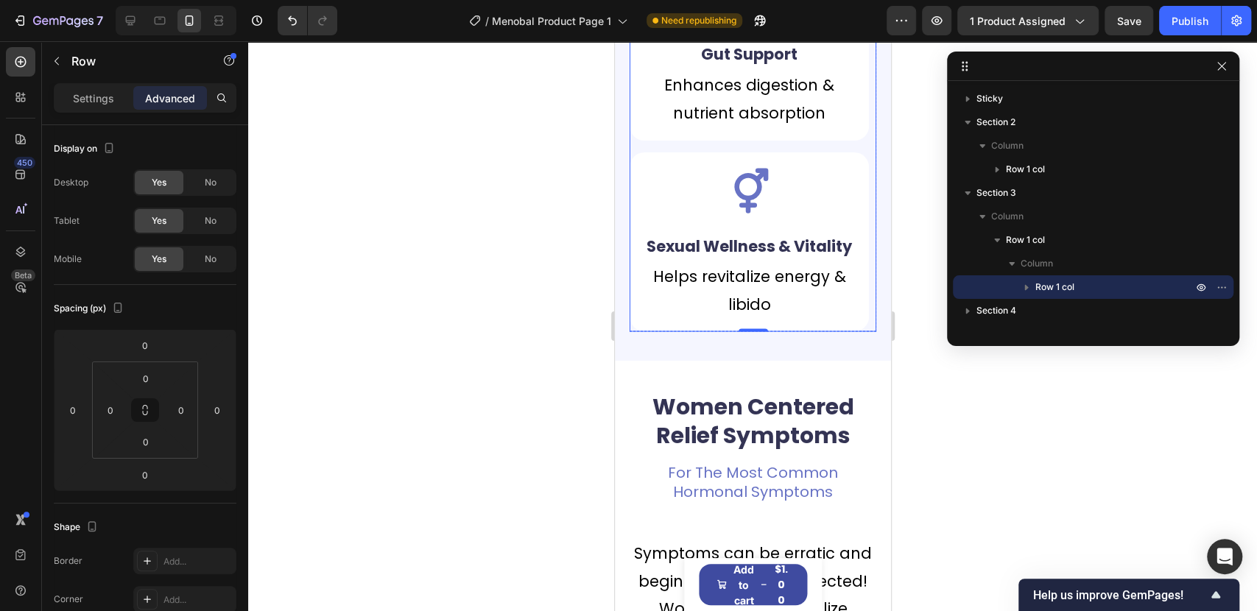
scroll to position [1718, 0]
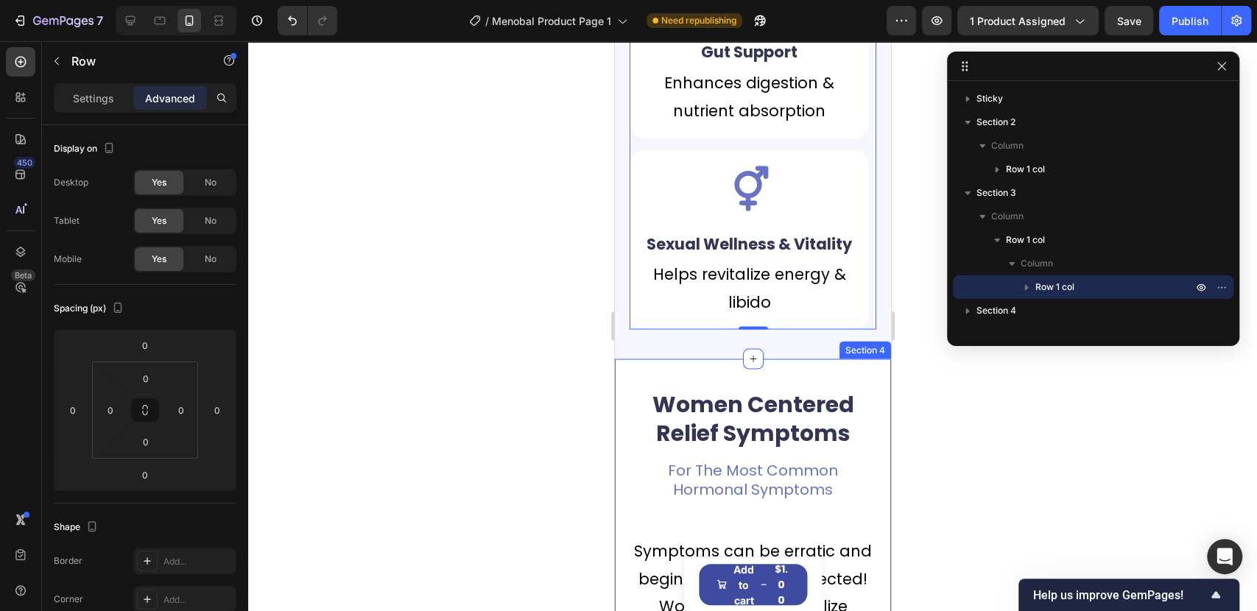
click at [669, 395] on div "Women Centered Relief Symptoms Heading For The Most Common Hormonal Symptoms Te…" at bounding box center [752, 623] width 276 height 529
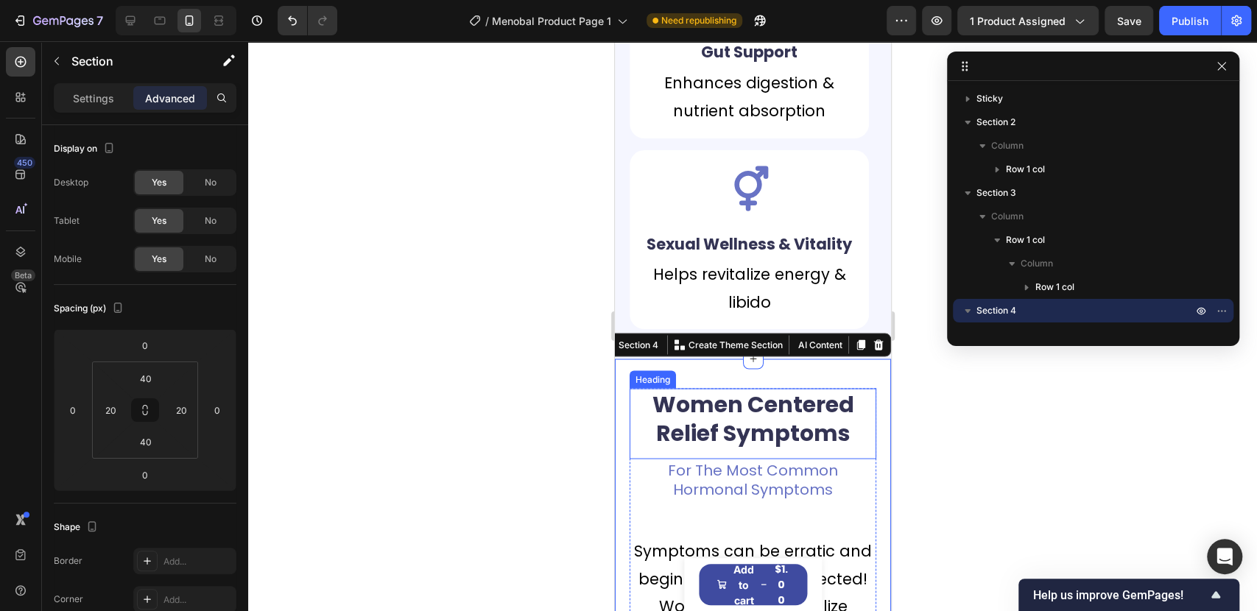
scroll to position [1799, 0]
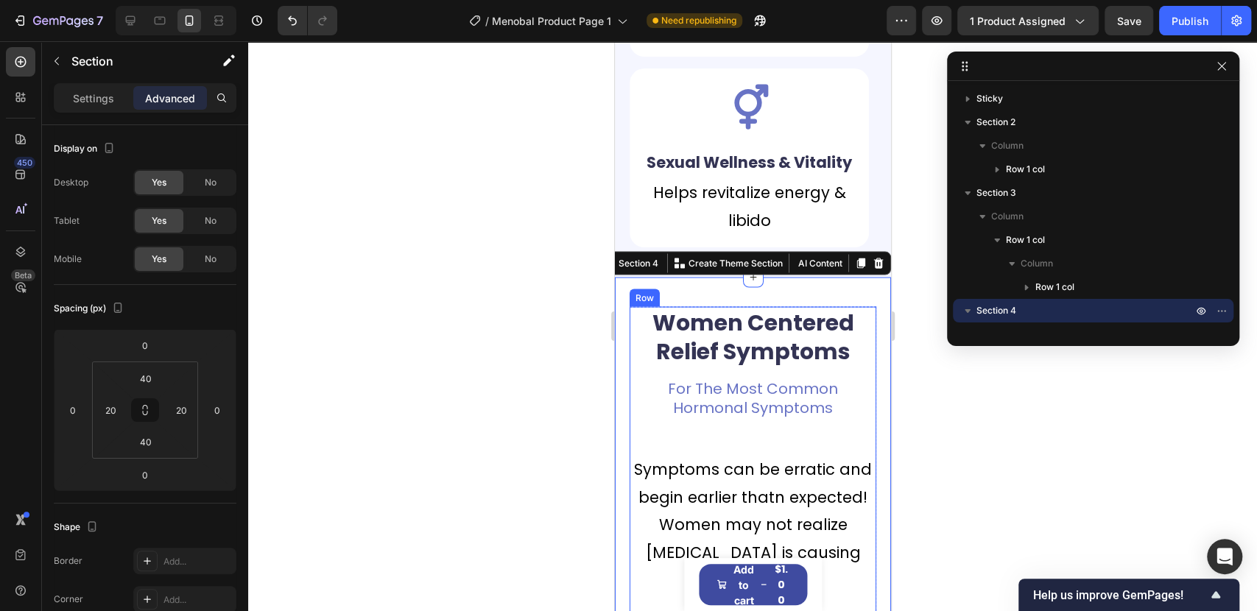
click at [643, 479] on div "Women Centered Relief Symptoms Heading For The Most Common Hormonal Symptoms Te…" at bounding box center [752, 541] width 247 height 470
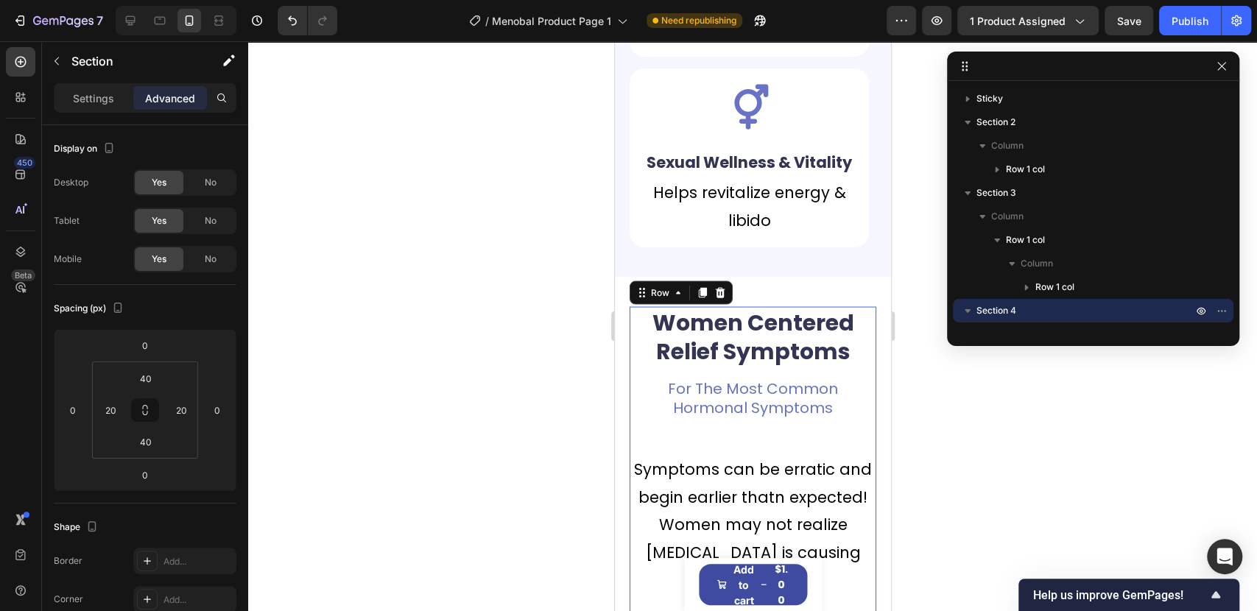
scroll to position [208, 0]
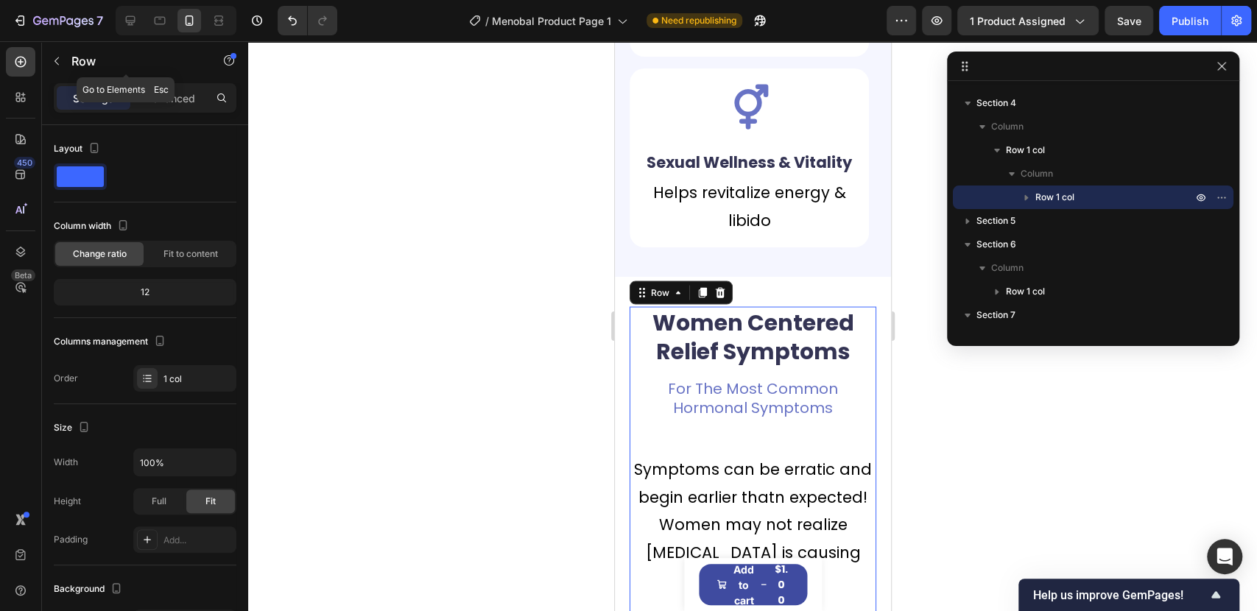
click at [166, 82] on div "Row" at bounding box center [126, 62] width 168 height 42
click at [166, 96] on p "Advanced" at bounding box center [170, 98] width 50 height 15
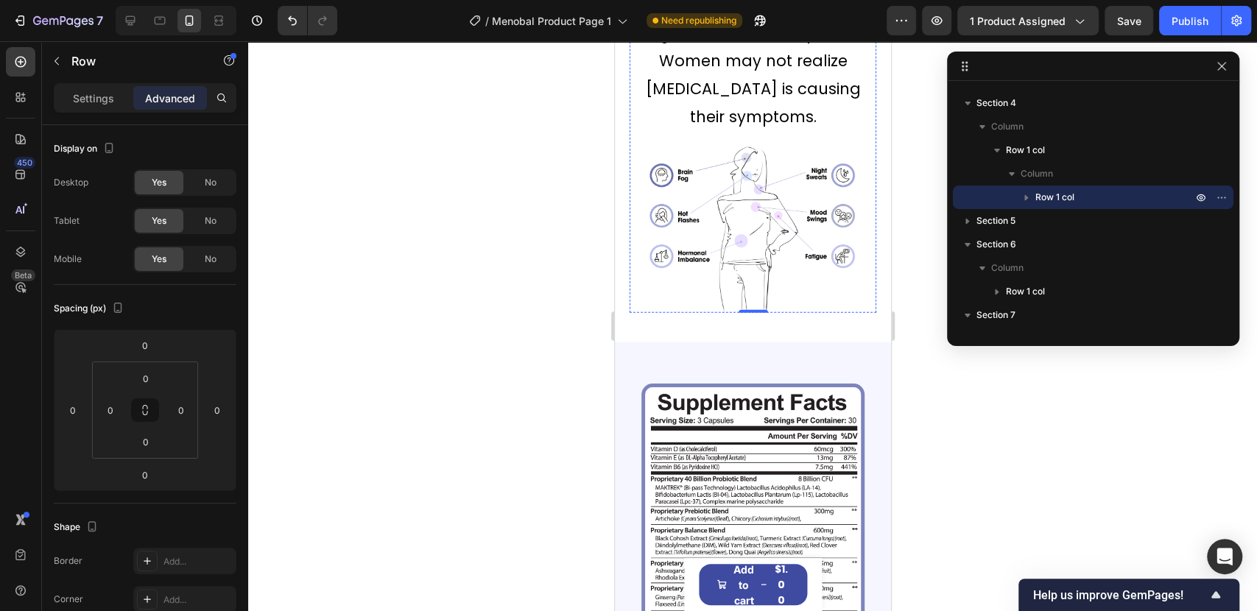
scroll to position [2372, 0]
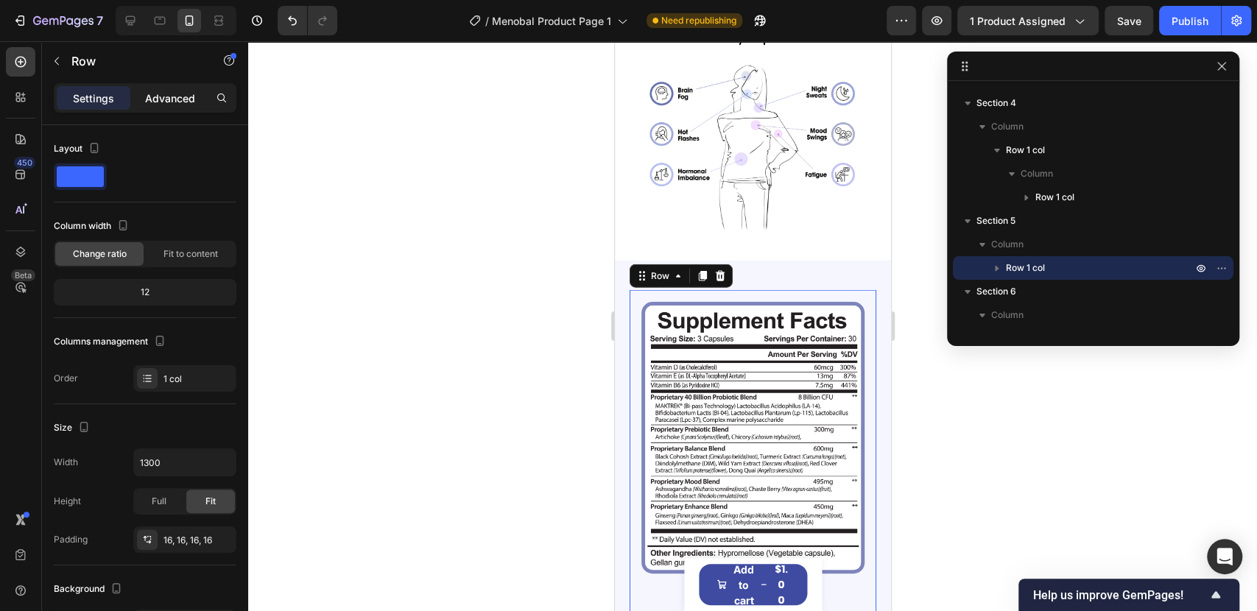
click at [177, 92] on p "Advanced" at bounding box center [170, 98] width 50 height 15
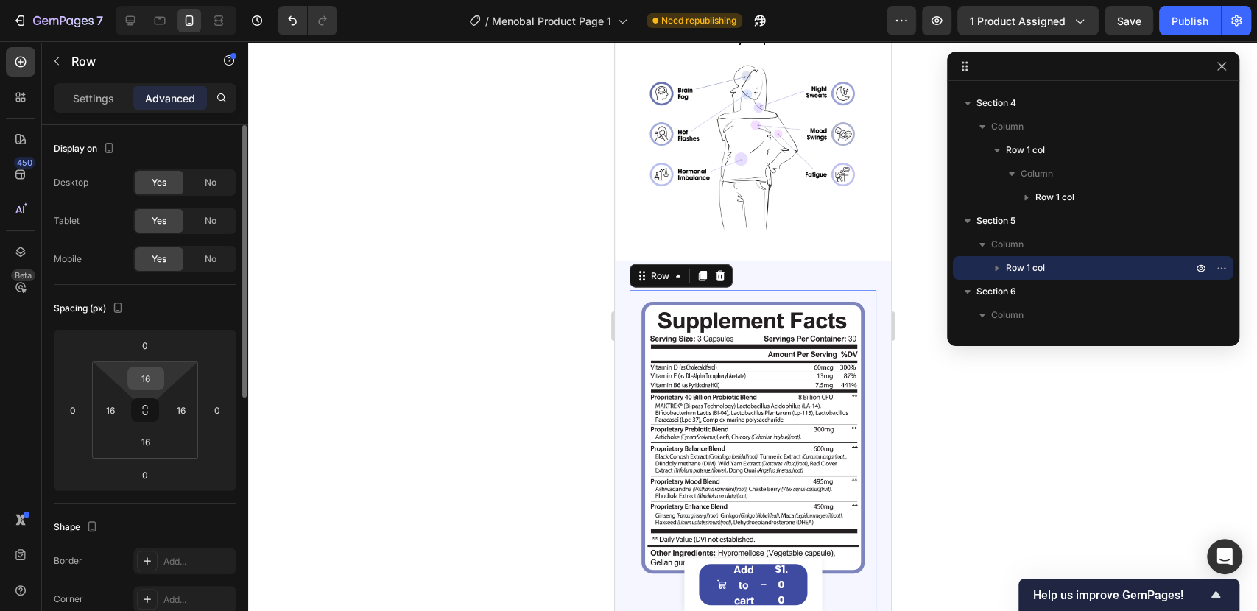
click at [145, 375] on input "16" at bounding box center [145, 378] width 29 height 22
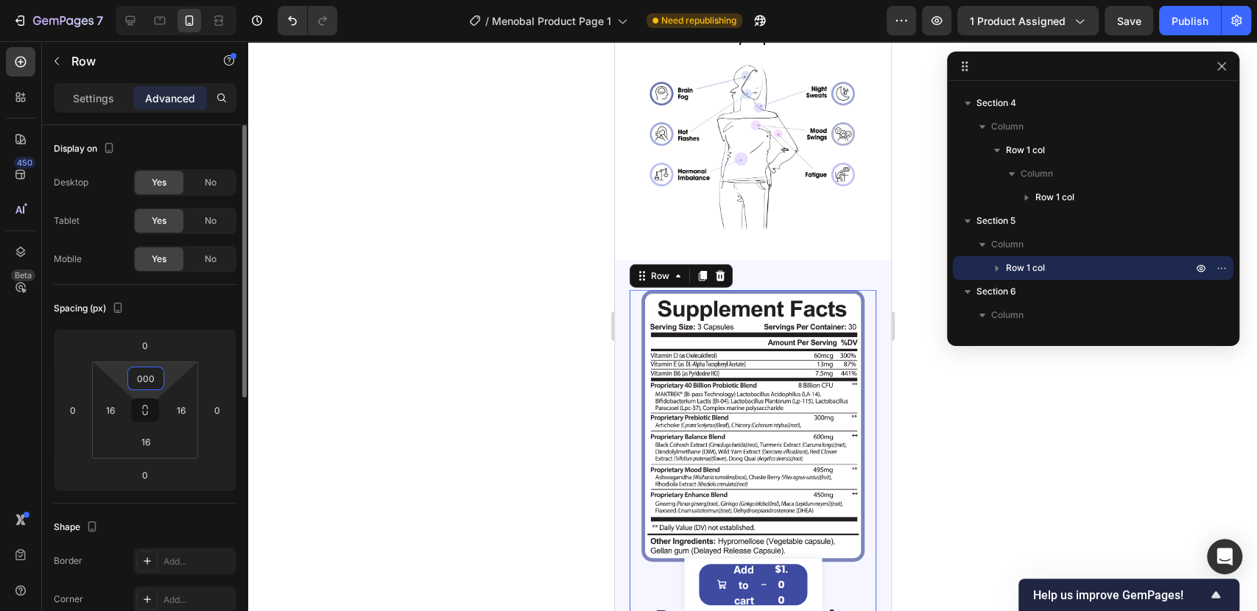
type input "0"
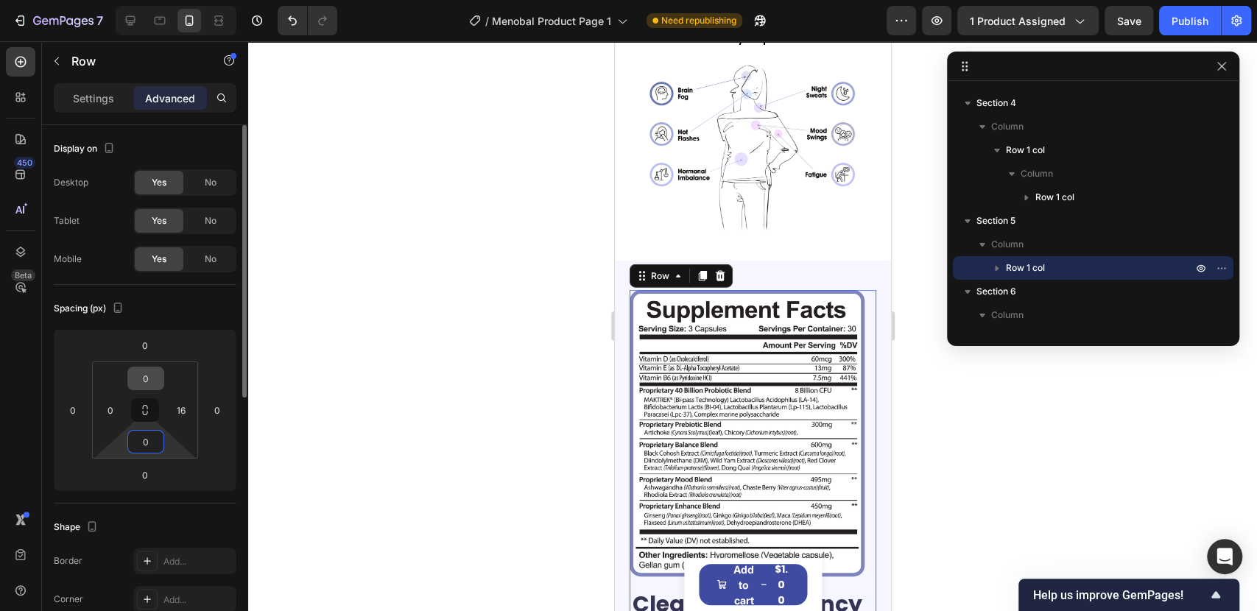
type input "0"
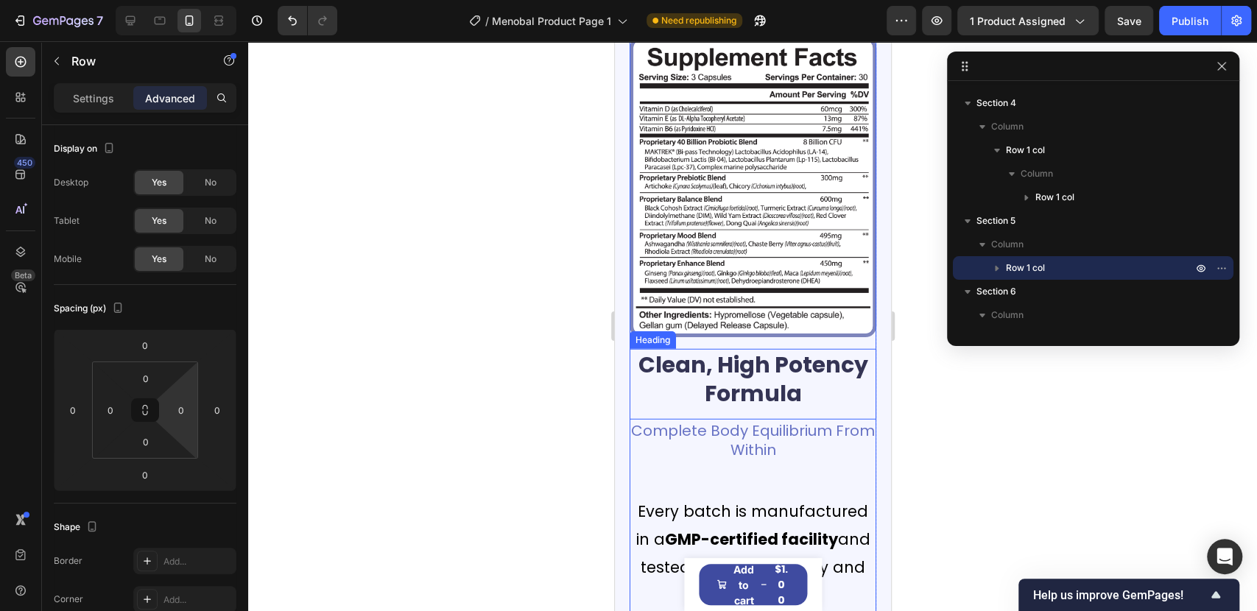
scroll to position [2454, 0]
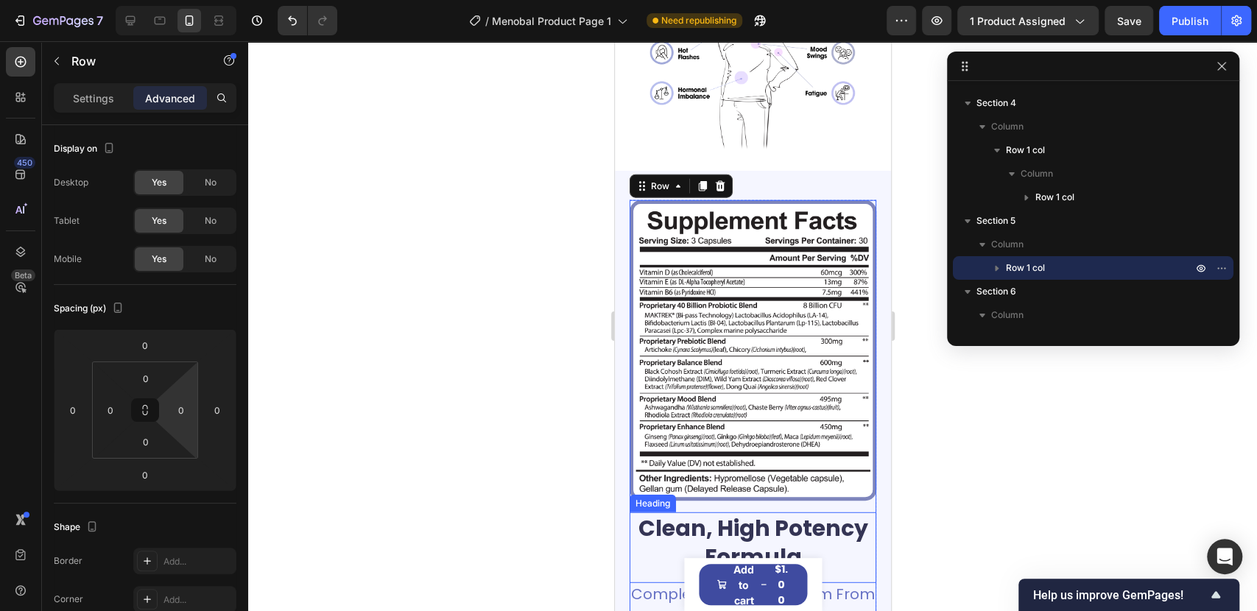
click at [701, 540] on h2 "Clean, High Potency Formula" at bounding box center [752, 542] width 247 height 60
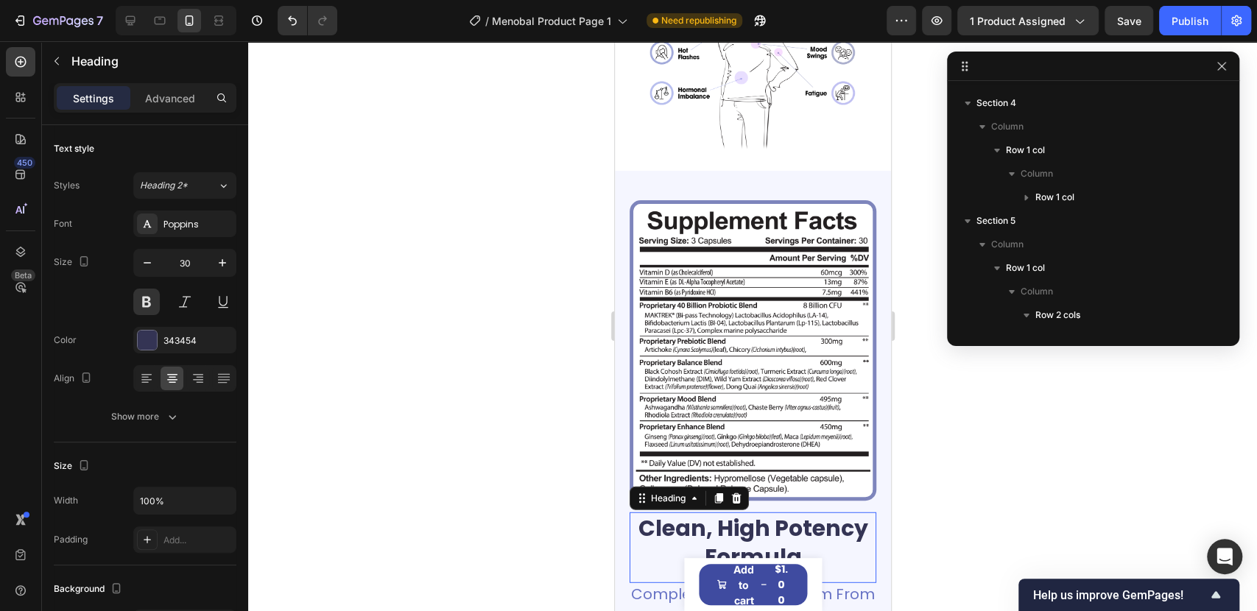
scroll to position [420, 0]
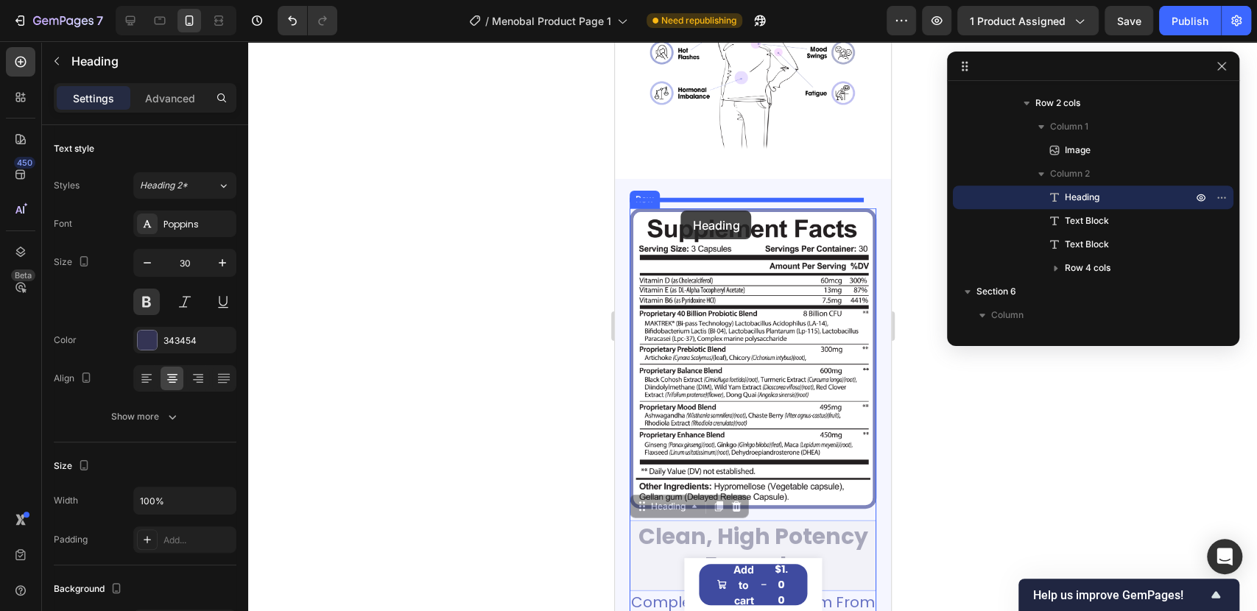
drag, startPoint x: 665, startPoint y: 487, endPoint x: 680, endPoint y: 211, distance: 276.5
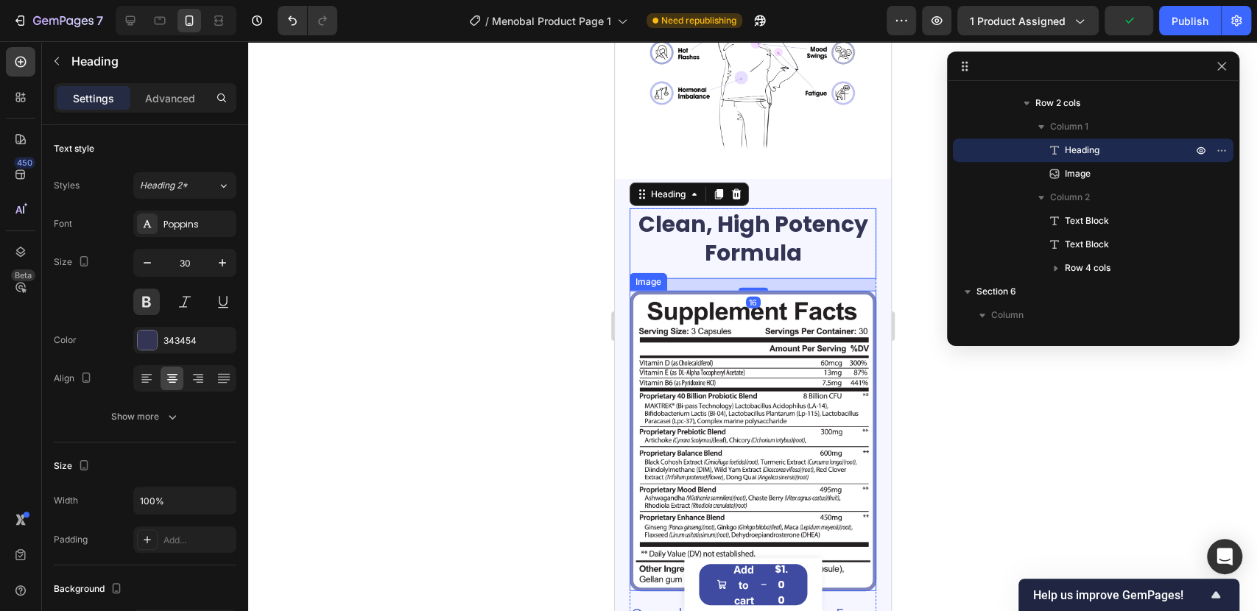
scroll to position [2536, 0]
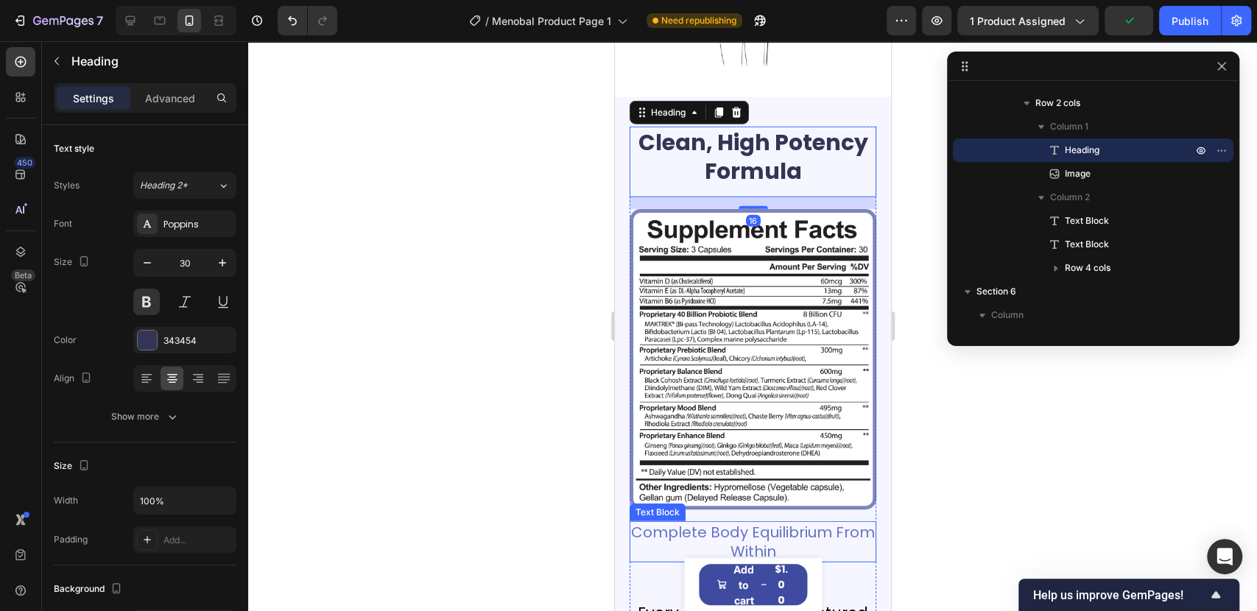
click at [719, 523] on p "Complete Body Equilibrium From Within" at bounding box center [752, 542] width 244 height 38
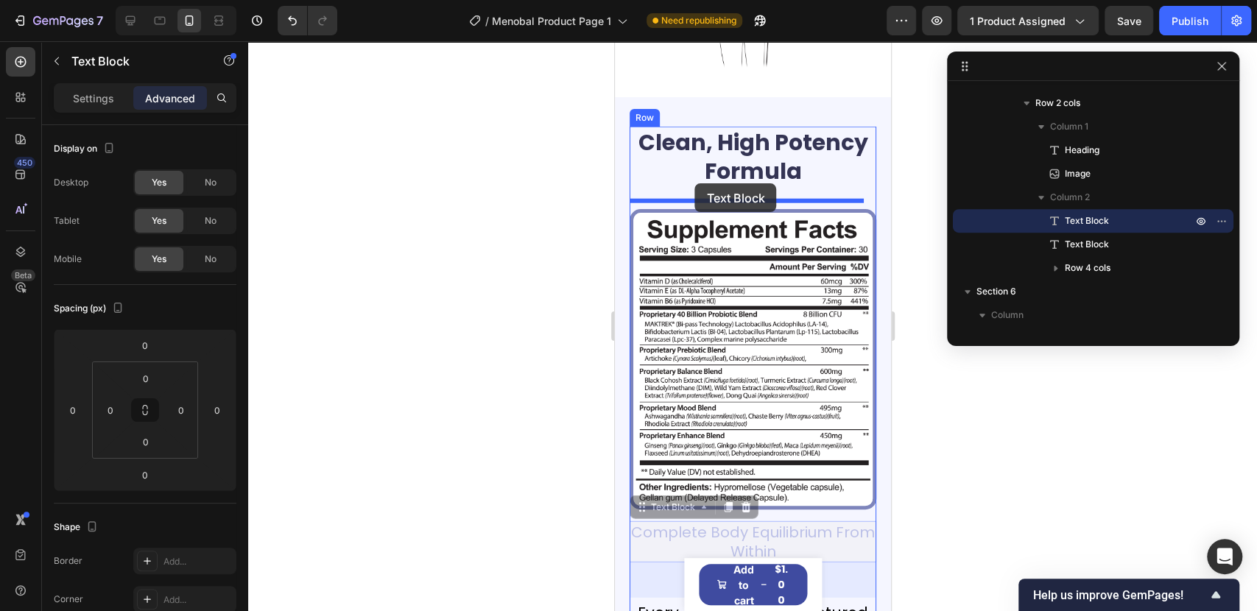
drag, startPoint x: 665, startPoint y: 480, endPoint x: 694, endPoint y: 183, distance: 298.2
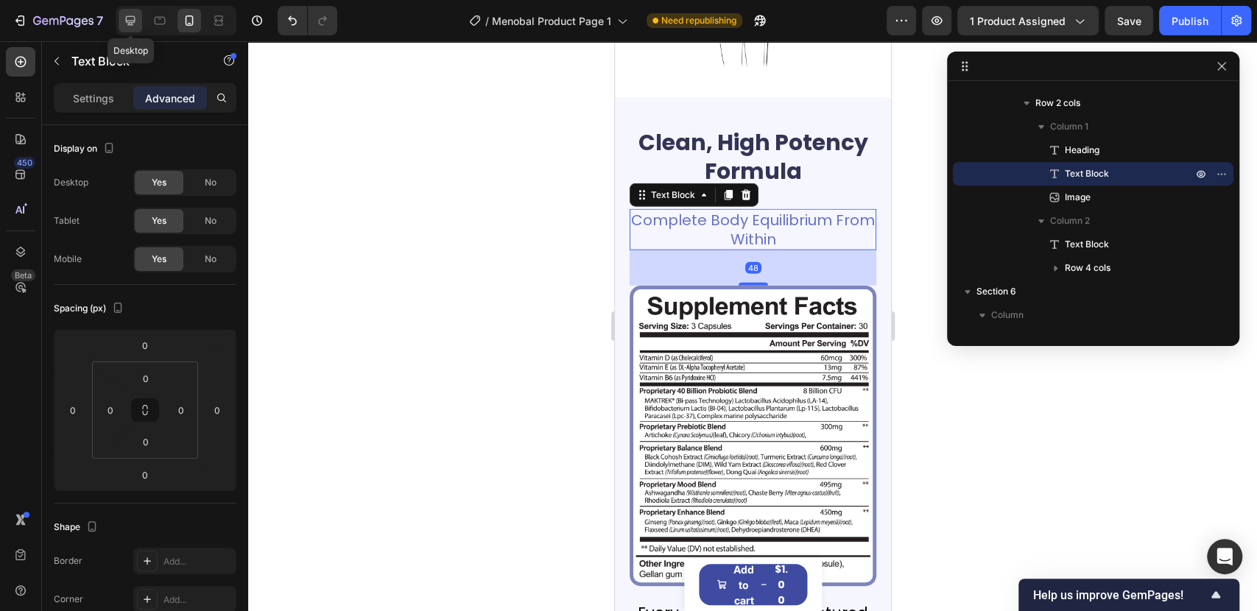
click at [133, 21] on icon at bounding box center [131, 21] width 10 height 10
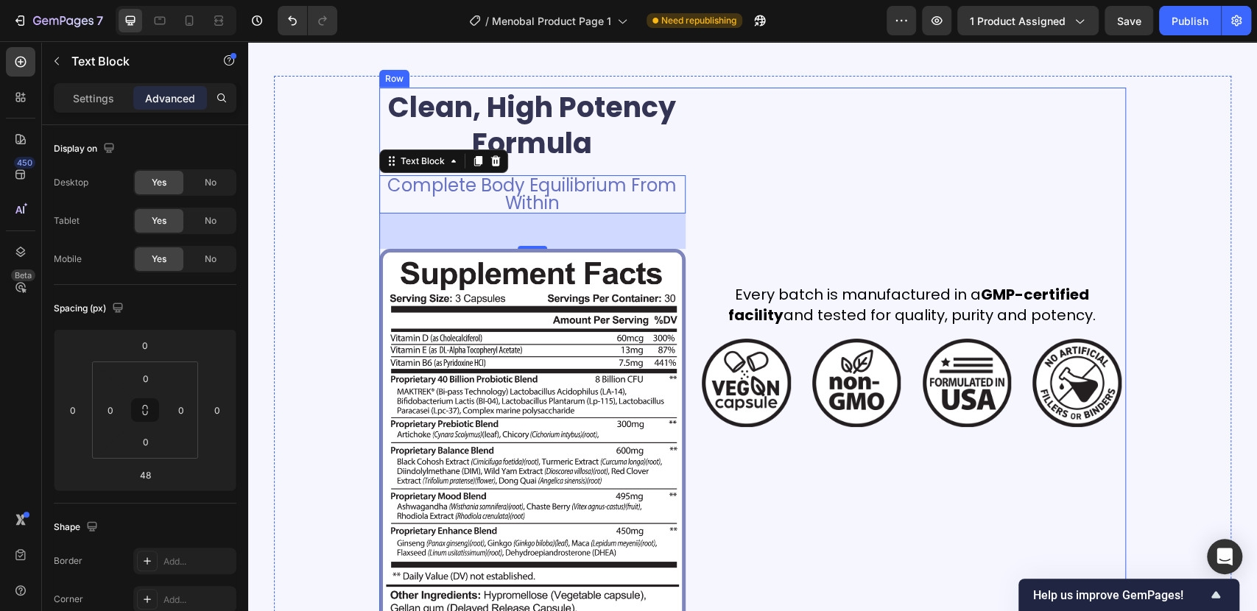
scroll to position [2503, 0]
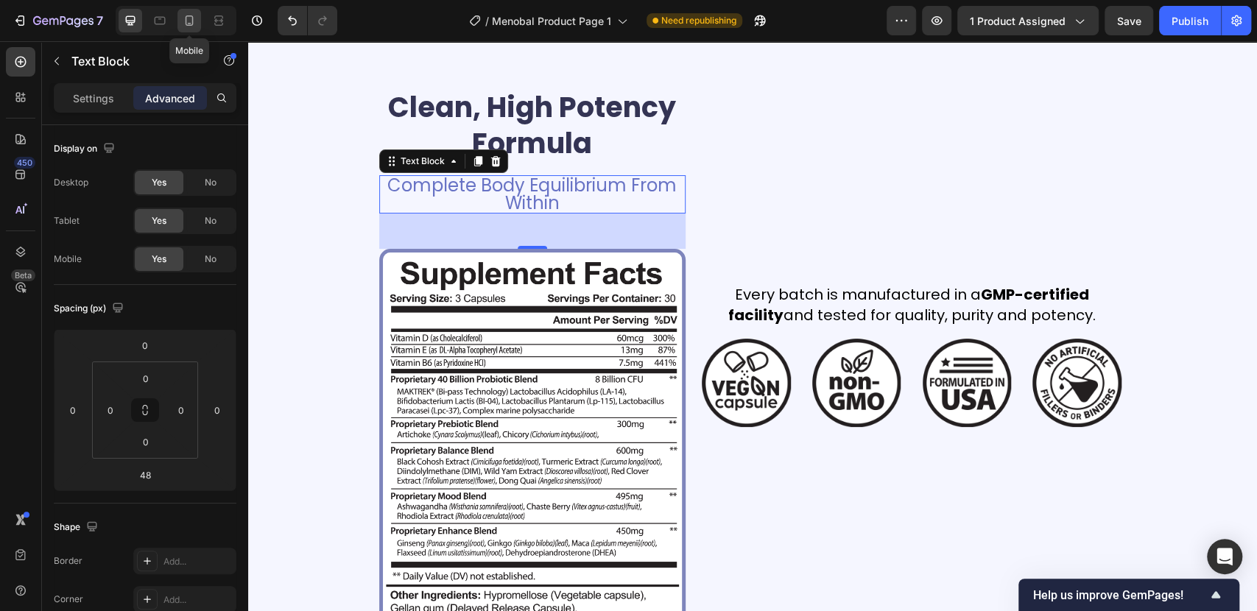
click at [197, 21] on div at bounding box center [189, 21] width 24 height 24
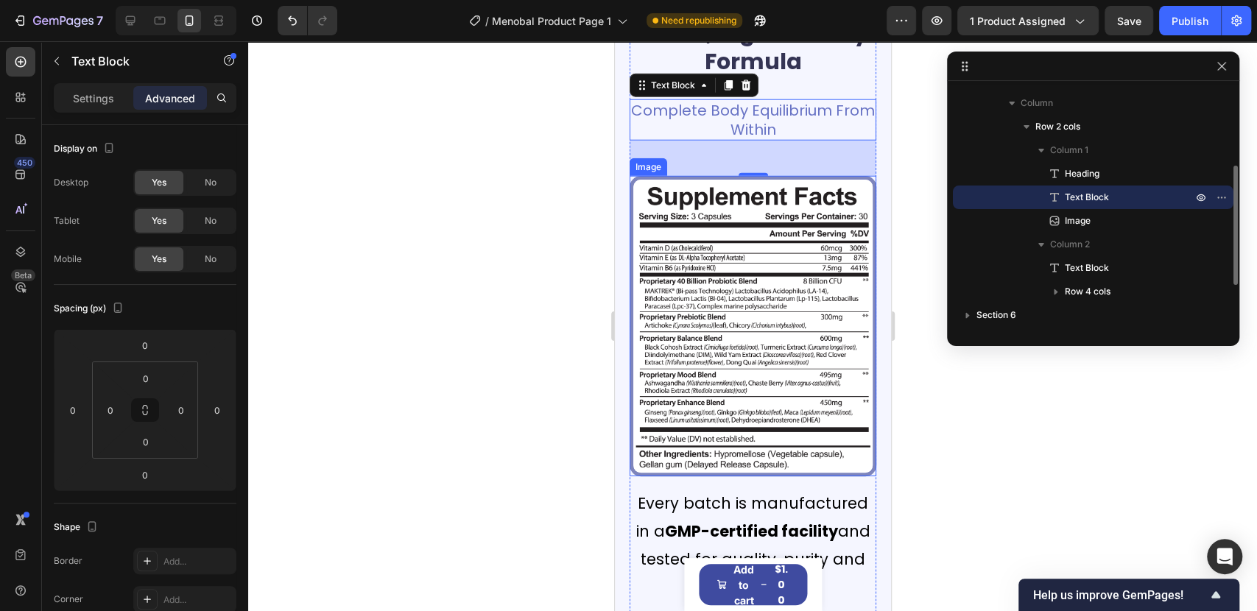
scroll to position [2561, 0]
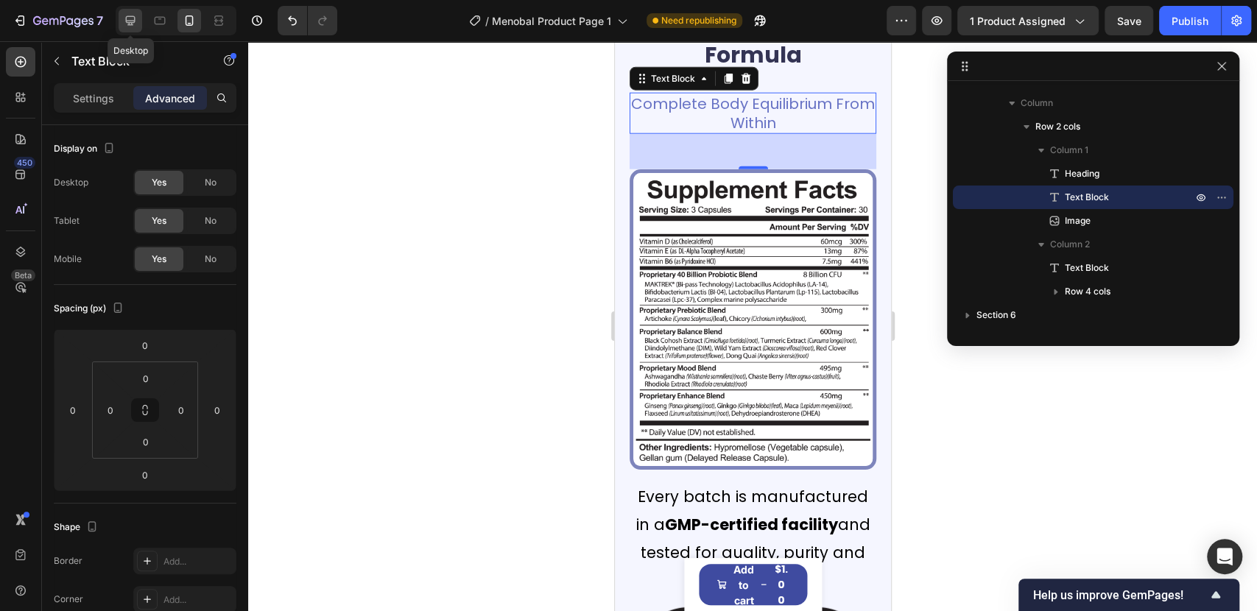
click at [138, 10] on div at bounding box center [131, 21] width 24 height 24
type input "48"
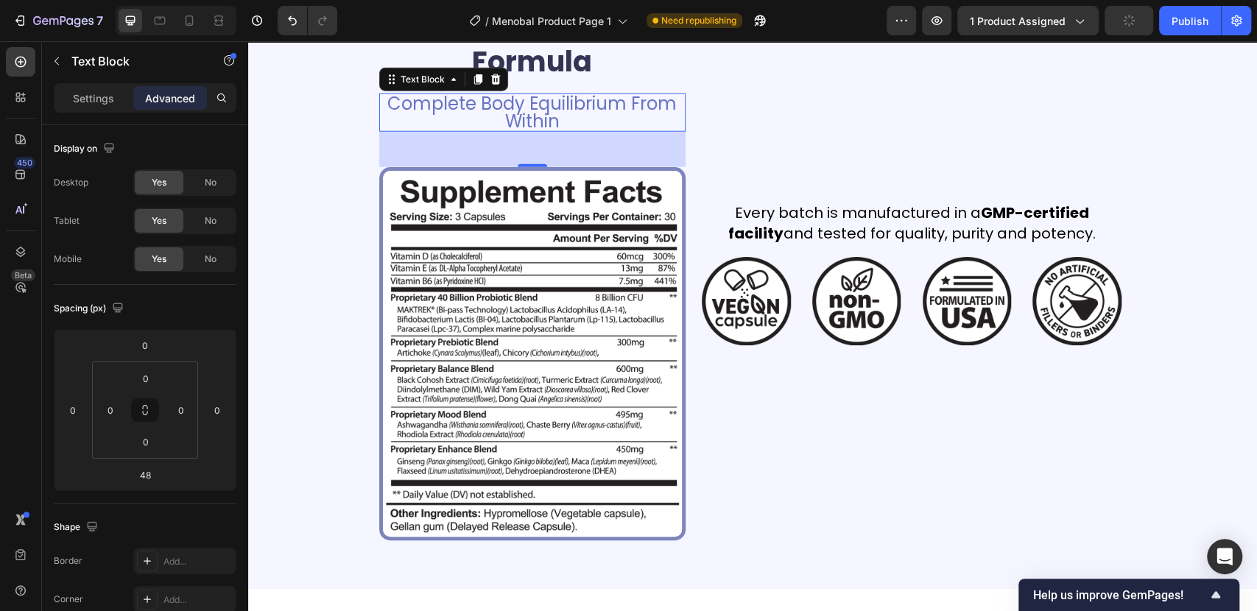
scroll to position [2482, 0]
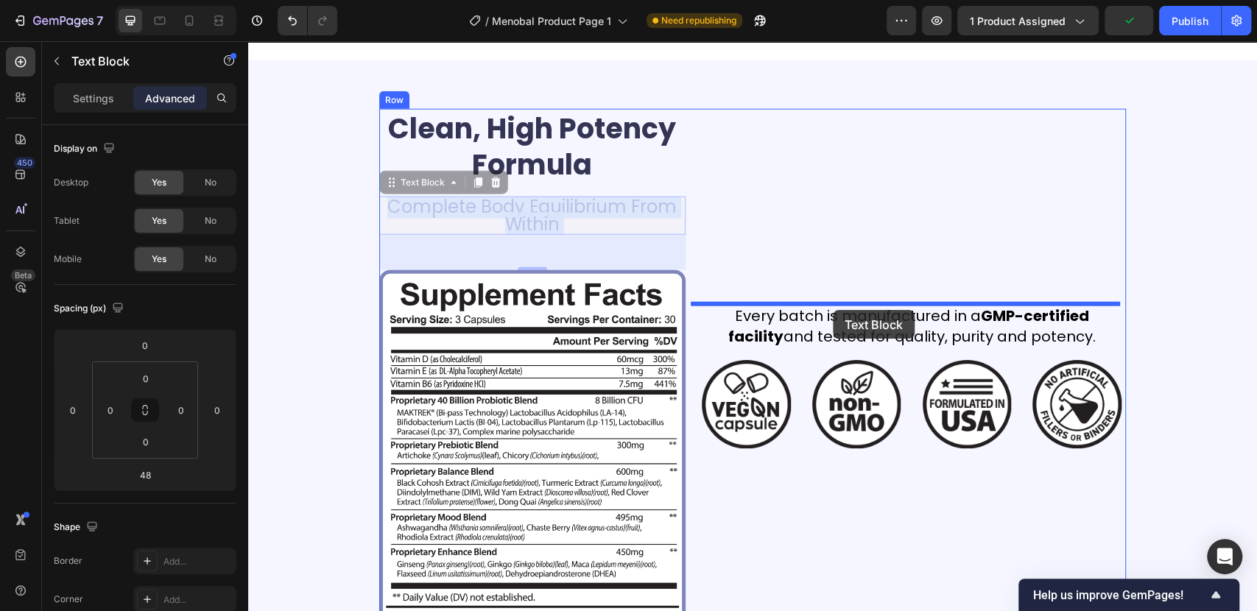
drag, startPoint x: 543, startPoint y: 216, endPoint x: 833, endPoint y: 310, distance: 304.3
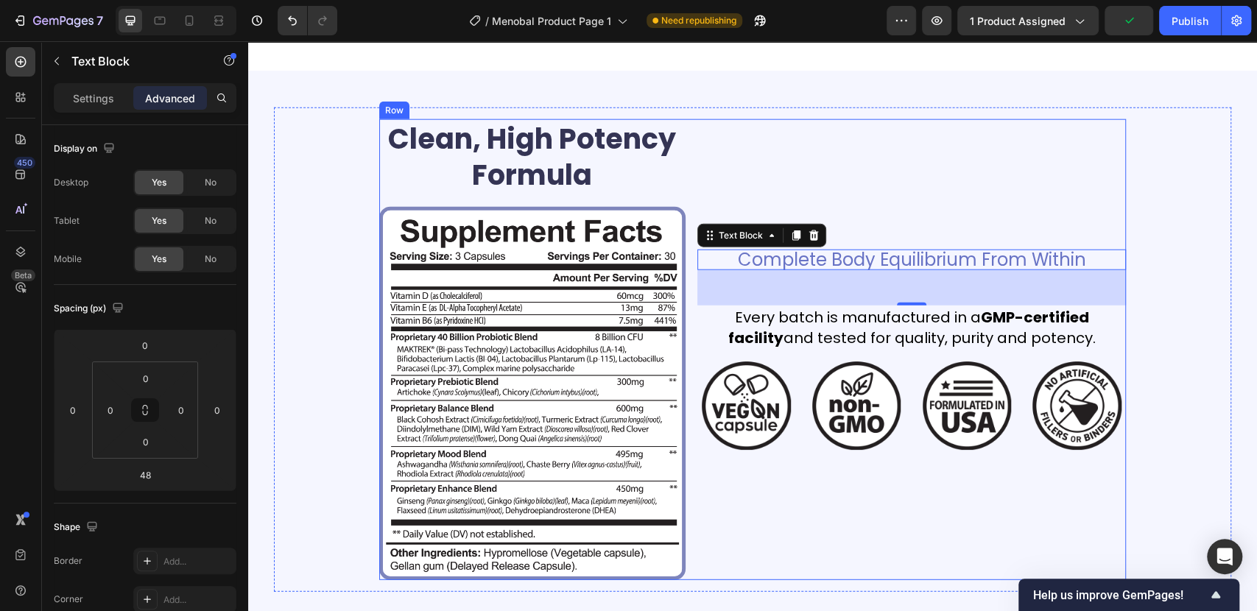
click at [559, 157] on h2 "Clean, High Potency Formula" at bounding box center [532, 157] width 306 height 76
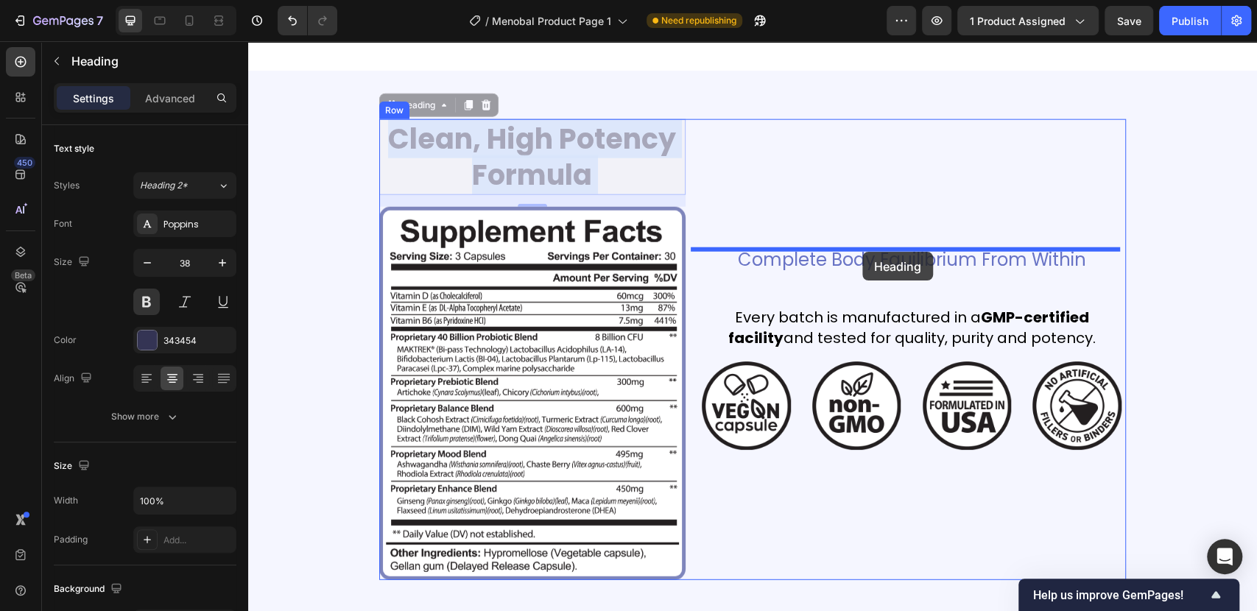
drag, startPoint x: 519, startPoint y: 149, endPoint x: 862, endPoint y: 252, distance: 358.2
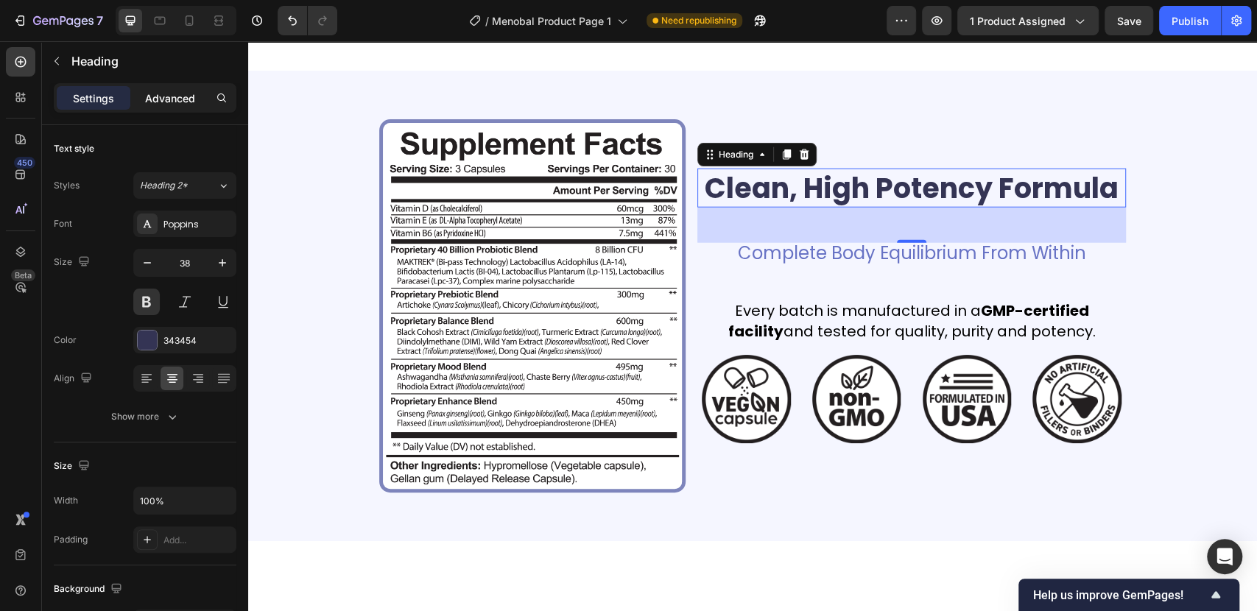
click at [187, 101] on p "Advanced" at bounding box center [170, 98] width 50 height 15
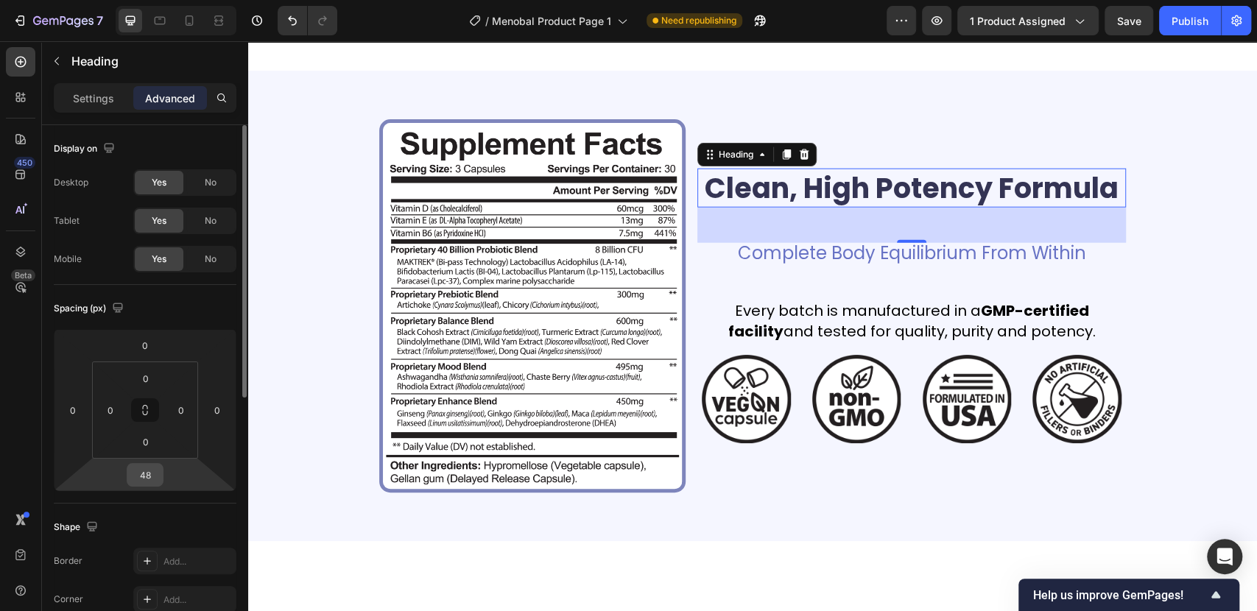
click at [143, 481] on input "48" at bounding box center [144, 475] width 29 height 22
type input "0"
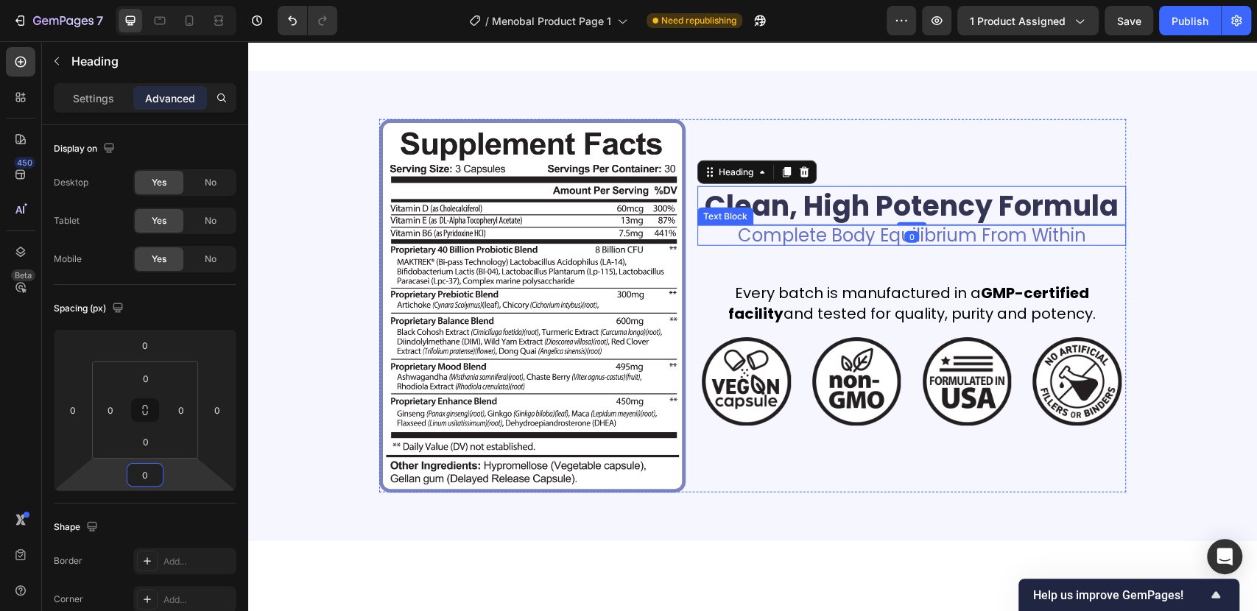
click at [836, 237] on p "Complete Body Equilibrium From Within" at bounding box center [912, 236] width 426 height 18
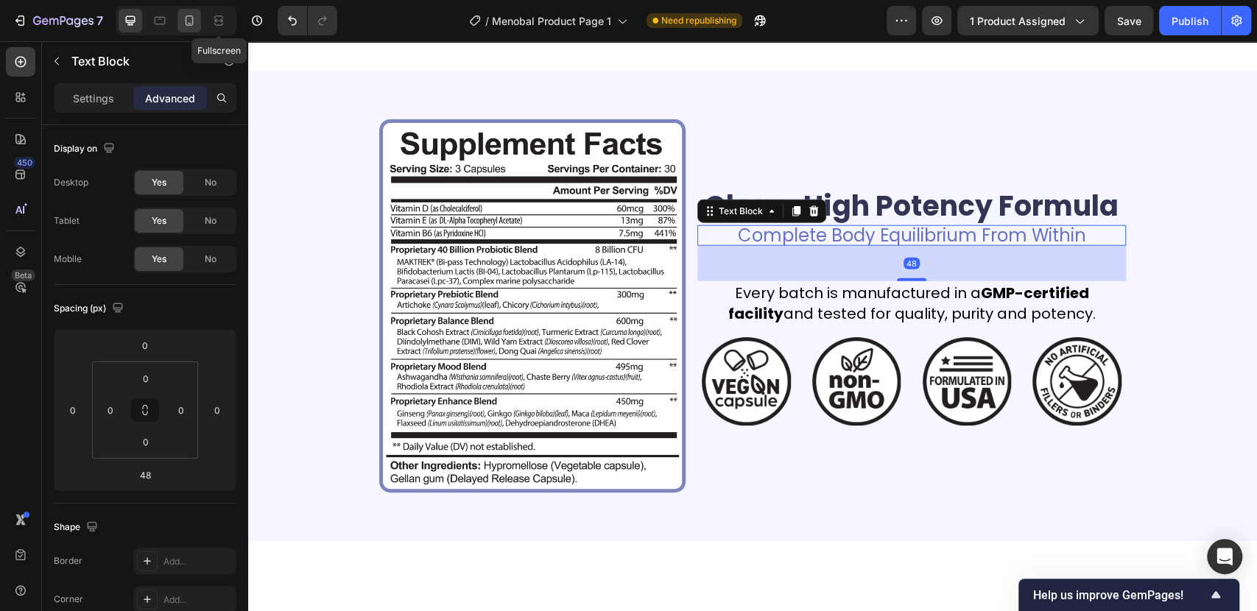
click at [197, 18] on div at bounding box center [189, 21] width 24 height 24
type input "0"
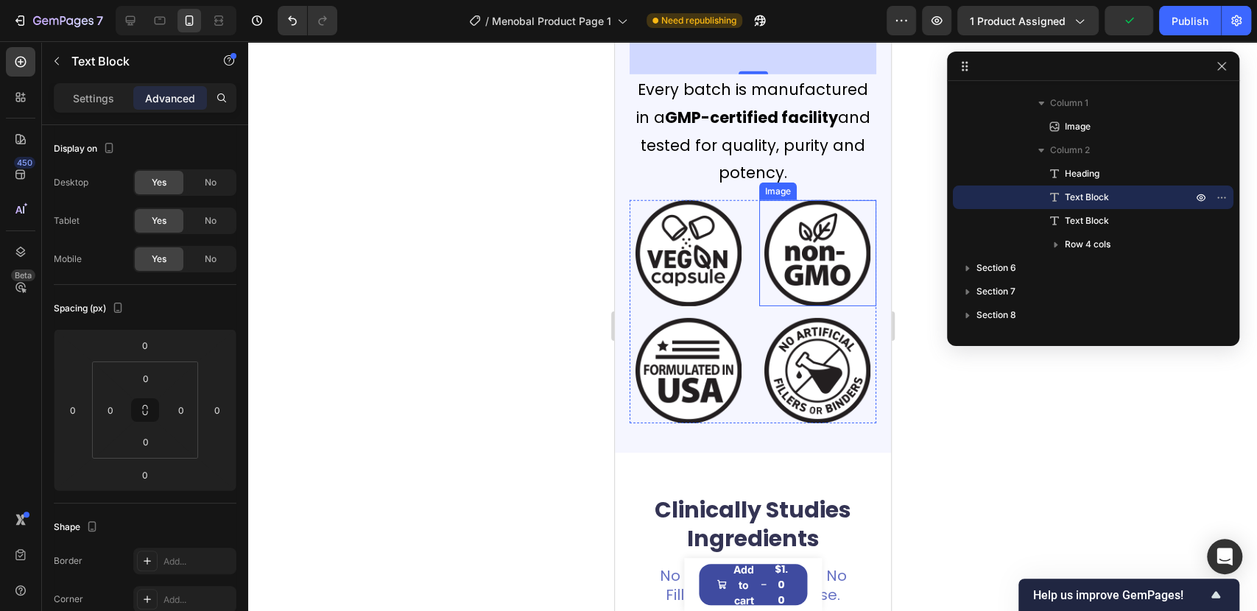
scroll to position [3092, 0]
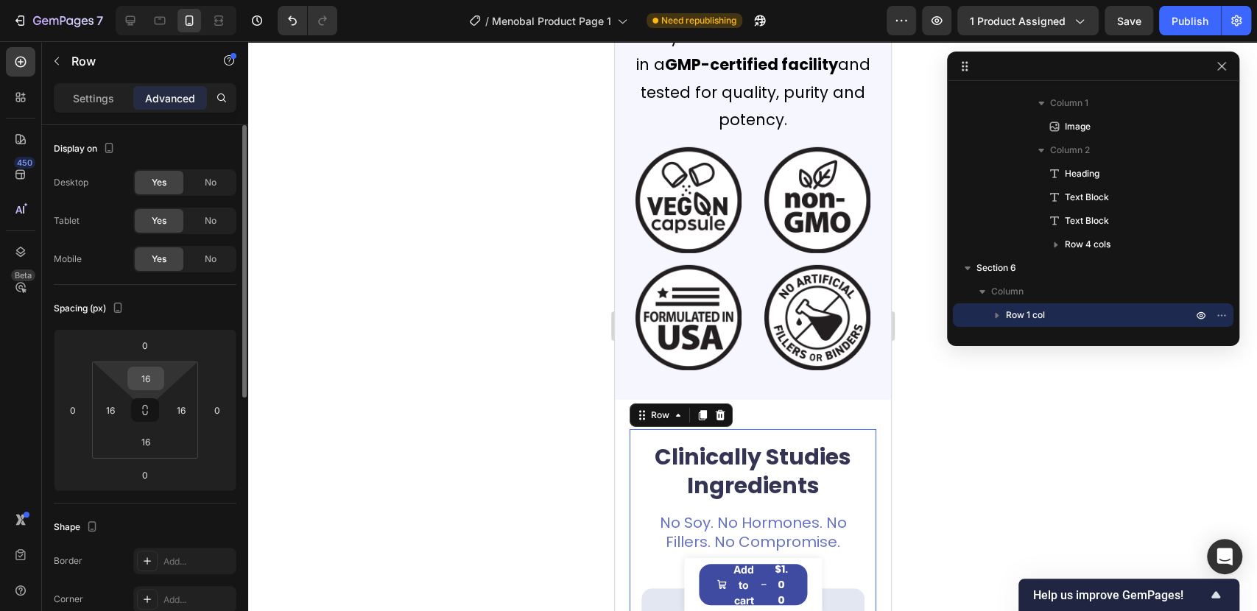
click at [134, 378] on input "16" at bounding box center [145, 378] width 29 height 22
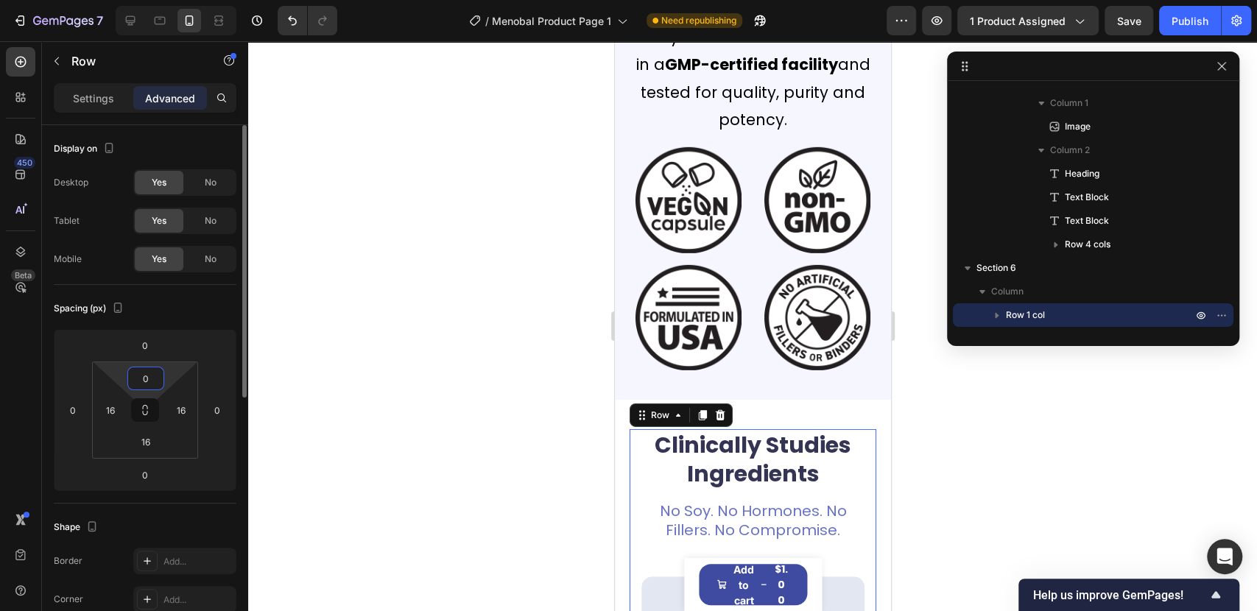
type input "0"
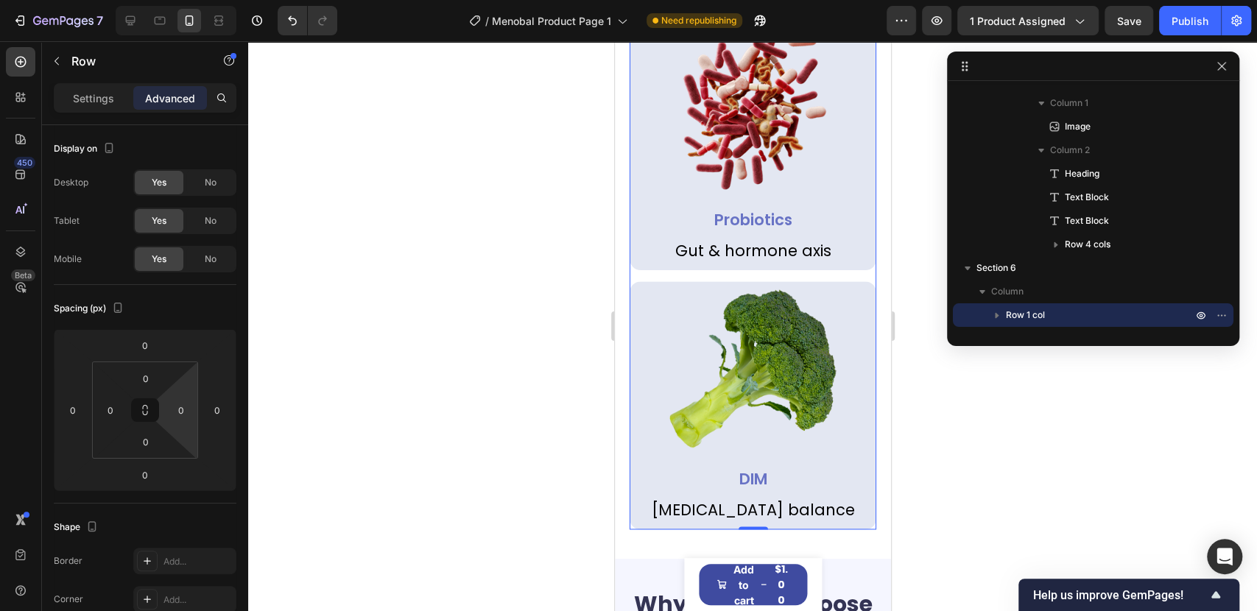
scroll to position [5219, 0]
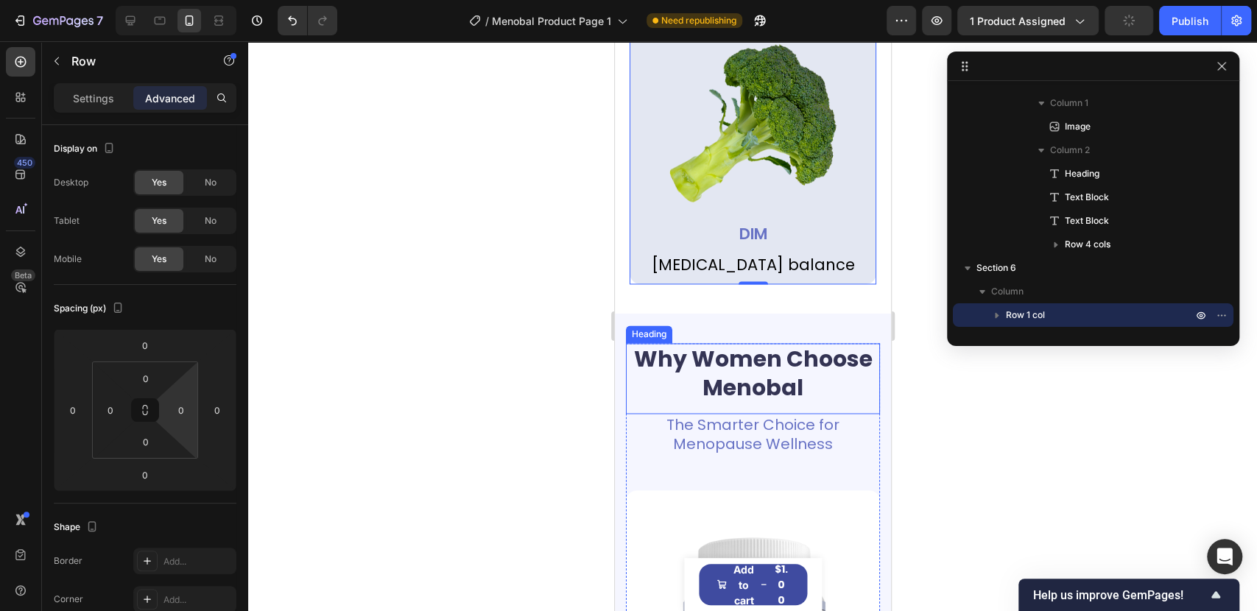
click at [663, 325] on div "Heading" at bounding box center [648, 334] width 46 height 18
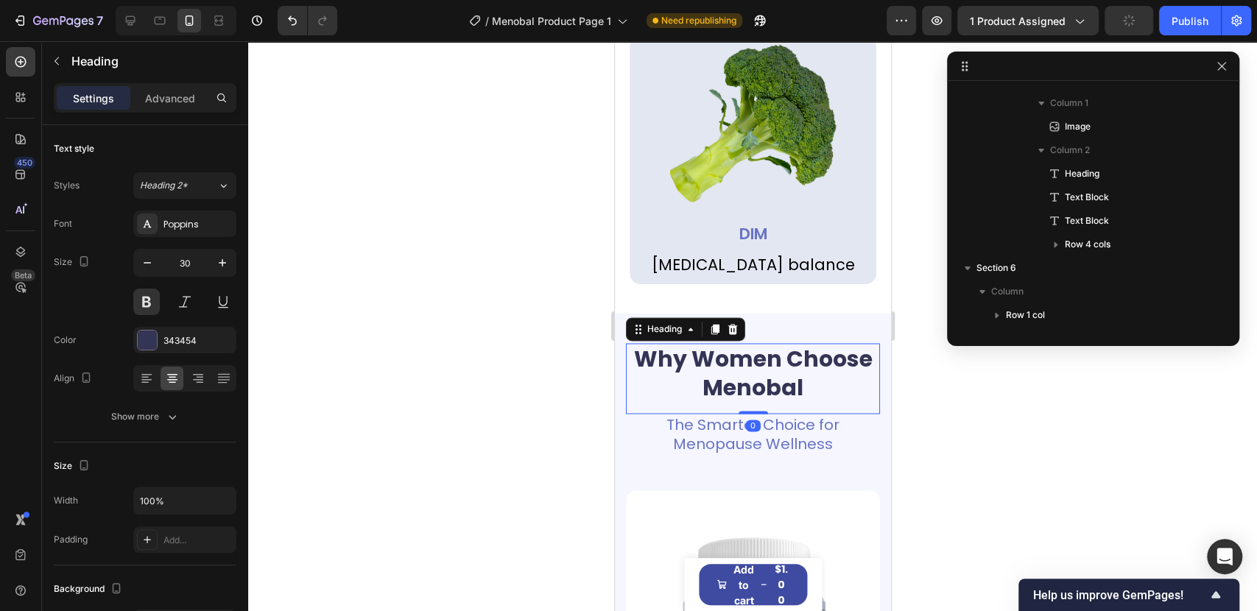
scroll to position [440, 0]
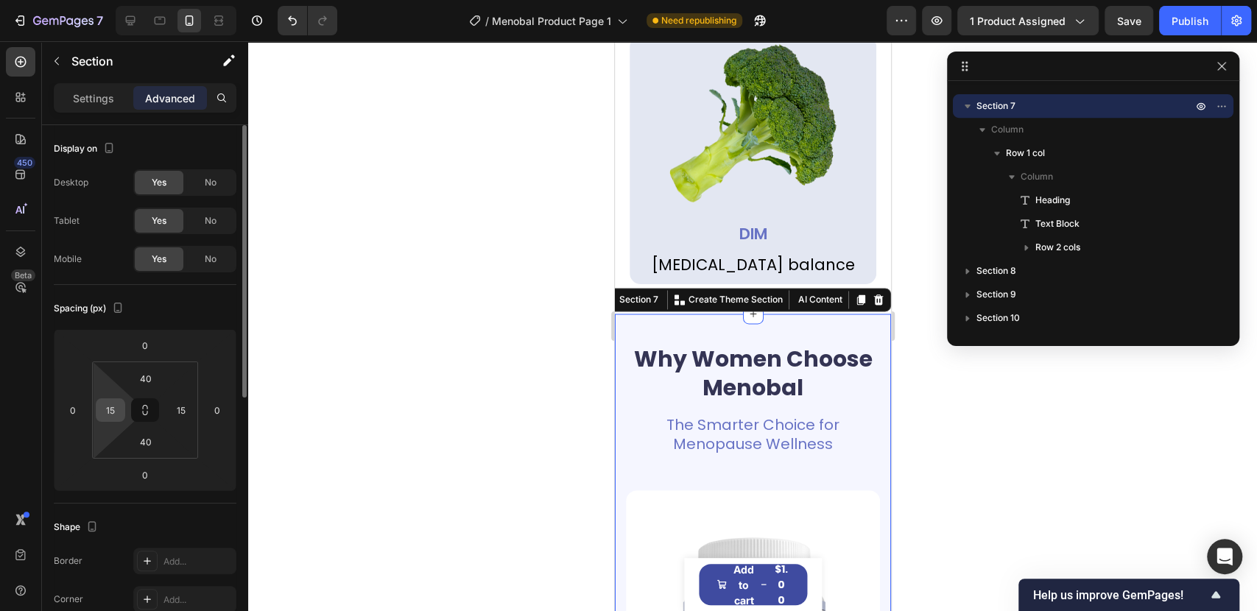
click at [106, 408] on input "15" at bounding box center [110, 410] width 22 height 22
type input "20"
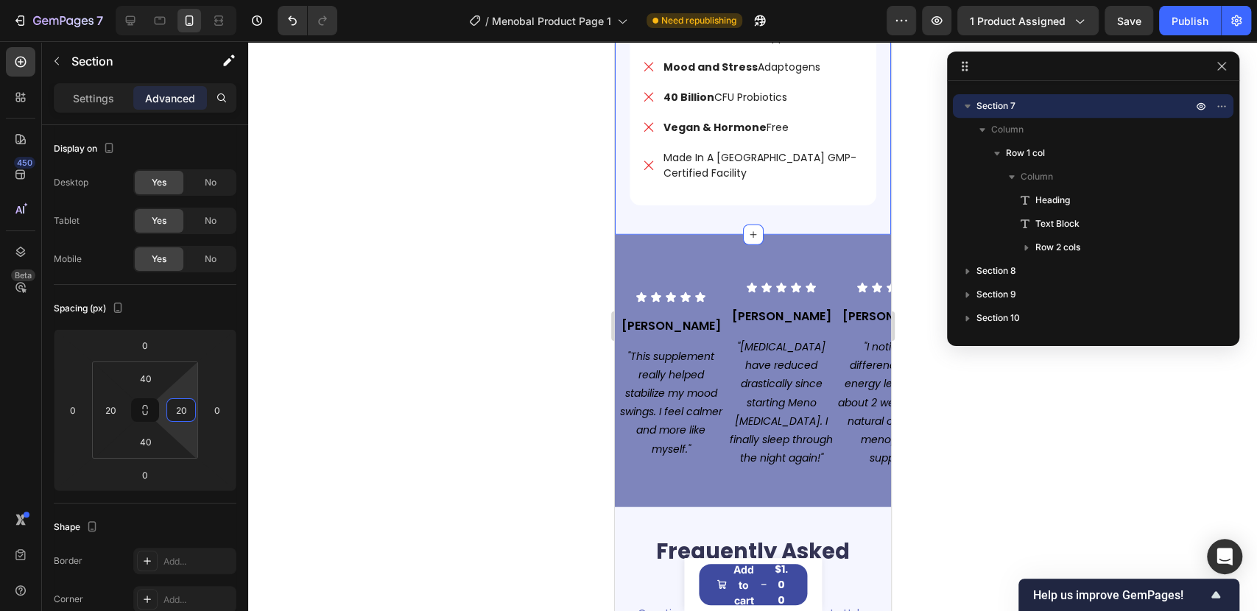
scroll to position [6528, 0]
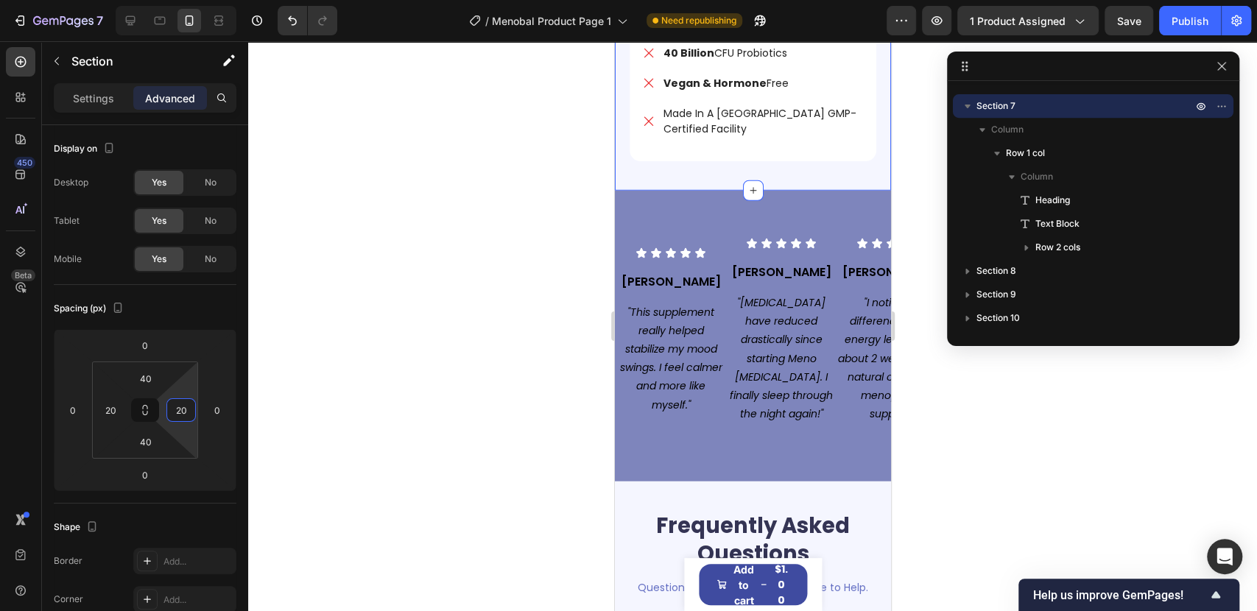
type input "20"
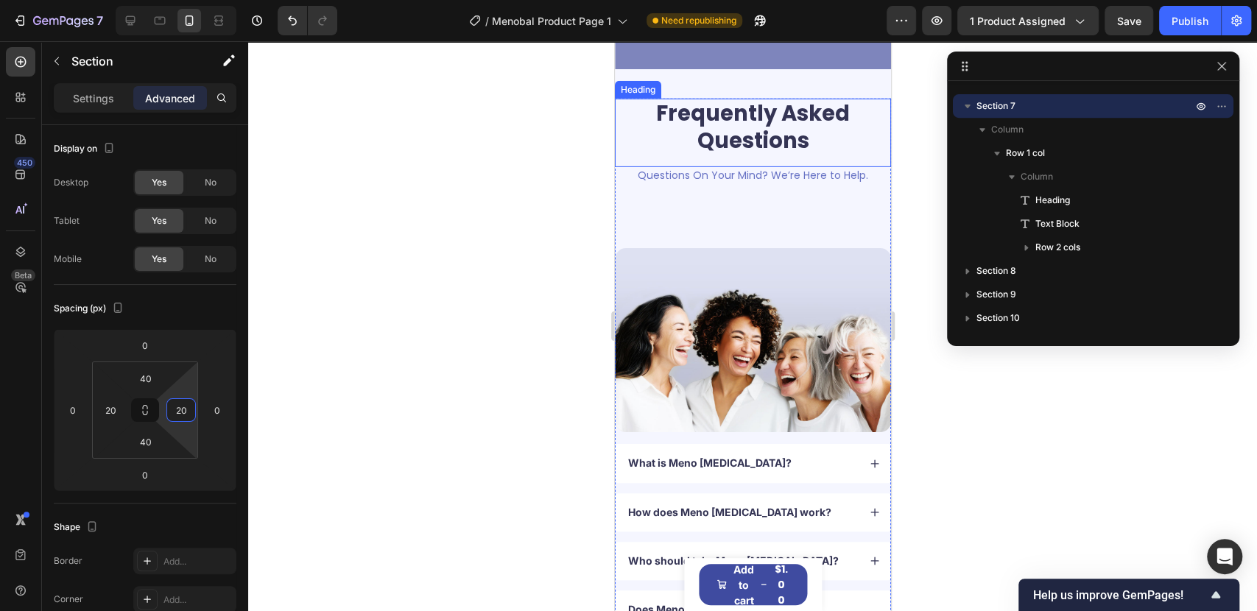
scroll to position [6692, 0]
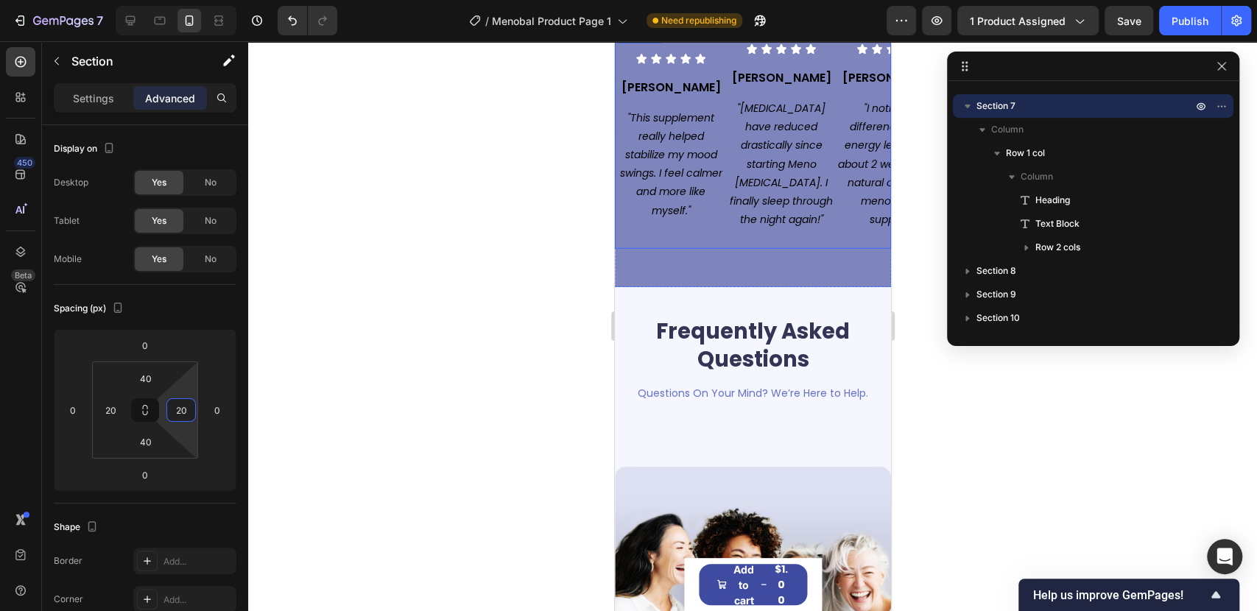
click at [700, 228] on div "Icon Icon Icon Icon Icon Icon List [PERSON_NAME] Text Block "This supplement re…" at bounding box center [752, 137] width 276 height 223
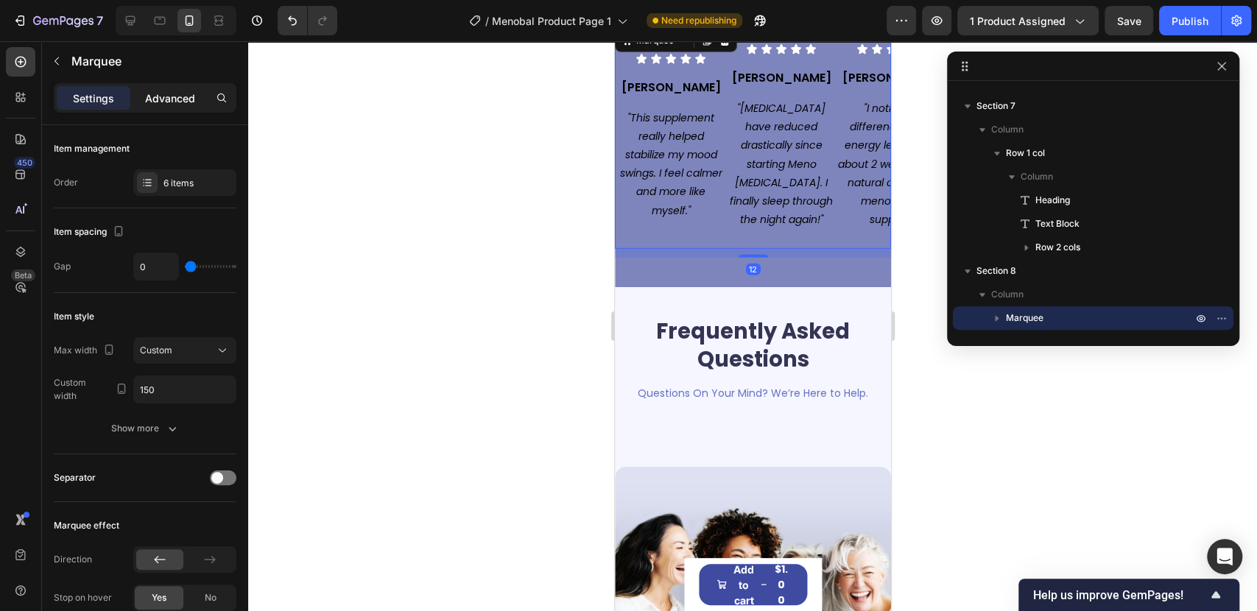
click at [158, 91] on p "Advanced" at bounding box center [170, 98] width 50 height 15
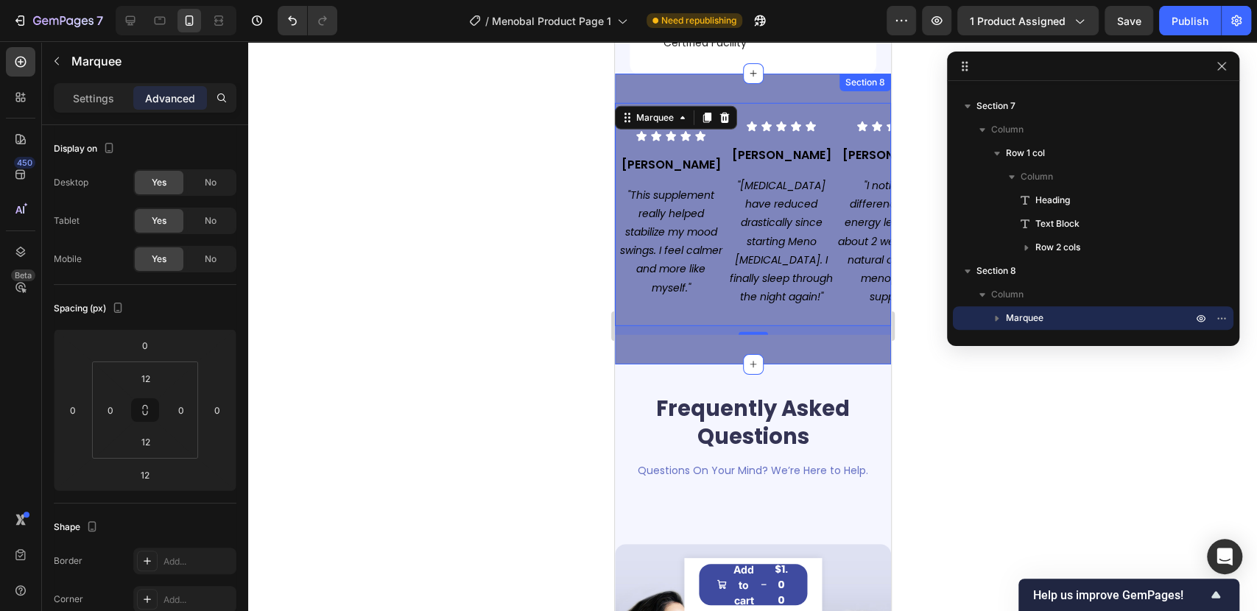
scroll to position [6528, 0]
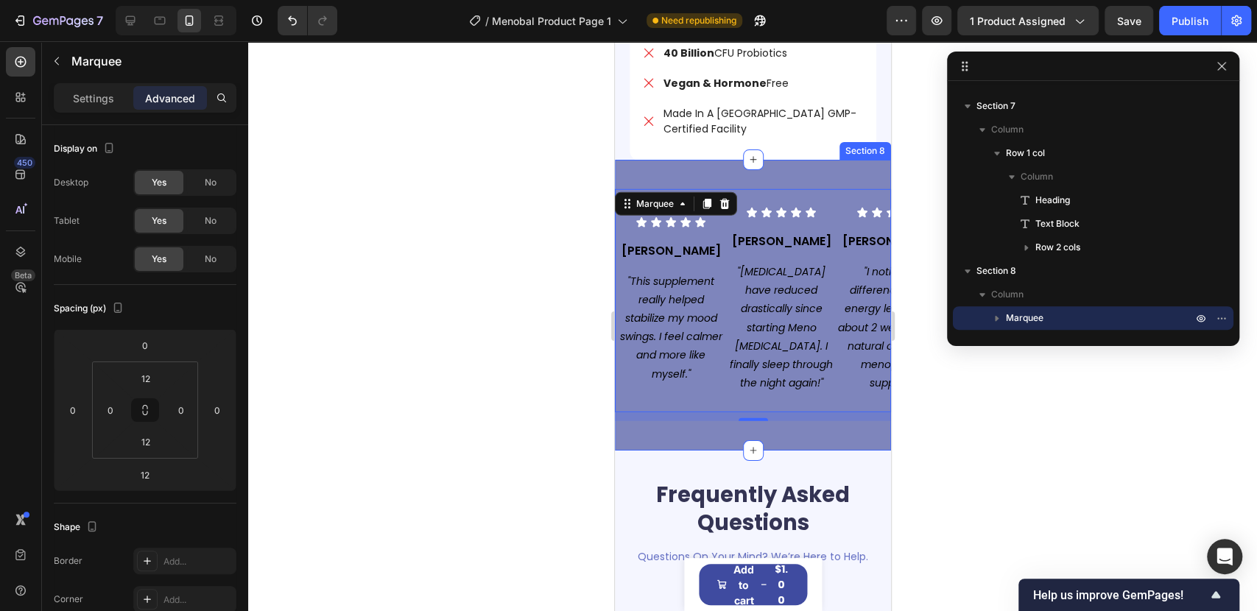
click at [699, 166] on div "Icon Icon Icon Icon Icon Icon List [PERSON_NAME] Text Block "This supplement re…" at bounding box center [752, 305] width 276 height 291
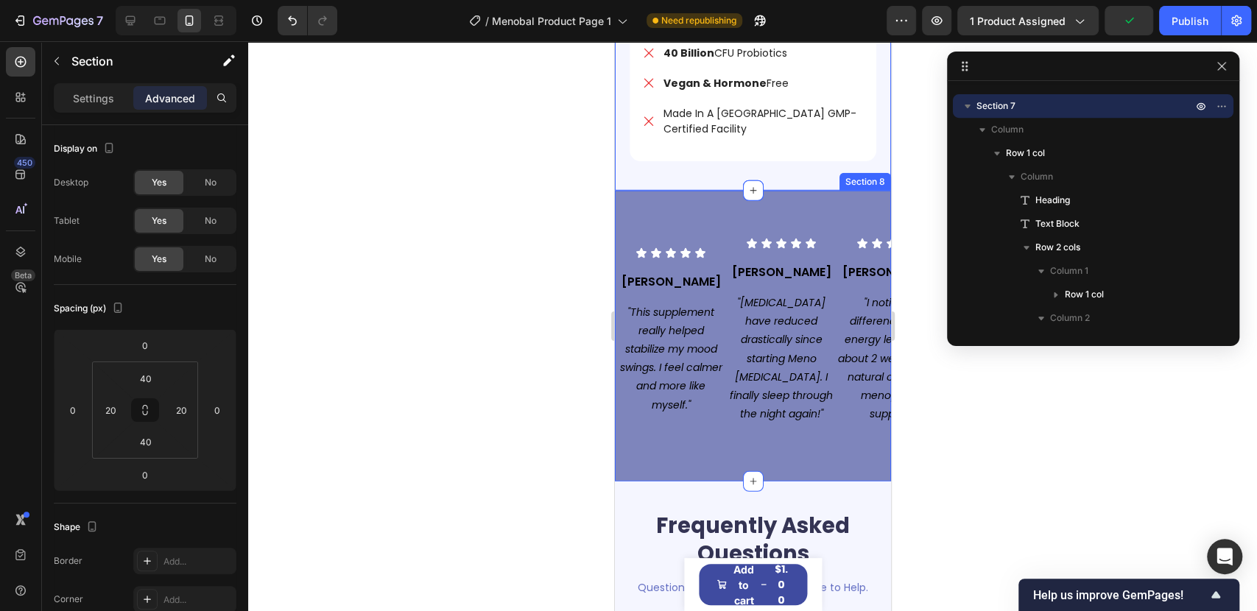
click at [660, 411] on div "Icon Icon Icon Icon Icon Icon List [PERSON_NAME] Text Block "This supplement re…" at bounding box center [752, 336] width 276 height 291
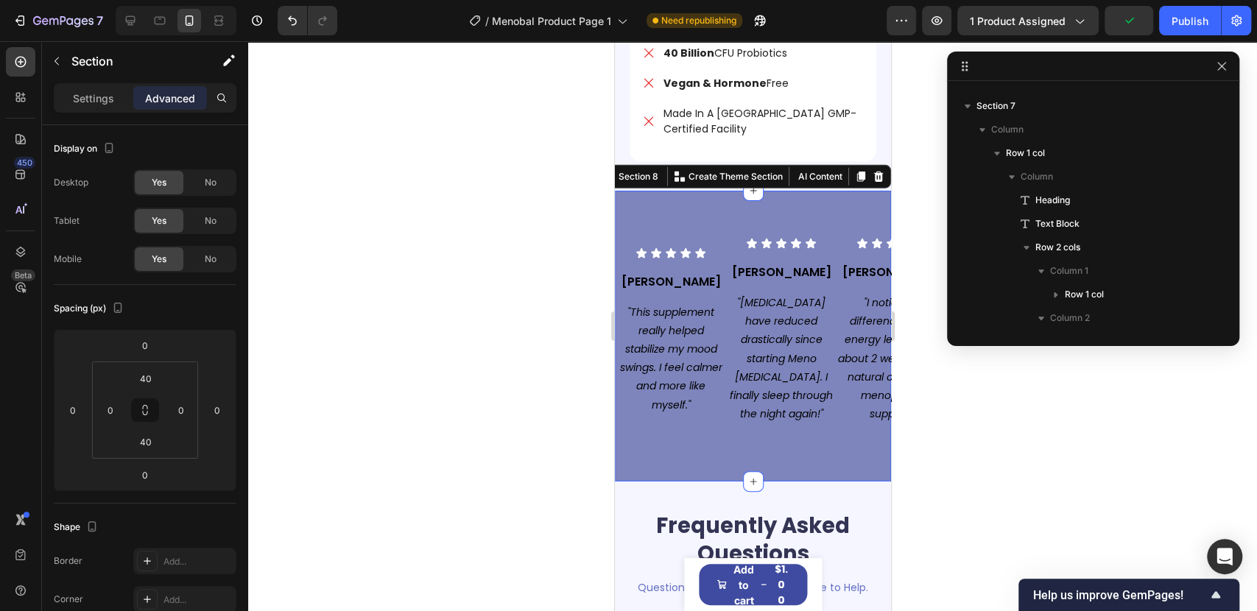
scroll to position [608, 0]
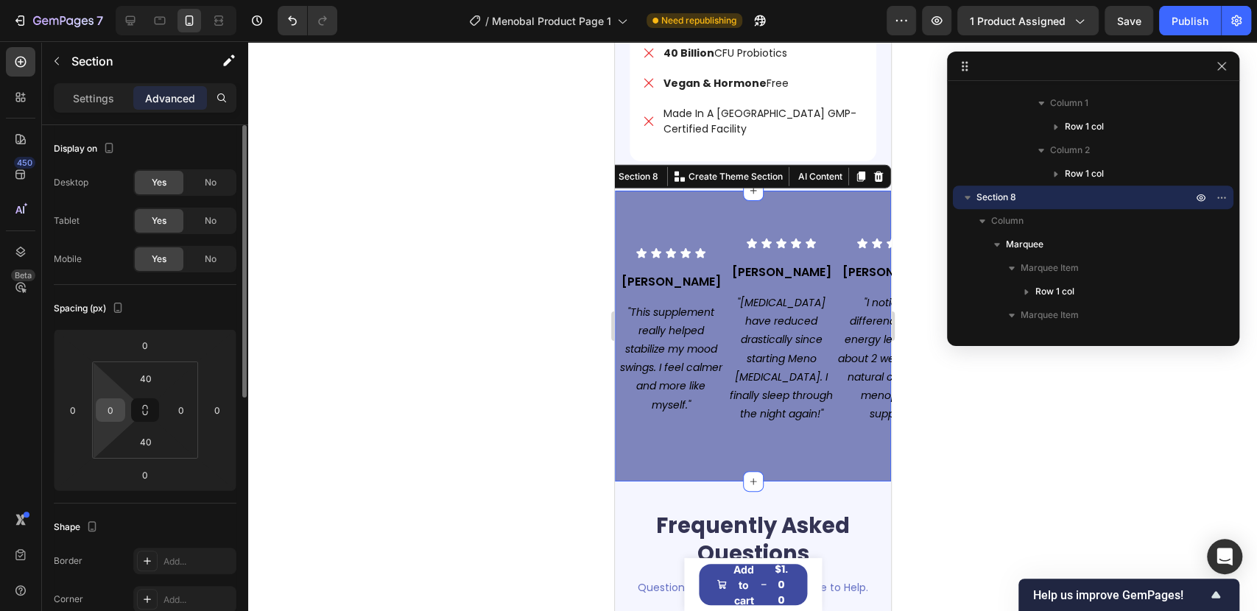
click at [109, 406] on input "0" at bounding box center [110, 410] width 22 height 22
type input "10"
click at [109, 406] on input "10" at bounding box center [110, 410] width 22 height 22
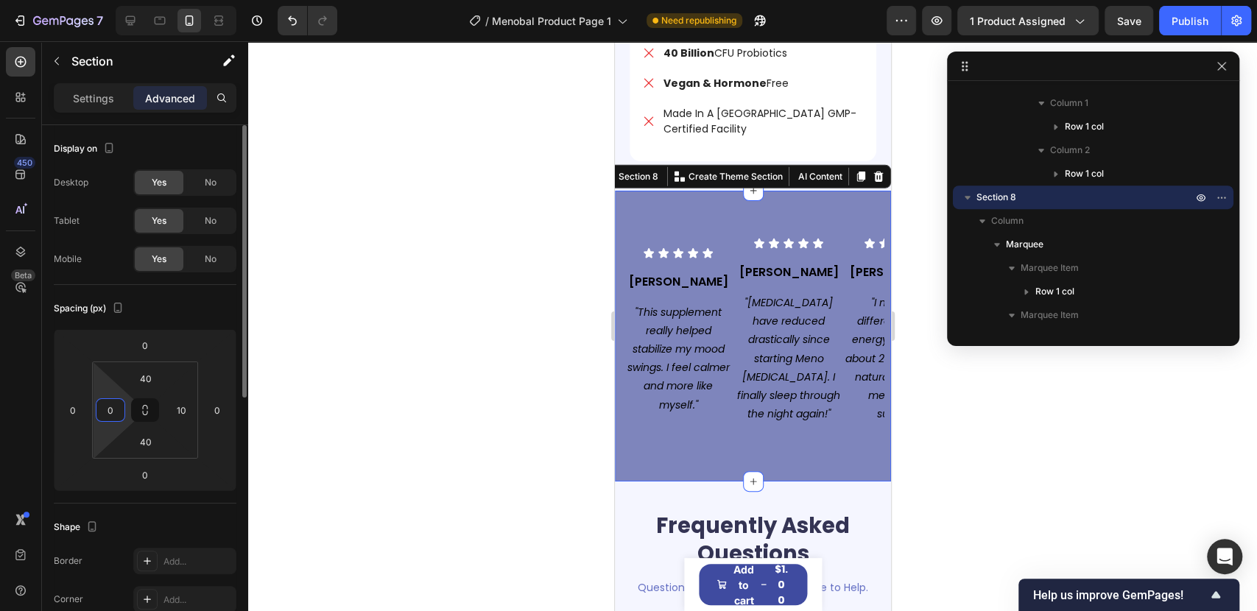
type input "0"
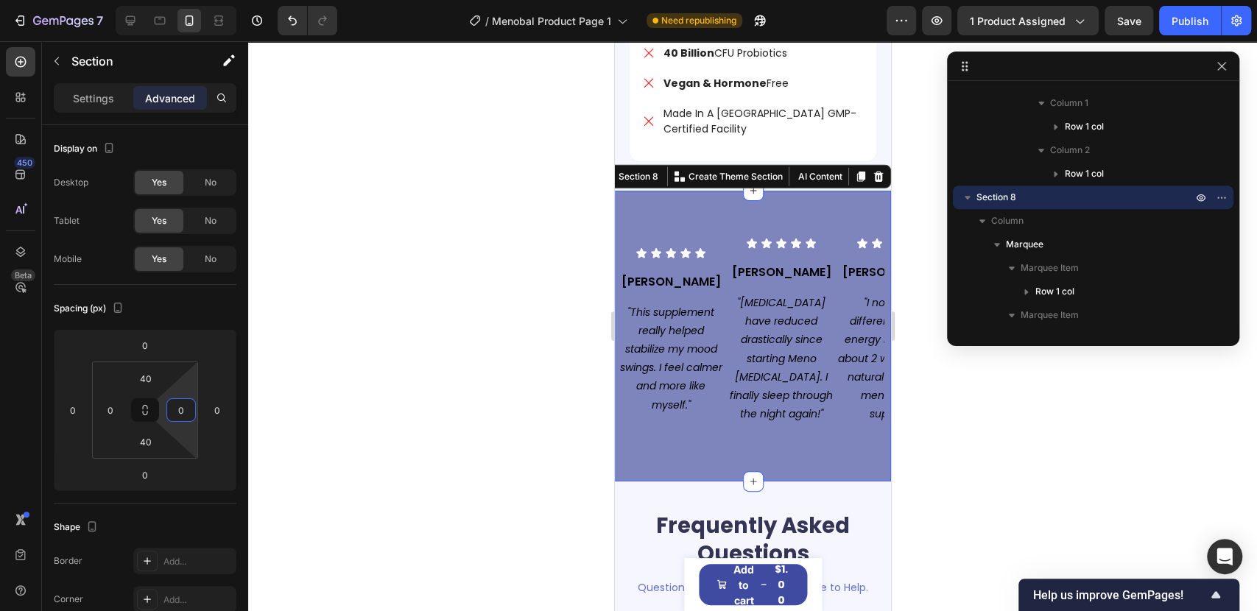
type input "0"
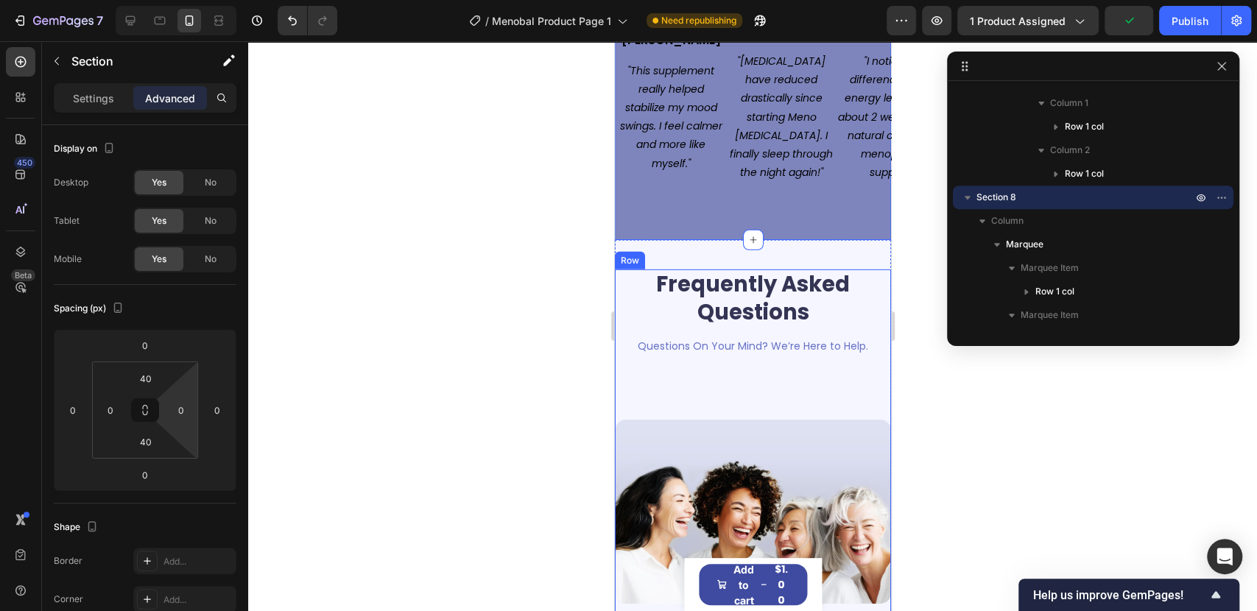
scroll to position [6856, 0]
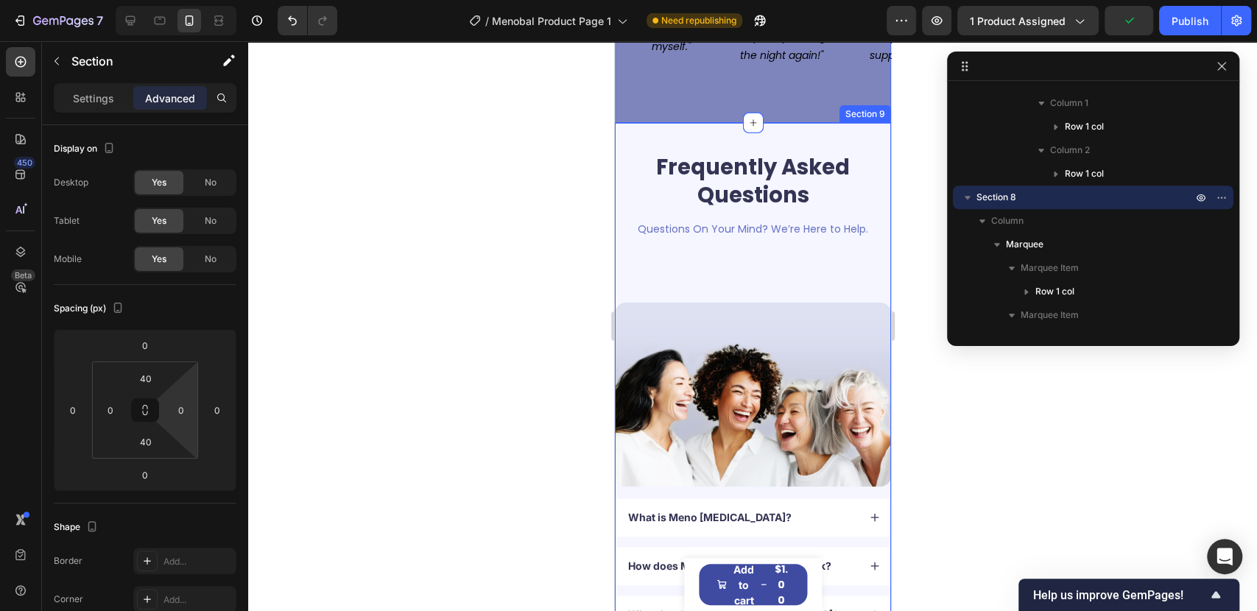
click at [665, 123] on div "Frequently Asked Questions Heading Questions On Your Mind? We’re Here to Help. …" at bounding box center [752, 449] width 276 height 652
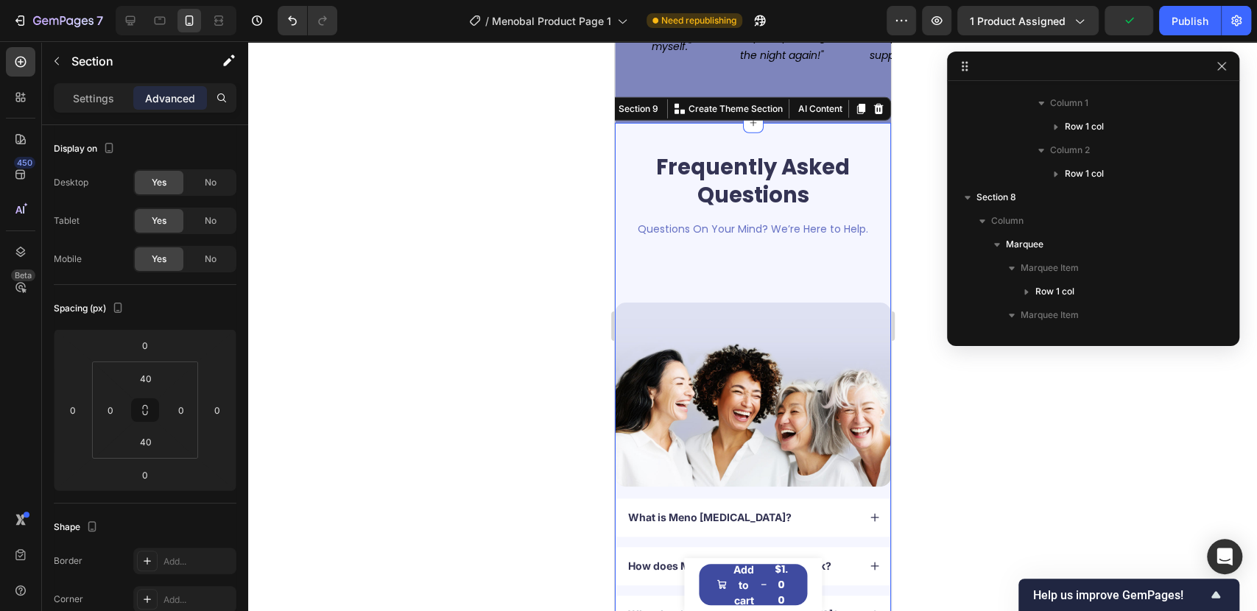
scroll to position [911, 0]
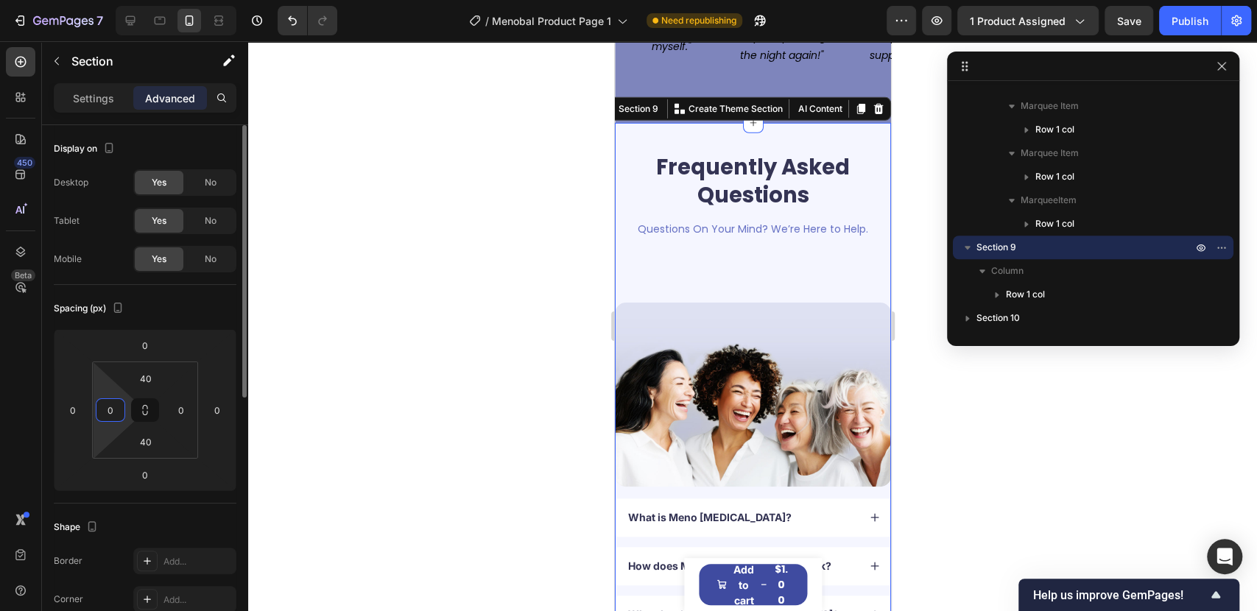
click at [112, 414] on input "0" at bounding box center [110, 410] width 22 height 22
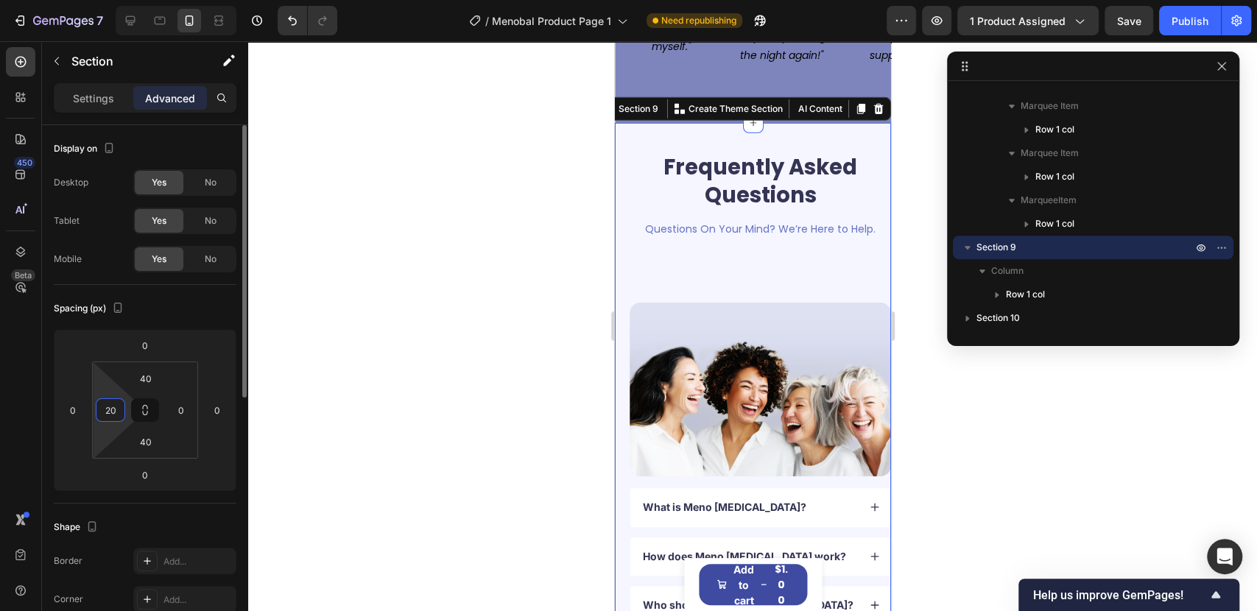
type input "20"
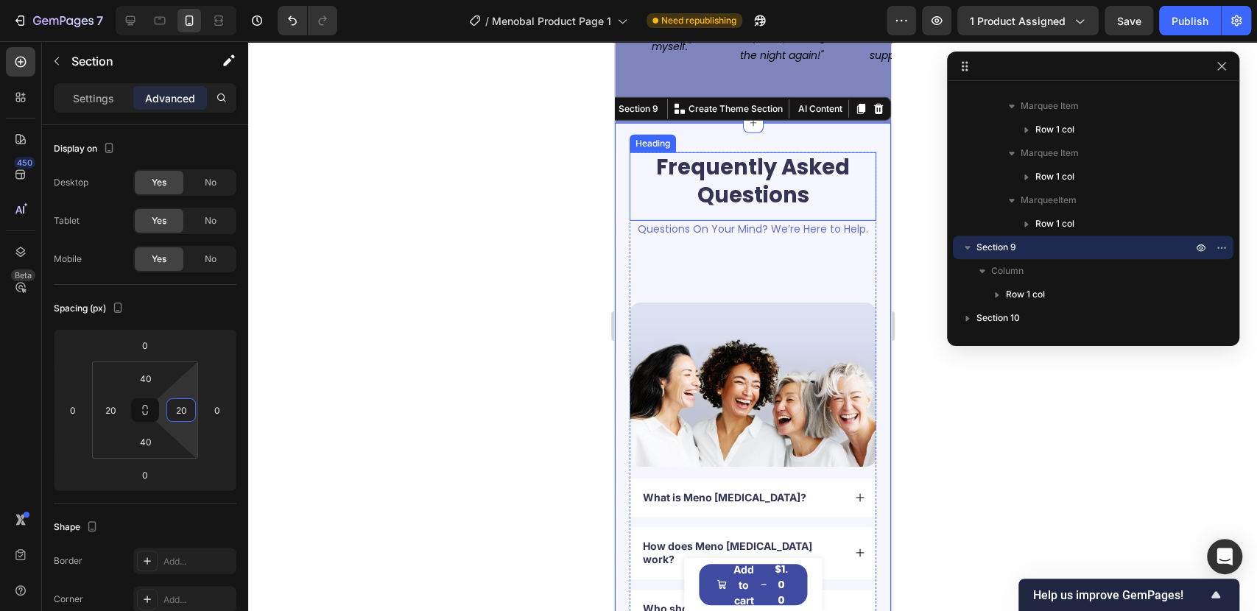
click at [747, 157] on h2 "Frequently Asked Questions" at bounding box center [752, 181] width 247 height 58
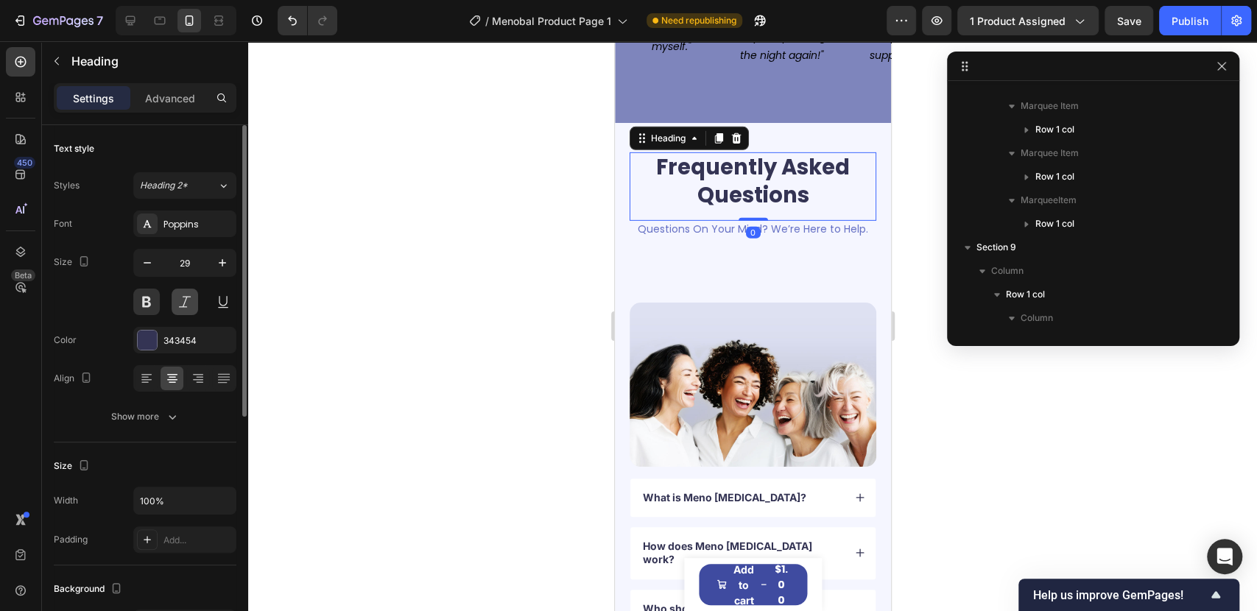
scroll to position [1006, 0]
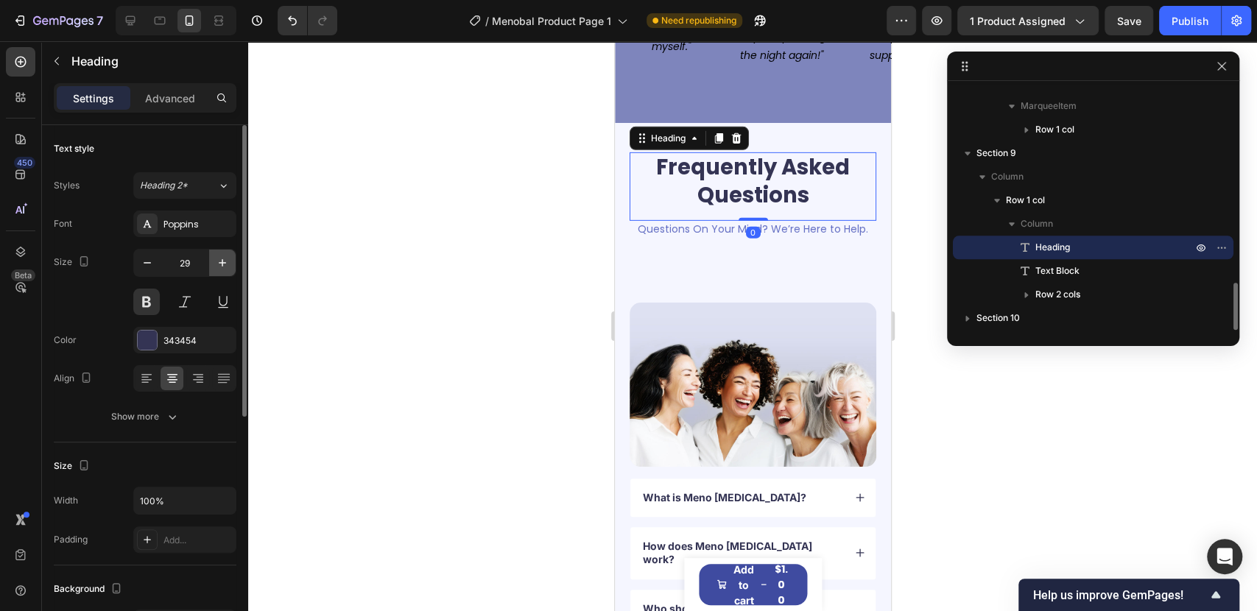
click at [230, 261] on button "button" at bounding box center [222, 263] width 27 height 27
type input "30"
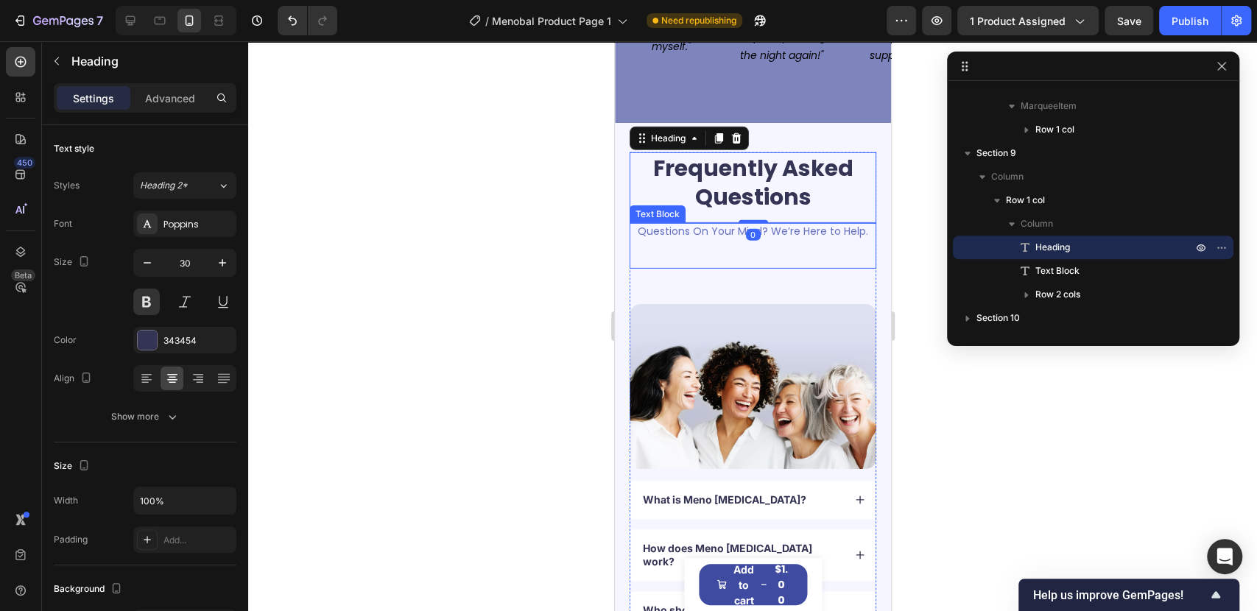
click at [715, 225] on p "Questions On Your Mind? We’re Here to Help." at bounding box center [752, 231] width 244 height 13
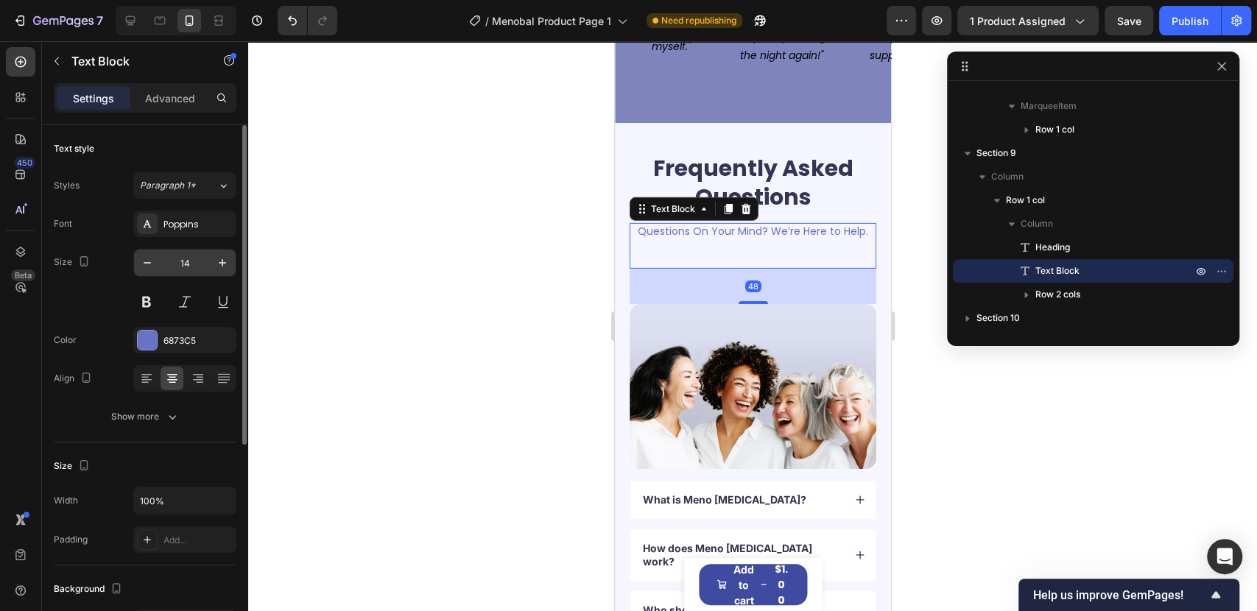
click at [194, 262] on input "14" at bounding box center [185, 263] width 49 height 27
type input "20"
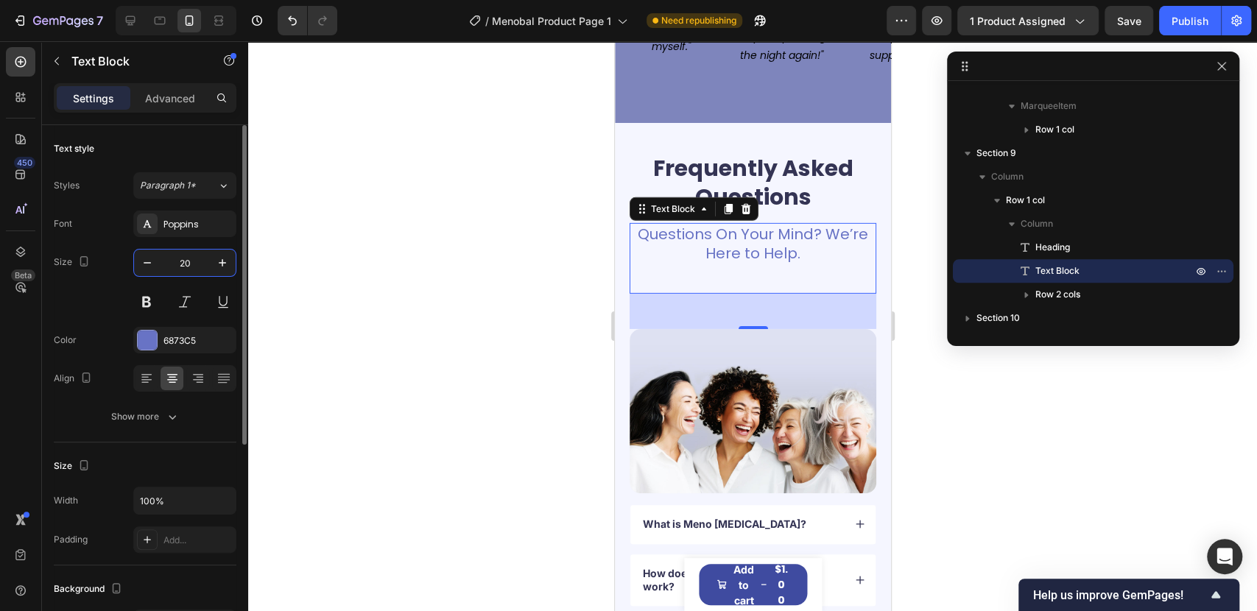
click at [157, 105] on p "Advanced" at bounding box center [170, 98] width 50 height 15
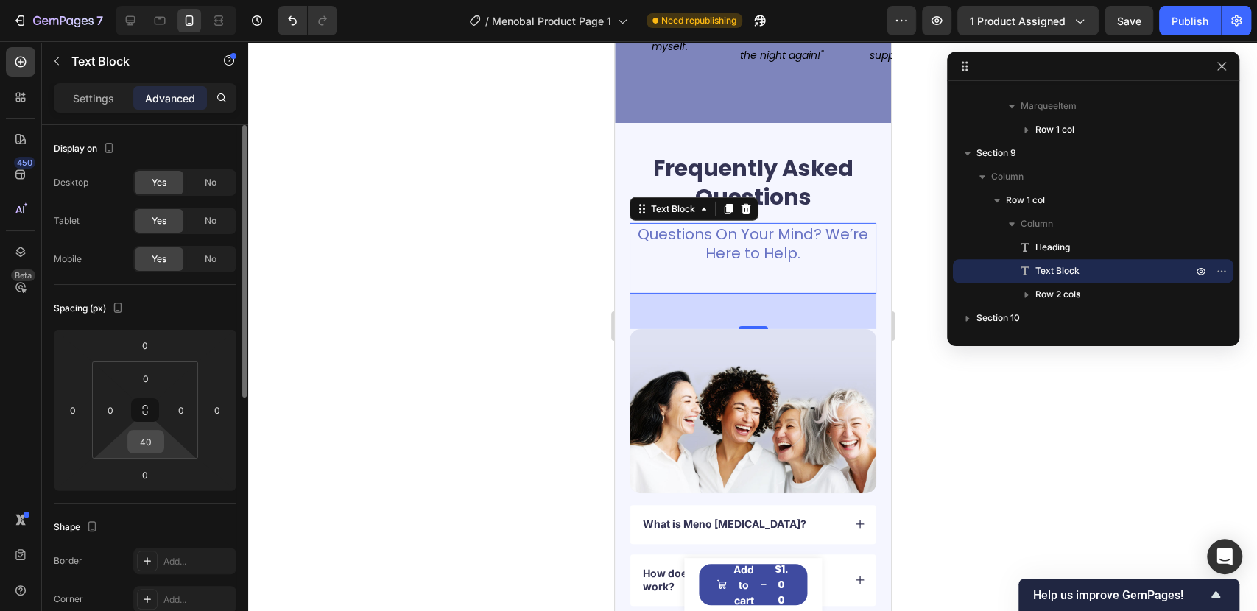
click at [158, 440] on input "40" at bounding box center [145, 442] width 29 height 22
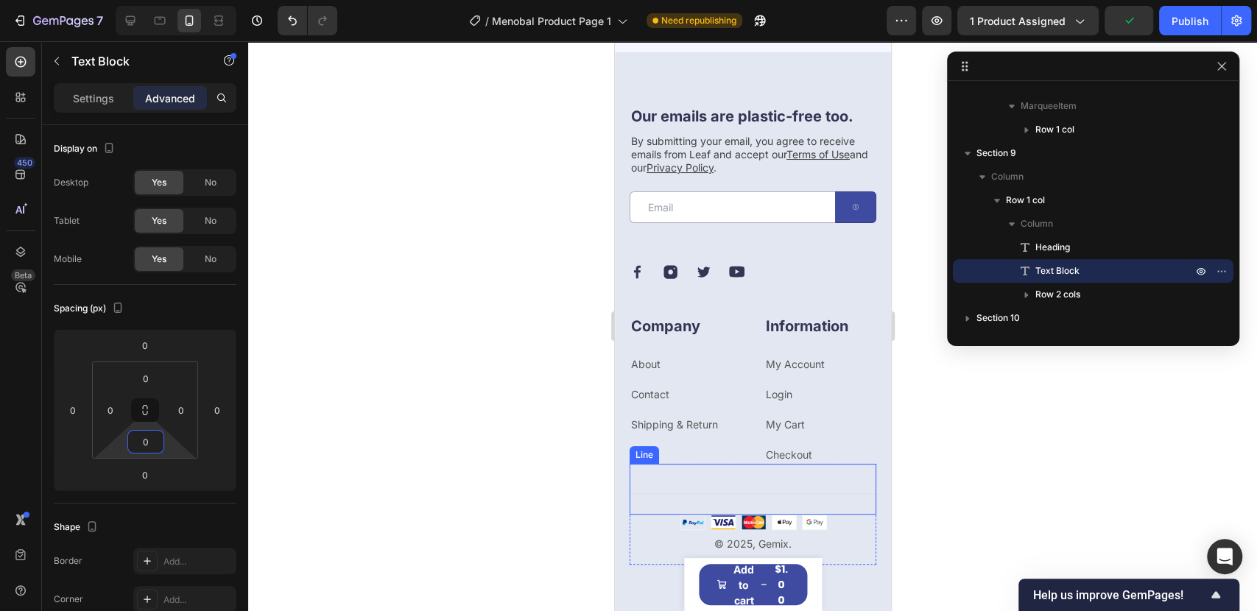
scroll to position [7674, 0]
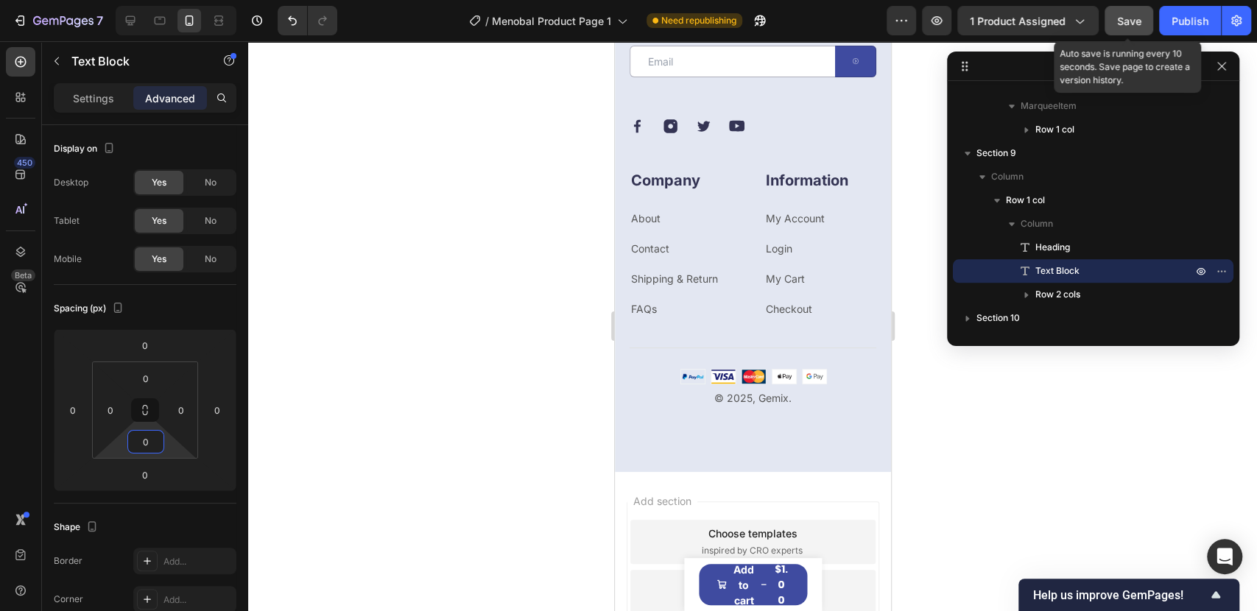
type input "0"
drag, startPoint x: 1130, startPoint y: 26, endPoint x: 1158, endPoint y: 24, distance: 28.0
click at [1130, 25] on span "Save" at bounding box center [1129, 21] width 24 height 13
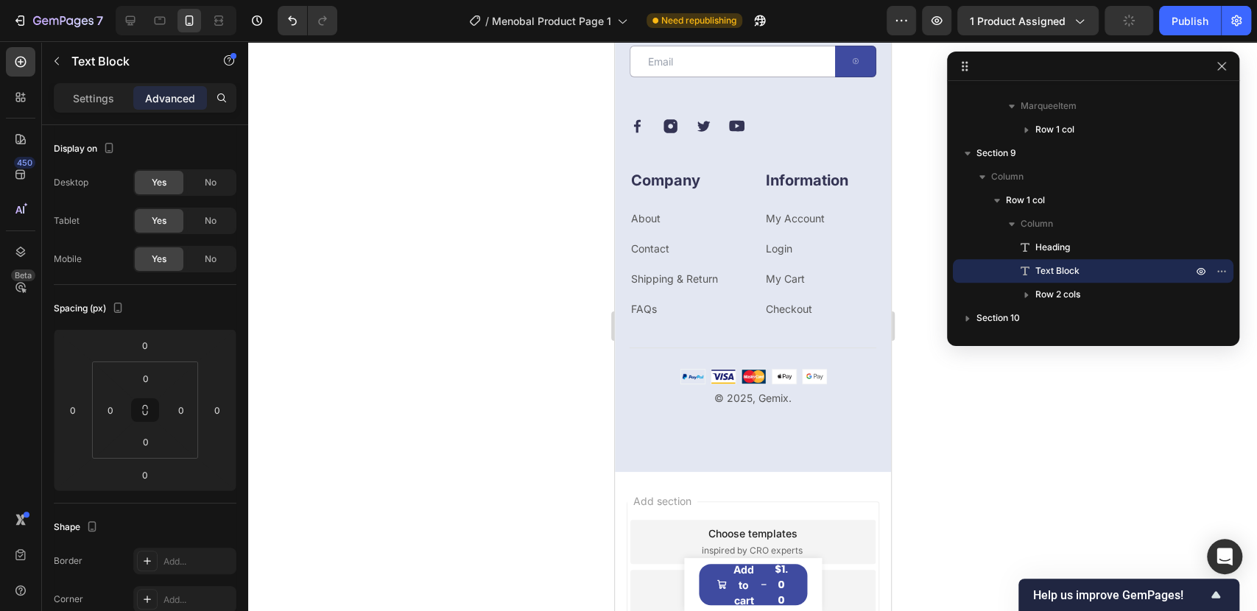
click at [1182, 35] on div "7 / Menobal Product Page 1 Need republishing Preview 1 product assigned Publish" at bounding box center [628, 21] width 1257 height 42
click at [1179, 16] on div "Publish" at bounding box center [1189, 20] width 37 height 15
